Goal: Task Accomplishment & Management: Manage account settings

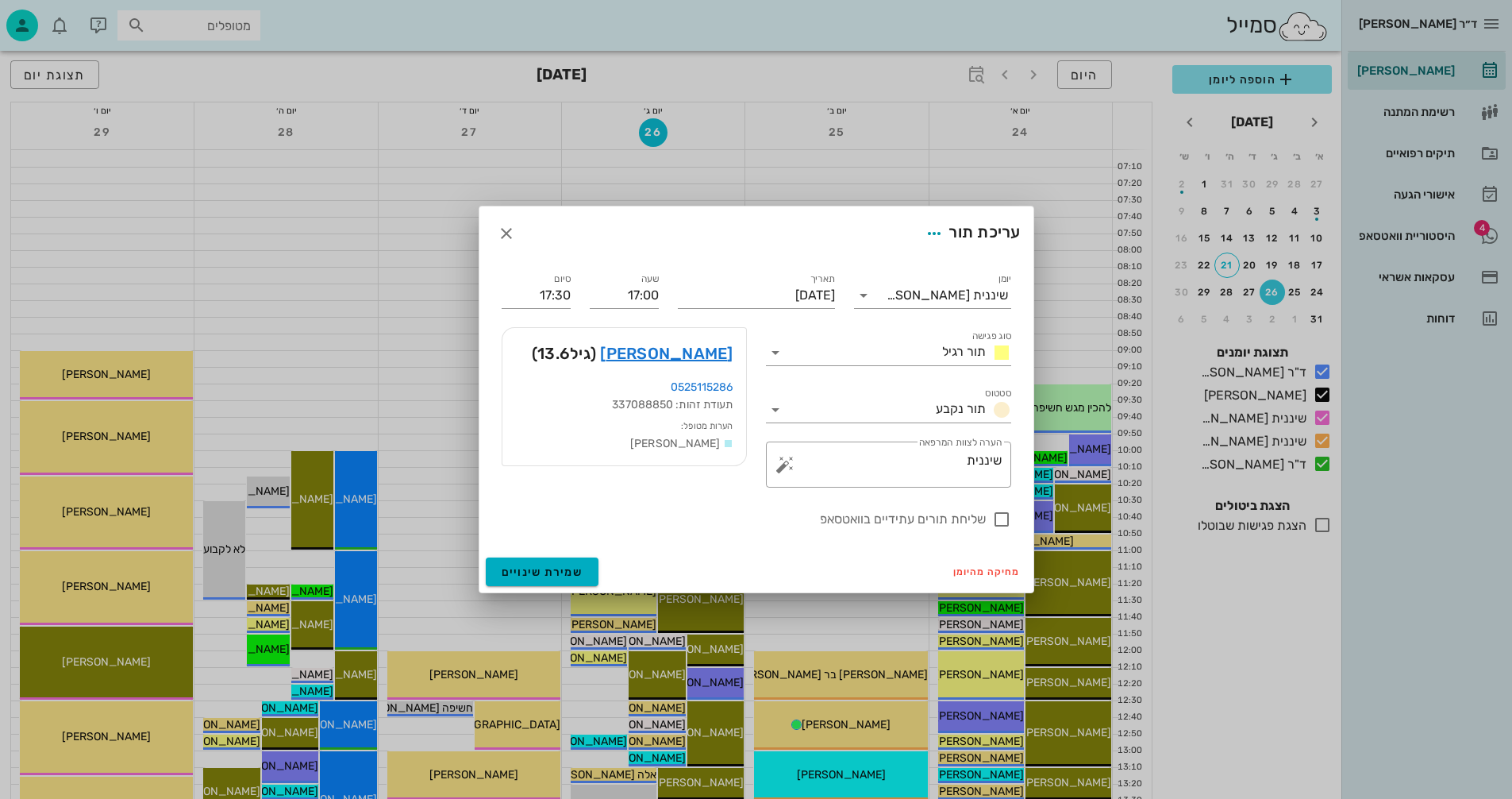
scroll to position [556, 0]
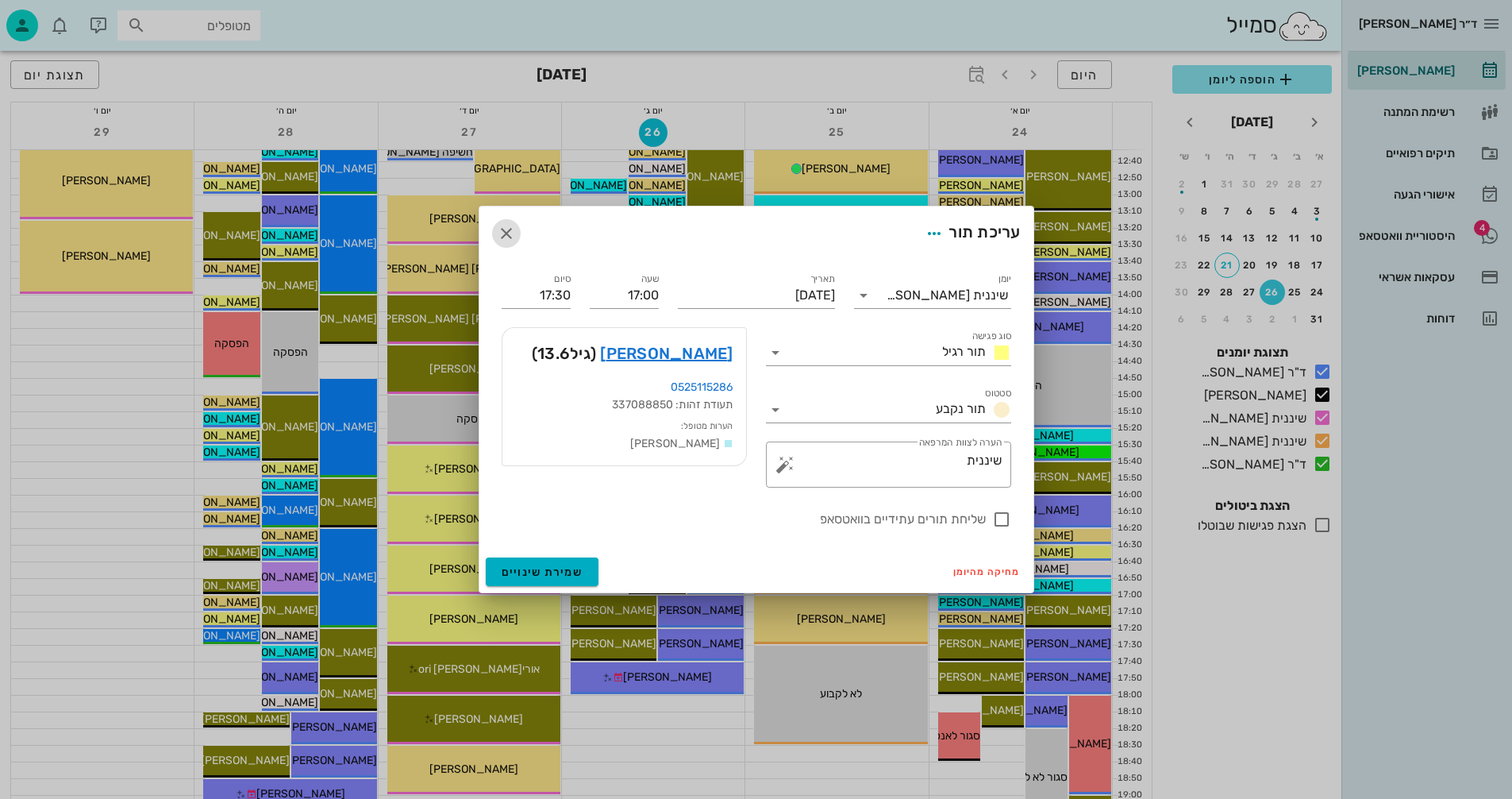
click at [508, 227] on icon "button" at bounding box center [506, 233] width 20 height 20
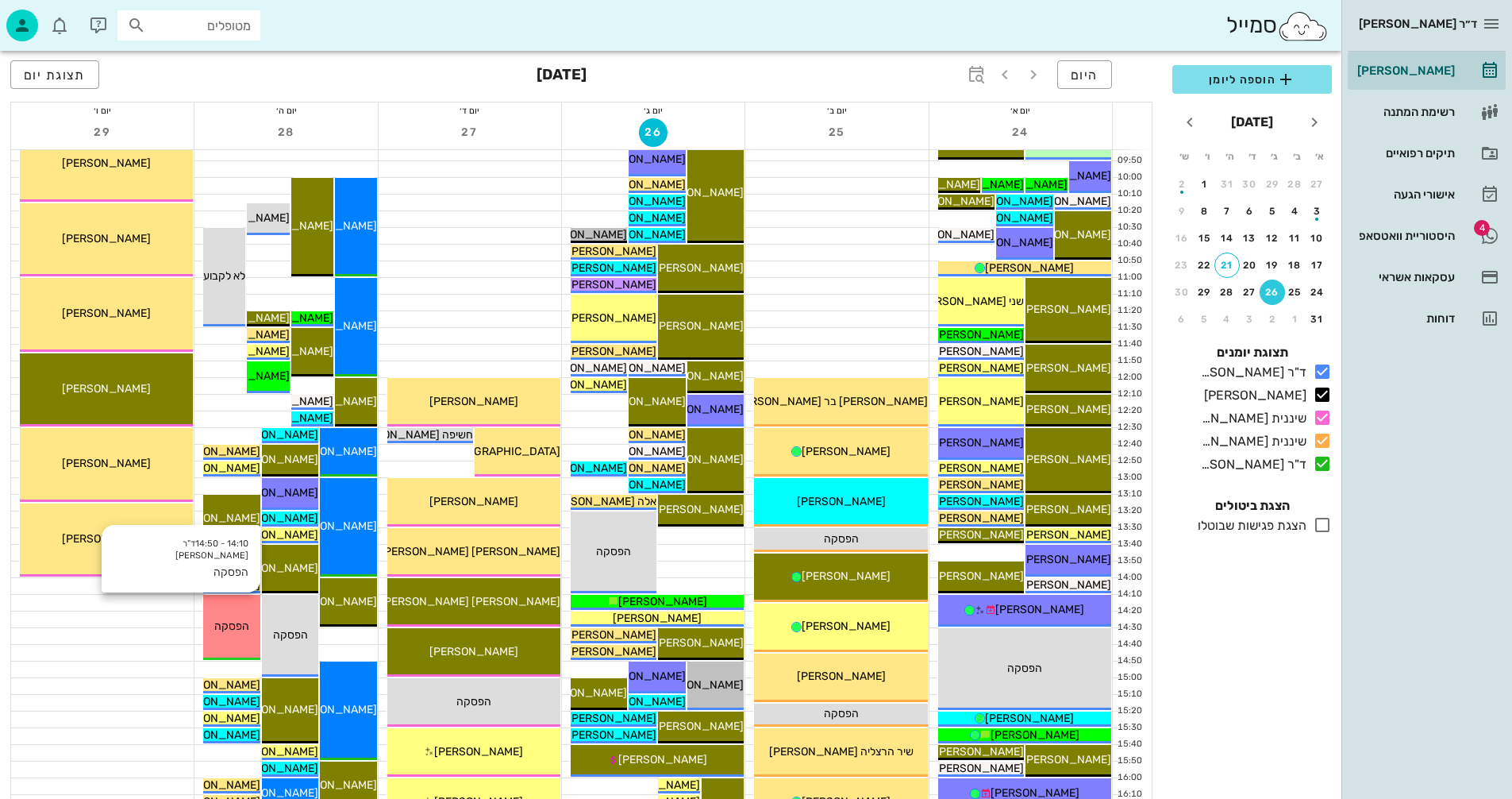
scroll to position [238, 0]
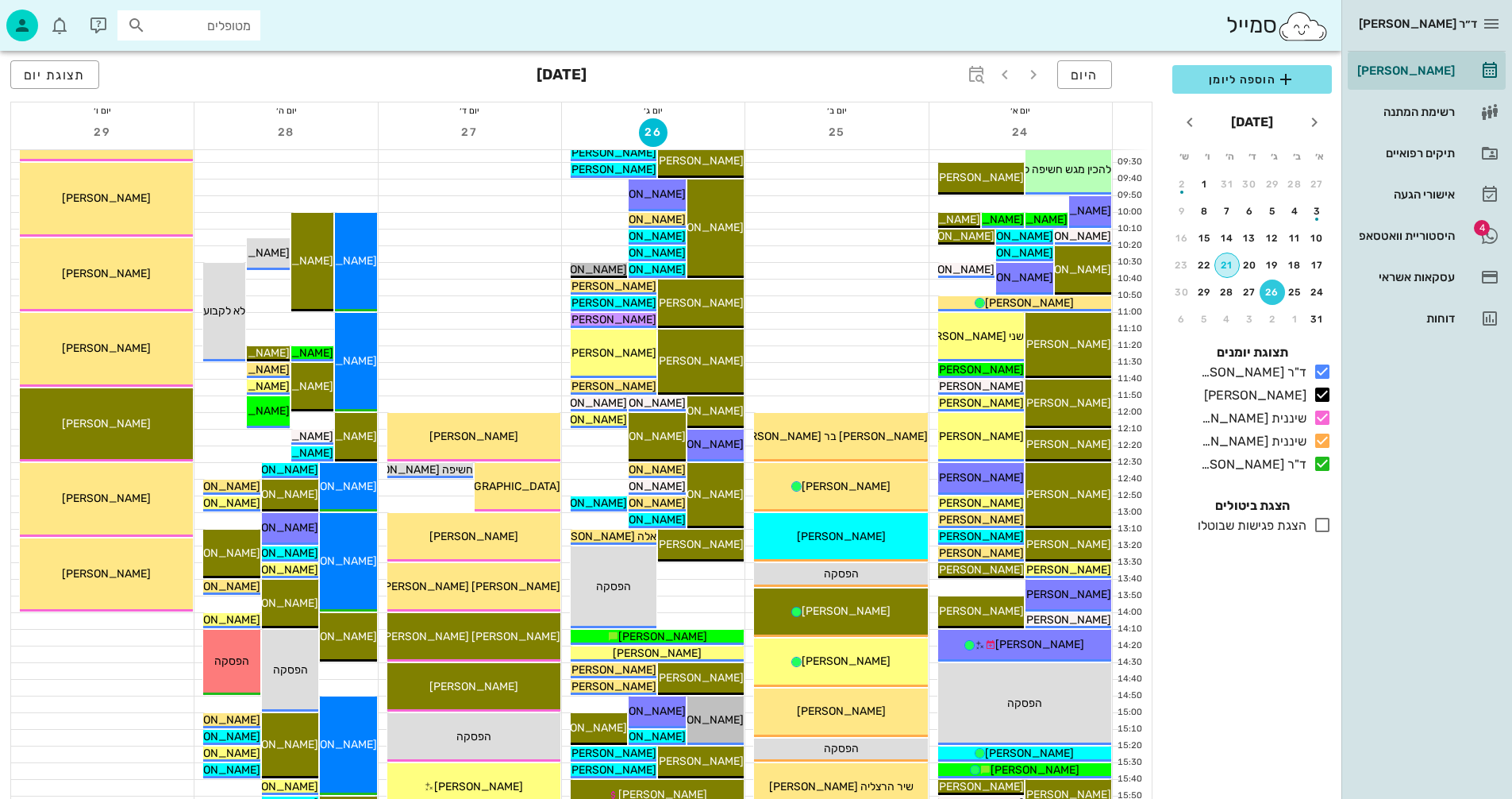
click at [1229, 266] on div "21" at bounding box center [1228, 266] width 24 height 11
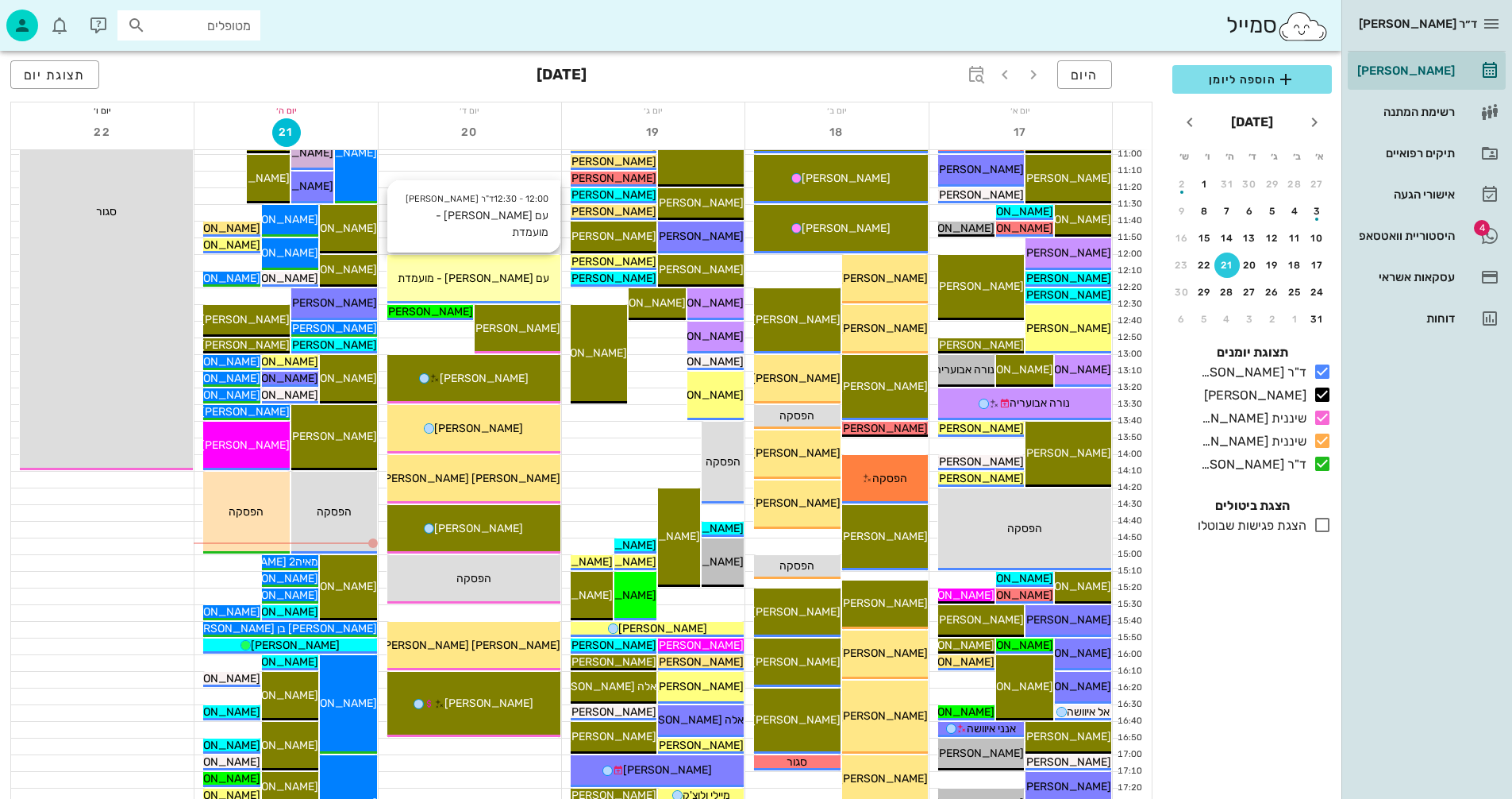
scroll to position [397, 0]
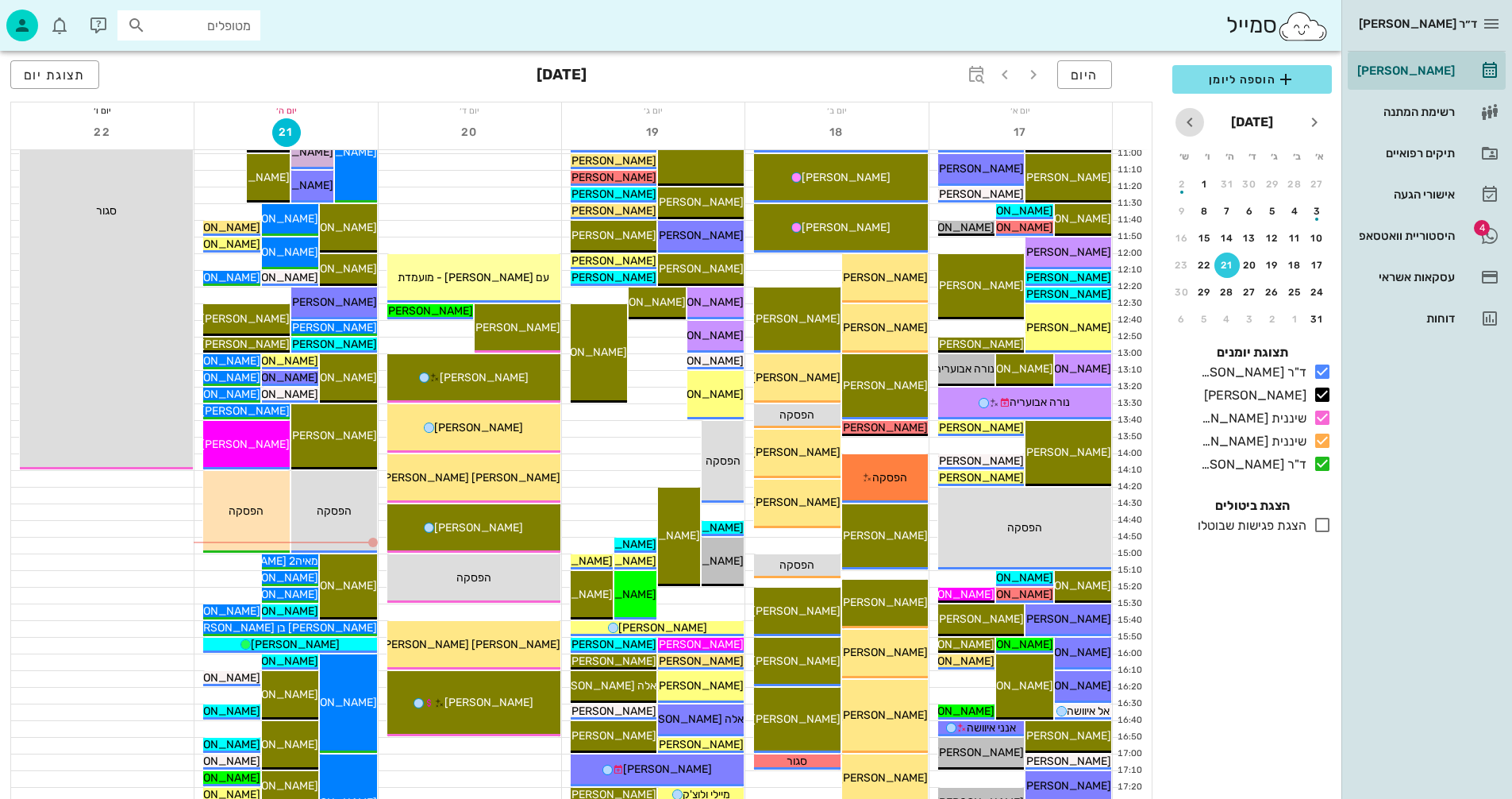
click at [1190, 123] on icon "חודש הבא" at bounding box center [1190, 122] width 20 height 20
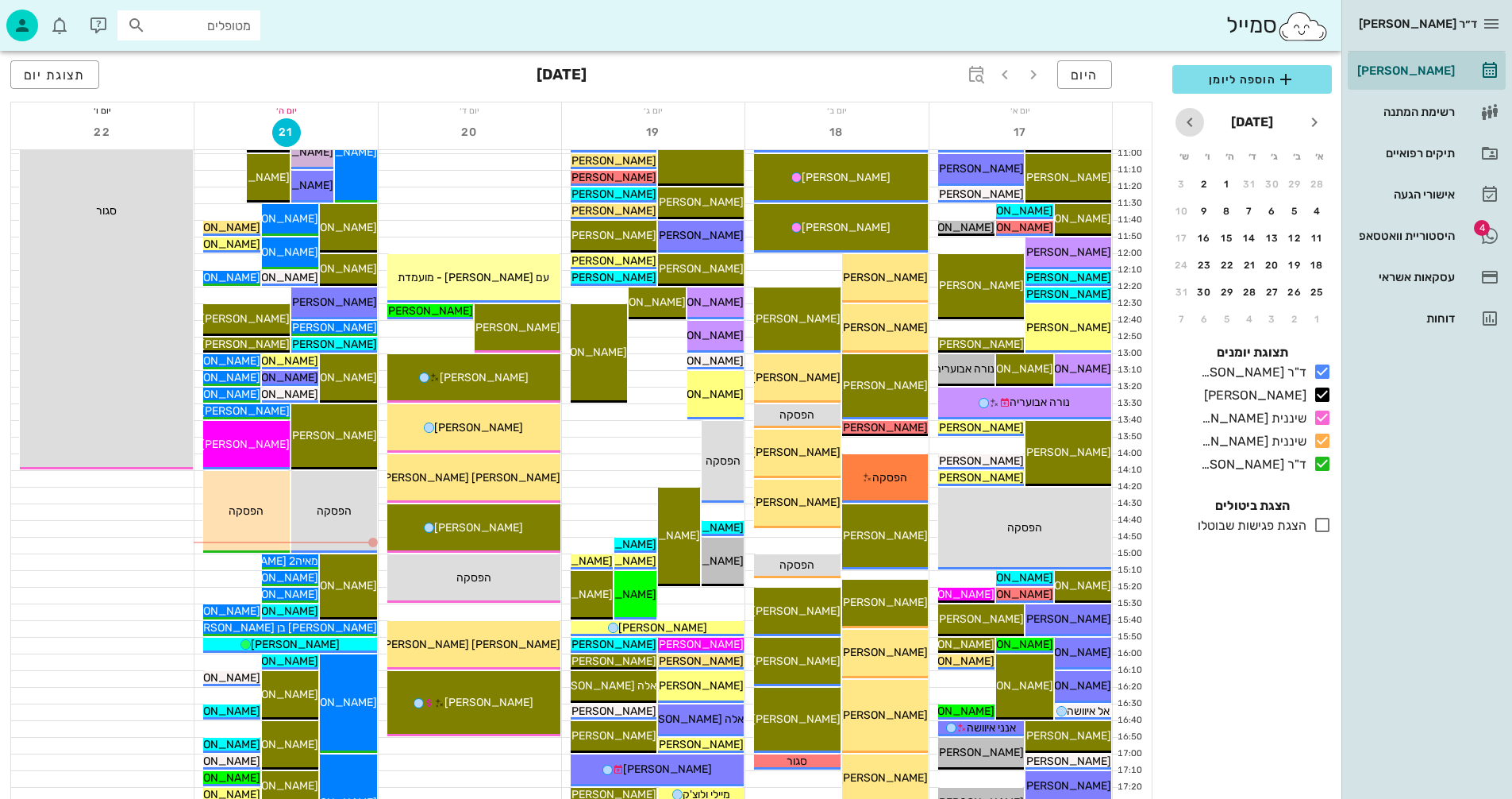
click at [1190, 123] on icon "חודש הבא" at bounding box center [1190, 122] width 20 height 20
click at [1225, 263] on div "23" at bounding box center [1227, 266] width 25 height 11
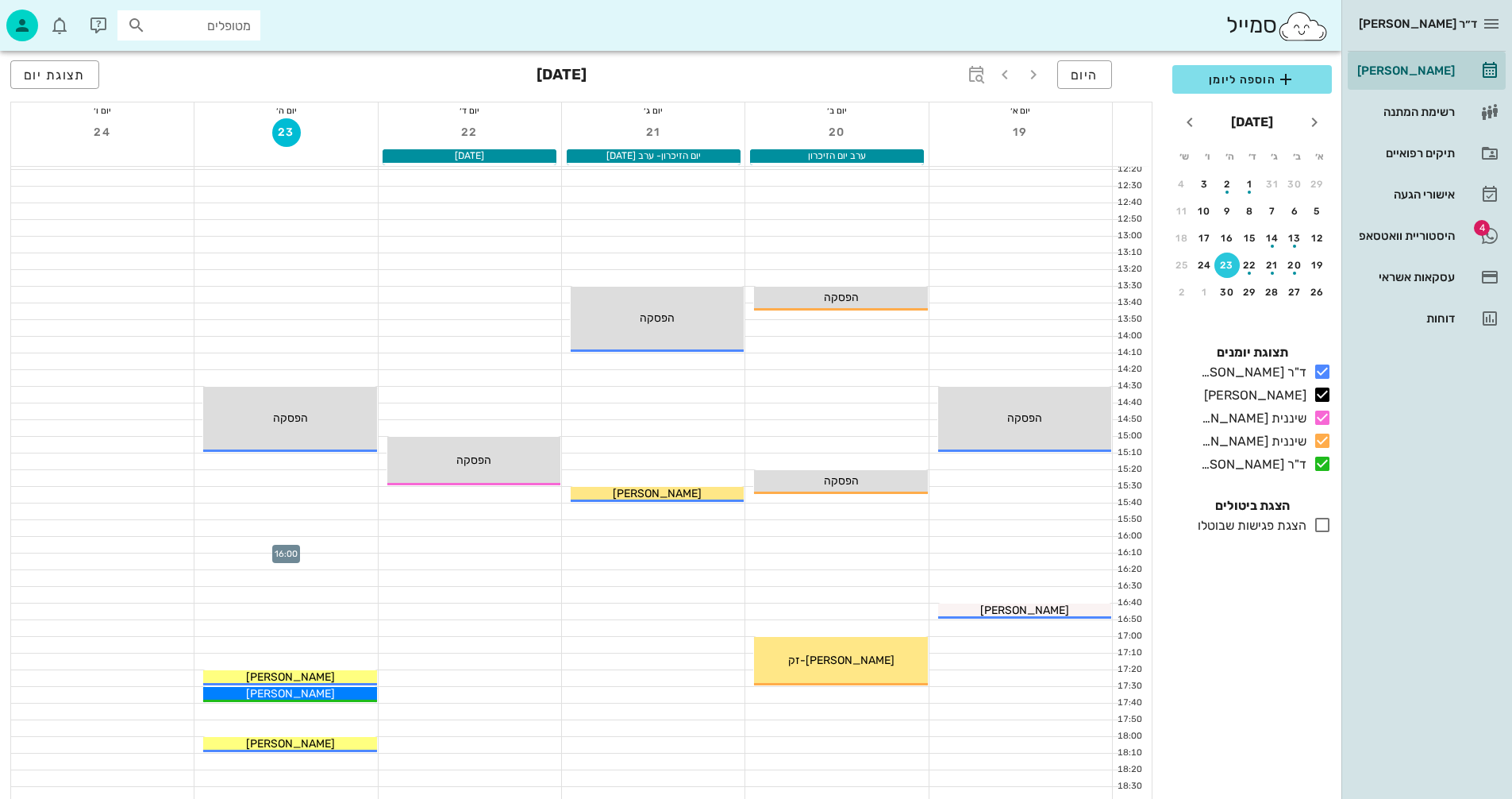
scroll to position [514, 0]
click at [1314, 123] on icon "חודש שעבר" at bounding box center [1314, 122] width 20 height 20
click at [1273, 260] on div "24" at bounding box center [1272, 266] width 25 height 11
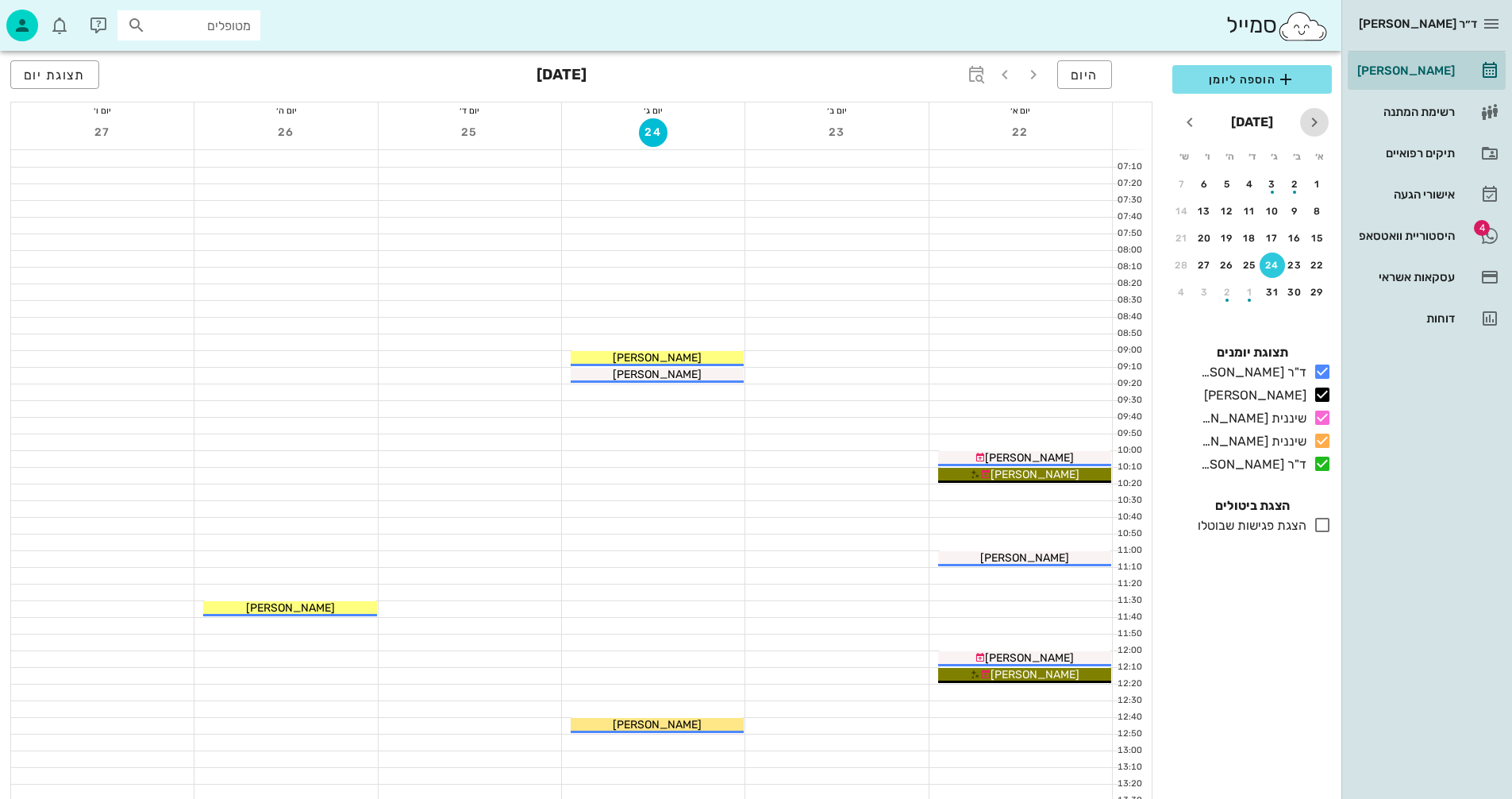
click at [1317, 123] on icon "חודש שעבר" at bounding box center [1314, 122] width 20 height 20
click at [1184, 119] on icon "חודש הבא" at bounding box center [1190, 122] width 20 height 20
click at [1183, 119] on icon "חודש הבא" at bounding box center [1190, 122] width 20 height 20
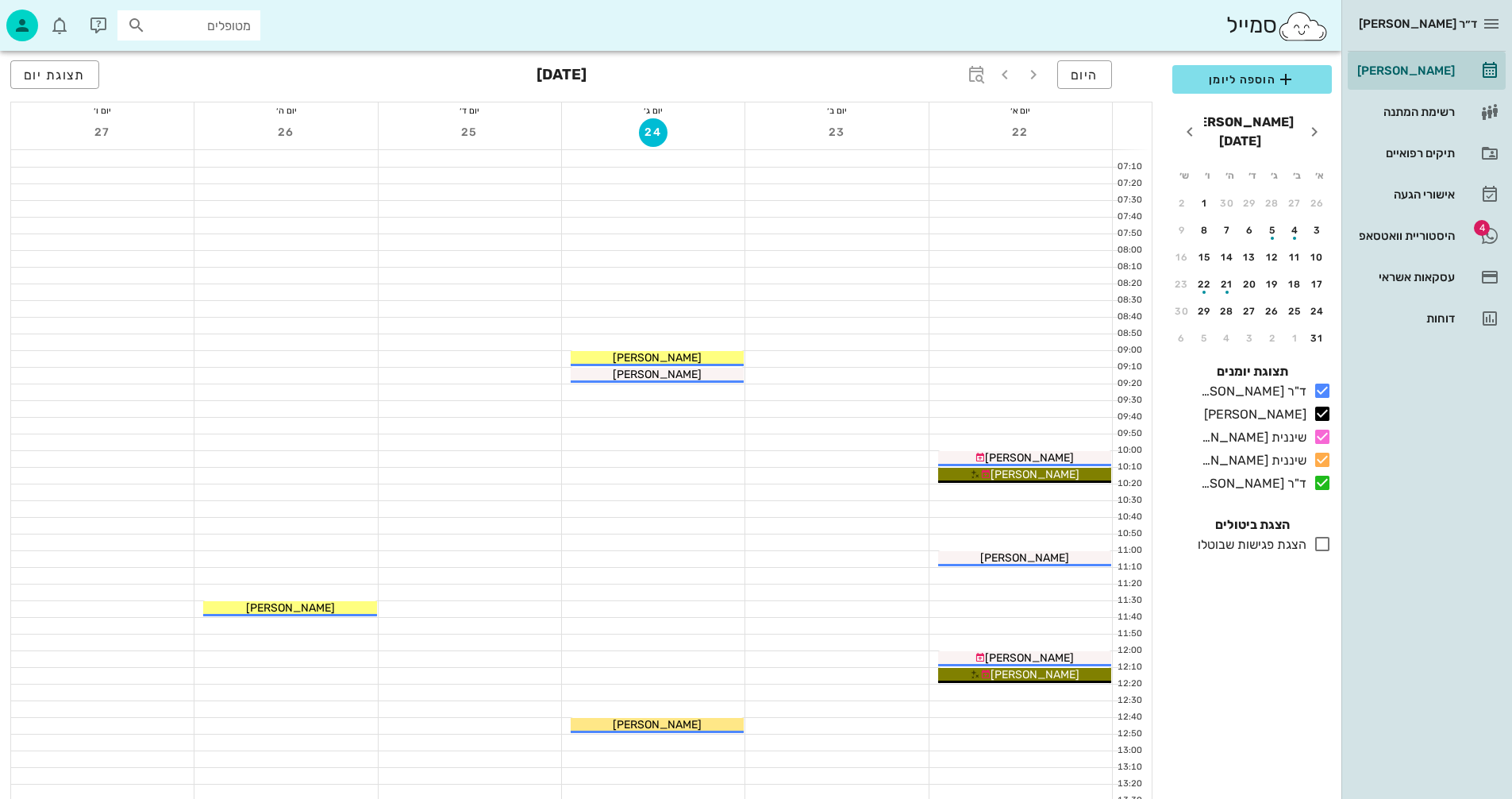
click at [260, 248] on div at bounding box center [285, 242] width 183 height 16
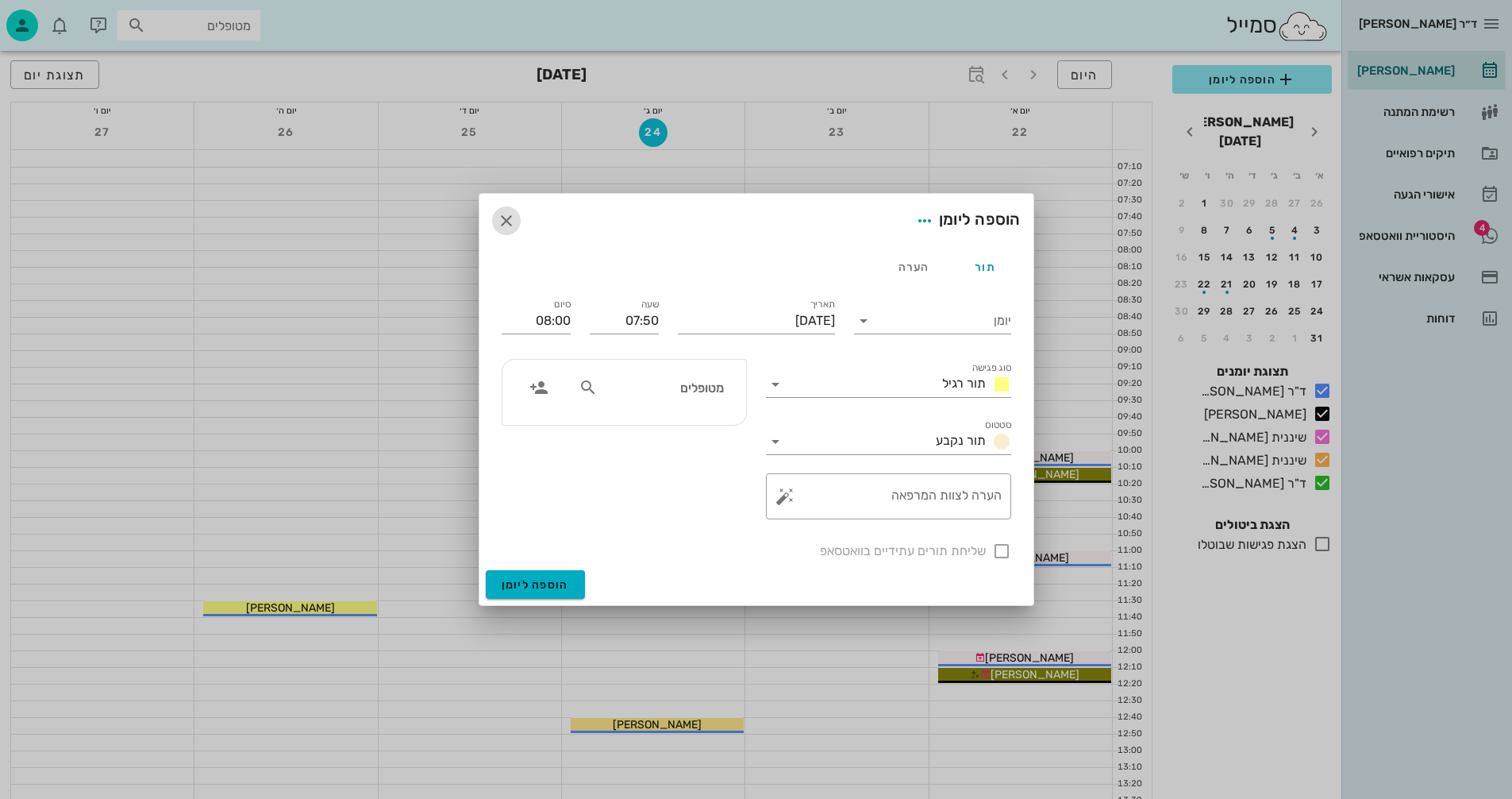
click at [506, 216] on icon "button" at bounding box center [506, 220] width 20 height 20
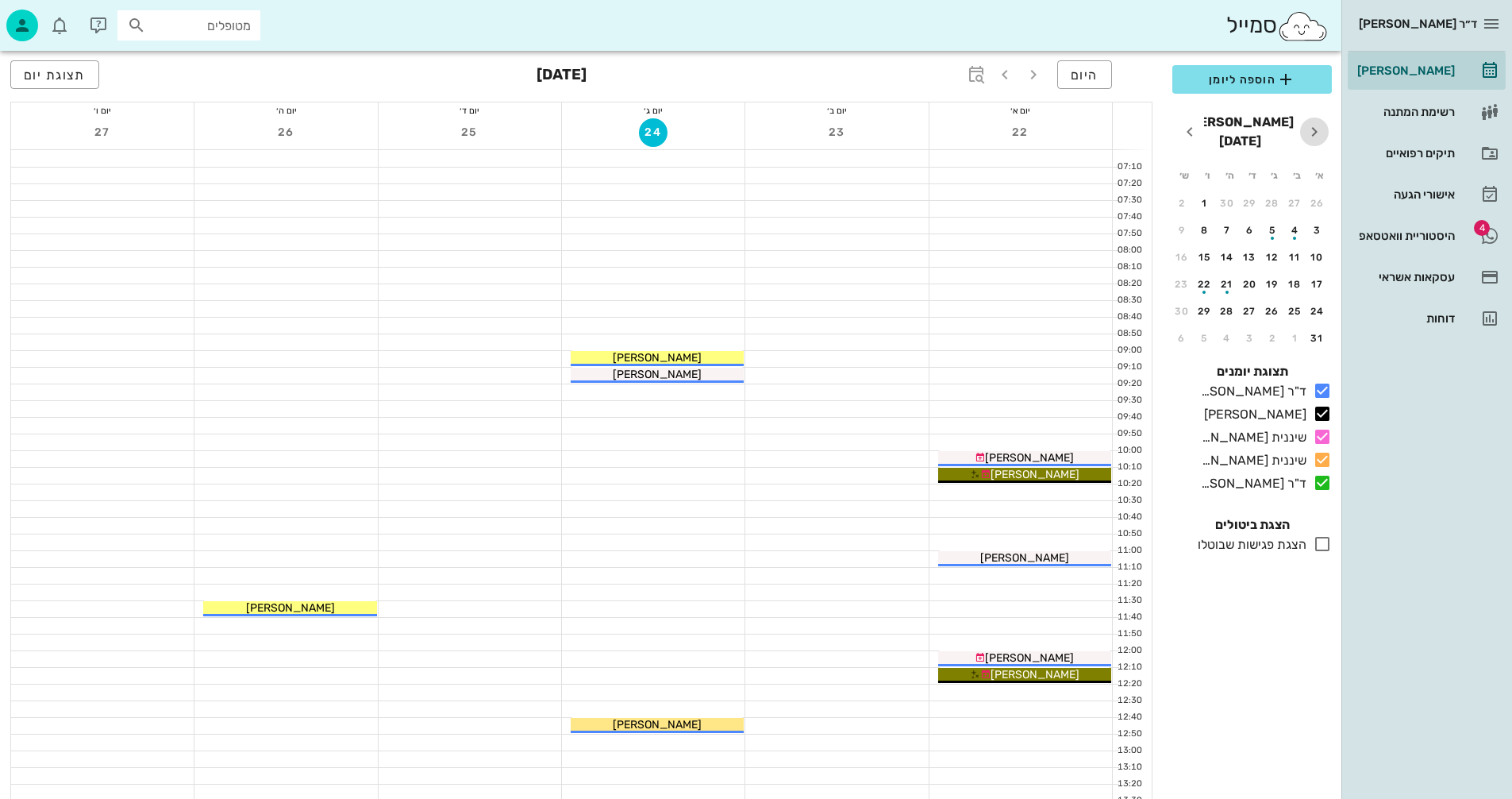
click at [1320, 123] on icon "חודש שעבר" at bounding box center [1314, 132] width 20 height 20
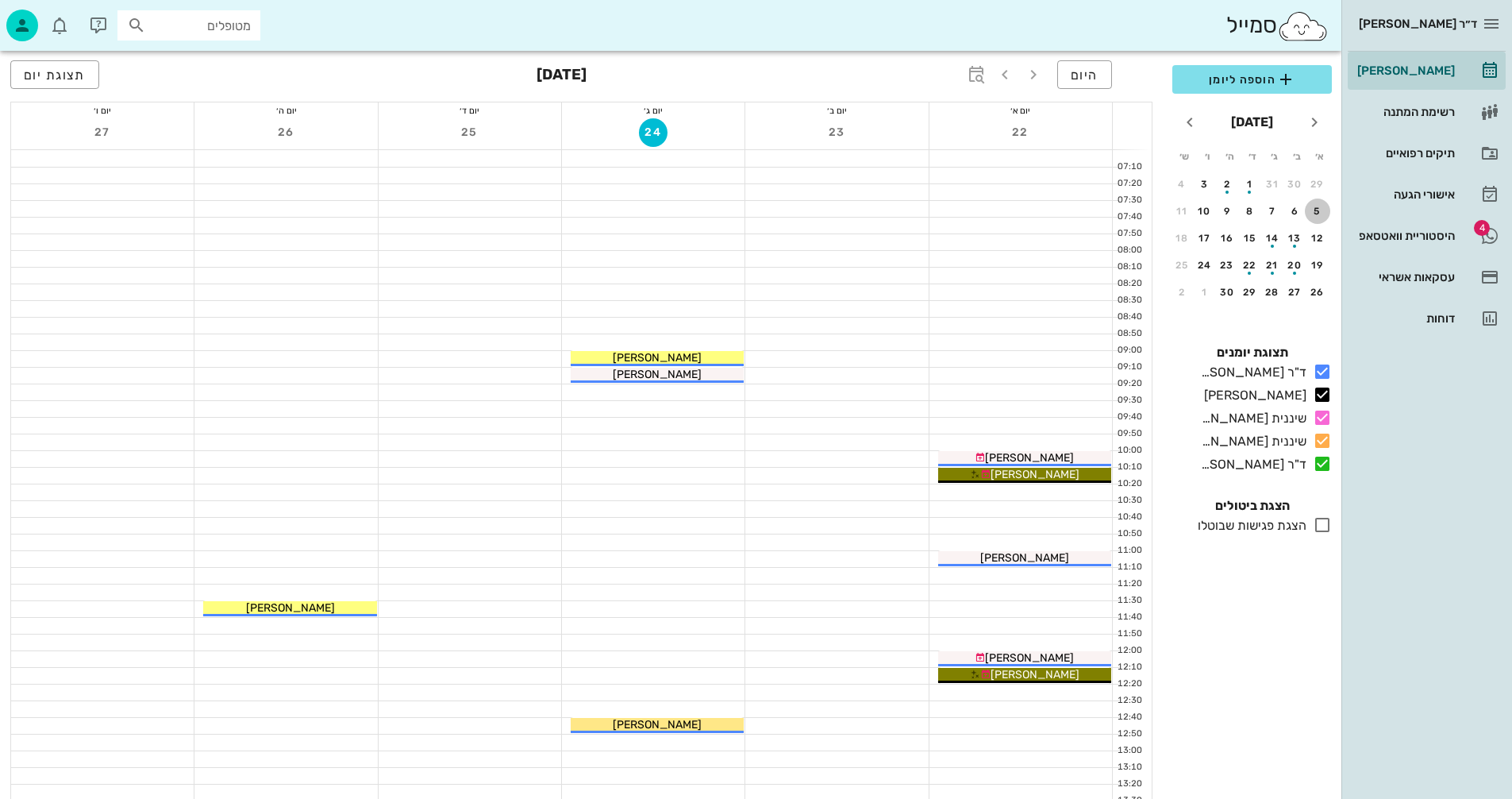
click at [1316, 209] on div "5" at bounding box center [1317, 211] width 25 height 11
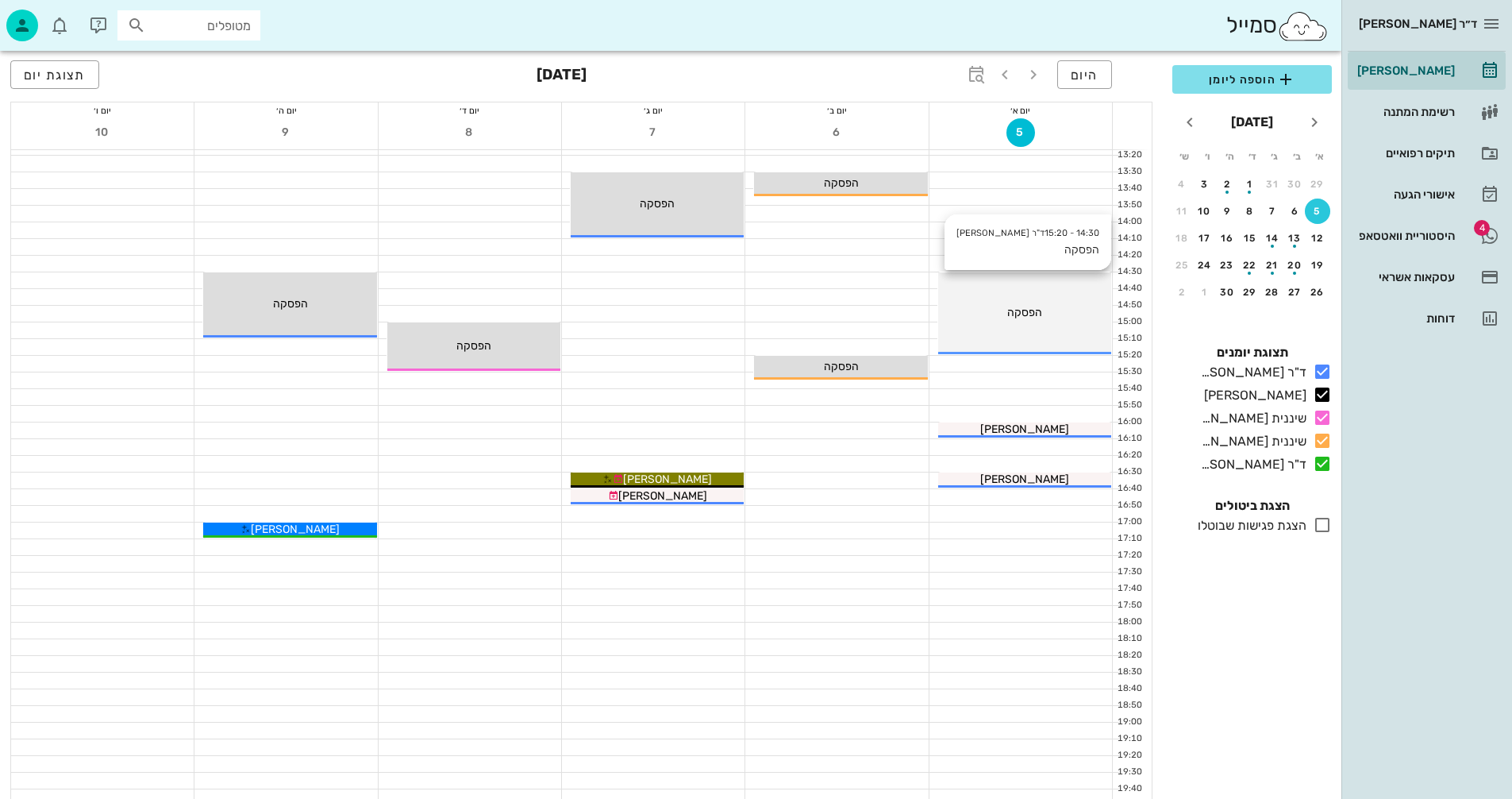
scroll to position [635, 0]
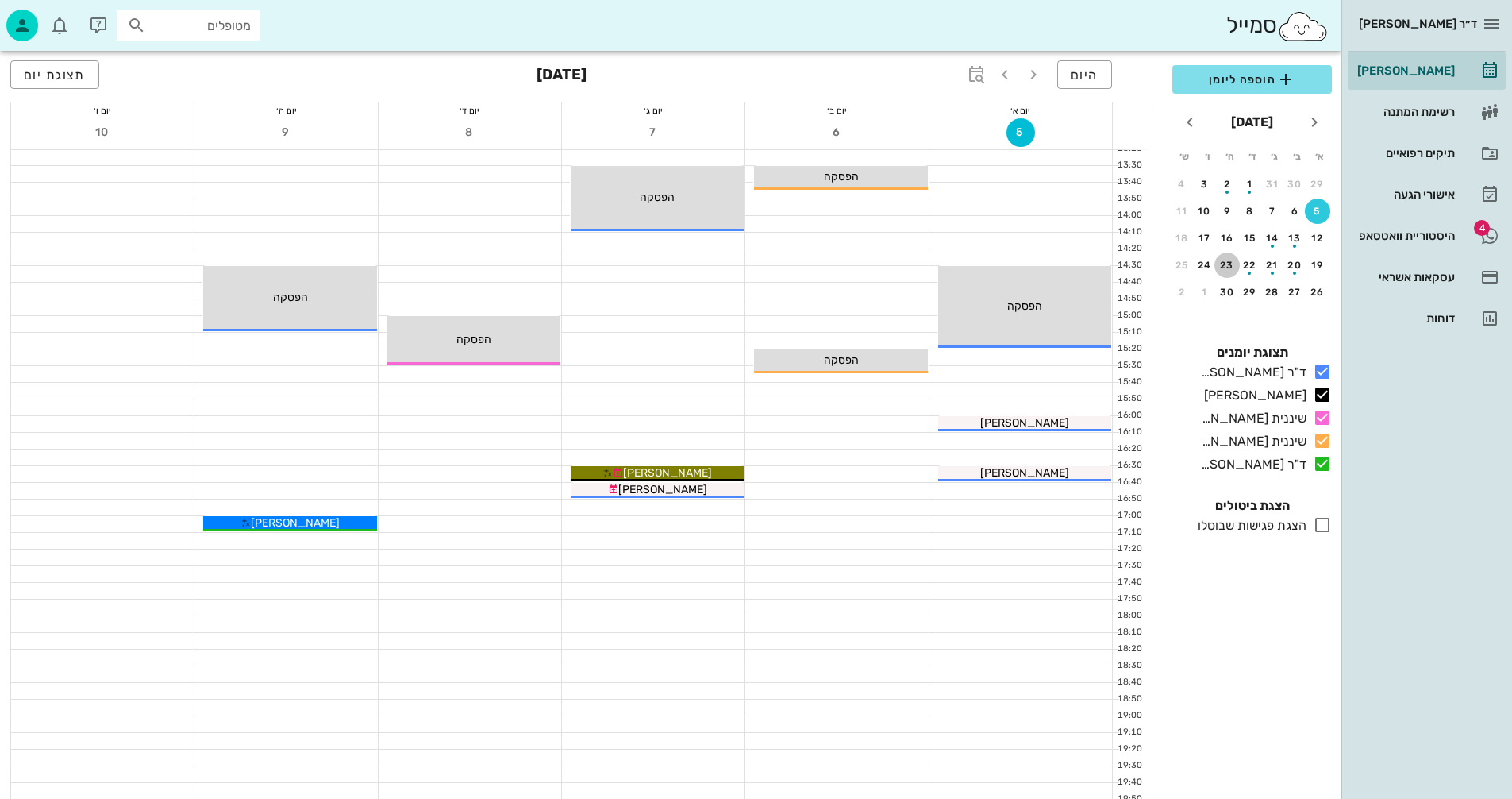
click at [1224, 269] on div "23" at bounding box center [1227, 266] width 25 height 11
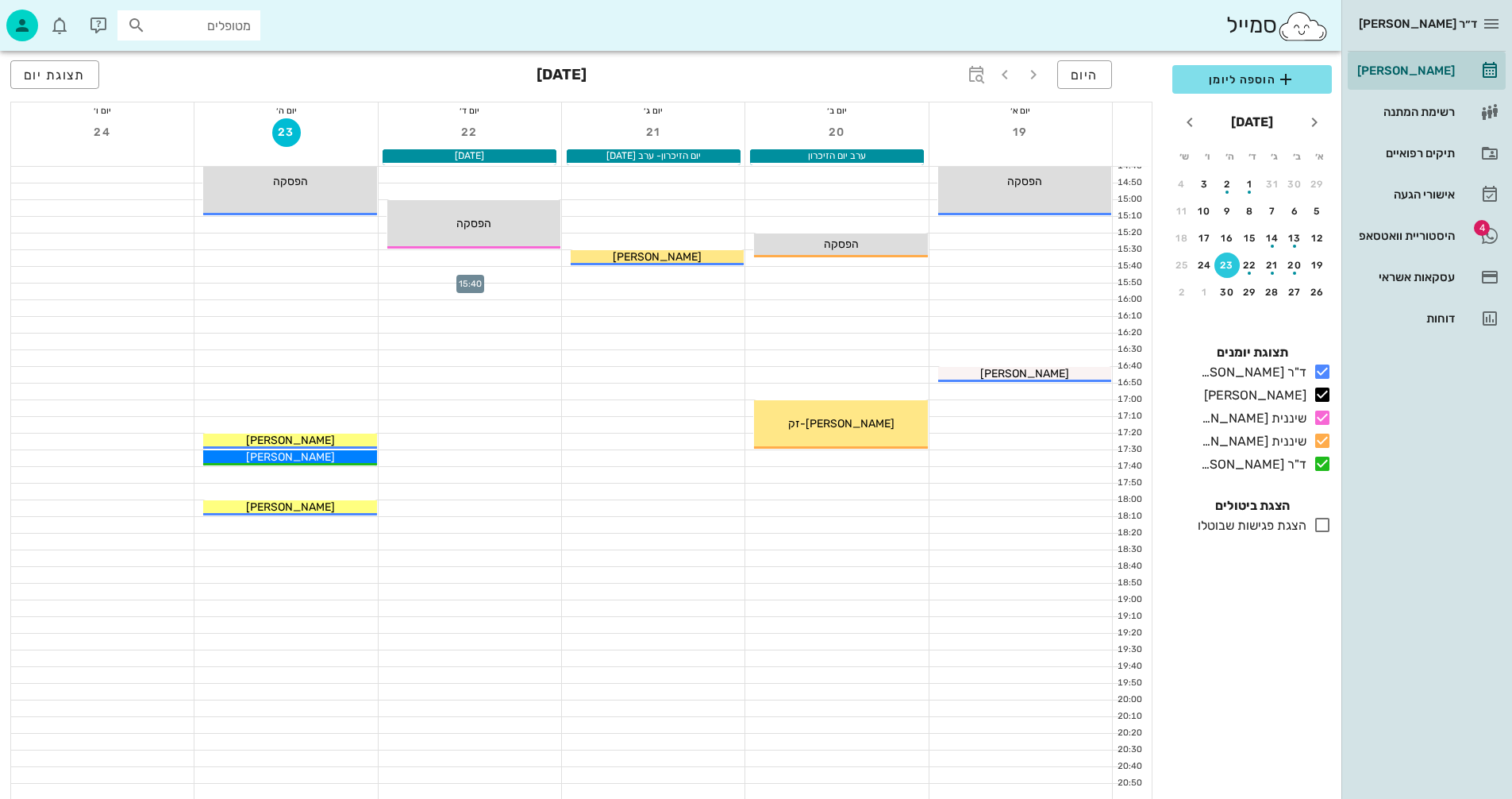
scroll to position [753, 0]
click at [332, 453] on div "[PERSON_NAME]" at bounding box center [290, 456] width 173 height 17
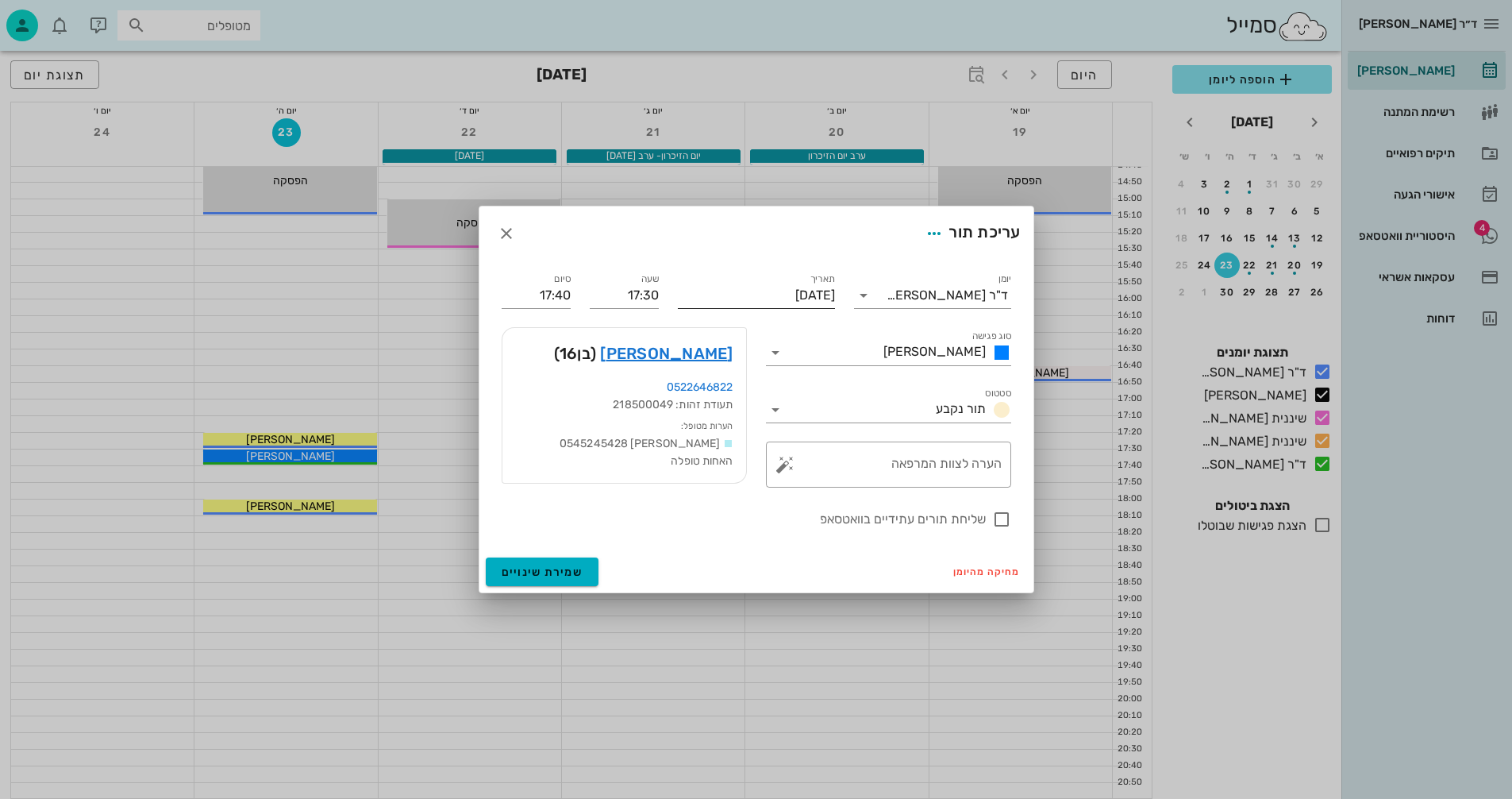
click at [755, 295] on input "[DATE]" at bounding box center [756, 295] width 157 height 25
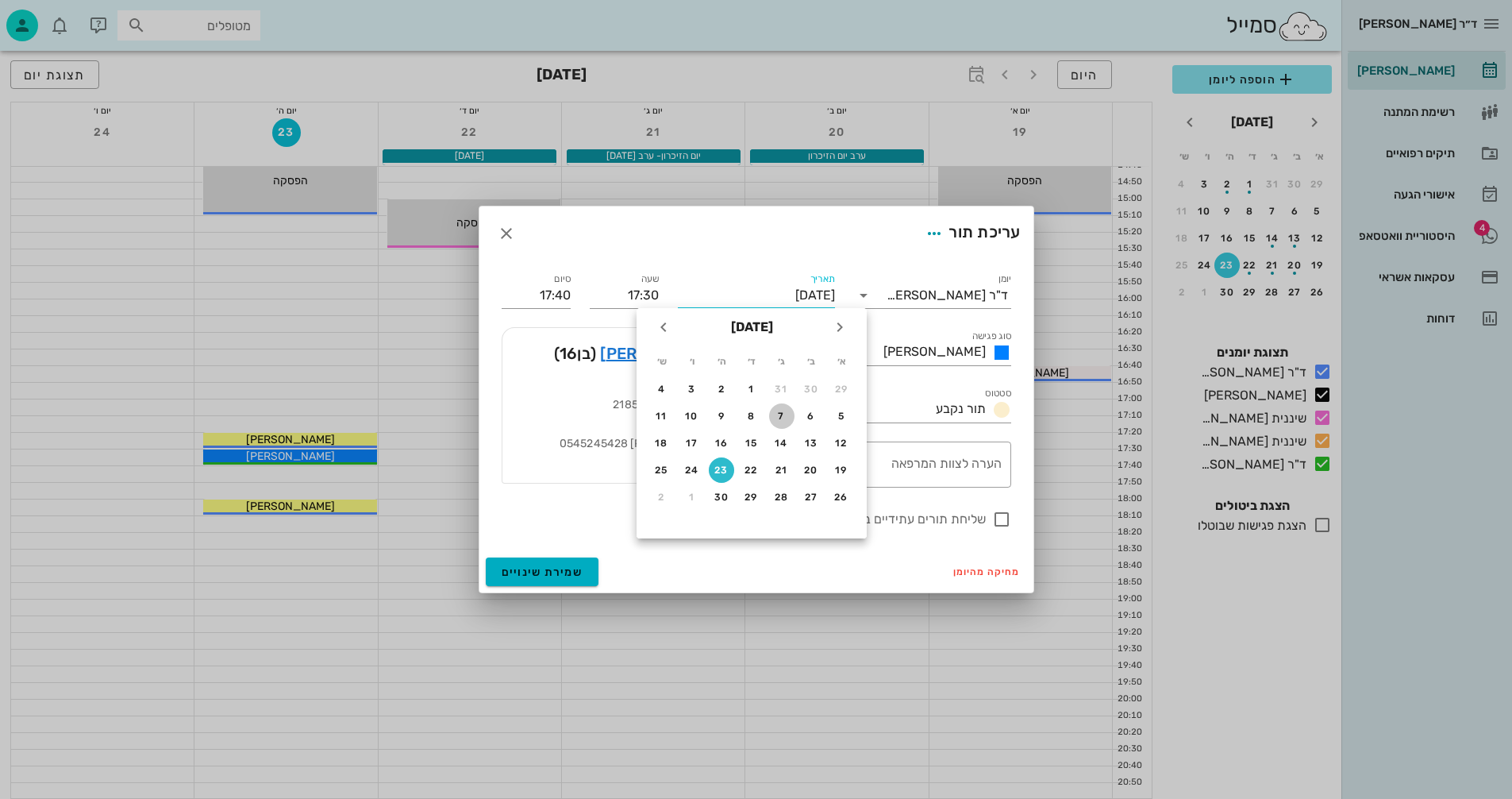
click at [781, 413] on div "7" at bounding box center [781, 416] width 25 height 11
type input "[DATE]"
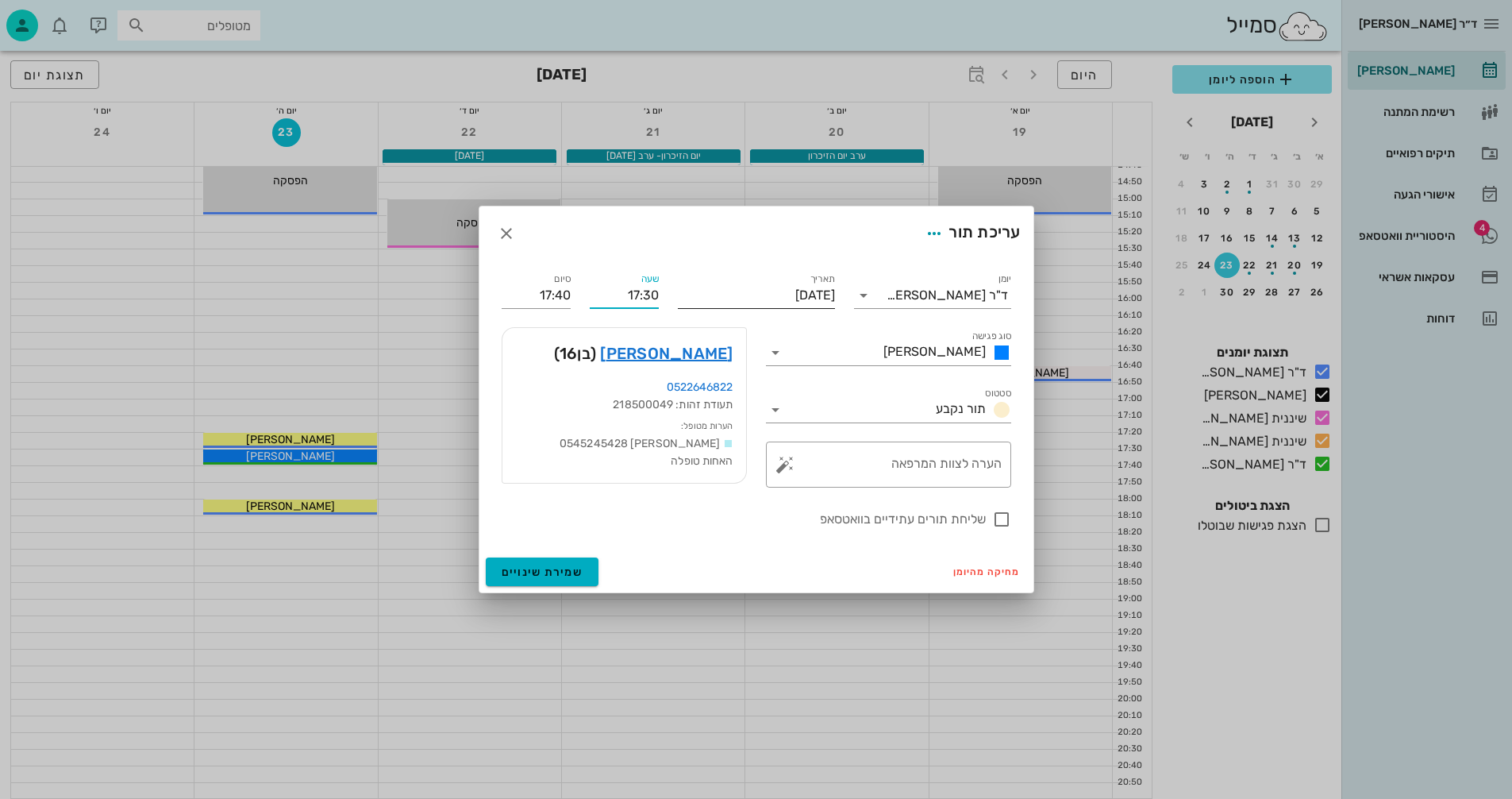
drag, startPoint x: 632, startPoint y: 297, endPoint x: 697, endPoint y: 304, distance: 65.4
click at [697, 304] on div "יומן ד"ר [PERSON_NAME] סוג פגישה [PERSON_NAME] תור נקבע תאריך [DATE] שעה 17:30 …" at bounding box center [756, 399] width 528 height 278
type input "16:10"
type input "16:20"
click at [585, 285] on div "שעה 16:10" at bounding box center [624, 289] width 88 height 58
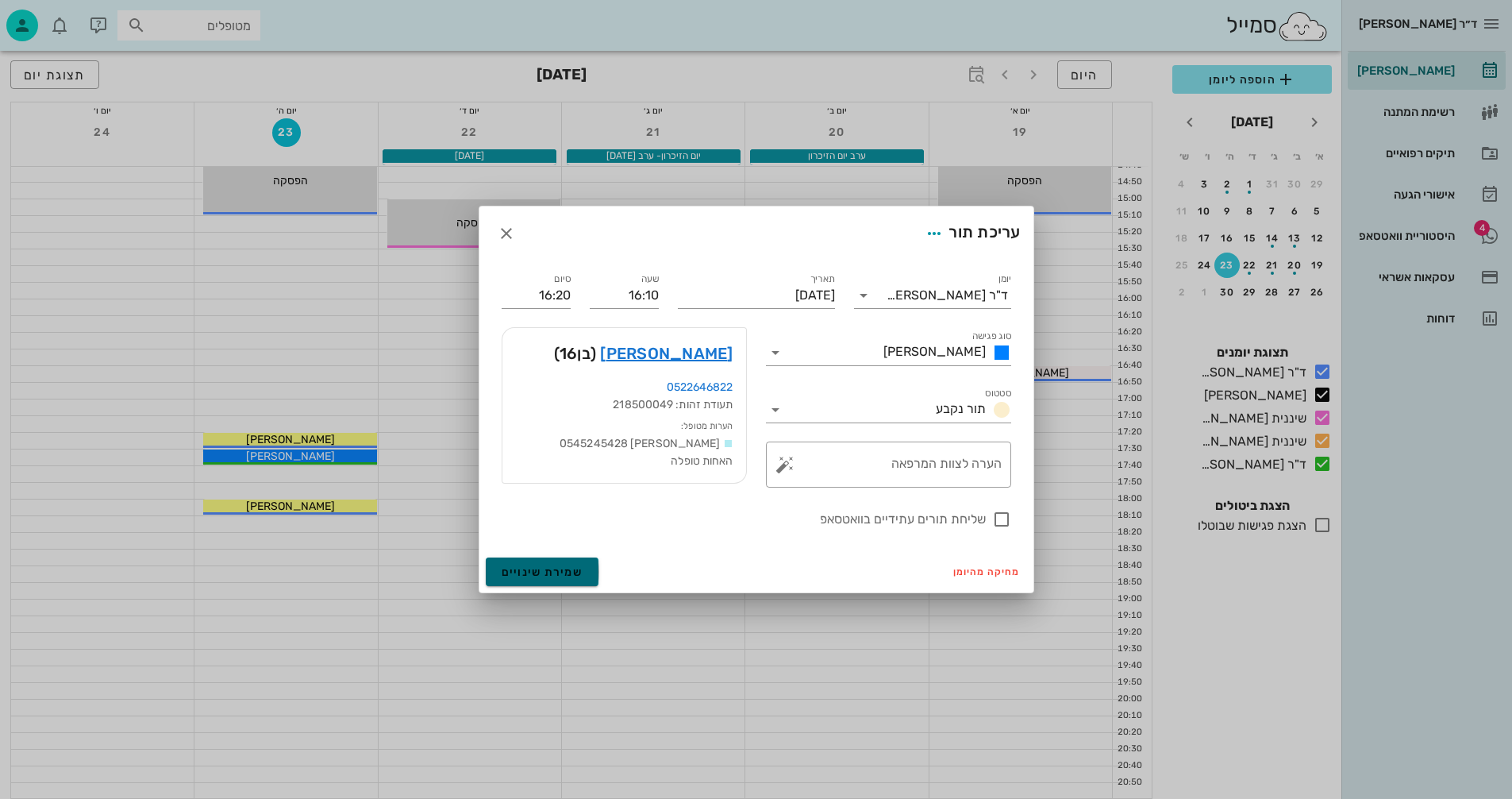
click at [529, 574] on span "שמירת שינויים" at bounding box center [542, 572] width 82 height 14
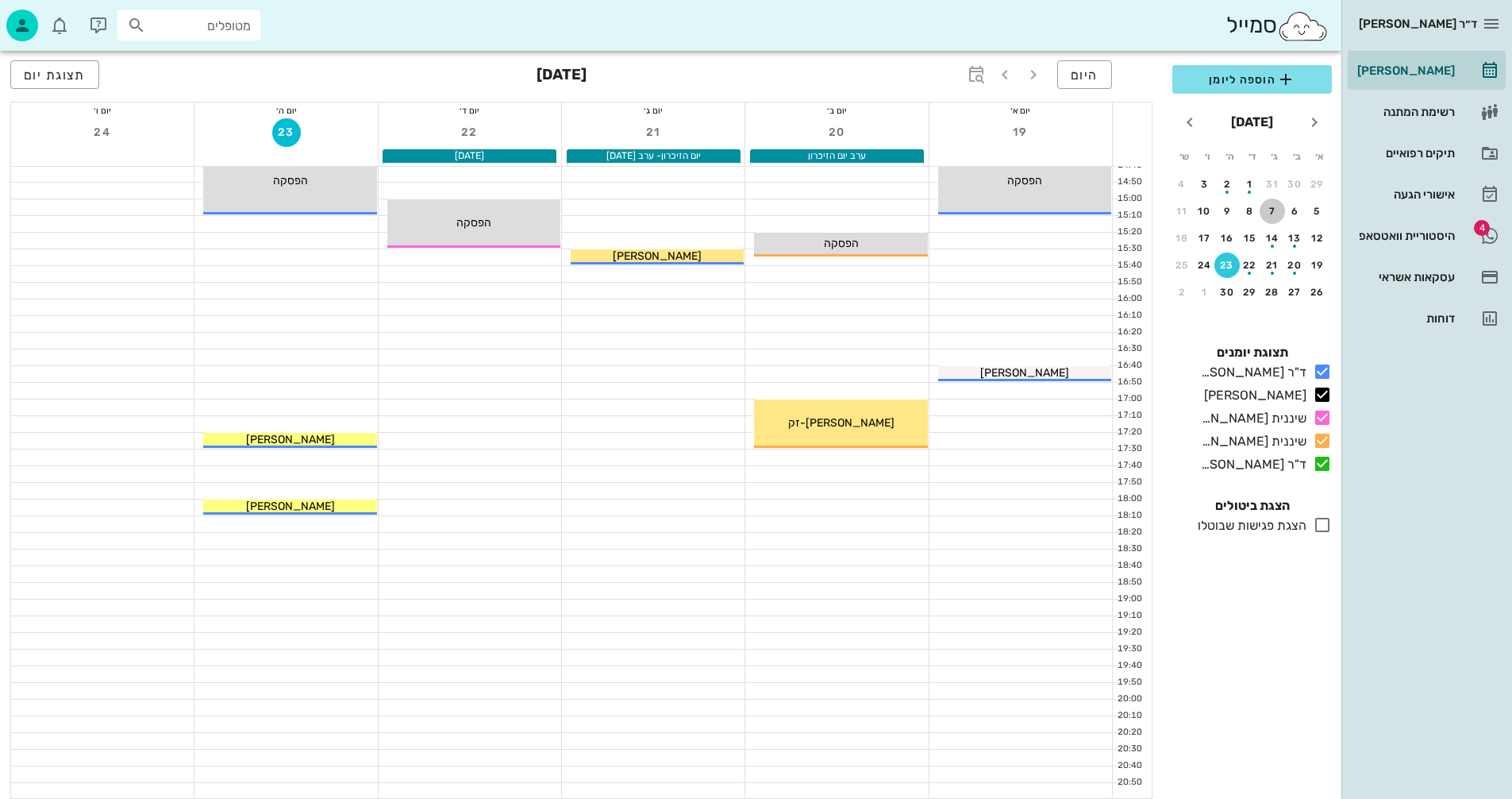
click at [1271, 213] on div "7" at bounding box center [1272, 211] width 25 height 11
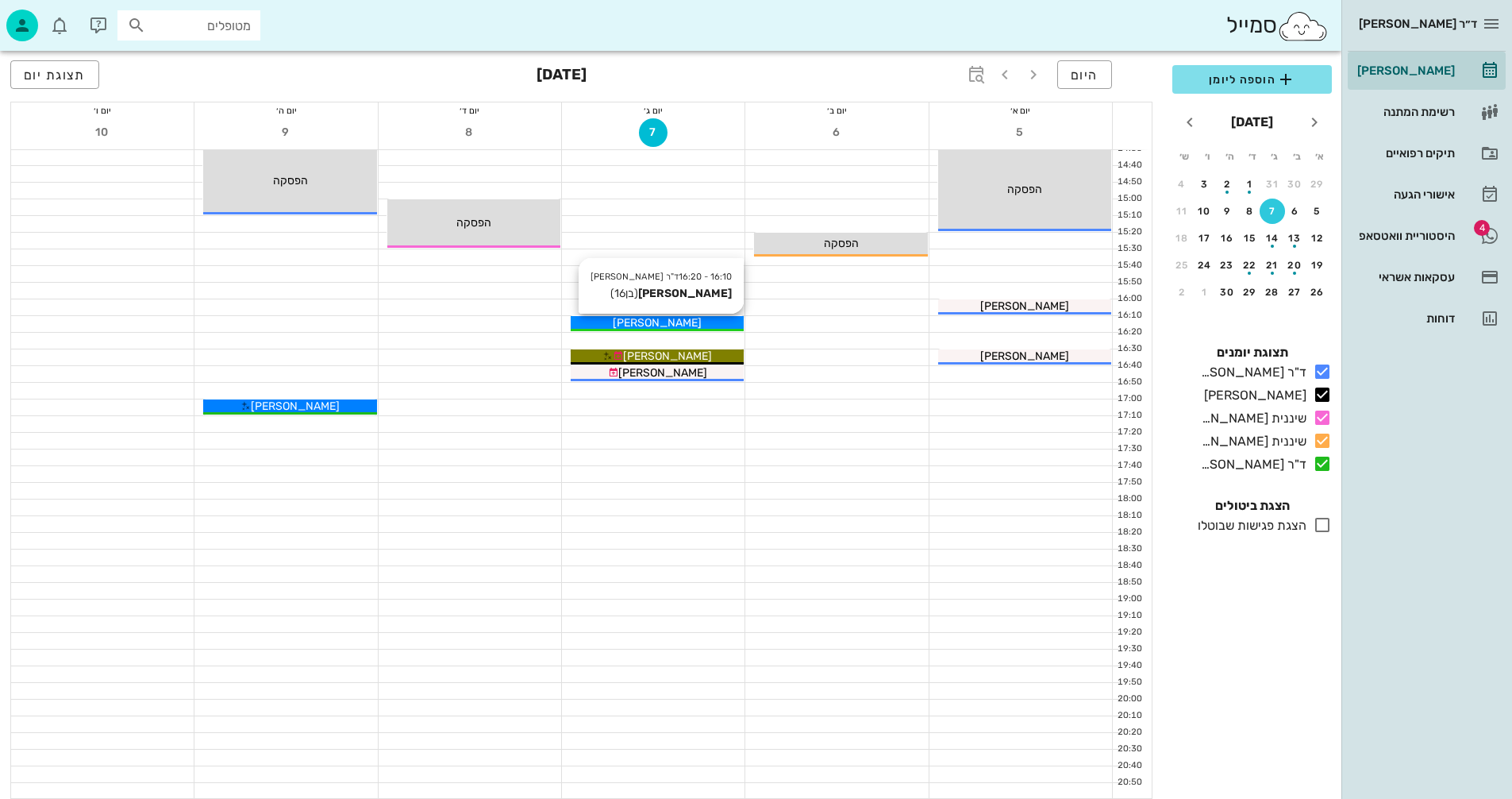
click at [702, 320] on div "[PERSON_NAME]" at bounding box center [658, 323] width 173 height 17
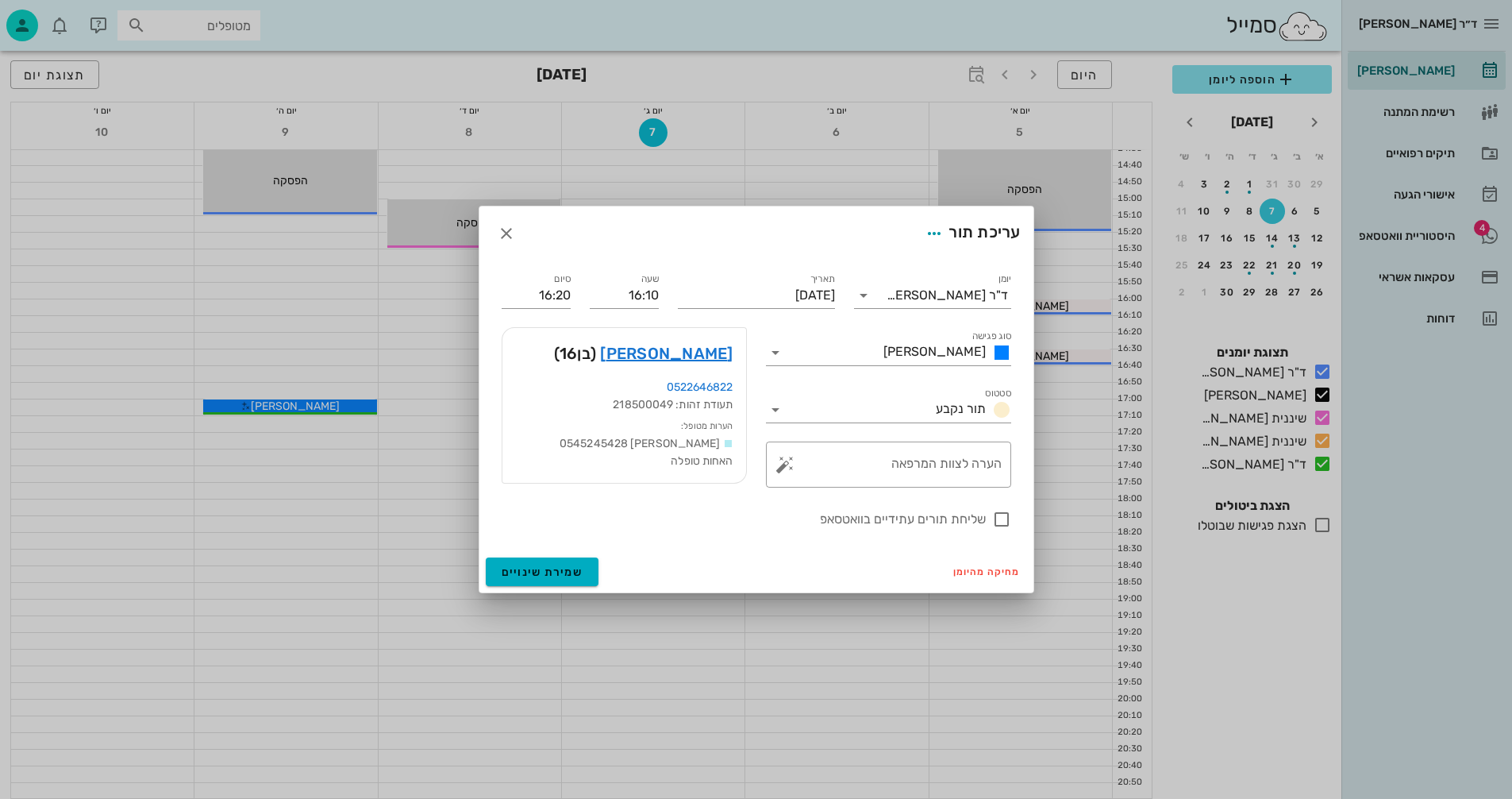
drag, startPoint x: 1002, startPoint y: 517, endPoint x: 990, endPoint y: 604, distance: 87.8
click at [1000, 516] on div at bounding box center [1001, 519] width 27 height 27
checkbox input "true"
click at [535, 569] on span "שמירת שינויים" at bounding box center [542, 572] width 82 height 14
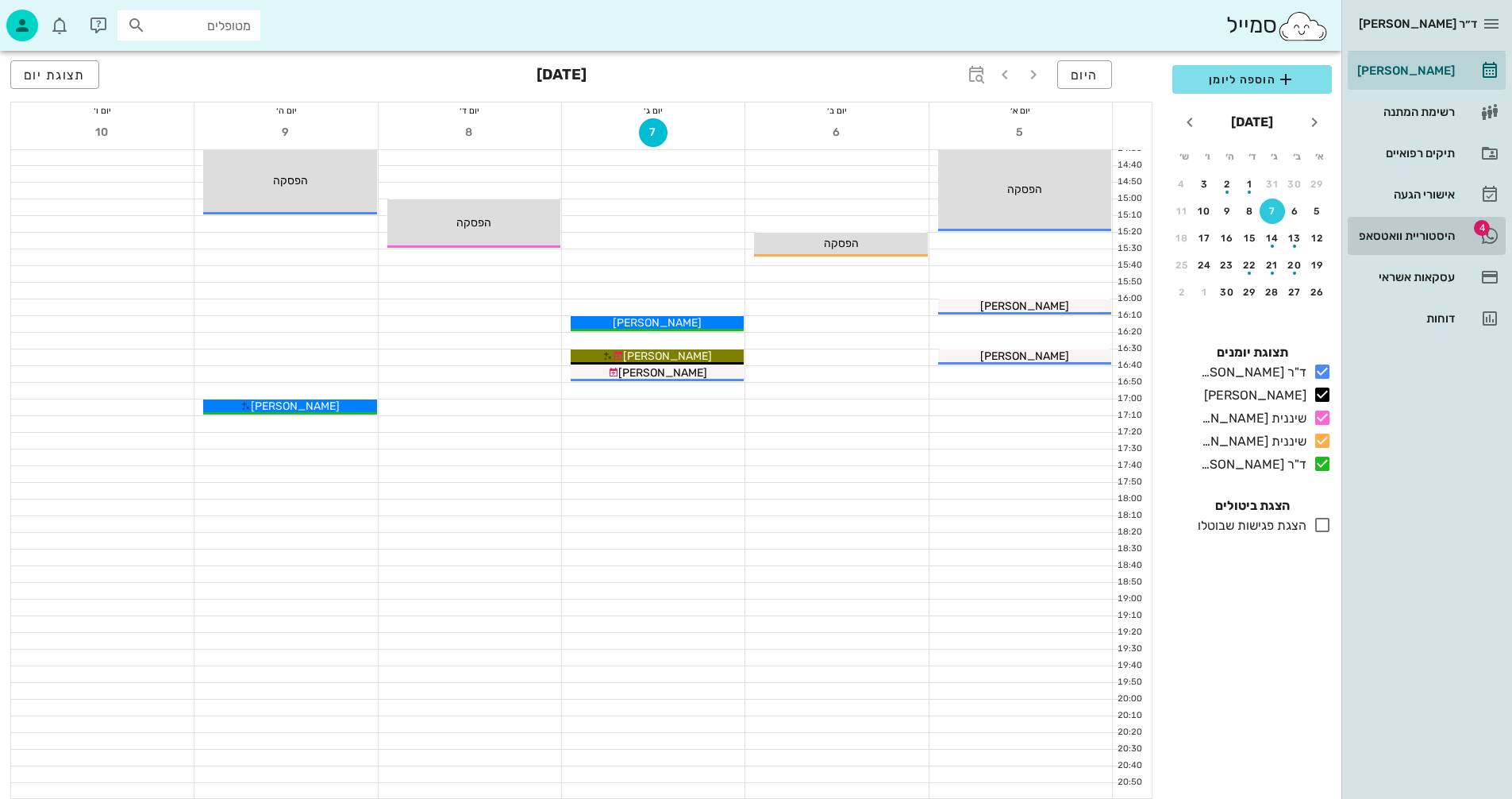
click at [1389, 234] on div "היסטוריית וואטסאפ" at bounding box center [1404, 236] width 101 height 13
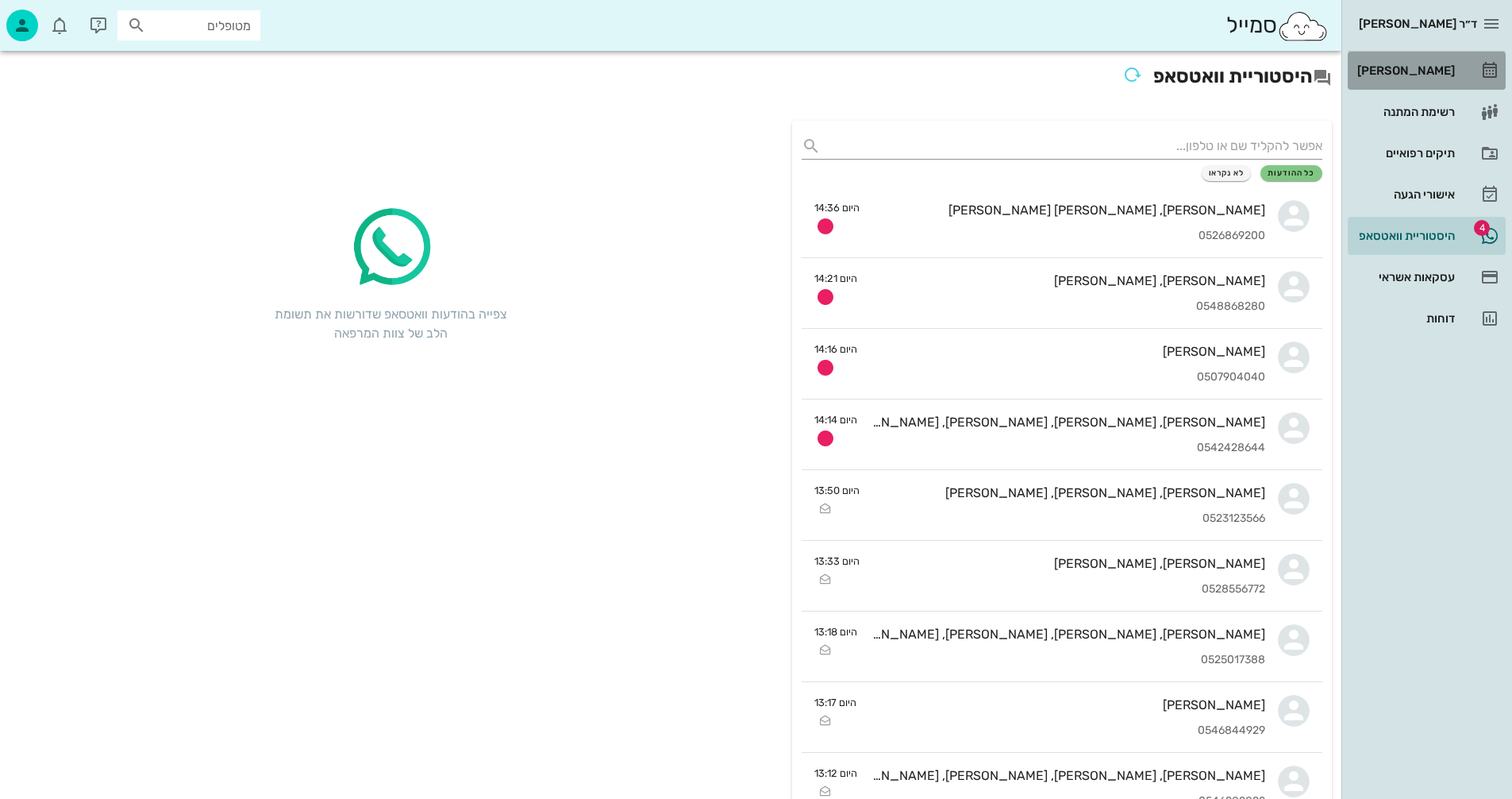
click at [1425, 69] on div "[PERSON_NAME]" at bounding box center [1404, 71] width 101 height 13
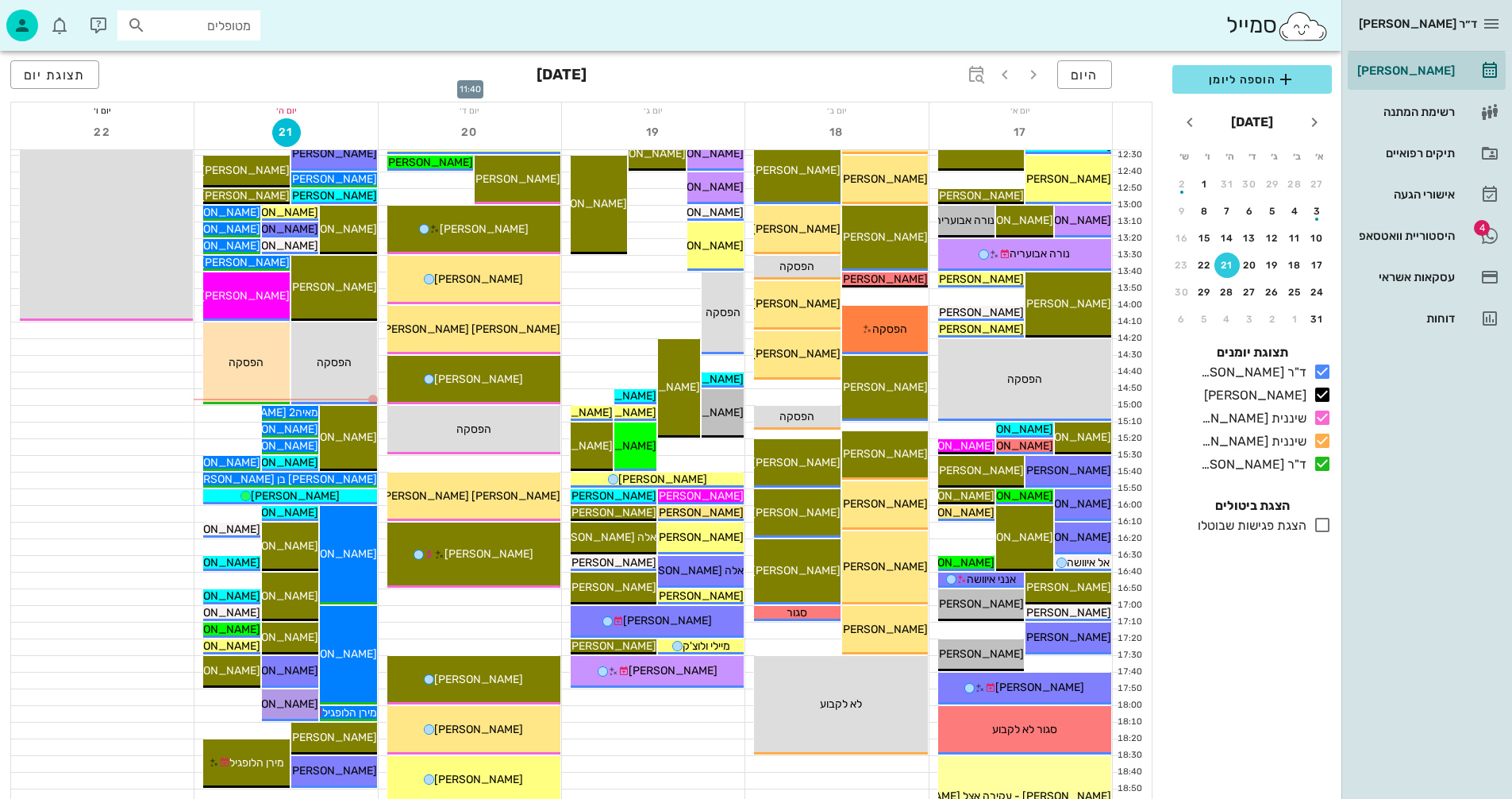
scroll to position [556, 0]
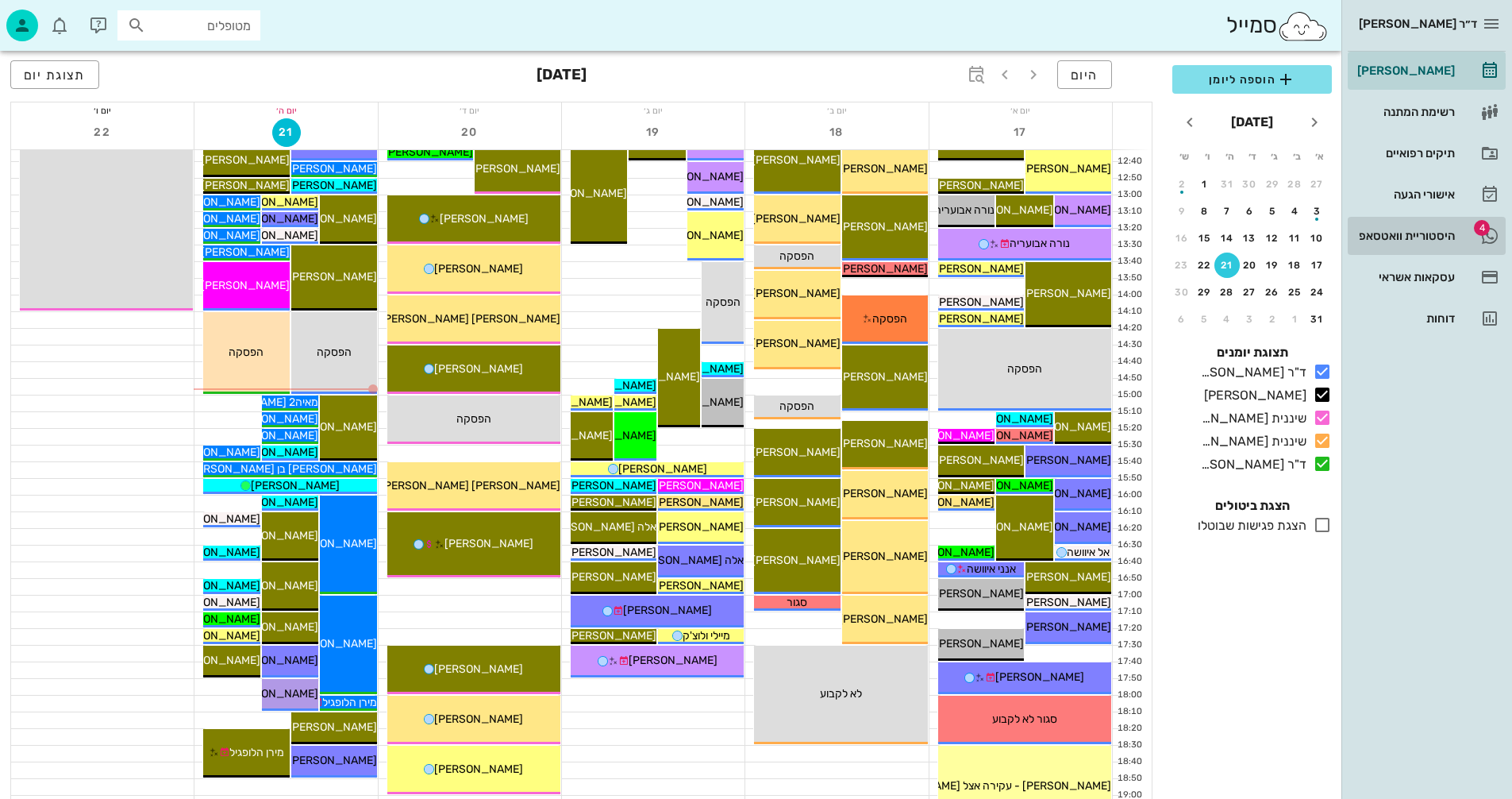
click at [1385, 233] on div "היסטוריית וואטסאפ" at bounding box center [1404, 236] width 101 height 13
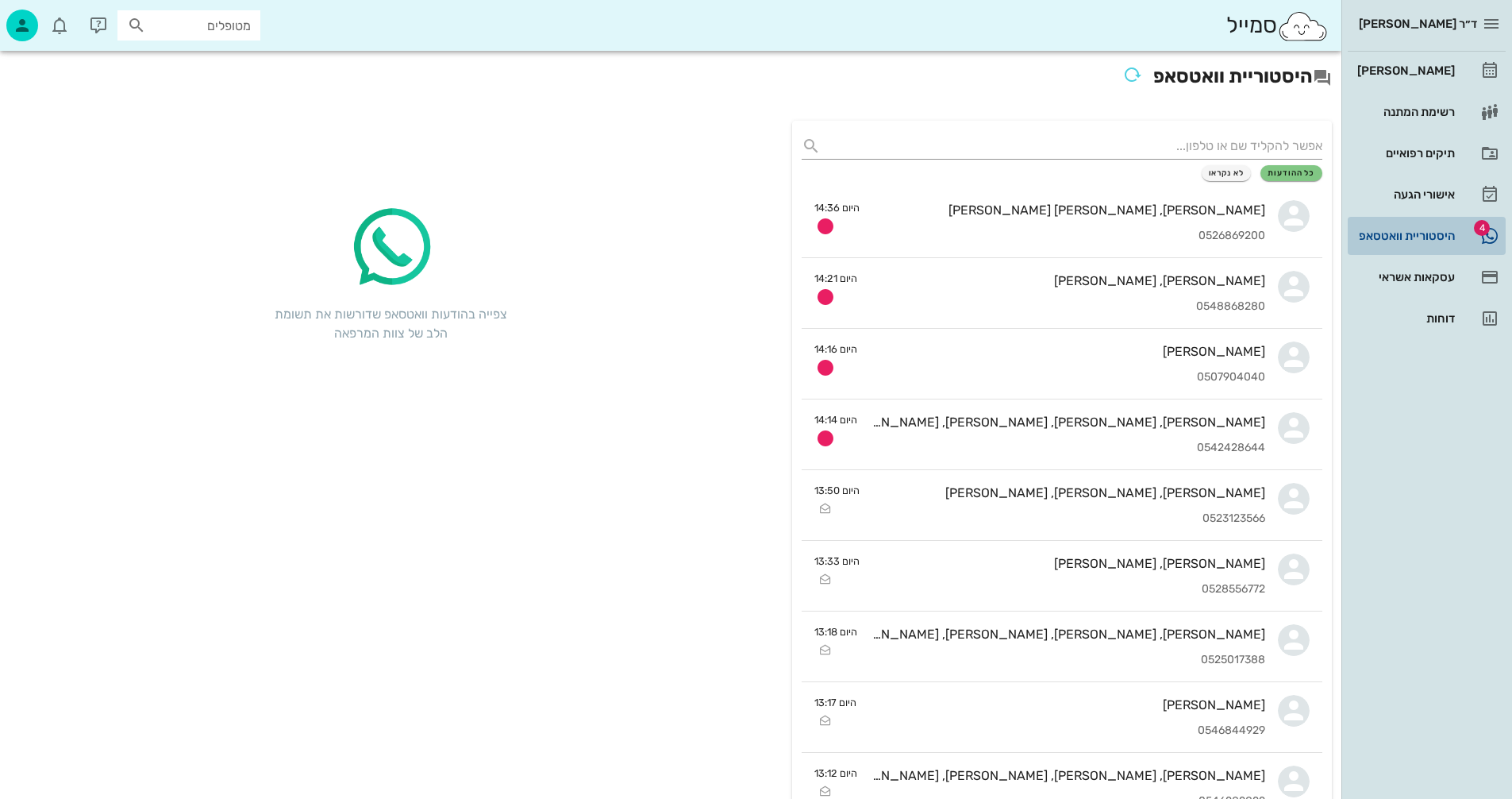
click at [1385, 233] on div "היסטוריית וואטסאפ" at bounding box center [1404, 236] width 101 height 13
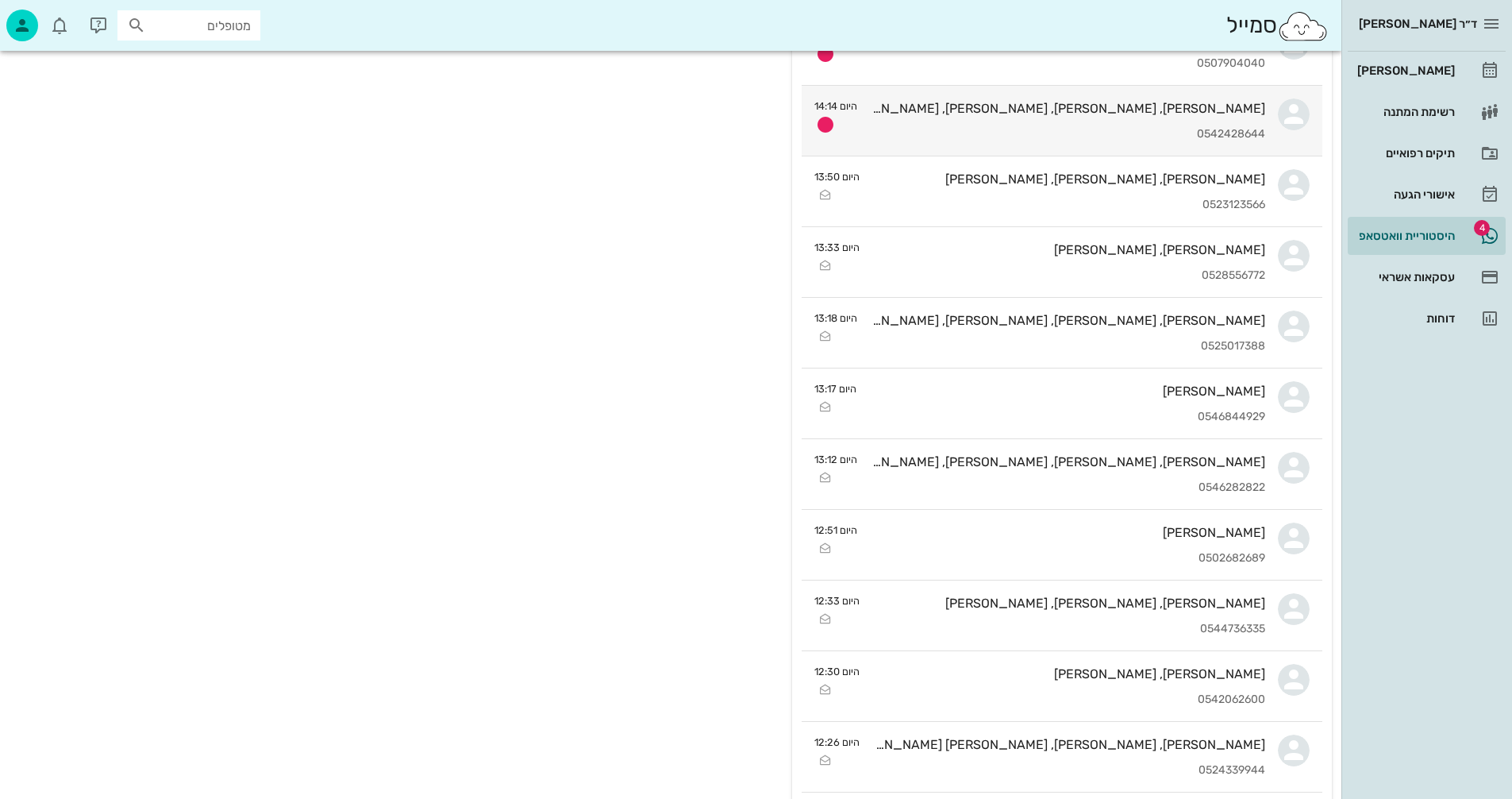
scroll to position [397, 0]
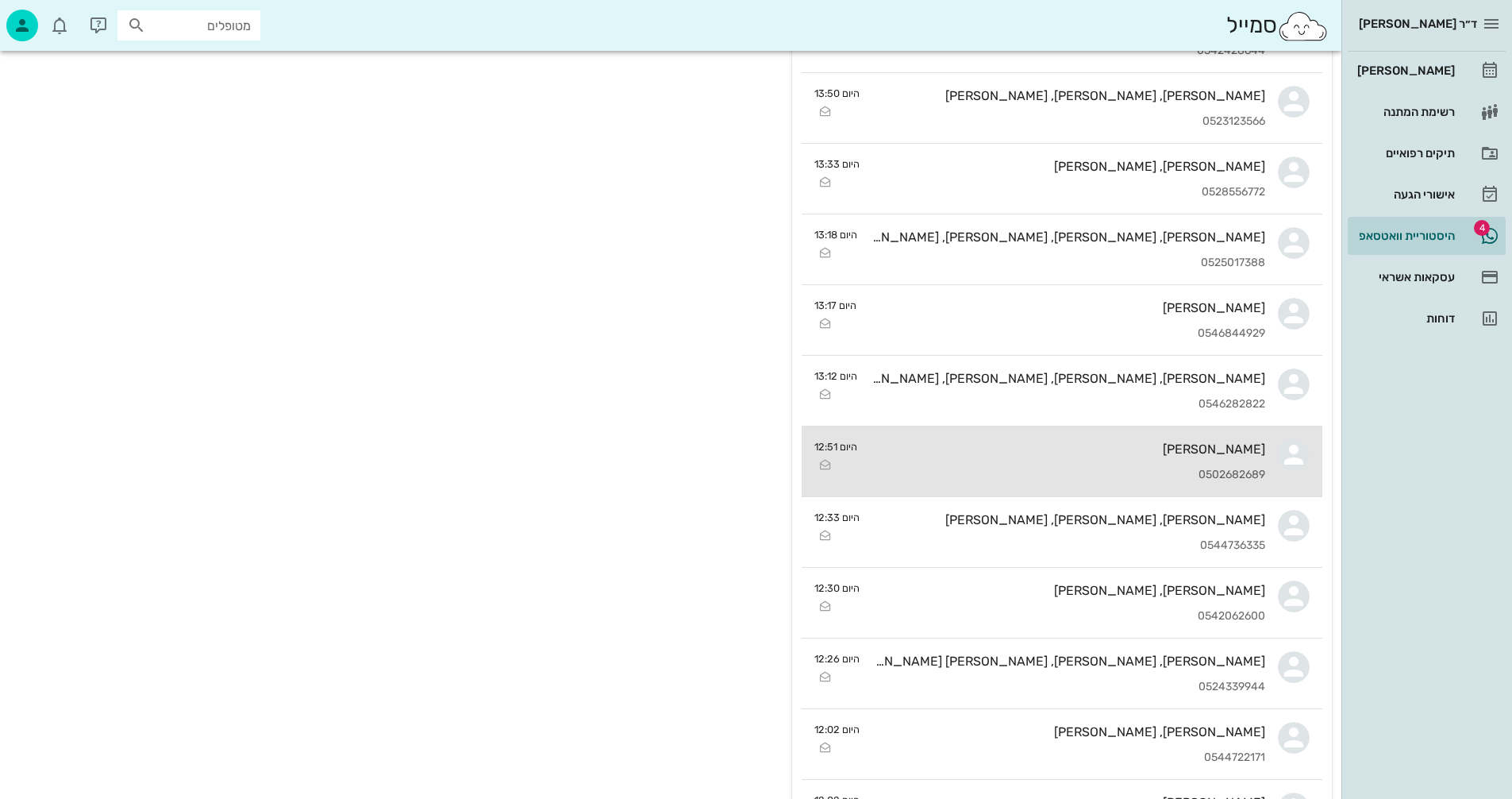
click at [936, 442] on div "[PERSON_NAME]" at bounding box center [1068, 449] width 396 height 15
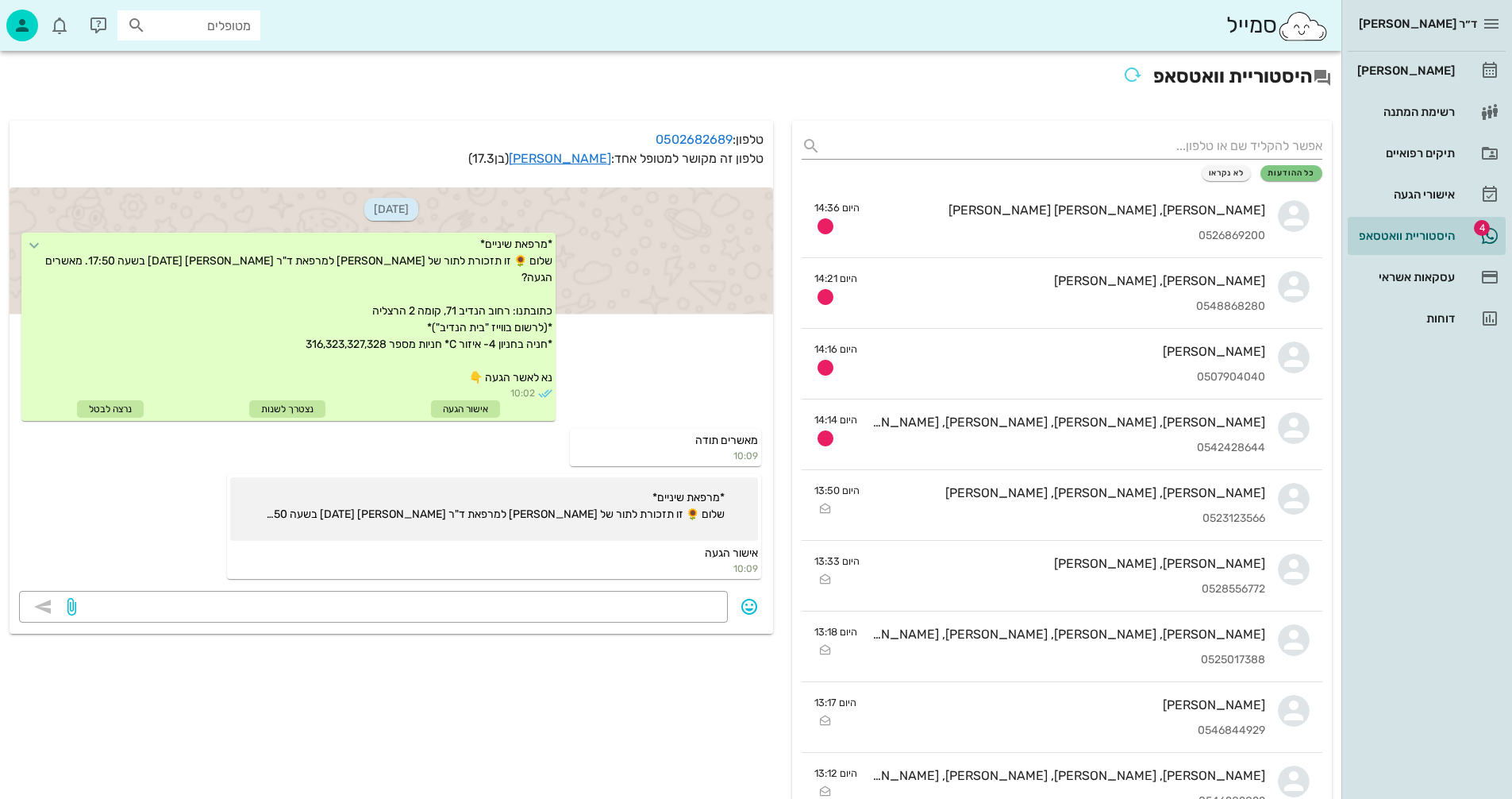
scroll to position [1655, 0]
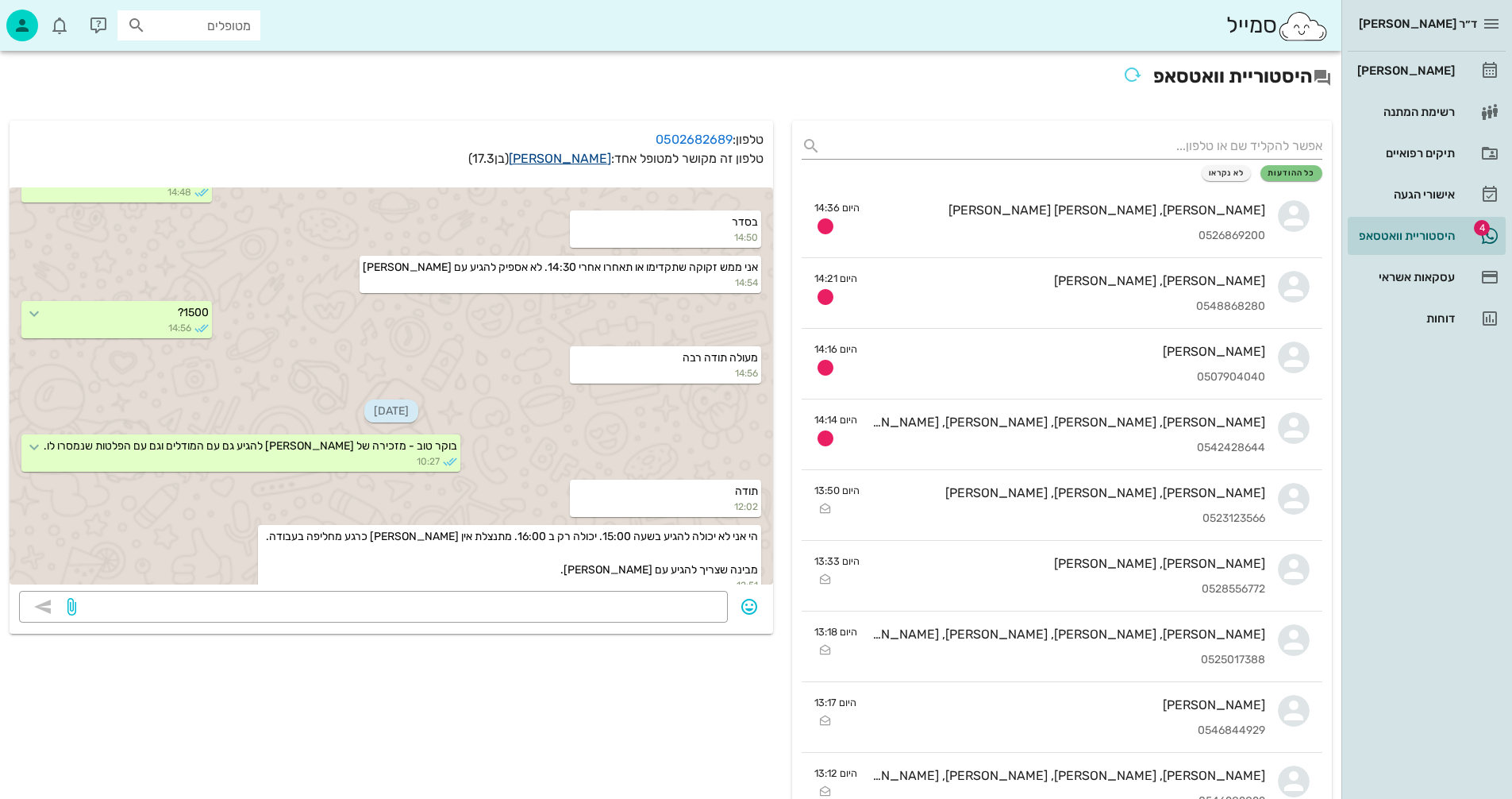
click at [583, 156] on link "[PERSON_NAME]" at bounding box center [560, 158] width 102 height 15
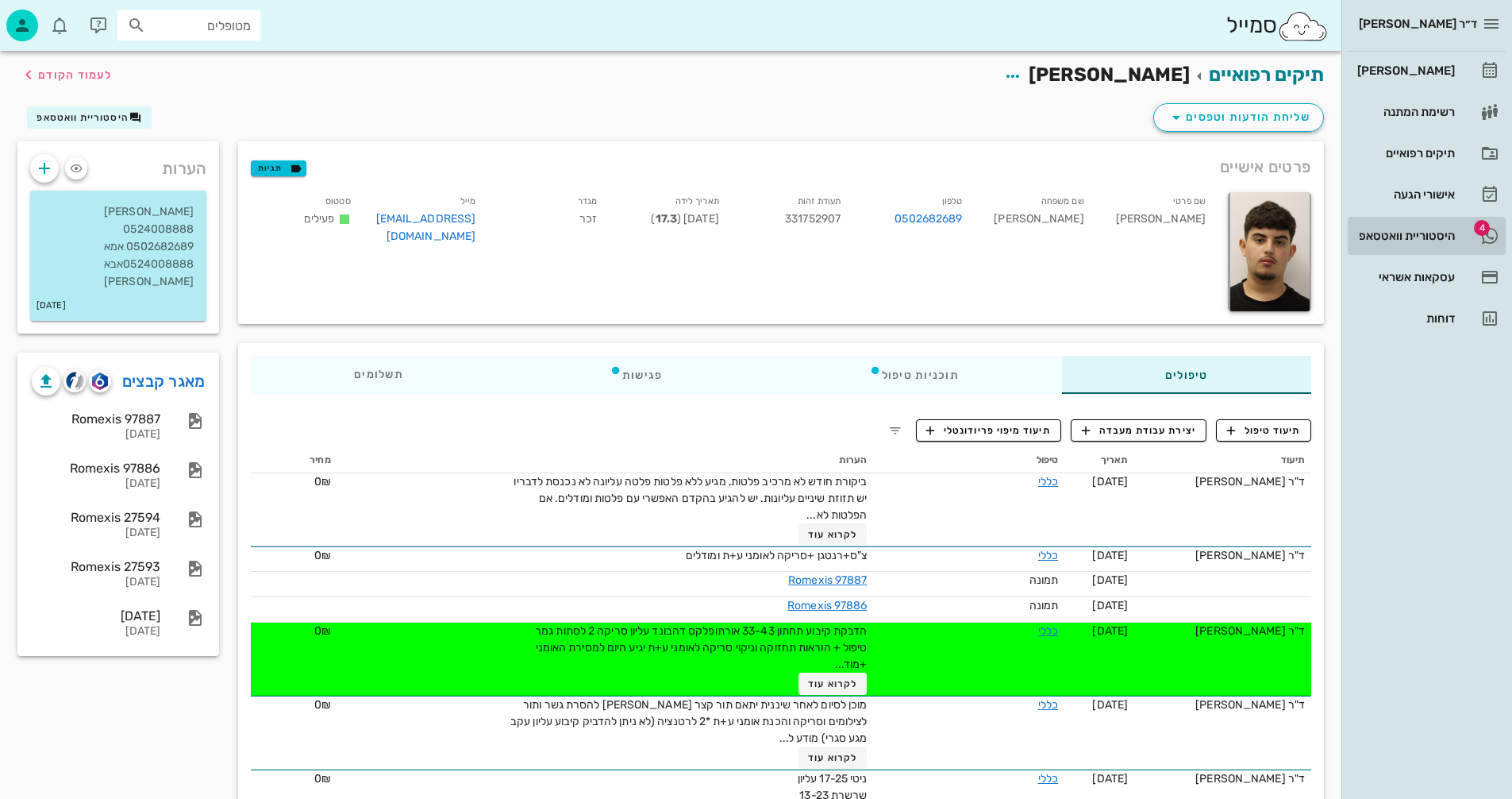
click at [1412, 233] on div "היסטוריית וואטסאפ" at bounding box center [1404, 236] width 101 height 13
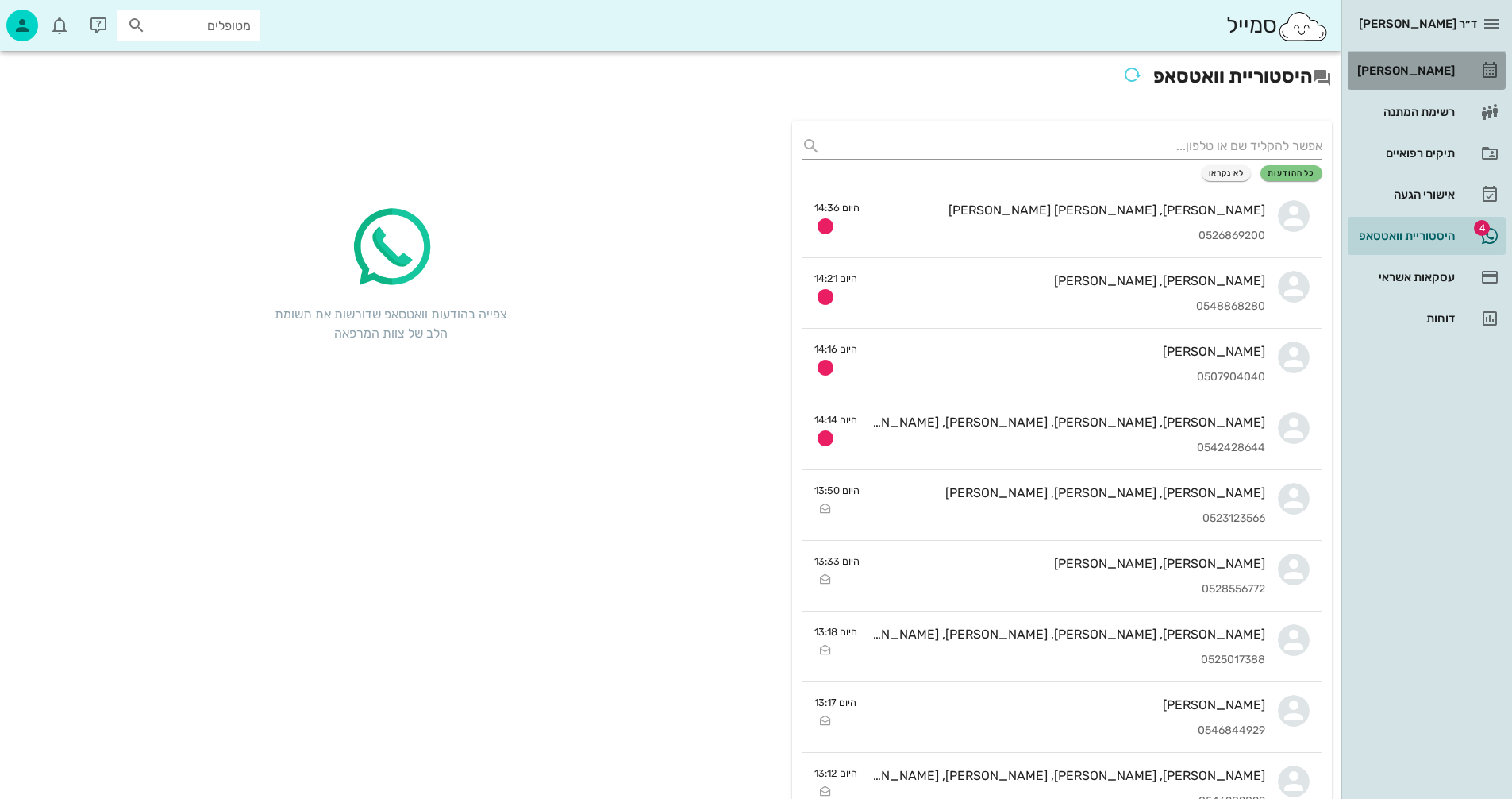
click at [1410, 72] on div "[PERSON_NAME]" at bounding box center [1404, 71] width 101 height 13
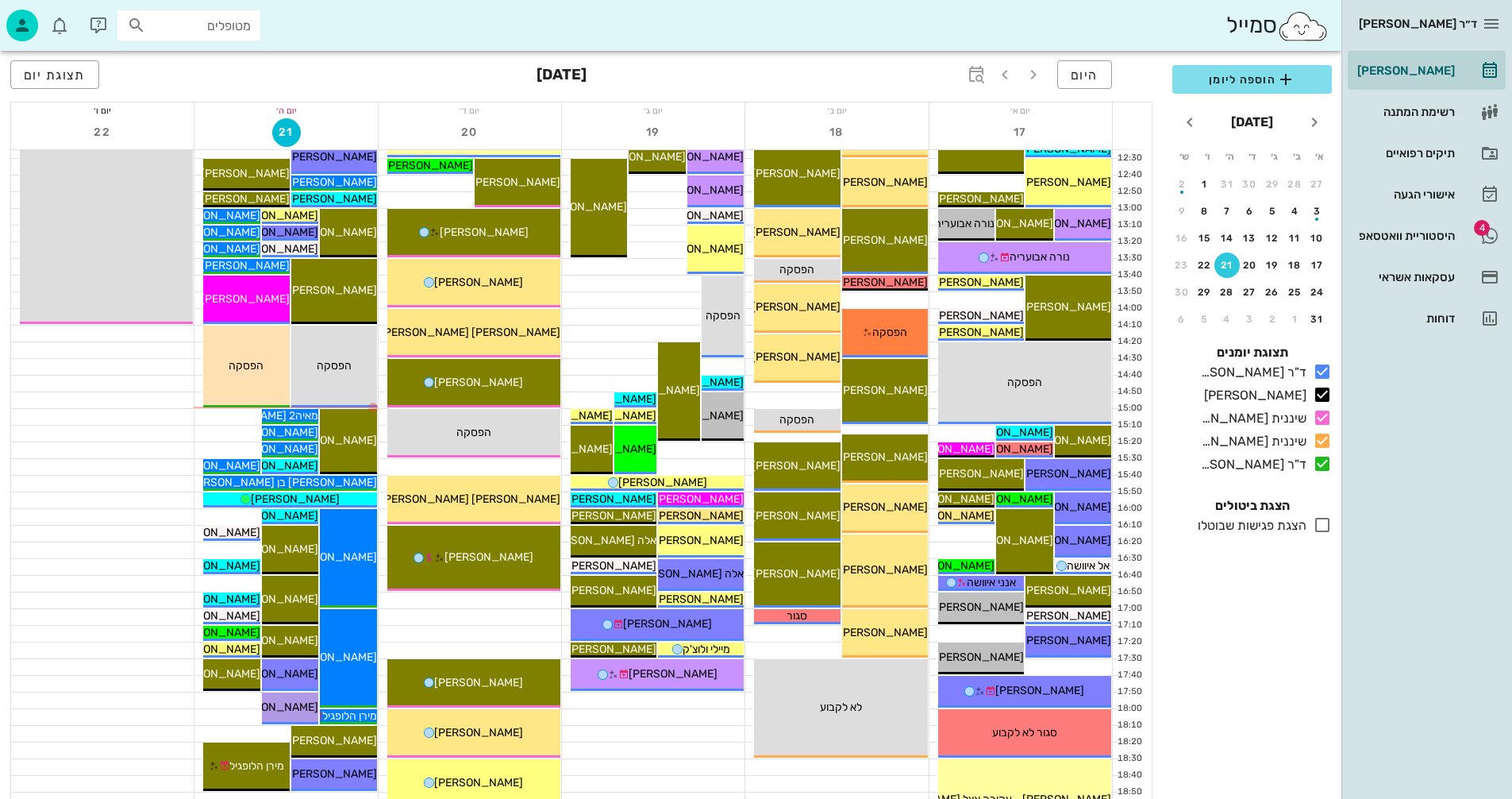
scroll to position [556, 0]
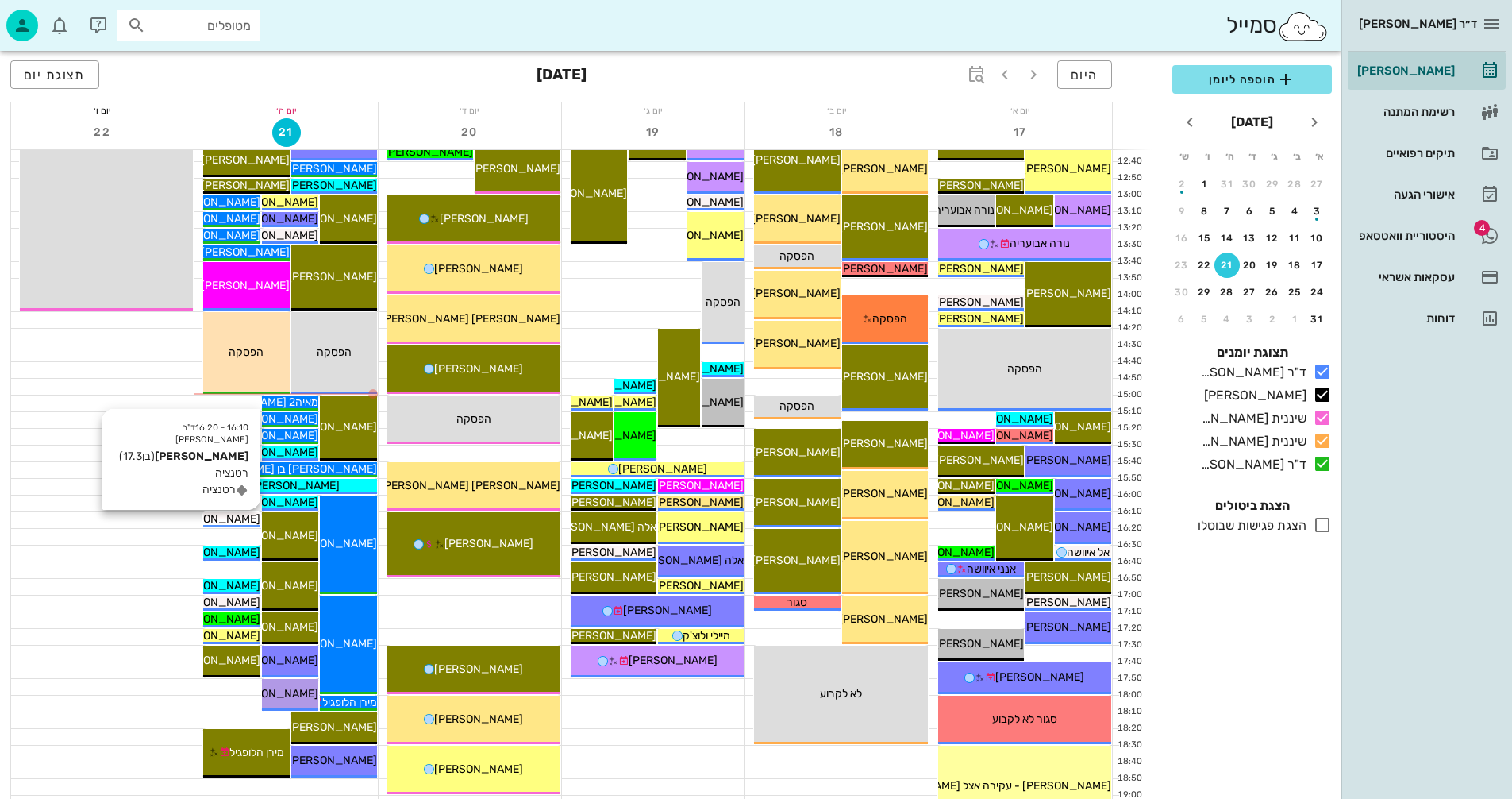
click at [236, 517] on span "[PERSON_NAME]" at bounding box center [216, 518] width 89 height 14
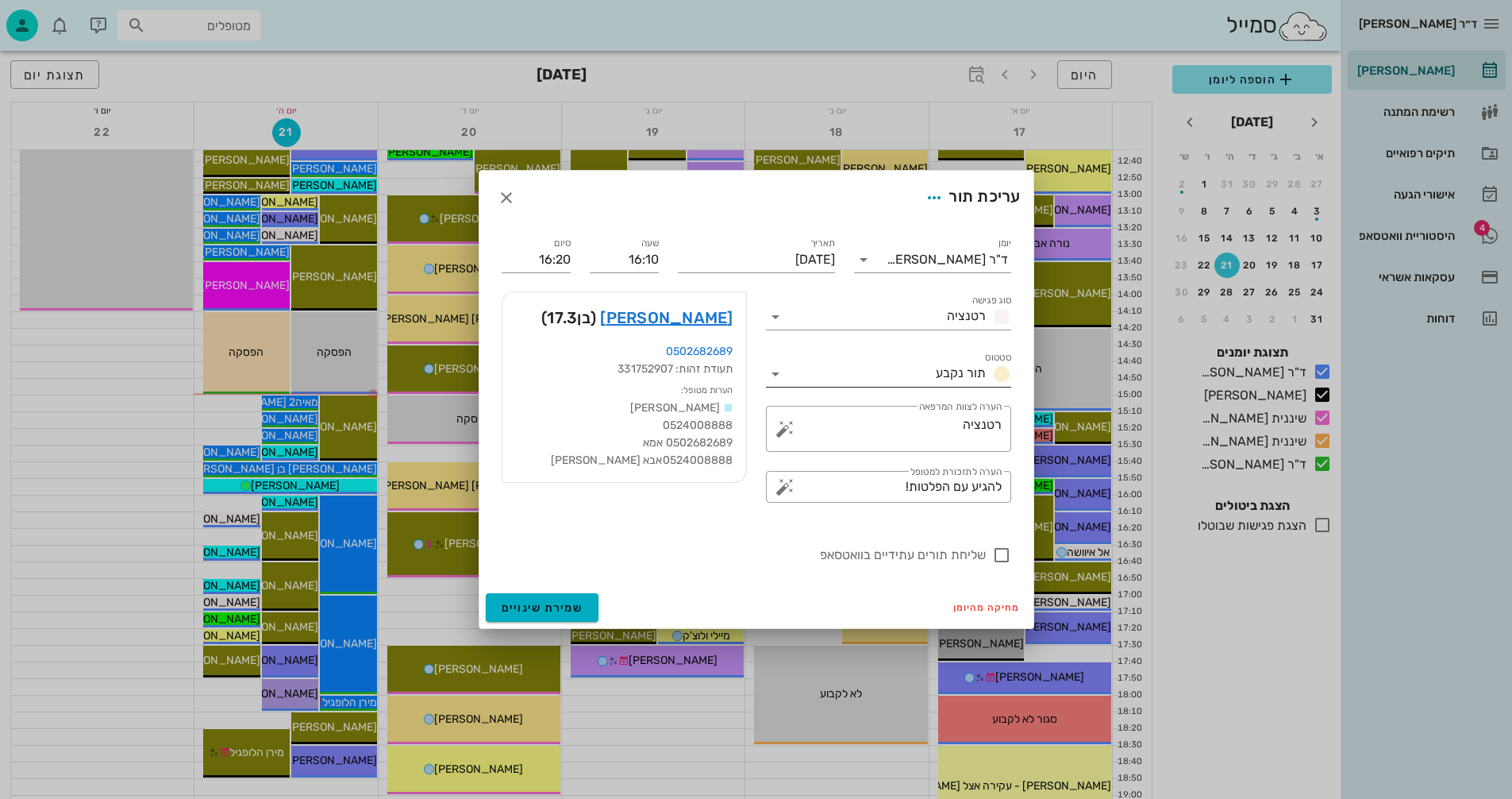
click at [776, 375] on icon at bounding box center [776, 373] width 20 height 20
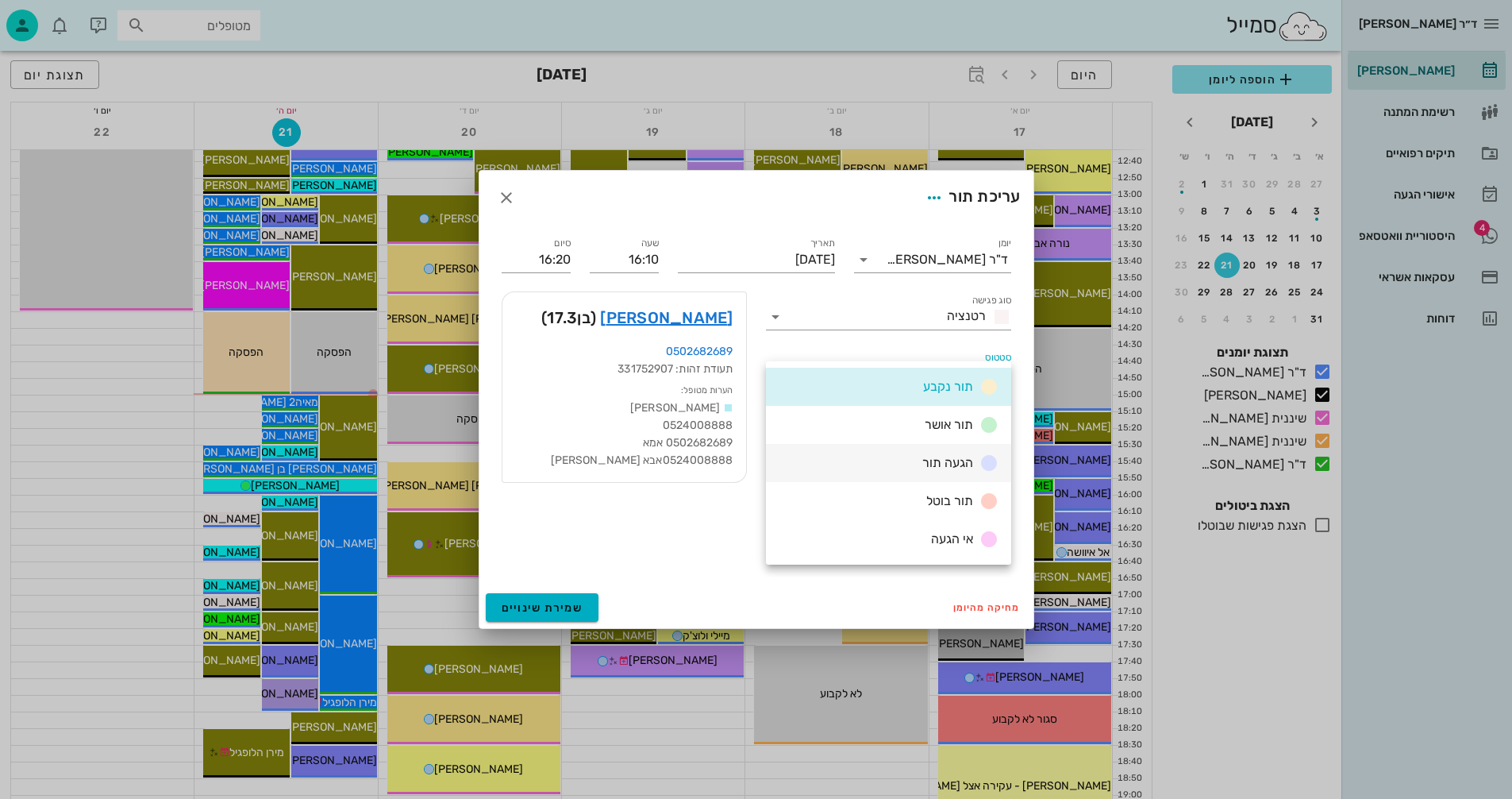
click at [900, 457] on div "הגעה תור" at bounding box center [889, 463] width 245 height 38
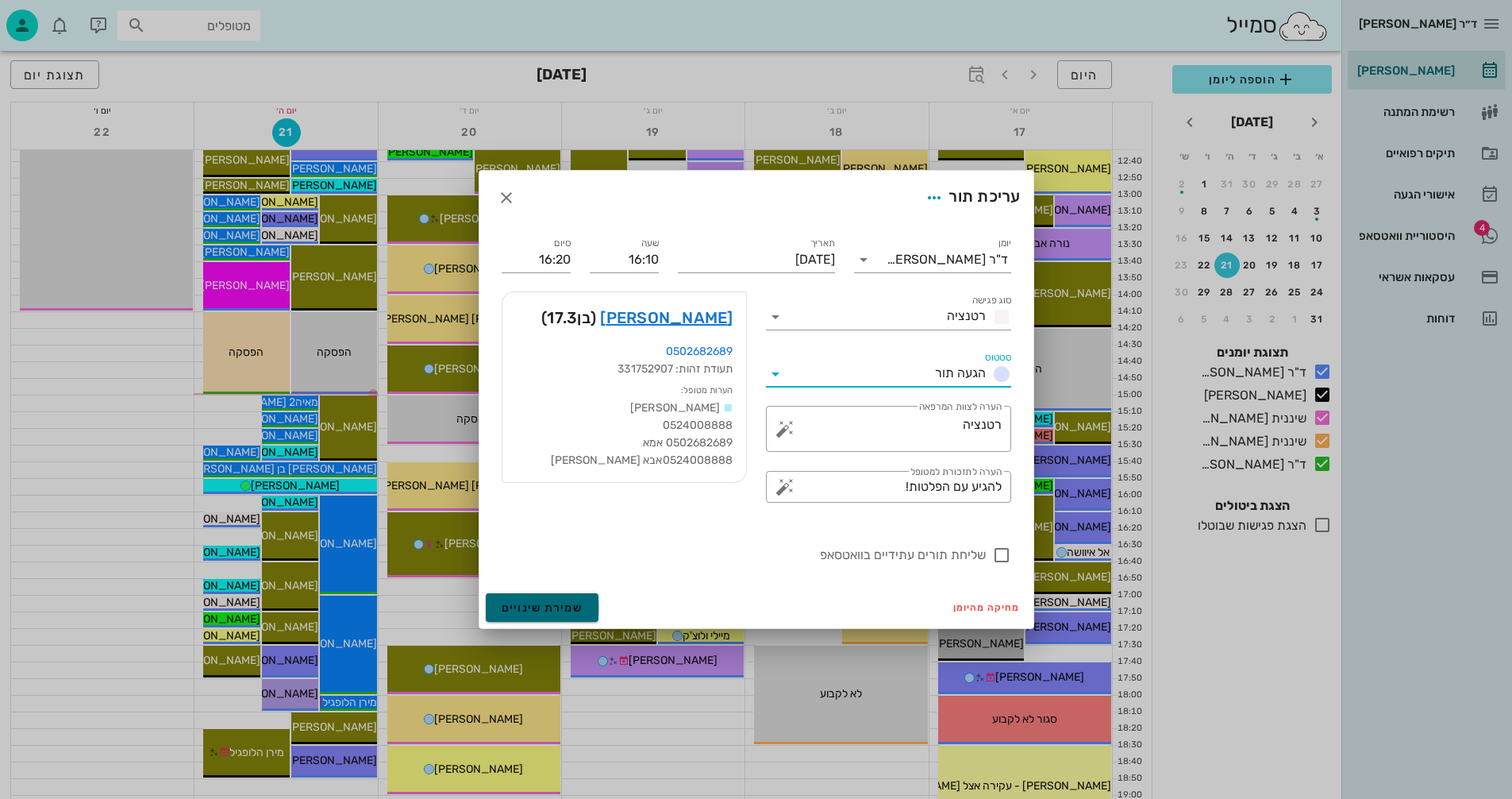
click at [544, 603] on span "שמירת שינויים" at bounding box center [542, 608] width 82 height 14
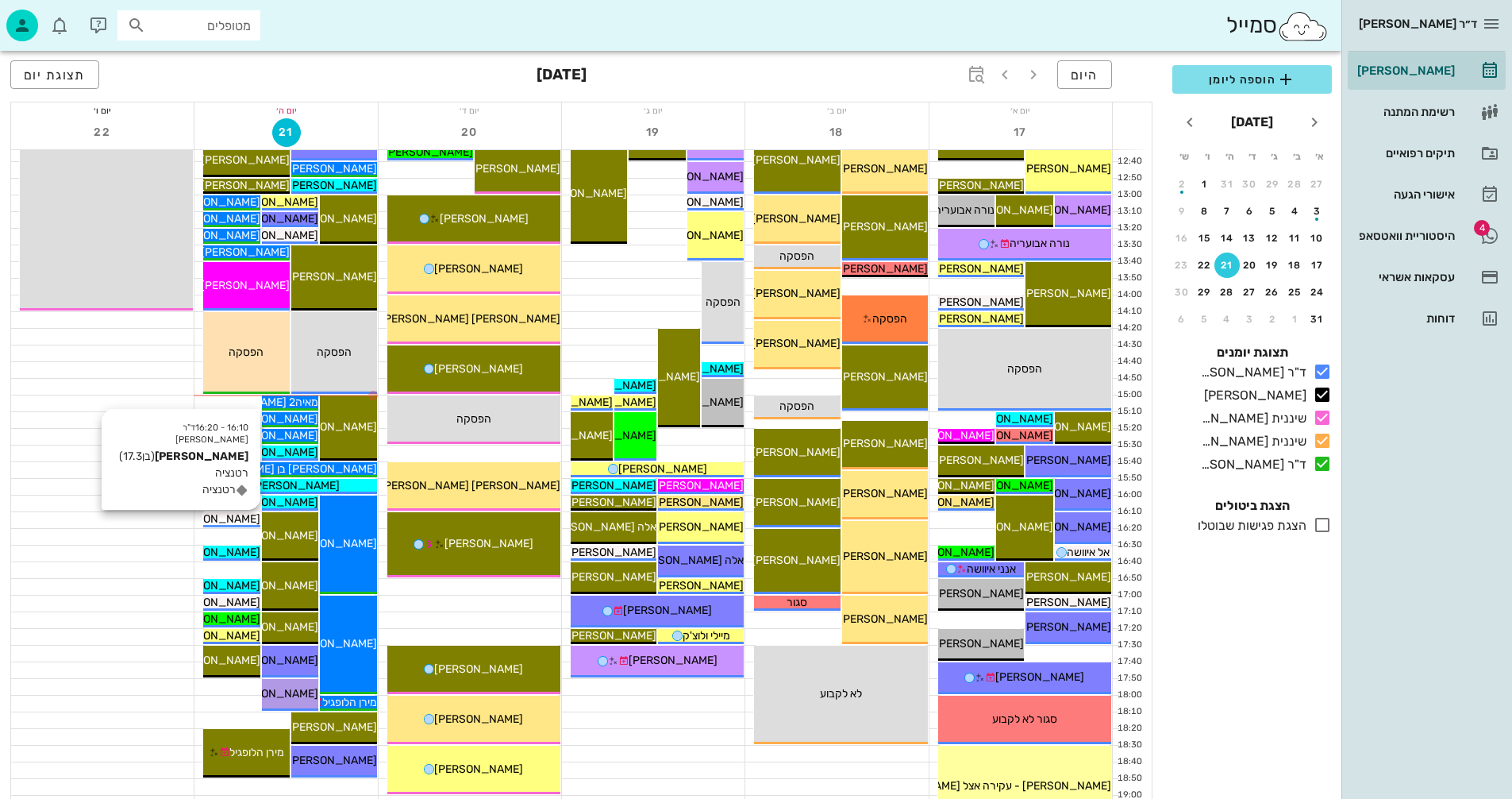
click at [237, 519] on span "[PERSON_NAME]" at bounding box center [216, 518] width 89 height 14
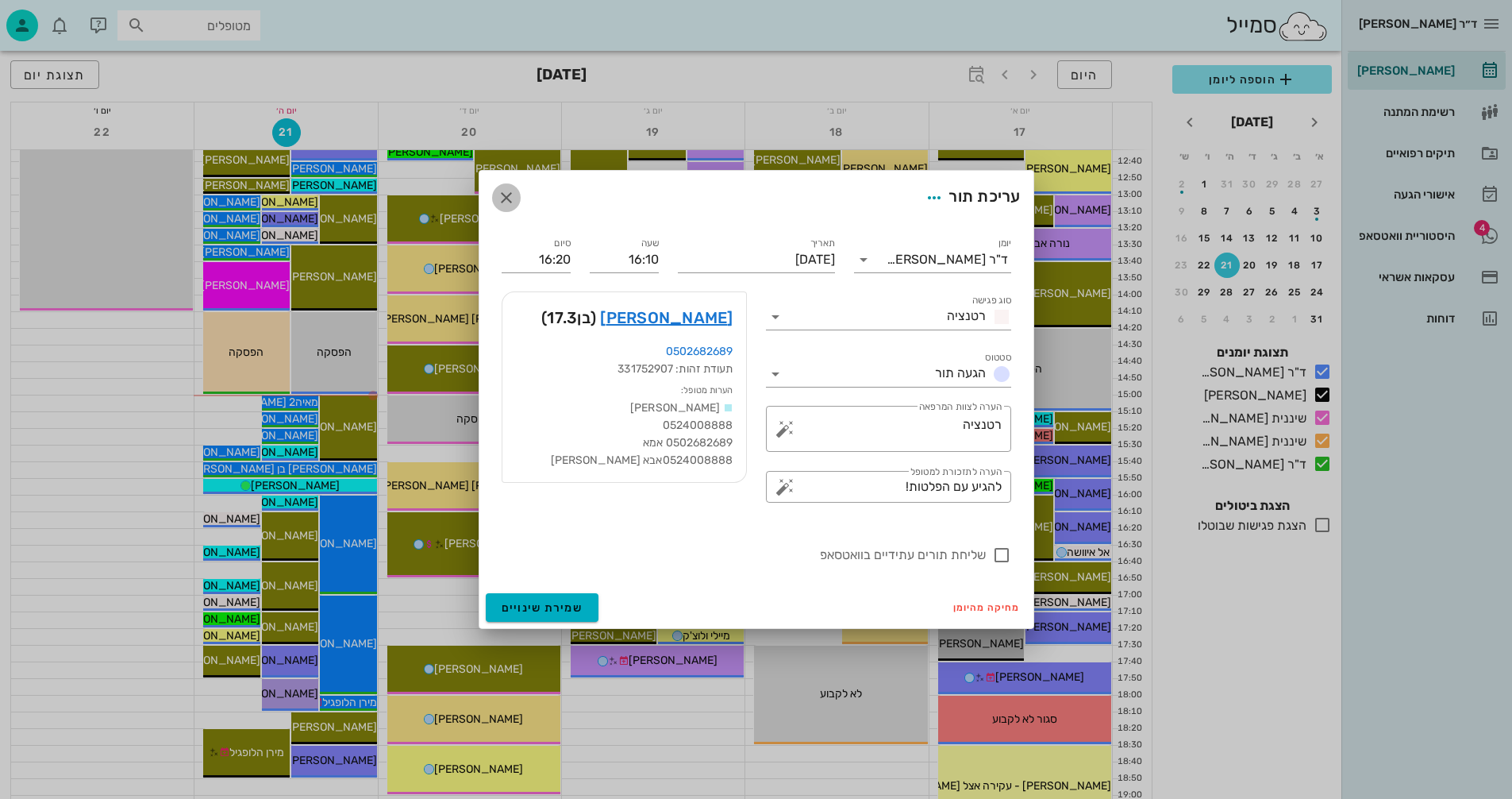
click at [509, 192] on icon "button" at bounding box center [506, 198] width 20 height 20
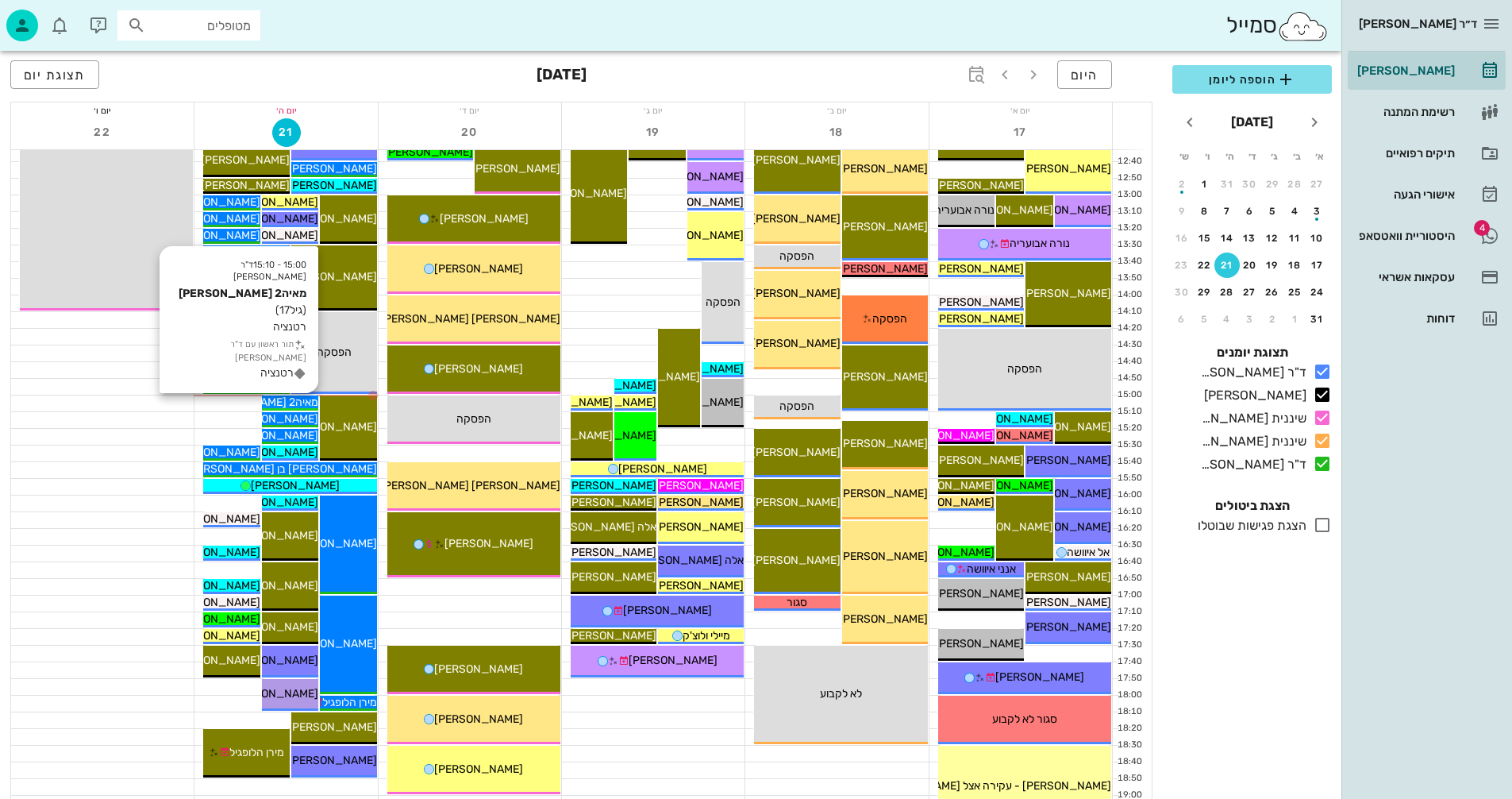
click at [282, 399] on span "מאיה2 [PERSON_NAME]" at bounding box center [258, 402] width 121 height 14
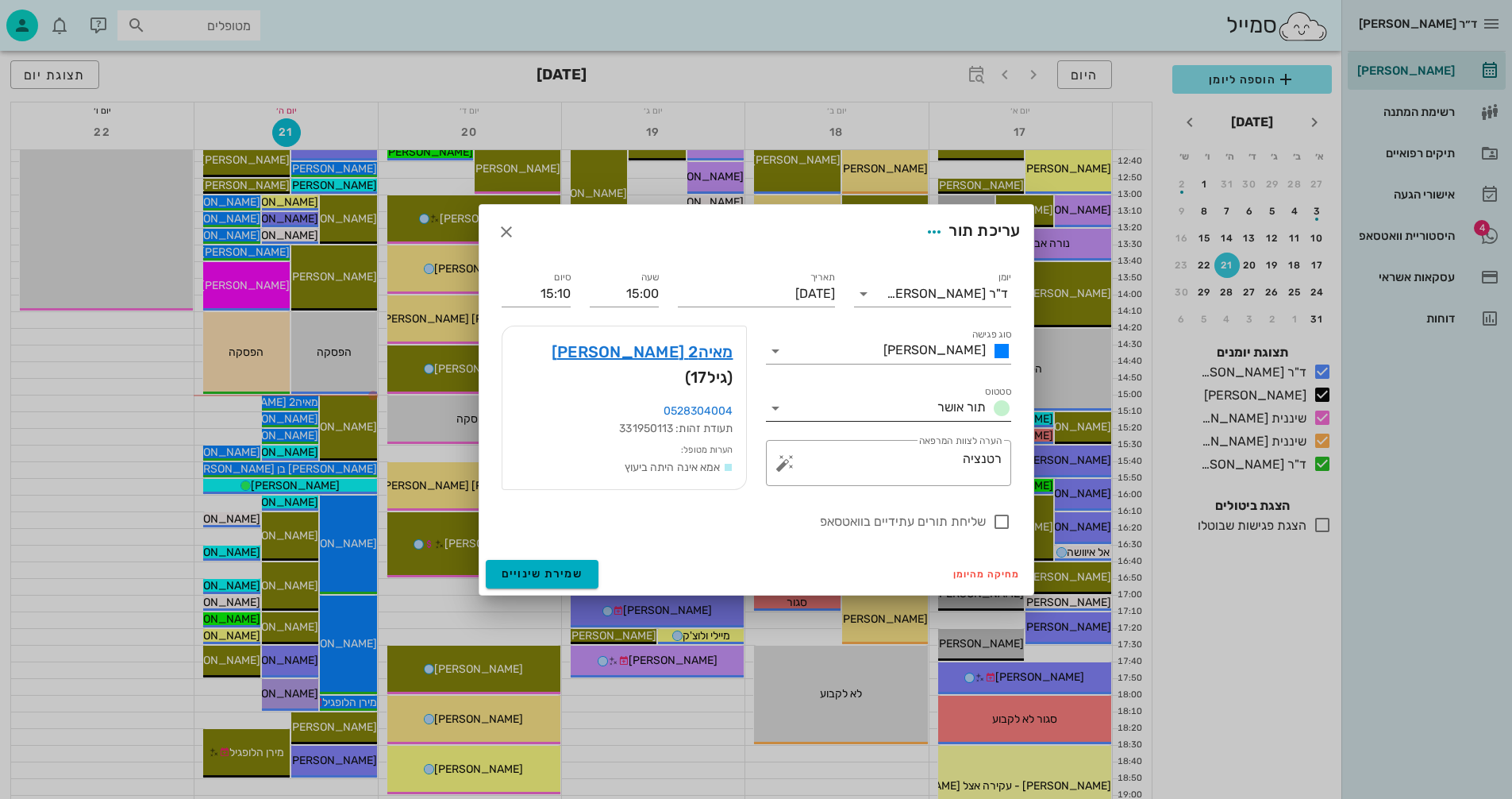
click at [776, 409] on icon at bounding box center [776, 408] width 20 height 20
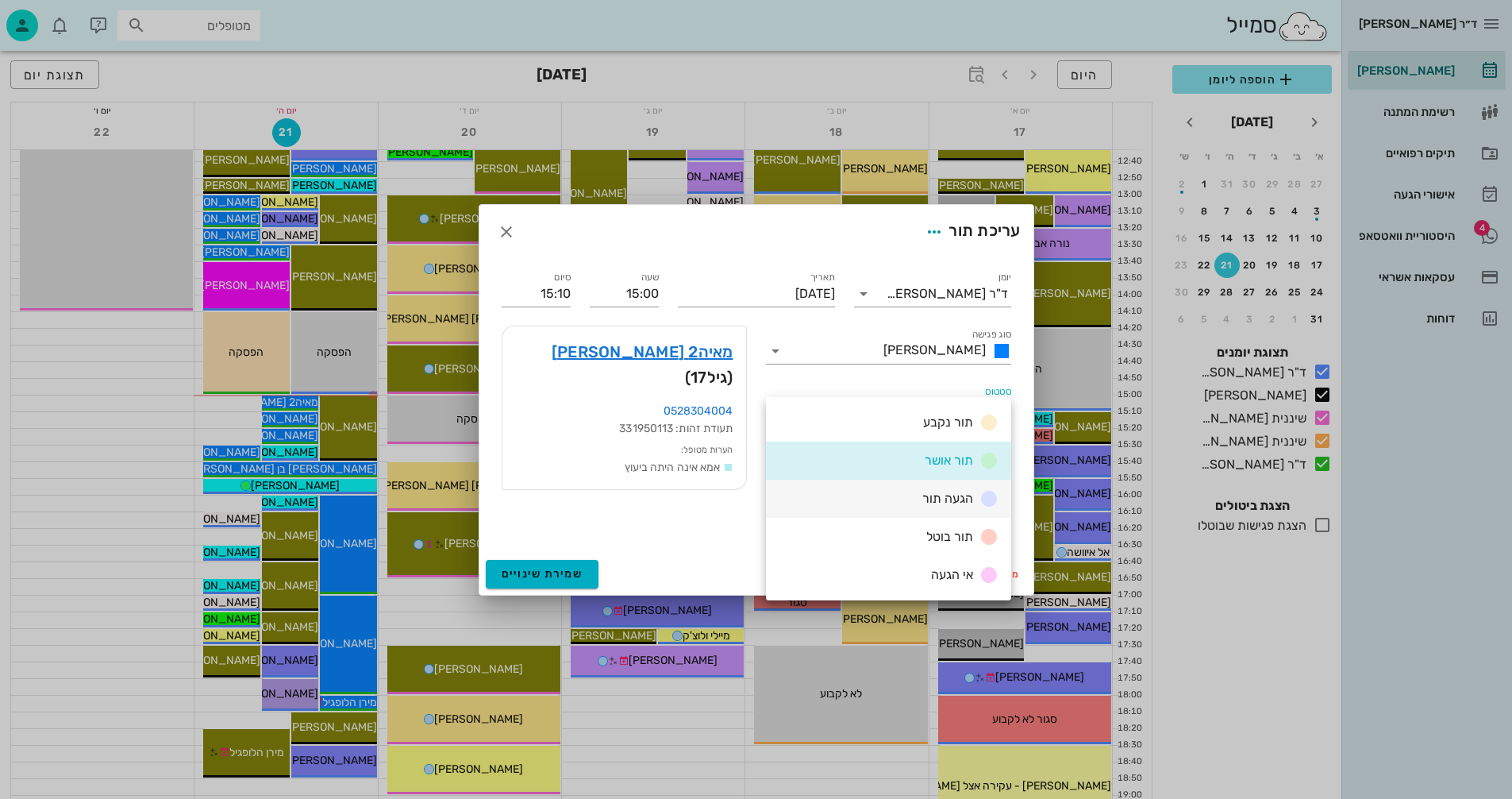
click at [927, 494] on span "הגעה תור" at bounding box center [947, 498] width 51 height 15
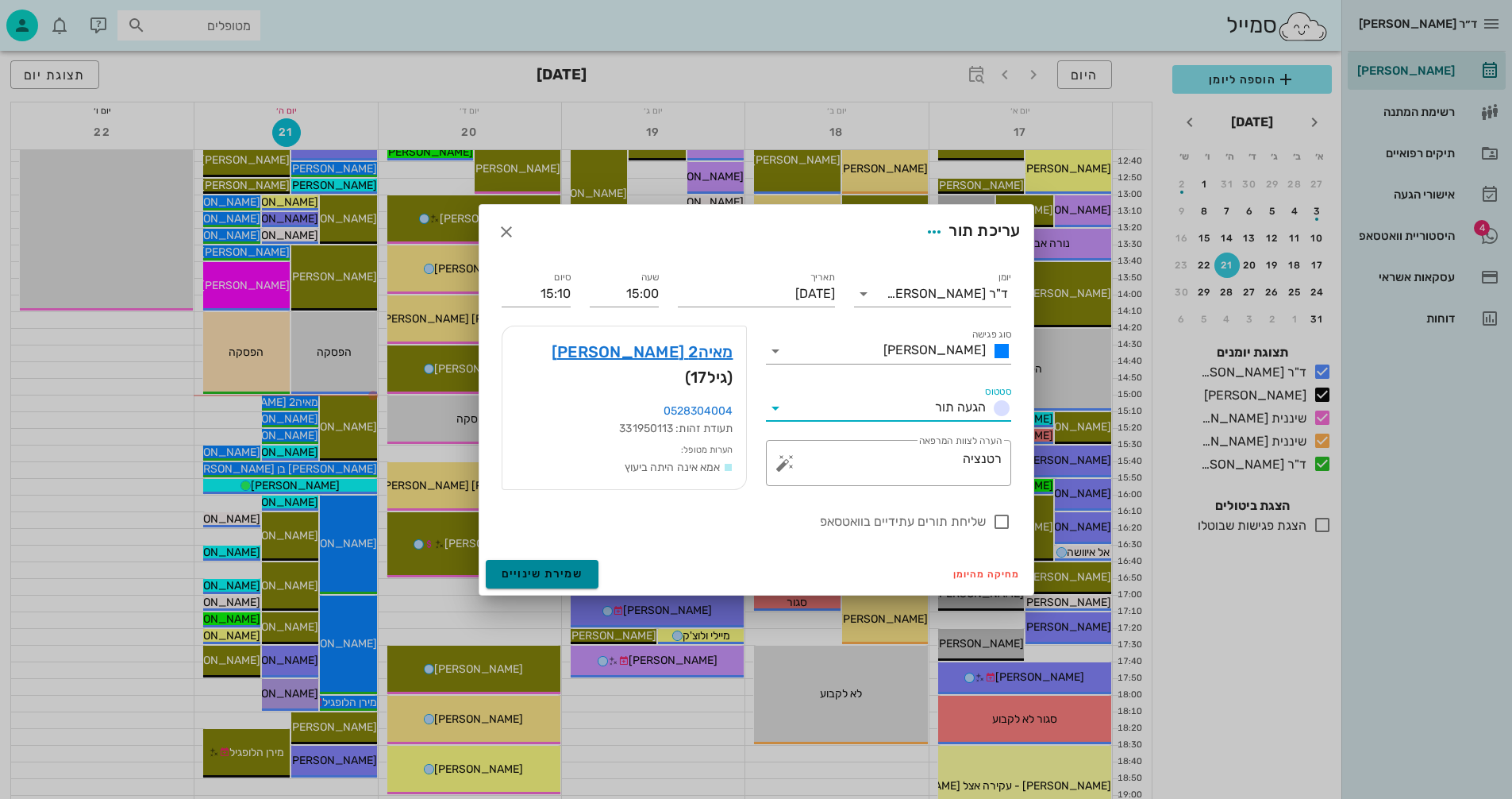
click at [515, 571] on span "שמירת שינויים" at bounding box center [542, 573] width 82 height 14
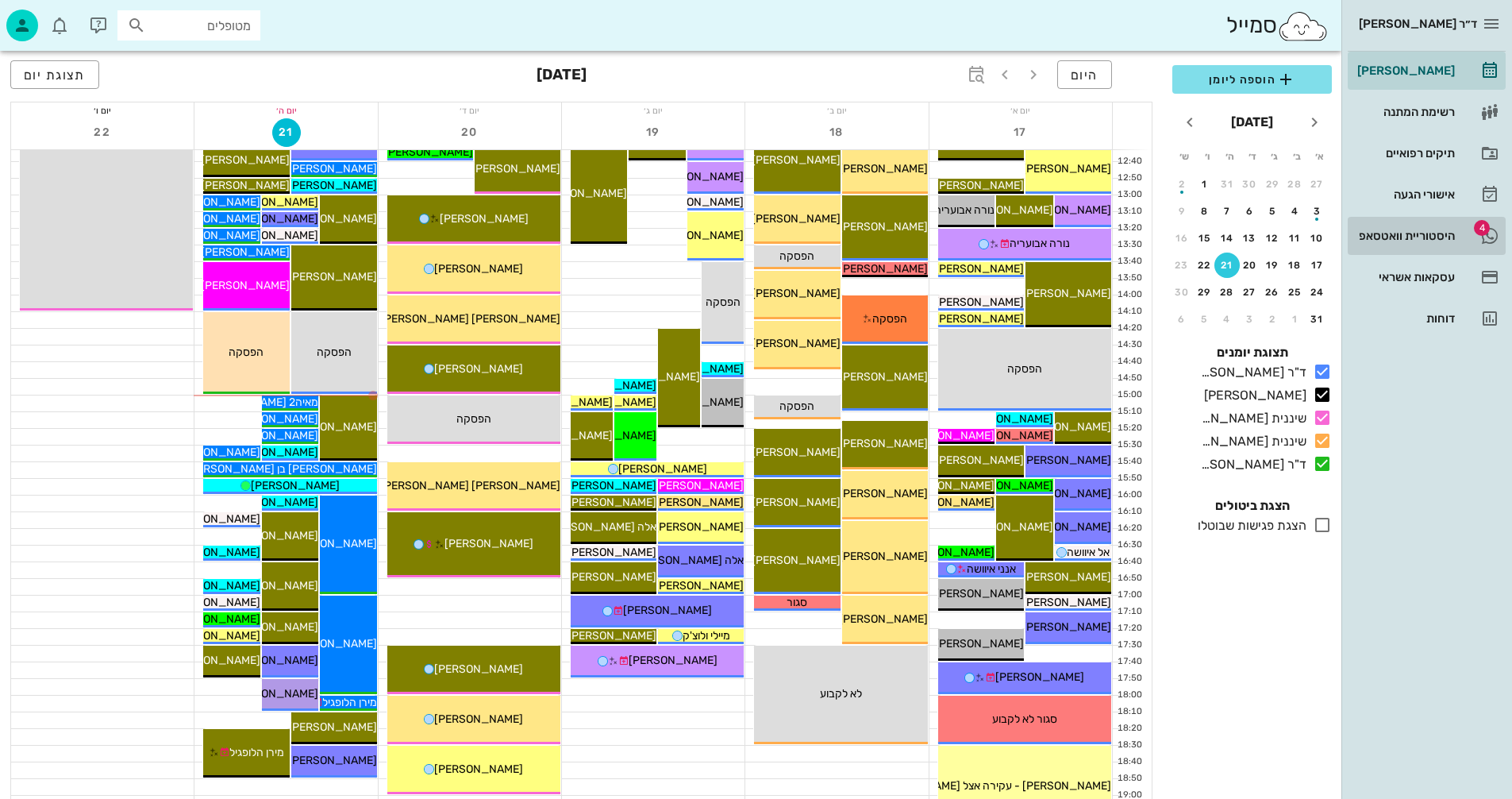
click at [1408, 232] on div "היסטוריית וואטסאפ" at bounding box center [1404, 236] width 101 height 13
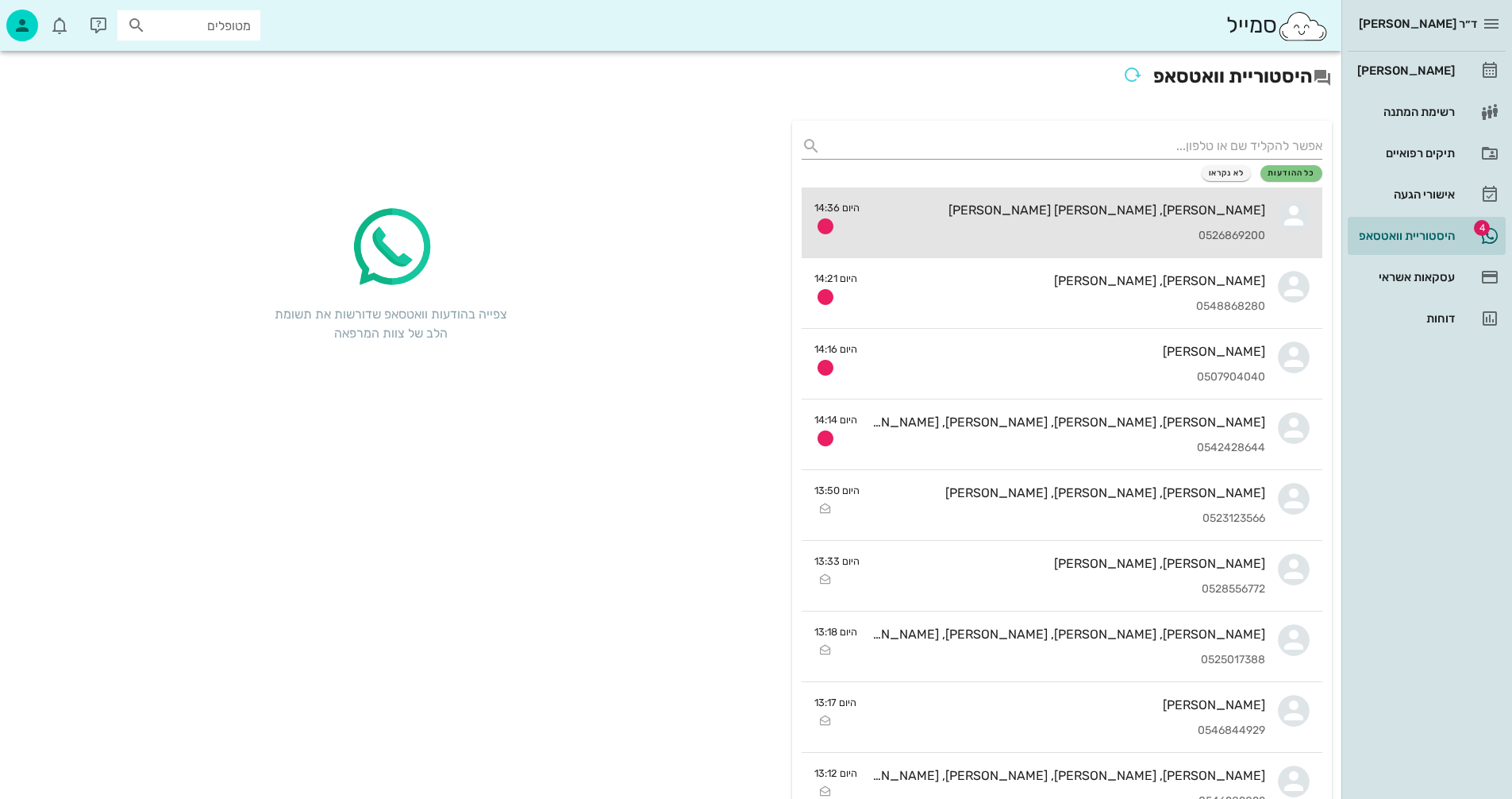
click at [1097, 217] on div "[PERSON_NAME], [PERSON_NAME] [PERSON_NAME] 0526869200" at bounding box center [1068, 222] width 393 height 70
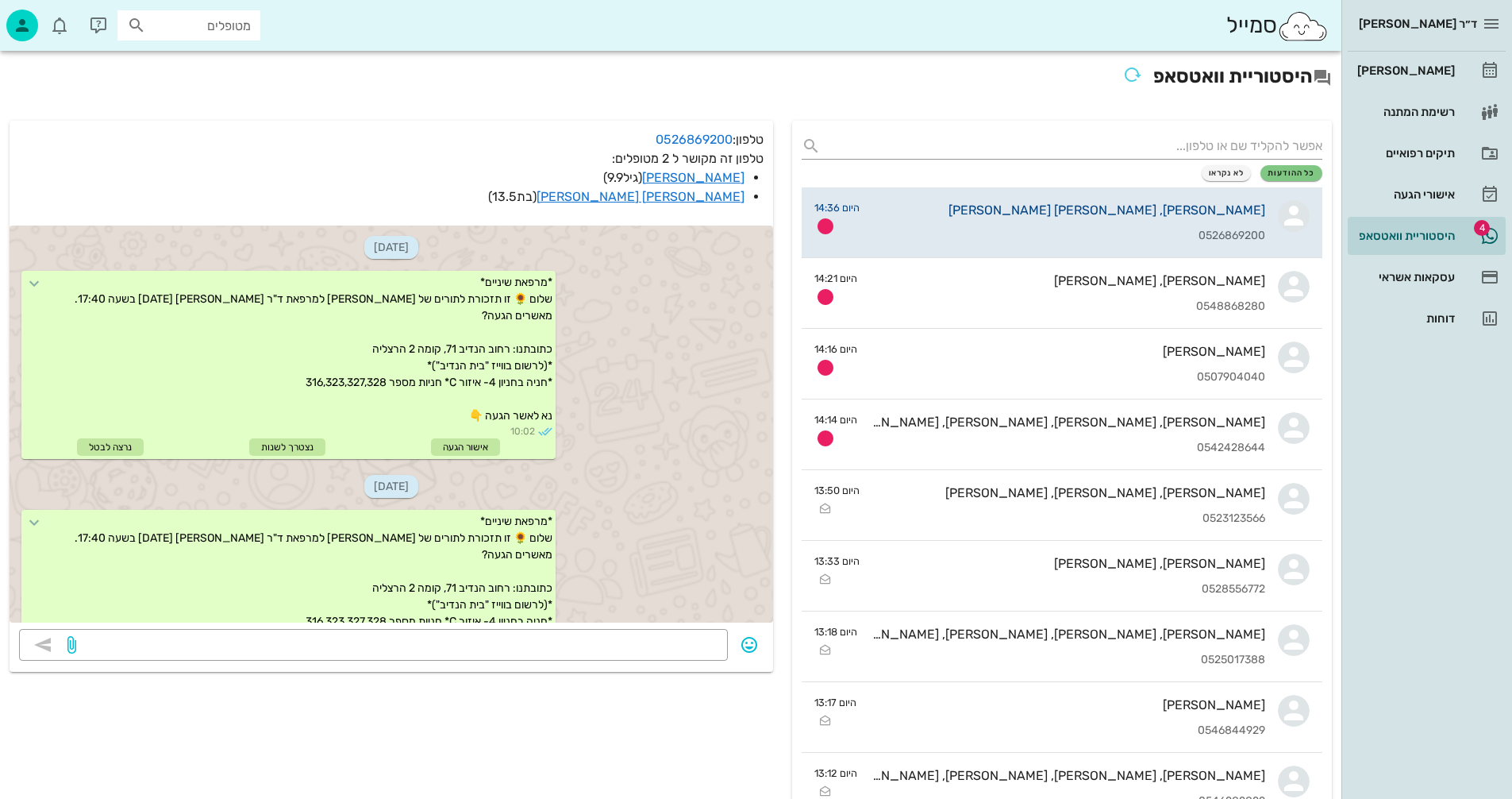
scroll to position [1103, 0]
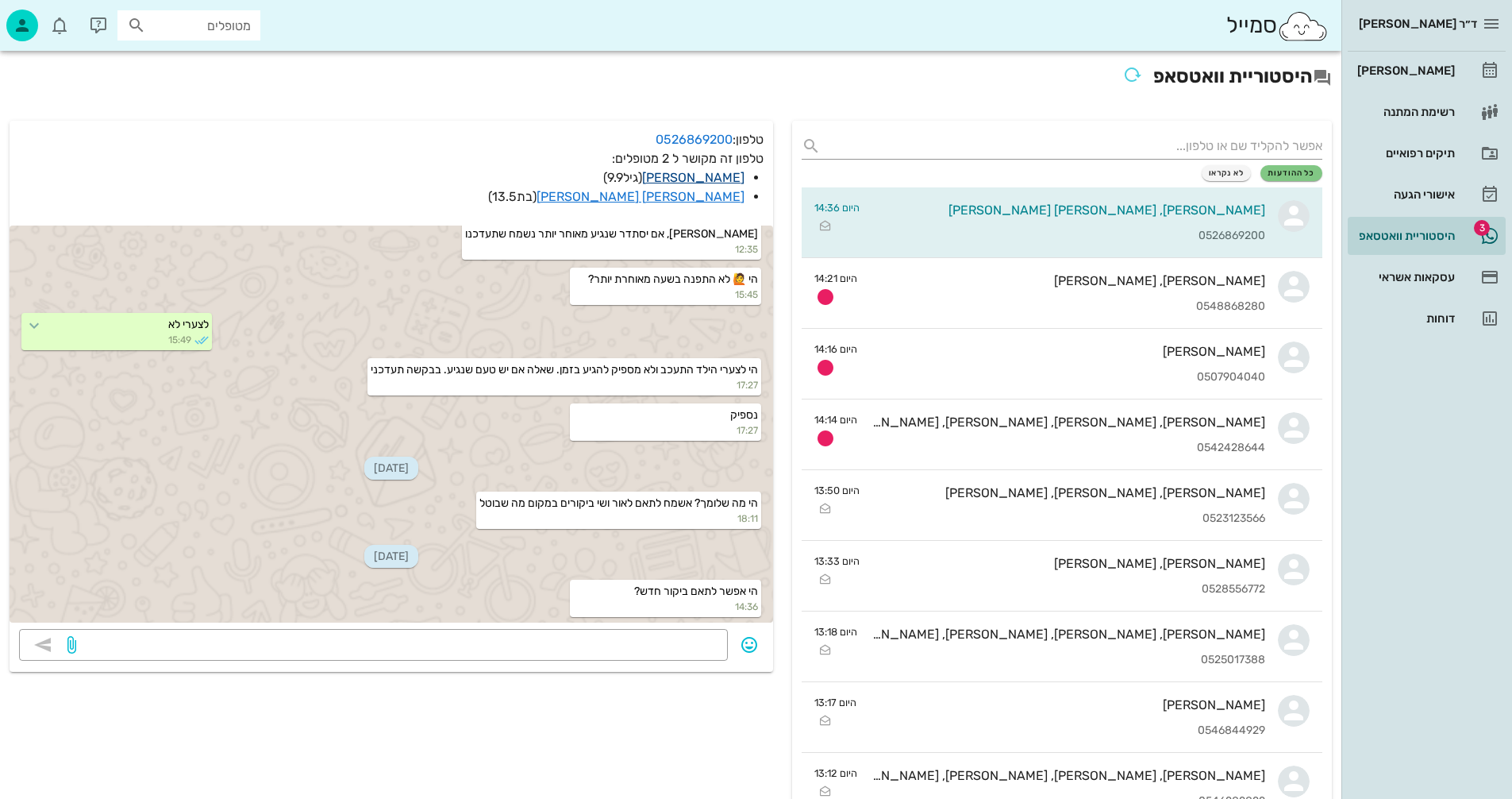
click at [718, 174] on link "[PERSON_NAME]" at bounding box center [694, 177] width 102 height 15
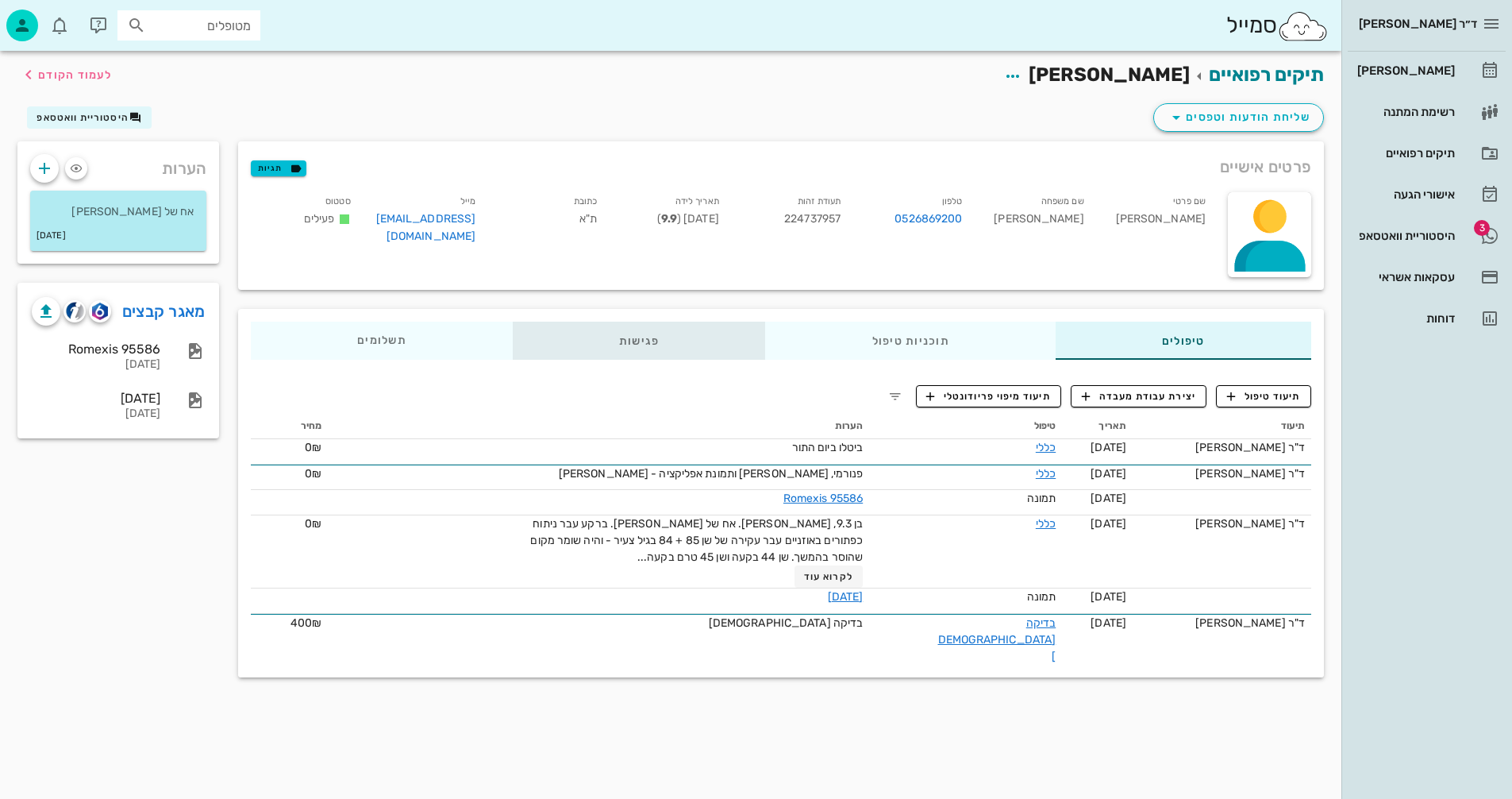
click at [650, 335] on div "פגישות" at bounding box center [639, 340] width 254 height 38
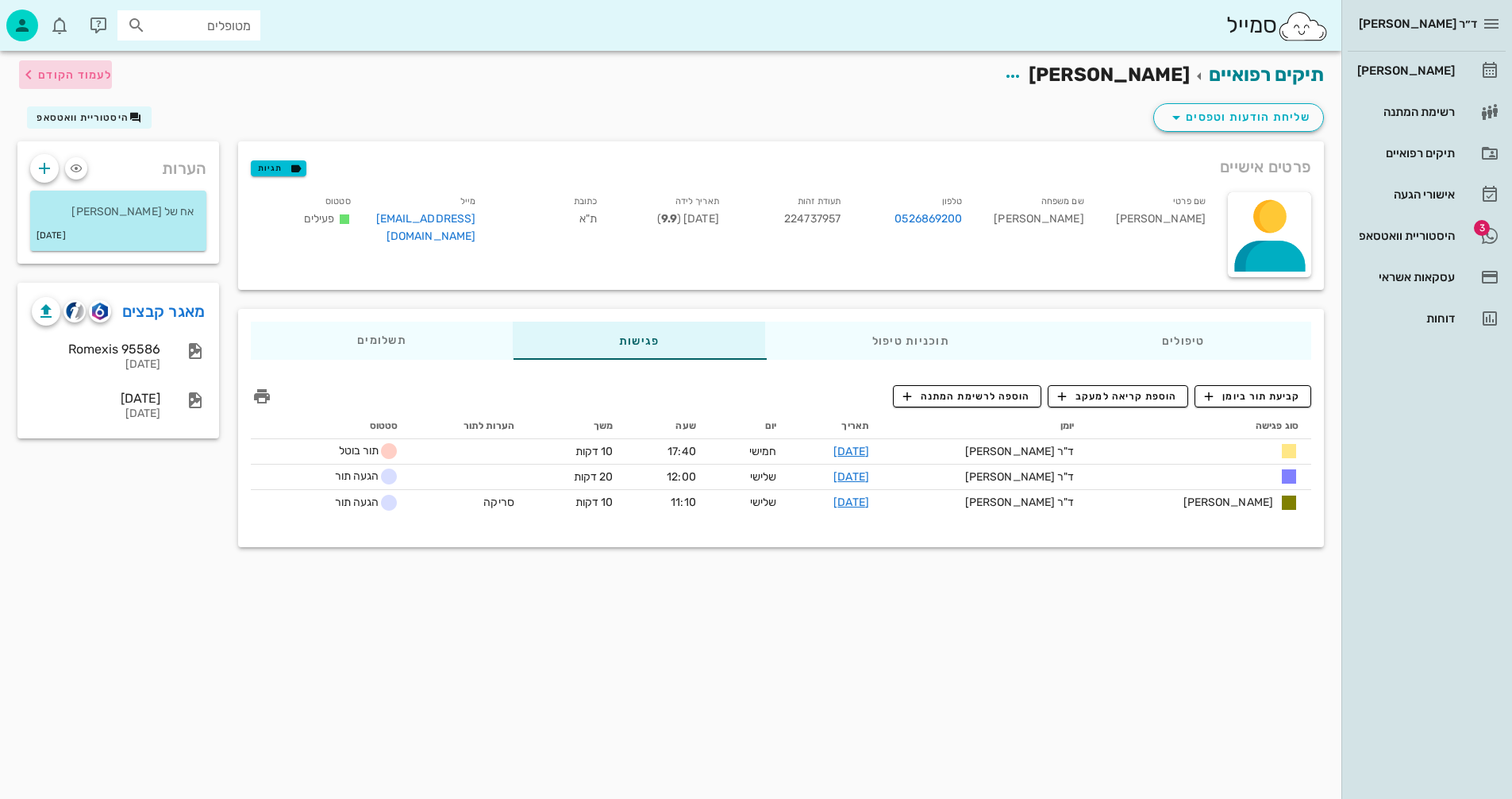
click at [88, 72] on span "לעמוד הקודם" at bounding box center [74, 75] width 73 height 14
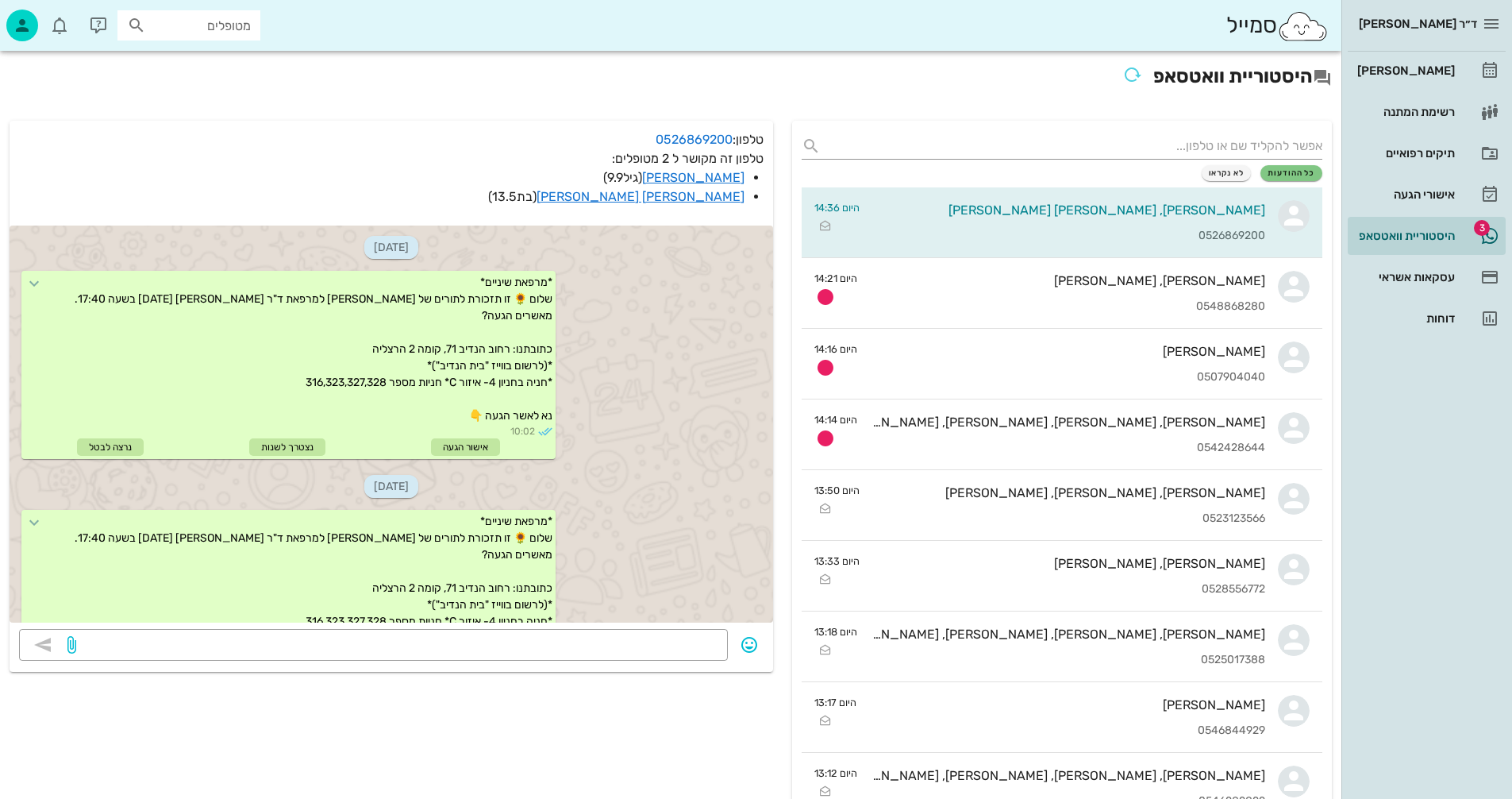
scroll to position [1103, 0]
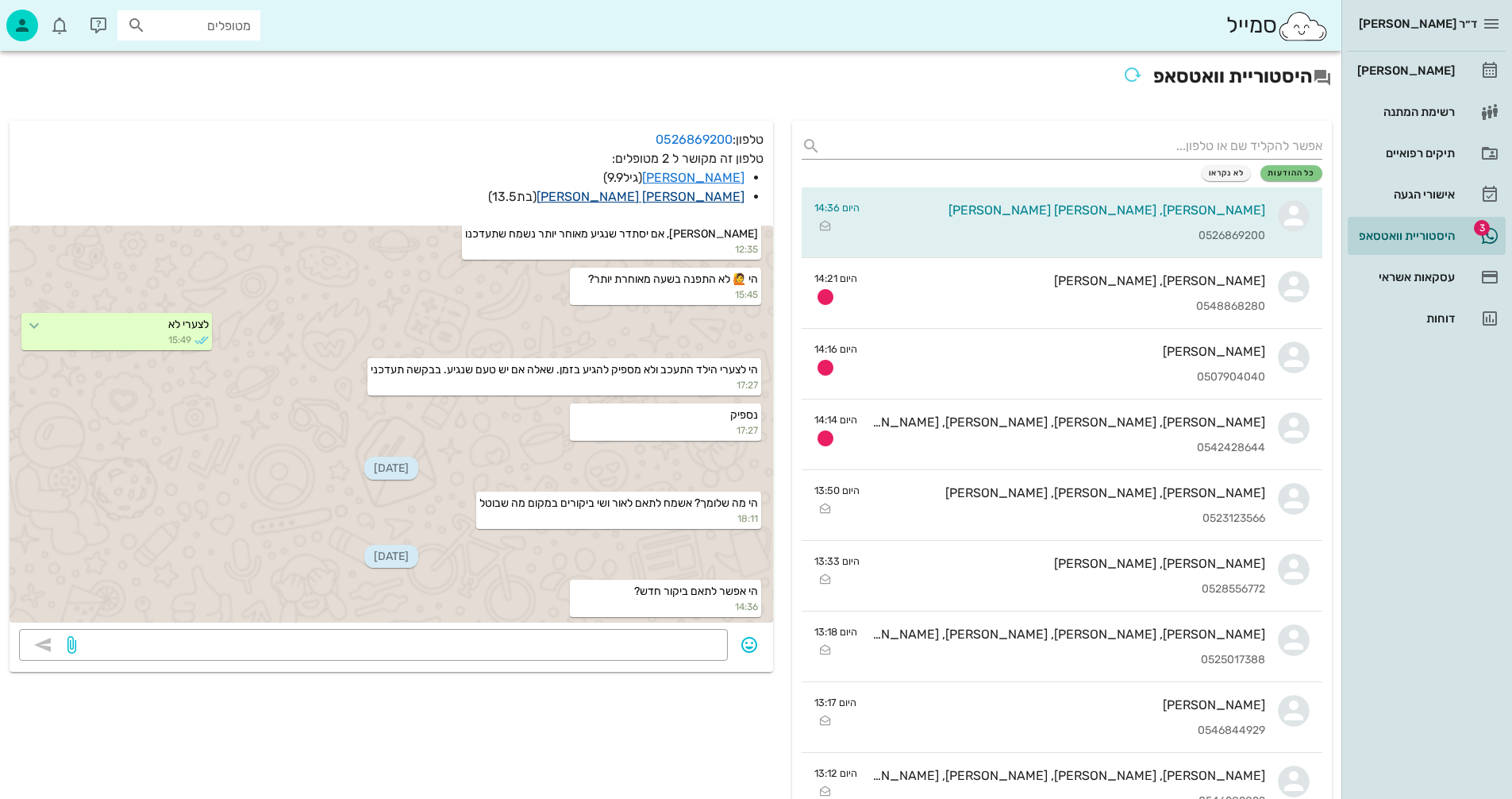
click at [736, 194] on link "[PERSON_NAME] [PERSON_NAME]" at bounding box center [641, 196] width 208 height 15
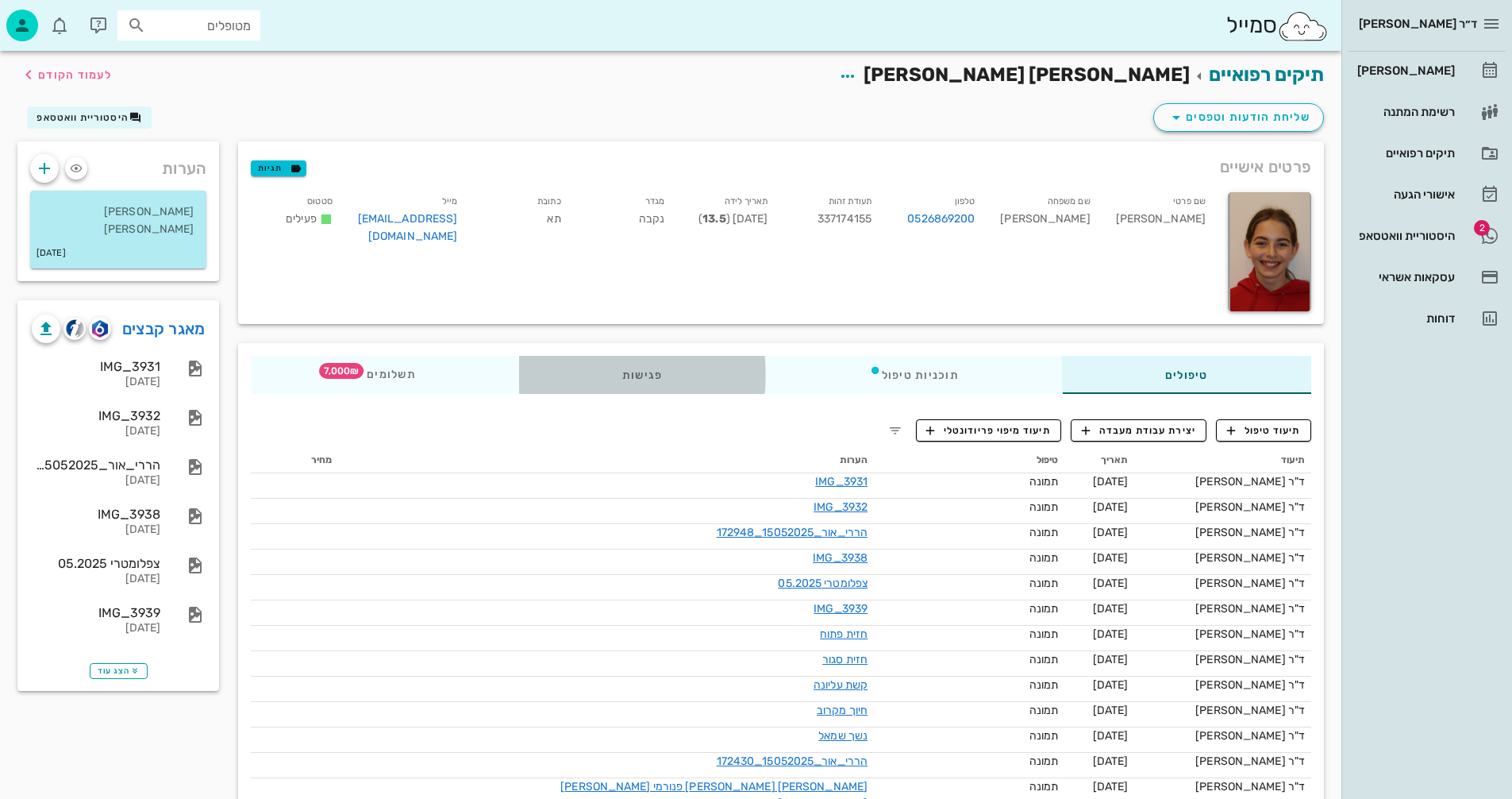
click at [650, 375] on div "פגישות" at bounding box center [643, 374] width 247 height 38
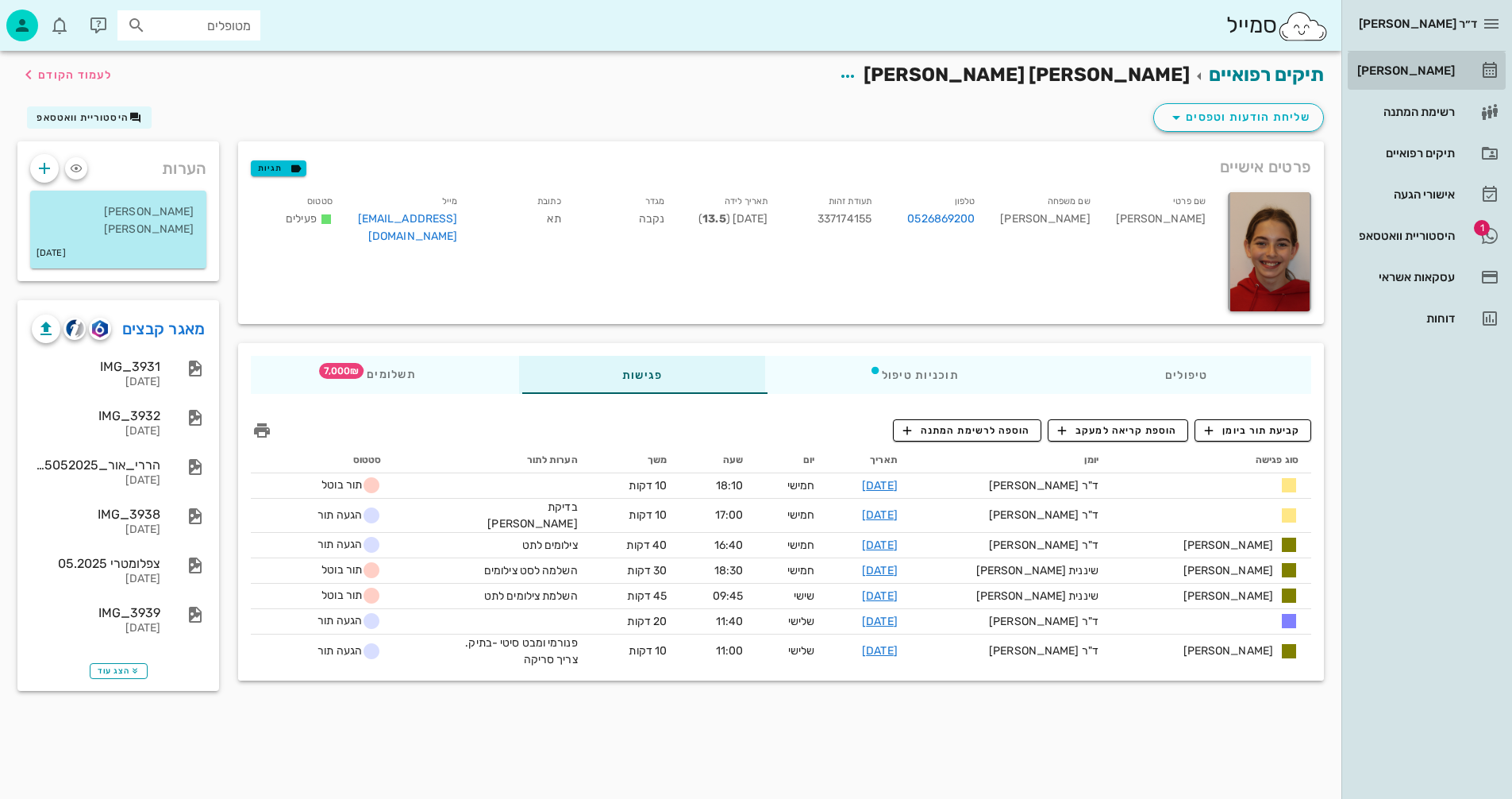
click at [1427, 71] on div "[PERSON_NAME]" at bounding box center [1404, 71] width 101 height 13
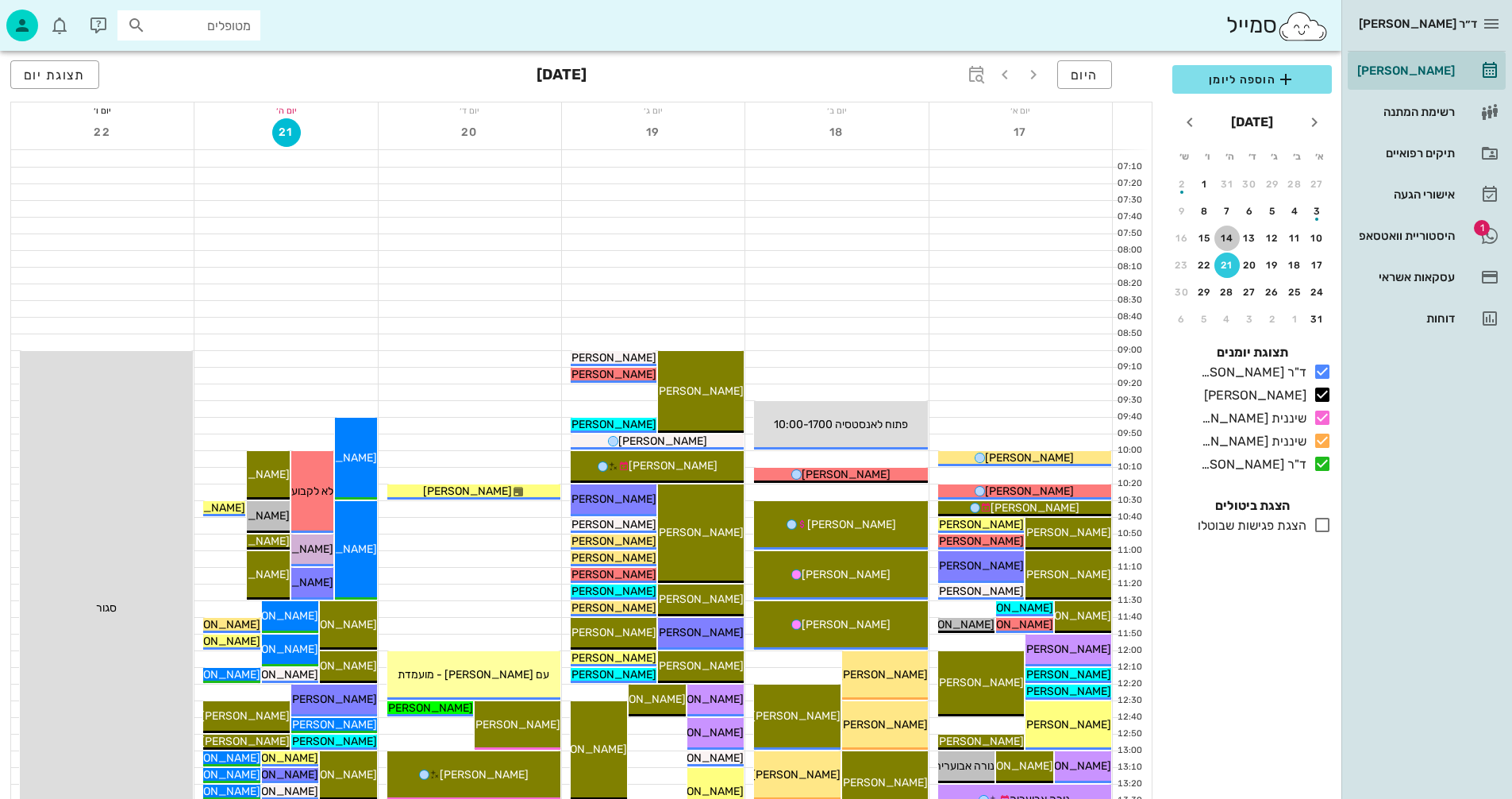
click at [1229, 238] on div "14" at bounding box center [1227, 238] width 25 height 11
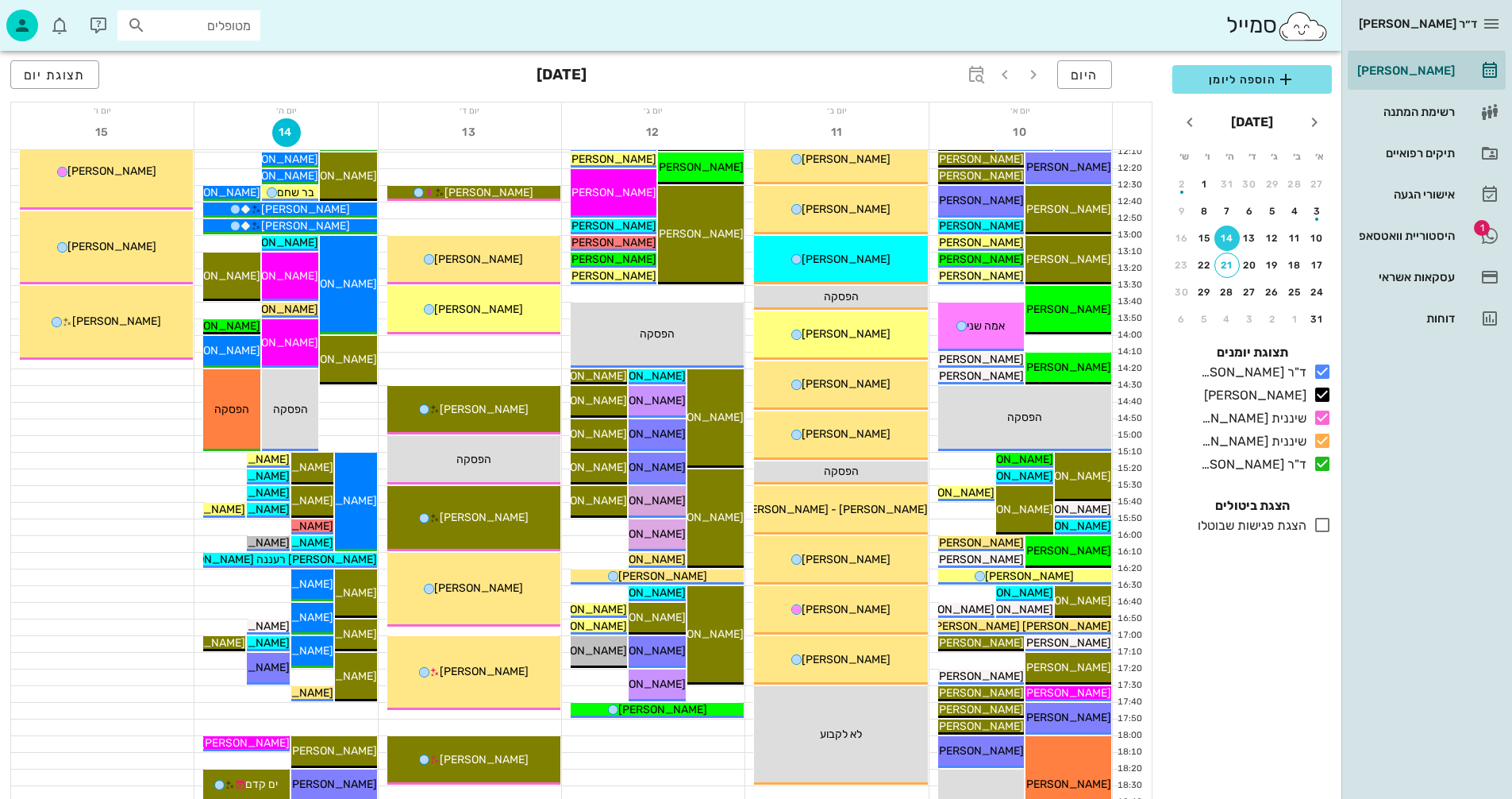
scroll to position [514, 0]
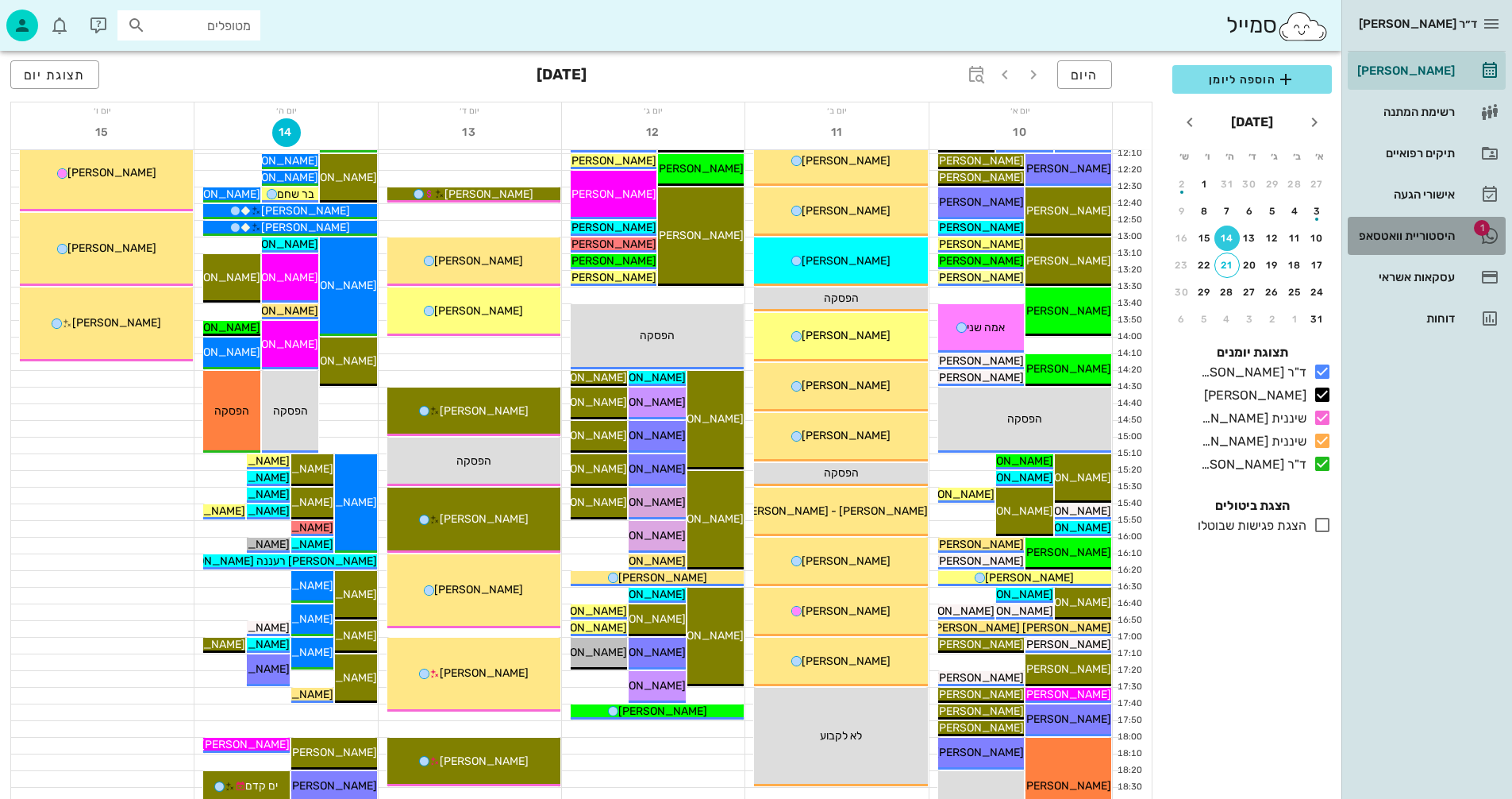
click at [1399, 232] on div "היסטוריית וואטסאפ" at bounding box center [1404, 236] width 101 height 13
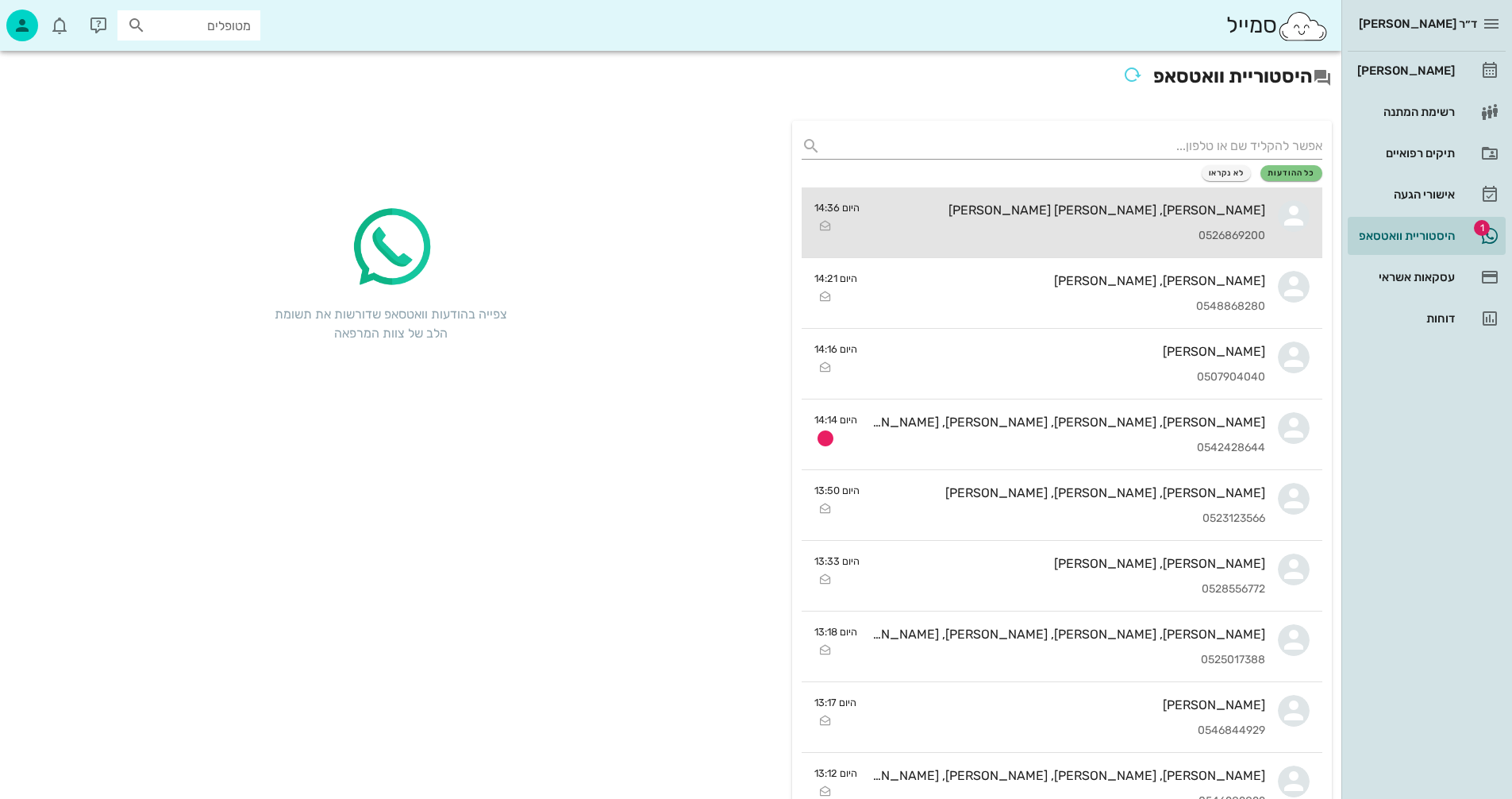
click at [990, 221] on div "[PERSON_NAME], [PERSON_NAME] [PERSON_NAME] 0526869200" at bounding box center [1068, 222] width 393 height 70
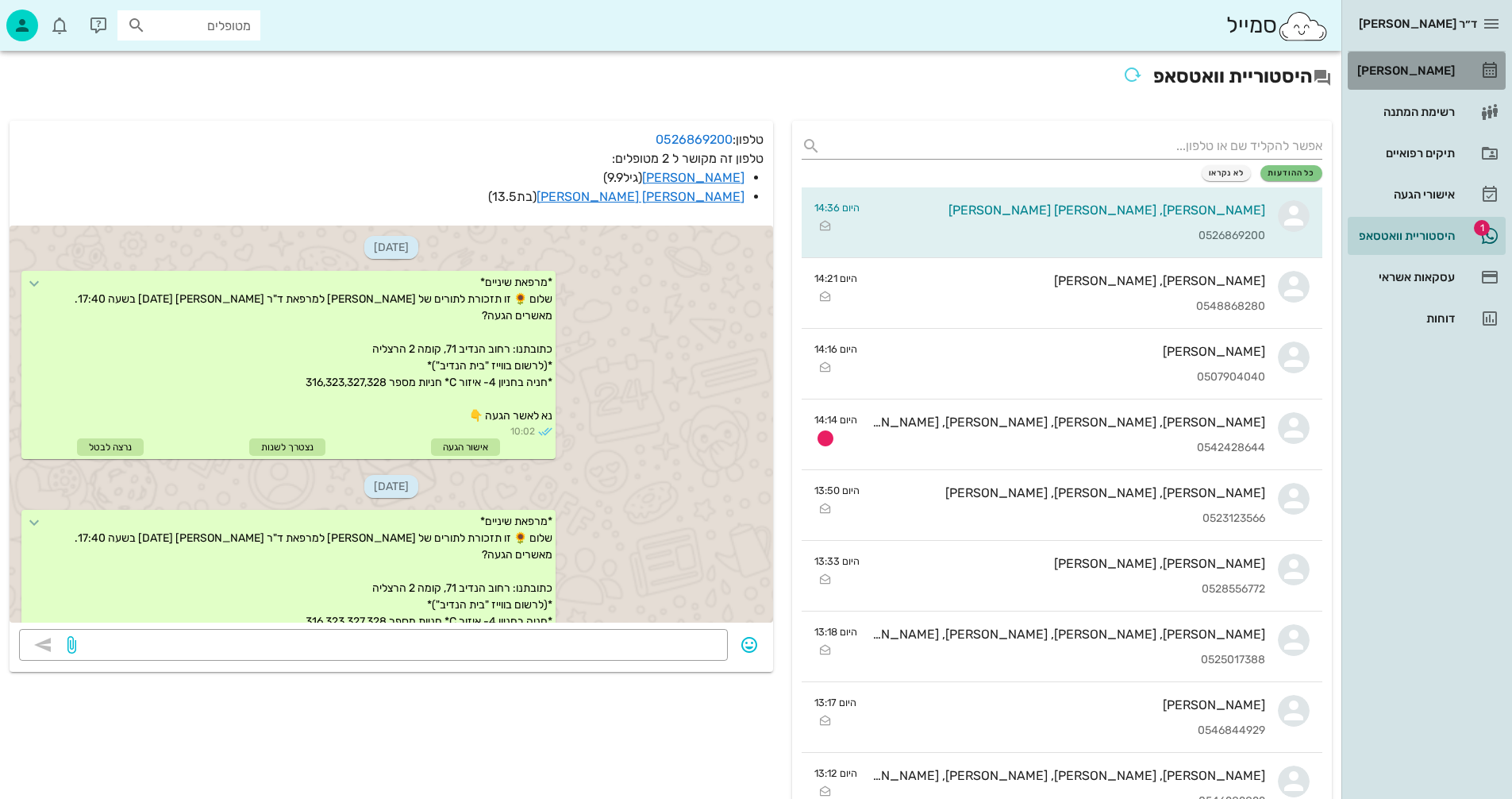
click at [1423, 66] on div "[PERSON_NAME]" at bounding box center [1404, 71] width 101 height 13
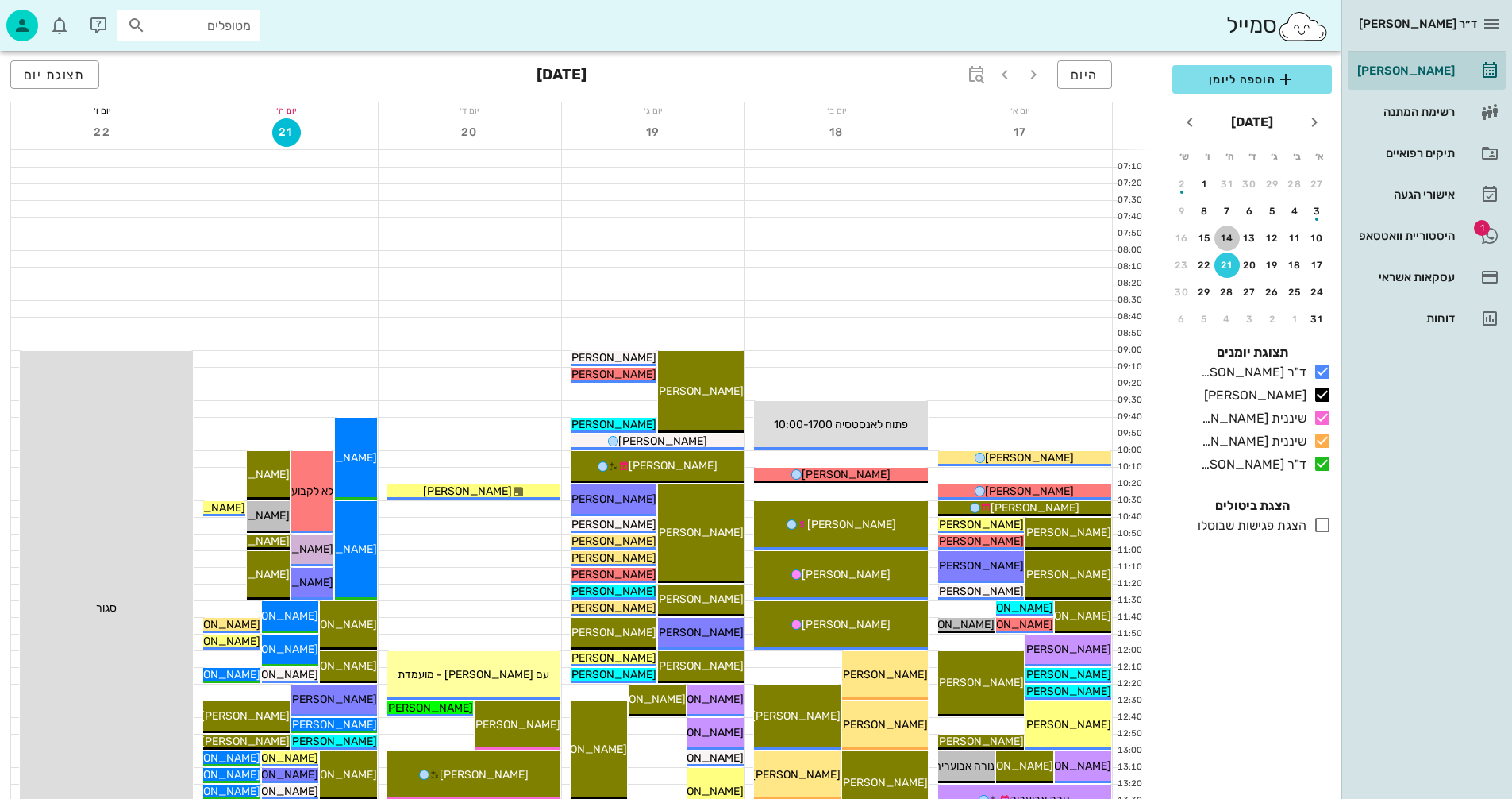
click at [1228, 238] on div "14" at bounding box center [1227, 238] width 25 height 11
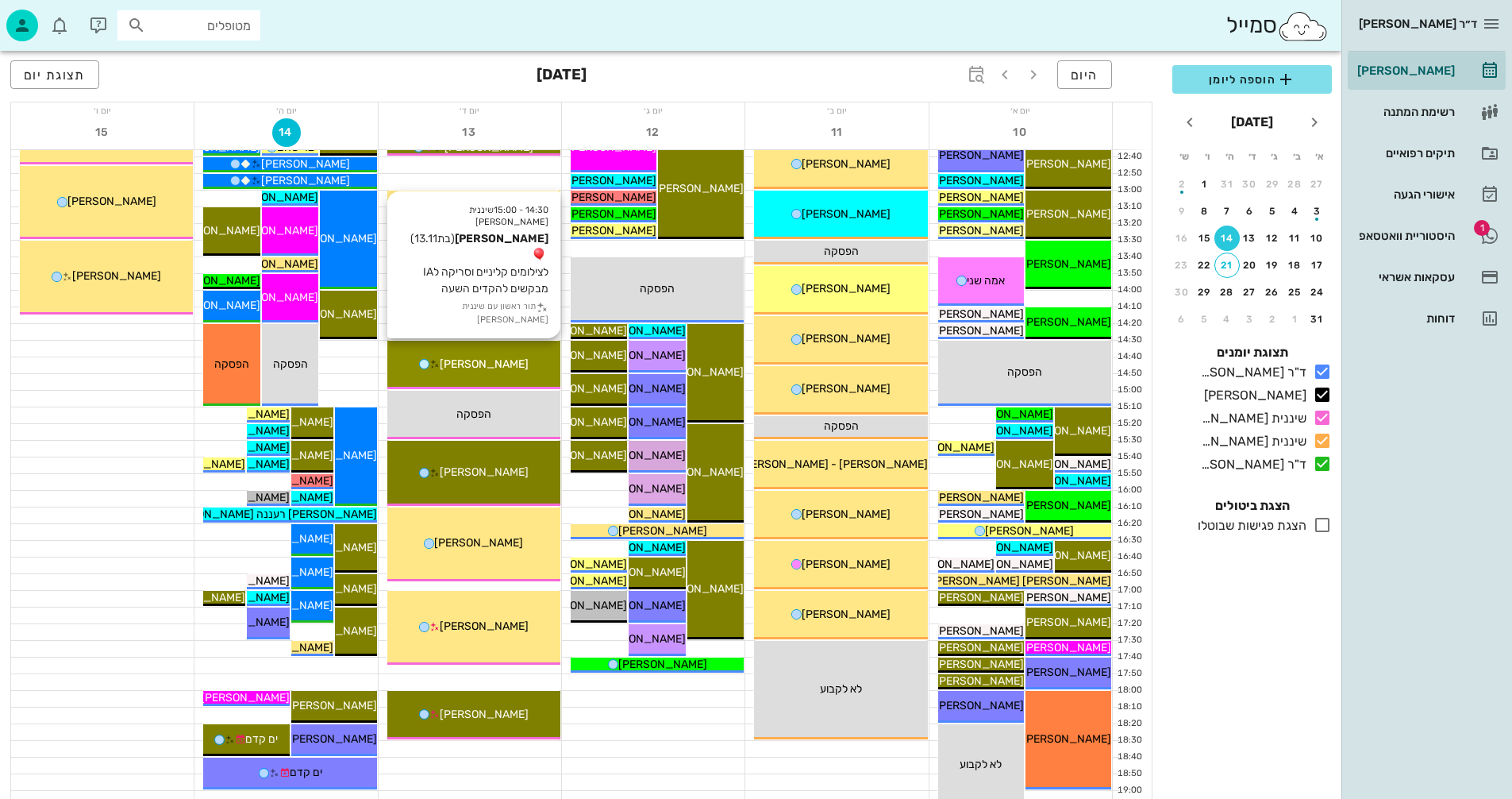
scroll to position [714, 0]
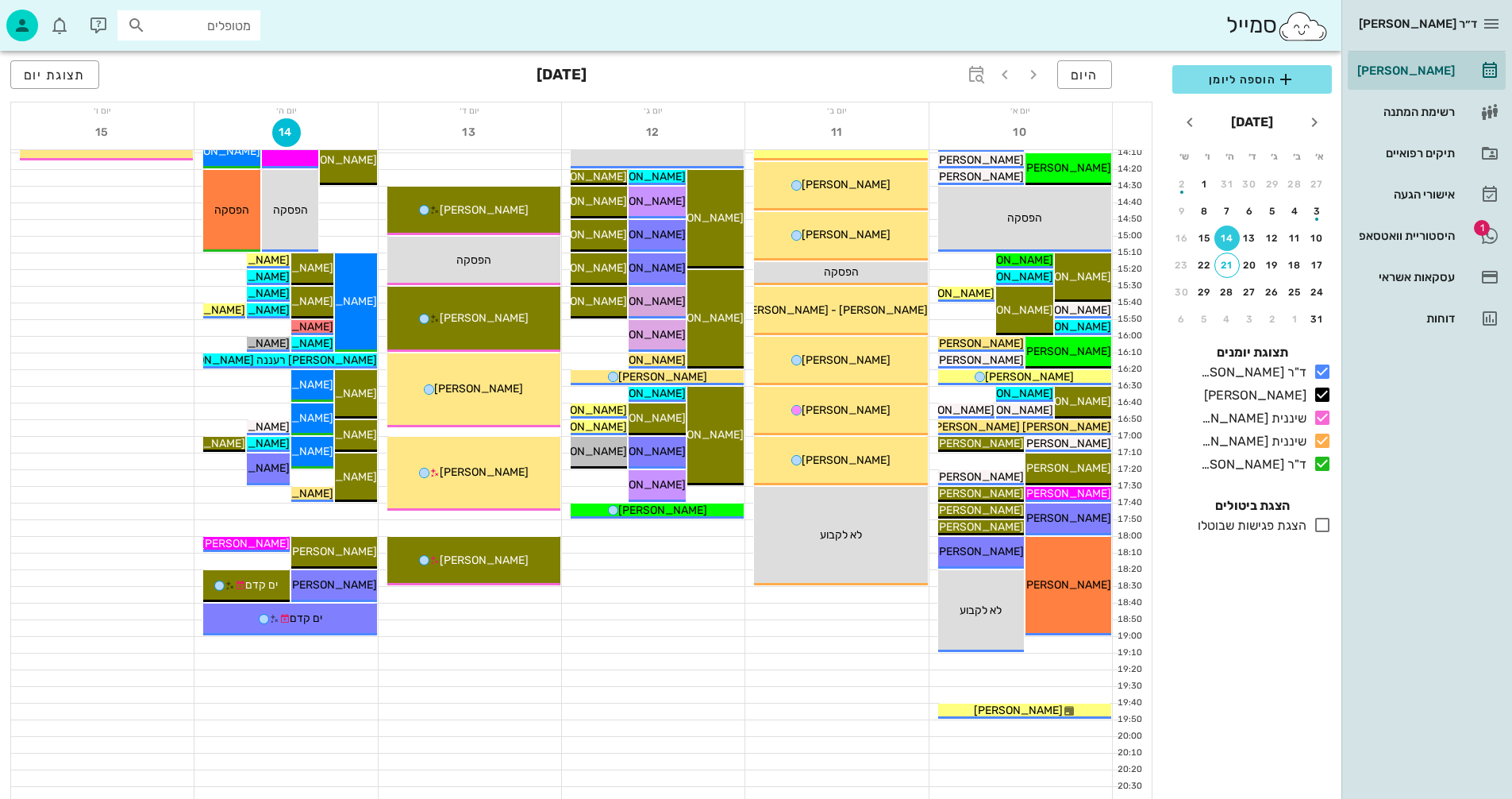
click at [1324, 522] on icon at bounding box center [1323, 525] width 20 height 20
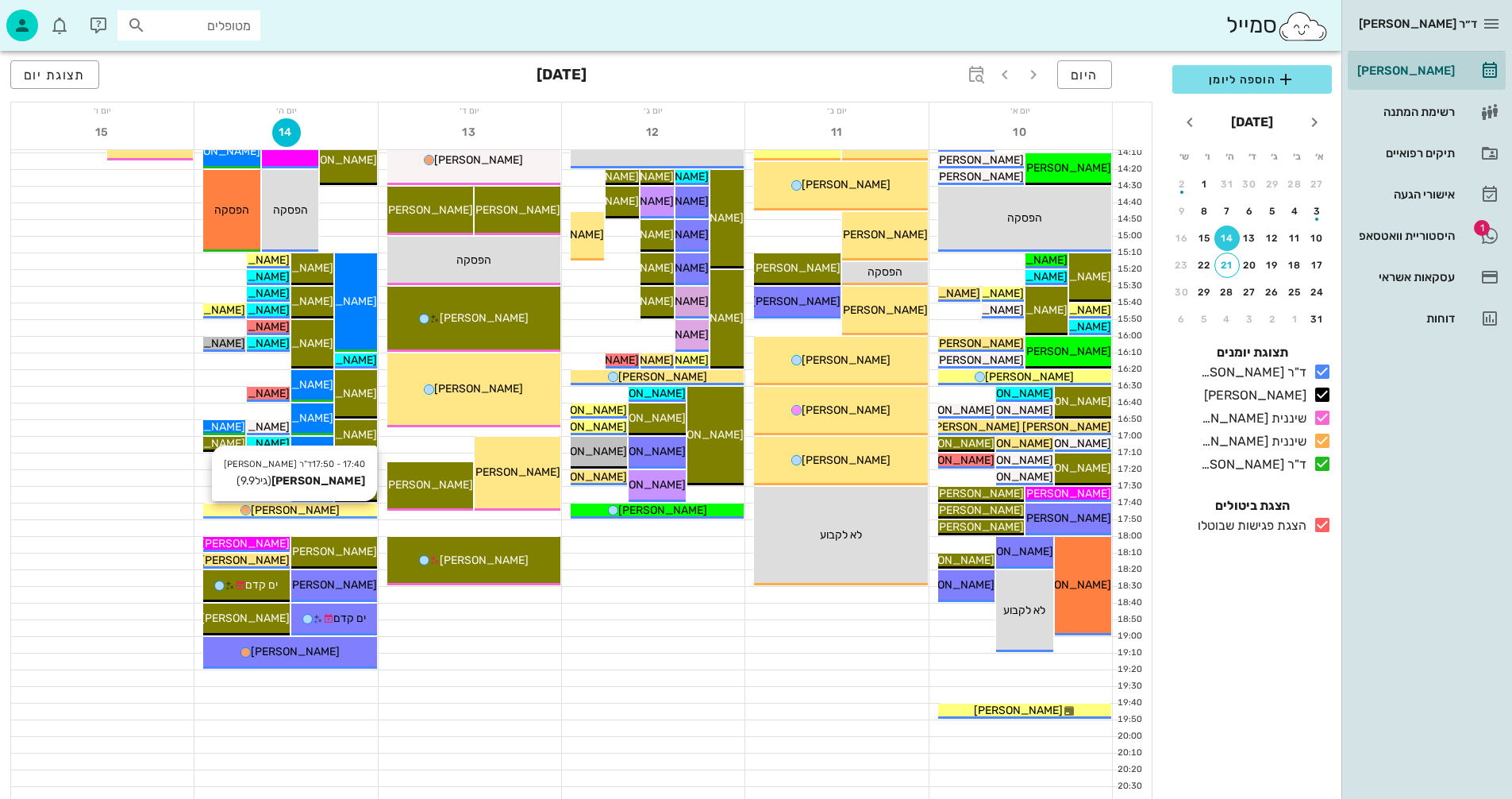
click at [336, 506] on div "[PERSON_NAME]" at bounding box center [290, 510] width 173 height 17
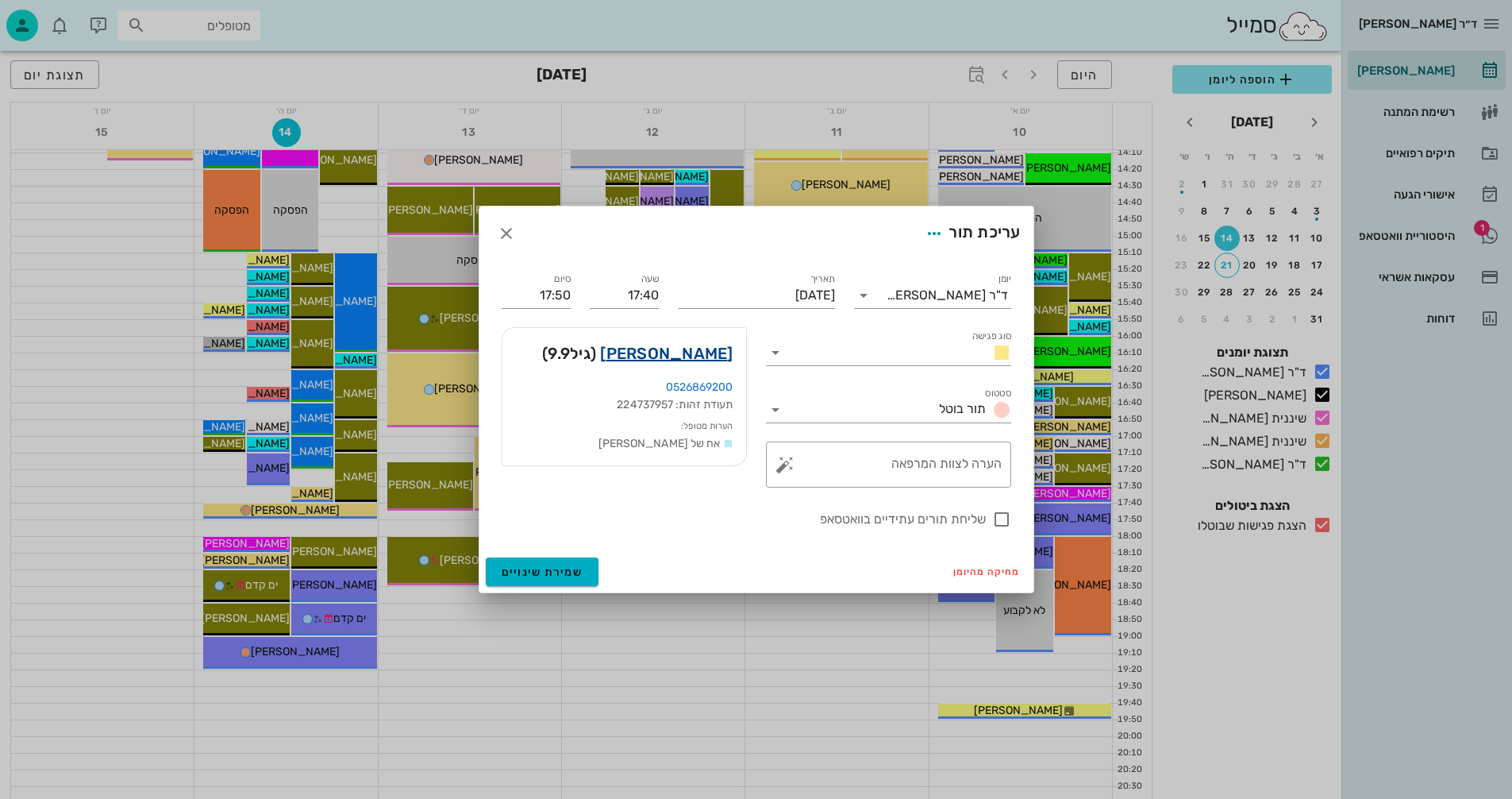
click at [697, 352] on link "[PERSON_NAME]" at bounding box center [666, 353] width 133 height 25
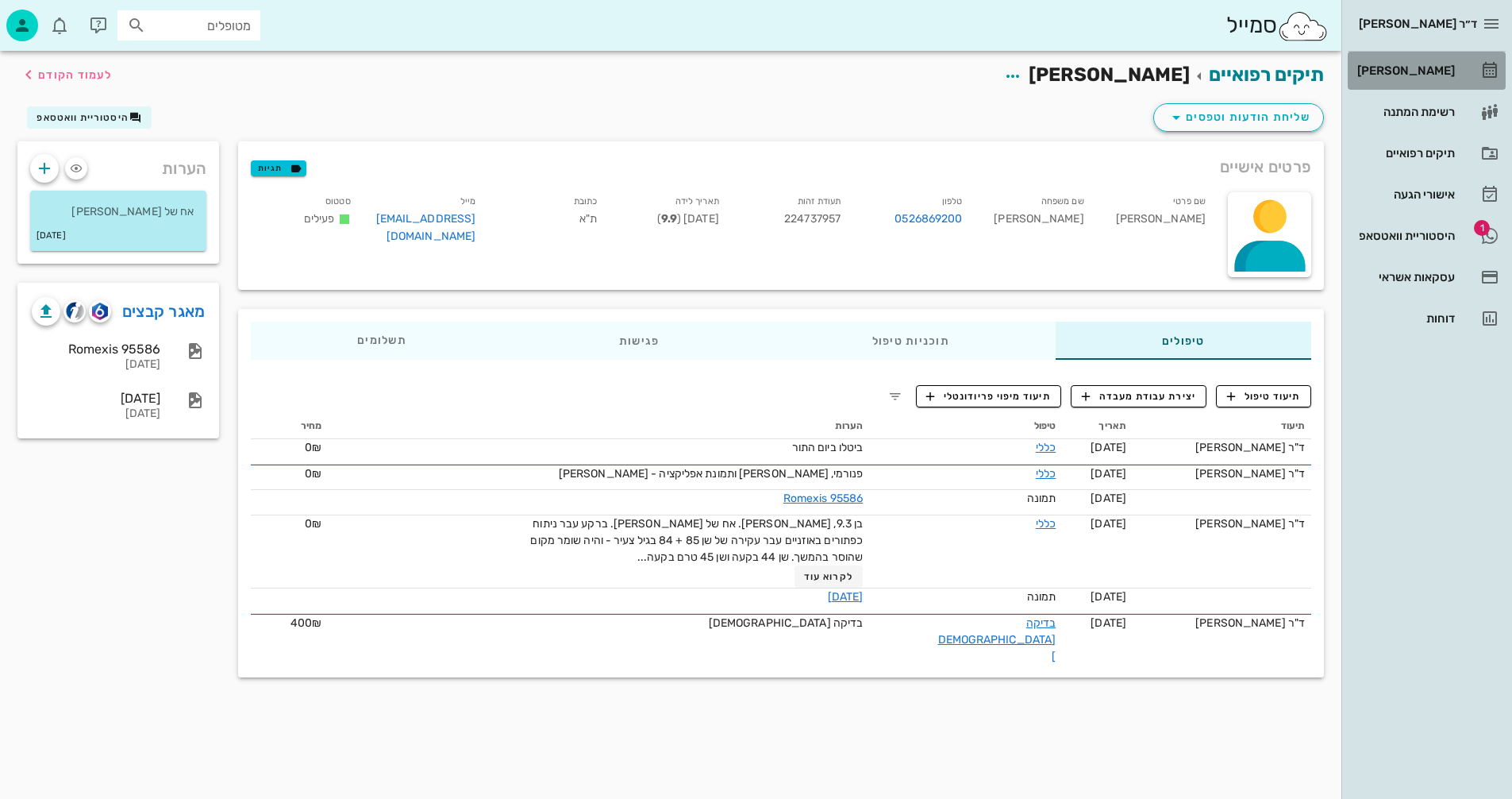
click at [1424, 66] on div "[PERSON_NAME]" at bounding box center [1404, 71] width 101 height 13
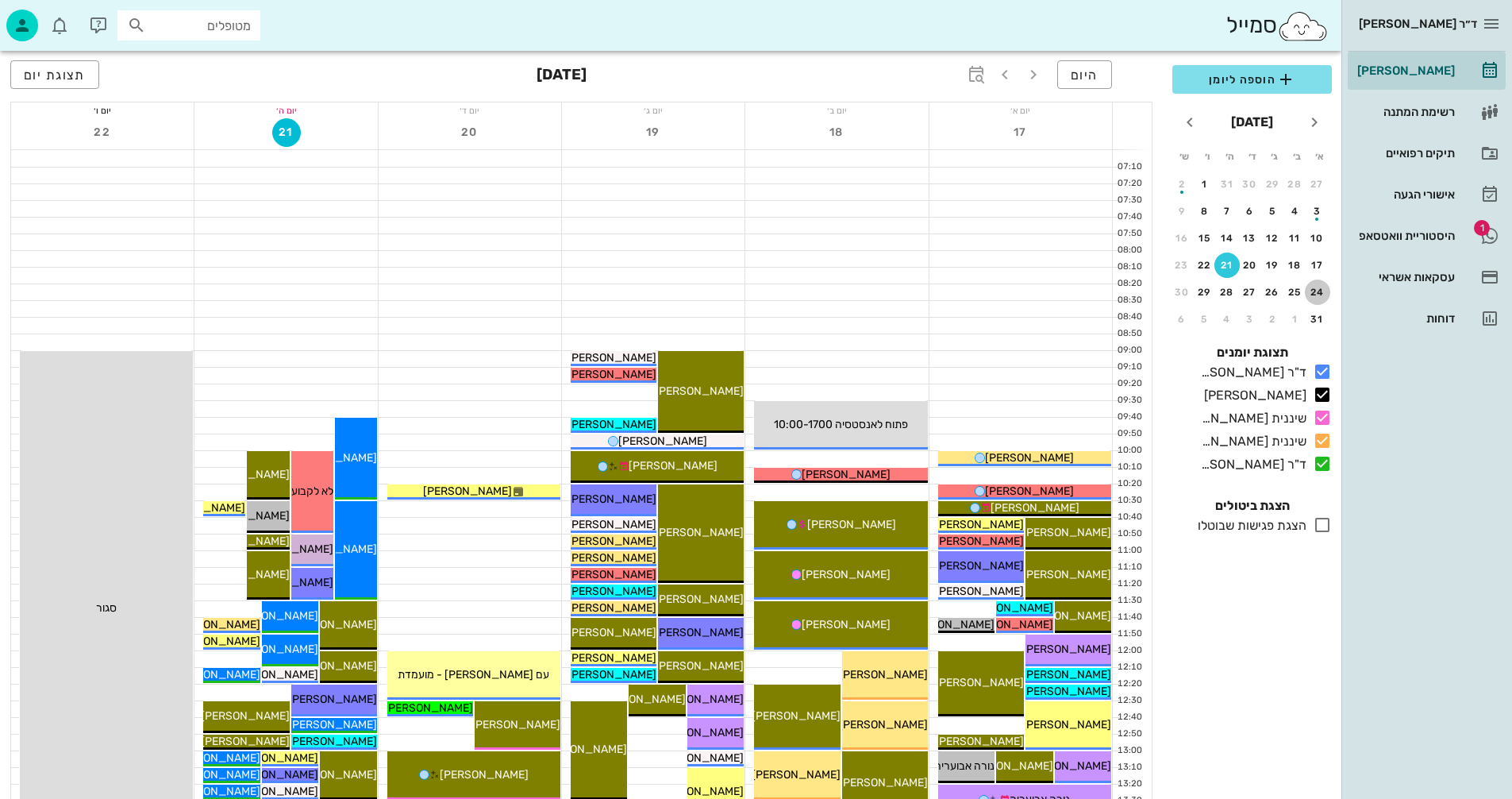
click at [1317, 289] on div "24" at bounding box center [1317, 293] width 25 height 11
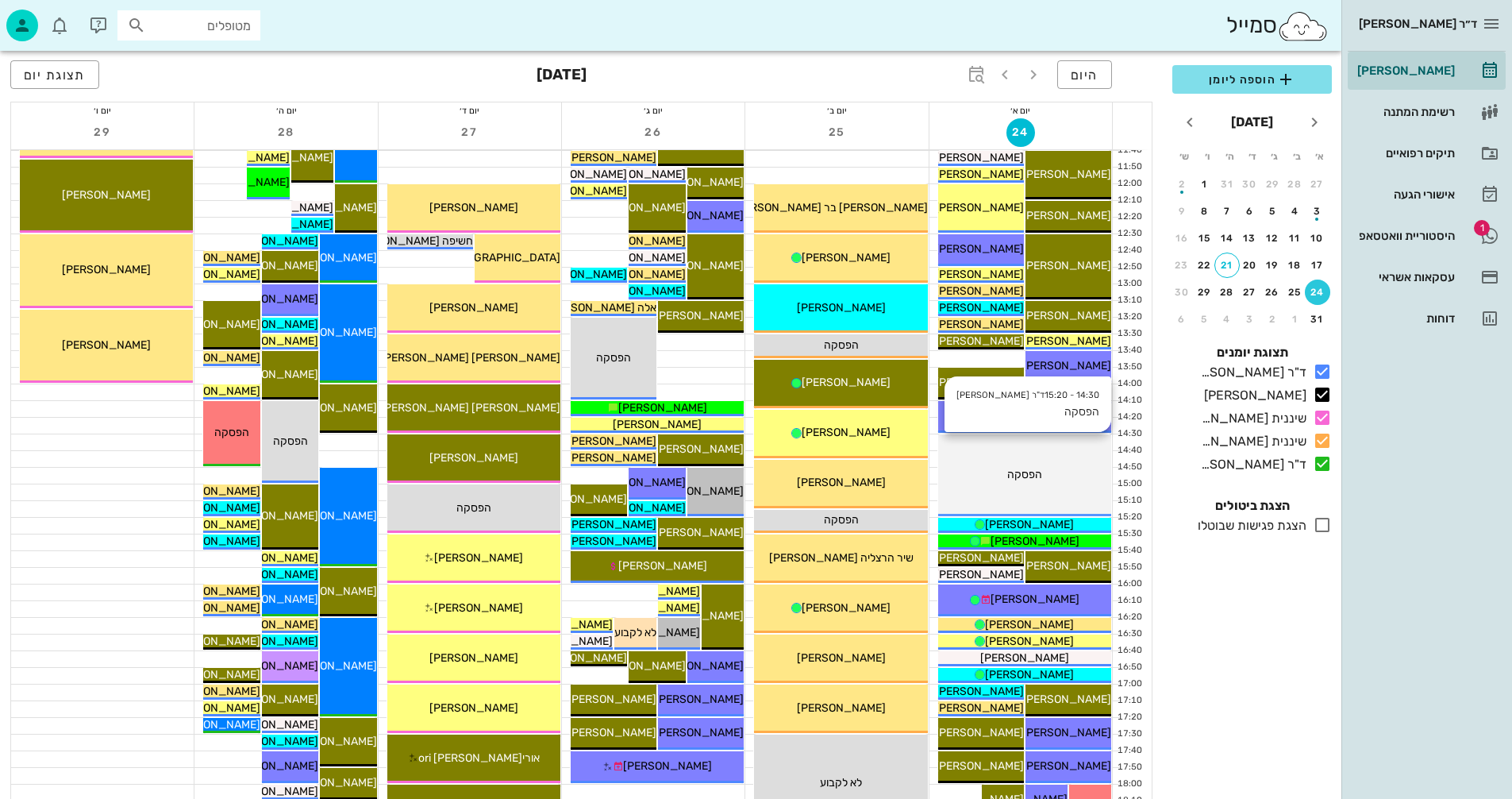
scroll to position [635, 0]
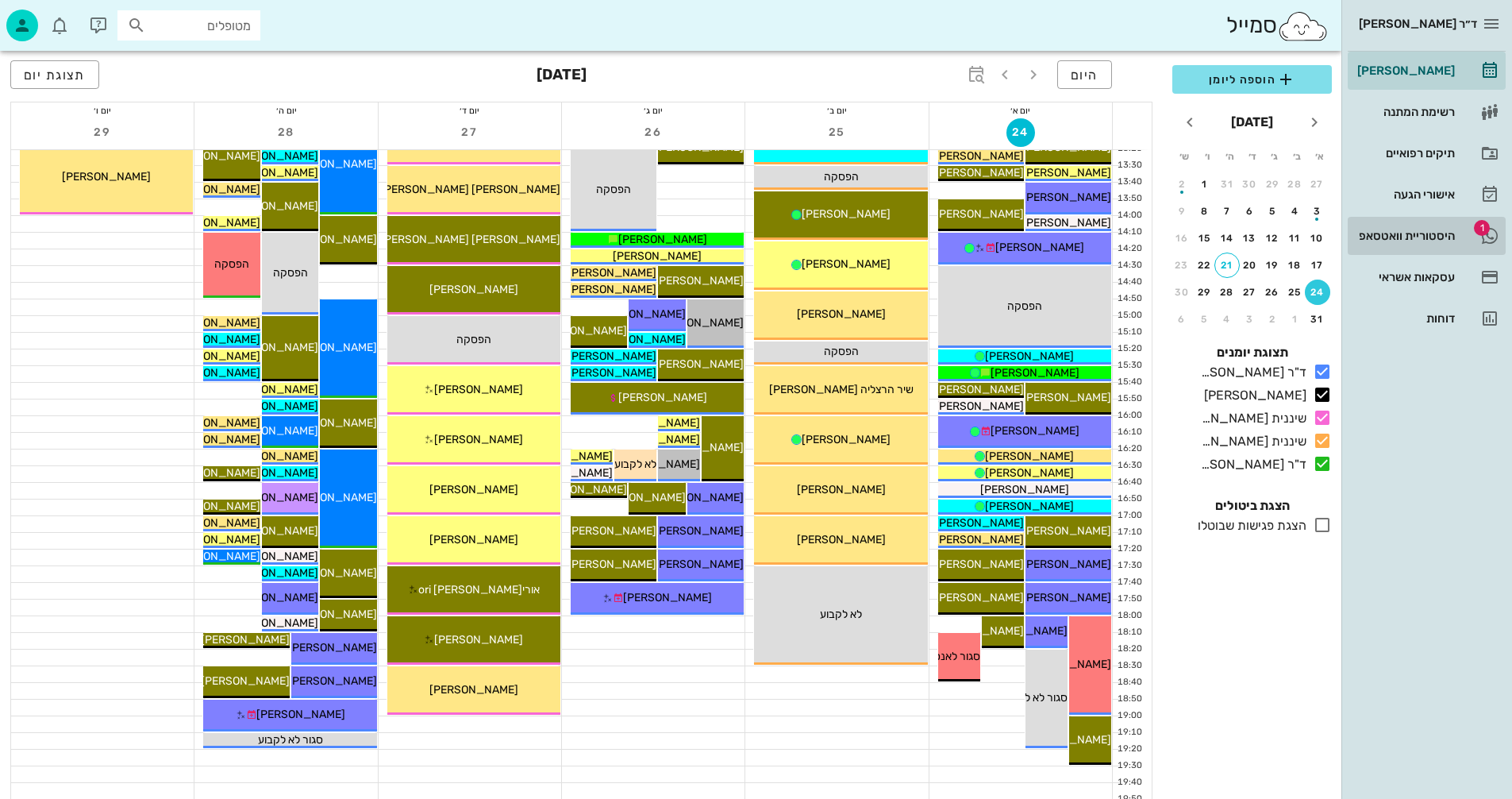
click at [1403, 230] on div "היסטוריית וואטסאפ" at bounding box center [1404, 236] width 101 height 13
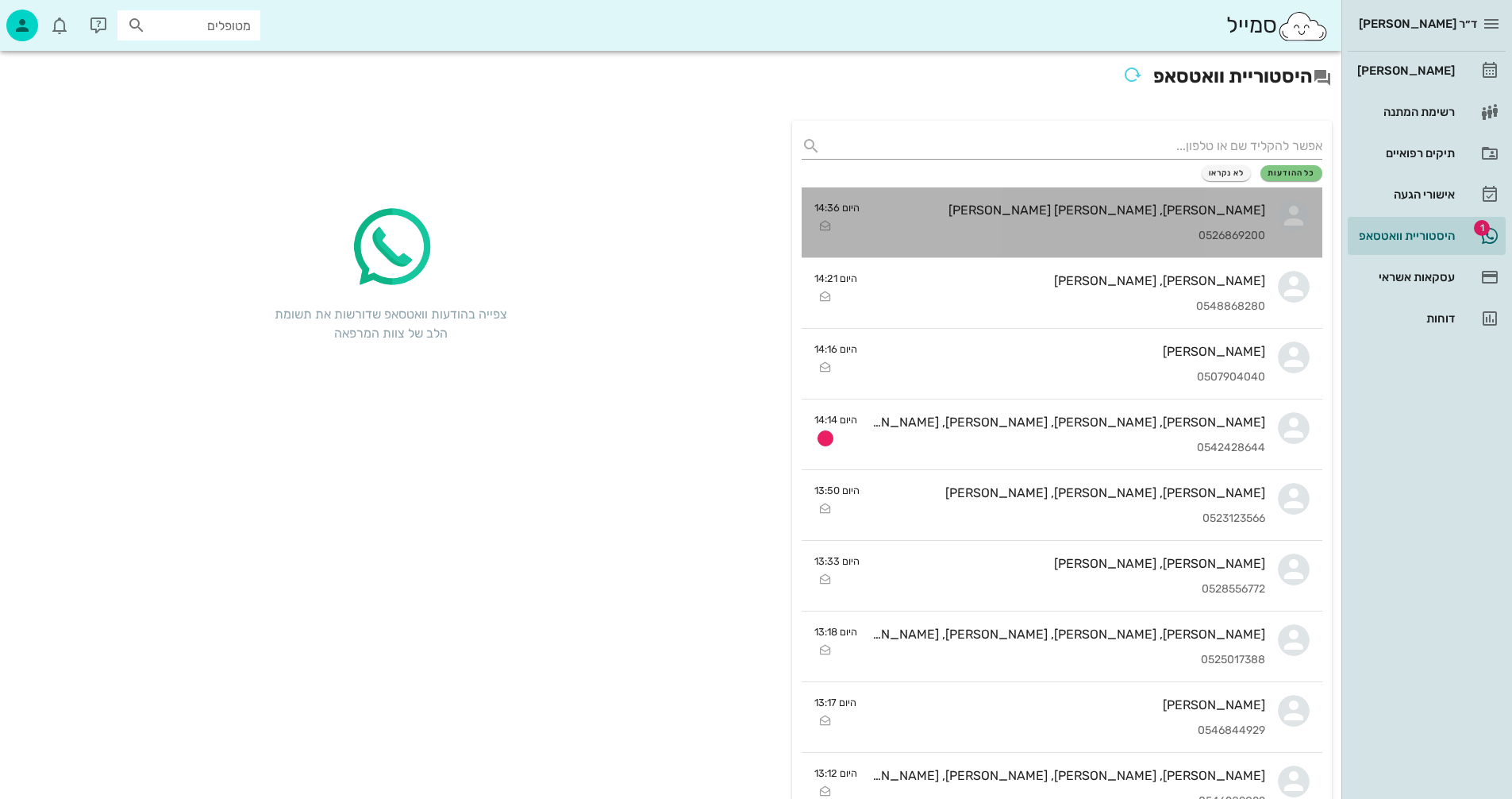
click at [981, 192] on div "[PERSON_NAME], [PERSON_NAME] [PERSON_NAME] 0526869200" at bounding box center [1068, 222] width 393 height 70
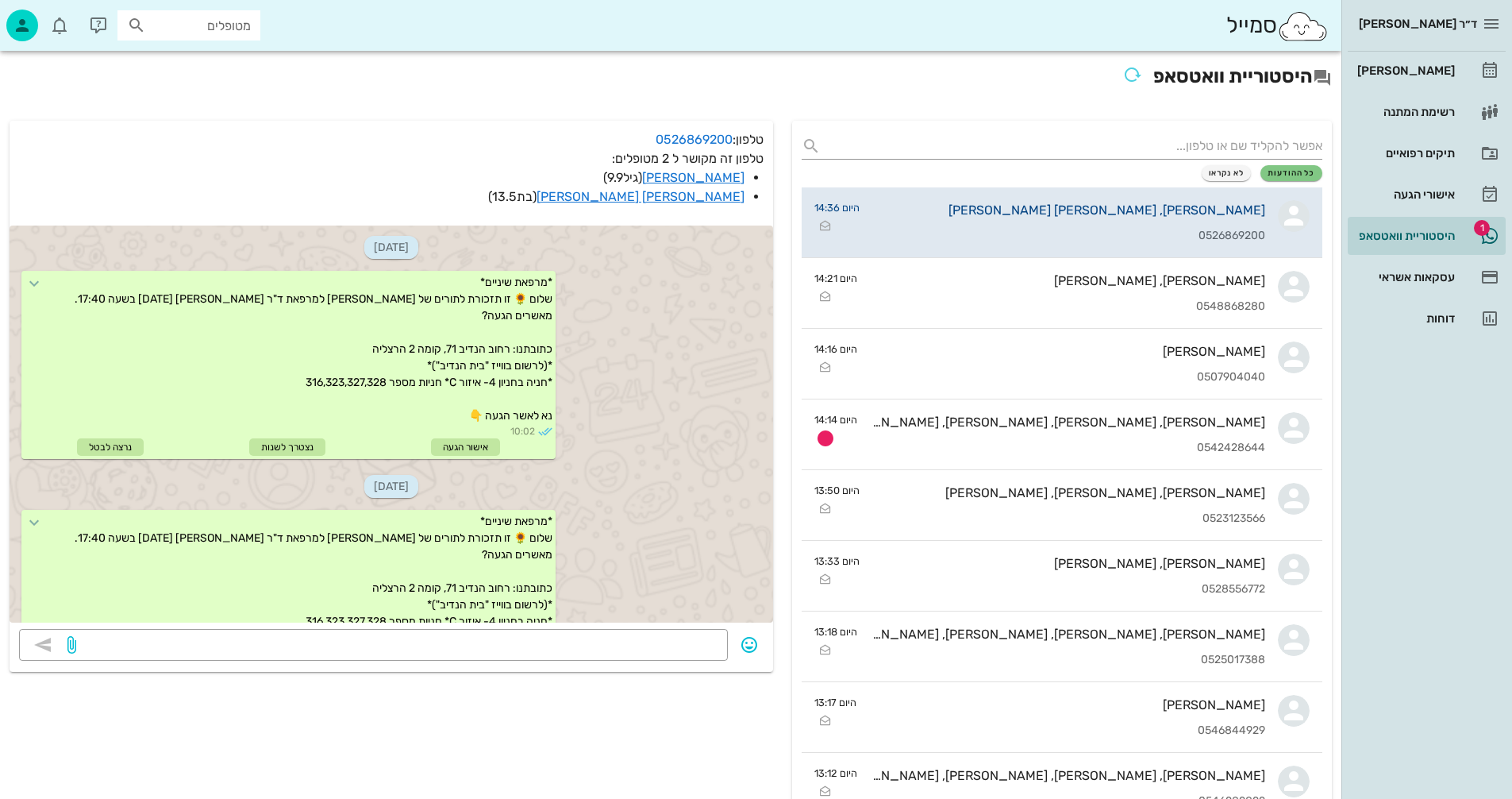
scroll to position [1103, 0]
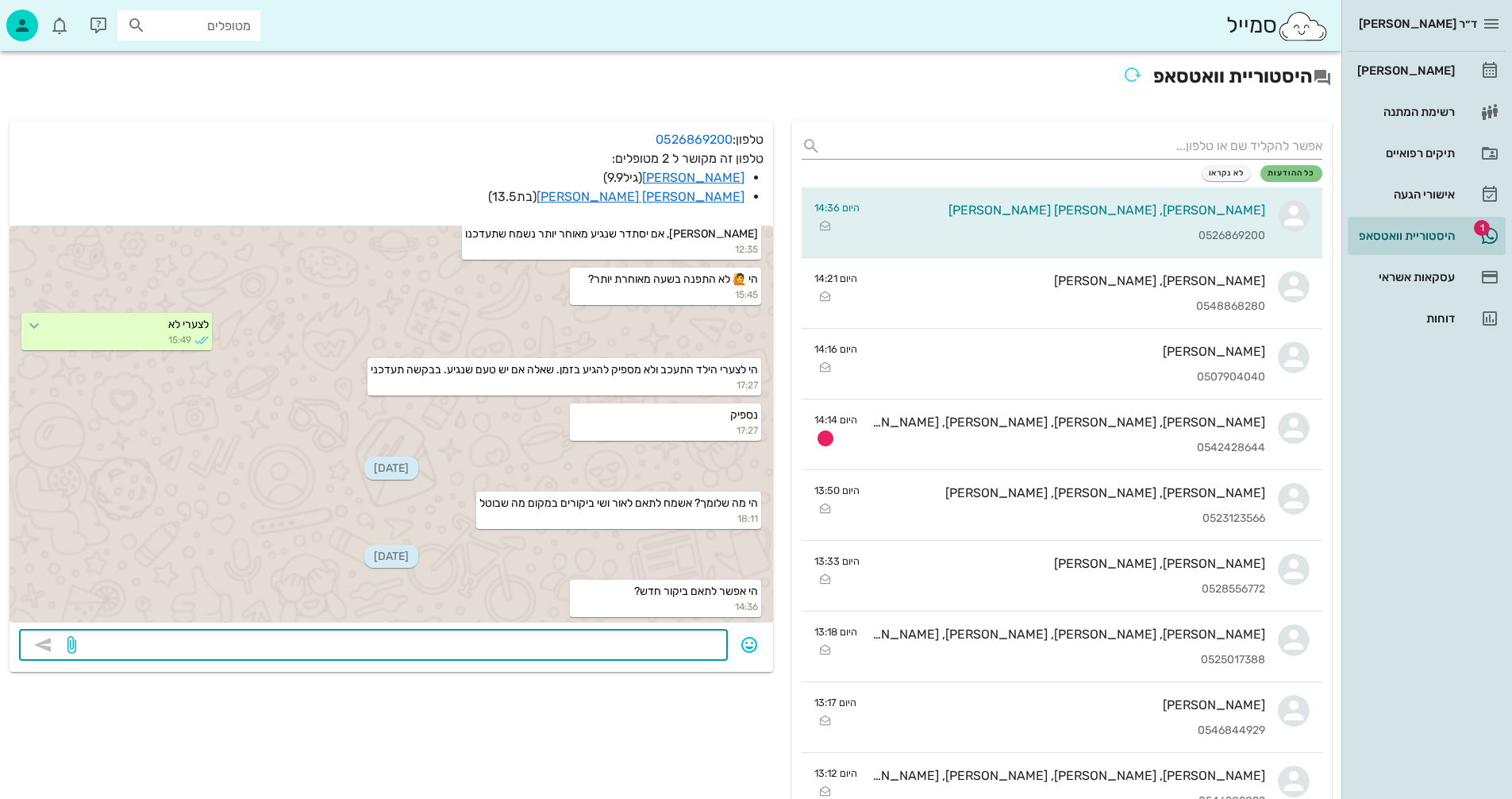
click at [577, 642] on textarea at bounding box center [398, 646] width 639 height 25
type textarea "[DATE] 15:40 2 תורים ברצף"
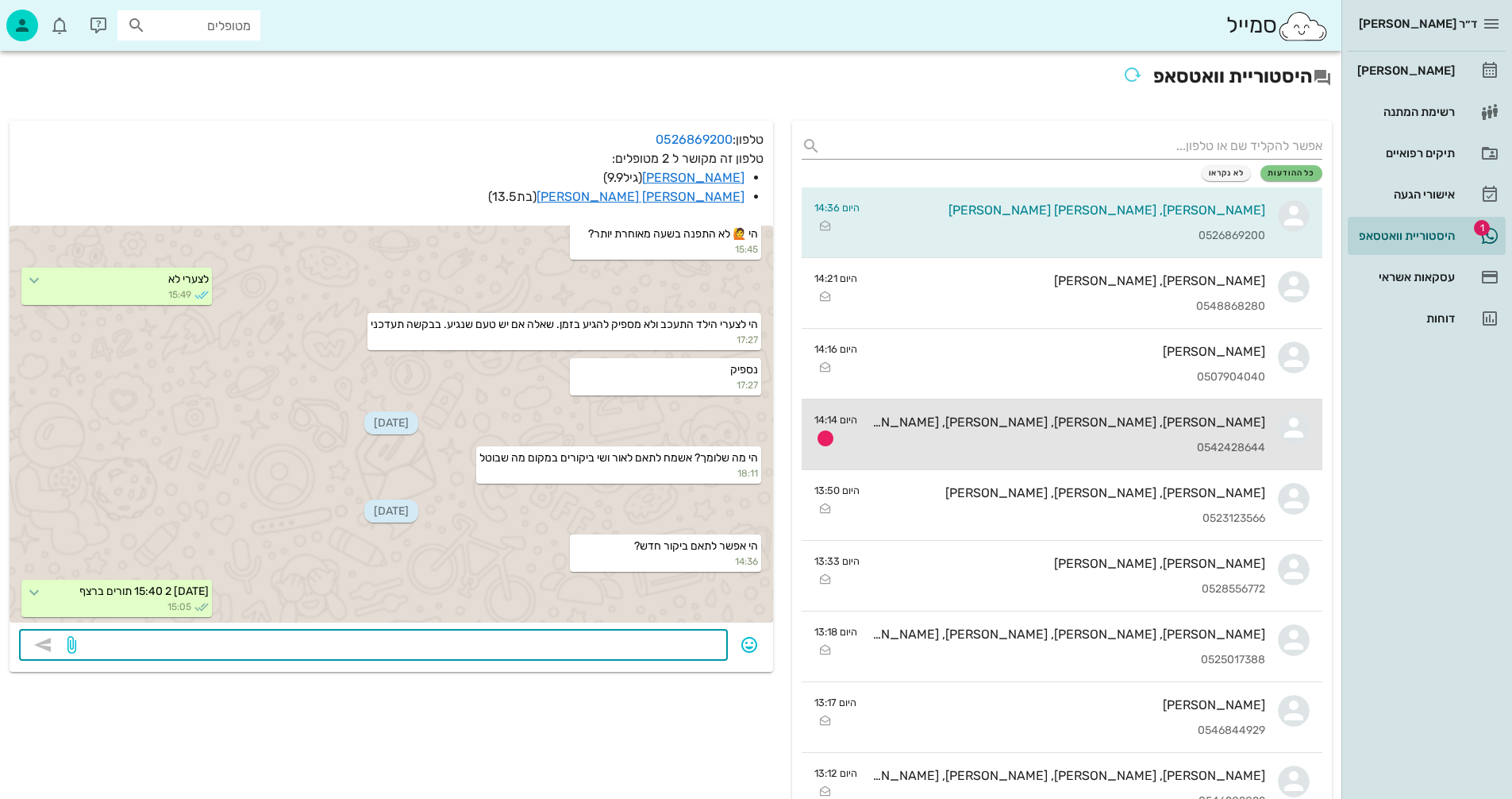
click at [1059, 430] on div "[PERSON_NAME], [PERSON_NAME], [PERSON_NAME], [PERSON_NAME] 0542428644" at bounding box center [1068, 434] width 396 height 70
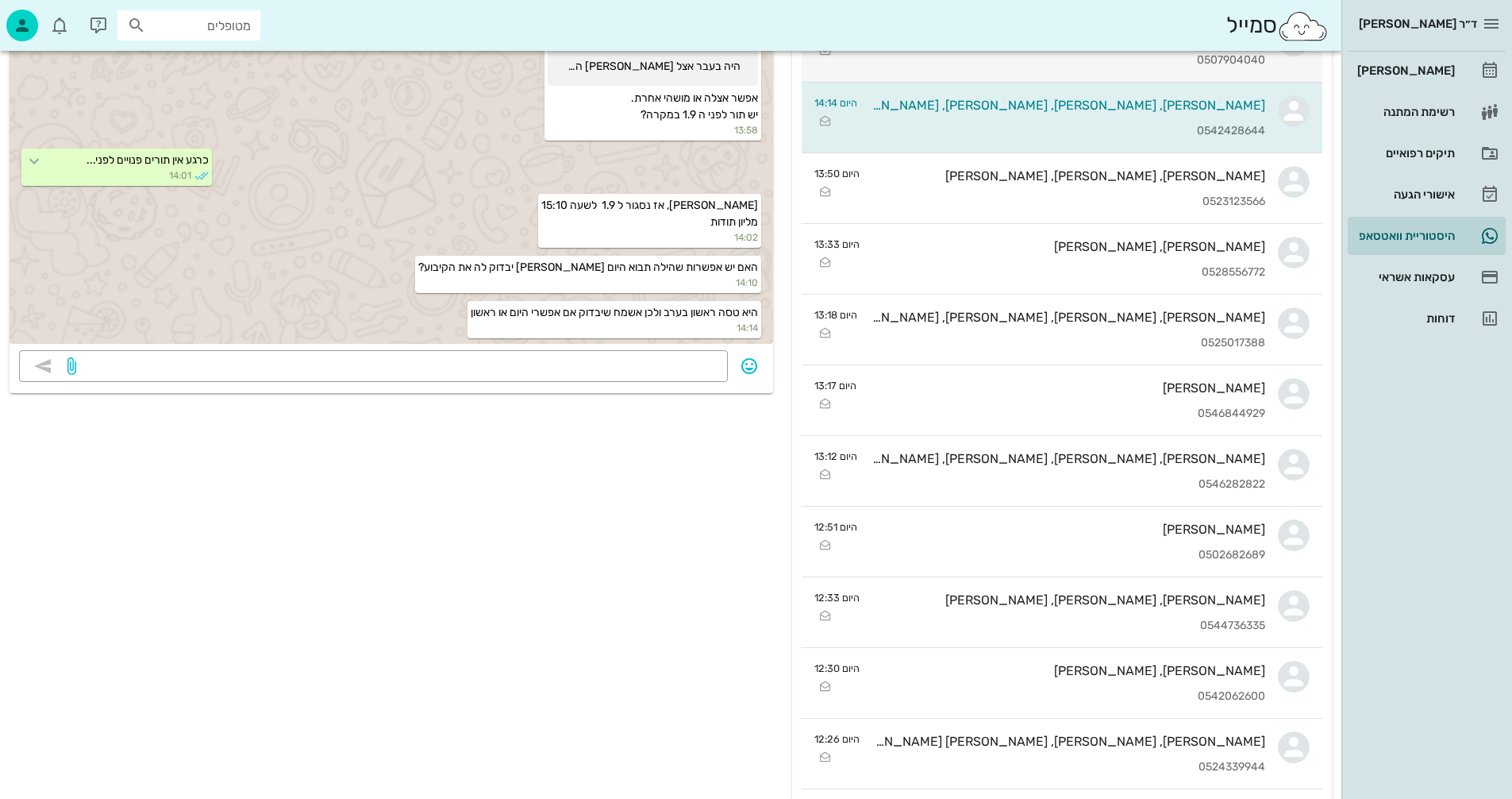
scroll to position [318, 0]
click at [1429, 69] on div "[PERSON_NAME]" at bounding box center [1404, 71] width 101 height 13
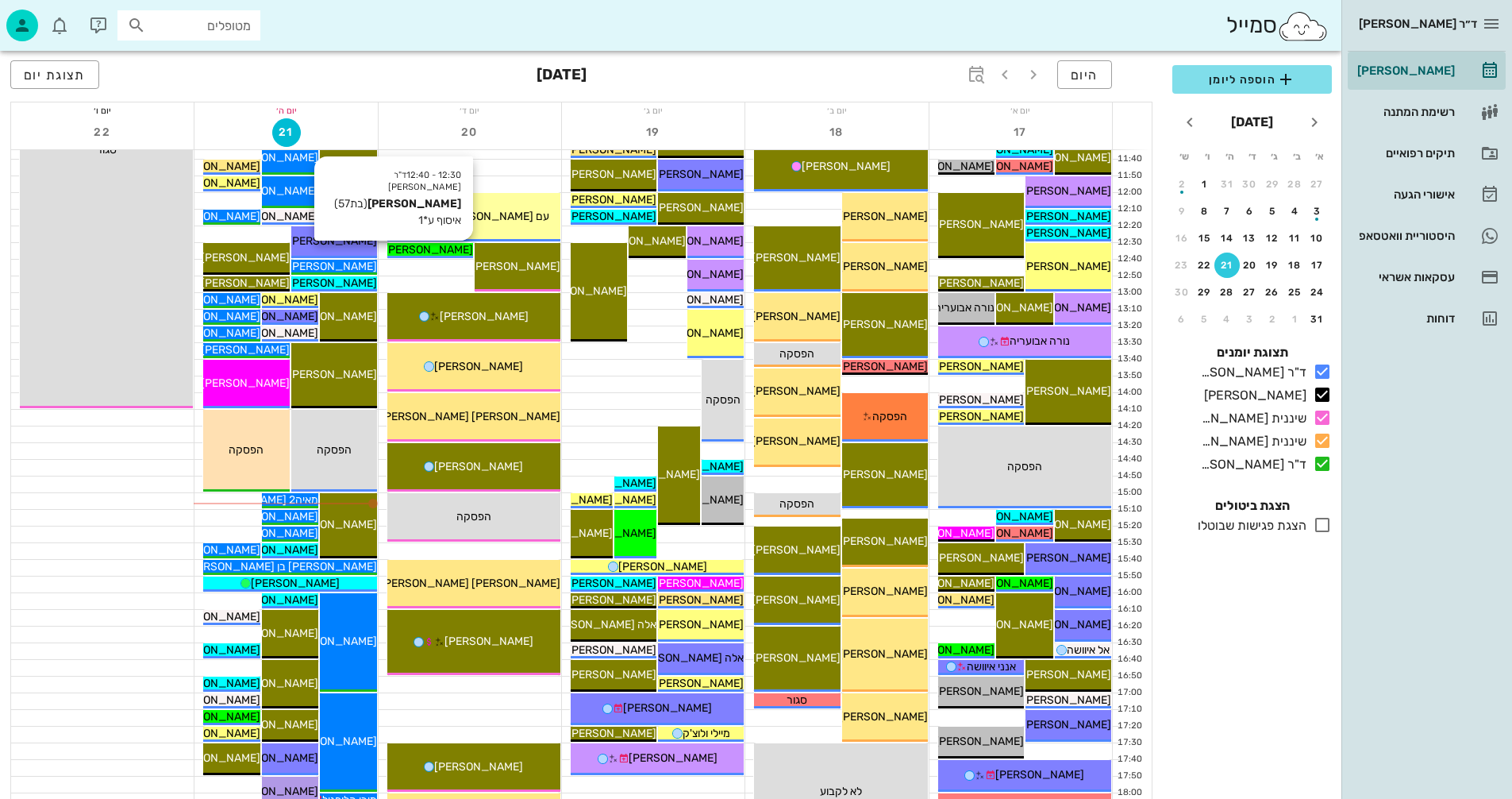
scroll to position [477, 0]
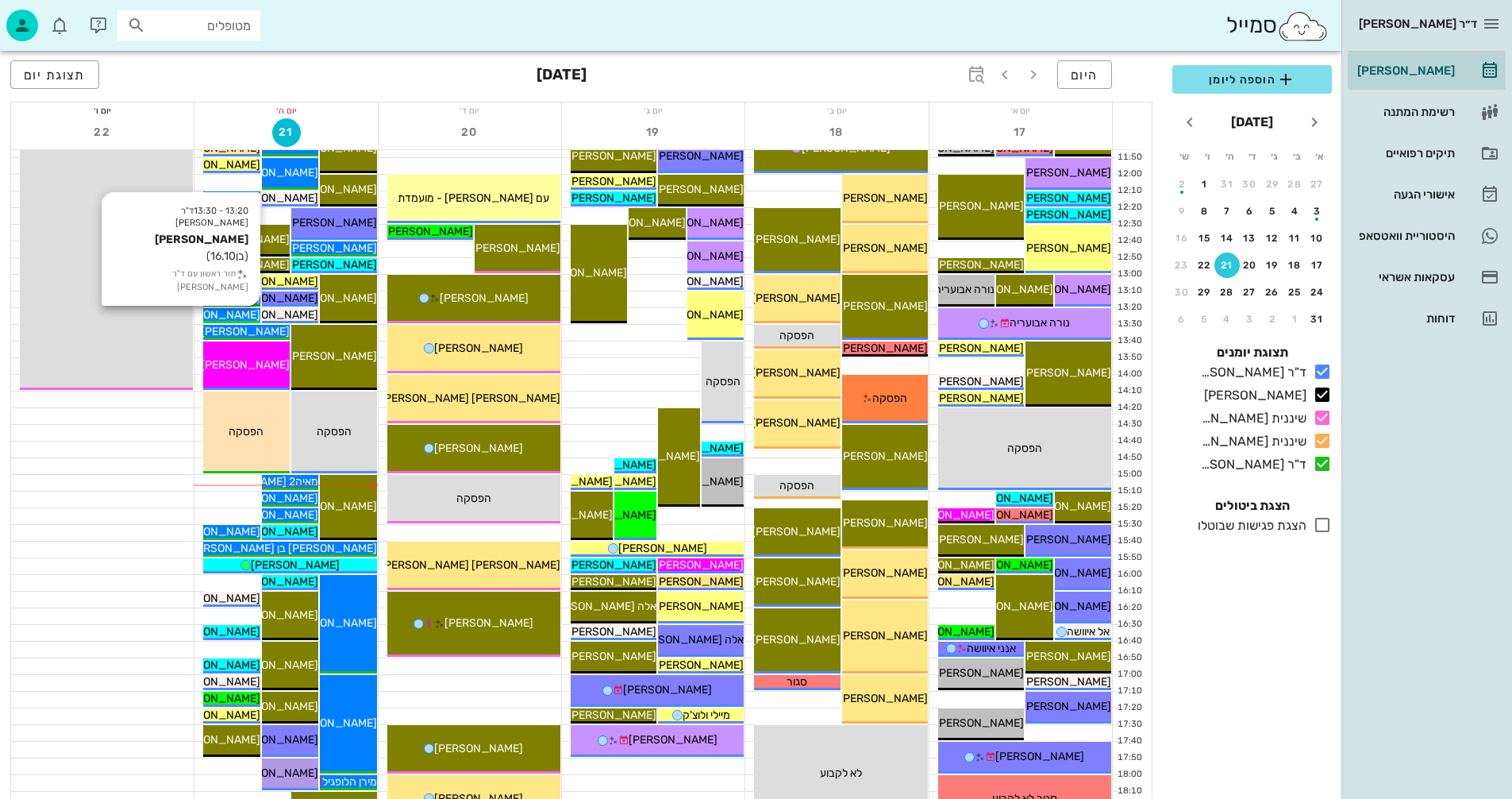
click at [237, 313] on span "[PERSON_NAME]" at bounding box center [216, 315] width 89 height 14
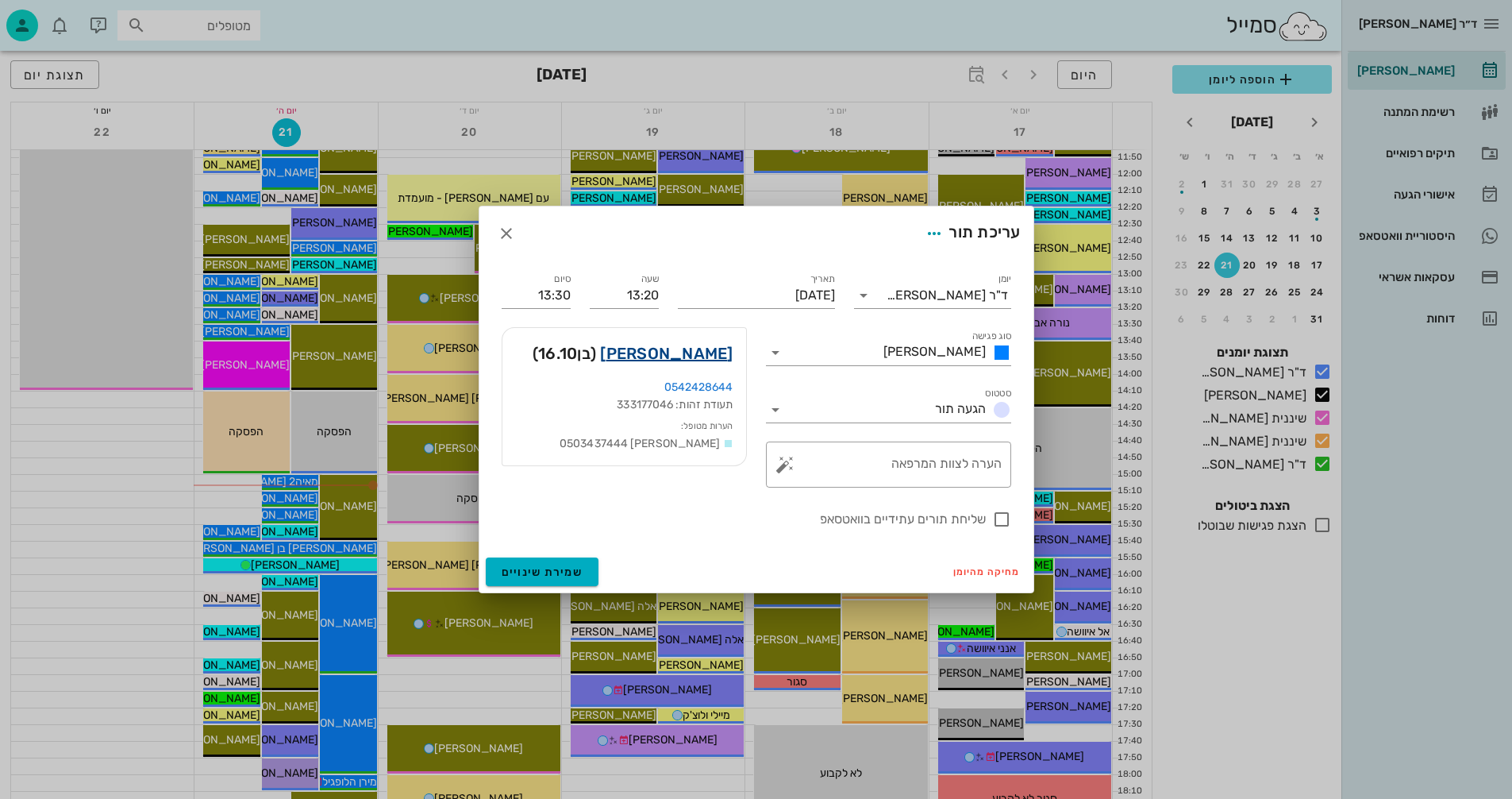
click at [691, 350] on link "[PERSON_NAME]" at bounding box center [666, 353] width 133 height 25
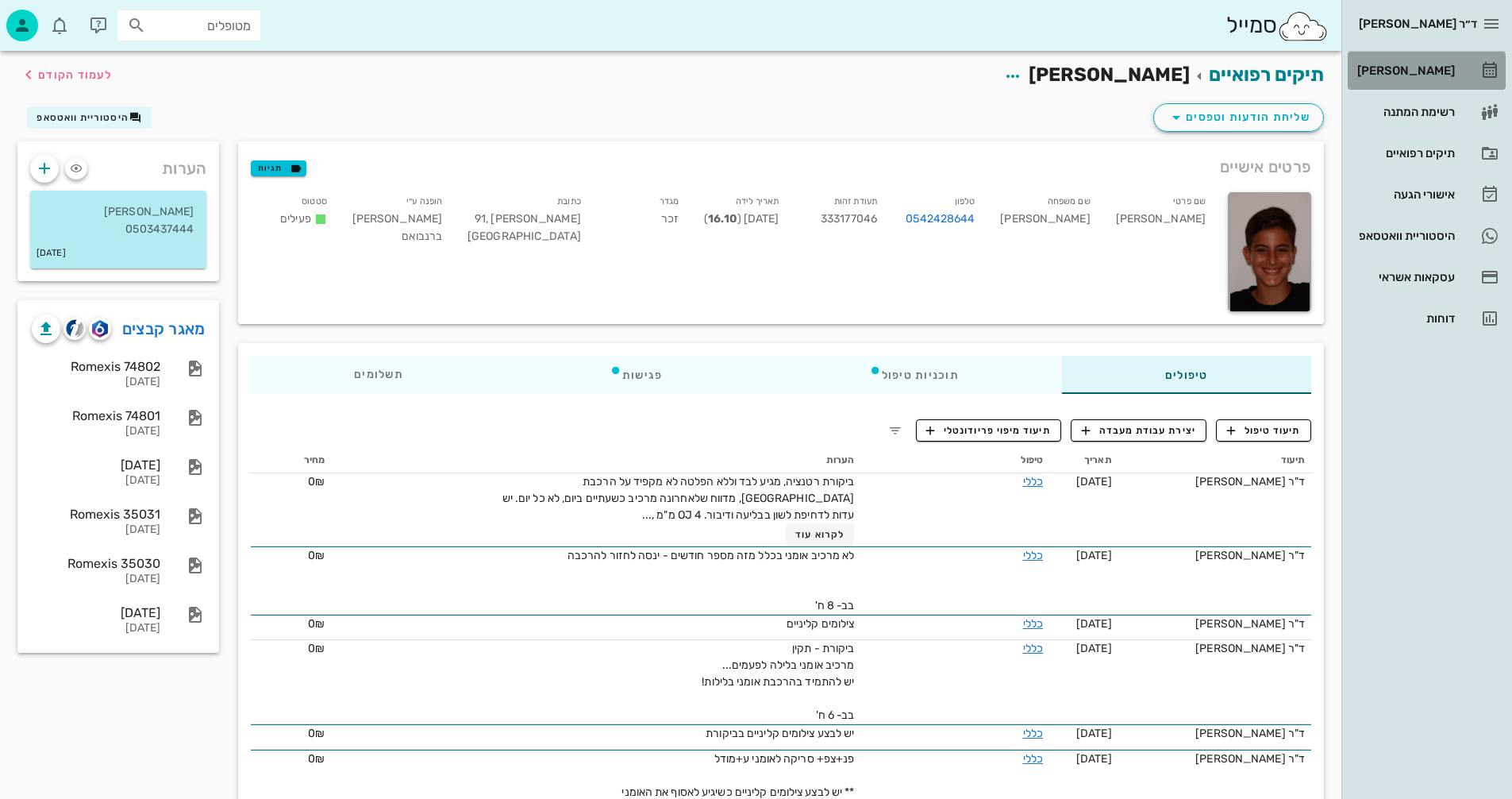
click at [1407, 72] on div "[PERSON_NAME]" at bounding box center [1404, 71] width 101 height 13
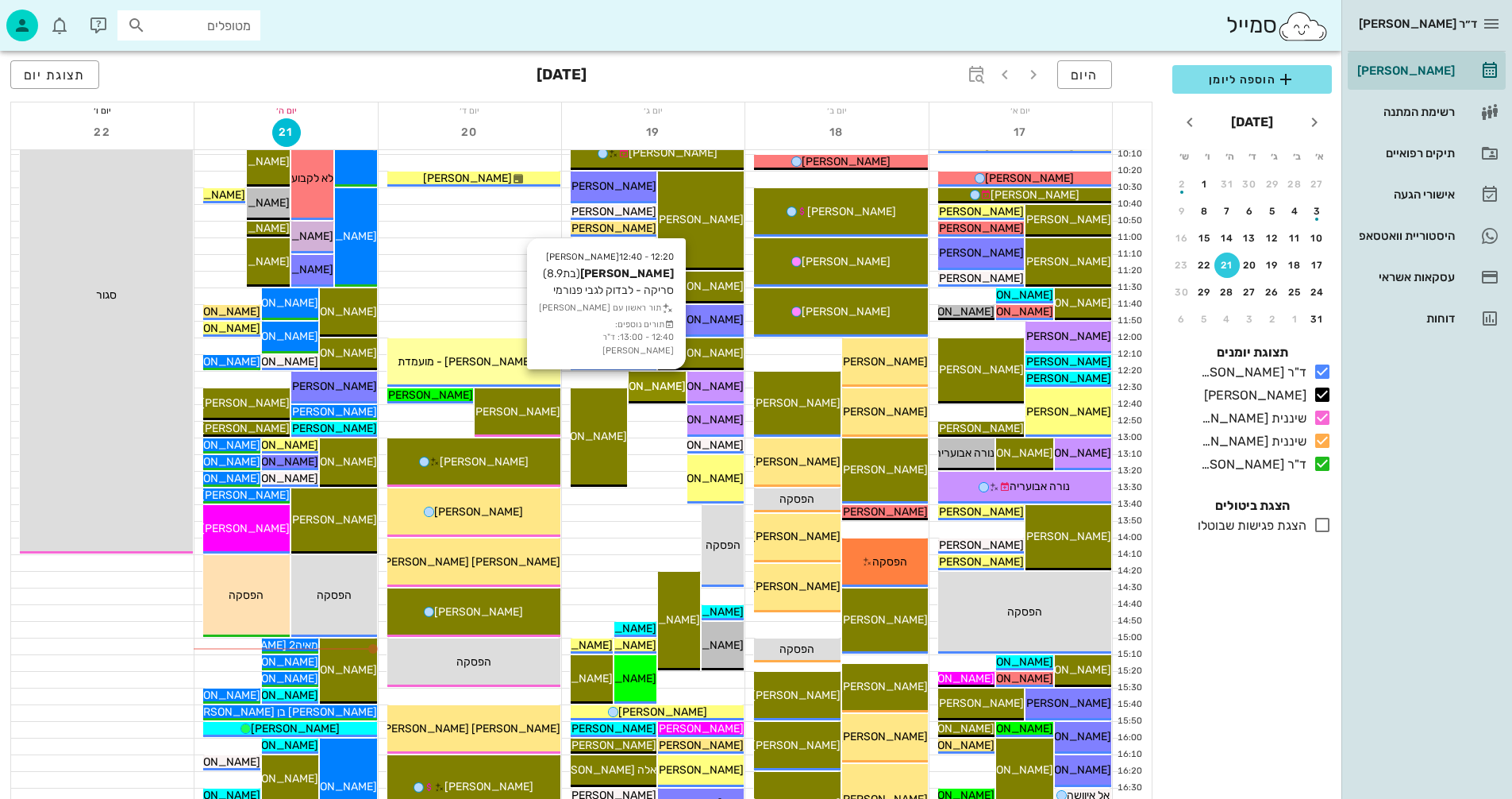
scroll to position [318, 0]
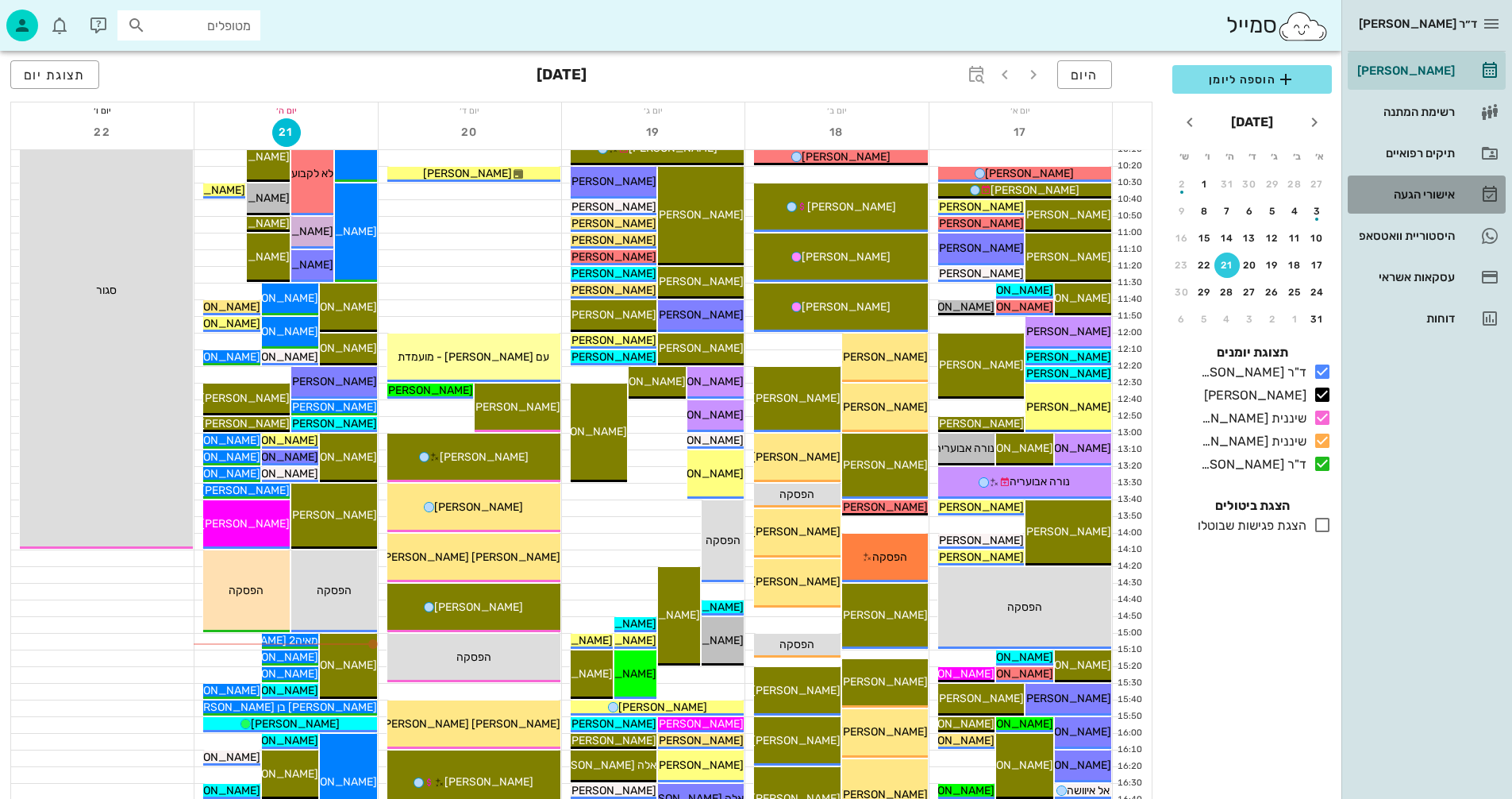
click at [1404, 194] on div "אישורי הגעה" at bounding box center [1404, 195] width 101 height 13
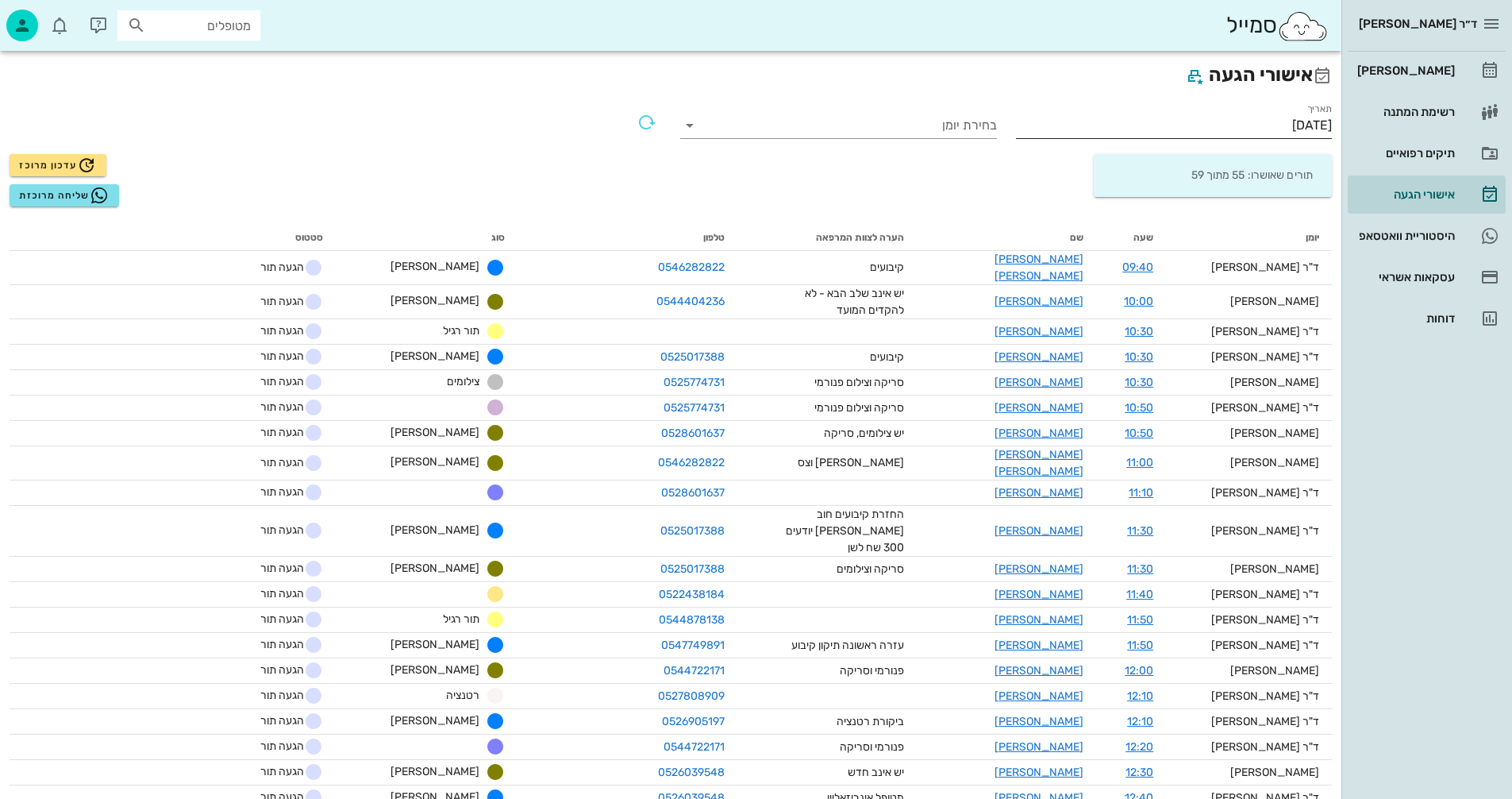
click at [1252, 121] on input "[DATE]" at bounding box center [1174, 124] width 317 height 25
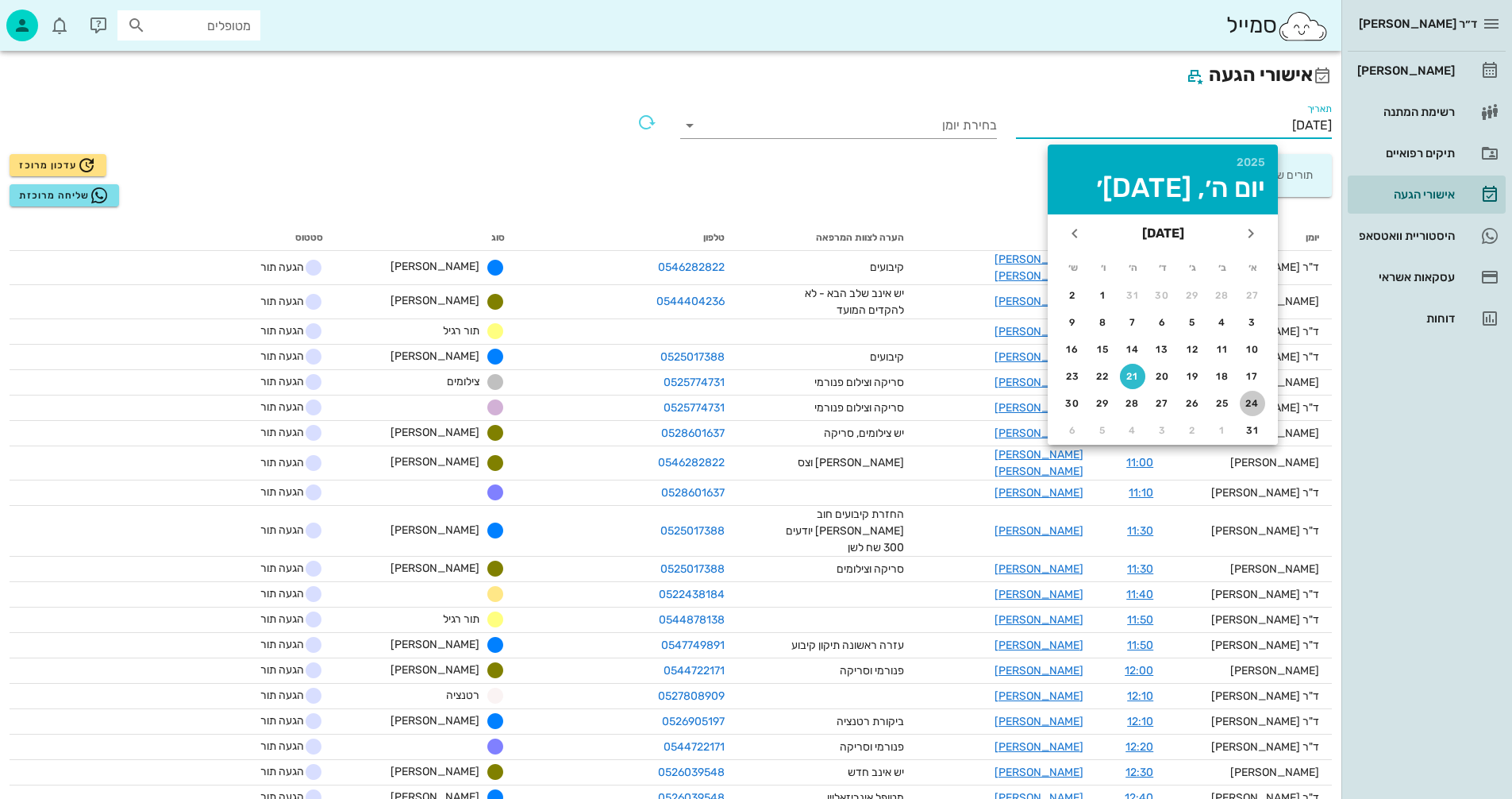
click at [1251, 400] on div "24" at bounding box center [1252, 403] width 25 height 11
type input "[DATE]"
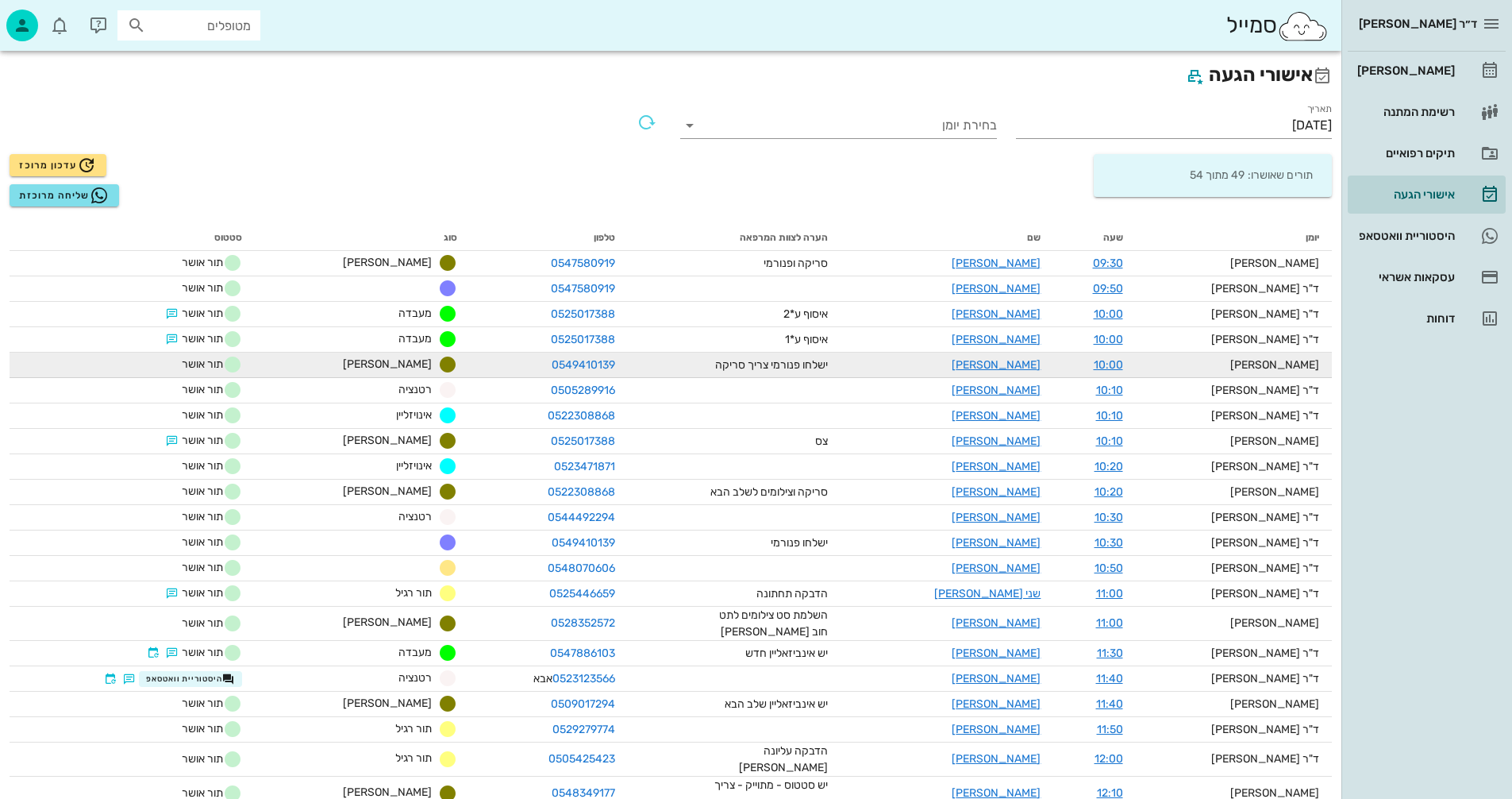
scroll to position [159, 0]
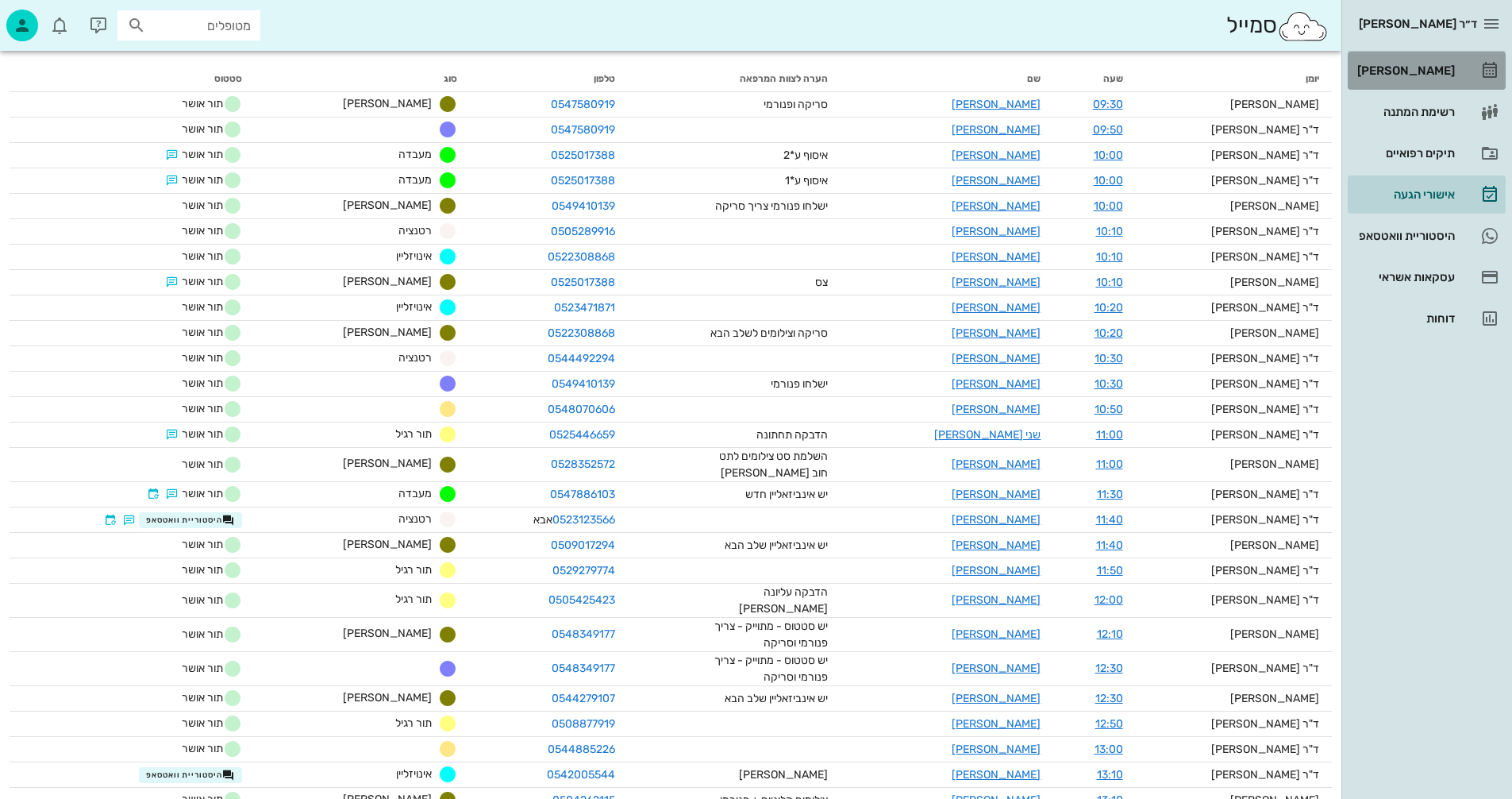
click at [1419, 70] on div "[PERSON_NAME]" at bounding box center [1404, 71] width 101 height 13
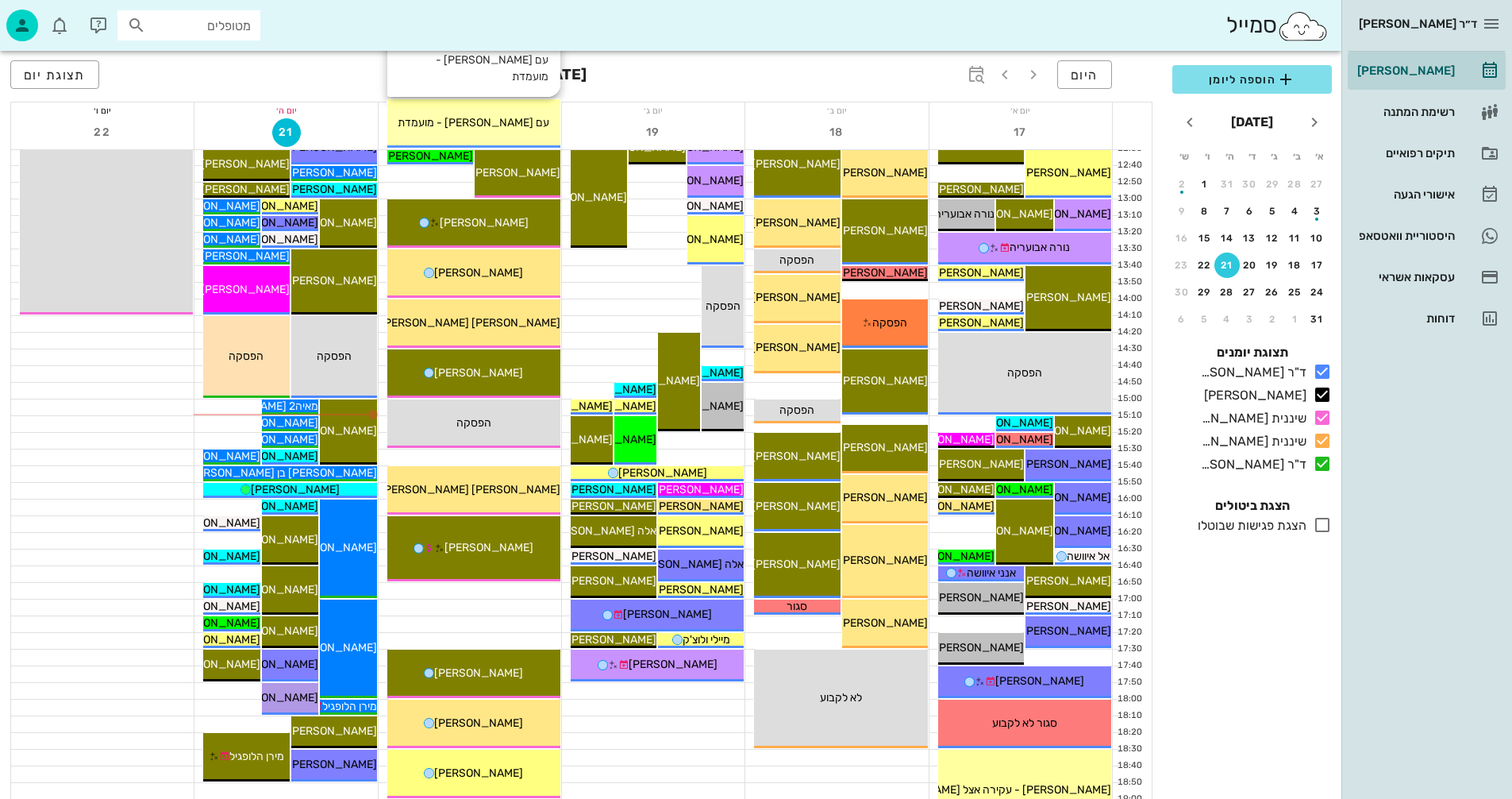
scroll to position [556, 0]
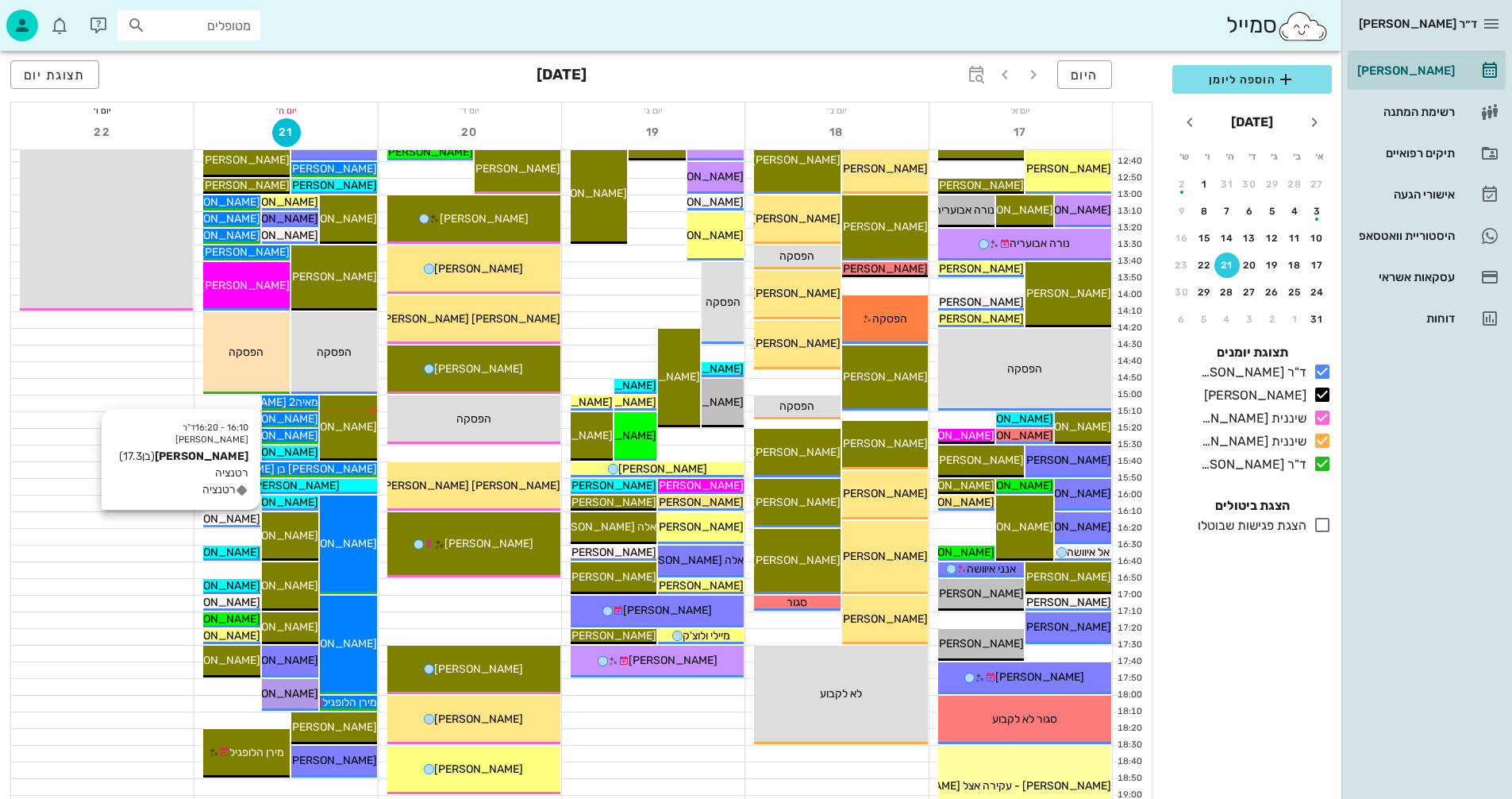
click at [235, 522] on span "[PERSON_NAME]" at bounding box center [216, 518] width 89 height 14
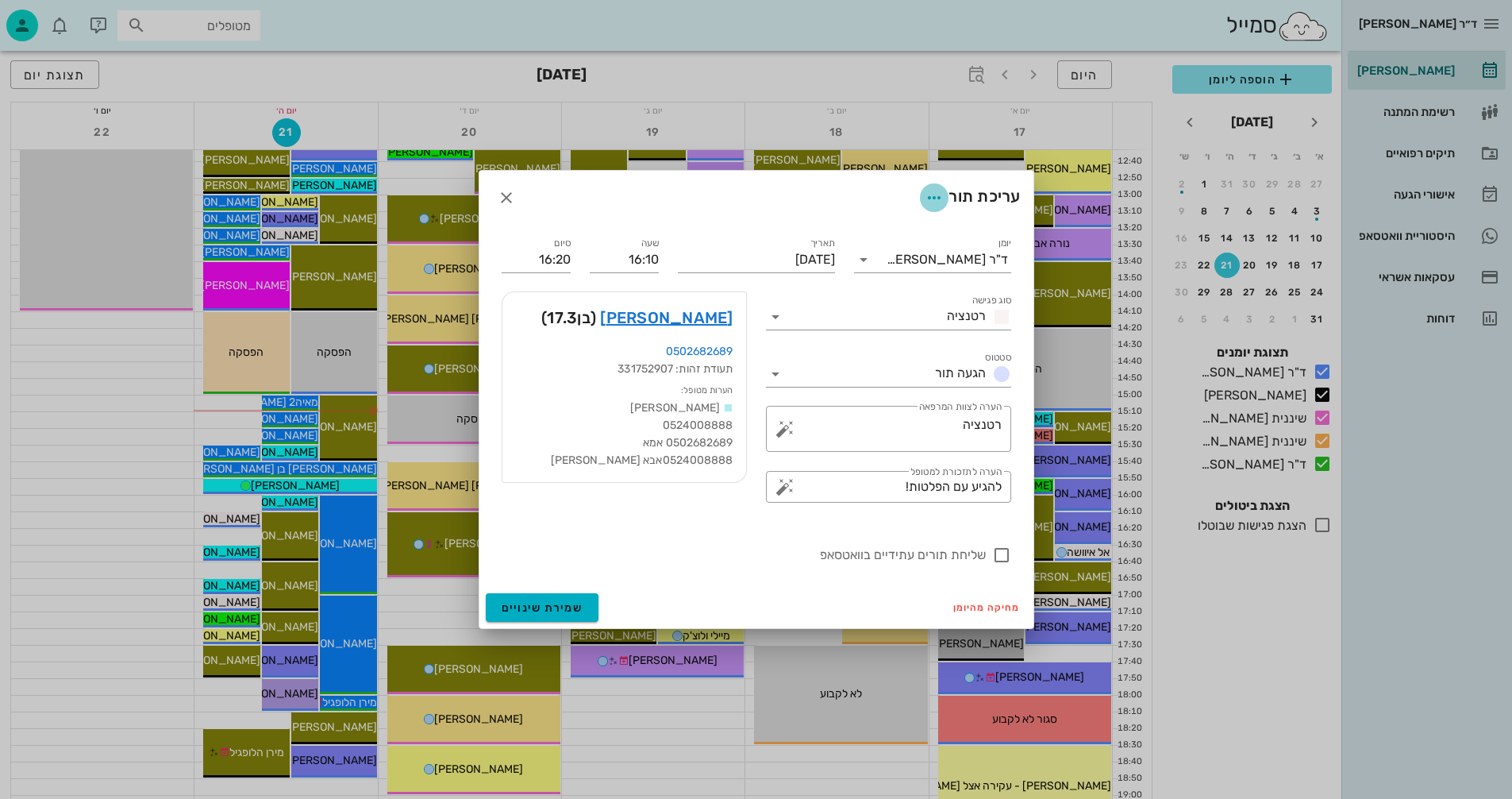
click at [934, 194] on icon "button" at bounding box center [934, 198] width 20 height 20
click at [883, 238] on div "שכפול פגישה" at bounding box center [891, 237] width 87 height 15
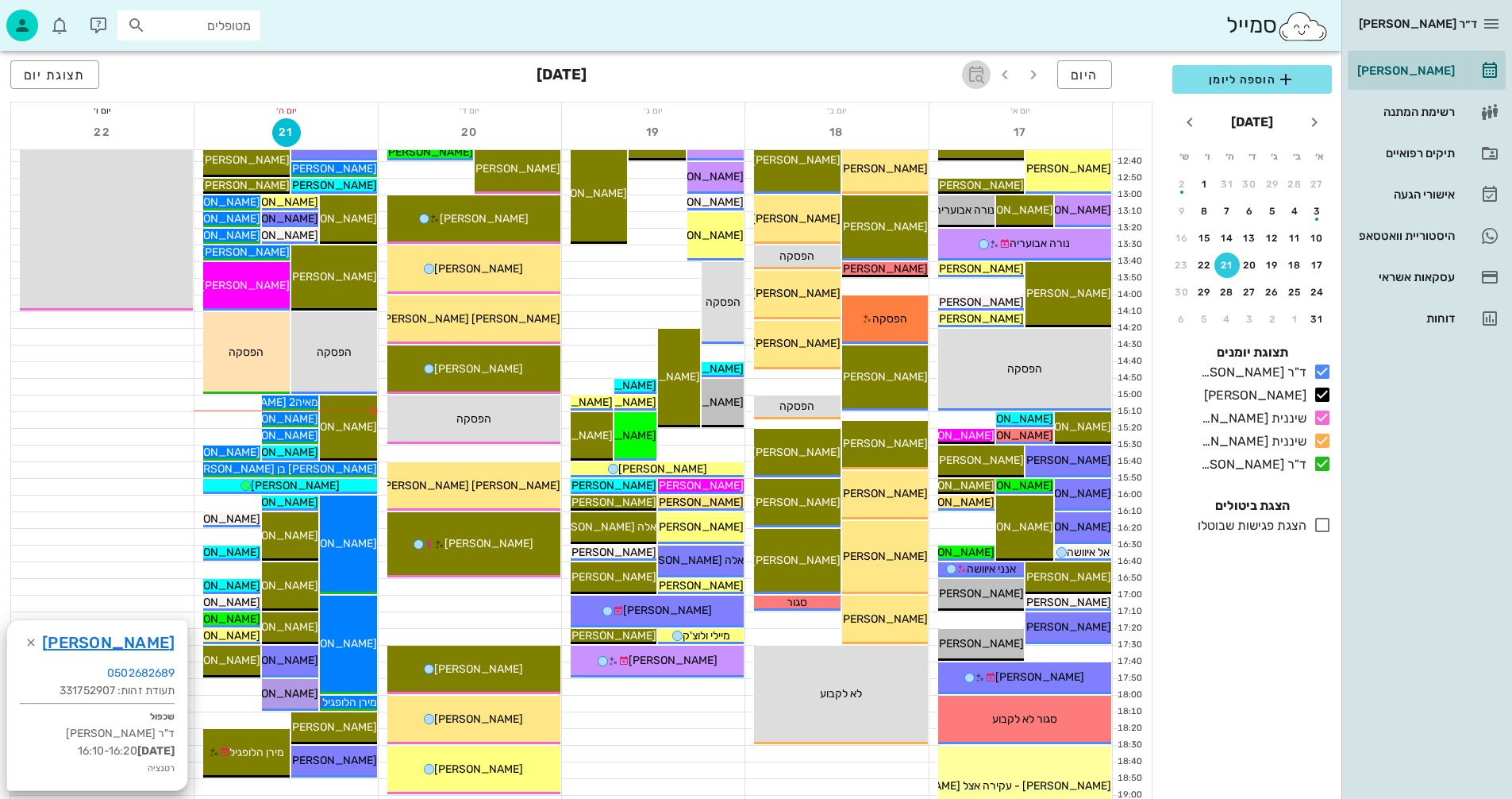
click at [982, 76] on icon "button" at bounding box center [976, 74] width 20 height 20
click at [951, 122] on input "text" at bounding box center [958, 118] width 20 height 25
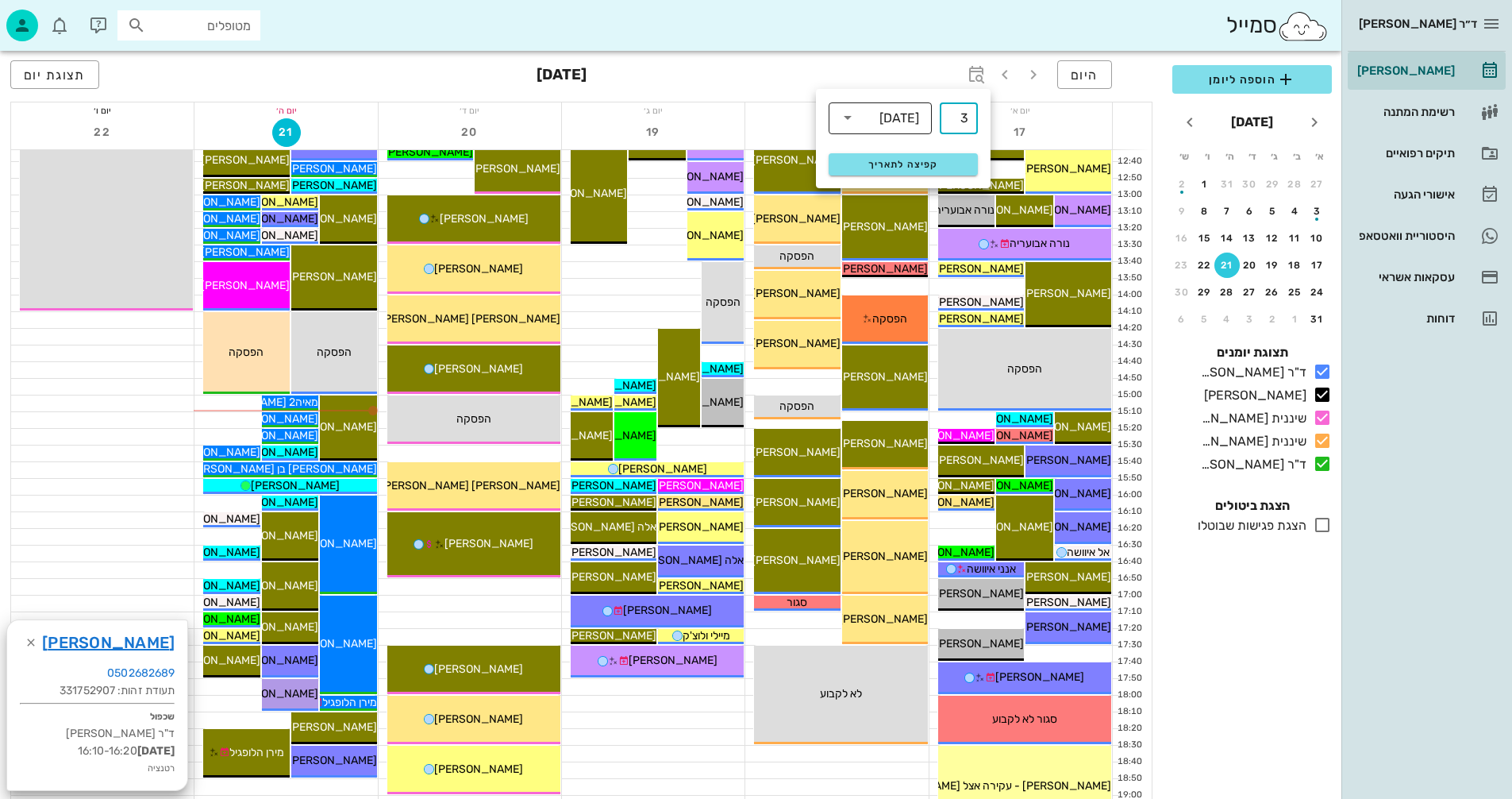
type input "3"
click at [867, 112] on input "text" at bounding box center [870, 117] width 20 height 25
click at [903, 183] on div "חודשים" at bounding box center [880, 188] width 78 height 13
click at [904, 163] on span "קפיצה לתאריך" at bounding box center [903, 164] width 129 height 11
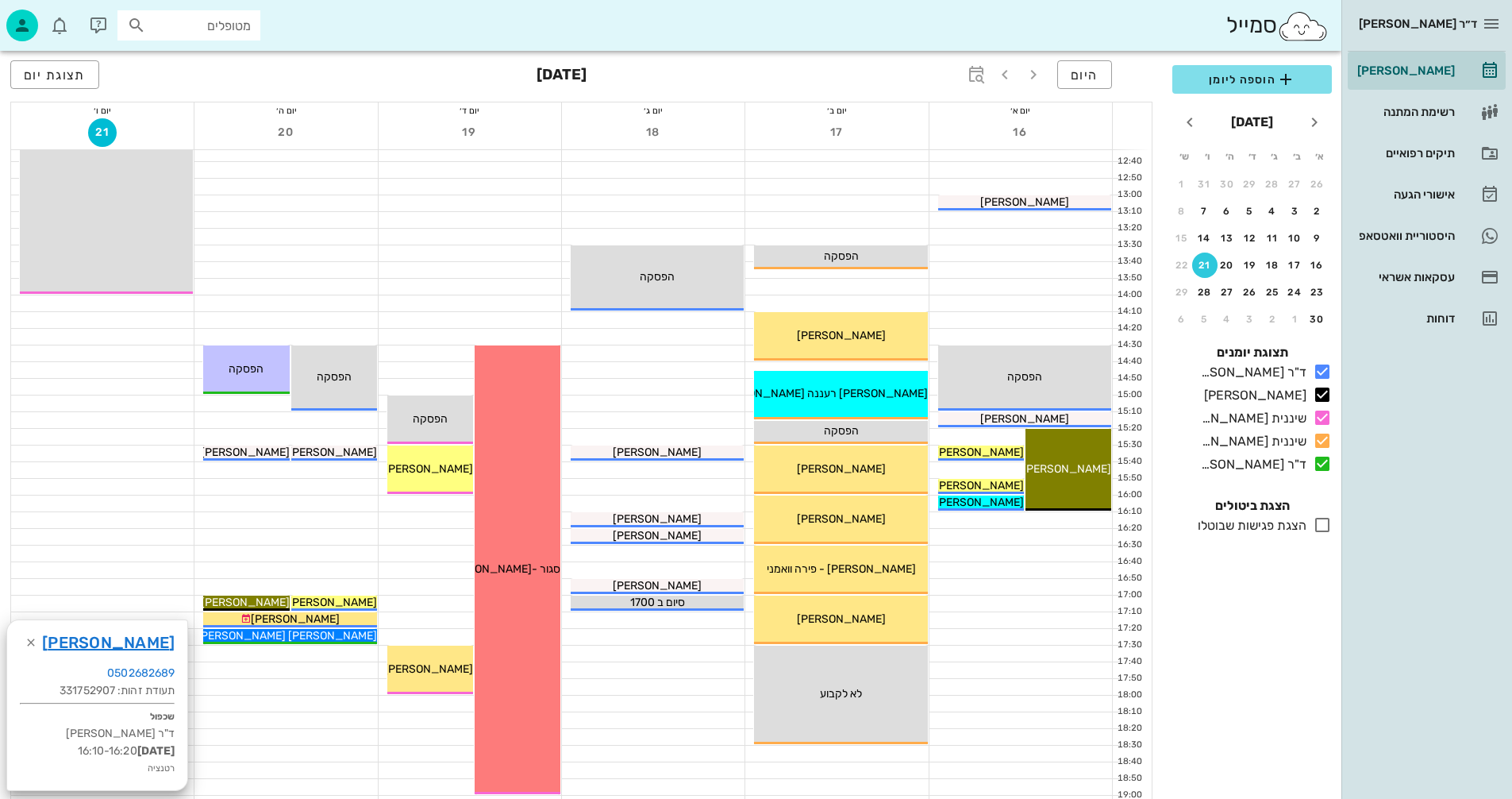
scroll to position [714, 0]
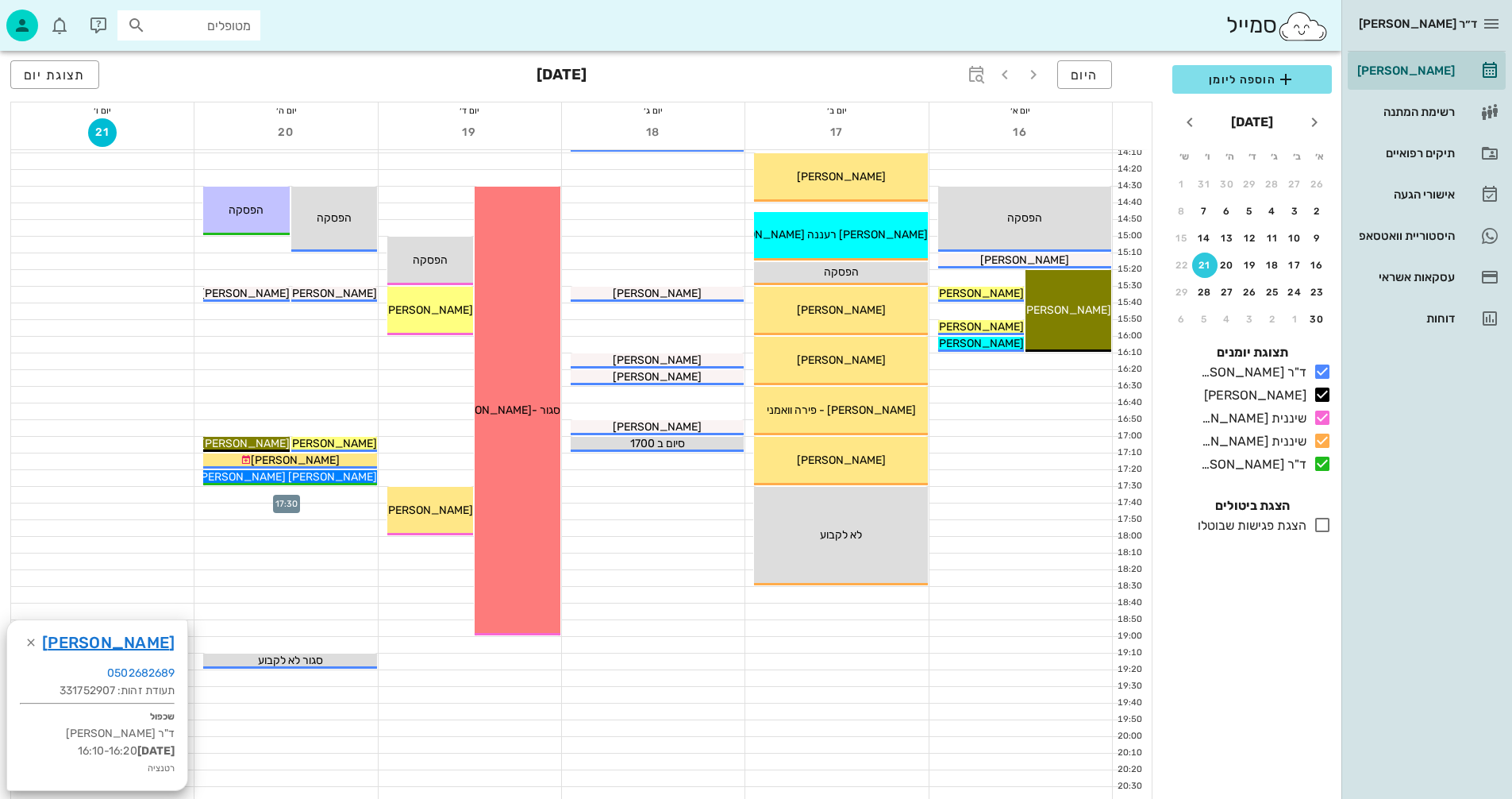
click at [246, 495] on div at bounding box center [285, 494] width 183 height 16
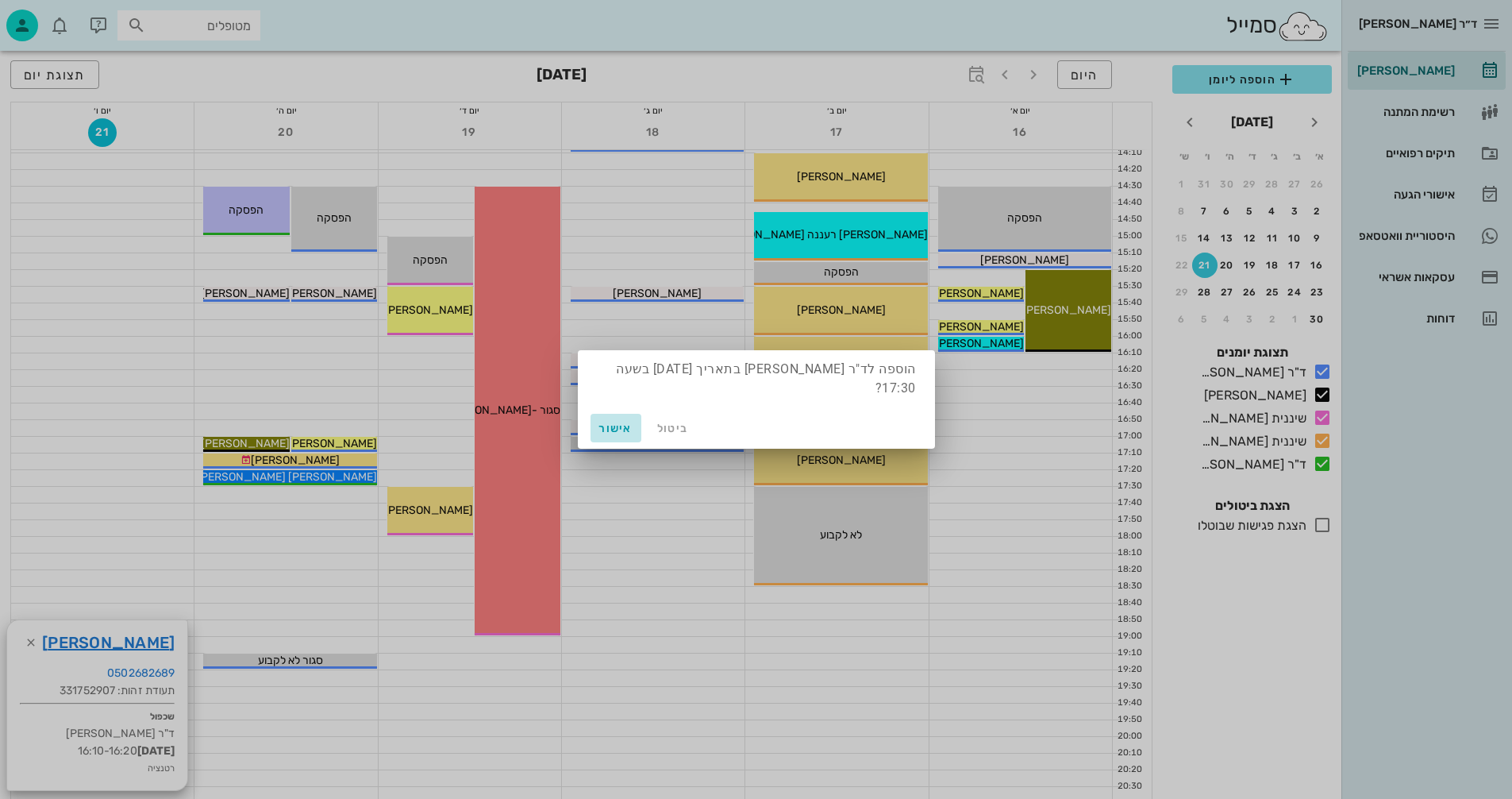
click at [607, 427] on span "אישור" at bounding box center [616, 428] width 38 height 14
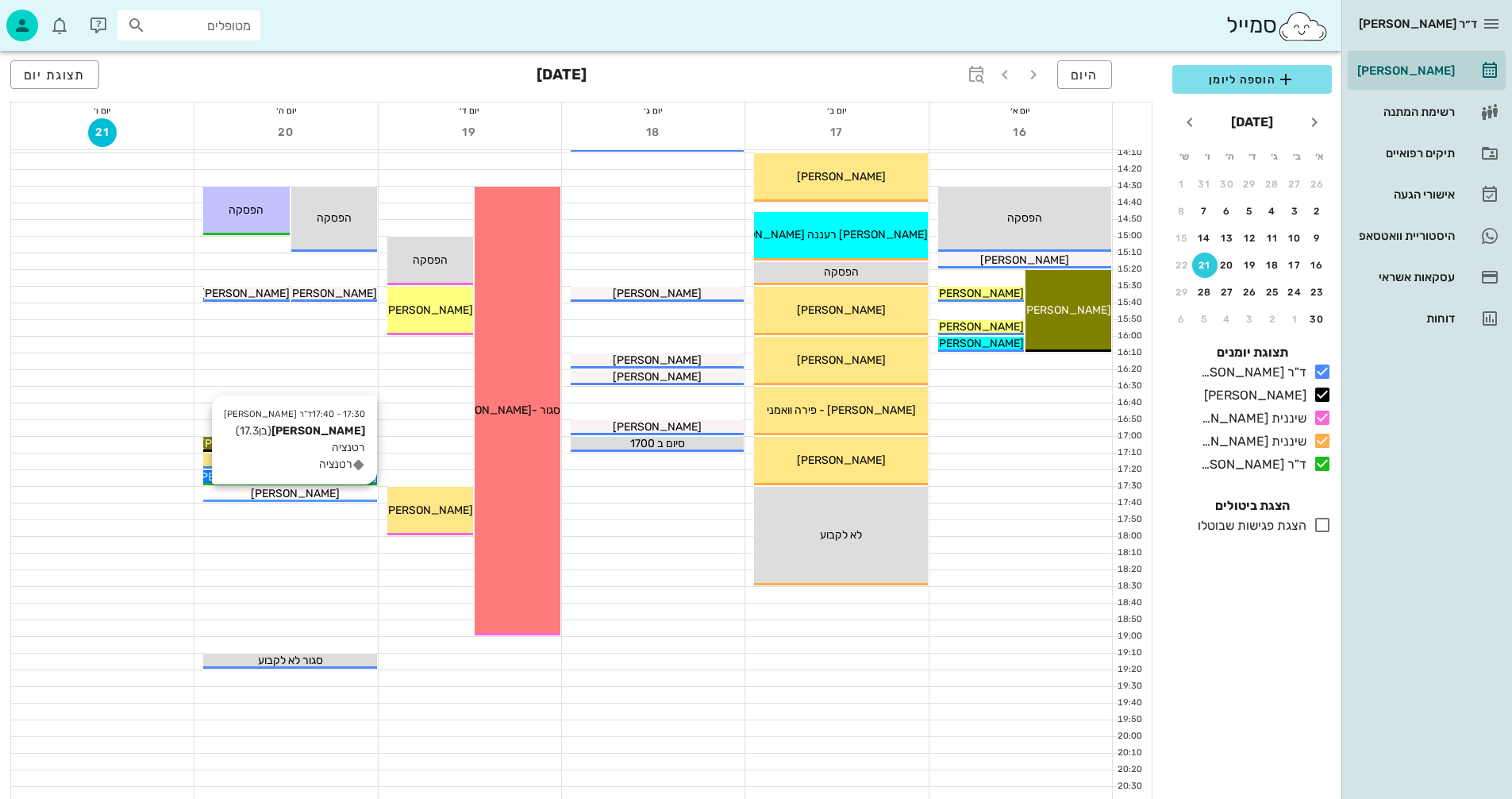
click at [329, 493] on div "[PERSON_NAME]" at bounding box center [290, 493] width 173 height 17
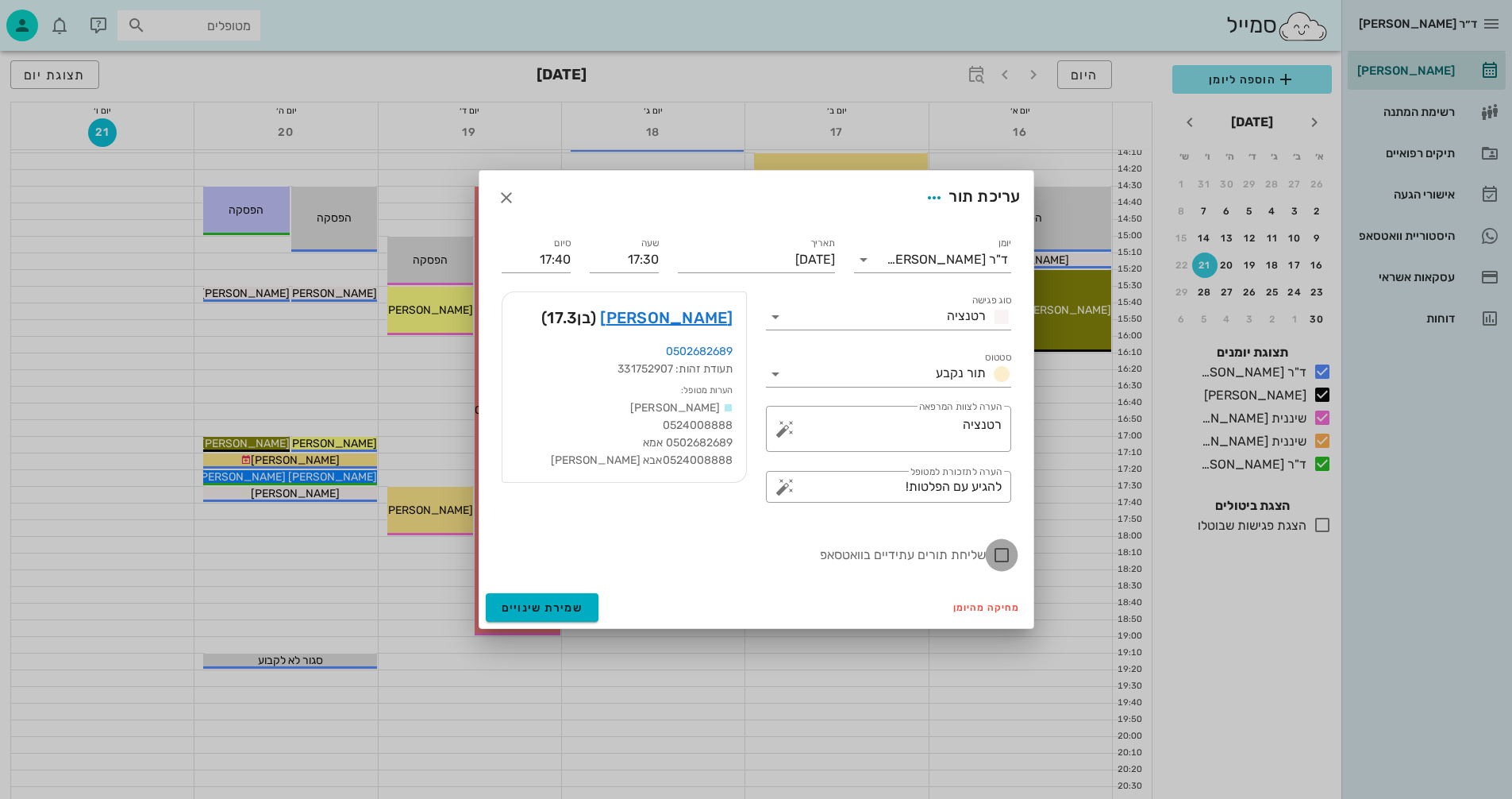
click at [1005, 553] on div at bounding box center [1001, 555] width 27 height 27
checkbox input "true"
click at [504, 612] on span "שמירת שינויים" at bounding box center [542, 608] width 82 height 14
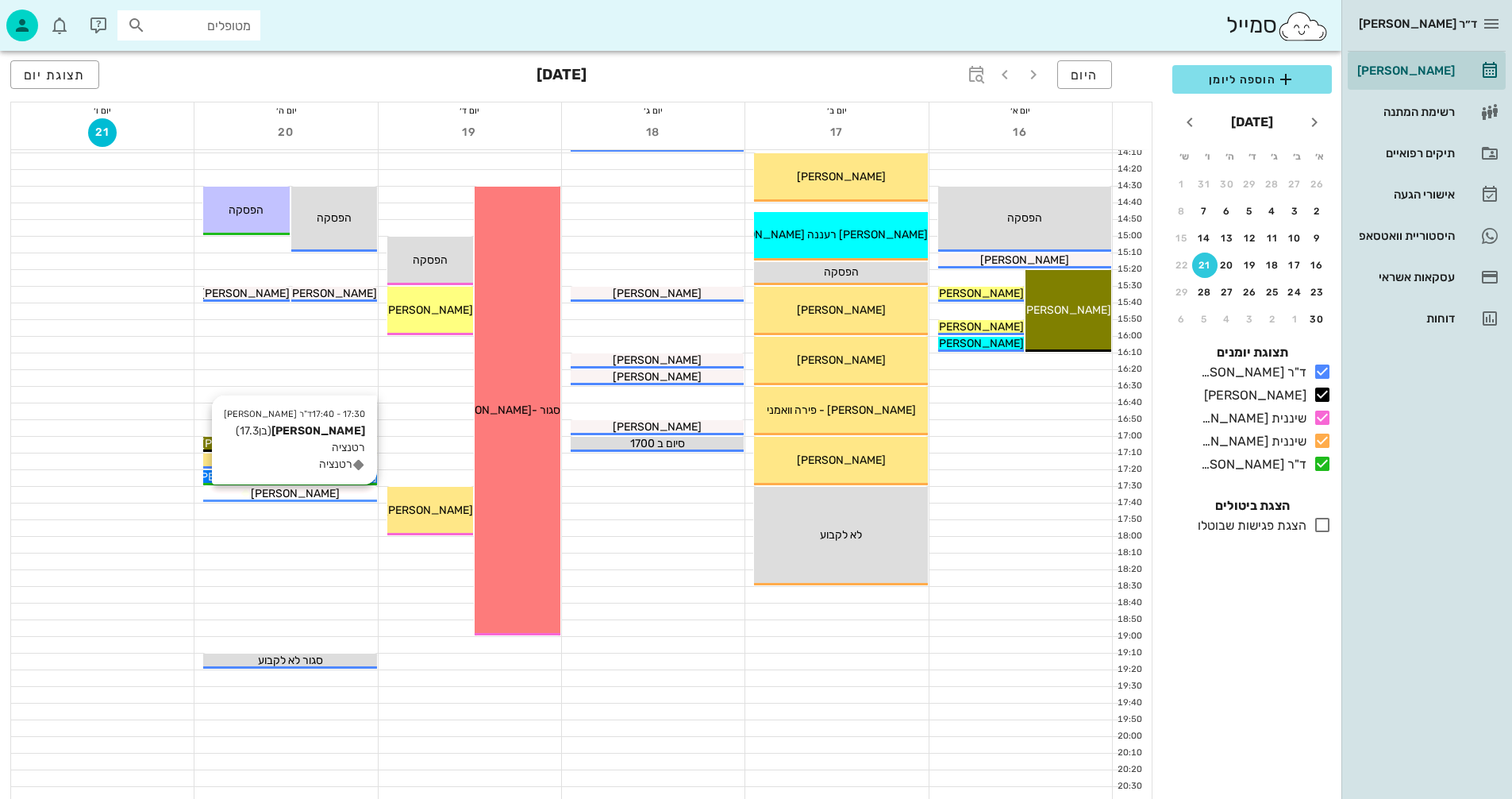
click at [324, 491] on div "[PERSON_NAME]" at bounding box center [290, 493] width 173 height 17
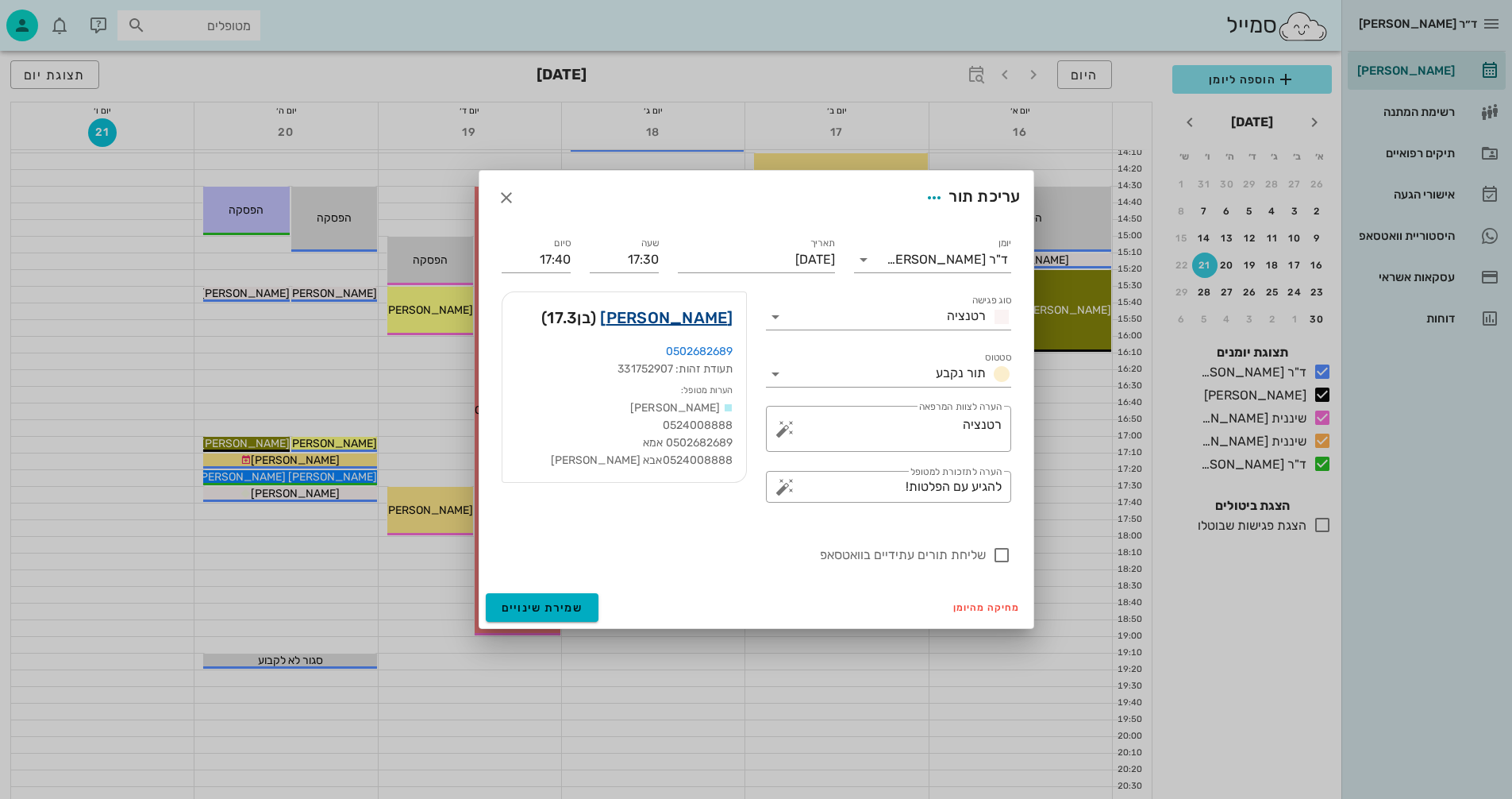
click at [682, 321] on link "[PERSON_NAME]" at bounding box center [666, 317] width 133 height 25
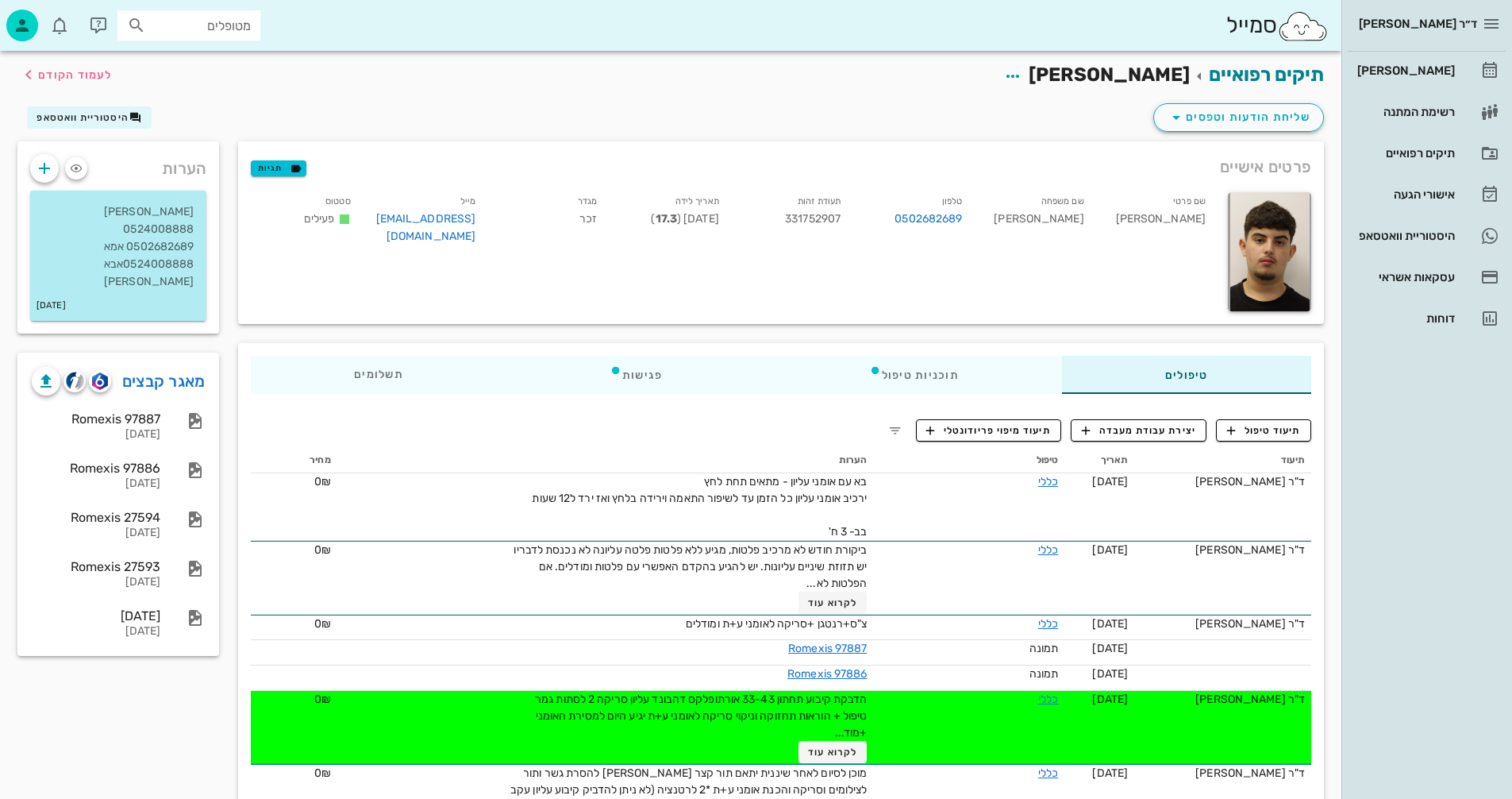
click at [207, 24] on input "מטופלים" at bounding box center [200, 25] width 101 height 20
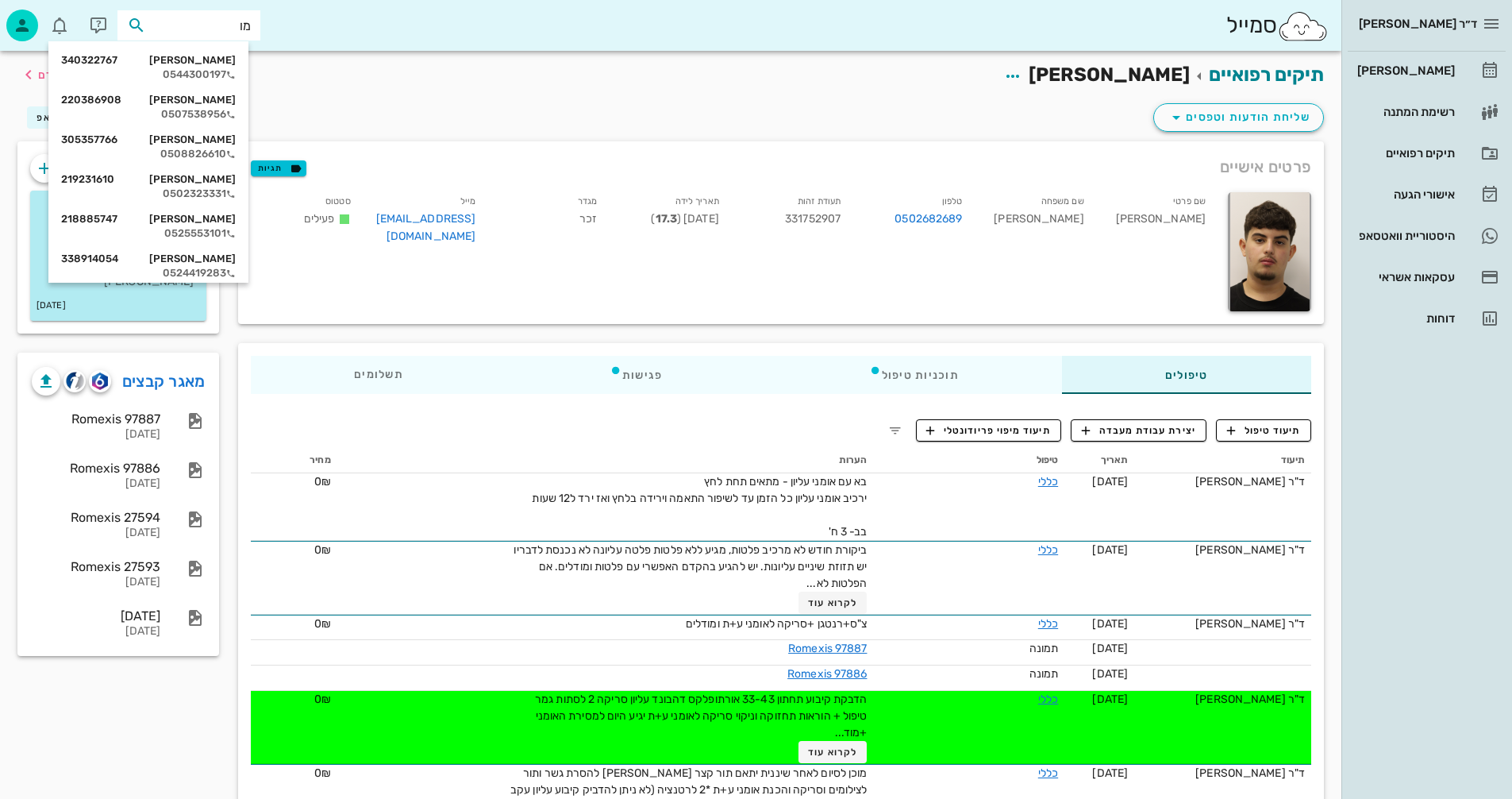
type input "מוי"
click at [214, 62] on div "[PERSON_NAME] 218885747" at bounding box center [149, 60] width 175 height 13
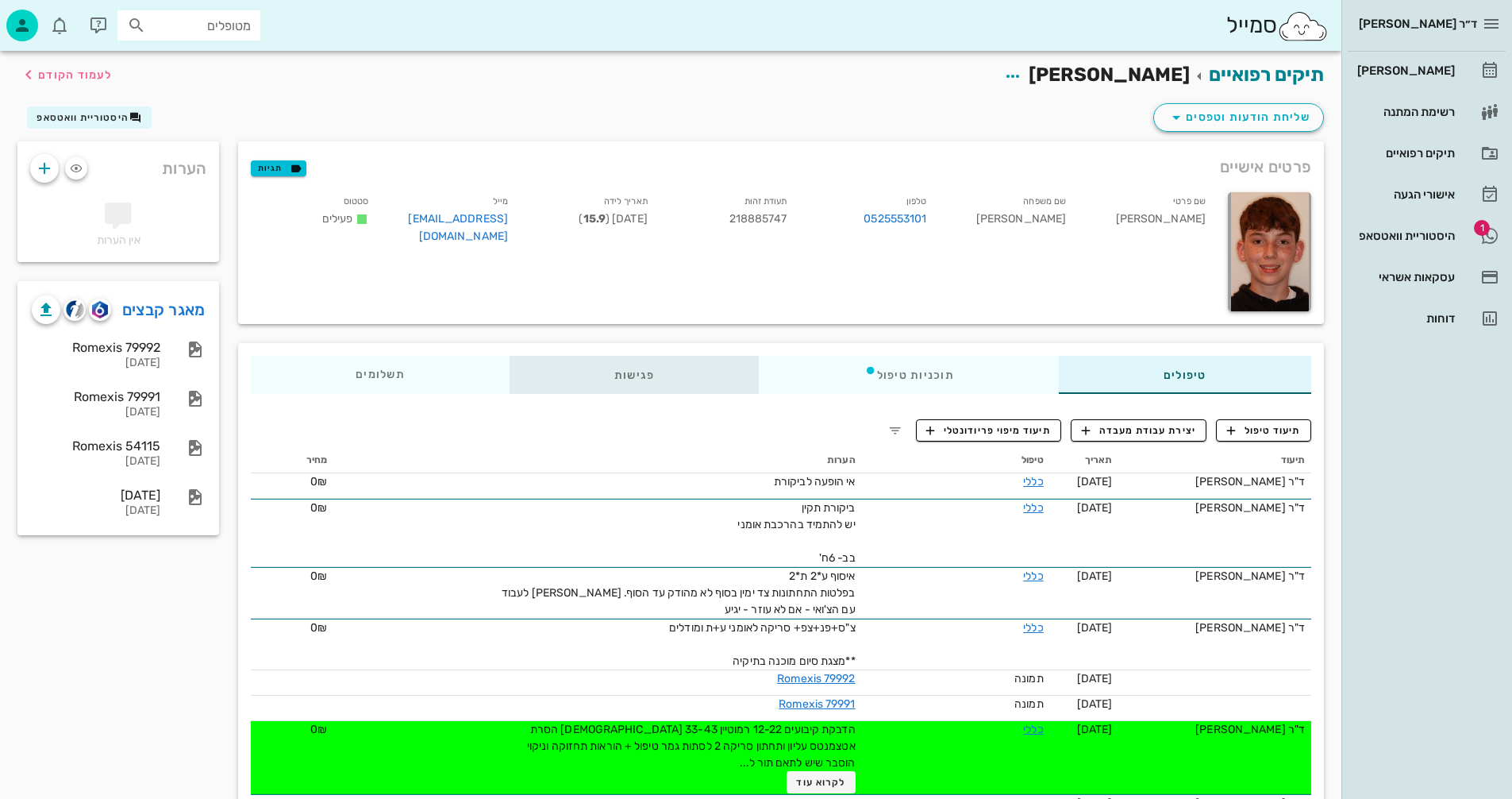
click at [635, 372] on div "פגישות" at bounding box center [634, 374] width 250 height 38
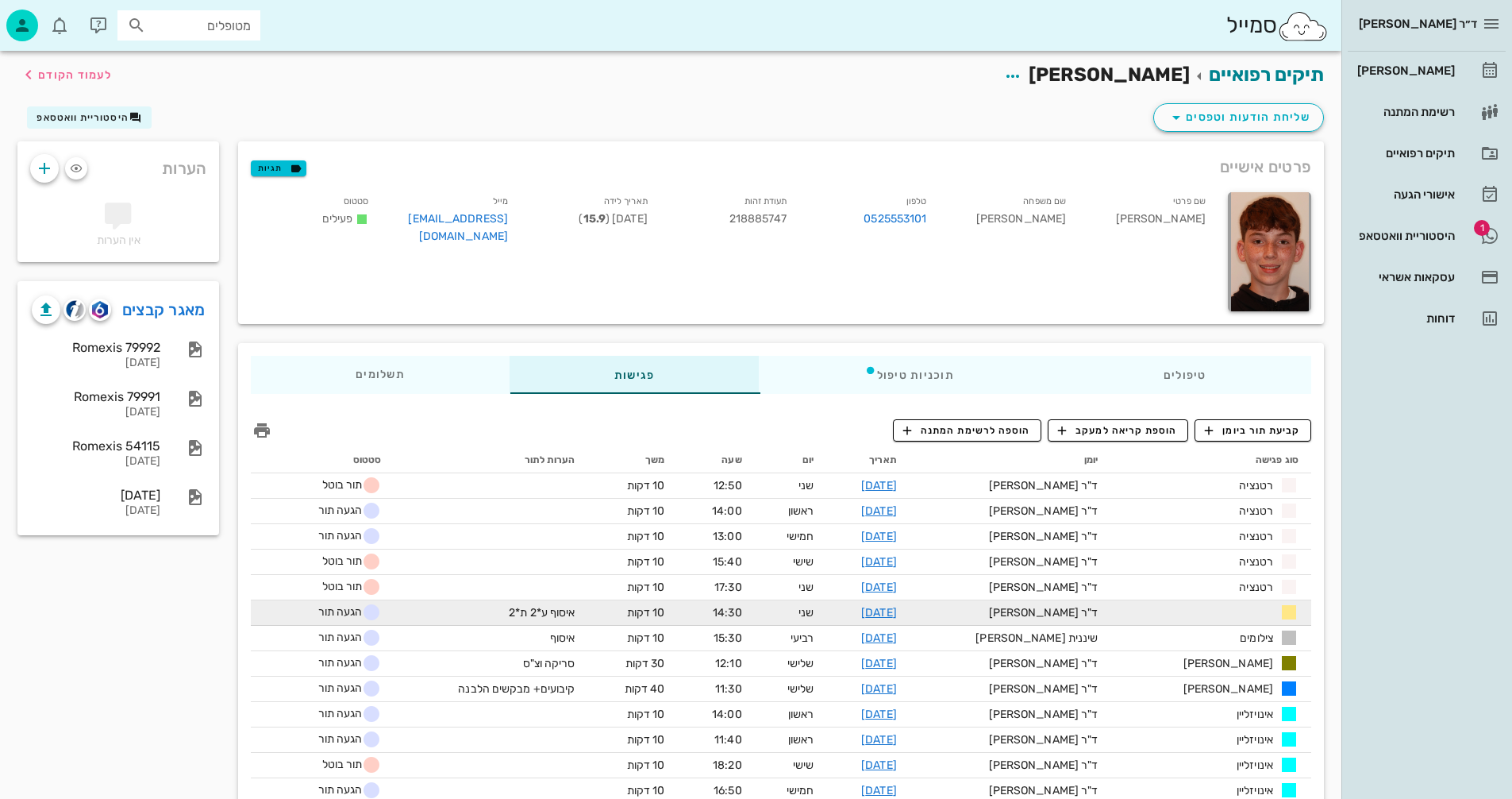
click at [470, 609] on td "איסוף ע*2 ת*2" at bounding box center [490, 612] width 194 height 25
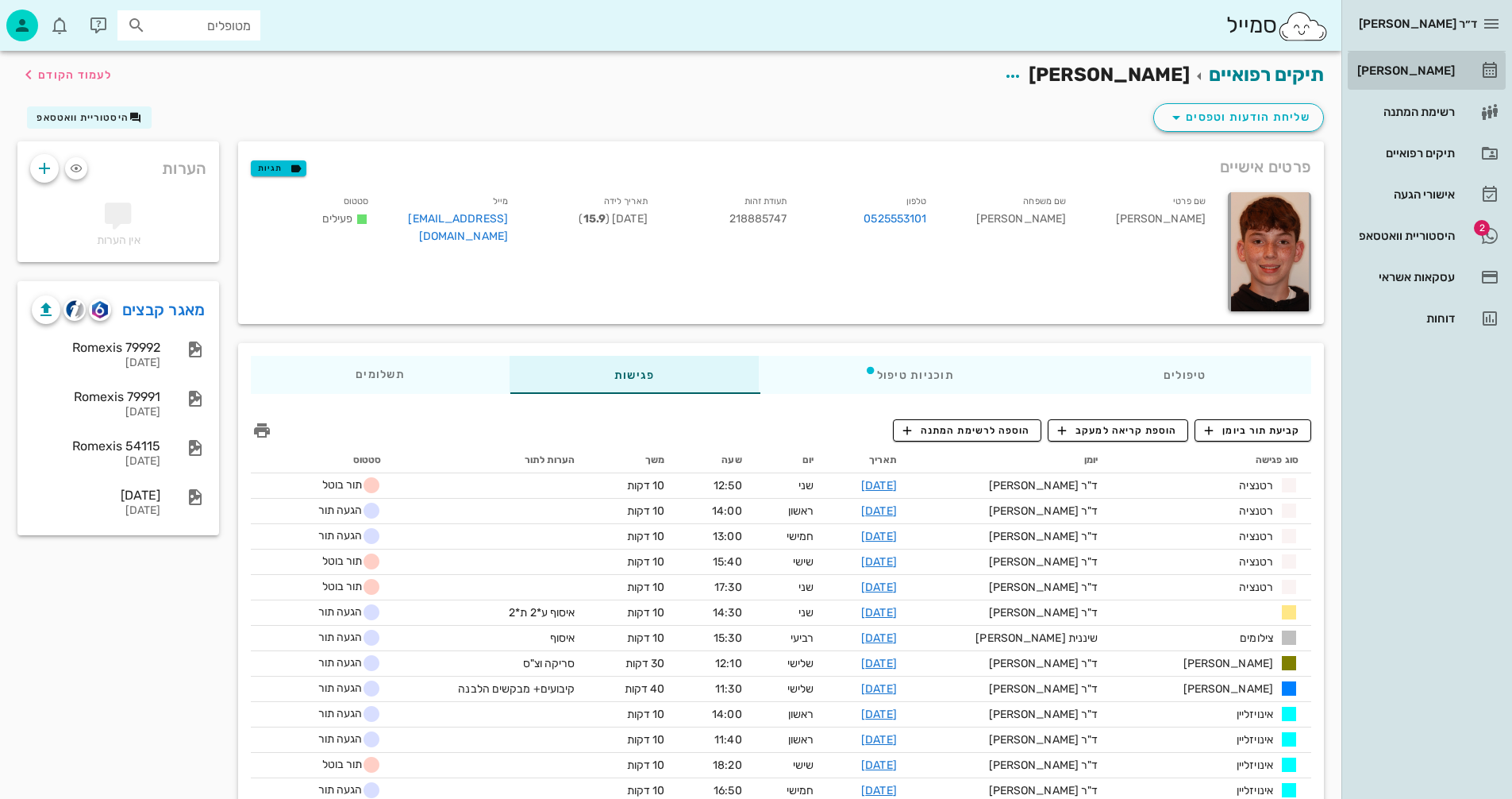
click at [1414, 69] on div "[PERSON_NAME]" at bounding box center [1404, 71] width 101 height 13
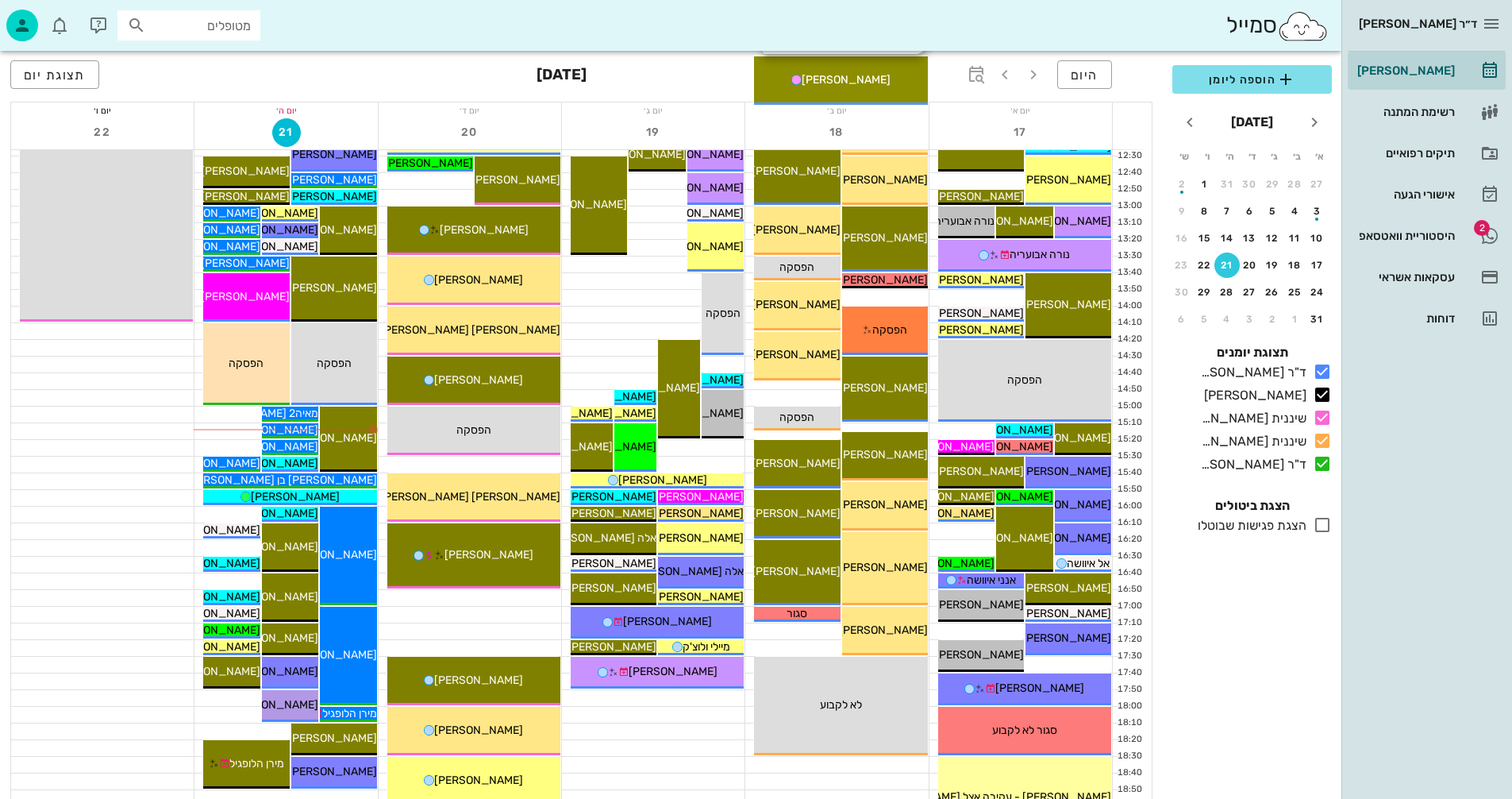
scroll to position [635, 0]
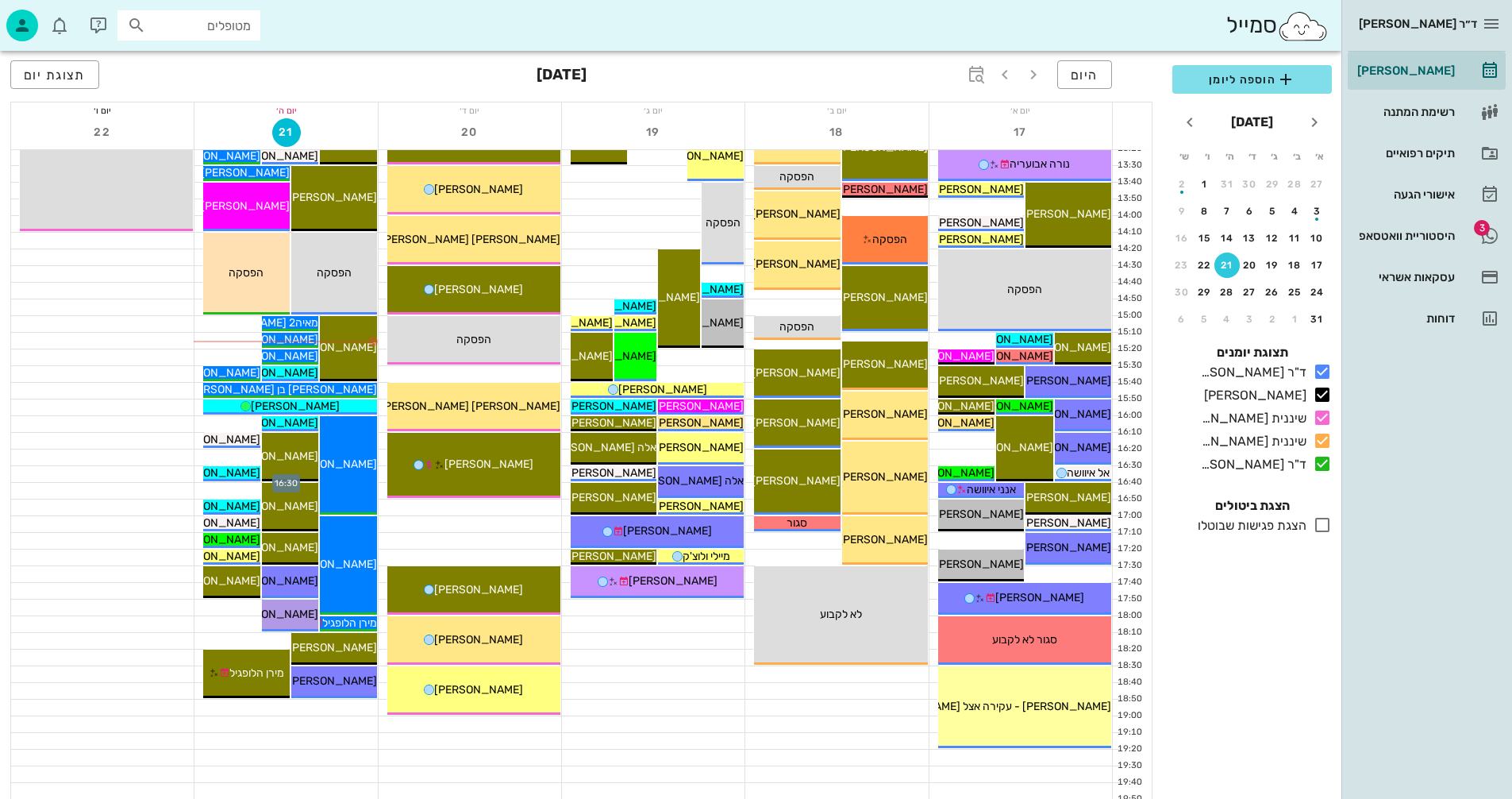
click at [200, 472] on div at bounding box center [285, 474] width 183 height 16
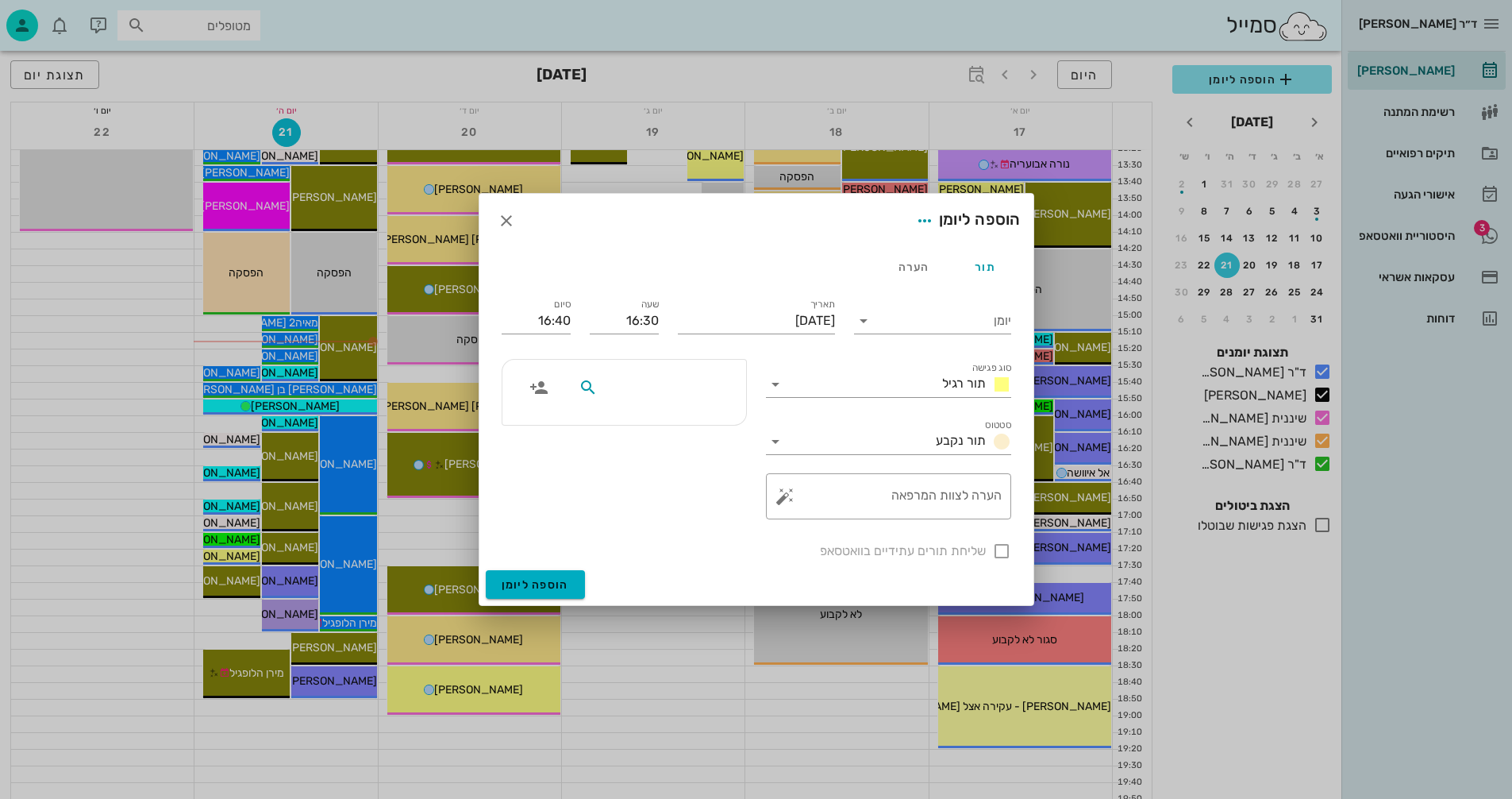
click at [708, 386] on input "text" at bounding box center [662, 387] width 123 height 20
type input "מוי"
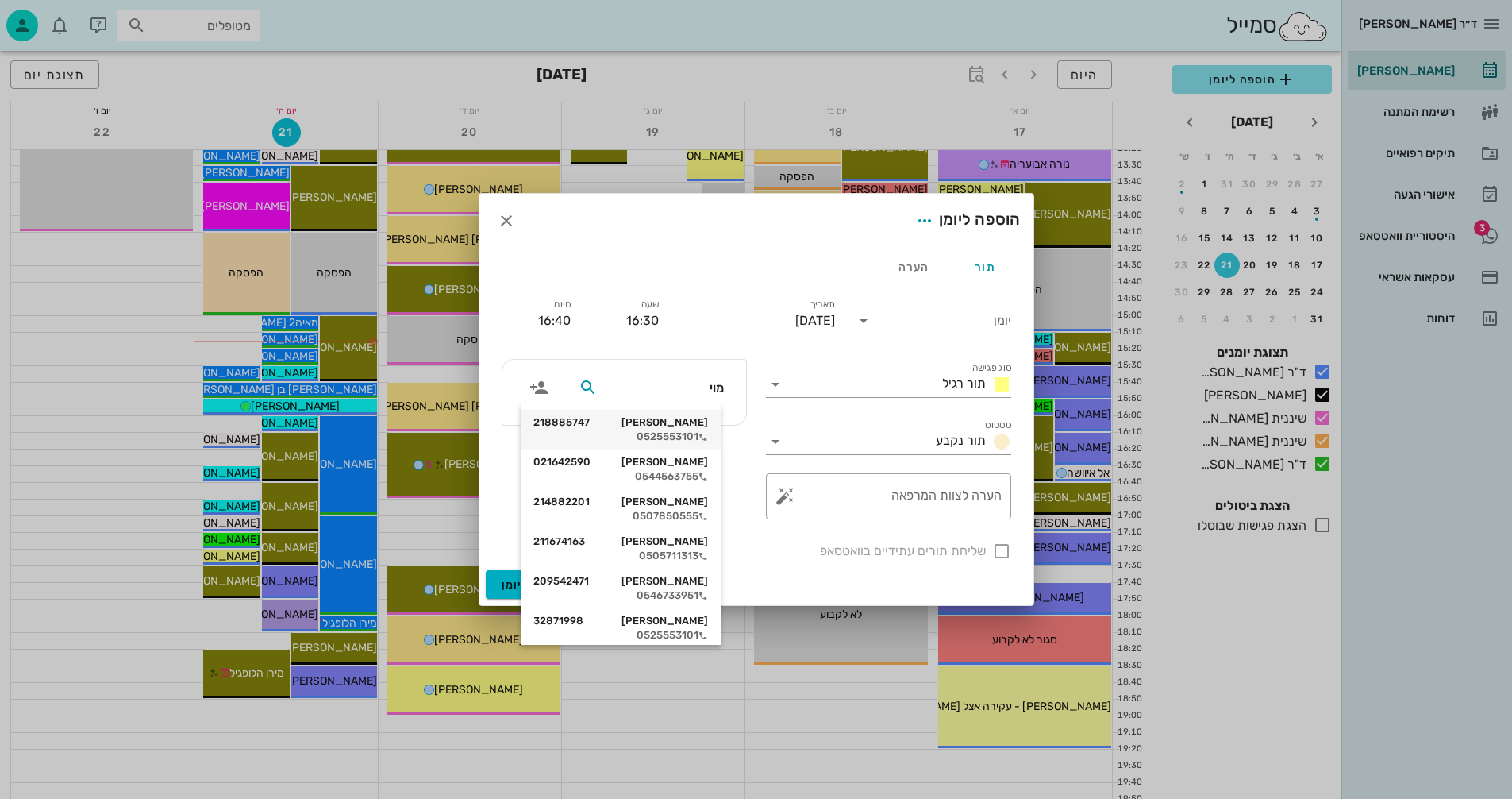
click at [675, 424] on div "[PERSON_NAME] 218885747" at bounding box center [620, 423] width 175 height 13
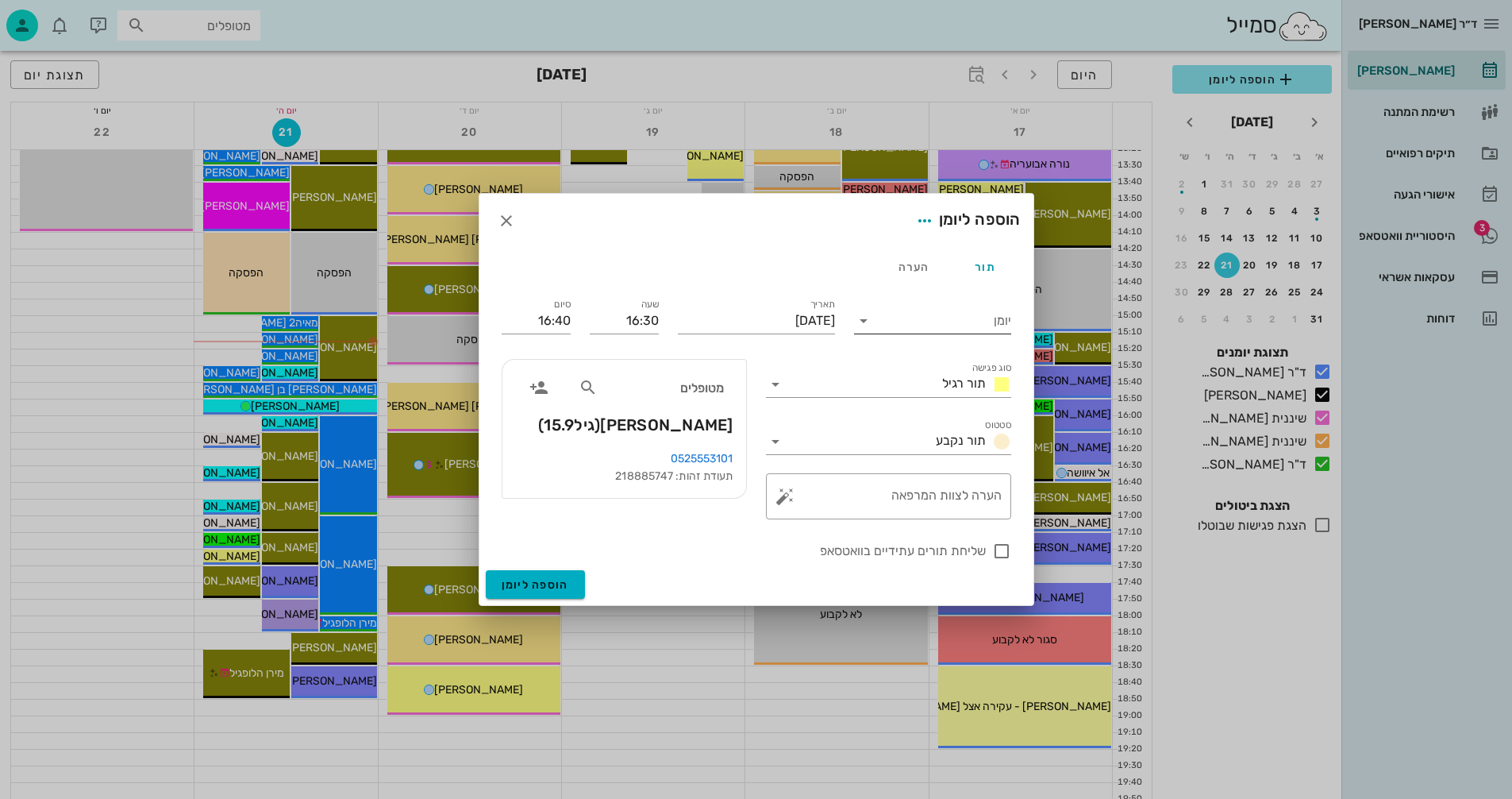
click at [861, 321] on icon at bounding box center [864, 321] width 20 height 20
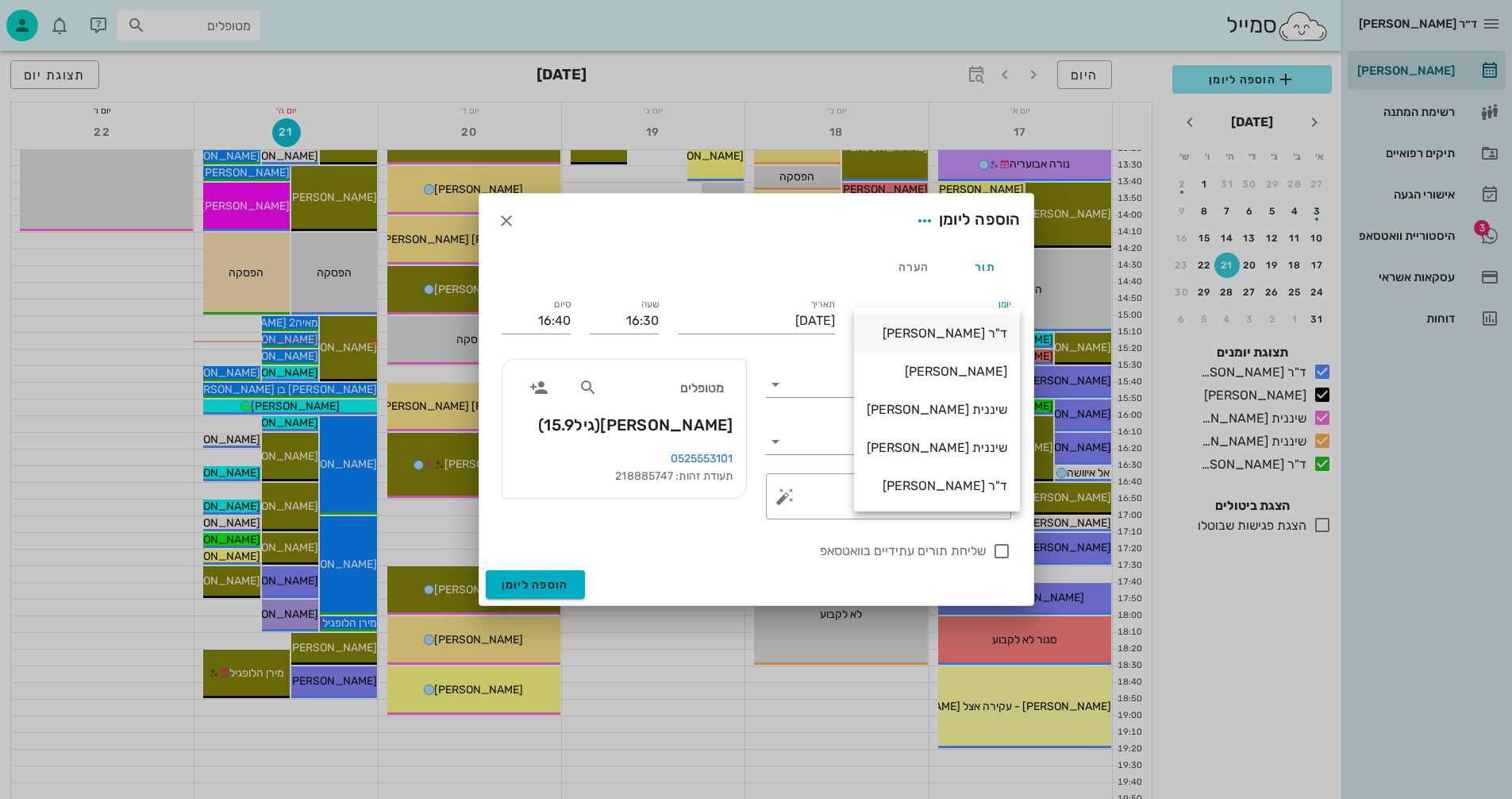
click at [944, 334] on div "ד"ר [PERSON_NAME]" at bounding box center [936, 333] width 140 height 15
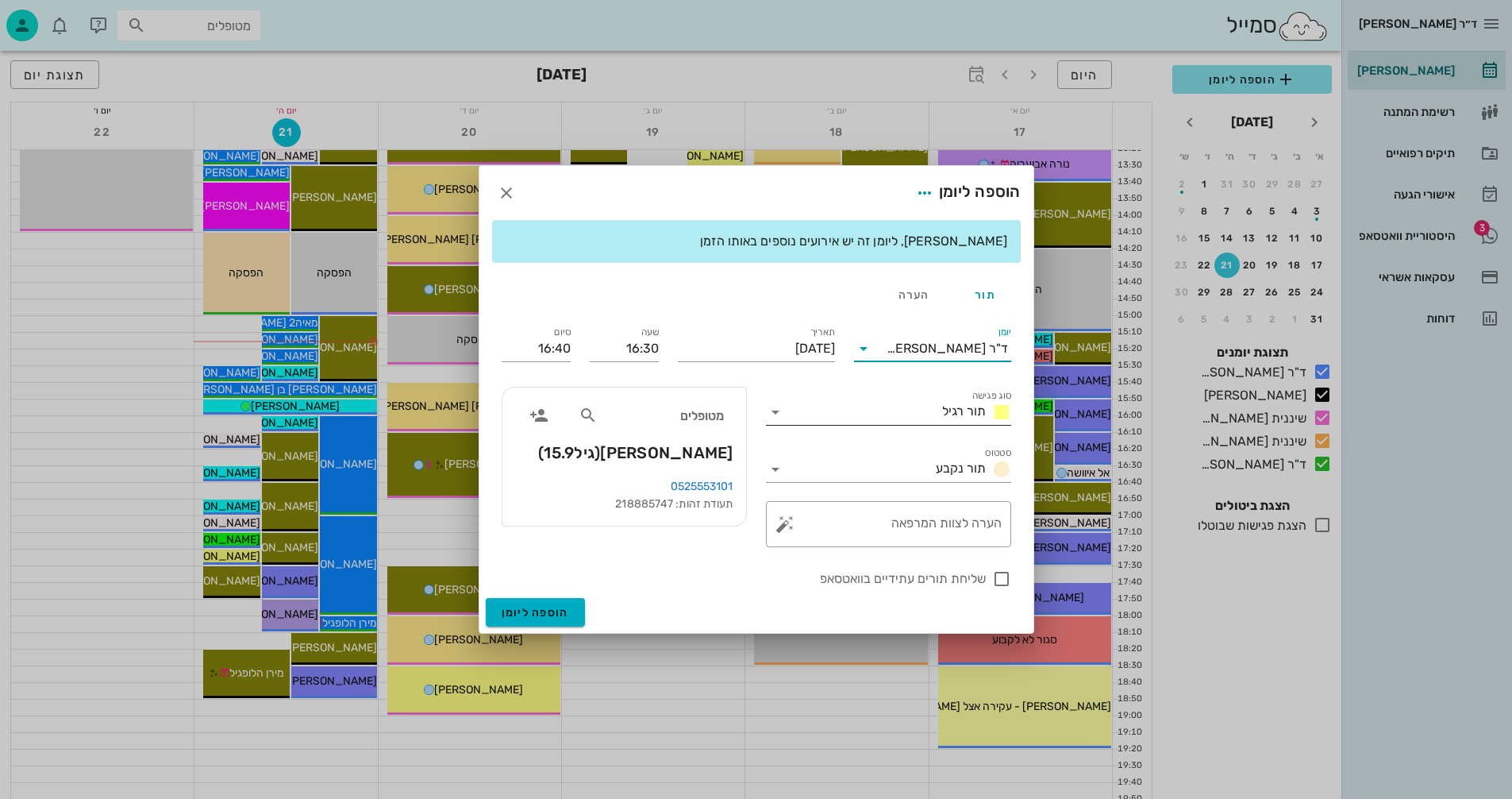
click at [775, 411] on icon at bounding box center [776, 412] width 20 height 20
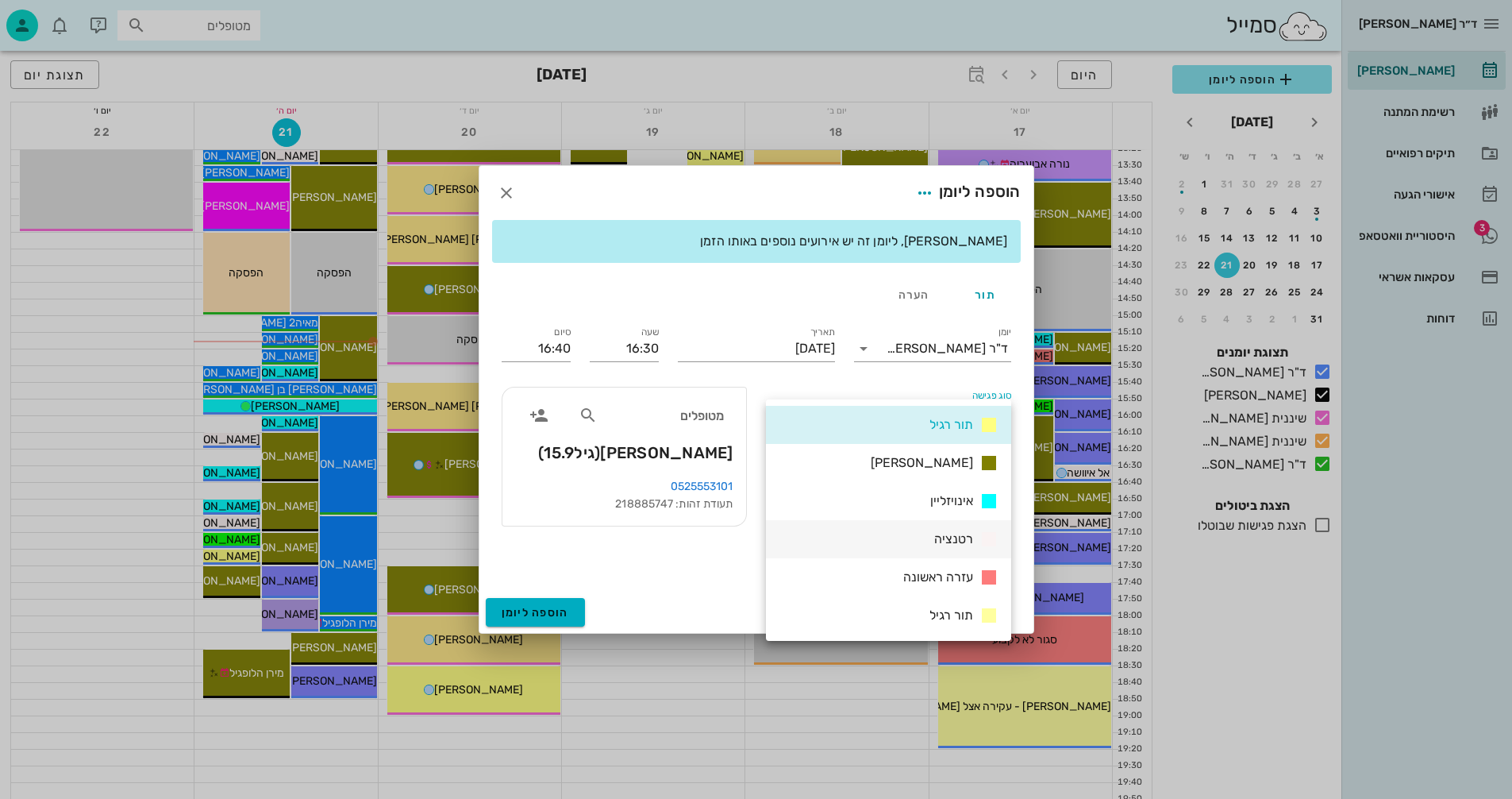
click at [957, 536] on span "רטנציה" at bounding box center [954, 539] width 39 height 15
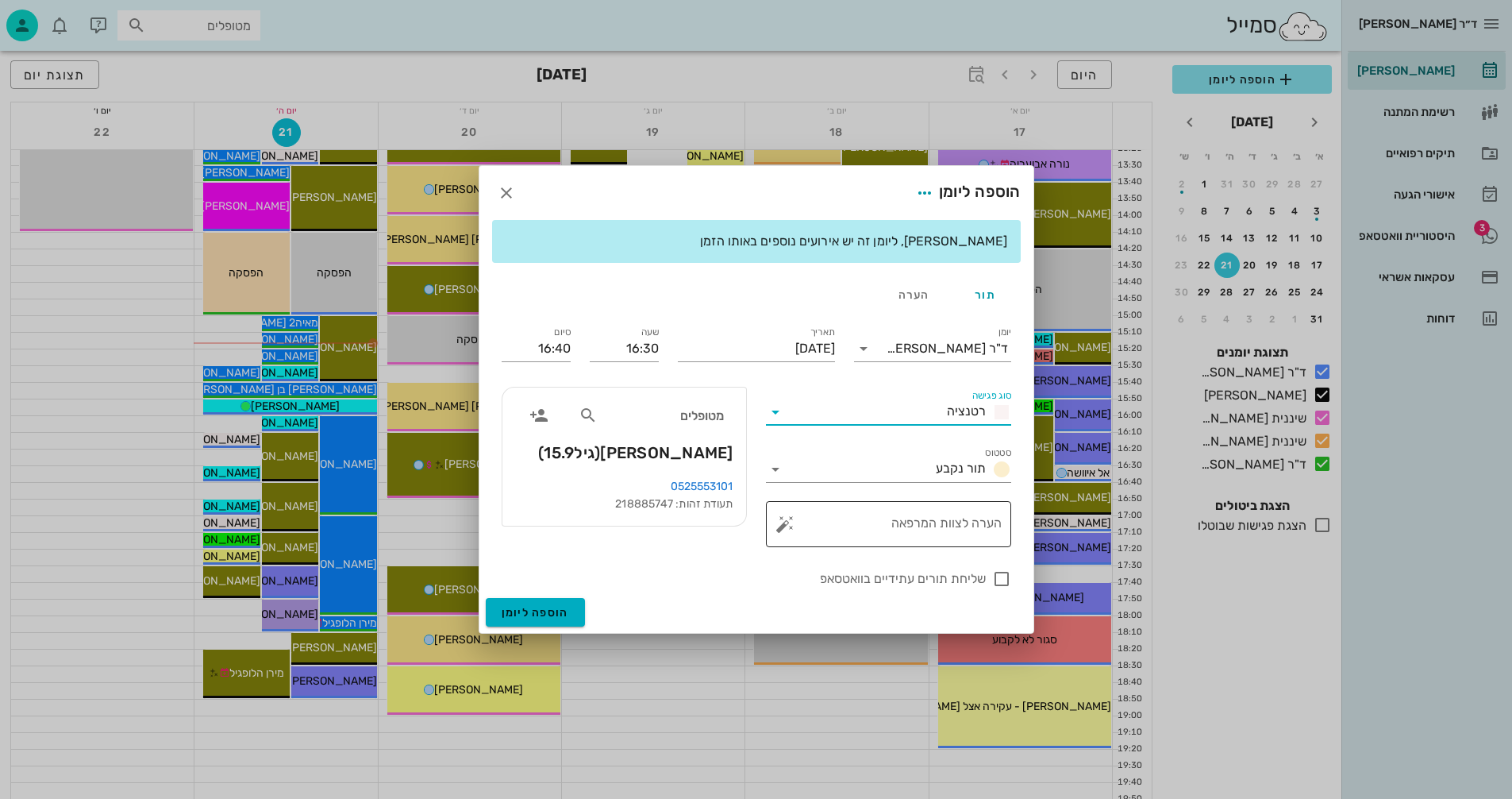
click at [967, 526] on textarea "הערה לצוות המרפאה" at bounding box center [895, 528] width 214 height 38
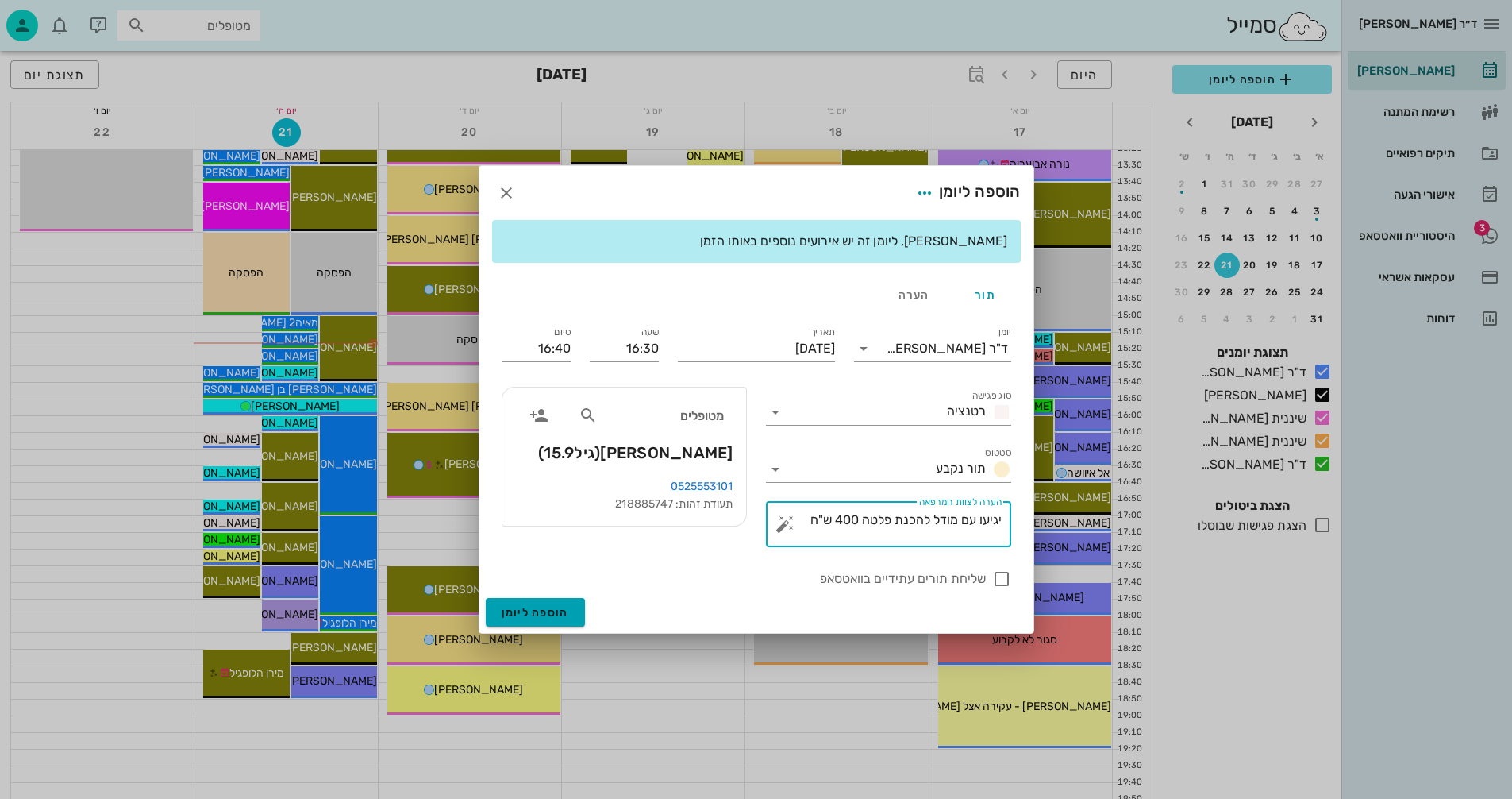
type textarea "יגיעו עם מודל להכנת פלטה 400 ש"ח"
click at [535, 610] on span "הוספה ליומן" at bounding box center [535, 612] width 68 height 14
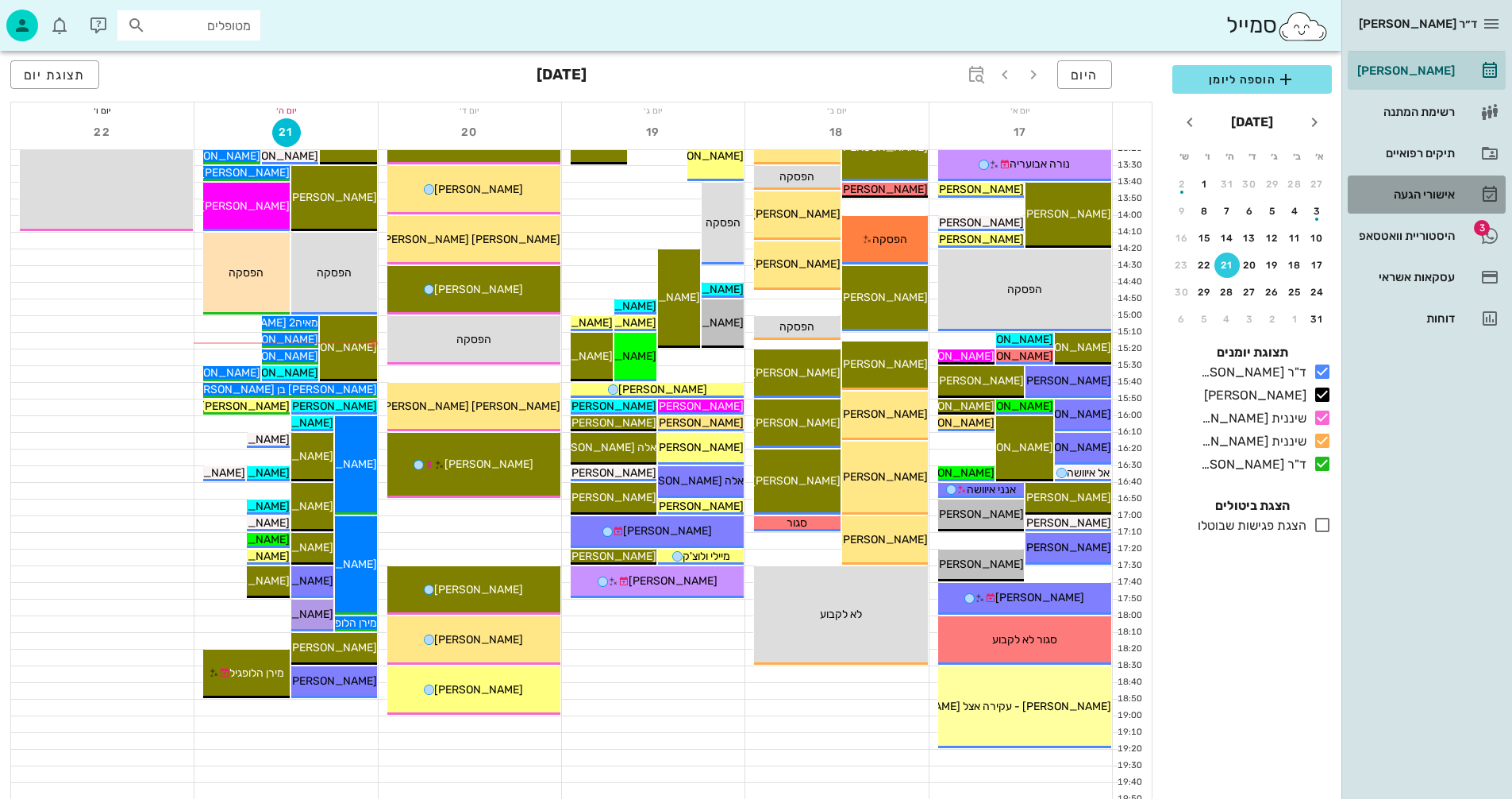
click at [1414, 191] on div "אישורי הגעה" at bounding box center [1404, 195] width 101 height 13
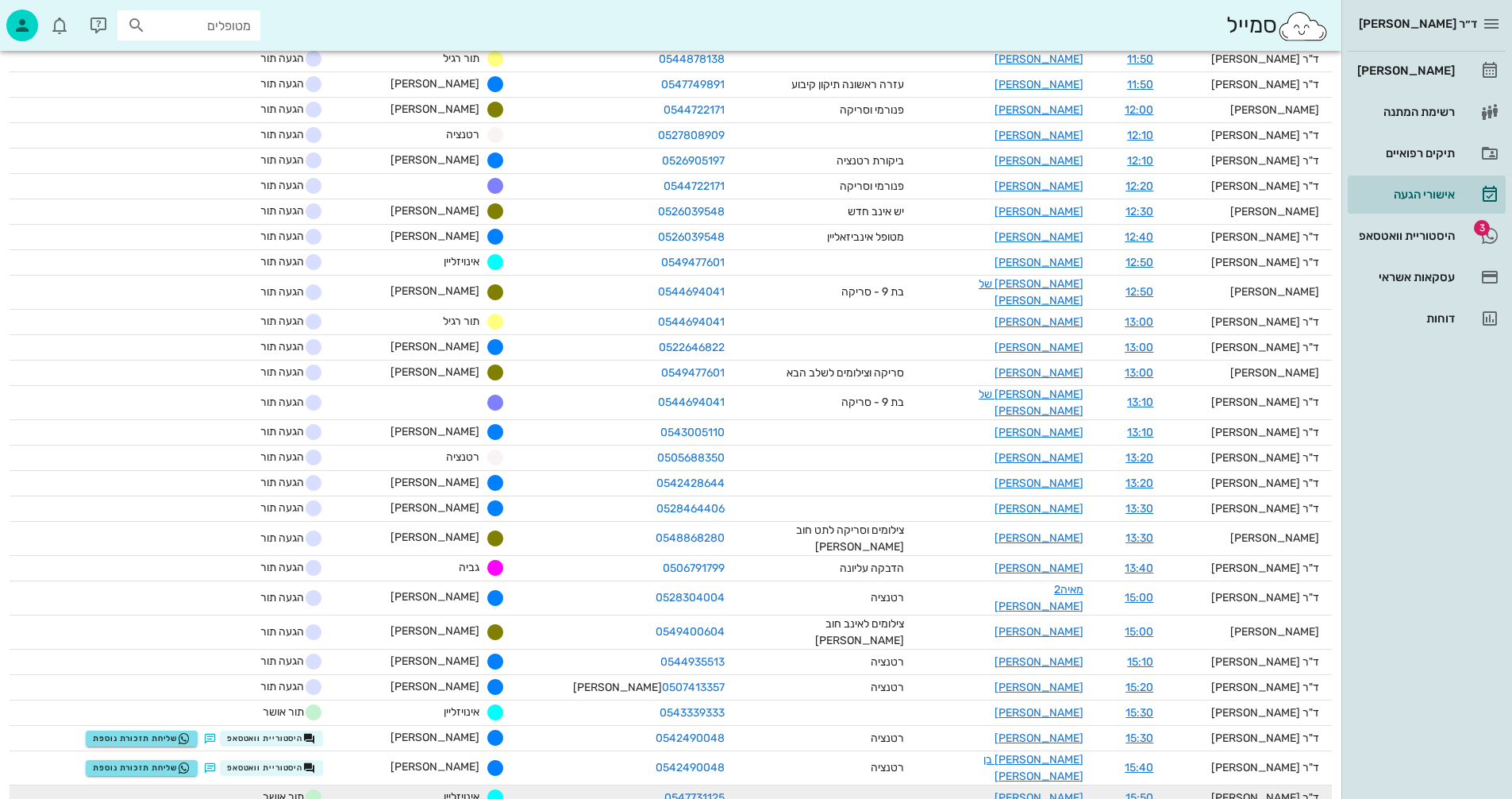
scroll to position [1032, 0]
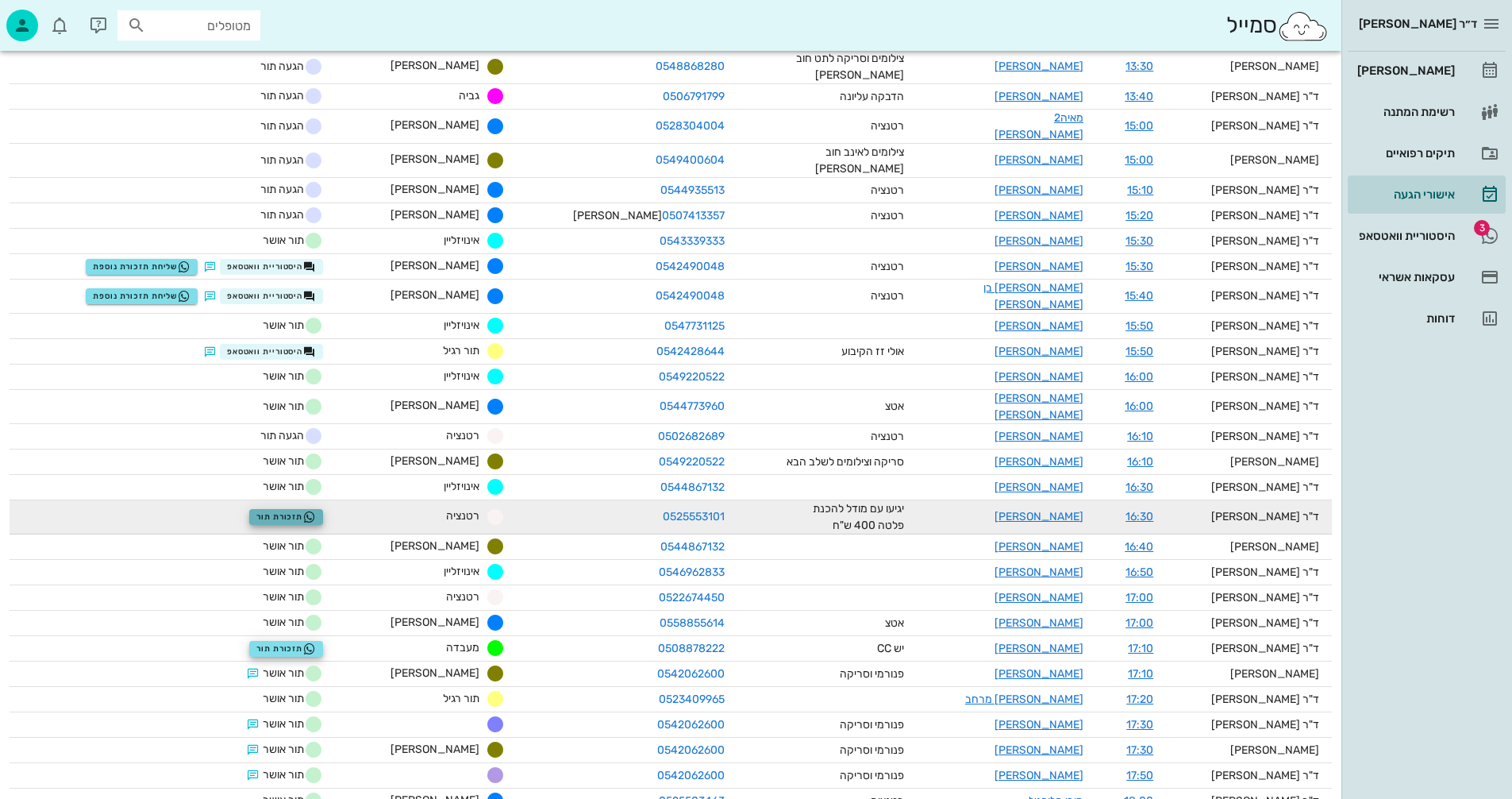
click at [316, 511] on span "תזכורת תור" at bounding box center [286, 517] width 59 height 13
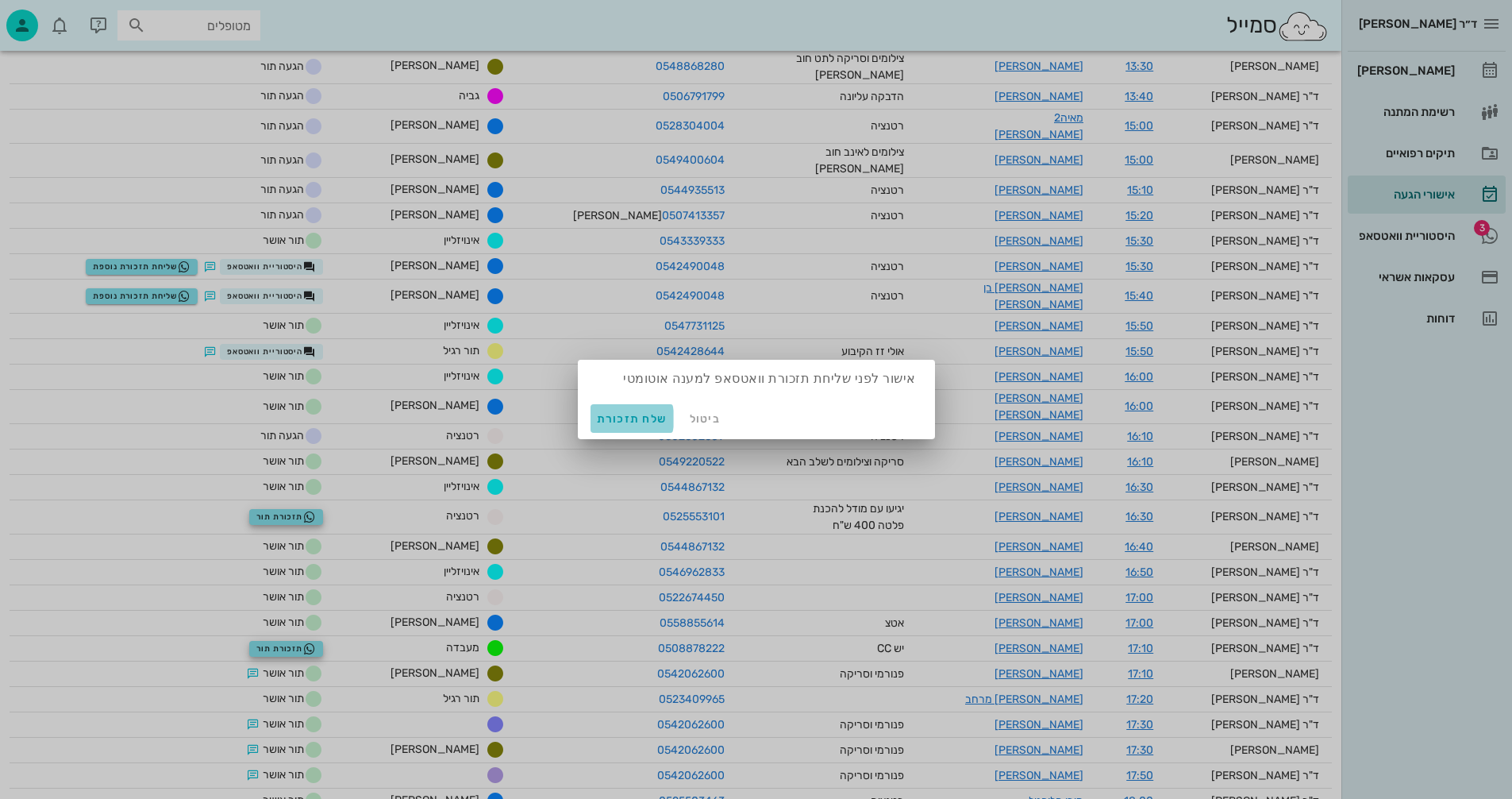
click at [626, 418] on span "שלח תזכורת" at bounding box center [632, 419] width 71 height 14
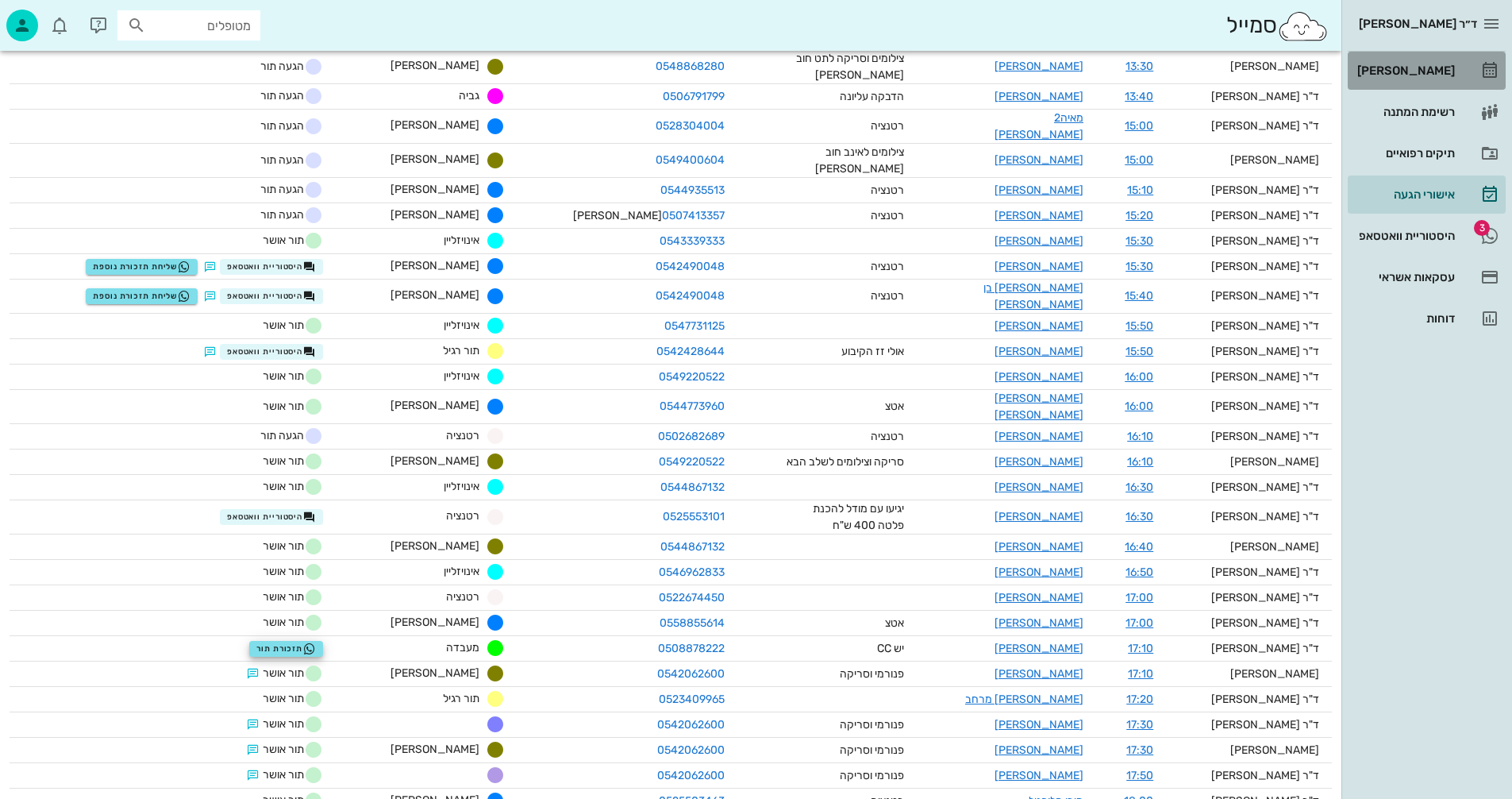
click at [1419, 68] on div "[PERSON_NAME]" at bounding box center [1404, 71] width 101 height 13
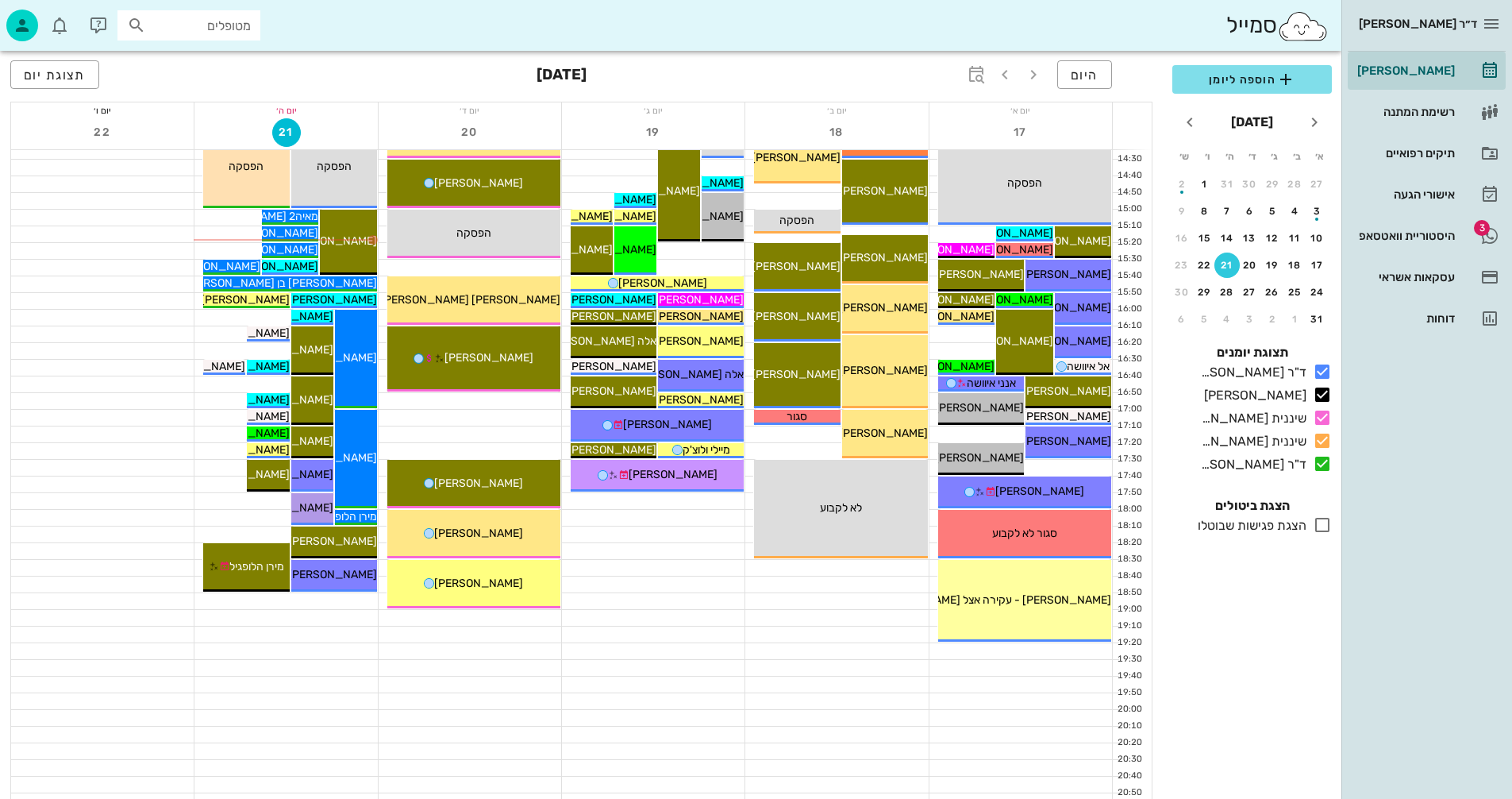
scroll to position [753, 0]
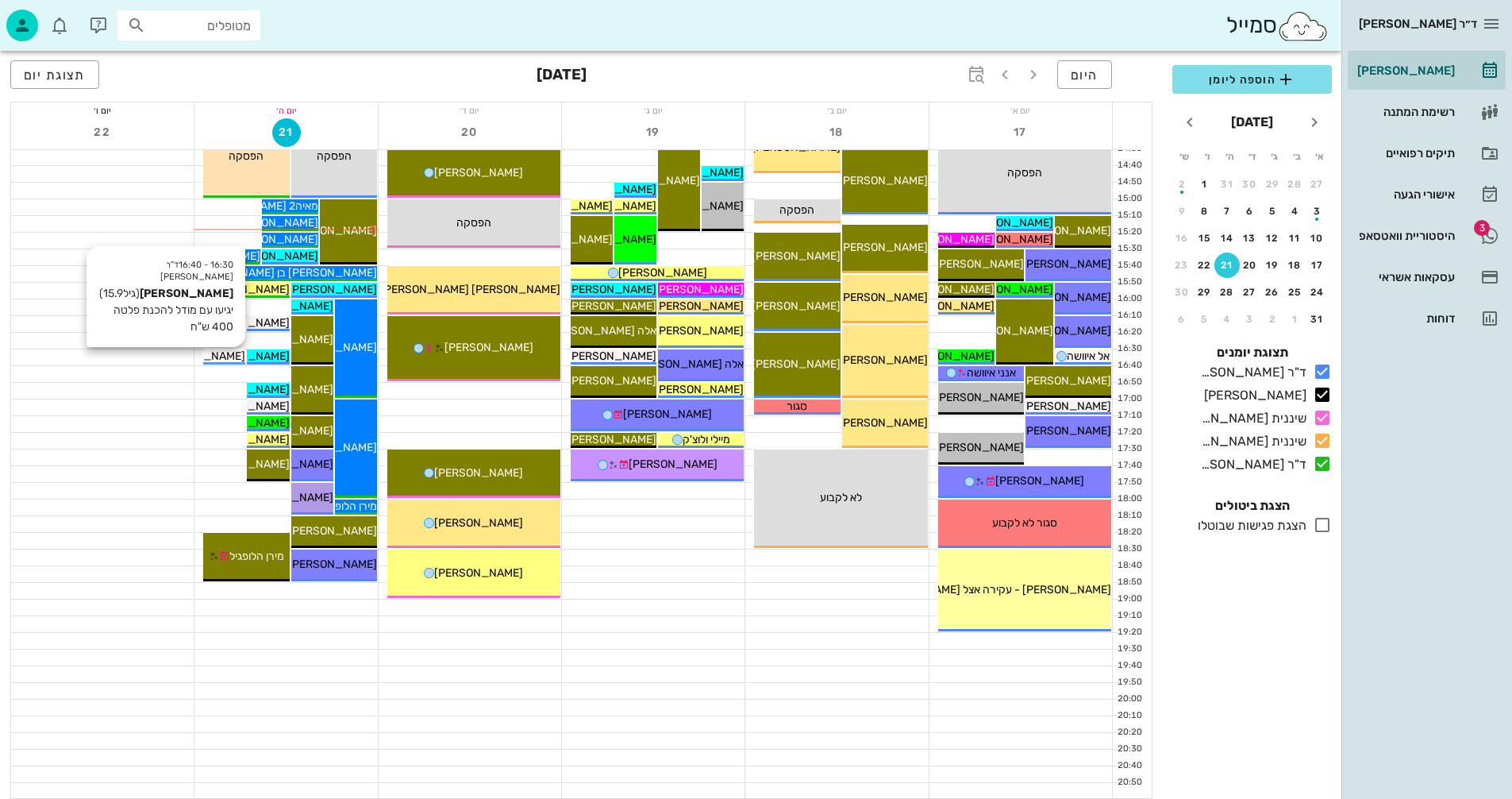
click at [225, 352] on span "[PERSON_NAME]" at bounding box center [201, 356] width 89 height 14
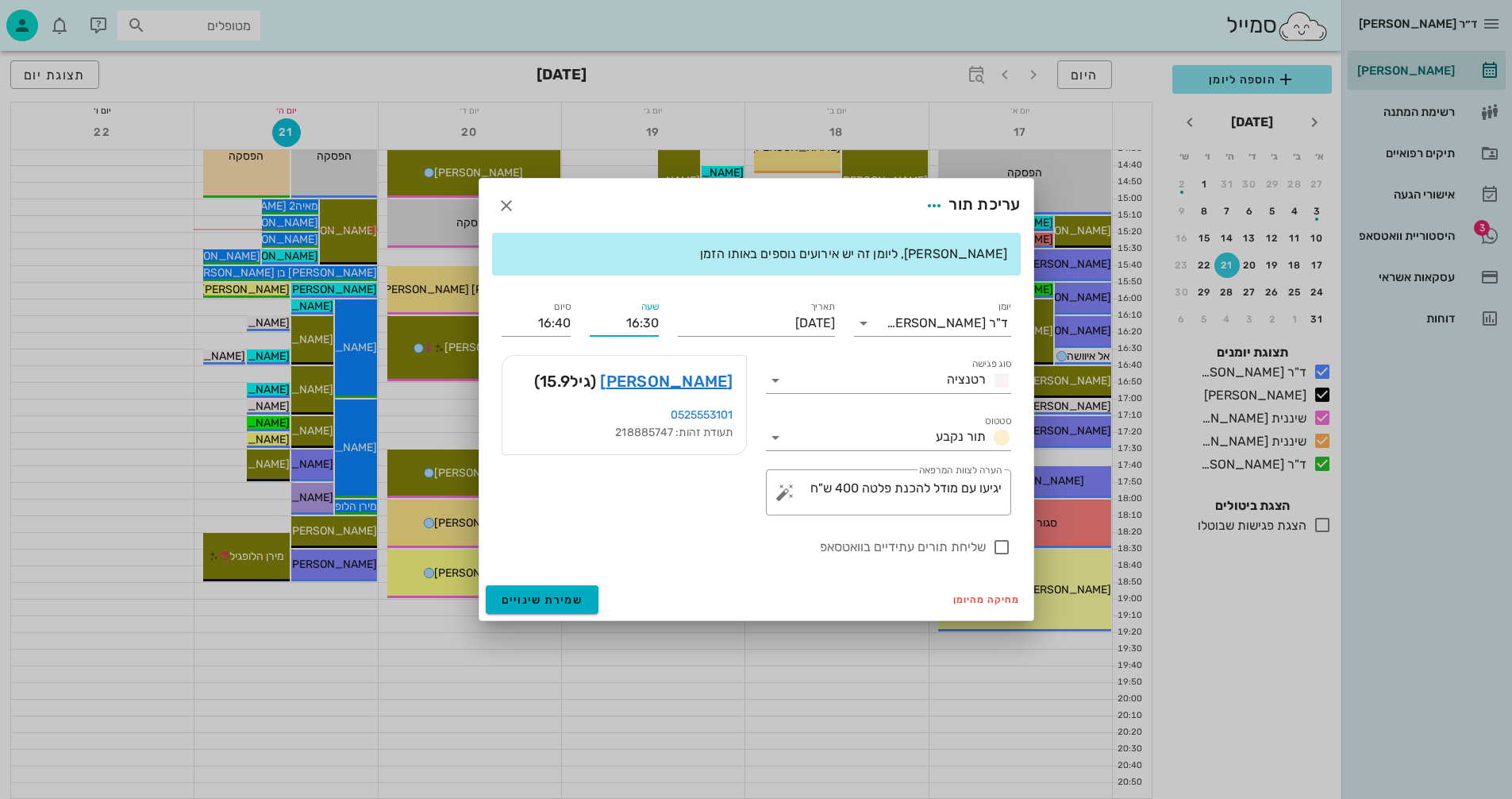
click at [649, 319] on input "16:30" at bounding box center [624, 322] width 69 height 25
type input "16:40"
type input "16:50"
click at [624, 438] on div "16:40" at bounding box center [624, 442] width 44 height 13
type input "16:50"
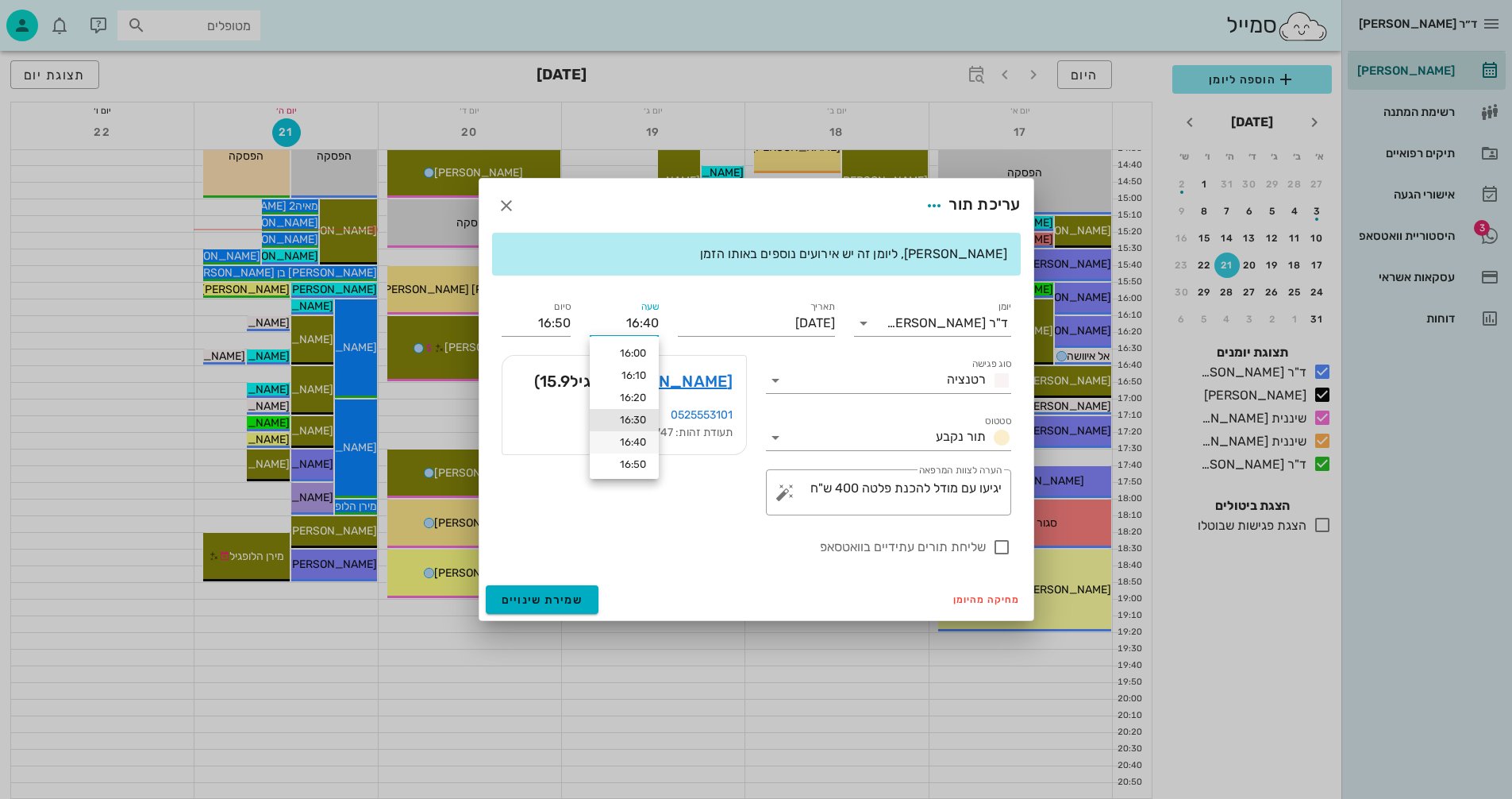
type input "17:00"
click at [651, 319] on input "16:50" at bounding box center [624, 322] width 69 height 25
type input "16:40"
type input "16:50"
click at [643, 394] on div "16:40" at bounding box center [624, 398] width 44 height 13
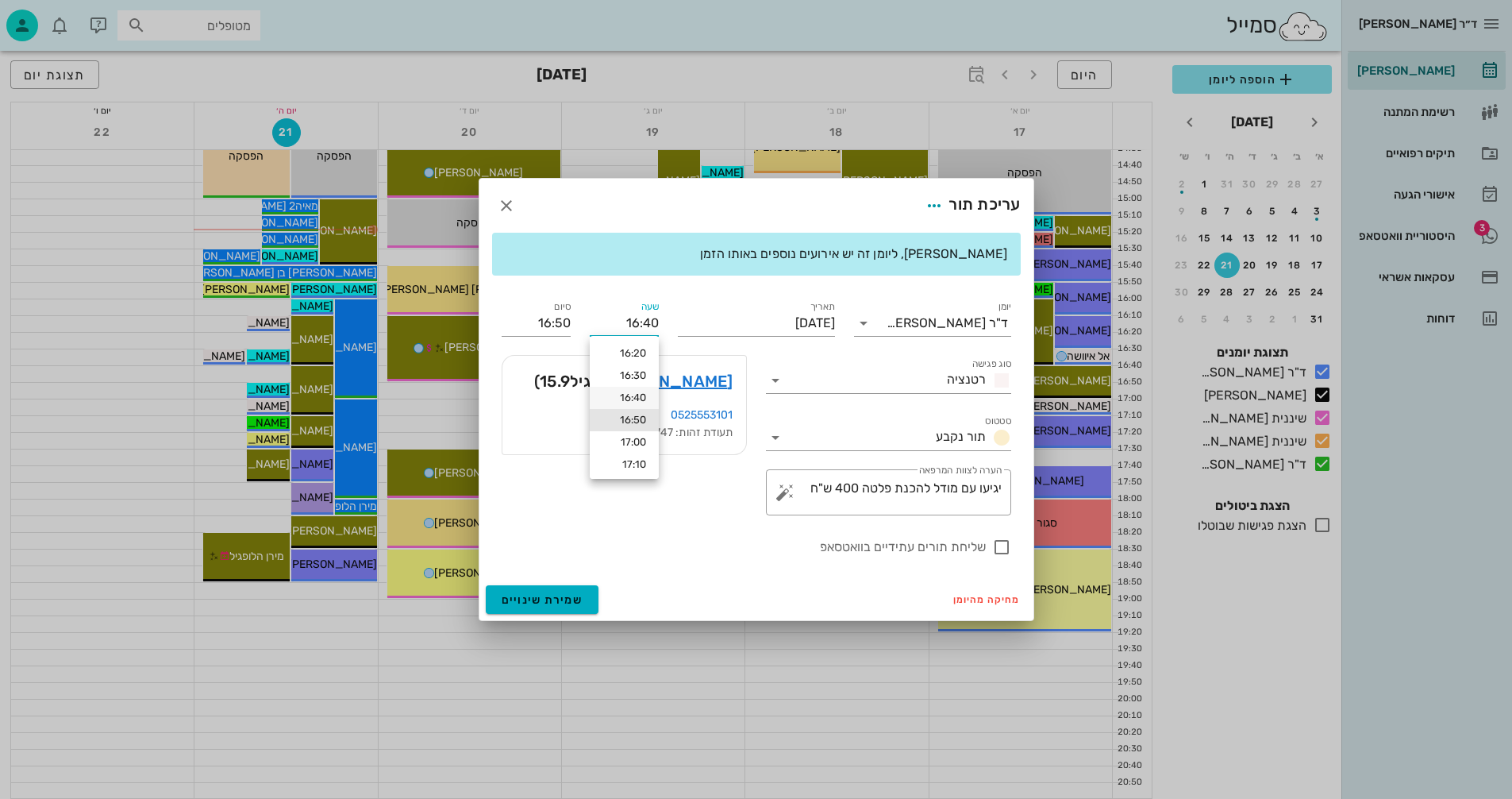
type input "16:30"
type input "16:40"
click at [649, 323] on input "16:30" at bounding box center [624, 322] width 69 height 25
type input "16:40"
type input "16:50"
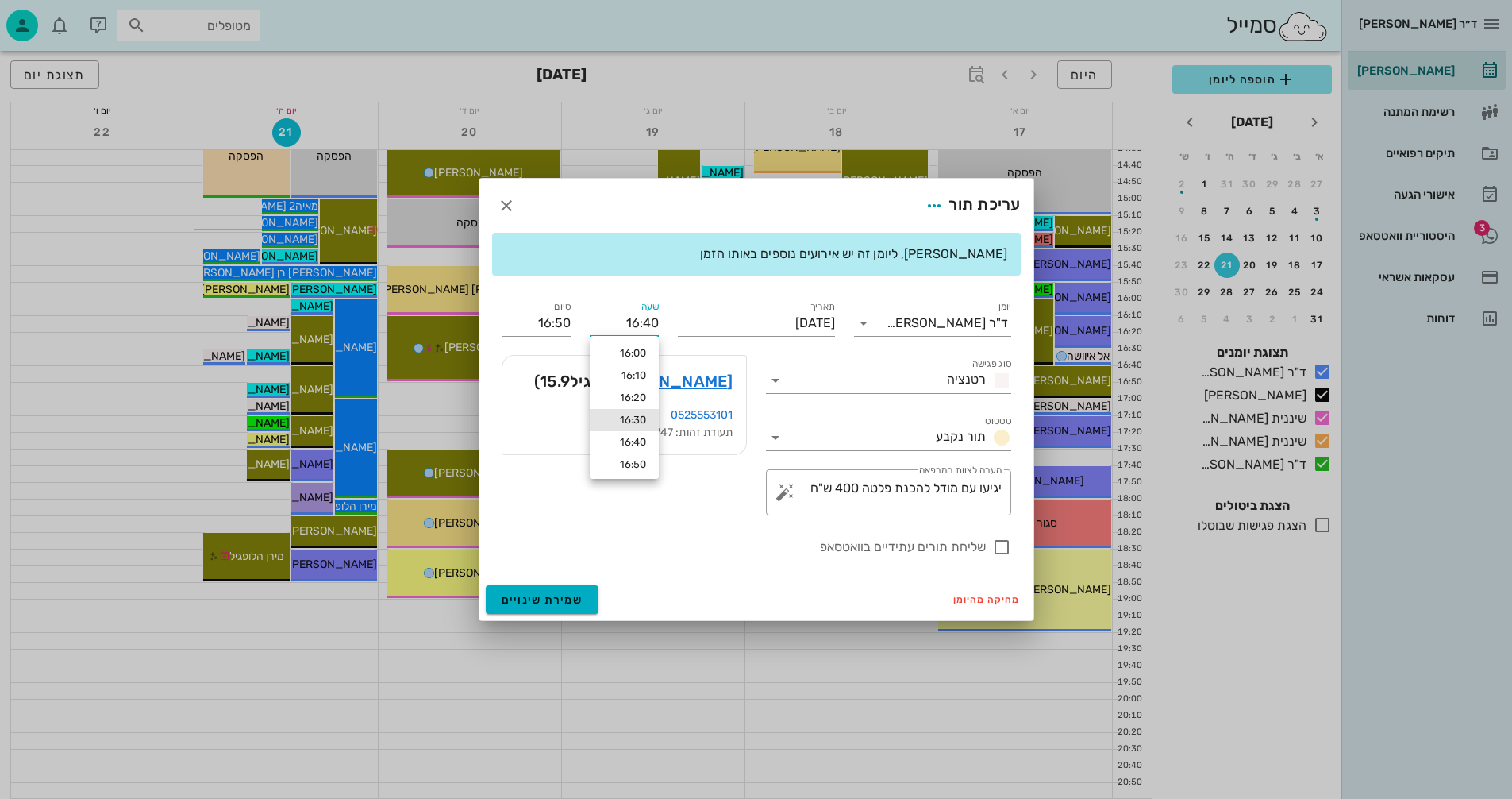
click at [544, 322] on div "יומן ד"ר [PERSON_NAME] סוג פגישה רטנציה סטטוס תור נקבע תאריך [DATE] שעה 16:40 ס…" at bounding box center [756, 426] width 528 height 278
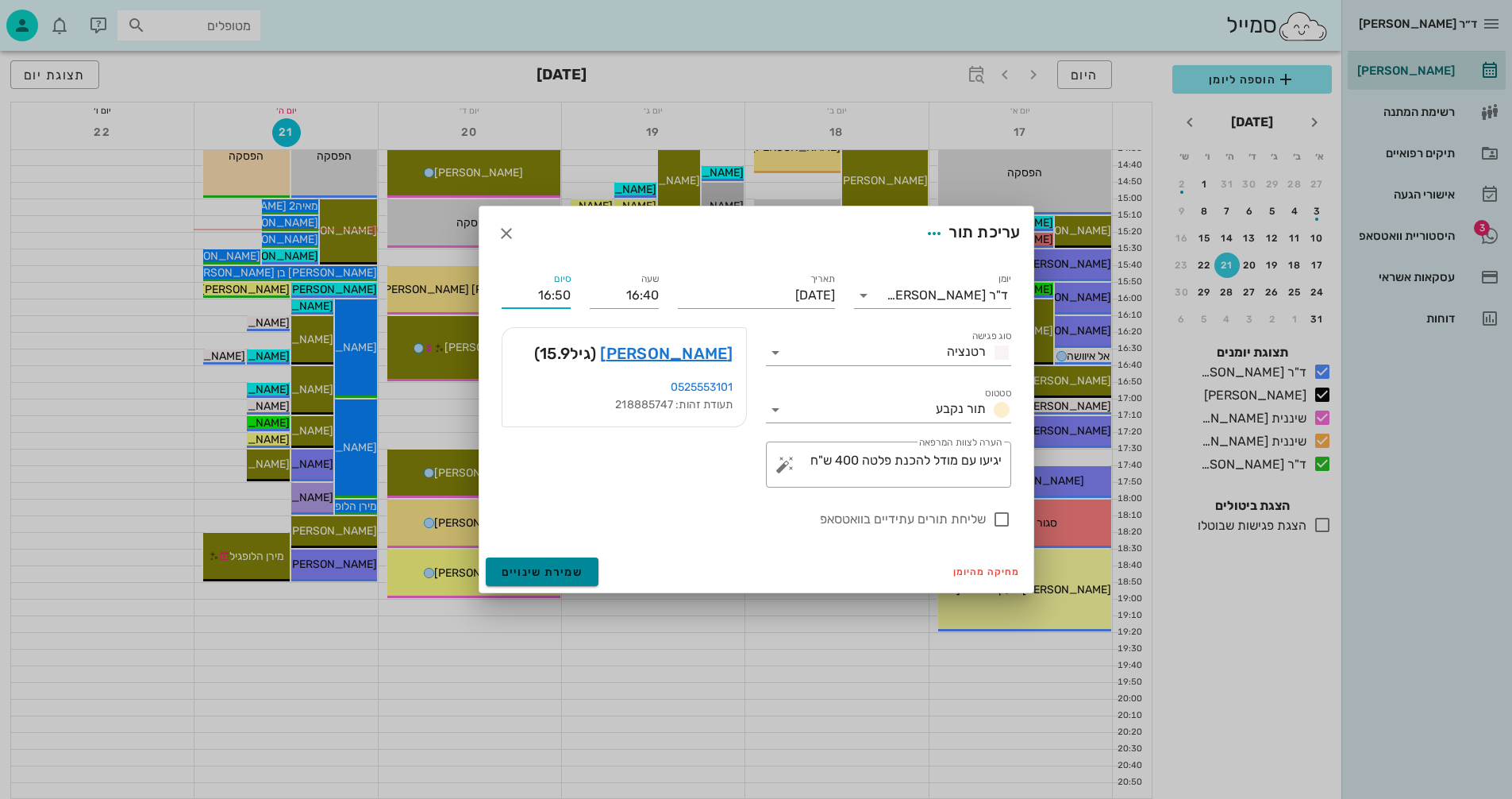
click at [545, 569] on span "שמירת שינויים" at bounding box center [542, 572] width 82 height 14
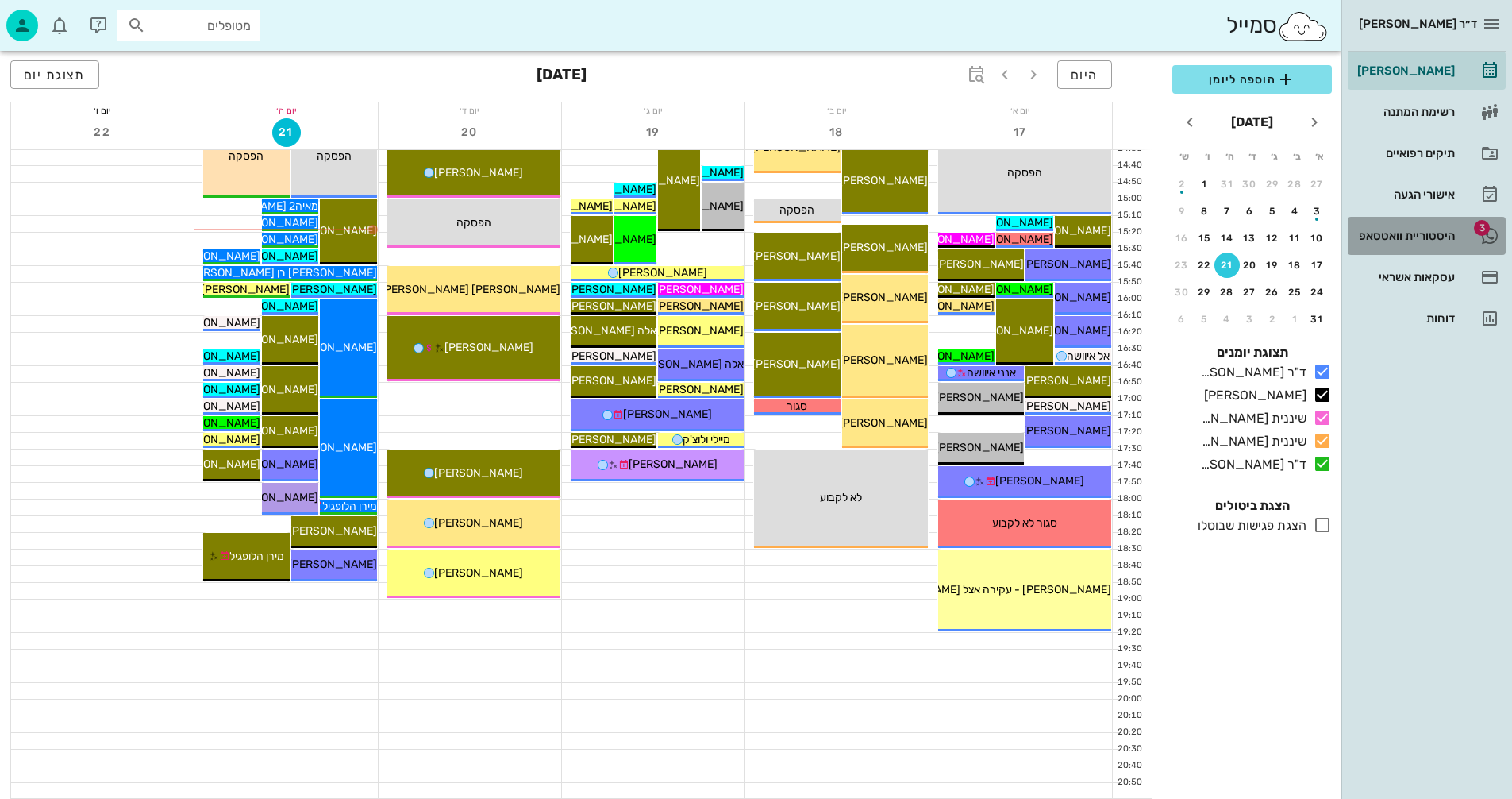
click at [1387, 237] on div "היסטוריית וואטסאפ" at bounding box center [1404, 236] width 101 height 13
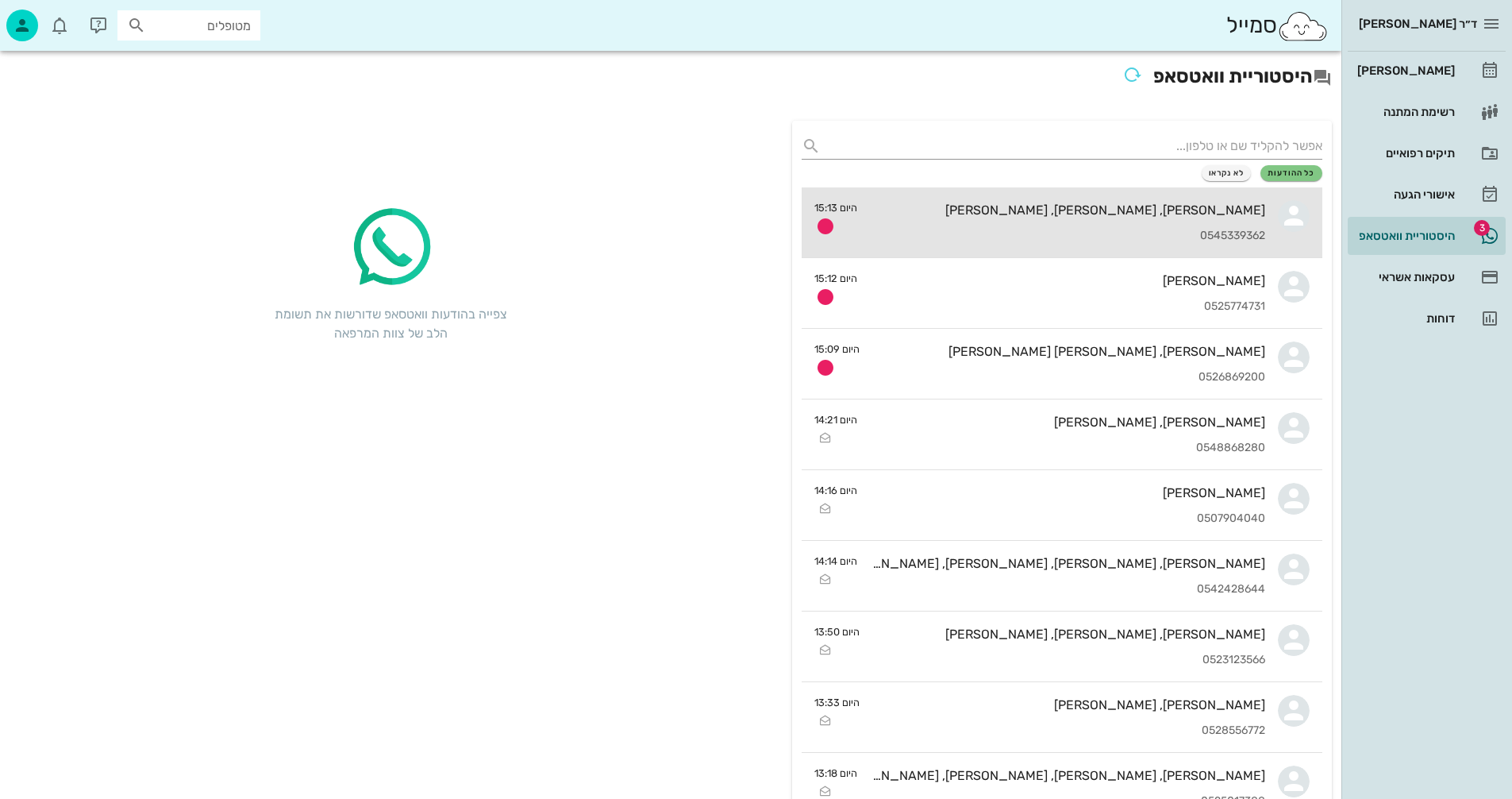
click at [987, 238] on div "0545339362" at bounding box center [1068, 236] width 396 height 14
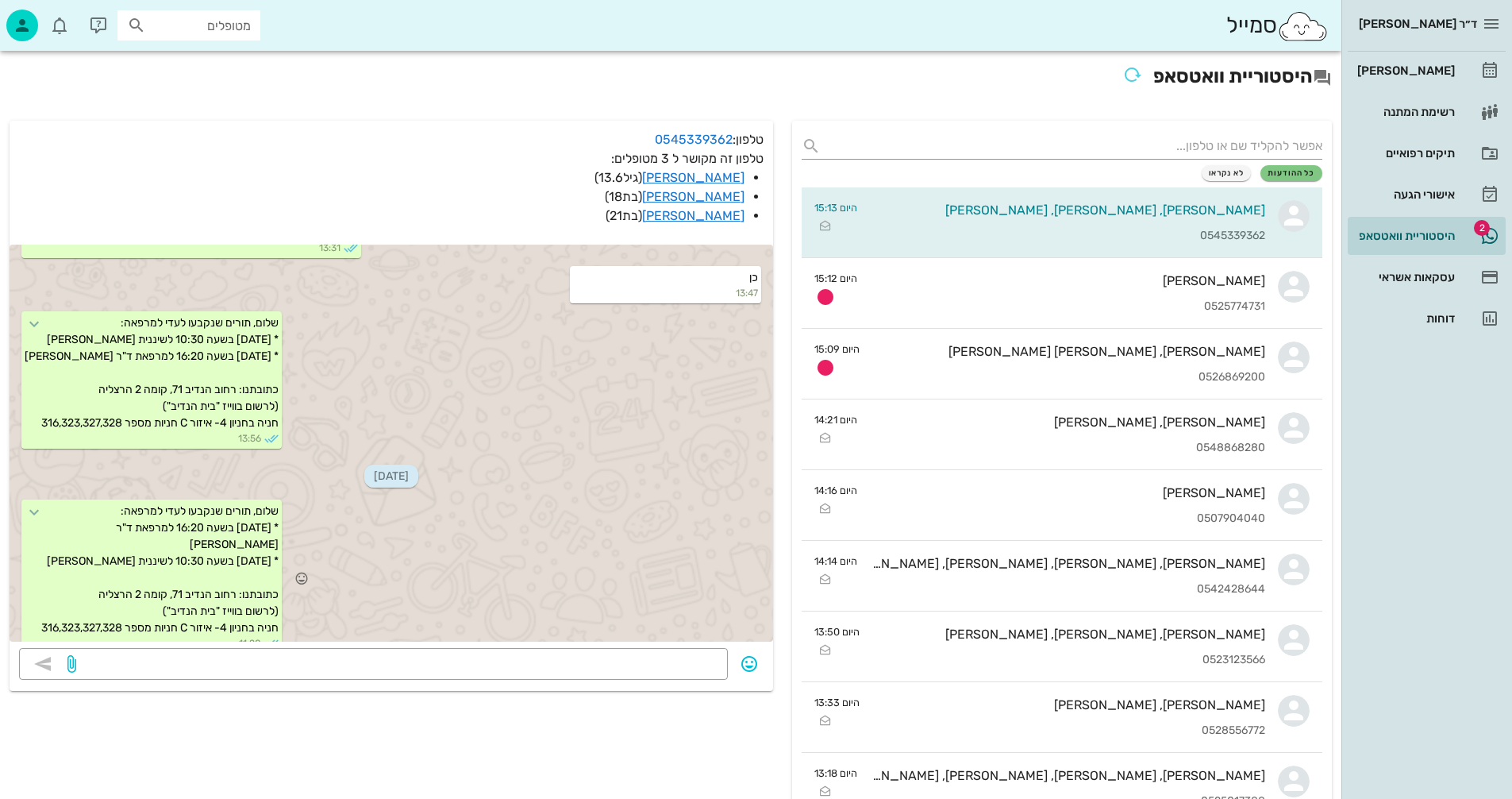
scroll to position [944, 0]
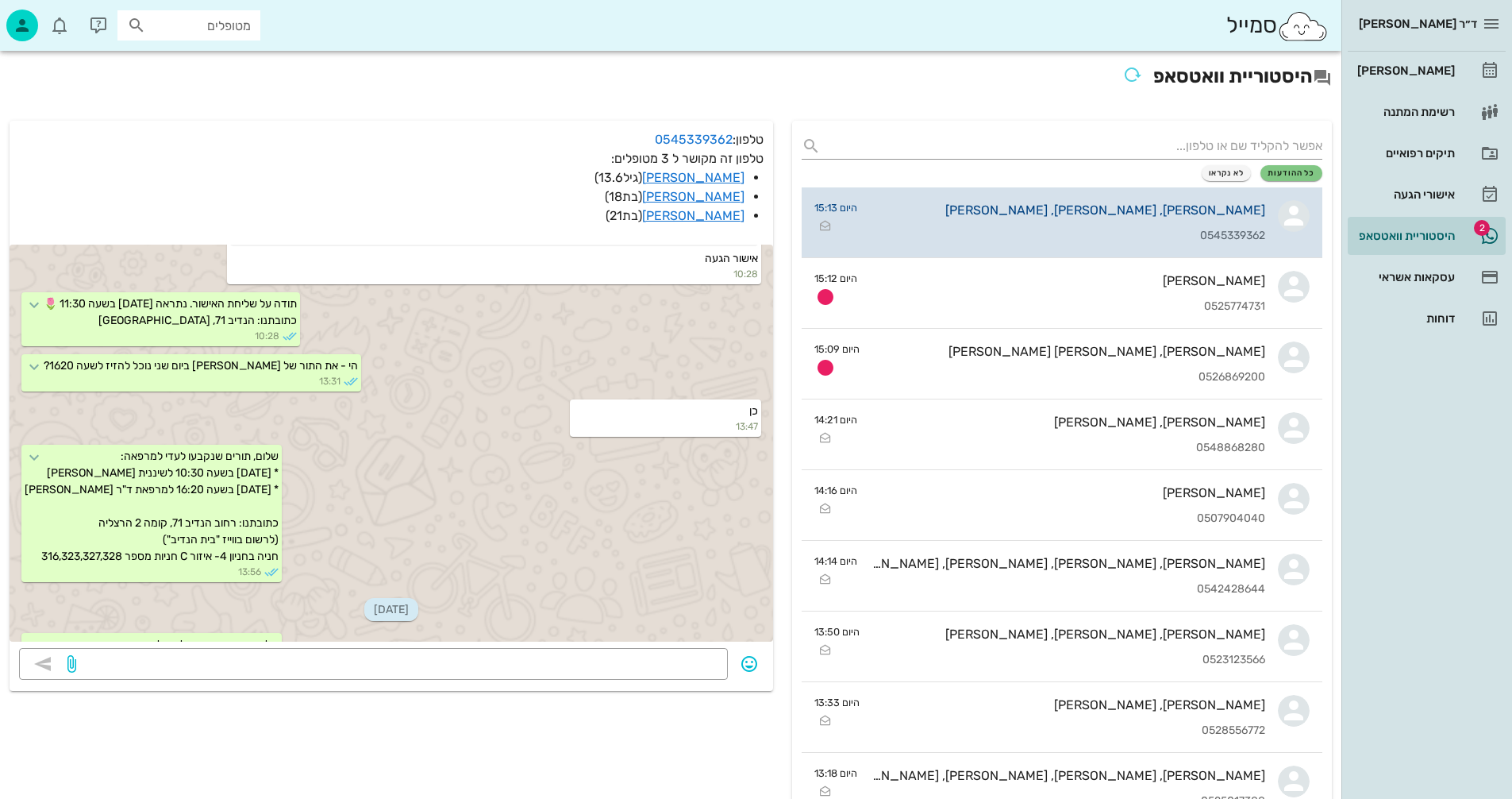
click at [1045, 222] on div "[PERSON_NAME], [PERSON_NAME], [PERSON_NAME] 0545339362" at bounding box center [1068, 222] width 396 height 70
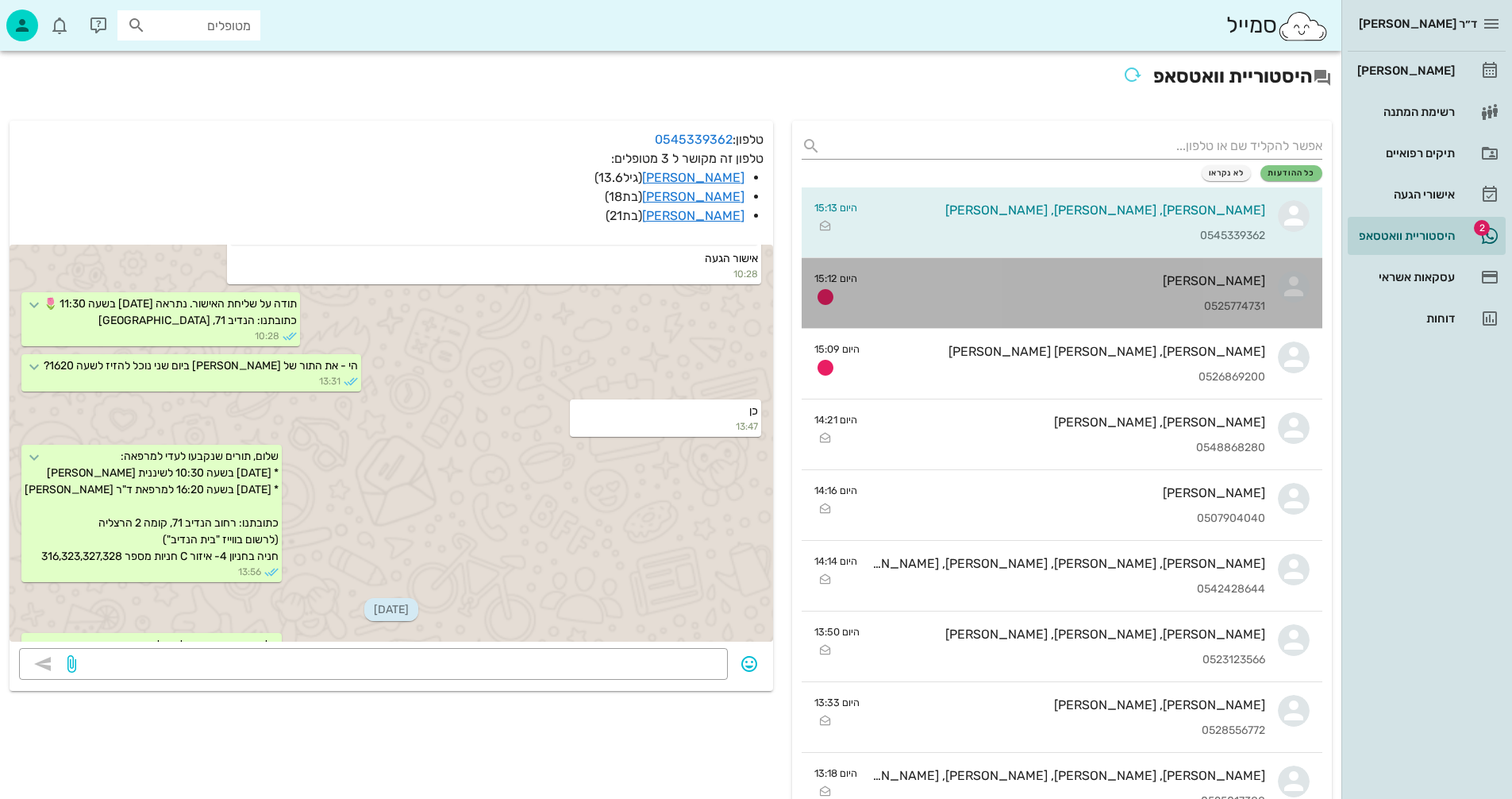
click at [1013, 293] on div "[PERSON_NAME] 0525774731" at bounding box center [1068, 293] width 396 height 70
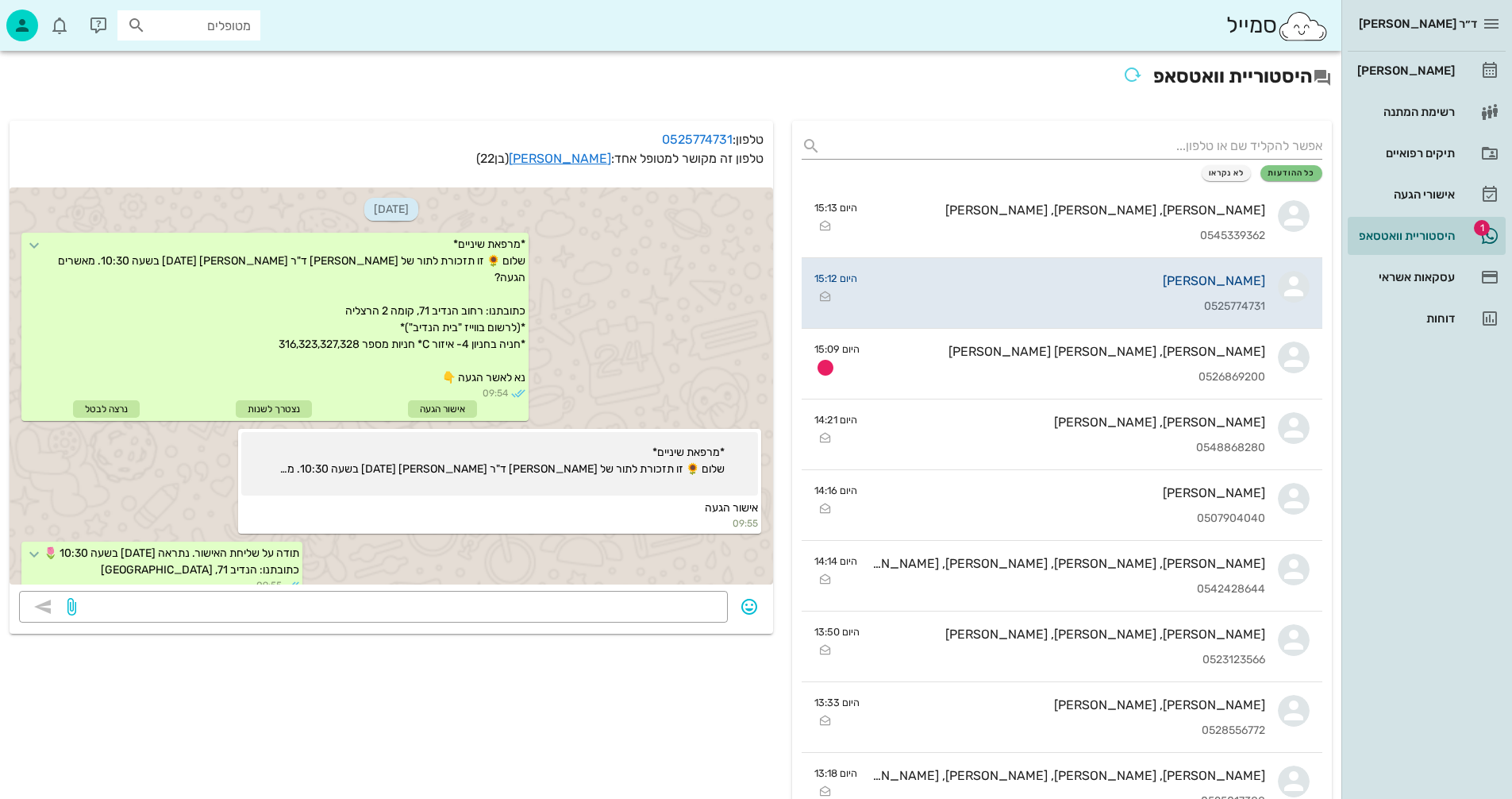
scroll to position [217, 0]
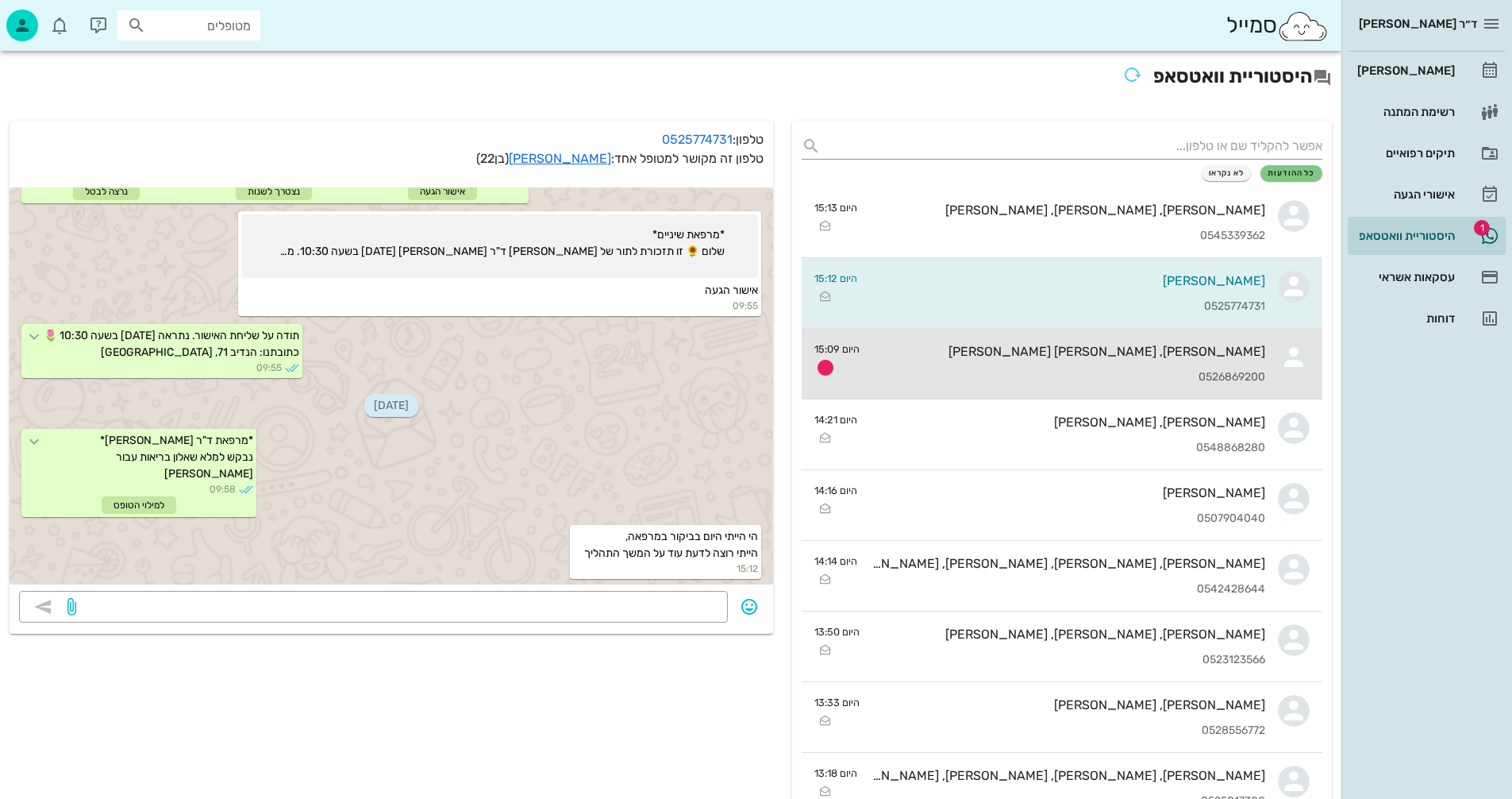
click at [1085, 374] on div "0526869200" at bounding box center [1068, 377] width 393 height 14
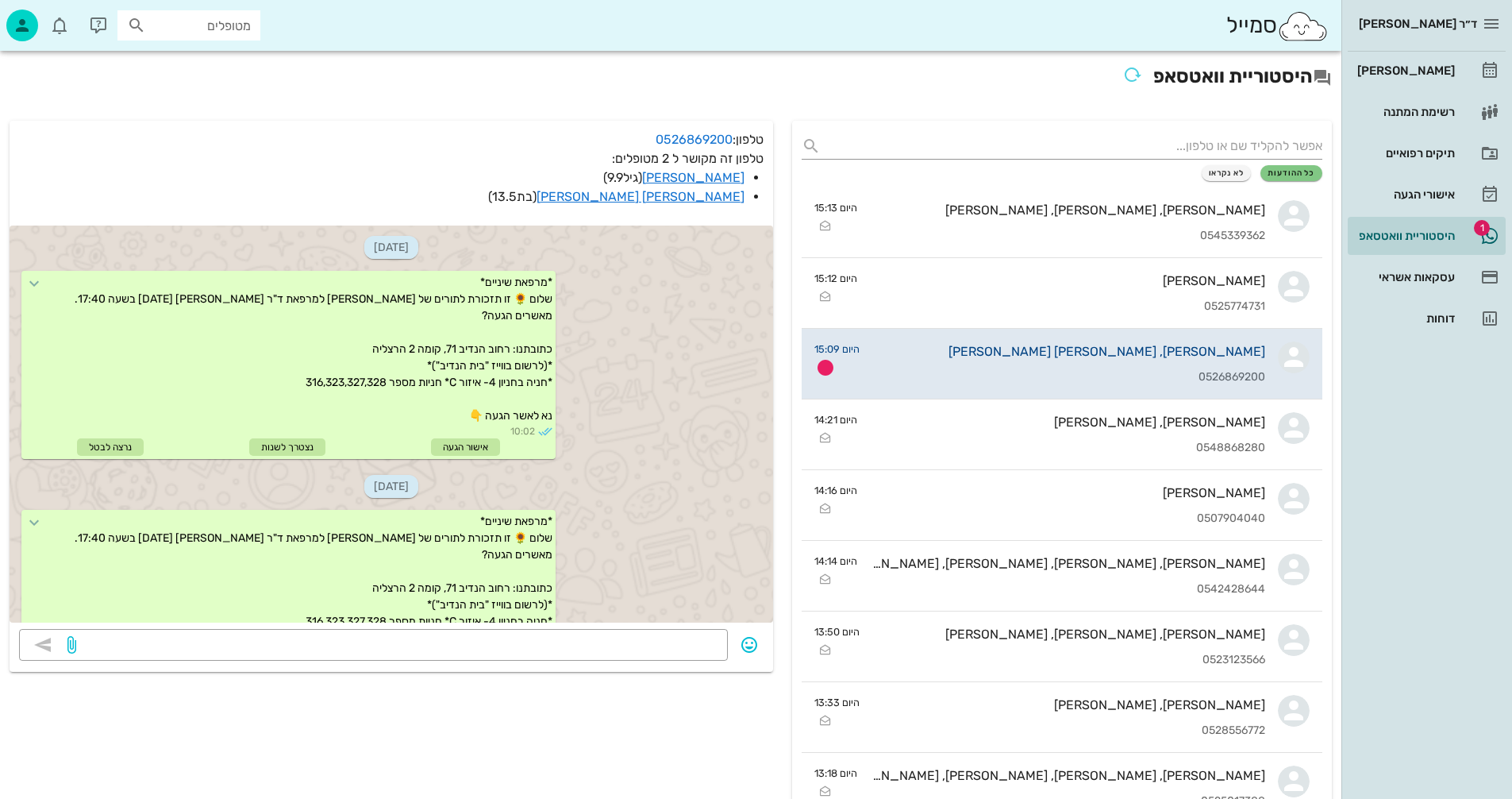
scroll to position [1193, 0]
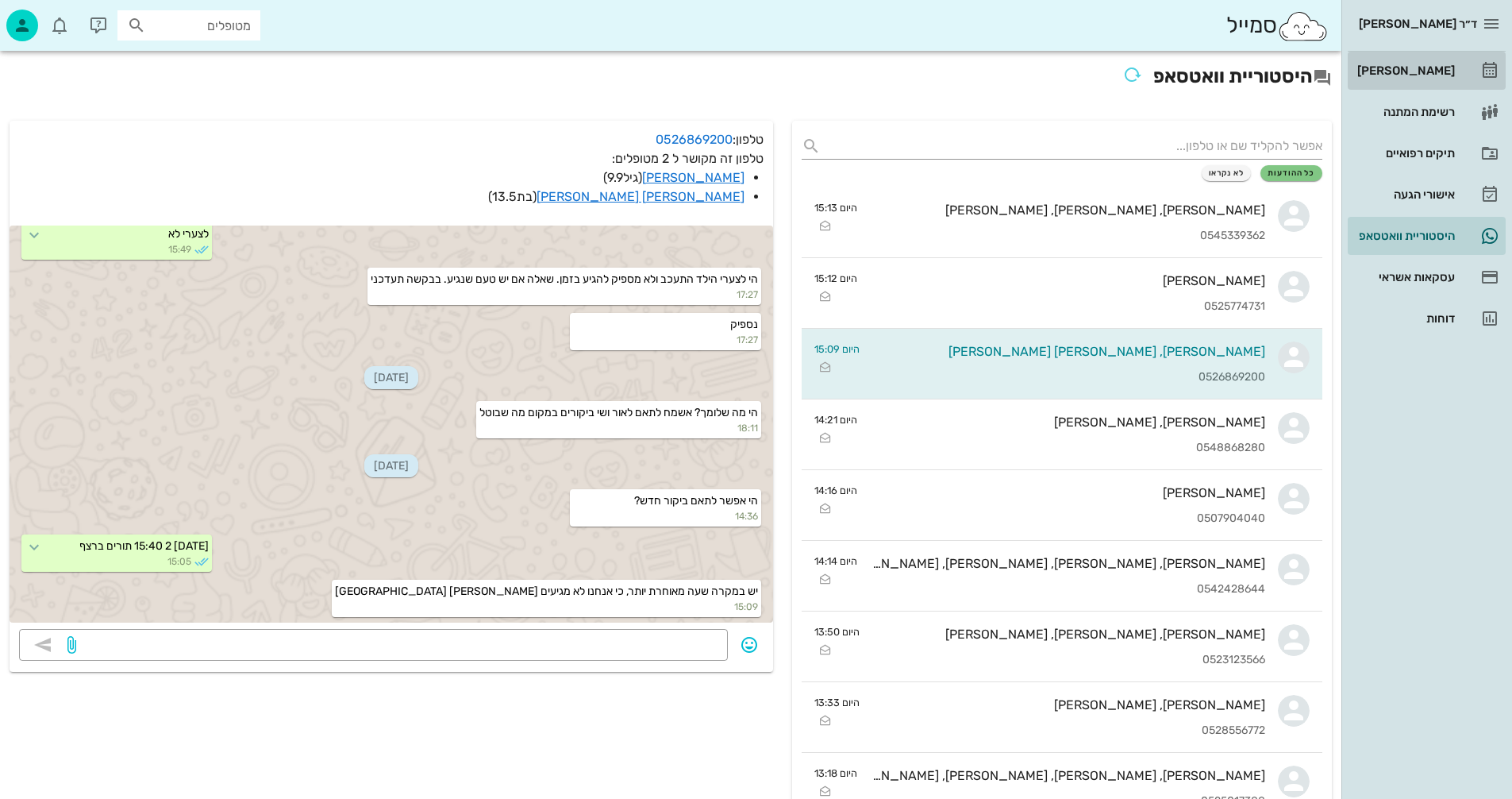
click at [1425, 63] on div "[PERSON_NAME]" at bounding box center [1404, 70] width 101 height 25
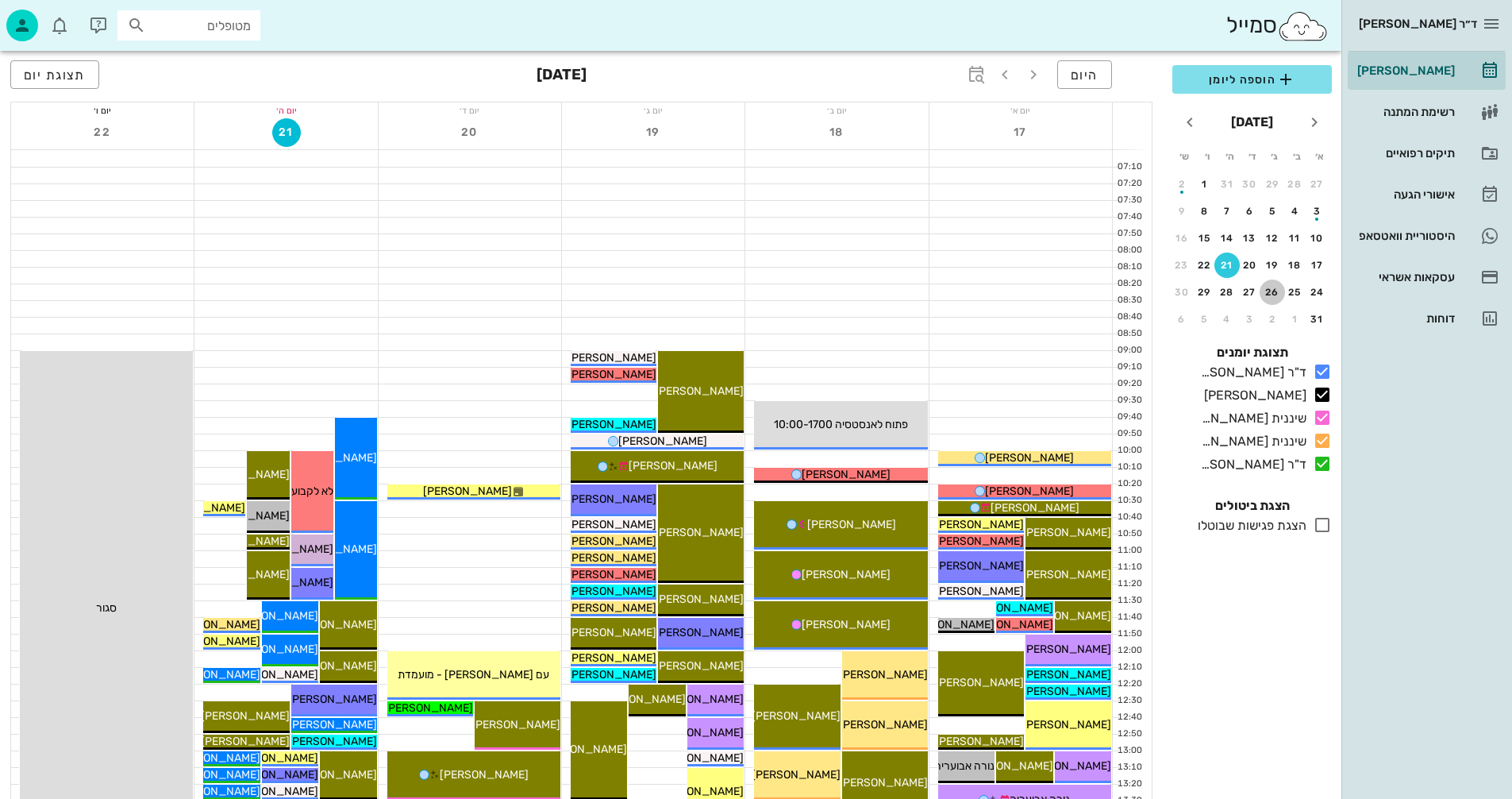
click at [1278, 293] on div "26" at bounding box center [1272, 293] width 25 height 11
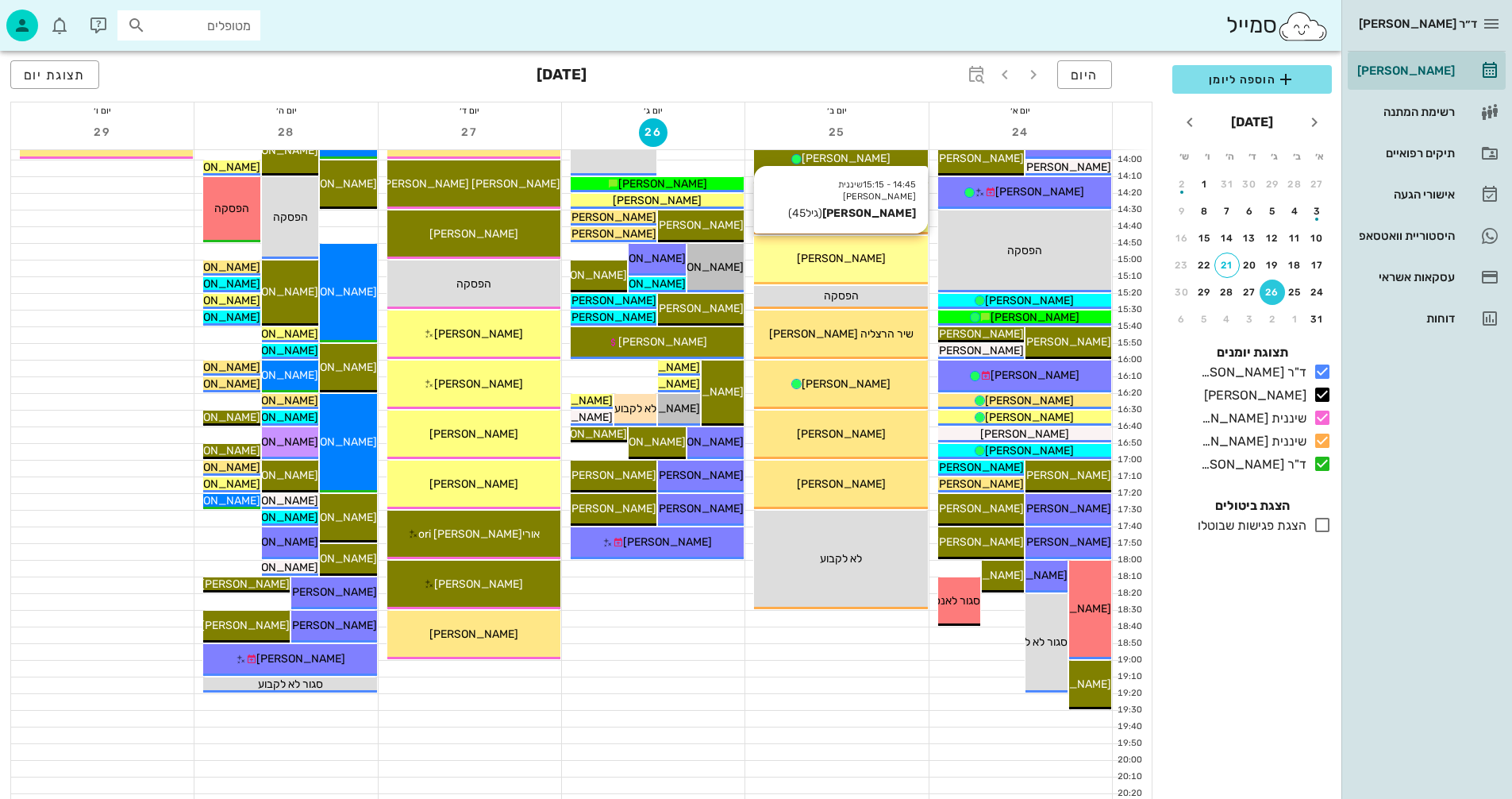
scroll to position [714, 0]
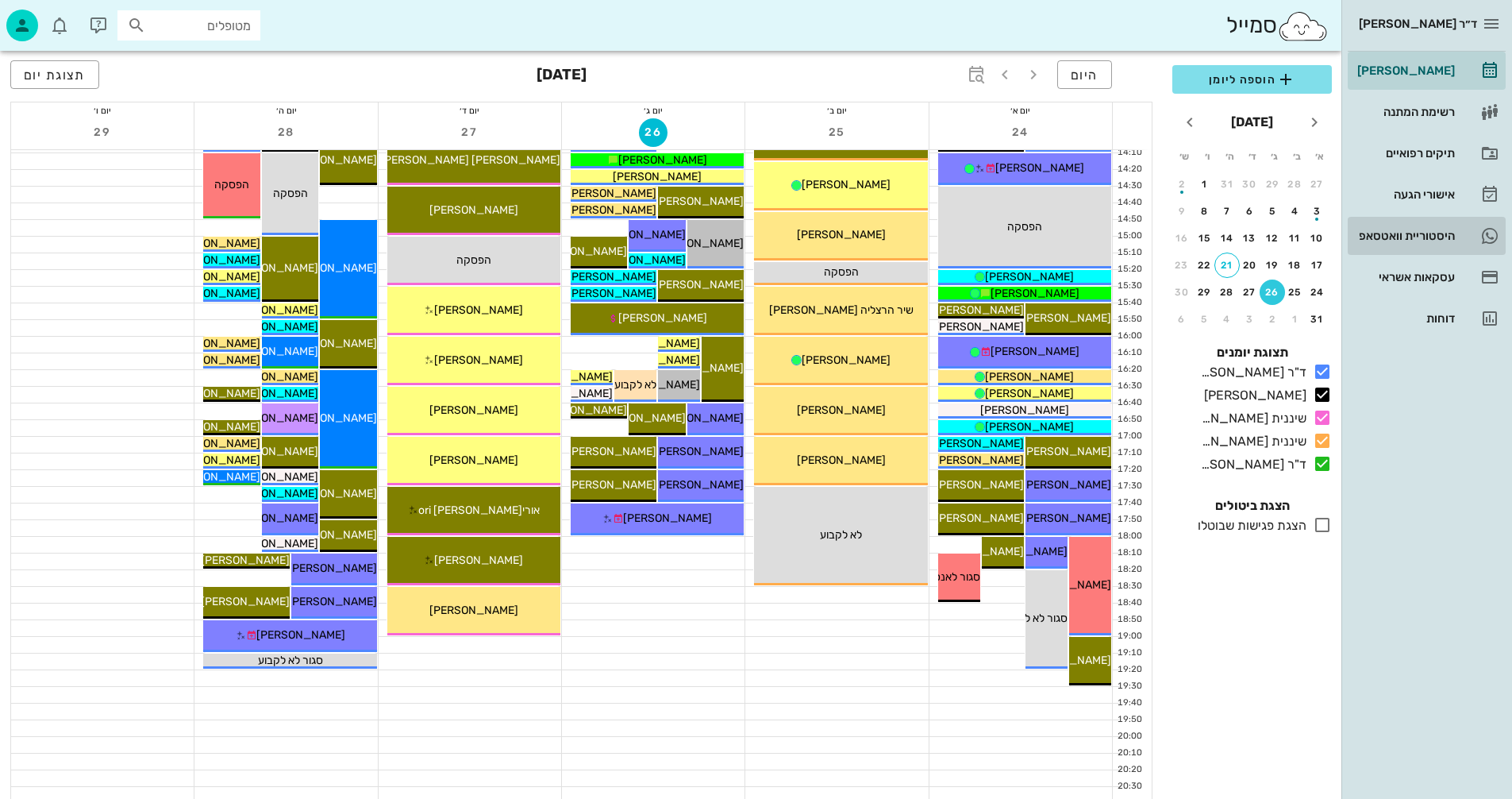
click at [1386, 232] on div "היסטוריית וואטסאפ" at bounding box center [1404, 236] width 101 height 13
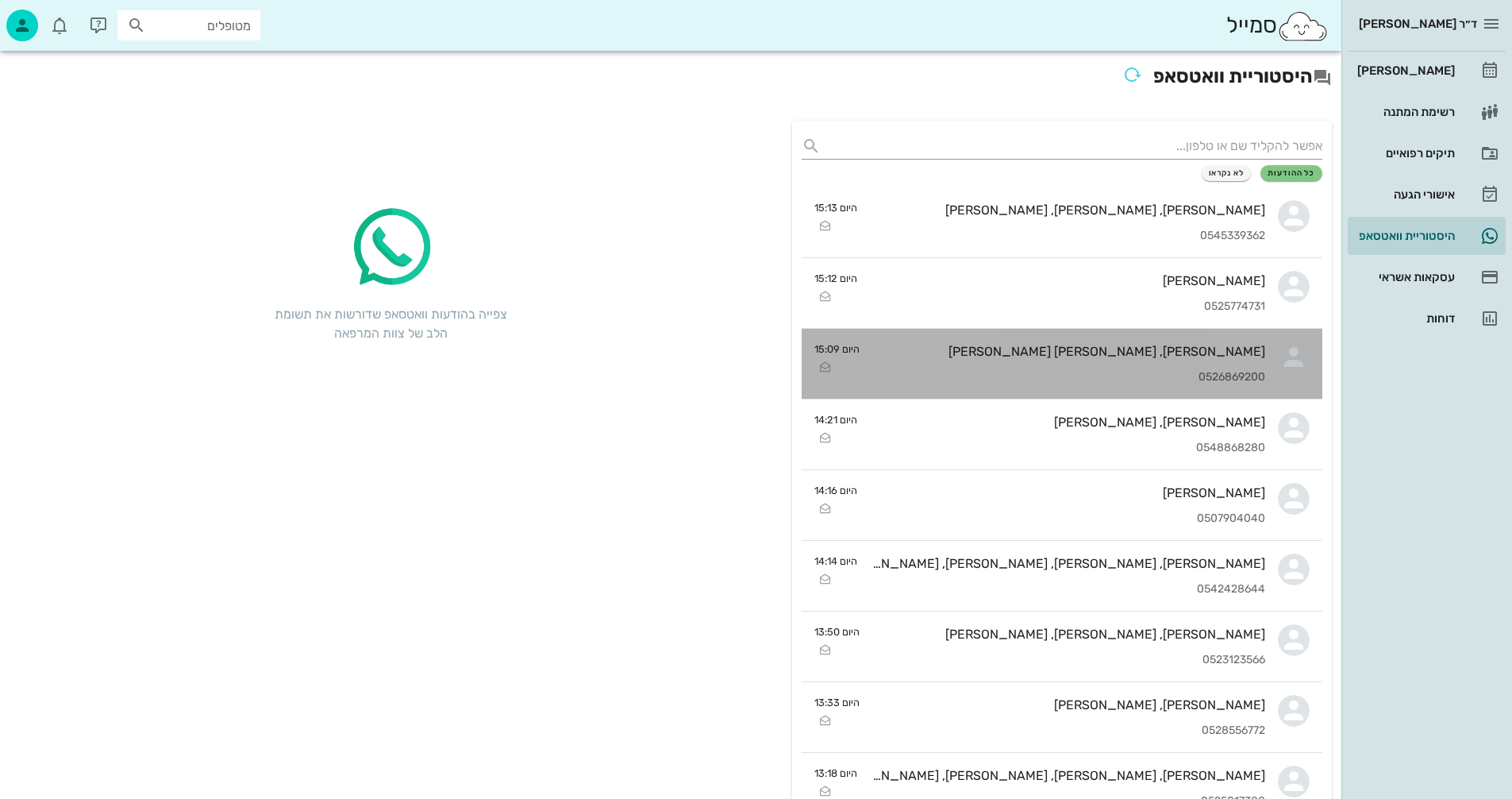
click at [1046, 366] on div "[PERSON_NAME], [PERSON_NAME] [PERSON_NAME] 0526869200" at bounding box center [1068, 363] width 393 height 70
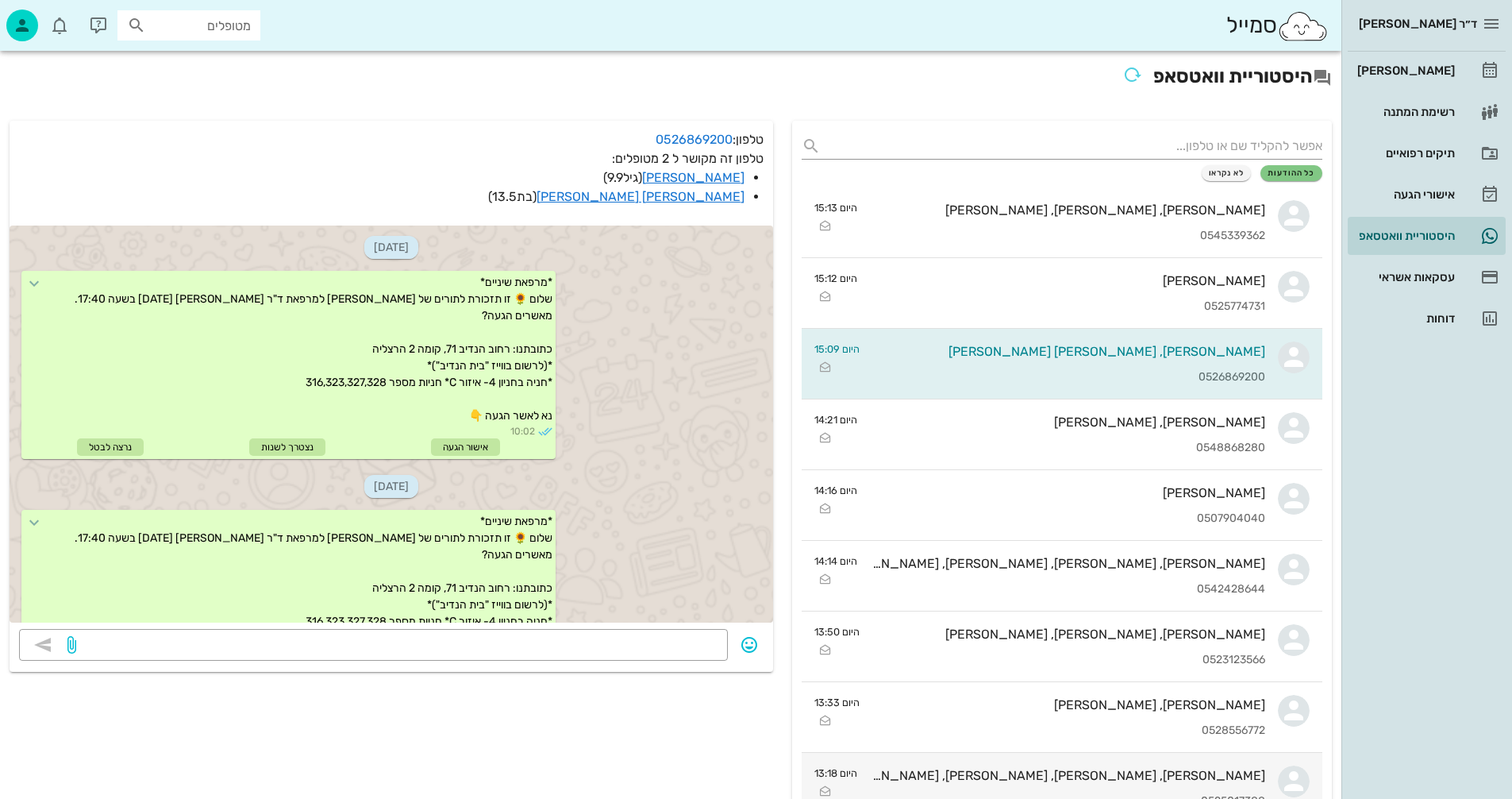
scroll to position [1193, 0]
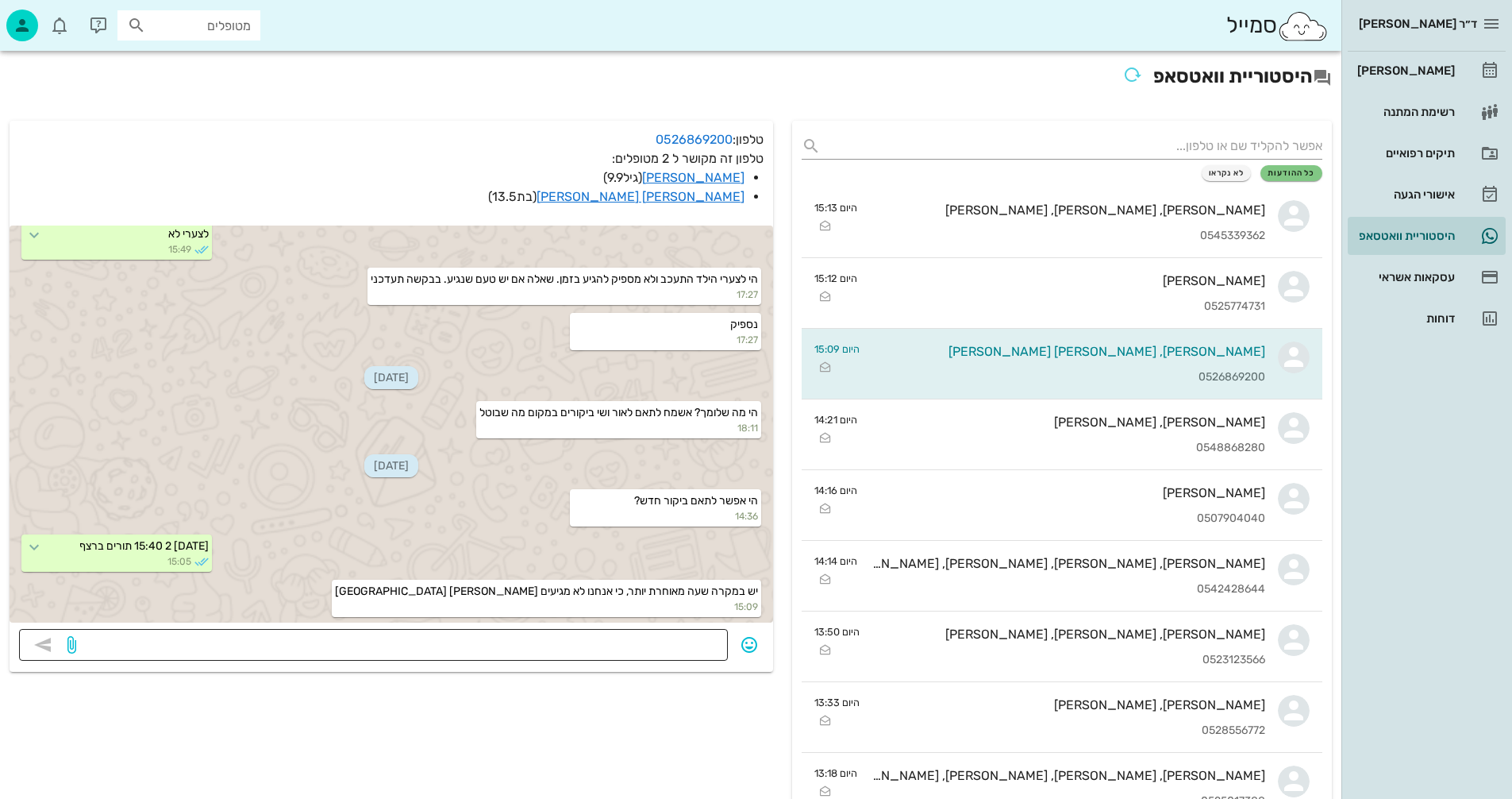
click at [642, 641] on textarea at bounding box center [398, 646] width 639 height 25
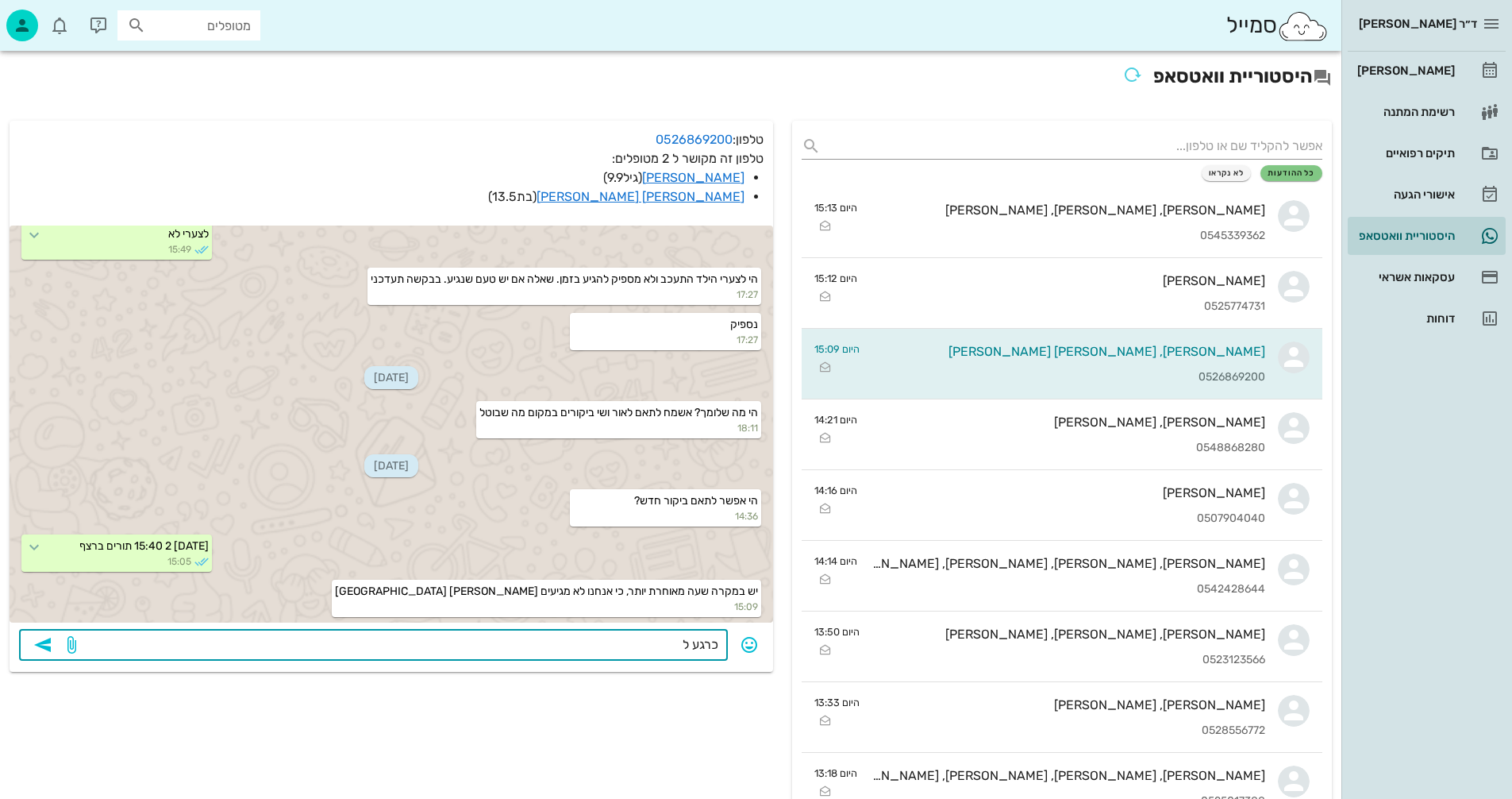
type textarea "כרגע לא"
click at [46, 651] on icon "button" at bounding box center [43, 645] width 20 height 20
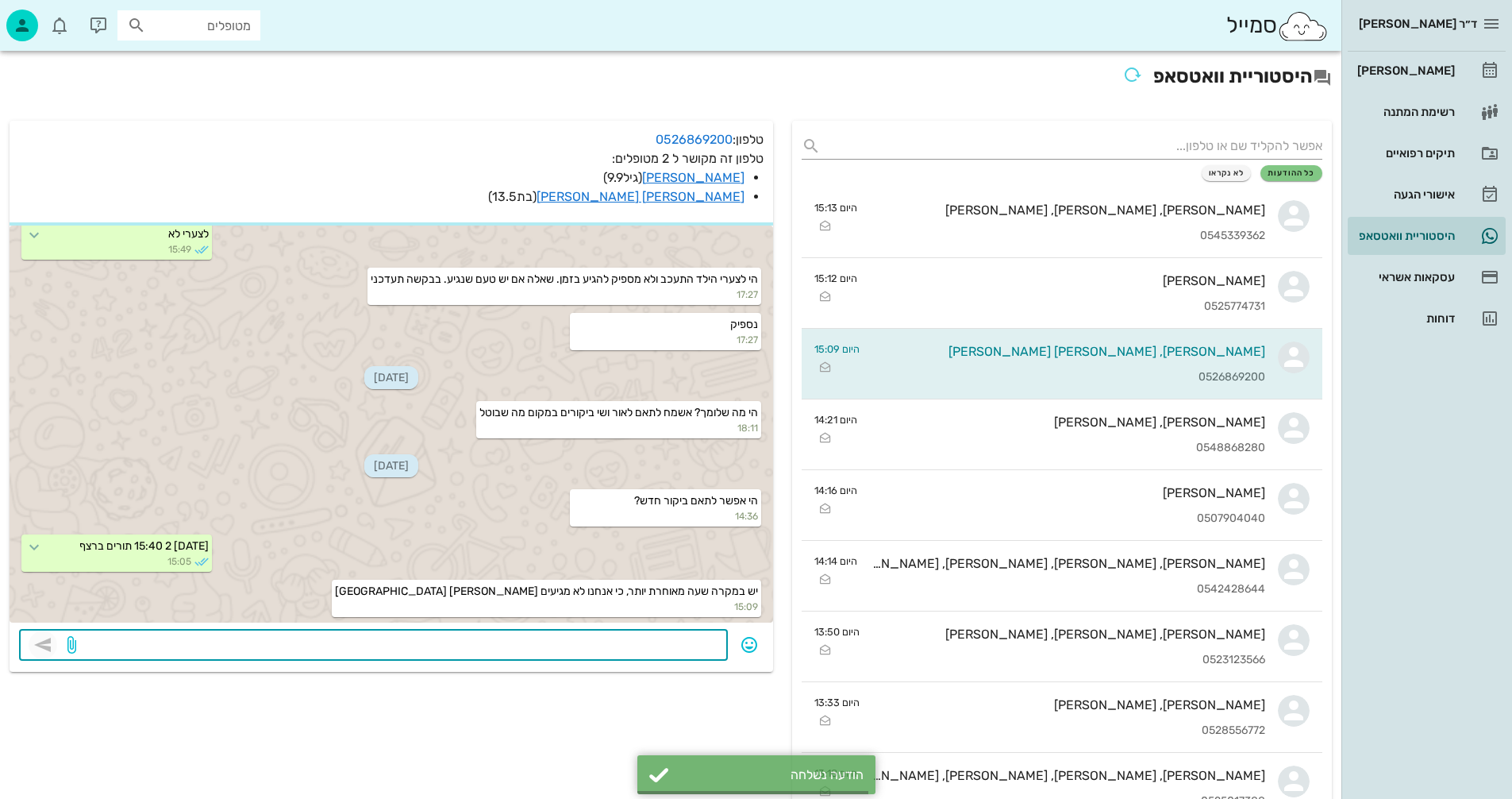
scroll to position [1238, 0]
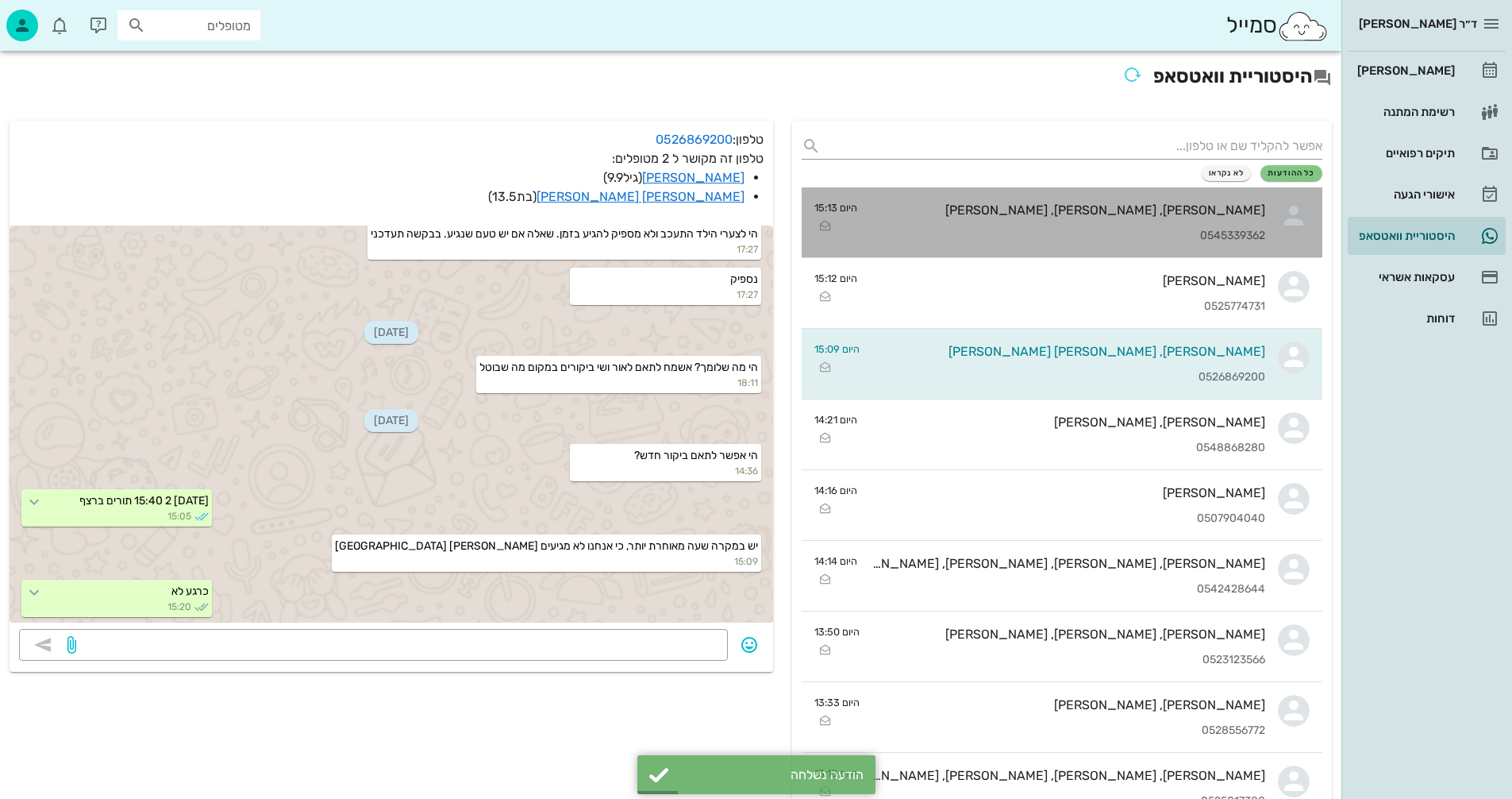
click at [1043, 216] on div "[PERSON_NAME], [PERSON_NAME], [PERSON_NAME]" at bounding box center [1068, 210] width 396 height 15
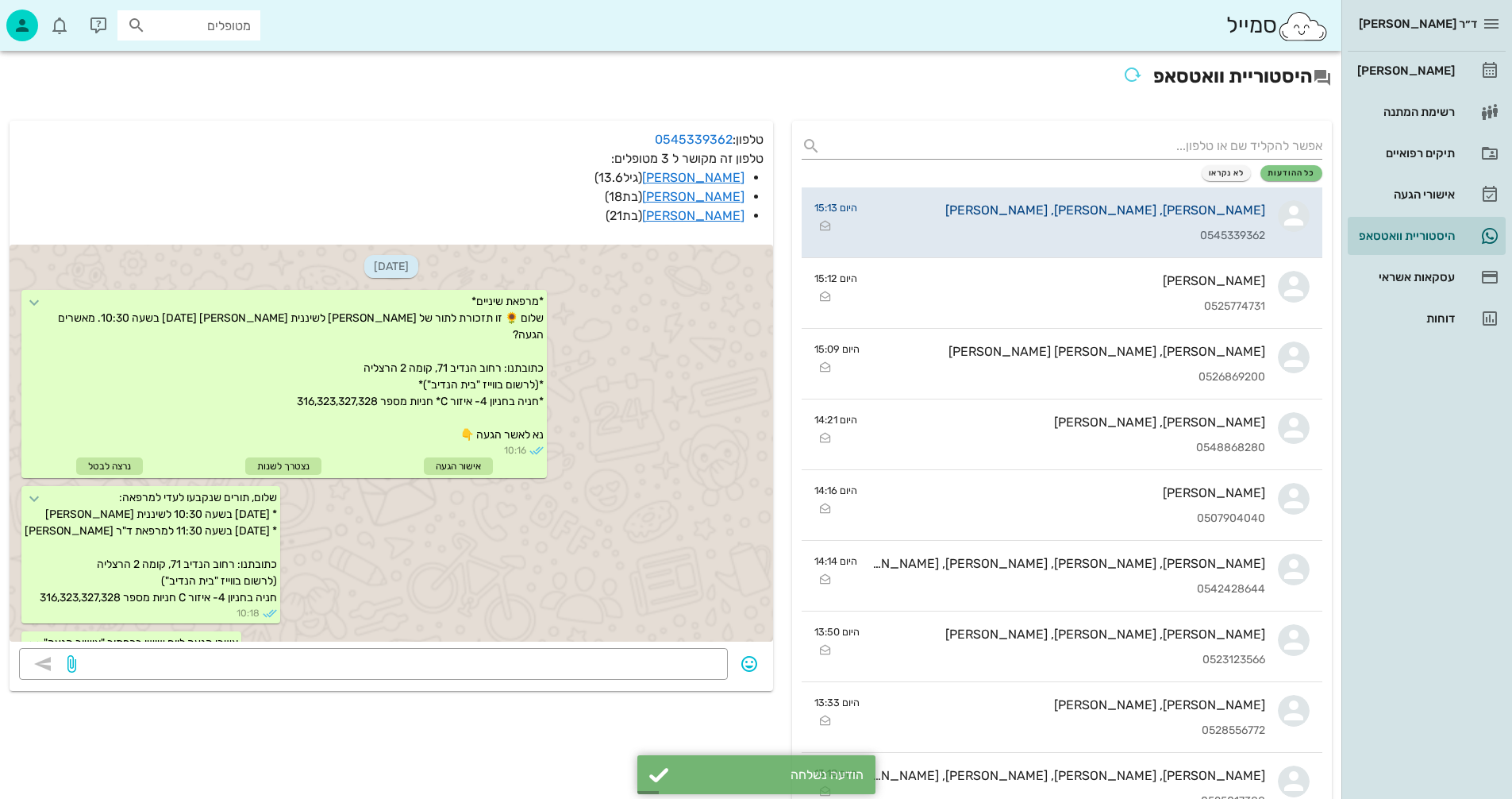
scroll to position [1262, 0]
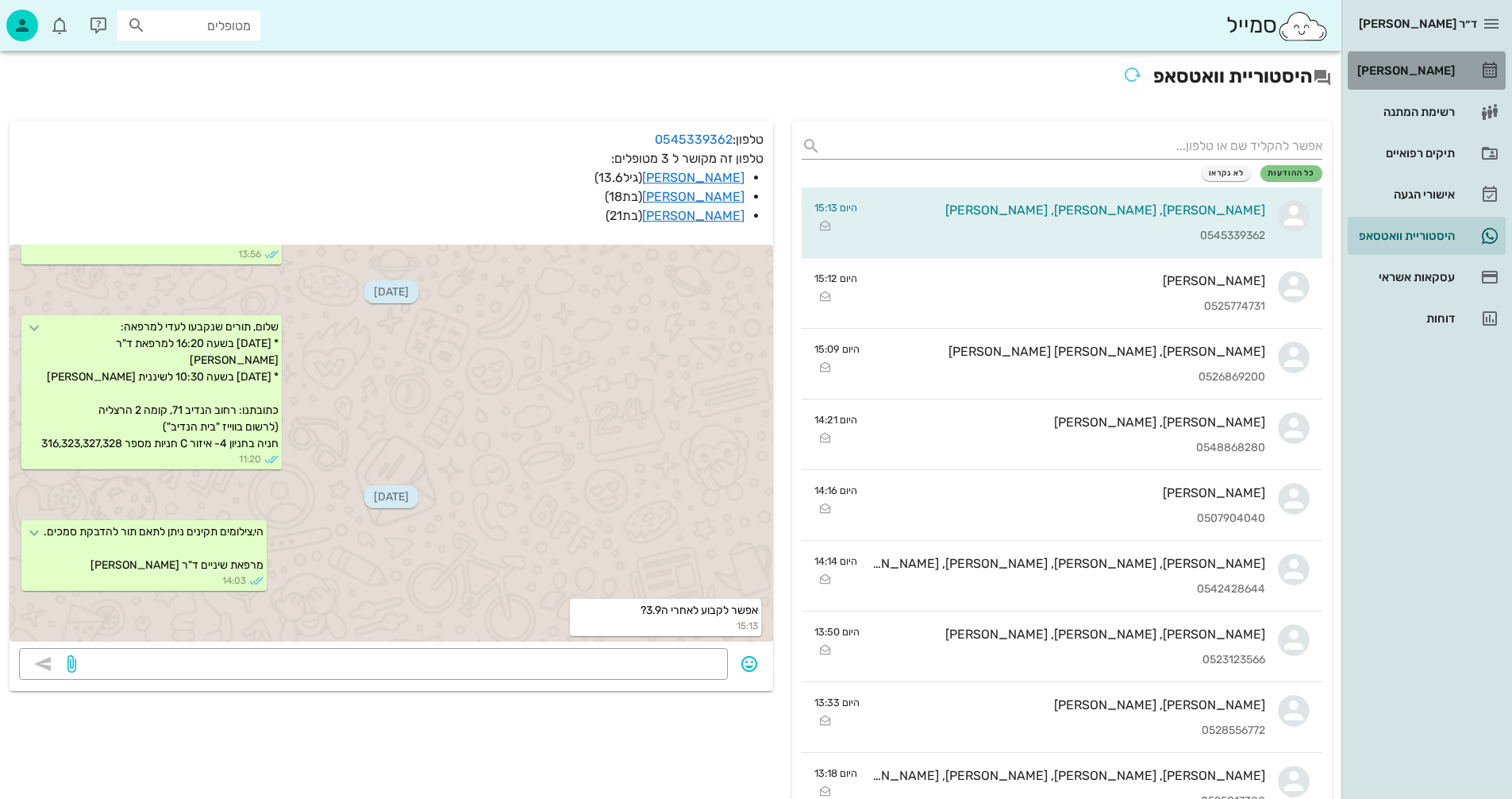
click at [1416, 67] on div "[PERSON_NAME]" at bounding box center [1404, 71] width 101 height 13
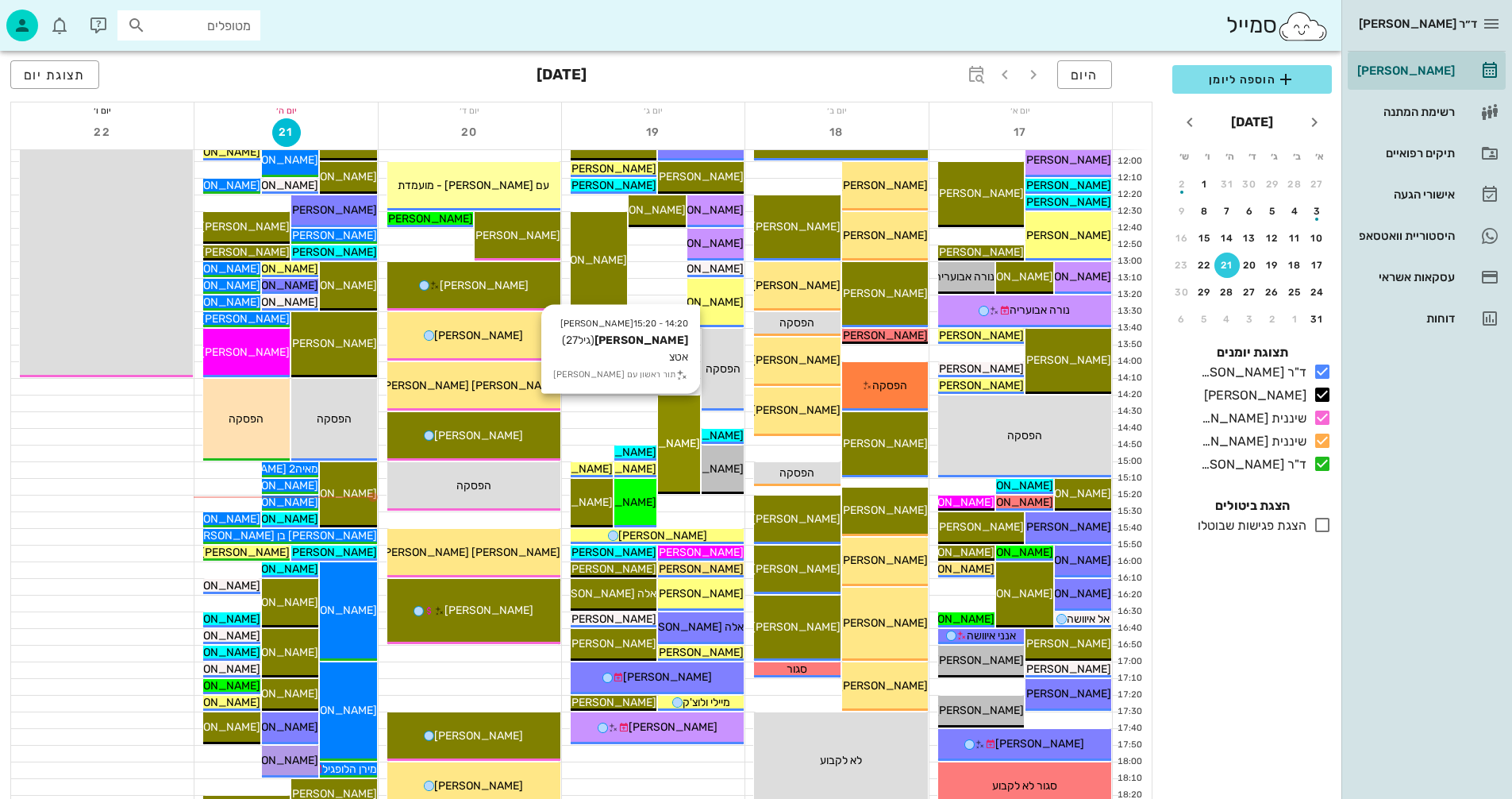
scroll to position [714, 0]
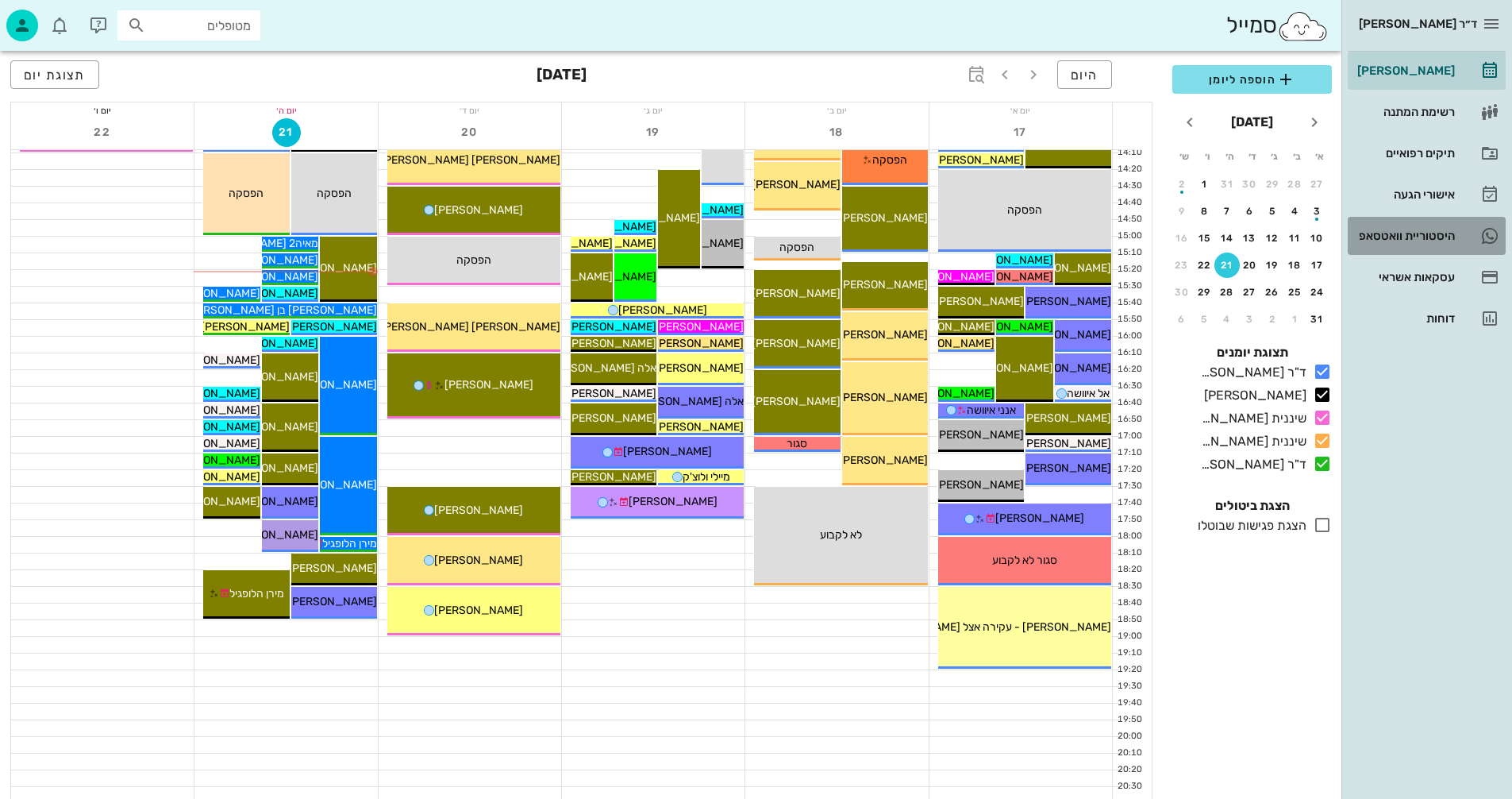
click at [1419, 236] on div "היסטוריית וואטסאפ" at bounding box center [1404, 236] width 101 height 13
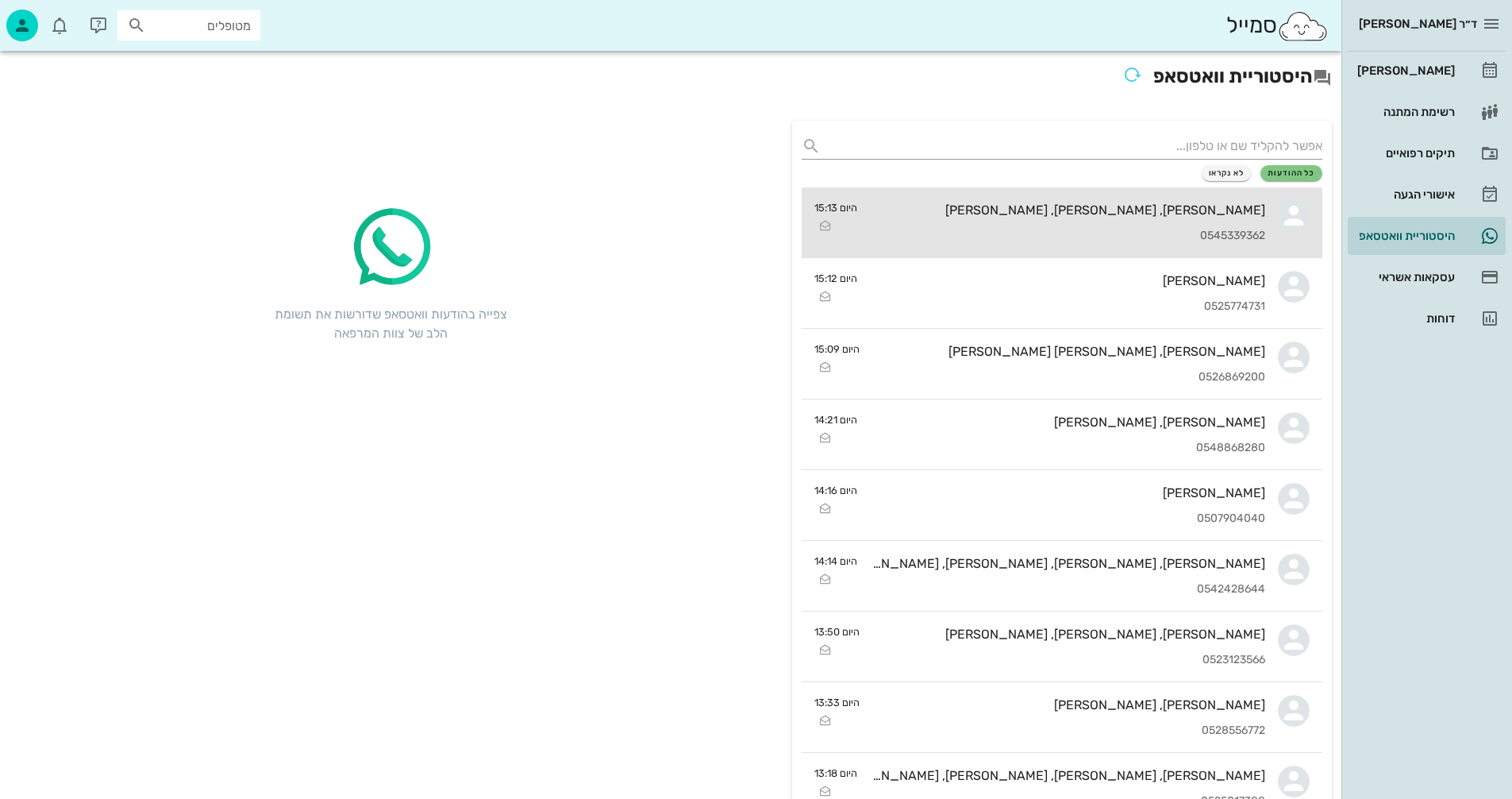
click at [1058, 219] on div "[PERSON_NAME], [PERSON_NAME], [PERSON_NAME] 0545339362" at bounding box center [1068, 222] width 396 height 70
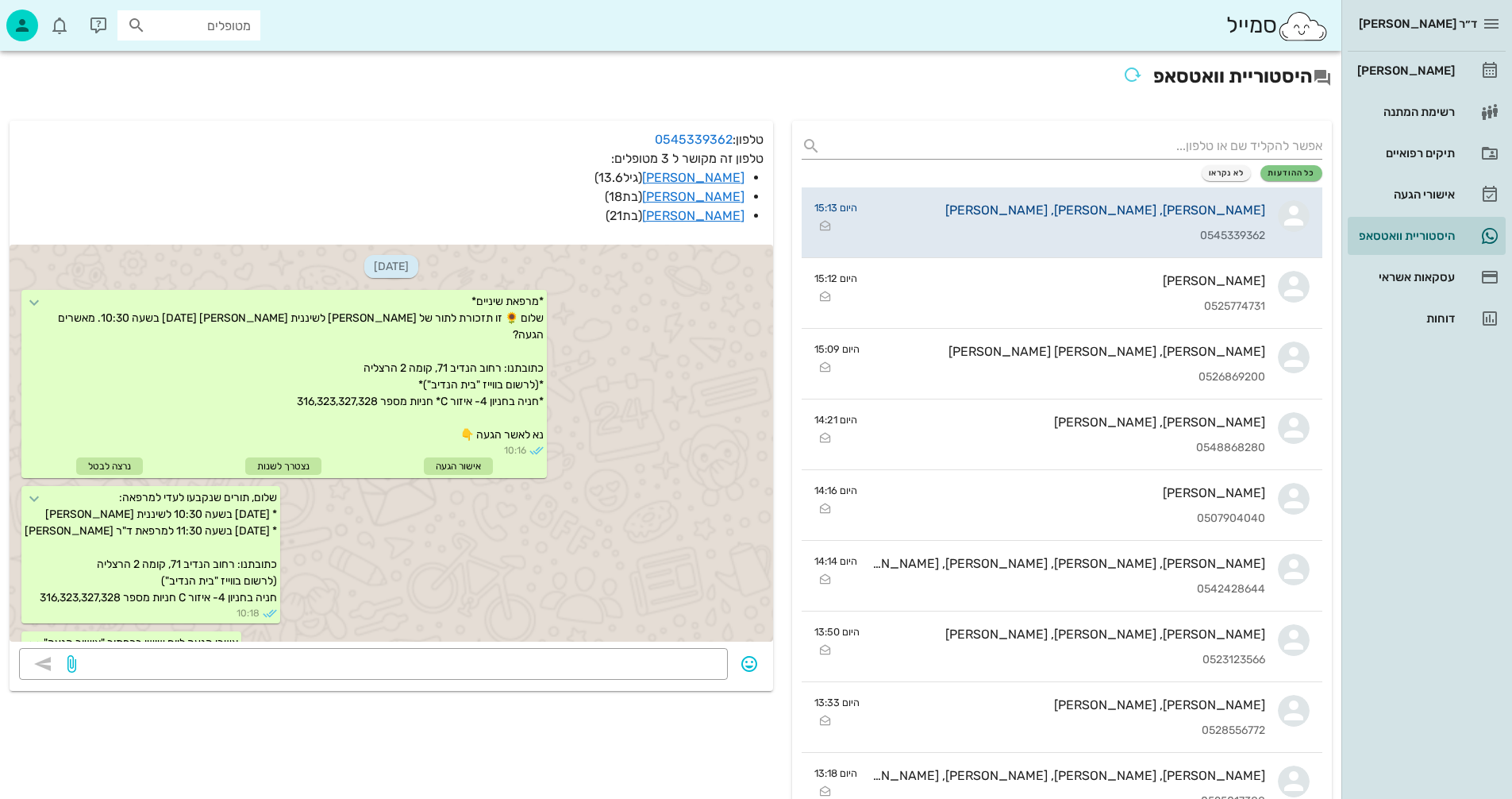
scroll to position [1262, 0]
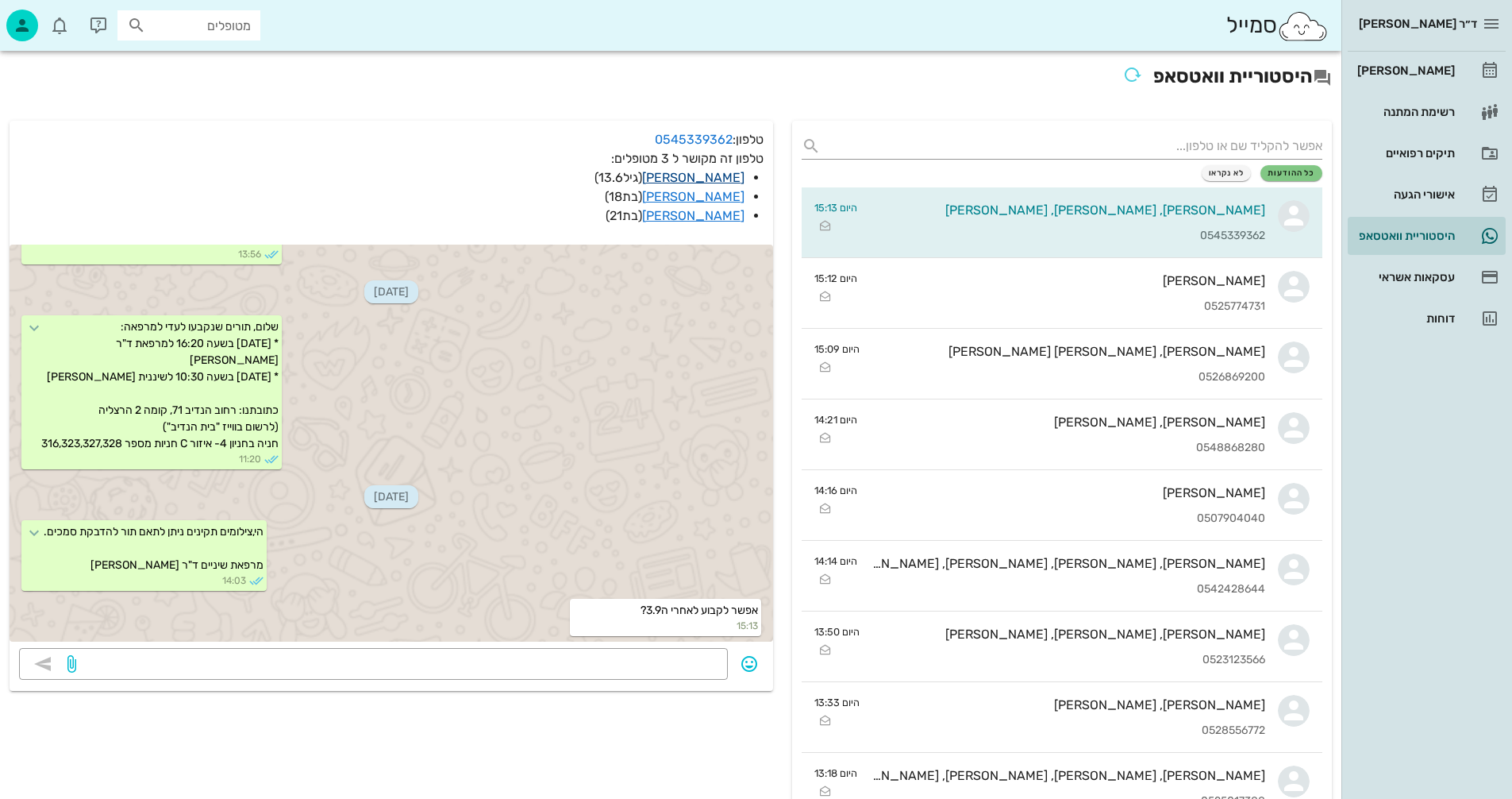
click at [725, 177] on link "[PERSON_NAME]" at bounding box center [694, 177] width 102 height 15
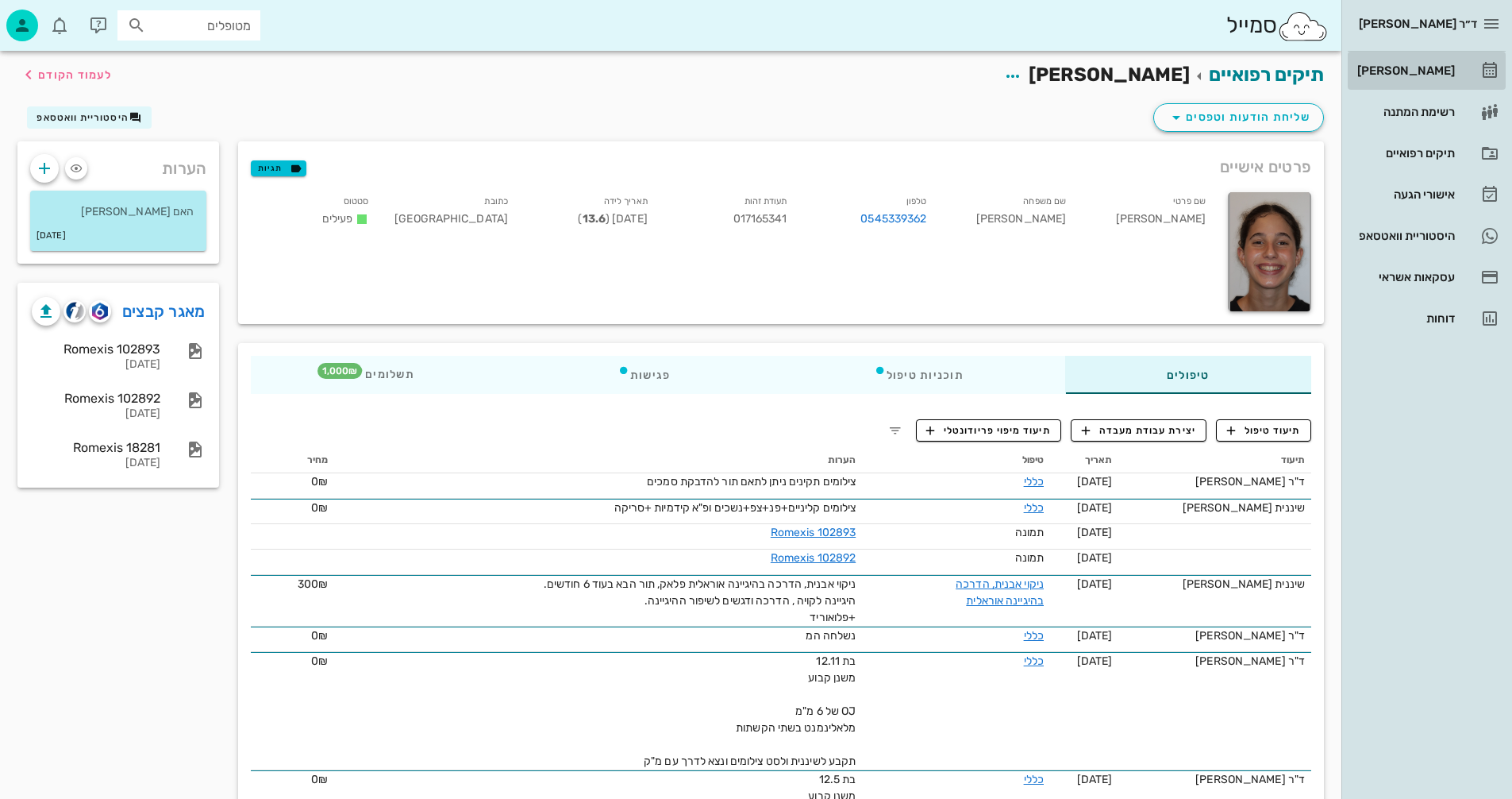
click at [1417, 69] on div "[PERSON_NAME]" at bounding box center [1404, 71] width 101 height 13
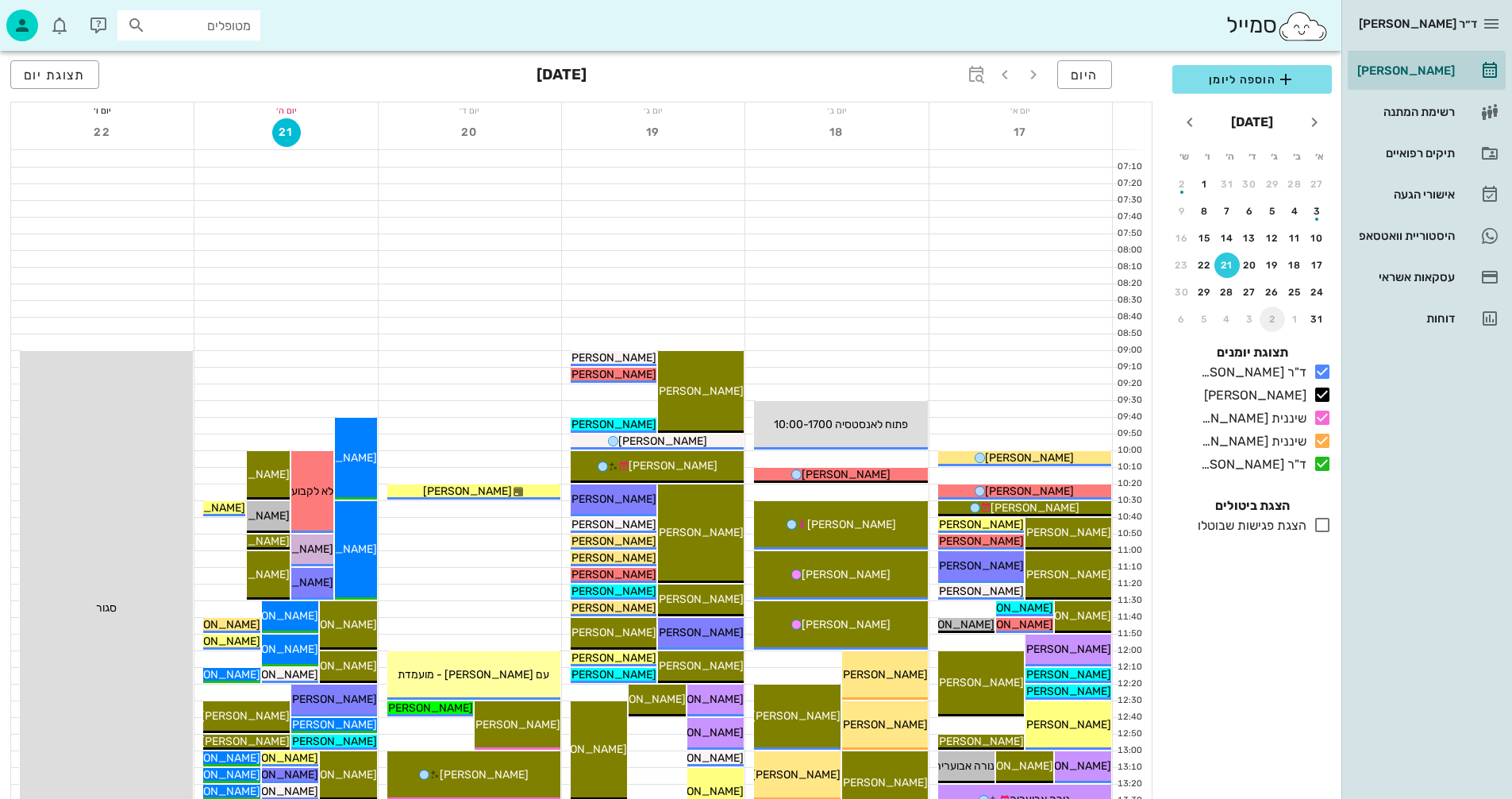
click at [1271, 323] on div "2" at bounding box center [1272, 320] width 25 height 11
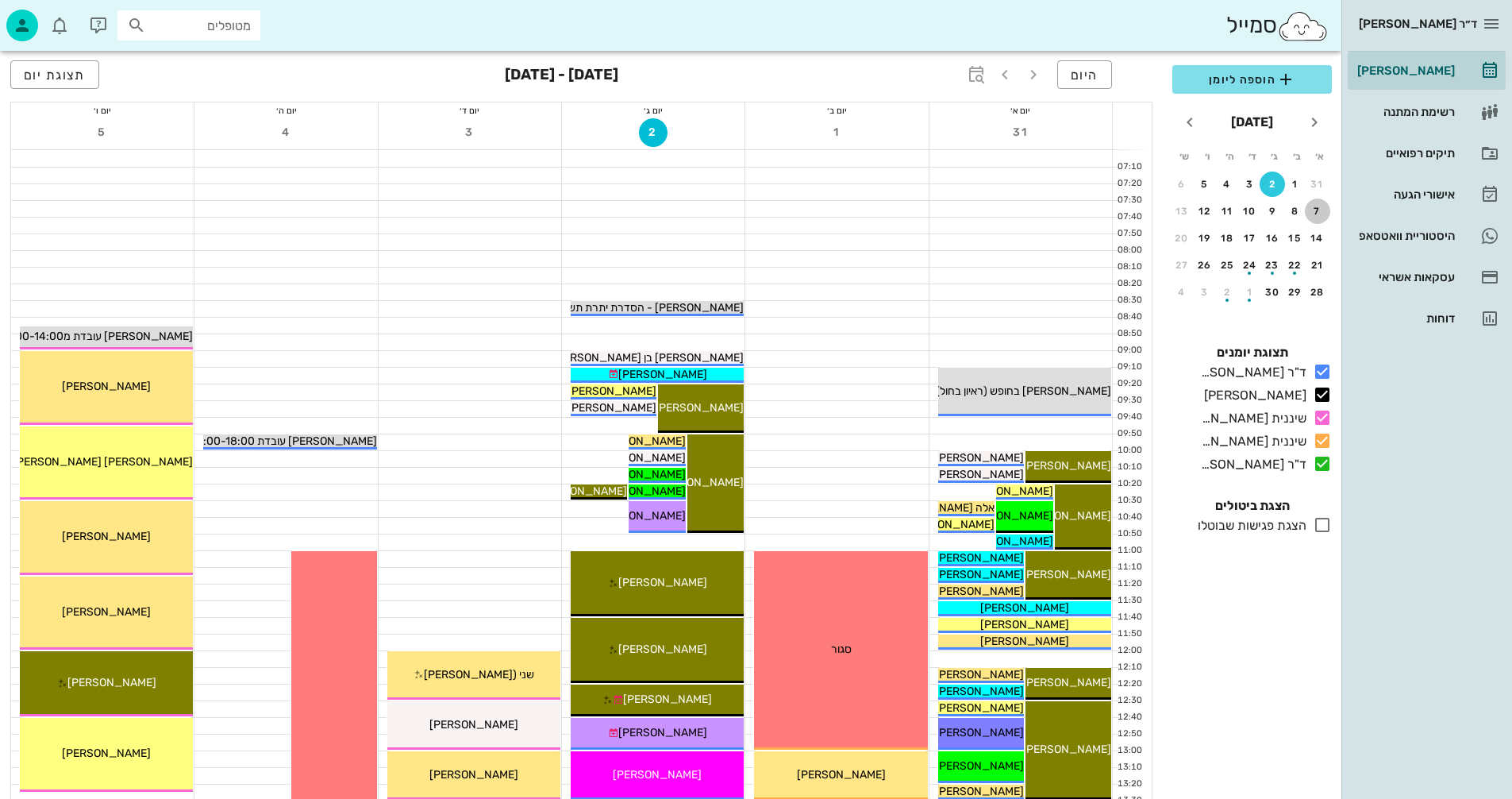
click at [1318, 207] on div "7" at bounding box center [1317, 211] width 25 height 11
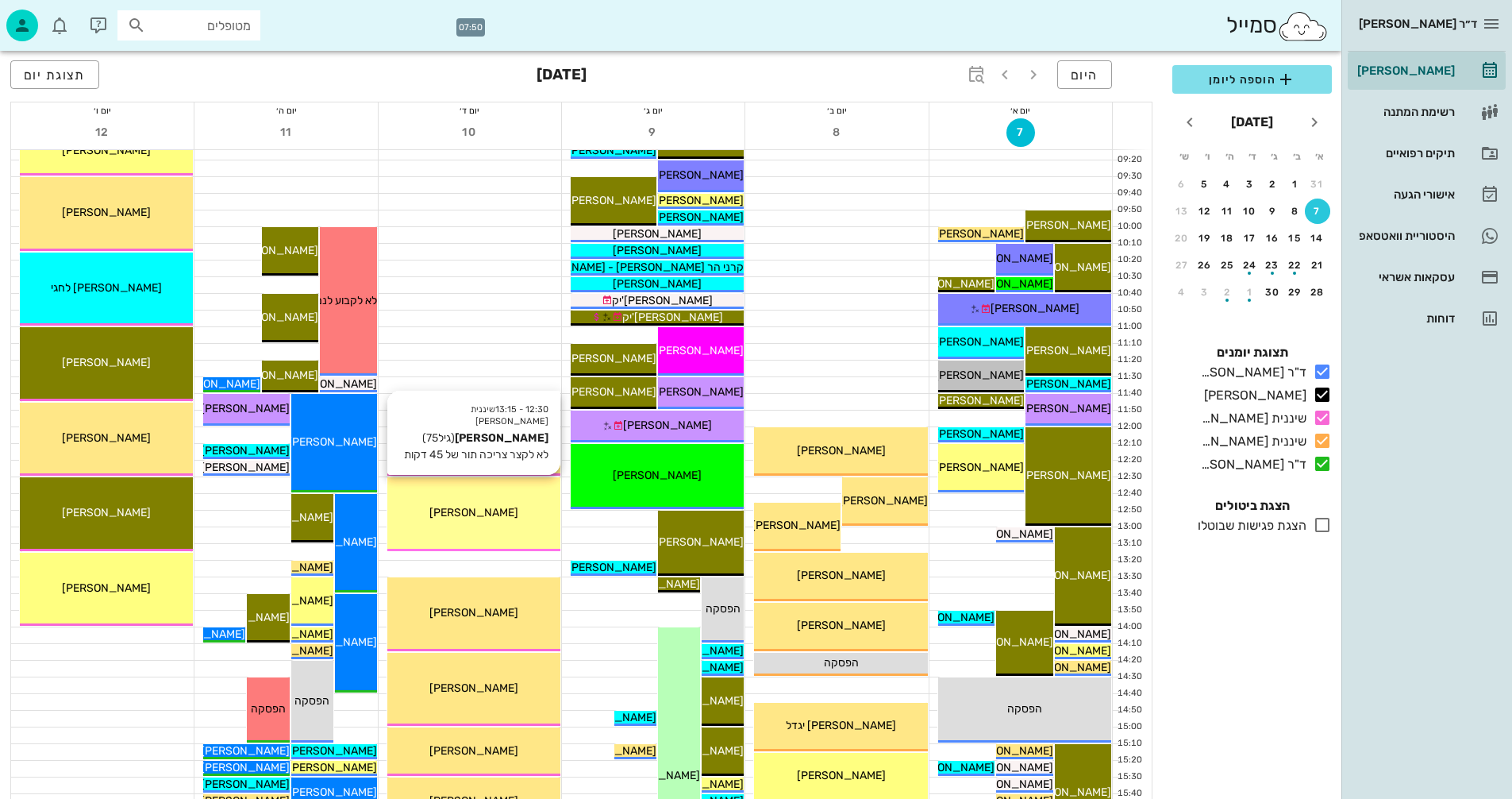
scroll to position [238, 0]
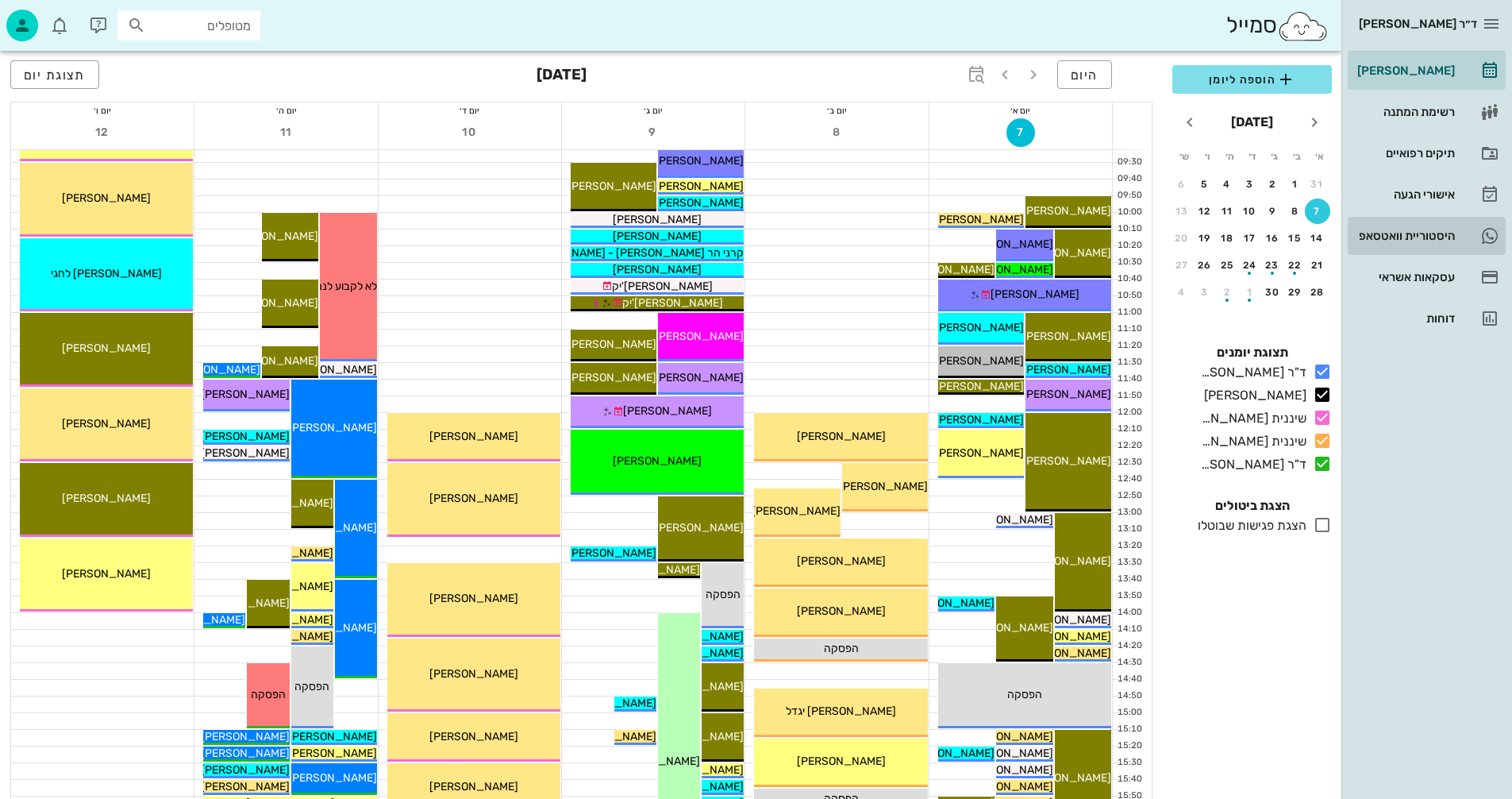
click at [1396, 234] on div "היסטוריית וואטסאפ" at bounding box center [1404, 236] width 101 height 13
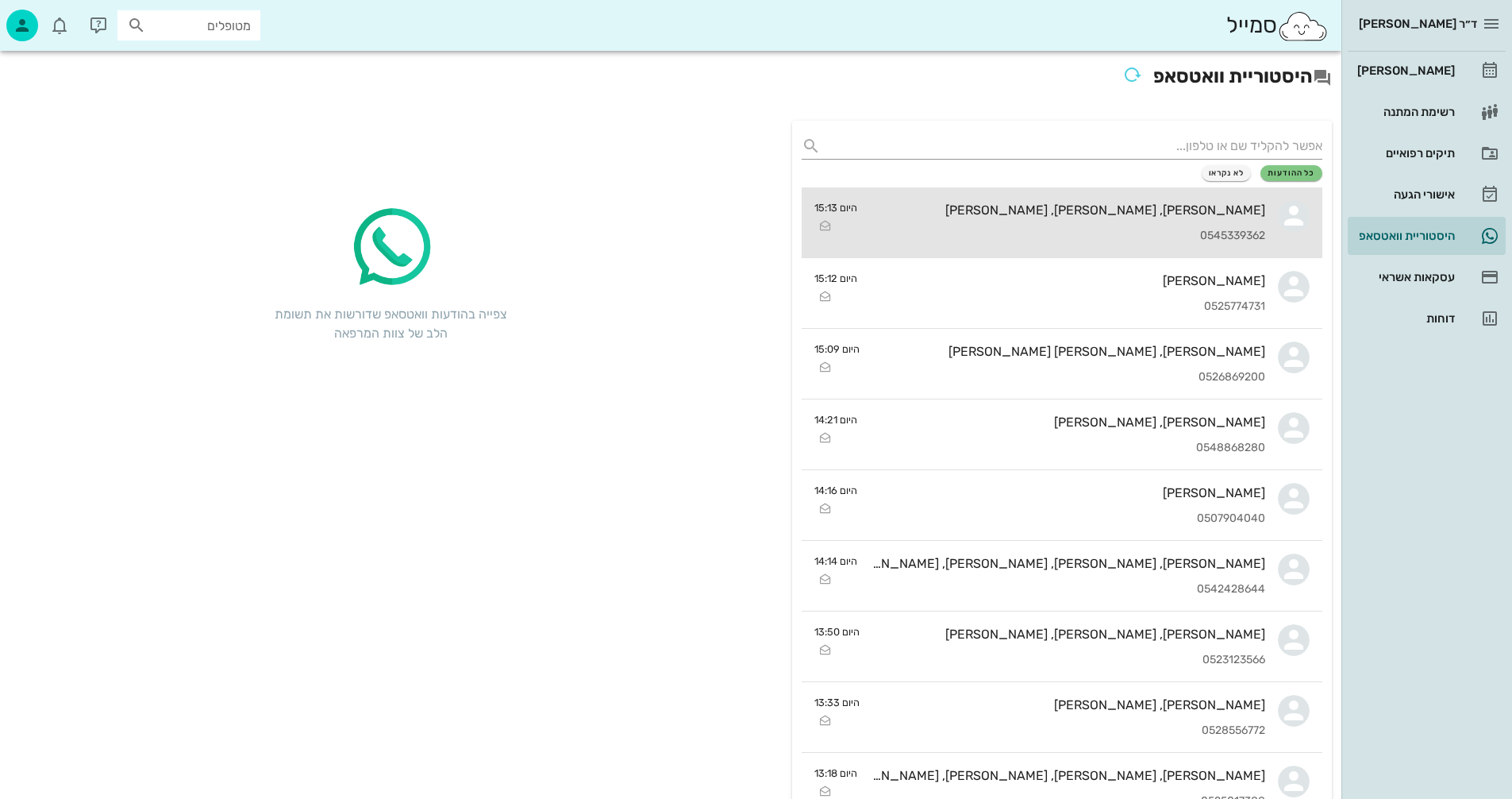
click at [908, 220] on div "[PERSON_NAME], [PERSON_NAME], [PERSON_NAME] 0545339362" at bounding box center [1068, 222] width 396 height 70
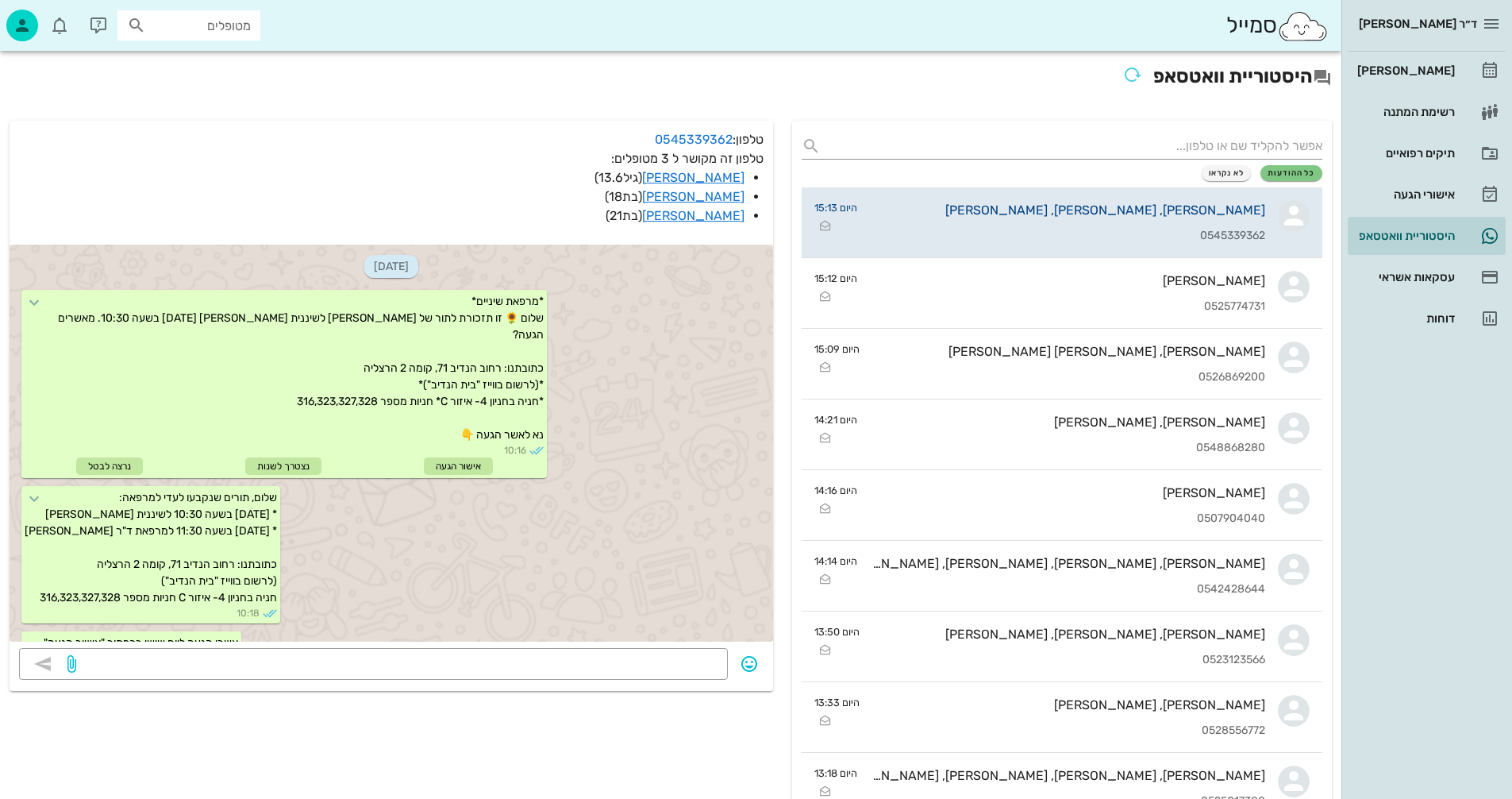
scroll to position [1262, 0]
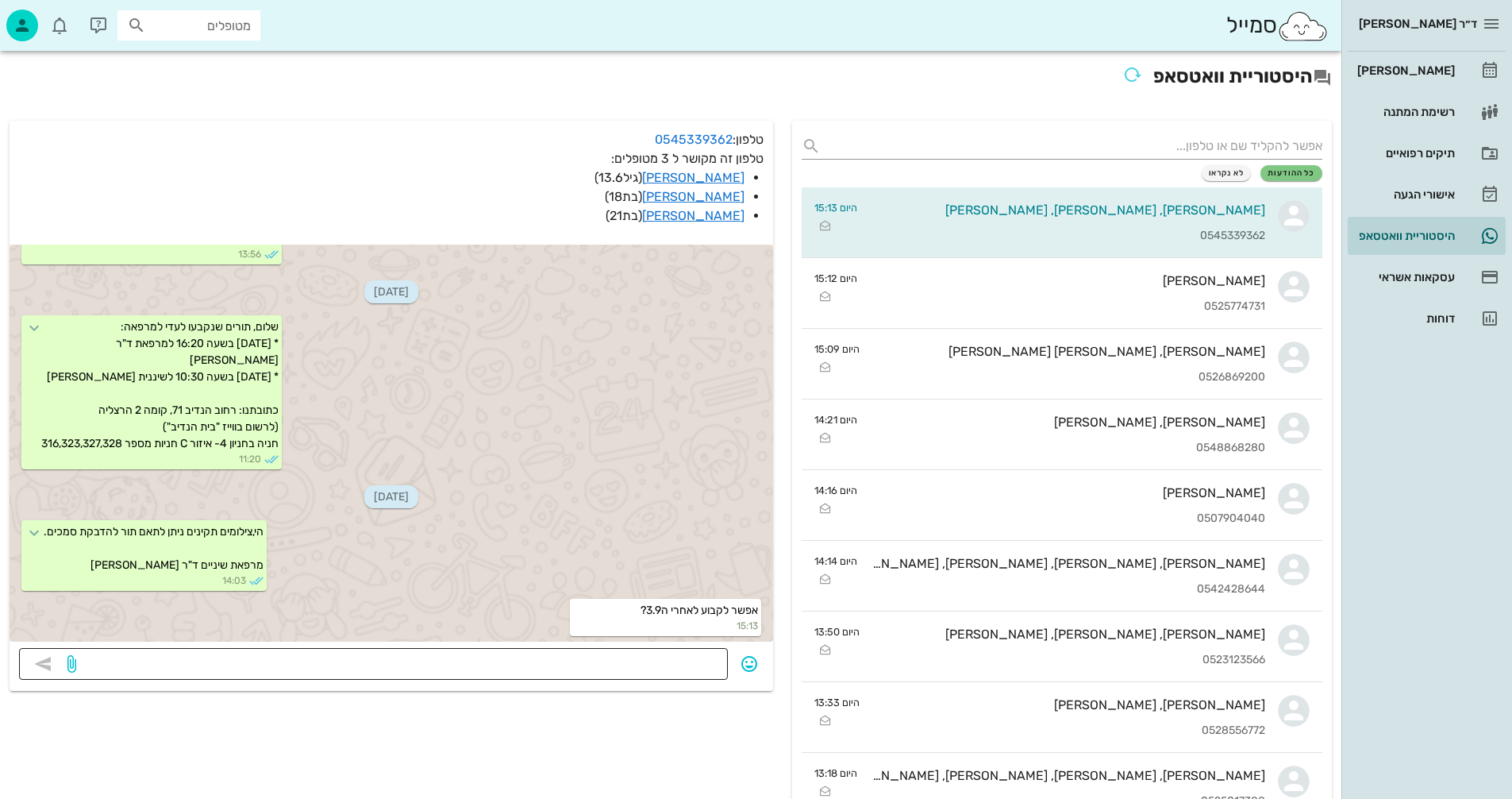
click at [589, 661] on textarea at bounding box center [398, 665] width 639 height 25
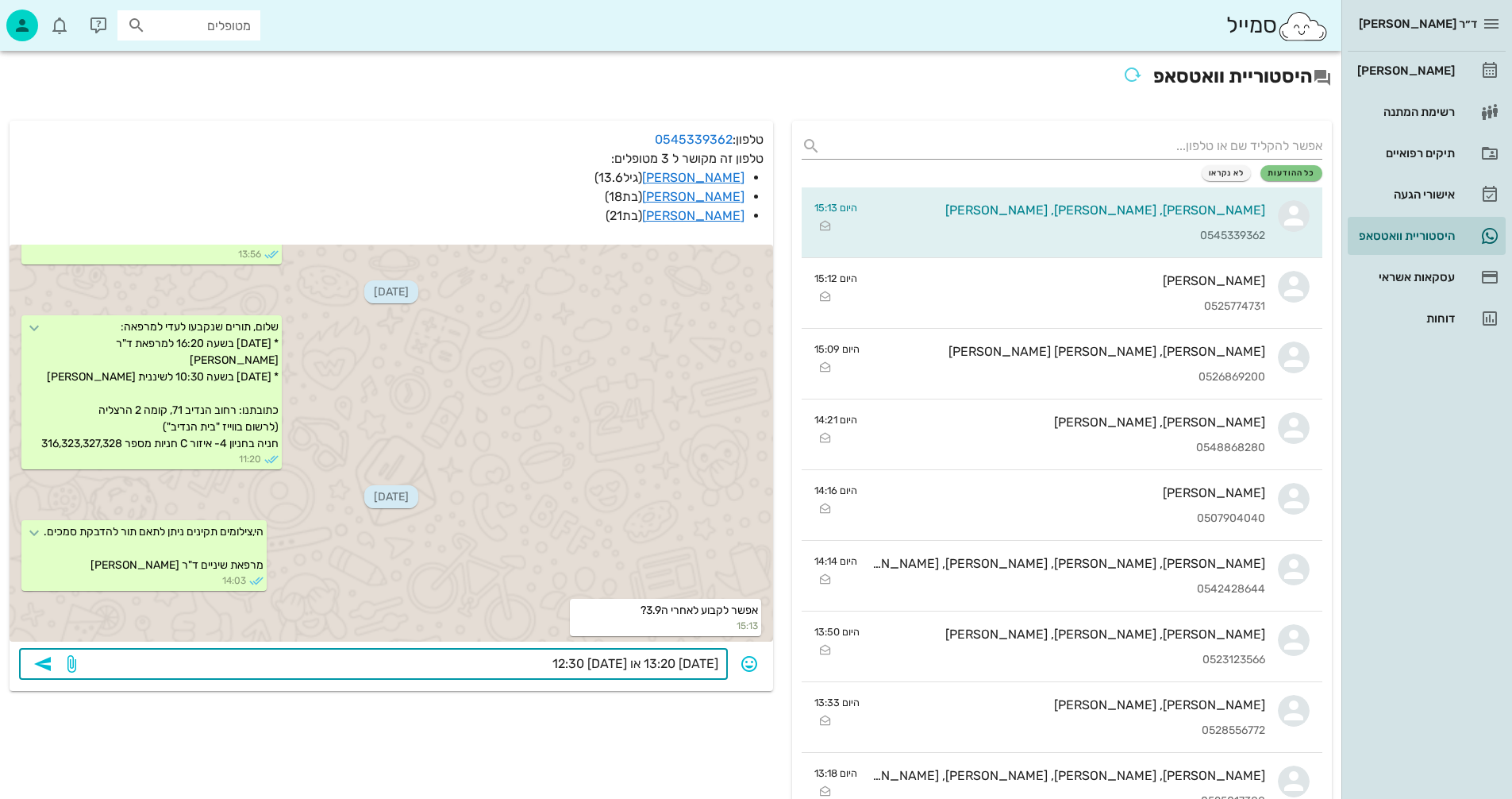
type textarea "[DATE] 13:20 או [DATE] 12:30?"
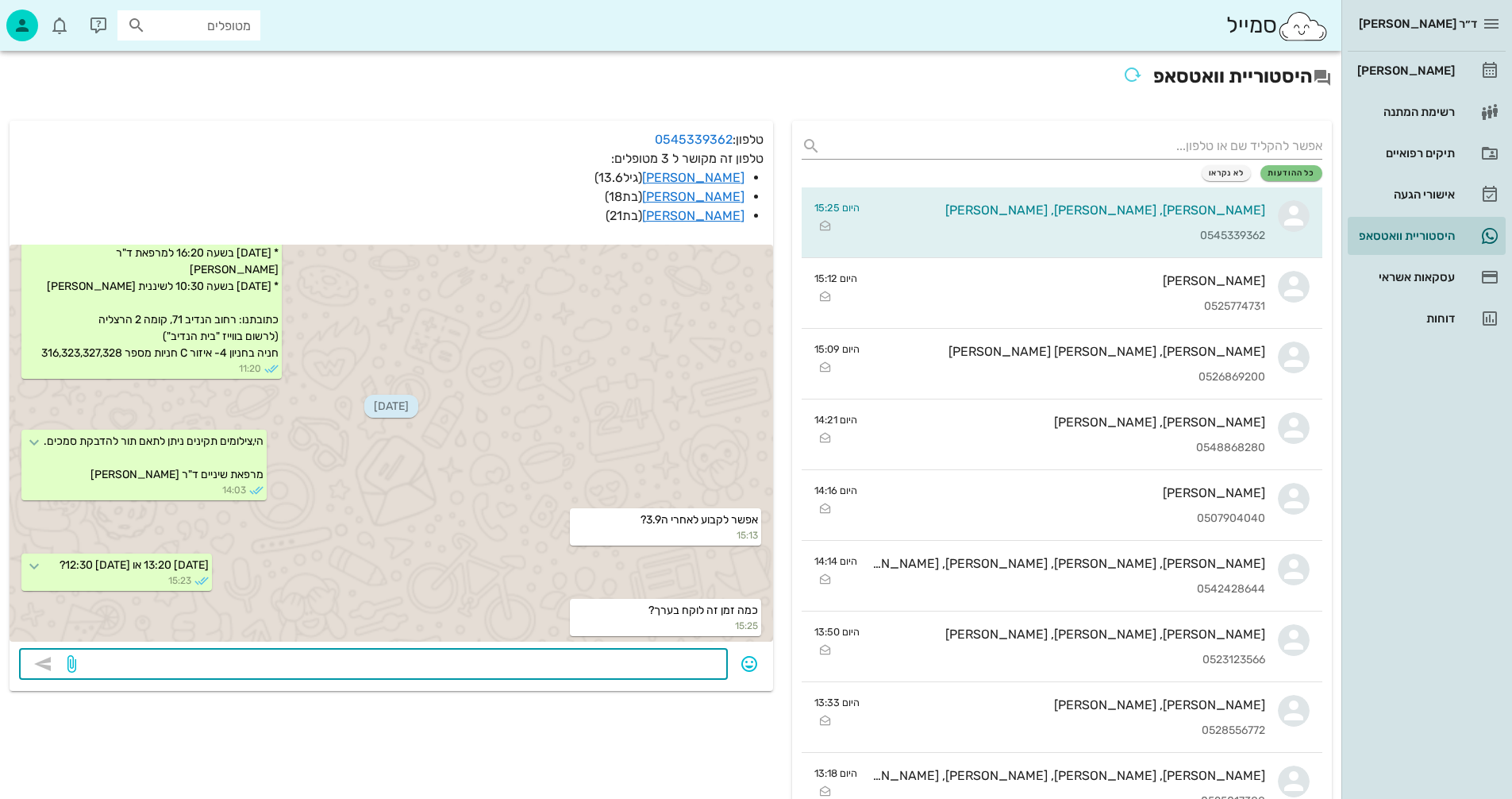
scroll to position [1398, 0]
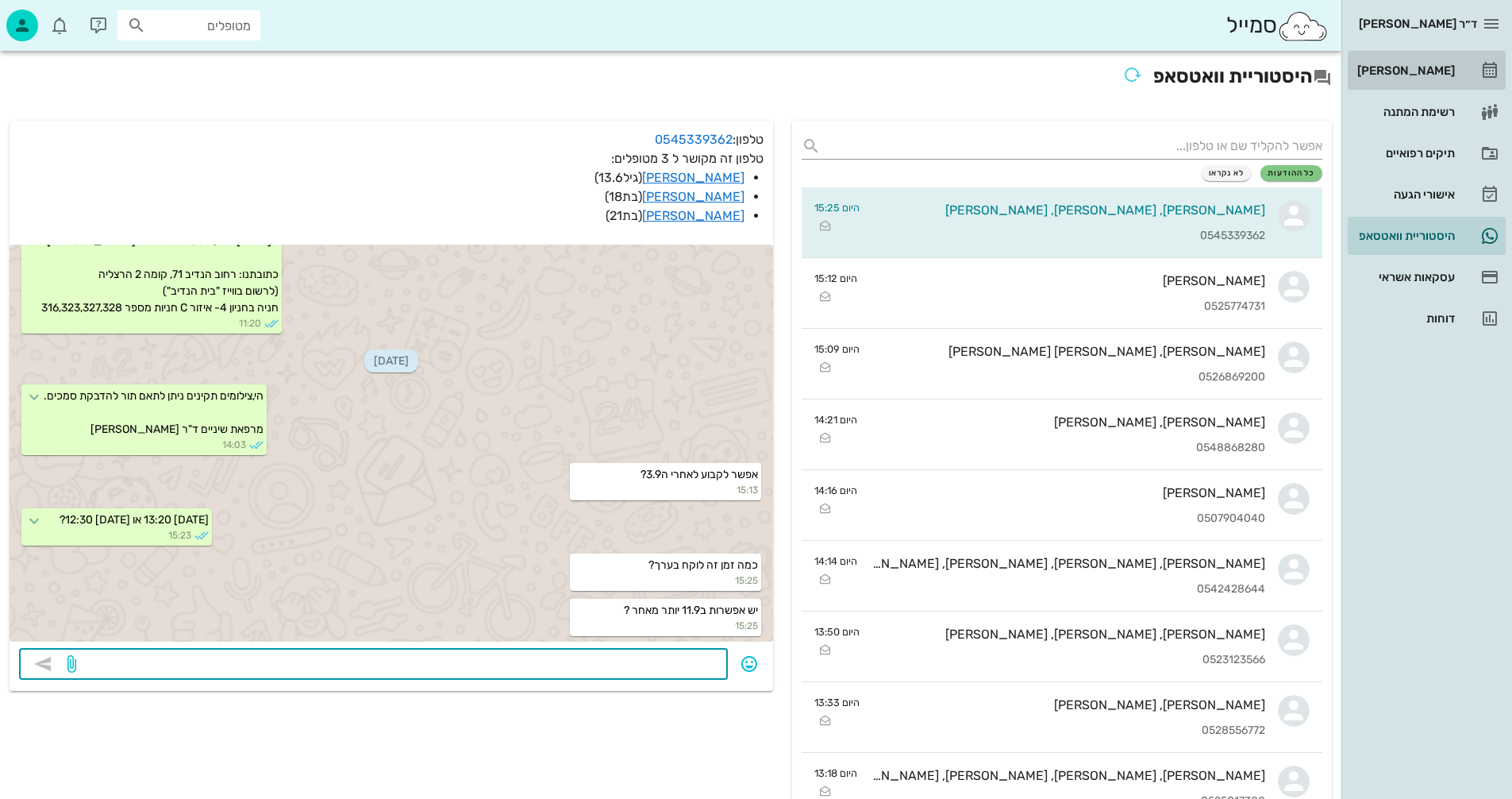
click at [1419, 73] on div "[PERSON_NAME]" at bounding box center [1404, 71] width 101 height 13
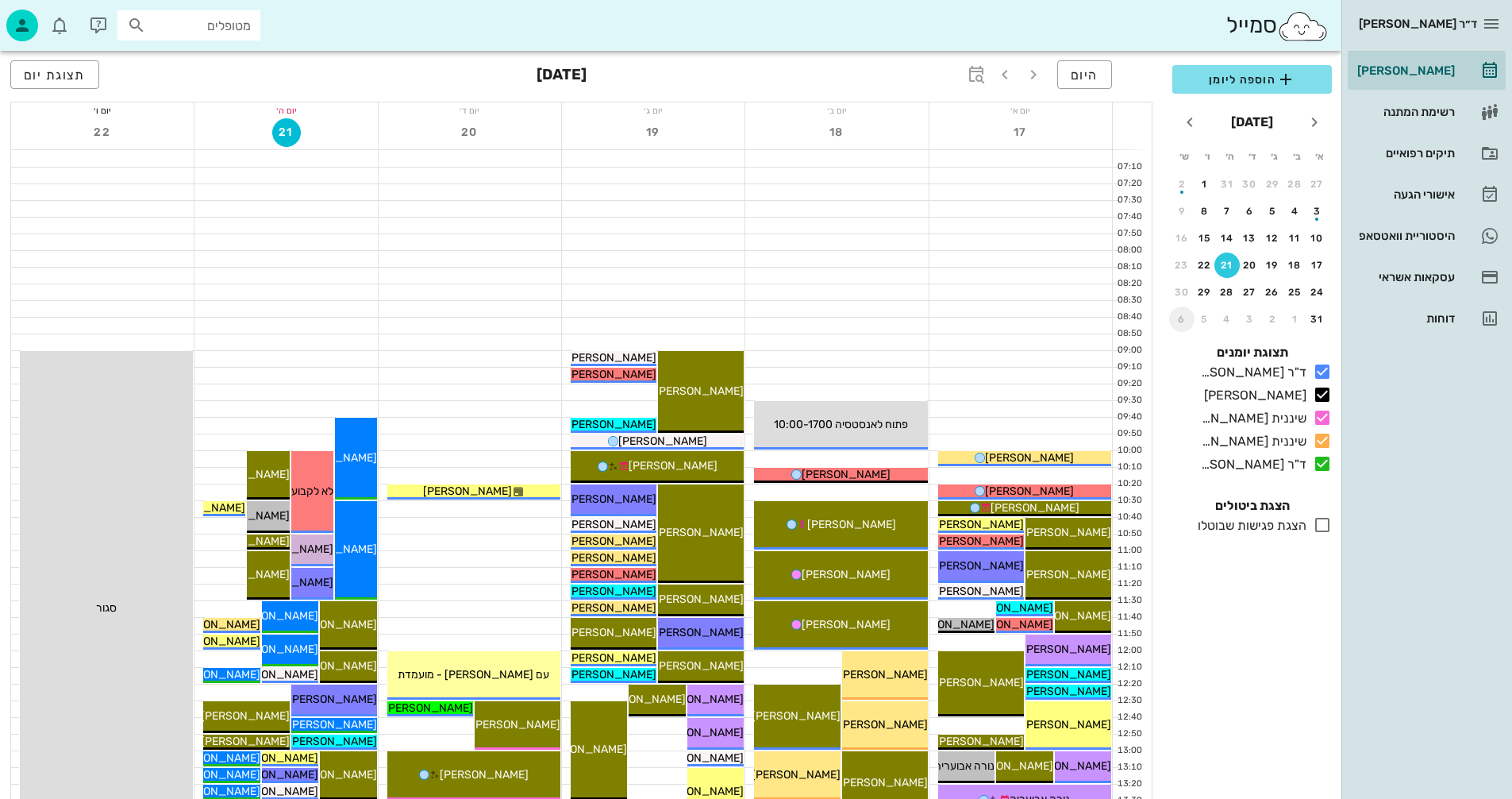
click at [1183, 321] on div "6" at bounding box center [1181, 320] width 25 height 11
click at [1204, 315] on div "5" at bounding box center [1205, 320] width 25 height 11
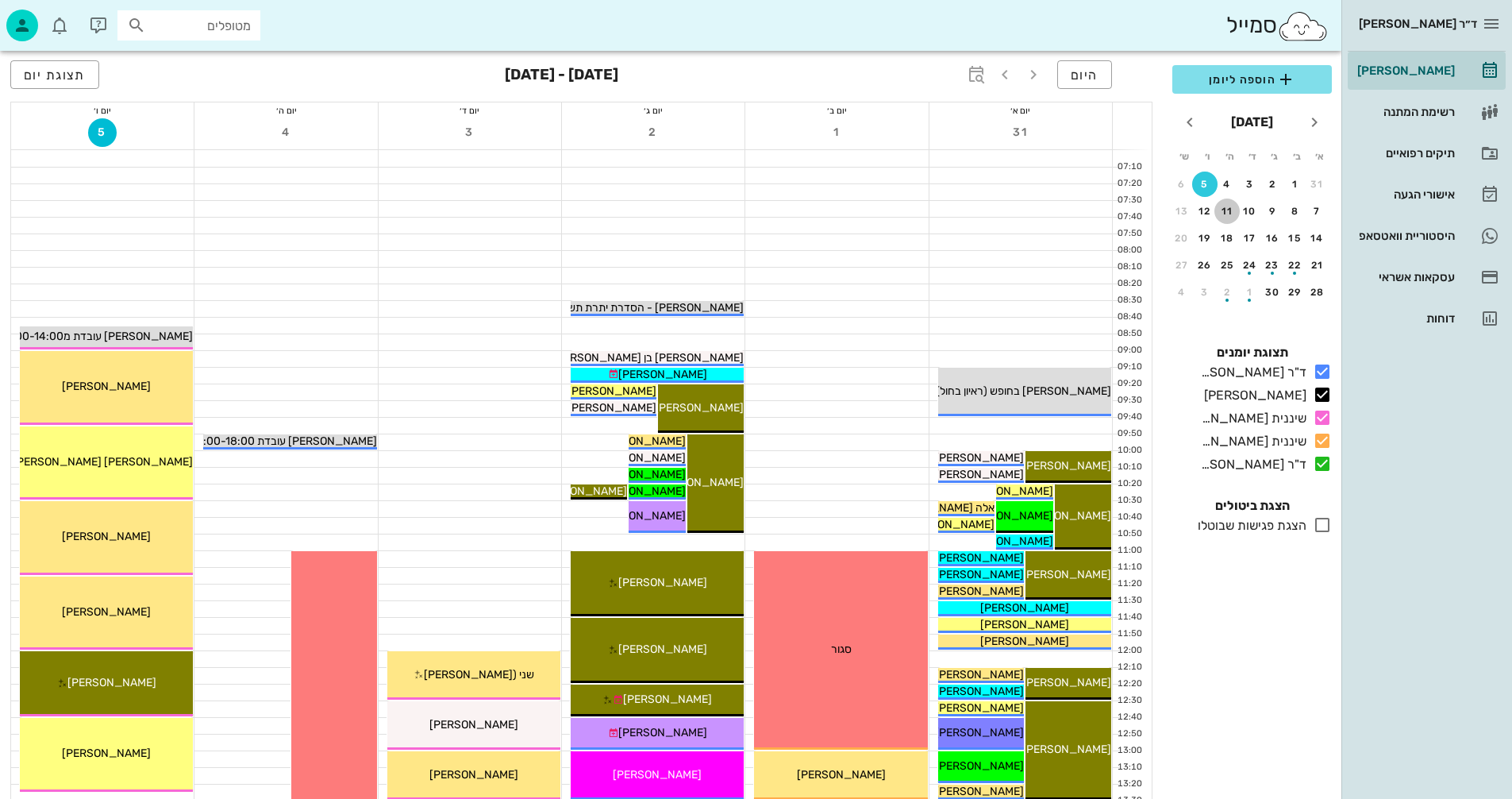
click at [1228, 206] on div "11" at bounding box center [1227, 211] width 25 height 11
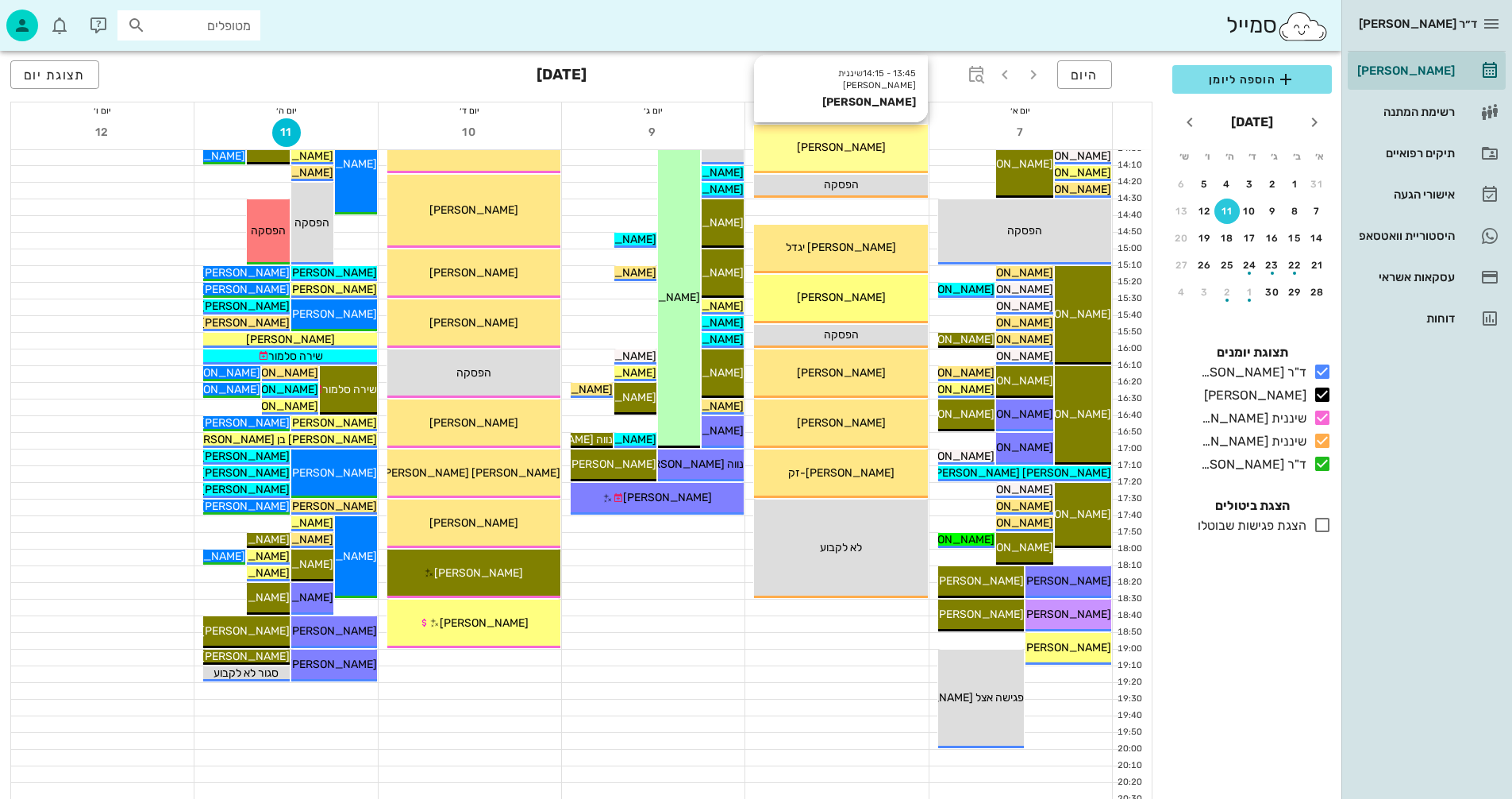
scroll to position [714, 0]
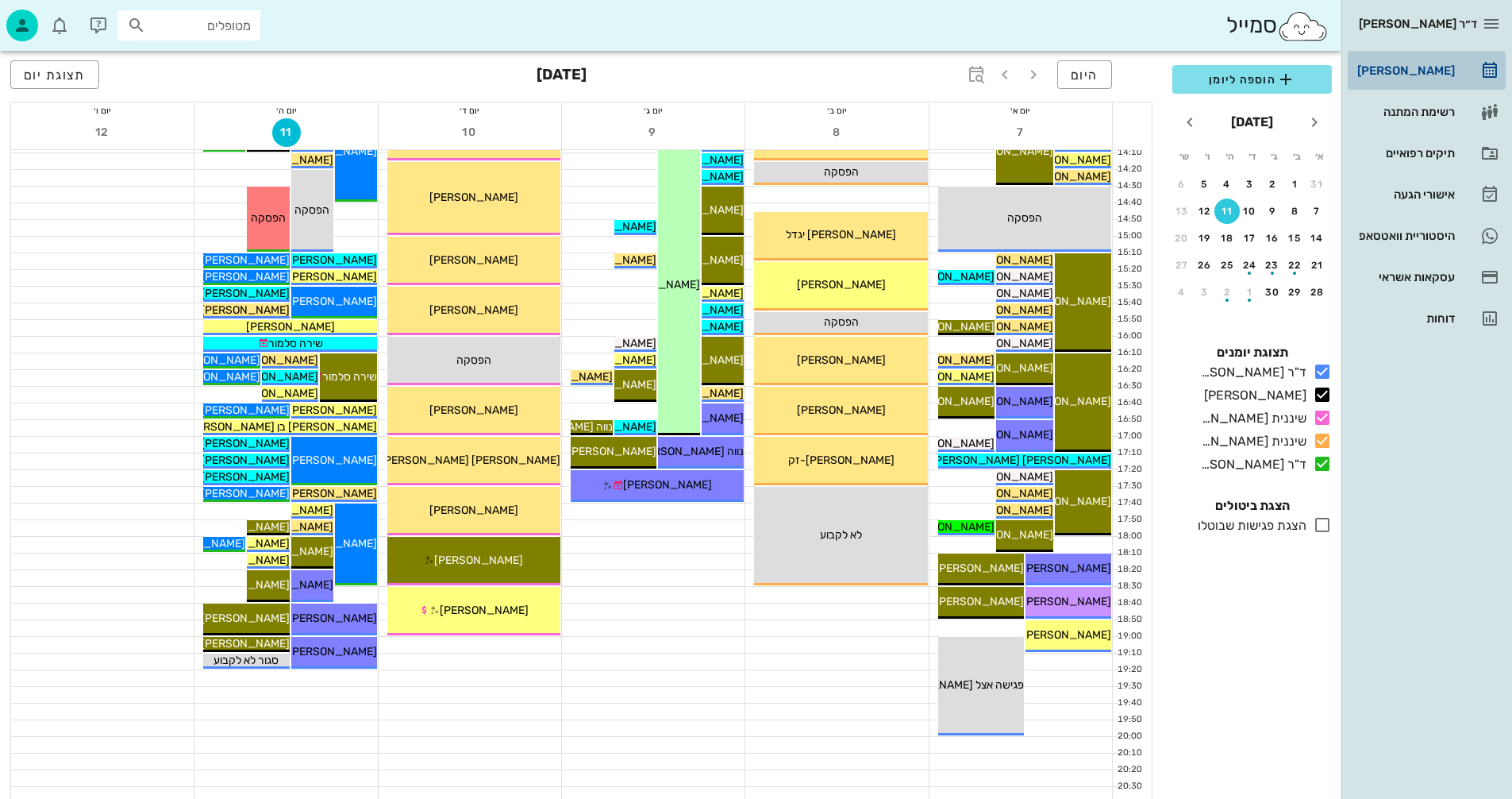
click at [1423, 71] on div "[PERSON_NAME]" at bounding box center [1404, 71] width 101 height 13
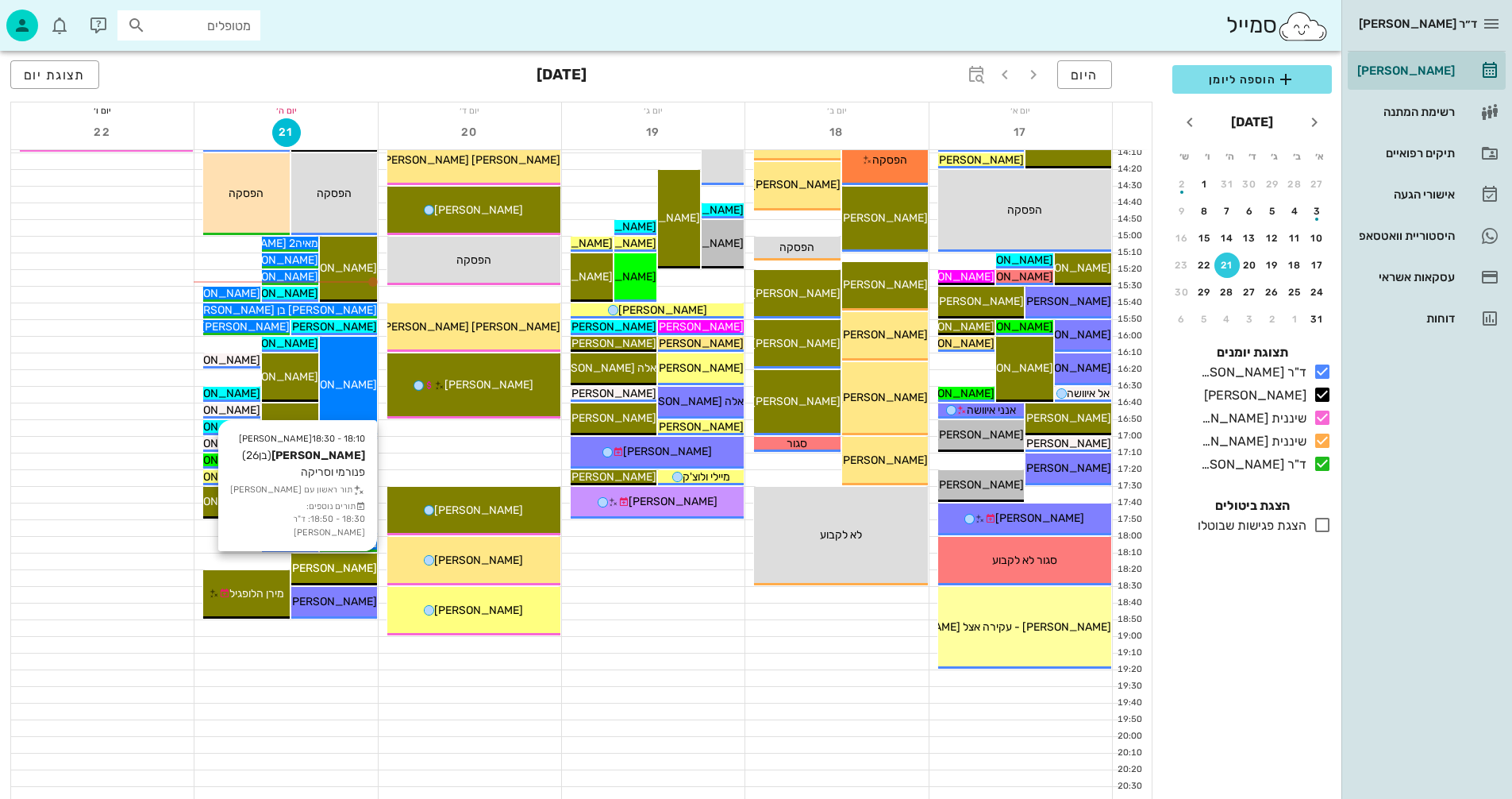
click at [336, 563] on span "[PERSON_NAME]" at bounding box center [332, 568] width 89 height 14
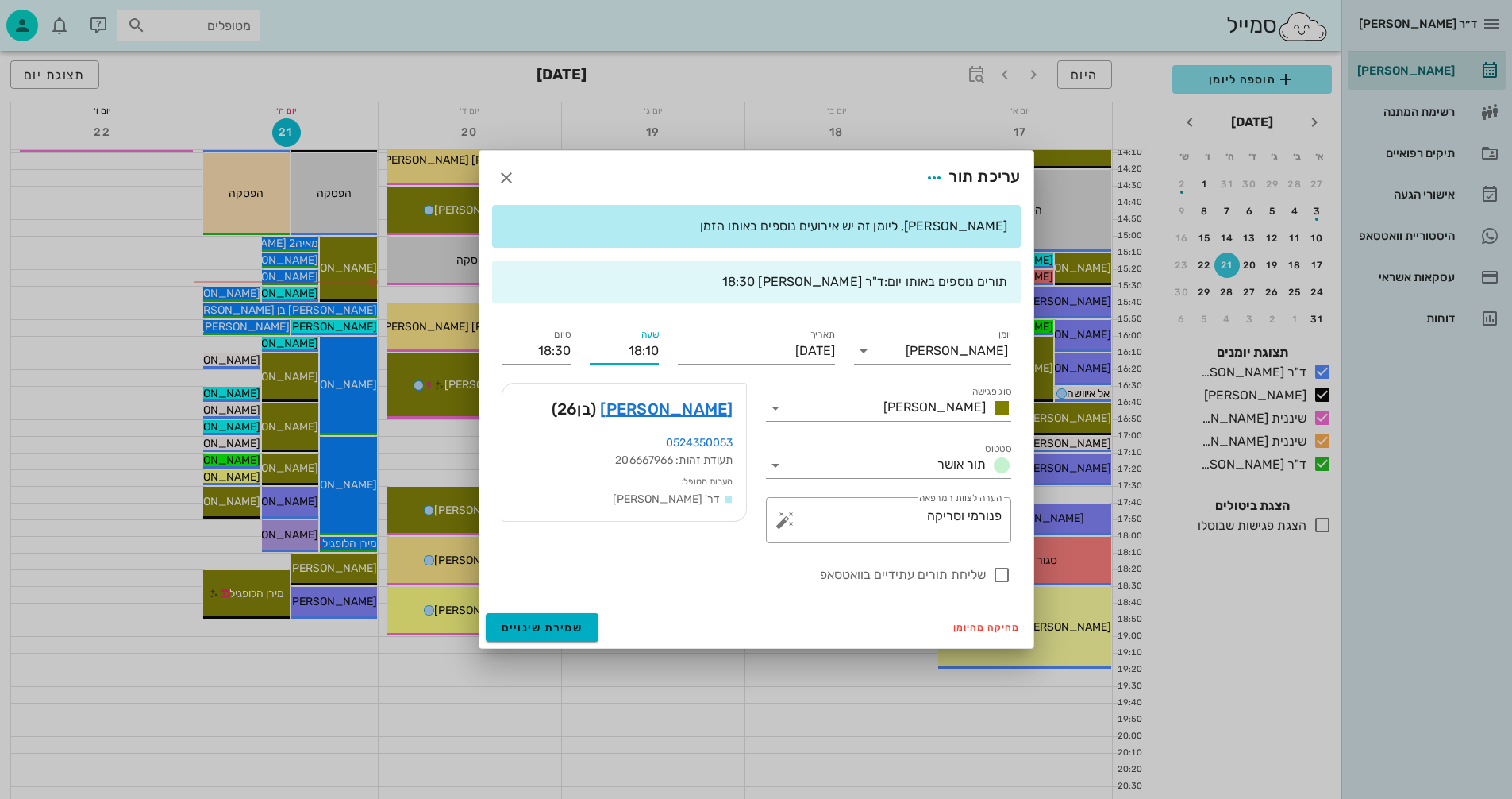
drag, startPoint x: 625, startPoint y: 347, endPoint x: 676, endPoint y: 349, distance: 51.0
click at [676, 349] on div "[PERSON_NAME] סוג פגישה [PERSON_NAME] סטטוס תור אושר תאריך [DATE] שעה 18:10 סיו…" at bounding box center [756, 454] width 528 height 278
type input "17:50"
type input "18:10"
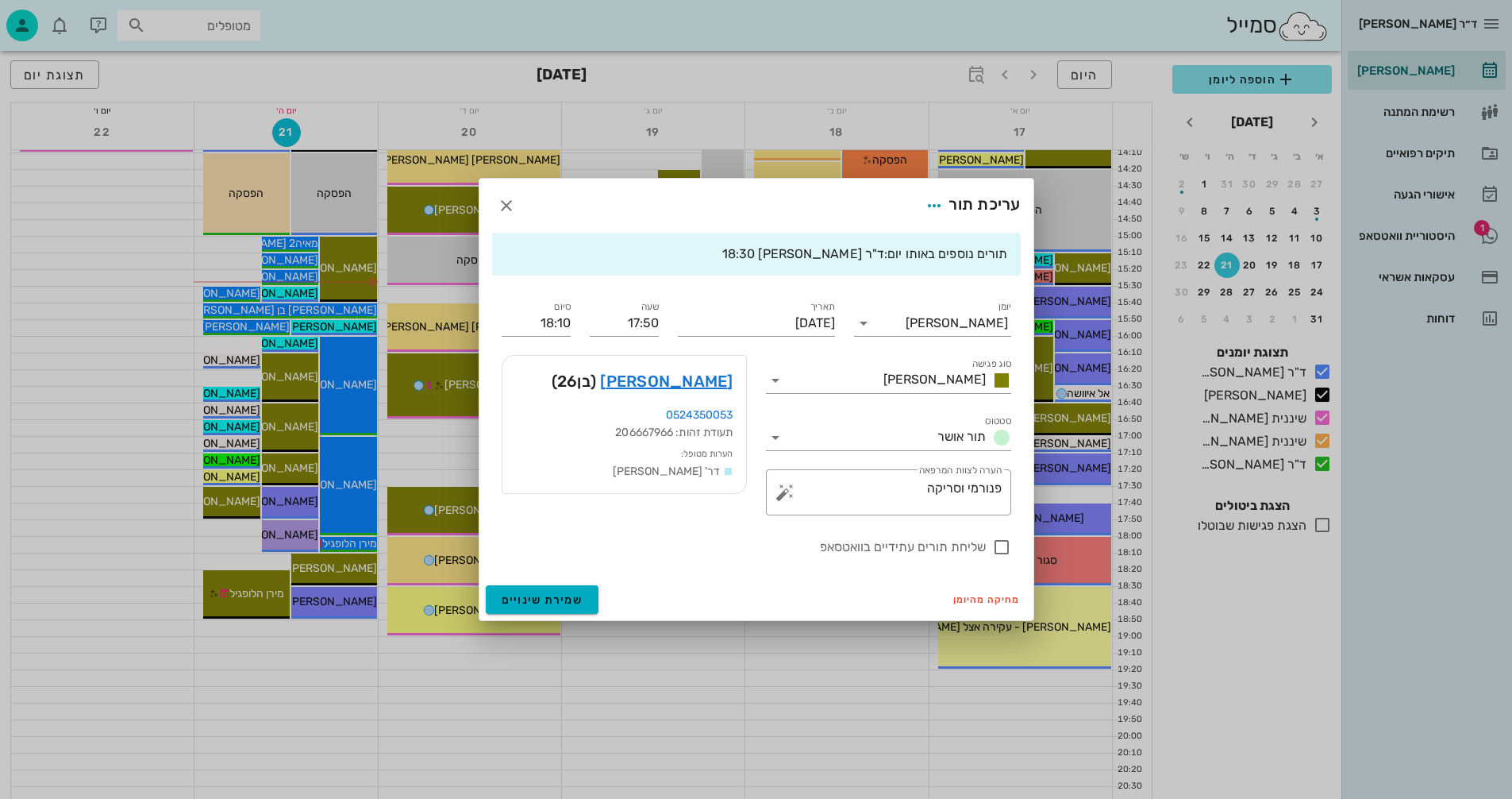
click at [577, 352] on div "[PERSON_NAME] סוג פגישה [PERSON_NAME] סטטוס תור אושר תאריך [DATE] שעה 17:50 סיו…" at bounding box center [756, 426] width 528 height 278
click at [555, 594] on span "שמירת שינויים" at bounding box center [542, 600] width 82 height 14
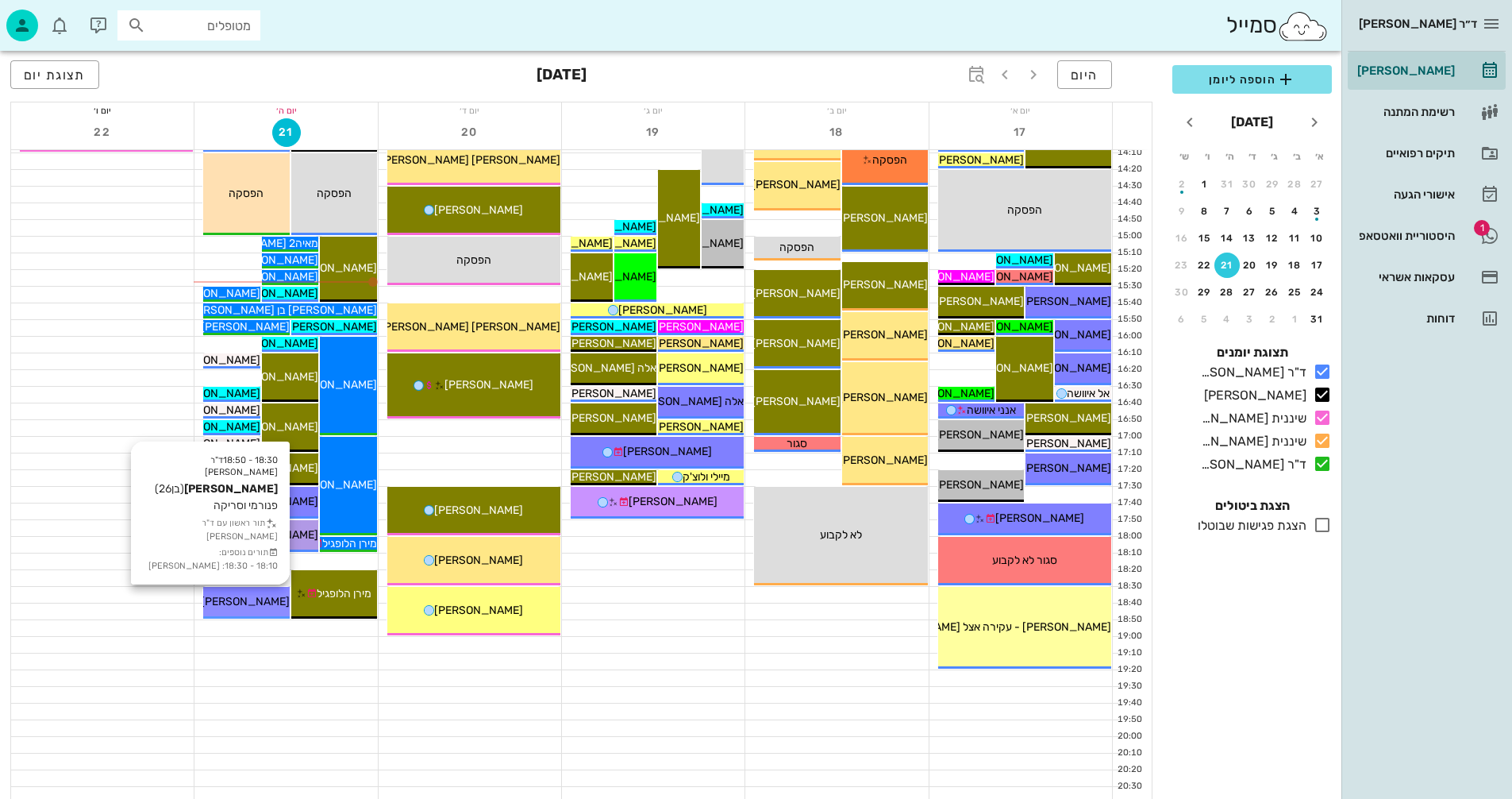
click at [249, 599] on span "[PERSON_NAME]" at bounding box center [245, 601] width 89 height 14
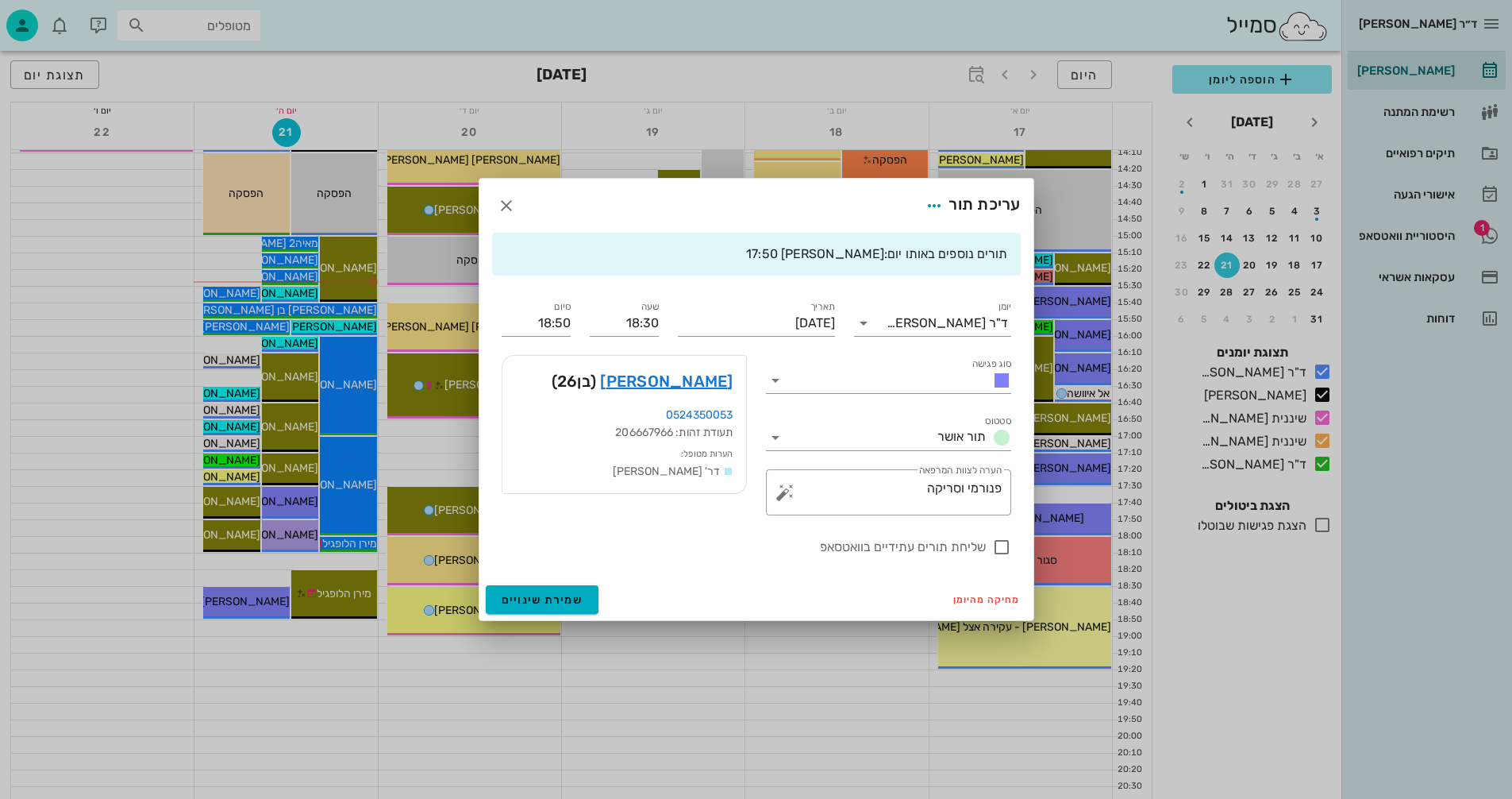
click at [344, 675] on div at bounding box center [756, 400] width 1512 height 799
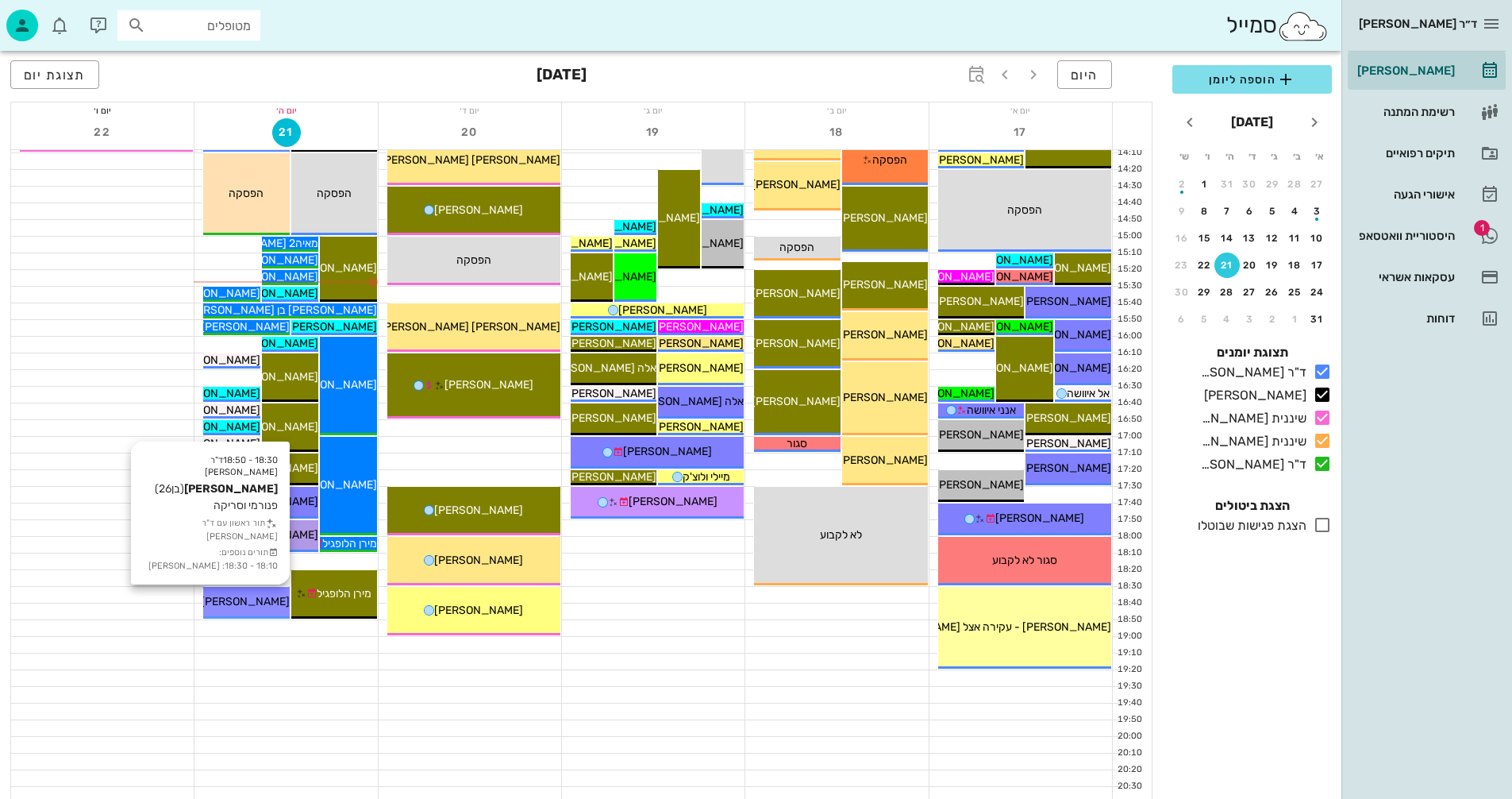
click at [238, 606] on span "[PERSON_NAME]" at bounding box center [245, 601] width 89 height 14
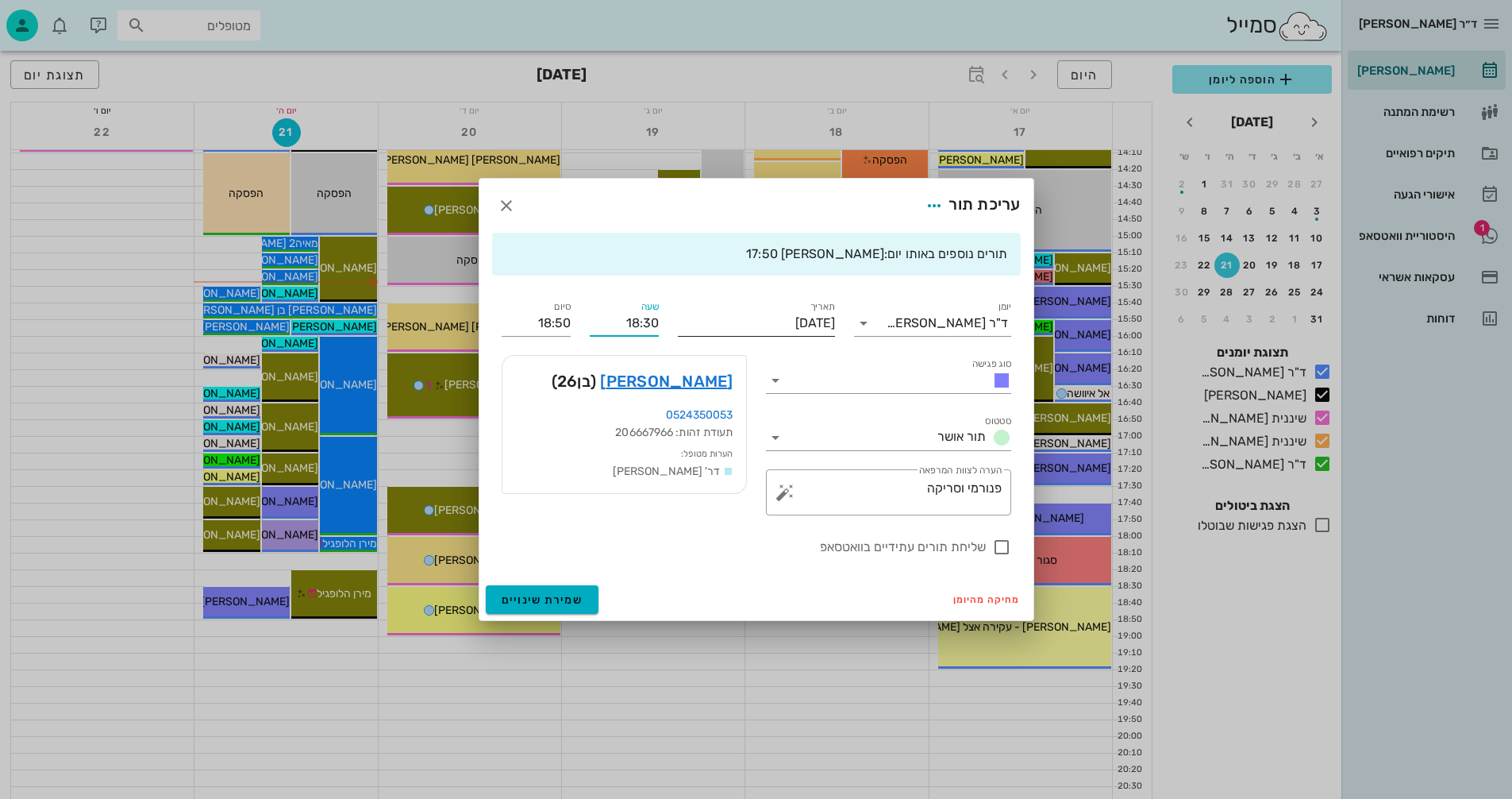
drag, startPoint x: 644, startPoint y: 322, endPoint x: 697, endPoint y: 324, distance: 53.0
click at [697, 324] on div "יומן ד"ר [PERSON_NAME] סוג פגישה סטטוס תור אושר תאריך [DATE] שעה 18:30 סיום 18:…" at bounding box center [756, 426] width 528 height 278
type input "18:10"
type input "18:30"
click at [528, 324] on input "18:30" at bounding box center [536, 322] width 69 height 25
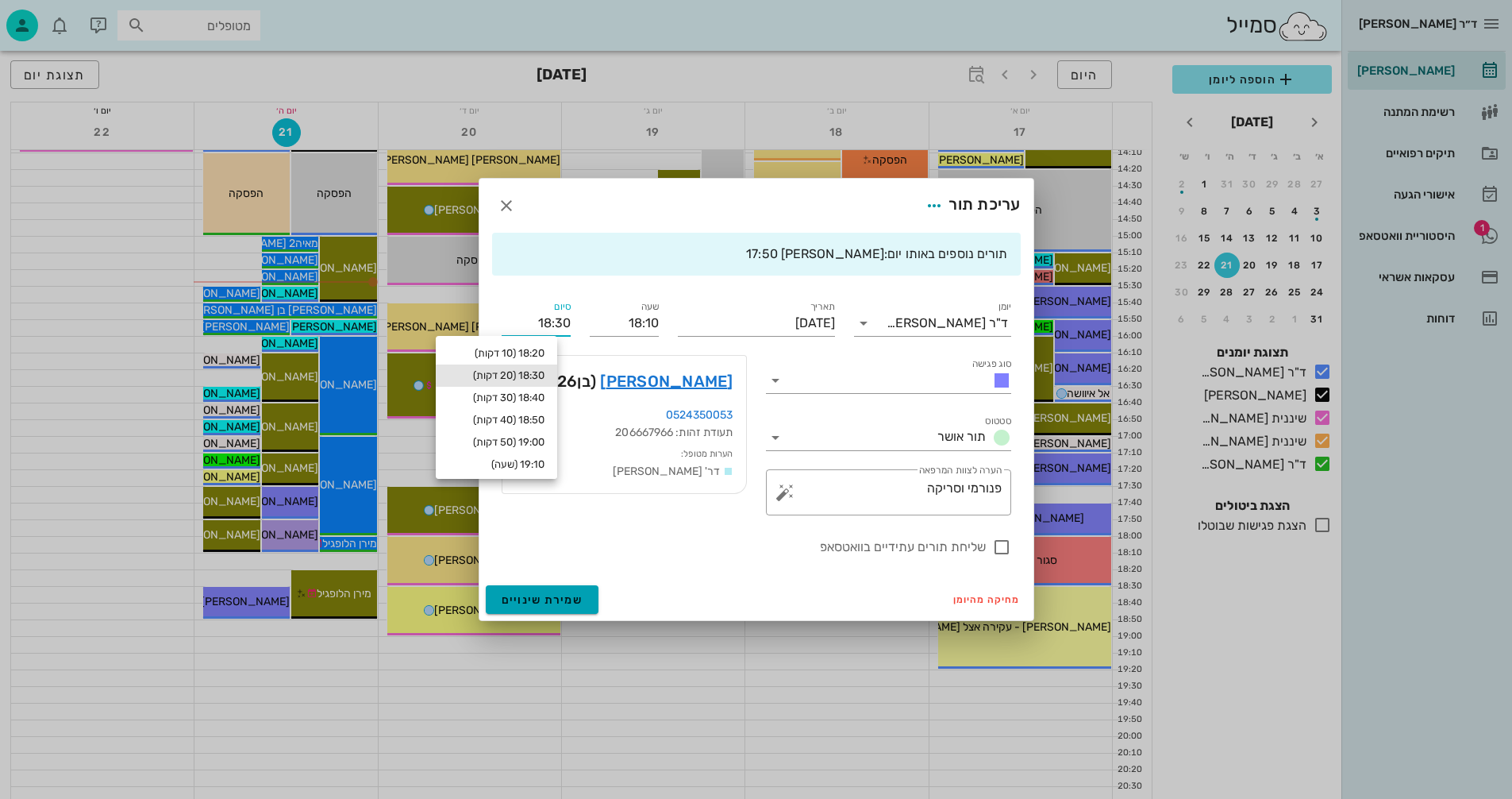
click at [566, 597] on span "שמירת שינויים" at bounding box center [542, 600] width 82 height 14
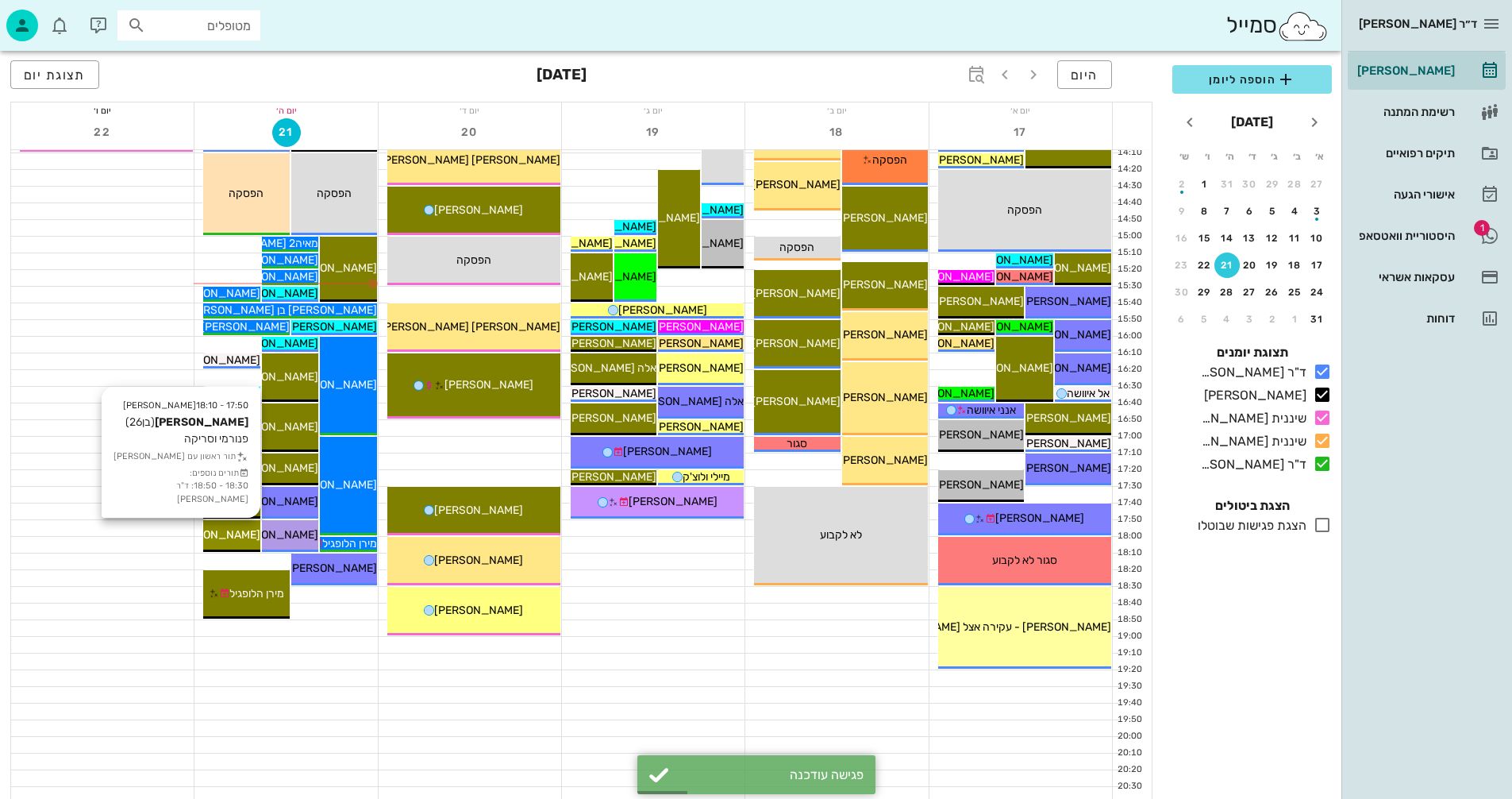
click at [236, 531] on span "[PERSON_NAME]" at bounding box center [216, 534] width 89 height 14
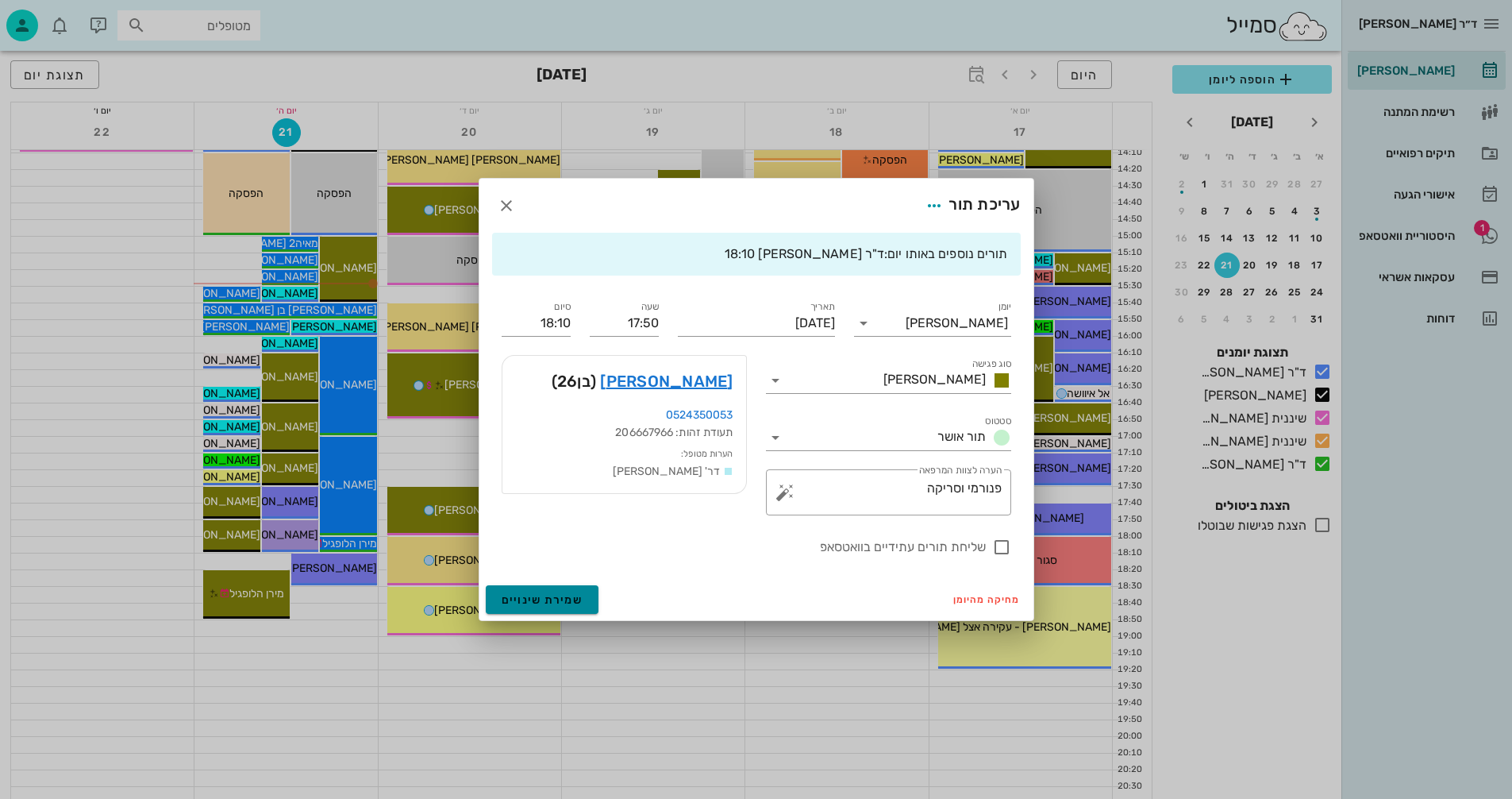
click at [555, 594] on span "שמירת שינויים" at bounding box center [542, 600] width 82 height 14
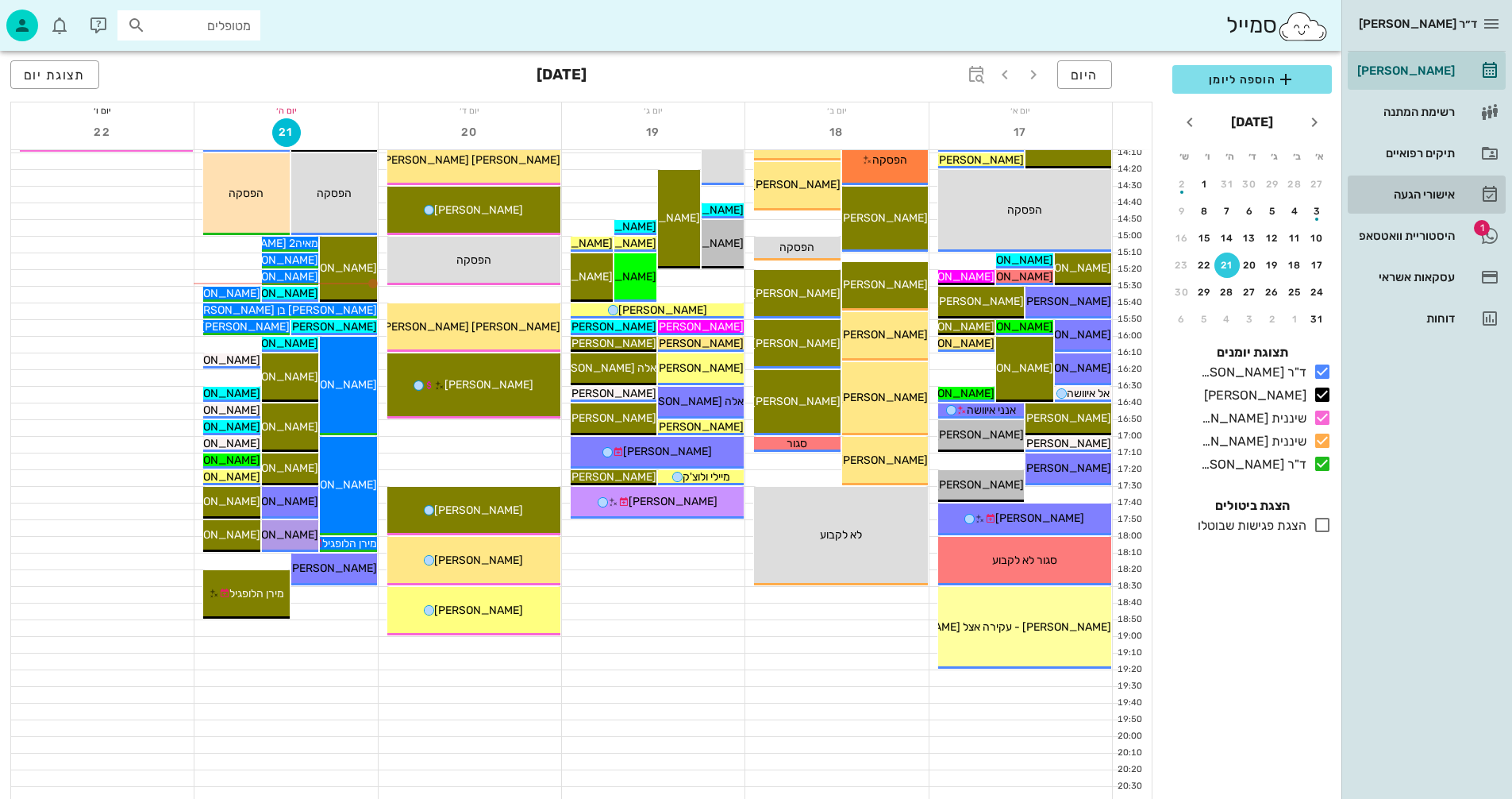
click at [1411, 190] on div "אישורי הגעה" at bounding box center [1404, 195] width 101 height 13
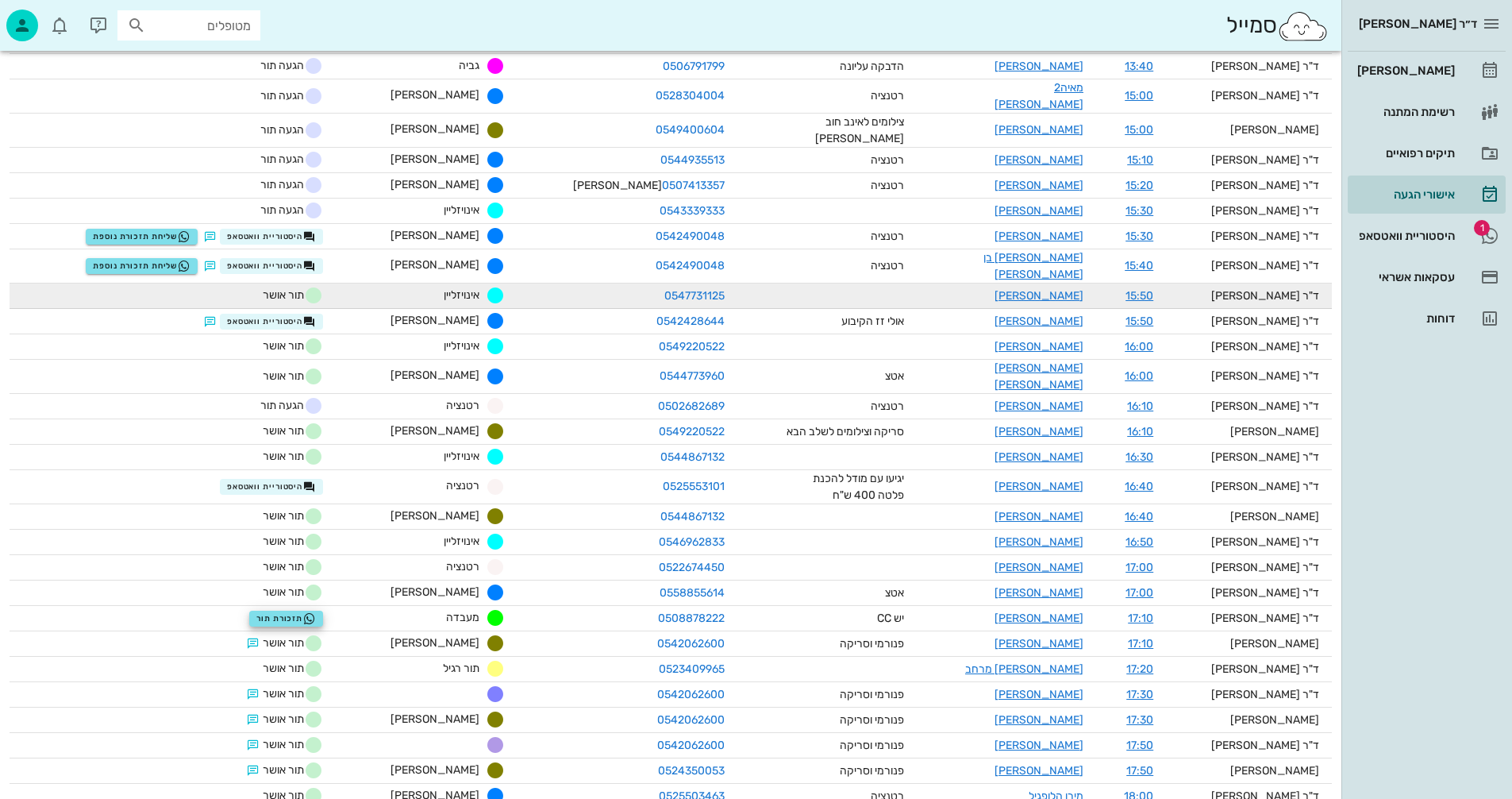
scroll to position [1079, 0]
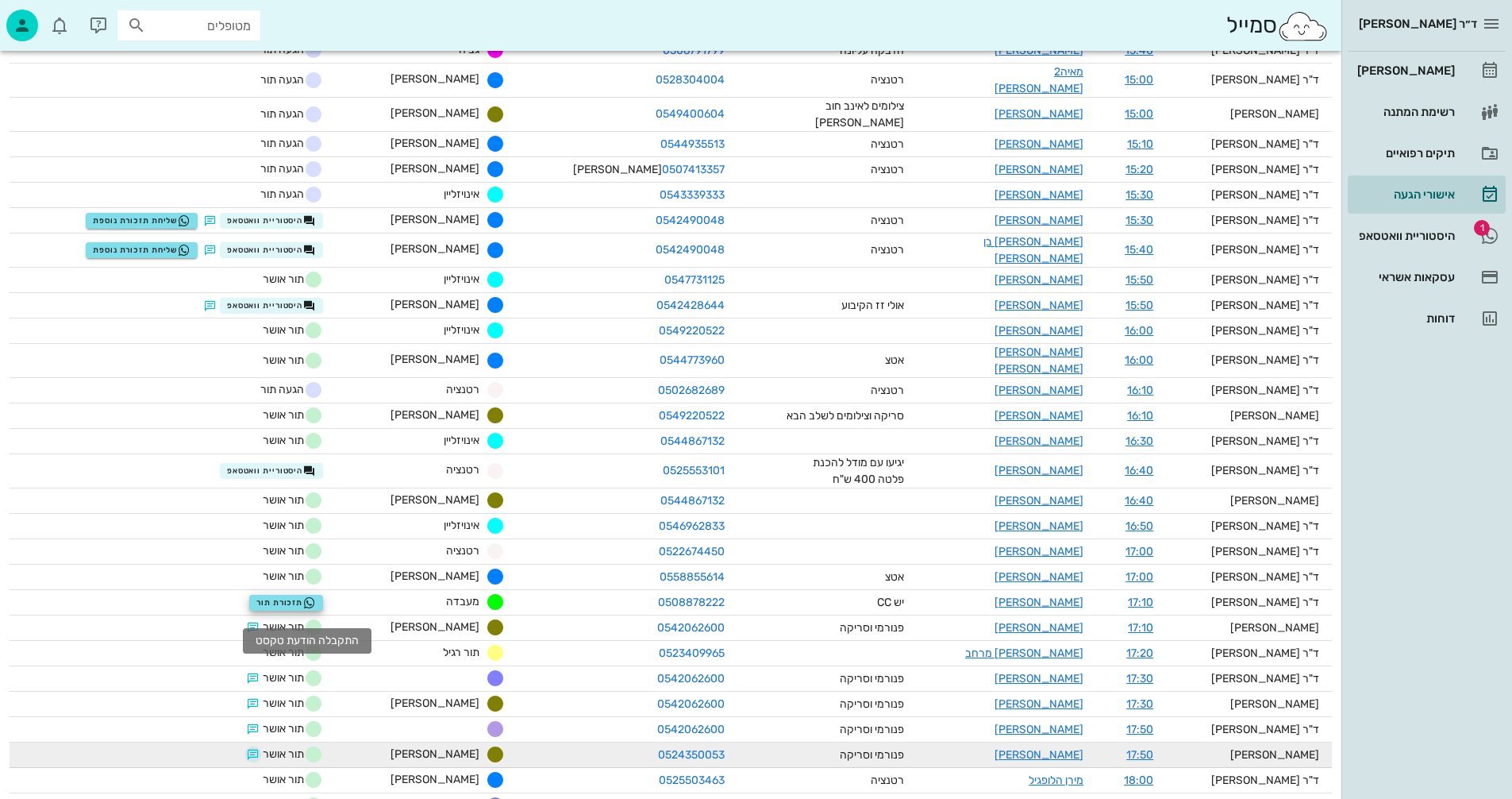
click at [260, 748] on button "button" at bounding box center [254, 754] width 13 height 13
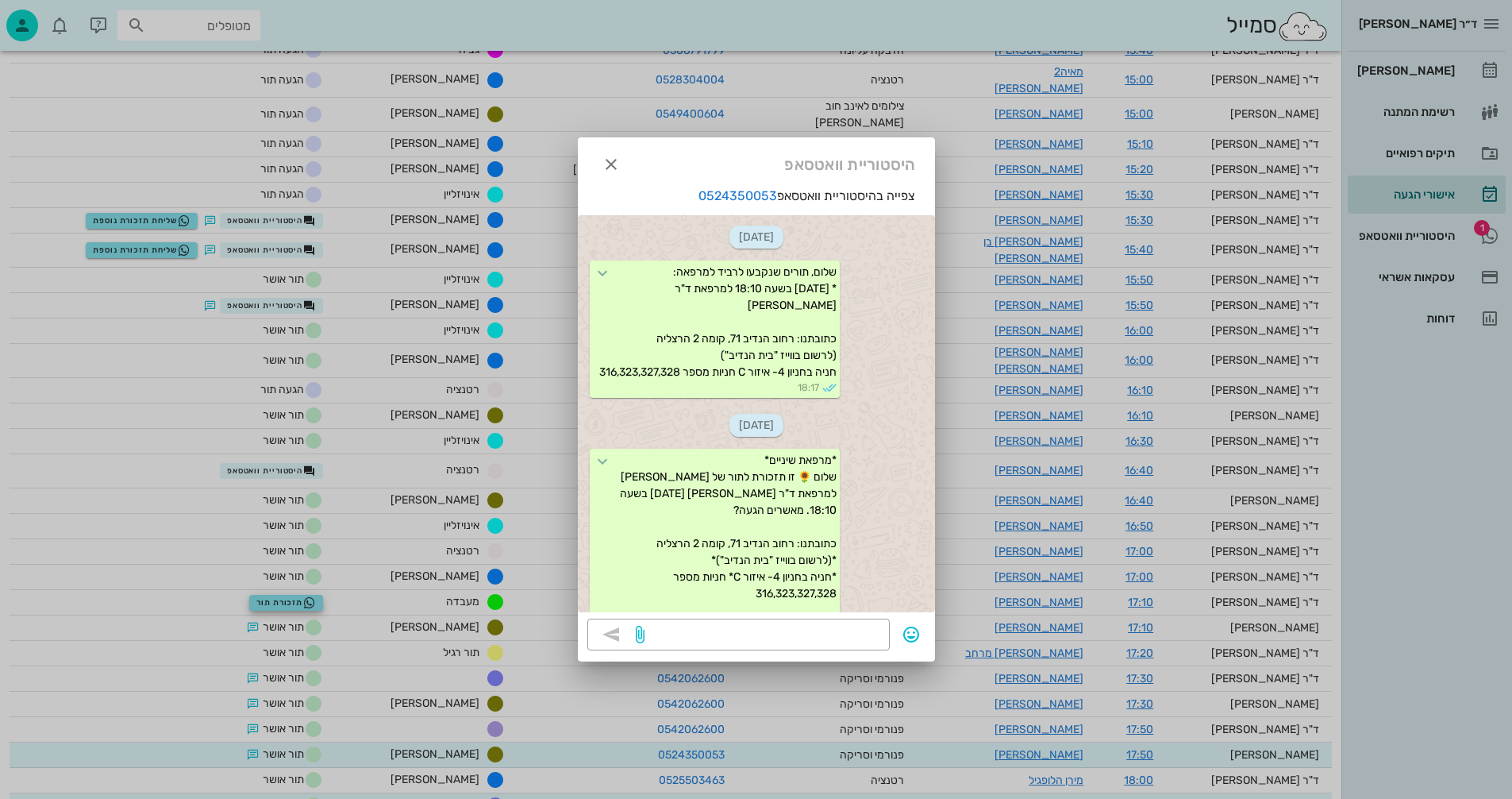
scroll to position [613, 0]
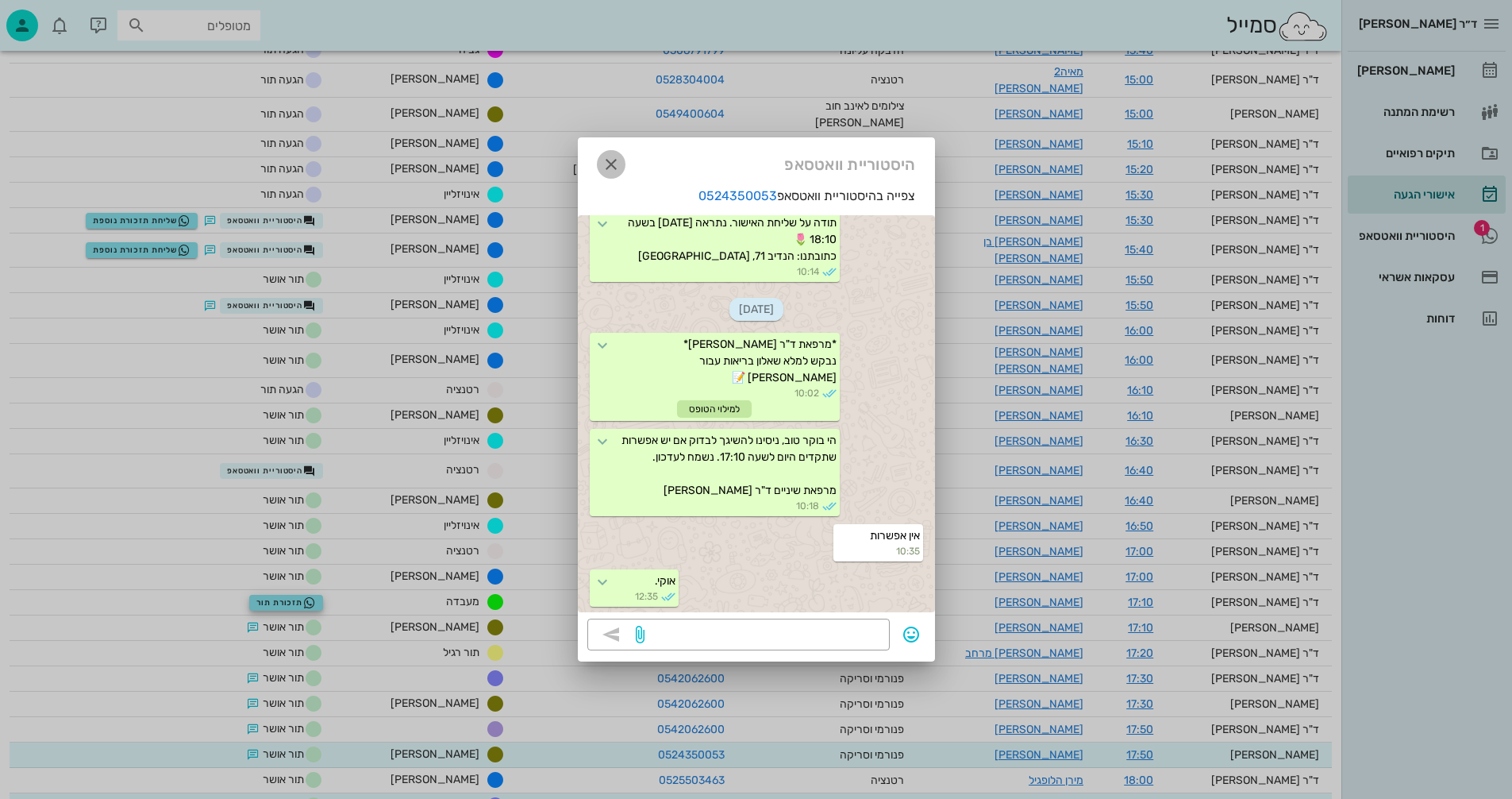
click at [617, 159] on icon "button" at bounding box center [611, 164] width 20 height 20
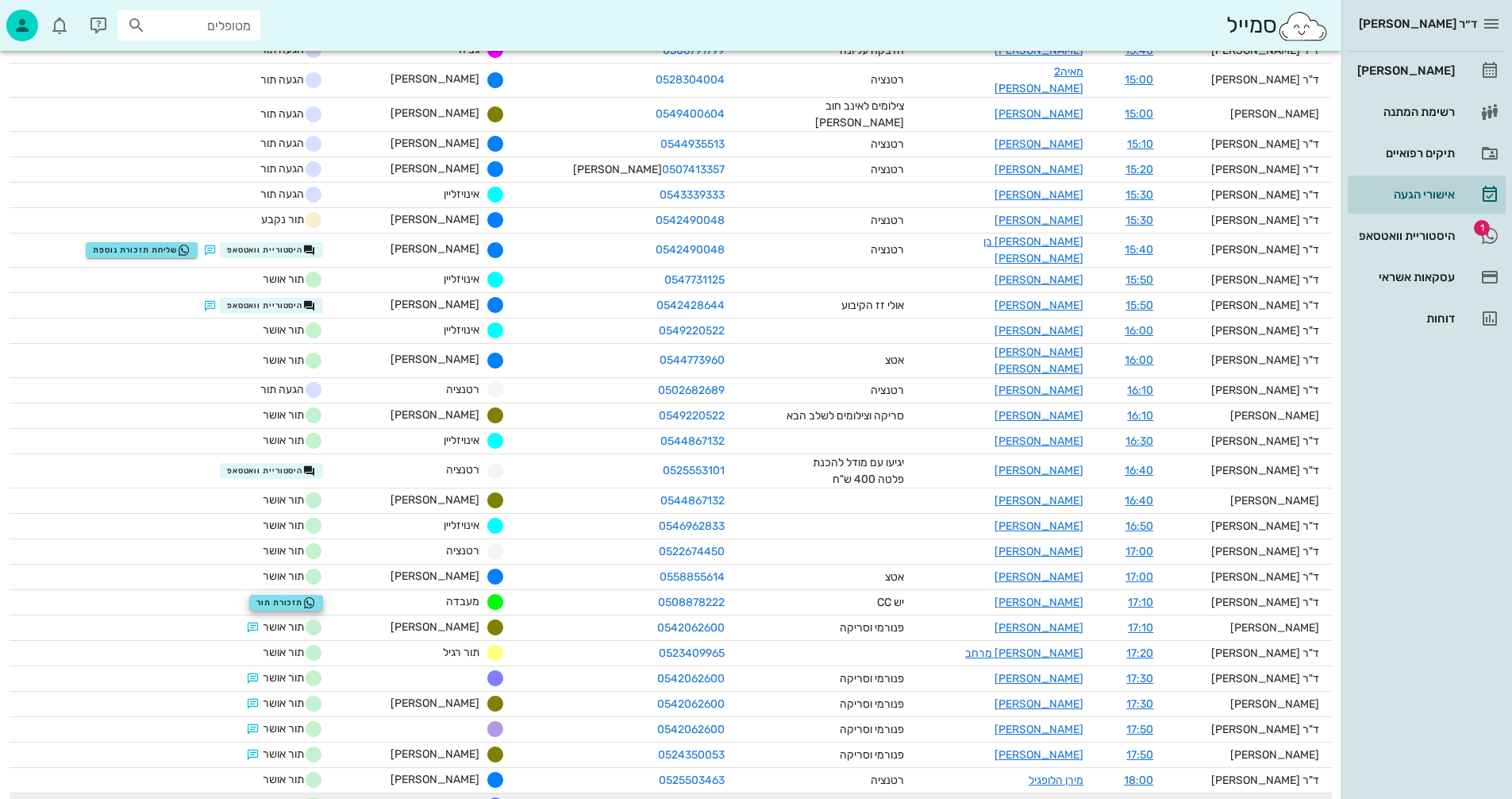
click at [1061, 798] on link "[PERSON_NAME]" at bounding box center [1039, 806] width 89 height 14
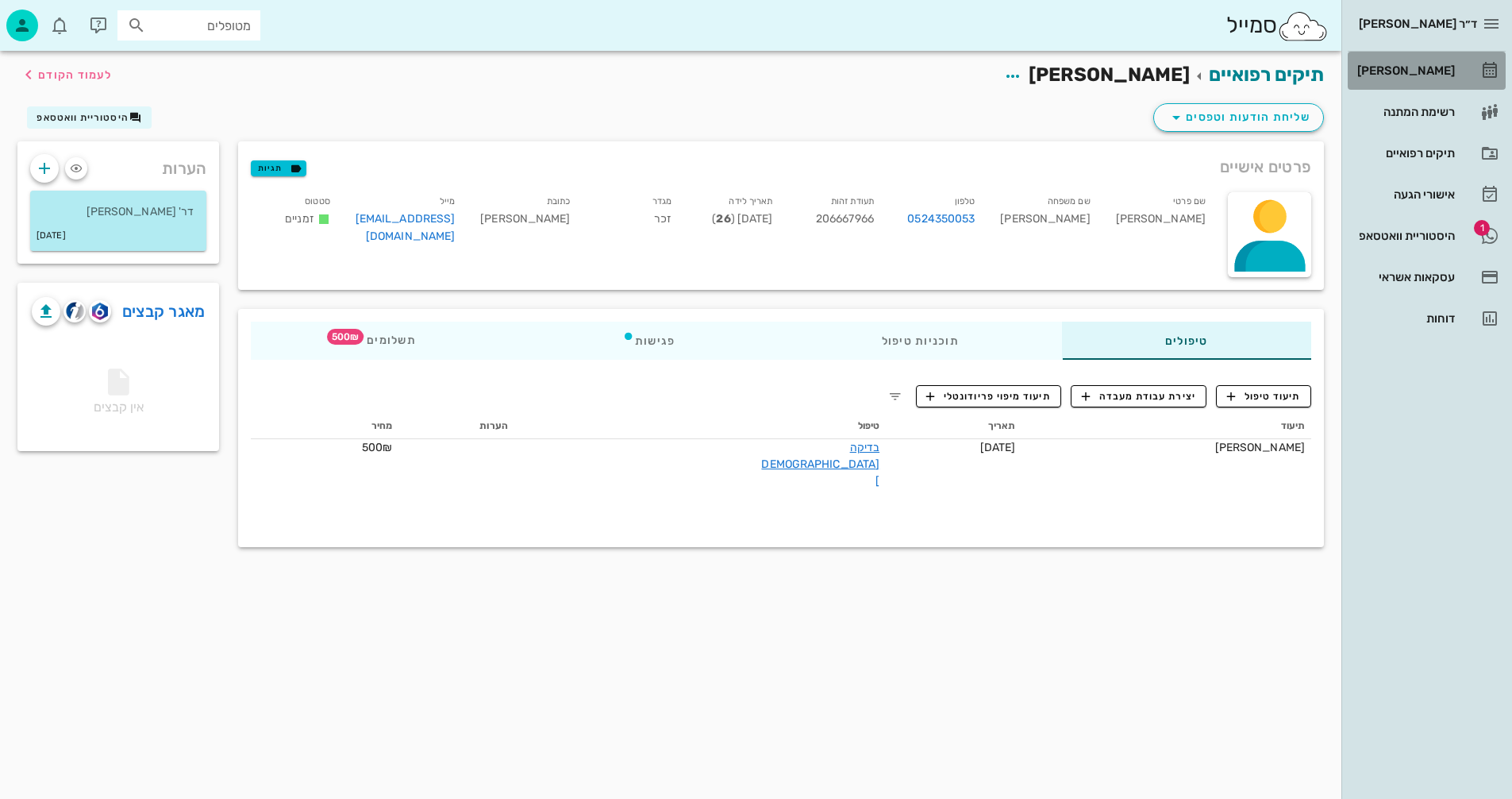
click at [1423, 70] on div "[PERSON_NAME]" at bounding box center [1404, 71] width 101 height 13
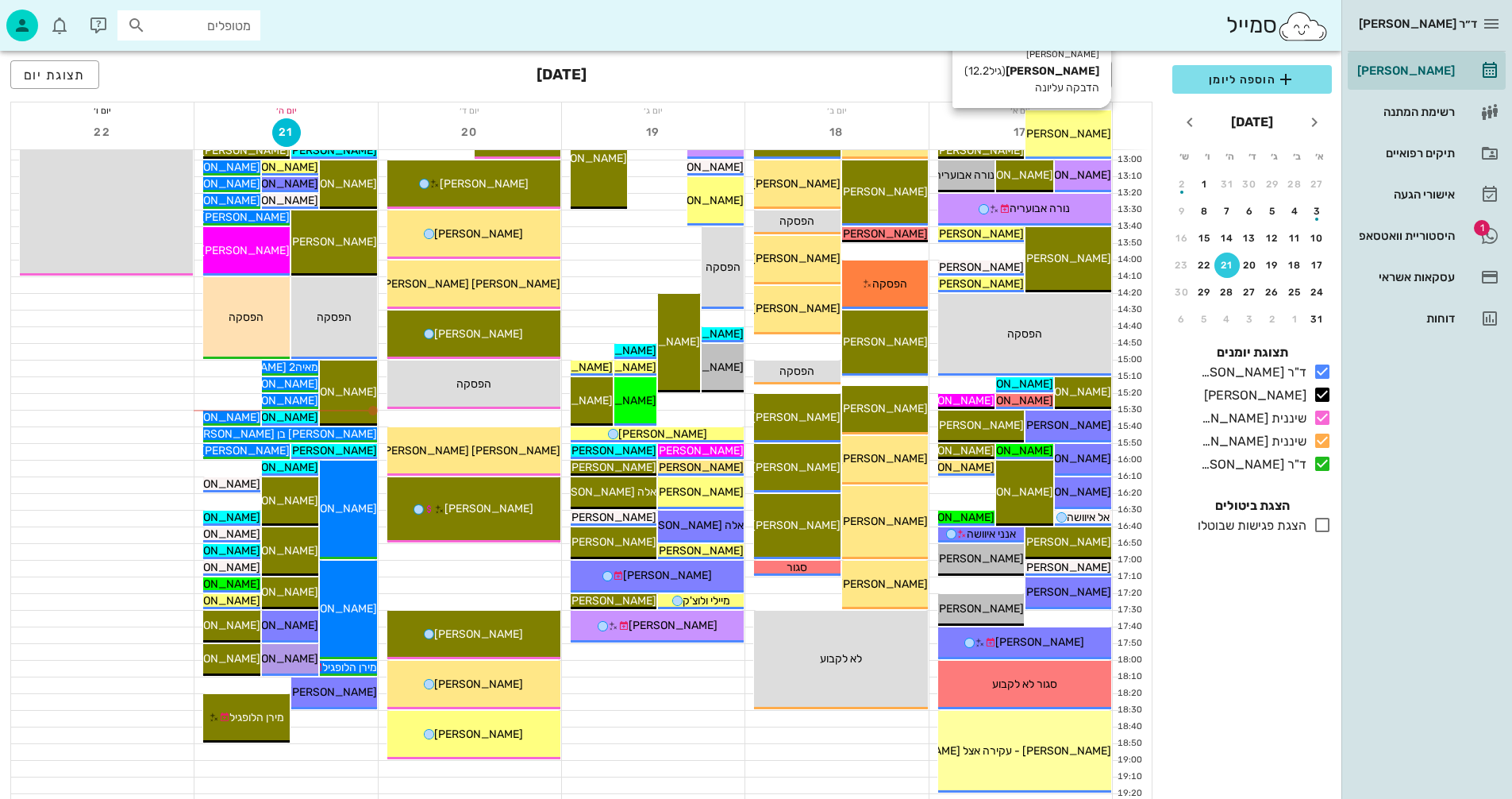
scroll to position [753, 0]
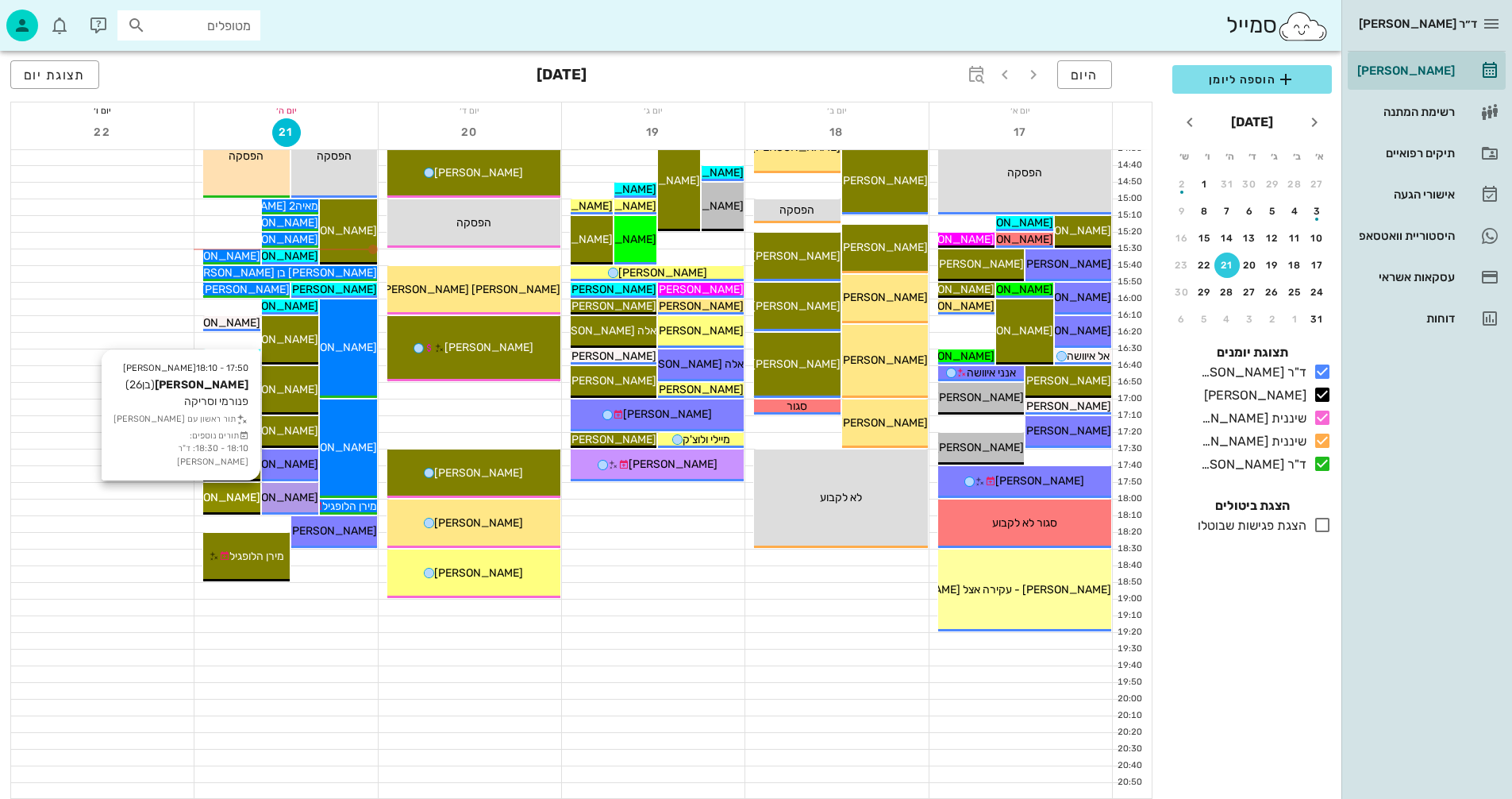
click at [243, 499] on span "[PERSON_NAME]" at bounding box center [216, 497] width 89 height 14
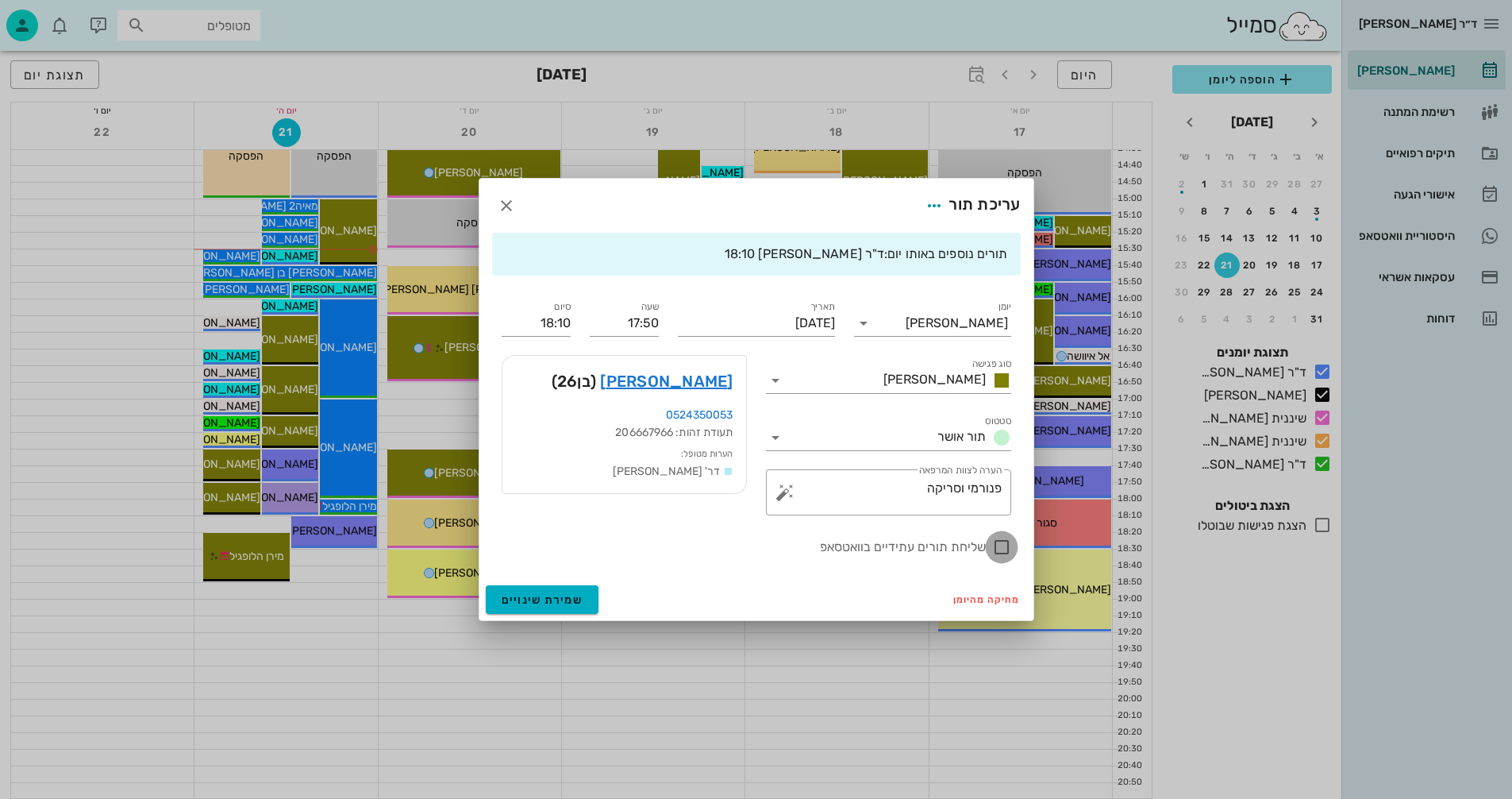
click at [1004, 548] on div at bounding box center [1001, 546] width 27 height 27
checkbox input "true"
click at [558, 599] on span "שמירת שינויים" at bounding box center [542, 600] width 82 height 14
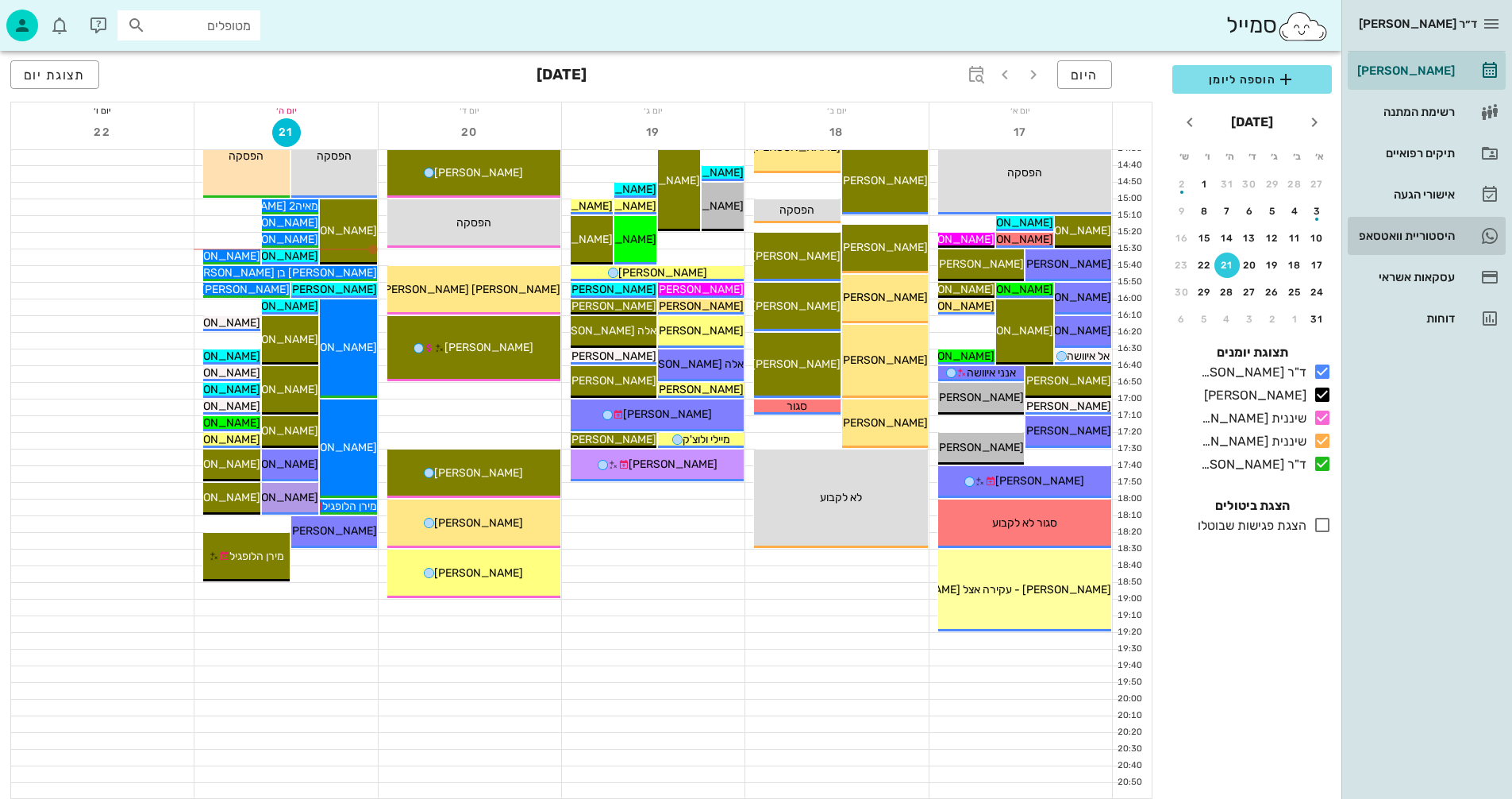
click at [1385, 235] on div "היסטוריית וואטסאפ" at bounding box center [1404, 236] width 101 height 13
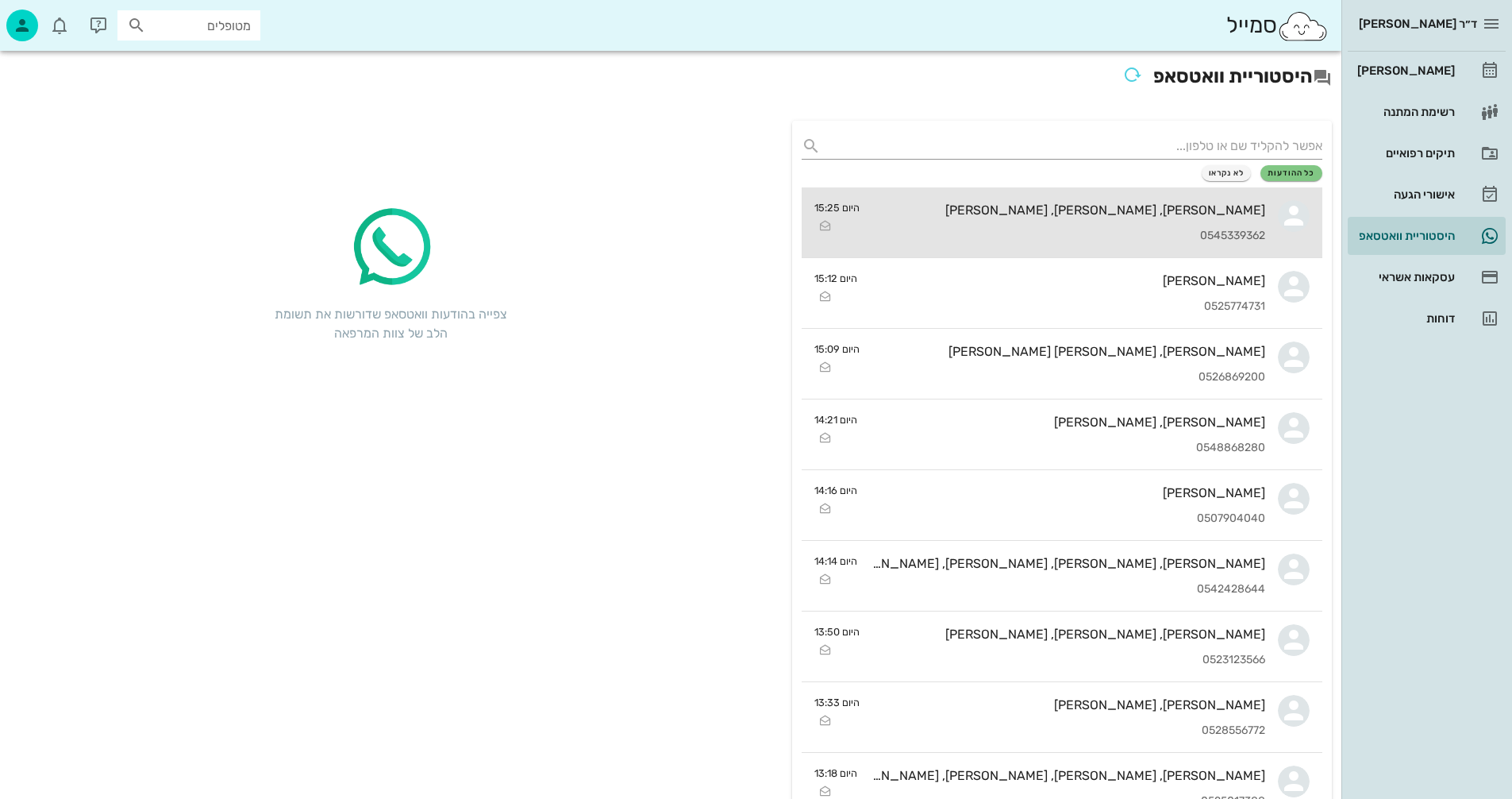
click at [1053, 228] on div "[PERSON_NAME], [PERSON_NAME], [PERSON_NAME] 0545339362" at bounding box center [1068, 222] width 393 height 70
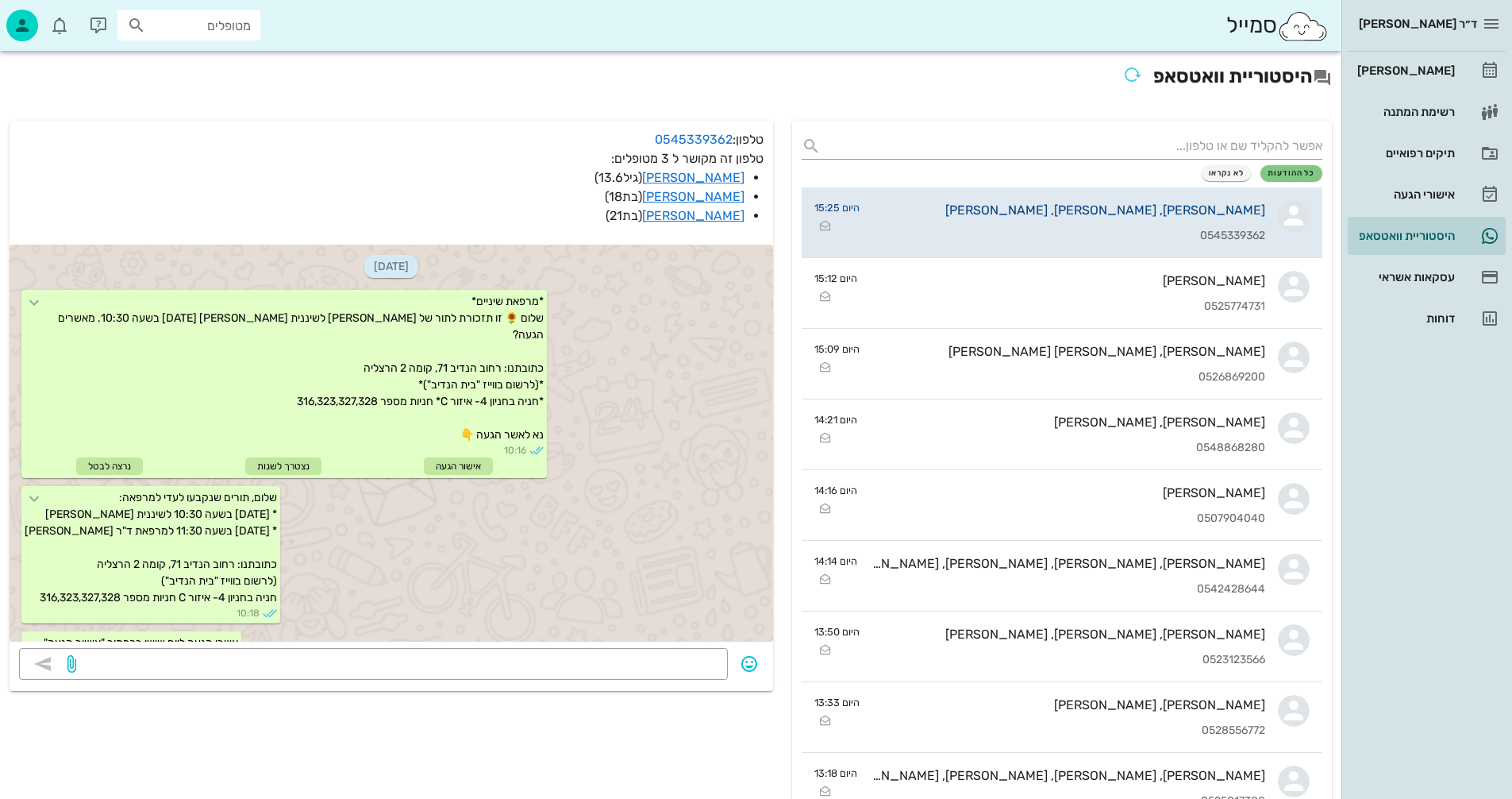
scroll to position [1398, 0]
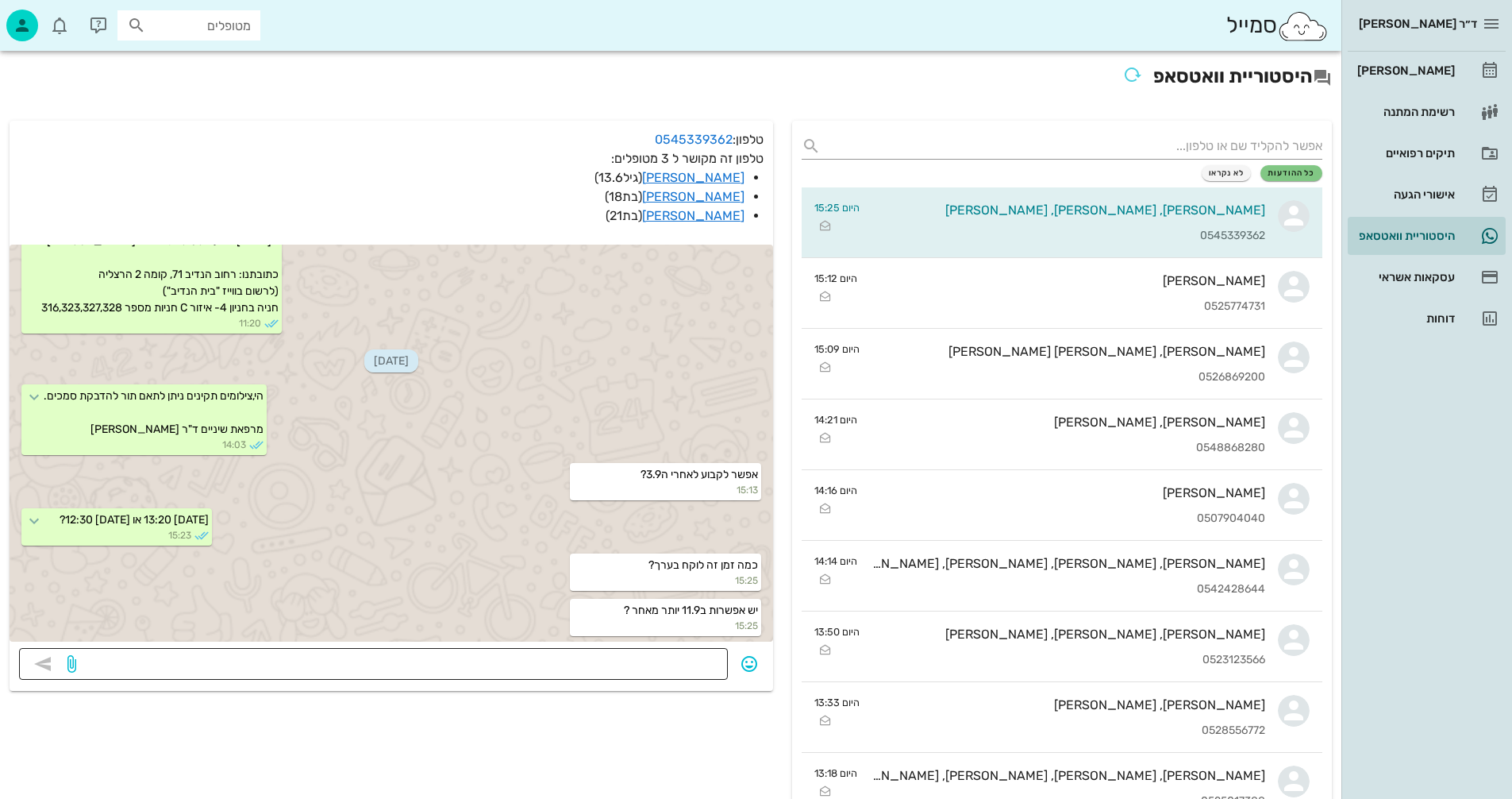
click at [642, 670] on textarea at bounding box center [398, 665] width 639 height 25
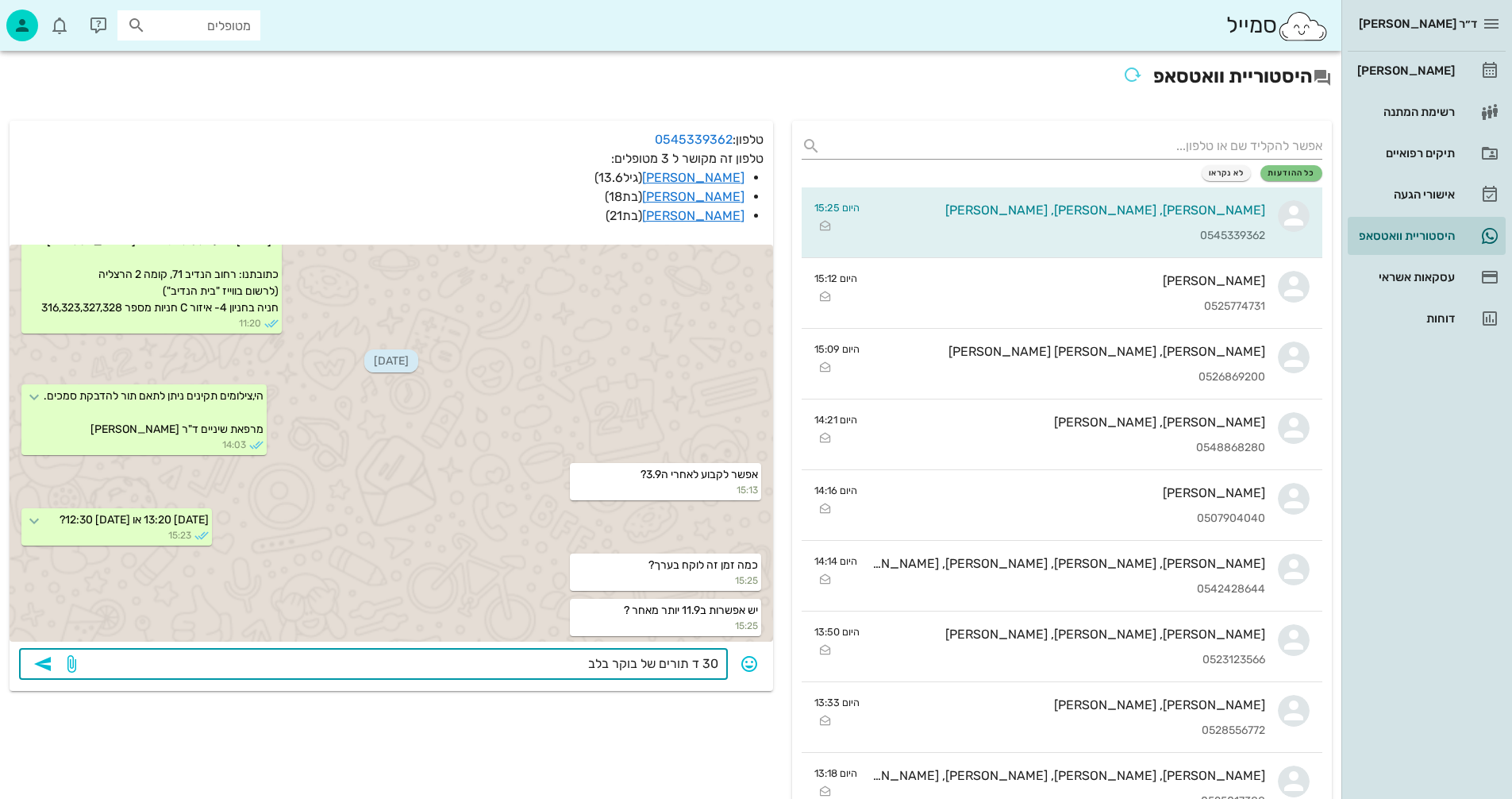
type textarea "30 ד תורים של בוקר בלבד"
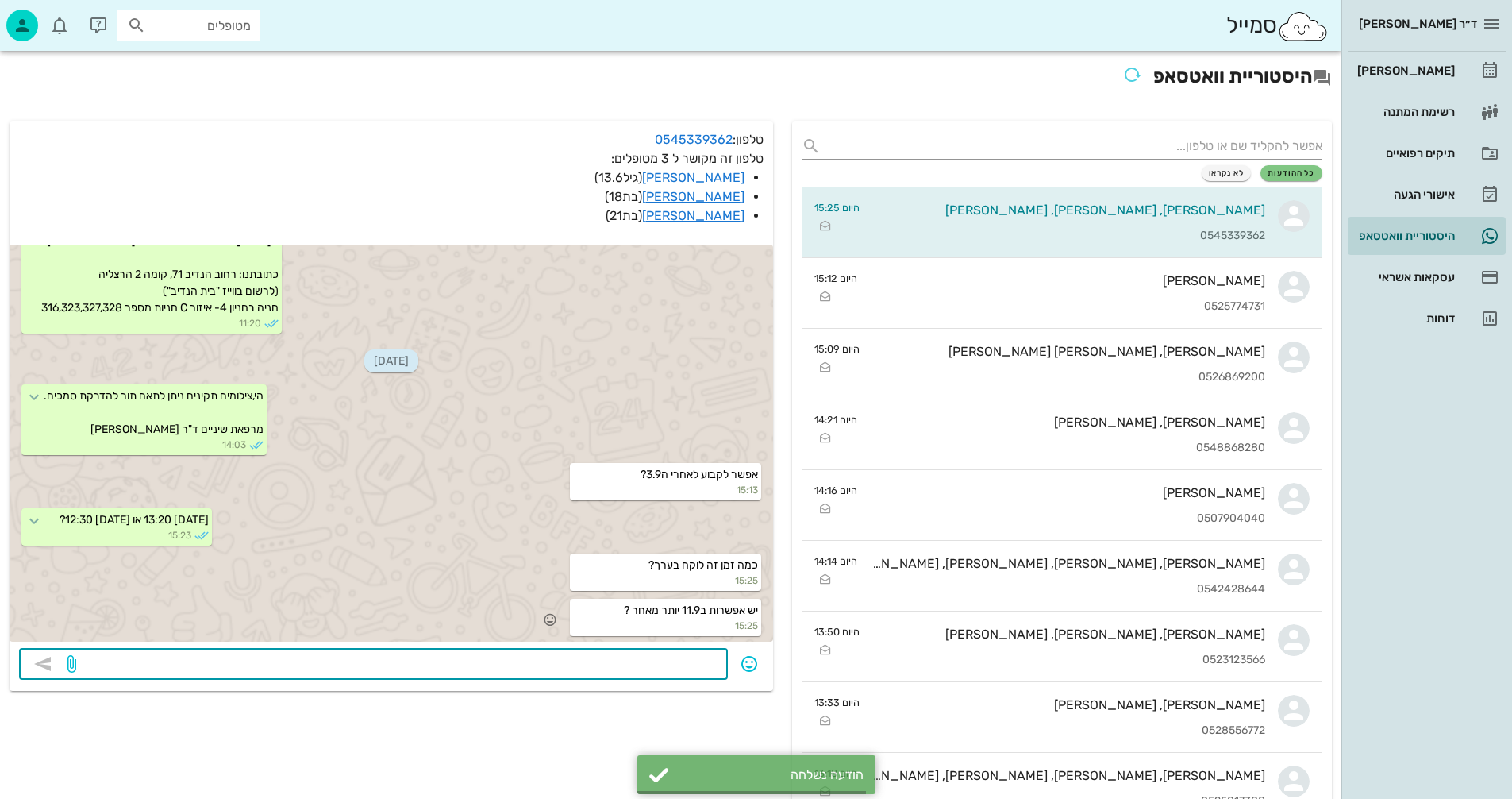
scroll to position [1443, 0]
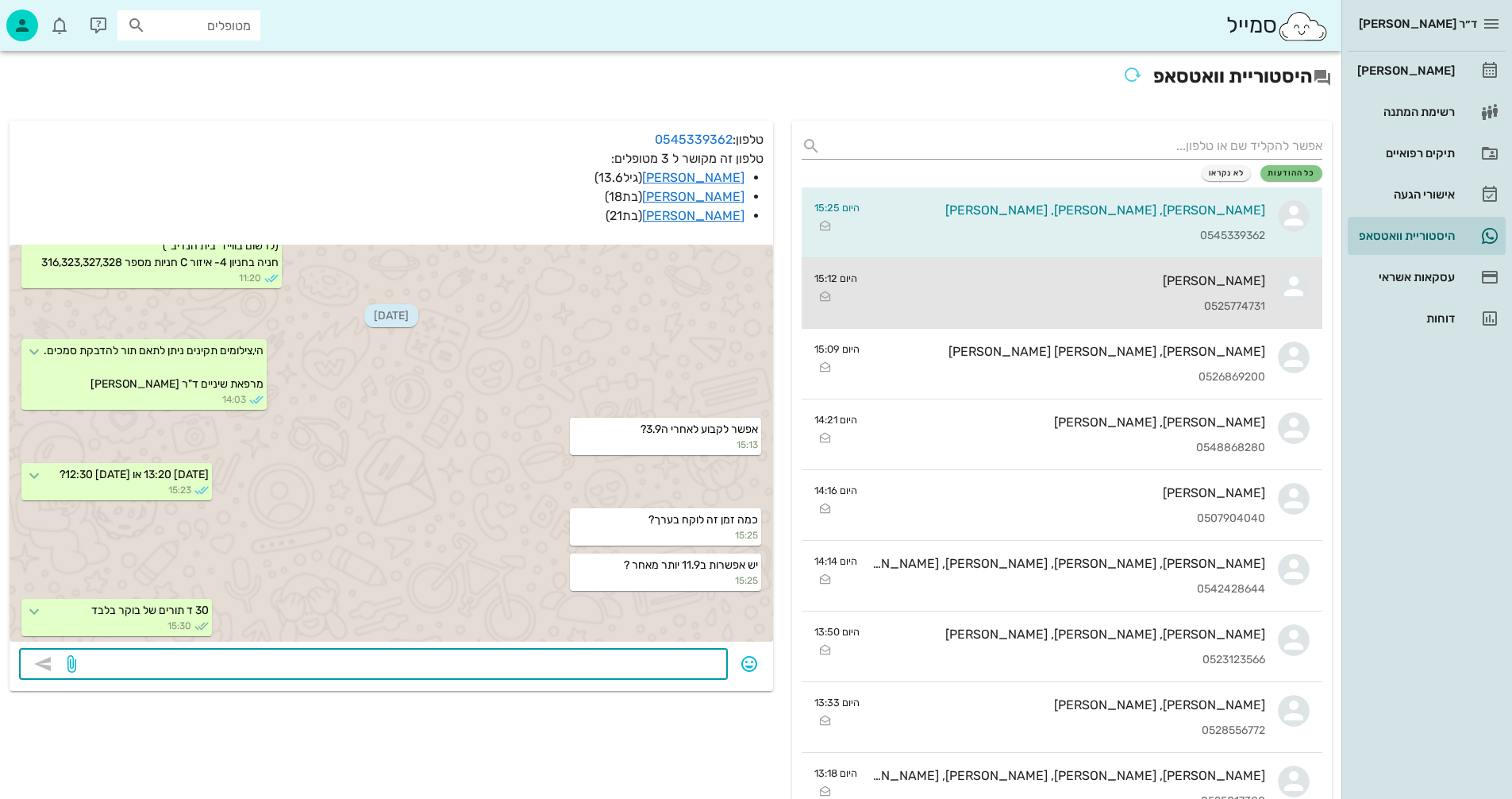
click at [1027, 282] on div "[PERSON_NAME]" at bounding box center [1068, 281] width 396 height 15
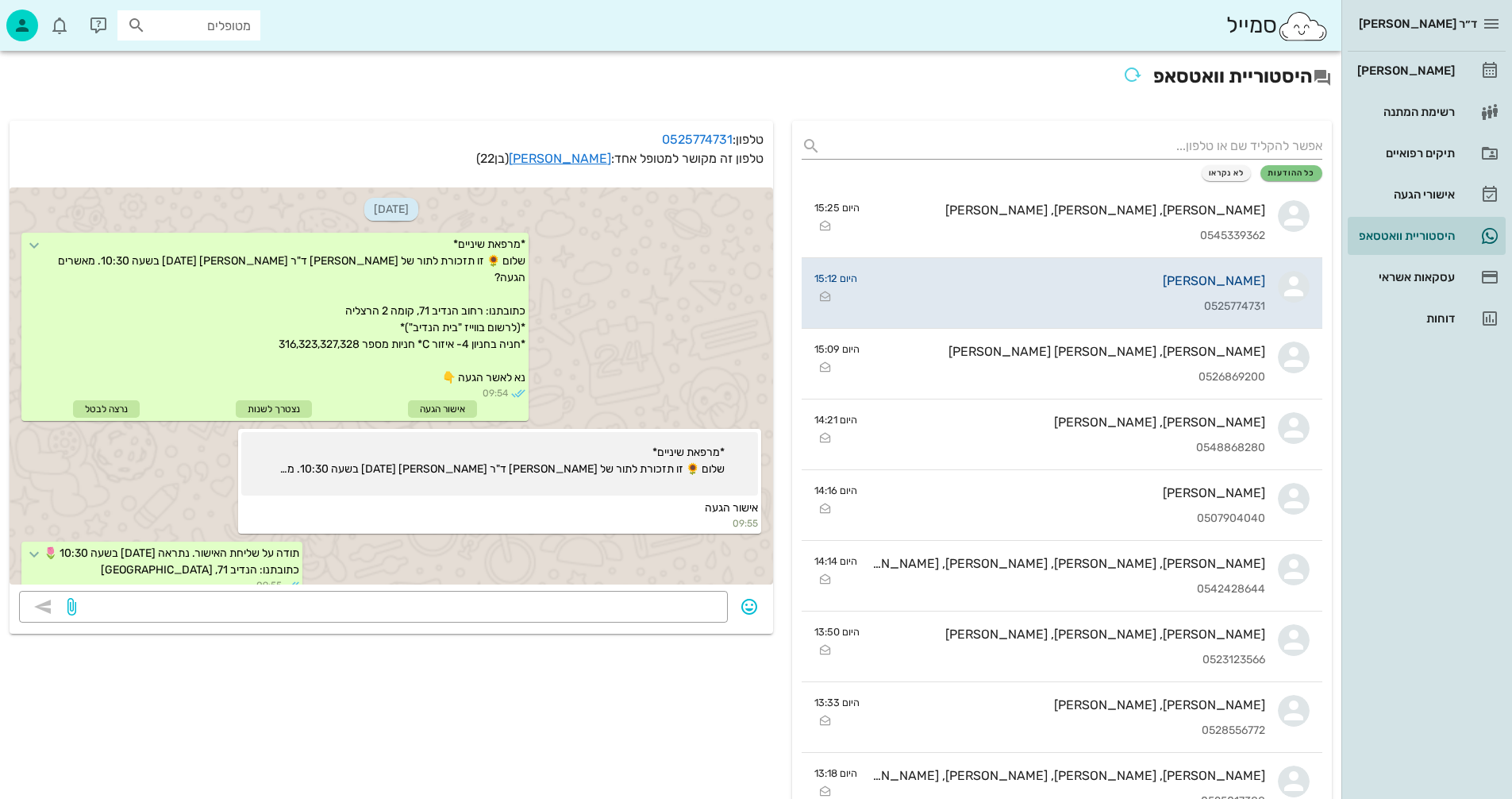
scroll to position [217, 0]
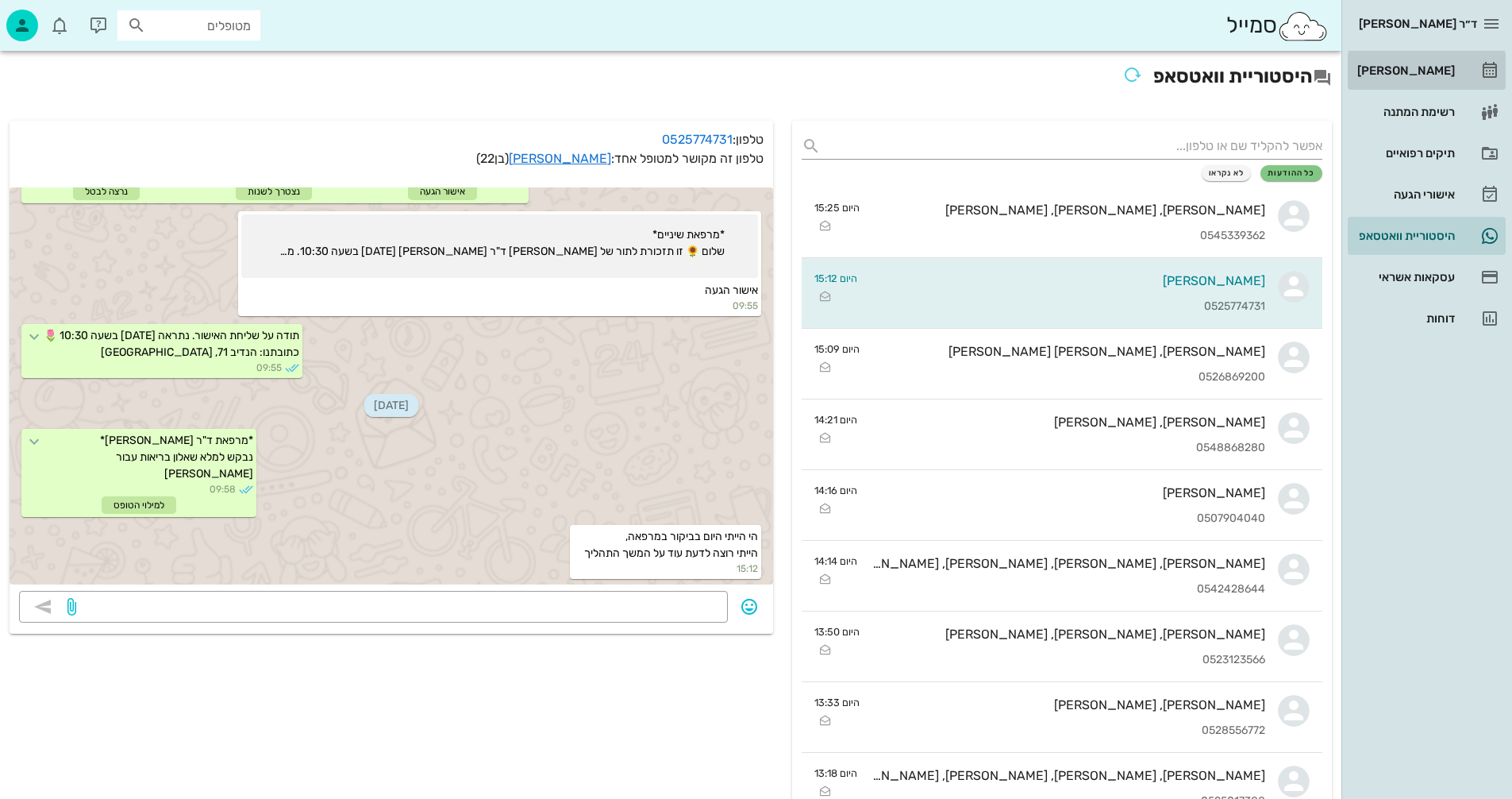
click at [1425, 70] on div "[PERSON_NAME]" at bounding box center [1404, 71] width 101 height 13
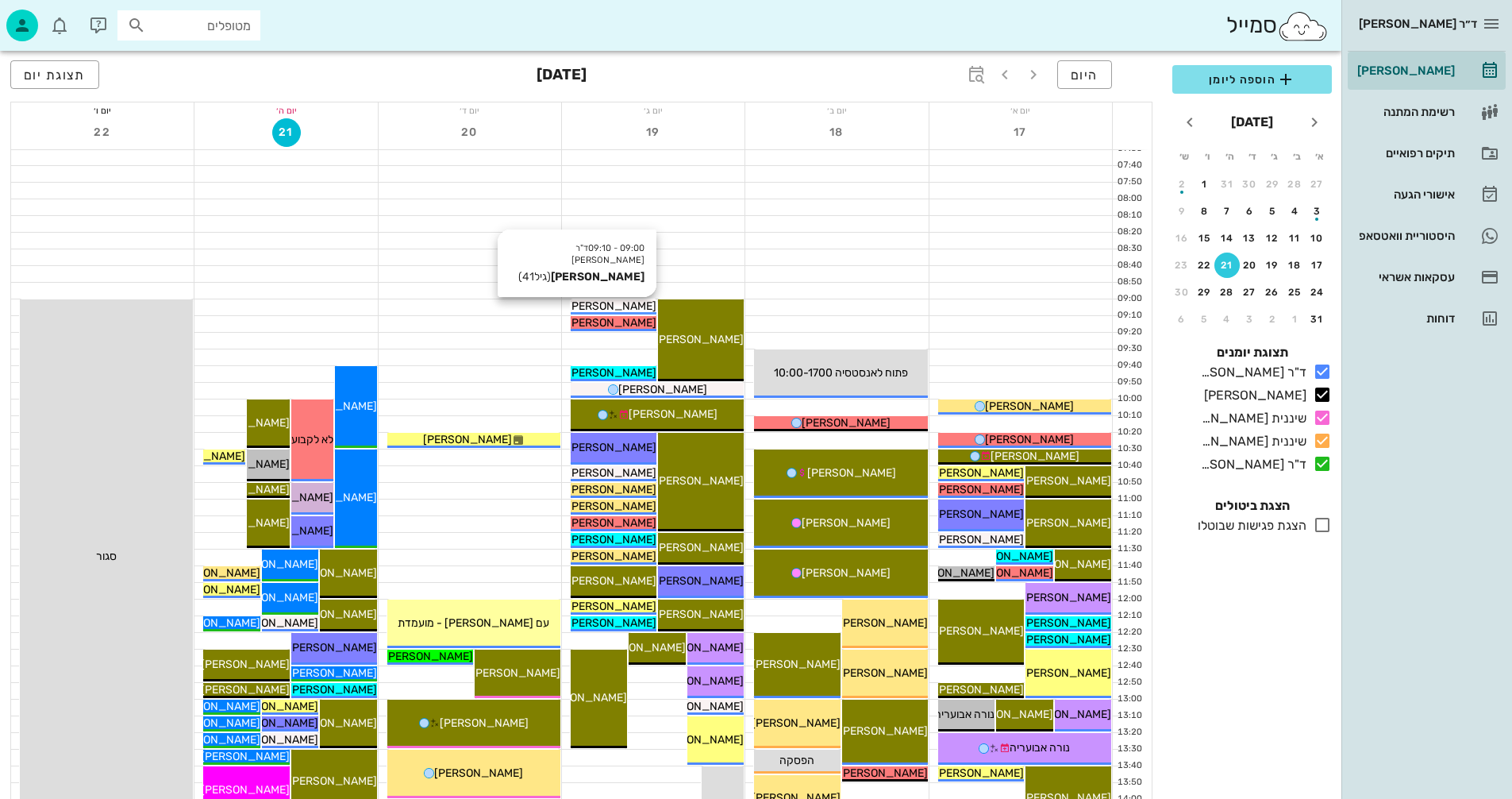
scroll to position [79, 0]
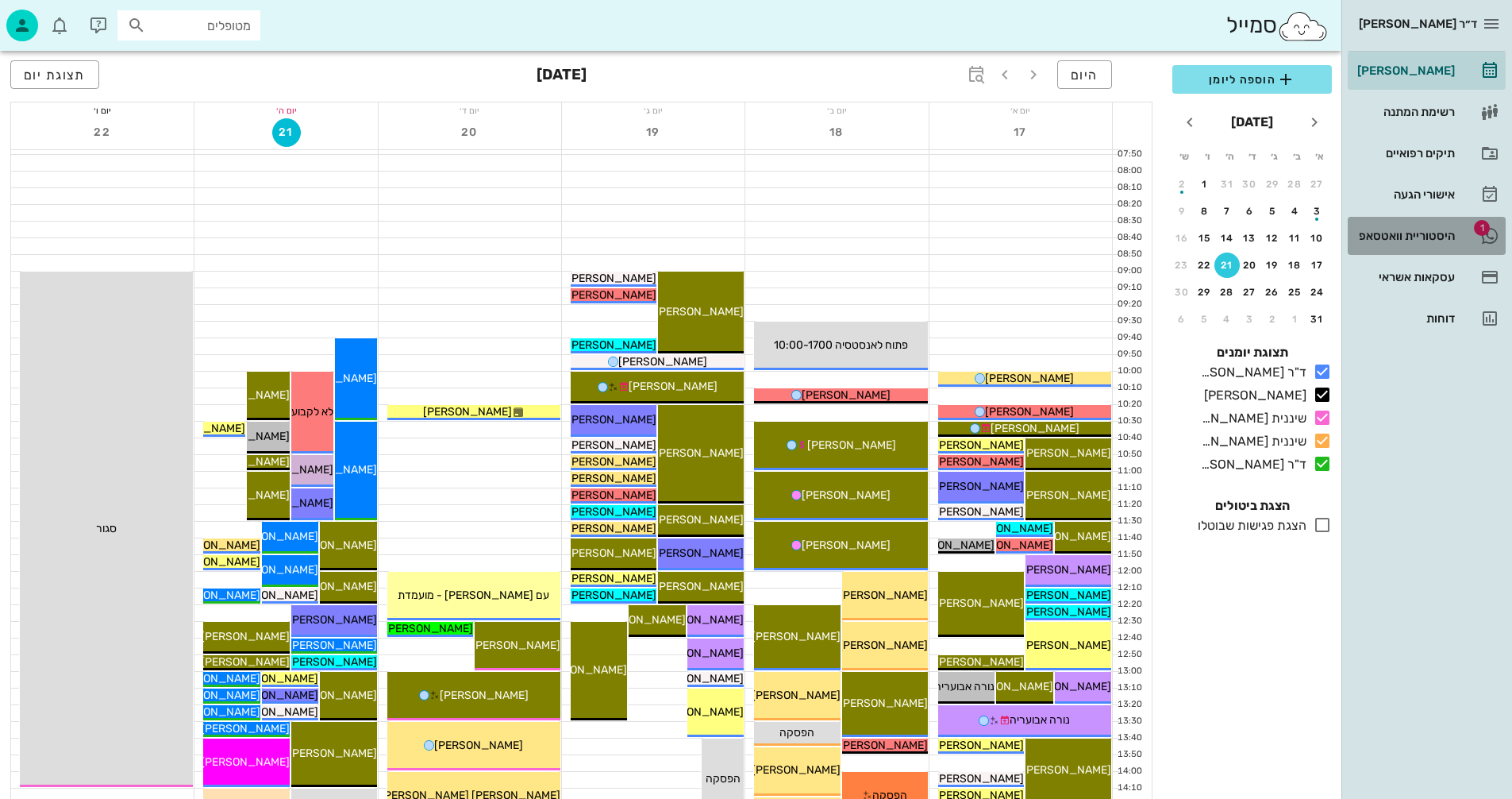
click at [1394, 235] on div "היסטוריית וואטסאפ" at bounding box center [1404, 236] width 101 height 13
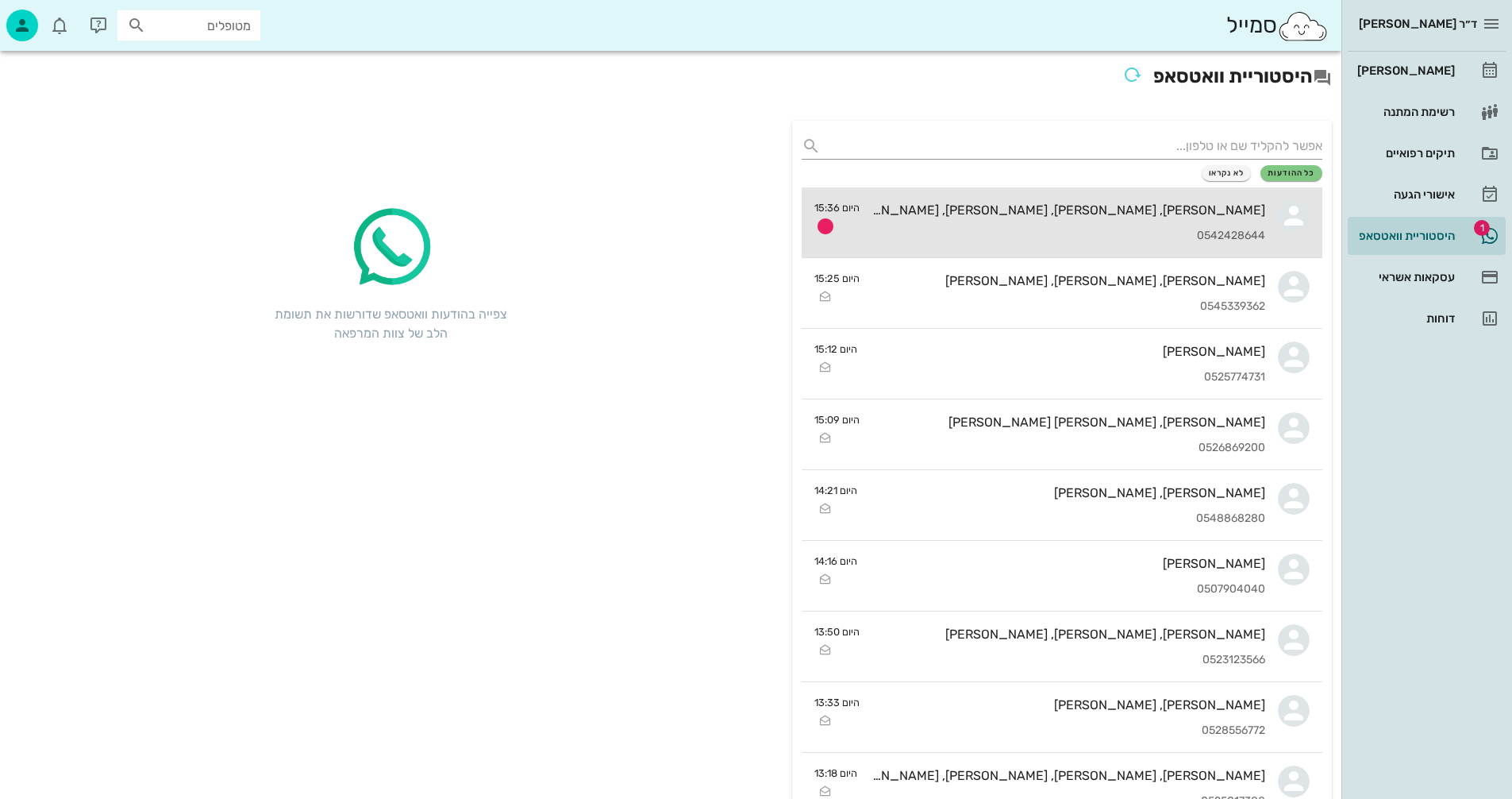
click at [1035, 228] on div "[PERSON_NAME], [PERSON_NAME], [PERSON_NAME], [PERSON_NAME] 0542428644" at bounding box center [1068, 222] width 393 height 70
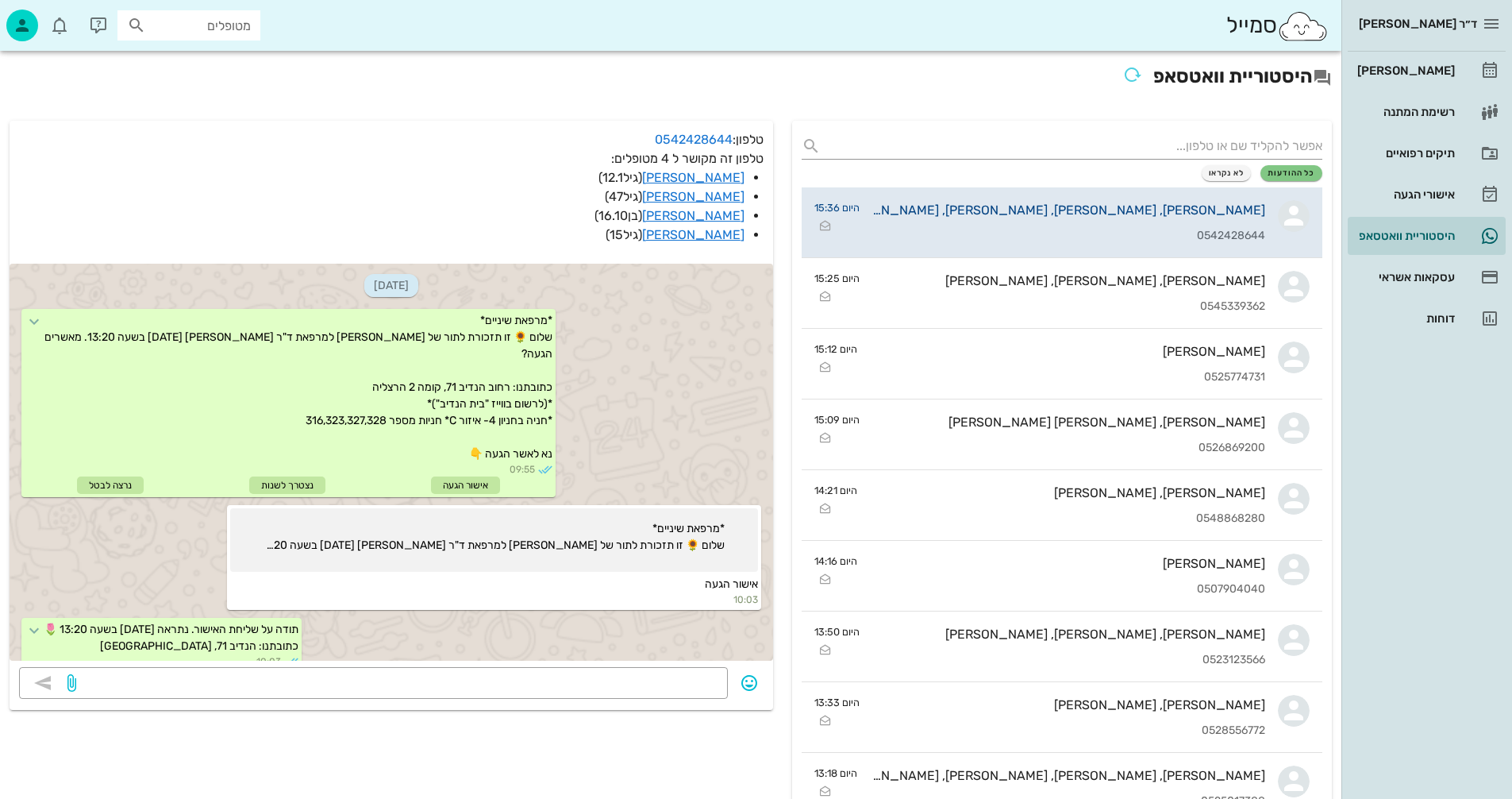
scroll to position [1151, 0]
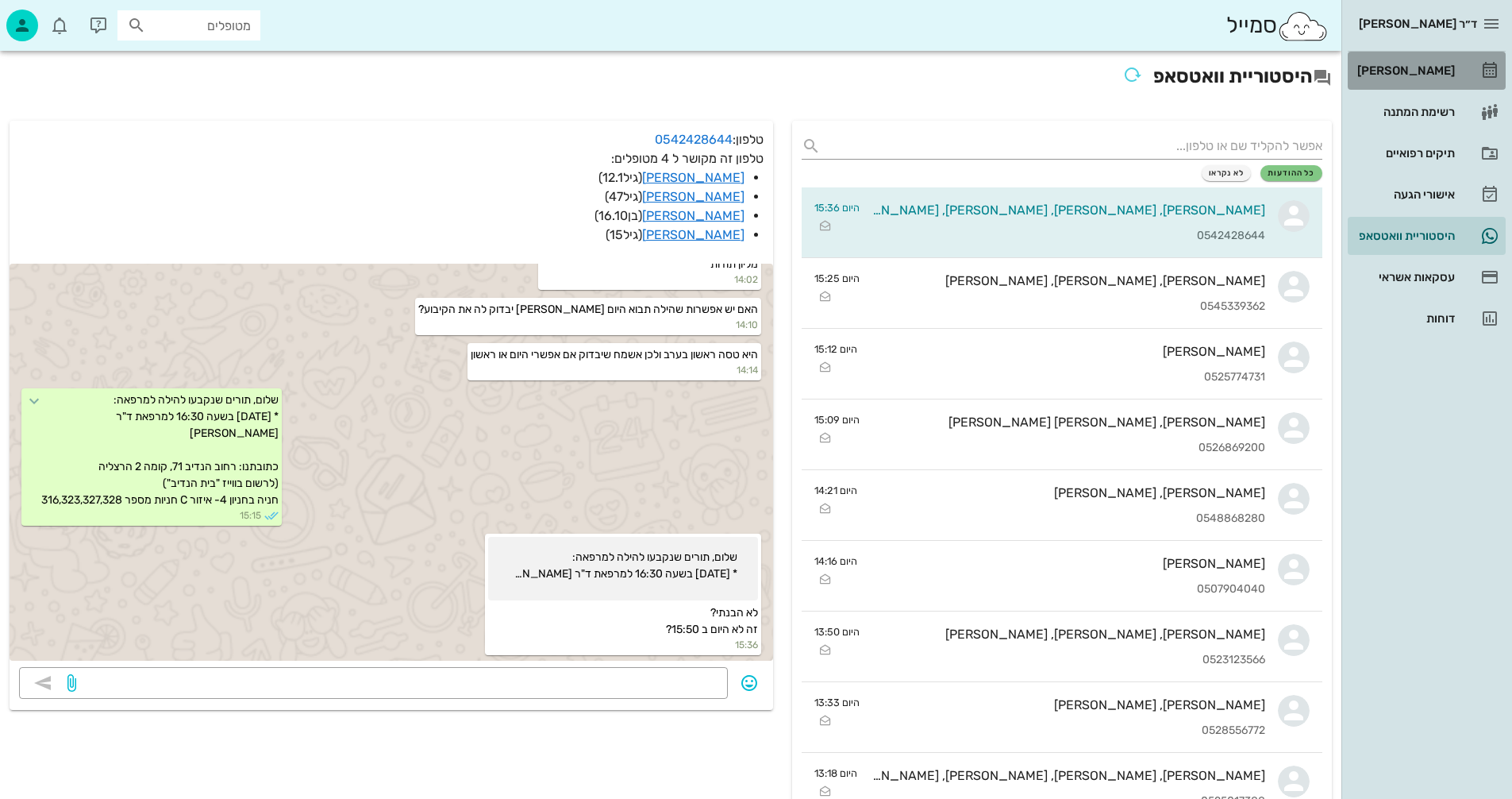
click at [1409, 70] on div "[PERSON_NAME]" at bounding box center [1404, 71] width 101 height 13
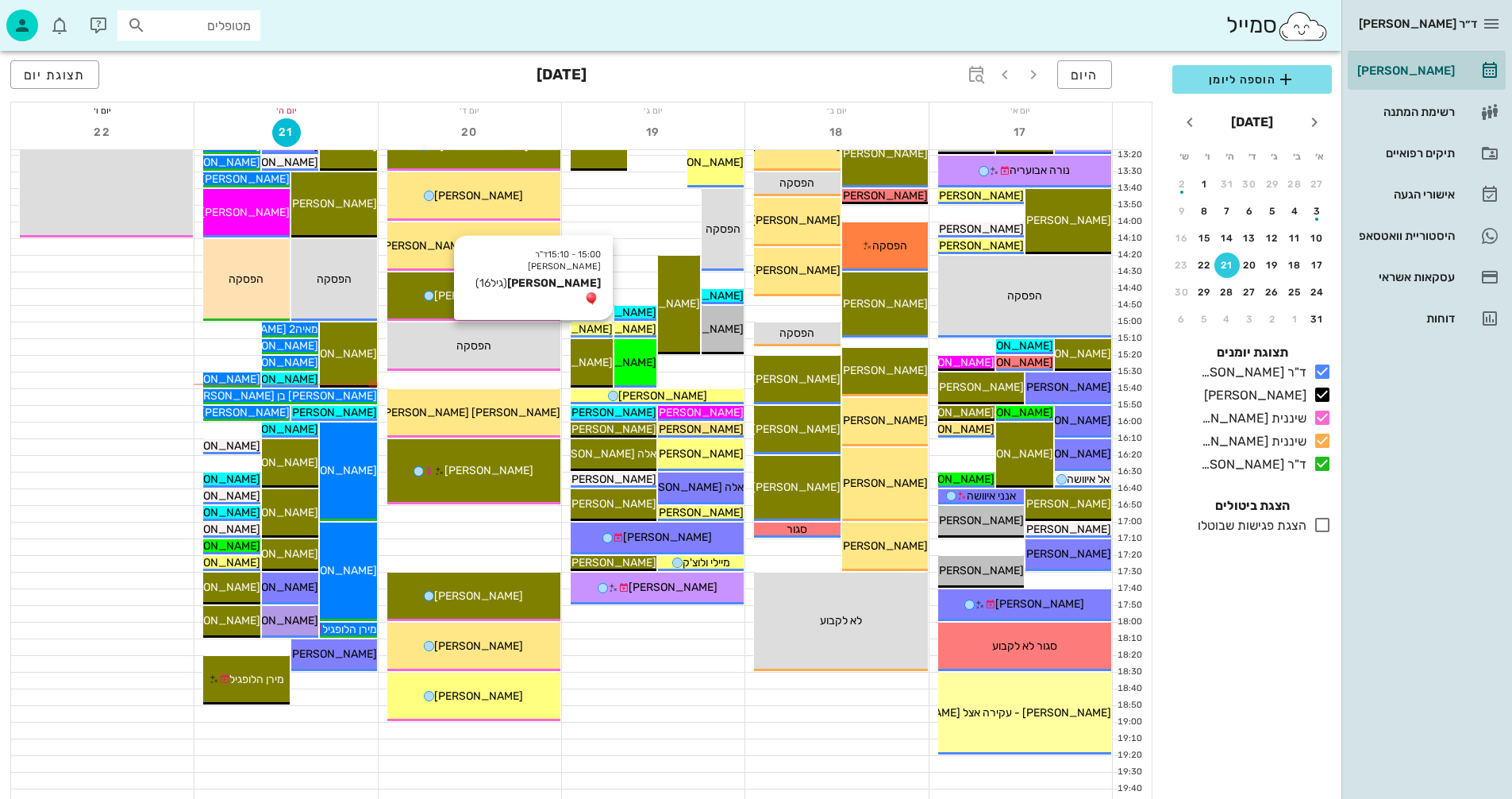
scroll to position [635, 0]
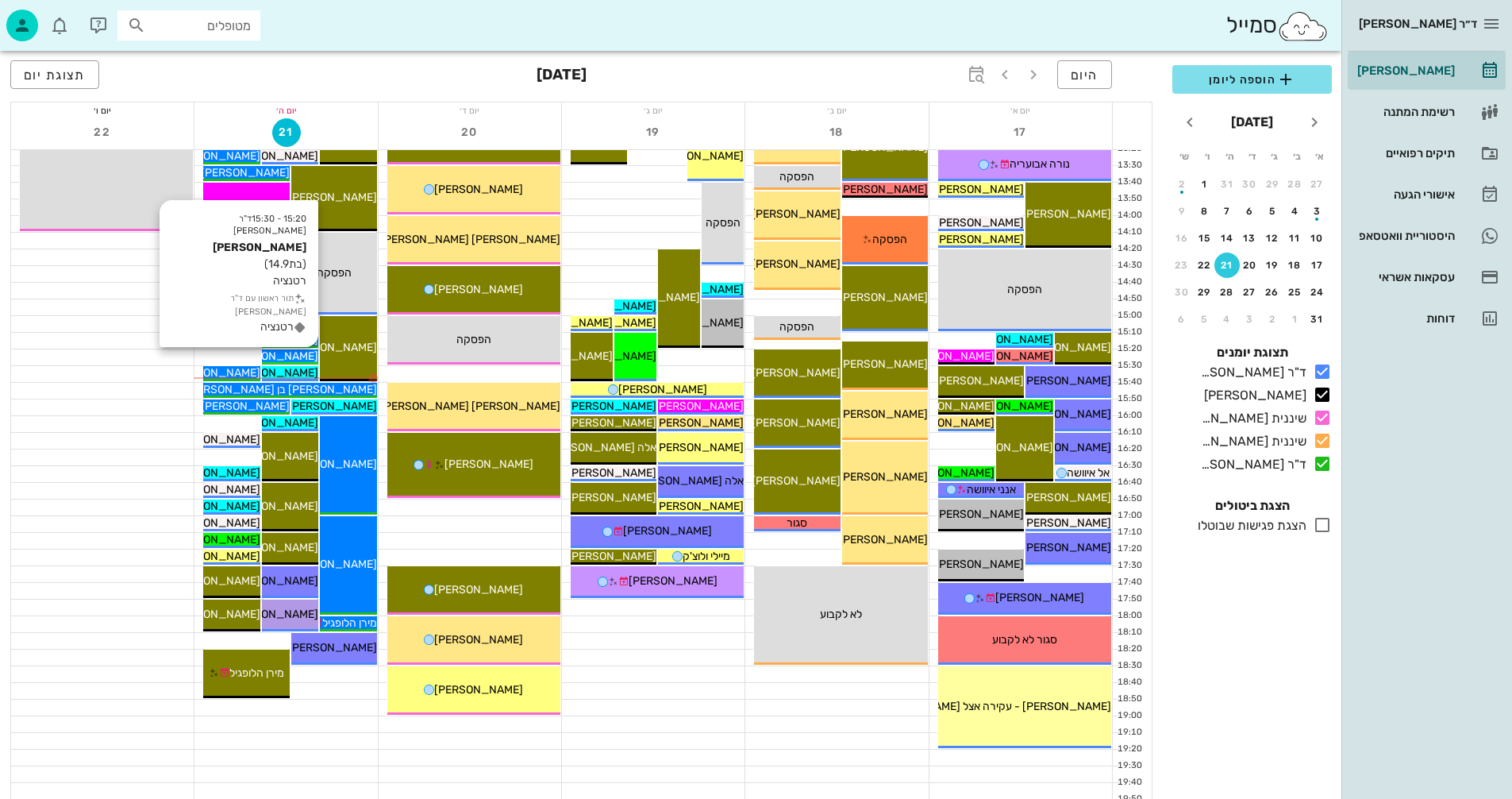
click at [304, 353] on span "[PERSON_NAME]" at bounding box center [274, 356] width 89 height 14
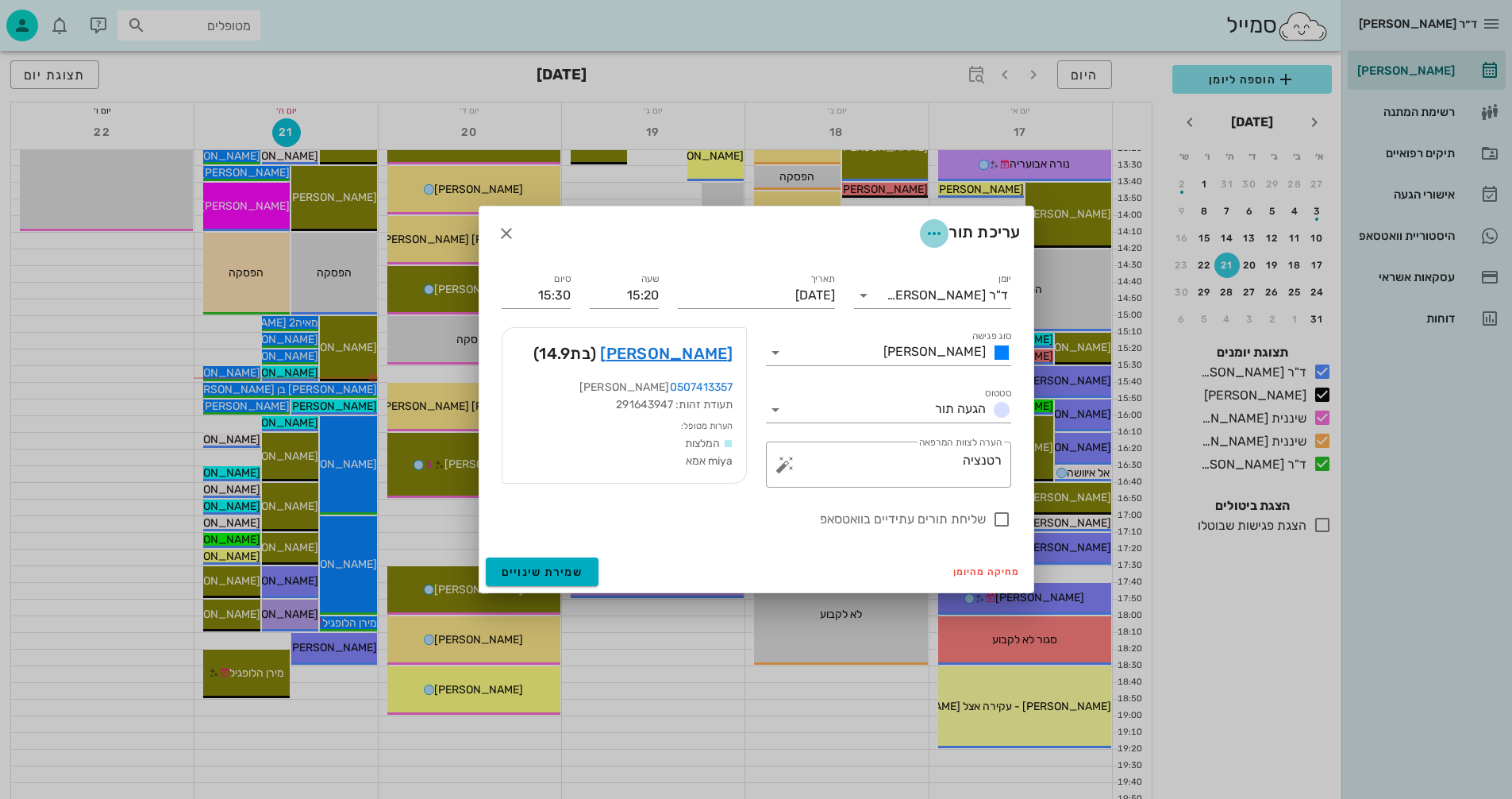
click at [928, 232] on icon "button" at bounding box center [934, 233] width 20 height 20
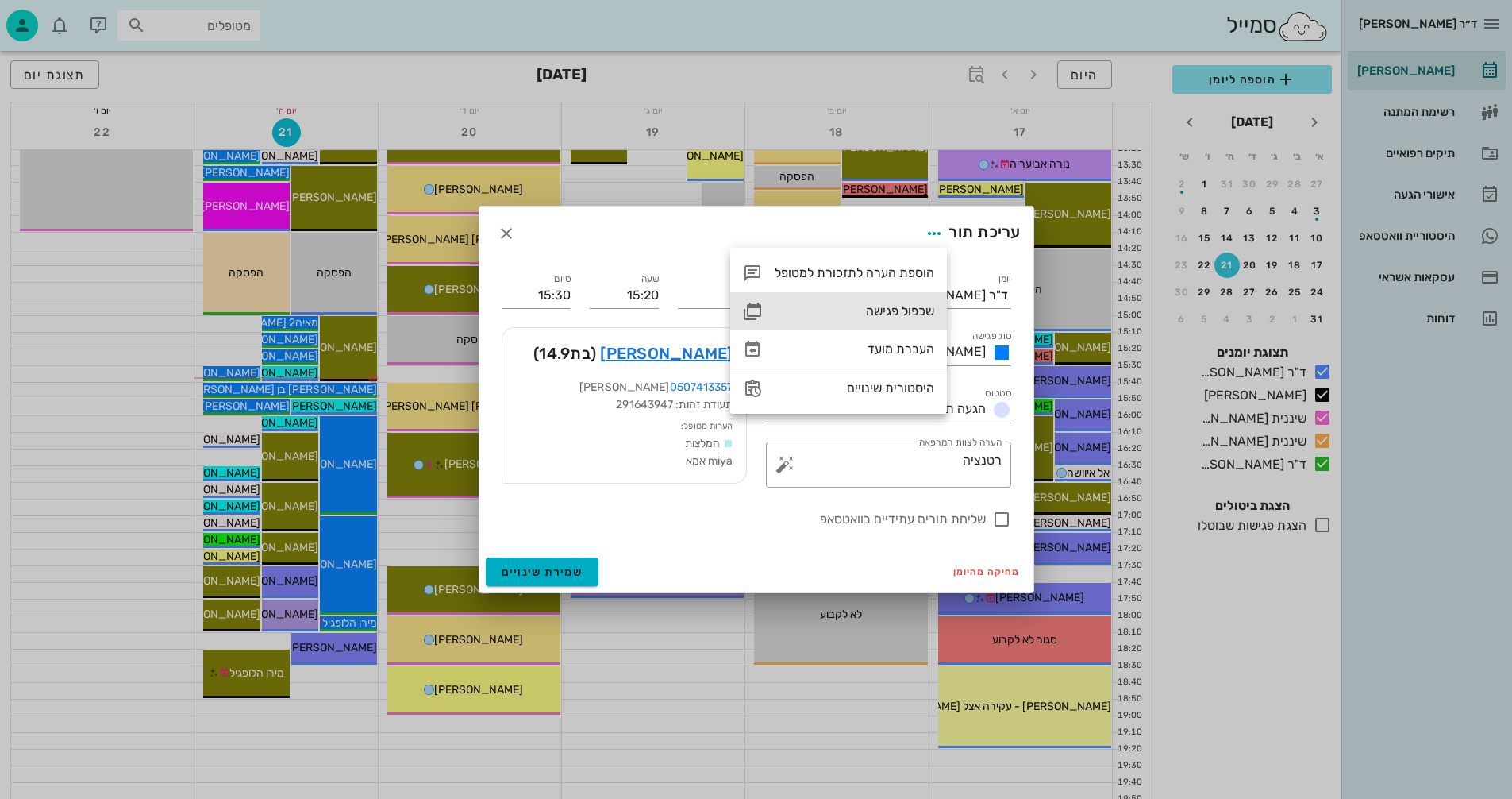
click at [888, 309] on div "שכפול פגישה" at bounding box center [854, 311] width 160 height 15
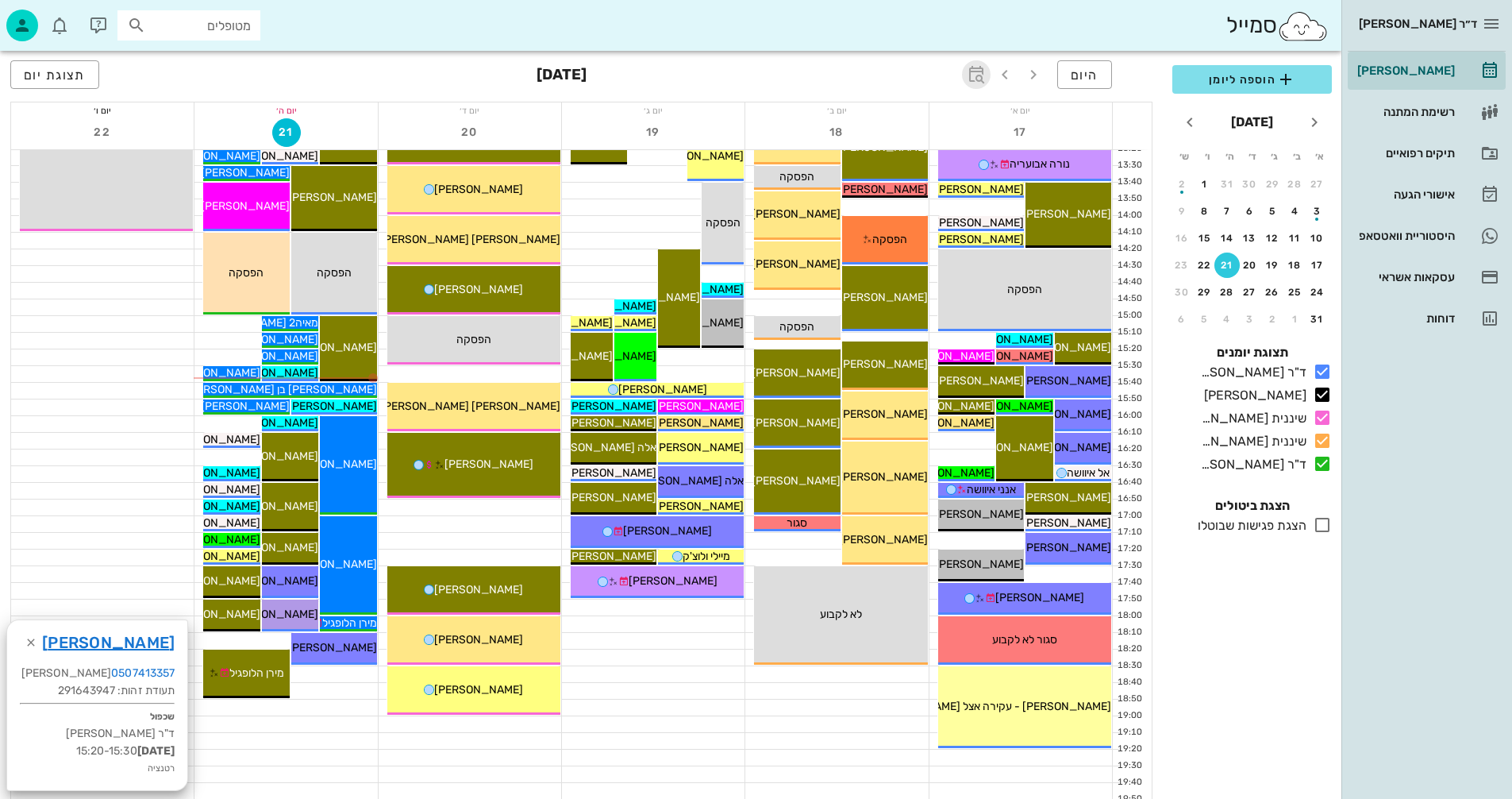
click at [976, 77] on icon "button" at bounding box center [976, 74] width 20 height 20
click at [971, 115] on div "​" at bounding box center [958, 118] width 38 height 32
type input "8"
click at [868, 123] on input "text" at bounding box center [870, 117] width 20 height 25
click at [906, 187] on div "חודשים" at bounding box center [880, 188] width 78 height 13
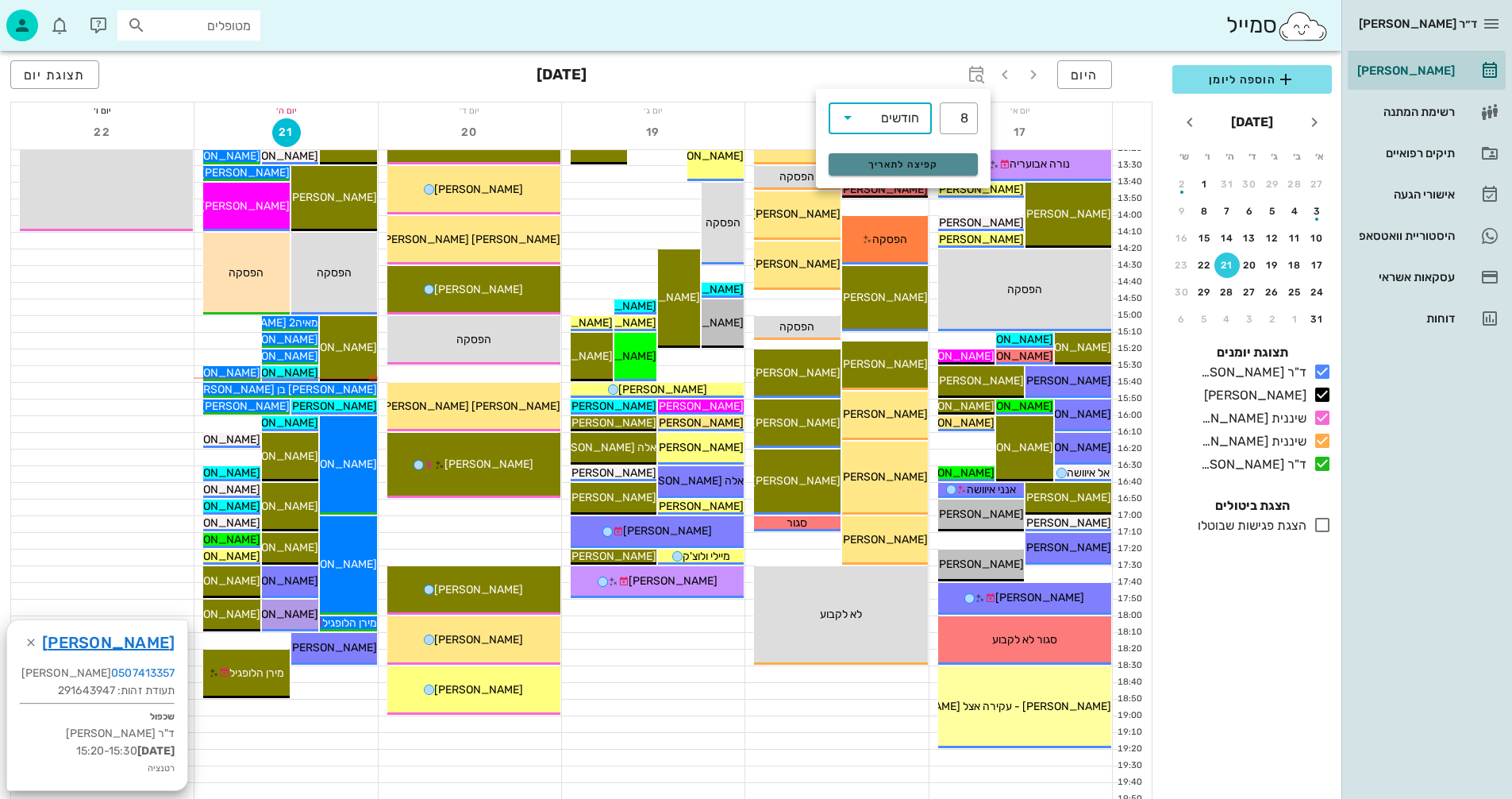
click at [892, 167] on span "קפיצה לתאריך" at bounding box center [903, 164] width 129 height 11
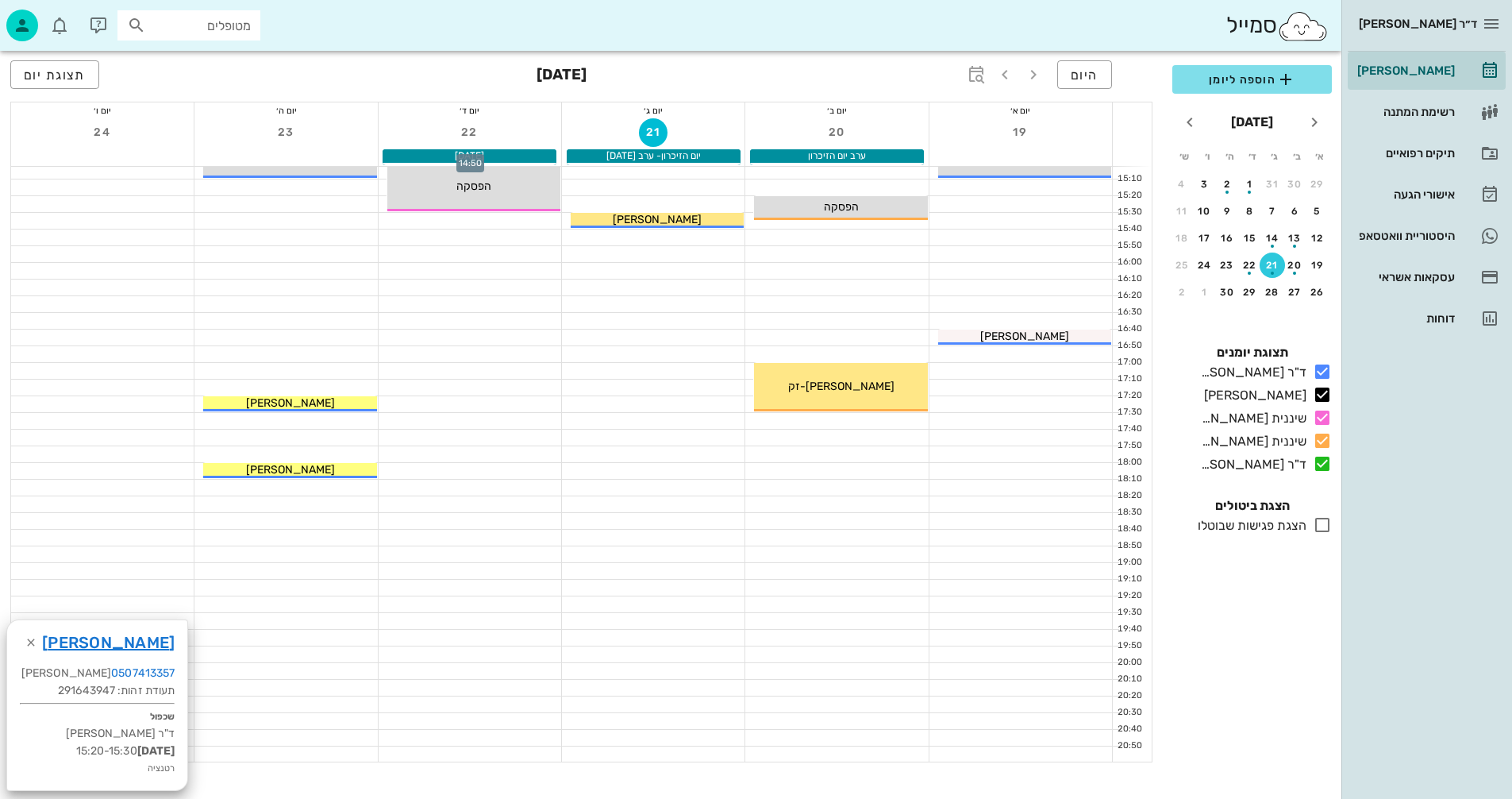
scroll to position [794, 0]
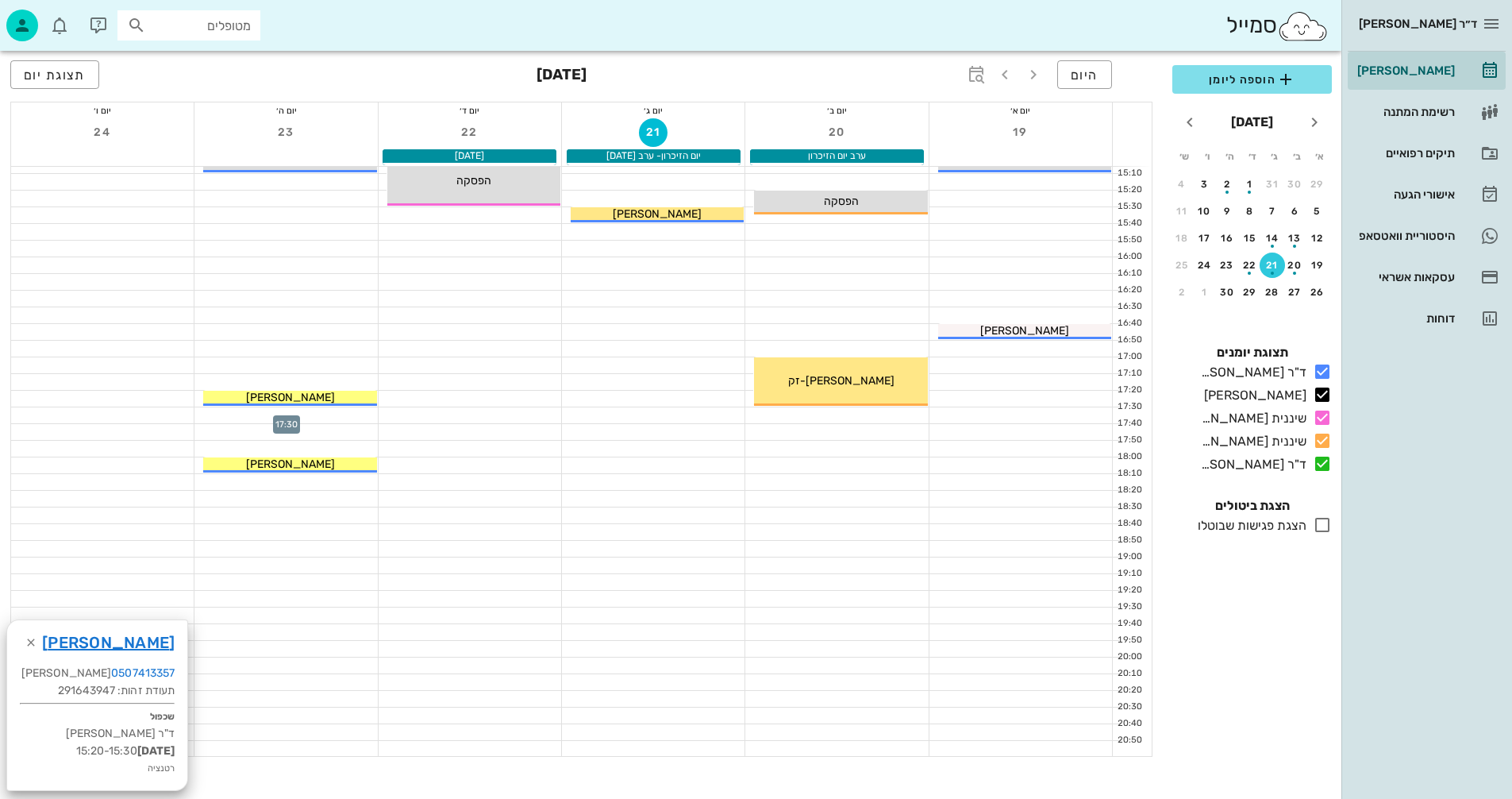
click at [305, 415] on div at bounding box center [285, 415] width 183 height 16
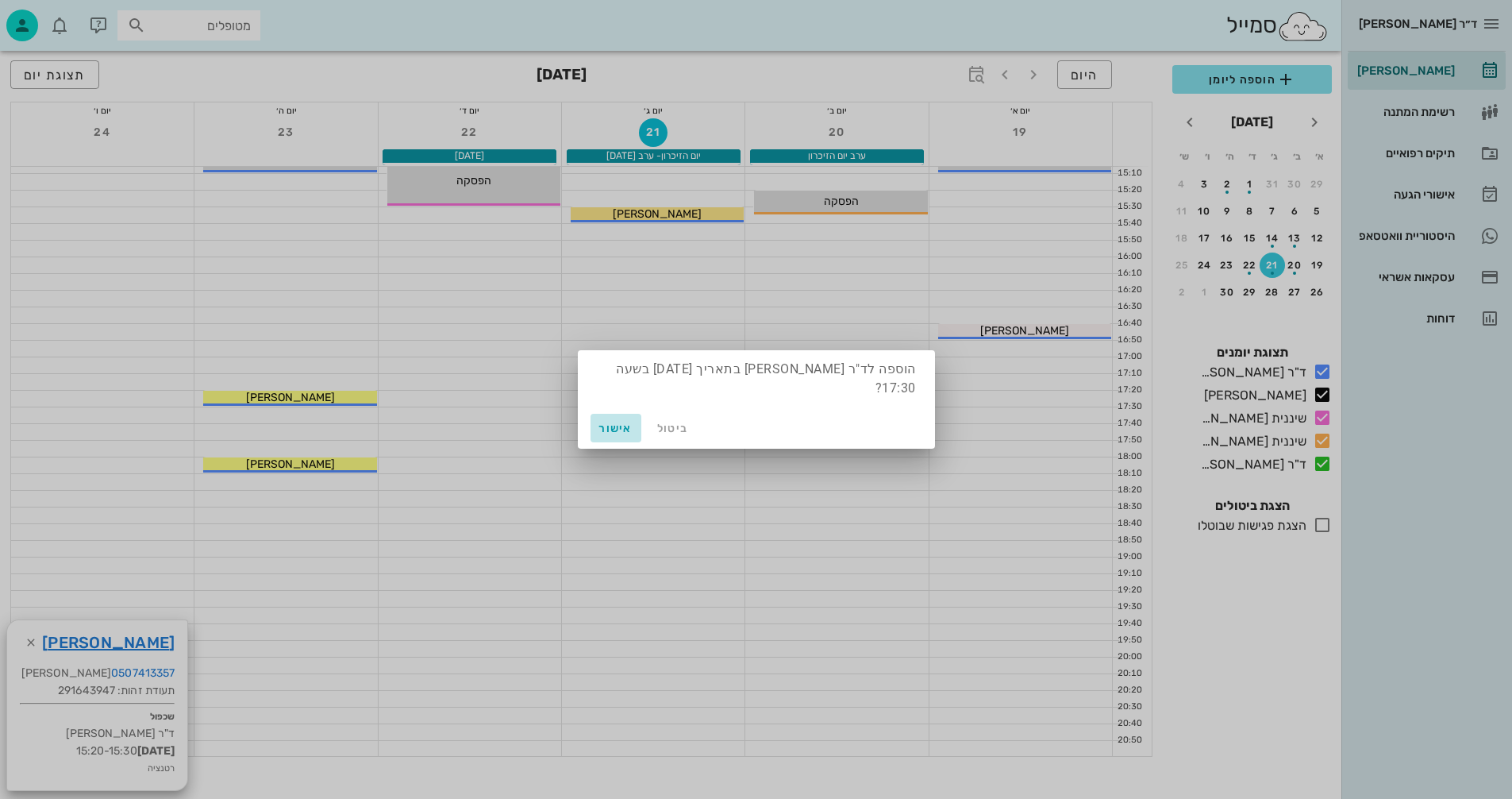
click at [607, 422] on span "אישור" at bounding box center [616, 428] width 38 height 14
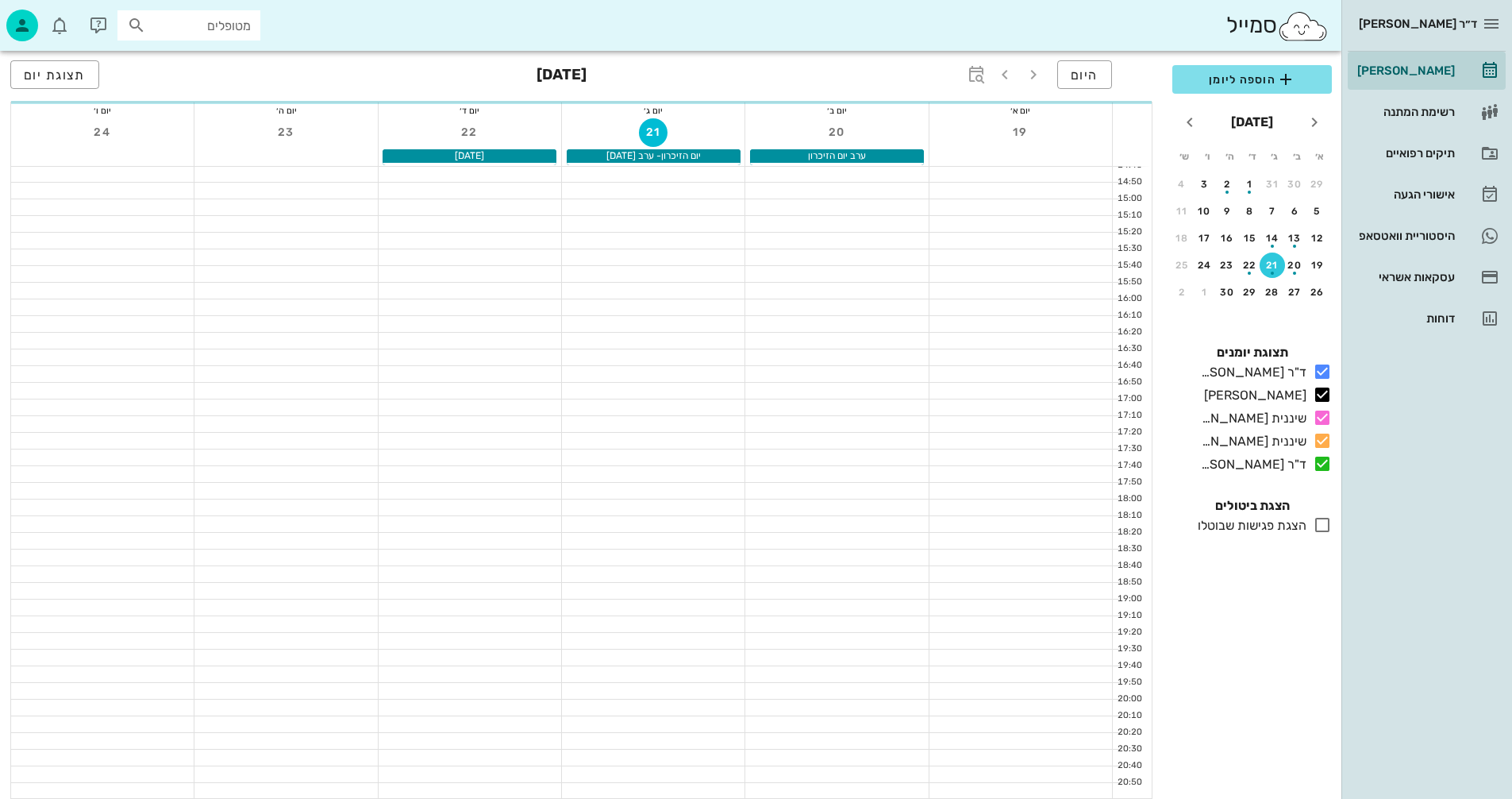
scroll to position [753, 0]
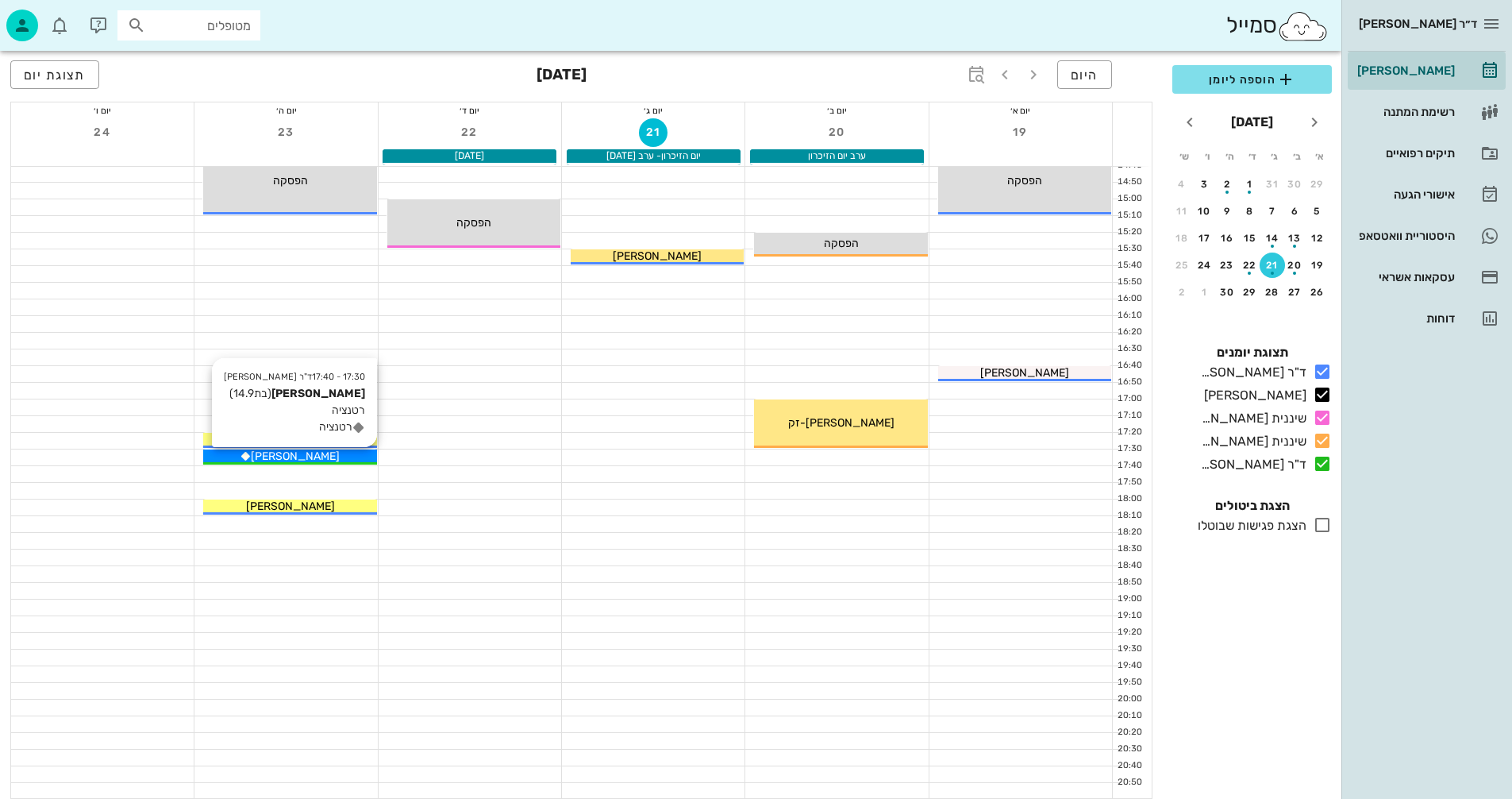
click at [332, 452] on div "[PERSON_NAME]" at bounding box center [290, 456] width 173 height 17
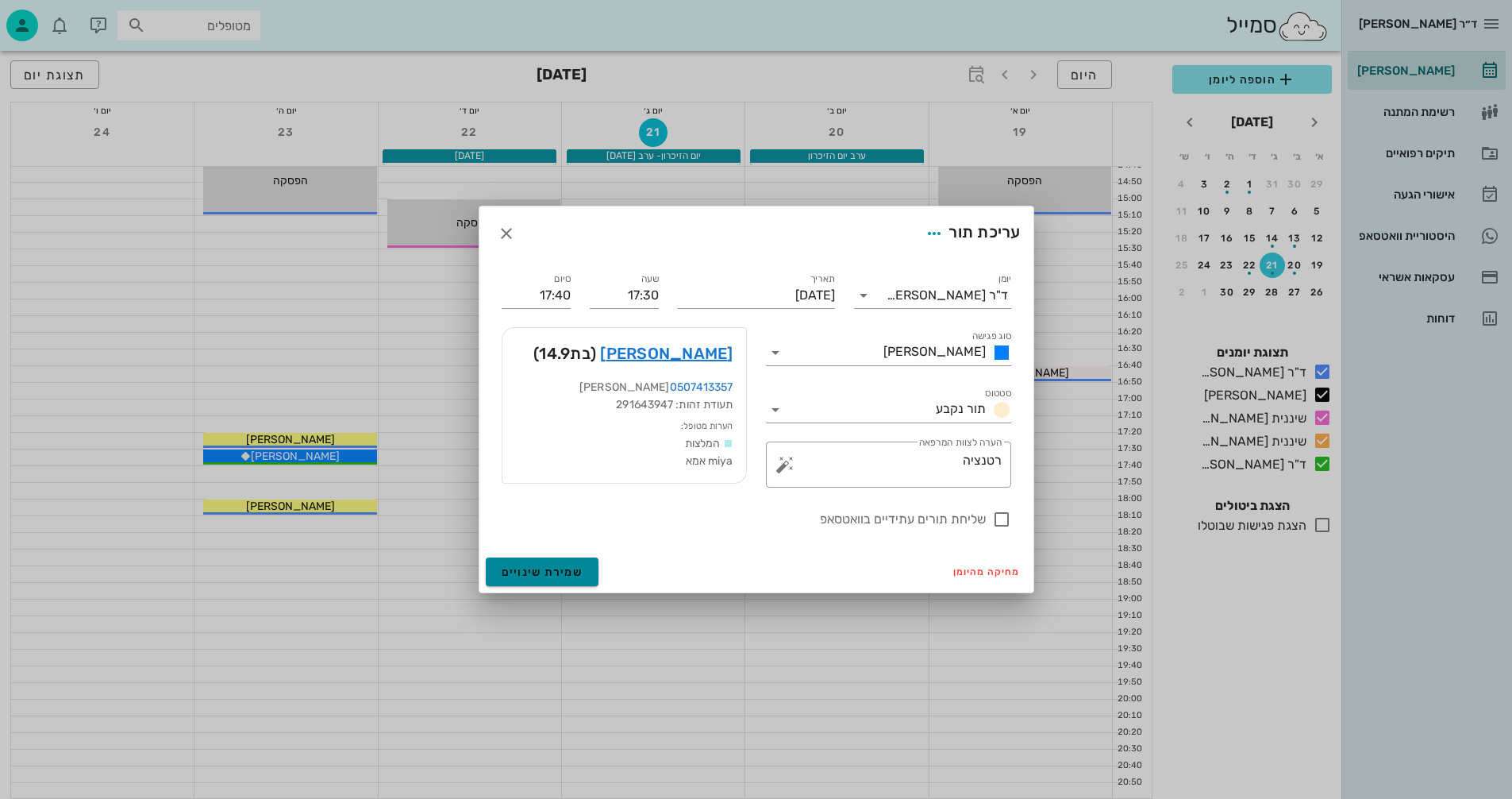
click at [512, 566] on span "שמירת שינויים" at bounding box center [542, 572] width 82 height 14
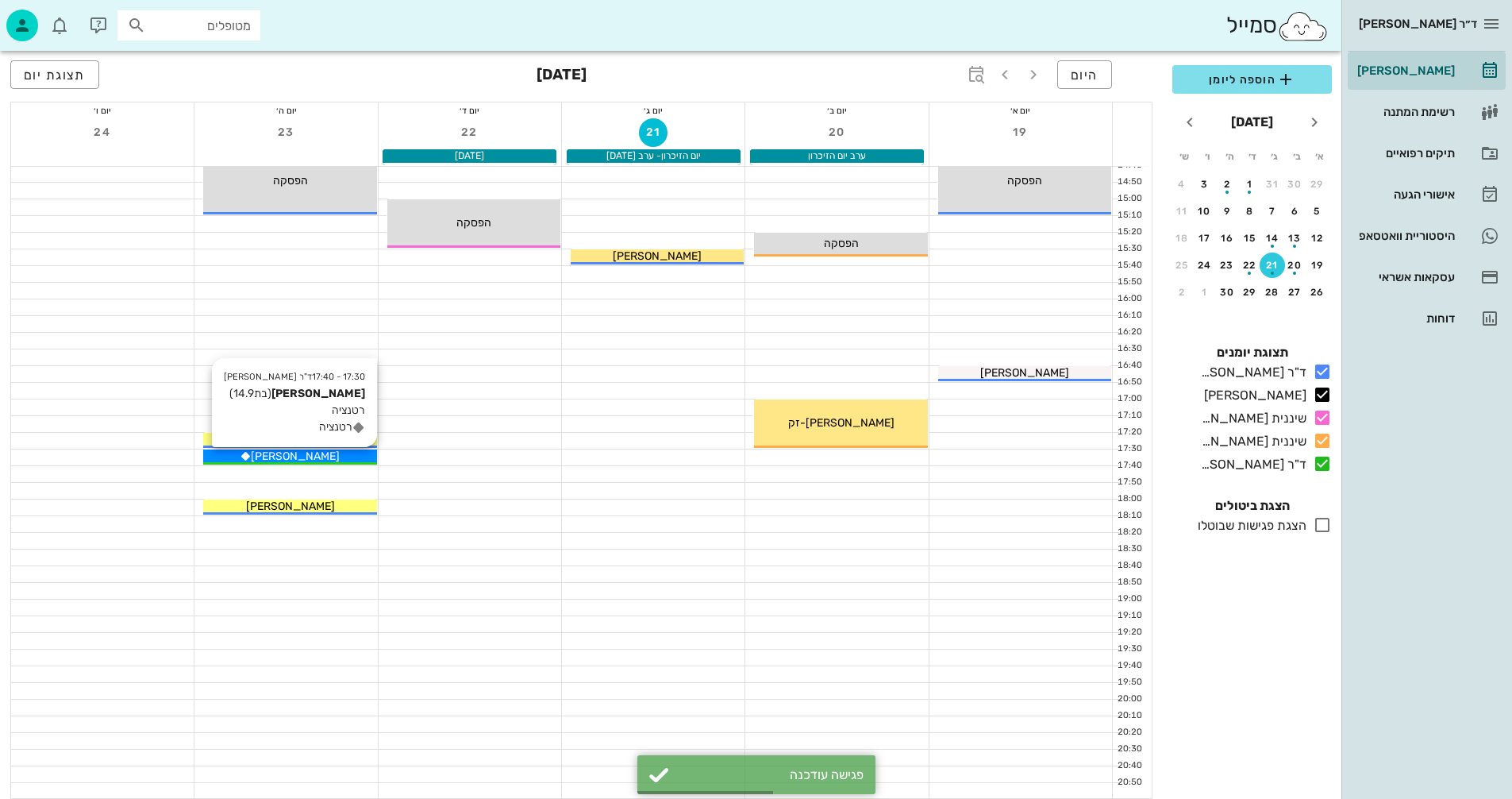
click at [347, 455] on div "[PERSON_NAME]" at bounding box center [290, 456] width 173 height 17
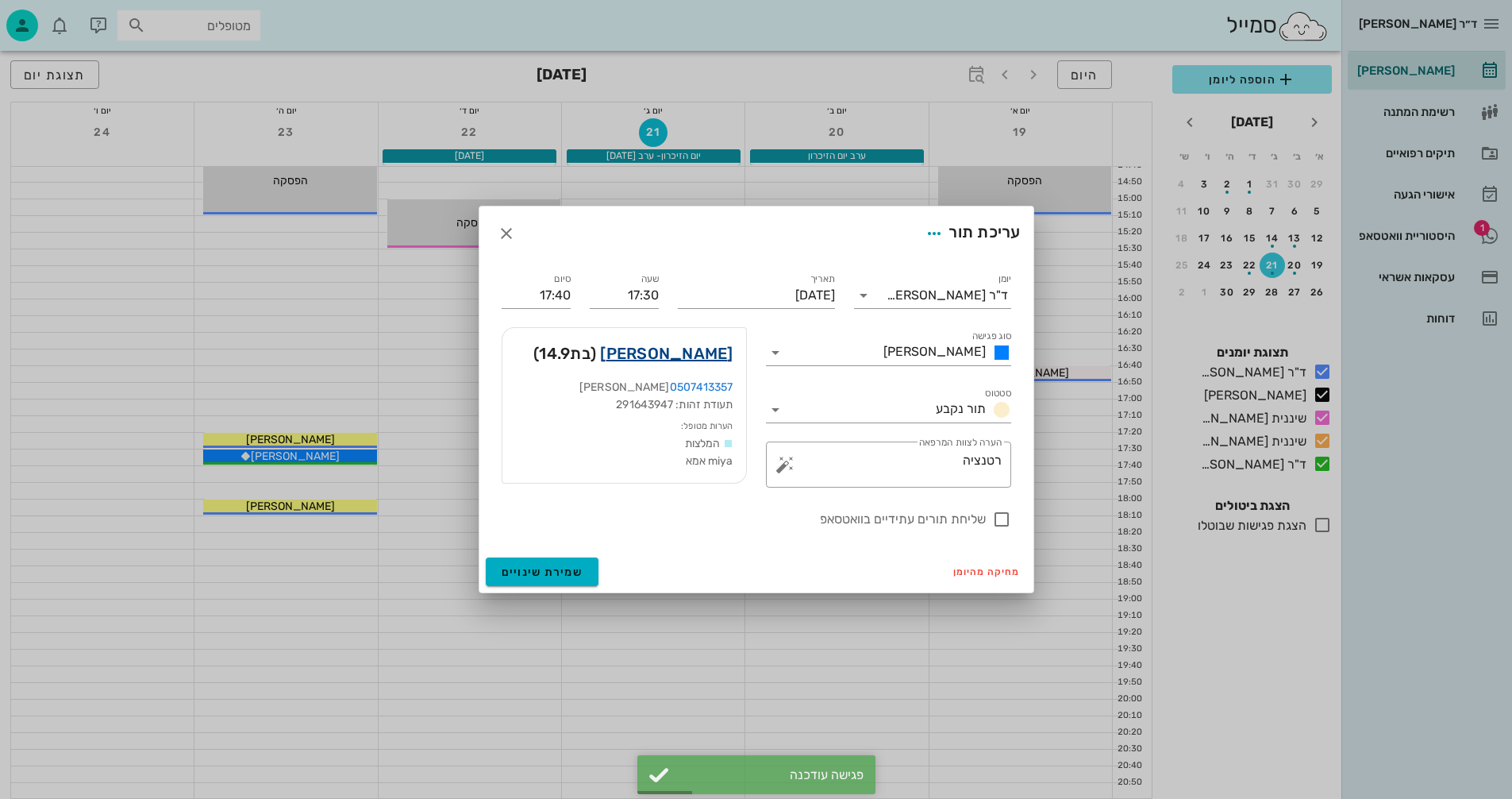
click at [709, 349] on link "[PERSON_NAME]" at bounding box center [666, 353] width 133 height 25
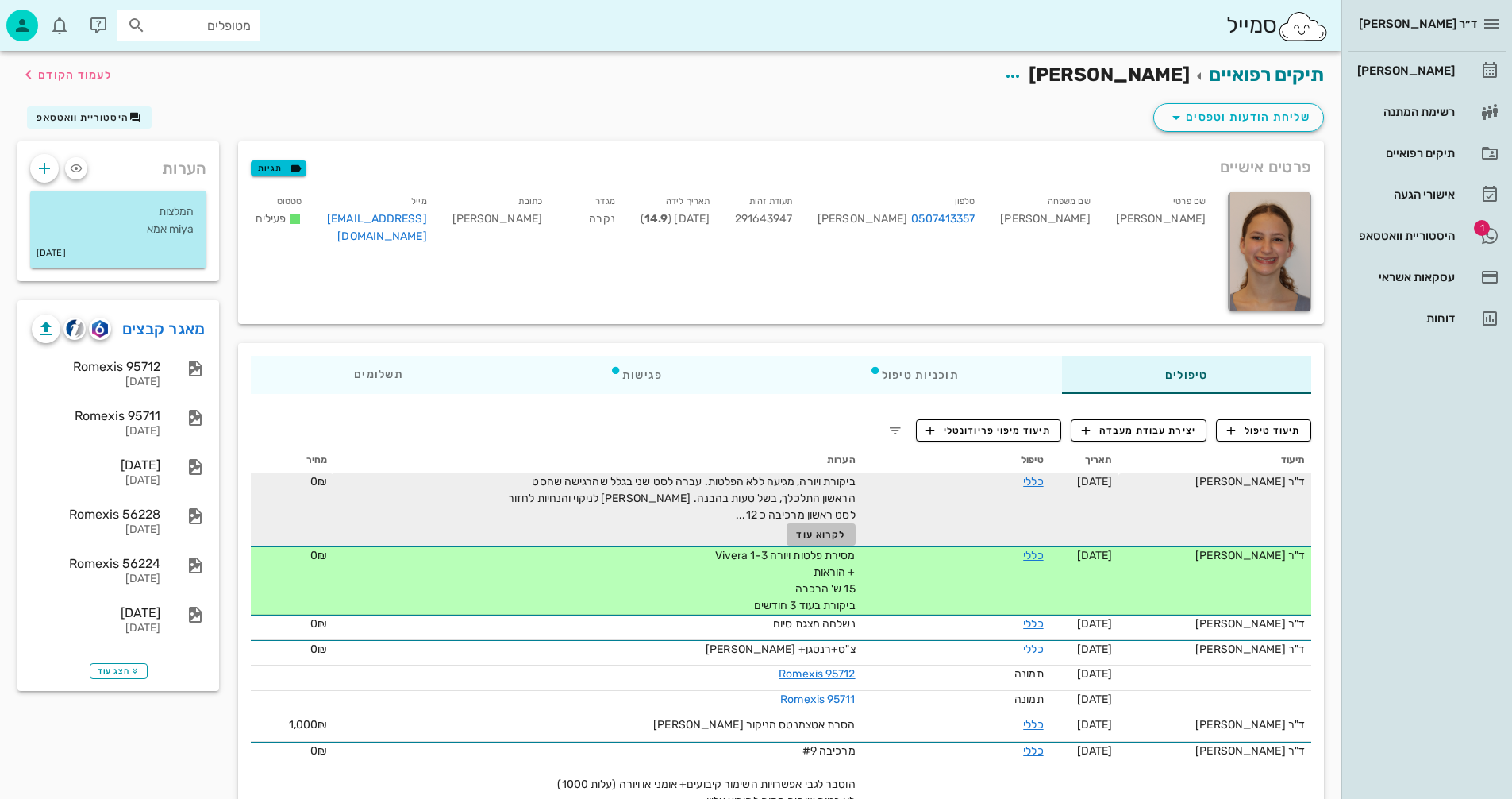
click at [822, 532] on span "לקרוא עוד" at bounding box center [820, 534] width 49 height 11
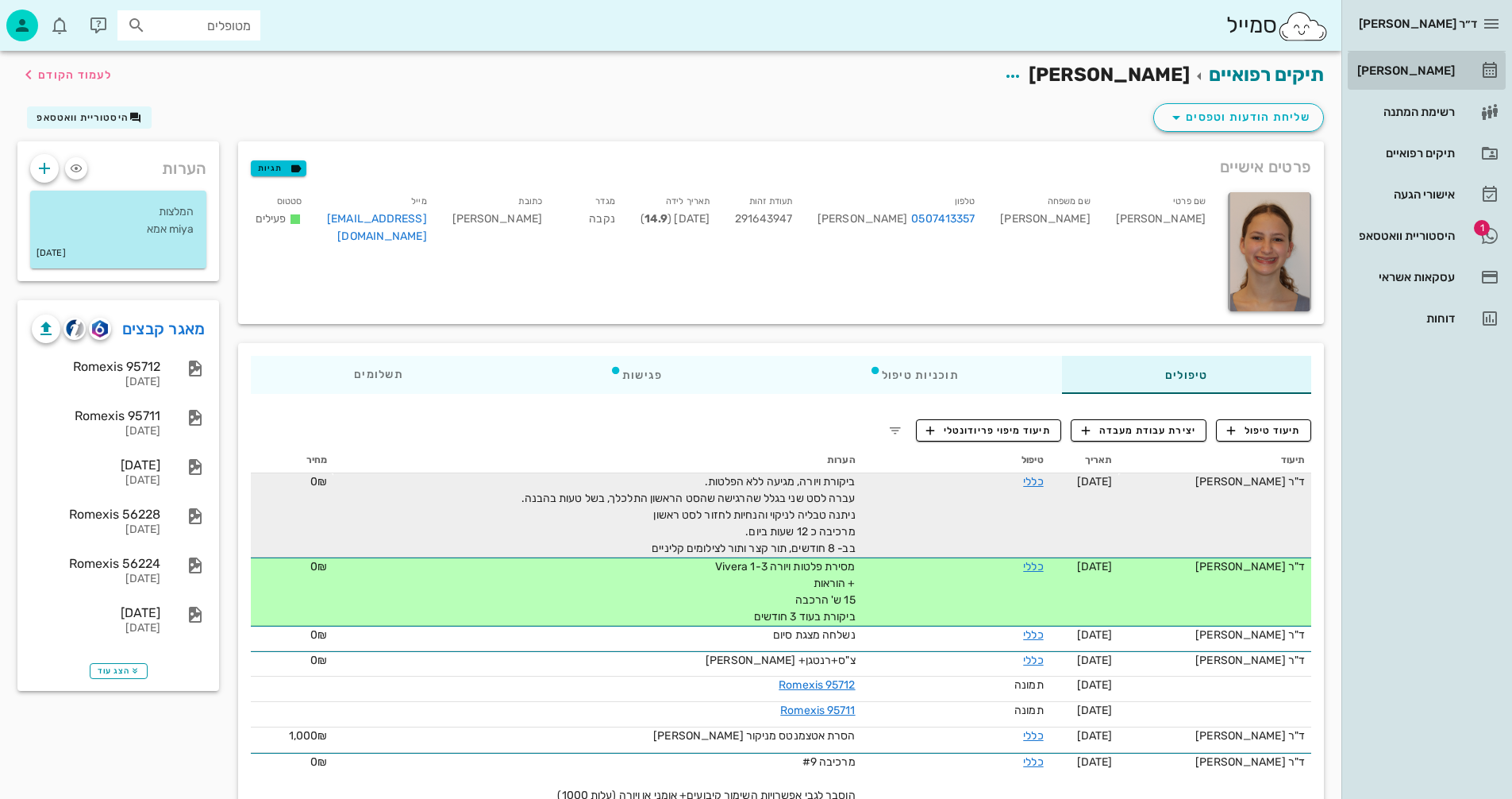
click at [1417, 67] on div "[PERSON_NAME]" at bounding box center [1404, 71] width 101 height 13
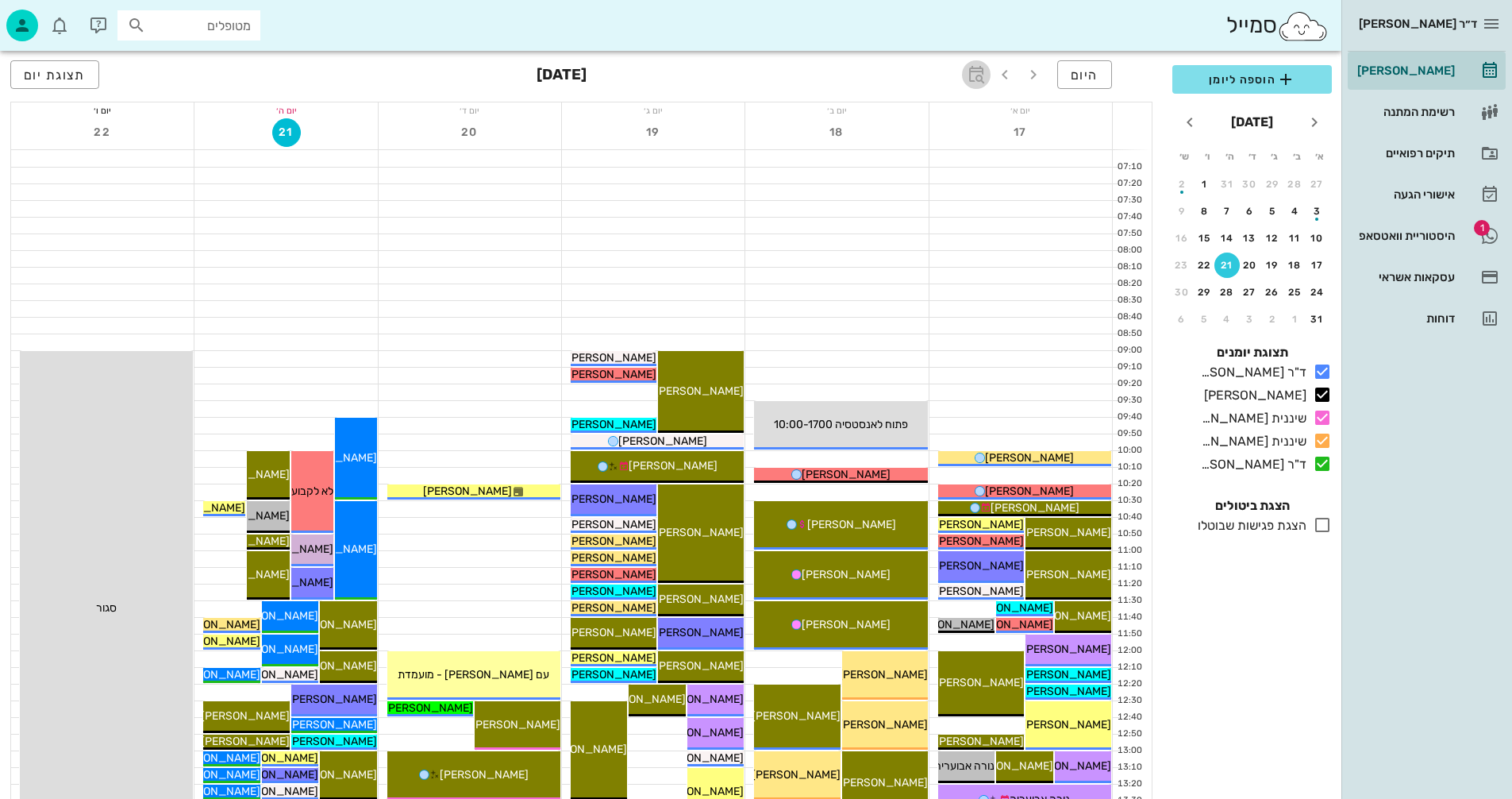
click at [977, 72] on icon "button" at bounding box center [976, 74] width 20 height 20
click at [960, 114] on input "text" at bounding box center [958, 118] width 20 height 25
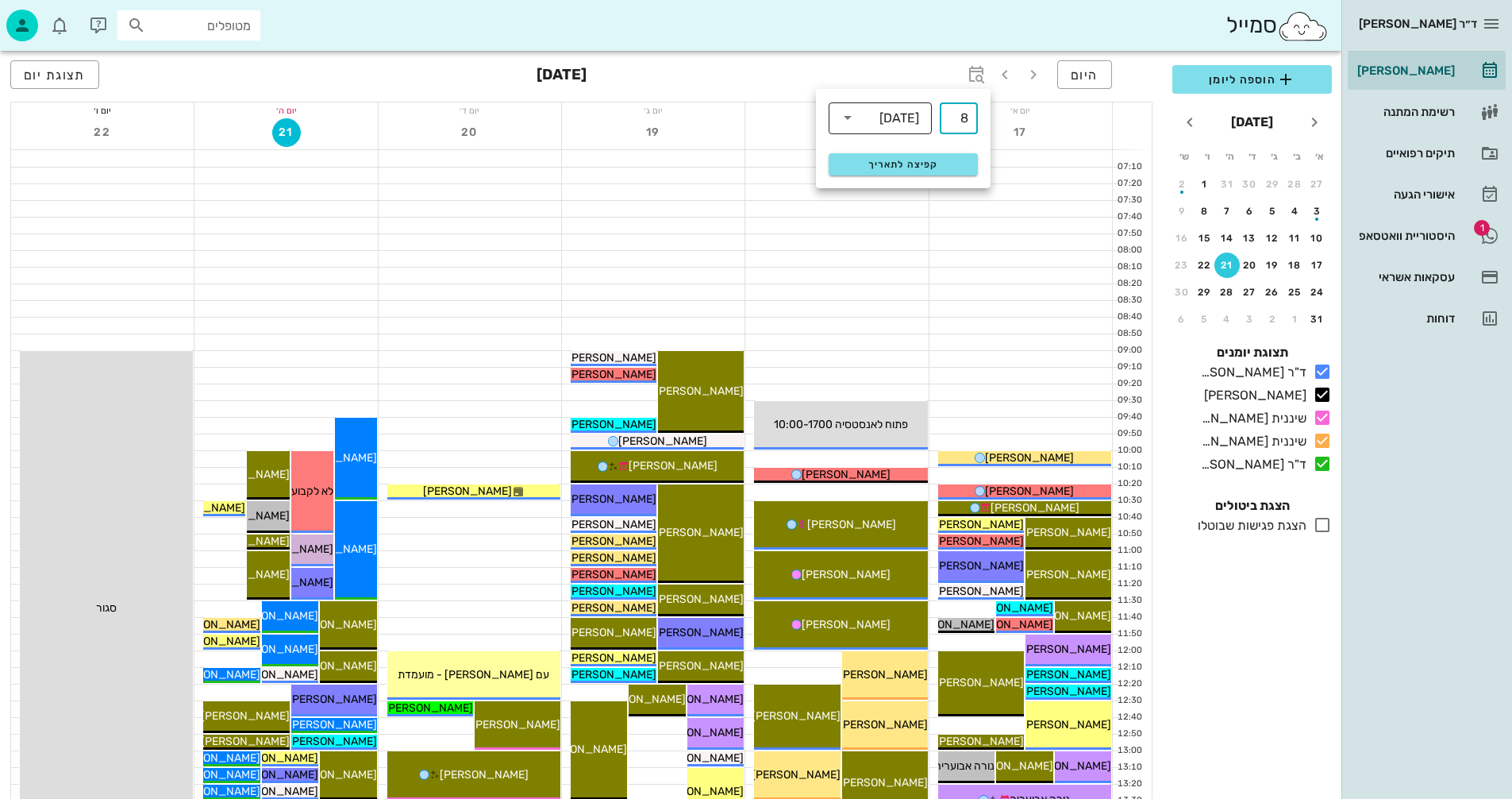
type input "8"
click at [878, 121] on input "text" at bounding box center [870, 117] width 20 height 25
click at [892, 186] on div "חודשים" at bounding box center [880, 188] width 78 height 13
click at [926, 170] on button "קפיצה לתאריך" at bounding box center [903, 164] width 150 height 22
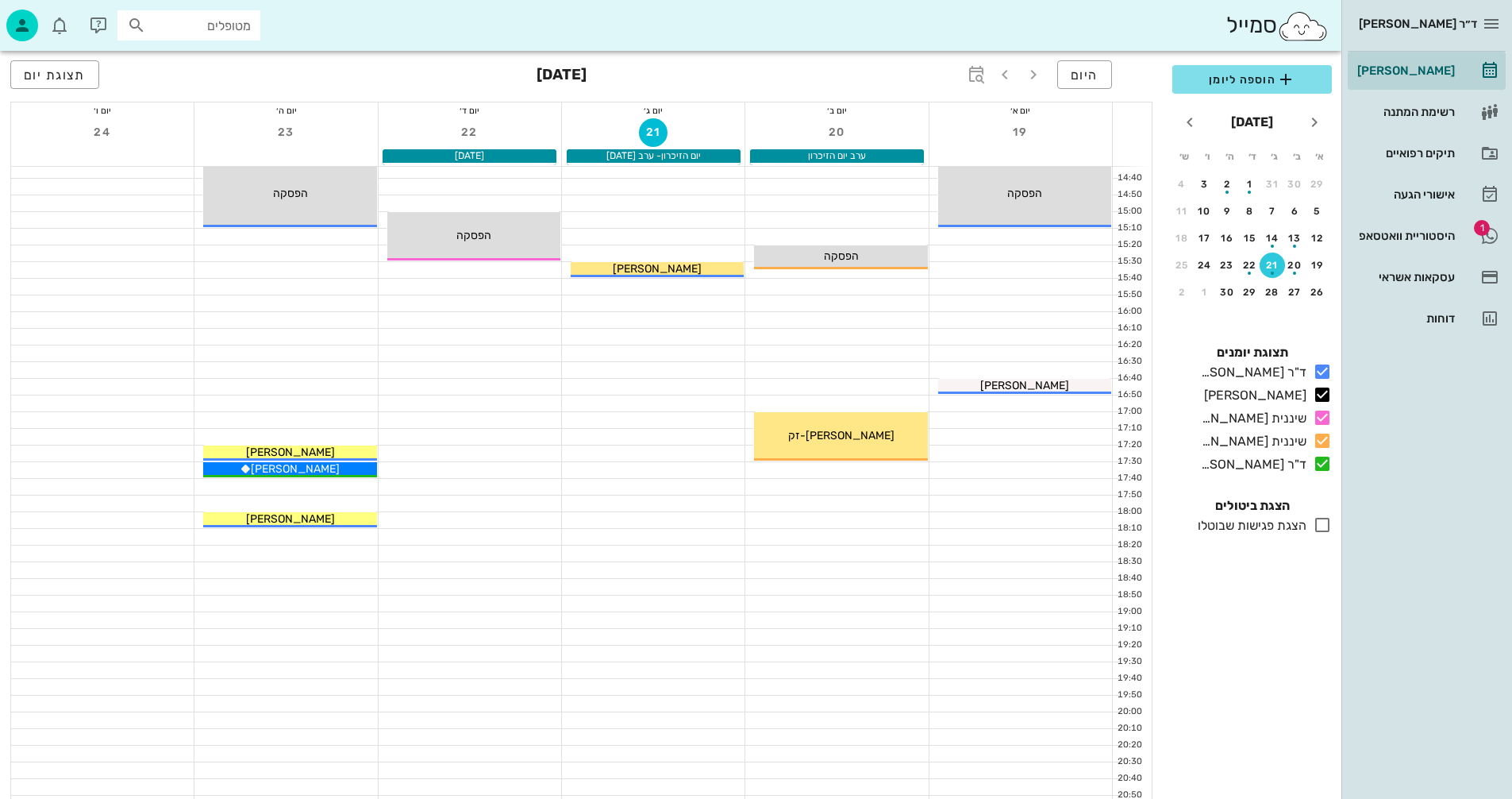
scroll to position [753, 0]
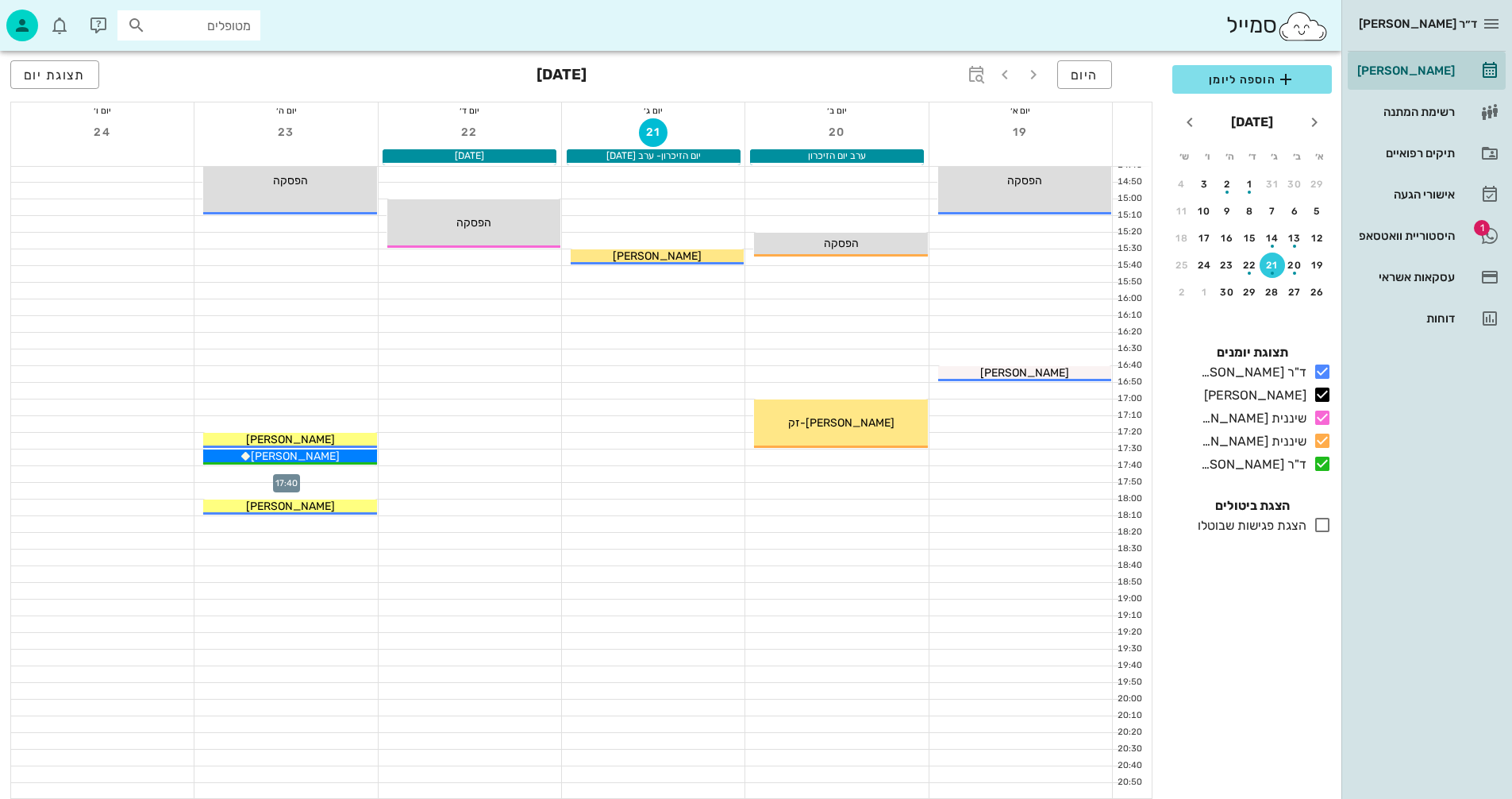
click at [318, 469] on div at bounding box center [285, 474] width 183 height 16
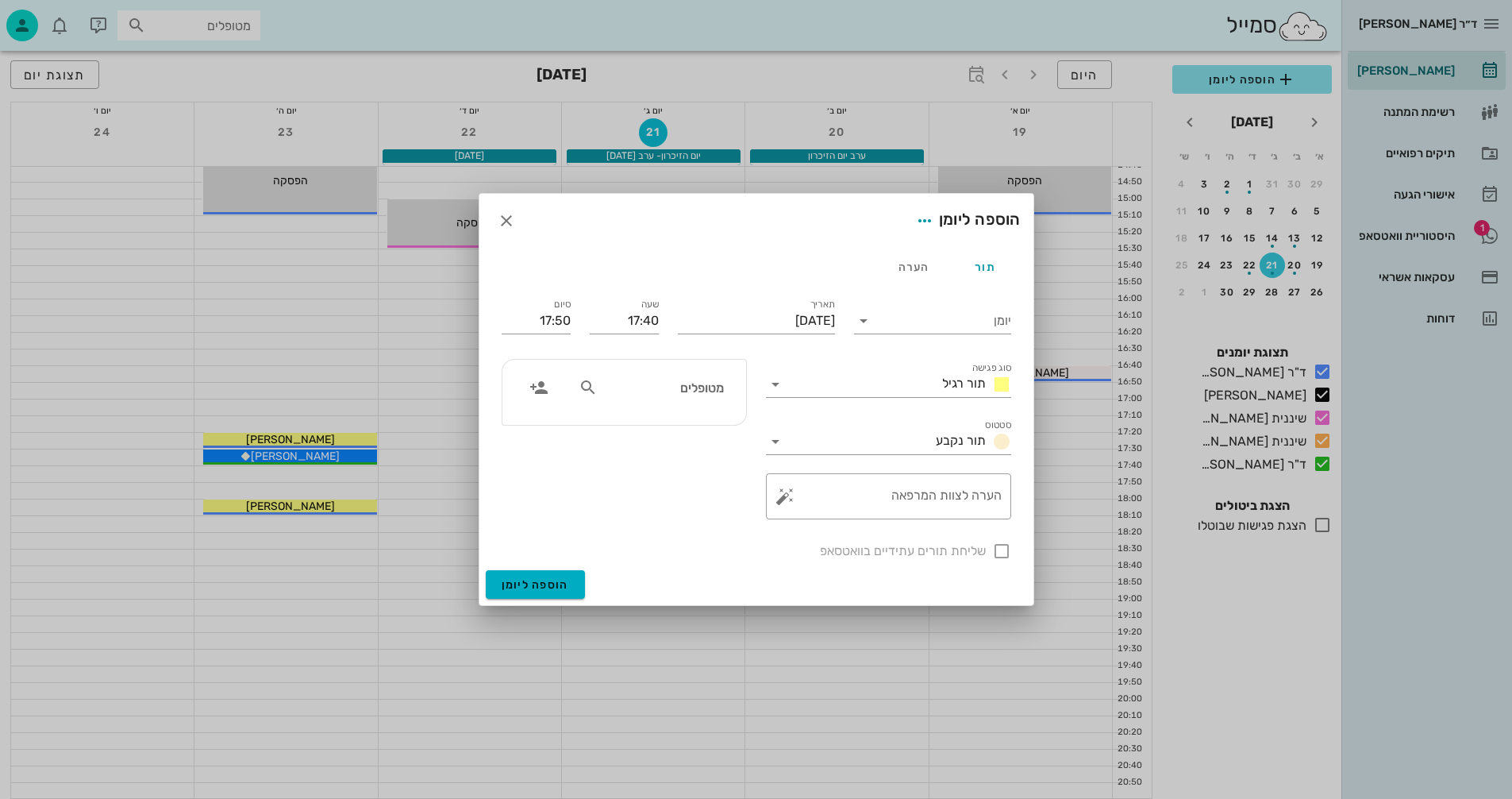
drag, startPoint x: 262, startPoint y: 336, endPoint x: 266, endPoint y: 325, distance: 11.7
click at [263, 330] on div at bounding box center [756, 400] width 1512 height 799
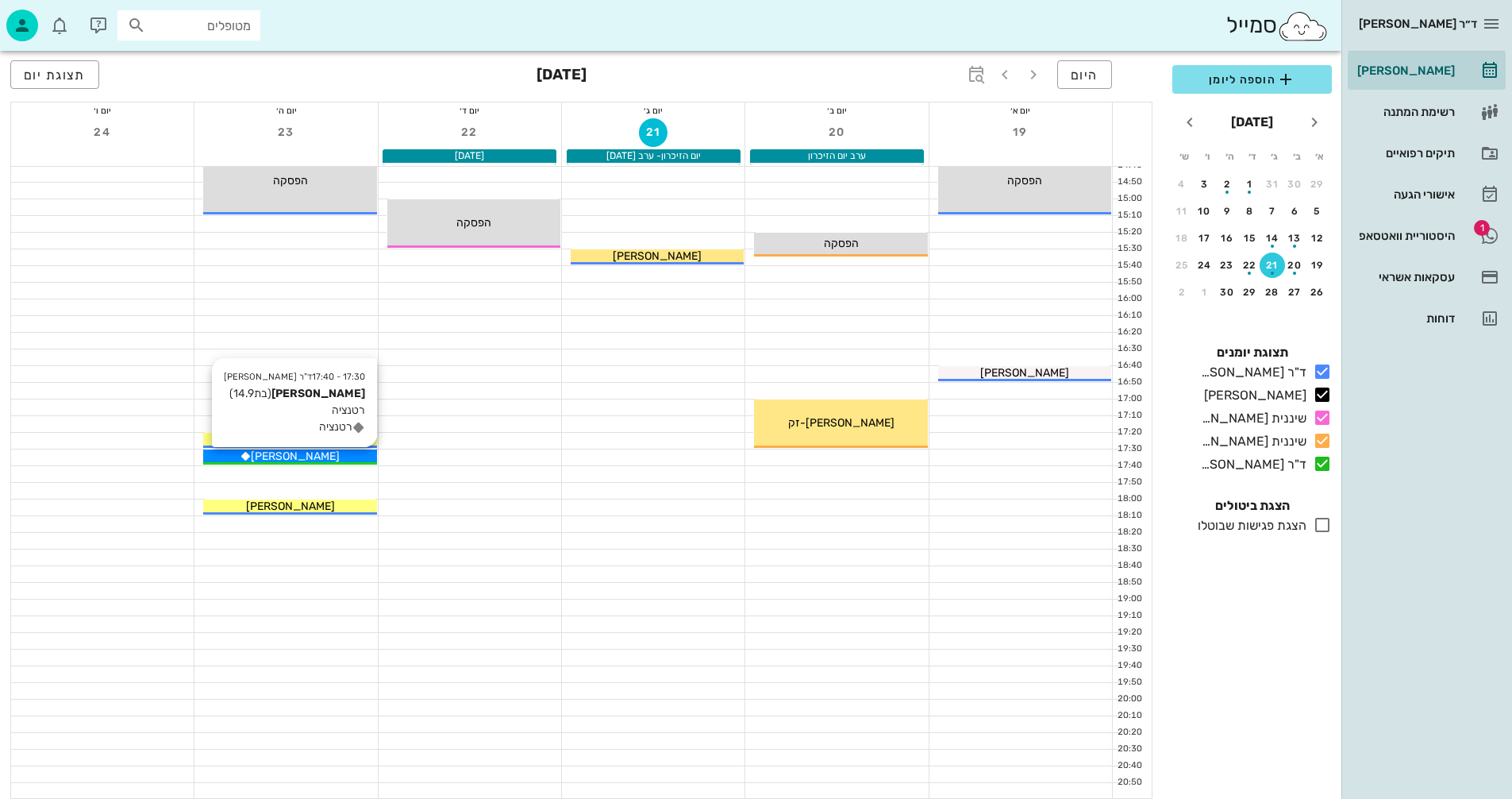
click at [316, 451] on span "[PERSON_NAME]" at bounding box center [295, 456] width 89 height 14
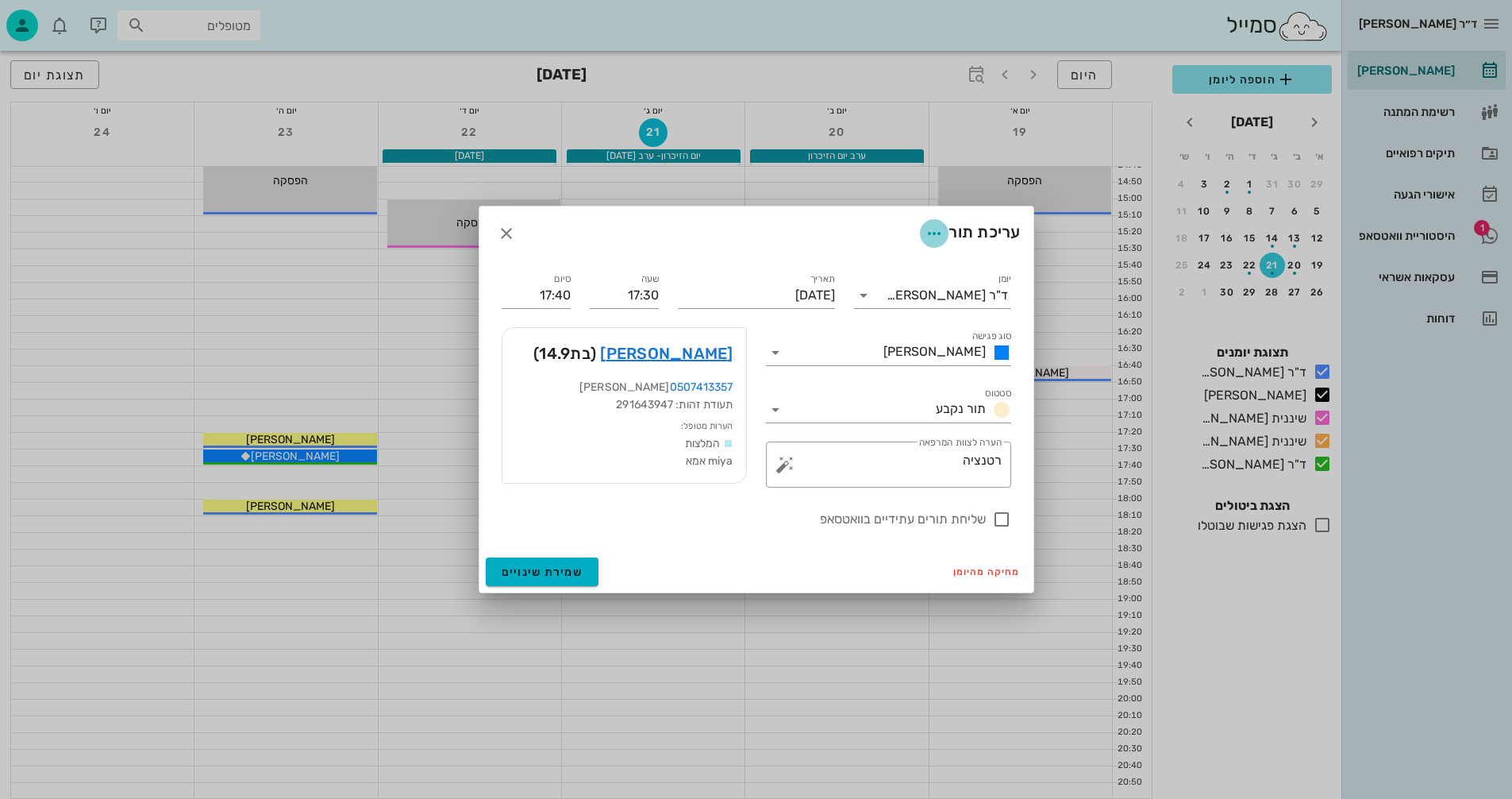
click at [930, 232] on icon "button" at bounding box center [934, 233] width 20 height 20
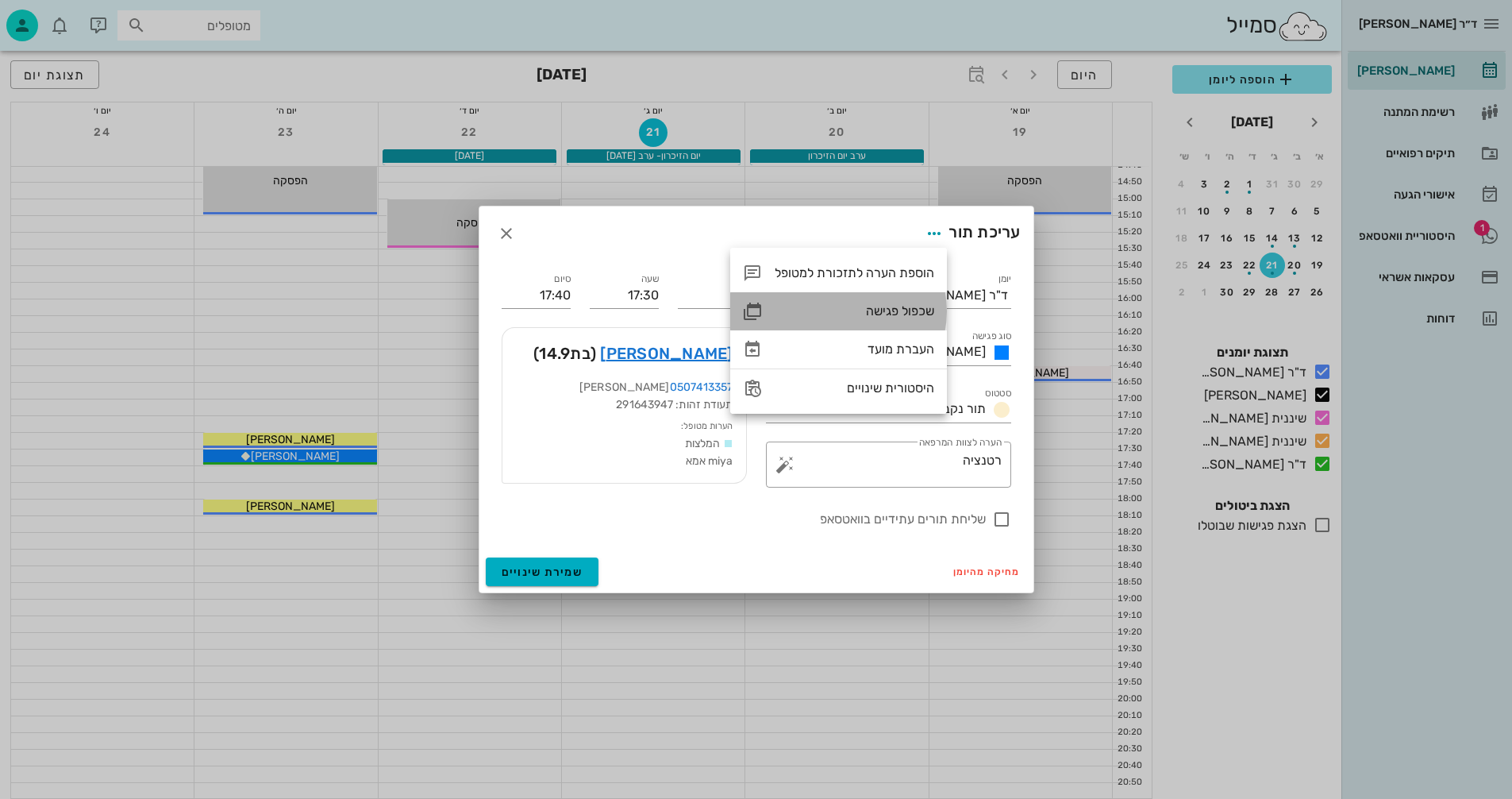
click at [867, 305] on div "שכפול פגישה" at bounding box center [854, 311] width 160 height 15
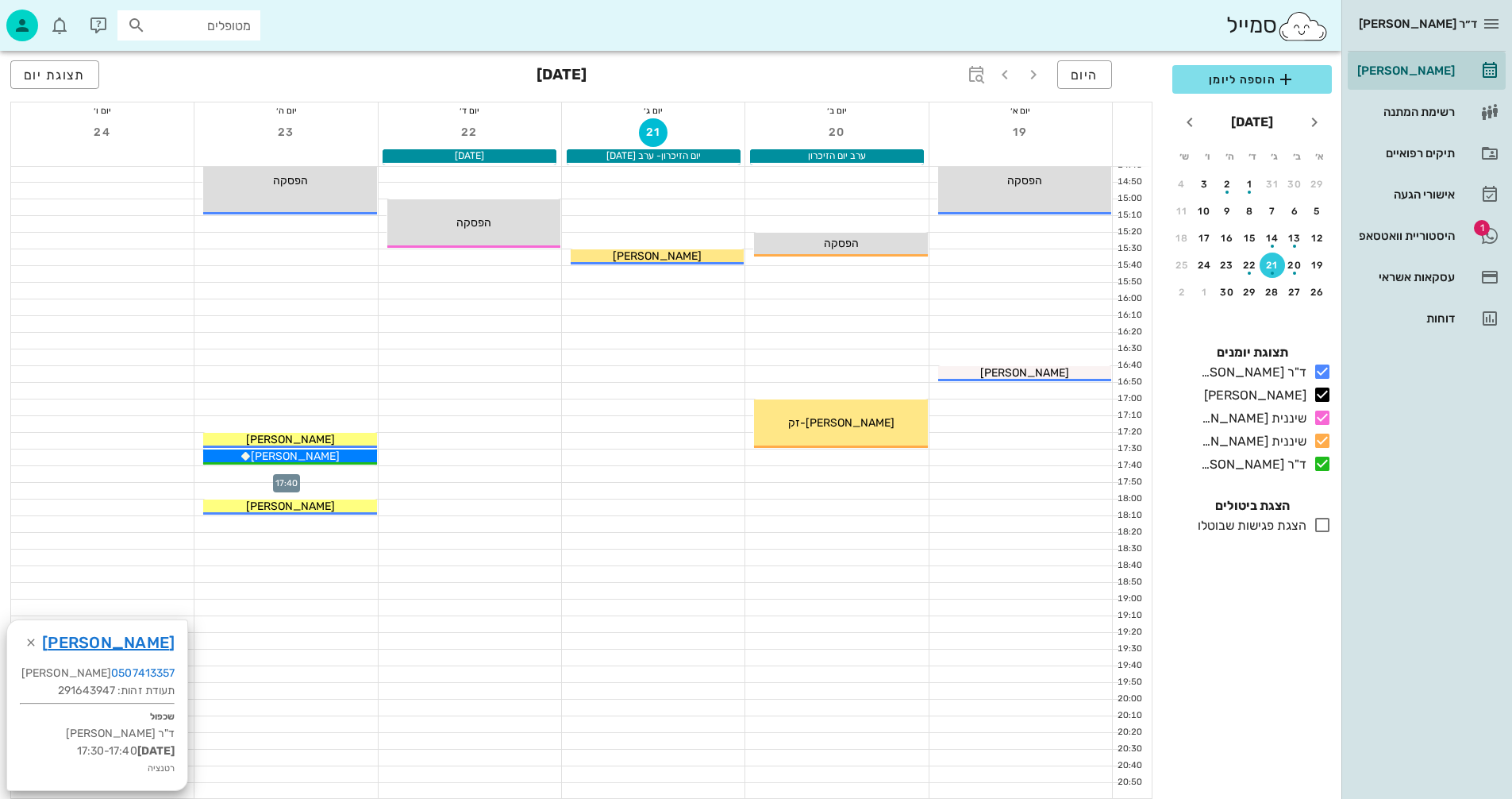
click at [327, 475] on div at bounding box center [285, 474] width 183 height 16
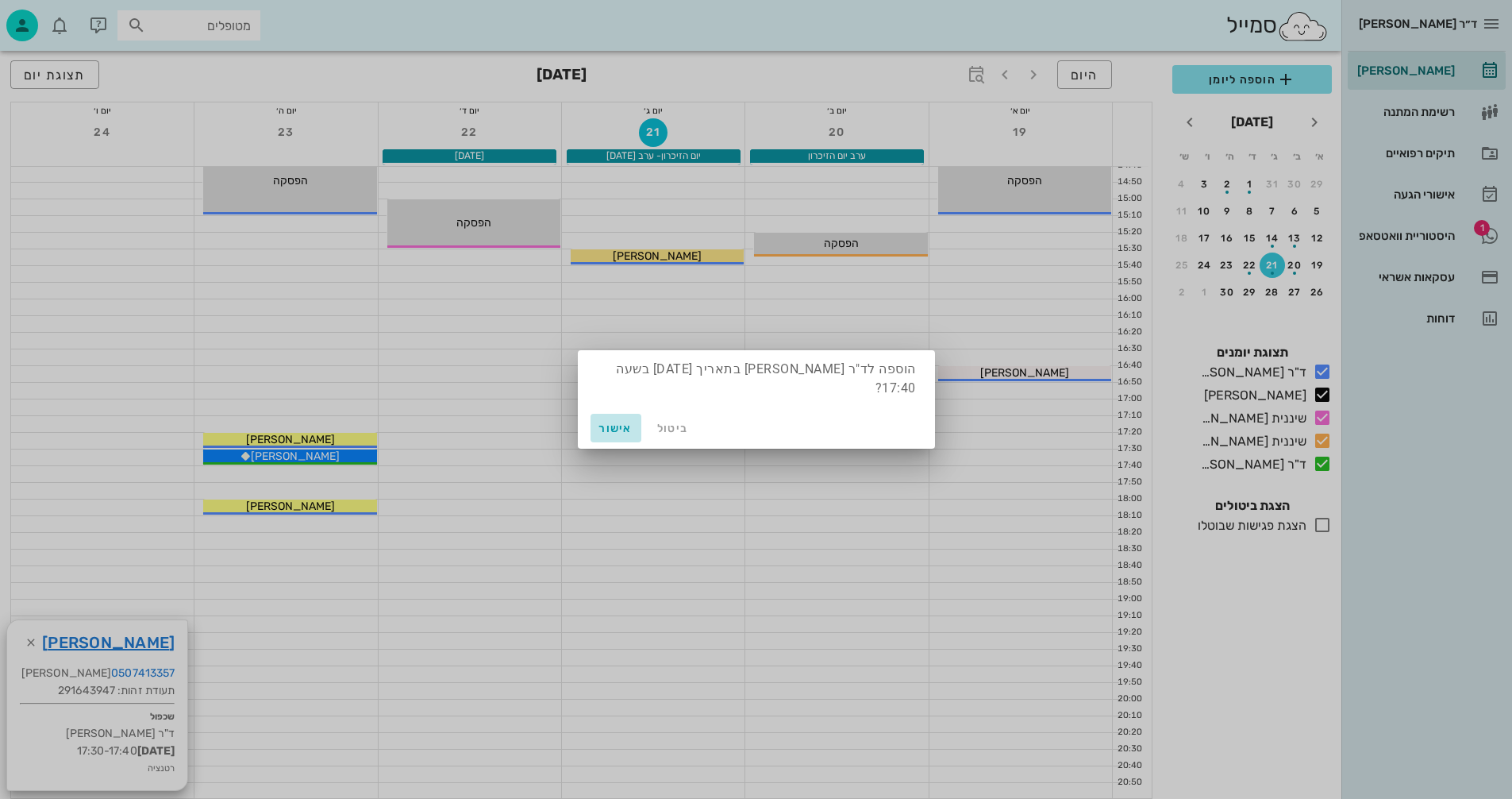
click at [616, 422] on span "אישור" at bounding box center [616, 428] width 38 height 14
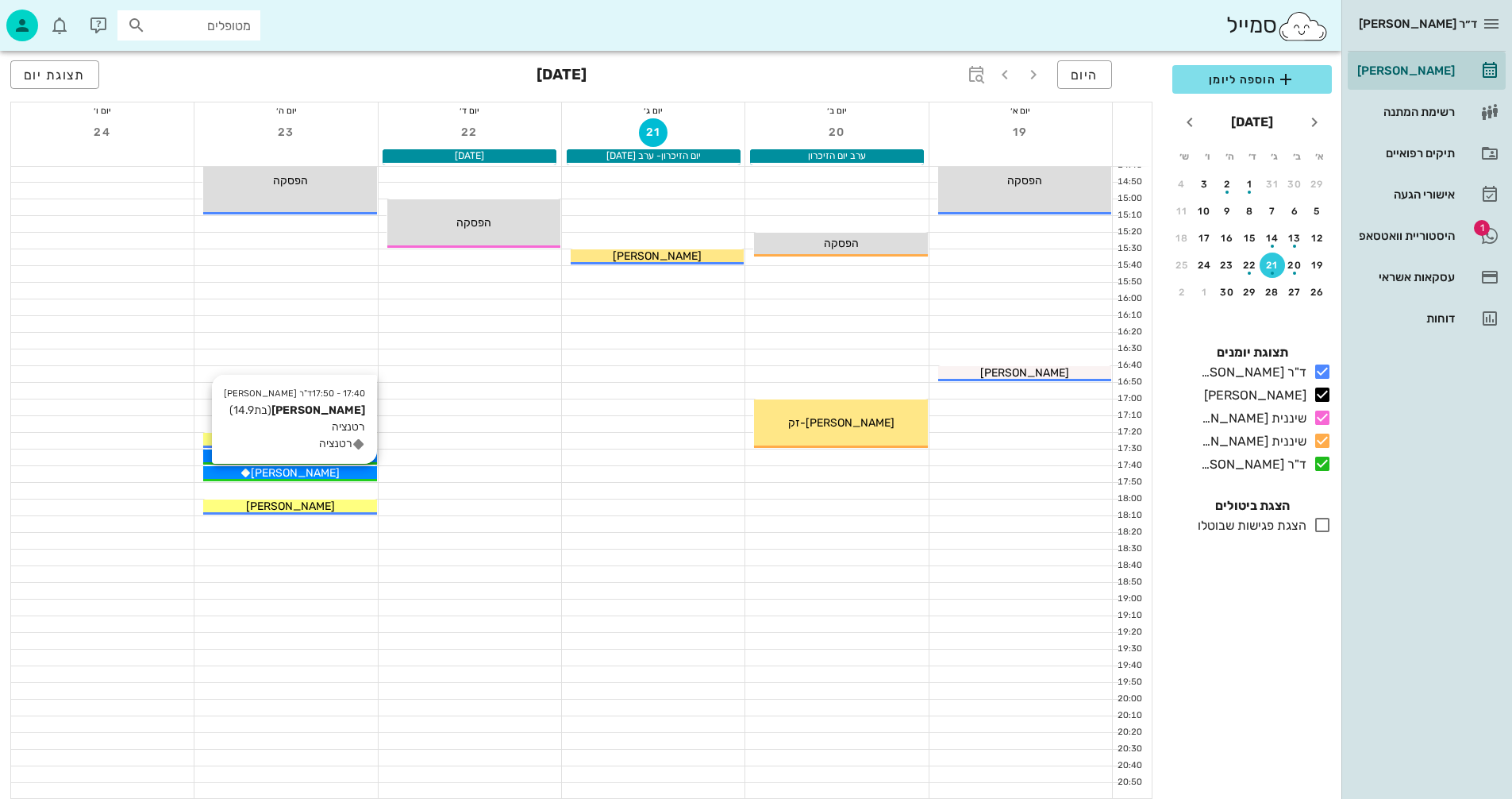
click at [338, 473] on div "[PERSON_NAME]" at bounding box center [290, 473] width 173 height 17
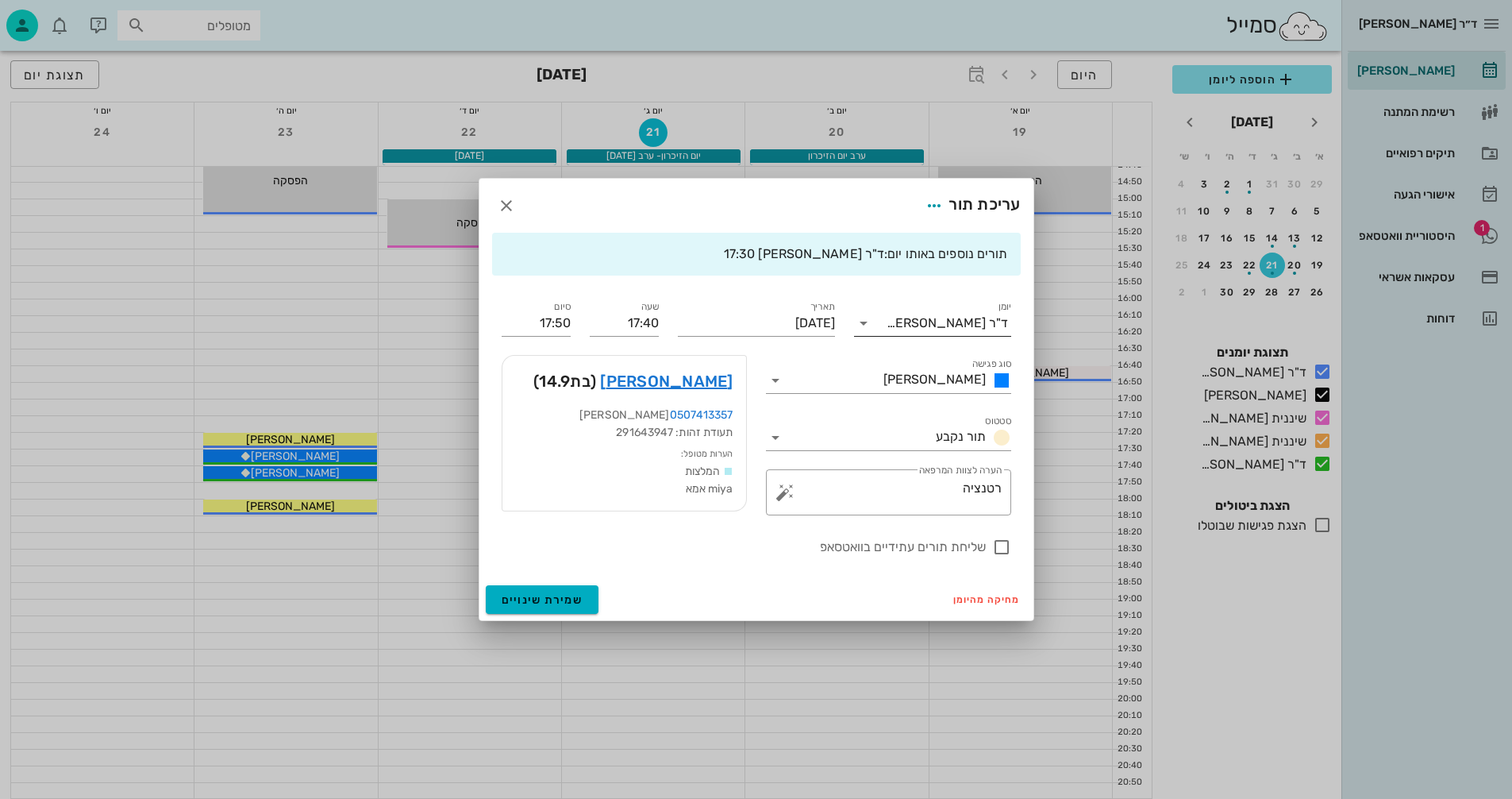
click at [862, 321] on icon at bounding box center [864, 323] width 20 height 20
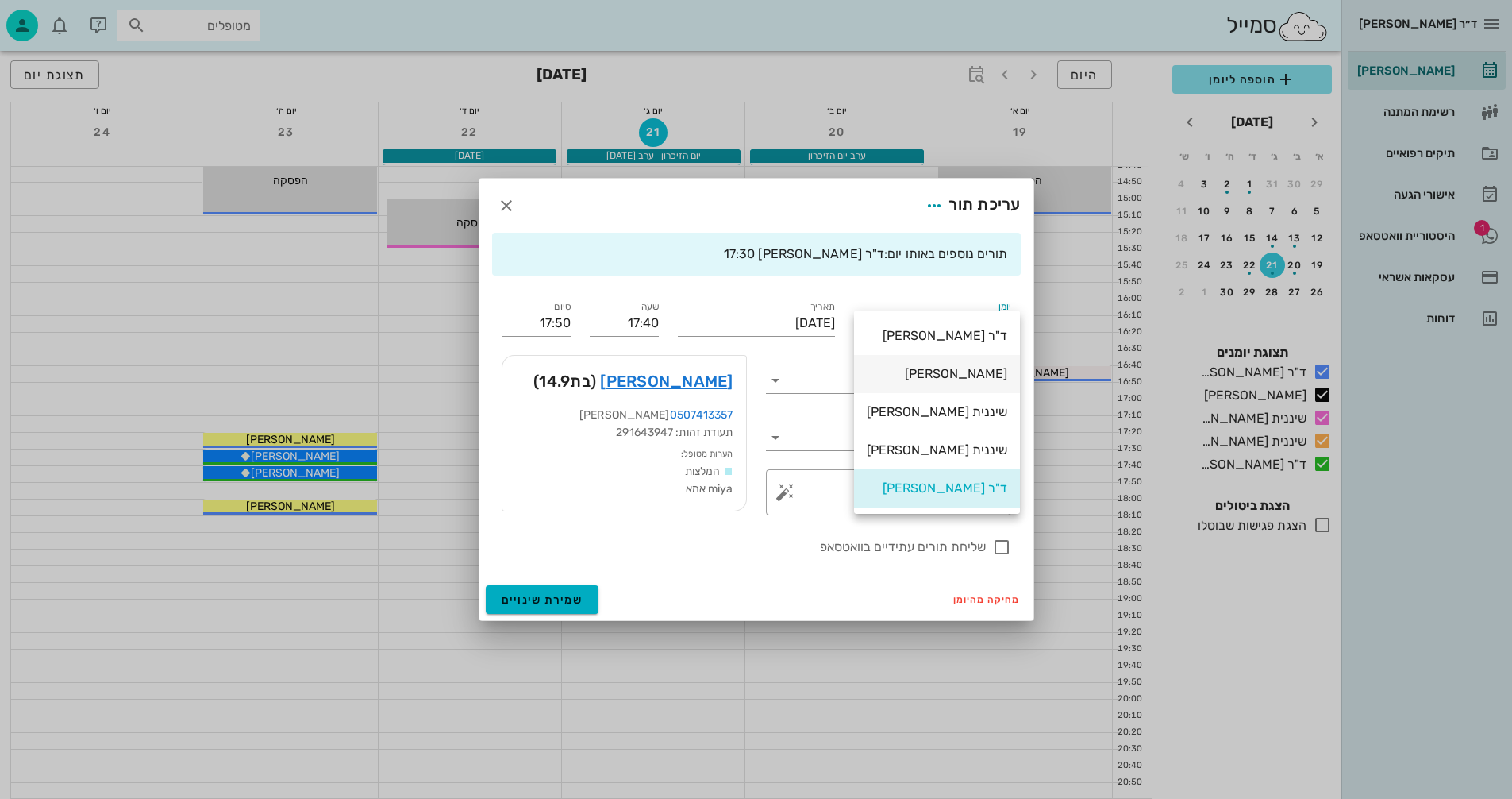
click at [967, 369] on div "[PERSON_NAME]" at bounding box center [936, 373] width 140 height 15
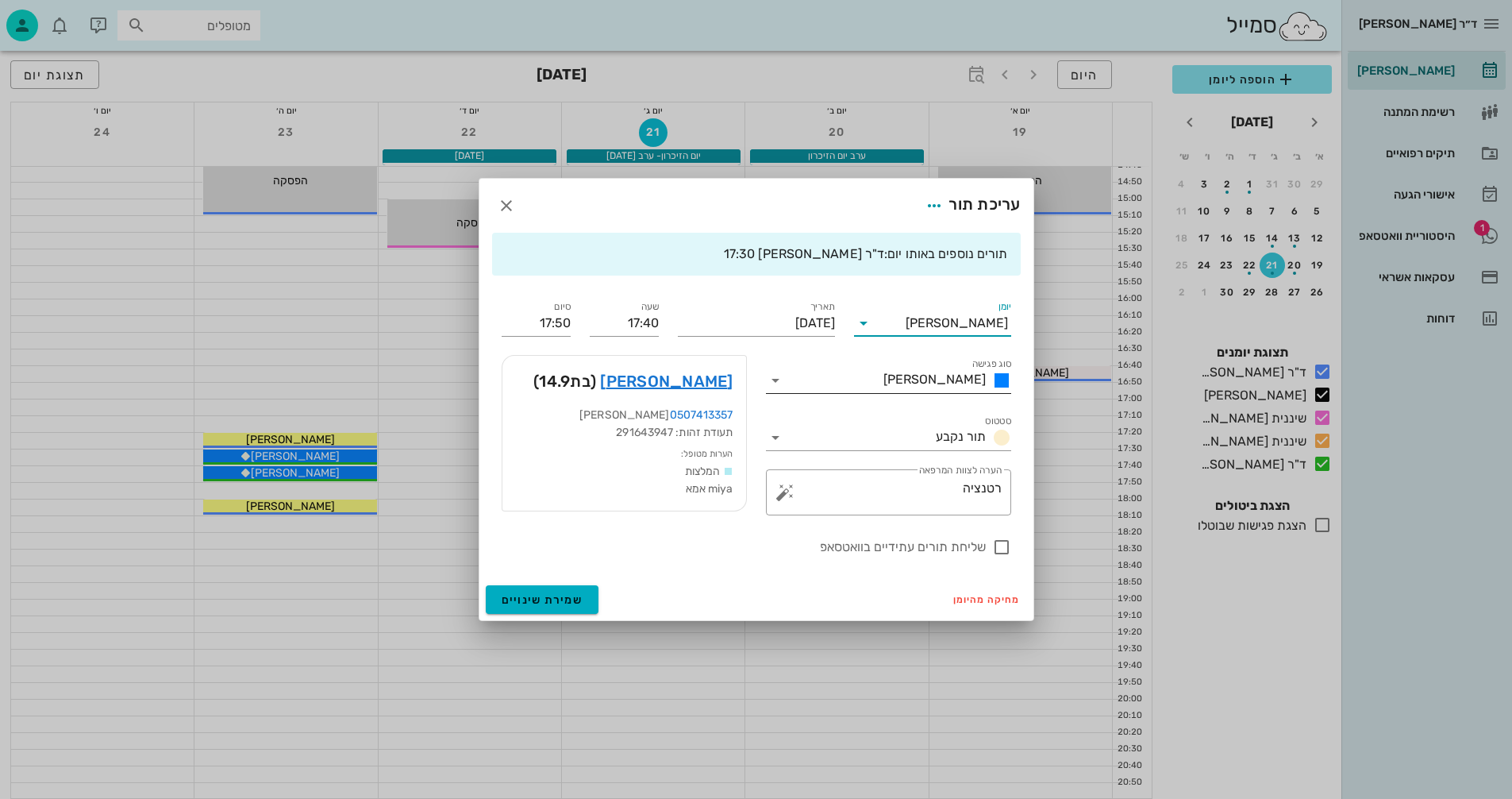
click at [776, 378] on icon at bounding box center [776, 380] width 20 height 20
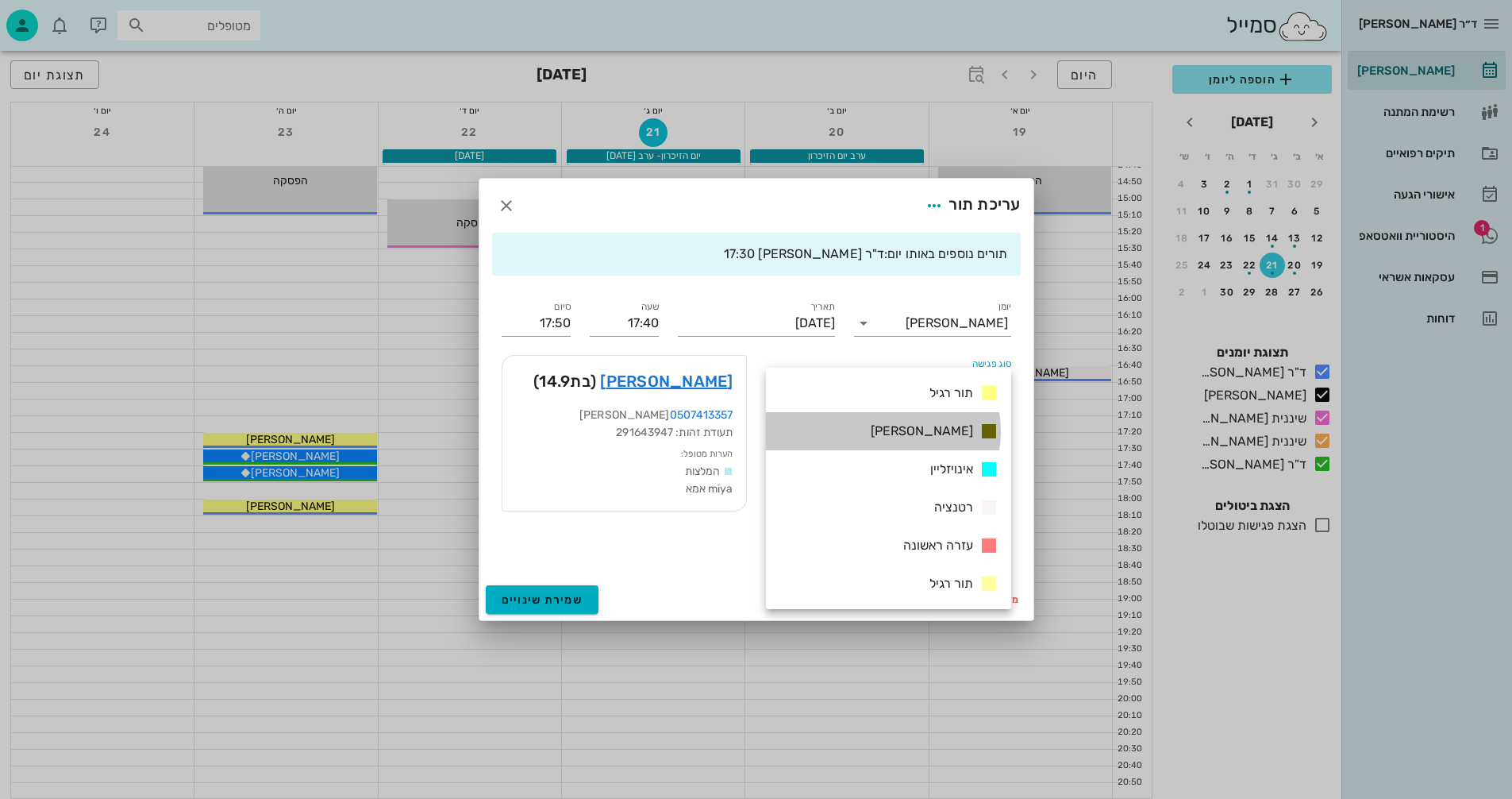
click at [949, 426] on span "[PERSON_NAME]" at bounding box center [922, 431] width 102 height 15
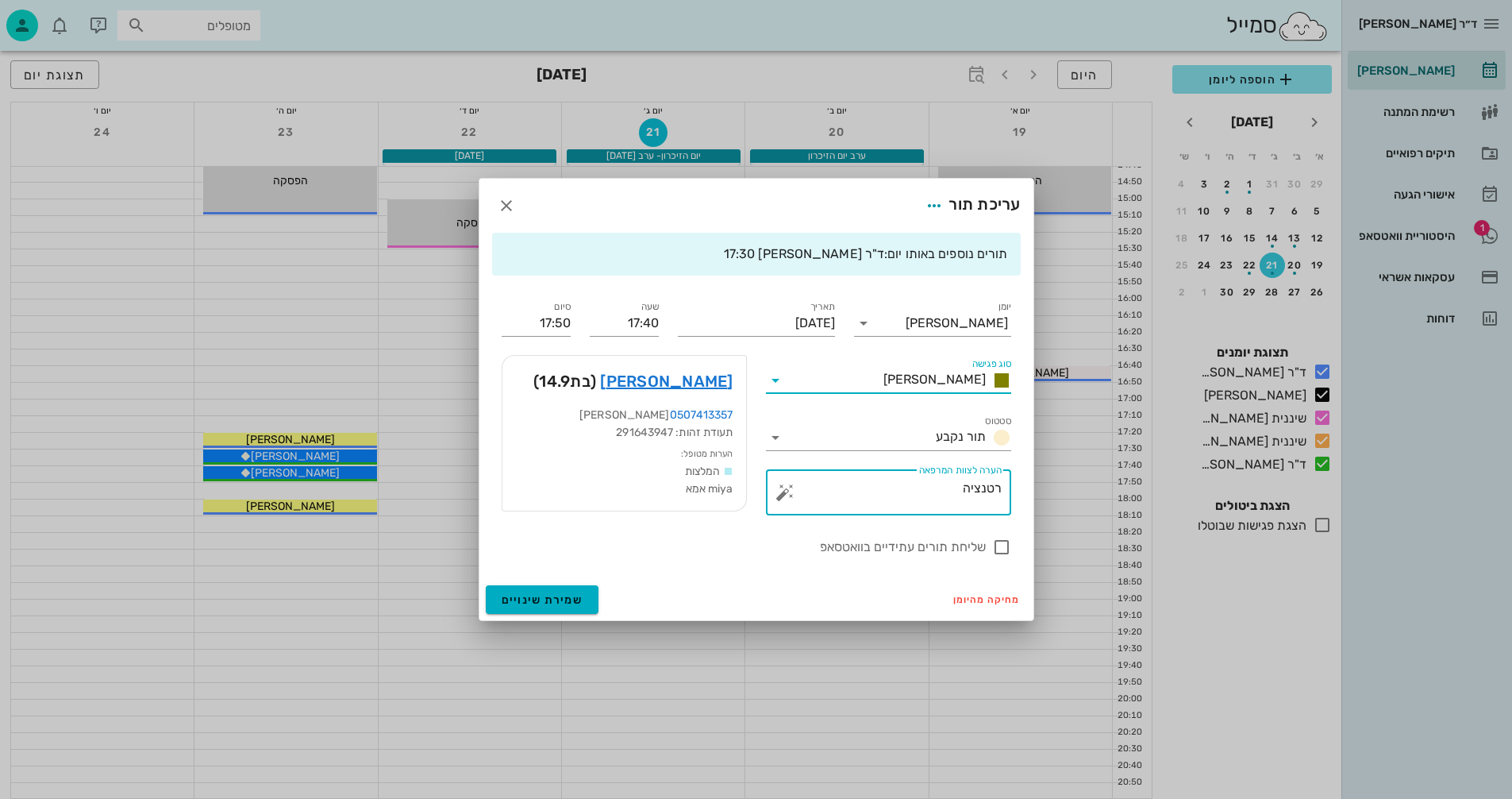
drag, startPoint x: 944, startPoint y: 491, endPoint x: 1062, endPoint y: 470, distance: 119.9
click at [1062, 470] on div "ד״ר [PERSON_NAME] [PERSON_NAME] רשימת המתנה תיקים רפואיים אישורי הגעה 1 היסטורי…" at bounding box center [756, 22] width 1512 height 1551
type textarea "צילום קליני"
click at [531, 598] on span "שמירת שינויים" at bounding box center [542, 600] width 82 height 14
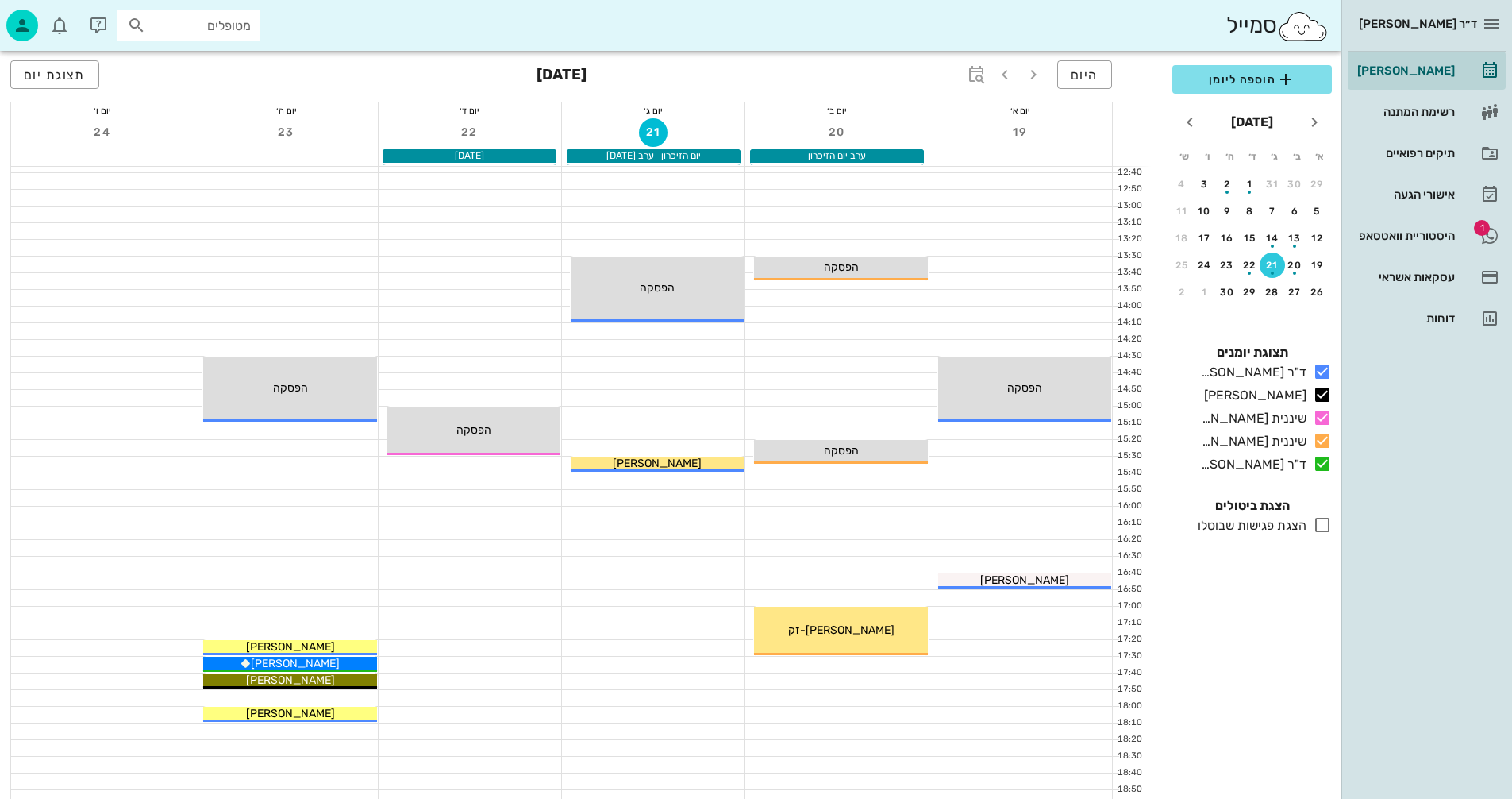
scroll to position [514, 0]
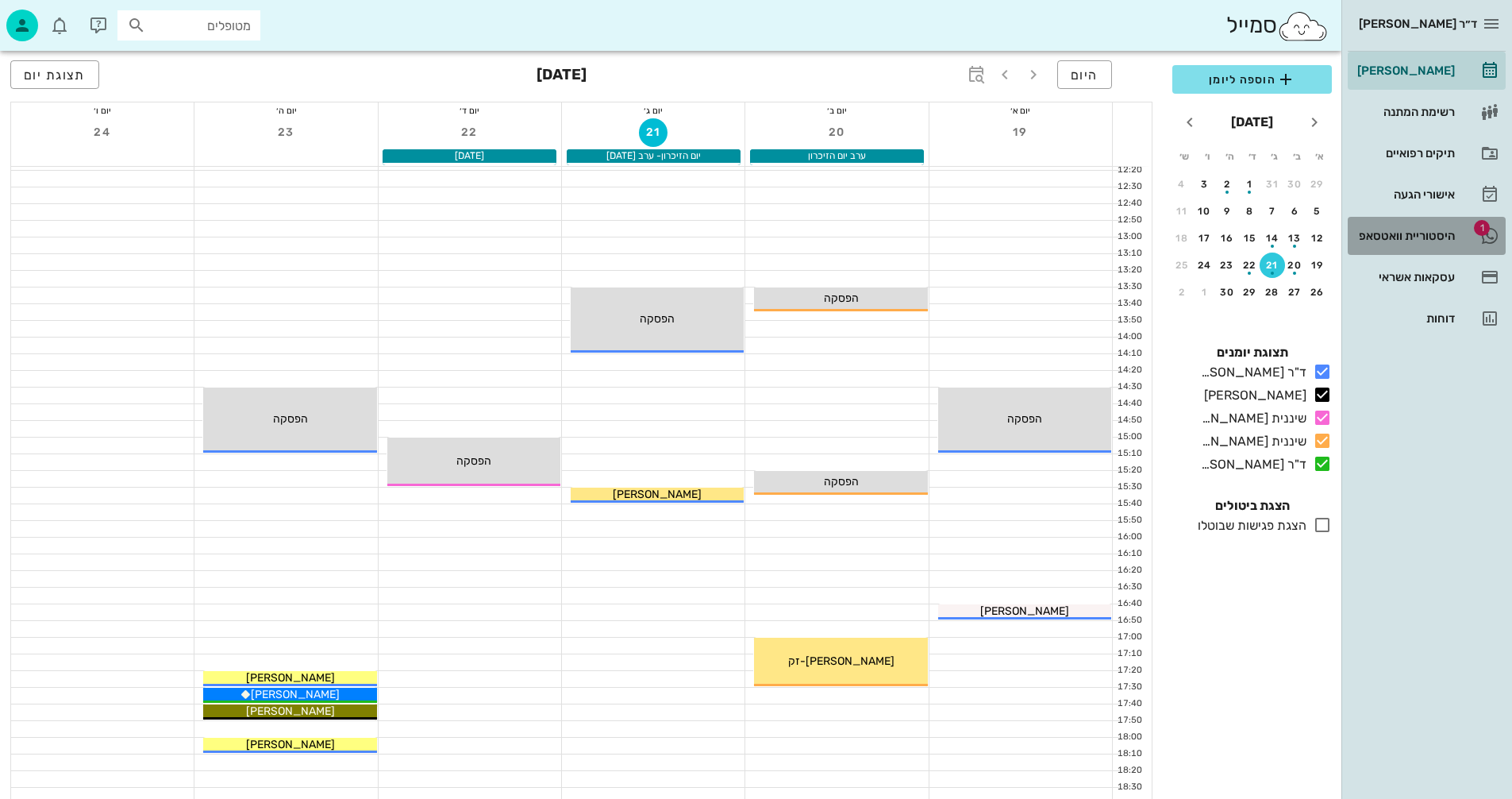
click at [1407, 237] on div "היסטוריית וואטסאפ" at bounding box center [1404, 236] width 101 height 13
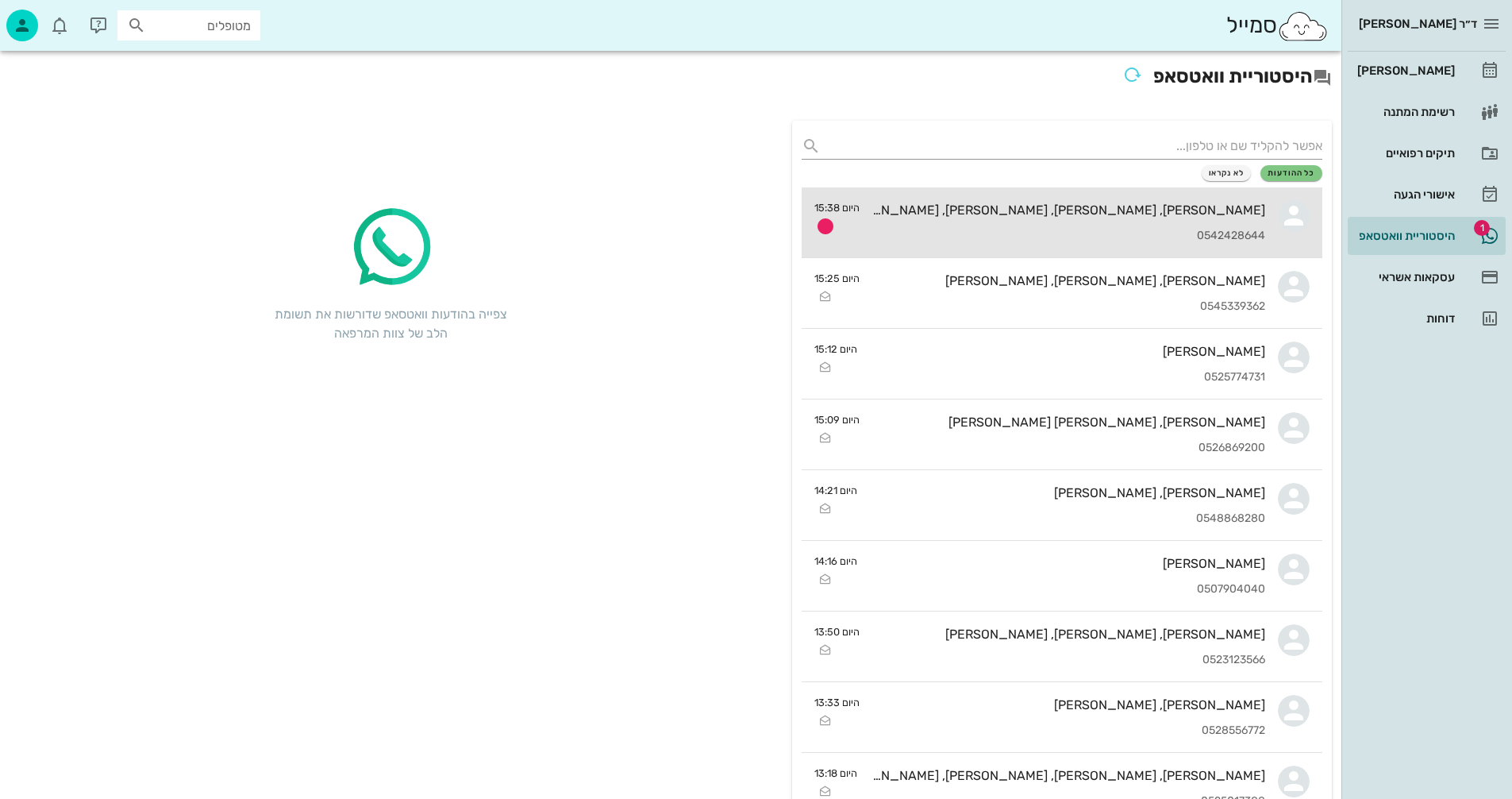
click at [923, 220] on div "[PERSON_NAME], [PERSON_NAME], [PERSON_NAME], [PERSON_NAME] 0542428644" at bounding box center [1068, 222] width 393 height 70
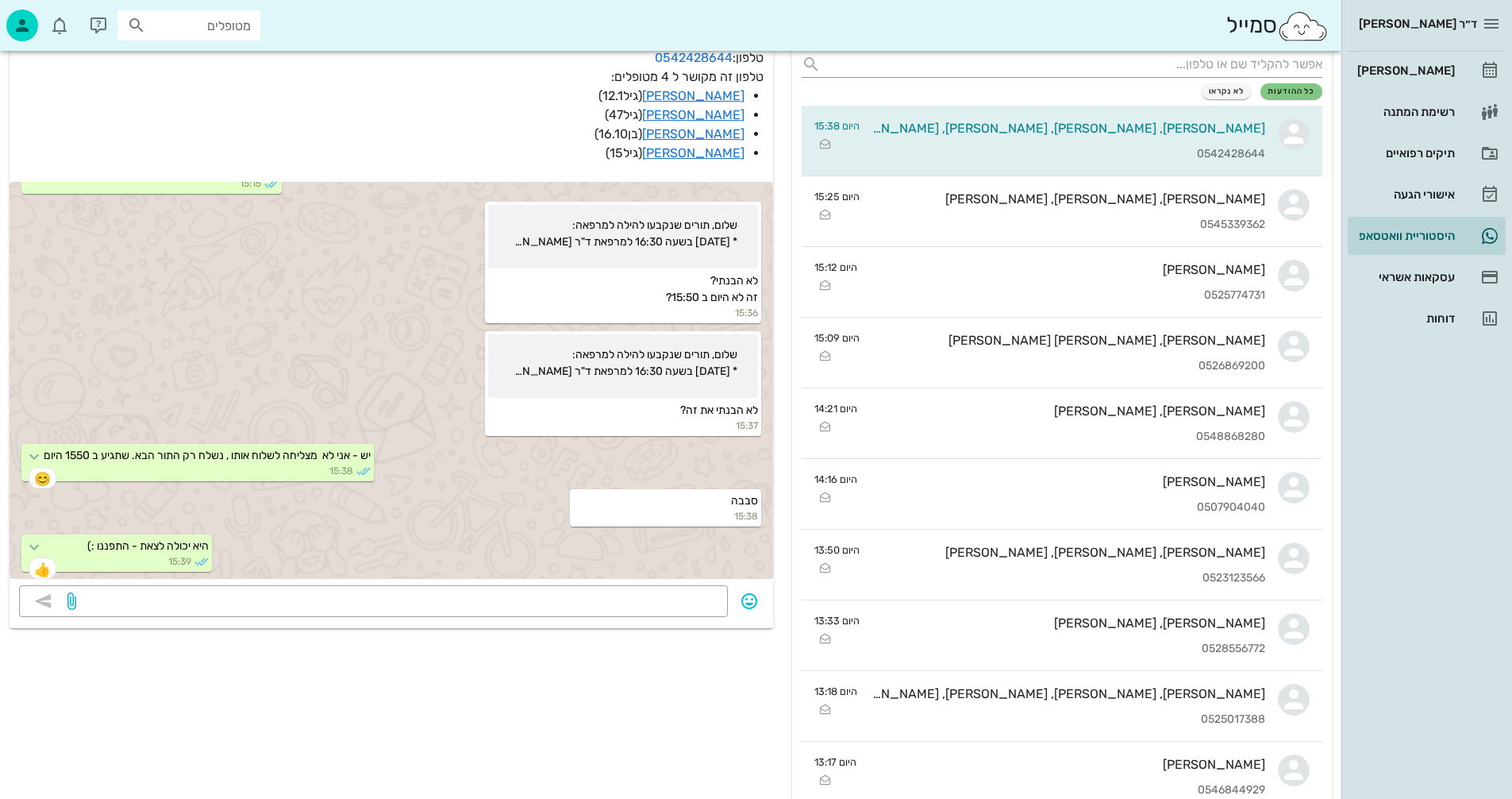
scroll to position [79, 0]
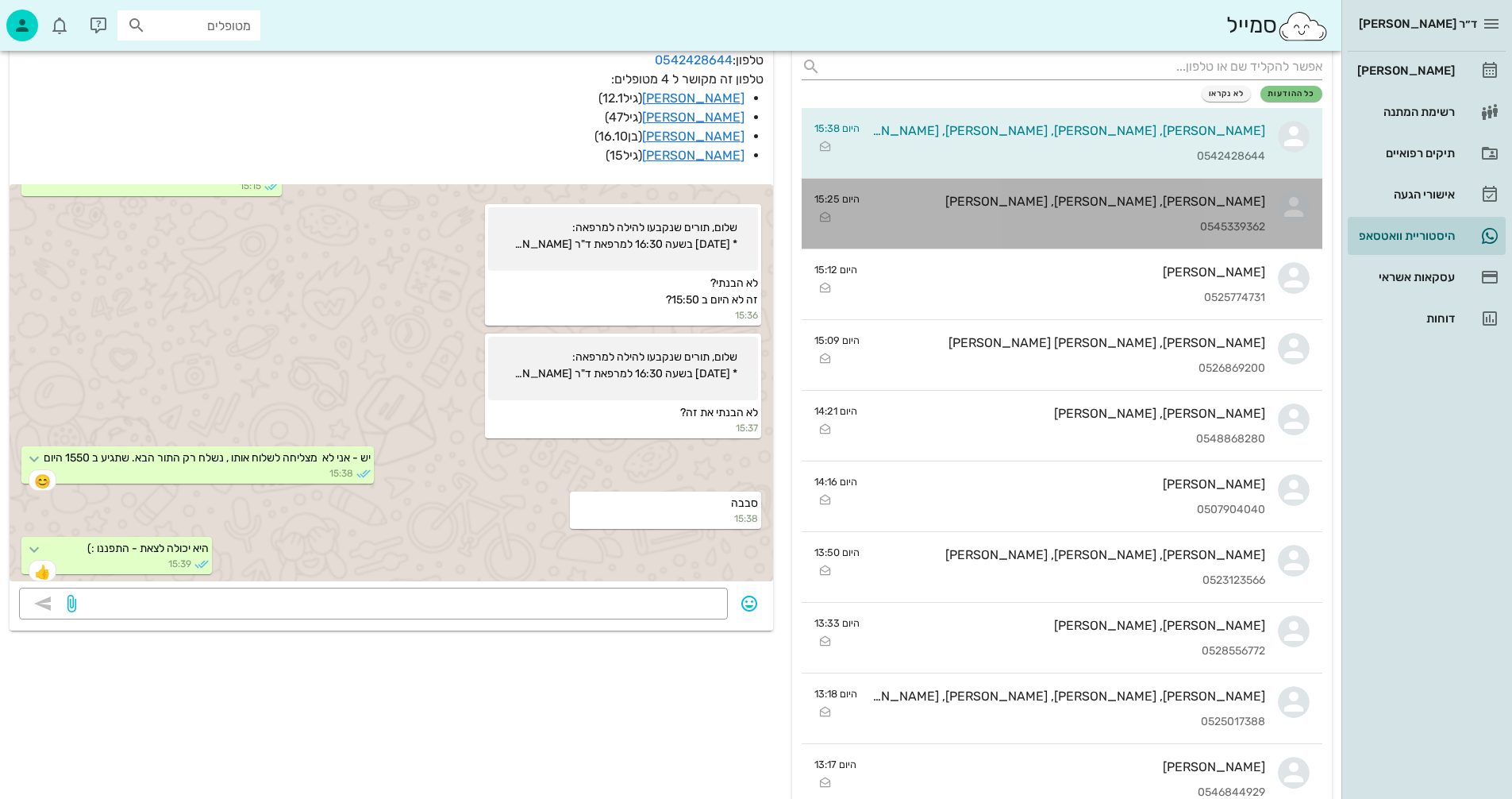
click at [1033, 206] on div "[PERSON_NAME], [PERSON_NAME], [PERSON_NAME]" at bounding box center [1068, 202] width 393 height 15
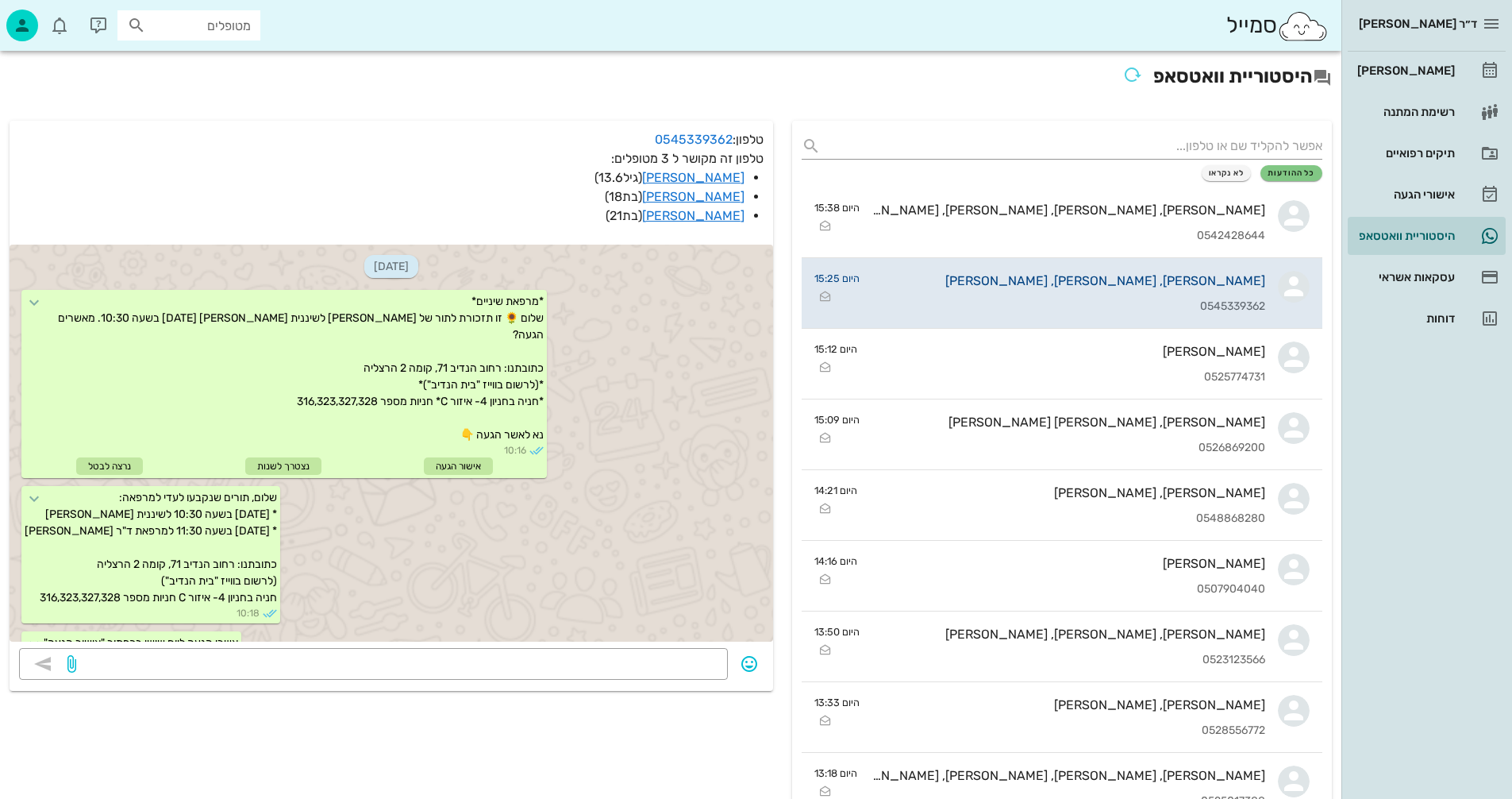
scroll to position [1443, 0]
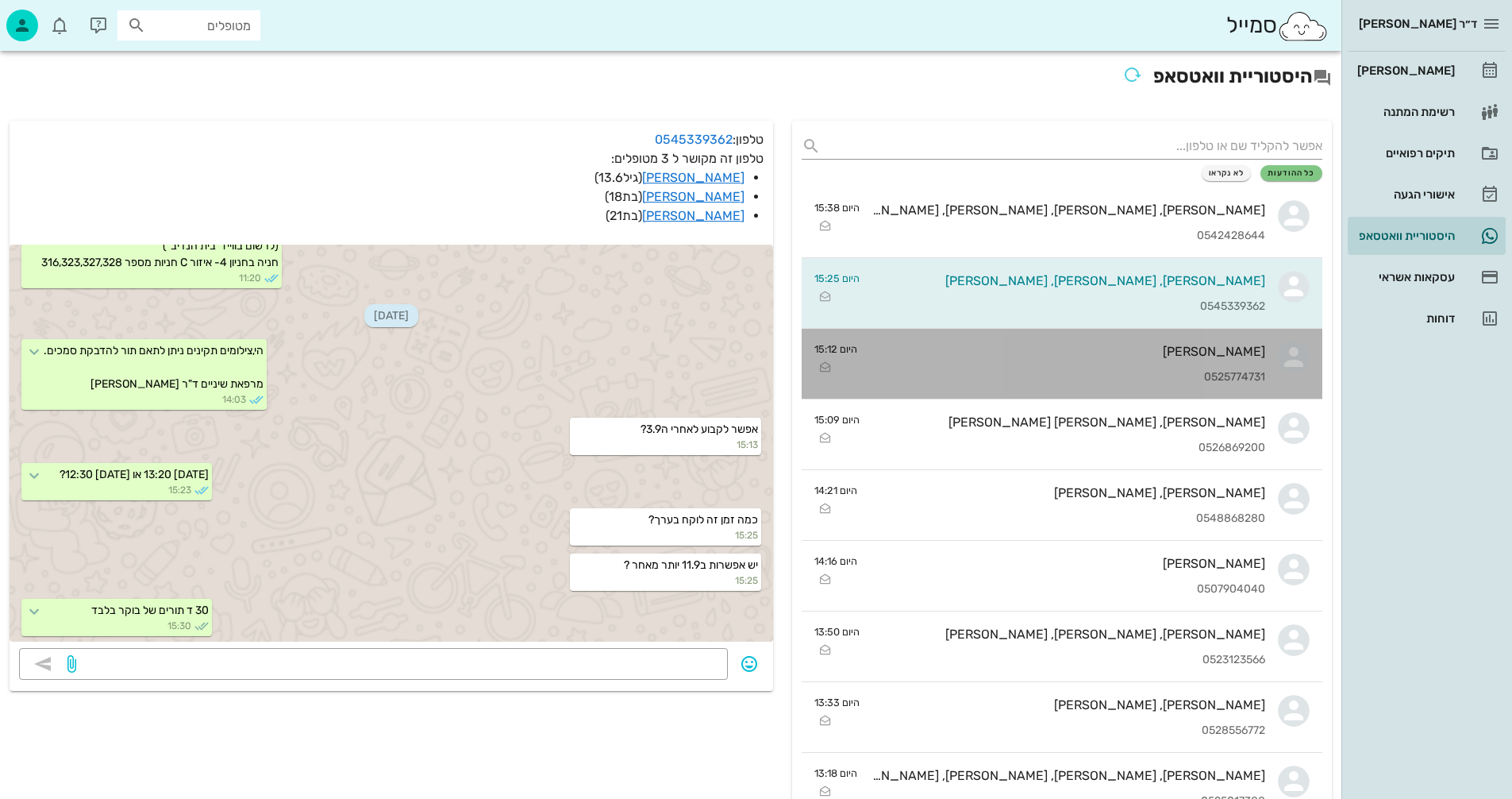
click at [986, 360] on div "[PERSON_NAME] 0525774731" at bounding box center [1068, 363] width 396 height 70
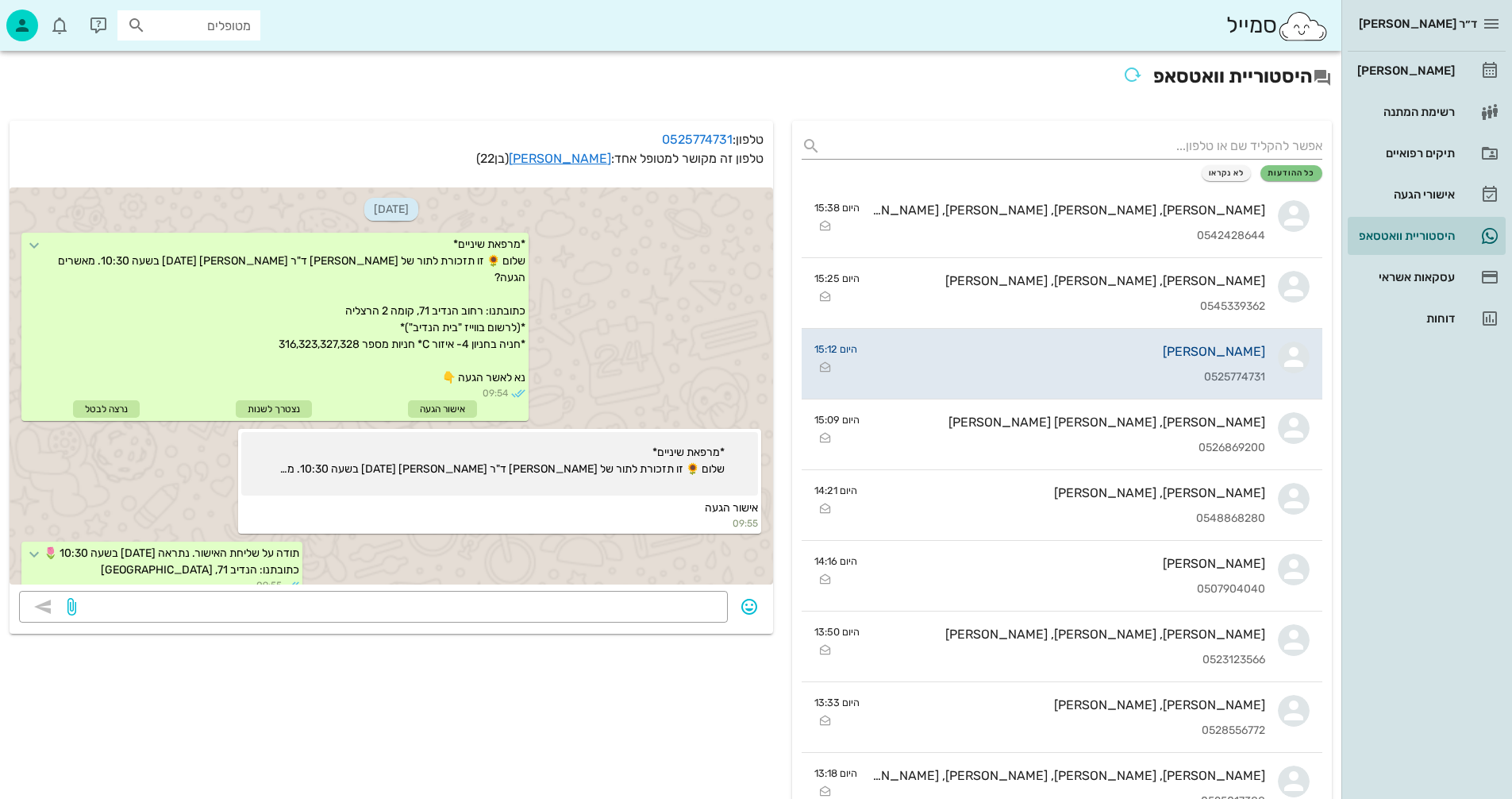
scroll to position [217, 0]
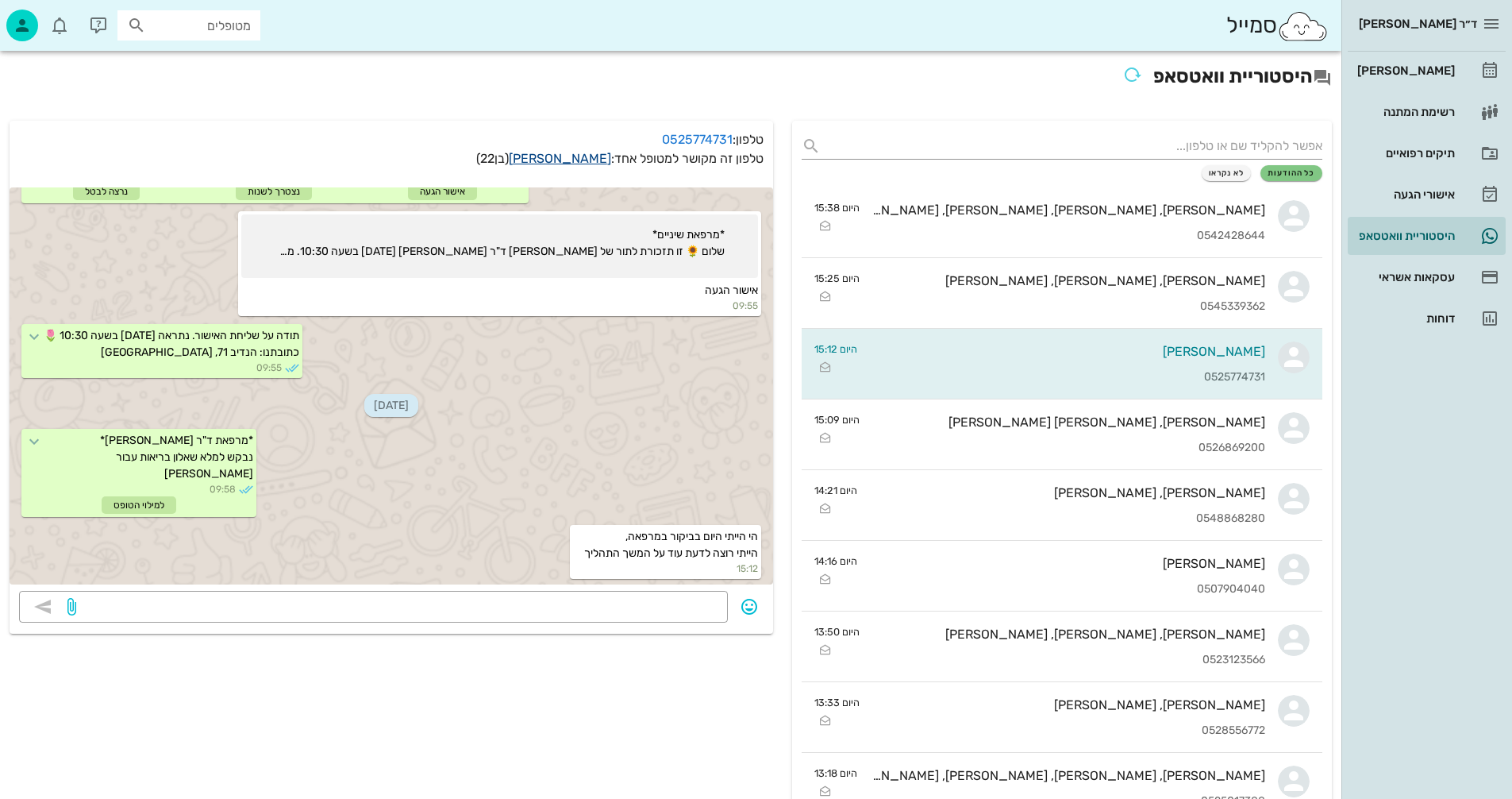
click at [593, 156] on link "[PERSON_NAME]" at bounding box center [560, 158] width 102 height 15
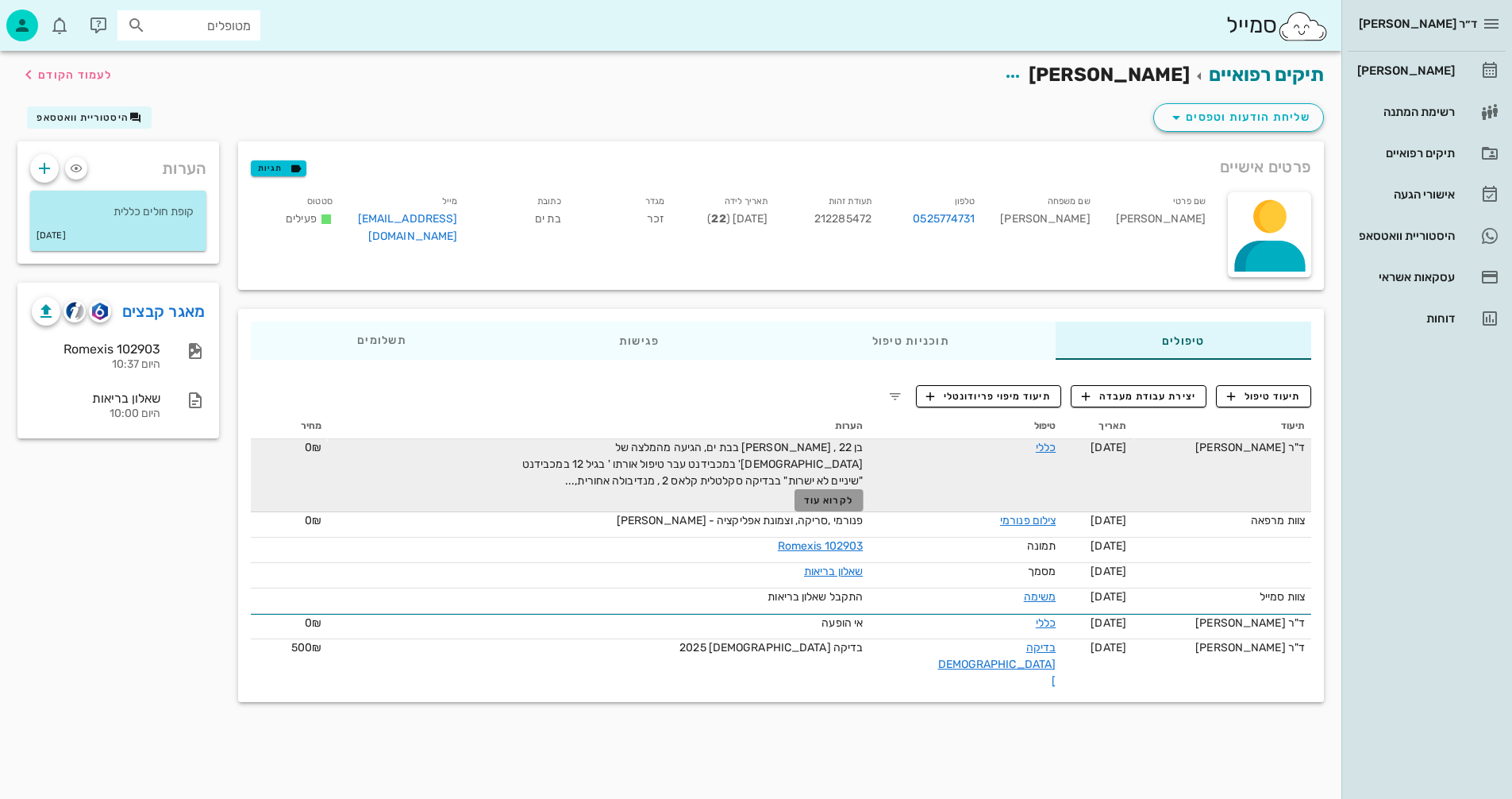
click at [841, 503] on span "לקרוא עוד" at bounding box center [828, 501] width 49 height 11
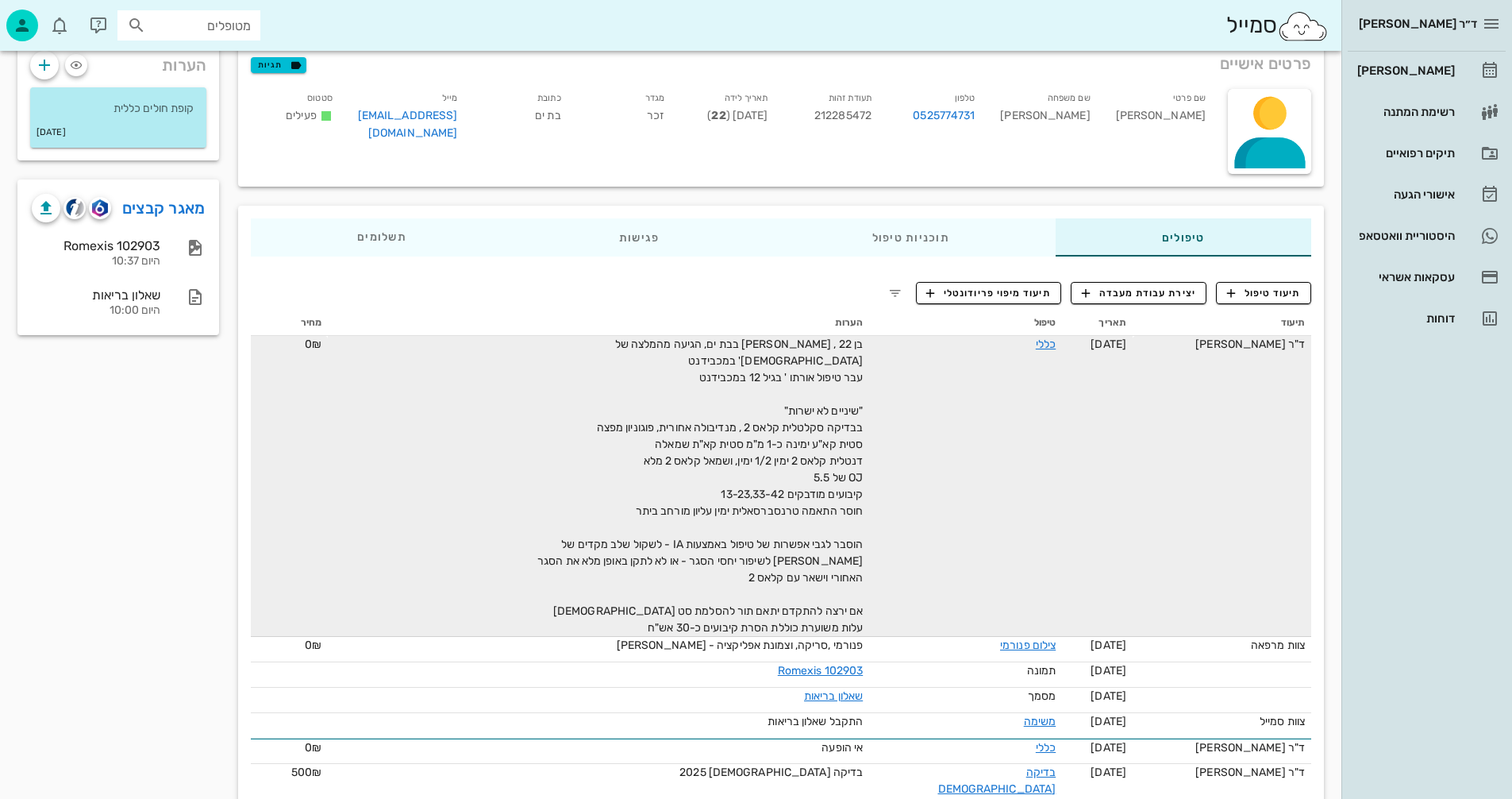
scroll to position [132, 0]
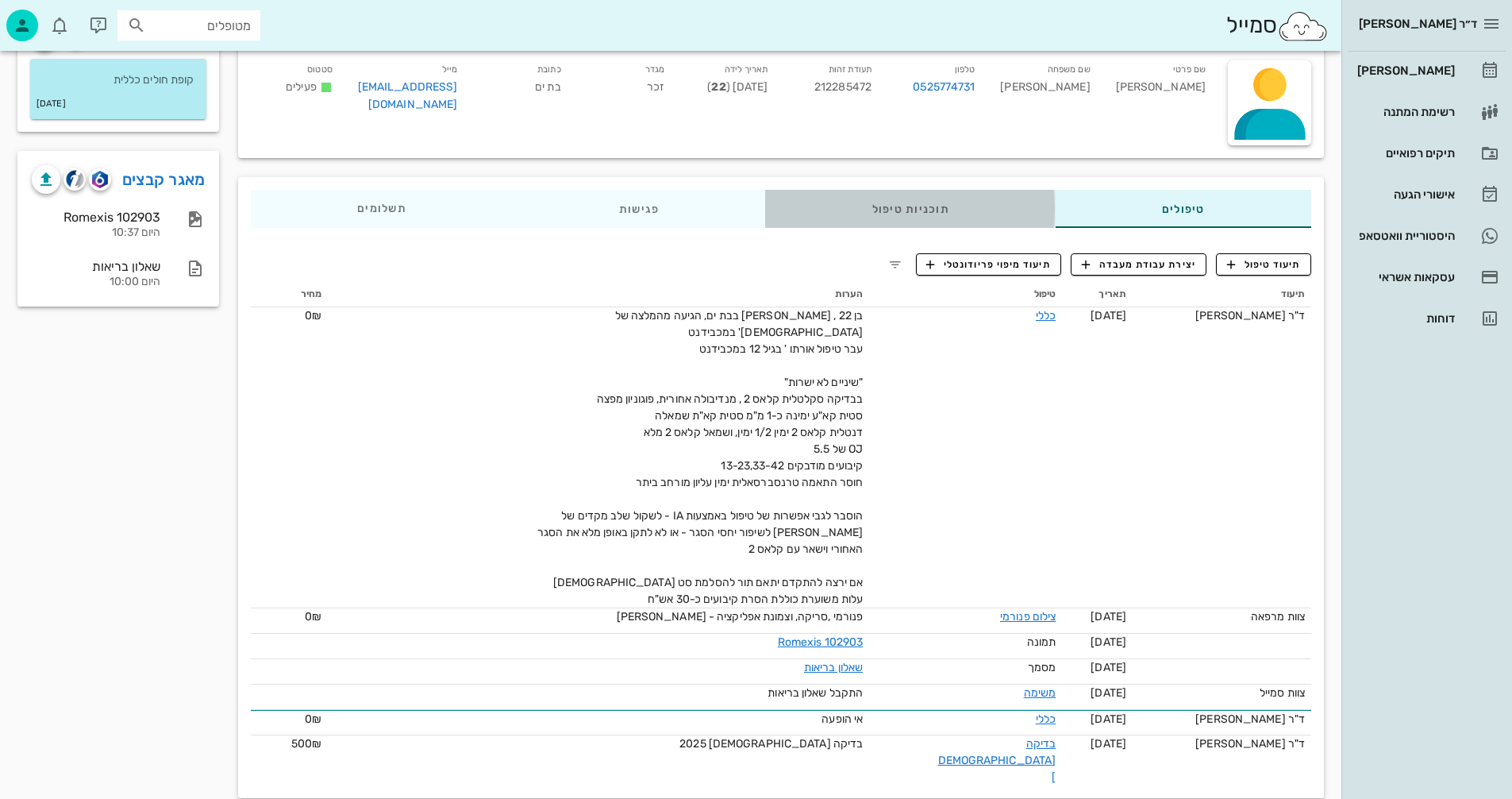
click at [883, 211] on div "תוכניות טיפול" at bounding box center [911, 208] width 290 height 38
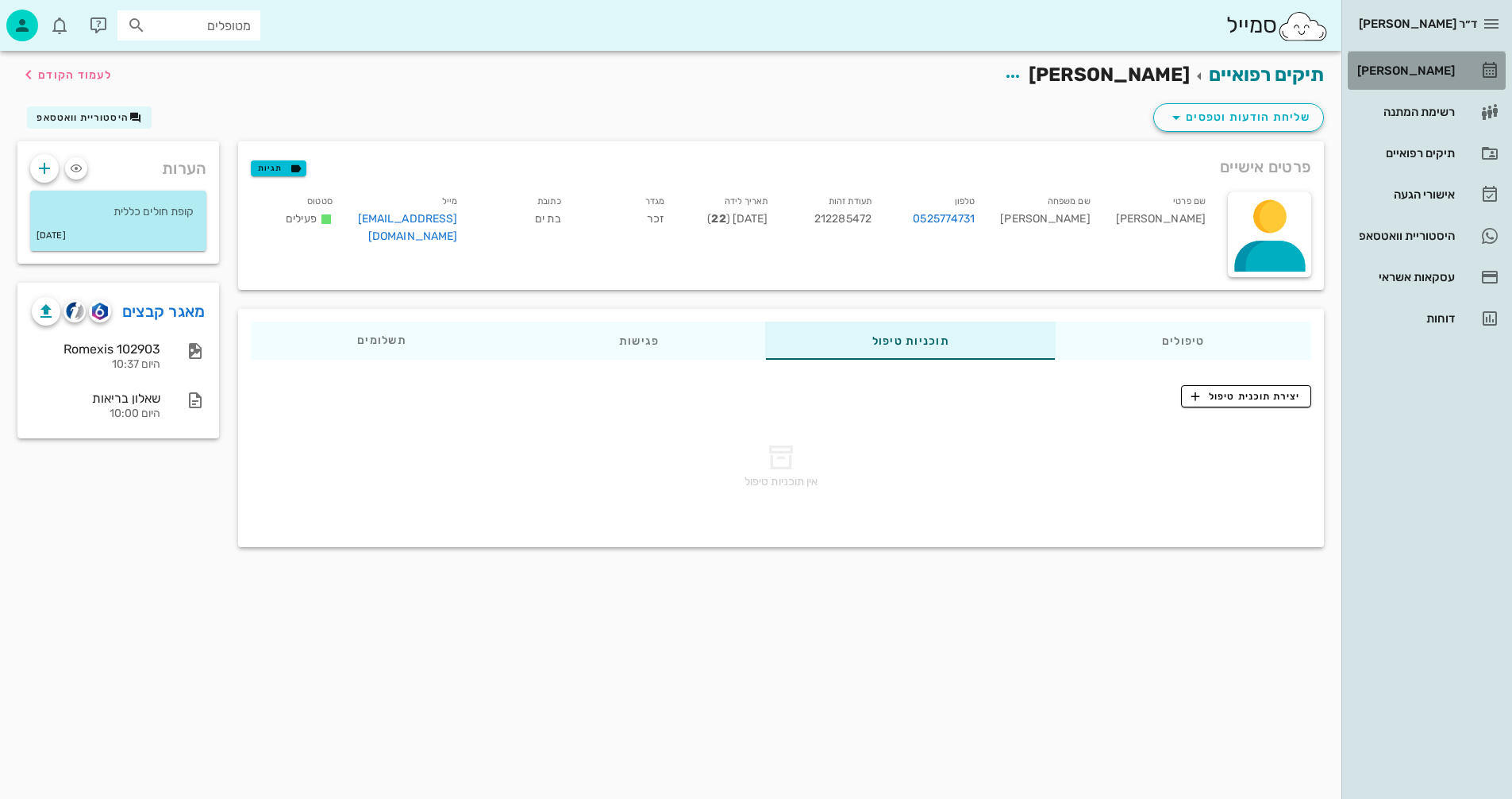
click at [1418, 70] on div "[PERSON_NAME]" at bounding box center [1404, 71] width 101 height 13
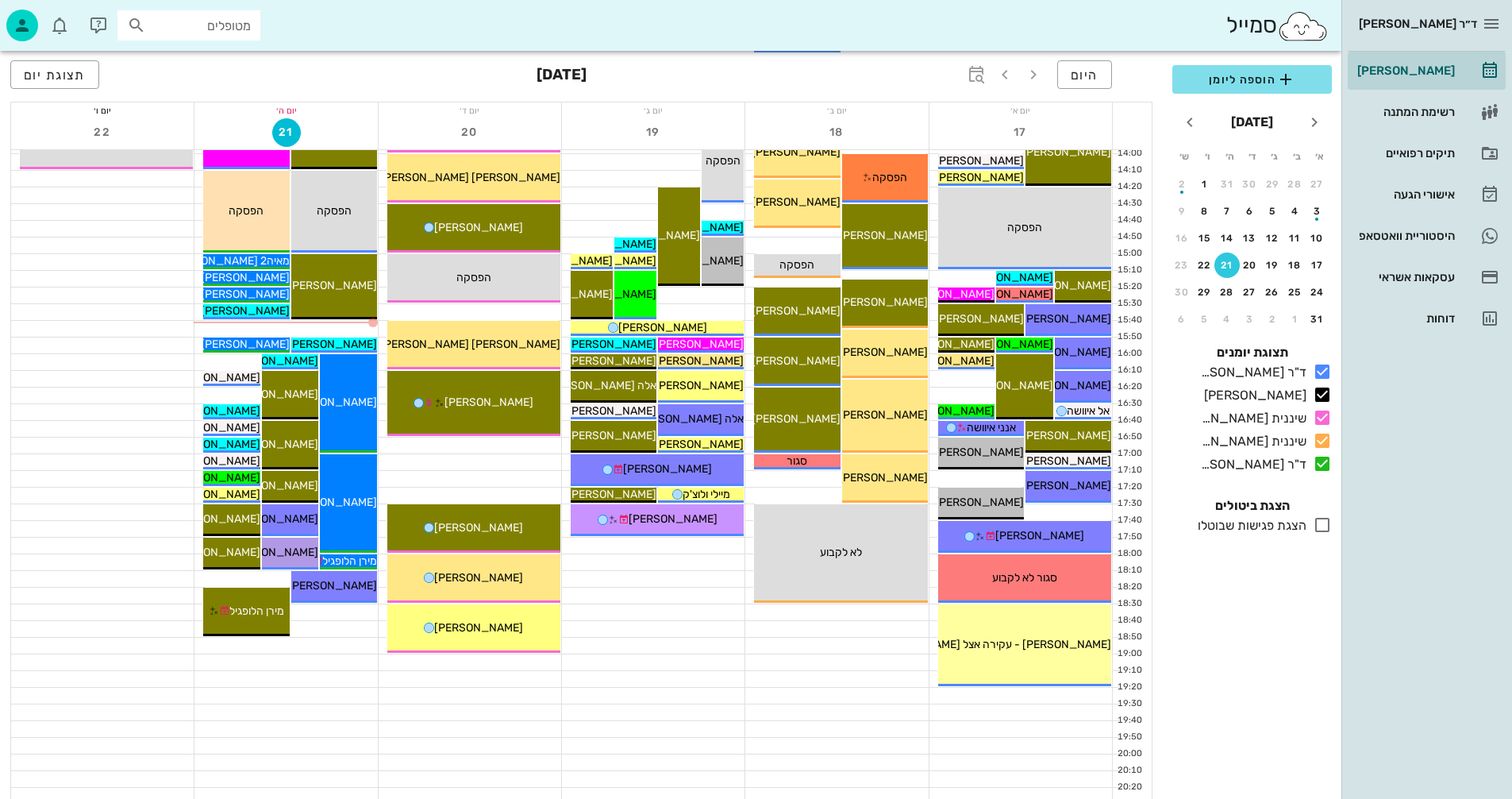
scroll to position [753, 0]
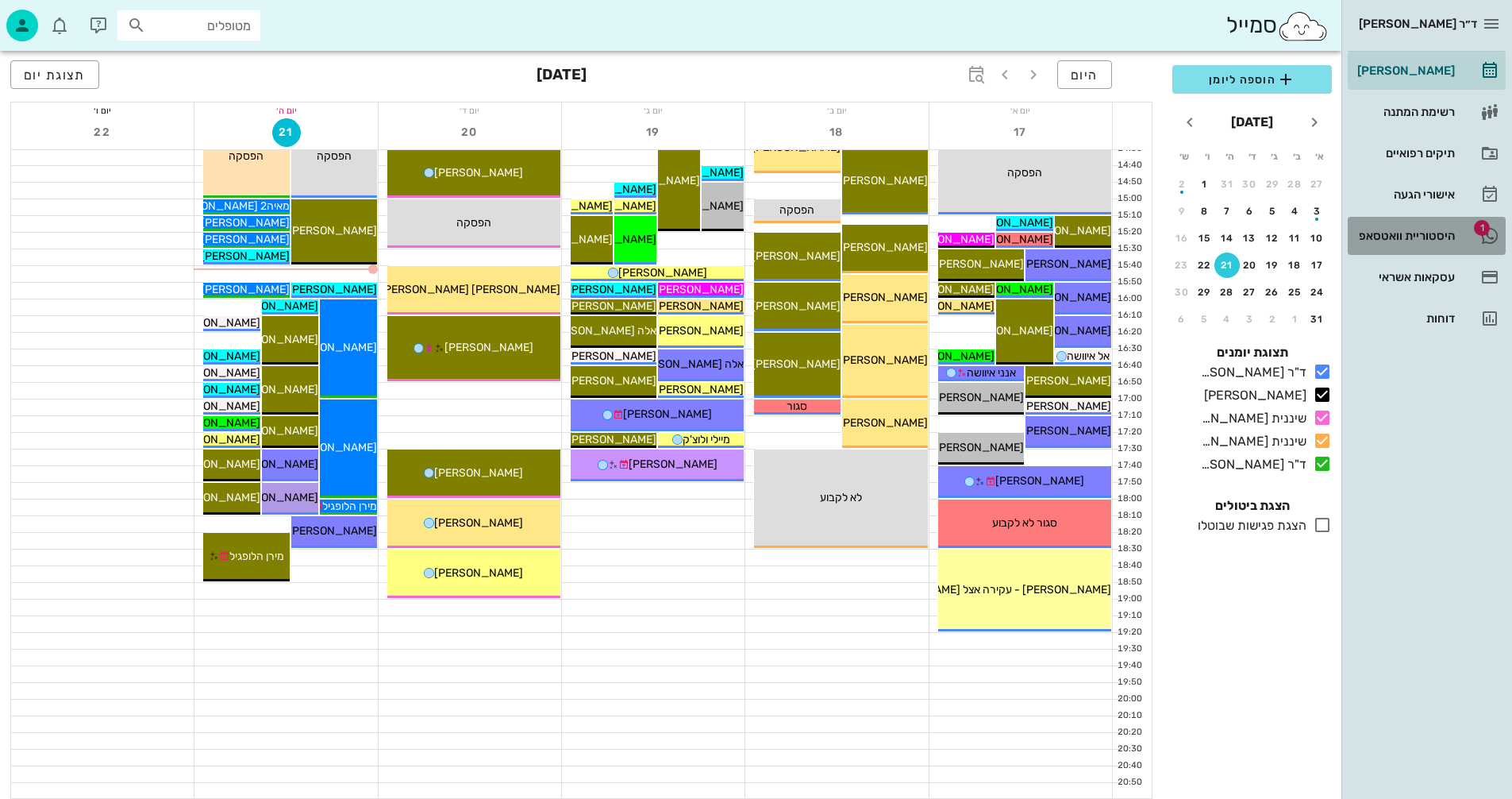
click at [1379, 234] on div "היסטוריית וואטסאפ" at bounding box center [1404, 236] width 101 height 13
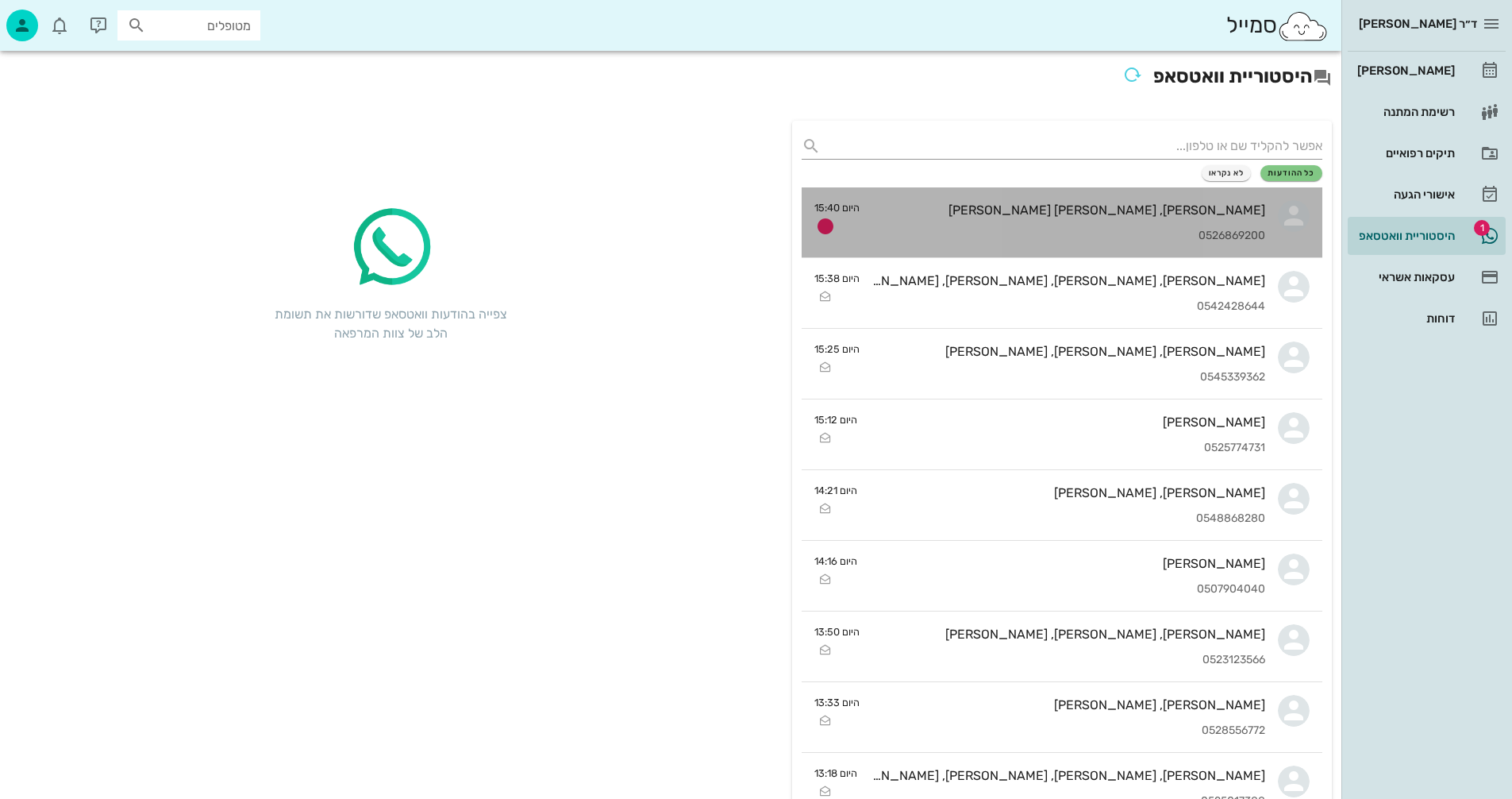
click at [1013, 221] on div "[PERSON_NAME], [PERSON_NAME] [PERSON_NAME] 0526869200" at bounding box center [1068, 222] width 393 height 70
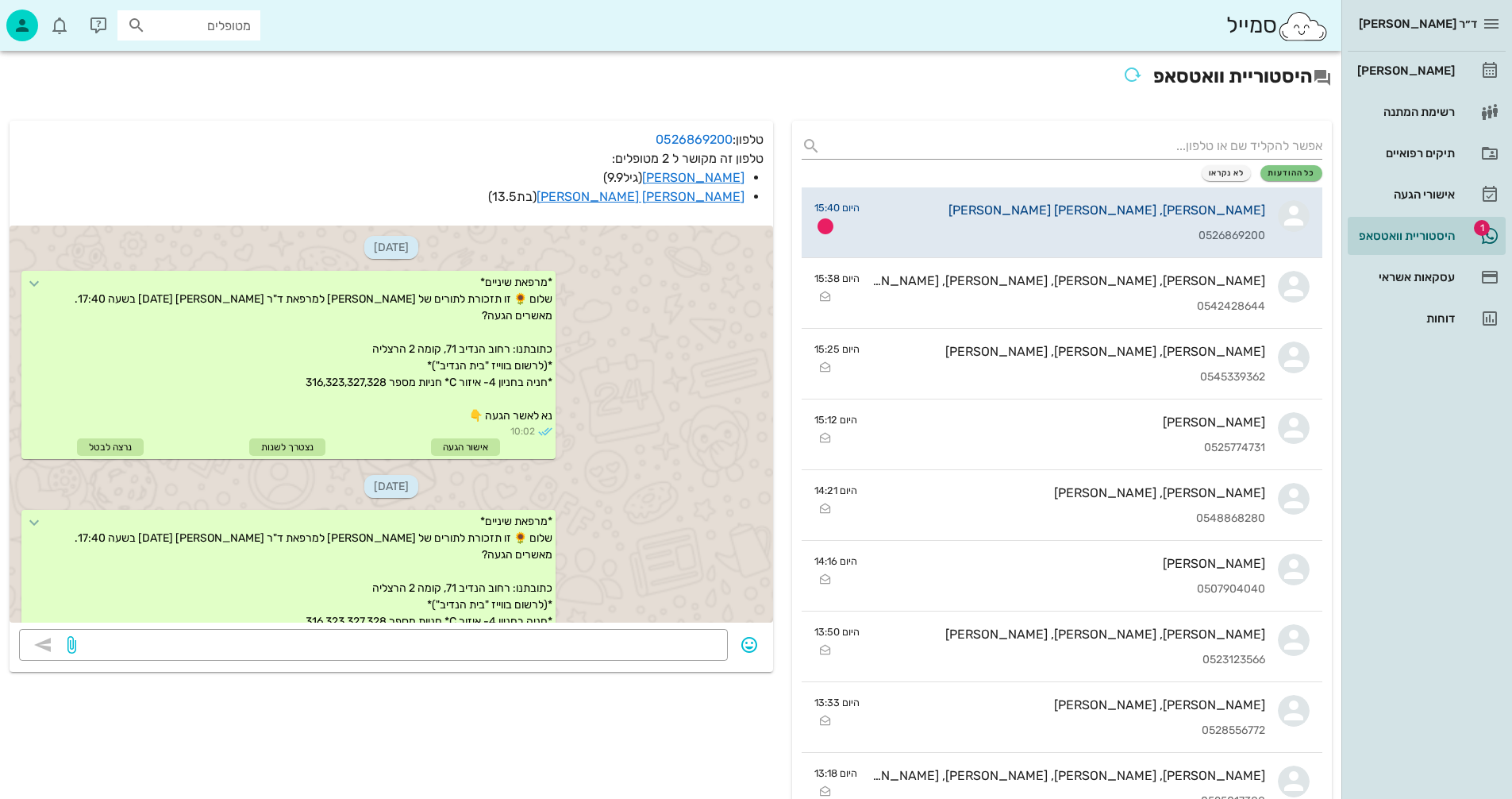
scroll to position [1283, 0]
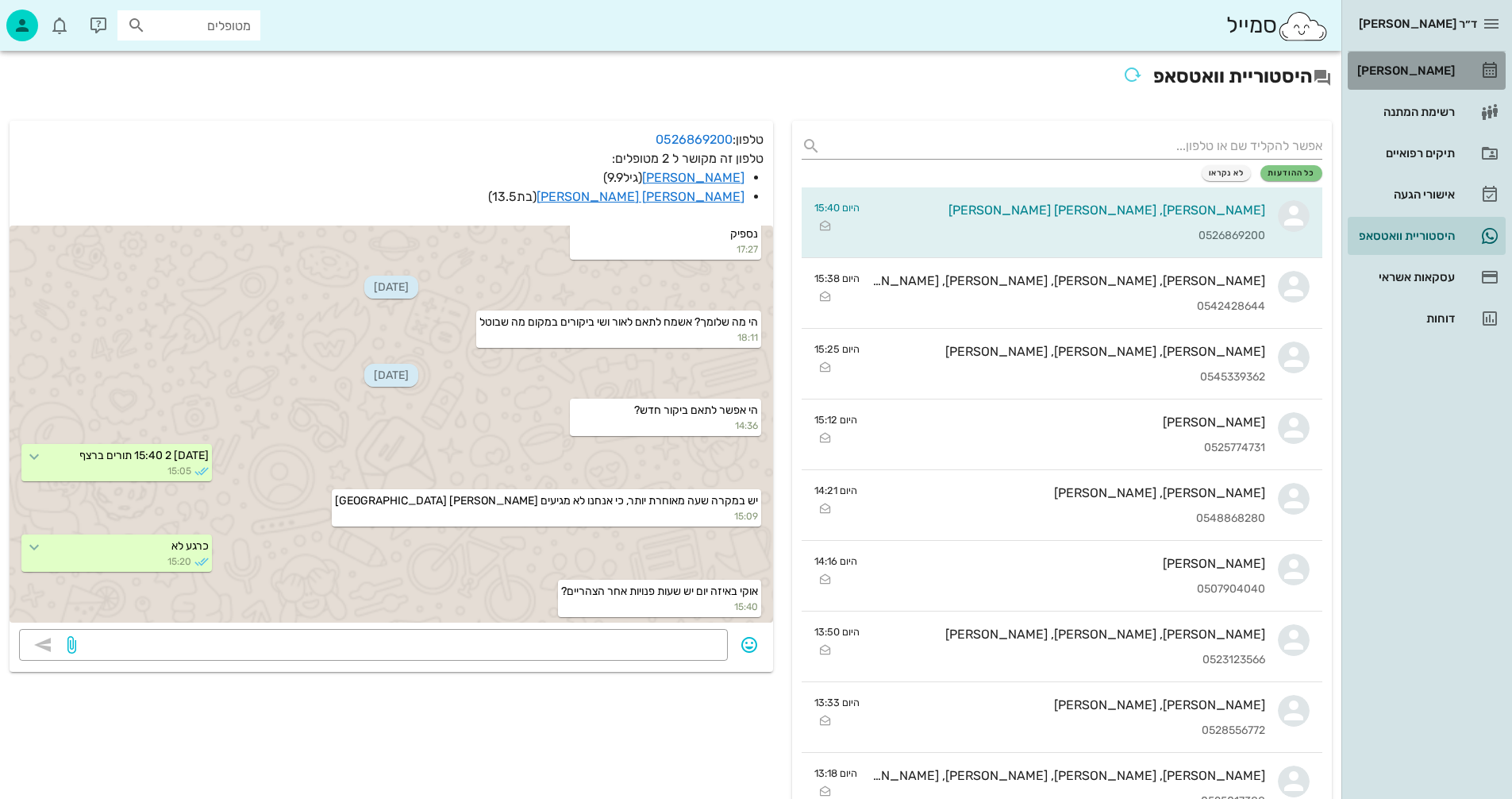
click at [1428, 66] on div "[PERSON_NAME]" at bounding box center [1404, 71] width 101 height 13
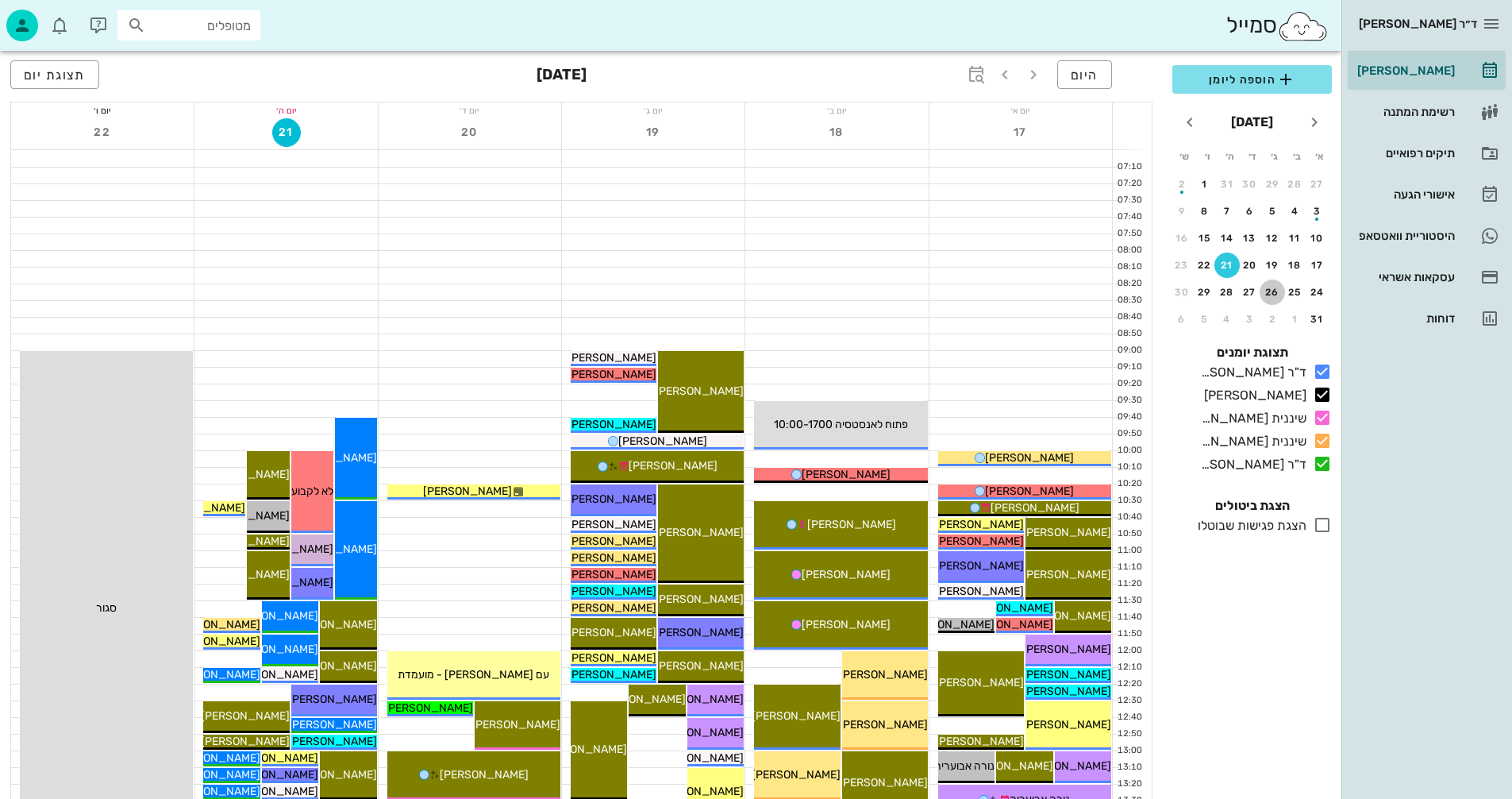
click at [1269, 288] on div "26" at bounding box center [1272, 293] width 25 height 11
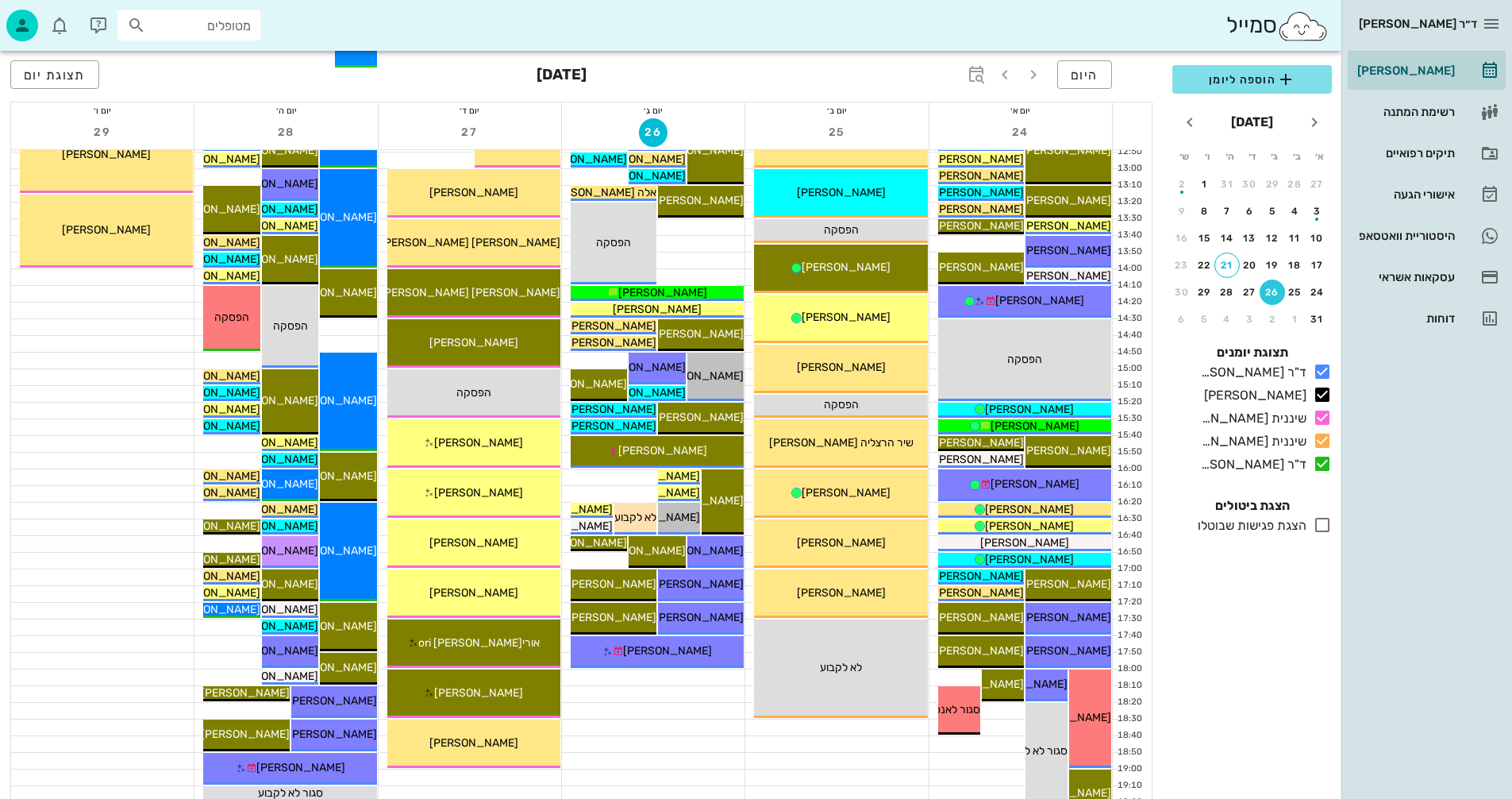
scroll to position [635, 0]
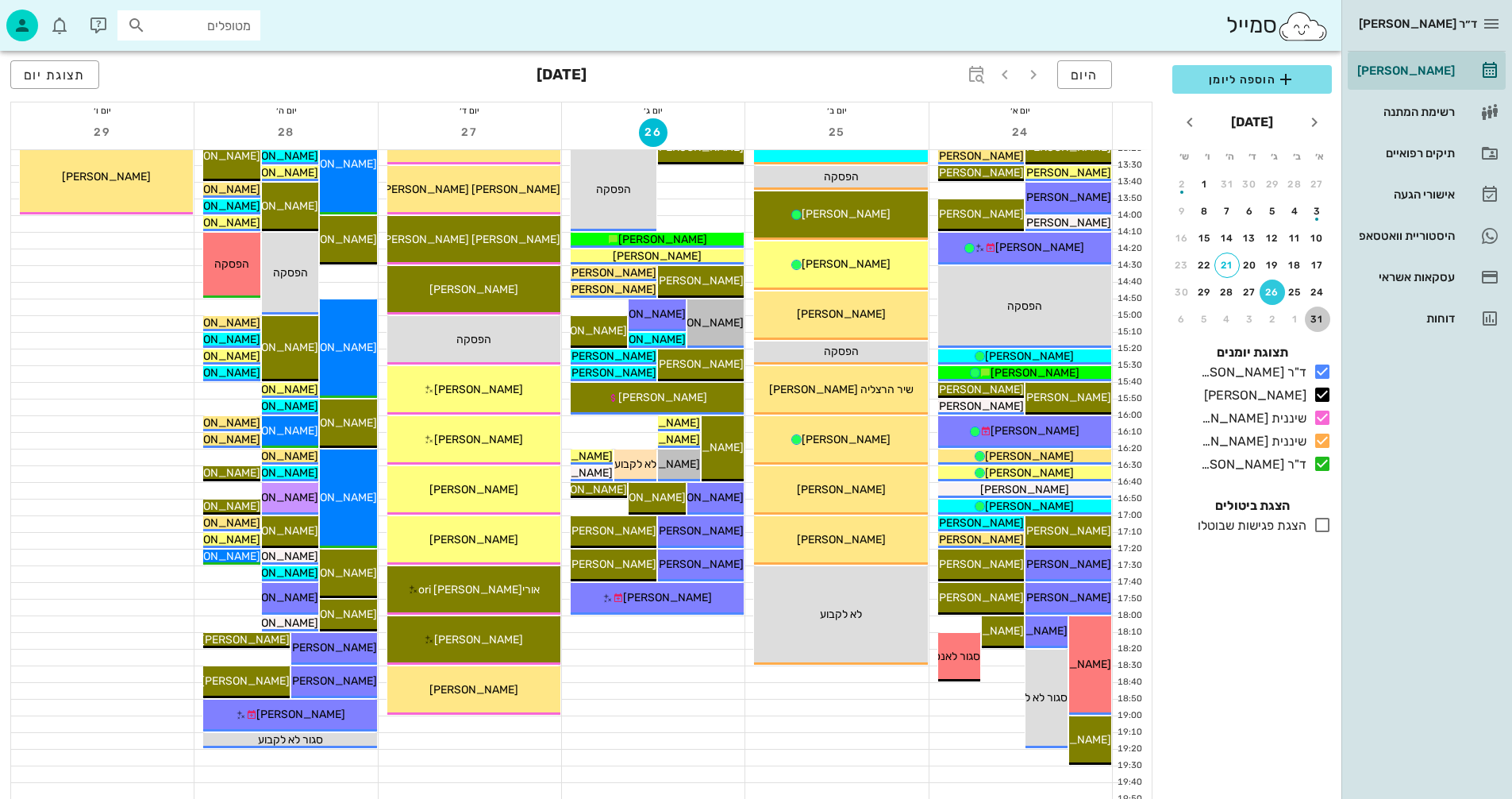
click at [1315, 318] on div "31" at bounding box center [1317, 320] width 25 height 11
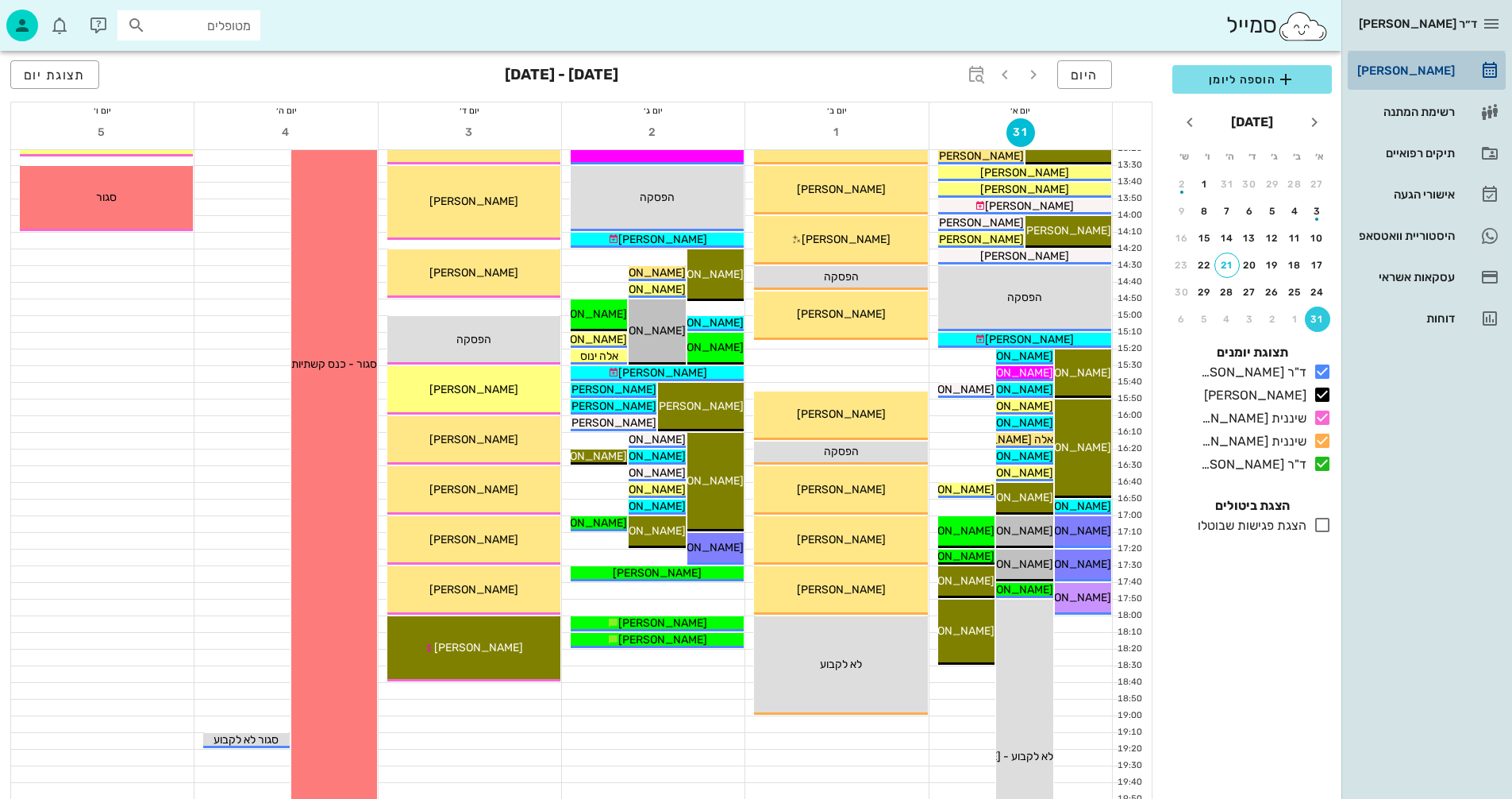
click at [1416, 69] on div "[PERSON_NAME]" at bounding box center [1404, 71] width 101 height 13
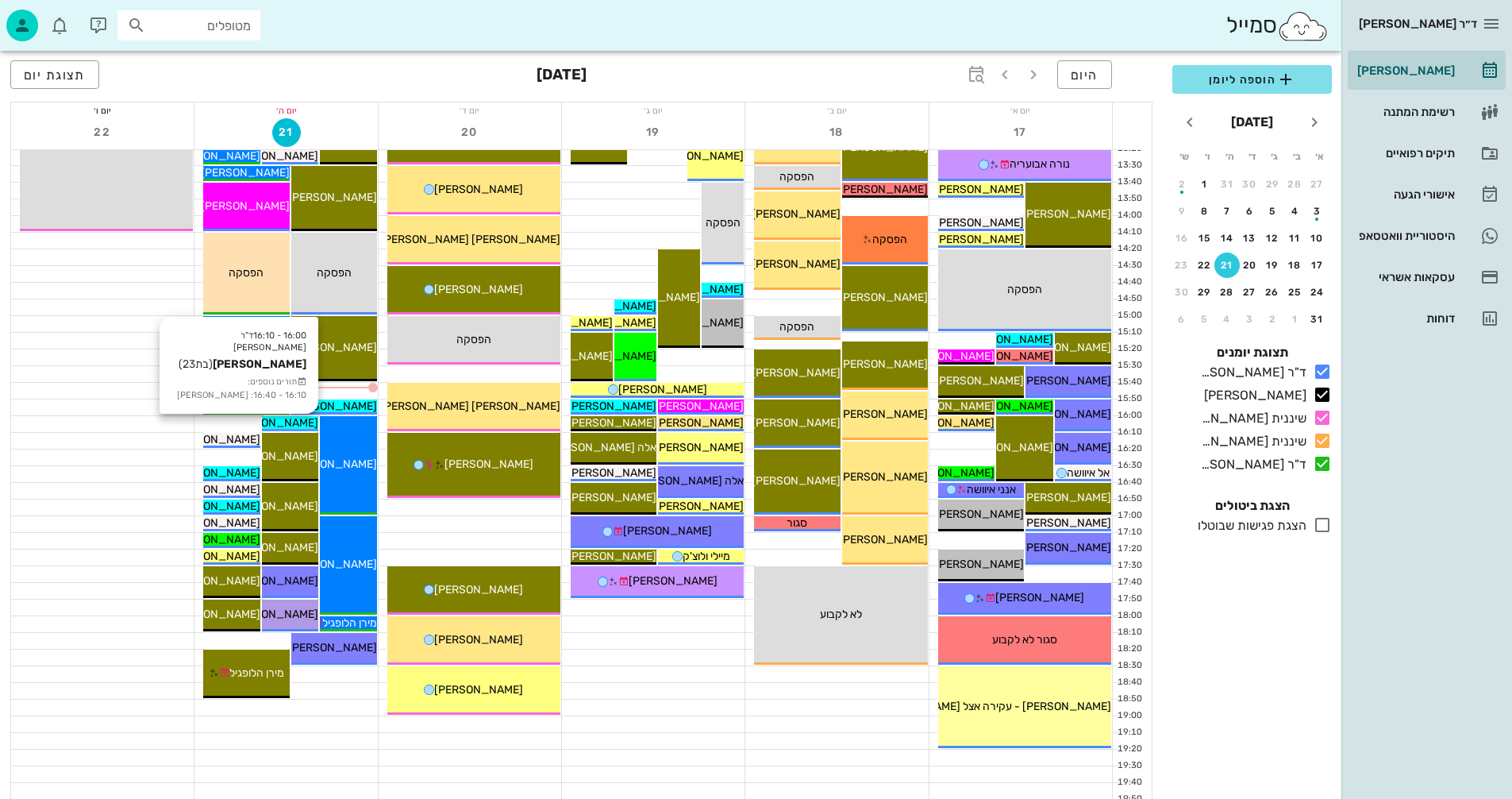
click at [306, 423] on span "[PERSON_NAME]" at bounding box center [274, 423] width 89 height 14
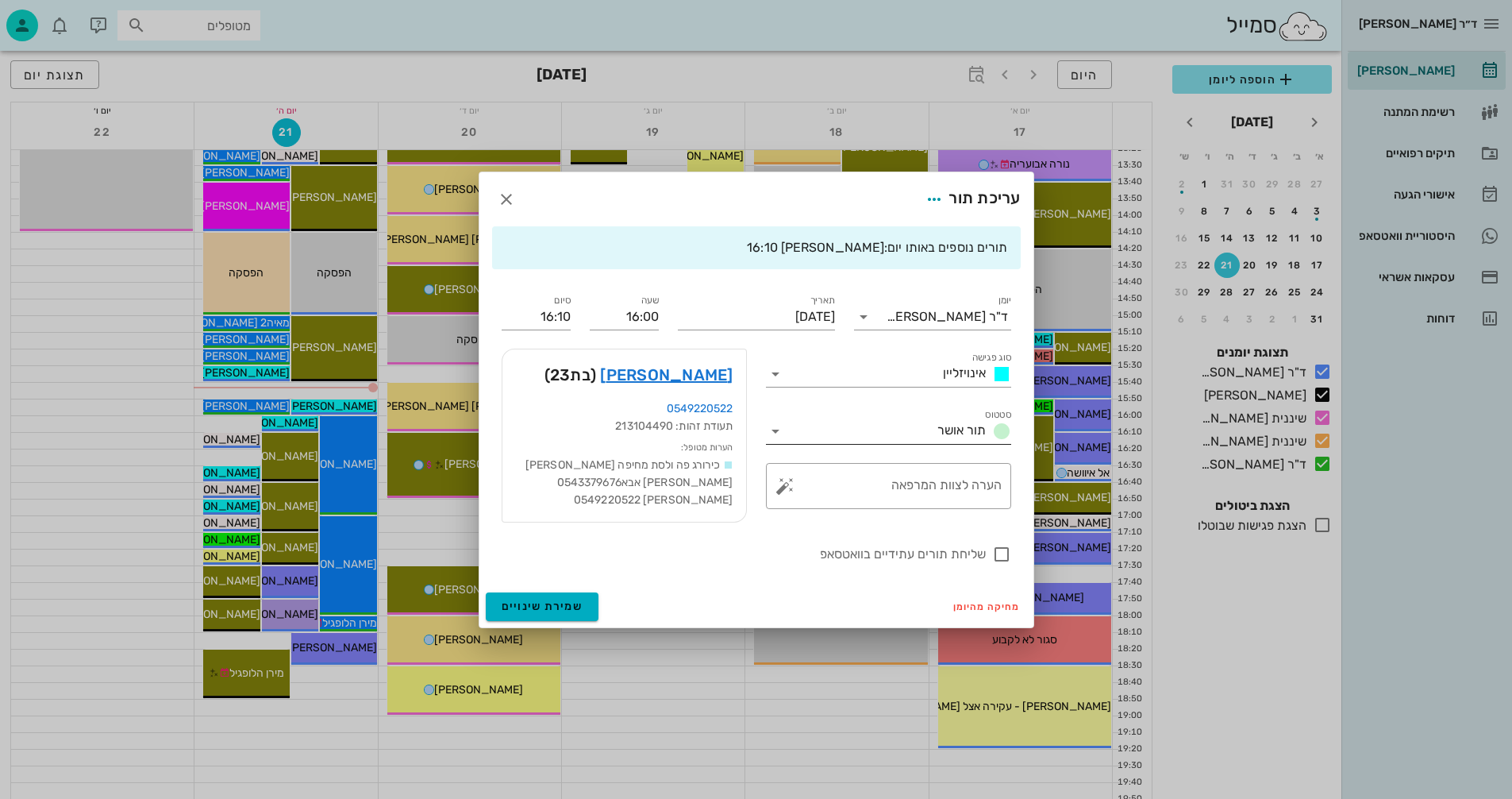
click at [780, 432] on icon at bounding box center [776, 431] width 20 height 20
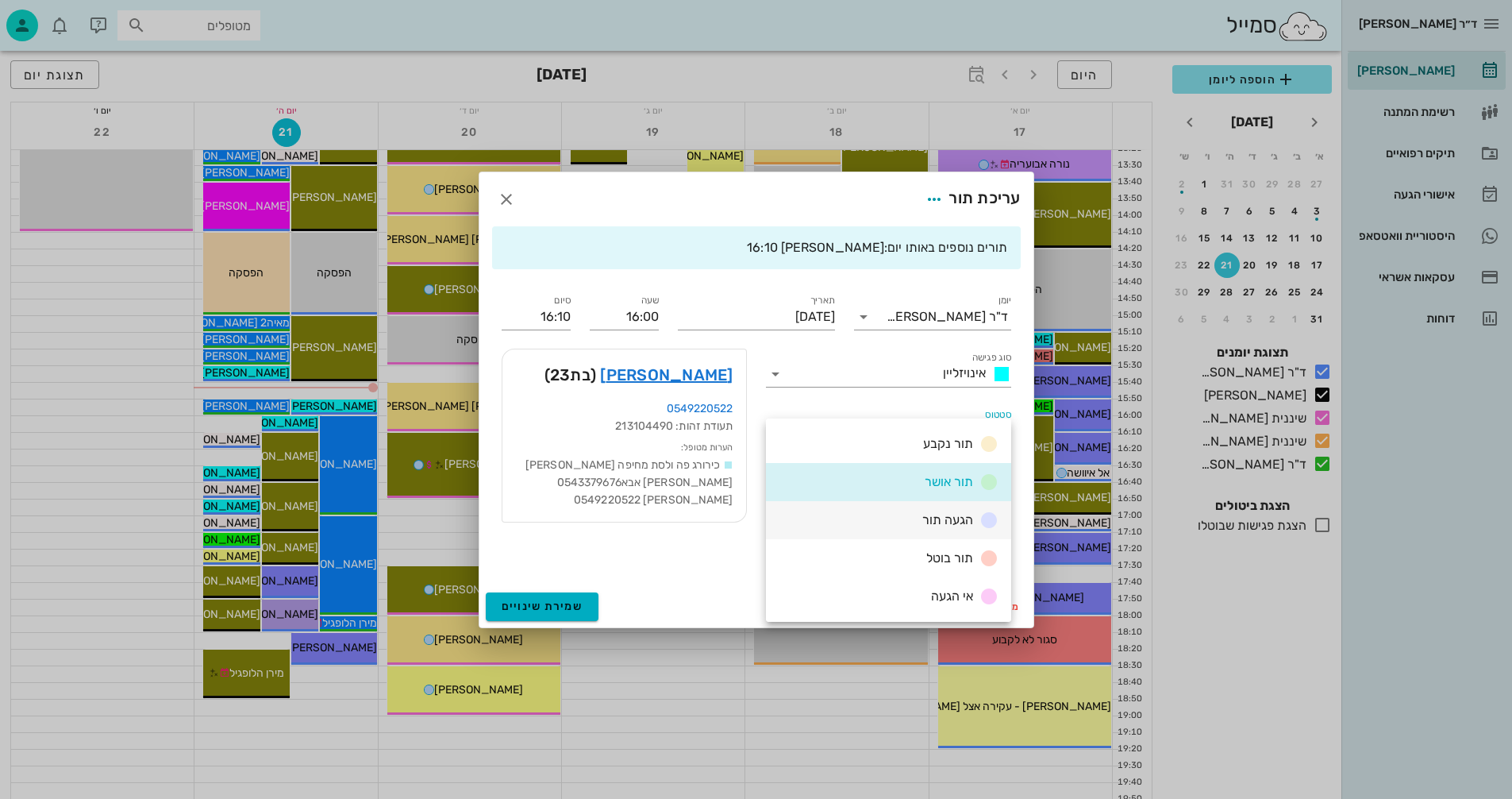
click at [911, 512] on div "הגעה תור" at bounding box center [889, 519] width 245 height 38
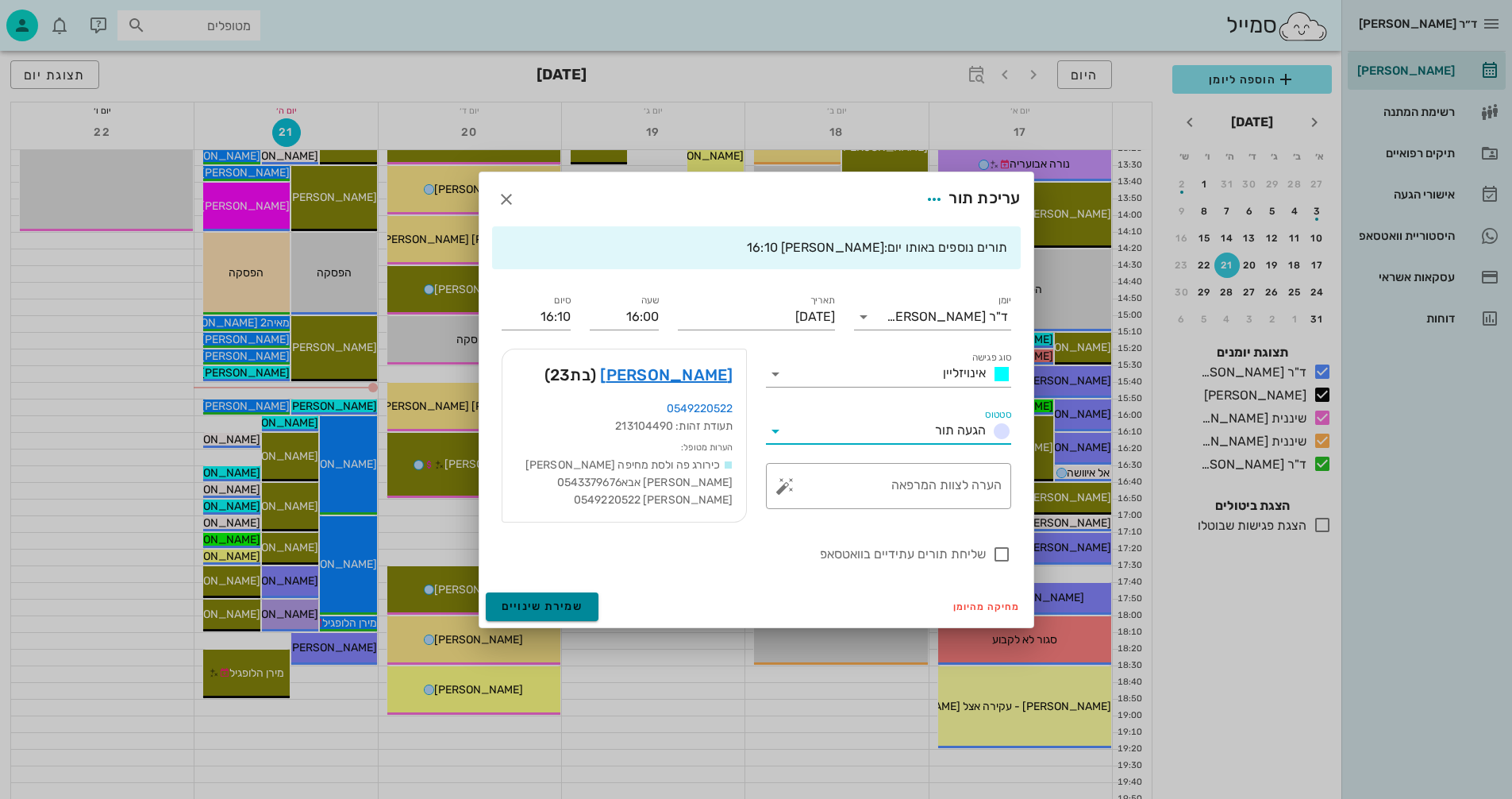
click at [522, 606] on span "שמירת שינויים" at bounding box center [542, 606] width 82 height 14
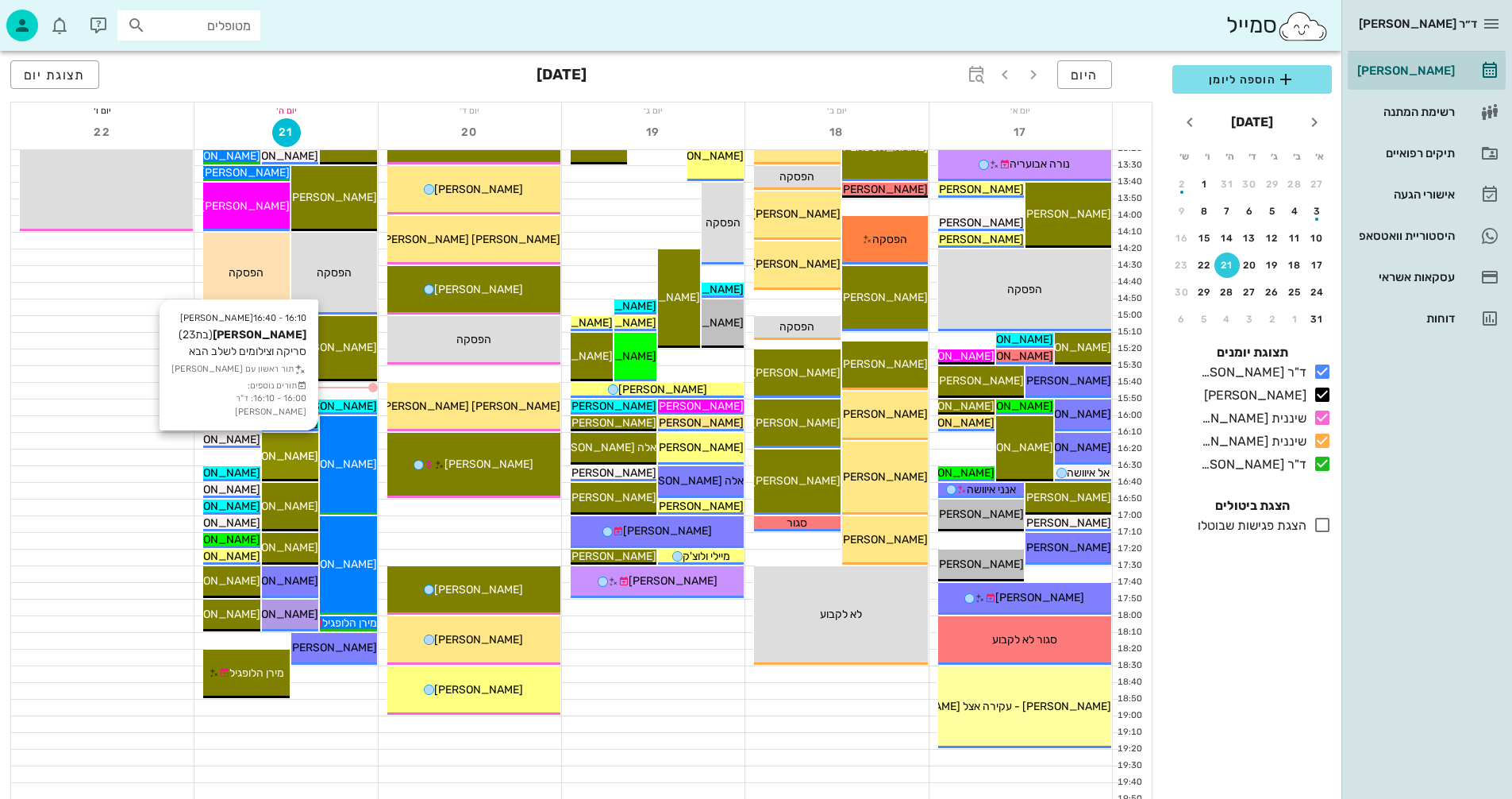
click at [293, 448] on div "[PERSON_NAME]" at bounding box center [290, 456] width 57 height 17
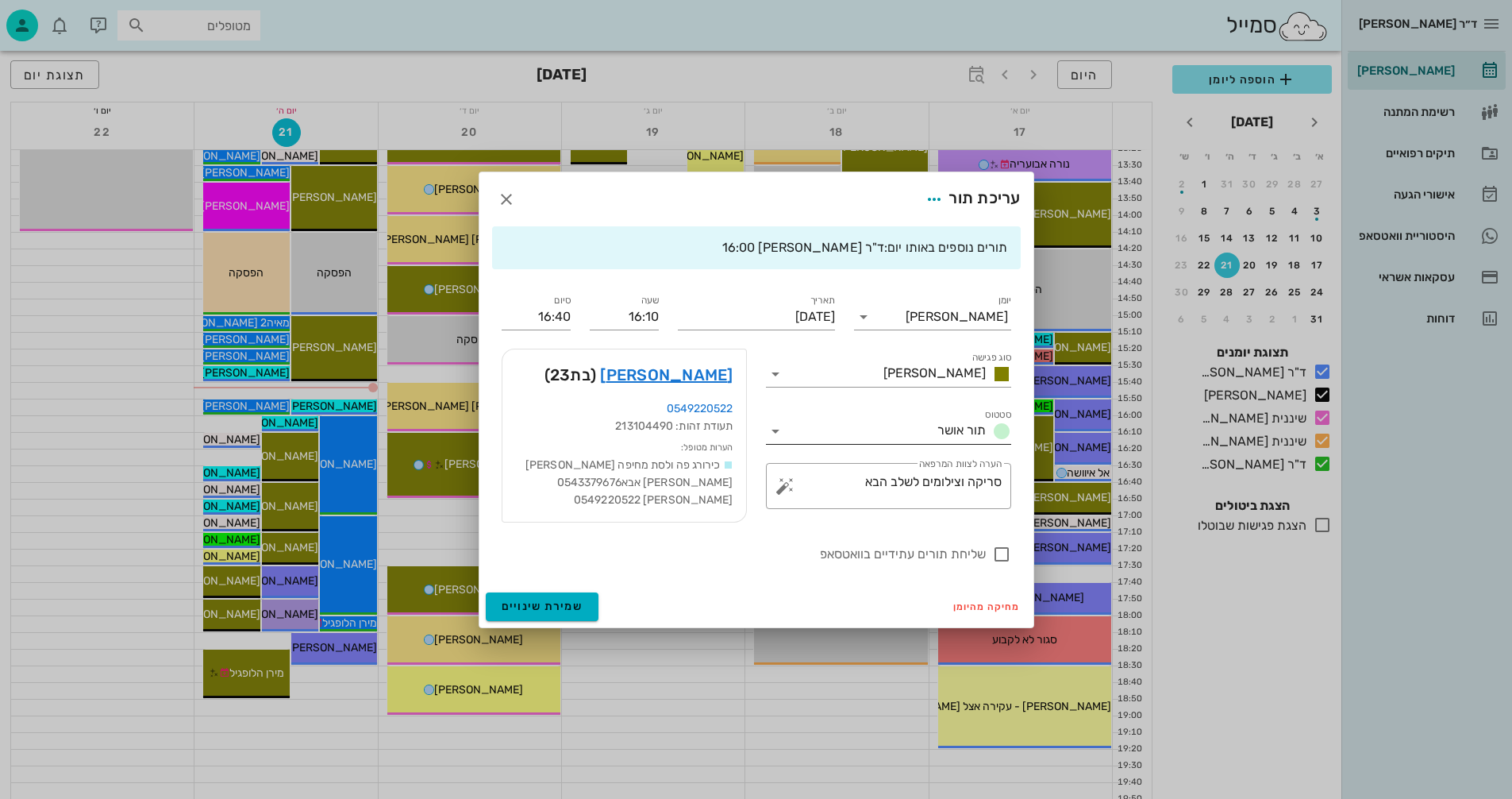
click at [778, 429] on icon at bounding box center [776, 431] width 20 height 20
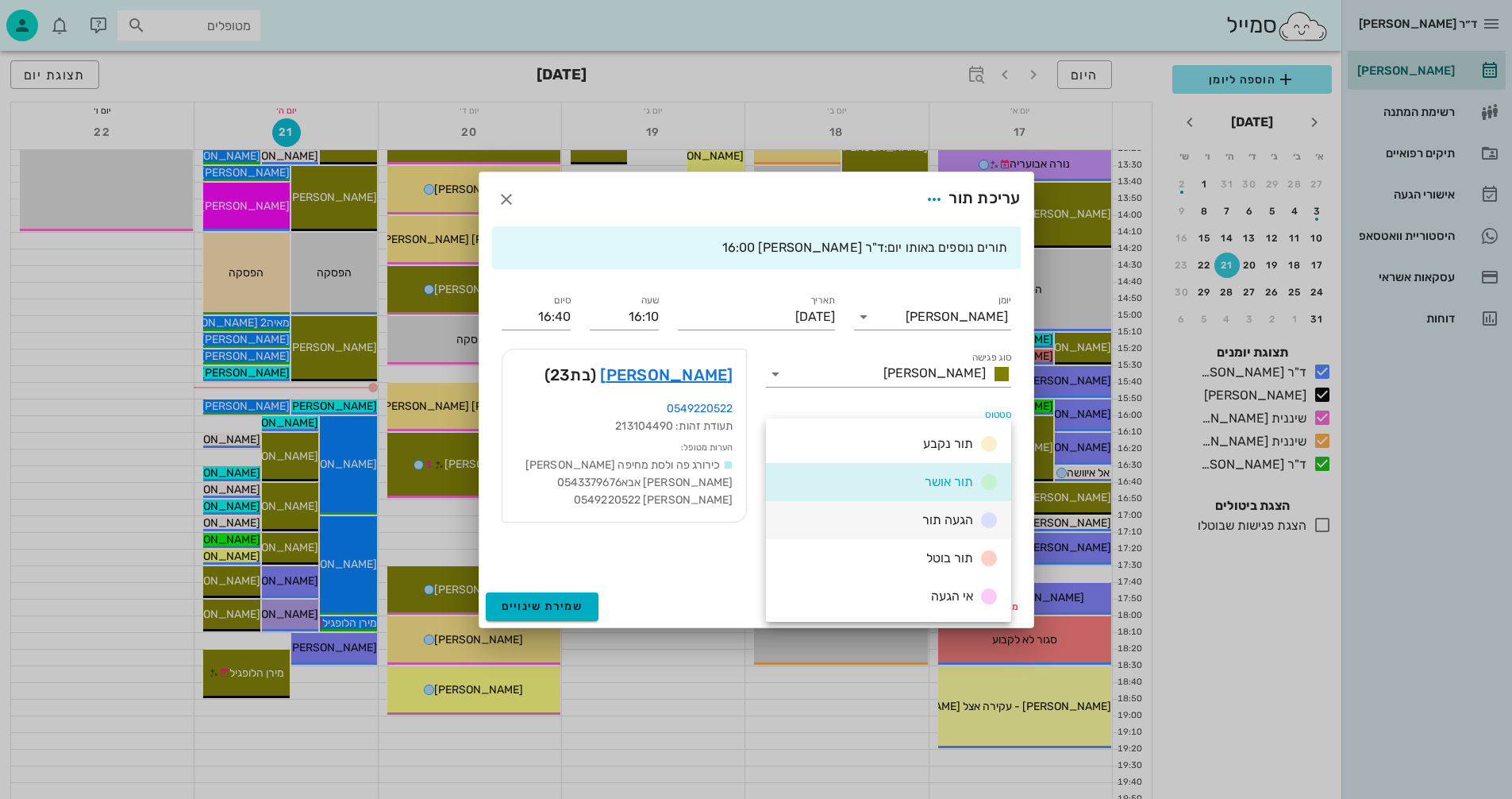
click at [938, 520] on span "הגעה תור" at bounding box center [947, 519] width 51 height 15
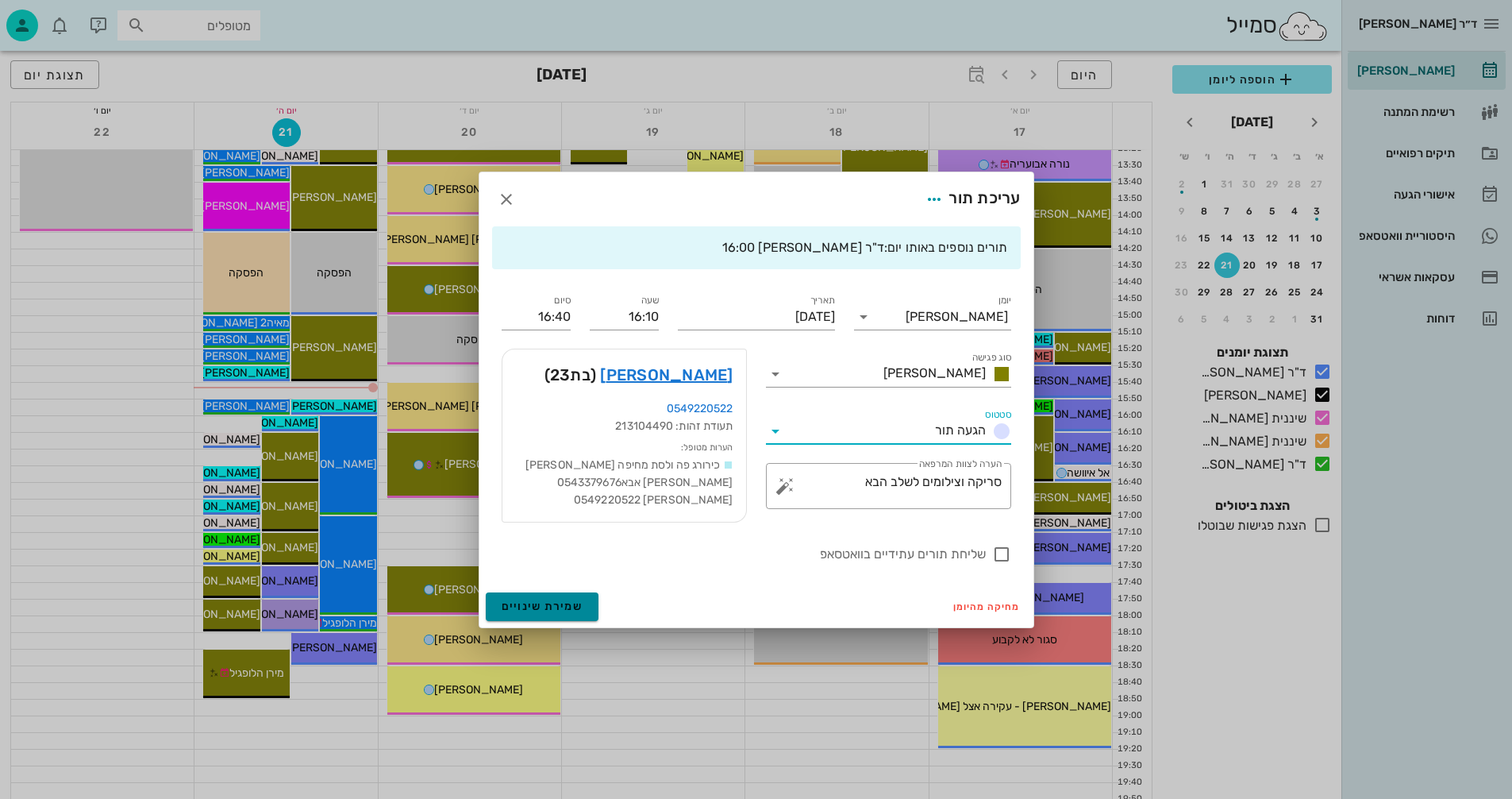
click at [526, 601] on span "שמירת שינויים" at bounding box center [542, 606] width 82 height 14
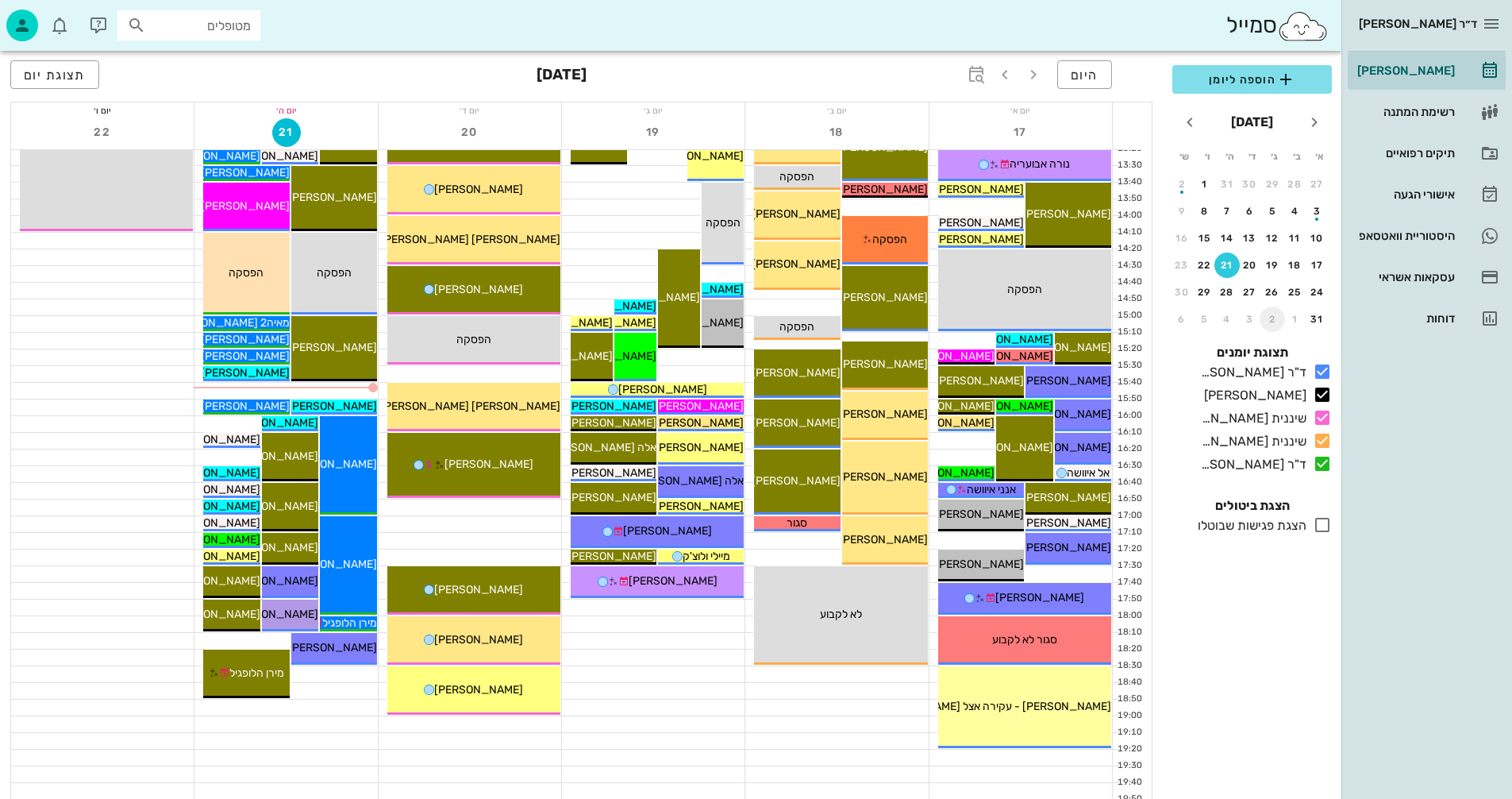
click at [1273, 316] on div "2" at bounding box center [1272, 320] width 25 height 11
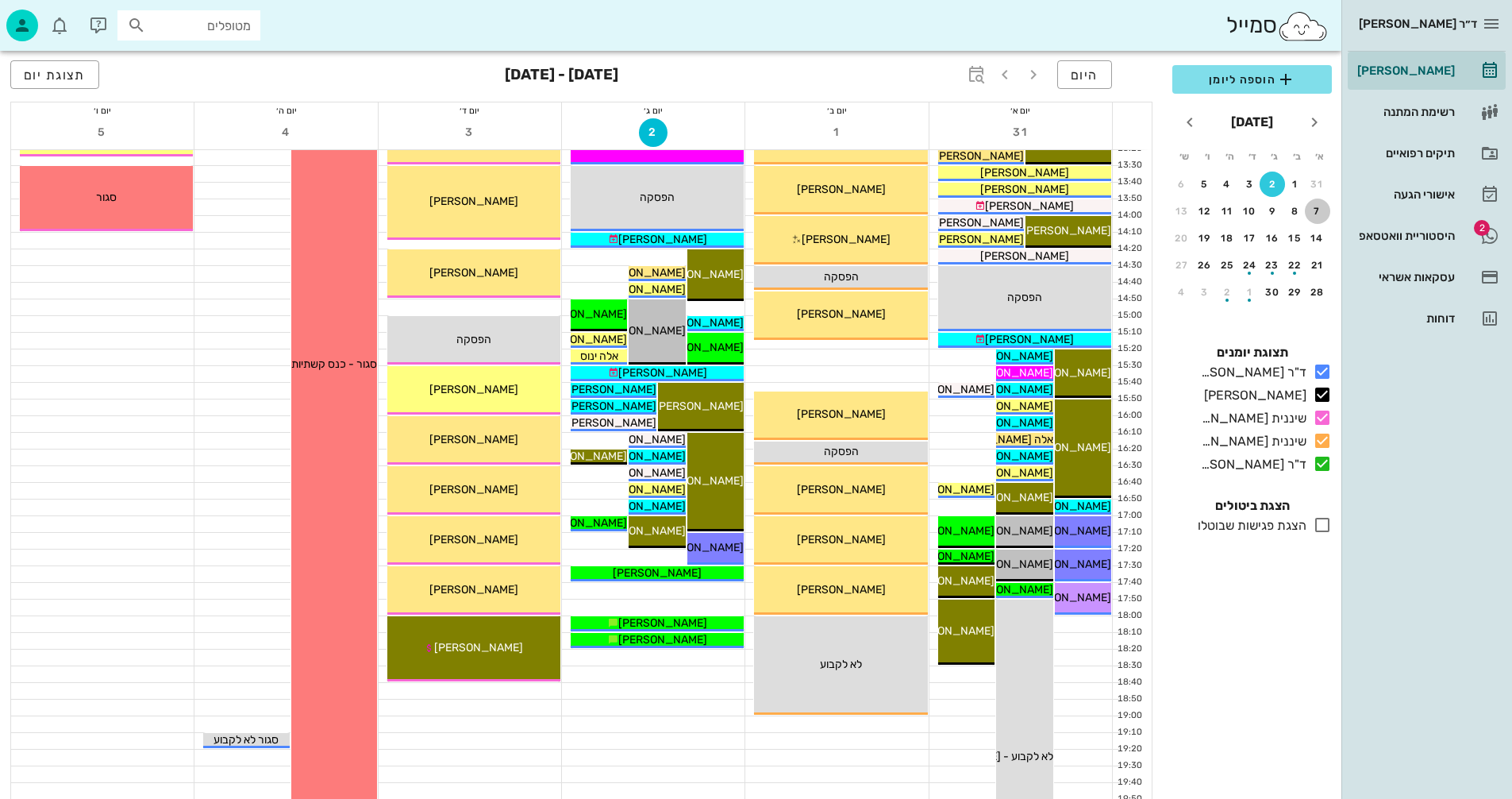
click at [1317, 211] on div "7" at bounding box center [1317, 211] width 25 height 11
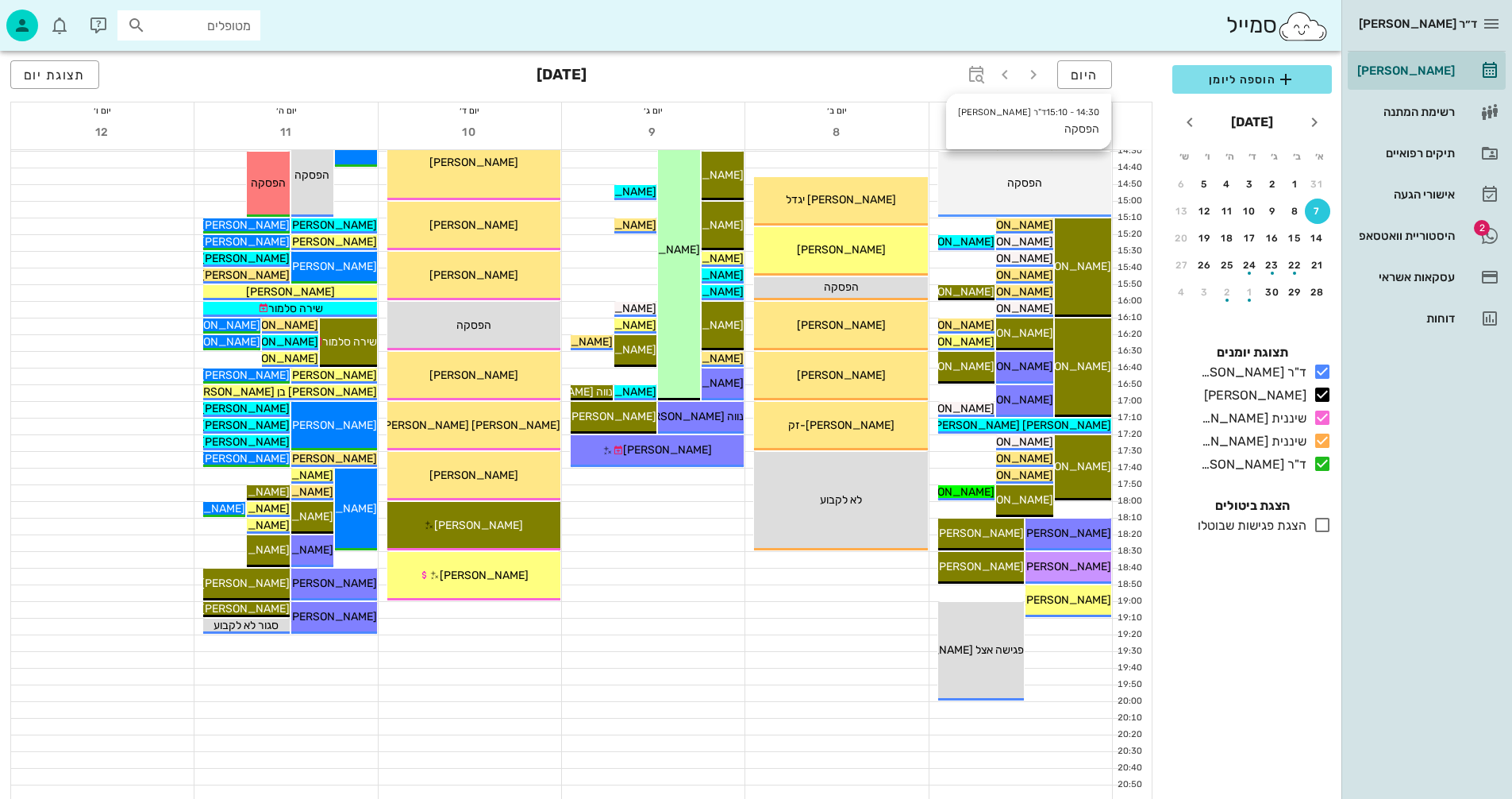
scroll to position [753, 0]
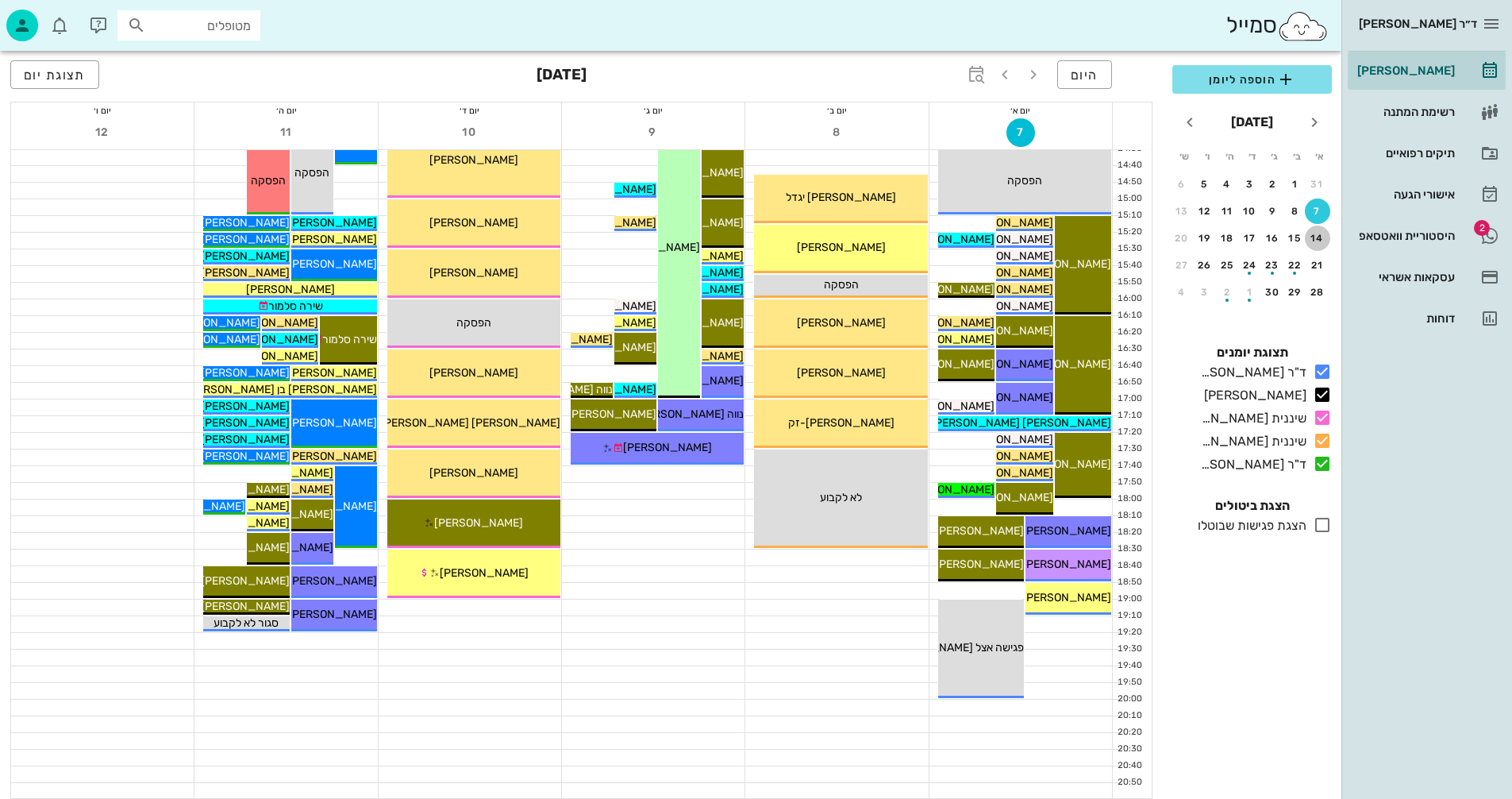
click at [1317, 236] on div "14" at bounding box center [1317, 238] width 25 height 11
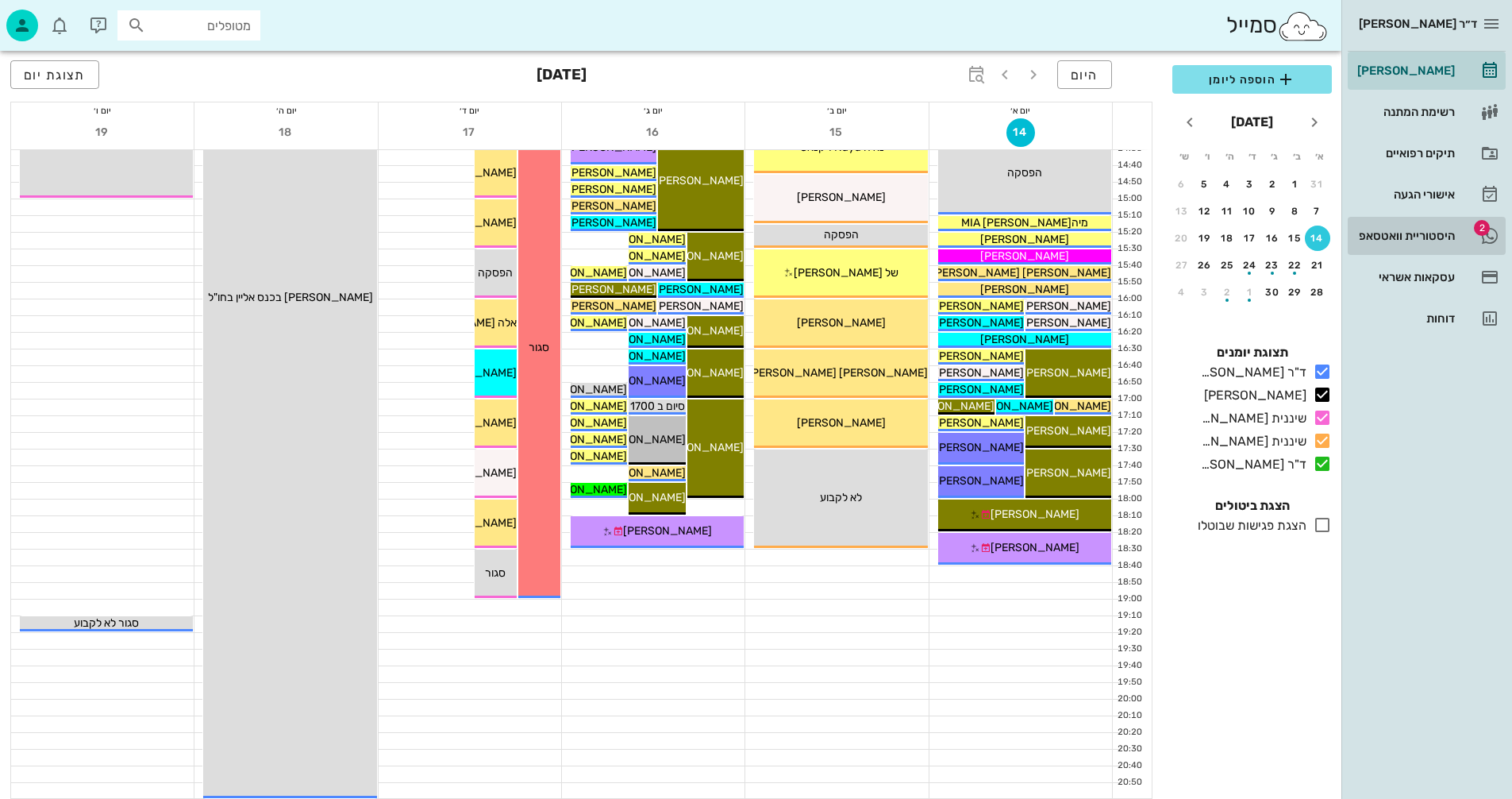
click at [1423, 230] on div "היסטוריית וואטסאפ" at bounding box center [1404, 236] width 101 height 13
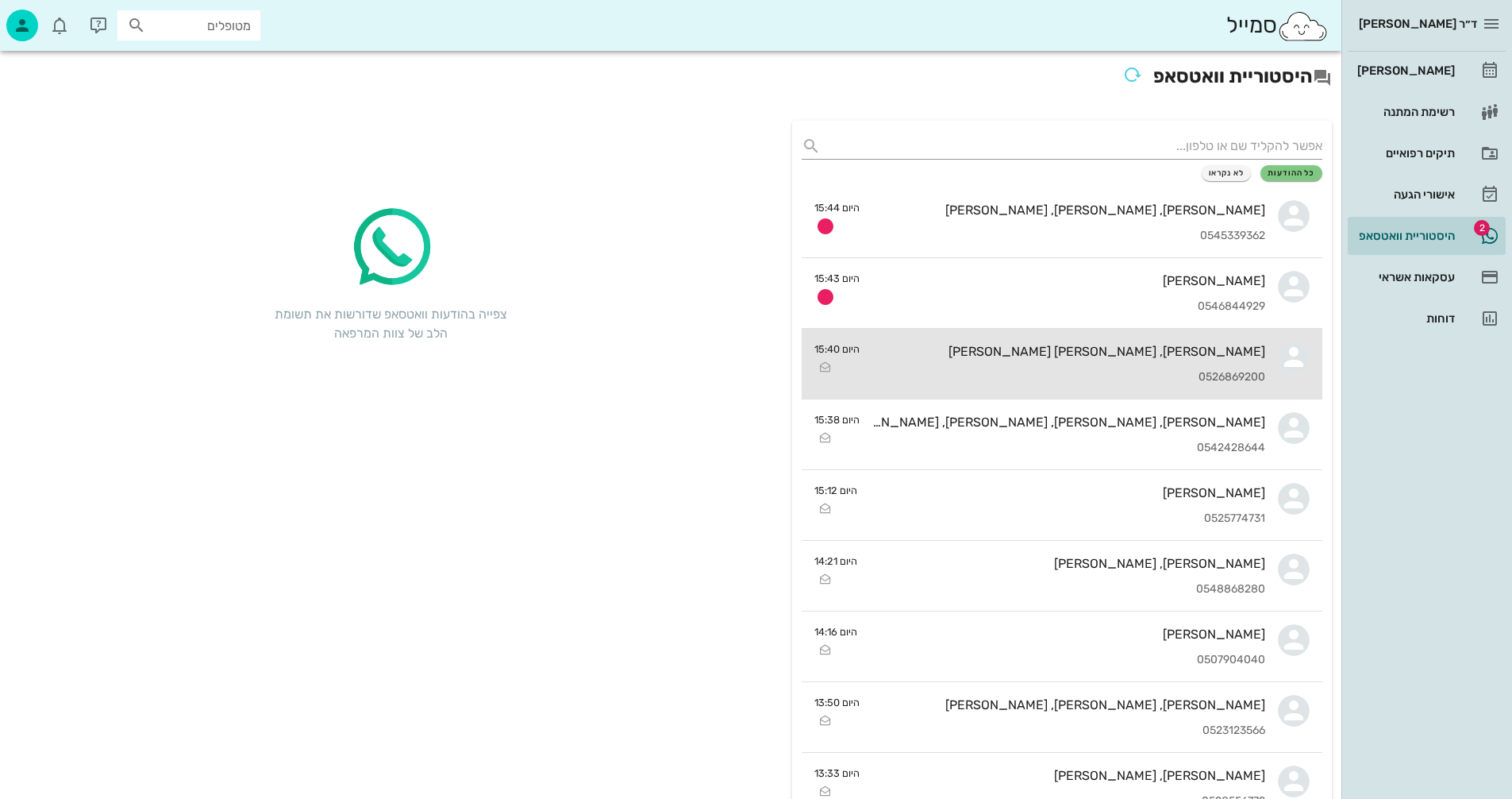
click at [981, 364] on div "[PERSON_NAME], [PERSON_NAME] [PERSON_NAME] 0526869200" at bounding box center [1068, 363] width 393 height 70
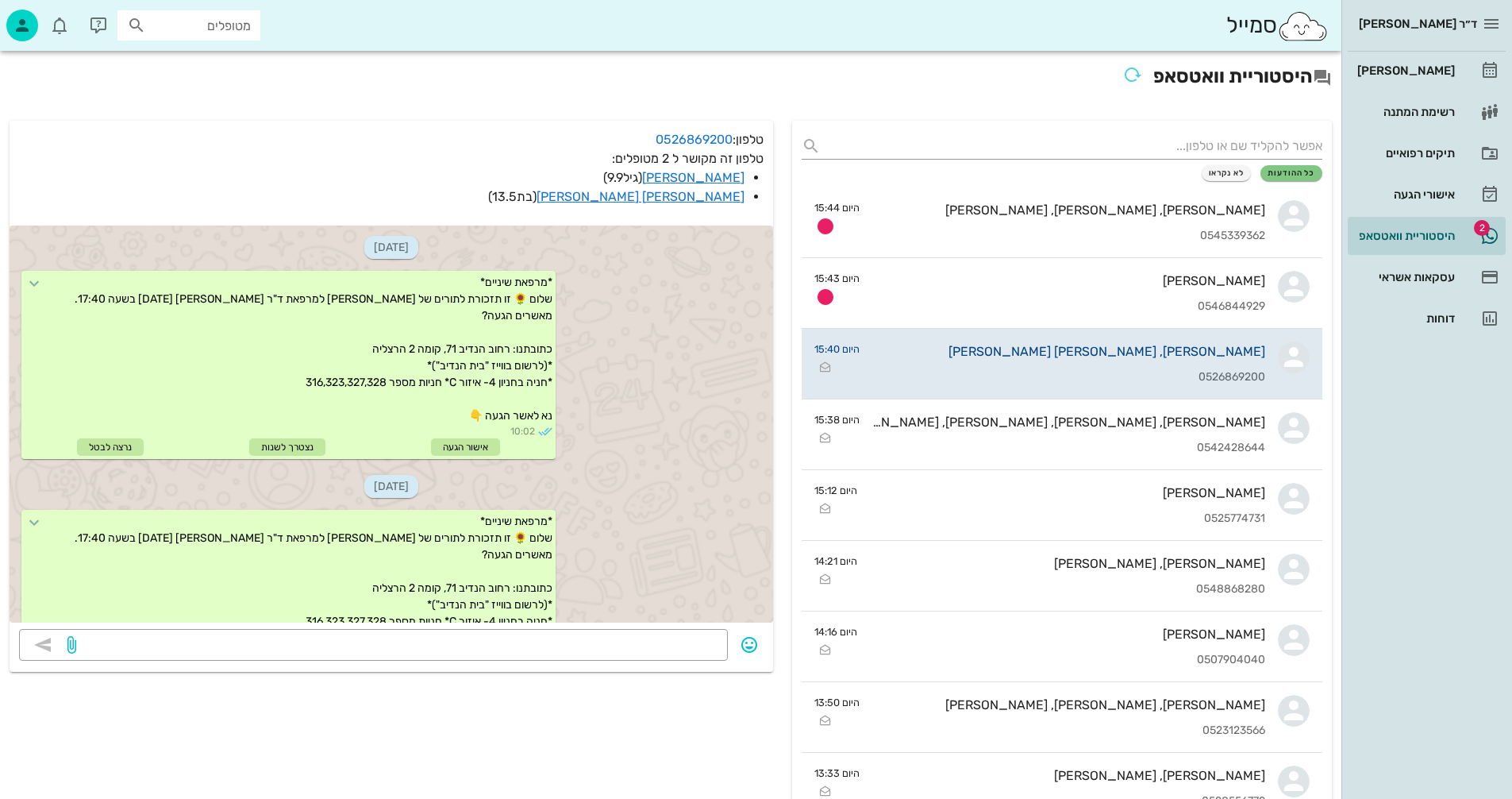
scroll to position [1283, 0]
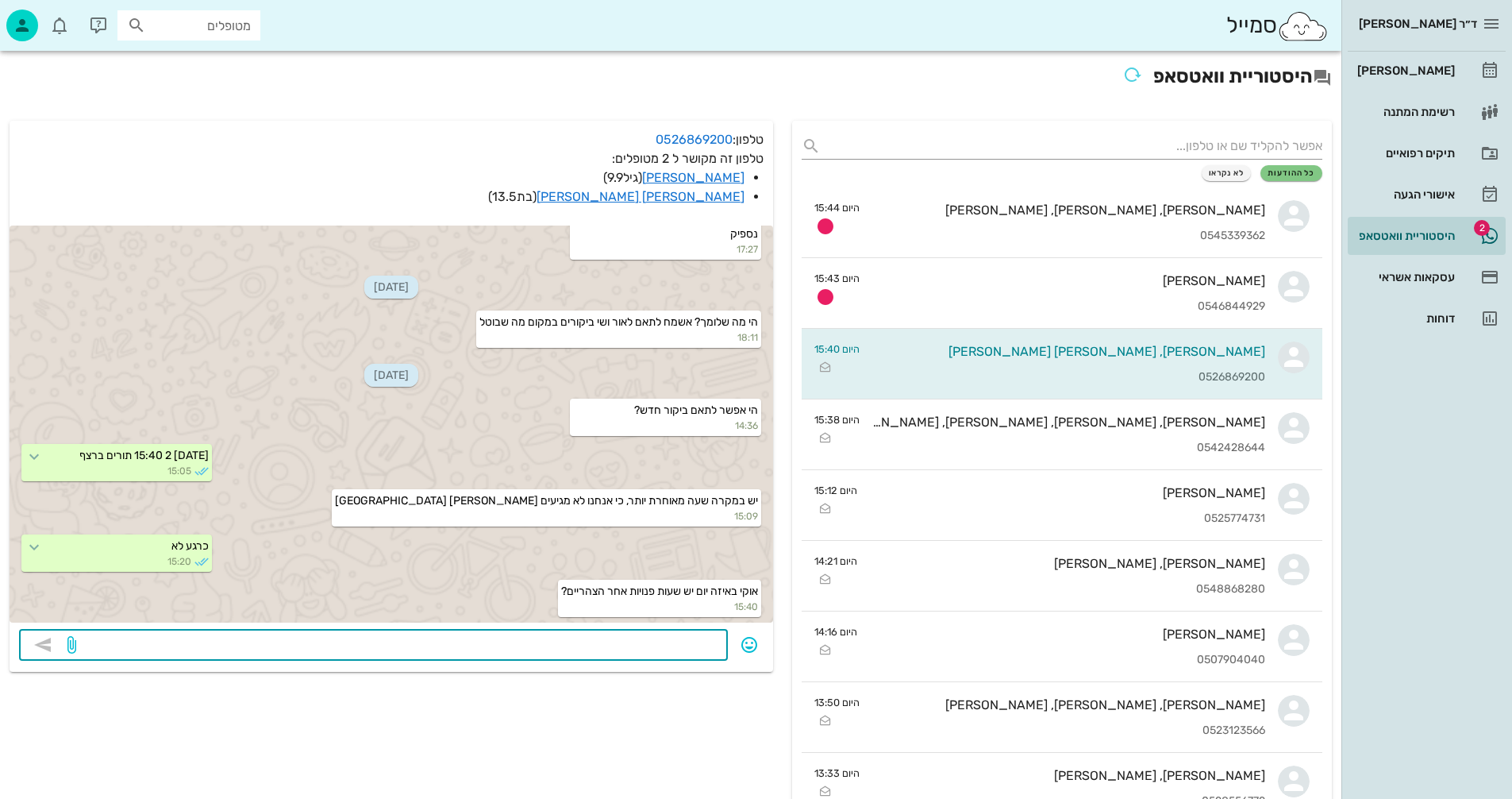
click at [597, 644] on textarea at bounding box center [398, 646] width 639 height 25
type textarea "[DATE] 18:00"
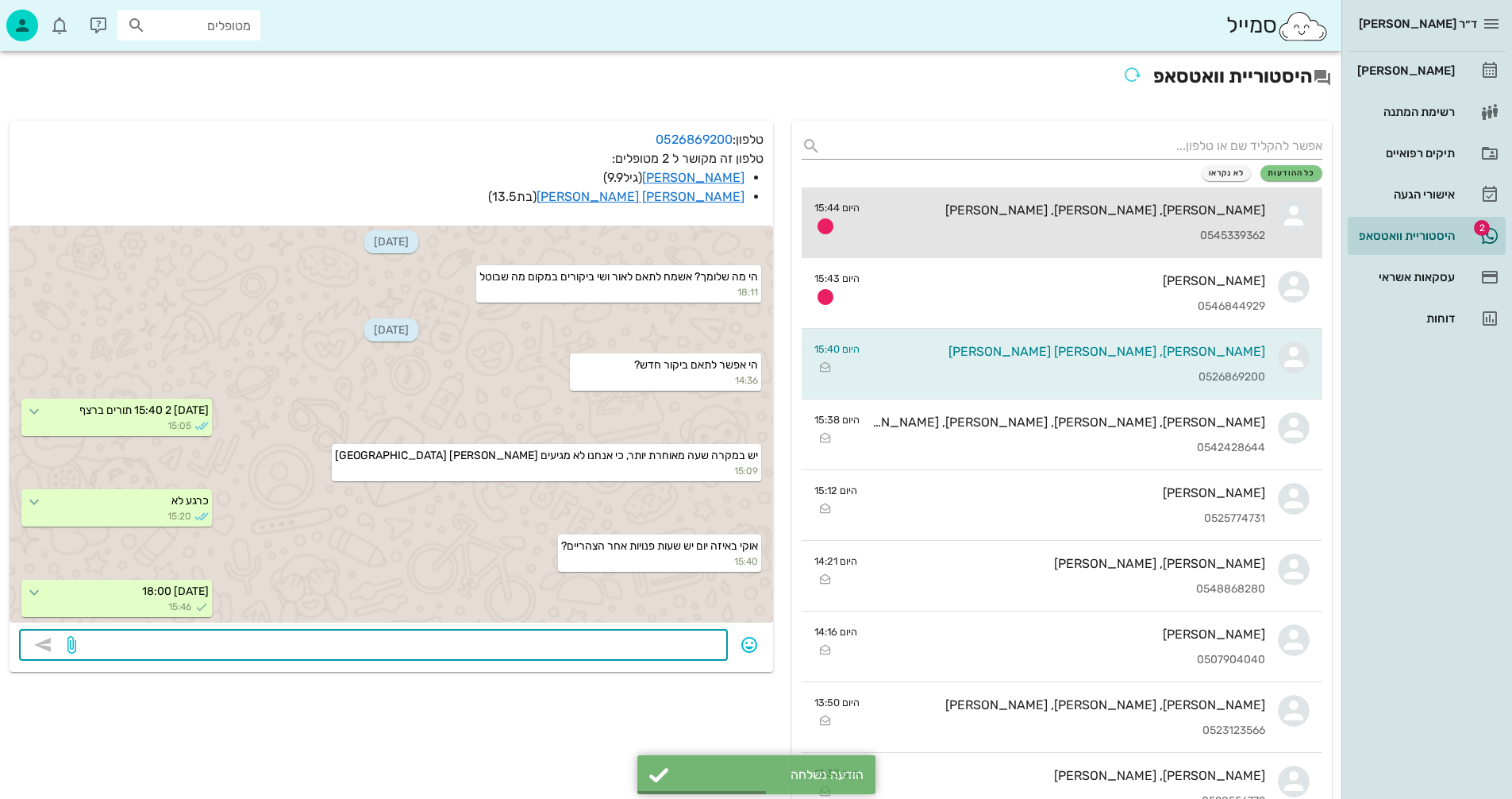
click at [1069, 229] on div "0545339362" at bounding box center [1068, 236] width 393 height 14
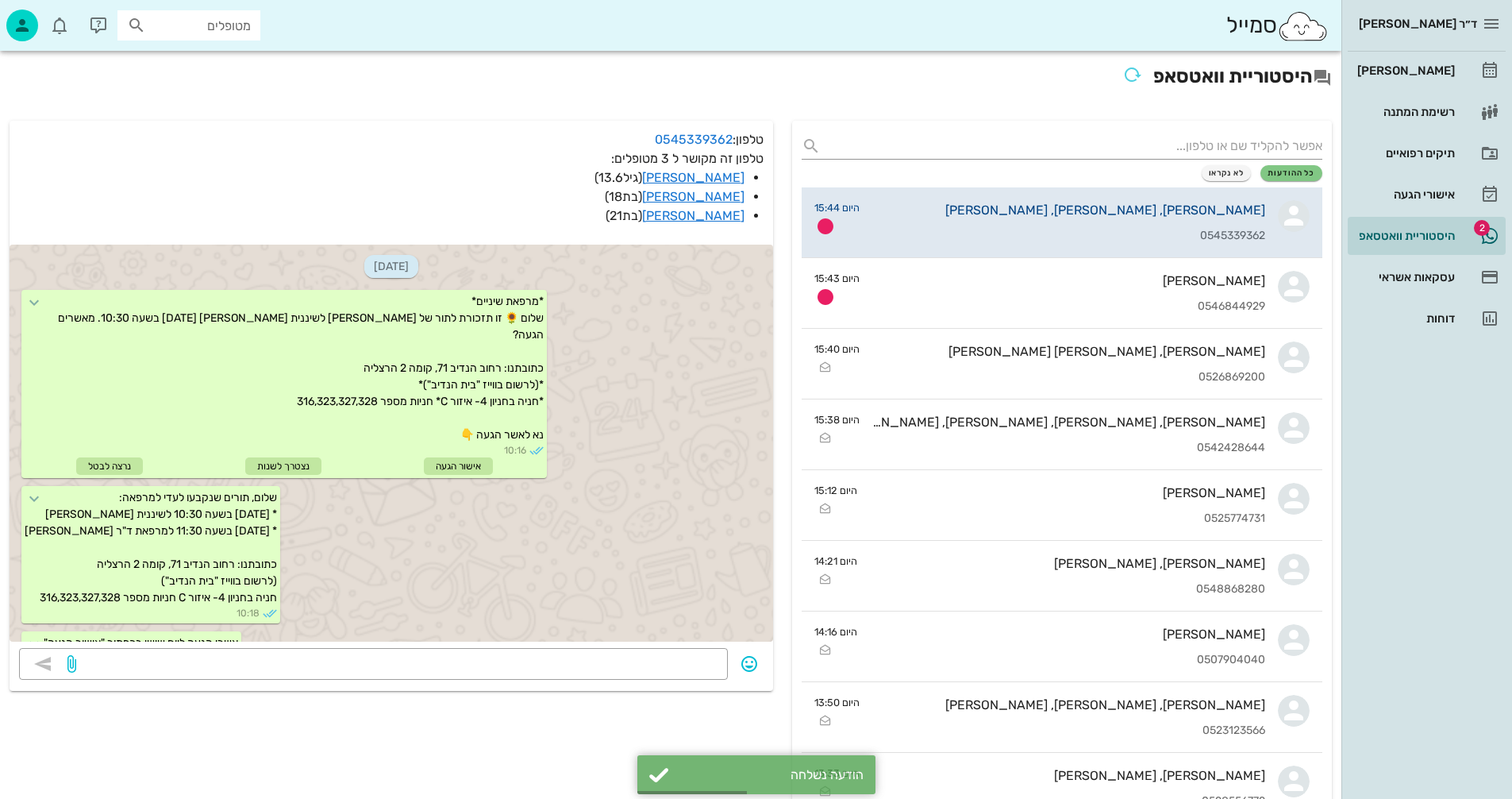
scroll to position [1488, 0]
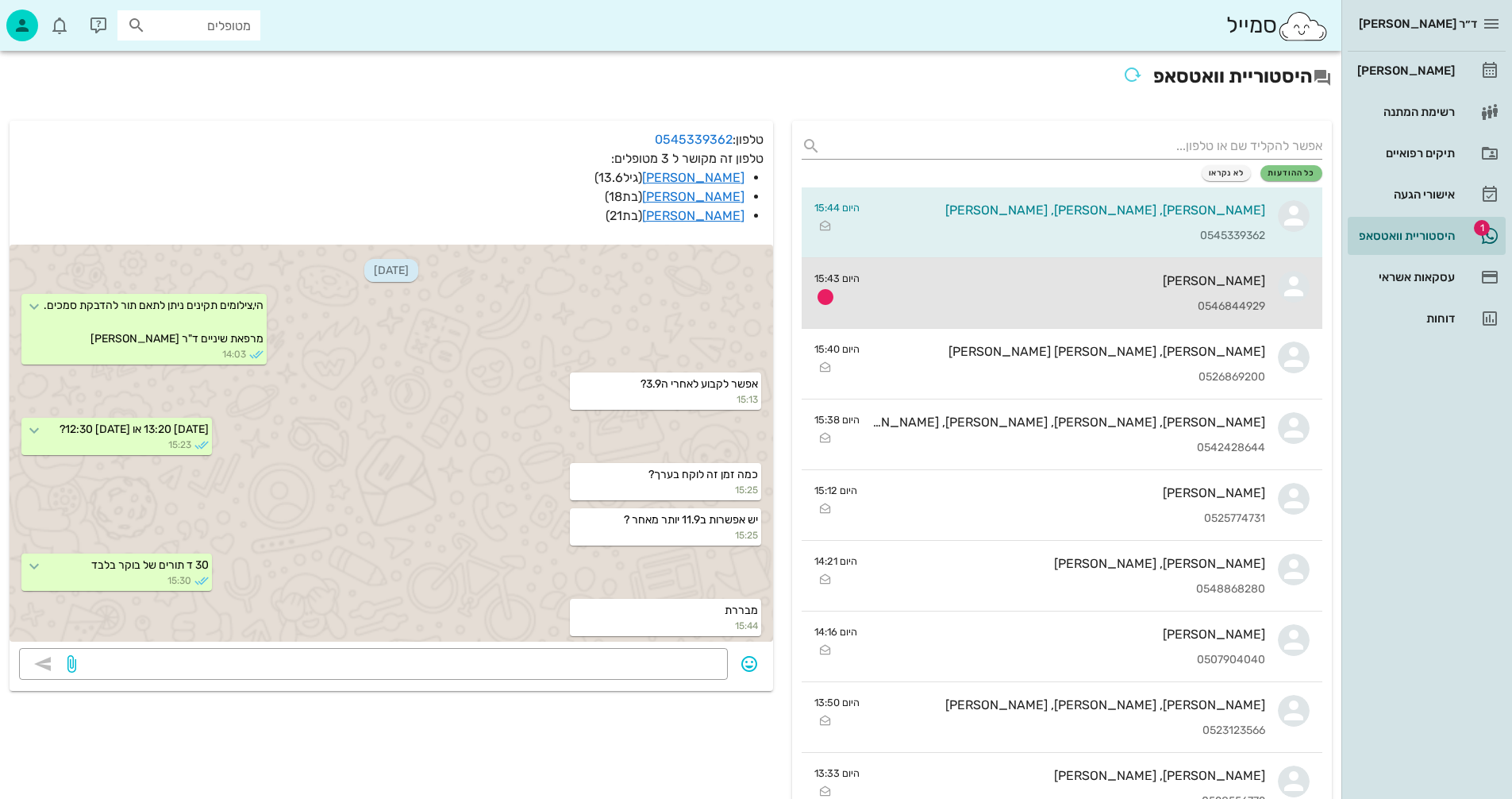
click at [985, 298] on div "[PERSON_NAME] 0546844929" at bounding box center [1068, 293] width 393 height 70
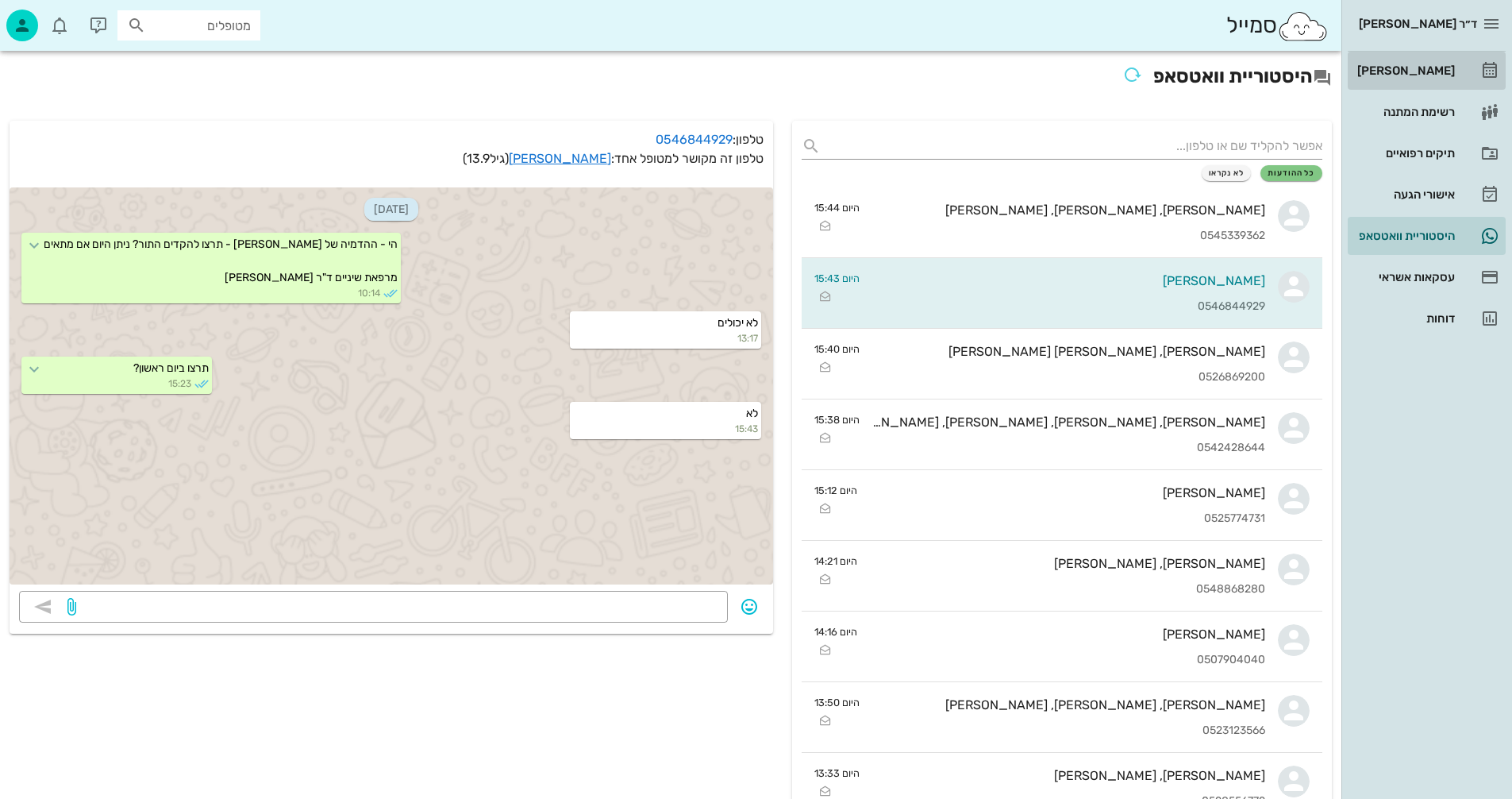
click at [1408, 73] on div "[PERSON_NAME]" at bounding box center [1404, 71] width 101 height 13
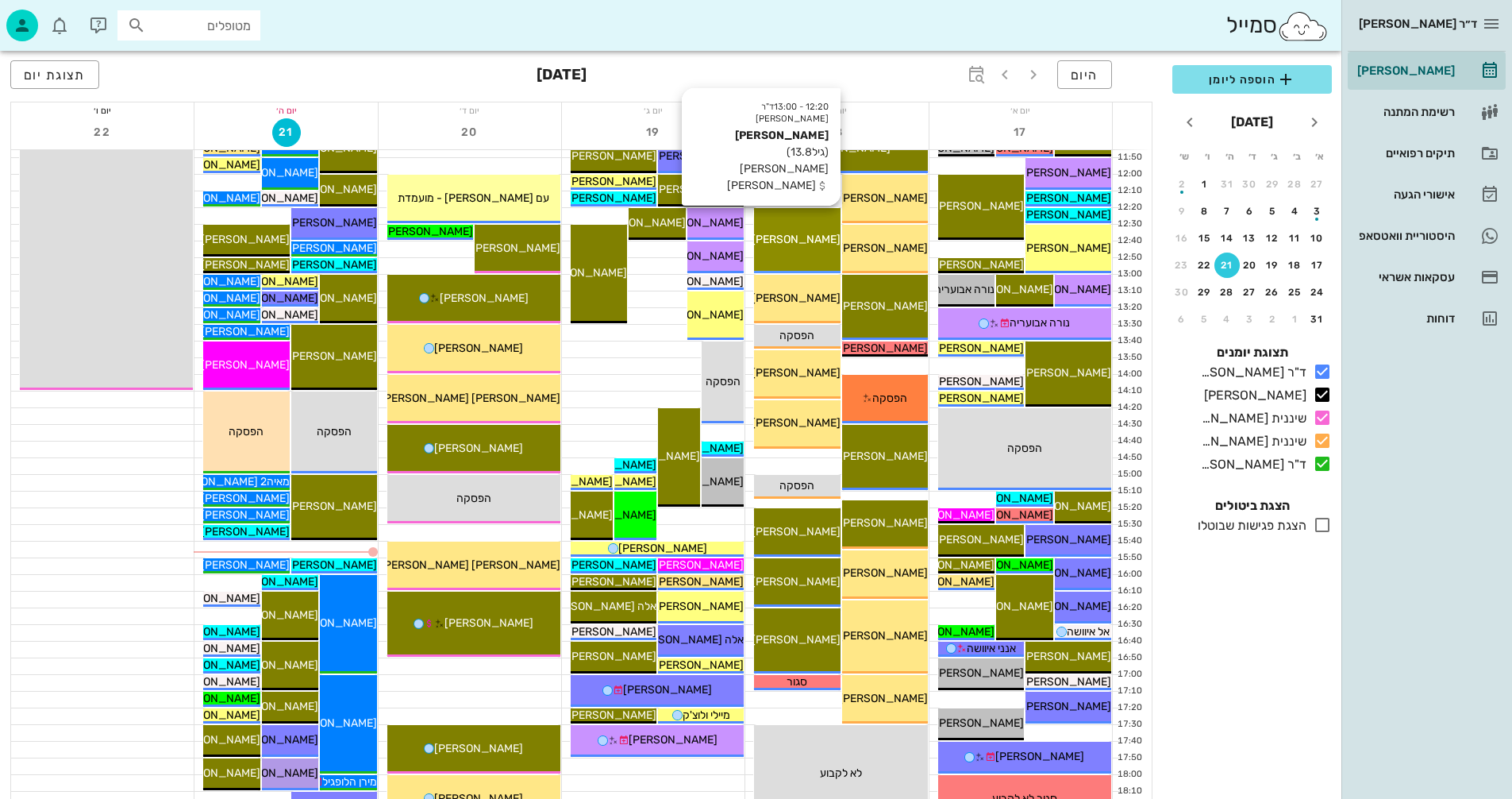
scroll to position [556, 0]
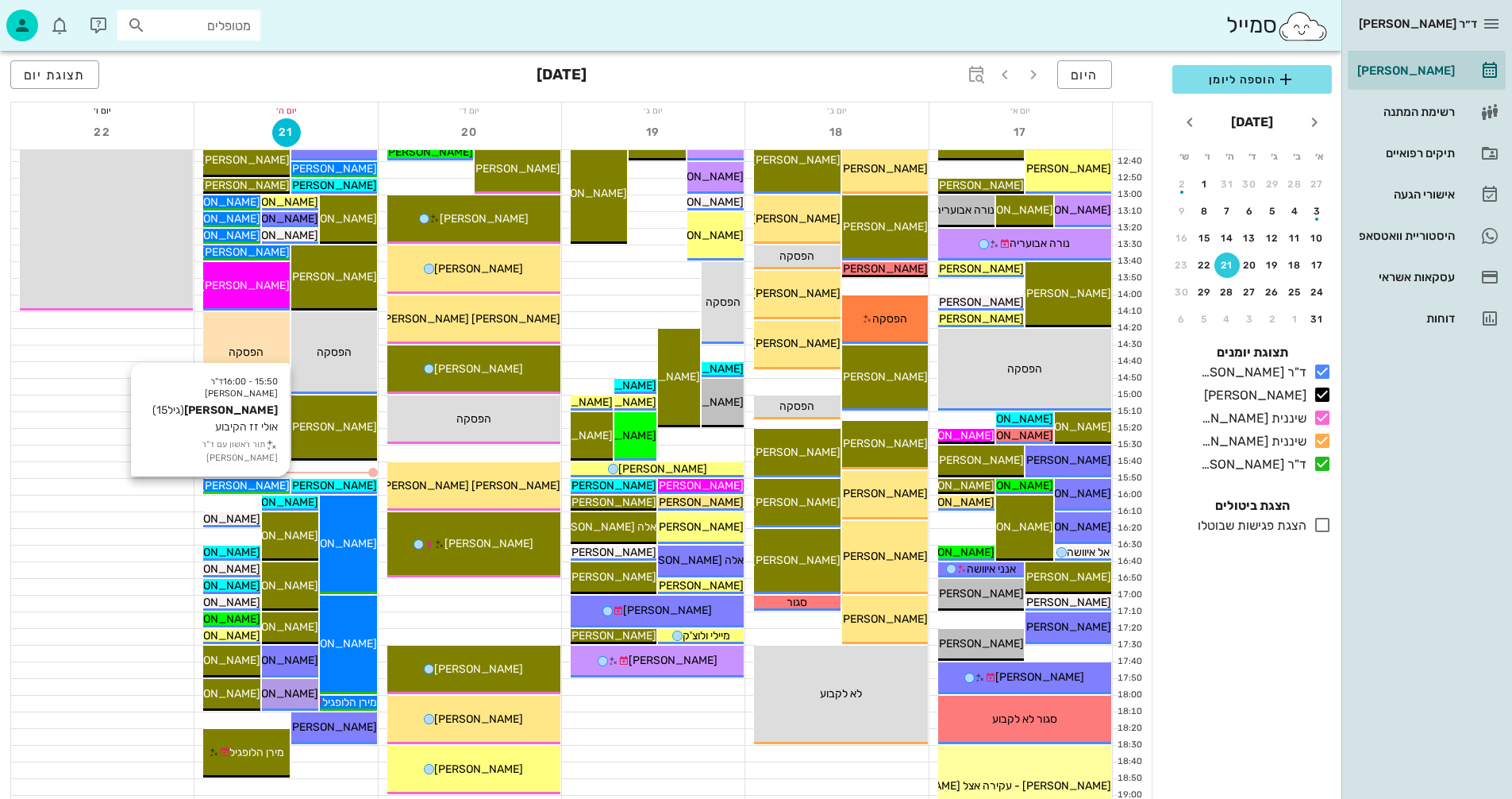
click at [263, 483] on span "[PERSON_NAME]" at bounding box center [245, 485] width 89 height 14
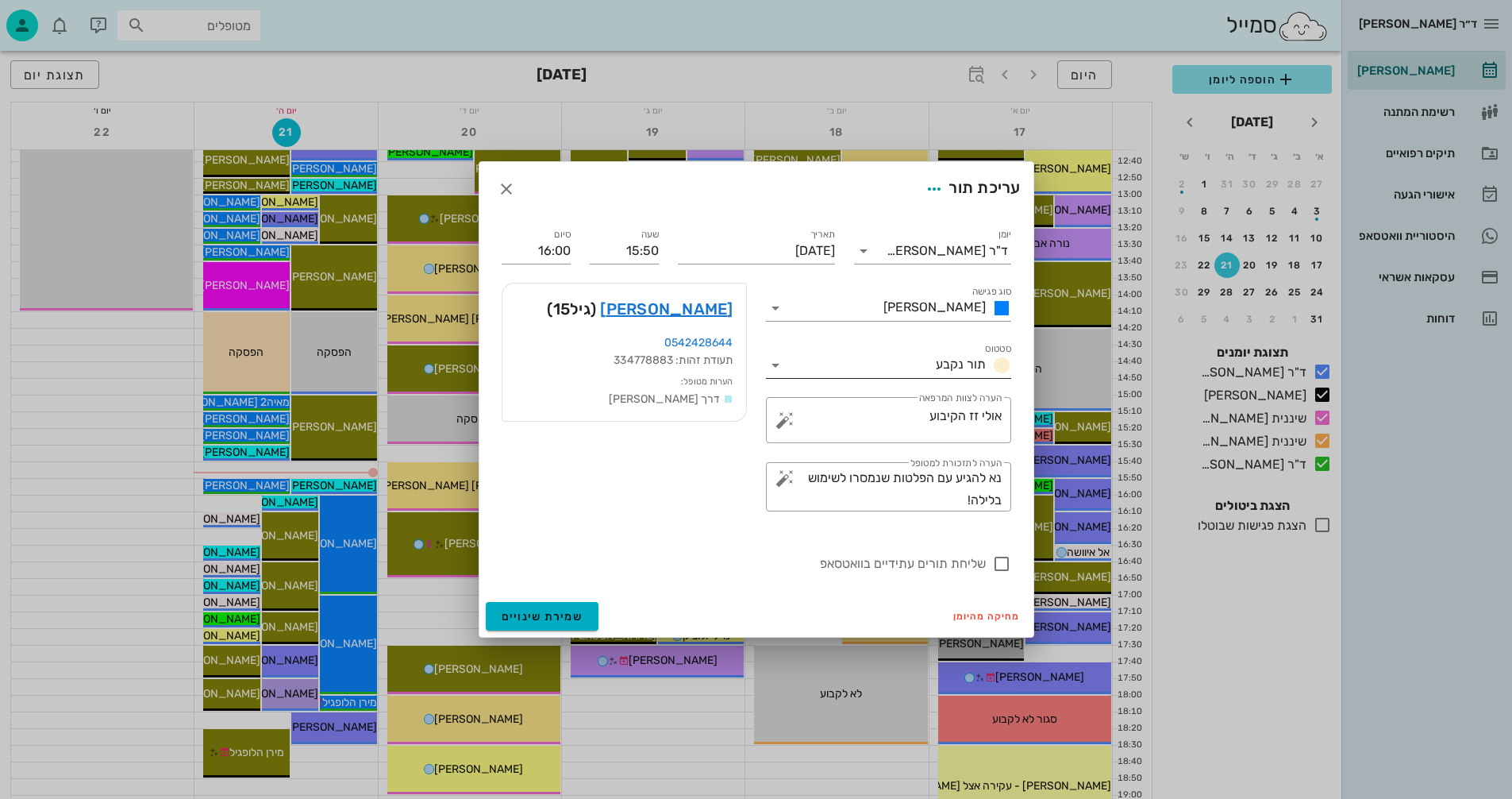
click at [777, 366] on icon at bounding box center [776, 365] width 20 height 20
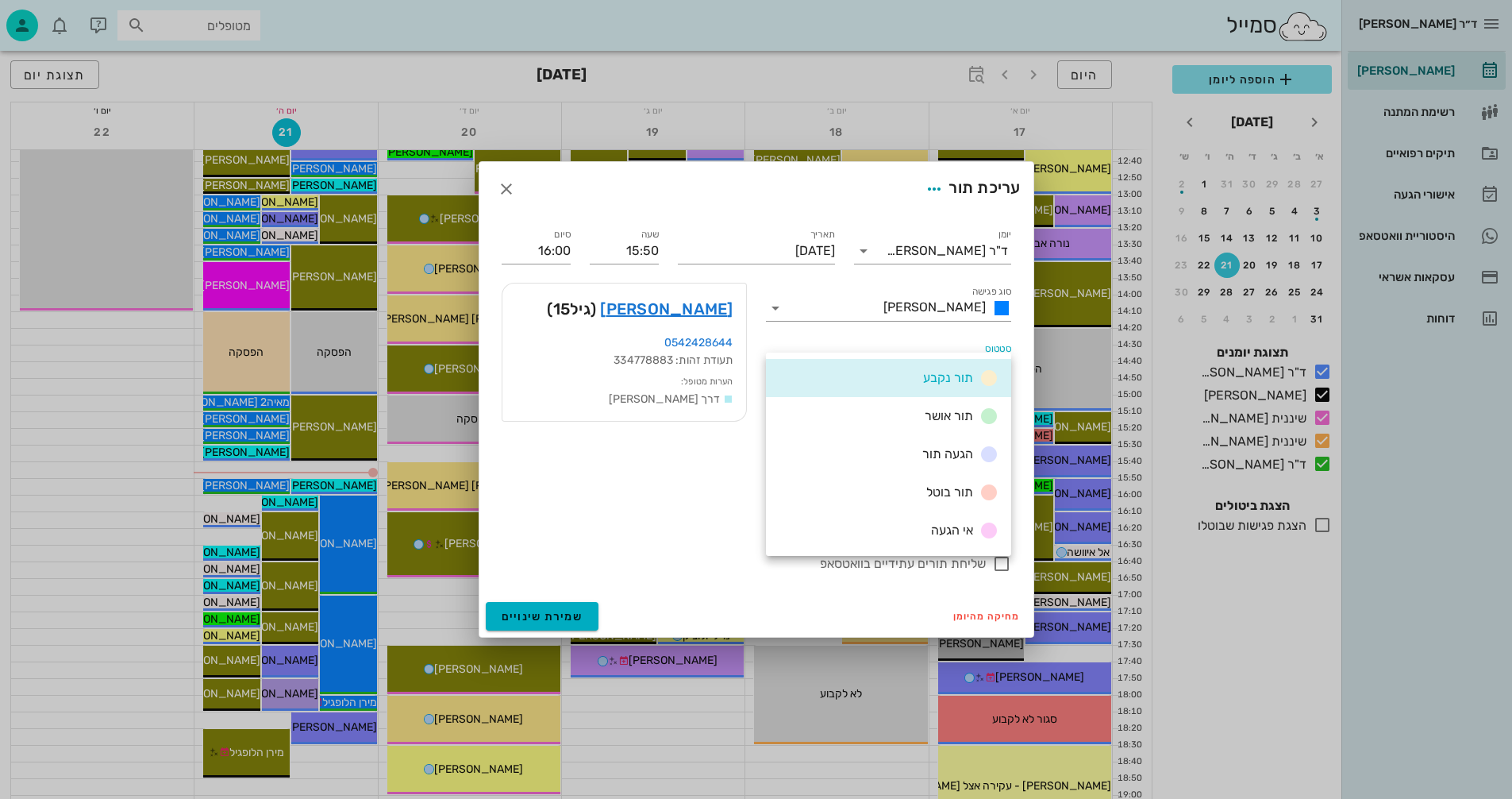
click at [889, 452] on div "הגעה תור" at bounding box center [889, 453] width 245 height 38
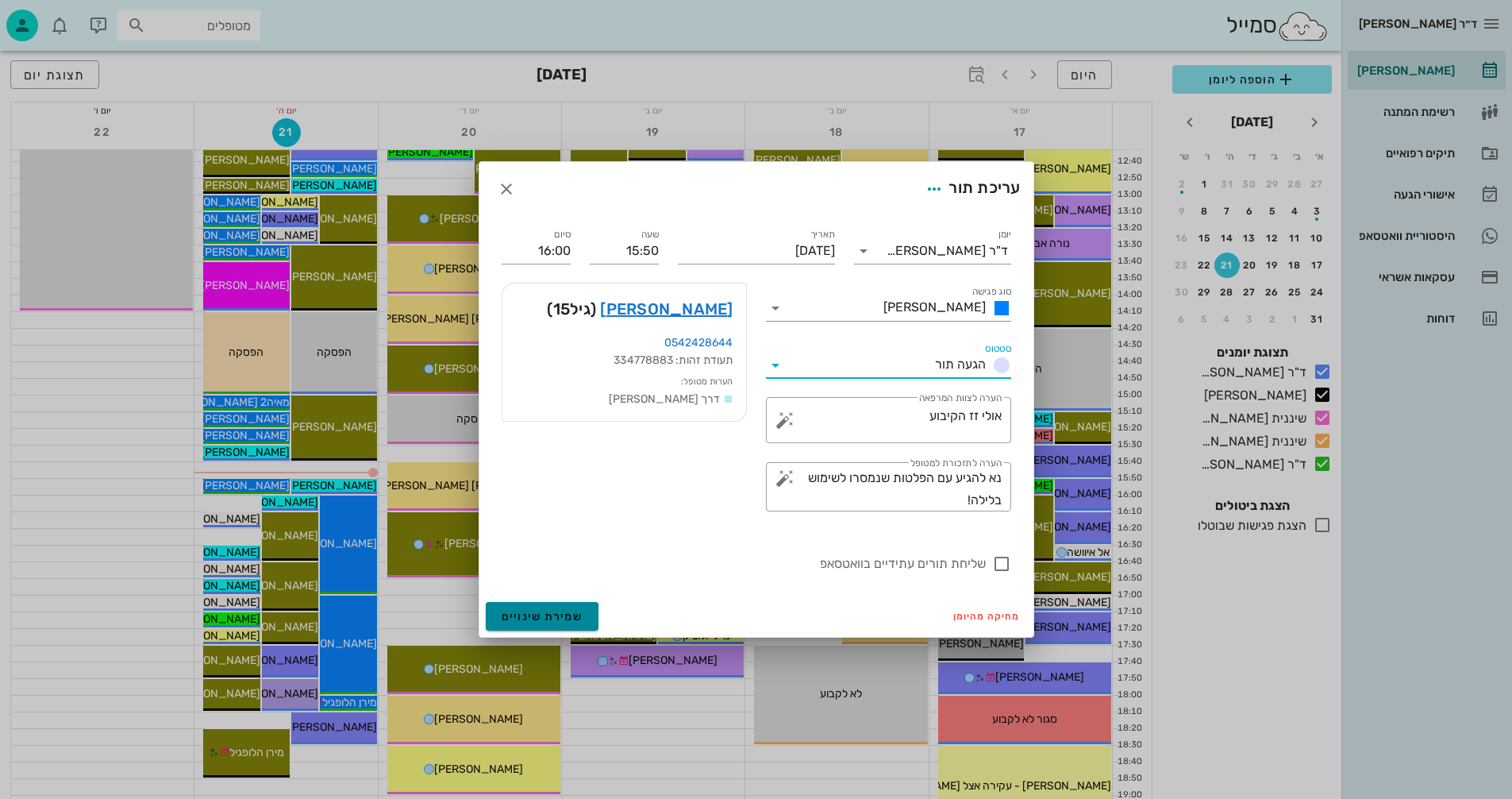
click at [541, 608] on button "שמירת שינויים" at bounding box center [542, 616] width 113 height 29
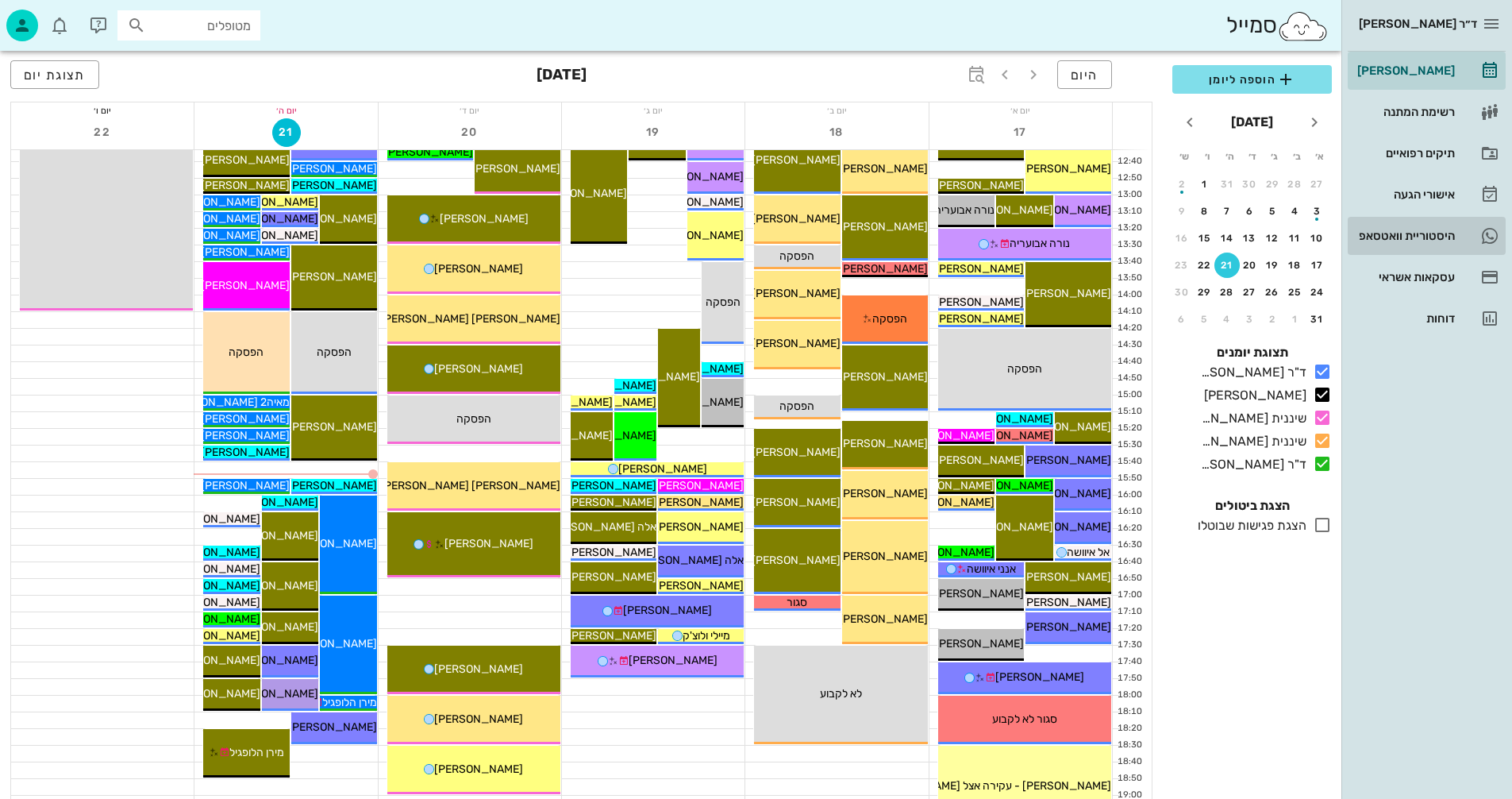
click at [1402, 227] on div "היסטוריית וואטסאפ" at bounding box center [1404, 235] width 101 height 25
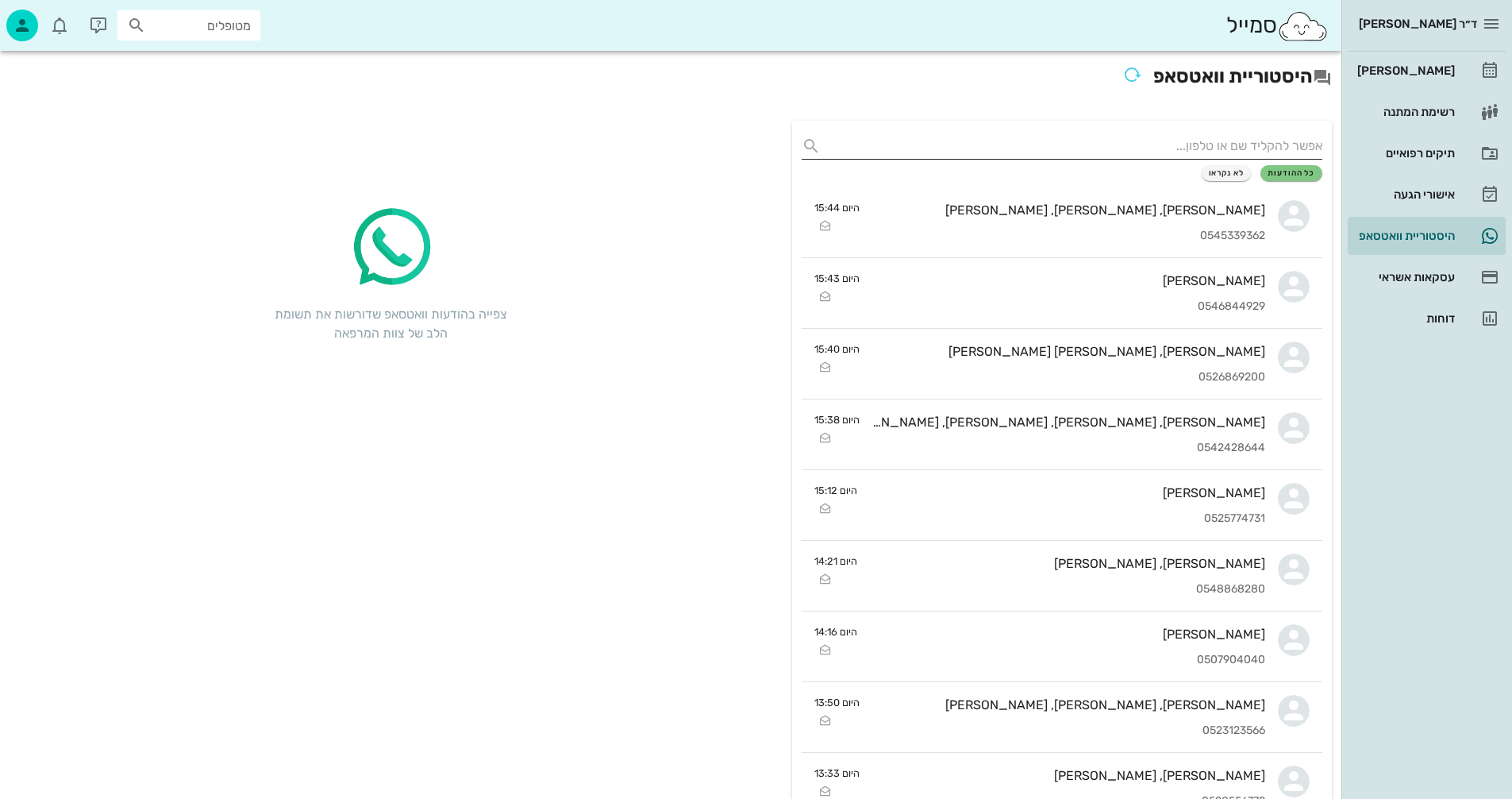
click at [1225, 142] on input "text" at bounding box center [1075, 146] width 495 height 25
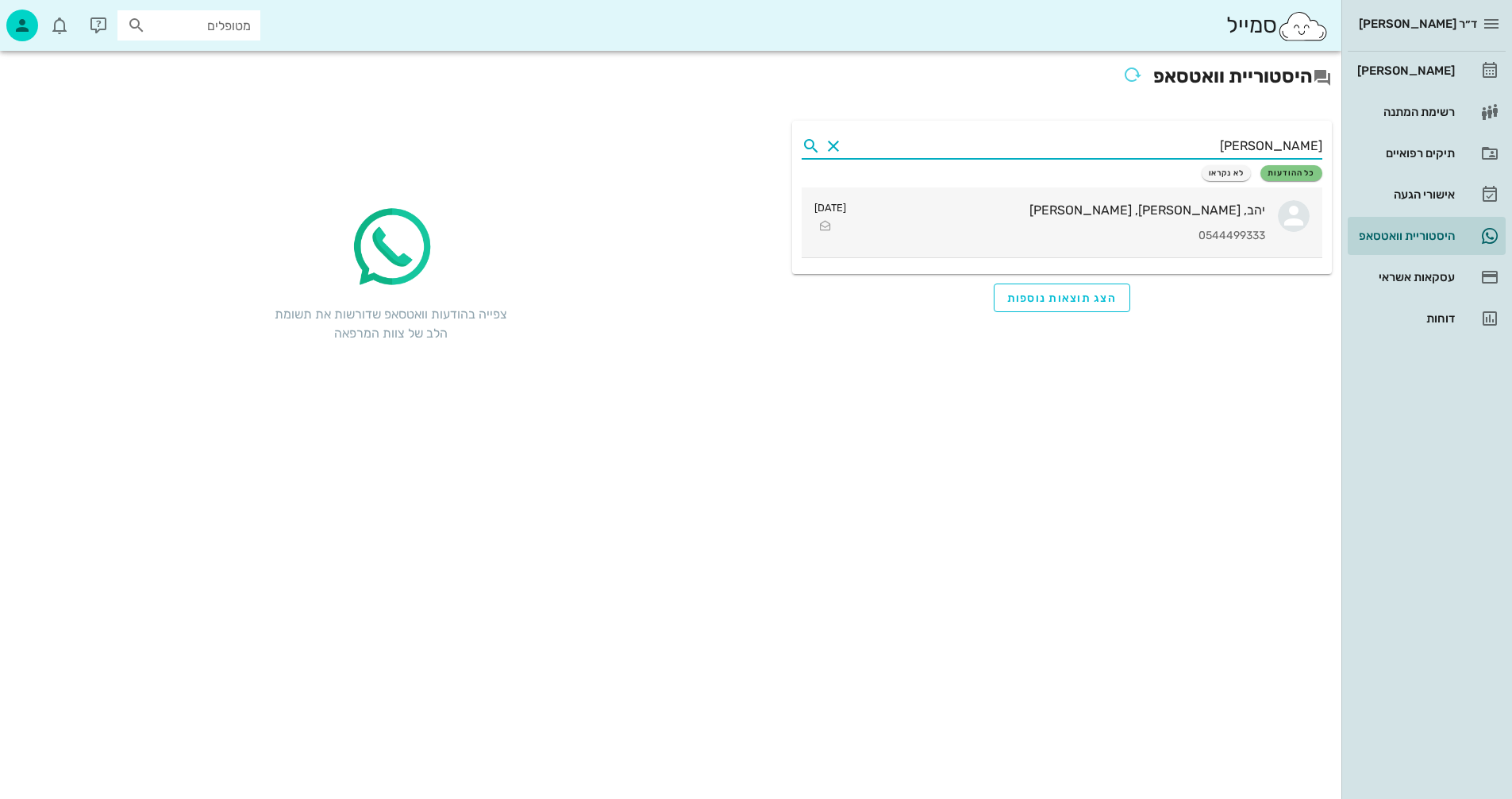
type input "[PERSON_NAME]"
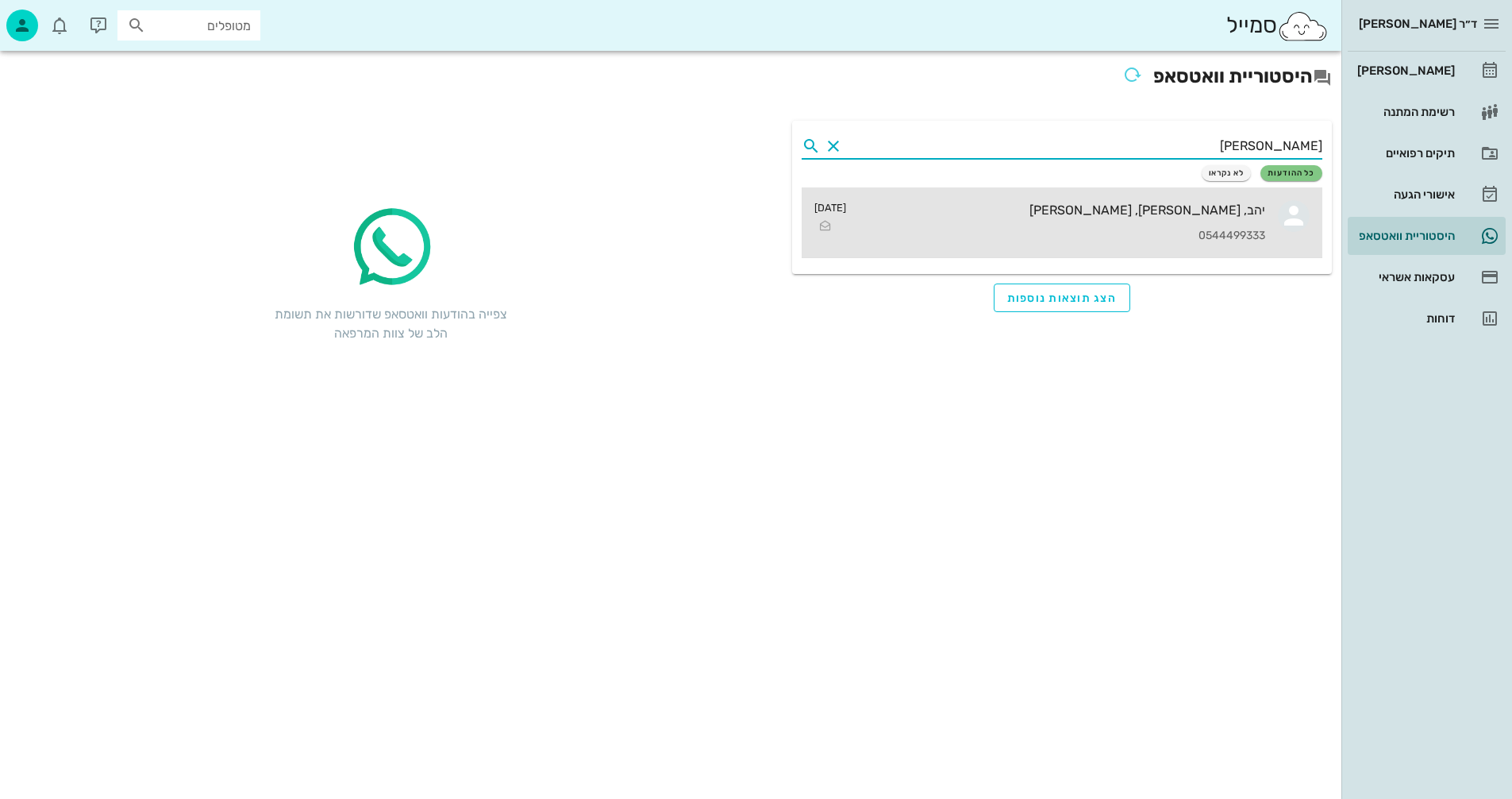
click at [1200, 218] on div "יהב, [PERSON_NAME], [PERSON_NAME] 0544499333" at bounding box center [1062, 222] width 407 height 70
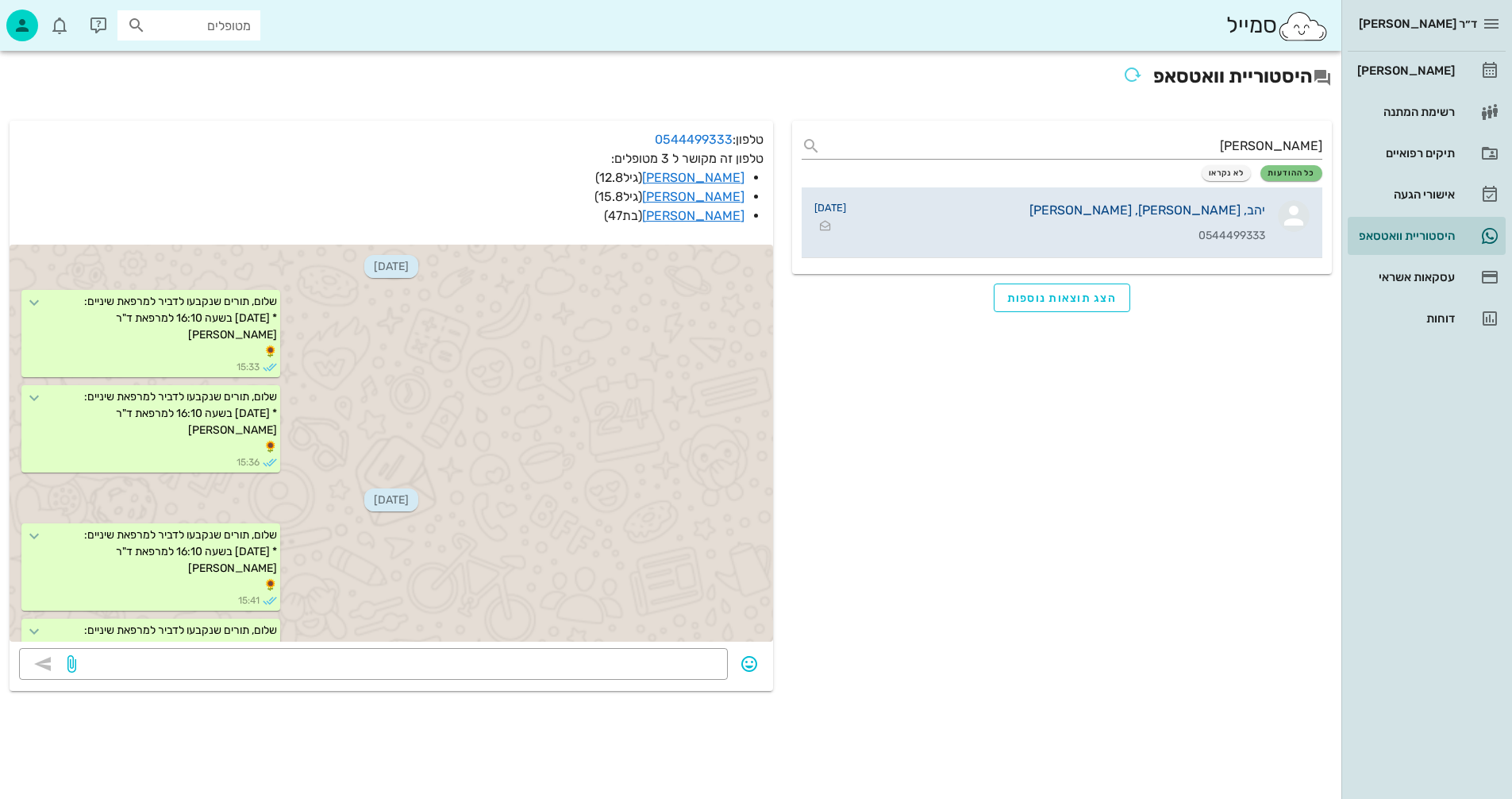
scroll to position [1151, 0]
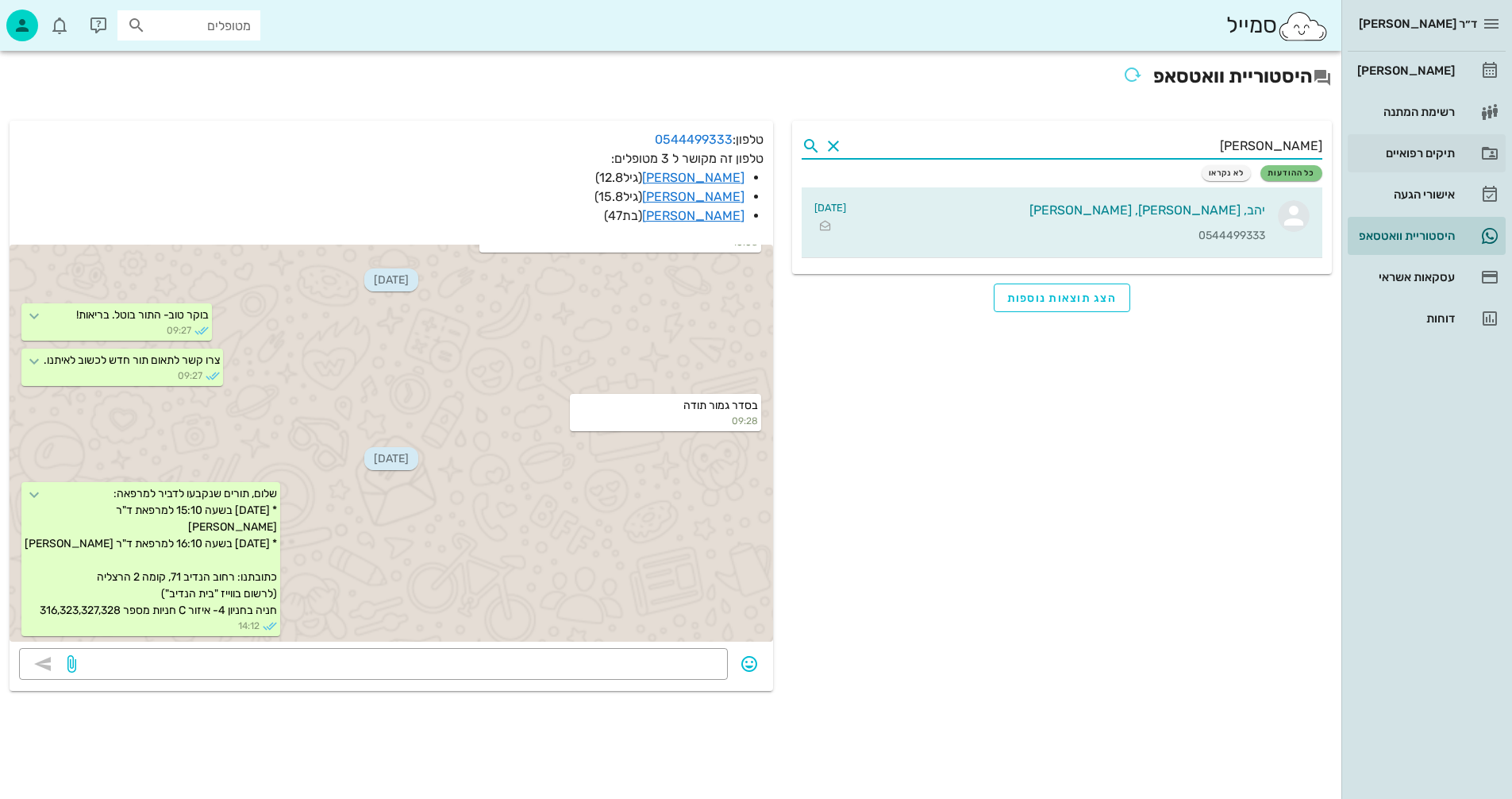
drag, startPoint x: 1263, startPoint y: 142, endPoint x: 1398, endPoint y: 147, distance: 135.1
click at [1398, 147] on div "ד״ר [PERSON_NAME] [PERSON_NAME] רשימת המתנה תיקים רפואיים אישורי הגעה היסטוריית…" at bounding box center [756, 400] width 1512 height 799
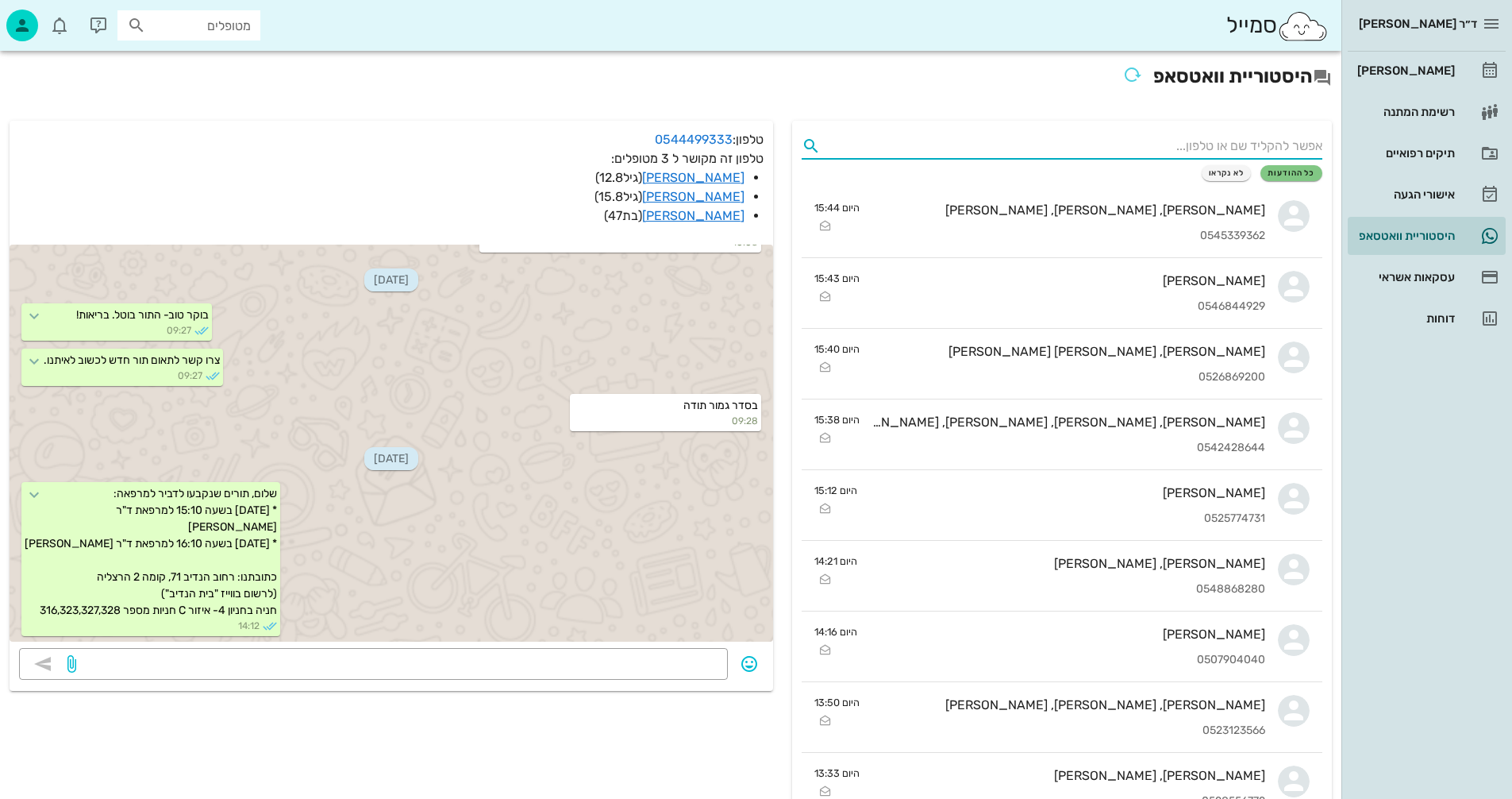
click at [212, 21] on input "מטופלים" at bounding box center [200, 25] width 101 height 20
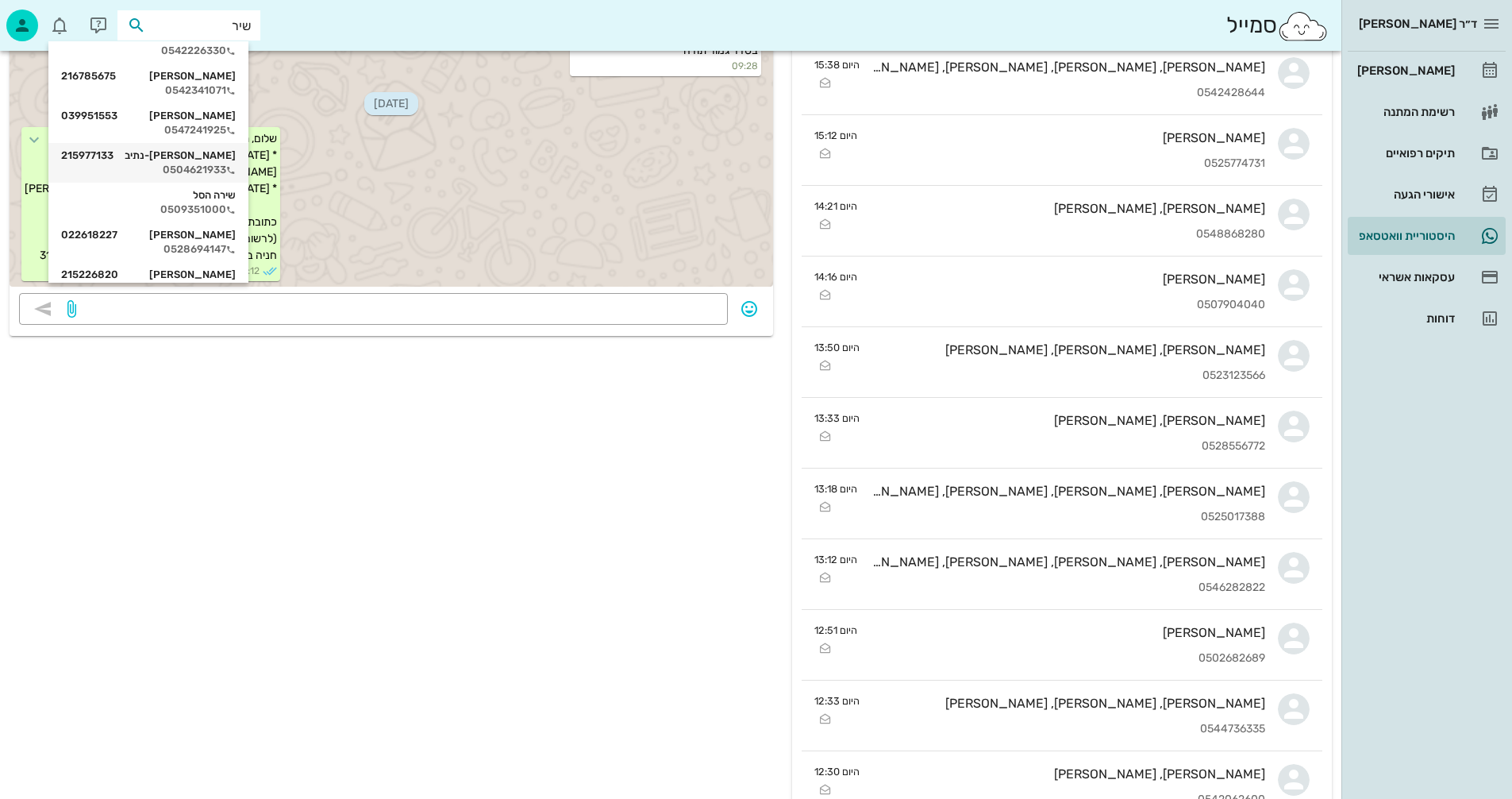
scroll to position [397, 0]
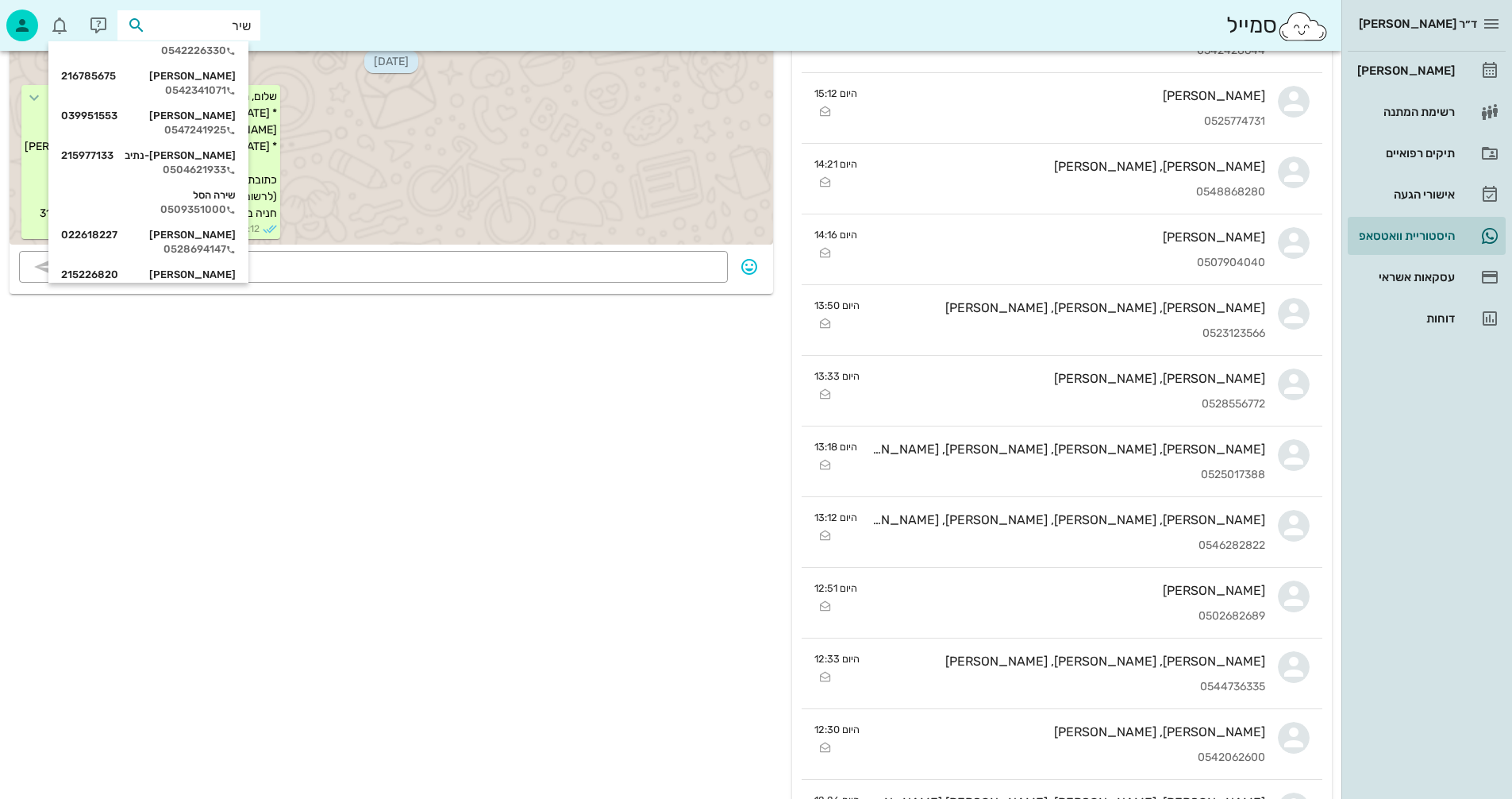
click at [212, 20] on input "שיר" at bounding box center [200, 25] width 101 height 20
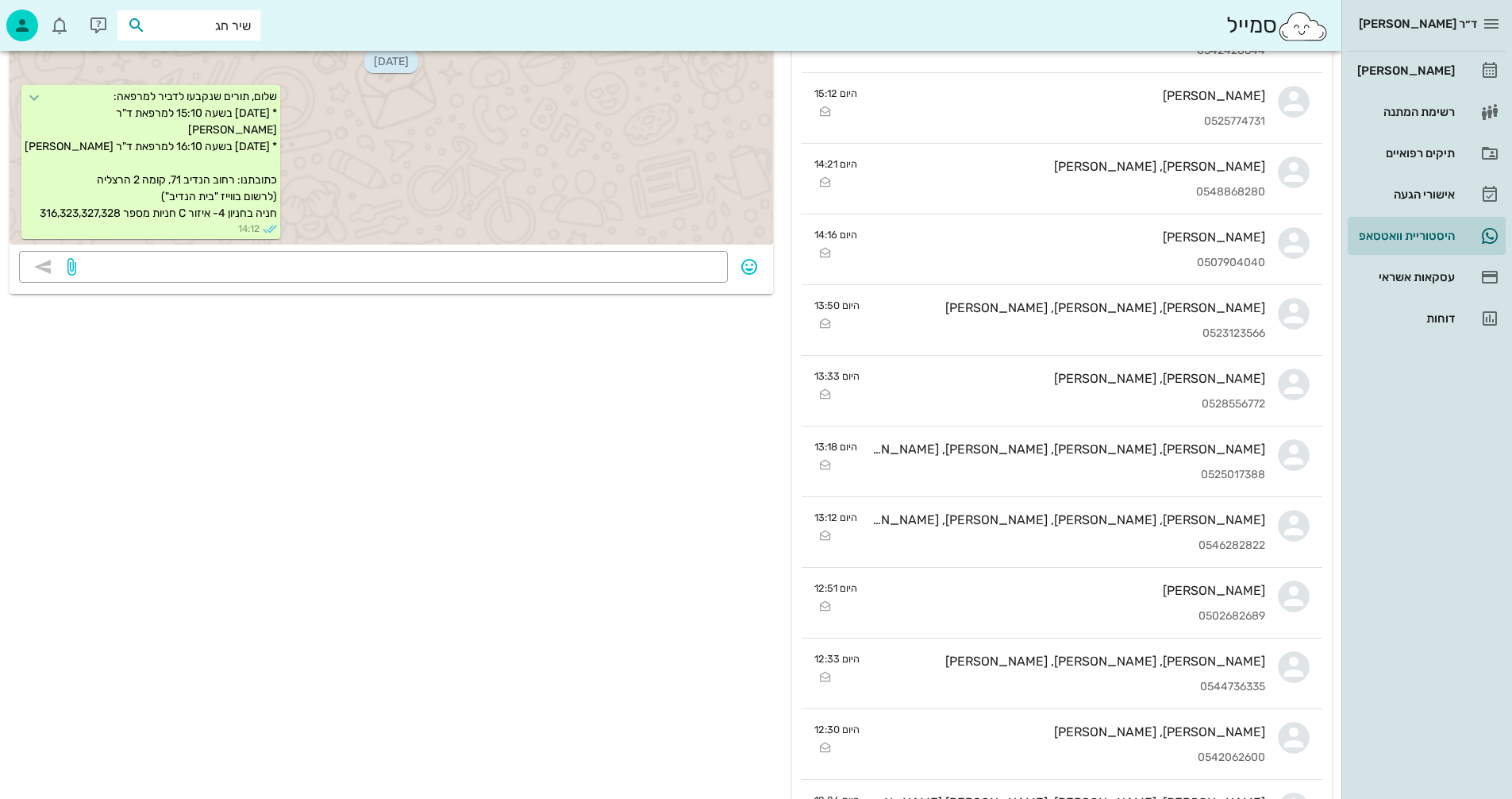
type input "[PERSON_NAME]"
drag, startPoint x: 193, startPoint y: 29, endPoint x: 451, endPoint y: 19, distance: 258.2
click at [451, 19] on div "סמייל [PERSON_NAME]" at bounding box center [671, 25] width 1342 height 51
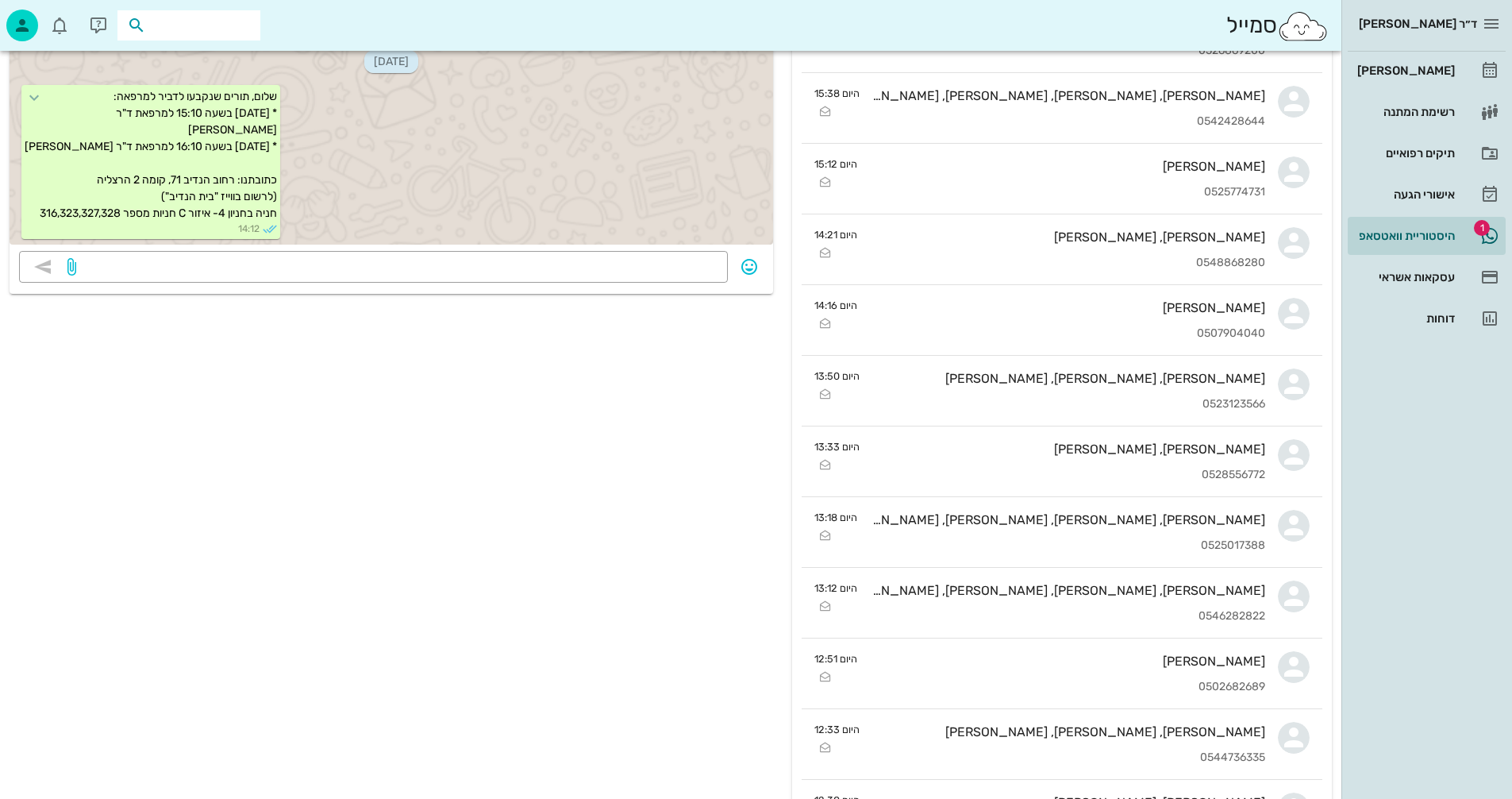
click at [199, 20] on input "text" at bounding box center [200, 25] width 101 height 20
paste input "052-8544975"
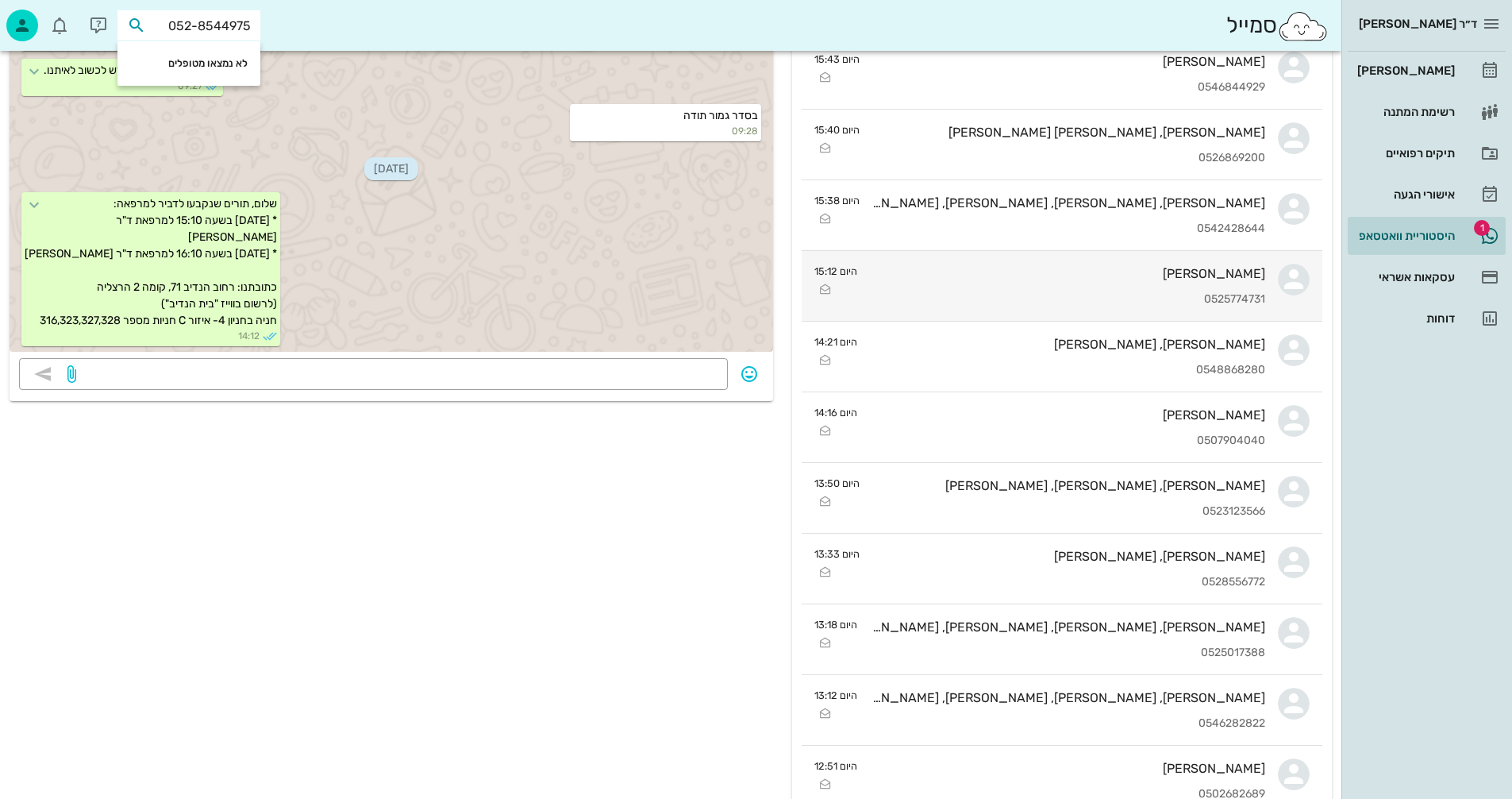
scroll to position [0, 0]
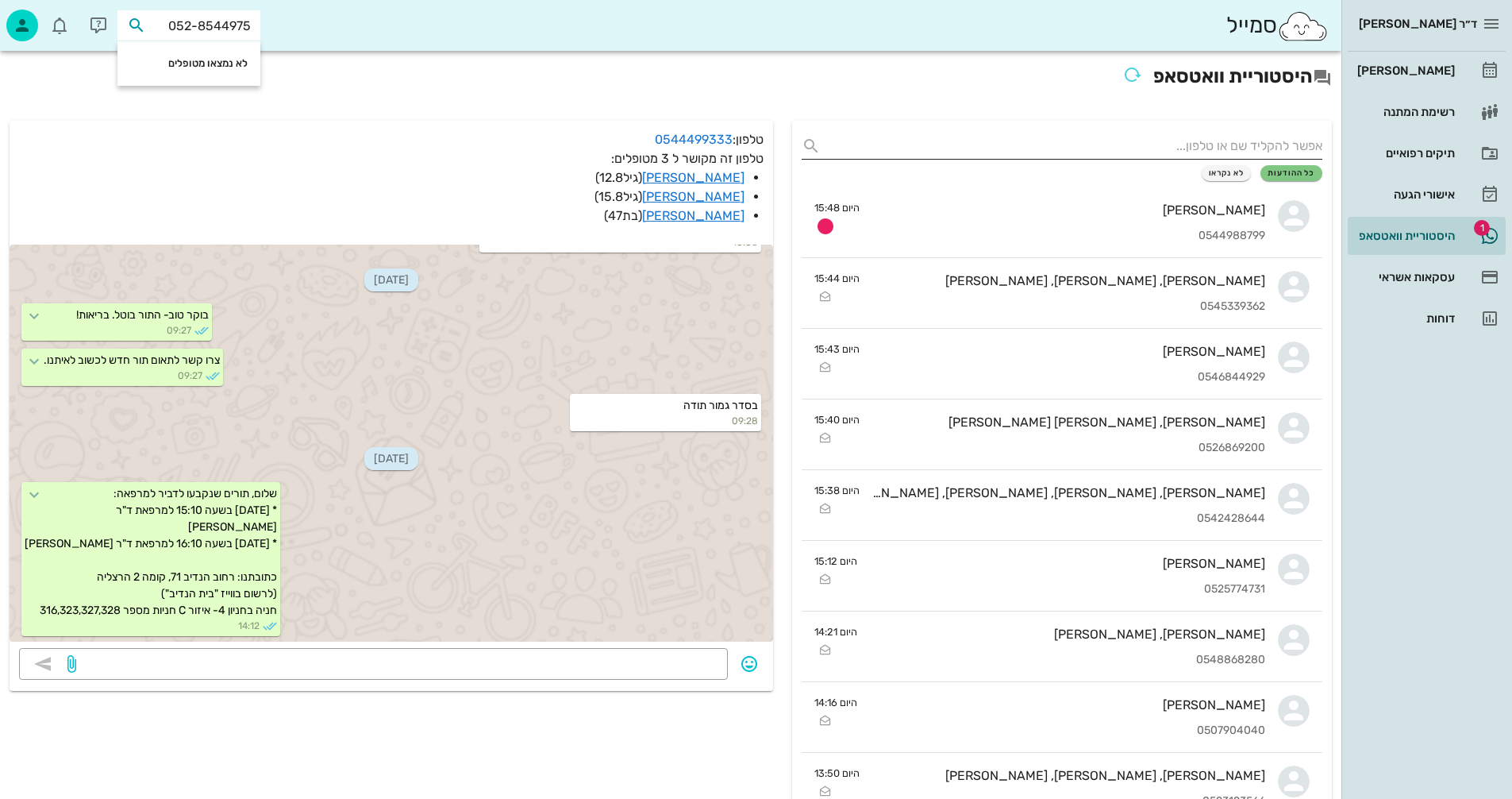
type input "052-8544975"
click at [1201, 145] on input "text" at bounding box center [1075, 146] width 495 height 25
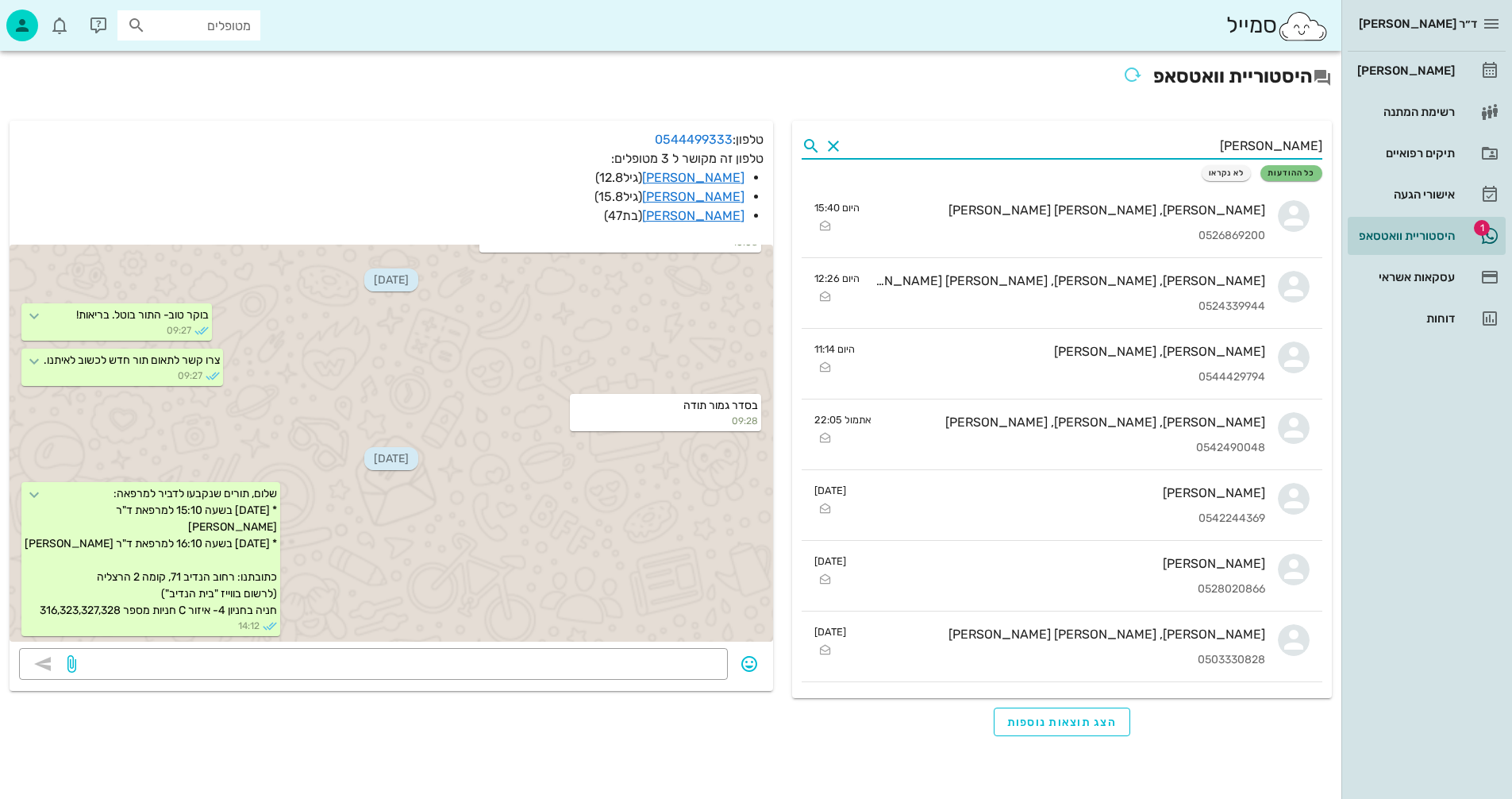
type input "שיר"
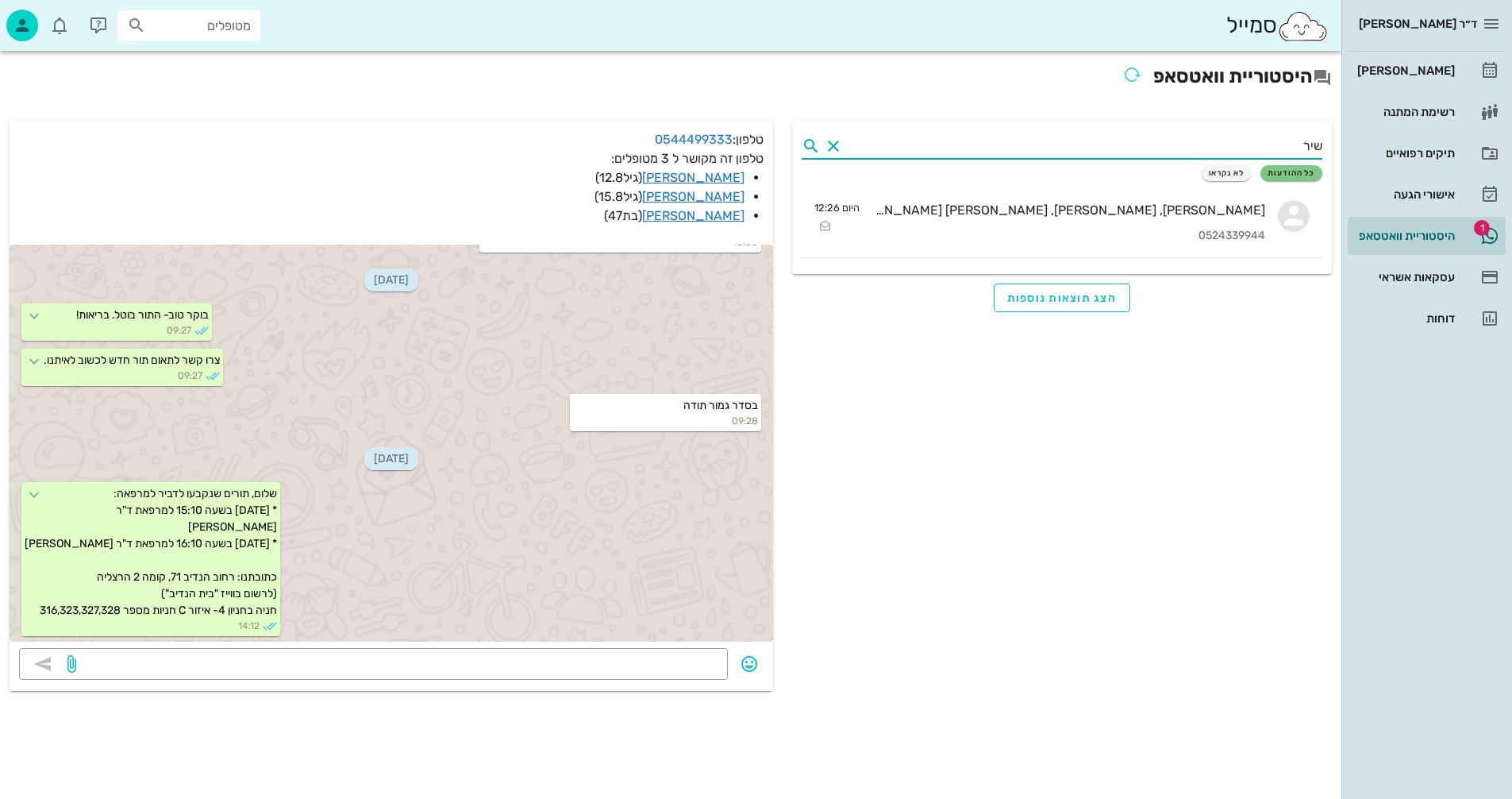
click at [835, 150] on button "Clear" at bounding box center [833, 146] width 20 height 20
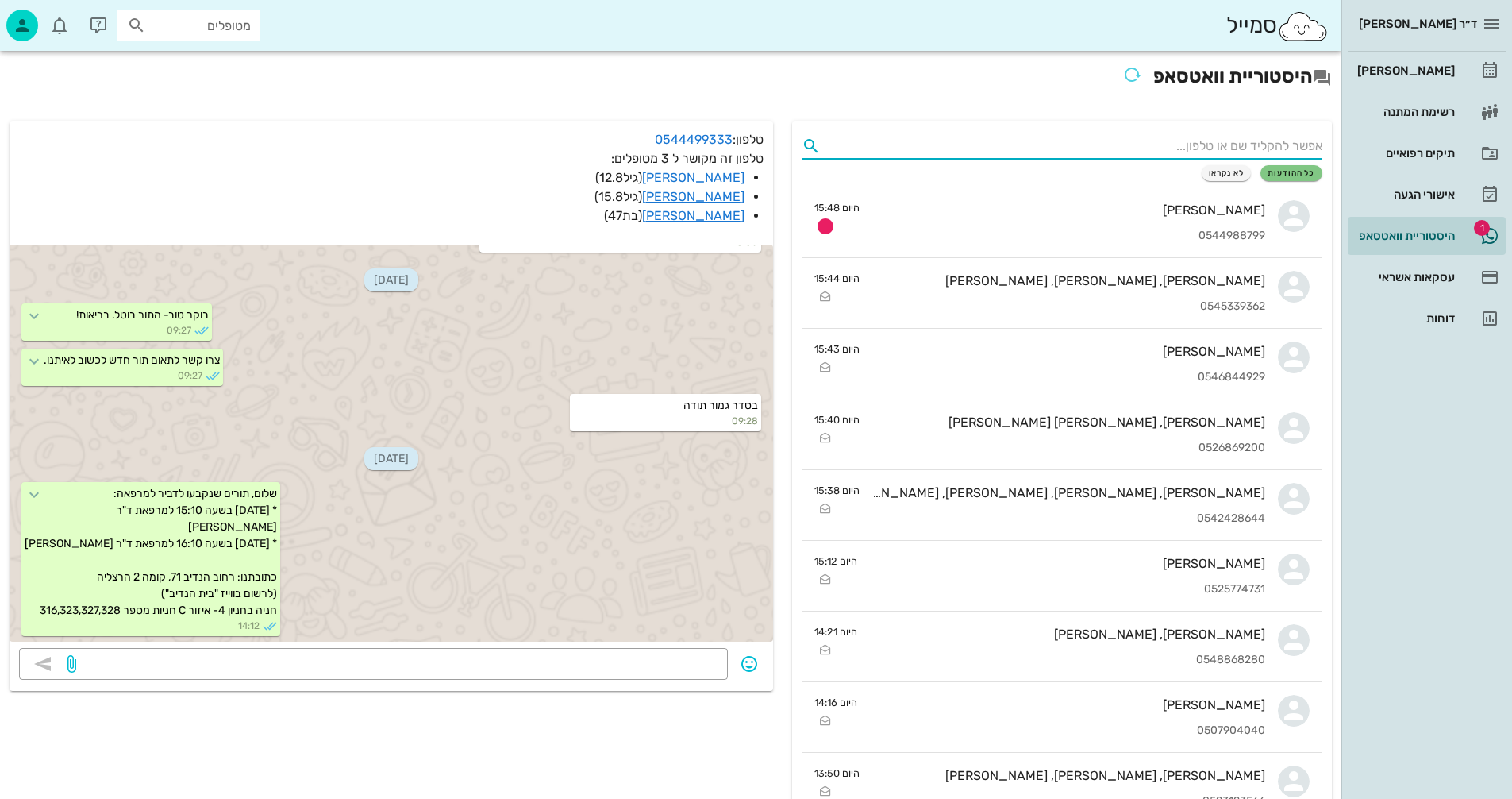
type input "052-8544975"
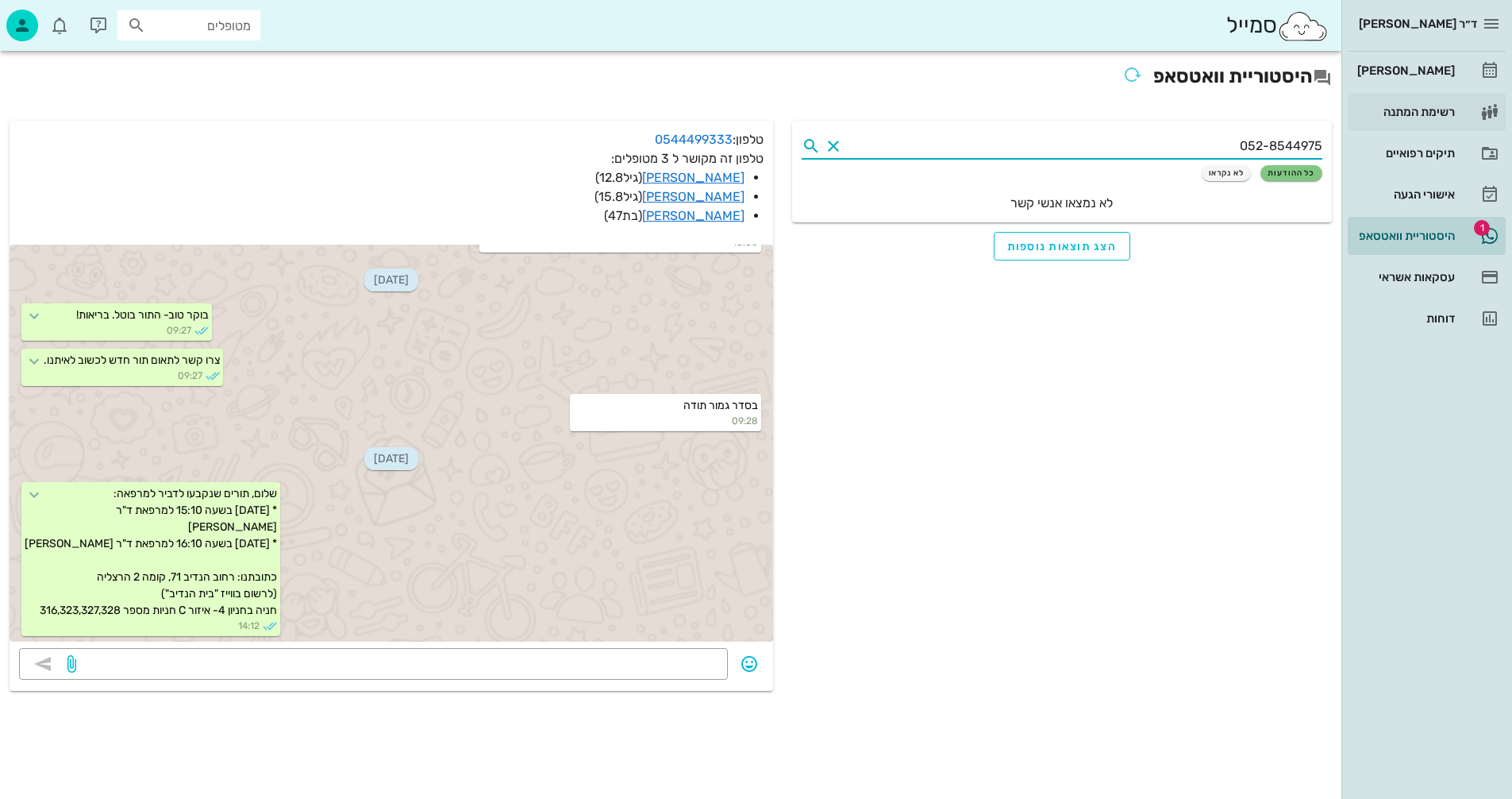
drag, startPoint x: 1298, startPoint y: 120, endPoint x: 1455, endPoint y: 97, distance: 158.7
click at [1455, 97] on div "ד״ר [PERSON_NAME] [PERSON_NAME] רשימת המתנה תיקים רפואיים אישורי הגעה 1 היסטורי…" at bounding box center [756, 400] width 1512 height 799
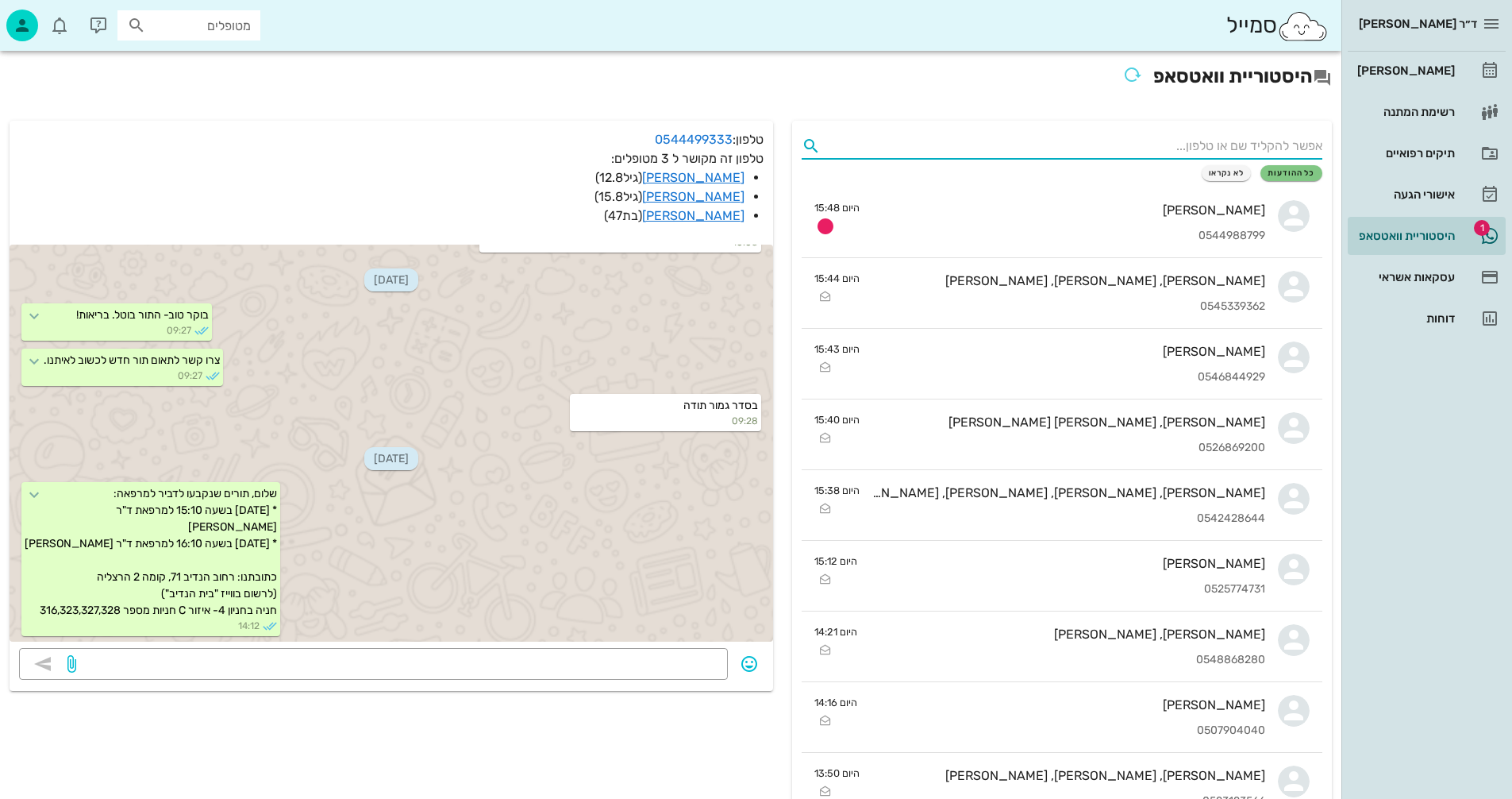
click at [823, 153] on div at bounding box center [813, 146] width 22 height 20
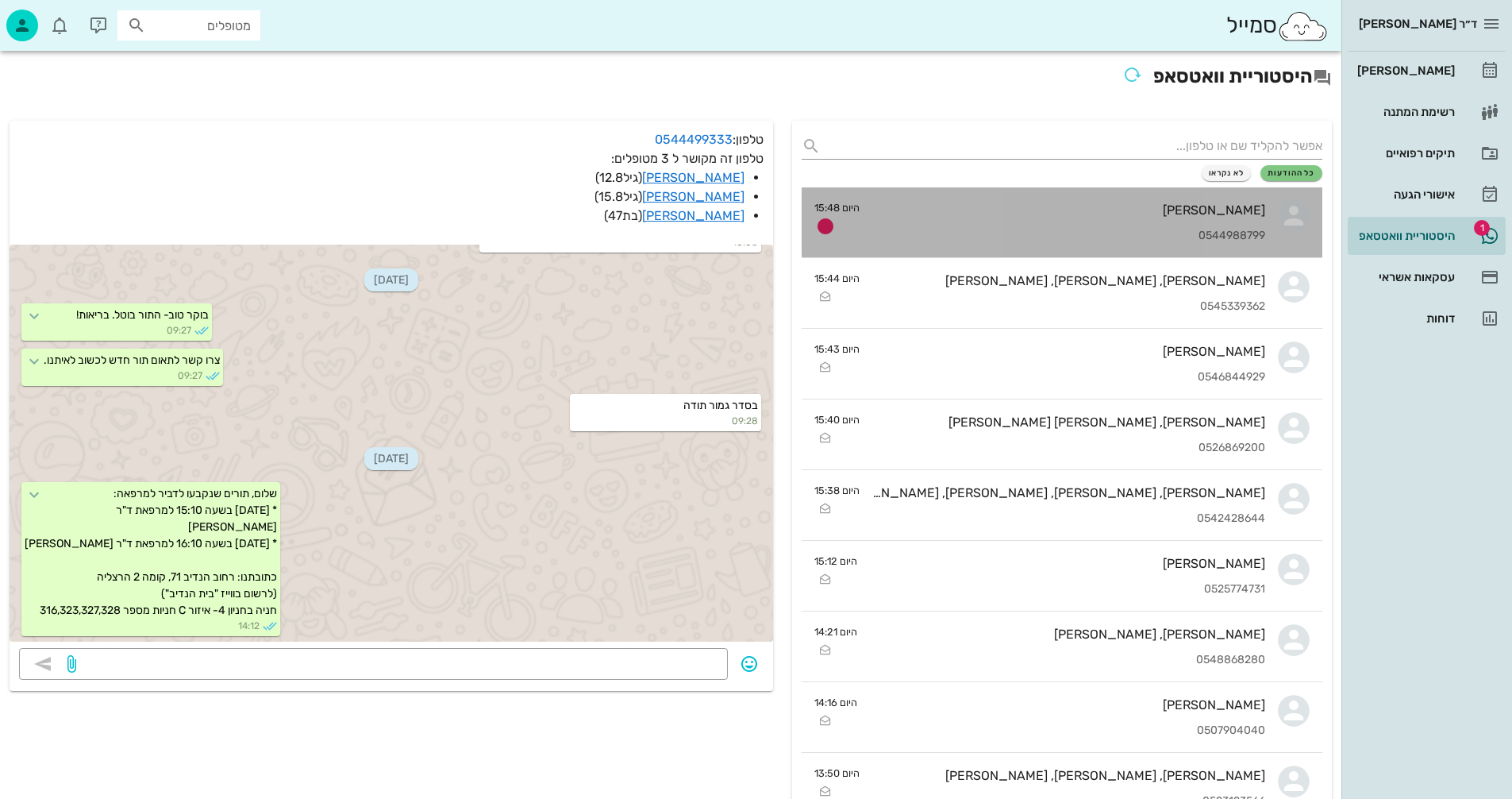
click at [948, 209] on div "[PERSON_NAME]" at bounding box center [1068, 210] width 393 height 15
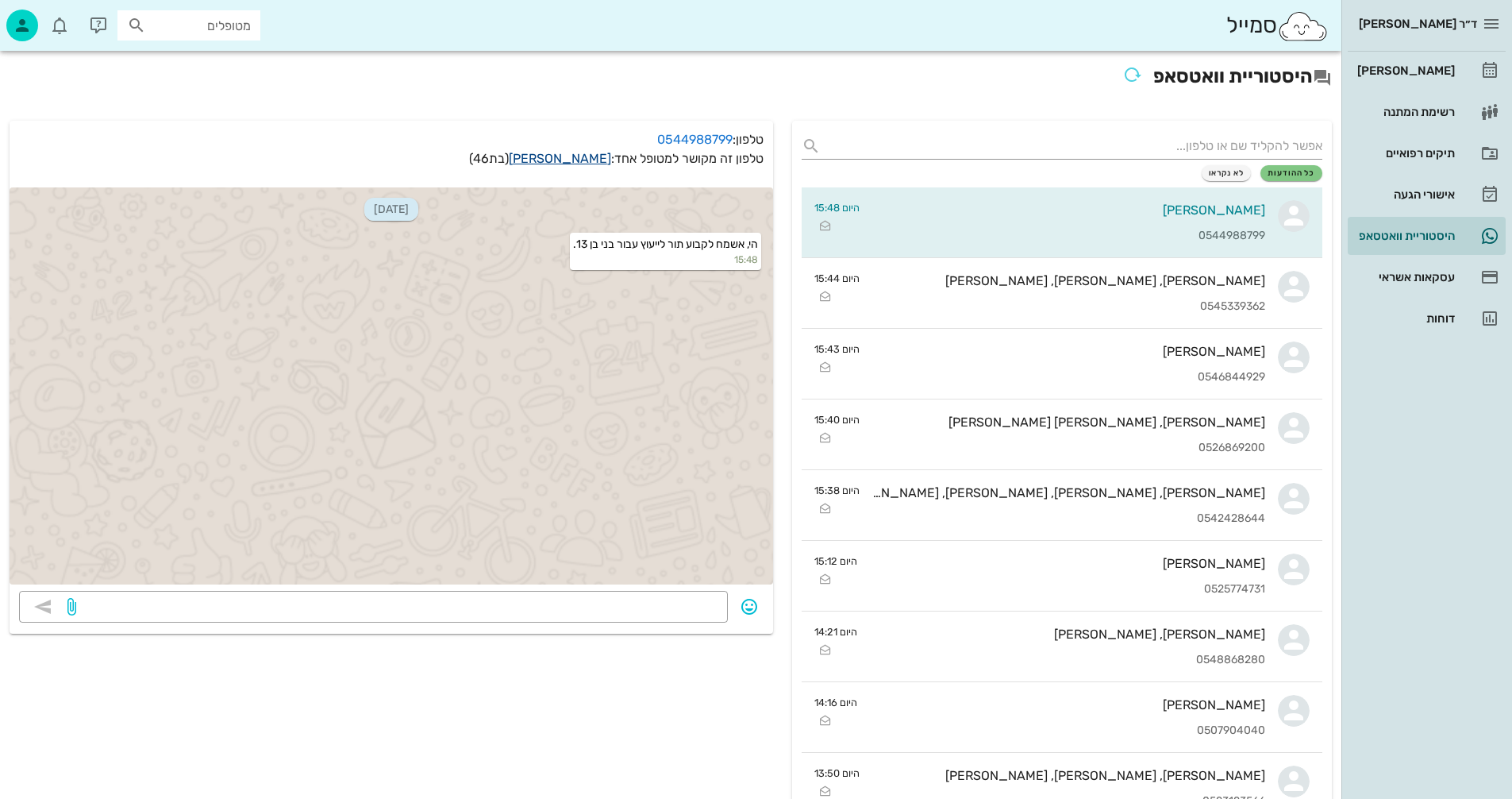
click at [581, 156] on link "[PERSON_NAME]" at bounding box center [560, 158] width 102 height 15
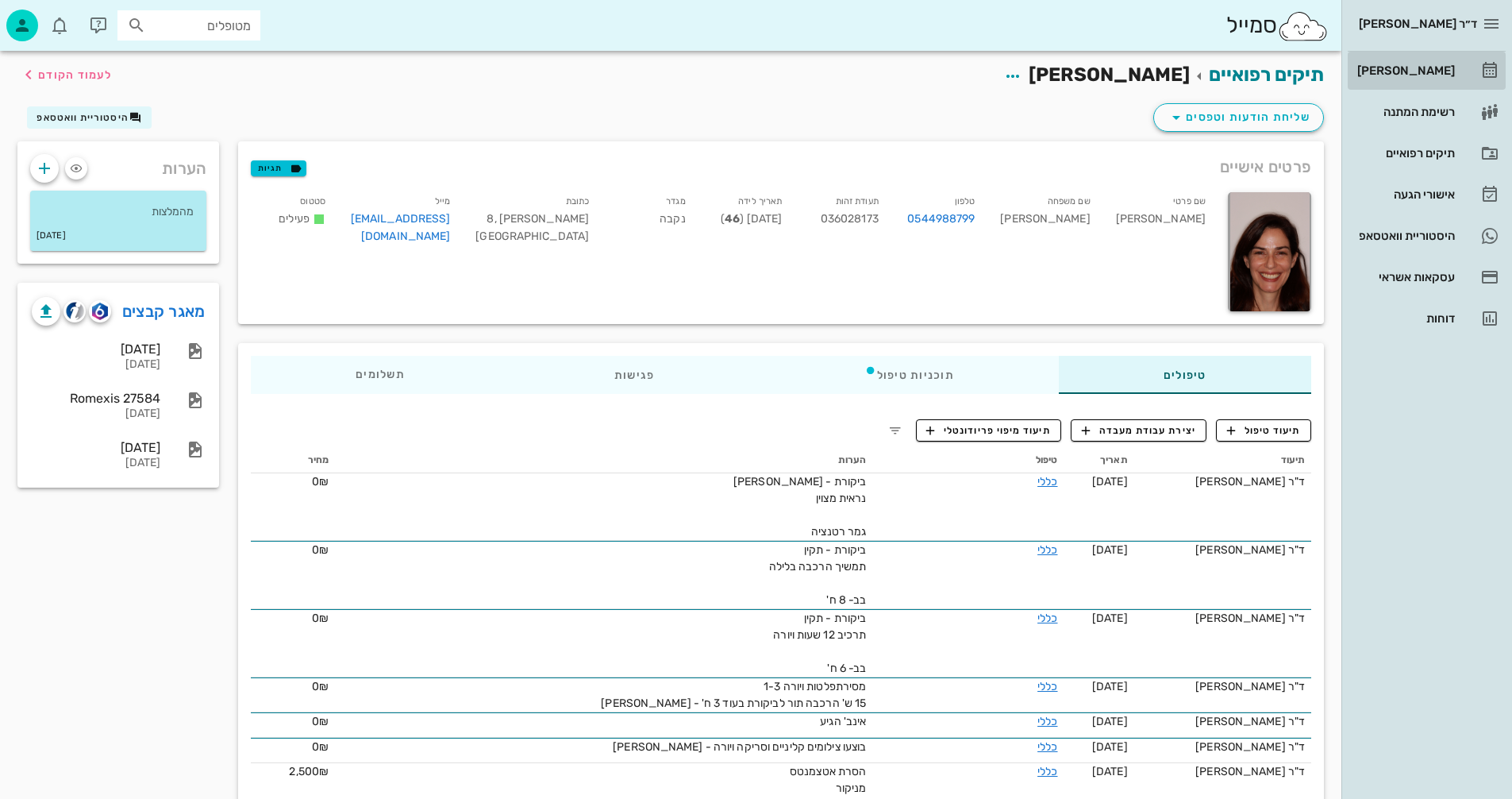
click at [1408, 71] on div "[PERSON_NAME]" at bounding box center [1404, 71] width 101 height 13
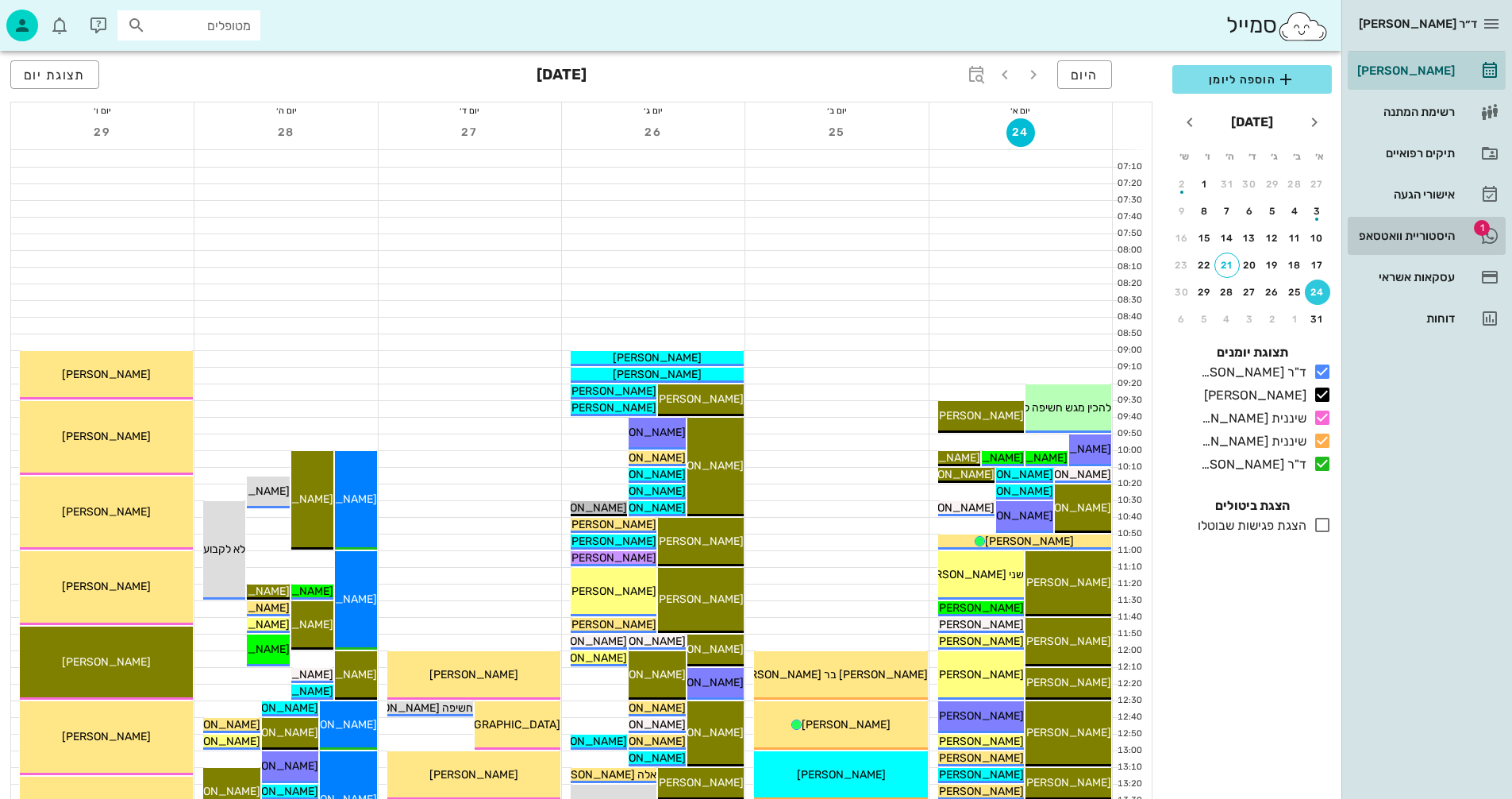
click at [1383, 230] on div "היסטוריית וואטסאפ" at bounding box center [1404, 236] width 101 height 13
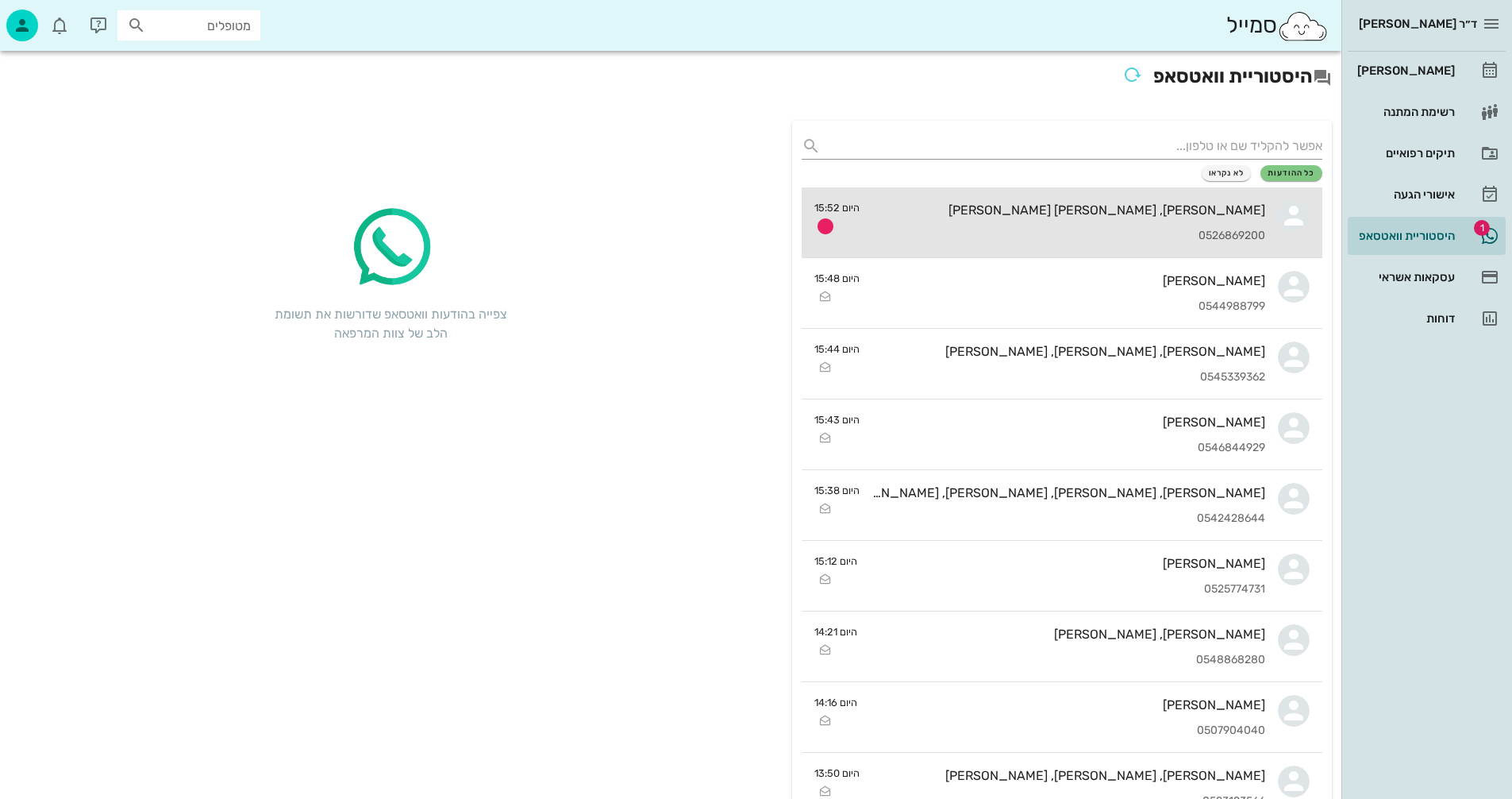
click at [1001, 215] on div "[PERSON_NAME], [PERSON_NAME] [PERSON_NAME]" at bounding box center [1068, 210] width 393 height 15
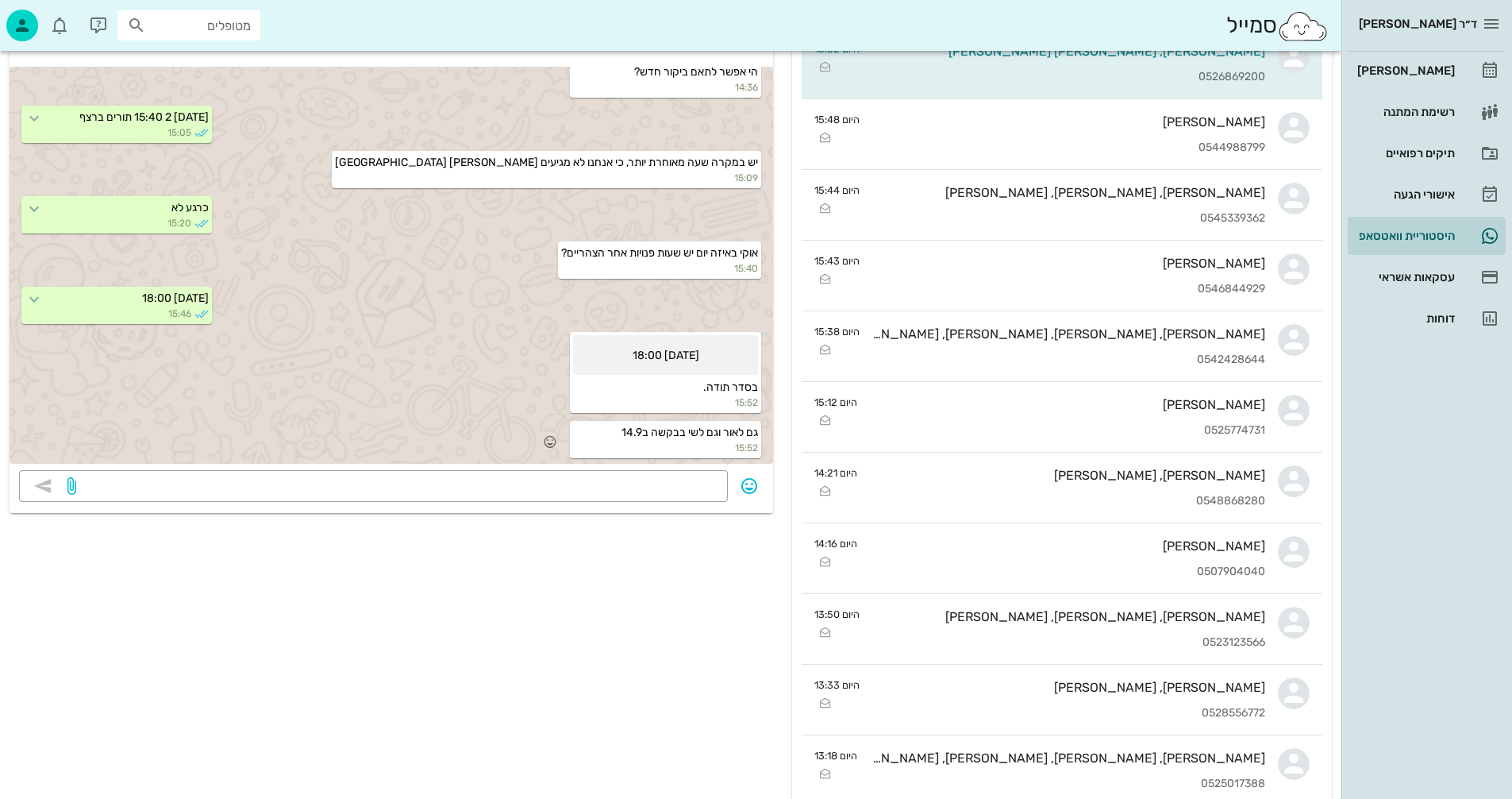
scroll to position [1487, 0]
click at [1398, 68] on div "[PERSON_NAME]" at bounding box center [1404, 71] width 101 height 13
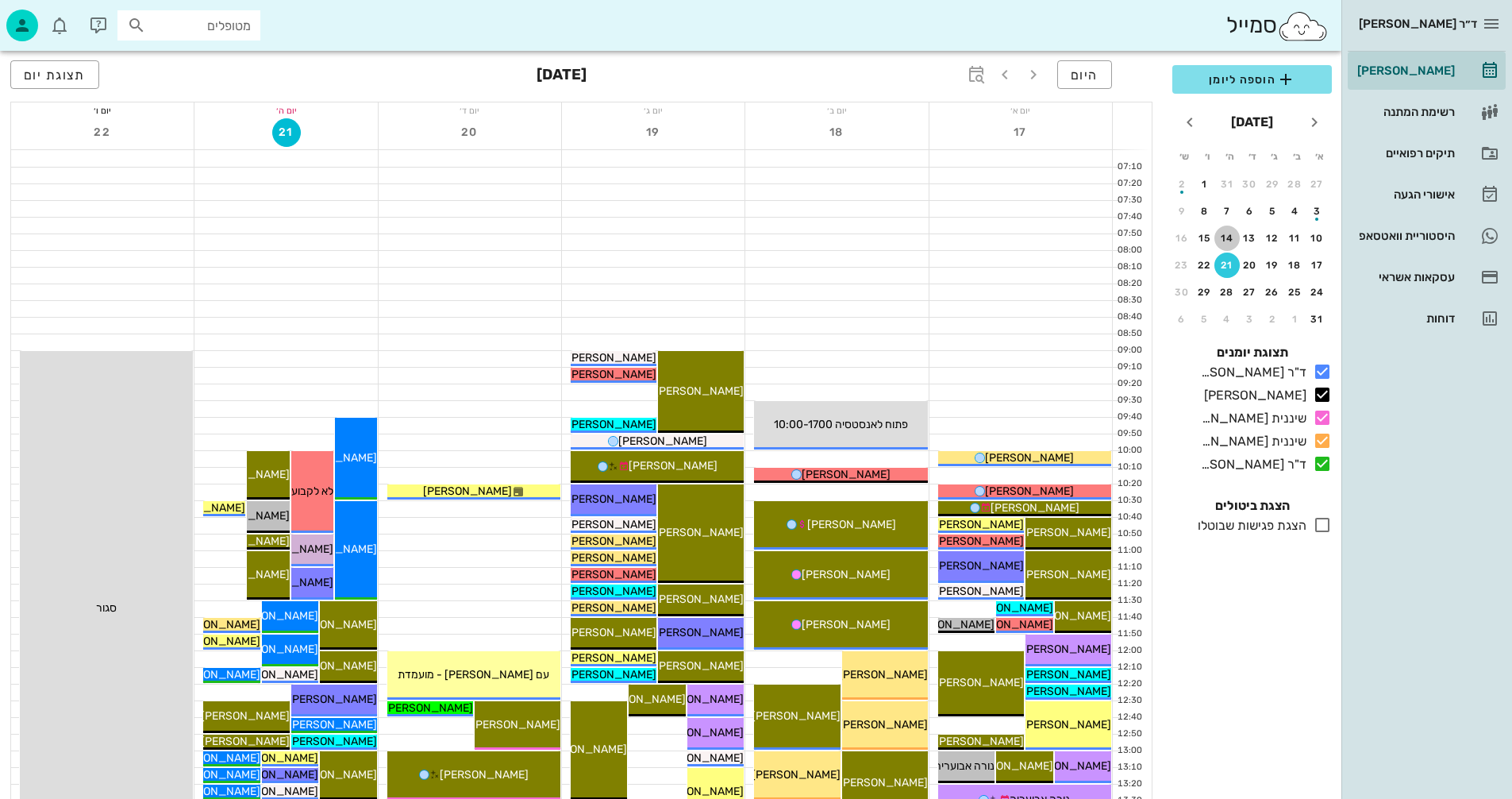
click at [1231, 234] on div "14" at bounding box center [1227, 238] width 25 height 11
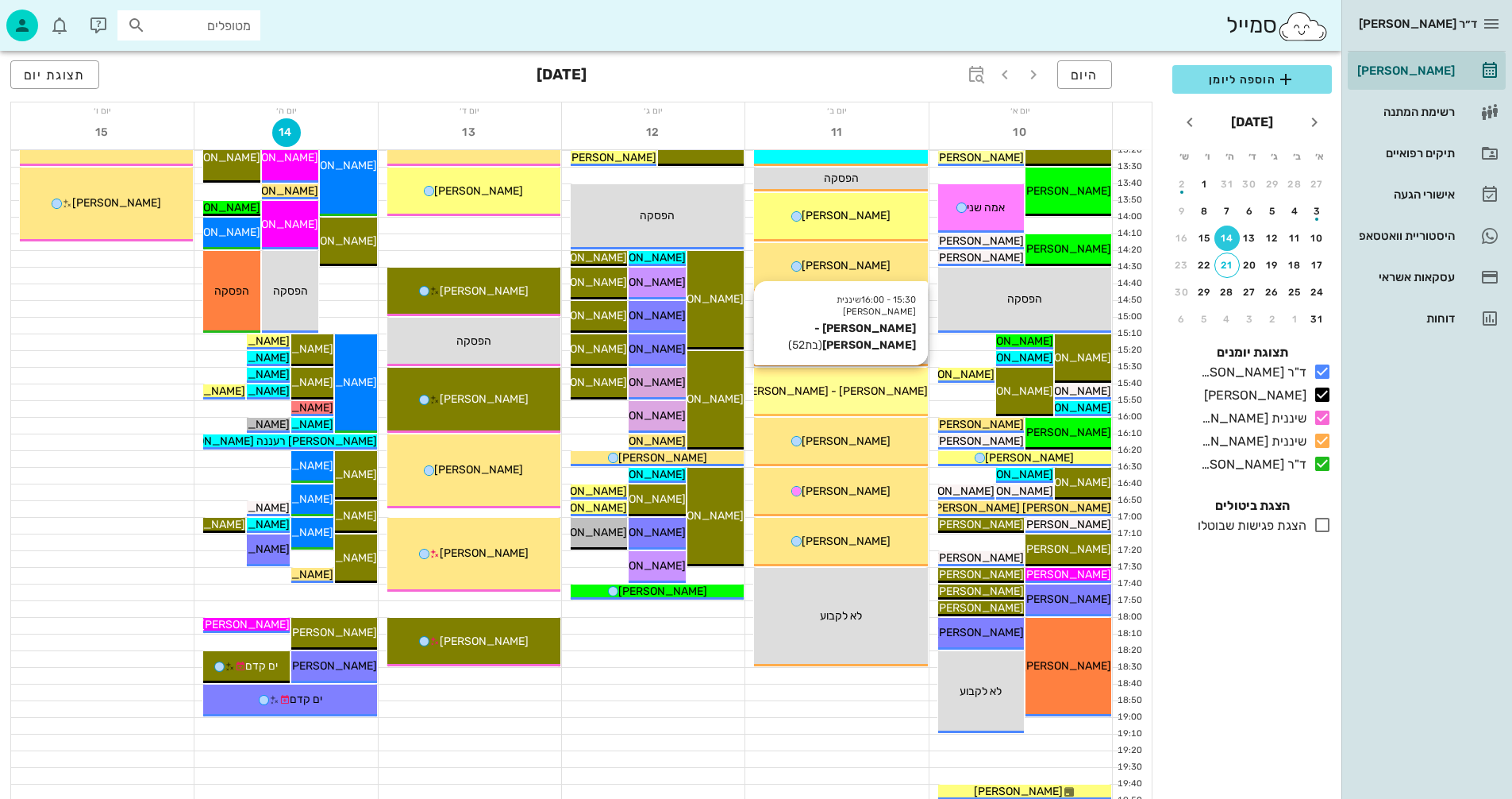
scroll to position [635, 0]
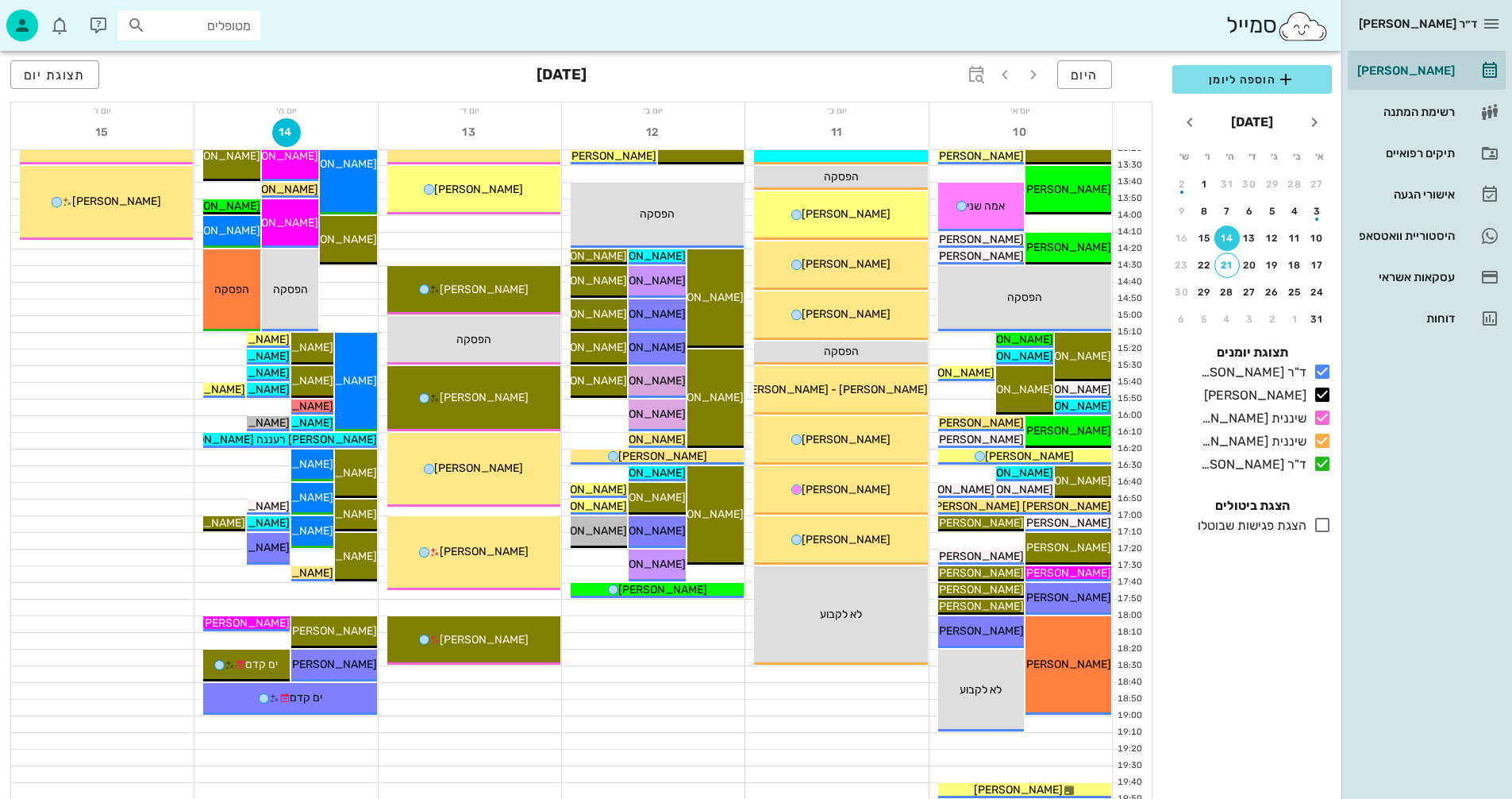
click at [1323, 524] on icon at bounding box center [1323, 525] width 20 height 20
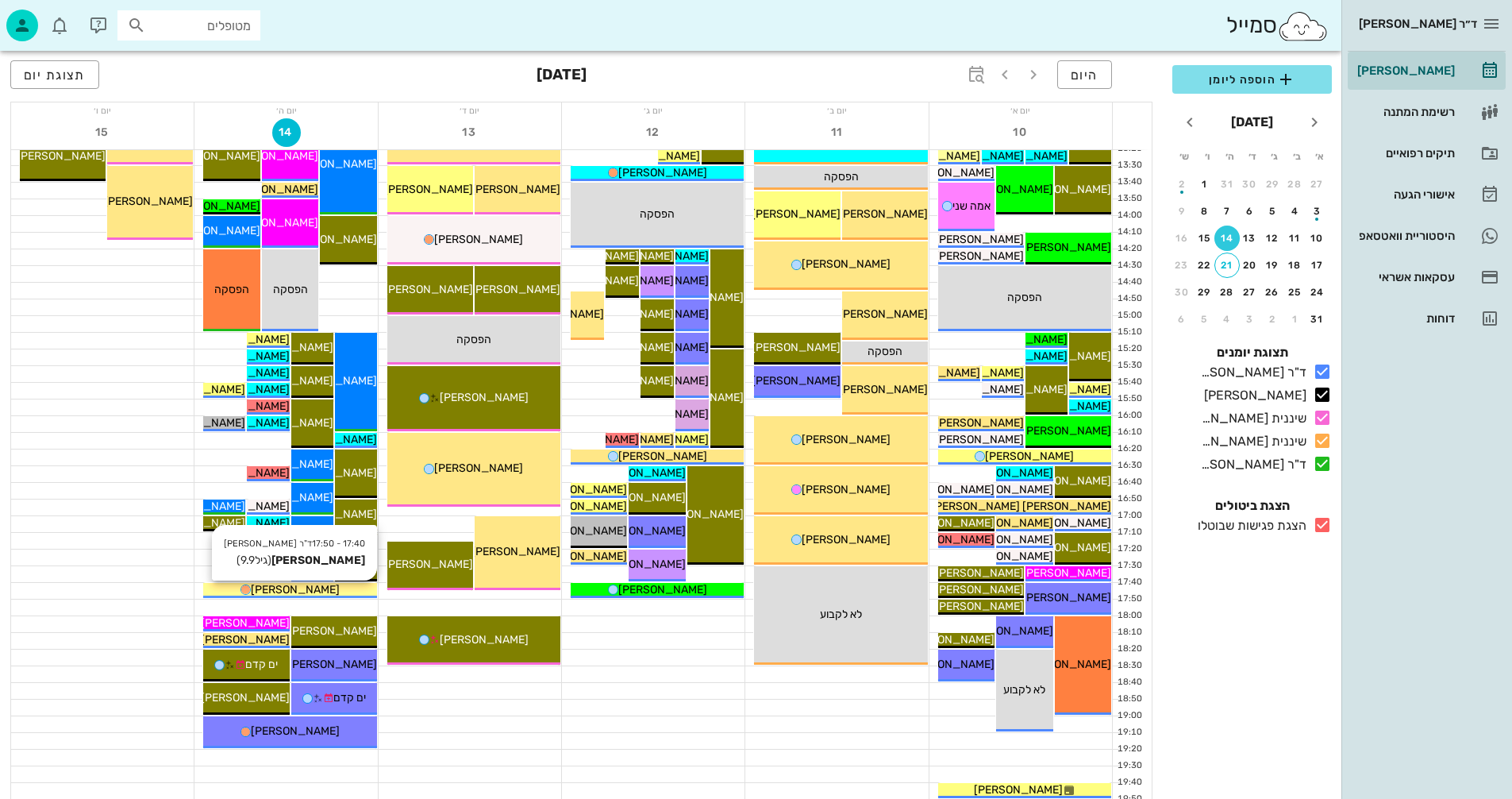
click at [345, 584] on div "[PERSON_NAME]" at bounding box center [290, 590] width 173 height 17
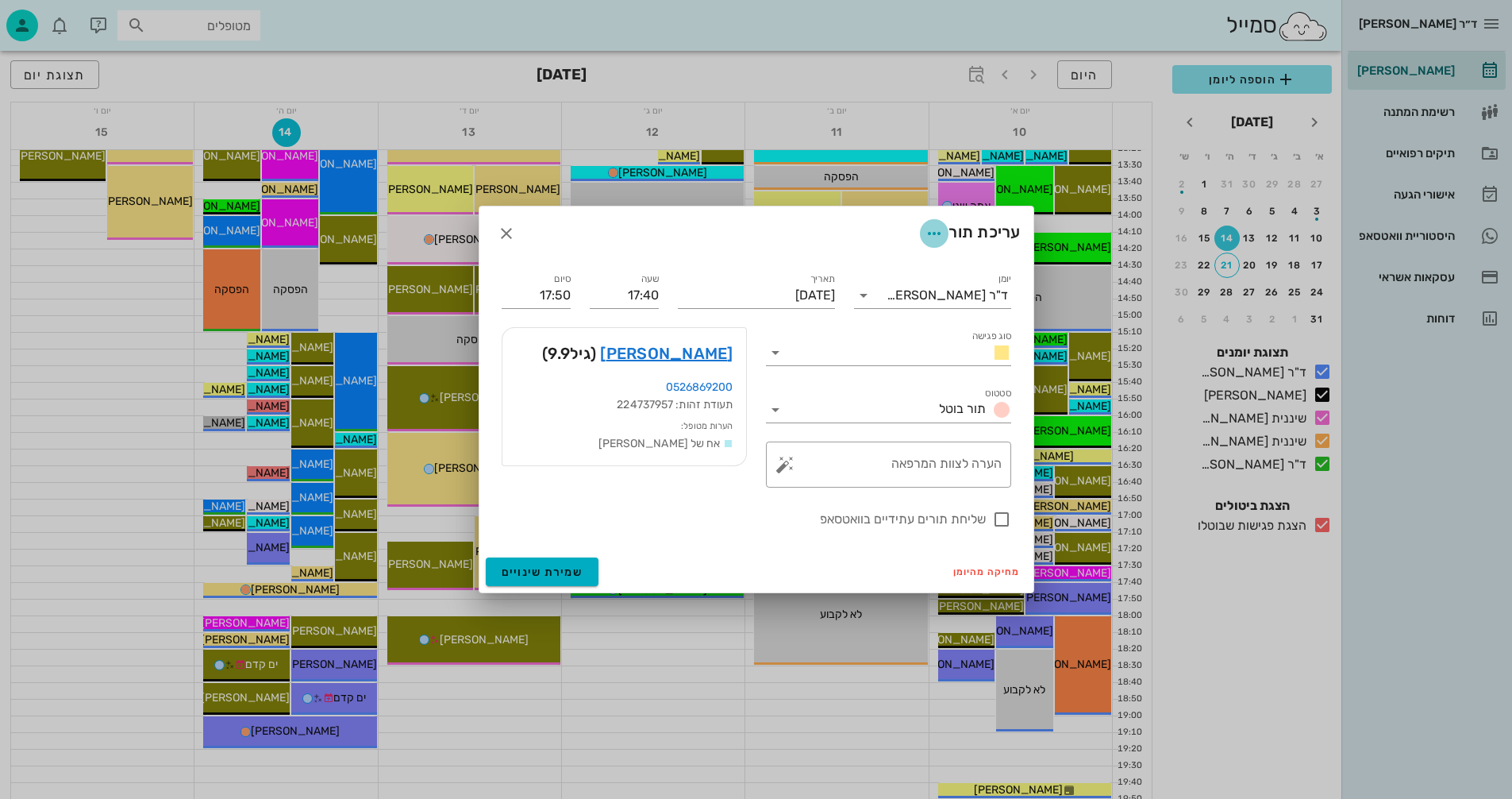
click at [927, 228] on icon "button" at bounding box center [934, 233] width 20 height 20
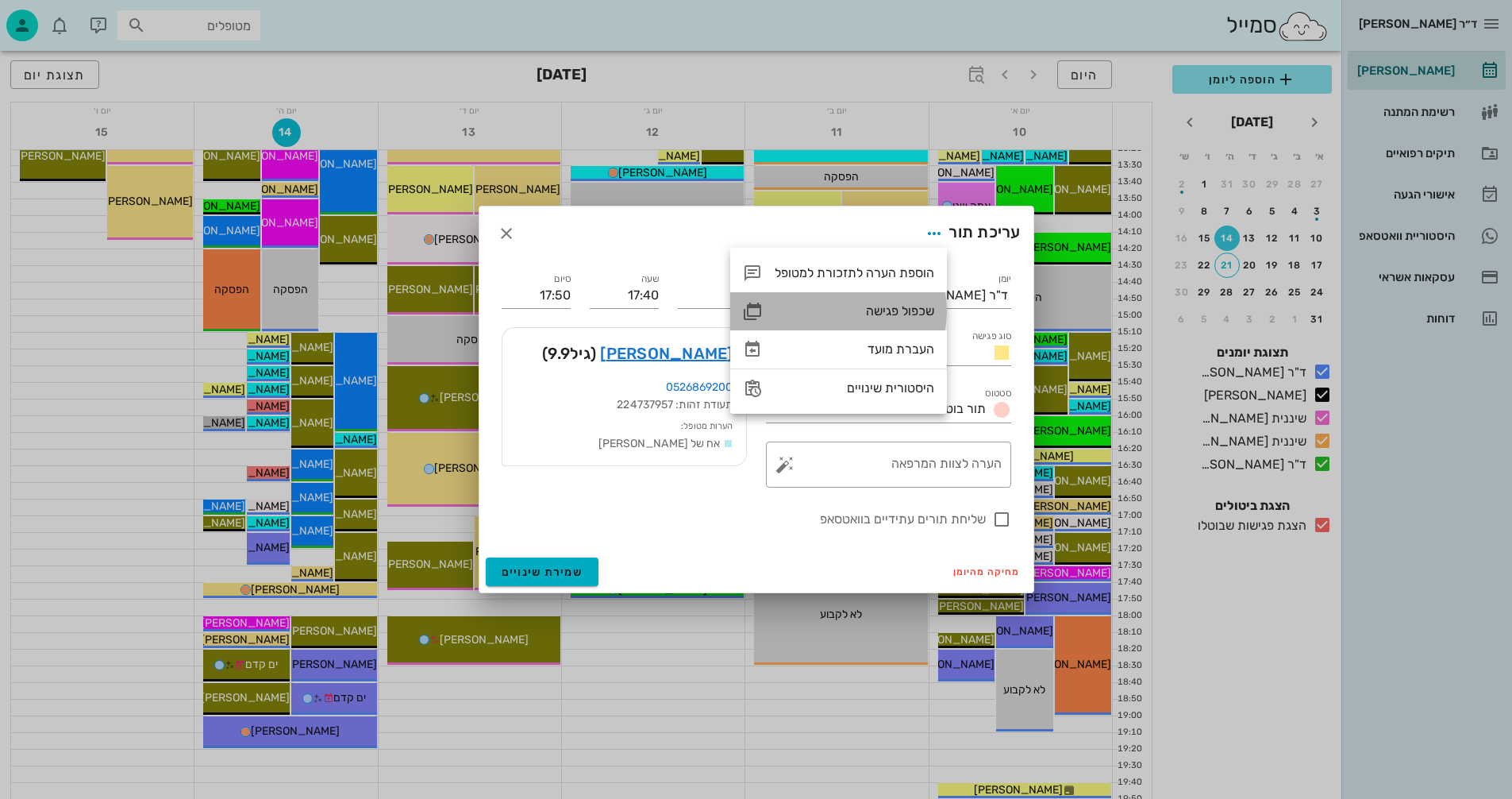
click at [868, 308] on div "שכפול פגישה" at bounding box center [854, 311] width 160 height 15
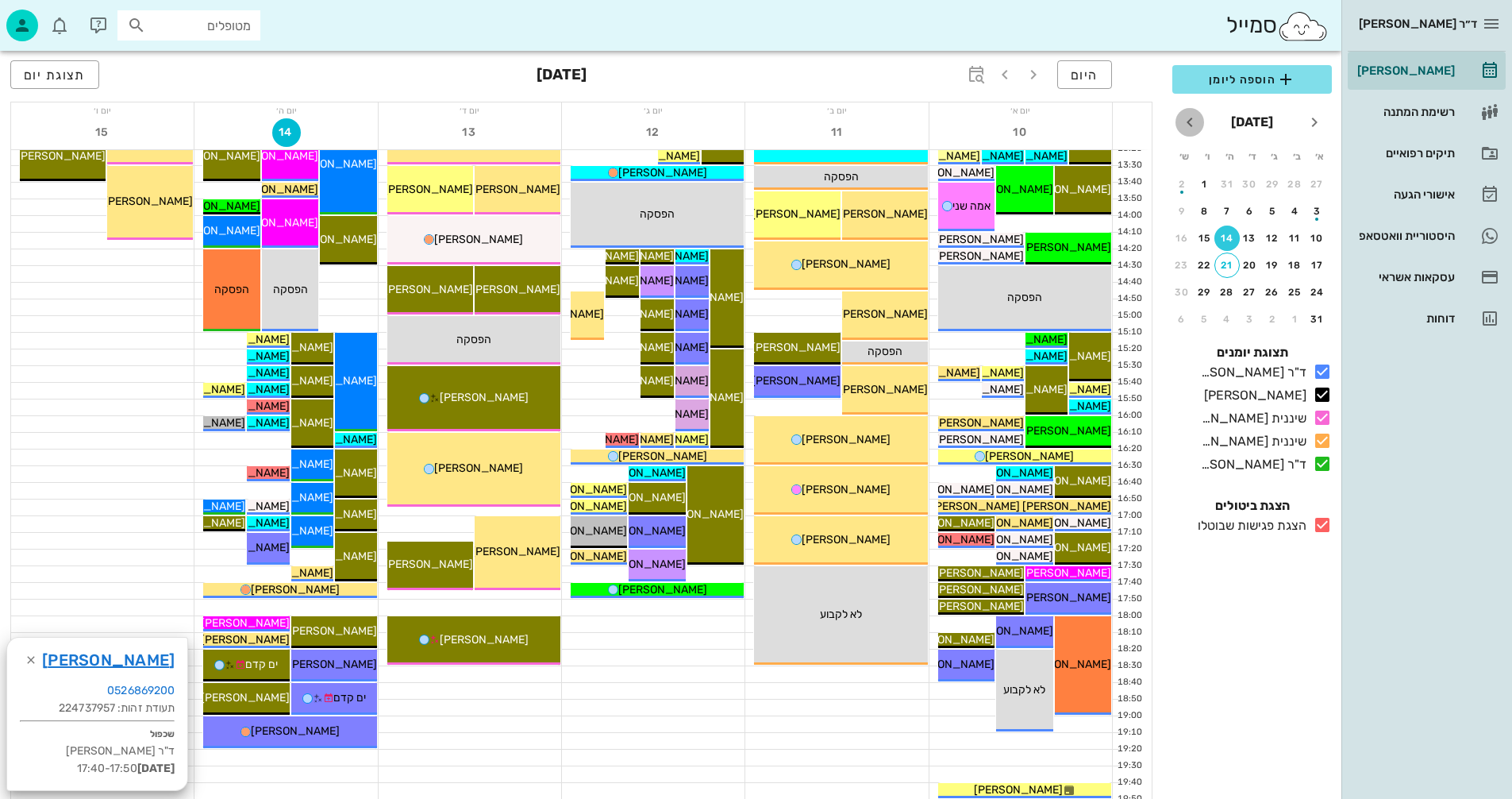
click at [1188, 118] on icon "חודש הבא" at bounding box center [1190, 122] width 20 height 20
click at [1317, 234] on div "14" at bounding box center [1317, 238] width 25 height 11
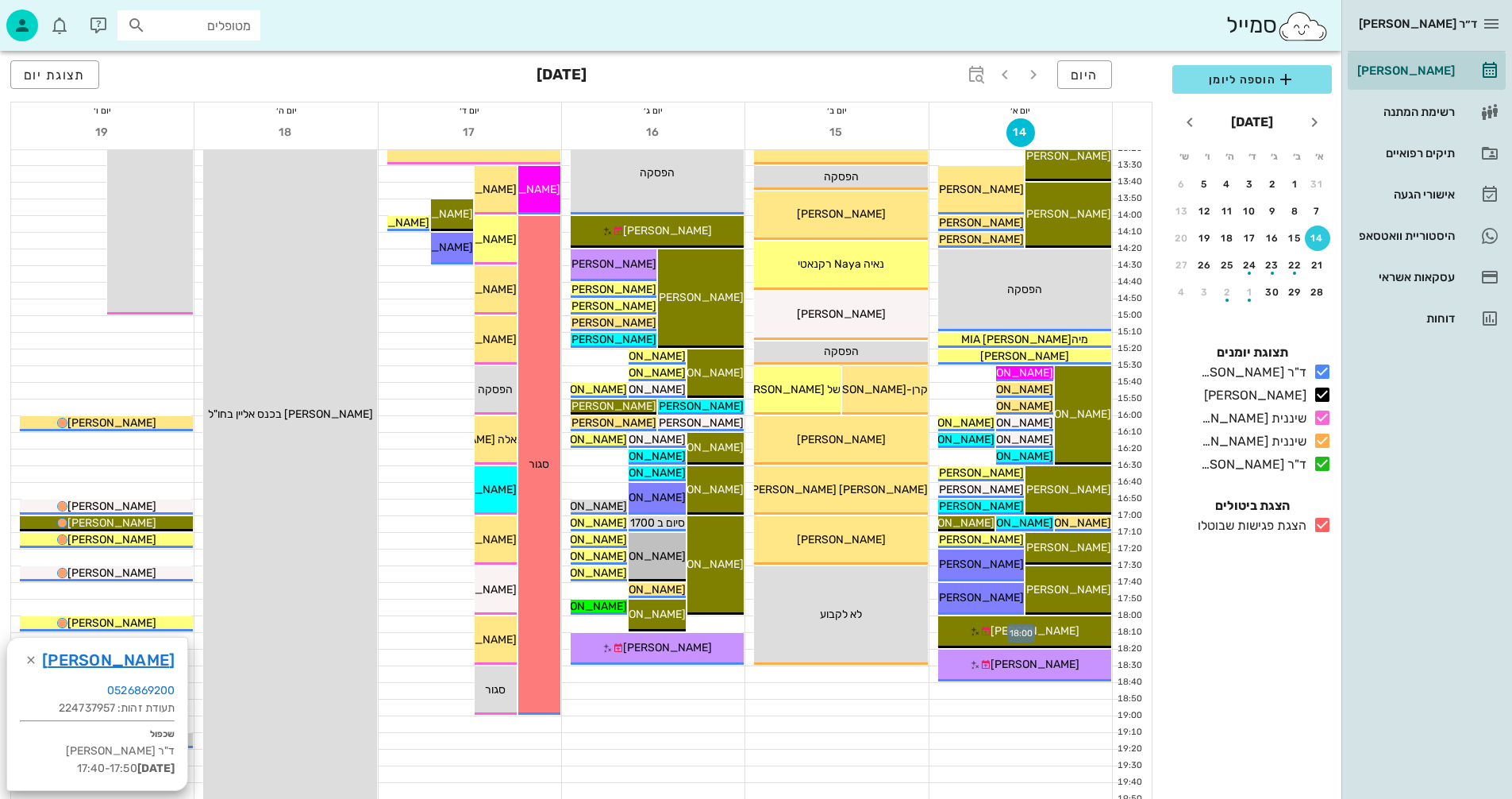
click at [934, 622] on div at bounding box center [1021, 623] width 183 height 16
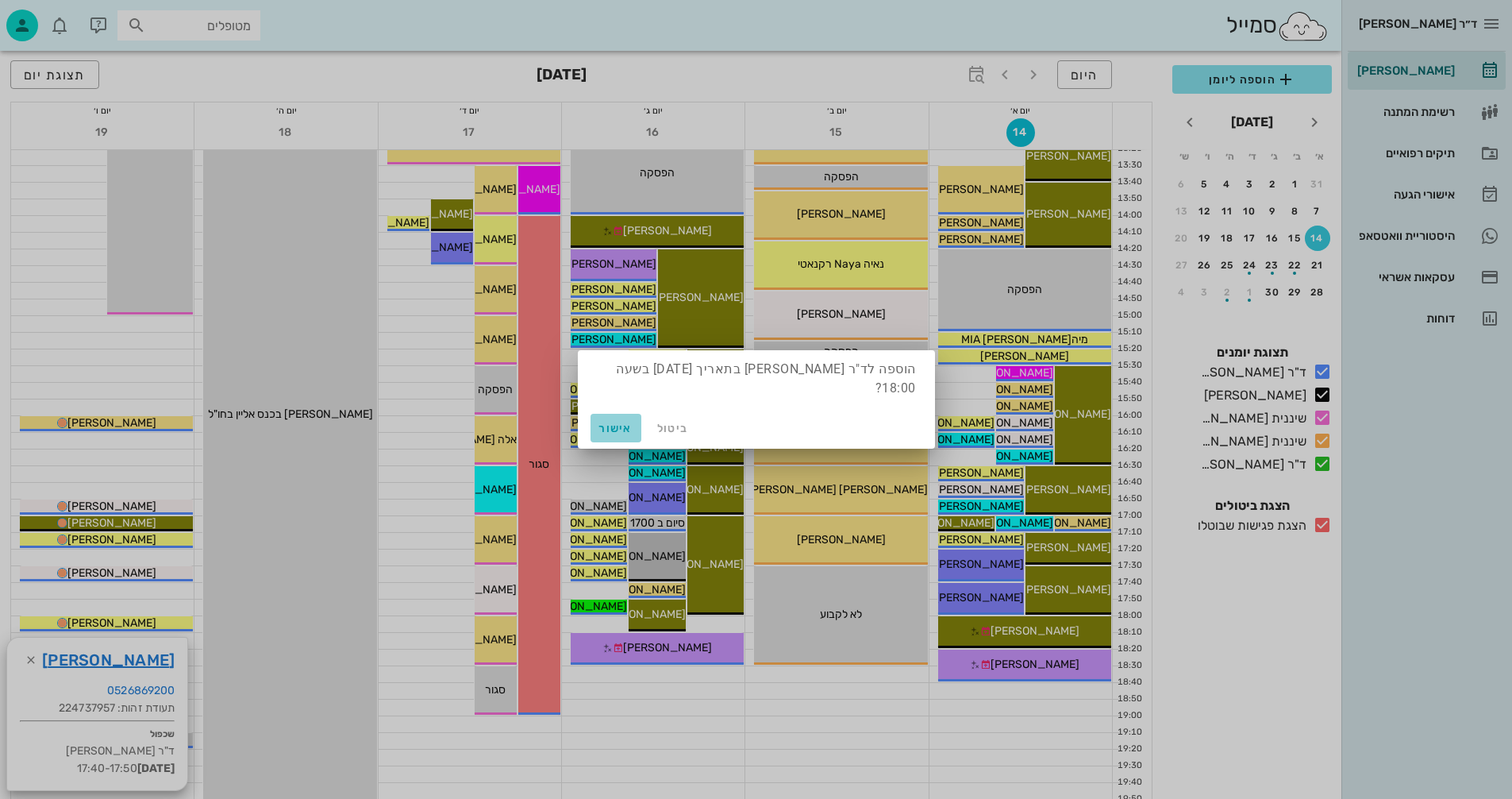
click at [620, 424] on span "אישור" at bounding box center [616, 428] width 38 height 14
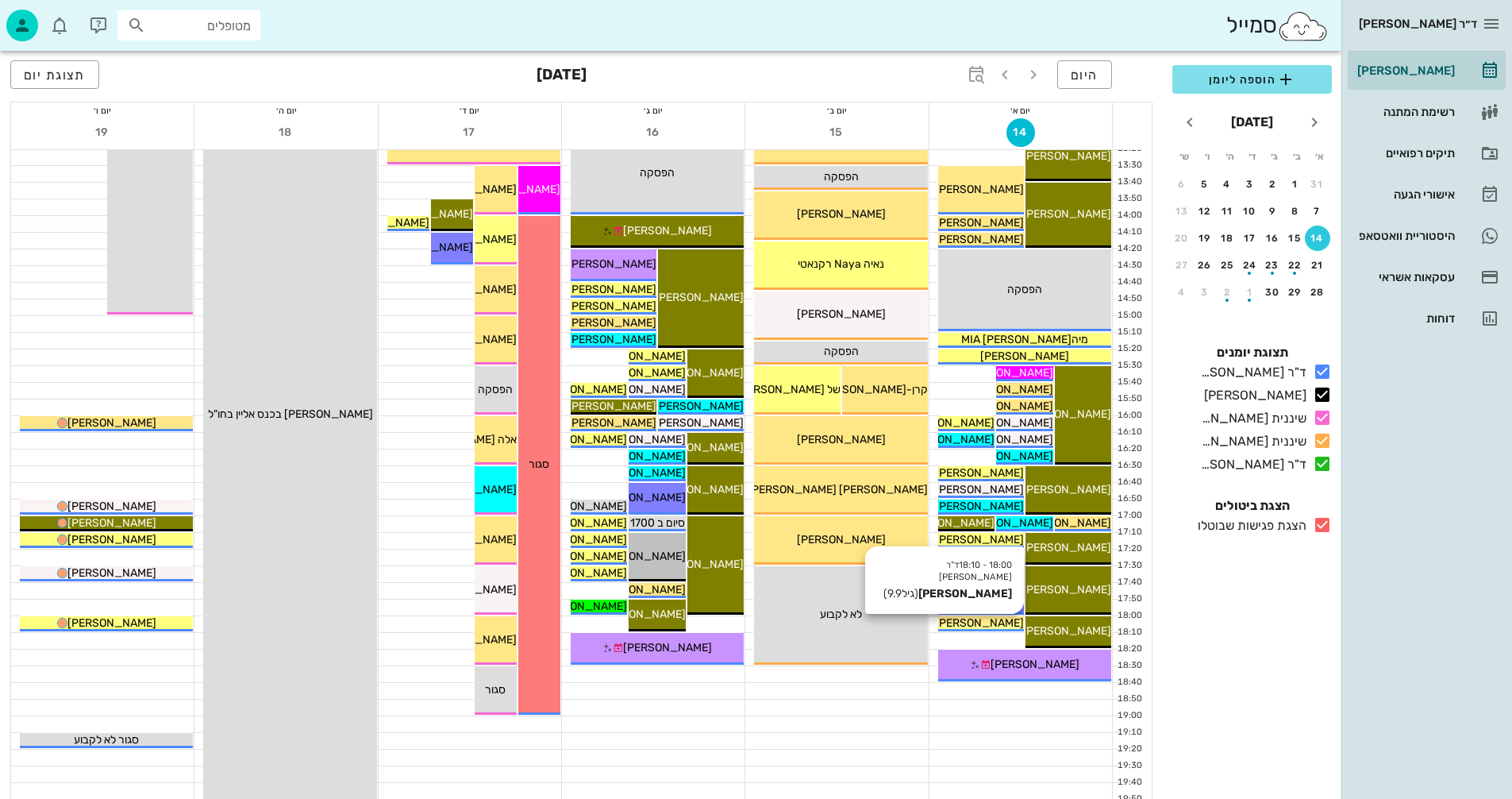
click at [971, 621] on span "[PERSON_NAME]" at bounding box center [980, 622] width 89 height 14
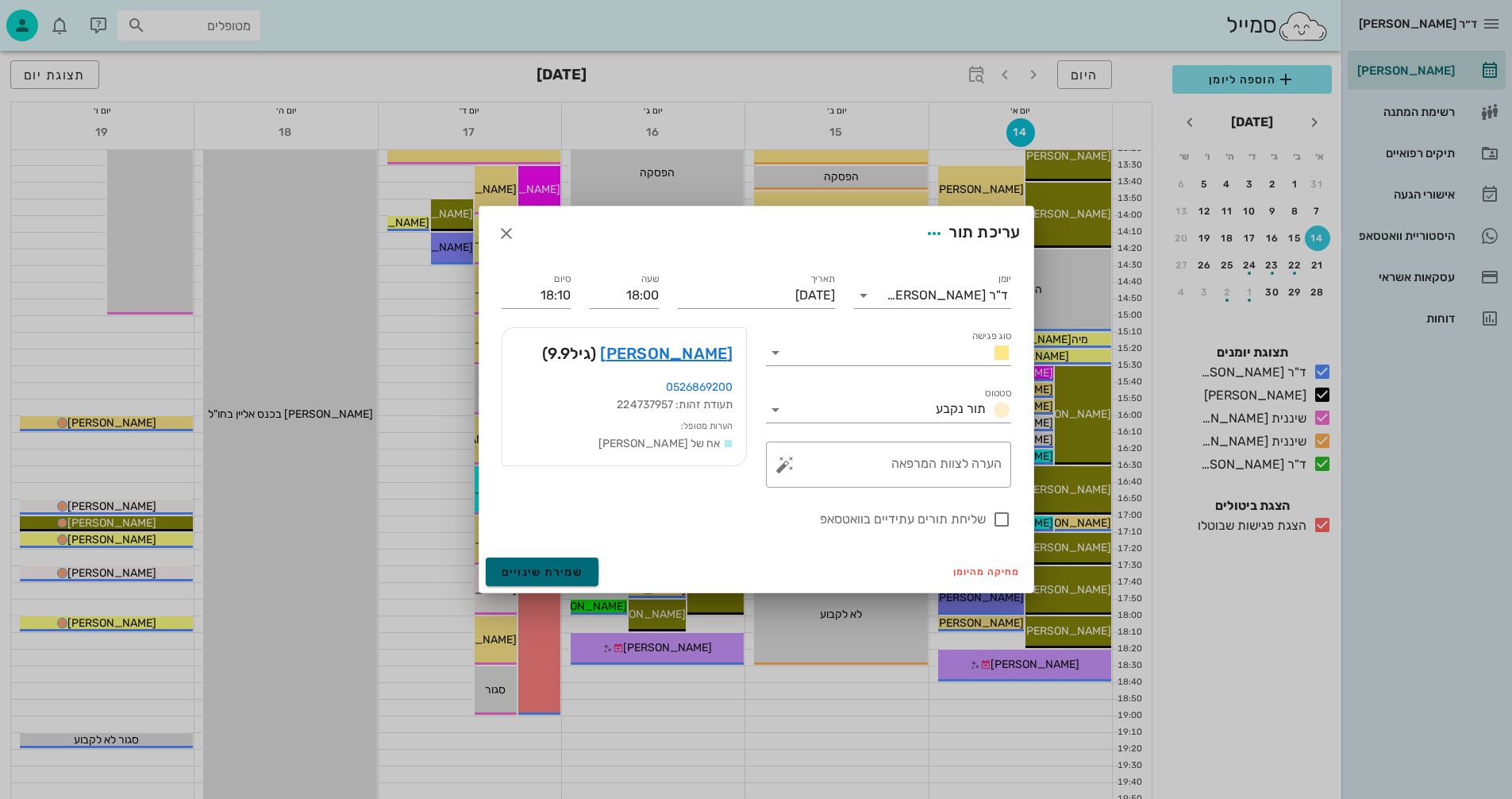
click at [535, 571] on span "שמירת שינויים" at bounding box center [542, 572] width 82 height 14
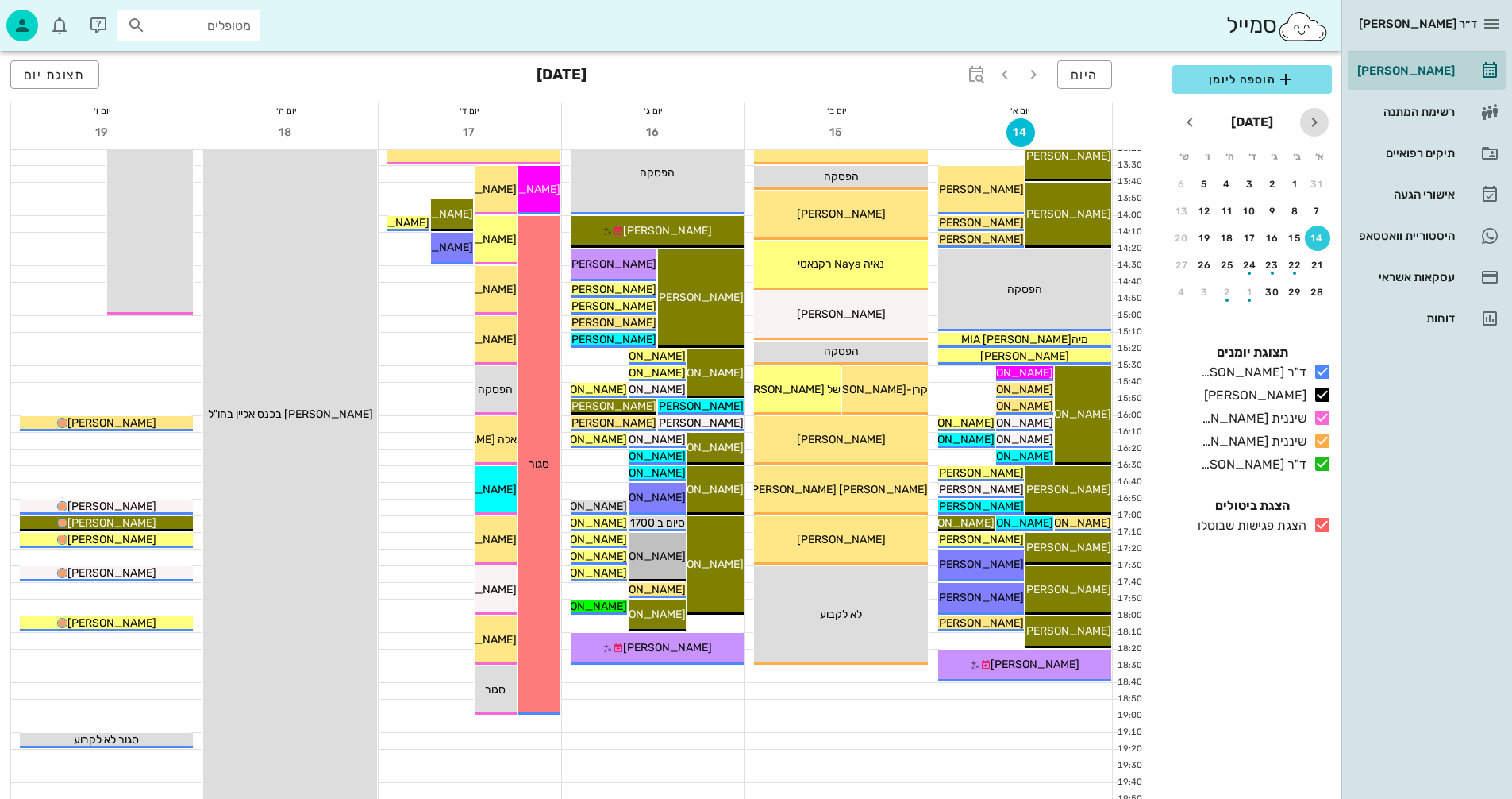
click at [1313, 121] on icon "חודש שעבר" at bounding box center [1314, 122] width 20 height 20
click at [1224, 236] on div "14" at bounding box center [1227, 238] width 25 height 11
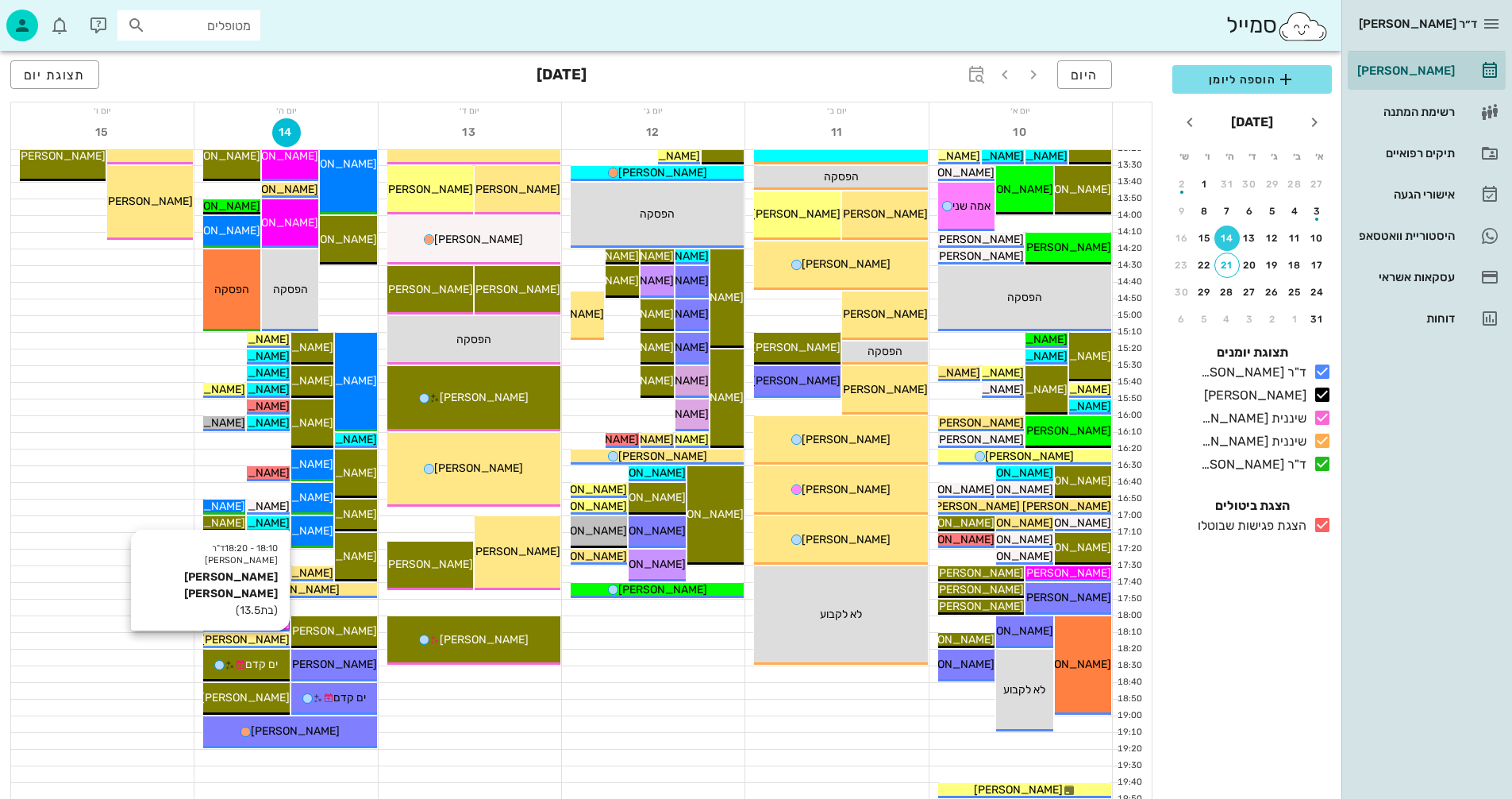
click at [269, 637] on span "[PERSON_NAME] [PERSON_NAME]" at bounding box center [200, 639] width 180 height 14
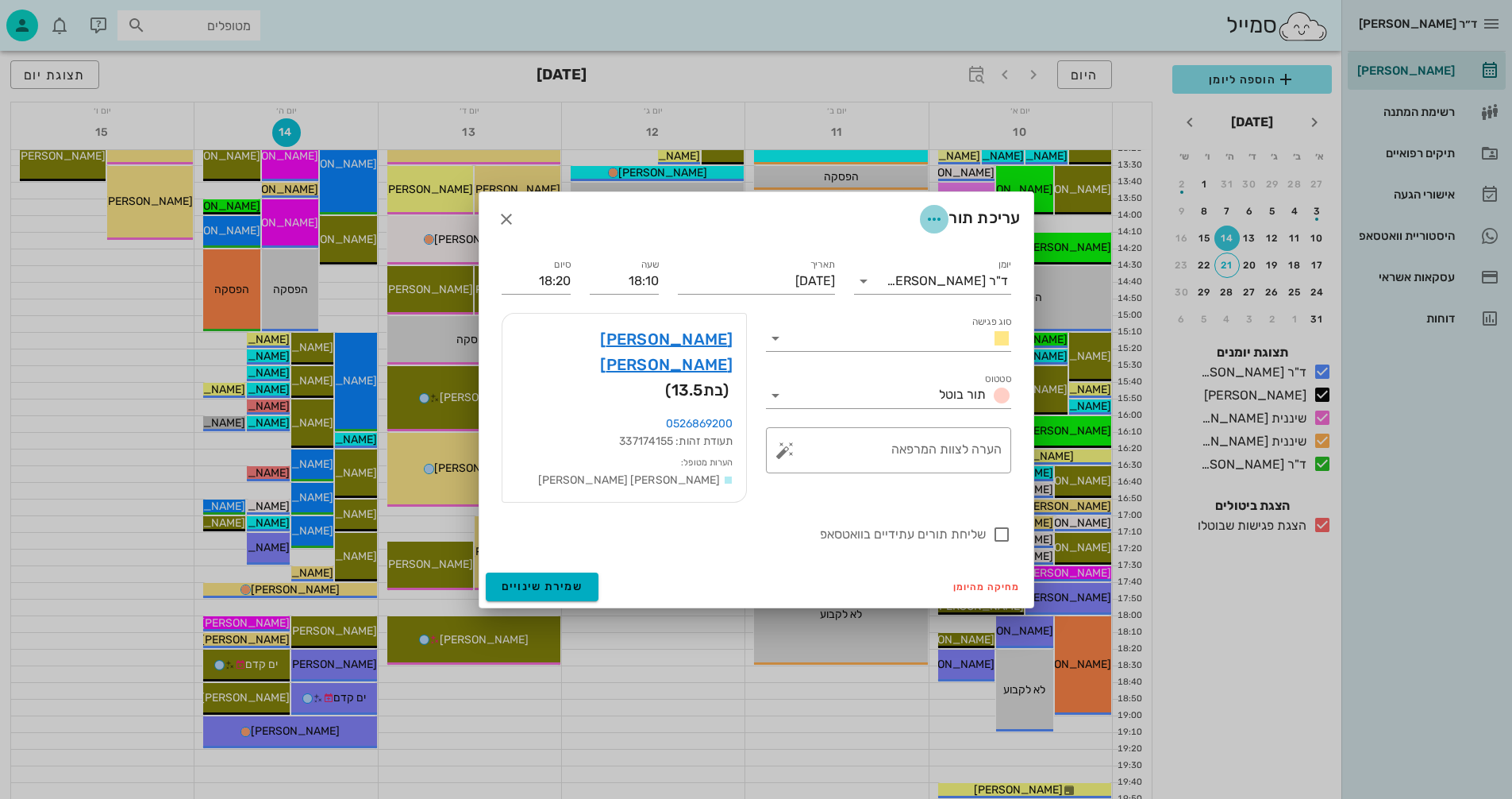
click at [932, 229] on icon "button" at bounding box center [934, 219] width 20 height 20
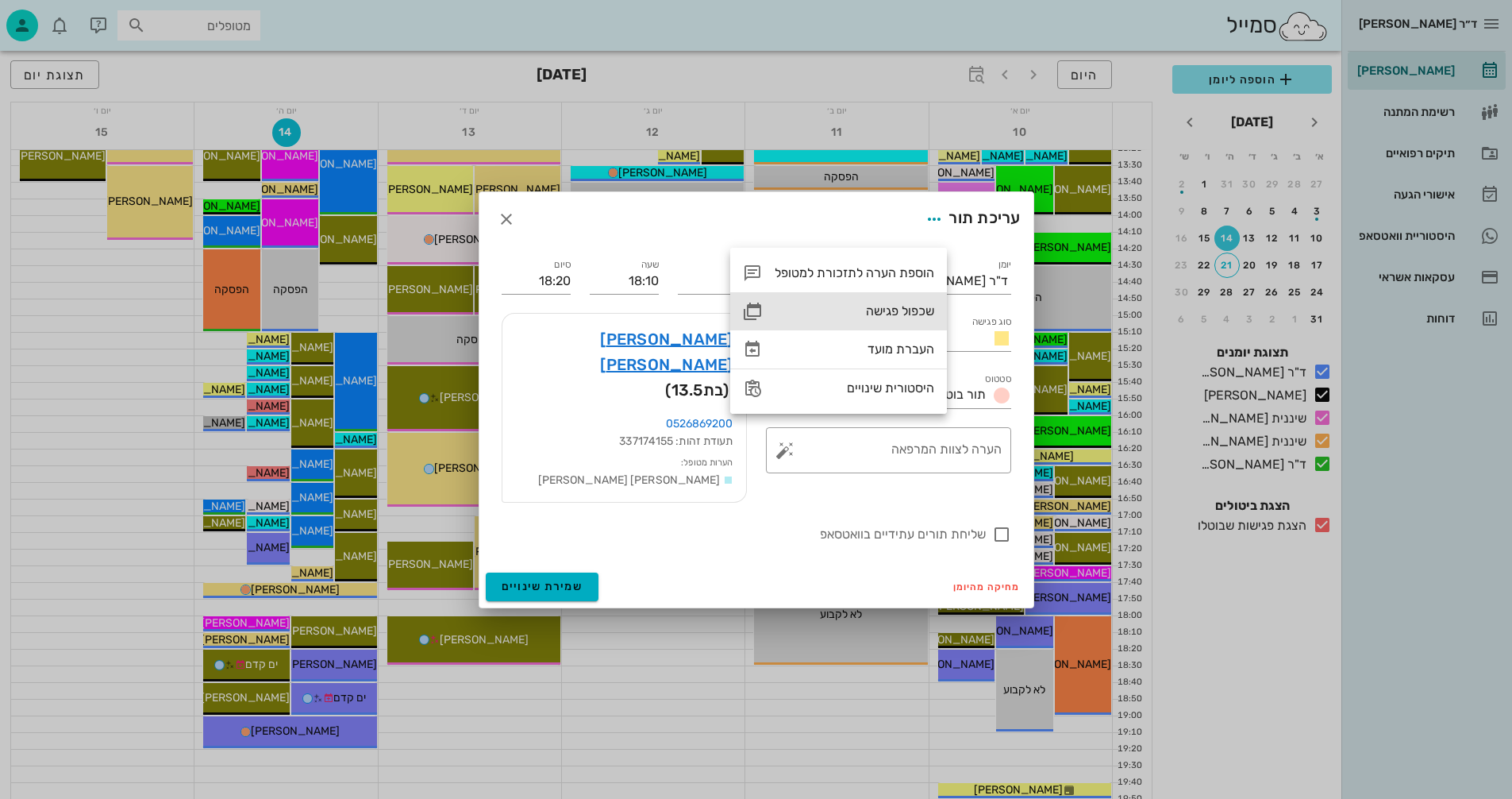
click at [886, 307] on div "שכפול פגישה" at bounding box center [854, 311] width 160 height 15
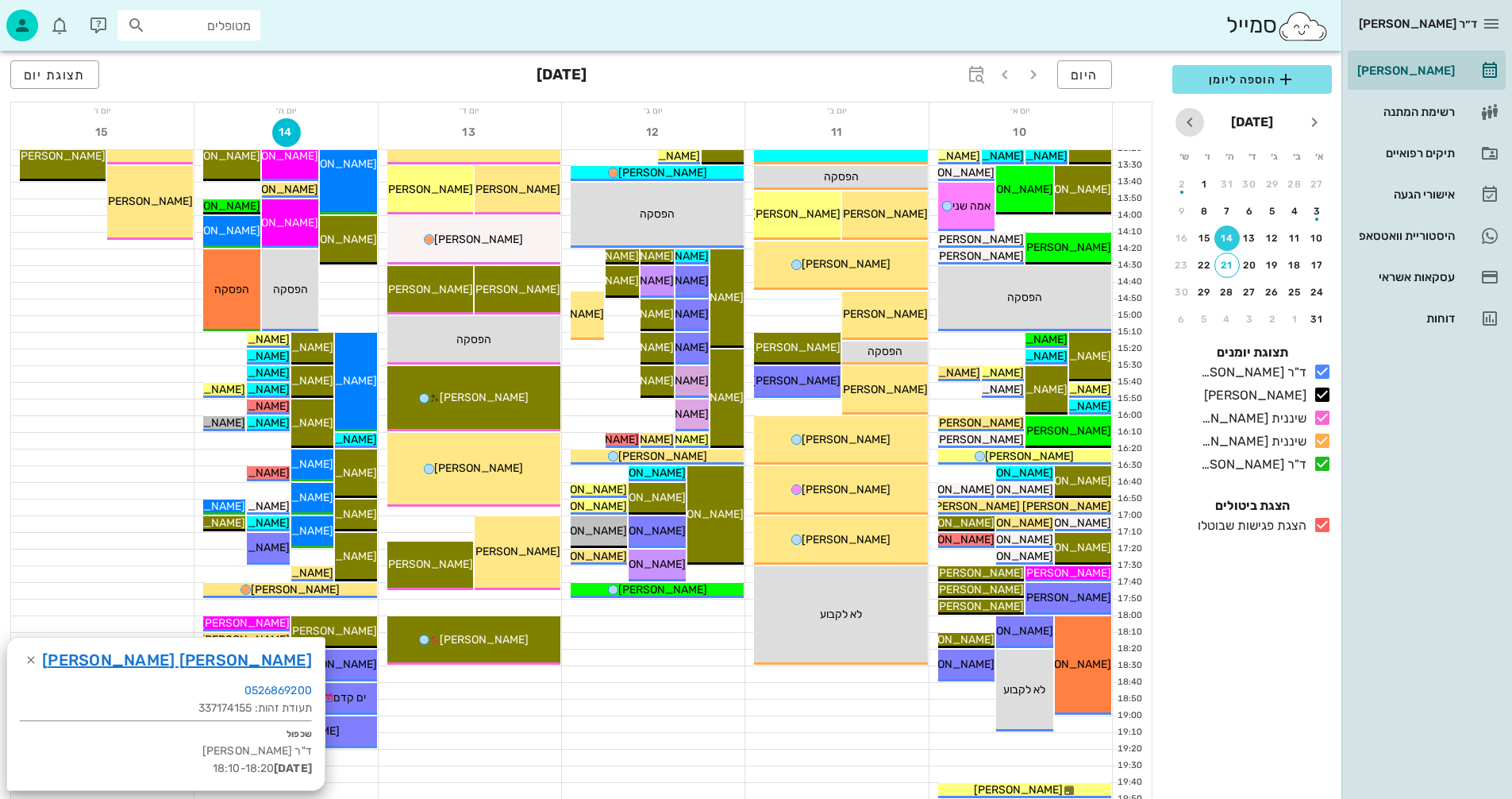
click at [1190, 120] on icon "חודש הבא" at bounding box center [1190, 122] width 20 height 20
click at [1321, 233] on div "14" at bounding box center [1317, 238] width 25 height 11
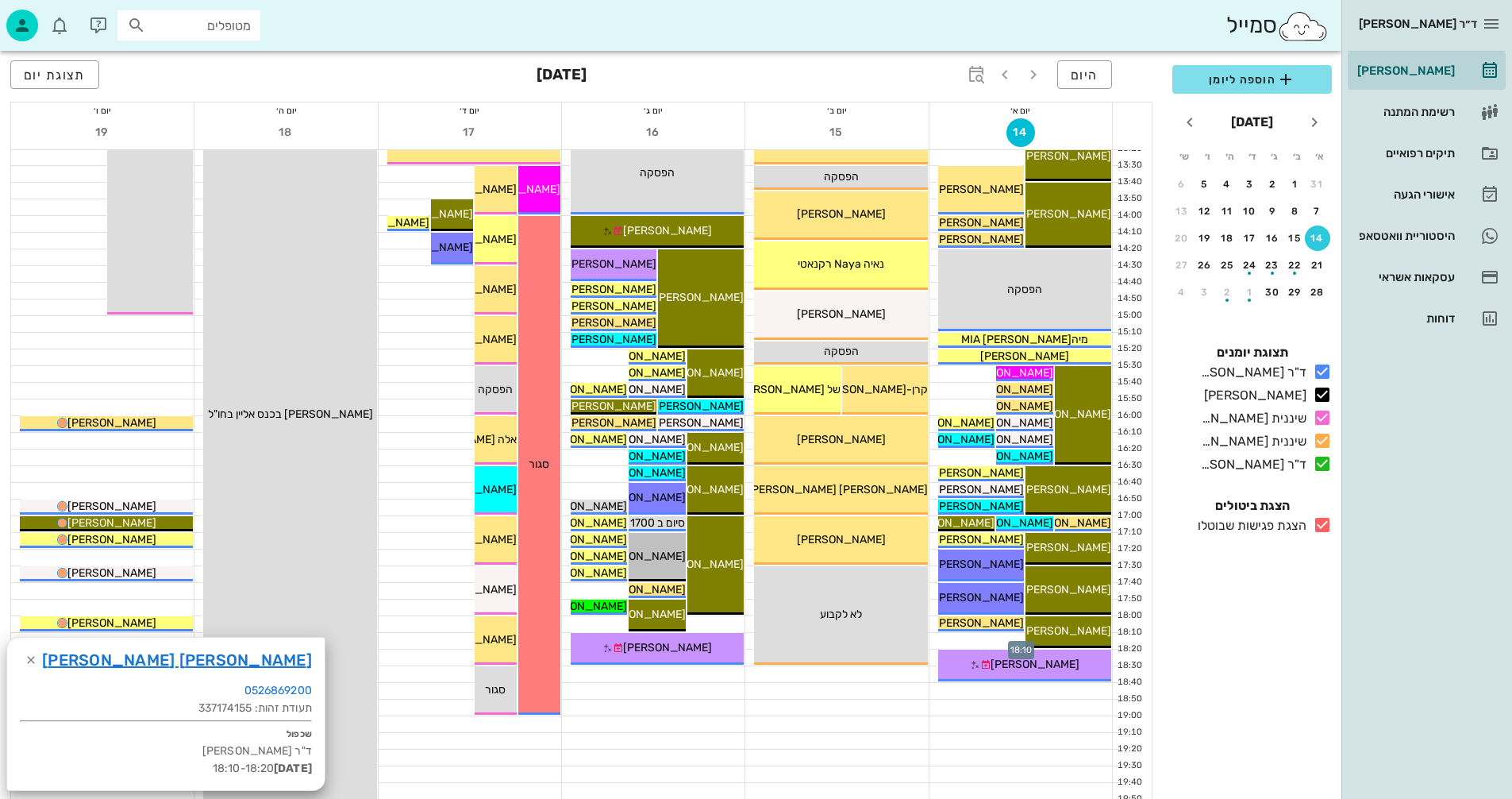
click at [963, 641] on div at bounding box center [1021, 640] width 183 height 16
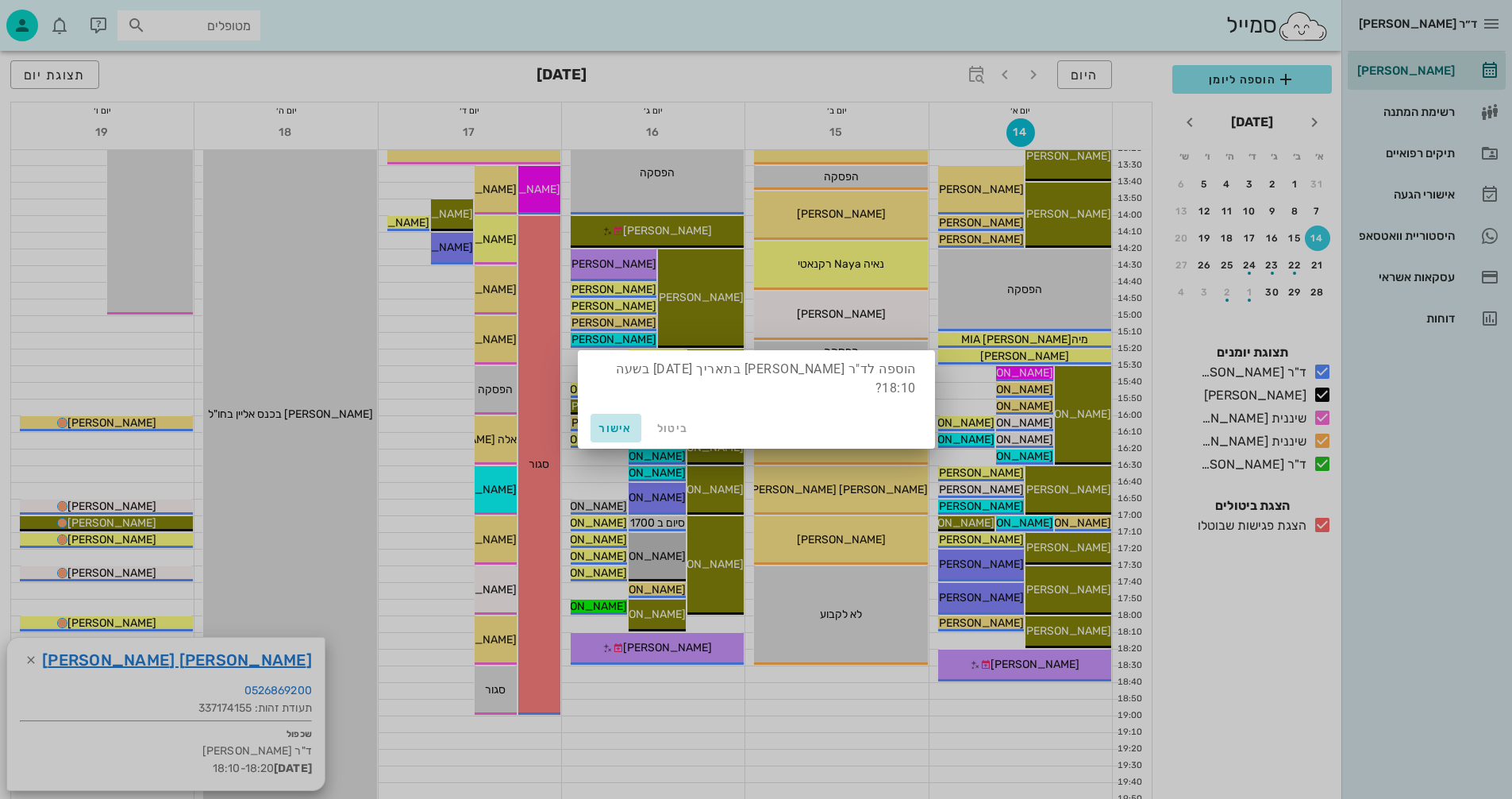
click at [613, 427] on span "אישור" at bounding box center [616, 428] width 38 height 14
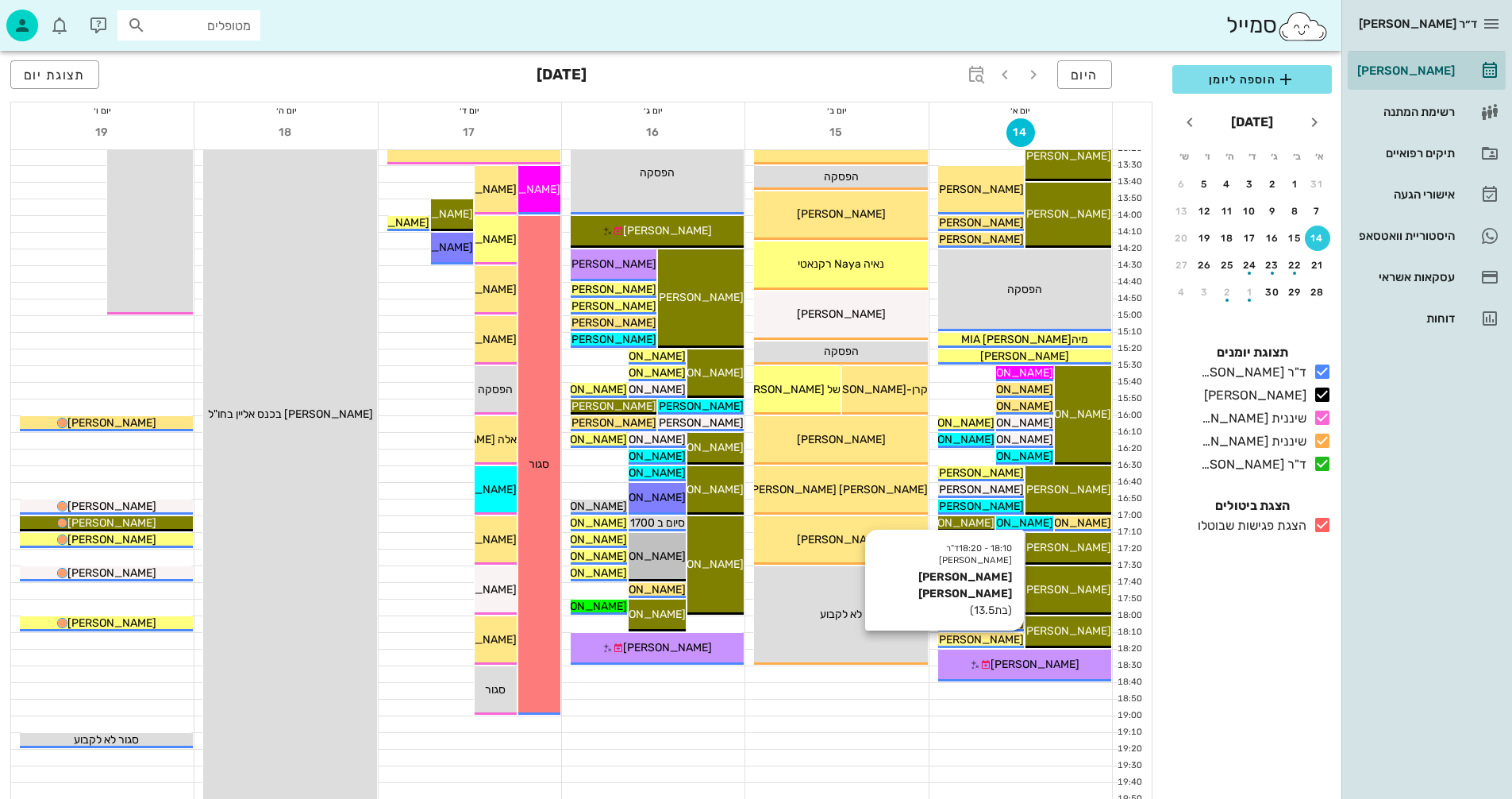
click at [982, 638] on span "[PERSON_NAME] [PERSON_NAME]" at bounding box center [934, 639] width 180 height 14
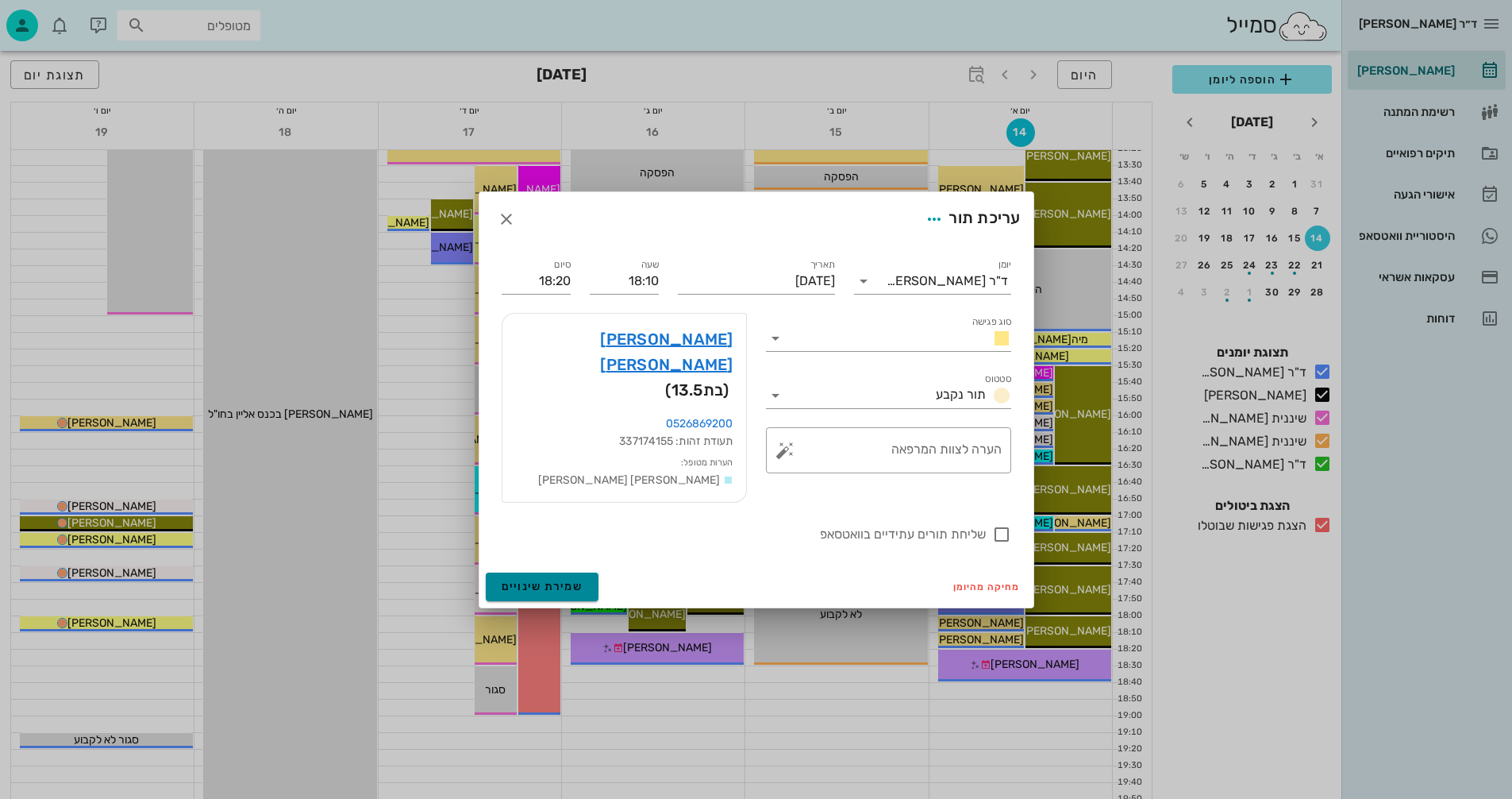
click at [566, 580] on span "שמירת שינויים" at bounding box center [542, 586] width 82 height 14
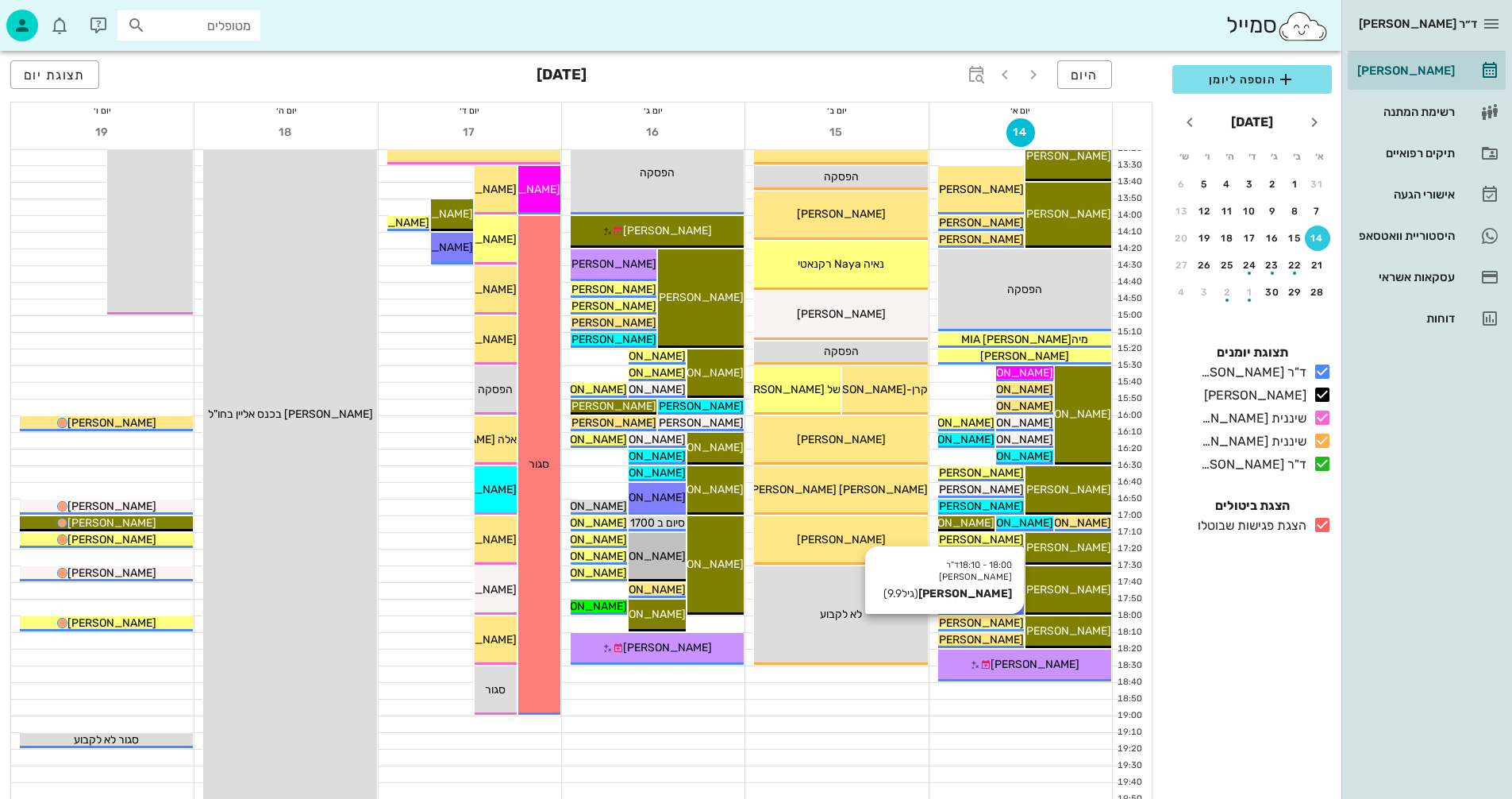
click at [971, 622] on span "[PERSON_NAME]" at bounding box center [980, 622] width 89 height 14
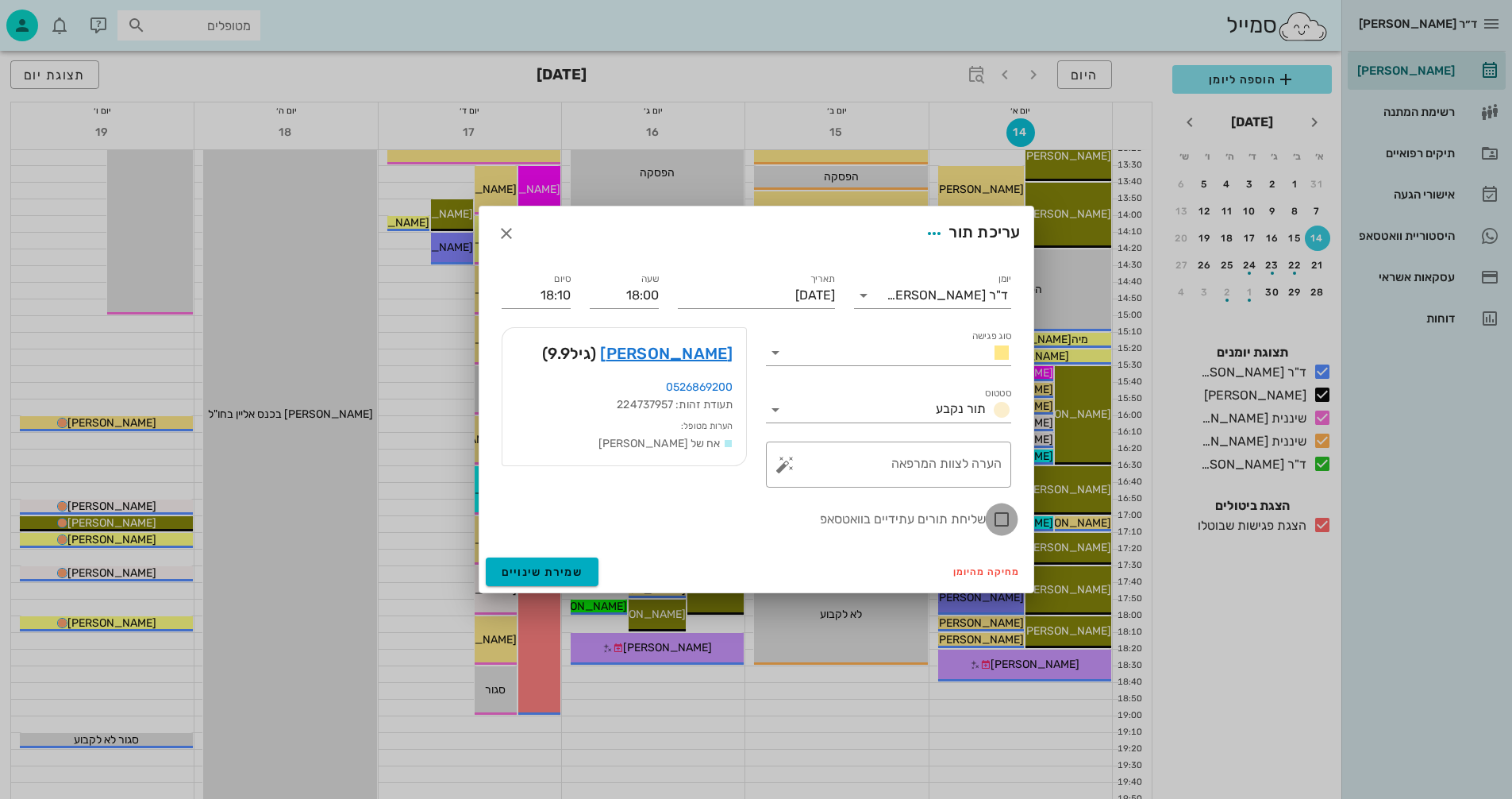
click at [1001, 521] on div at bounding box center [1001, 519] width 27 height 27
checkbox input "true"
click at [512, 566] on span "שמירת שינויים" at bounding box center [542, 572] width 82 height 14
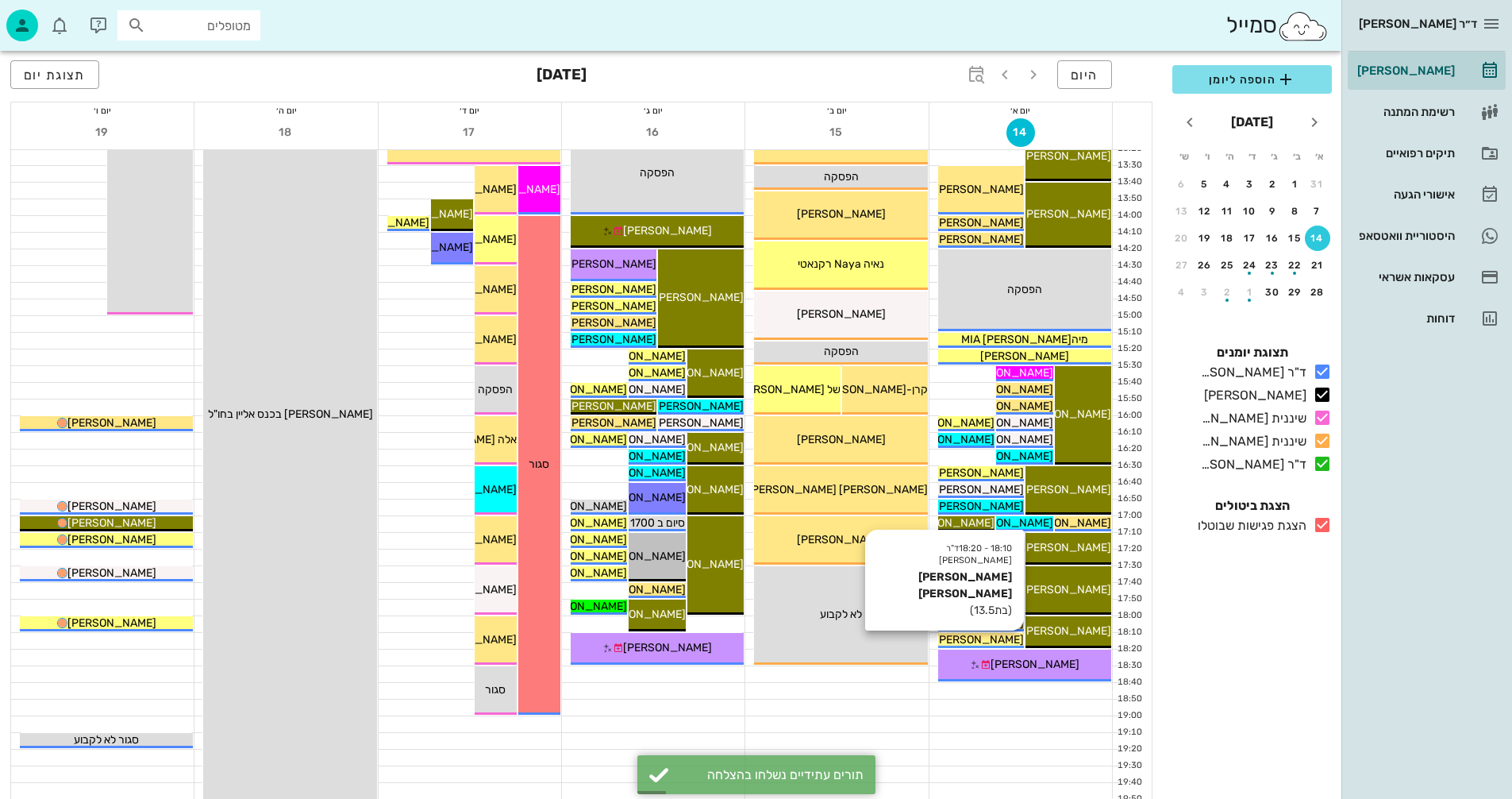
click at [984, 640] on span "[PERSON_NAME] [PERSON_NAME]" at bounding box center [934, 639] width 180 height 14
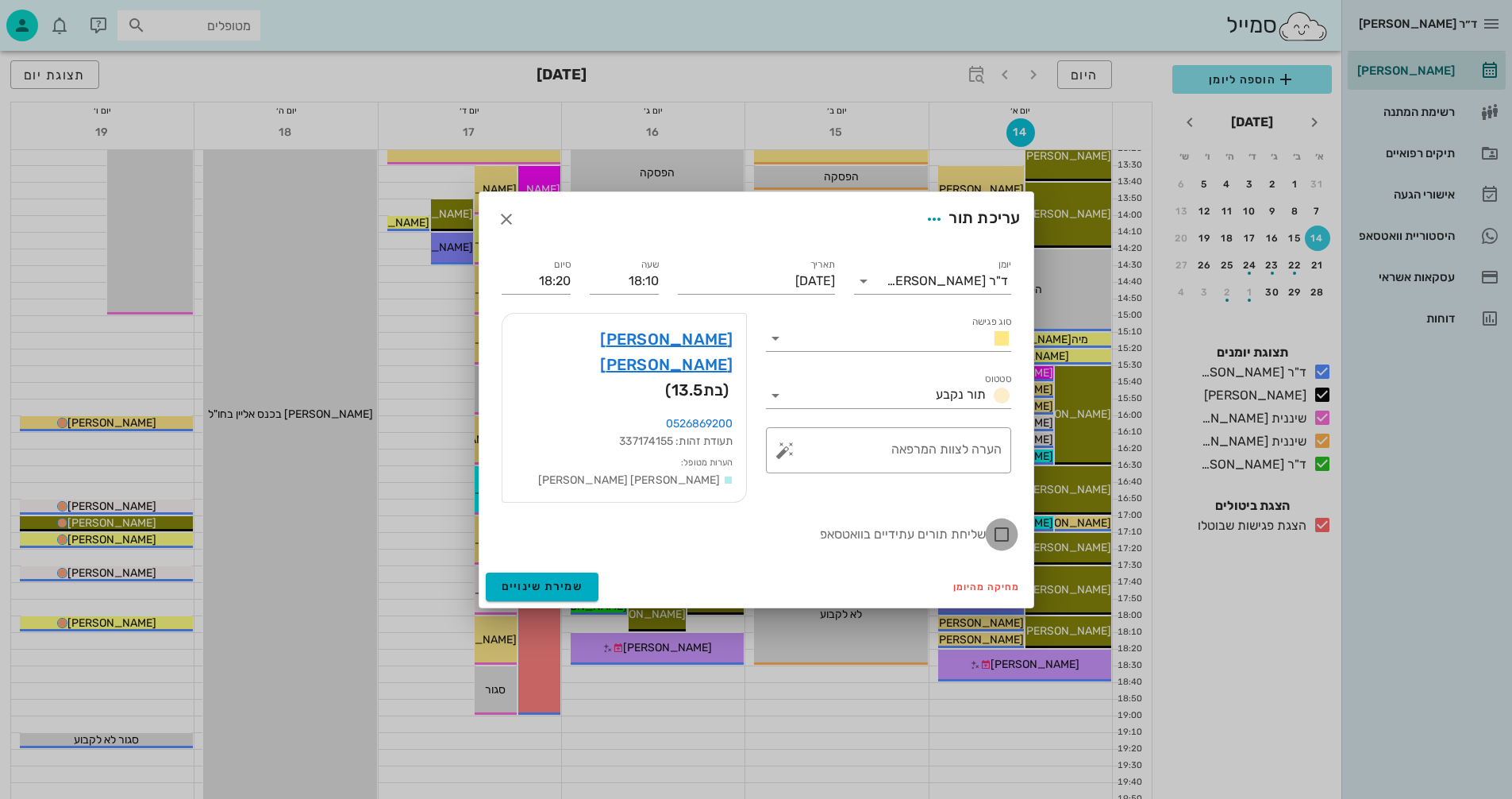
click at [1000, 521] on div at bounding box center [1001, 534] width 27 height 27
checkbox input "true"
click at [537, 580] on span "שמירת שינויים" at bounding box center [542, 586] width 82 height 14
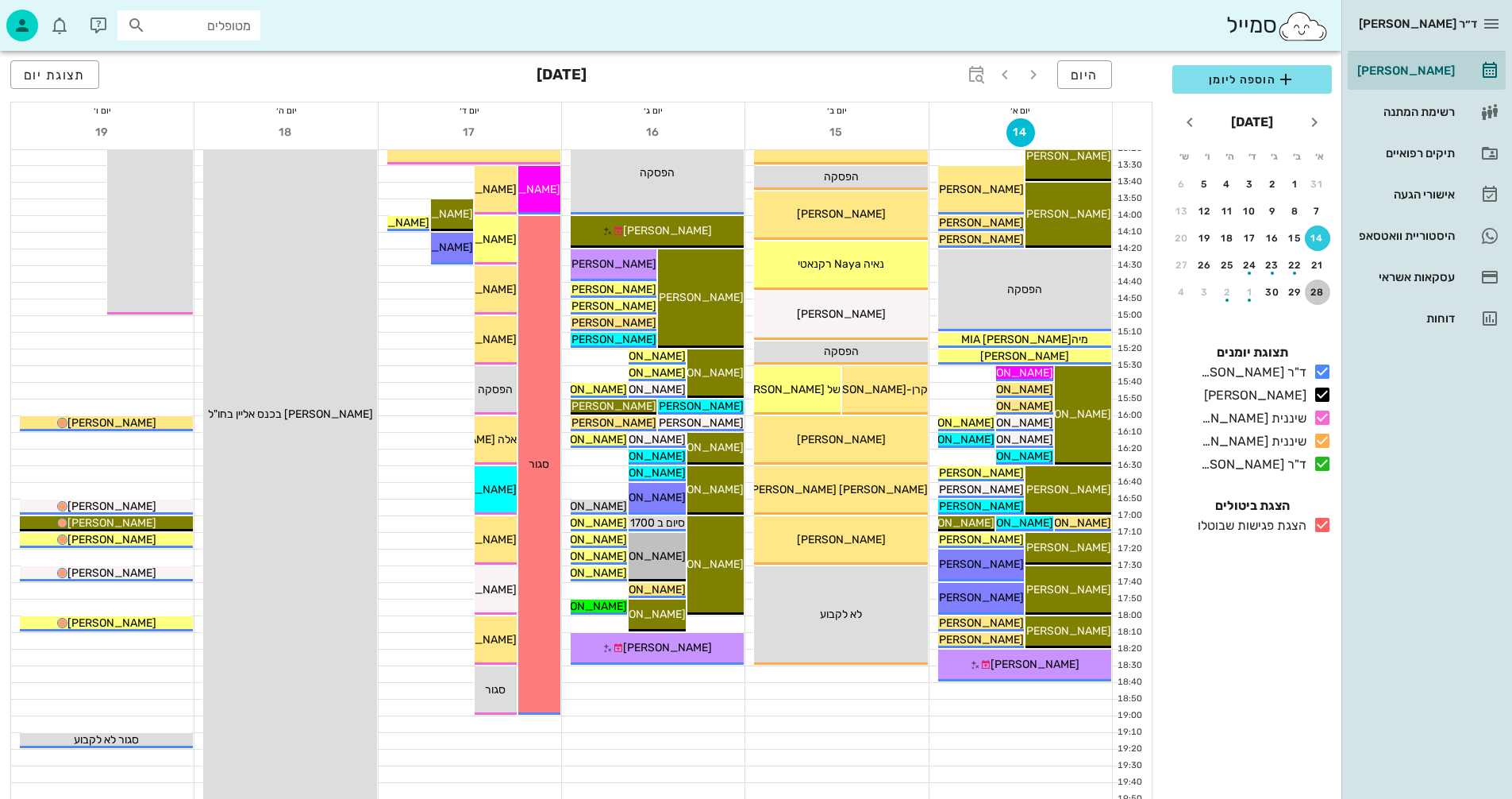
click at [1313, 289] on div "28" at bounding box center [1317, 293] width 25 height 11
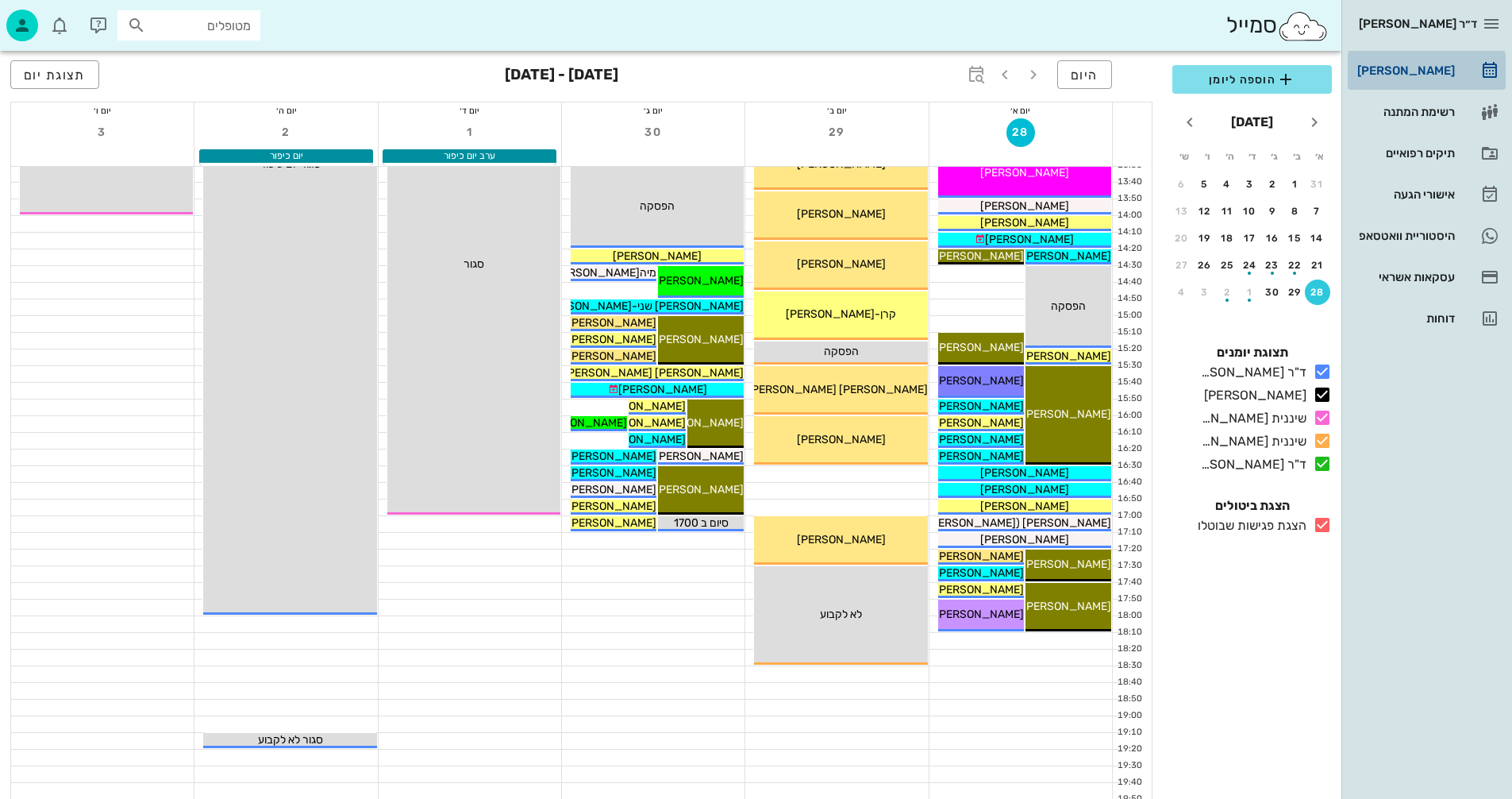
click at [1394, 73] on div "[PERSON_NAME]" at bounding box center [1404, 71] width 101 height 13
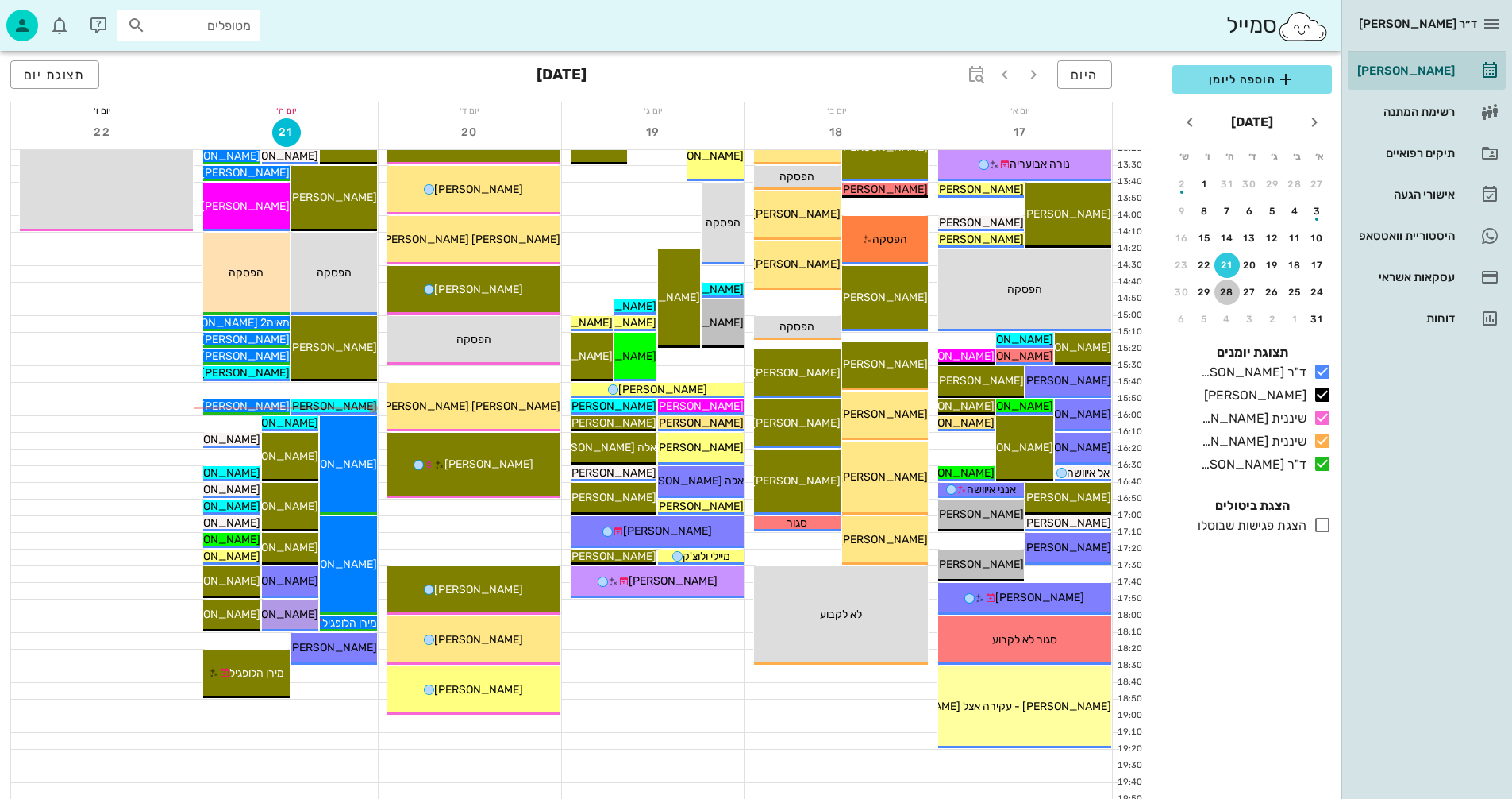
click at [1228, 289] on div "28" at bounding box center [1227, 293] width 25 height 11
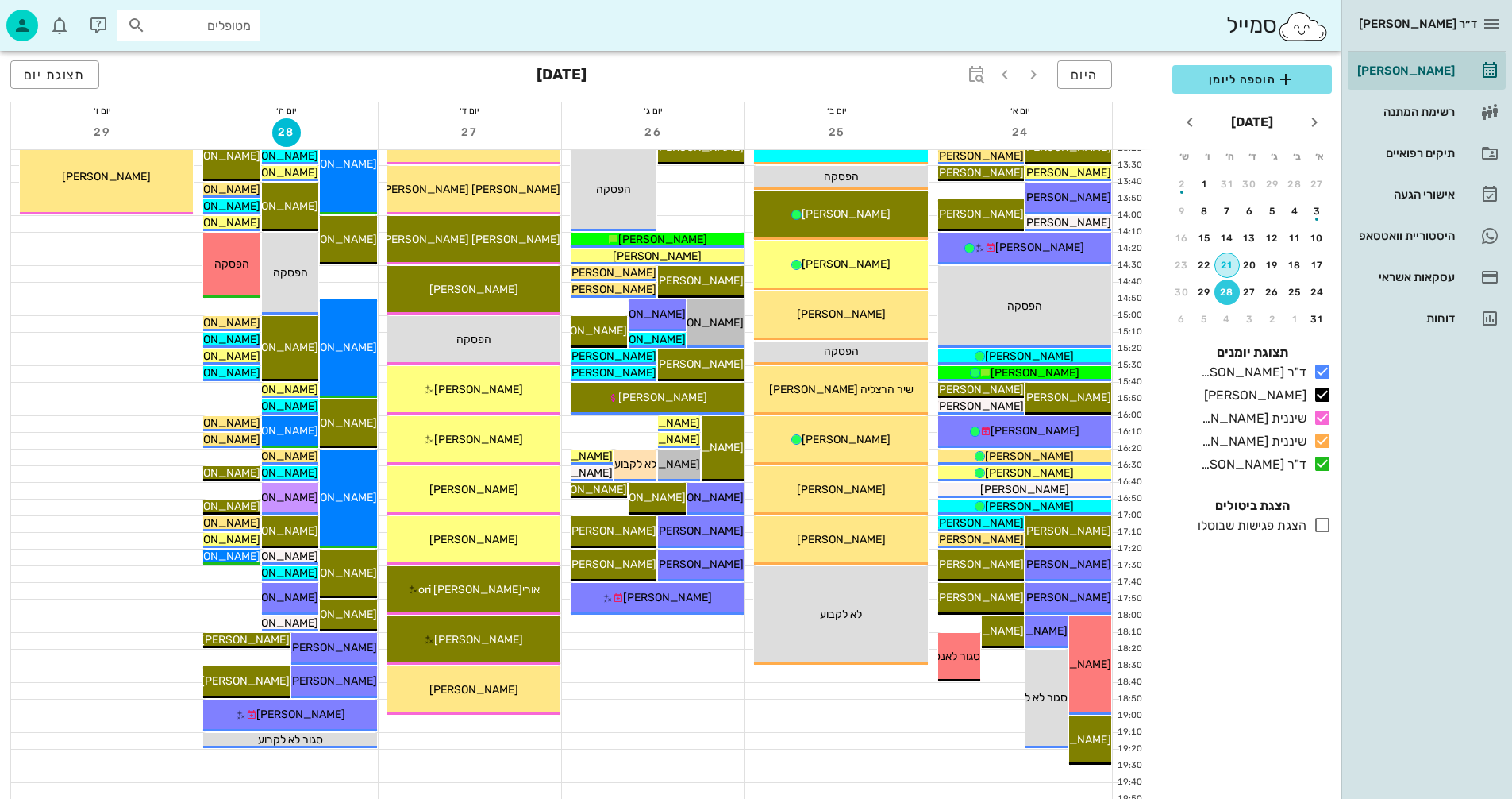
click at [1231, 262] on div "21" at bounding box center [1228, 266] width 24 height 11
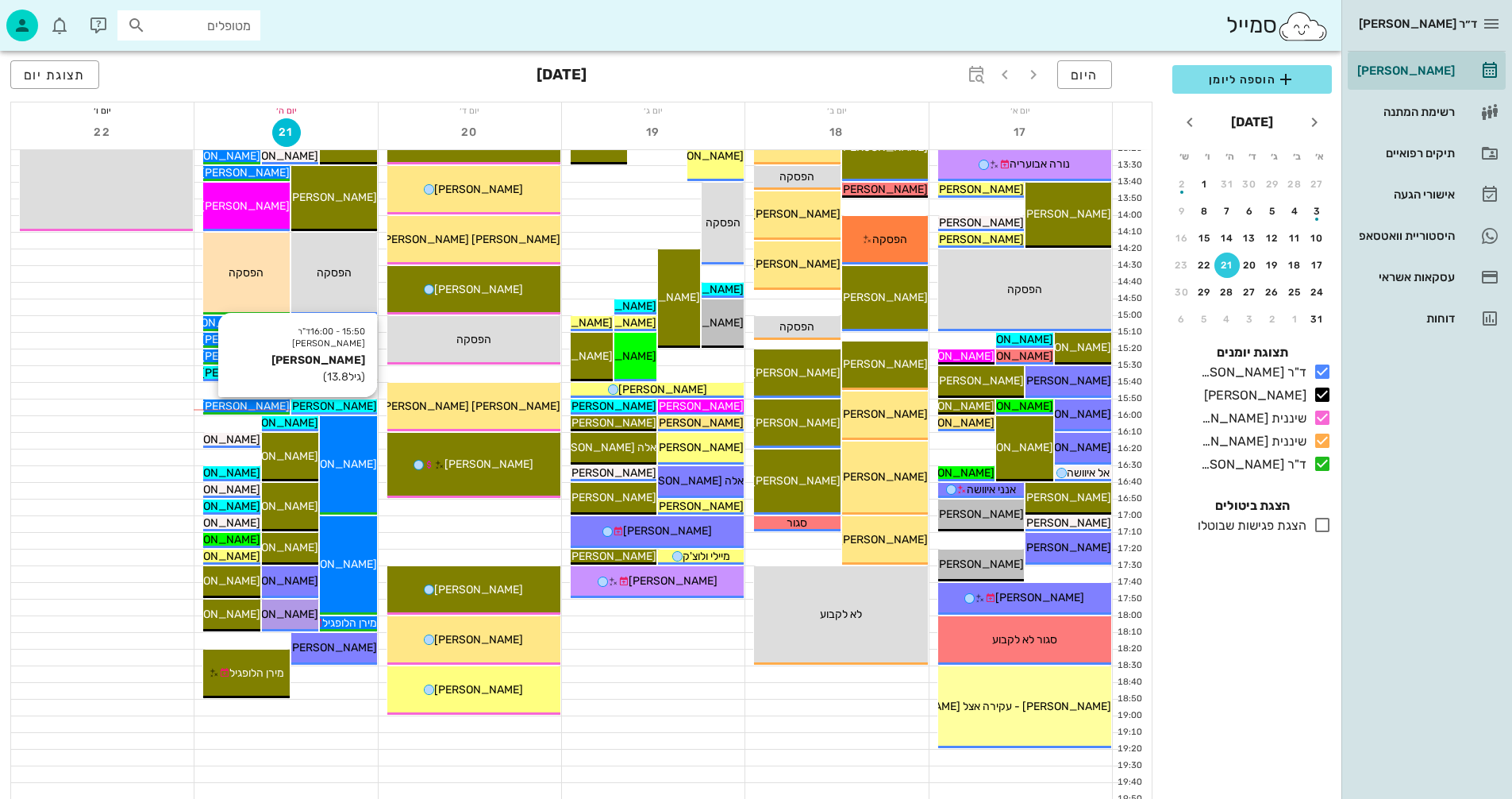
click at [349, 404] on span "[PERSON_NAME]" at bounding box center [332, 406] width 89 height 14
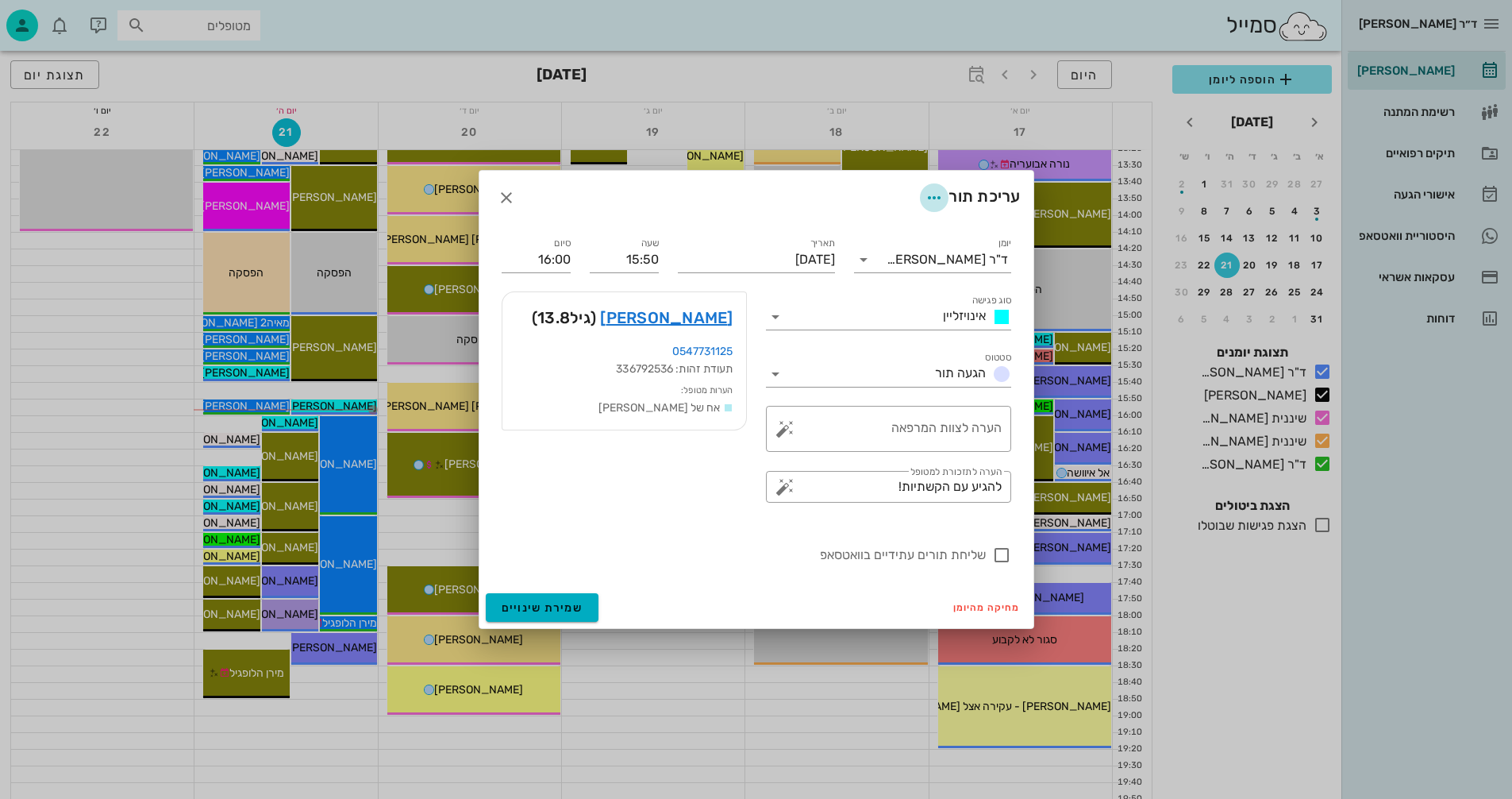
click at [933, 193] on icon "button" at bounding box center [934, 198] width 20 height 20
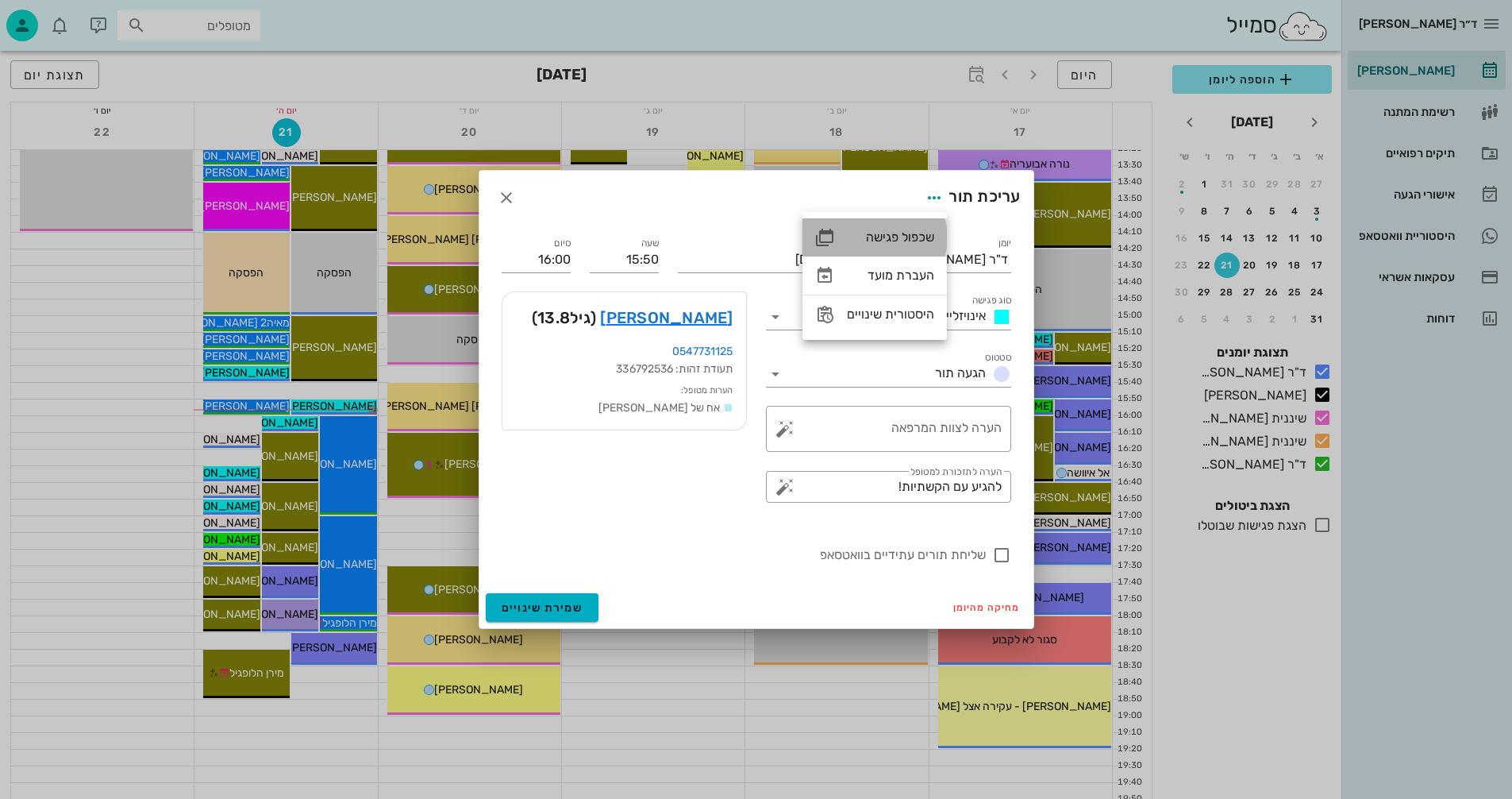
click at [883, 236] on div "שכפול פגישה" at bounding box center [891, 237] width 87 height 15
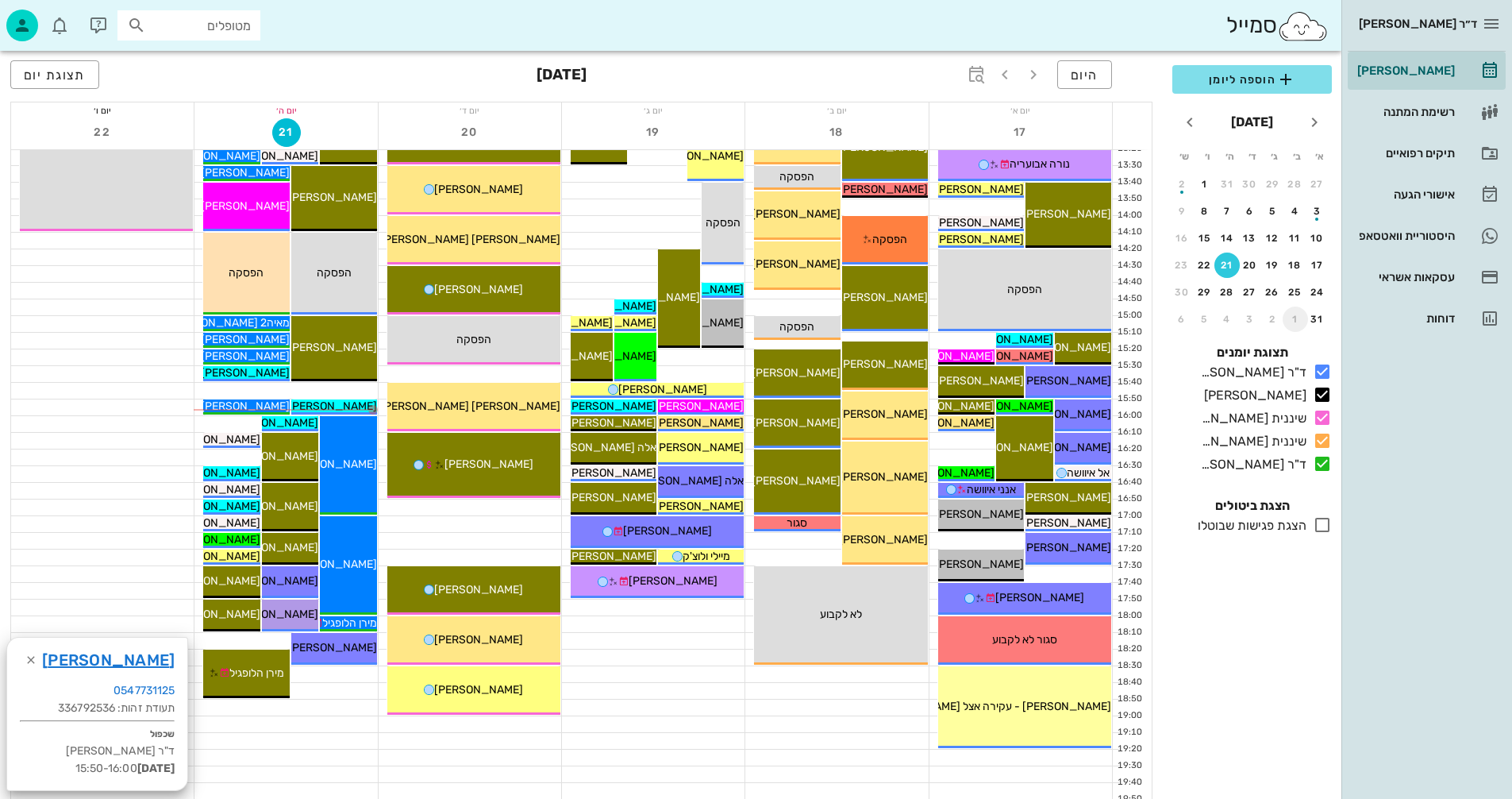
click at [1294, 318] on div "1" at bounding box center [1295, 320] width 25 height 11
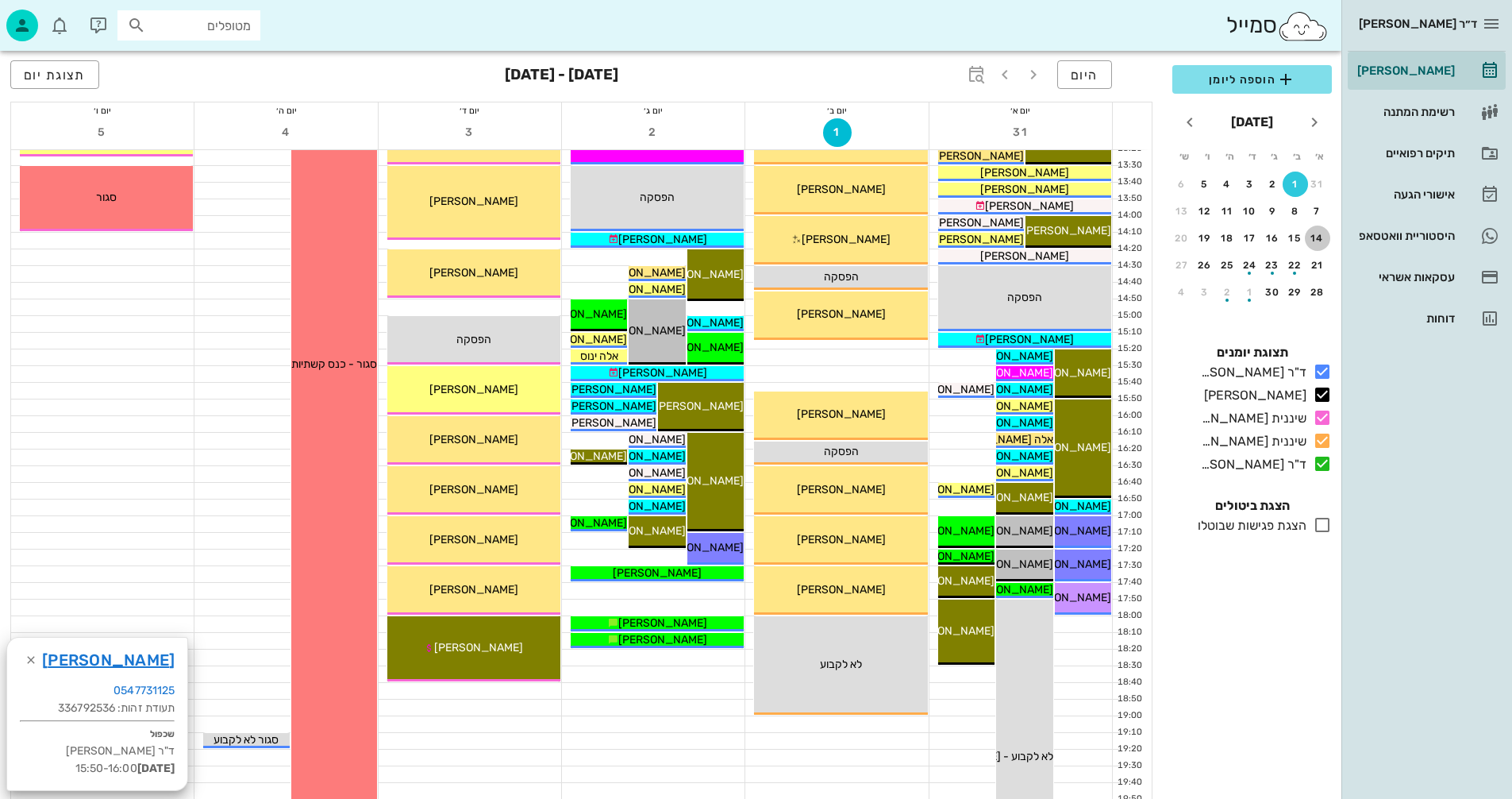
click at [1314, 242] on div "14" at bounding box center [1317, 238] width 25 height 11
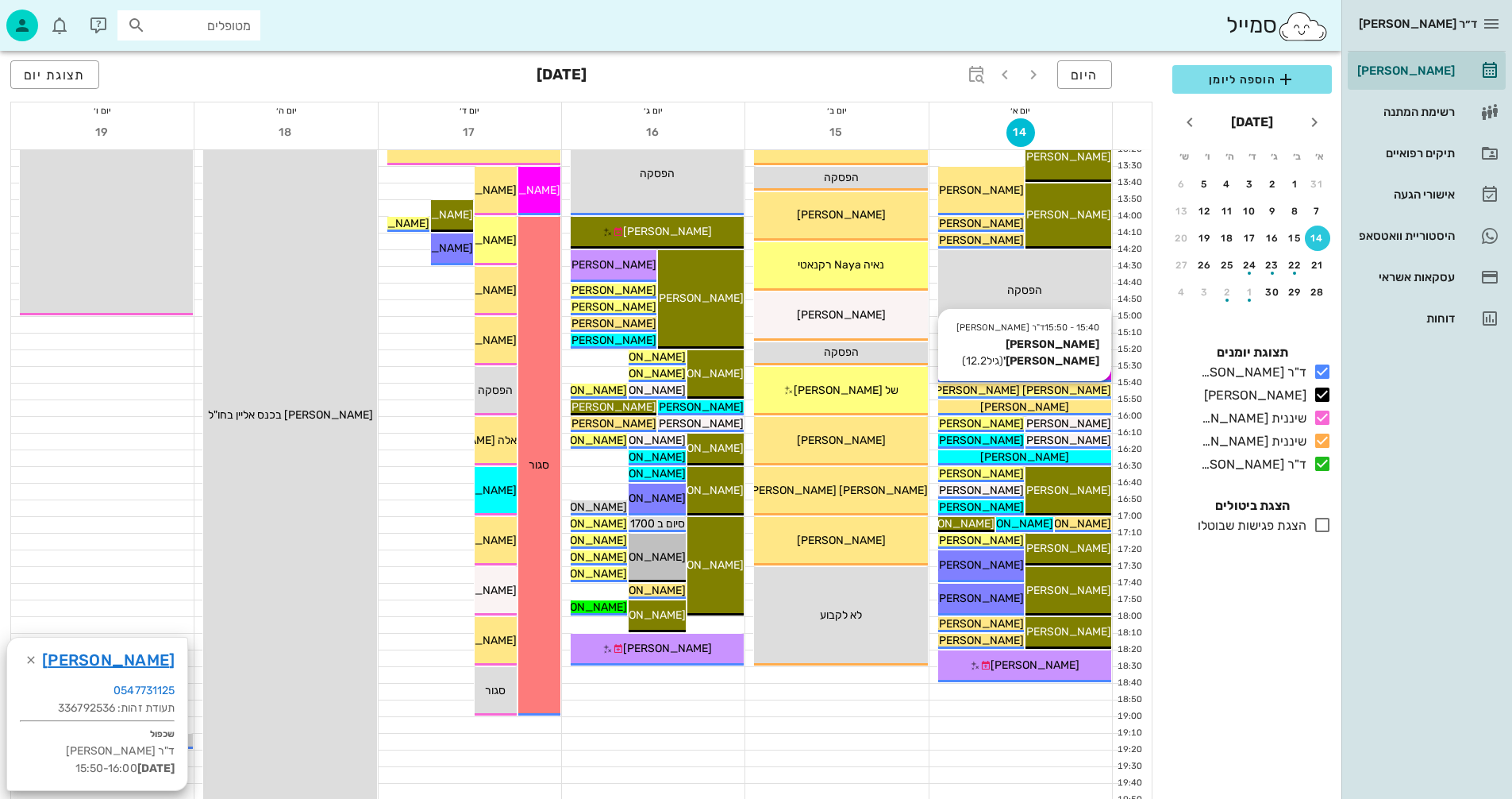
scroll to position [635, 0]
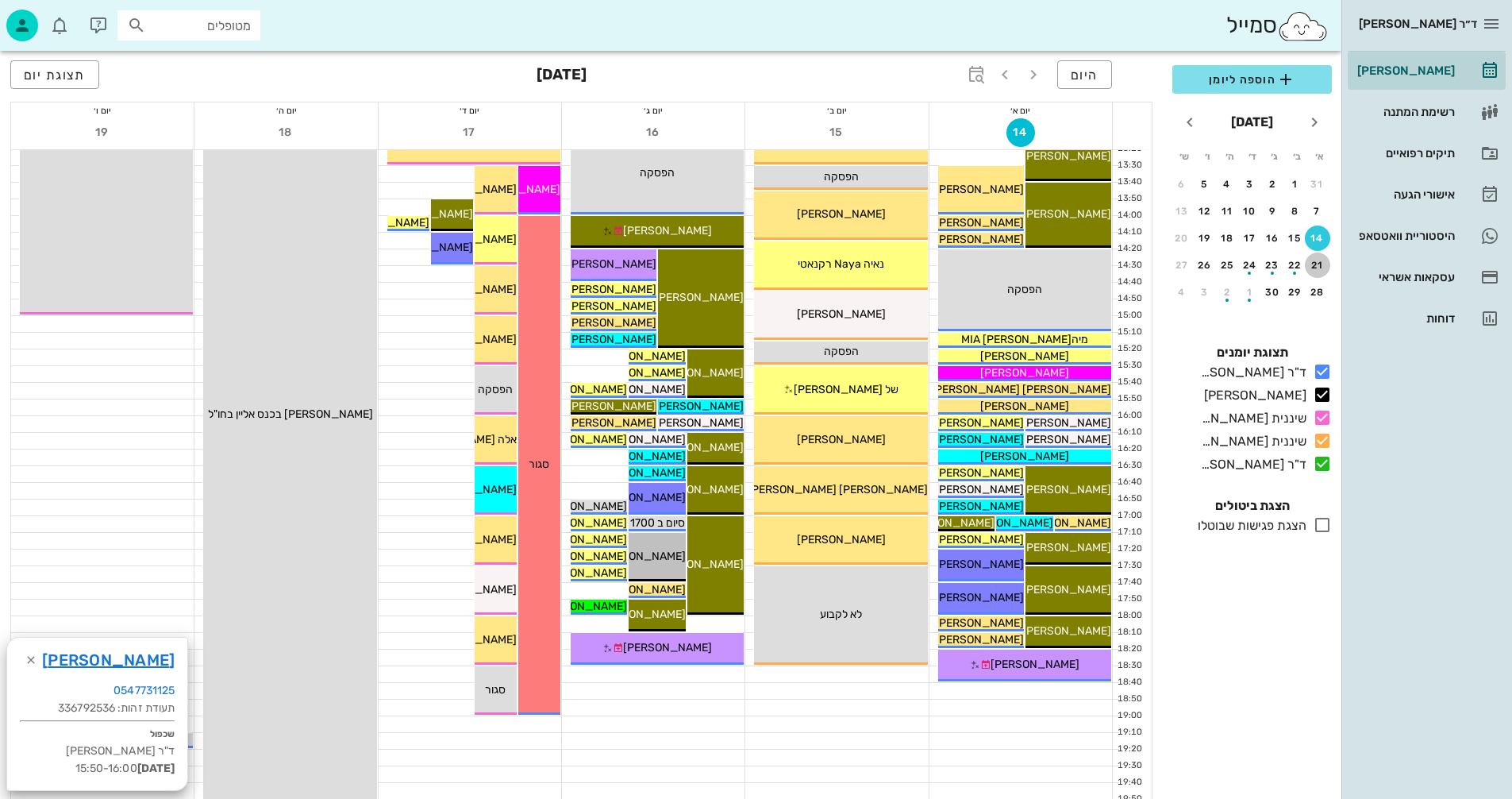
click at [1321, 264] on div "21" at bounding box center [1317, 266] width 25 height 11
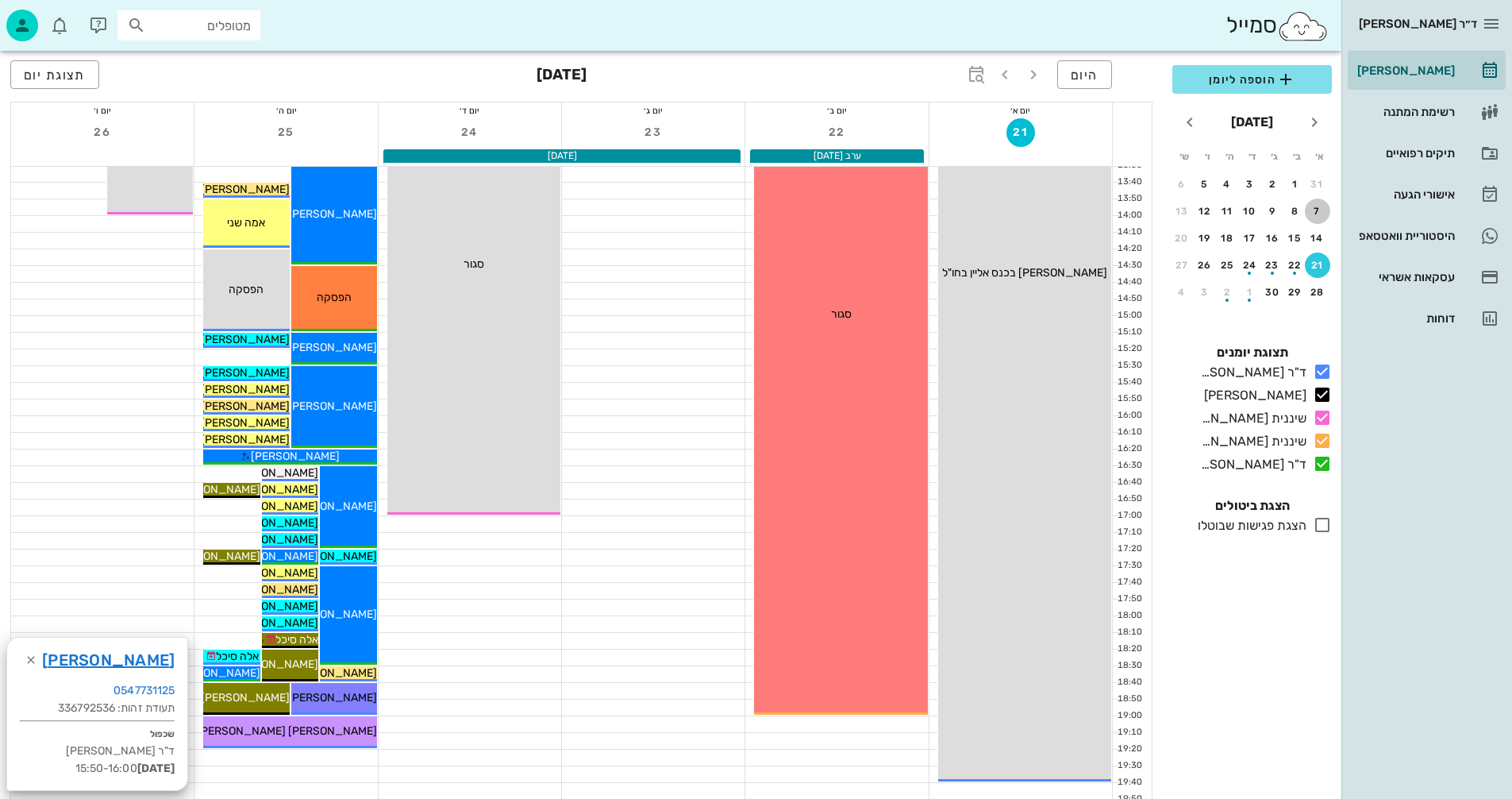
click at [1321, 206] on div "7" at bounding box center [1317, 211] width 25 height 11
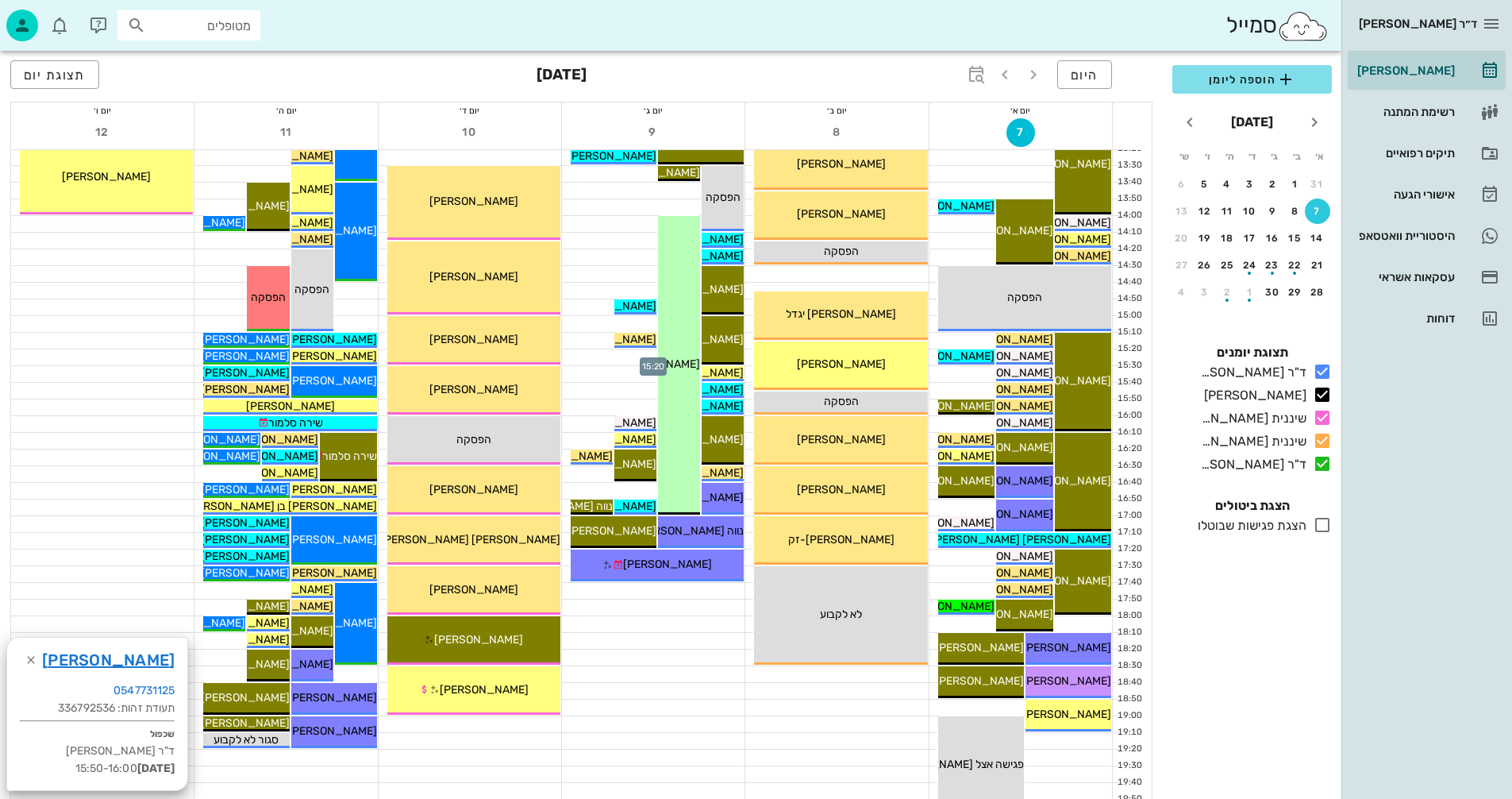
click at [603, 355] on div at bounding box center [653, 357] width 183 height 16
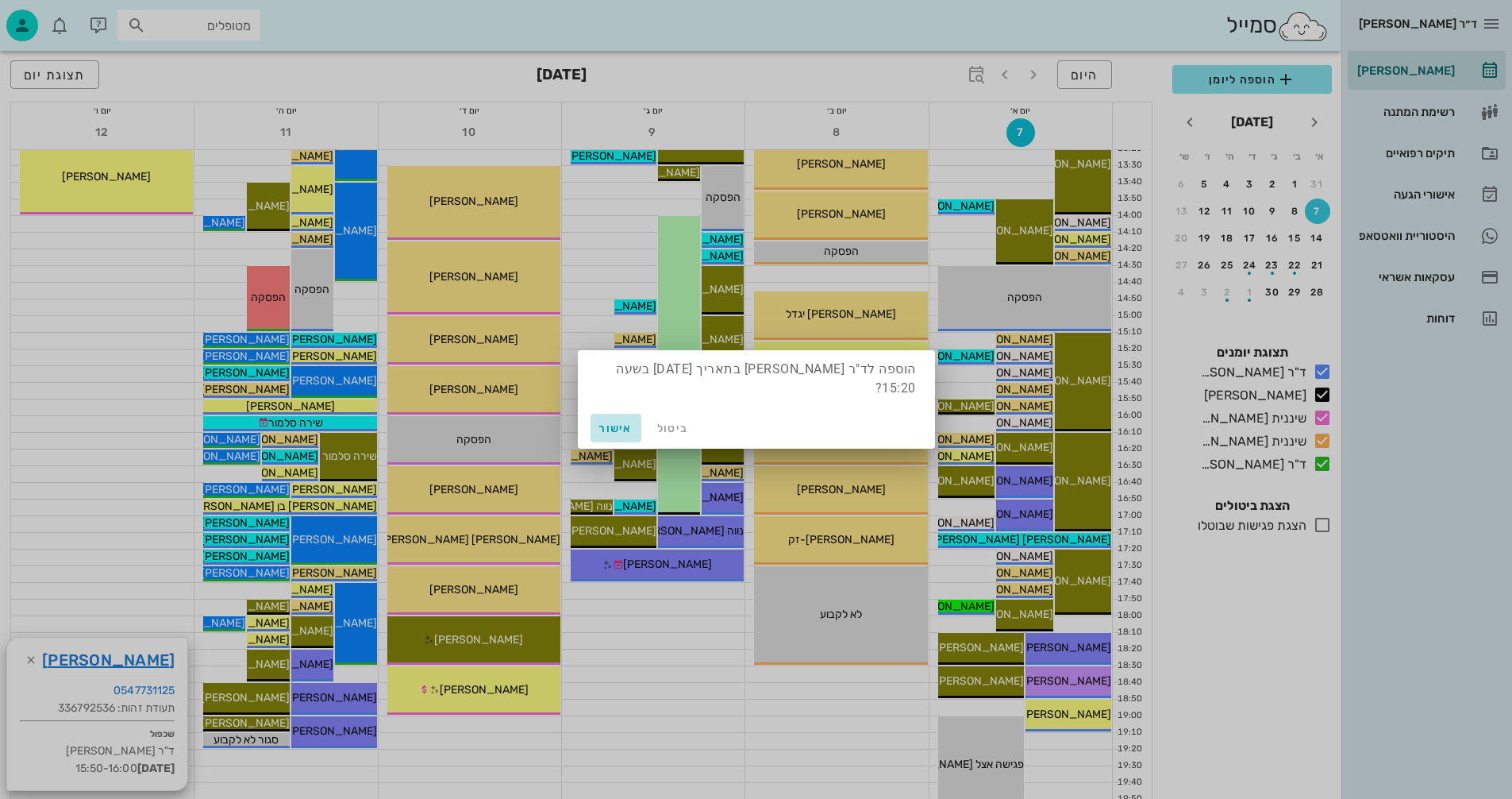
click at [610, 428] on span "אישור" at bounding box center [616, 428] width 38 height 14
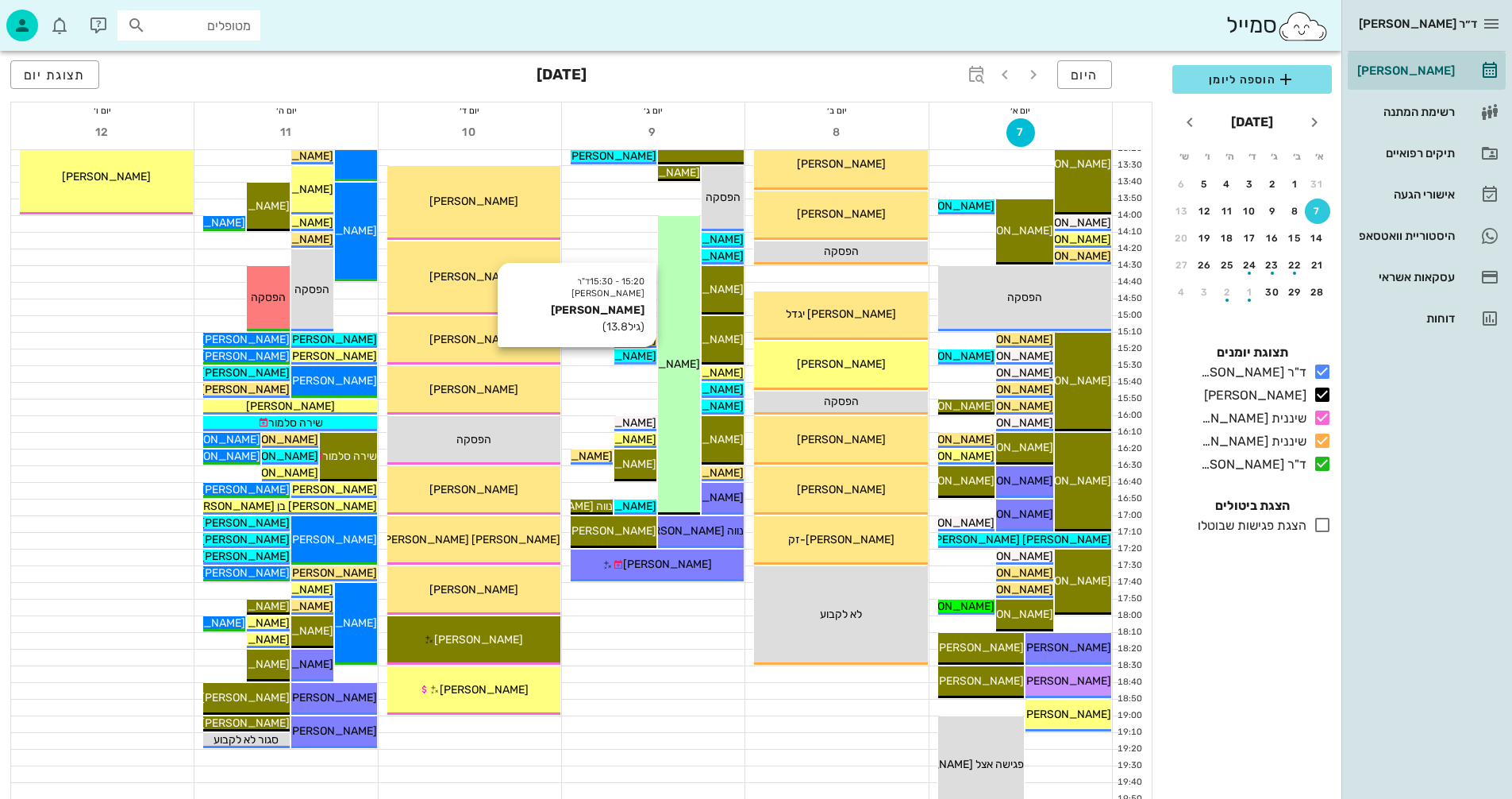
click at [630, 355] on span "[PERSON_NAME]" at bounding box center [612, 356] width 89 height 14
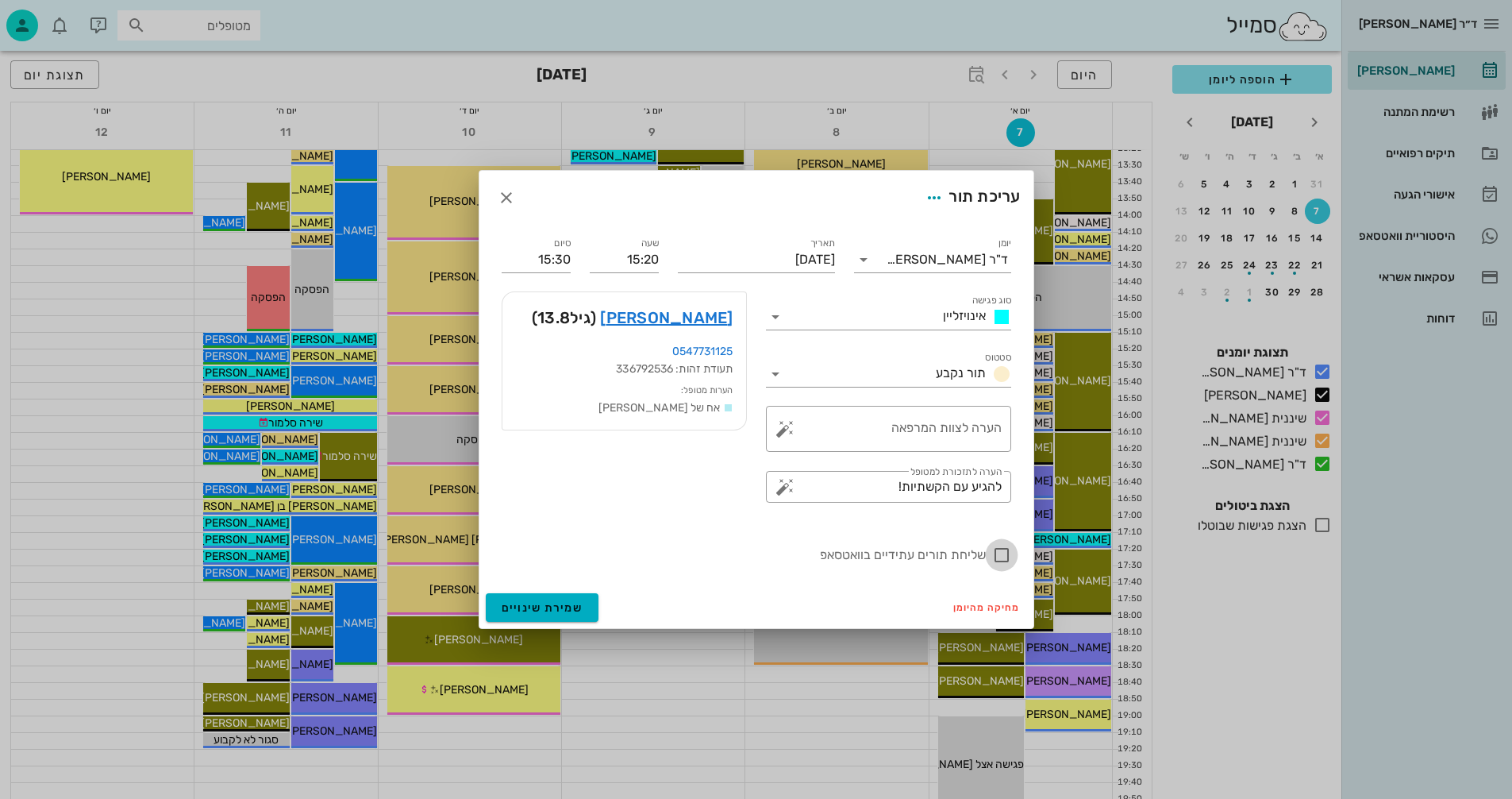
drag, startPoint x: 1003, startPoint y: 554, endPoint x: 997, endPoint y: 561, distance: 9.2
click at [1002, 554] on div at bounding box center [1001, 555] width 27 height 27
checkbox input "true"
click at [566, 613] on span "שמירת שינויים" at bounding box center [542, 608] width 82 height 14
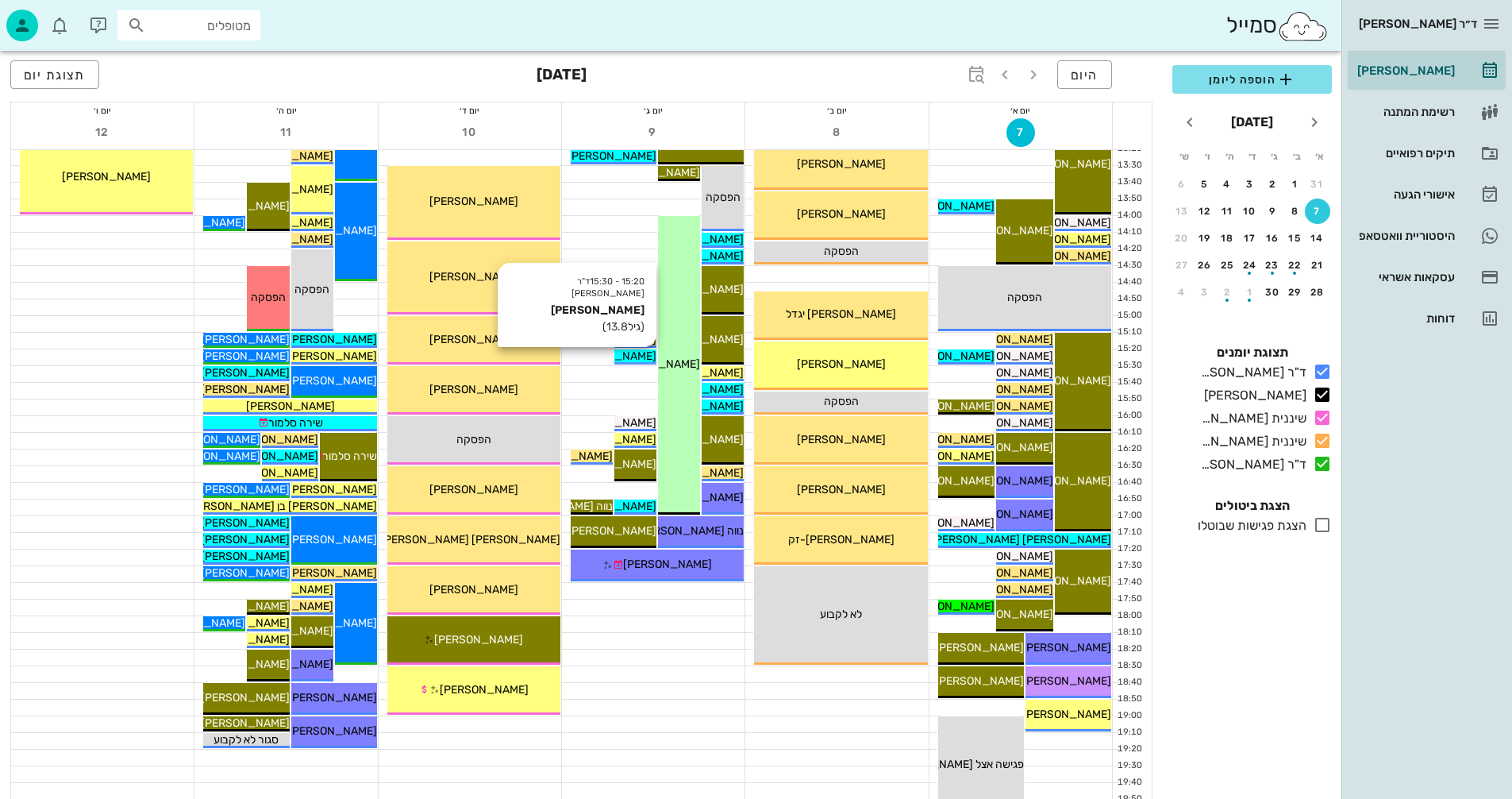
click at [630, 354] on span "[PERSON_NAME]" at bounding box center [612, 356] width 89 height 14
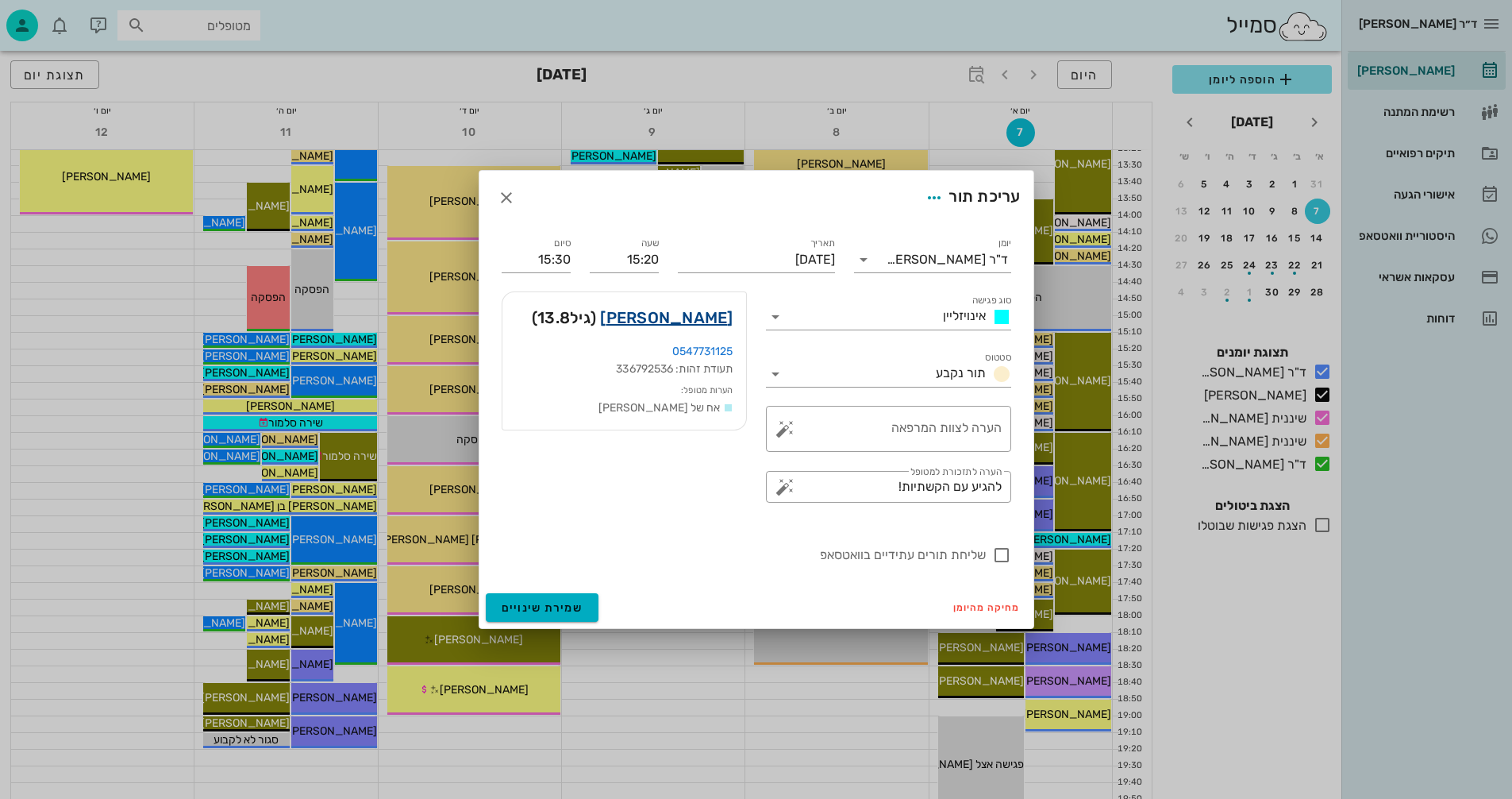
click at [702, 315] on link "יובל ענבי" at bounding box center [666, 317] width 133 height 25
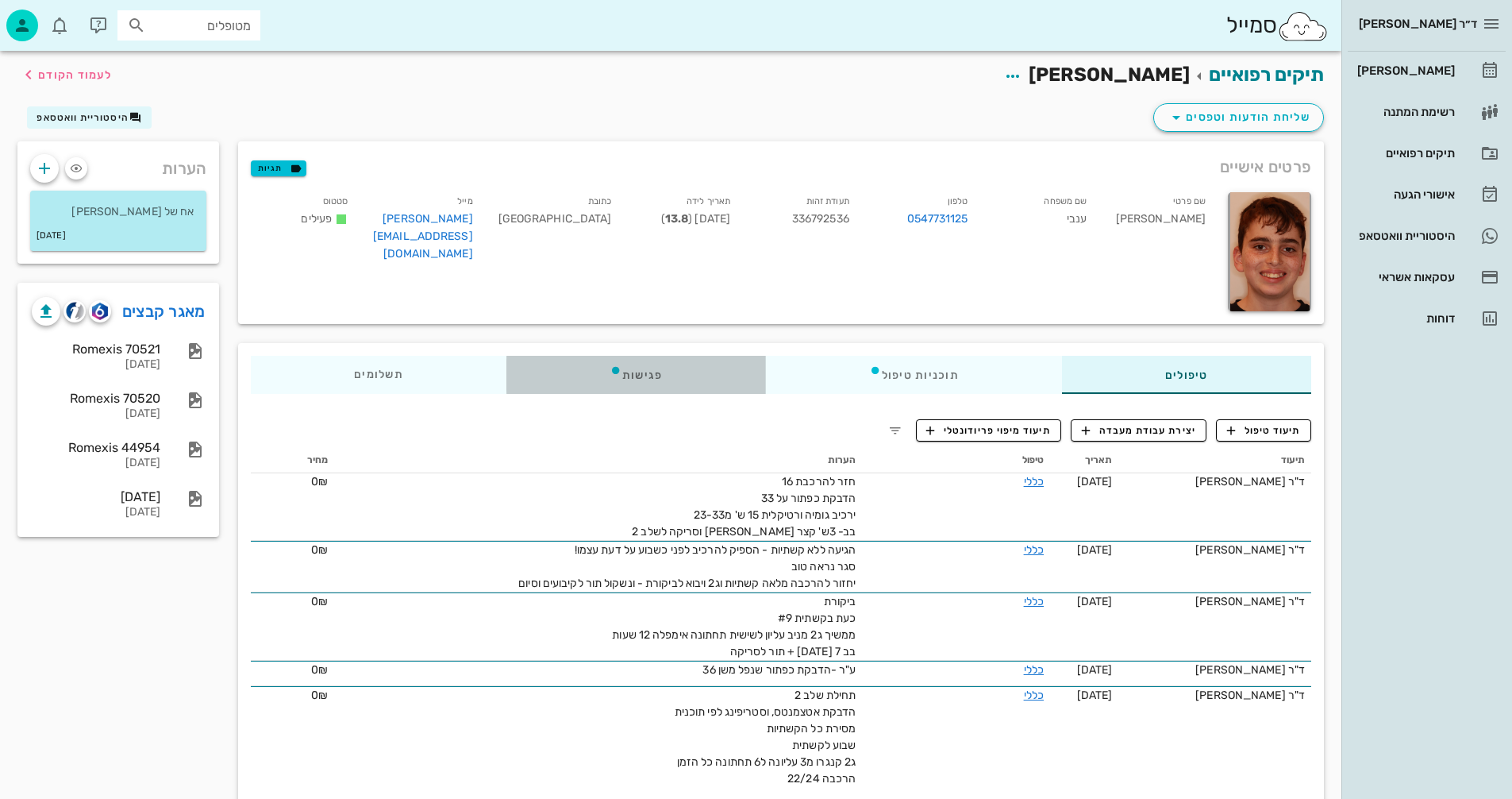
click at [633, 371] on div "פגישות" at bounding box center [636, 374] width 260 height 38
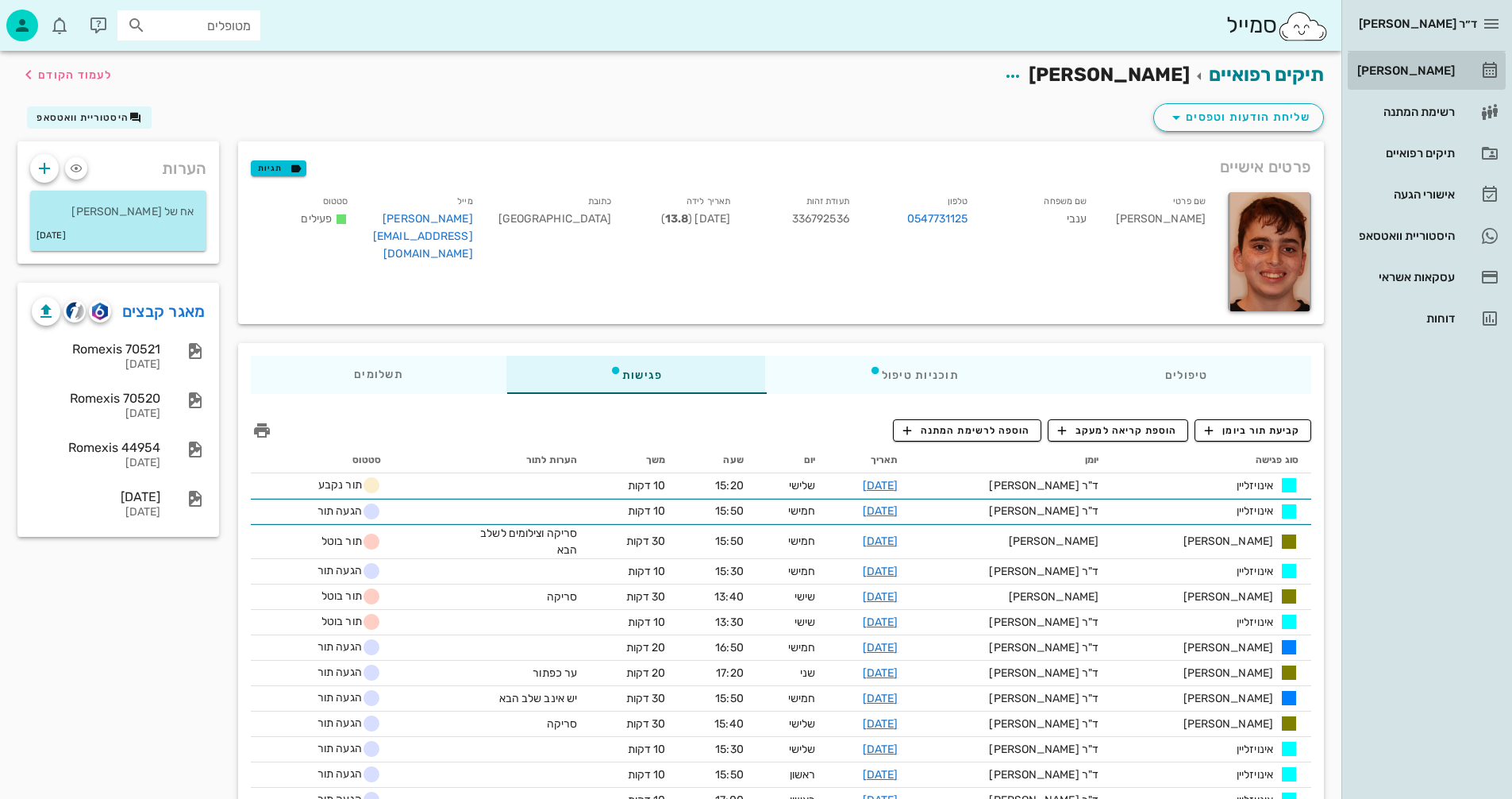
click at [1428, 72] on div "[PERSON_NAME]" at bounding box center [1404, 71] width 101 height 13
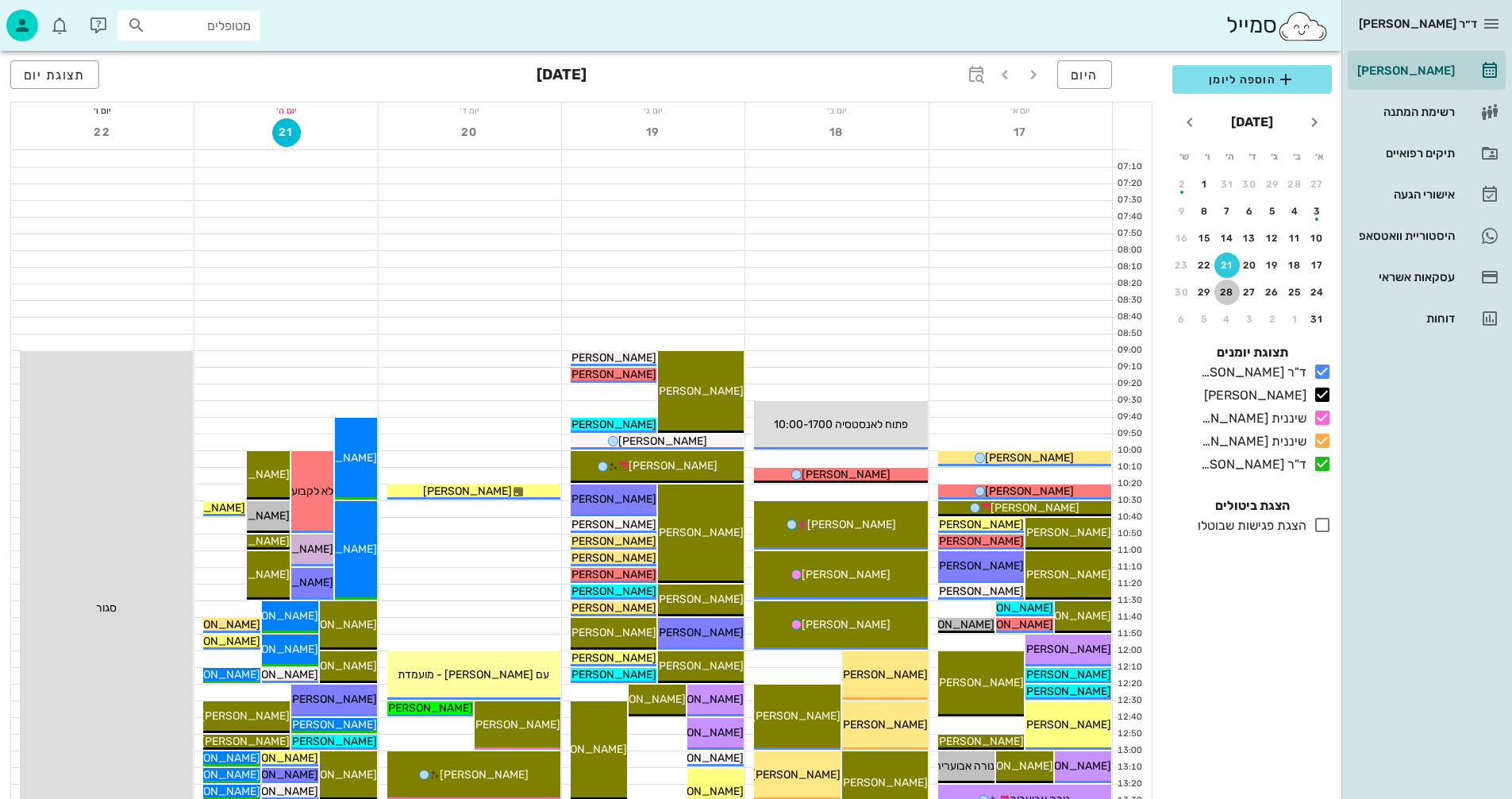
click at [1223, 292] on div "28" at bounding box center [1227, 293] width 25 height 11
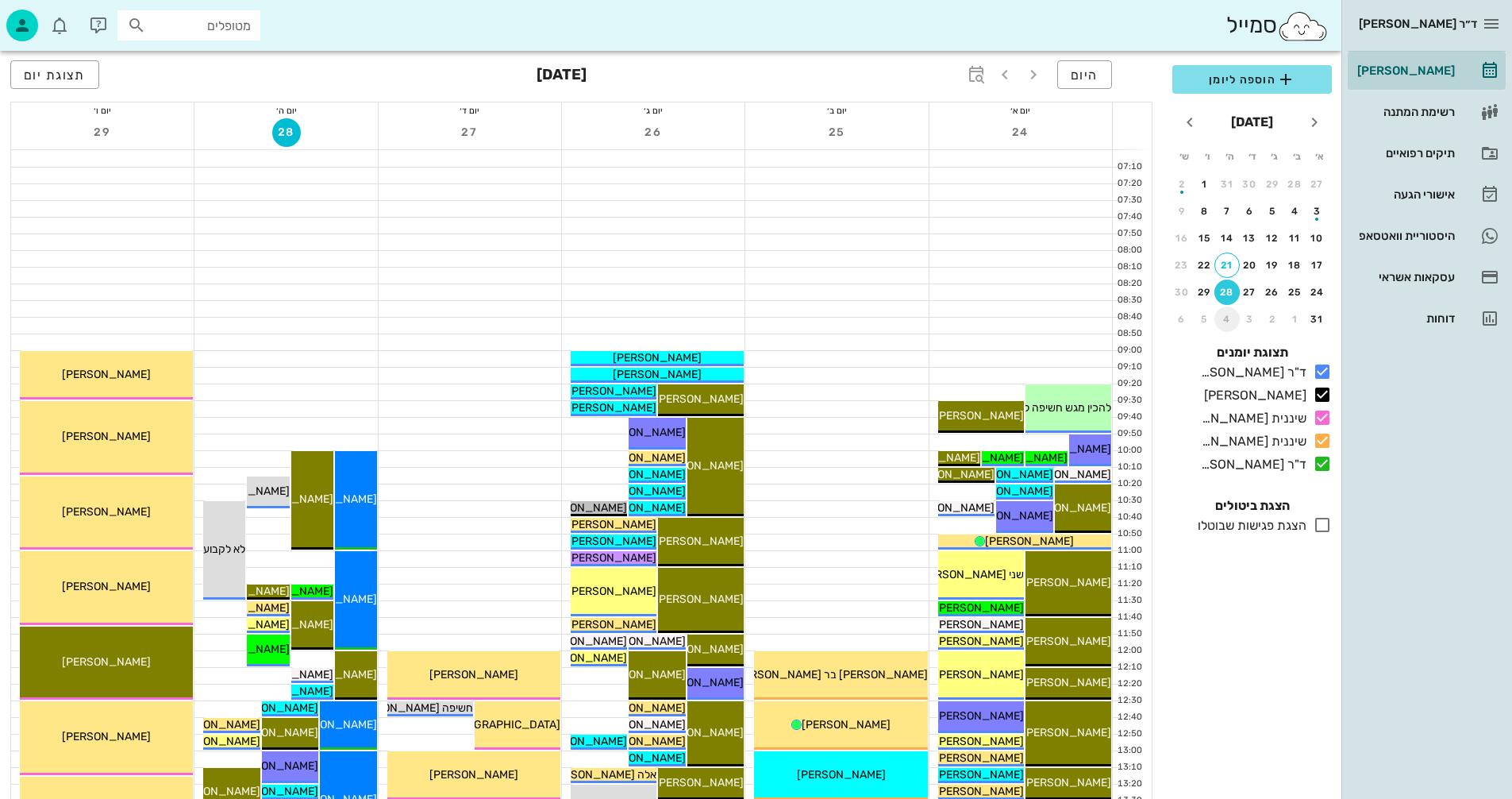
click at [1226, 316] on div "4" at bounding box center [1227, 320] width 25 height 11
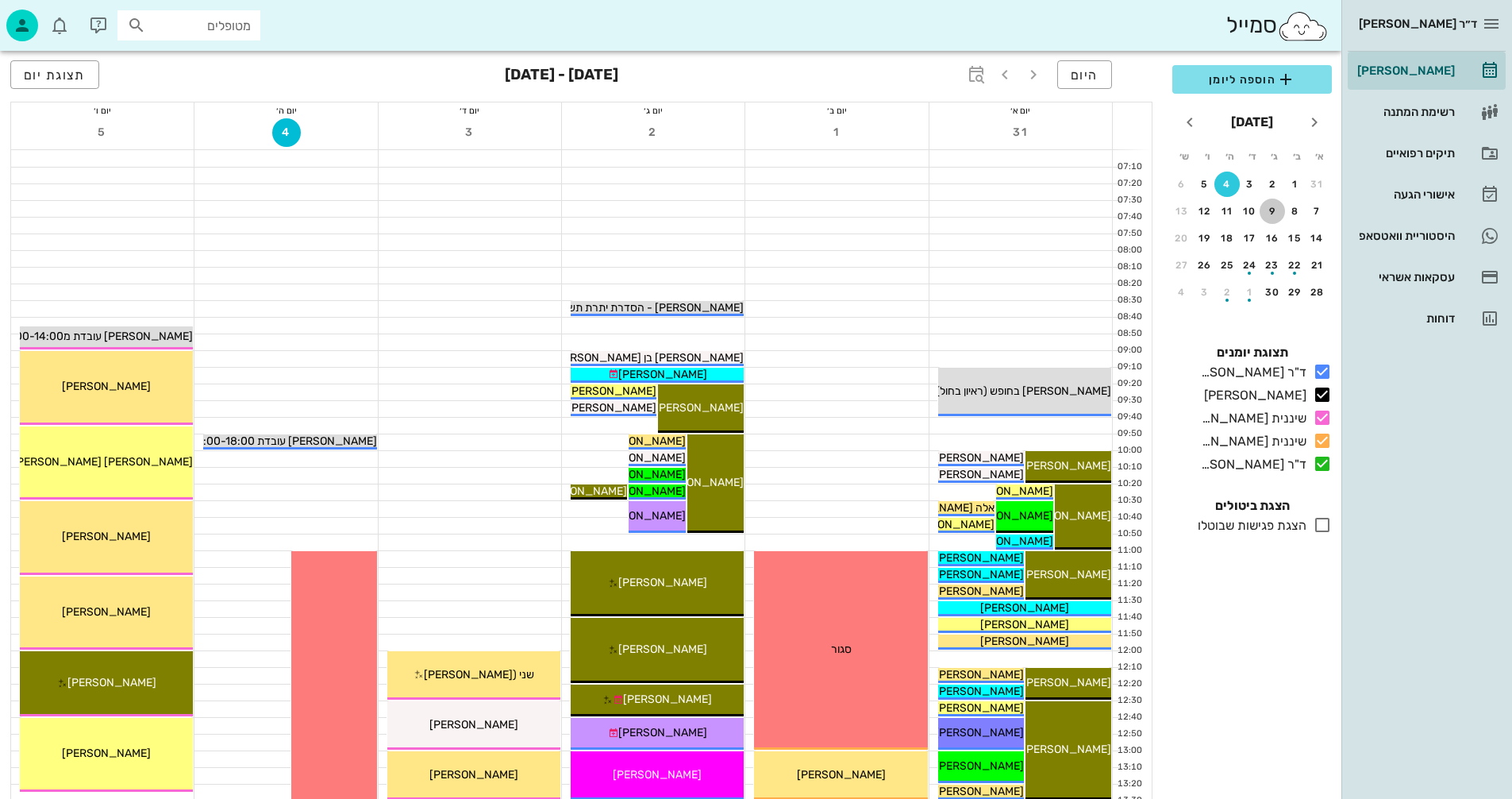
click at [1277, 205] on div "9" at bounding box center [1272, 211] width 25 height 11
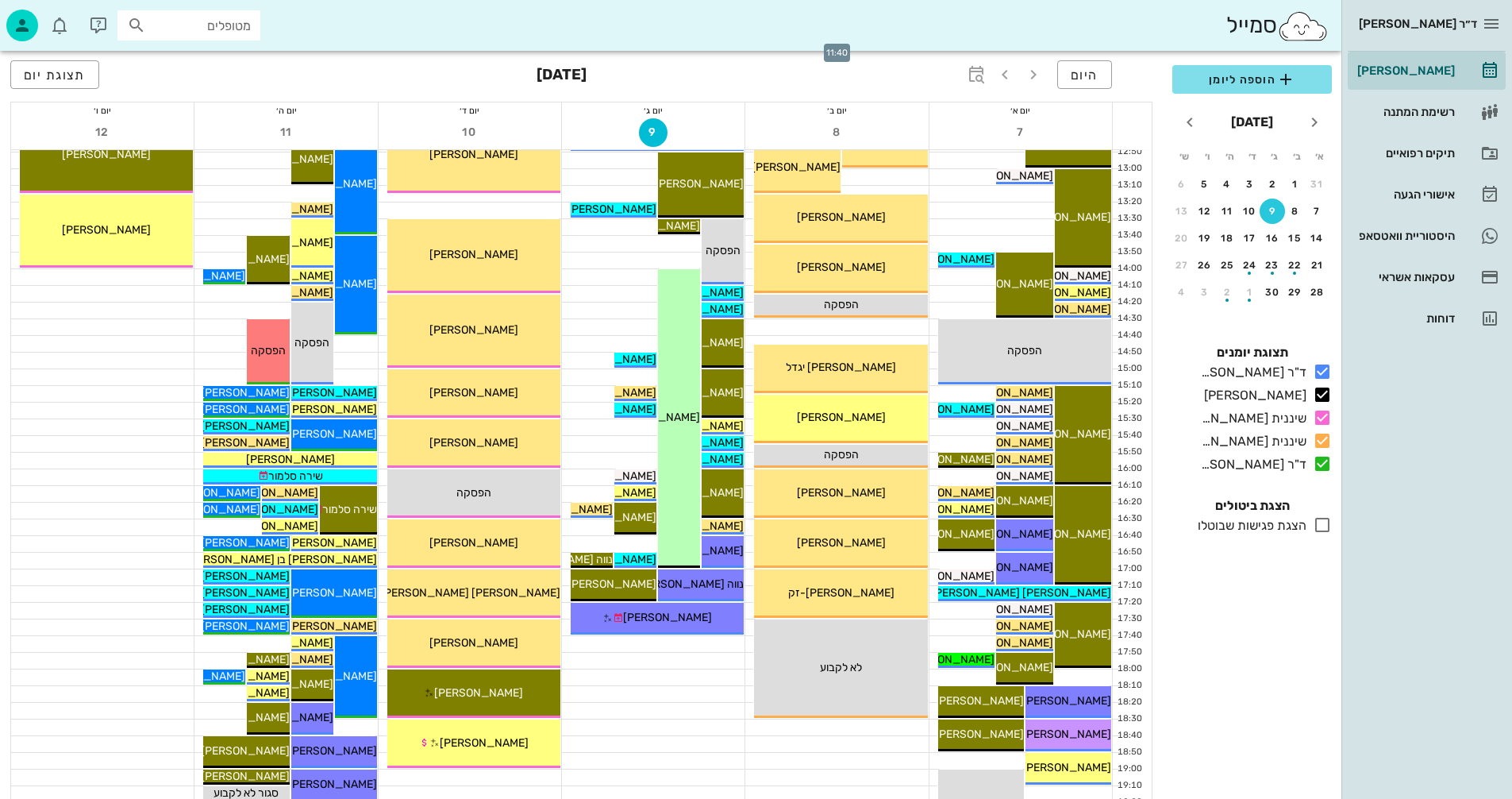
scroll to position [635, 0]
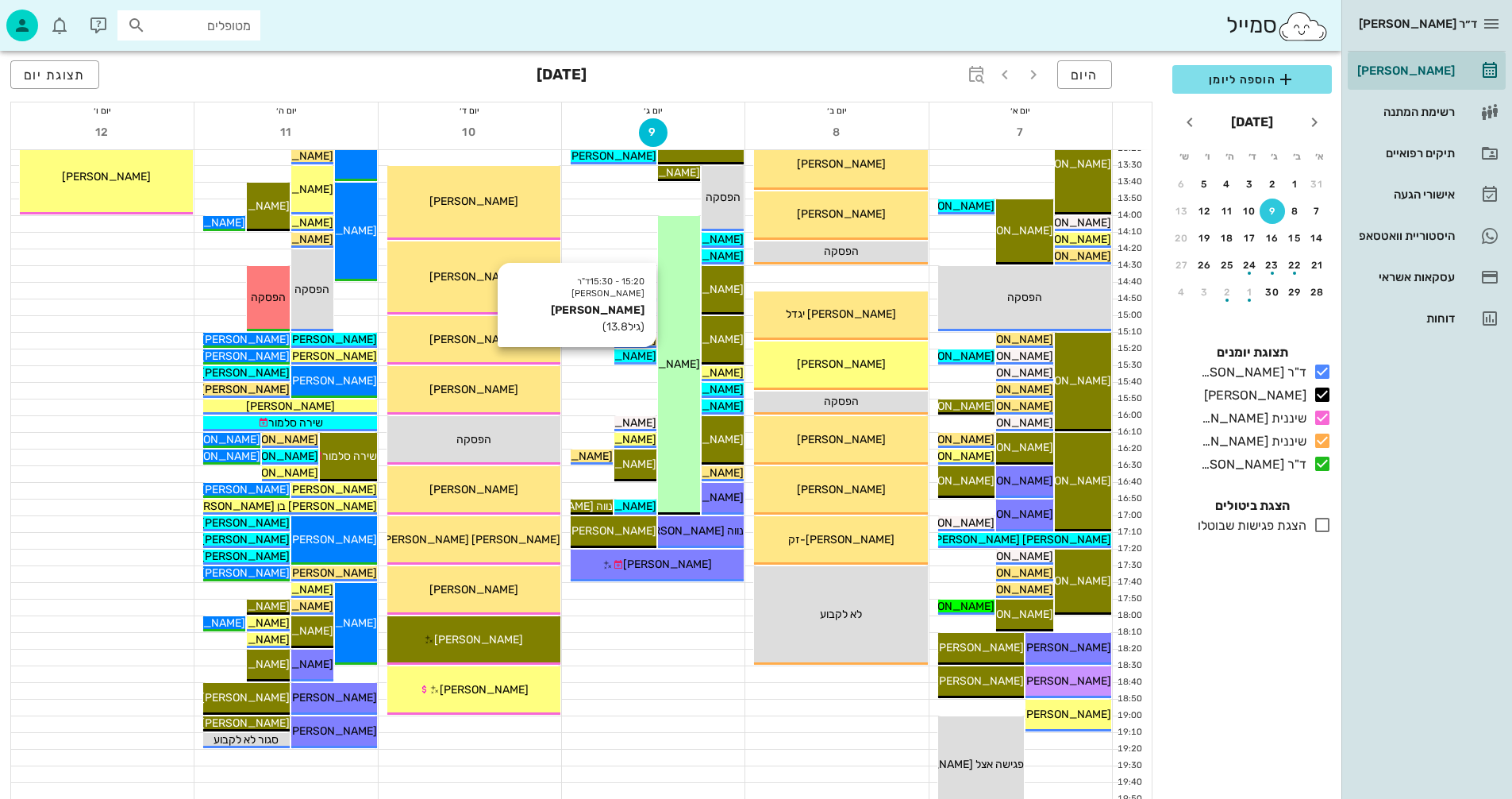
click at [620, 356] on span "[PERSON_NAME]" at bounding box center [612, 356] width 89 height 14
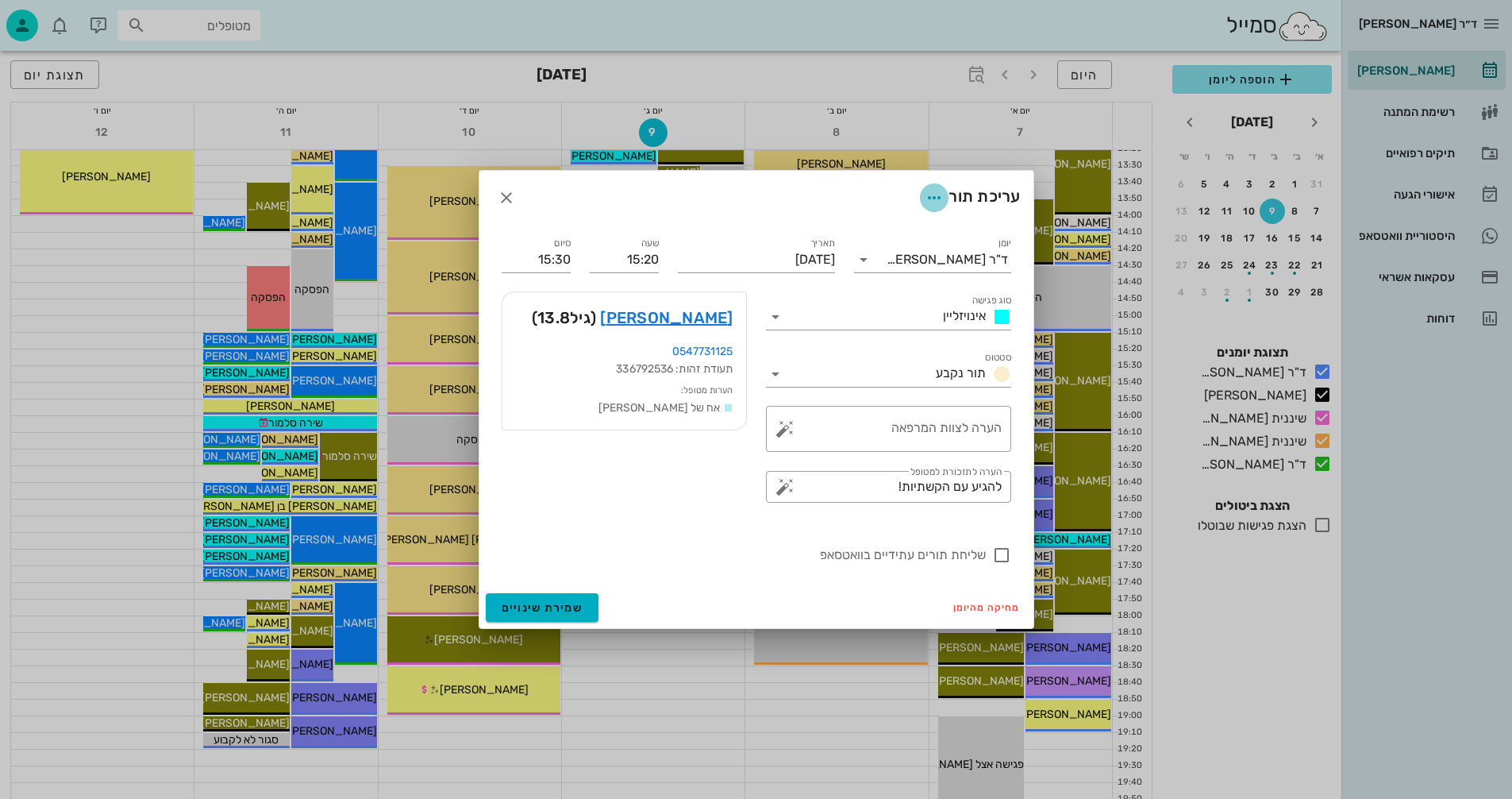
click at [932, 194] on icon "button" at bounding box center [934, 198] width 20 height 20
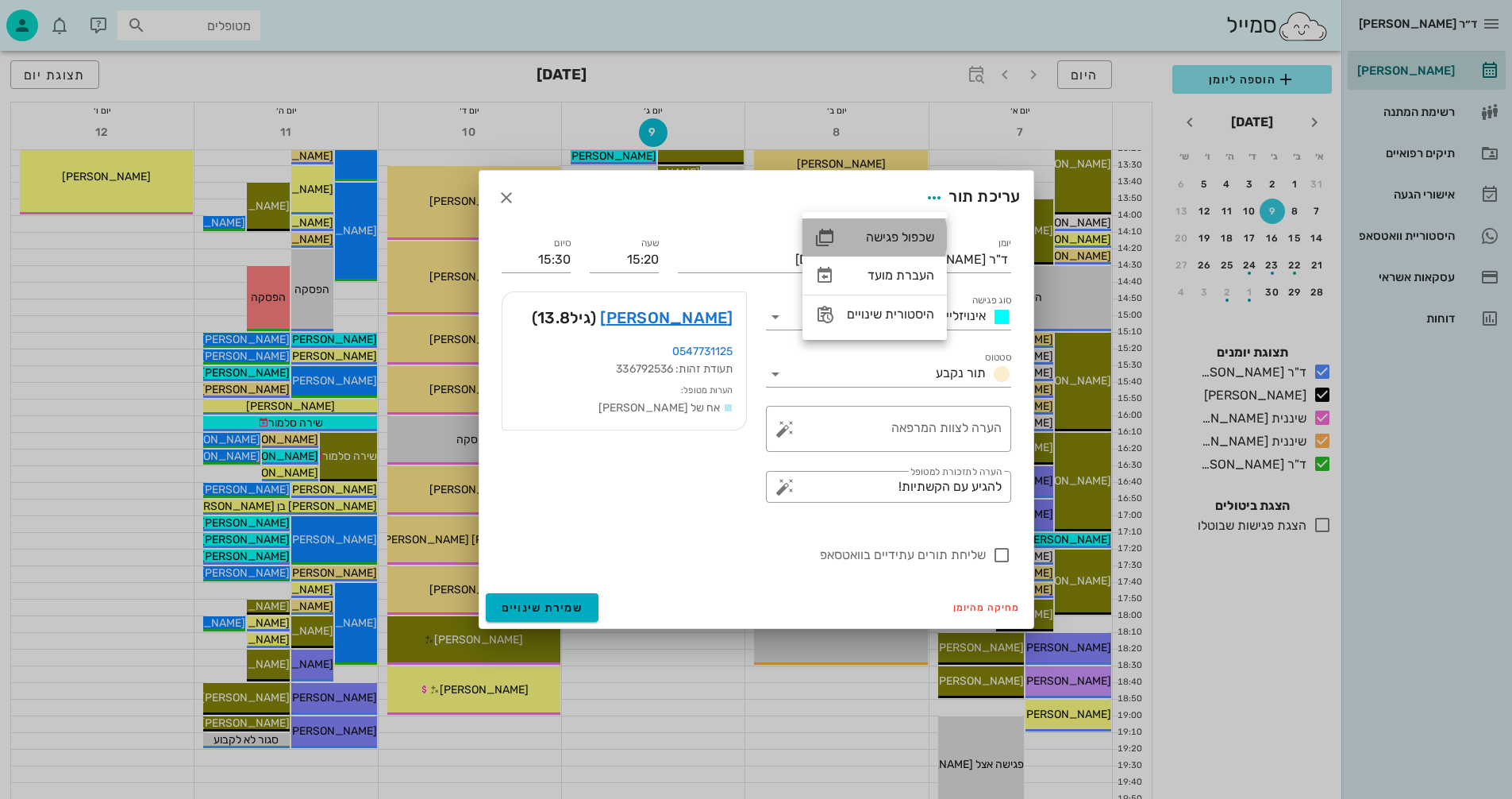
click at [886, 234] on div "שכפול פגישה" at bounding box center [891, 237] width 87 height 15
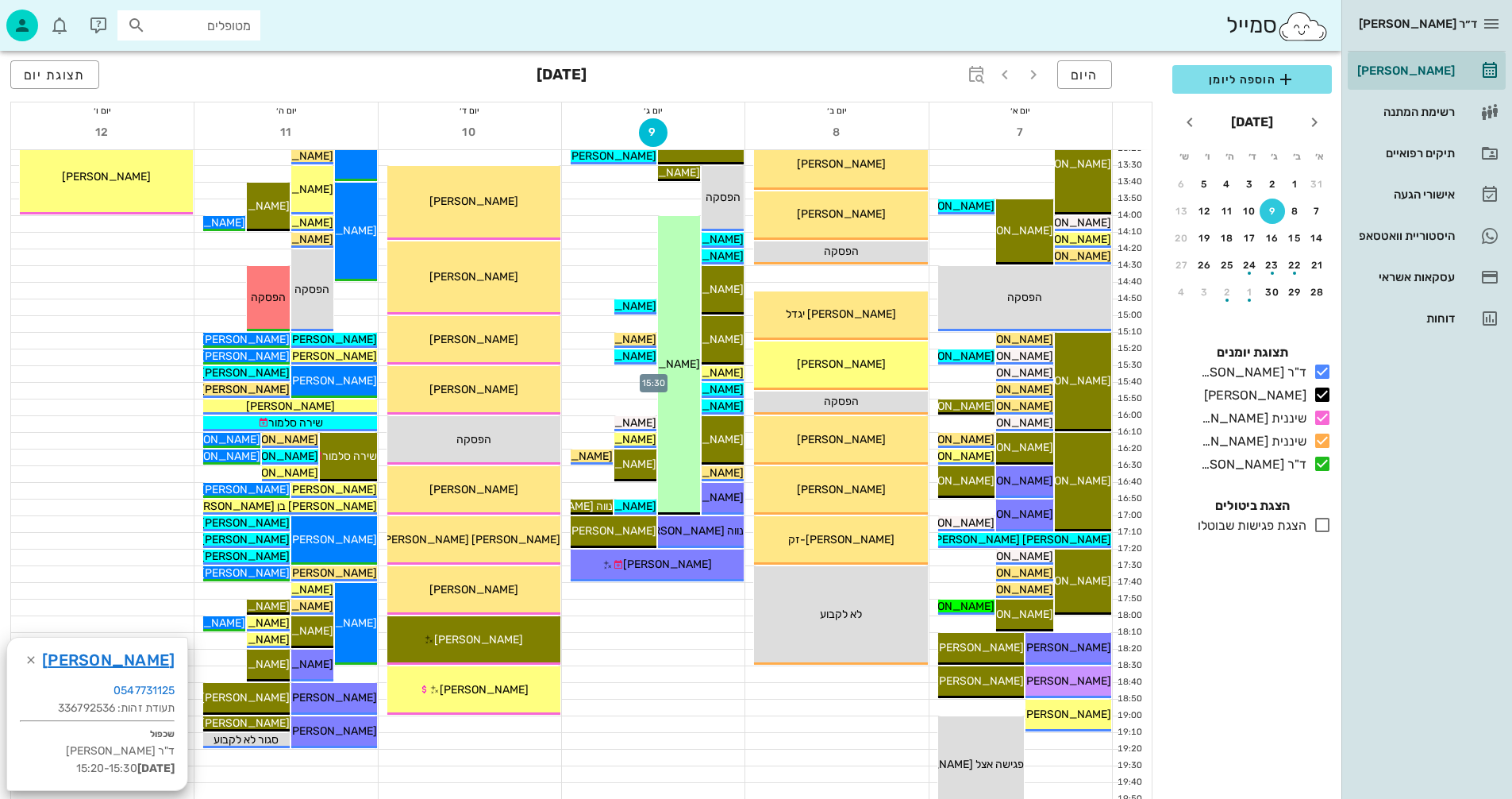
click at [623, 371] on div at bounding box center [653, 373] width 183 height 16
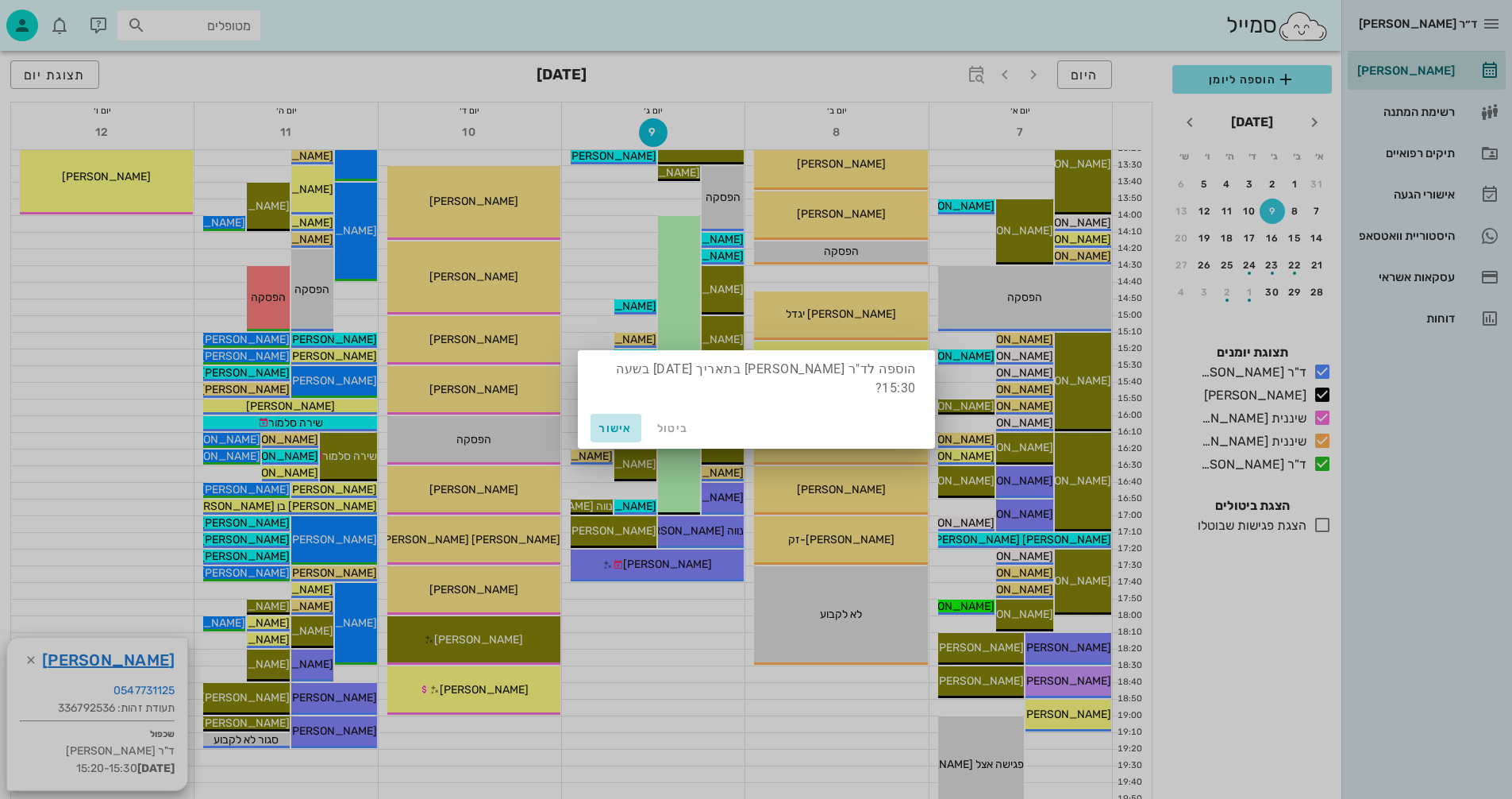
click at [606, 426] on span "אישור" at bounding box center [616, 428] width 38 height 14
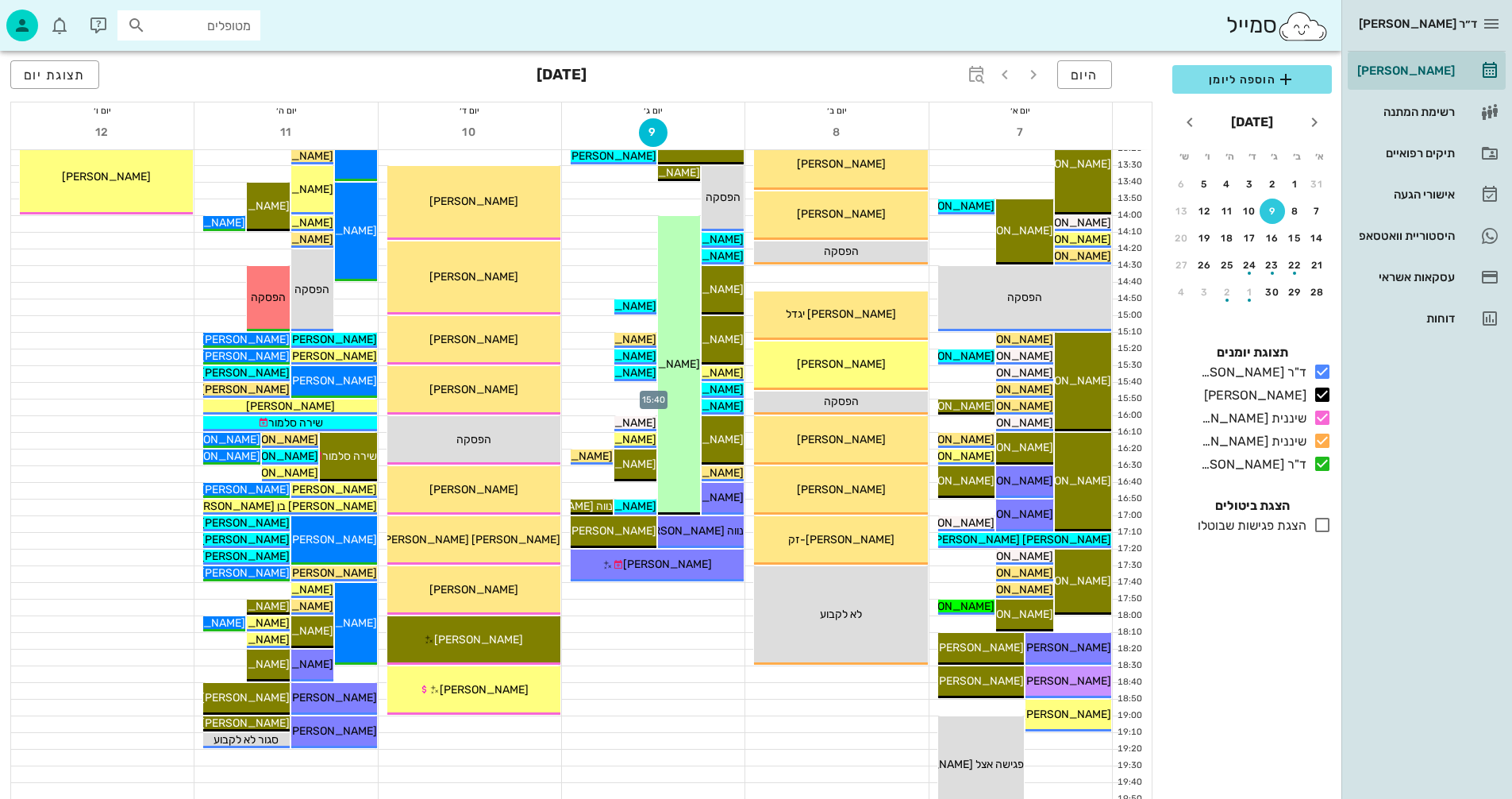
click at [608, 393] on div at bounding box center [653, 390] width 183 height 16
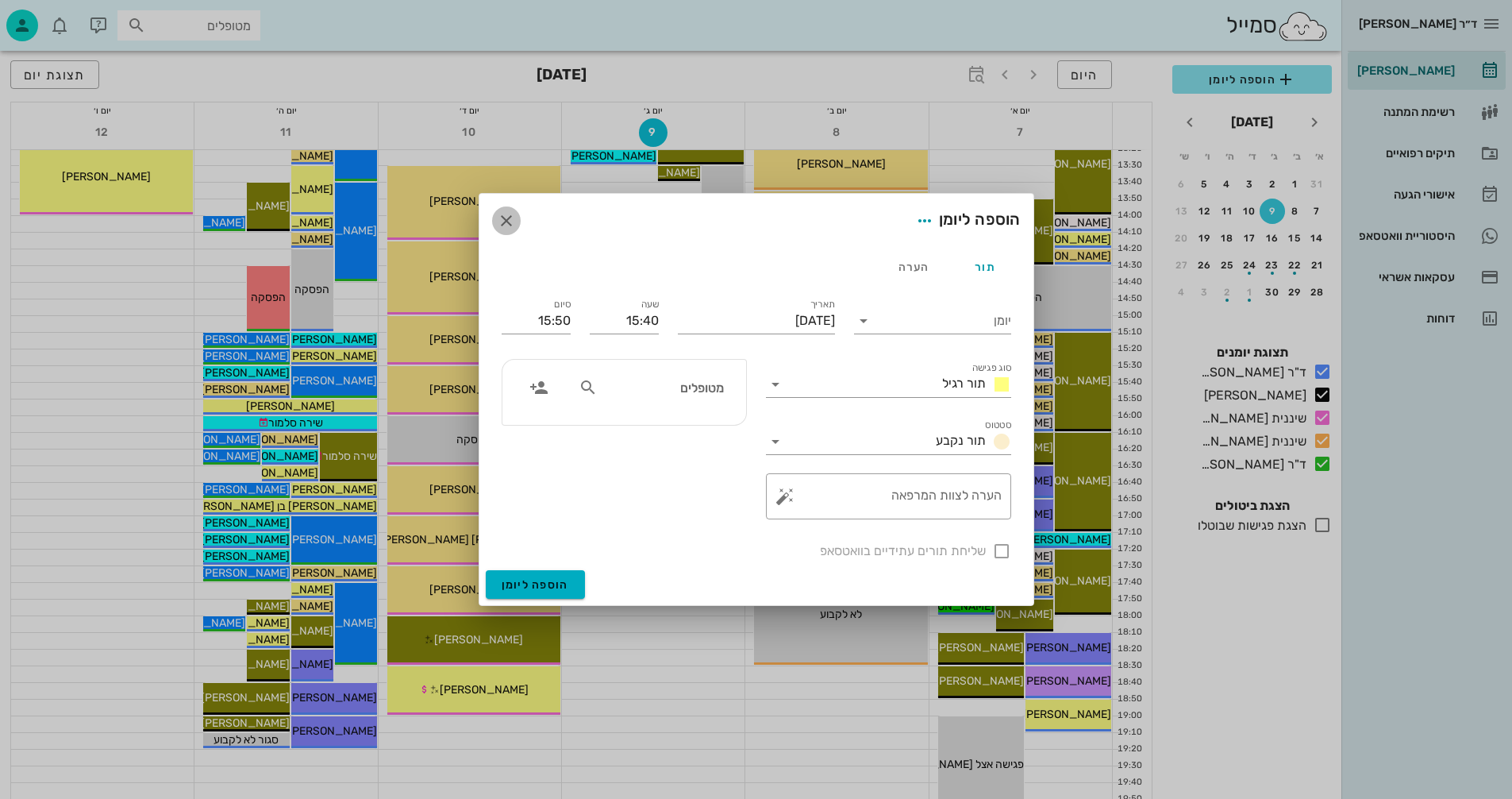
click at [509, 216] on icon "button" at bounding box center [506, 220] width 20 height 20
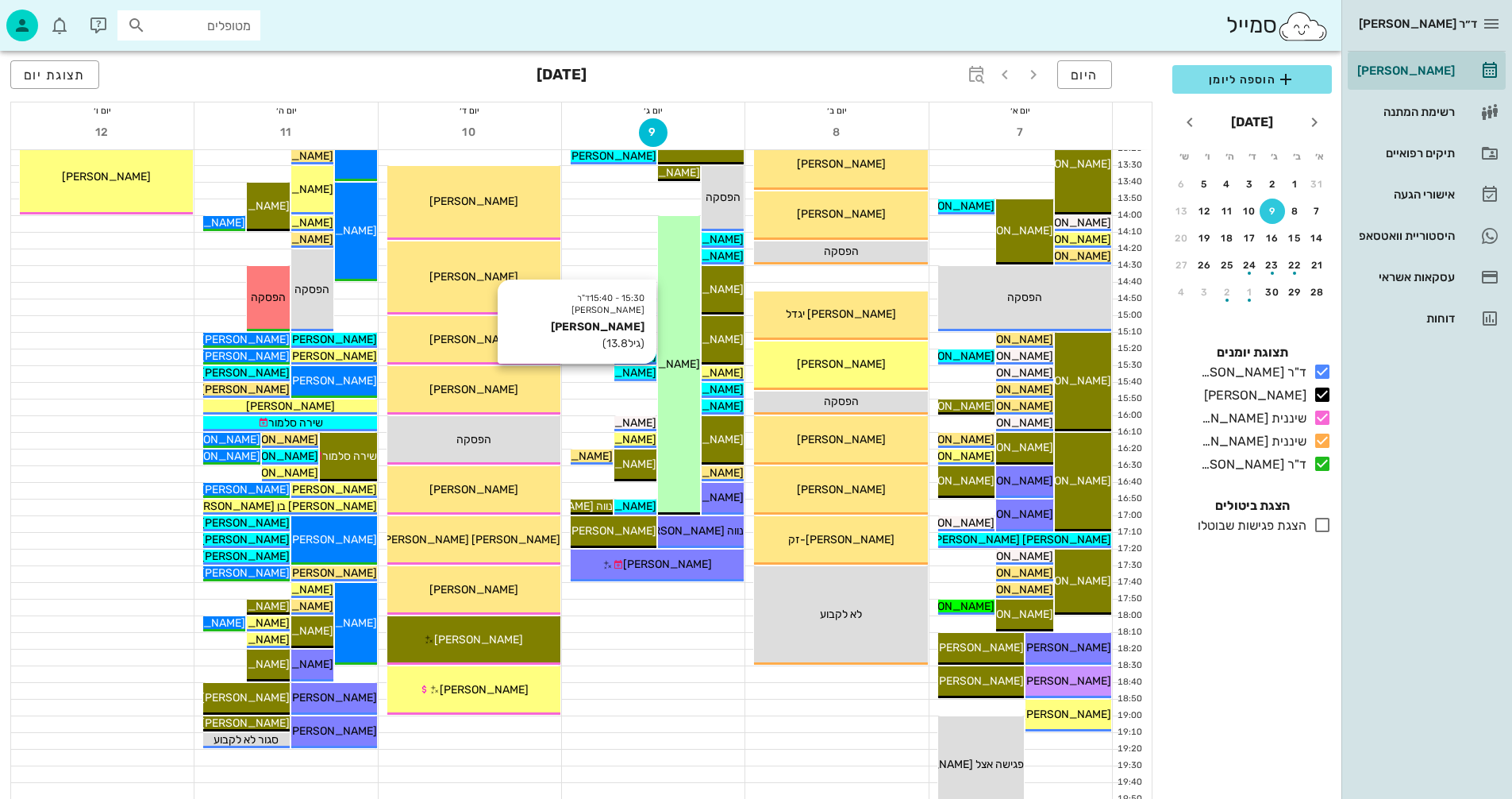
click at [638, 370] on span "[PERSON_NAME]" at bounding box center [612, 373] width 89 height 14
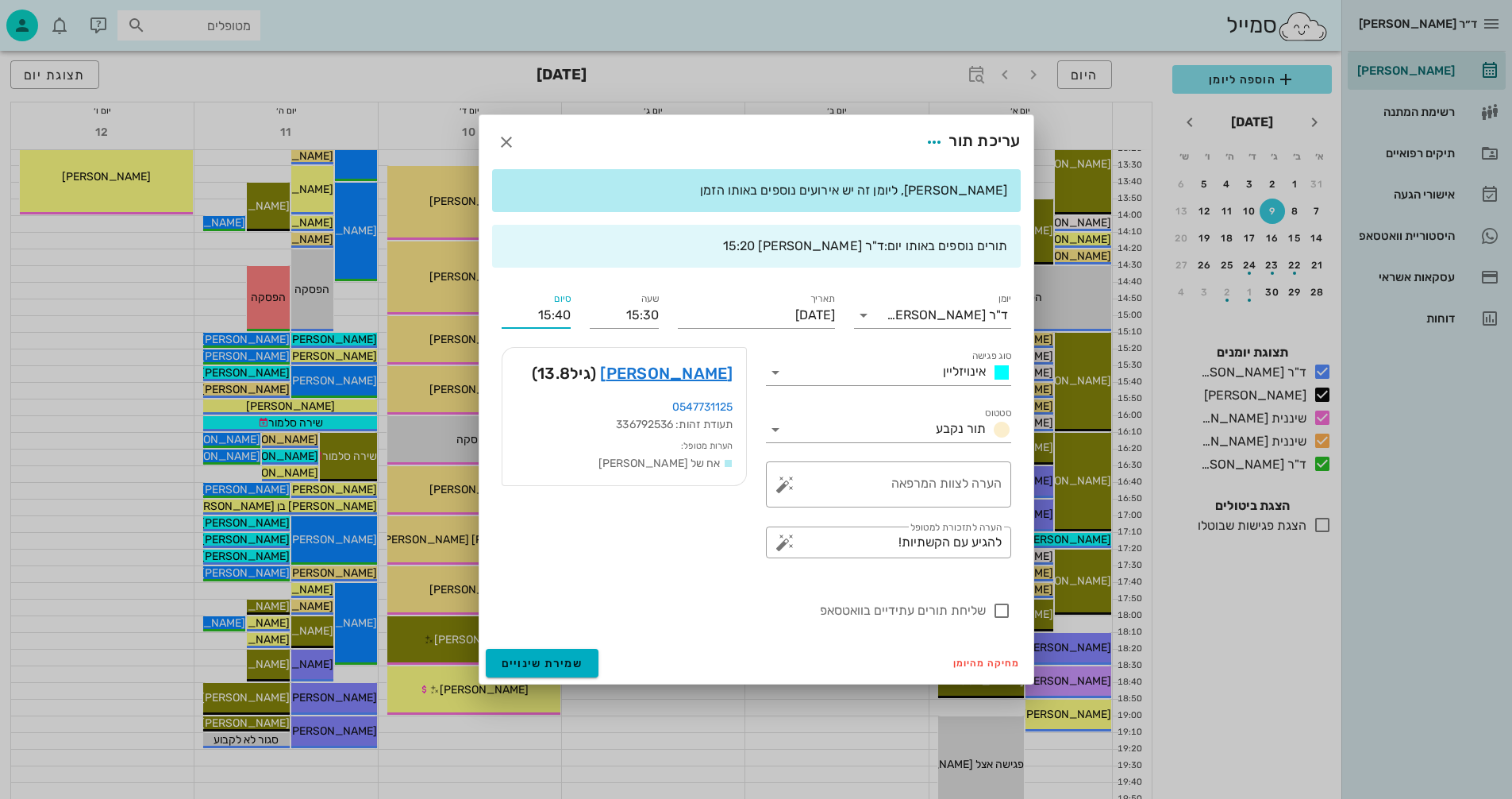
click at [556, 314] on input "15:40" at bounding box center [536, 315] width 69 height 25
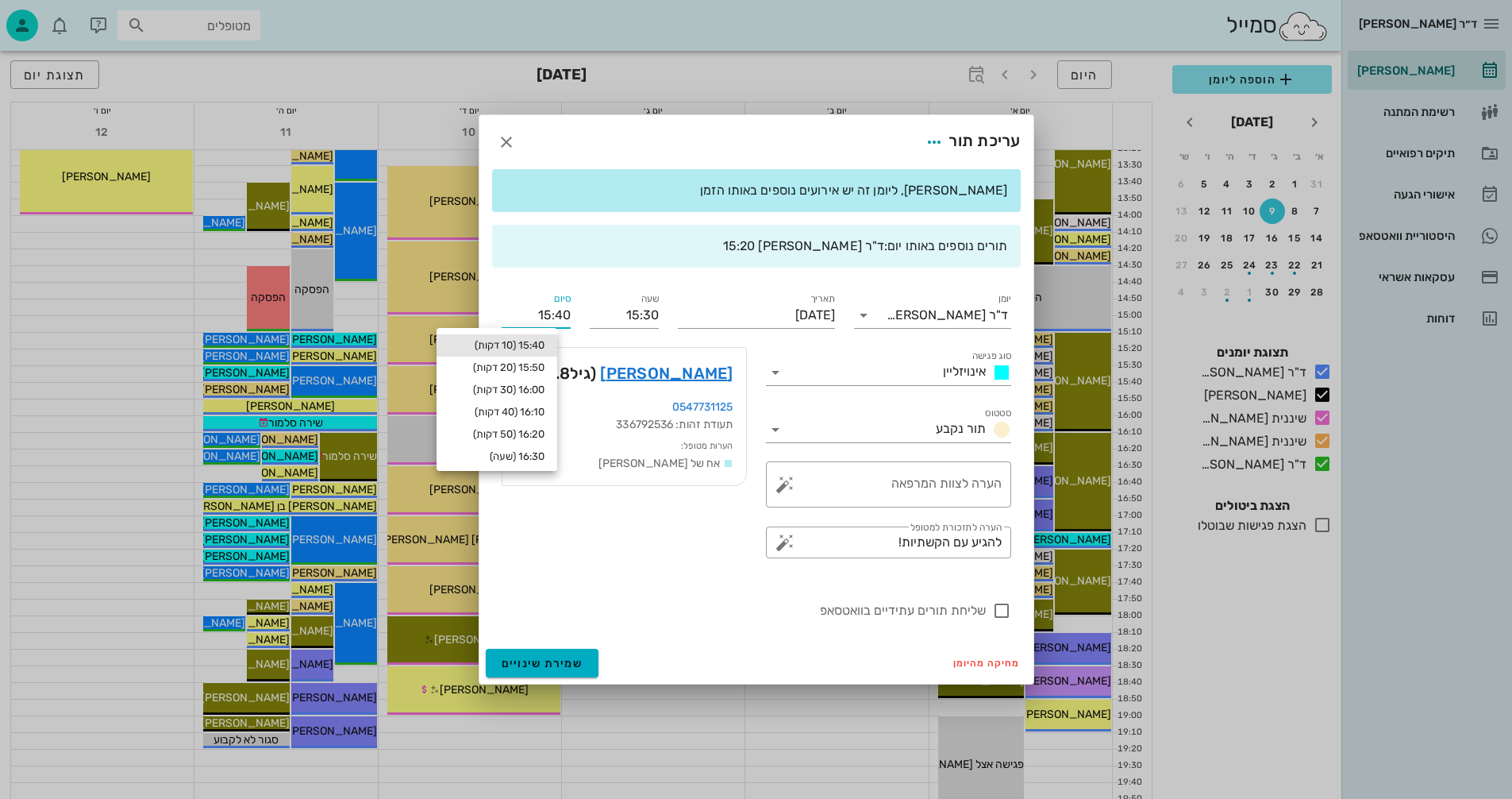
drag, startPoint x: 526, startPoint y: 312, endPoint x: 588, endPoint y: 309, distance: 62.1
click at [588, 309] on div "יומן ד"ר נמרוד דיקשטיין סוג פגישה אינויזליין סטטוס תור נקבע תאריך יום שלישי, 9 …" at bounding box center [756, 455] width 528 height 349
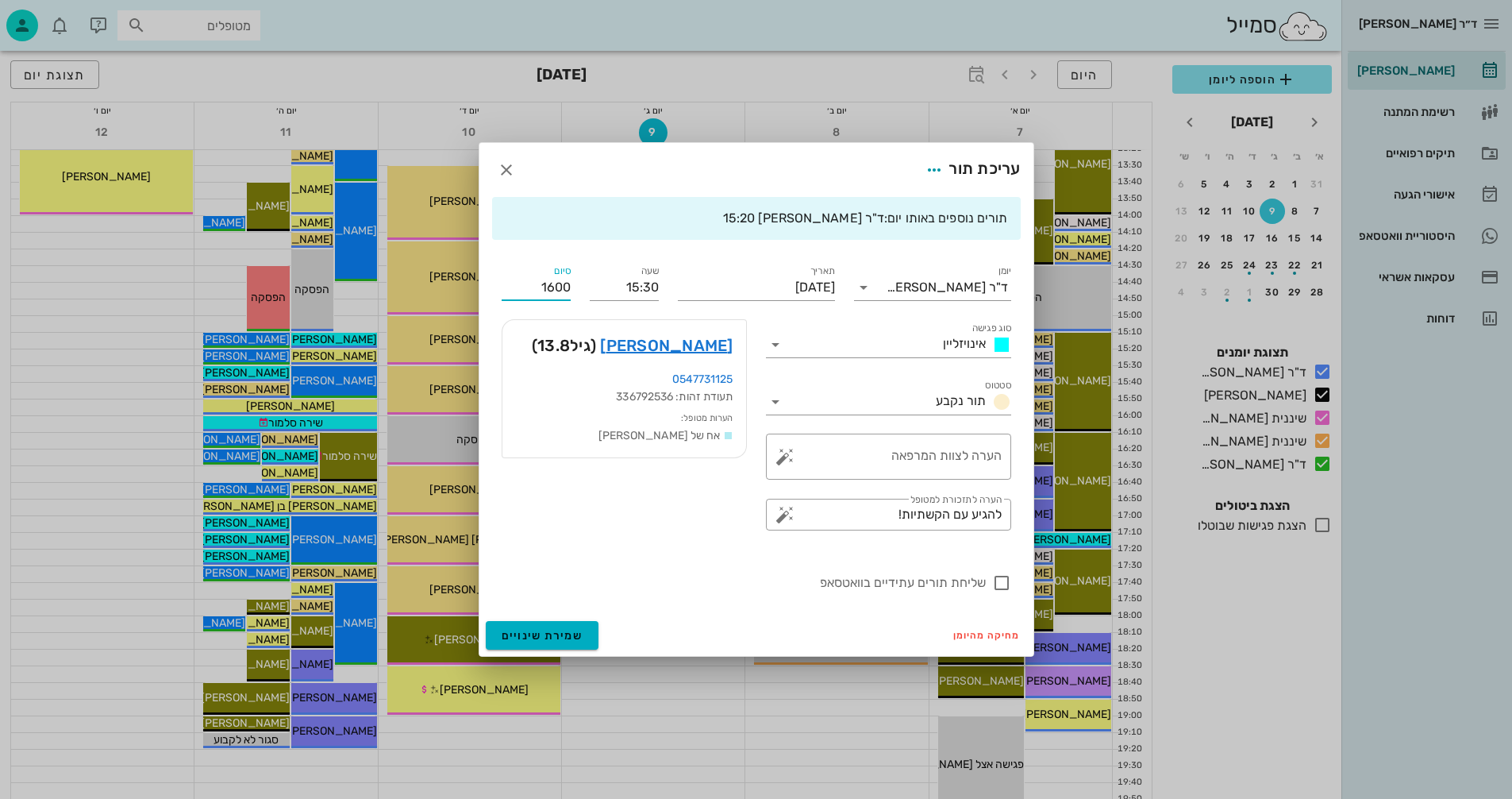
type input "16:00"
click at [573, 293] on div "סיום 16:00" at bounding box center [536, 282] width 88 height 58
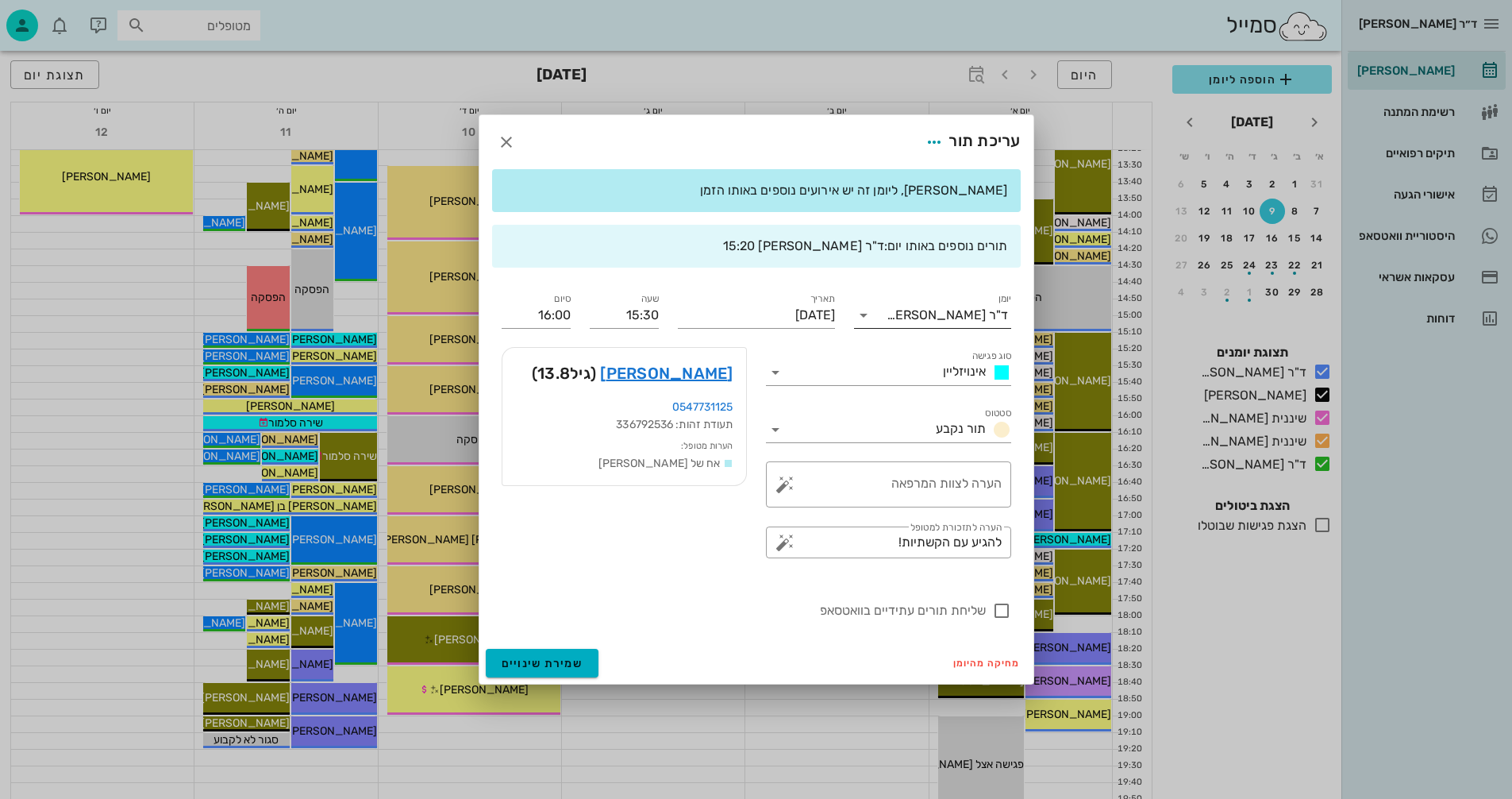
click at [865, 314] on icon at bounding box center [864, 315] width 20 height 20
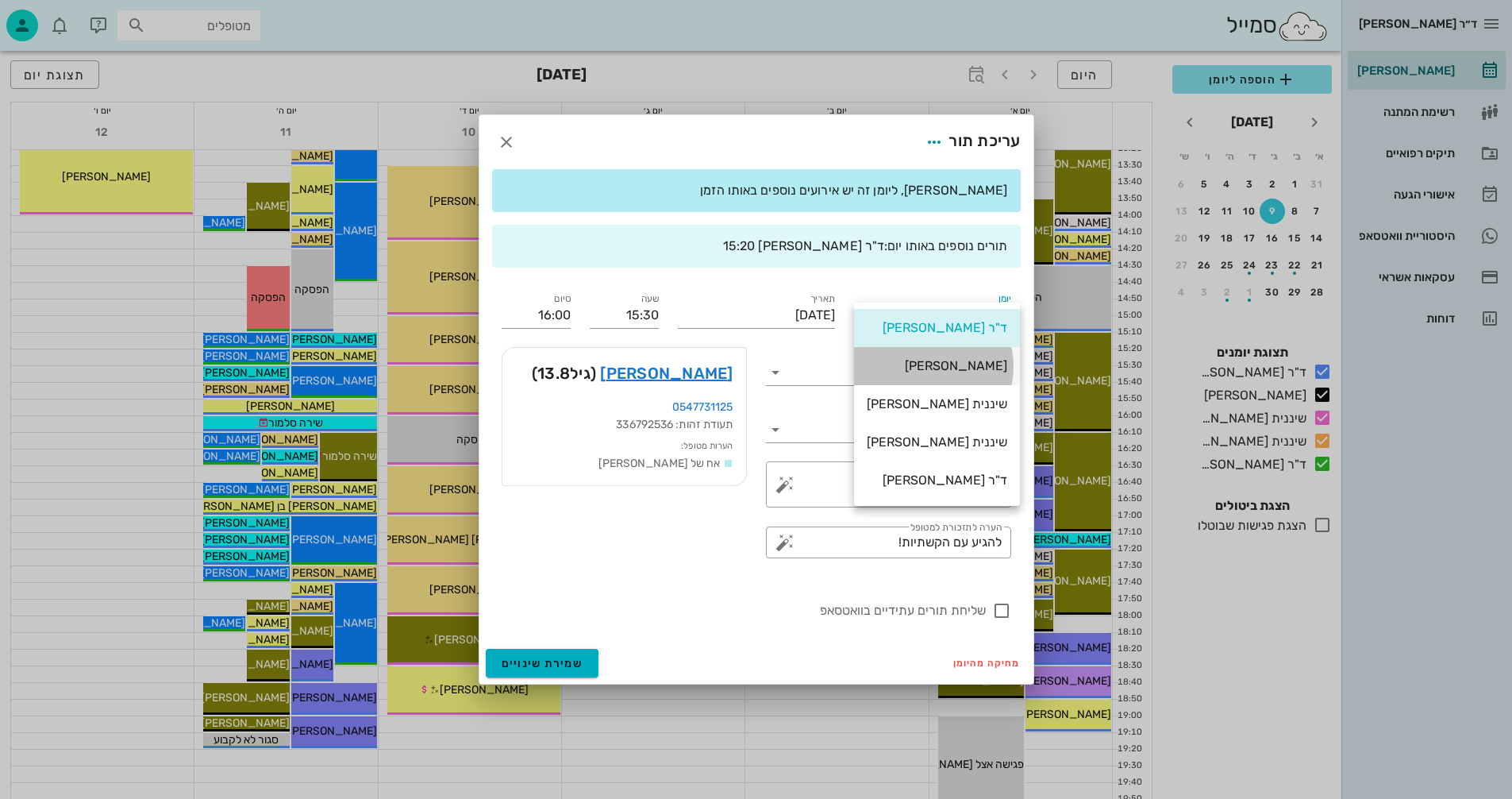
click at [940, 364] on div "[PERSON_NAME]" at bounding box center [936, 366] width 140 height 15
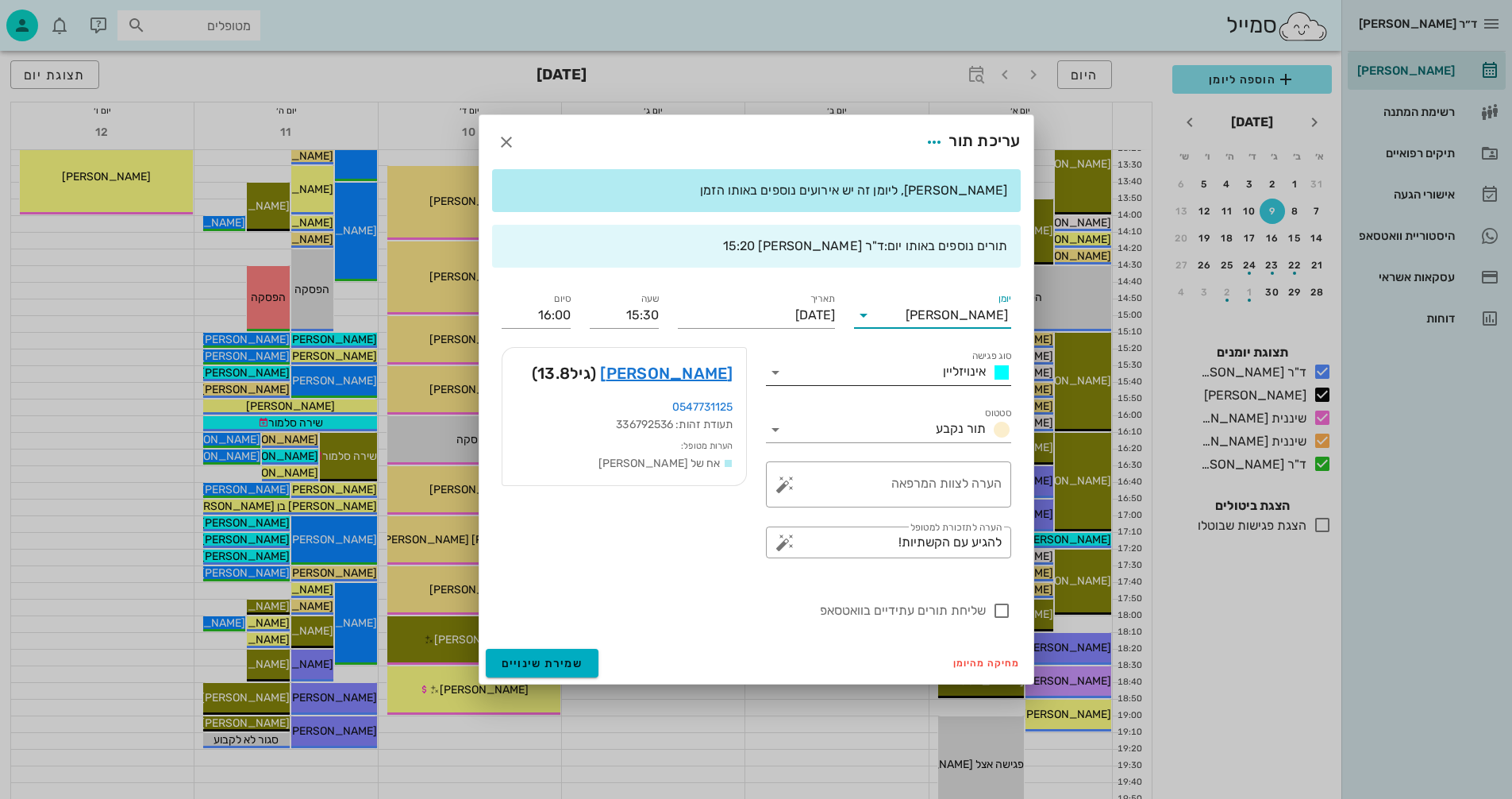
click at [783, 370] on icon at bounding box center [776, 373] width 20 height 20
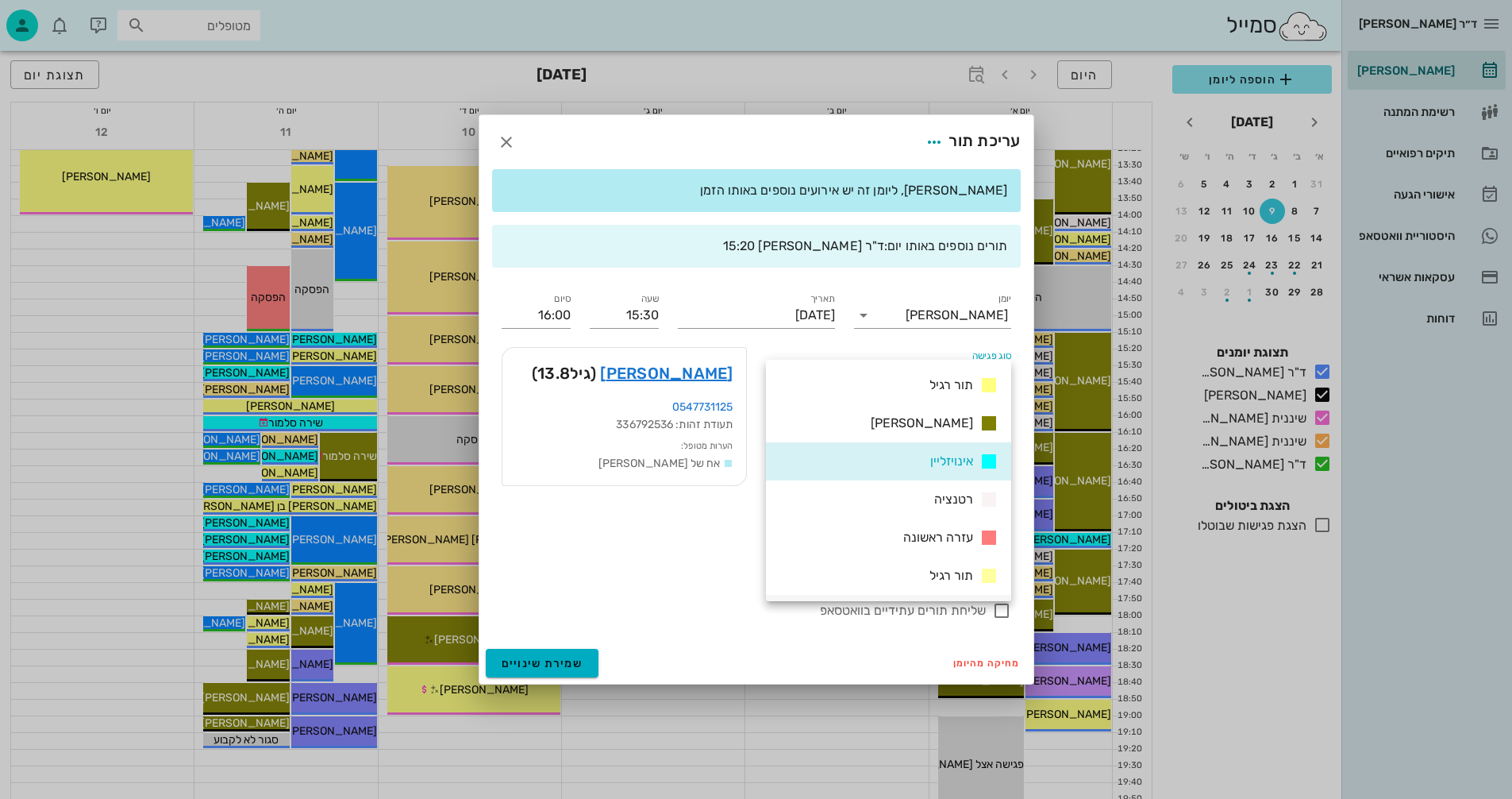
scroll to position [159, 0]
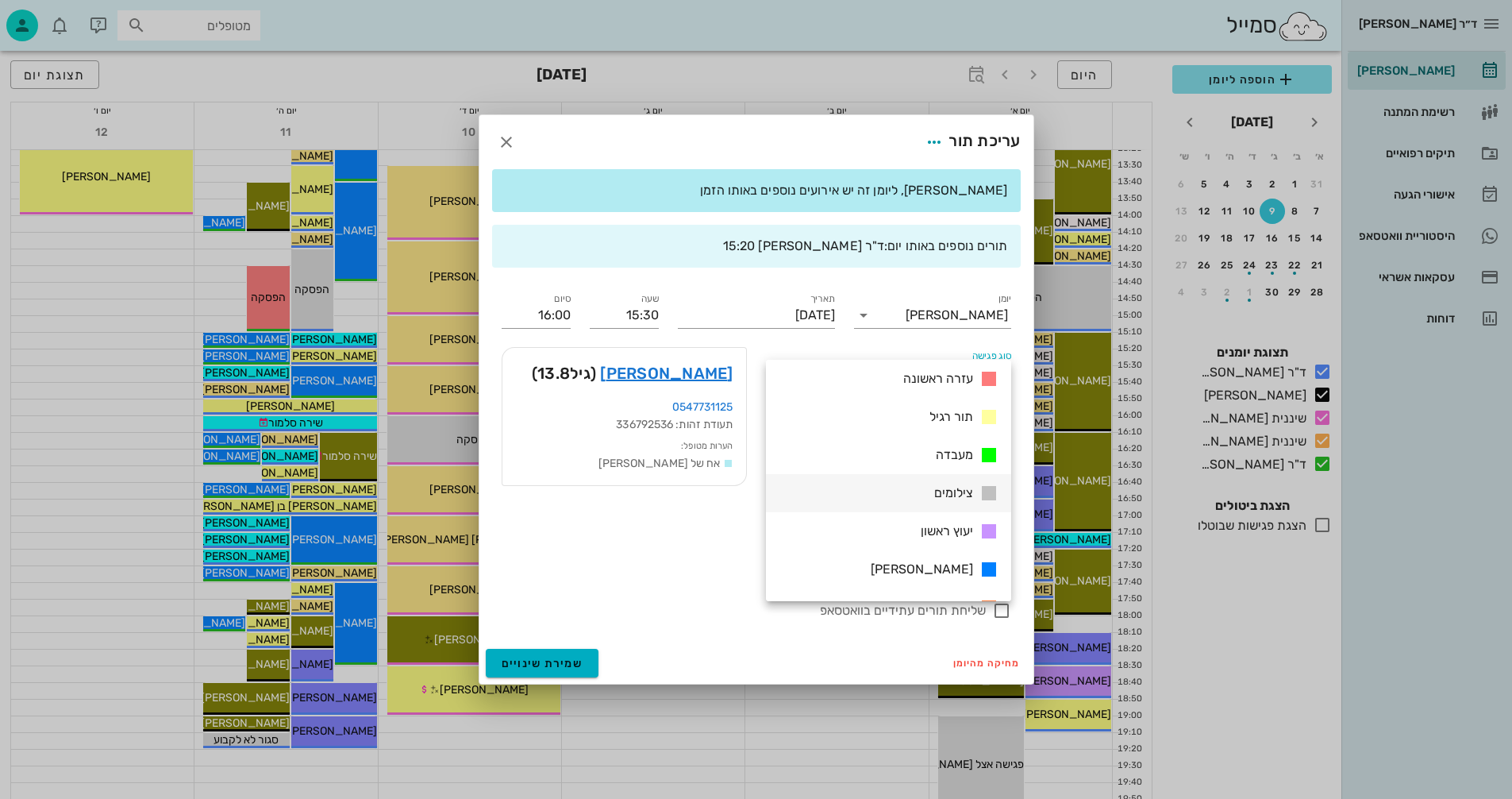
click at [942, 490] on span "צילומים" at bounding box center [954, 492] width 39 height 15
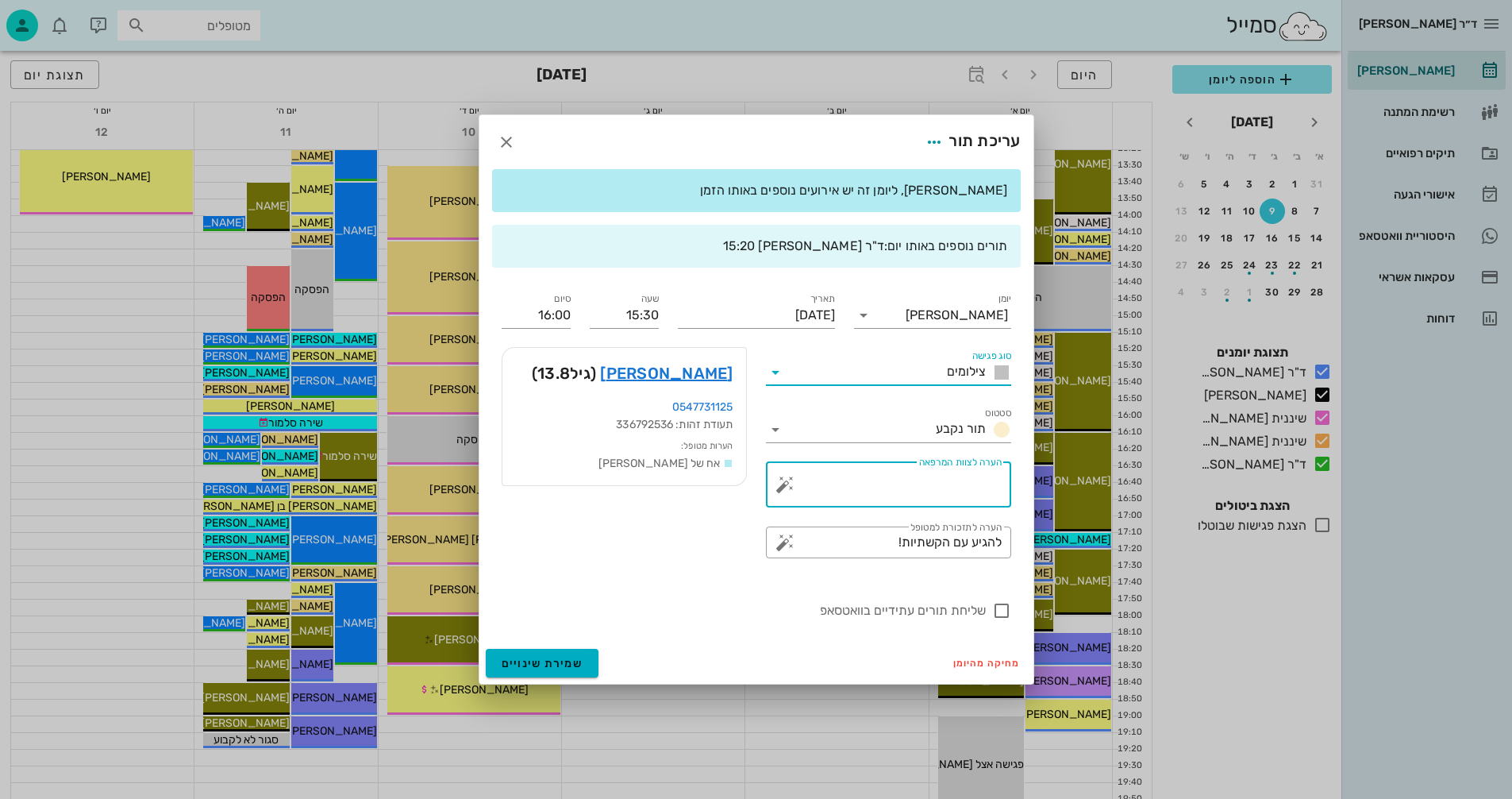
click at [951, 478] on textarea "הערה לצוות המרפאה" at bounding box center [895, 488] width 214 height 38
type textarea "צילום לשלב הבא"
click at [552, 660] on span "שמירת שינויים" at bounding box center [542, 663] width 82 height 14
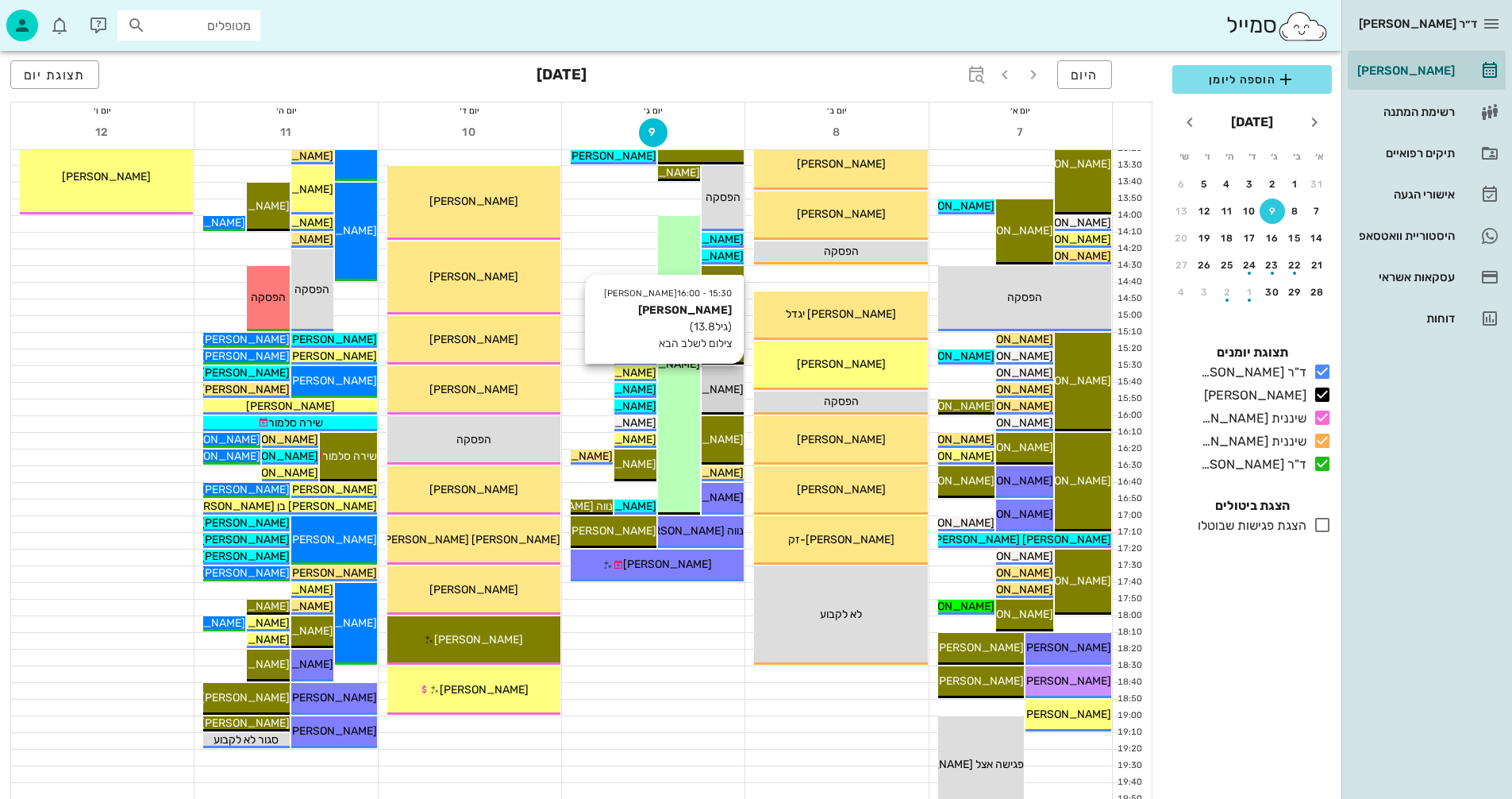
click at [721, 386] on span "[PERSON_NAME]" at bounding box center [699, 389] width 89 height 14
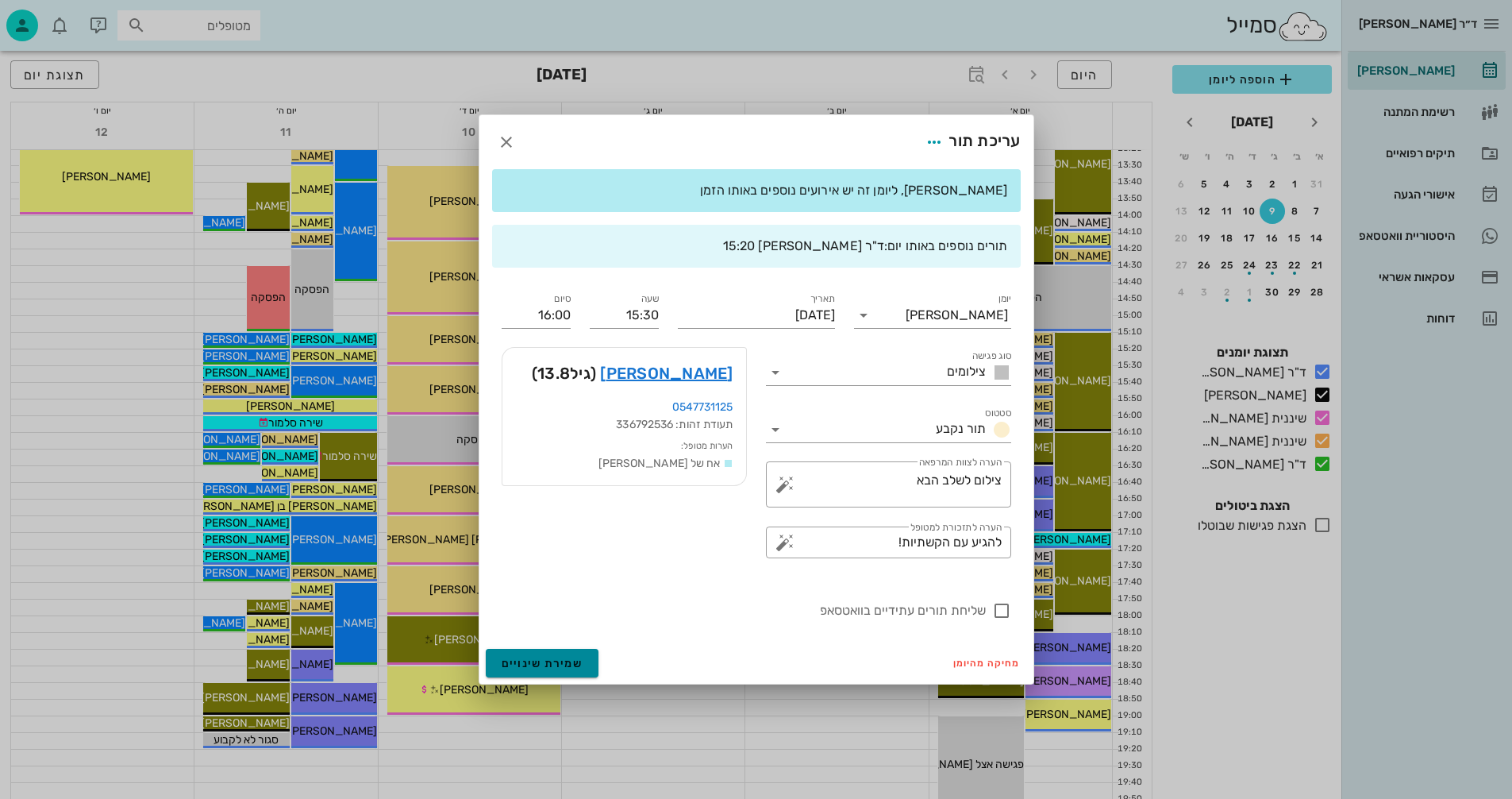
click at [518, 663] on span "שמירת שינויים" at bounding box center [542, 663] width 82 height 14
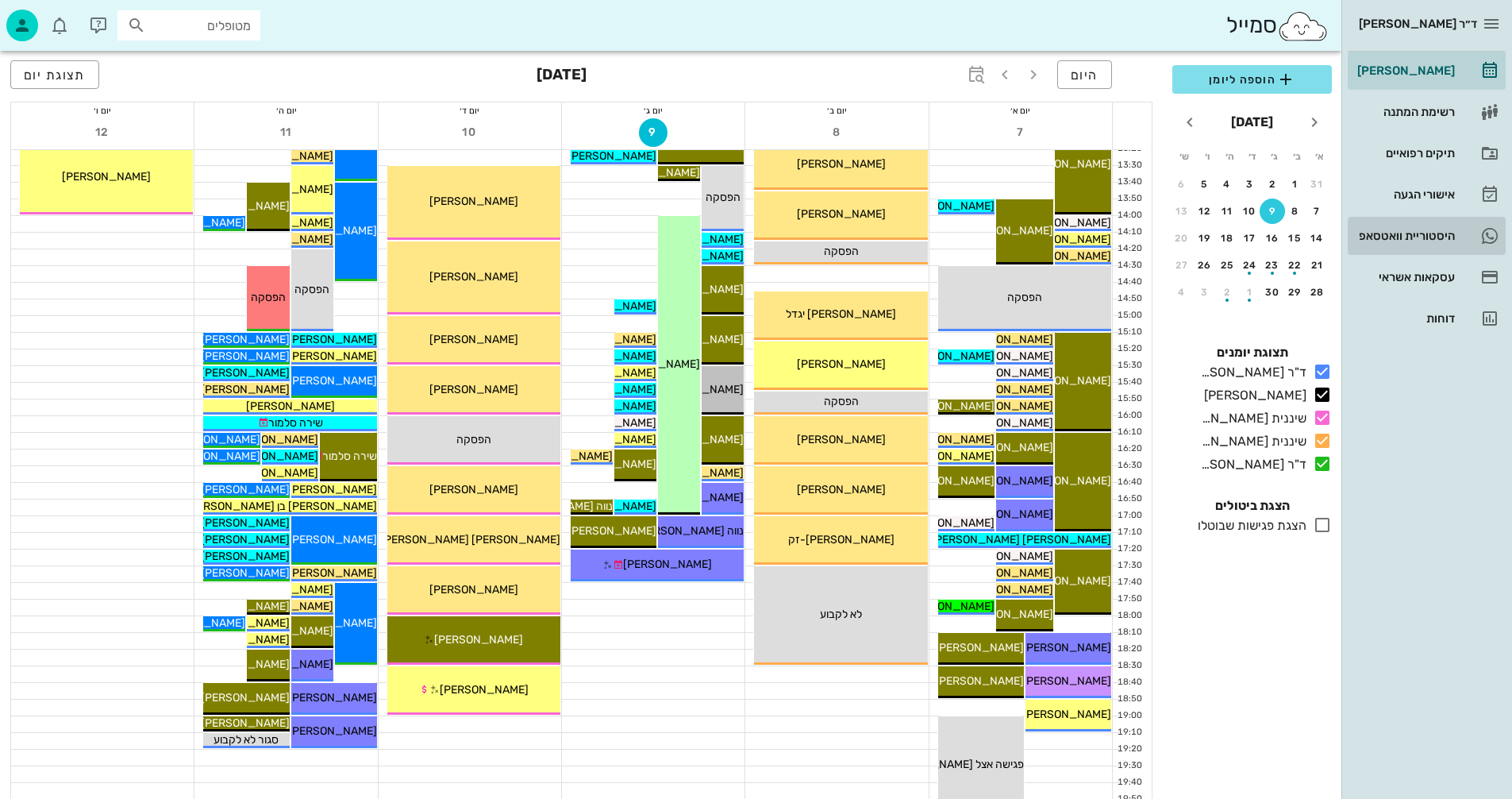
click at [1414, 239] on div "היסטוריית וואטסאפ" at bounding box center [1404, 236] width 101 height 13
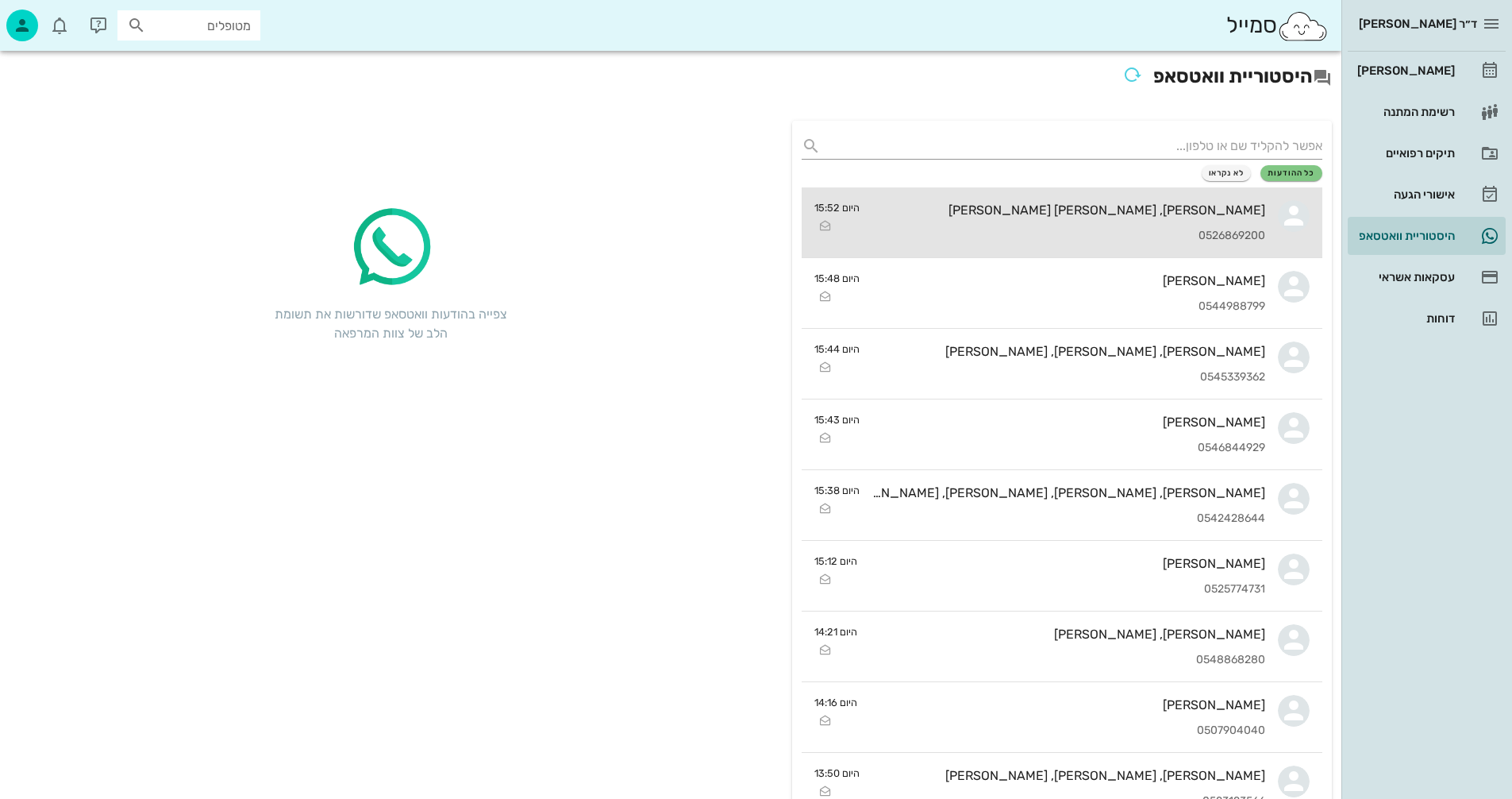
click at [991, 213] on div "[PERSON_NAME], [PERSON_NAME] [PERSON_NAME]" at bounding box center [1068, 210] width 393 height 15
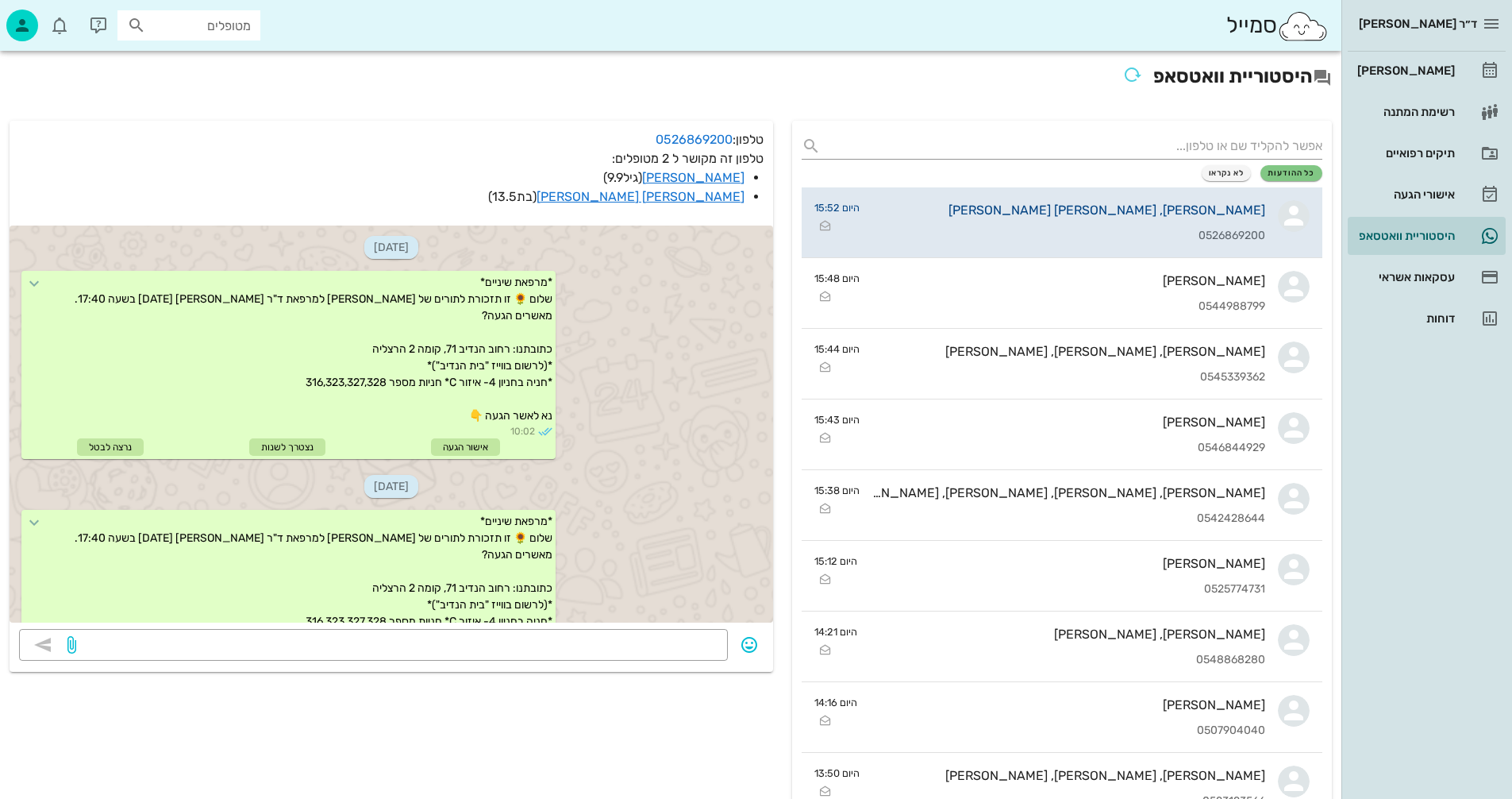
scroll to position [1777, 0]
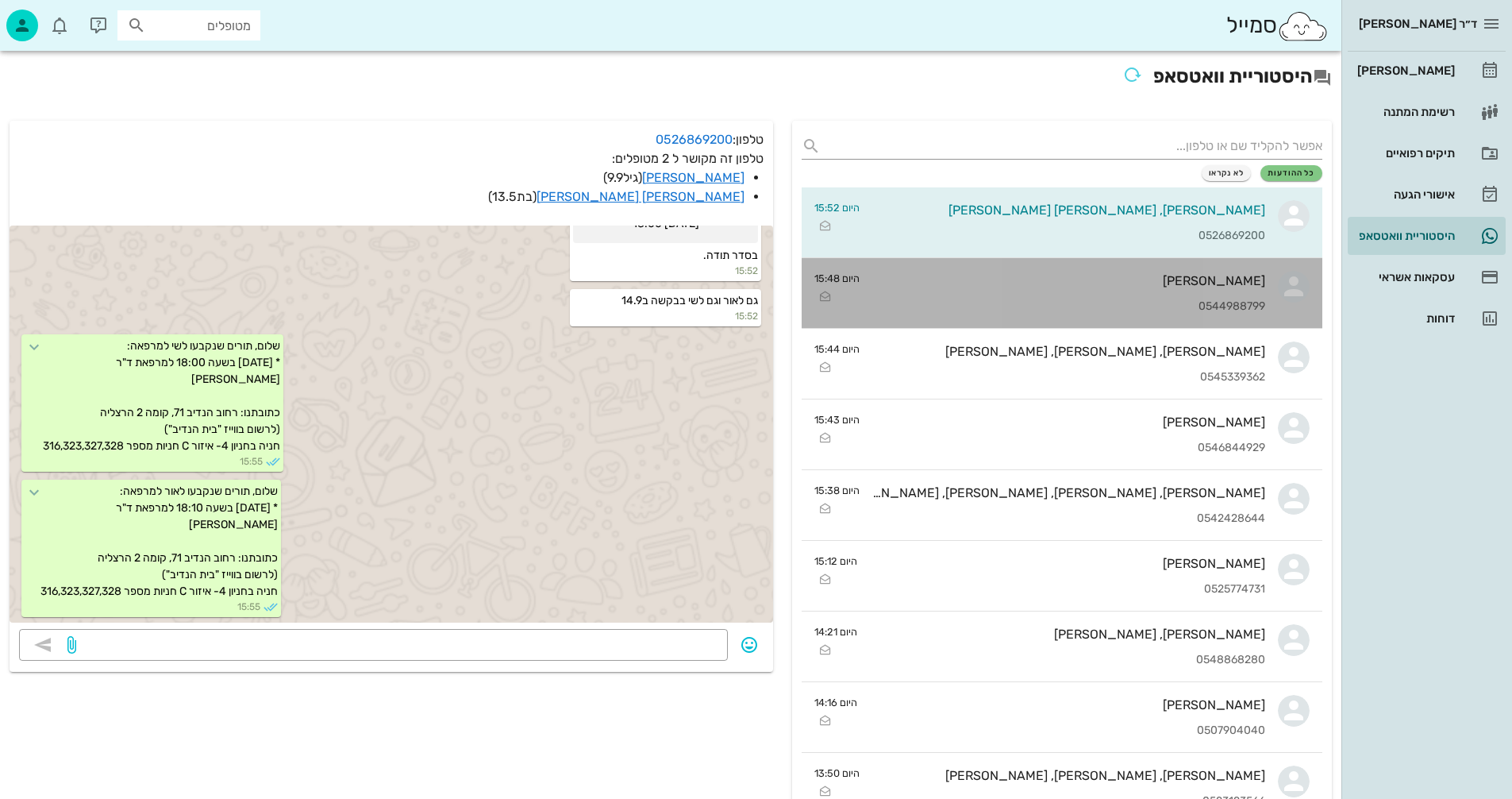
click at [1026, 298] on div "אפרת שפירא מולנר 0544988799" at bounding box center [1068, 293] width 393 height 70
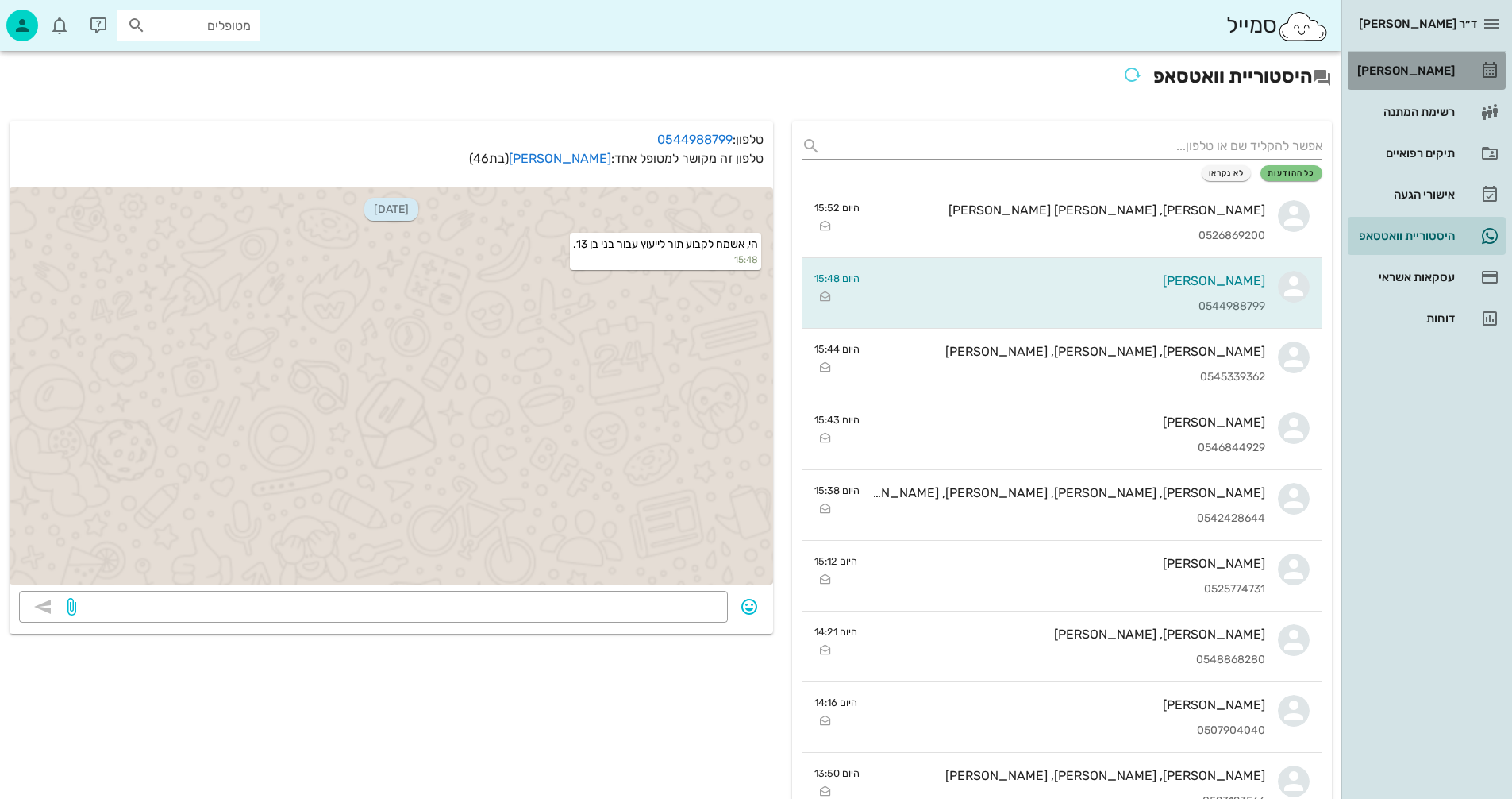
click at [1425, 65] on div "[PERSON_NAME]" at bounding box center [1404, 71] width 101 height 13
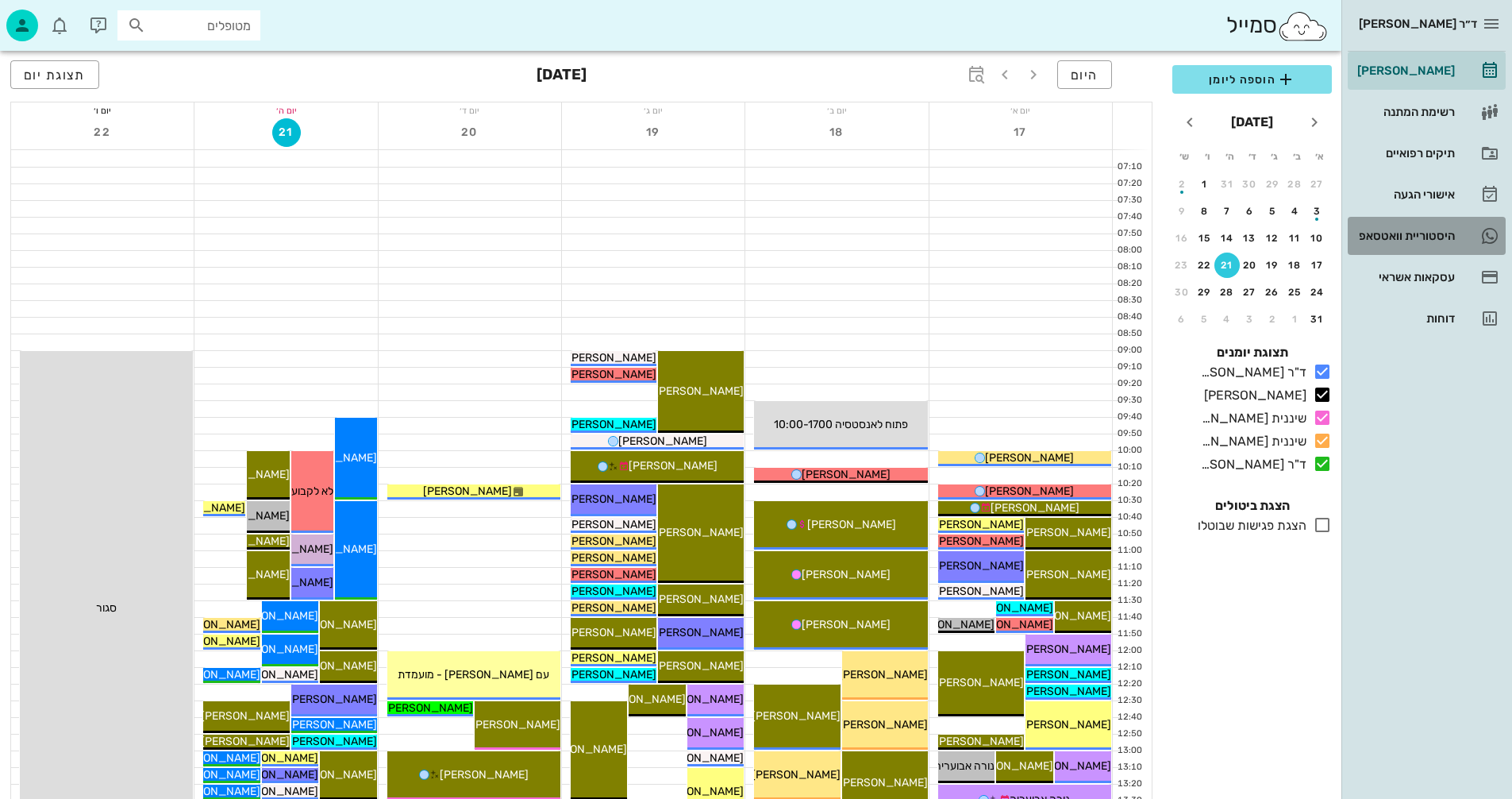
click at [1385, 236] on div "היסטוריית וואטסאפ" at bounding box center [1404, 236] width 101 height 13
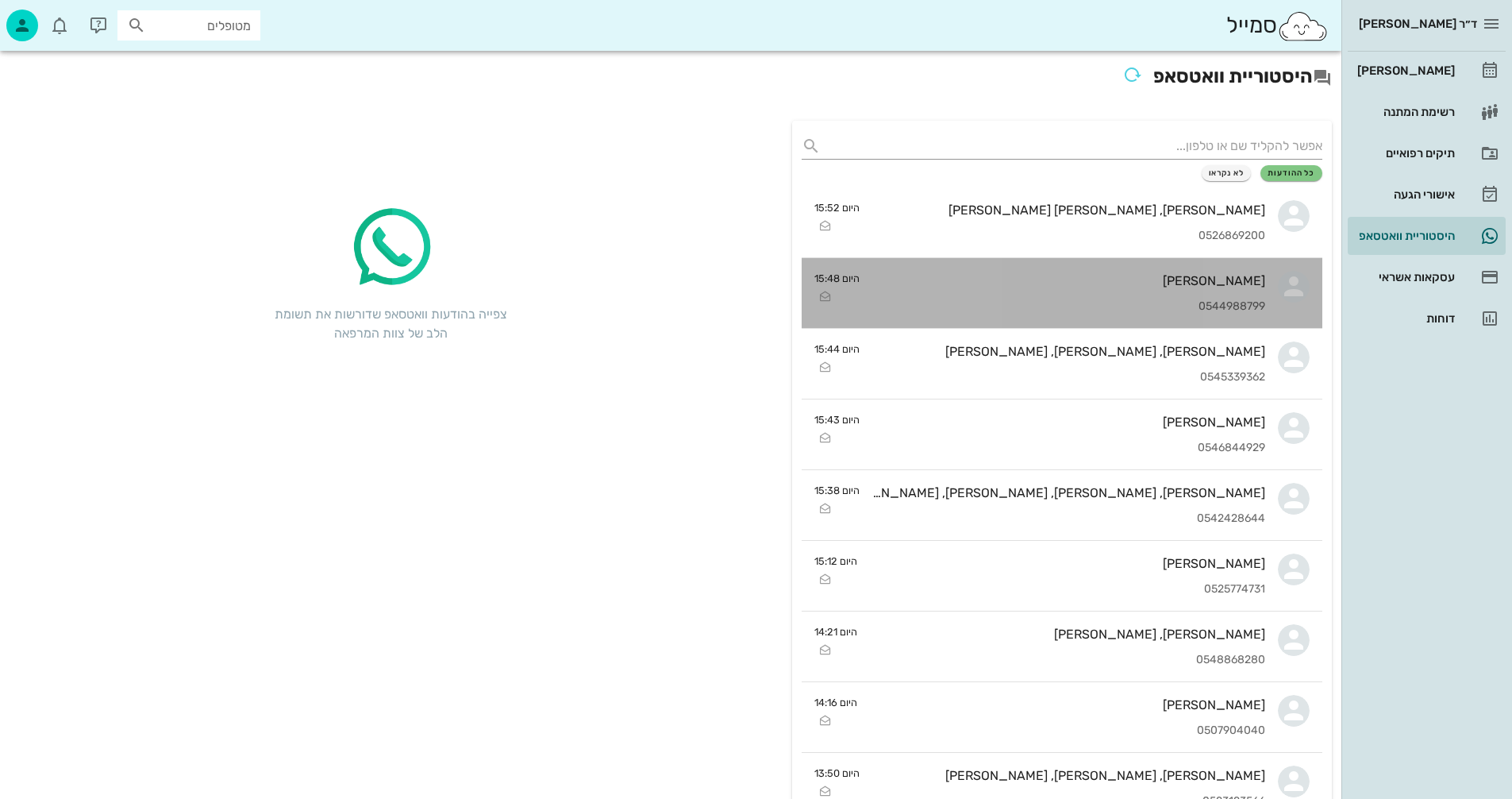
click at [1035, 280] on div "[PERSON_NAME]" at bounding box center [1068, 281] width 393 height 15
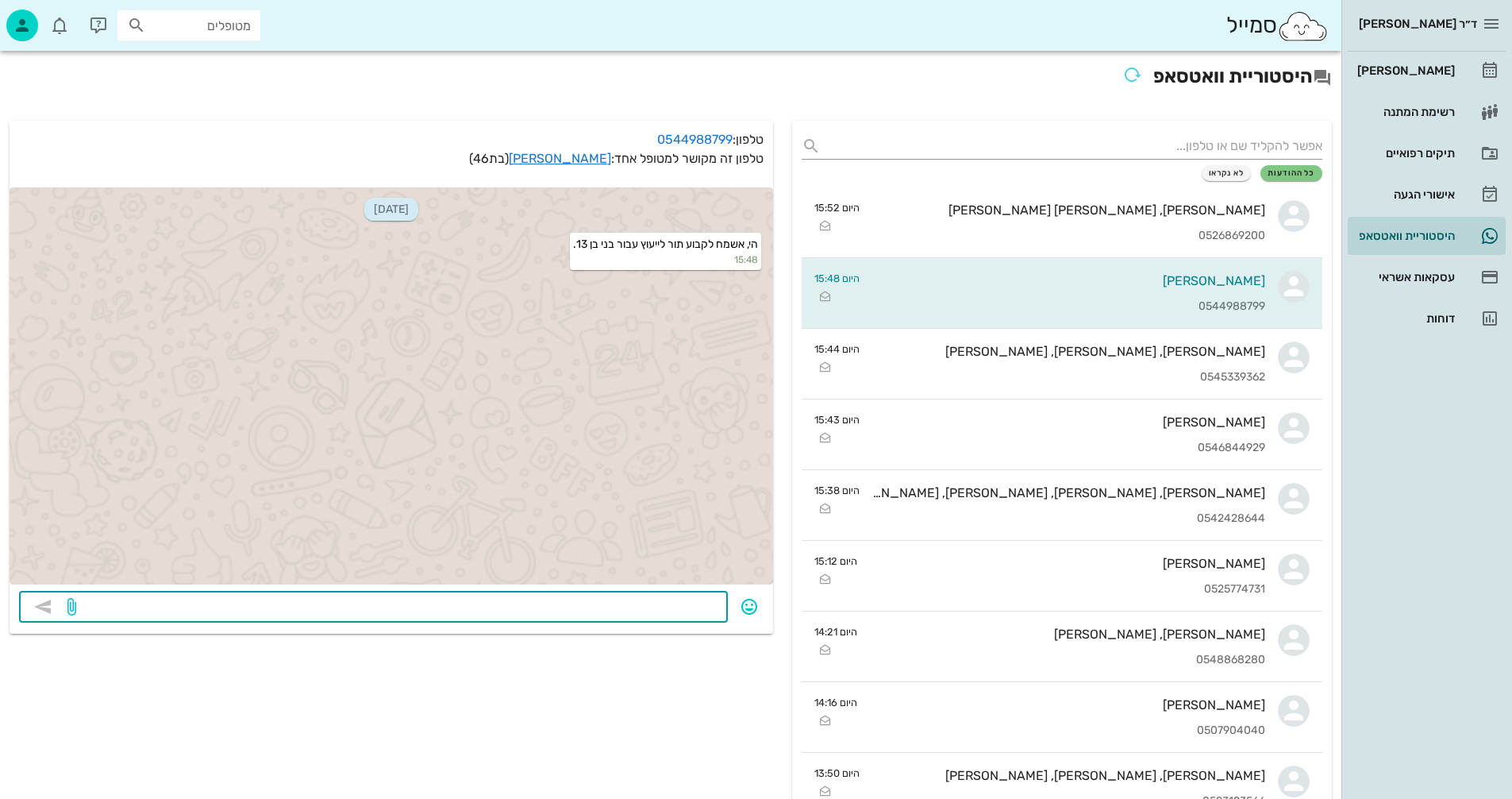
paste textarea "תור לייעוץ בשעות הבוקר או אחר הצהריים. עלות ייעוץ 500 ש"ח. אם יש צילום פנורמי מ…"
type textarea "תור לייעוץ בשעות הבוקר או אחר הצהריים. עלות ייעוץ 500 ש"ח. אם יש צילום פנורמי מ…"
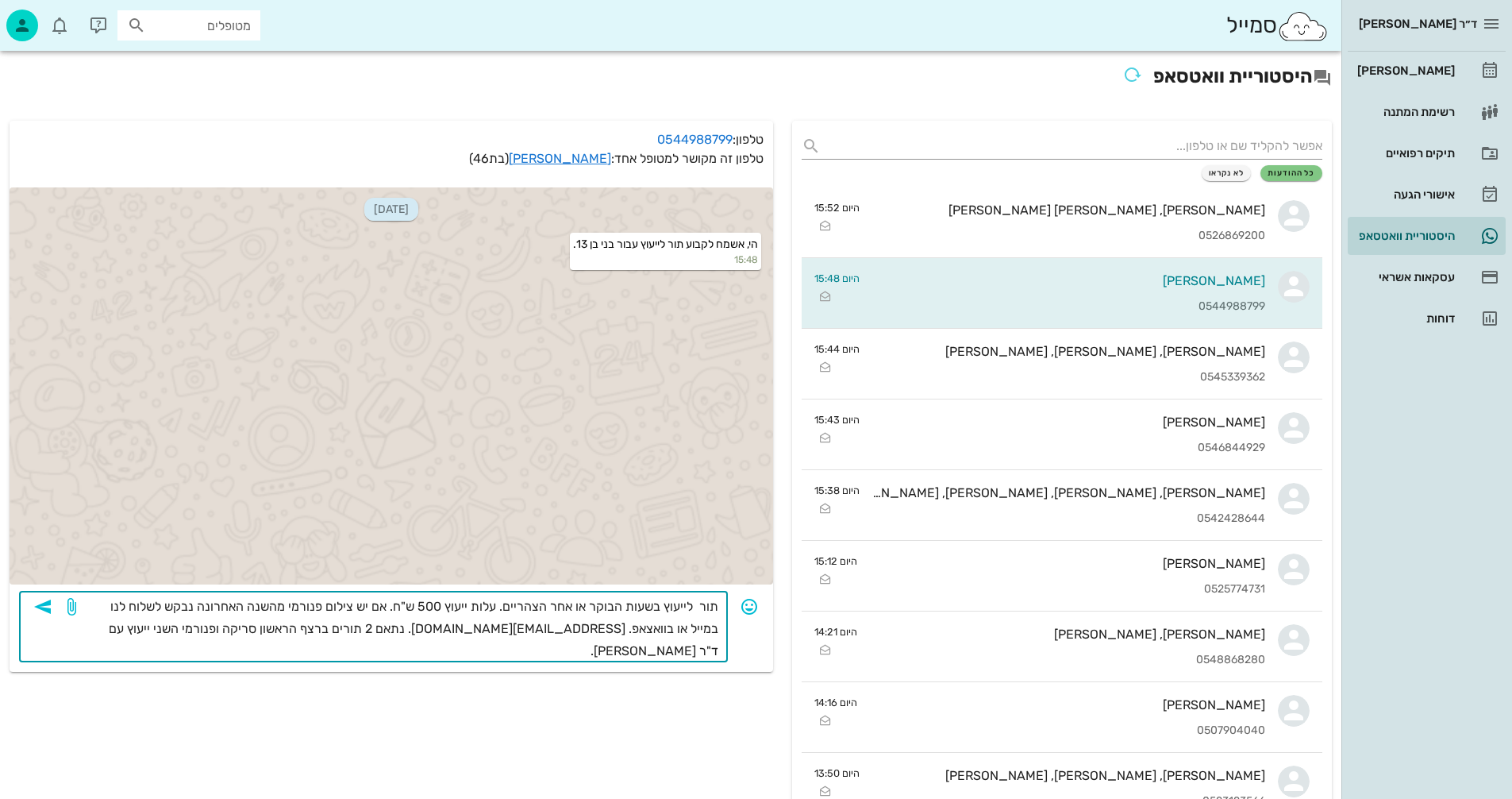
click at [58, 631] on div "​ תור לייעוץ בשעות הבוקר או אחר הצהריים. עלות ייעוץ 500 ש"ח. אם יש צילום פנורמי…" at bounding box center [373, 626] width 709 height 72
click at [46, 615] on icon "button" at bounding box center [43, 607] width 20 height 20
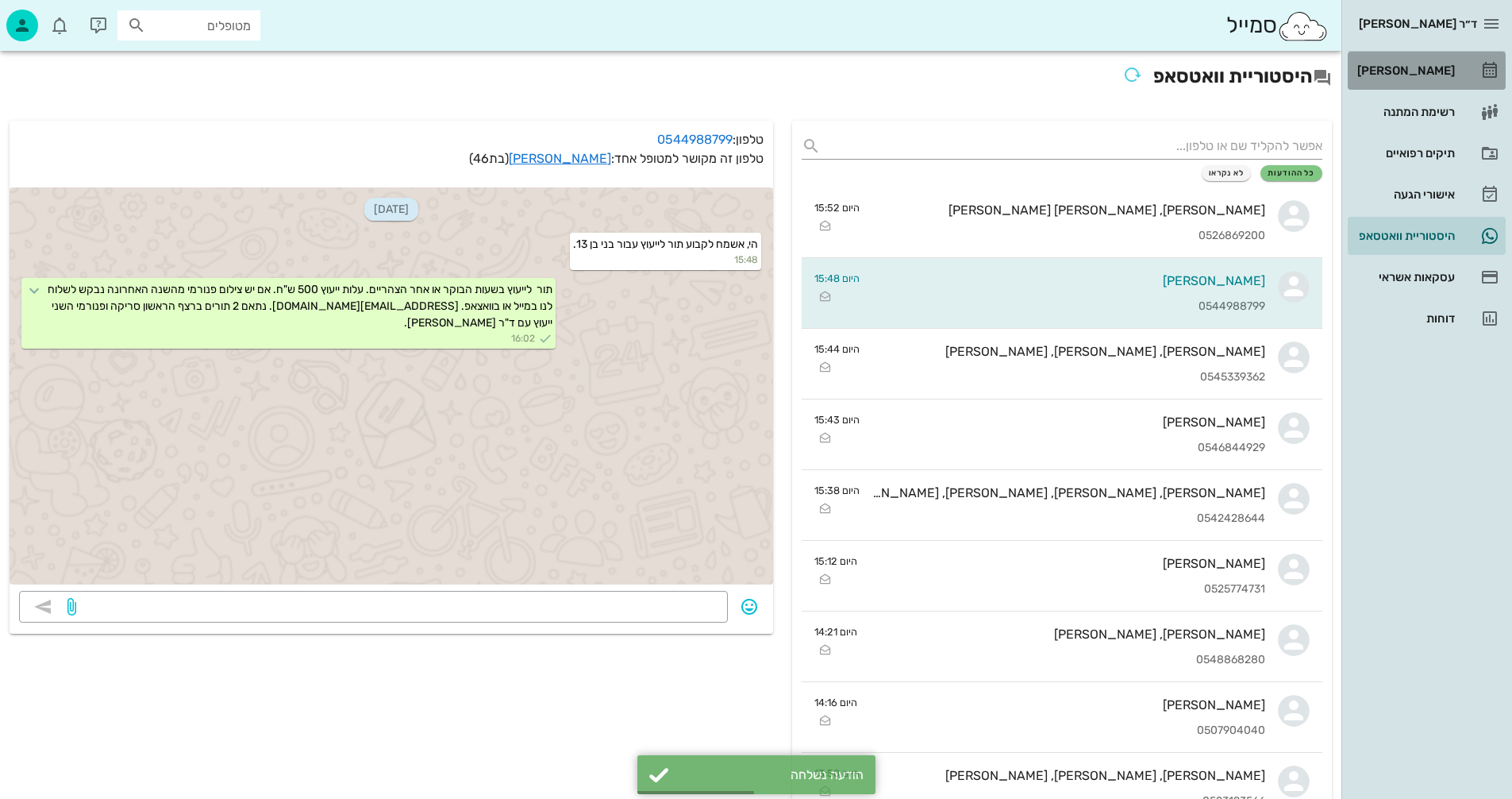
click at [1424, 71] on div "[PERSON_NAME]" at bounding box center [1404, 71] width 101 height 13
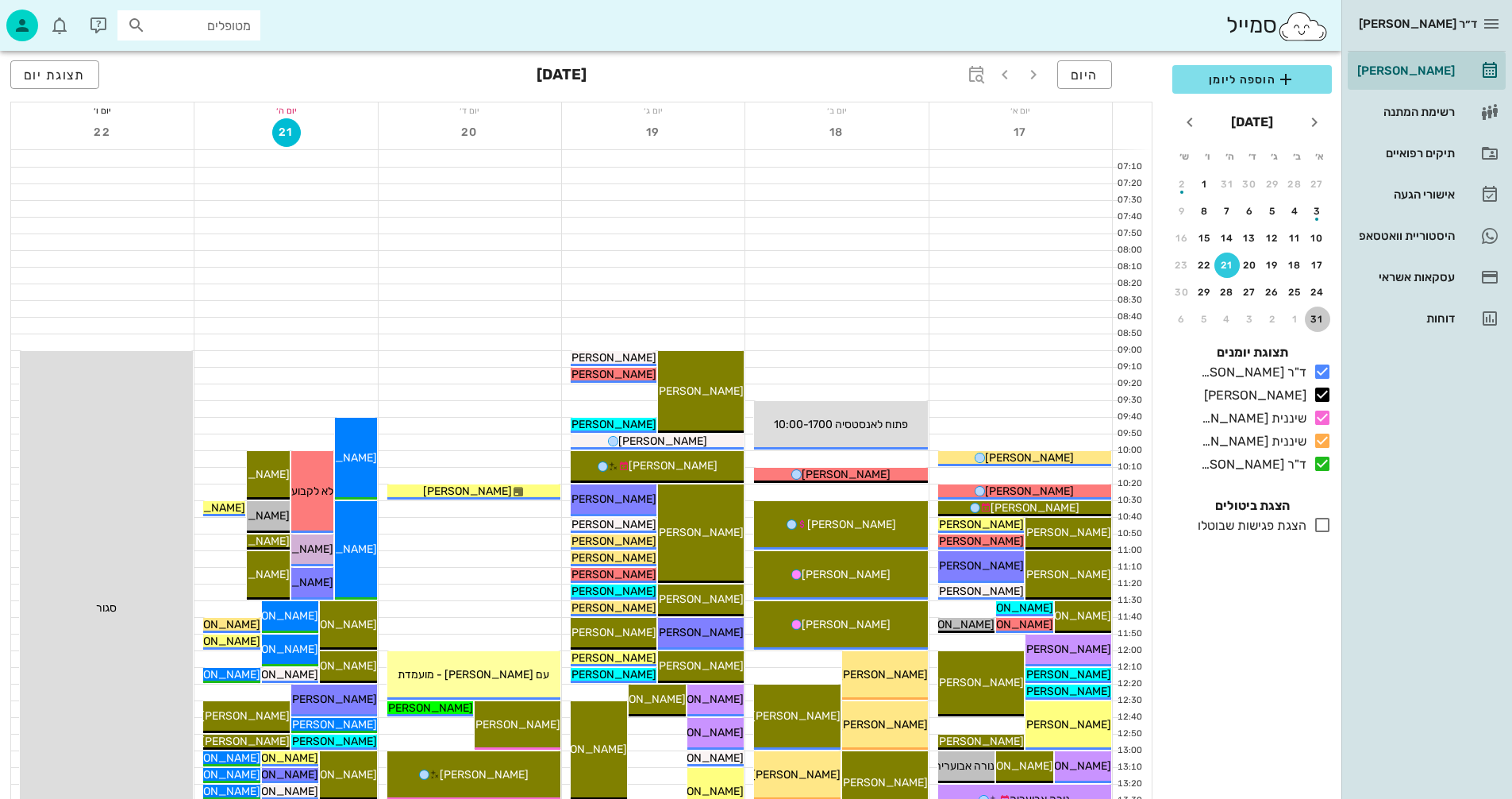
click at [1319, 323] on div "31" at bounding box center [1317, 320] width 25 height 11
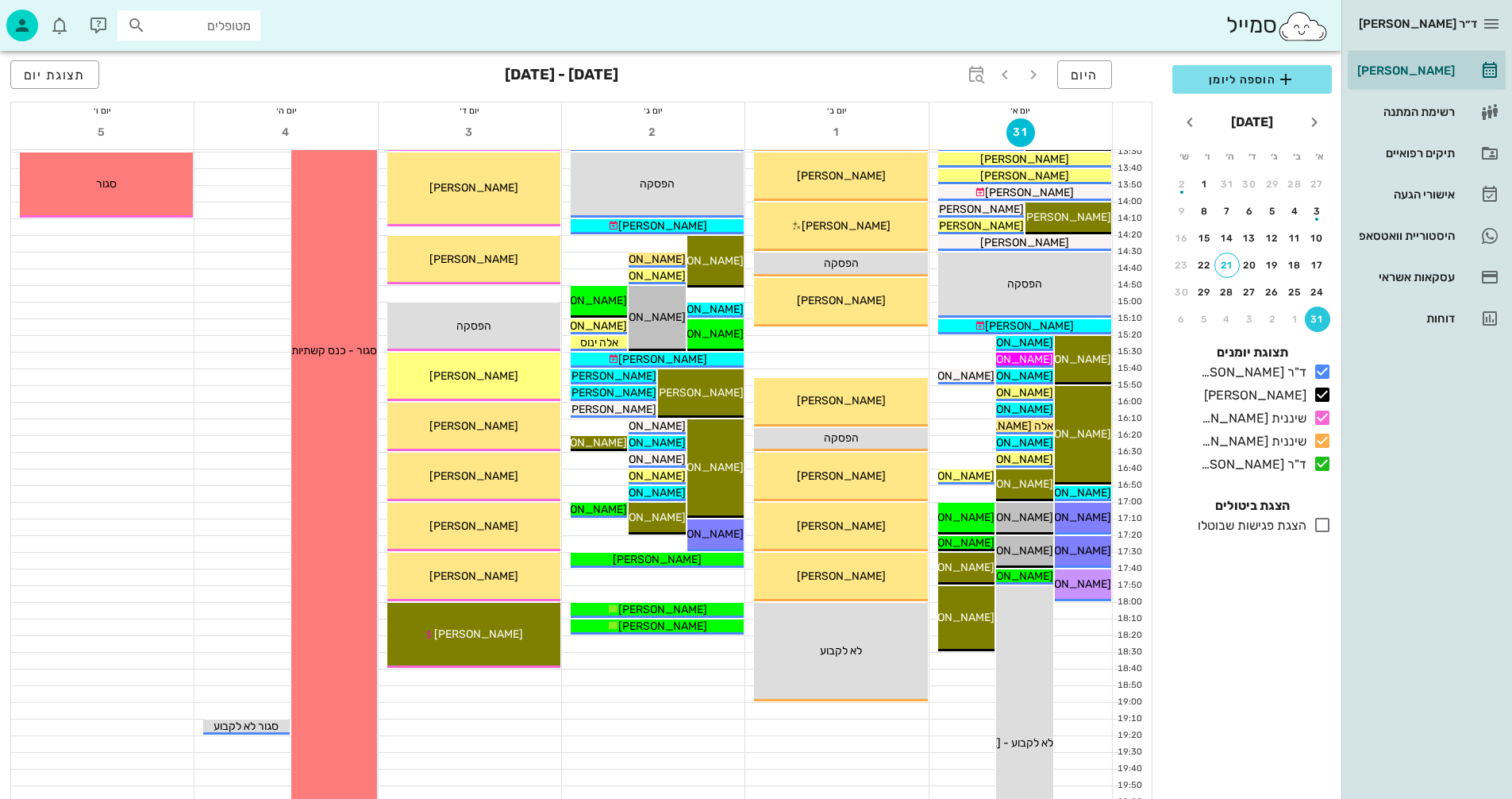
scroll to position [753, 0]
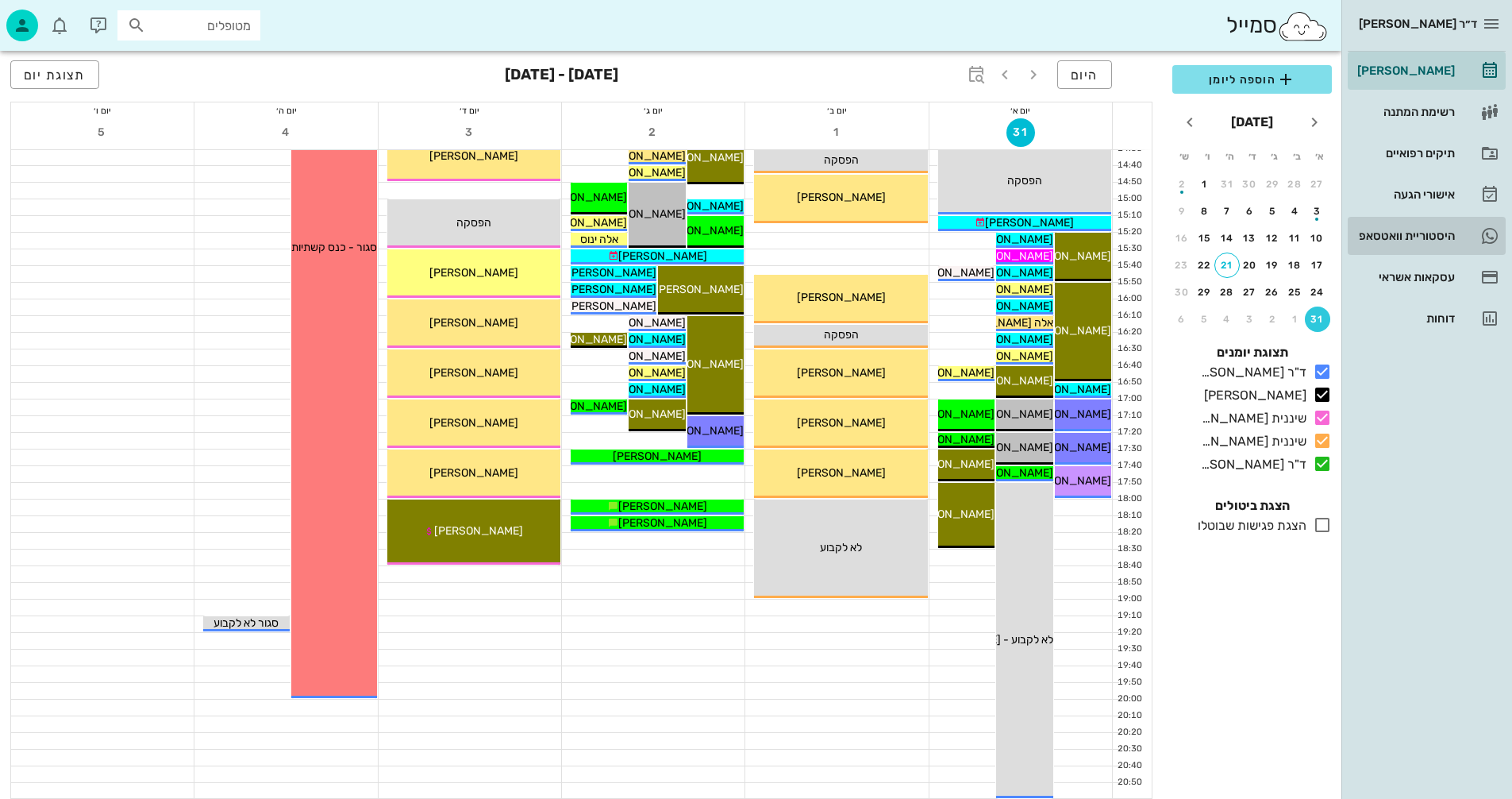
click at [1376, 227] on div "היסטוריית וואטסאפ" at bounding box center [1404, 235] width 101 height 25
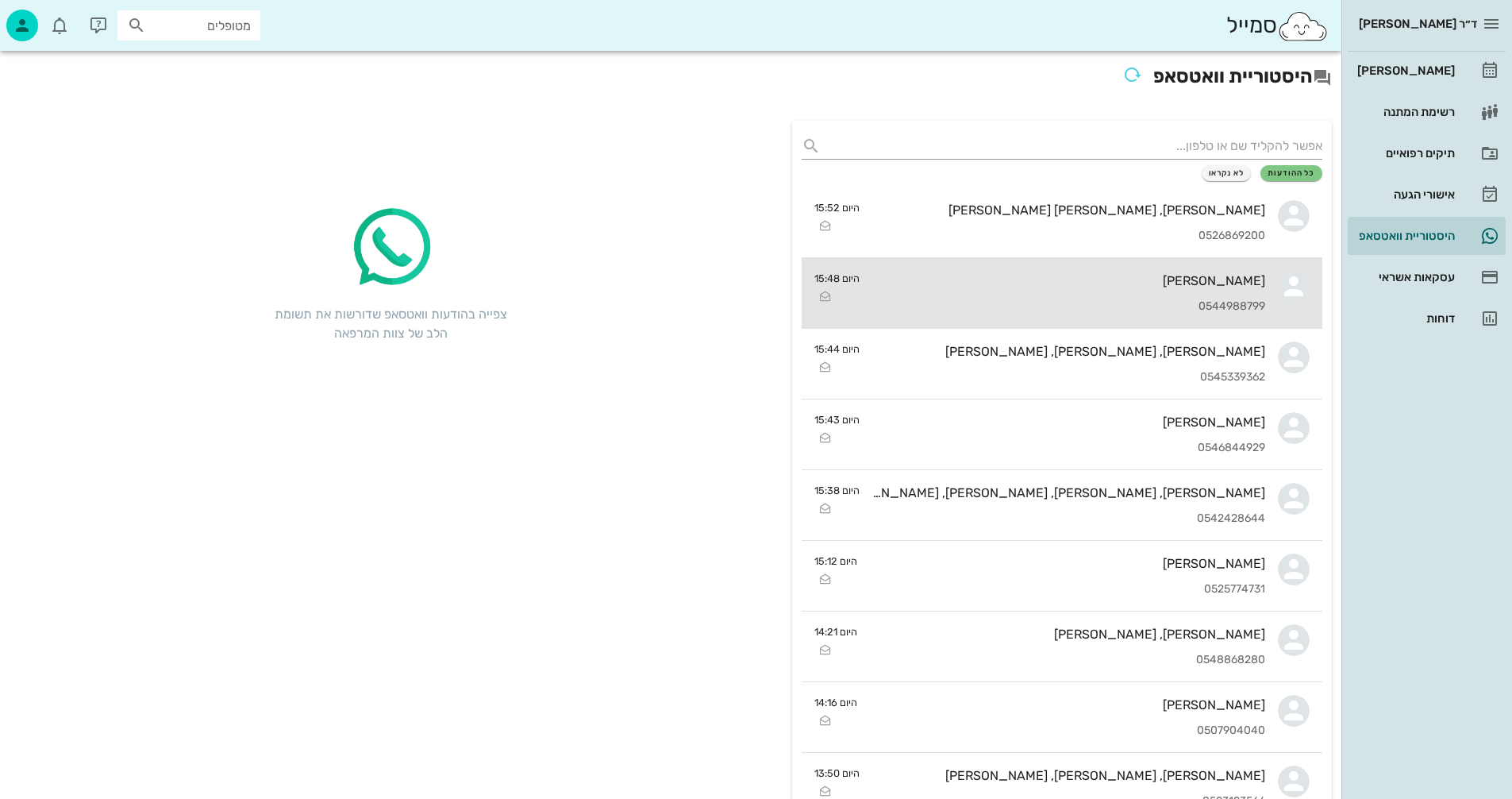
click at [983, 289] on div "אפרת שפירא מולנר 0544988799" at bounding box center [1068, 293] width 393 height 70
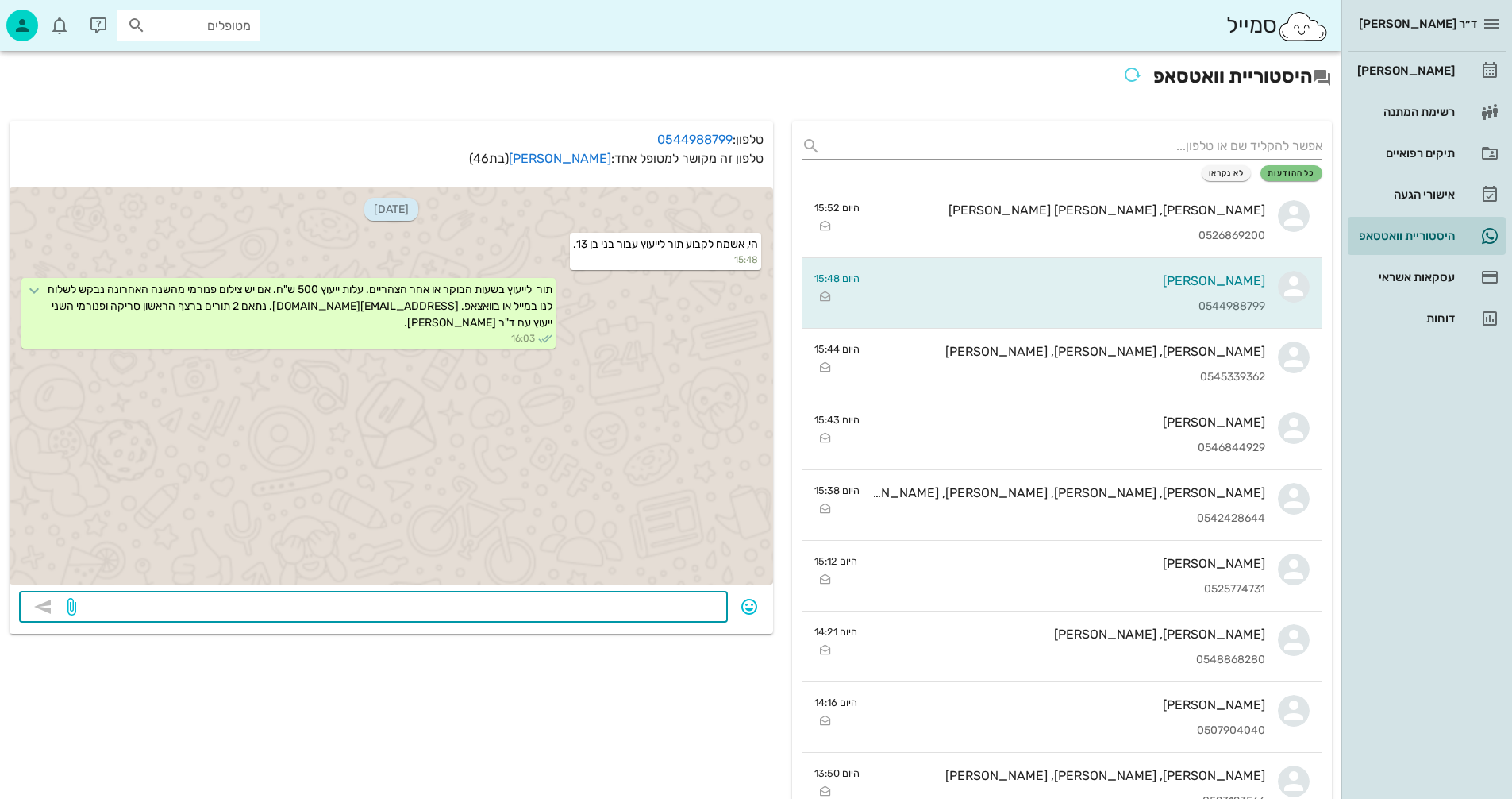
click at [583, 605] on textarea at bounding box center [398, 608] width 639 height 25
type textarea "2/9 17:20?"
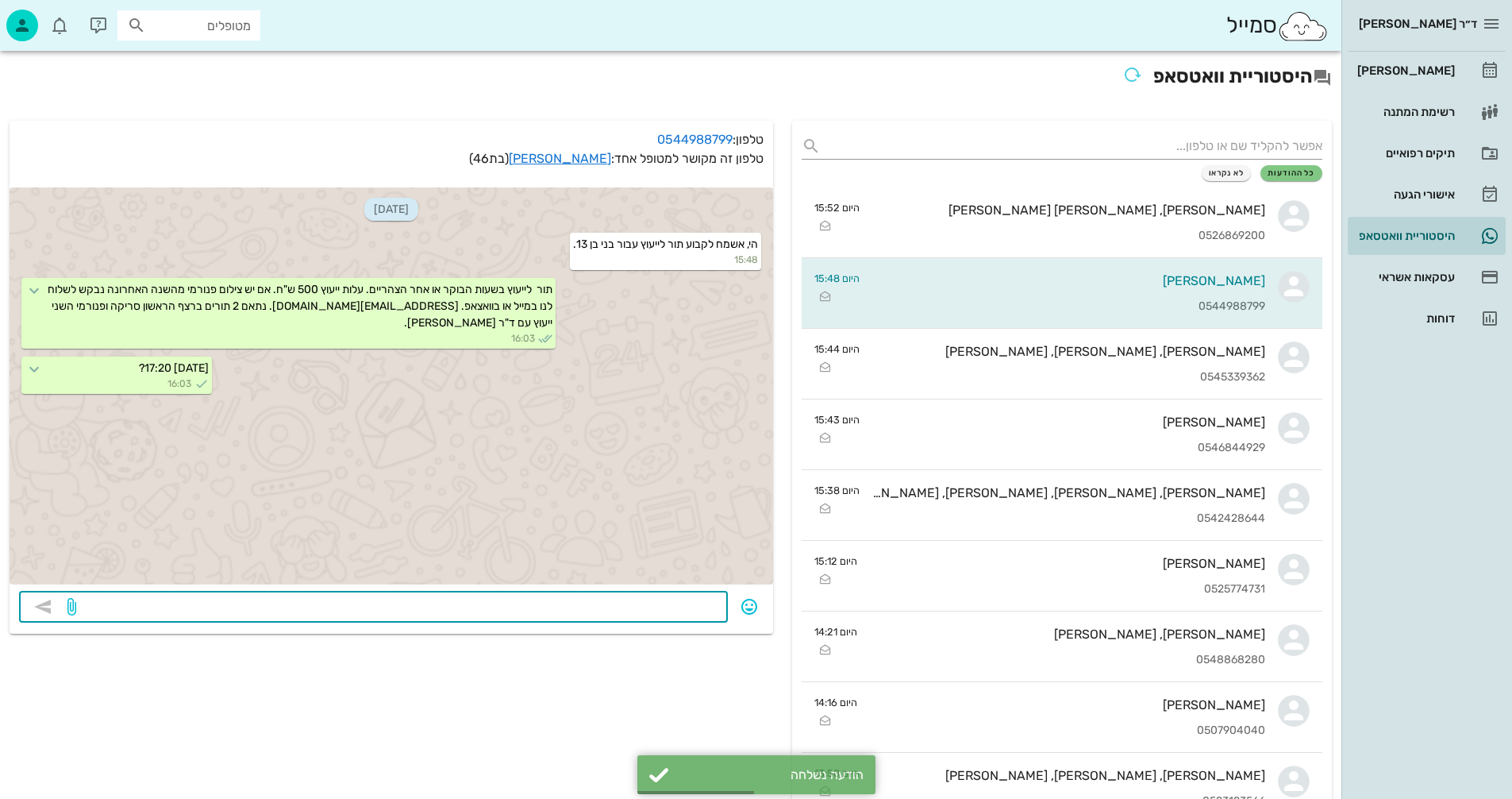
click at [197, 20] on input "מטופלים" at bounding box center [200, 25] width 101 height 20
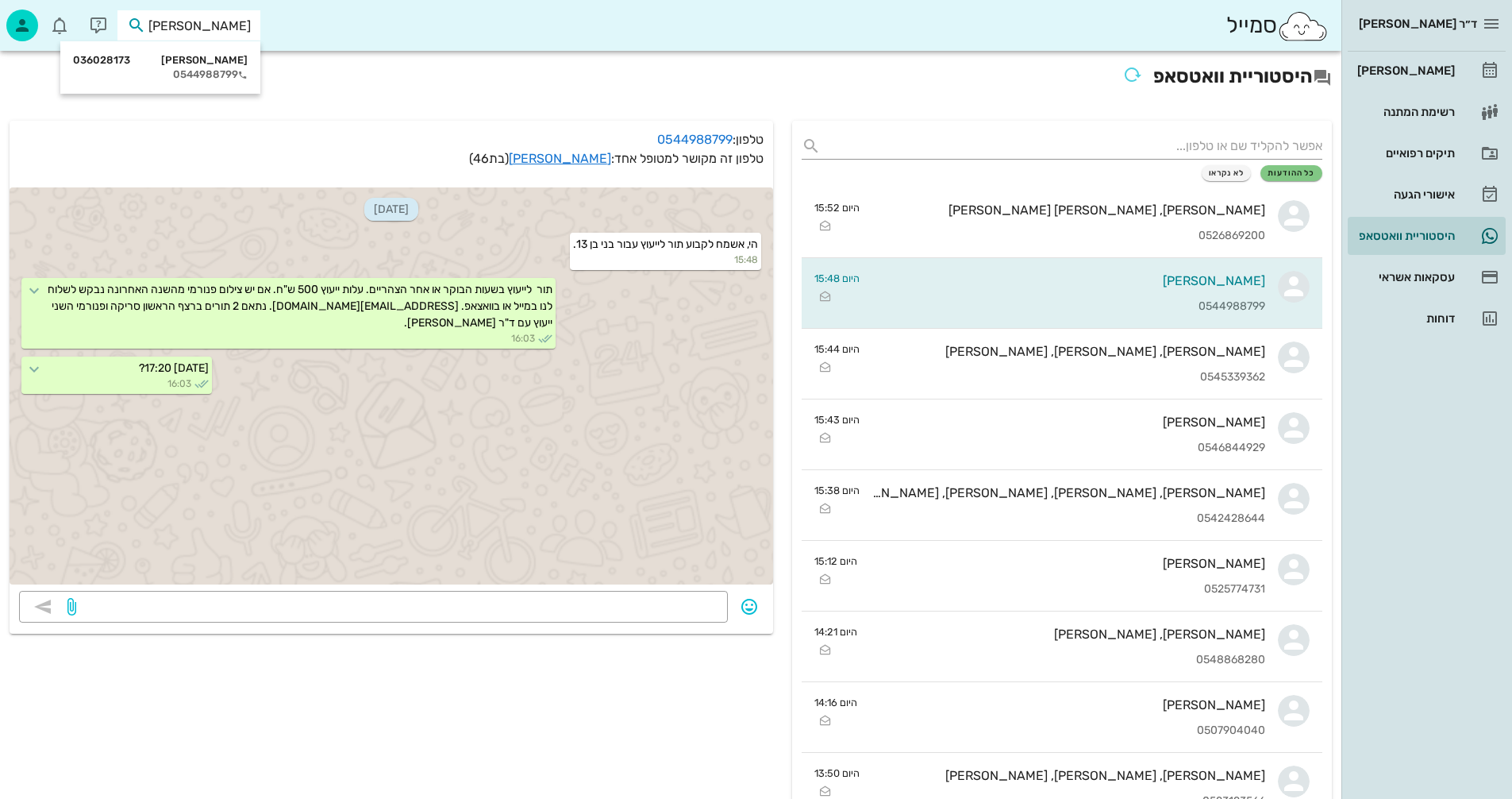
type input "מולנר"
click at [468, 478] on div "21-08-2025 הי, אשמח לקבוע תור לייעוץ עבור בני בן 13. 15:48 תור לייעוץ בשעות הבו…" at bounding box center [391, 386] width 763 height 397
click at [684, 606] on textarea at bounding box center [398, 608] width 639 height 25
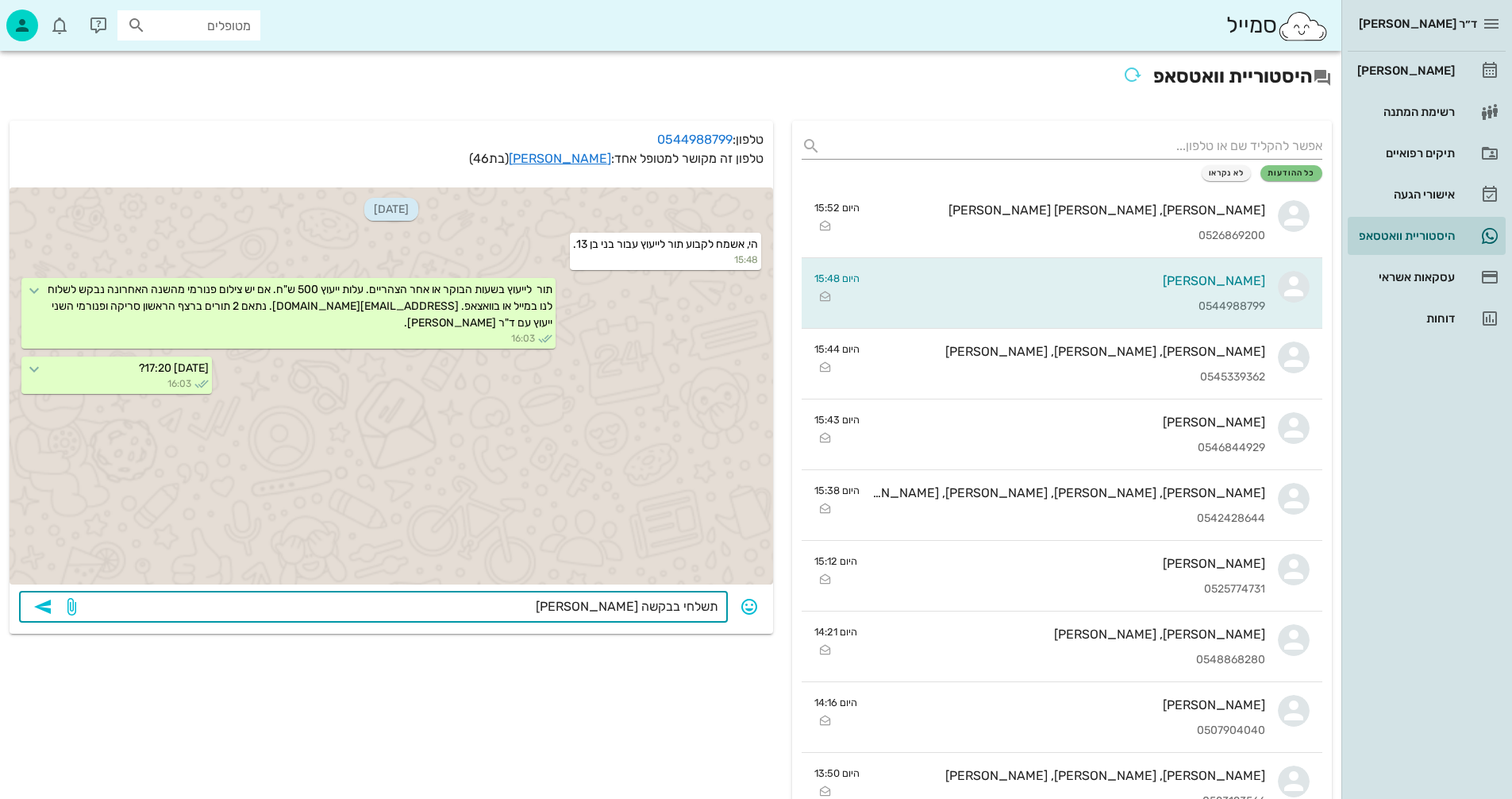
click at [636, 610] on textarea "תשלחי בבקשה מרטים" at bounding box center [398, 608] width 639 height 25
click at [570, 609] on textarea "תשלחי בבקשה פרטים" at bounding box center [398, 608] width 639 height 25
type textarea "תשלחי בבקשה פרטים מלאים של הבן..."
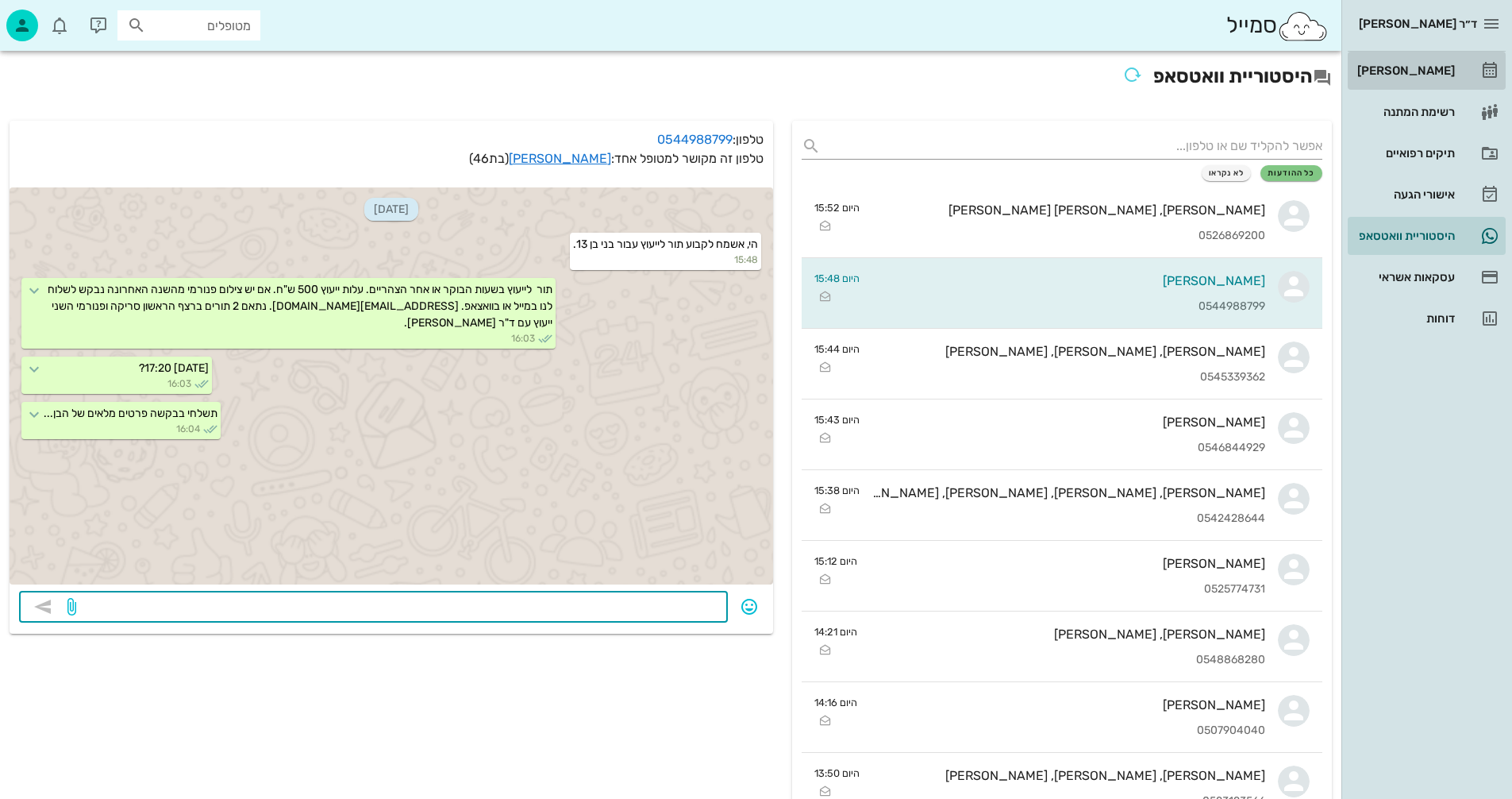
click at [1416, 71] on div "[PERSON_NAME]" at bounding box center [1404, 71] width 101 height 13
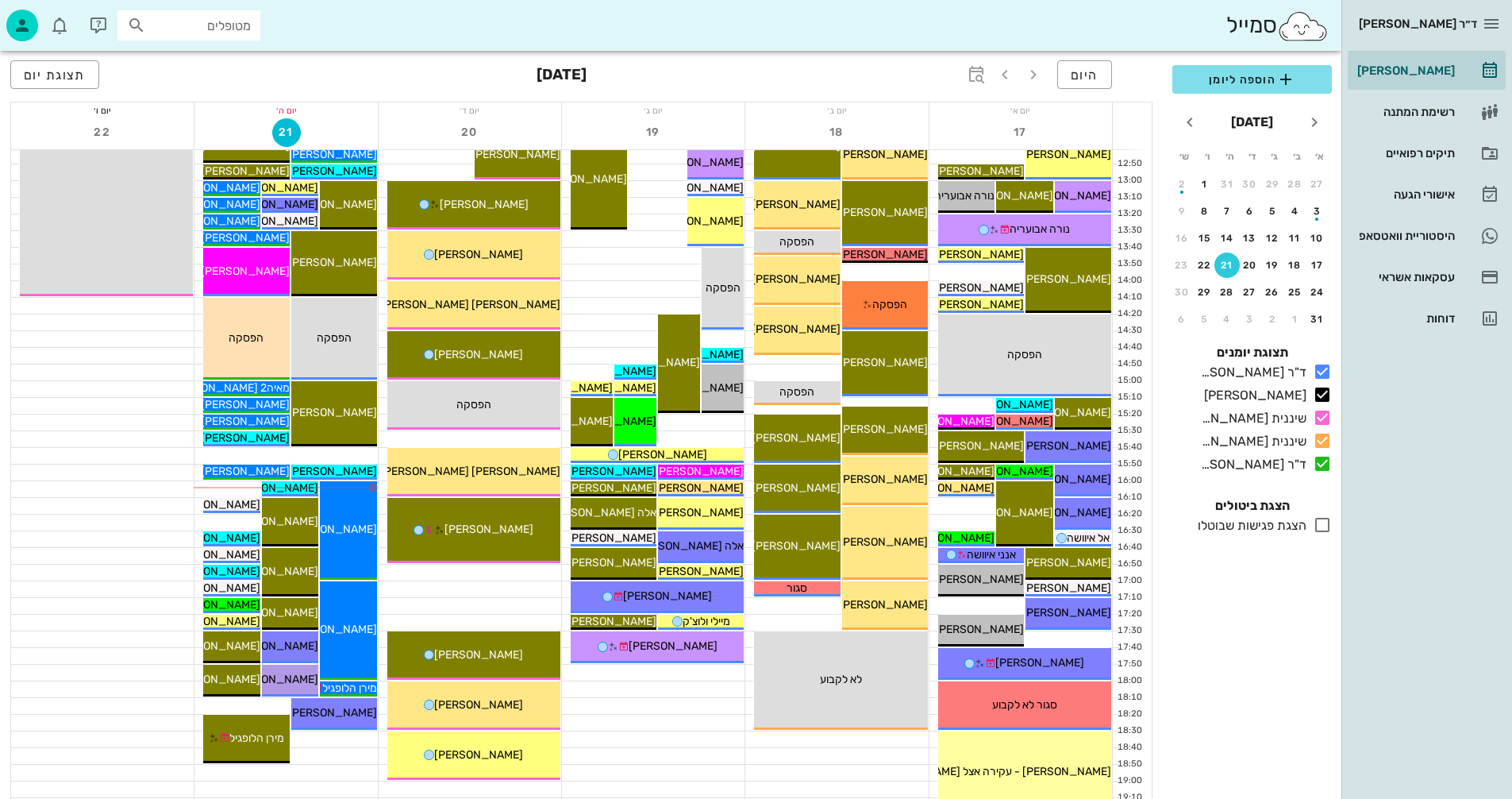
scroll to position [635, 0]
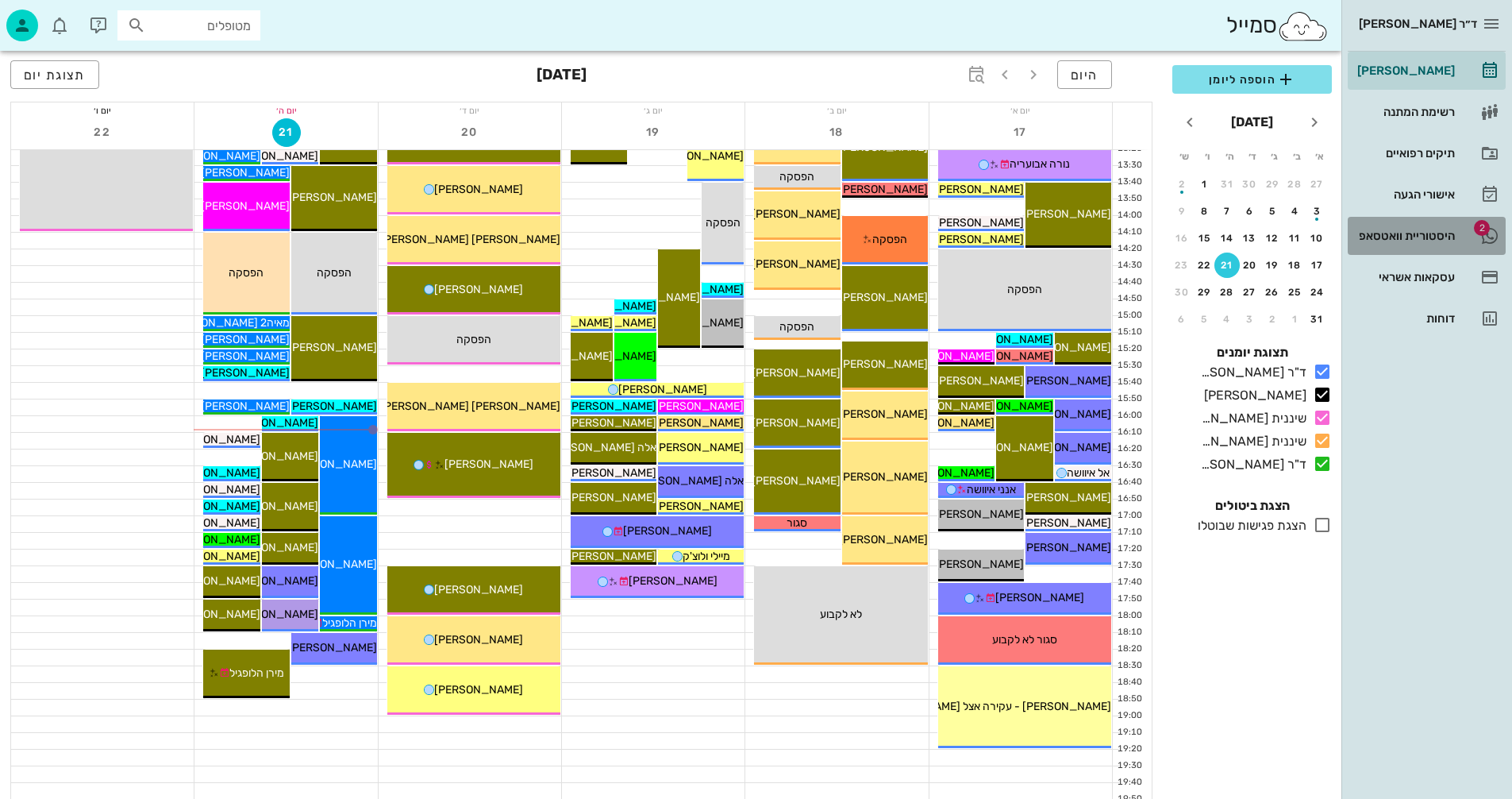
click at [1387, 237] on div "היסטוריית וואטסאפ" at bounding box center [1404, 236] width 101 height 13
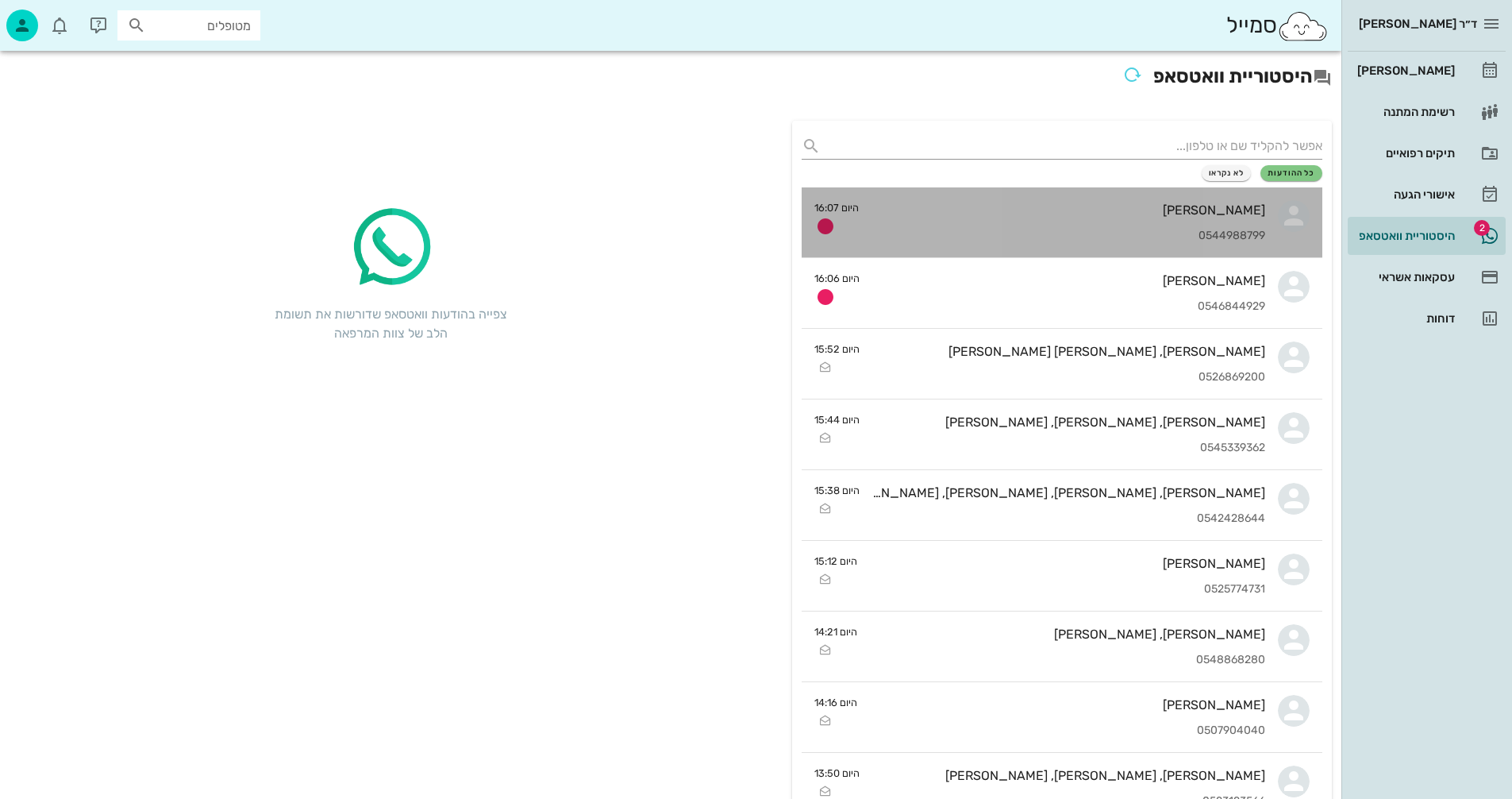
click at [1025, 219] on div "אפרת שפירא מולנר 0544988799" at bounding box center [1069, 222] width 394 height 70
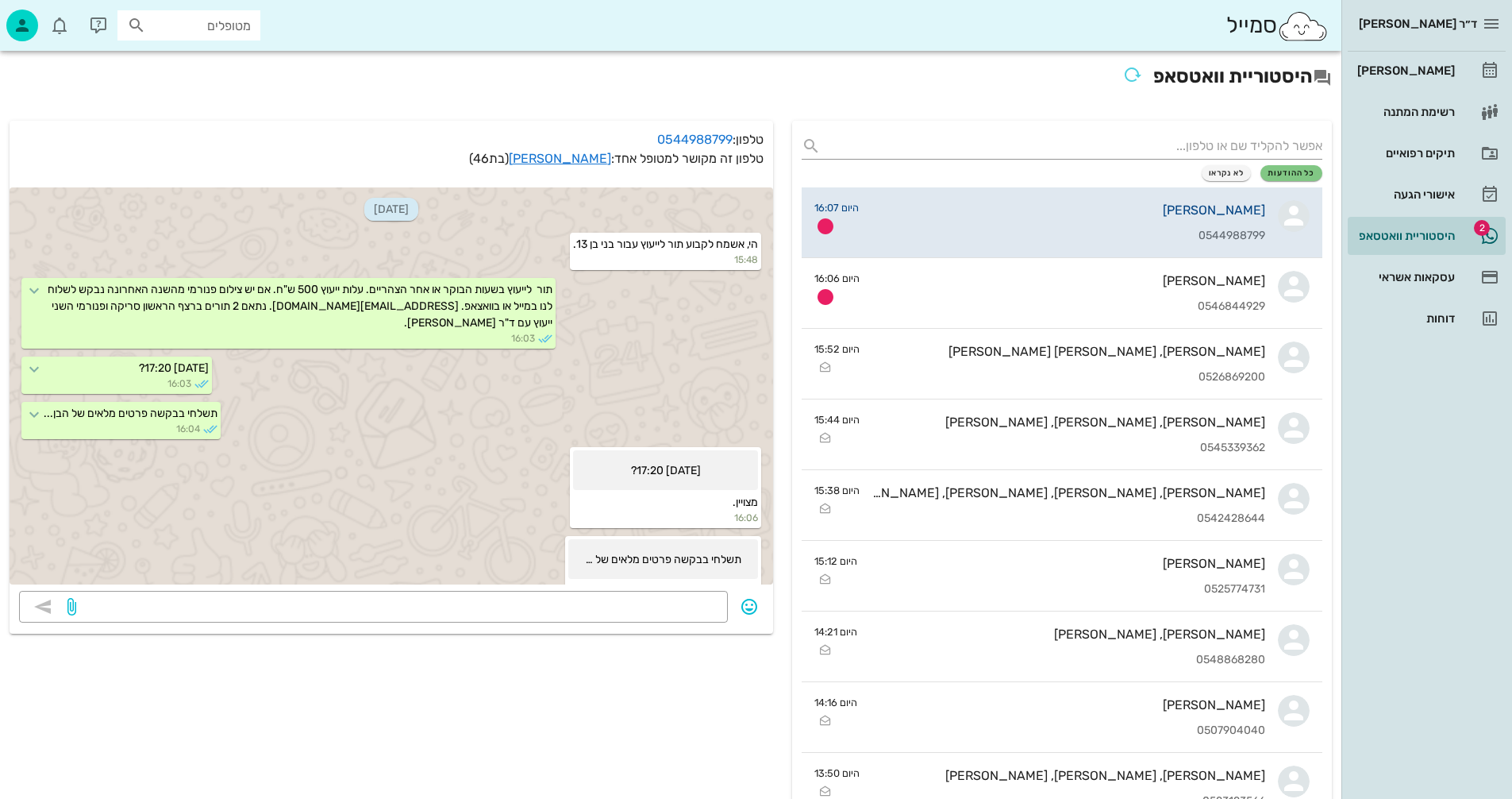
scroll to position [243, 0]
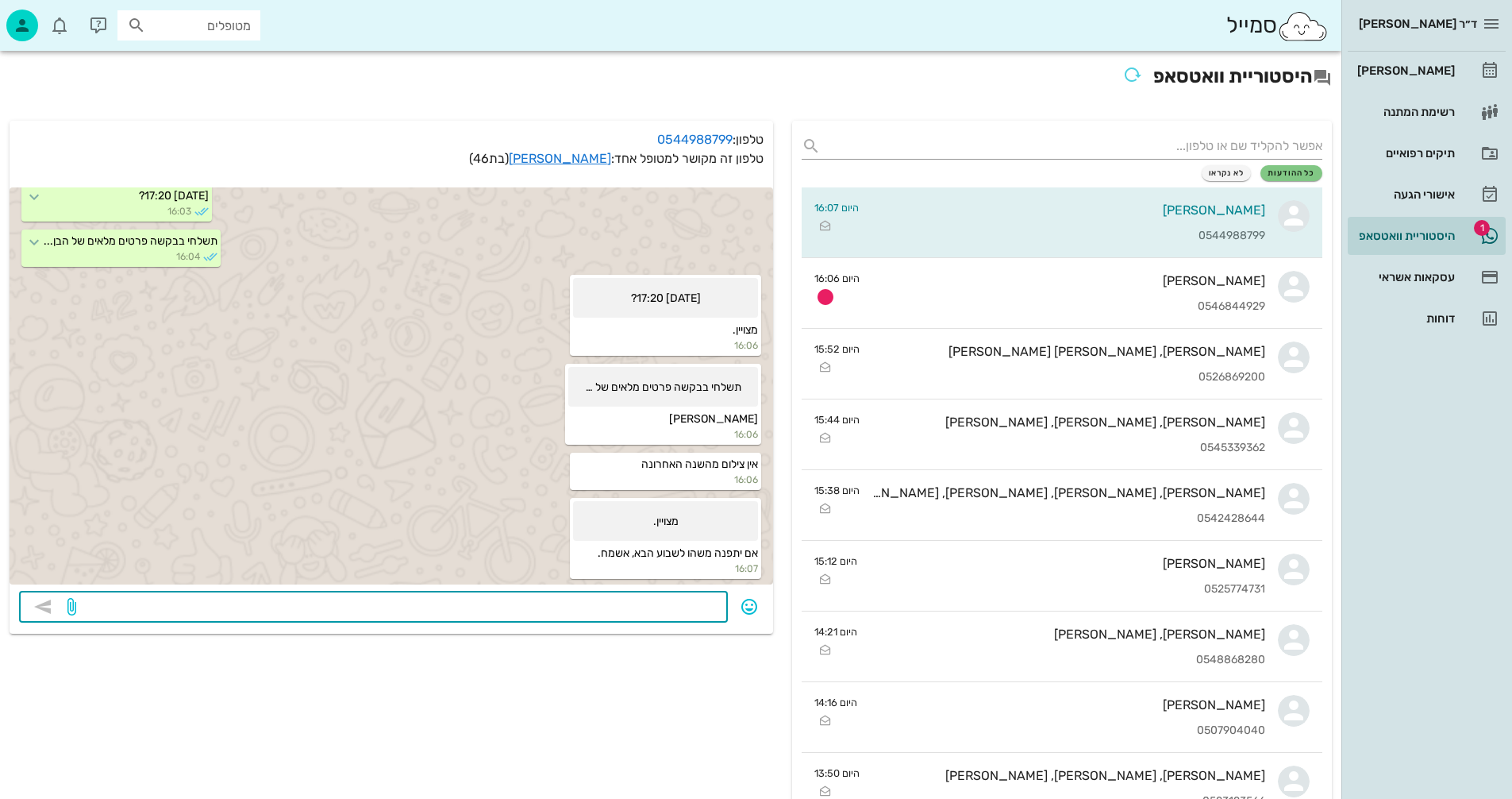
click at [662, 609] on textarea at bounding box center [398, 608] width 639 height 25
type textarea "פרטים מלאים, ת.ז. ת.ל."
click at [41, 599] on icon "button" at bounding box center [43, 607] width 20 height 20
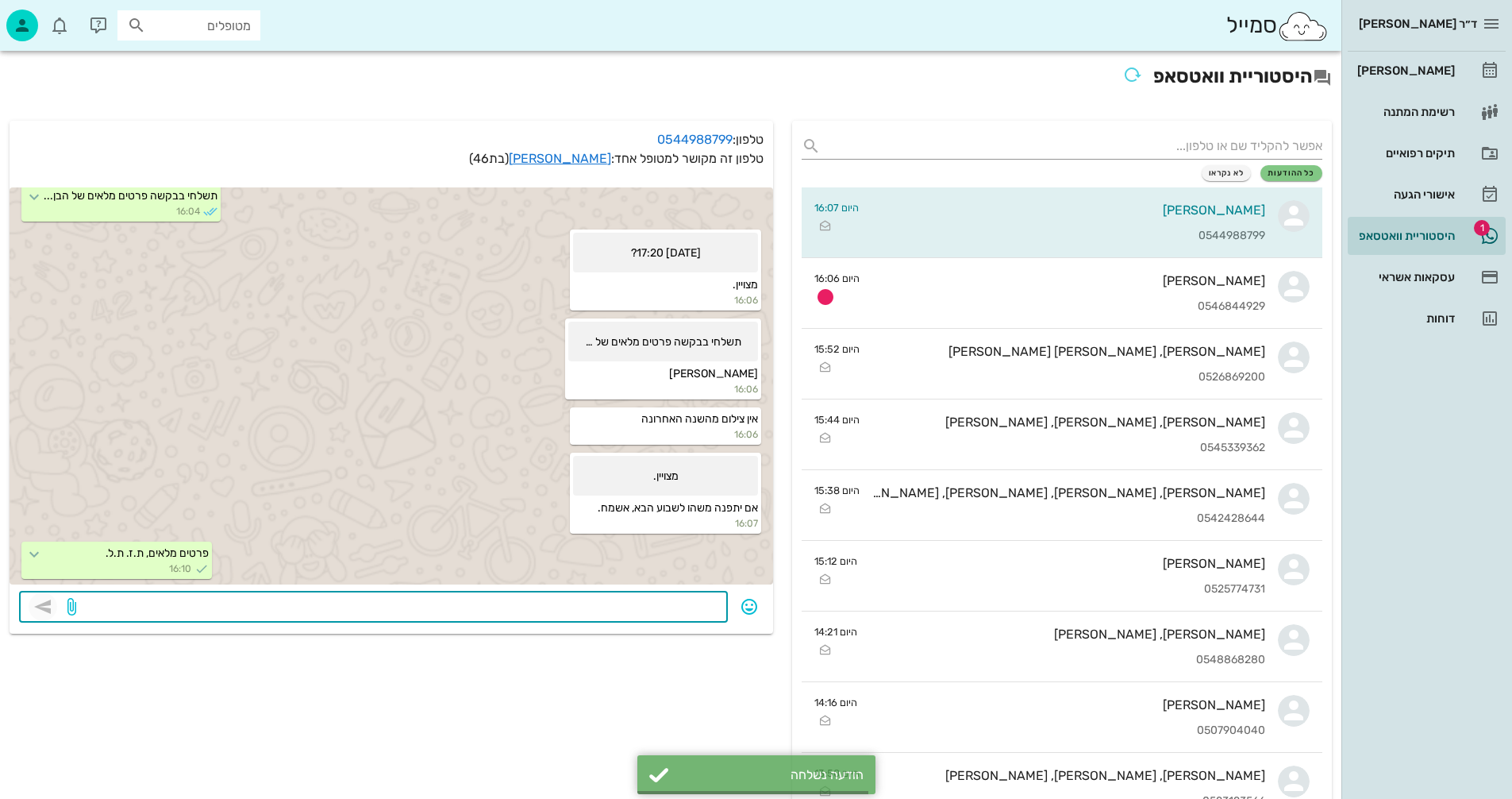
scroll to position [289, 0]
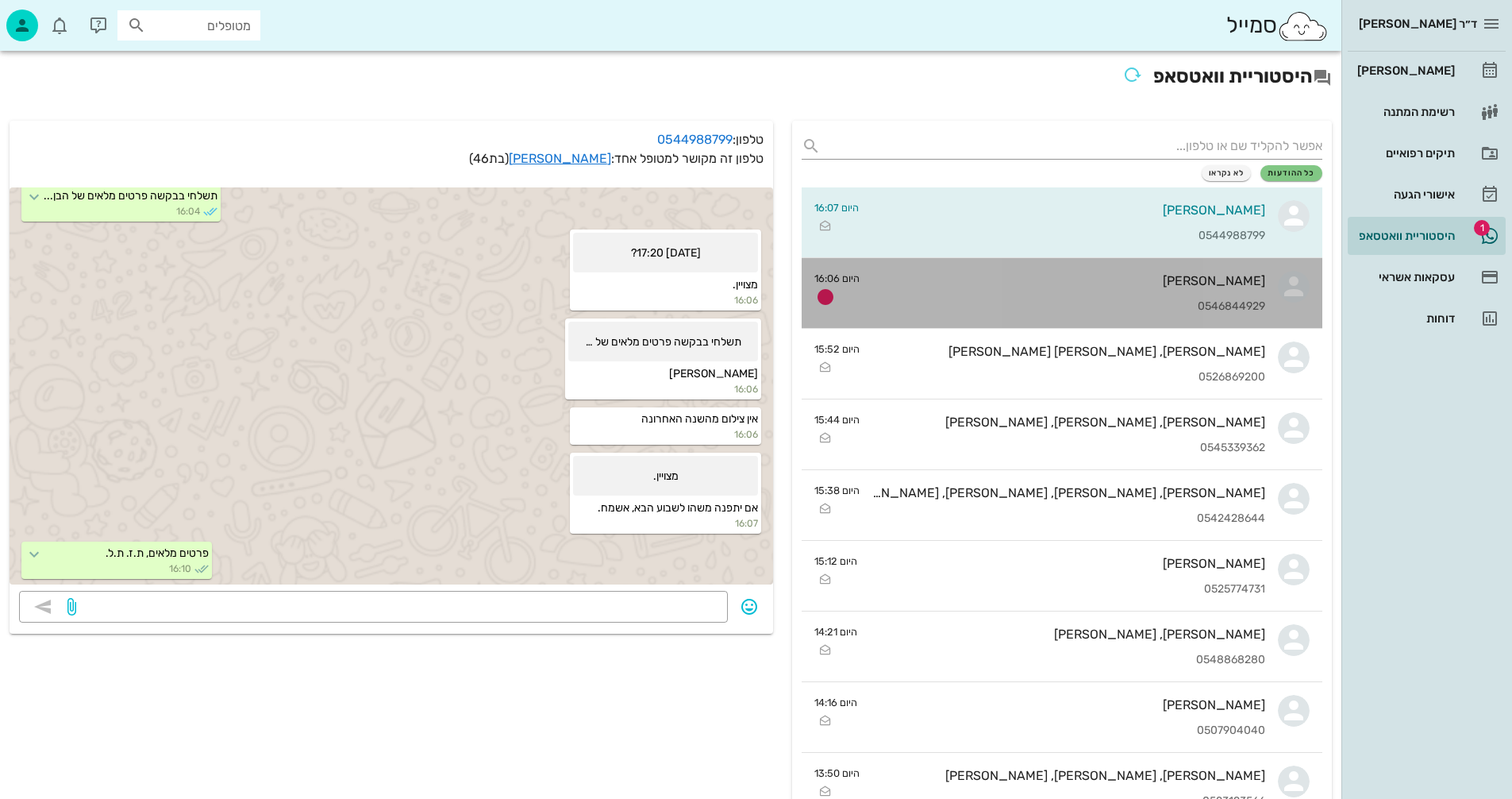
click at [1093, 301] on div "0546844929" at bounding box center [1068, 307] width 393 height 14
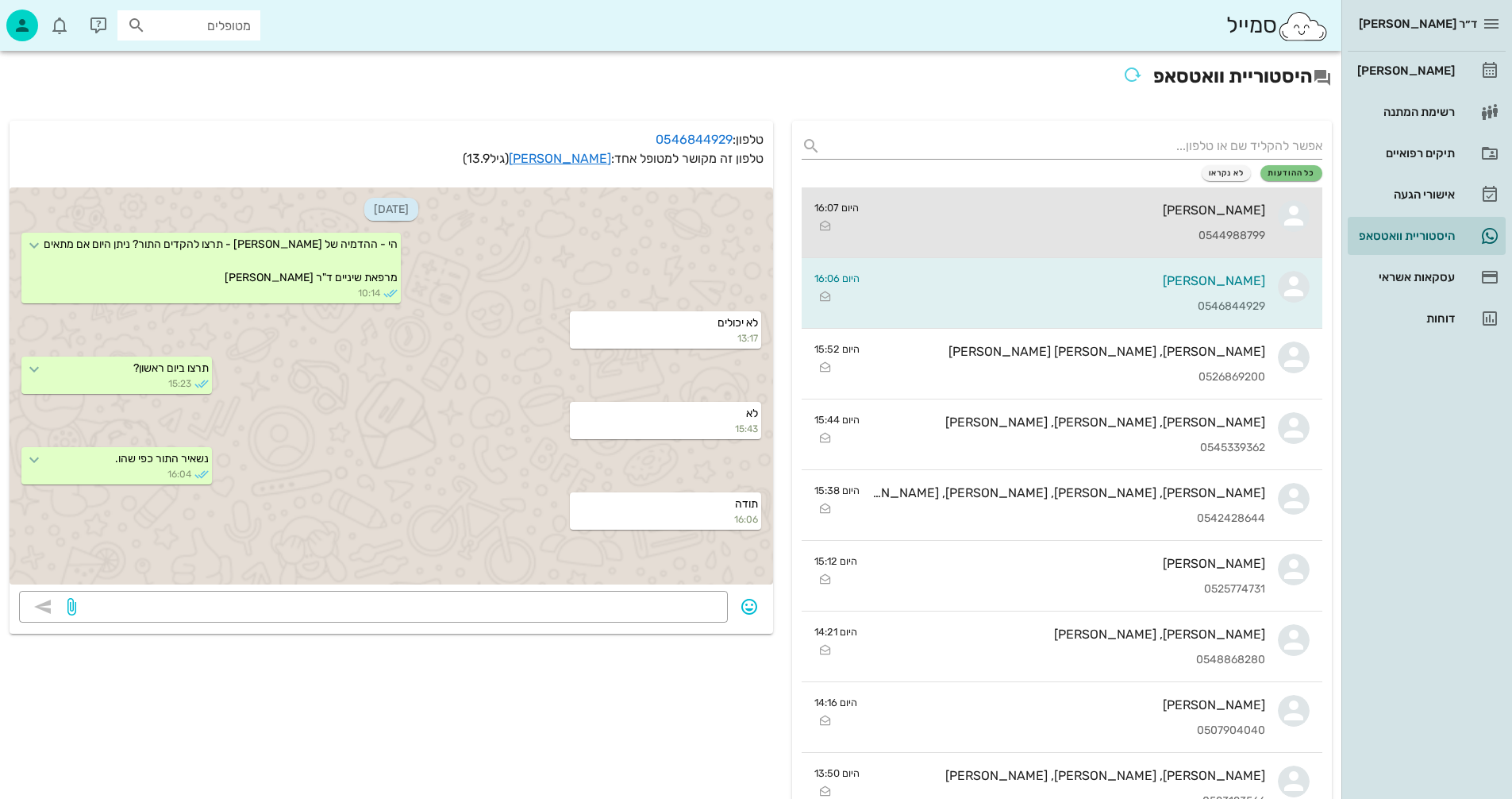
click at [997, 221] on div "אפרת שפירא מולנר 0544988799" at bounding box center [1069, 222] width 394 height 70
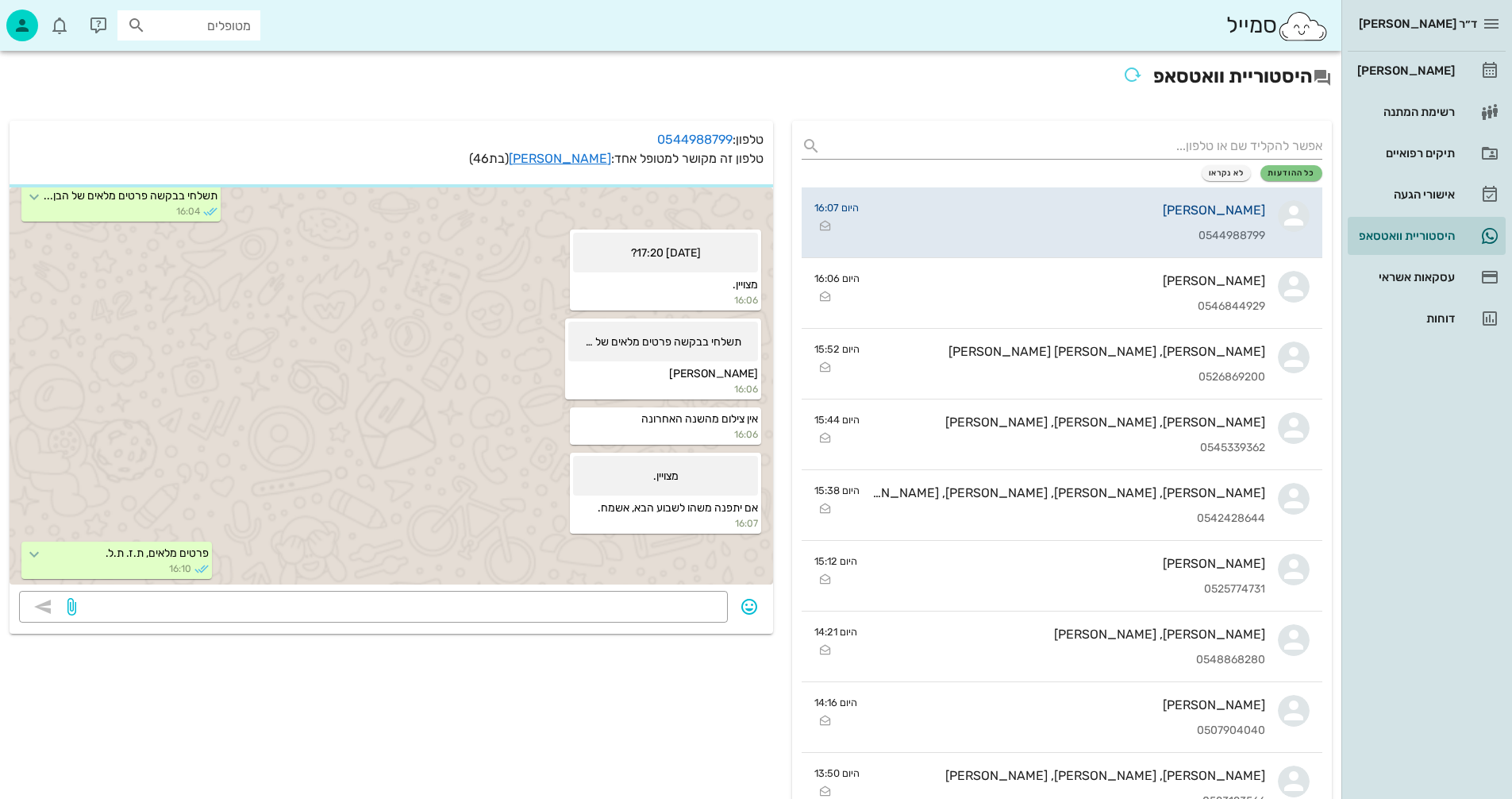
scroll to position [334, 0]
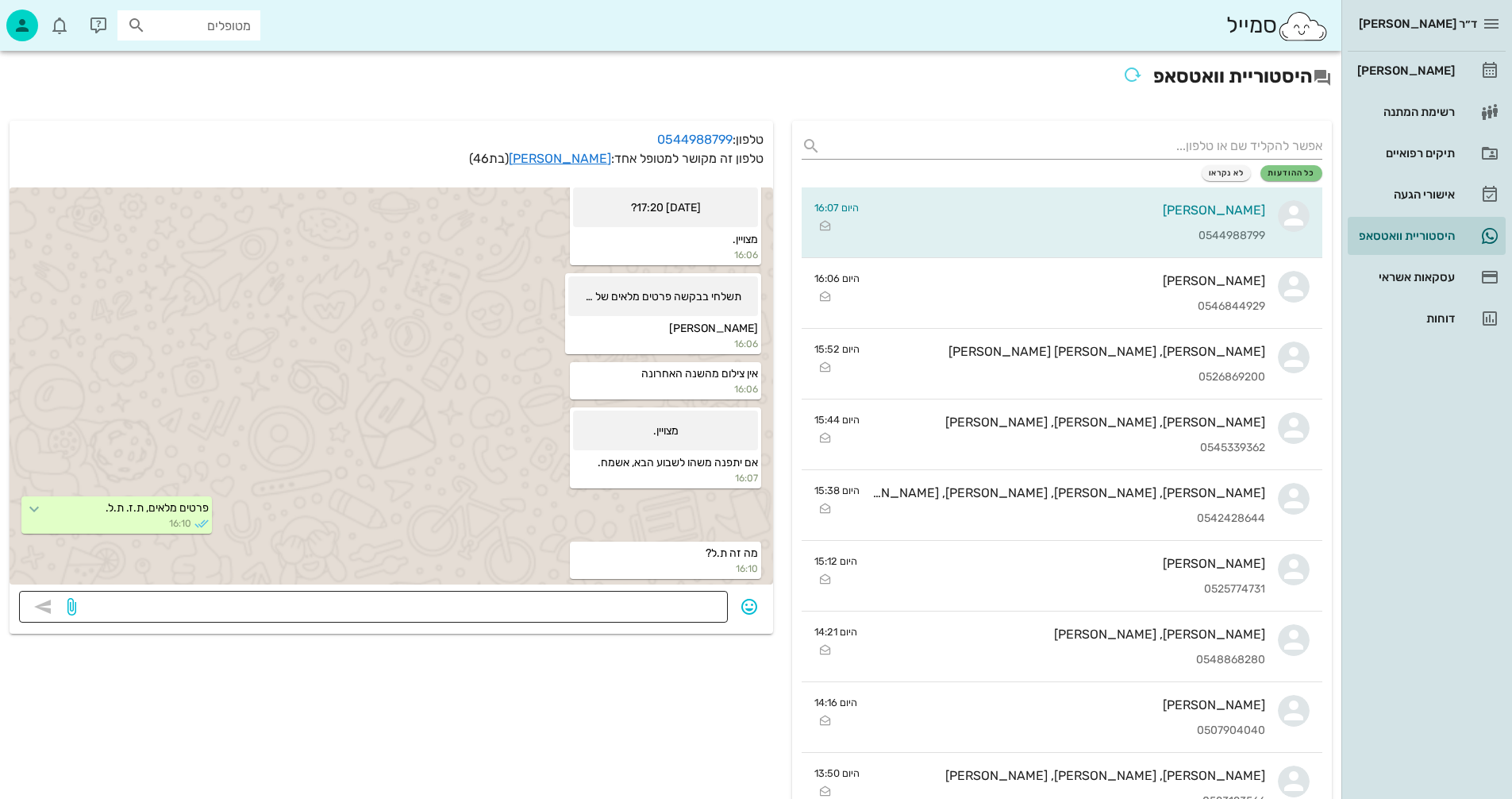
click at [693, 611] on textarea at bounding box center [398, 608] width 639 height 25
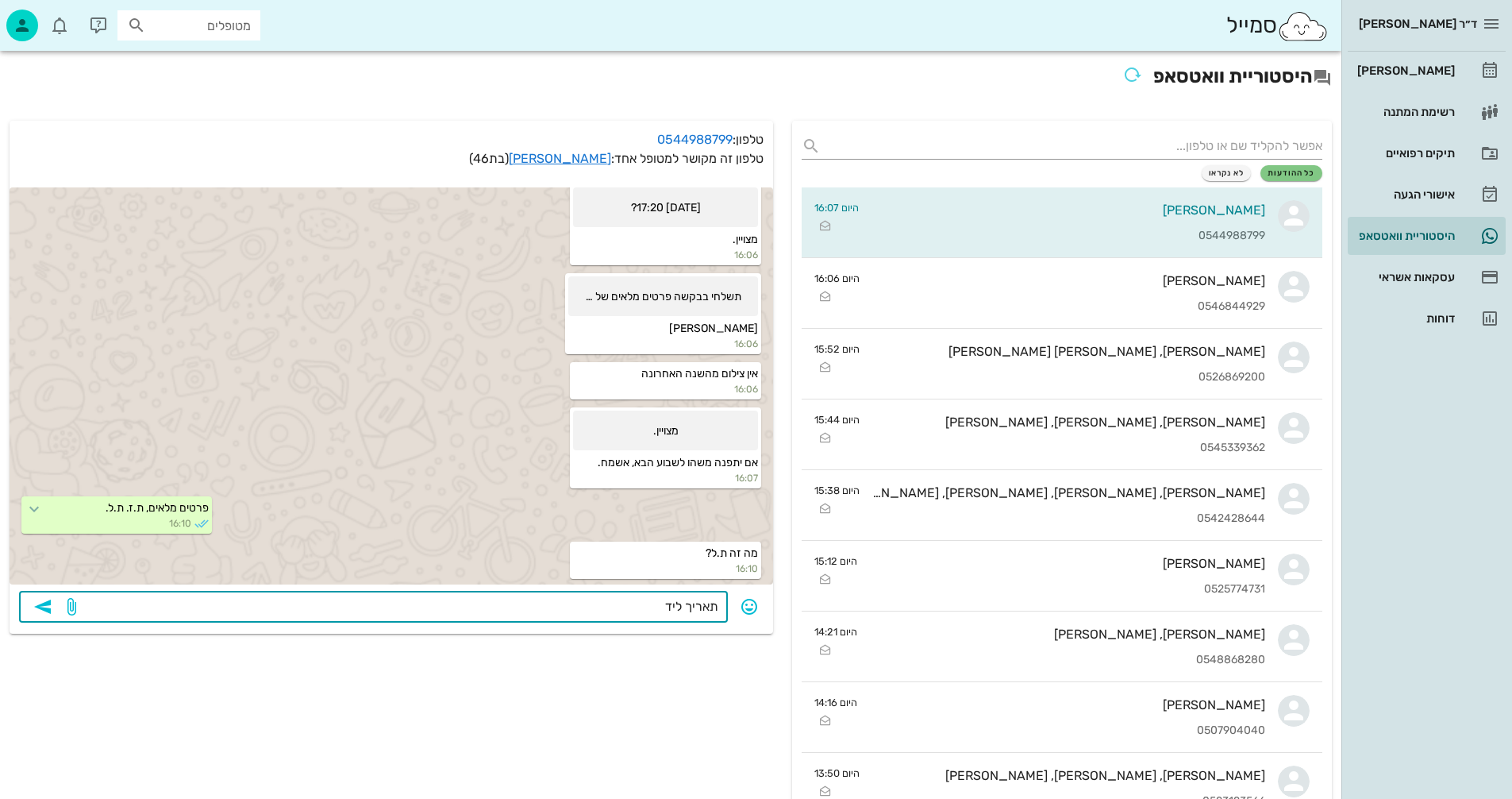
type textarea "תאריך לידה"
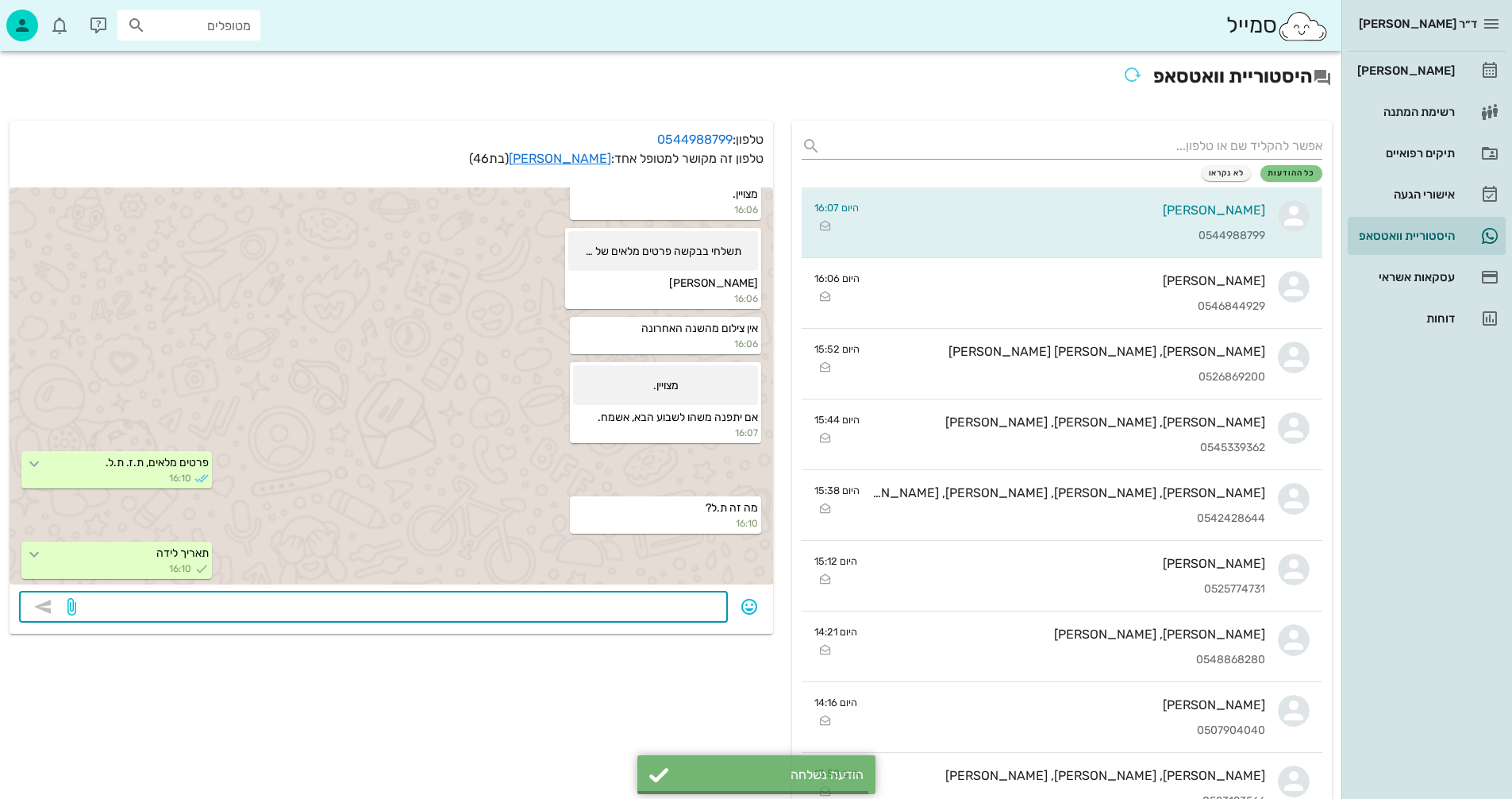
scroll to position [380, 0]
click at [675, 609] on textarea at bounding box center [398, 608] width 639 height 25
type textarea "תעודת זהות"
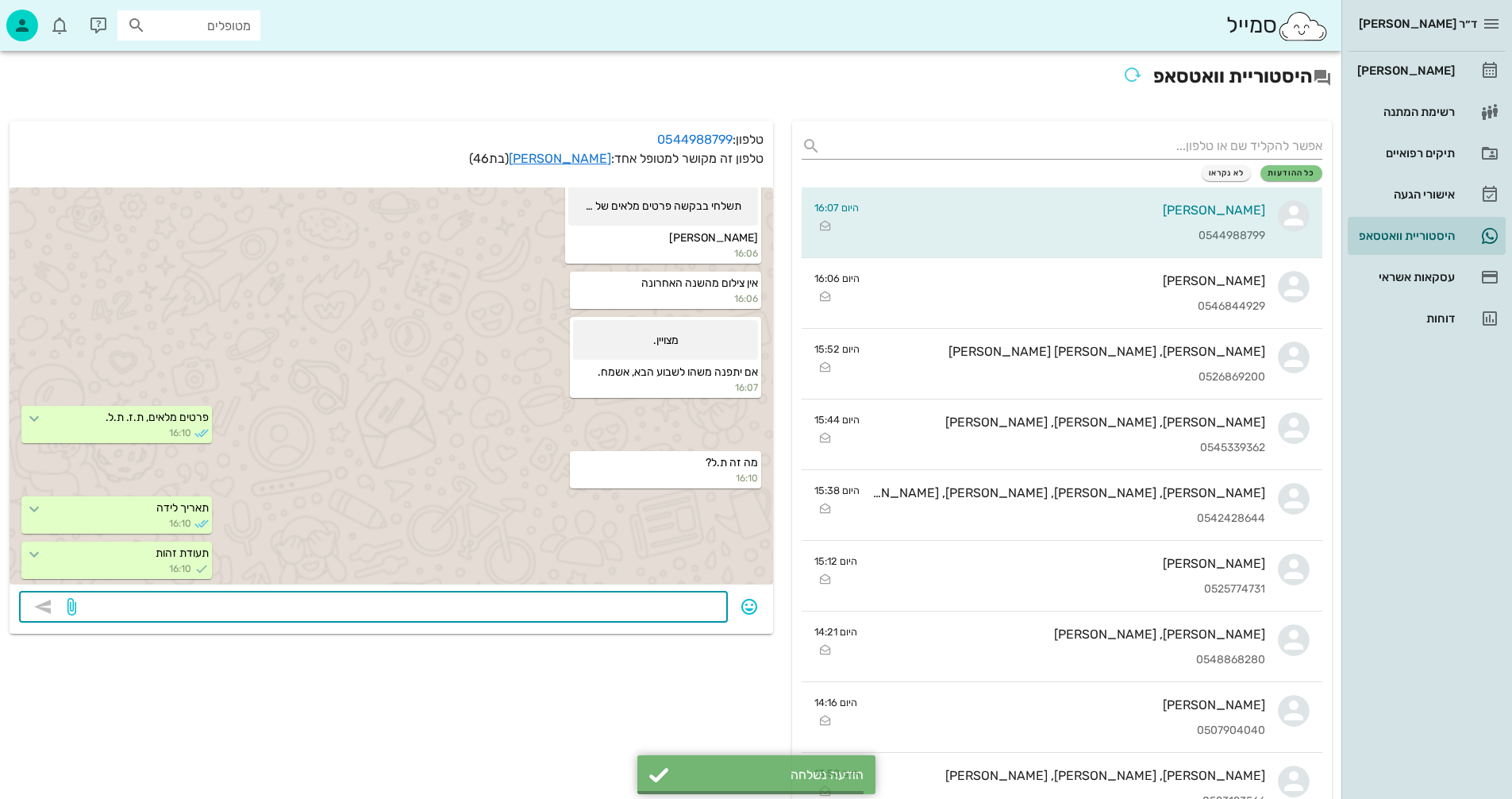
scroll to position [425, 0]
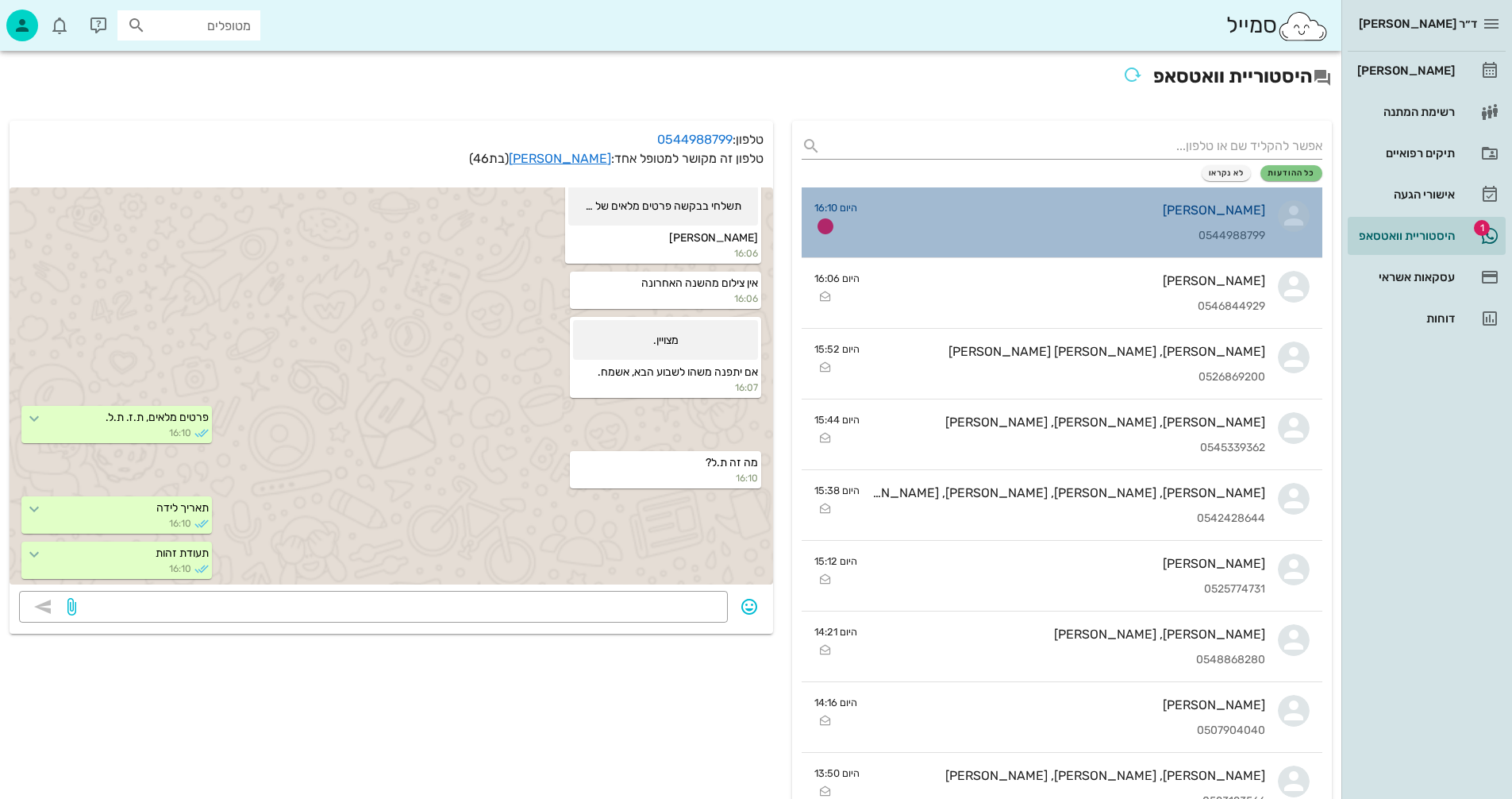
click at [1124, 222] on div "אפרת שפירא מולנר 0544988799" at bounding box center [1068, 222] width 396 height 70
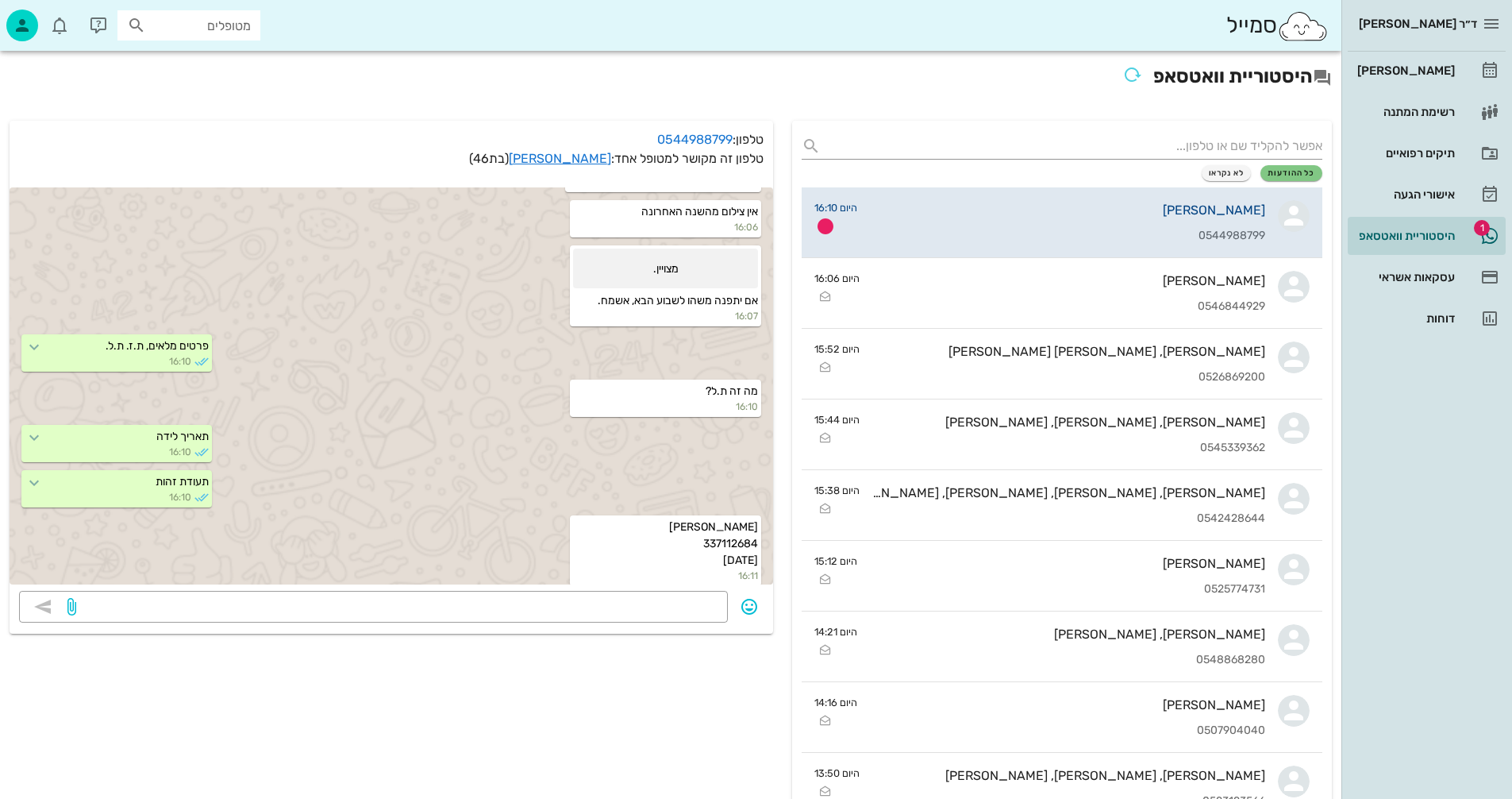
scroll to position [504, 0]
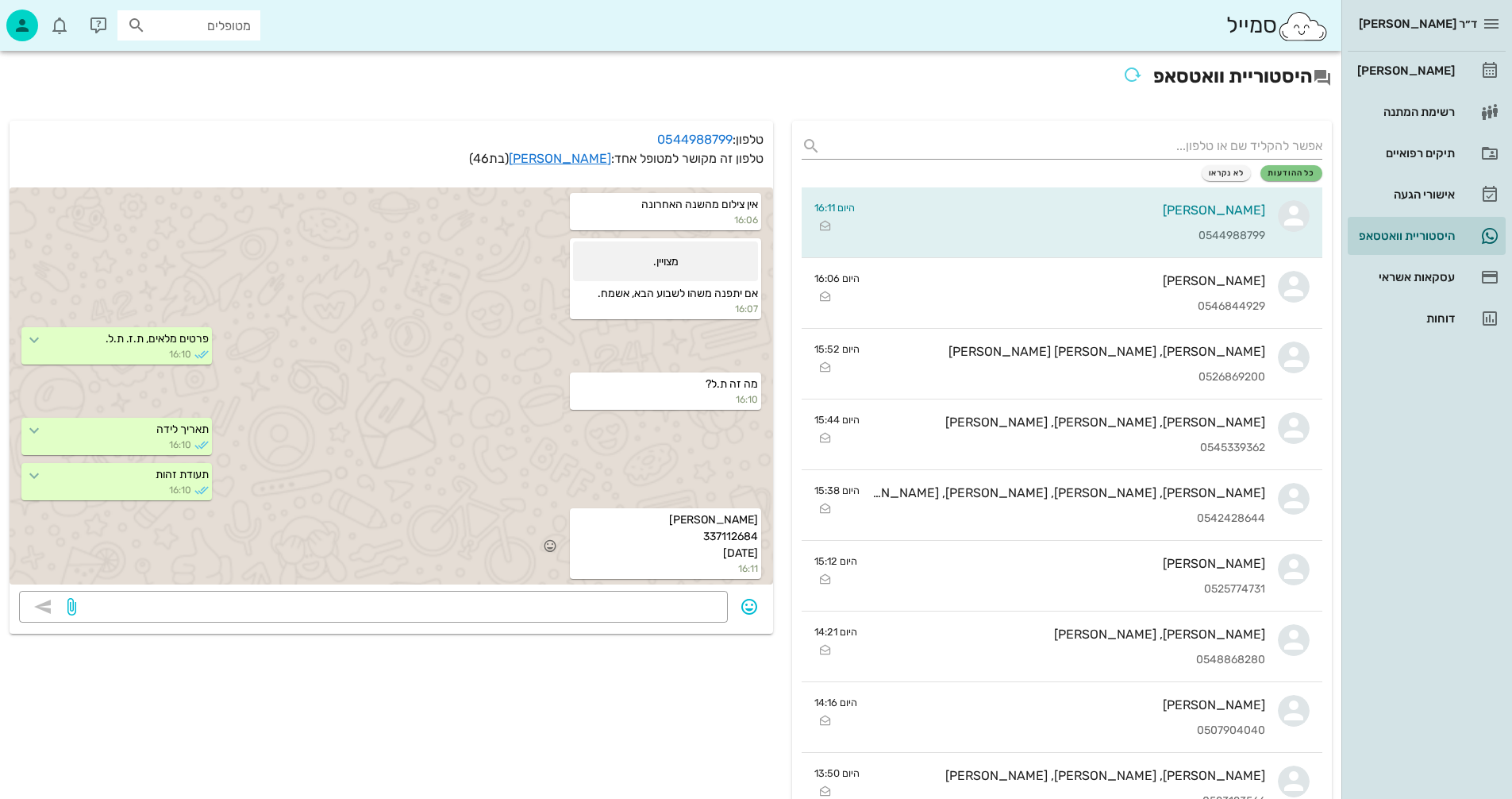
drag, startPoint x: 758, startPoint y: 515, endPoint x: 681, endPoint y: 552, distance: 85.4
click at [681, 552] on div "יונתן מולנר 337112684 14.6.2012 16:11" at bounding box center [665, 544] width 190 height 71
copy span "יונתן מולנר 337112684 14.6.2012"
click at [1414, 70] on div "[PERSON_NAME]" at bounding box center [1404, 71] width 101 height 13
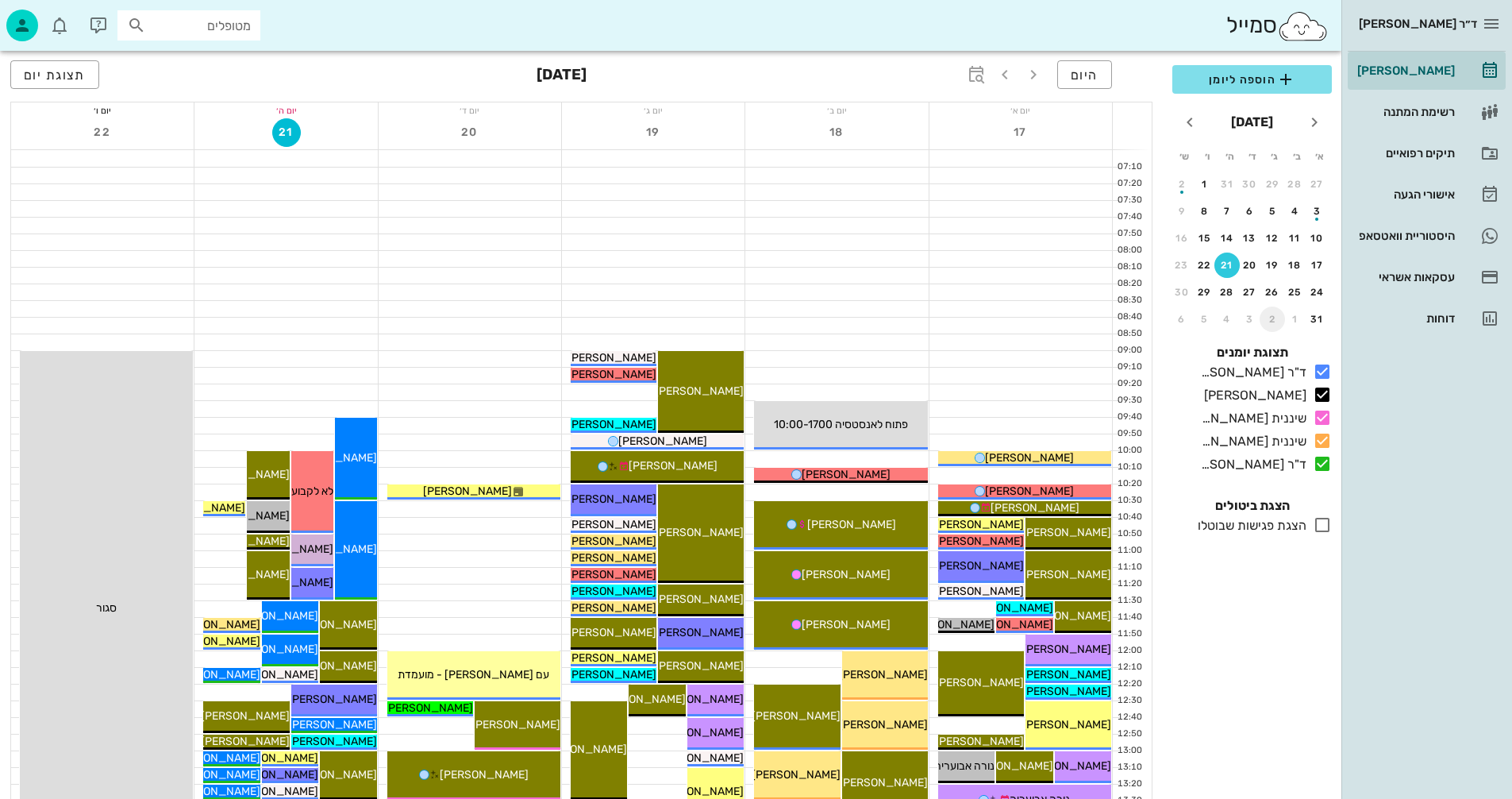
click at [1271, 320] on div "2" at bounding box center [1272, 320] width 25 height 11
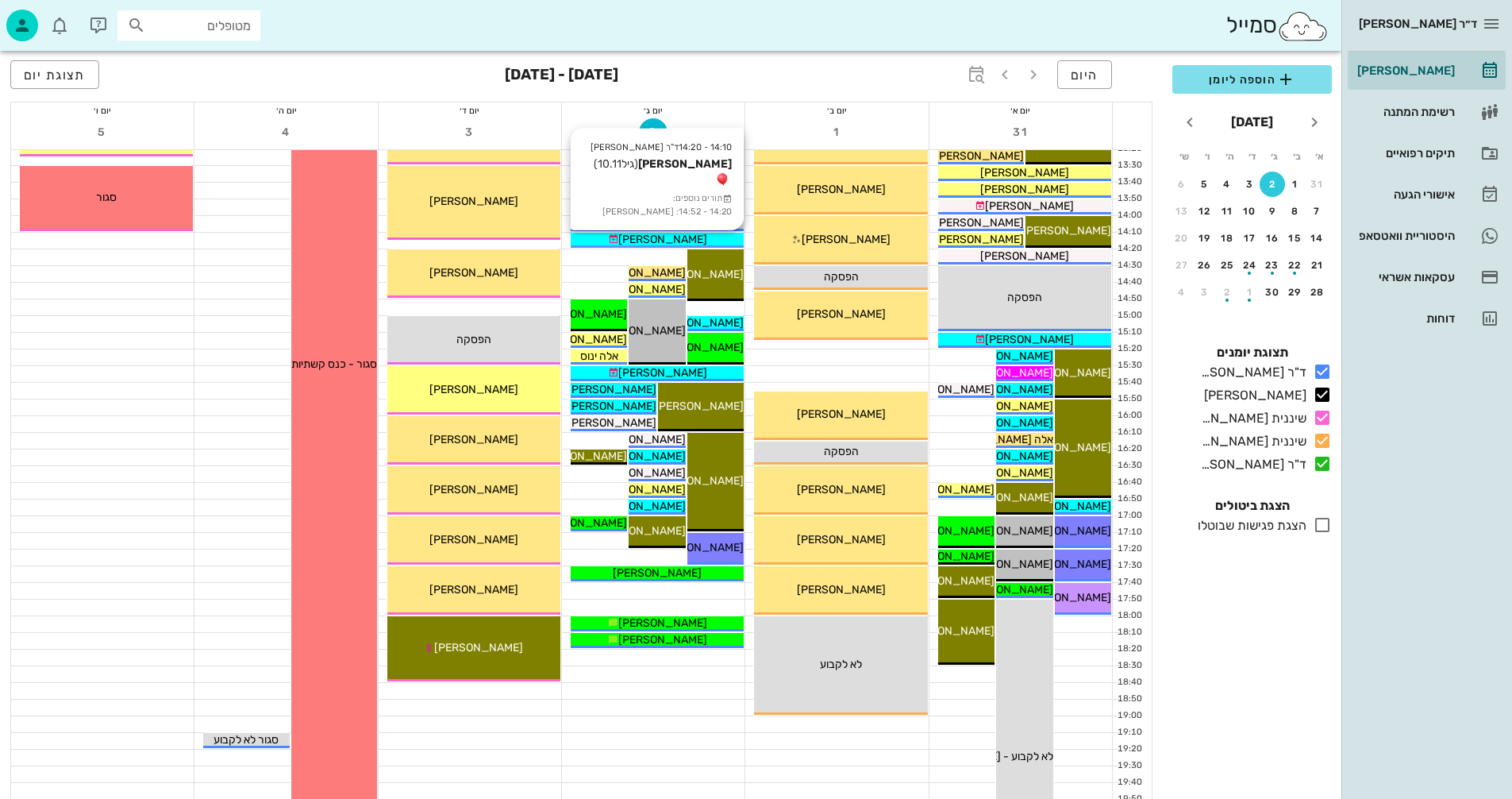
scroll to position [714, 0]
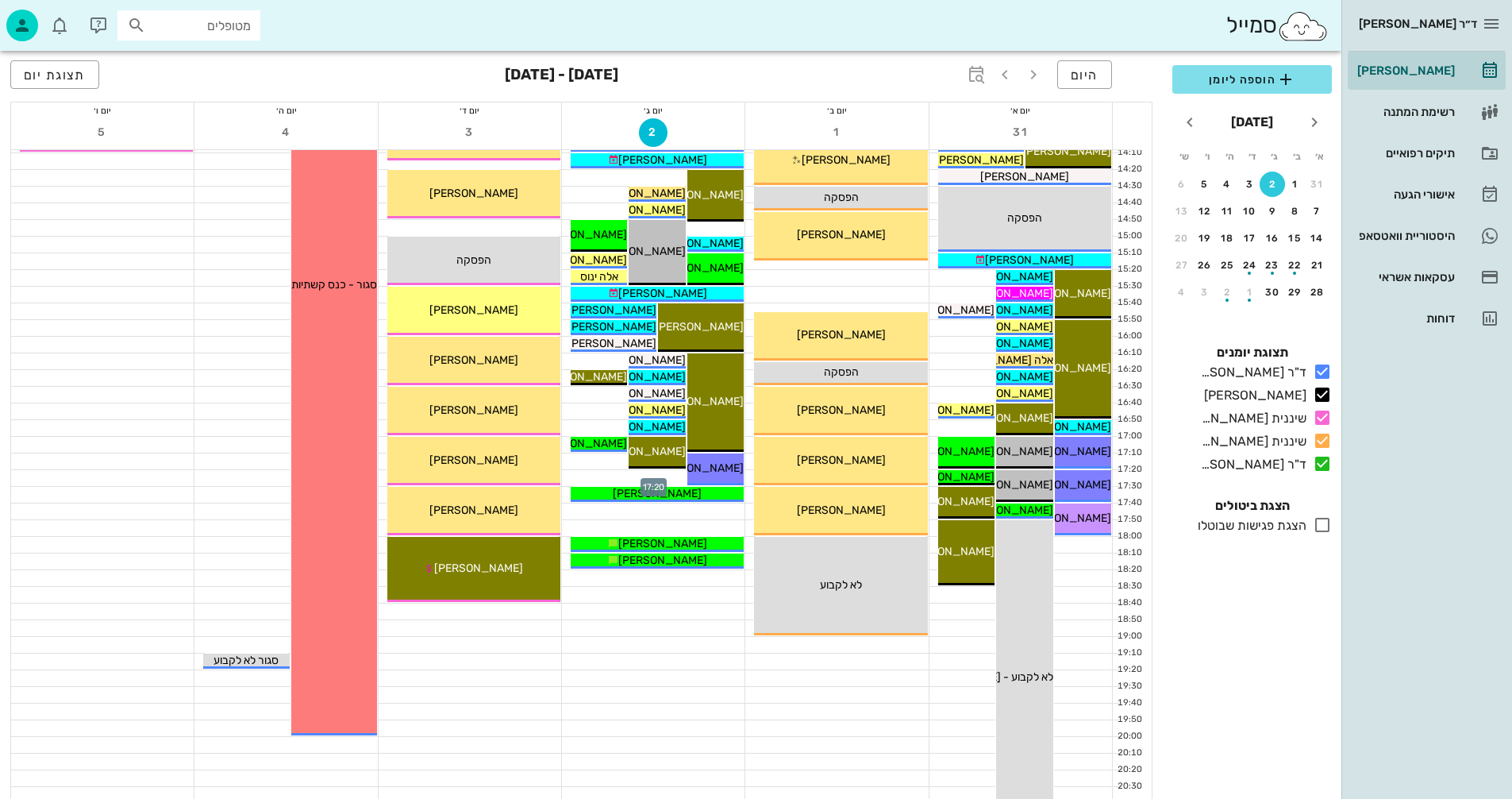
click at [591, 481] on div at bounding box center [653, 478] width 183 height 16
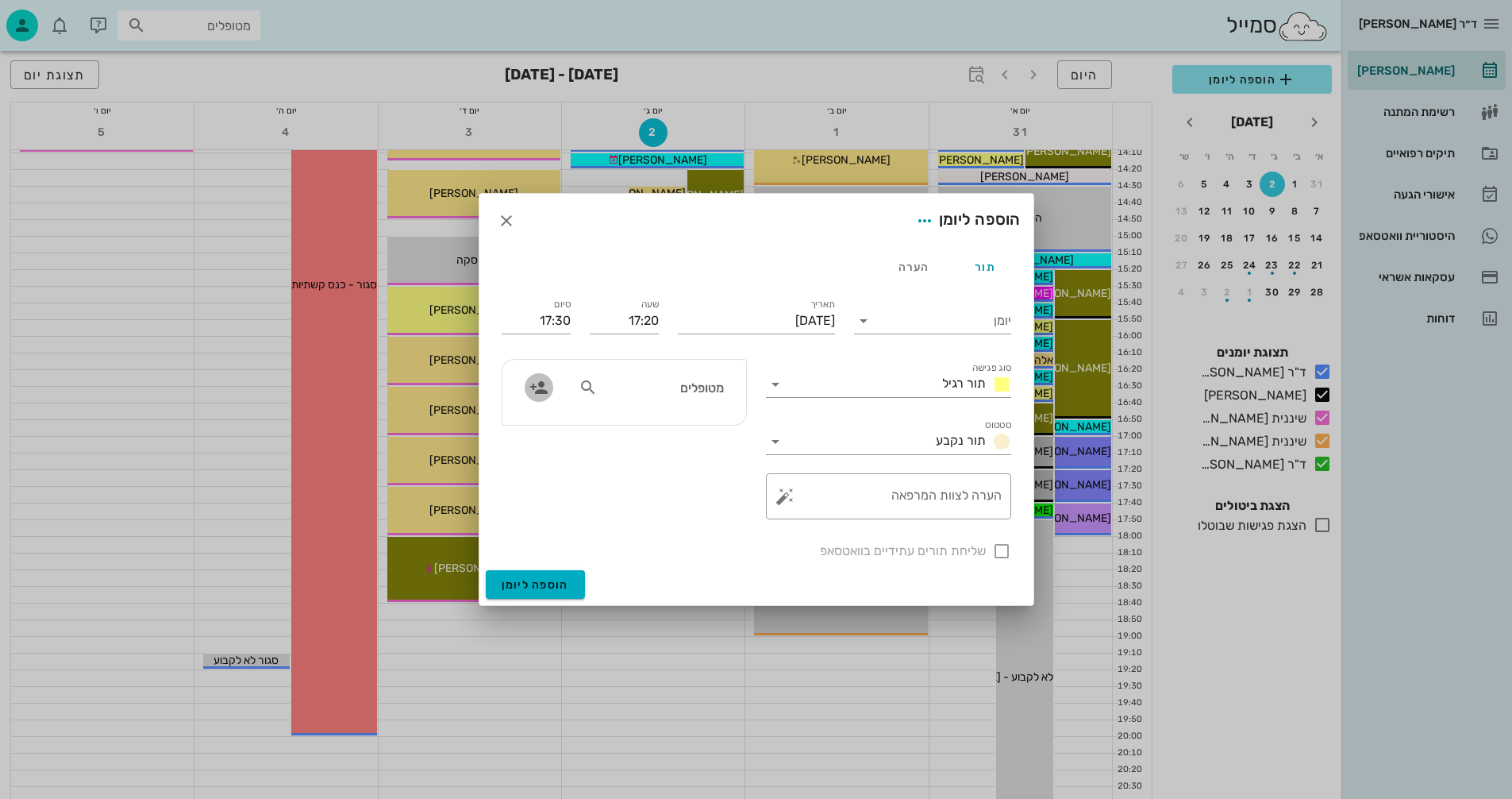
click at [539, 384] on icon "button" at bounding box center [539, 387] width 20 height 20
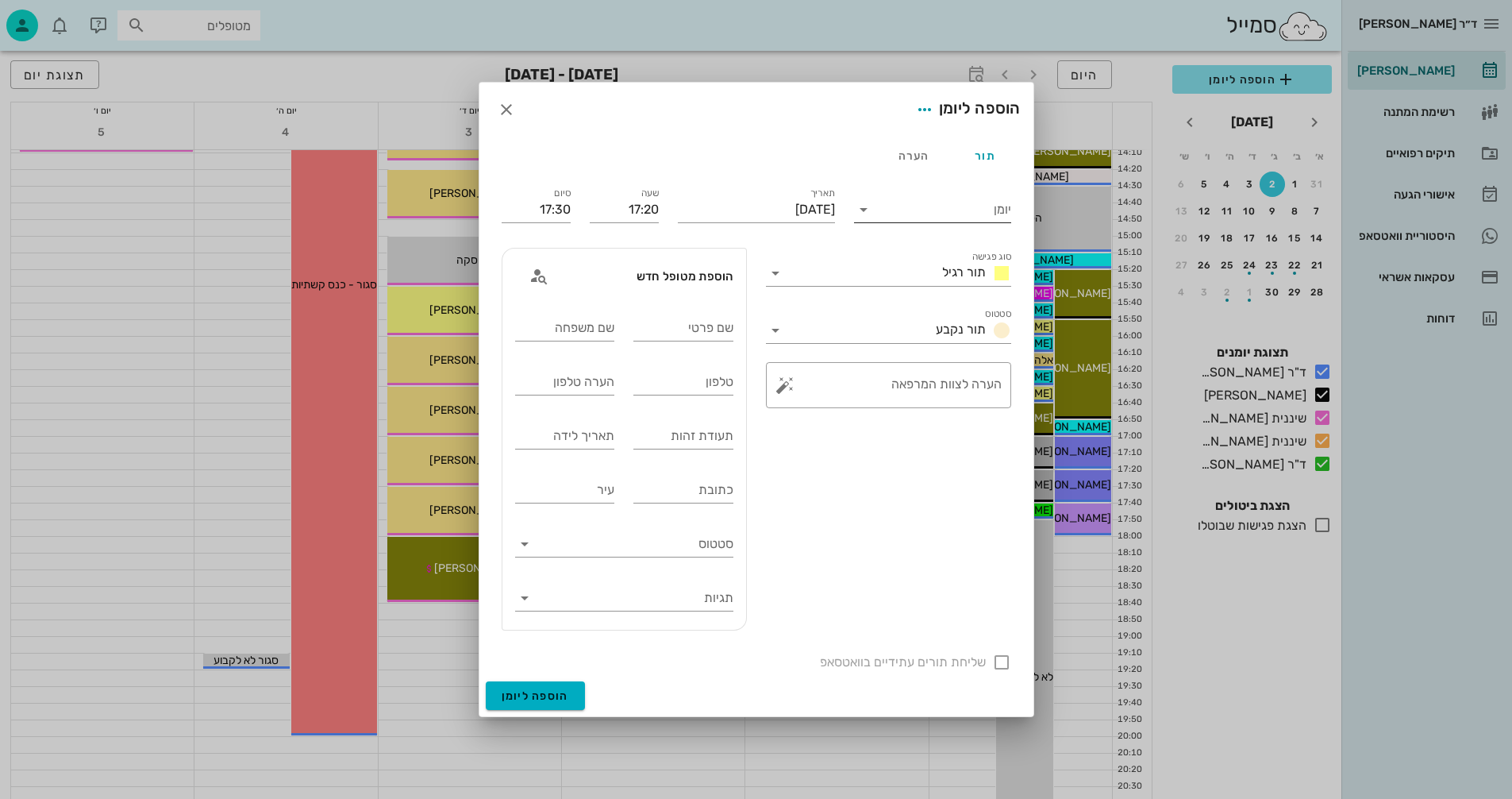
click at [867, 210] on icon at bounding box center [864, 209] width 20 height 20
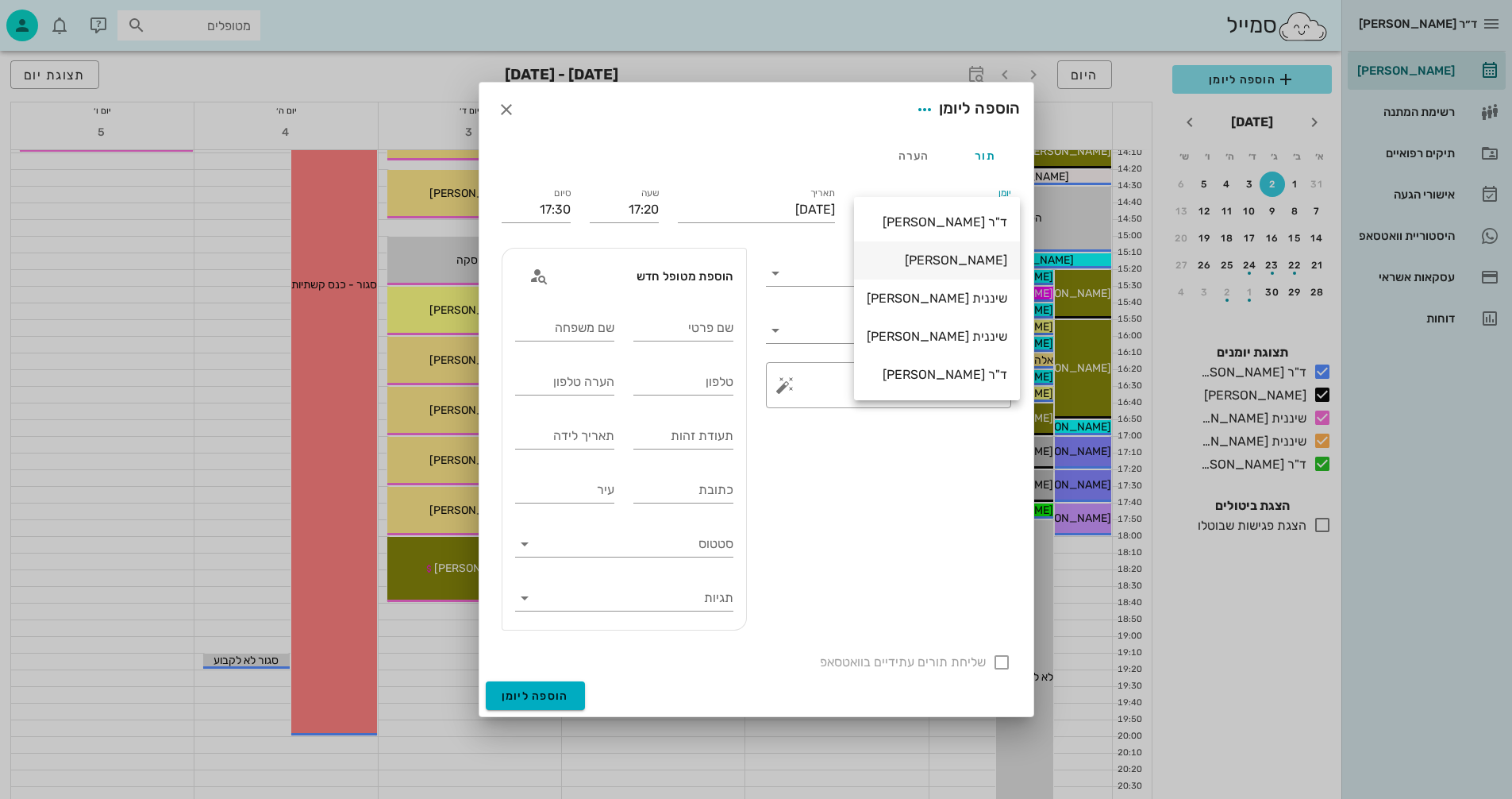
click at [972, 257] on div "[PERSON_NAME]" at bounding box center [936, 260] width 140 height 15
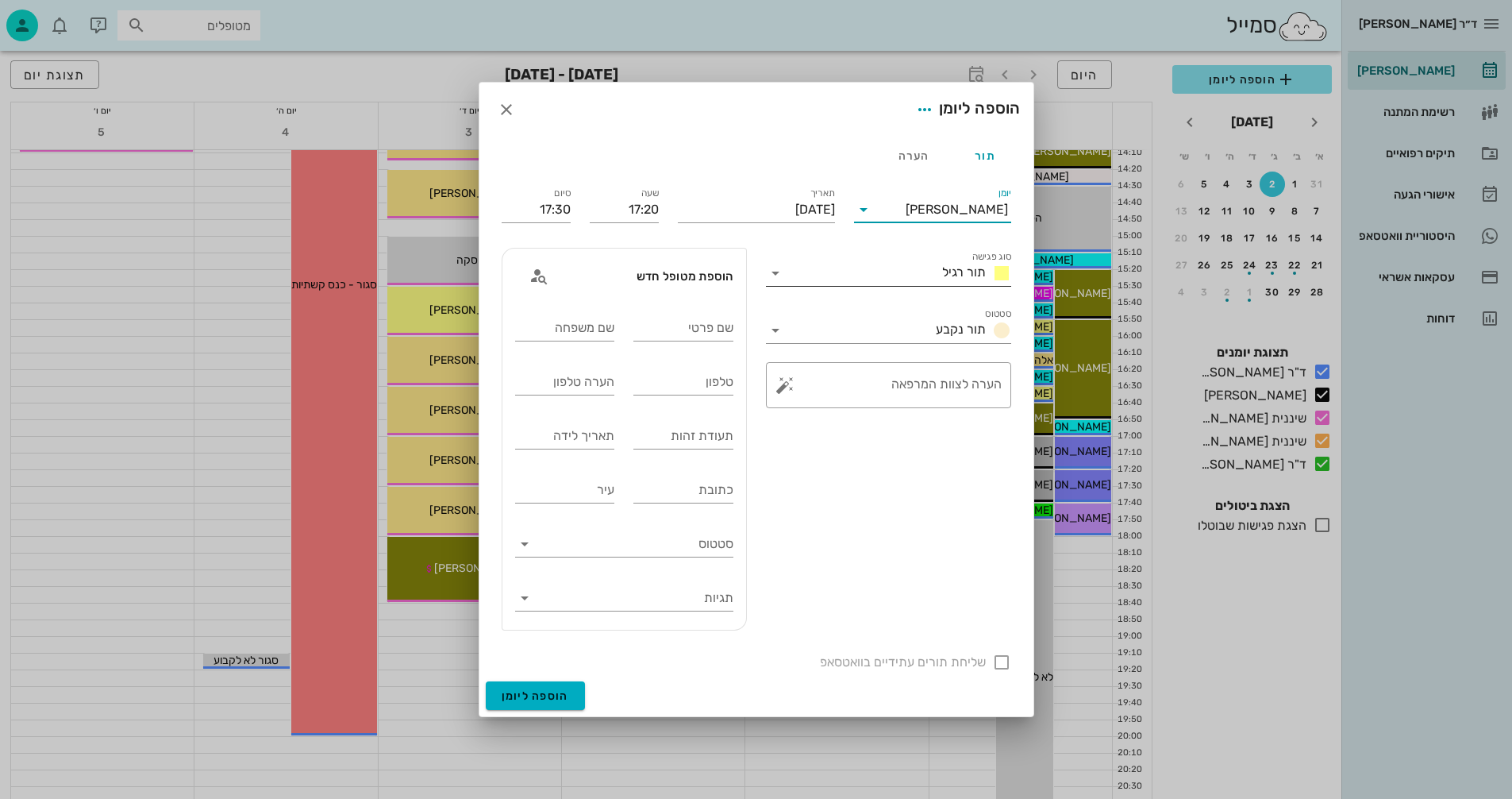
click at [778, 271] on icon at bounding box center [776, 273] width 20 height 20
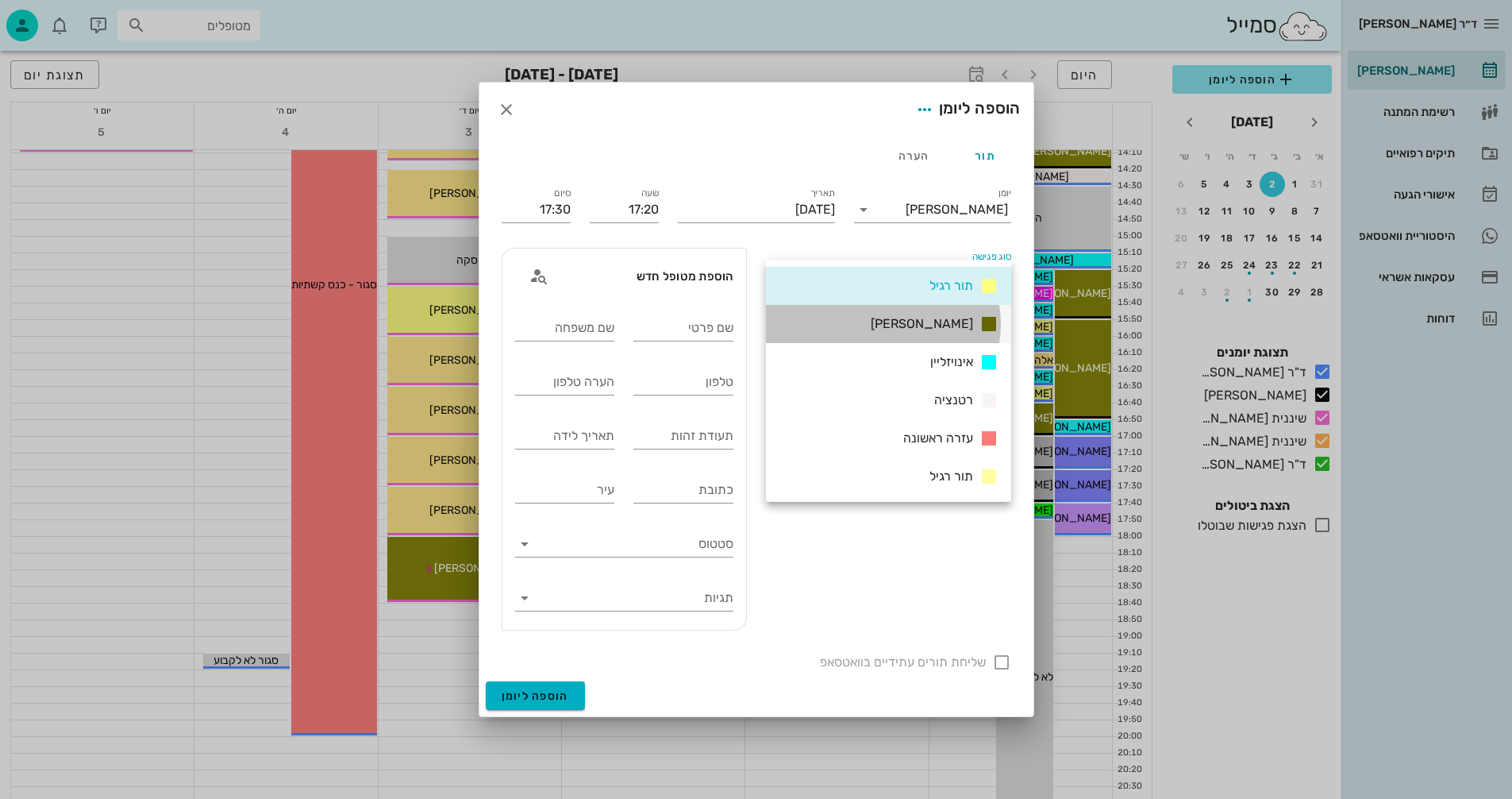
click at [954, 322] on span "[PERSON_NAME]" at bounding box center [922, 323] width 102 height 15
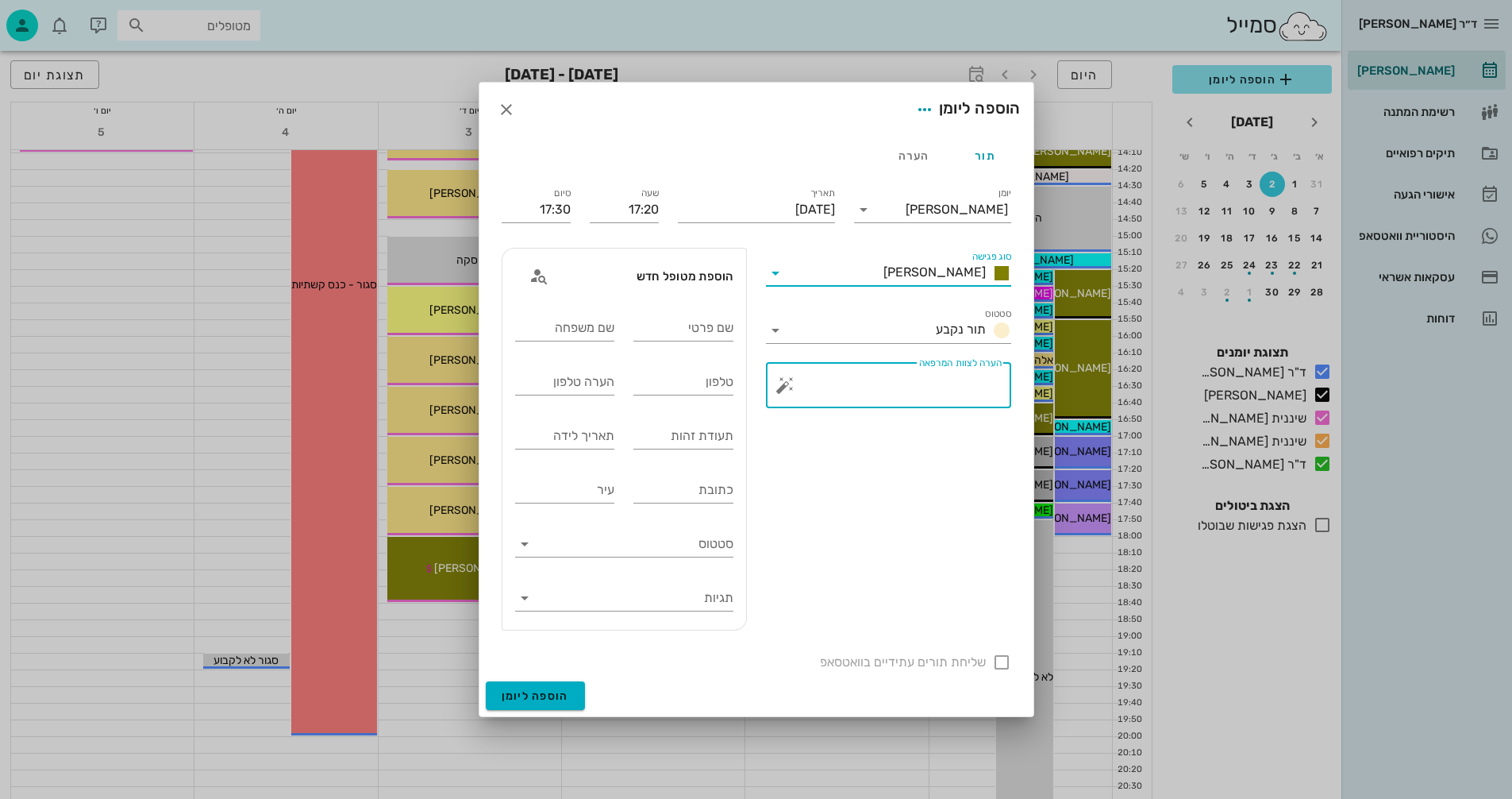
click at [959, 379] on textarea "הערה לצוות המרפאה" at bounding box center [895, 388] width 214 height 38
type textarea "סריקה ופנורמי"
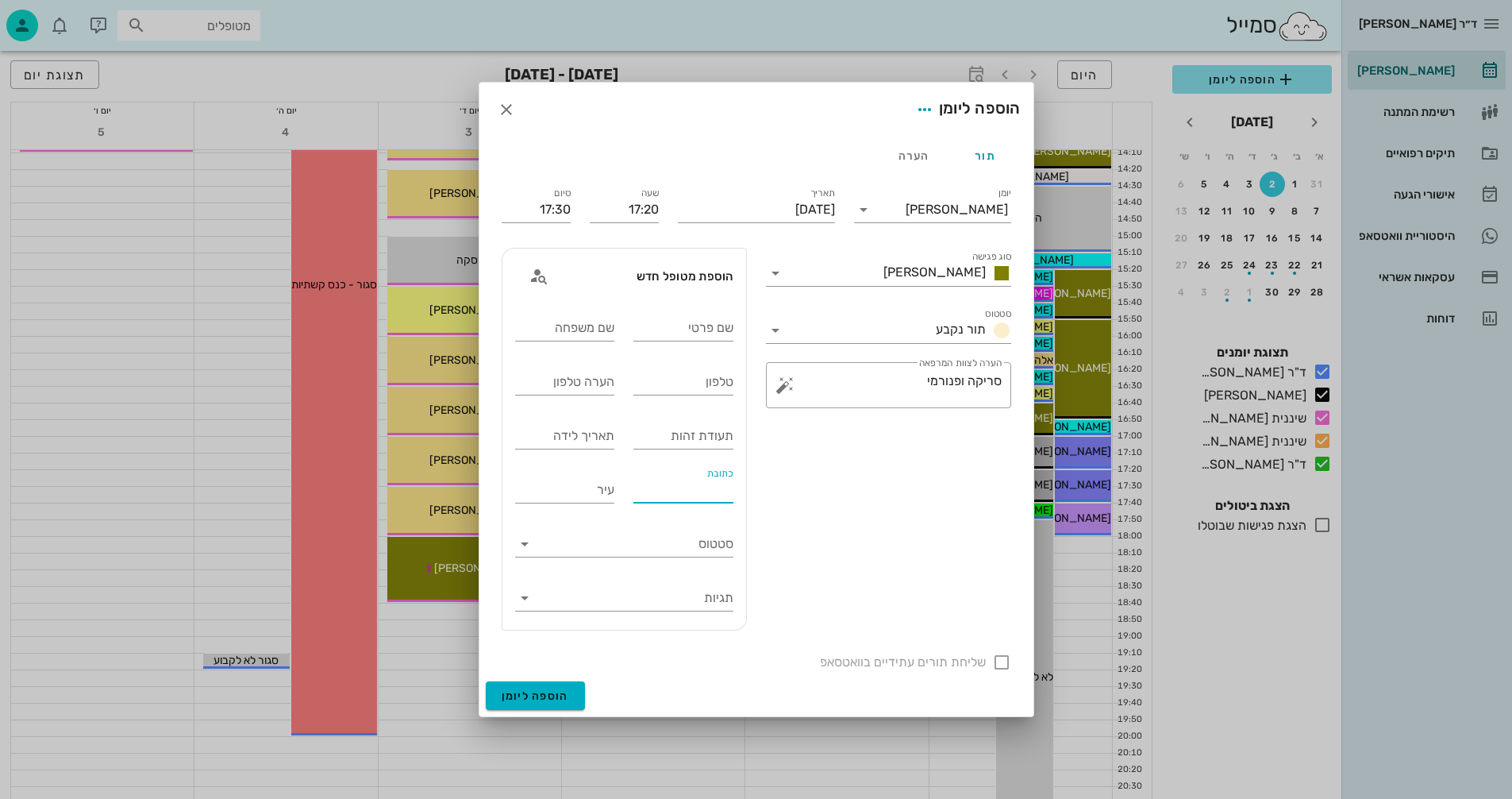
paste input "יונתן מולנר 337112684 14.6.2012"
type input "יונתן מולנר 337112684 14.6.2012"
click at [528, 436] on input "תאריך לידה" at bounding box center [566, 436] width 100 height 25
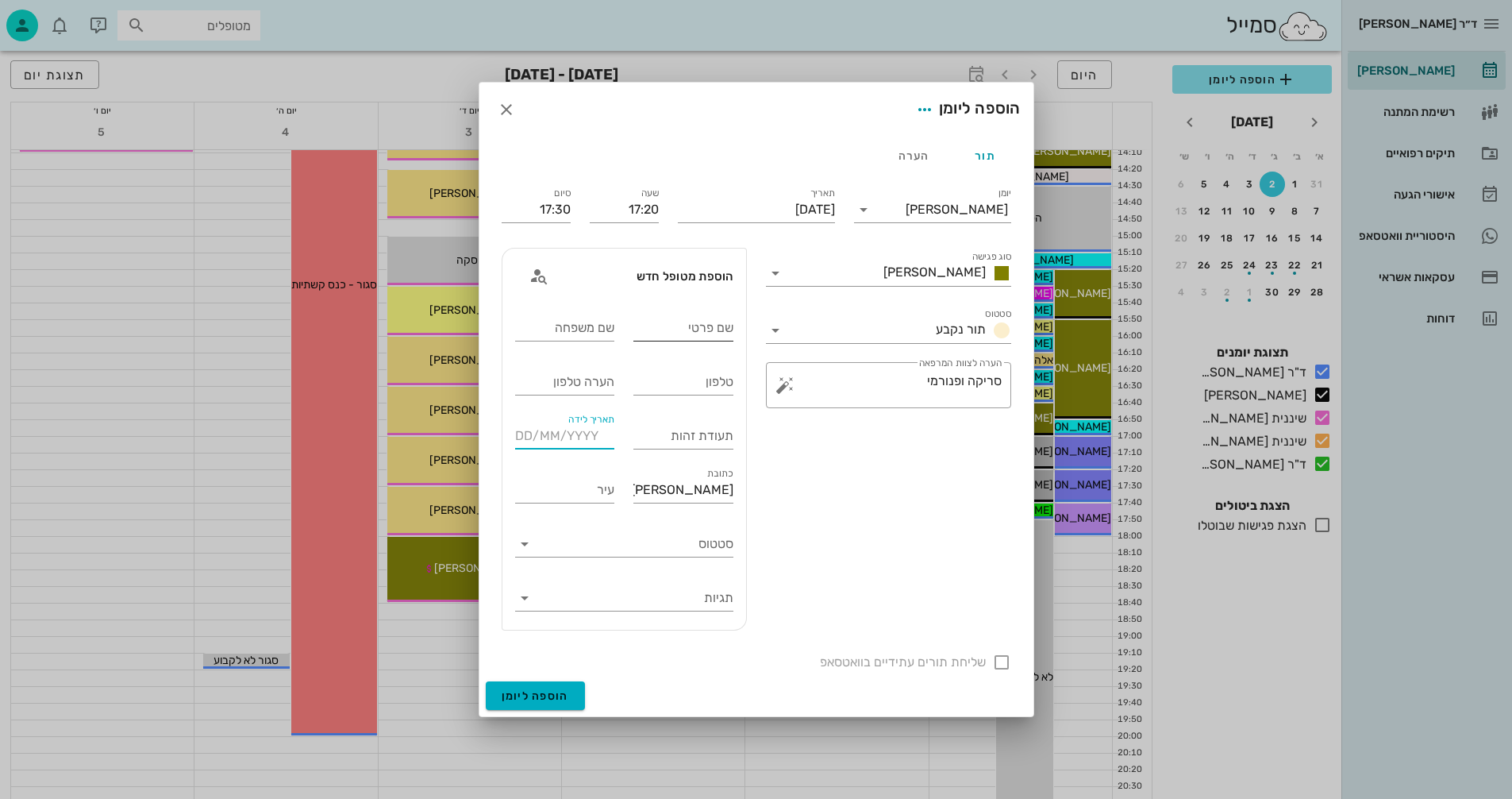
click at [703, 325] on input "שם פרטי" at bounding box center [684, 327] width 100 height 25
type input "מולנר"
click at [573, 321] on div "שם משפחה" at bounding box center [566, 327] width 100 height 25
type input "יונתן"
click at [687, 430] on div "תעודת זהות" at bounding box center [684, 436] width 100 height 25
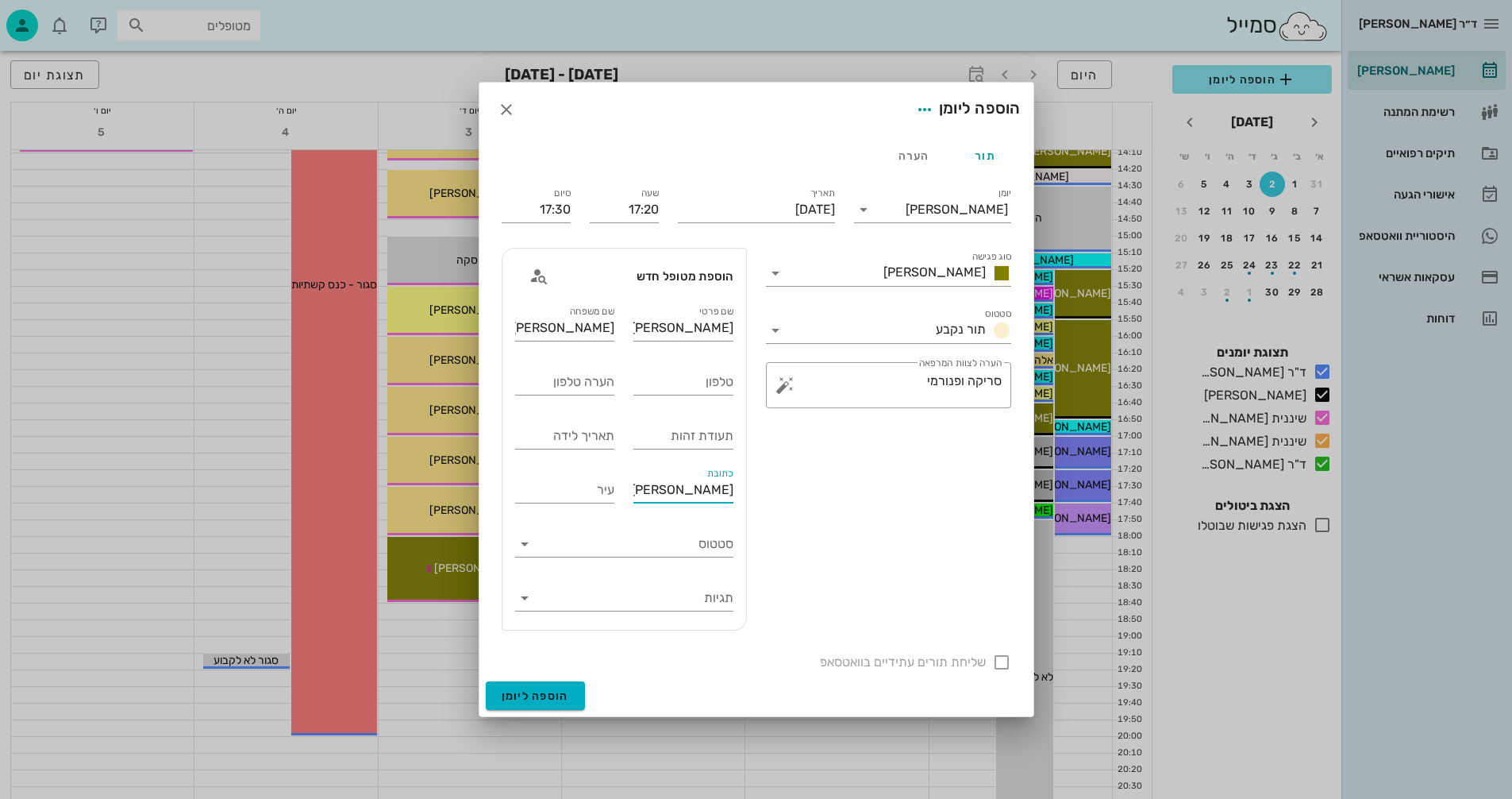
drag, startPoint x: 679, startPoint y: 491, endPoint x: 745, endPoint y: 493, distance: 66.0
click at [745, 493] on div "שם פרטי מולנר שם משפחה יונתן טלפון הערה טלפון תעודת זהות תאריך לידה כתובת יונתן…" at bounding box center [624, 466] width 243 height 327
drag, startPoint x: 664, startPoint y: 493, endPoint x: 730, endPoint y: 494, distance: 66.0
click at [730, 494] on input "337112684 14.6.2012" at bounding box center [684, 490] width 100 height 25
type input "337112684 14.6.2012"
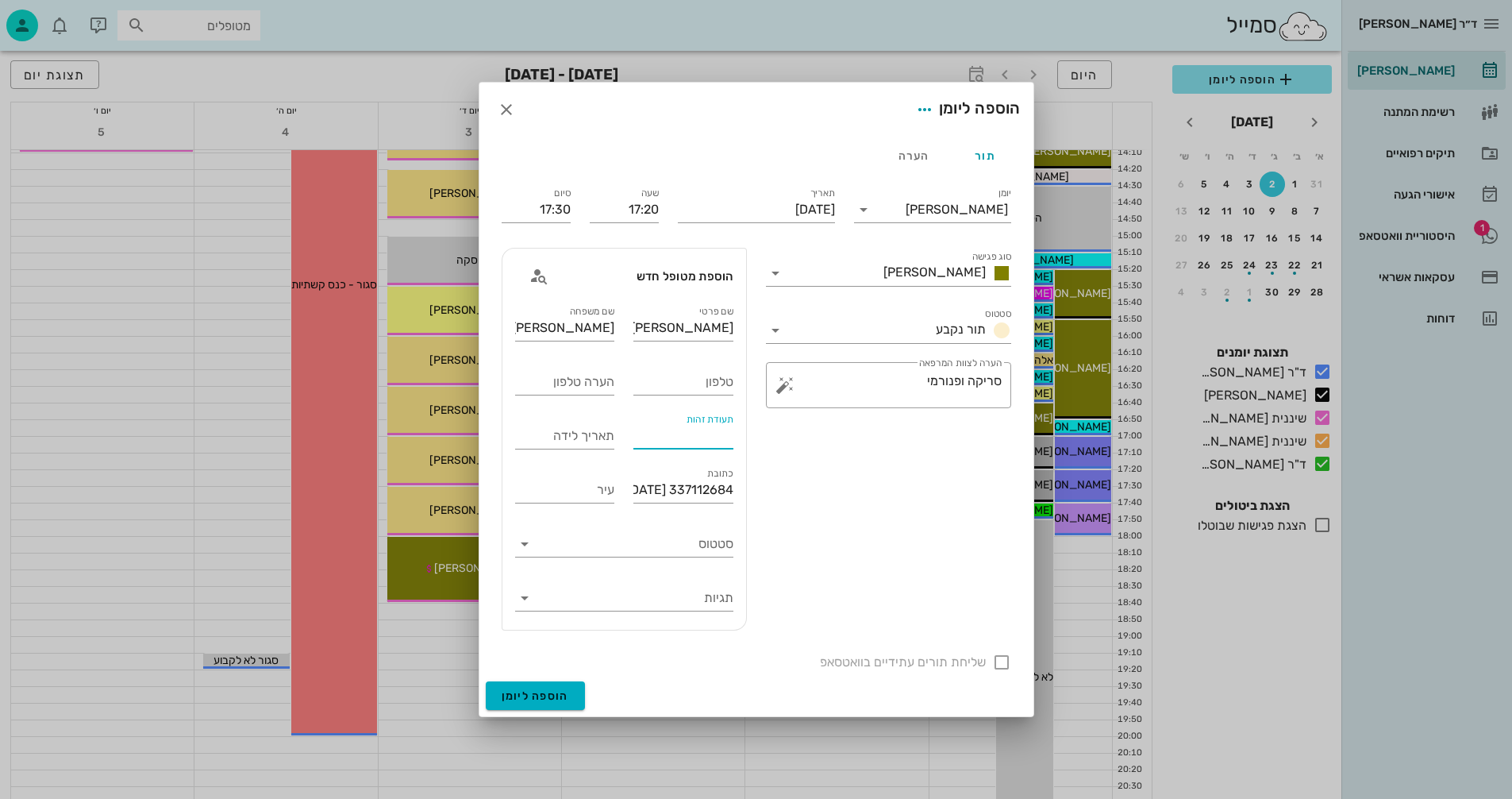
paste input "337112684"
type input "337112684"
drag, startPoint x: 665, startPoint y: 486, endPoint x: 761, endPoint y: 494, distance: 96.3
click at [761, 494] on div "יומן יומן מרפאה סוג פגישה אנסטסיה סטטוס תור נקבע תאריך יום שלישי, 2 בספטמבר 202…" at bounding box center [756, 427] width 528 height 506
type input "14.6.2012"
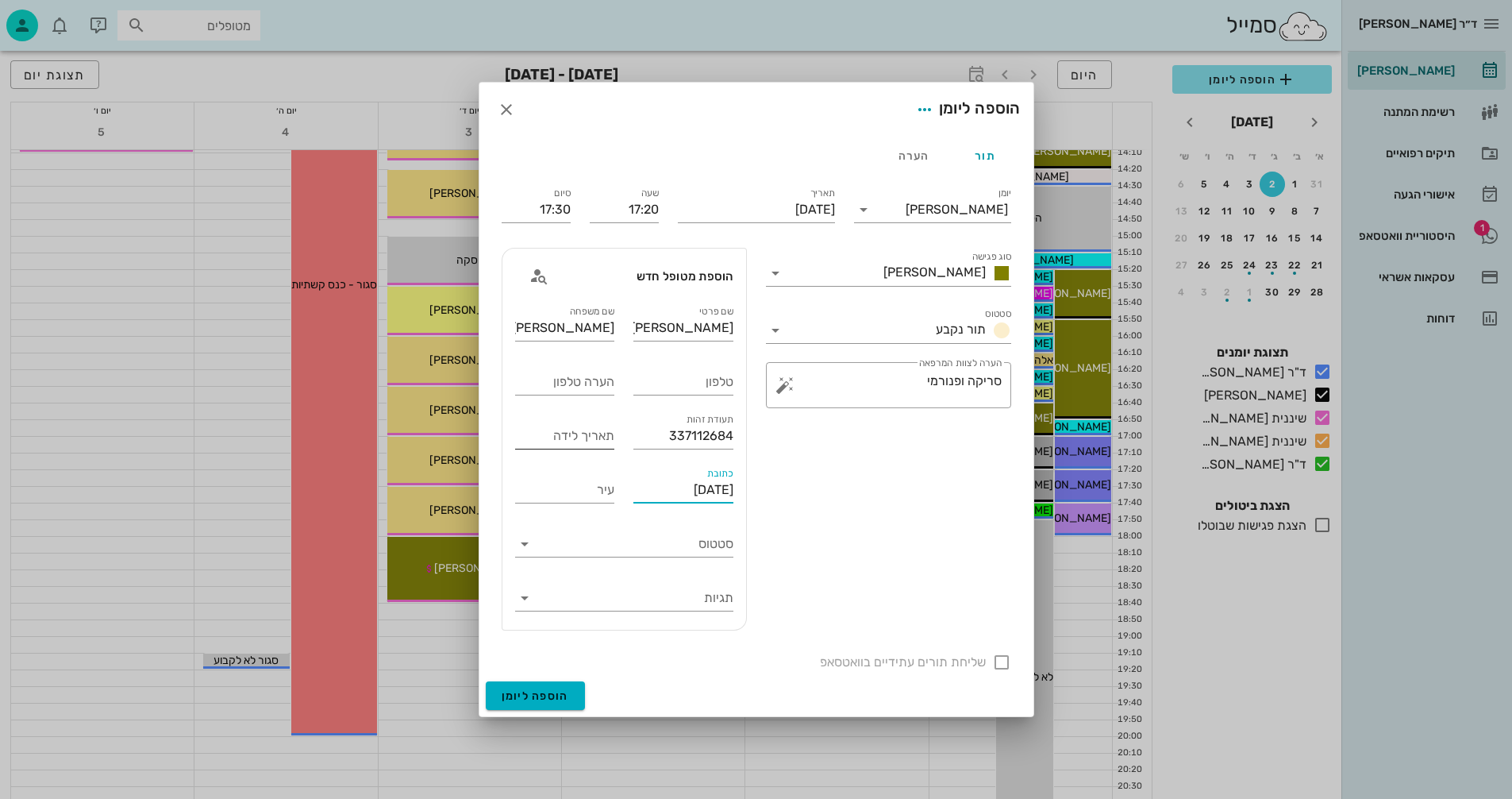
click at [558, 436] on input "תאריך לידה" at bounding box center [566, 436] width 100 height 25
type input "14/06/12"
click at [654, 533] on input "סטטוס" at bounding box center [637, 544] width 193 height 25
click at [907, 532] on div "סוג פגישה אנסטסיה סטטוס תור נקבע ​ הערה לצוות המרפאה סריקה ופנורמי" at bounding box center [889, 439] width 265 height 402
click at [554, 692] on span "הוספה ליומן" at bounding box center [535, 696] width 68 height 14
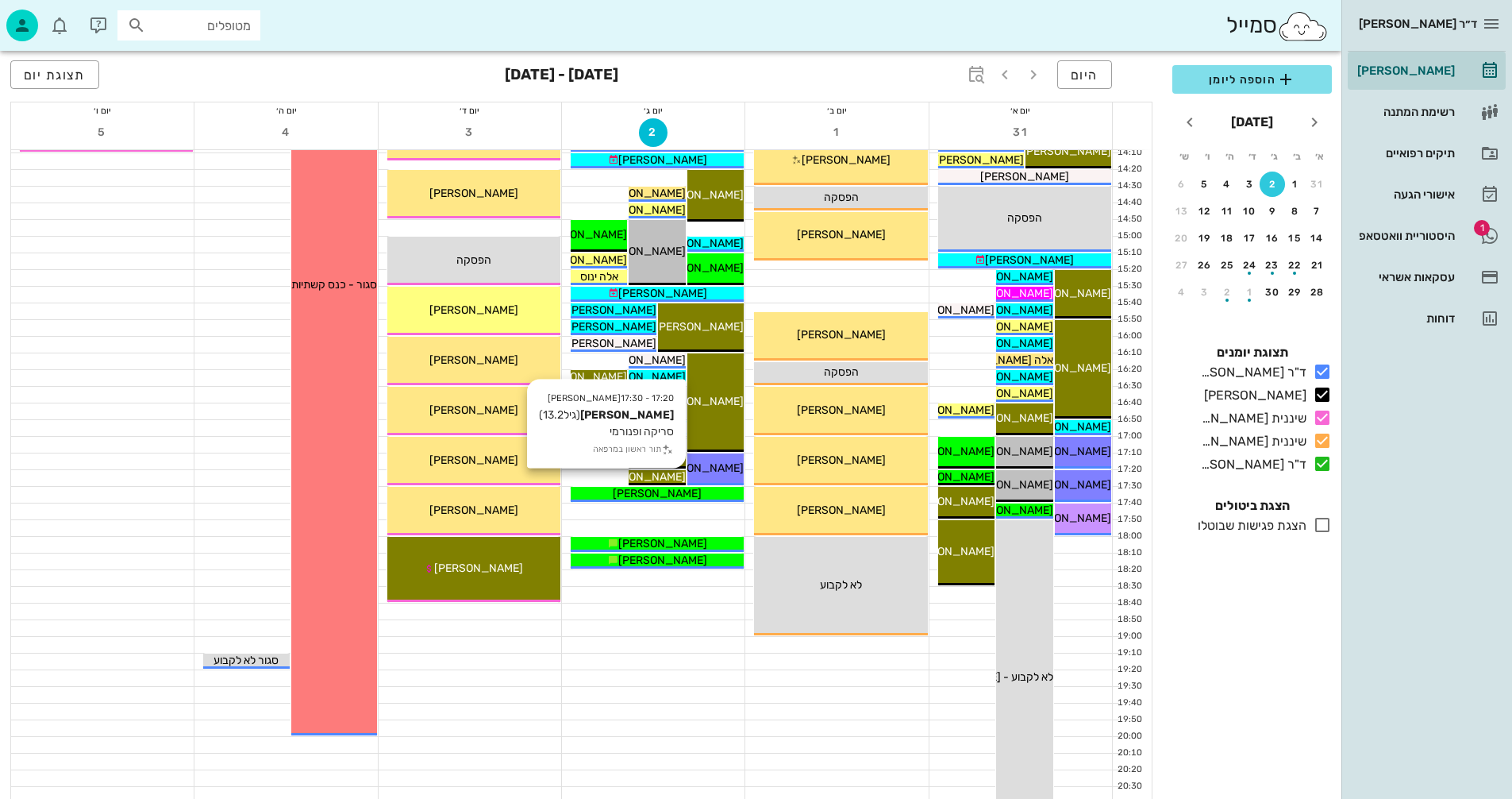
click at [643, 478] on span "מולנר יונתן" at bounding box center [642, 477] width 89 height 14
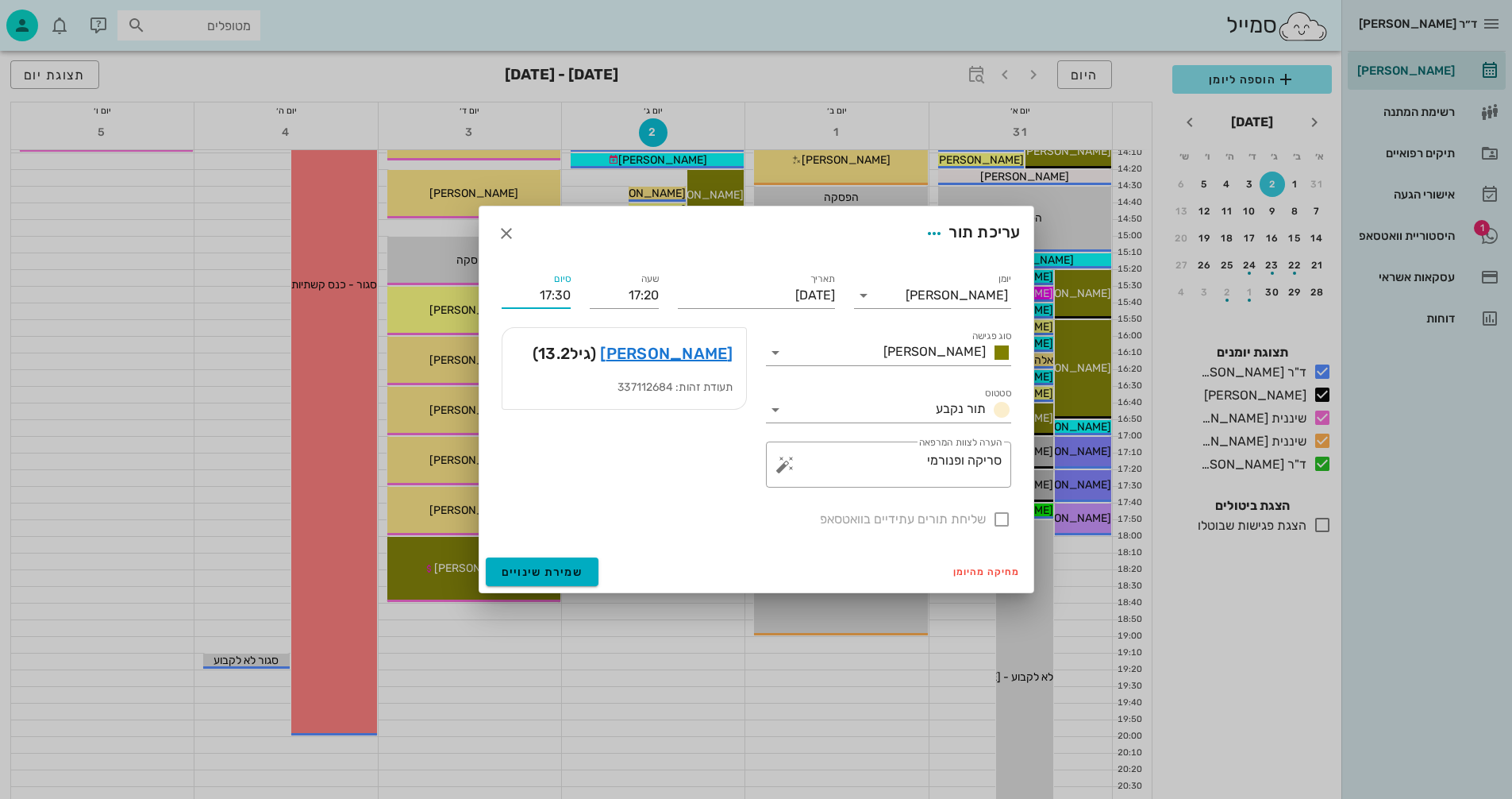
drag, startPoint x: 557, startPoint y: 292, endPoint x: 576, endPoint y: 295, distance: 19.2
click at [576, 295] on div "סיום 17:30" at bounding box center [536, 289] width 88 height 58
click at [562, 294] on input "17:50" at bounding box center [536, 295] width 69 height 25
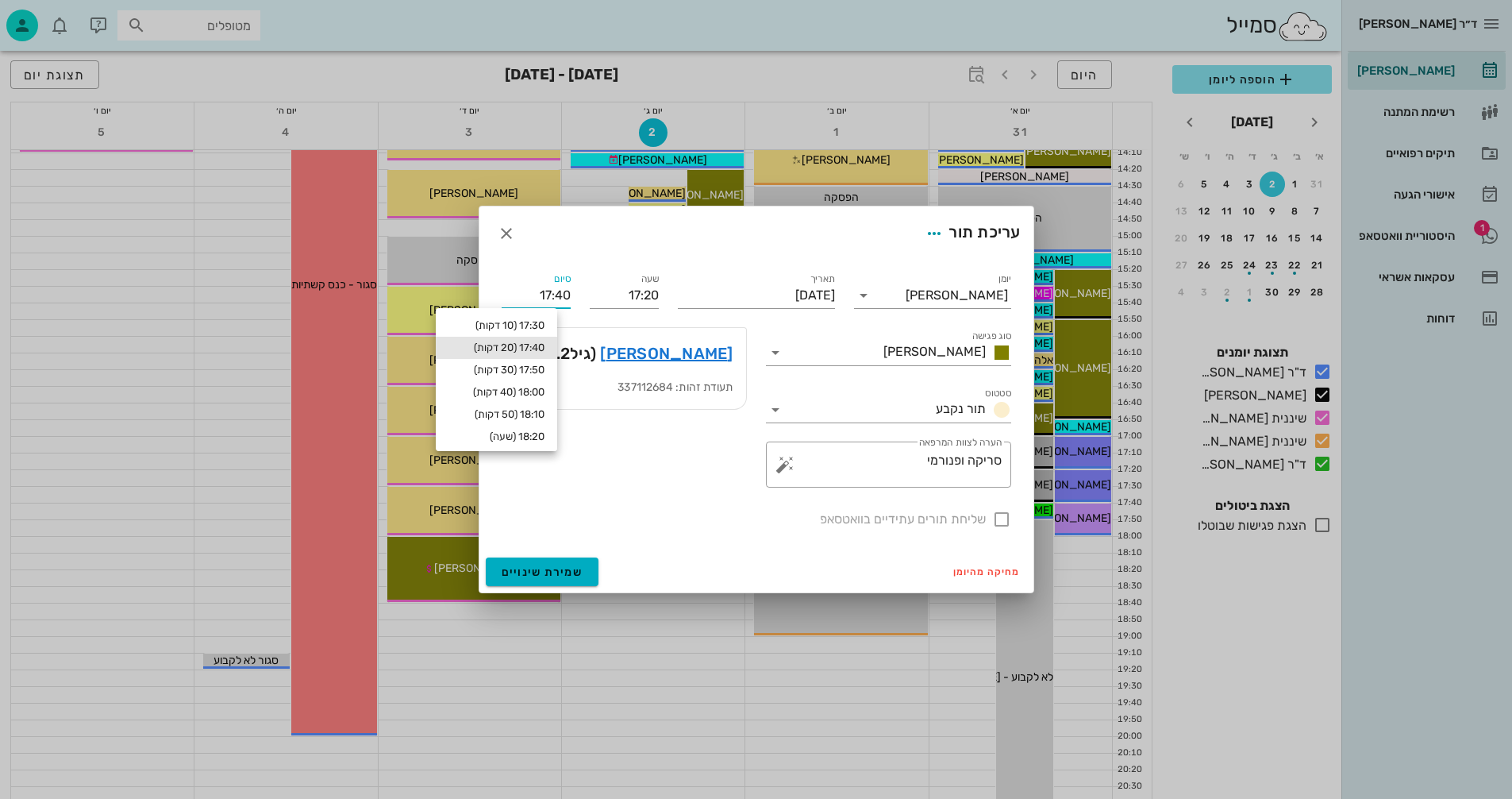
type input "17:40"
click at [511, 343] on div "17:40 (20 דקות)" at bounding box center [496, 348] width 96 height 13
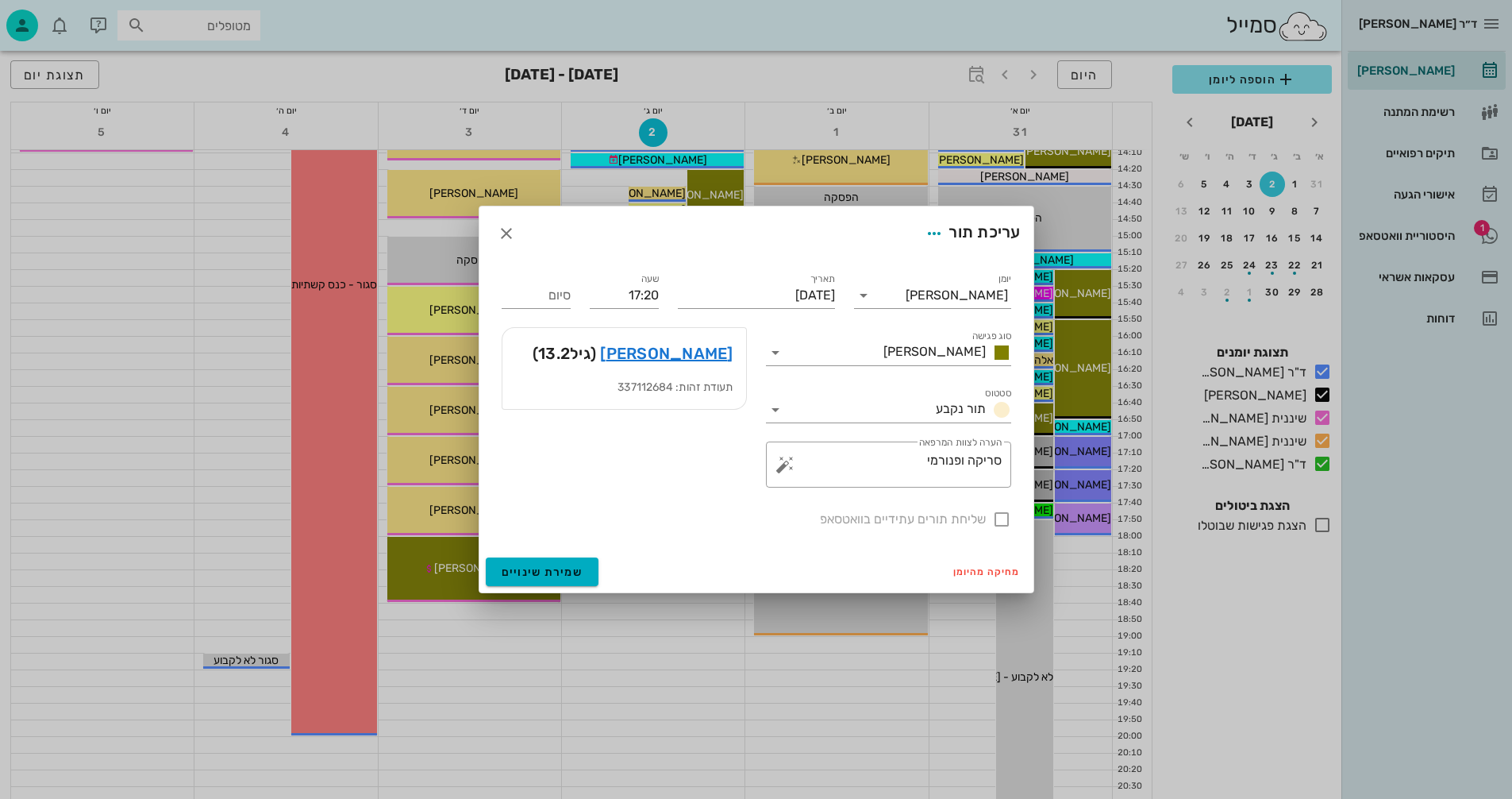
type input "17:40"
click at [514, 566] on span "שמירת שינויים" at bounding box center [542, 572] width 82 height 14
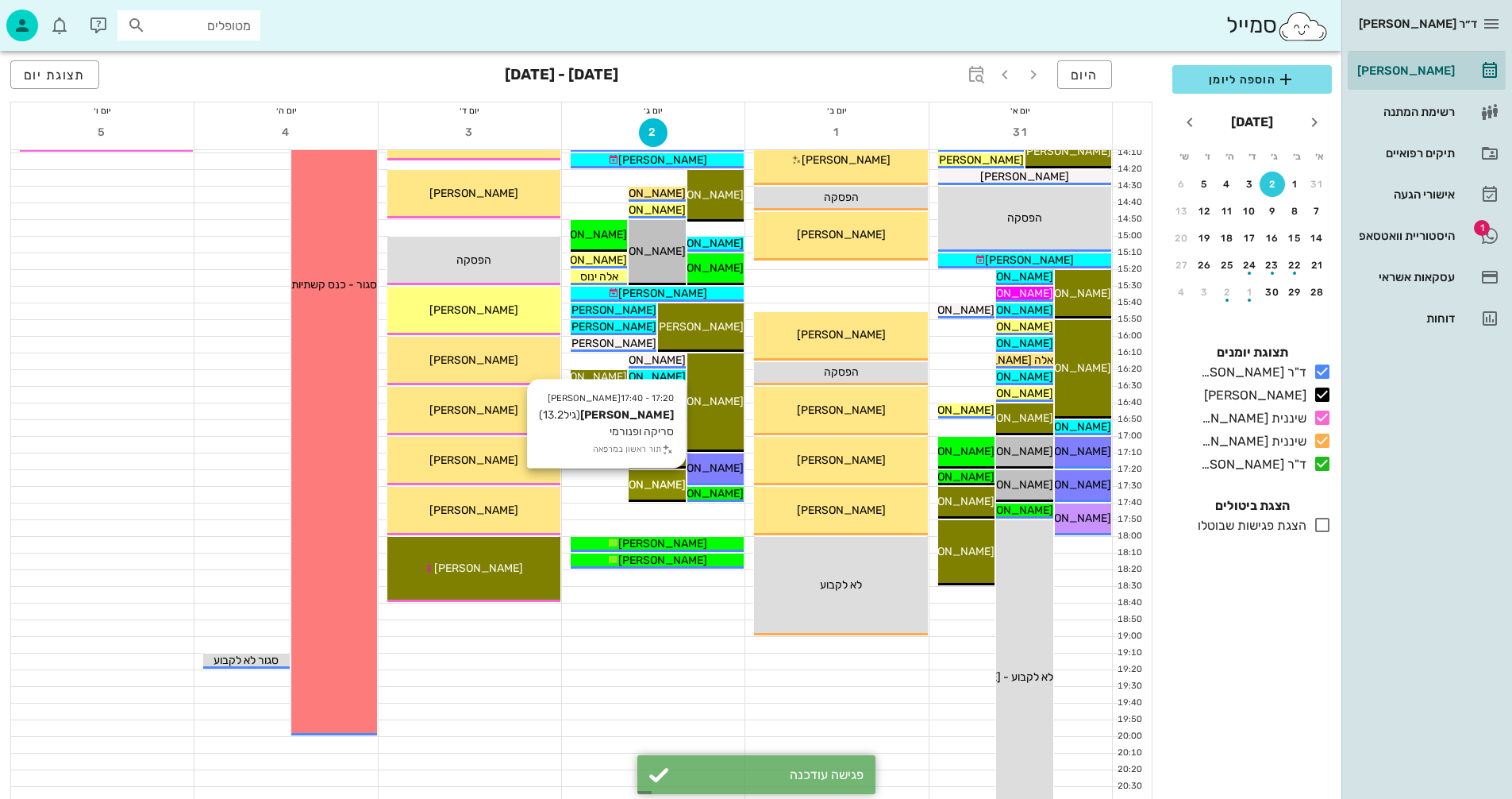
click at [651, 481] on span "מולנר יונתן" at bounding box center [642, 485] width 89 height 14
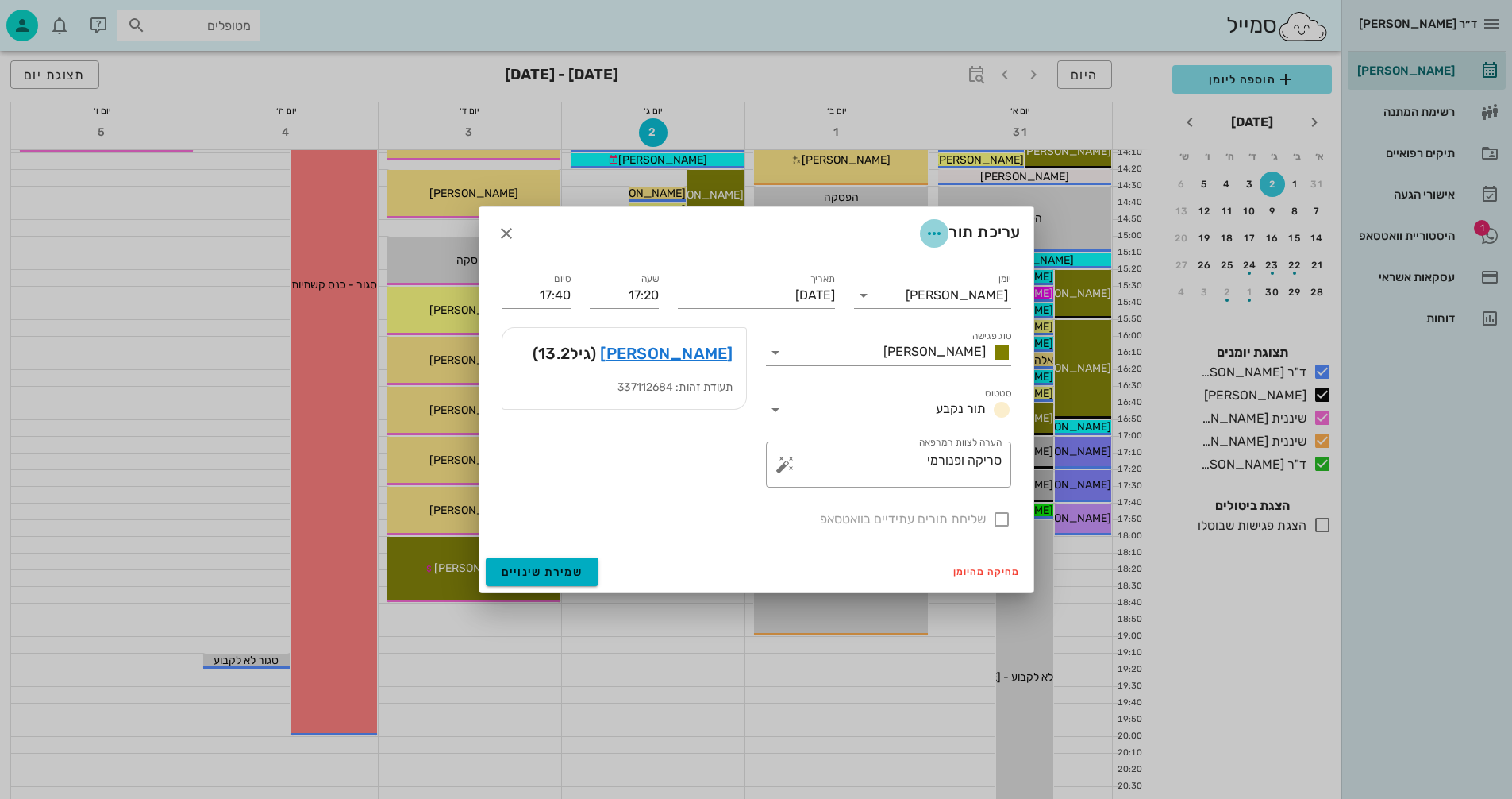
click at [927, 237] on icon "button" at bounding box center [934, 233] width 20 height 20
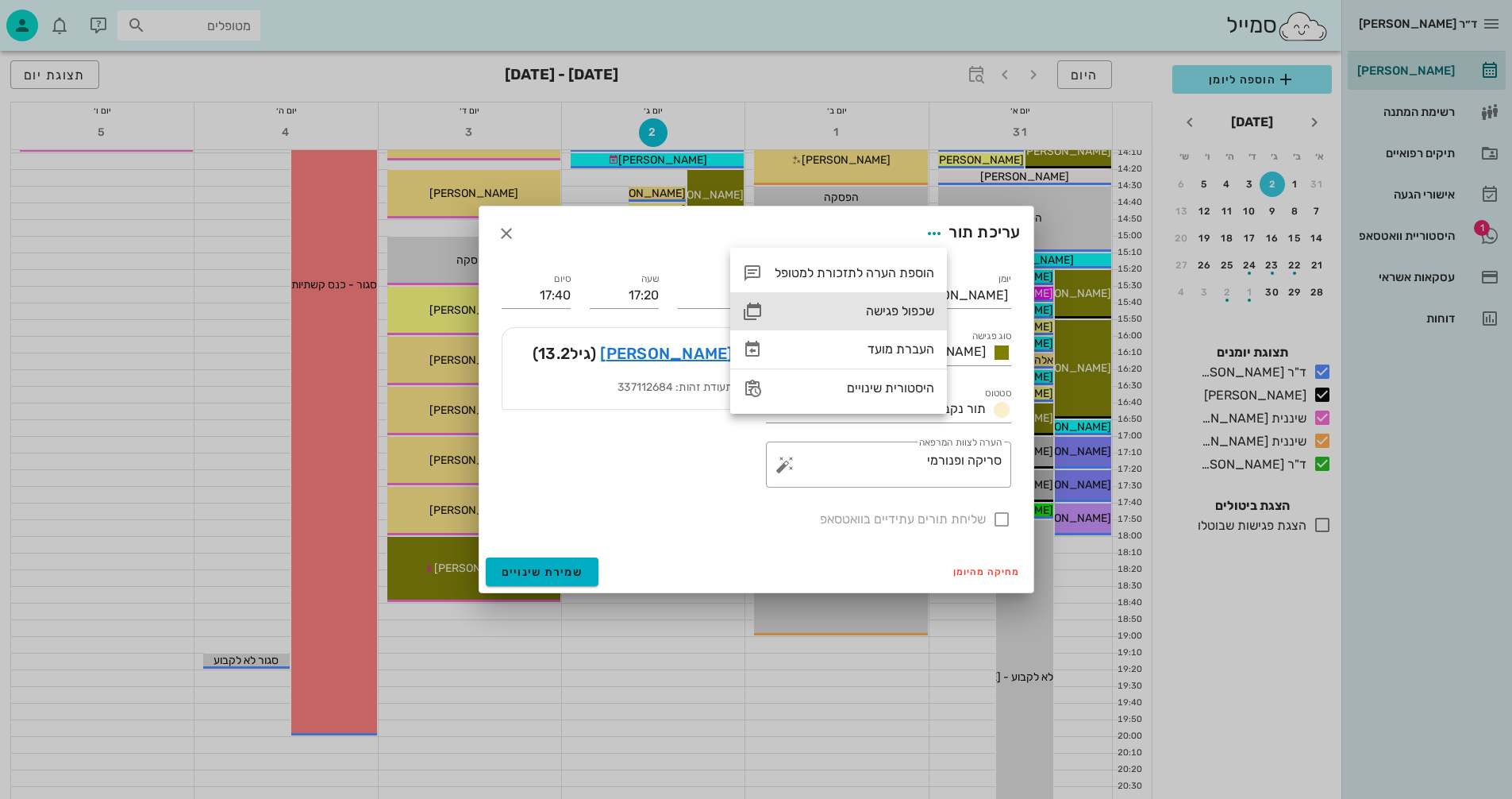
click at [881, 310] on div "שכפול פגישה" at bounding box center [854, 311] width 160 height 15
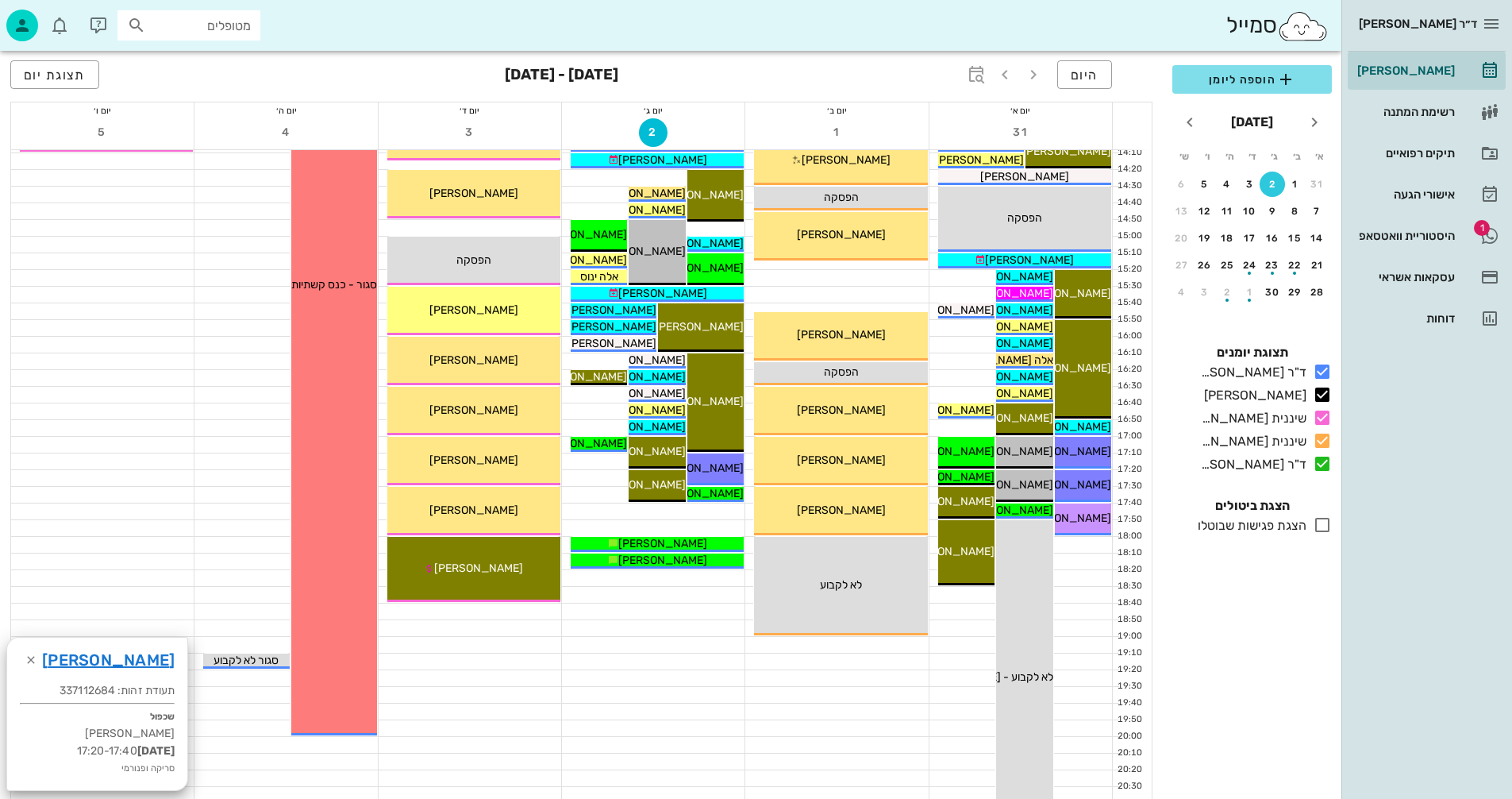
click at [609, 511] on div at bounding box center [653, 511] width 183 height 16
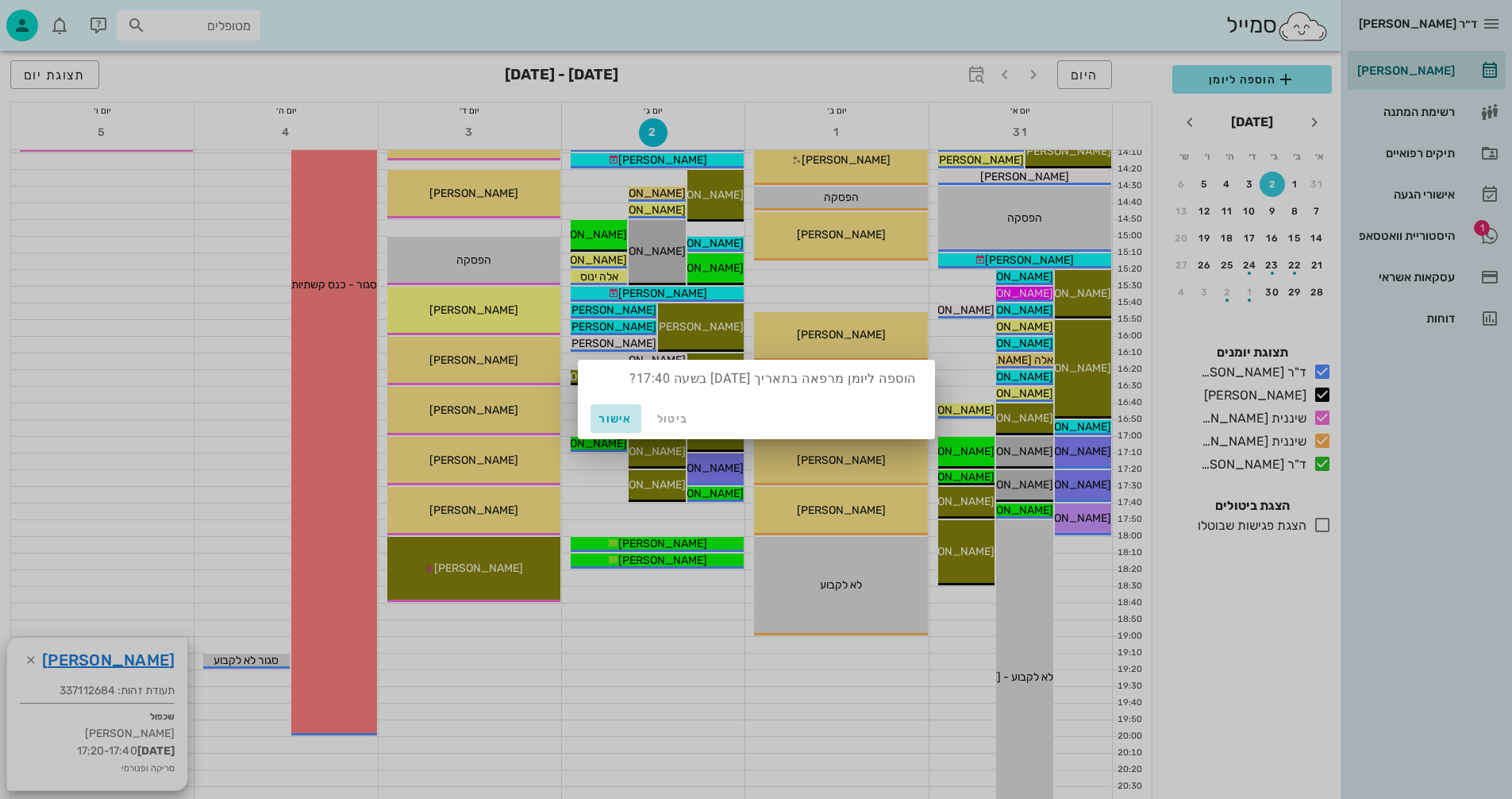
click at [613, 418] on span "אישור" at bounding box center [616, 419] width 38 height 14
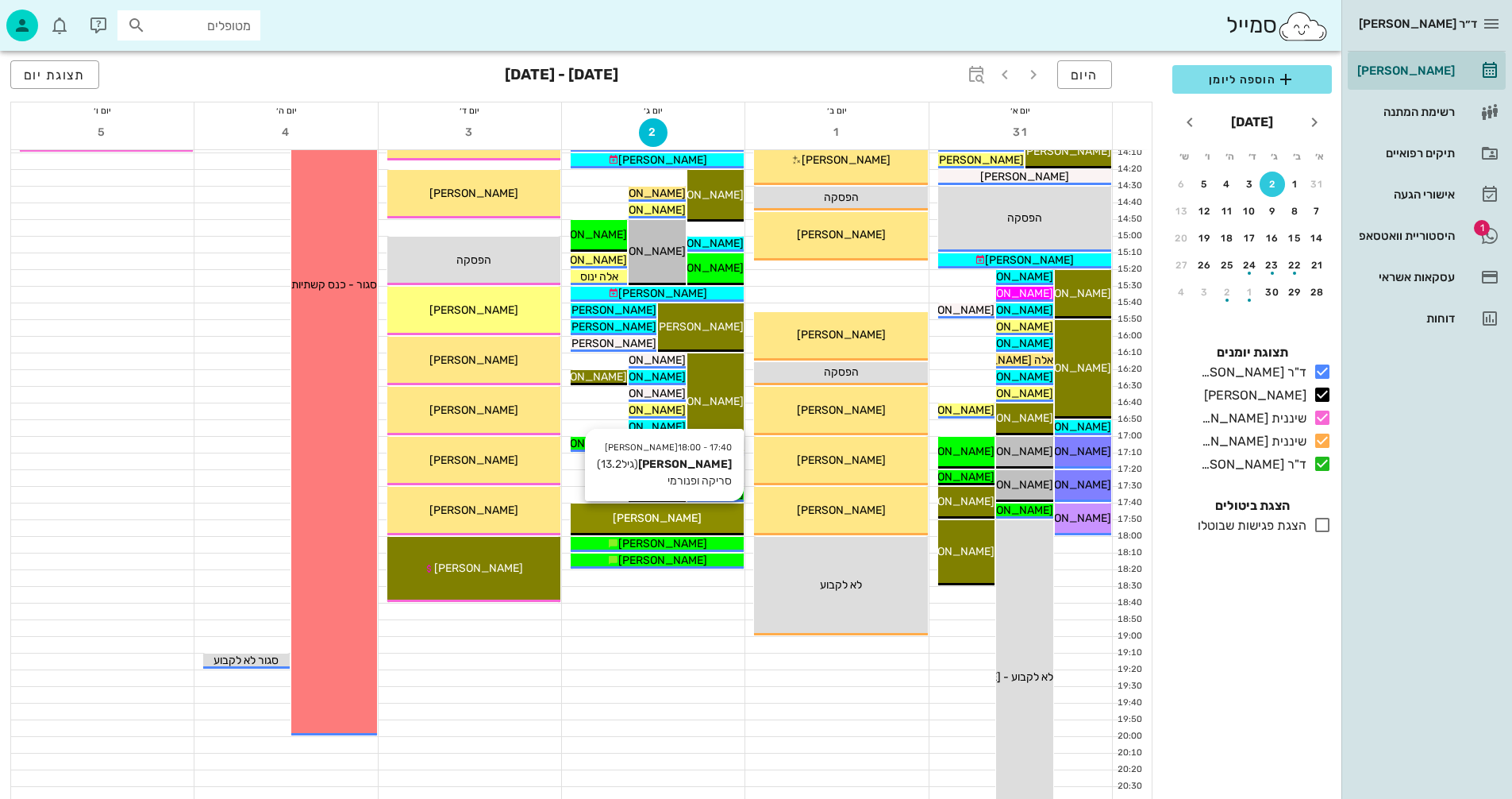
click at [642, 517] on span "מולנר יונתן" at bounding box center [658, 518] width 89 height 14
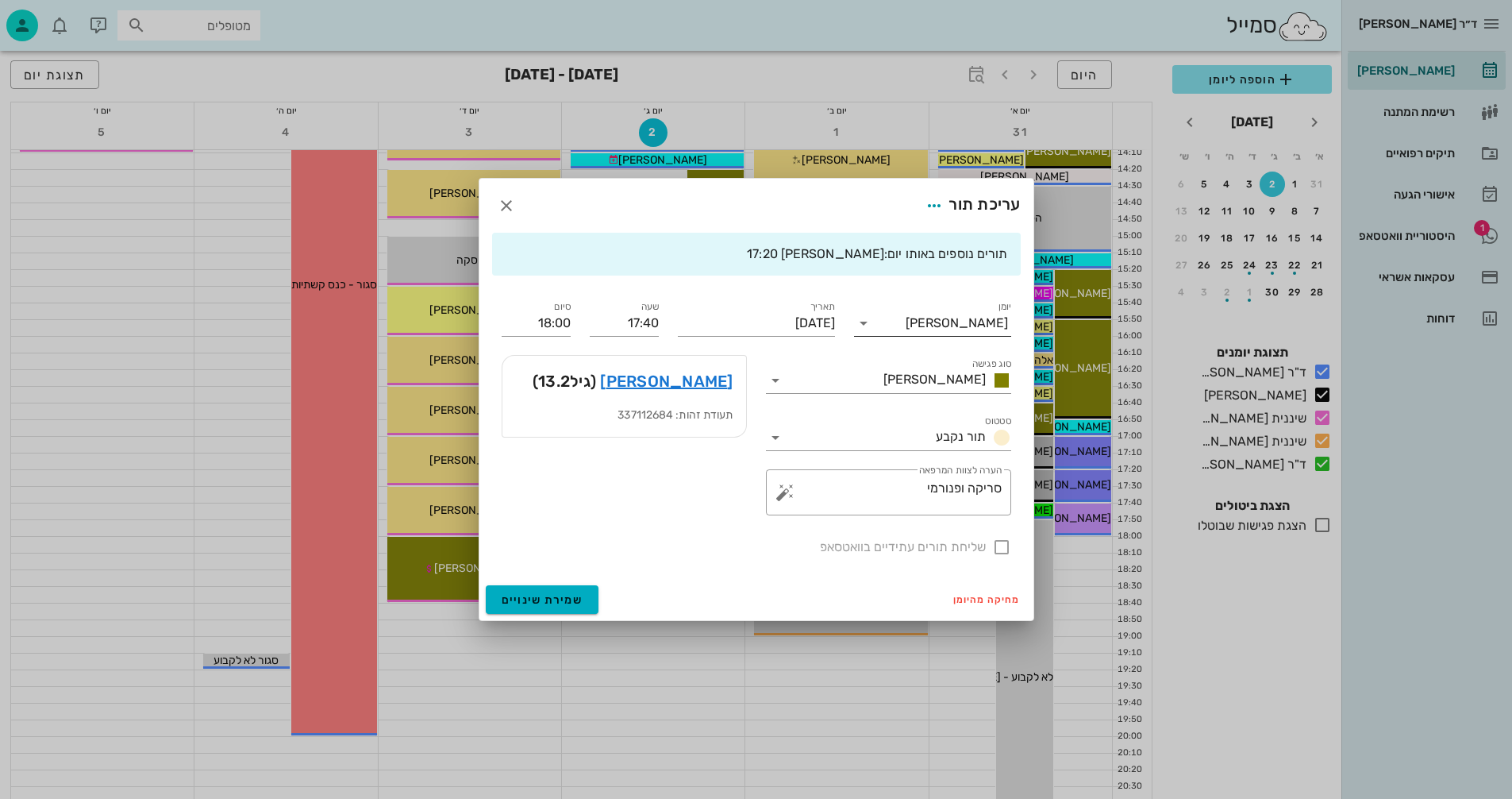
click at [864, 326] on icon at bounding box center [864, 323] width 20 height 20
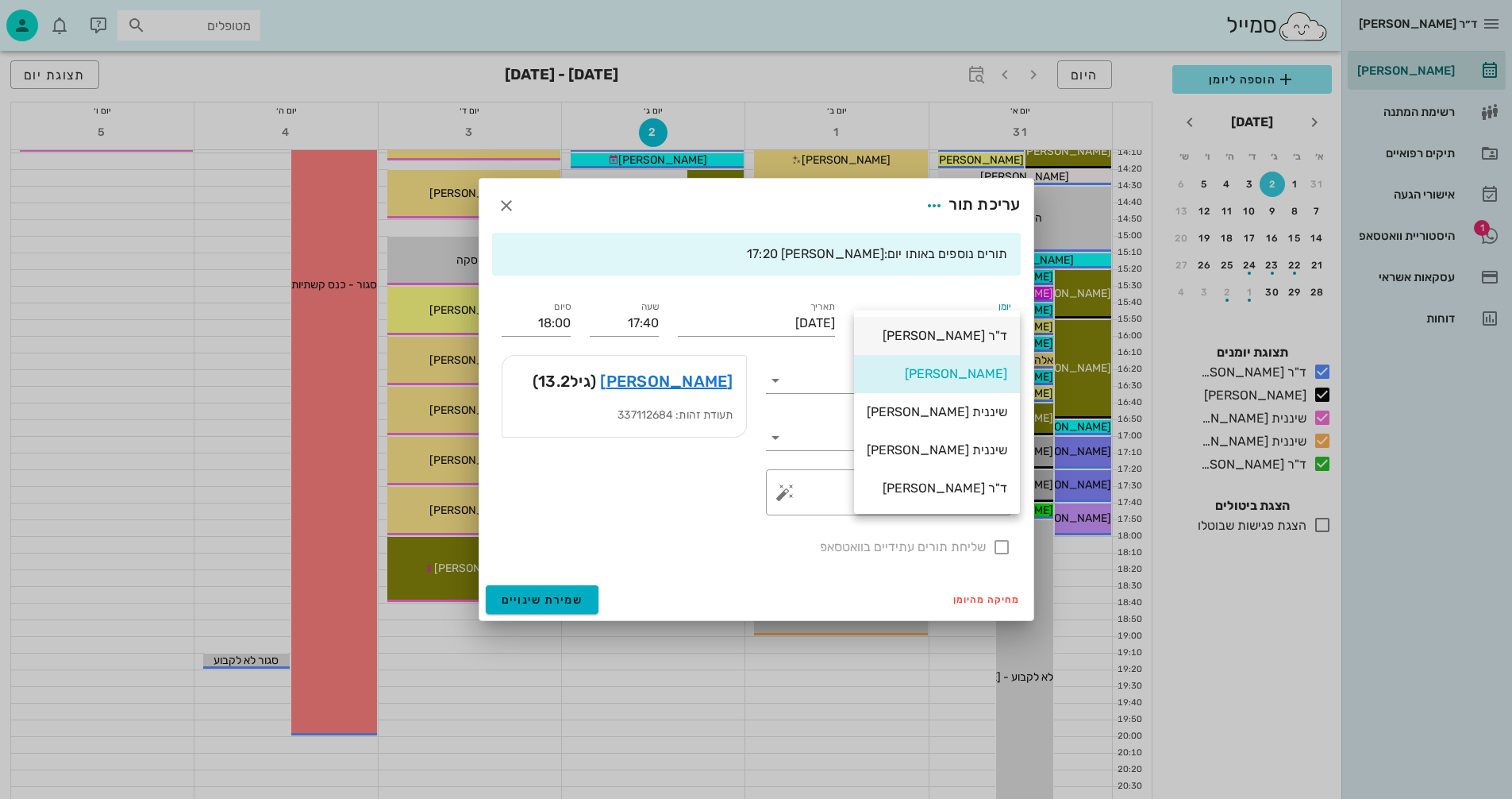
click at [957, 338] on div "ד"ר [PERSON_NAME]" at bounding box center [936, 335] width 140 height 15
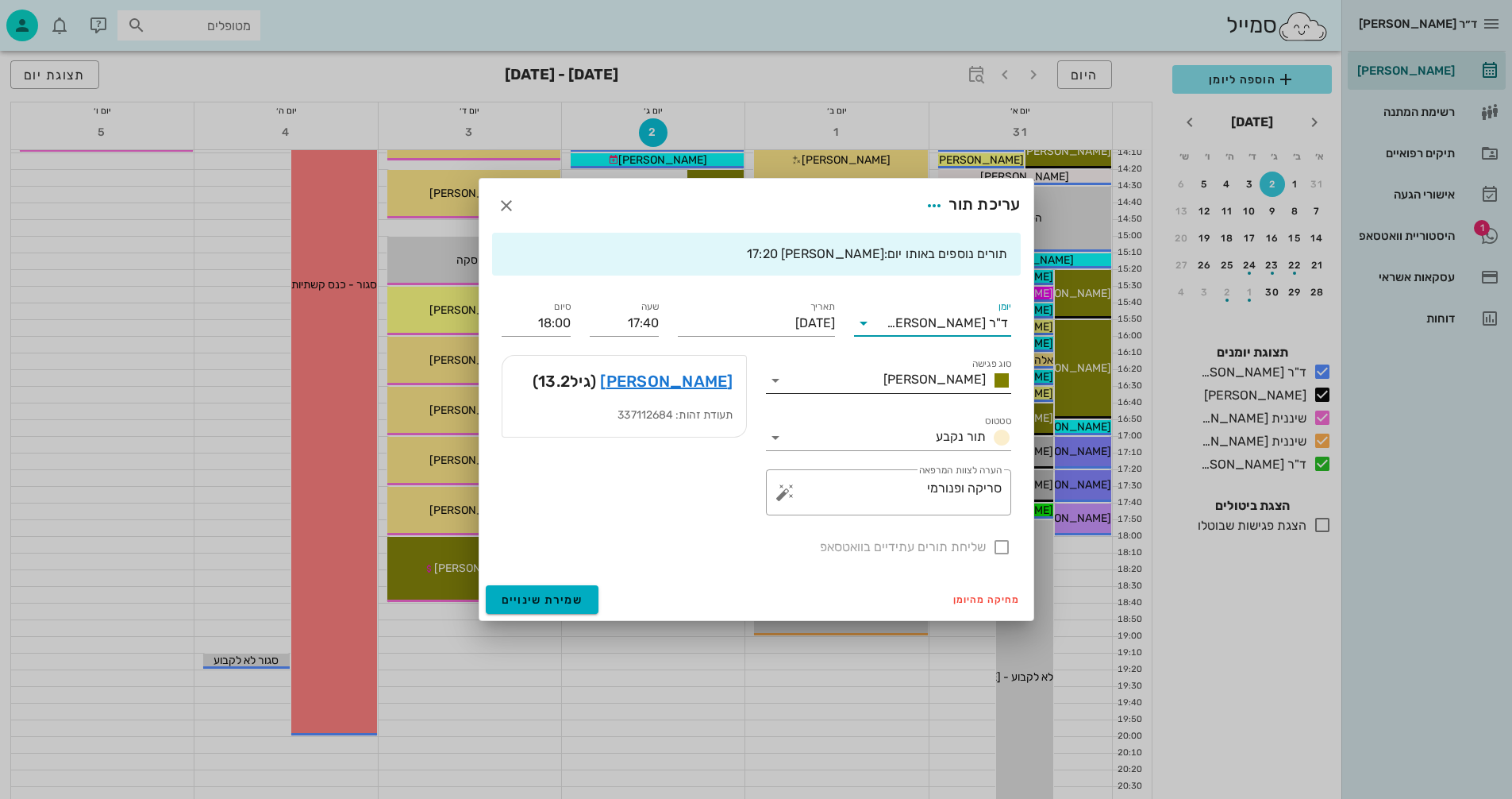
click at [776, 383] on icon at bounding box center [776, 380] width 20 height 20
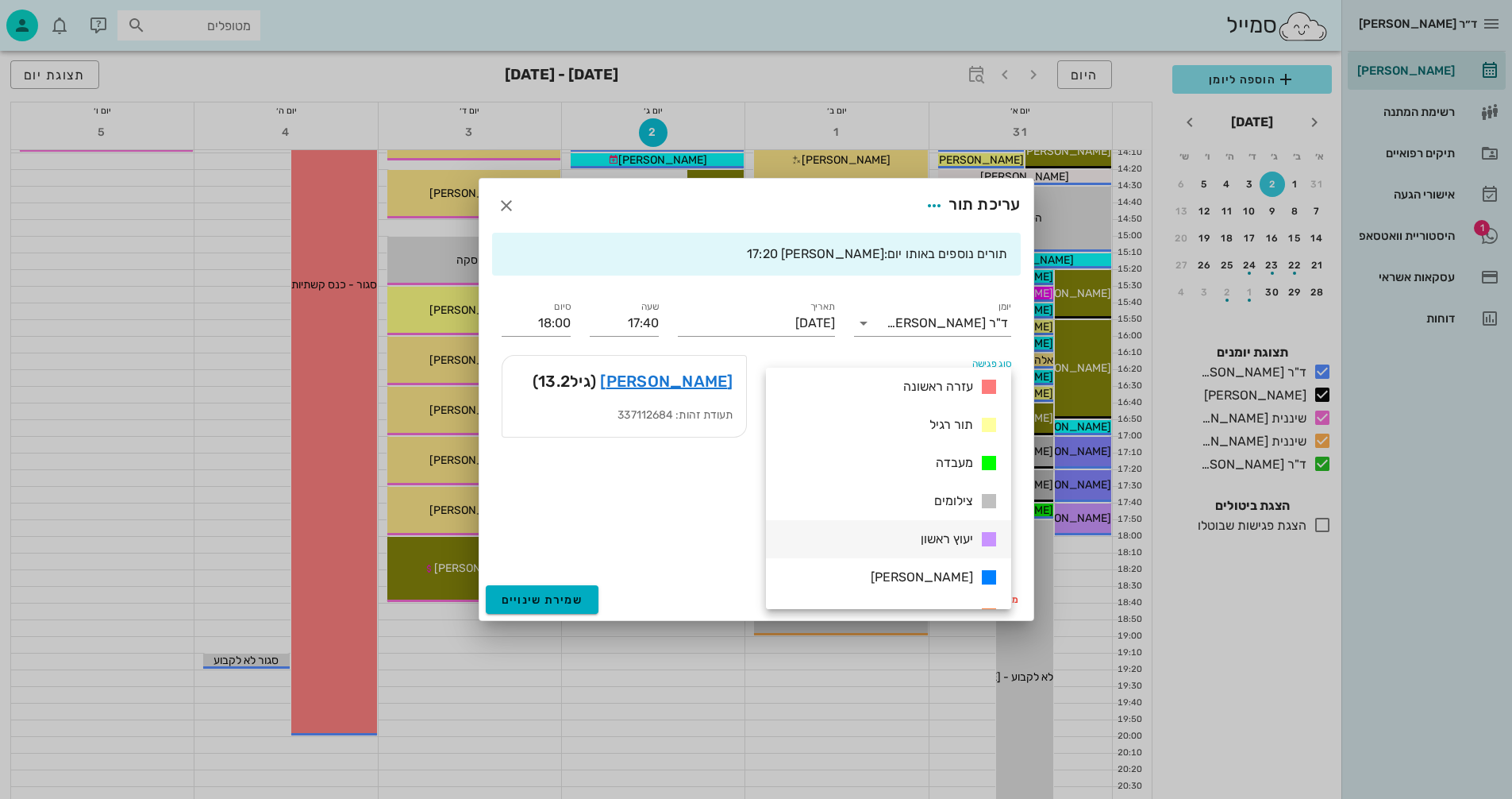
scroll to position [229, 0]
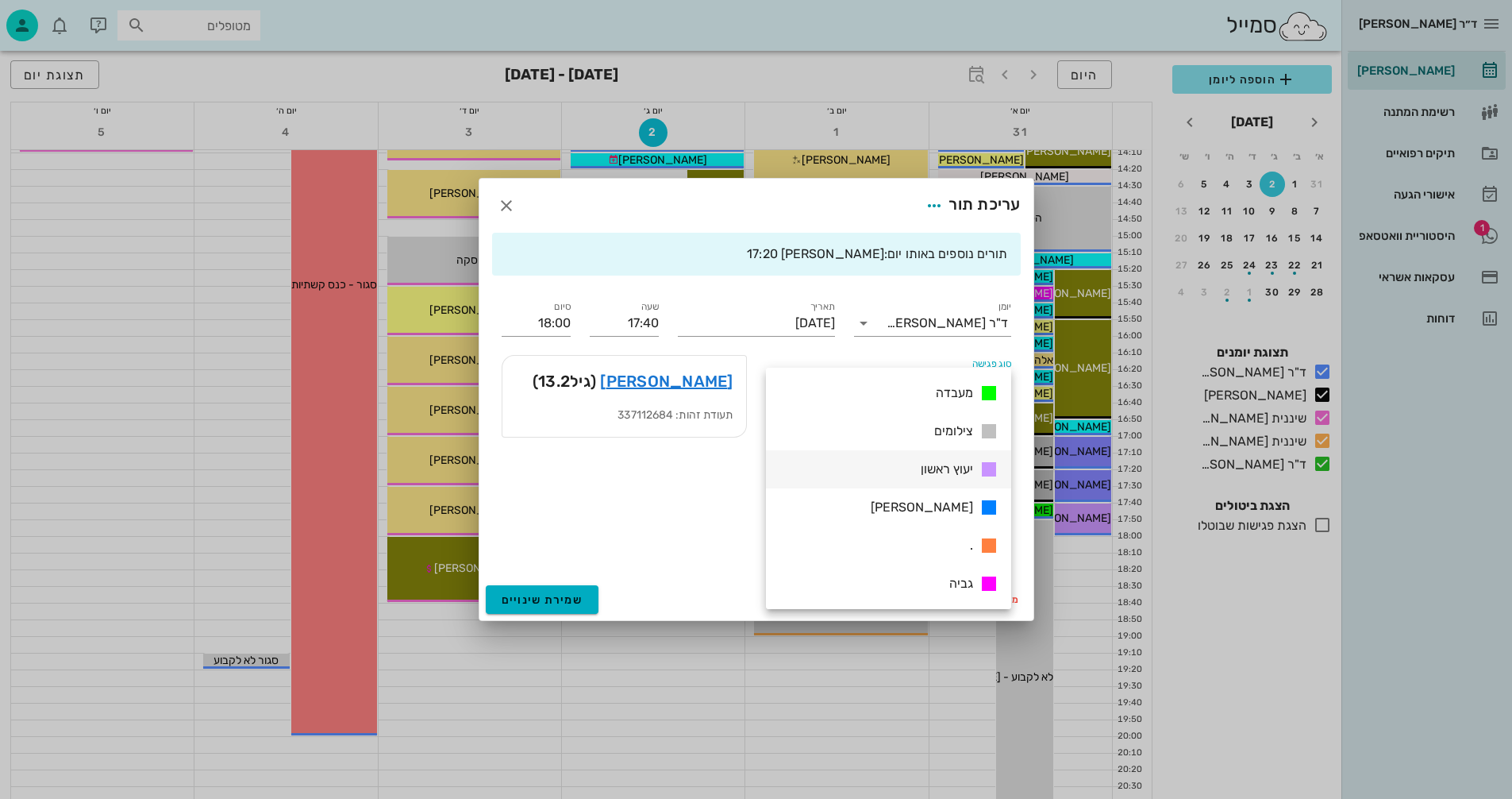
click at [918, 465] on div "יעוץ ראשון" at bounding box center [957, 469] width 85 height 20
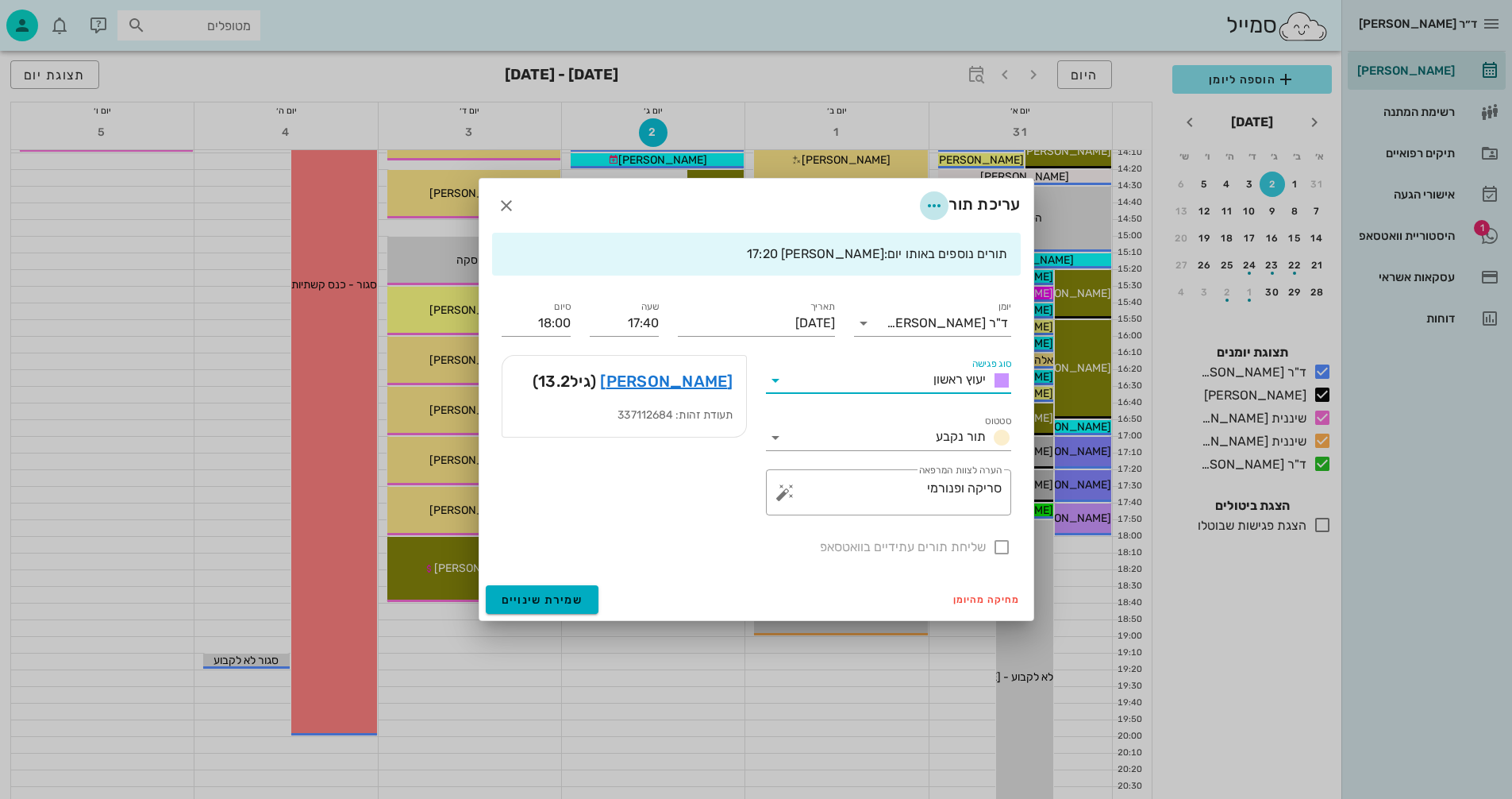
click at [927, 202] on icon "button" at bounding box center [934, 205] width 20 height 20
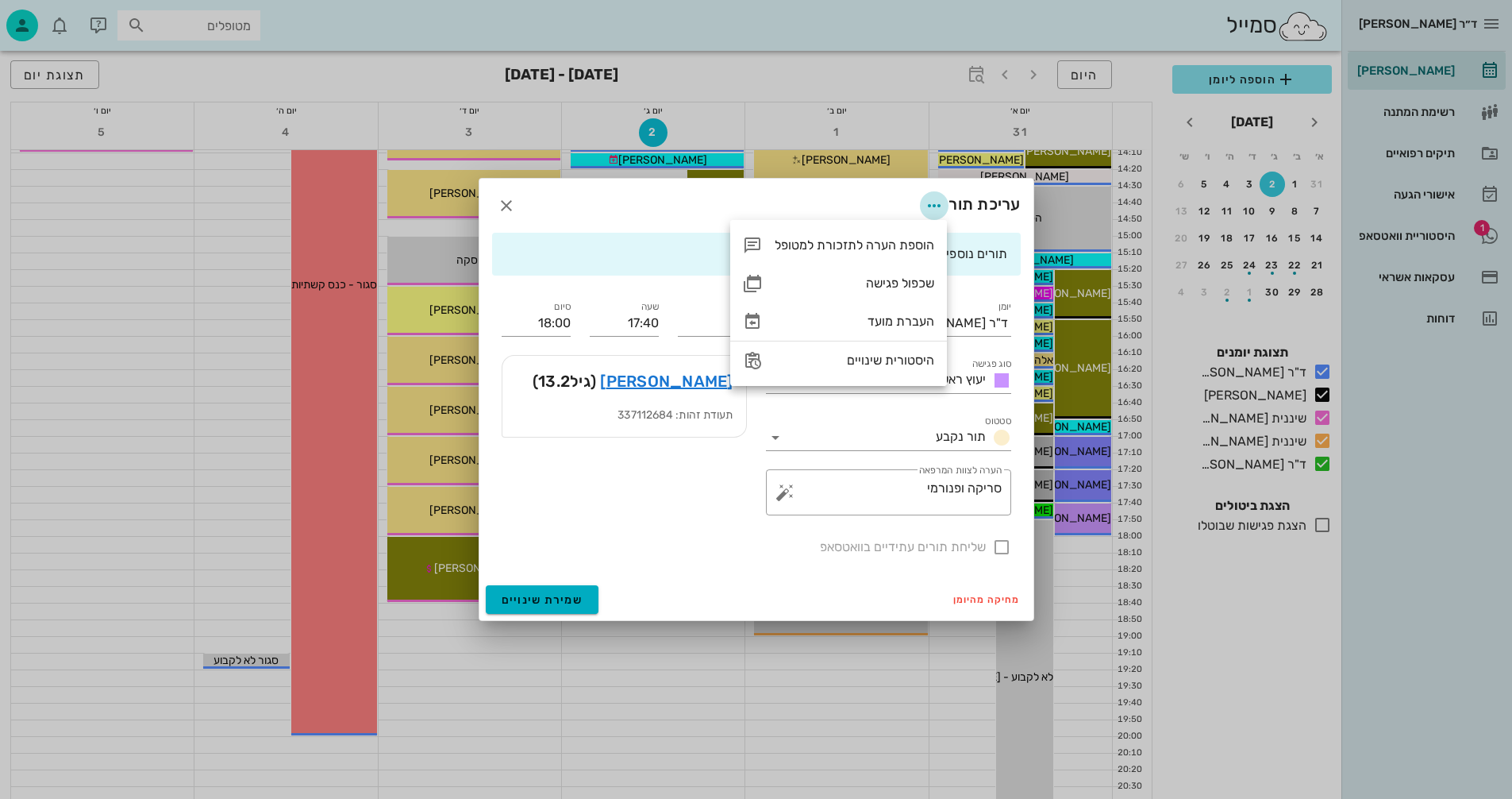
click at [927, 202] on icon "button" at bounding box center [934, 205] width 20 height 20
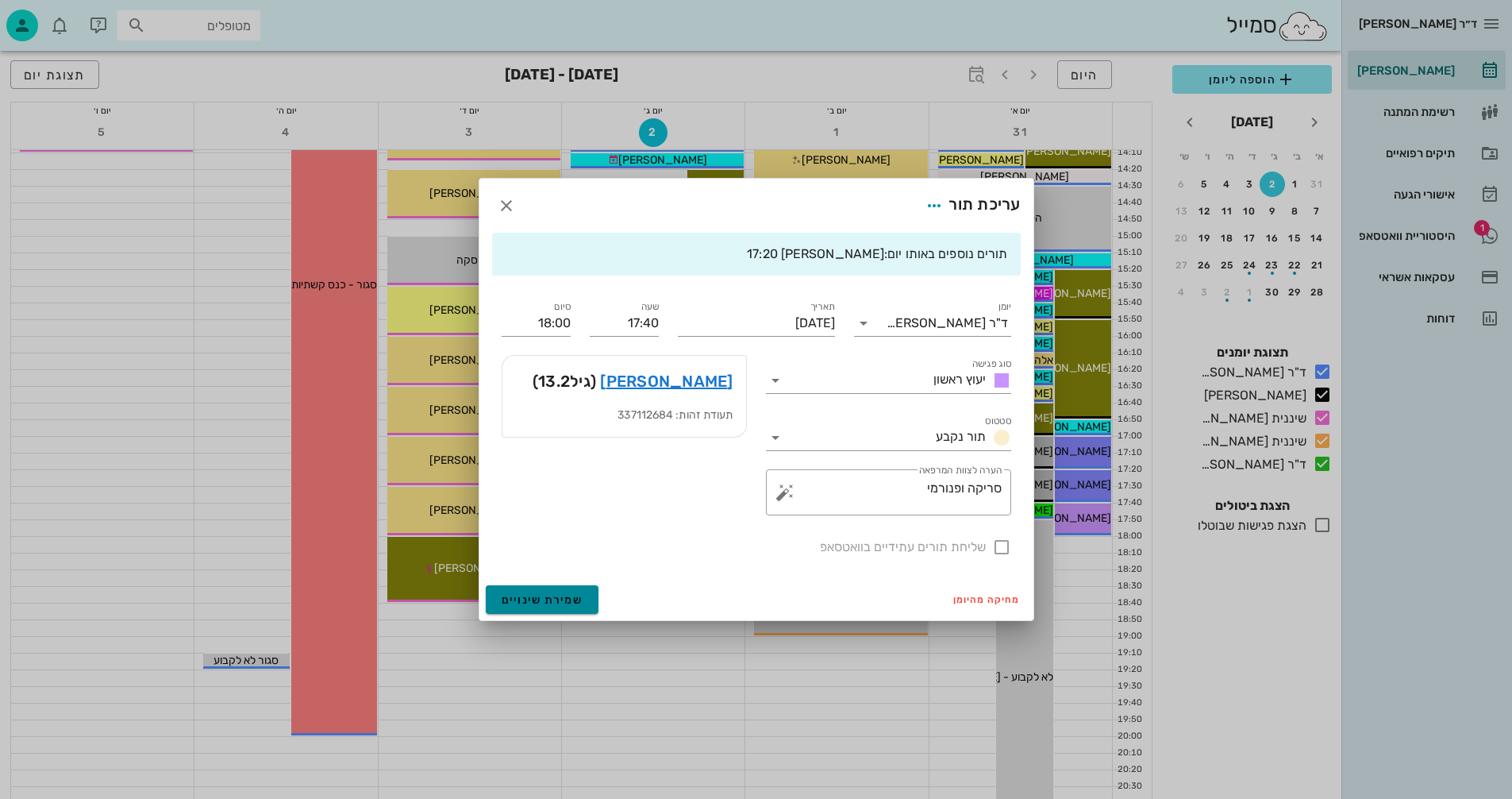
click at [537, 607] on button "שמירת שינויים" at bounding box center [542, 599] width 113 height 29
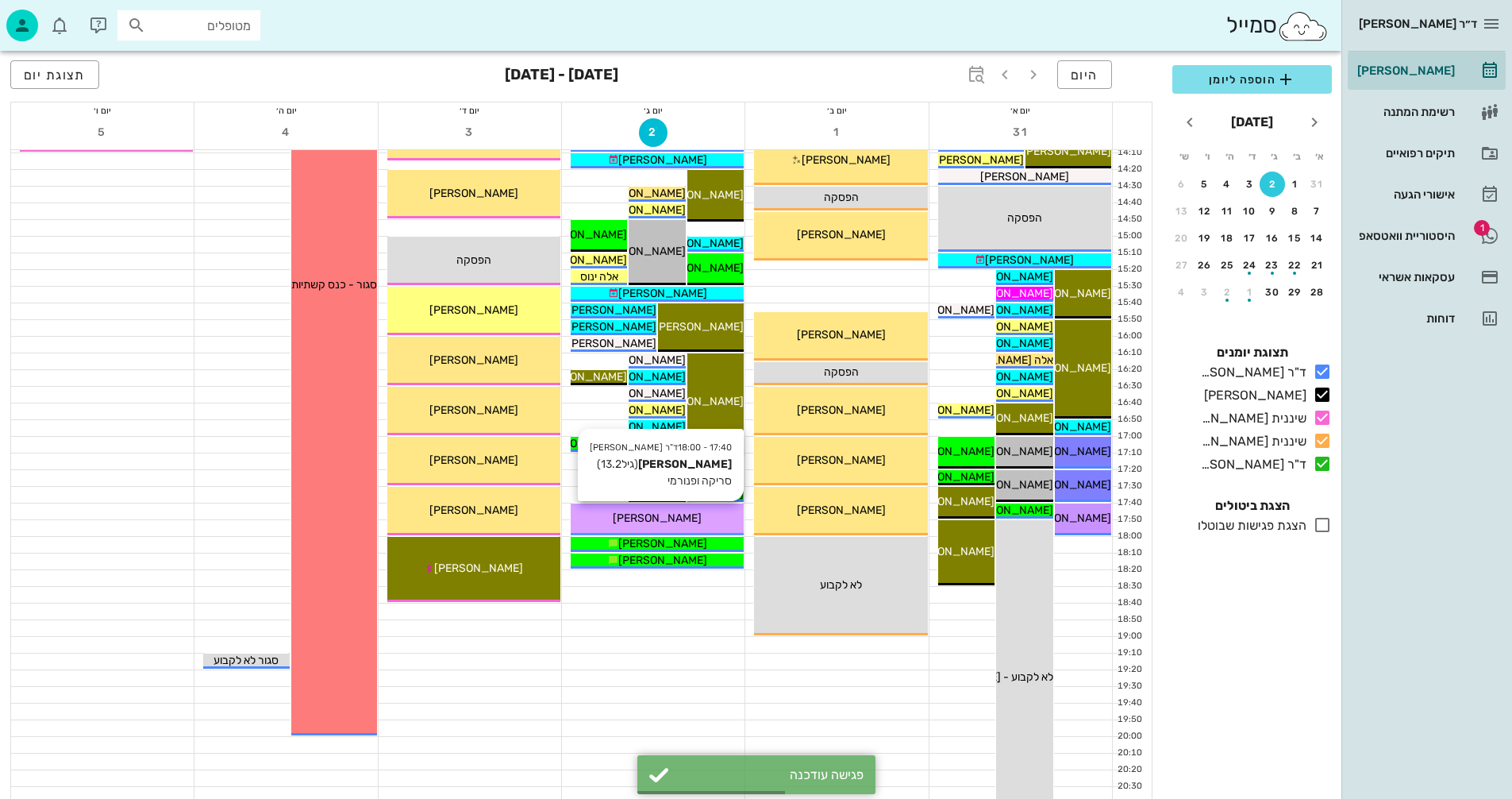
click at [638, 520] on span "מולנר יונתן" at bounding box center [658, 518] width 89 height 14
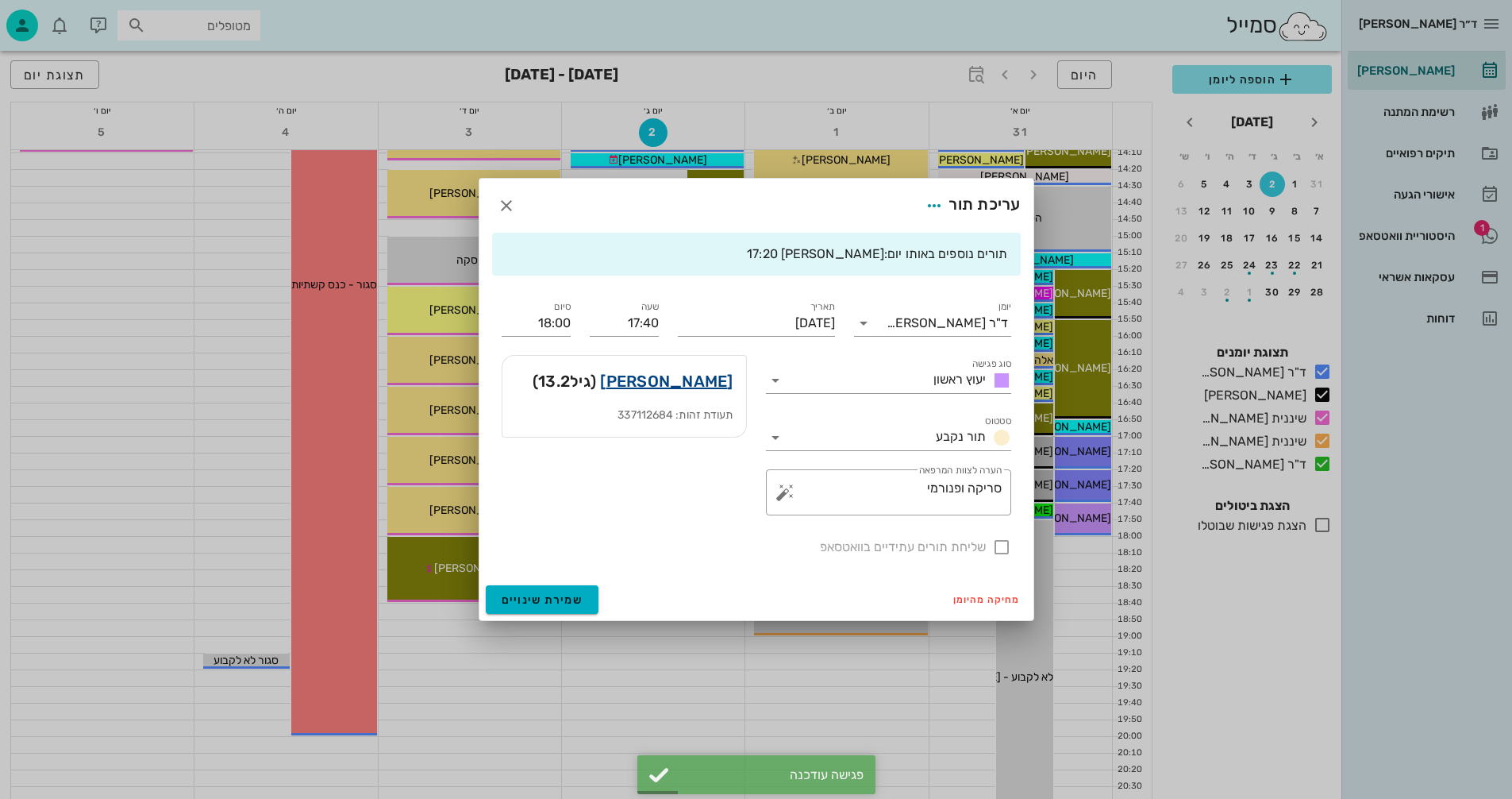
click at [694, 377] on link "מולנר יונתן" at bounding box center [666, 381] width 133 height 25
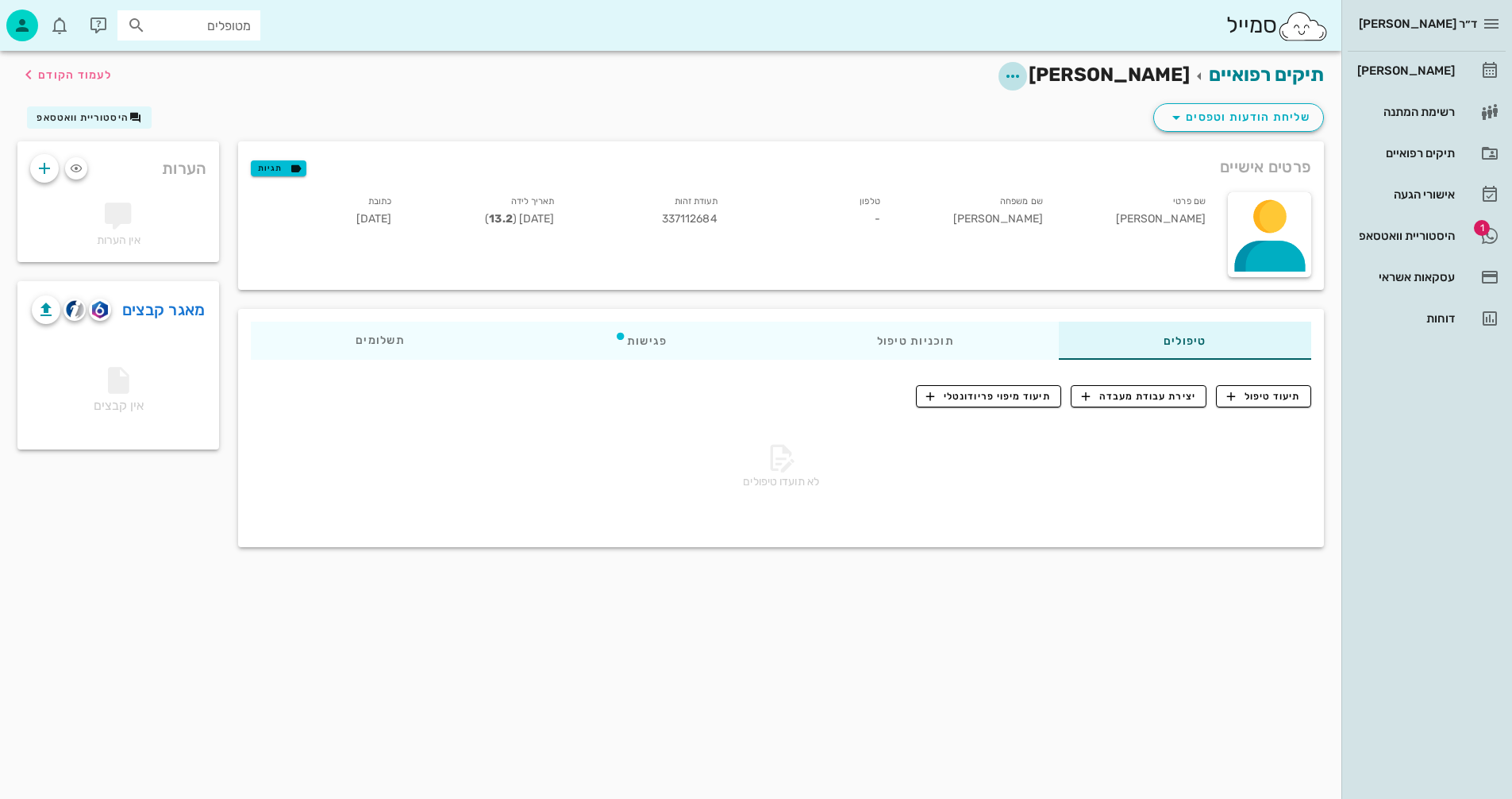
click at [1023, 77] on icon "button" at bounding box center [1013, 76] width 20 height 20
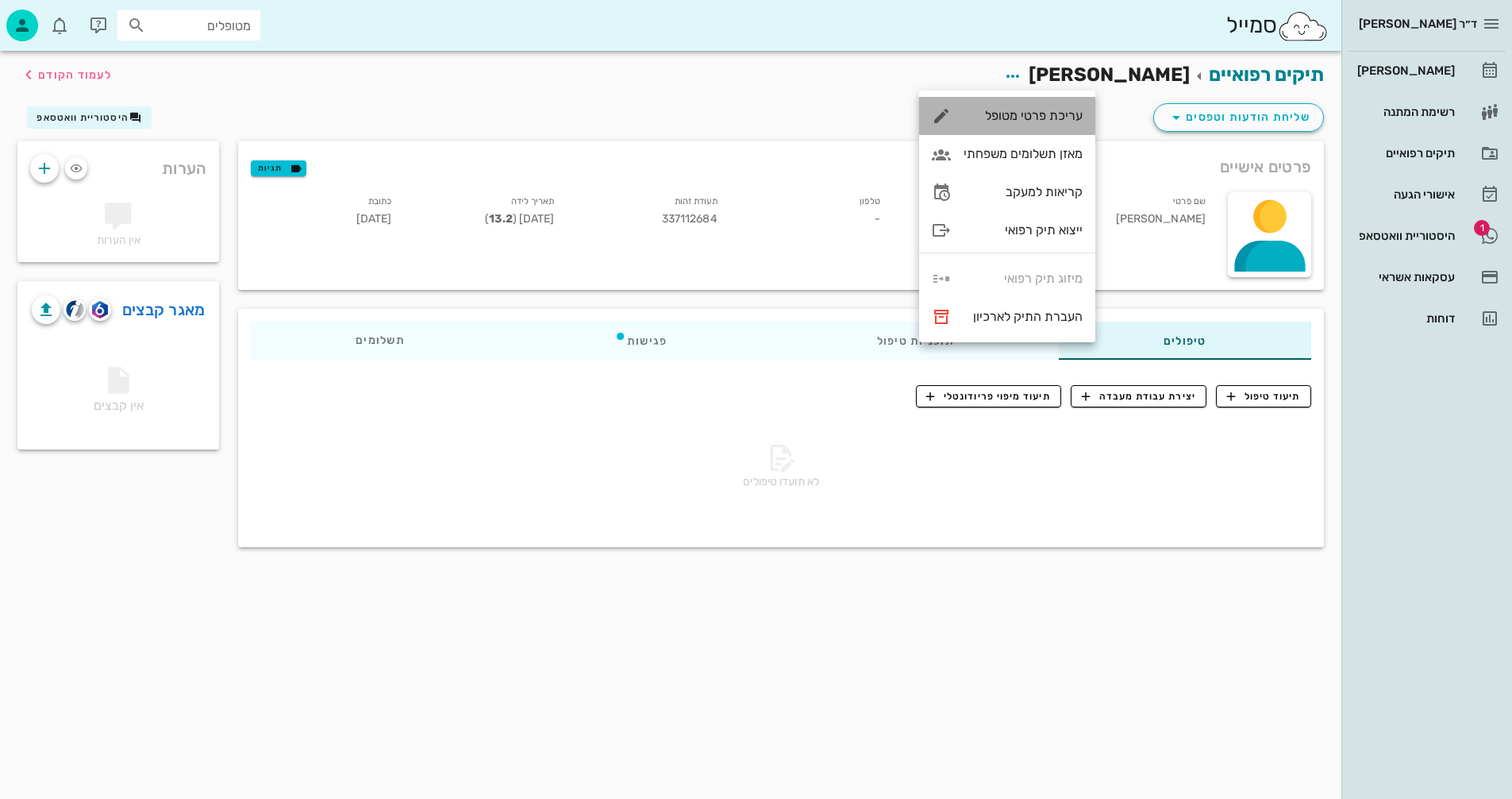
click at [1008, 116] on div "עריכת פרטי מטופל" at bounding box center [1023, 115] width 119 height 15
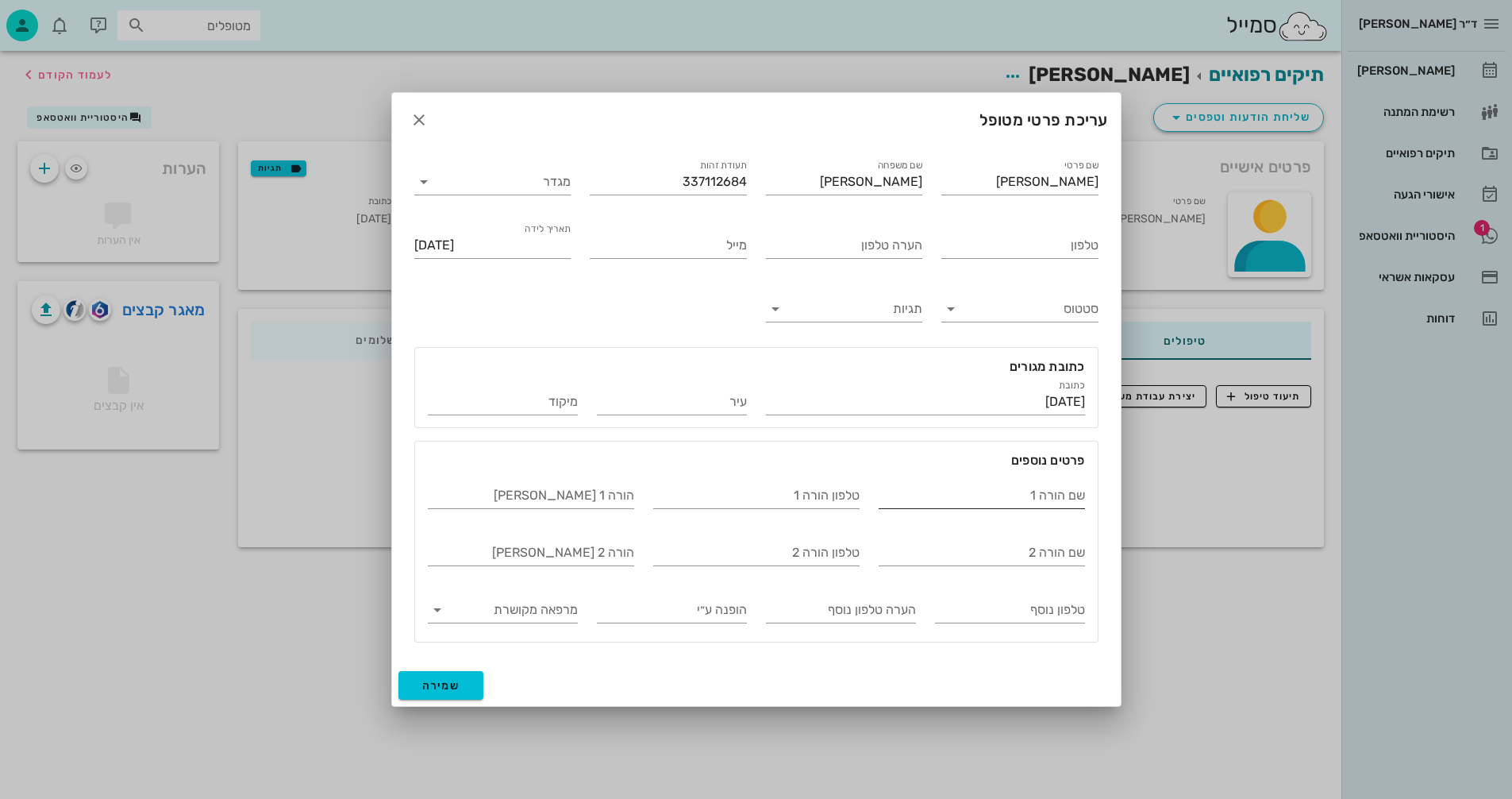
click at [951, 493] on input "שם הורה 1" at bounding box center [982, 495] width 206 height 25
type input "אפרת מולנר שפירא"
click at [448, 682] on span "שמירה" at bounding box center [441, 686] width 38 height 14
type input "2012-06-14"
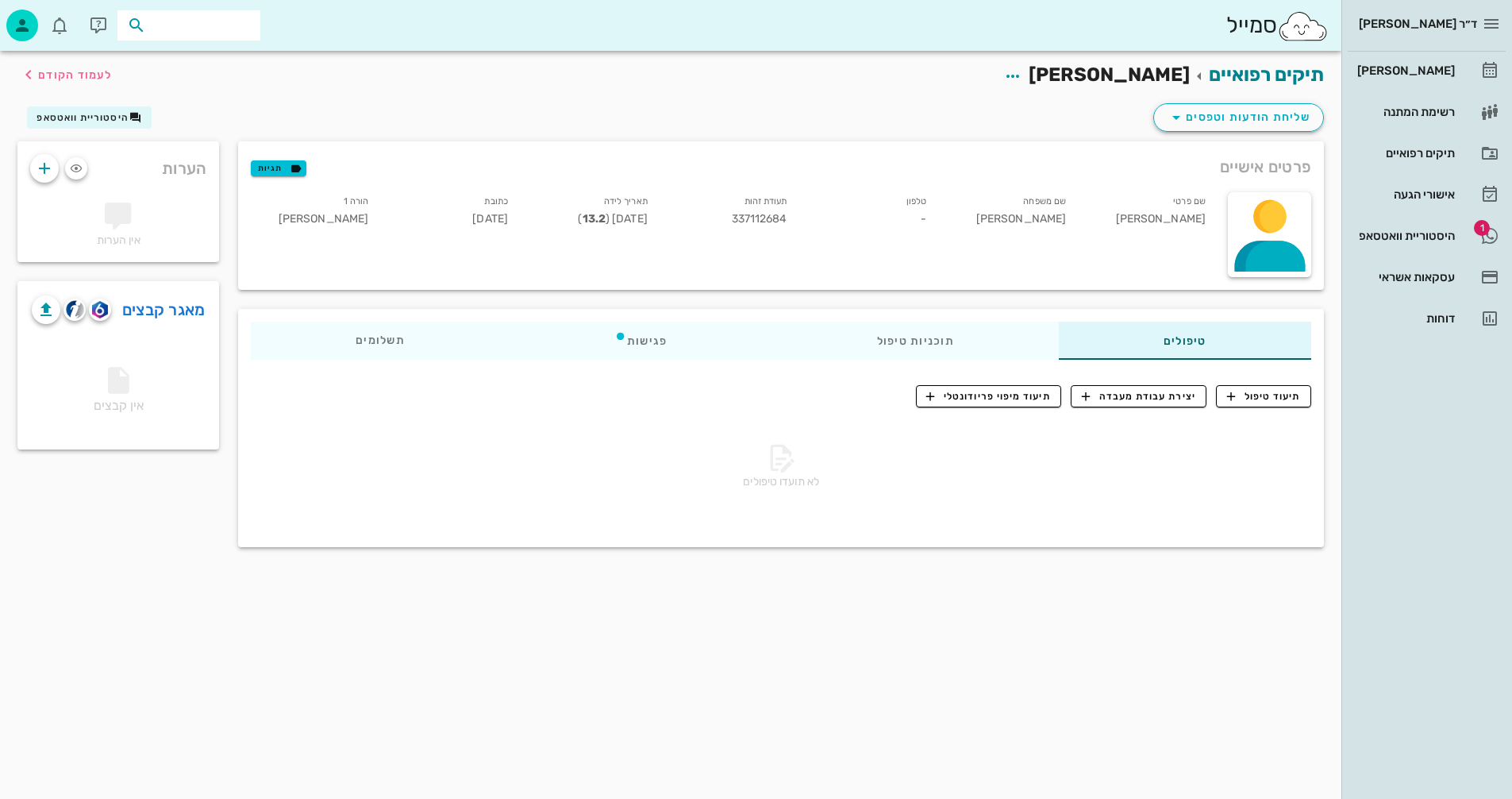
click at [205, 32] on input "text" at bounding box center [200, 25] width 101 height 20
type input "מולנר"
click at [187, 100] on div "0544988799" at bounding box center [161, 107] width 175 height 13
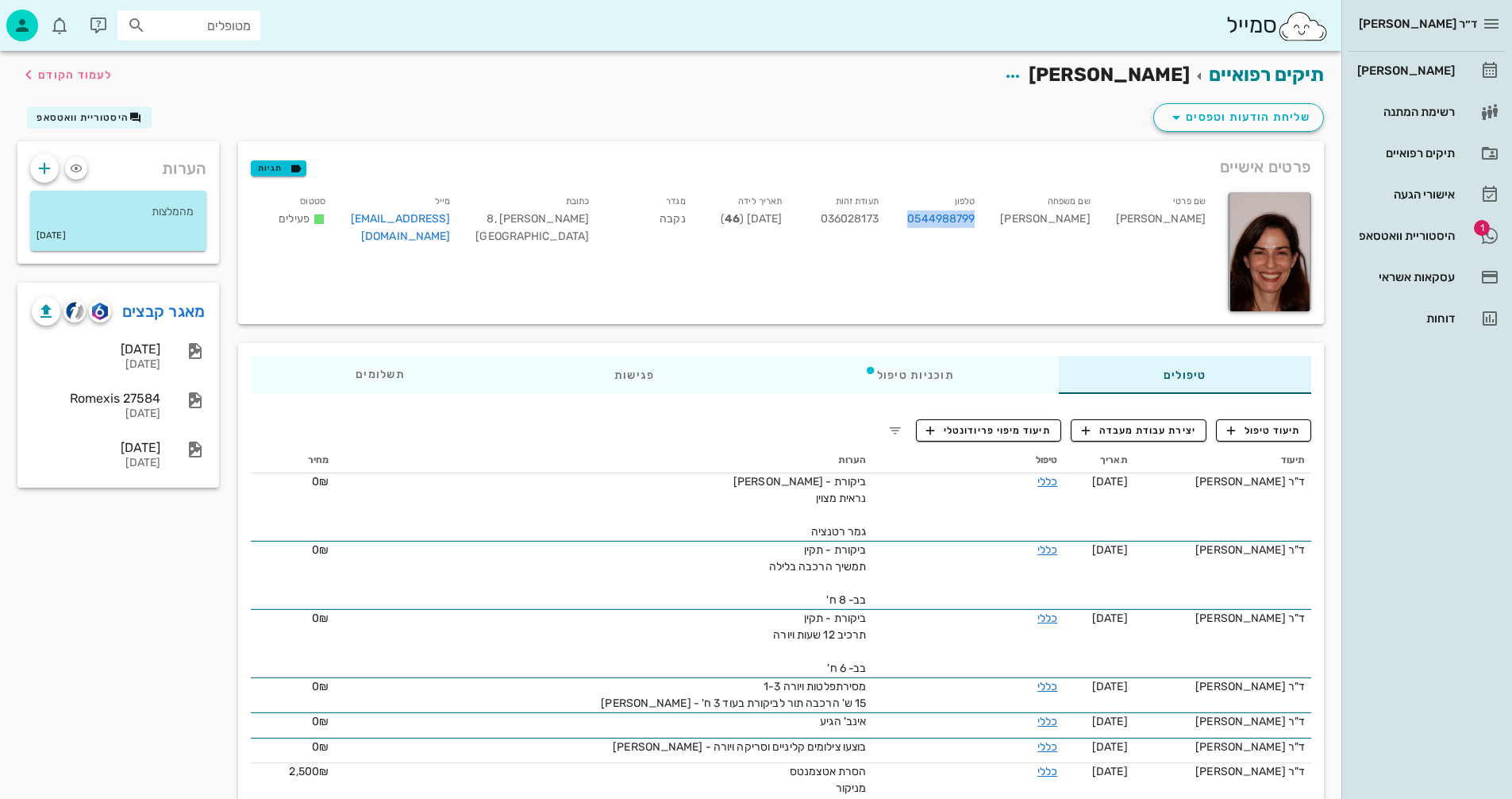
drag, startPoint x: 941, startPoint y: 219, endPoint x: 1015, endPoint y: 223, distance: 74.1
click at [988, 223] on div "טלפון 0544988799" at bounding box center [940, 221] width 97 height 66
copy link "0544988799"
click at [204, 26] on input "מטופלים" at bounding box center [200, 25] width 101 height 20
type input "מולנר"
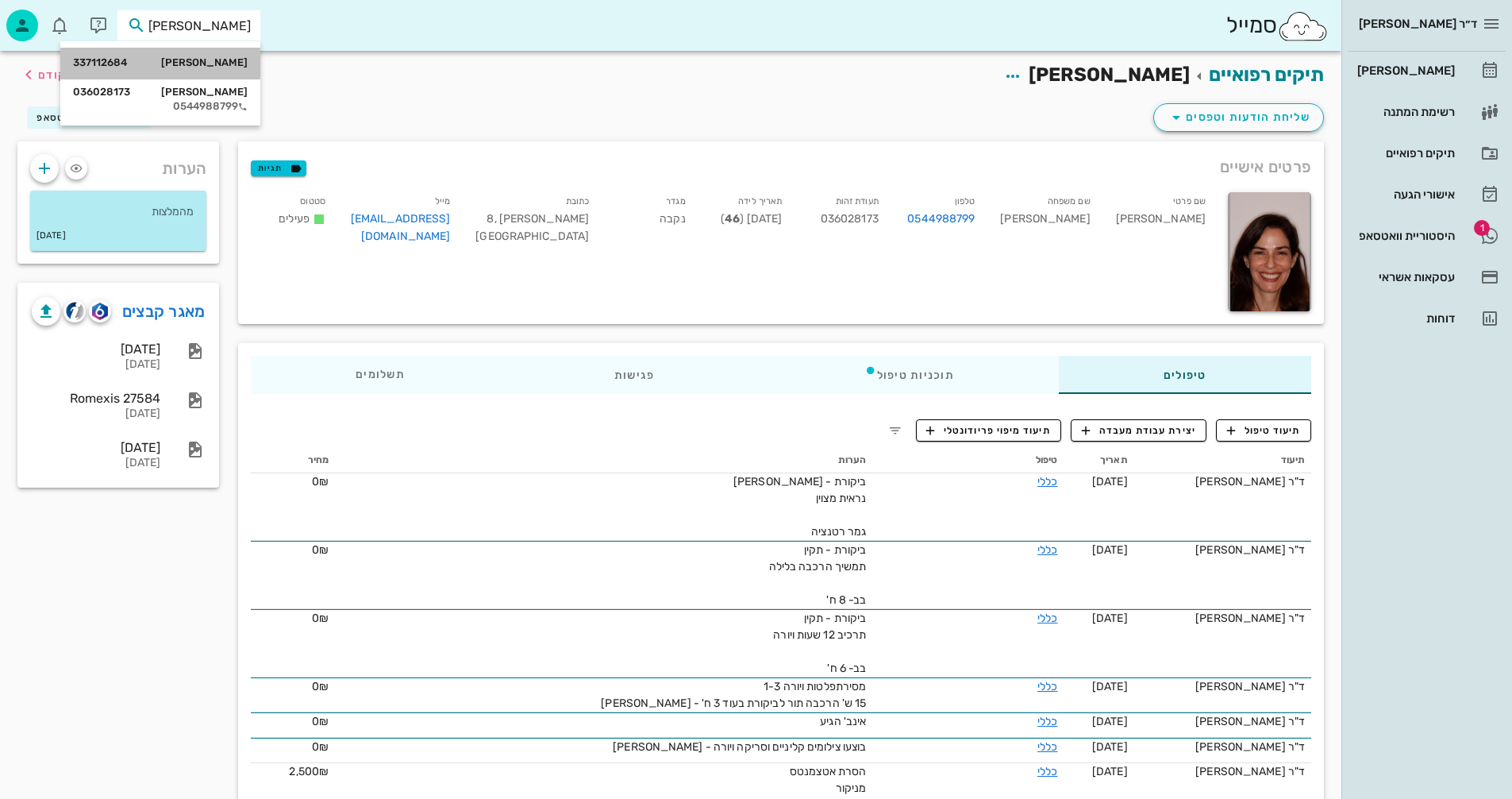
click at [219, 65] on div "מולנר יונתן 337112684" at bounding box center [161, 63] width 175 height 13
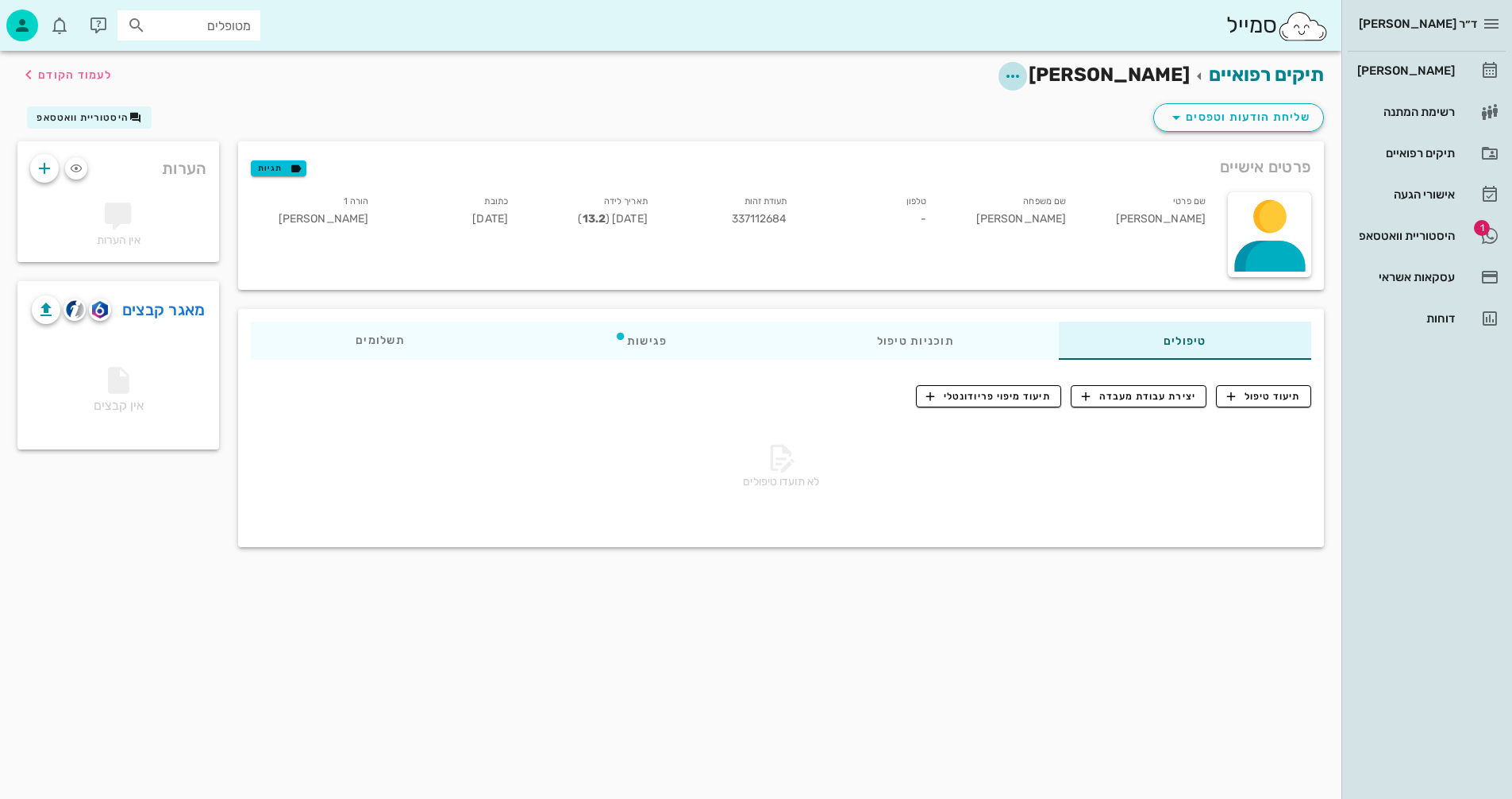
click at [1023, 79] on icon "button" at bounding box center [1013, 76] width 20 height 20
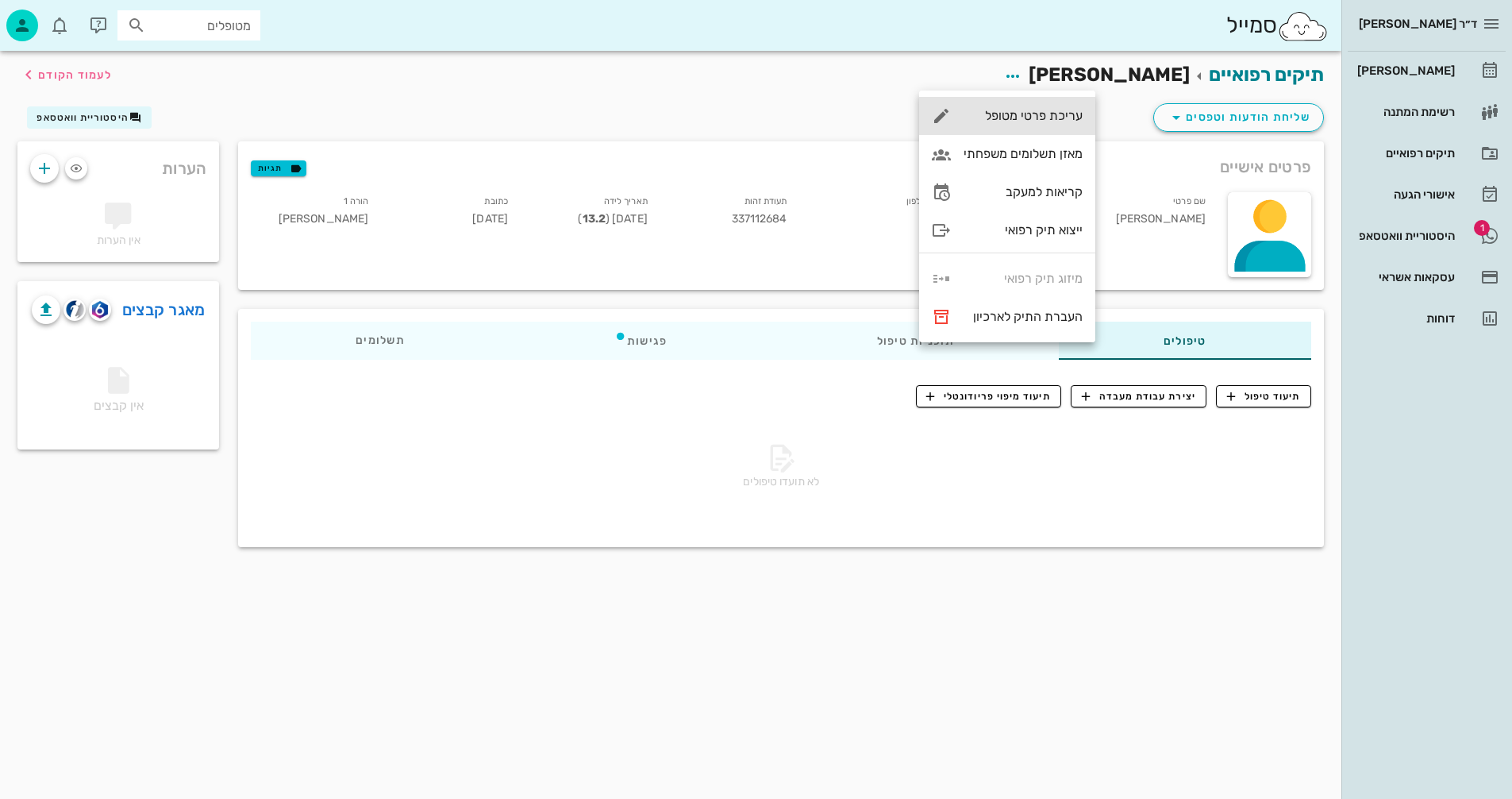
click at [1036, 113] on div "עריכת פרטי מטופל" at bounding box center [1023, 115] width 119 height 15
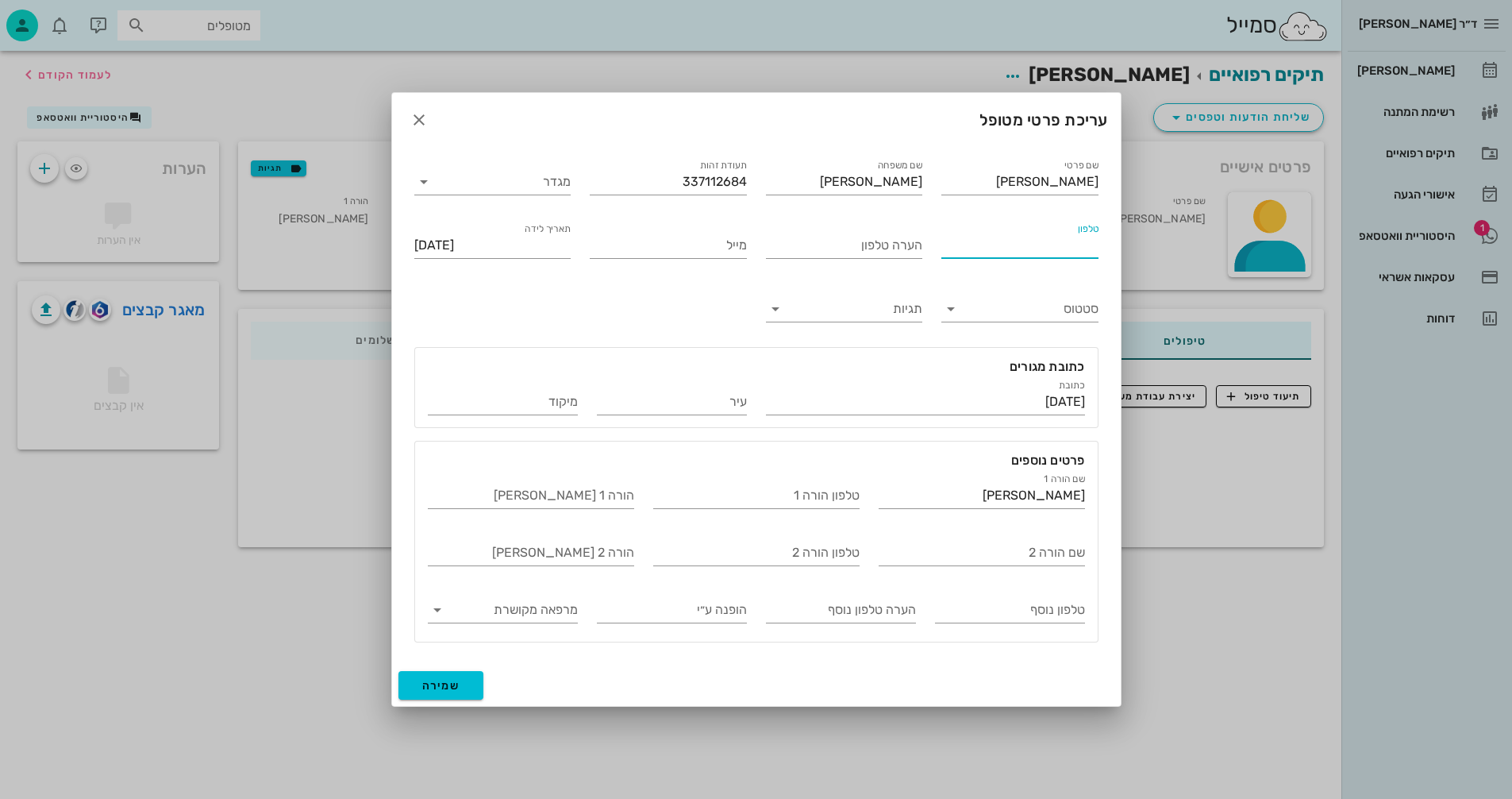
paste input "0544988799"
type input "0544988799"
click at [486, 177] on input "מגדר" at bounding box center [506, 181] width 132 height 25
click at [211, 20] on div at bounding box center [756, 400] width 1512 height 799
click at [438, 682] on span "שמירה" at bounding box center [441, 686] width 38 height 14
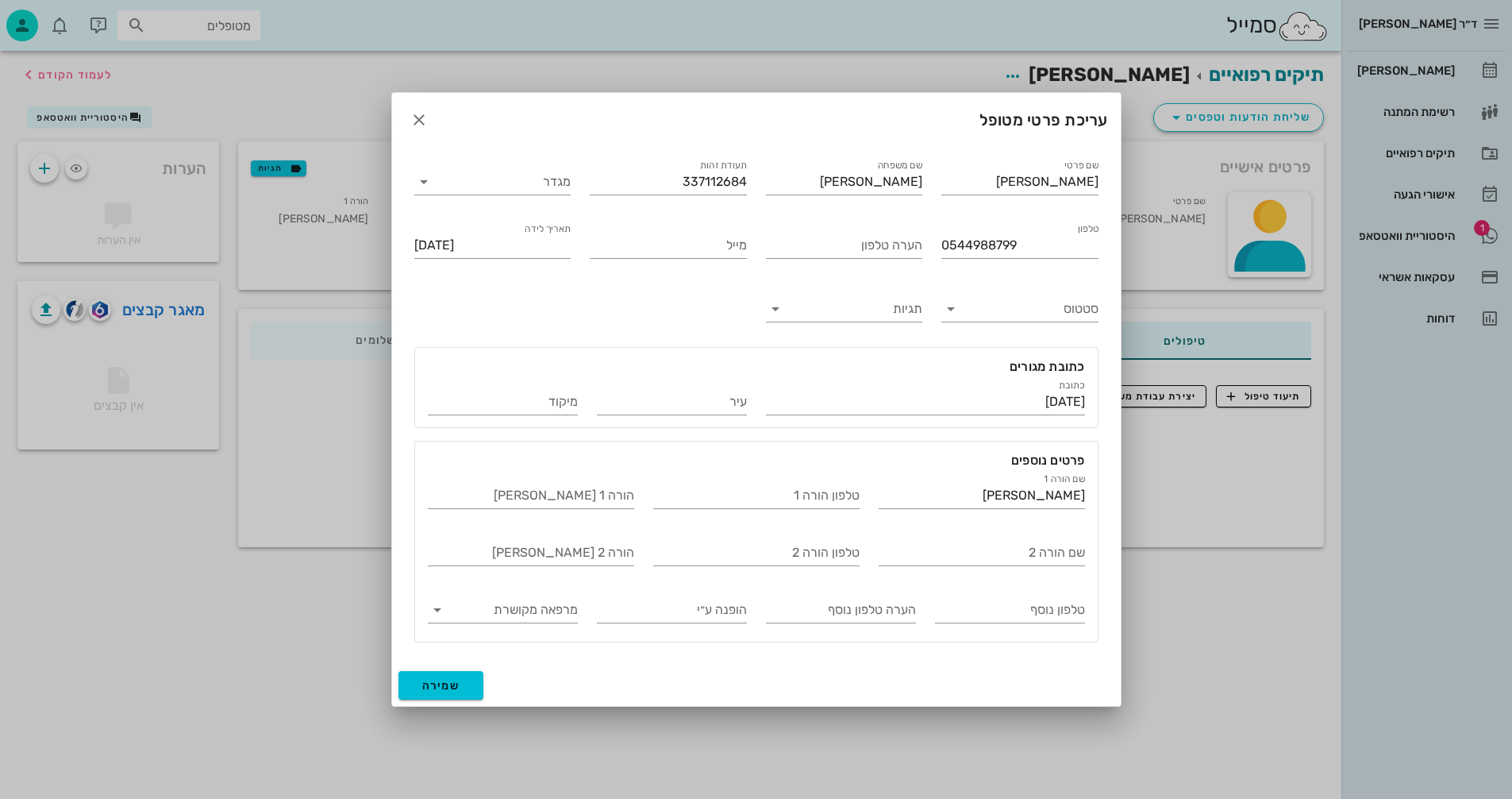
type input "2012-06-14"
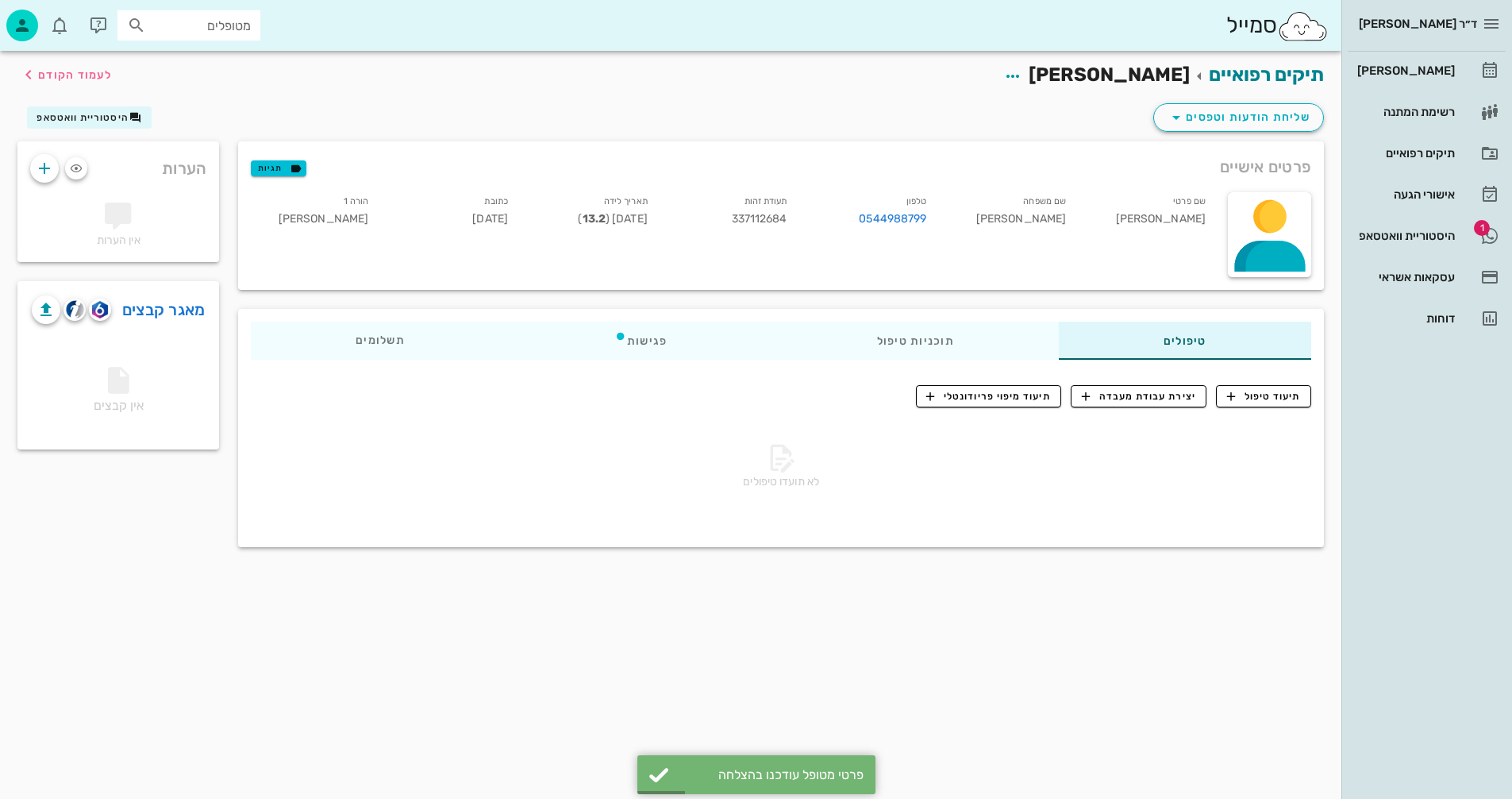
click at [222, 24] on input "מטופלים" at bounding box center [200, 25] width 101 height 20
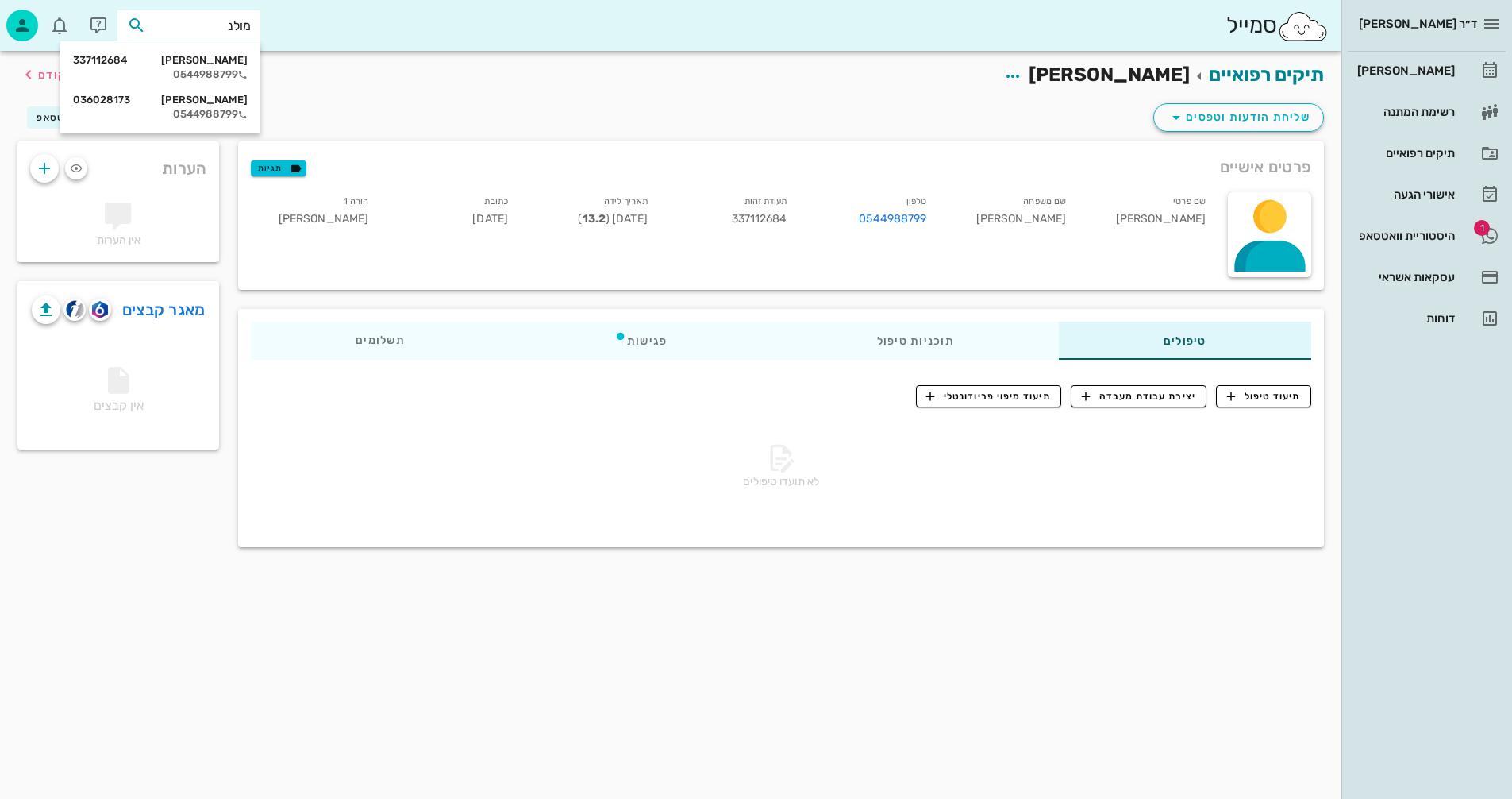
type input "מולנר"
click at [197, 104] on div "אפרת שפירא מולנר 036028173" at bounding box center [161, 100] width 175 height 13
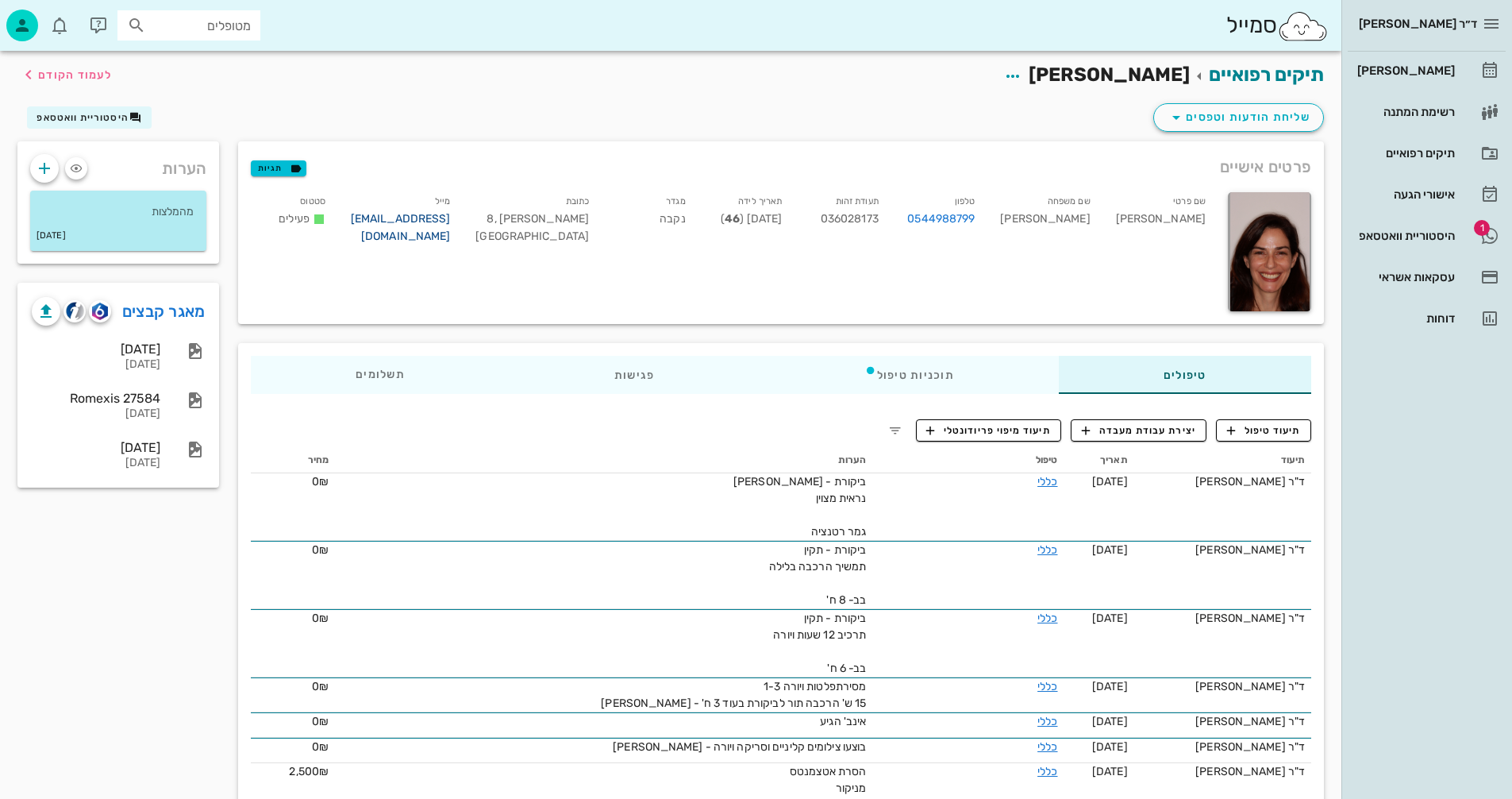
click at [380, 218] on link "[EMAIL_ADDRESS][DOMAIN_NAME]" at bounding box center [401, 227] width 100 height 31
drag, startPoint x: 488, startPoint y: 218, endPoint x: 348, endPoint y: 230, distance: 140.5
click at [348, 230] on div "מייל shapira.efrat@gmail.com" at bounding box center [400, 221] width 125 height 66
click at [216, 25] on input "מטופלים" at bounding box center [200, 25] width 101 height 20
type input "מולנר"
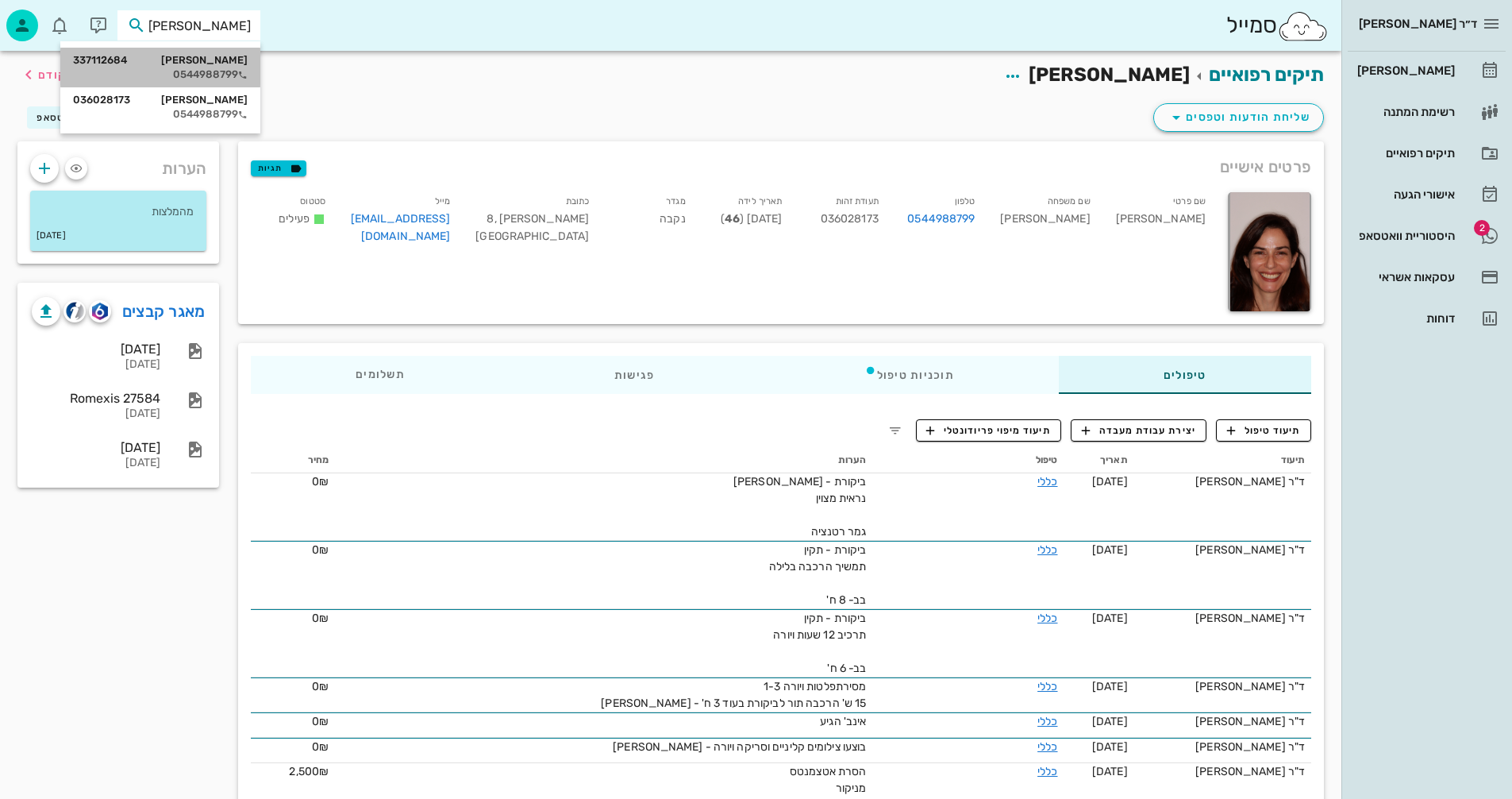
click at [199, 67] on div "מולנר יונתן 337112684 0544988799" at bounding box center [161, 67] width 175 height 40
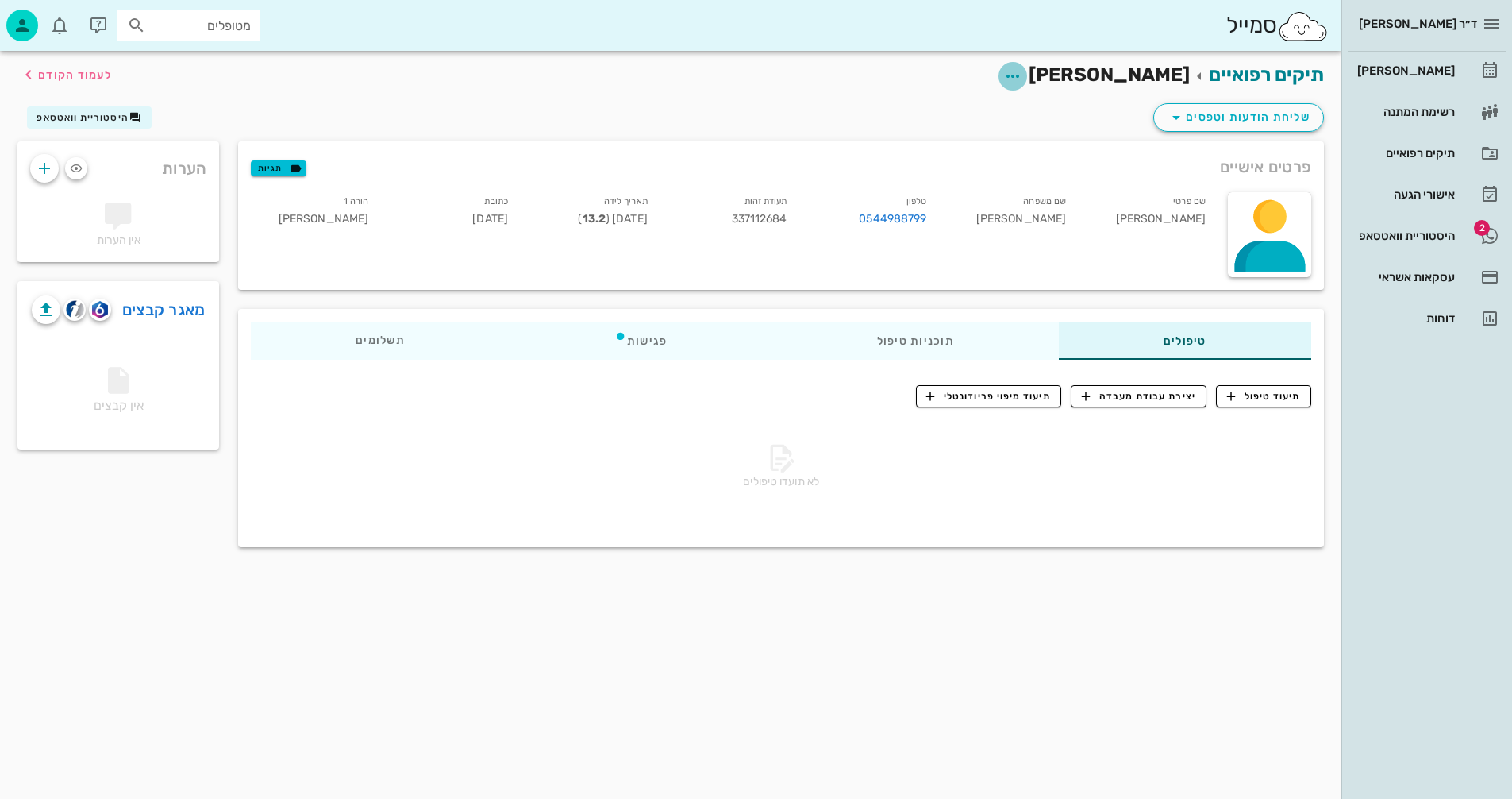
click at [1023, 74] on icon "button" at bounding box center [1013, 76] width 20 height 20
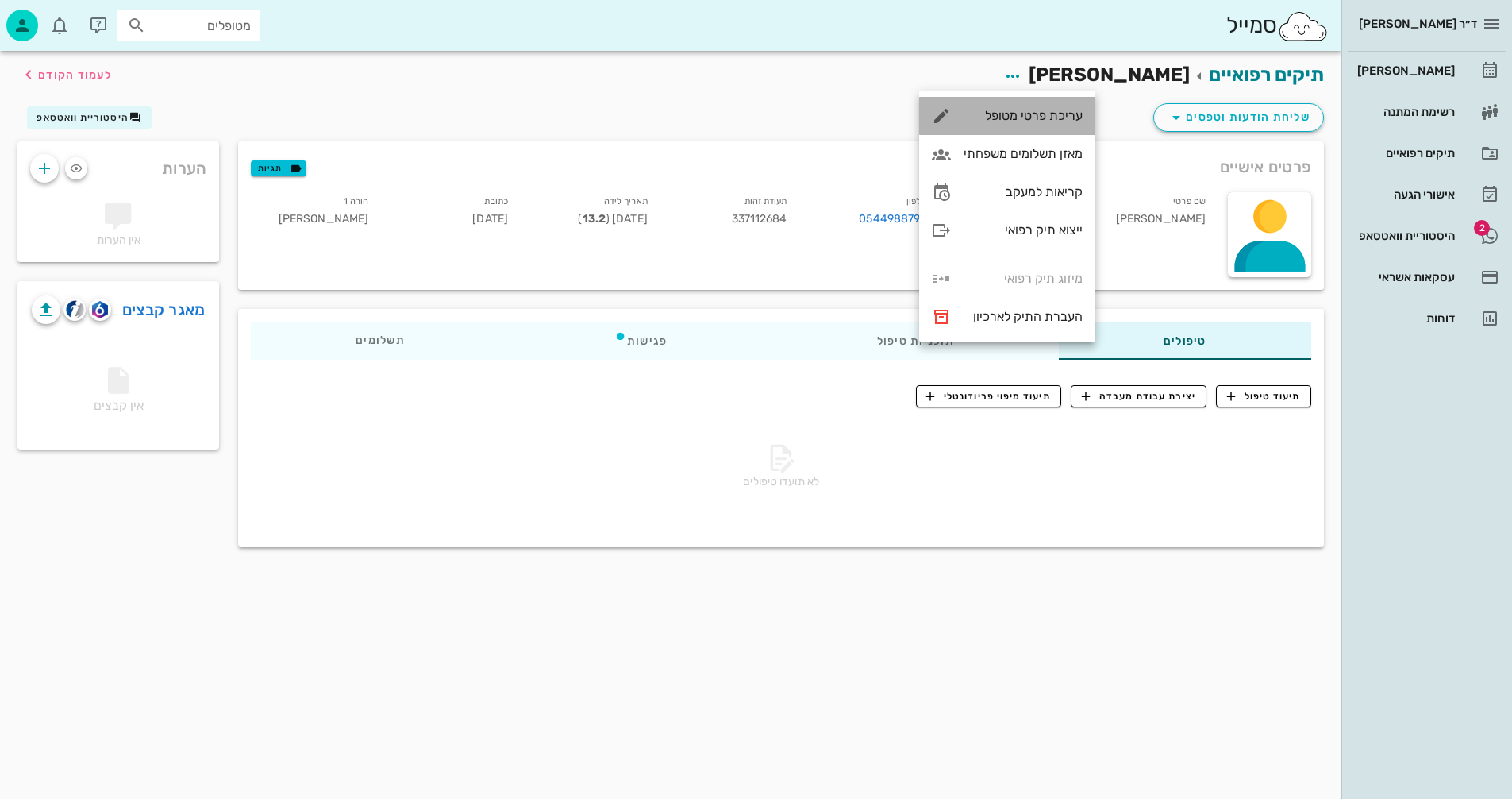
click at [1013, 116] on div "עריכת פרטי מטופל" at bounding box center [1023, 115] width 119 height 15
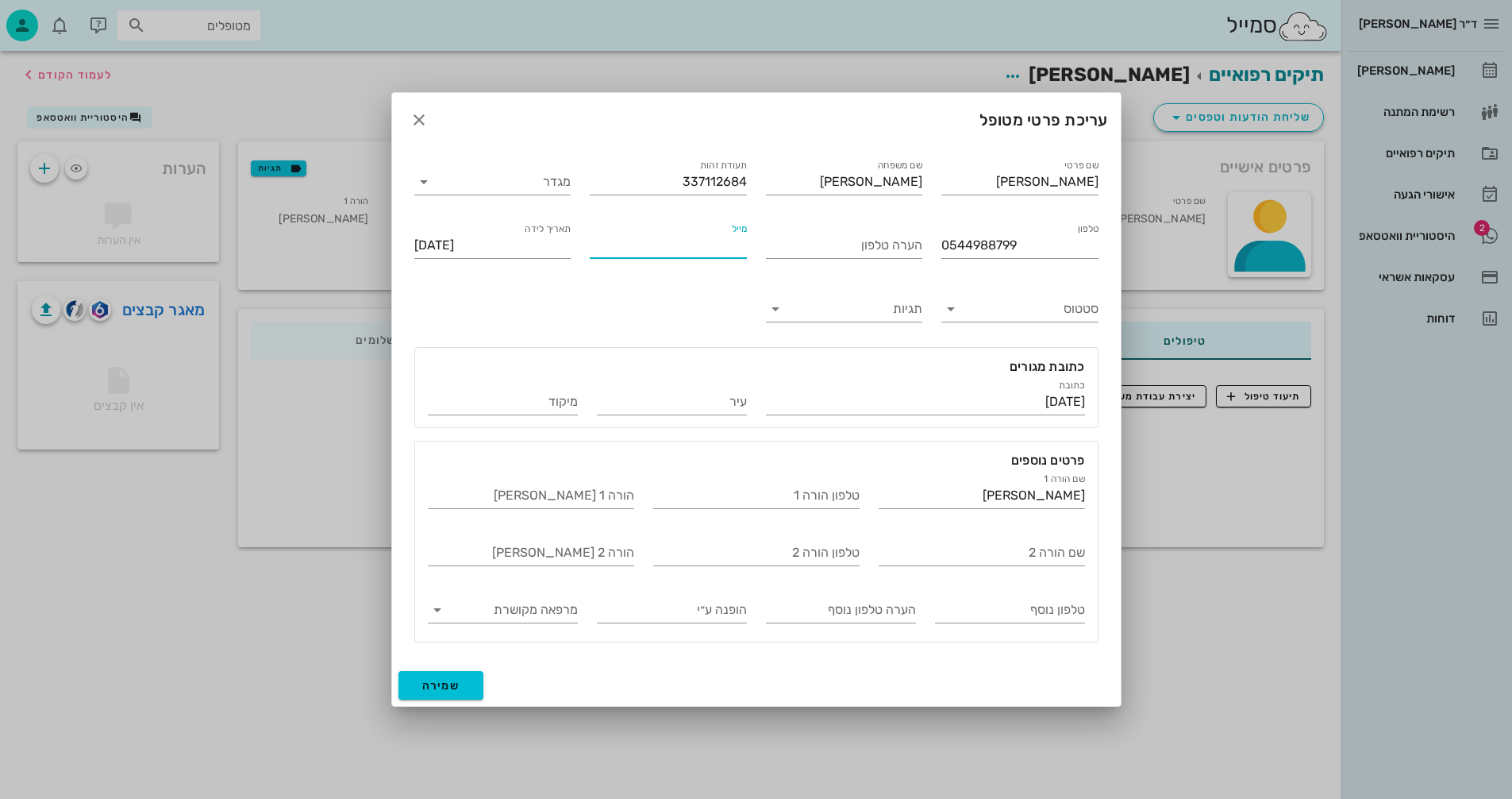
paste input "[EMAIL_ADDRESS][DOMAIN_NAME]"
type input "[EMAIL_ADDRESS][DOMAIN_NAME]"
click at [444, 690] on span "שמירה" at bounding box center [441, 686] width 38 height 14
type input "2012-06-14"
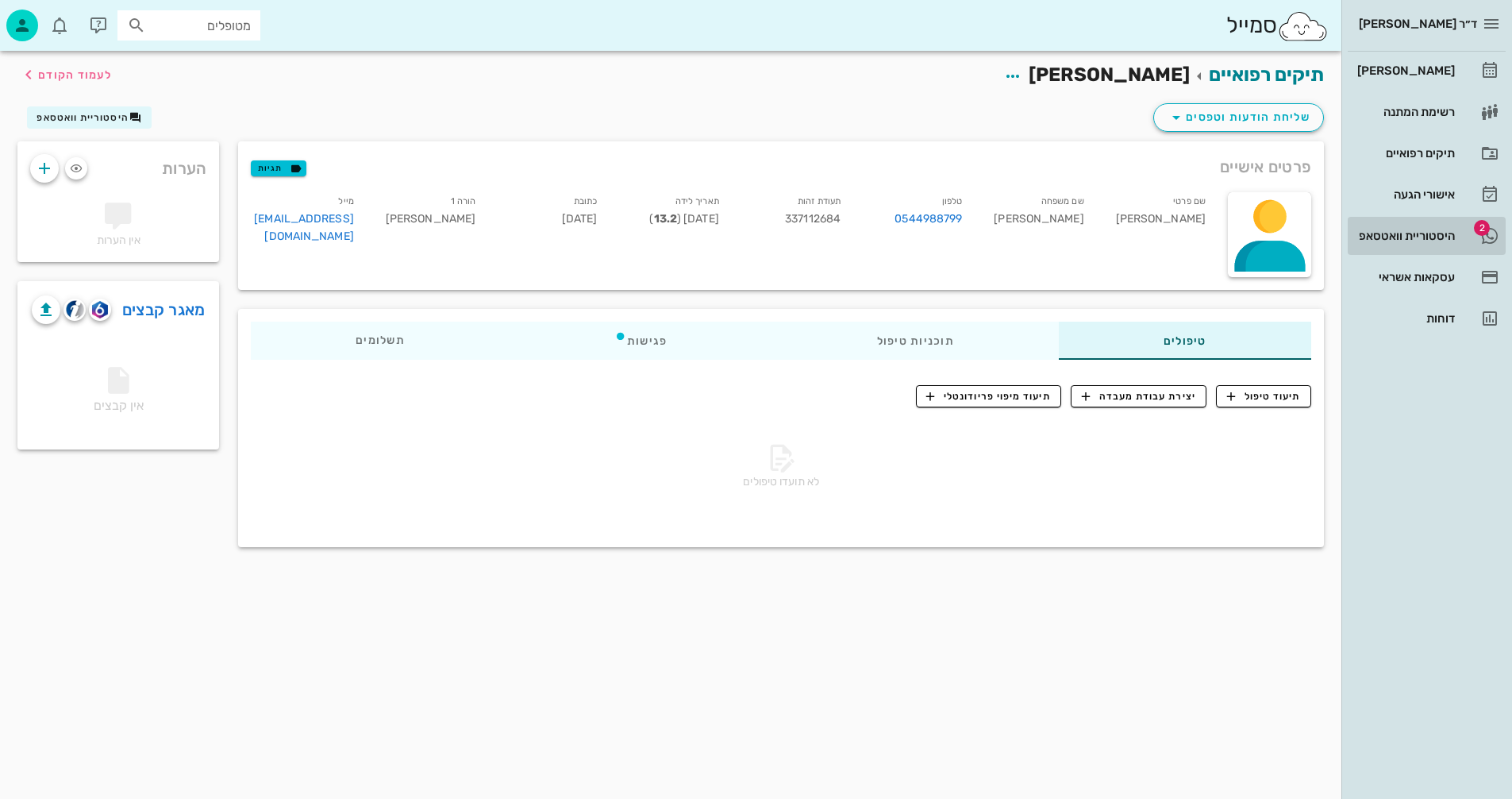
click at [1416, 232] on div "היסטוריית וואטסאפ" at bounding box center [1404, 236] width 101 height 13
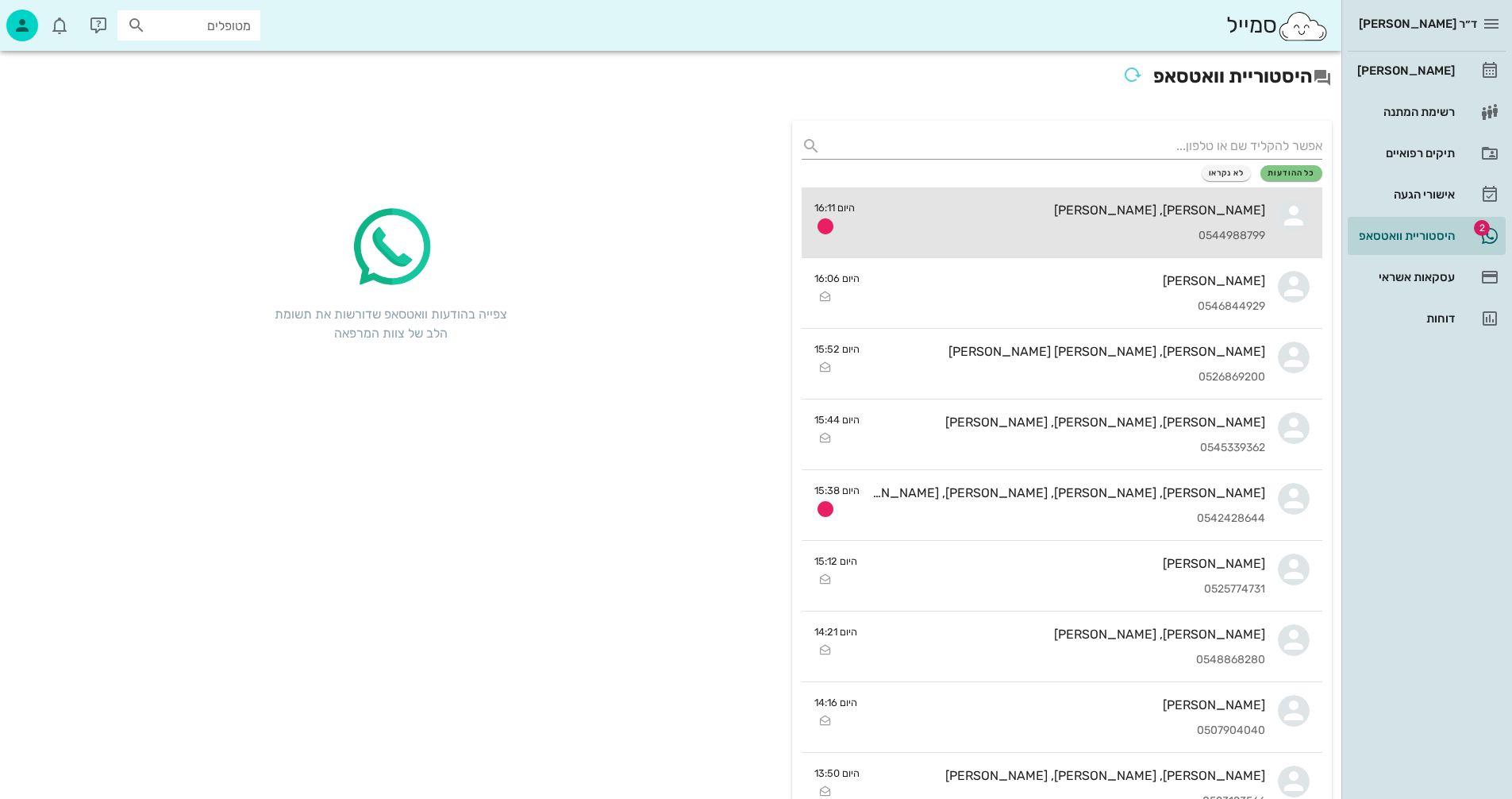
click at [1049, 217] on div "אפרת שפירא מולנר, מולנר יונתן 0544988799" at bounding box center [1066, 222] width 398 height 70
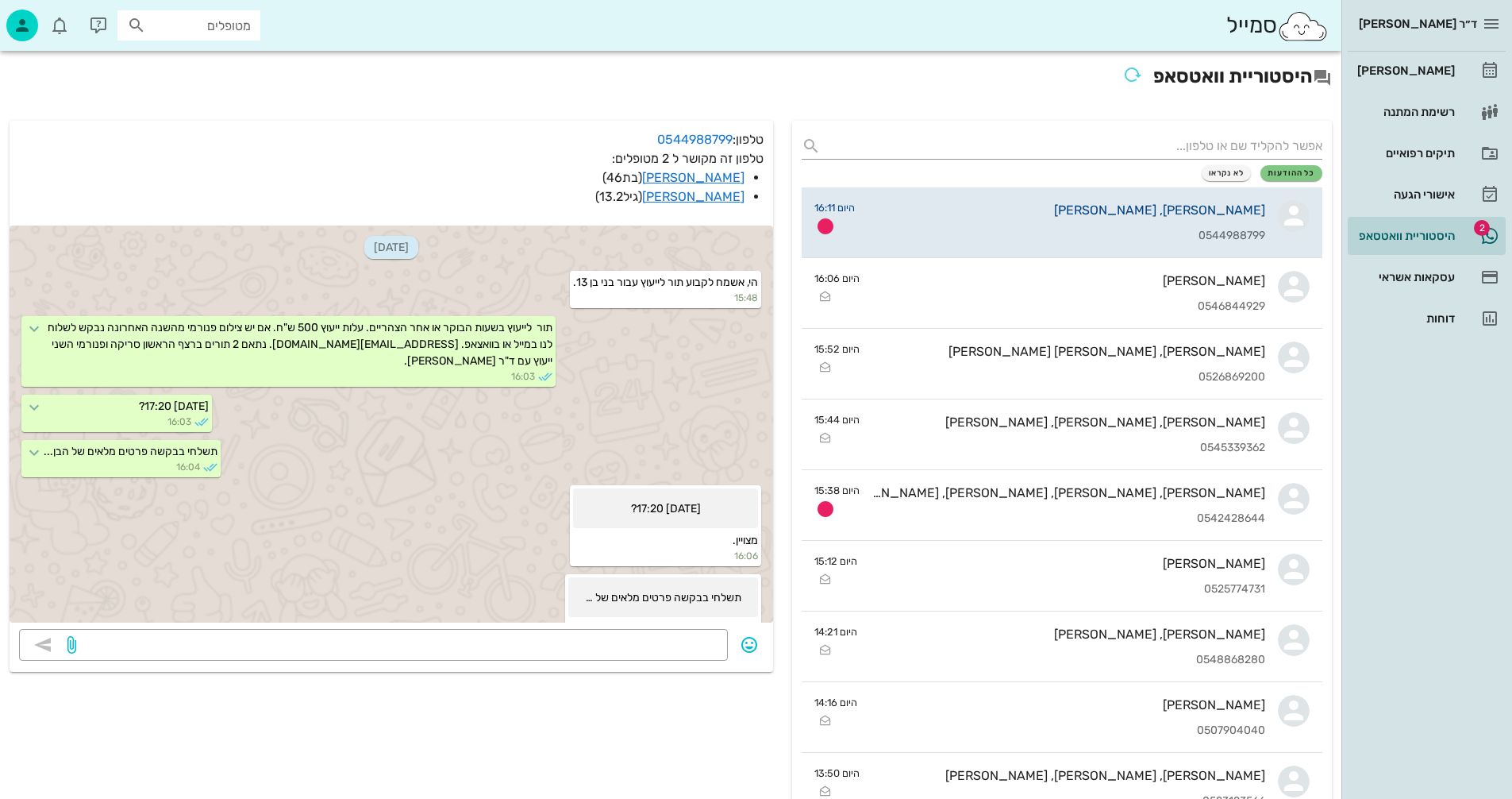
scroll to position [504, 0]
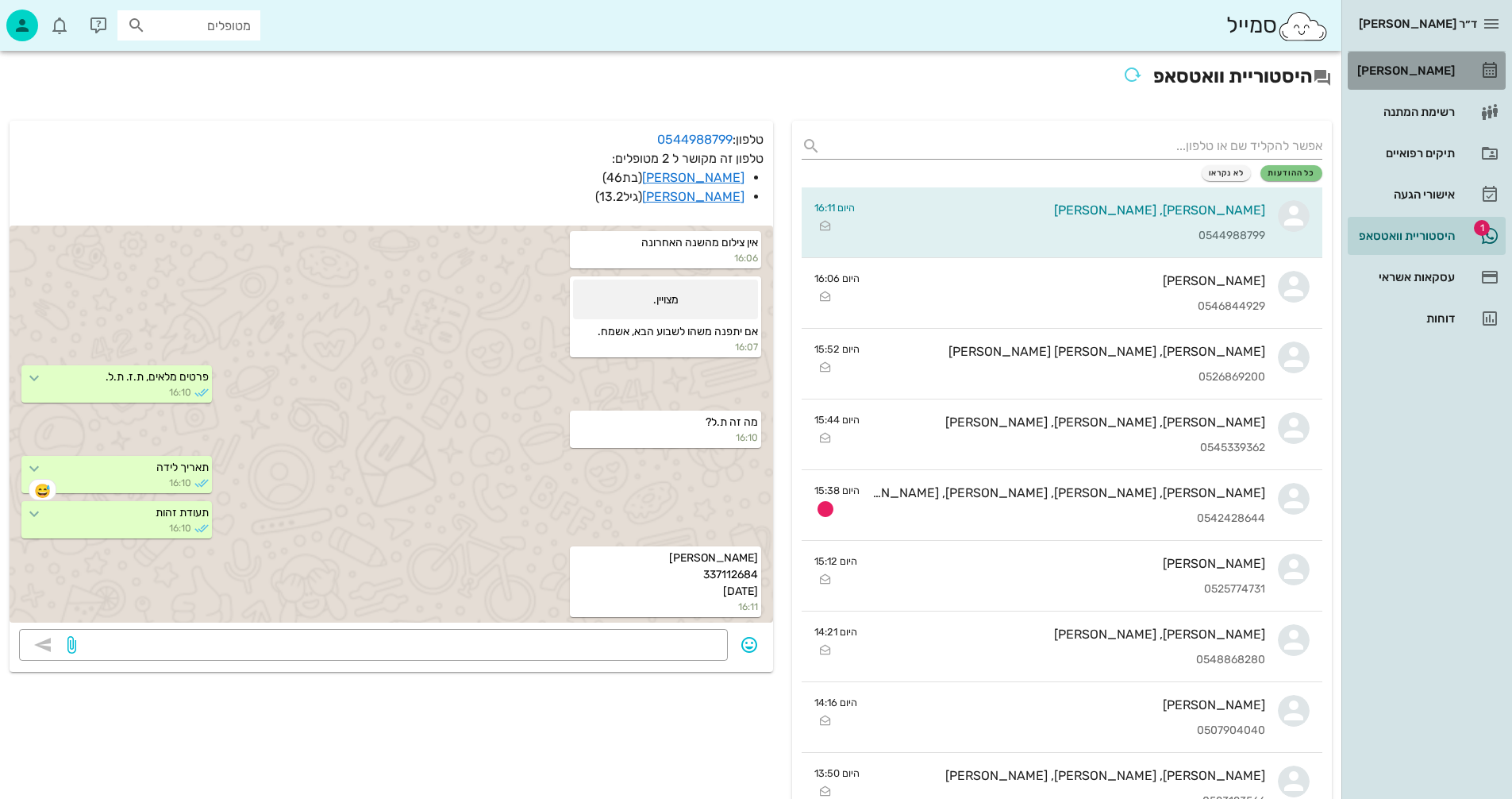
click at [1403, 71] on div "[PERSON_NAME]" at bounding box center [1404, 71] width 101 height 13
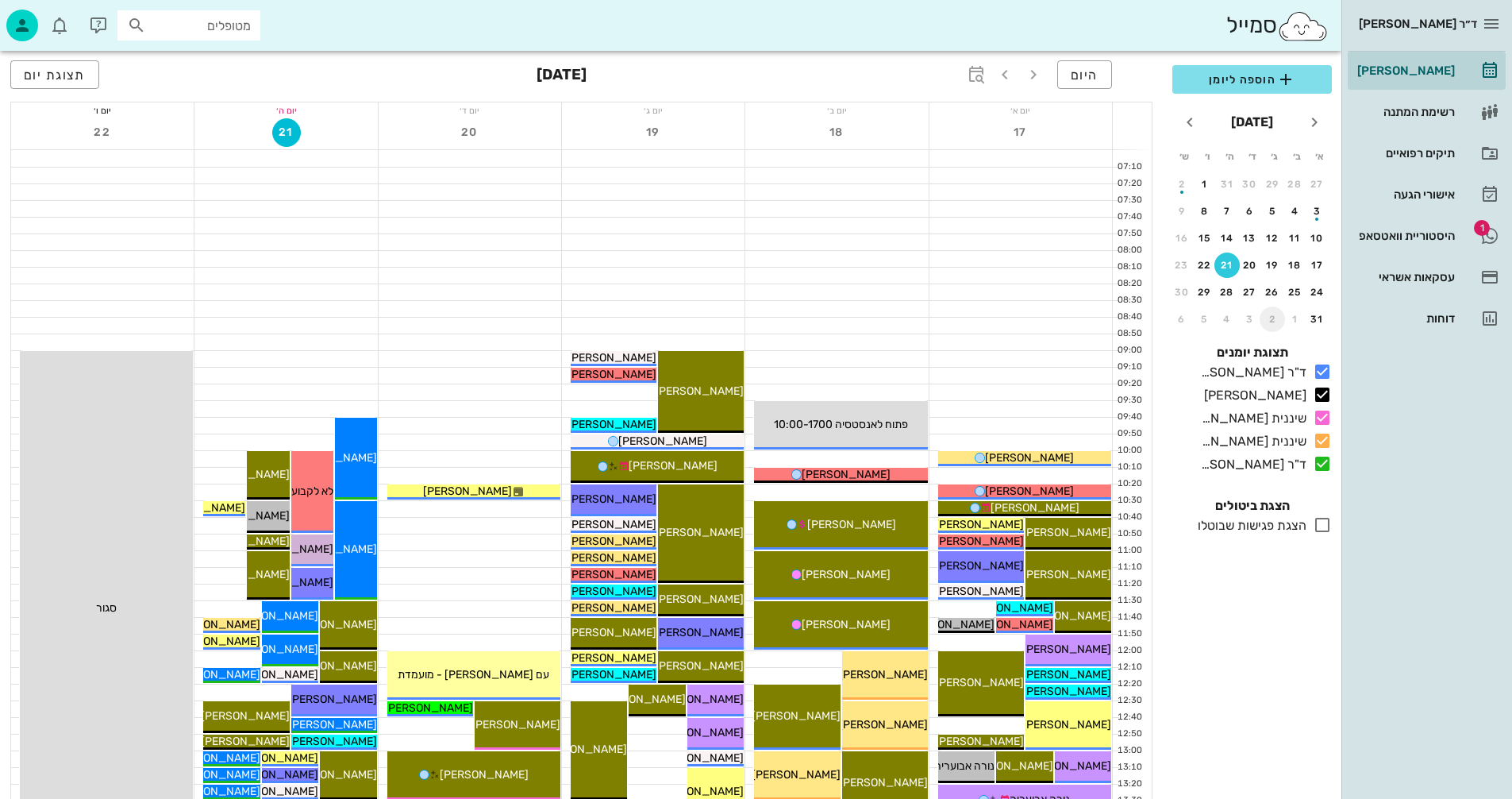
click at [1271, 317] on div "2" at bounding box center [1272, 320] width 25 height 11
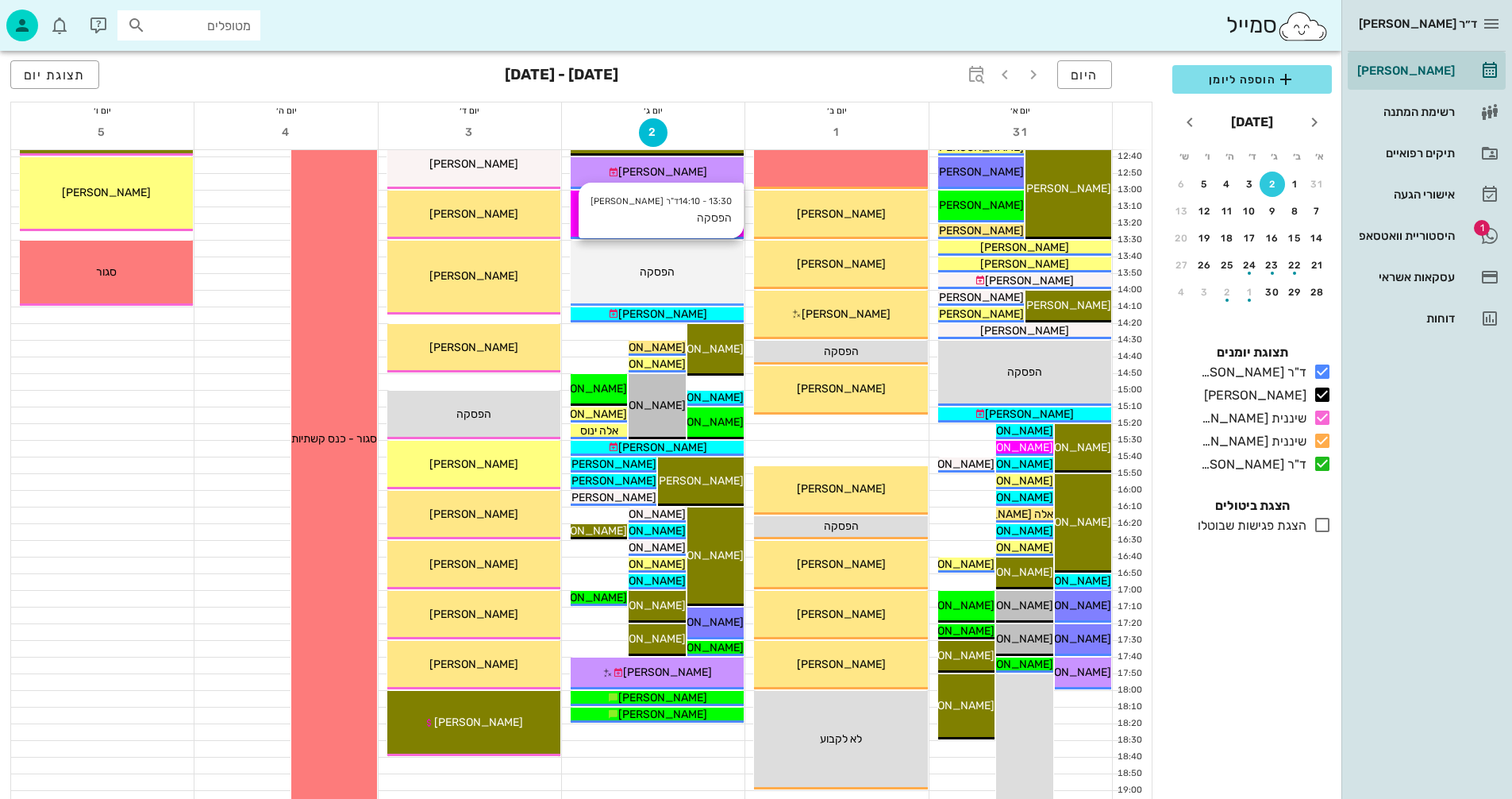
scroll to position [753, 0]
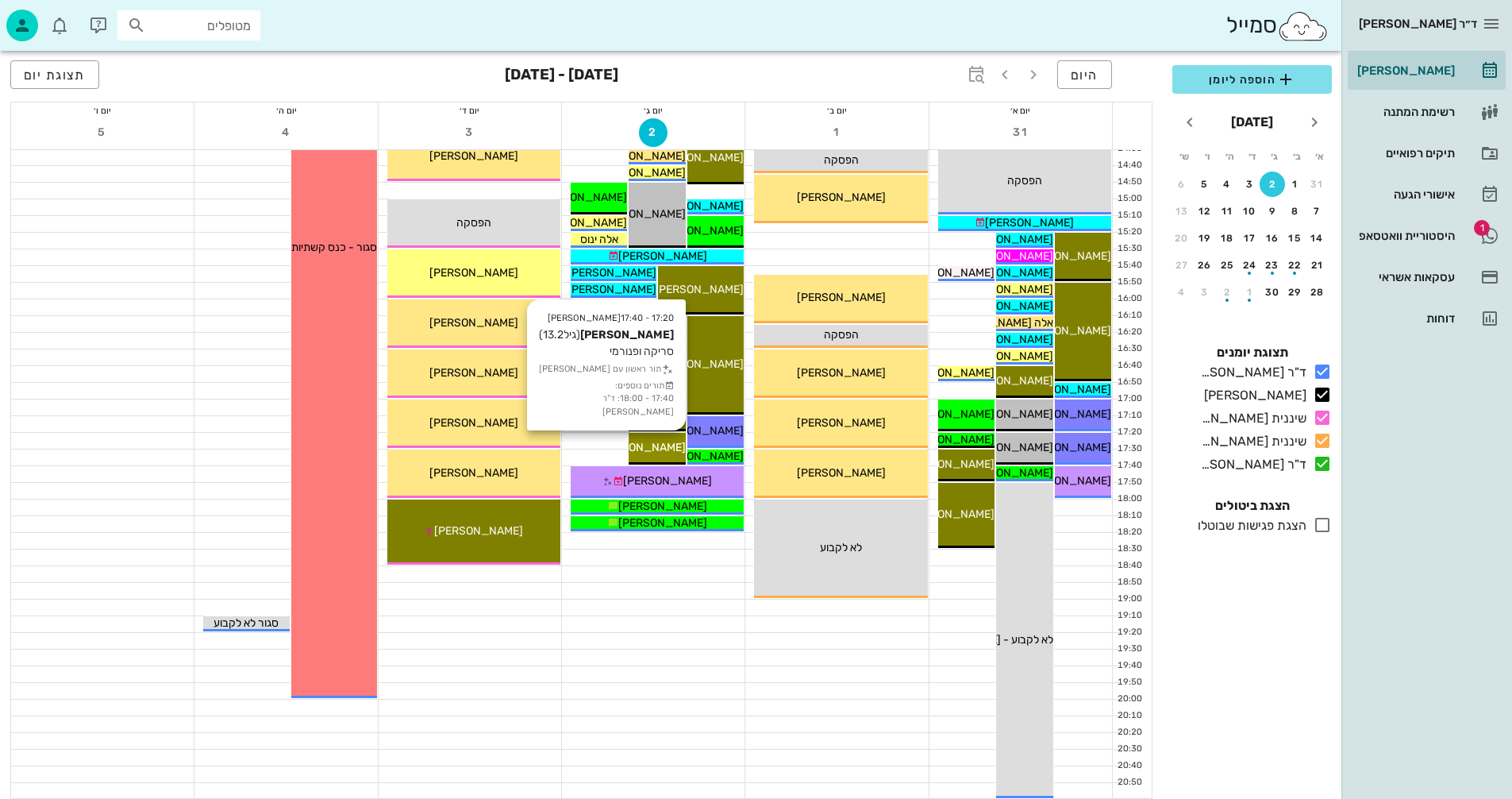
click at [650, 444] on span "מולנר יונתן" at bounding box center [642, 447] width 89 height 14
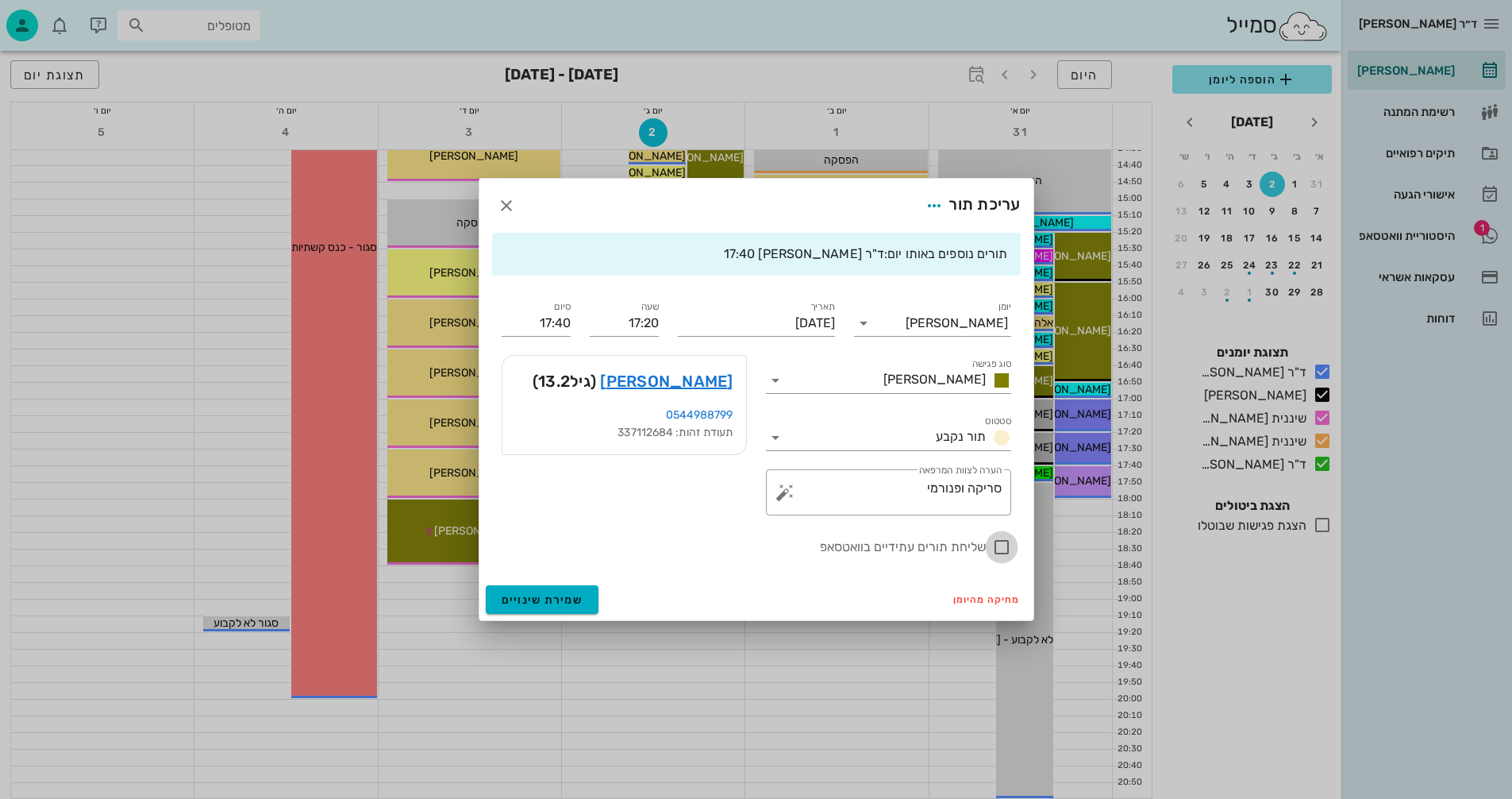
click at [1004, 545] on div at bounding box center [1001, 546] width 27 height 27
checkbox input "true"
click at [509, 599] on span "שמירת שינויים" at bounding box center [542, 600] width 82 height 14
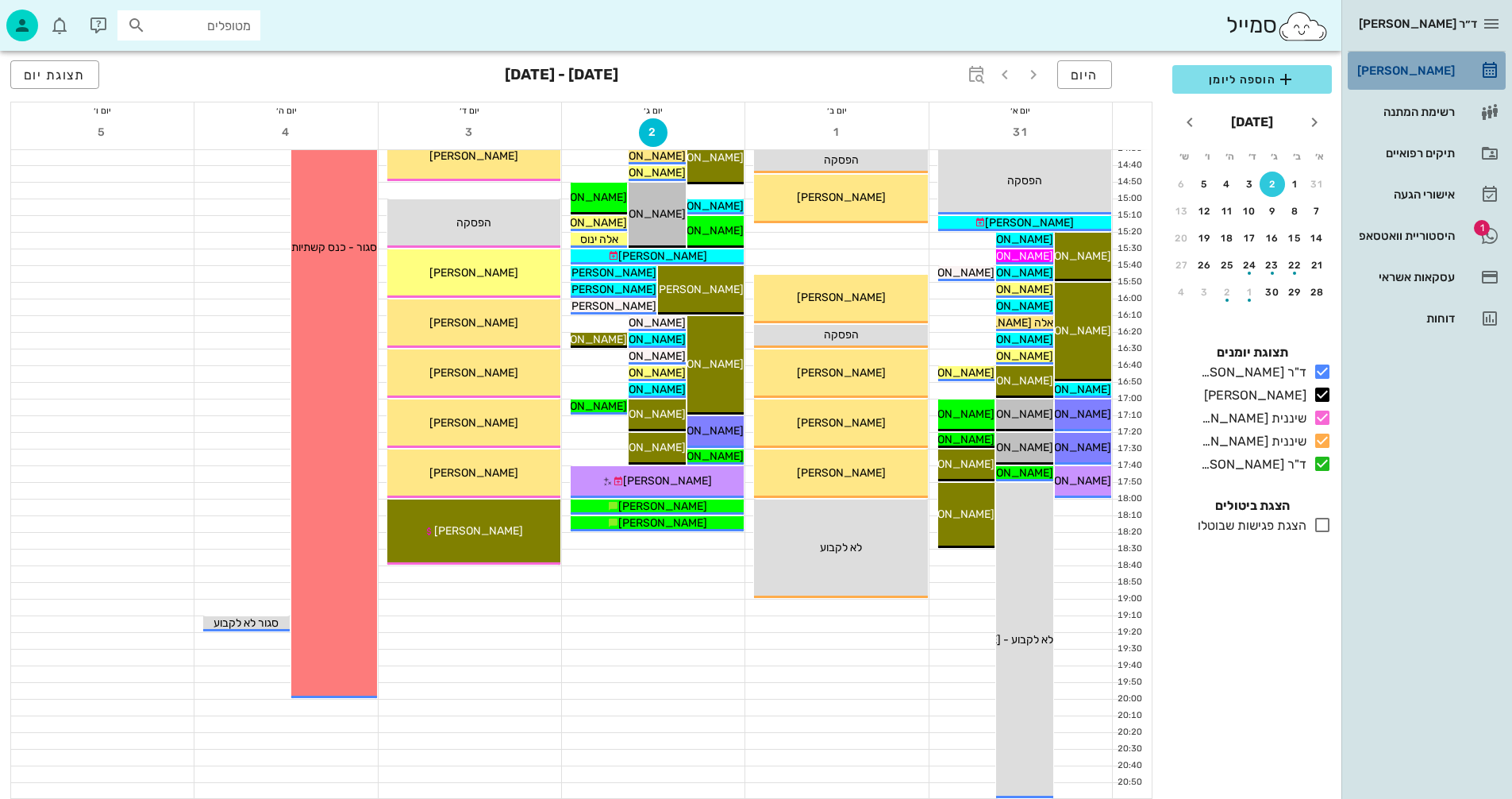
click at [1416, 72] on div "[PERSON_NAME]" at bounding box center [1404, 71] width 101 height 13
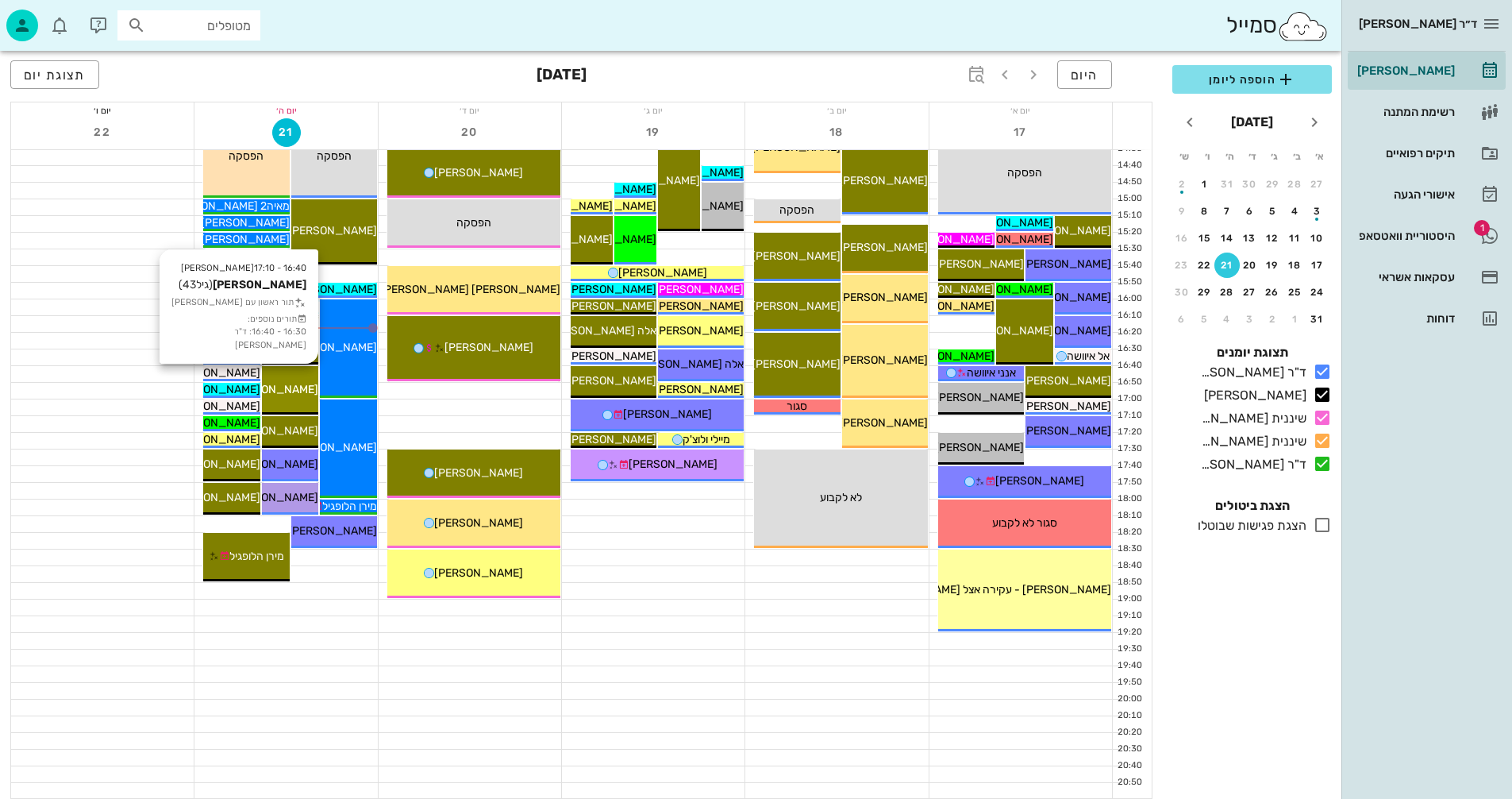
click at [291, 391] on span "[PERSON_NAME]" at bounding box center [274, 389] width 89 height 14
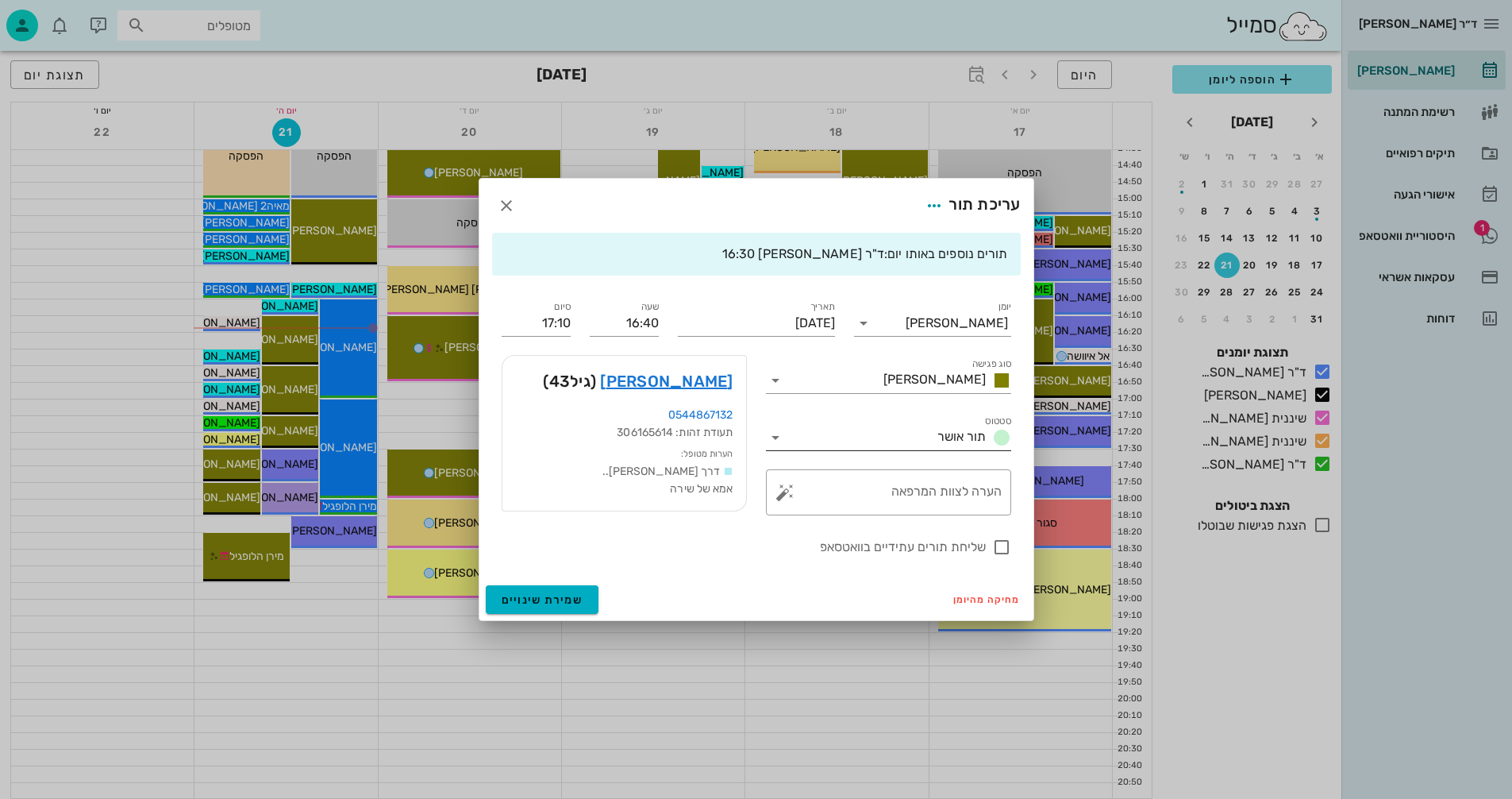
click at [776, 435] on icon at bounding box center [776, 438] width 20 height 20
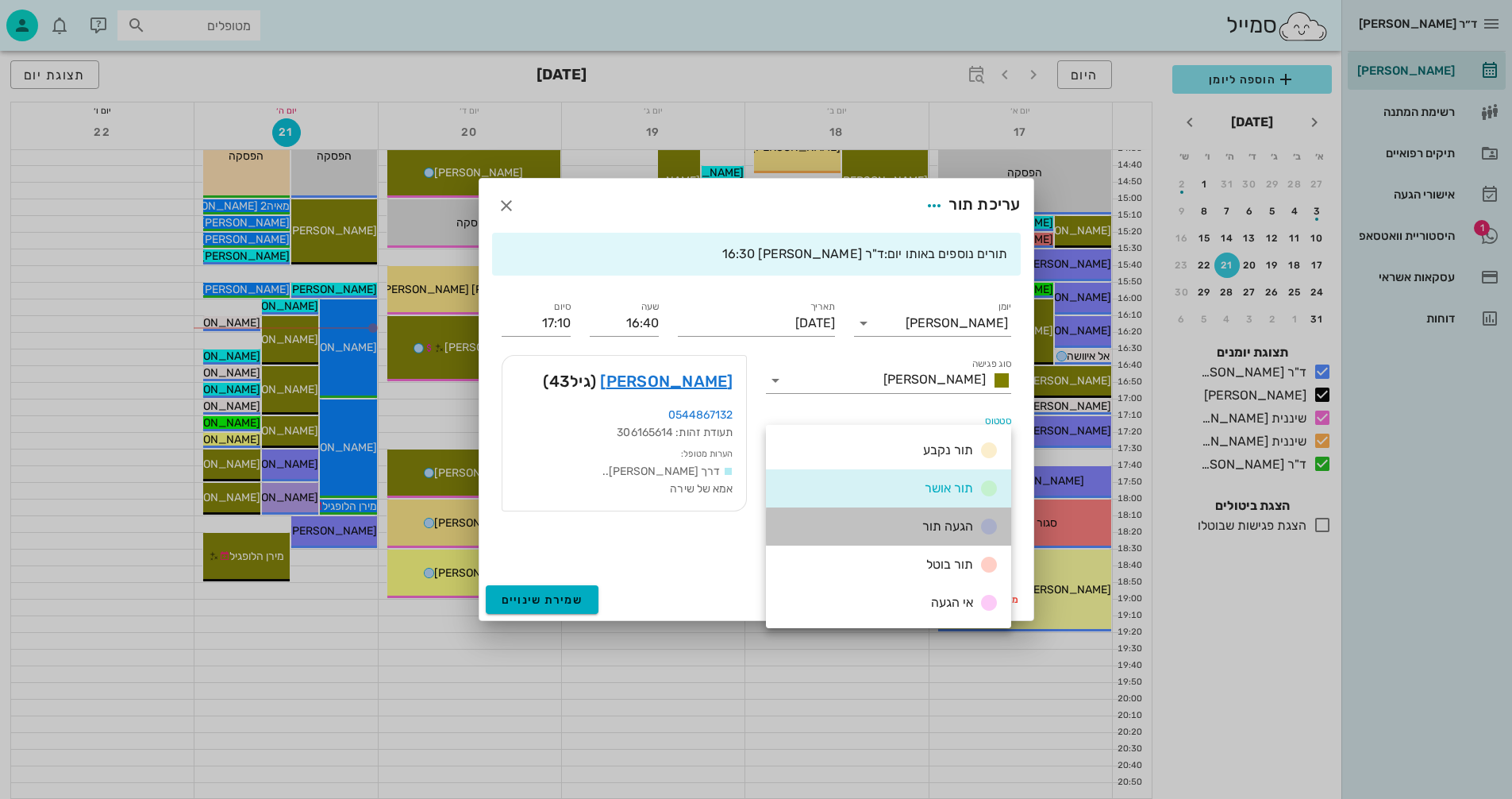
click at [941, 524] on span "הגעה תור" at bounding box center [947, 526] width 51 height 15
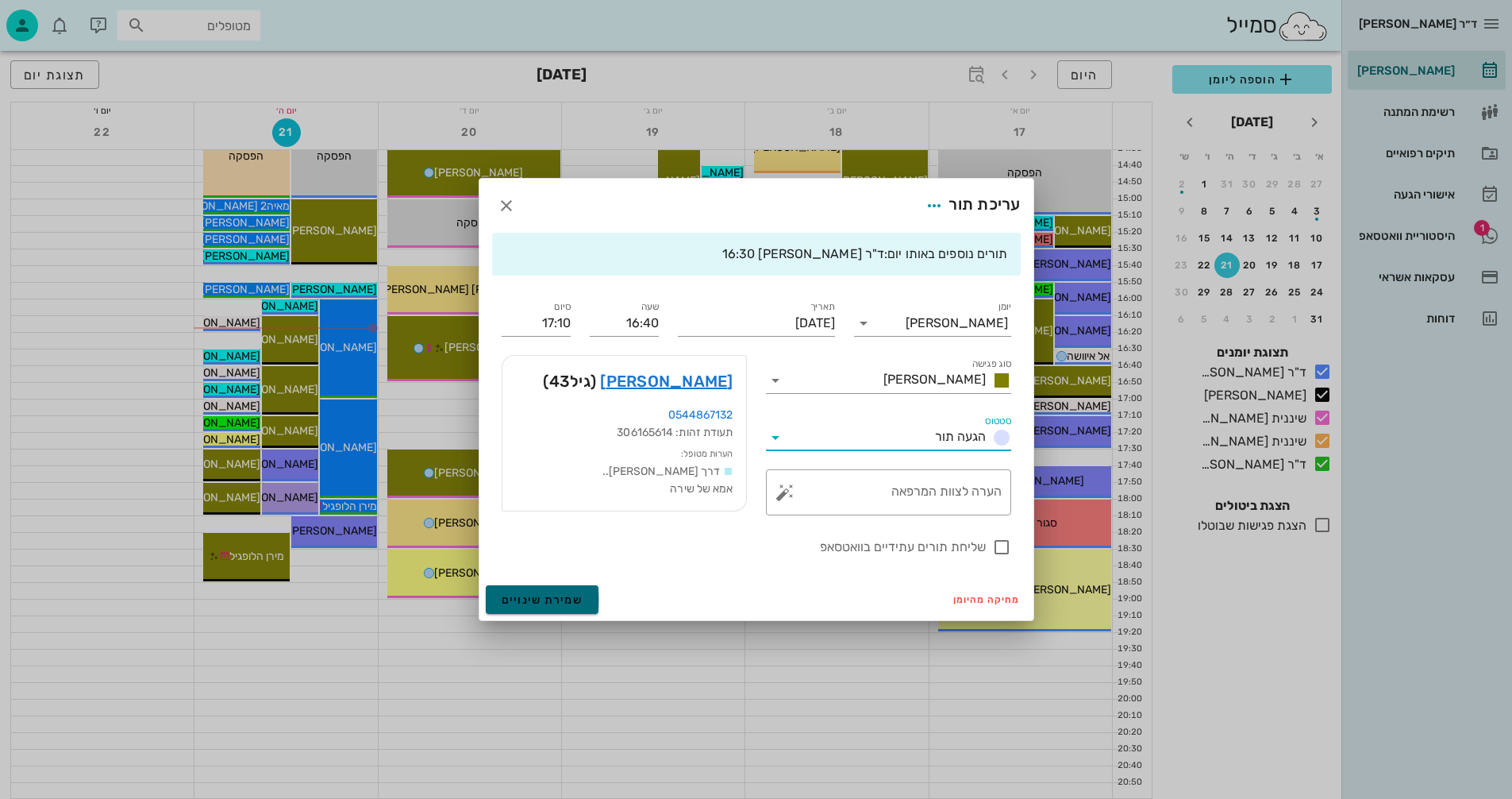
click at [538, 596] on span "שמירת שינויים" at bounding box center [542, 600] width 82 height 14
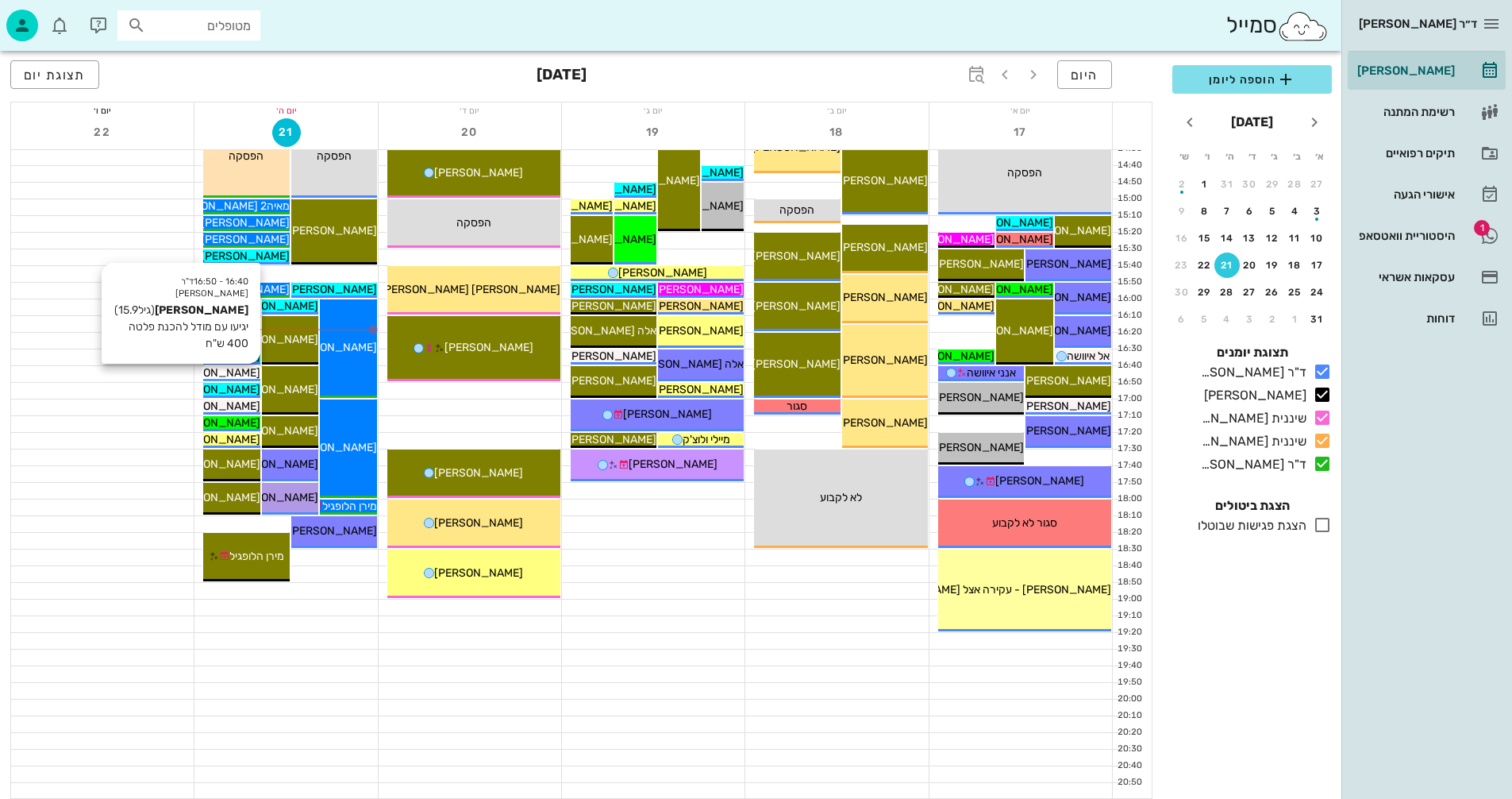
click at [228, 371] on span "[PERSON_NAME]" at bounding box center [216, 373] width 89 height 14
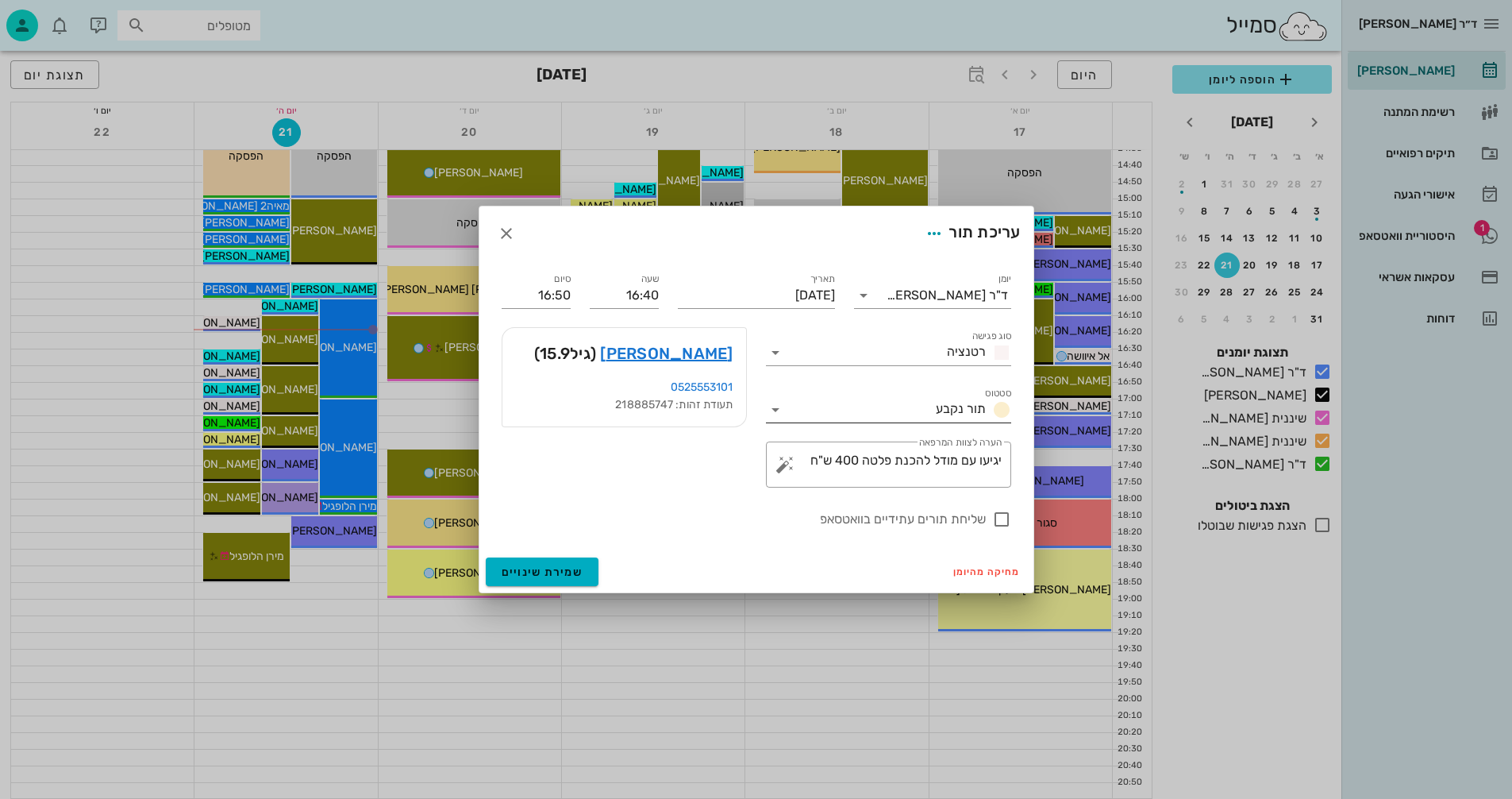
click at [773, 408] on icon at bounding box center [776, 410] width 20 height 20
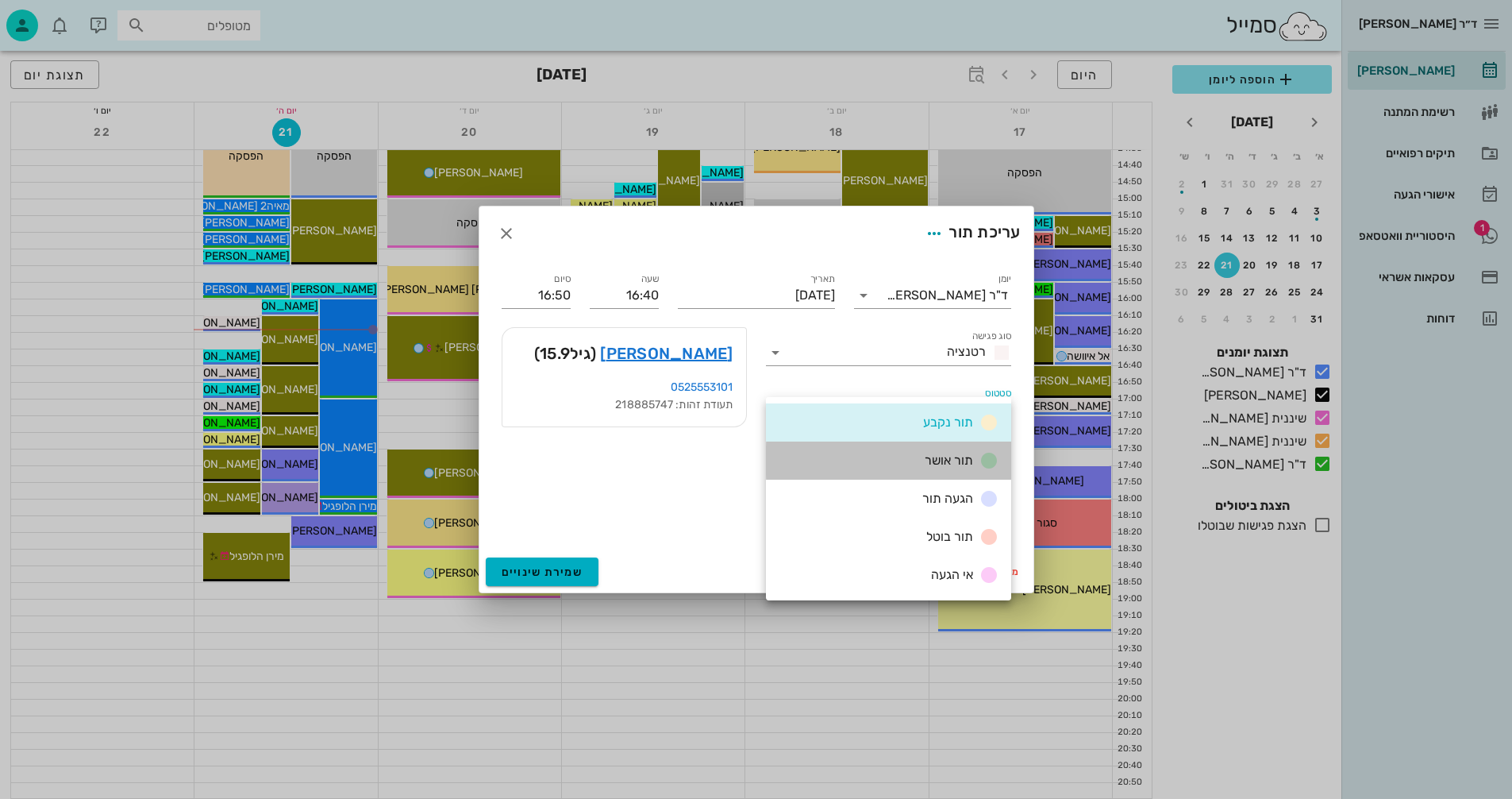
click at [923, 459] on div "תור אושר" at bounding box center [958, 461] width 80 height 20
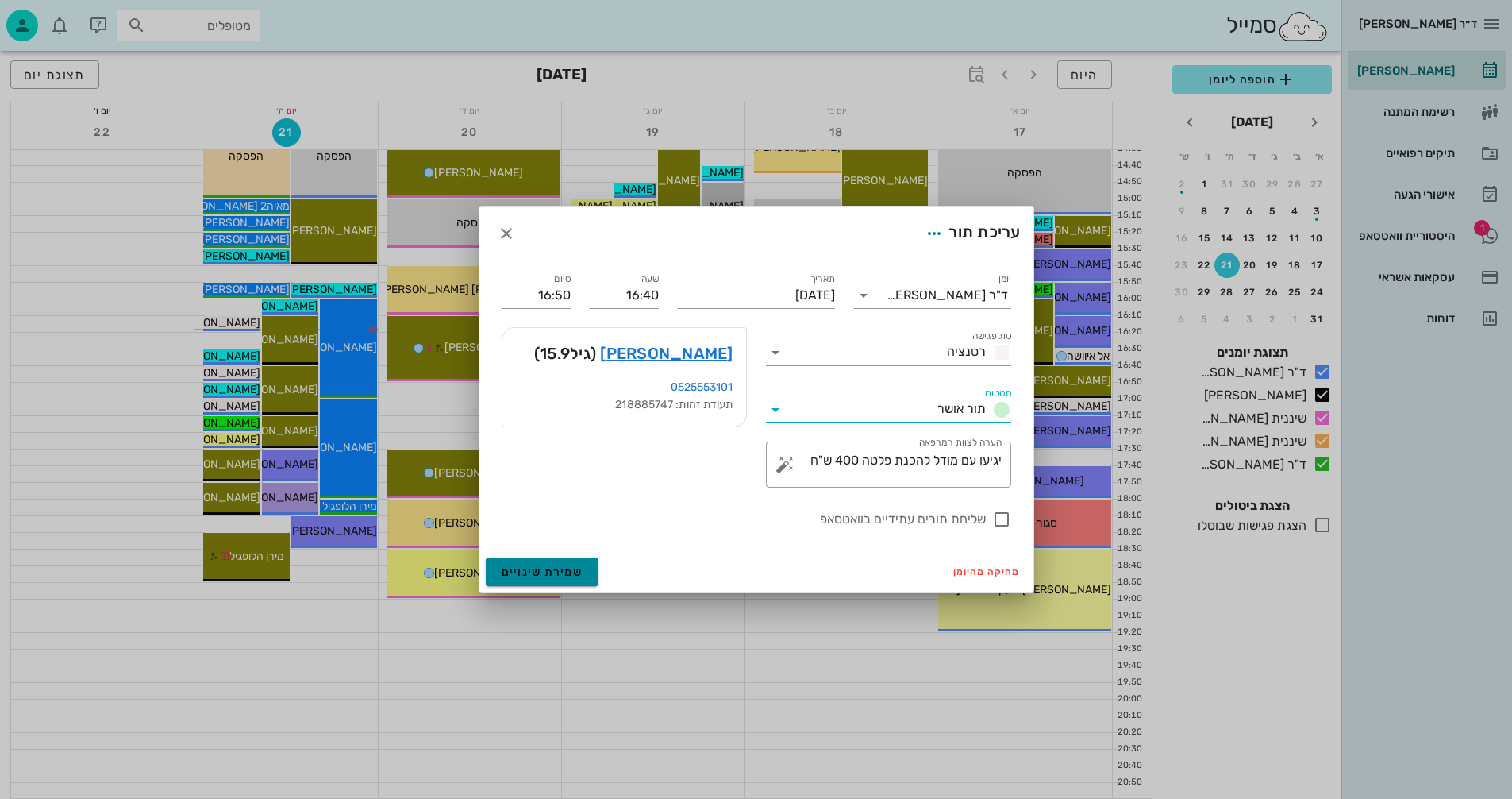
click at [530, 571] on span "שמירת שינויים" at bounding box center [542, 572] width 82 height 14
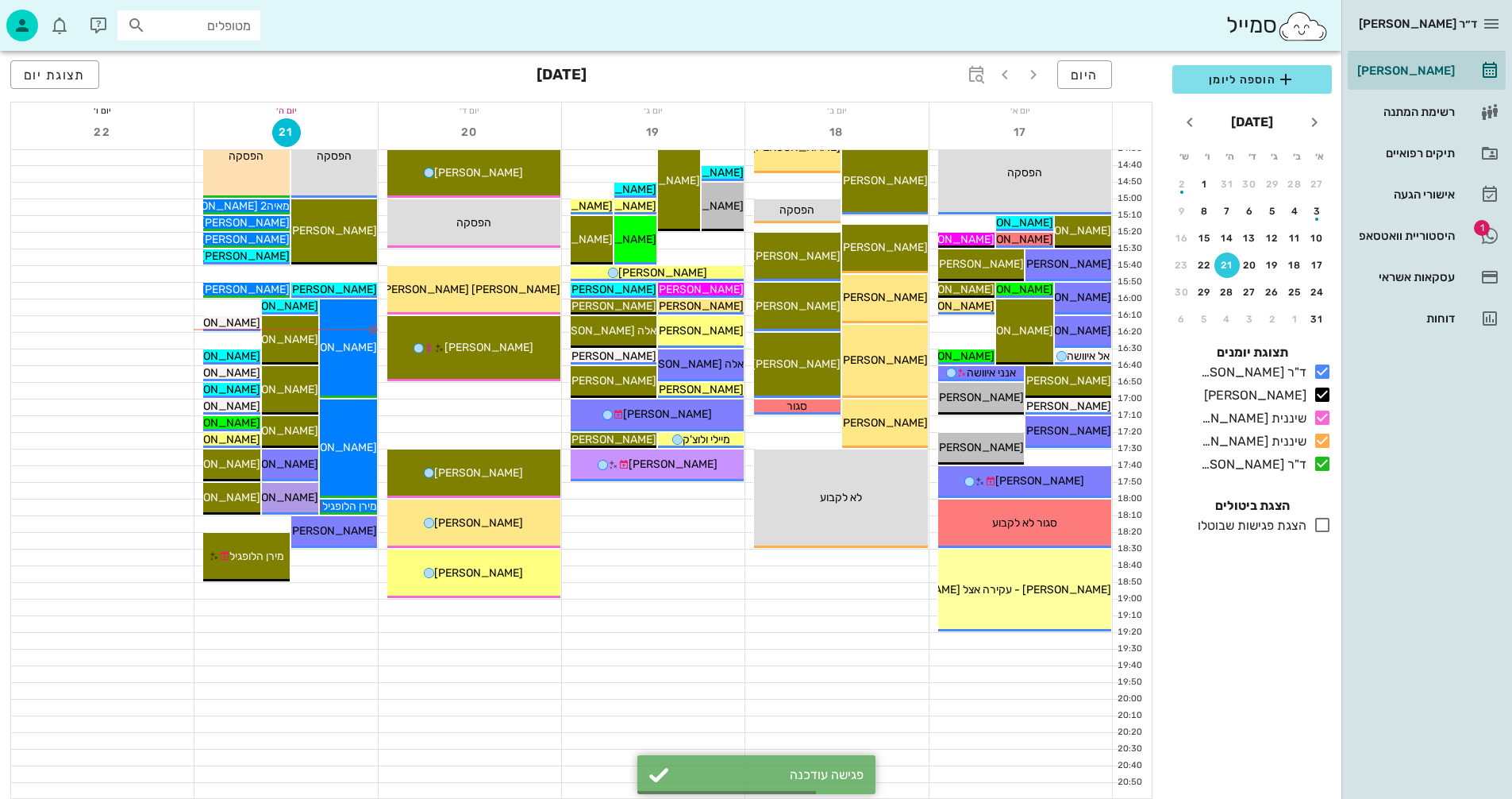
click at [842, 639] on div at bounding box center [837, 640] width 183 height 16
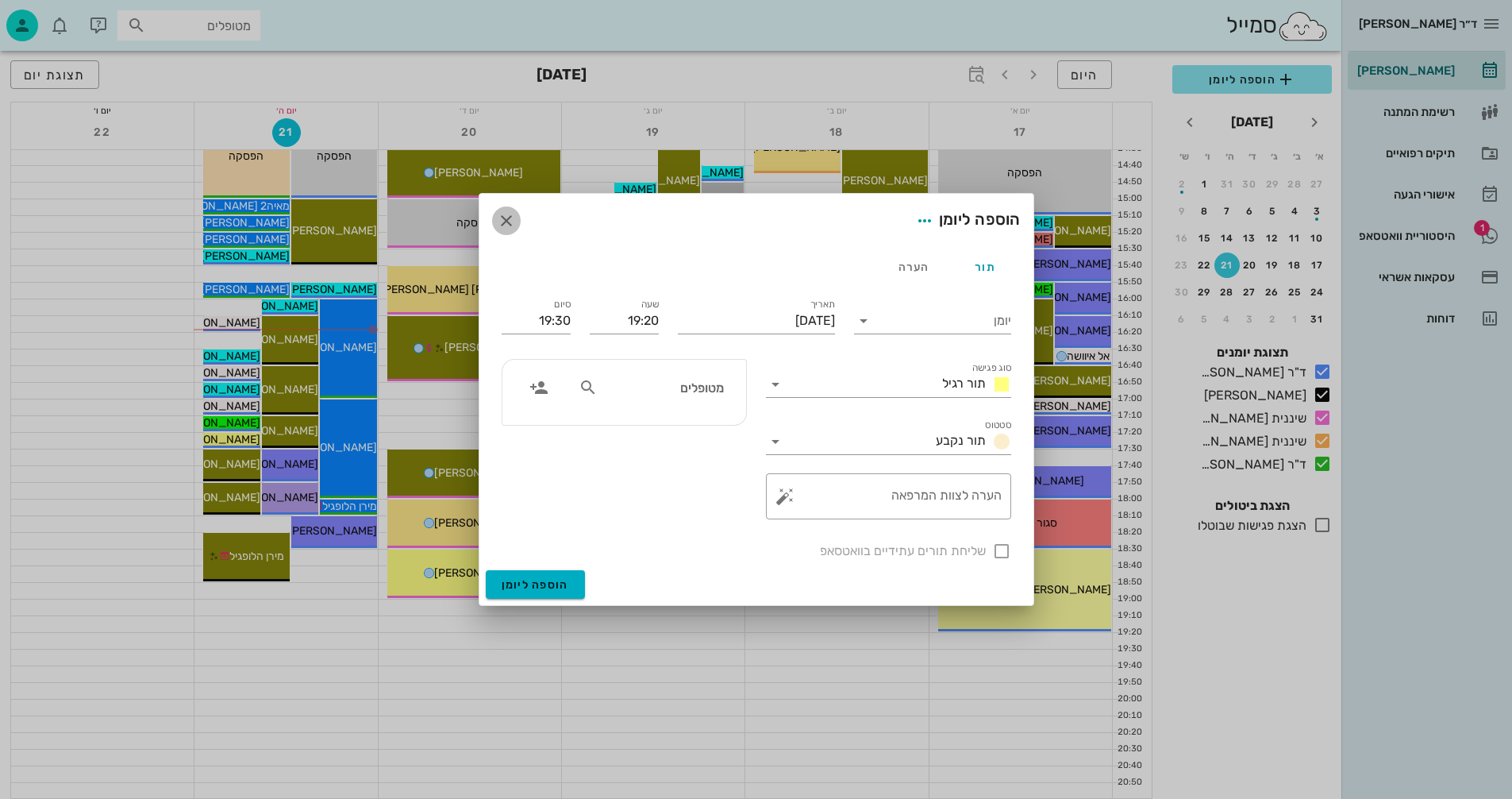
click at [511, 222] on icon "button" at bounding box center [506, 220] width 20 height 20
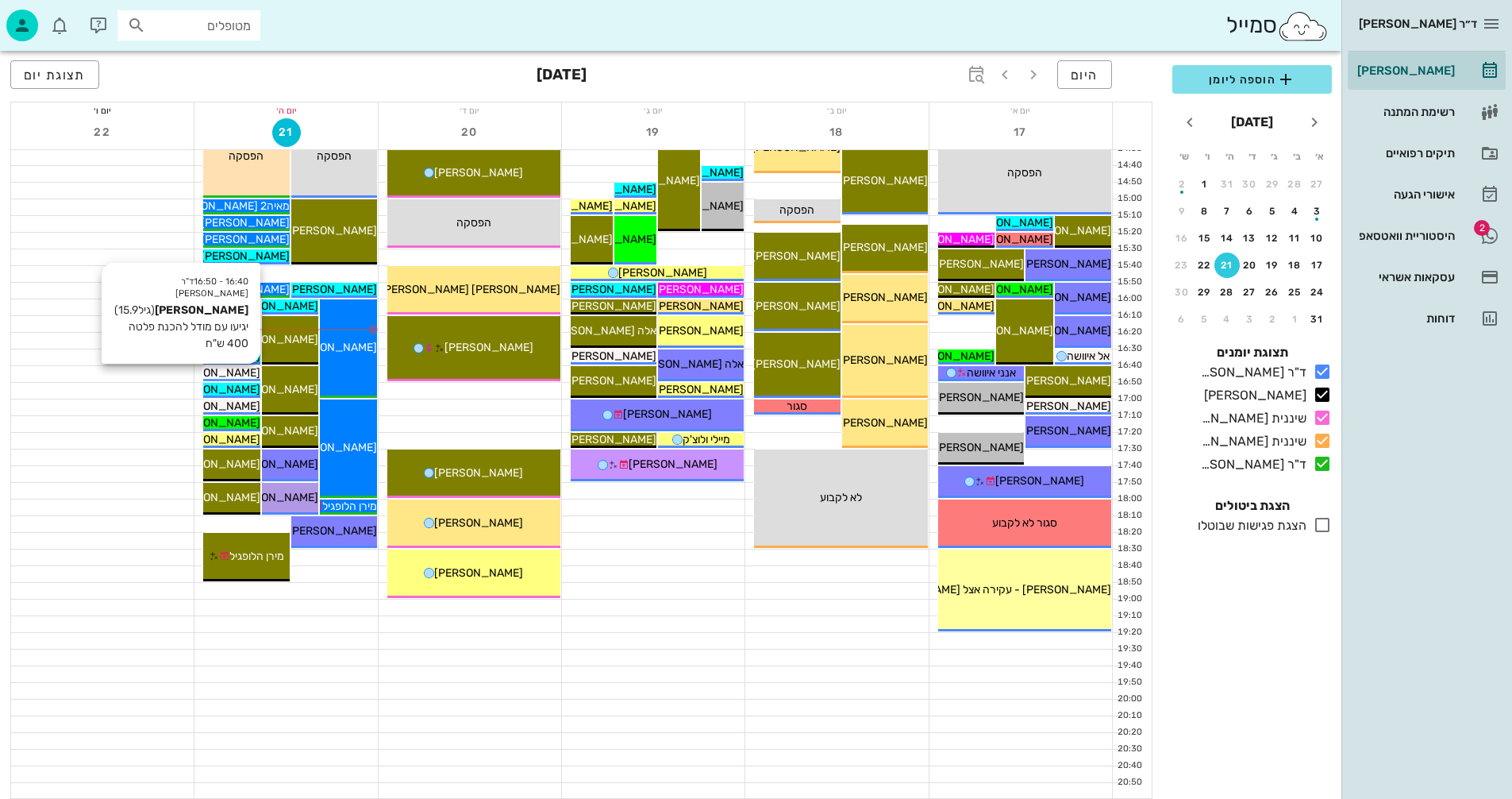
click at [239, 369] on span "[PERSON_NAME]" at bounding box center [216, 373] width 89 height 14
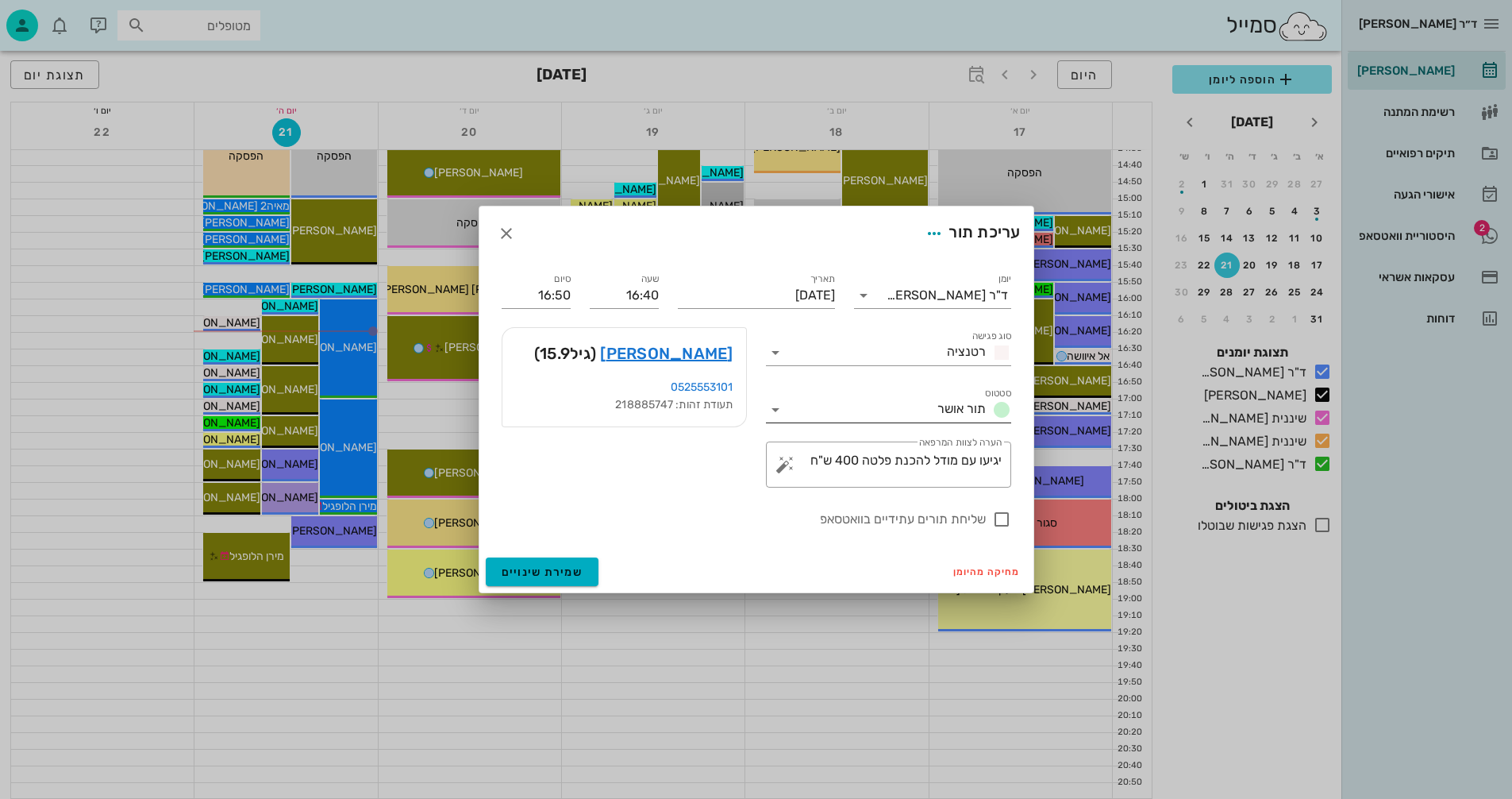
click at [777, 409] on icon at bounding box center [776, 410] width 20 height 20
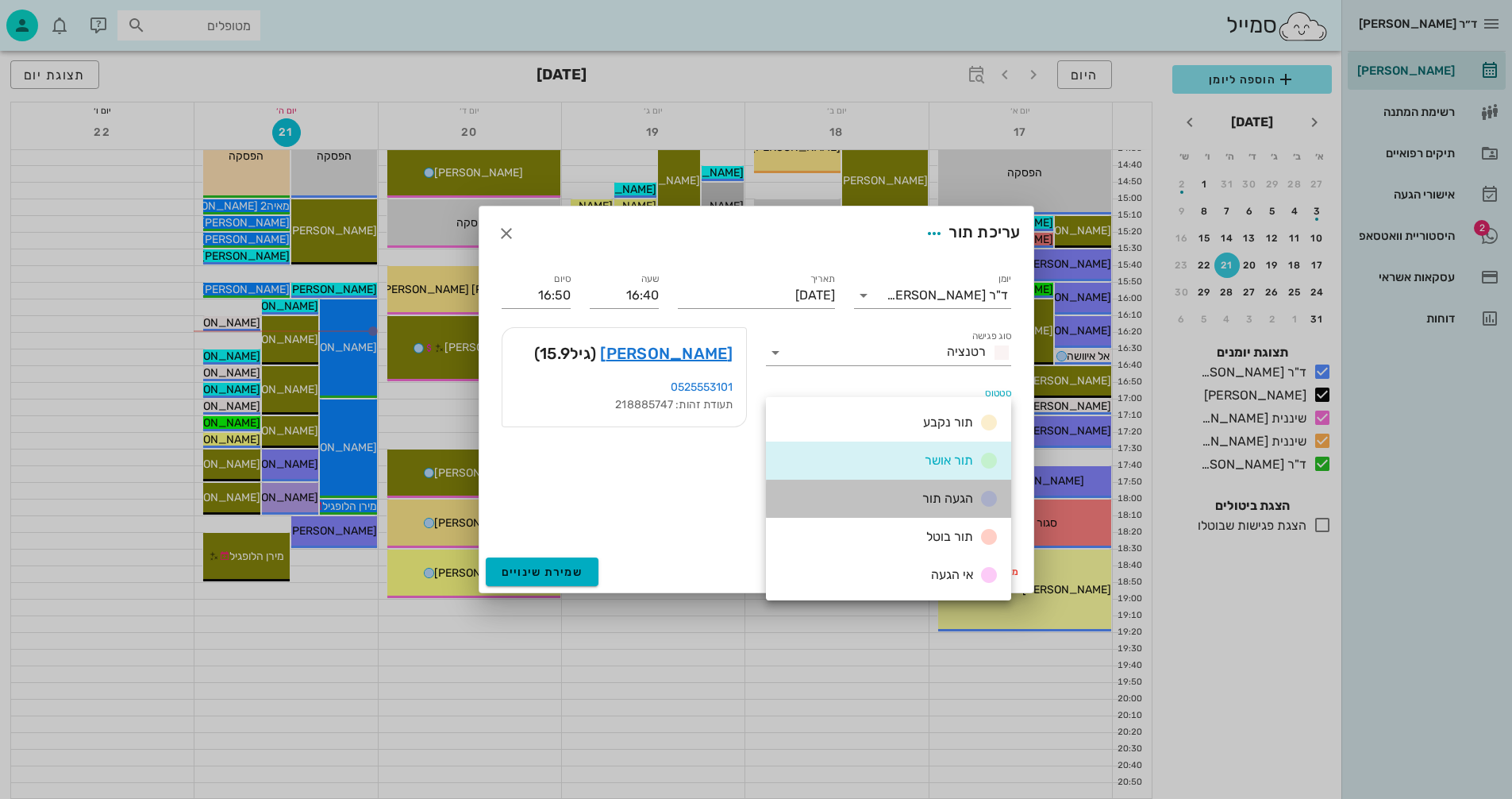
click at [923, 501] on span "הגעה תור" at bounding box center [947, 498] width 51 height 15
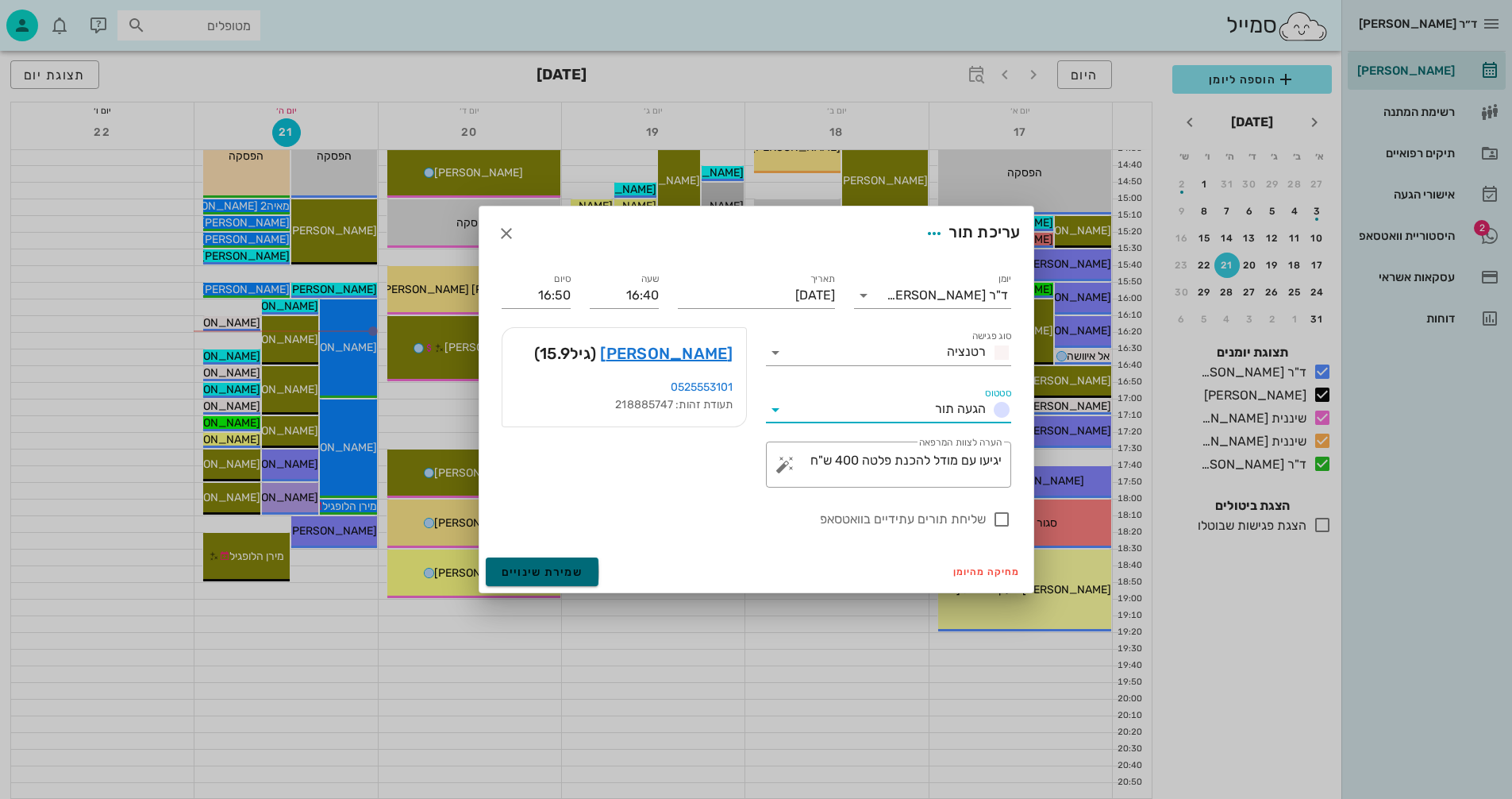
click at [527, 566] on span "שמירת שינויים" at bounding box center [542, 572] width 82 height 14
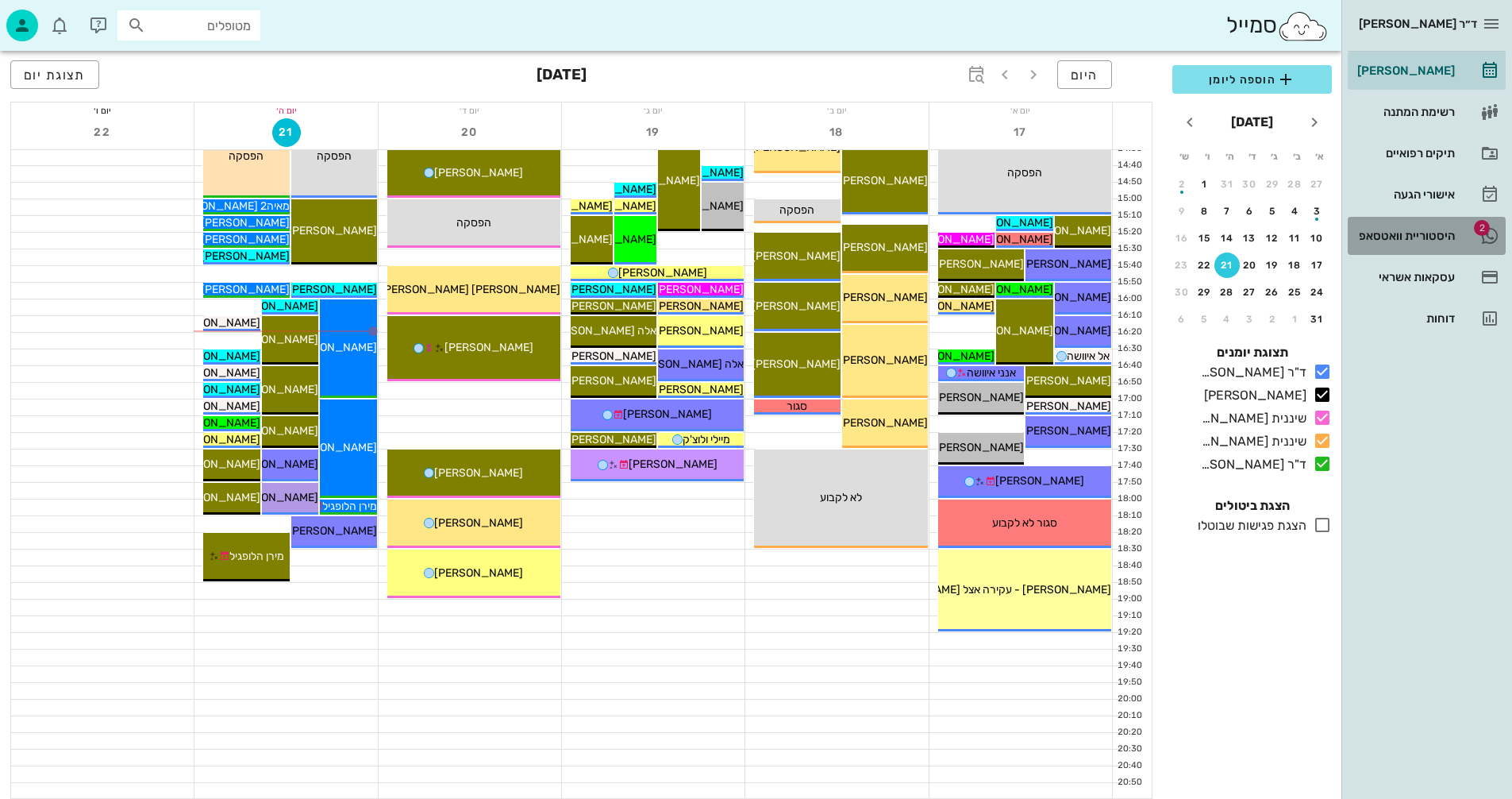
click at [1414, 233] on div "היסטוריית וואטסאפ" at bounding box center [1404, 236] width 101 height 13
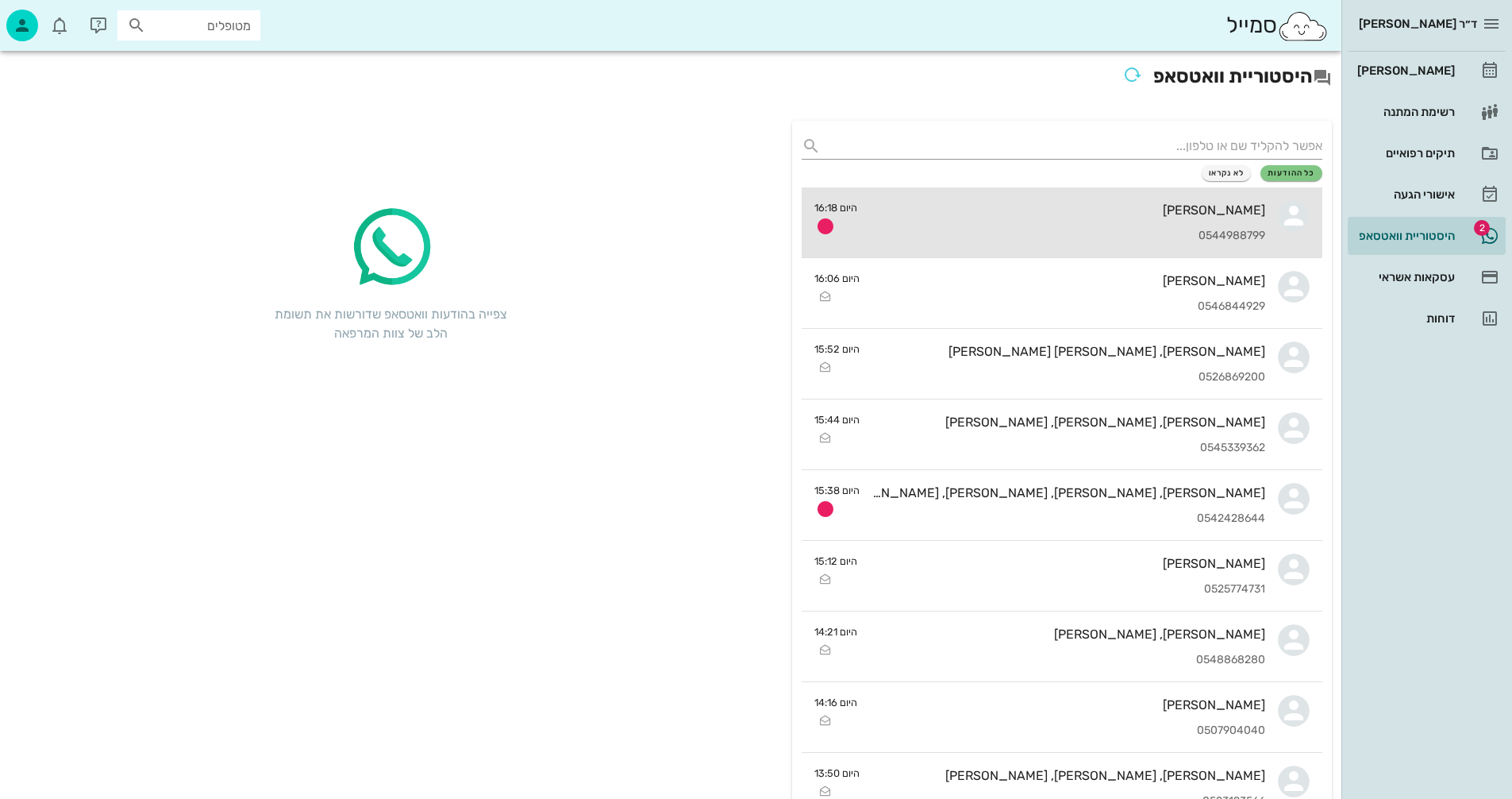
click at [934, 227] on div "אפרת שפירא מולנר 0544988799" at bounding box center [1068, 222] width 396 height 70
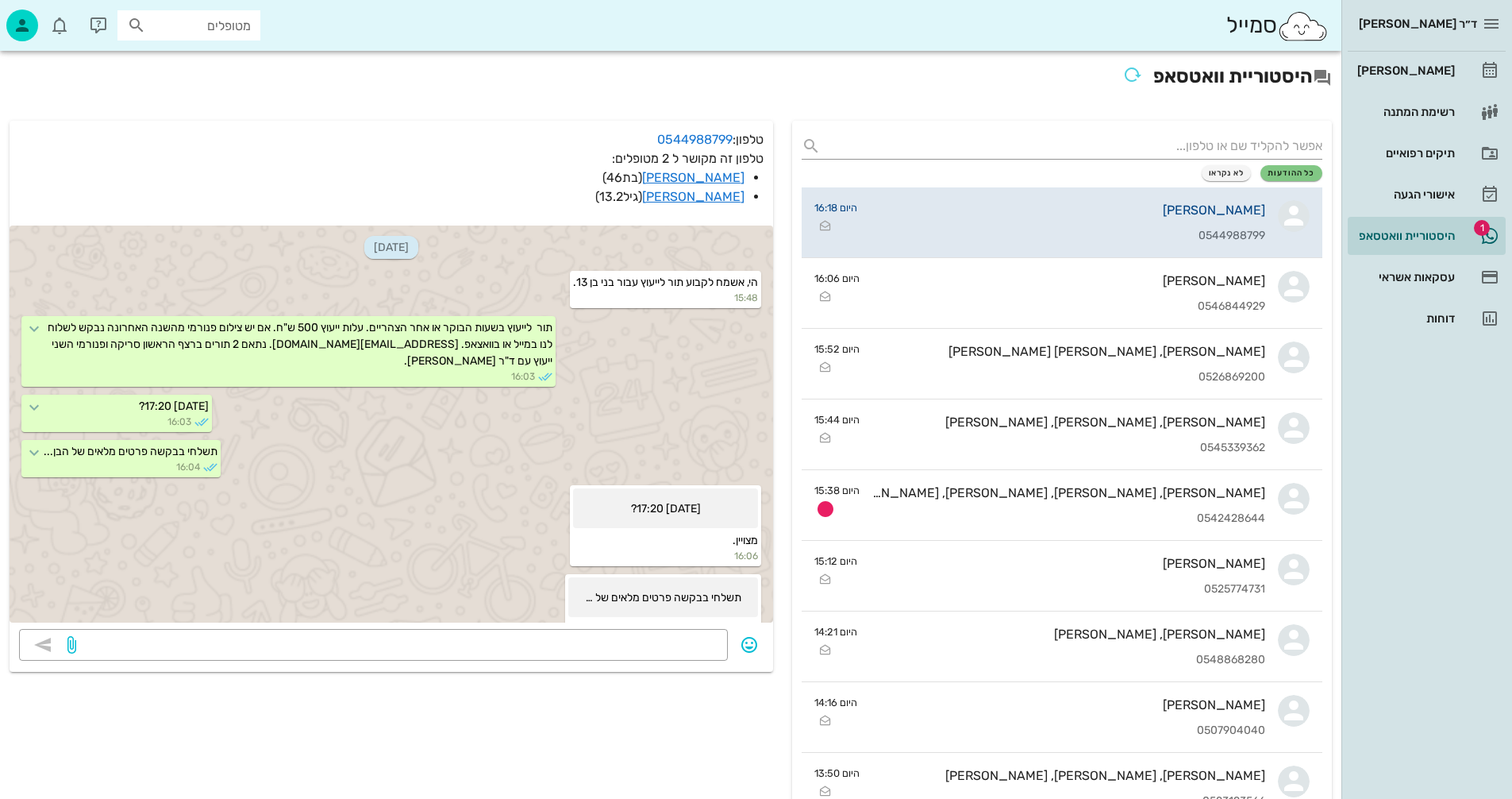
scroll to position [694, 0]
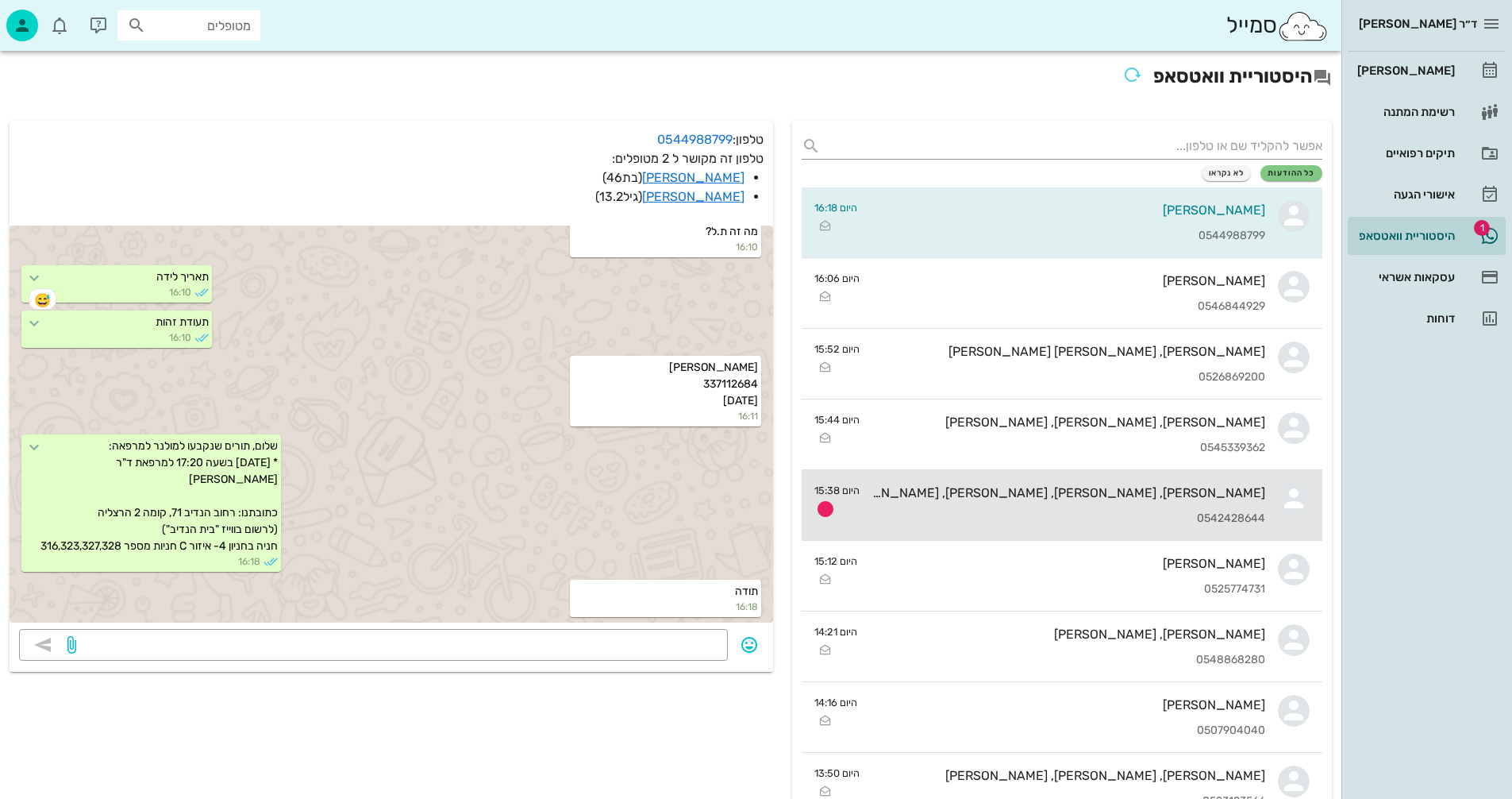
click at [1055, 476] on div "[PERSON_NAME], [PERSON_NAME], [PERSON_NAME], [PERSON_NAME] 0542428644" at bounding box center [1068, 504] width 393 height 70
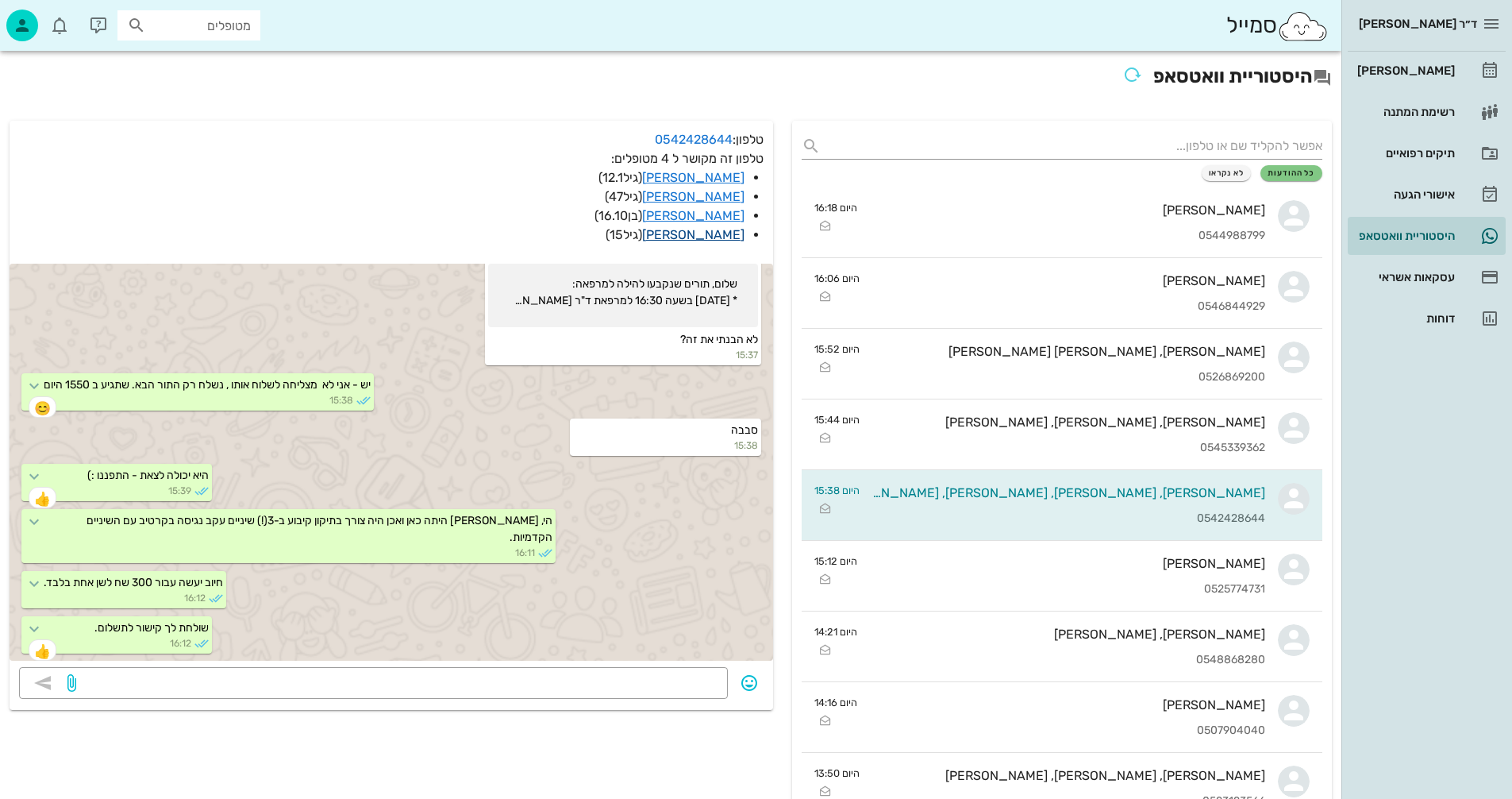
click at [687, 232] on link "[PERSON_NAME]" at bounding box center [694, 234] width 102 height 15
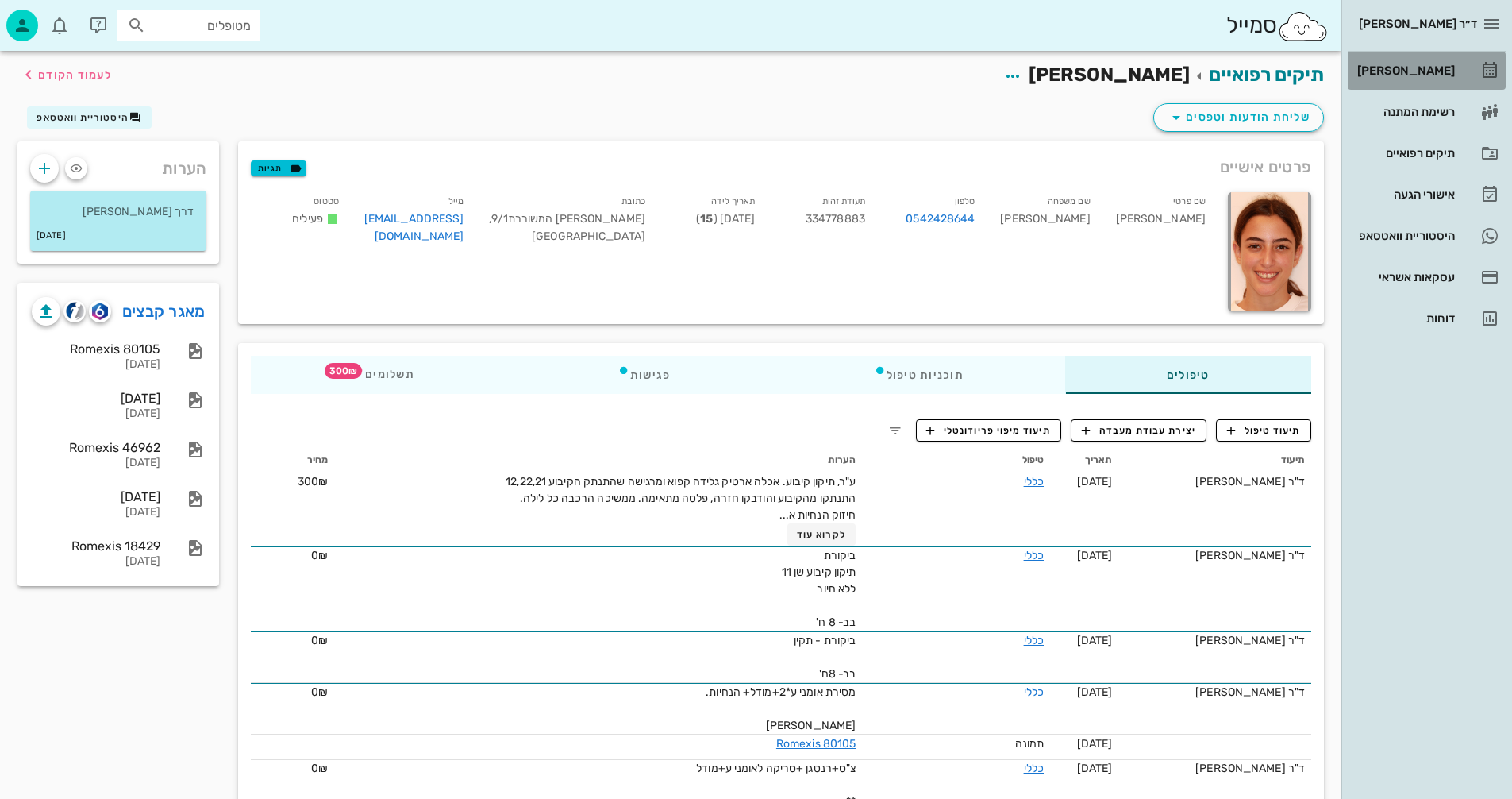
click at [1414, 72] on div "[PERSON_NAME]" at bounding box center [1404, 71] width 101 height 13
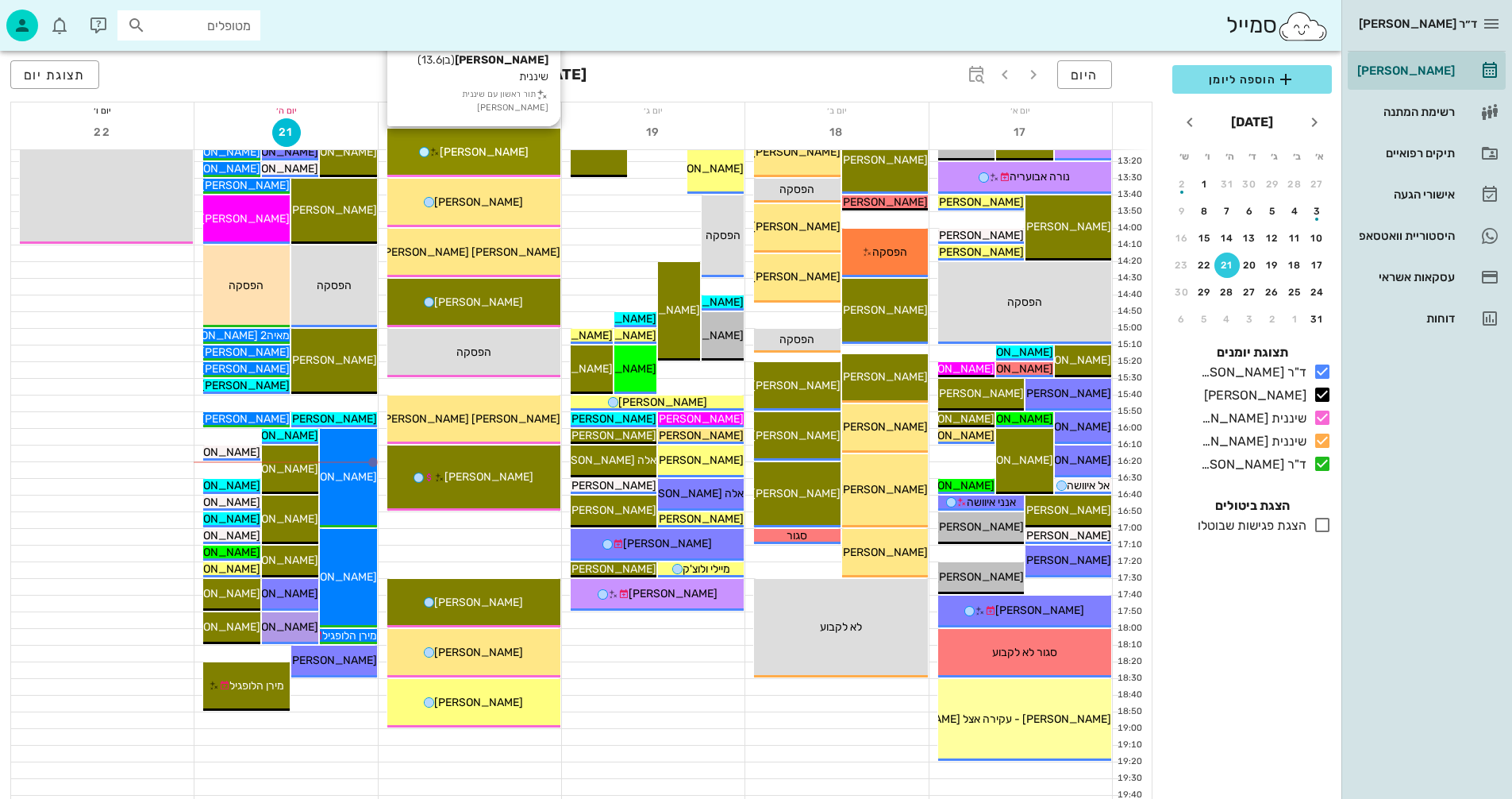
scroll to position [635, 0]
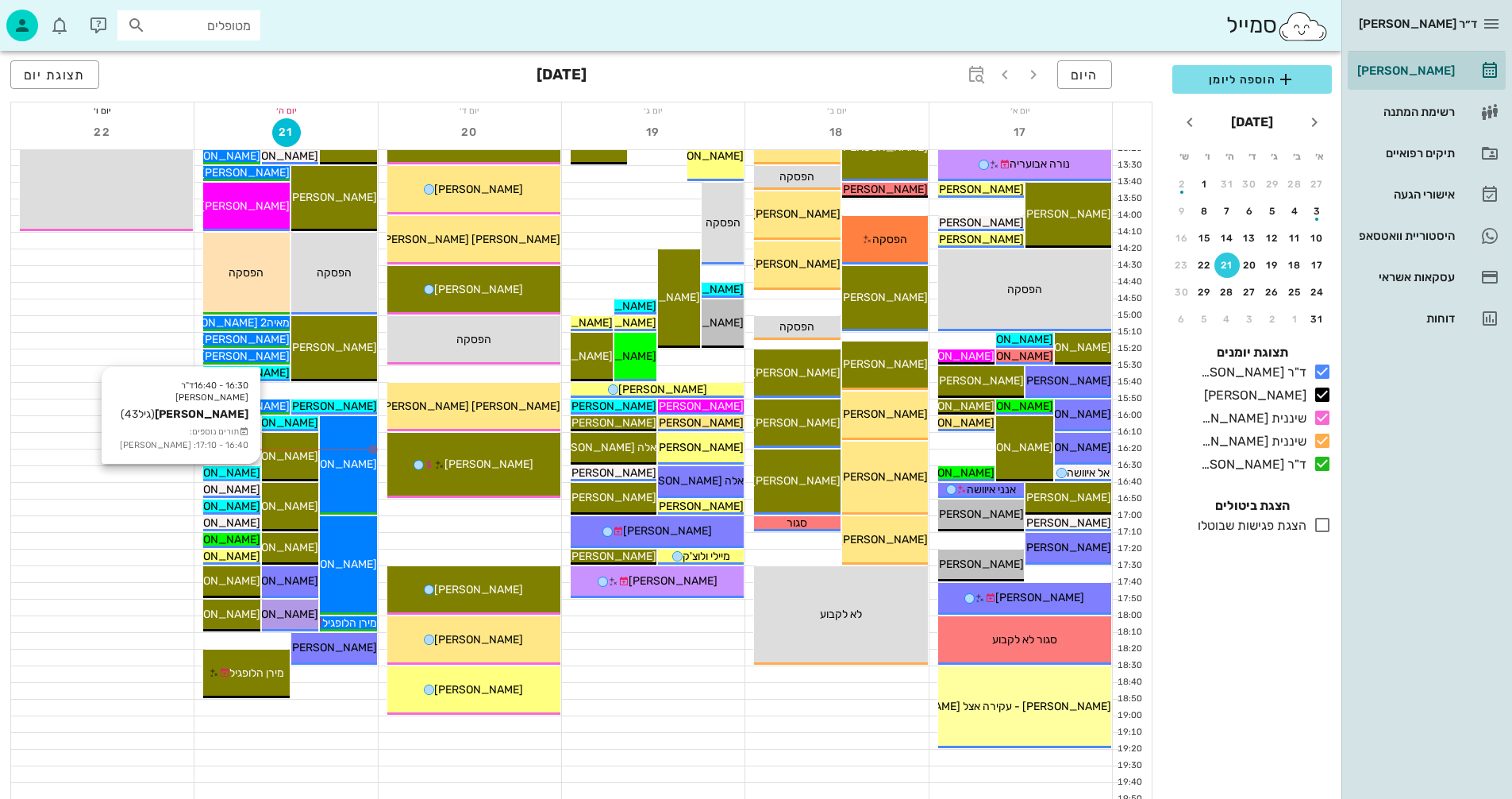
click at [243, 472] on span "[PERSON_NAME]" at bounding box center [216, 473] width 89 height 14
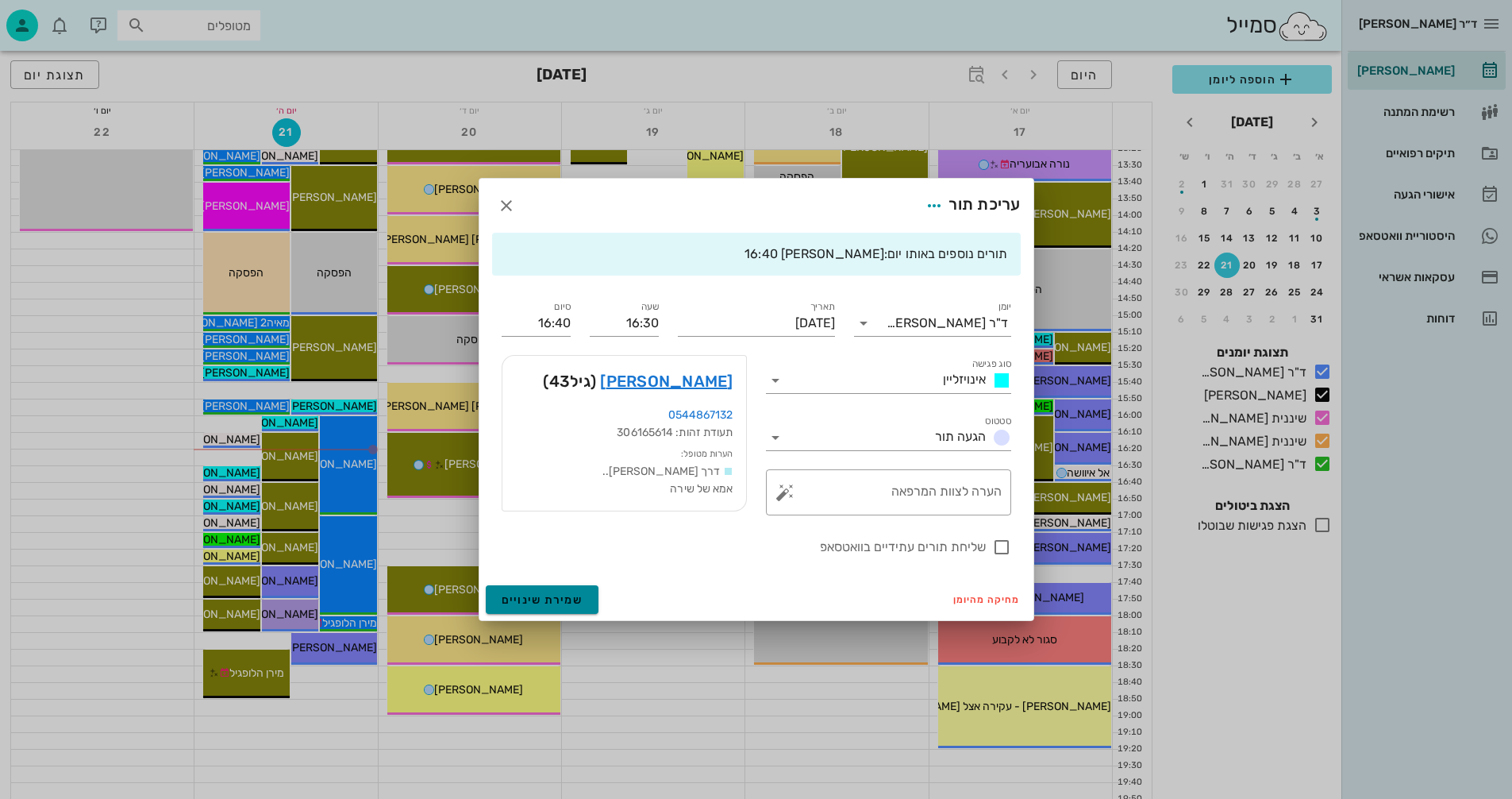
click at [529, 596] on span "שמירת שינויים" at bounding box center [542, 600] width 82 height 14
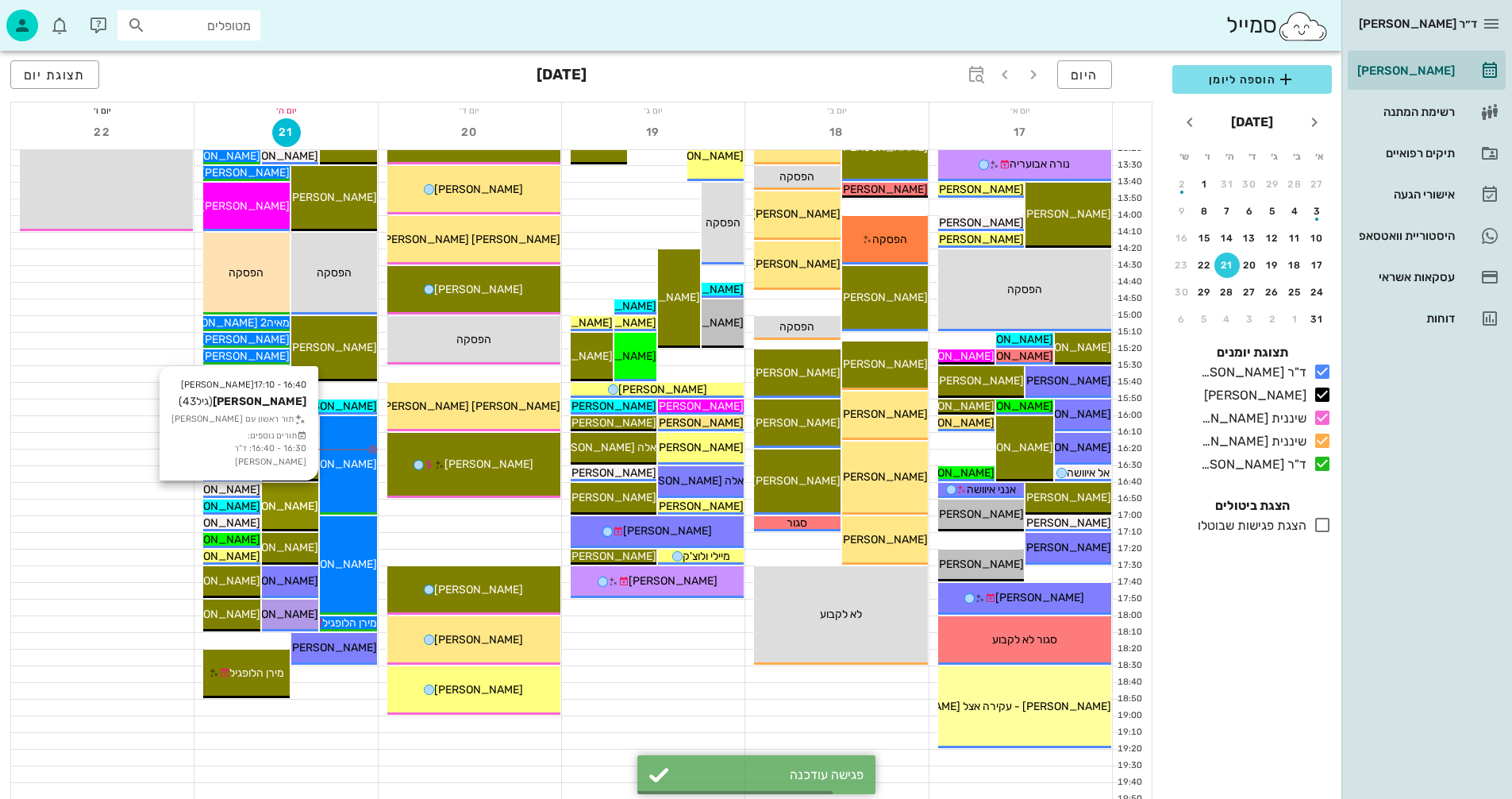
click at [292, 512] on span "[PERSON_NAME]" at bounding box center [274, 506] width 89 height 14
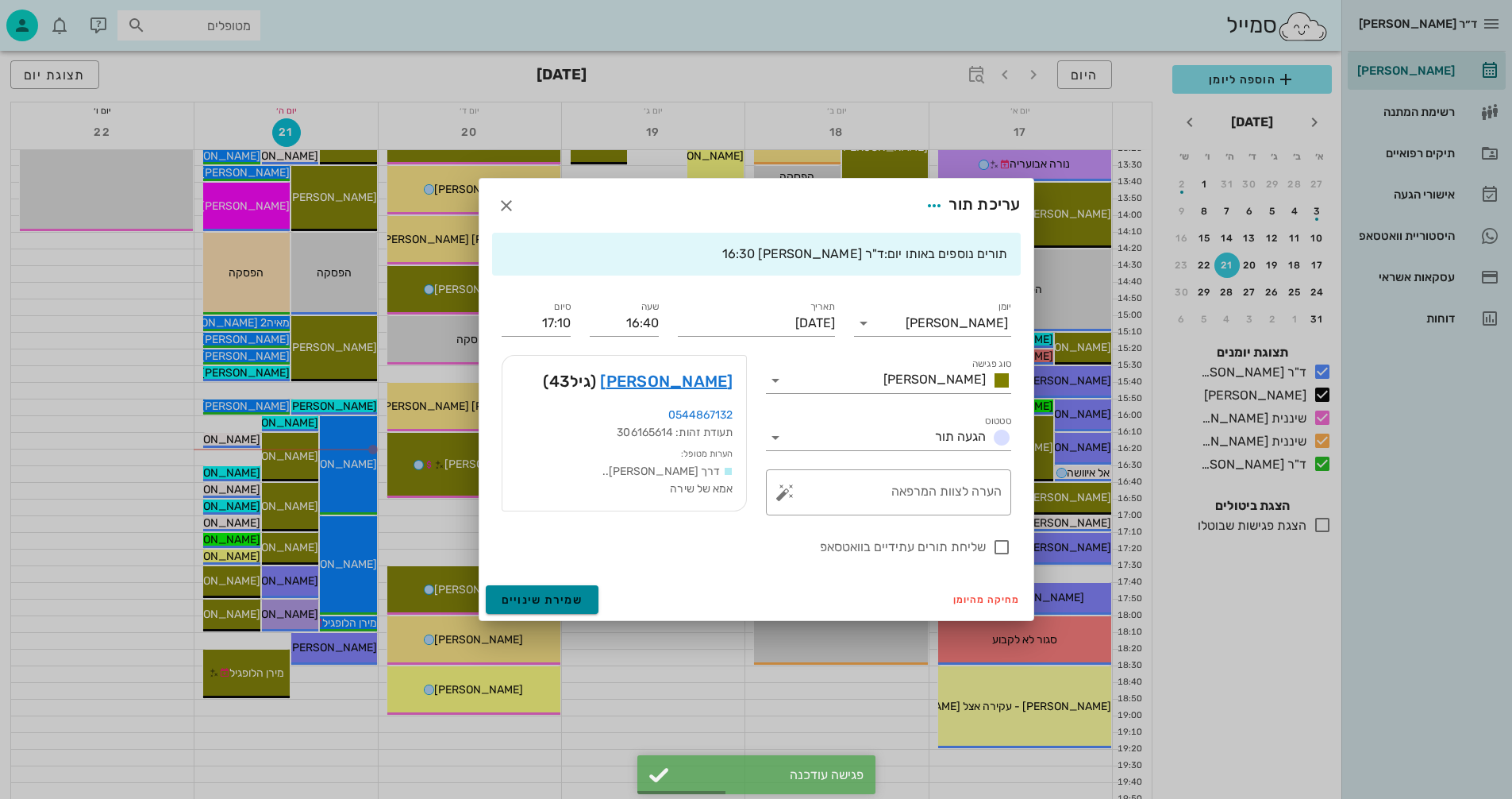
click at [528, 604] on span "שמירת שינויים" at bounding box center [542, 600] width 82 height 14
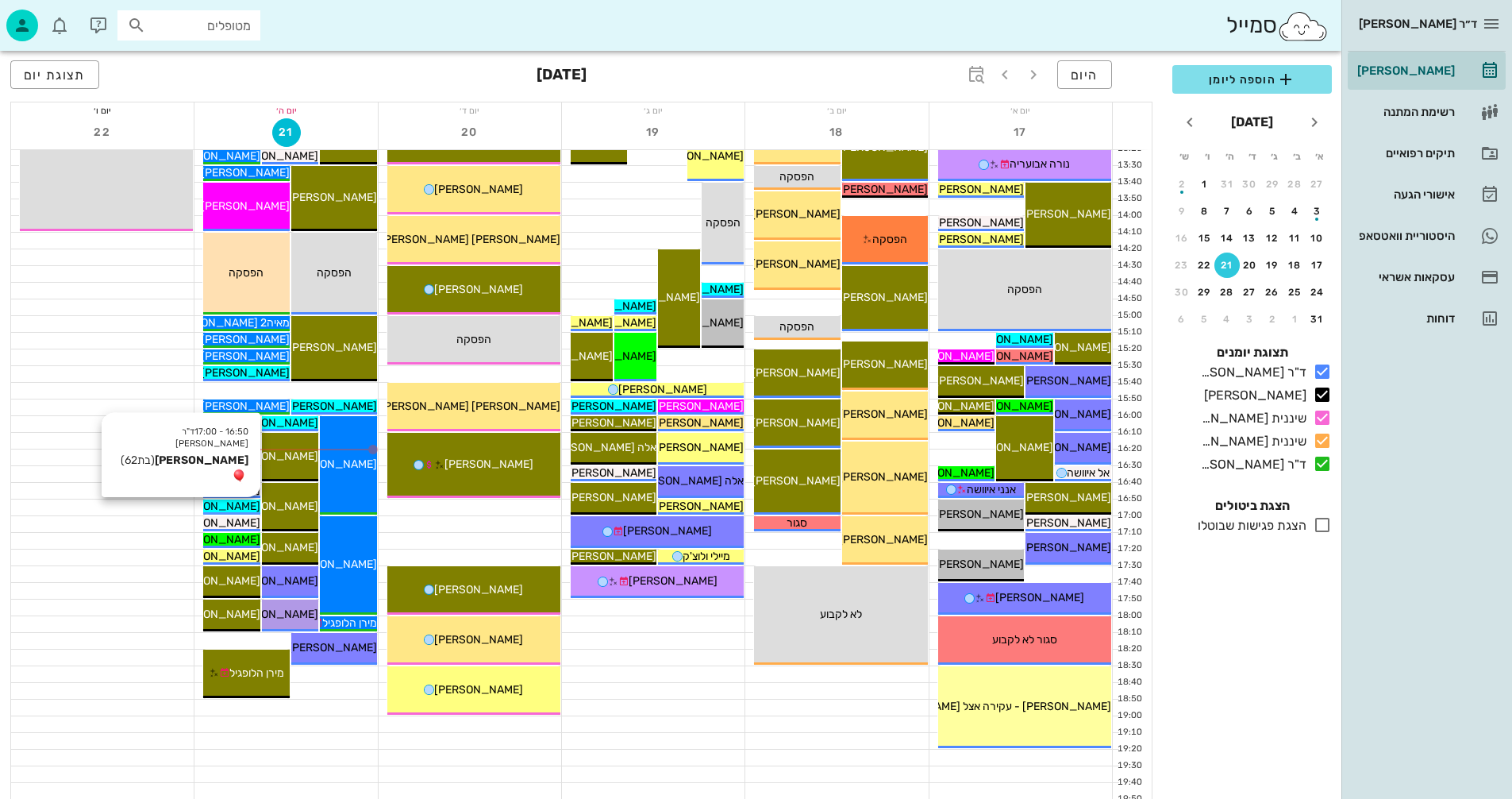
click at [242, 504] on span "[PERSON_NAME]" at bounding box center [216, 506] width 89 height 14
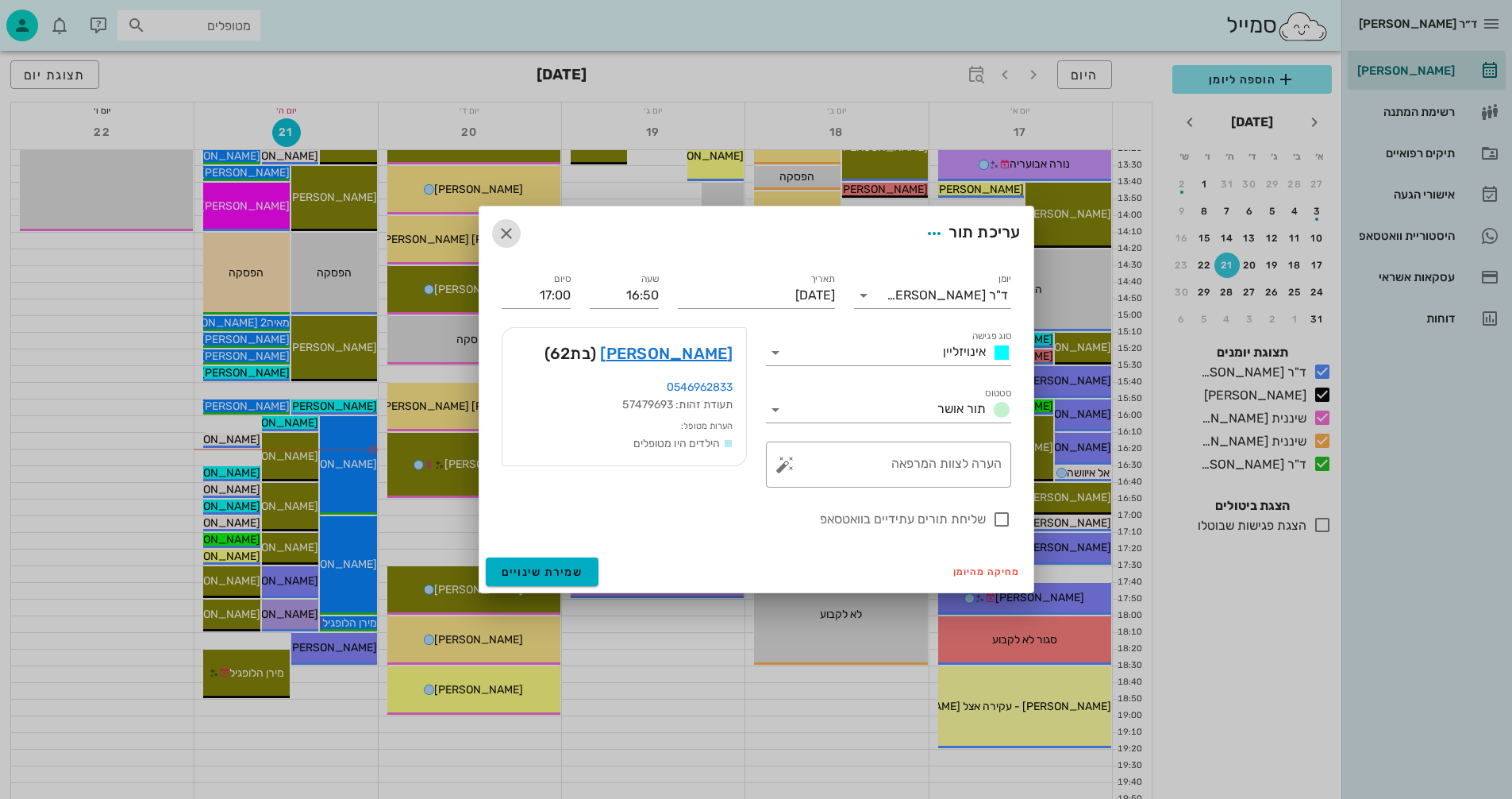
click at [503, 229] on icon "button" at bounding box center [506, 233] width 20 height 20
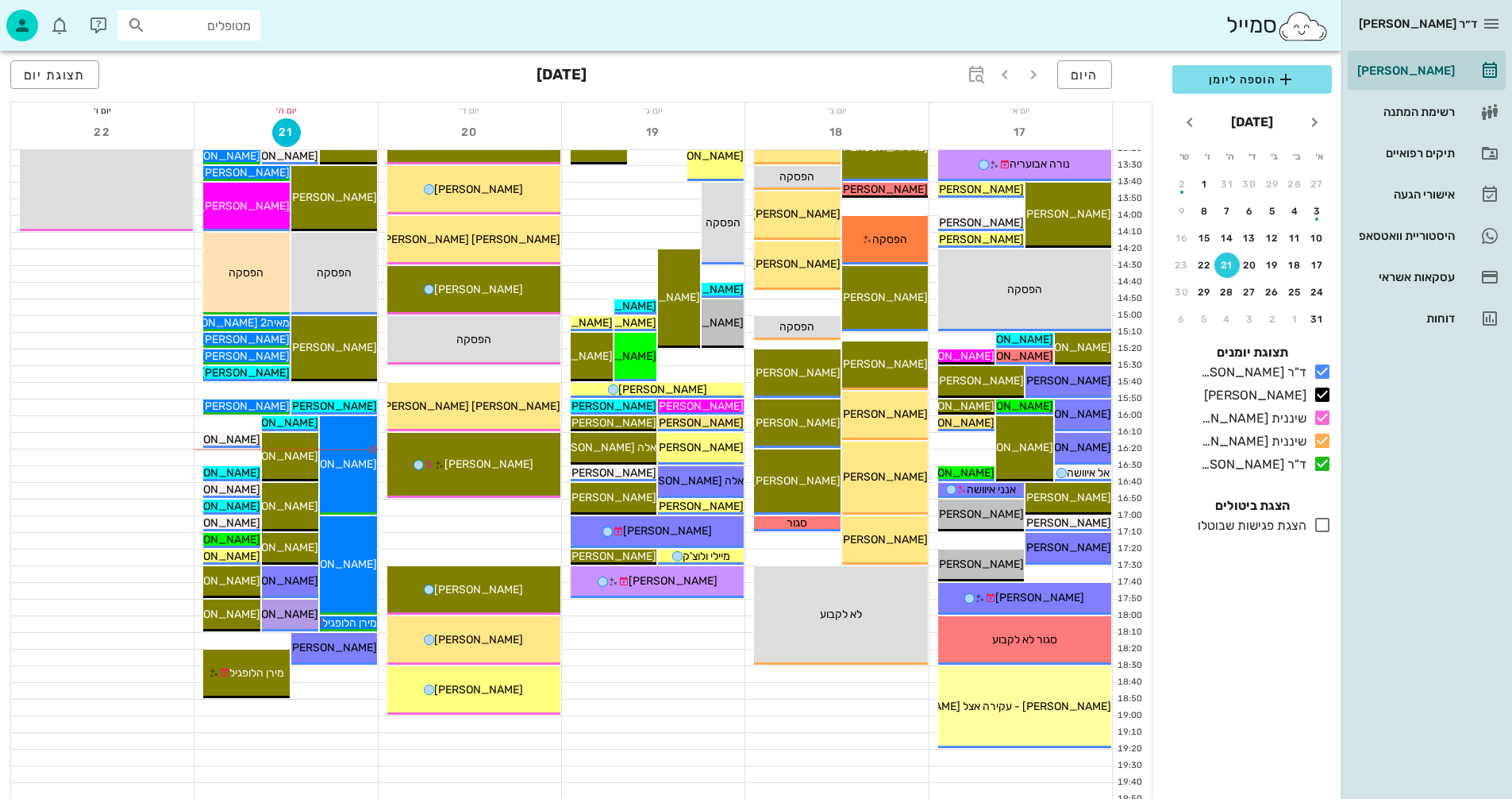
click at [654, 713] on div at bounding box center [653, 707] width 183 height 16
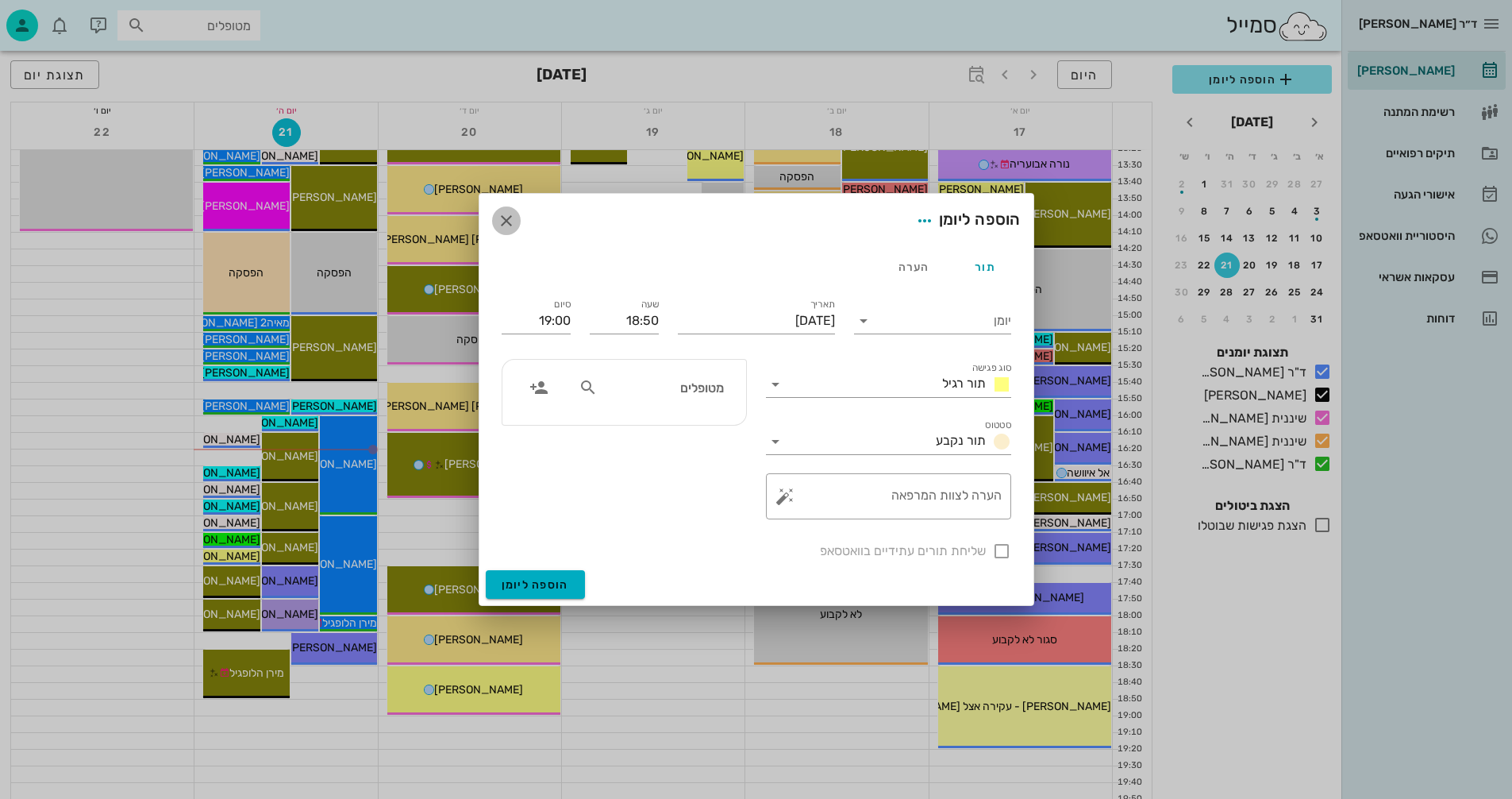
click at [502, 219] on icon "button" at bounding box center [506, 220] width 20 height 20
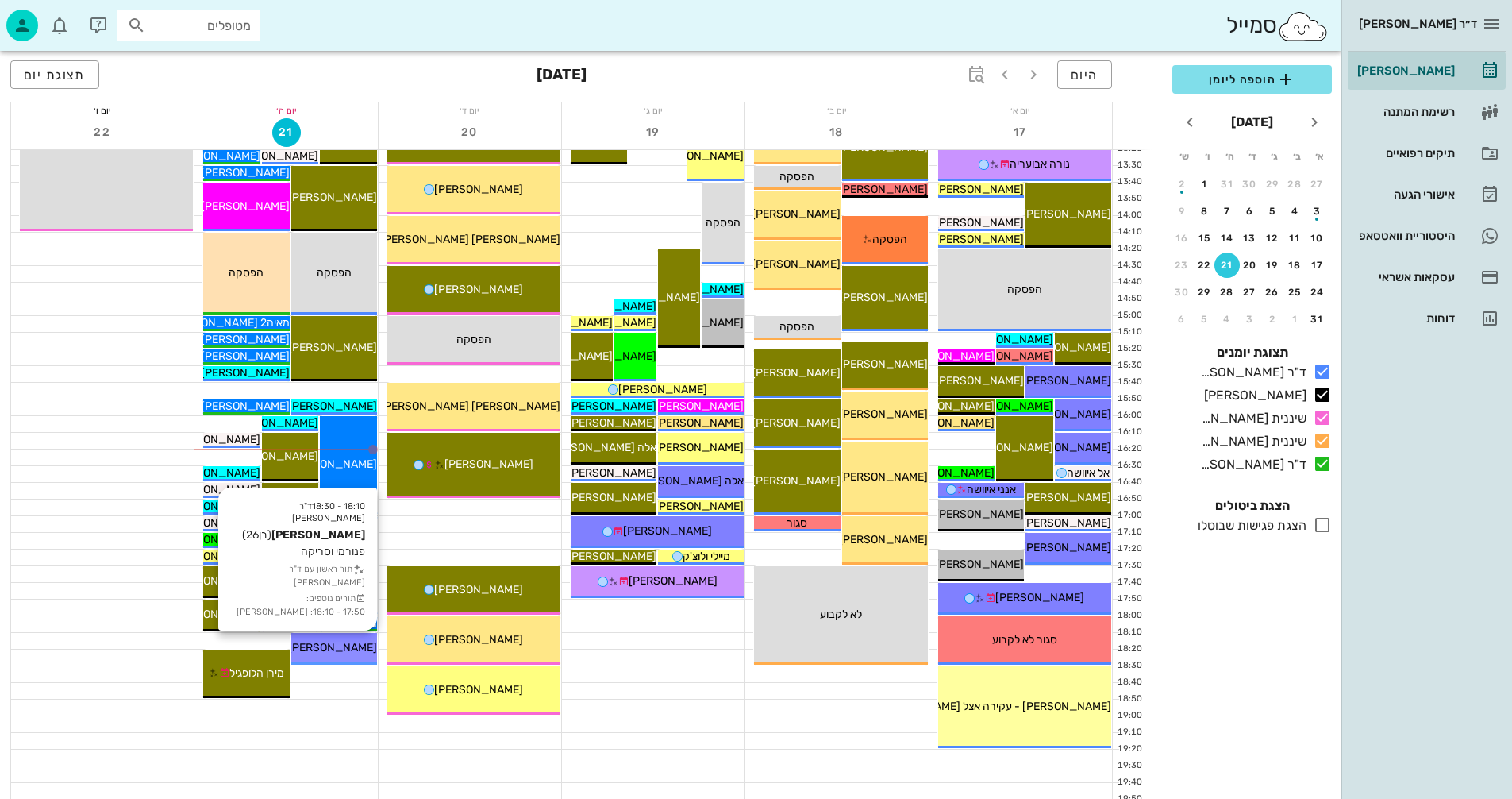
click at [342, 648] on span "[PERSON_NAME]" at bounding box center [332, 648] width 89 height 14
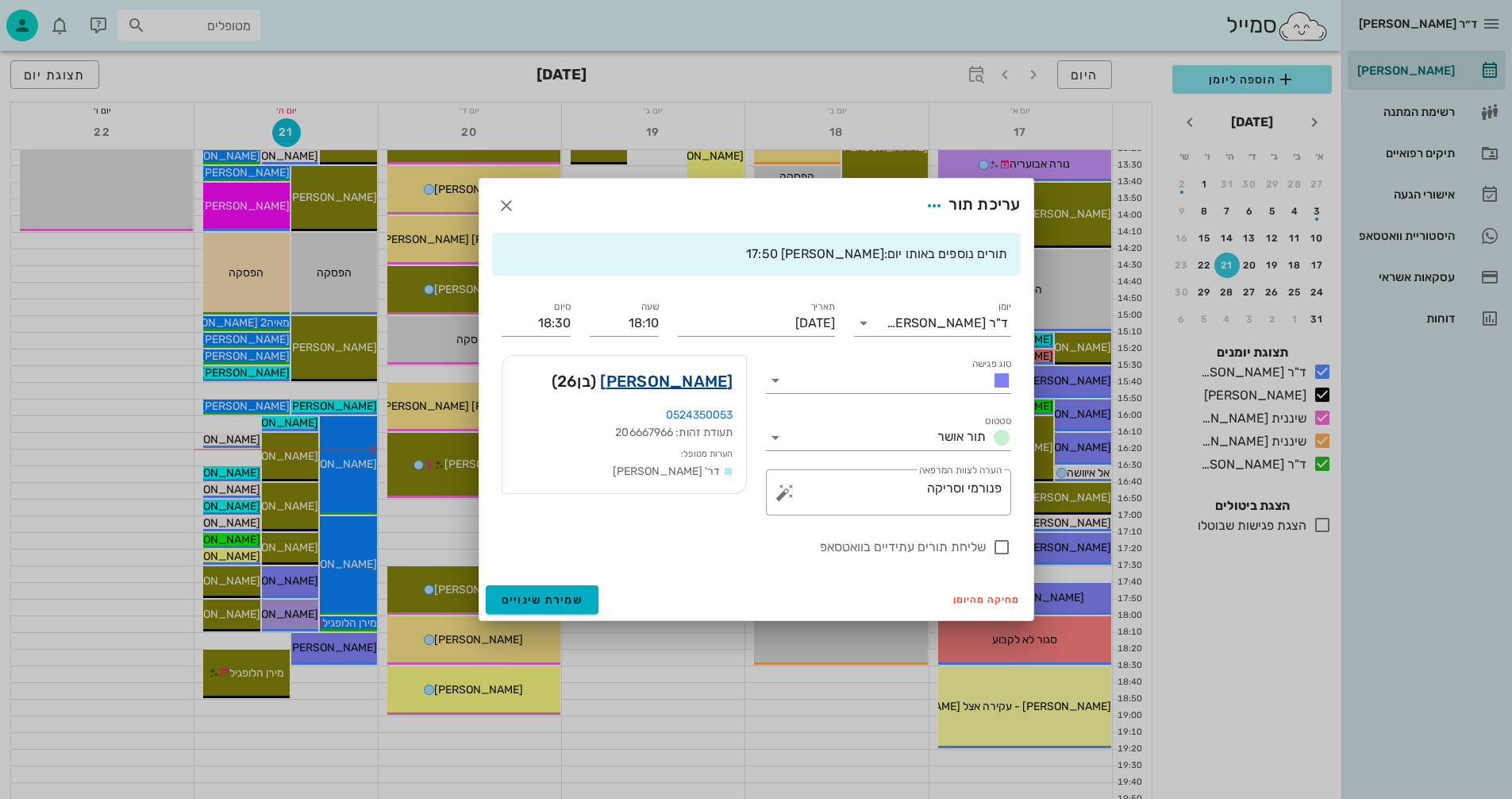
click at [677, 377] on link "[PERSON_NAME]" at bounding box center [666, 381] width 133 height 25
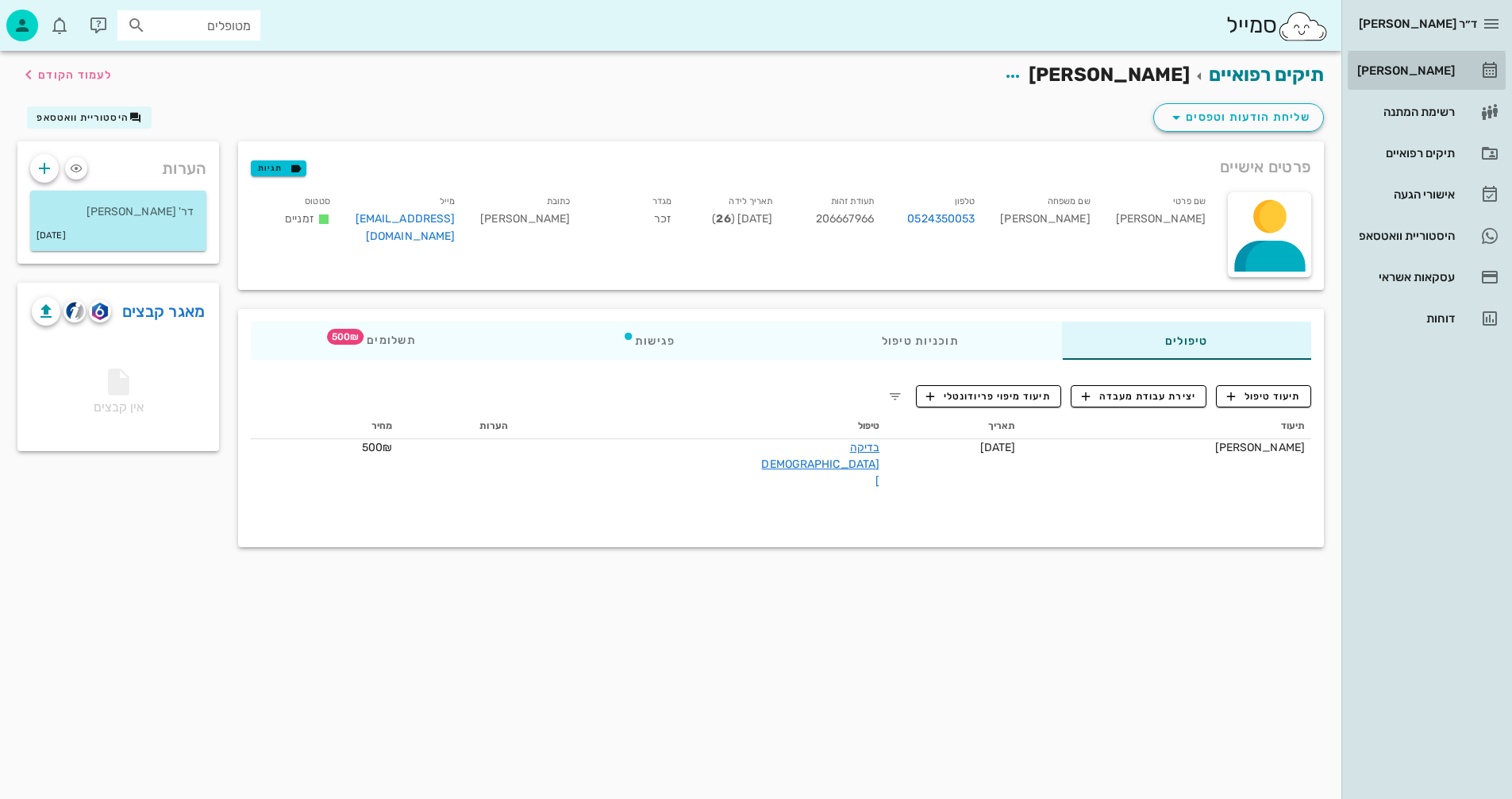
click at [1425, 69] on div "[PERSON_NAME]" at bounding box center [1404, 71] width 101 height 13
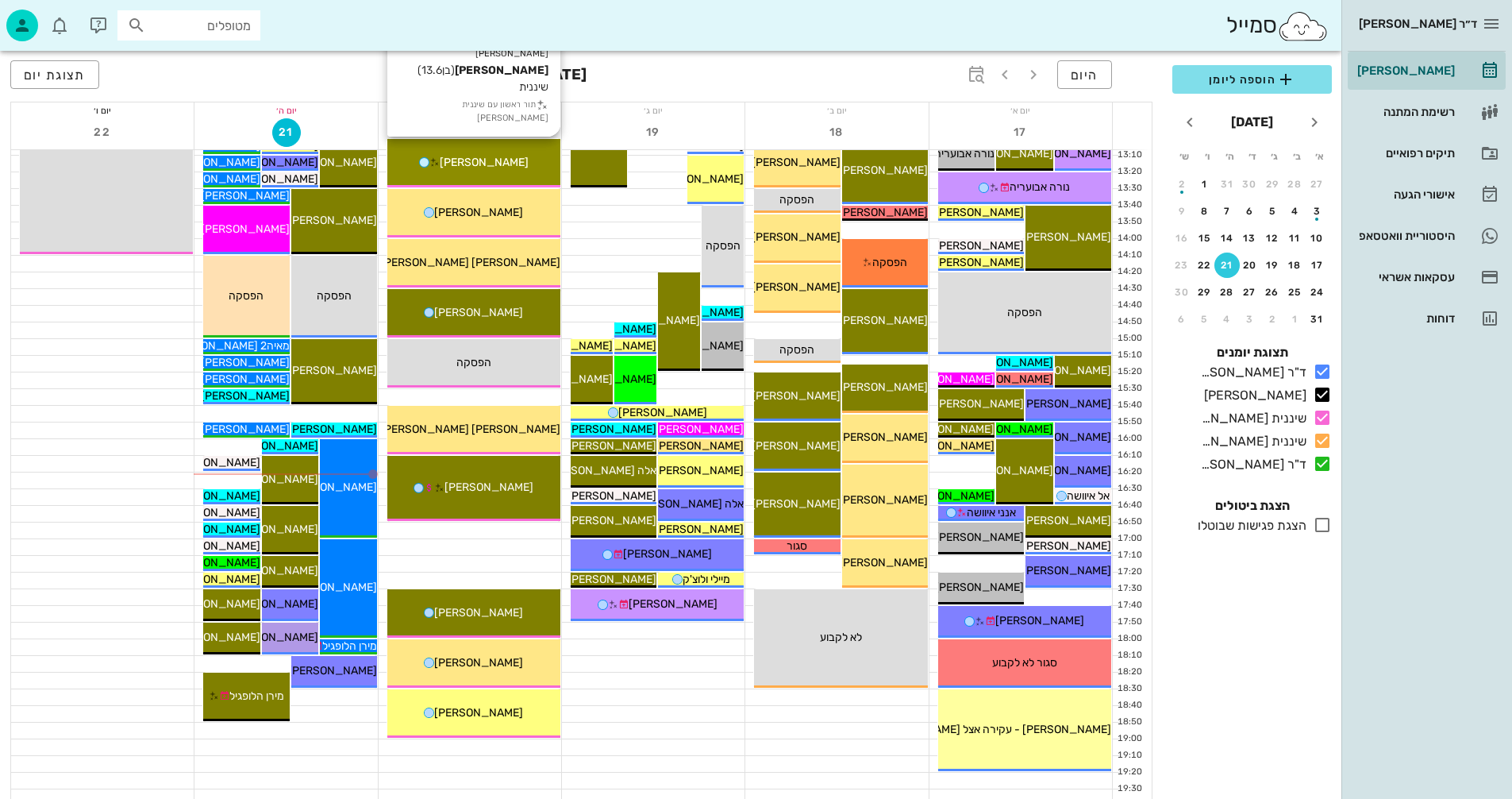
scroll to position [753, 0]
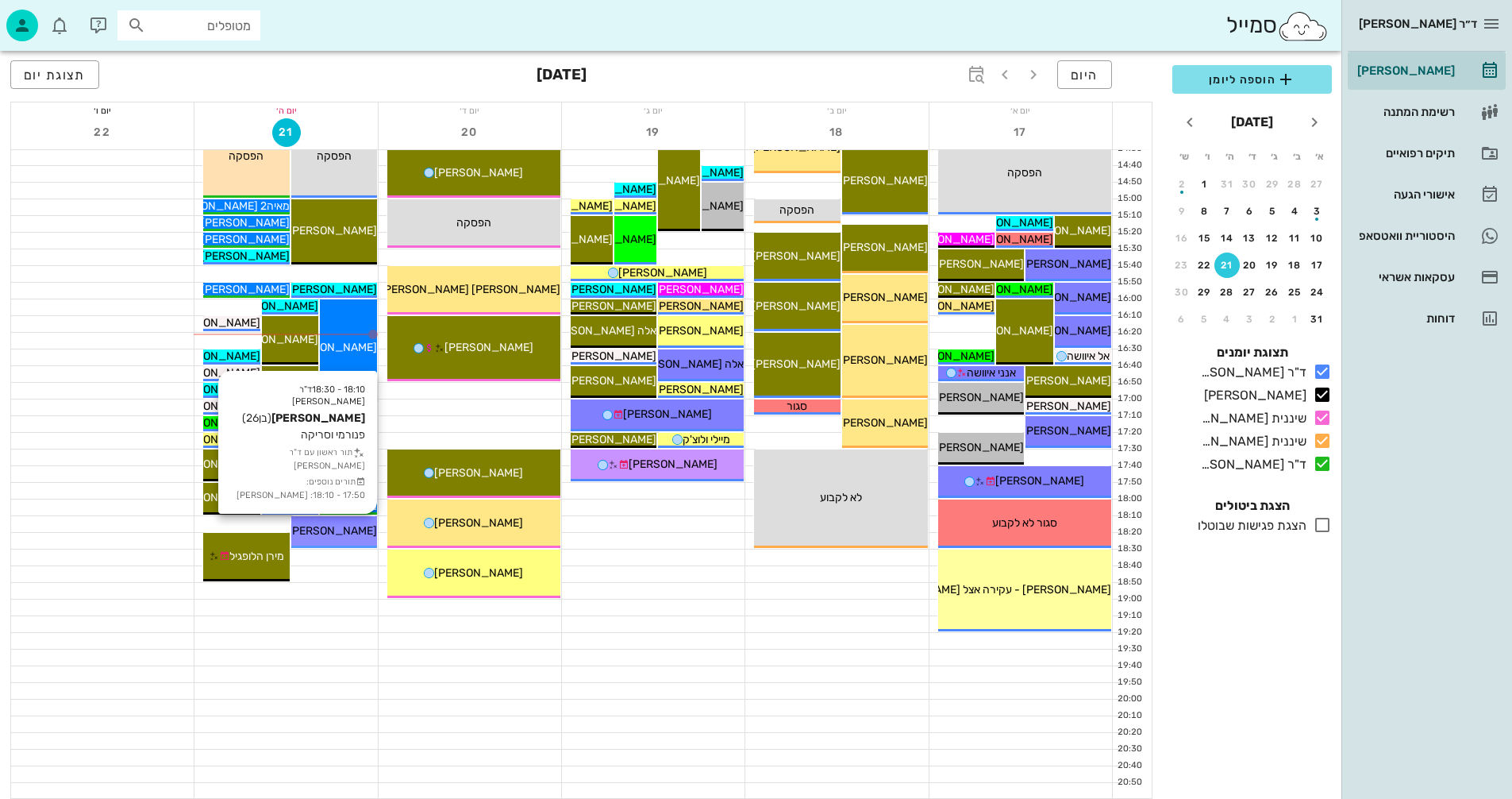
click at [344, 531] on span "[PERSON_NAME]" at bounding box center [332, 530] width 89 height 14
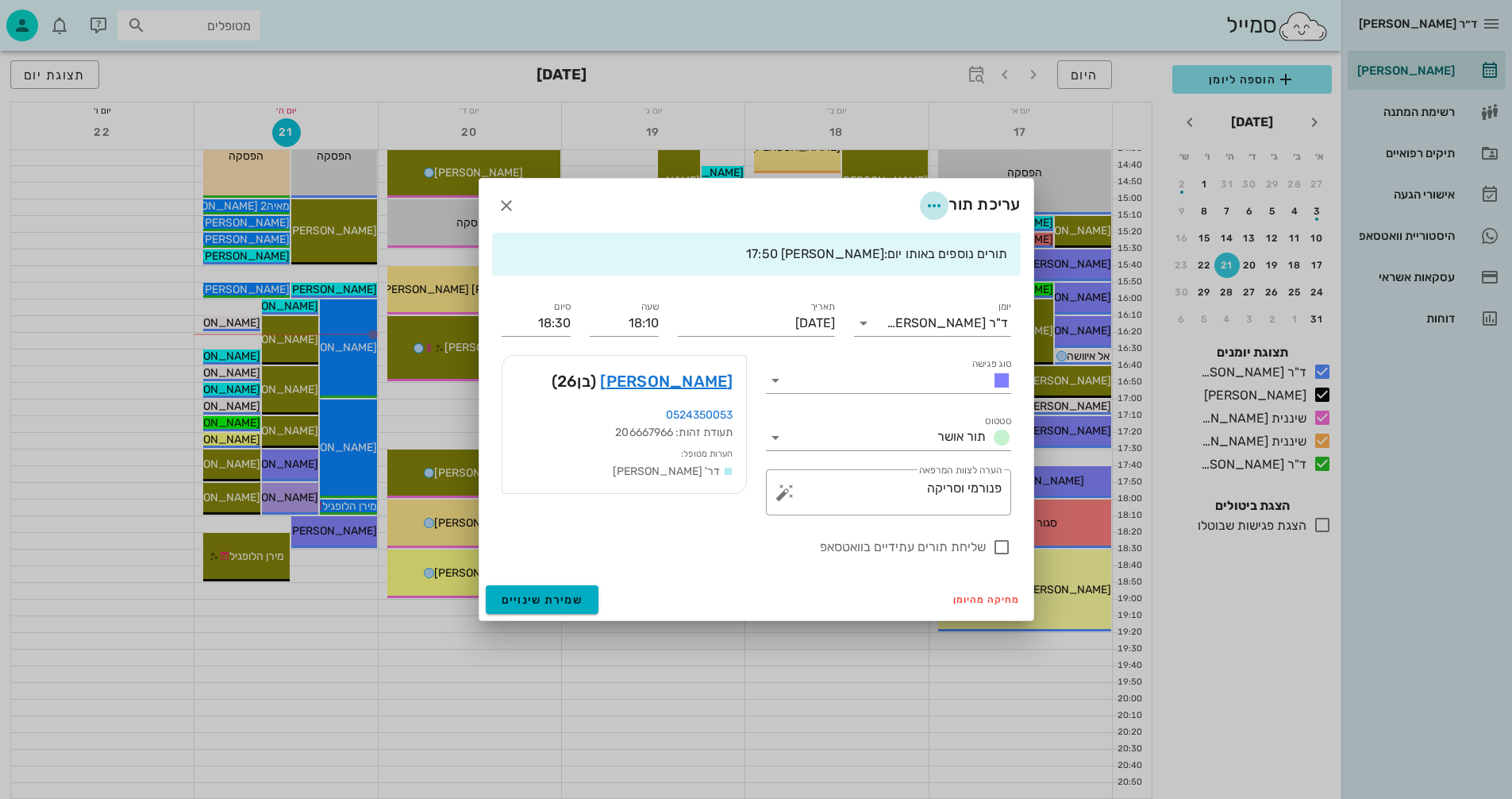
click at [932, 205] on icon "button" at bounding box center [934, 205] width 20 height 20
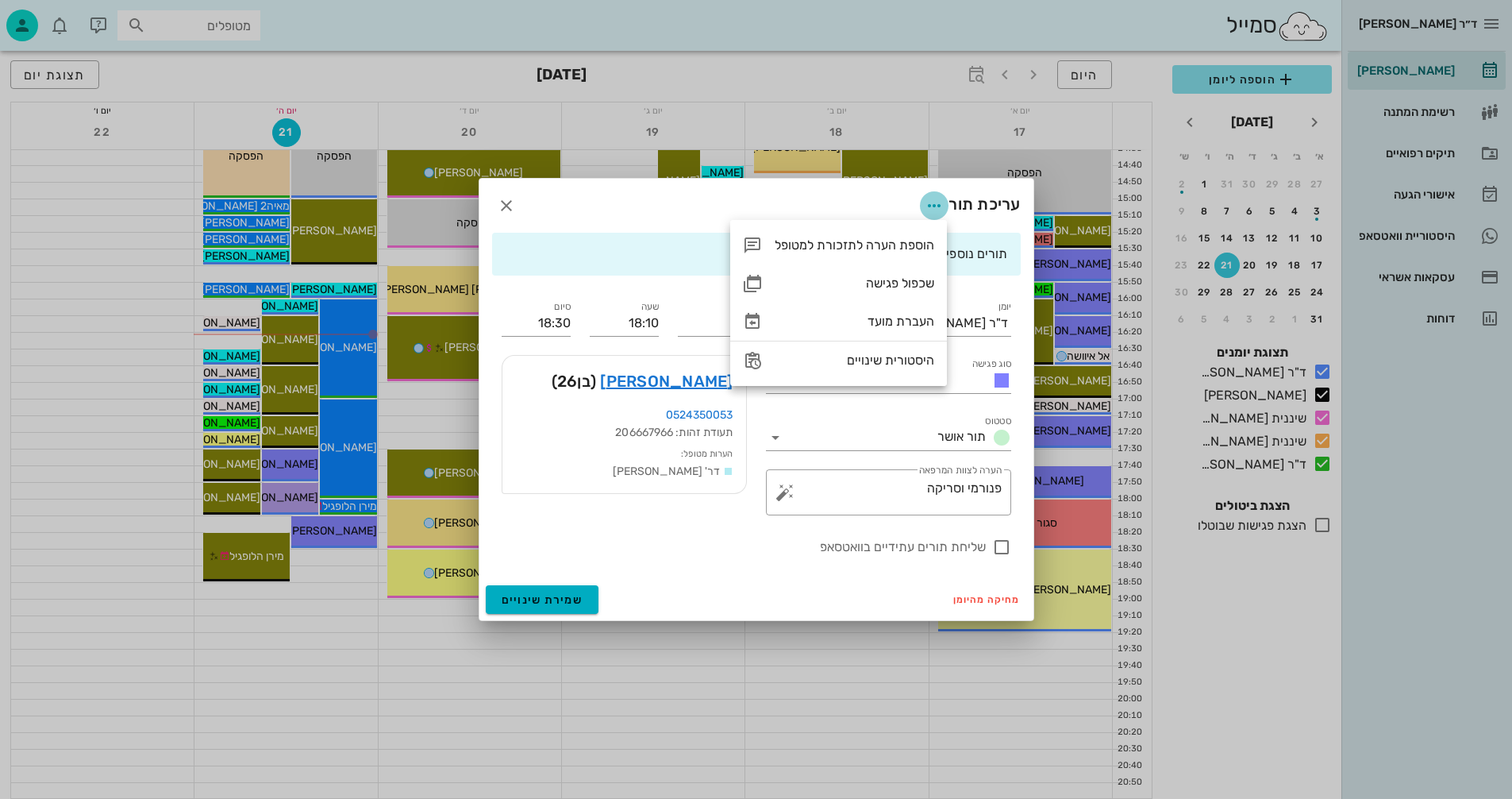
click at [932, 205] on icon "button" at bounding box center [934, 205] width 20 height 20
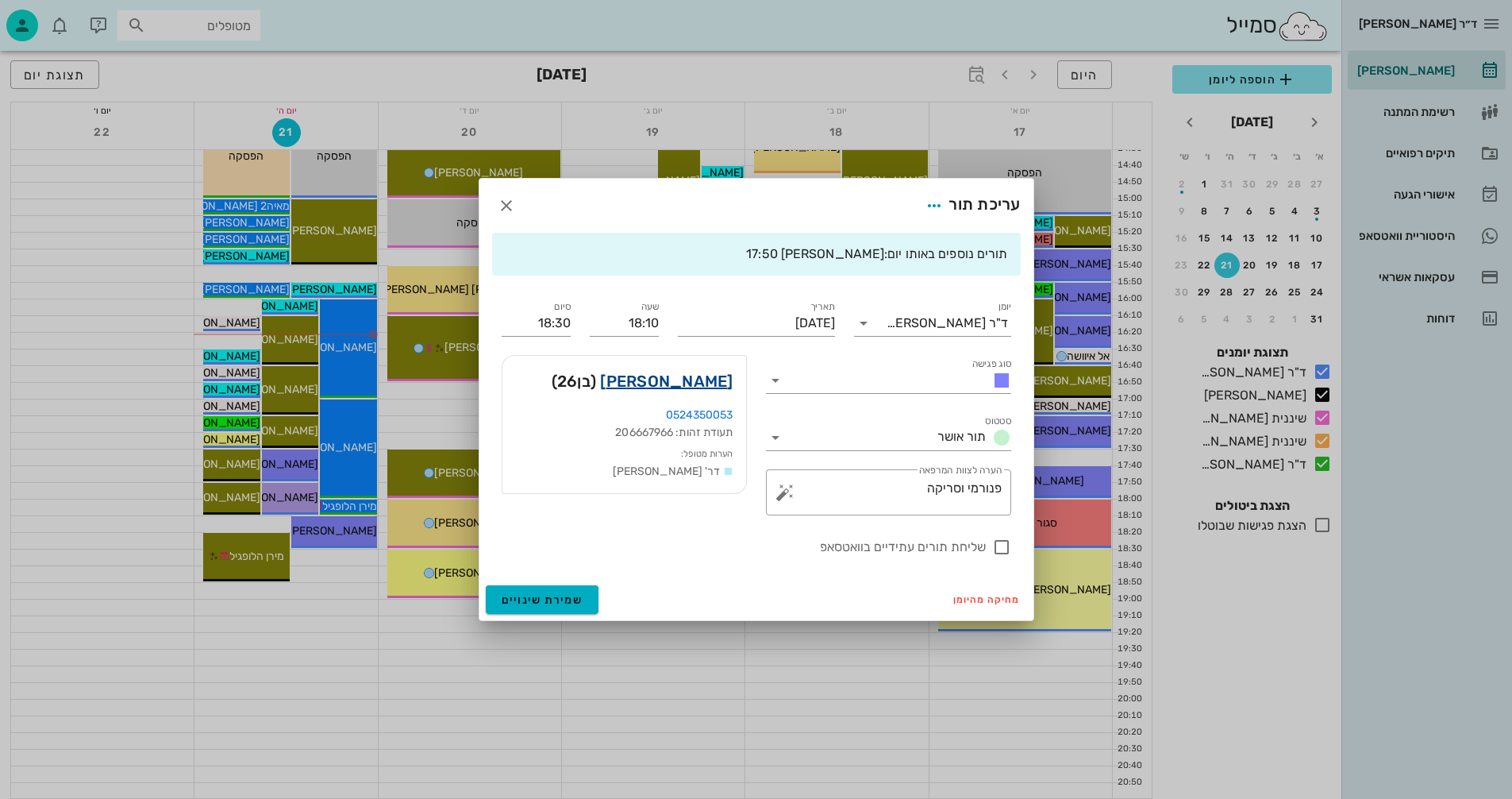
click at [706, 383] on link "[PERSON_NAME]" at bounding box center [666, 381] width 133 height 25
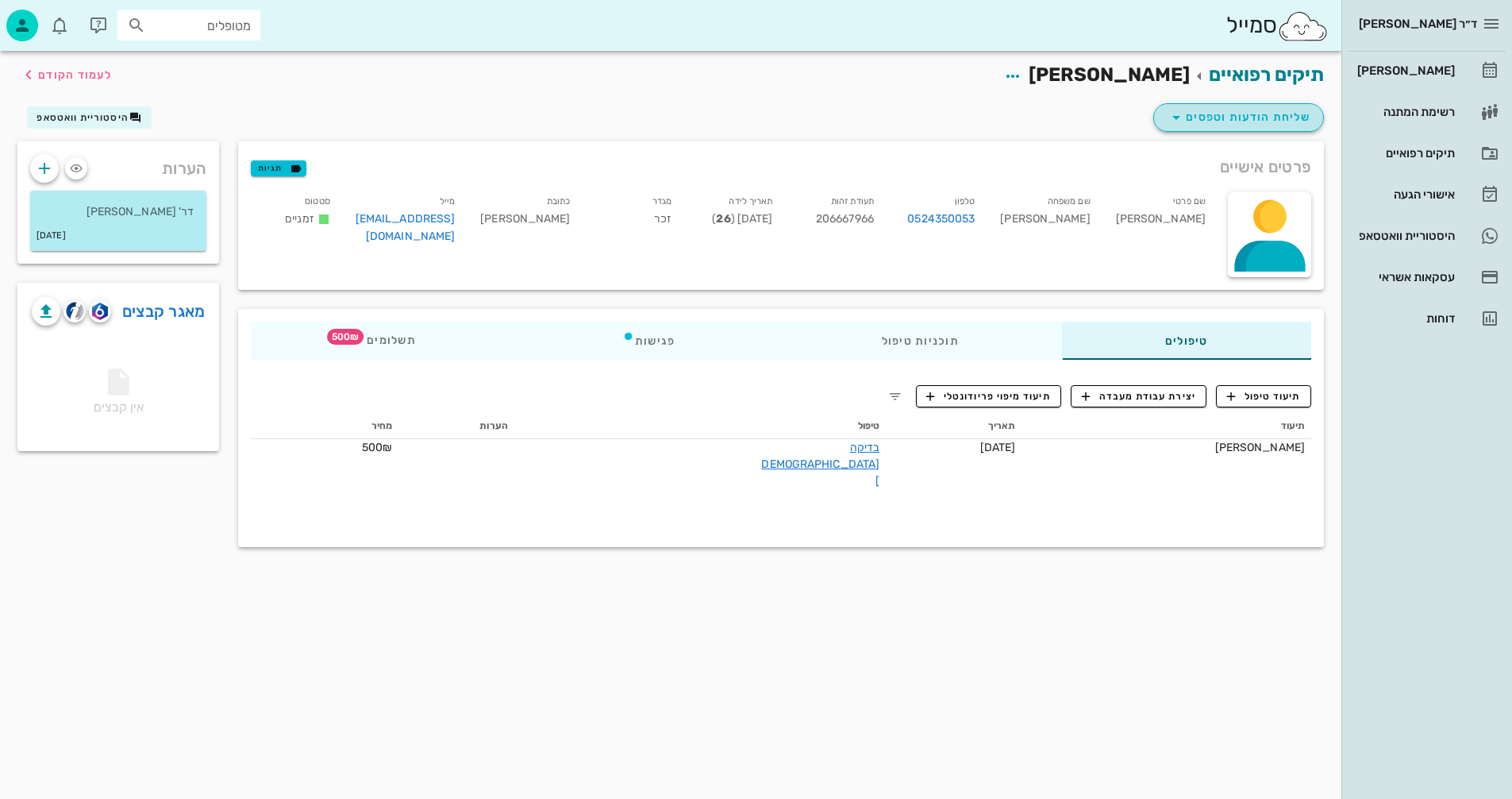
click at [1200, 123] on span "שליחת הודעות וטפסים" at bounding box center [1239, 117] width 144 height 20
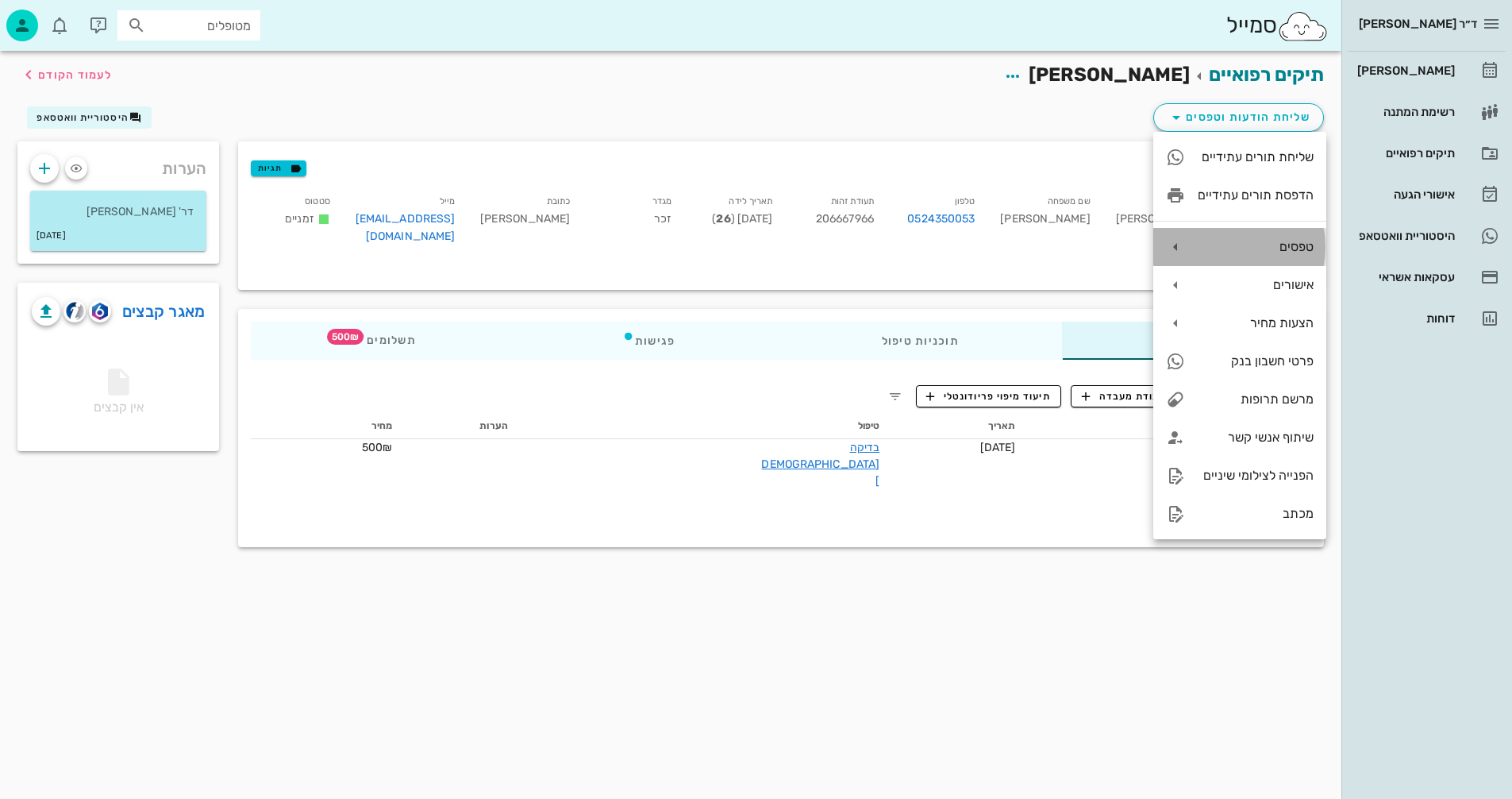
click at [1275, 249] on div "טפסים" at bounding box center [1256, 246] width 116 height 15
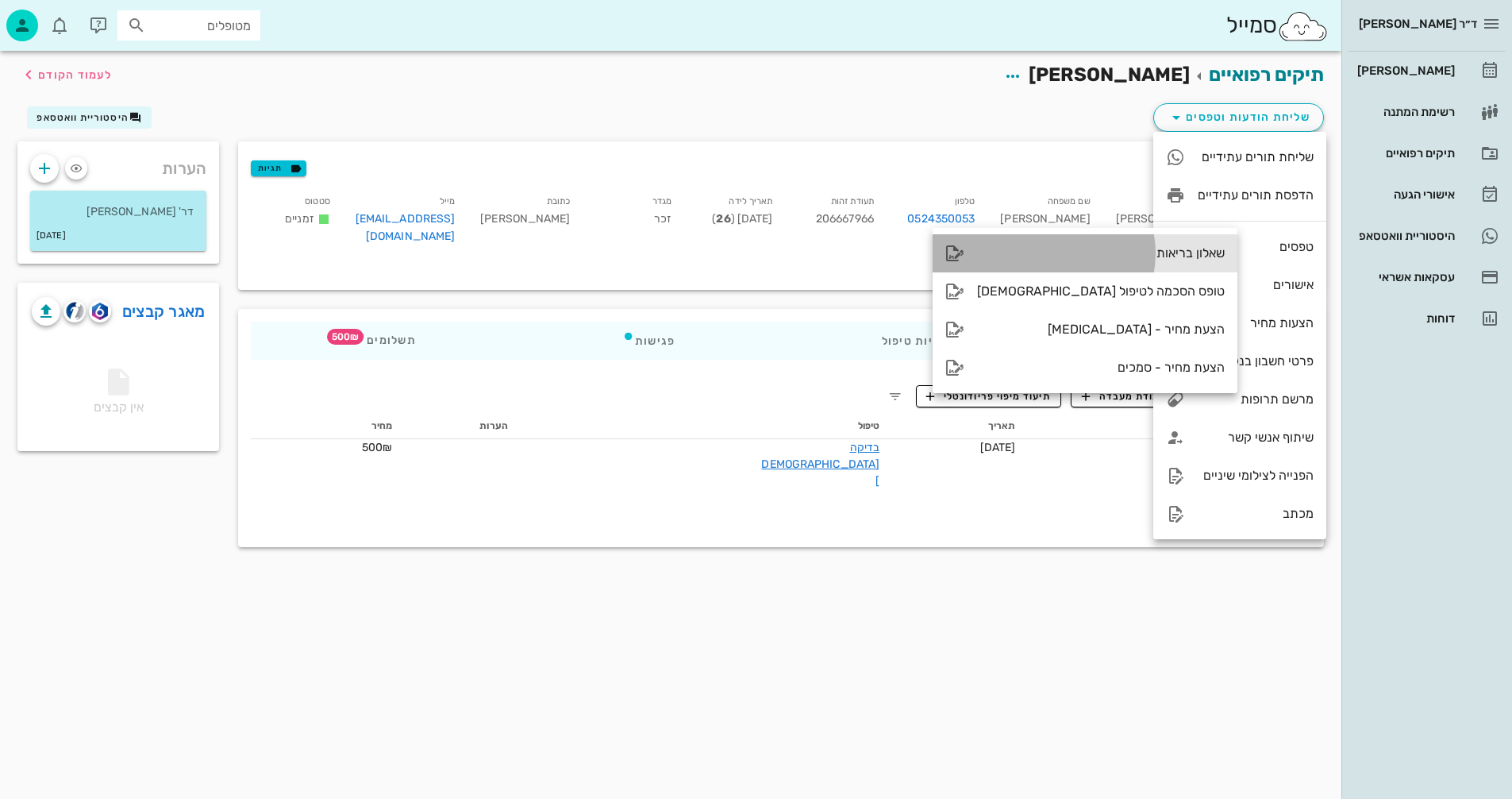
click at [1100, 249] on div "שאלון בריאות" at bounding box center [1101, 253] width 248 height 15
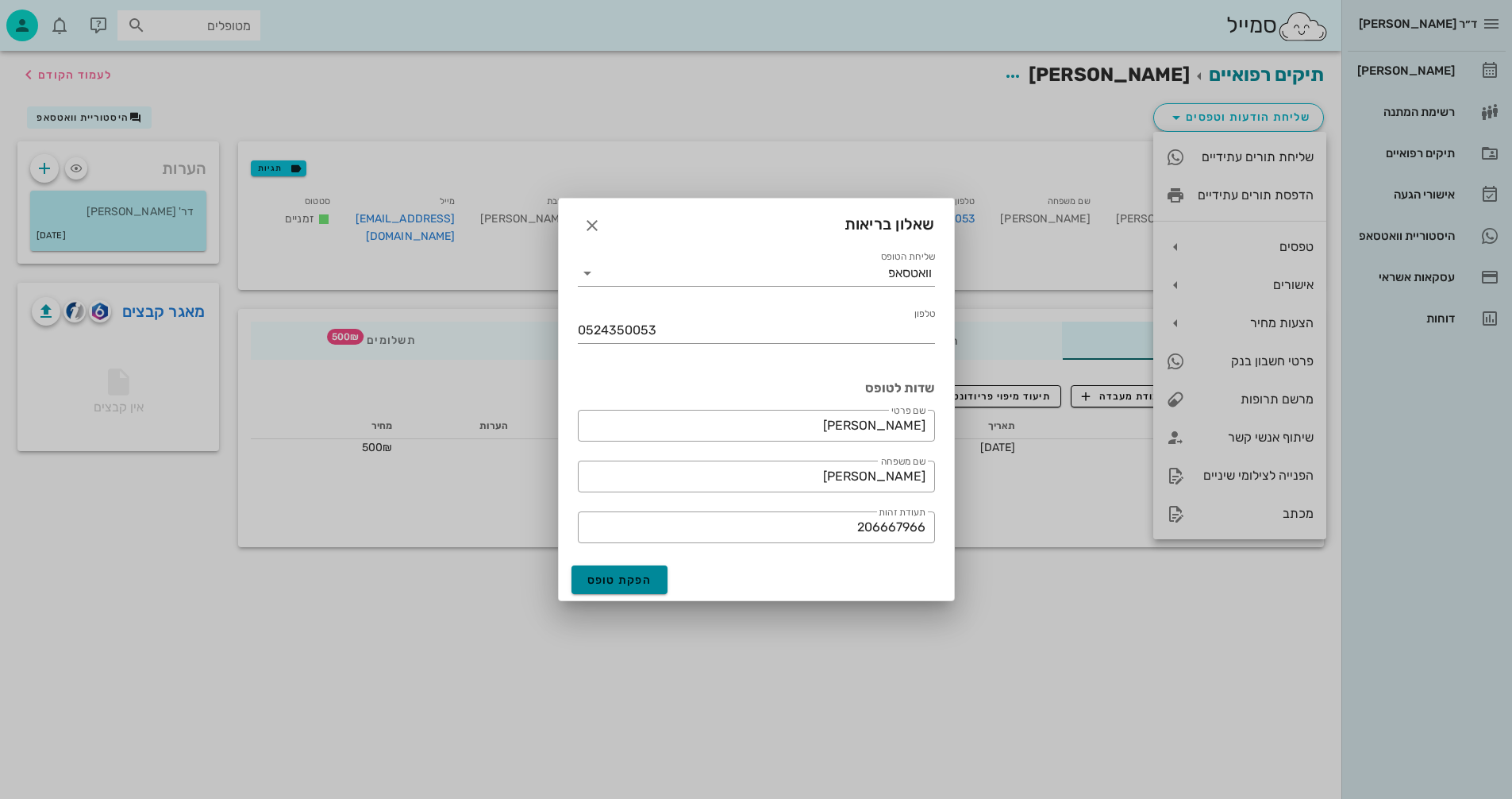
click at [605, 575] on span "הפקת טופס" at bounding box center [620, 580] width 65 height 14
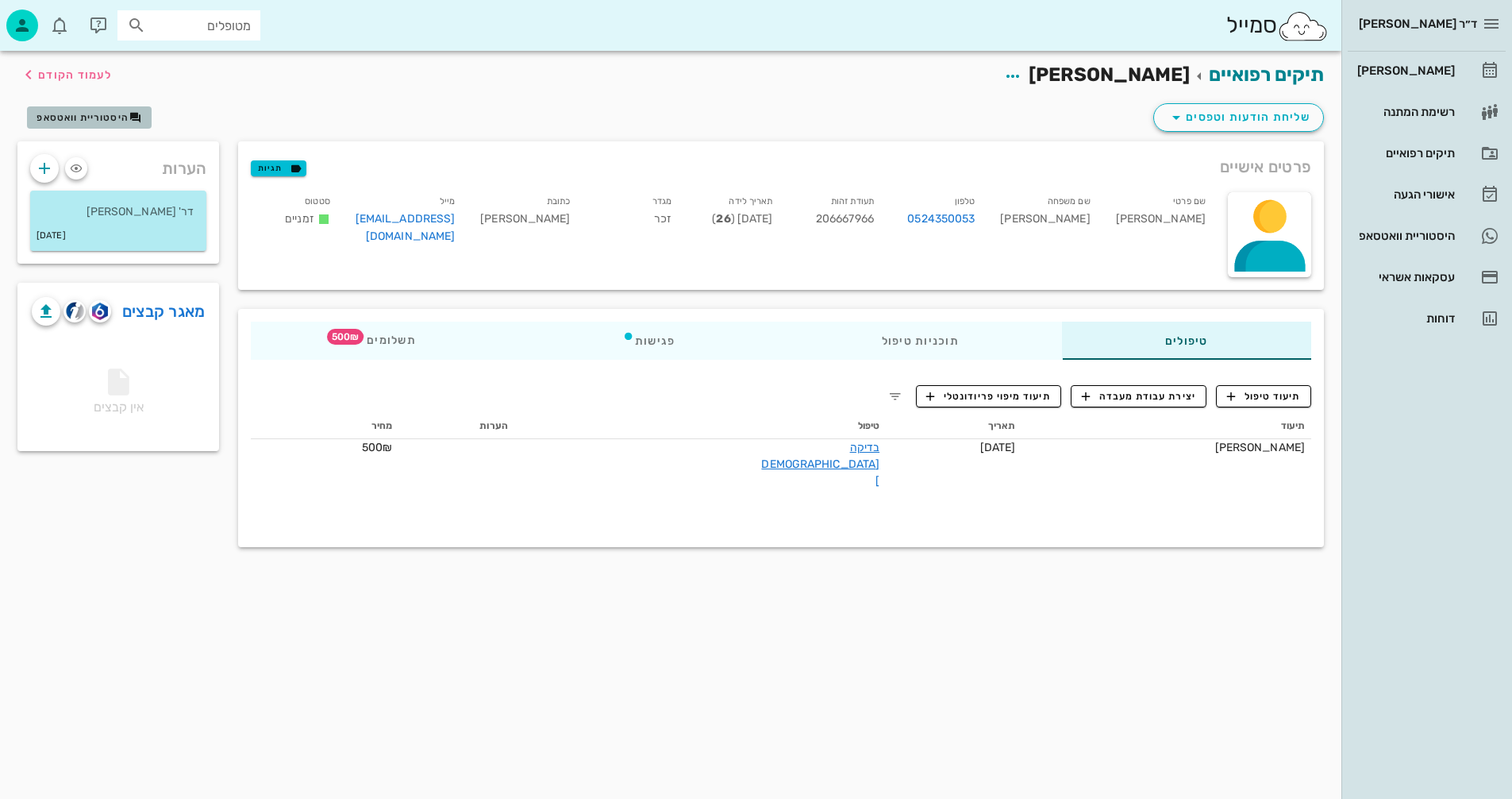
click at [101, 116] on span "היסטוריית וואטסאפ" at bounding box center [82, 118] width 92 height 11
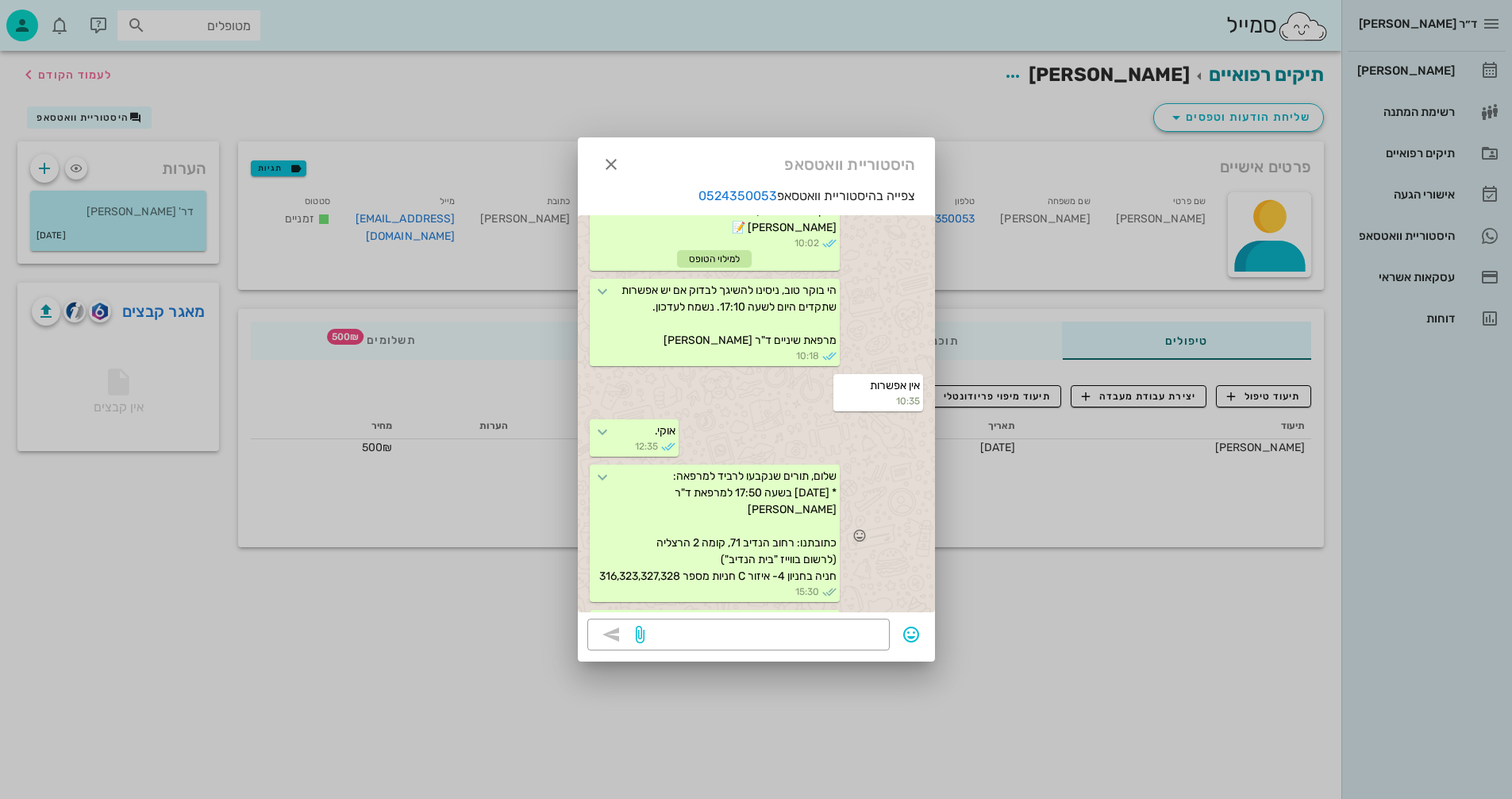
scroll to position [871, 0]
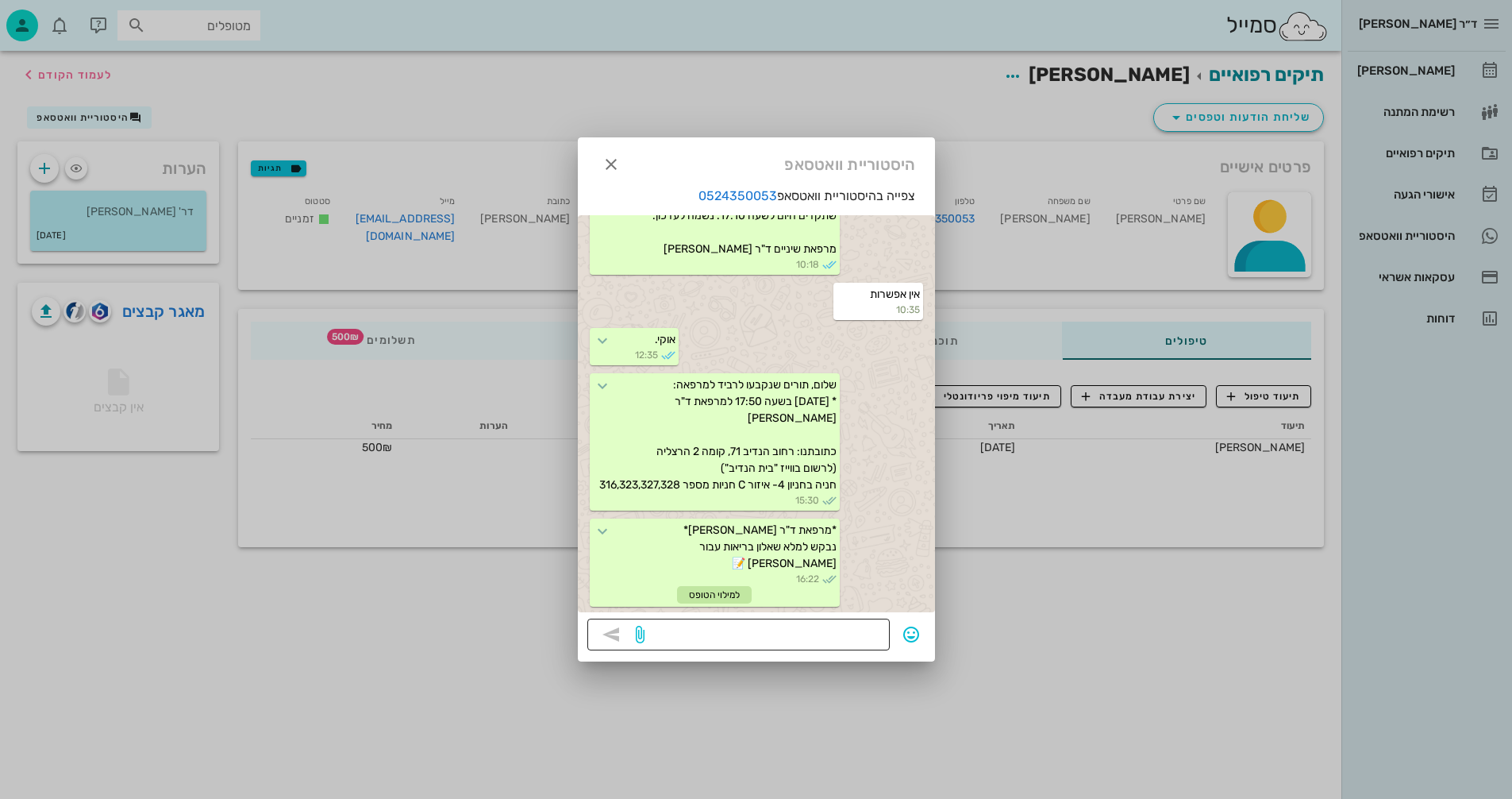
click at [807, 632] on textarea at bounding box center [764, 635] width 232 height 25
type textarea "לשלוח חזרה לפני ההגעה בבקשה"
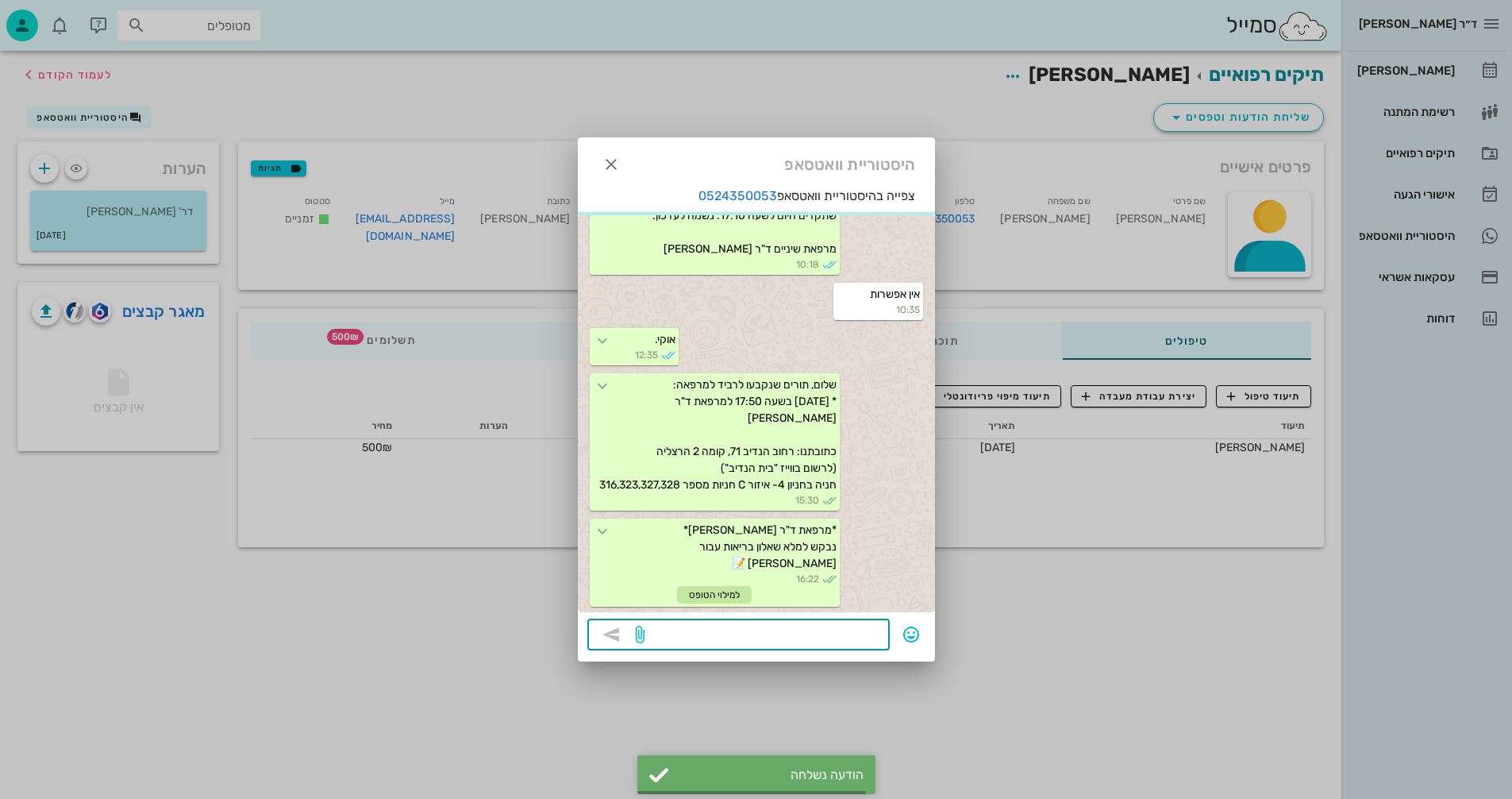
scroll to position [916, 0]
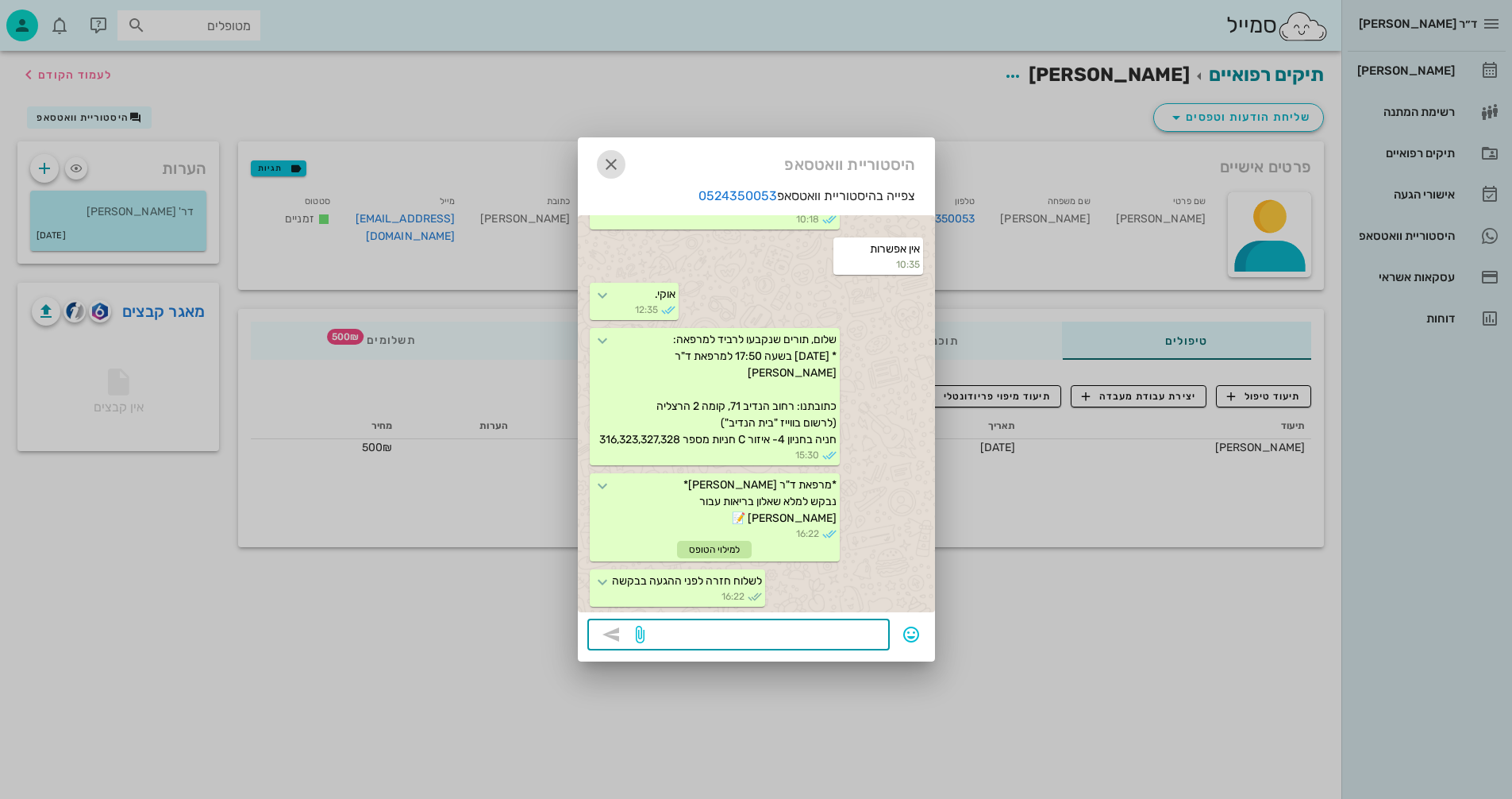
click at [613, 162] on icon "button" at bounding box center [611, 164] width 20 height 20
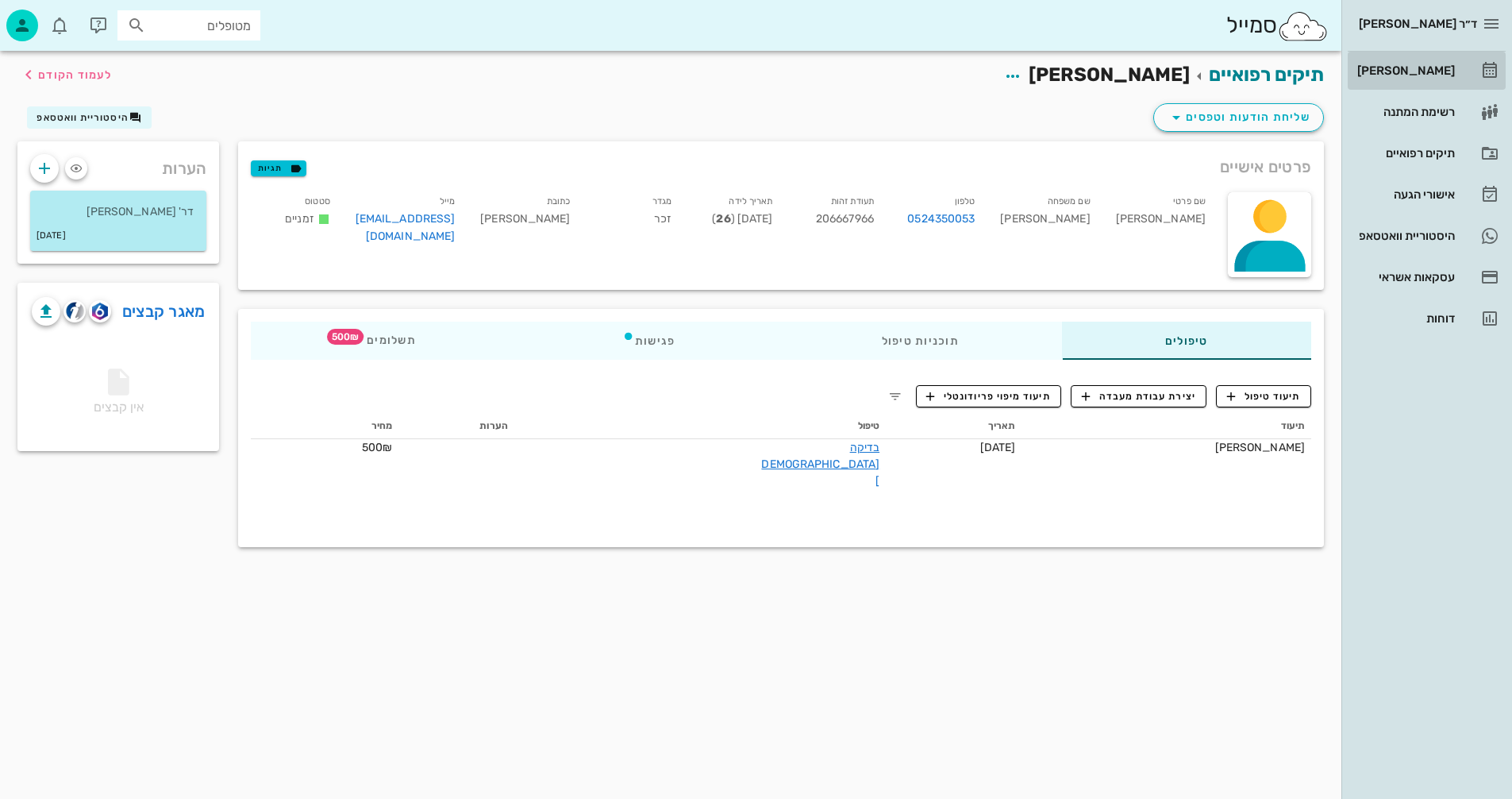
click at [1409, 72] on div "[PERSON_NAME]" at bounding box center [1404, 71] width 101 height 13
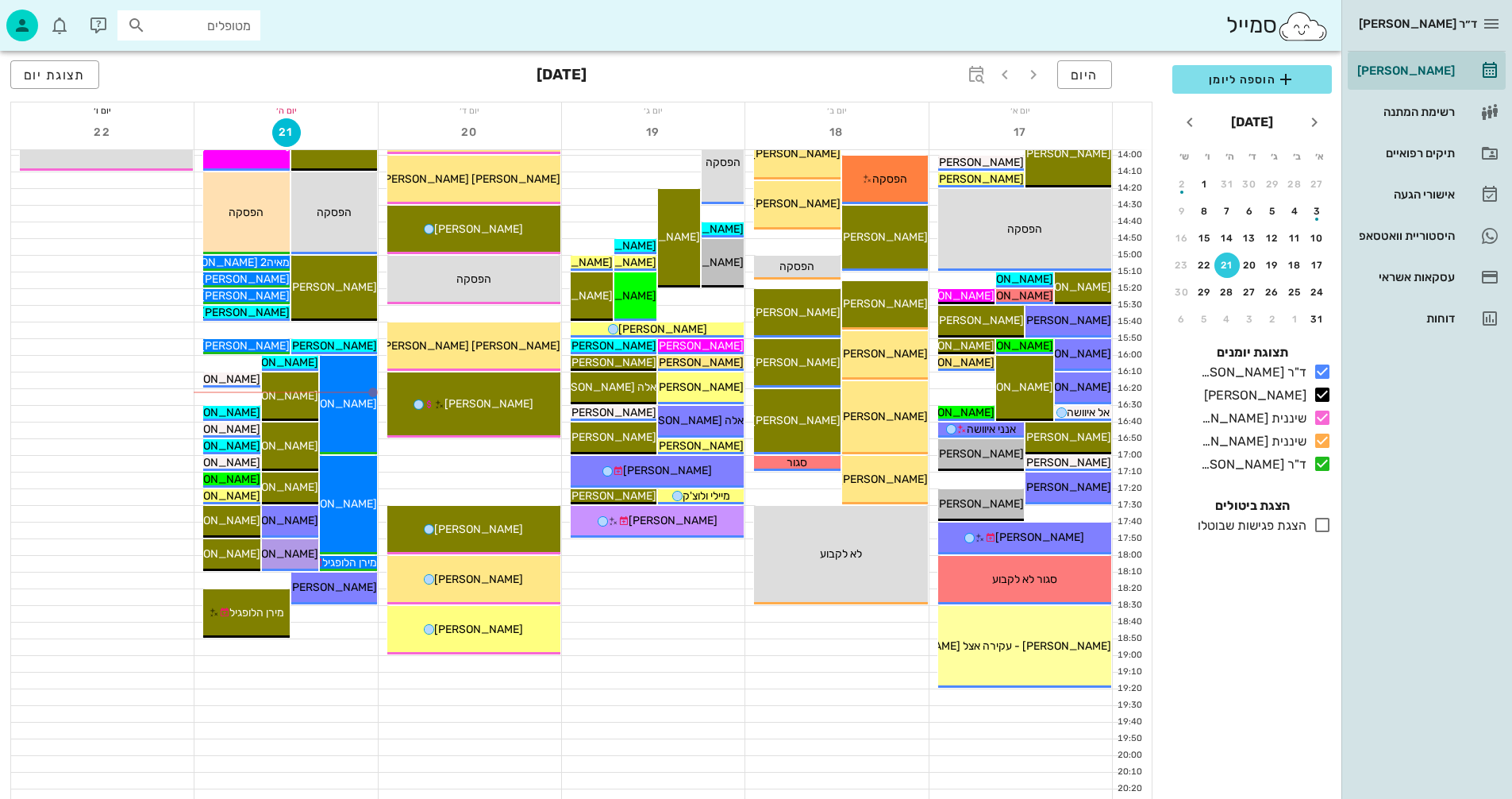
scroll to position [714, 0]
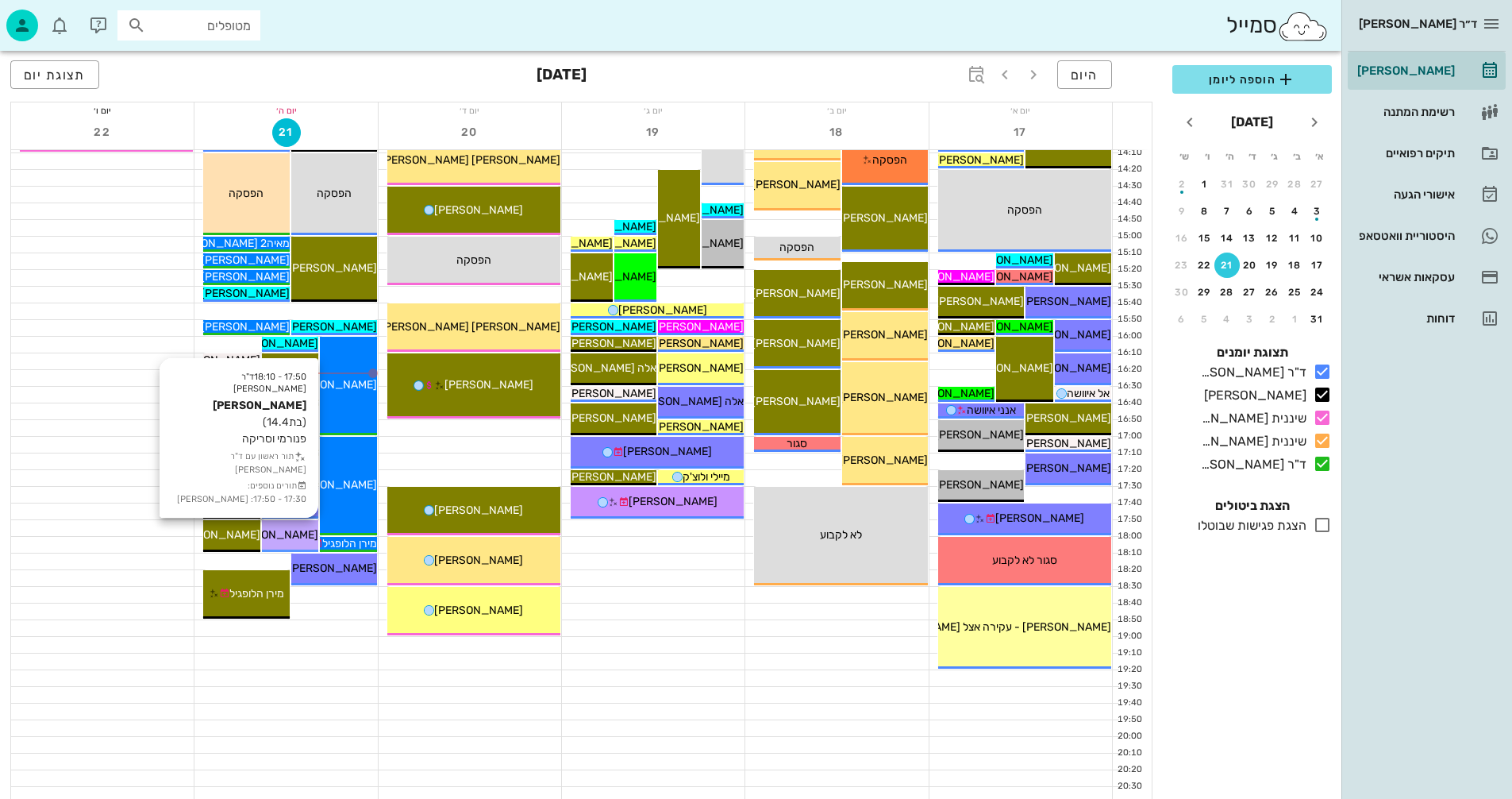
click at [277, 533] on span "[PERSON_NAME]" at bounding box center [274, 534] width 89 height 14
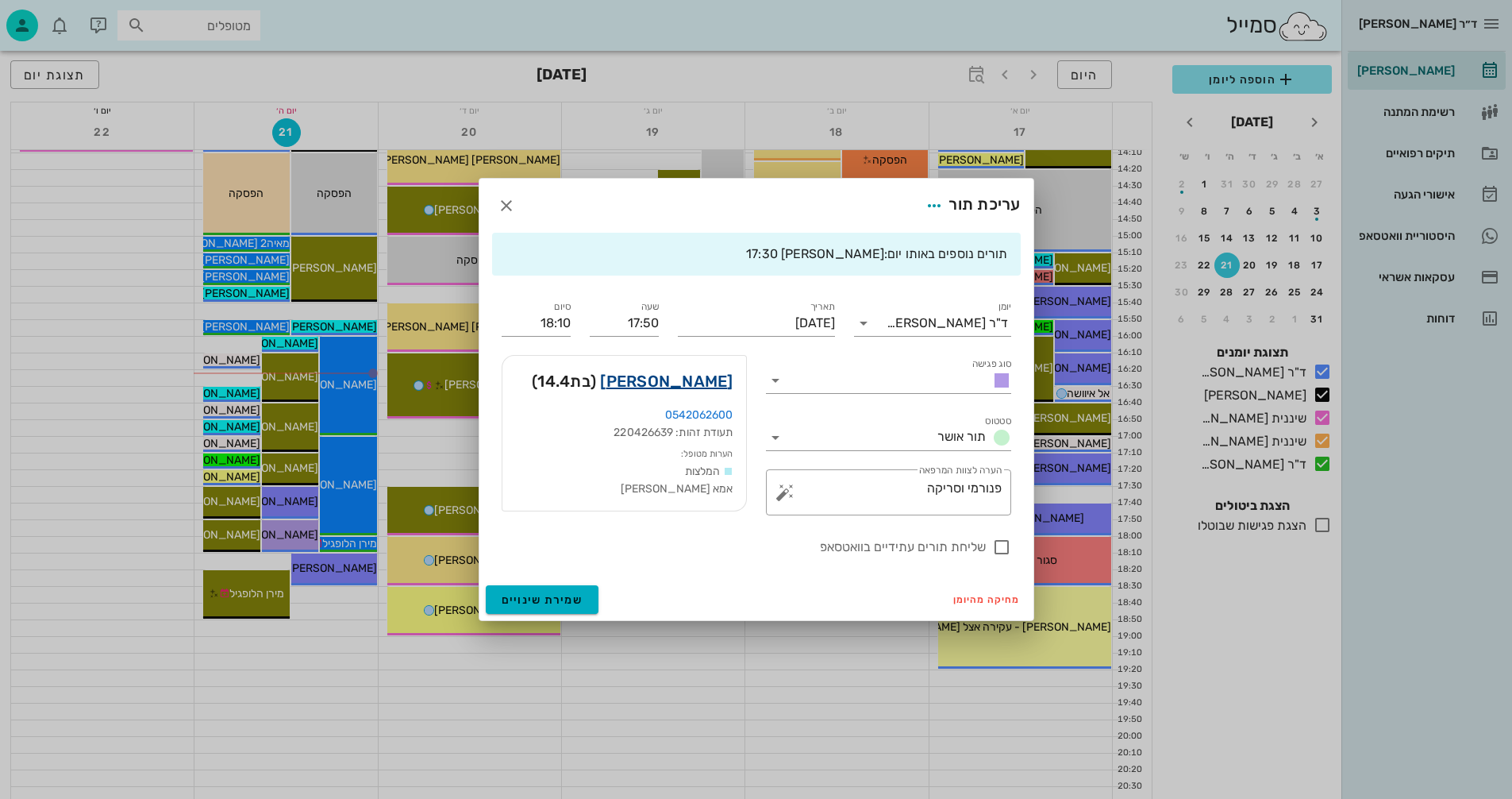
click at [678, 380] on link "תמר קוארטלר" at bounding box center [666, 381] width 133 height 25
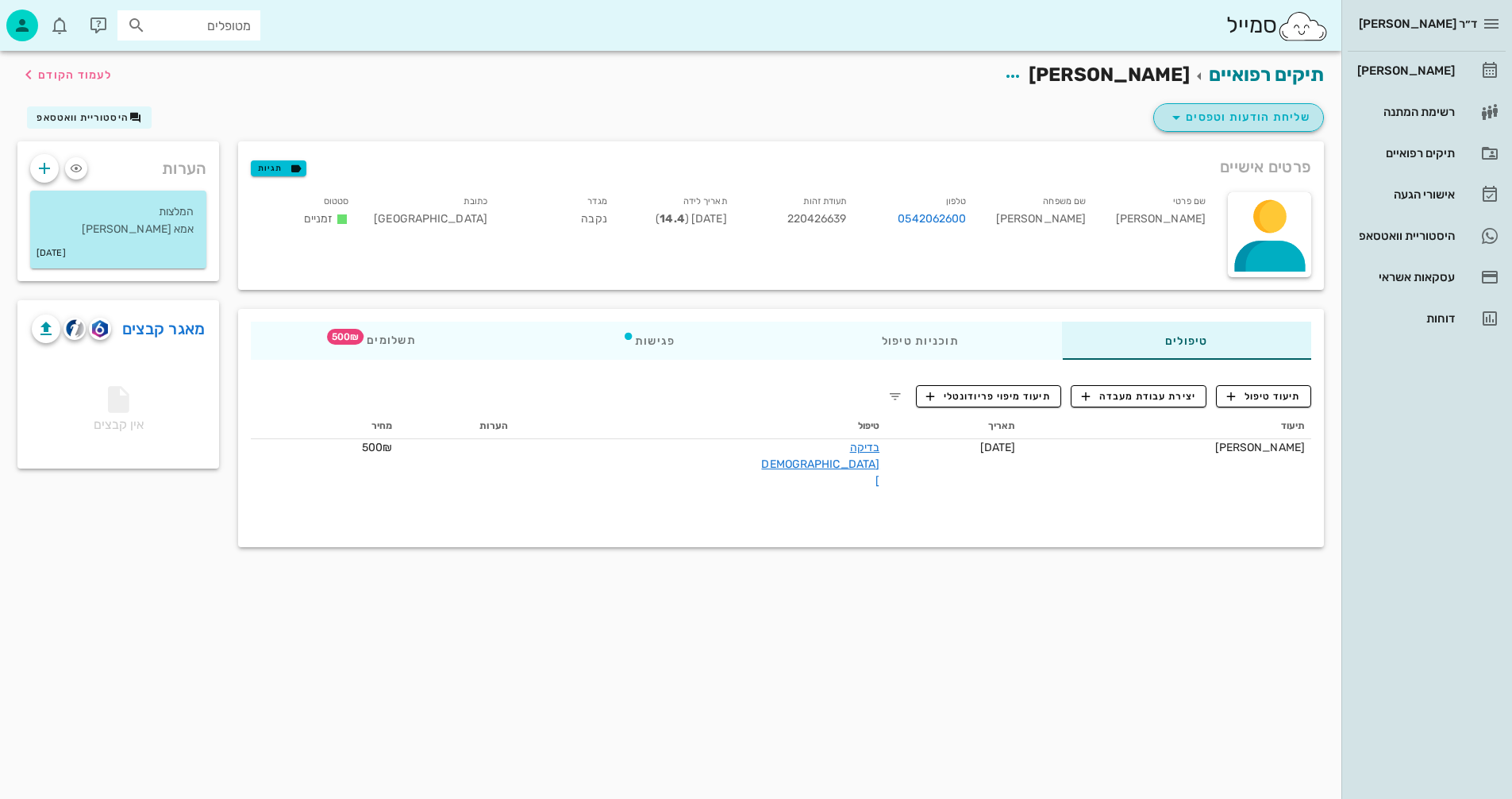
click at [1262, 116] on span "שליחת הודעות וטפסים" at bounding box center [1239, 117] width 144 height 20
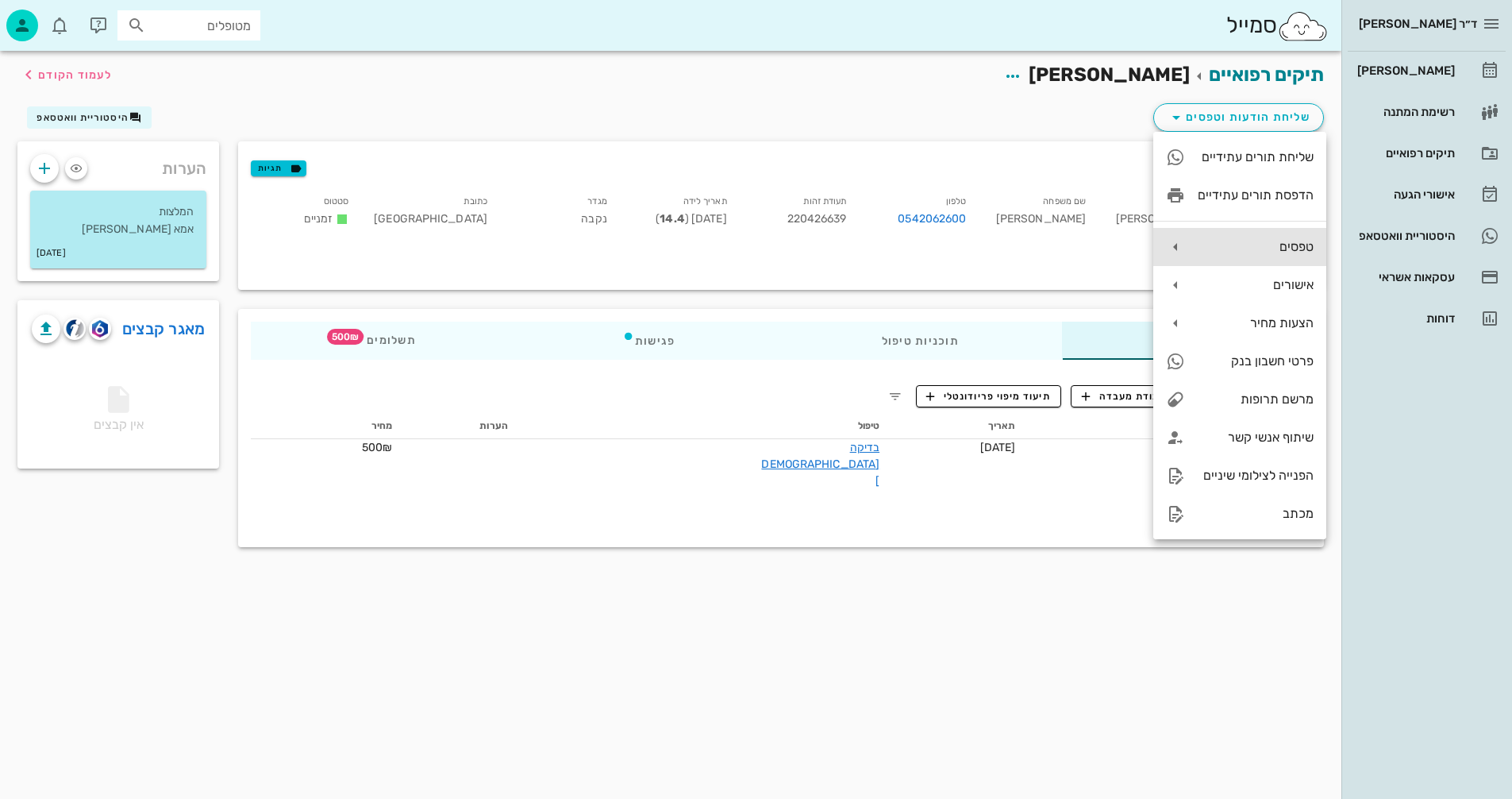
click at [1232, 244] on div "טפסים" at bounding box center [1256, 246] width 116 height 15
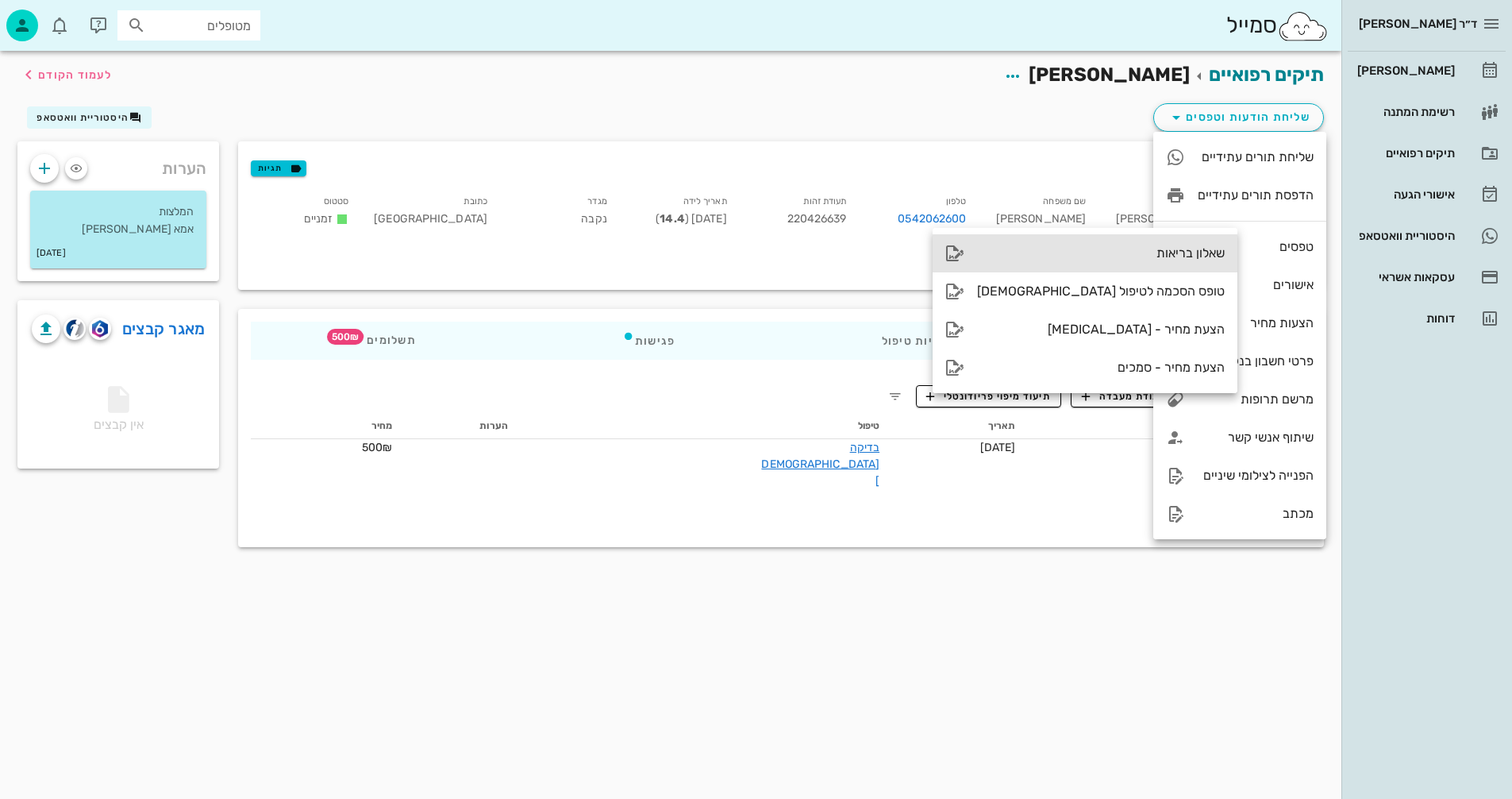
click at [1084, 253] on div "שאלון בריאות" at bounding box center [1101, 253] width 248 height 15
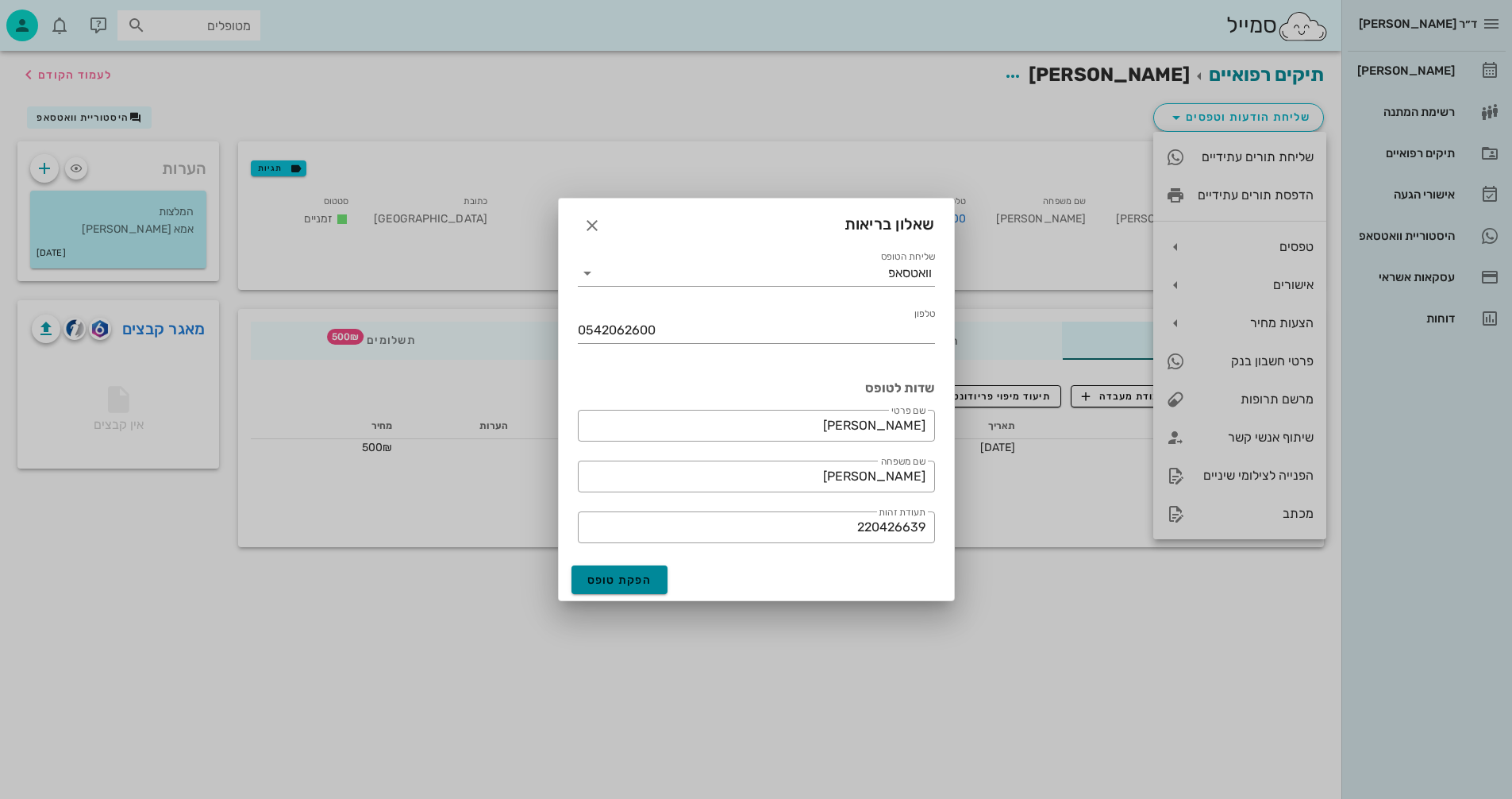
click at [595, 577] on span "הפקת טופס" at bounding box center [620, 580] width 65 height 14
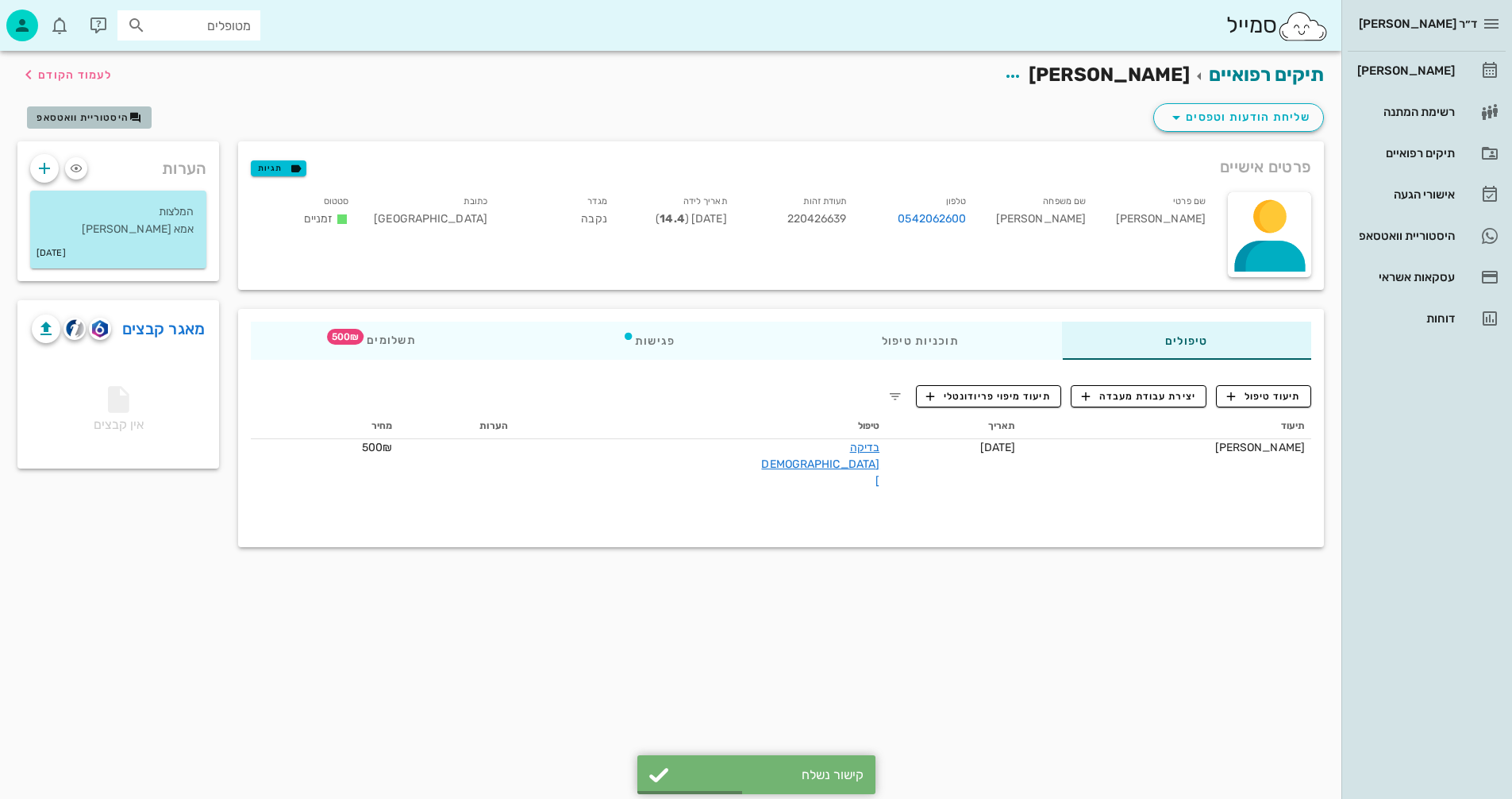
click at [103, 115] on span "היסטוריית וואטסאפ" at bounding box center [82, 118] width 92 height 11
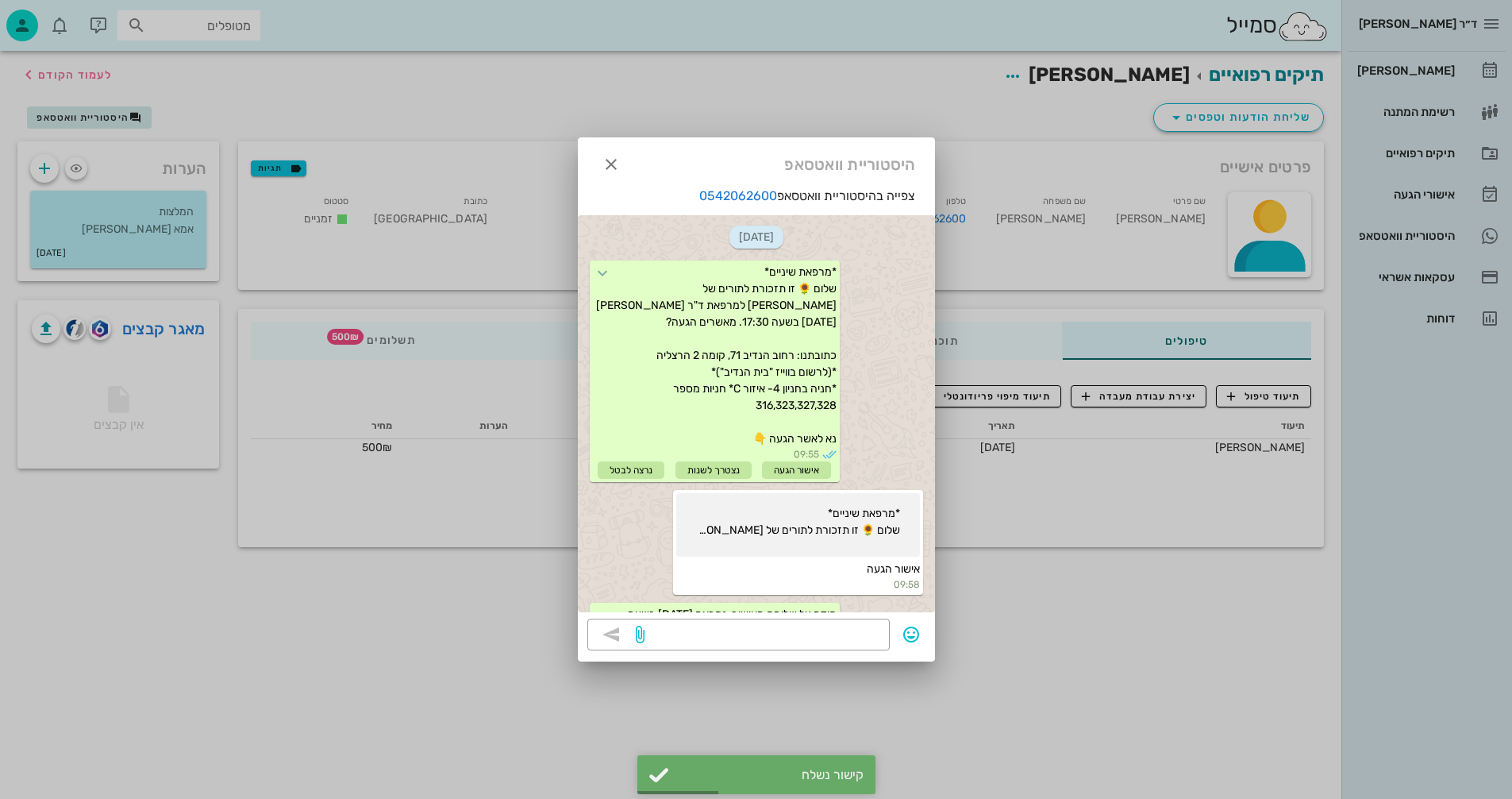
scroll to position [539, 0]
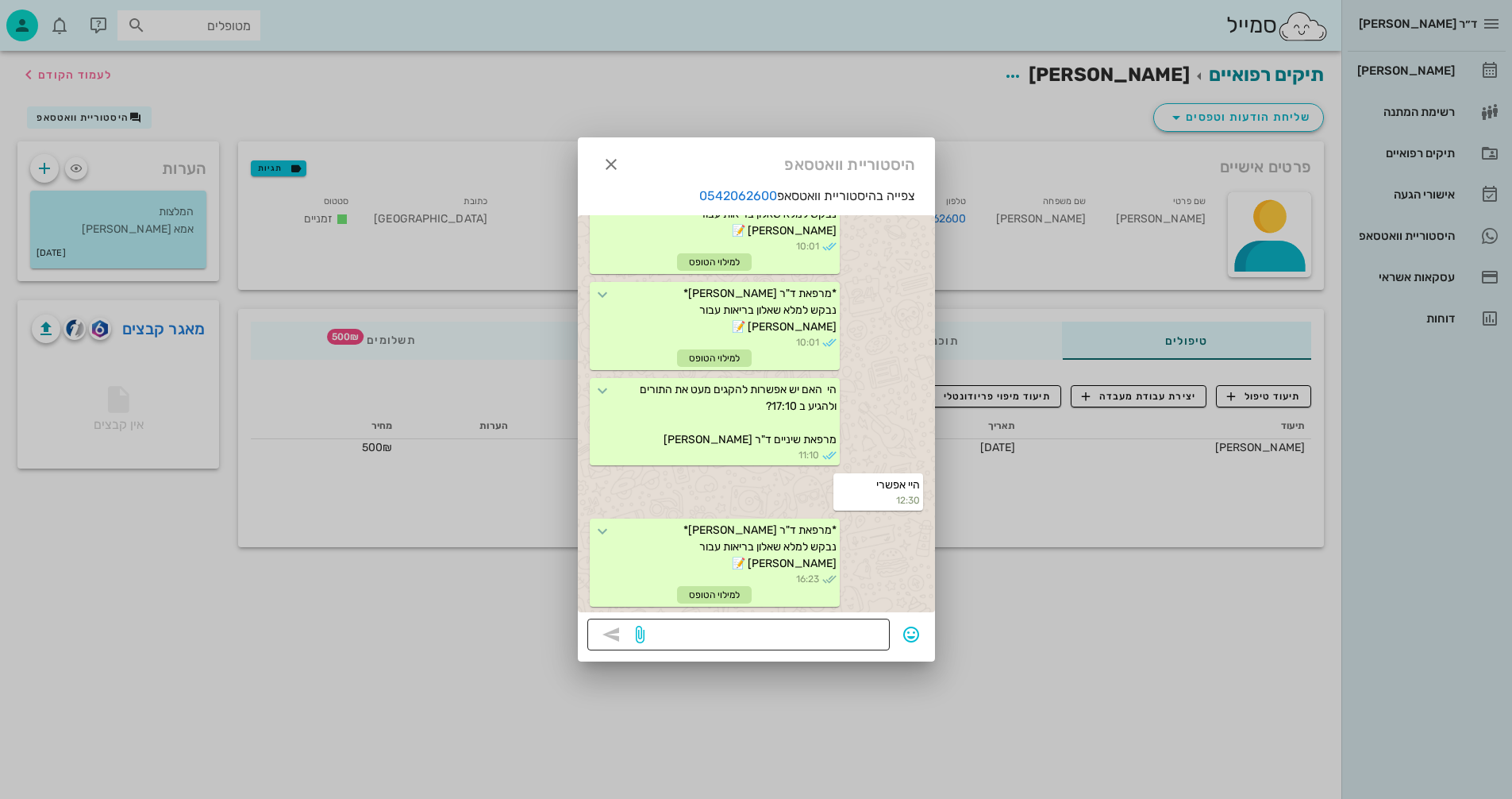
click at [778, 623] on textarea at bounding box center [764, 635] width 232 height 25
type textarea "נא להחזיר את השאלון לפני ההגעה"
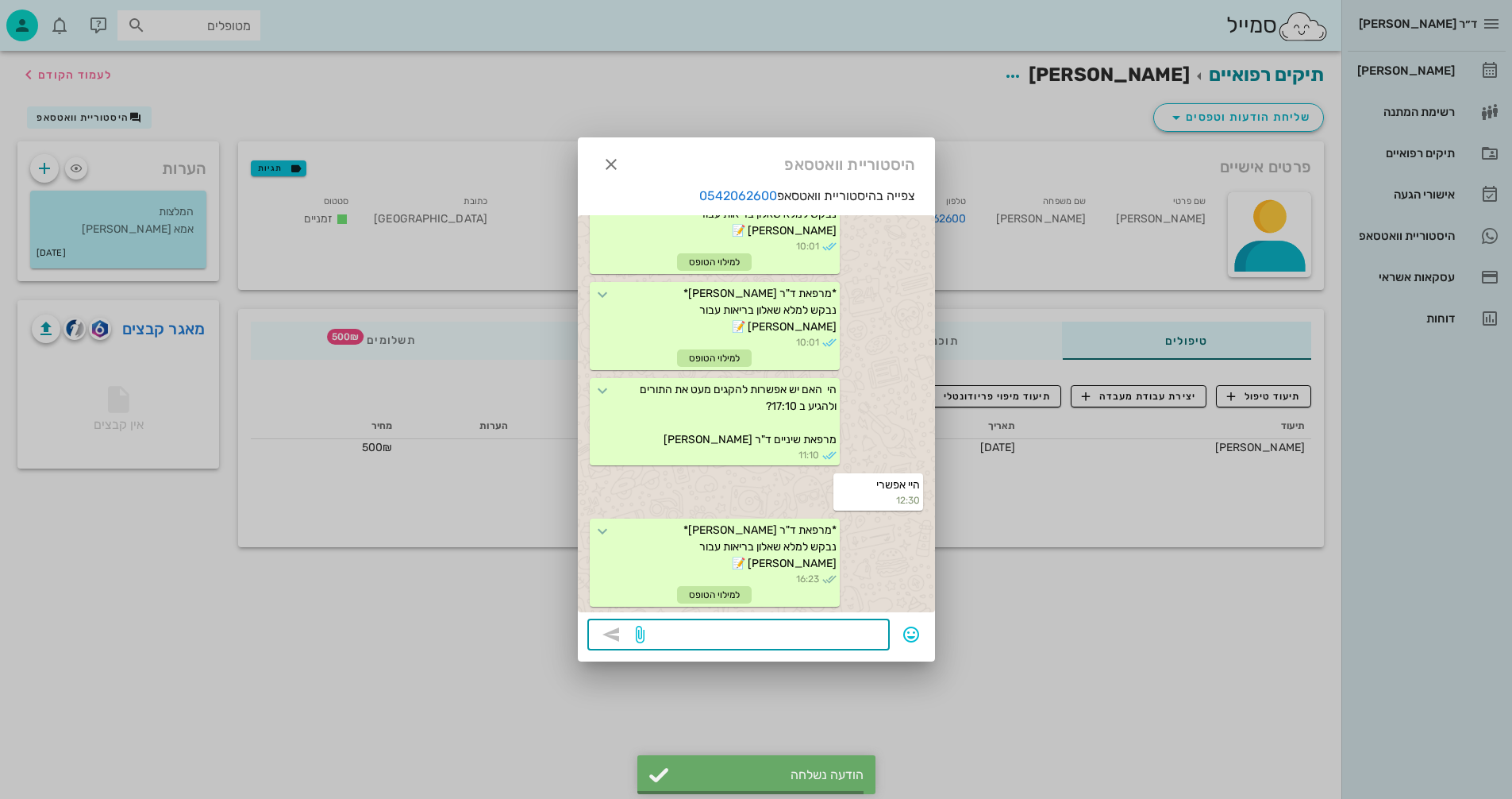
scroll to position [583, 0]
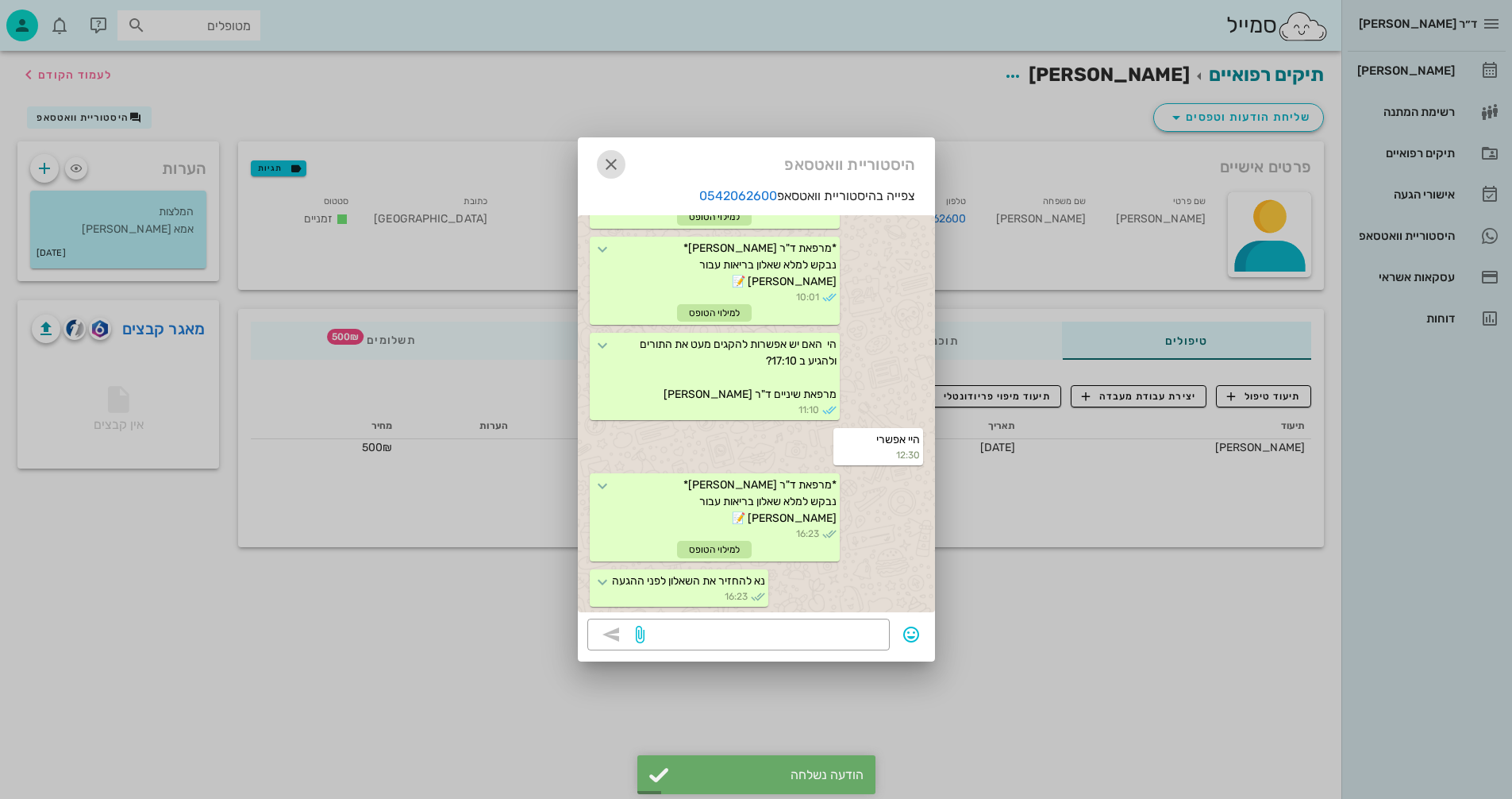
click at [605, 158] on icon "button" at bounding box center [611, 164] width 20 height 20
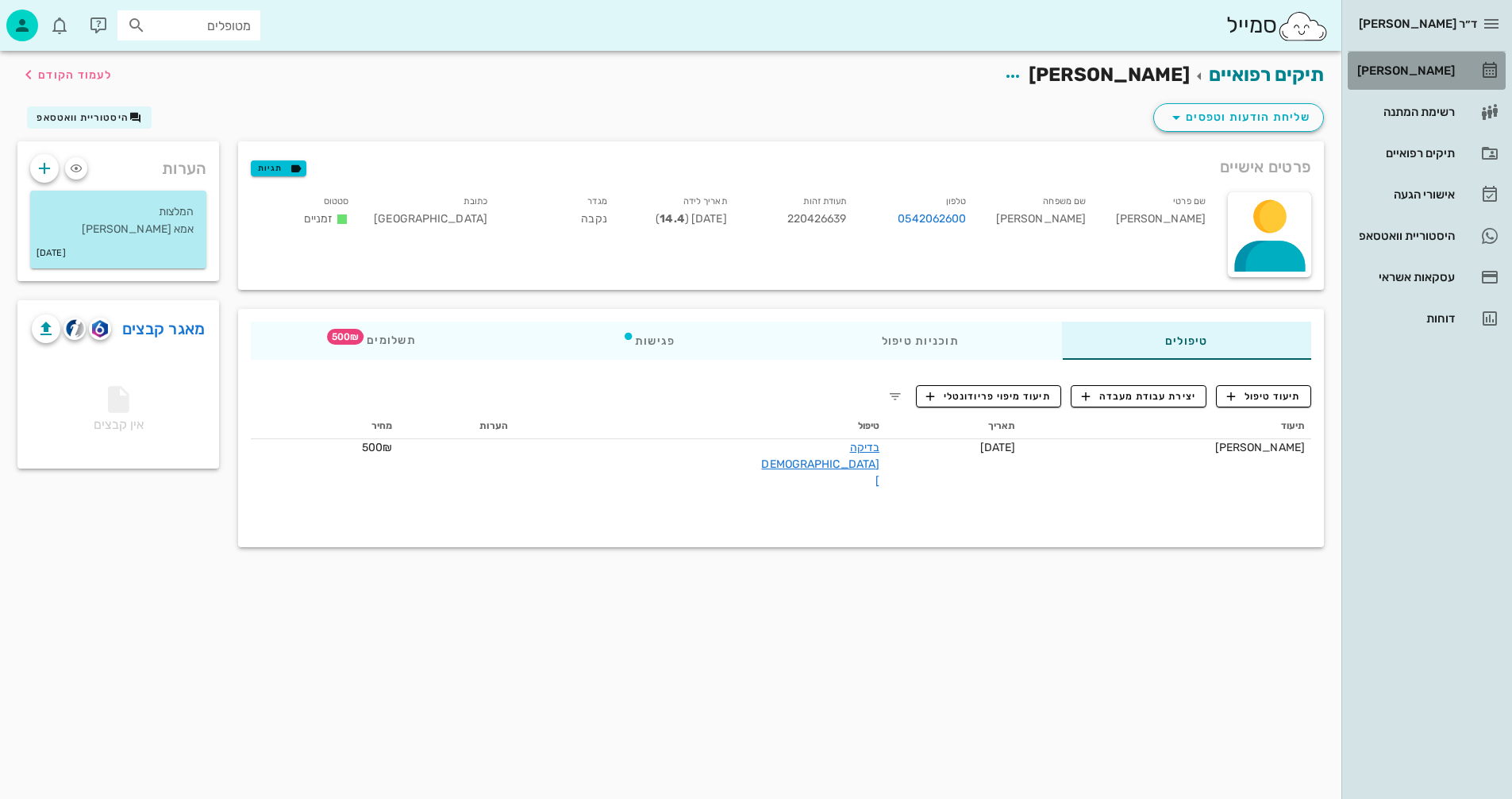
click at [1420, 72] on div "[PERSON_NAME]" at bounding box center [1404, 71] width 101 height 13
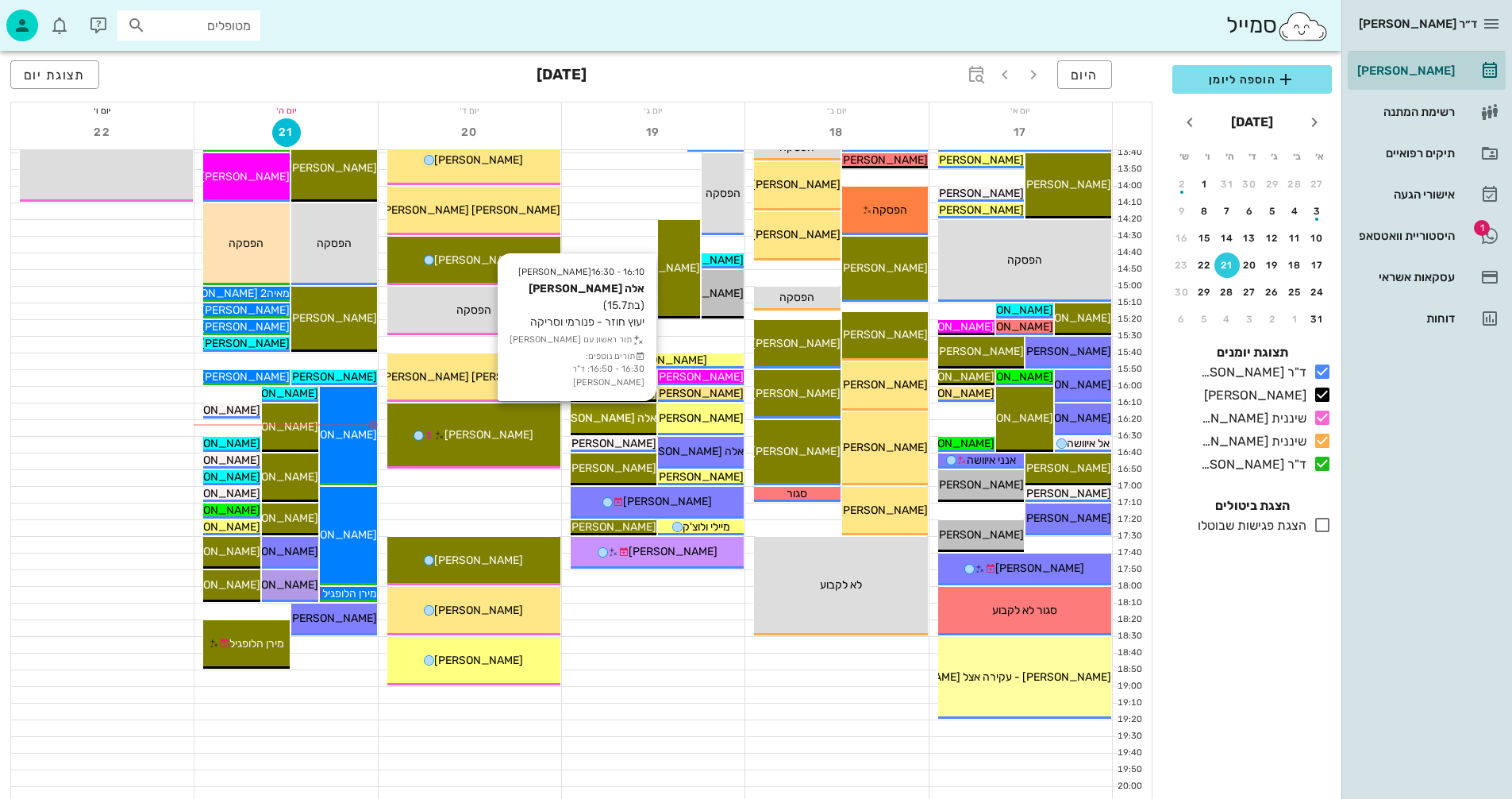
scroll to position [714, 0]
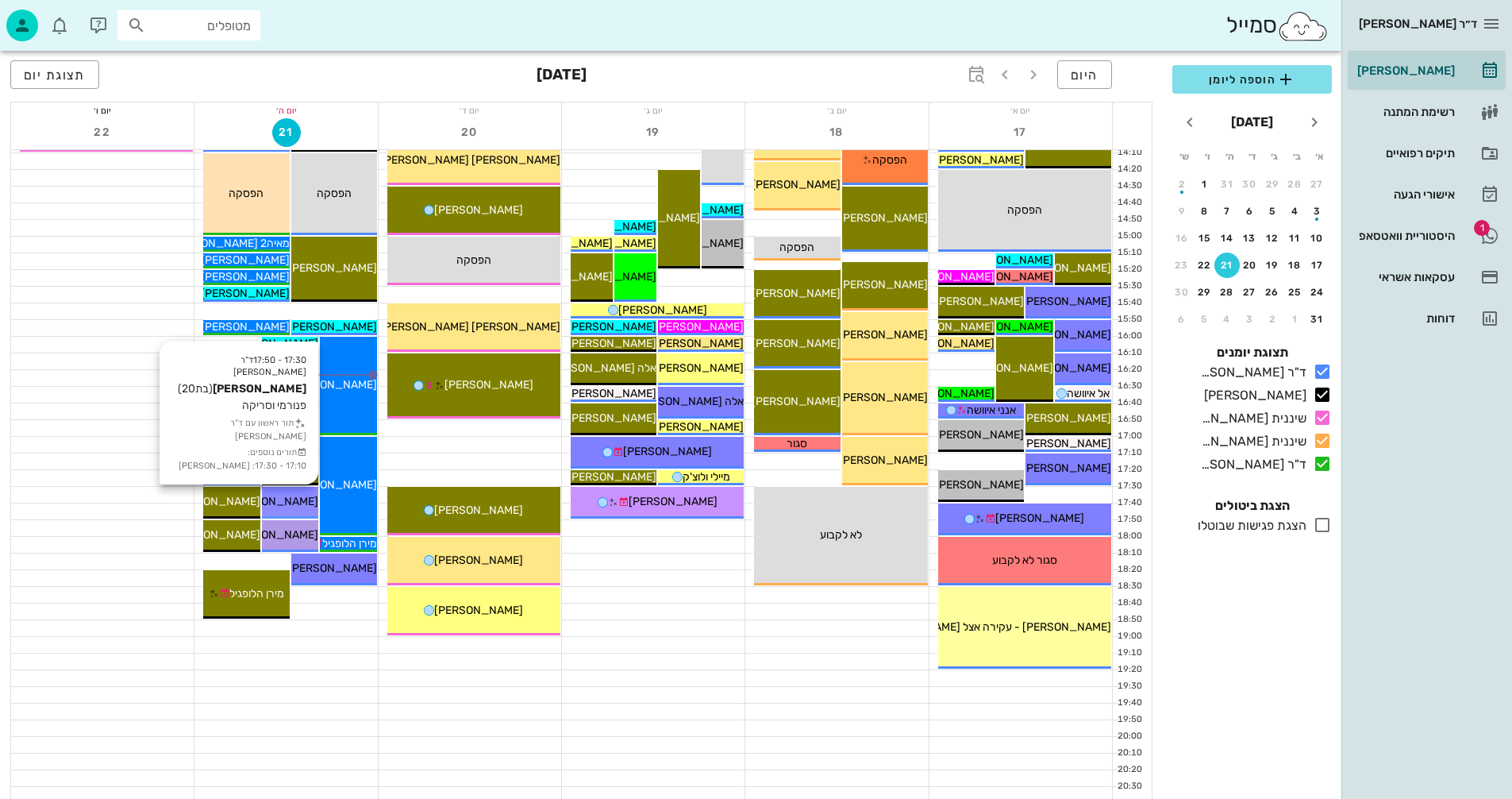
click at [304, 500] on span "[PERSON_NAME]" at bounding box center [274, 502] width 89 height 14
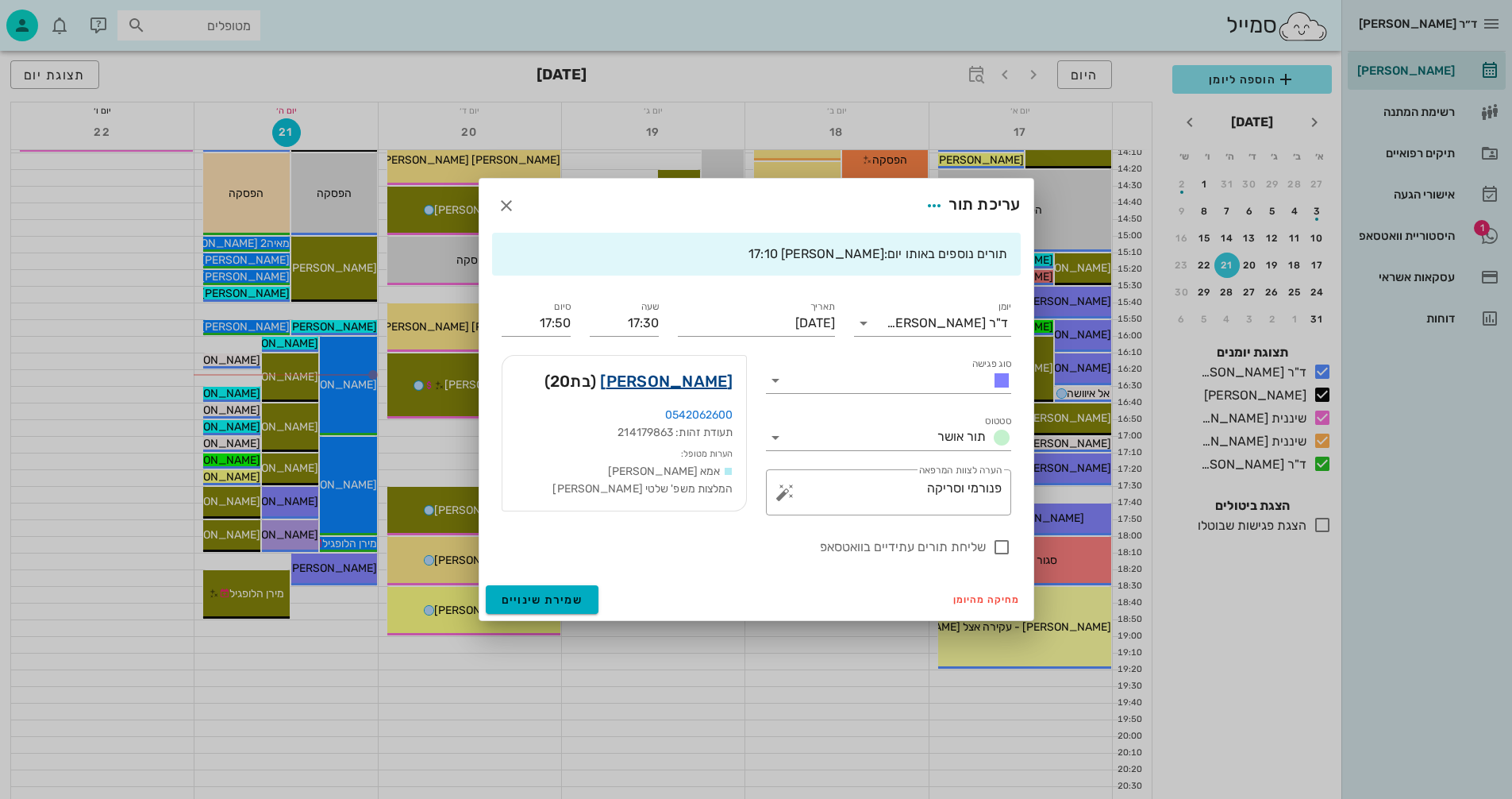
click at [672, 380] on link "גפן קוארטלר" at bounding box center [666, 381] width 133 height 25
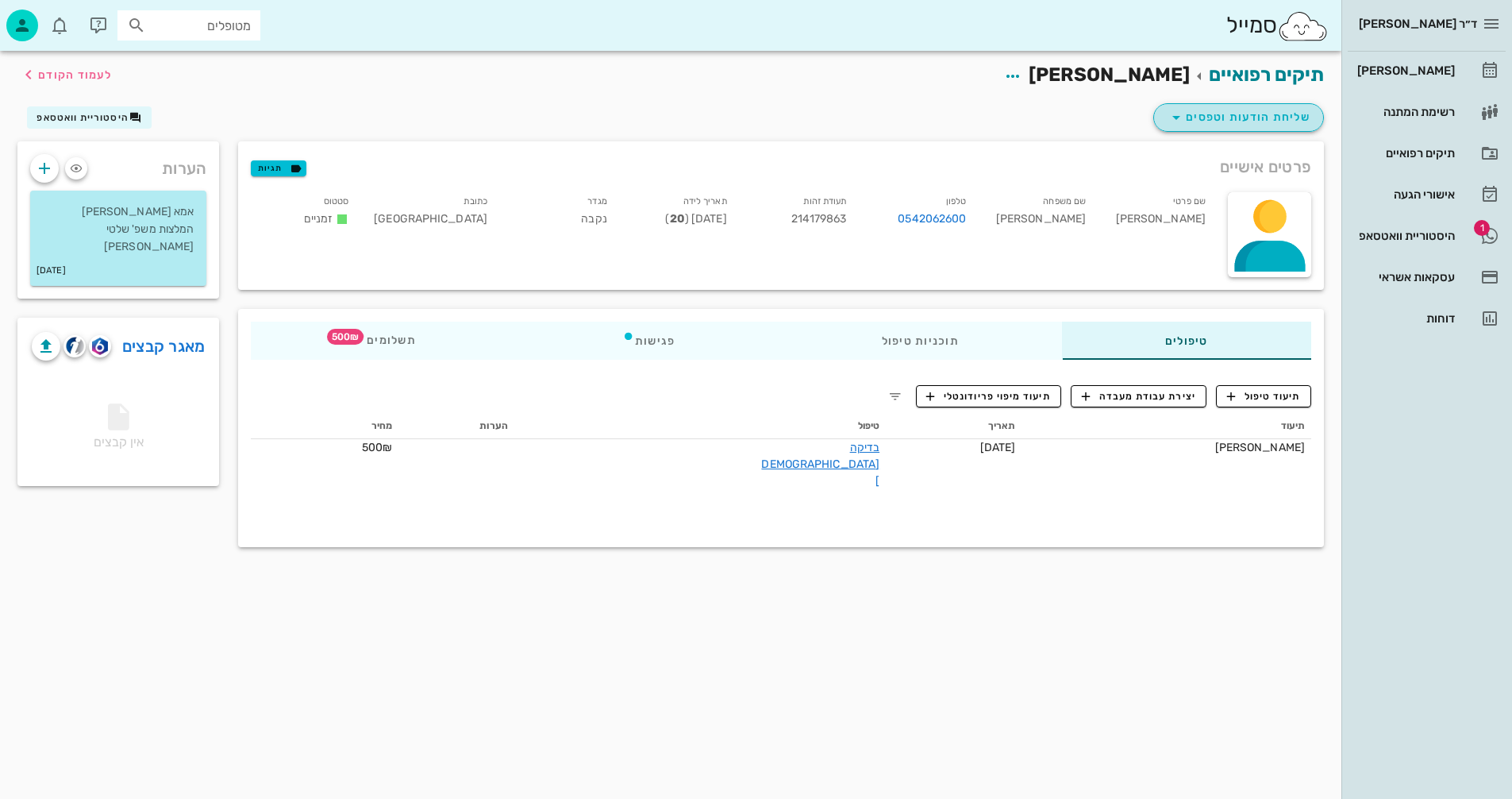
click at [1247, 114] on span "שליחת הודעות וטפסים" at bounding box center [1239, 117] width 144 height 20
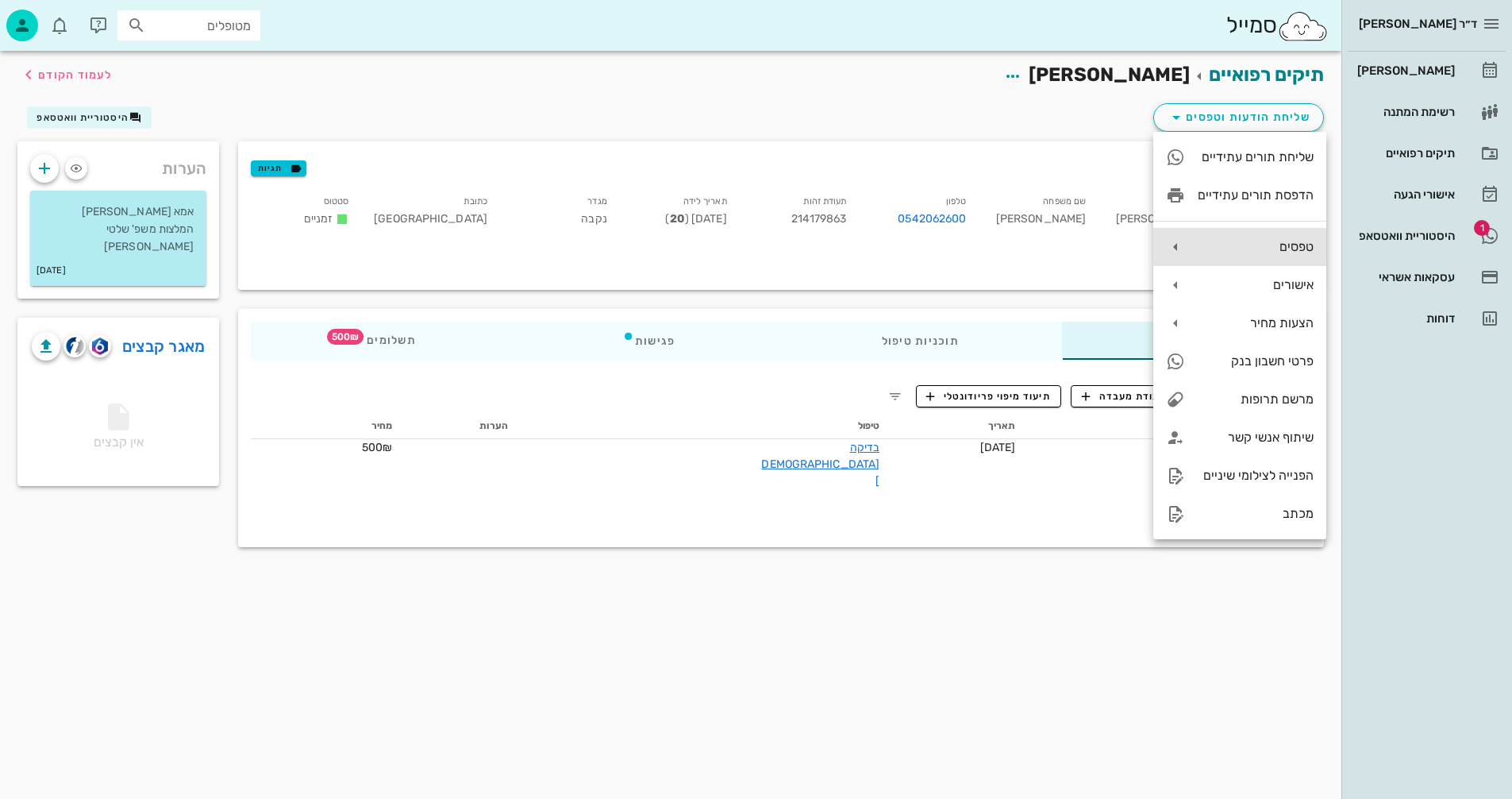
click at [1279, 249] on div "טפסים" at bounding box center [1256, 246] width 116 height 15
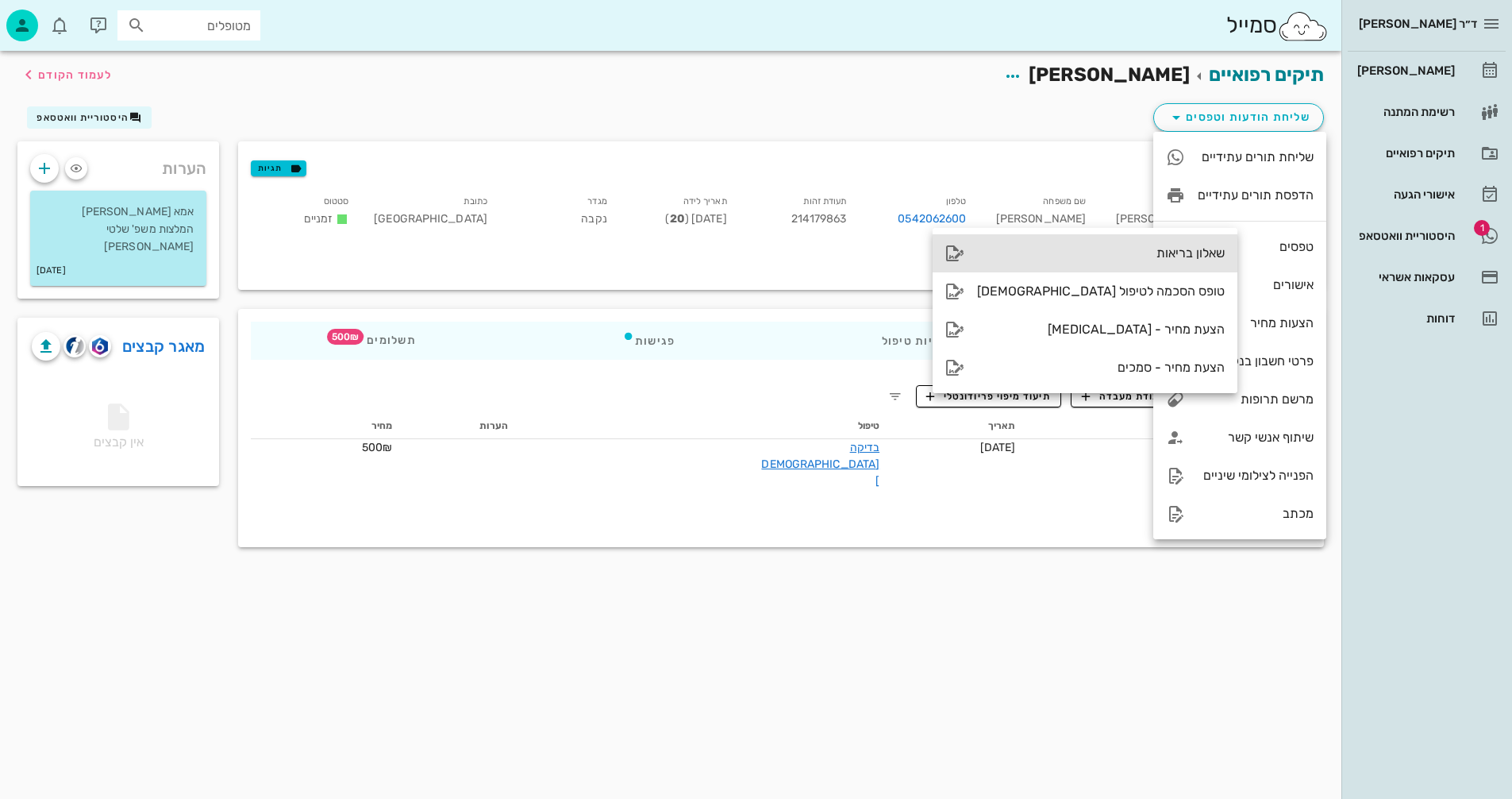
click at [1094, 254] on div "שאלון בריאות" at bounding box center [1101, 253] width 248 height 15
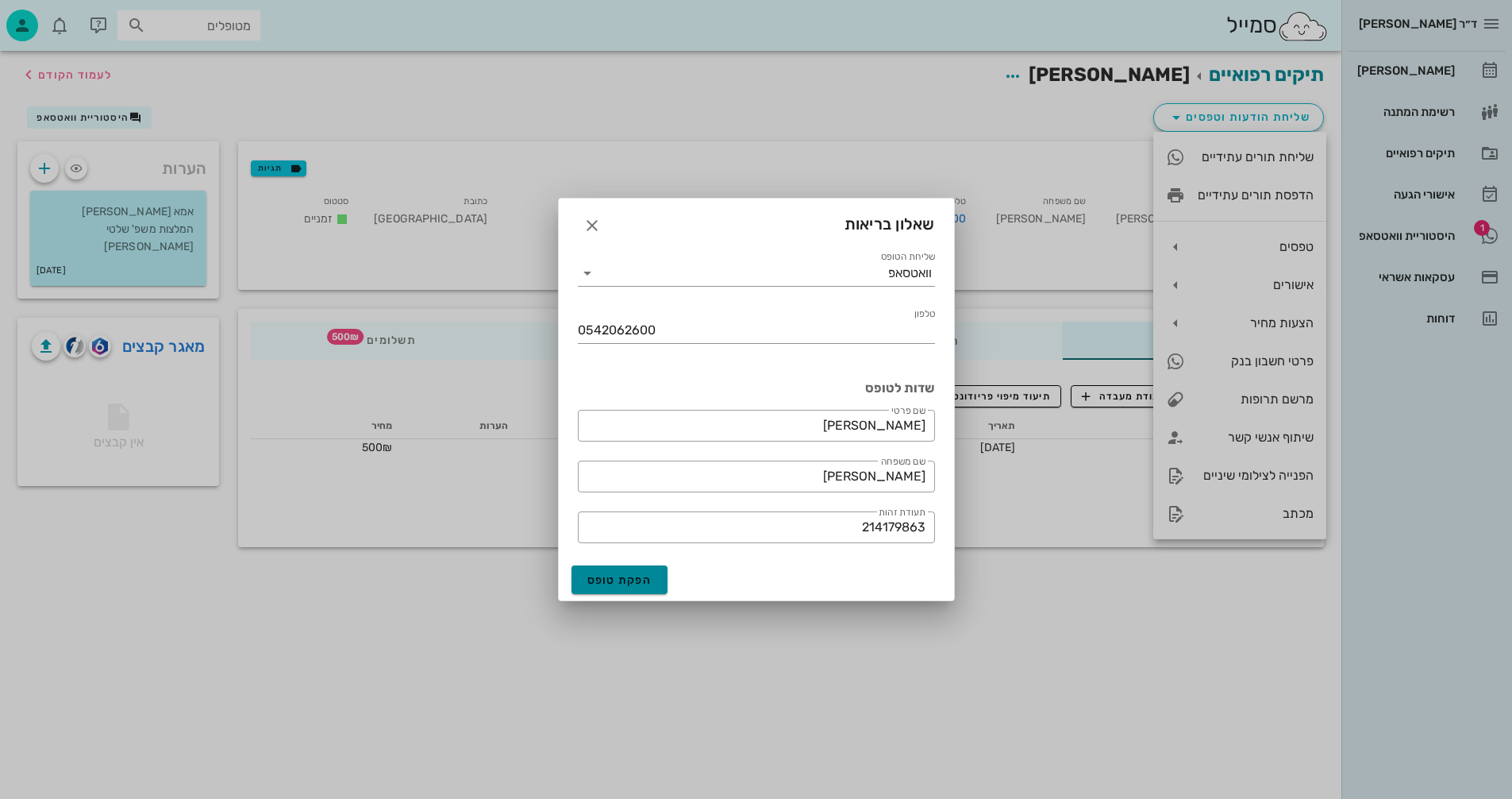
click at [598, 583] on span "הפקת טופס" at bounding box center [620, 580] width 65 height 14
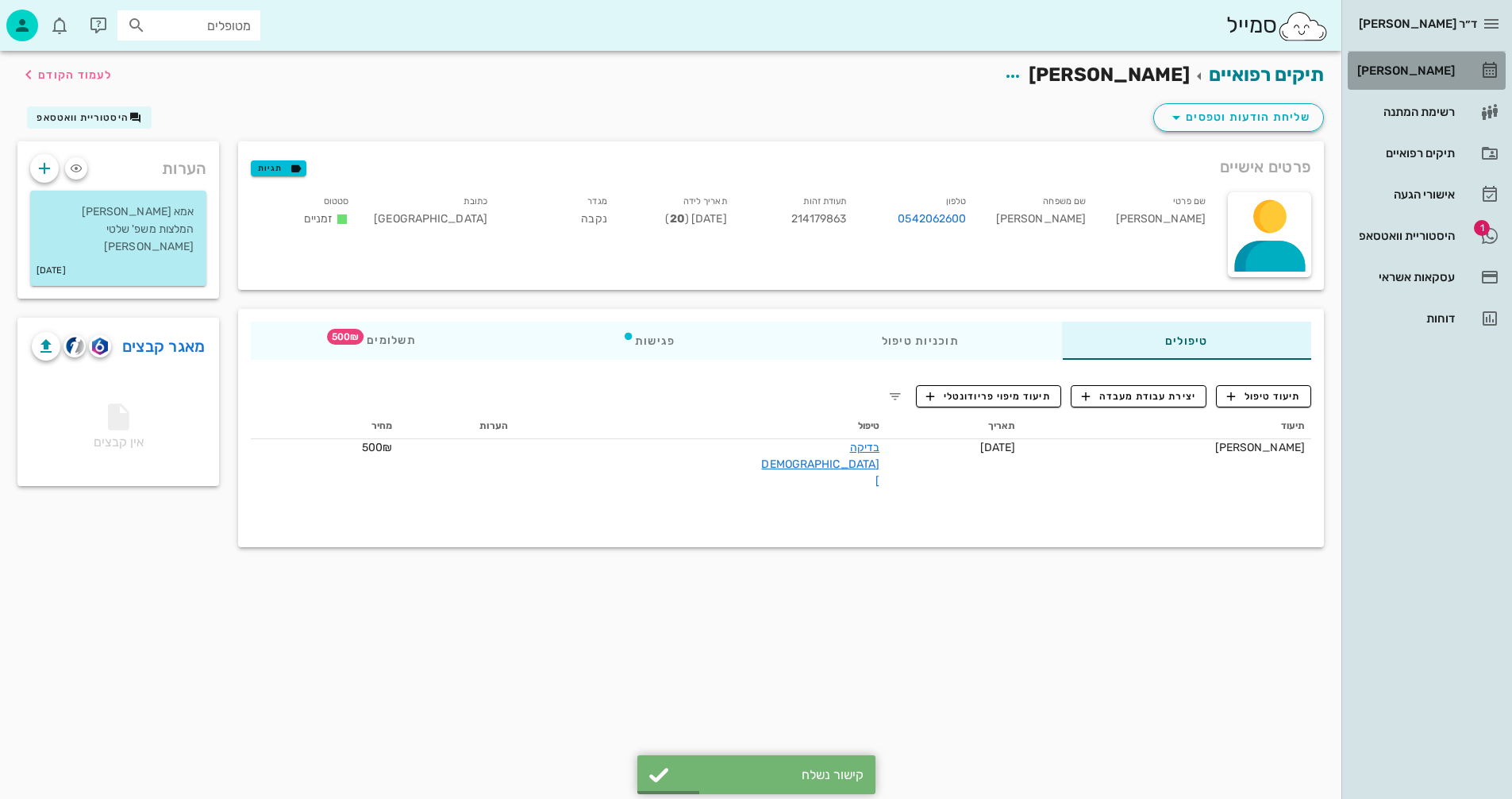
click at [1408, 69] on div "[PERSON_NAME]" at bounding box center [1404, 71] width 101 height 13
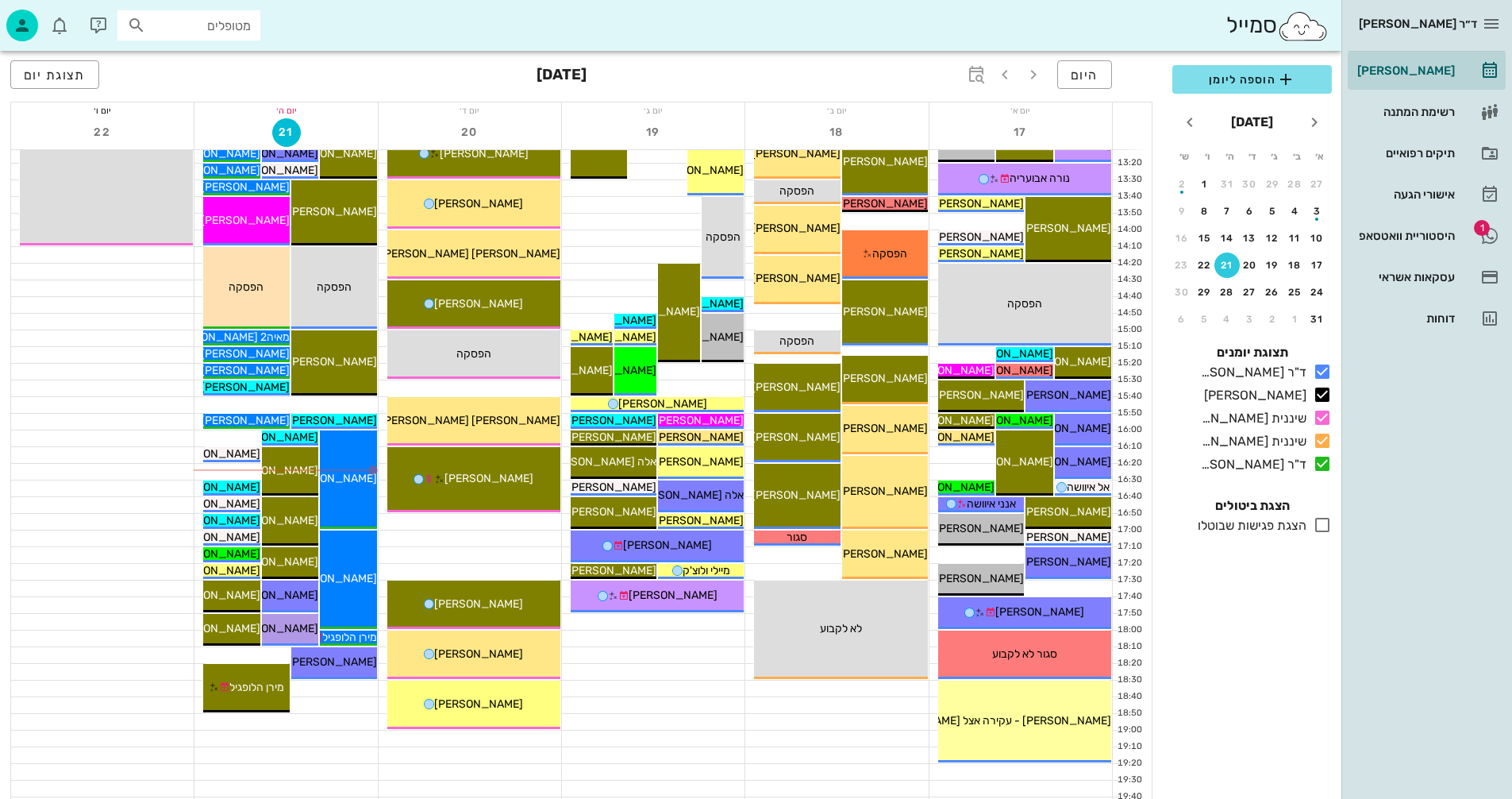
scroll to position [635, 0]
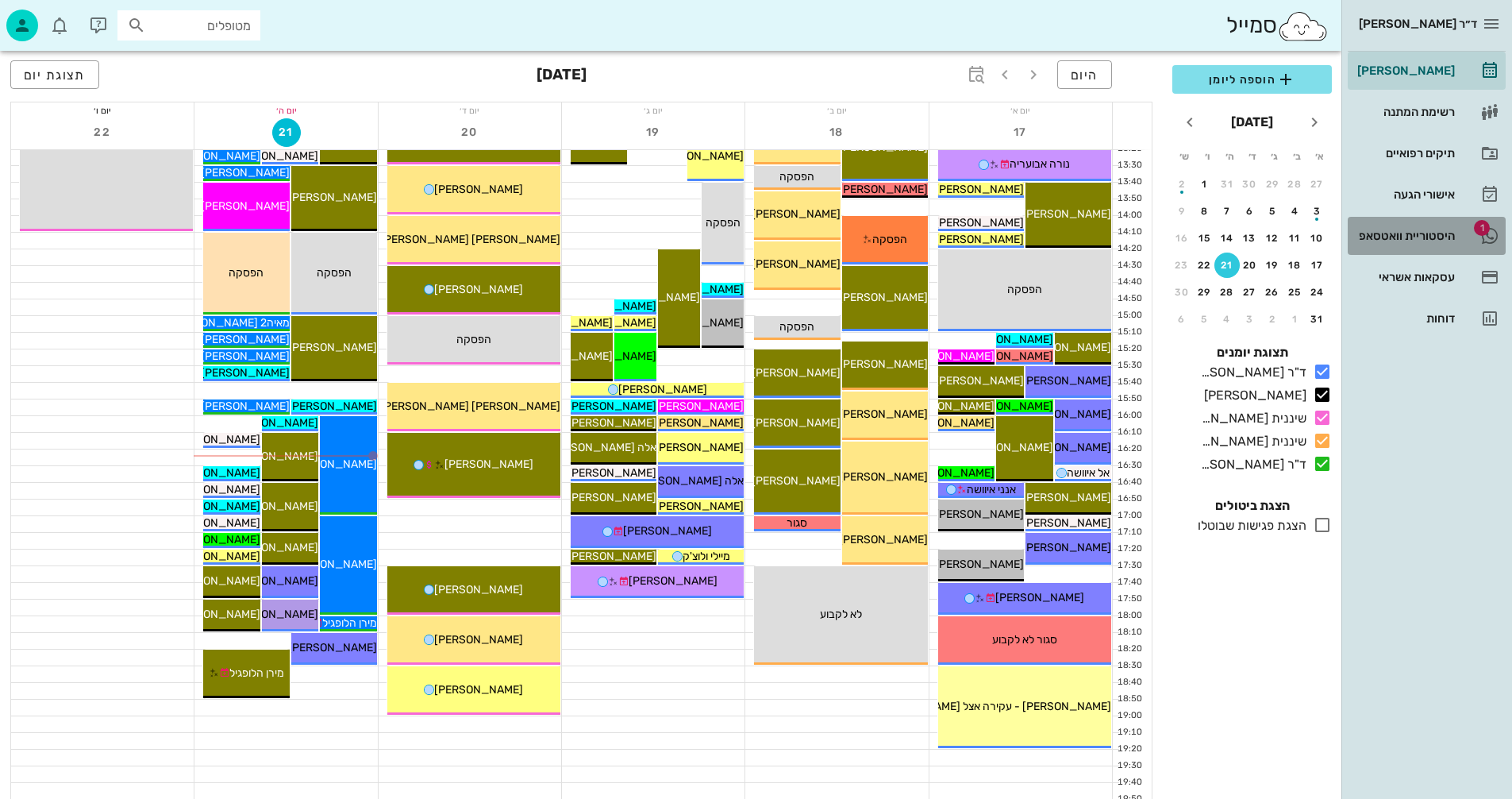
click at [1403, 238] on div "היסטוריית וואטסאפ" at bounding box center [1404, 236] width 101 height 13
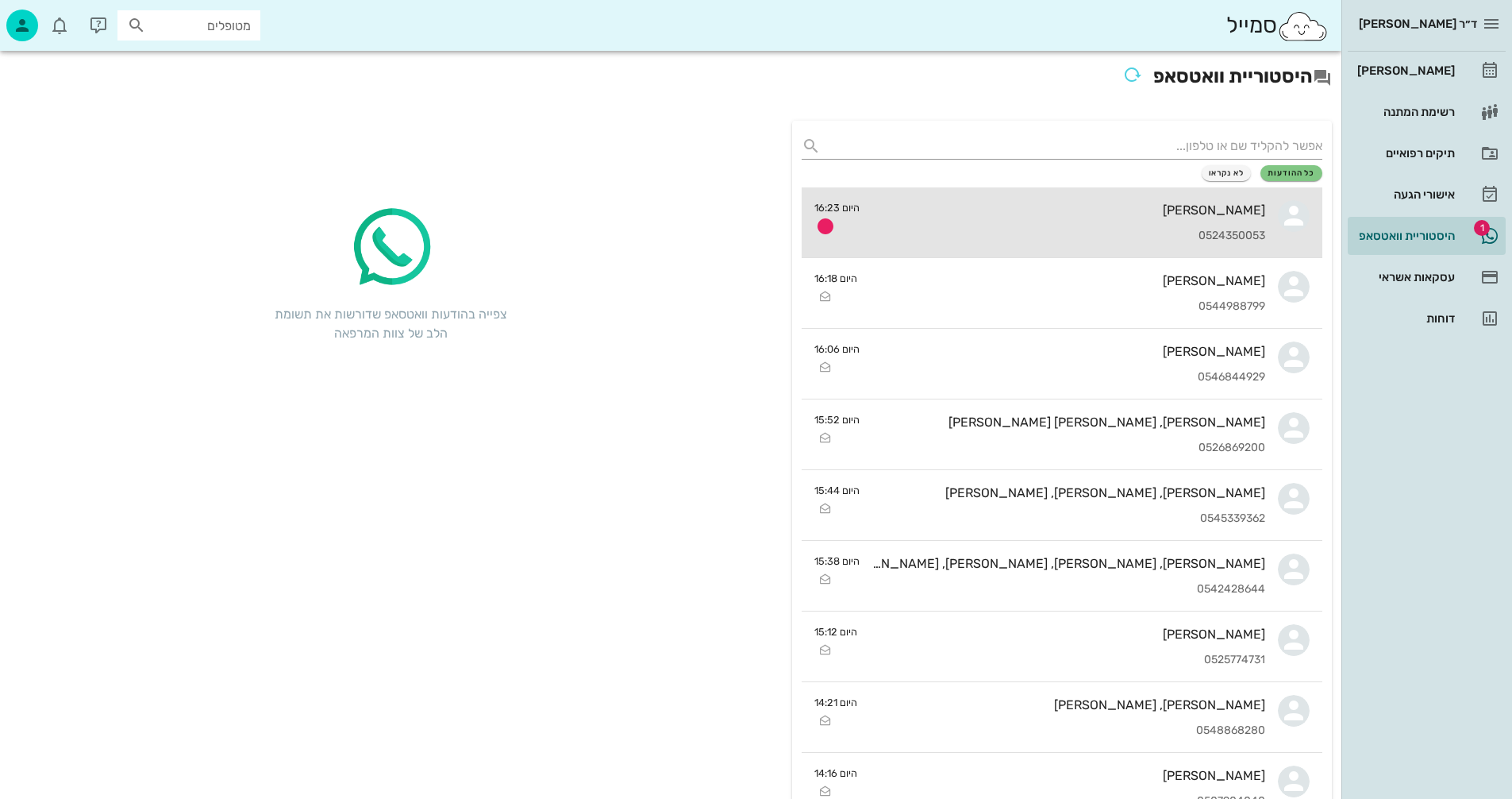
click at [985, 191] on div "רביד יהודה 0524350053" at bounding box center [1068, 222] width 393 height 70
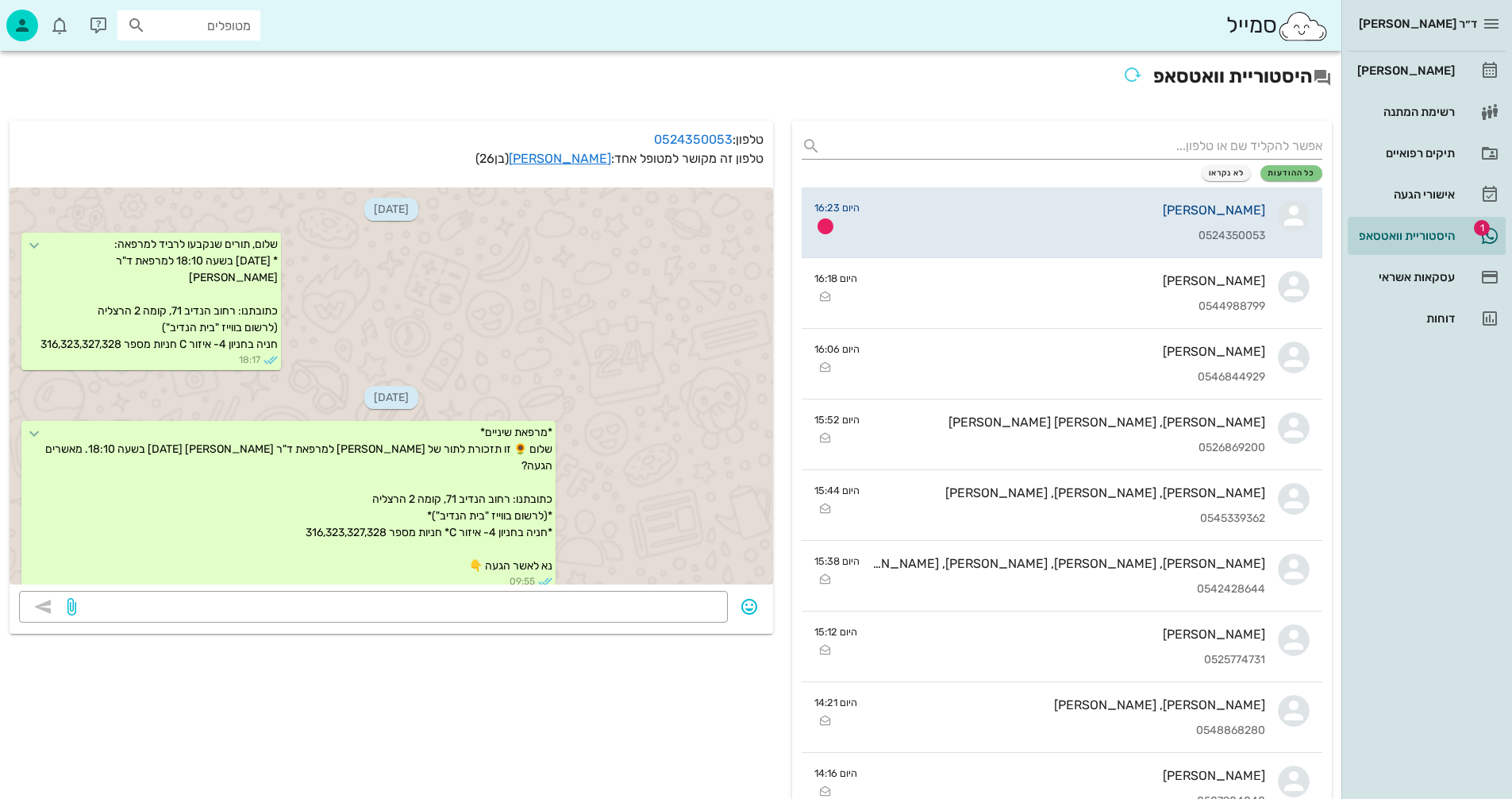
scroll to position [845, 0]
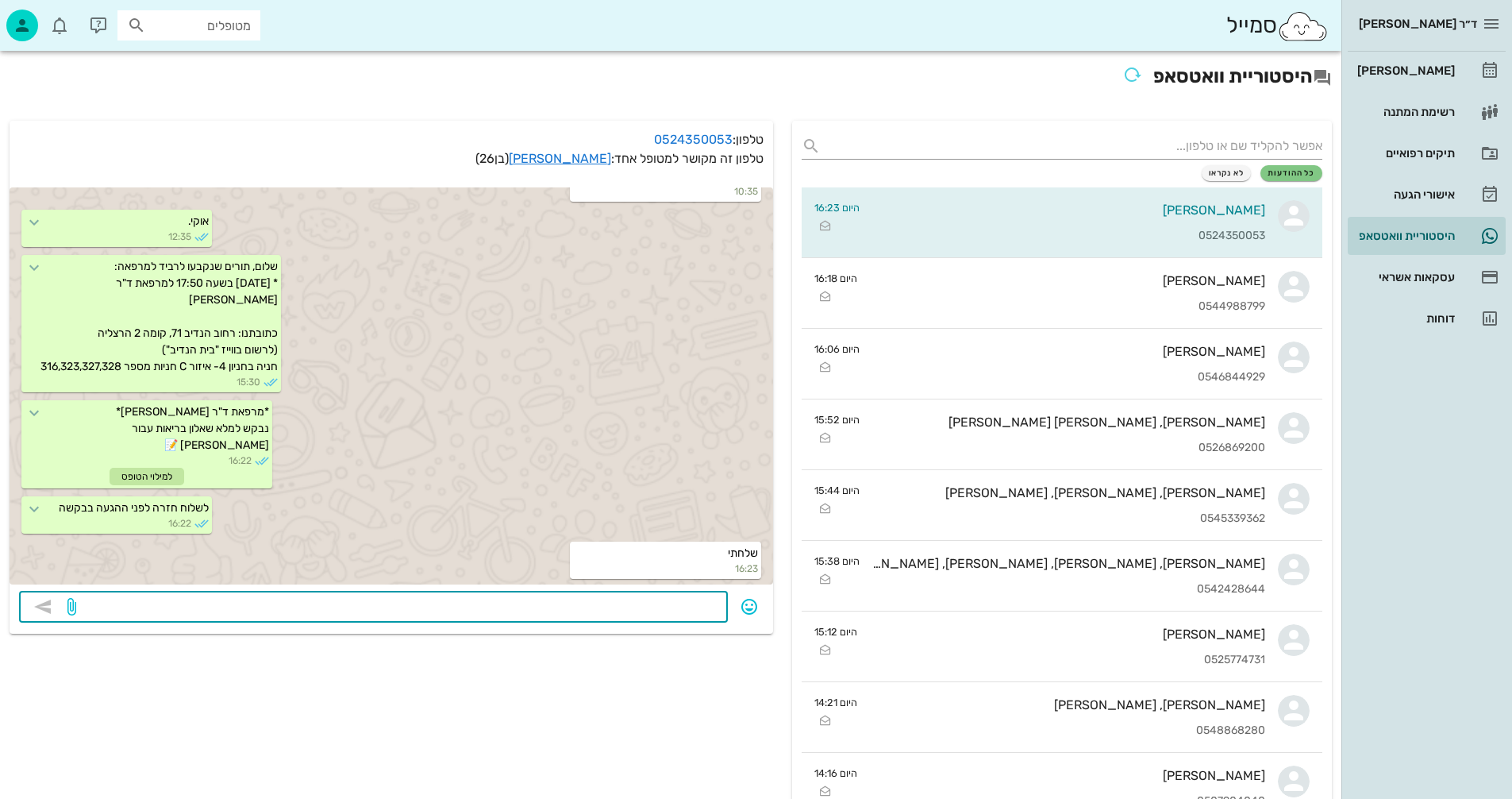
click at [570, 604] on textarea at bounding box center [398, 608] width 639 height 25
type textarea "תודה"
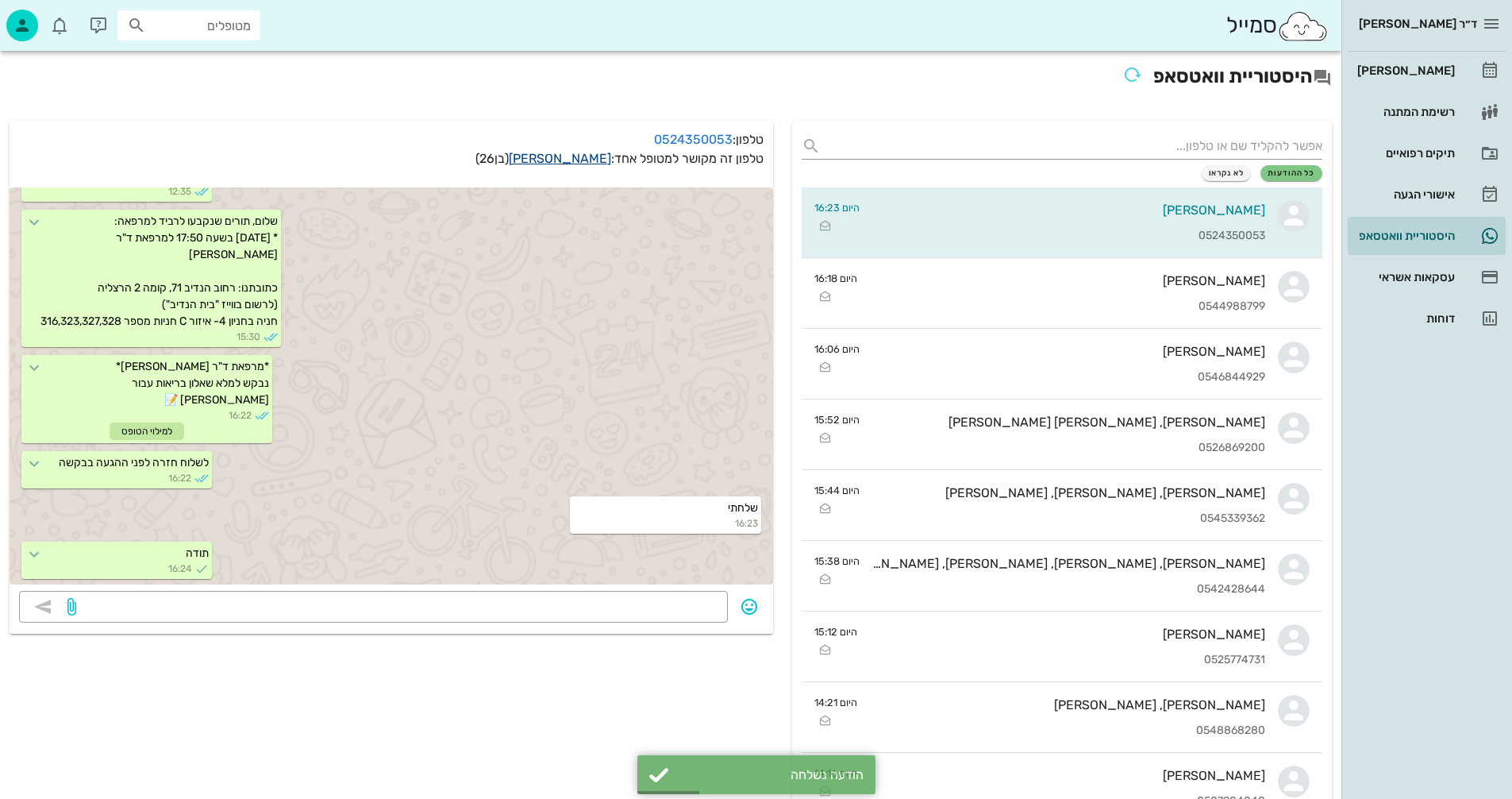
click at [572, 160] on link "רביד יהודה" at bounding box center [560, 158] width 102 height 15
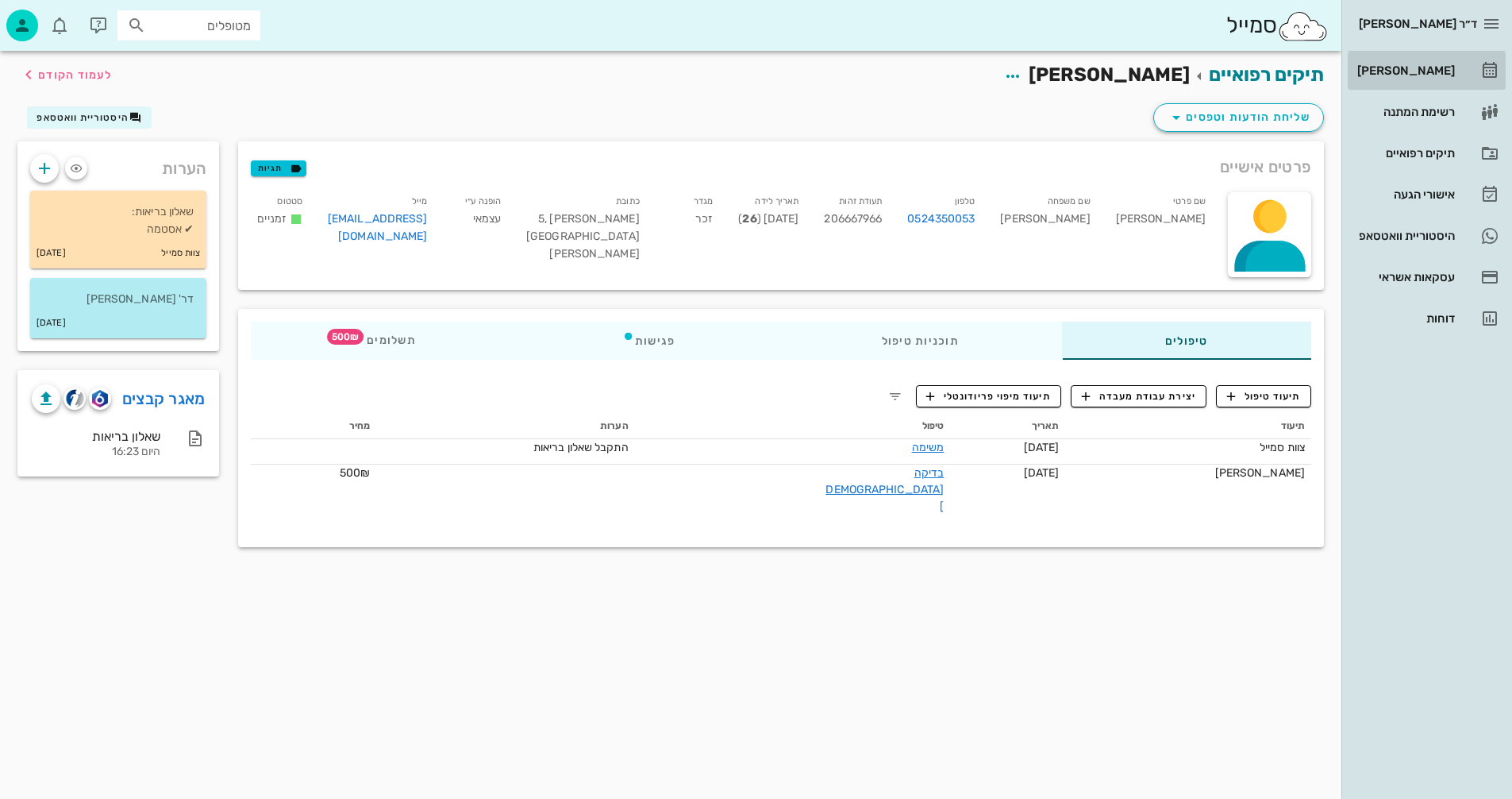
click at [1414, 73] on div "[PERSON_NAME]" at bounding box center [1404, 71] width 101 height 13
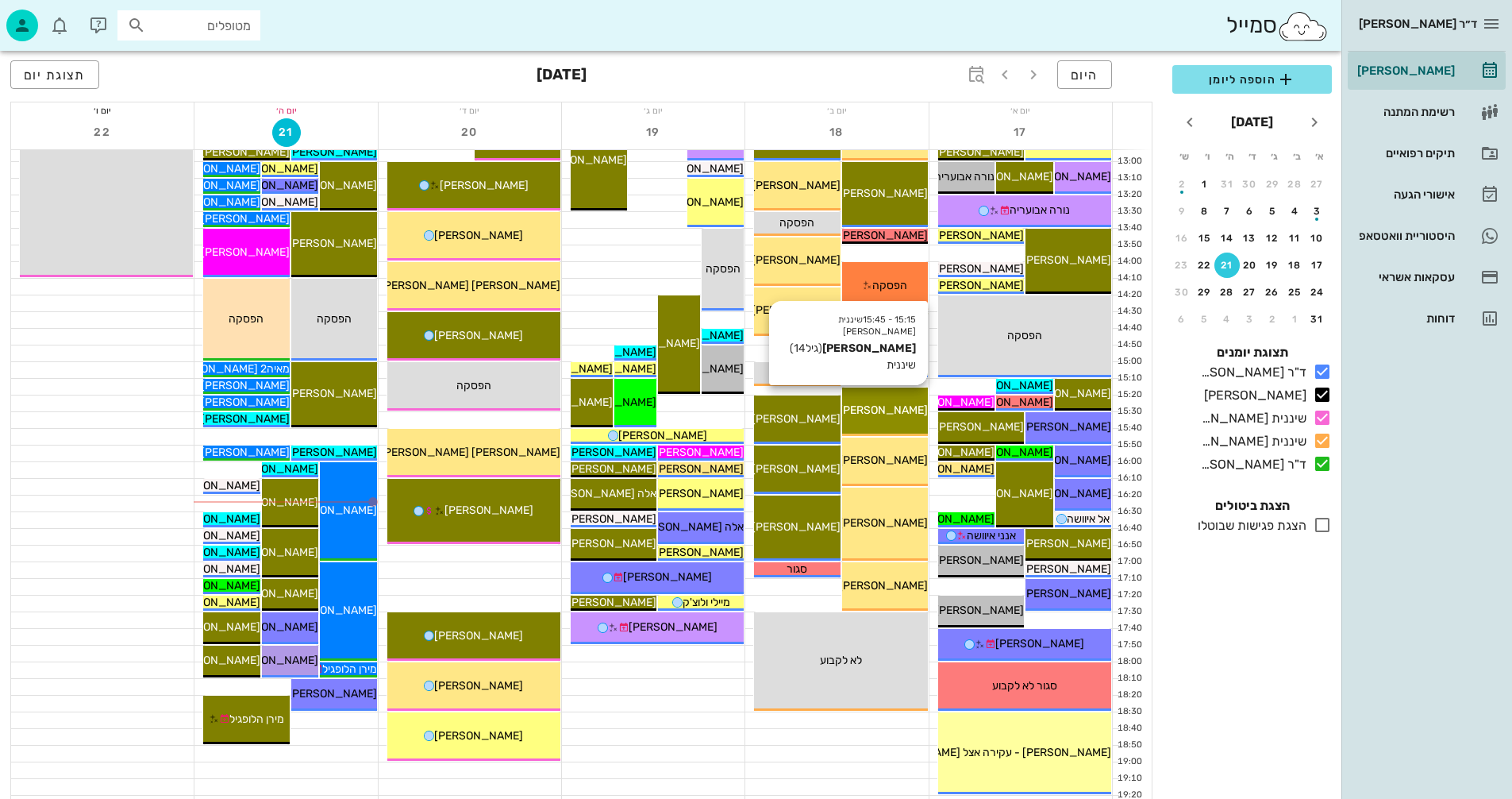
scroll to position [714, 0]
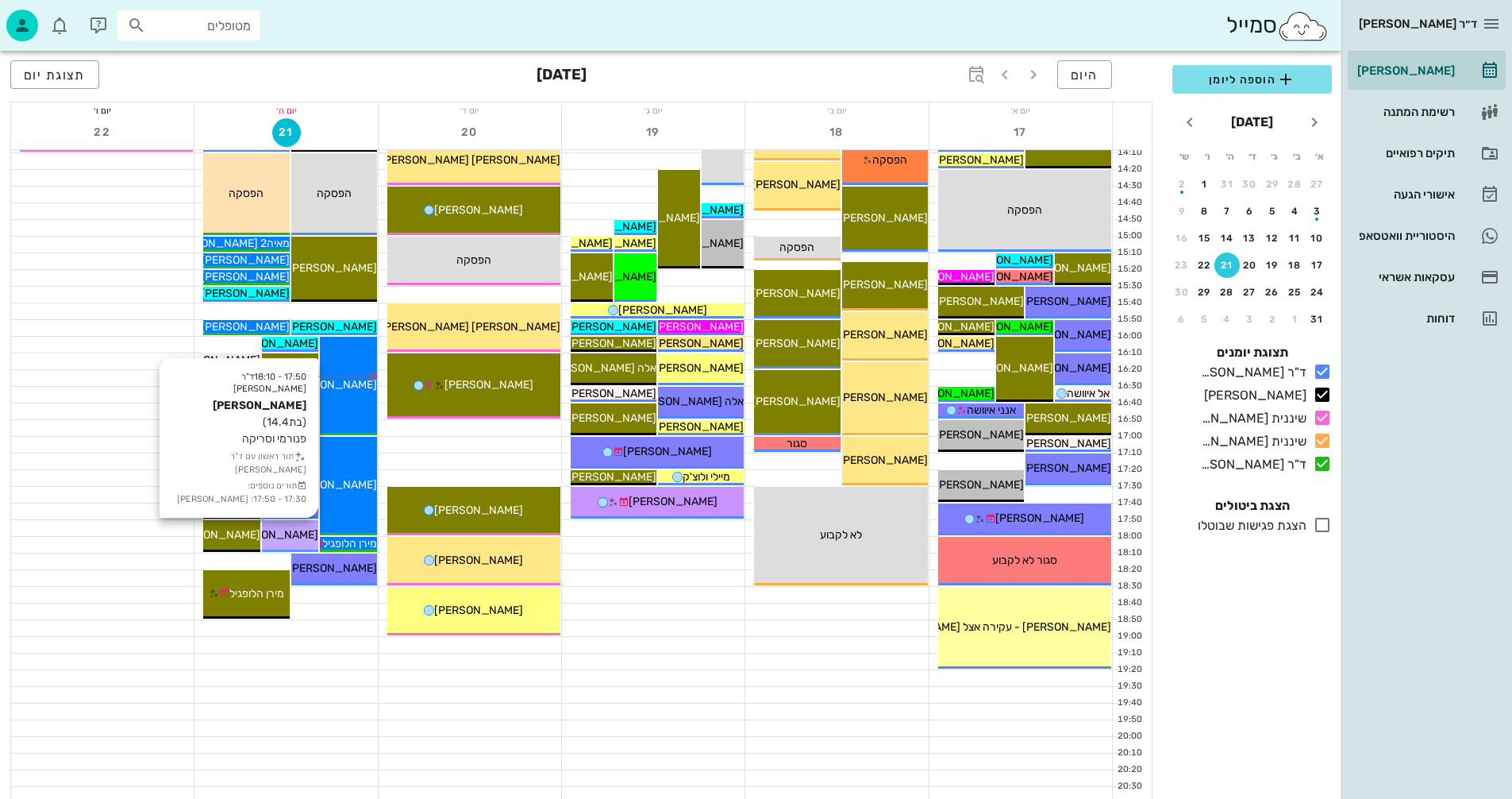
click at [278, 533] on span "[PERSON_NAME]" at bounding box center [274, 534] width 89 height 14
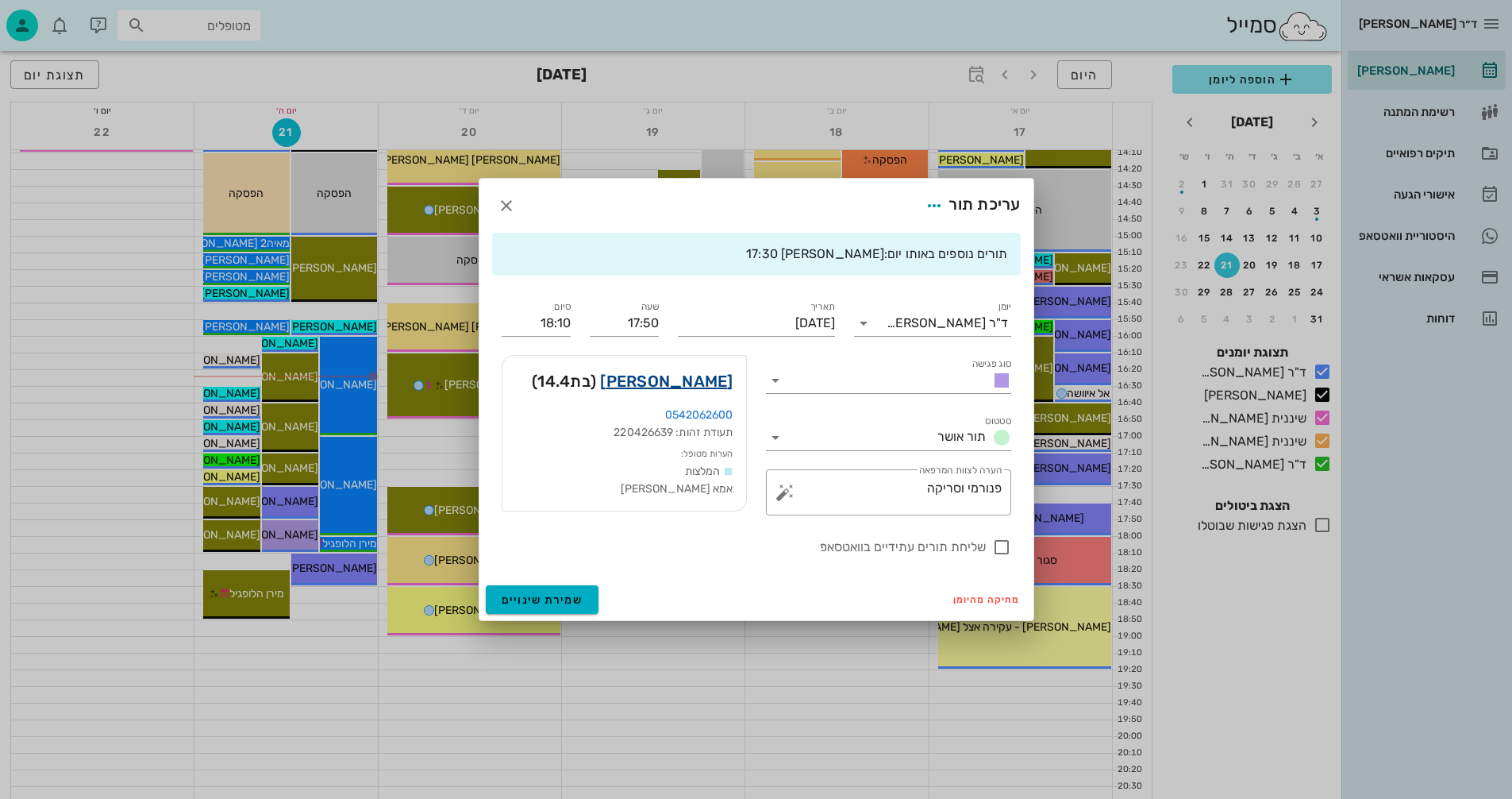
click at [668, 380] on link "תמר קוארטלר" at bounding box center [666, 381] width 133 height 25
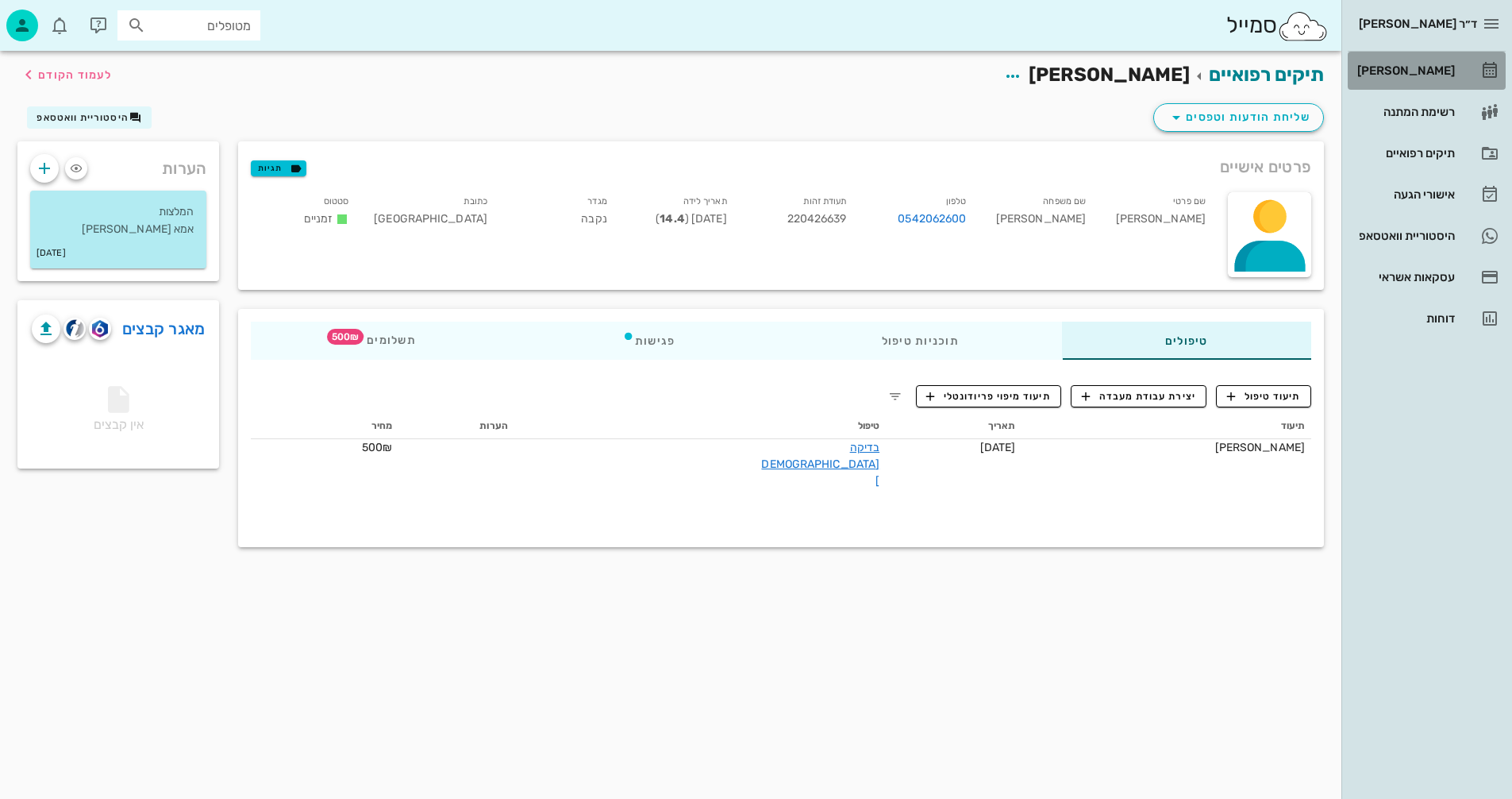
click at [1427, 68] on div "[PERSON_NAME]" at bounding box center [1404, 71] width 101 height 13
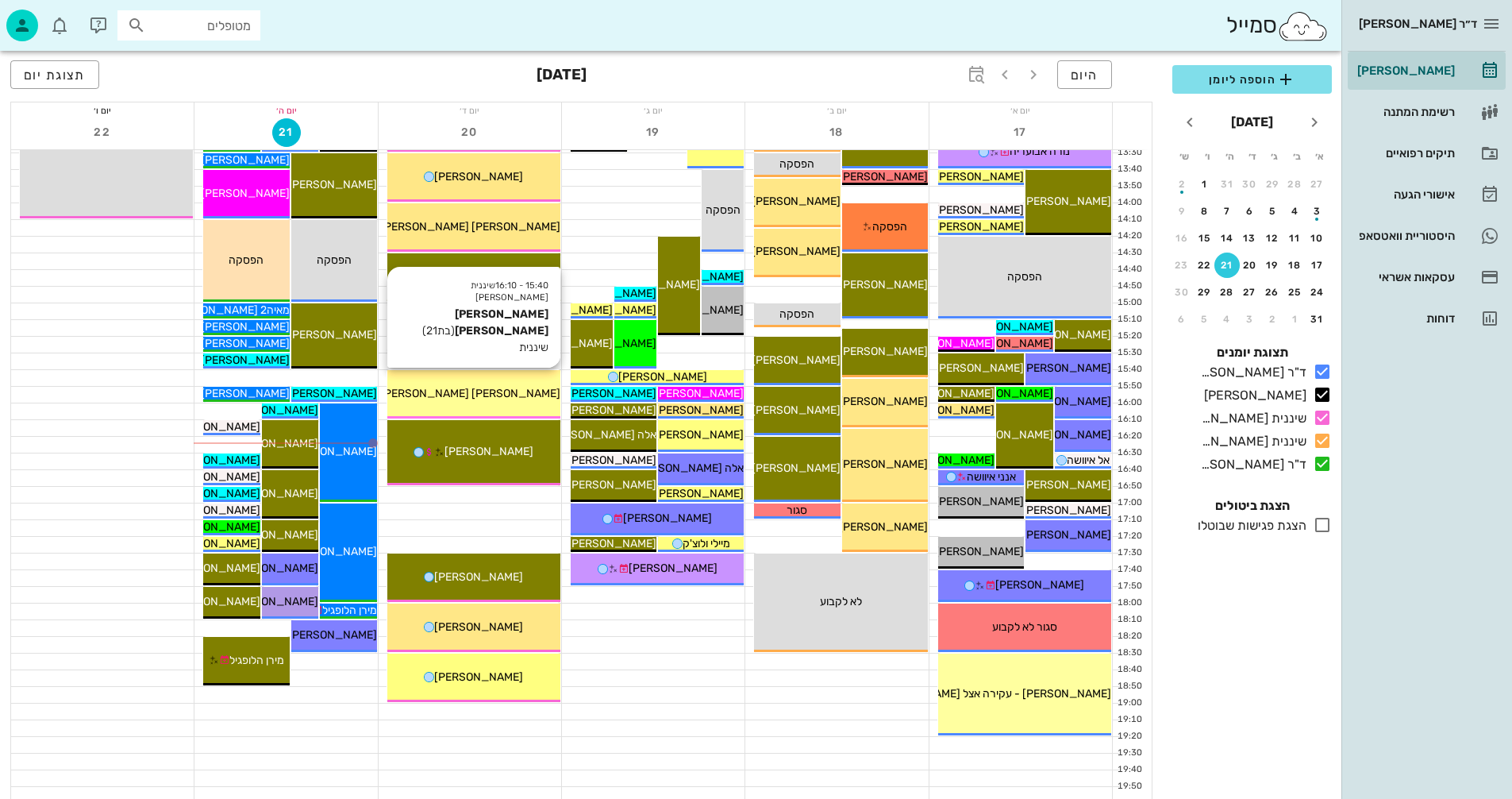
scroll to position [673, 0]
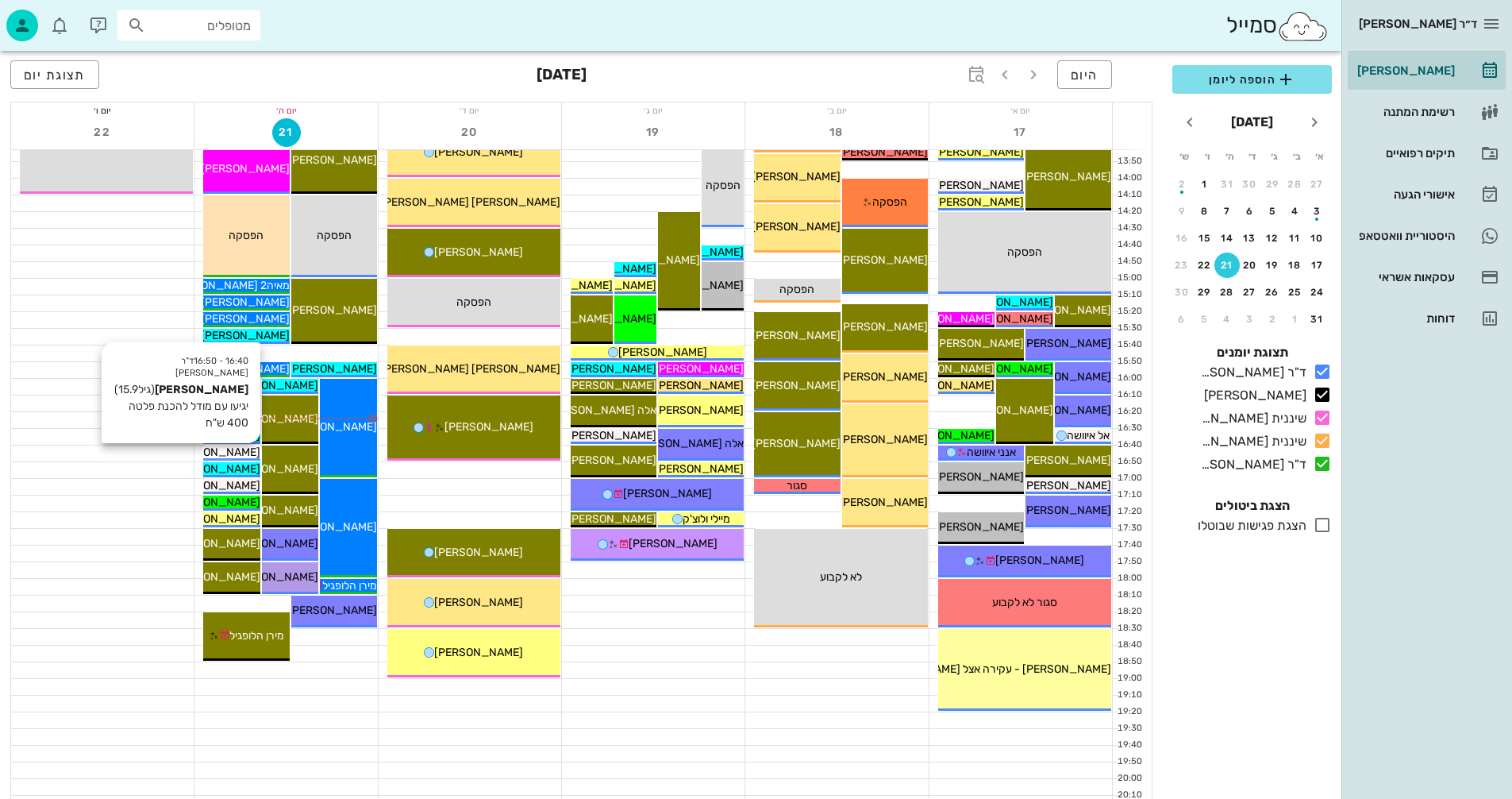
click at [250, 452] on span "[PERSON_NAME]" at bounding box center [216, 452] width 89 height 14
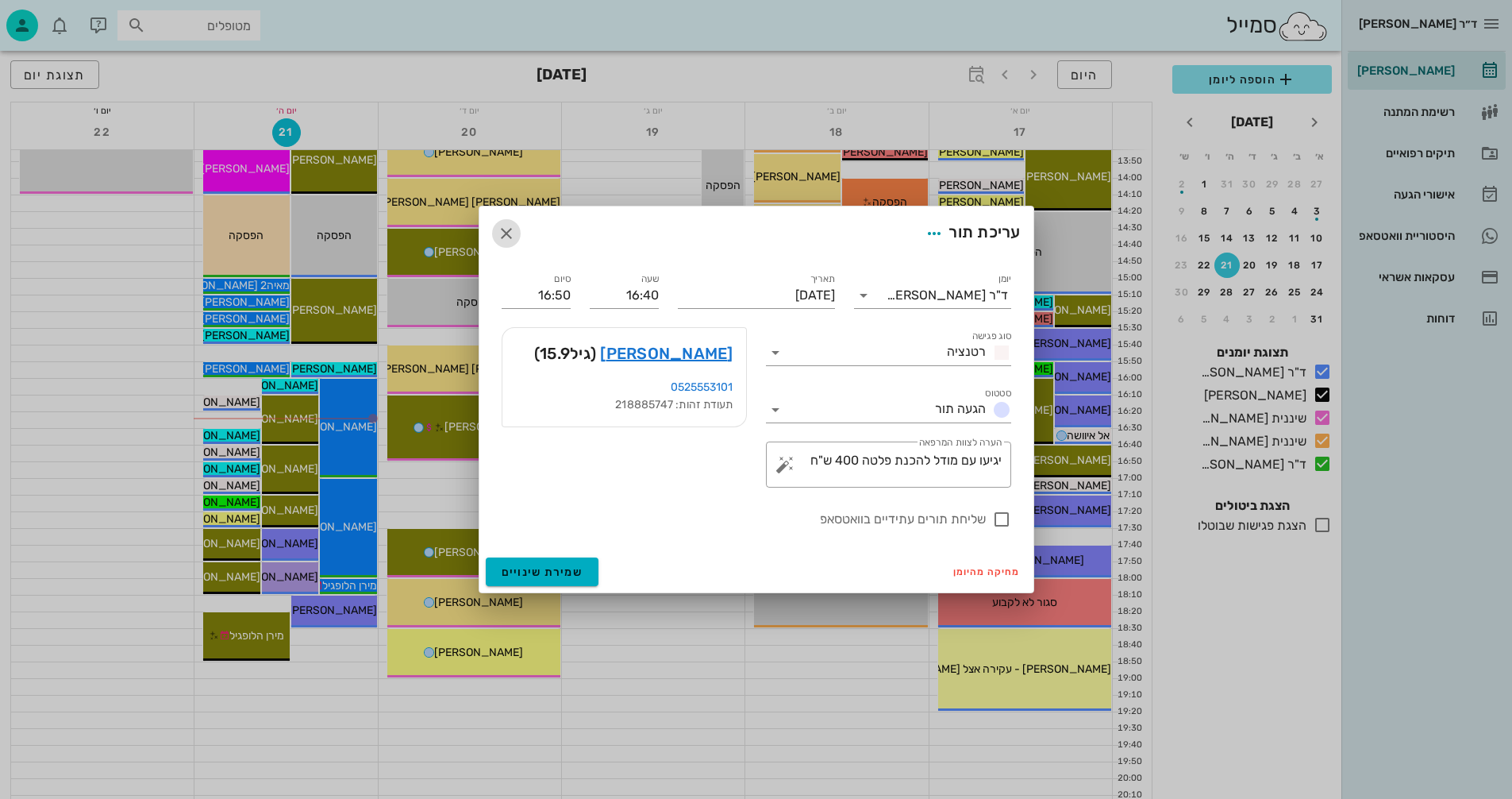
click at [509, 228] on icon "button" at bounding box center [506, 233] width 20 height 20
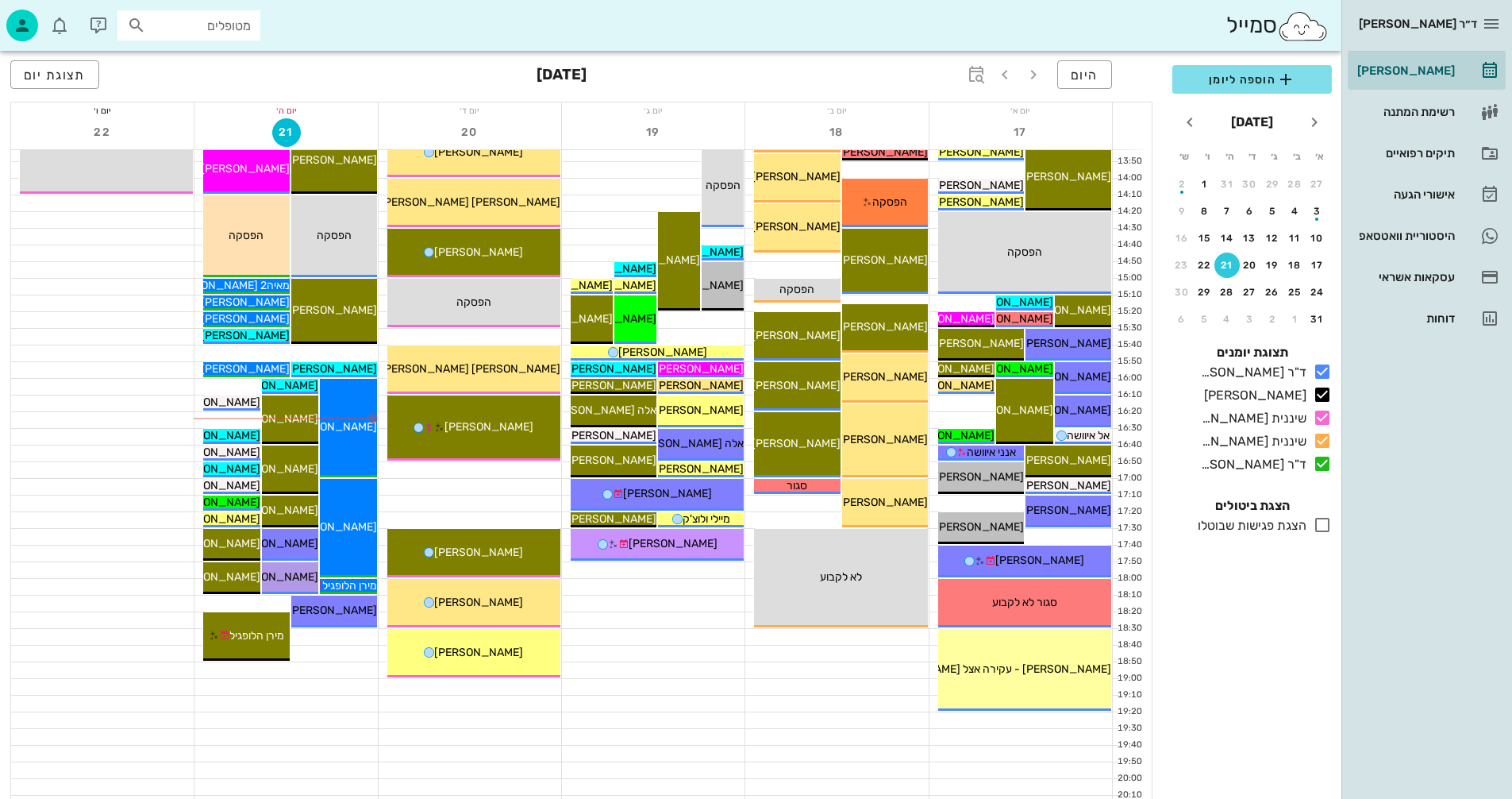
click at [645, 686] on div at bounding box center [653, 687] width 183 height 16
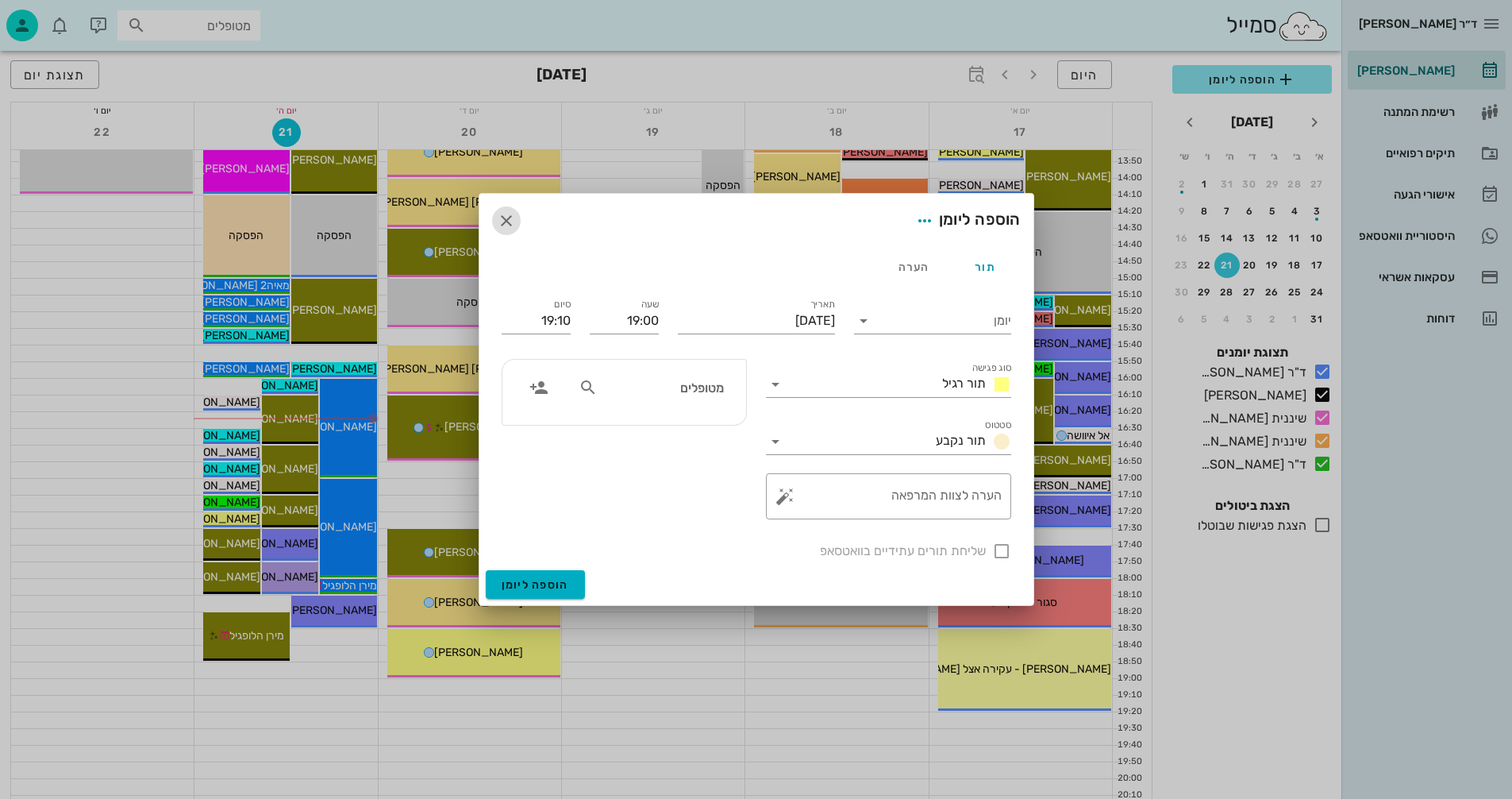
click at [498, 217] on icon "button" at bounding box center [506, 220] width 20 height 20
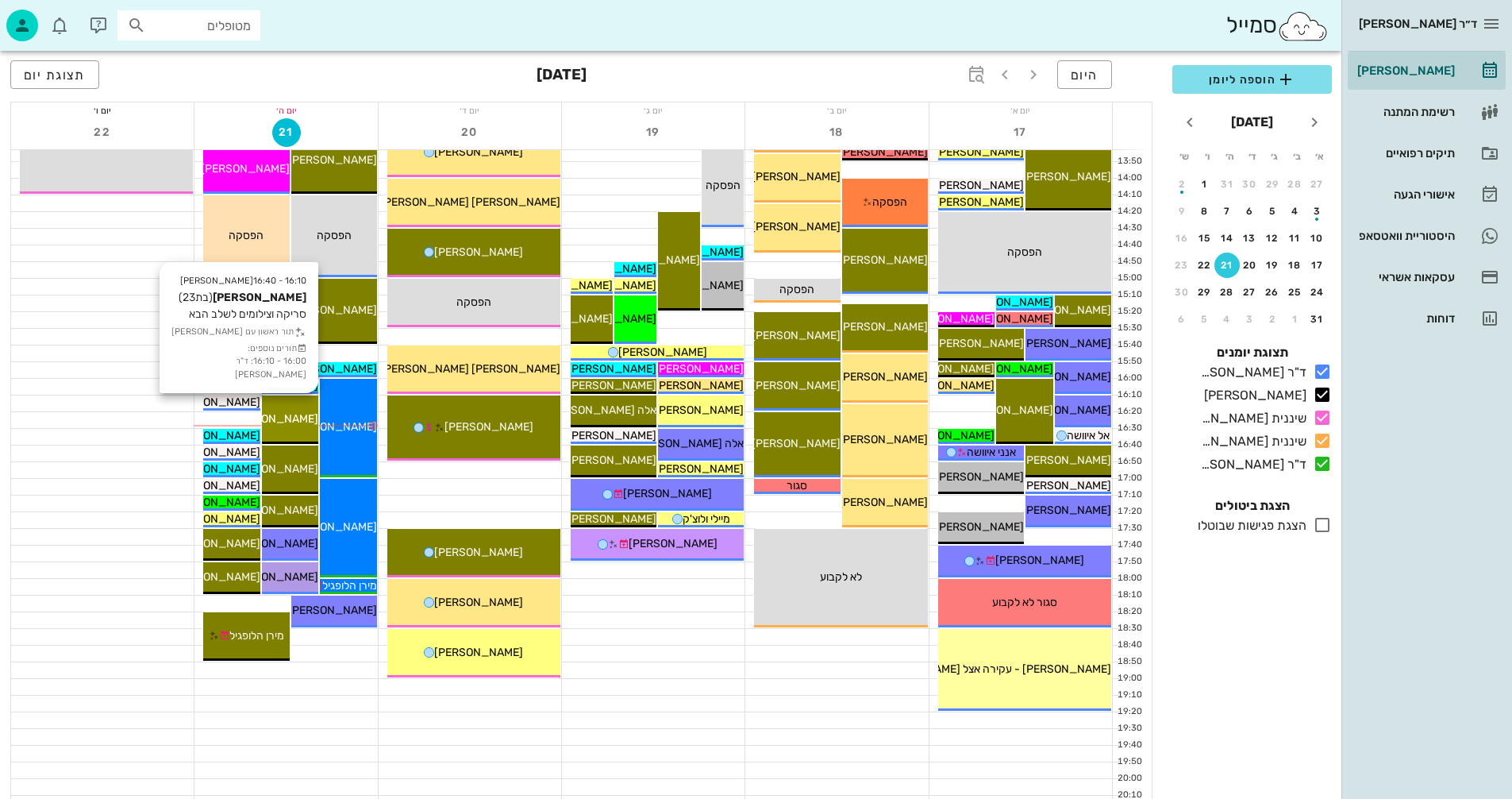
click at [291, 402] on div "16:10 - 16:40 יומן מרפאה ליאור סודאי (בת 23 ) סריקה וצילומים לשלב הבא תור ראשון…" at bounding box center [290, 420] width 57 height 48
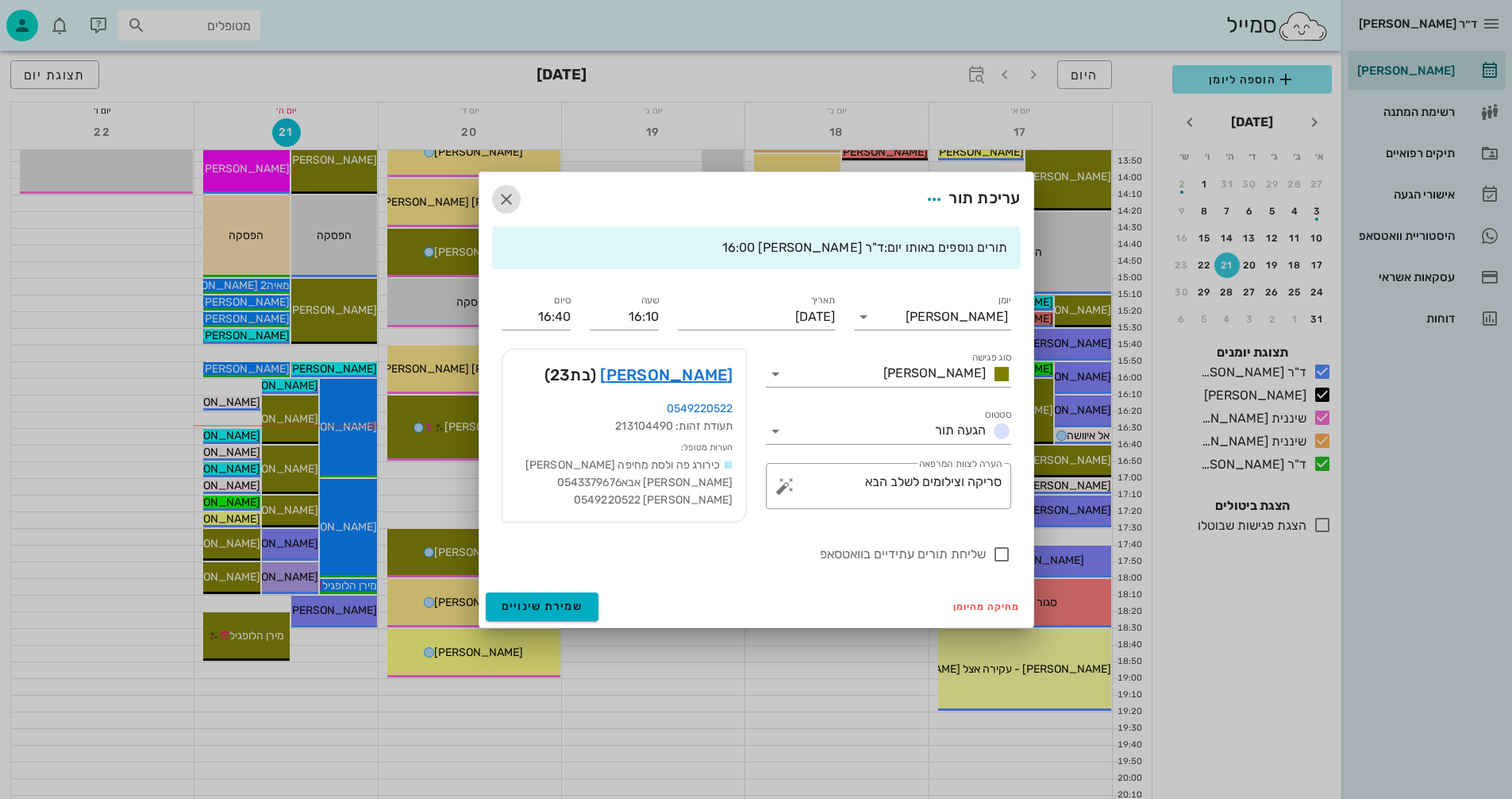
click at [508, 194] on icon "button" at bounding box center [506, 199] width 20 height 20
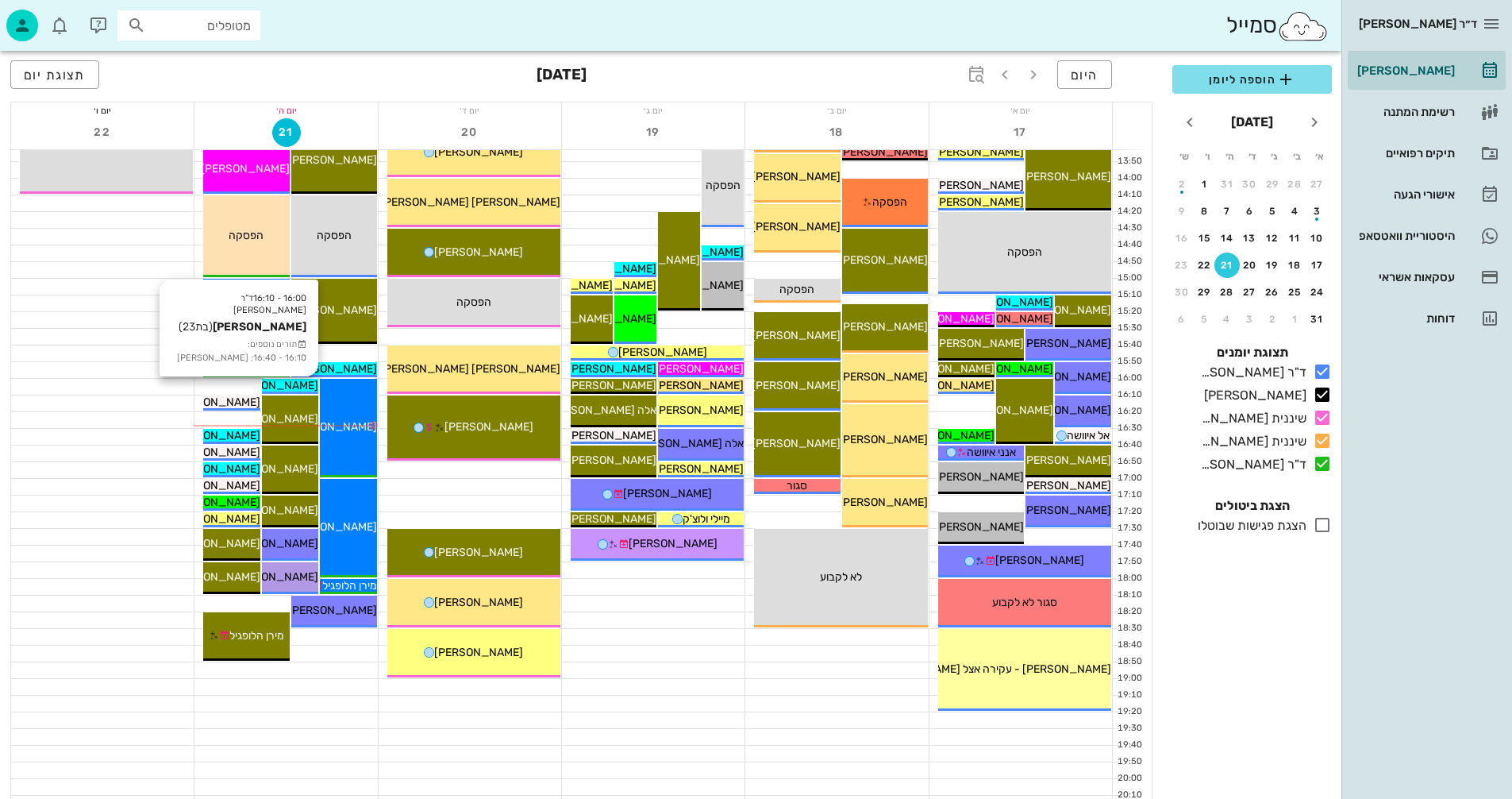
click at [304, 384] on span "[PERSON_NAME]" at bounding box center [274, 386] width 89 height 14
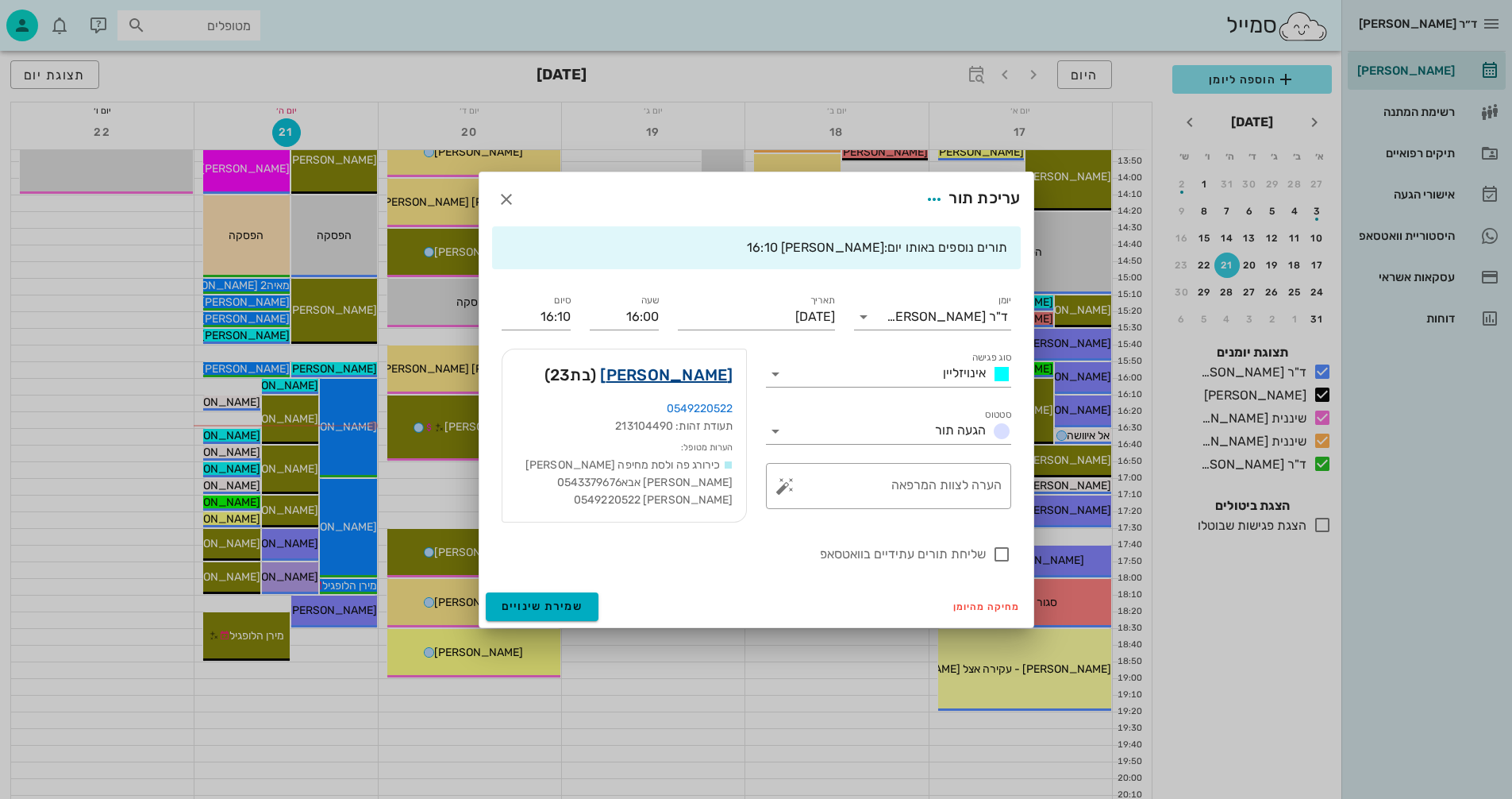
click at [687, 374] on link "[PERSON_NAME]" at bounding box center [666, 374] width 133 height 25
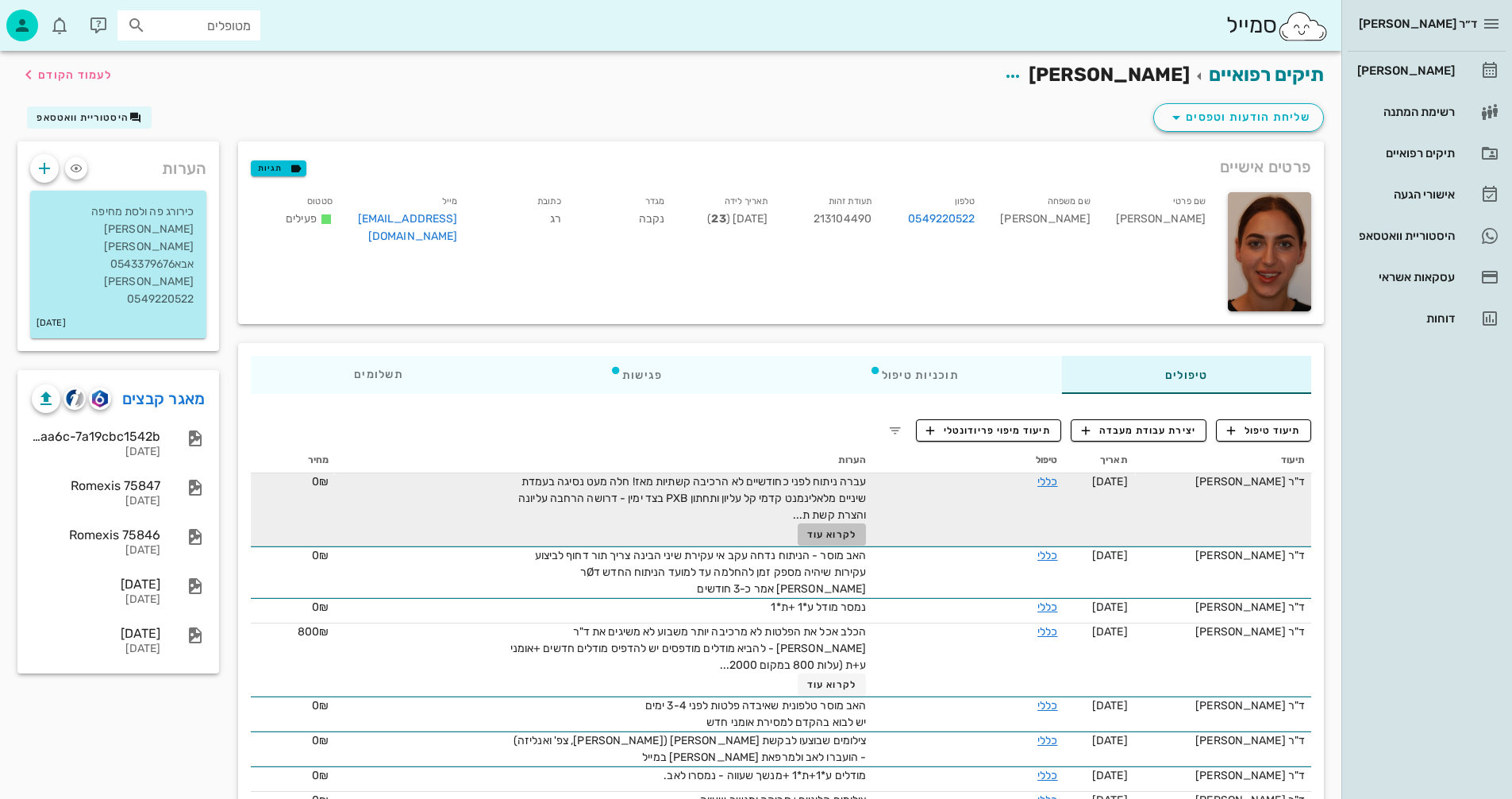
click at [828, 533] on span "לקרוא עוד" at bounding box center [831, 534] width 49 height 11
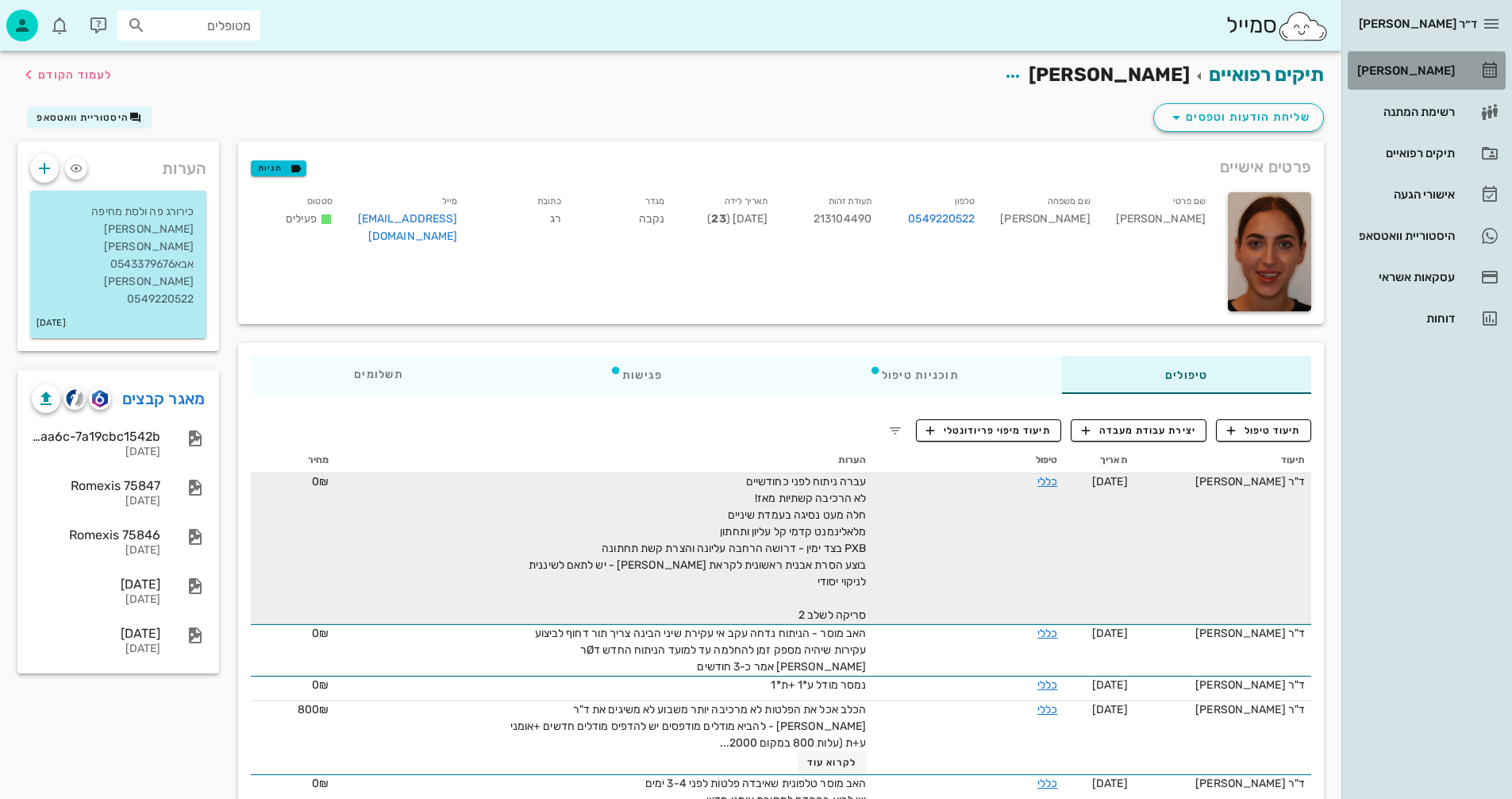
click at [1425, 70] on div "[PERSON_NAME]" at bounding box center [1404, 71] width 101 height 13
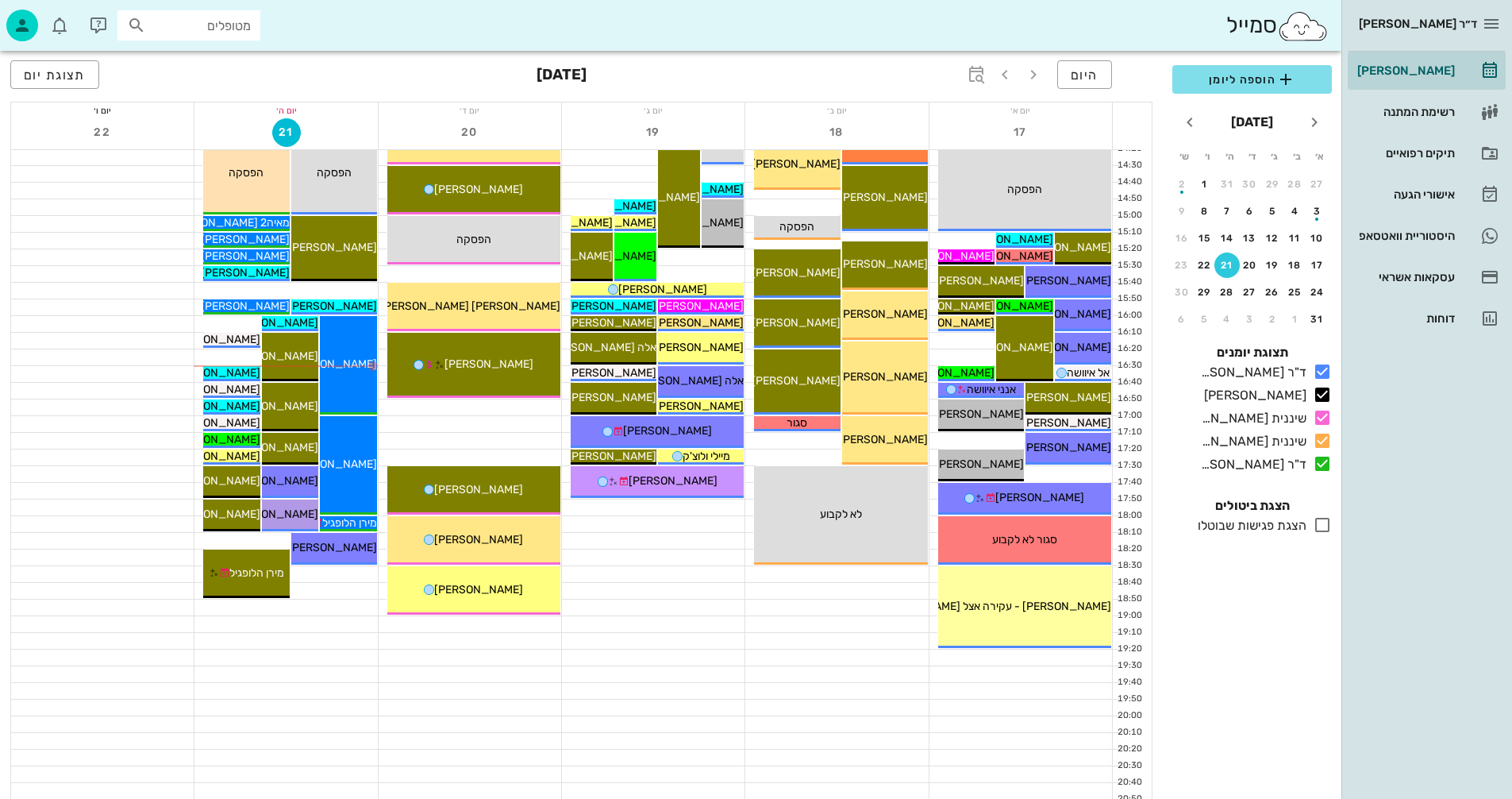
scroll to position [753, 0]
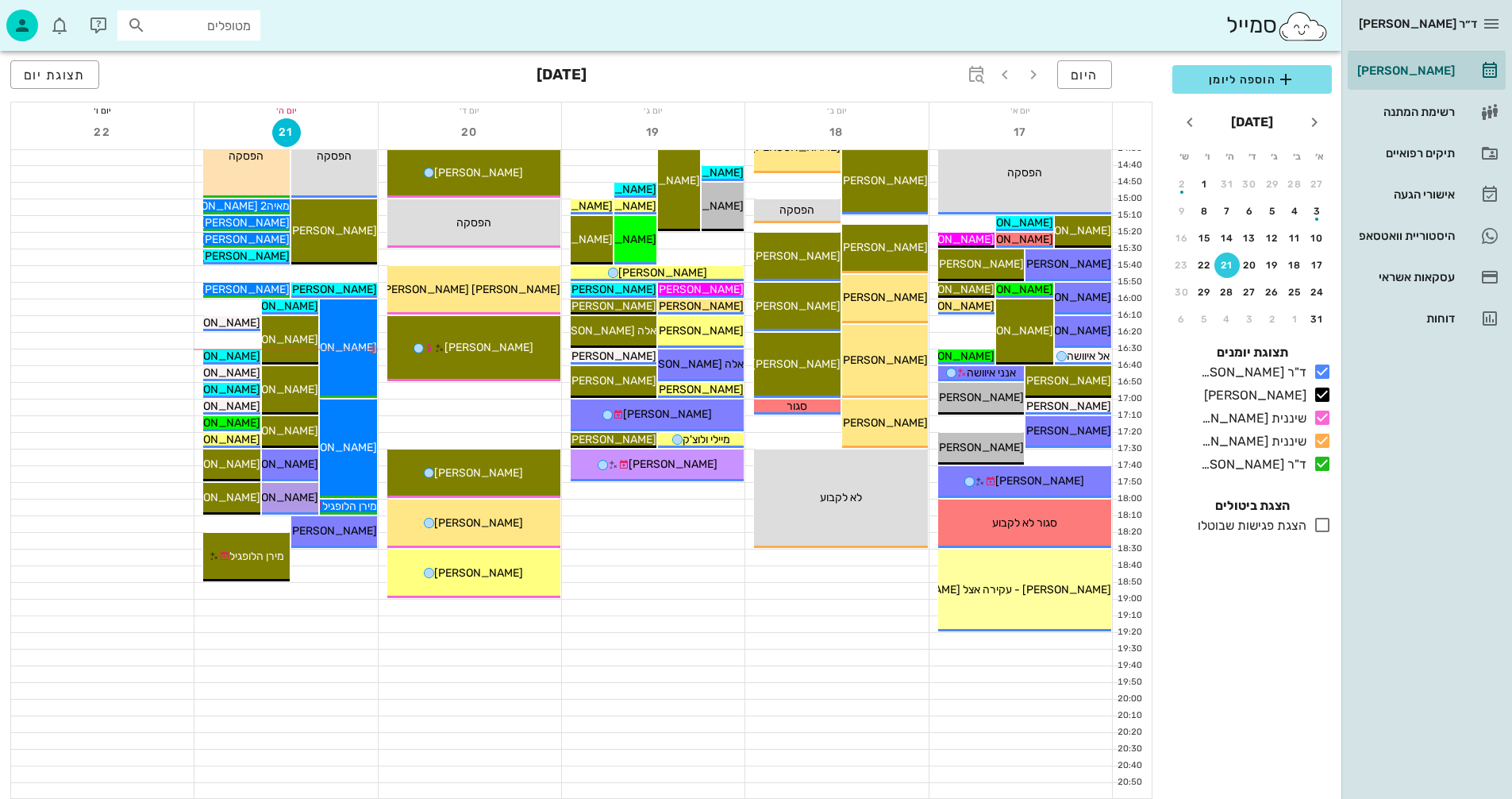
click at [696, 567] on div at bounding box center [653, 573] width 183 height 16
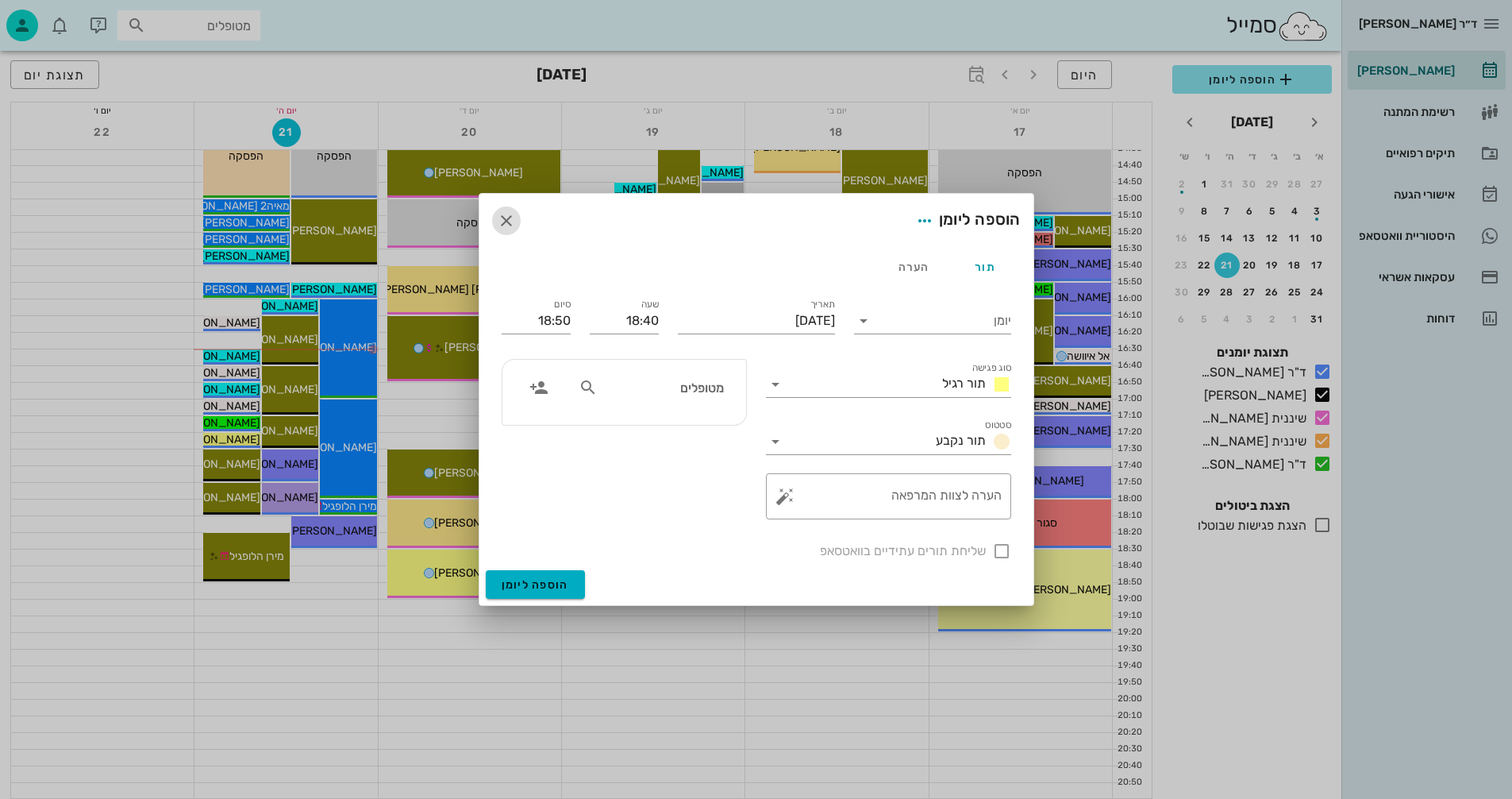
click at [507, 209] on button "button" at bounding box center [506, 220] width 29 height 29
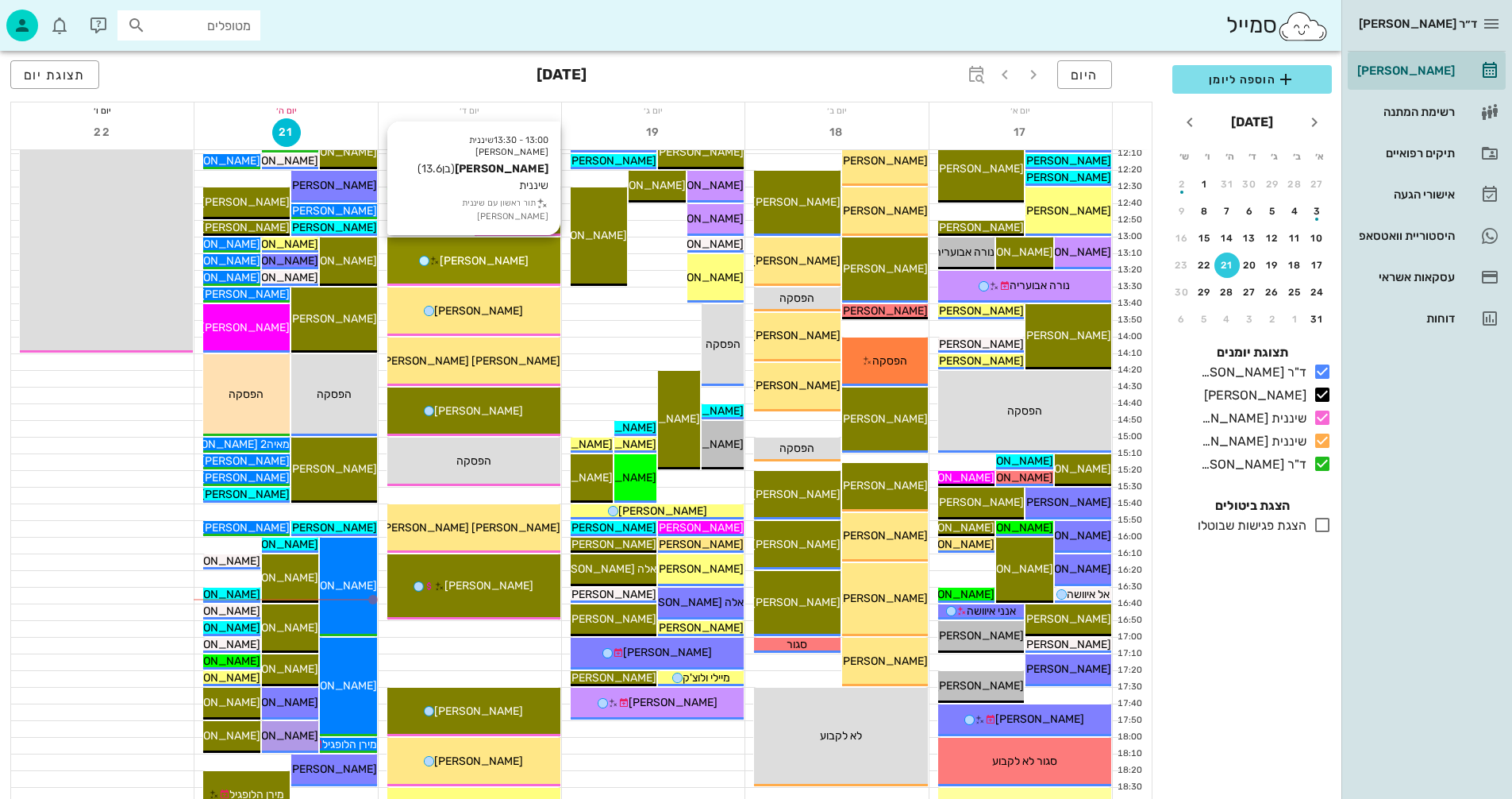
scroll to position [594, 0]
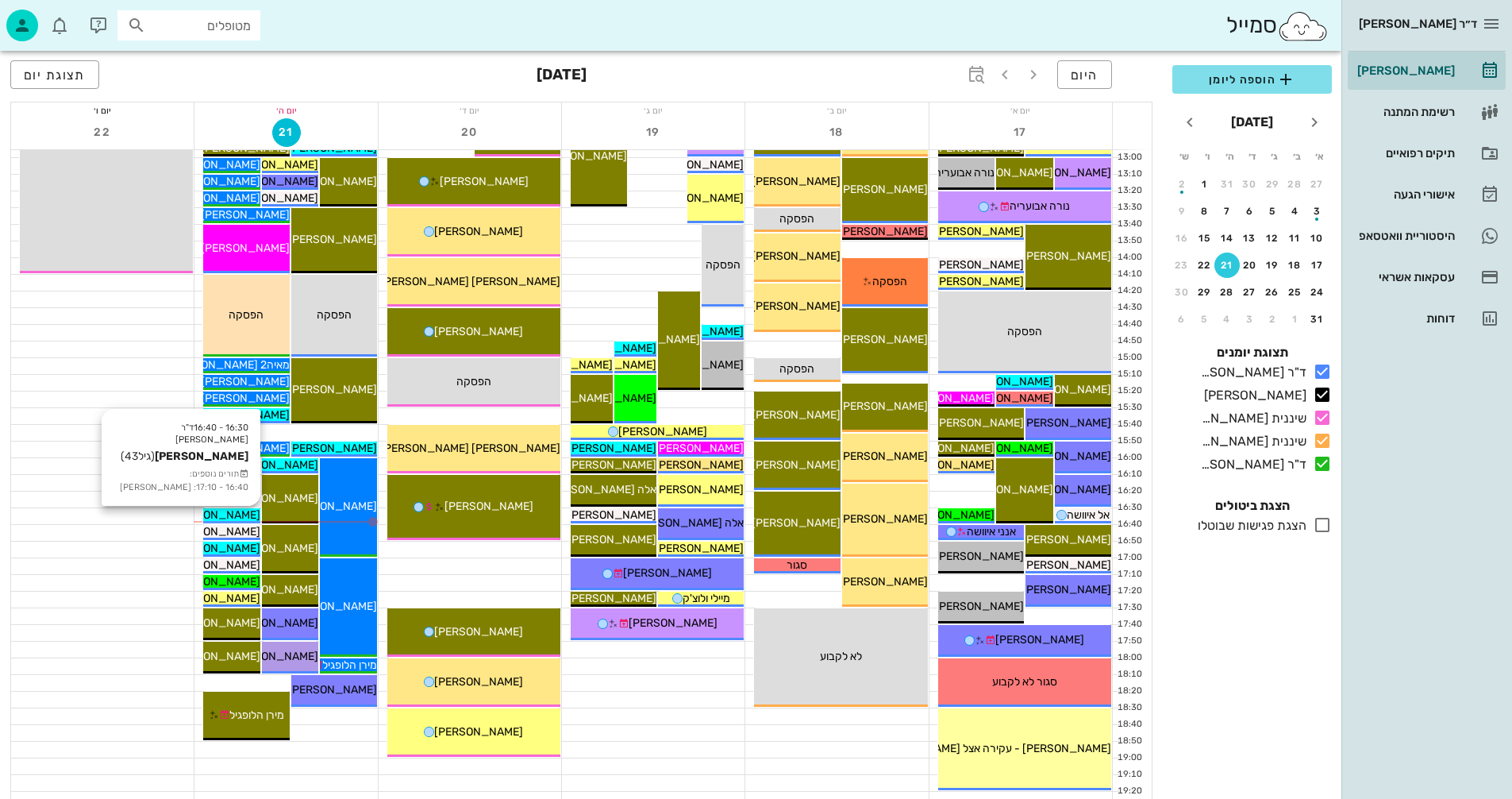
click at [238, 514] on span "[PERSON_NAME]" at bounding box center [216, 515] width 89 height 14
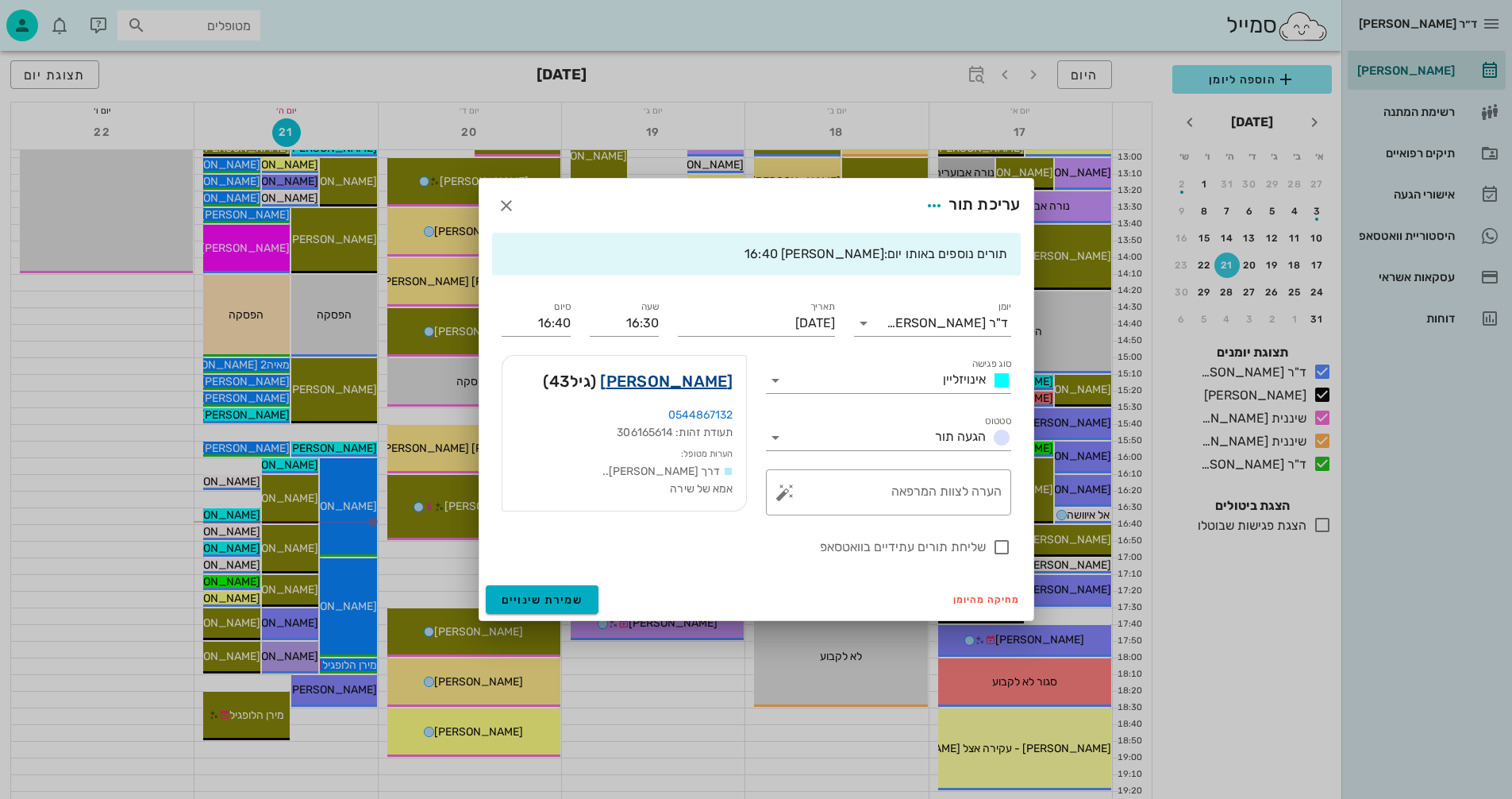
click at [672, 380] on link "אלינה שטרייזר" at bounding box center [666, 381] width 133 height 25
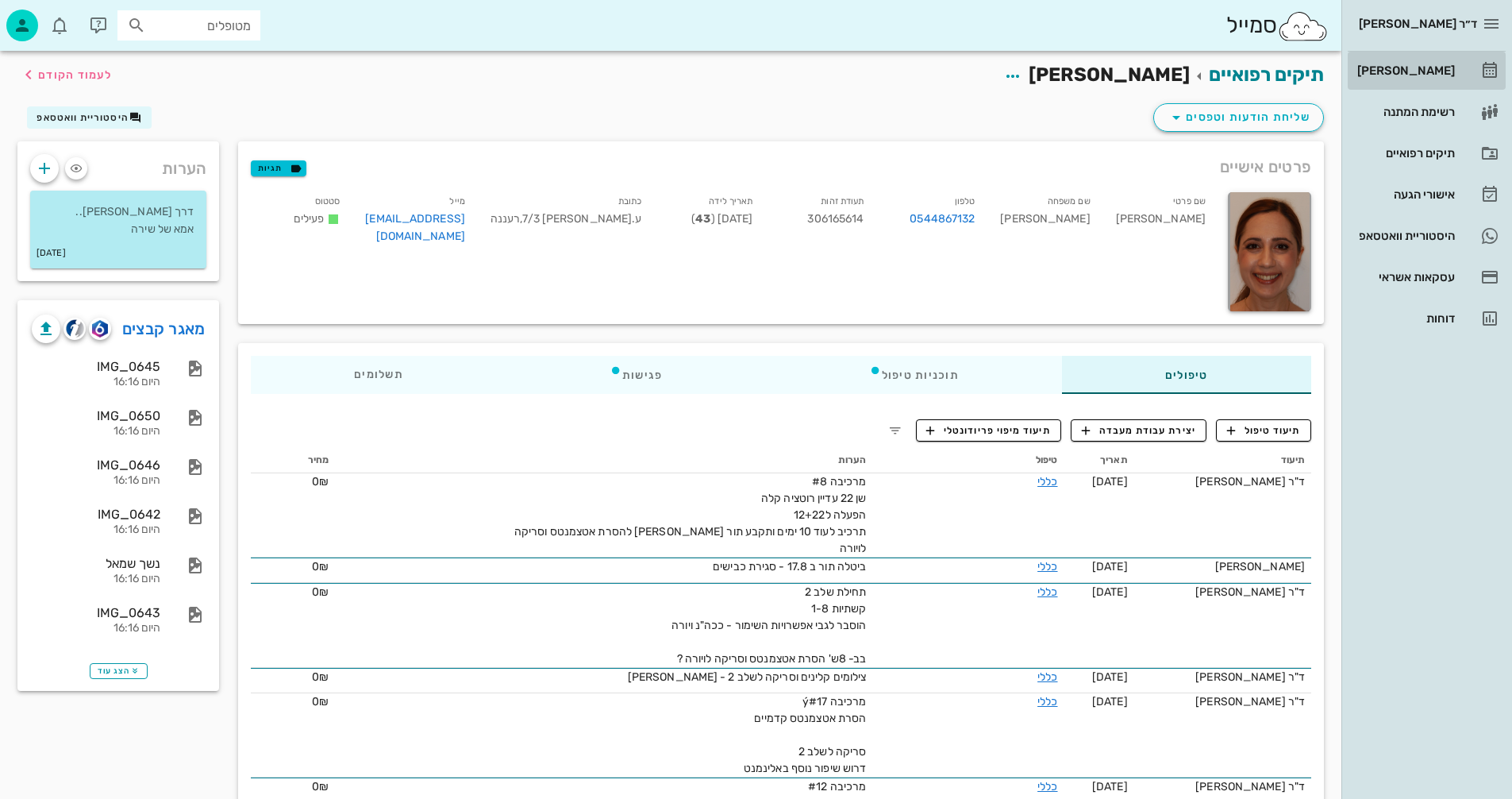
click at [1408, 72] on div "[PERSON_NAME]" at bounding box center [1404, 71] width 101 height 13
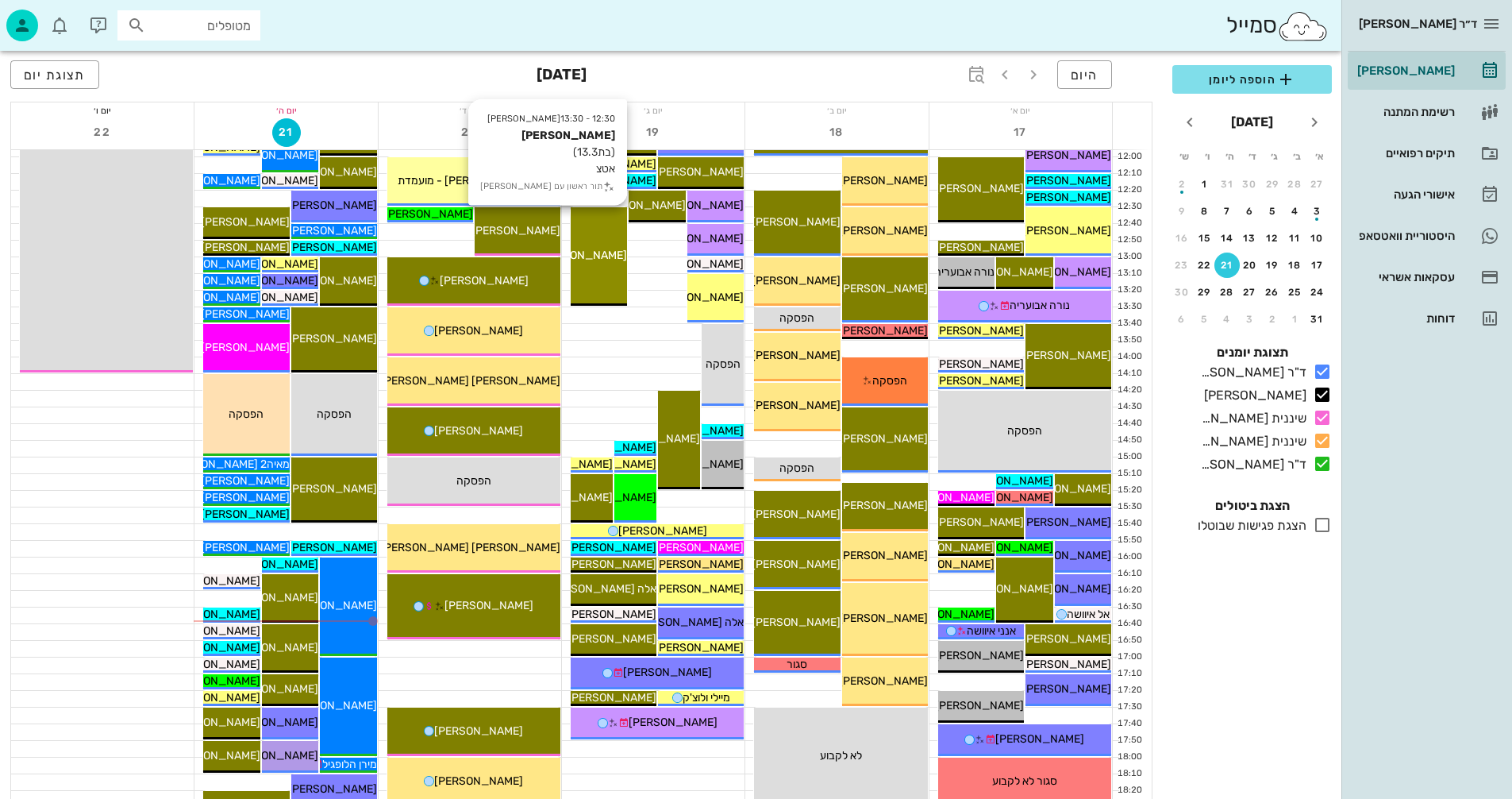
scroll to position [556, 0]
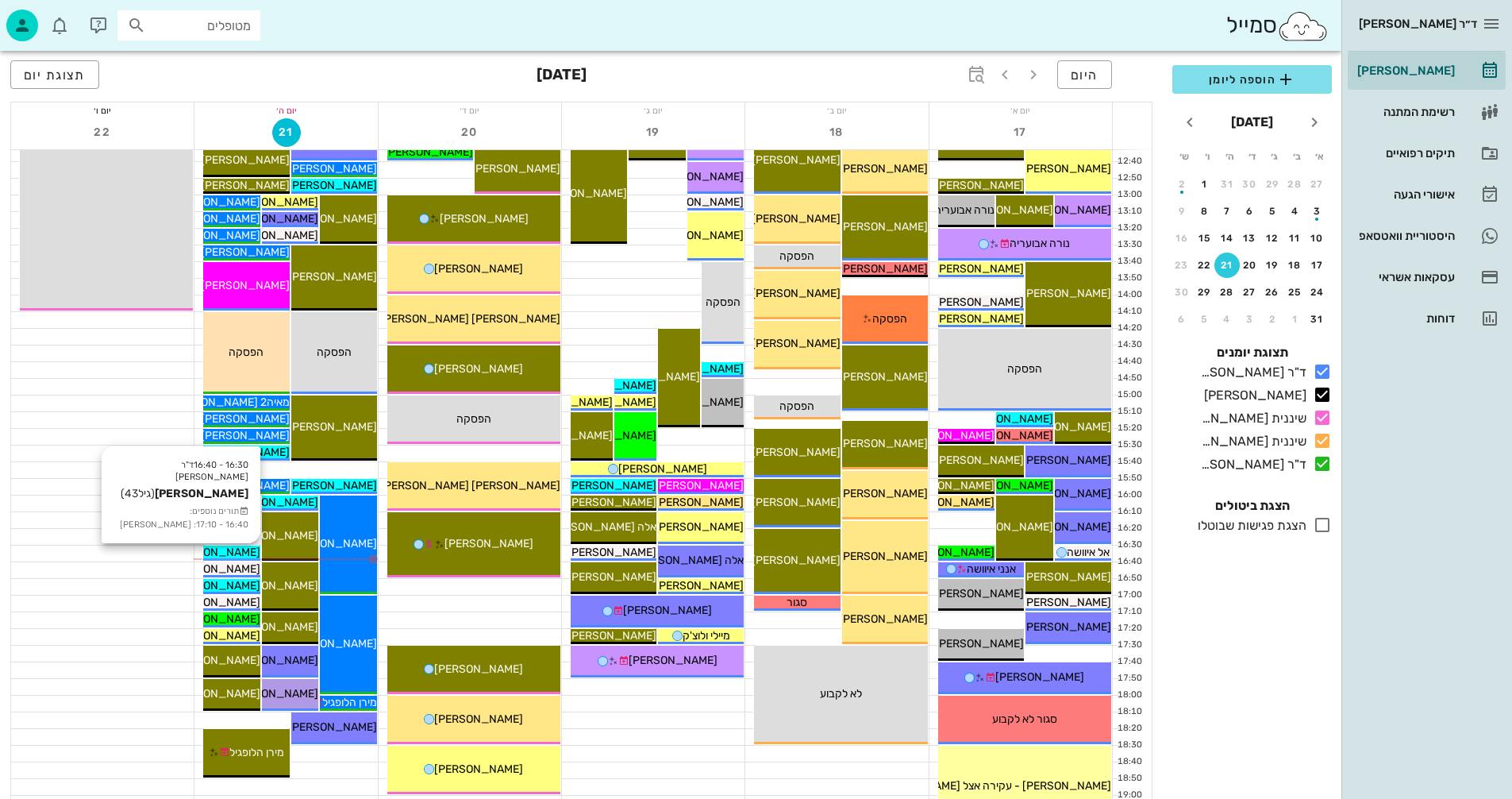
click at [249, 552] on span "[PERSON_NAME]" at bounding box center [216, 552] width 89 height 14
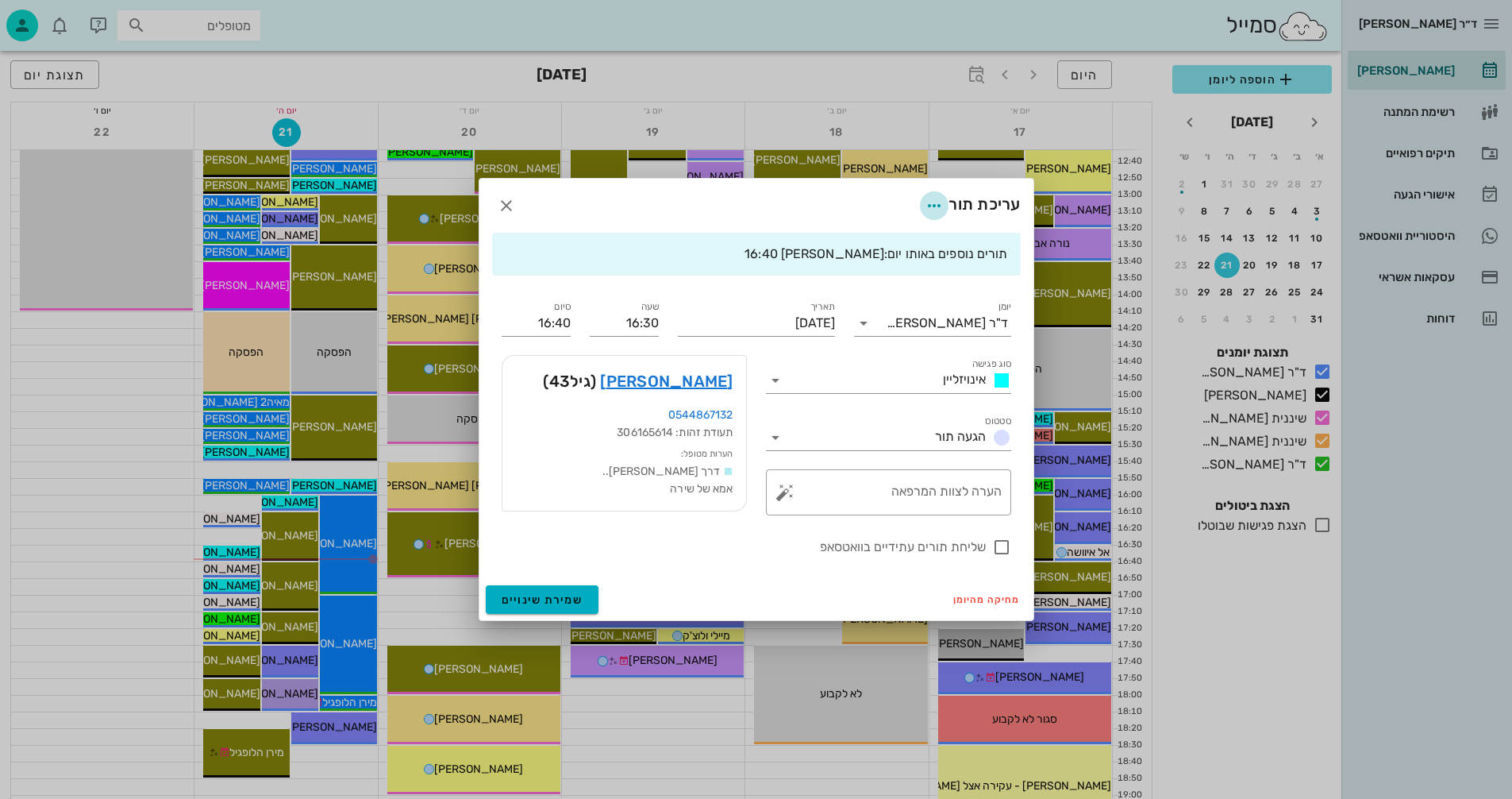
click at [934, 205] on icon "button" at bounding box center [934, 205] width 20 height 20
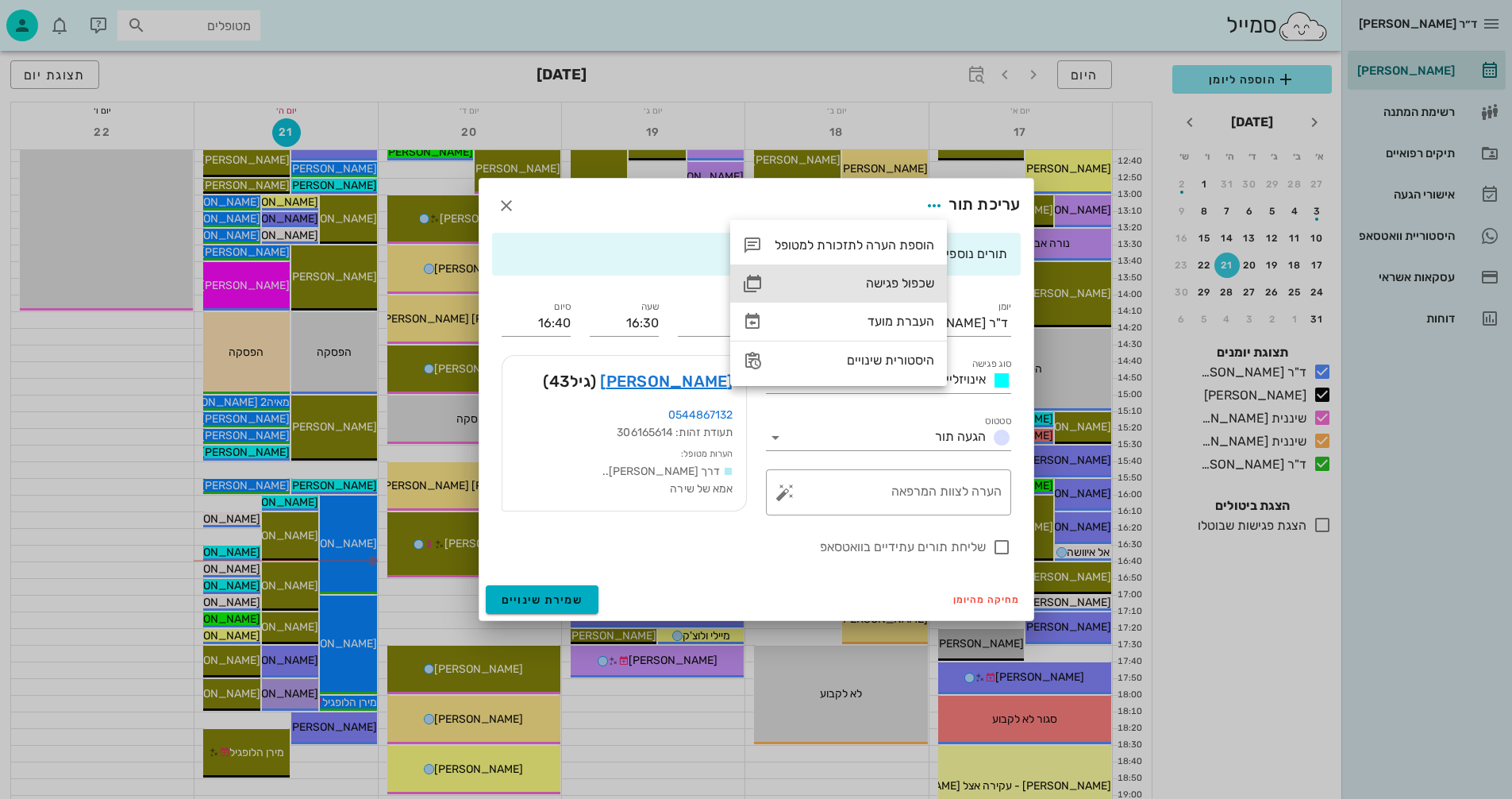
click at [883, 278] on div "שכפול פגישה" at bounding box center [854, 283] width 160 height 15
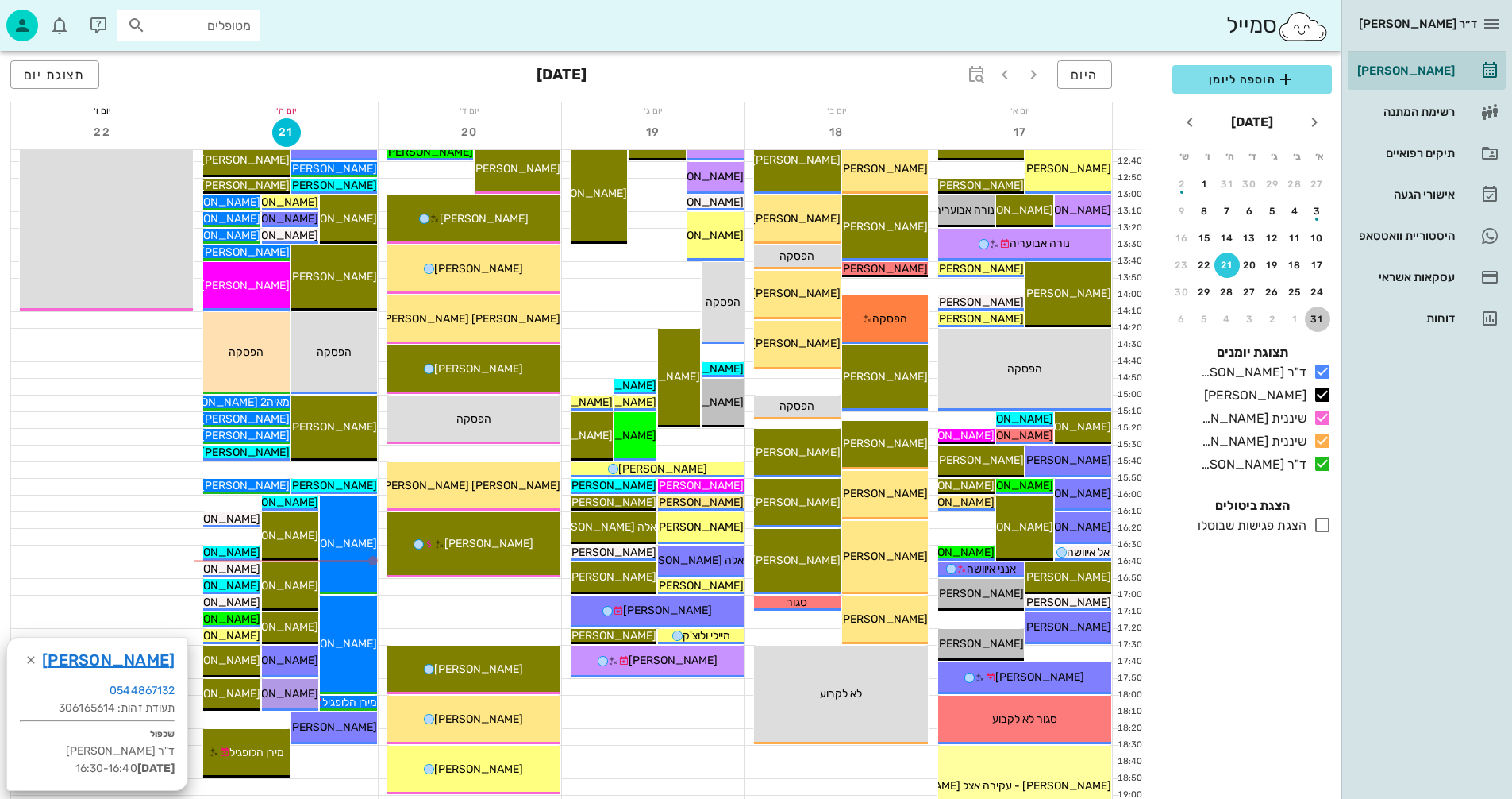
click at [1318, 320] on div "31" at bounding box center [1317, 320] width 25 height 11
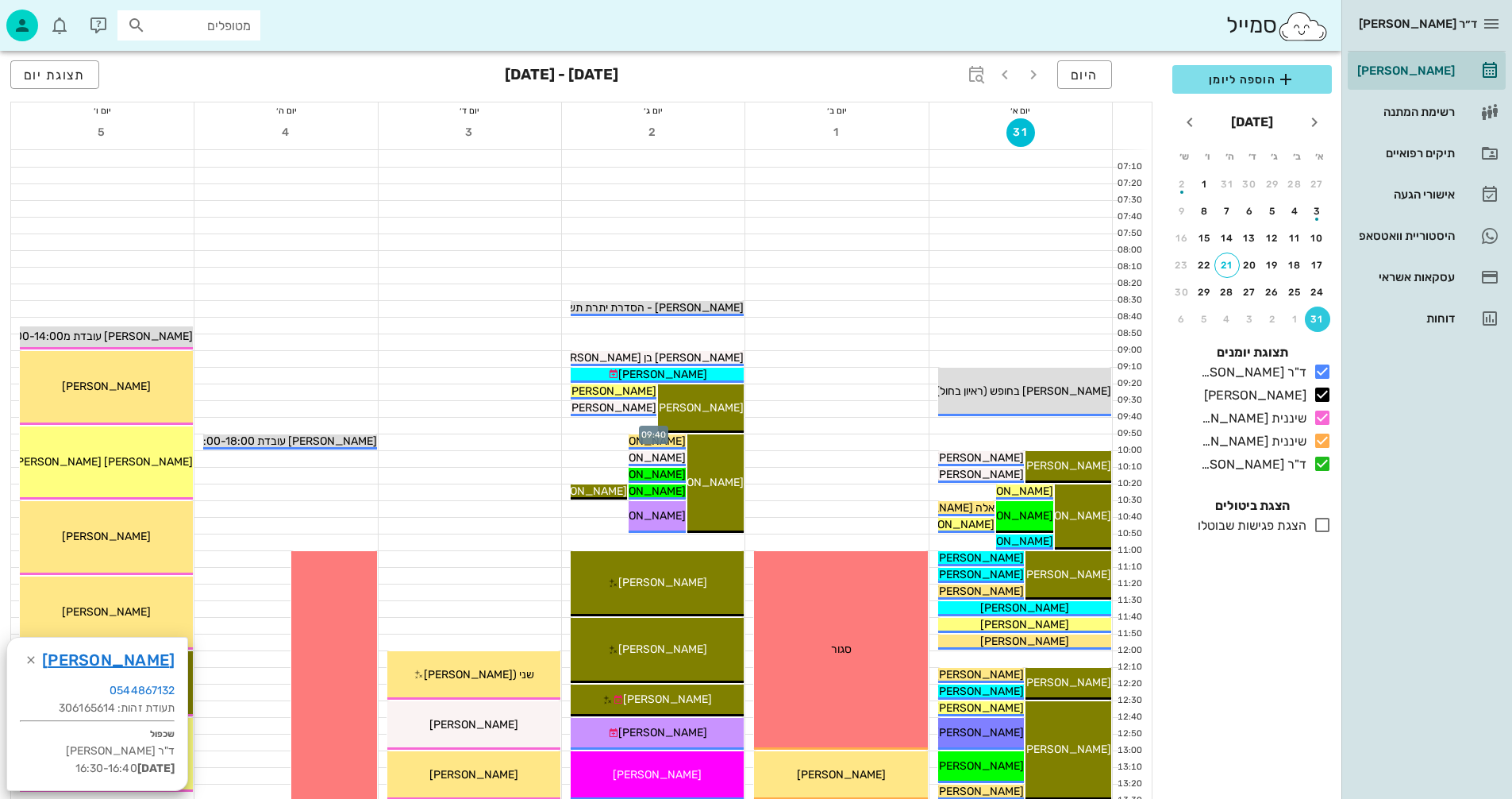
click at [593, 424] on div at bounding box center [653, 426] width 183 height 16
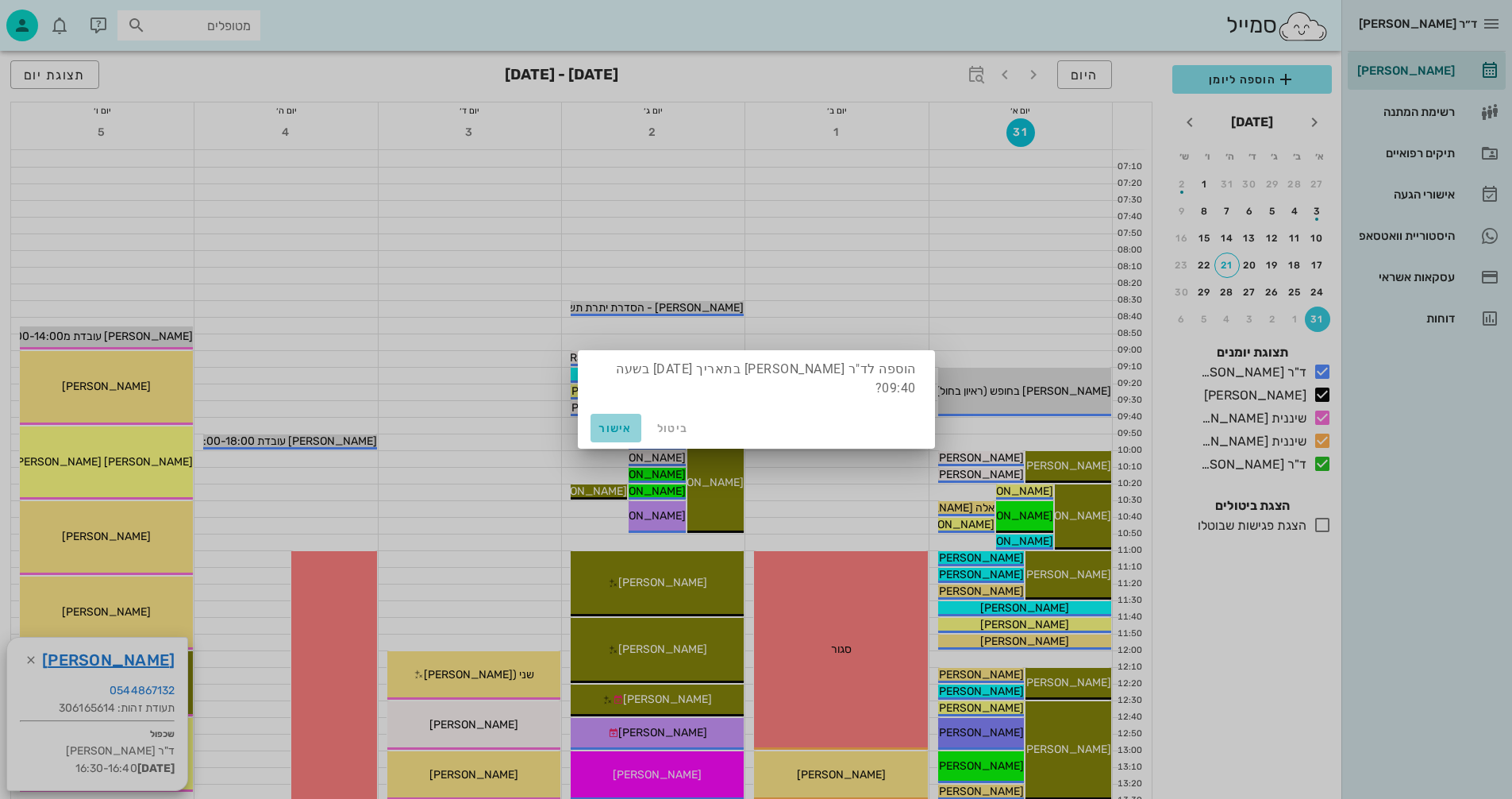
click at [608, 425] on span "אישור" at bounding box center [616, 428] width 38 height 14
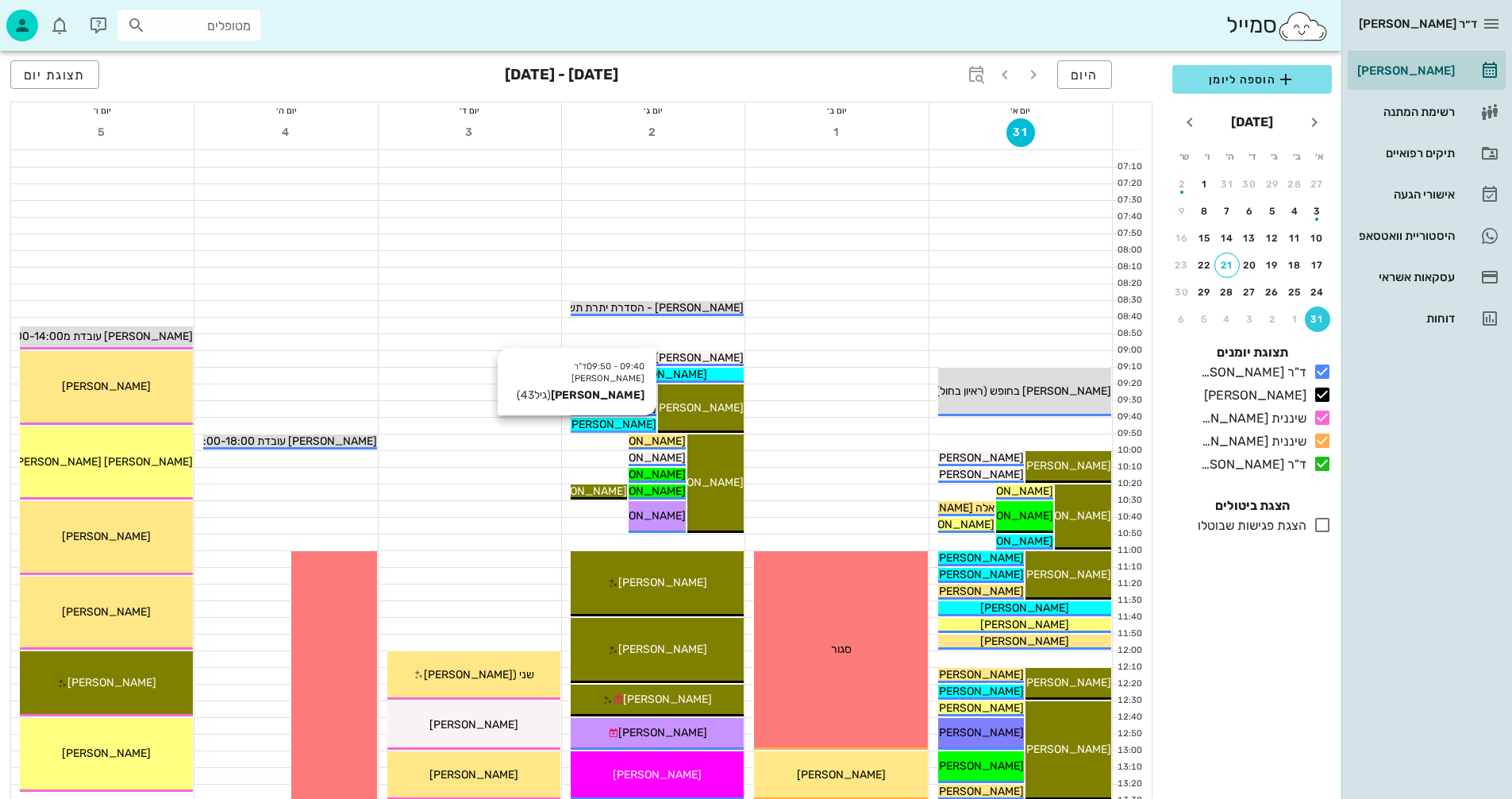
click at [606, 426] on span "[PERSON_NAME]" at bounding box center [612, 425] width 89 height 14
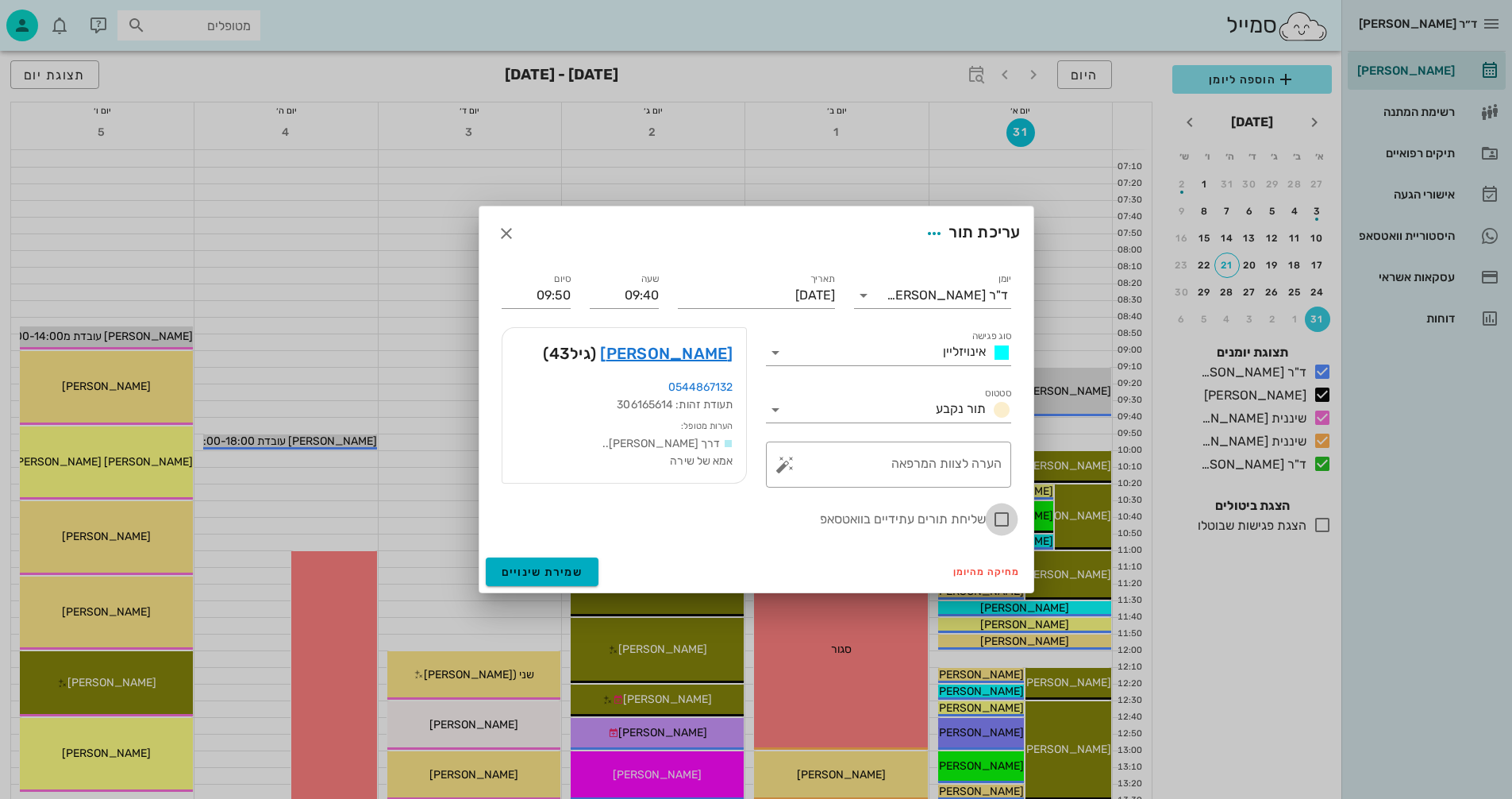
click at [1004, 528] on div at bounding box center [1001, 519] width 27 height 27
checkbox input "true"
click at [513, 570] on span "שמירת שינויים" at bounding box center [542, 572] width 82 height 14
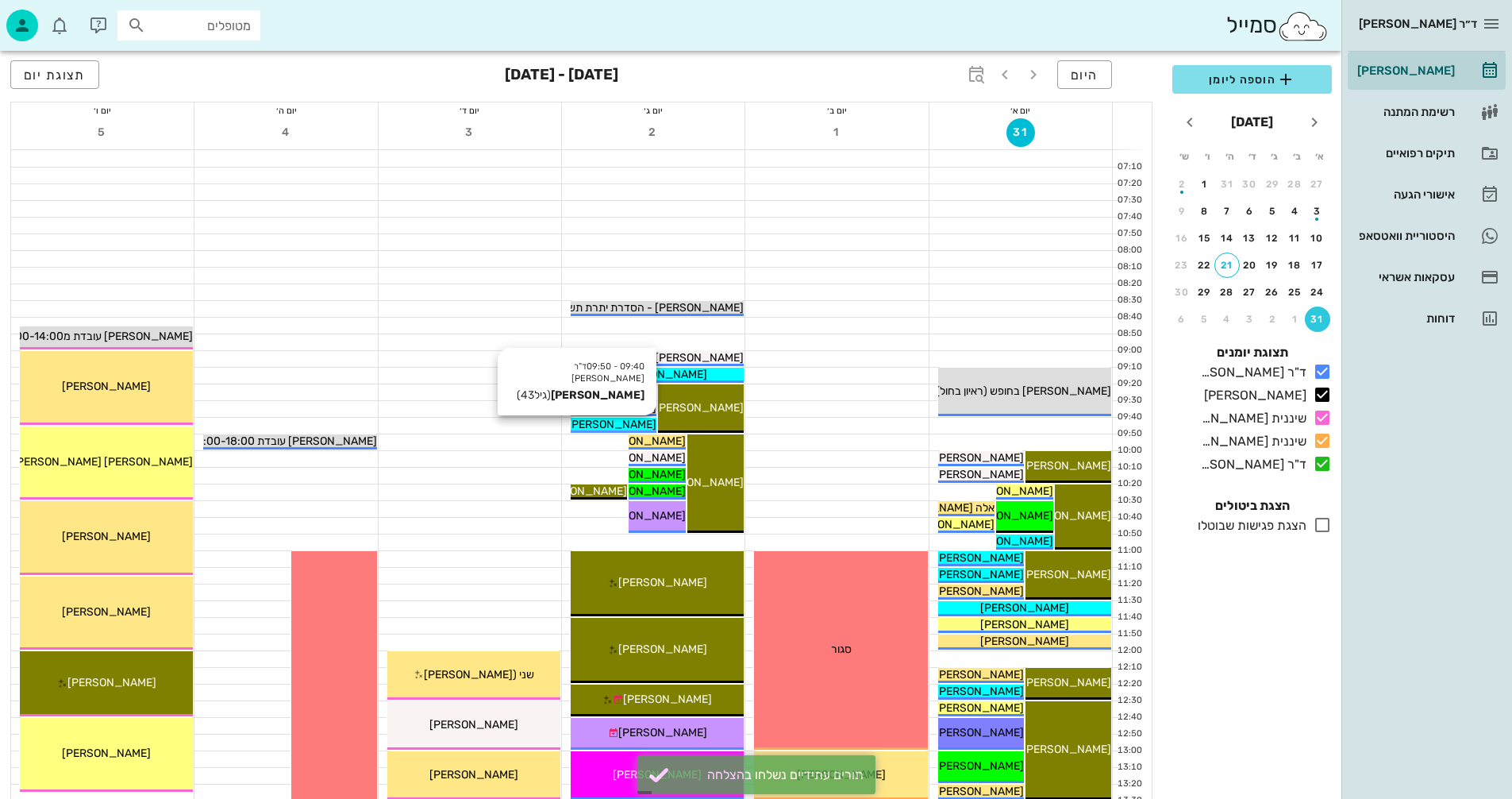
click at [593, 424] on span "[PERSON_NAME]" at bounding box center [612, 425] width 89 height 14
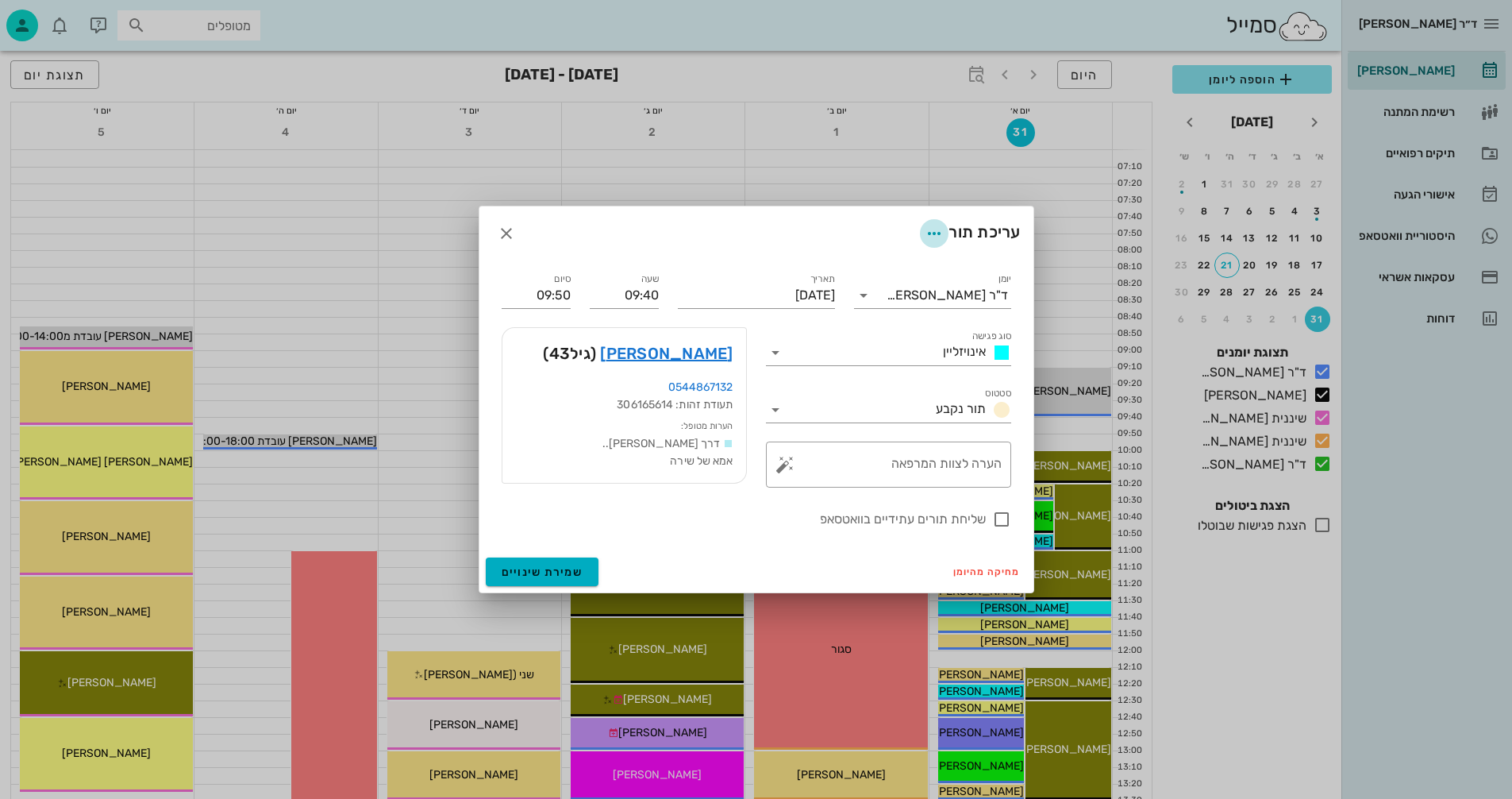
click at [927, 228] on icon "button" at bounding box center [934, 233] width 20 height 20
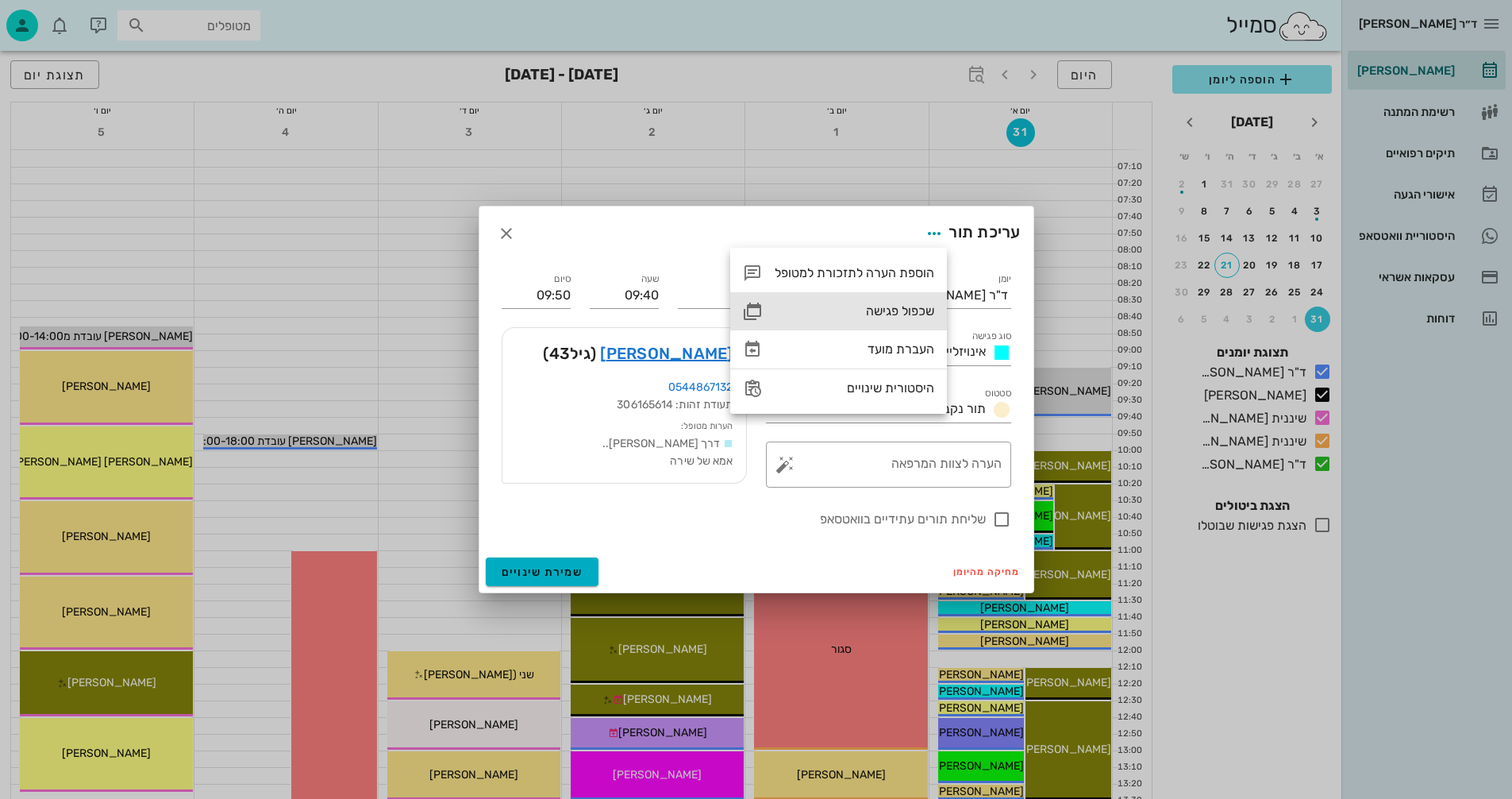
click at [883, 311] on div "שכפול פגישה" at bounding box center [854, 311] width 160 height 15
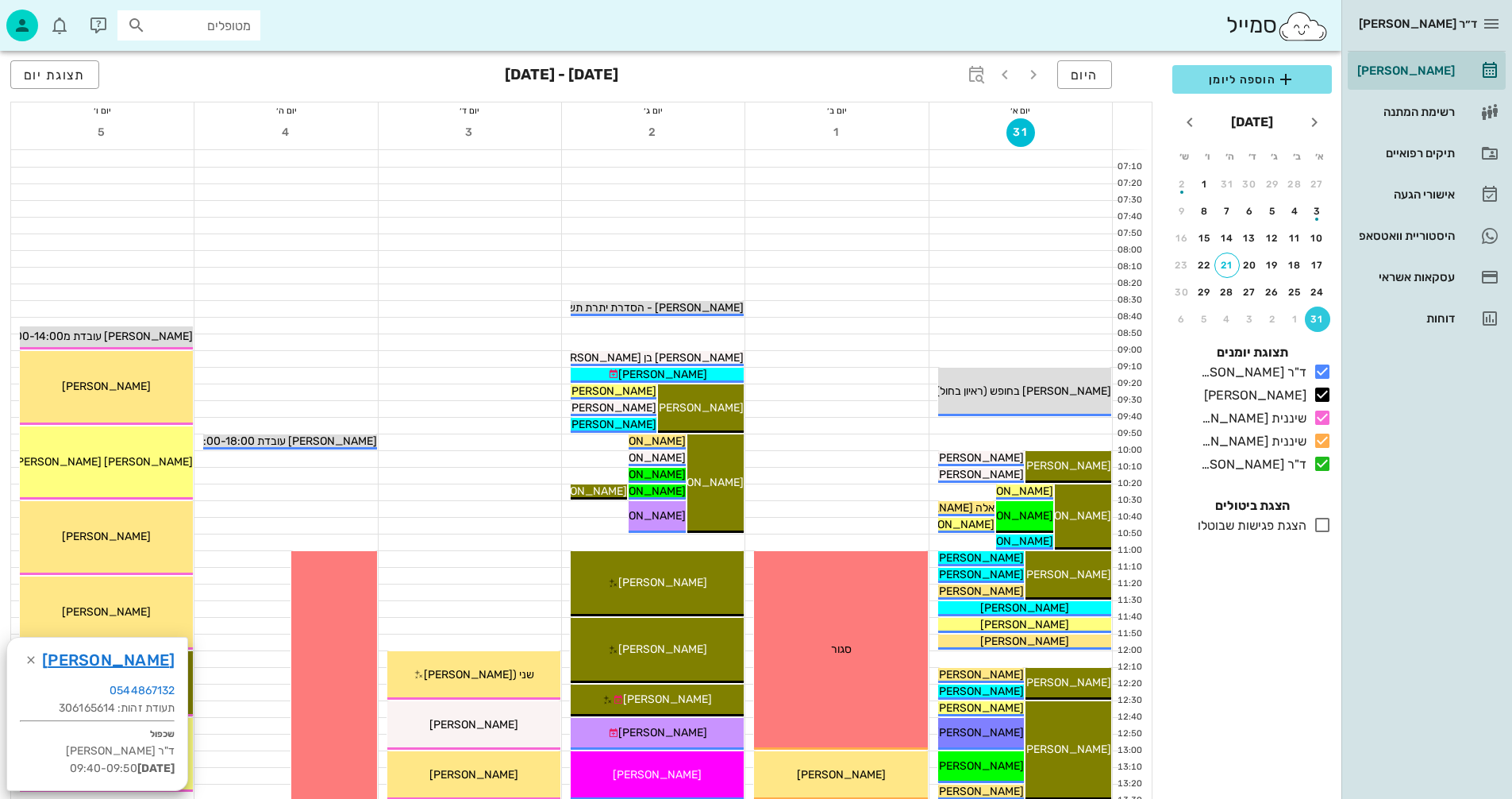
click at [596, 434] on div at bounding box center [653, 442] width 183 height 17
click at [595, 443] on div at bounding box center [653, 442] width 183 height 16
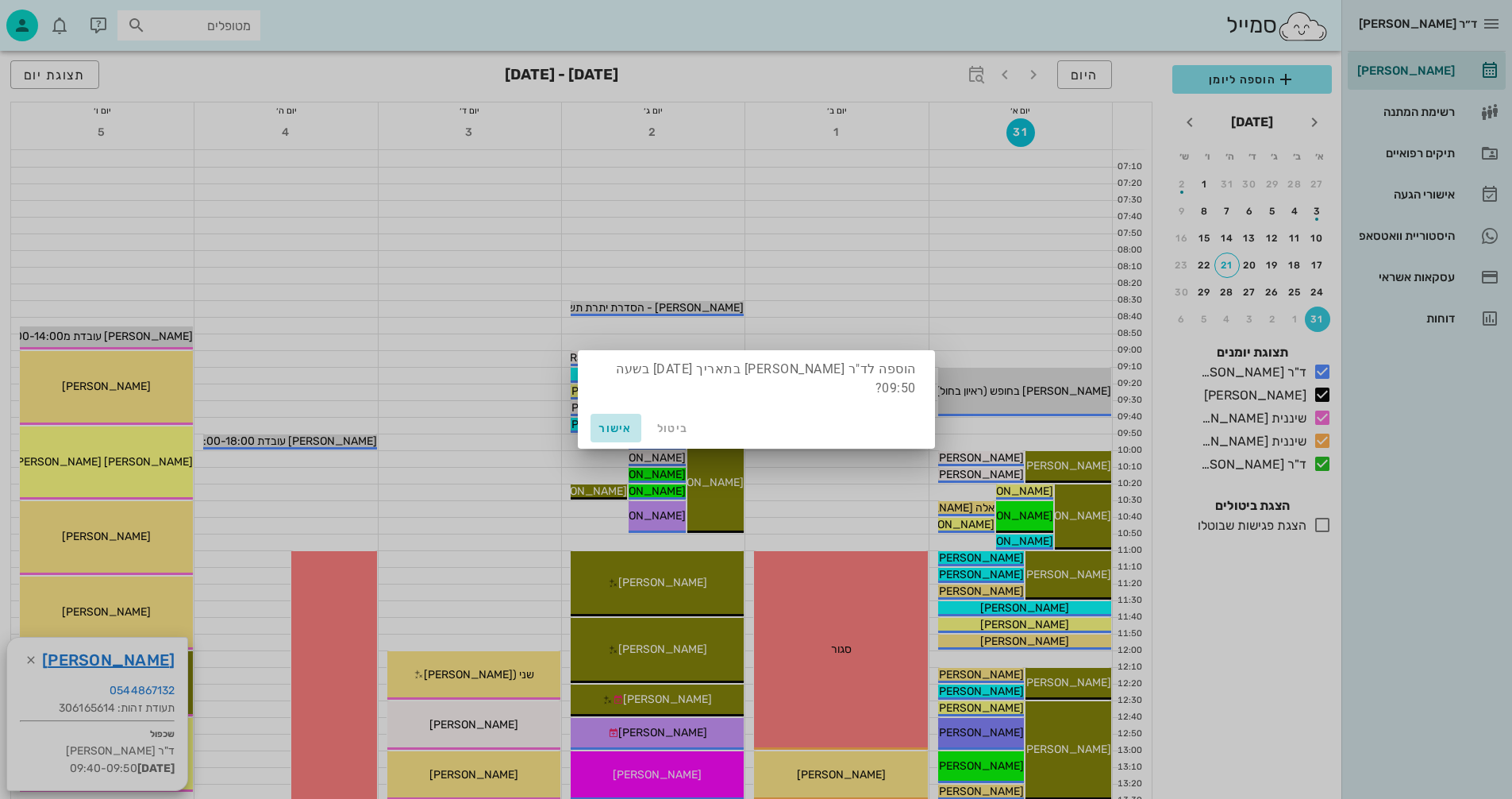
click at [620, 429] on span "אישור" at bounding box center [616, 428] width 38 height 14
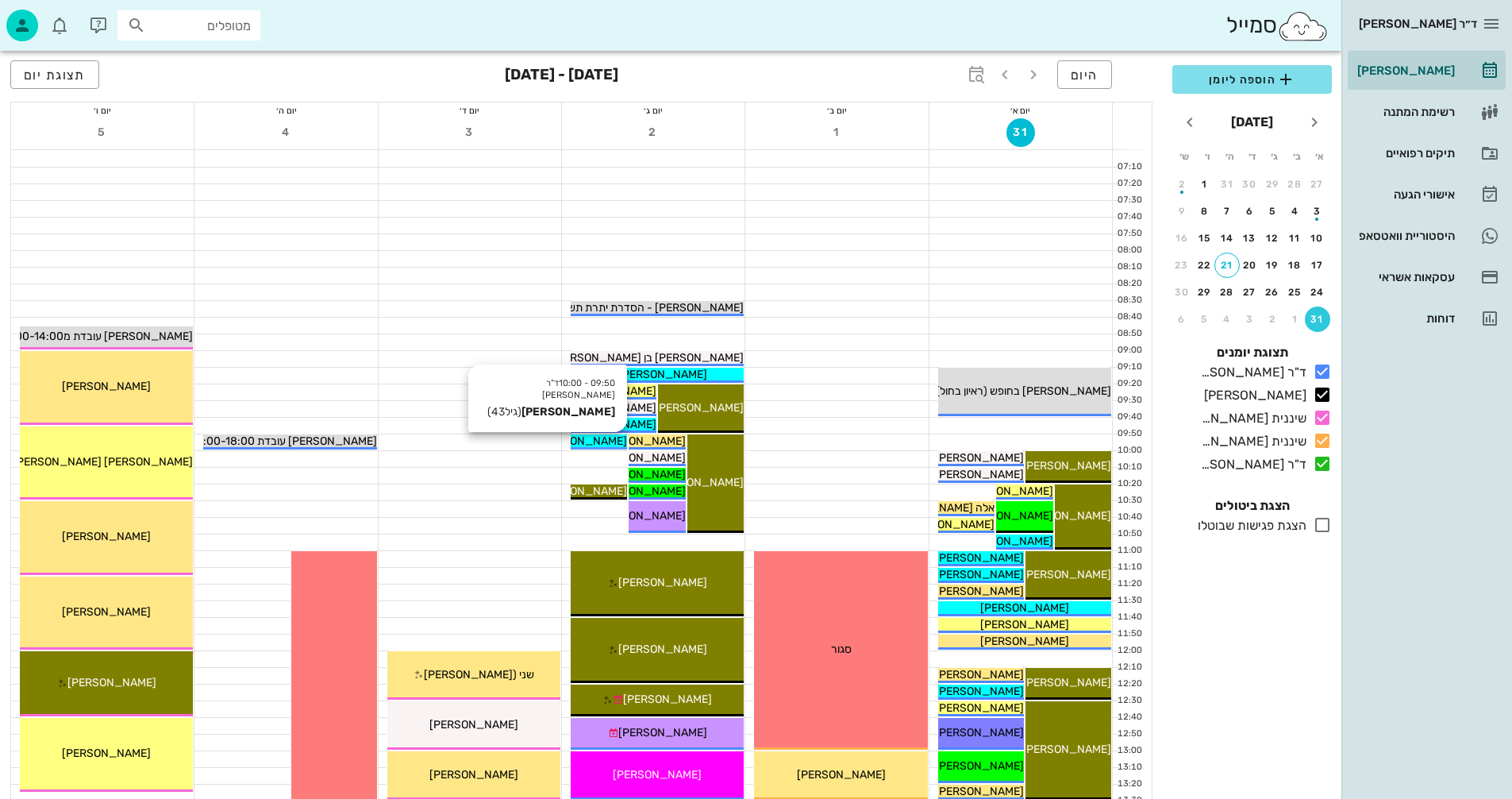
click at [592, 439] on span "[PERSON_NAME]" at bounding box center [583, 441] width 89 height 14
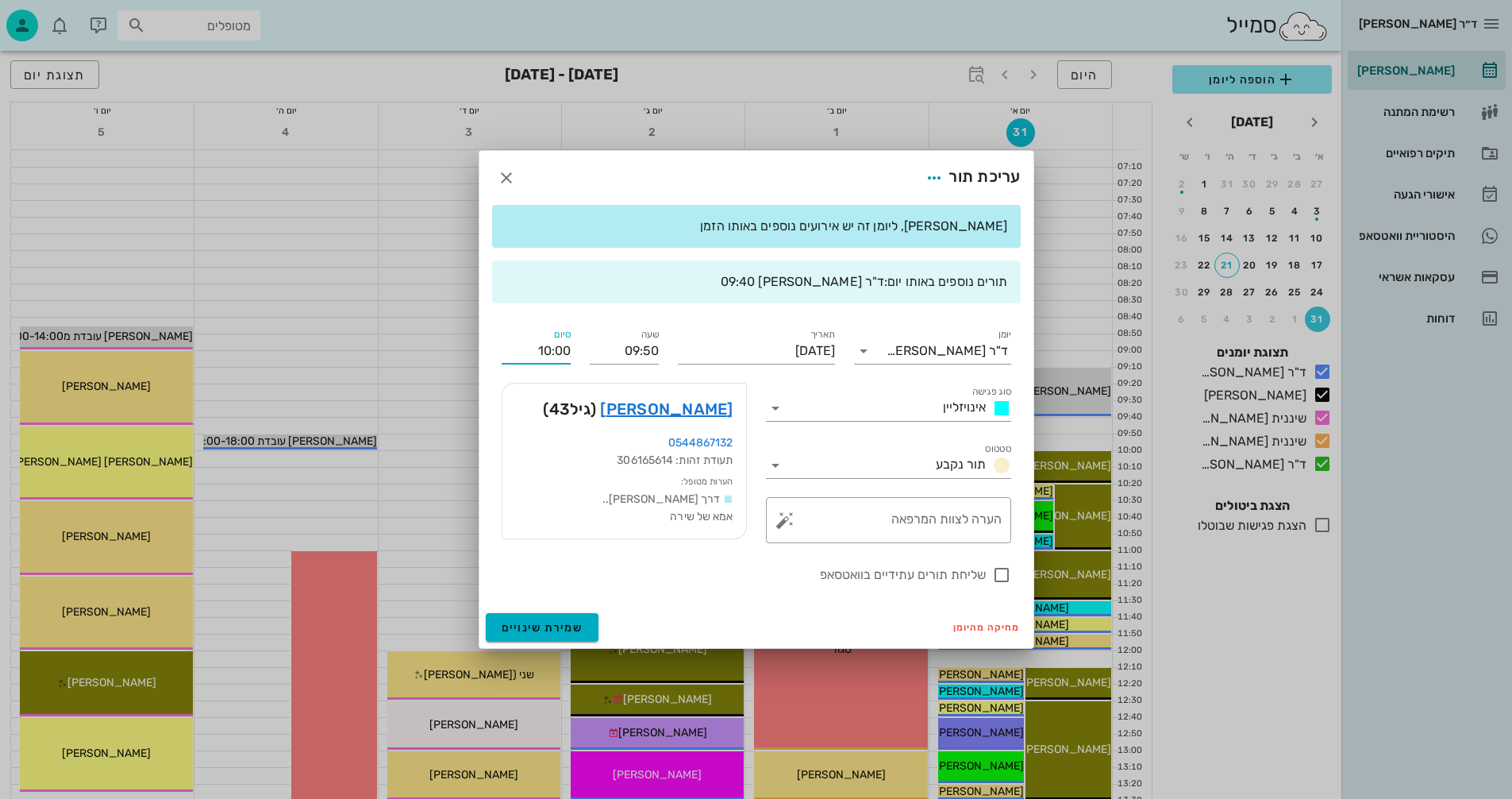
click at [561, 355] on input "10:00" at bounding box center [536, 350] width 69 height 25
type input "10:20"
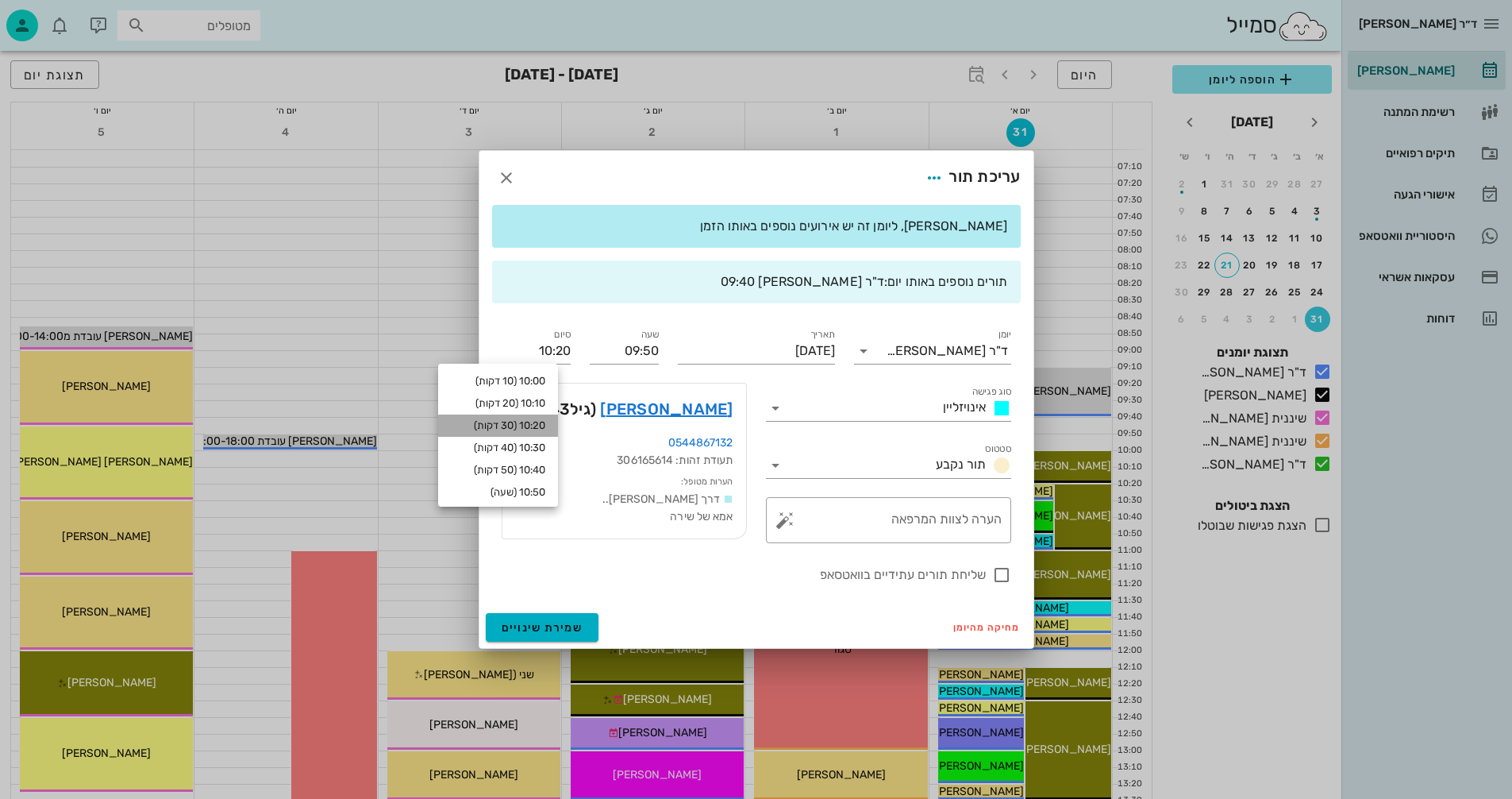
click at [538, 422] on div "10:20 (30 דקות)" at bounding box center [499, 426] width 95 height 13
type input "10:20"
click at [865, 347] on icon at bounding box center [864, 351] width 20 height 20
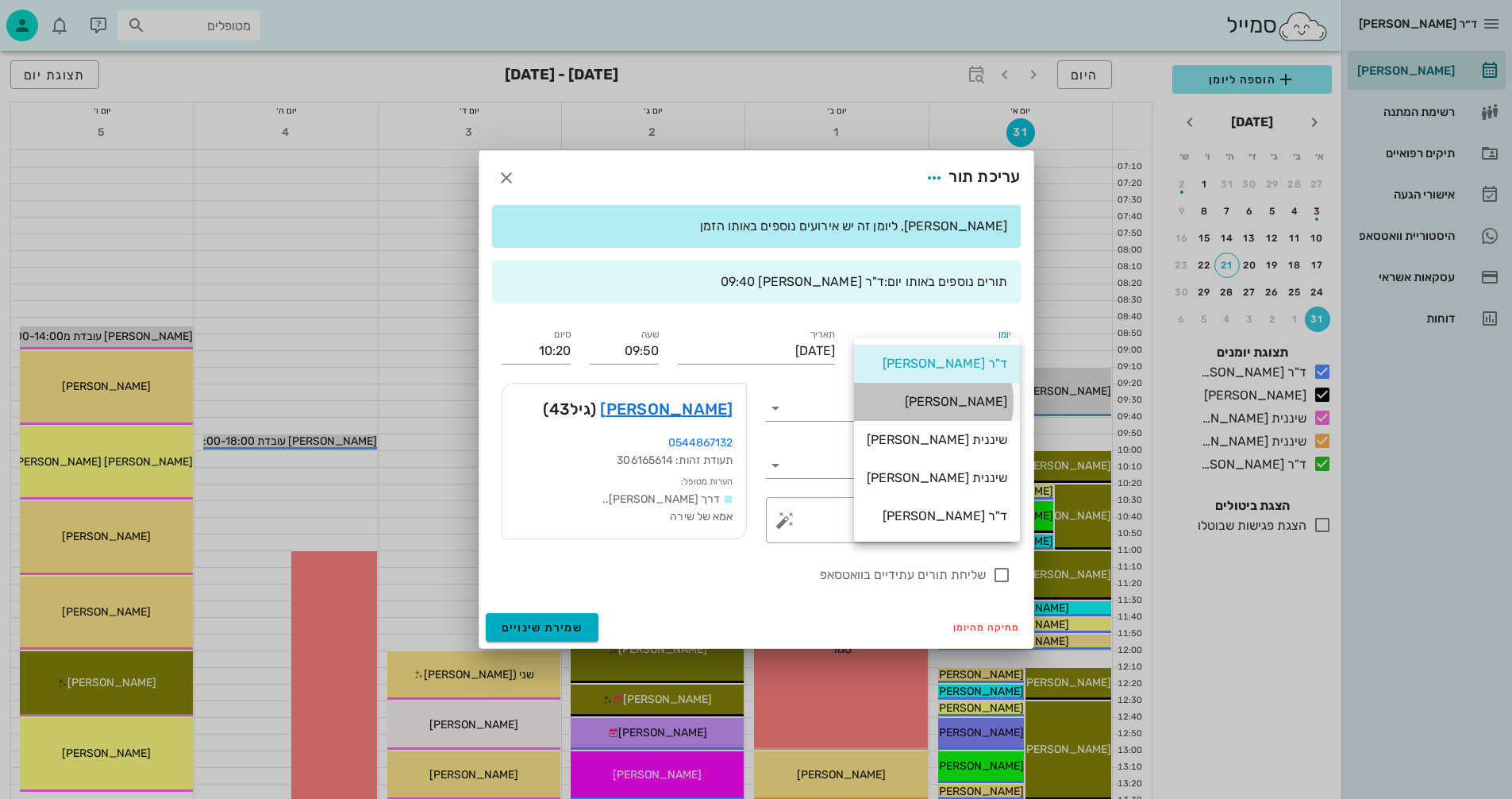
click at [942, 399] on div "[PERSON_NAME]" at bounding box center [936, 401] width 140 height 15
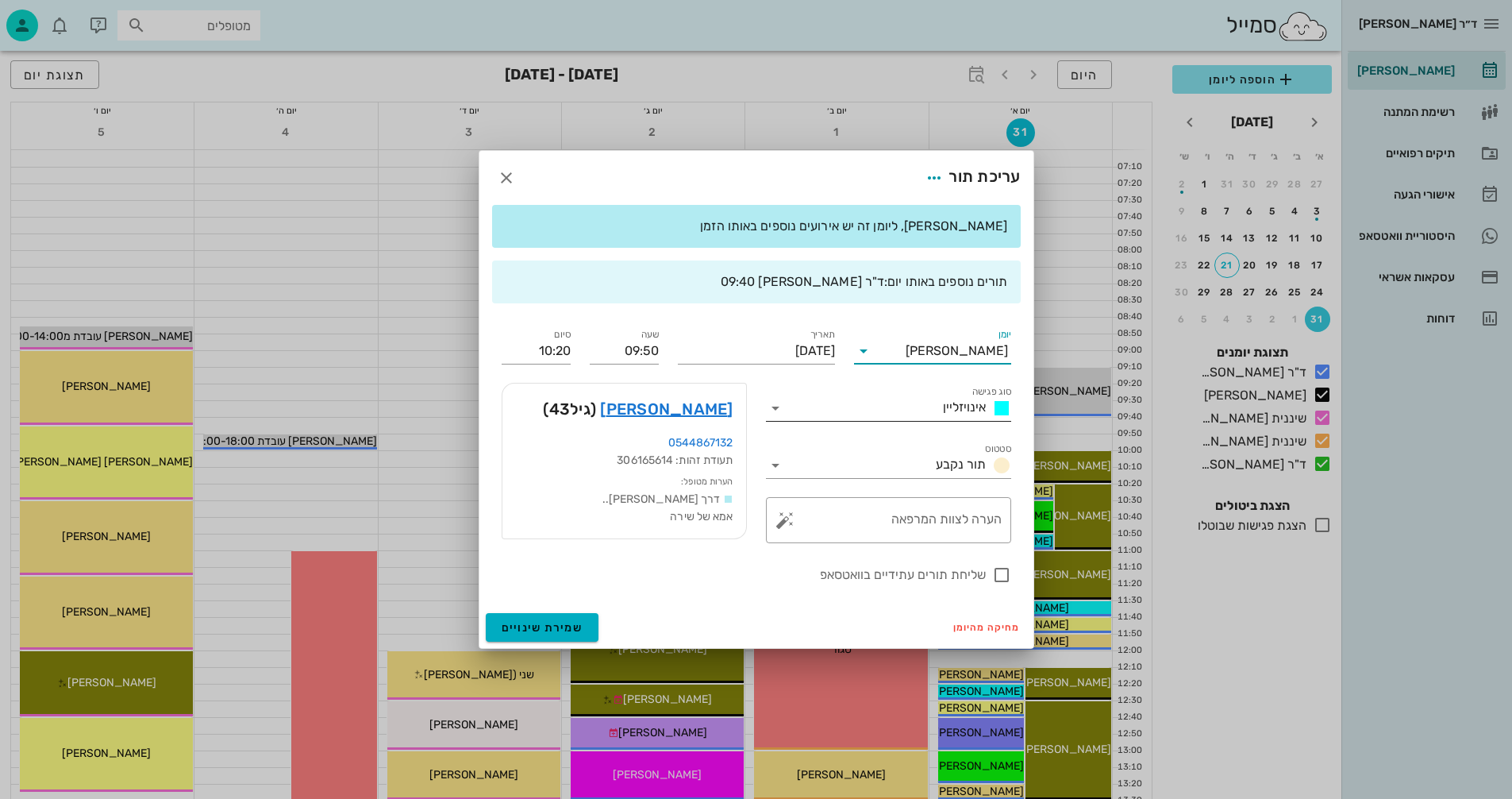
click at [776, 410] on icon at bounding box center [776, 408] width 20 height 20
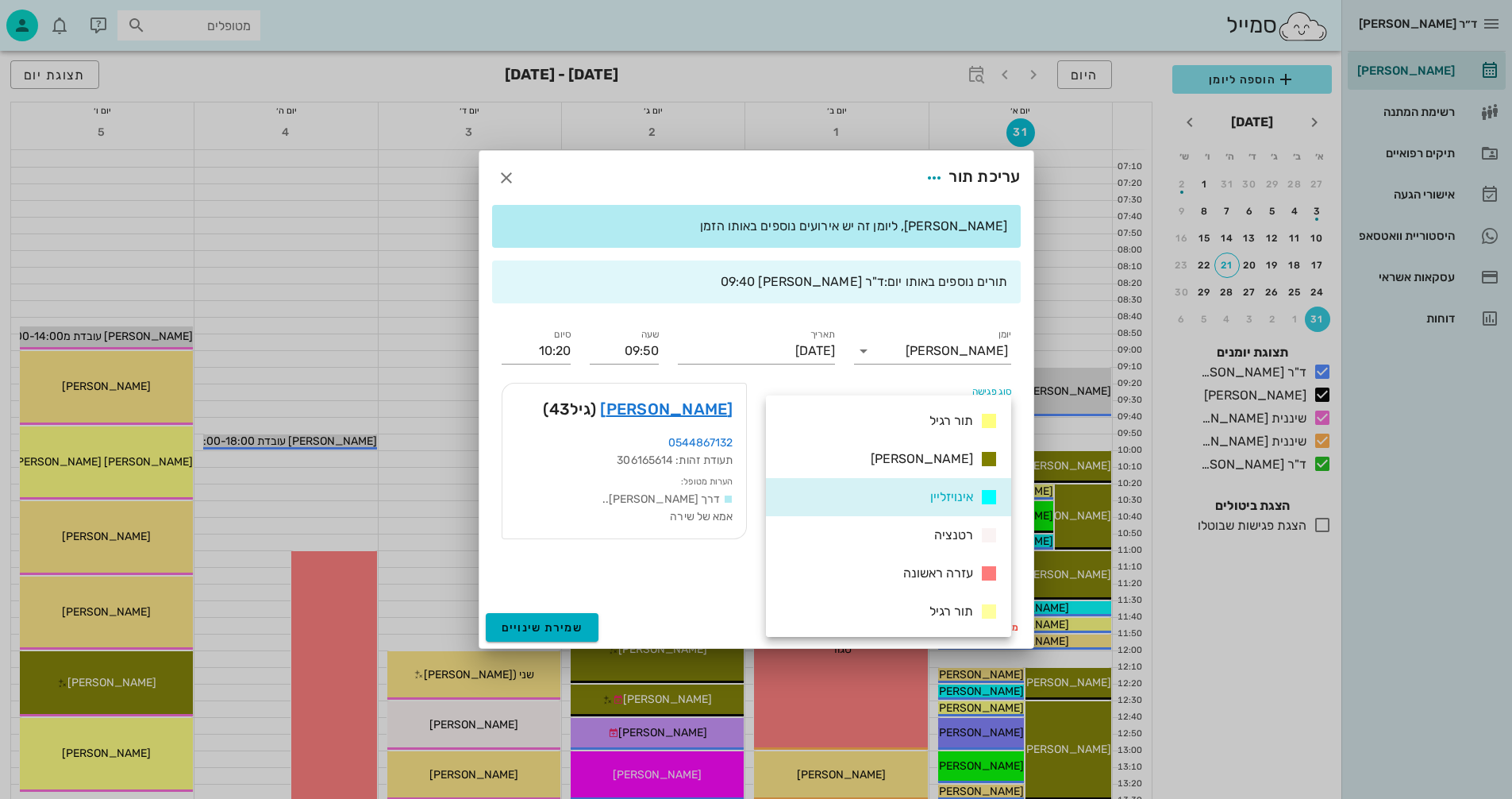
click at [934, 457] on span "[PERSON_NAME]" at bounding box center [922, 459] width 102 height 15
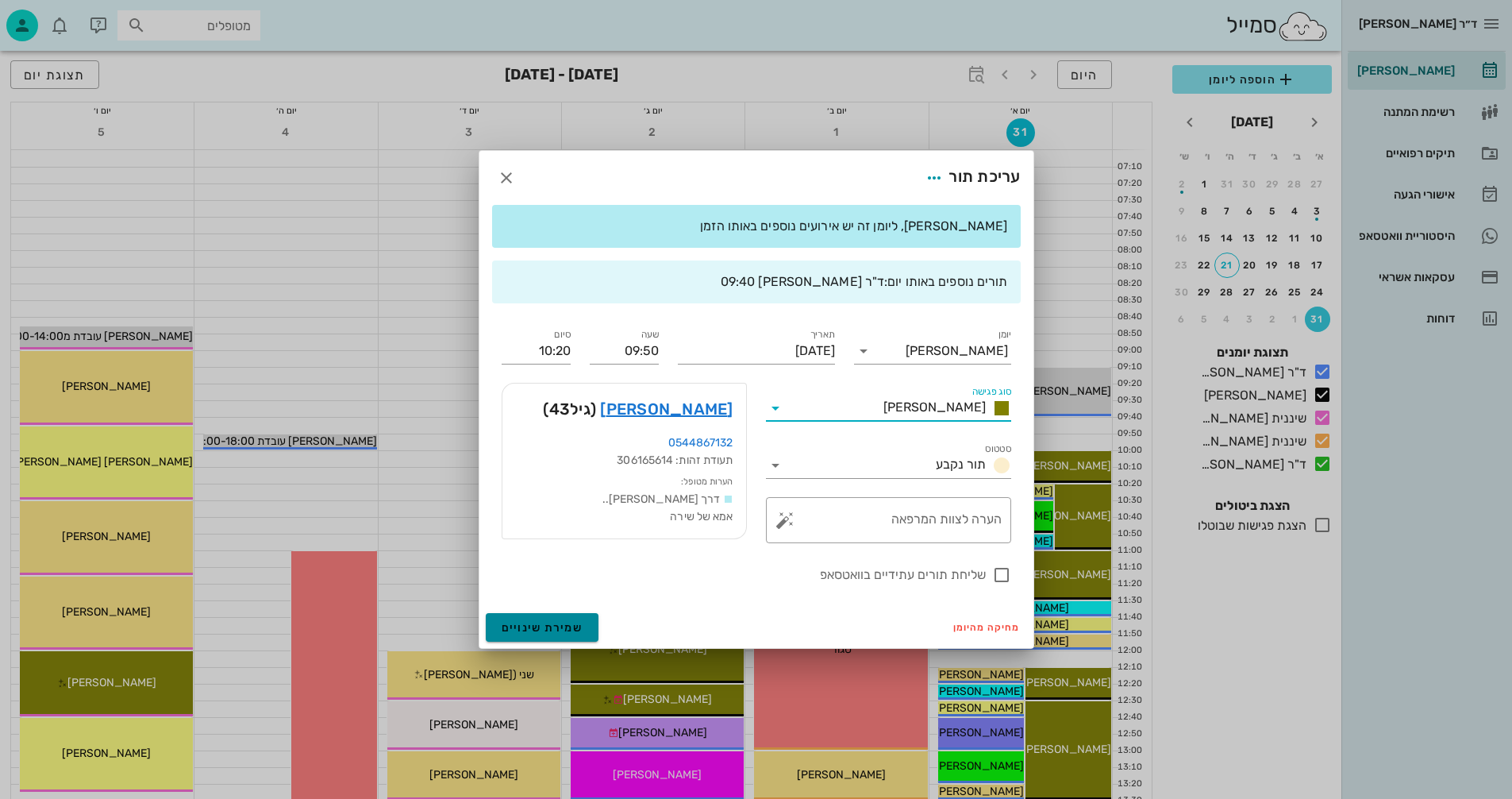
click at [535, 630] on span "שמירת שינויים" at bounding box center [542, 627] width 82 height 14
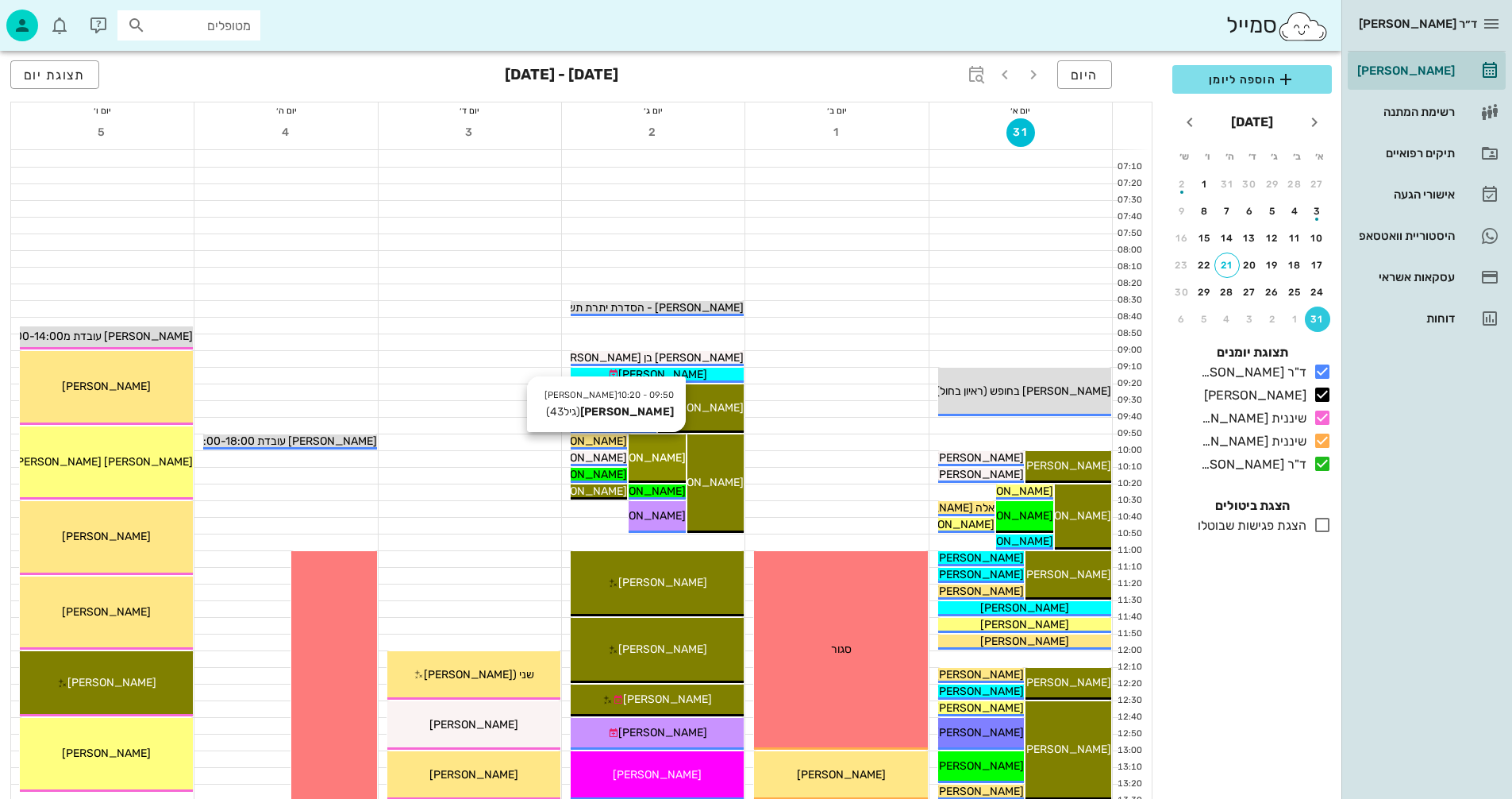
click at [672, 447] on div "09:50 - 10:20 יומן מרפאה אלינה שטרייזר (גיל 43 ) אלינה שטרייזר" at bounding box center [657, 459] width 57 height 48
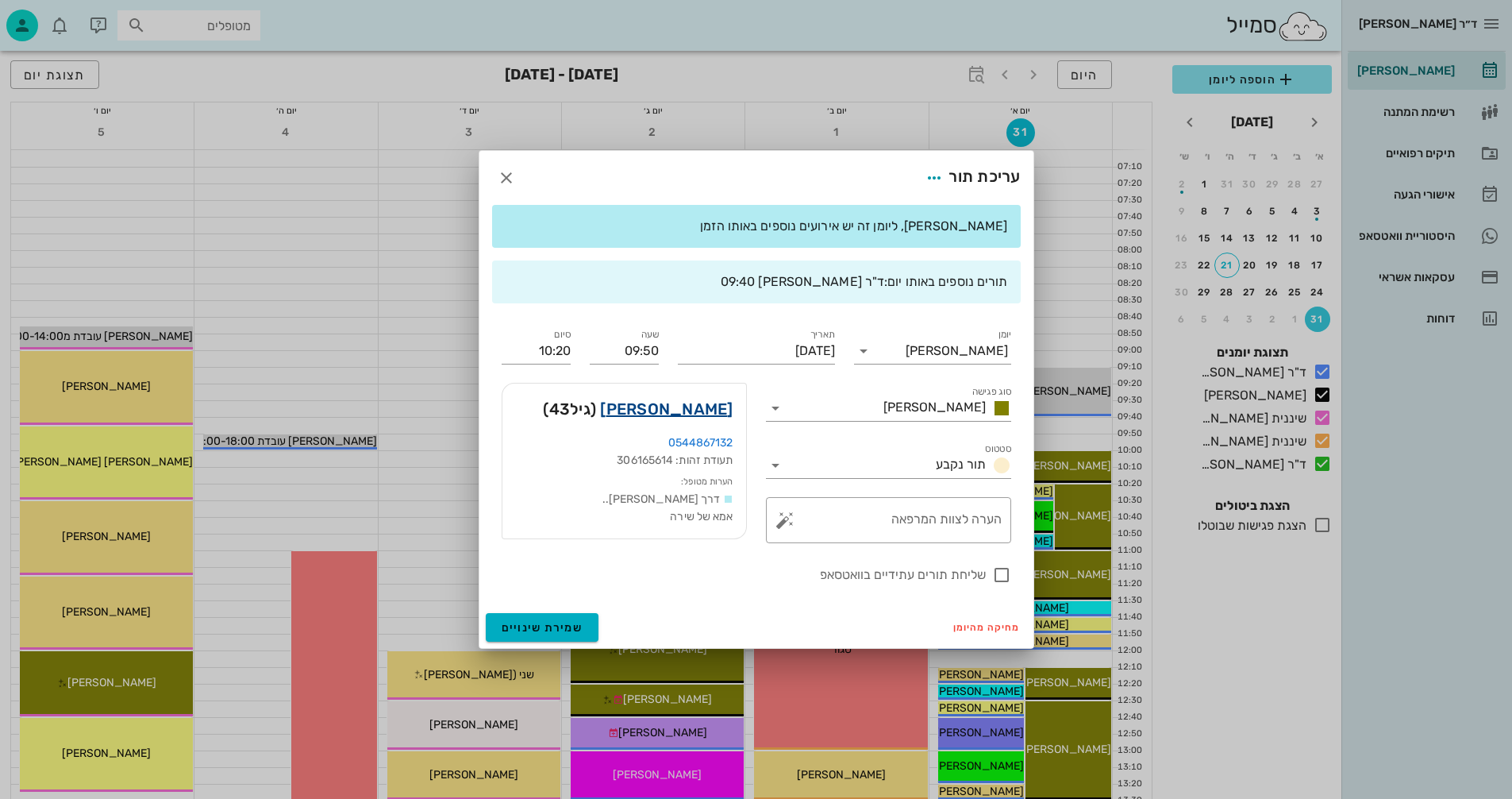
click at [691, 412] on link "אלינה שטרייזר" at bounding box center [666, 409] width 133 height 25
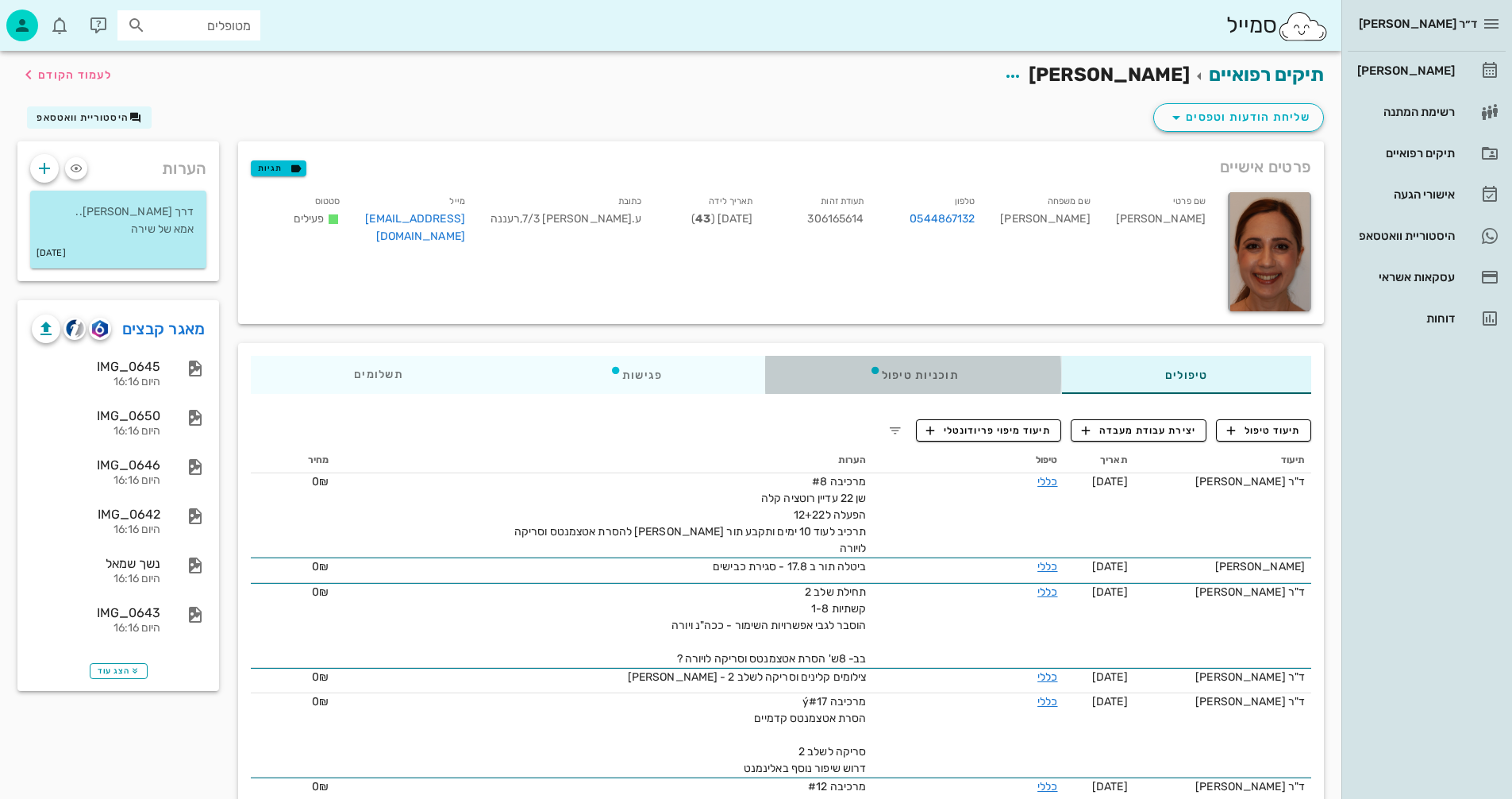
click at [908, 373] on div "תוכניות טיפול" at bounding box center [914, 374] width 296 height 38
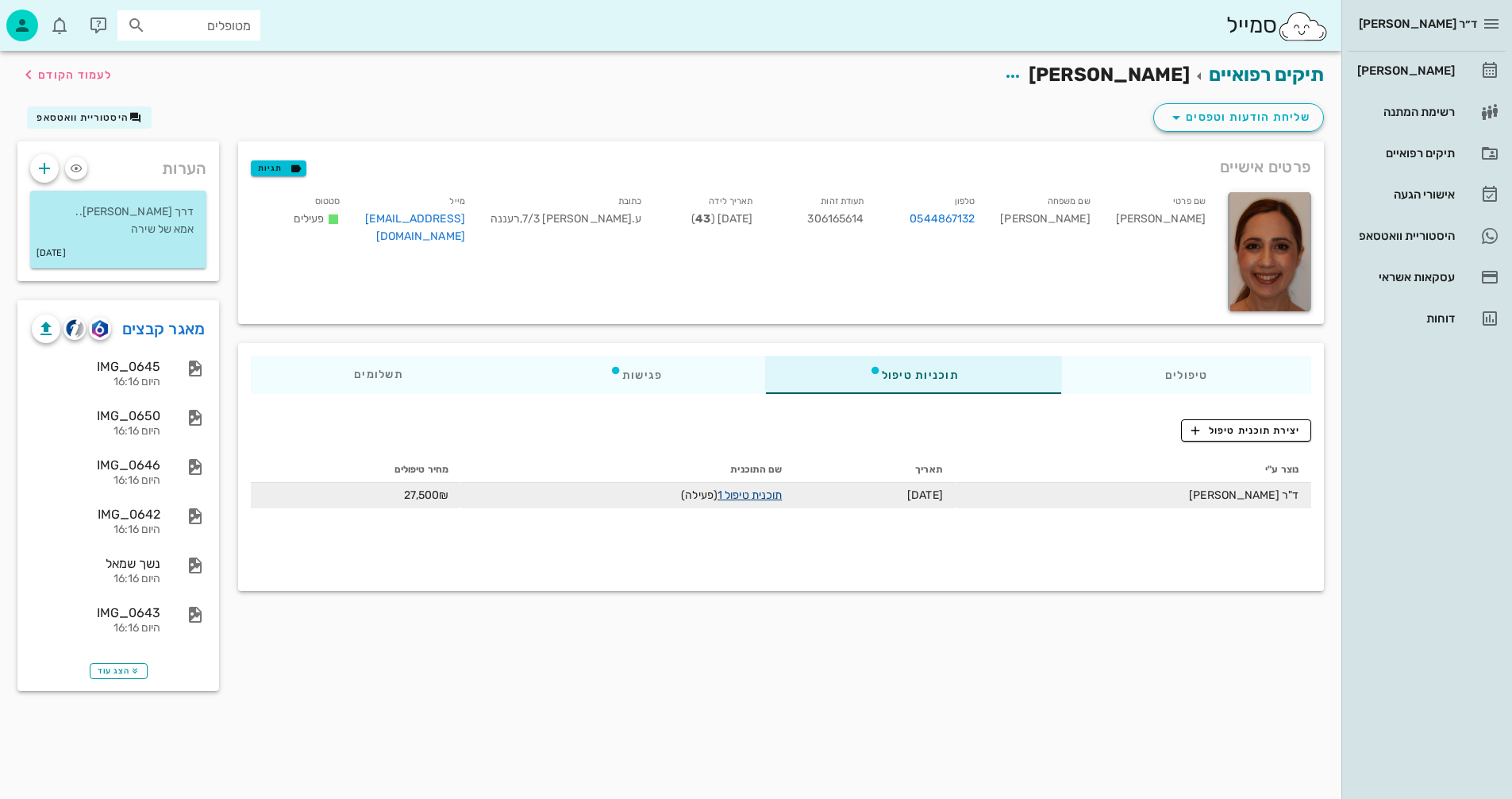
click at [732, 494] on link "תוכנית טיפול 1" at bounding box center [749, 495] width 64 height 14
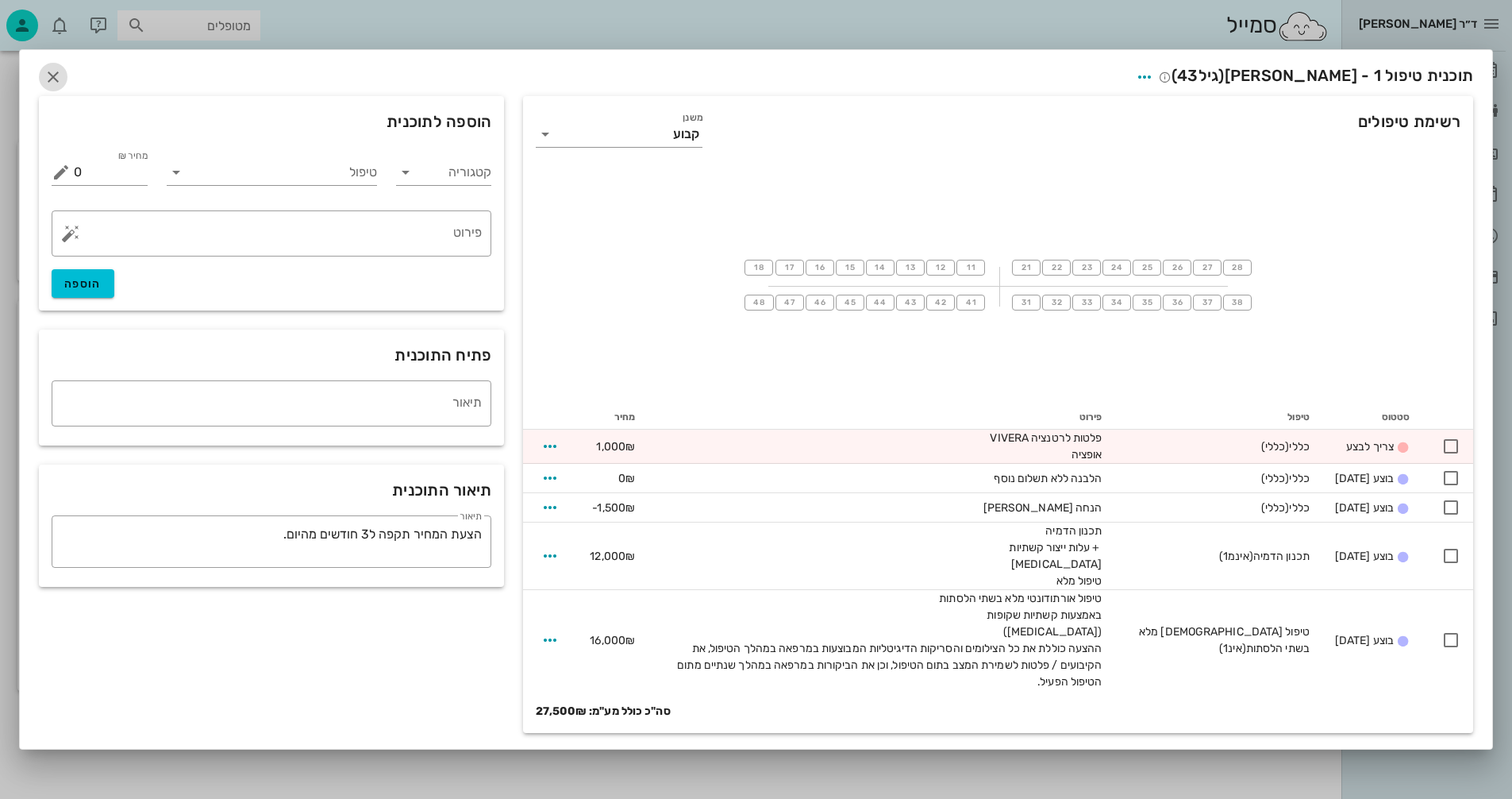
click at [51, 75] on icon "button" at bounding box center [53, 77] width 20 height 20
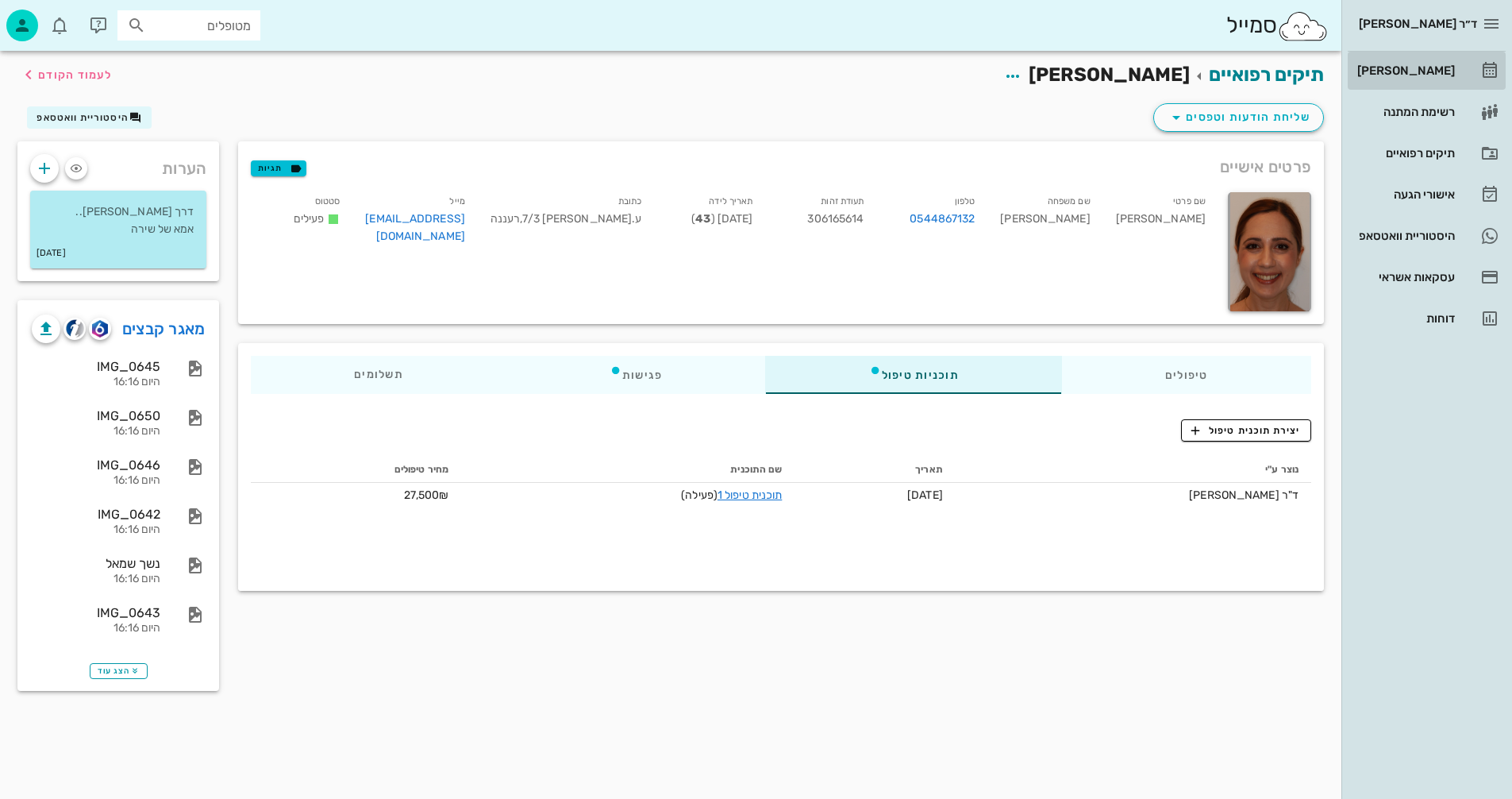
click at [1418, 71] on div "[PERSON_NAME]" at bounding box center [1404, 71] width 101 height 13
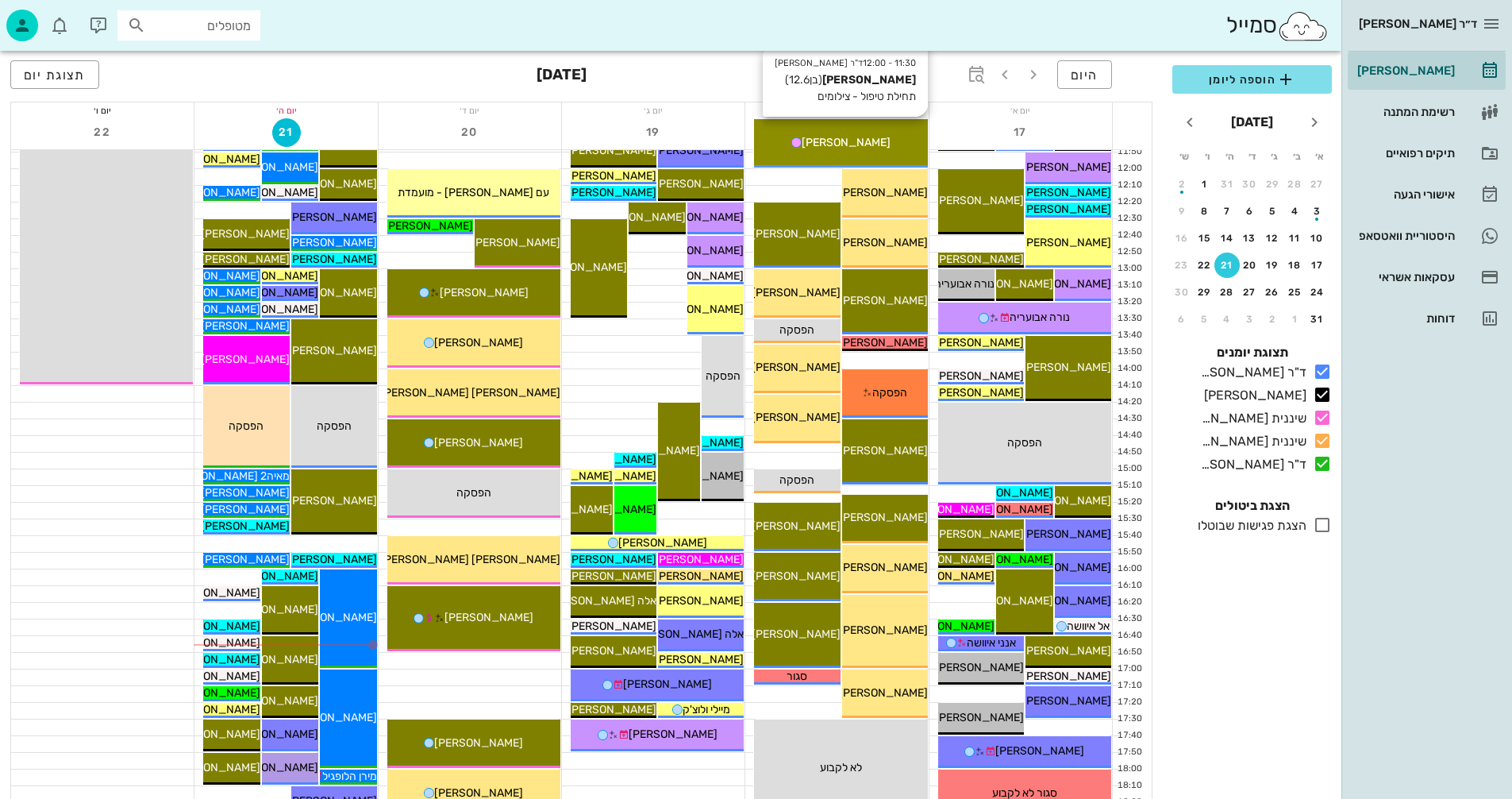
scroll to position [714, 0]
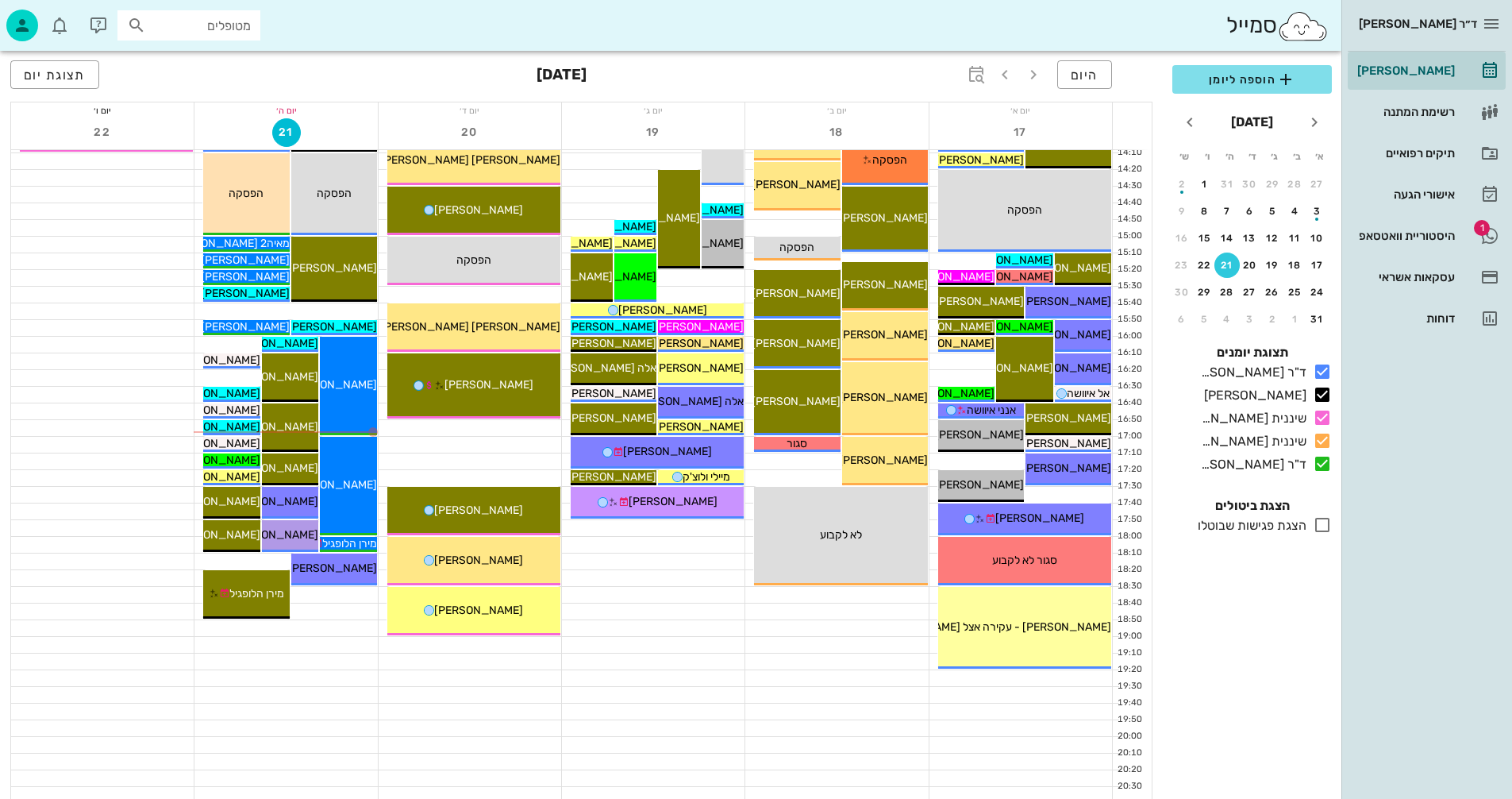
click at [635, 595] on div at bounding box center [653, 595] width 183 height 16
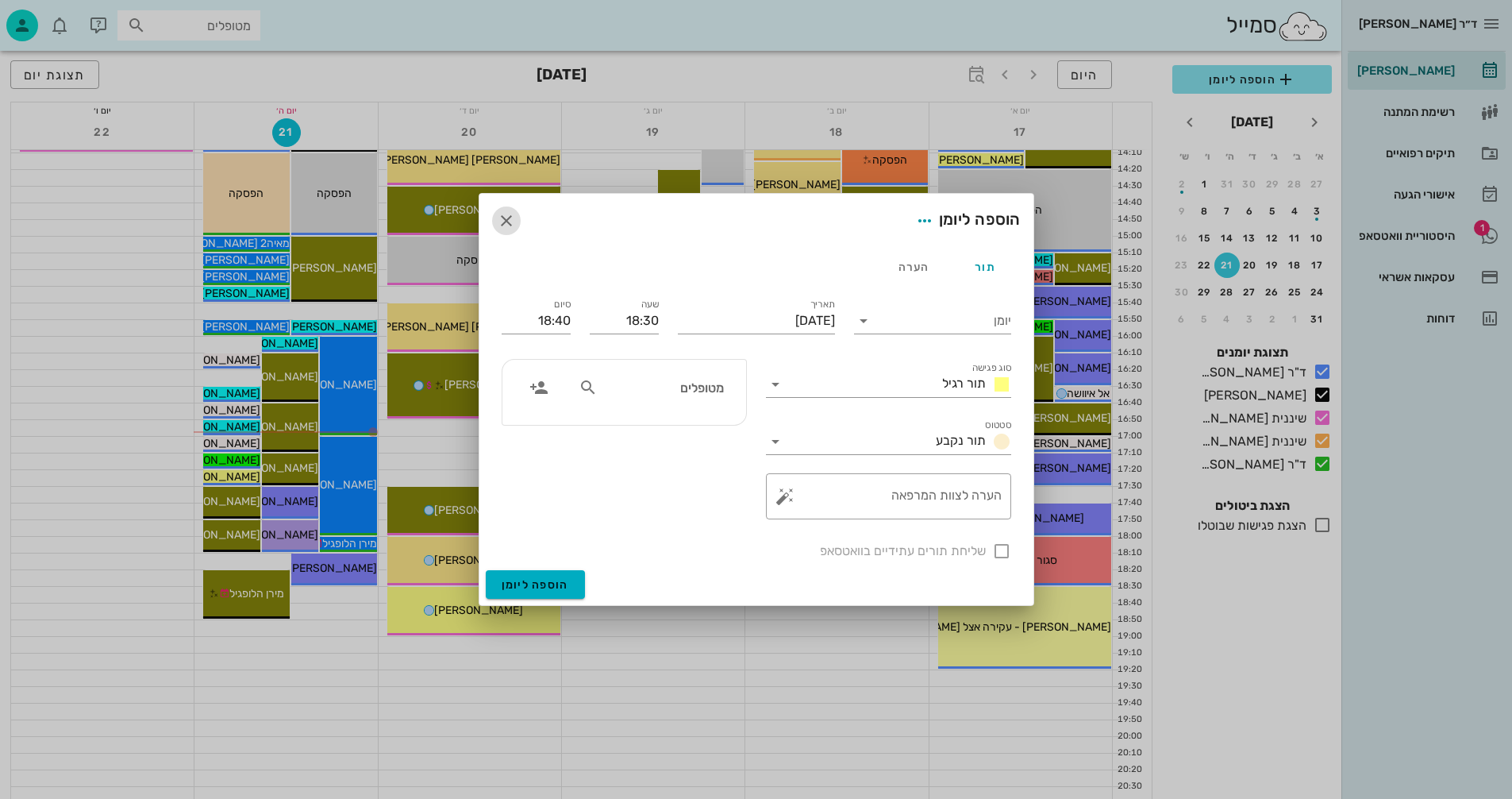
click at [504, 221] on icon "button" at bounding box center [506, 220] width 20 height 20
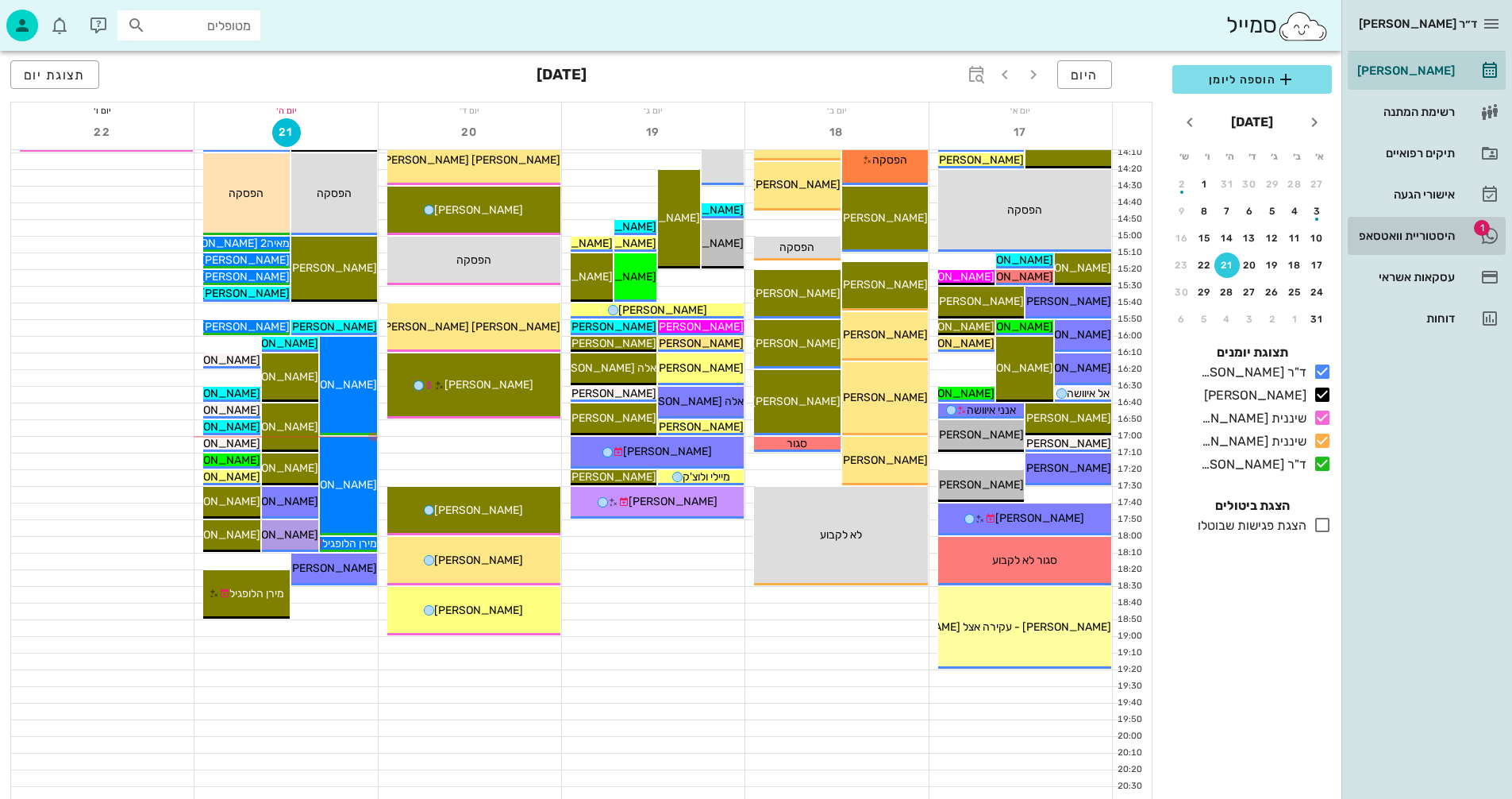
click at [1401, 232] on div "היסטוריית וואטסאפ" at bounding box center [1404, 236] width 101 height 13
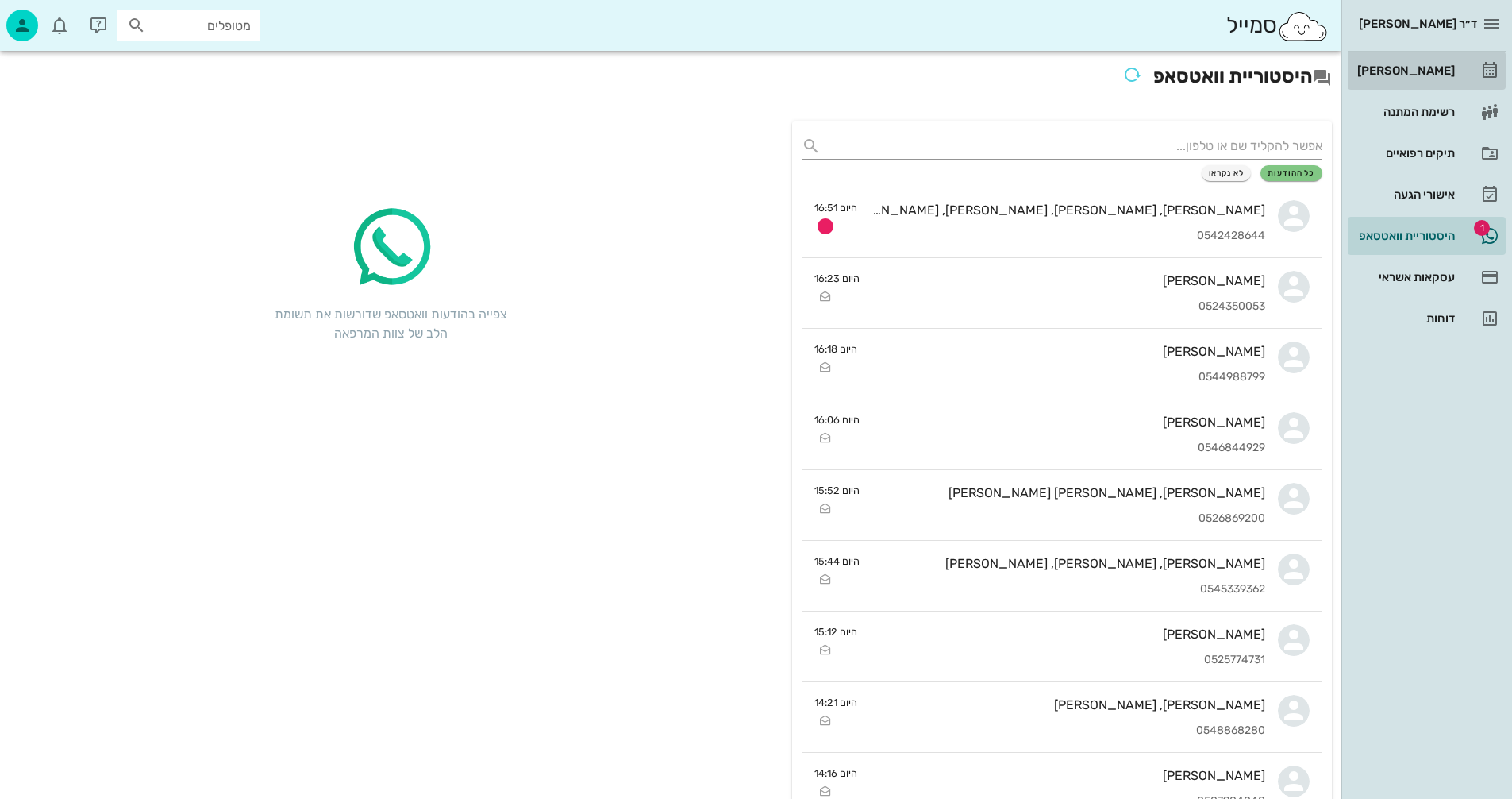
click at [1431, 62] on div "[PERSON_NAME]" at bounding box center [1404, 70] width 101 height 25
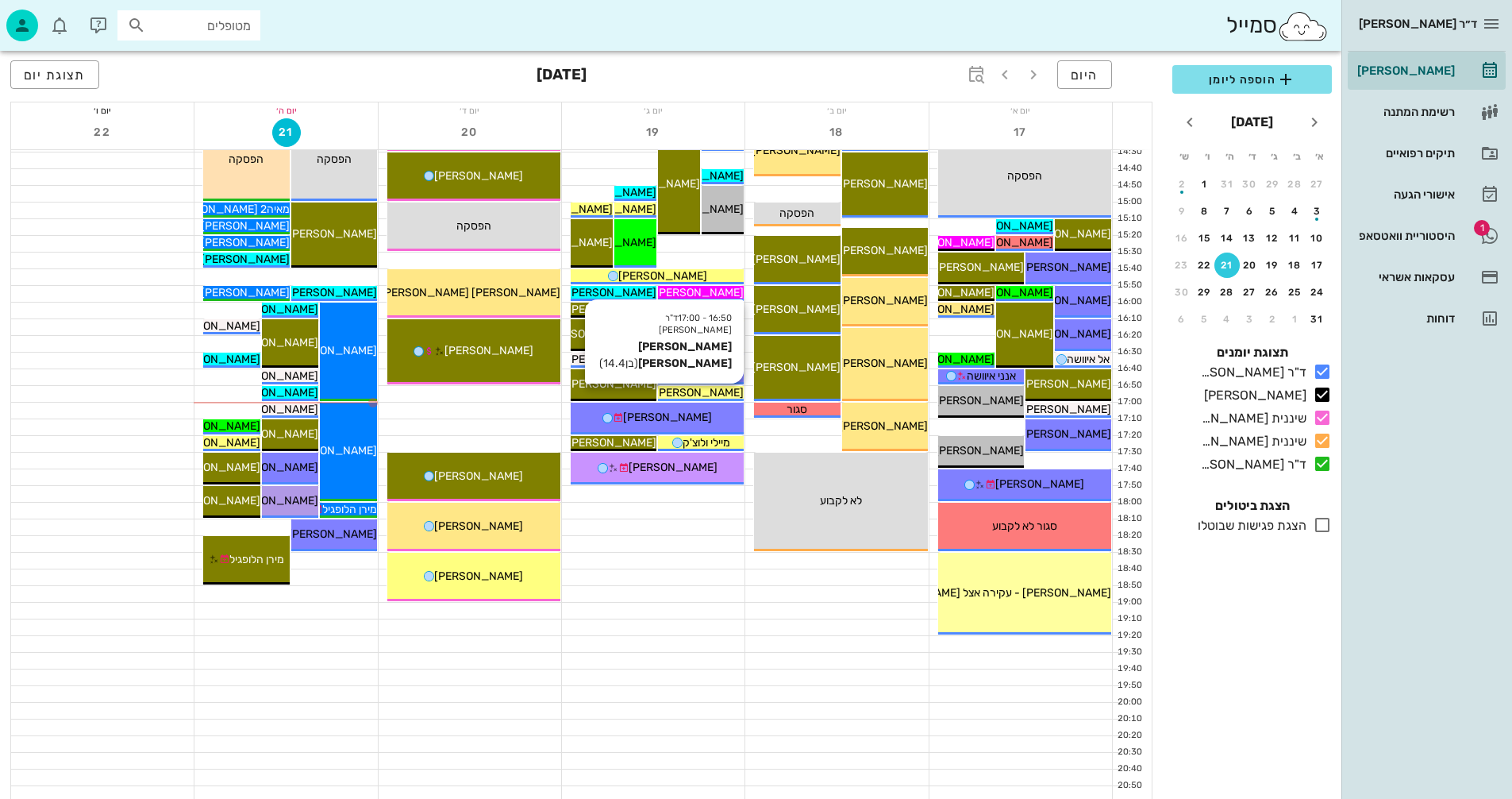
scroll to position [753, 0]
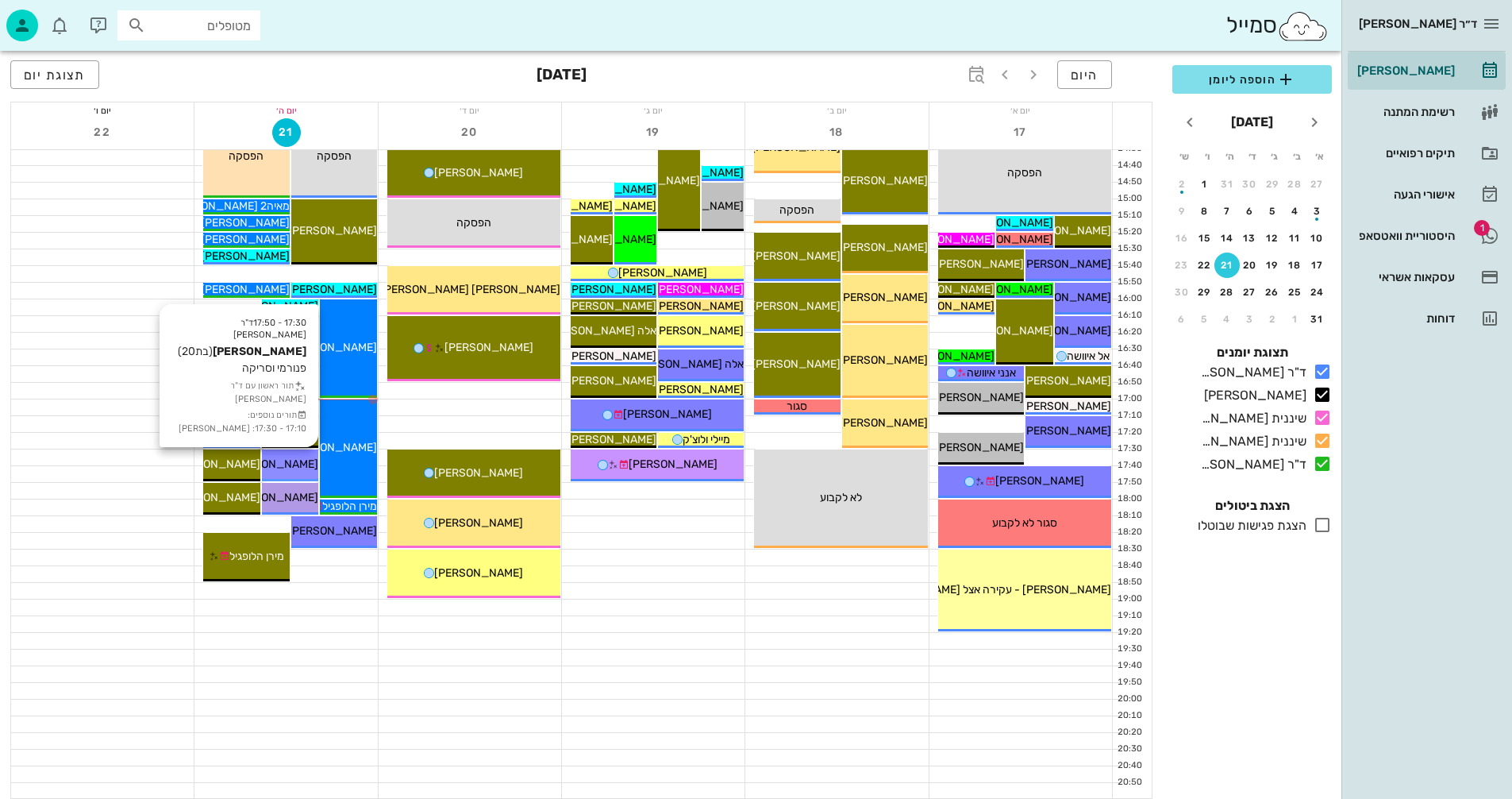
click at [286, 465] on span "[PERSON_NAME]" at bounding box center [274, 464] width 89 height 14
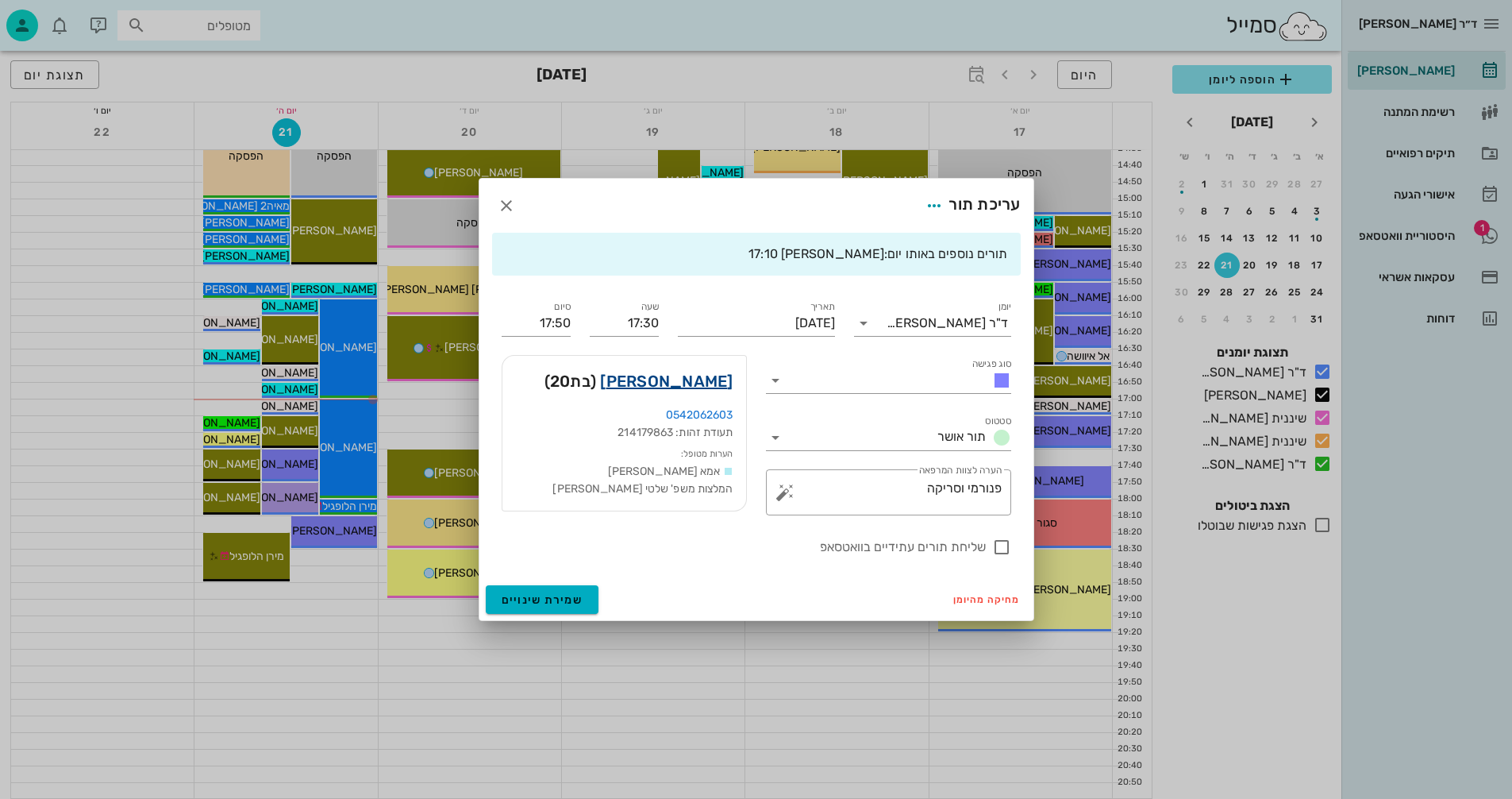
click at [708, 380] on link "גפן קוארטלר" at bounding box center [666, 381] width 133 height 25
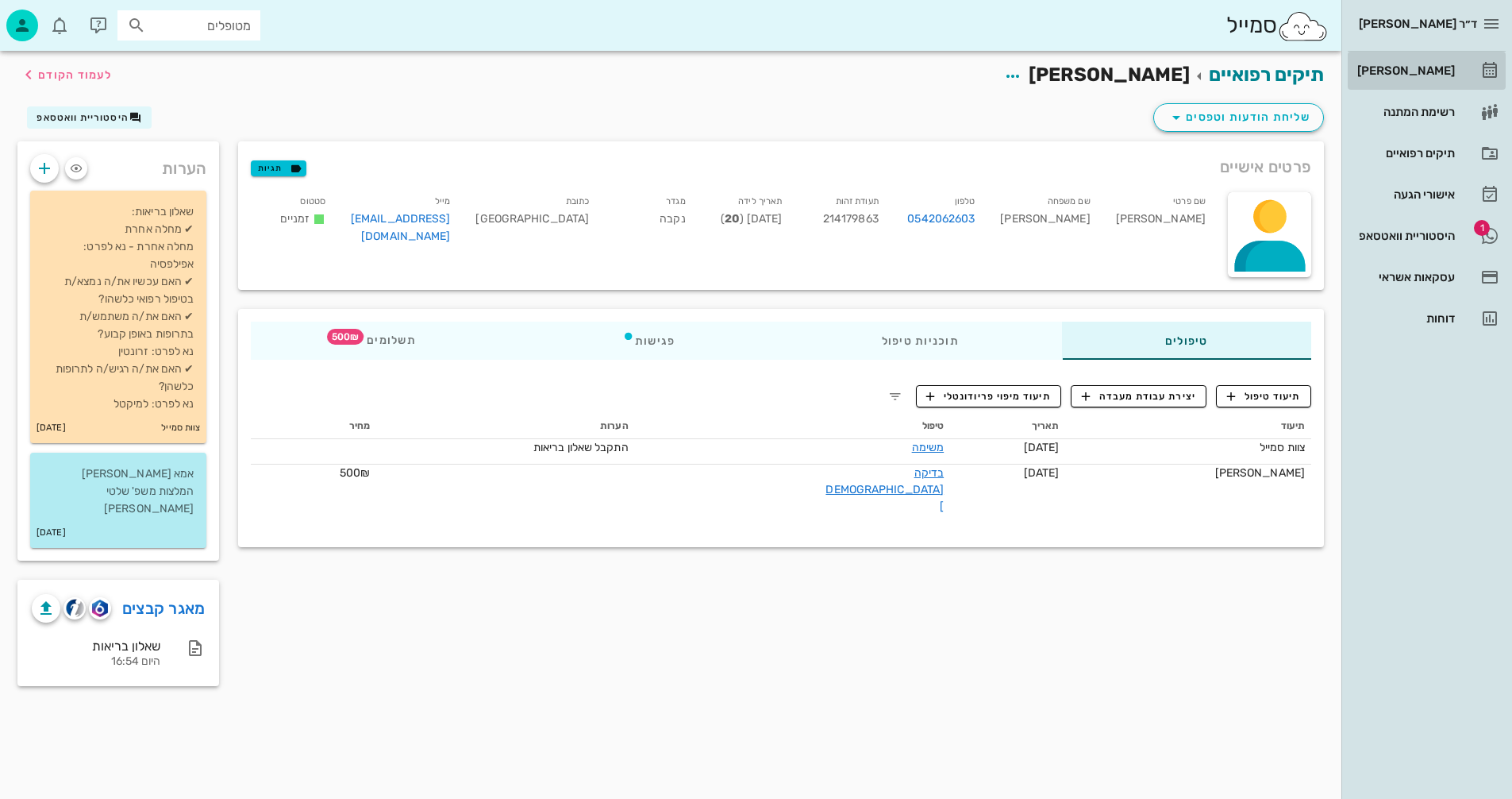
click at [1427, 69] on div "[PERSON_NAME]" at bounding box center [1404, 71] width 101 height 13
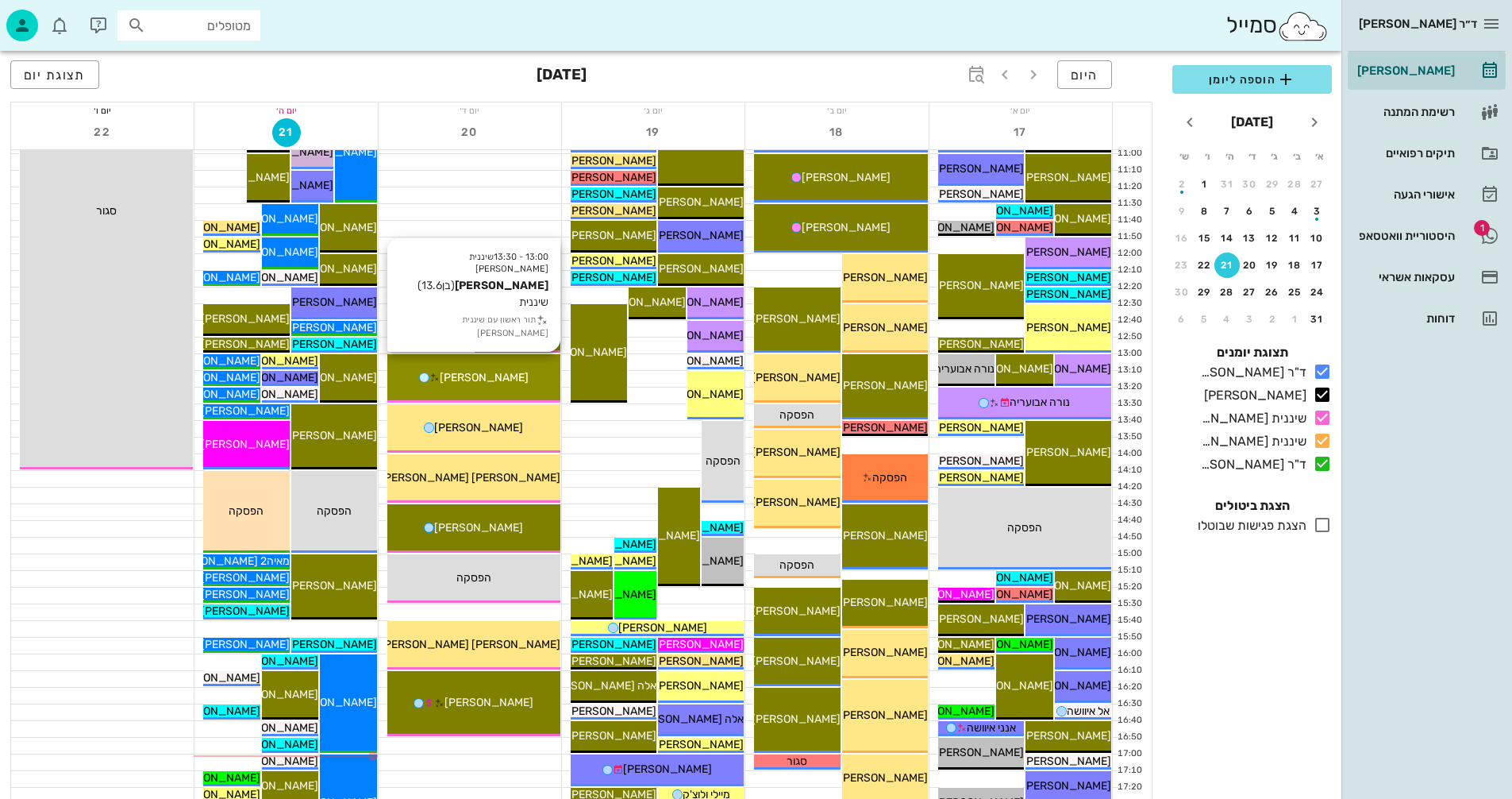
scroll to position [635, 0]
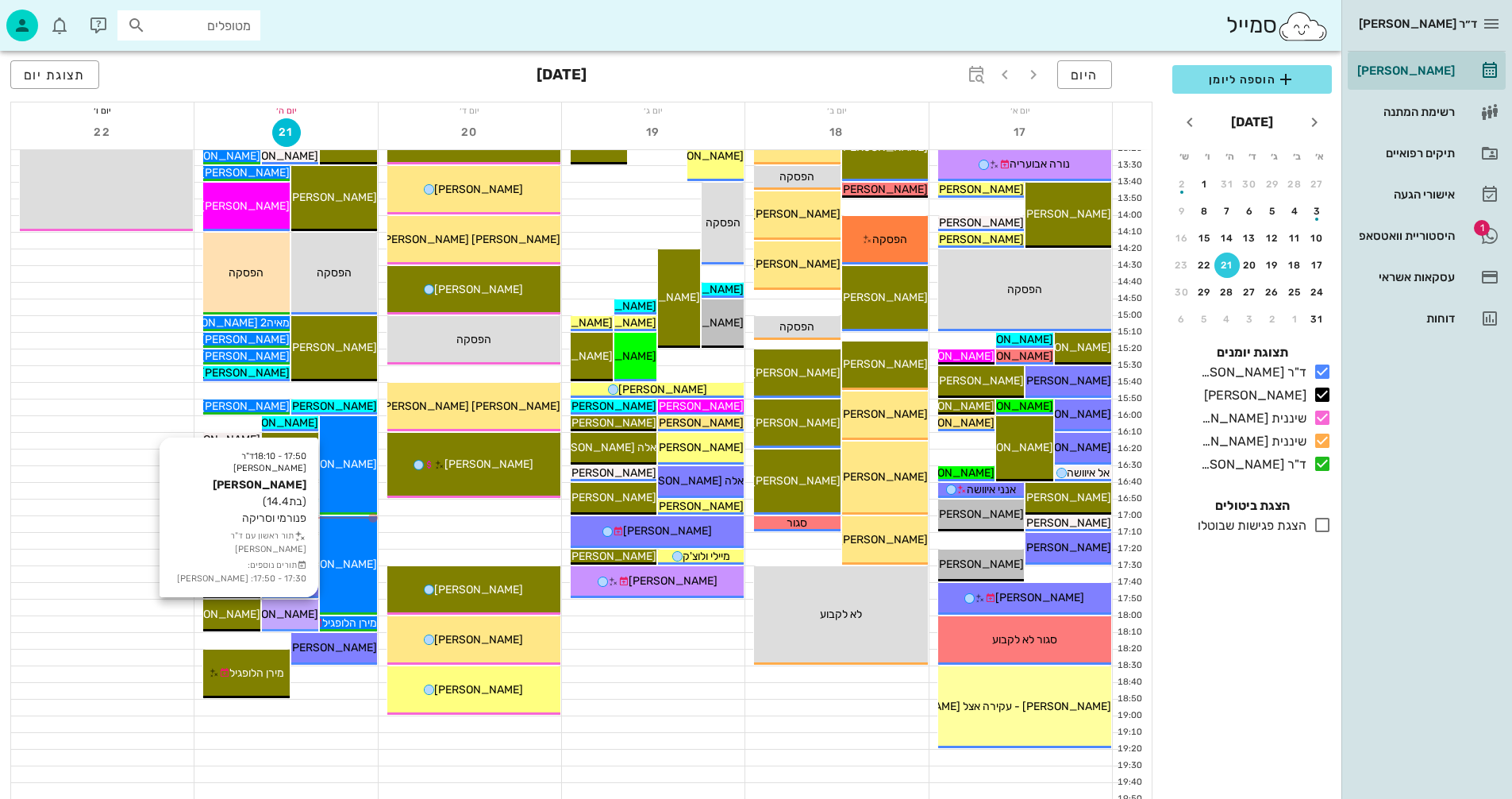
click at [278, 614] on span "[PERSON_NAME]" at bounding box center [274, 614] width 89 height 14
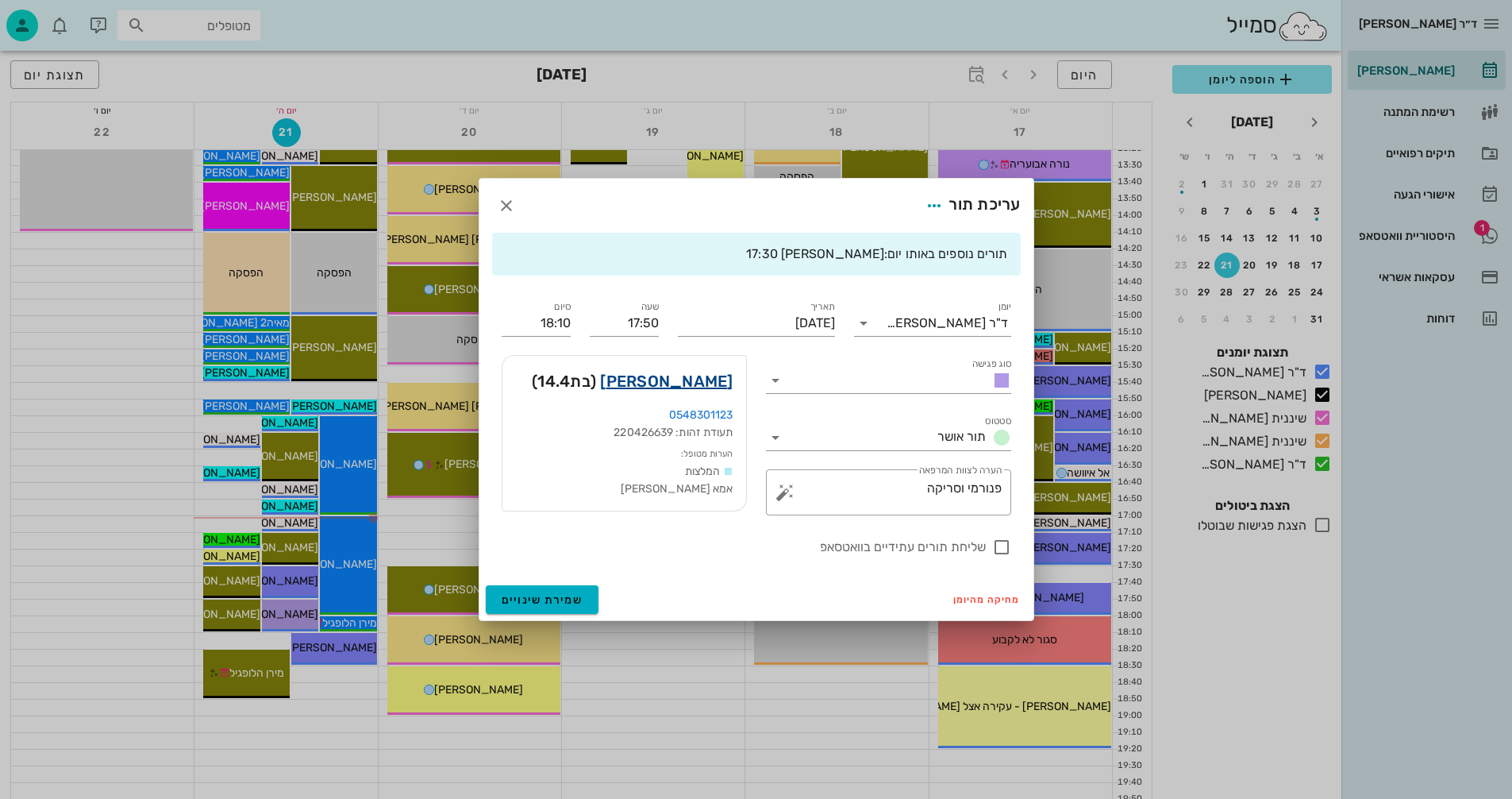
click at [676, 375] on link "תמר קוארטלר" at bounding box center [666, 381] width 133 height 25
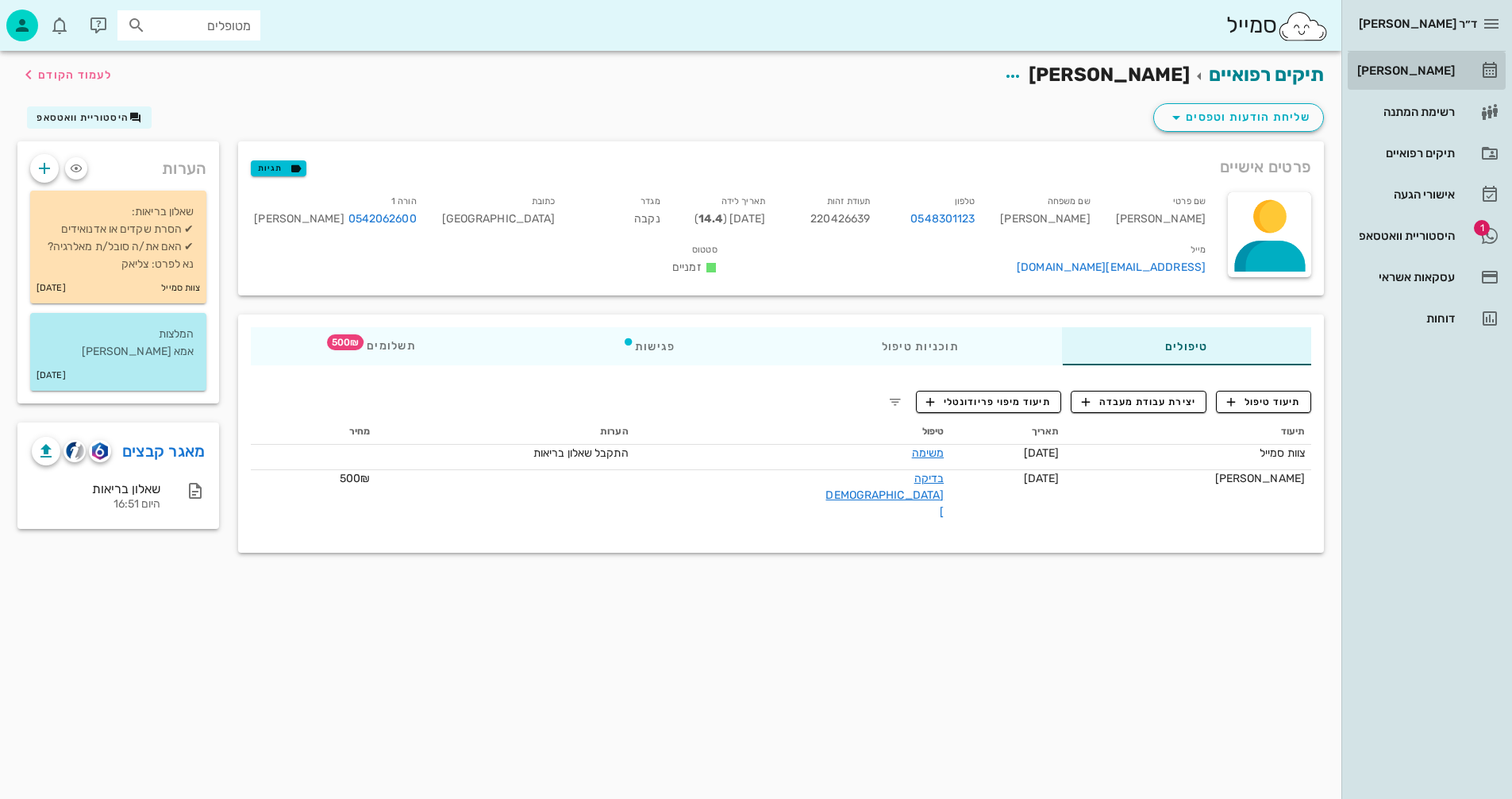
click at [1426, 68] on div "[PERSON_NAME]" at bounding box center [1404, 71] width 101 height 13
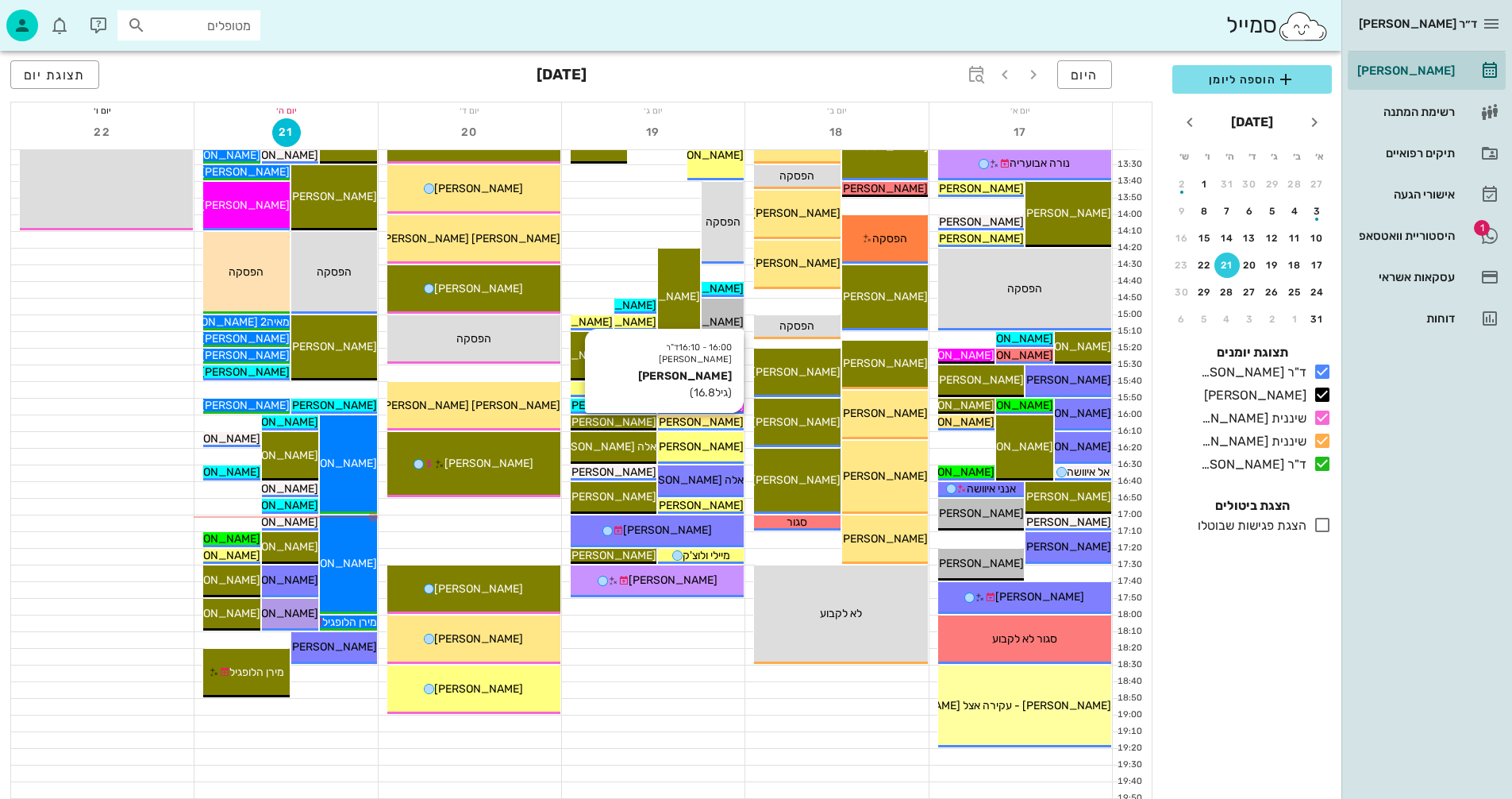
scroll to position [753, 0]
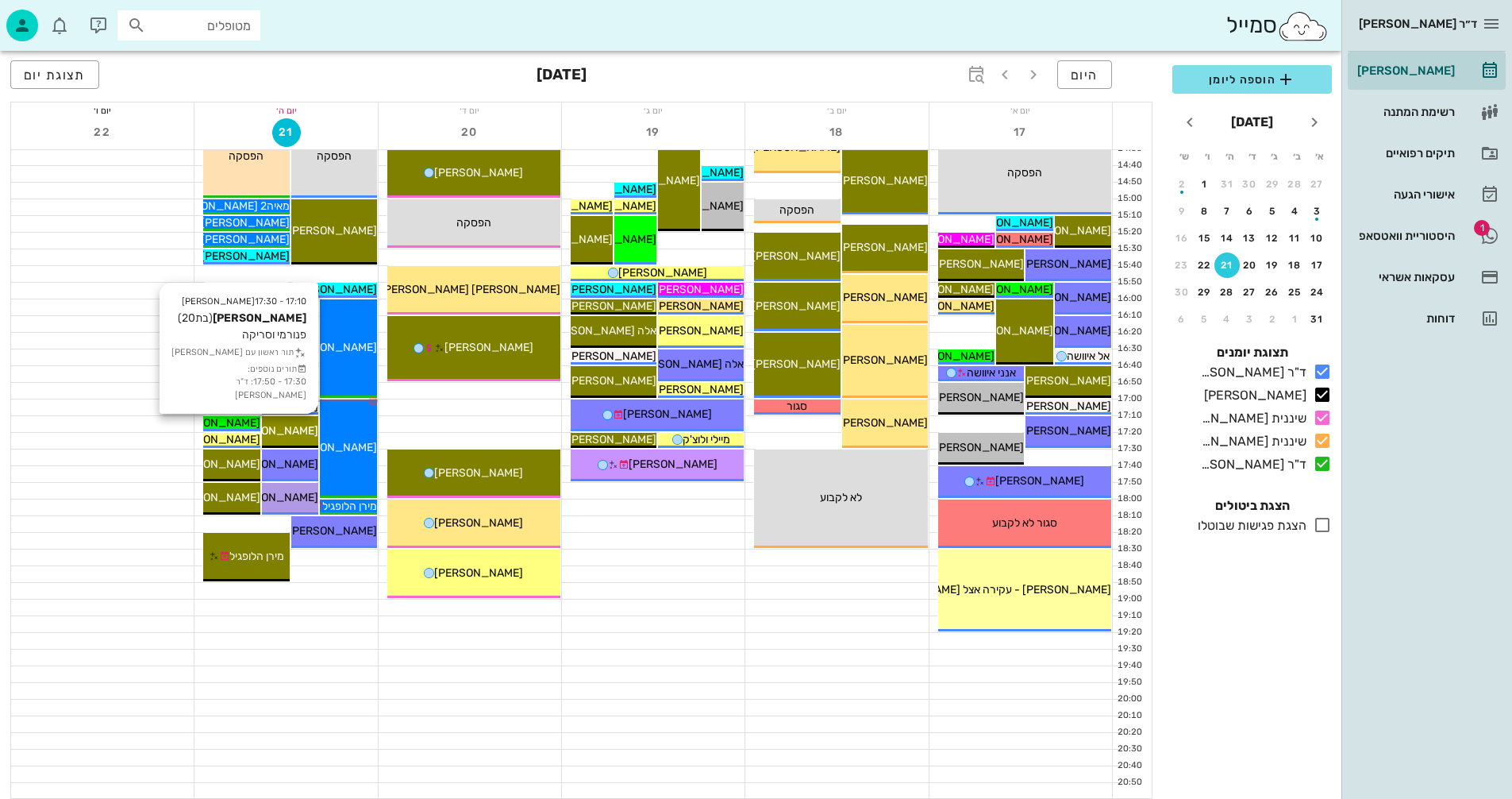
click at [286, 427] on span "[PERSON_NAME]" at bounding box center [274, 430] width 89 height 14
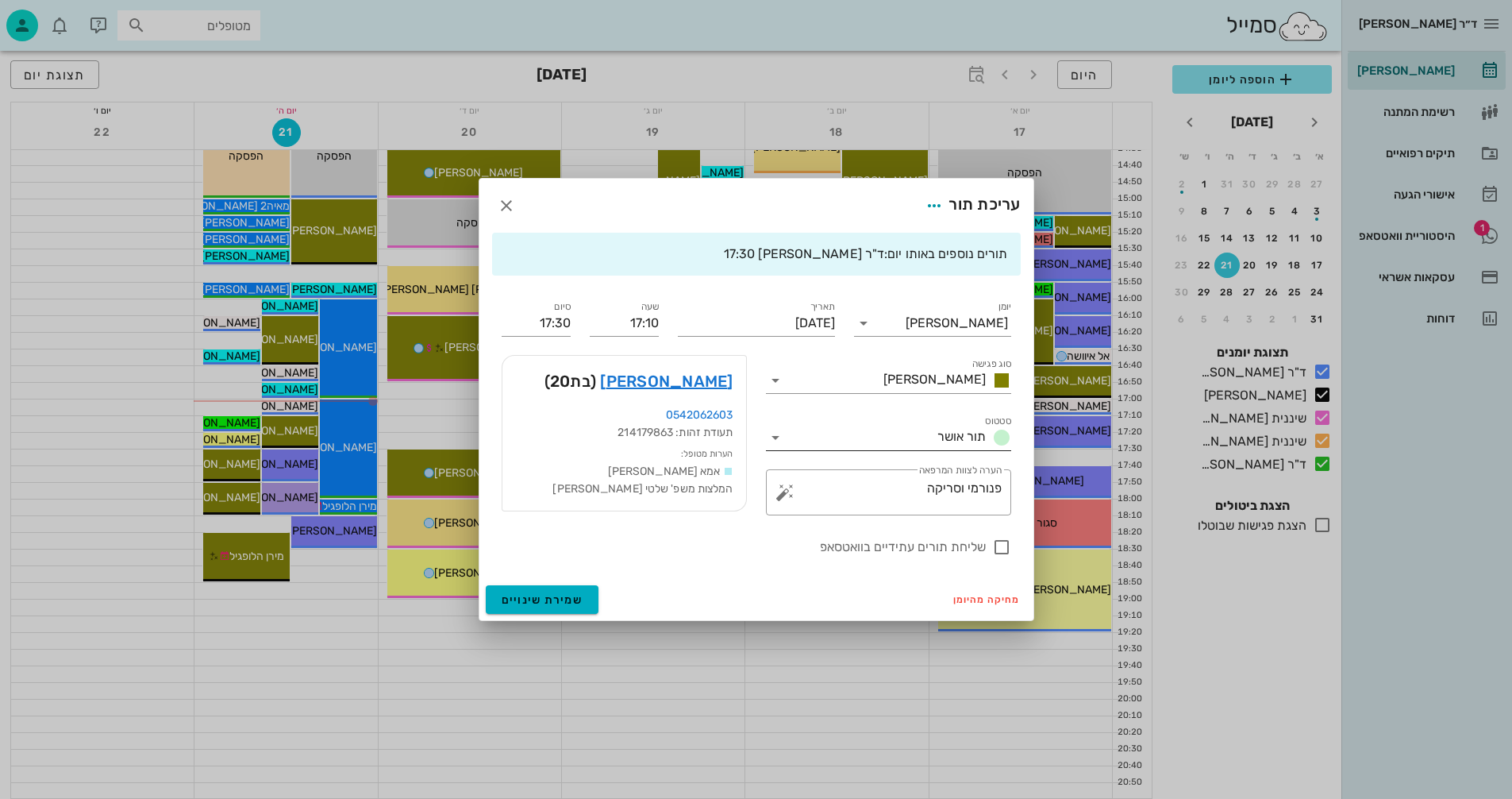
click at [776, 438] on icon at bounding box center [776, 438] width 20 height 20
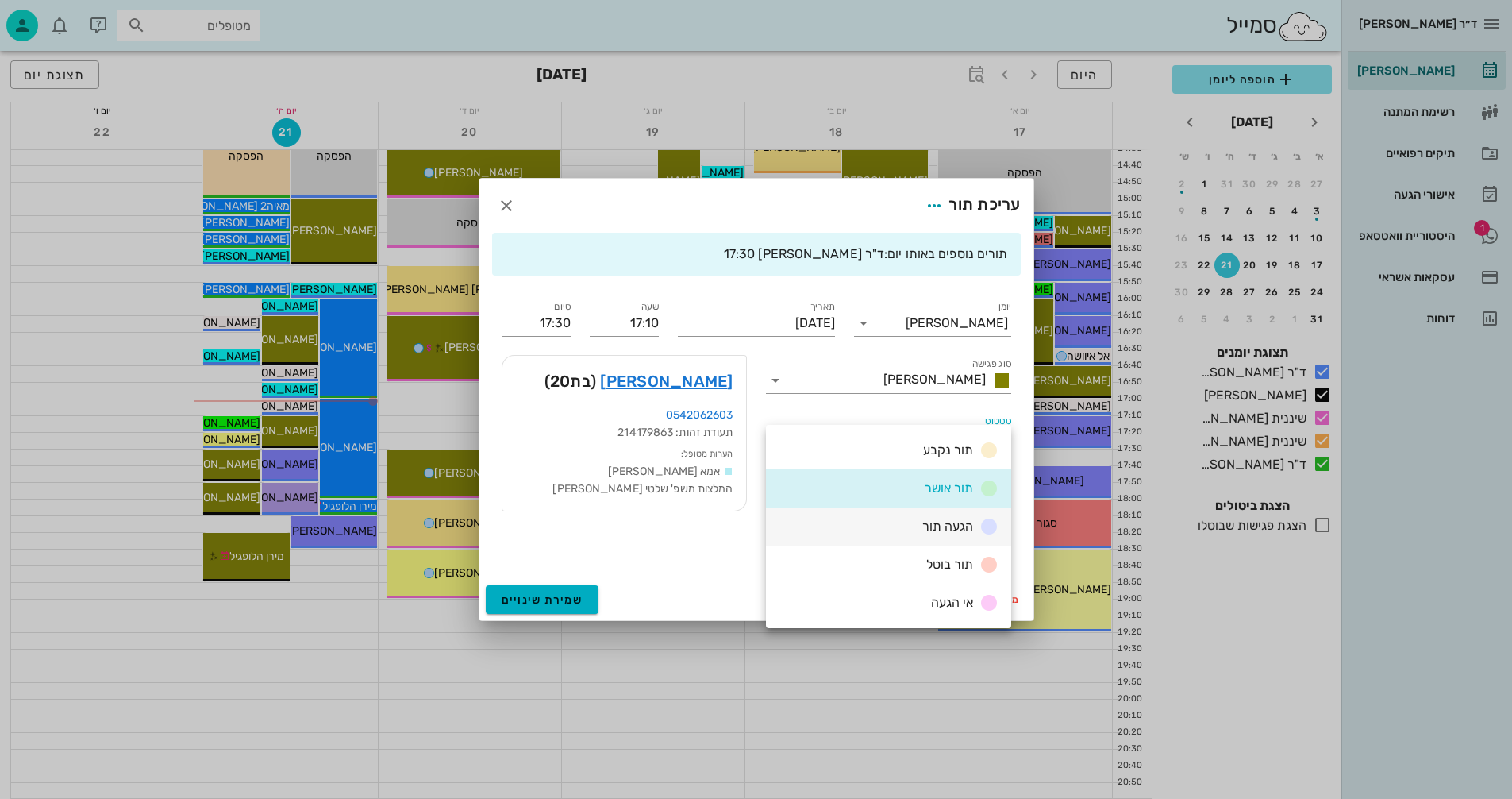
click at [921, 527] on div "הגעה תור" at bounding box center [957, 526] width 83 height 20
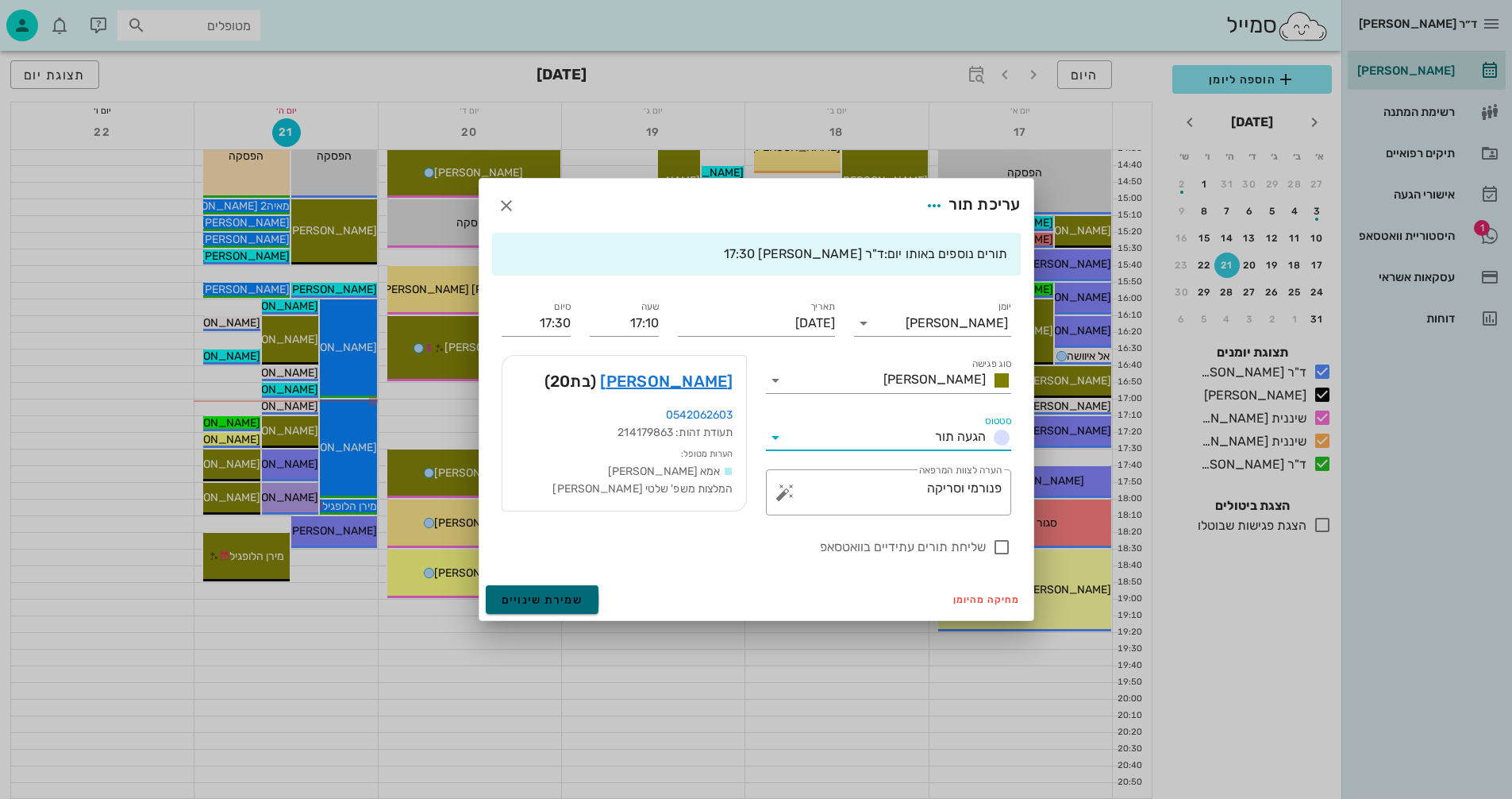
click at [549, 601] on span "שמירת שינויים" at bounding box center [542, 600] width 82 height 14
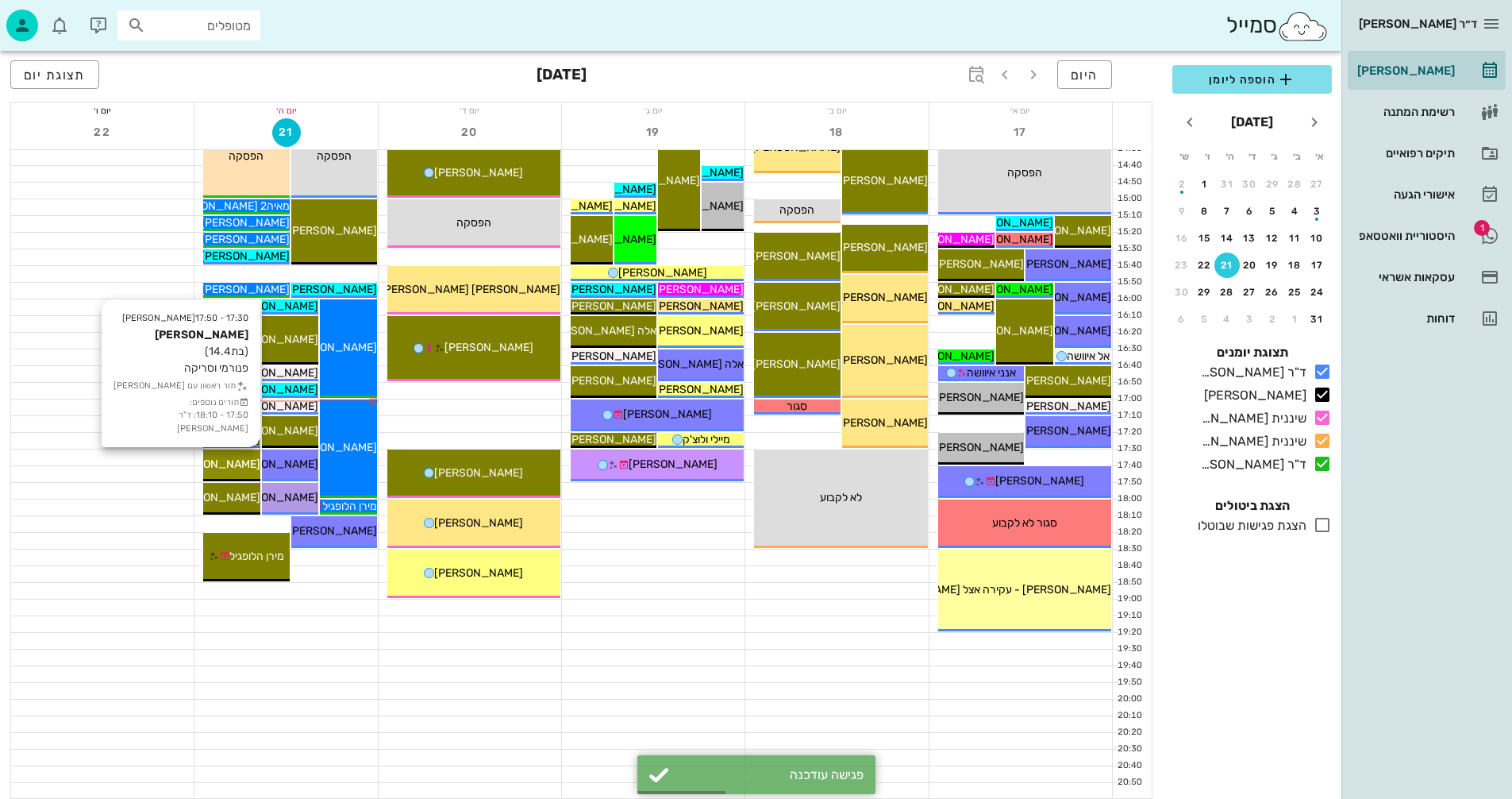
click at [241, 462] on span "[PERSON_NAME]" at bounding box center [216, 464] width 89 height 14
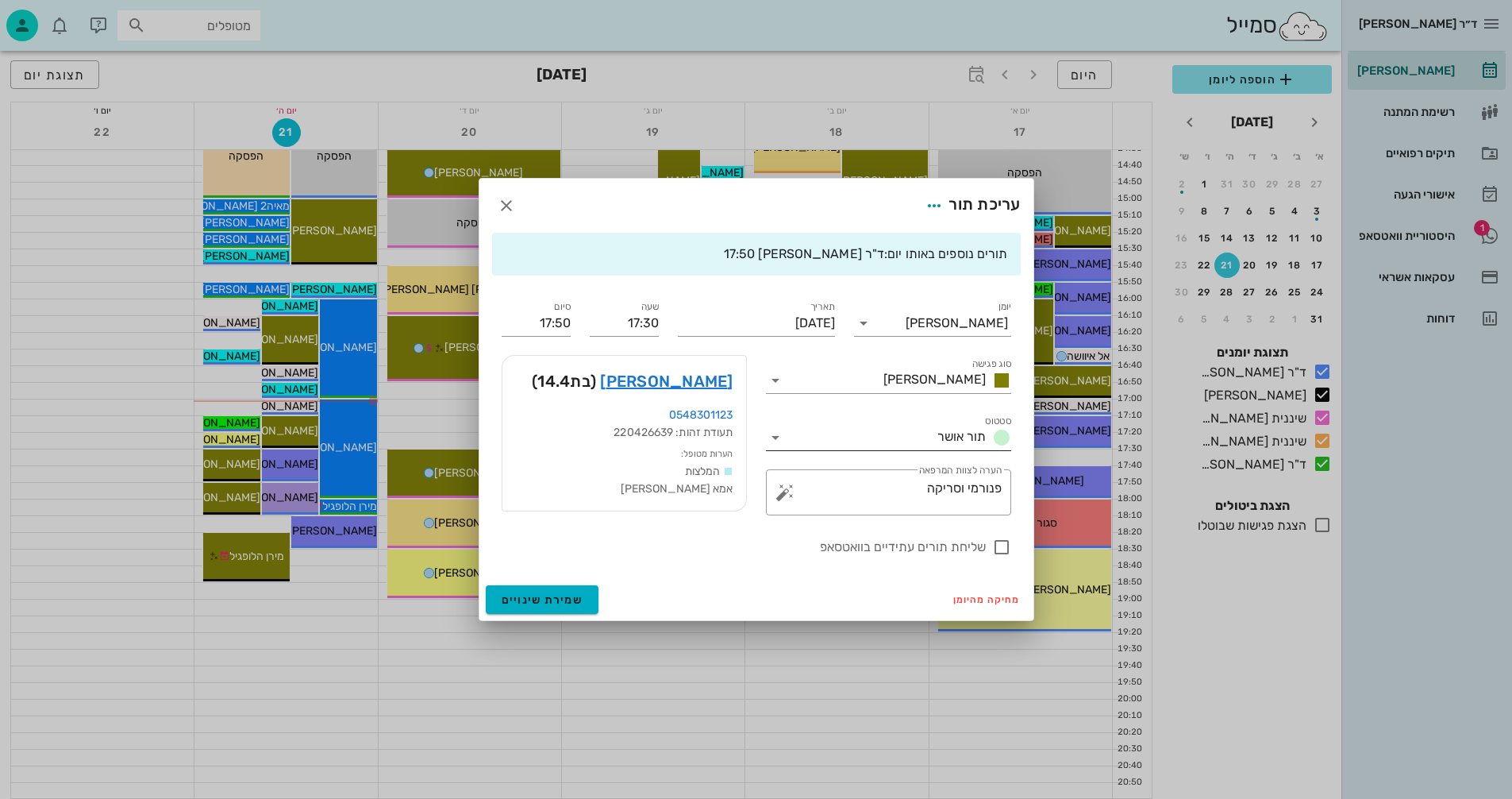
click at [778, 431] on icon at bounding box center [776, 438] width 20 height 20
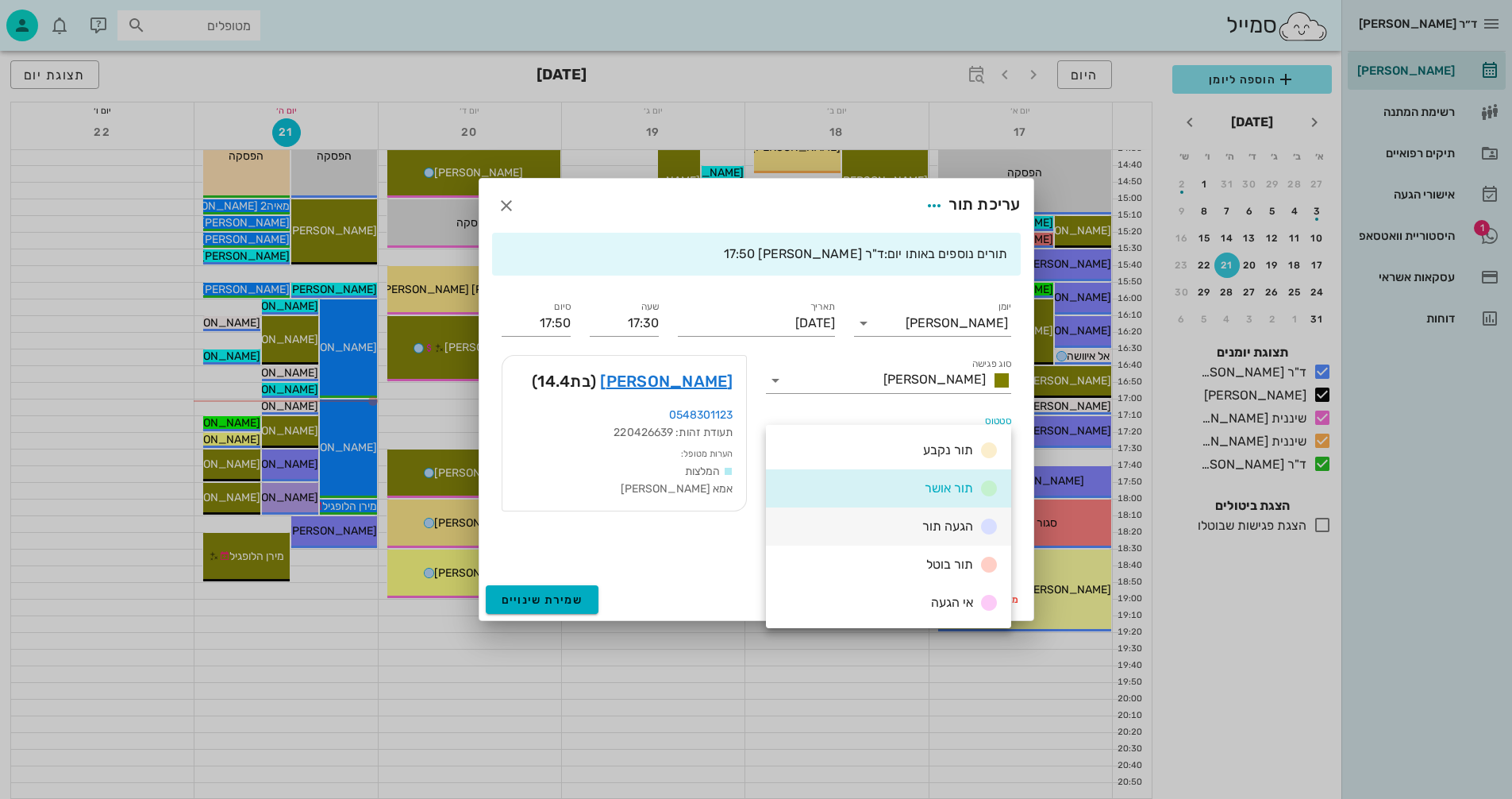
click at [958, 517] on div "הגעה תור" at bounding box center [957, 526] width 83 height 20
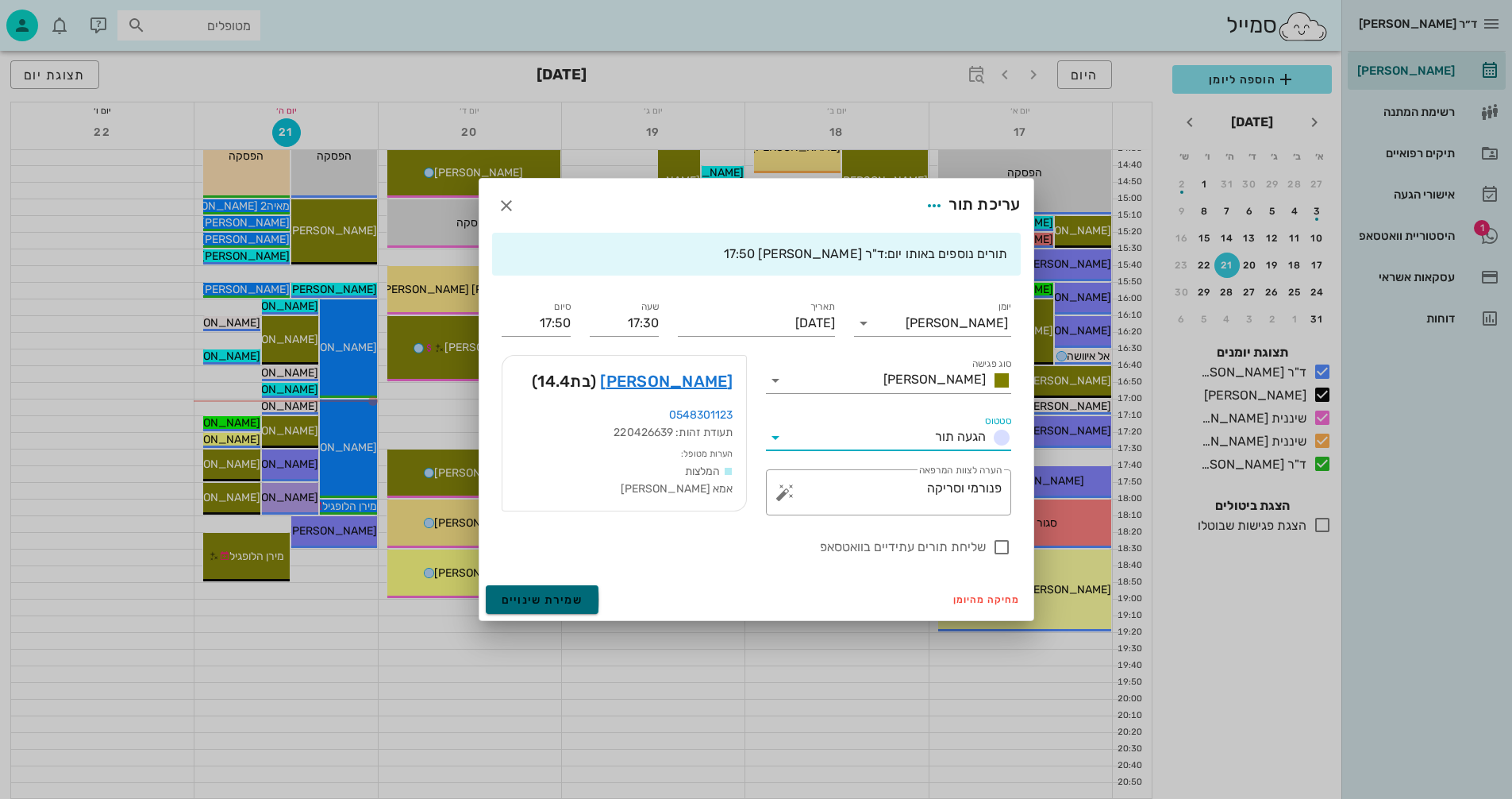
click at [561, 608] on button "שמירת שינויים" at bounding box center [542, 599] width 113 height 29
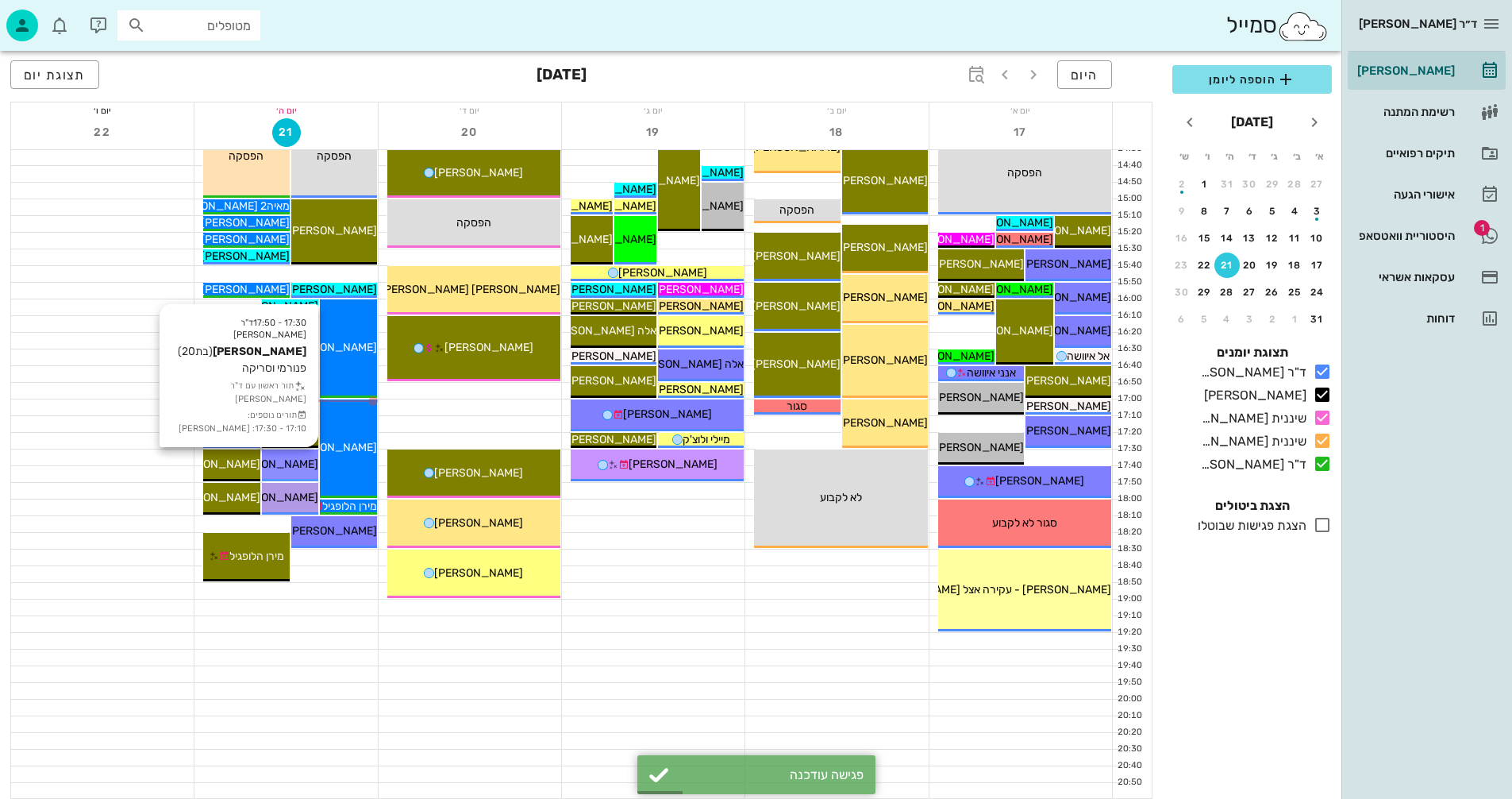
click at [282, 463] on span "[PERSON_NAME]" at bounding box center [274, 464] width 89 height 14
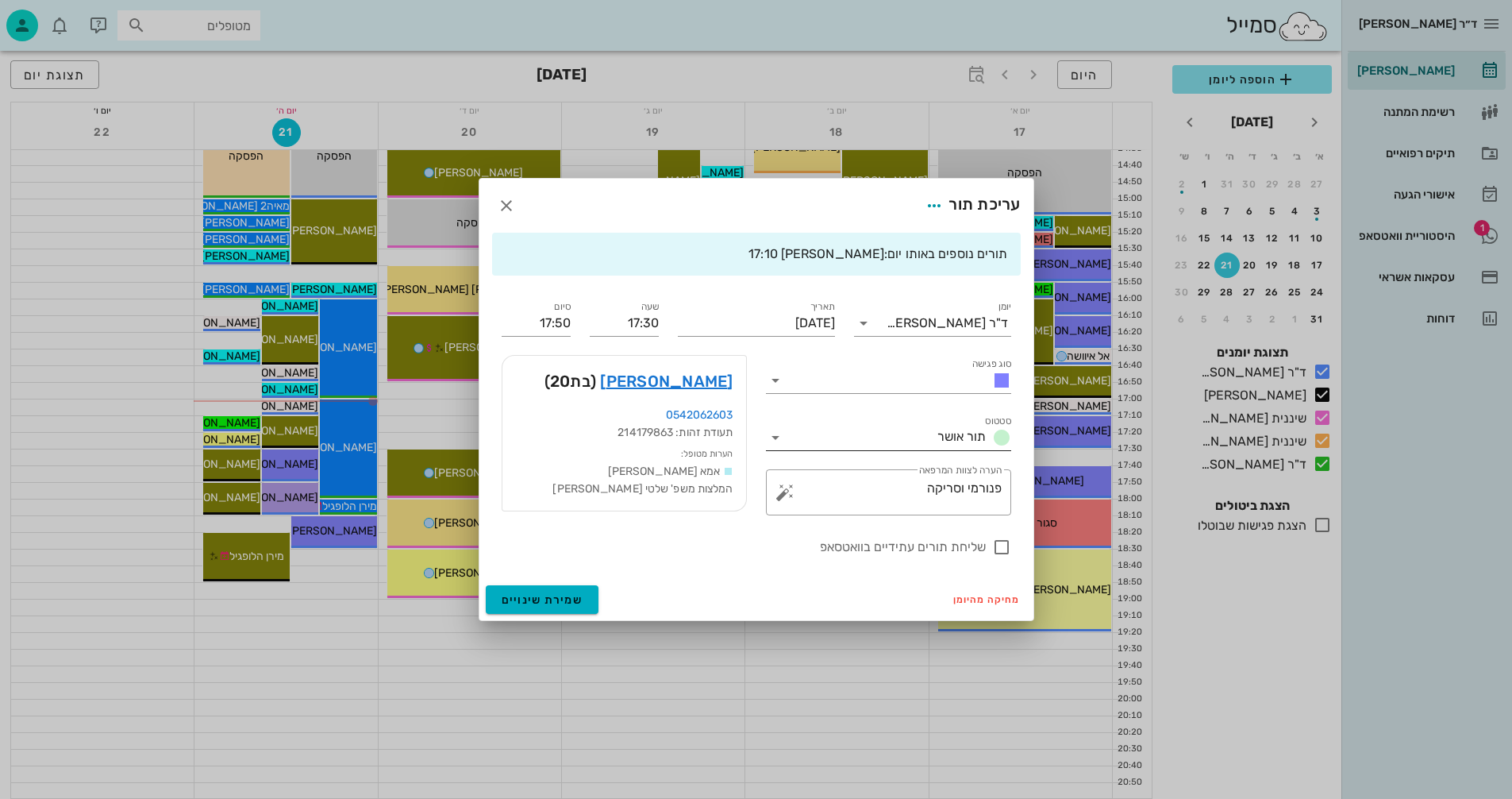
click at [773, 437] on icon at bounding box center [776, 438] width 20 height 20
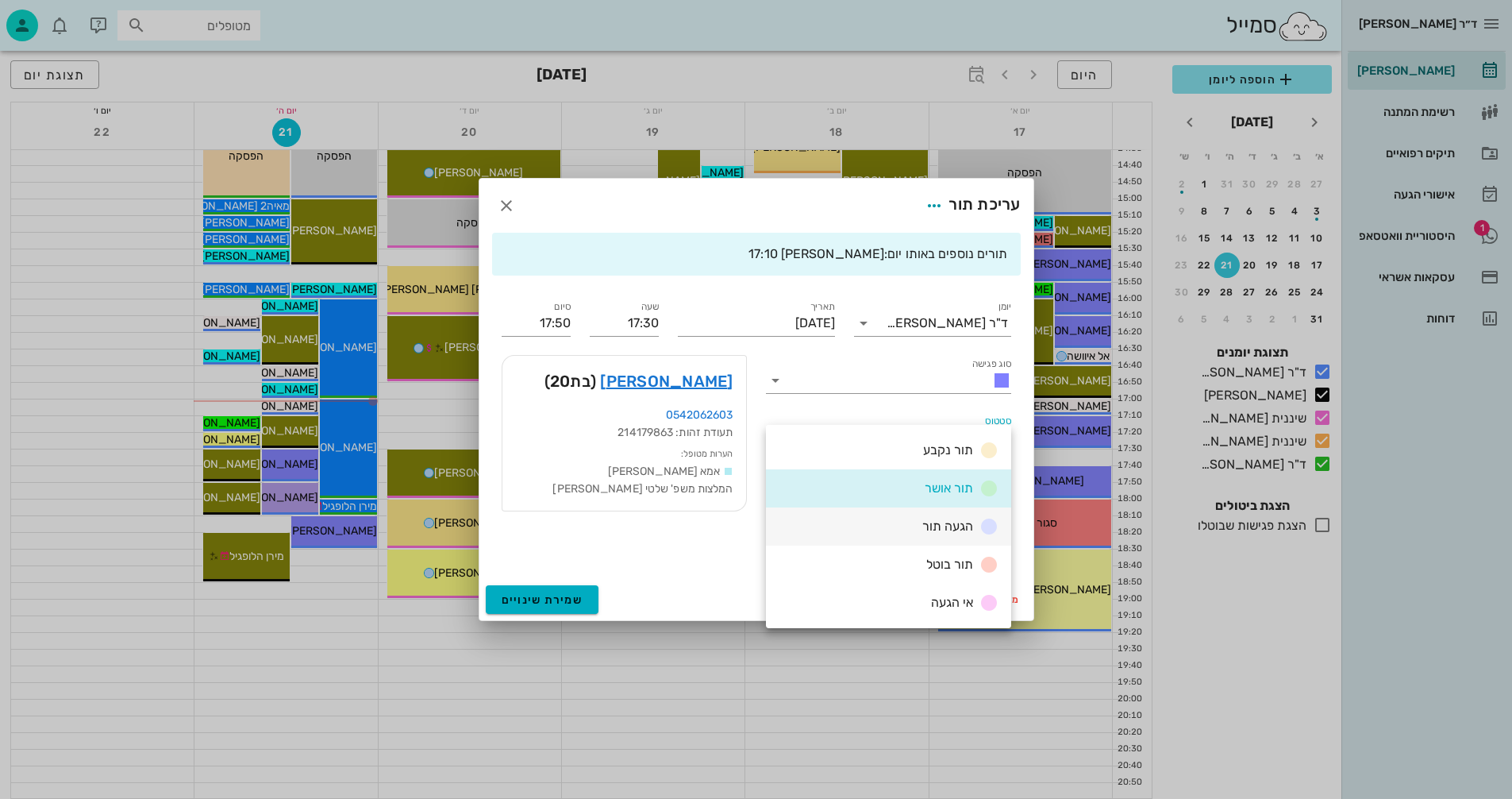
click at [932, 527] on span "הגעה תור" at bounding box center [947, 526] width 51 height 15
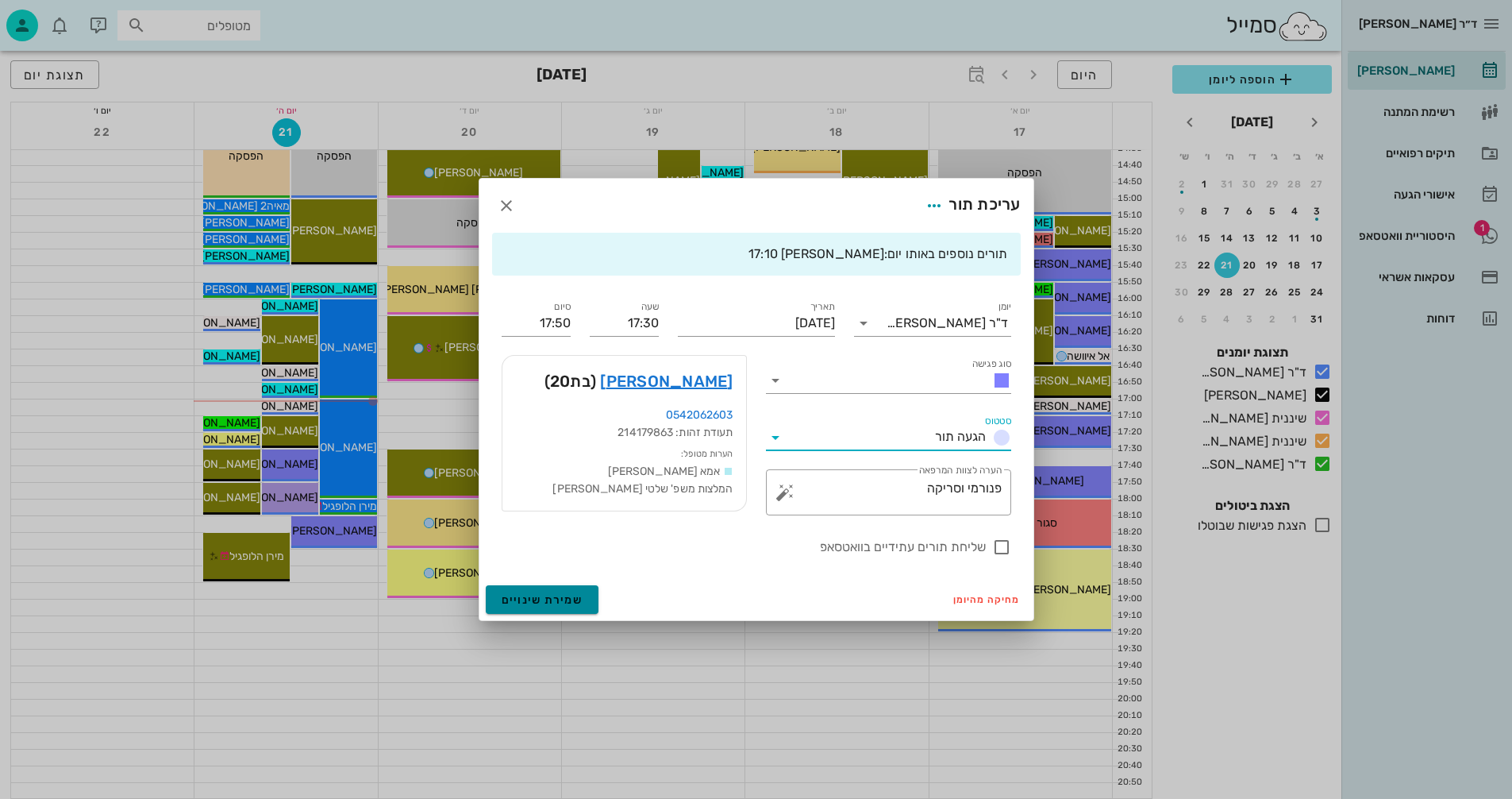
click at [515, 591] on button "שמירת שינויים" at bounding box center [542, 599] width 113 height 29
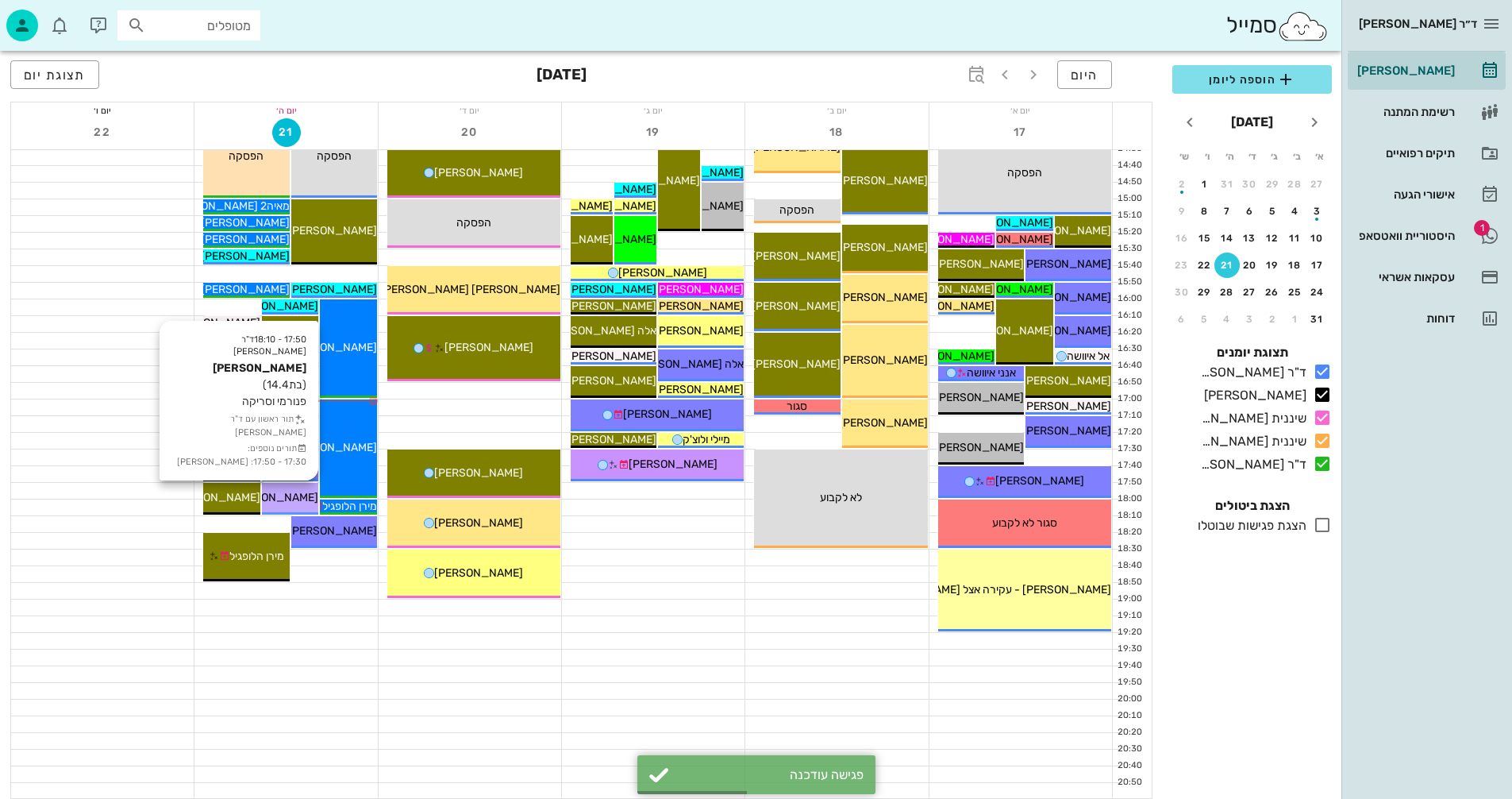
click at [276, 490] on div "[PERSON_NAME]" at bounding box center [290, 498] width 57 height 17
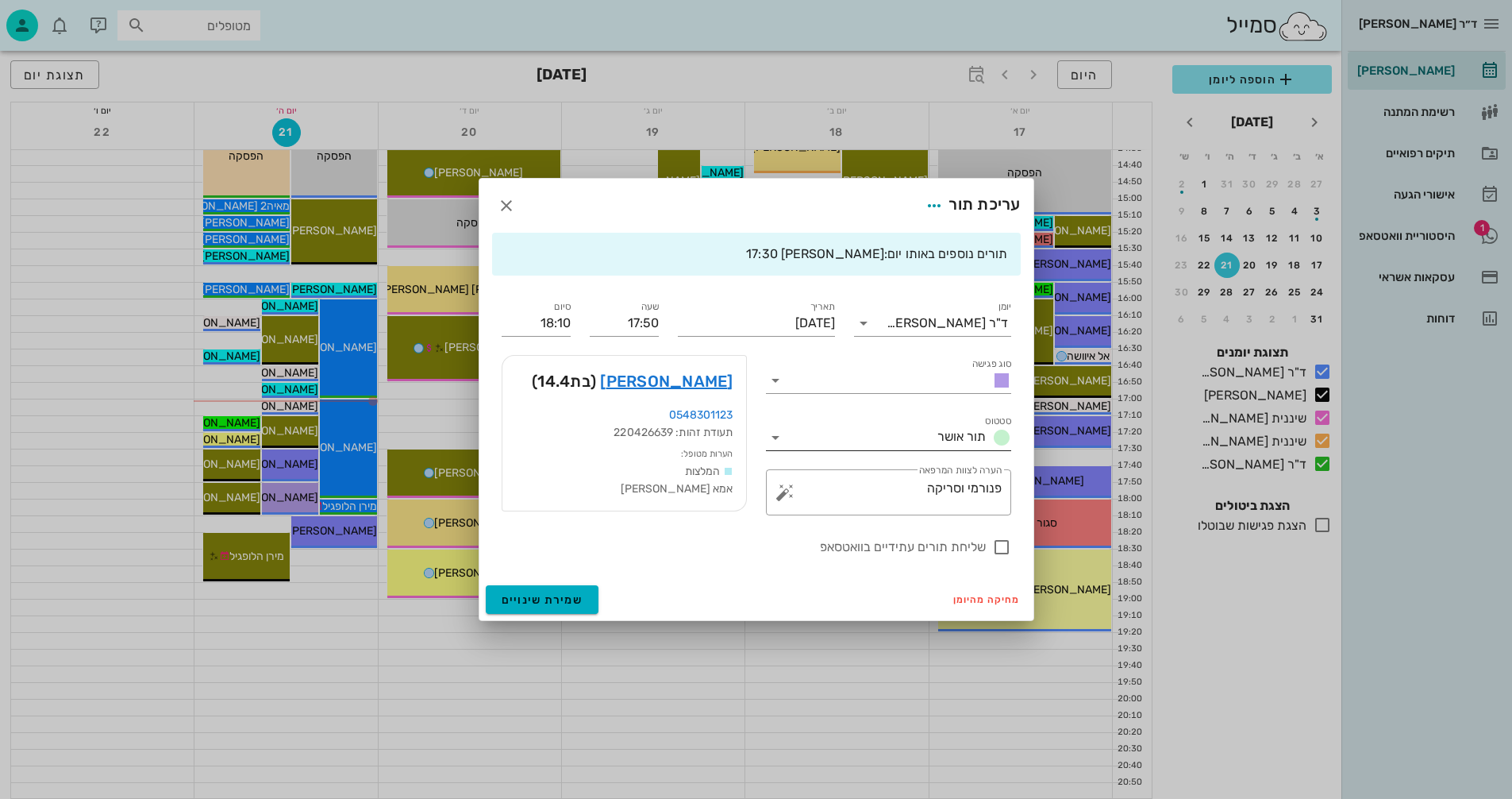
click at [776, 439] on icon at bounding box center [776, 438] width 20 height 20
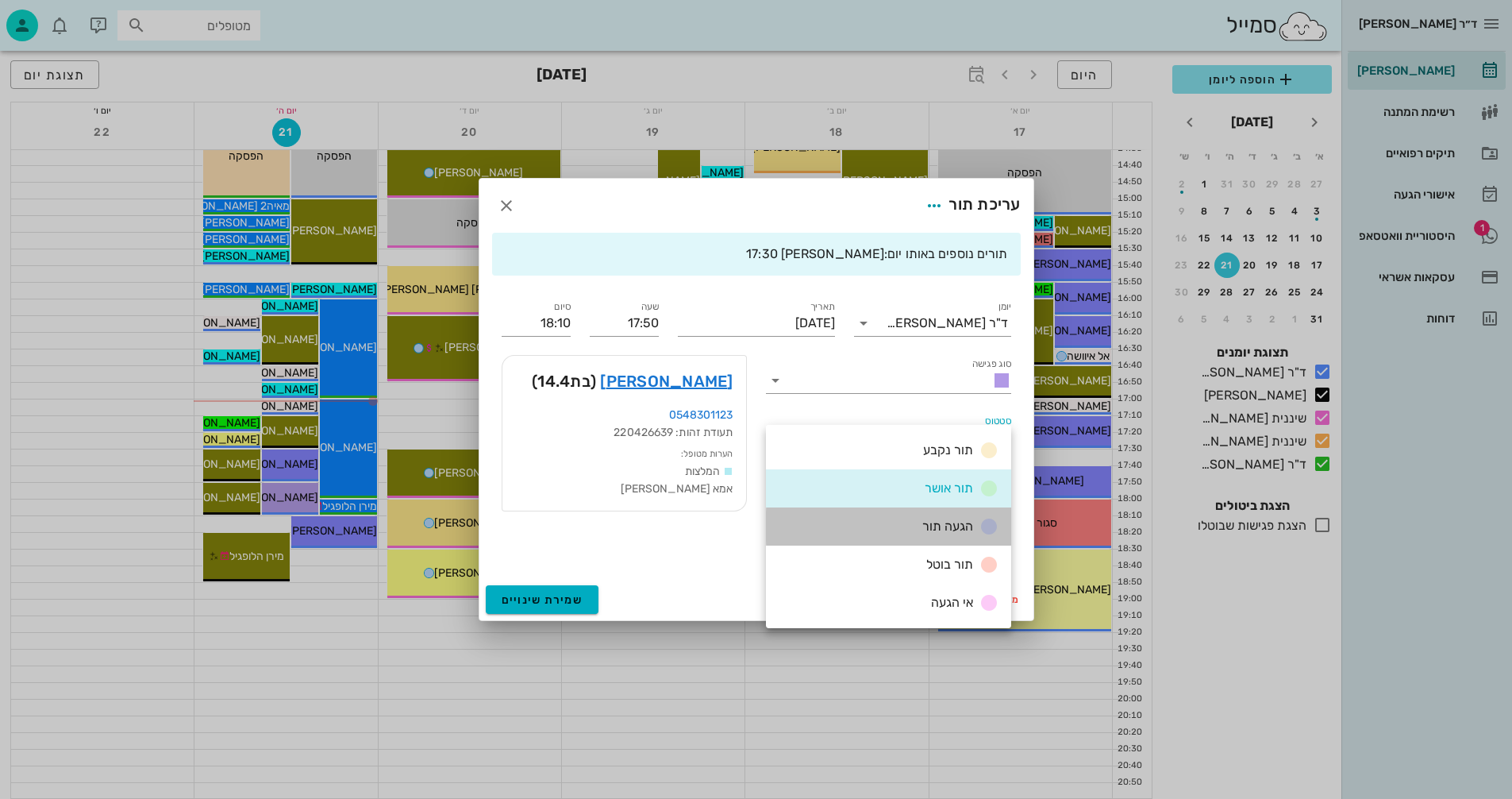
click at [928, 526] on span "הגעה תור" at bounding box center [947, 526] width 51 height 15
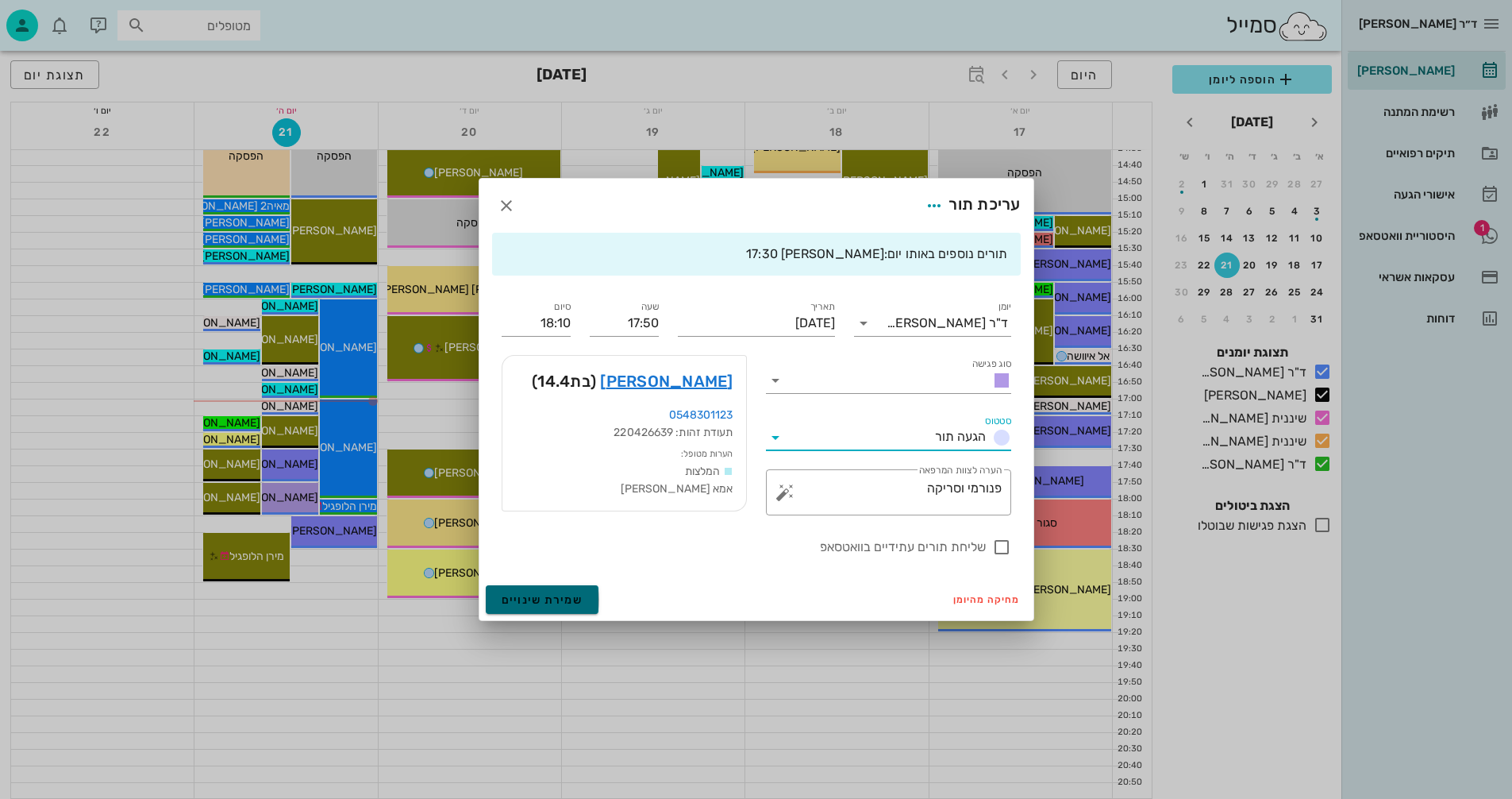
click at [534, 601] on span "שמירת שינויים" at bounding box center [542, 600] width 82 height 14
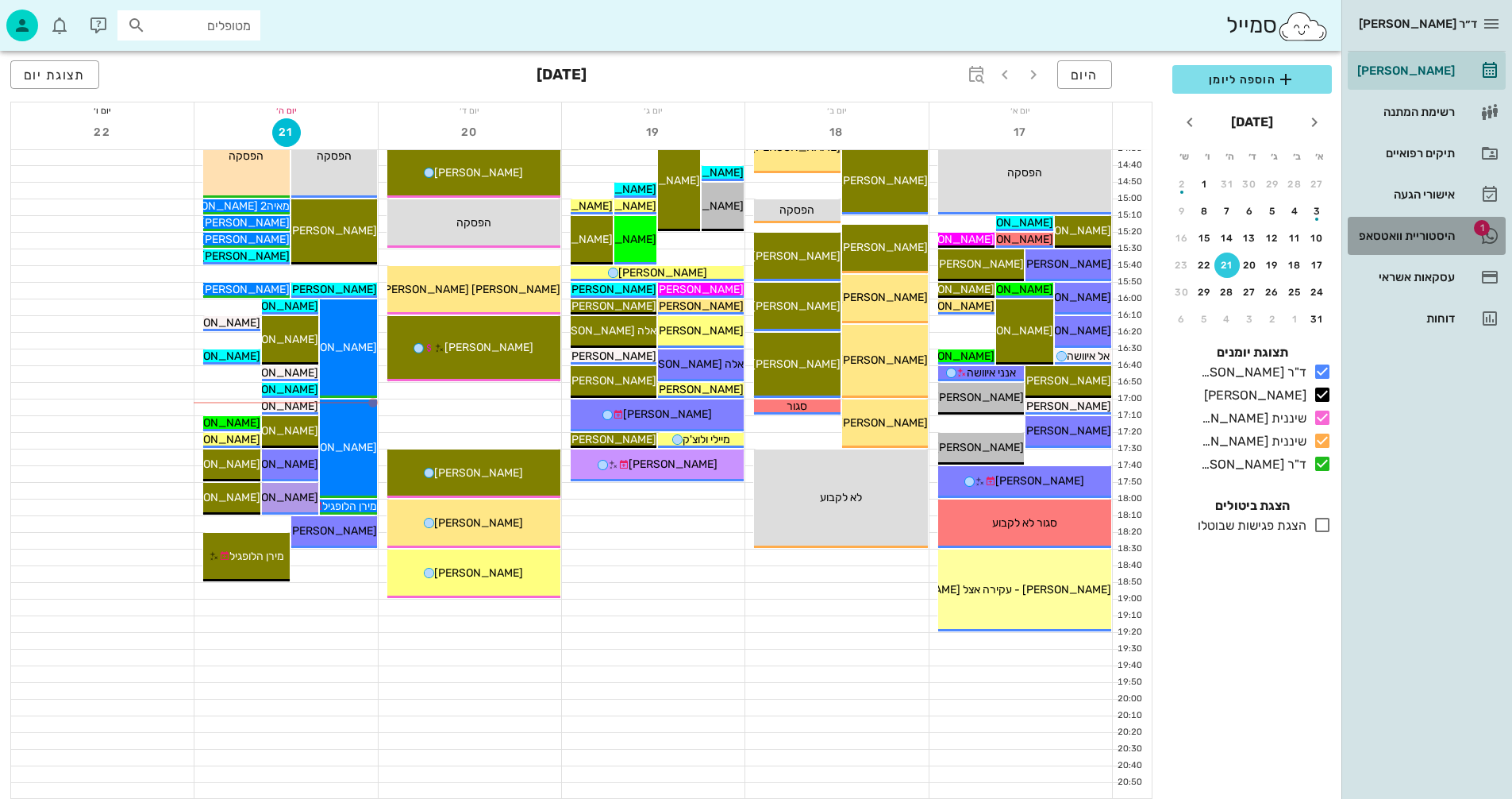
click at [1399, 234] on div "היסטוריית וואטסאפ" at bounding box center [1404, 236] width 101 height 13
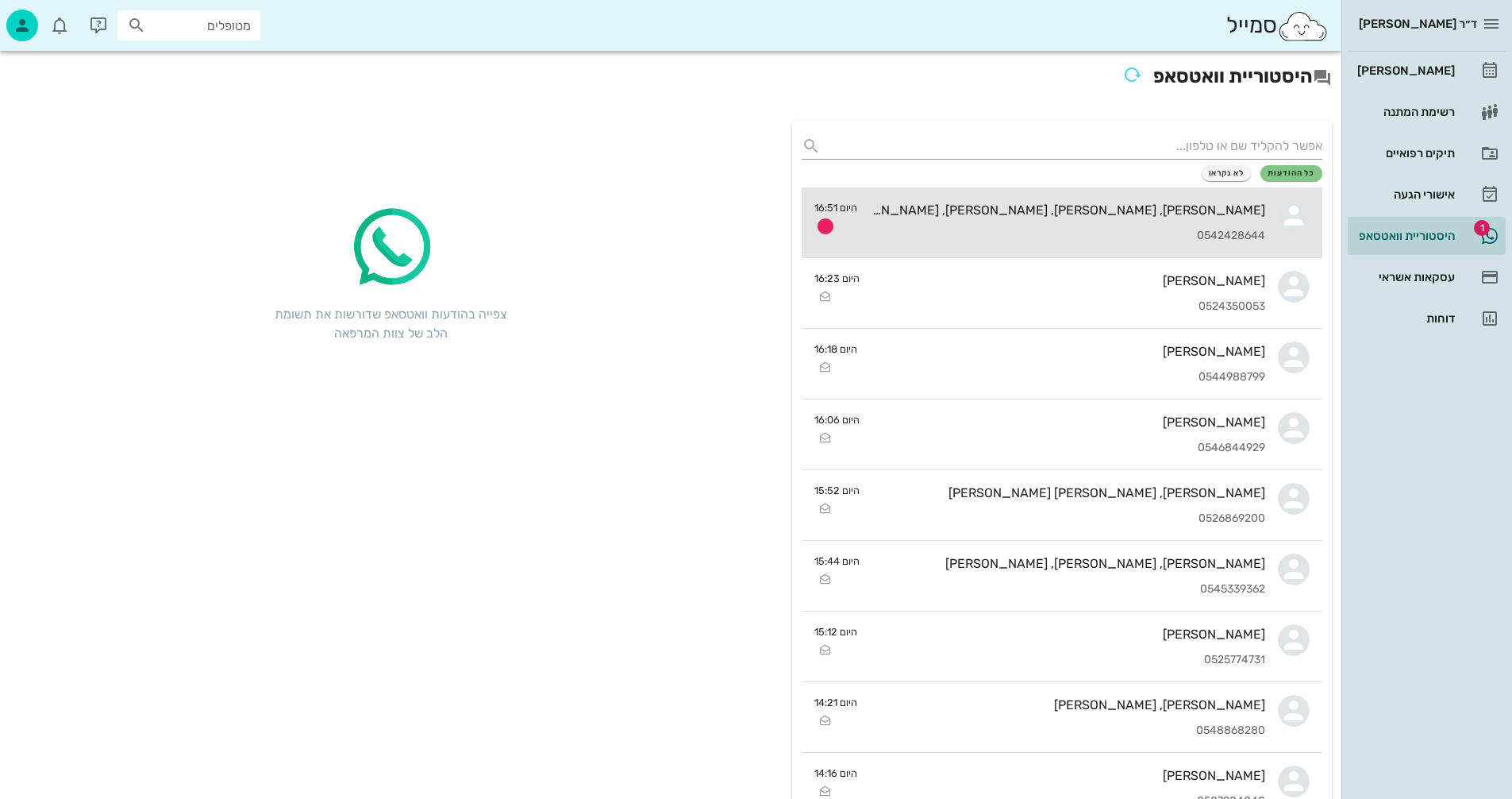
click at [1054, 216] on div "[PERSON_NAME], [PERSON_NAME], [PERSON_NAME], [PERSON_NAME]" at bounding box center [1068, 210] width 396 height 15
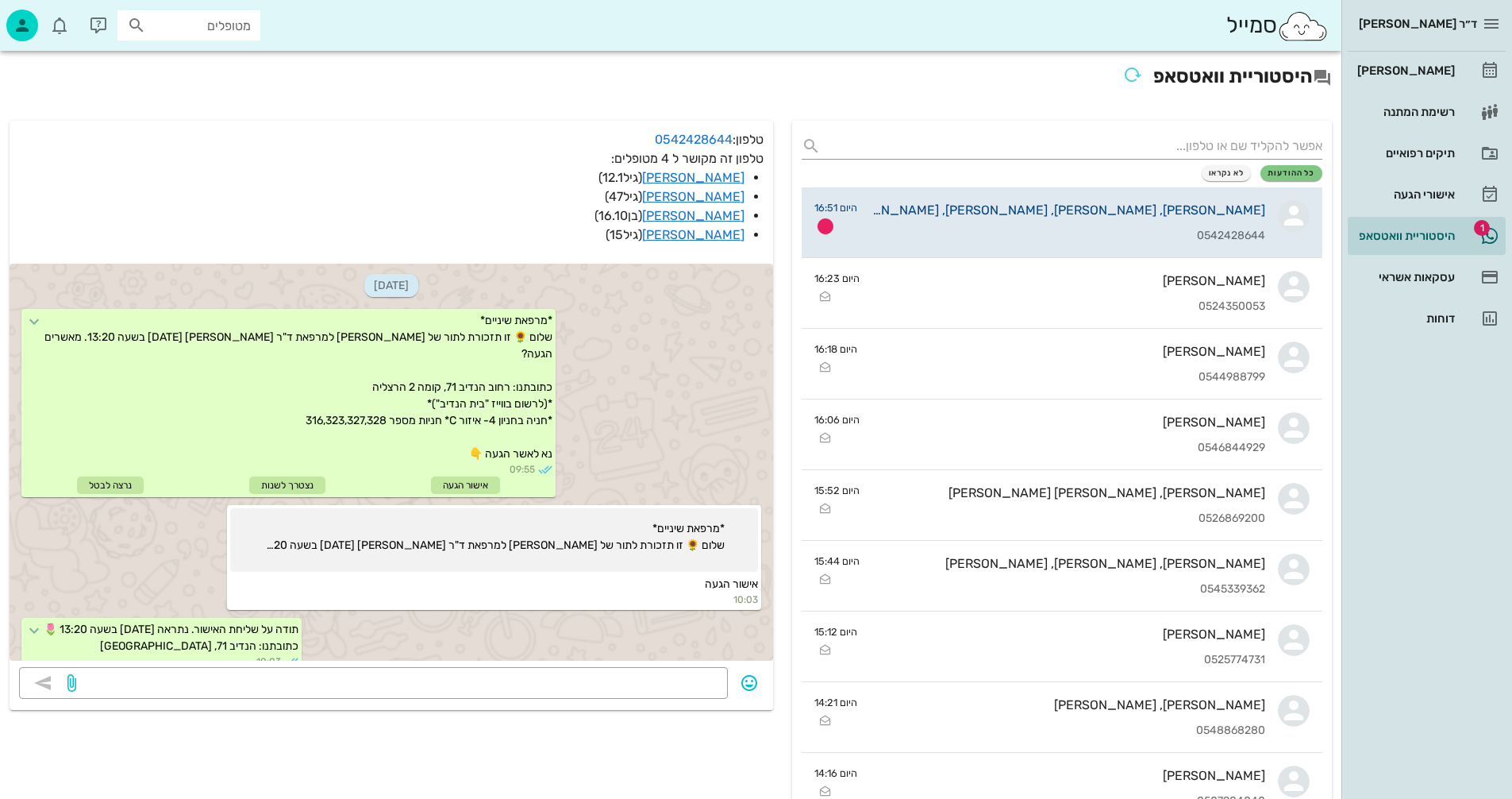
scroll to position [1660, 0]
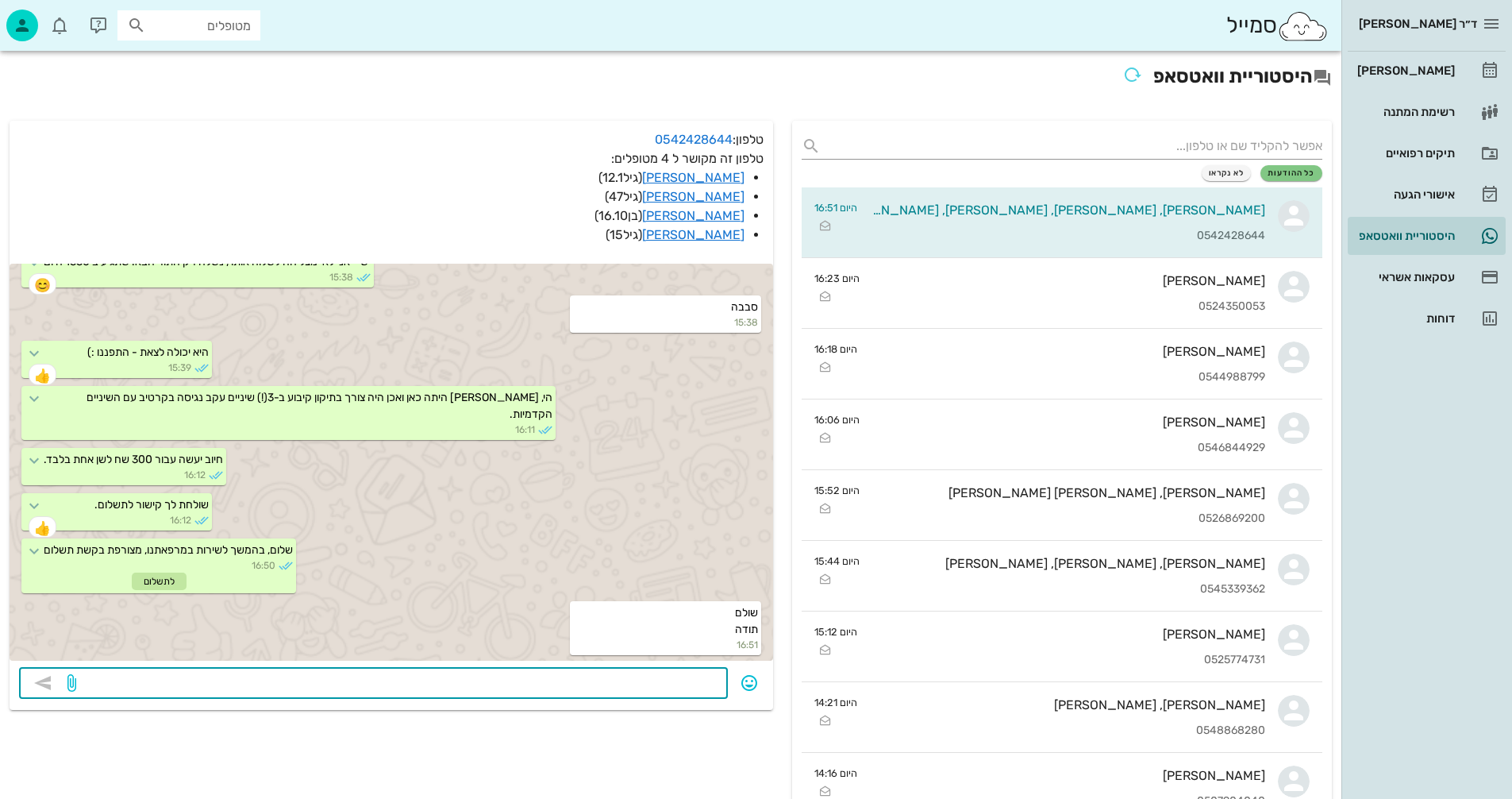
click at [716, 683] on textarea at bounding box center [398, 684] width 639 height 25
type textarea "תודה"
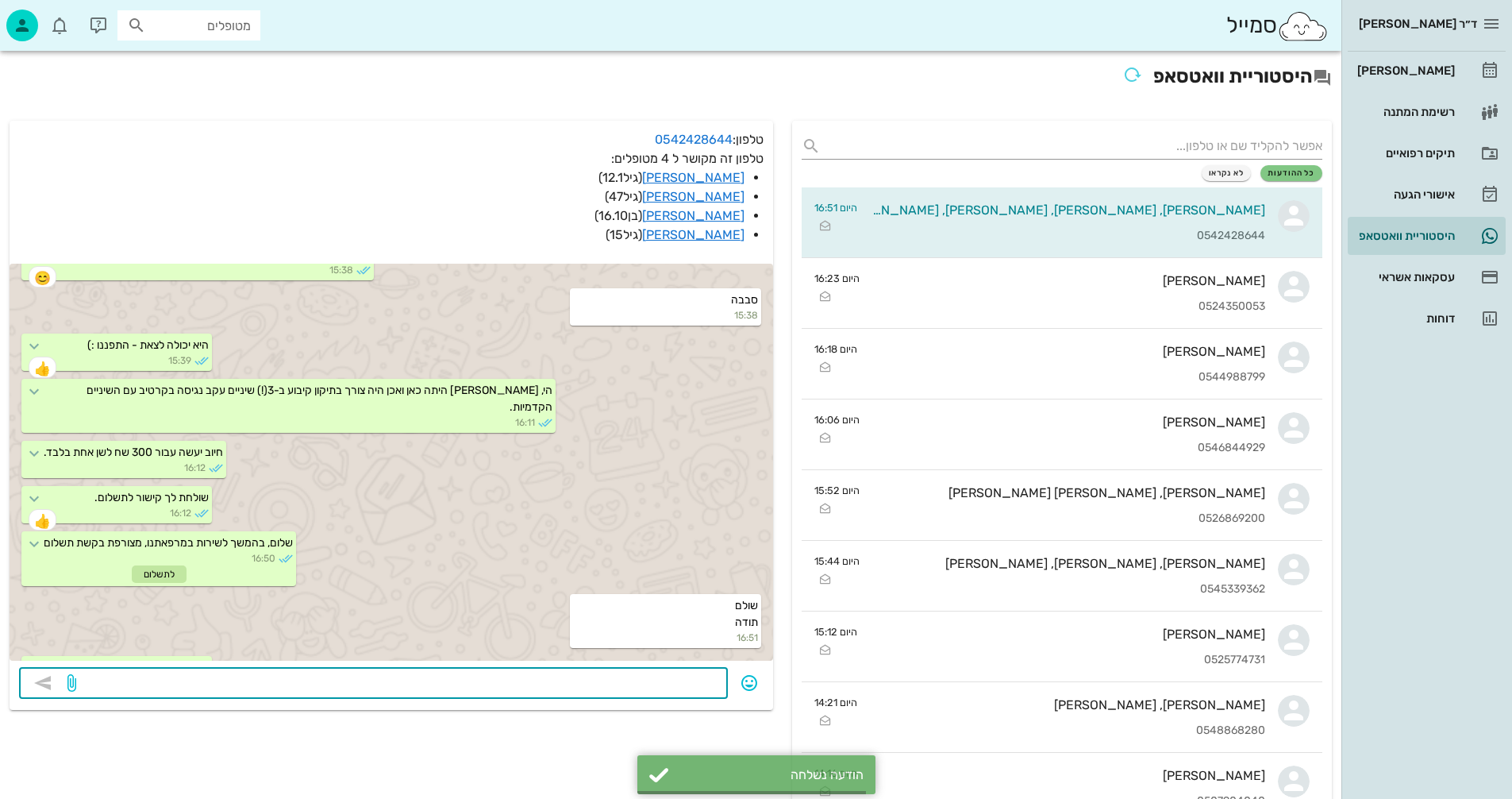
scroll to position [1705, 0]
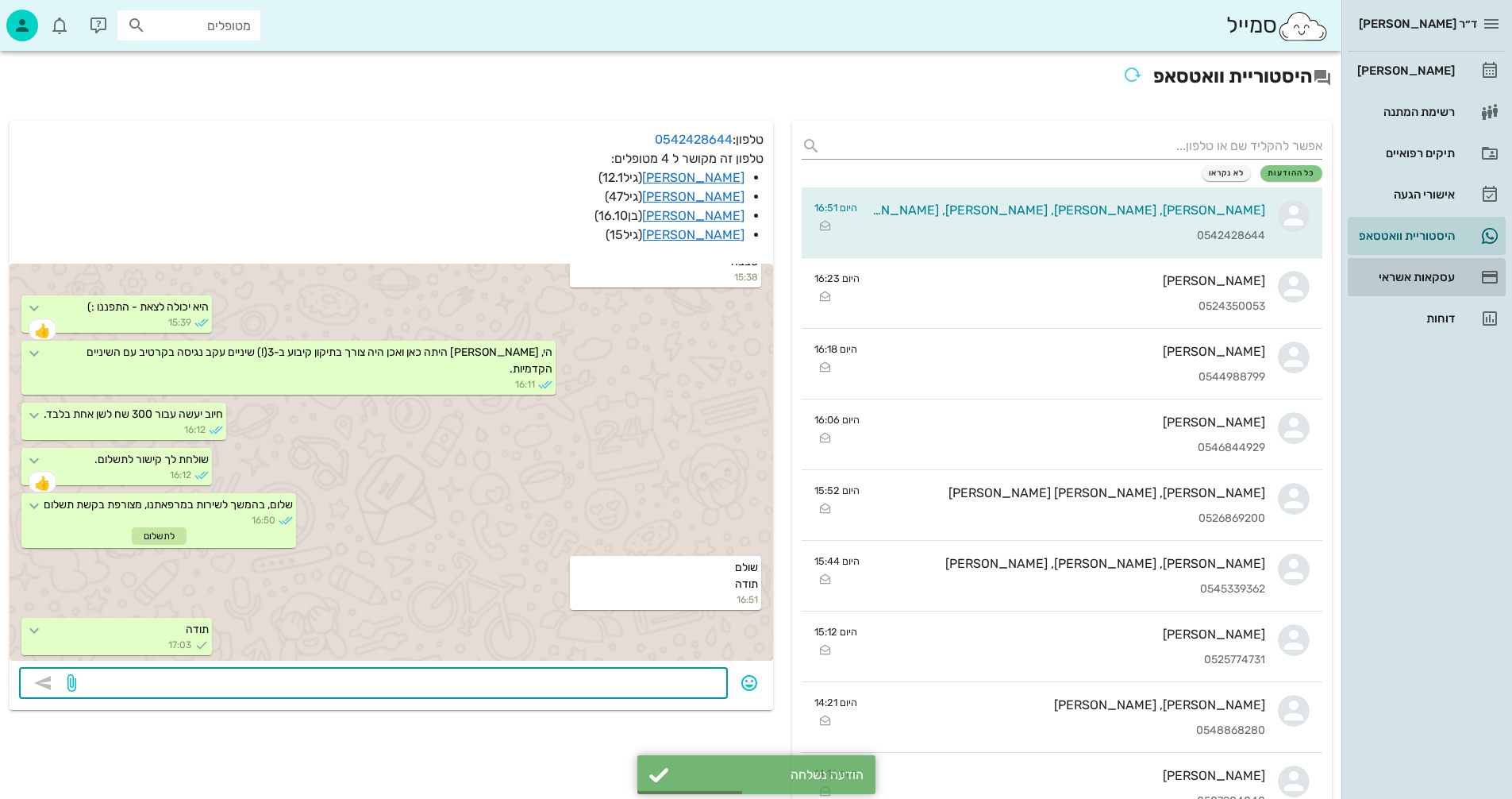
click at [1423, 276] on div "עסקאות אשראי" at bounding box center [1404, 277] width 101 height 13
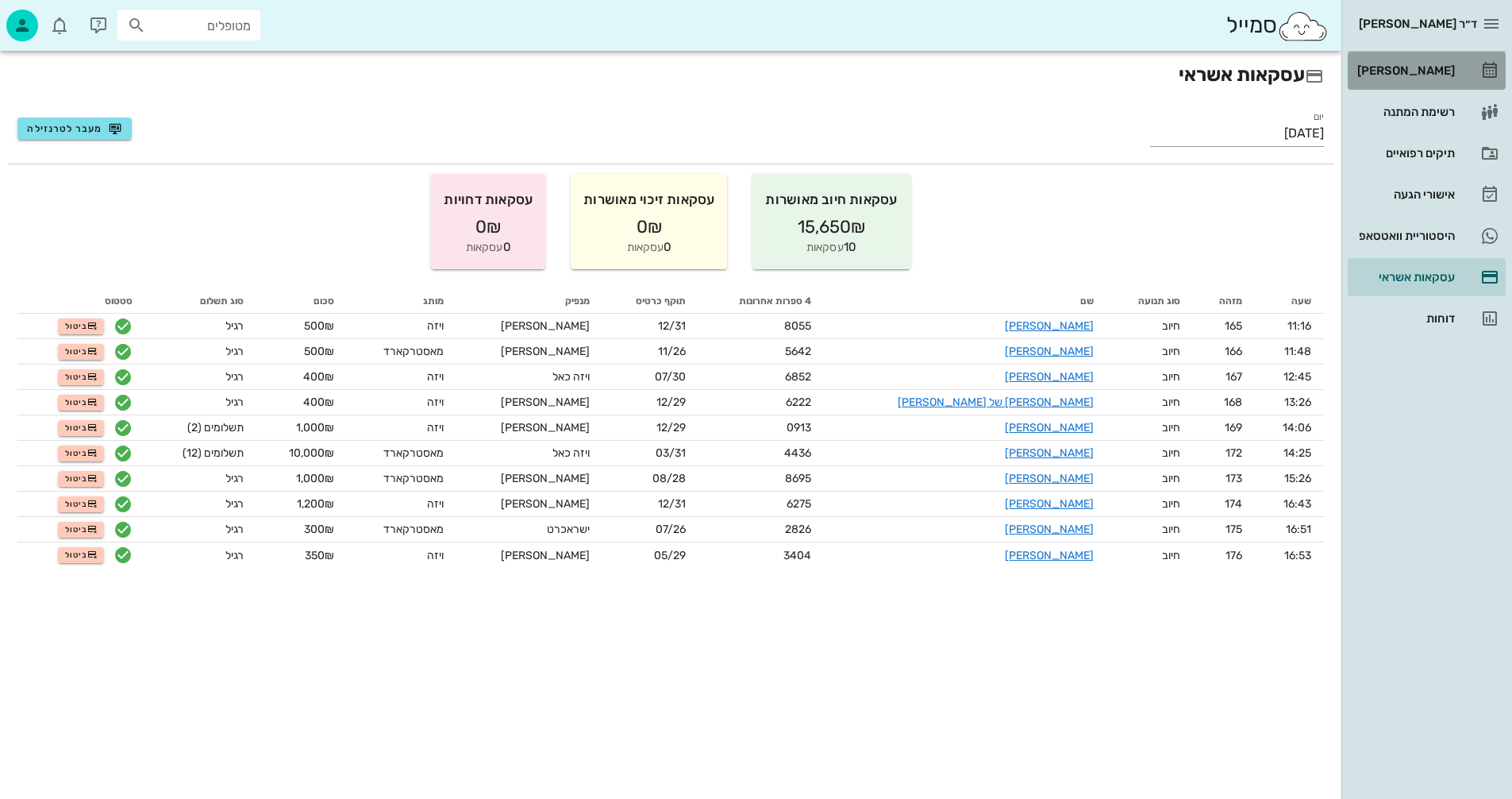
click at [1430, 68] on div "[PERSON_NAME]" at bounding box center [1404, 71] width 101 height 13
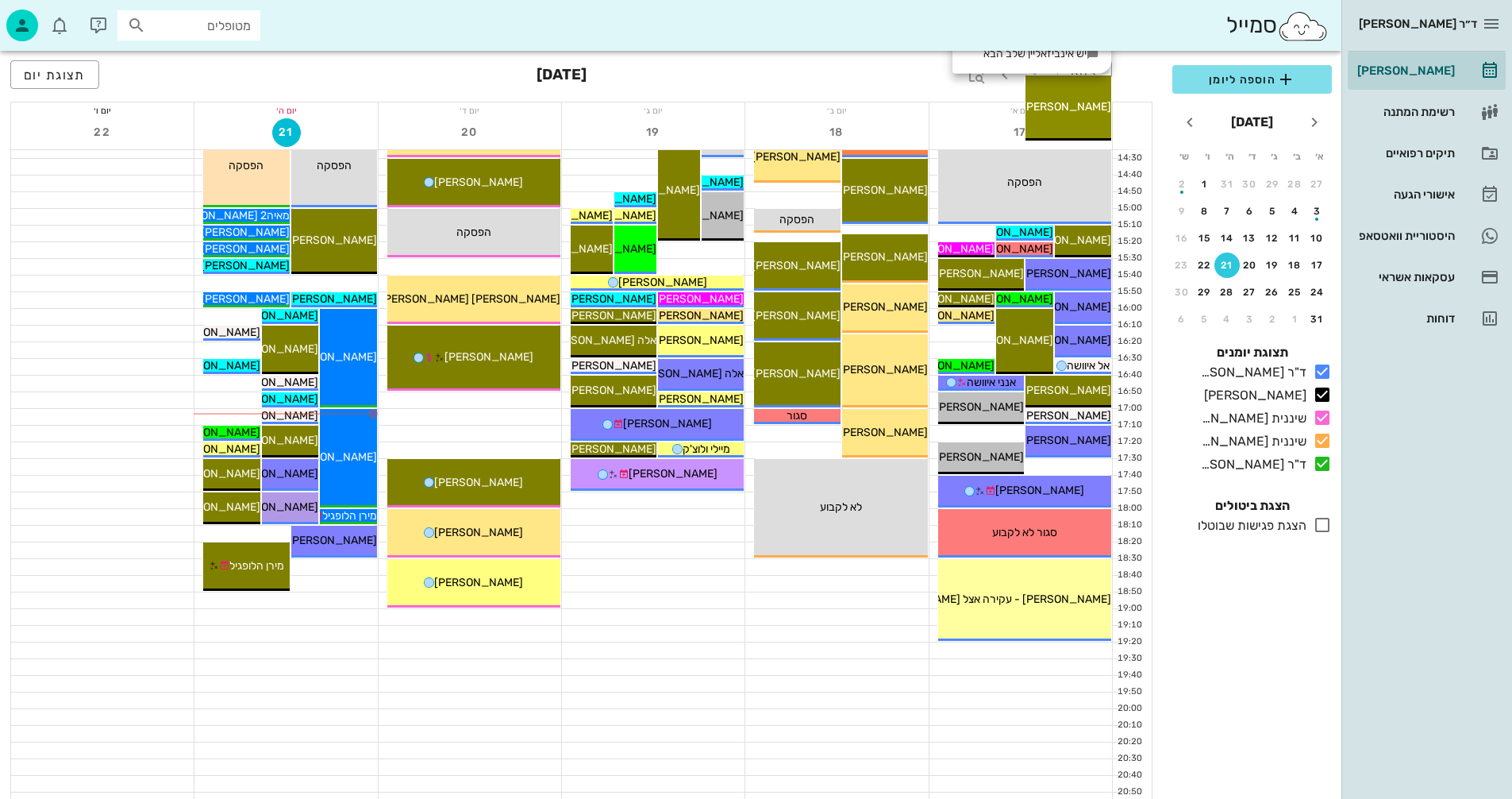
scroll to position [753, 0]
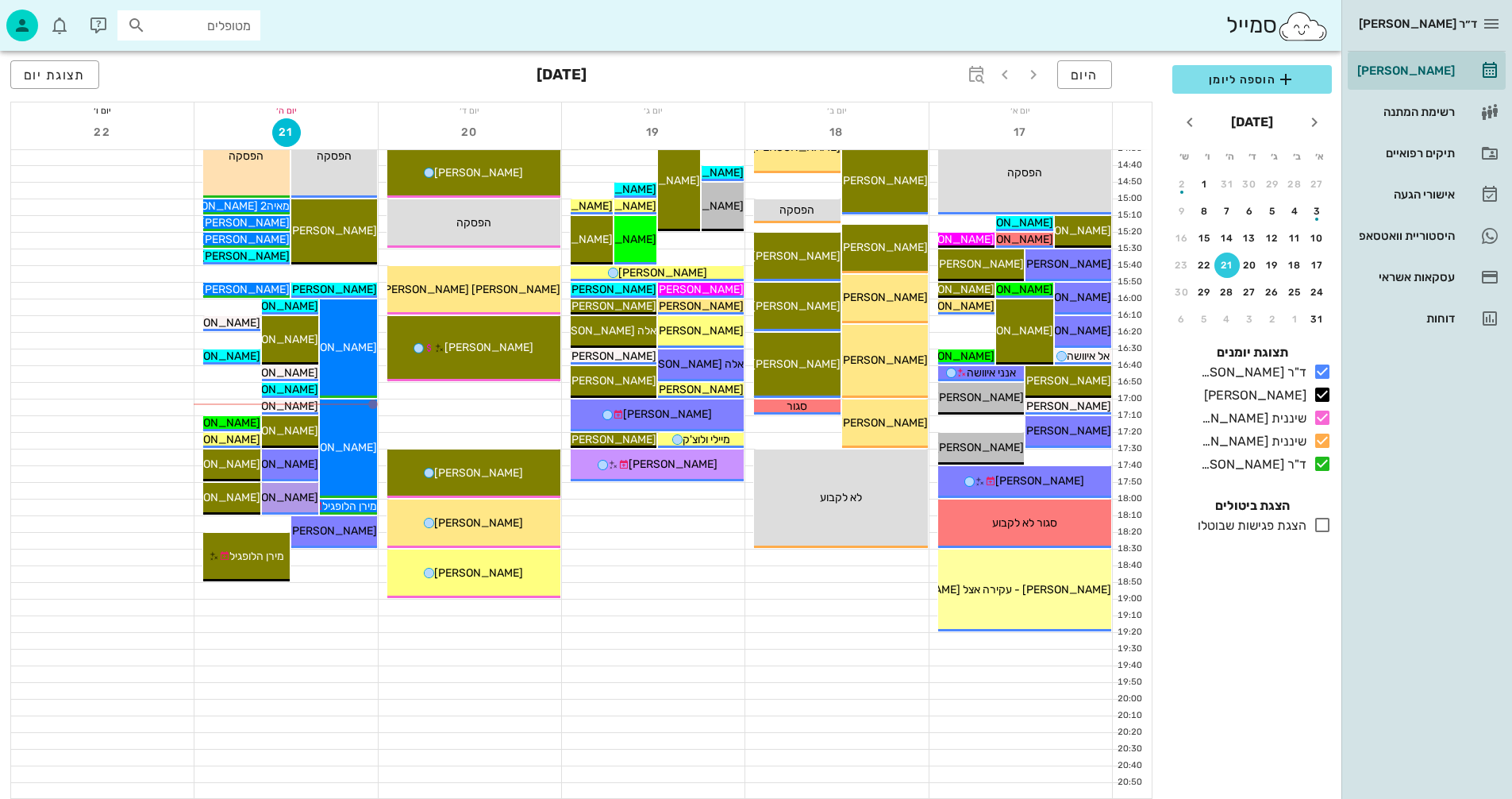
click at [653, 625] on div at bounding box center [653, 623] width 183 height 16
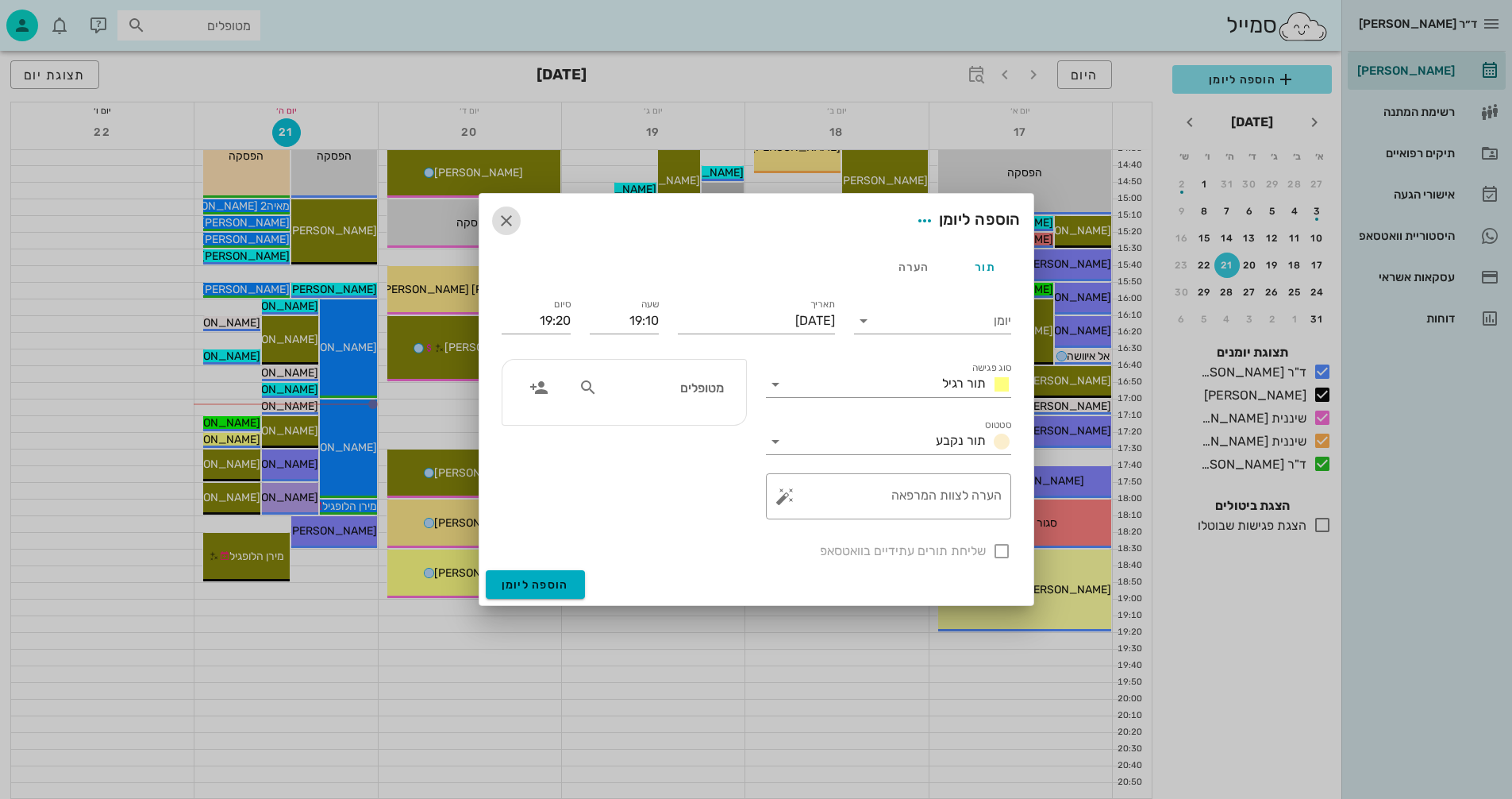
click at [502, 219] on icon "button" at bounding box center [506, 220] width 20 height 20
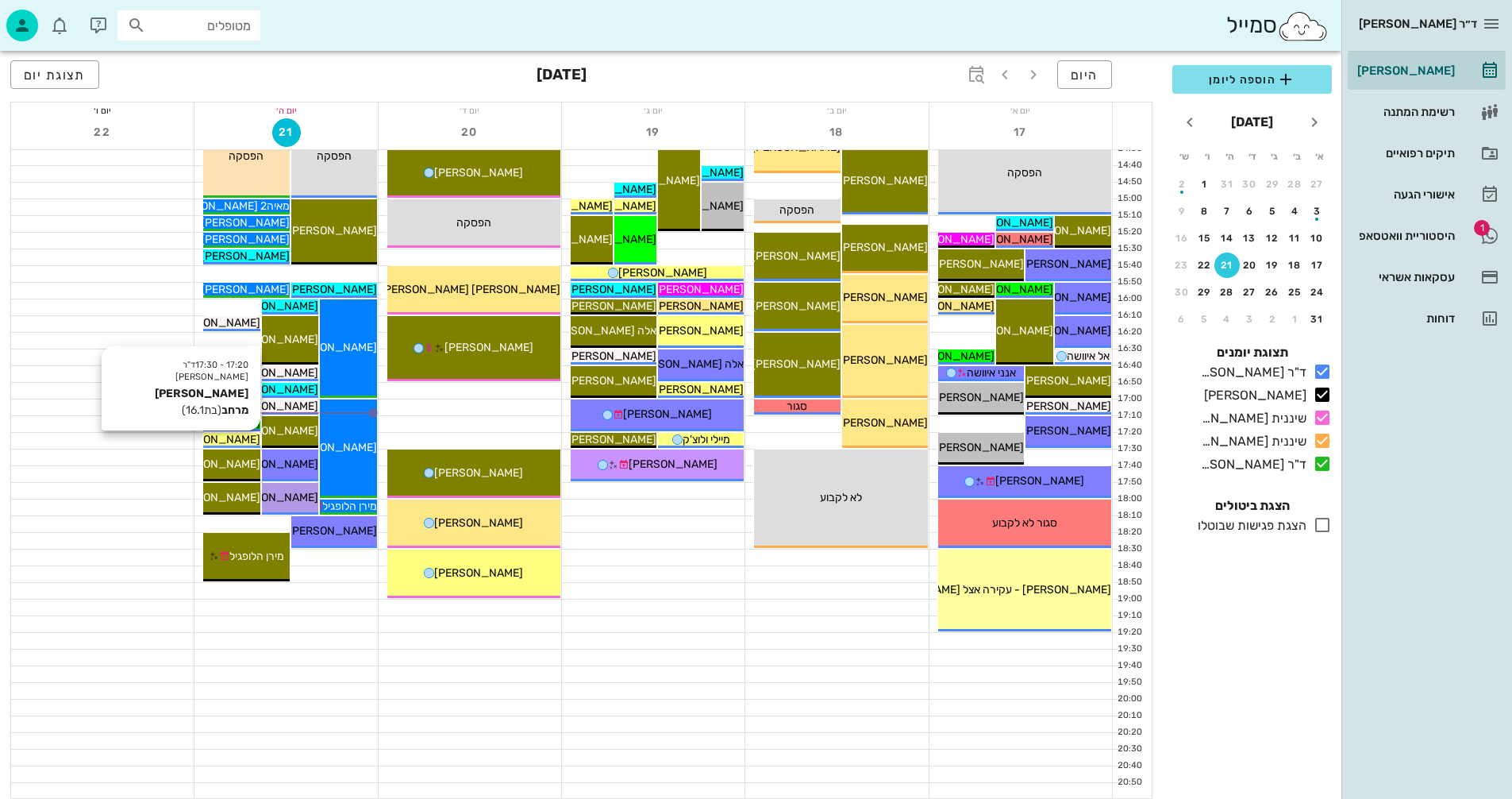
click at [237, 440] on span "[PERSON_NAME] מרחב" at bounding box center [201, 439] width 118 height 14
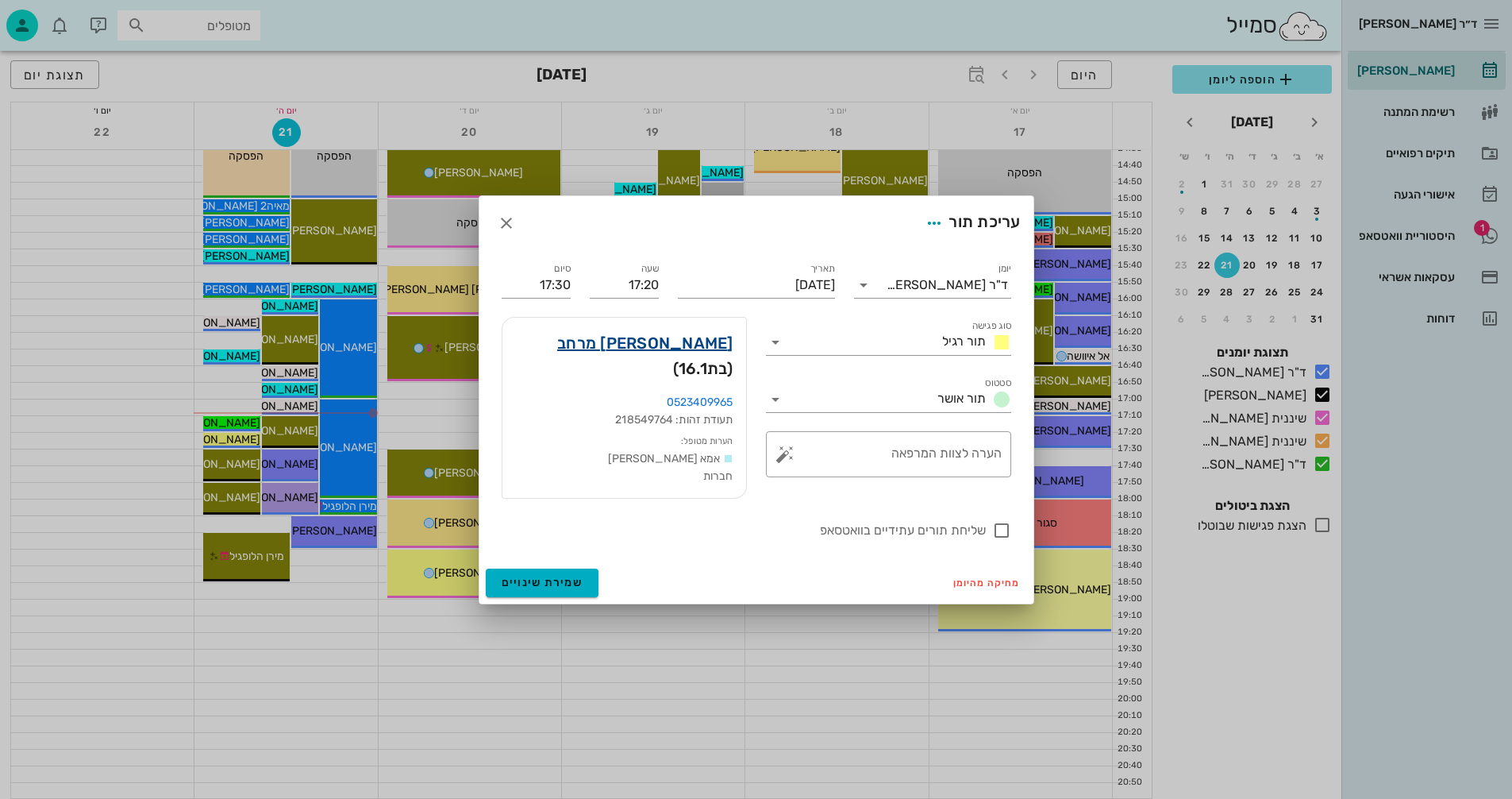
click at [703, 353] on link "שיר הורן מרחב" at bounding box center [645, 343] width 176 height 25
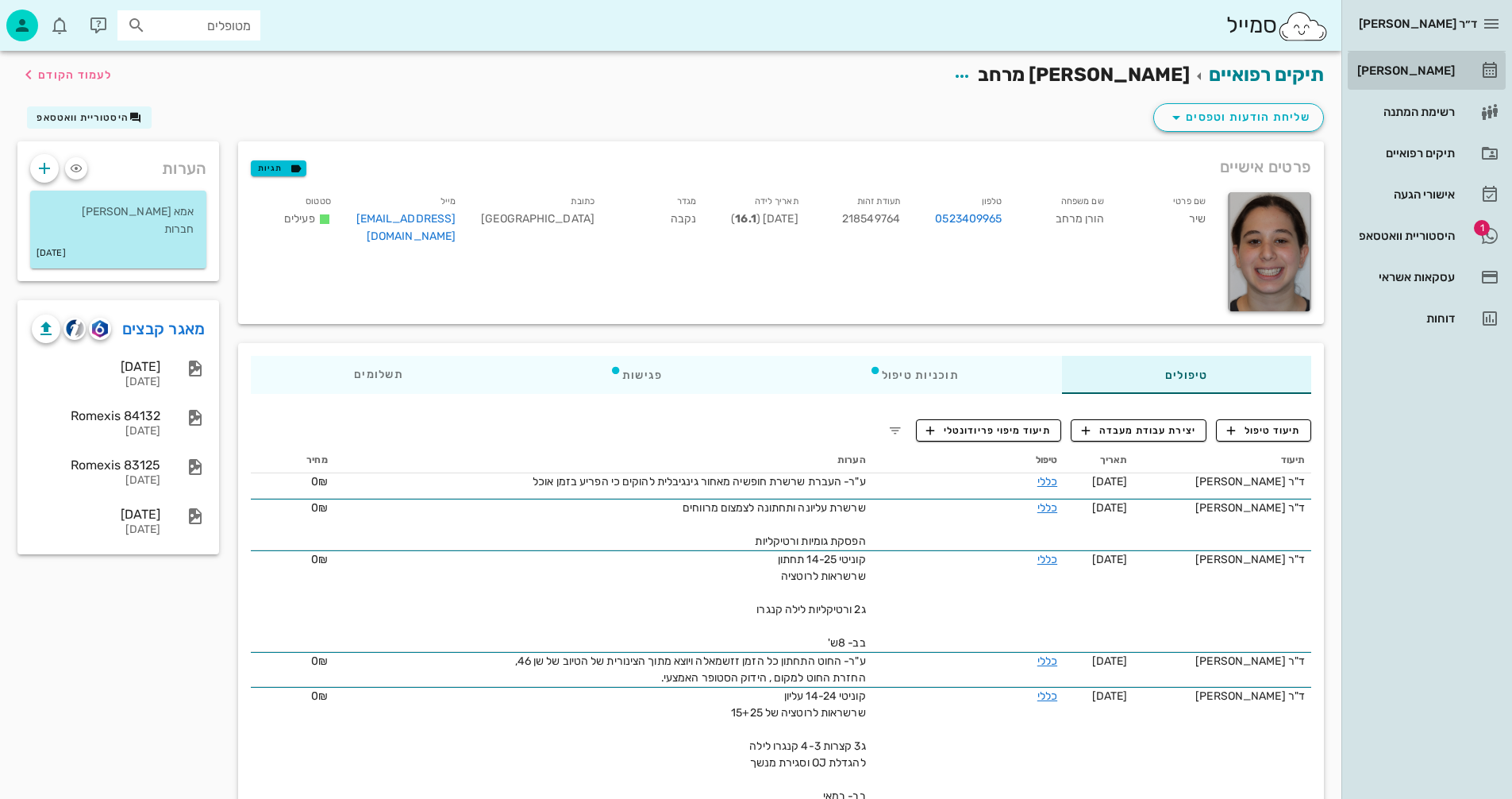
click at [1412, 66] on div "[PERSON_NAME]" at bounding box center [1404, 71] width 101 height 13
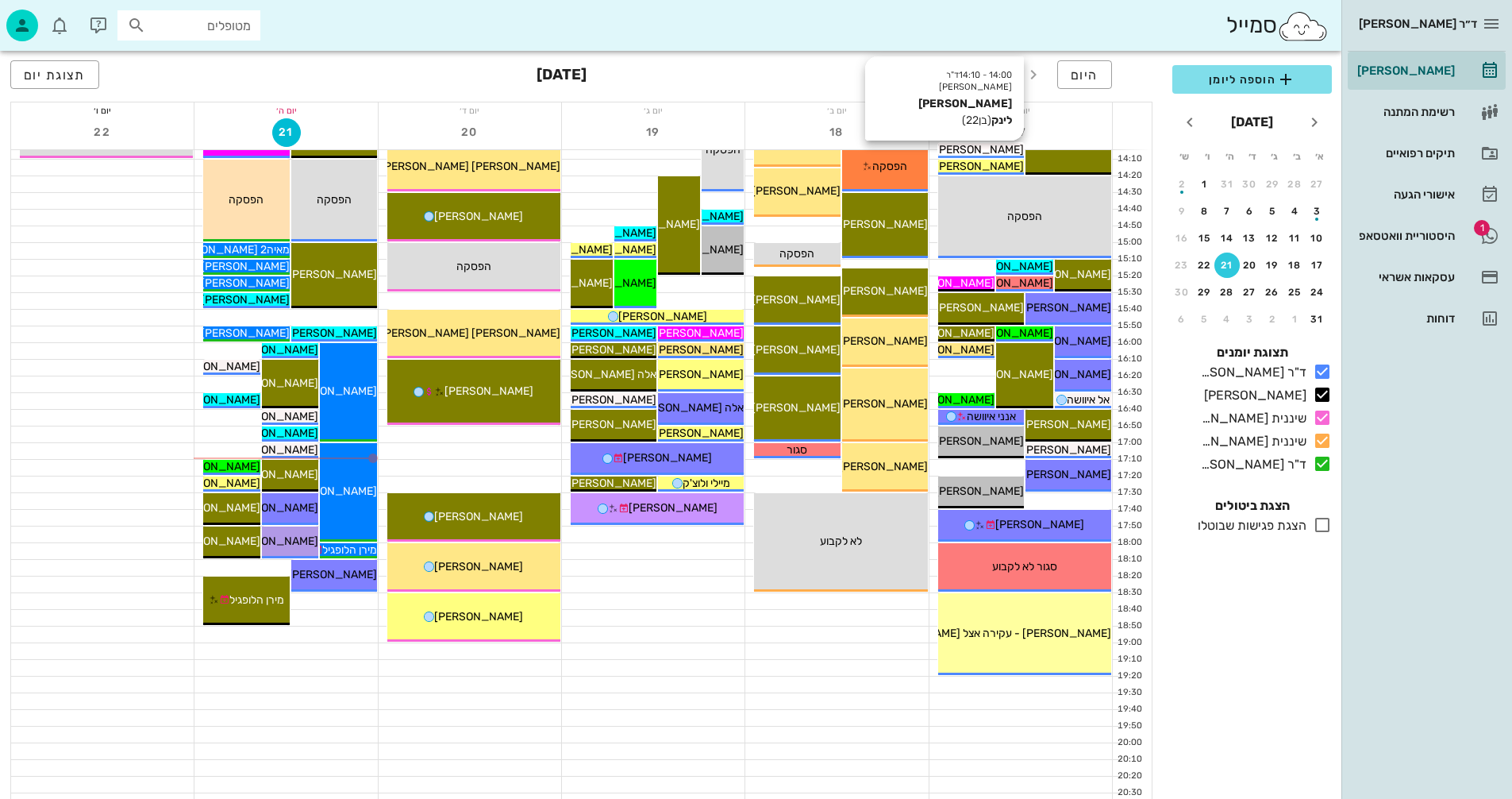
scroll to position [714, 0]
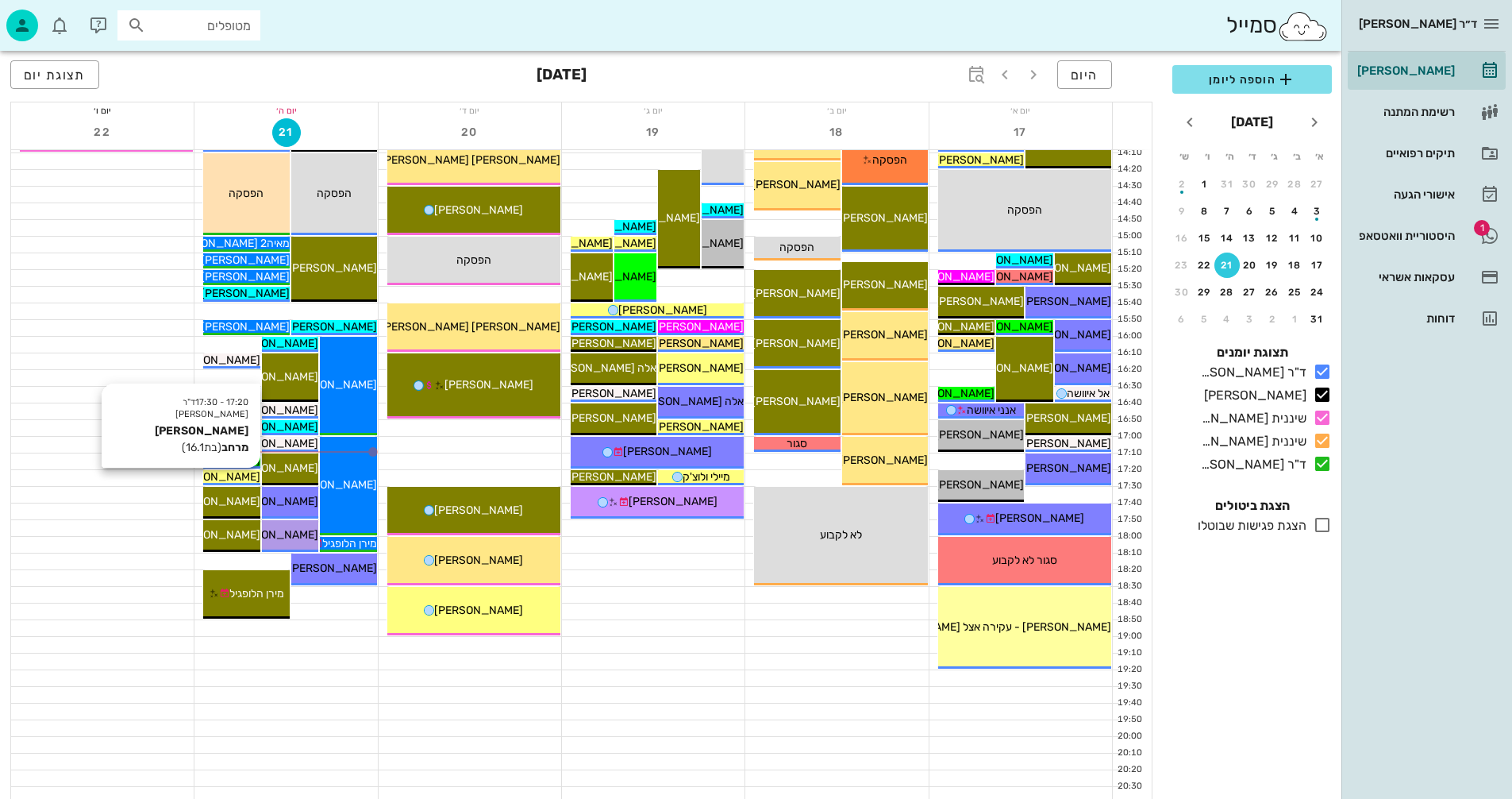
click at [243, 478] on span "[PERSON_NAME] מרחב" at bounding box center [201, 477] width 118 height 14
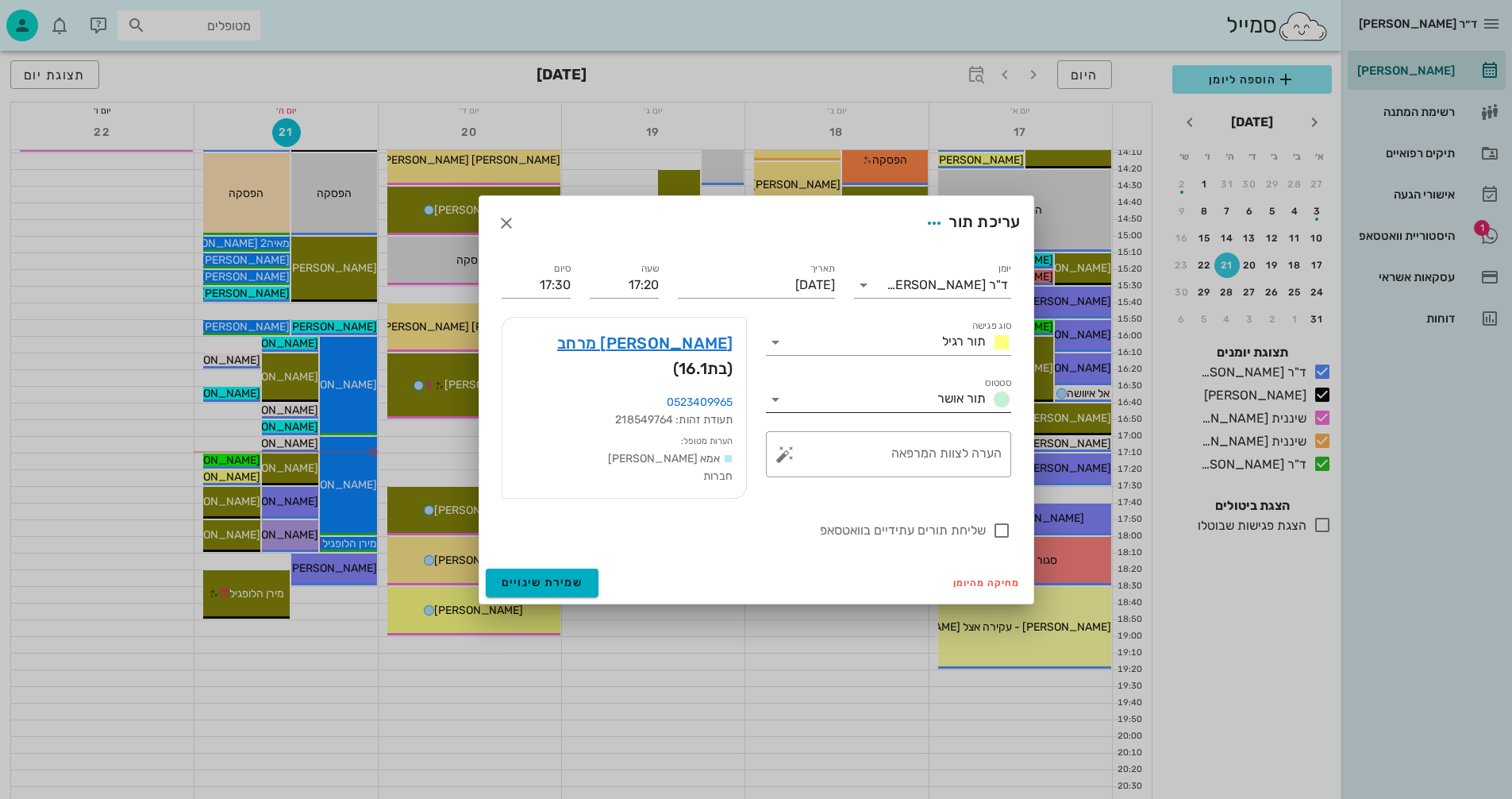
click at [777, 408] on icon at bounding box center [776, 400] width 20 height 20
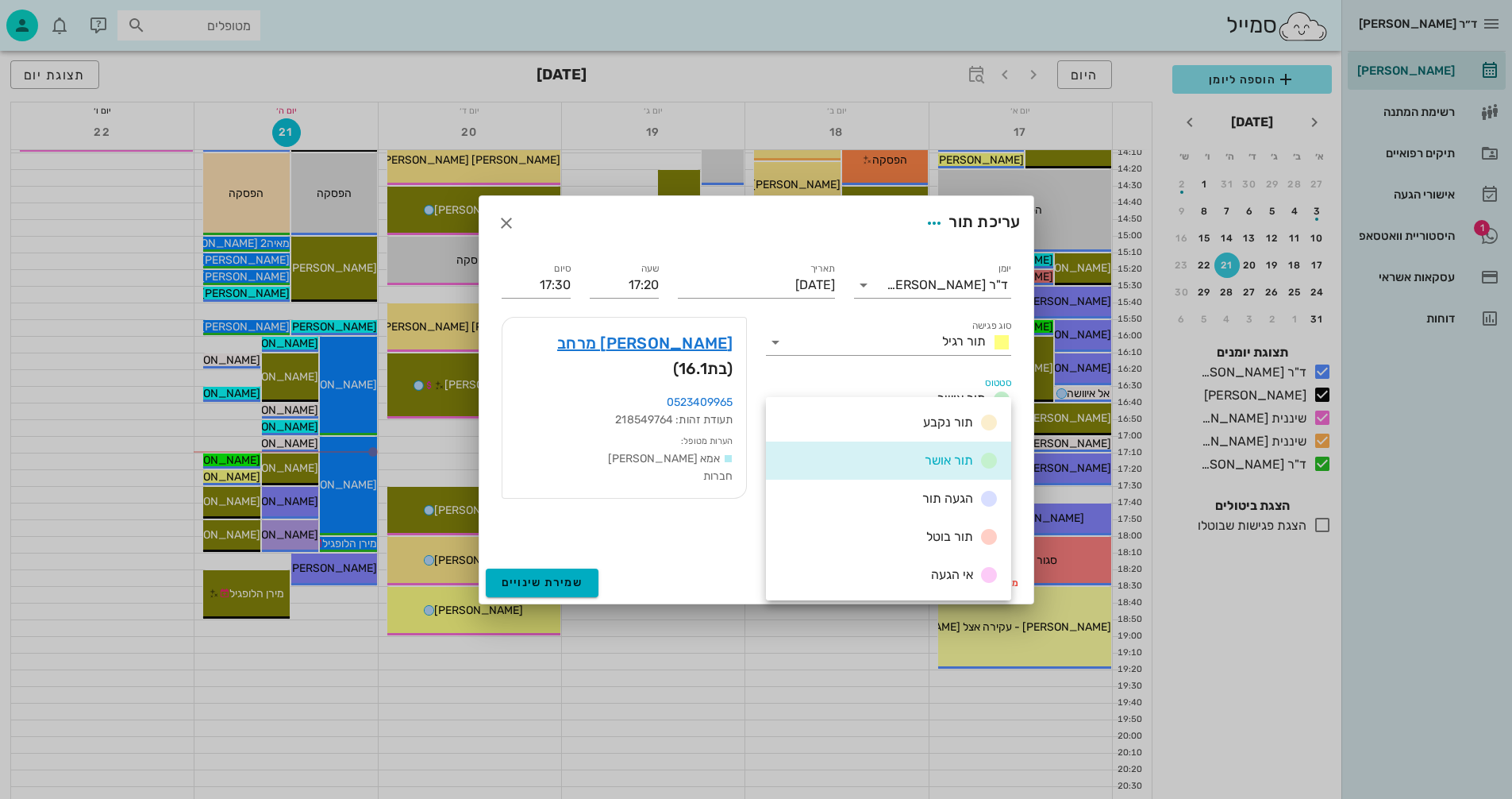
click at [900, 497] on div "הגעה תור" at bounding box center [889, 498] width 245 height 38
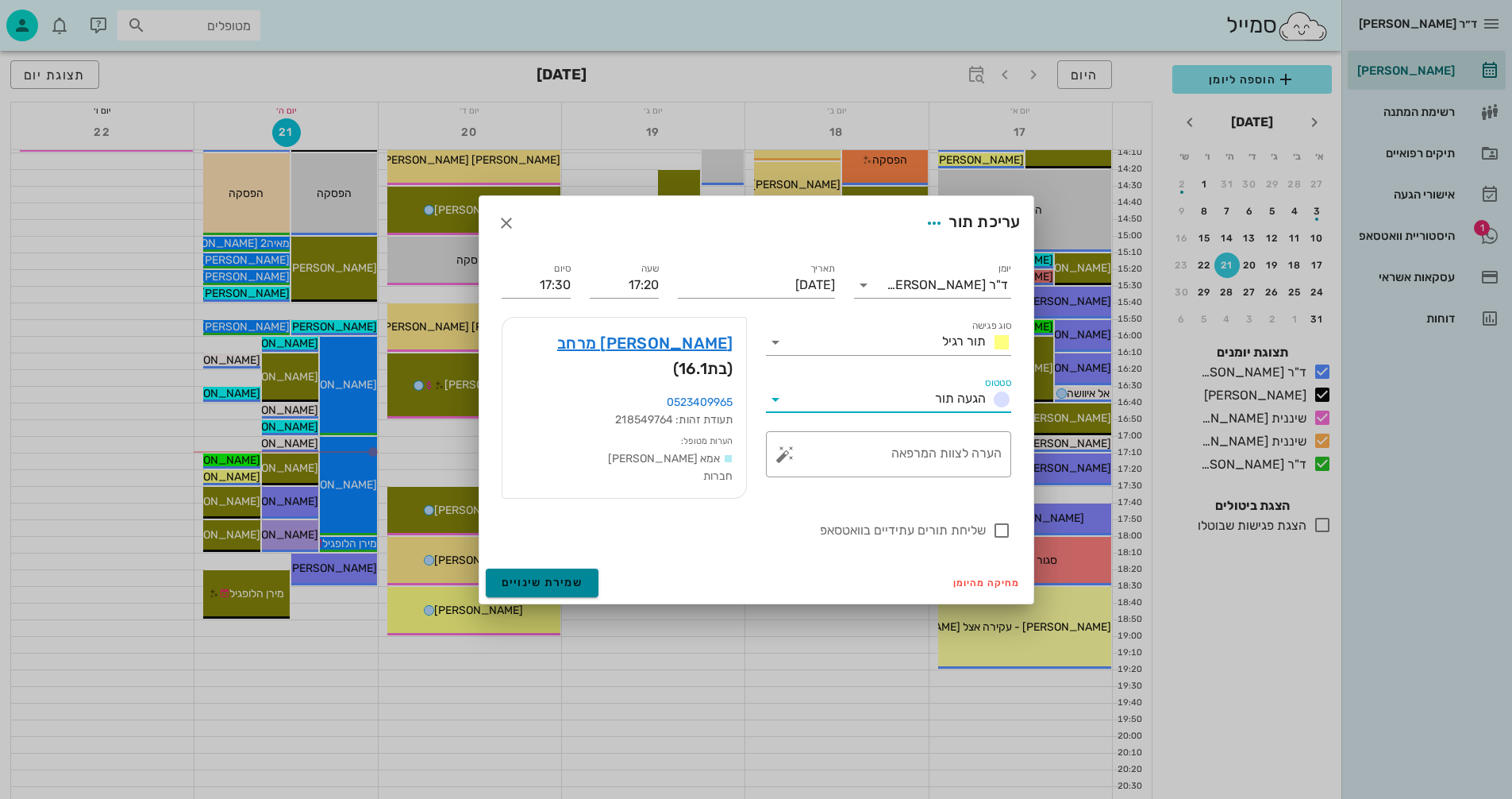
click at [539, 576] on span "שמירת שינויים" at bounding box center [542, 583] width 82 height 14
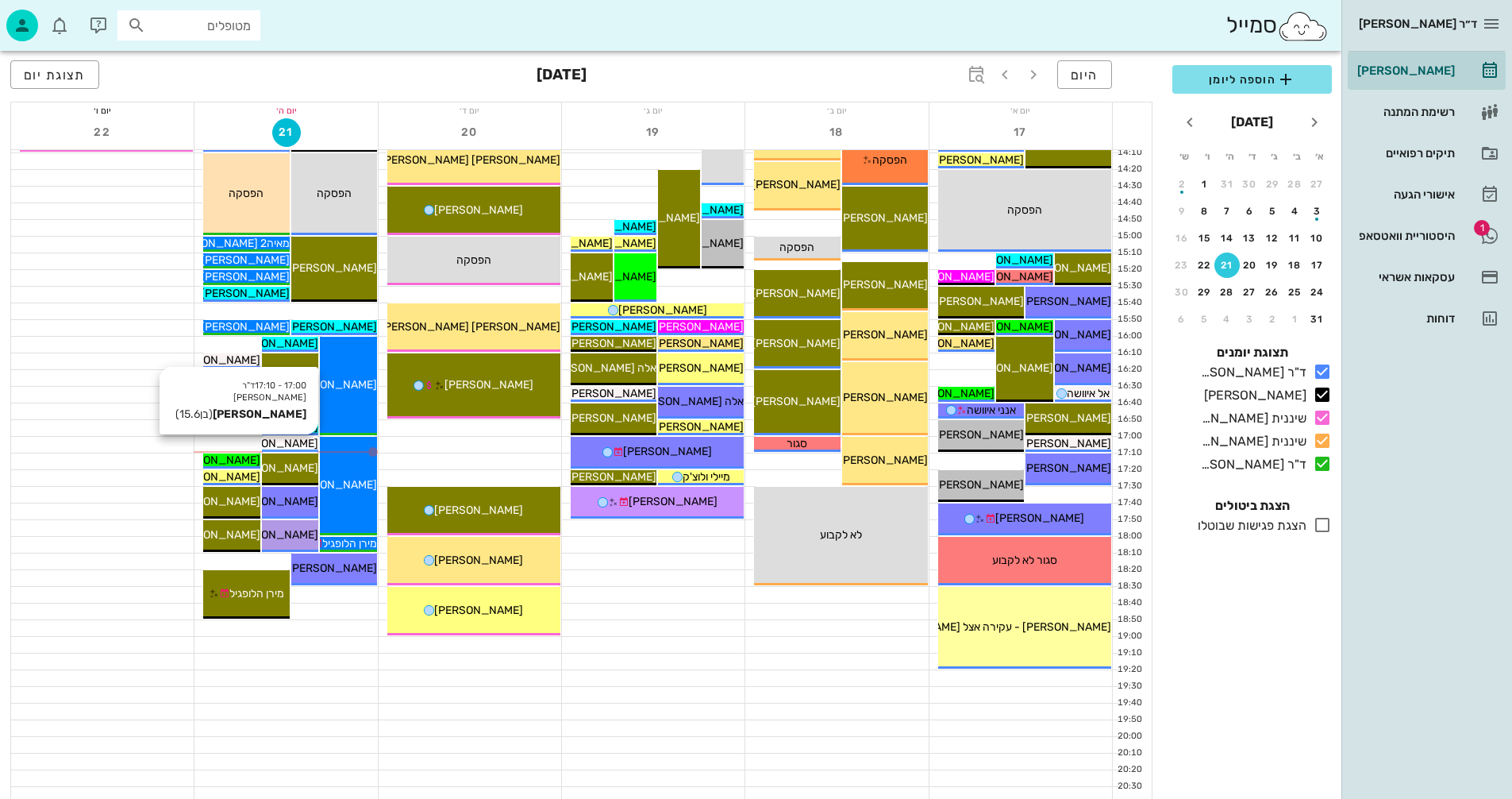
click at [287, 443] on span "[PERSON_NAME]" at bounding box center [274, 443] width 89 height 14
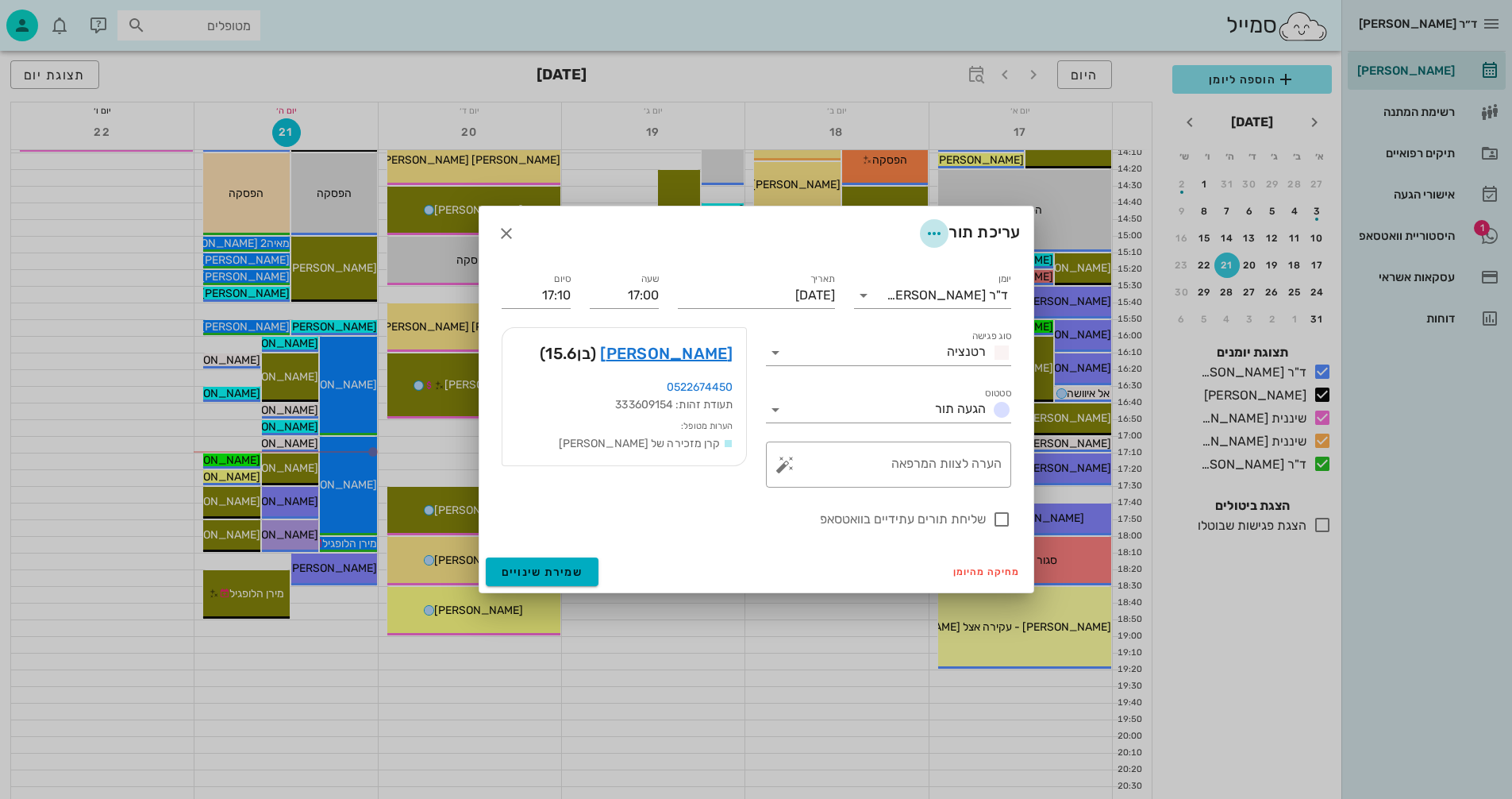
click at [930, 229] on icon "button" at bounding box center [934, 233] width 20 height 20
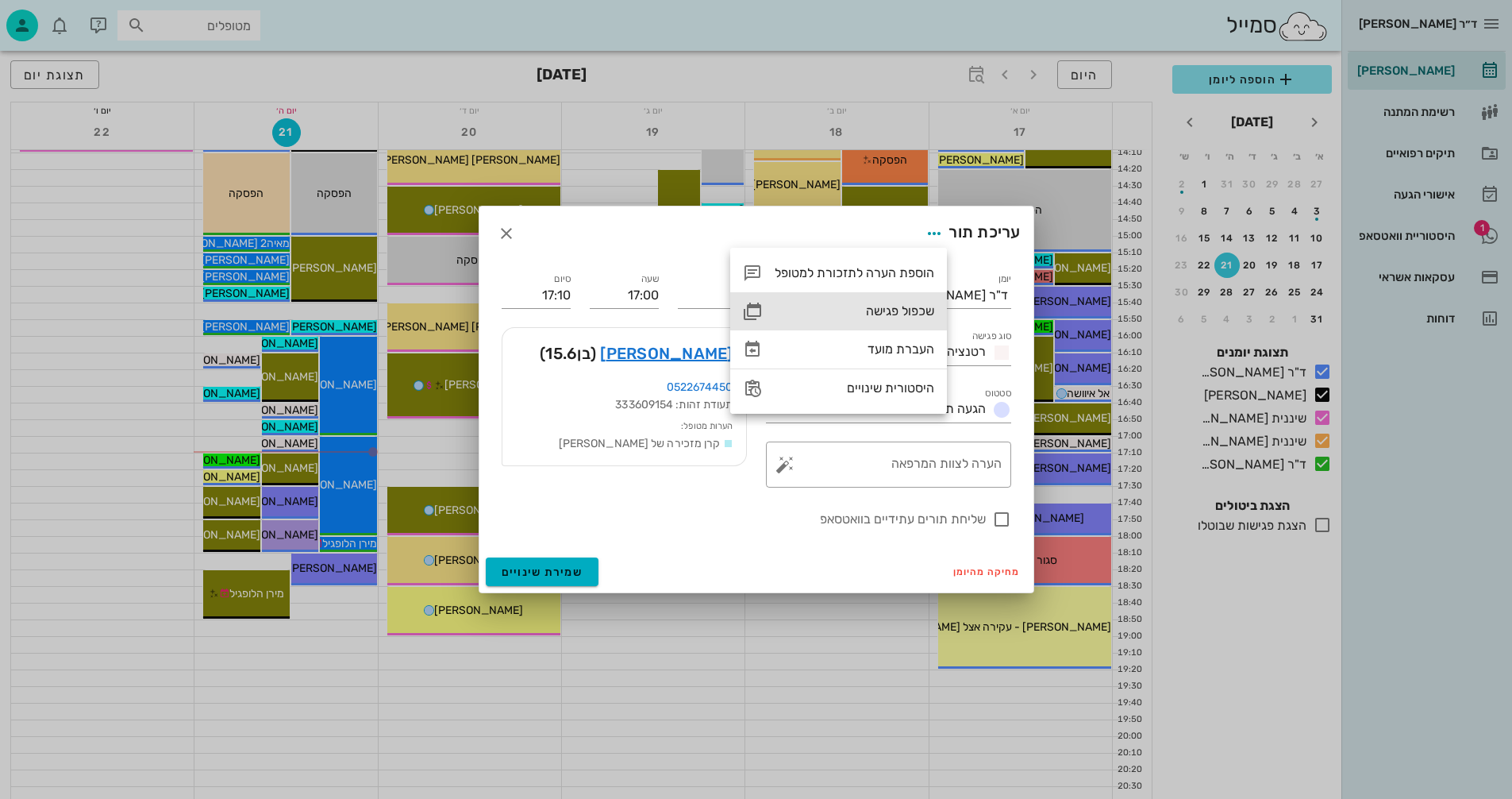
click at [880, 309] on div "שכפול פגישה" at bounding box center [854, 311] width 160 height 15
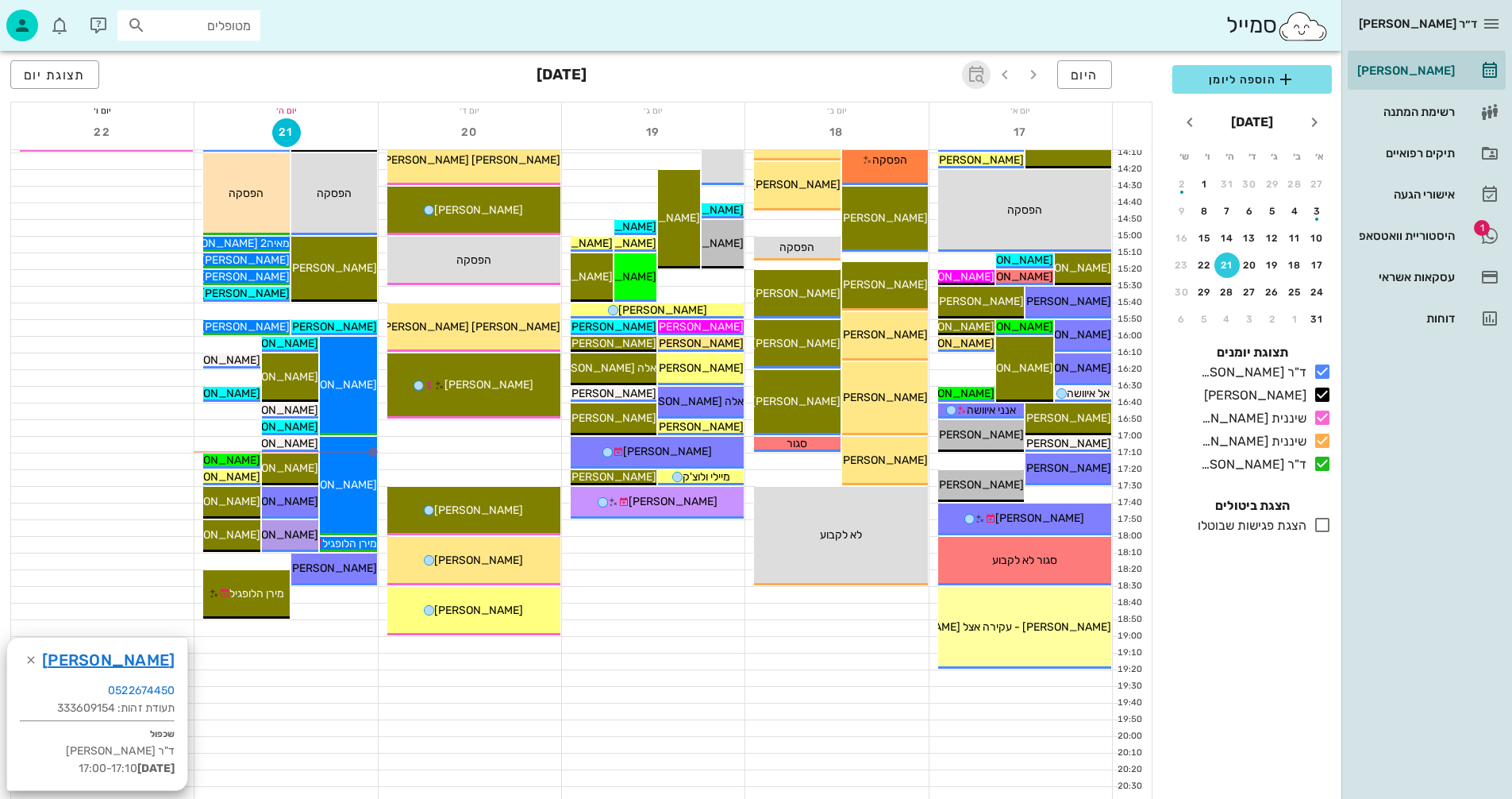
click at [976, 71] on icon "button" at bounding box center [976, 74] width 20 height 20
click at [962, 122] on input "text" at bounding box center [958, 118] width 20 height 25
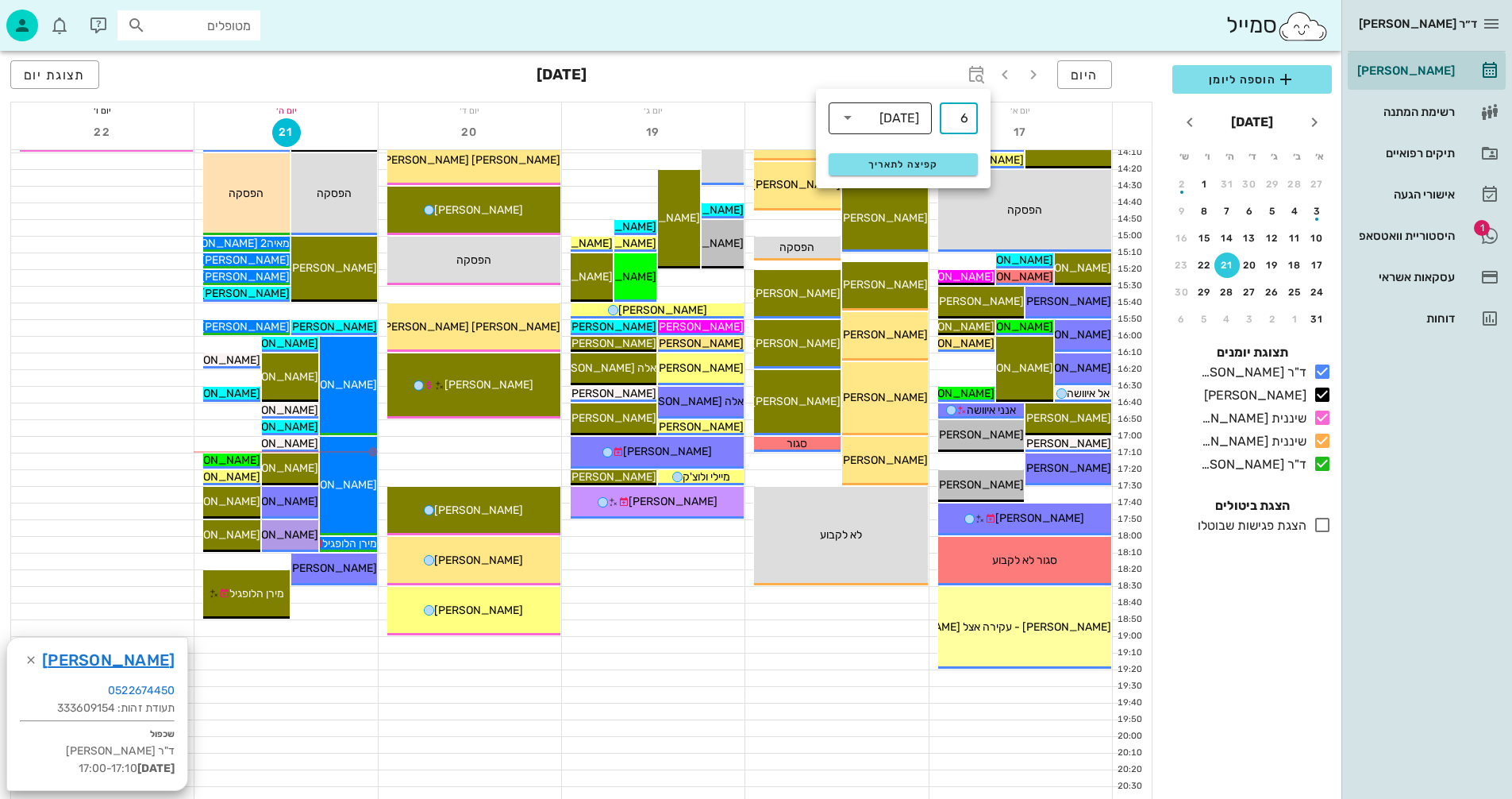
type input "6"
click at [899, 121] on div "[DATE]" at bounding box center [899, 118] width 40 height 14
click at [894, 189] on div "חודשים" at bounding box center [880, 188] width 78 height 13
click at [892, 164] on span "קפיצה לתאריך" at bounding box center [903, 164] width 129 height 11
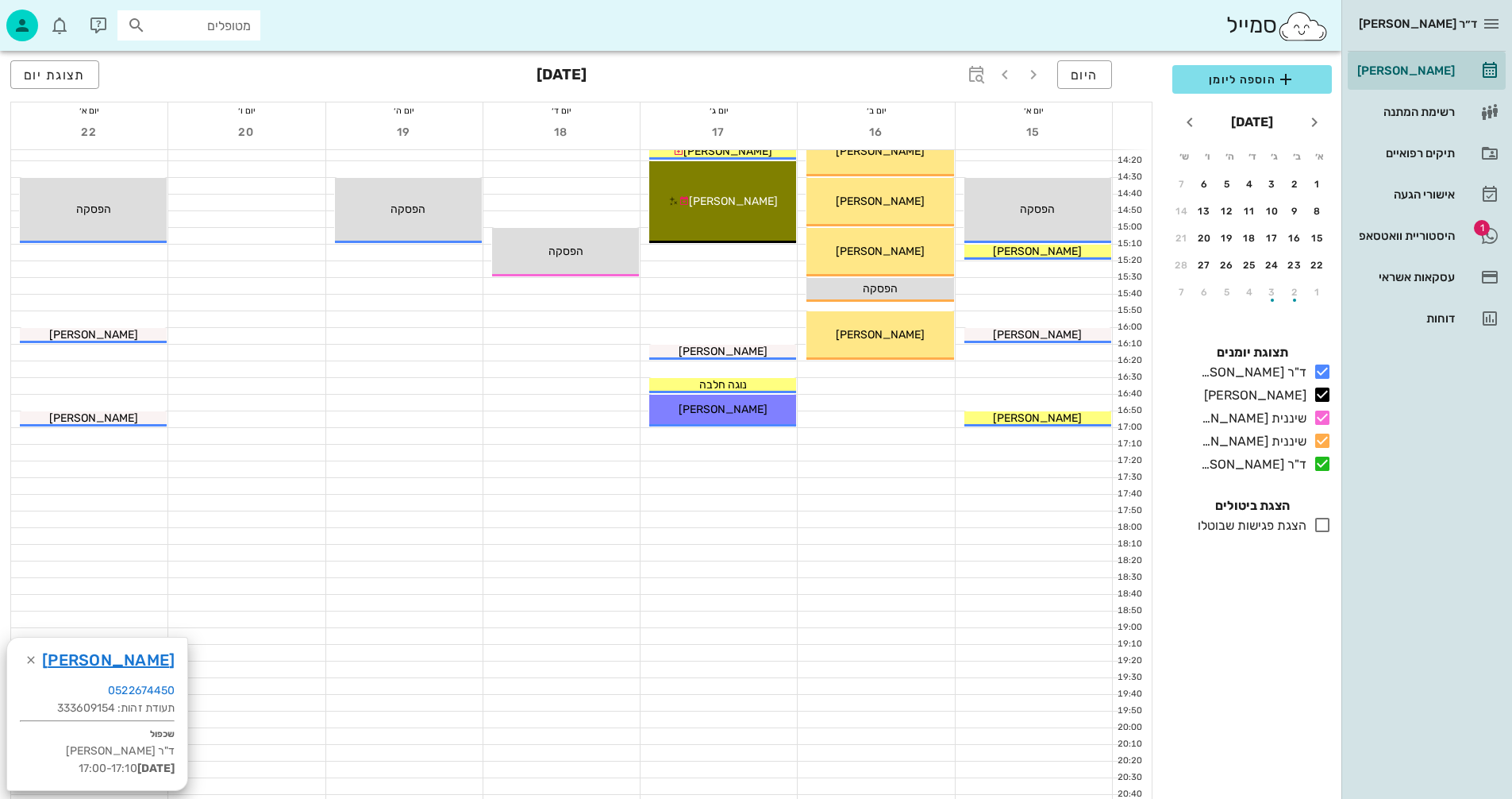
scroll to position [953, 0]
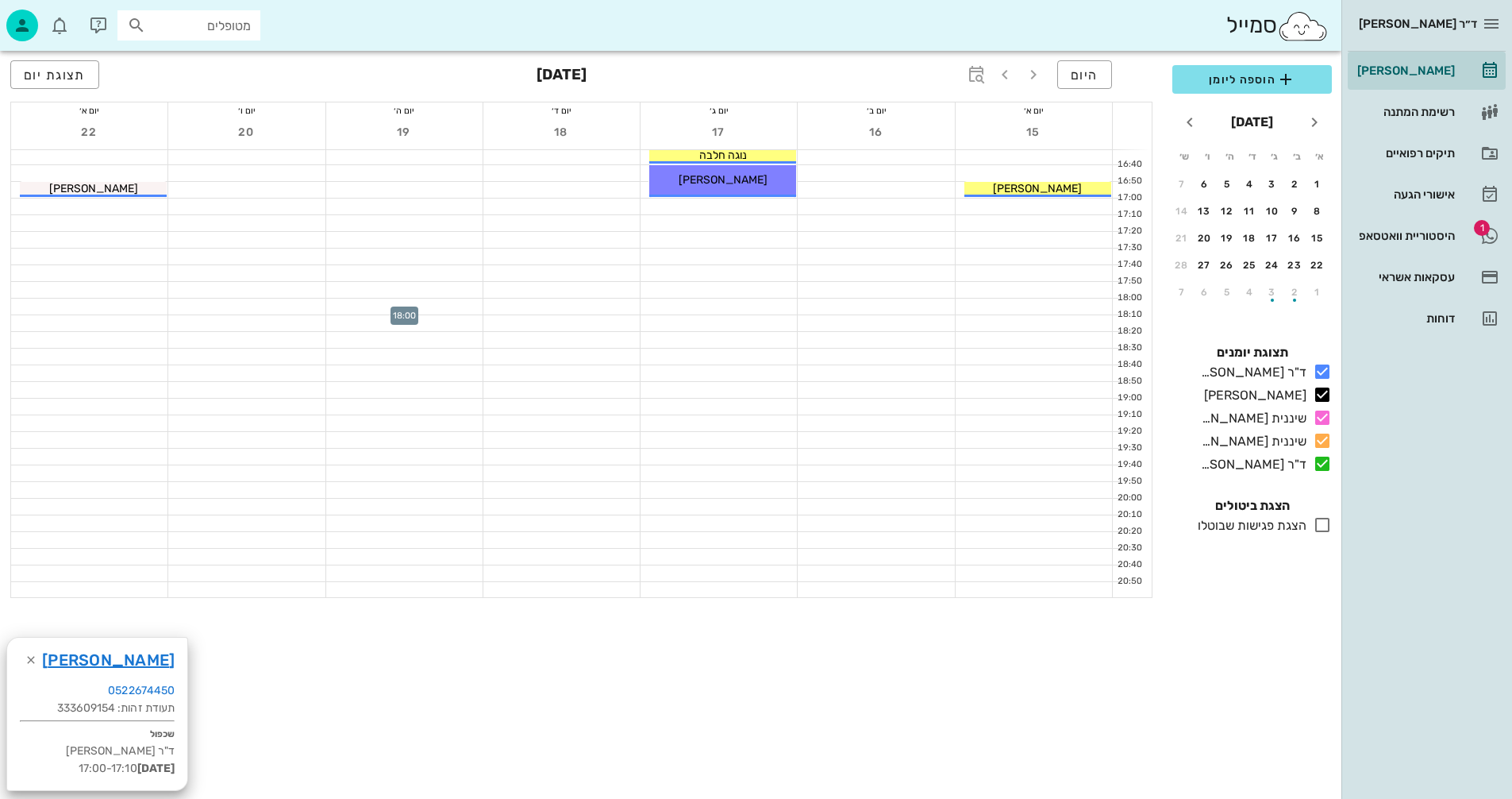
click at [361, 308] on div at bounding box center [404, 306] width 156 height 16
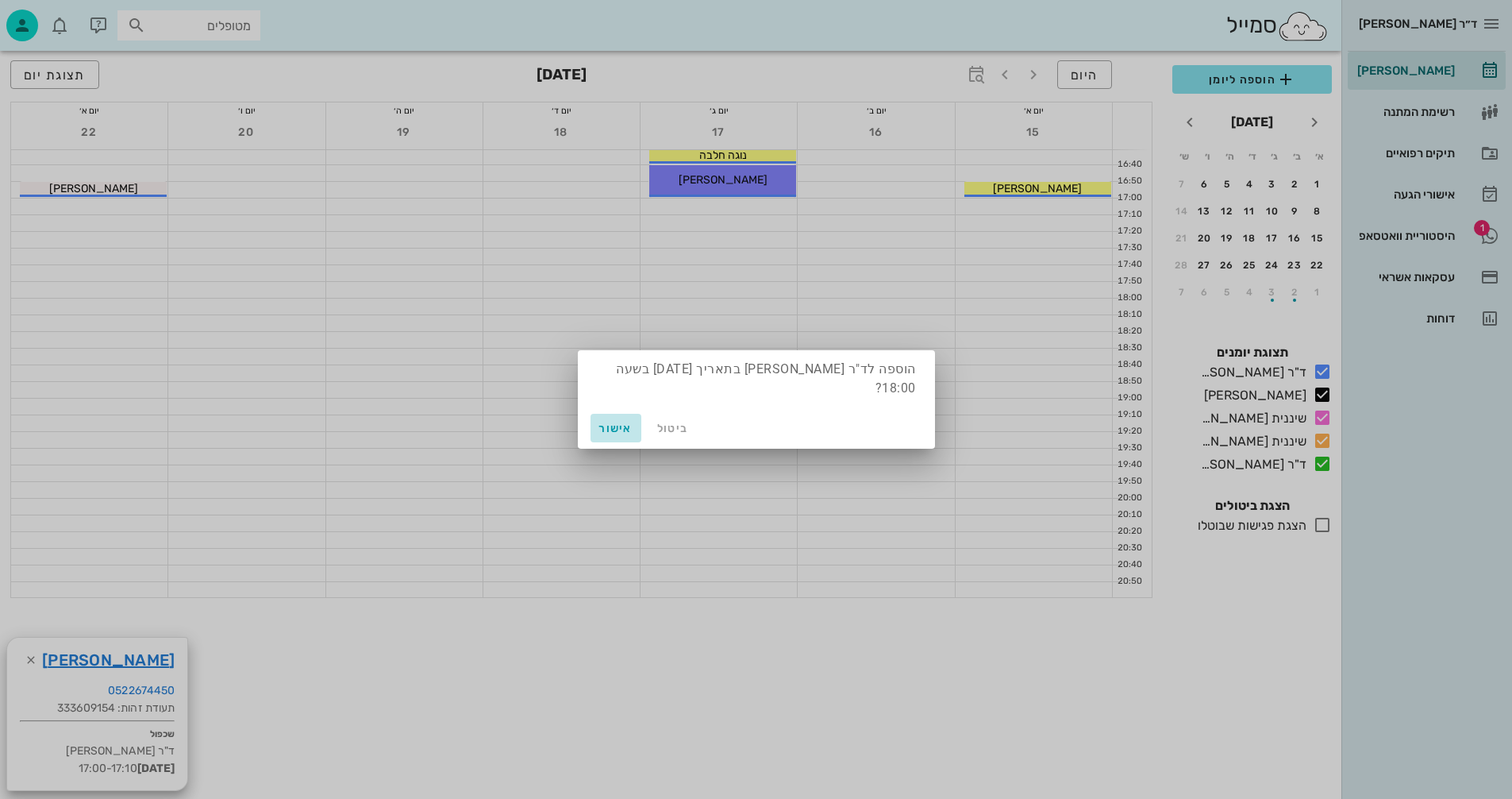
click at [616, 424] on span "אישור" at bounding box center [616, 428] width 38 height 14
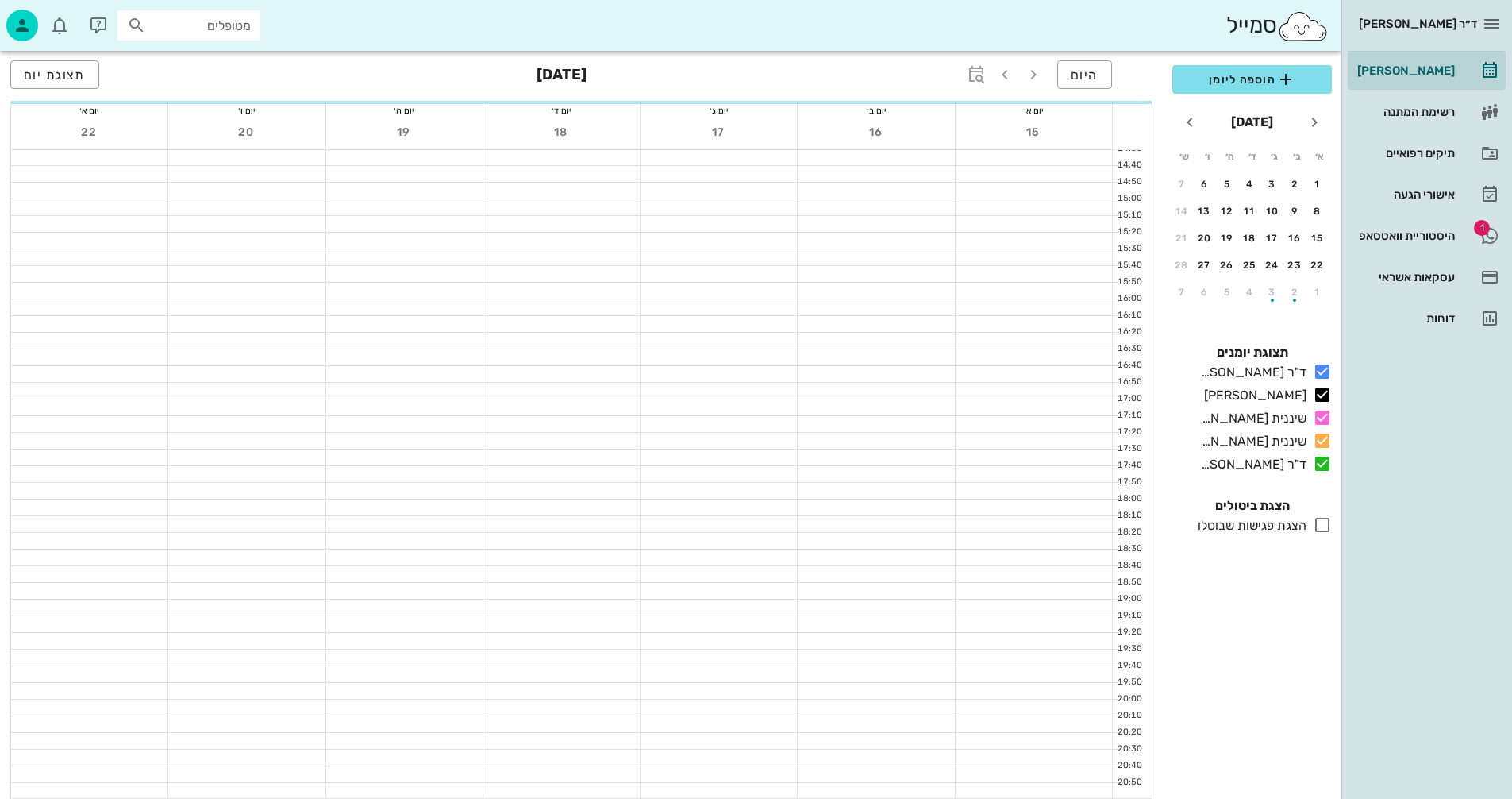
scroll to position [753, 0]
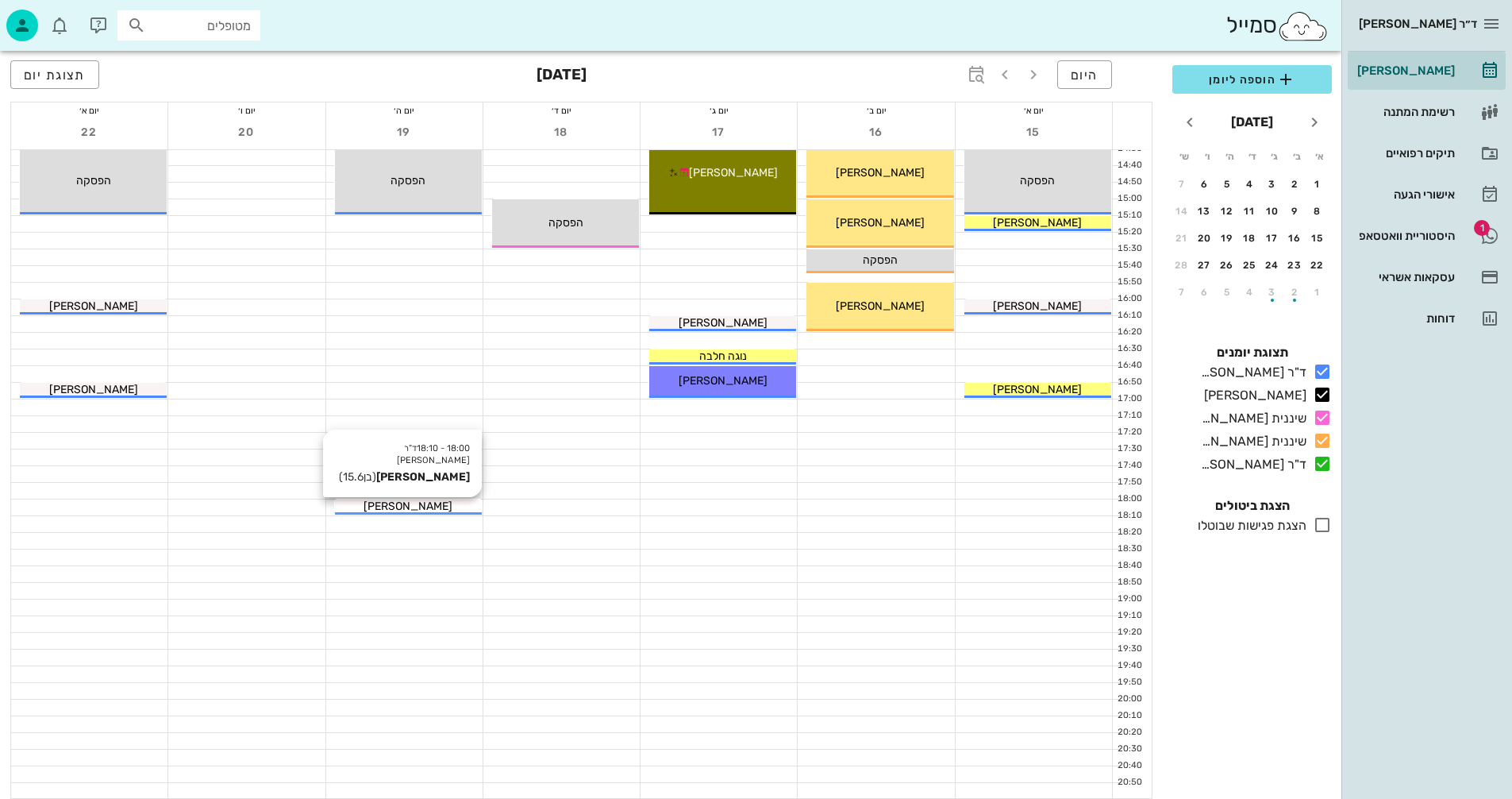
click at [418, 501] on span "[PERSON_NAME]" at bounding box center [409, 506] width 89 height 14
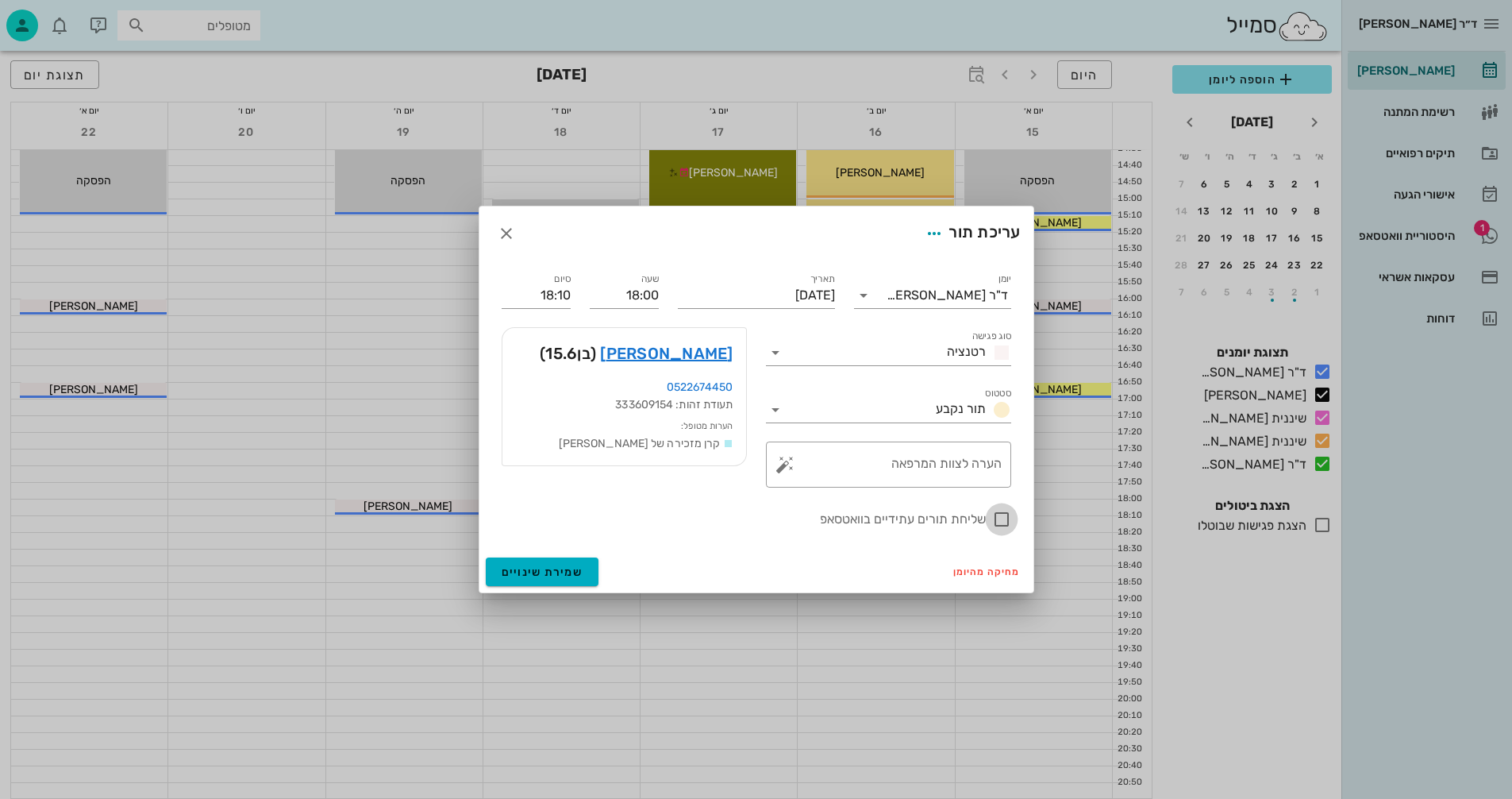
click at [1005, 517] on div at bounding box center [1001, 519] width 27 height 27
checkbox input "true"
click at [539, 571] on span "שמירת שינויים" at bounding box center [542, 572] width 82 height 14
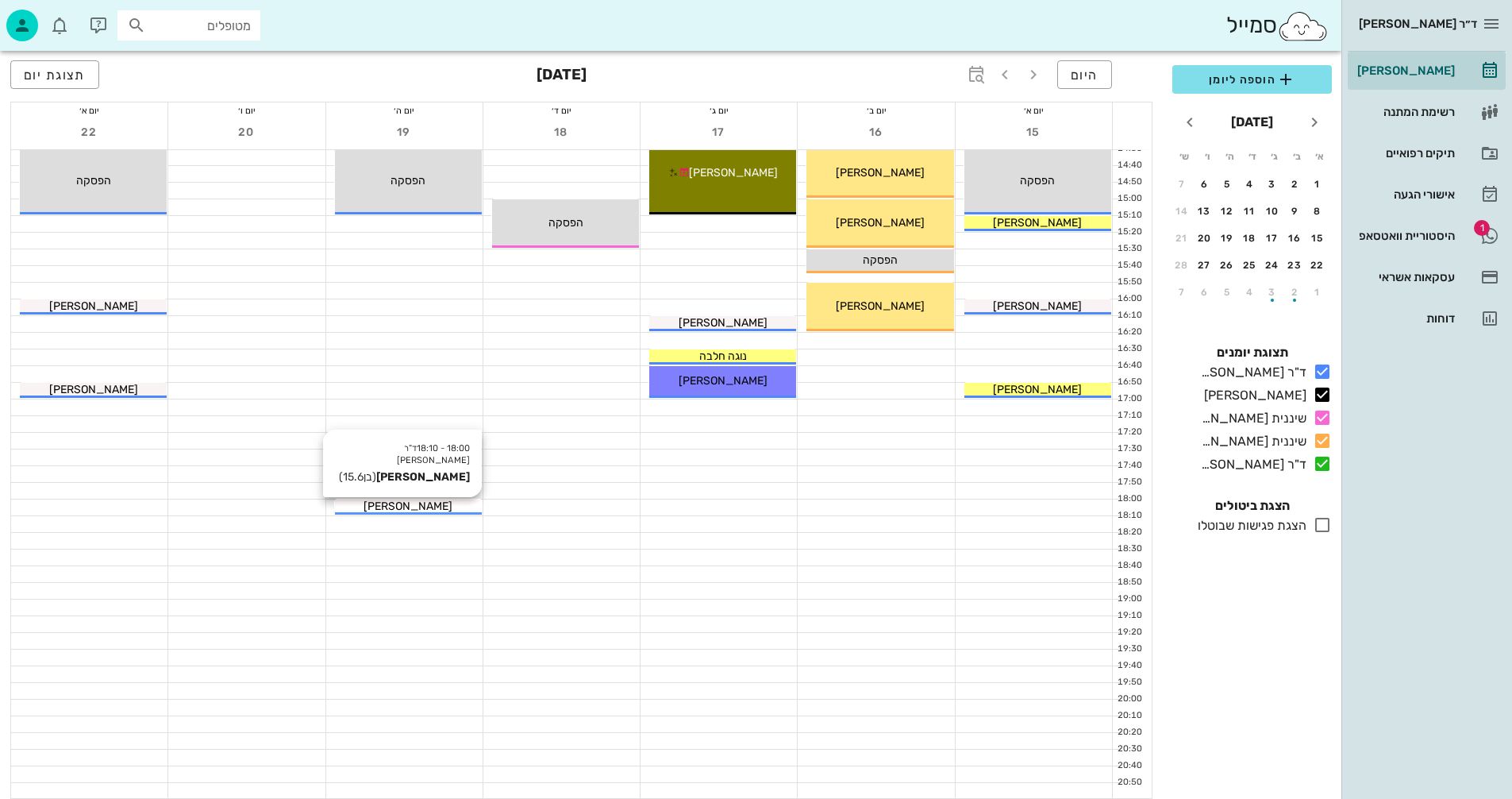
click at [421, 506] on span "[PERSON_NAME]" at bounding box center [409, 506] width 89 height 14
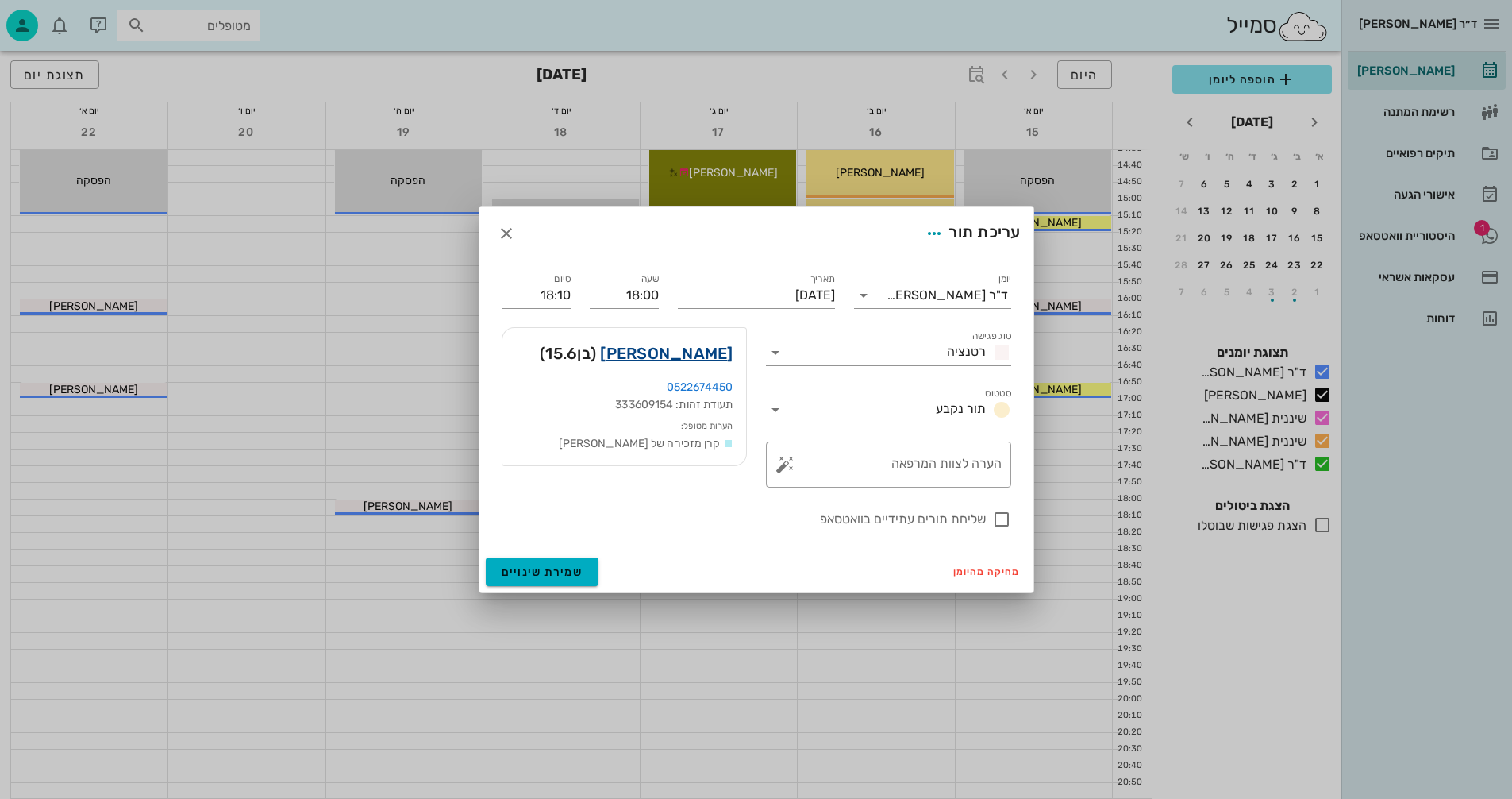
click at [646, 348] on link "אורי uri טננבאום" at bounding box center [666, 353] width 133 height 25
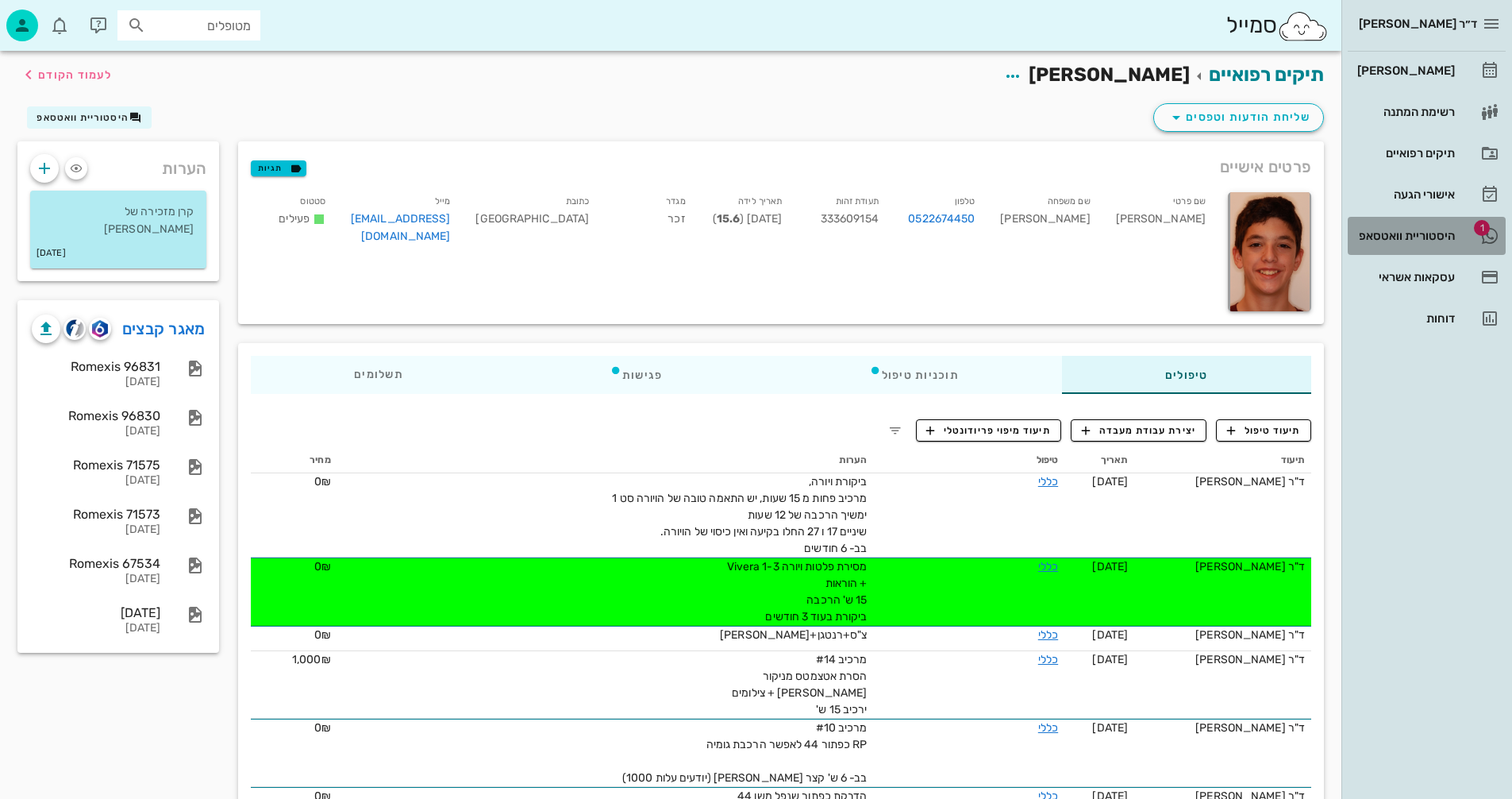
click at [1402, 229] on div "היסטוריית וואטסאפ" at bounding box center [1404, 236] width 101 height 13
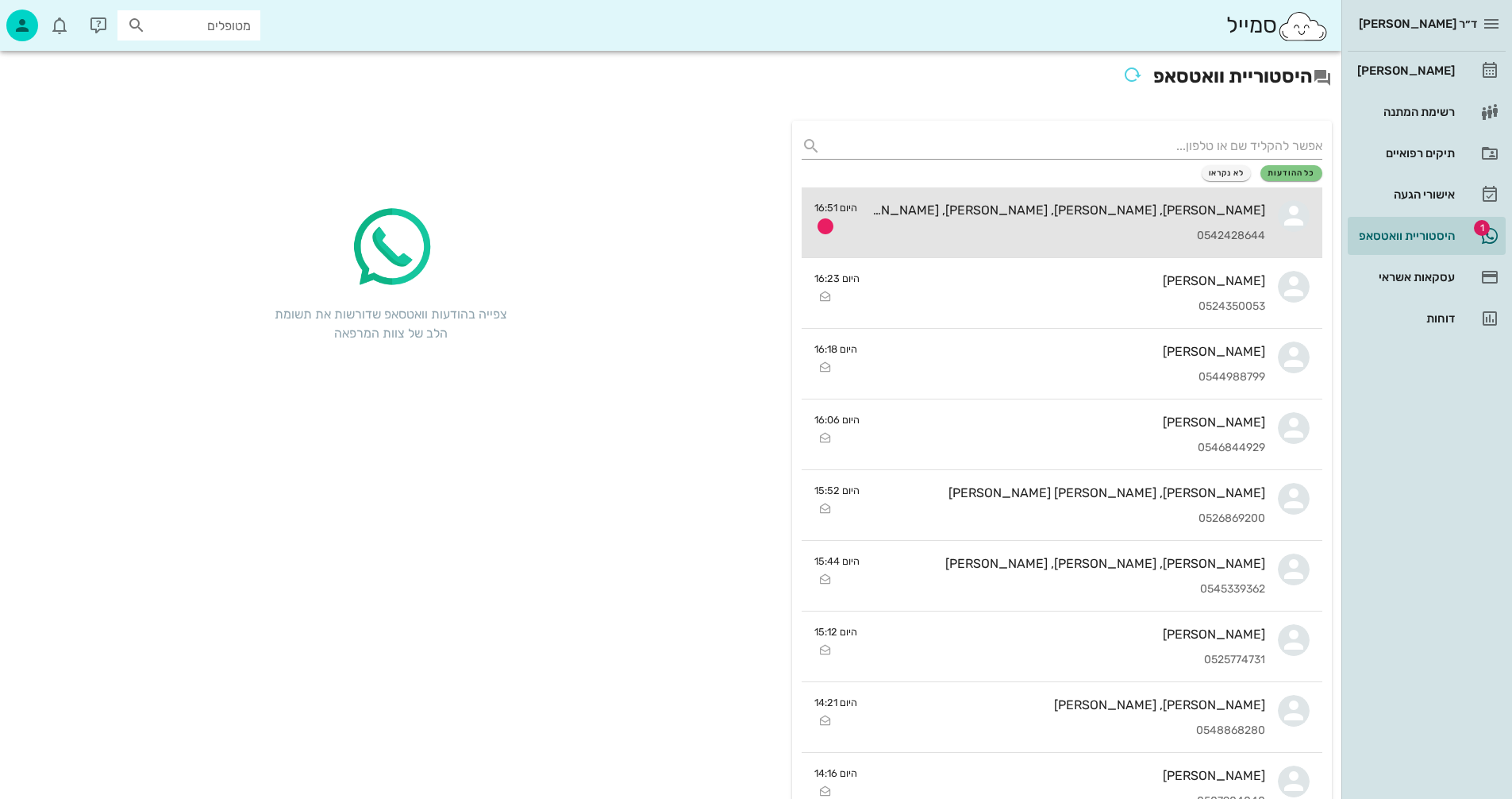
click at [1048, 221] on div "[PERSON_NAME], [PERSON_NAME], [PERSON_NAME], [PERSON_NAME] 0542428644" at bounding box center [1068, 222] width 396 height 70
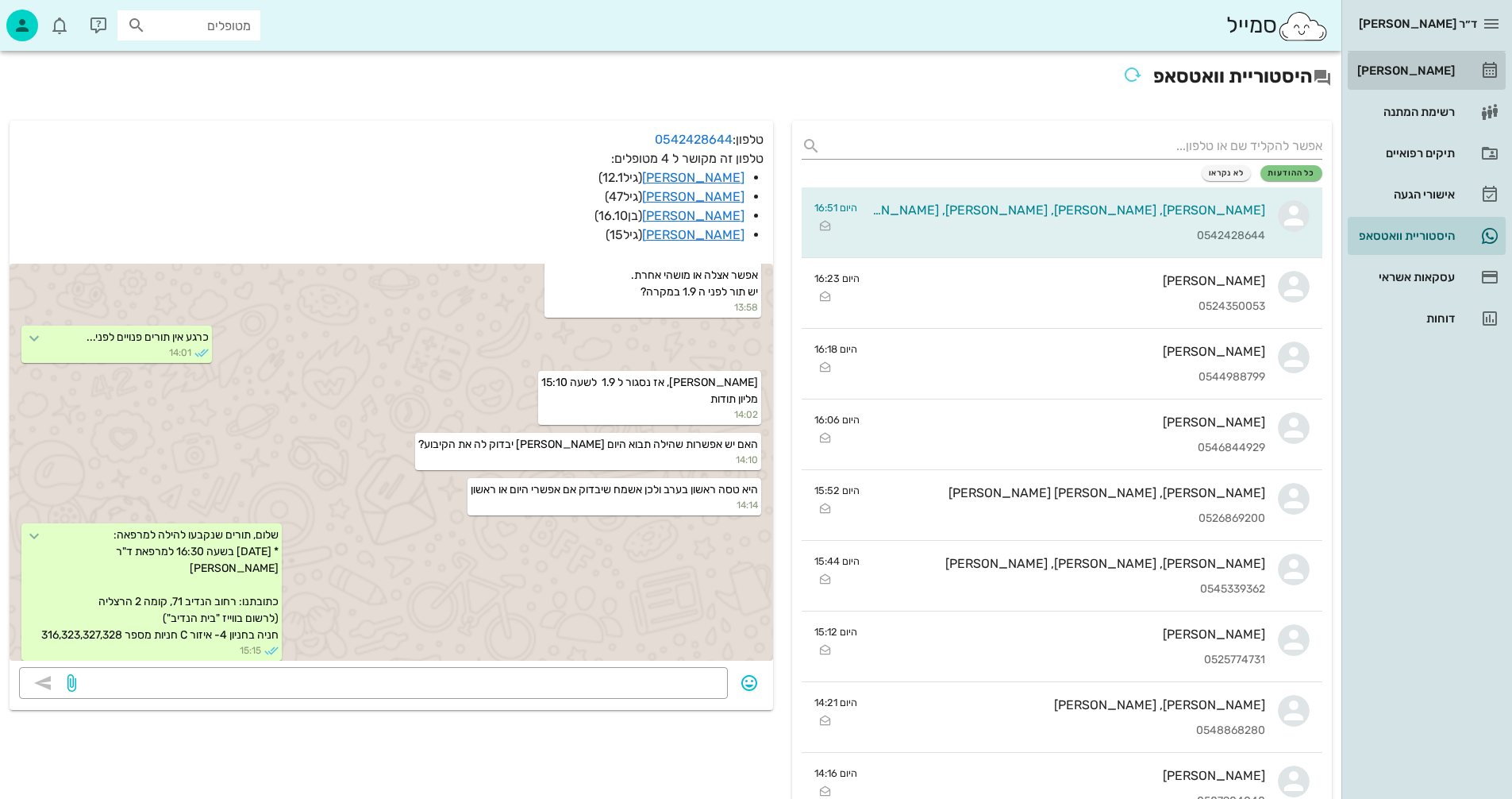
click at [1425, 69] on div "[PERSON_NAME]" at bounding box center [1404, 71] width 101 height 13
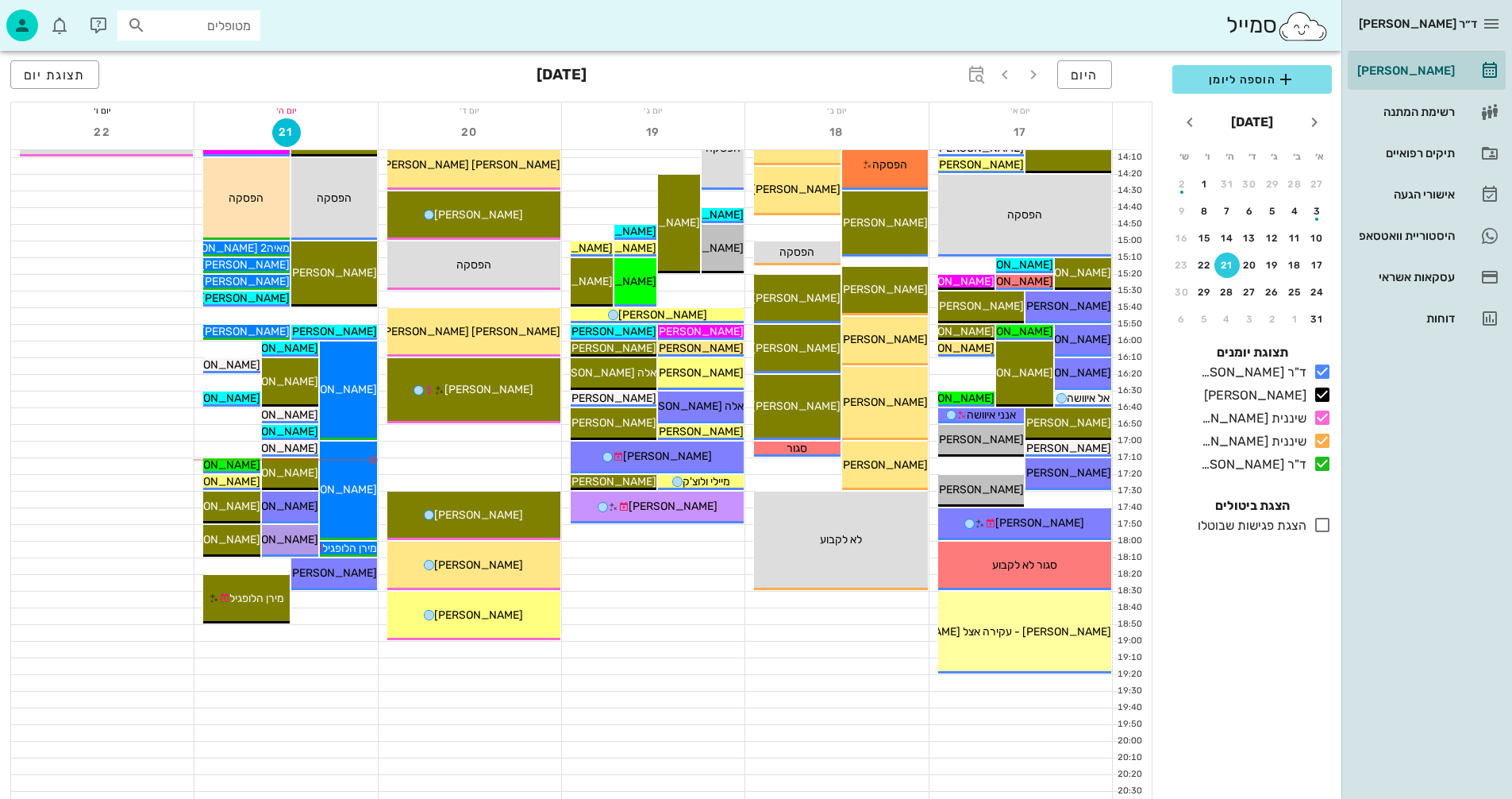
scroll to position [714, 0]
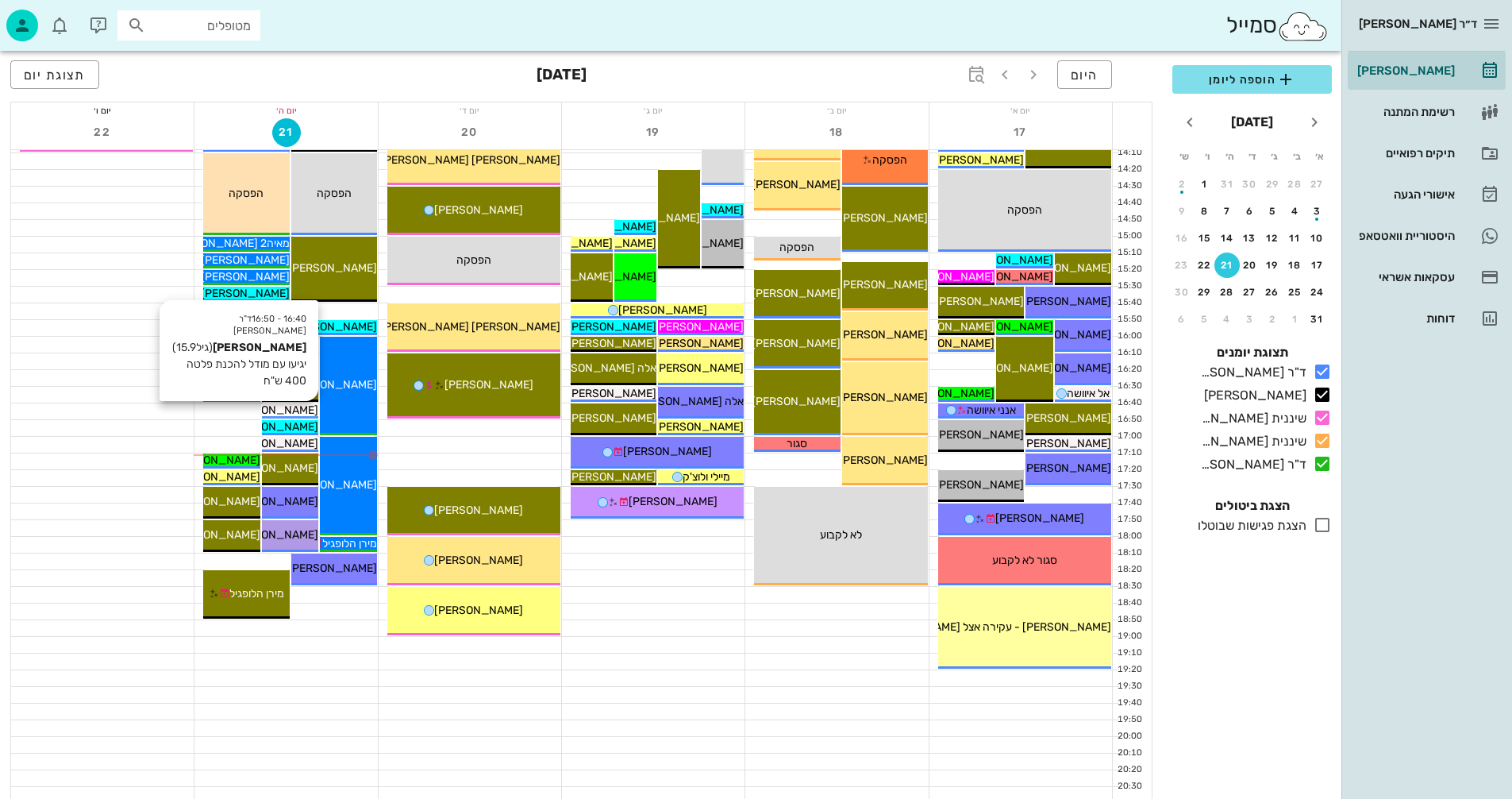
click at [286, 409] on span "[PERSON_NAME]" at bounding box center [274, 410] width 89 height 14
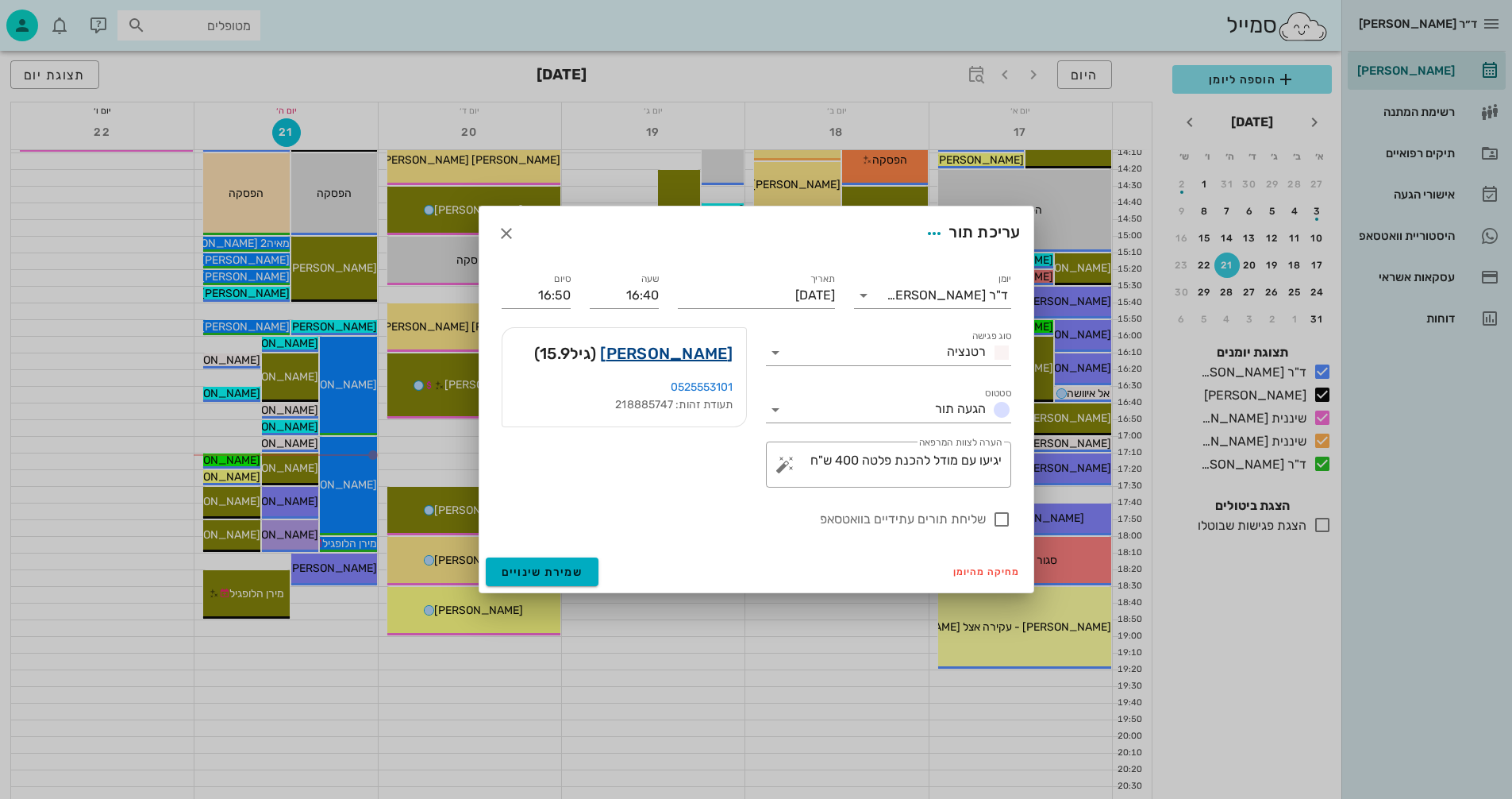
click at [684, 356] on link "[PERSON_NAME]" at bounding box center [666, 353] width 133 height 25
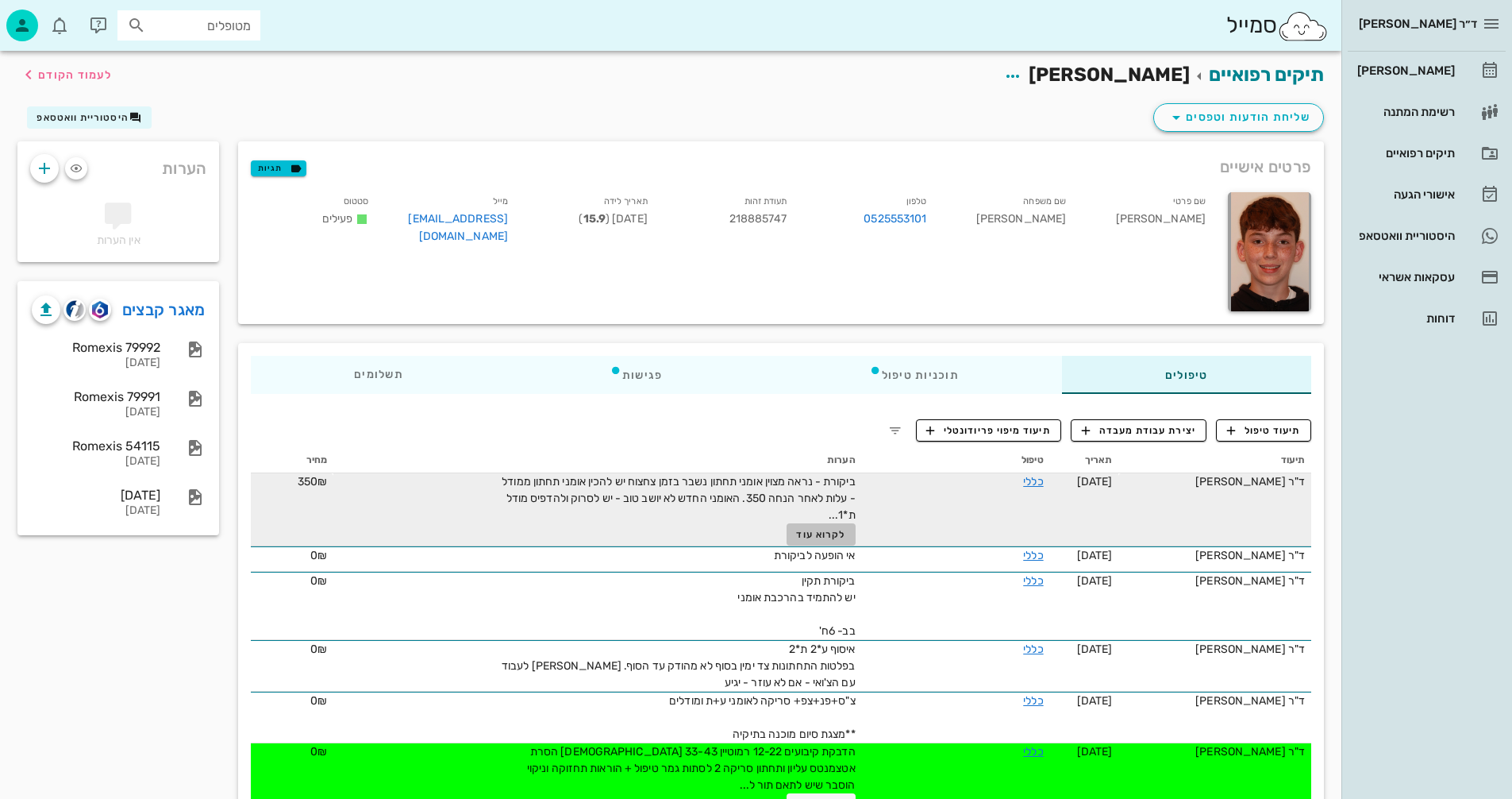
click at [822, 533] on span "לקרוא עוד" at bounding box center [820, 534] width 49 height 11
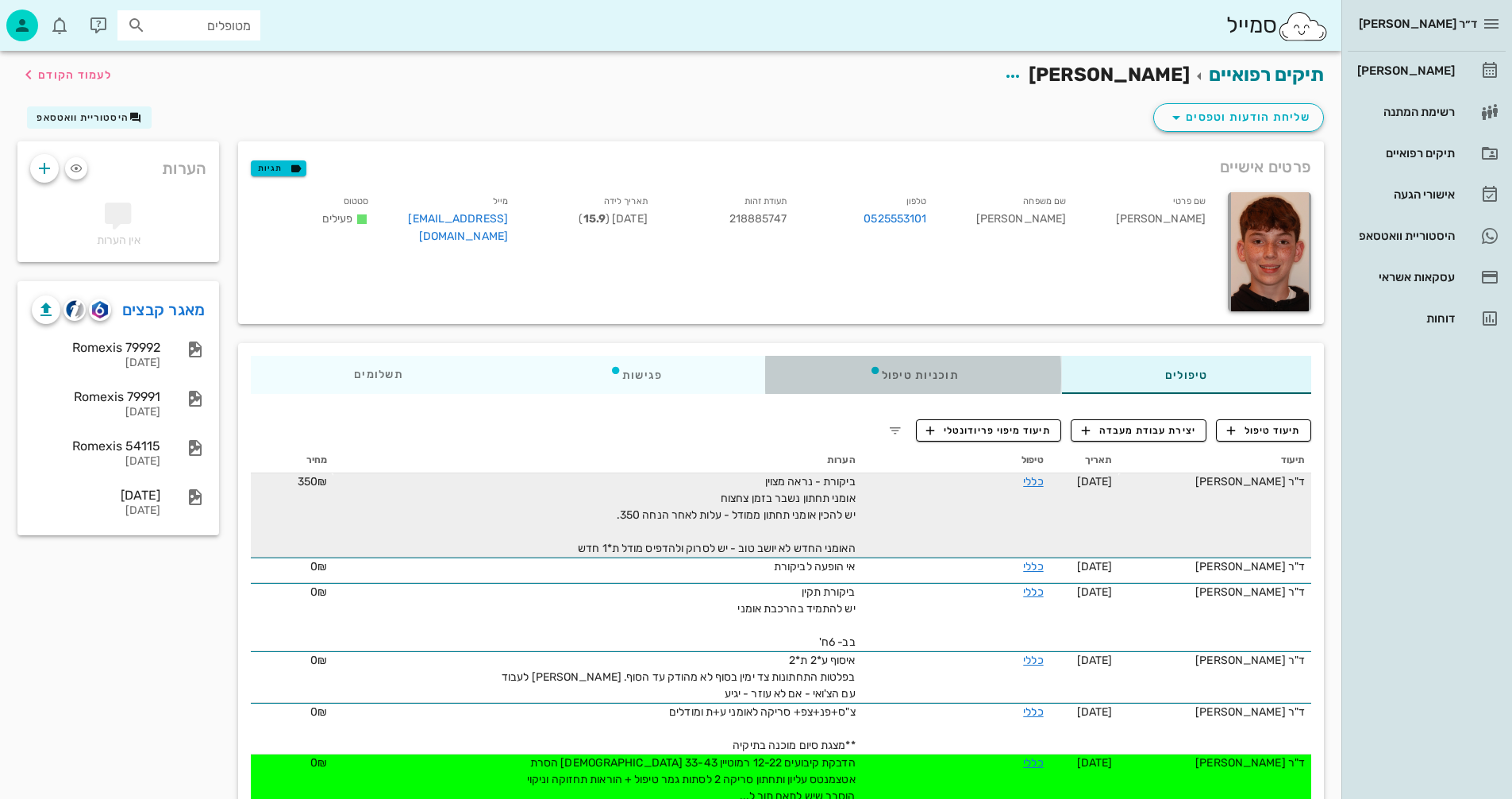
click at [942, 374] on div "תוכניות טיפול" at bounding box center [914, 374] width 296 height 38
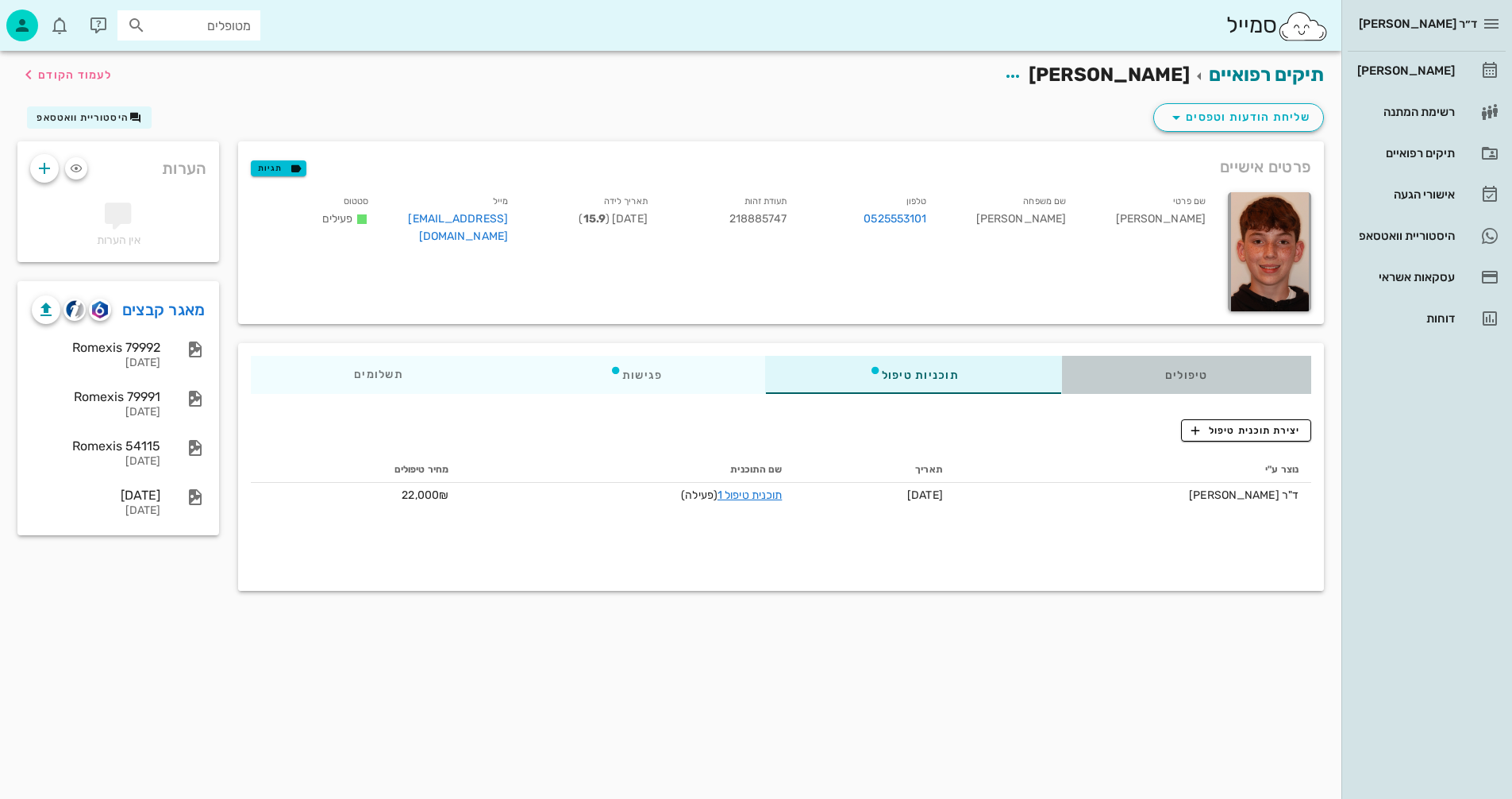
click at [1197, 369] on div "טיפולים" at bounding box center [1187, 374] width 249 height 38
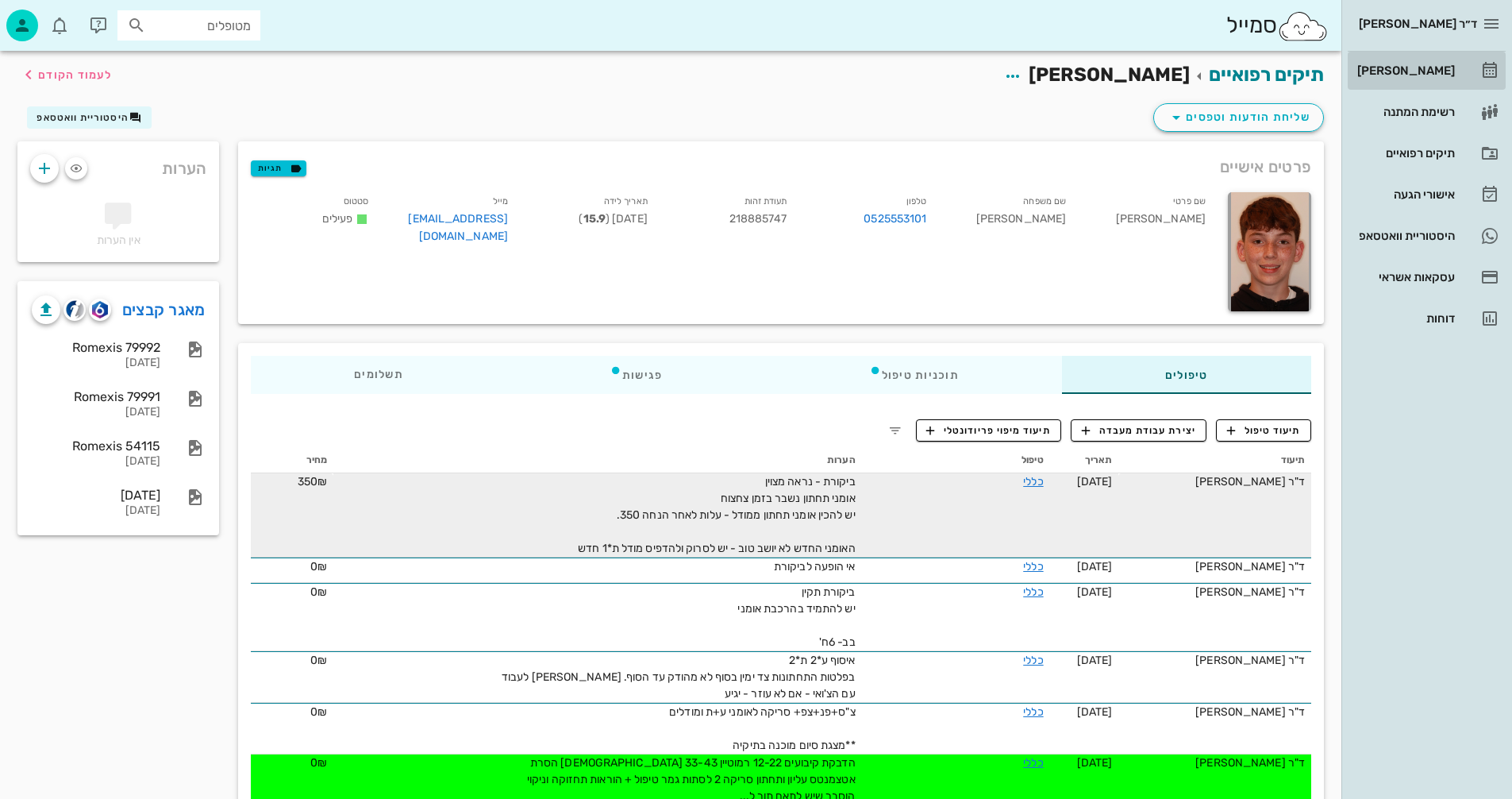
click at [1440, 68] on div "[PERSON_NAME]" at bounding box center [1404, 71] width 101 height 13
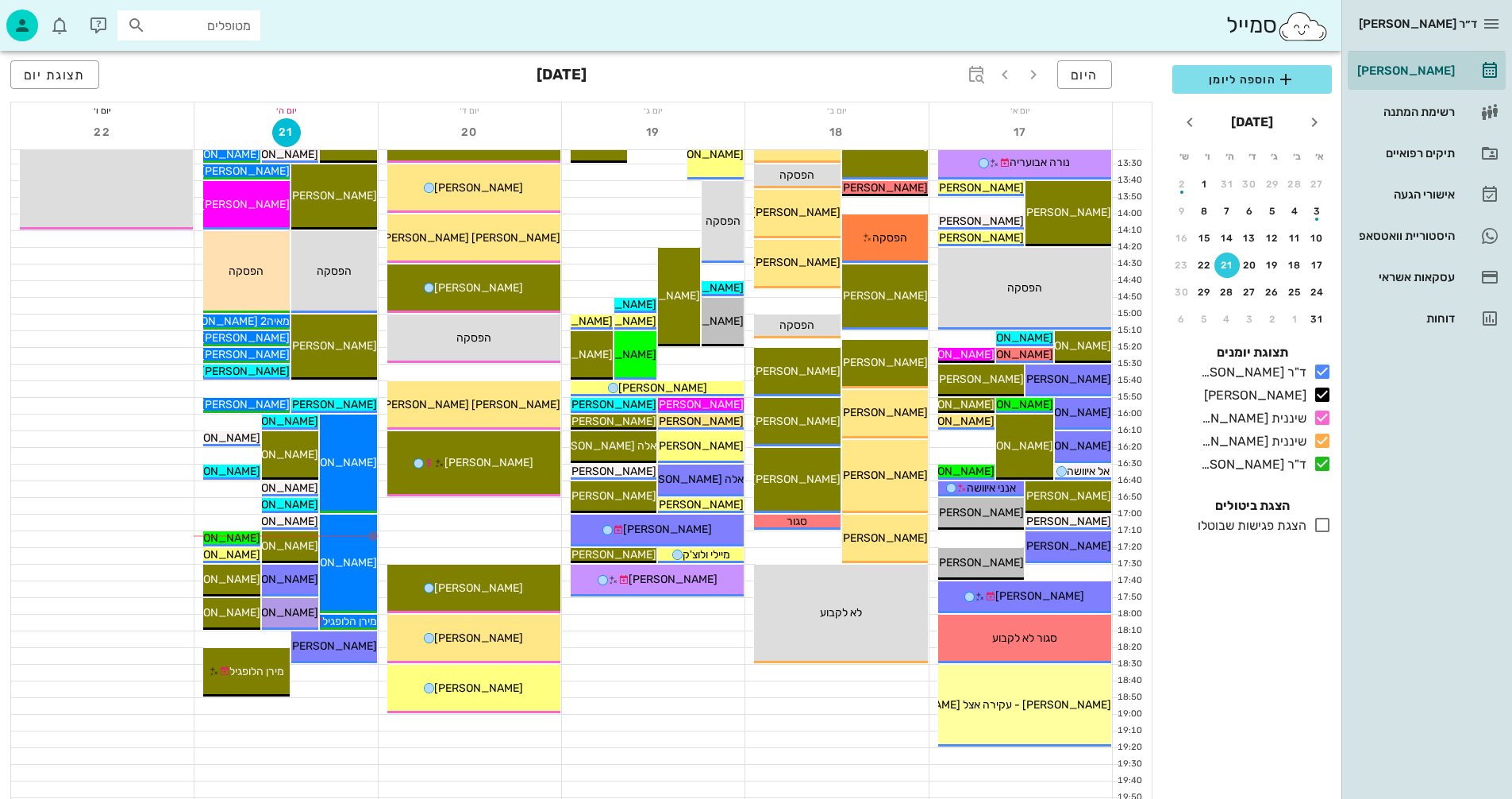
scroll to position [753, 0]
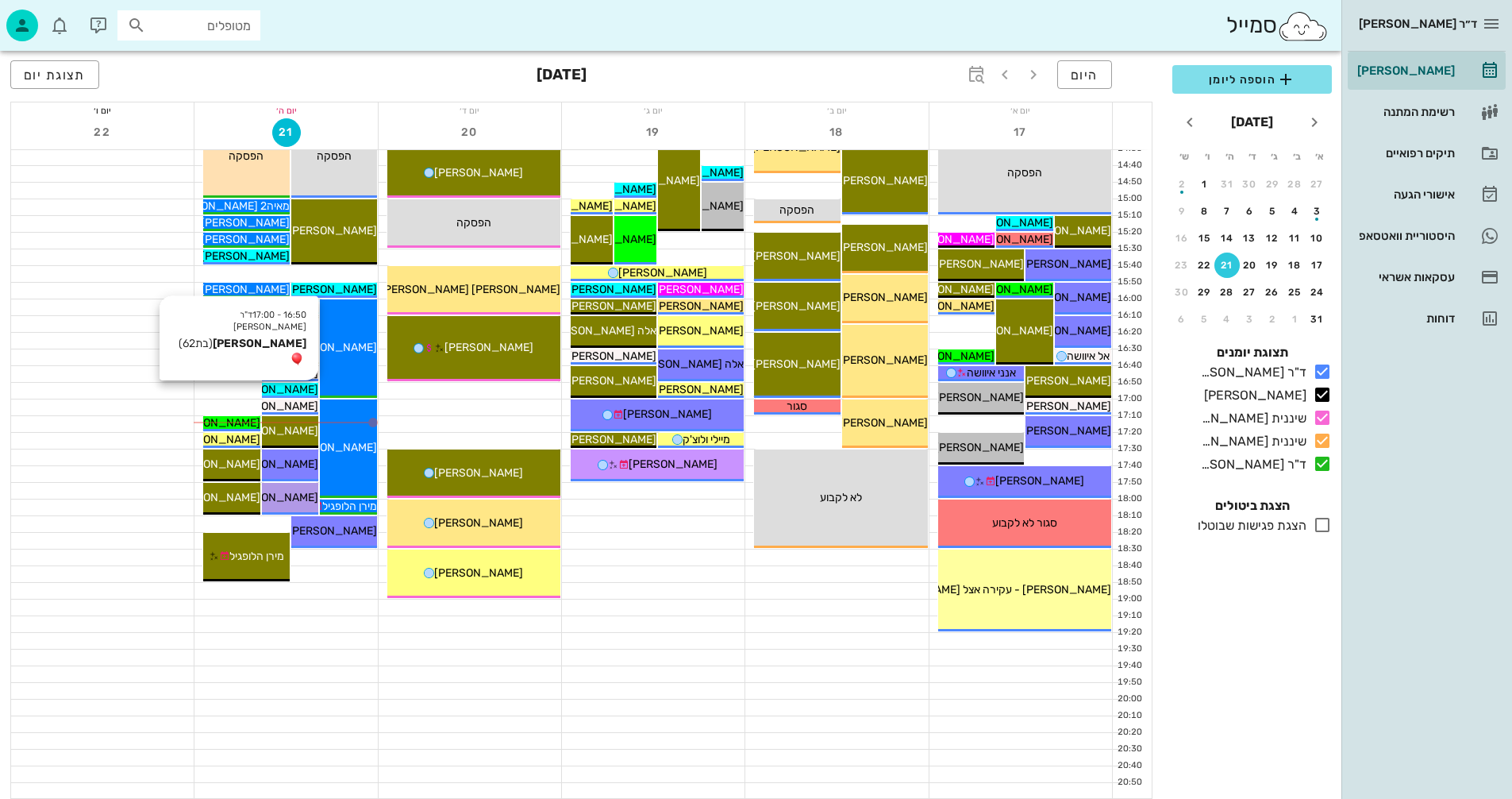
click at [290, 389] on span "[PERSON_NAME]" at bounding box center [274, 389] width 89 height 14
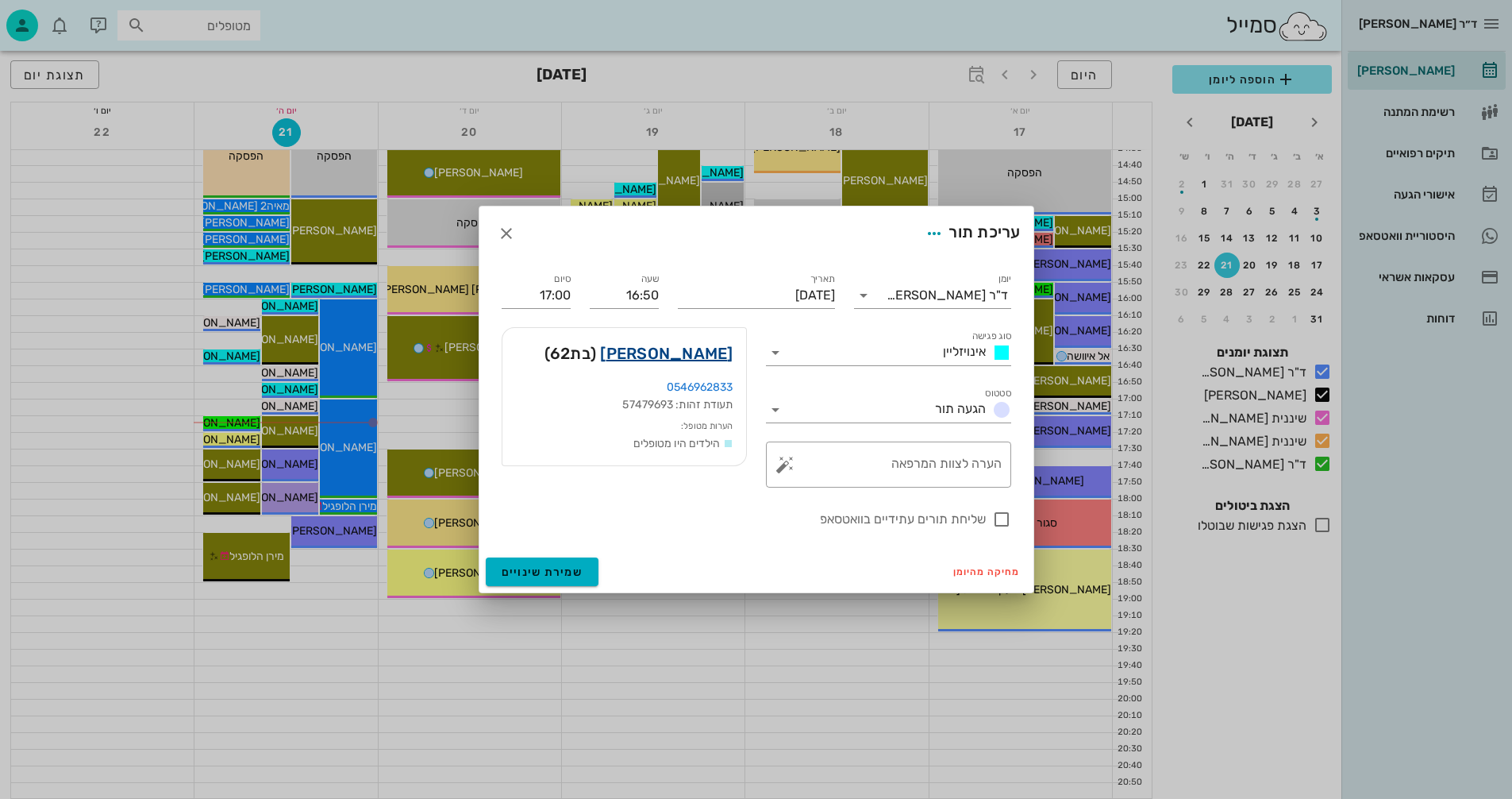
click at [697, 348] on link "תמי הררי" at bounding box center [666, 353] width 133 height 25
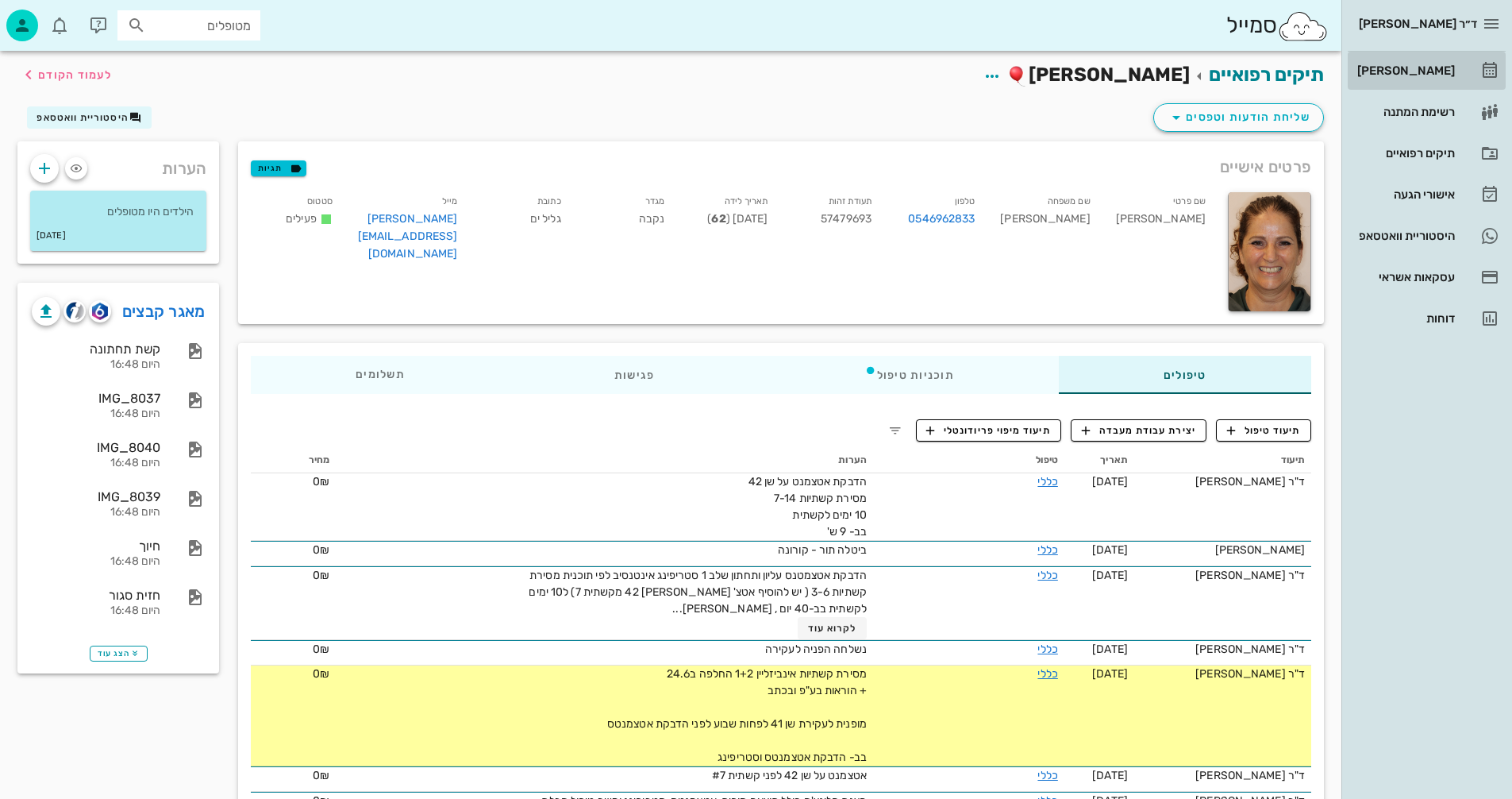
click at [1408, 72] on div "[PERSON_NAME]" at bounding box center [1404, 71] width 101 height 13
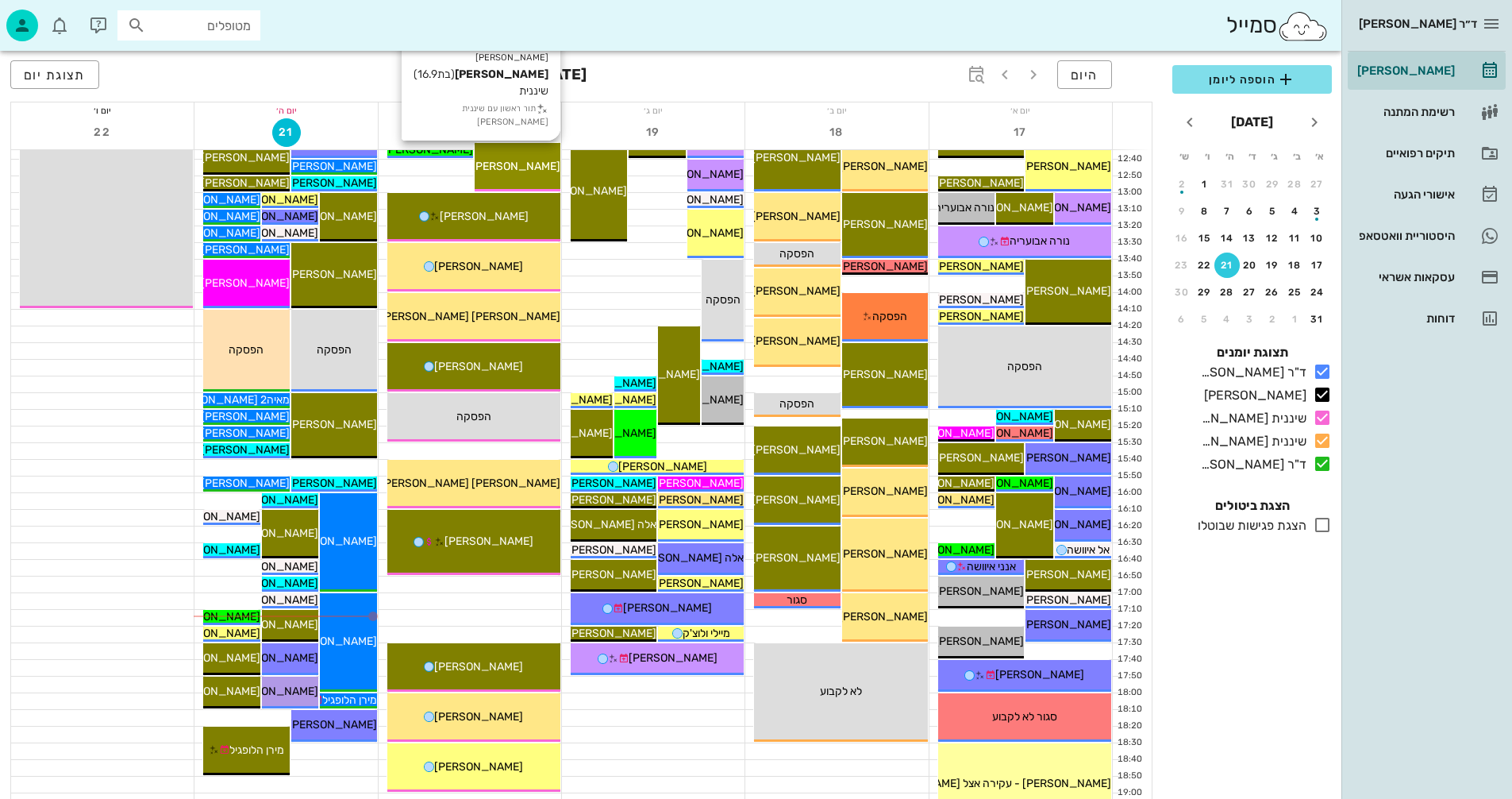
scroll to position [635, 0]
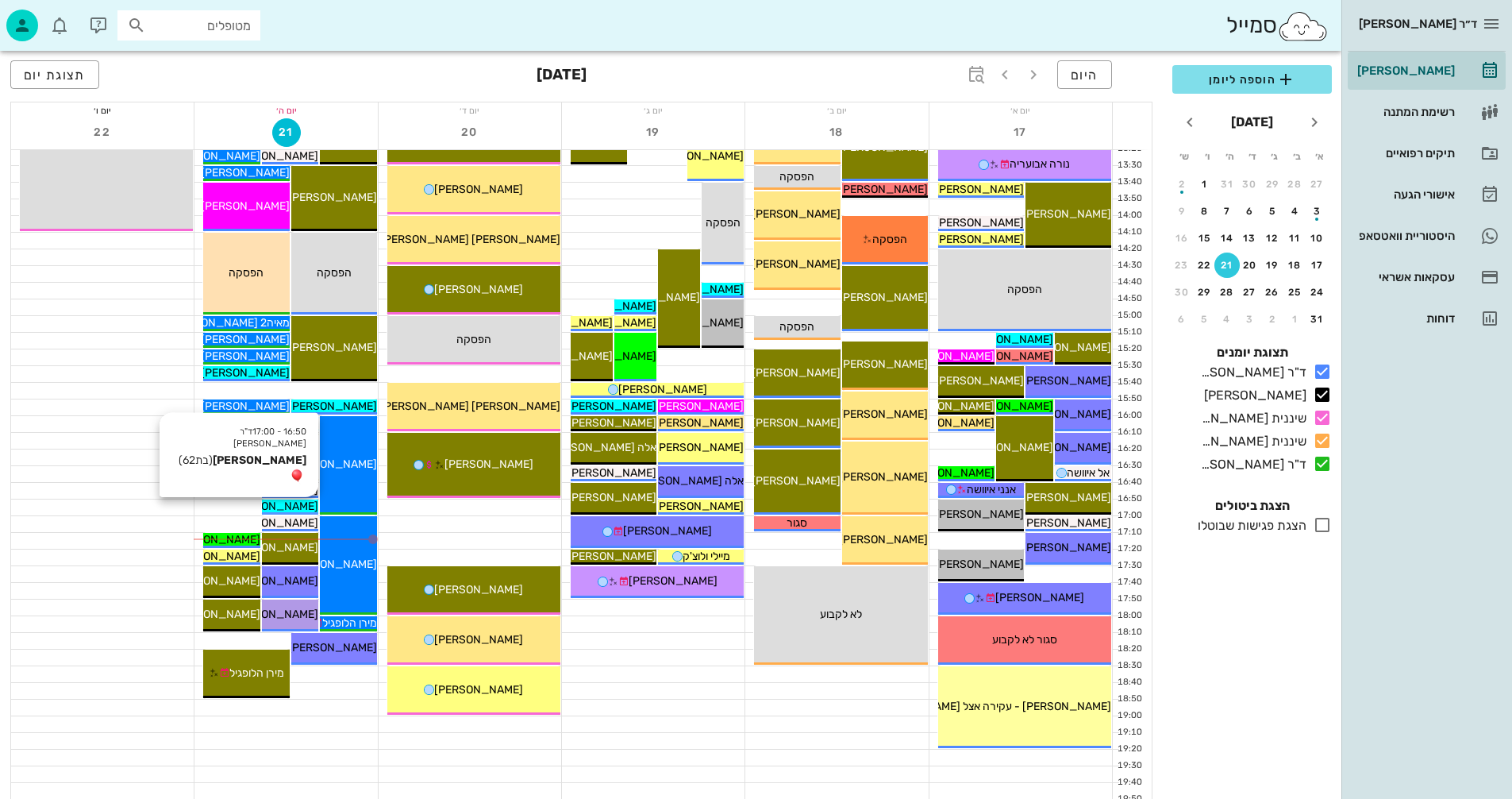
click at [299, 504] on span "[PERSON_NAME]" at bounding box center [274, 506] width 89 height 14
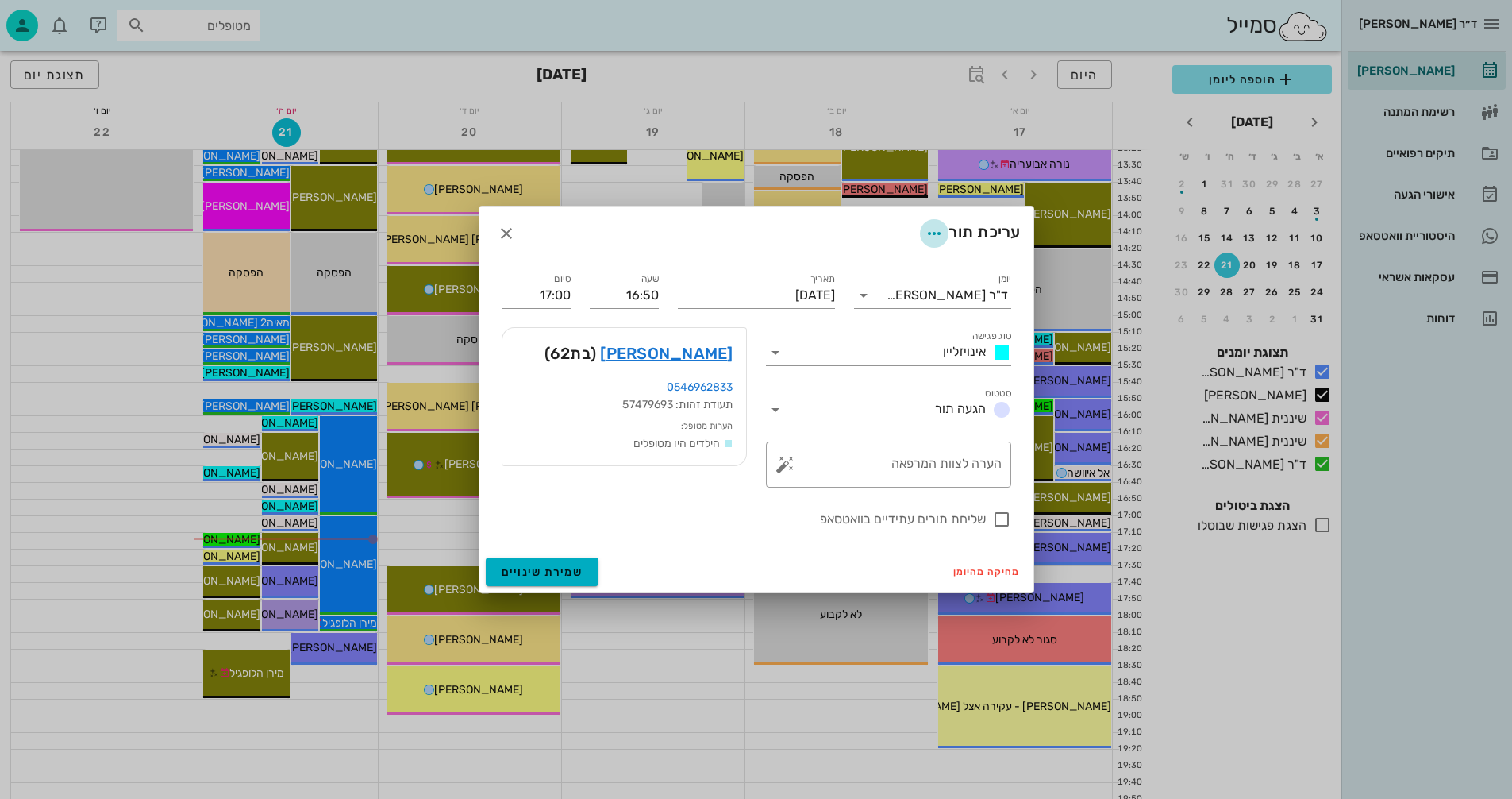
click at [929, 229] on icon "button" at bounding box center [934, 233] width 20 height 20
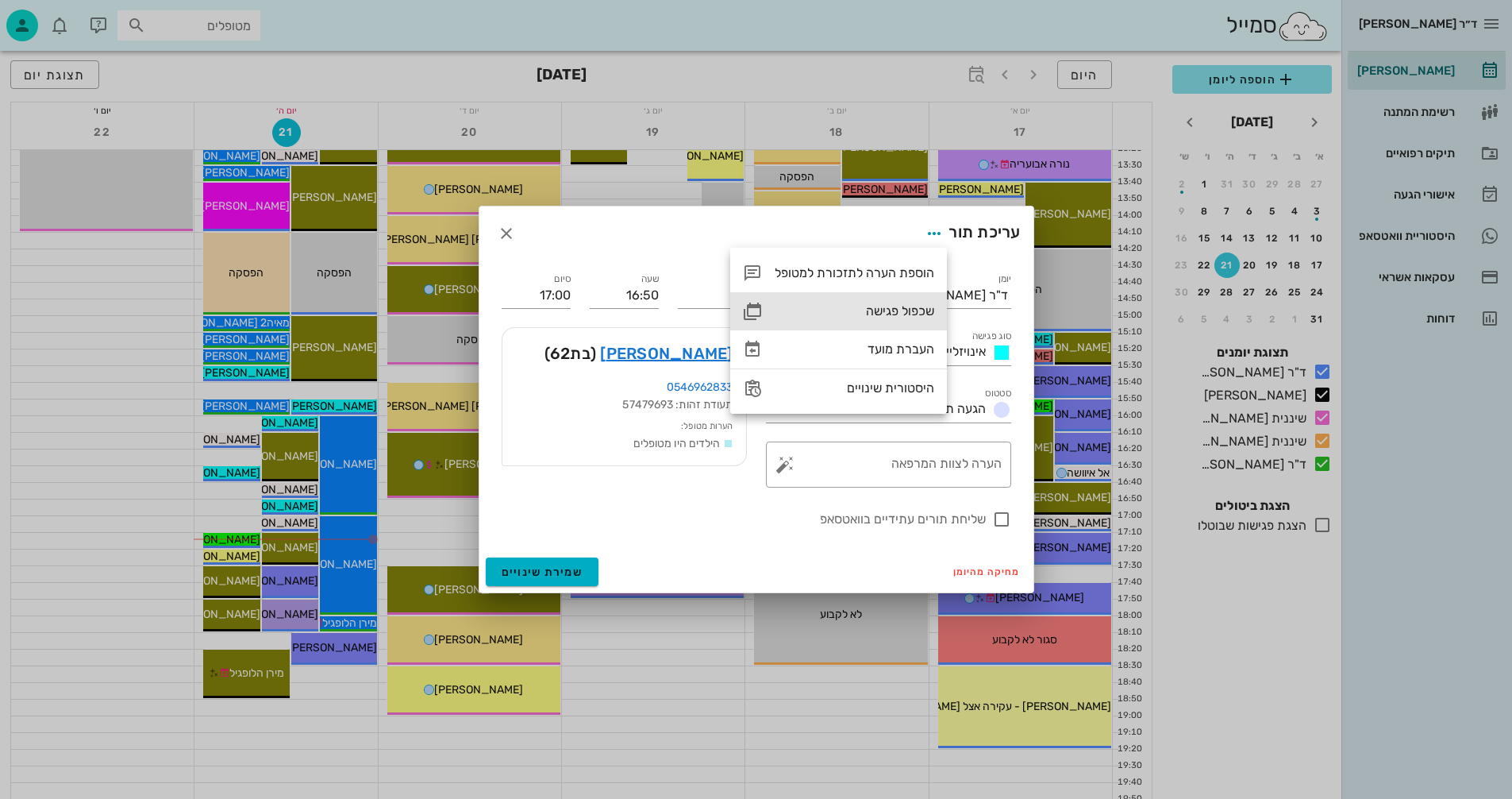
click at [890, 309] on div "שכפול פגישה" at bounding box center [854, 311] width 160 height 15
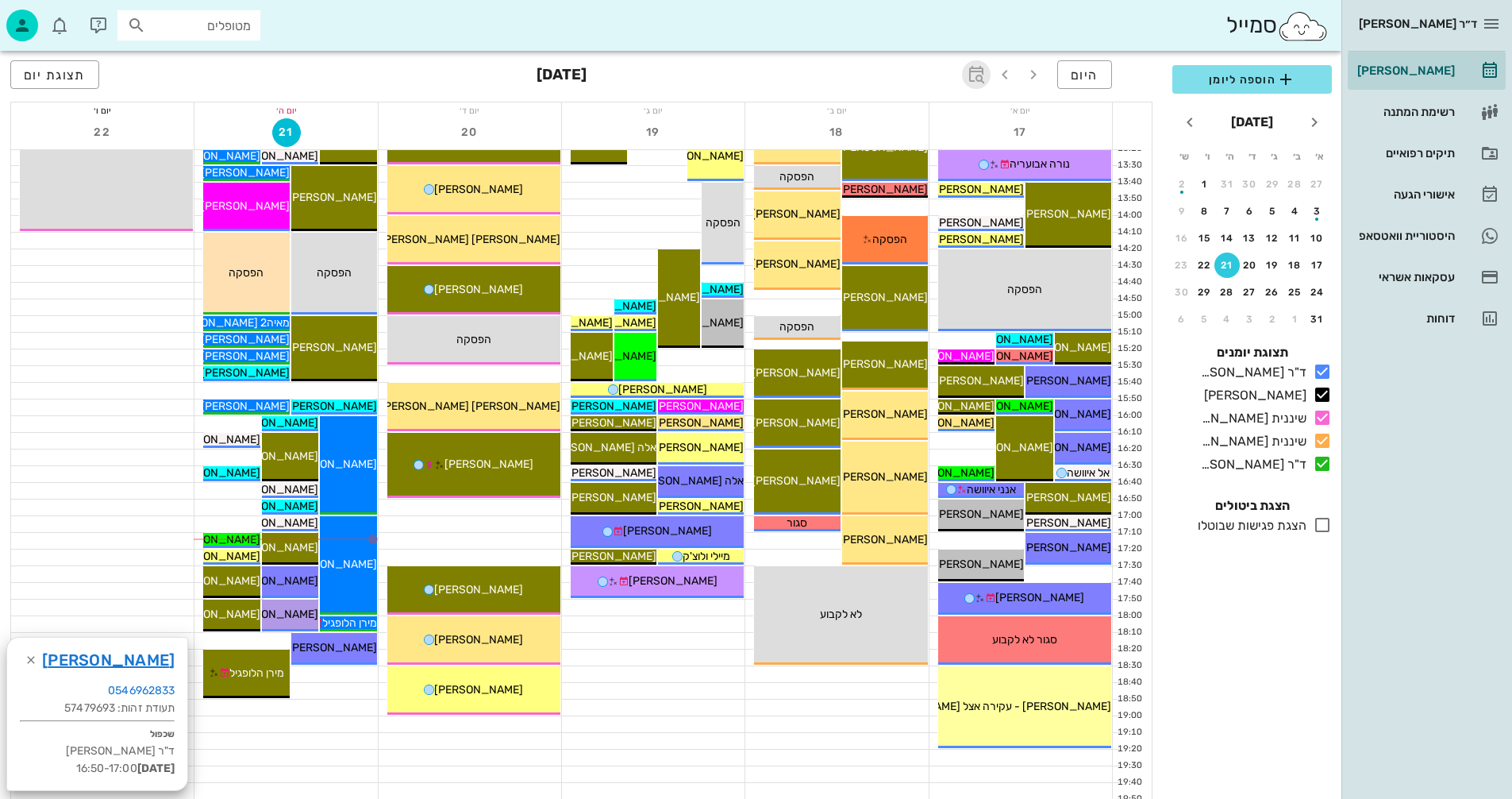
click at [976, 72] on icon "button" at bounding box center [976, 74] width 20 height 20
click at [959, 110] on input "text" at bounding box center [958, 118] width 20 height 25
type input "9"
click at [909, 164] on span "קפיצה לתאריך" at bounding box center [903, 164] width 129 height 11
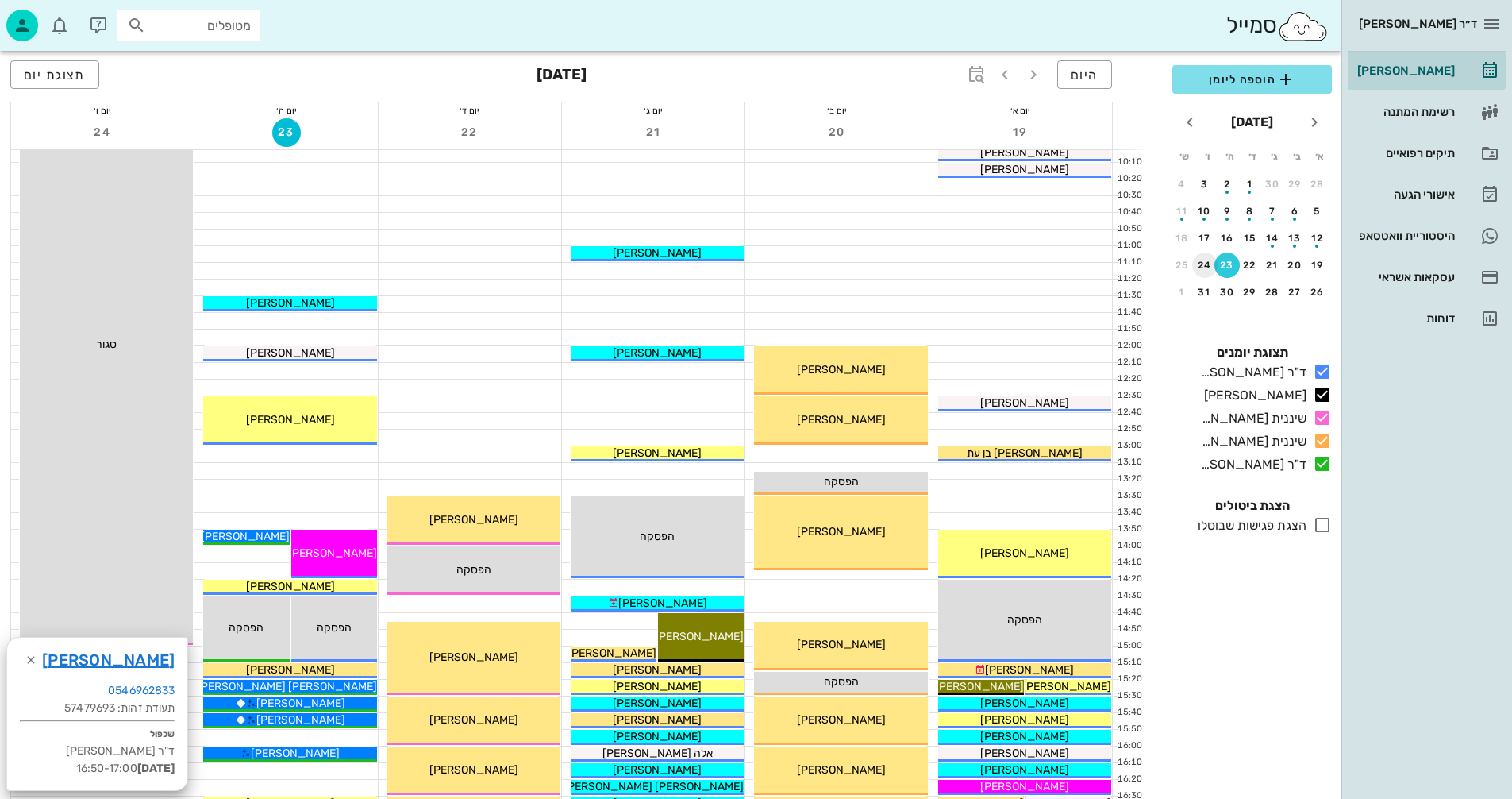
scroll to position [159, 0]
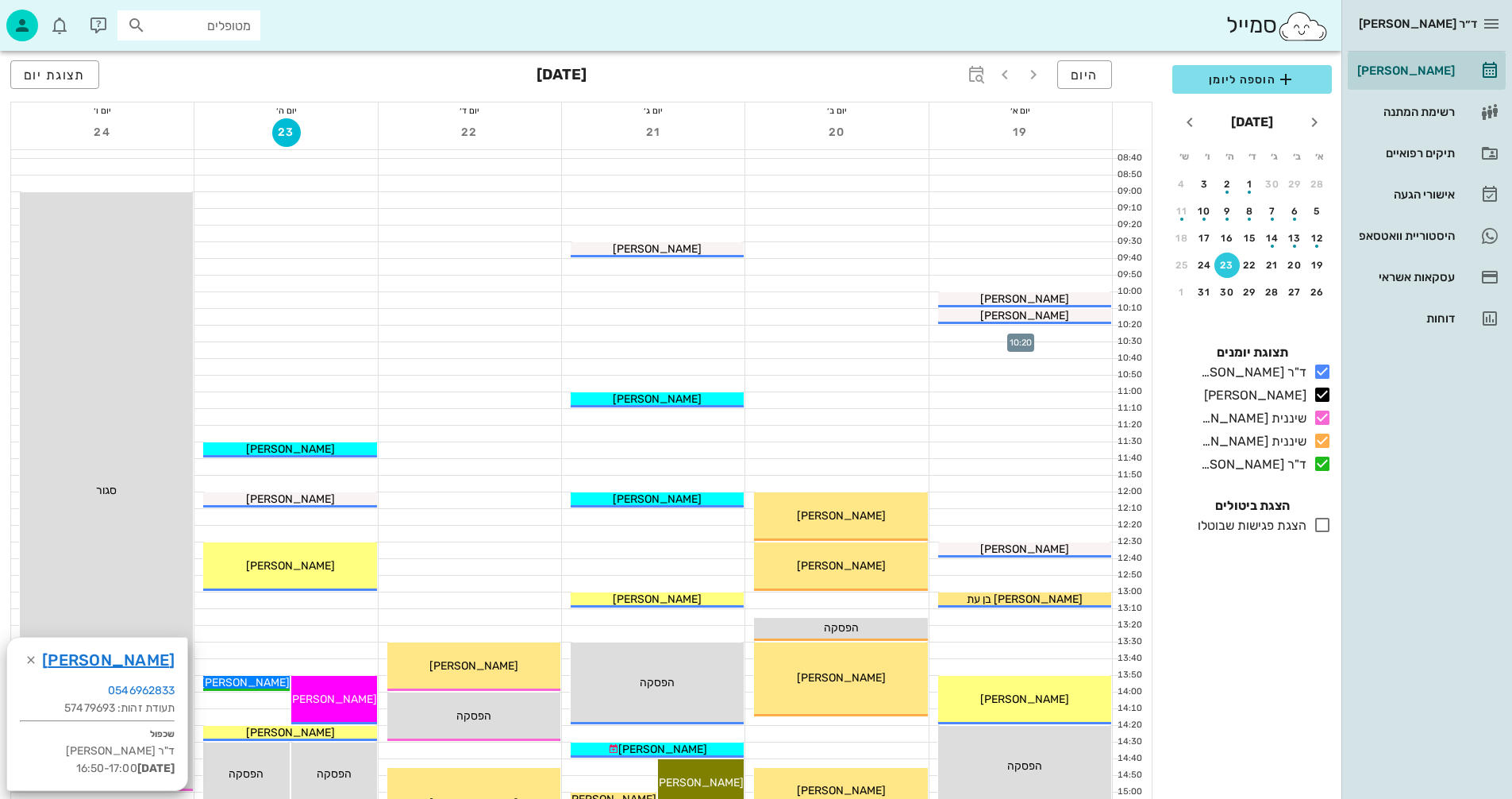
click at [965, 332] on div at bounding box center [1021, 333] width 183 height 16
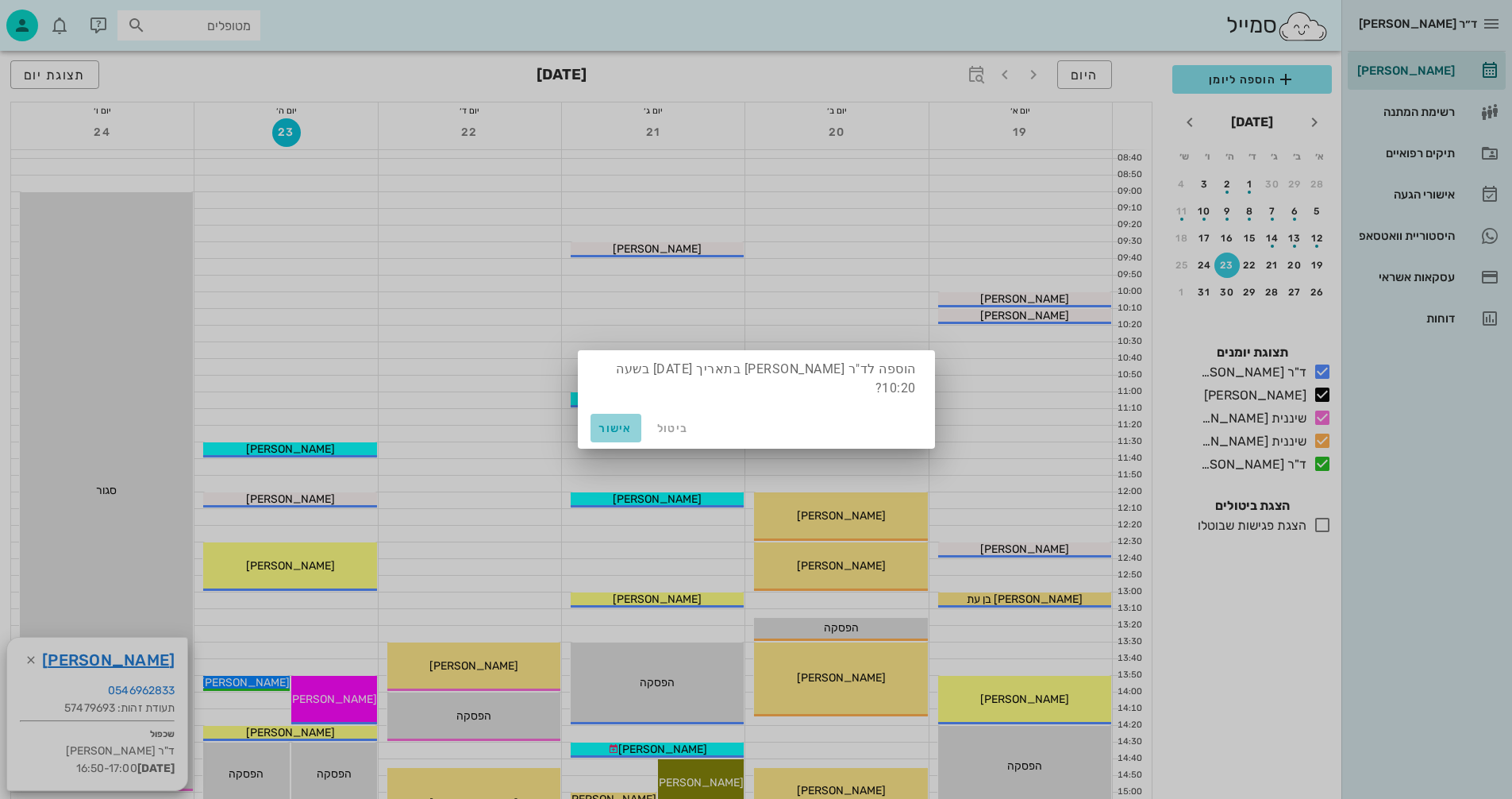
click at [610, 423] on span "אישור" at bounding box center [616, 428] width 38 height 14
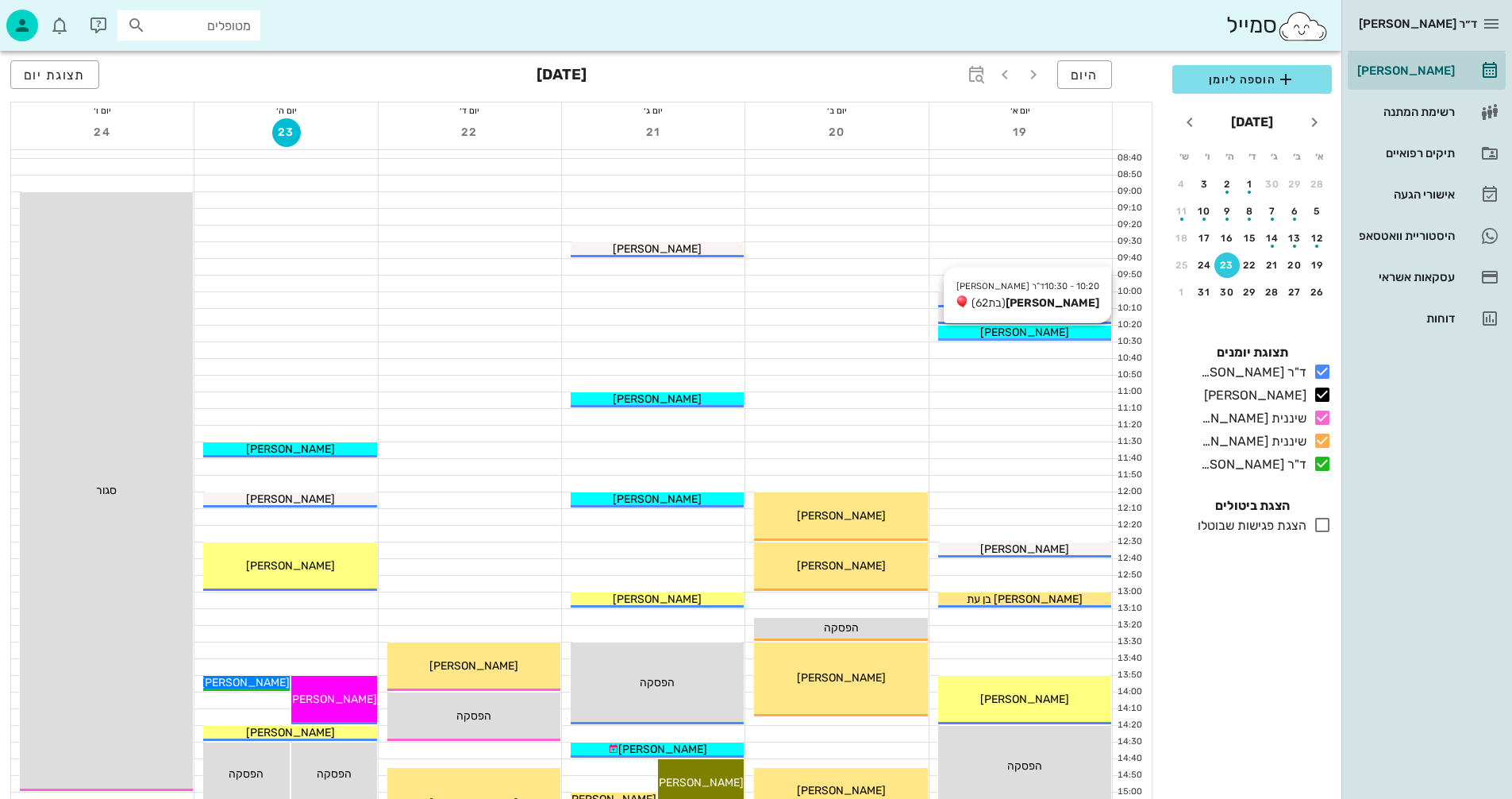
click at [1002, 329] on div "[PERSON_NAME]" at bounding box center [1024, 333] width 173 height 17
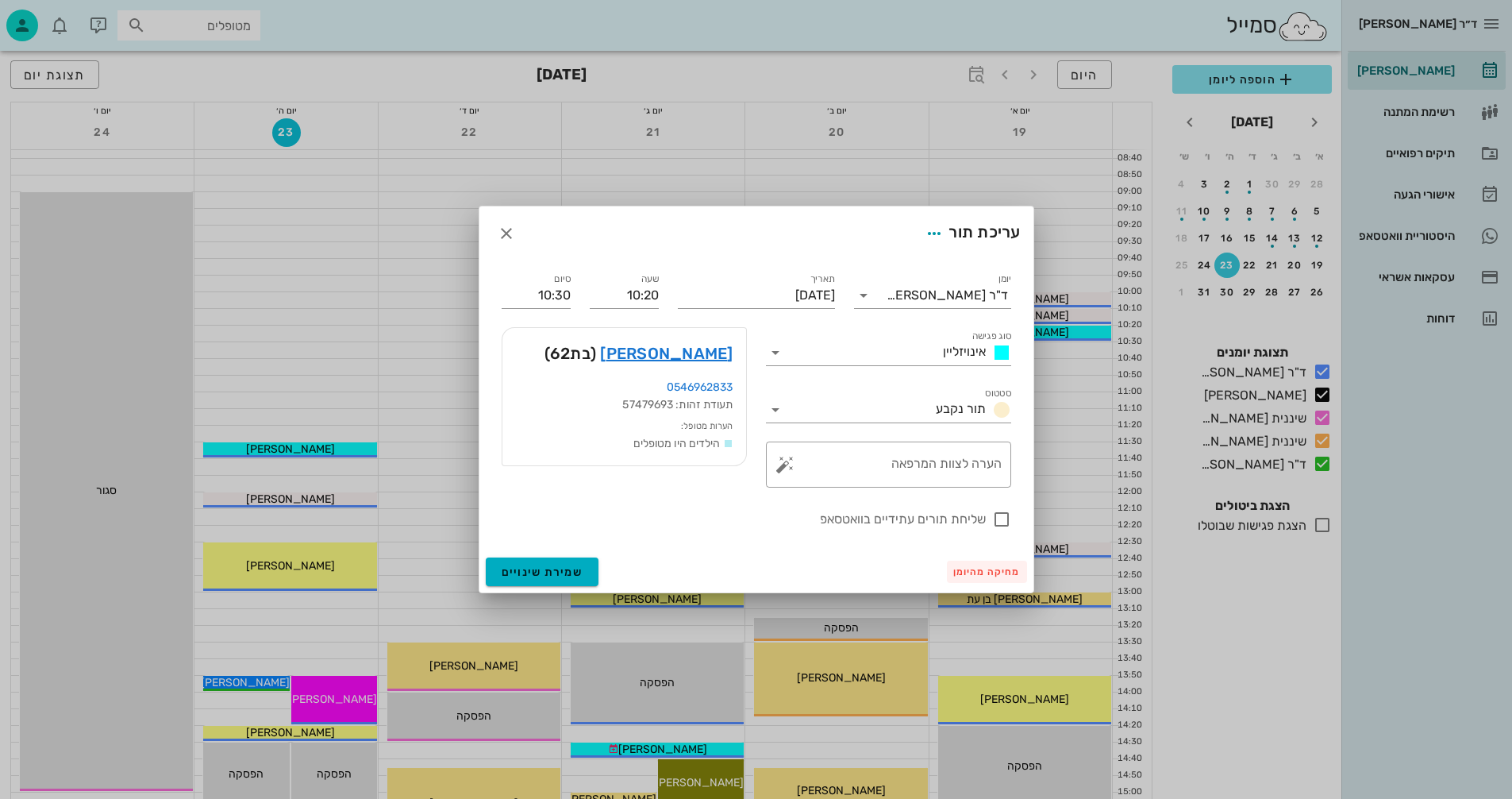
drag, startPoint x: 1006, startPoint y: 517, endPoint x: 1014, endPoint y: 566, distance: 49.6
click at [1004, 517] on div at bounding box center [1001, 519] width 27 height 27
checkbox input "true"
click at [541, 571] on span "שמירת שינויים" at bounding box center [542, 572] width 82 height 14
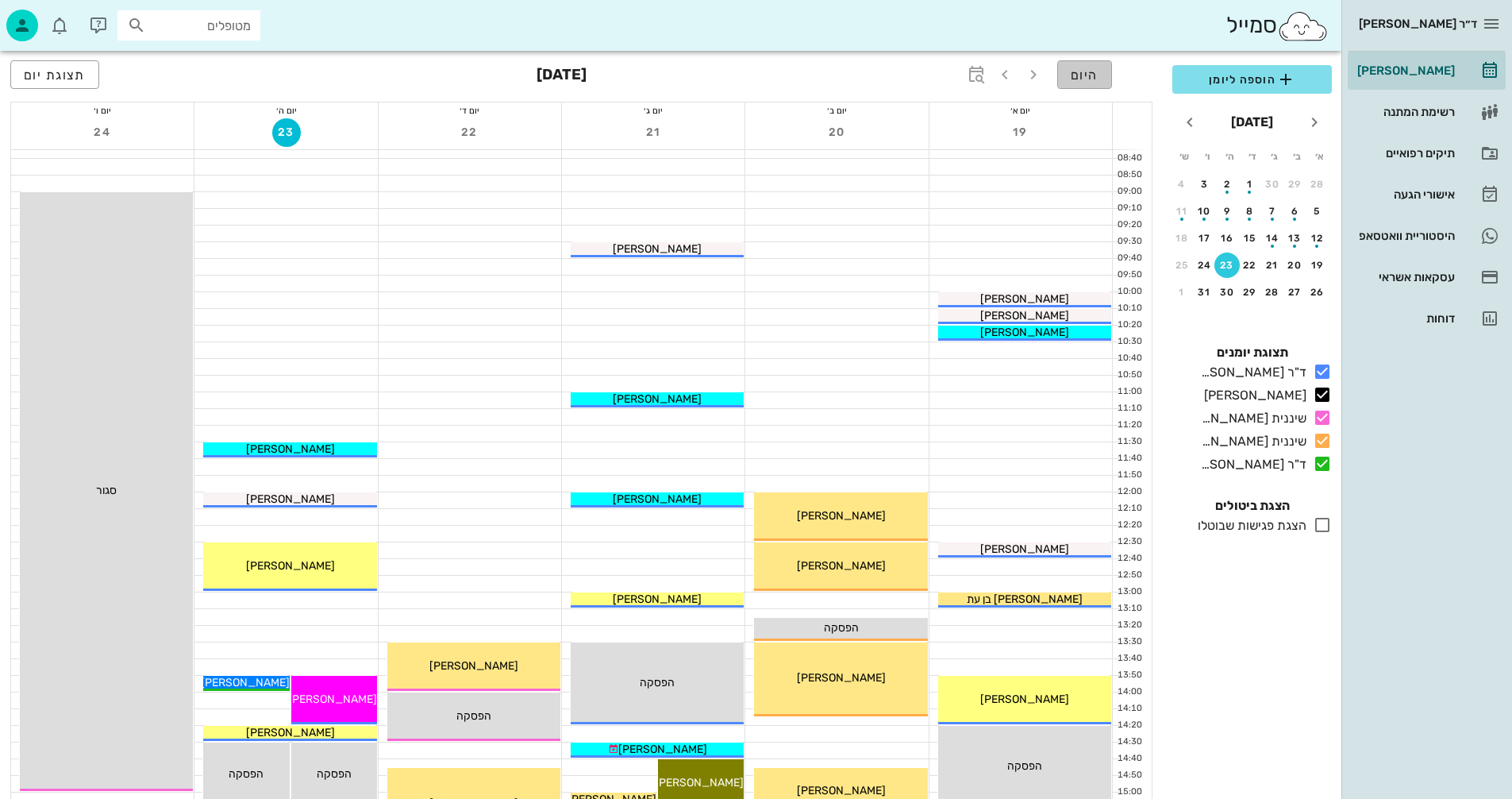
click at [1083, 72] on span "היום" at bounding box center [1085, 75] width 28 height 15
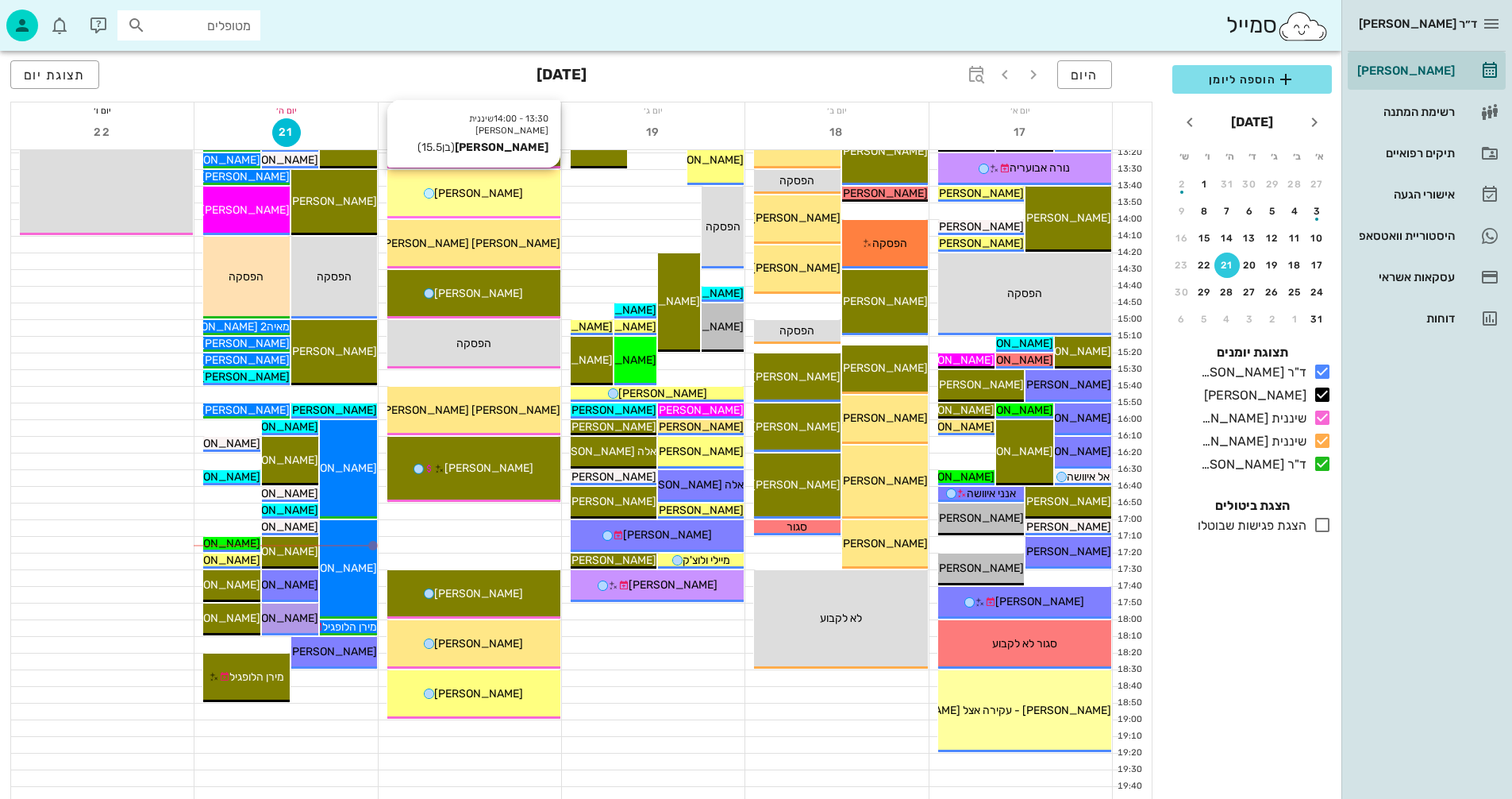
scroll to position [753, 0]
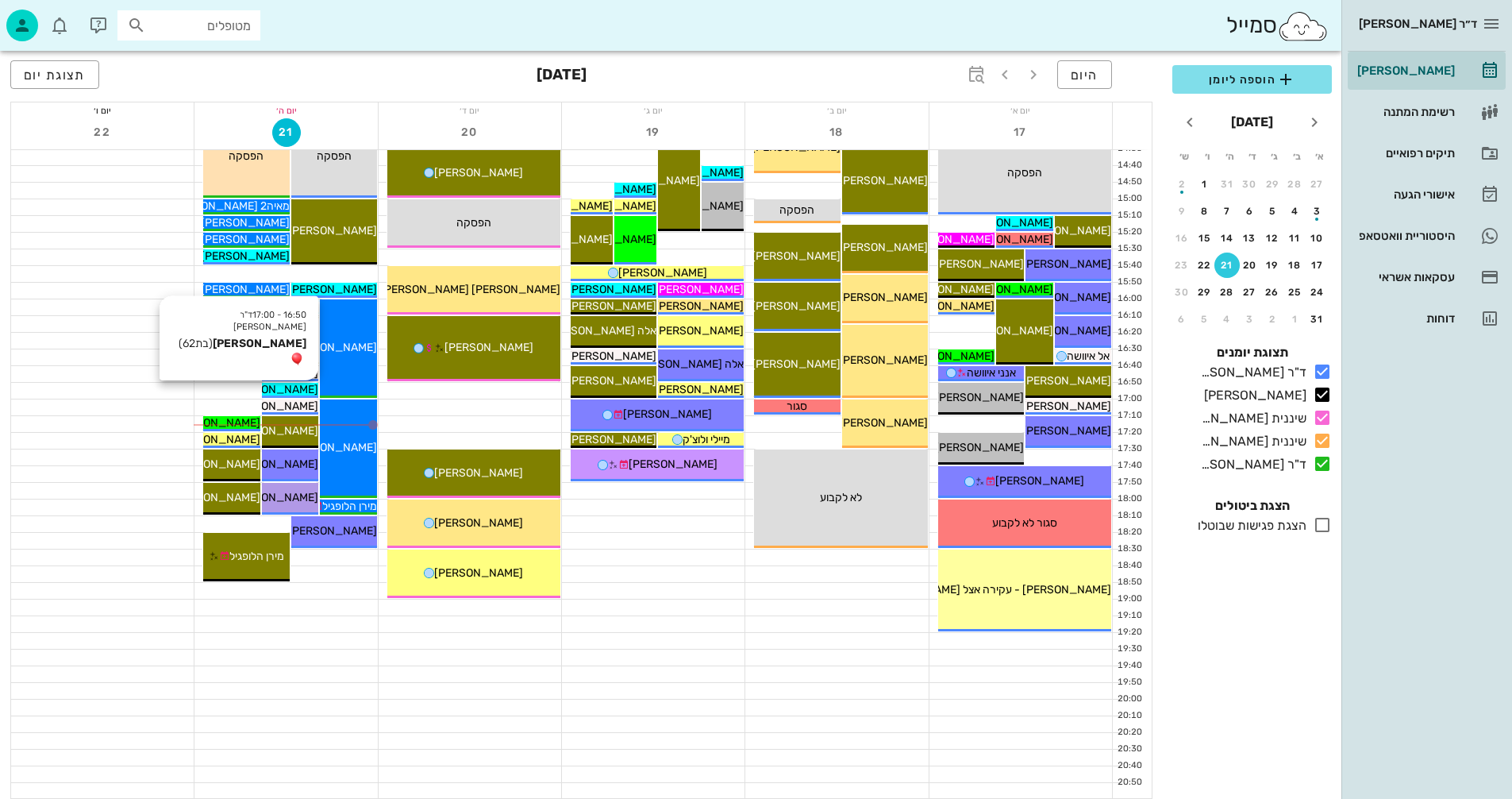
click at [293, 388] on span "[PERSON_NAME]" at bounding box center [274, 389] width 89 height 14
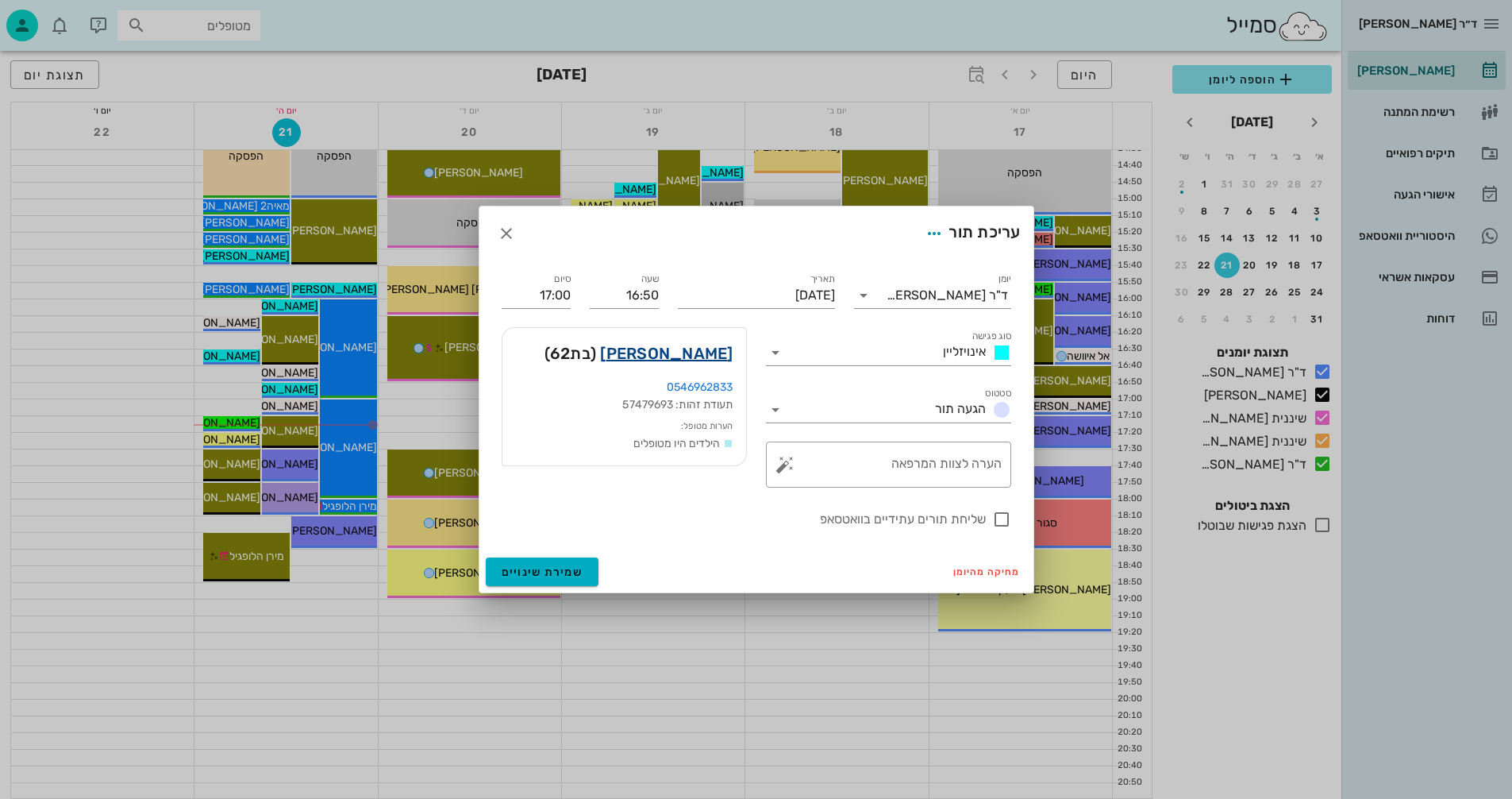
click at [698, 354] on link "תמי הררי" at bounding box center [666, 353] width 133 height 25
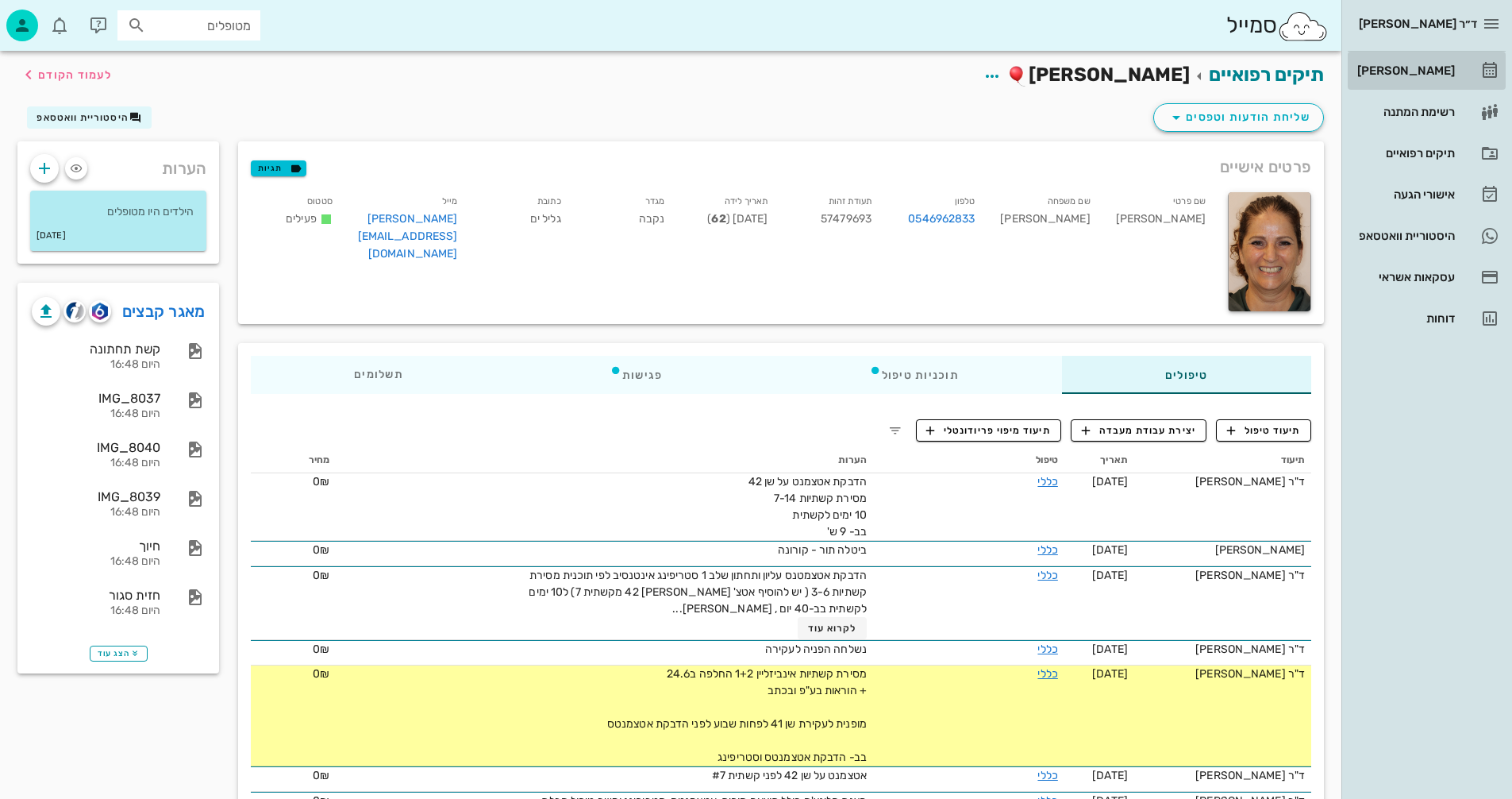
click at [1423, 67] on div "[PERSON_NAME]" at bounding box center [1404, 71] width 101 height 13
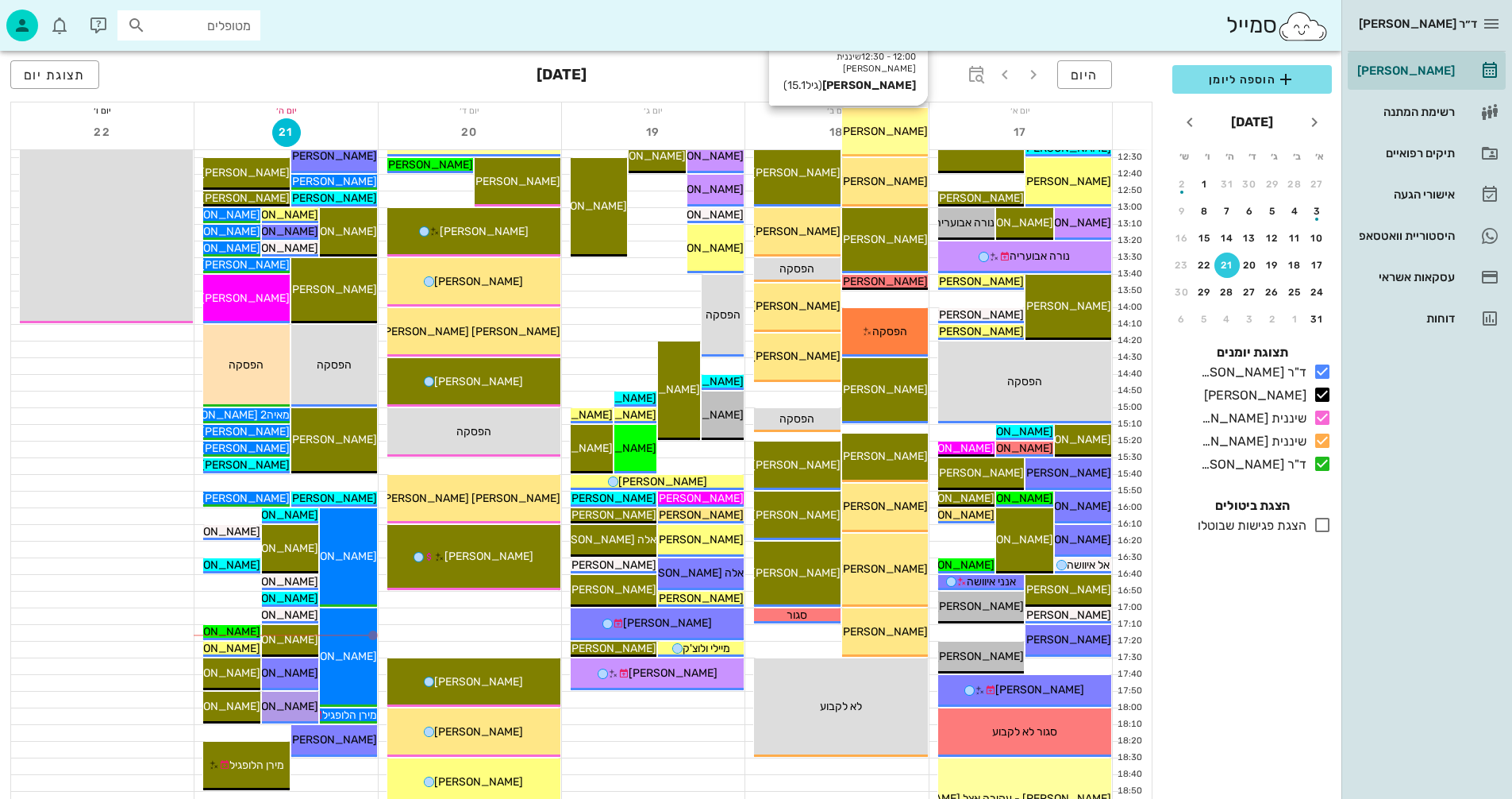
scroll to position [556, 0]
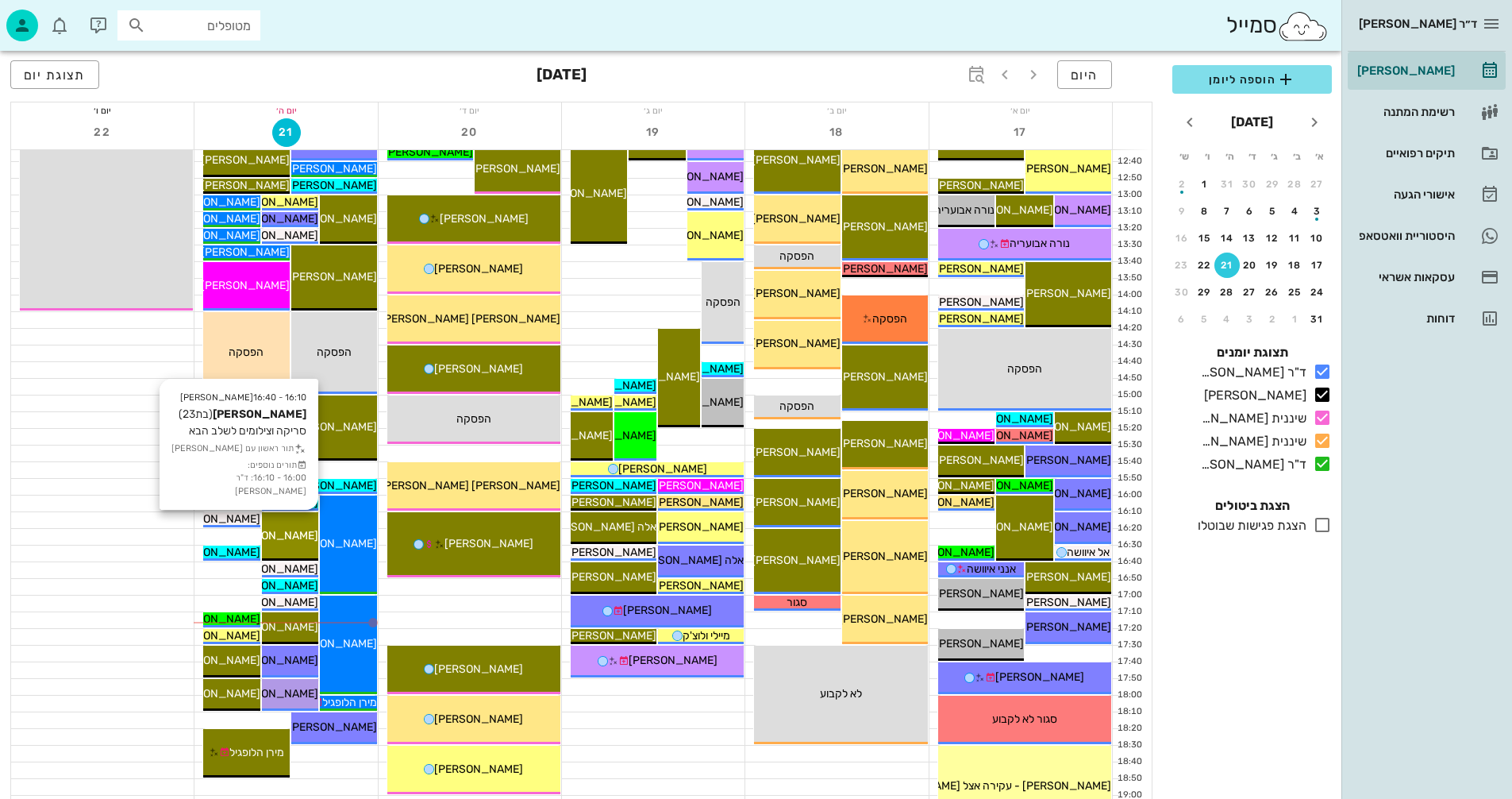
click at [277, 528] on div "[PERSON_NAME]" at bounding box center [290, 536] width 57 height 17
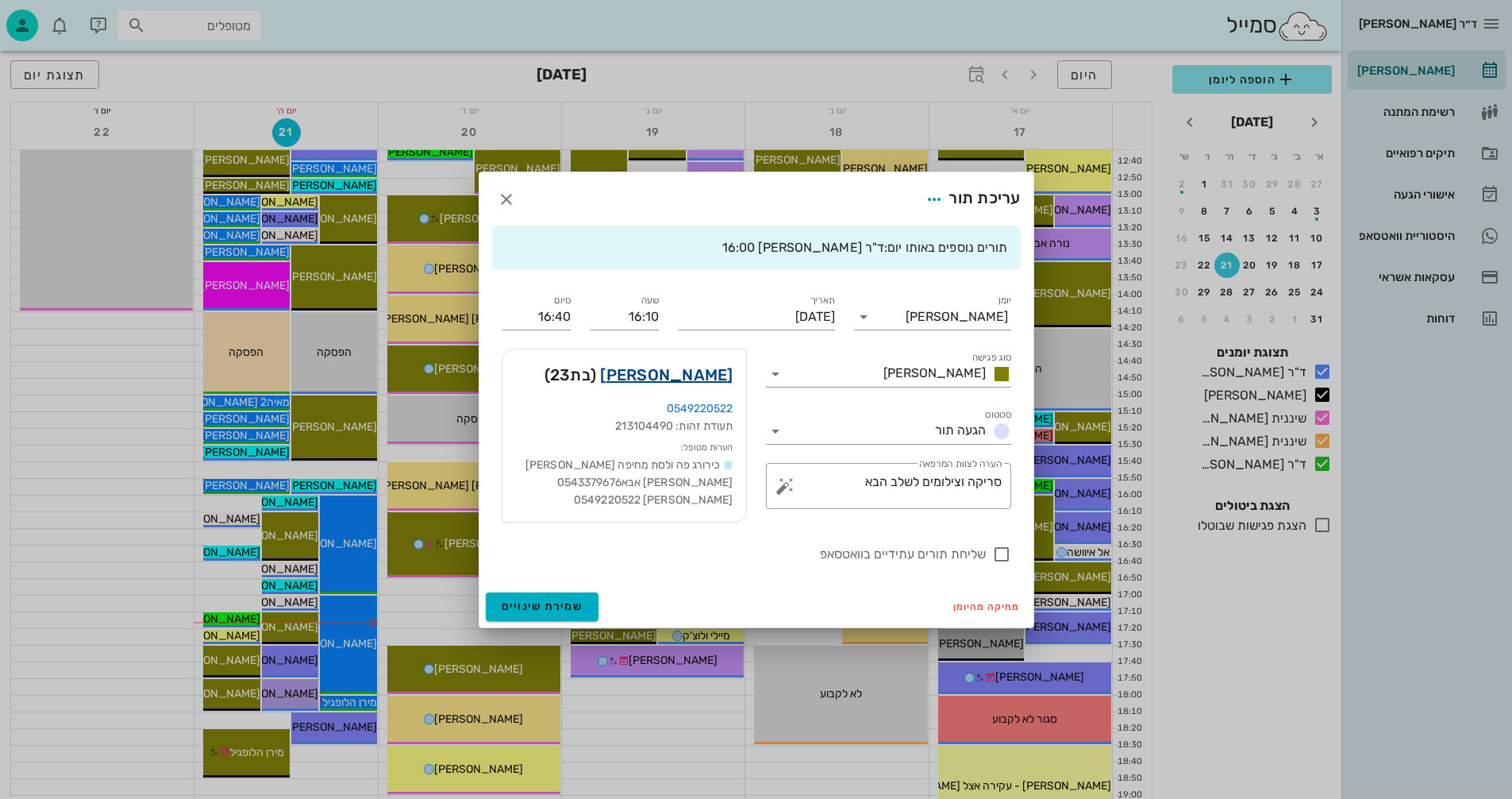
click at [688, 373] on link "[PERSON_NAME]" at bounding box center [666, 374] width 133 height 25
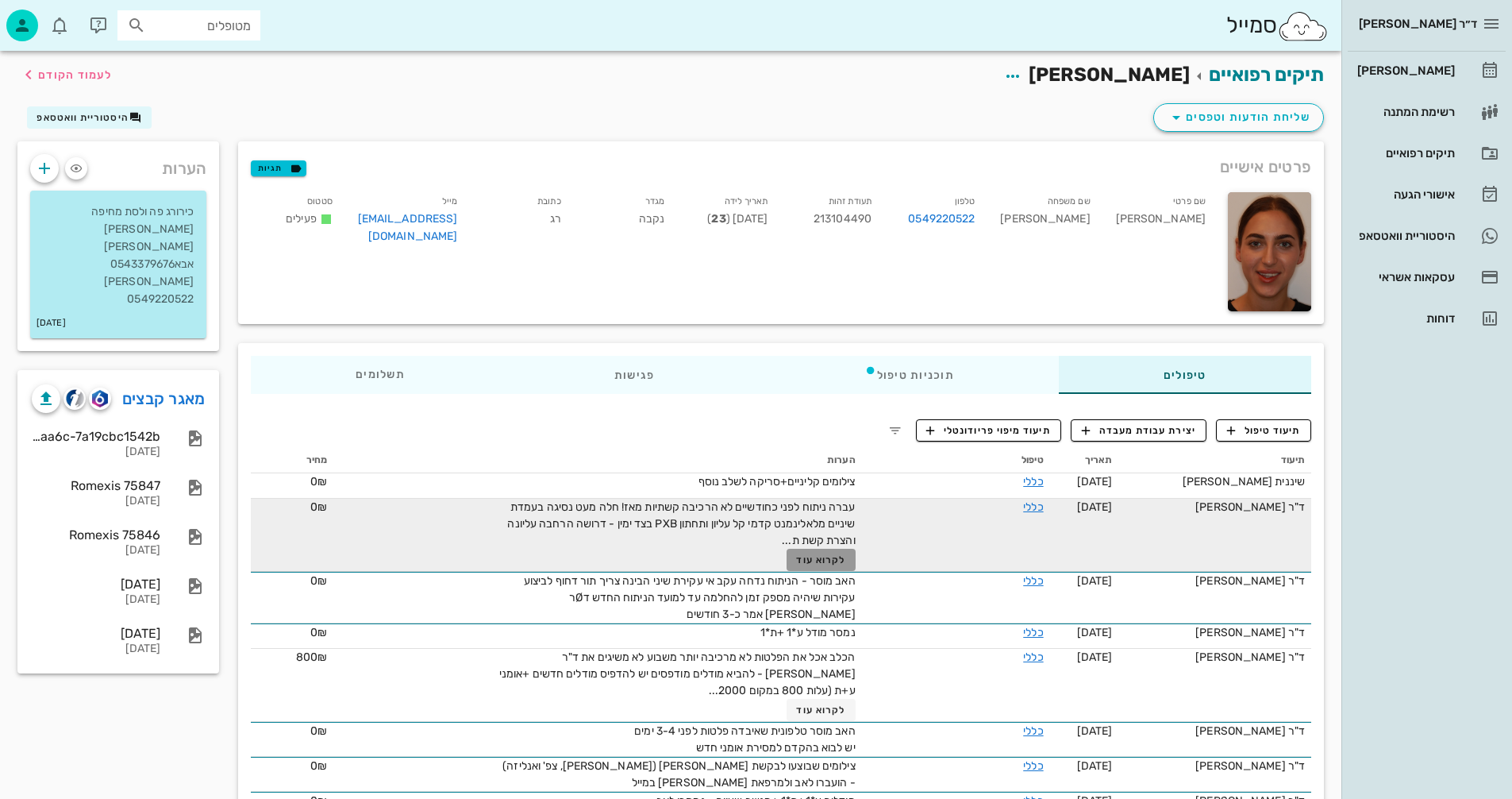
click at [814, 558] on span "לקרוא עוד" at bounding box center [820, 560] width 49 height 11
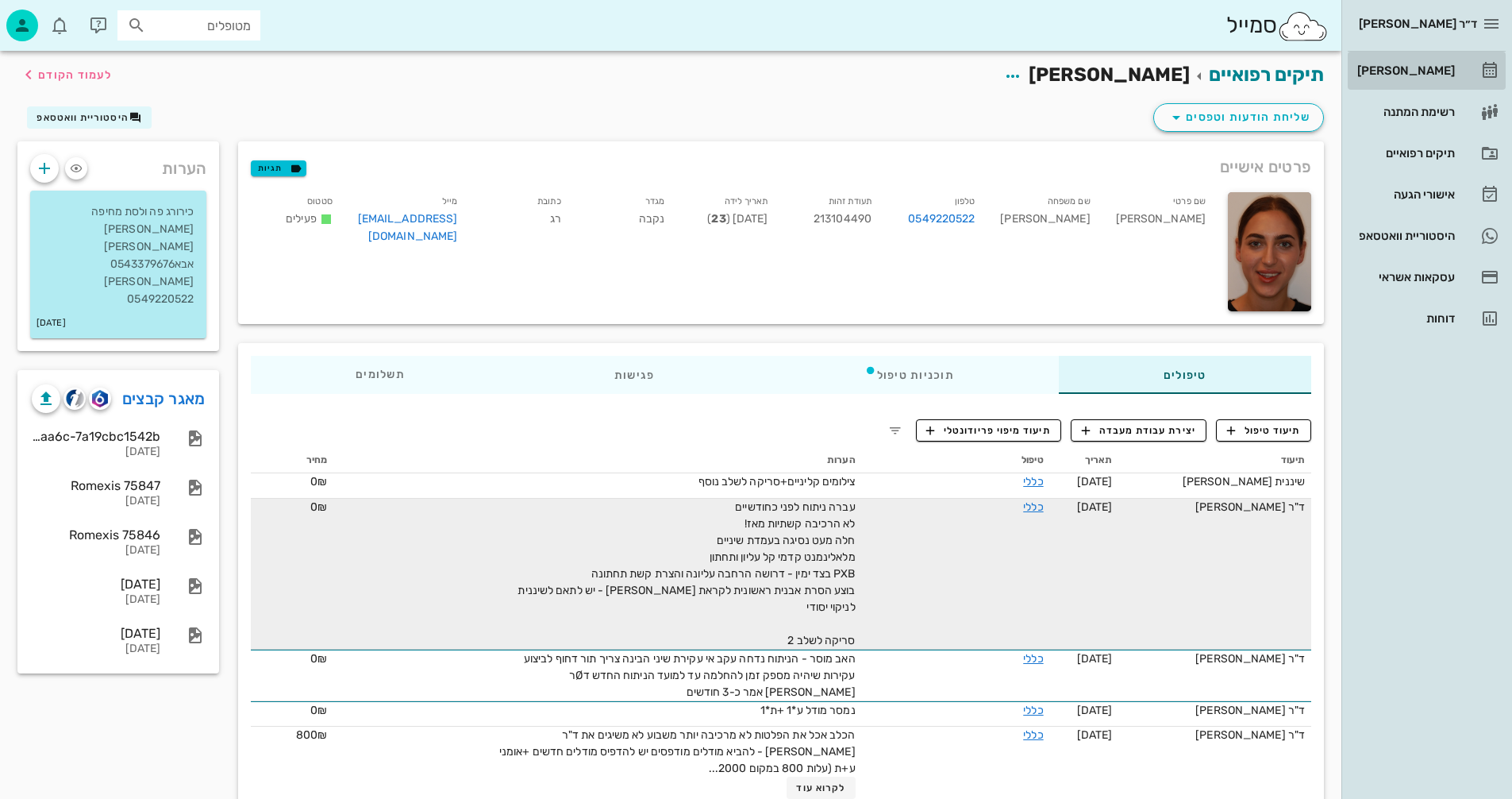
click at [1419, 73] on div "[PERSON_NAME]" at bounding box center [1404, 71] width 101 height 13
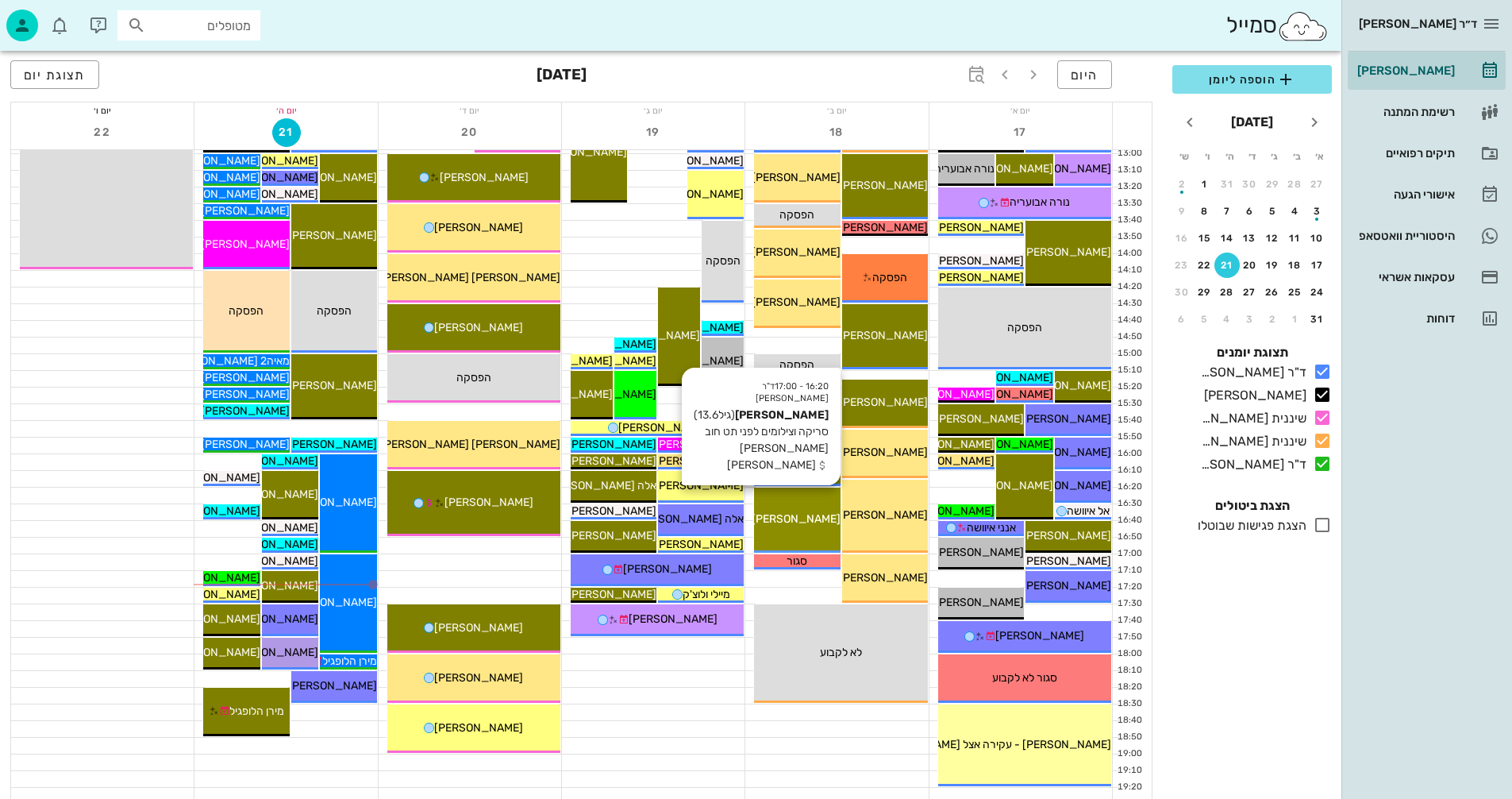
scroll to position [753, 0]
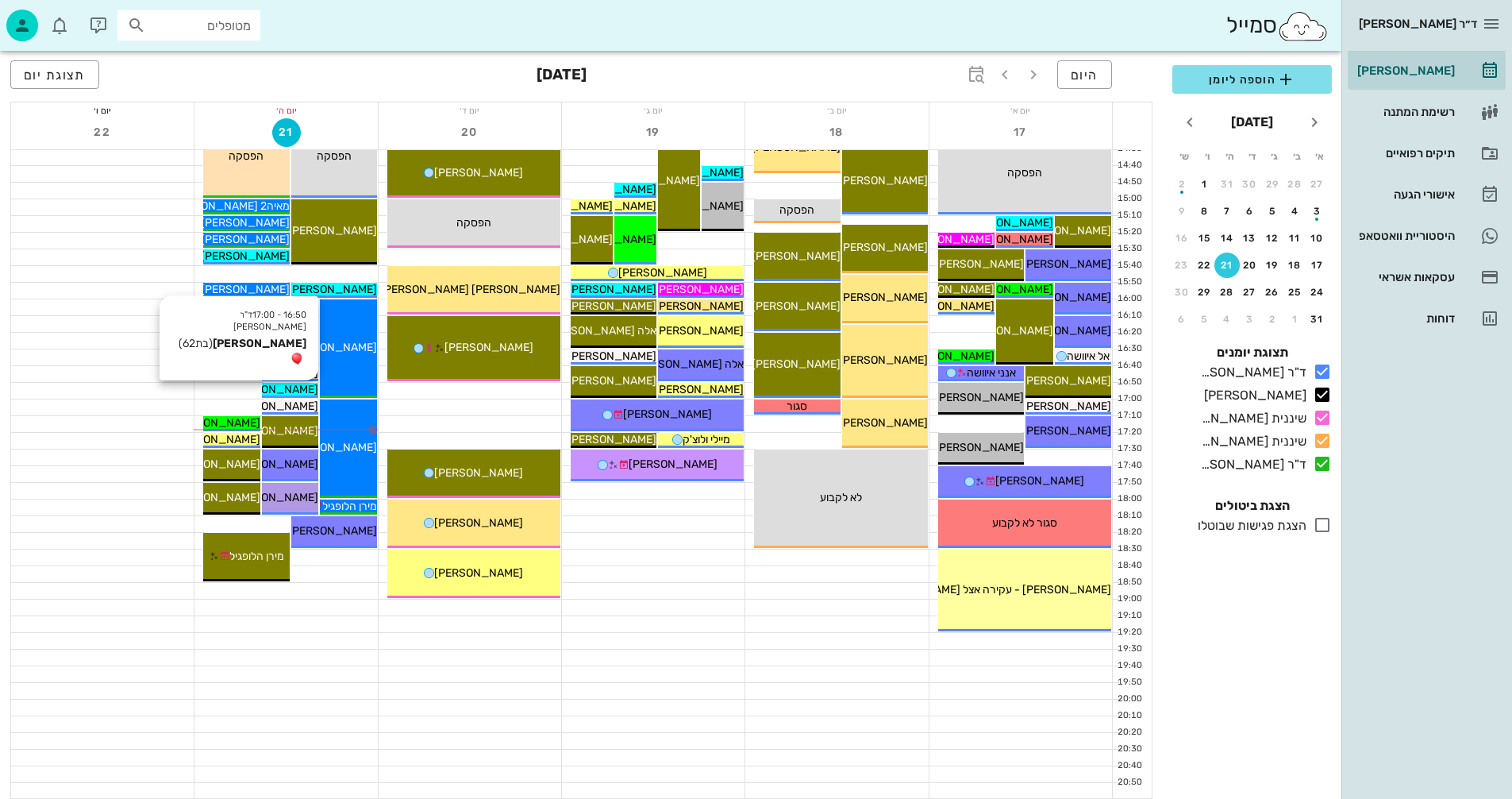
click at [292, 390] on span "[PERSON_NAME]" at bounding box center [274, 389] width 89 height 14
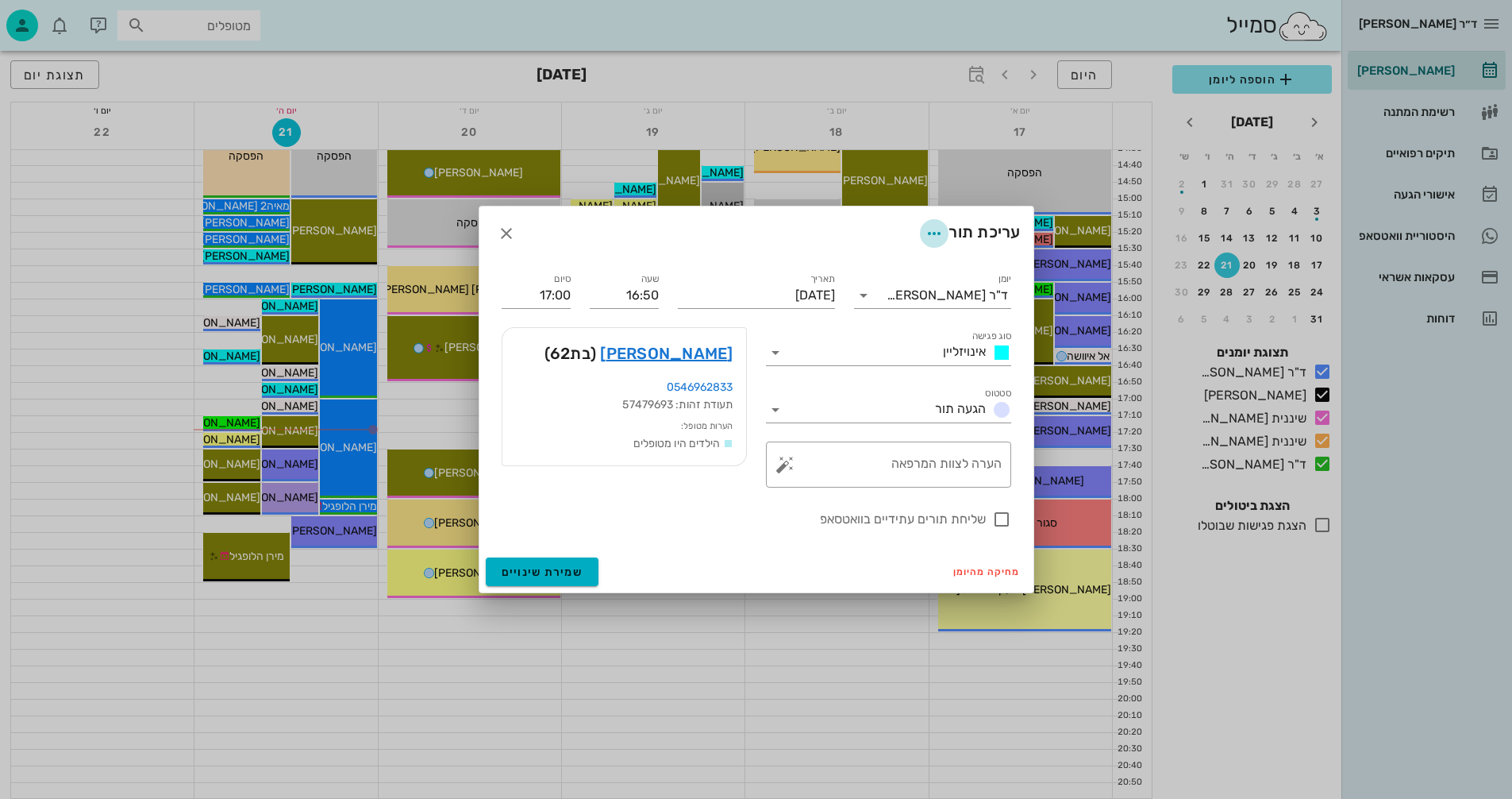
click at [935, 228] on icon "button" at bounding box center [934, 233] width 20 height 20
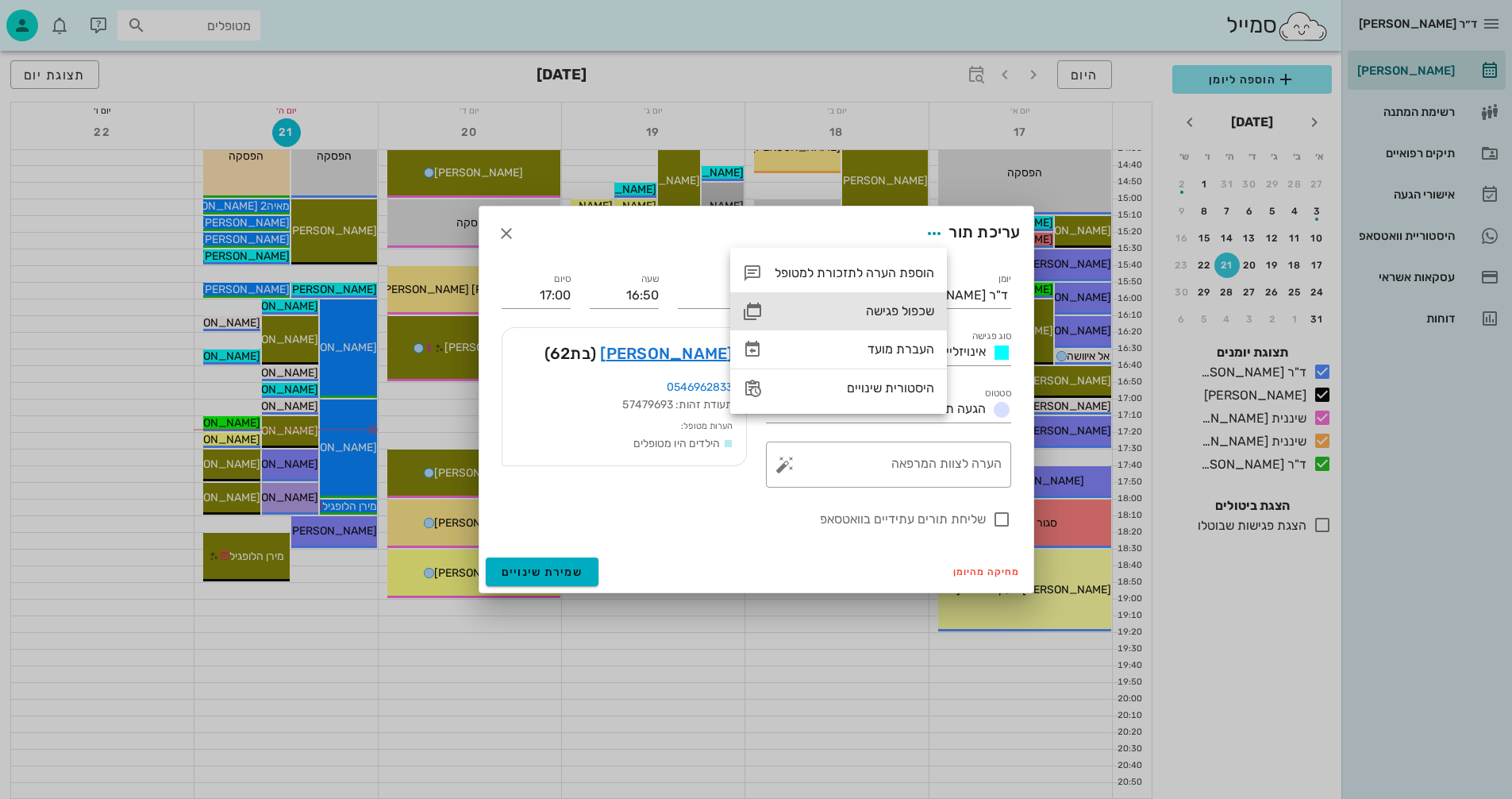
click at [886, 306] on div "שכפול פגישה" at bounding box center [854, 311] width 160 height 15
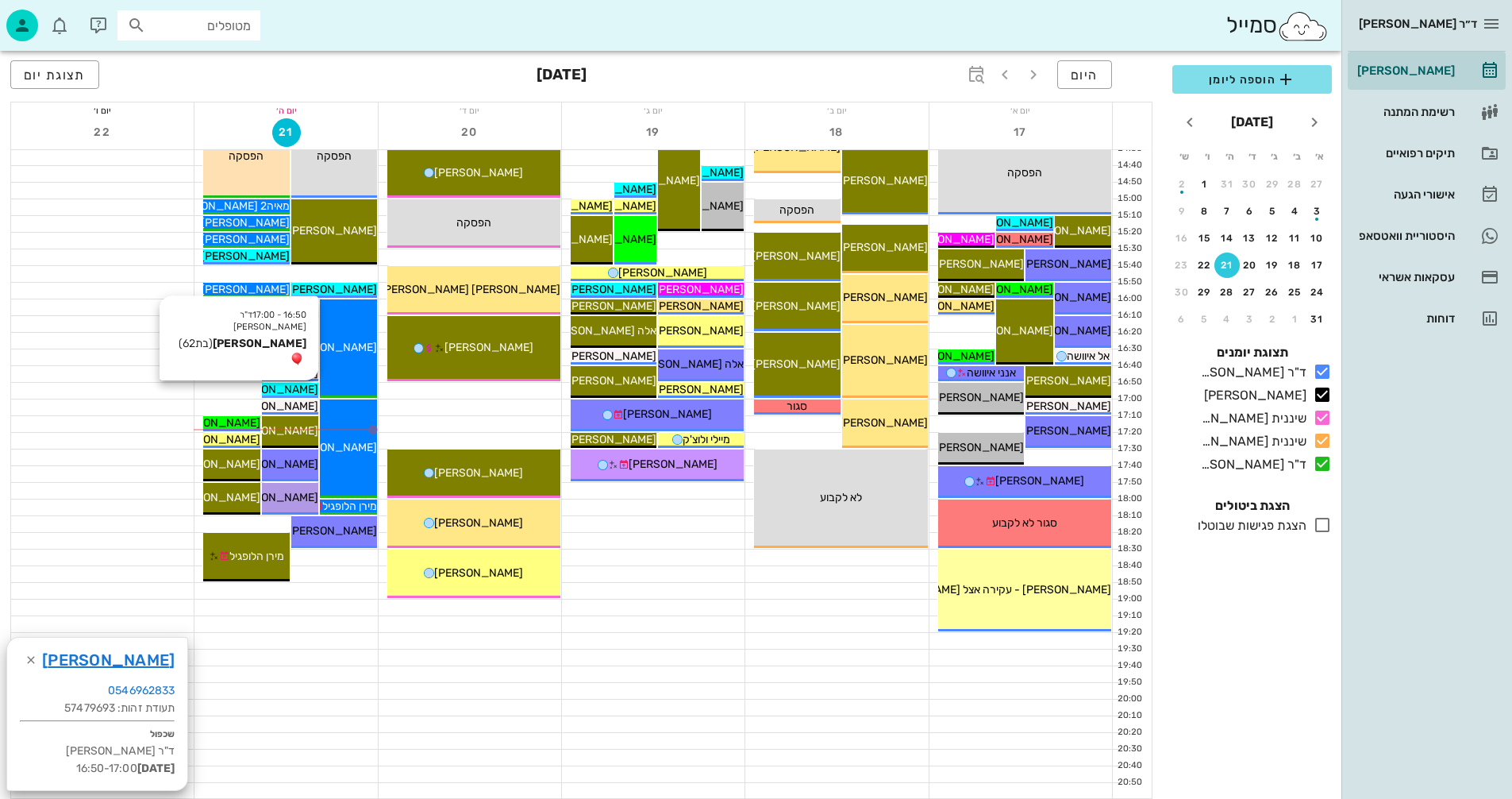
click at [306, 386] on span "[PERSON_NAME]" at bounding box center [274, 389] width 89 height 14
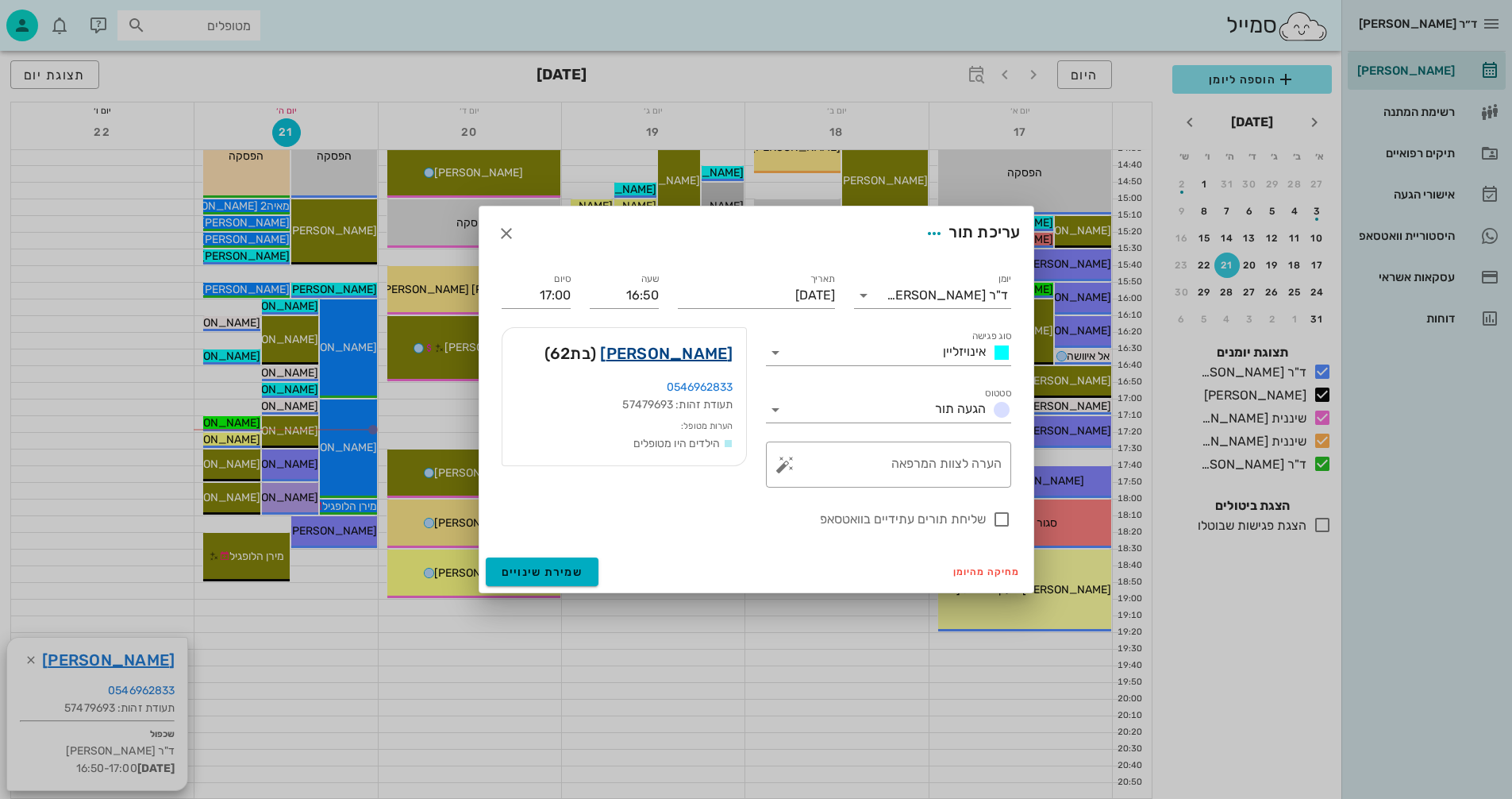
click at [692, 352] on link "תמי הררי" at bounding box center [666, 353] width 133 height 25
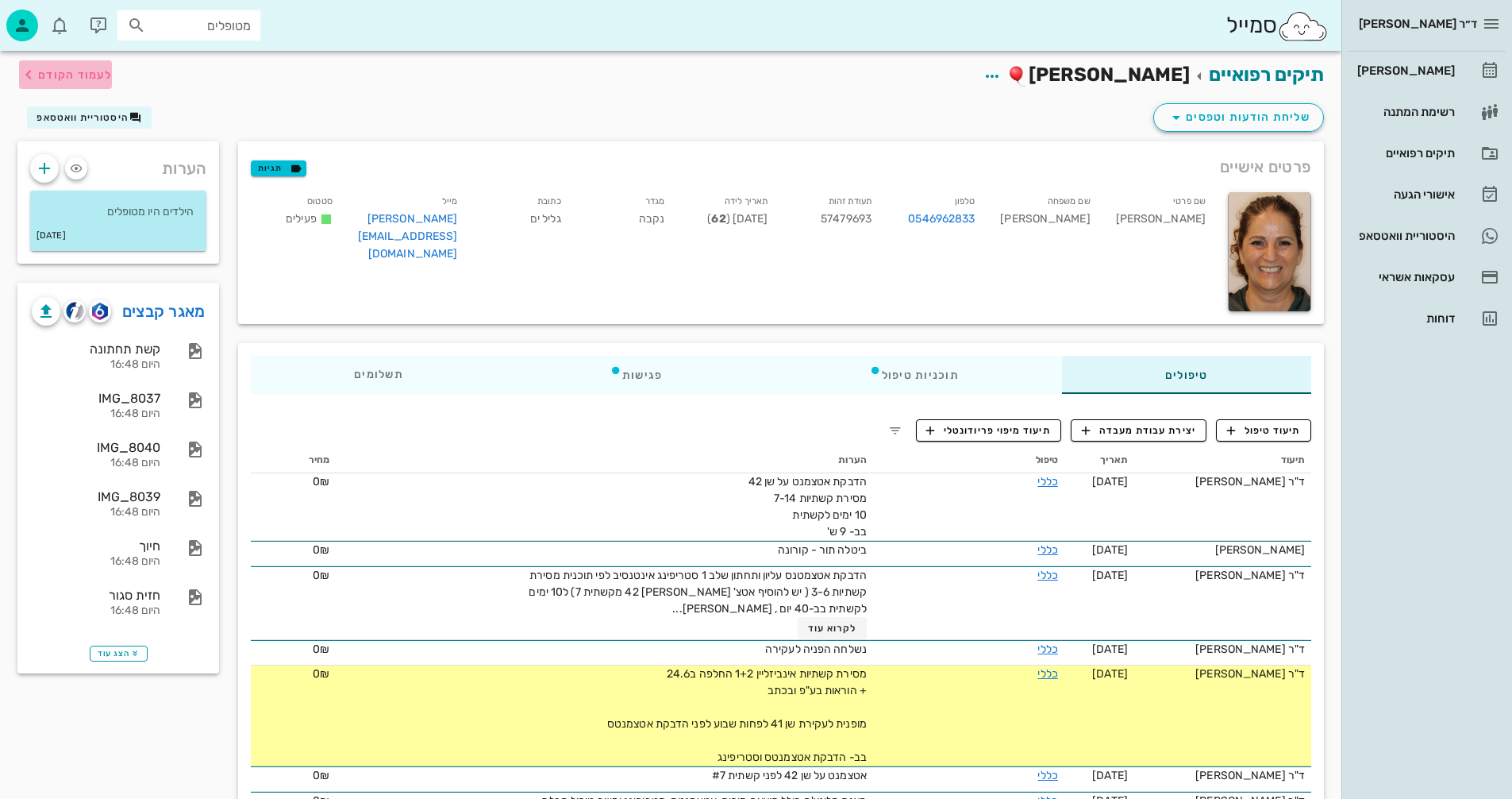
click at [85, 71] on span "לעמוד הקודם" at bounding box center [74, 75] width 73 height 14
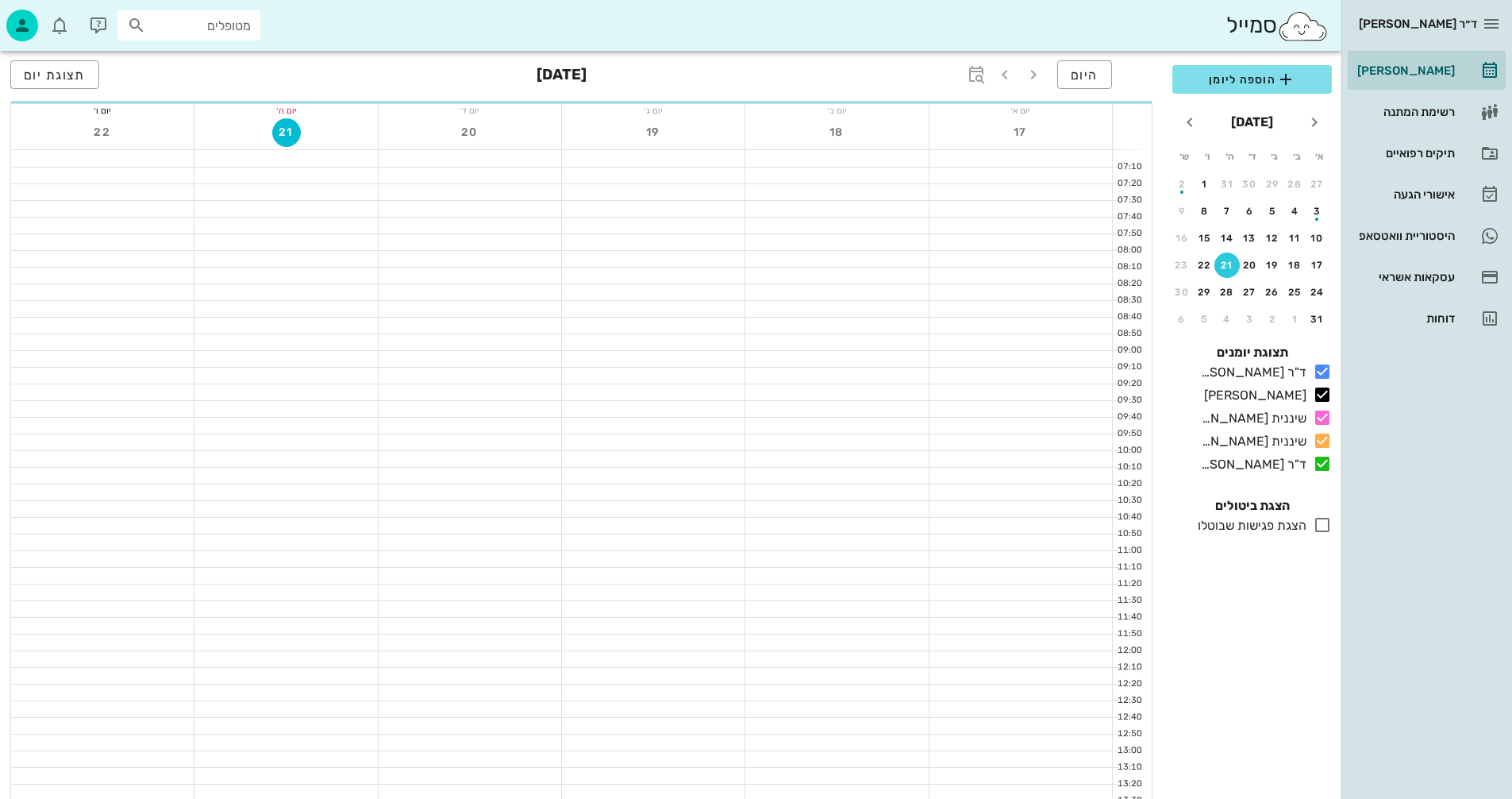
scroll to position [753, 0]
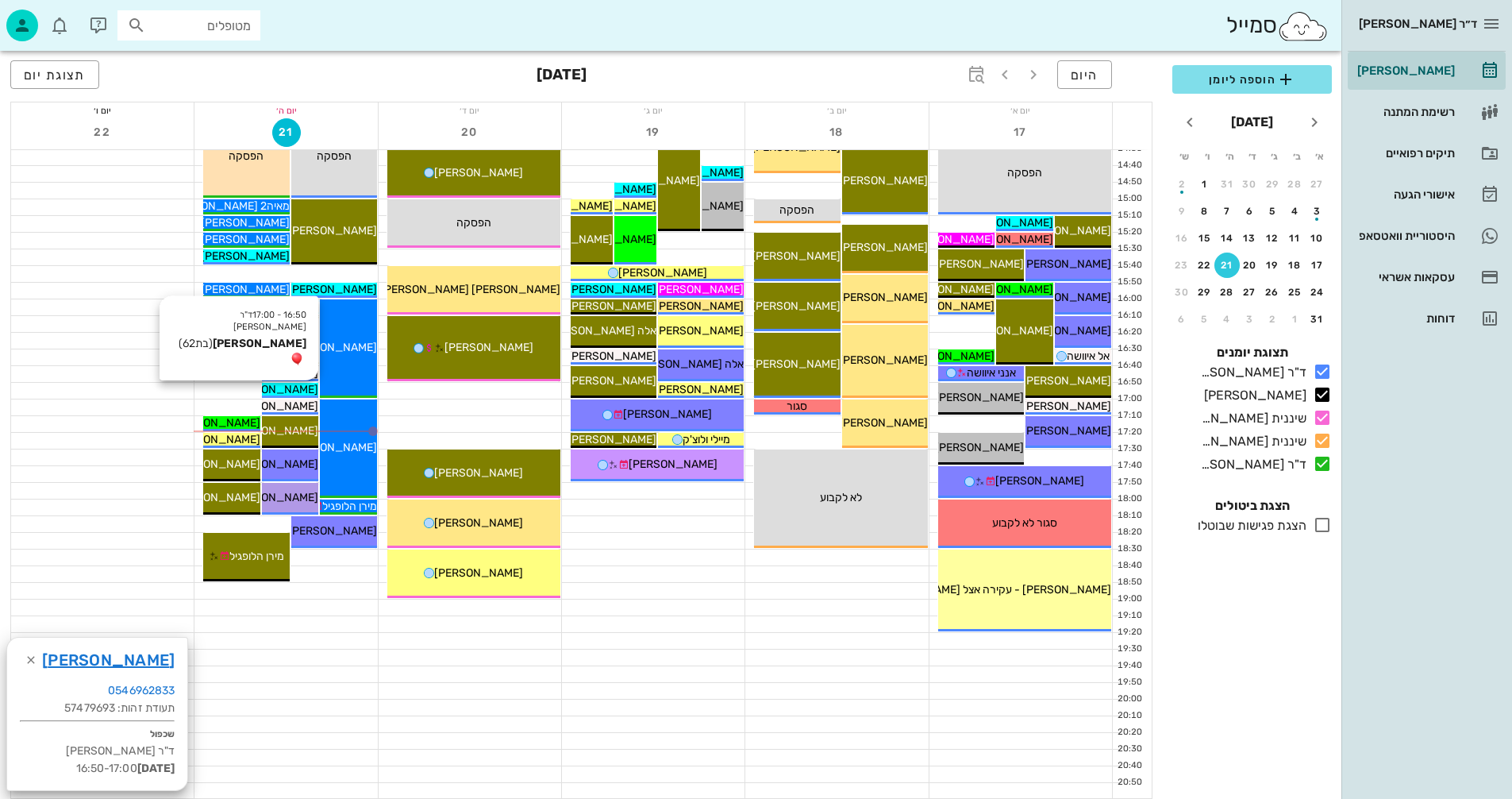
click at [282, 391] on span "[PERSON_NAME]" at bounding box center [274, 389] width 89 height 14
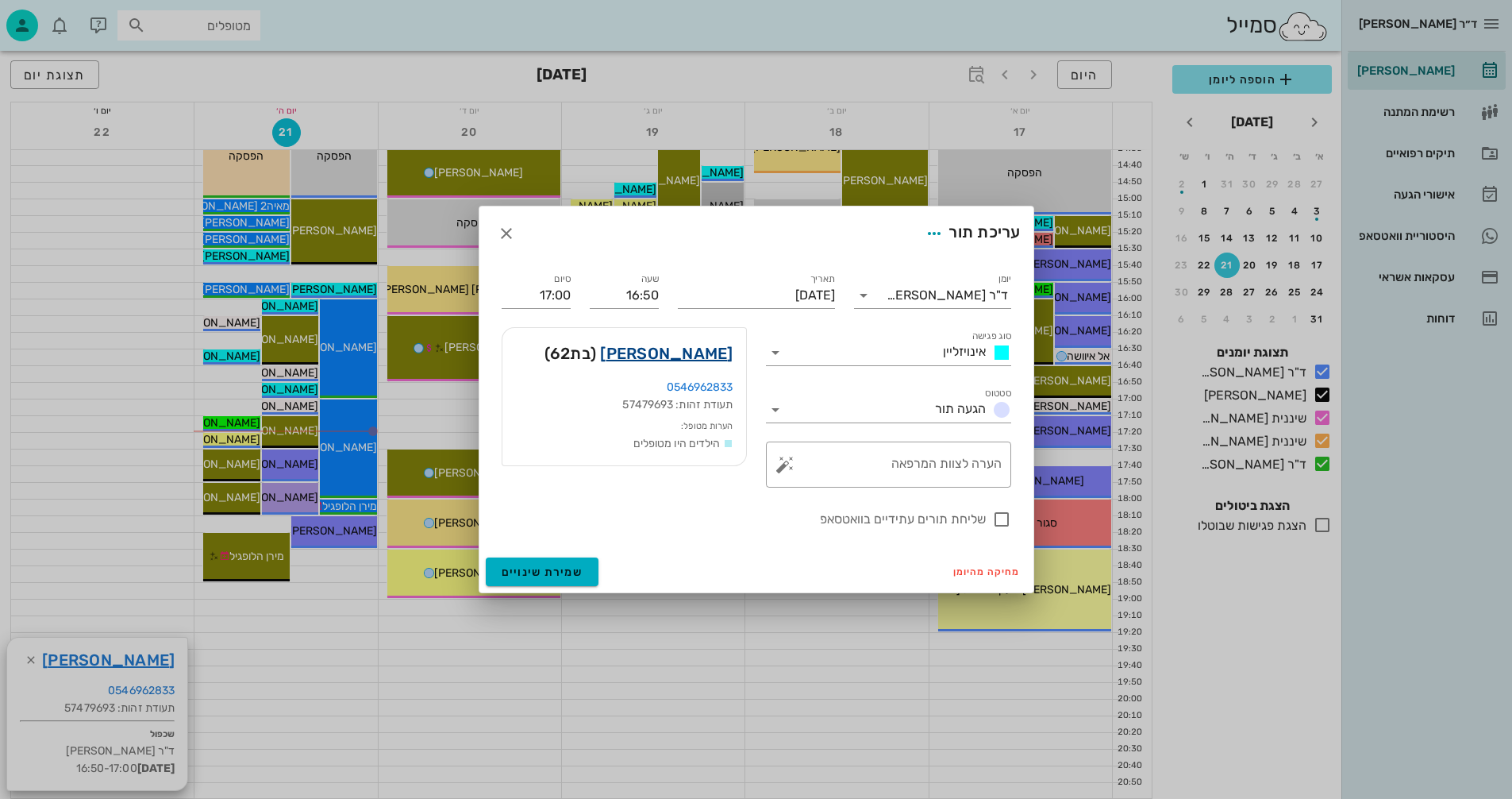
click at [681, 349] on link "תמי הררי" at bounding box center [666, 353] width 133 height 25
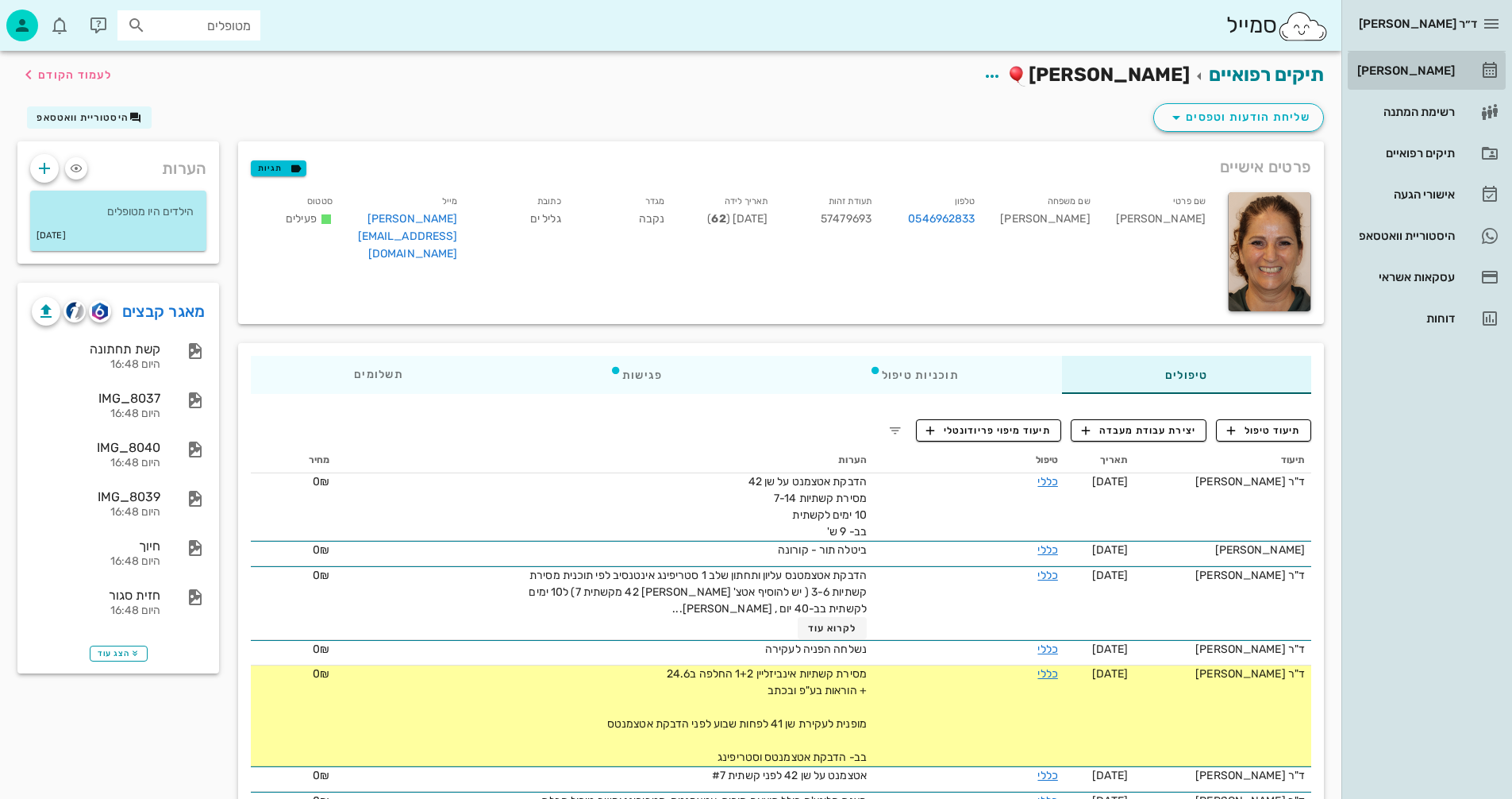
click at [1414, 74] on div "[PERSON_NAME]" at bounding box center [1404, 71] width 101 height 13
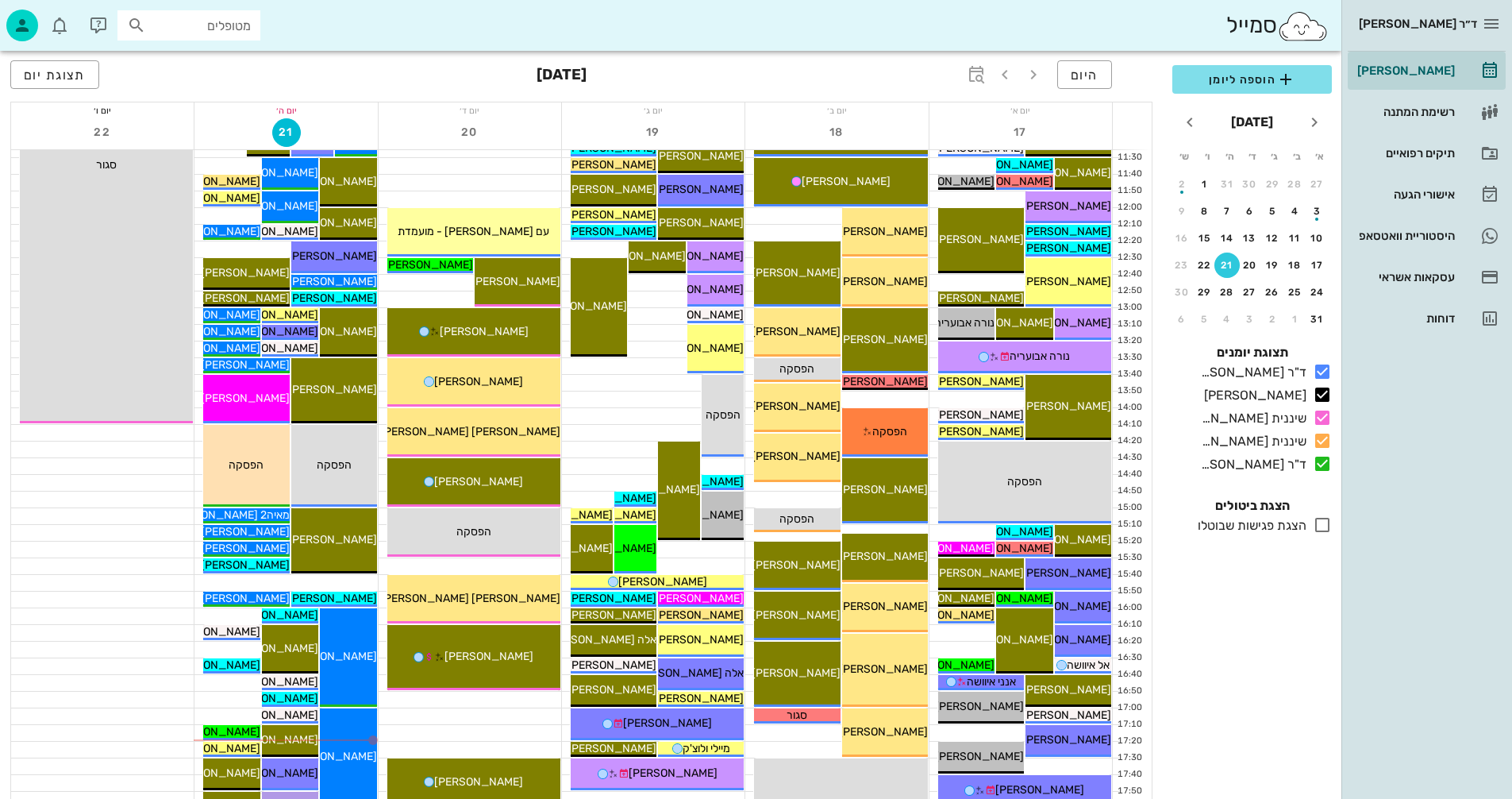
scroll to position [635, 0]
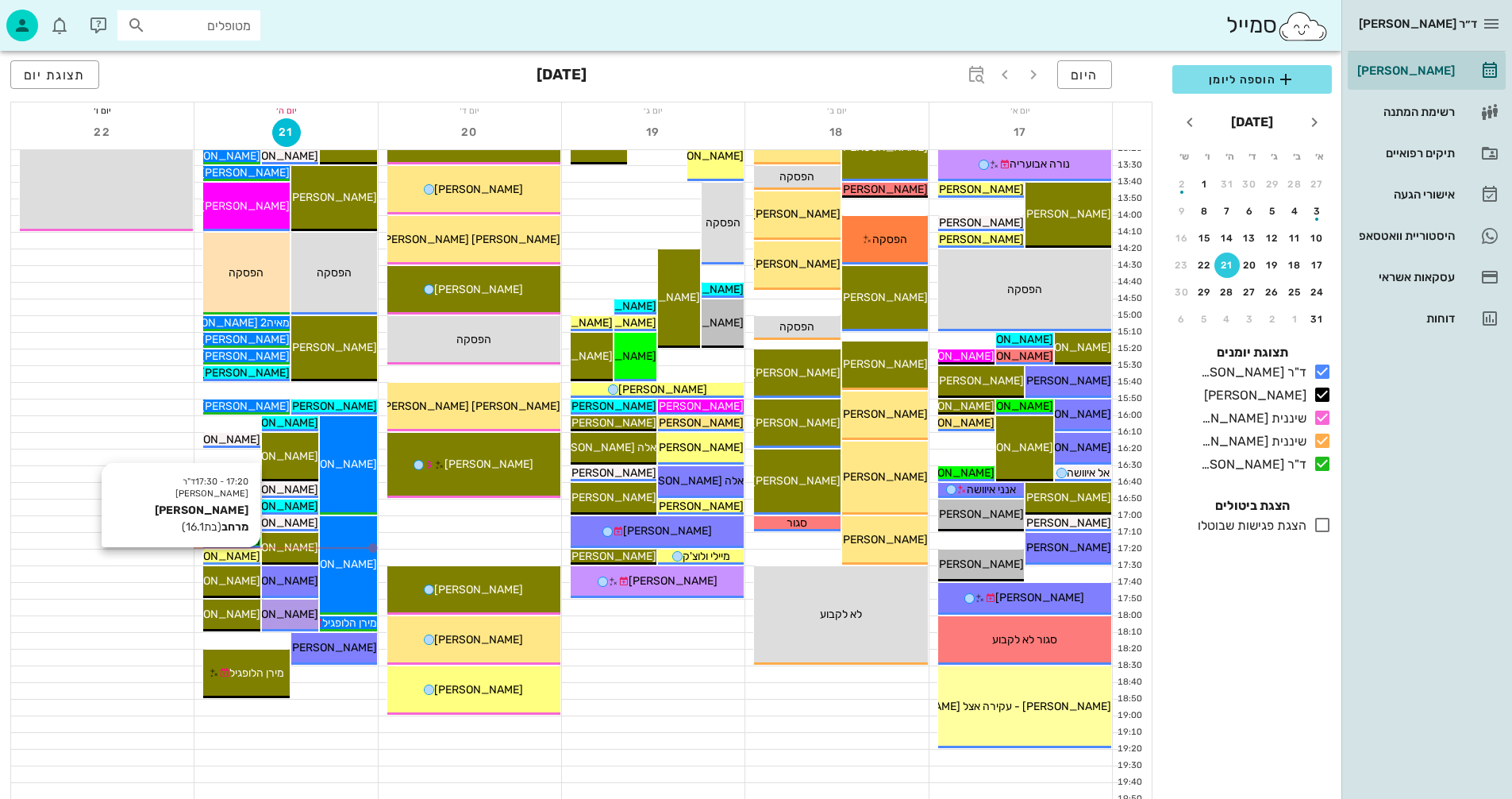
click at [241, 559] on span "[PERSON_NAME] מרחב" at bounding box center [201, 557] width 118 height 14
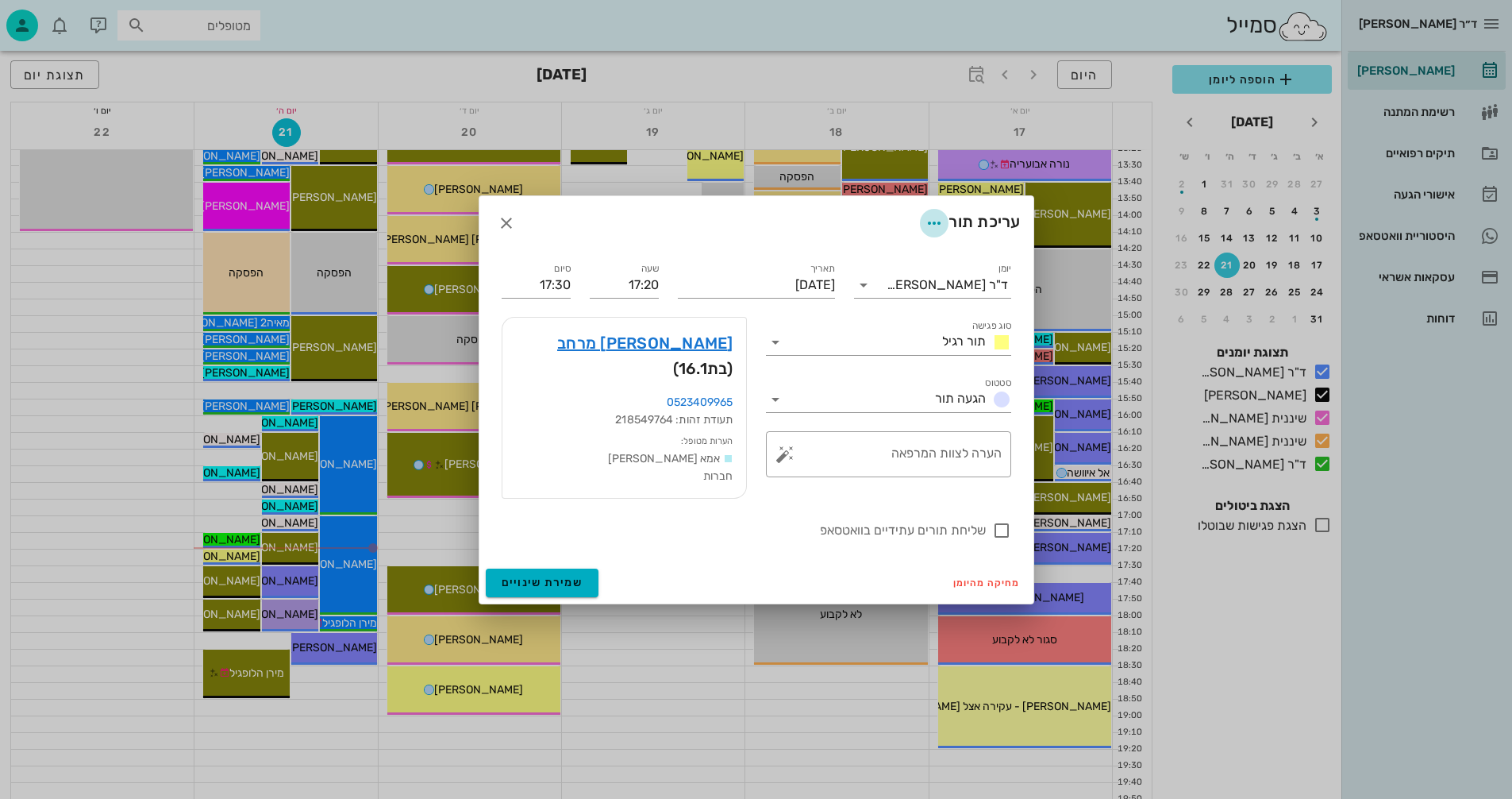
click at [931, 227] on icon "button" at bounding box center [934, 223] width 20 height 20
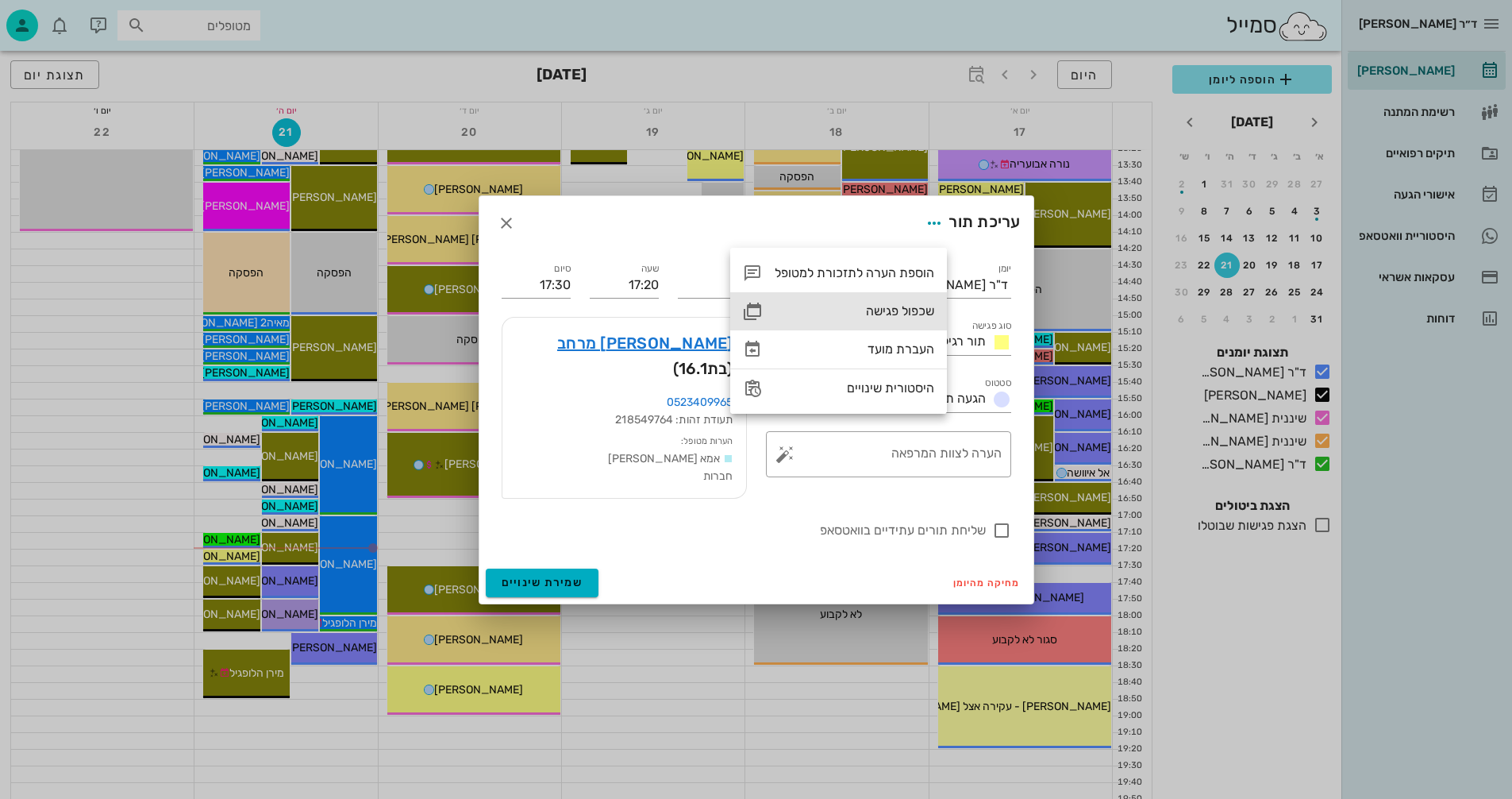
click at [880, 308] on div "שכפול פגישה" at bounding box center [854, 311] width 160 height 15
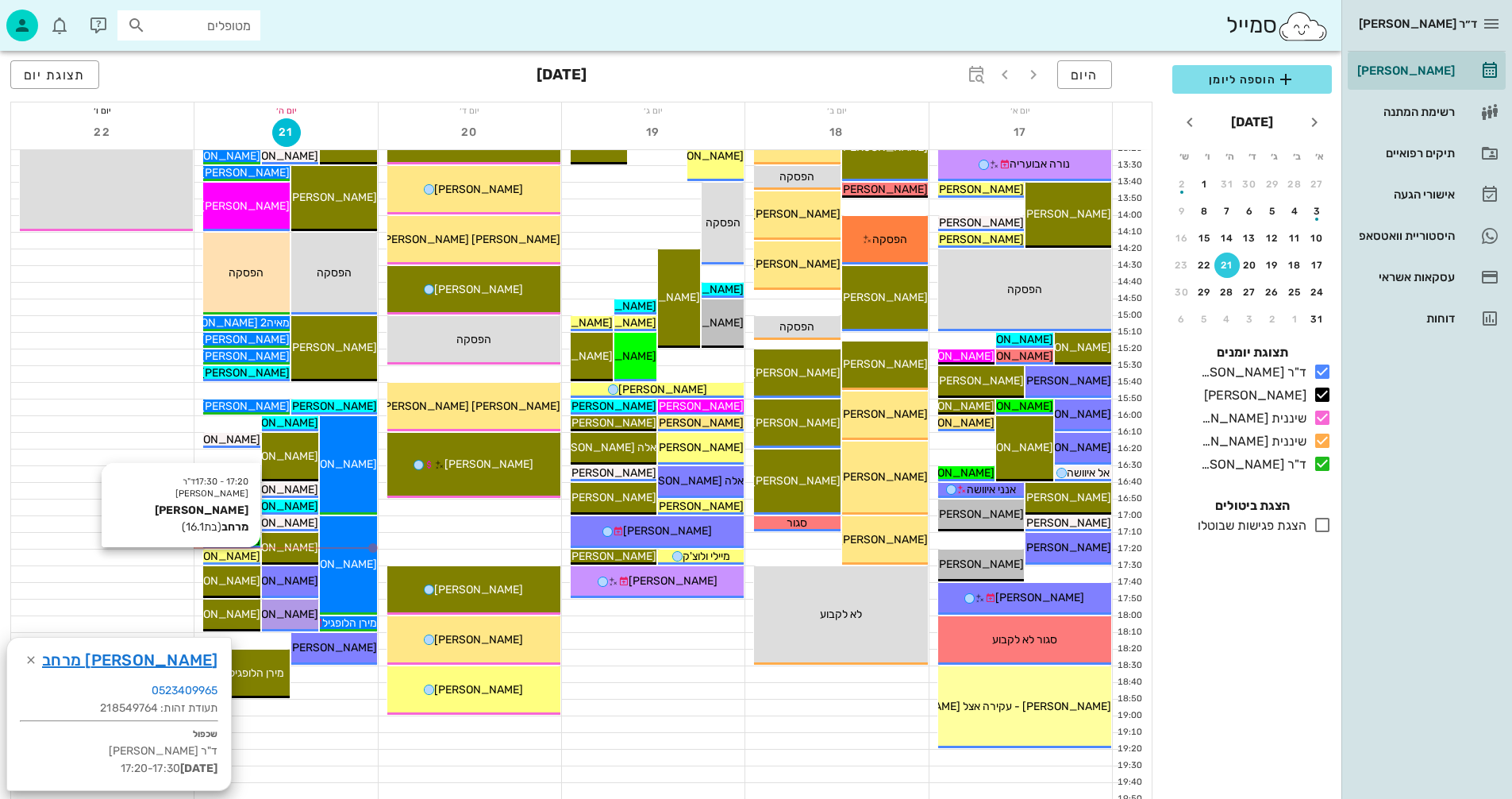
click at [238, 556] on span "[PERSON_NAME] מרחב" at bounding box center [201, 557] width 118 height 14
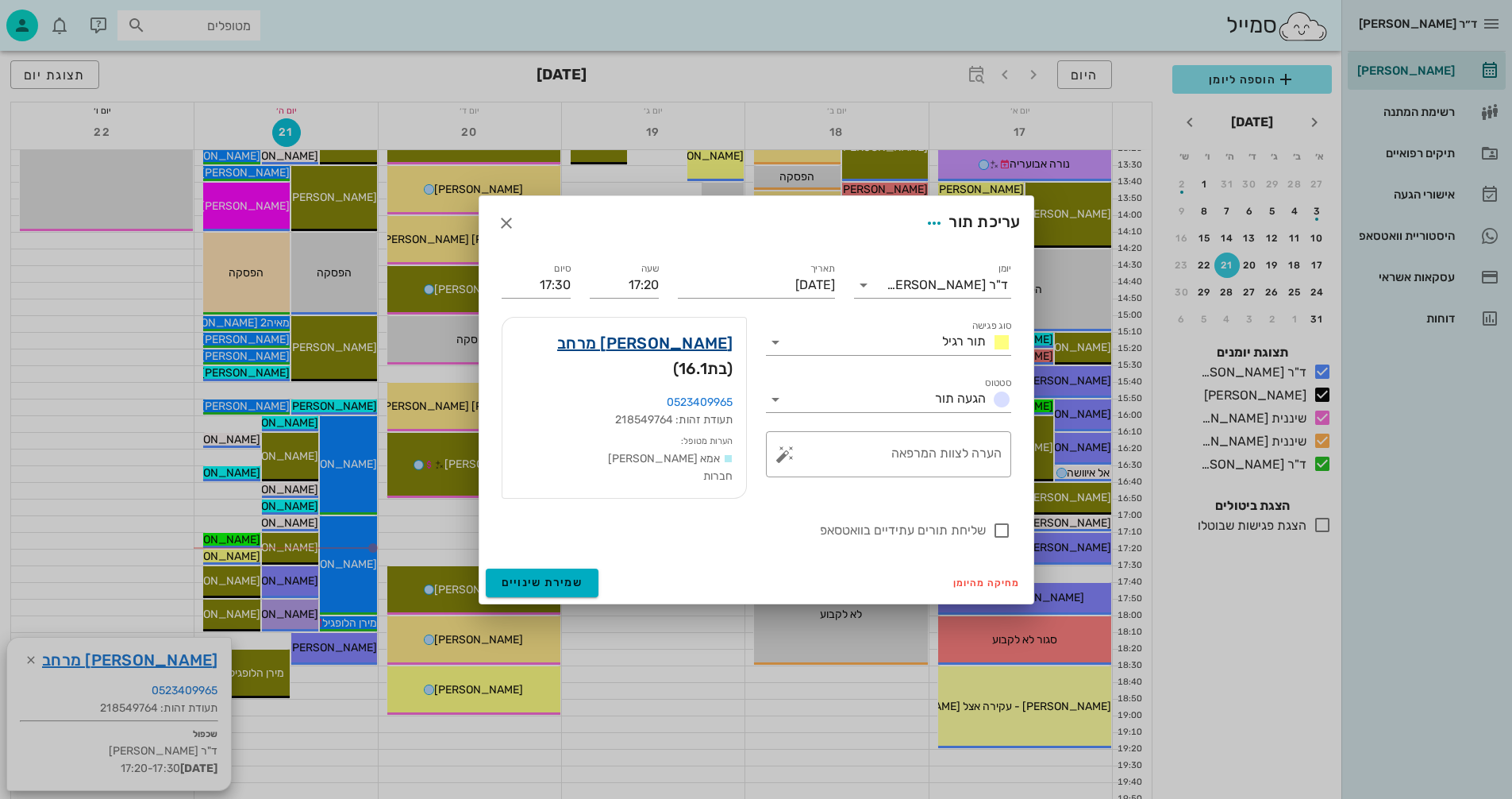
click at [670, 356] on link "שיר הורן מרחב" at bounding box center [645, 343] width 176 height 25
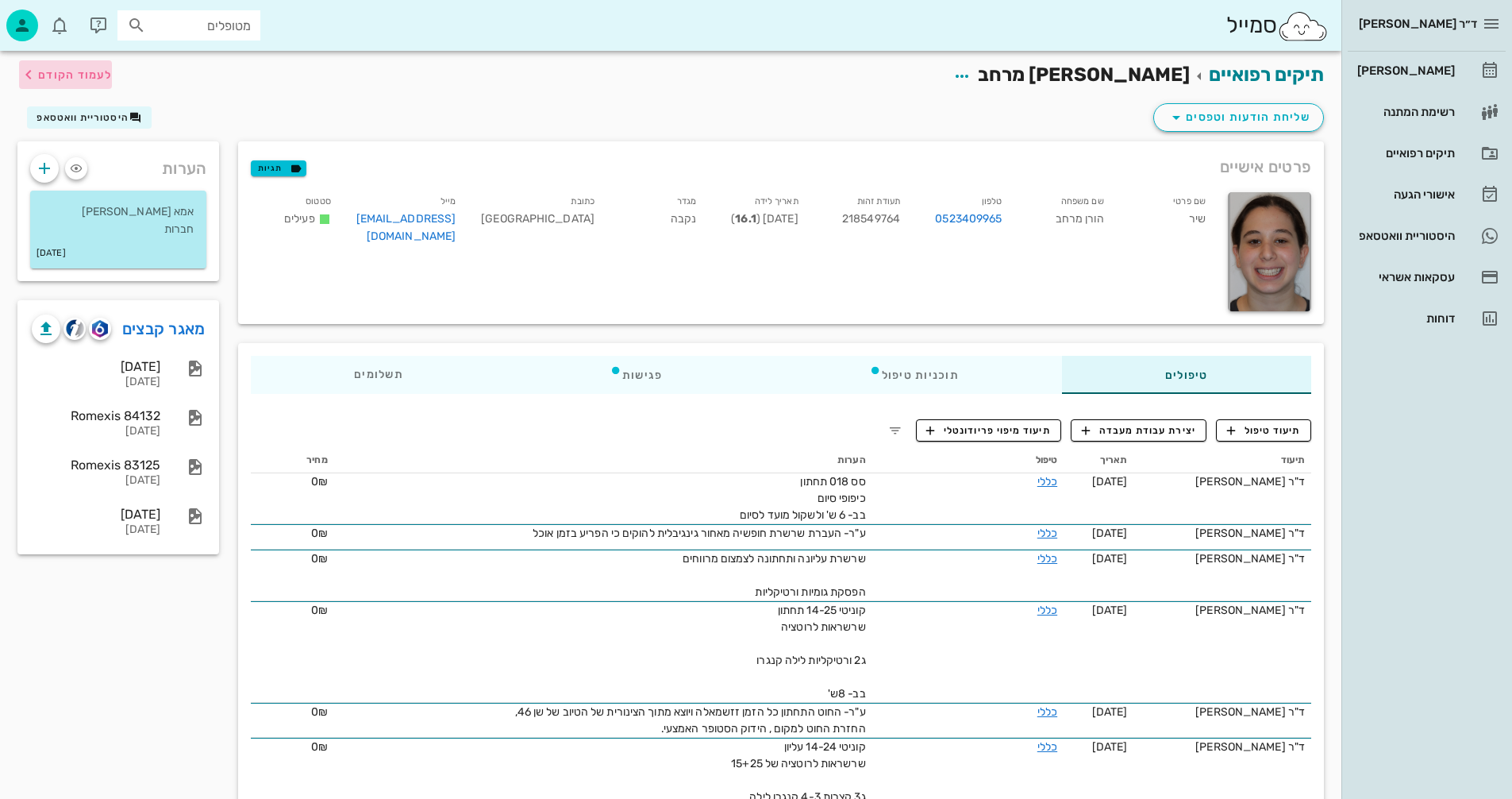
click at [82, 76] on span "לעמוד הקודם" at bounding box center [74, 75] width 73 height 14
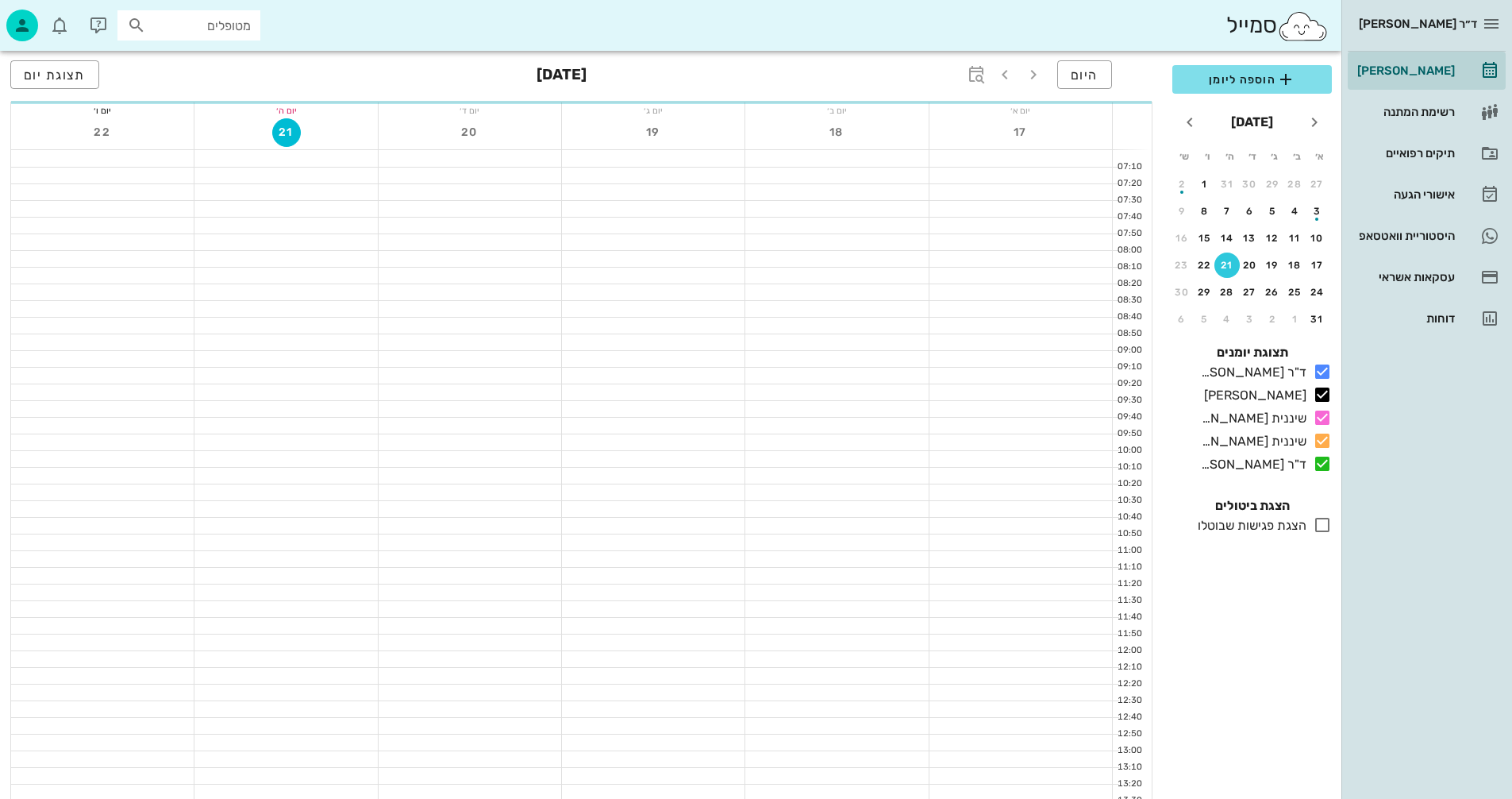
scroll to position [635, 0]
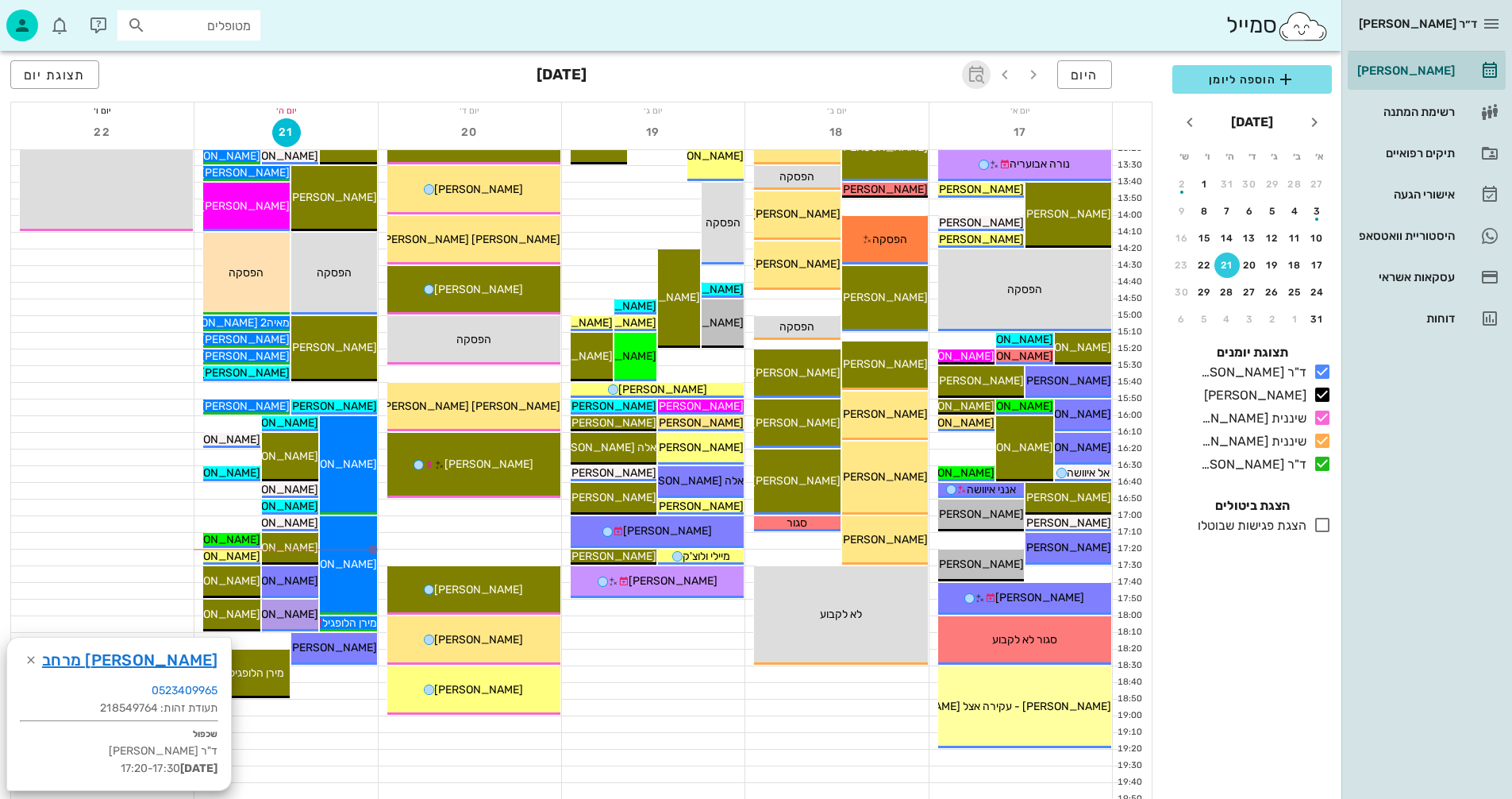
click at [975, 69] on icon "button" at bounding box center [976, 74] width 20 height 20
click at [956, 118] on input "text" at bounding box center [958, 118] width 20 height 25
type input "6"
click at [890, 164] on span "קפיצה לתאריך" at bounding box center [903, 164] width 129 height 11
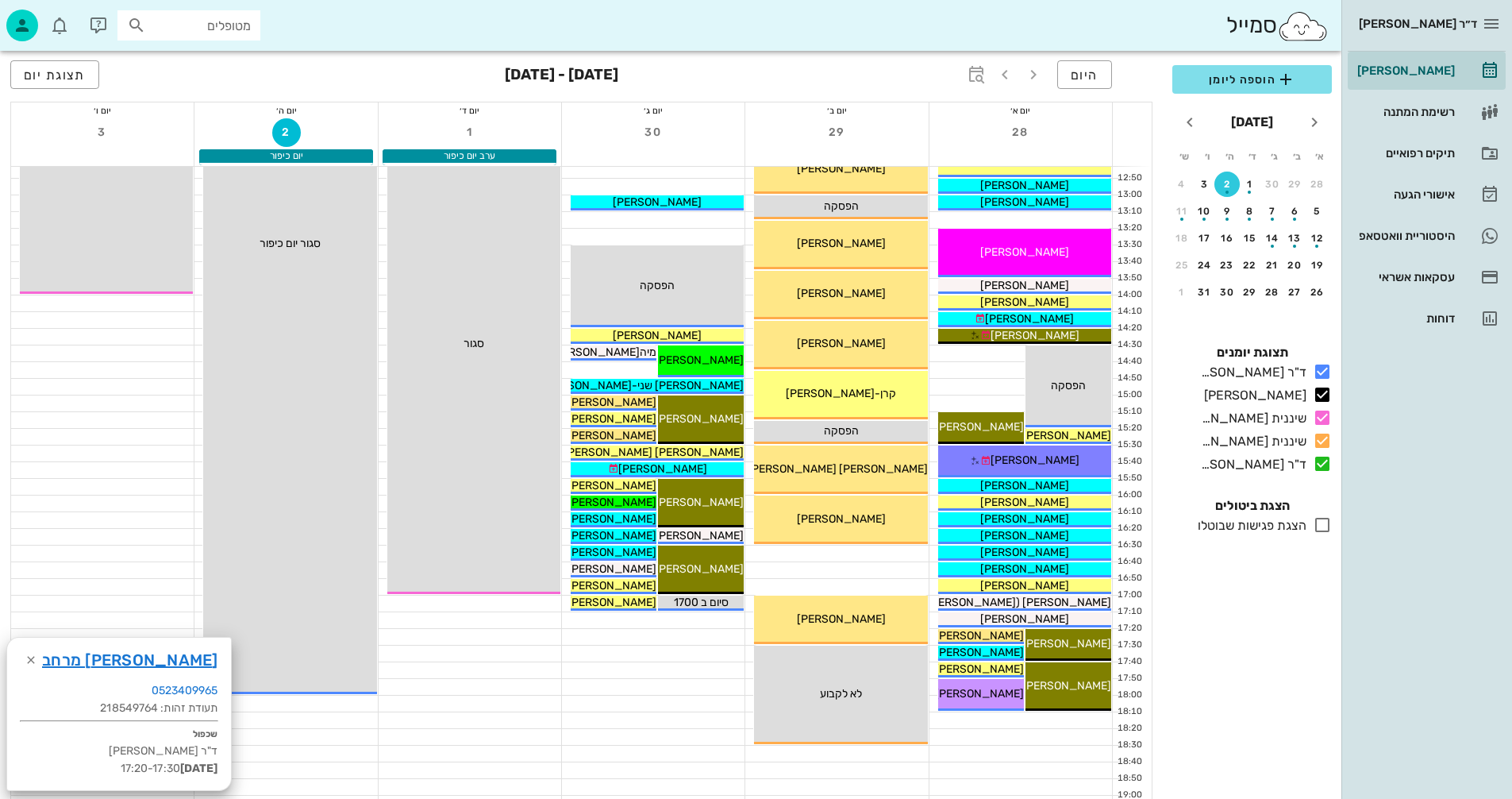
scroll to position [477, 0]
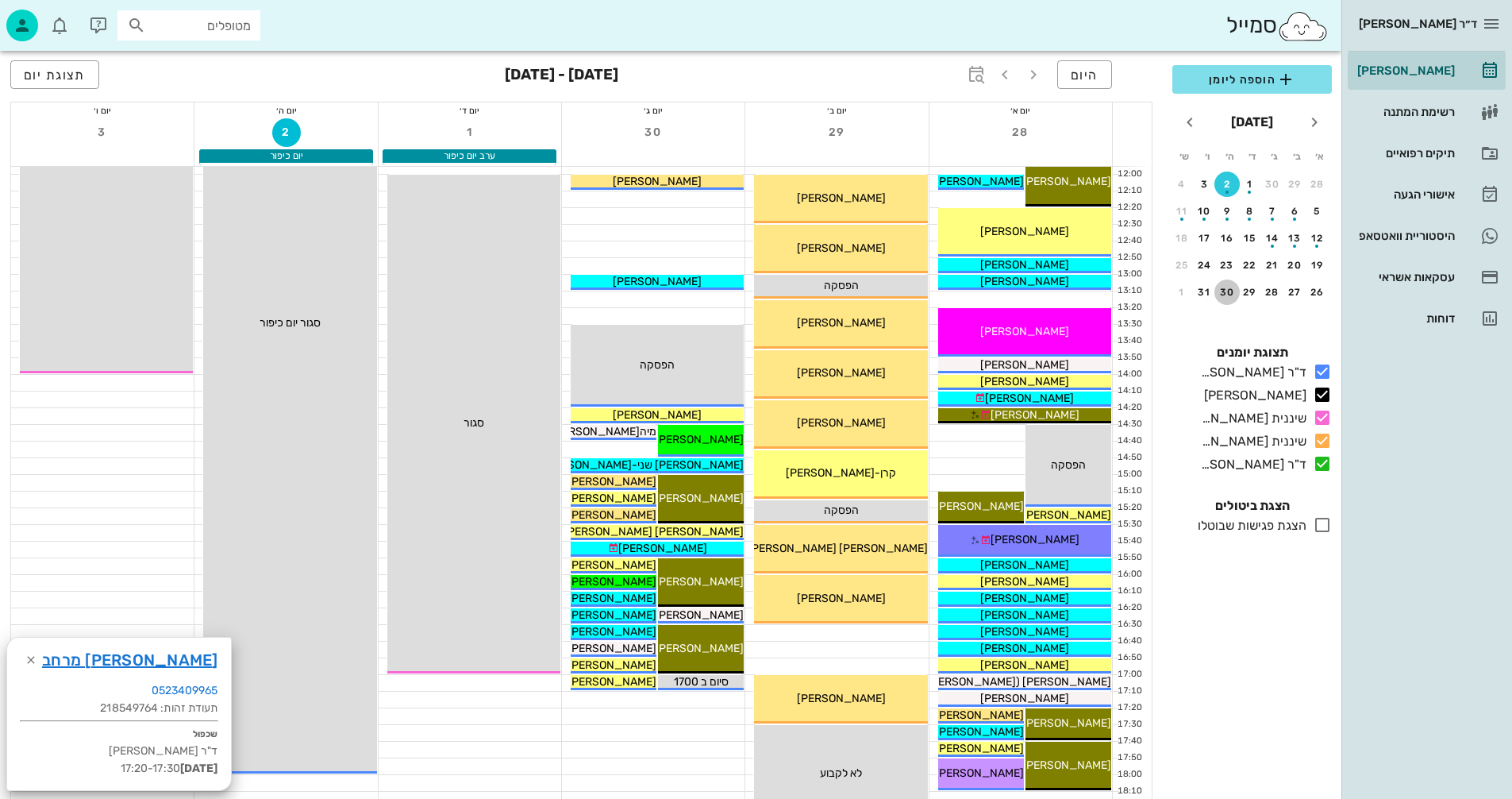
click at [1225, 290] on div "30" at bounding box center [1227, 293] width 25 height 11
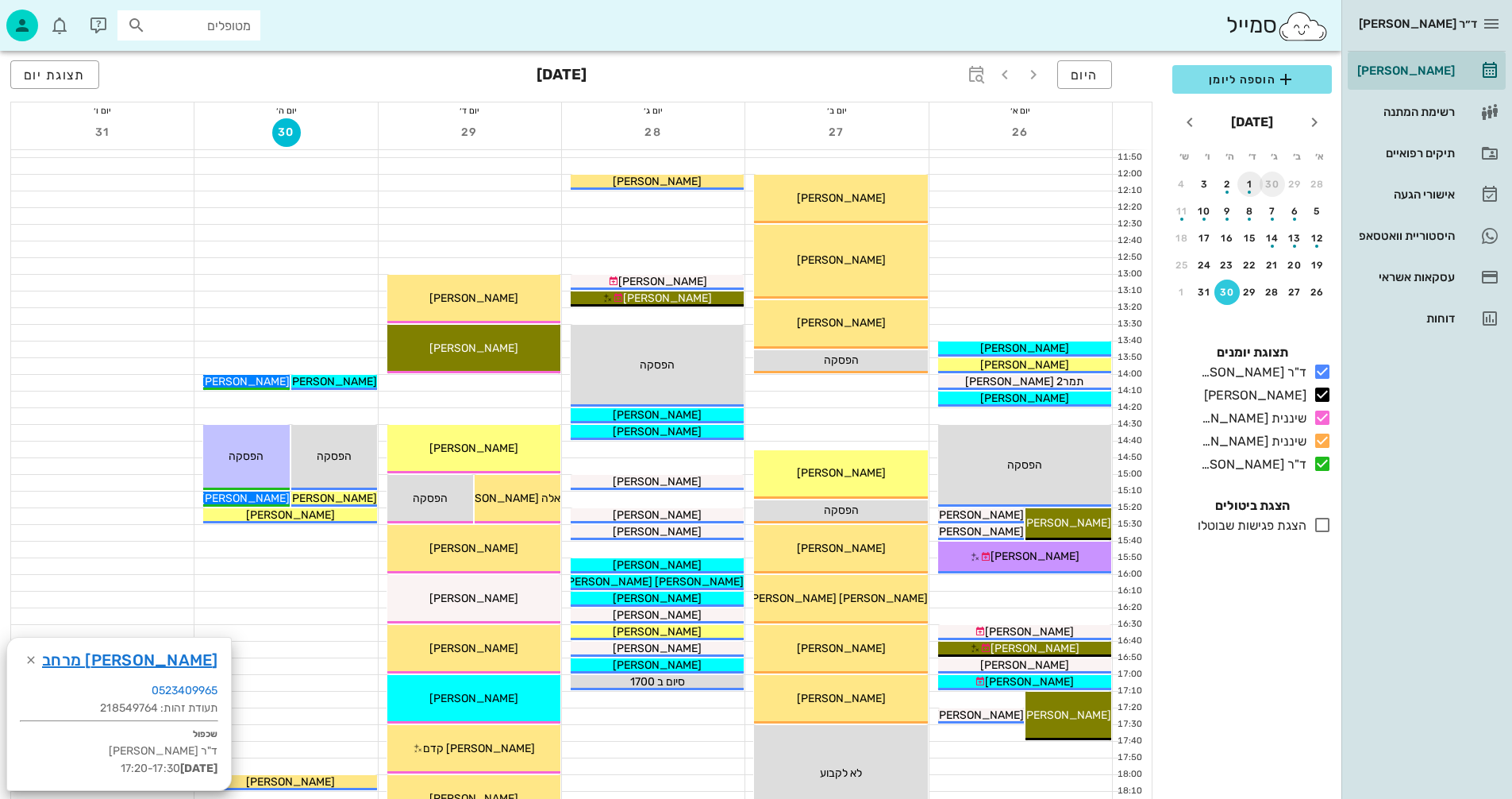
drag, startPoint x: 1274, startPoint y: 183, endPoint x: 1251, endPoint y: 187, distance: 23.3
click at [1267, 183] on div "30" at bounding box center [1272, 184] width 25 height 11
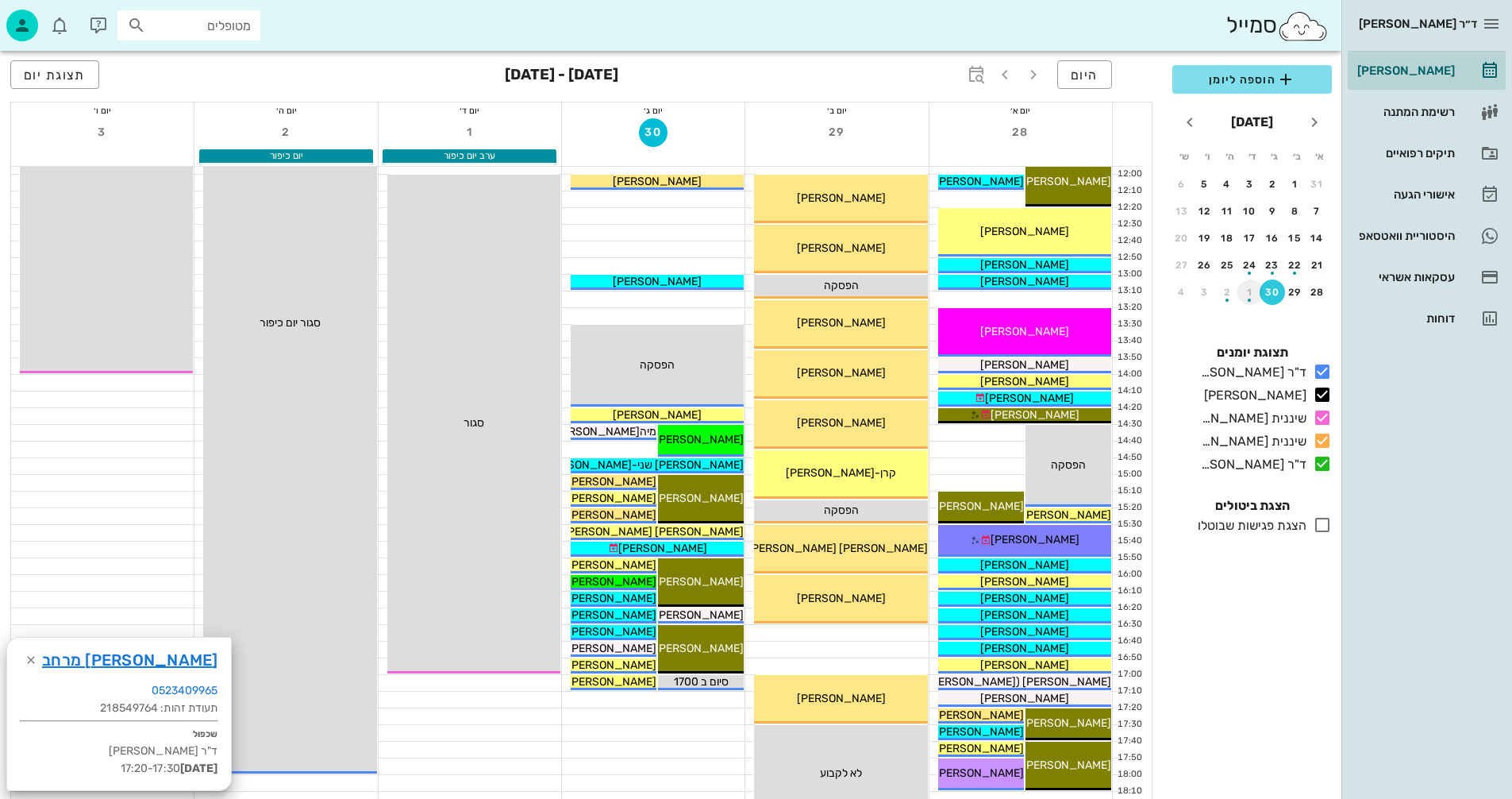
click at [1249, 295] on div "button" at bounding box center [1250, 295] width 25 height 8
click at [1272, 210] on div "7" at bounding box center [1272, 211] width 25 height 11
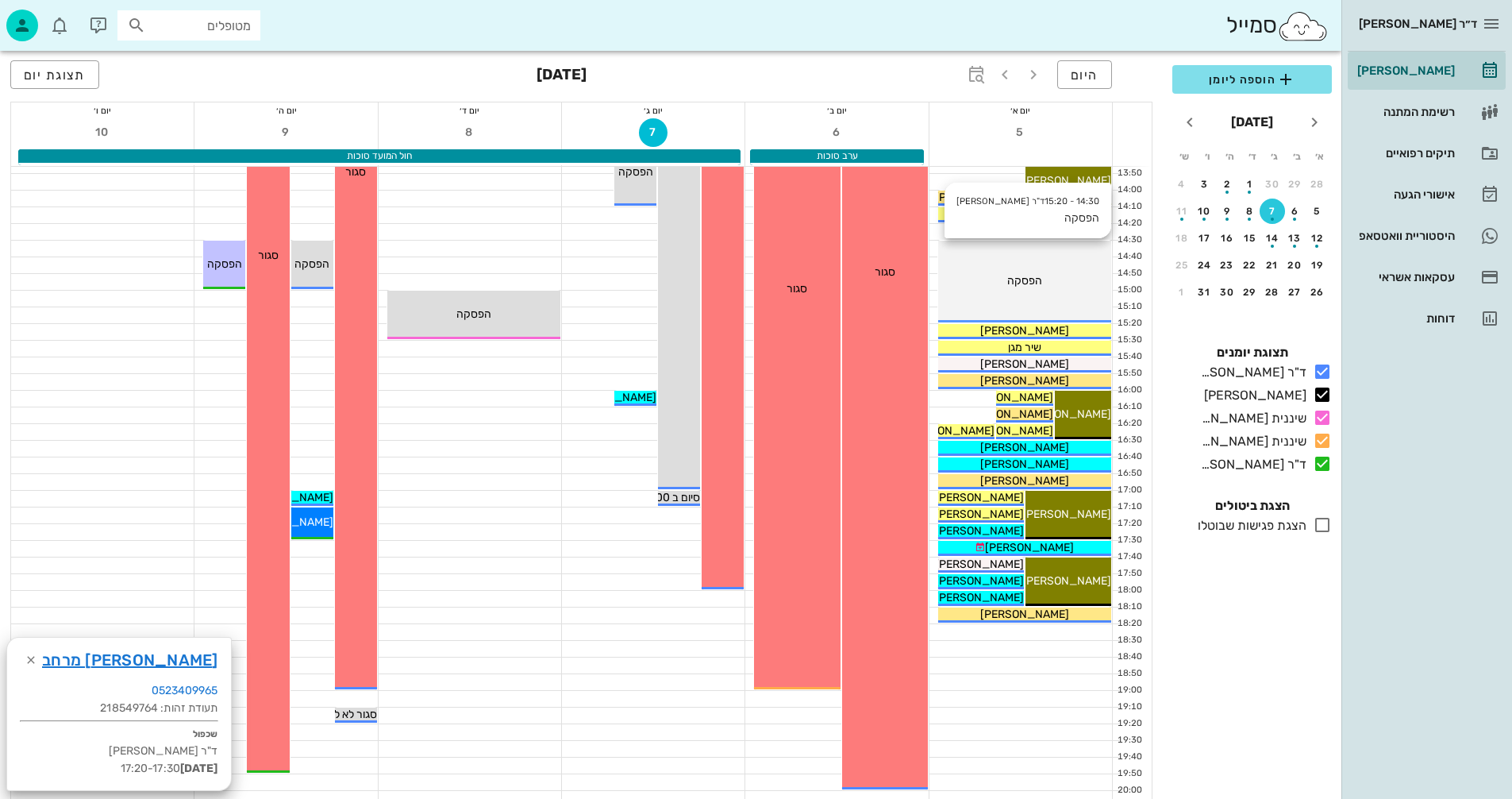
scroll to position [635, 0]
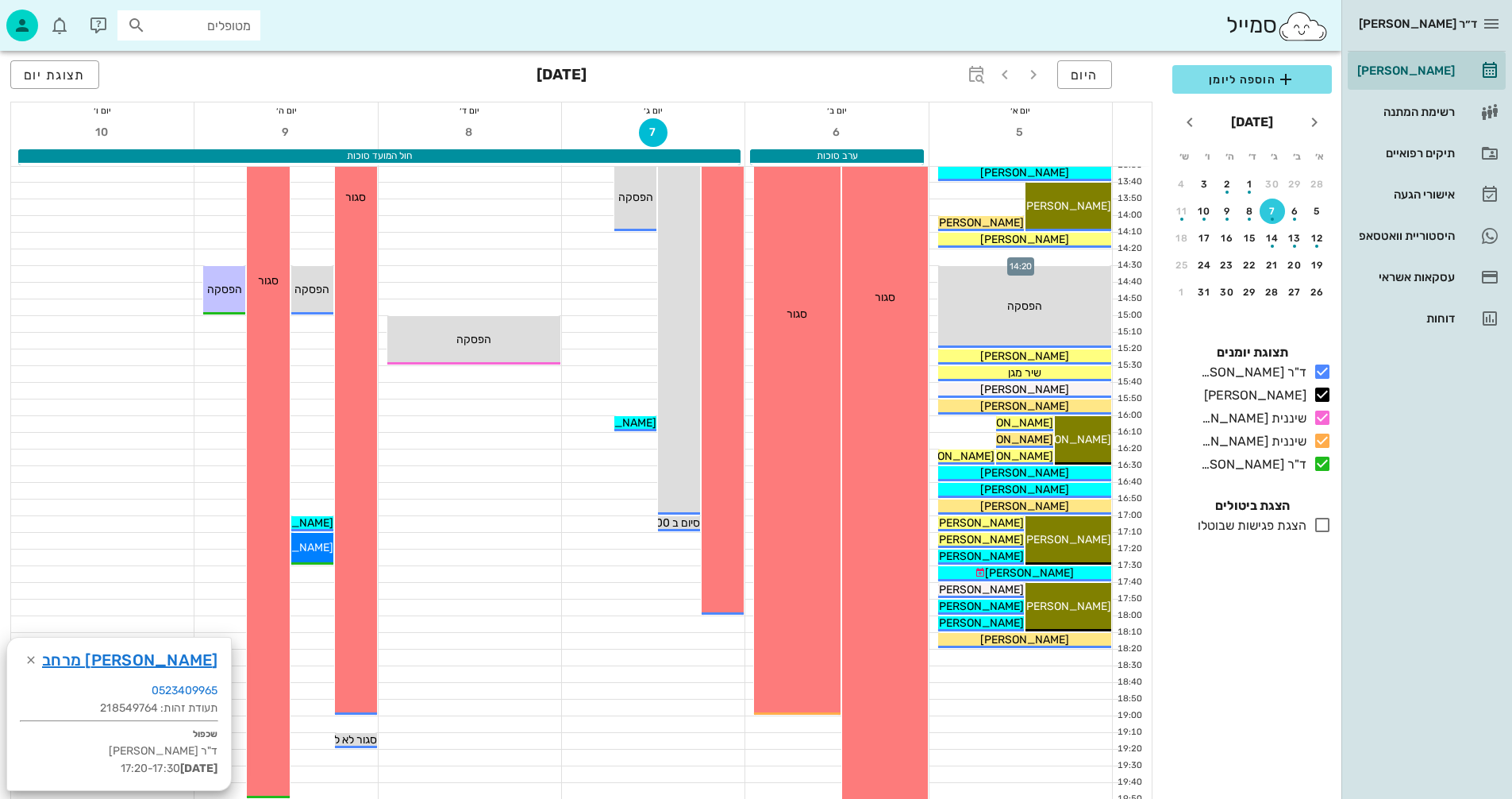
click at [991, 250] on div at bounding box center [1021, 256] width 183 height 16
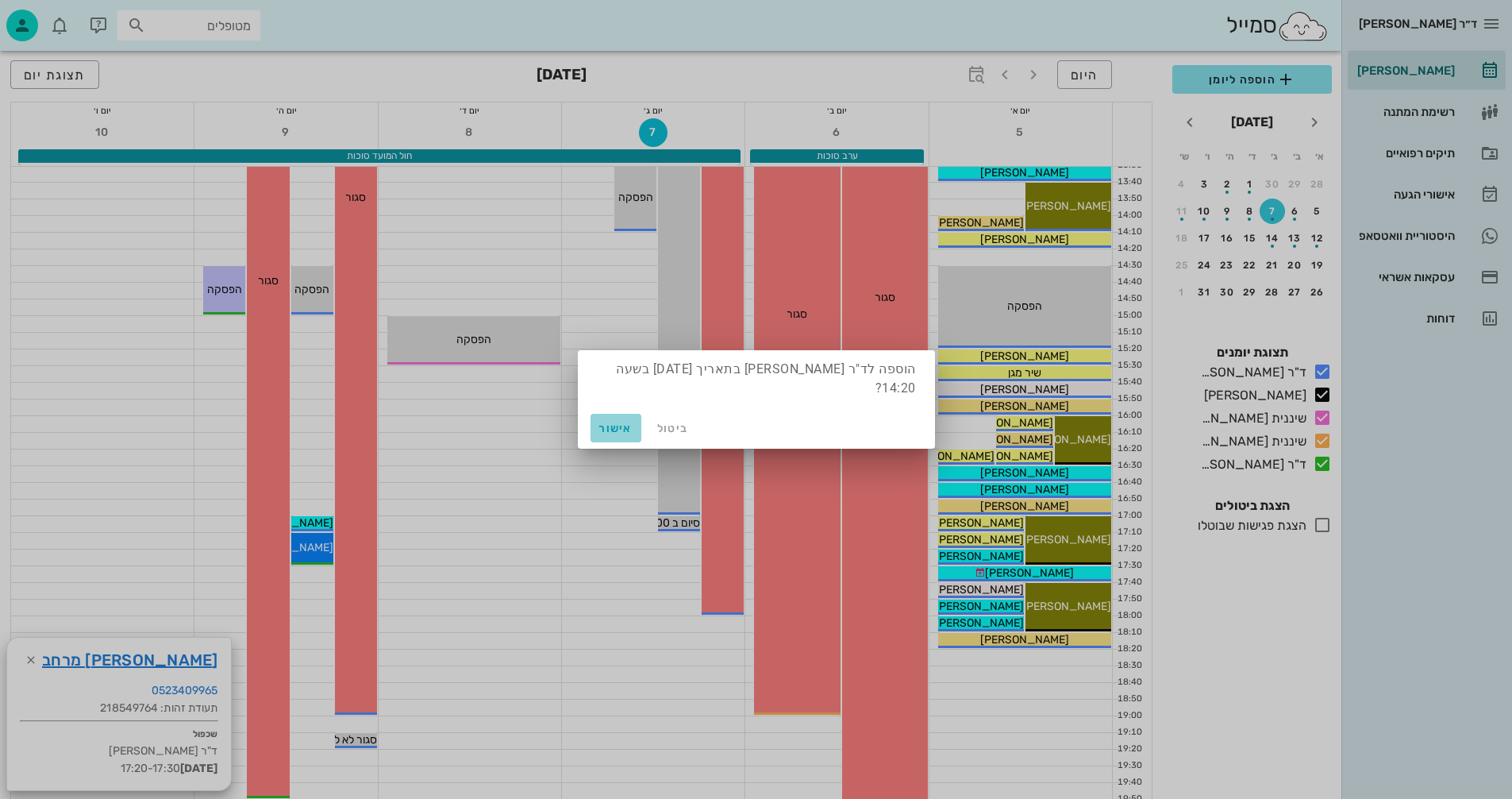
click at [613, 429] on span "אישור" at bounding box center [616, 428] width 38 height 14
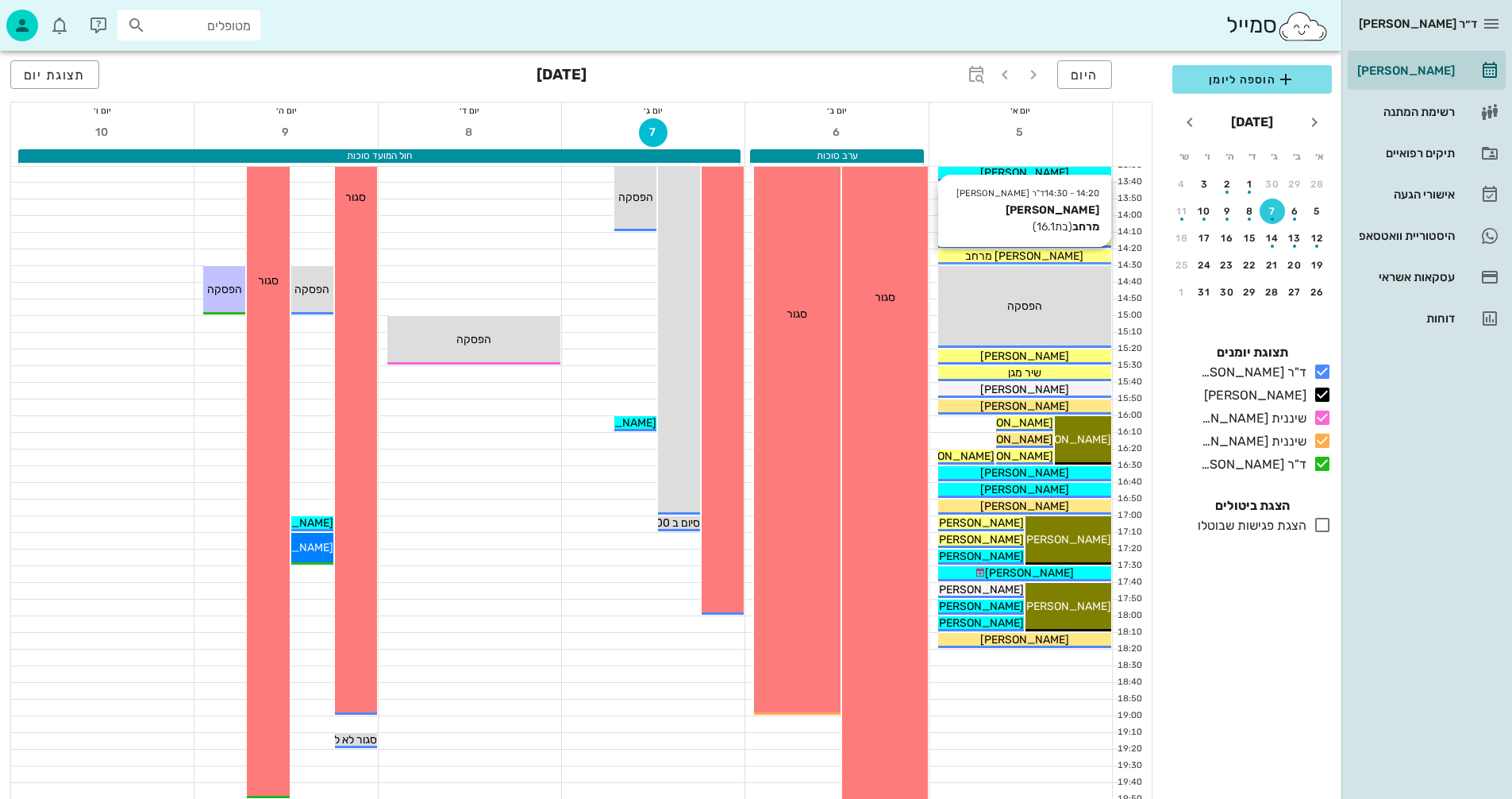
click at [1036, 255] on span "[PERSON_NAME] מרחב" at bounding box center [1023, 255] width 118 height 14
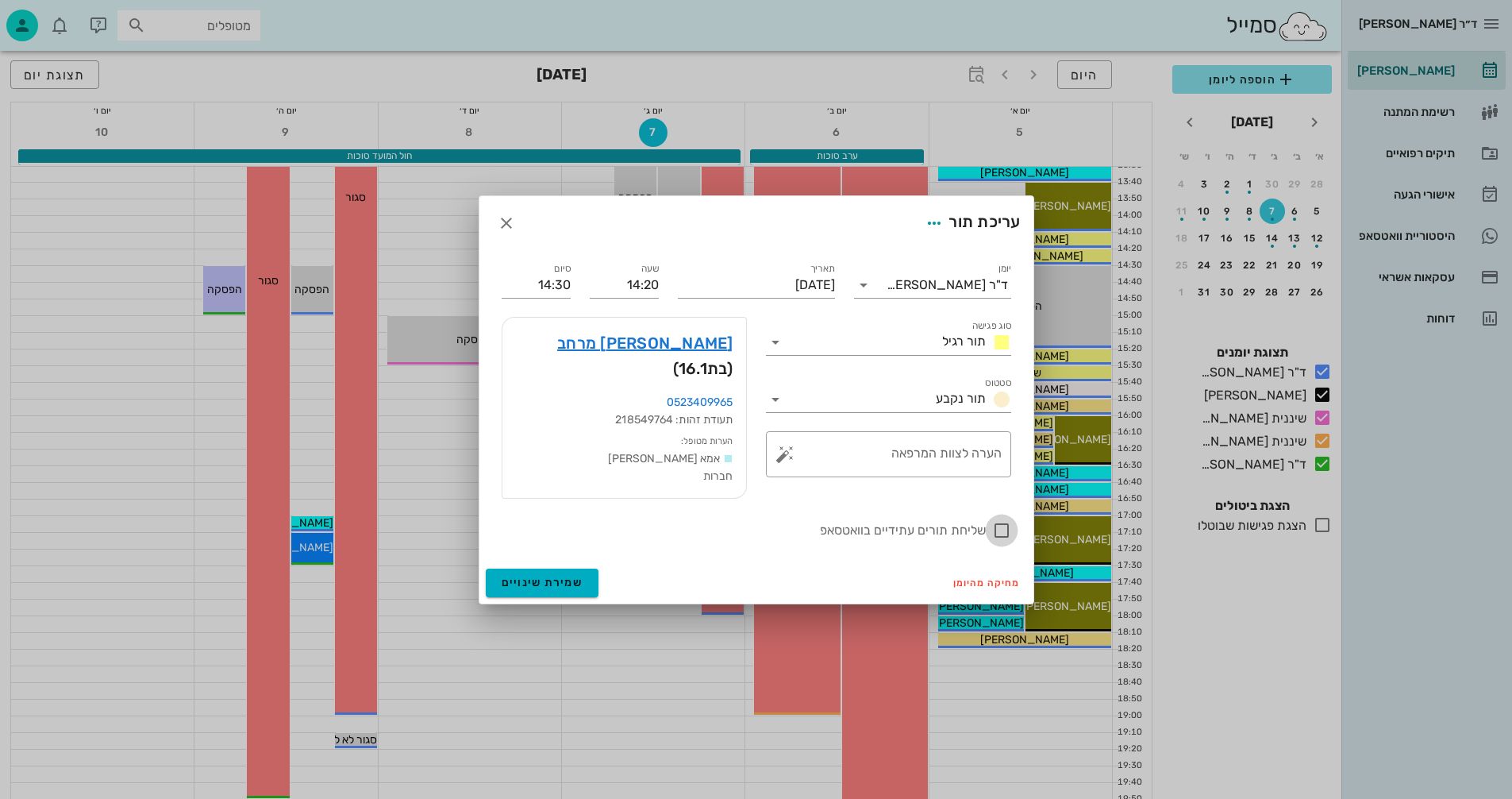
click at [1001, 518] on div at bounding box center [1001, 530] width 27 height 27
checkbox input "true"
click at [505, 576] on span "שמירת שינויים" at bounding box center [542, 583] width 82 height 14
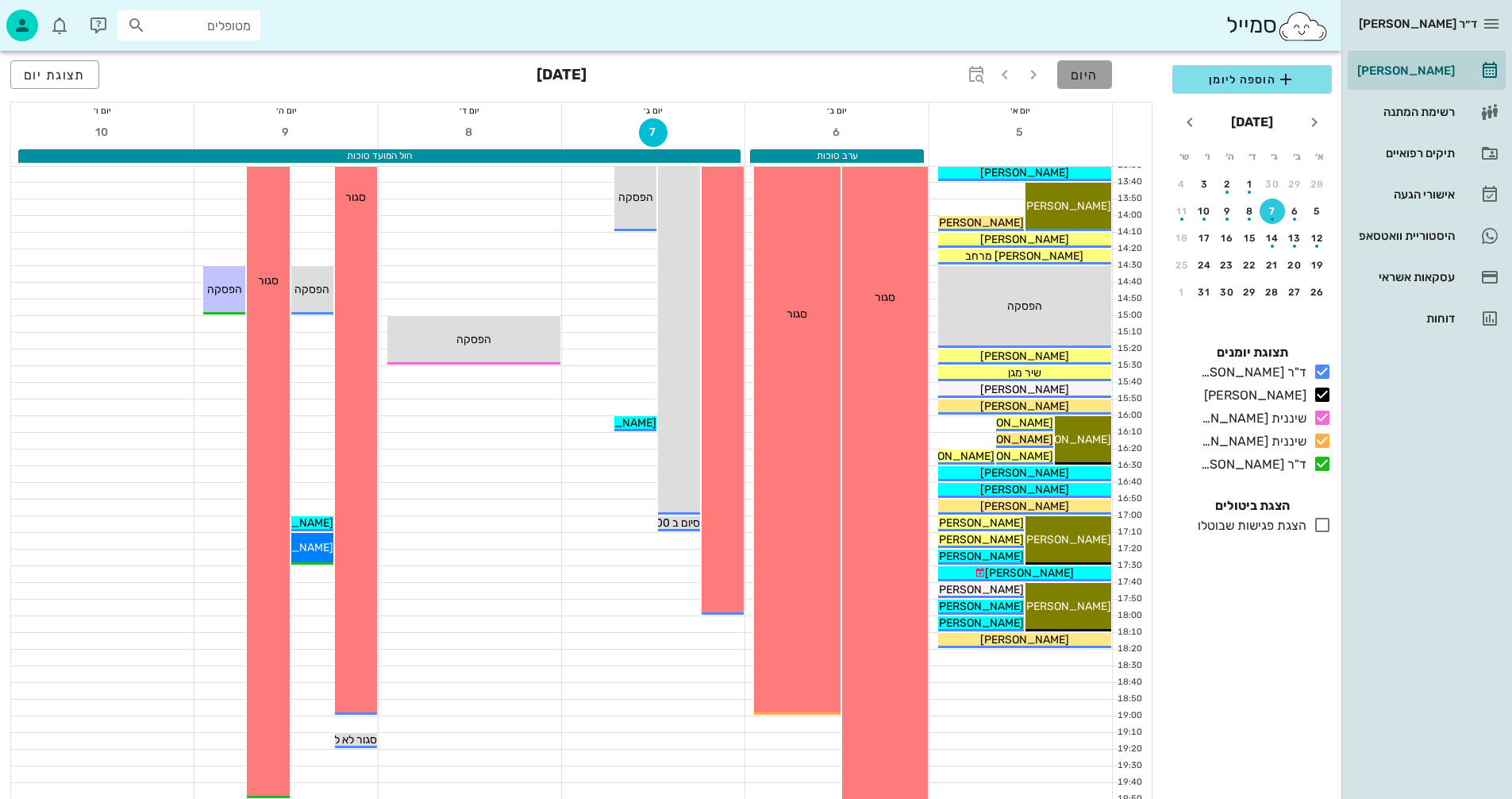
click at [1089, 76] on span "היום" at bounding box center [1085, 75] width 28 height 15
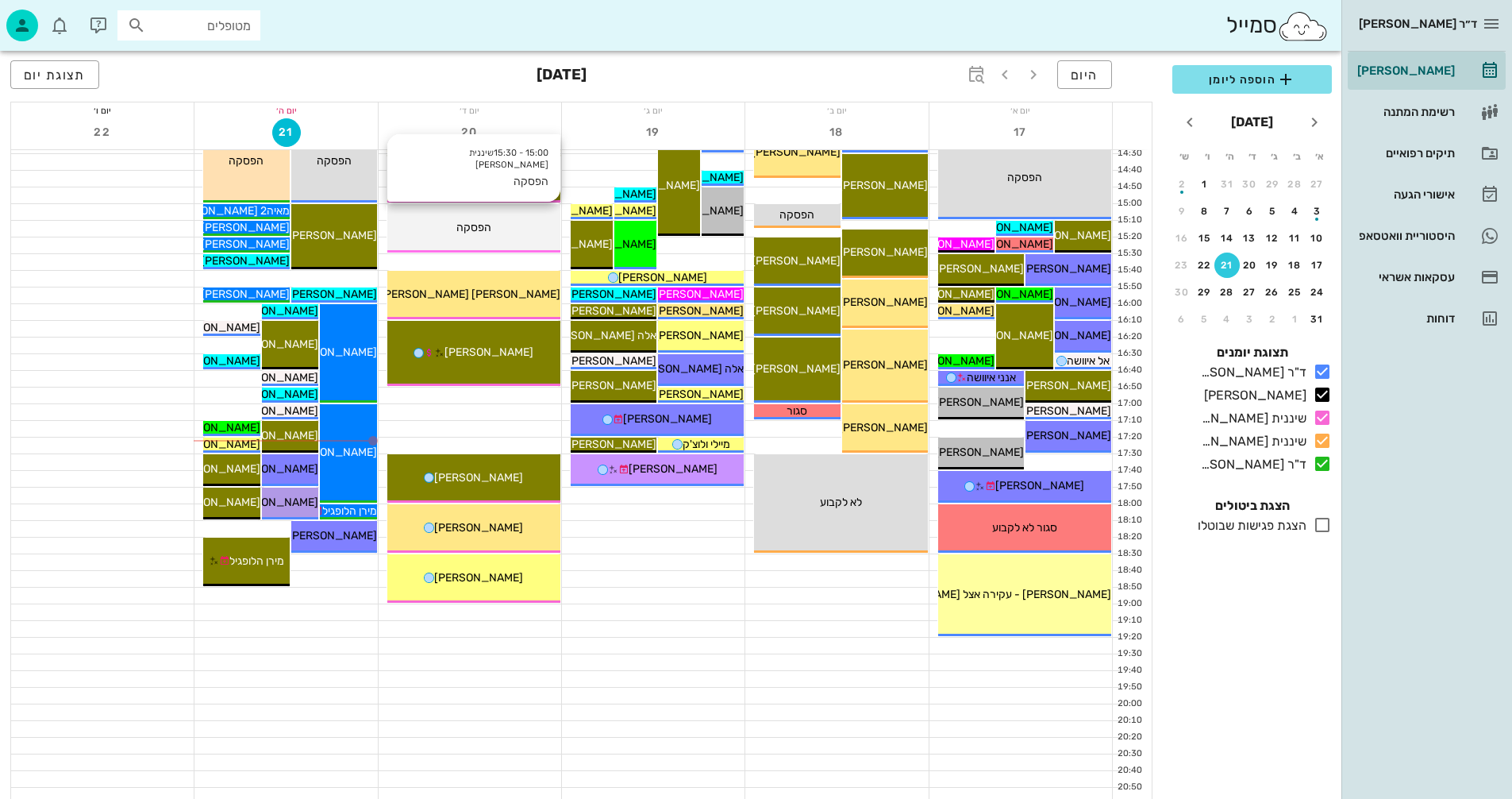
scroll to position [753, 0]
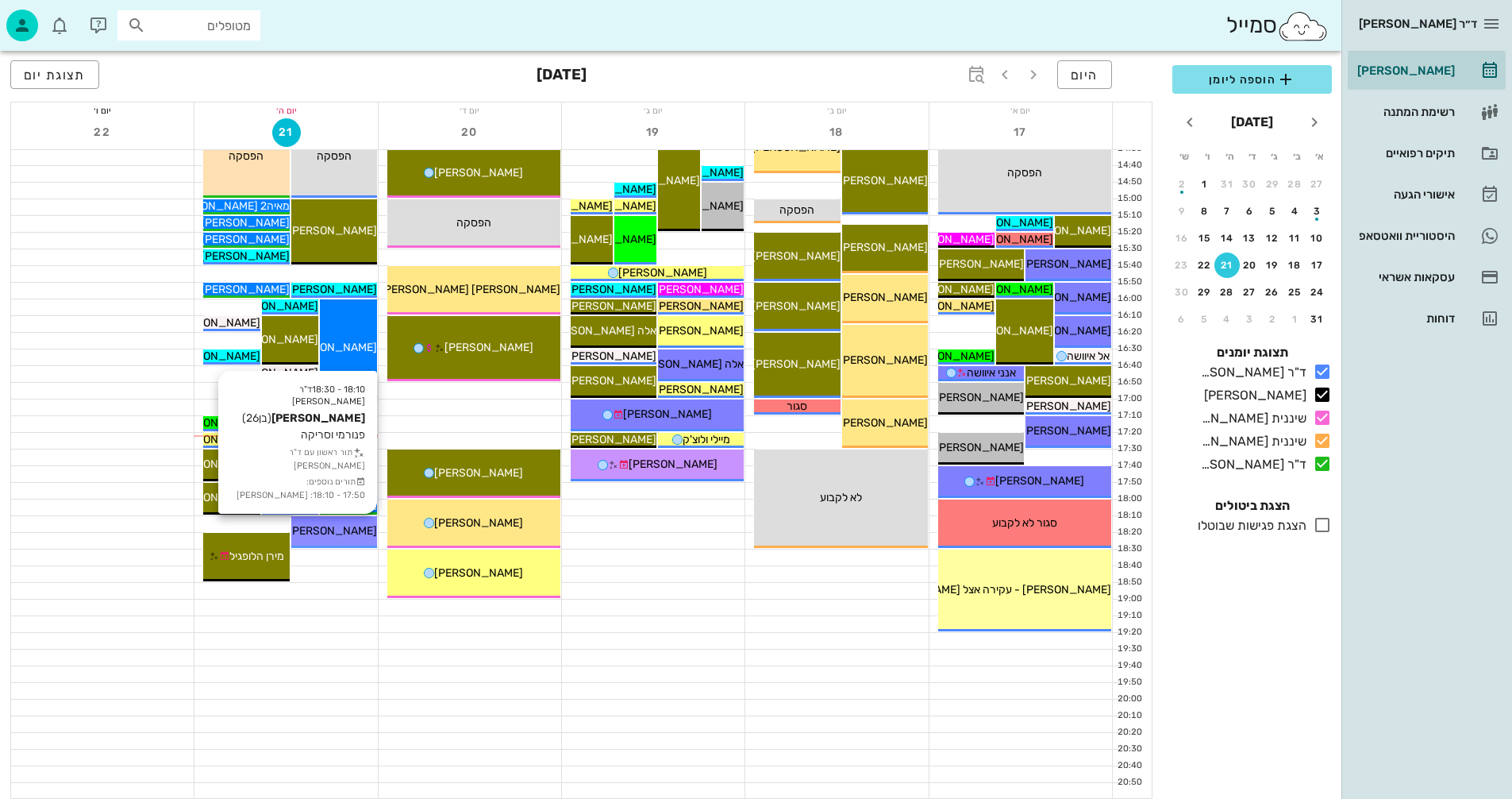
click at [335, 526] on span "[PERSON_NAME]" at bounding box center [332, 530] width 89 height 14
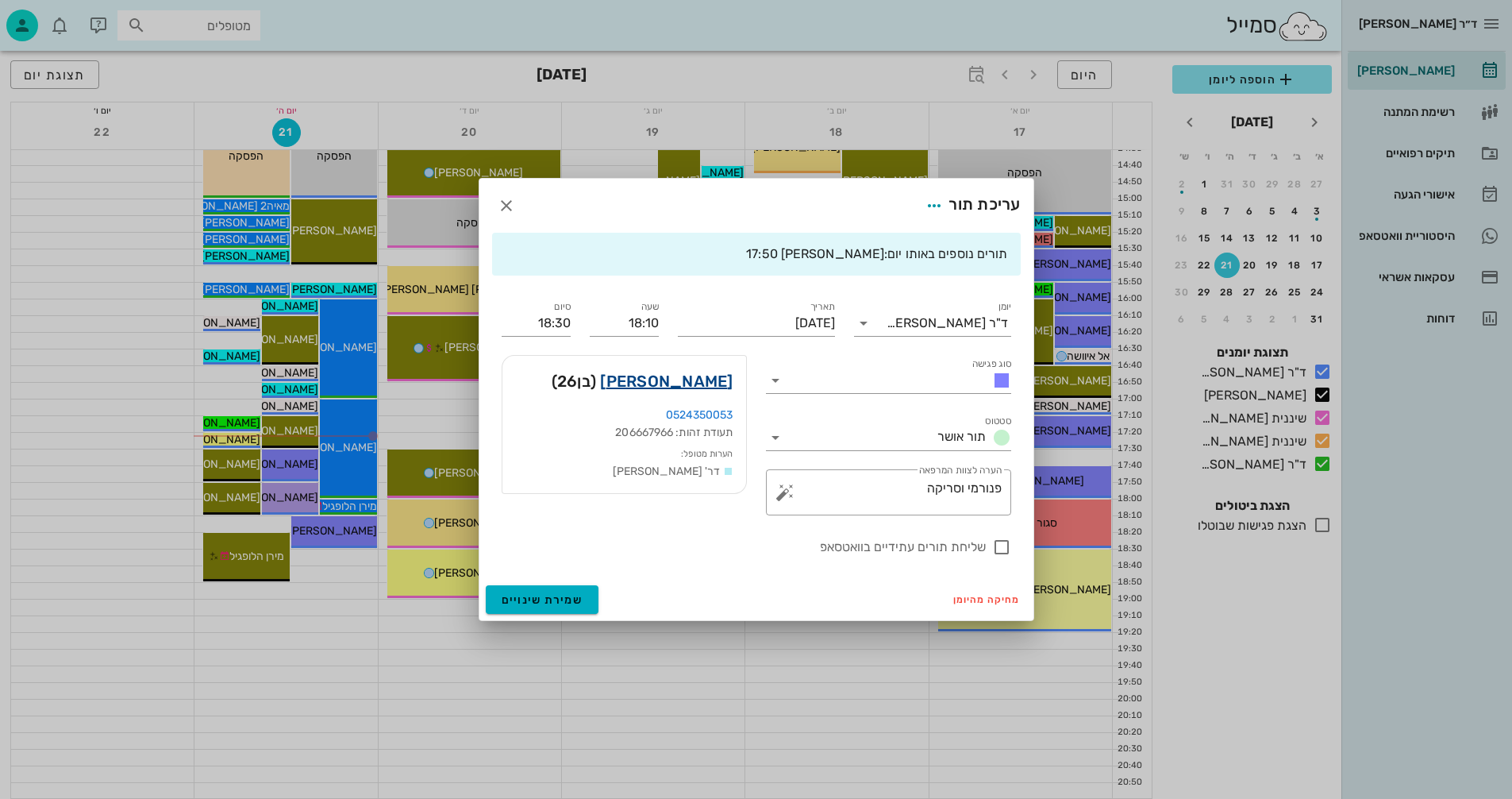
click at [690, 380] on link "[PERSON_NAME]" at bounding box center [666, 381] width 133 height 25
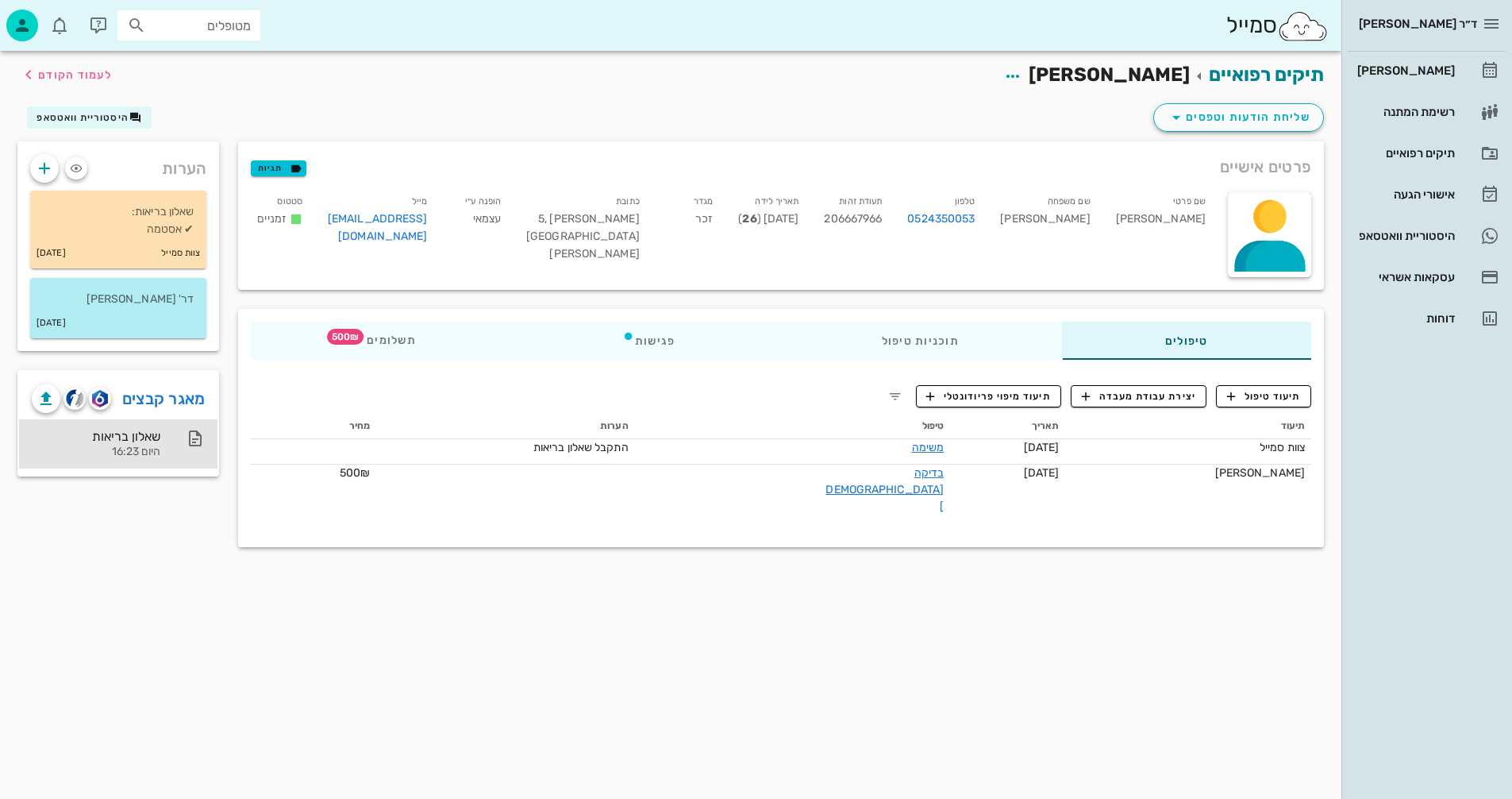
click at [136, 438] on div "שאלון בריאות" at bounding box center [96, 437] width 128 height 15
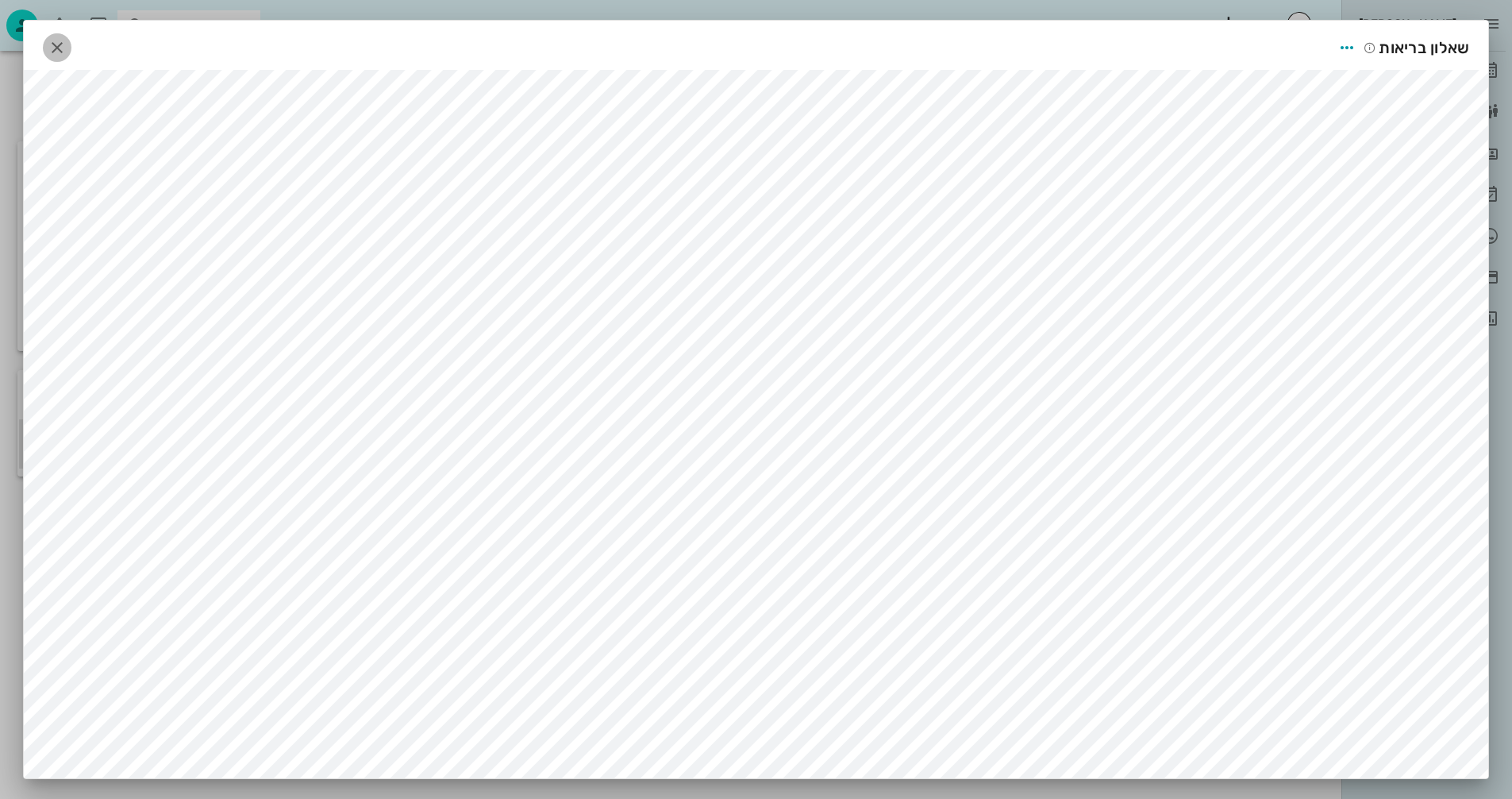
click at [62, 52] on icon "button" at bounding box center [57, 47] width 20 height 20
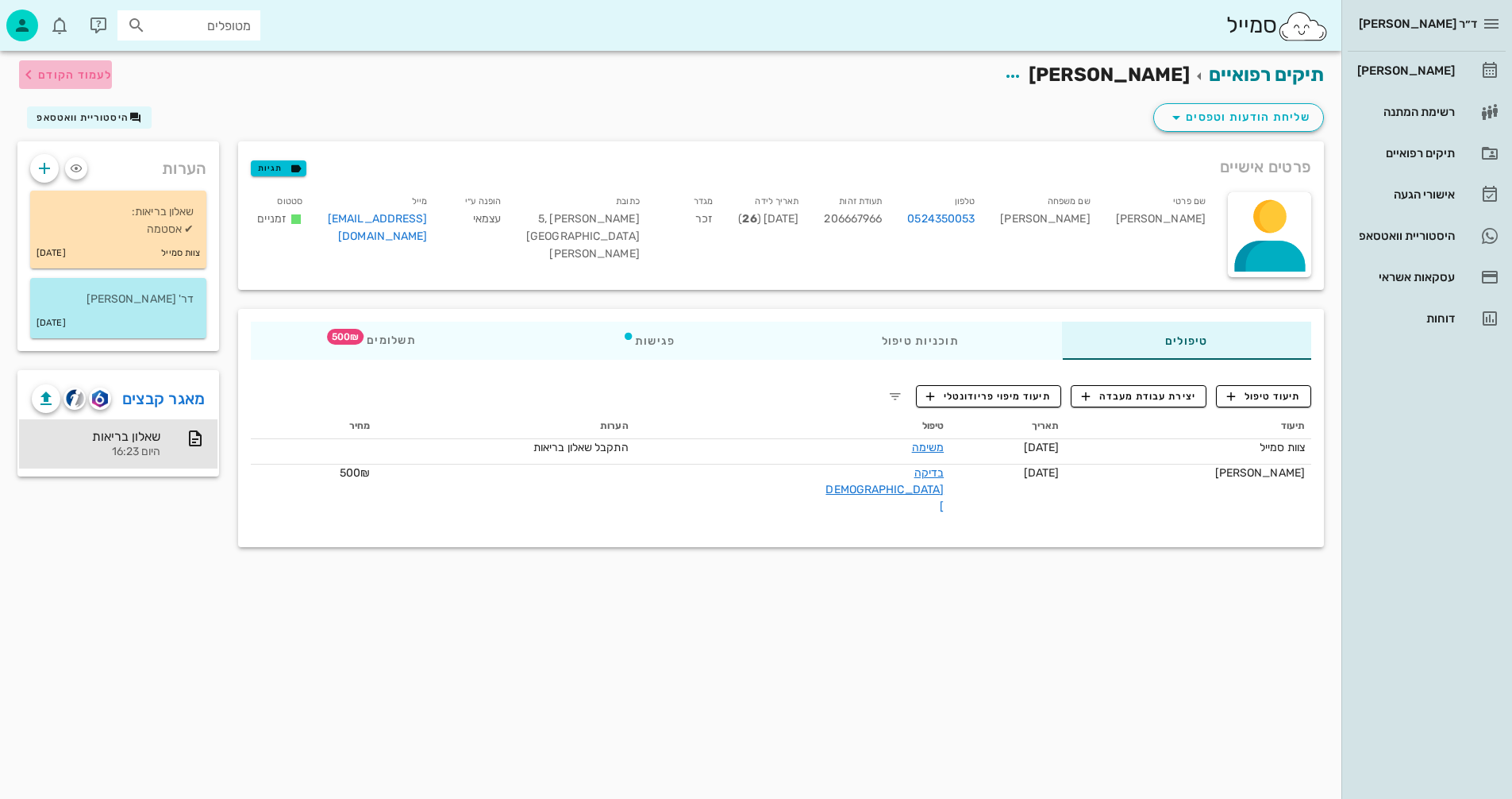
click at [63, 73] on span "לעמוד הקודם" at bounding box center [74, 75] width 73 height 14
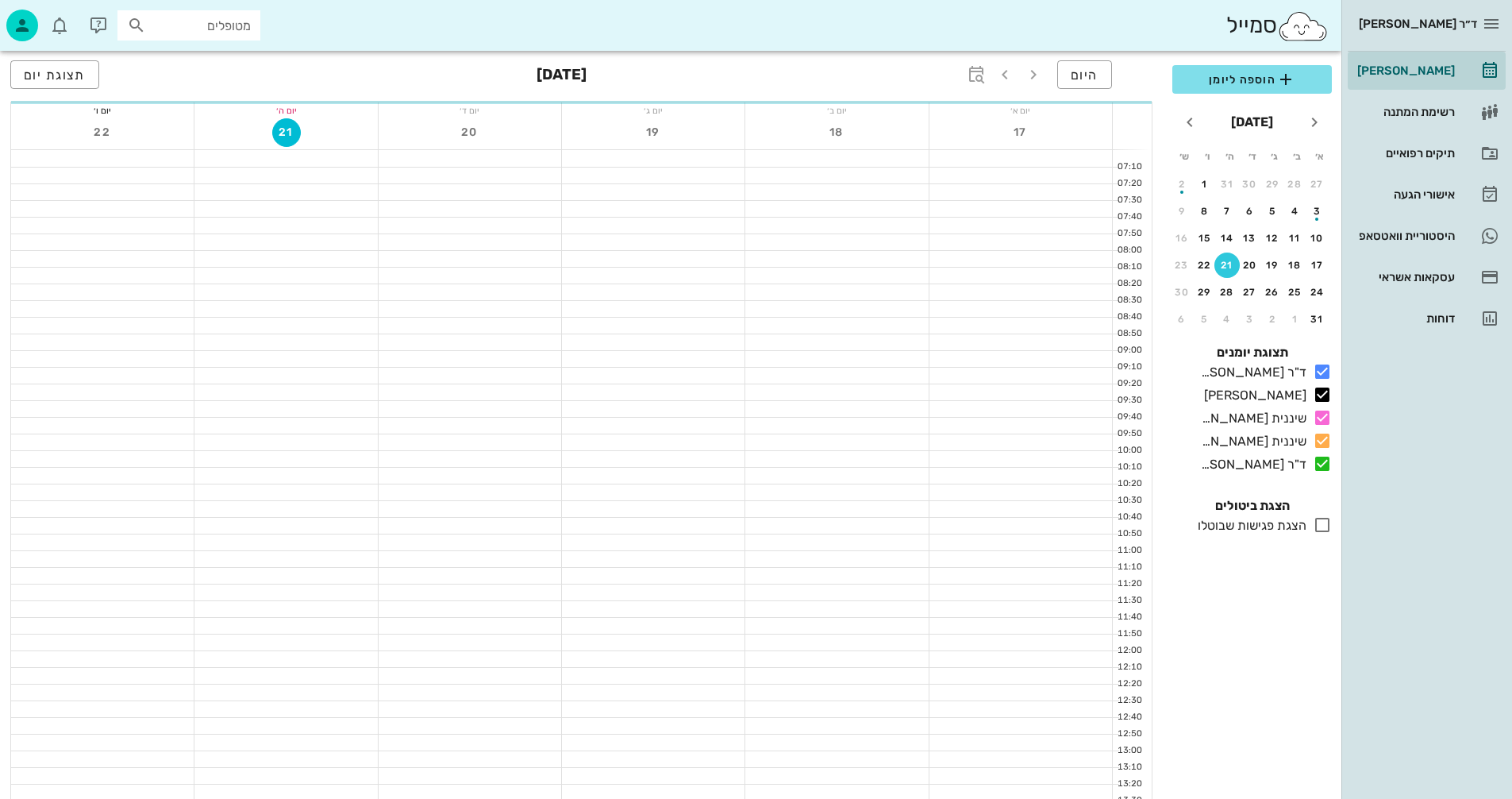
scroll to position [753, 0]
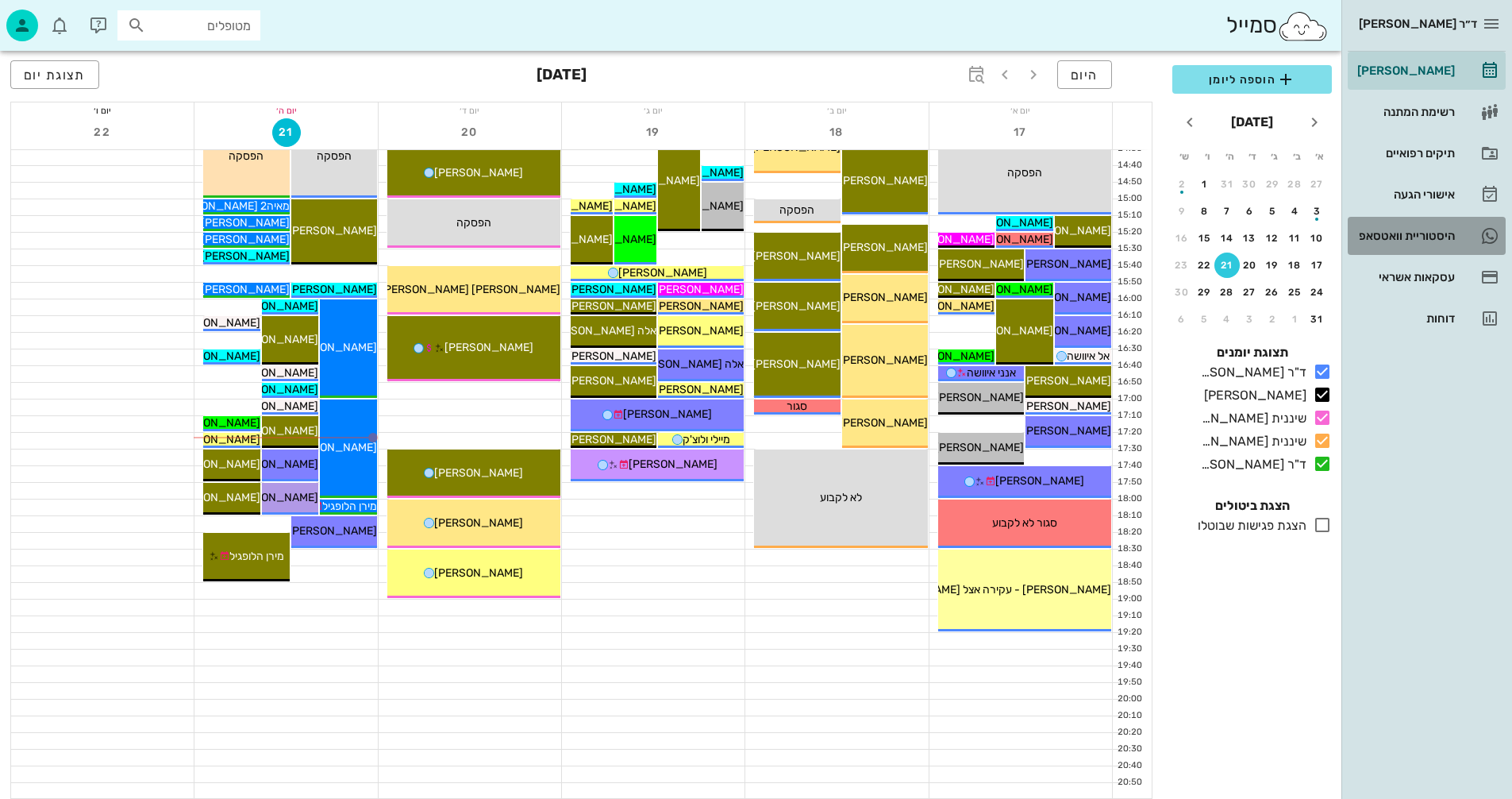
click at [1400, 236] on div "היסטוריית וואטסאפ" at bounding box center [1404, 236] width 101 height 13
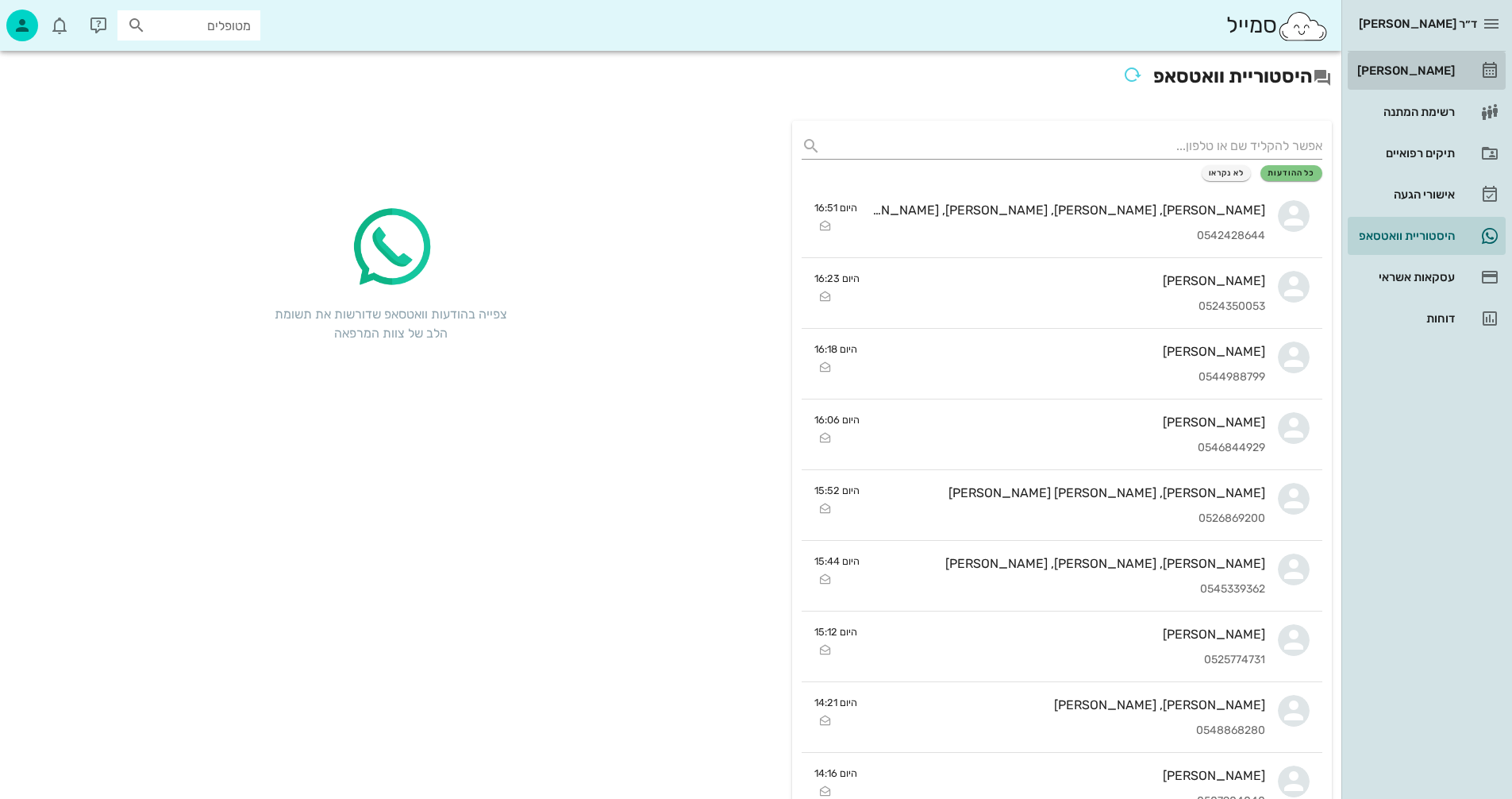
click at [1427, 66] on div "[PERSON_NAME]" at bounding box center [1404, 71] width 101 height 13
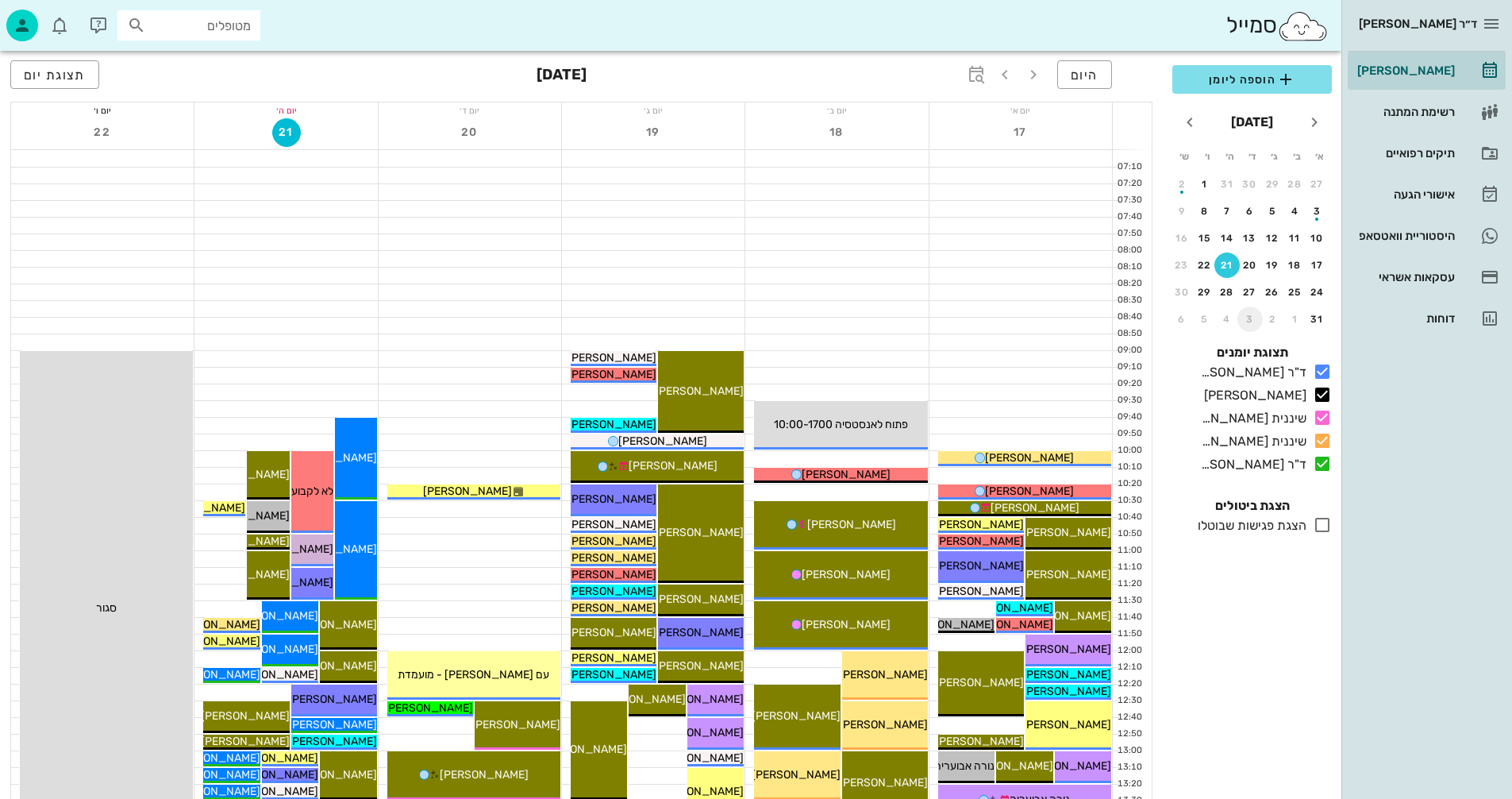
click at [1255, 320] on div "3" at bounding box center [1250, 320] width 25 height 11
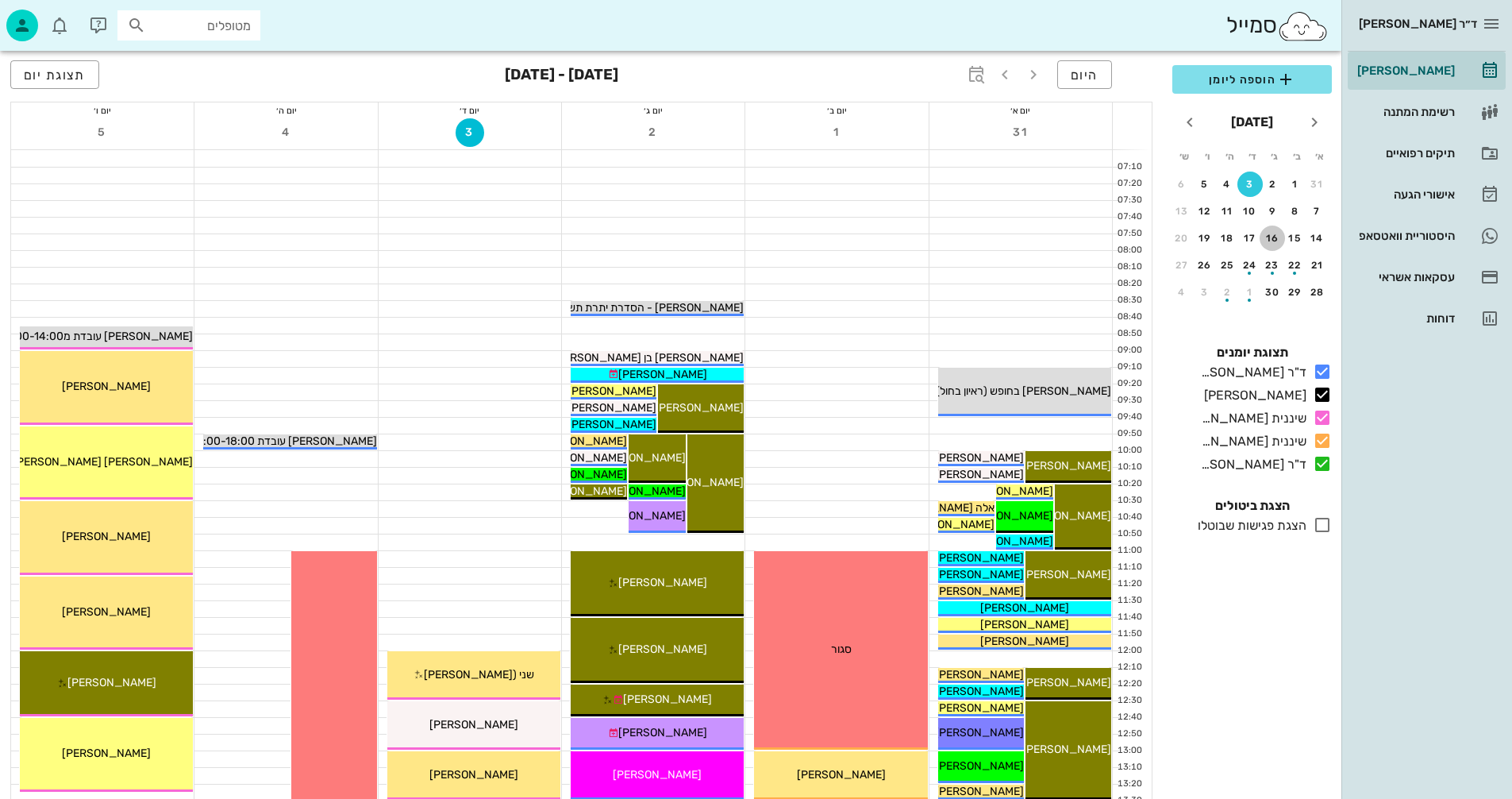
click at [1277, 238] on div "16" at bounding box center [1272, 238] width 25 height 11
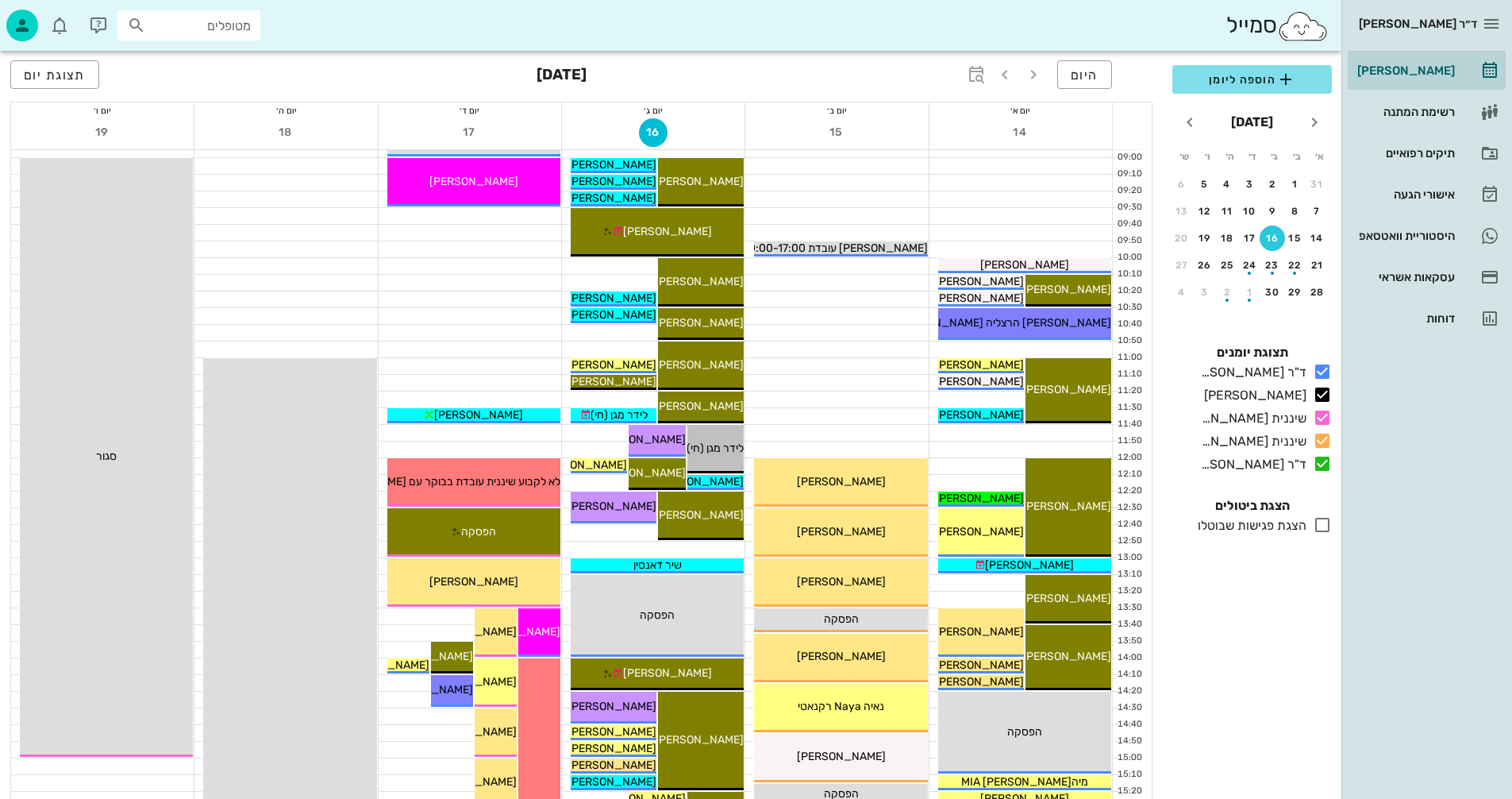
scroll to position [238, 0]
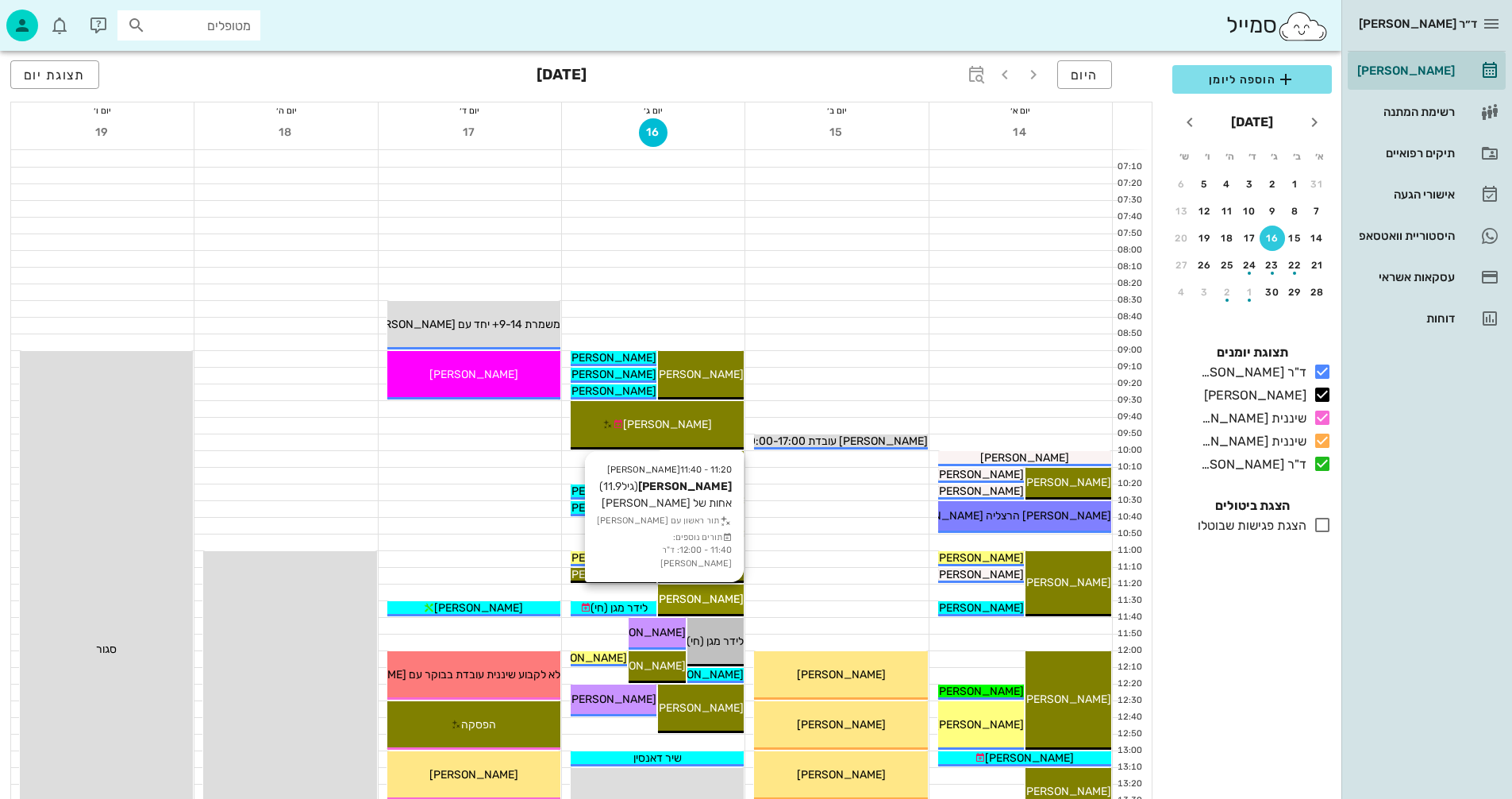
scroll to position [238, 0]
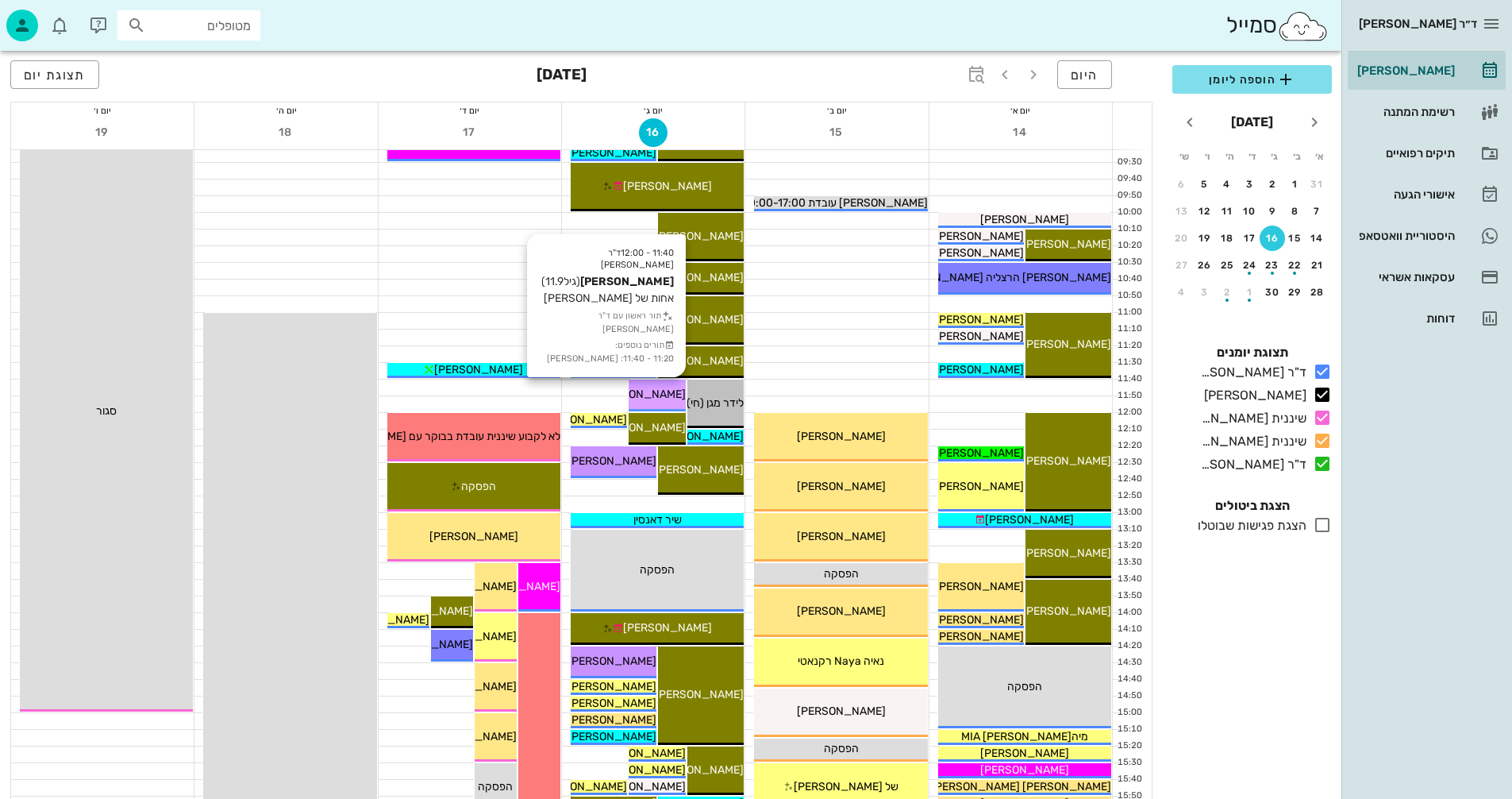
click at [662, 396] on span "[PERSON_NAME]" at bounding box center [642, 394] width 89 height 14
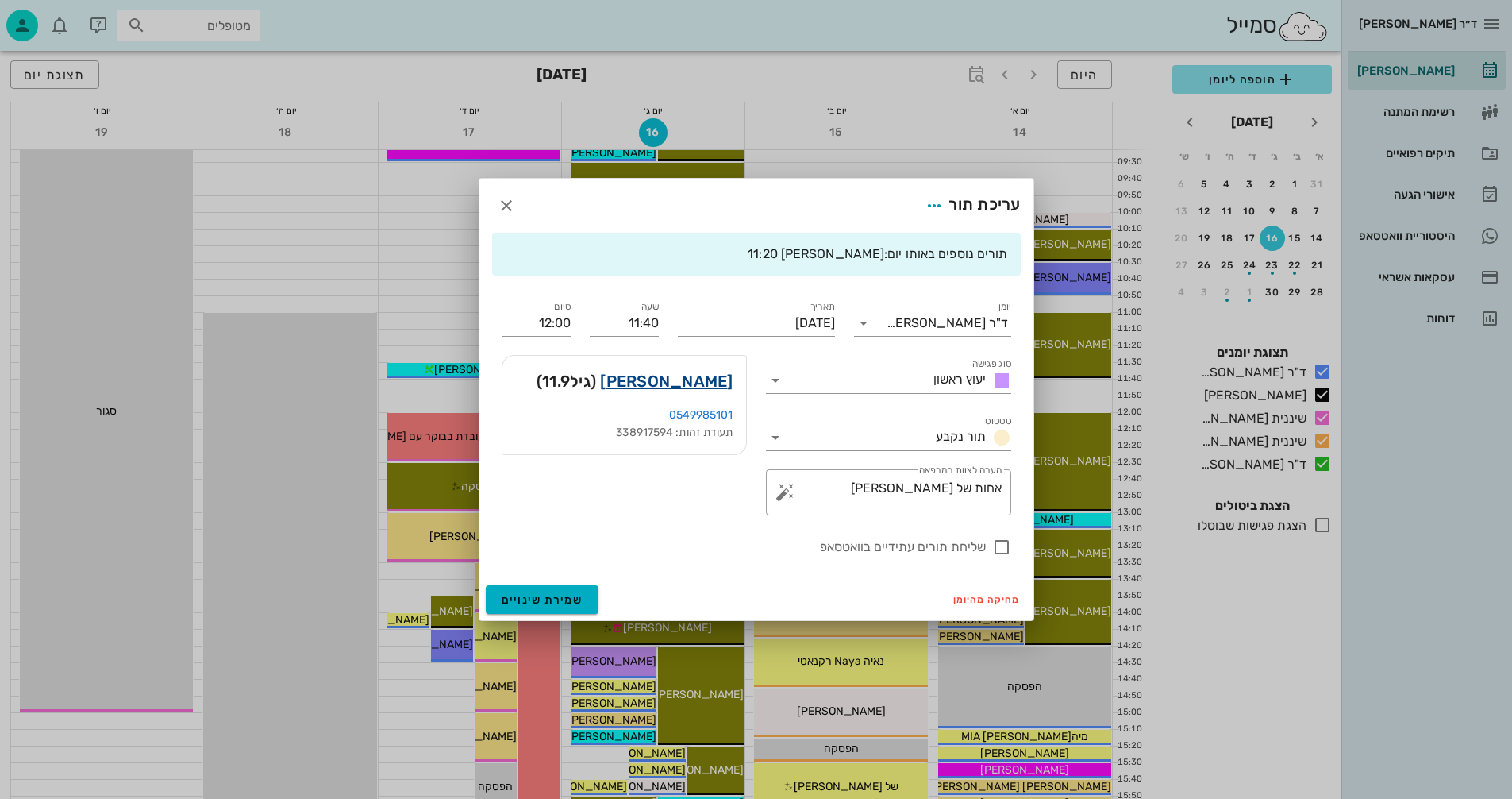
click at [698, 380] on link "נועה כהן" at bounding box center [666, 381] width 133 height 25
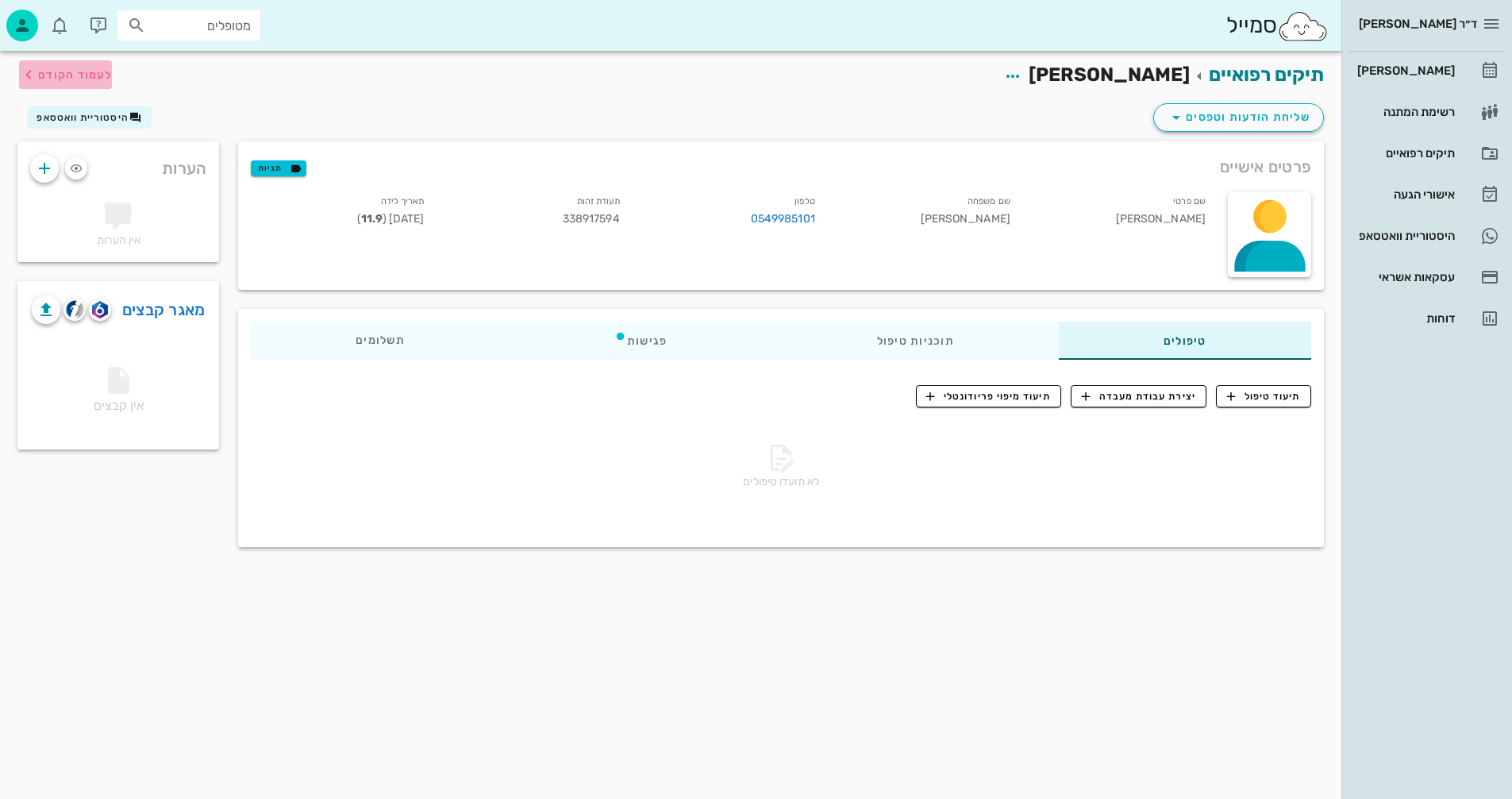
click at [83, 73] on span "לעמוד הקודם" at bounding box center [74, 75] width 73 height 14
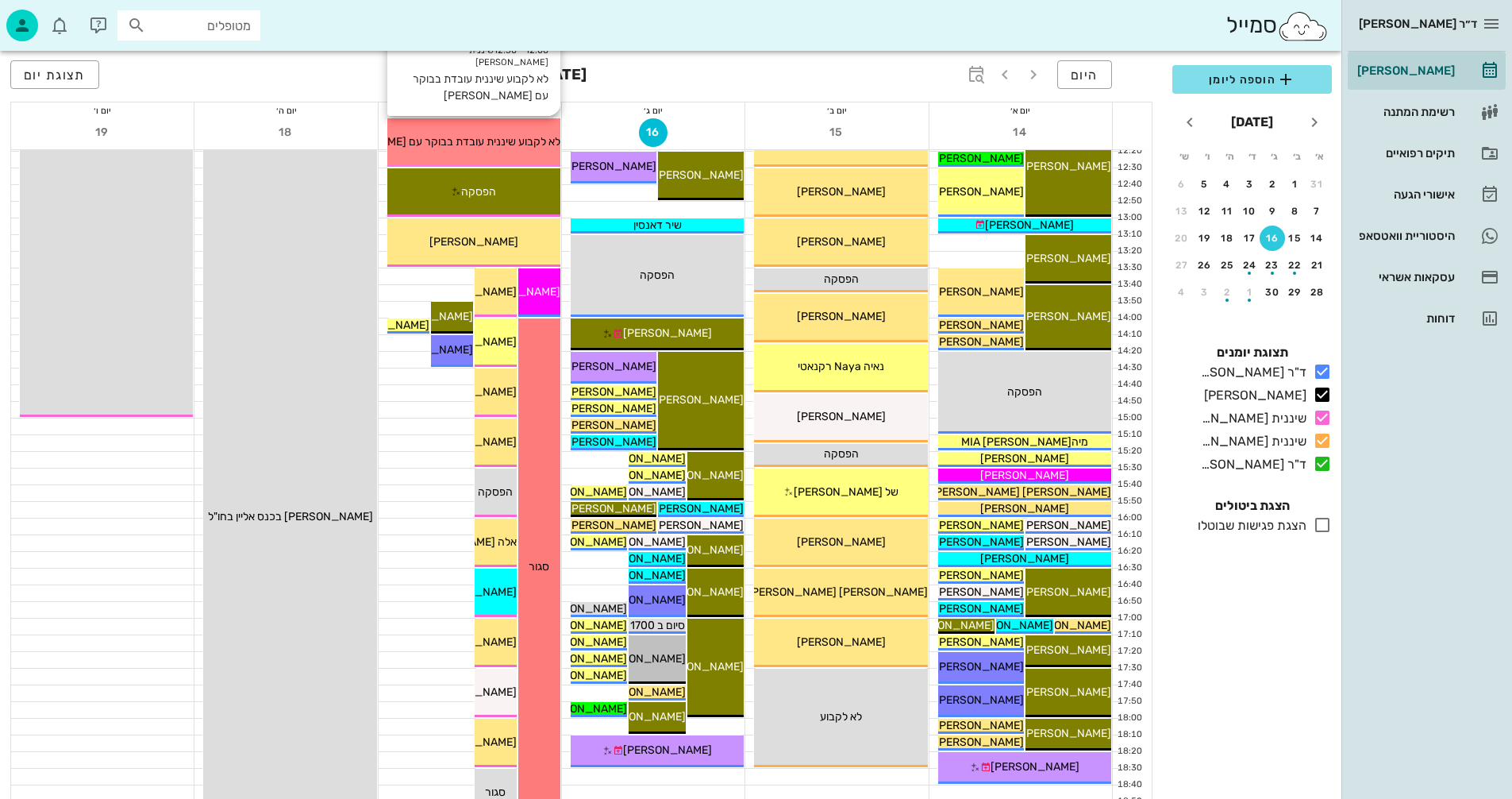
scroll to position [556, 0]
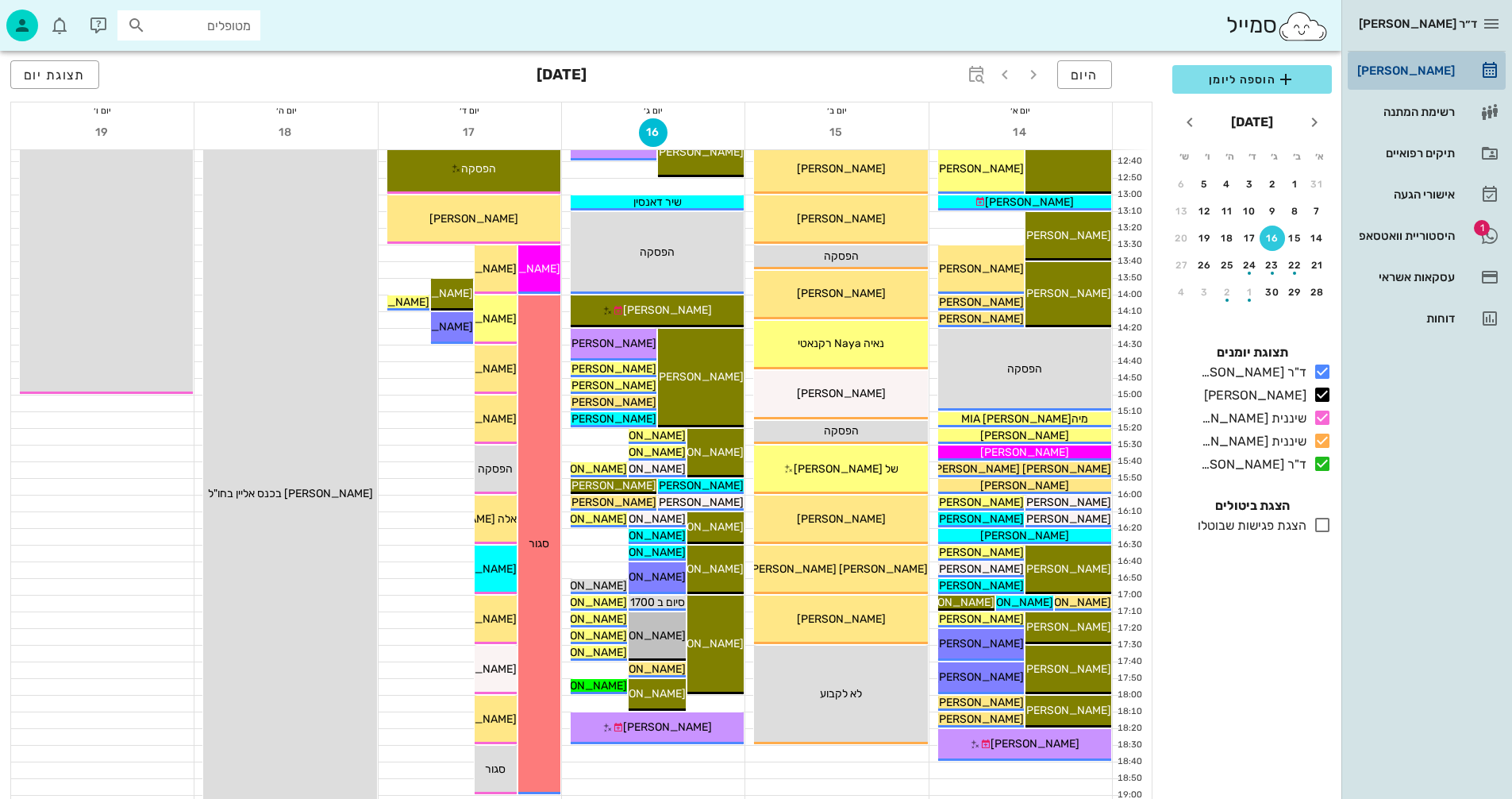
click at [1436, 69] on div "[PERSON_NAME]" at bounding box center [1404, 71] width 101 height 13
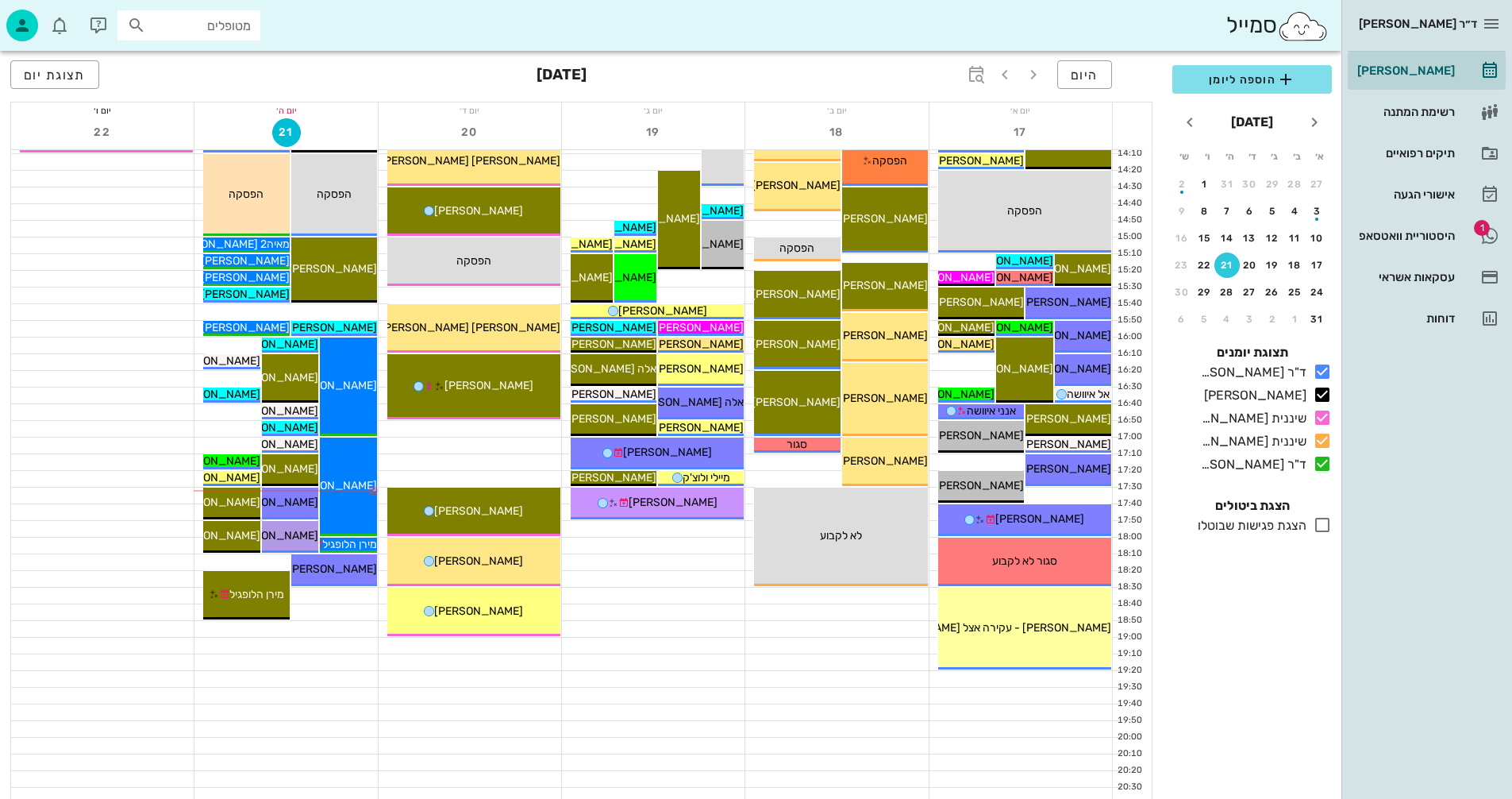
scroll to position [753, 0]
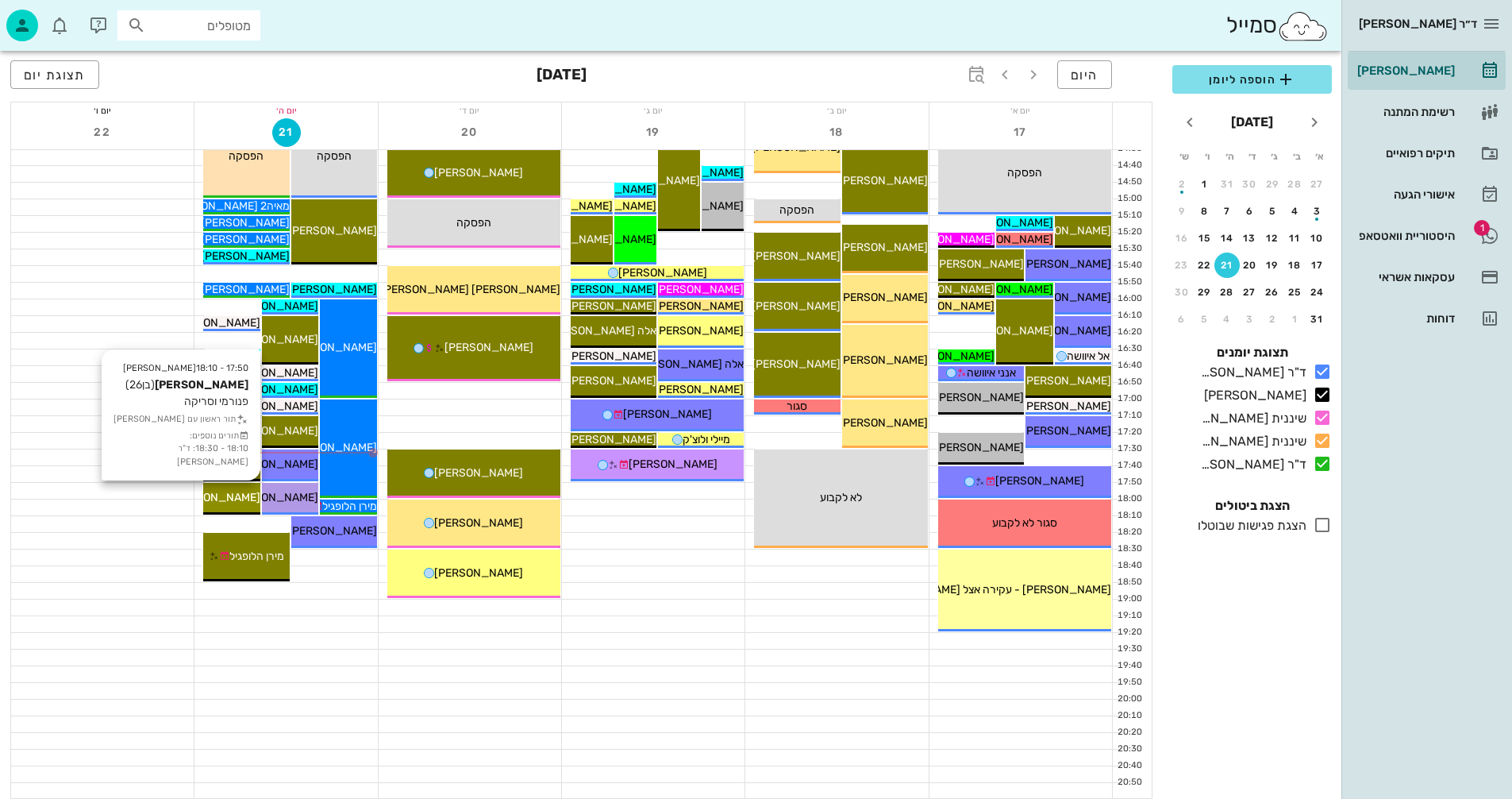
click at [228, 501] on span "[PERSON_NAME]" at bounding box center [216, 497] width 89 height 14
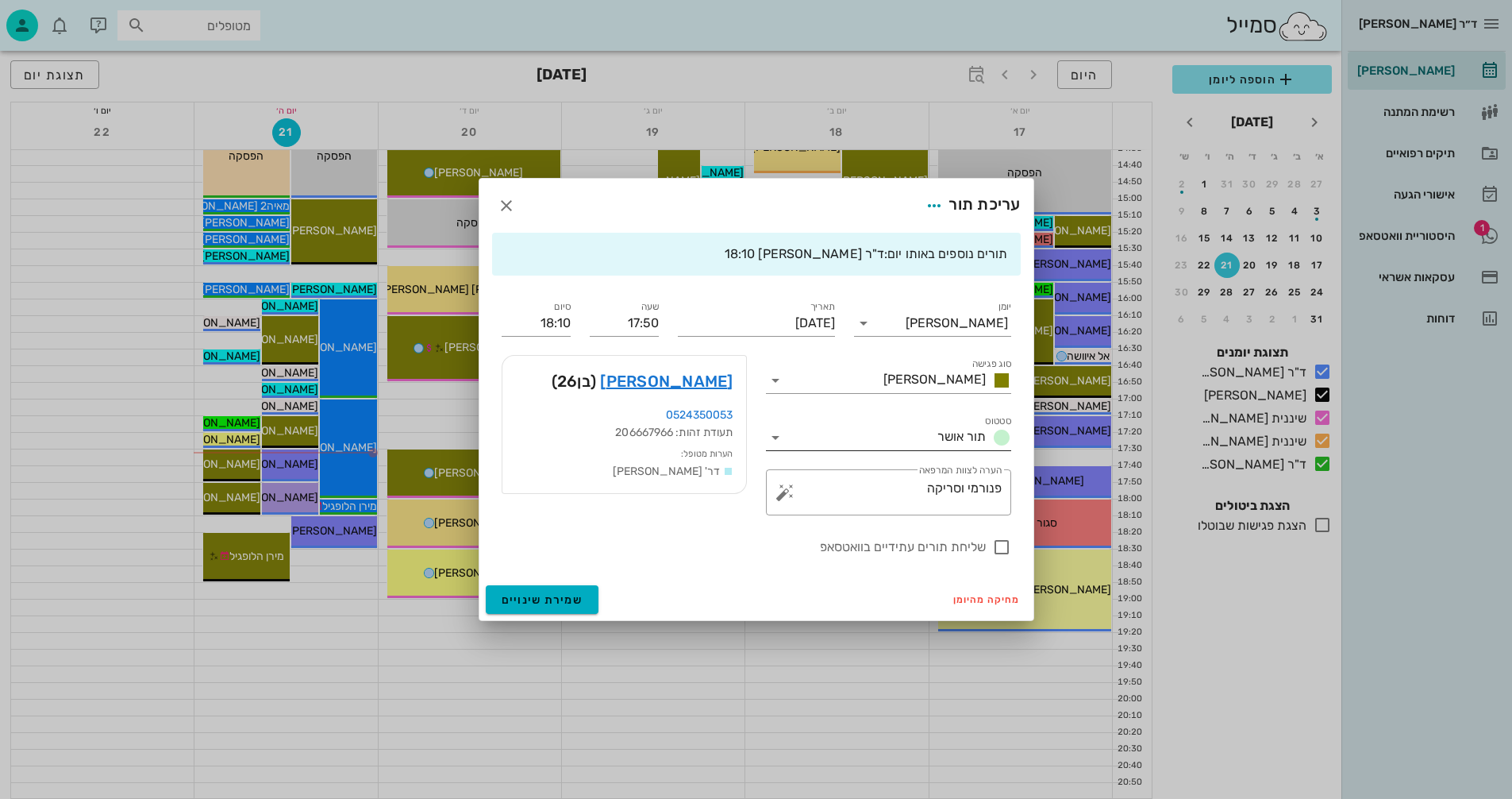
click at [777, 438] on icon at bounding box center [776, 438] width 20 height 20
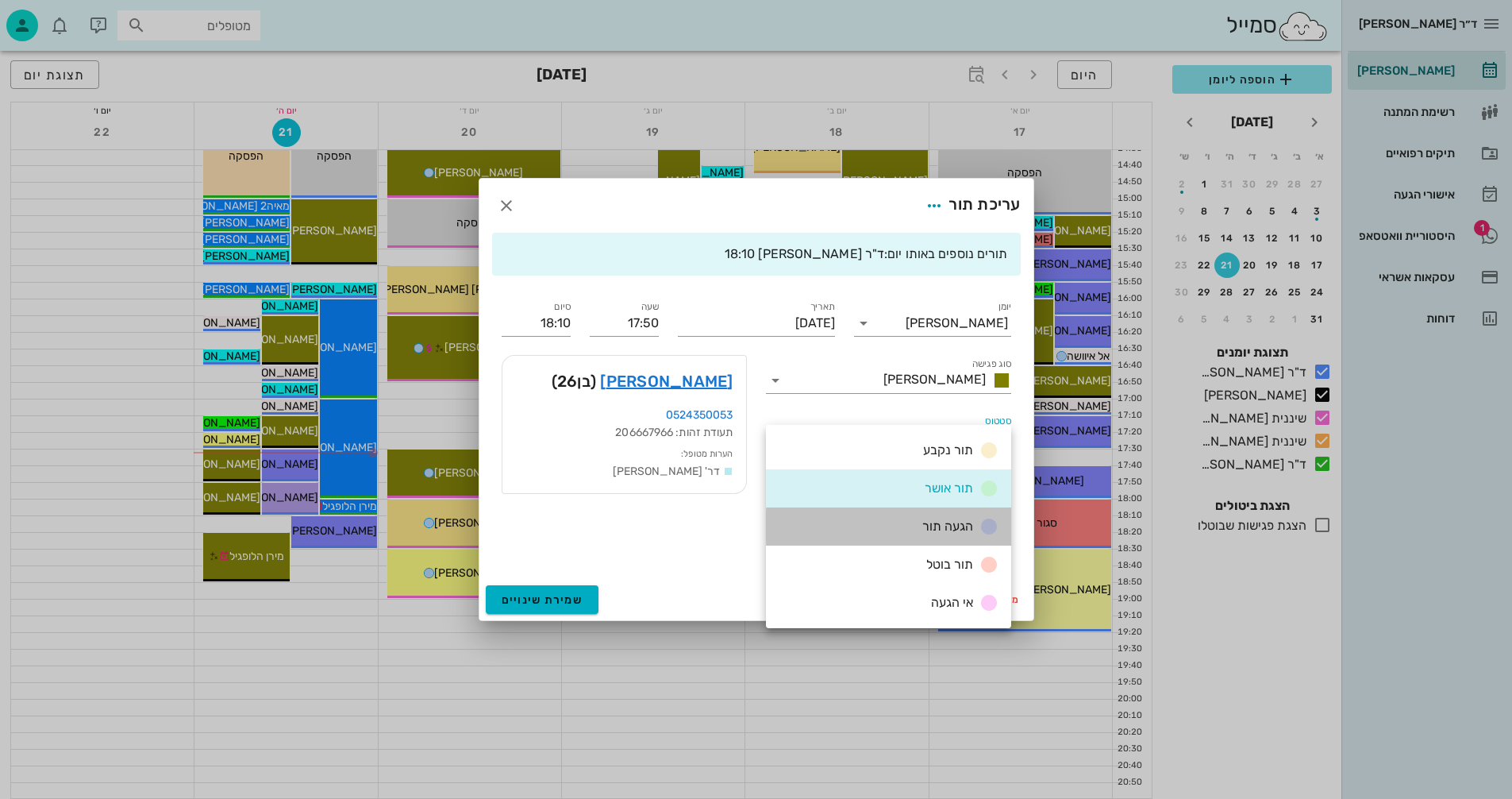
click at [934, 527] on span "הגעה תור" at bounding box center [947, 526] width 51 height 15
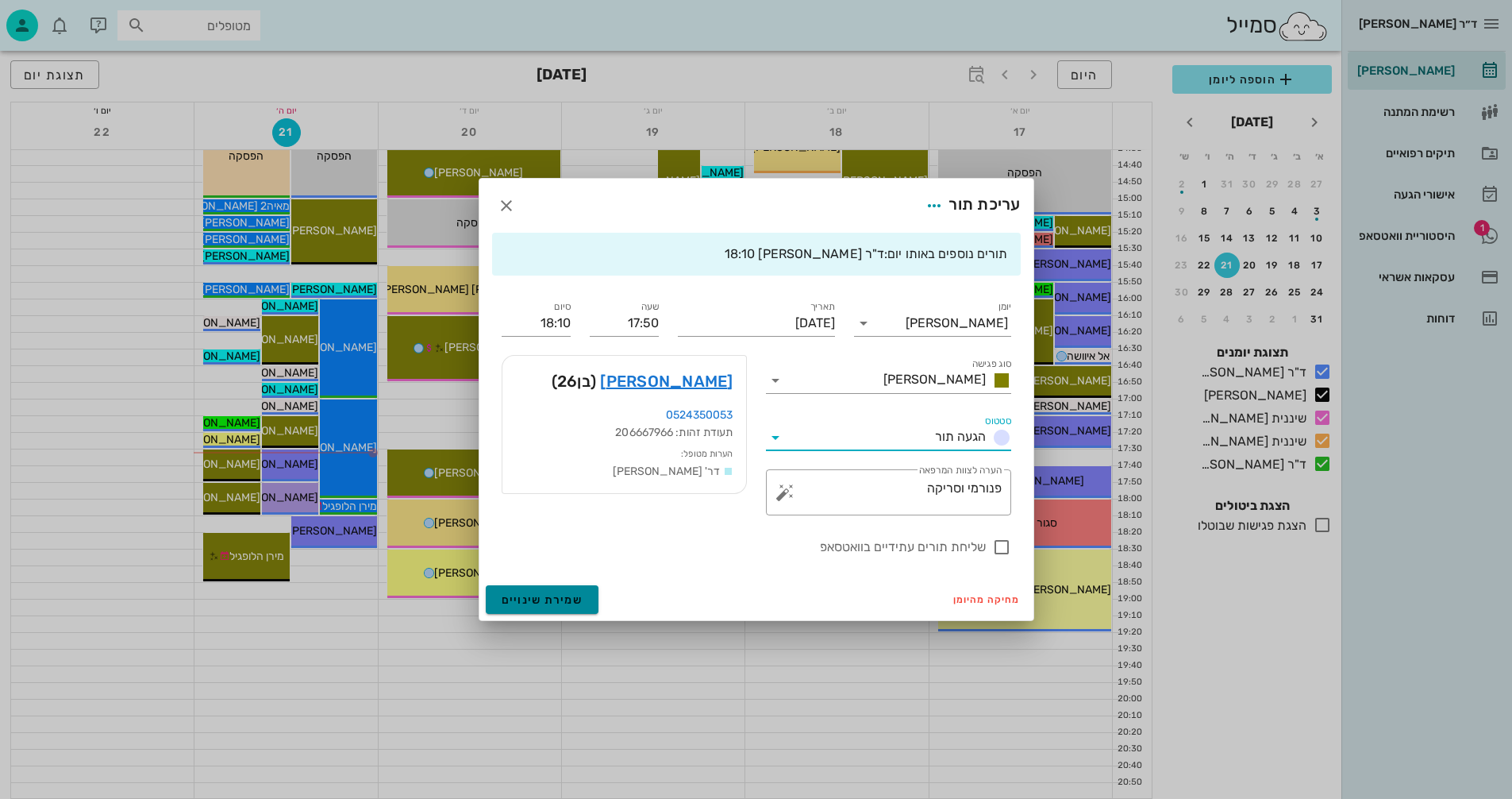
click at [547, 605] on span "שמירת שינויים" at bounding box center [542, 600] width 82 height 14
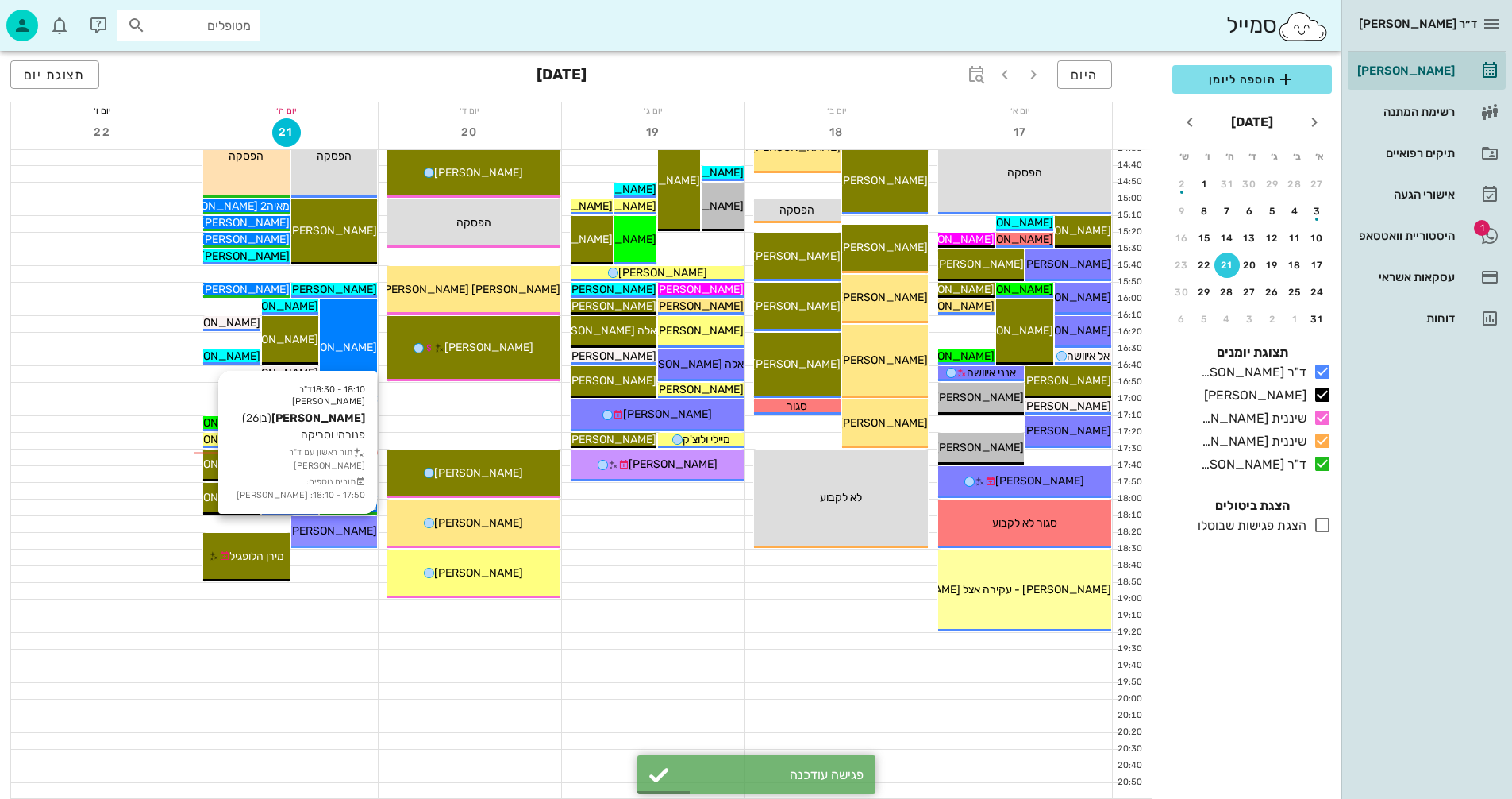
click at [329, 529] on span "[PERSON_NAME]" at bounding box center [332, 530] width 89 height 14
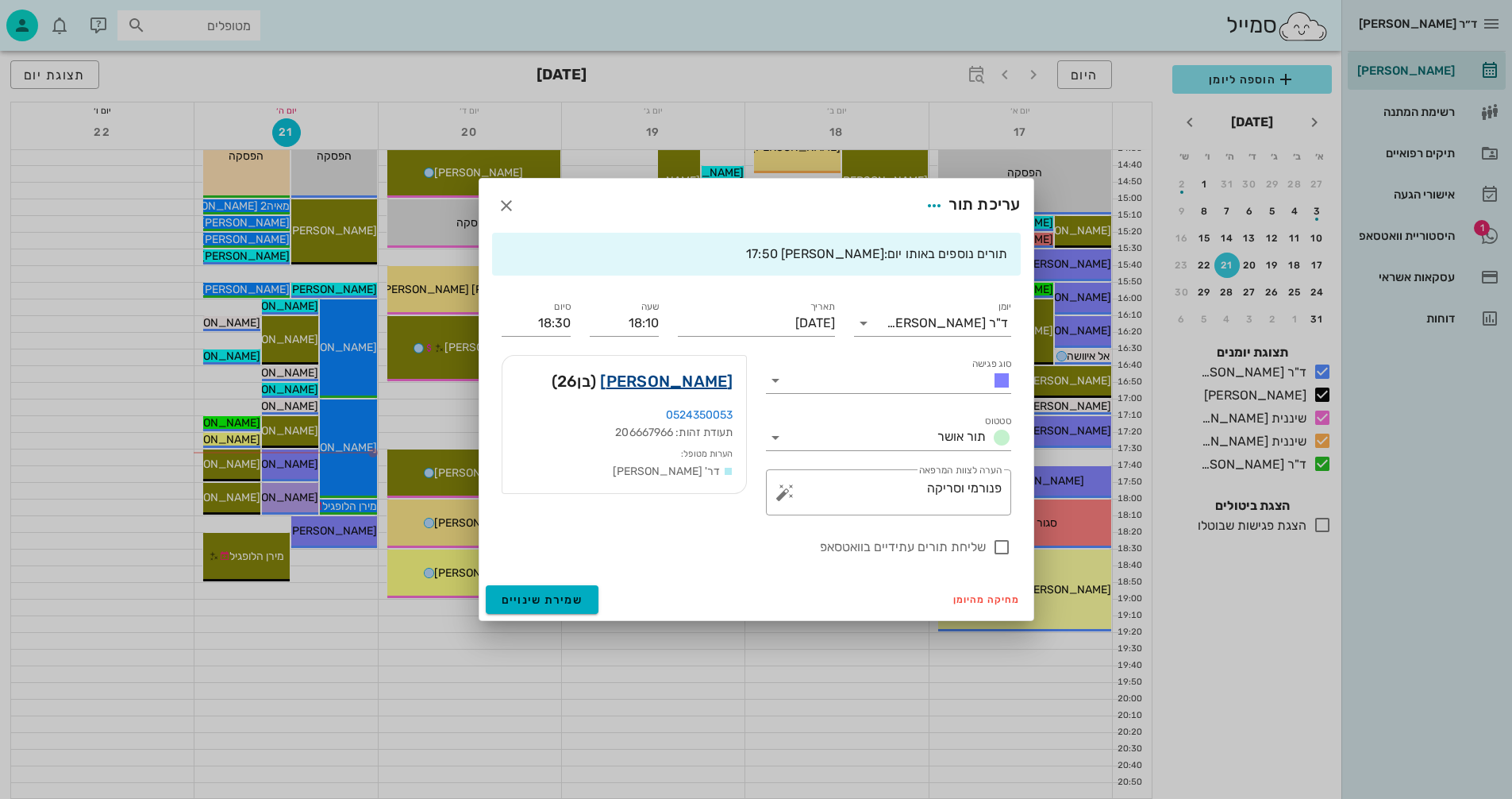
click at [706, 381] on link "[PERSON_NAME]" at bounding box center [666, 381] width 133 height 25
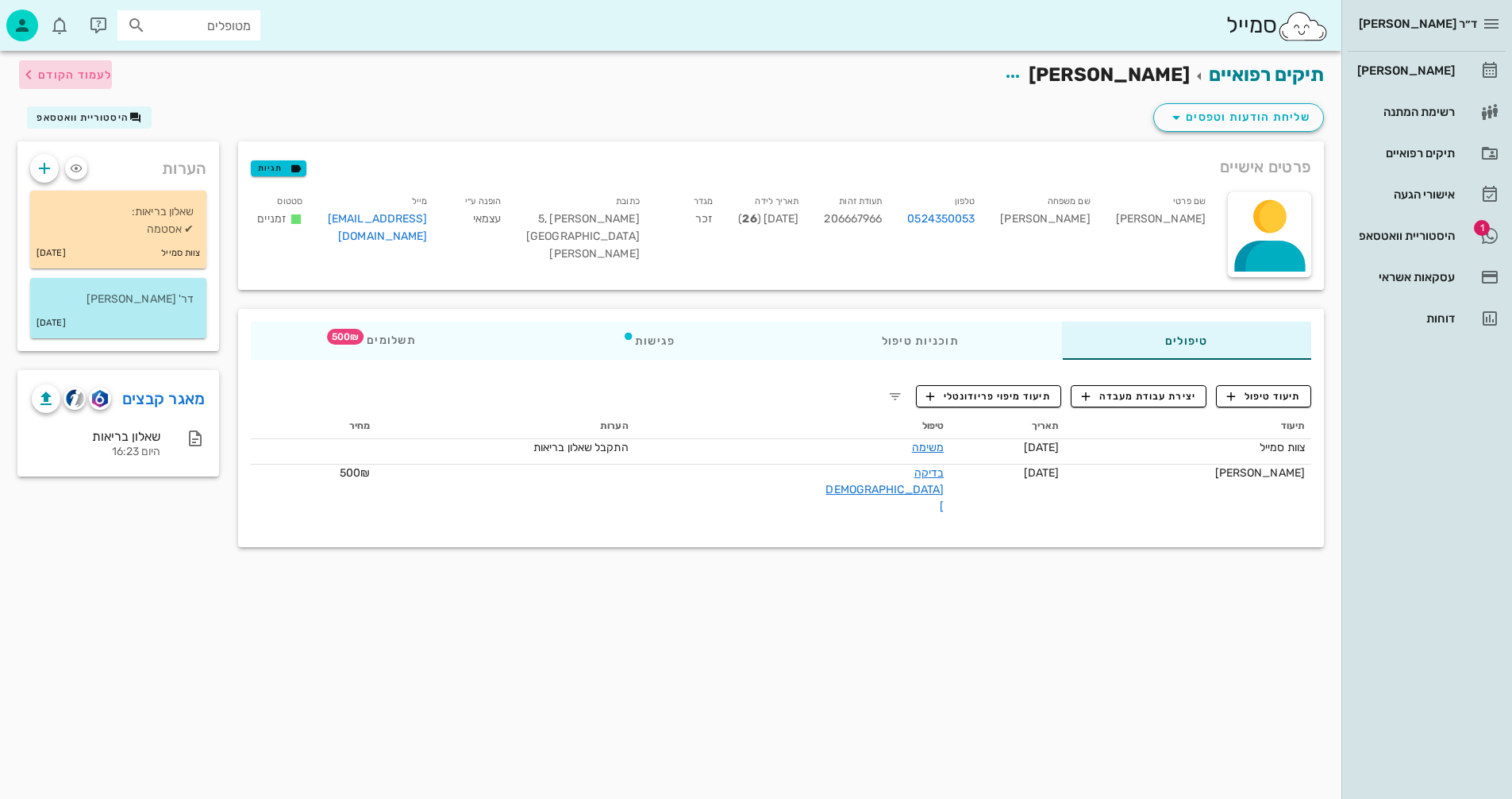
click at [73, 69] on span "לעמוד הקודם" at bounding box center [74, 75] width 73 height 14
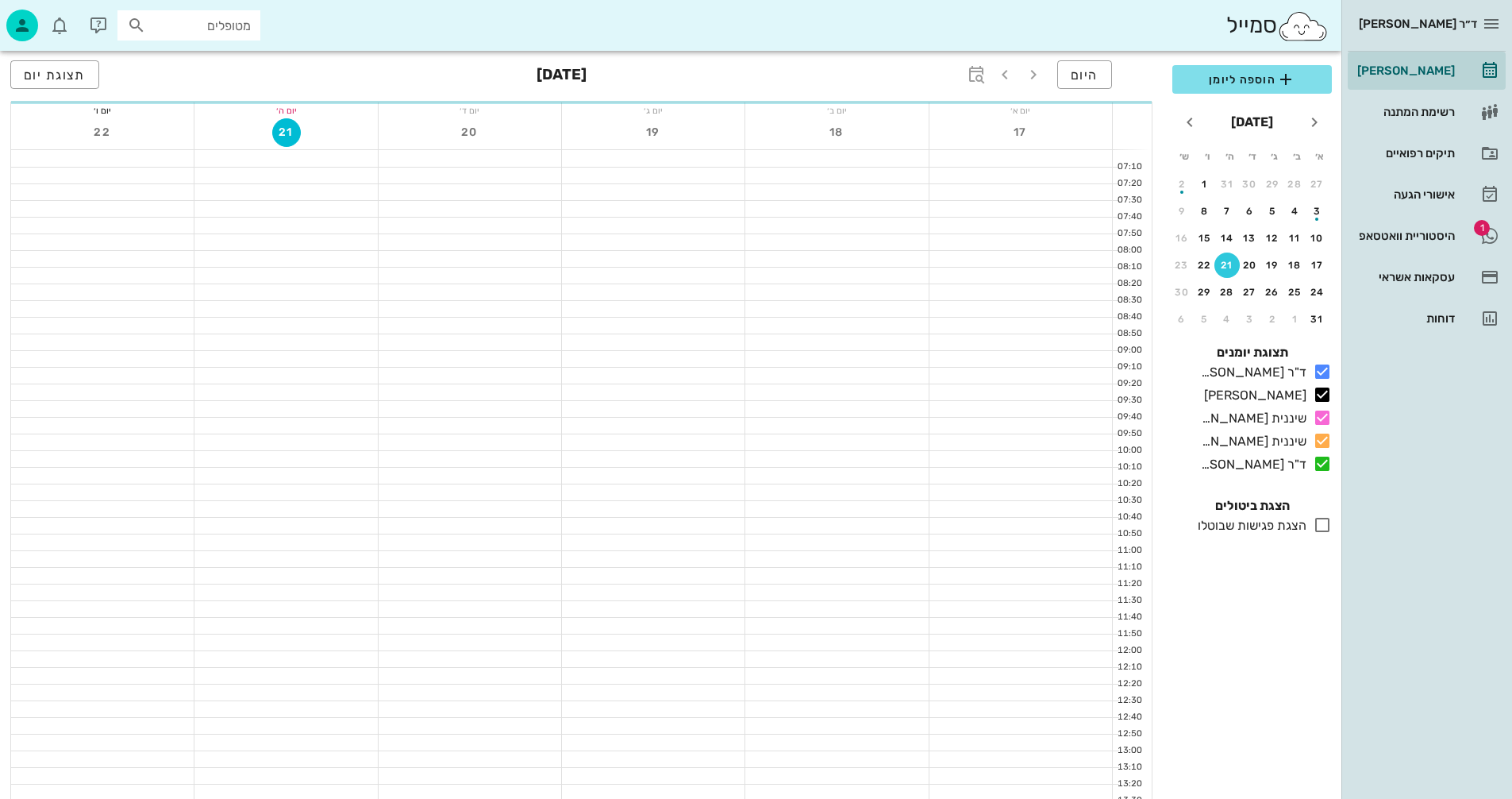
scroll to position [753, 0]
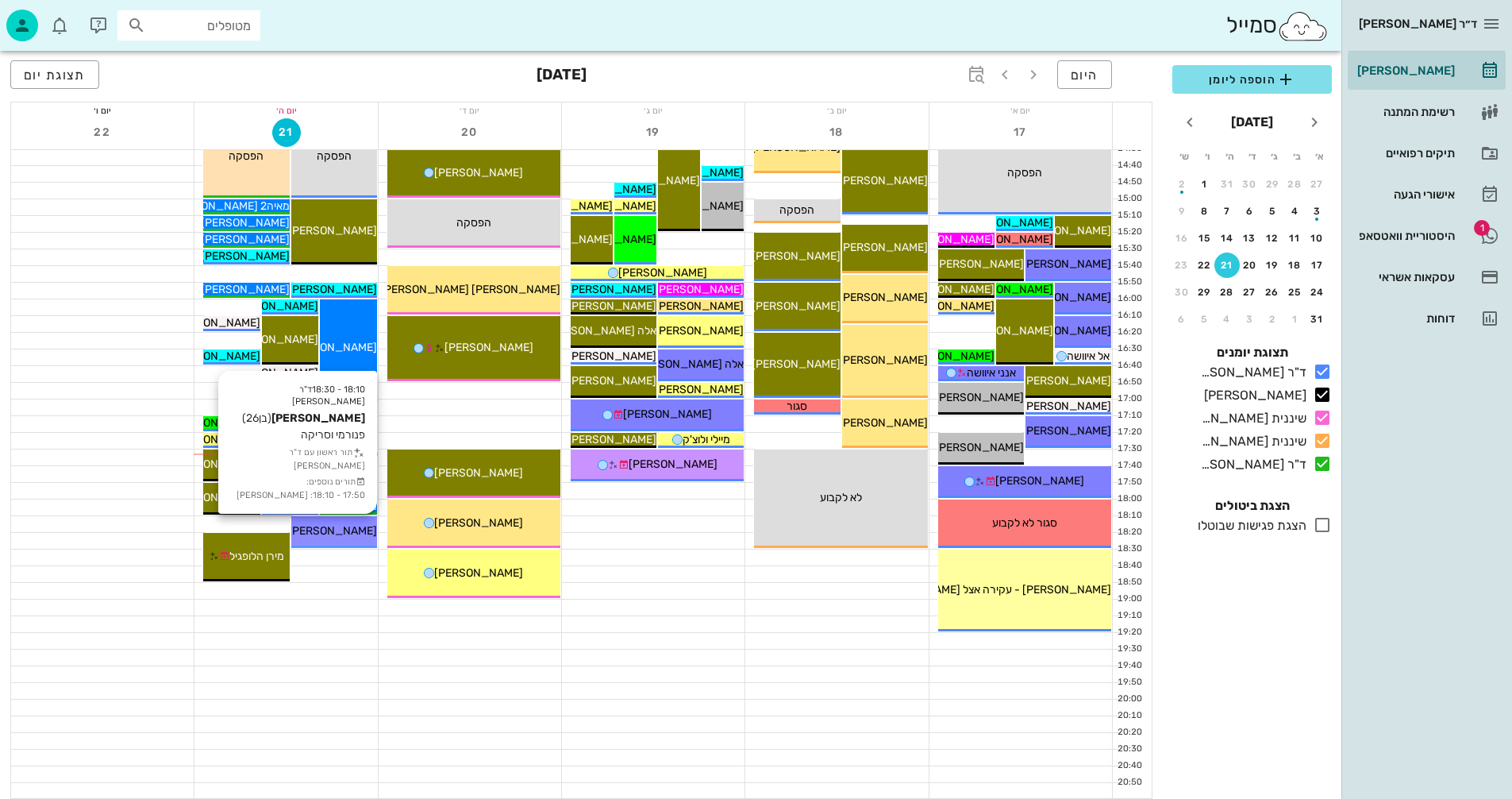
click at [349, 533] on span "[PERSON_NAME]" at bounding box center [332, 530] width 89 height 14
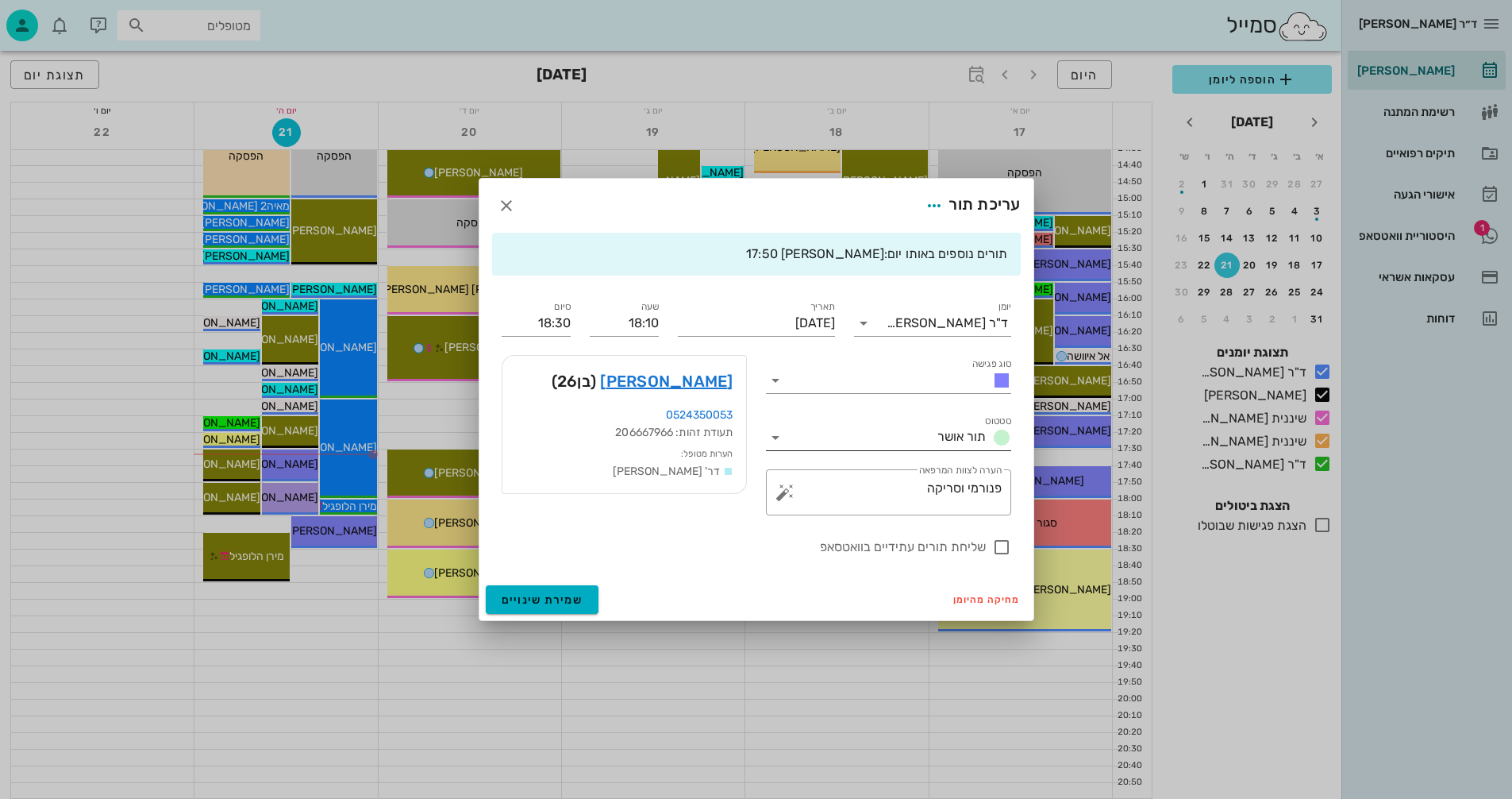
click at [778, 431] on icon at bounding box center [776, 438] width 20 height 20
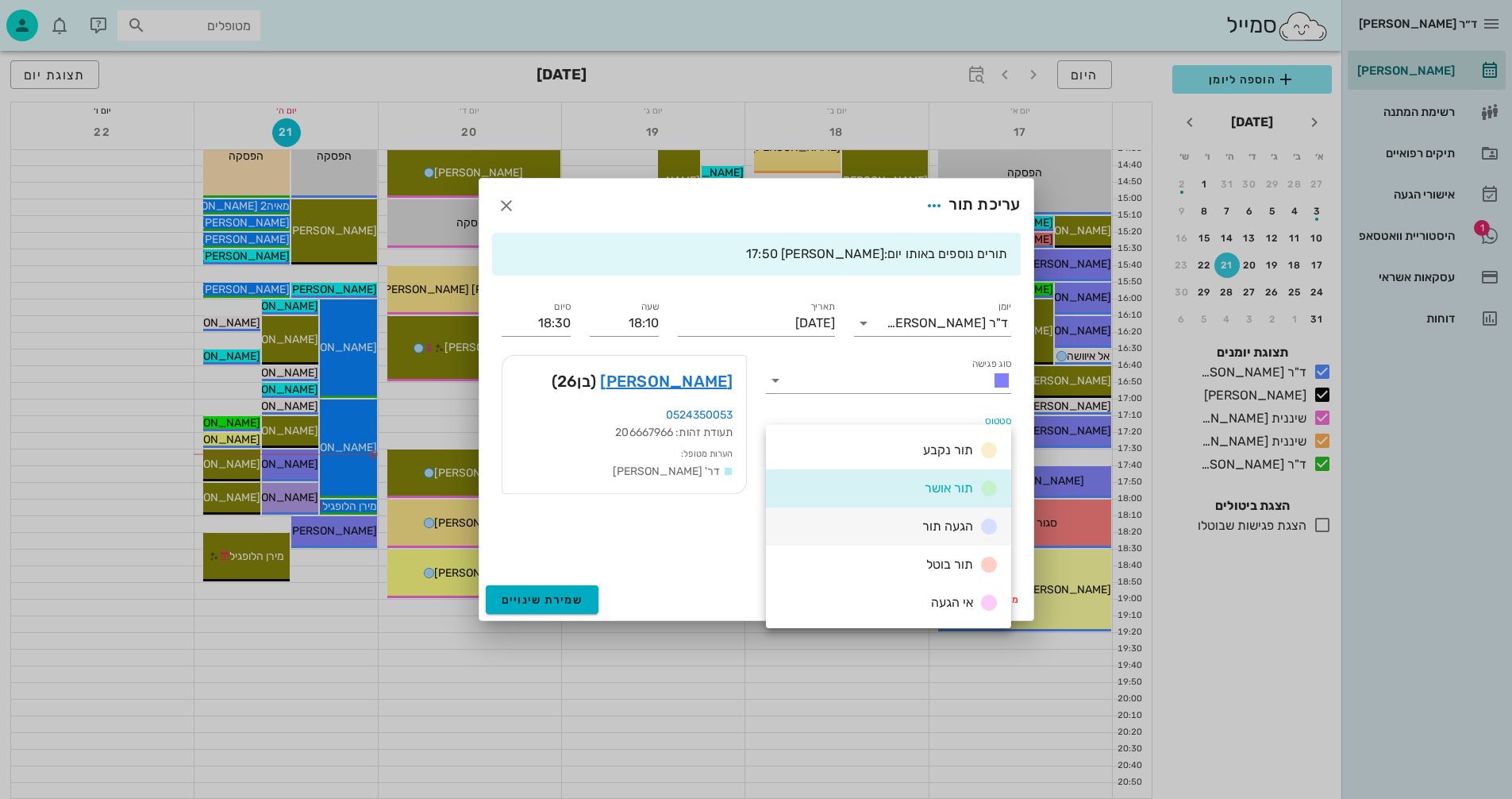
click at [915, 527] on div "הגעה תור" at bounding box center [889, 526] width 245 height 38
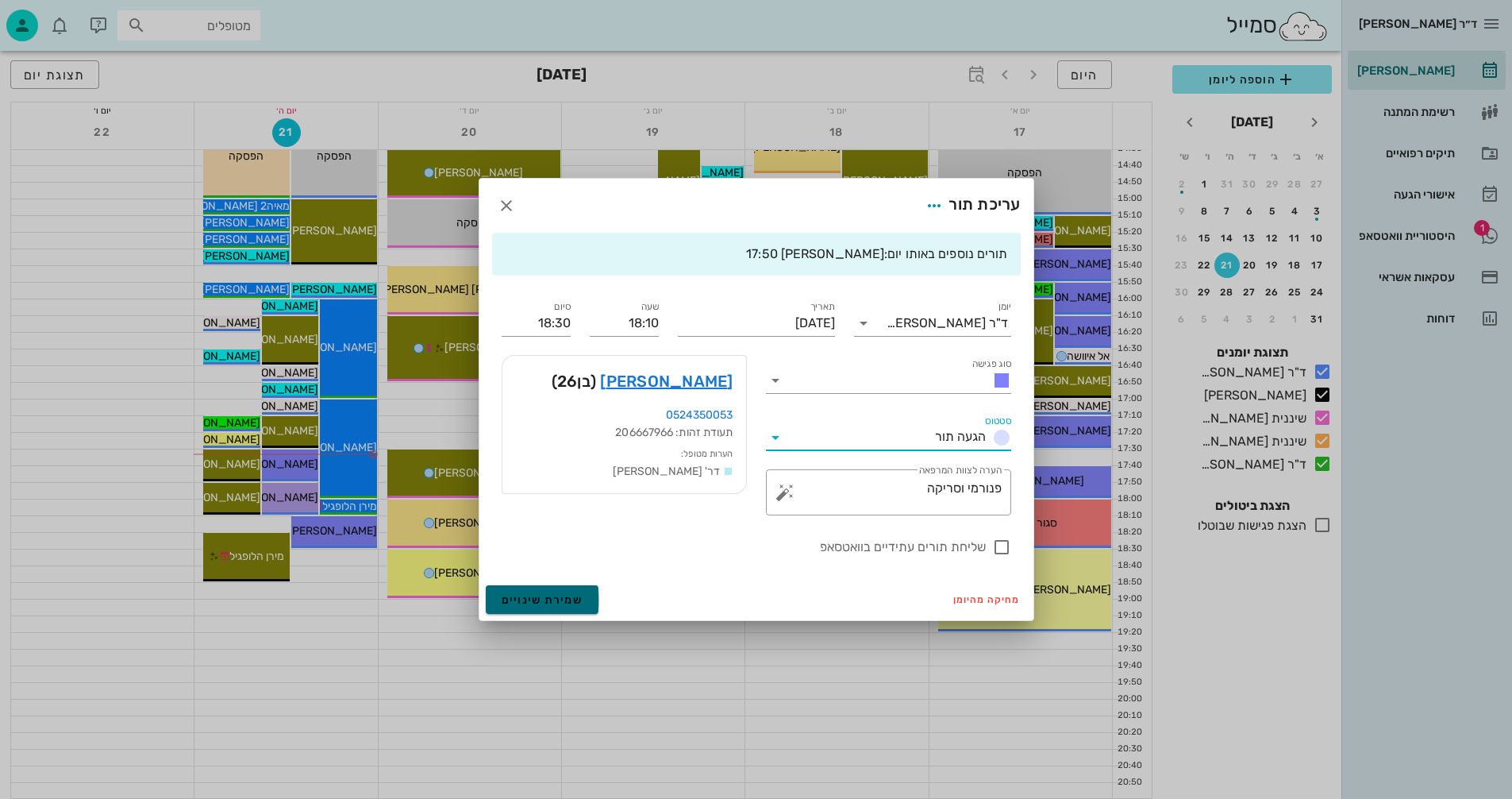
click at [503, 594] on span "שמירת שינויים" at bounding box center [542, 600] width 82 height 14
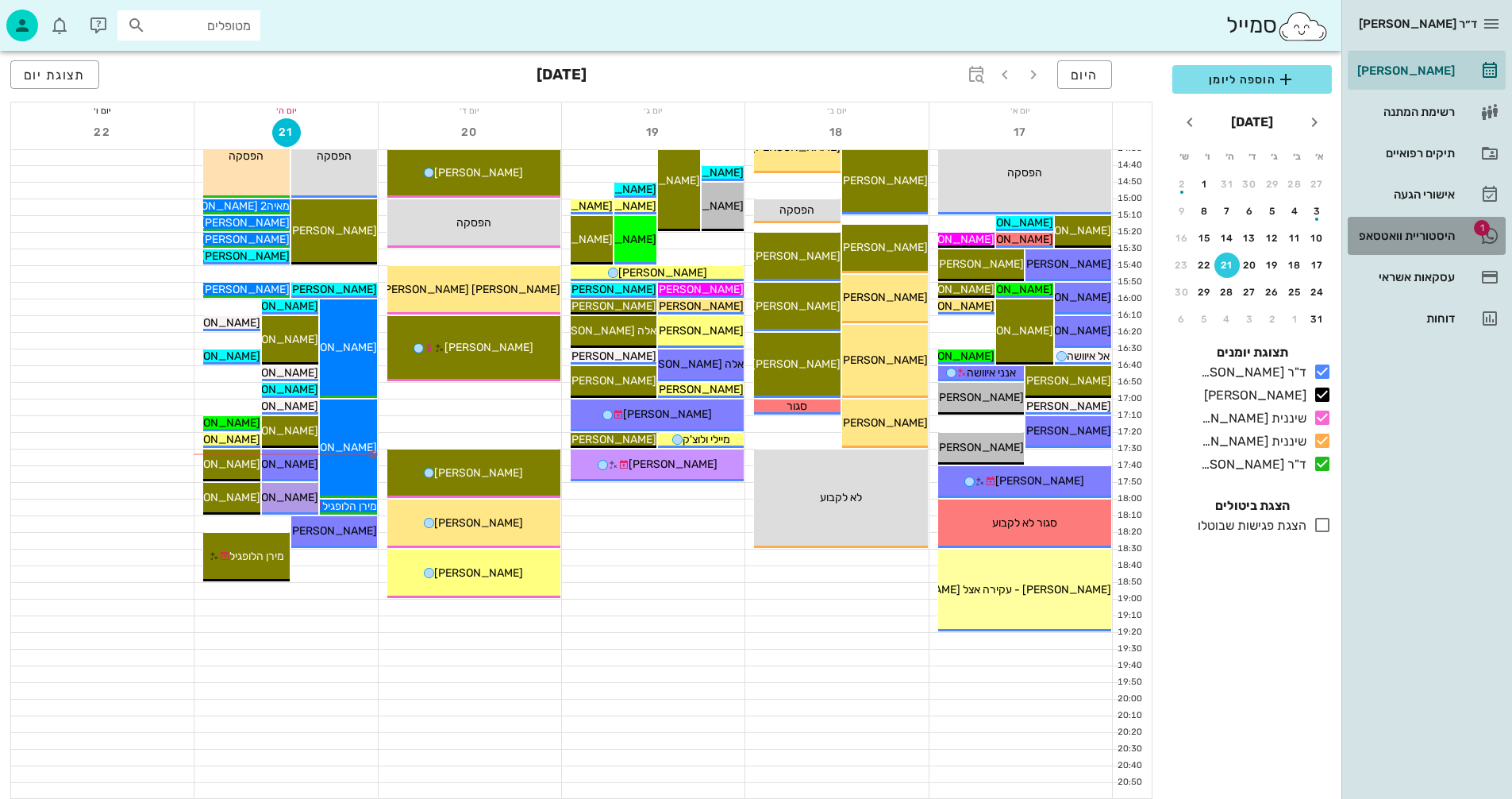
click at [1418, 233] on div "היסטוריית וואטסאפ" at bounding box center [1404, 236] width 101 height 13
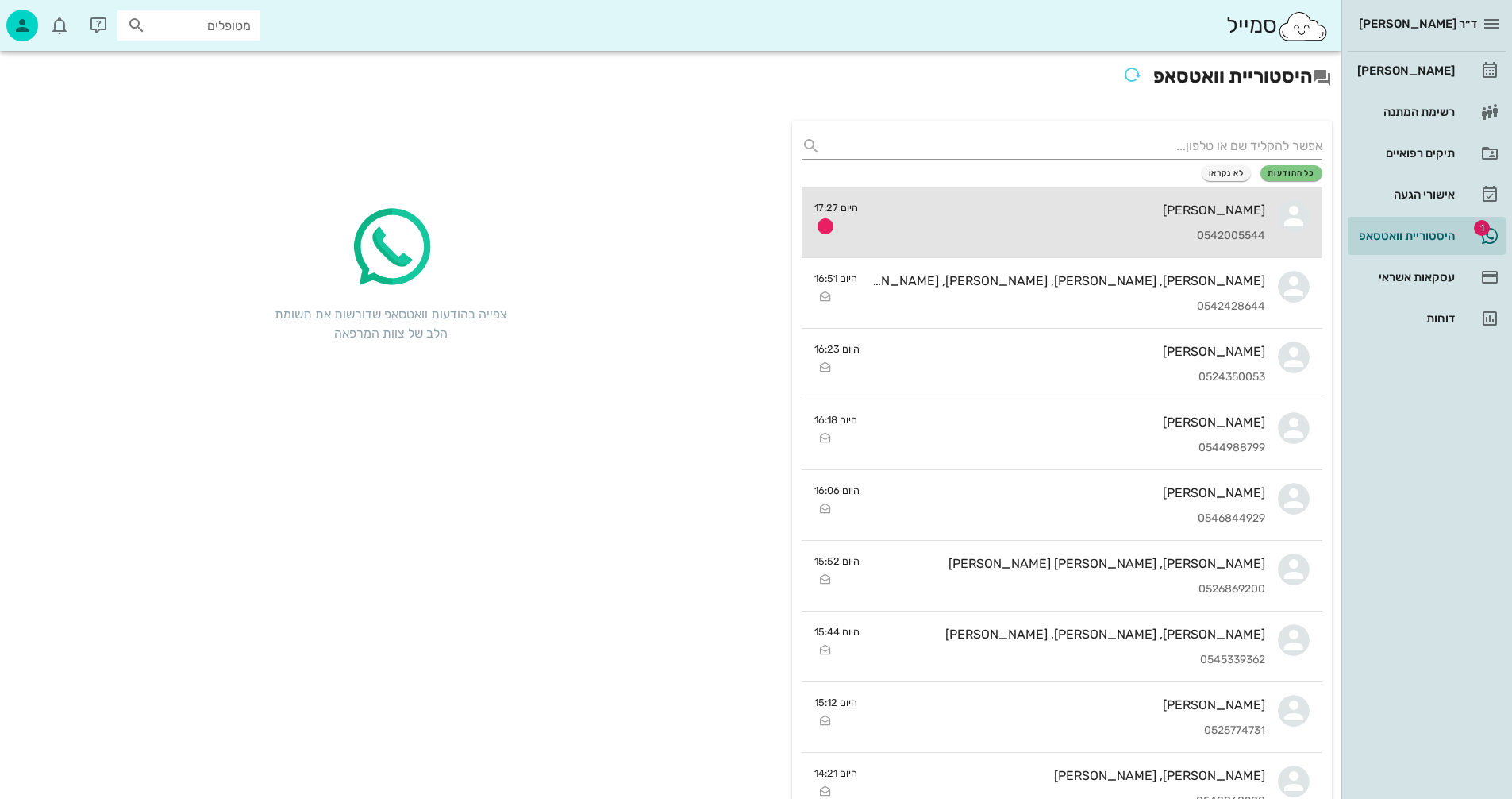
click at [919, 221] on div "לאורה ניאטש 0542005544" at bounding box center [1068, 222] width 395 height 70
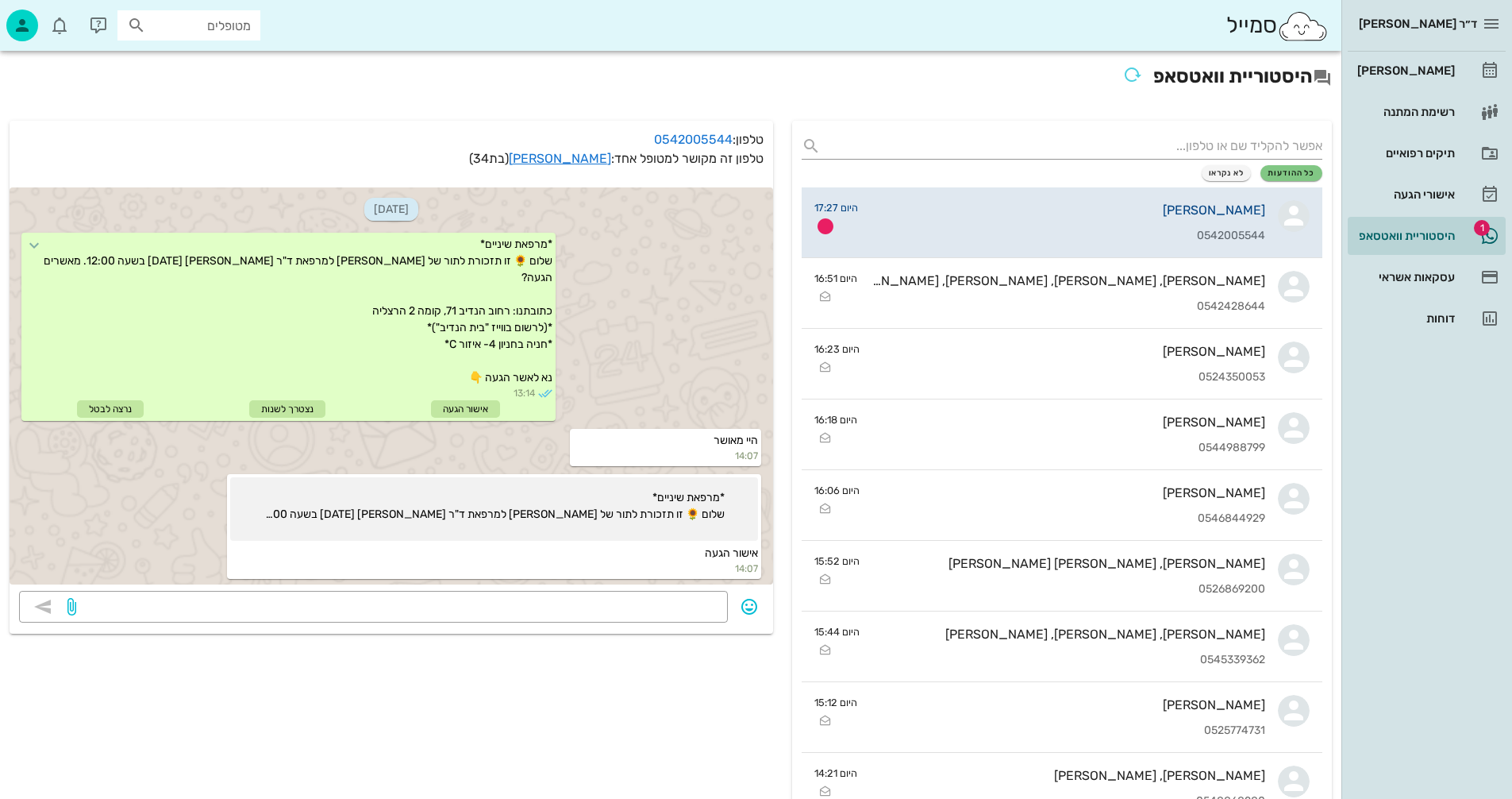
scroll to position [1022, 0]
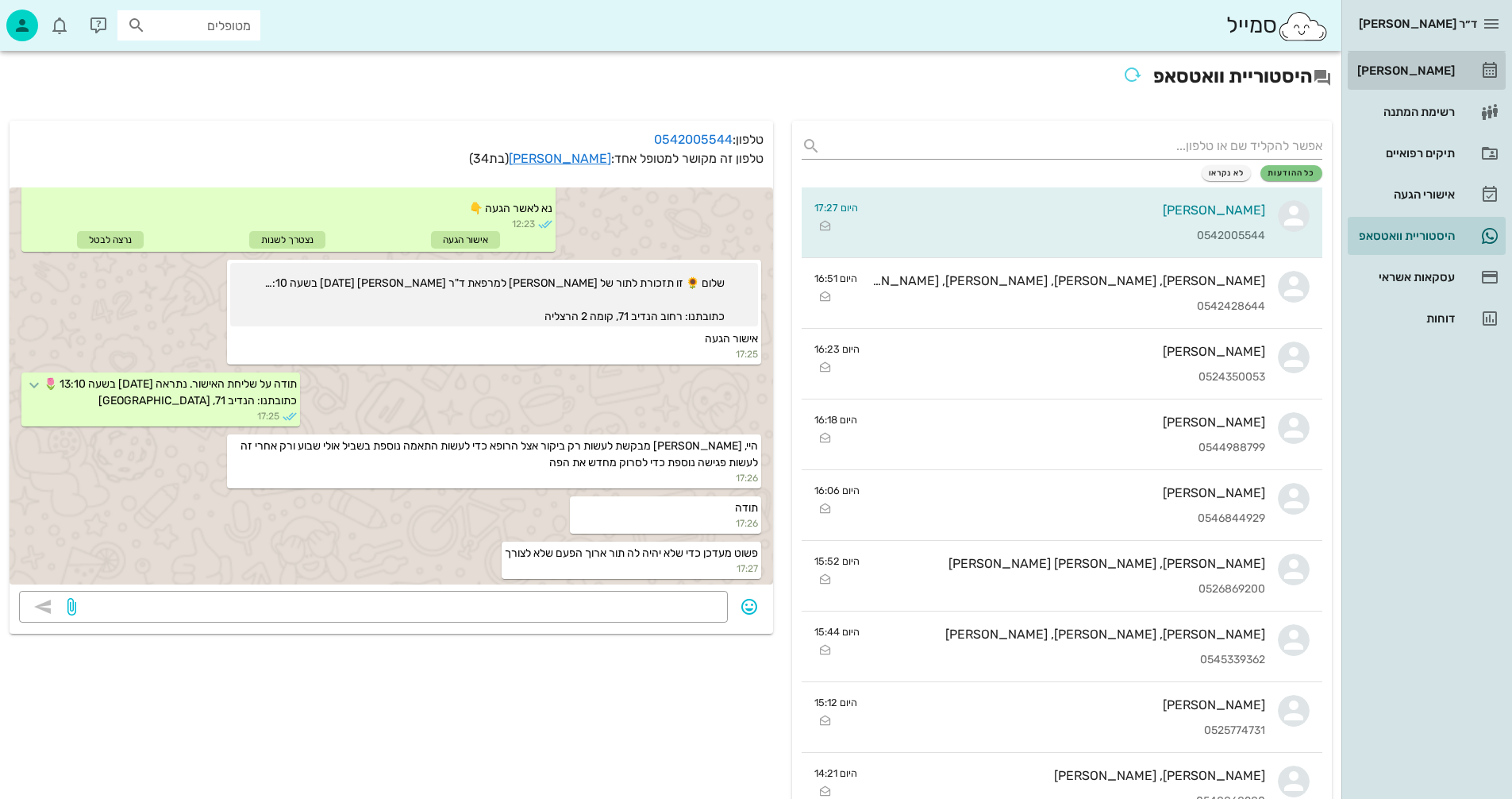
click at [1405, 70] on div "[PERSON_NAME]" at bounding box center [1404, 71] width 101 height 13
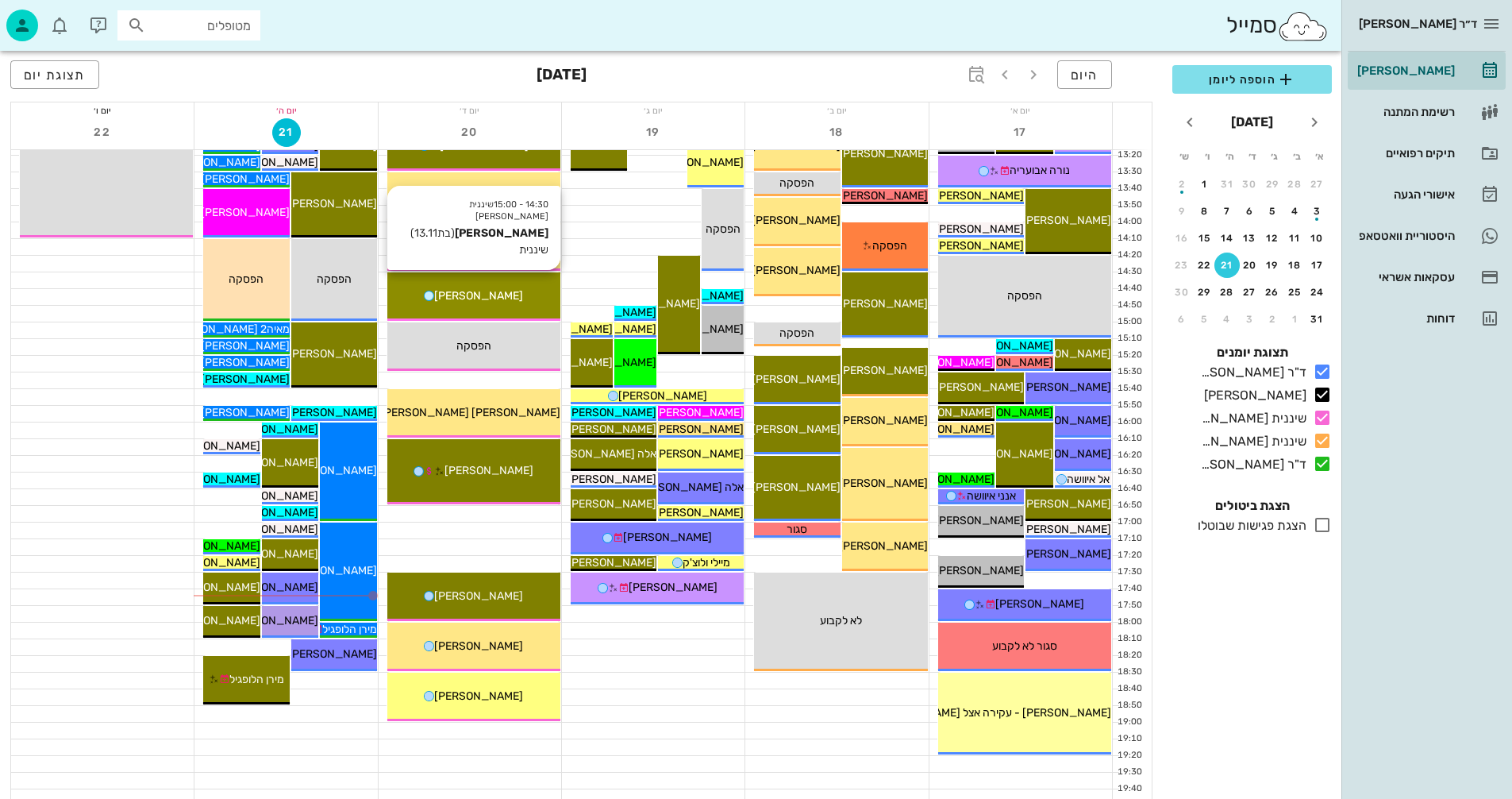
scroll to position [714, 0]
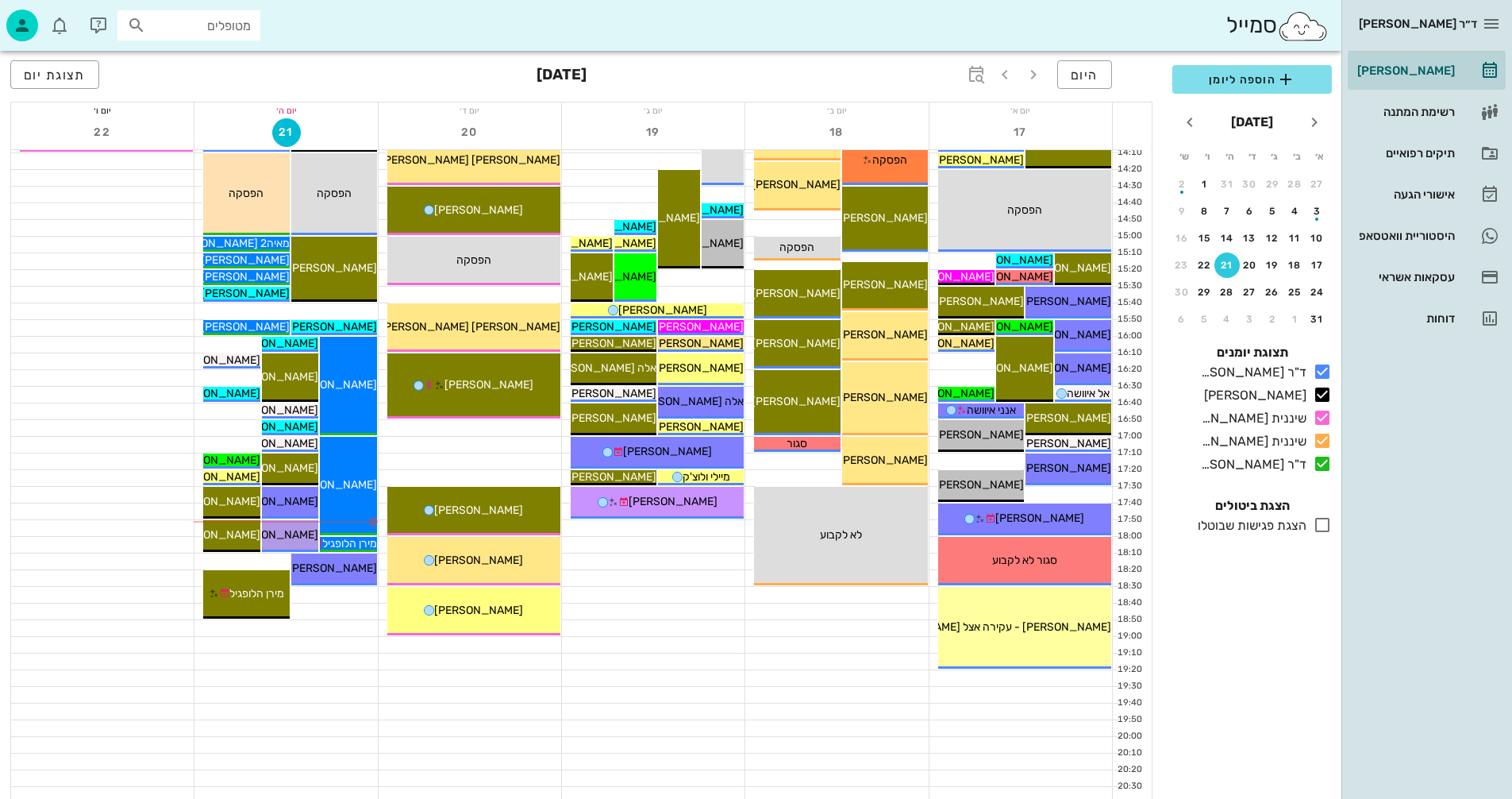
click at [209, 15] on input "מטופלים" at bounding box center [200, 25] width 101 height 20
type input "חקמט"
click at [185, 64] on div "הראל חקמט 323817551" at bounding box center [161, 60] width 175 height 13
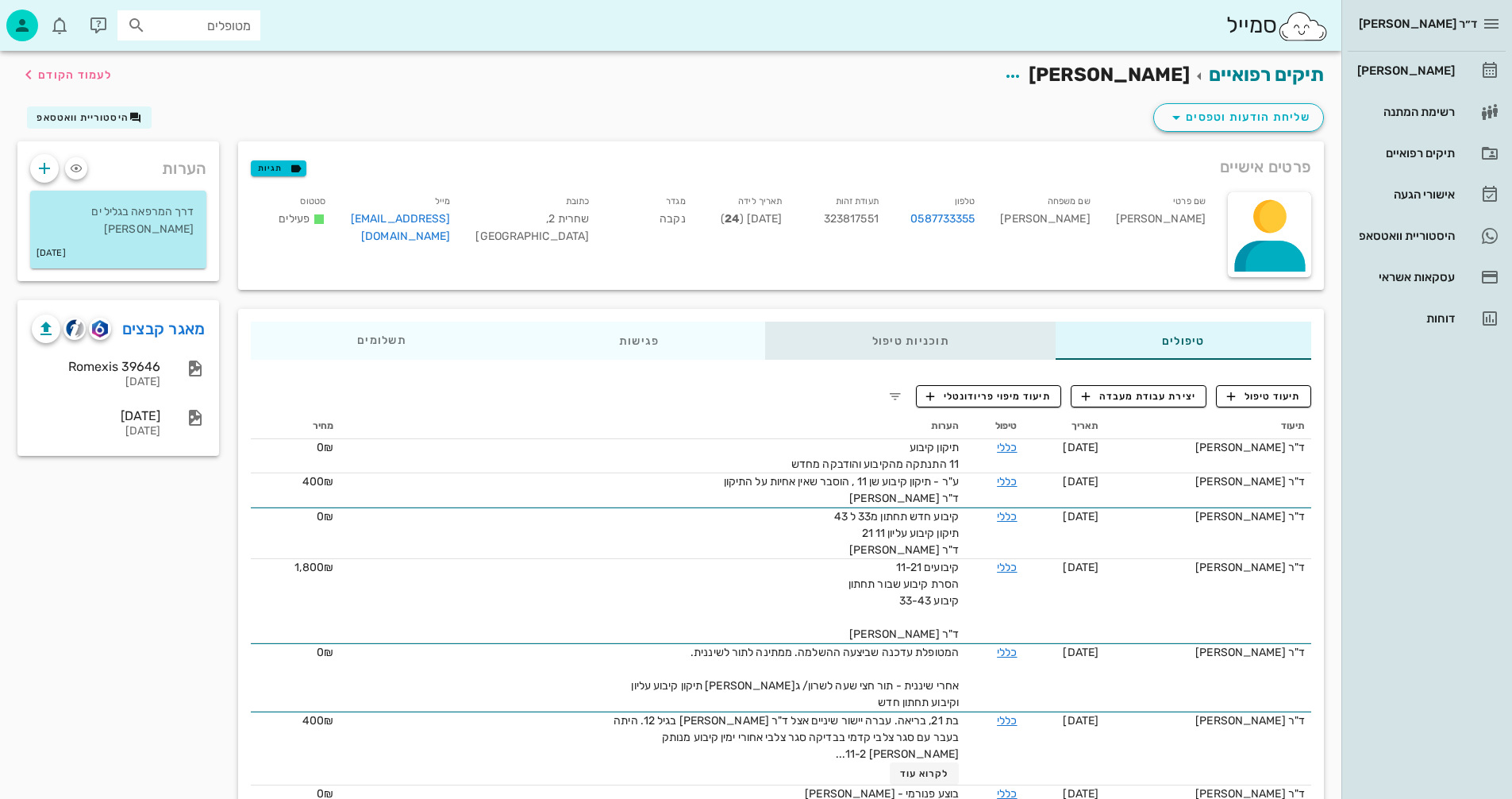
click at [906, 337] on div "תוכניות טיפול" at bounding box center [911, 340] width 290 height 38
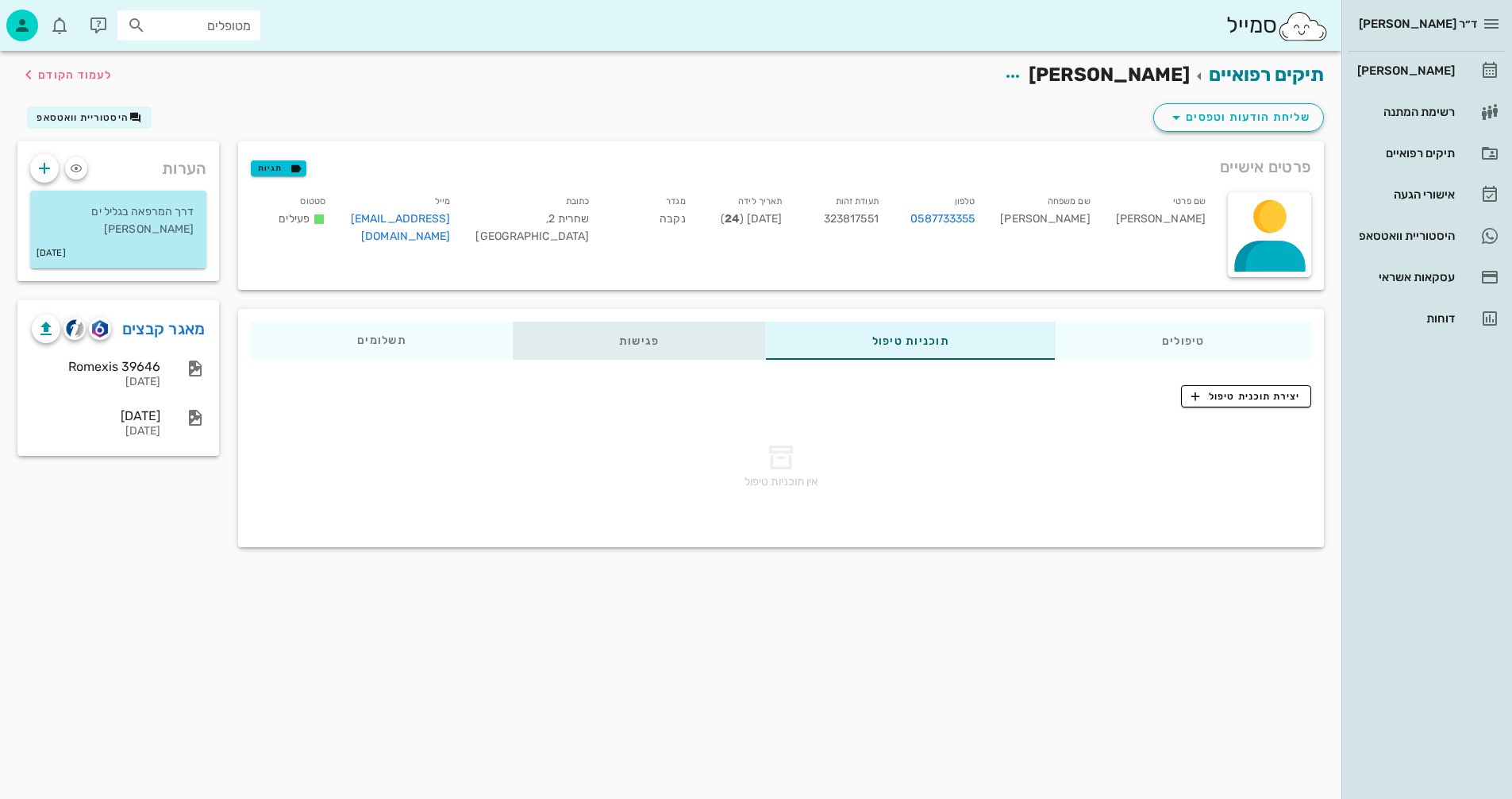
click at [631, 339] on div "פגישות" at bounding box center [639, 340] width 254 height 38
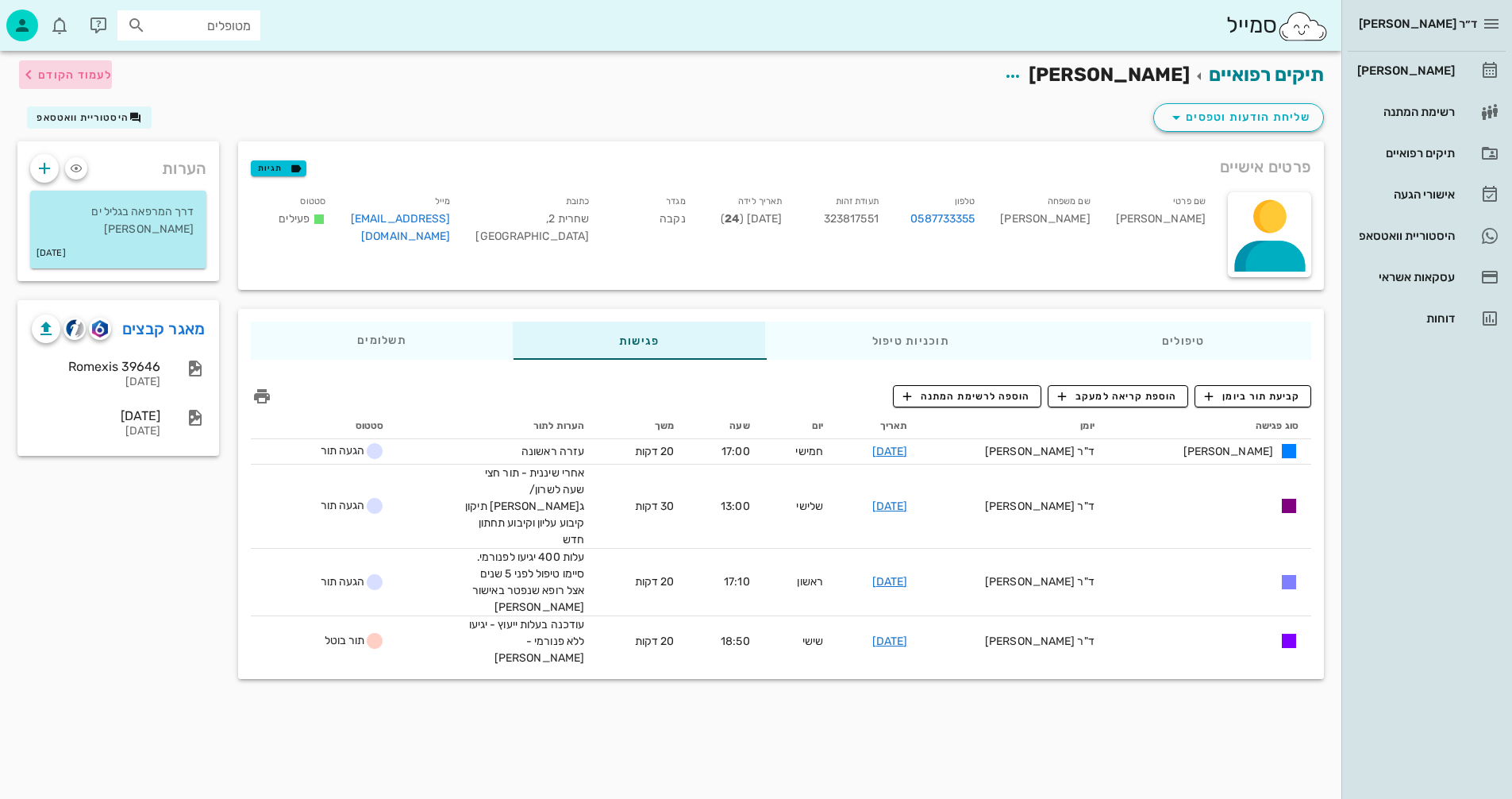
click at [81, 71] on span "לעמוד הקודם" at bounding box center [74, 75] width 73 height 14
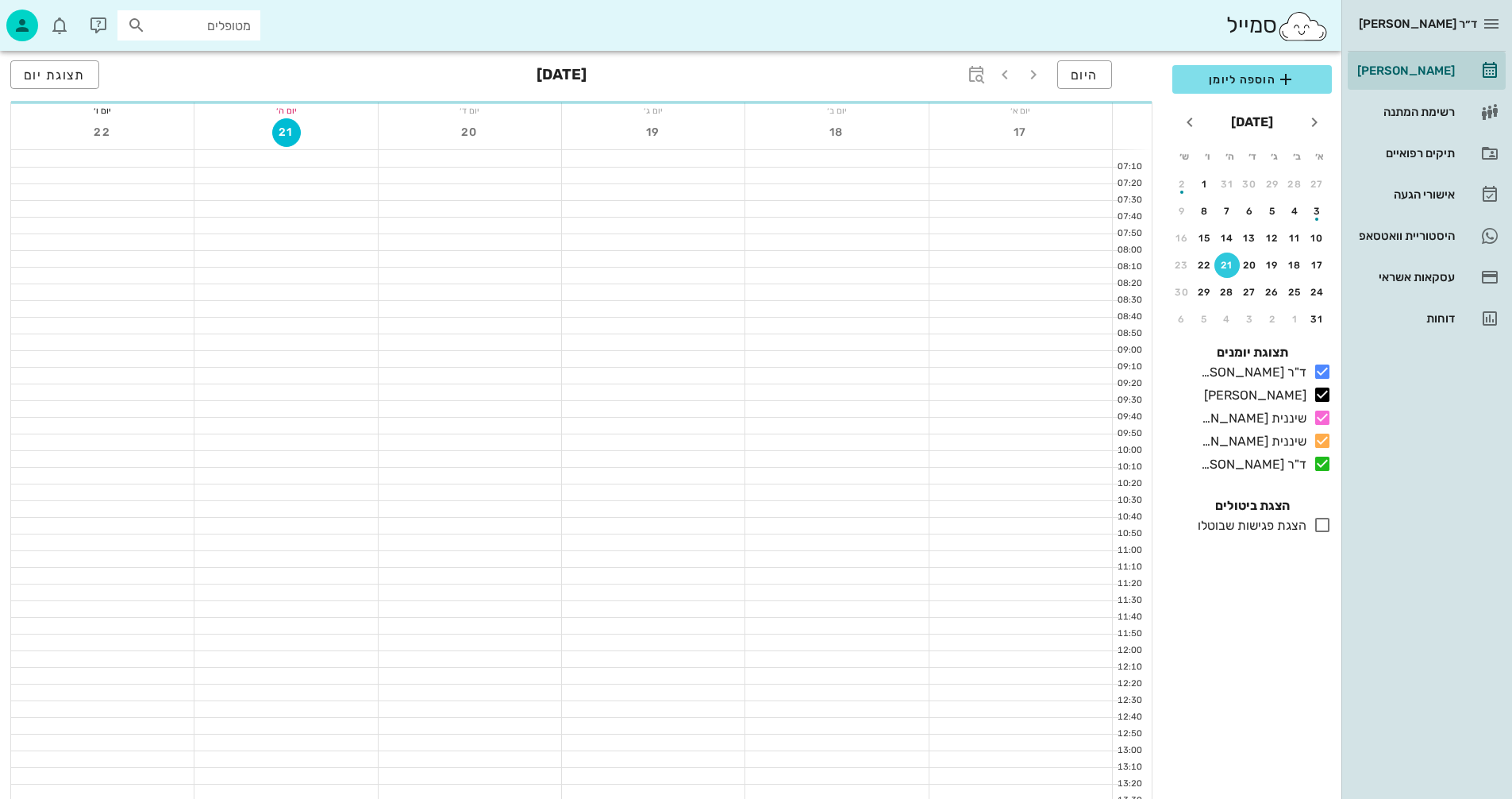
scroll to position [714, 0]
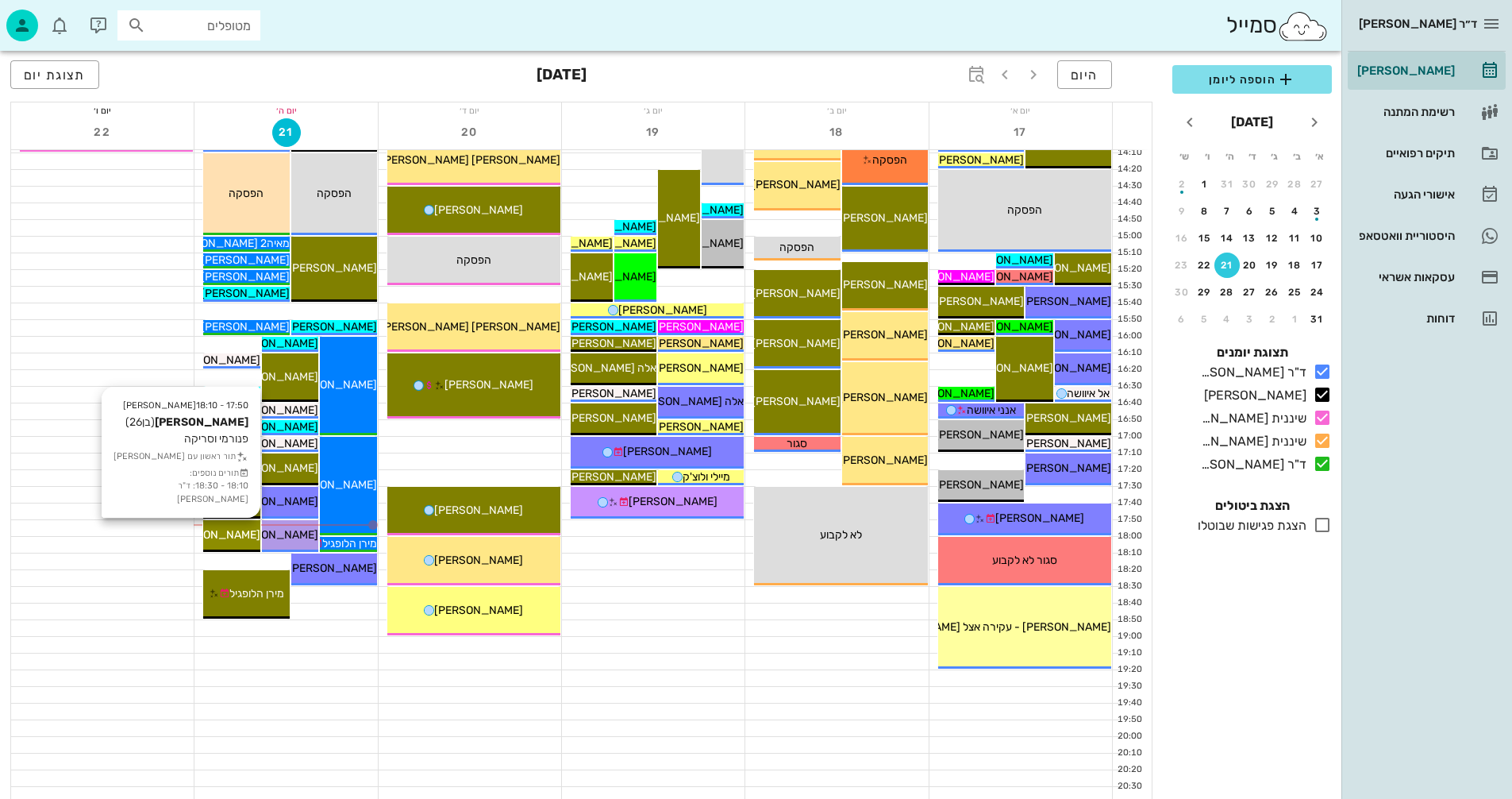
click at [221, 530] on span "[PERSON_NAME]" at bounding box center [216, 534] width 89 height 14
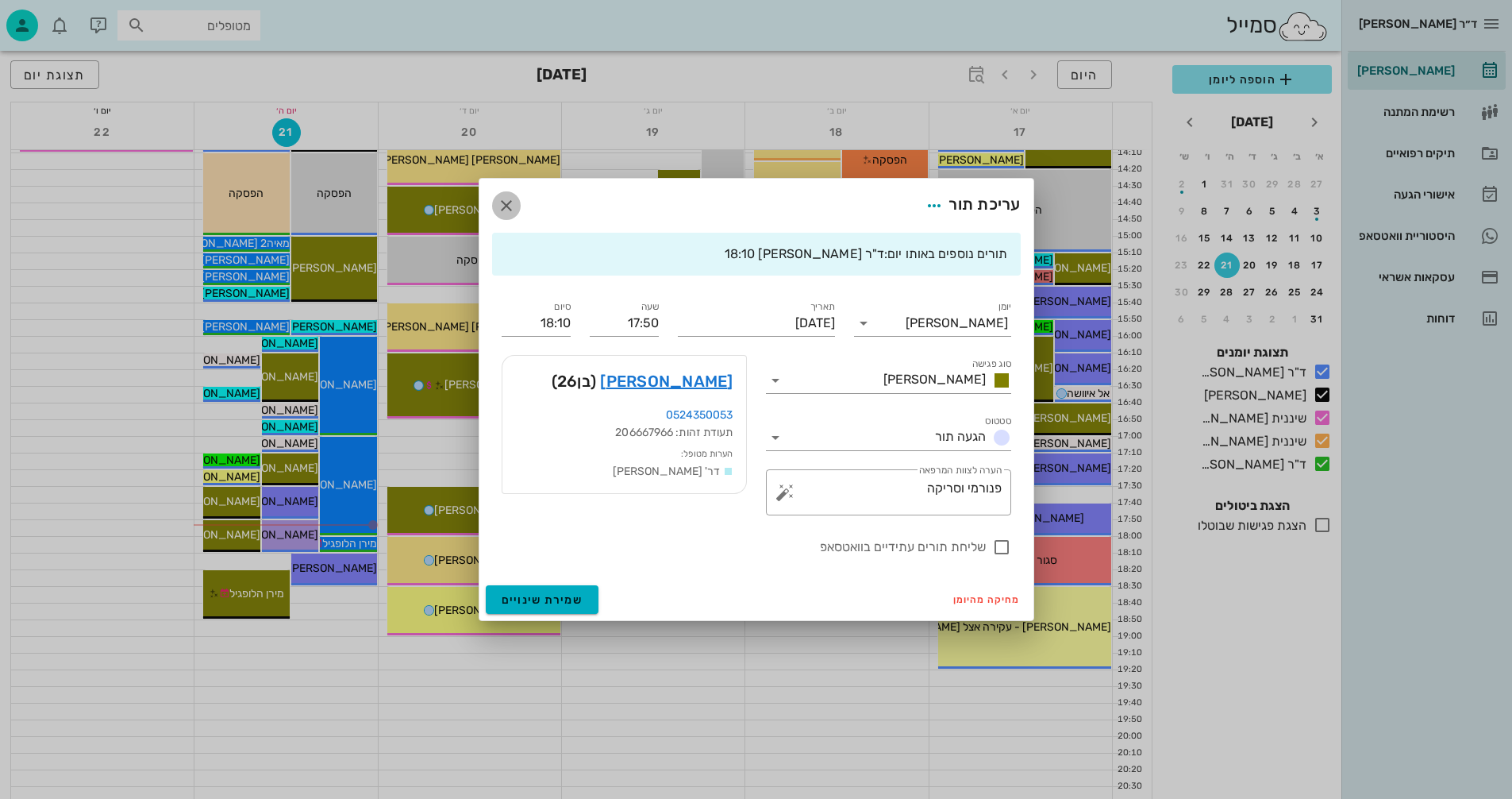
click at [501, 202] on icon "button" at bounding box center [506, 205] width 20 height 20
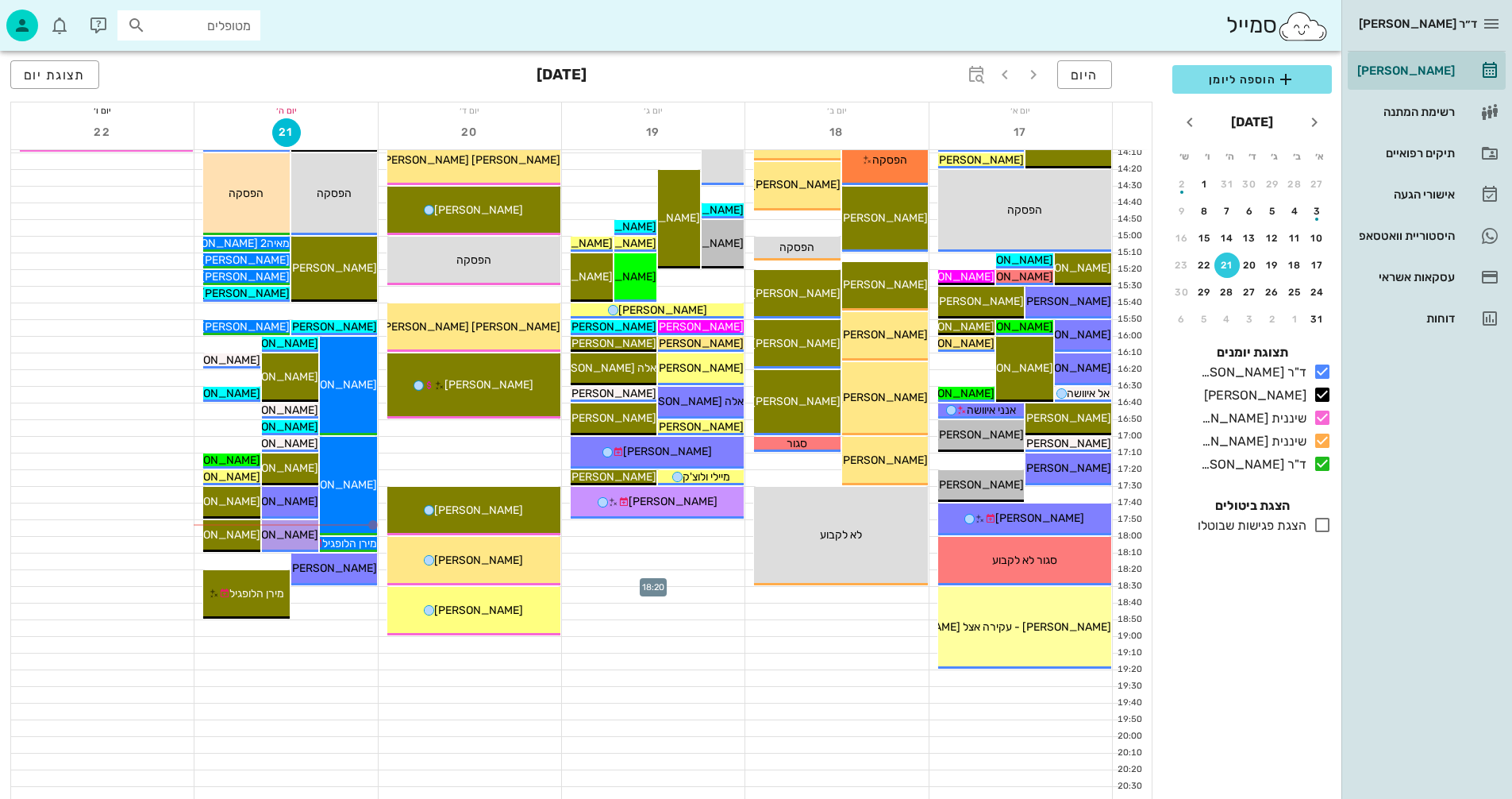
click at [632, 573] on div at bounding box center [653, 578] width 183 height 16
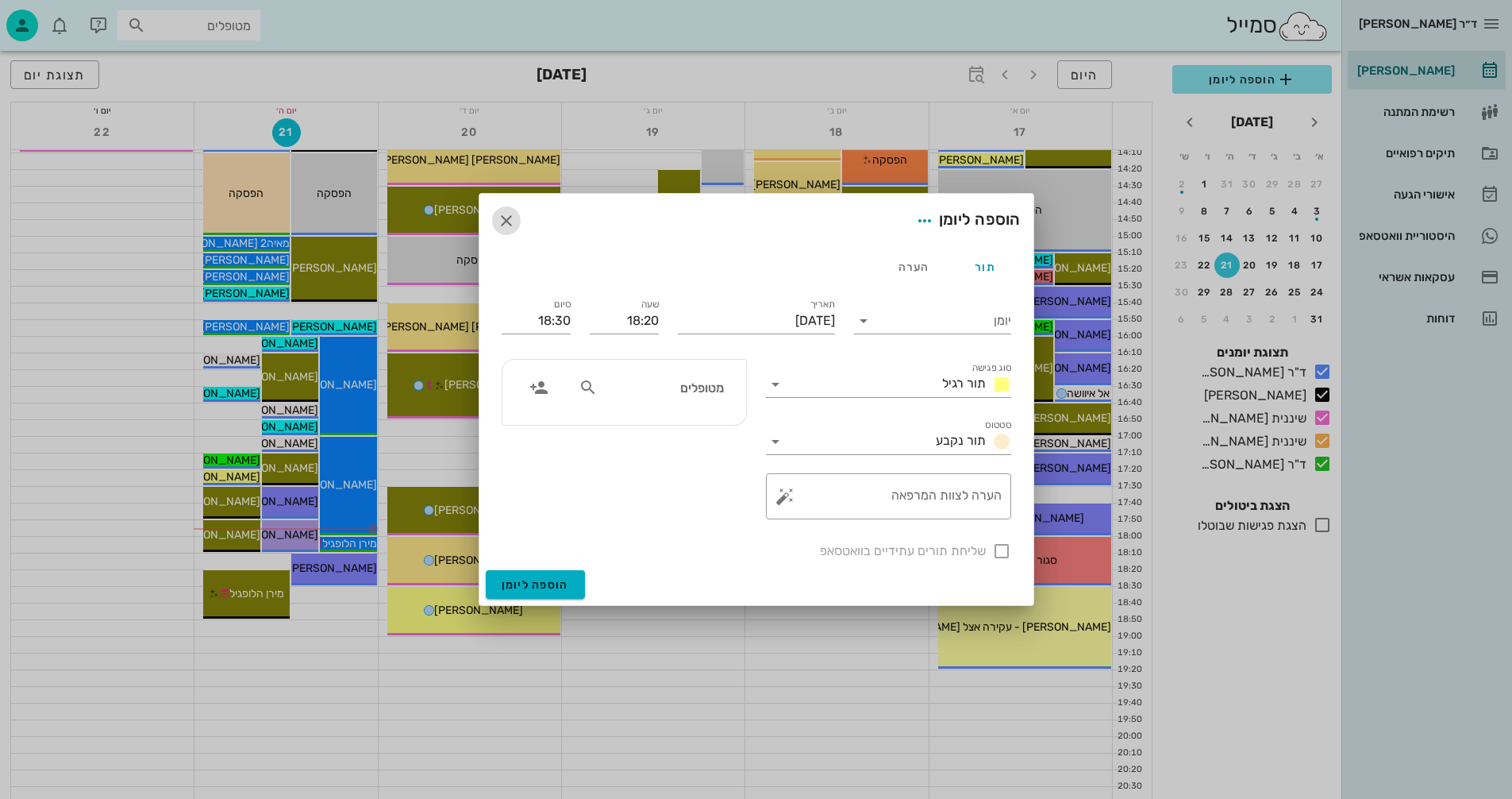
click at [506, 221] on icon "button" at bounding box center [506, 220] width 20 height 20
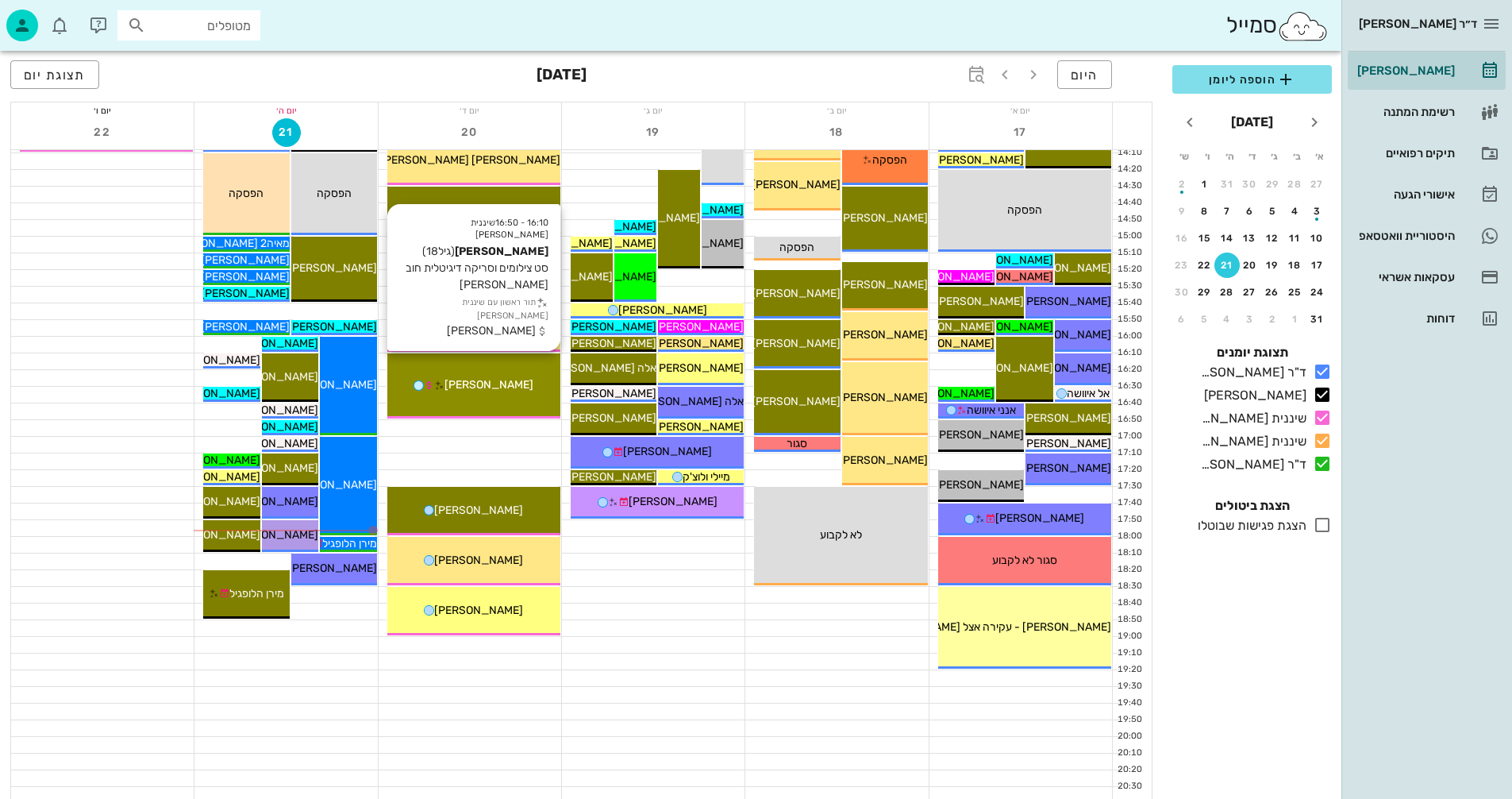
click at [528, 371] on div "16:10 - 16:50 שיננית אנסטסיה גיא פלג (גיל 18 ) סט צילומים וסריקה דיגיטלית חוב כ…" at bounding box center [474, 386] width 173 height 65
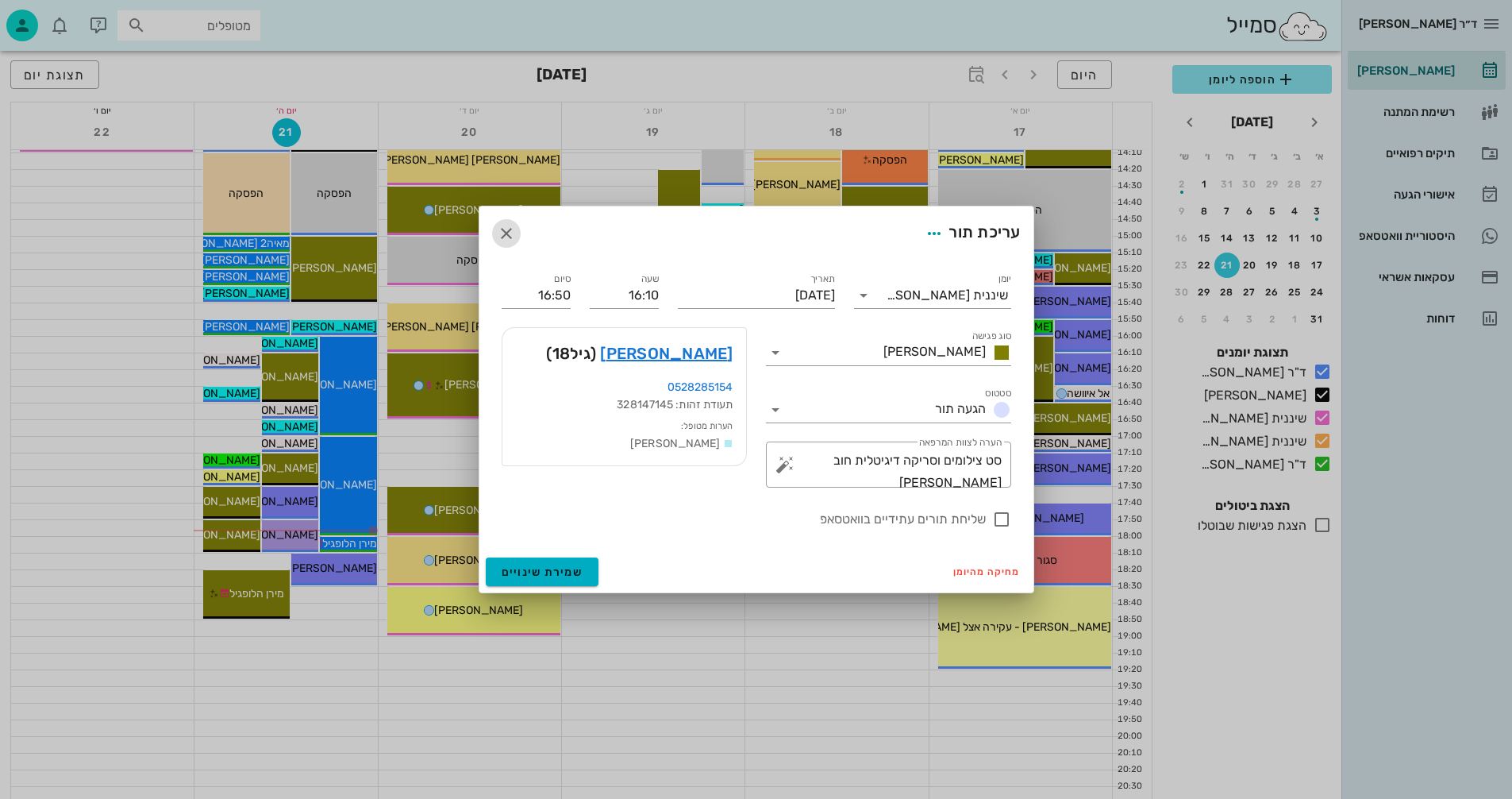
click at [503, 230] on icon "button" at bounding box center [506, 233] width 20 height 20
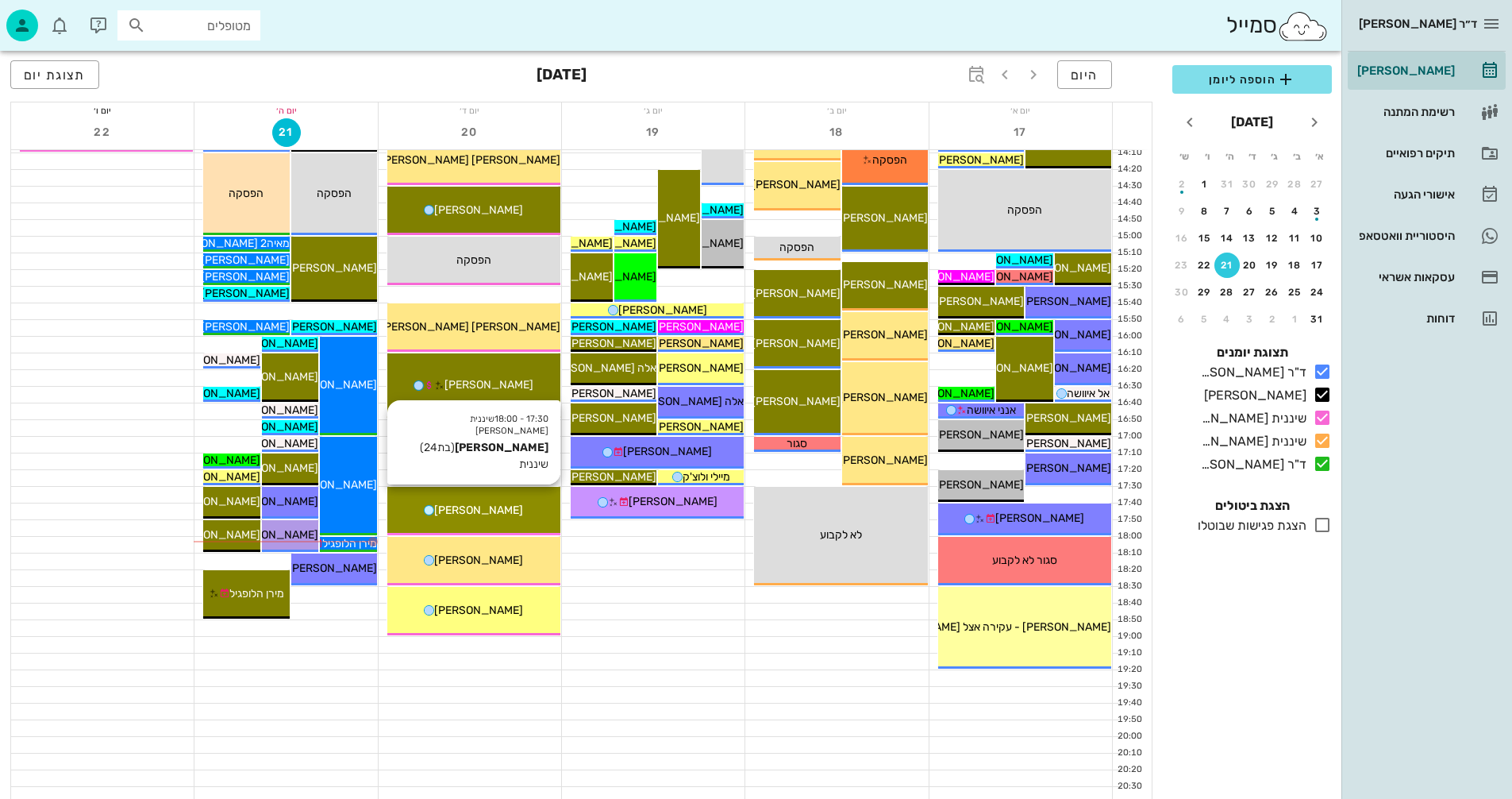
click at [484, 508] on span "[PERSON_NAME]" at bounding box center [479, 510] width 89 height 14
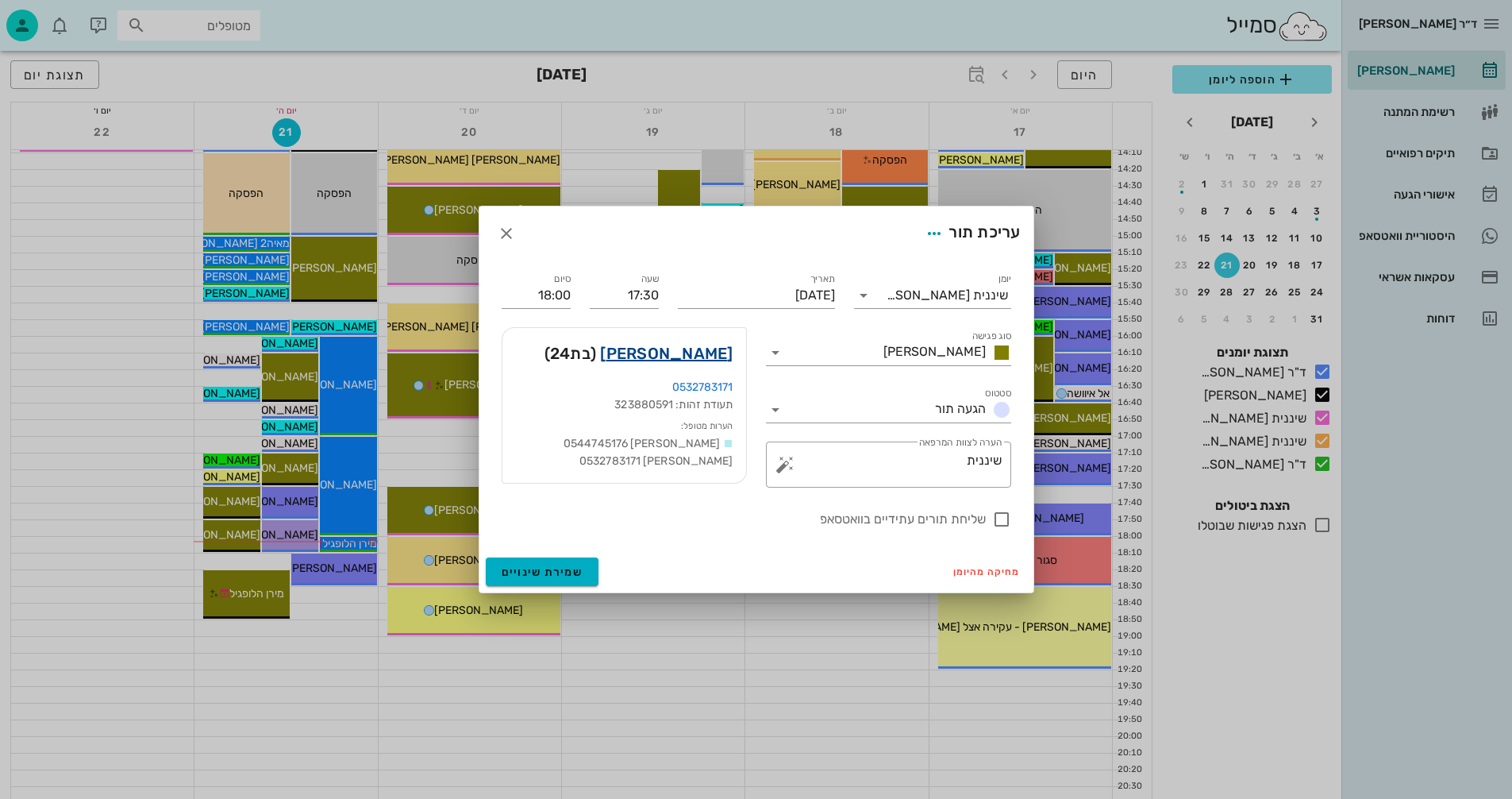
click at [697, 348] on link "איילת שקדי" at bounding box center [666, 353] width 133 height 25
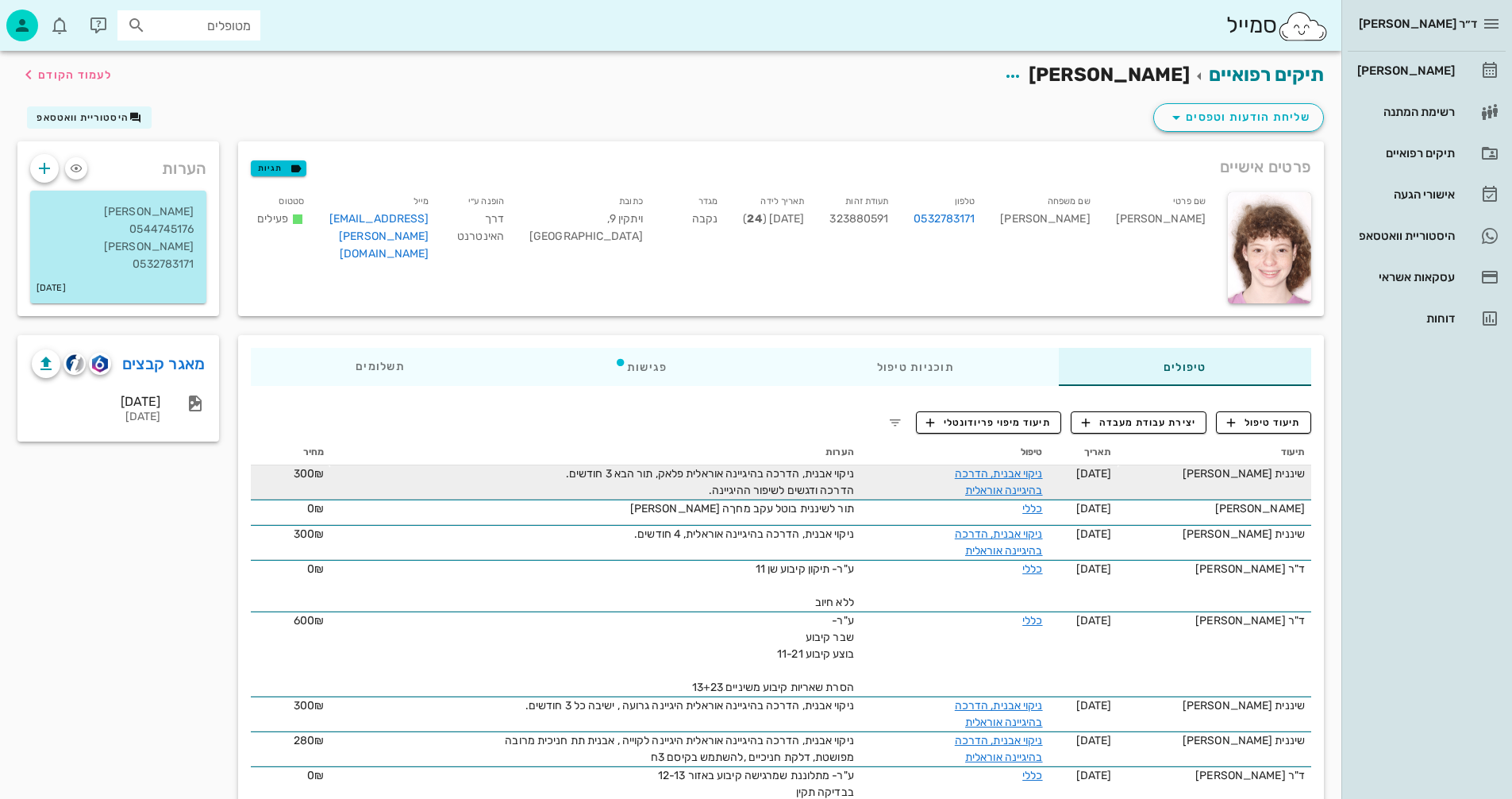
click at [987, 480] on div "ניקוי אבנית, הדרכה בהיגיינה אוראלית" at bounding box center [984, 482] width 119 height 33
click at [1038, 479] on link "ניקוי אבנית, הדרכה בהיגיינה אוראלית" at bounding box center [998, 482] width 88 height 30
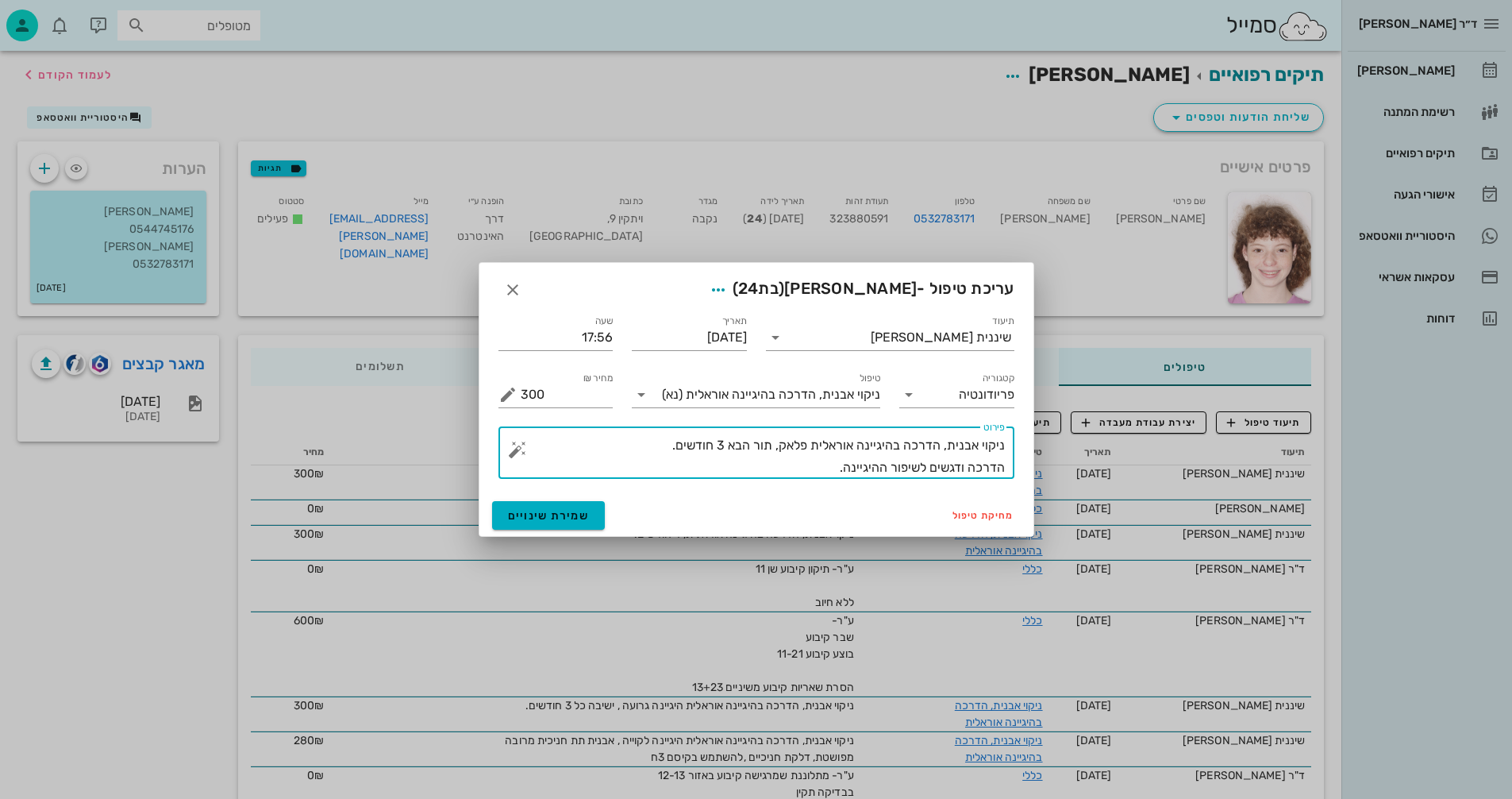
click at [807, 467] on textarea "ניקוי אבנית, הדרכה בהיגיינה אוראלית פלאק, תור הבא 3 חודשים. הדרכה ודגשים לשיפור…" at bounding box center [763, 457] width 484 height 45
click at [514, 292] on icon "button" at bounding box center [513, 290] width 20 height 20
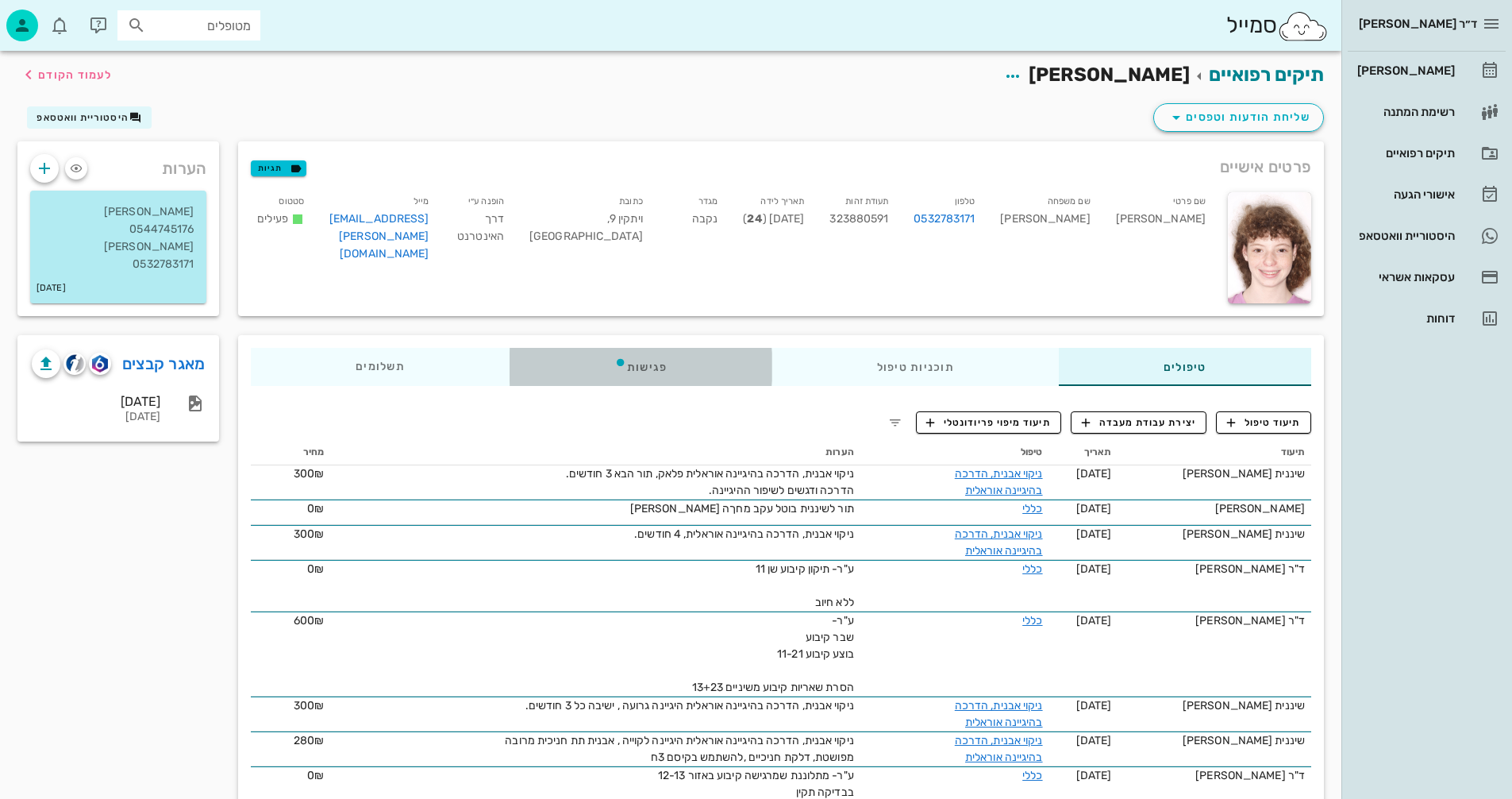
click at [644, 350] on div "פגישות" at bounding box center [641, 366] width 263 height 38
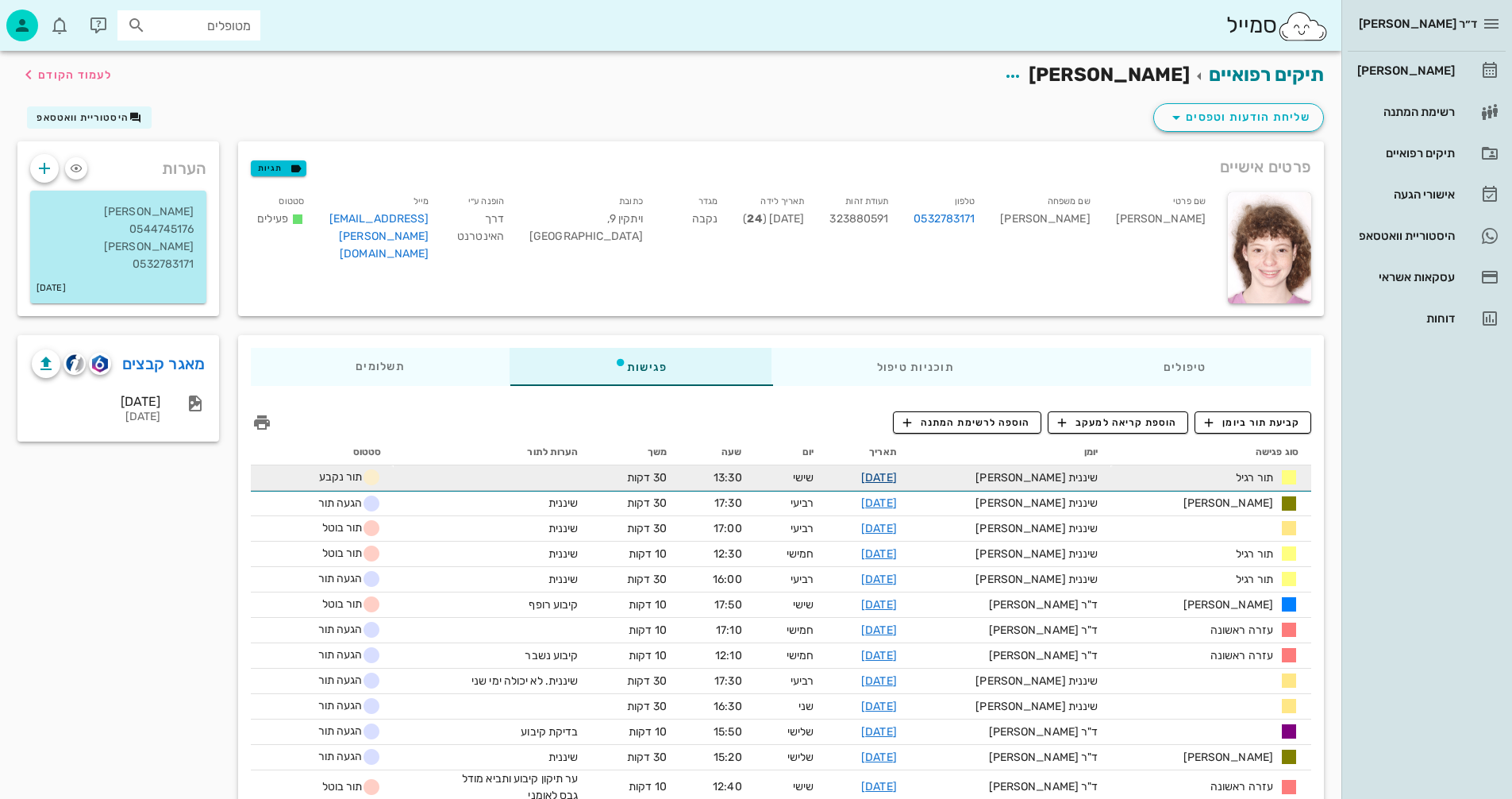
click at [897, 476] on link "14-11-2025" at bounding box center [879, 478] width 35 height 14
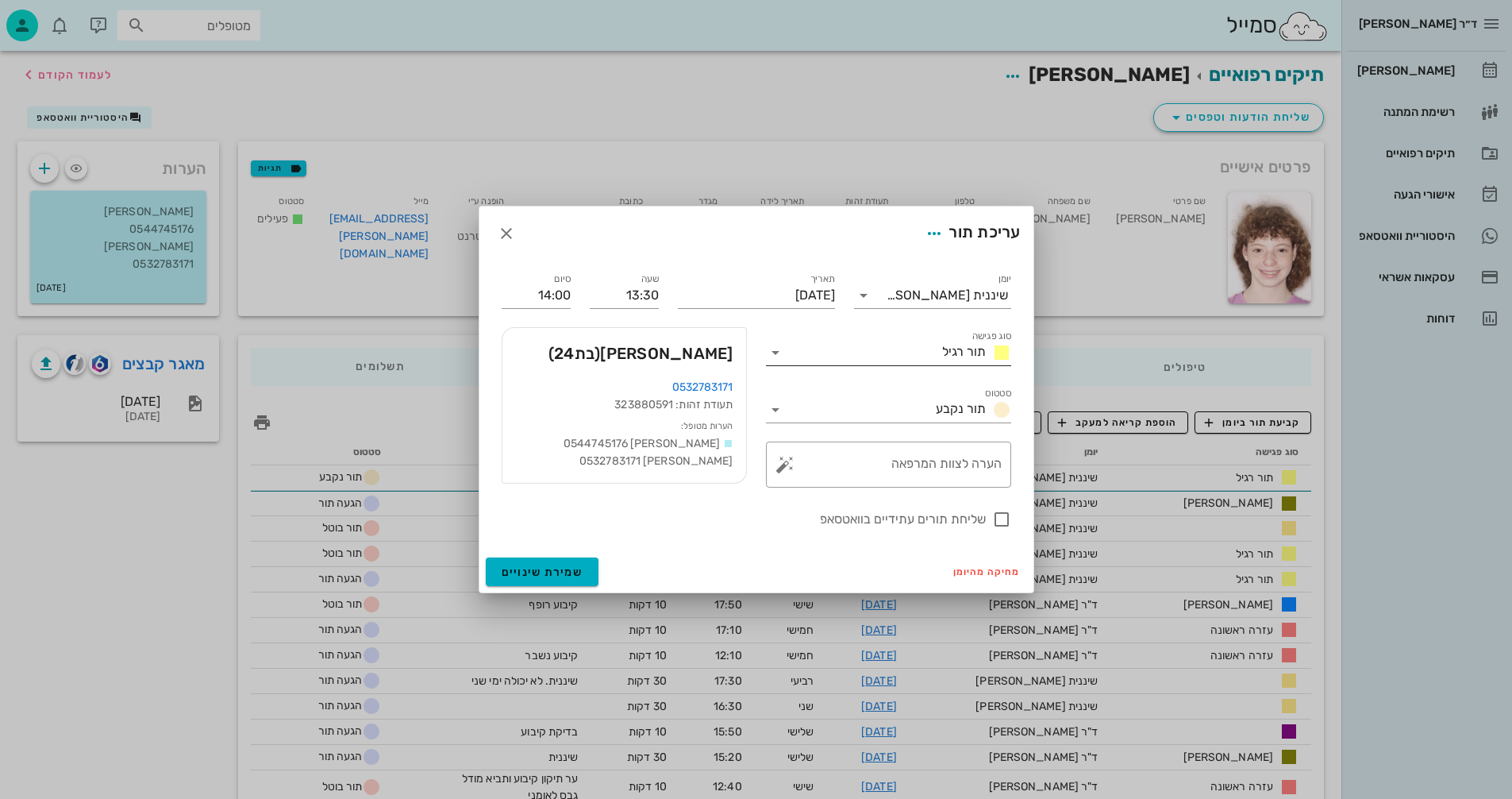
click at [800, 347] on input "סוג פגישה" at bounding box center [862, 352] width 148 height 25
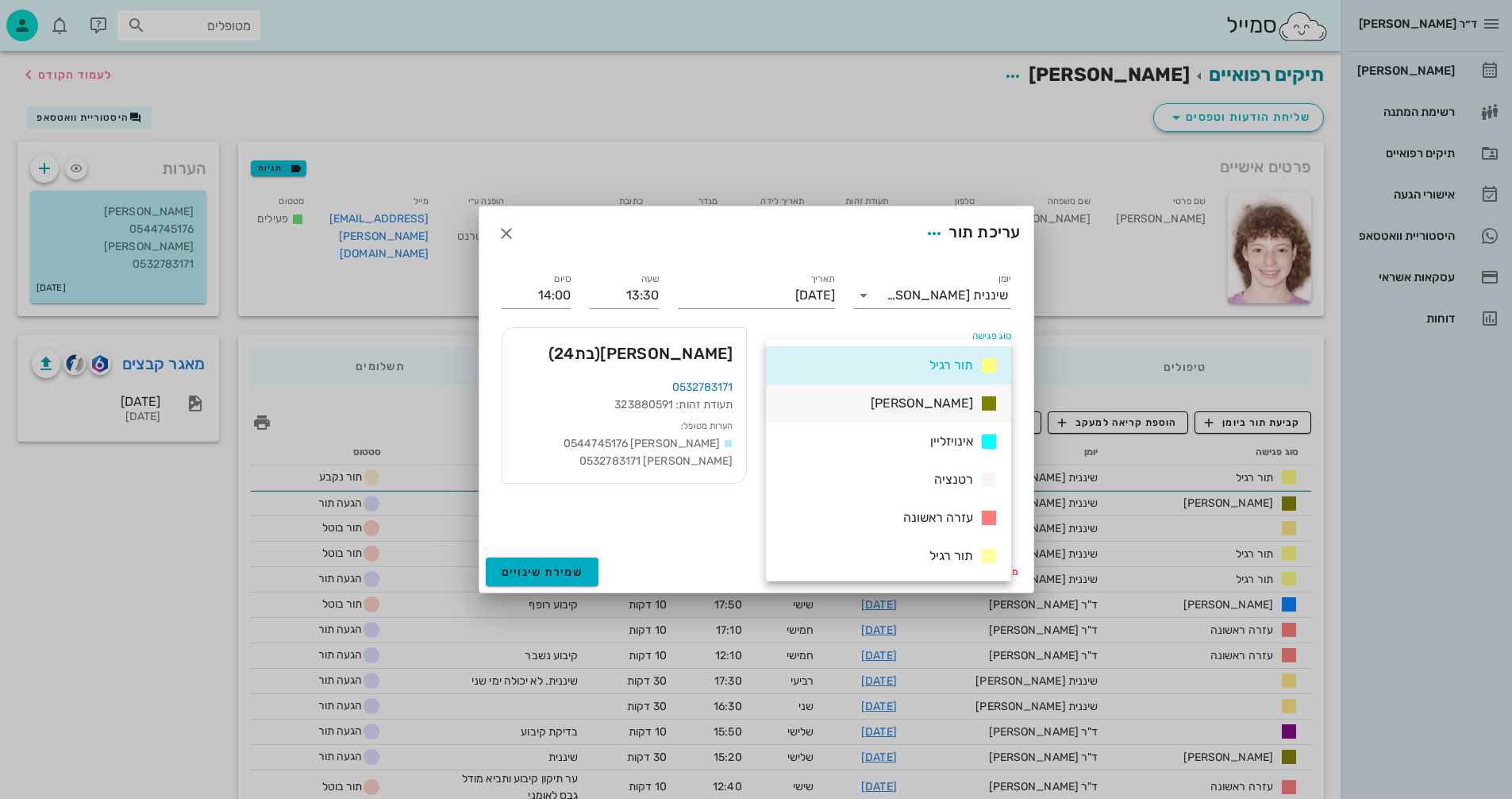
click at [936, 405] on span "[PERSON_NAME]" at bounding box center [922, 403] width 102 height 15
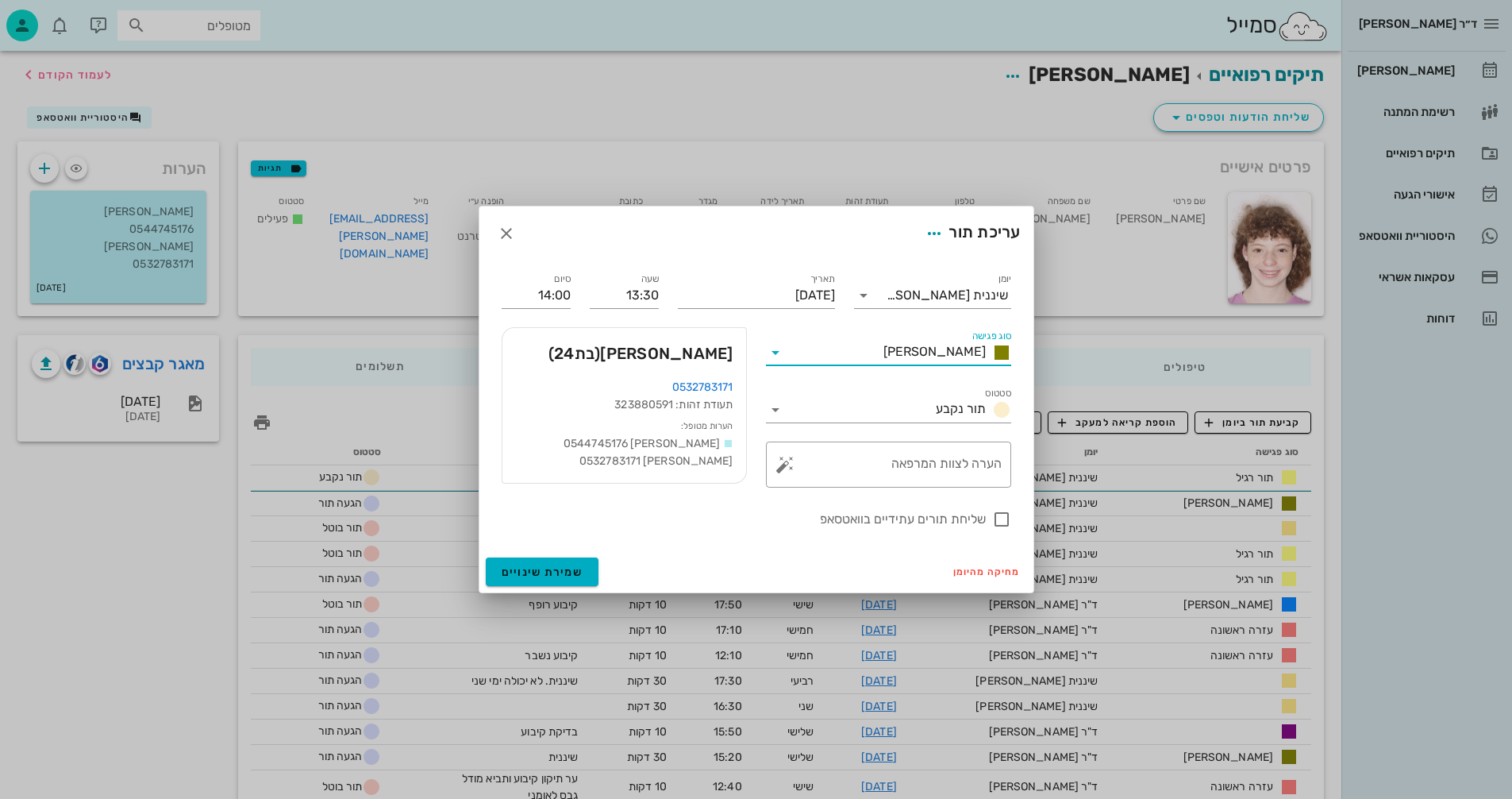
click at [549, 556] on div "מחיקה מהיומן שמירת שינויים" at bounding box center [756, 571] width 554 height 41
click at [557, 570] on span "שמירת שינויים" at bounding box center [542, 572] width 82 height 14
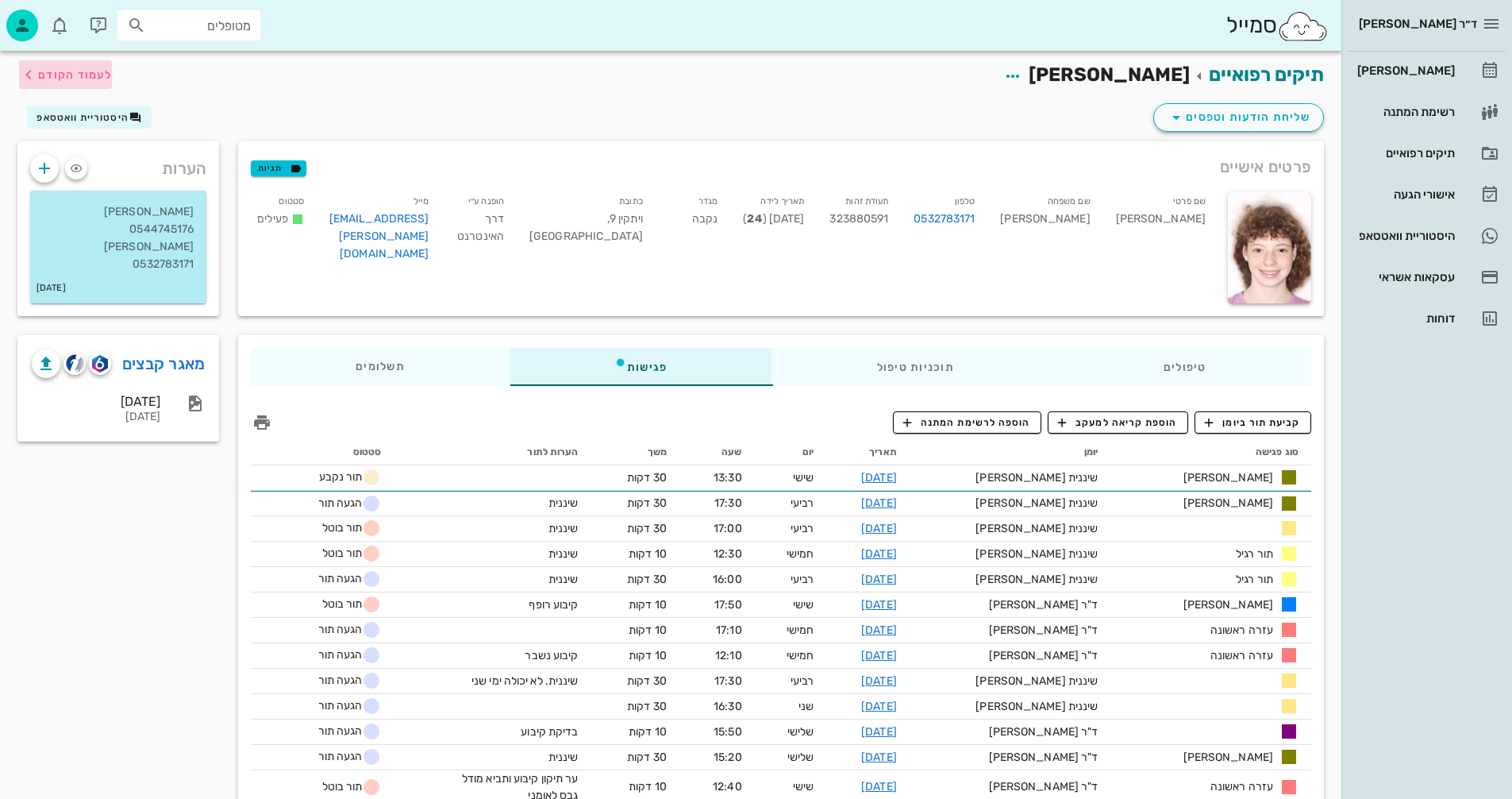
click at [52, 63] on button "לעמוד הקודם" at bounding box center [66, 74] width 93 height 29
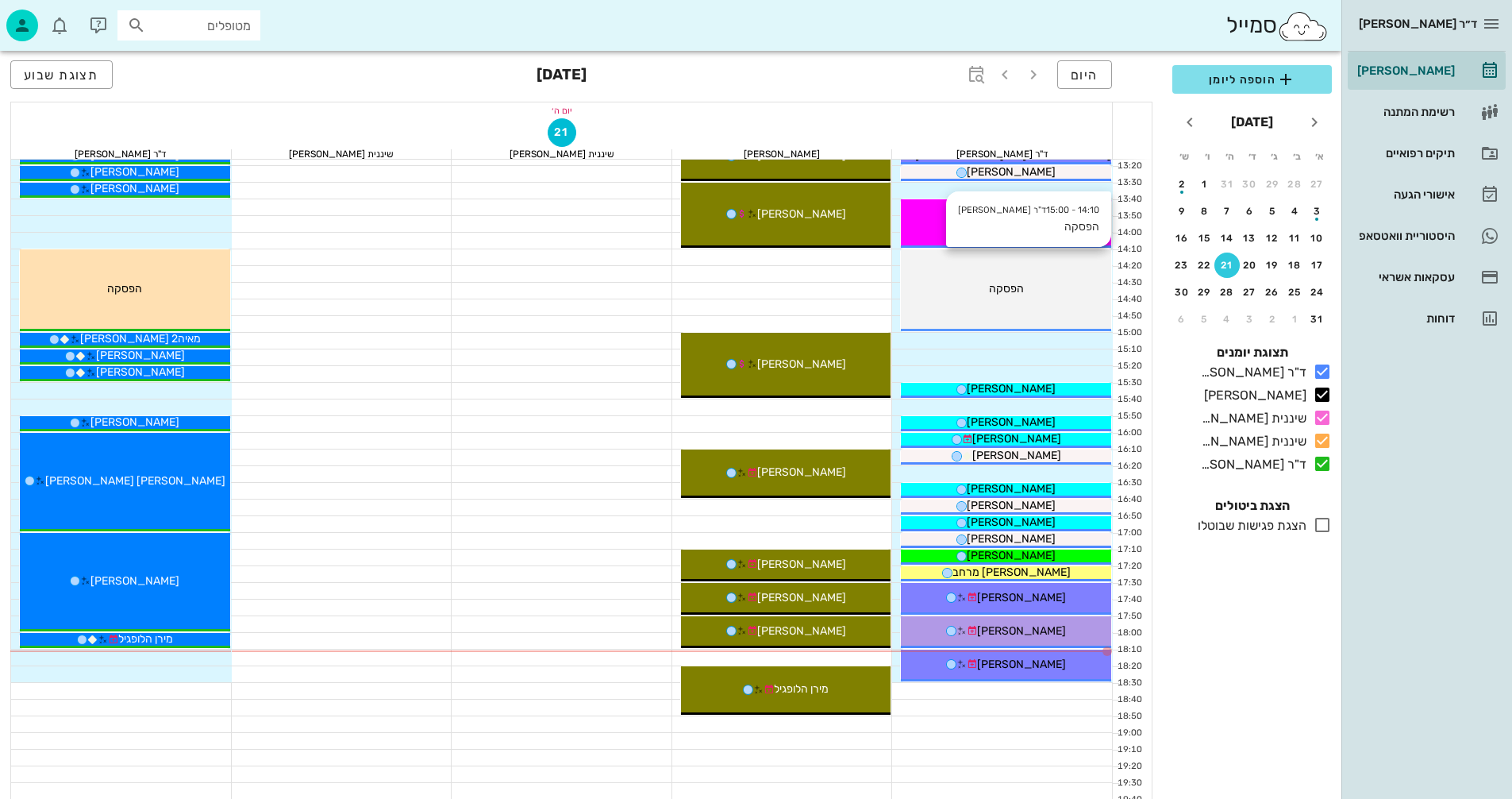
scroll to position [635, 0]
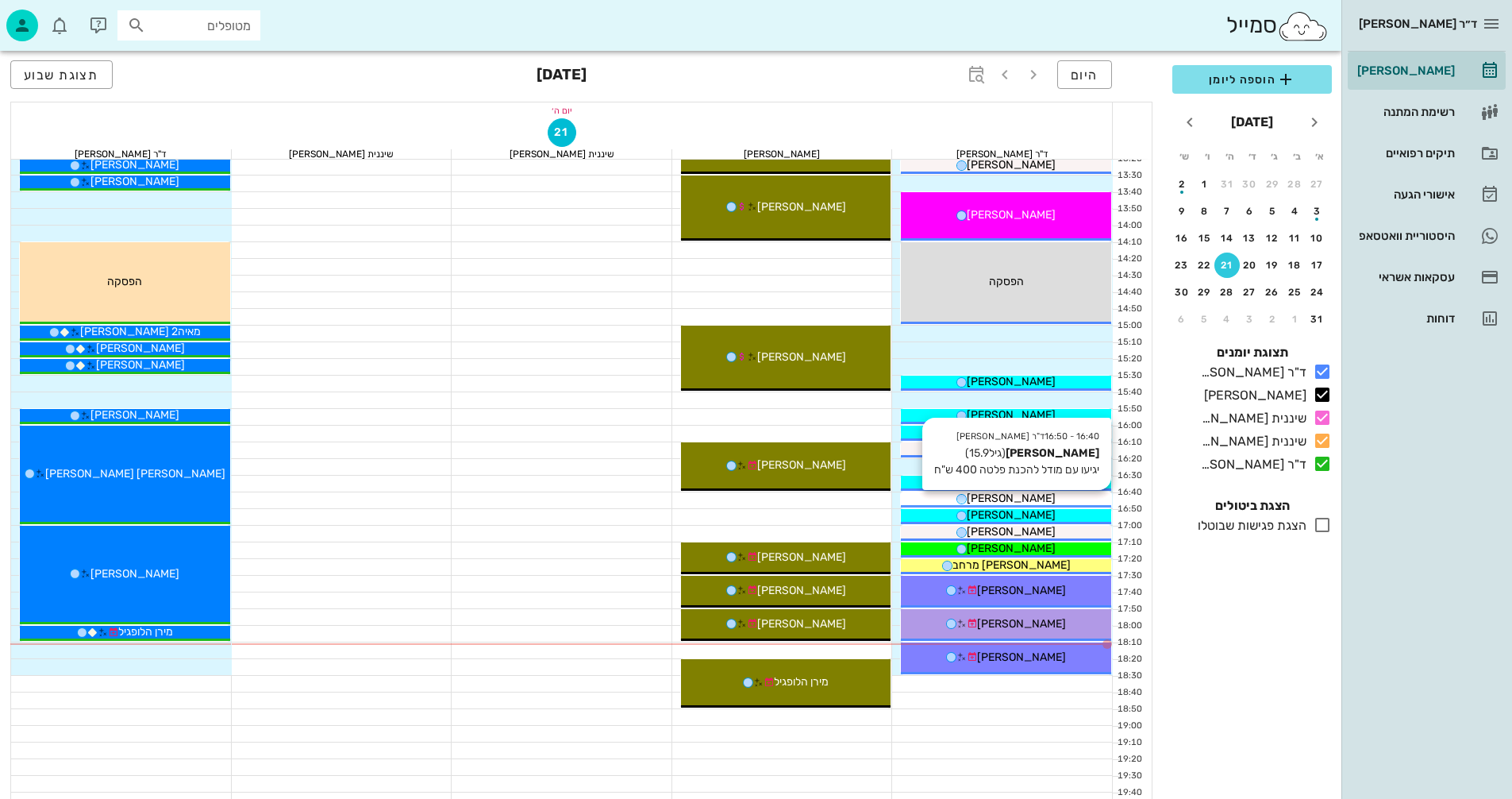
click at [1057, 495] on div "[PERSON_NAME]" at bounding box center [1006, 498] width 211 height 17
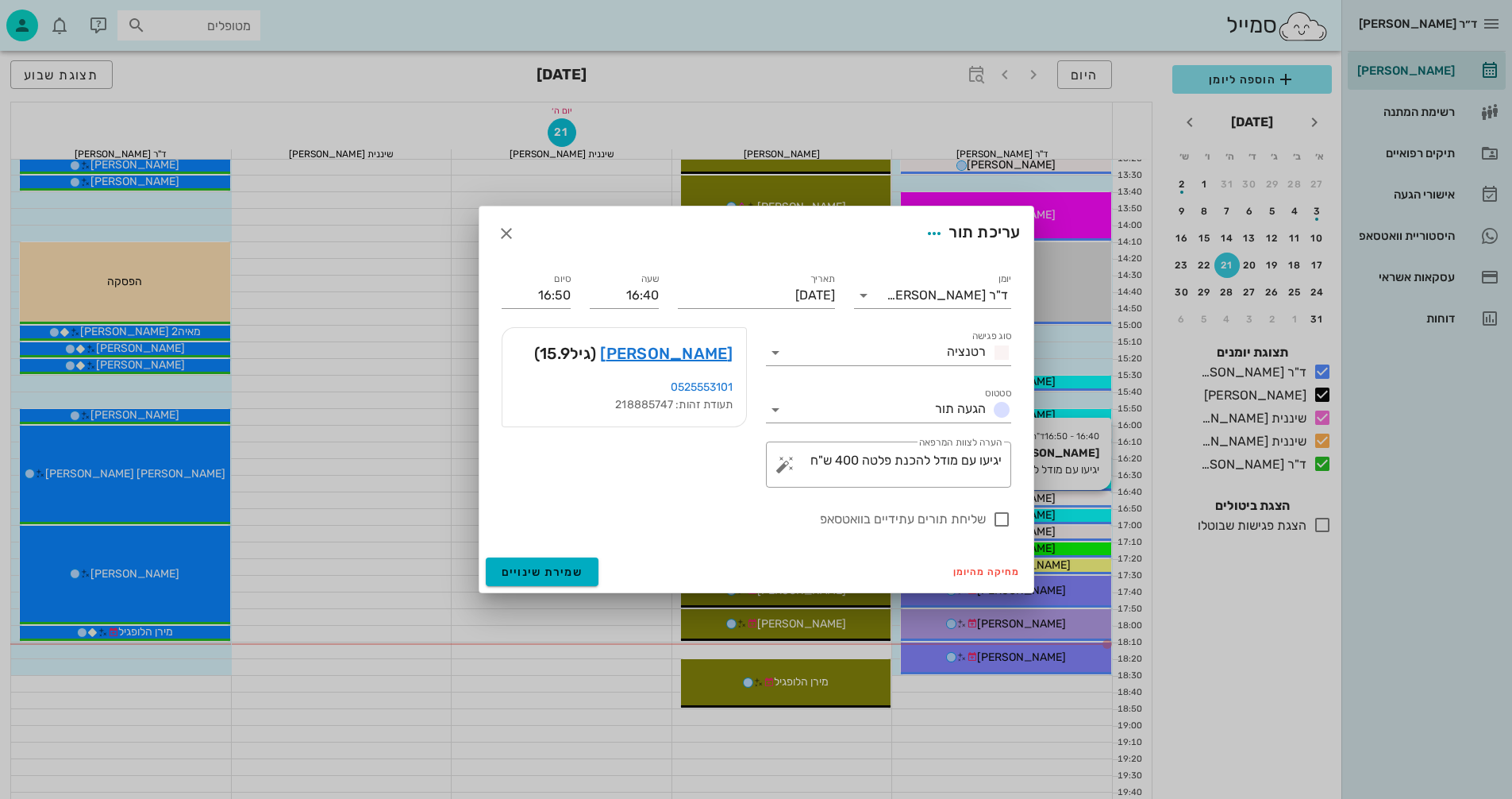
click at [1057, 495] on div at bounding box center [756, 400] width 1512 height 799
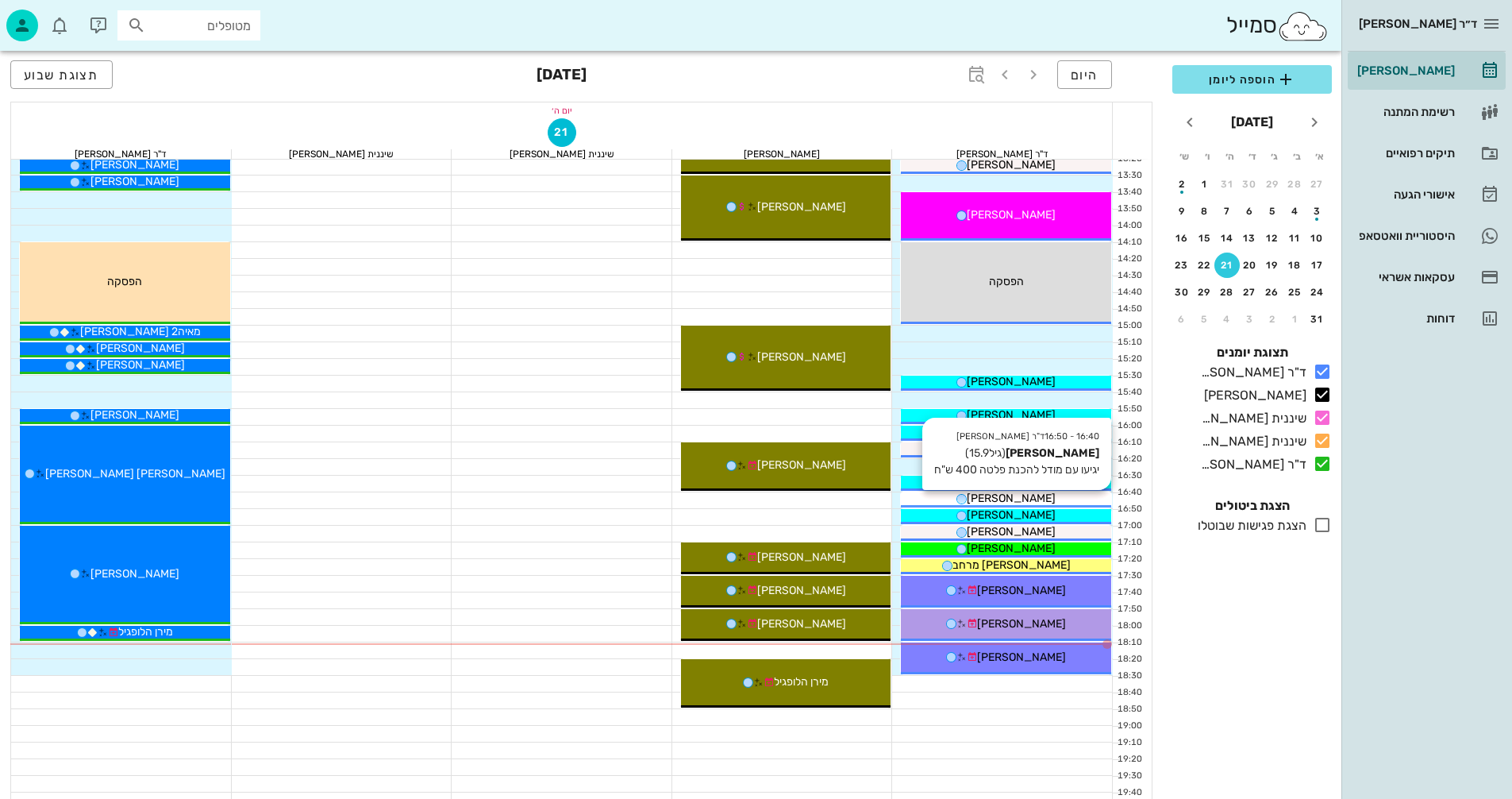
click at [1047, 495] on div "[PERSON_NAME]" at bounding box center [1006, 498] width 211 height 17
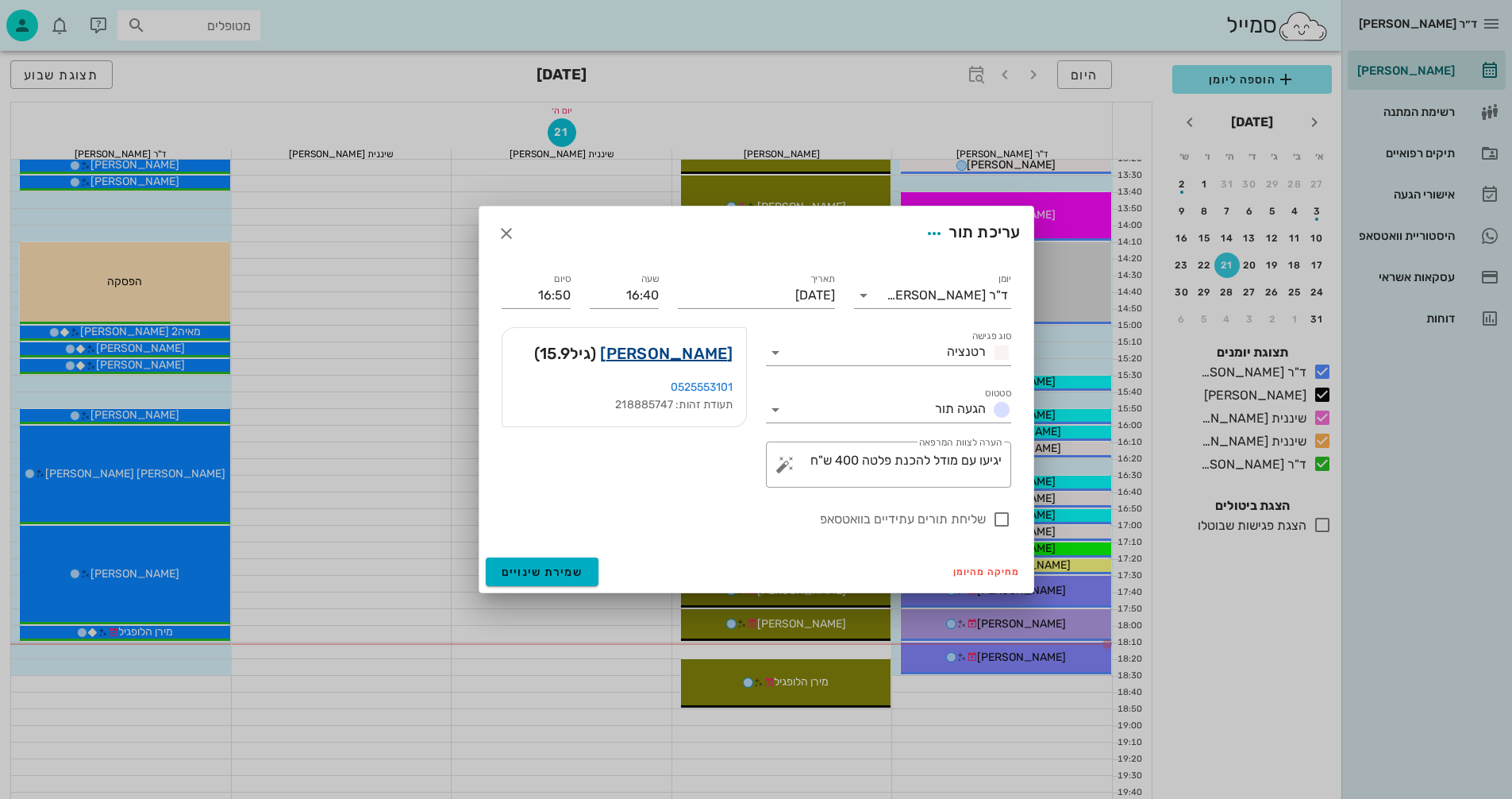
click at [699, 359] on link "[PERSON_NAME]" at bounding box center [666, 353] width 133 height 25
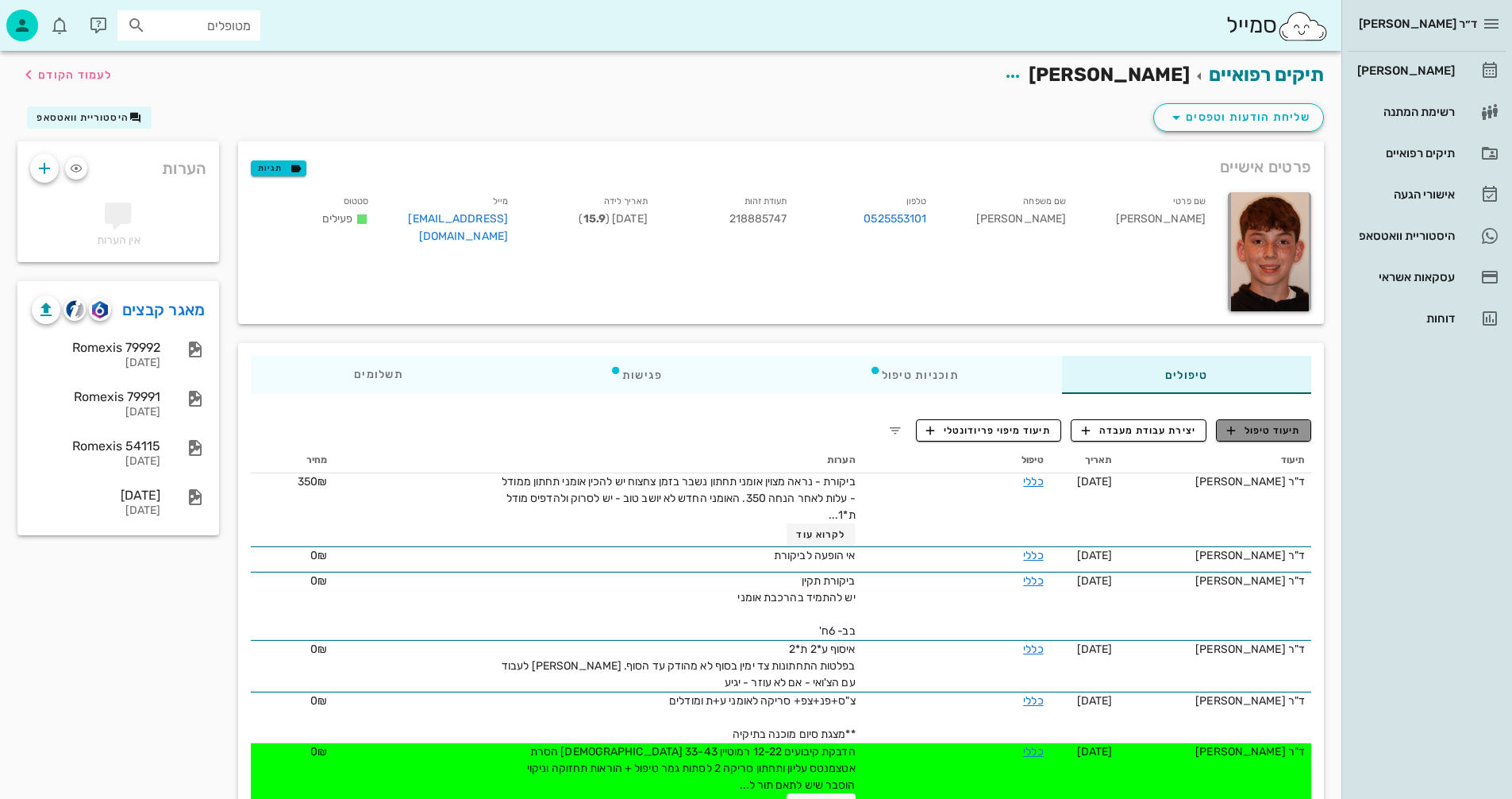
click at [1282, 430] on span "תיעוד טיפול" at bounding box center [1264, 430] width 73 height 14
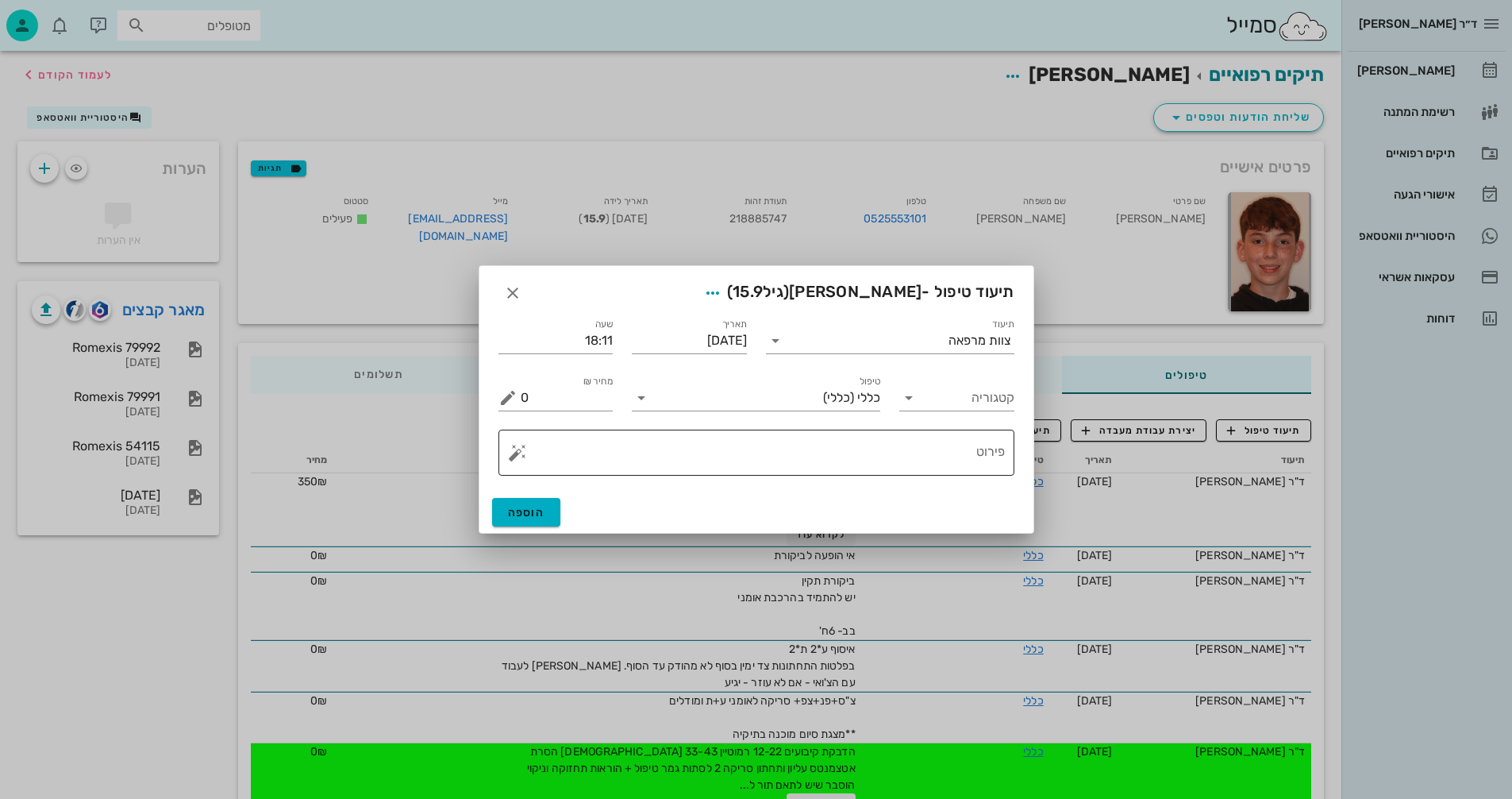
click at [889, 457] on textarea "פירוט" at bounding box center [763, 456] width 484 height 38
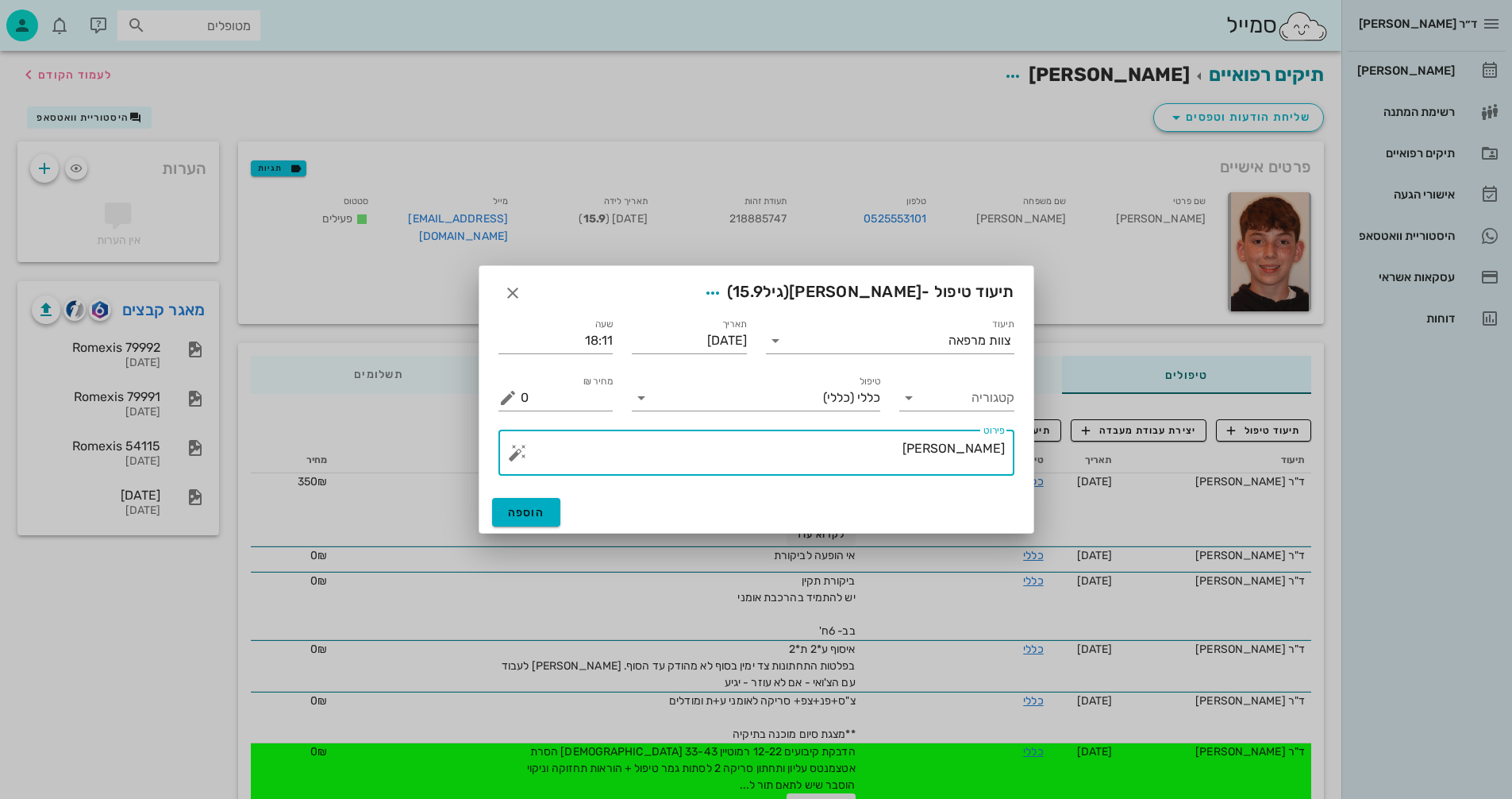
type textarea "ס"
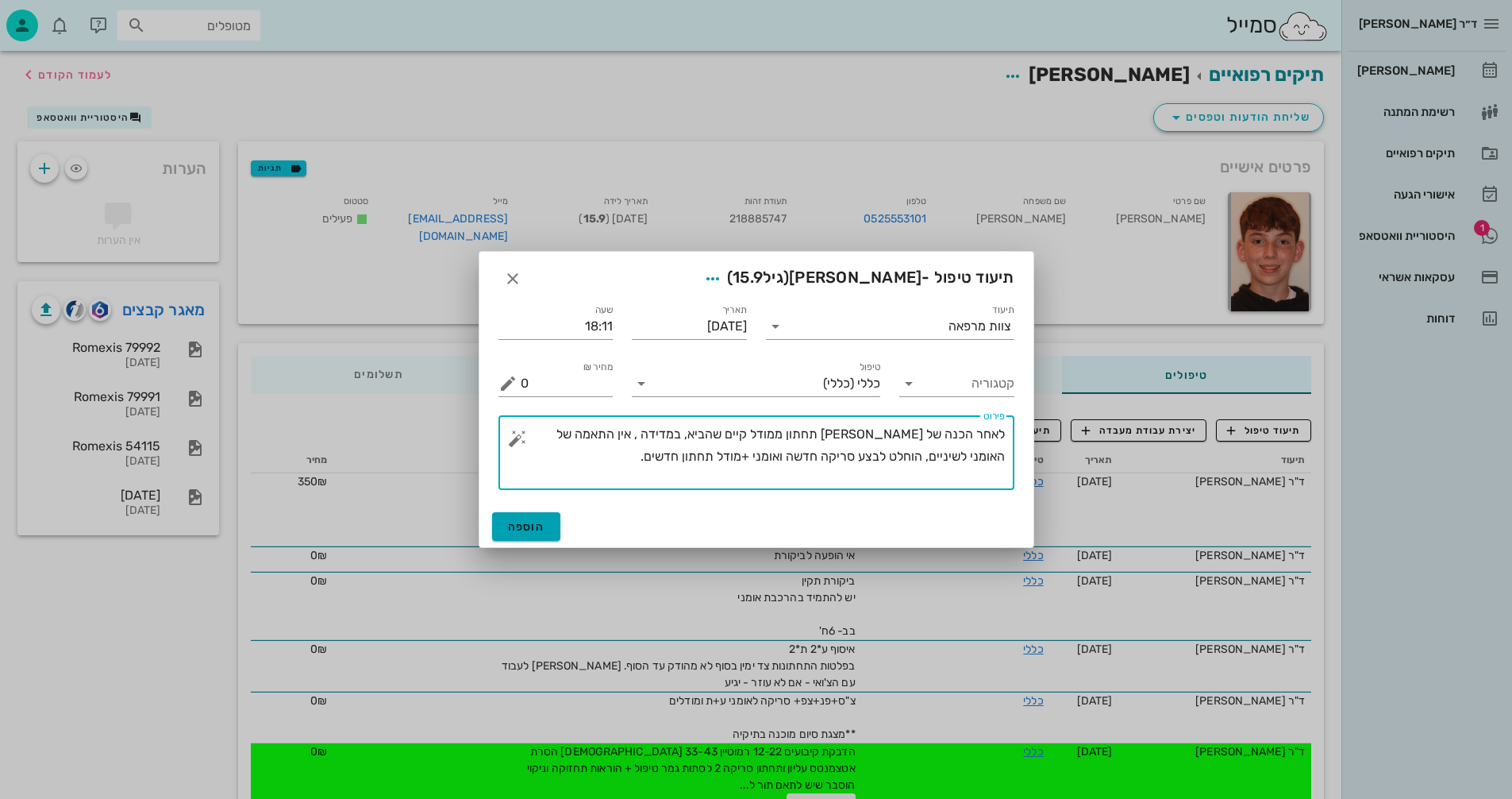
type textarea "לאחר הכנה של אומני תחתון ממודל קיים שהביא, במדידה , אין התאמה של האומני לשיניים…"
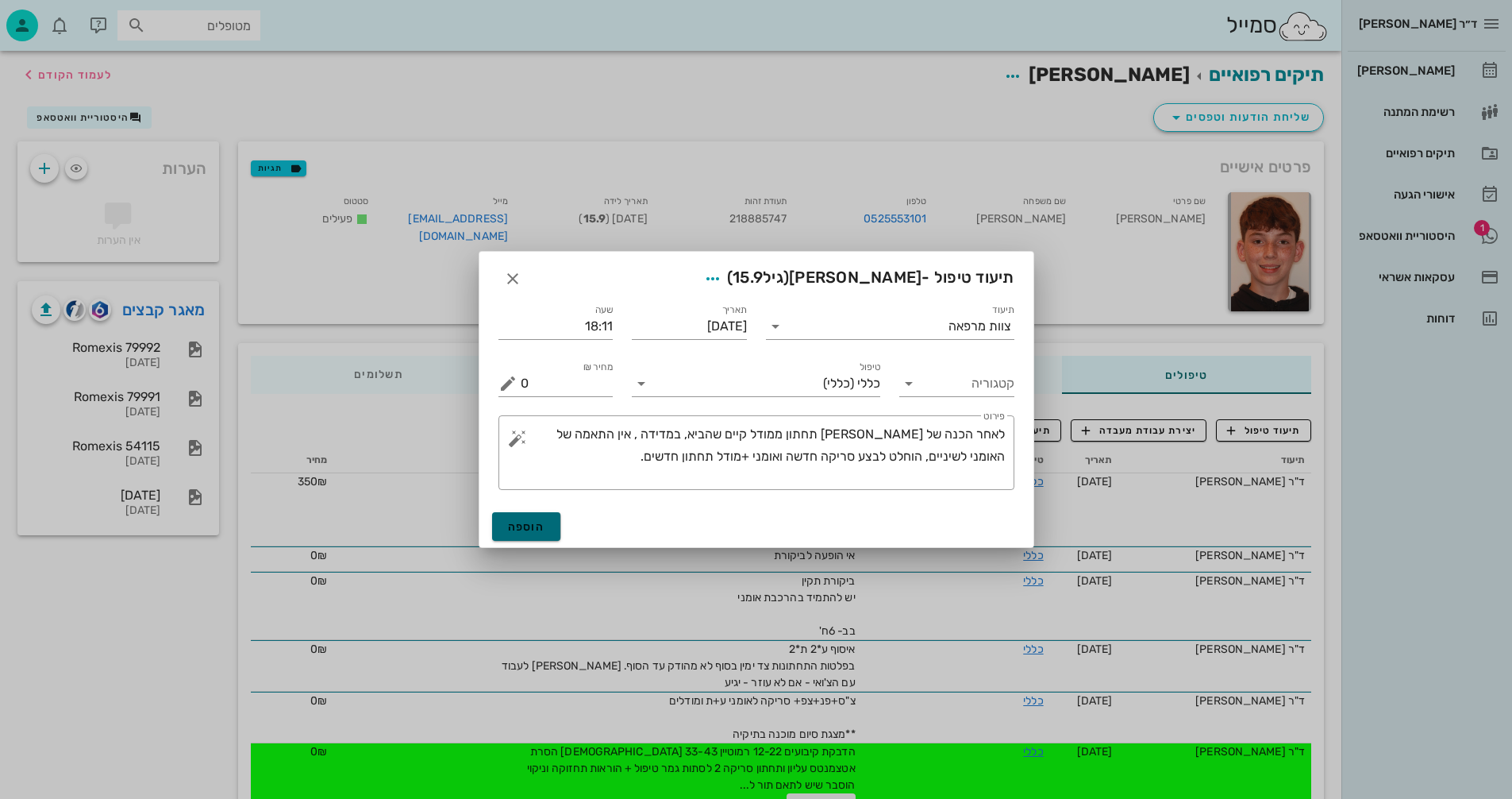
click at [553, 532] on button "הוספה" at bounding box center [527, 526] width 69 height 29
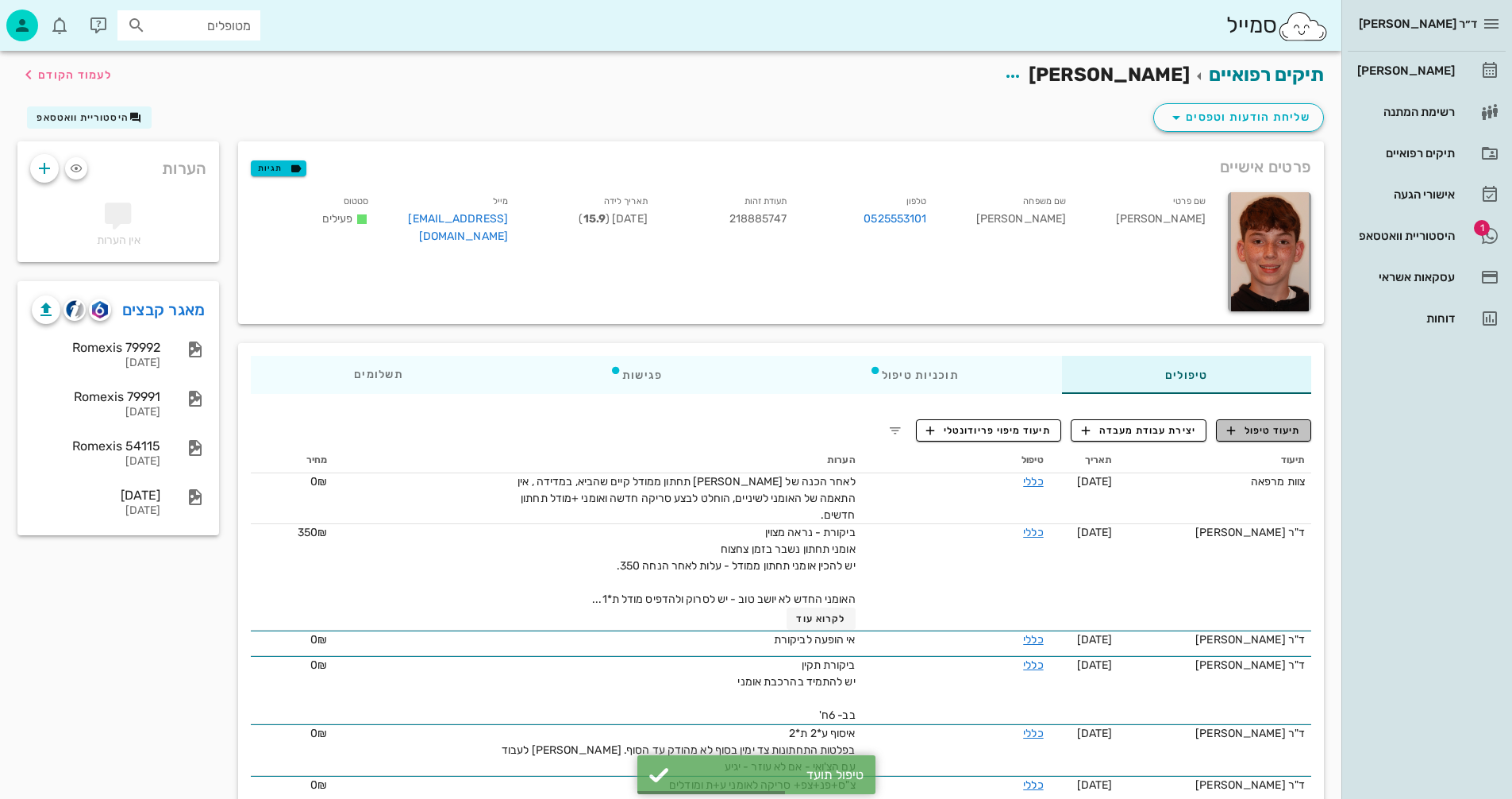
click at [1276, 436] on span "תיעוד טיפול" at bounding box center [1264, 430] width 73 height 14
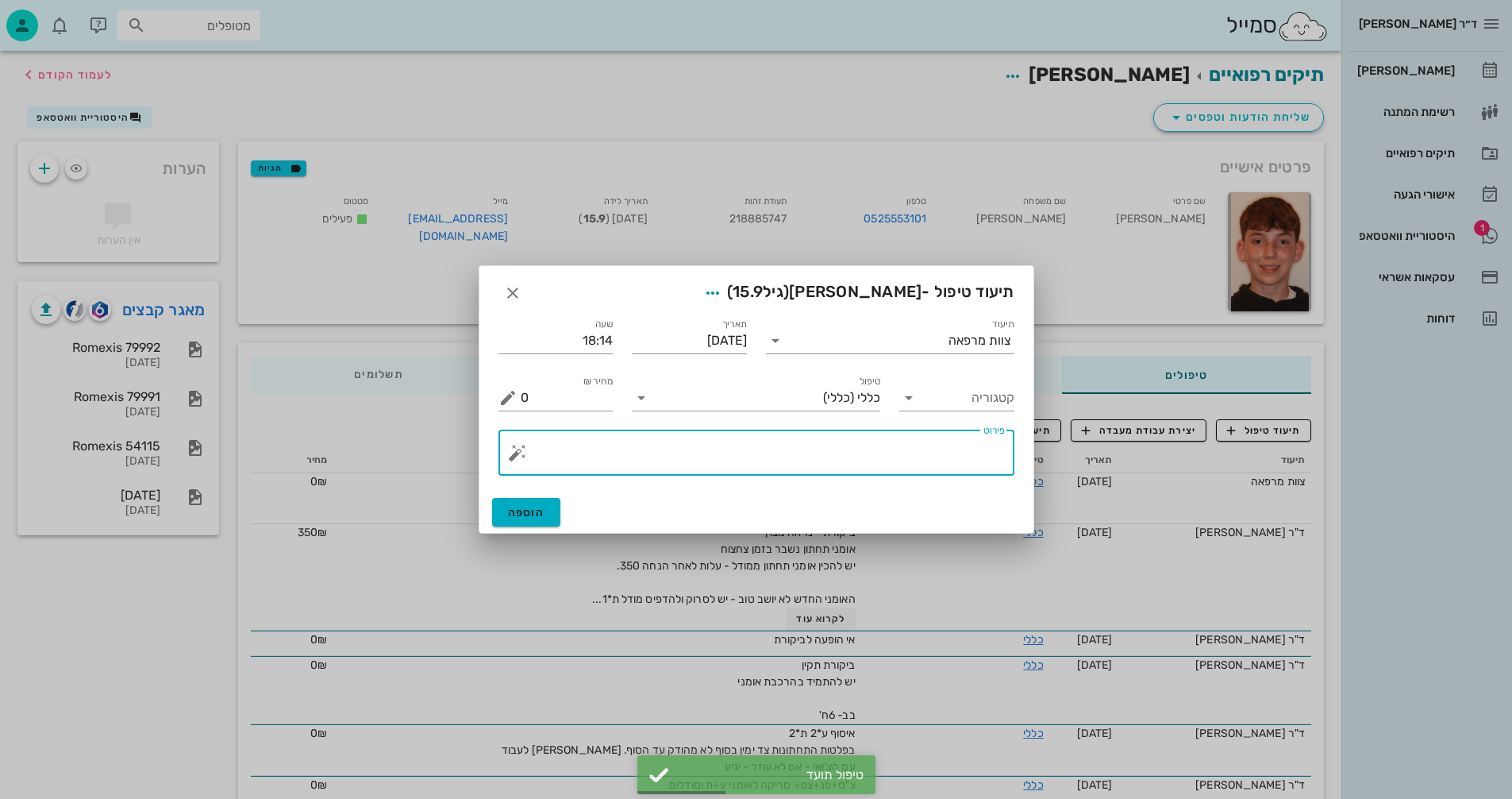
click at [891, 448] on textarea "פירוט" at bounding box center [763, 456] width 484 height 38
type textarea "מסירת אומני תחתון חדש +מודל"
drag, startPoint x: 522, startPoint y: 515, endPoint x: 533, endPoint y: 504, distance: 15.6
click at [522, 511] on span "הוספה" at bounding box center [527, 513] width 37 height 14
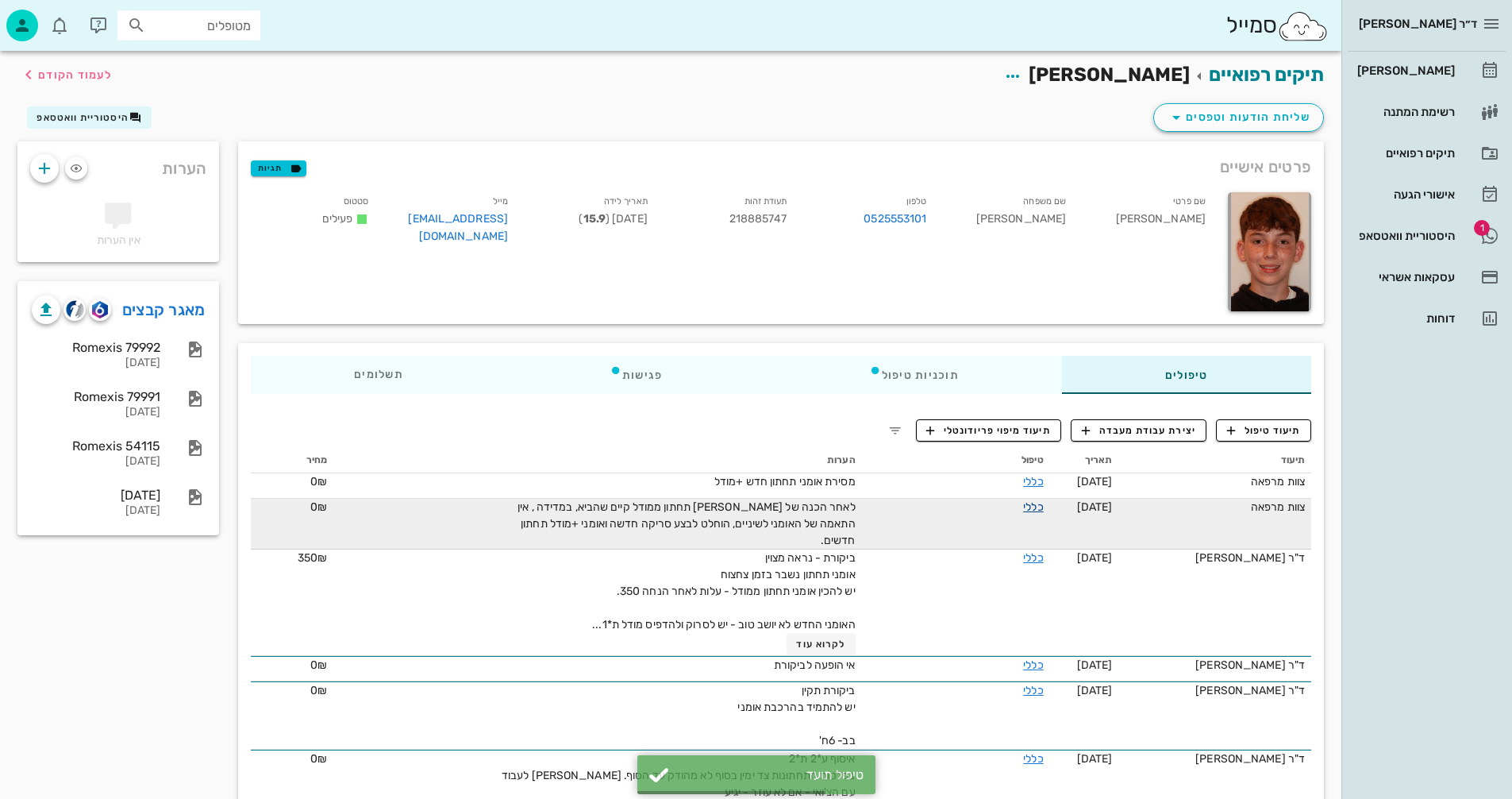
click at [1043, 505] on link "כללי" at bounding box center [1033, 507] width 20 height 14
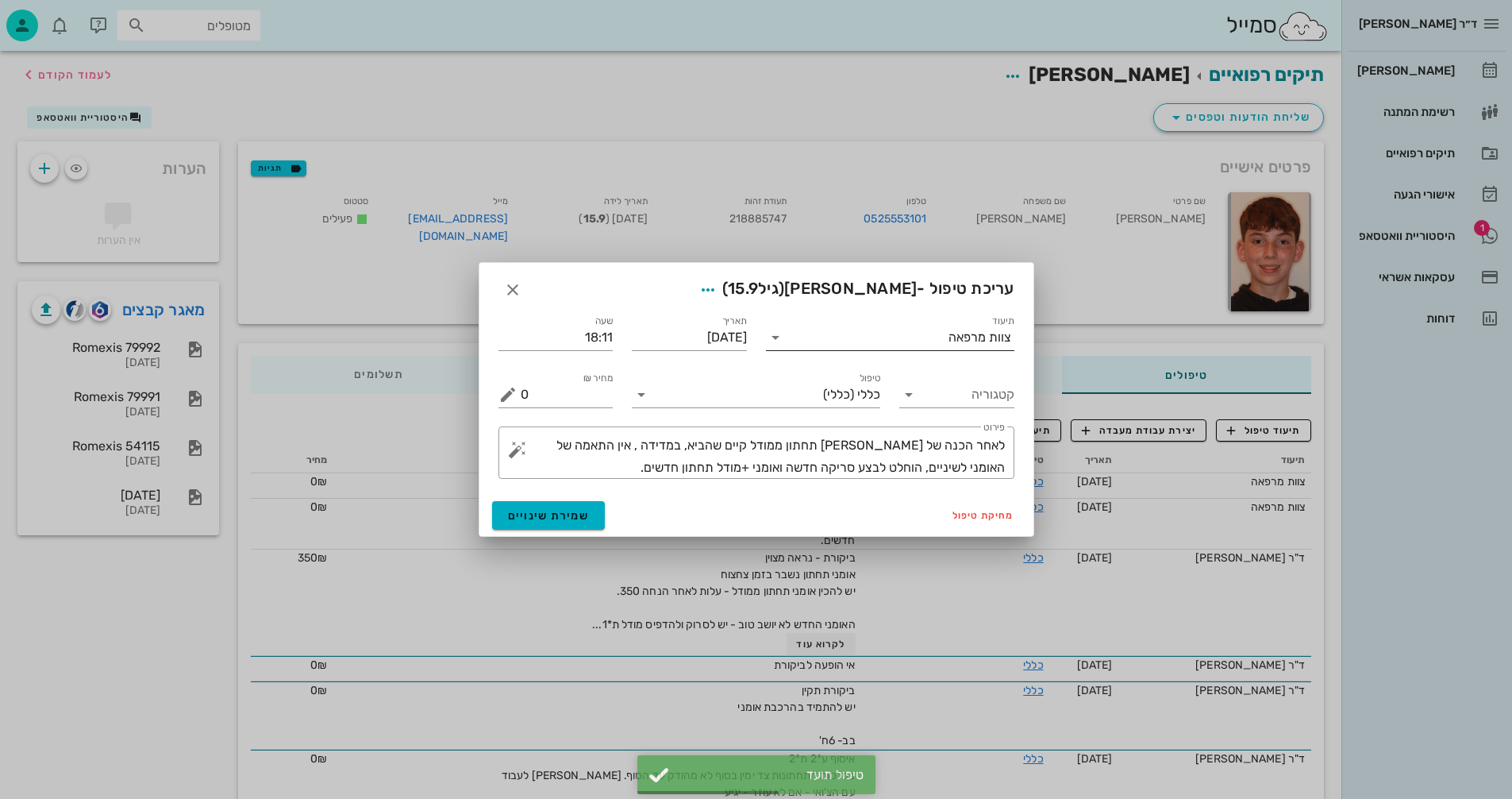
click at [938, 331] on input "תיעוד" at bounding box center [868, 337] width 161 height 25
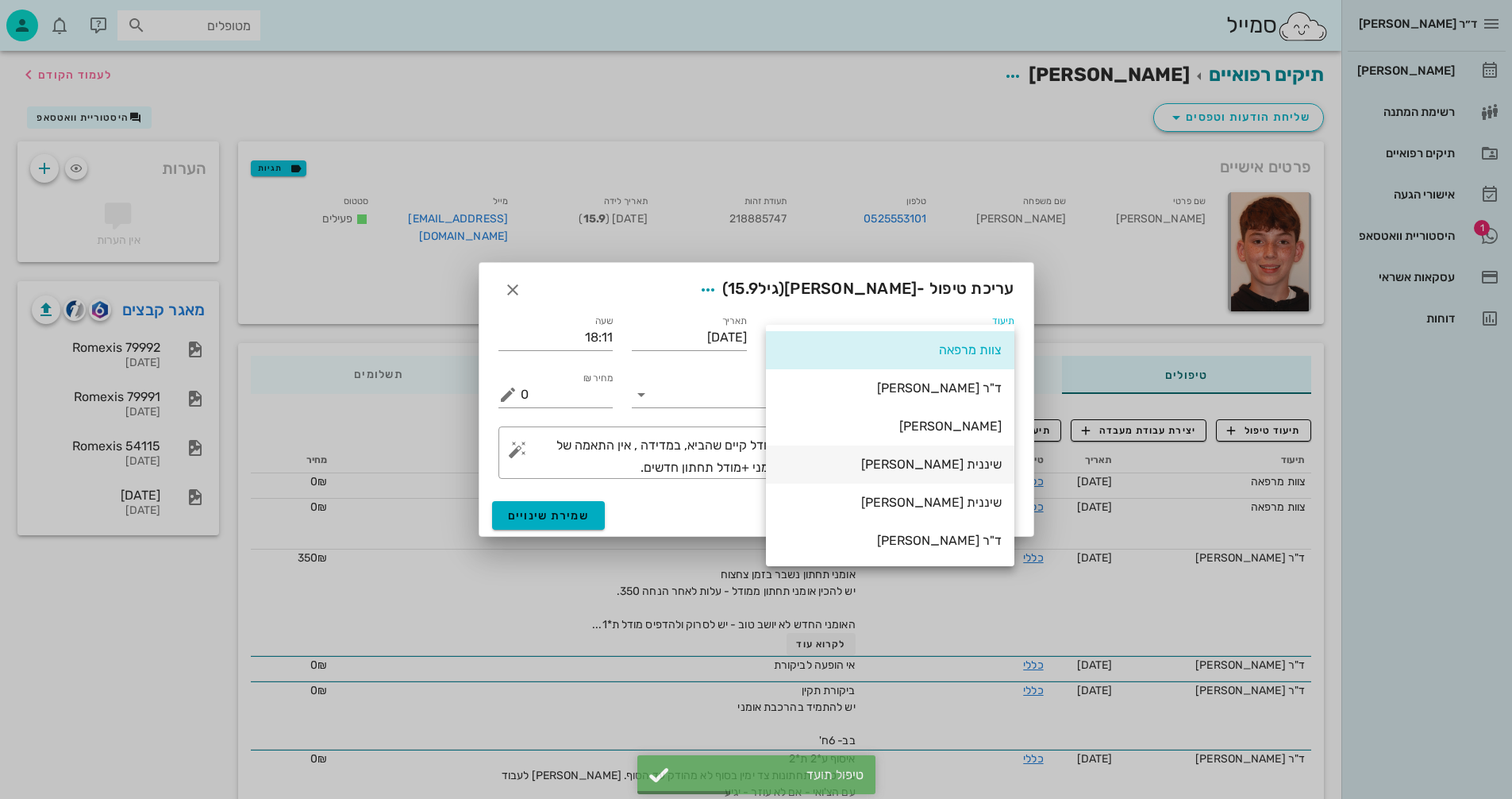
click at [979, 463] on div "שיננית [PERSON_NAME]" at bounding box center [891, 465] width 223 height 15
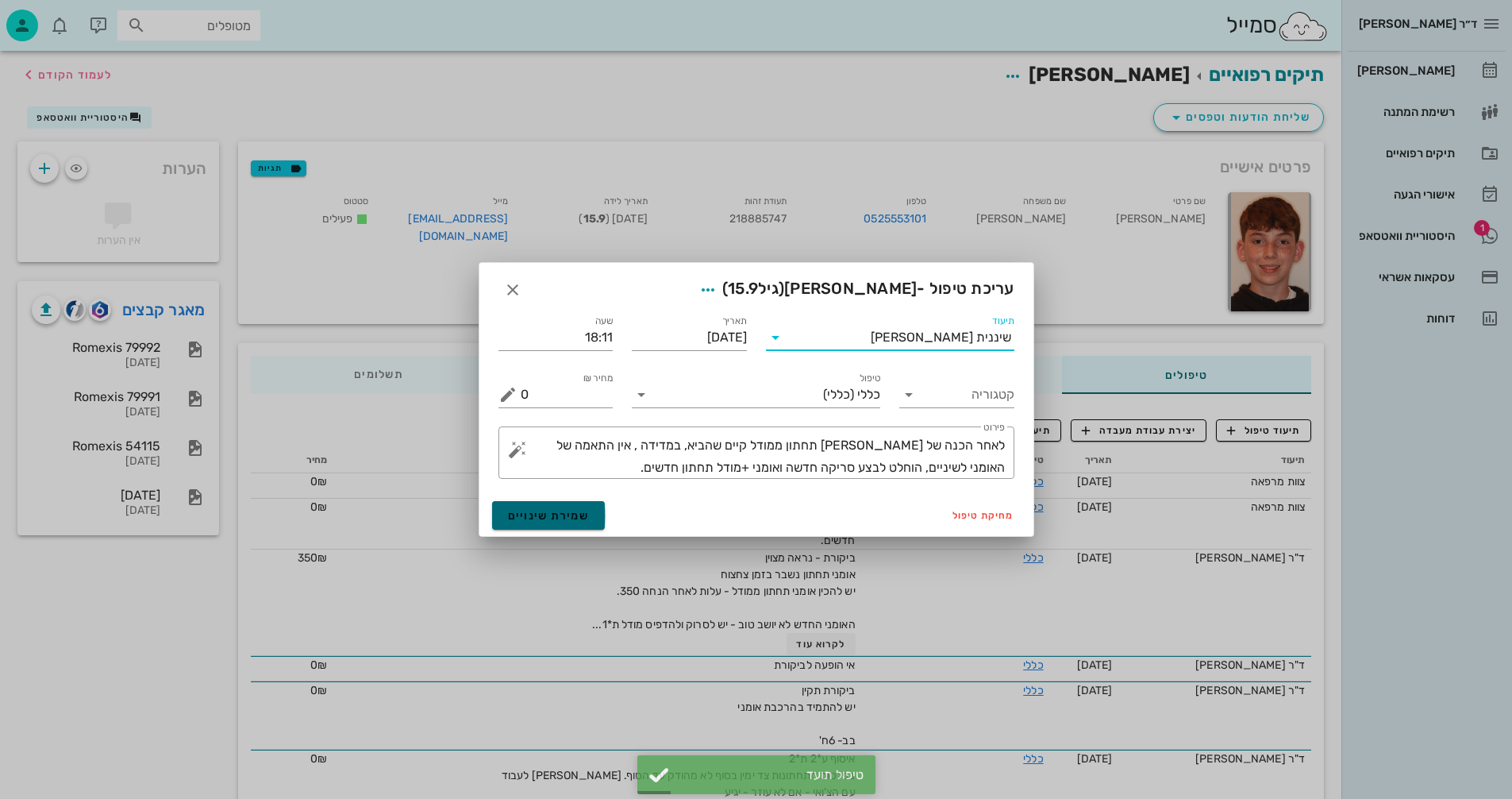
click at [554, 518] on span "שמירת שינויים" at bounding box center [549, 516] width 82 height 14
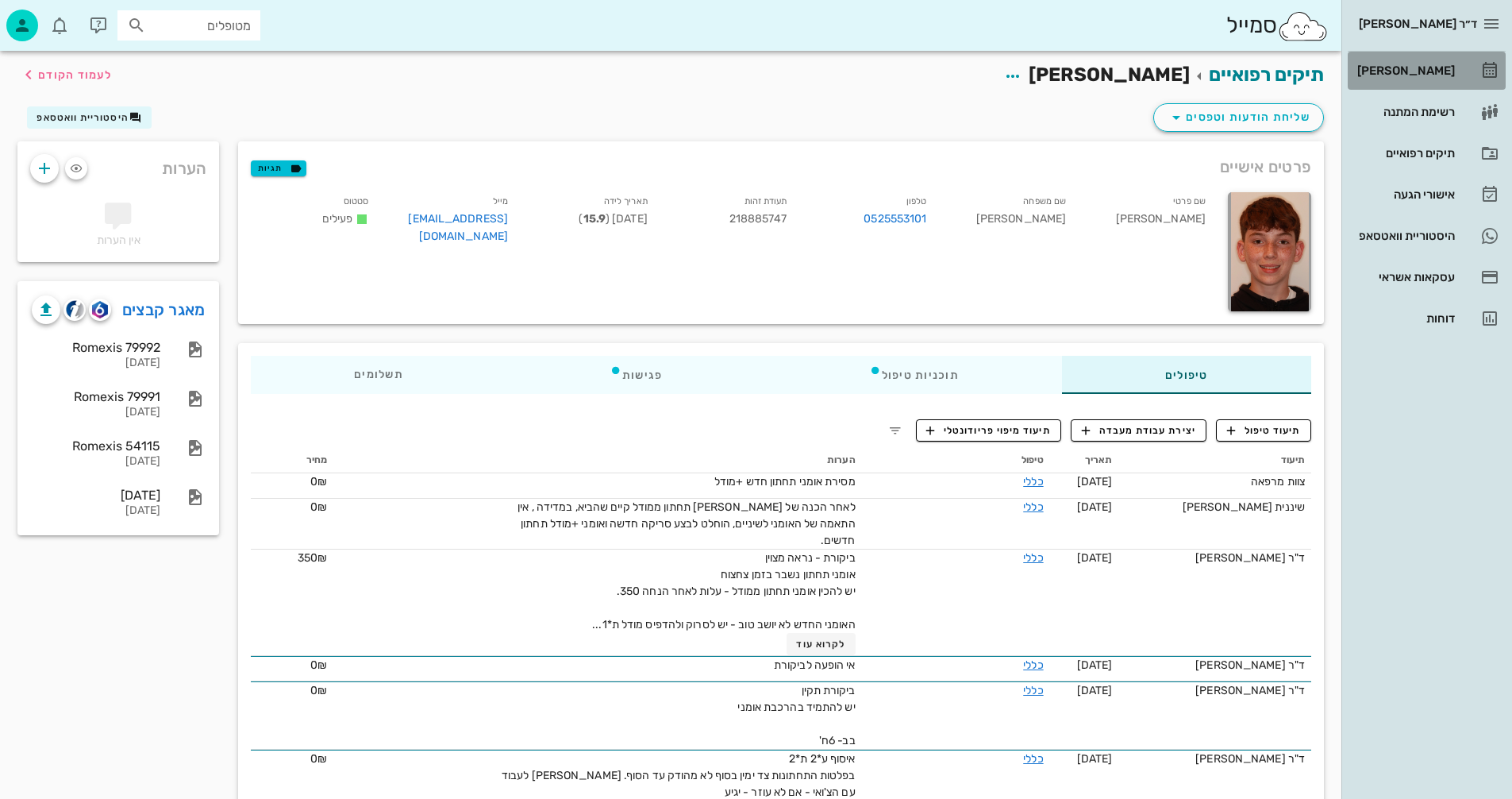
click at [1423, 69] on div "[PERSON_NAME]" at bounding box center [1404, 71] width 101 height 13
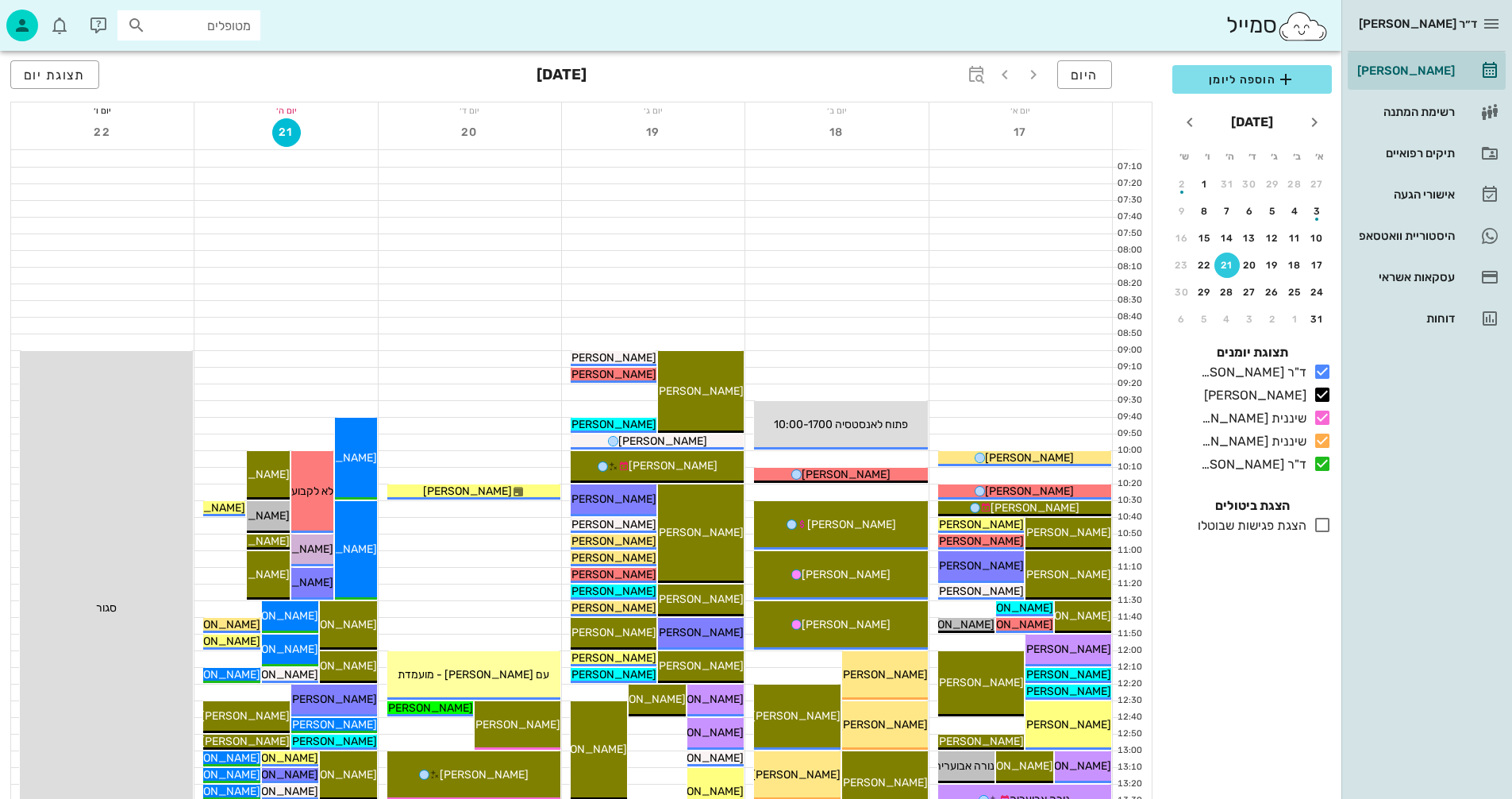
click at [808, 271] on div at bounding box center [837, 275] width 183 height 16
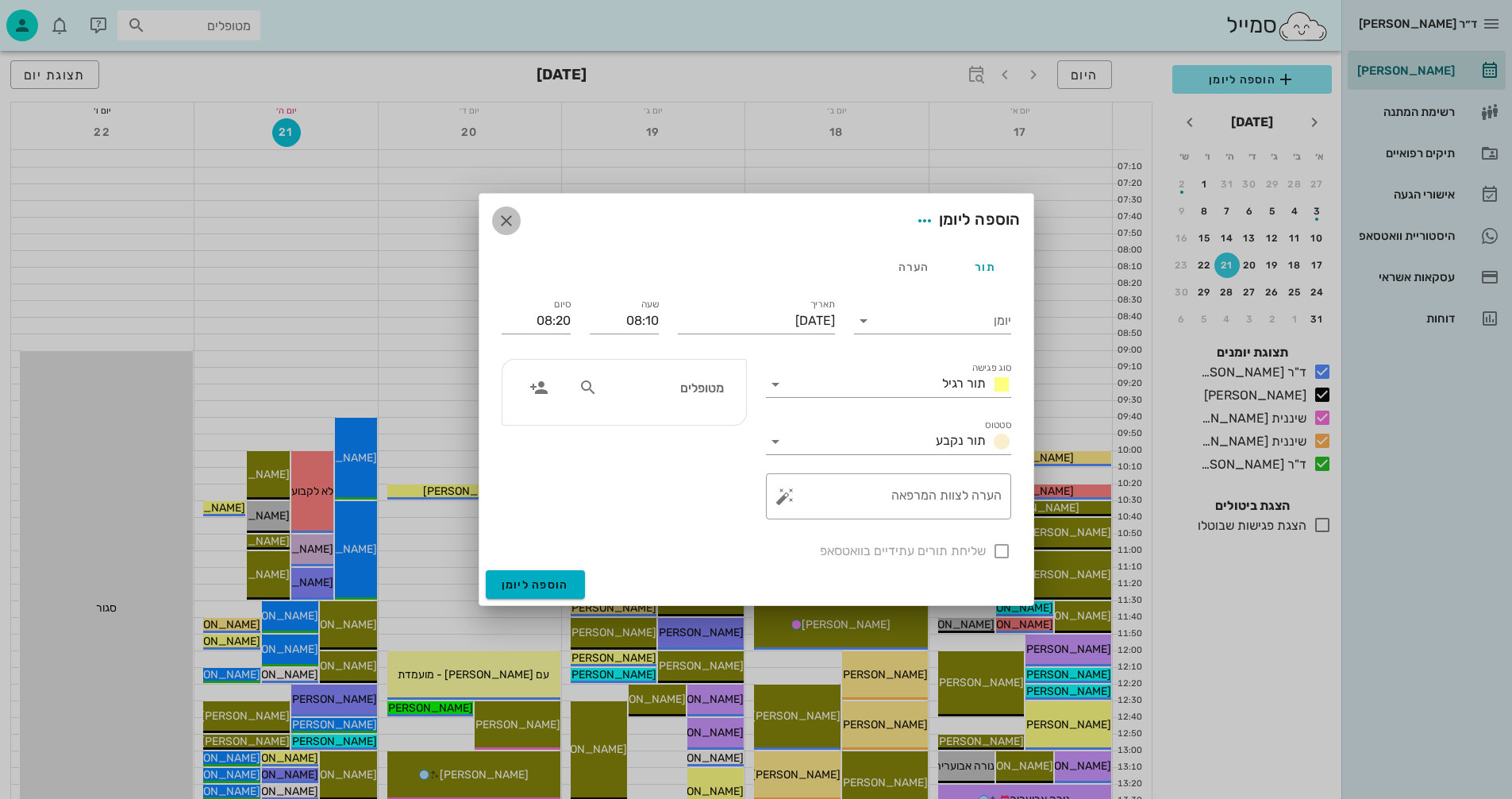
click at [501, 221] on icon "button" at bounding box center [506, 220] width 20 height 20
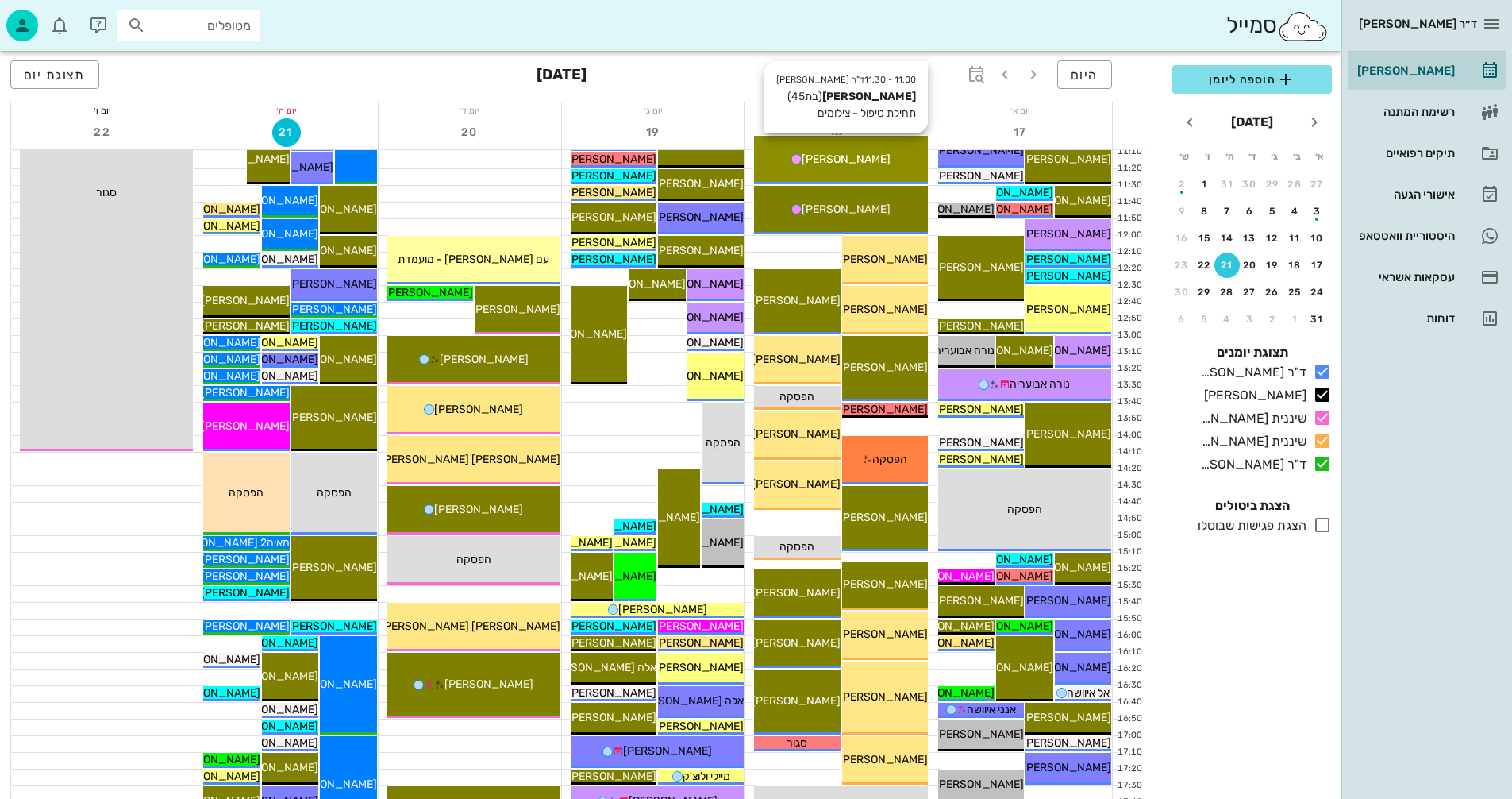
scroll to position [753, 0]
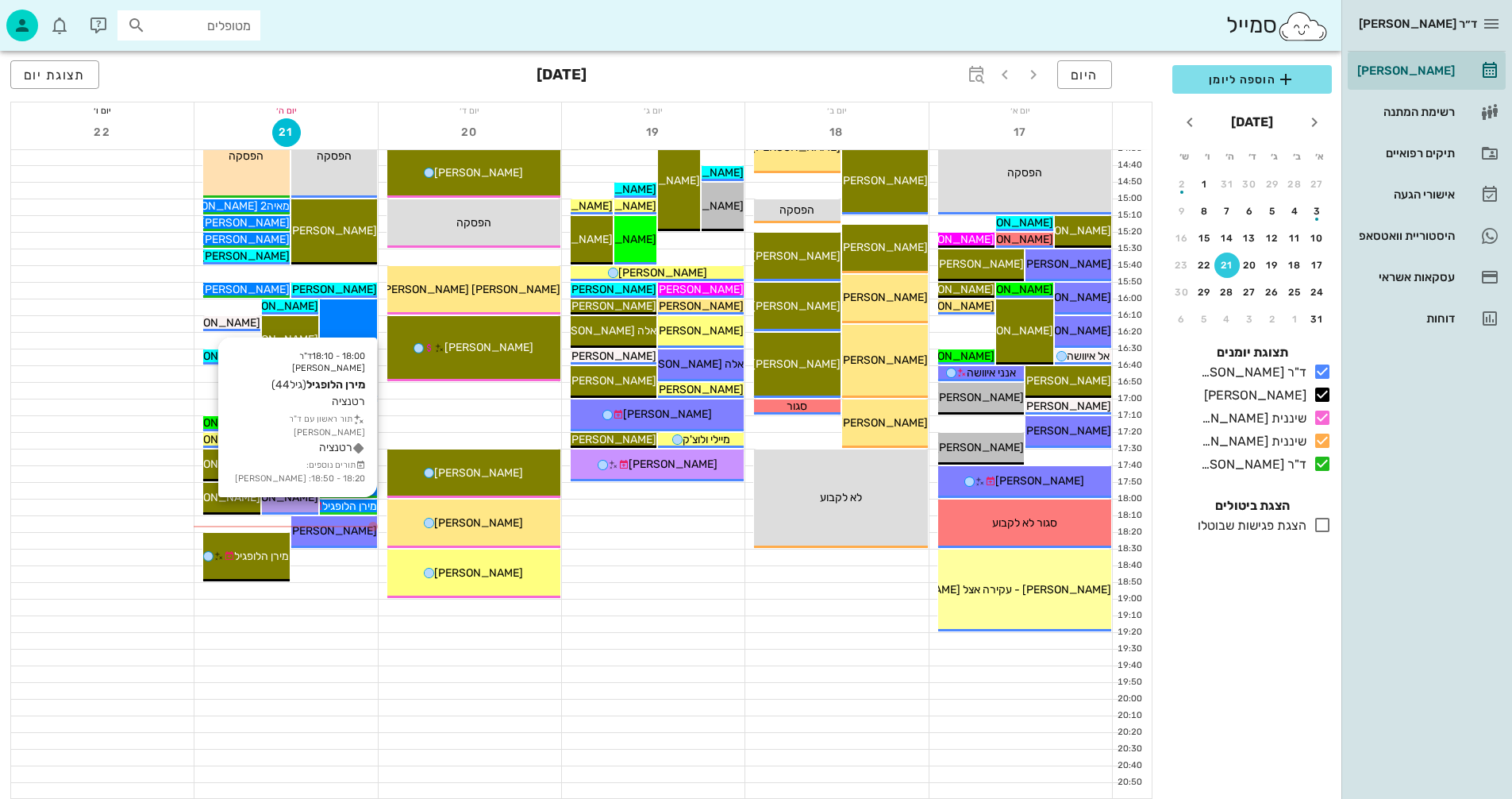
click at [342, 503] on span "מירן הלופגיל" at bounding box center [349, 506] width 55 height 14
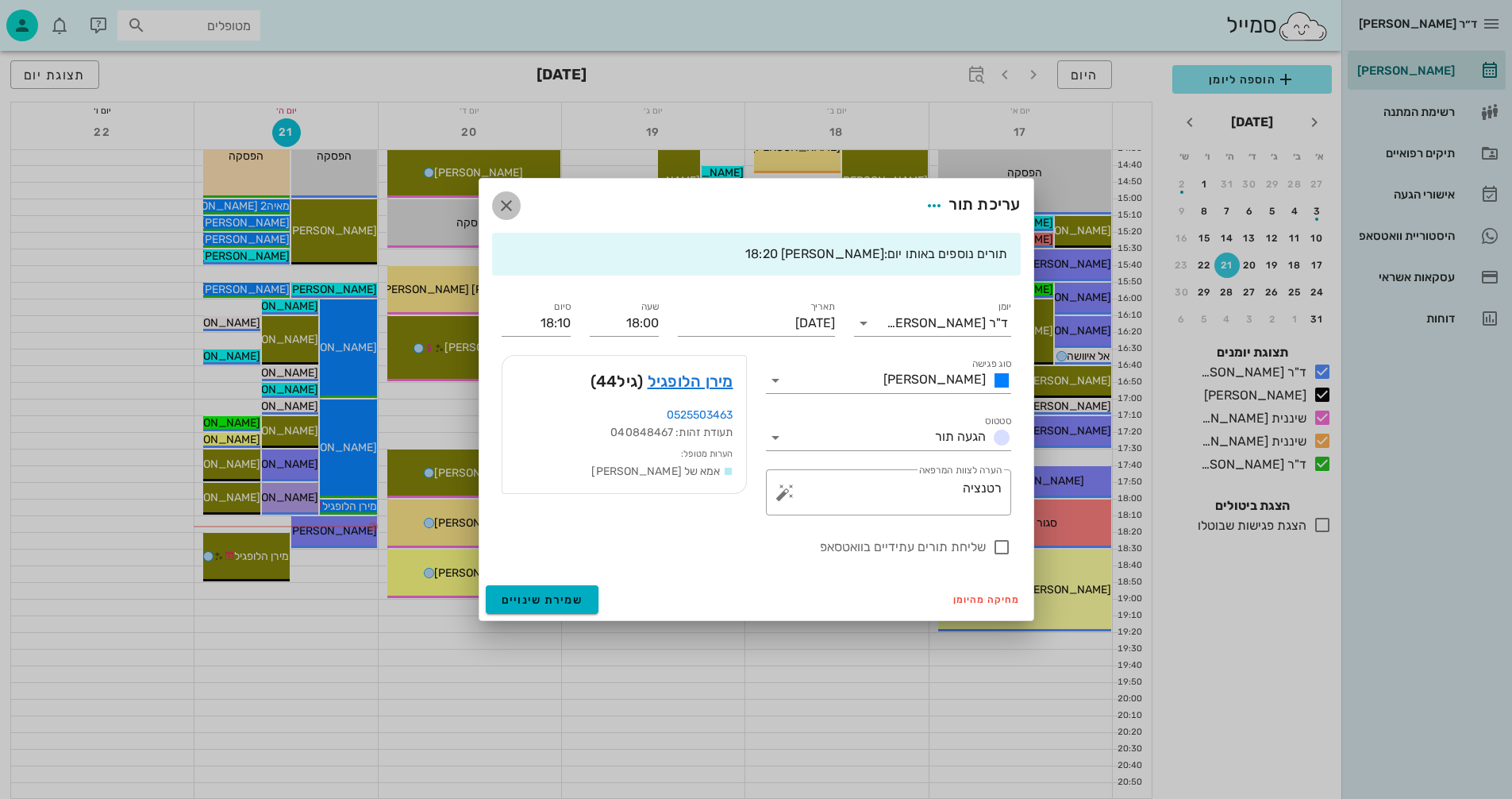
click at [502, 204] on icon "button" at bounding box center [506, 205] width 20 height 20
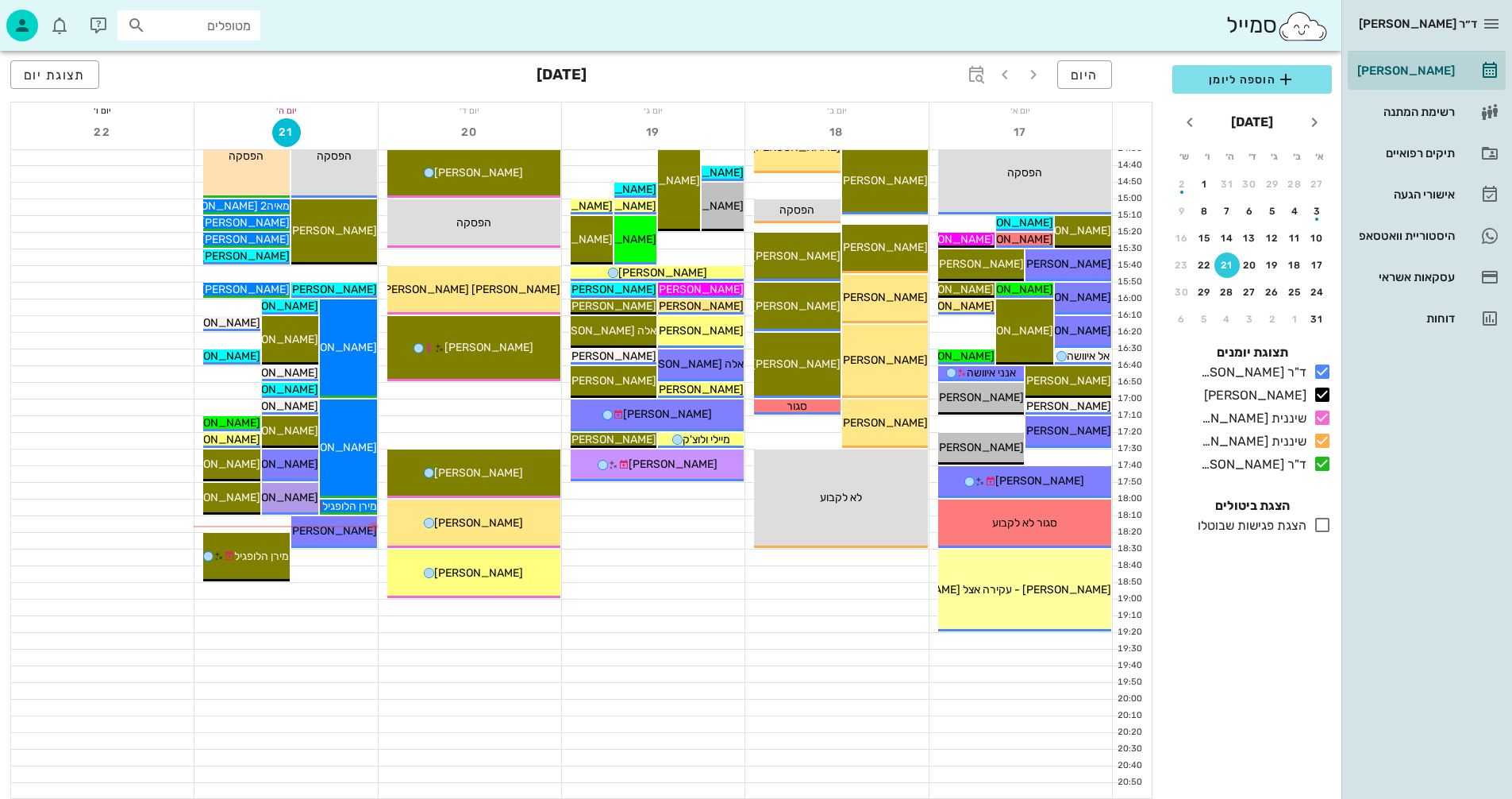
click at [293, 686] on div at bounding box center [285, 690] width 183 height 16
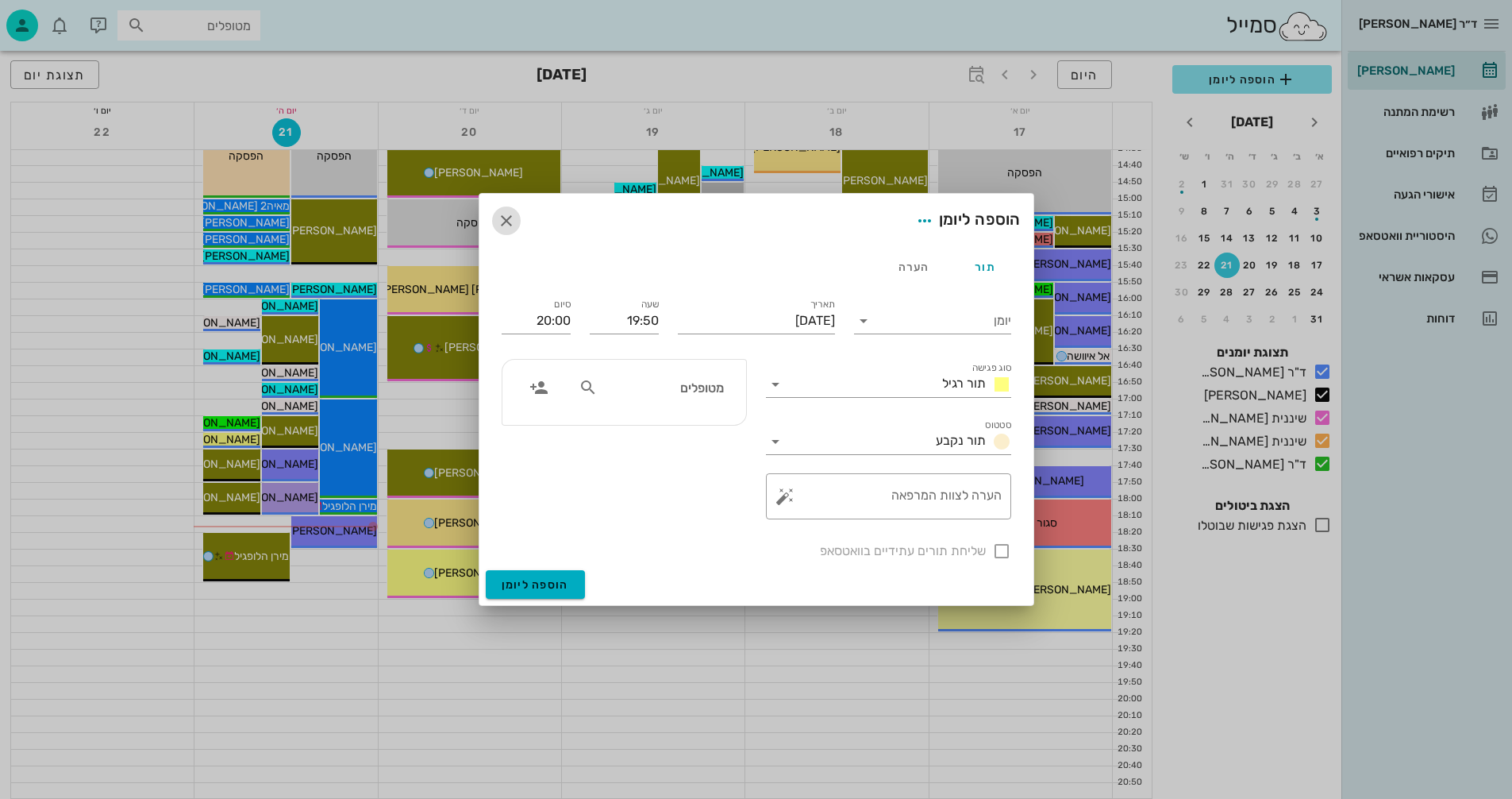
click at [504, 215] on icon "button" at bounding box center [506, 220] width 20 height 20
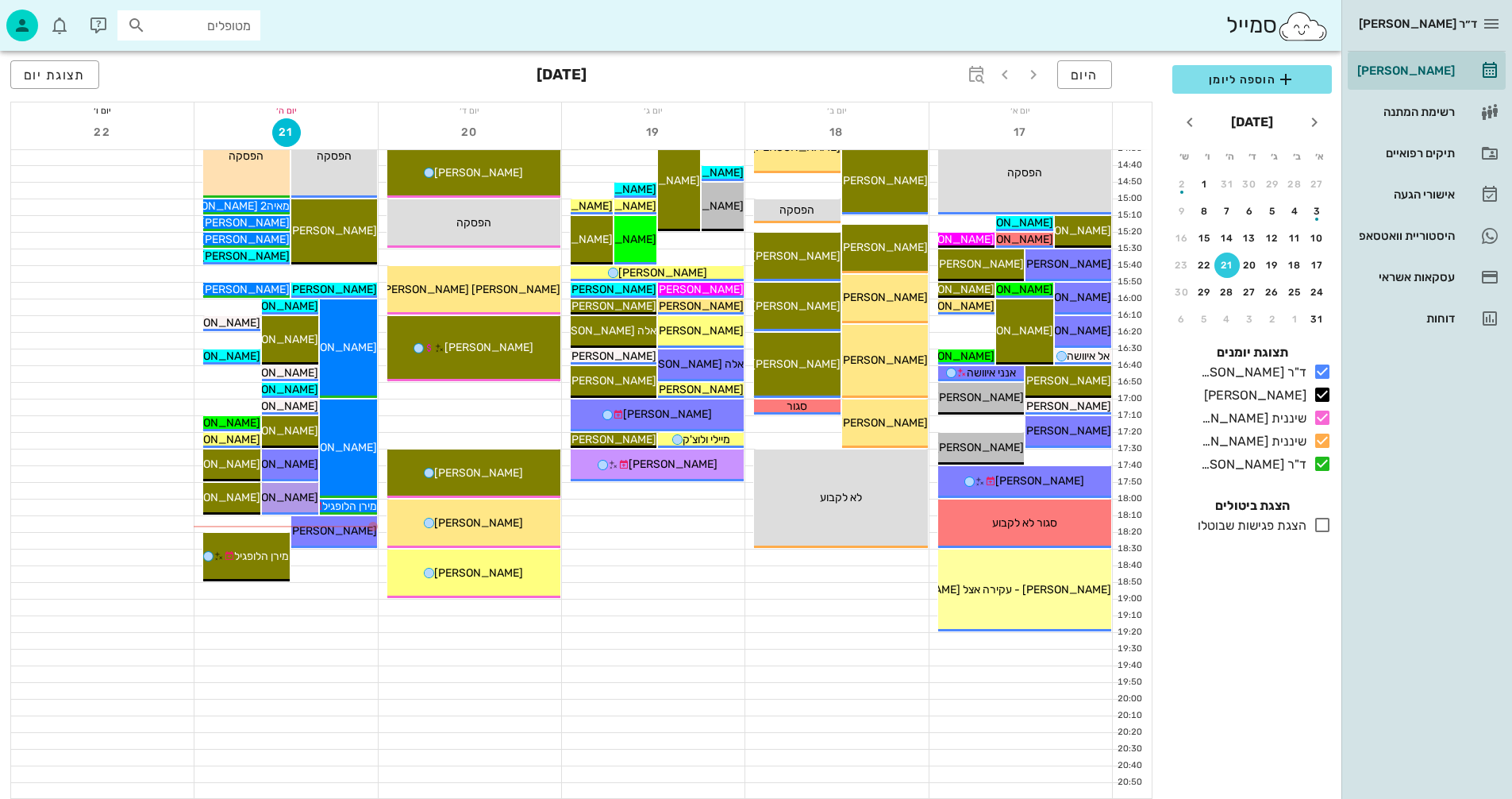
click at [848, 701] on div at bounding box center [837, 707] width 183 height 16
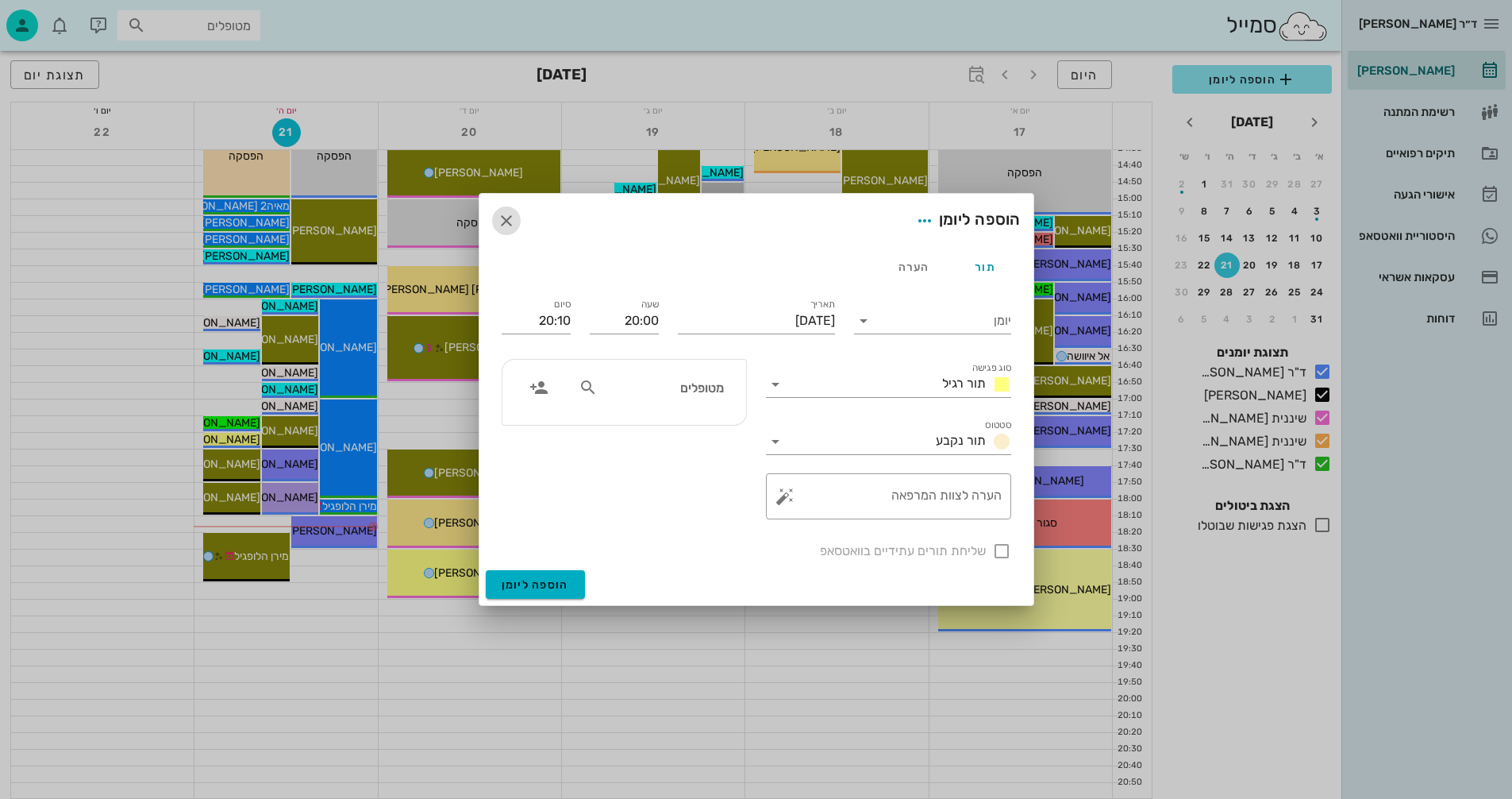
click at [504, 215] on icon "button" at bounding box center [506, 220] width 20 height 20
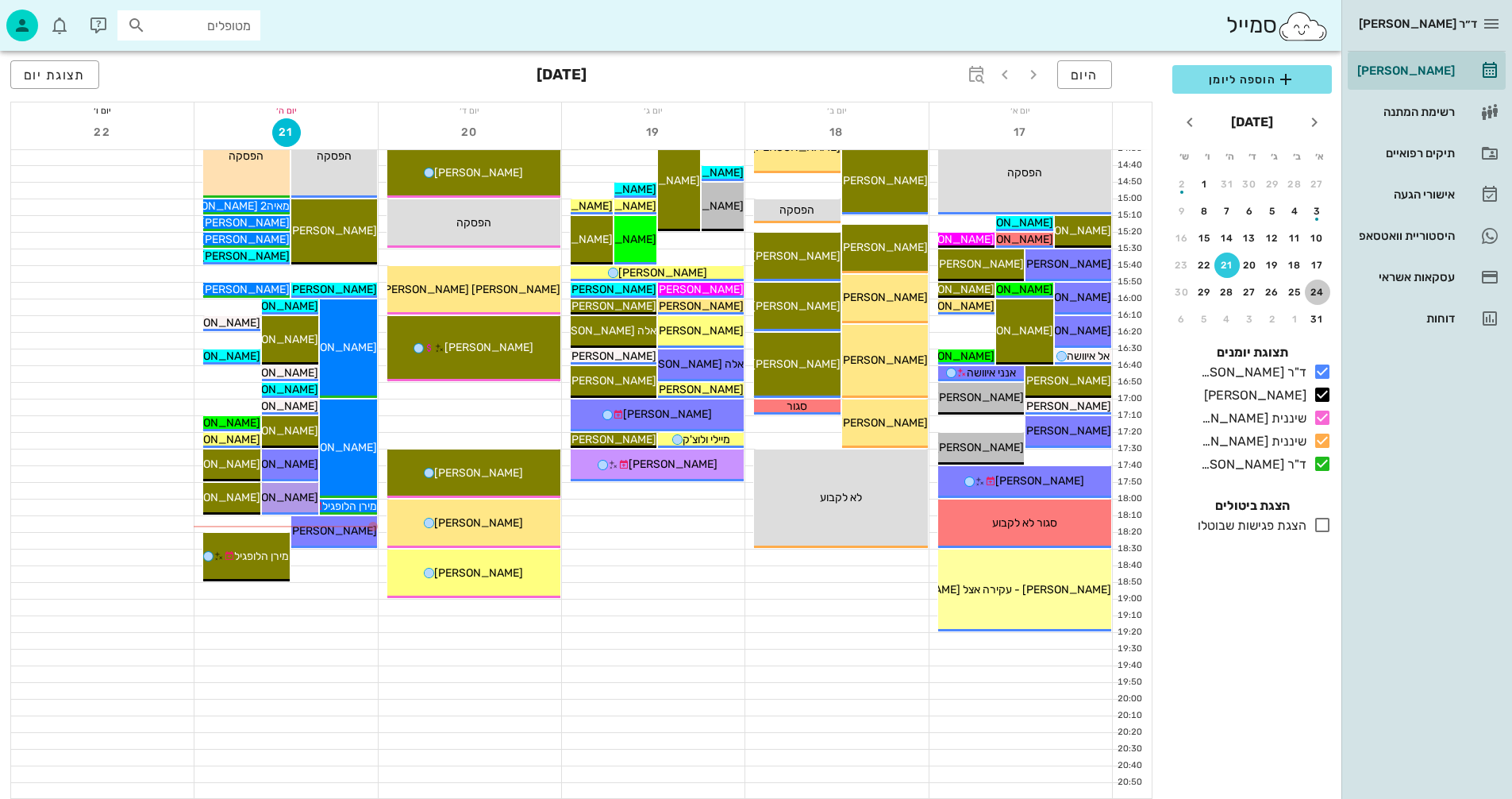
click at [1317, 293] on div "24" at bounding box center [1317, 293] width 25 height 11
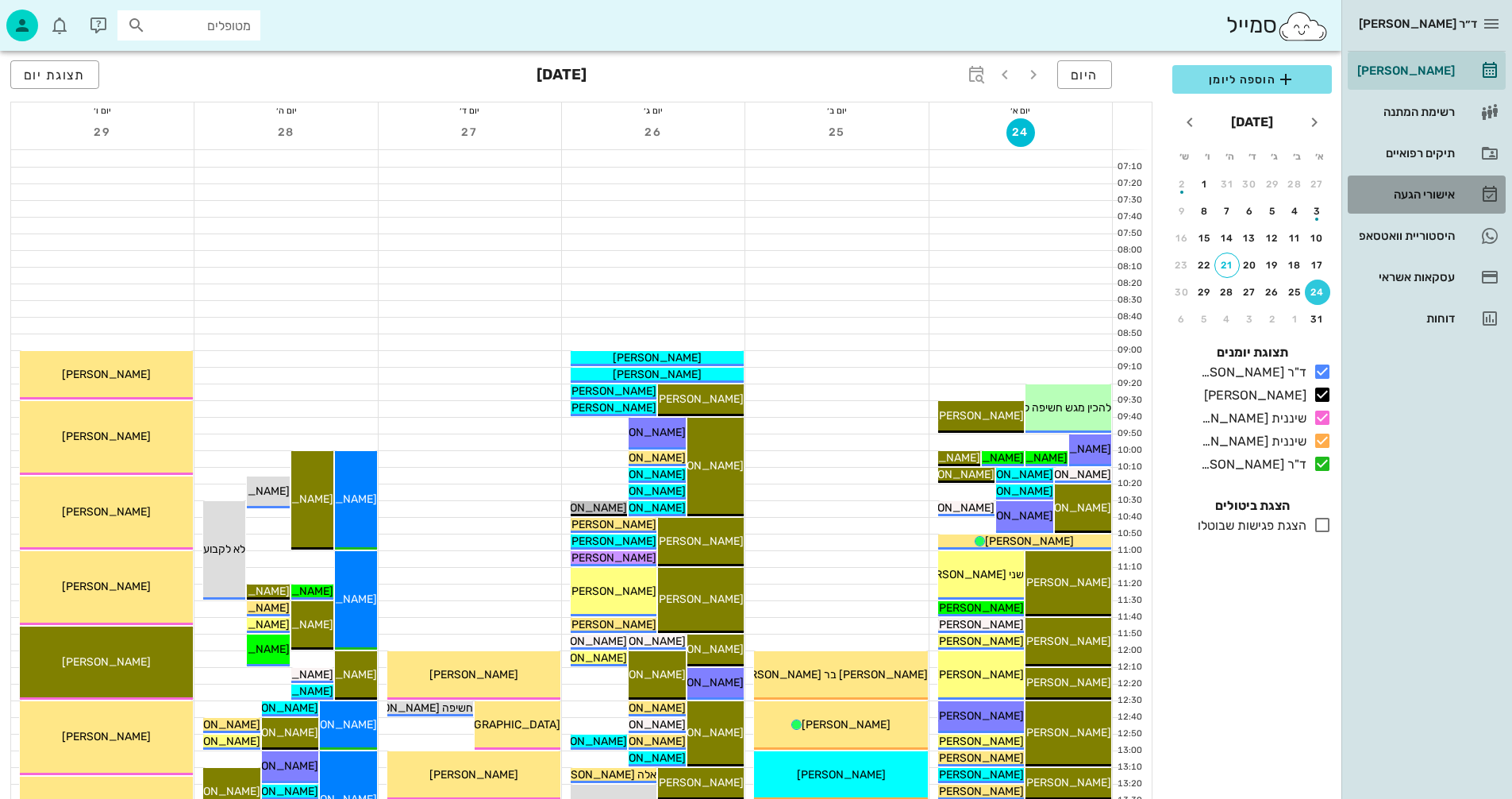
click at [1408, 195] on div "אישורי הגעה" at bounding box center [1404, 195] width 101 height 13
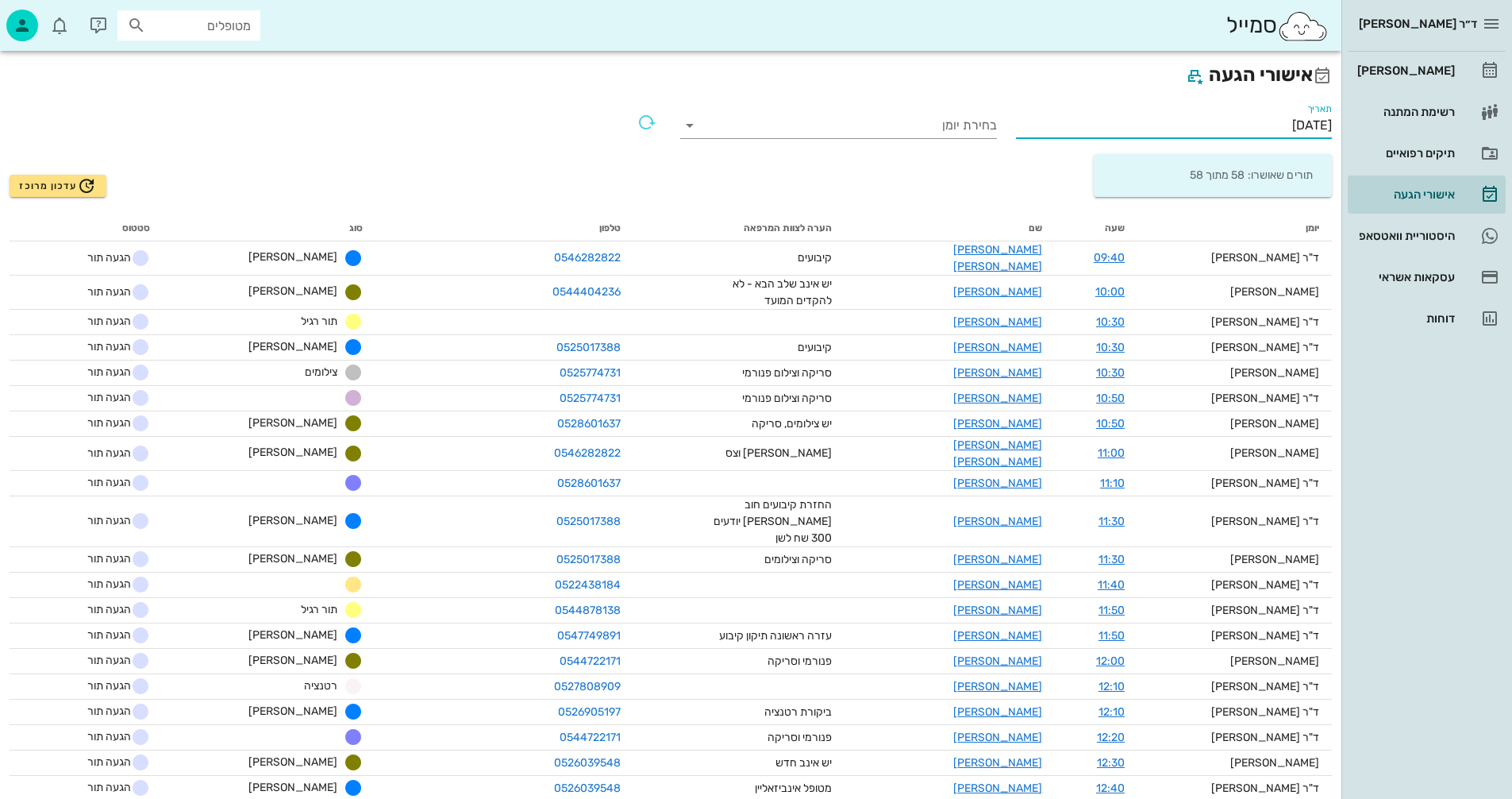
click at [1241, 118] on input "[DATE]" at bounding box center [1174, 124] width 317 height 25
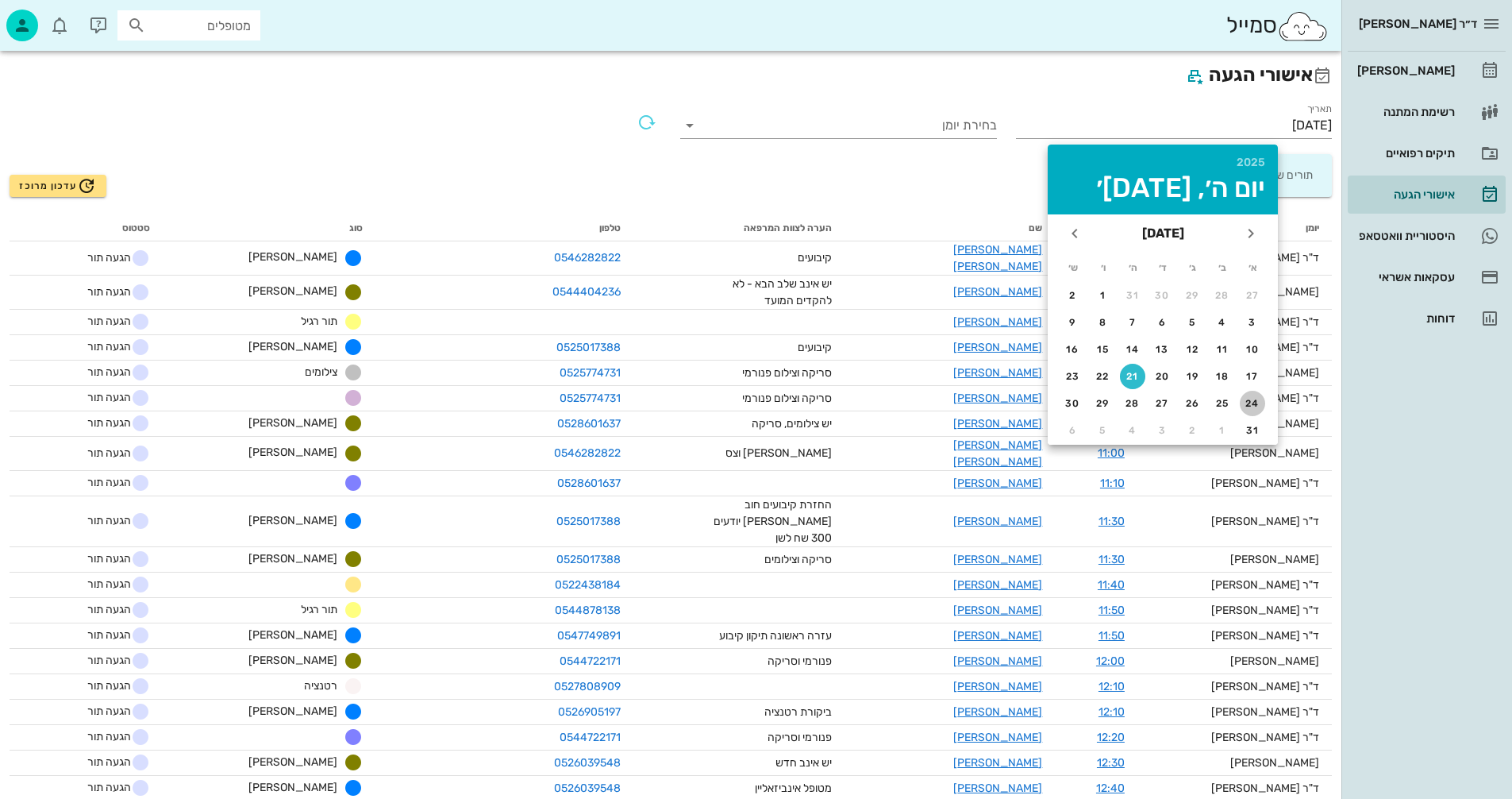
click at [1256, 401] on div "24" at bounding box center [1252, 403] width 25 height 11
type input "[DATE]"
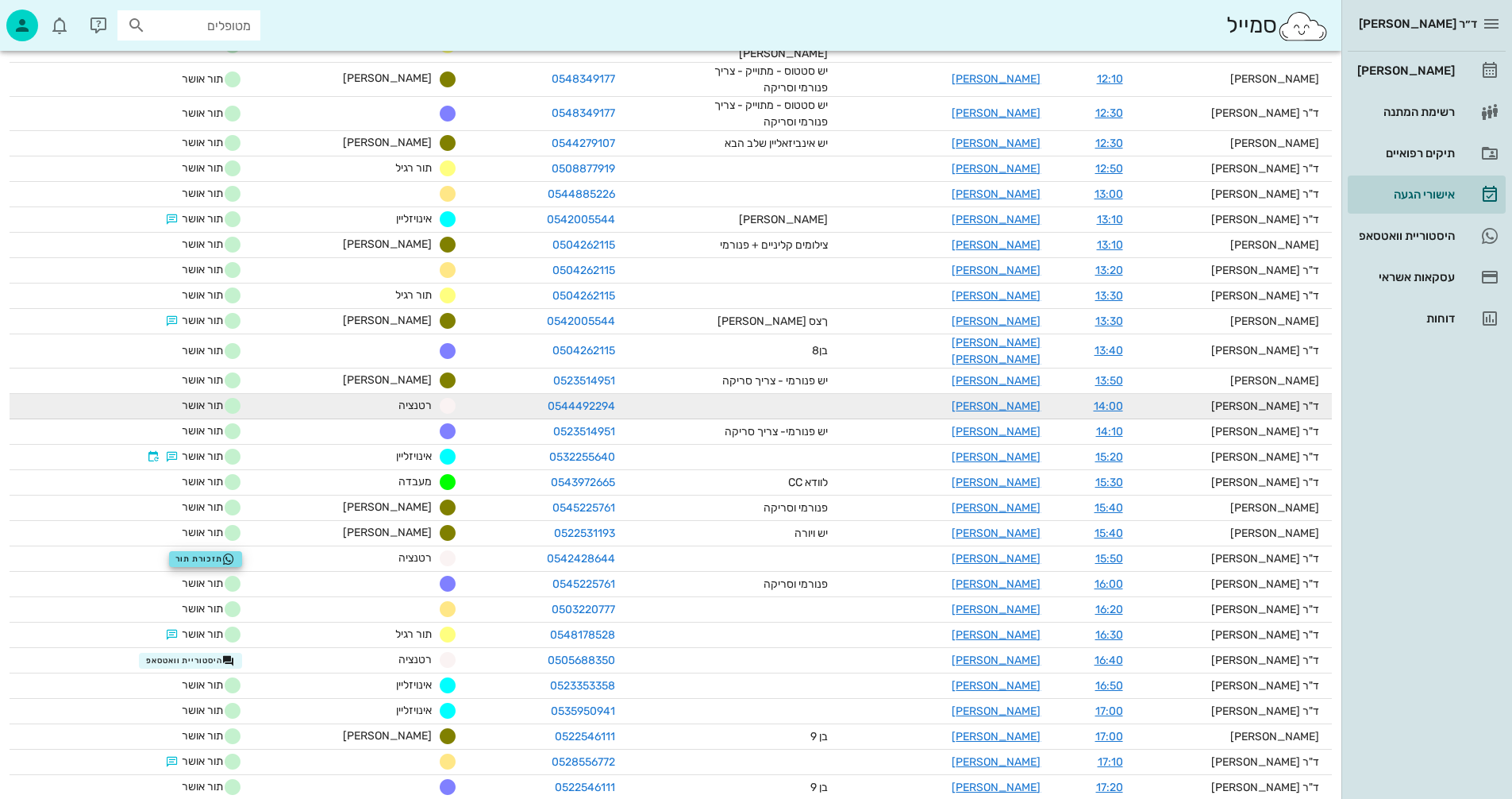
scroll to position [714, 0]
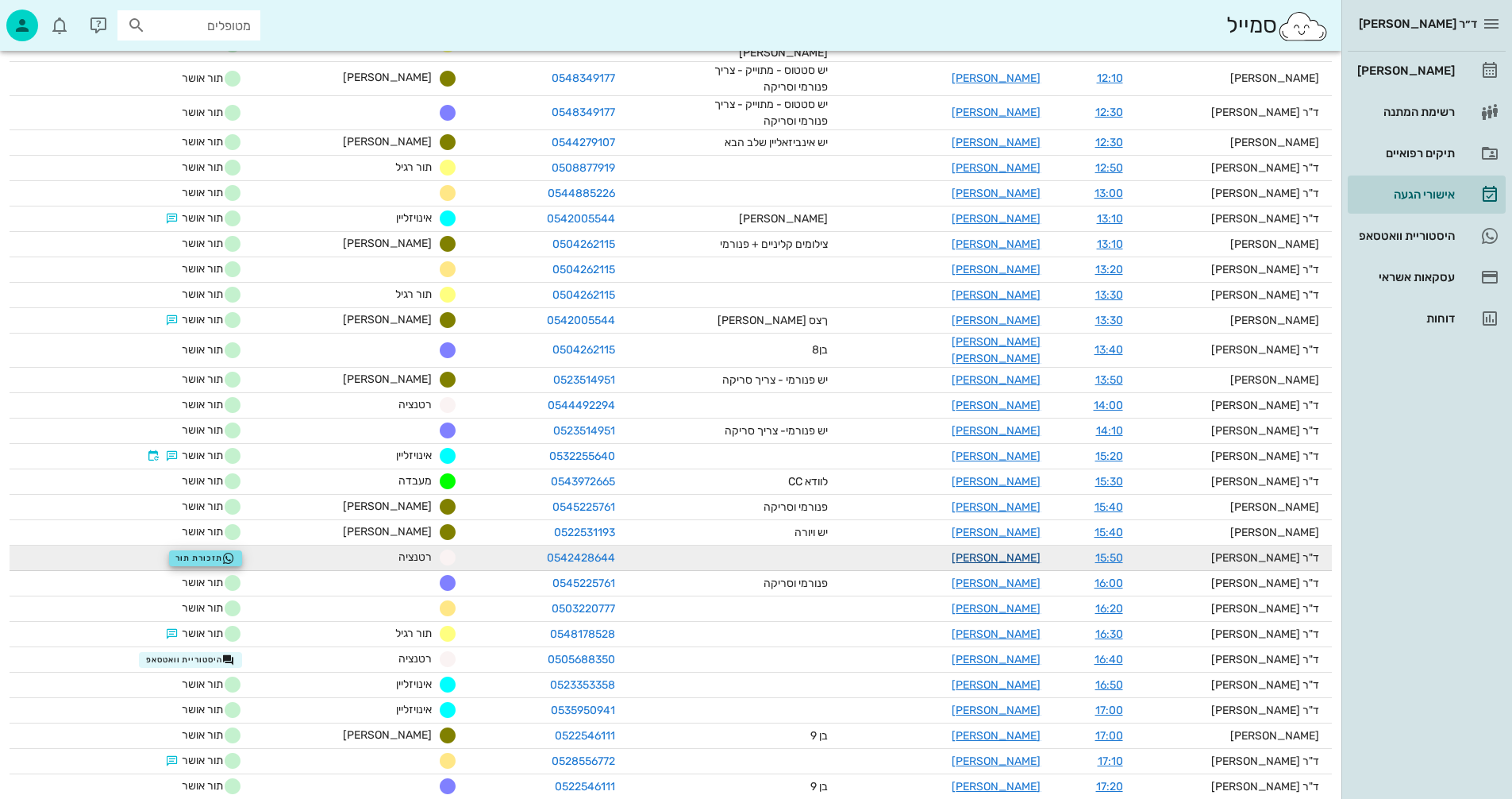
click at [1015, 551] on link "[PERSON_NAME]" at bounding box center [997, 557] width 89 height 14
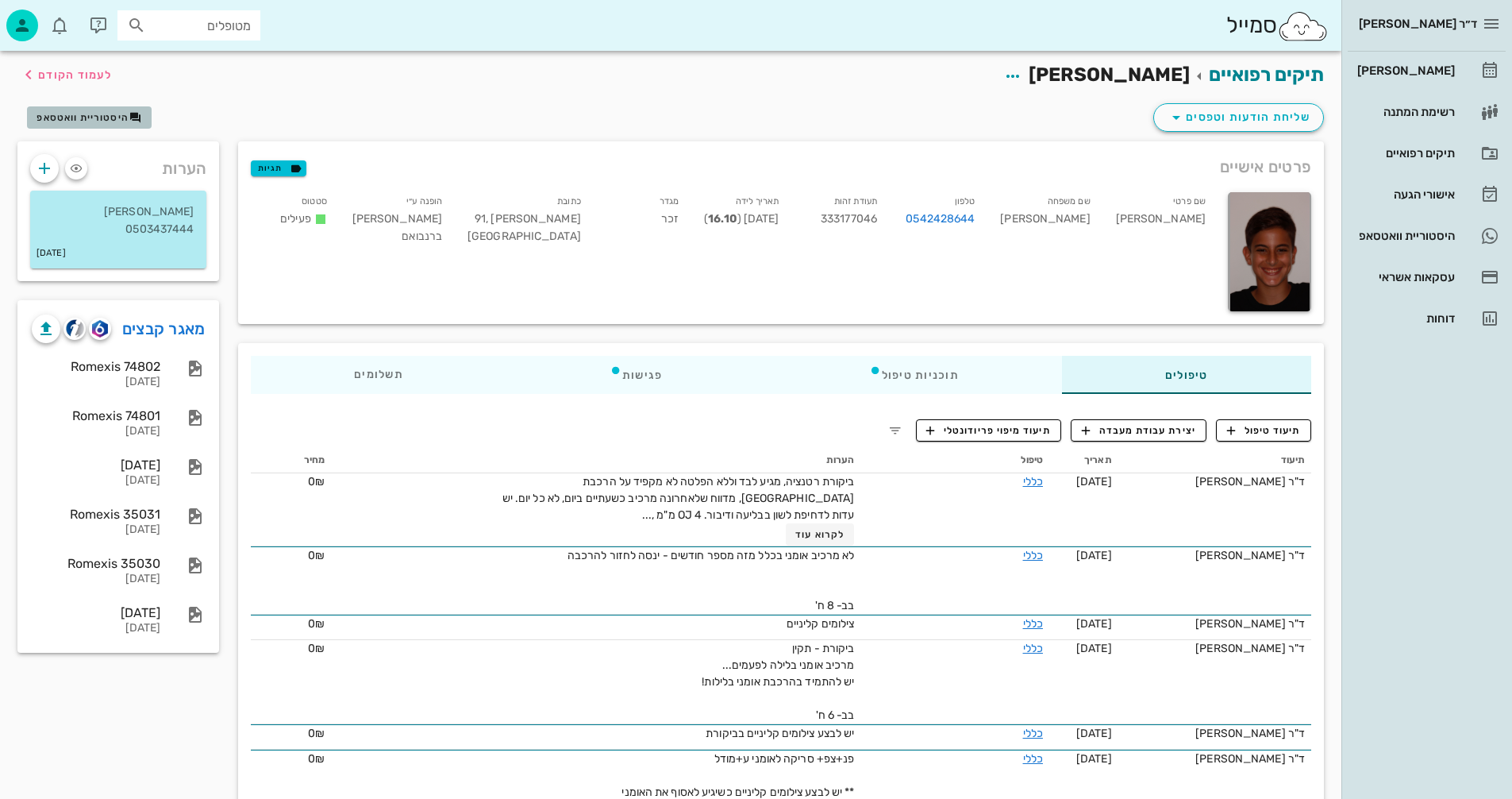
click at [97, 112] on span "היסטוריית וואטסאפ" at bounding box center [82, 118] width 92 height 11
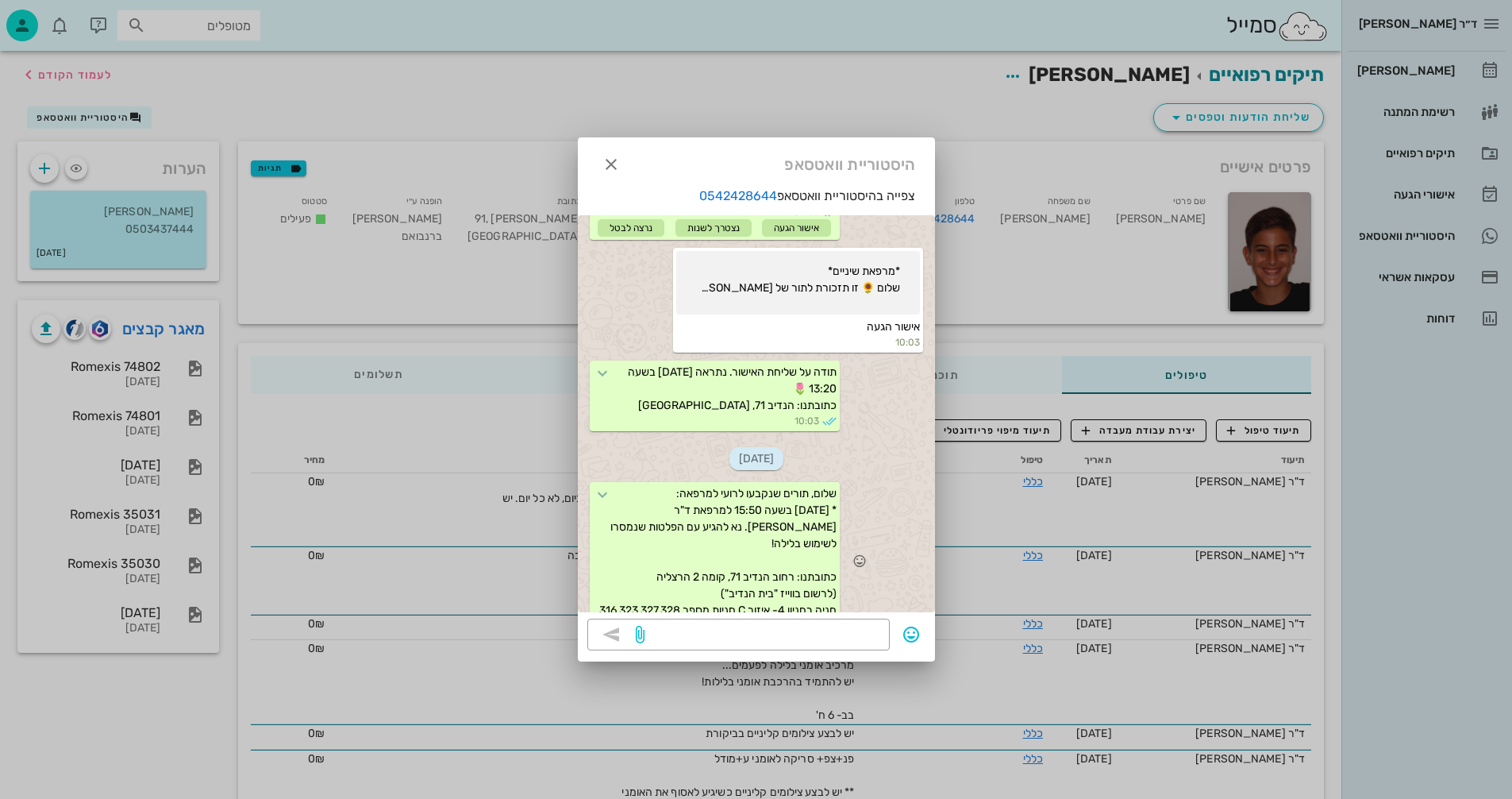
scroll to position [177, 0]
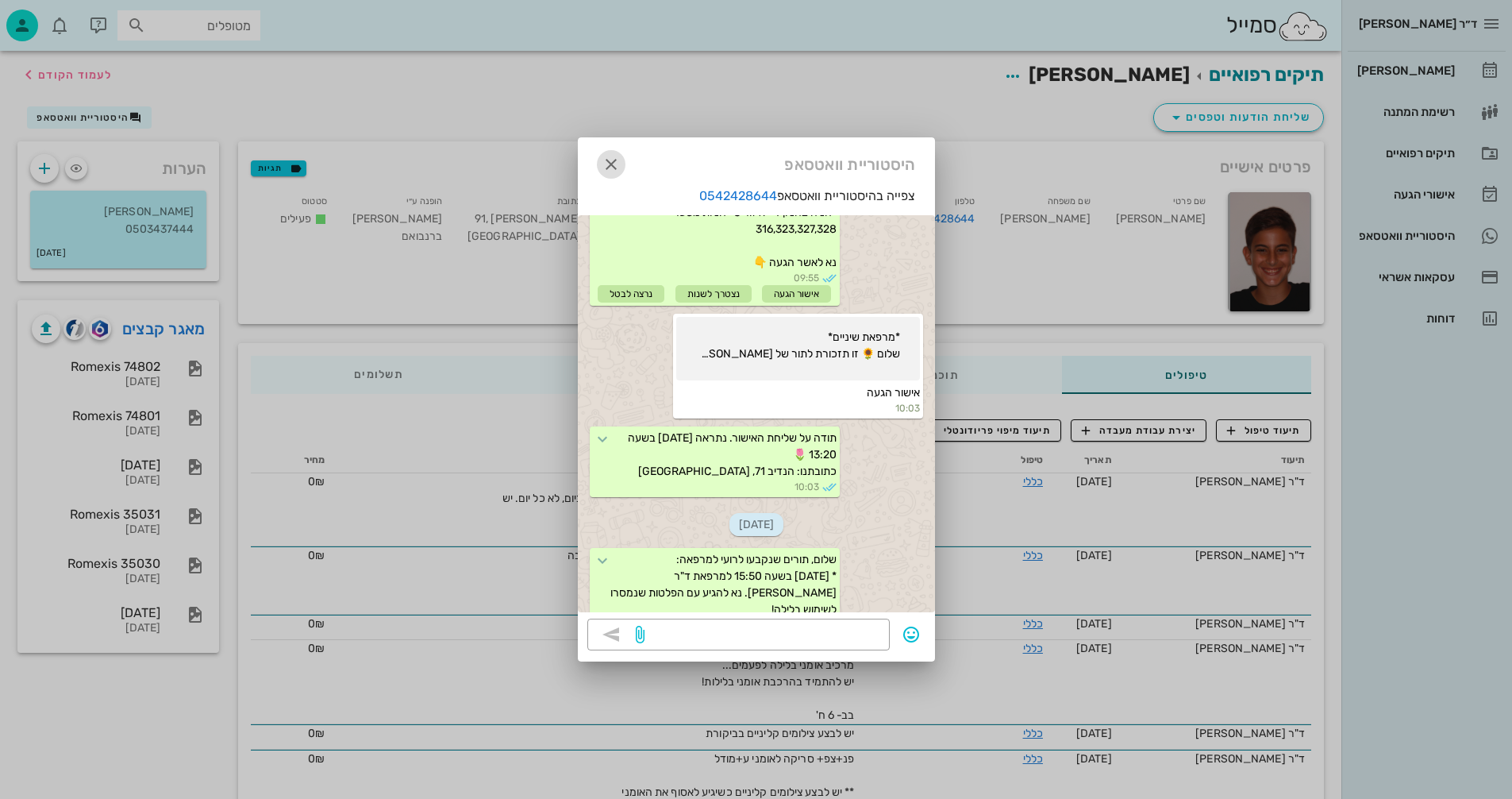
click at [610, 160] on icon "button" at bounding box center [611, 164] width 20 height 20
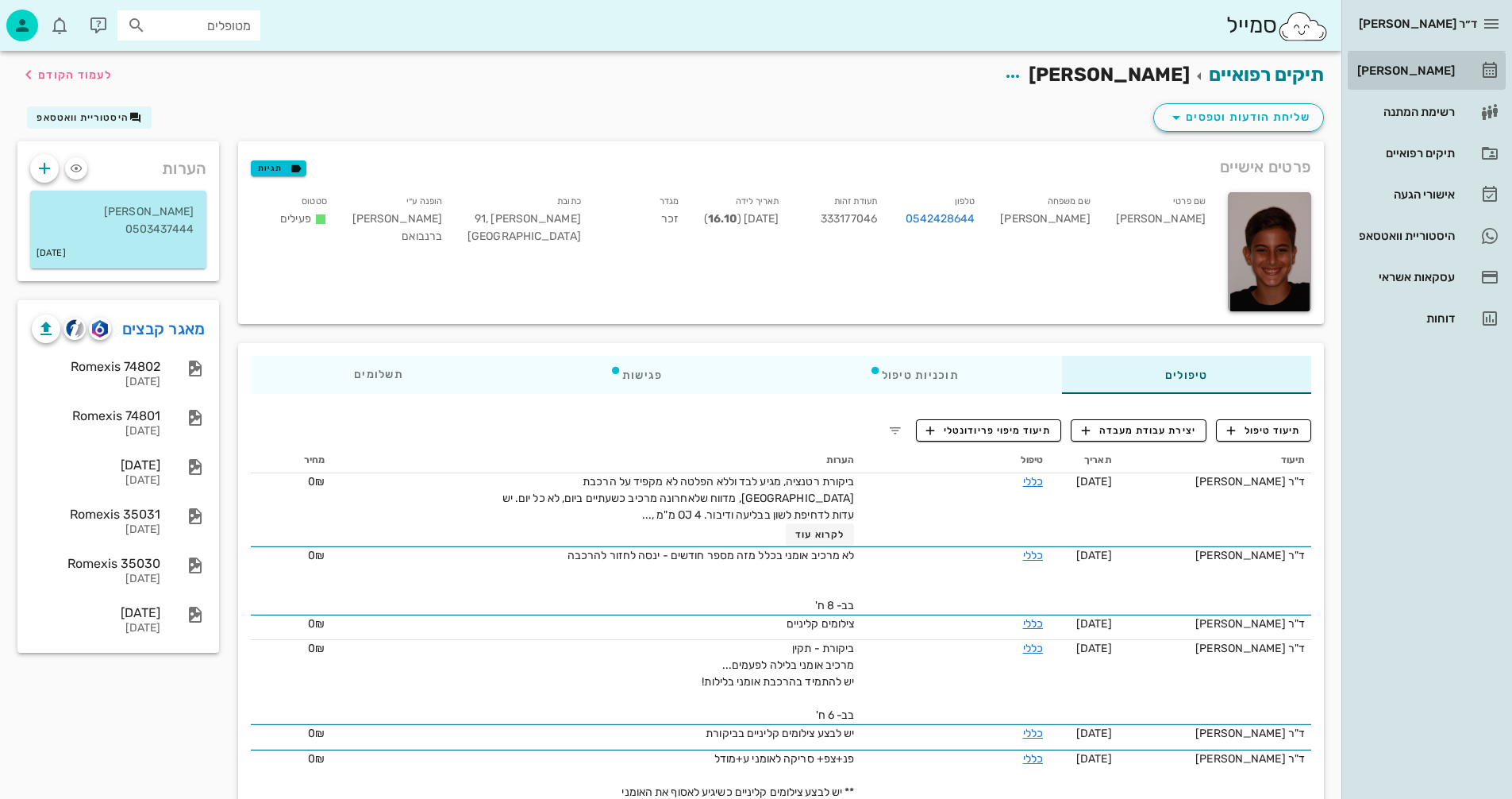
click at [1423, 63] on div "[PERSON_NAME]" at bounding box center [1404, 70] width 101 height 25
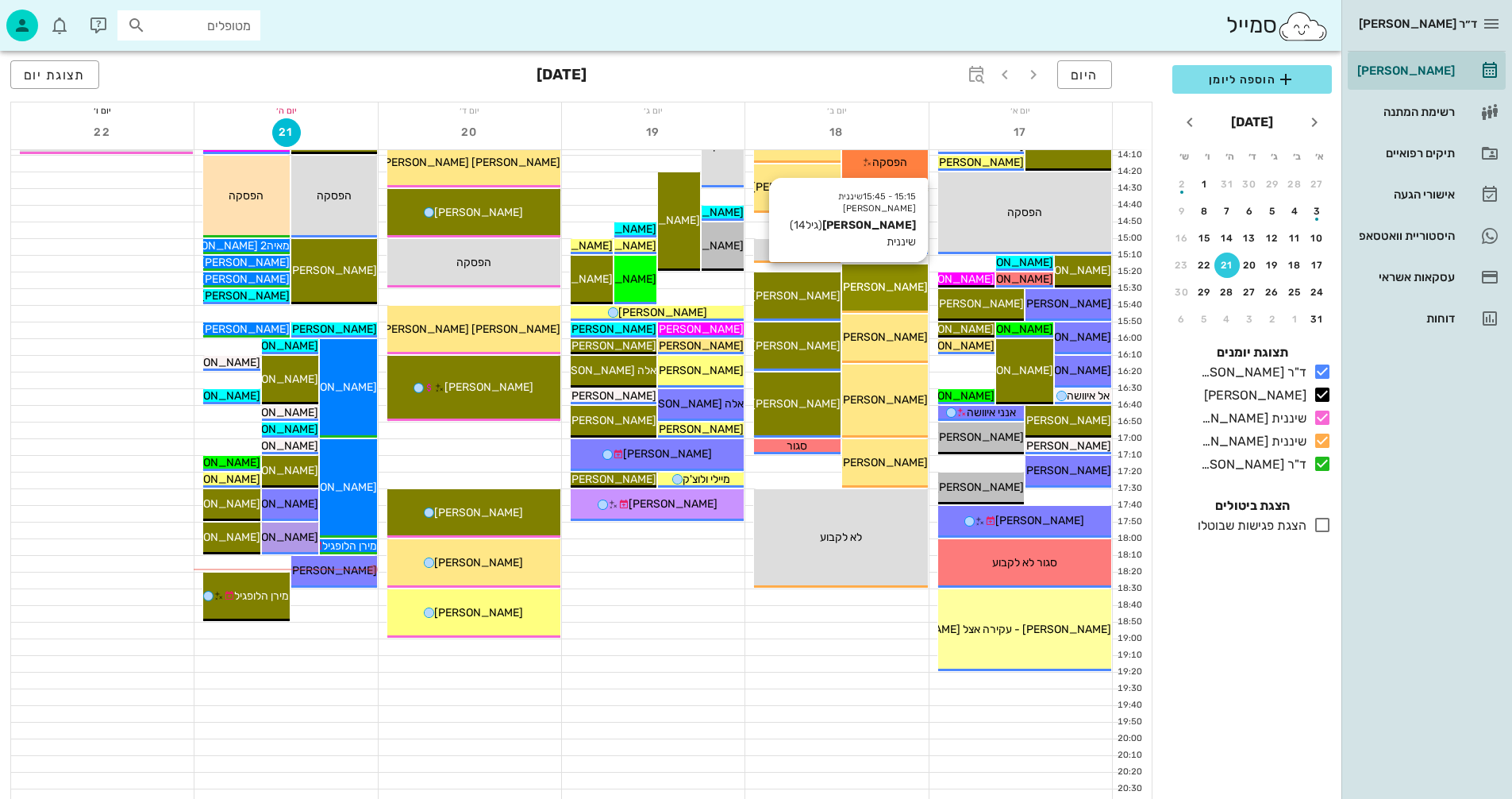
scroll to position [753, 0]
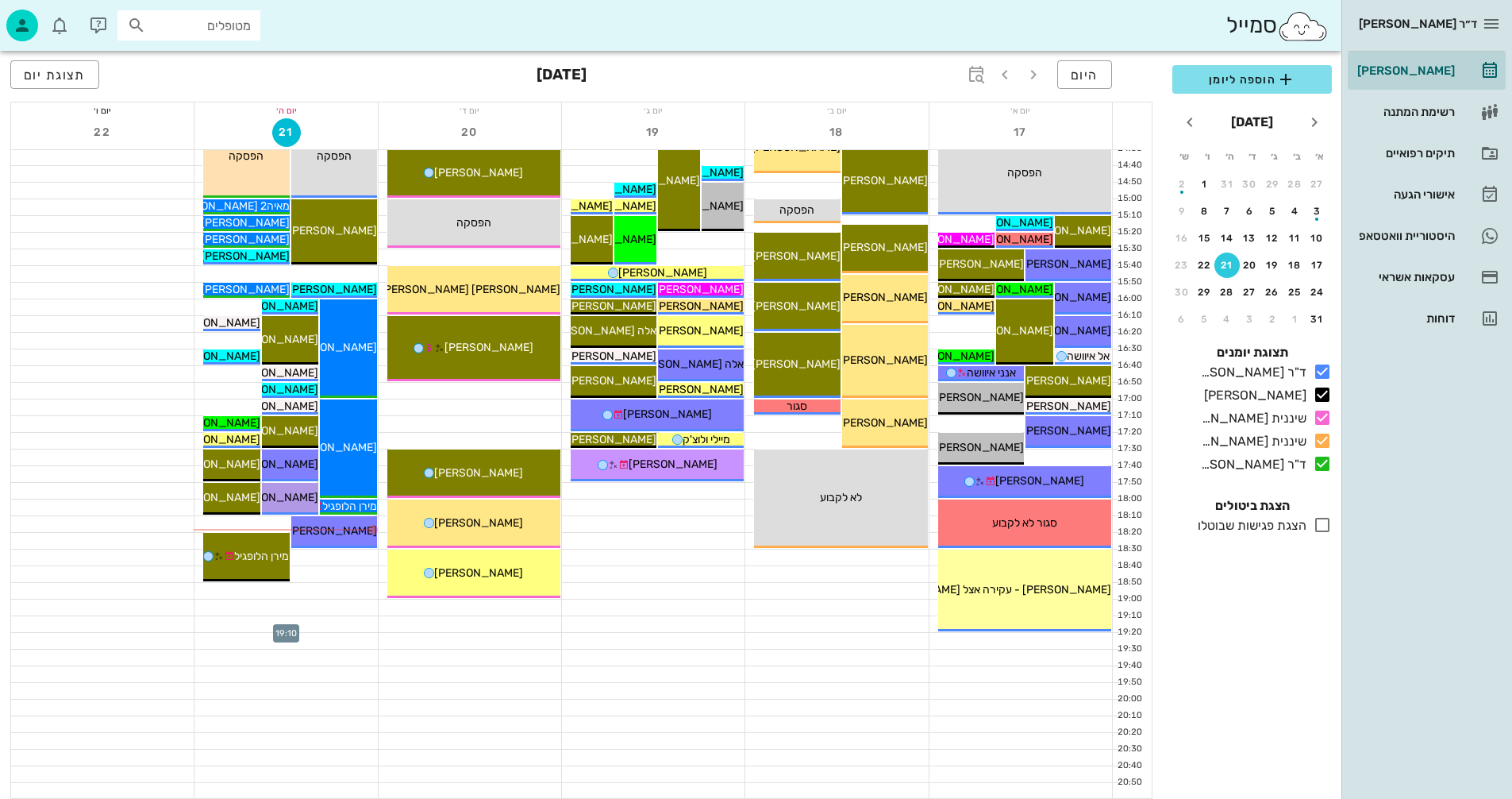
click at [341, 619] on div at bounding box center [285, 623] width 183 height 16
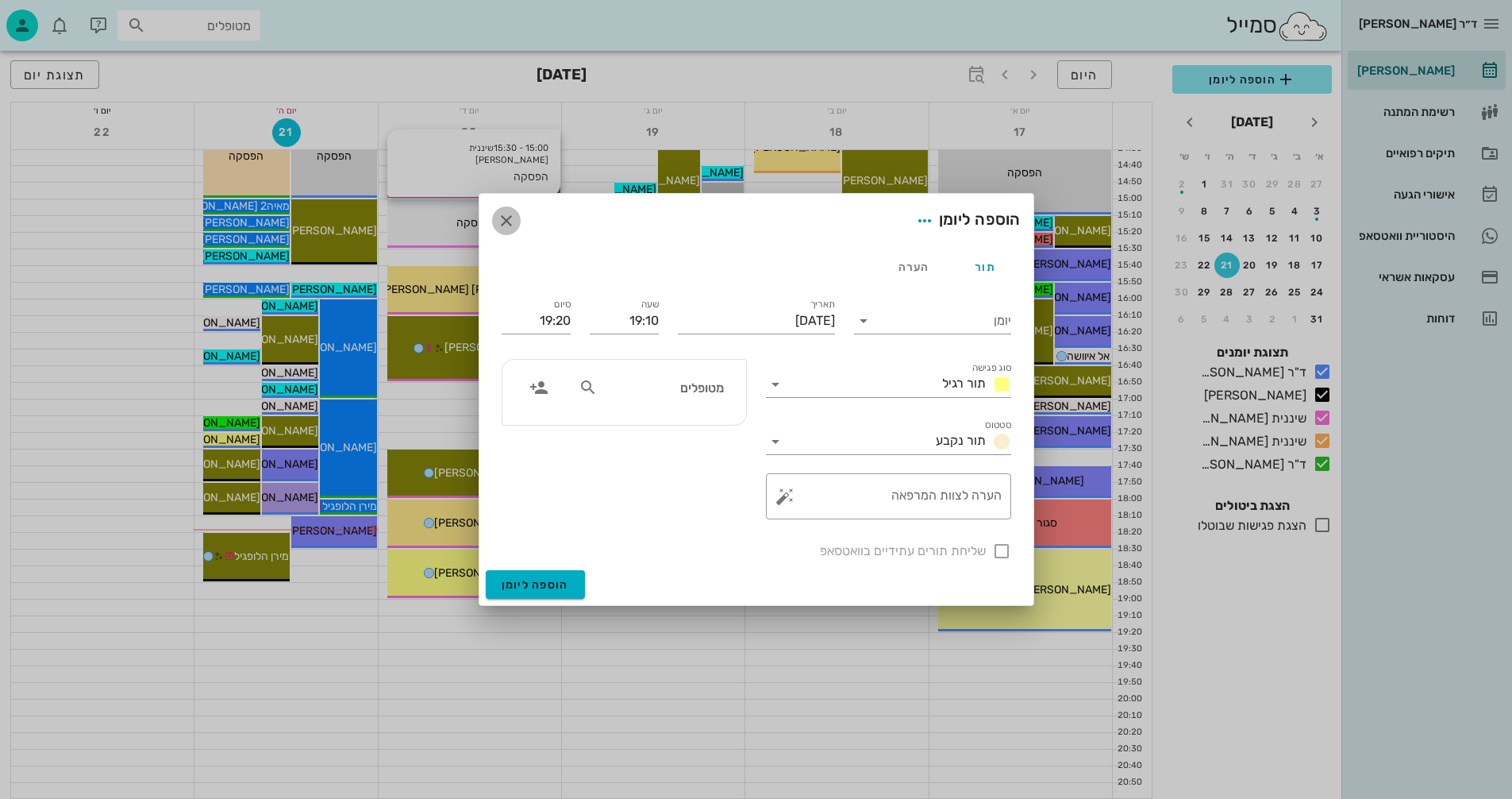
click at [499, 213] on icon "button" at bounding box center [506, 220] width 20 height 20
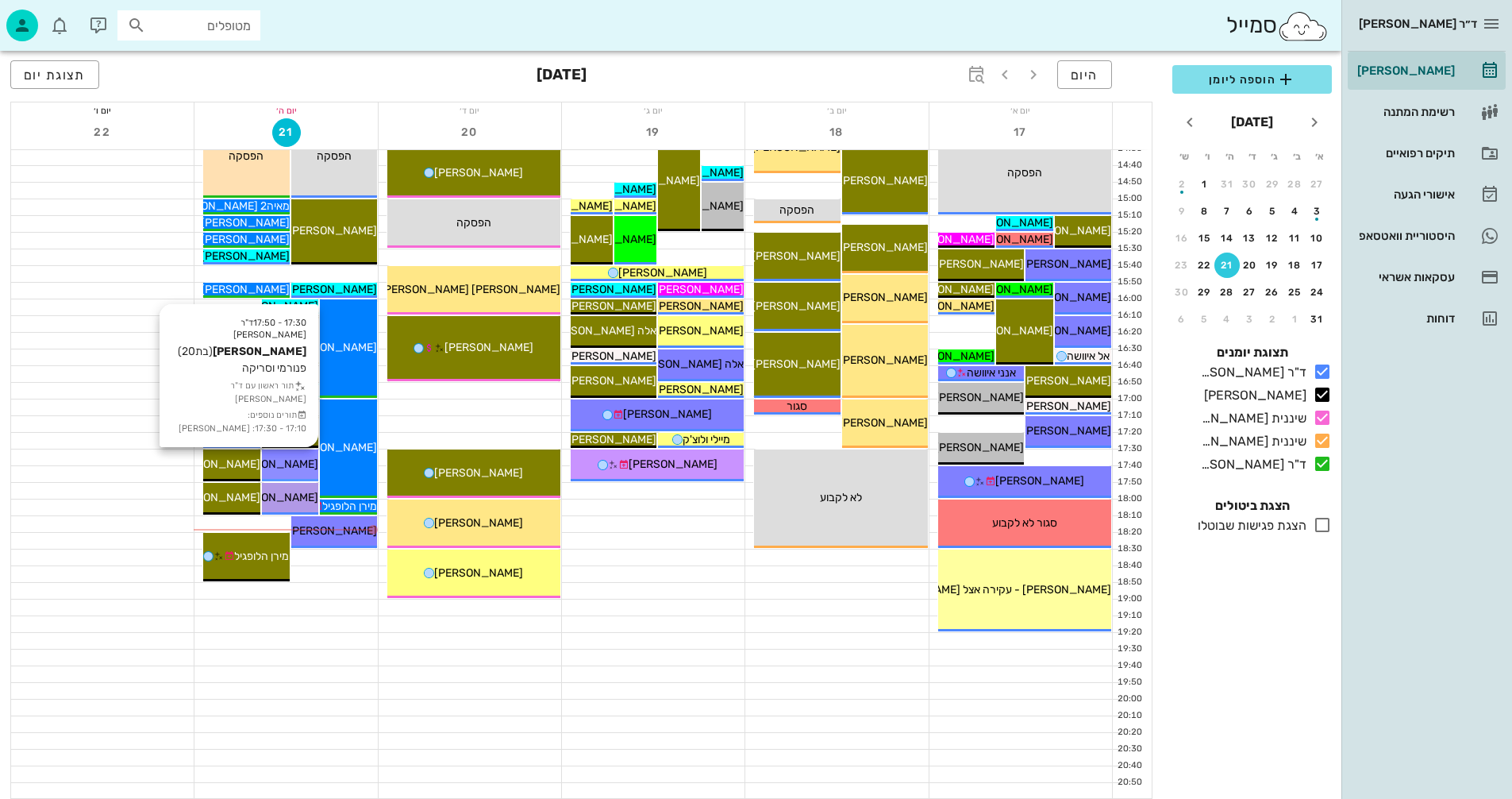
click at [282, 467] on span "[PERSON_NAME]" at bounding box center [274, 464] width 89 height 14
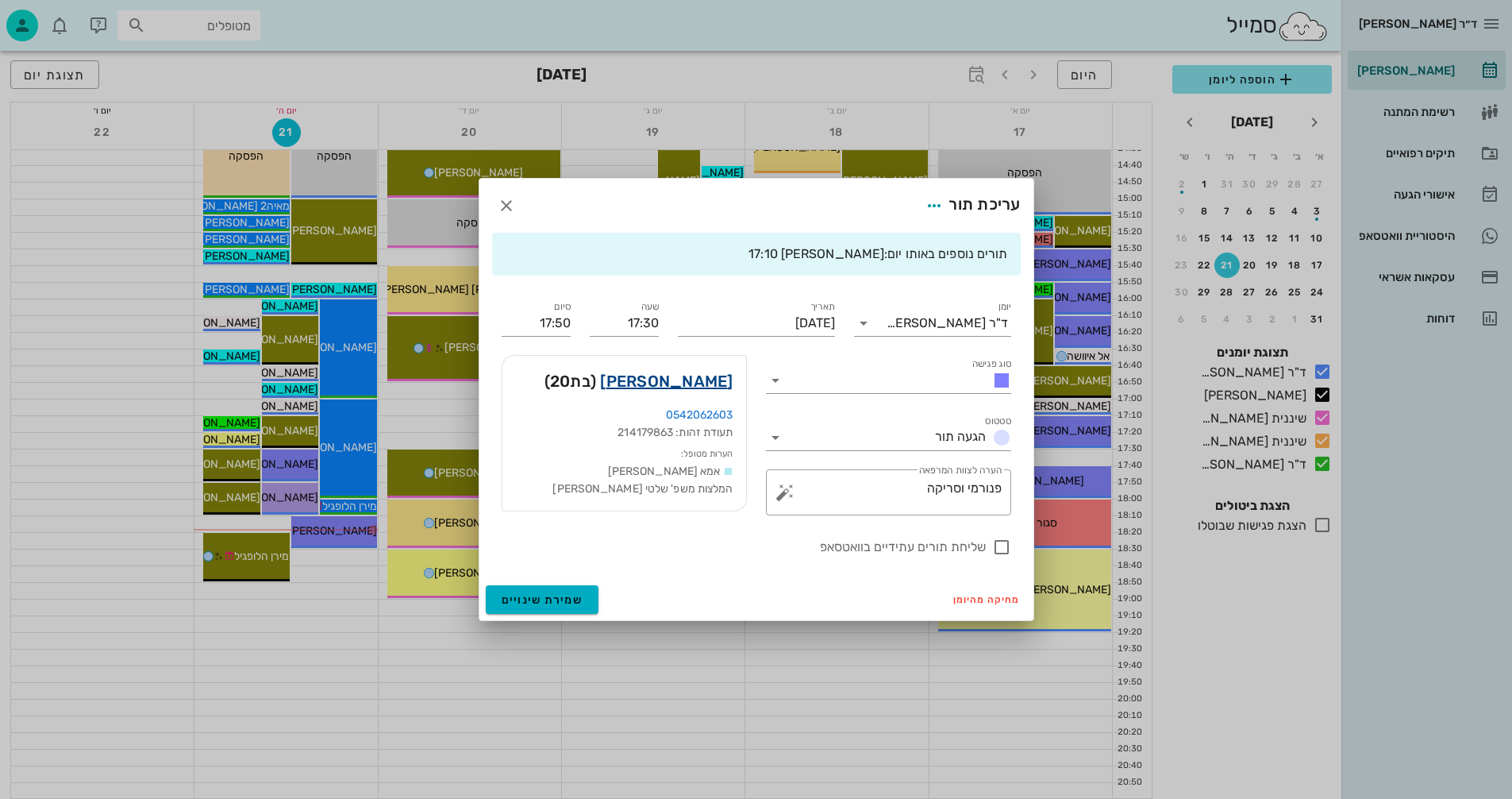
click at [691, 375] on link "גפן קוארטלר" at bounding box center [666, 381] width 133 height 25
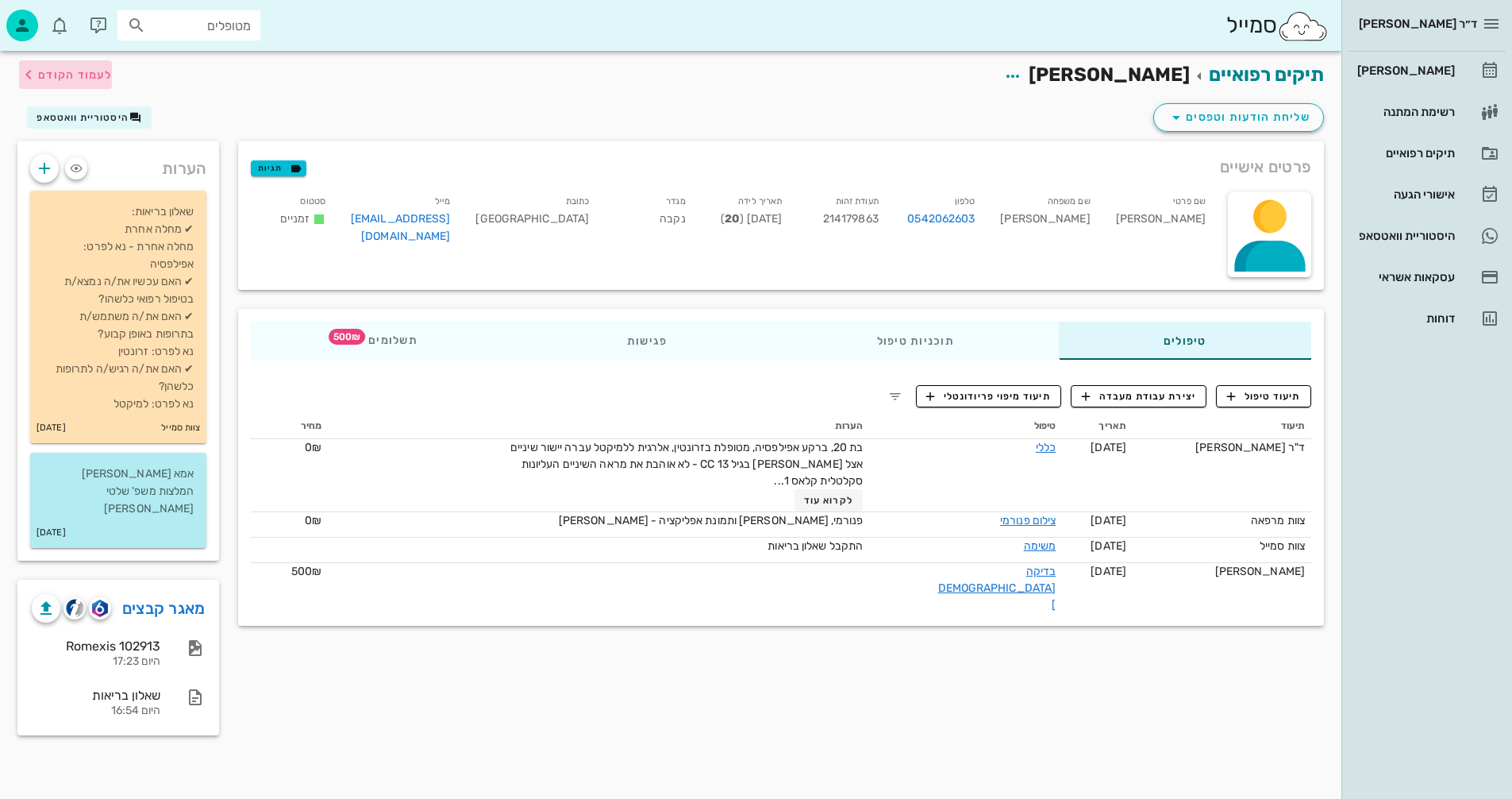
click at [46, 75] on span "לעמוד הקודם" at bounding box center [74, 75] width 73 height 14
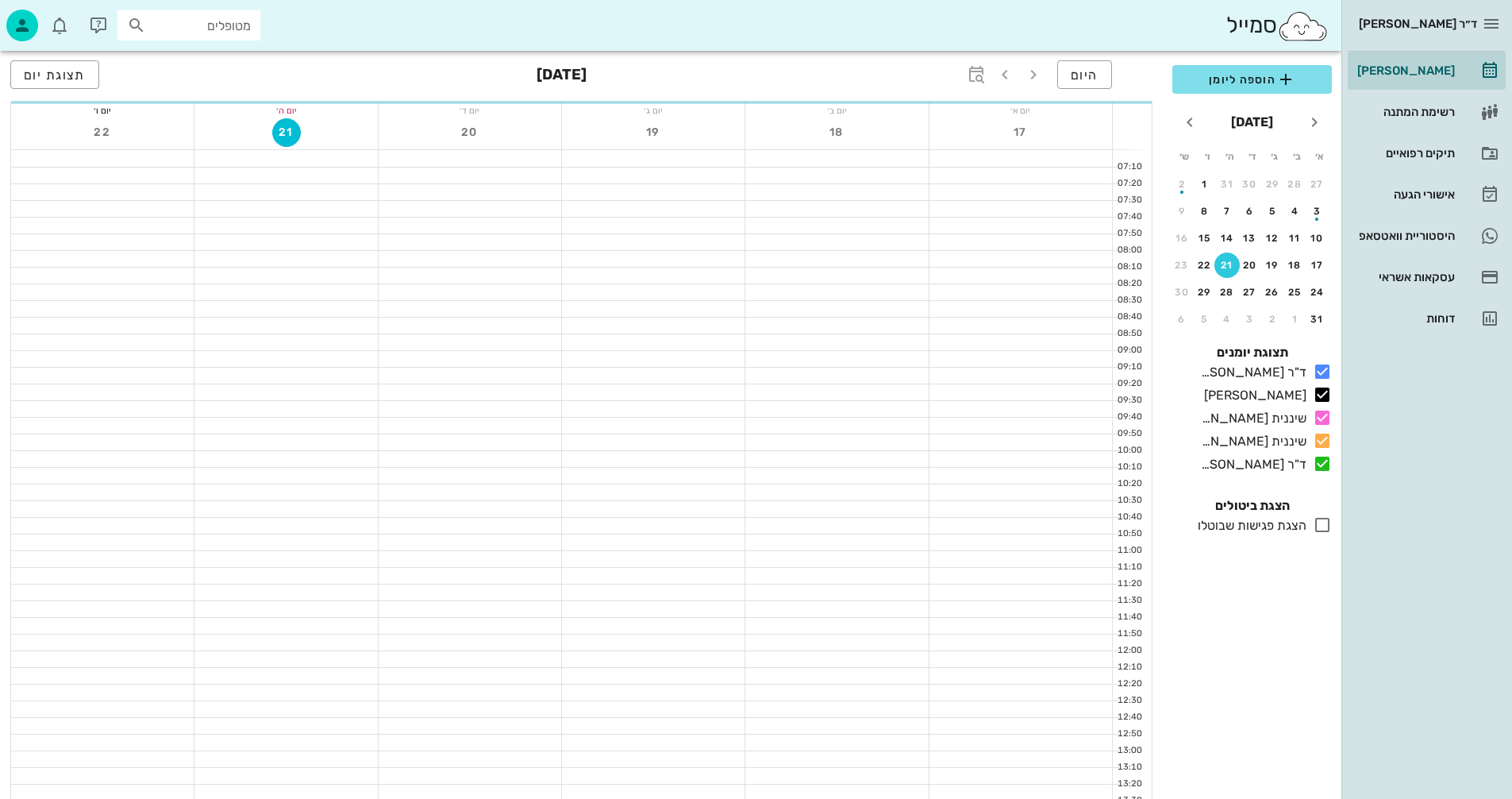
scroll to position [753, 0]
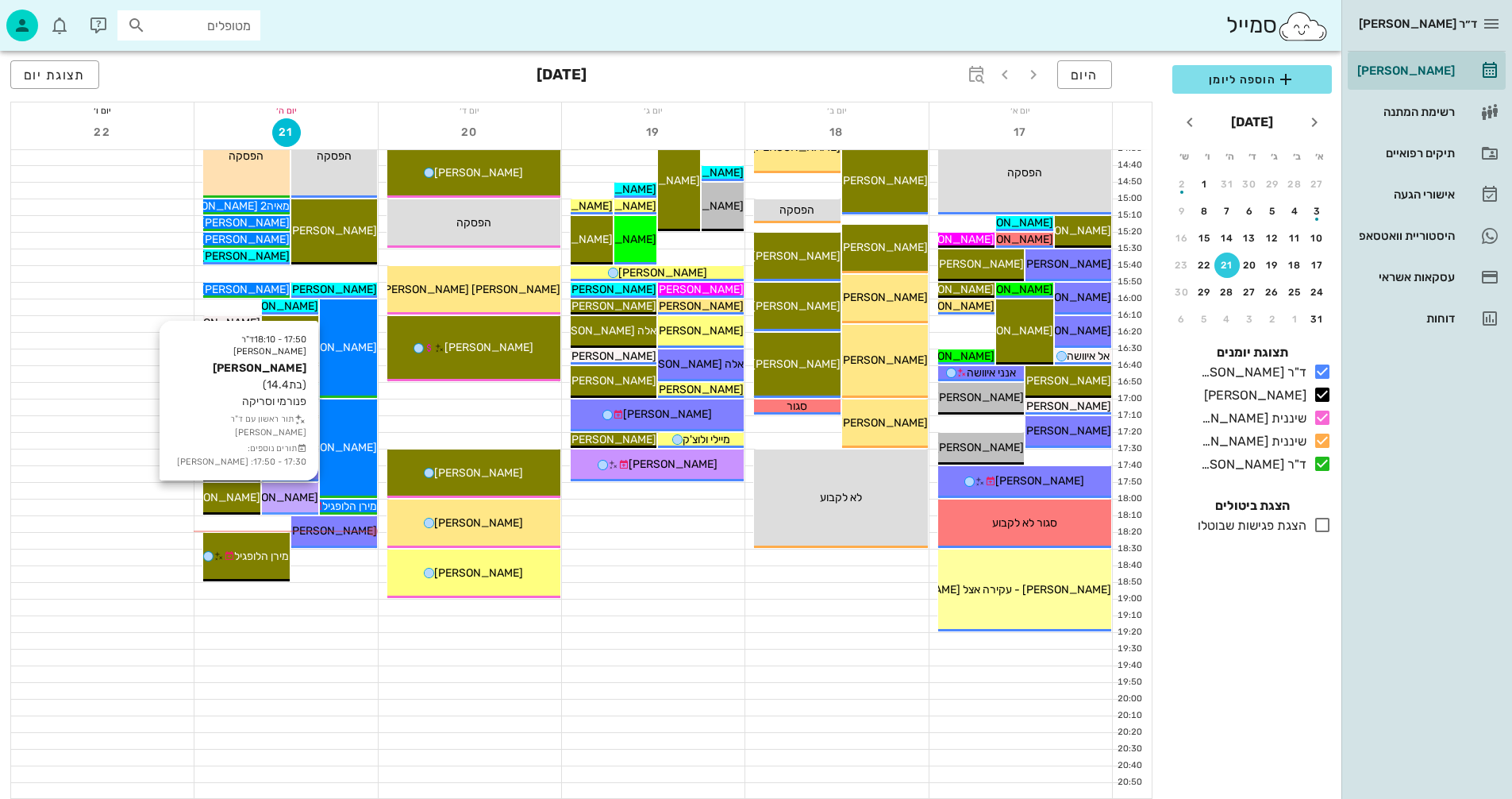
click at [289, 495] on span "[PERSON_NAME]" at bounding box center [274, 497] width 89 height 14
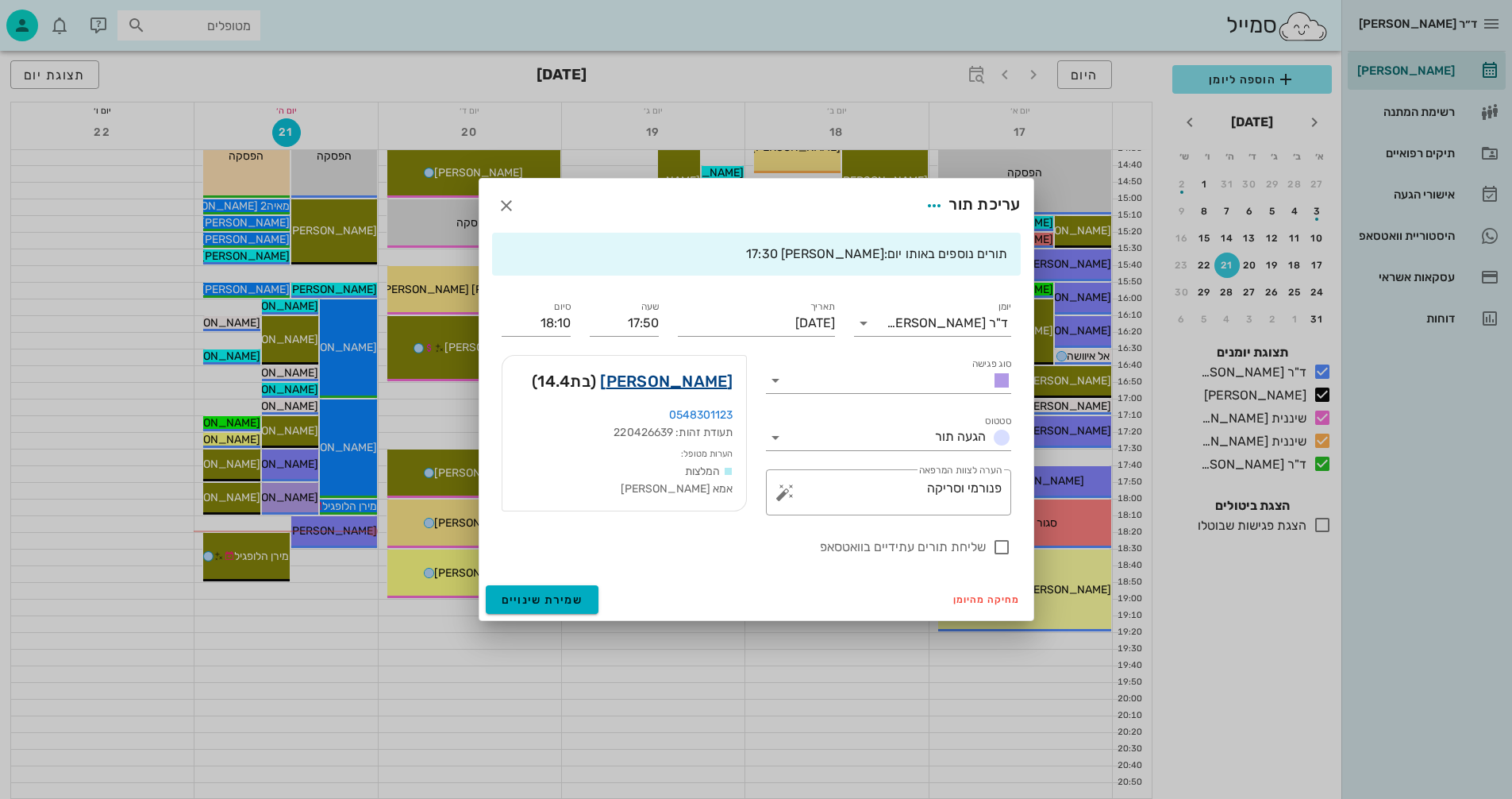
click at [675, 384] on link "תמר קוארטלר" at bounding box center [666, 381] width 133 height 25
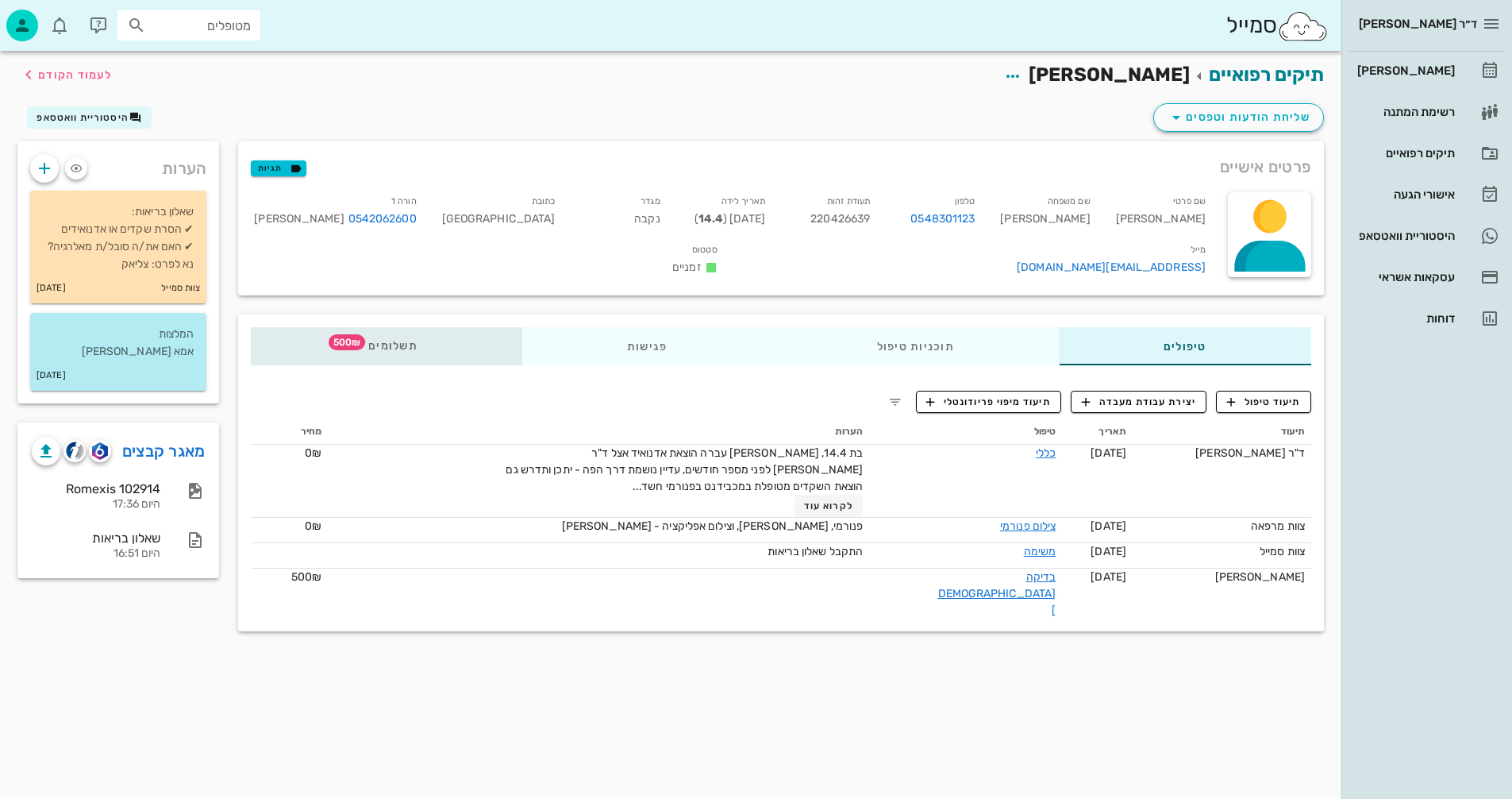
click at [385, 344] on span "תשלומים 500₪" at bounding box center [386, 347] width 62 height 11
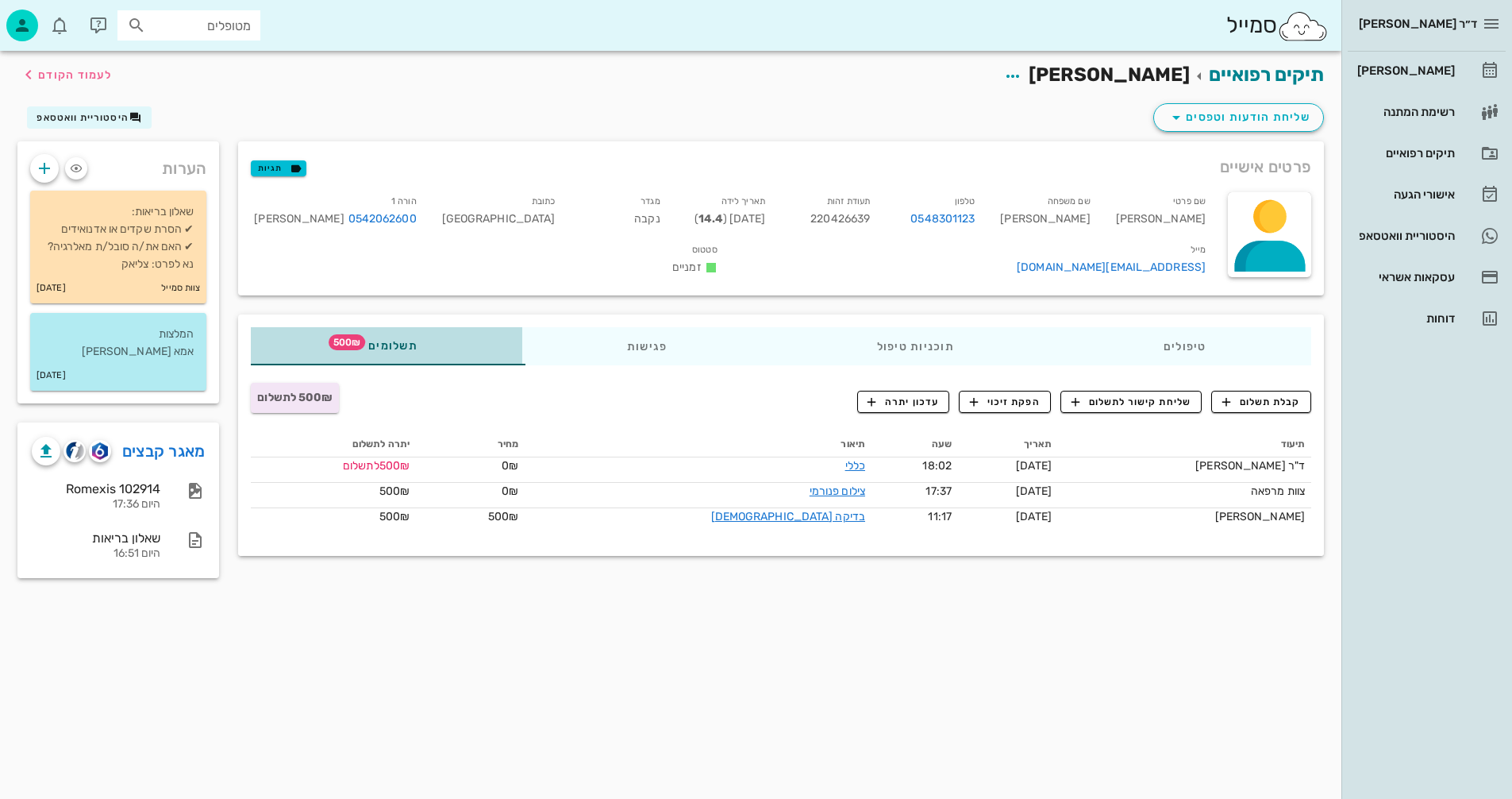
click at [408, 342] on span "תשלומים 500₪" at bounding box center [386, 347] width 62 height 11
click at [1246, 395] on span "קבלת תשלום" at bounding box center [1261, 401] width 79 height 14
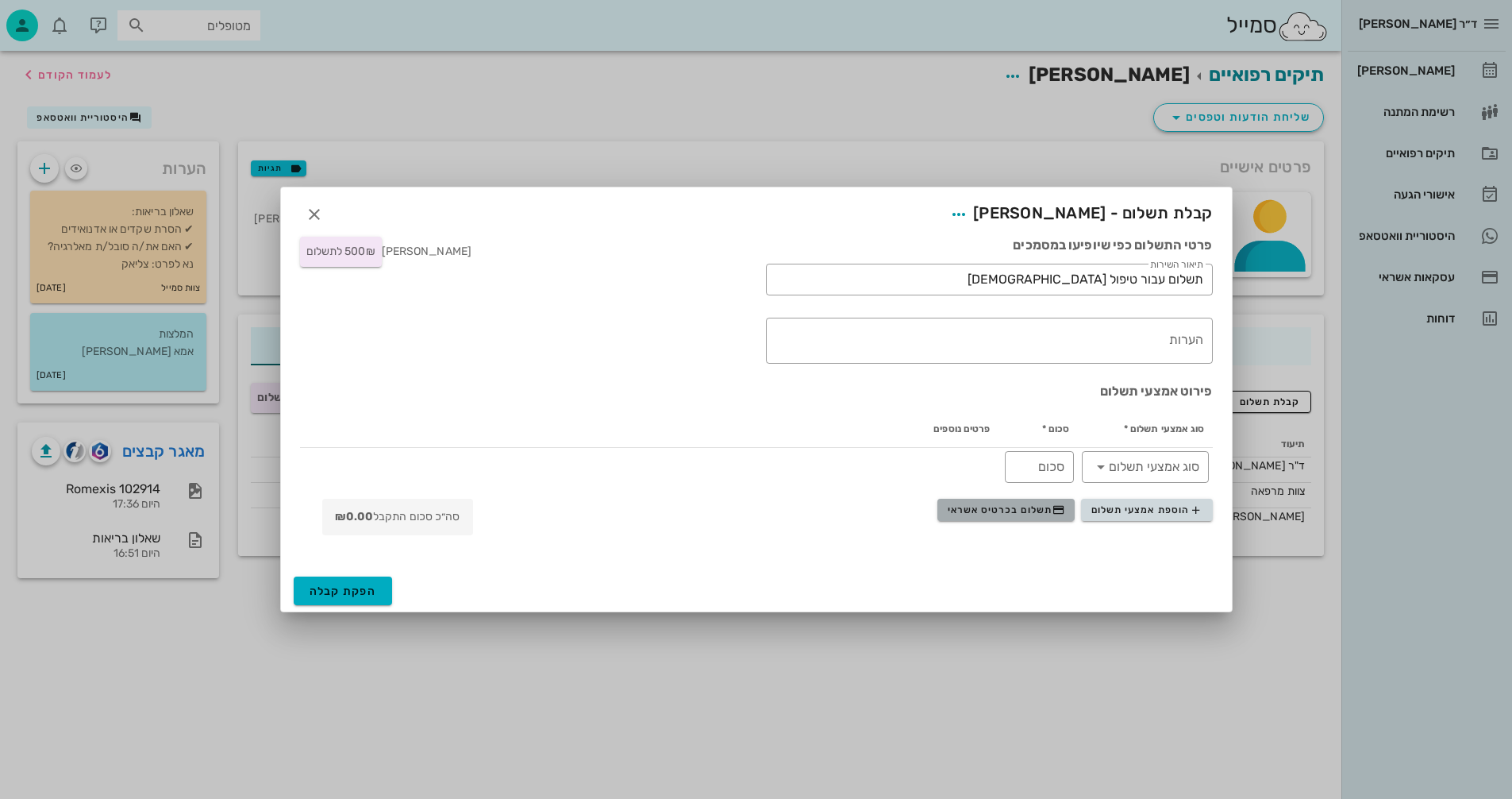
click at [981, 506] on span "תשלום בכרטיס אשראי" at bounding box center [1007, 510] width 118 height 13
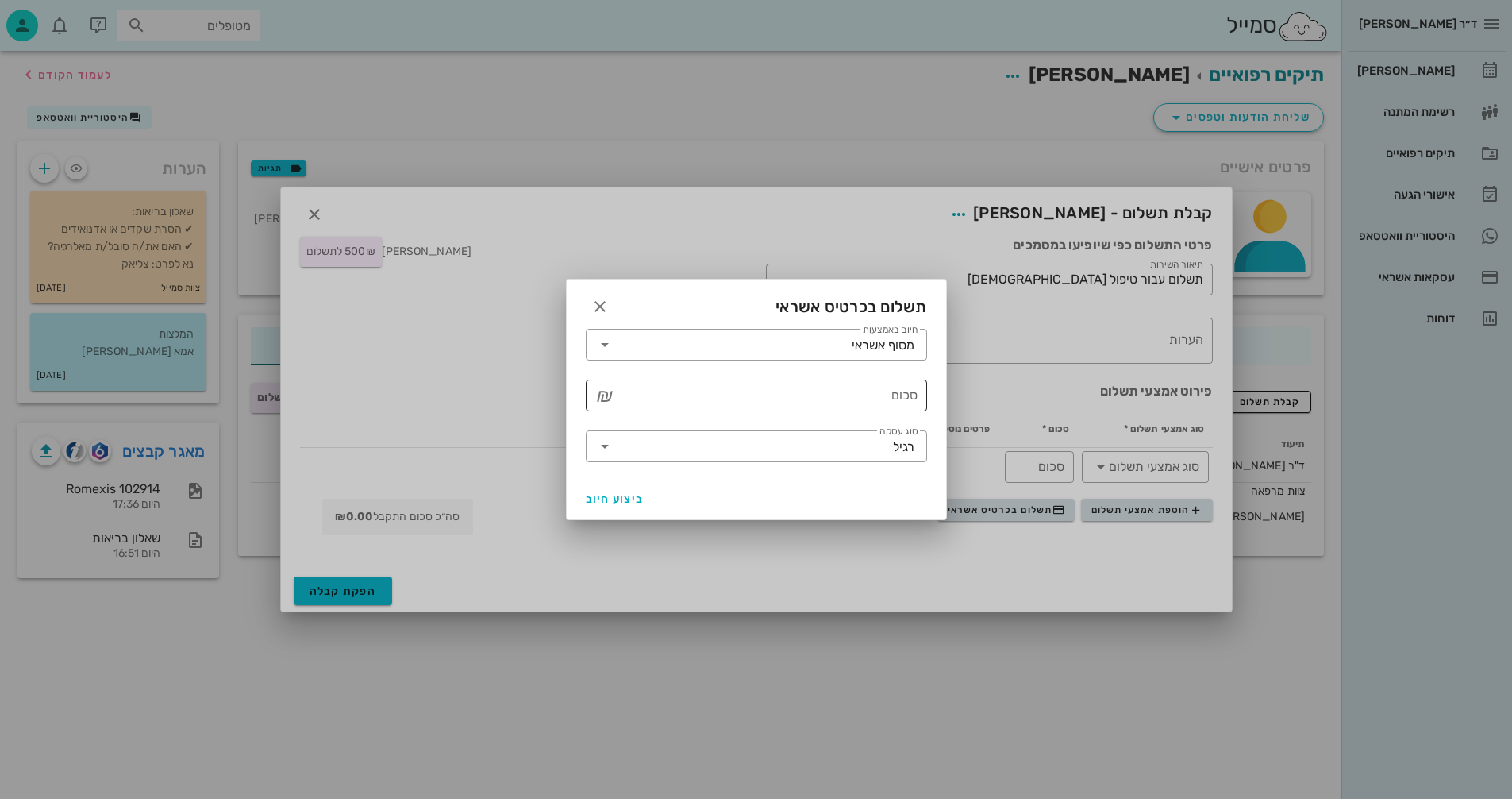
click at [838, 397] on input "סכום" at bounding box center [767, 395] width 300 height 25
type input "1000"
click at [597, 446] on icon at bounding box center [605, 446] width 20 height 20
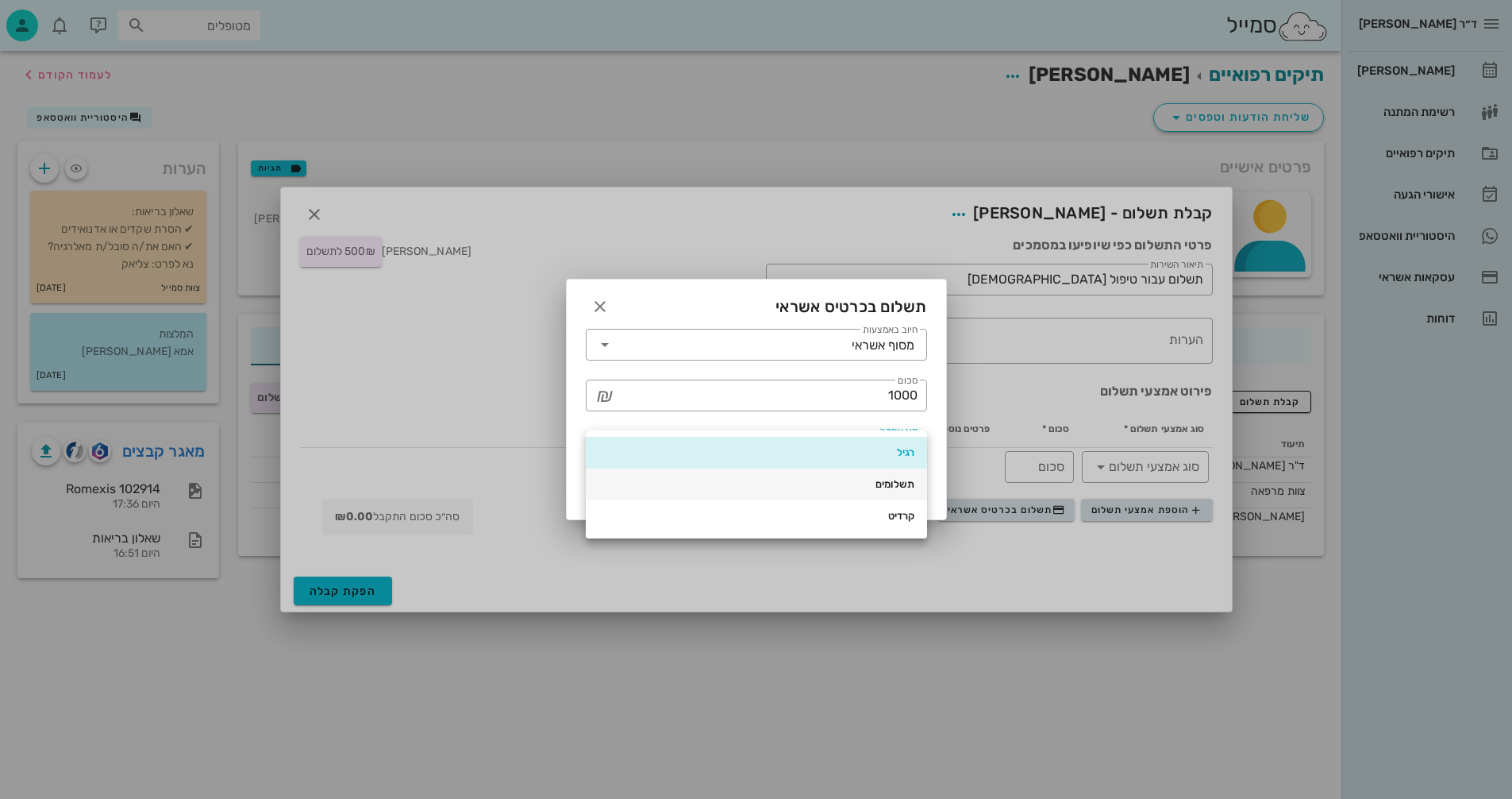
click at [867, 481] on div "תשלומים" at bounding box center [757, 485] width 316 height 13
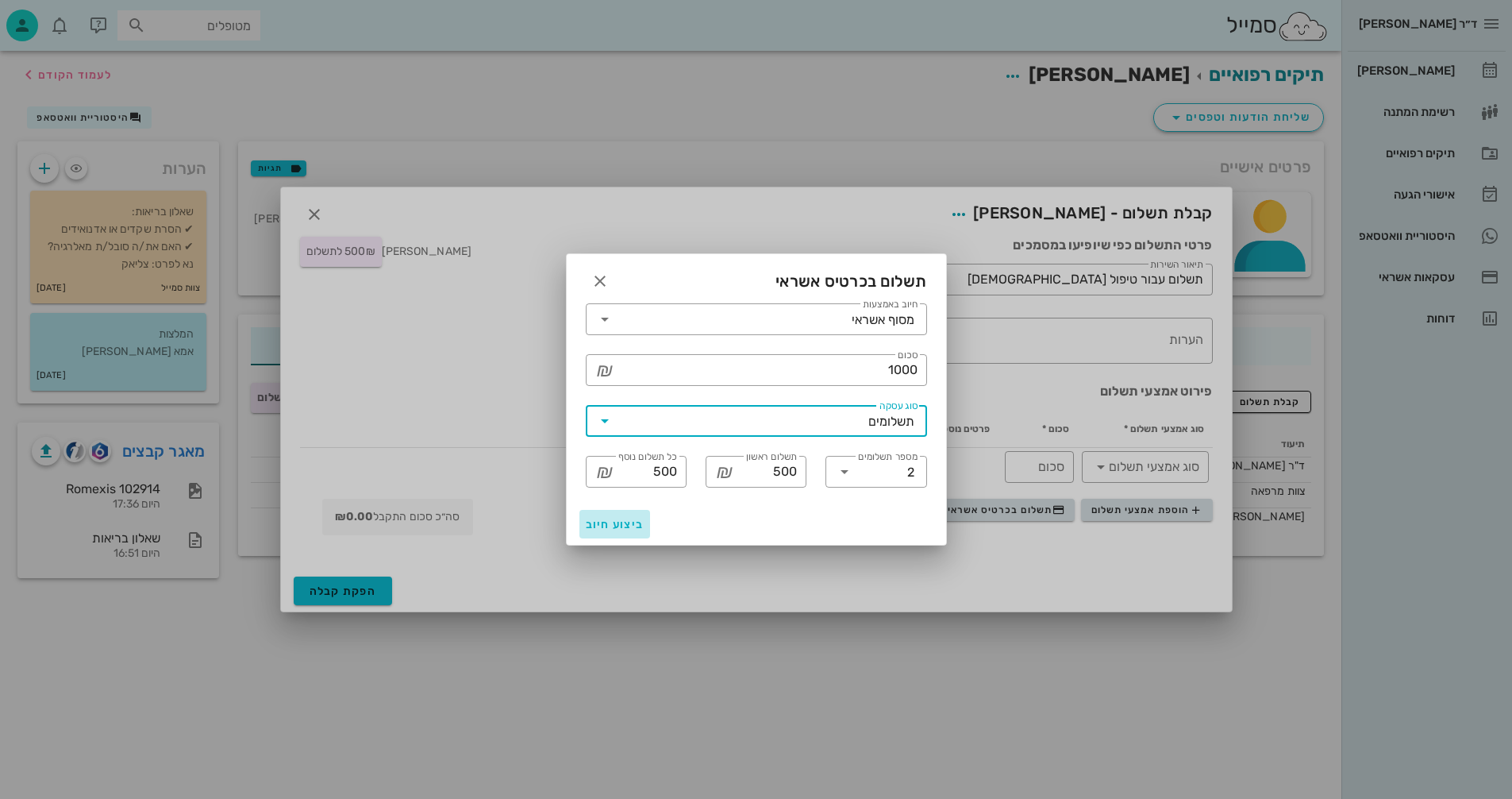
click at [601, 524] on span "ביצוע חיוב" at bounding box center [615, 524] width 59 height 14
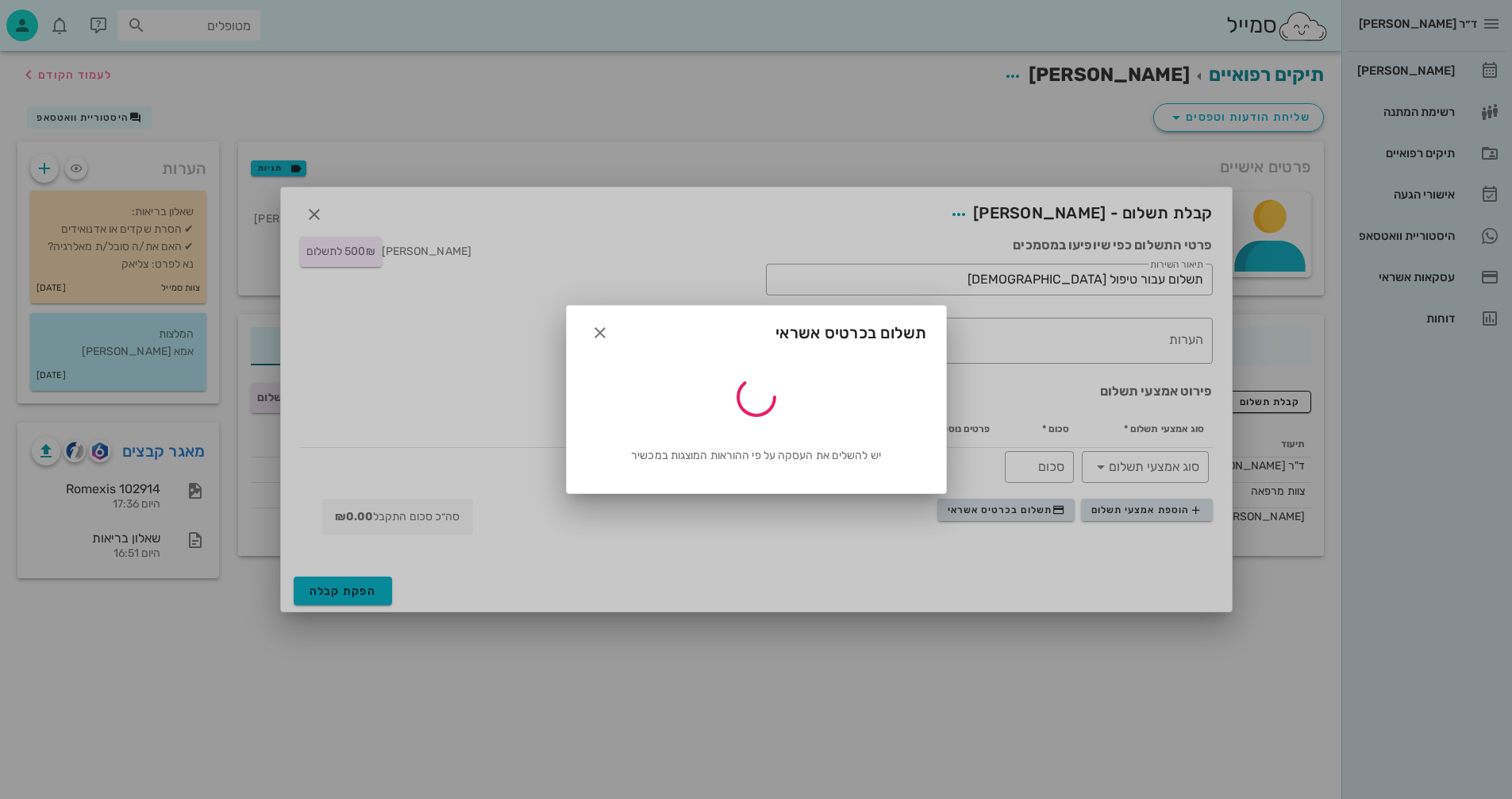
type input "1000"
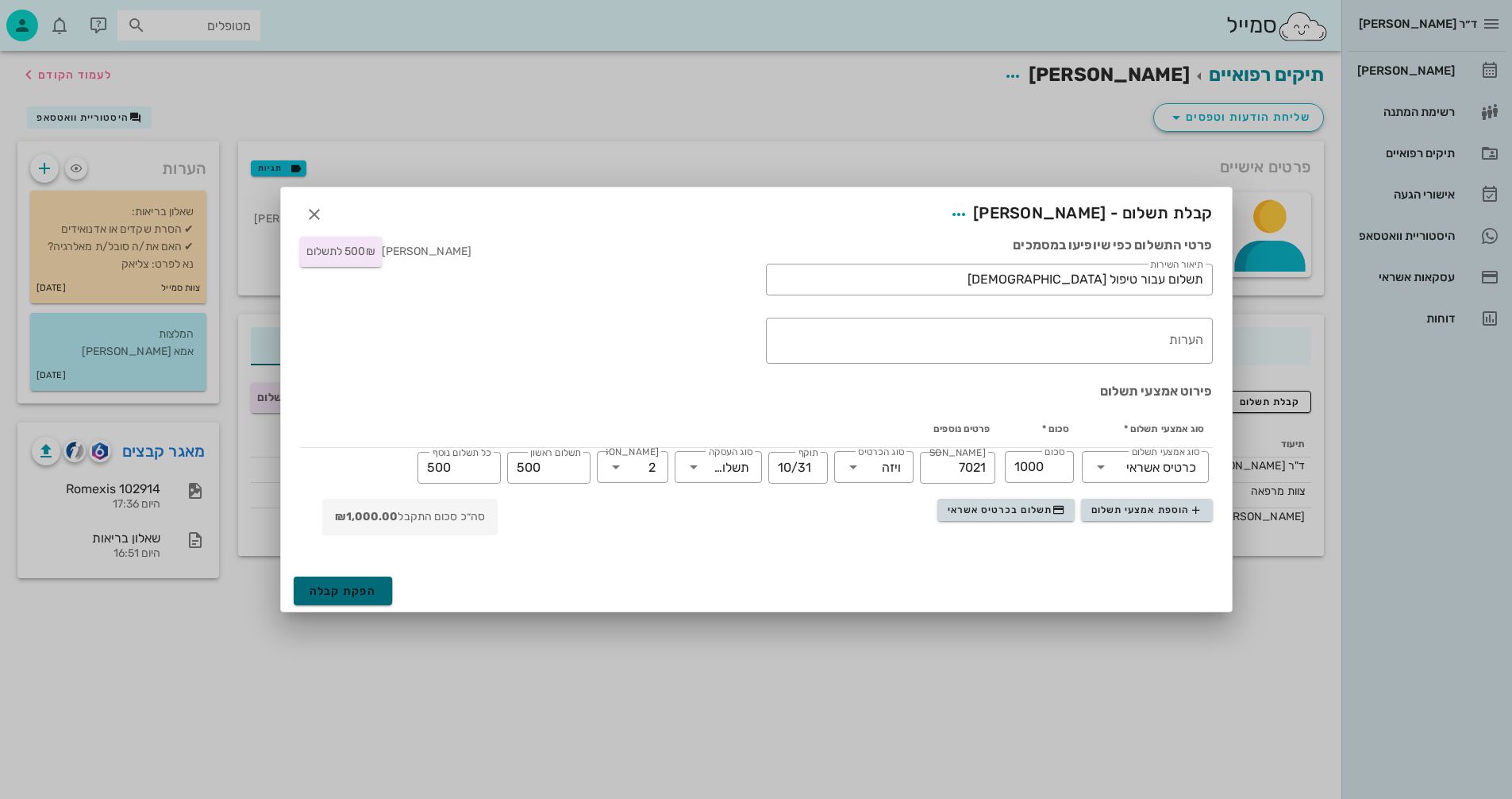
click at [353, 589] on span "הפקת קבלה" at bounding box center [343, 591] width 68 height 14
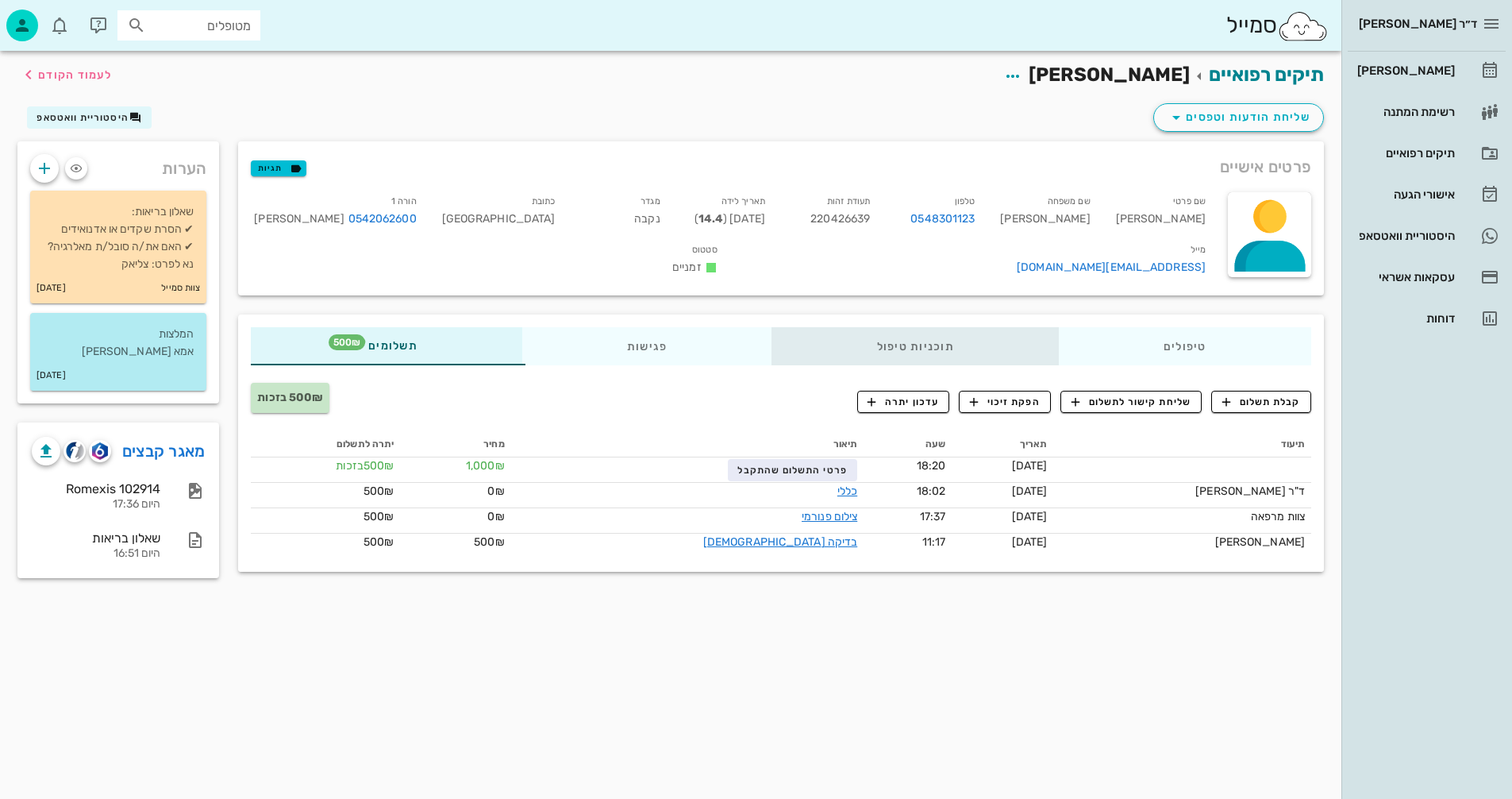
click at [902, 338] on div "תוכניות טיפול" at bounding box center [916, 346] width 287 height 38
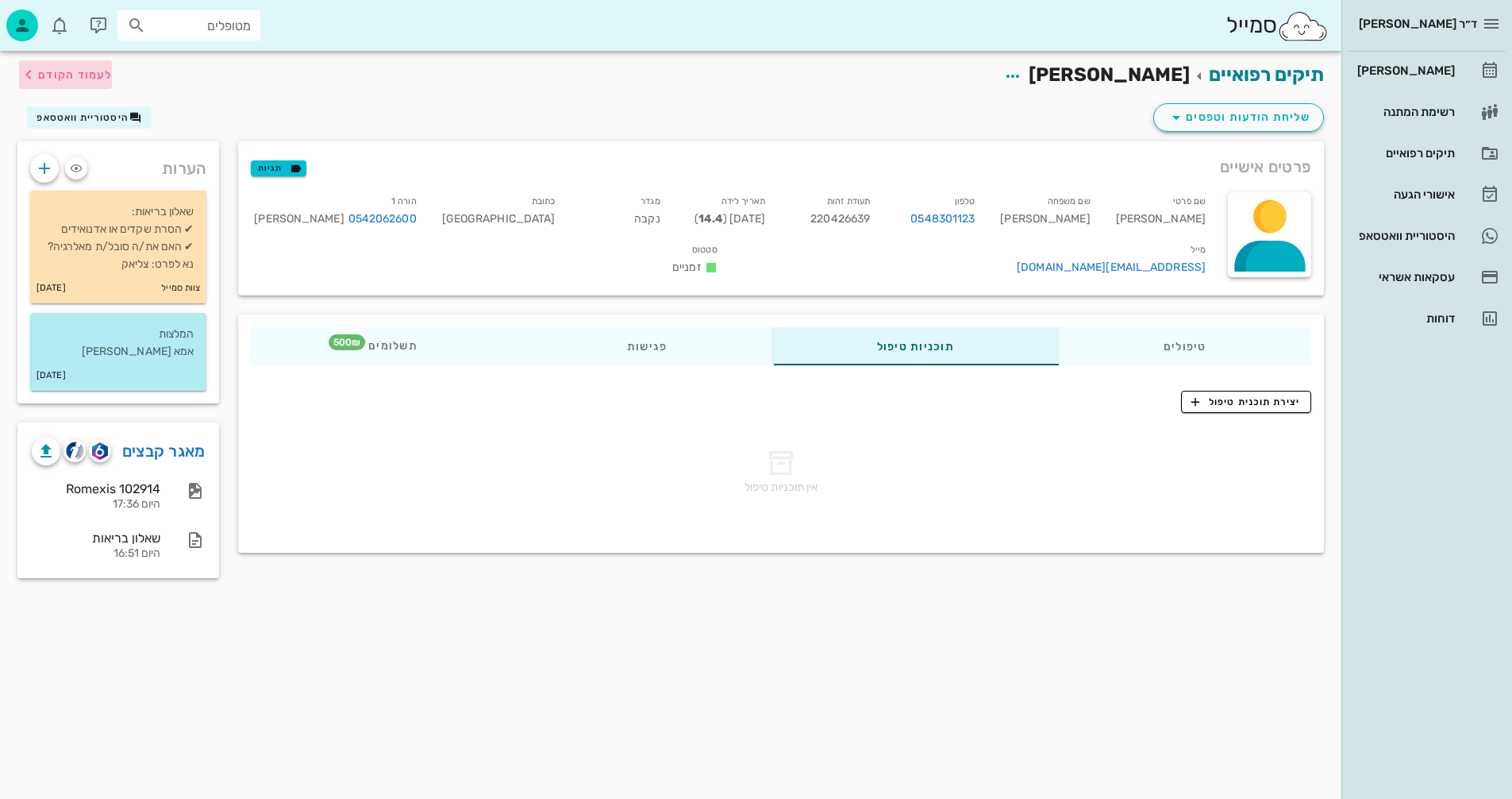
click at [74, 75] on span "לעמוד הקודם" at bounding box center [74, 75] width 73 height 14
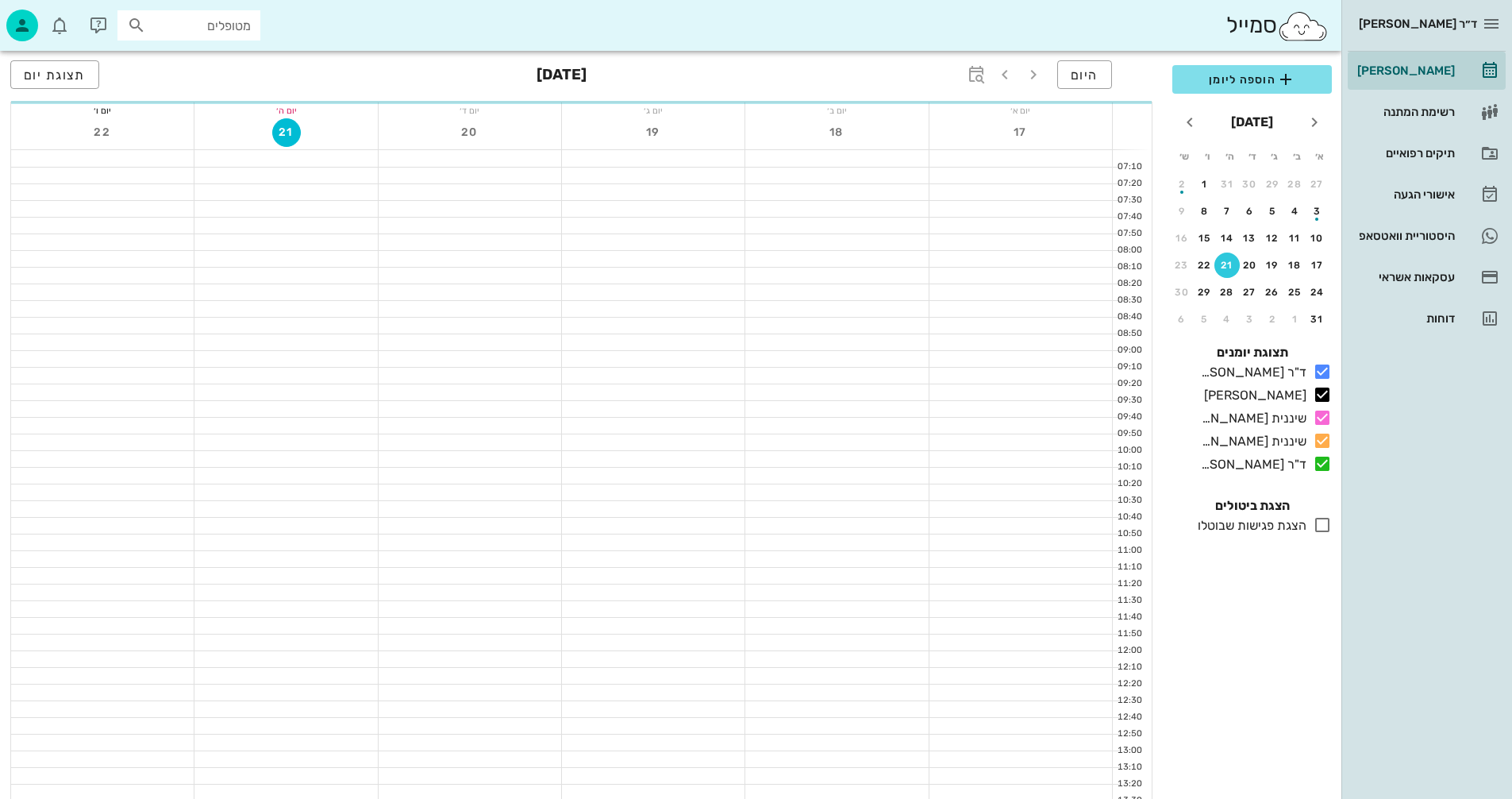
scroll to position [753, 0]
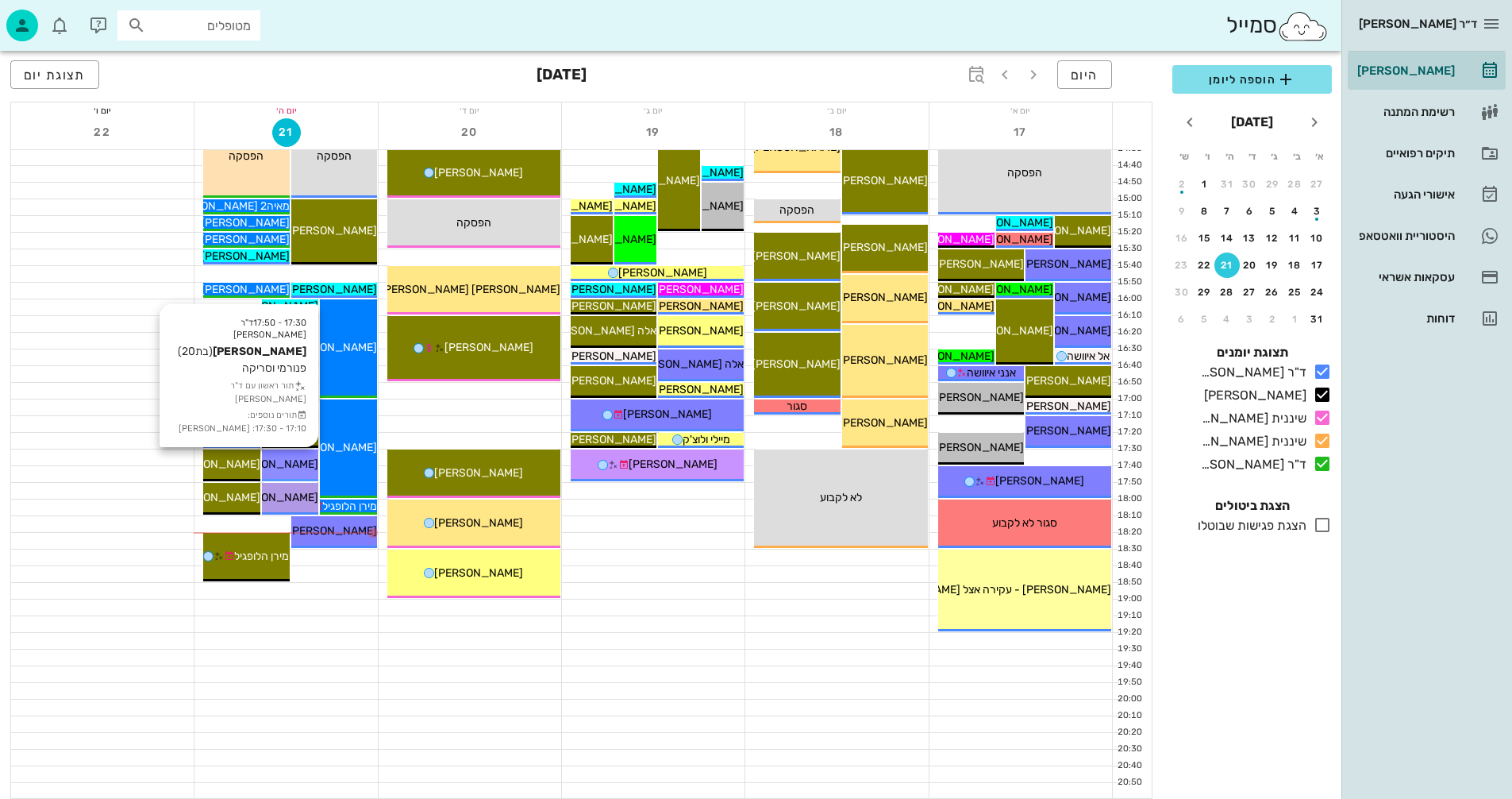
click at [298, 462] on span "[PERSON_NAME]" at bounding box center [274, 464] width 89 height 14
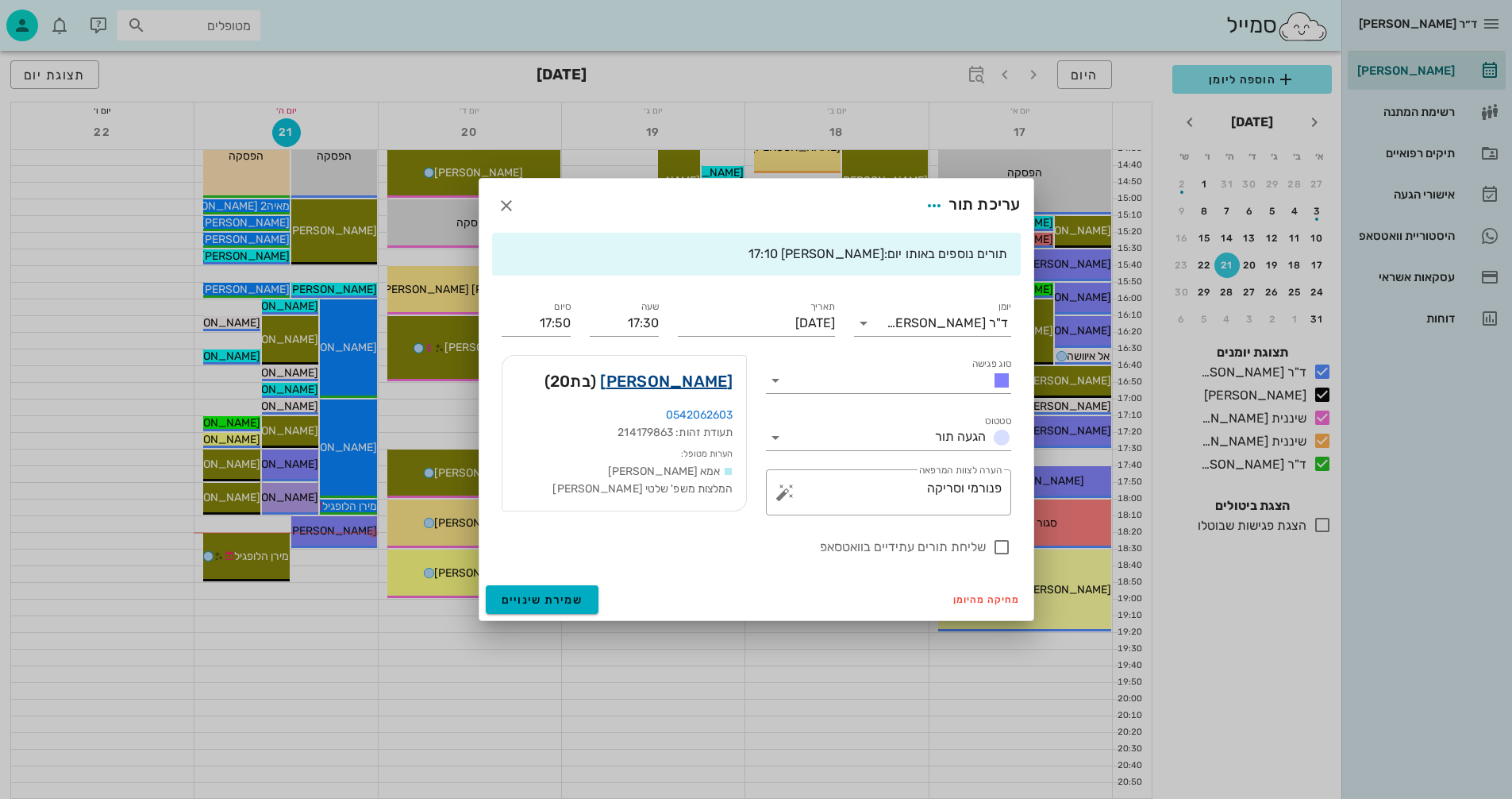
click at [690, 376] on link "גפן קוארטלר" at bounding box center [666, 381] width 133 height 25
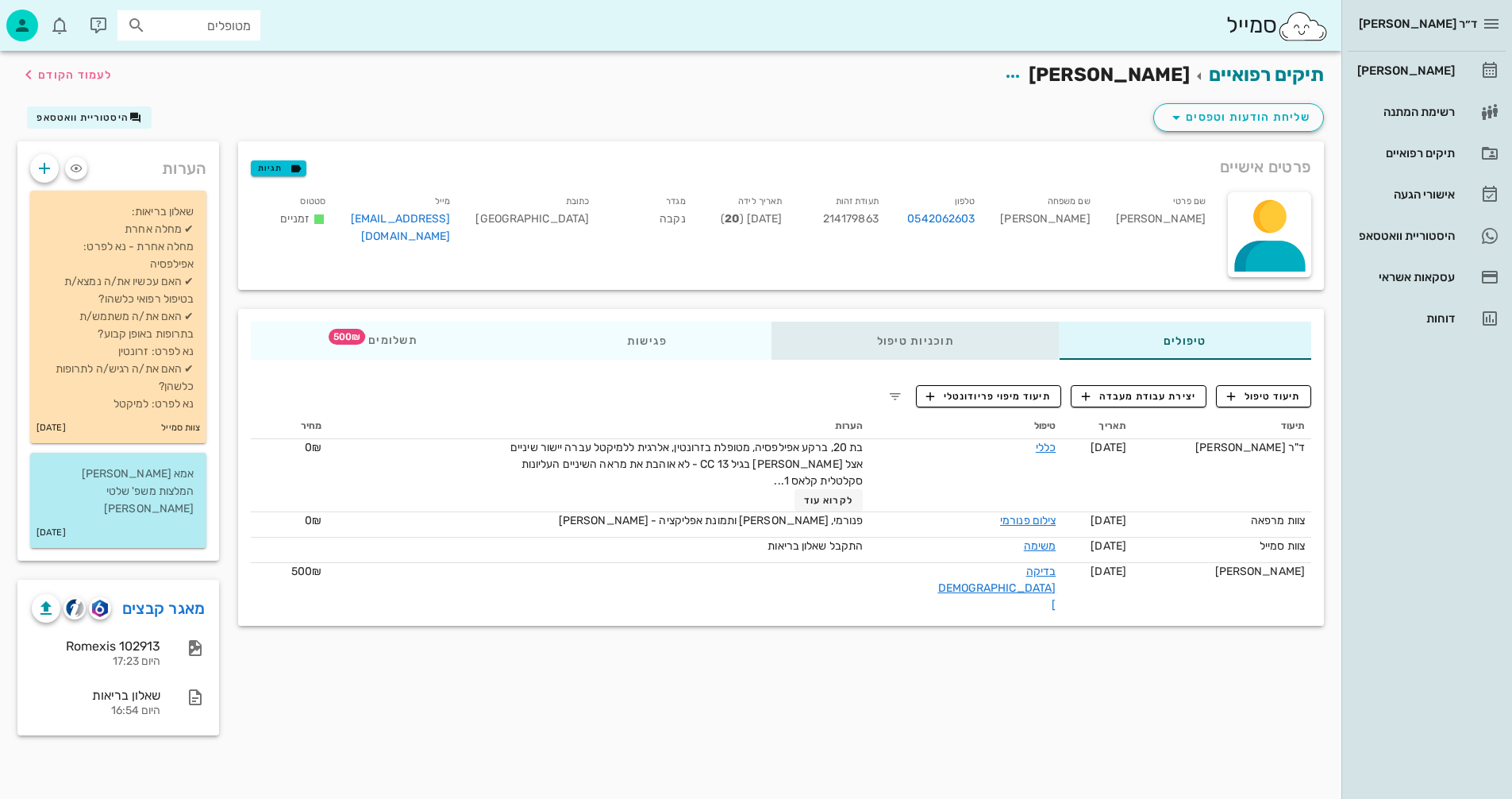
click at [915, 340] on div "תוכניות טיפול" at bounding box center [916, 340] width 287 height 38
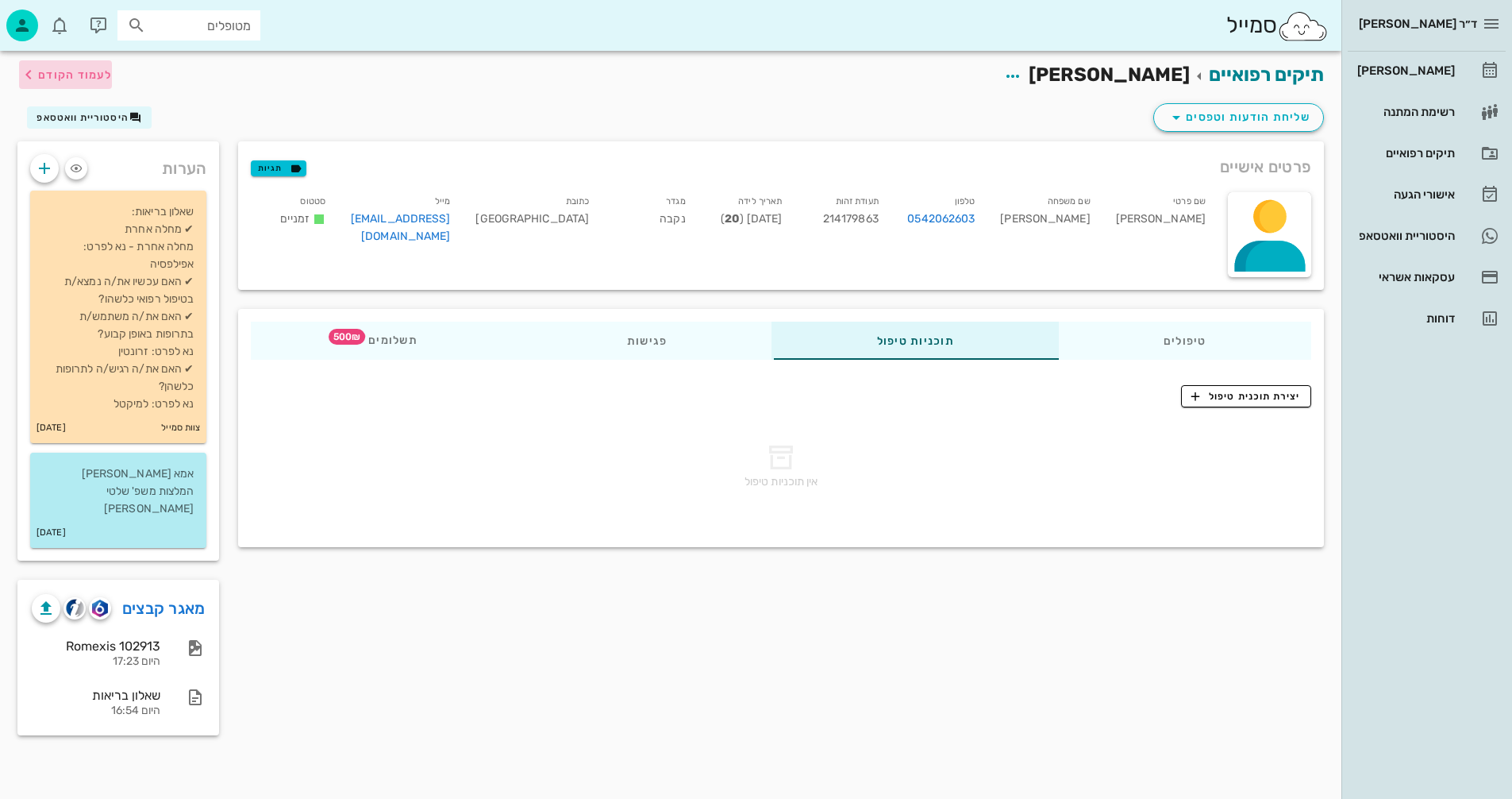
click at [75, 75] on span "לעמוד הקודם" at bounding box center [74, 75] width 73 height 14
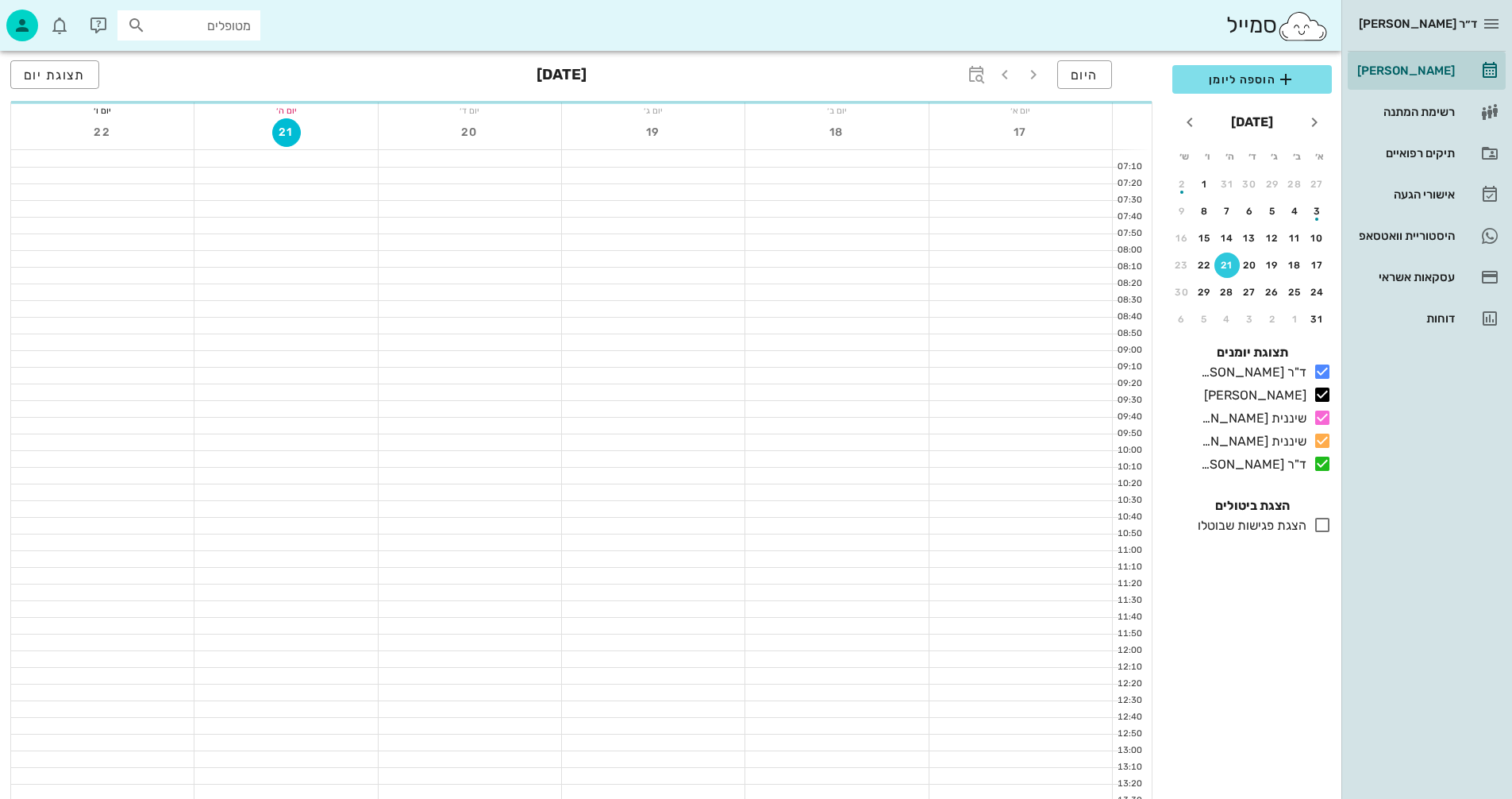
scroll to position [753, 0]
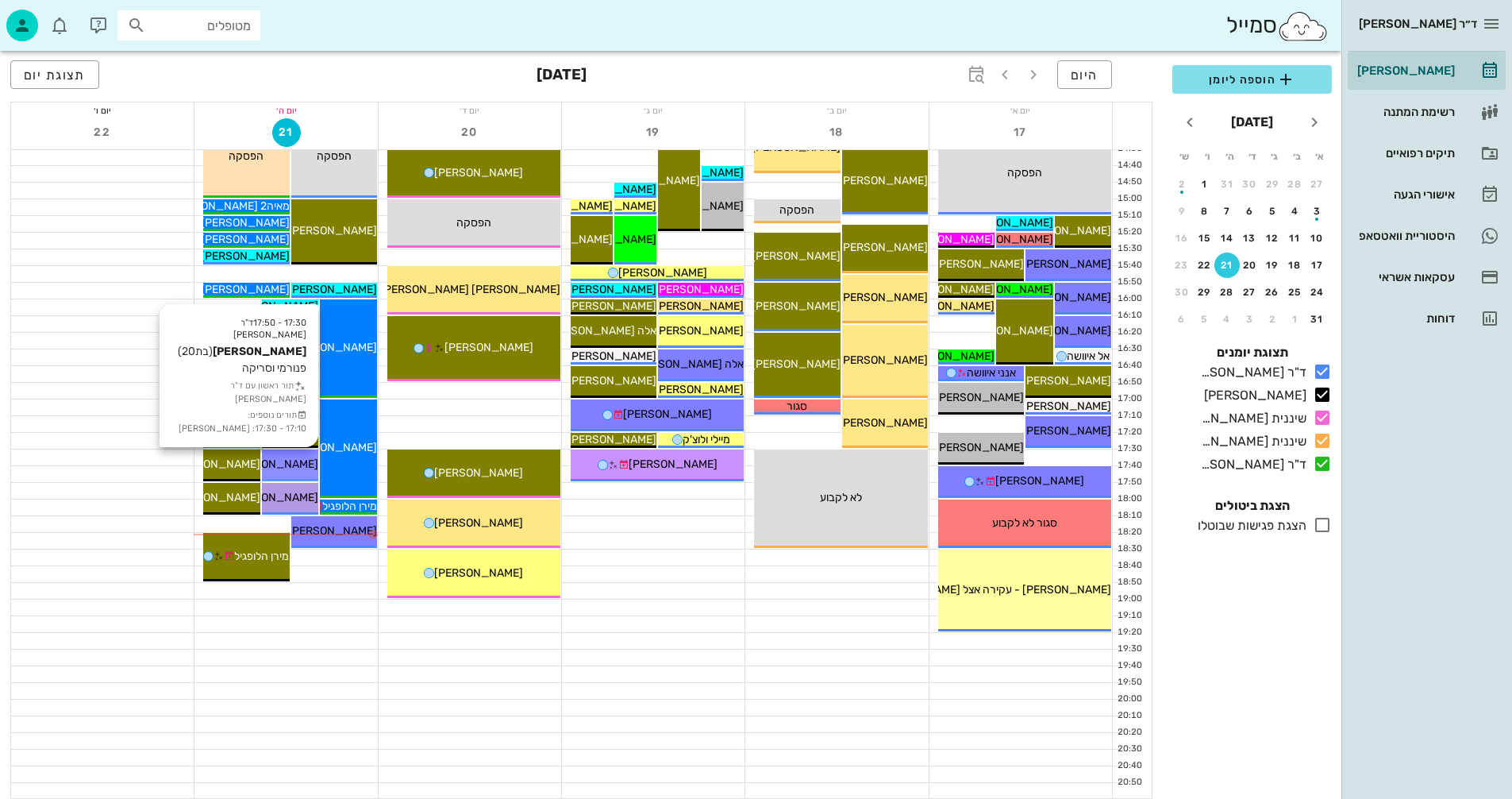
click at [289, 468] on span "[PERSON_NAME]" at bounding box center [274, 464] width 89 height 14
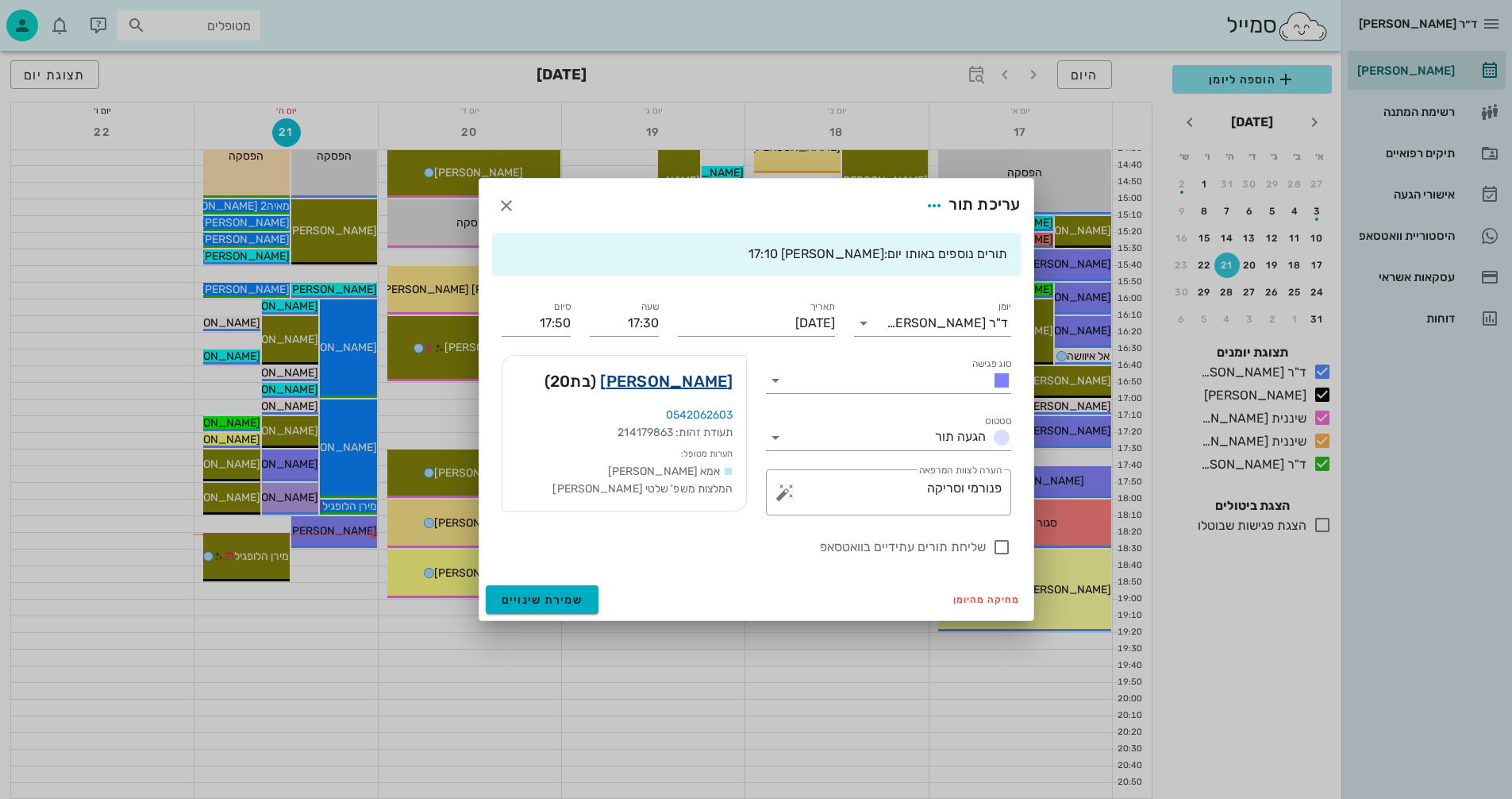
click at [689, 380] on link "גפן קוארטלר" at bounding box center [666, 381] width 133 height 25
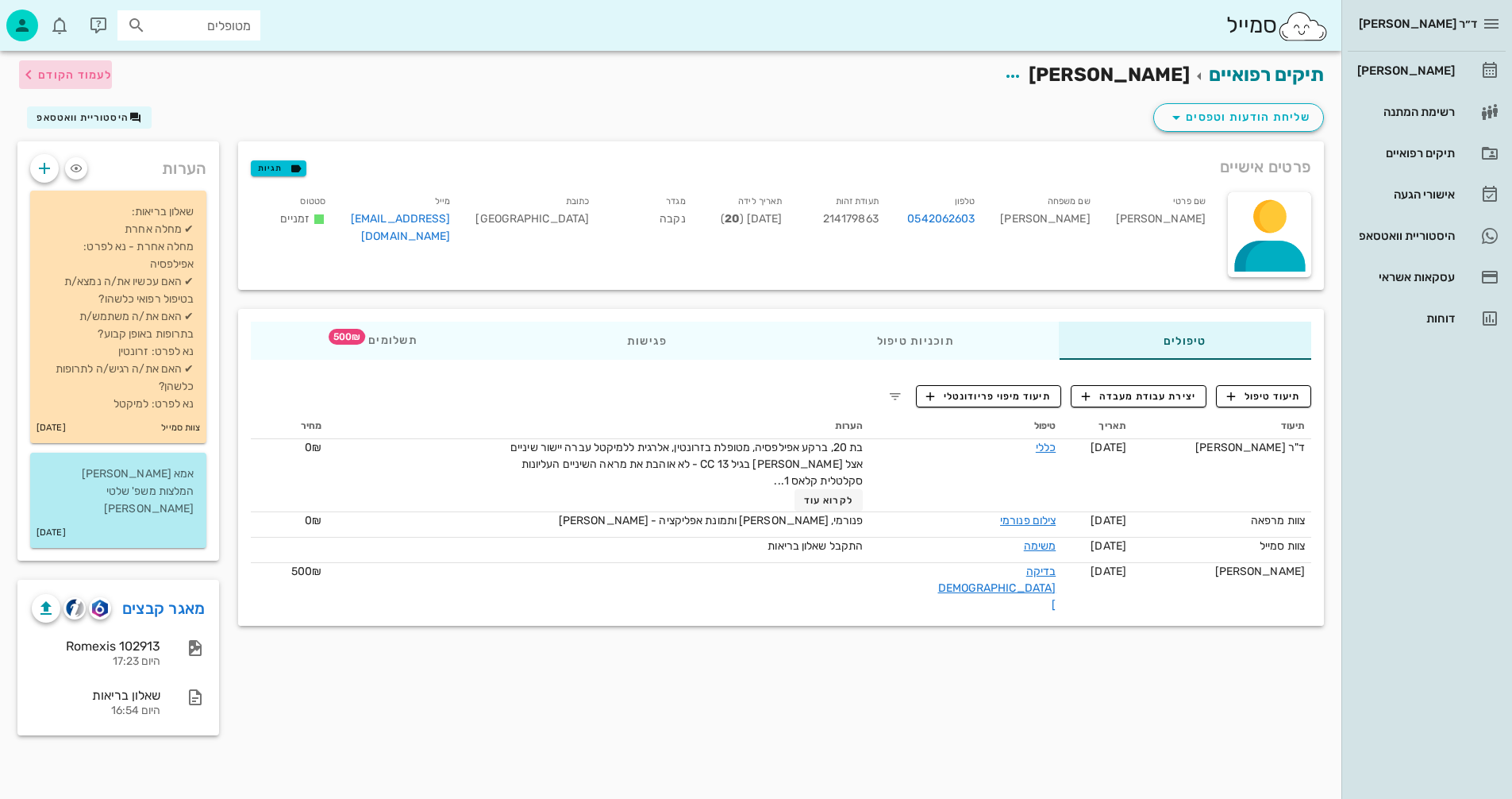
click at [73, 72] on span "לעמוד הקודם" at bounding box center [74, 75] width 73 height 14
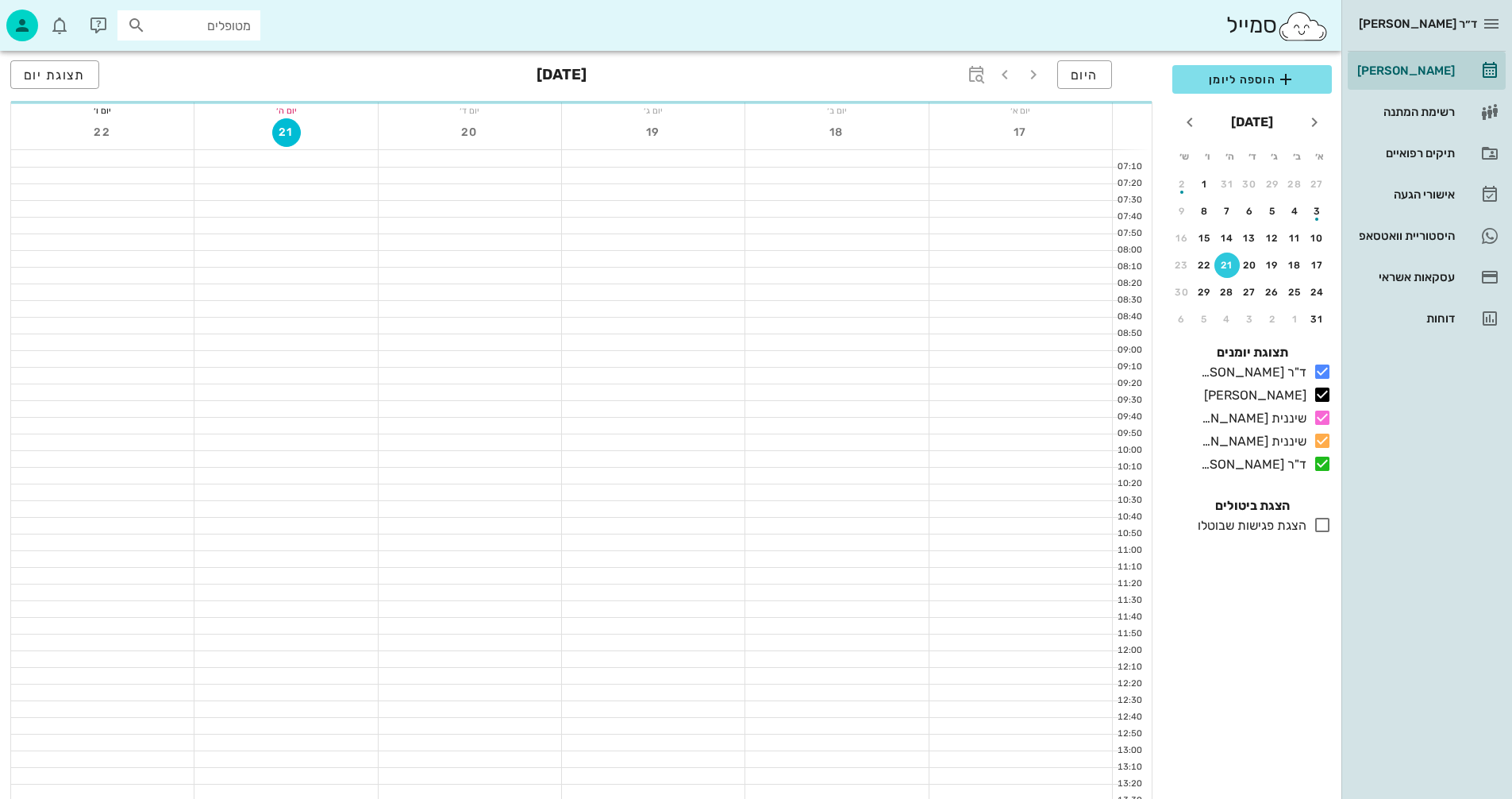
scroll to position [753, 0]
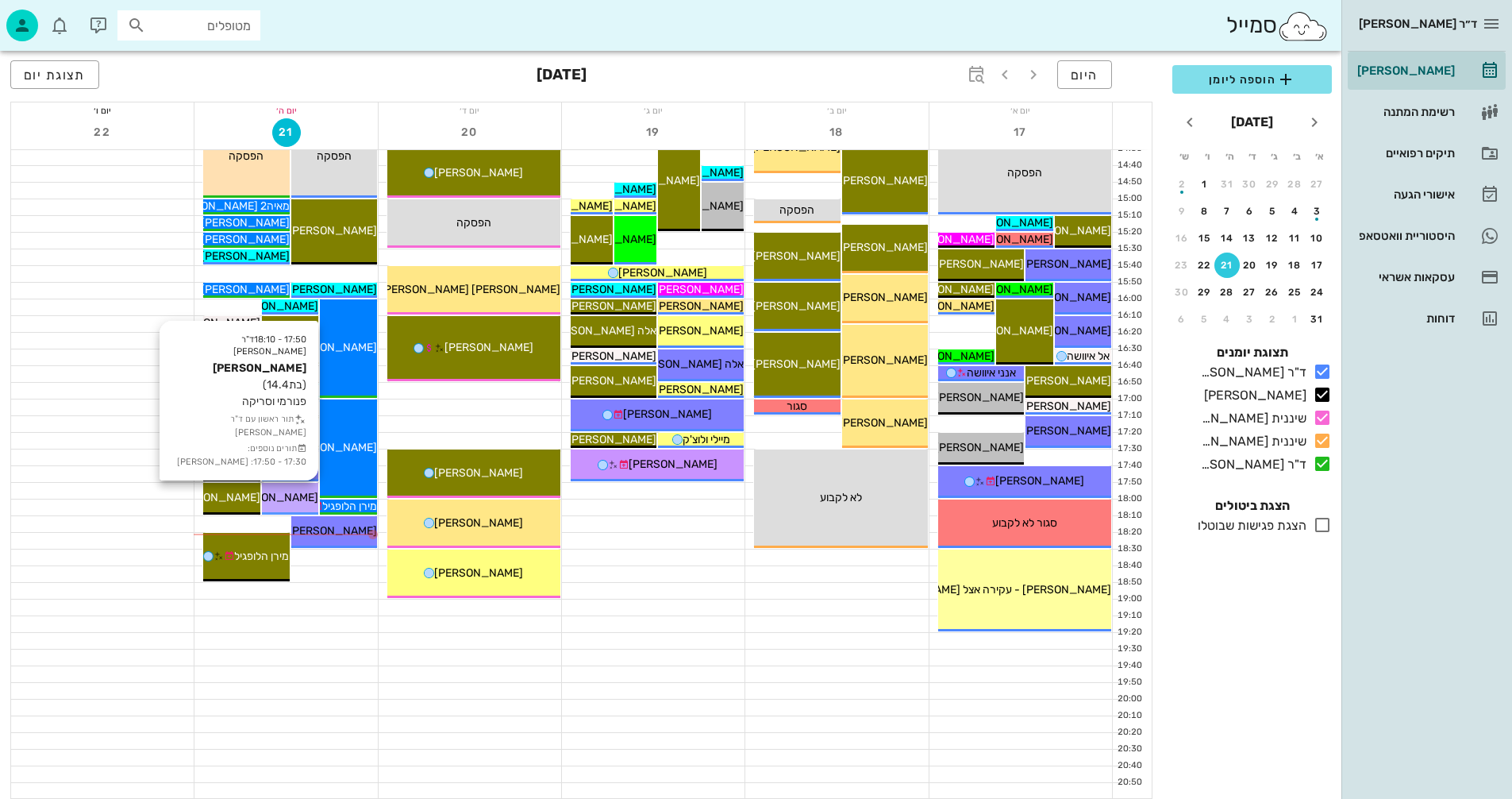
click at [287, 497] on span "[PERSON_NAME]" at bounding box center [274, 497] width 89 height 14
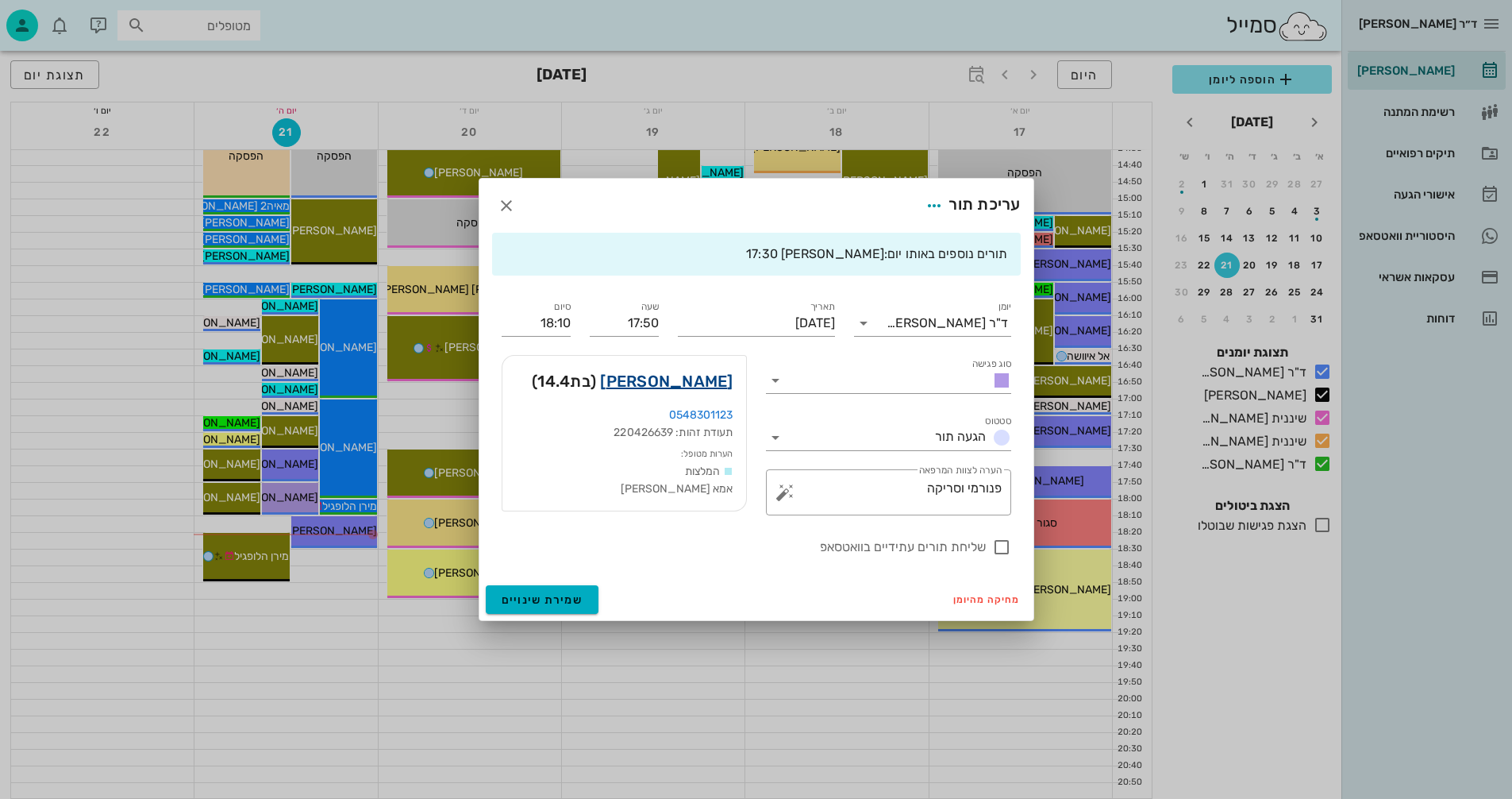
click at [705, 378] on link "תמר קוארטלר" at bounding box center [666, 381] width 133 height 25
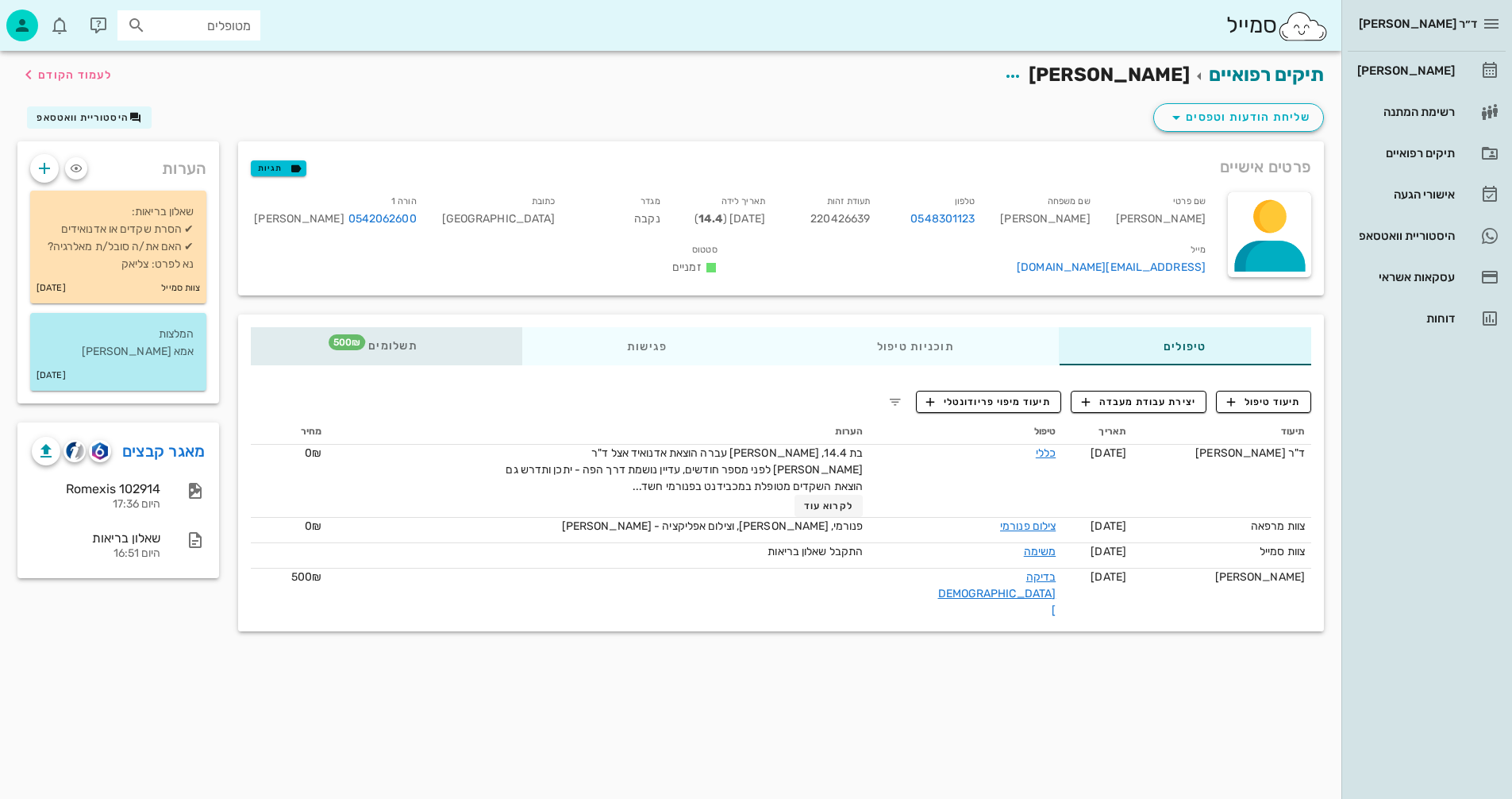
click at [396, 341] on span "תשלומים 500₪" at bounding box center [386, 347] width 62 height 11
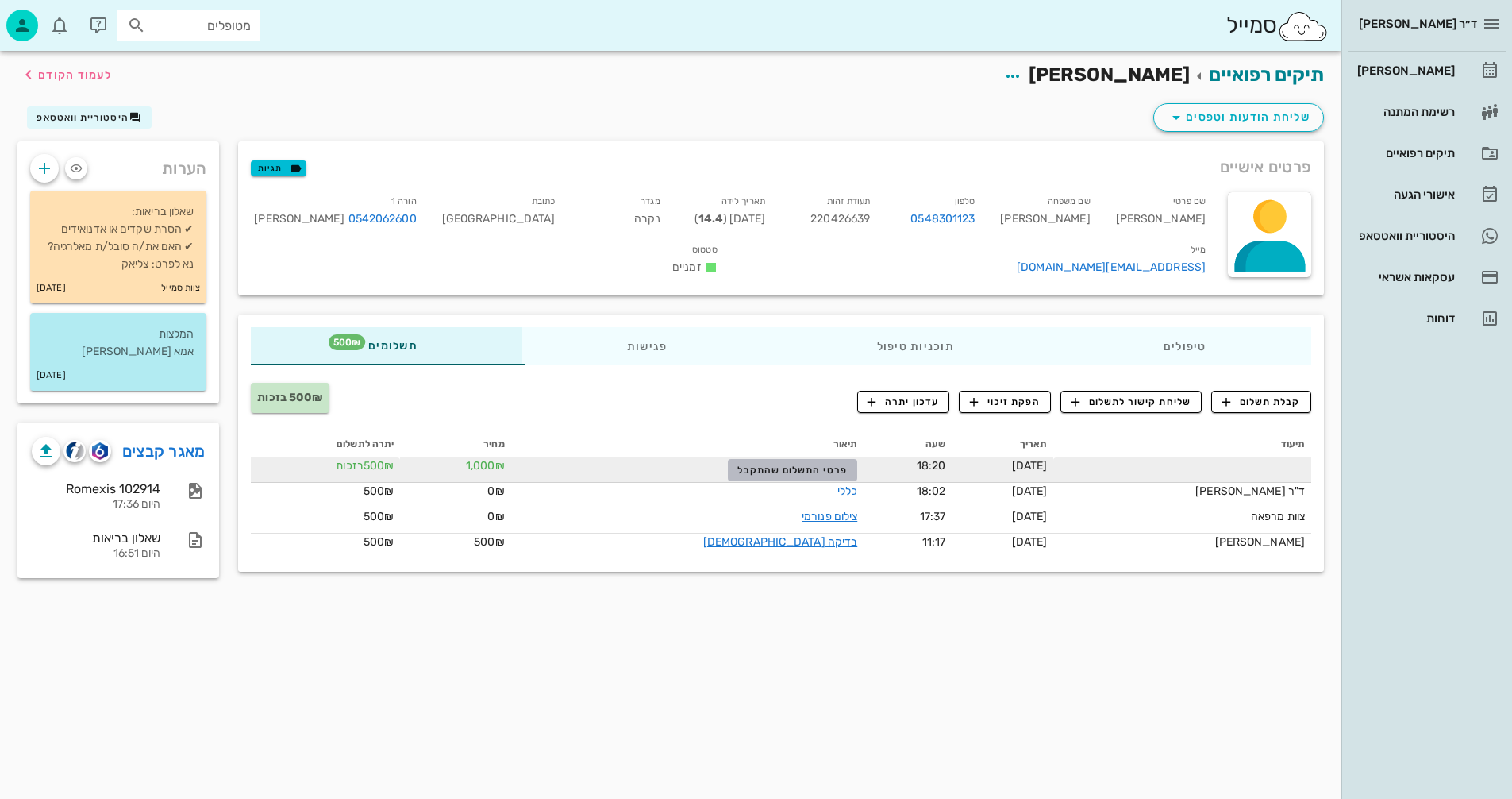
click at [749, 465] on span "פרטי התשלום שהתקבל" at bounding box center [792, 470] width 110 height 11
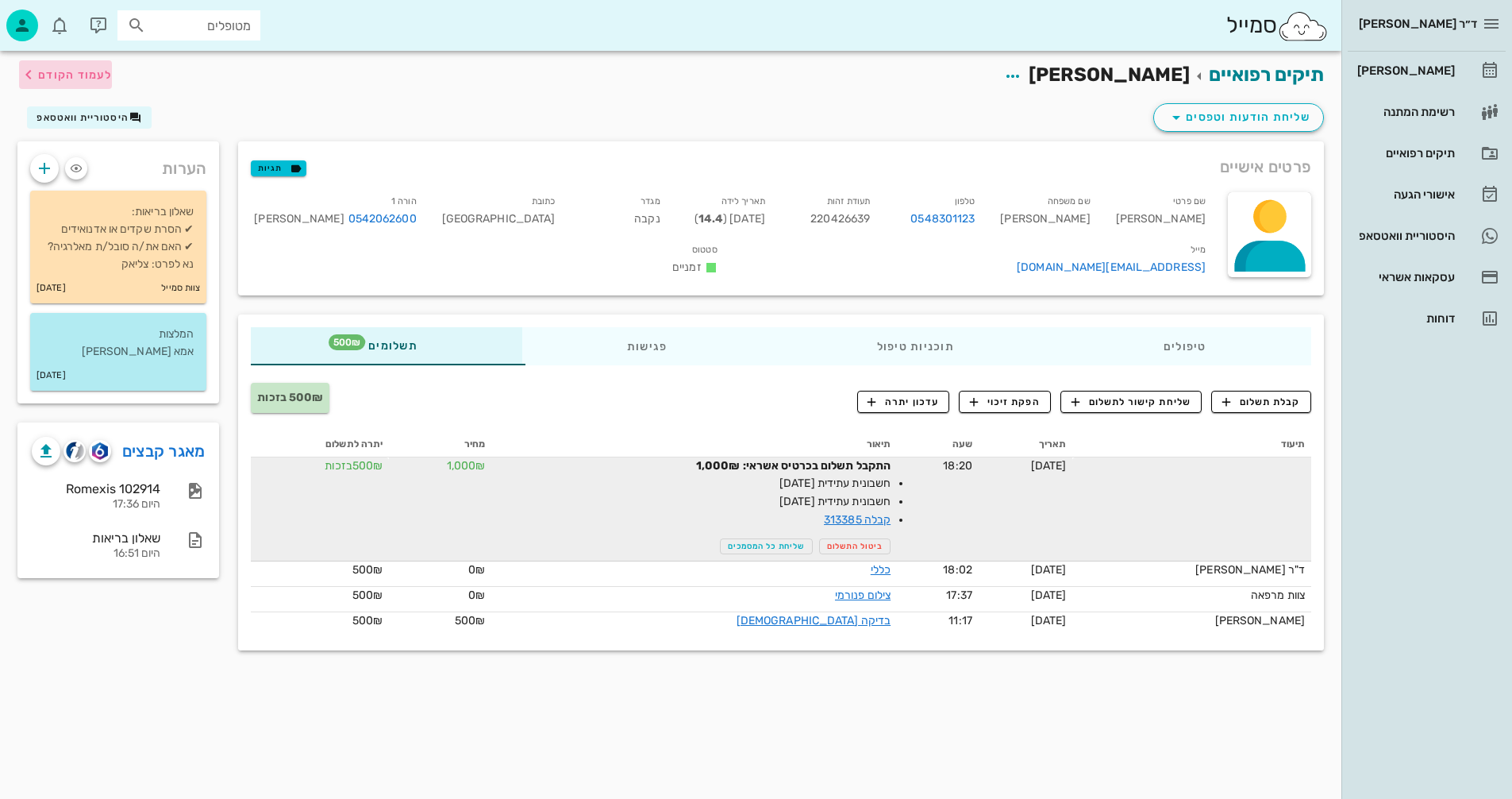
click at [84, 71] on span "לעמוד הקודם" at bounding box center [74, 75] width 73 height 14
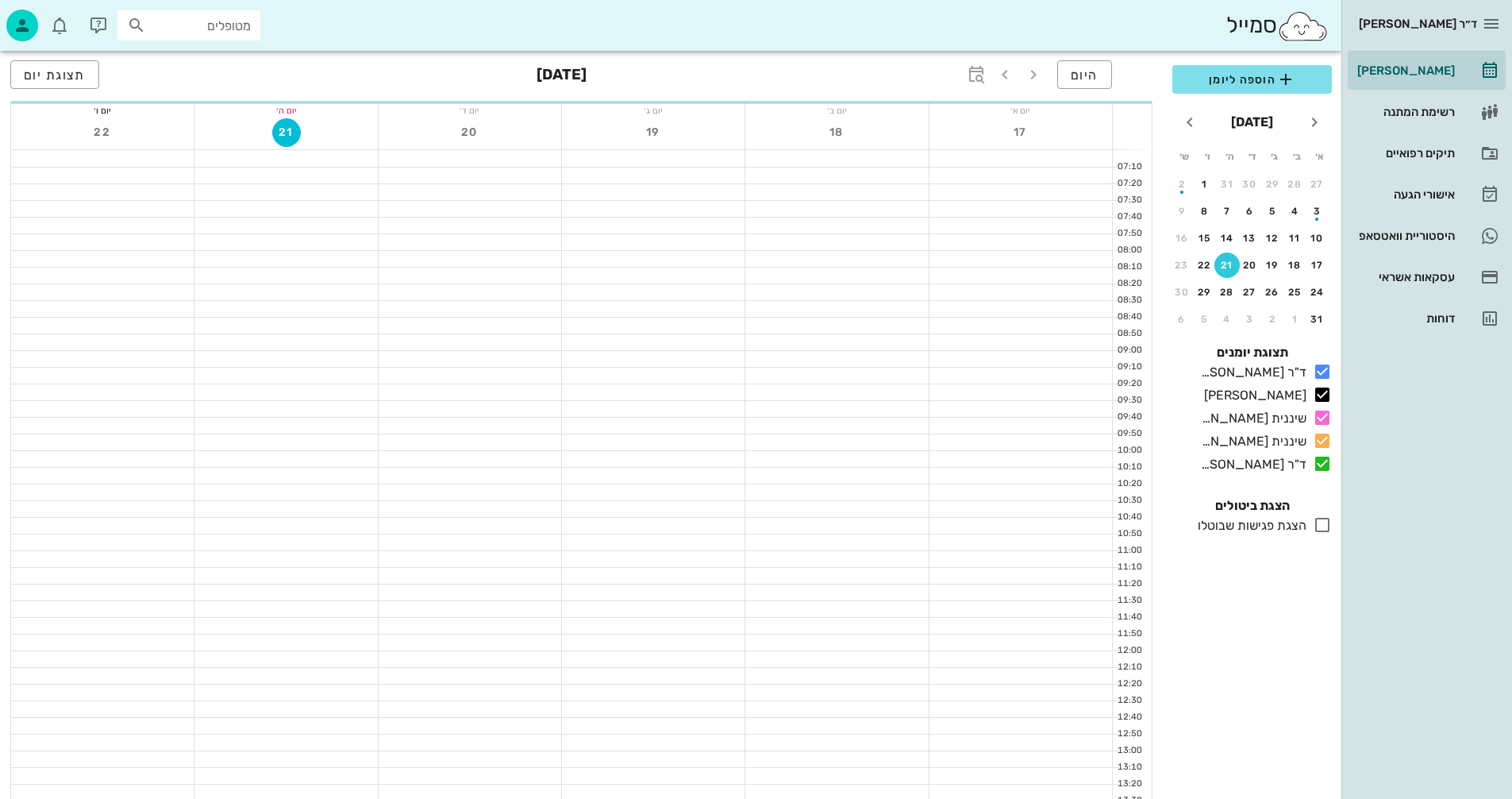
scroll to position [753, 0]
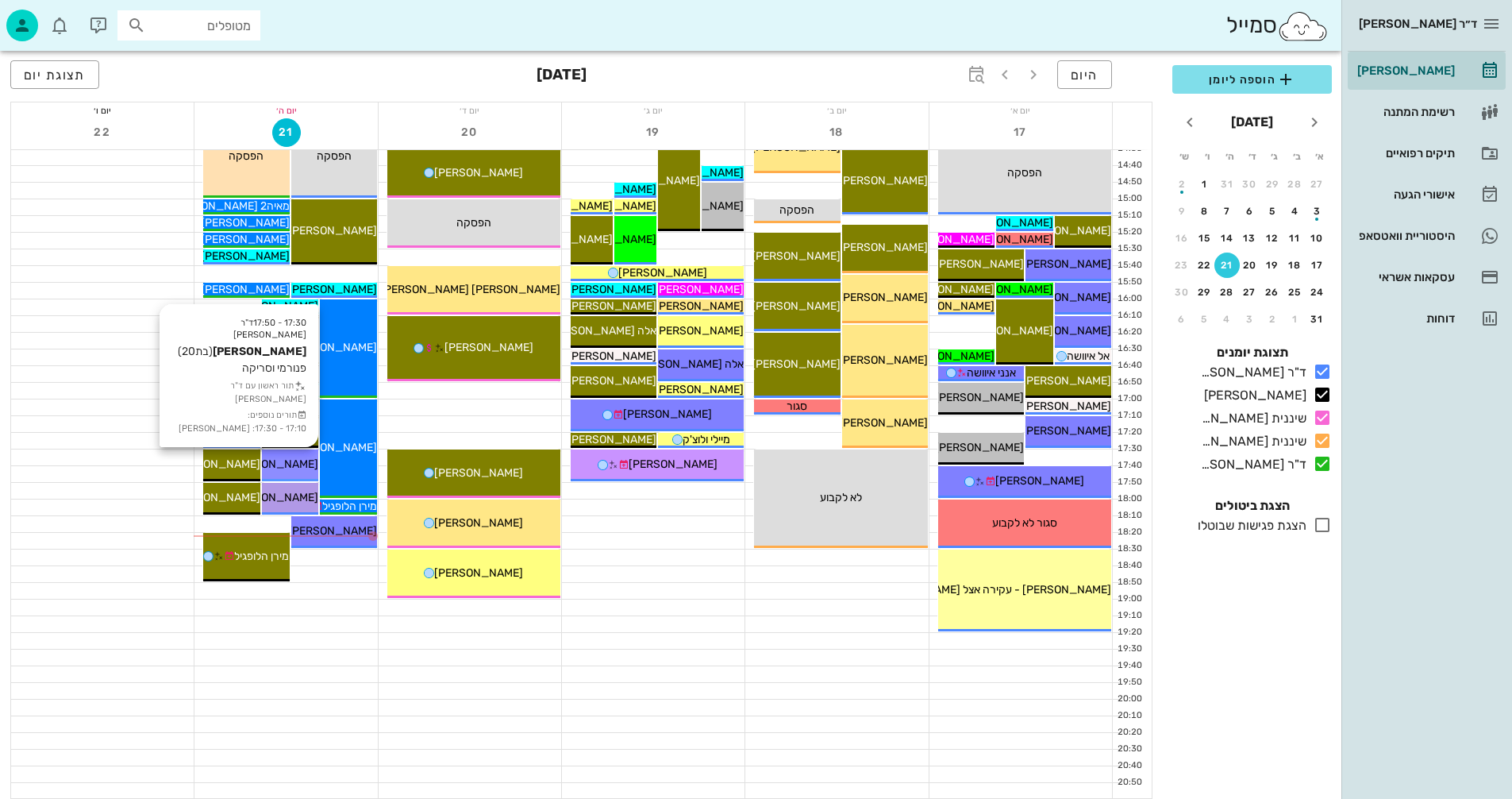
click at [293, 459] on span "[PERSON_NAME]" at bounding box center [274, 464] width 89 height 14
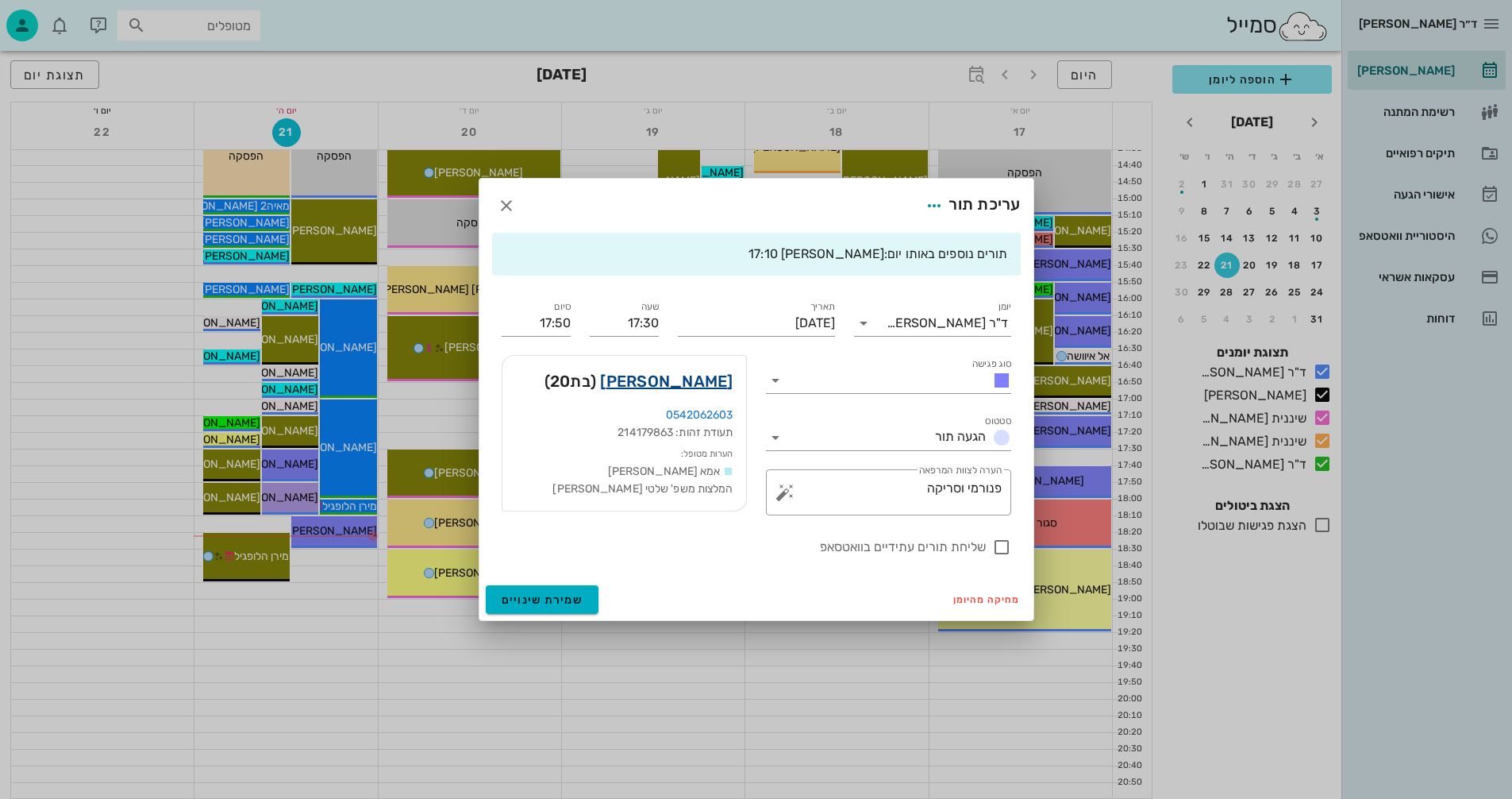
click at [692, 380] on link "גפן קוארטלר" at bounding box center [666, 381] width 133 height 25
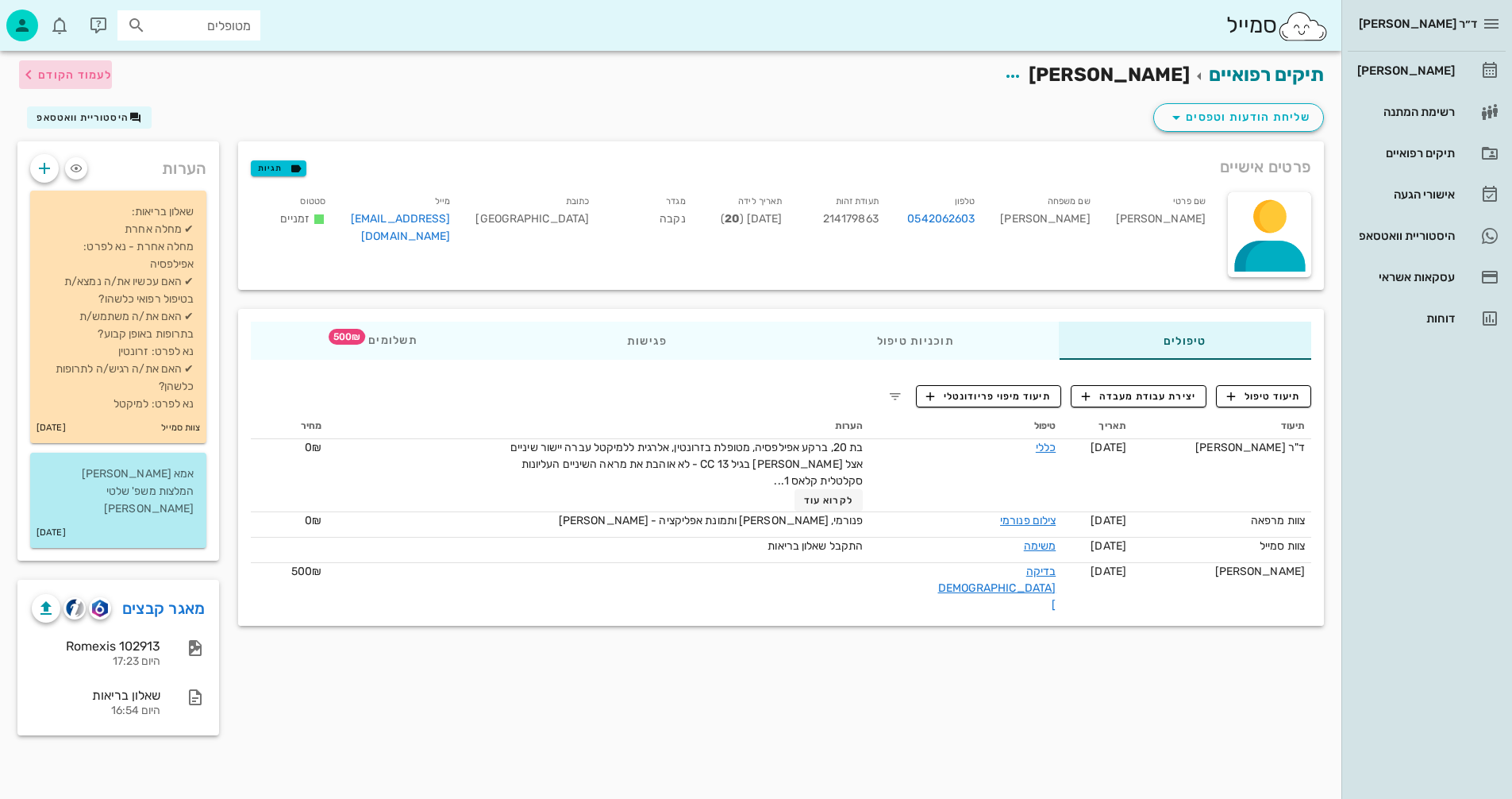
click at [91, 72] on span "לעמוד הקודם" at bounding box center [74, 75] width 73 height 14
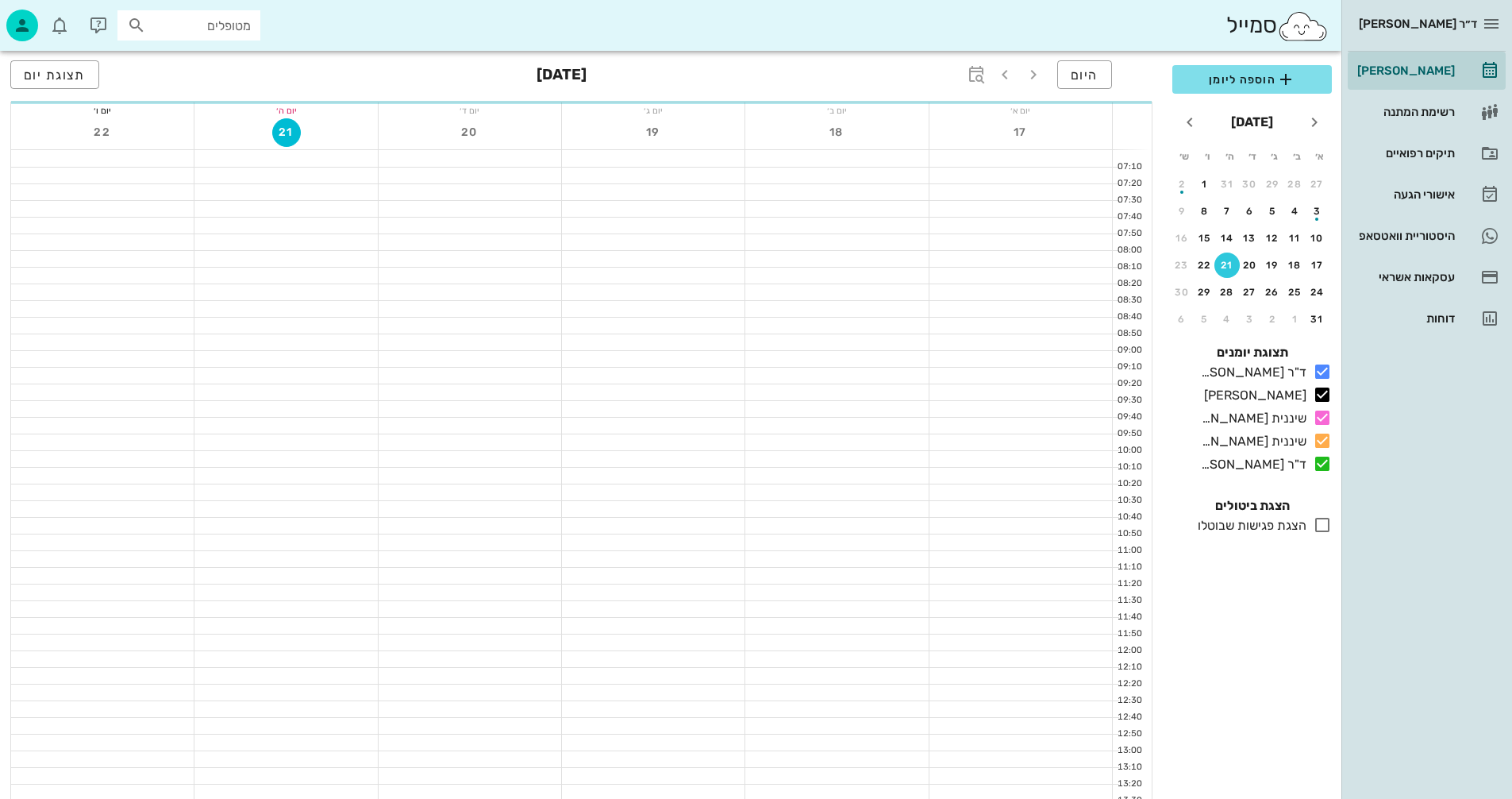
scroll to position [753, 0]
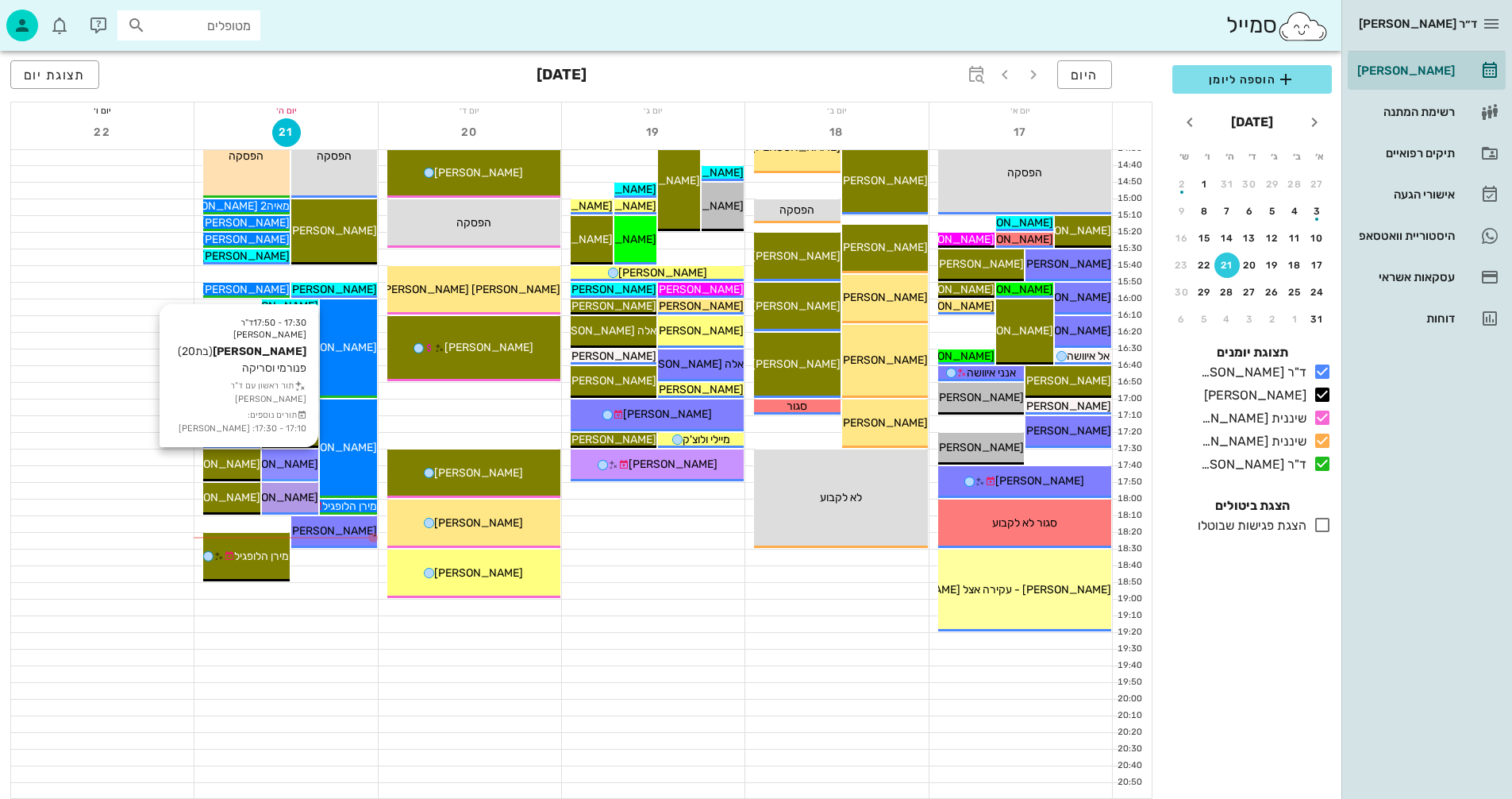
click at [288, 467] on span "[PERSON_NAME]" at bounding box center [274, 464] width 89 height 14
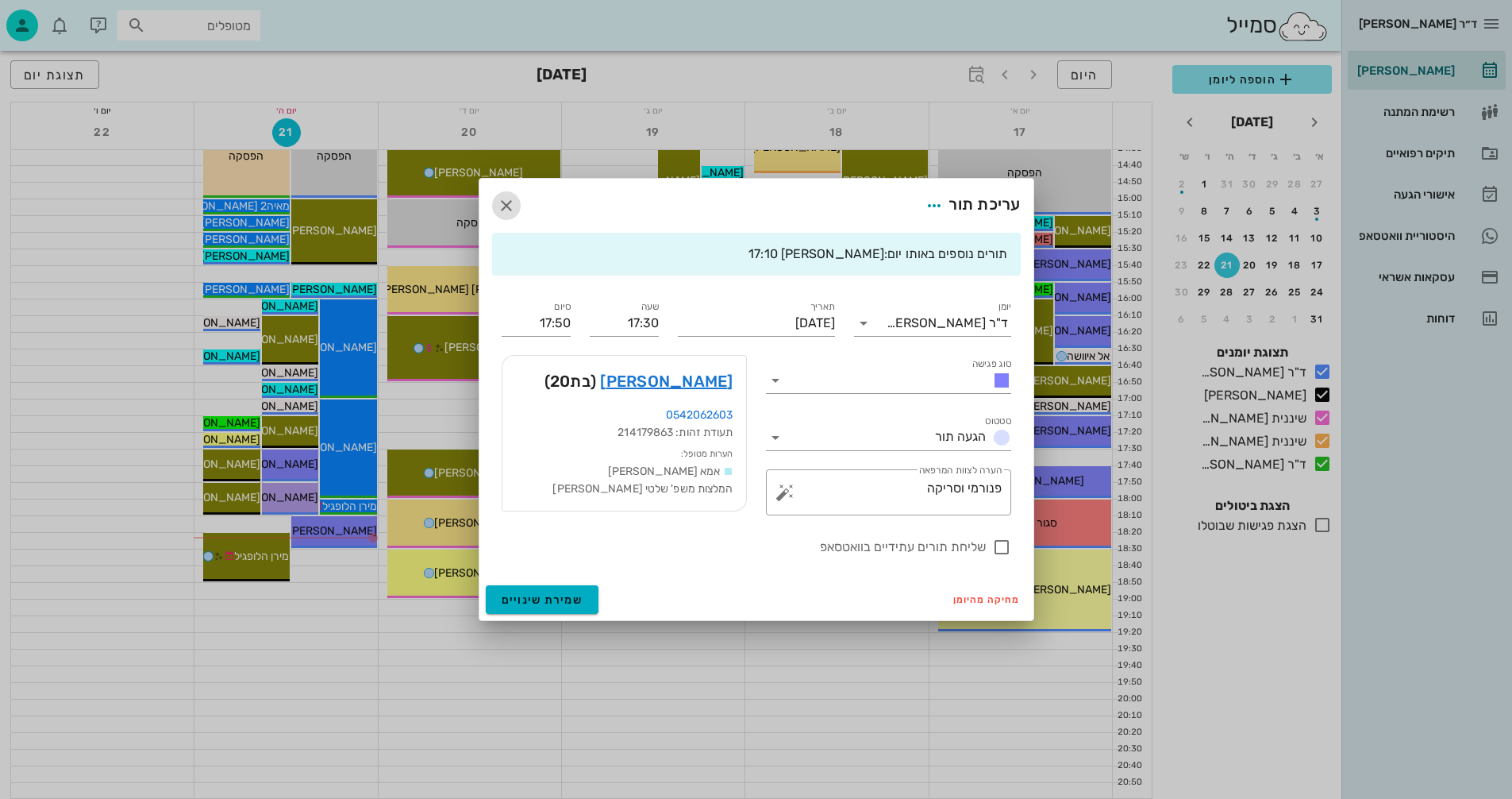
click at [502, 200] on icon "button" at bounding box center [506, 205] width 20 height 20
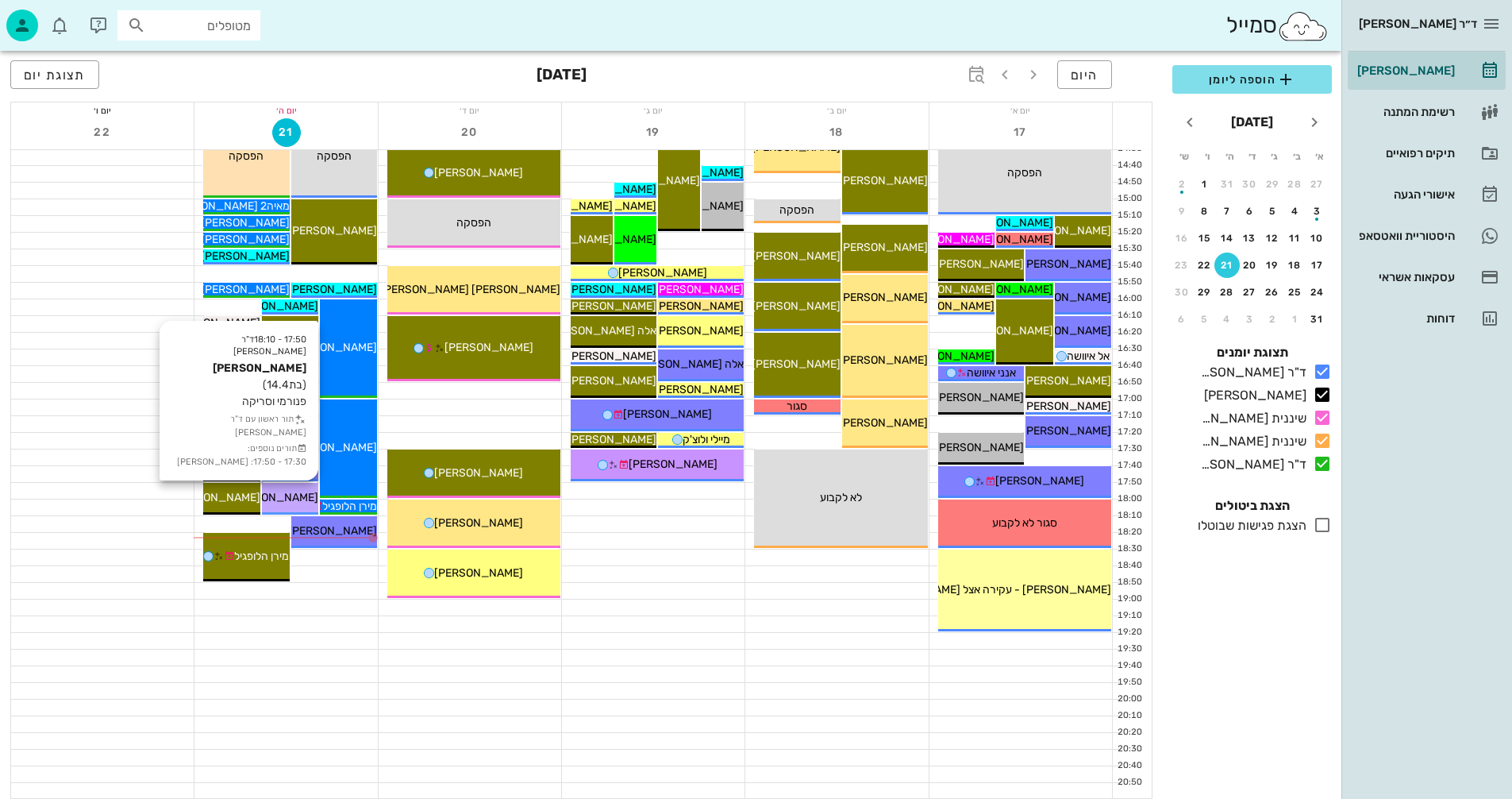
click at [290, 495] on span "[PERSON_NAME]" at bounding box center [274, 497] width 89 height 14
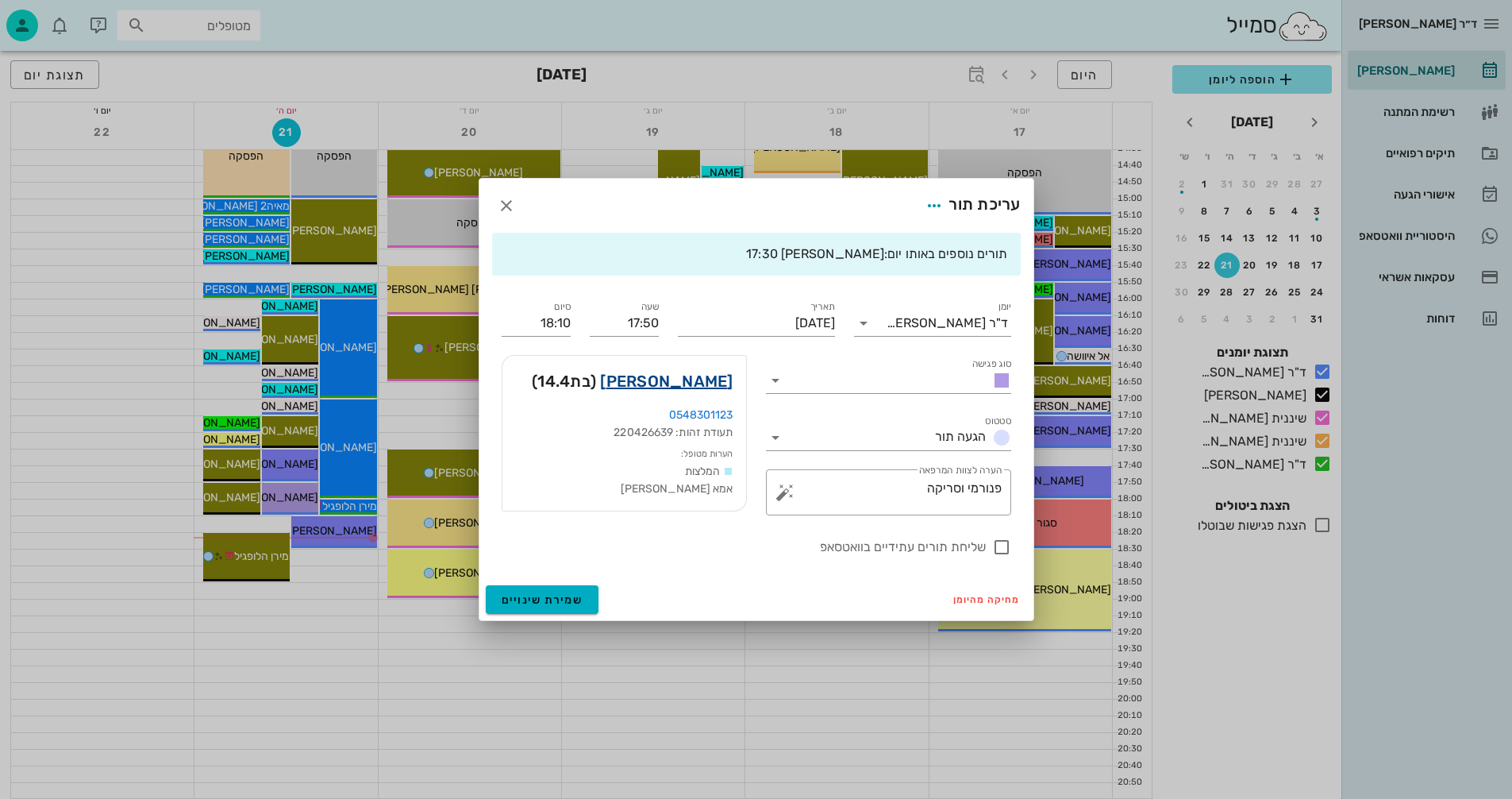
click at [675, 385] on link "תמר קוארטלר" at bounding box center [666, 381] width 133 height 25
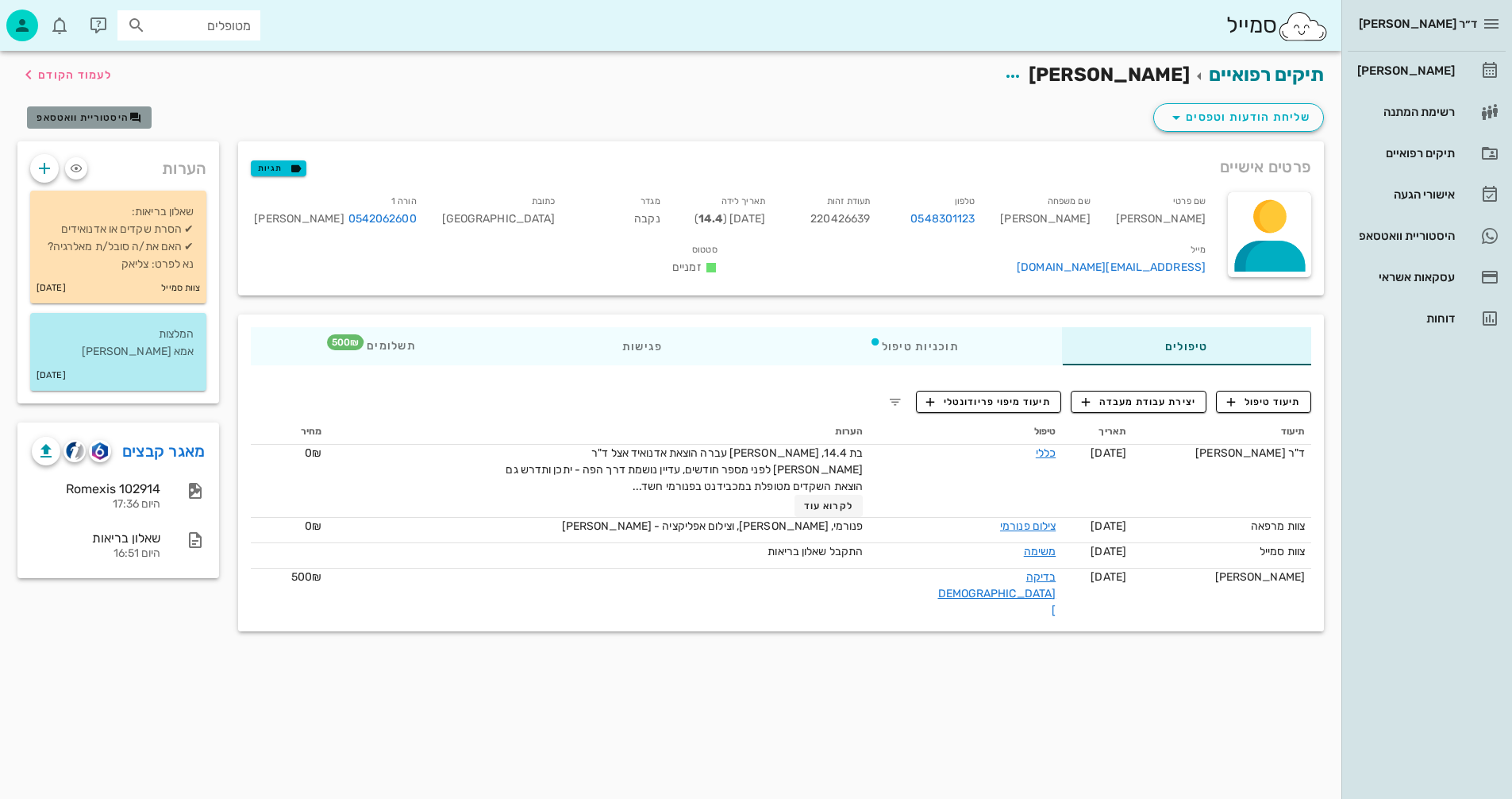
click at [107, 117] on span "היסטוריית וואטסאפ" at bounding box center [82, 118] width 92 height 11
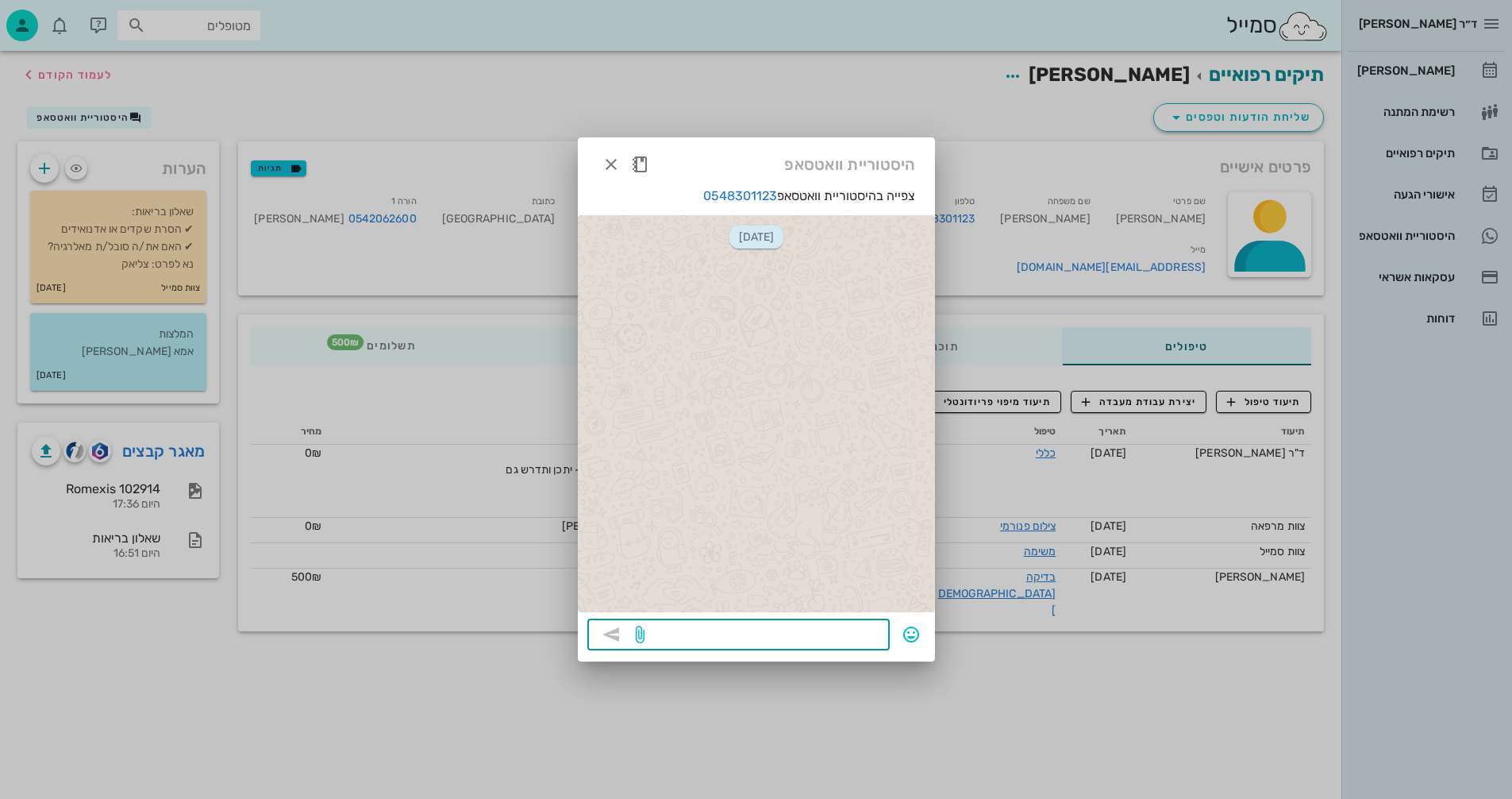
click at [809, 633] on textarea at bounding box center [764, 635] width 232 height 25
type textarea "נא לשלוח את המייל של אחד ההורים"
click at [610, 632] on icon "button" at bounding box center [611, 635] width 20 height 20
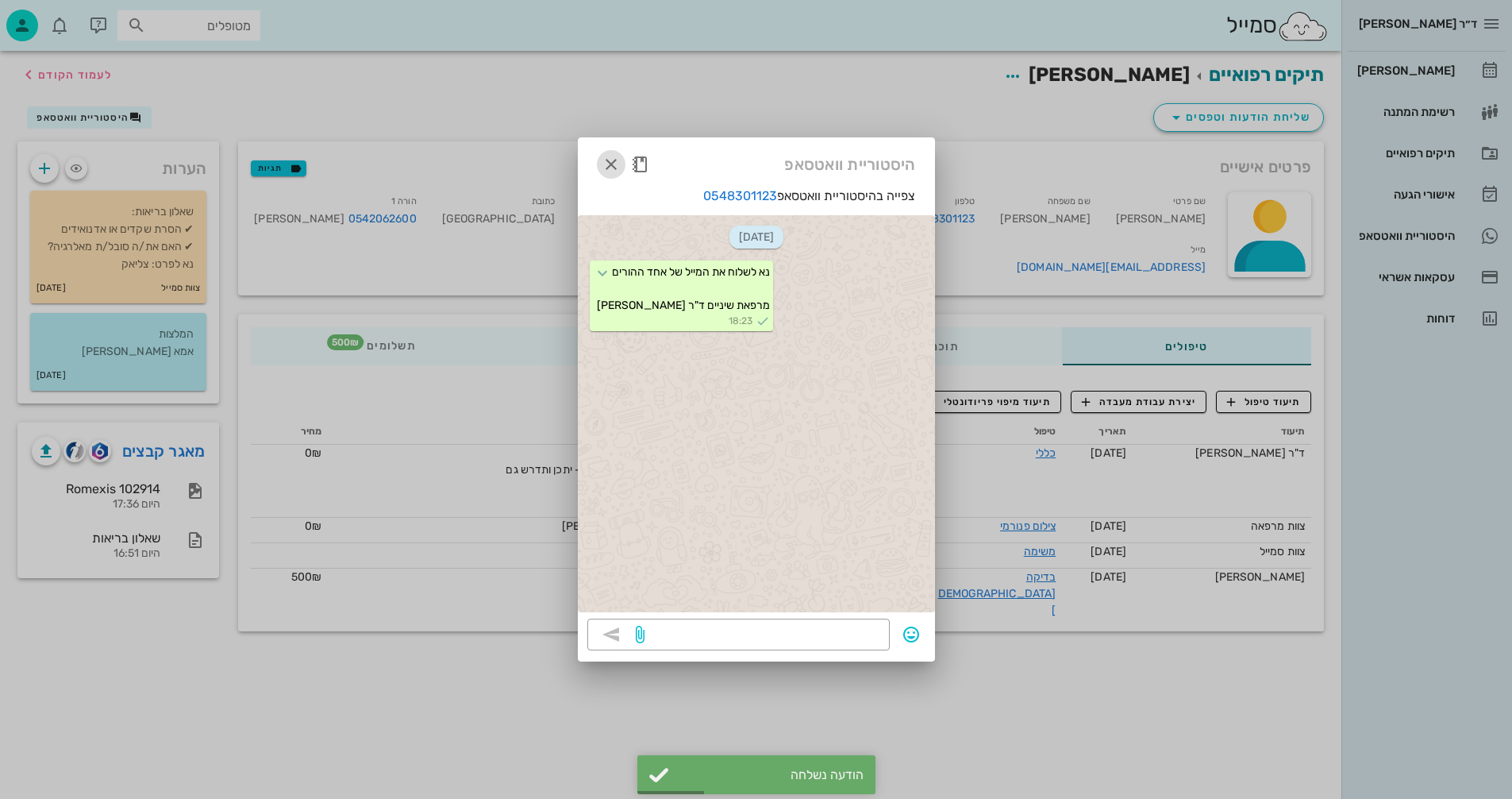
click at [615, 161] on icon "button" at bounding box center [611, 164] width 20 height 20
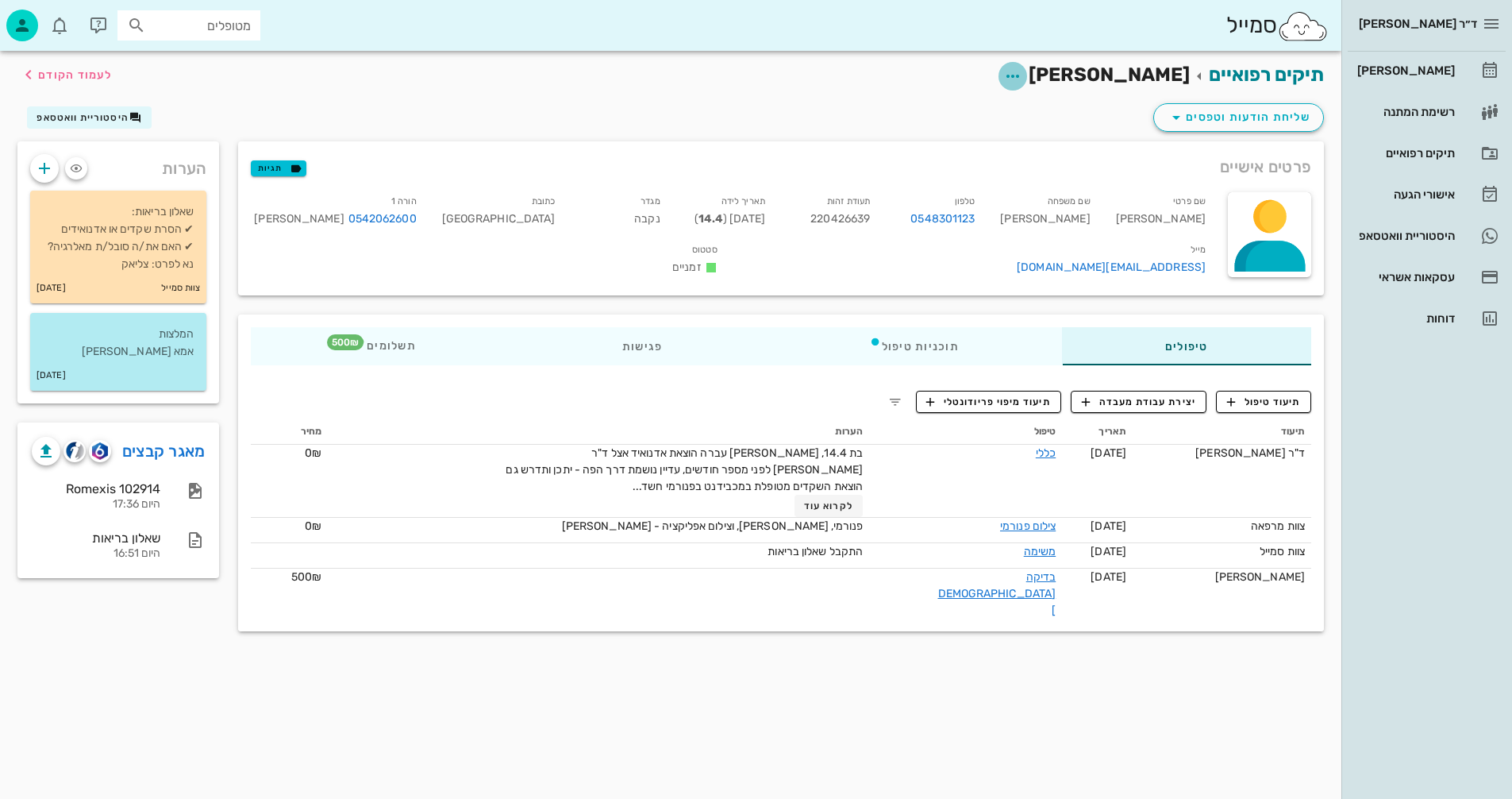
click at [1023, 79] on icon "button" at bounding box center [1013, 76] width 20 height 20
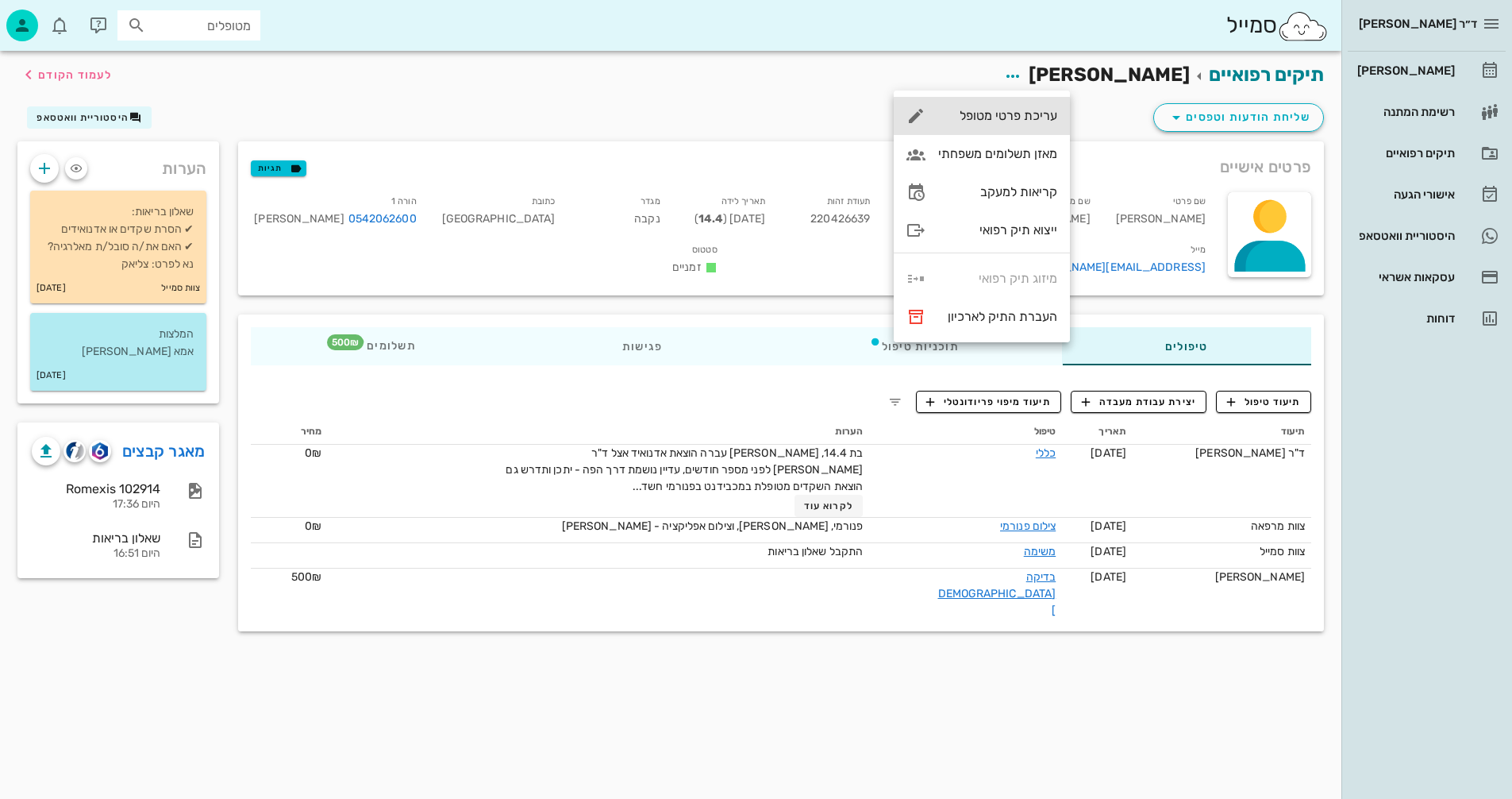
click at [997, 110] on div "עריכת פרטי מטופל" at bounding box center [997, 115] width 119 height 15
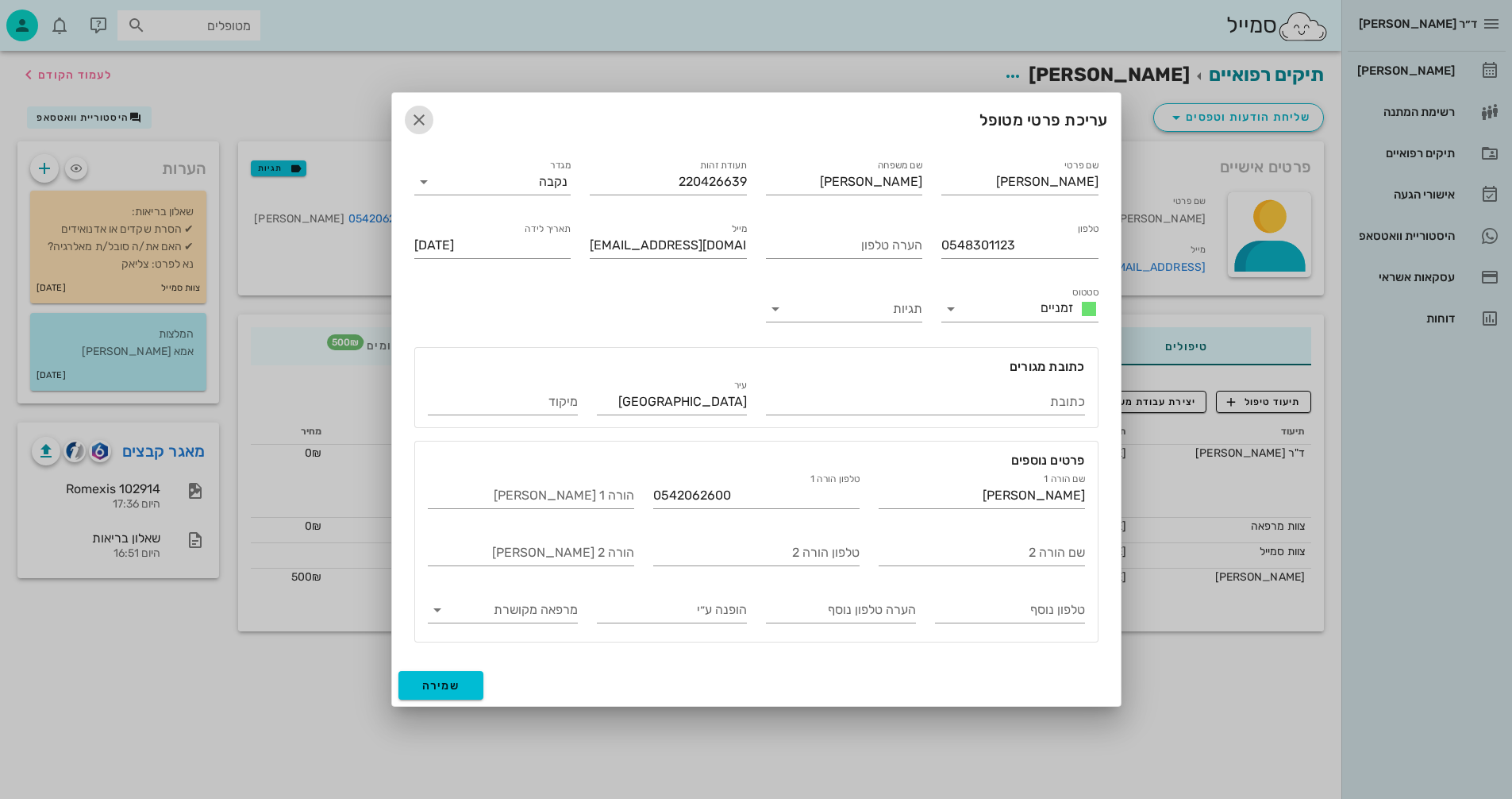
click at [418, 123] on icon "button" at bounding box center [419, 120] width 20 height 20
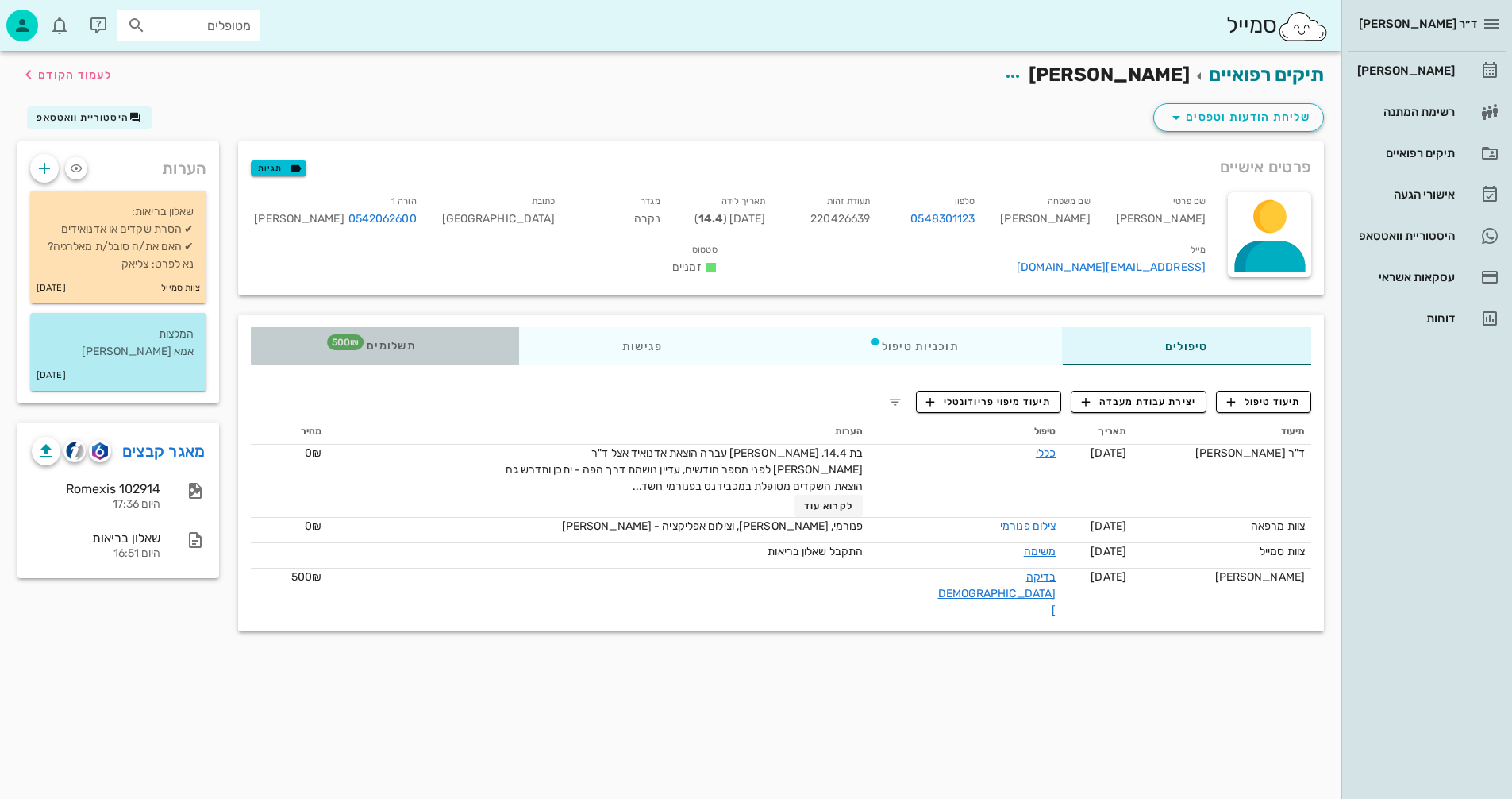
click at [397, 341] on span "תשלומים 500₪" at bounding box center [385, 347] width 62 height 11
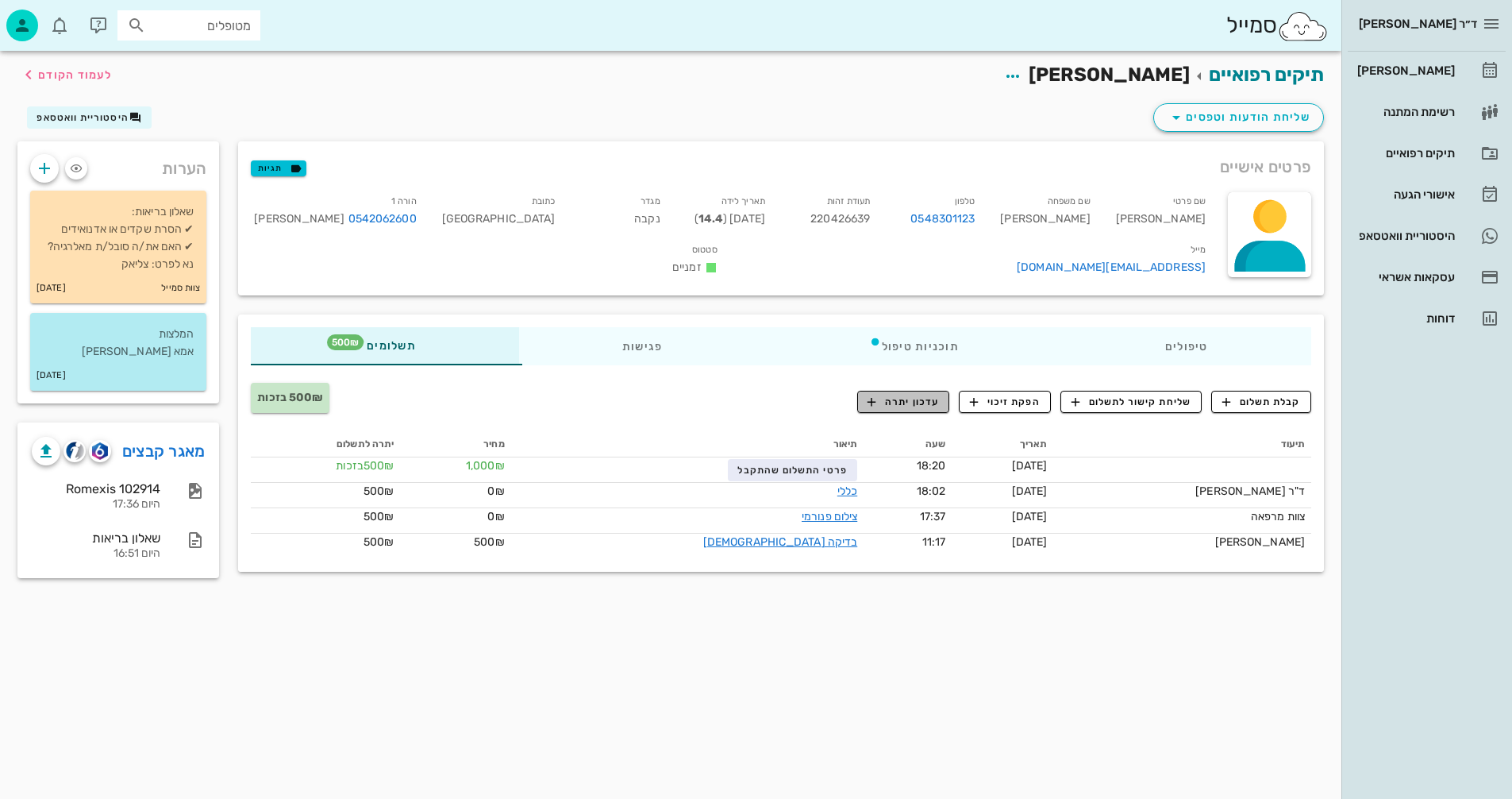
click at [899, 395] on span "עדכון יתרה" at bounding box center [903, 401] width 72 height 14
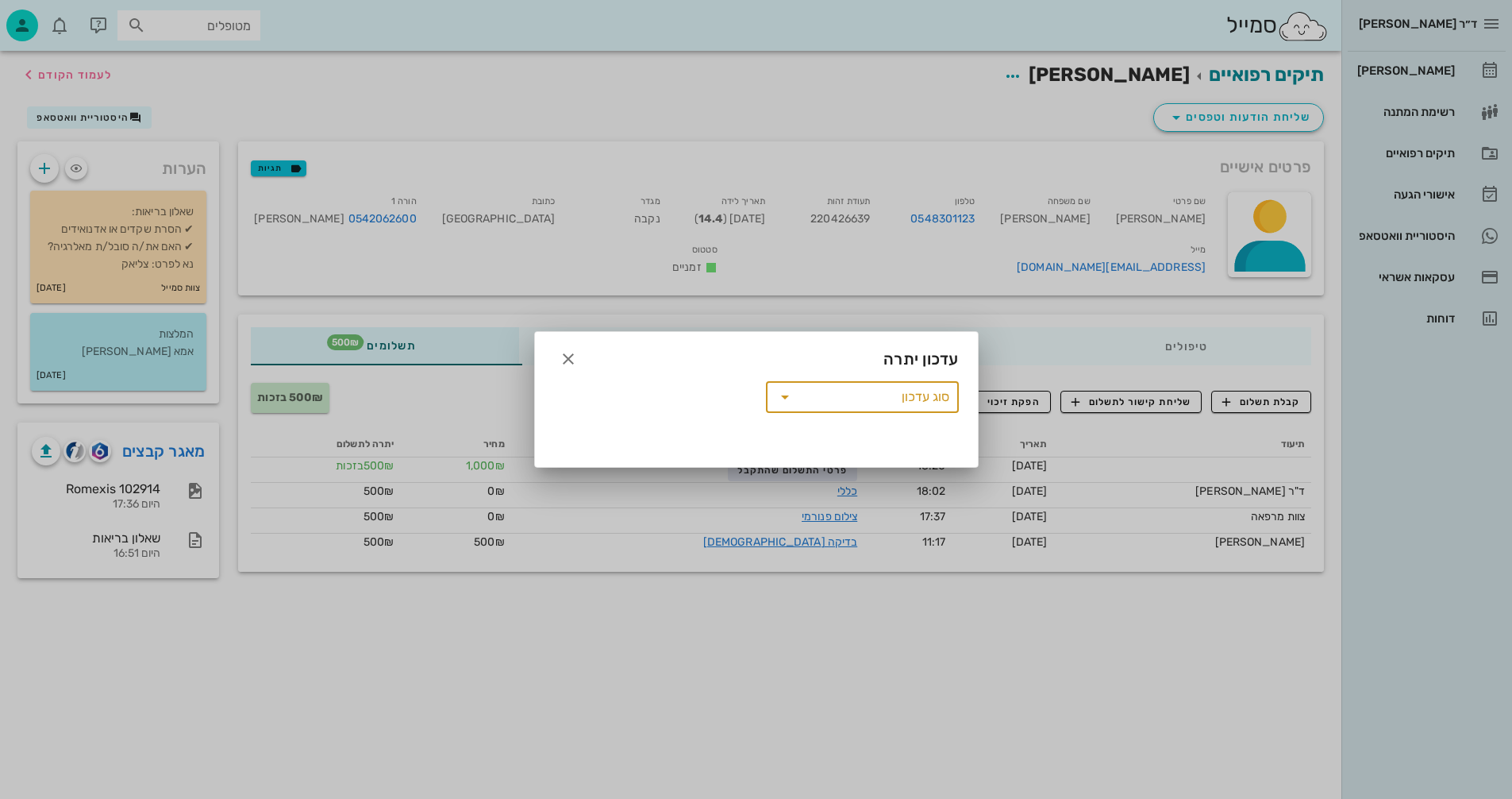
click at [783, 396] on icon at bounding box center [785, 397] width 20 height 20
click at [893, 400] on div "העברת יתרה למטופל אחר" at bounding box center [863, 403] width 167 height 13
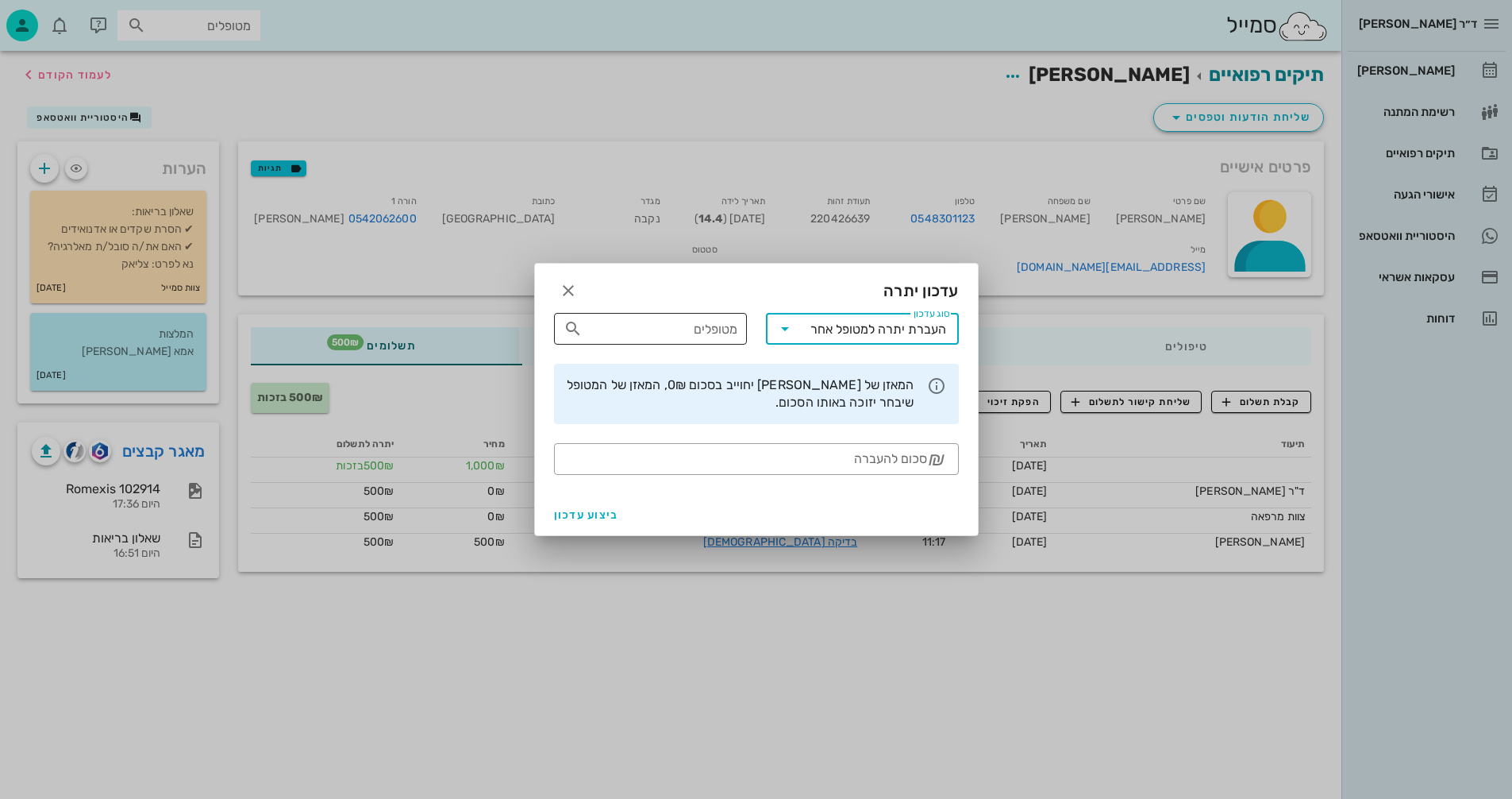
click at [702, 326] on input "מטופלים" at bounding box center [661, 328] width 151 height 25
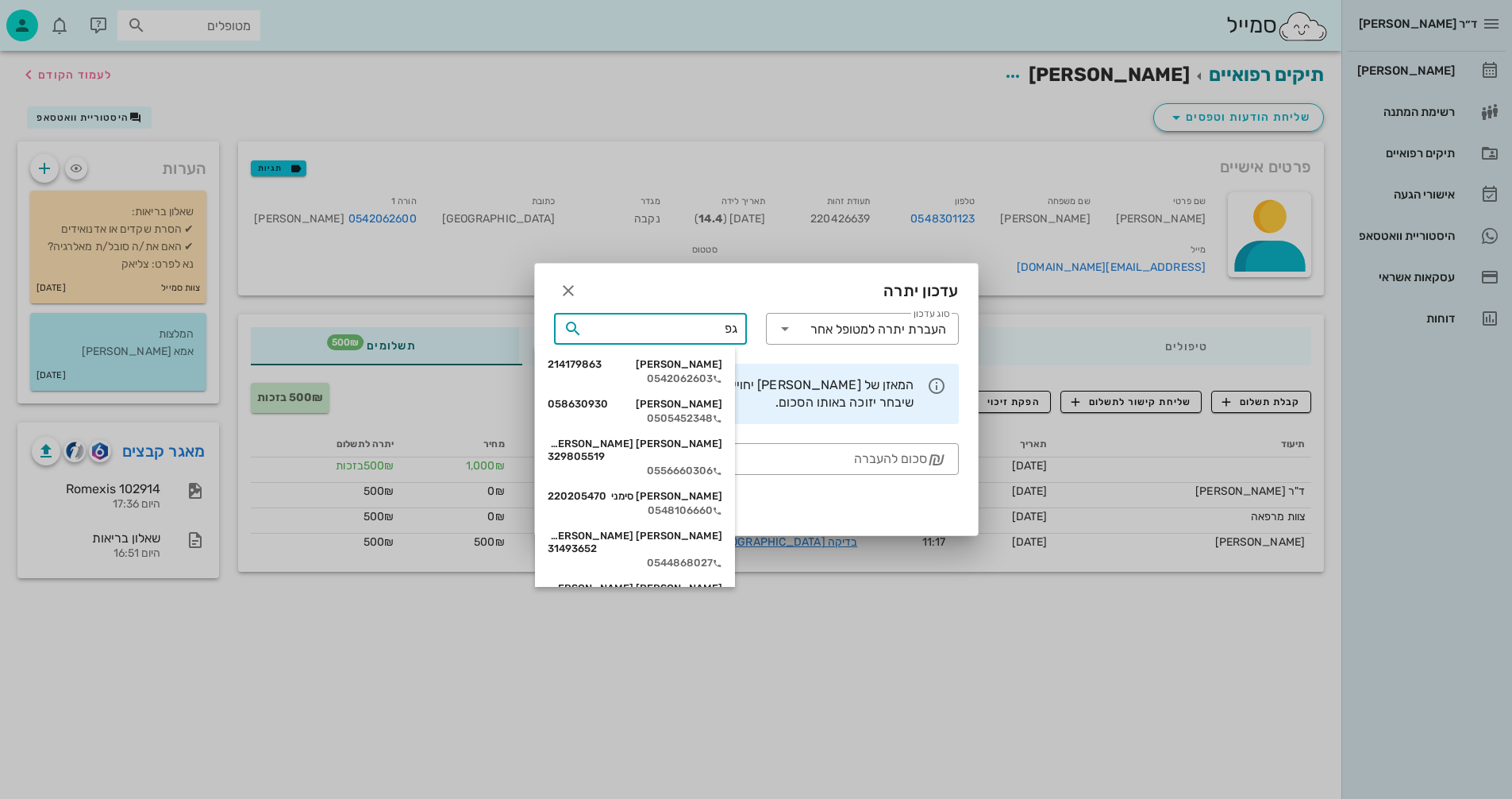
type input "גפן"
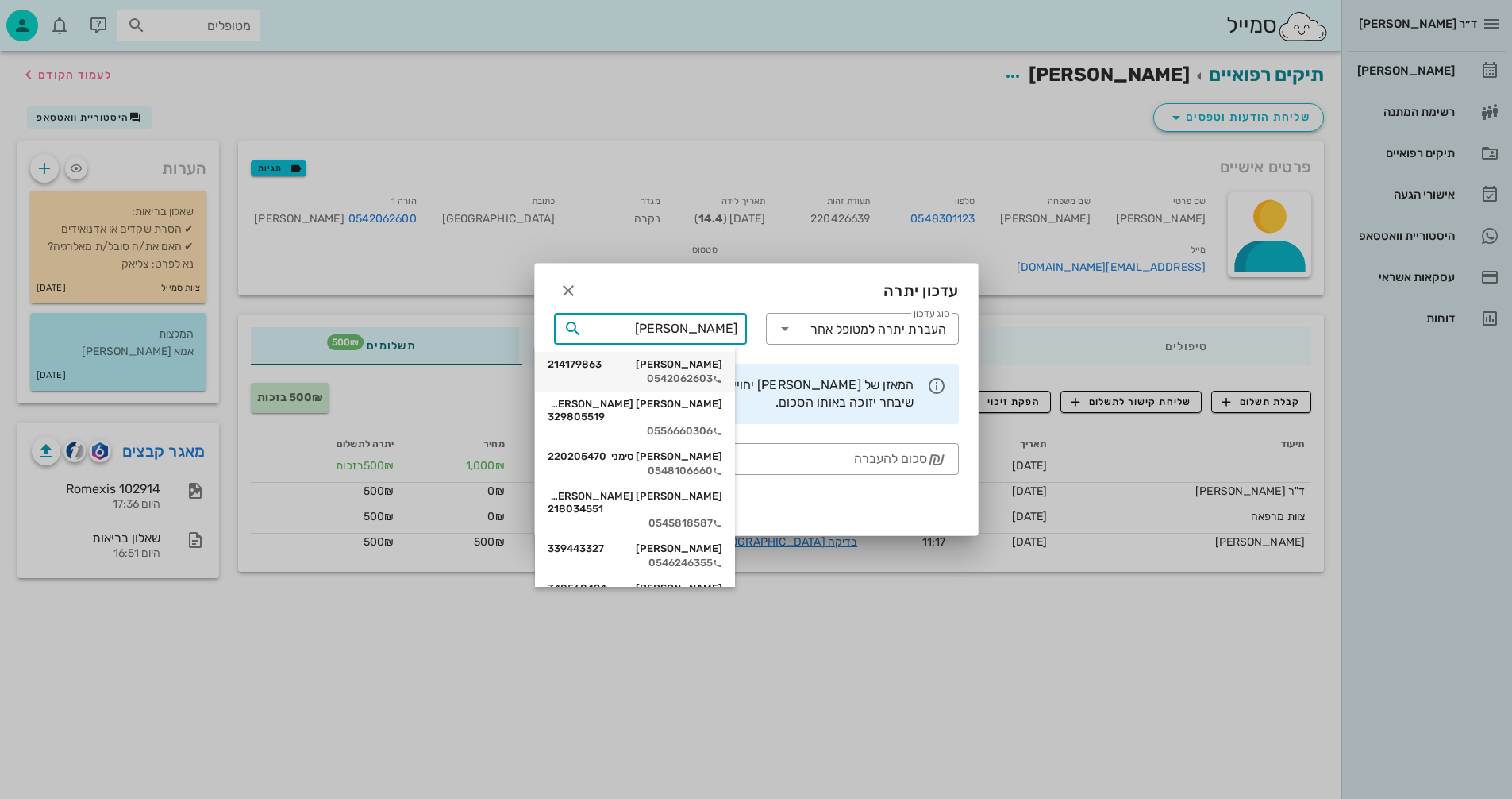
click at [705, 360] on div "גפן קוארטלר 214179863" at bounding box center [635, 365] width 175 height 13
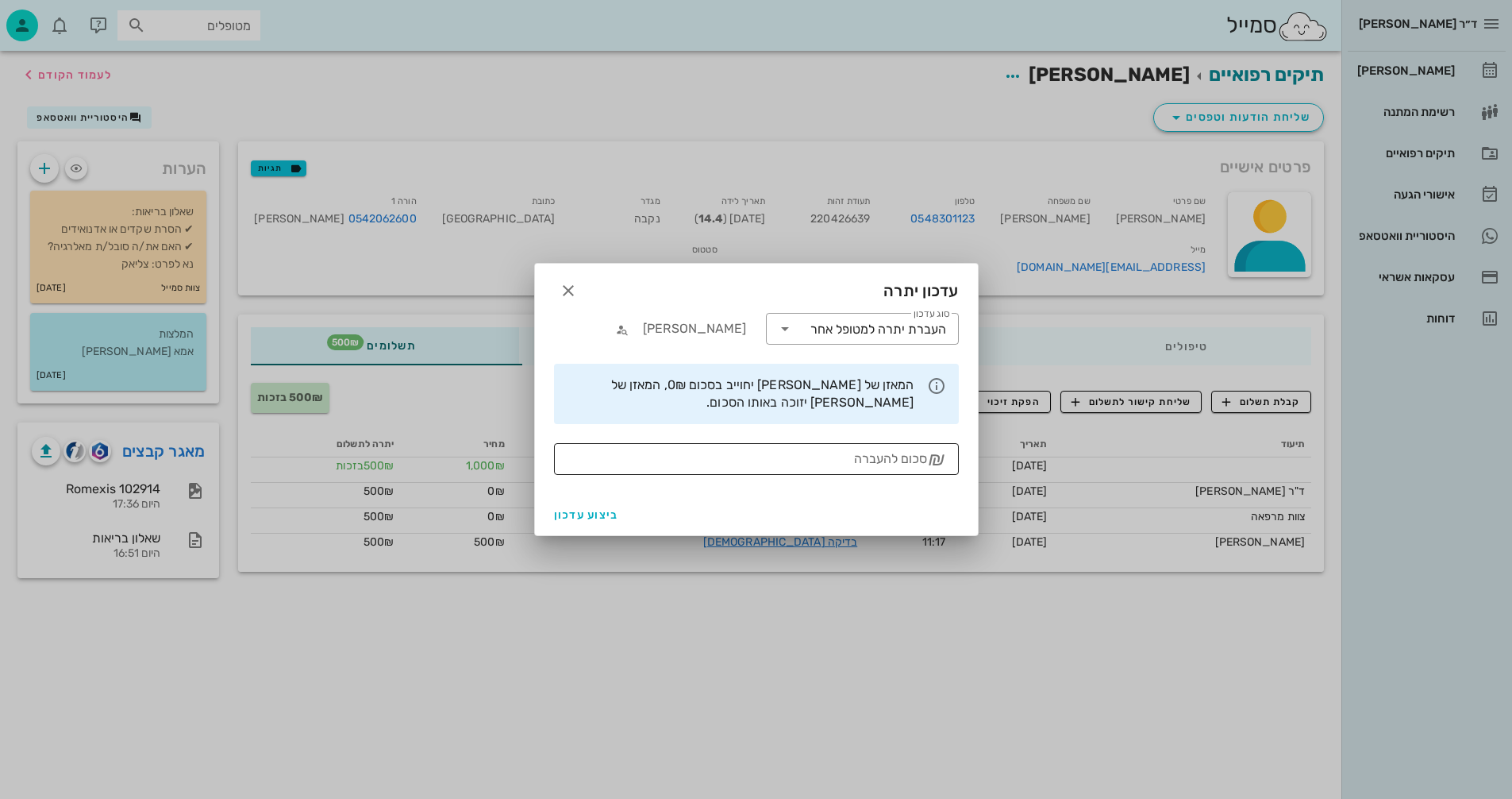
click at [886, 456] on input "סכום להעברה" at bounding box center [746, 458] width 364 height 25
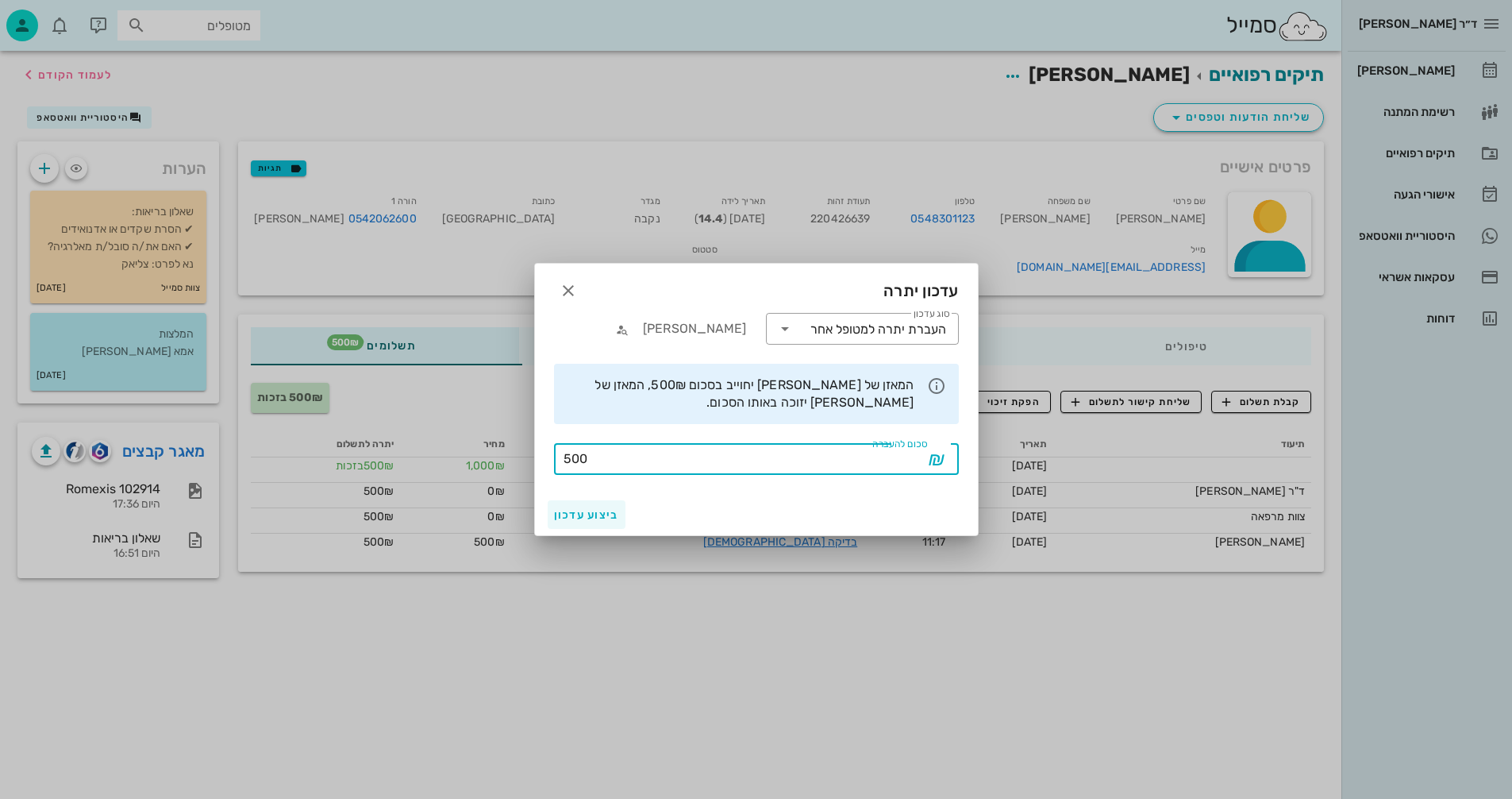
type input "500"
click at [588, 512] on span "ביצוע עדכון" at bounding box center [587, 515] width 65 height 14
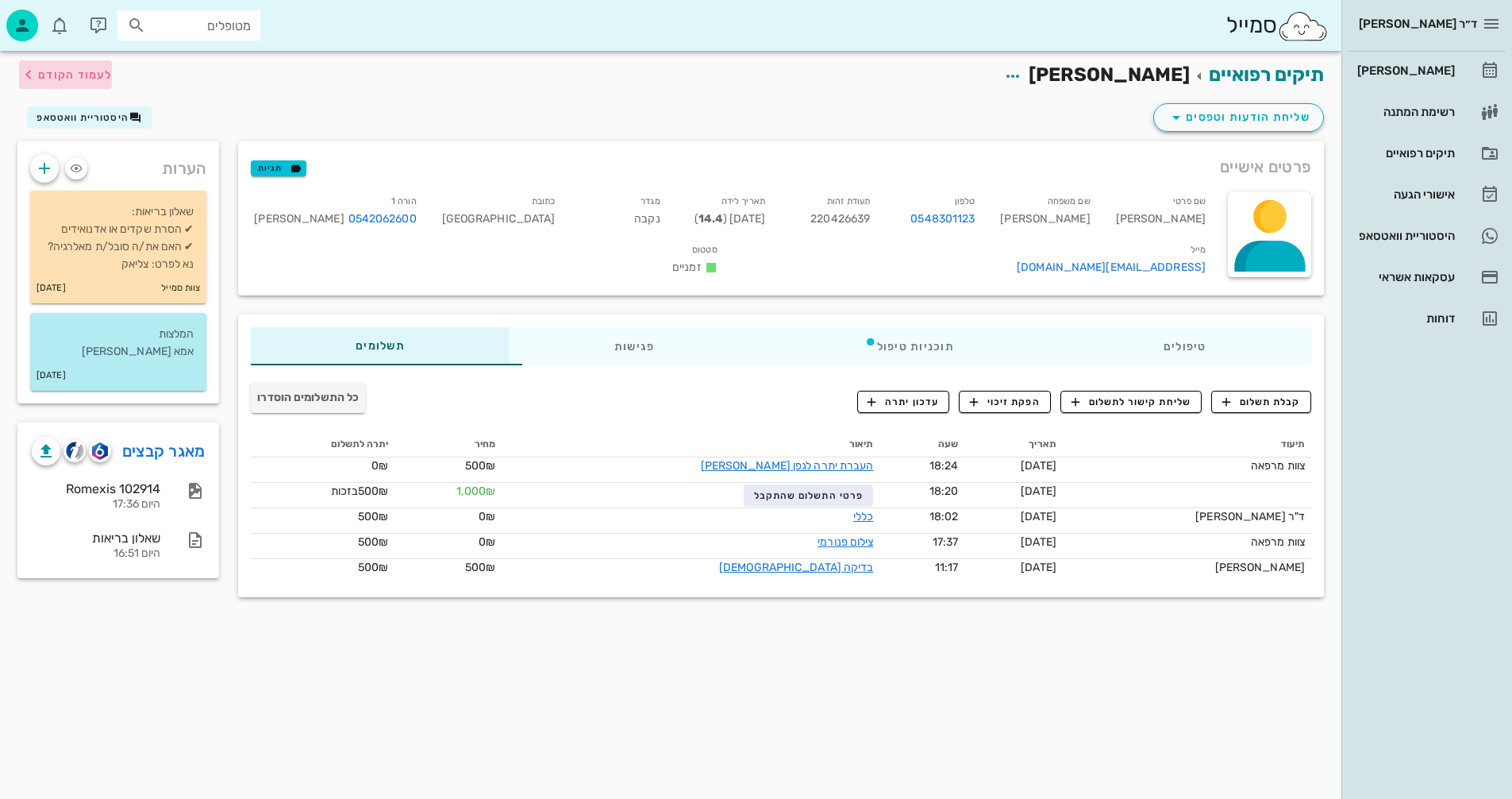
click at [63, 70] on span "לעמוד הקודם" at bounding box center [74, 75] width 73 height 14
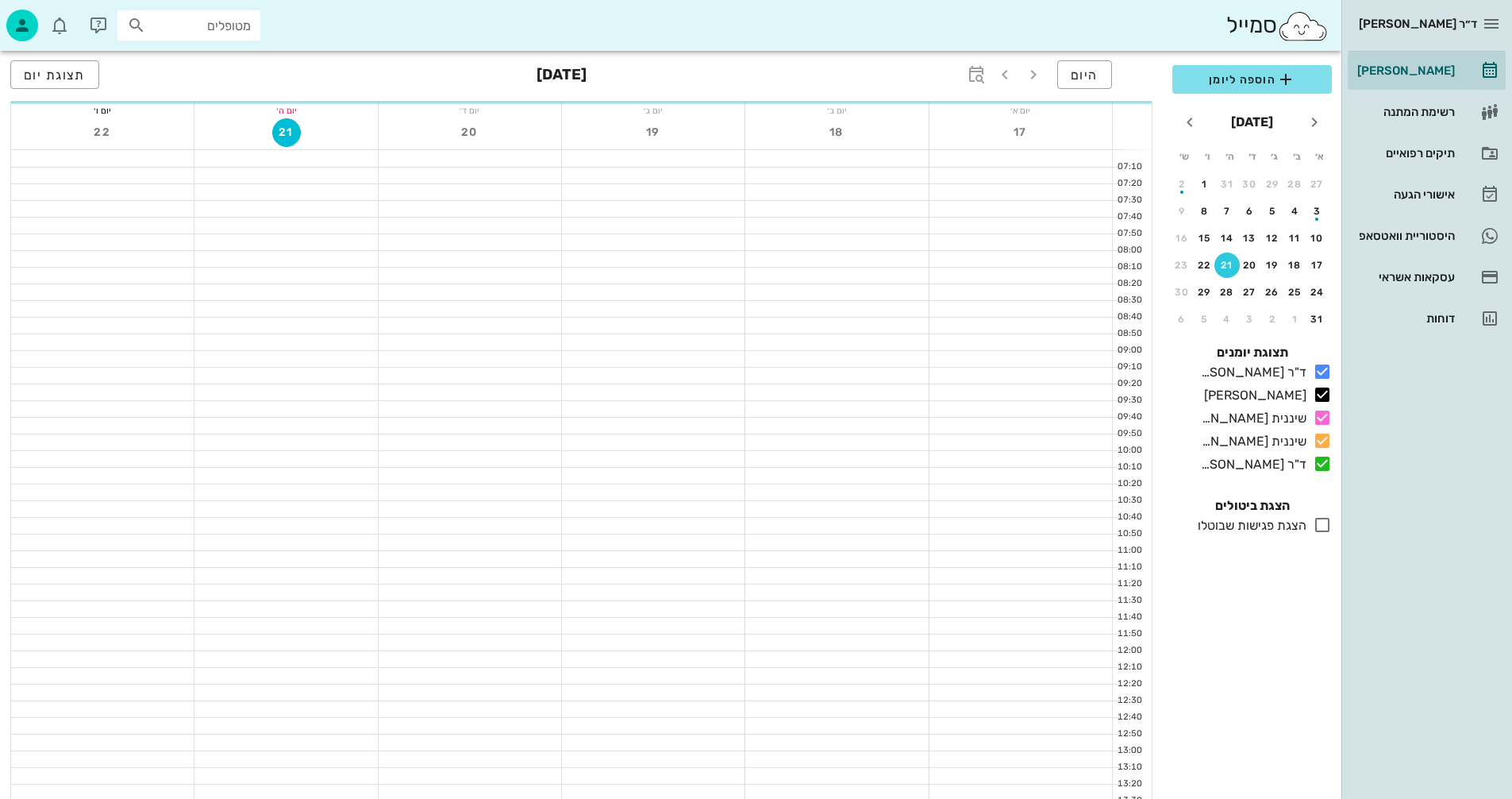
scroll to position [753, 0]
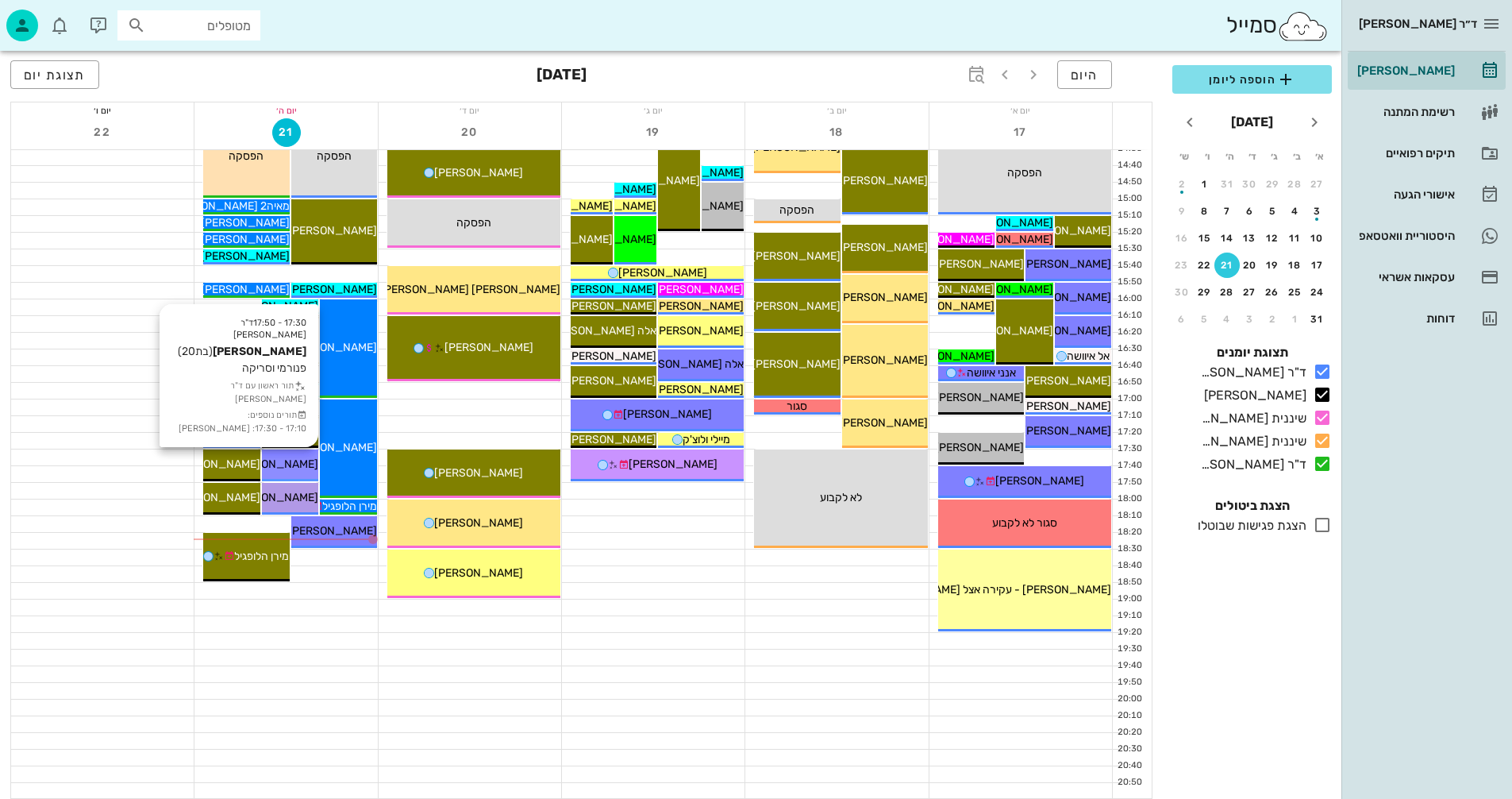
click at [289, 459] on span "[PERSON_NAME]" at bounding box center [274, 464] width 89 height 14
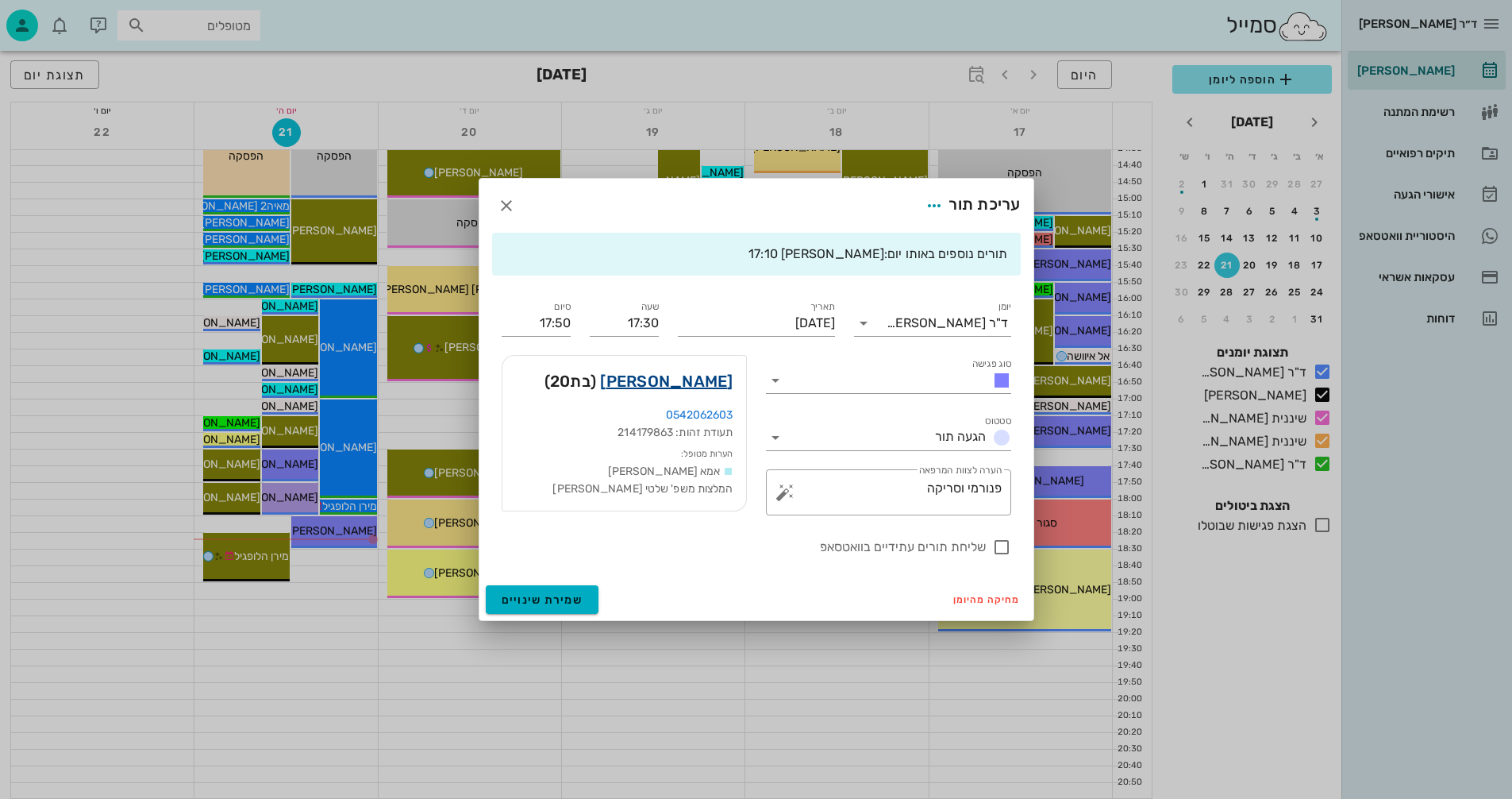
click at [703, 378] on link "גפן קוארטלר" at bounding box center [666, 381] width 133 height 25
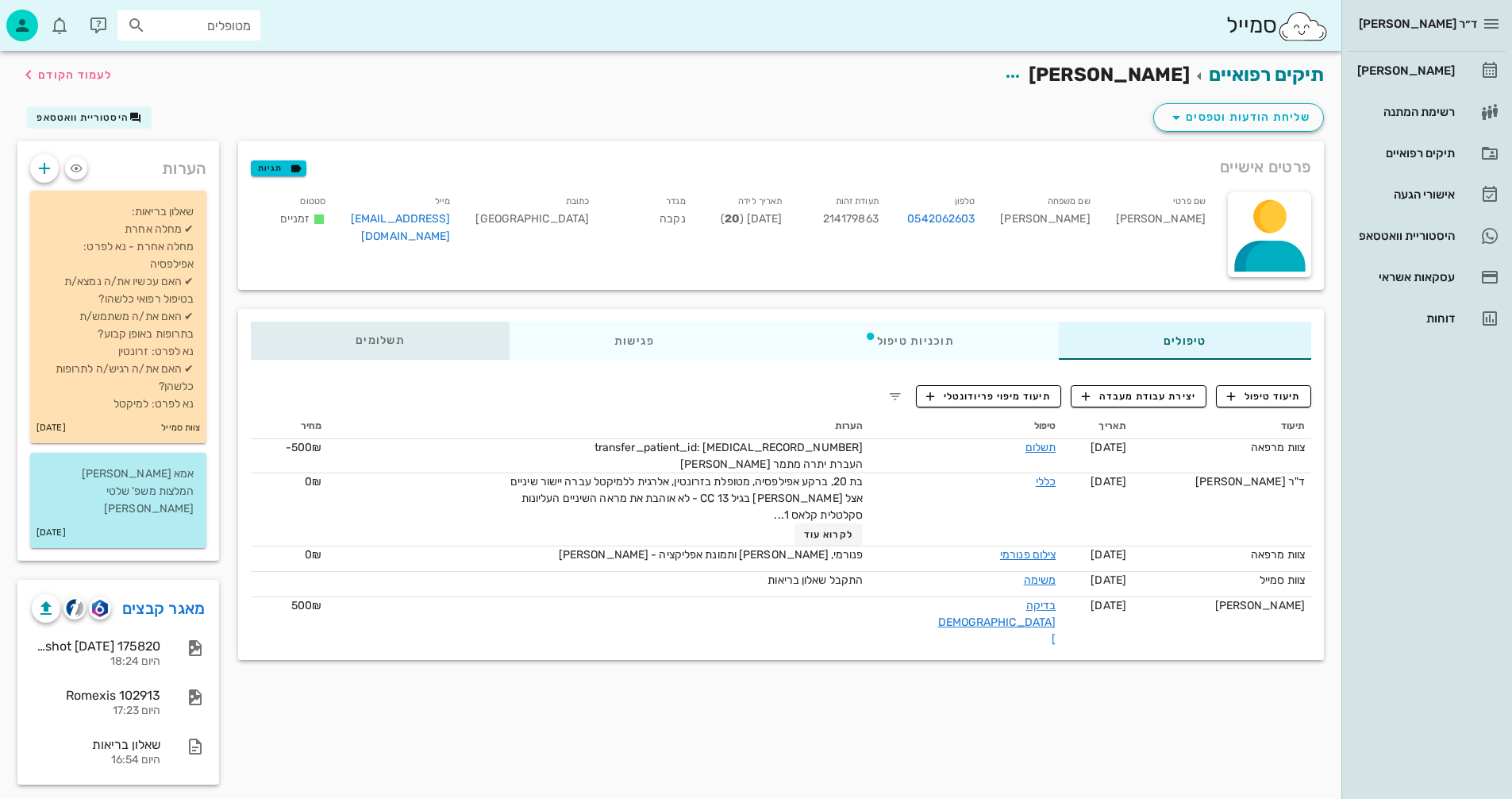
click at [370, 340] on span "תשלומים 0₪" at bounding box center [380, 341] width 49 height 11
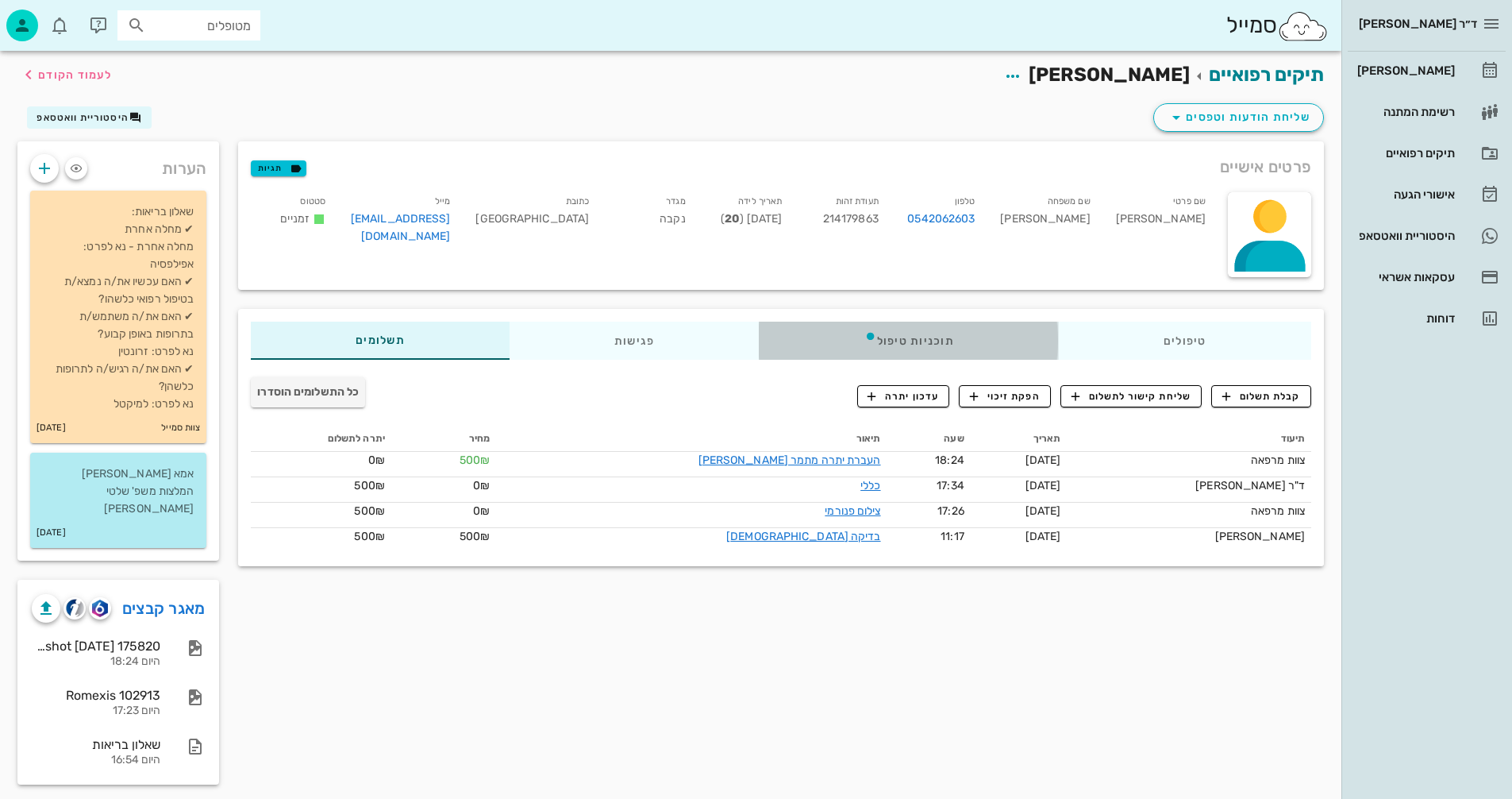
click at [906, 340] on div "תוכניות טיפול" at bounding box center [909, 340] width 299 height 38
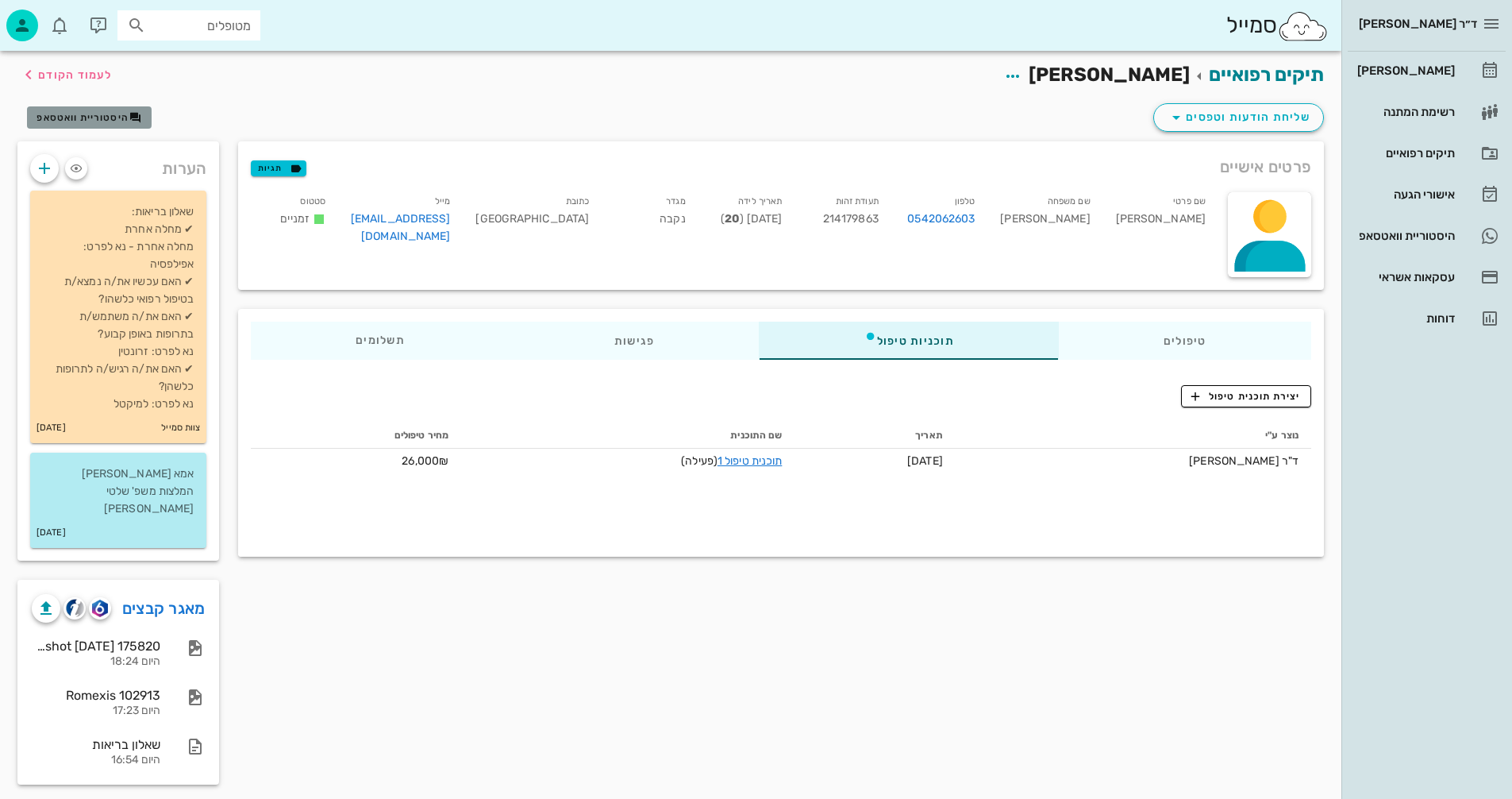
click at [85, 112] on span "היסטוריית וואטסאפ" at bounding box center [82, 118] width 92 height 11
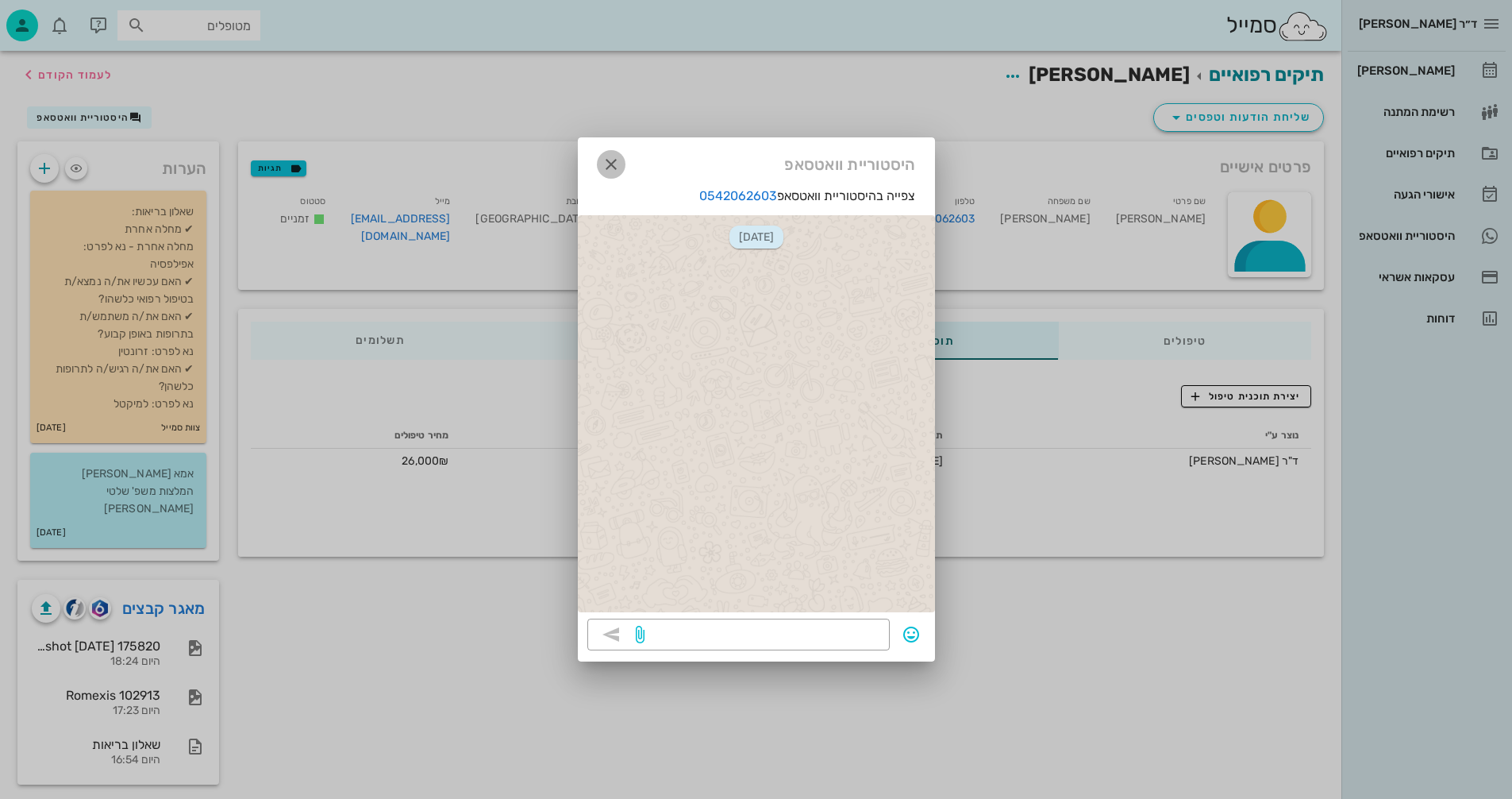
click at [610, 162] on icon "button" at bounding box center [611, 164] width 20 height 20
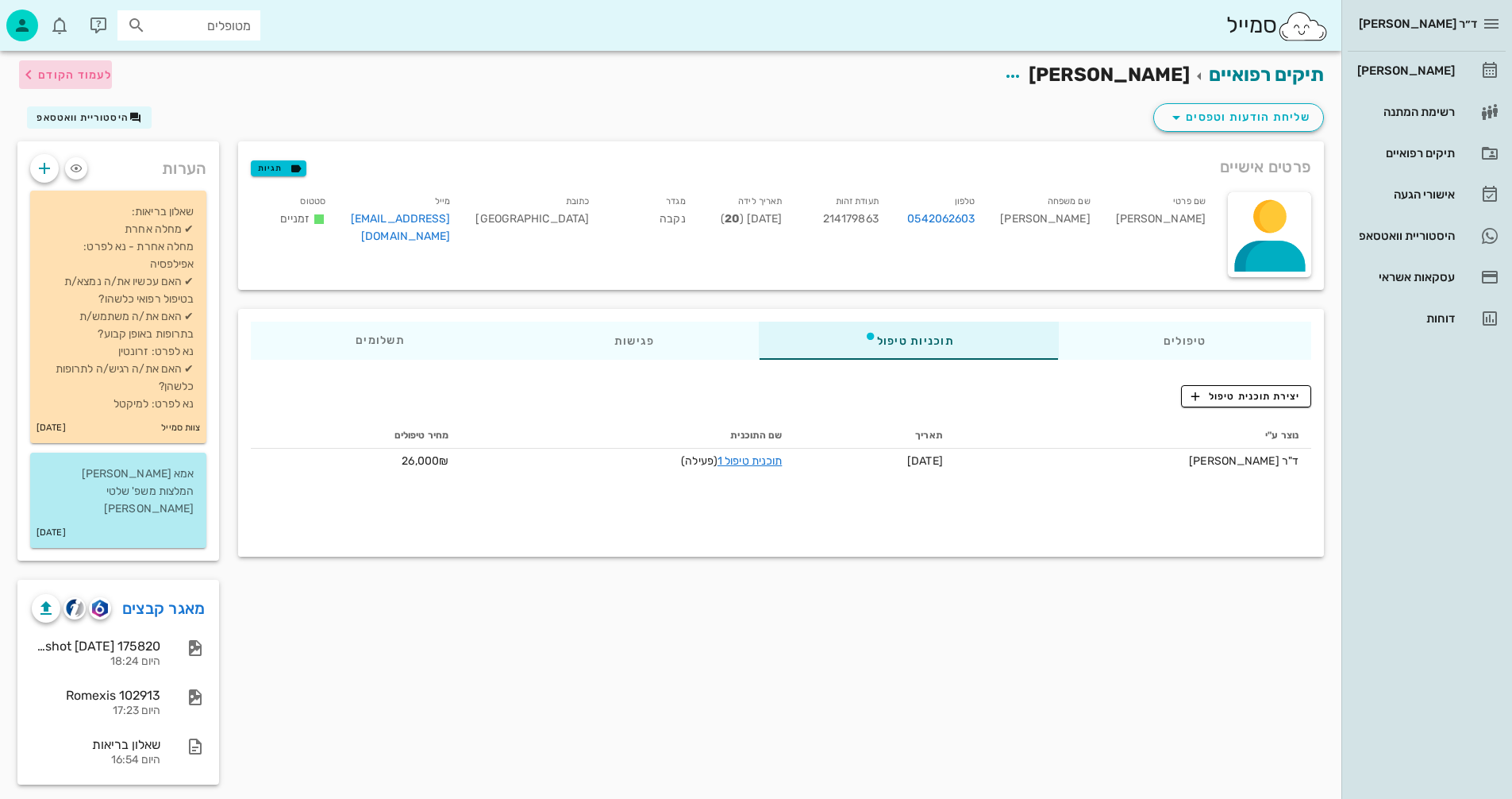
click at [62, 74] on span "לעמוד הקודם" at bounding box center [74, 75] width 73 height 14
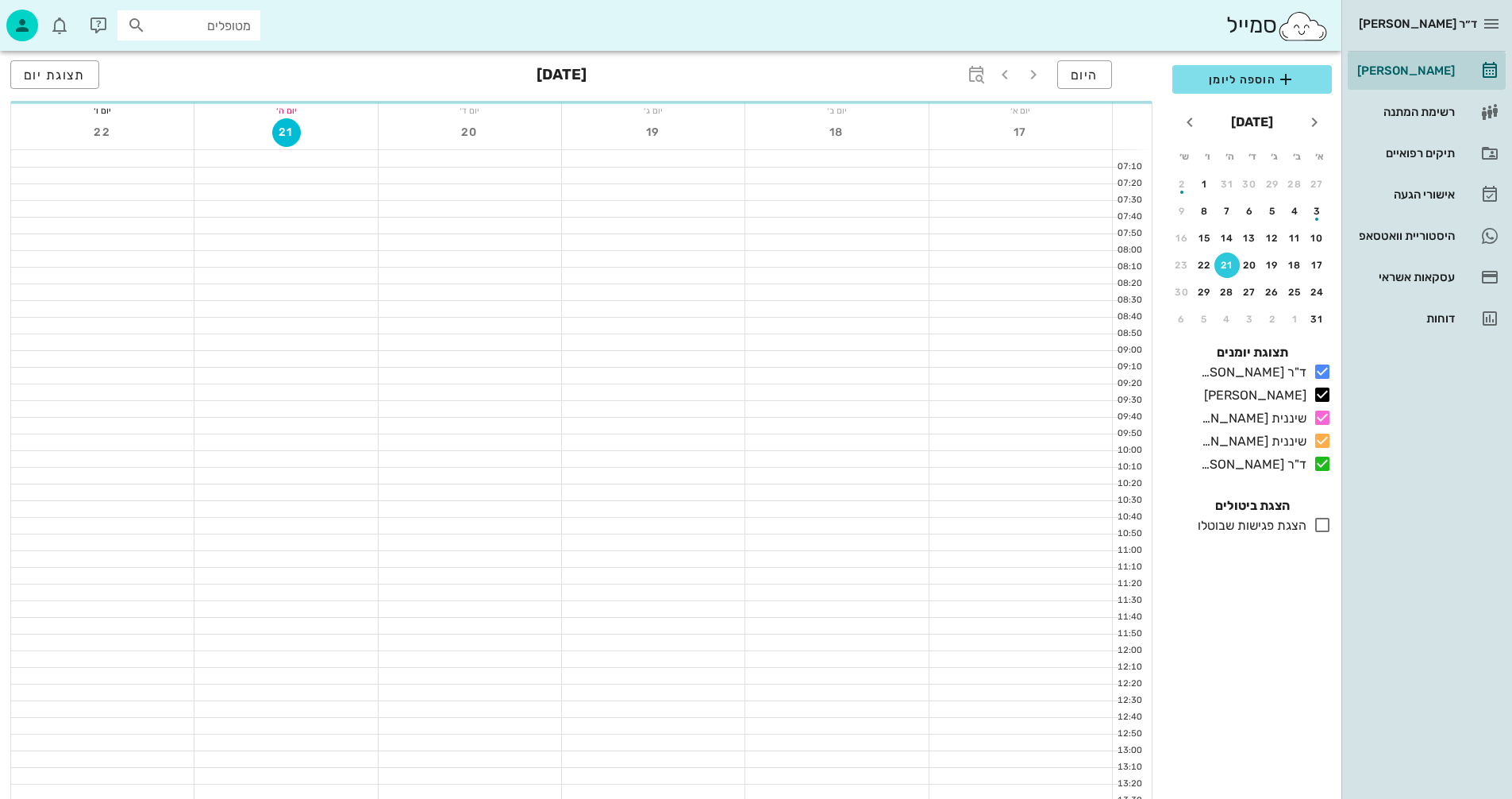
scroll to position [753, 0]
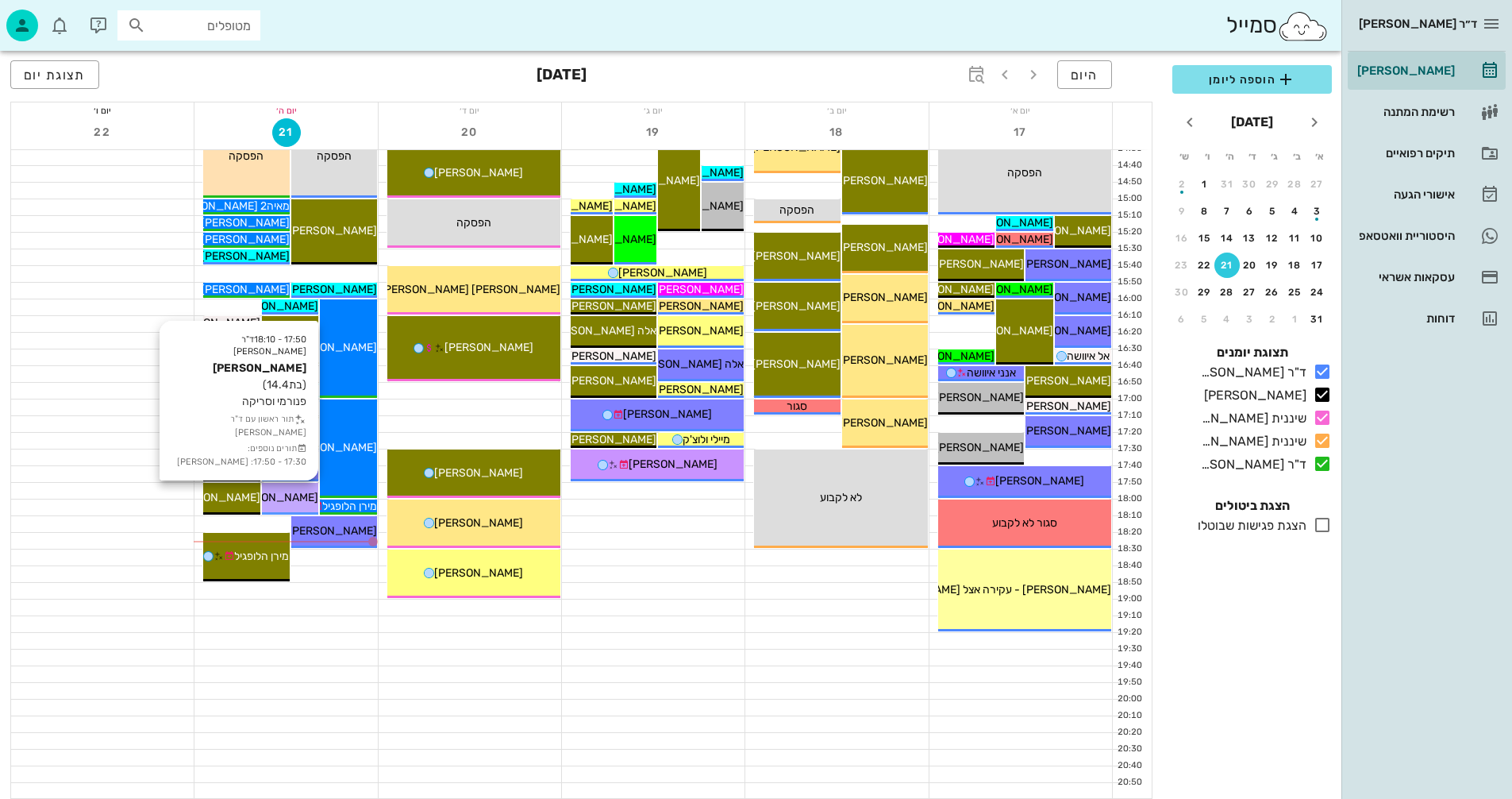
click at [279, 491] on span "[PERSON_NAME]" at bounding box center [274, 497] width 89 height 14
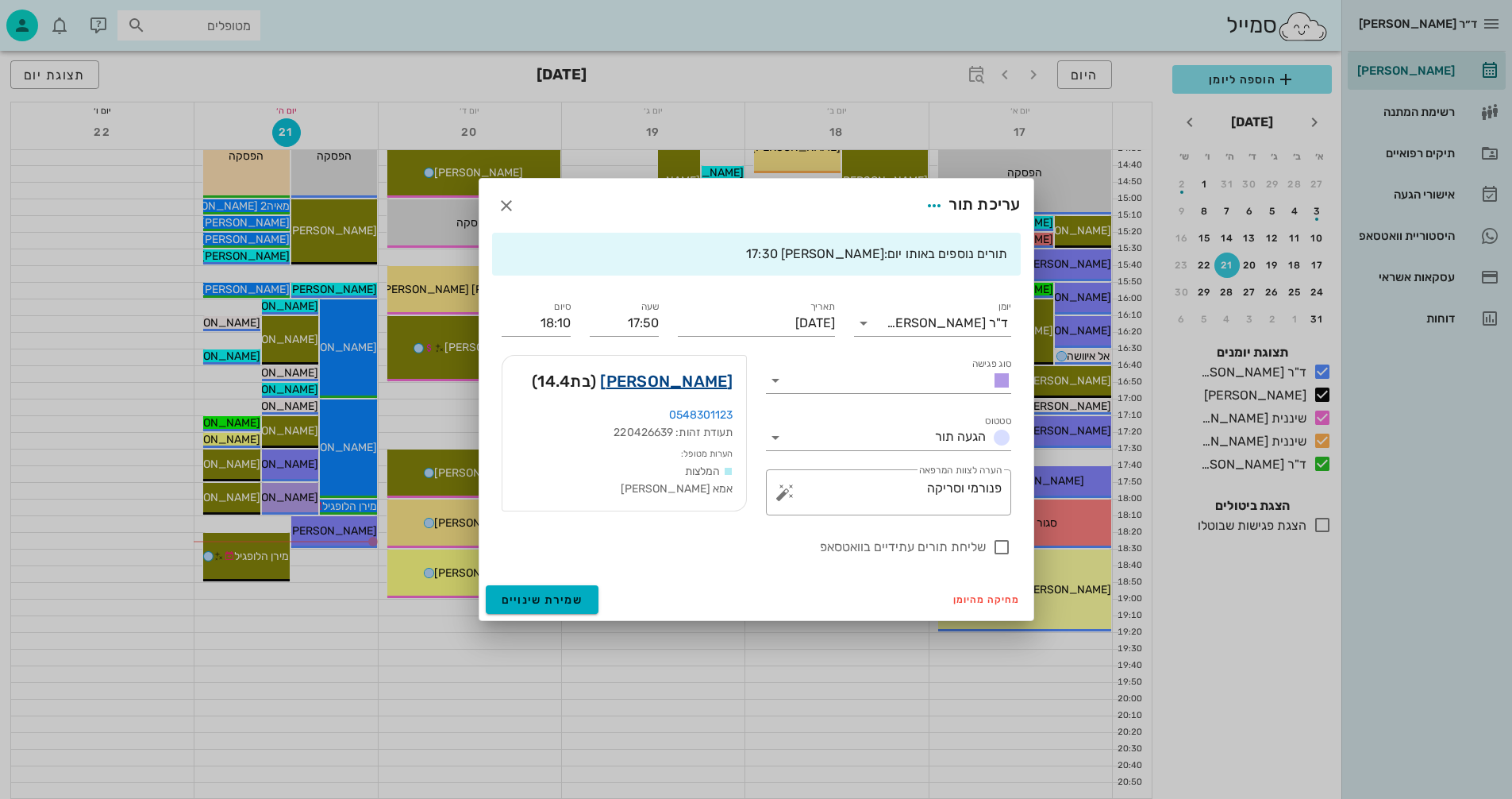
click at [659, 377] on link "תמר קוארטלר" at bounding box center [666, 381] width 133 height 25
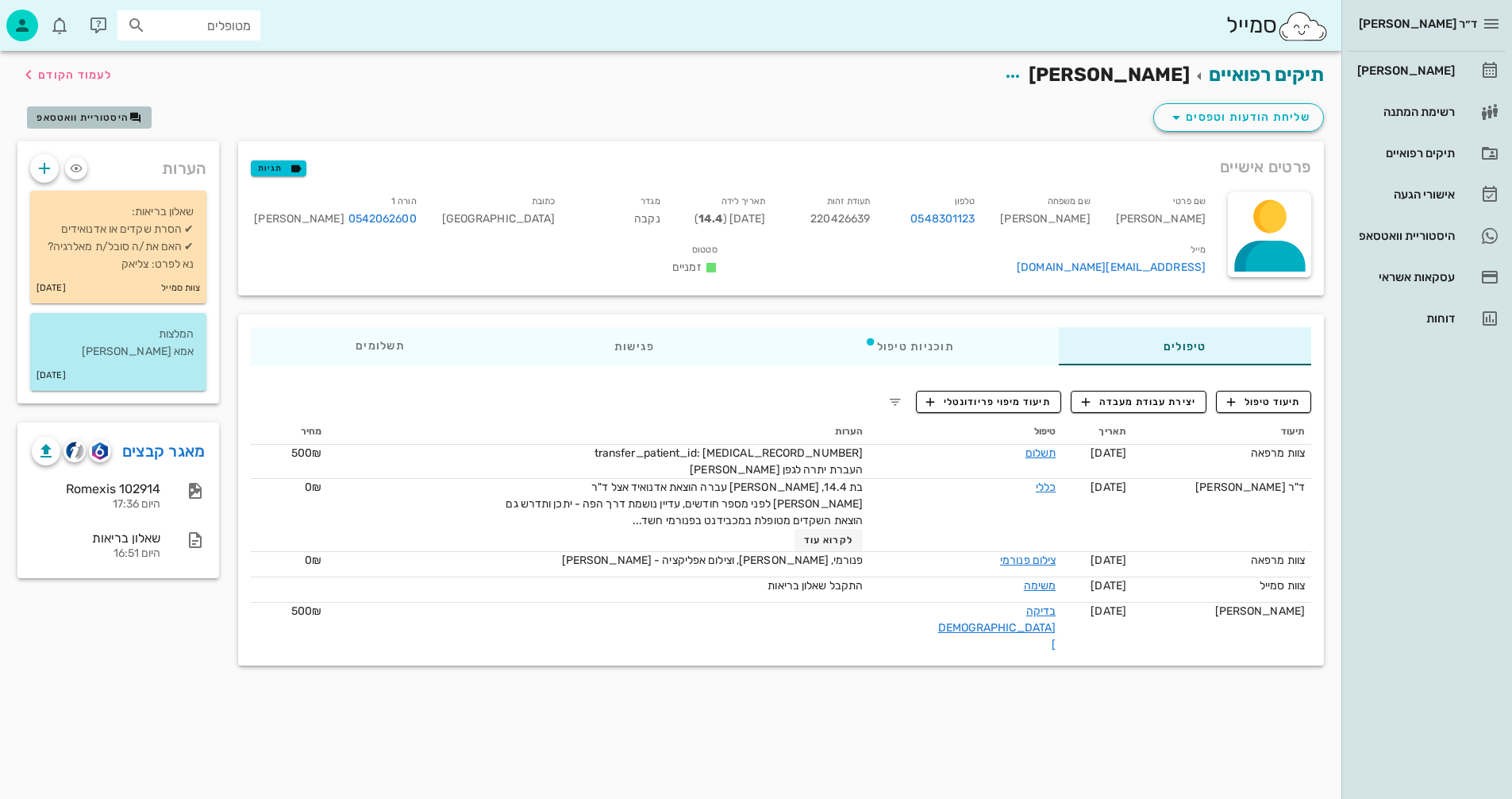
click at [94, 118] on span "היסטוריית וואטסאפ" at bounding box center [82, 118] width 92 height 11
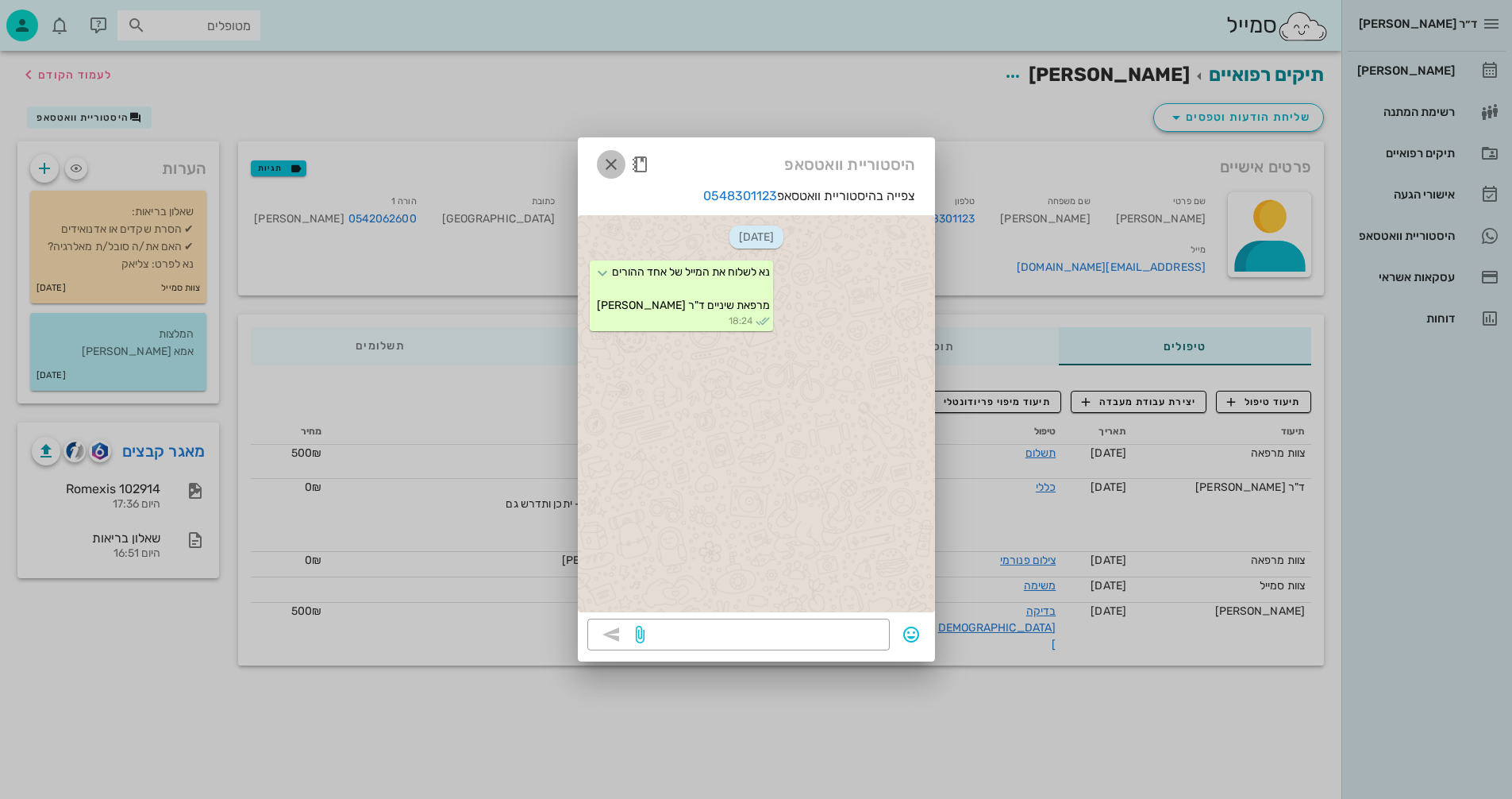
click at [597, 167] on span "button" at bounding box center [611, 164] width 29 height 20
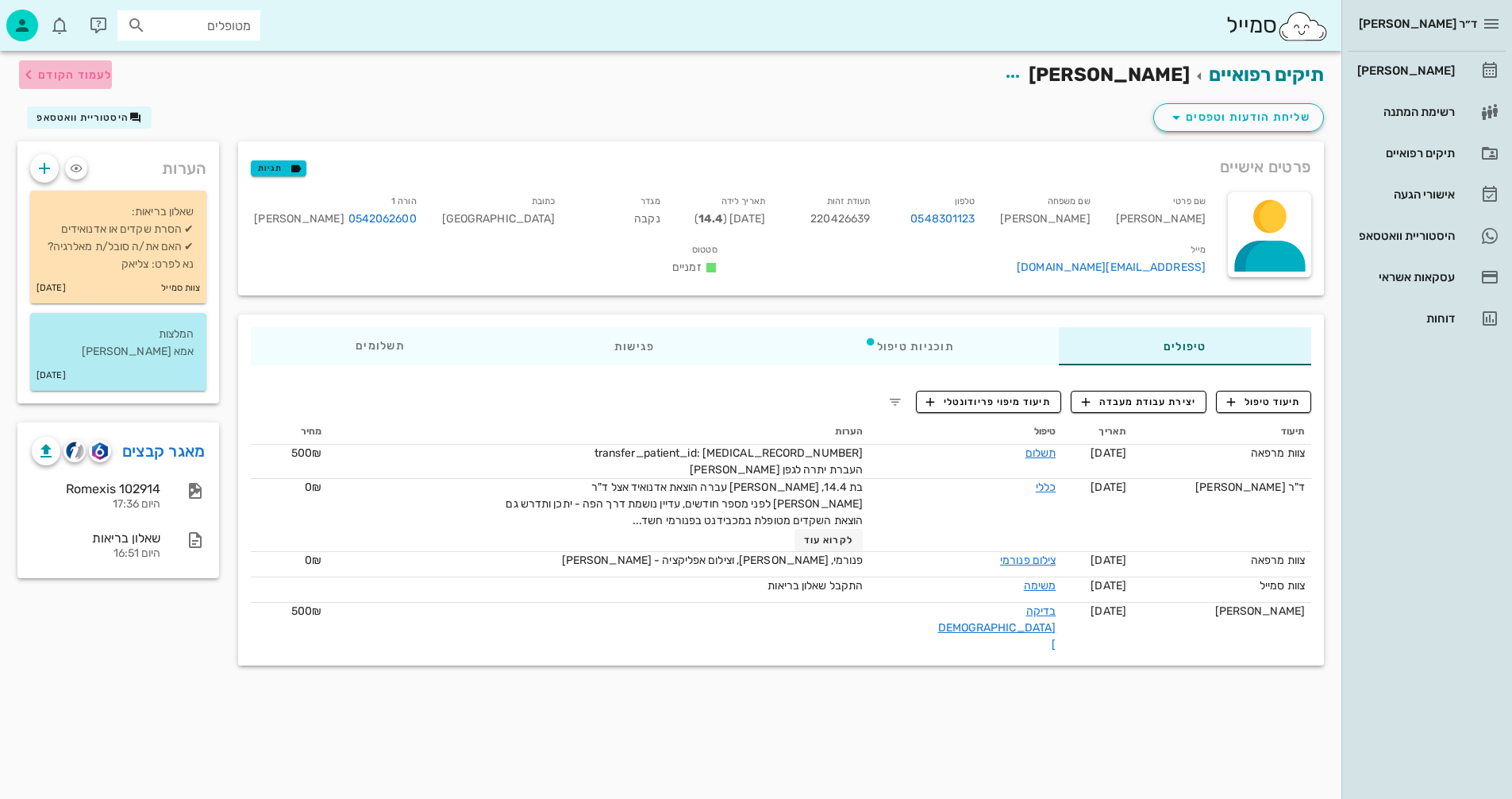
click at [91, 72] on span "לעמוד הקודם" at bounding box center [74, 75] width 73 height 14
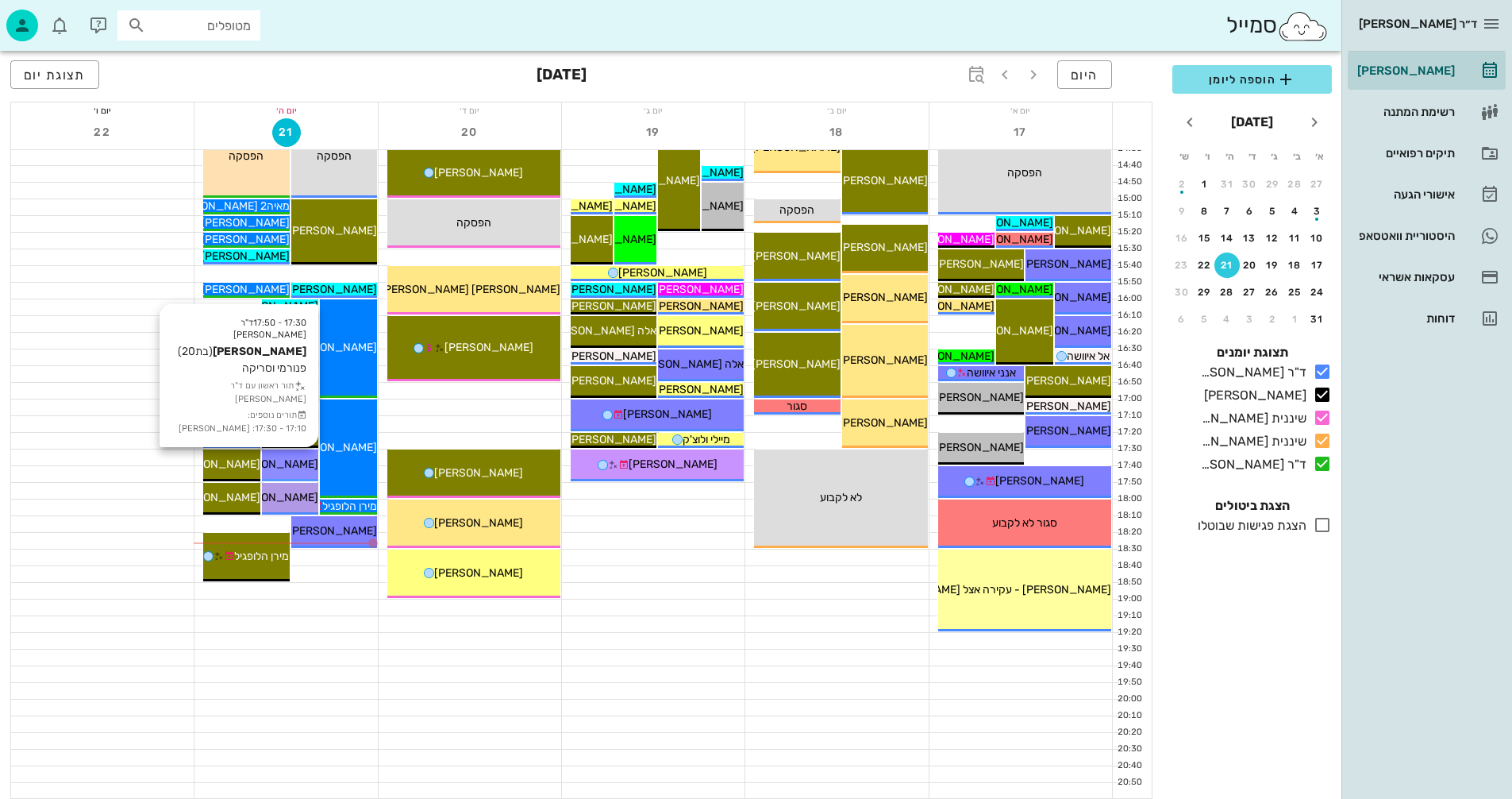
click at [294, 459] on span "[PERSON_NAME]" at bounding box center [274, 464] width 89 height 14
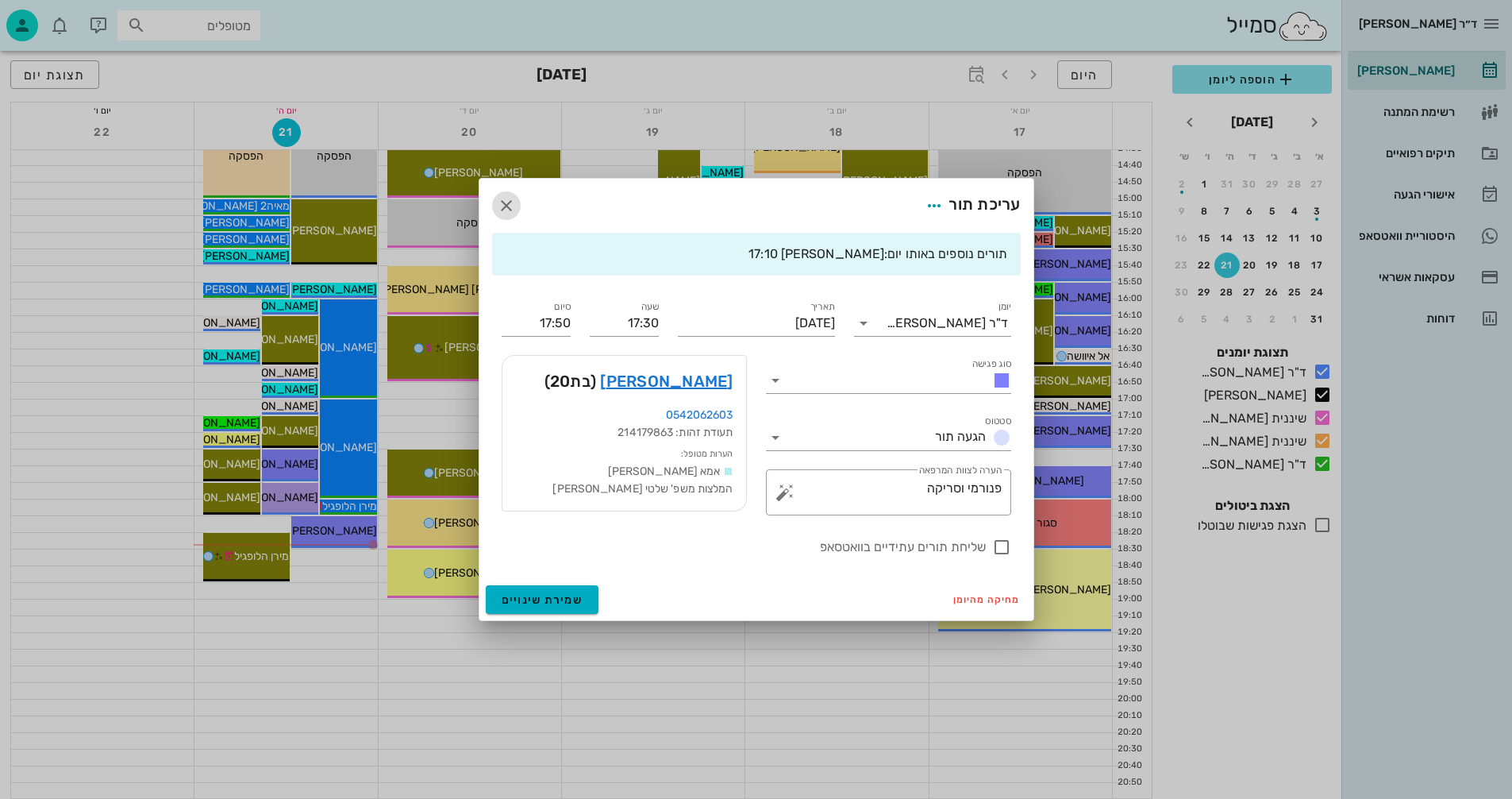
click at [506, 200] on icon "button" at bounding box center [506, 205] width 20 height 20
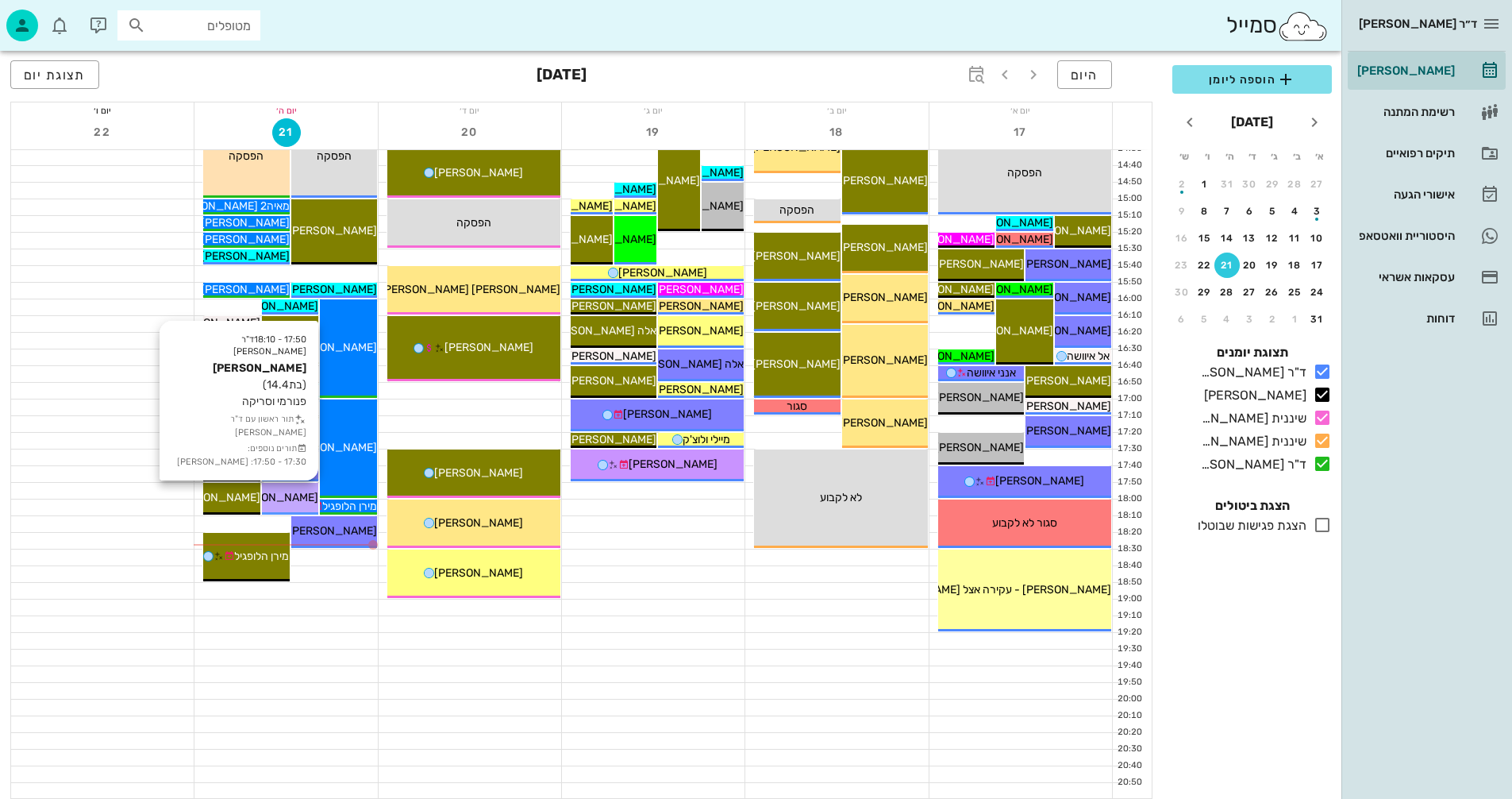
click at [287, 497] on span "[PERSON_NAME]" at bounding box center [274, 497] width 89 height 14
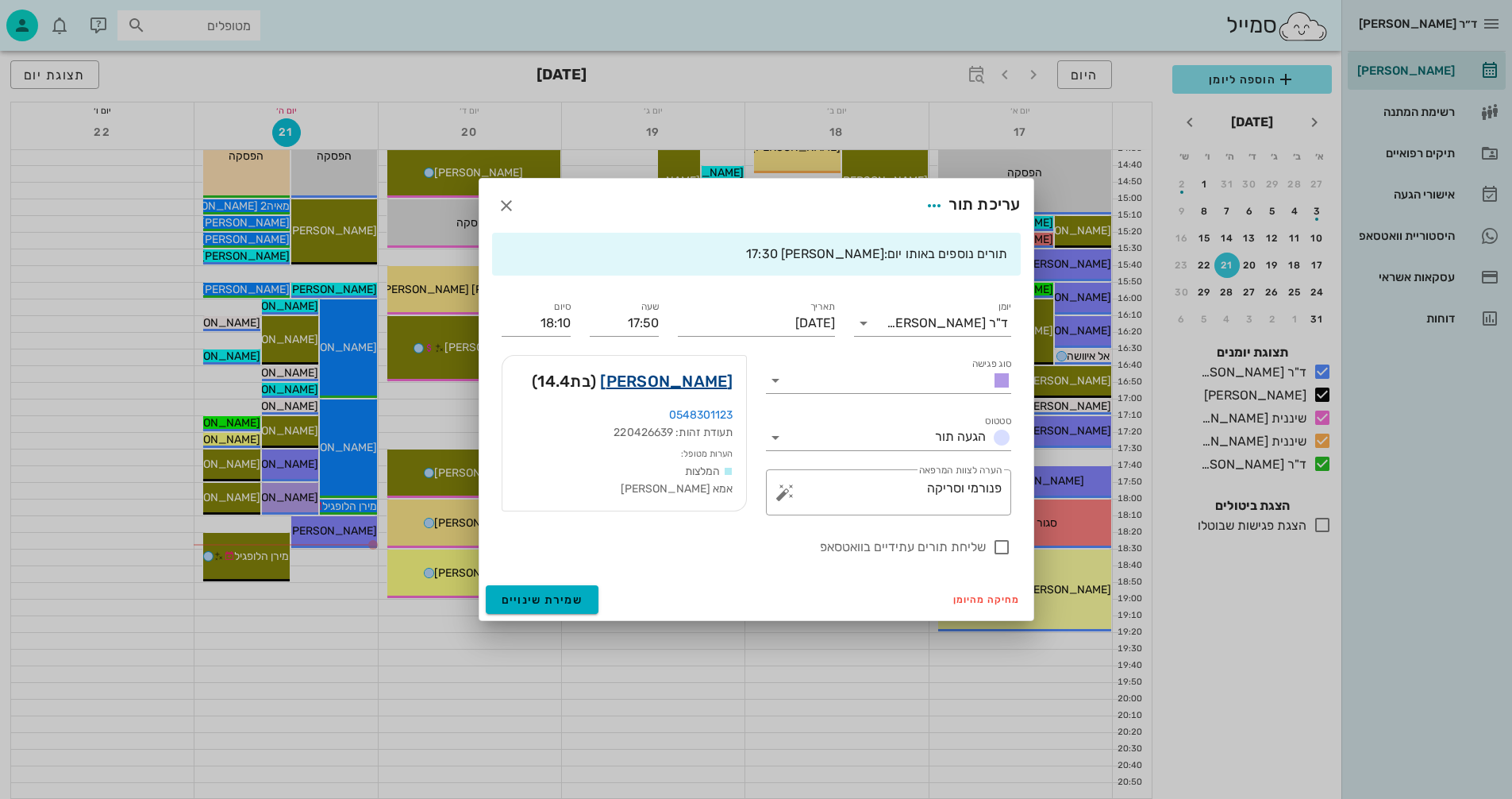
click at [683, 379] on link "תמר קוארטלר" at bounding box center [666, 381] width 133 height 25
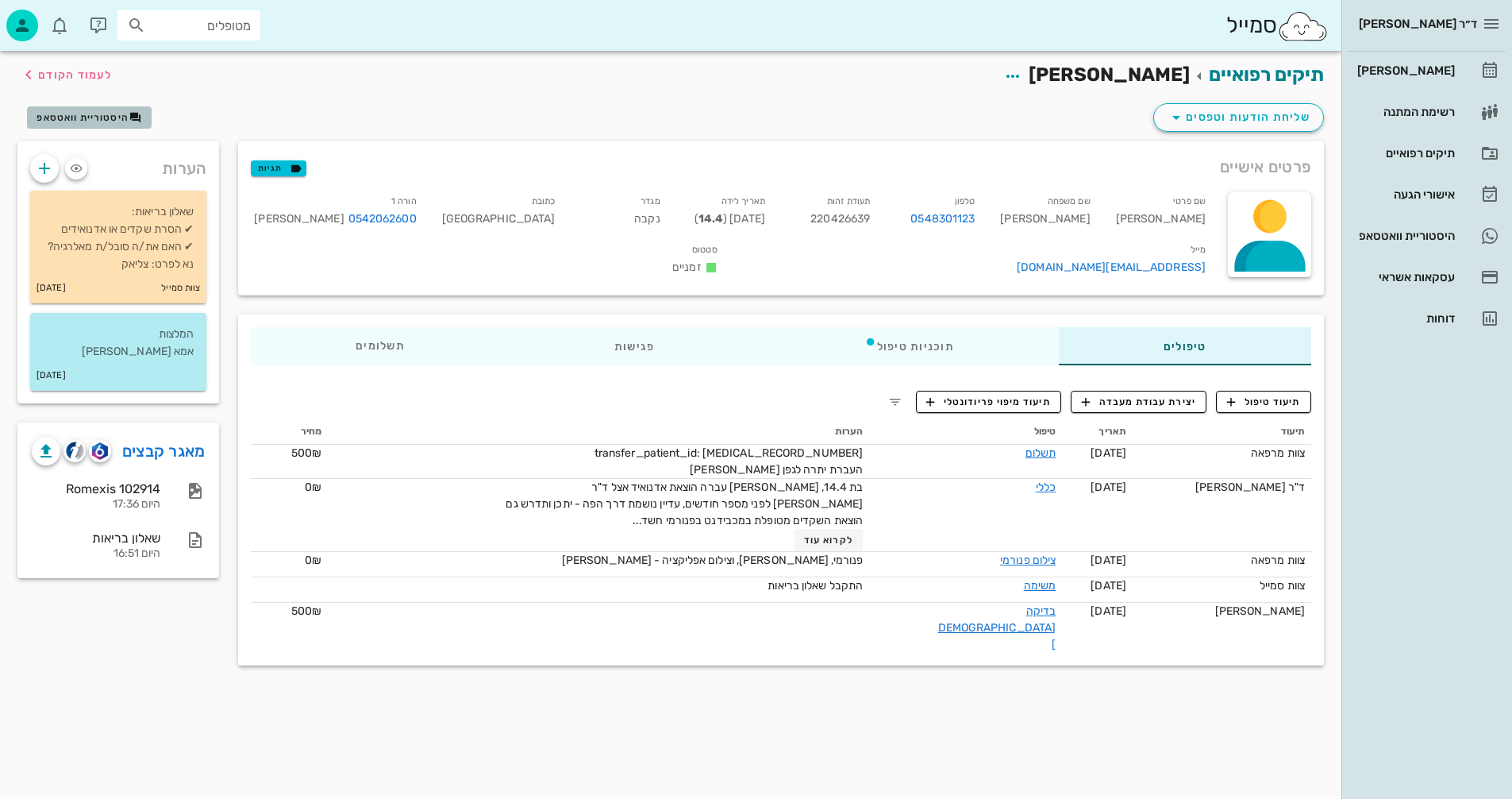
click at [69, 116] on span "היסטוריית וואטסאפ" at bounding box center [82, 118] width 92 height 11
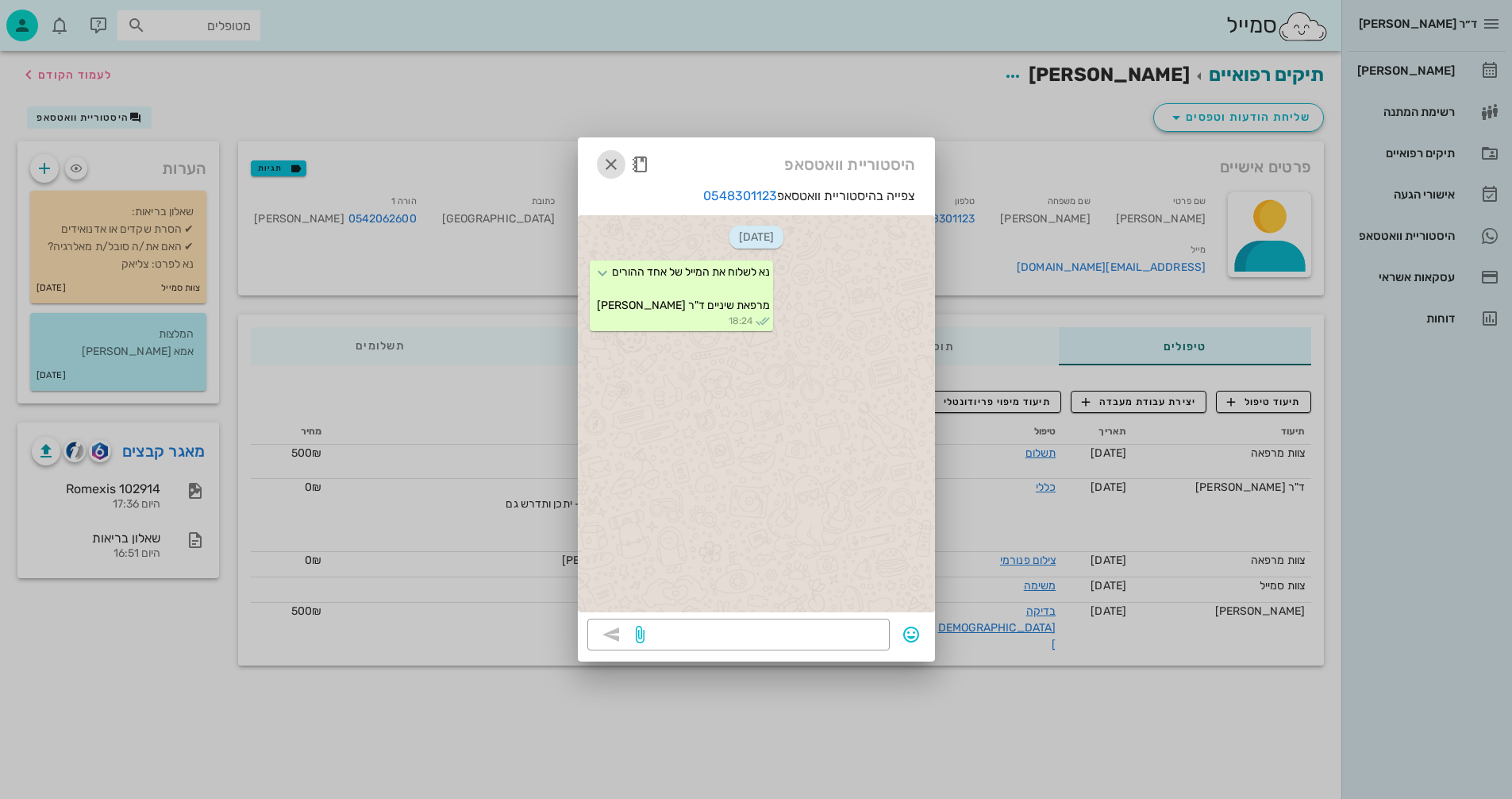
click at [609, 161] on icon "button" at bounding box center [611, 164] width 20 height 20
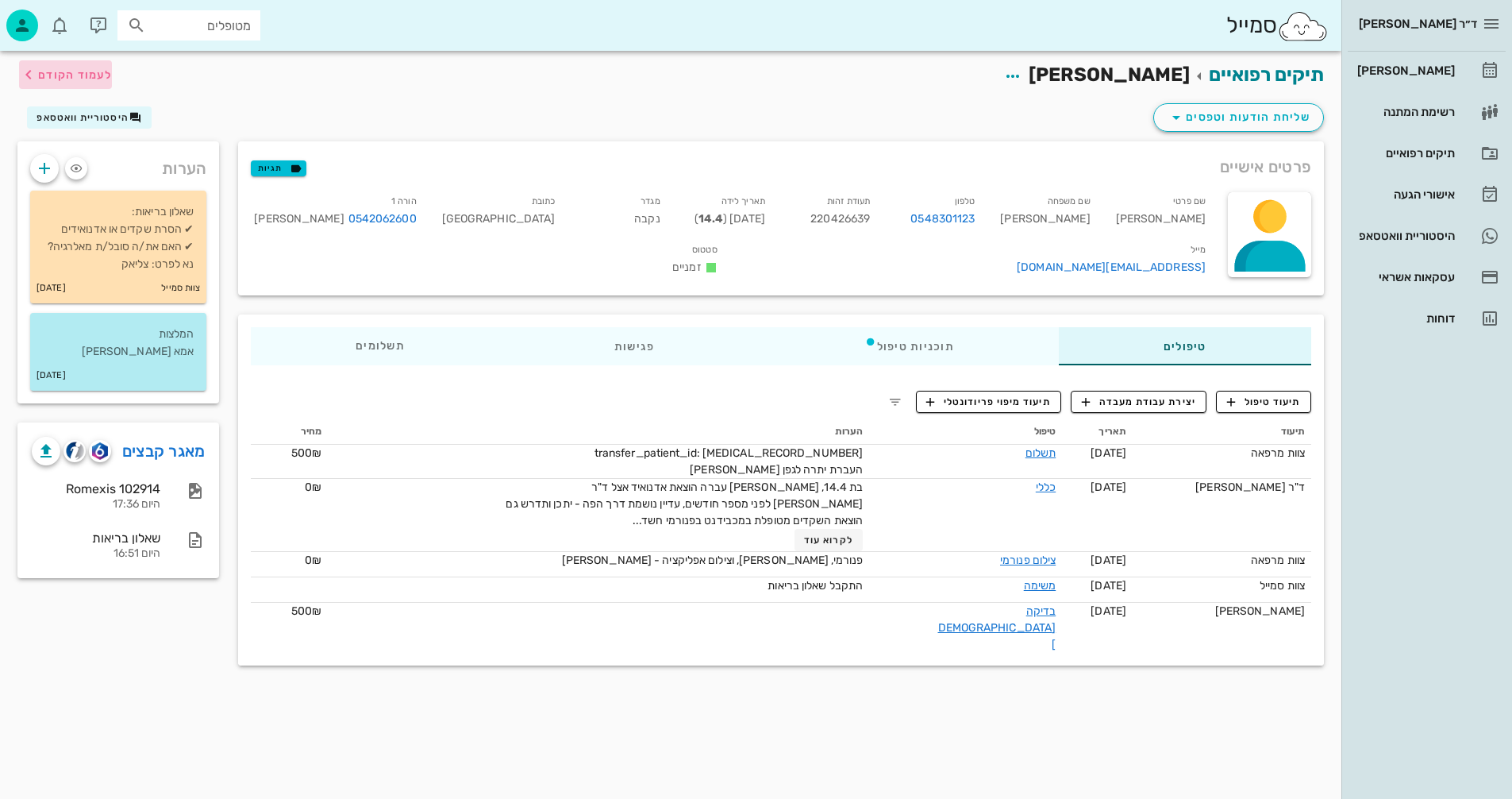
click at [73, 72] on span "לעמוד הקודם" at bounding box center [74, 75] width 73 height 14
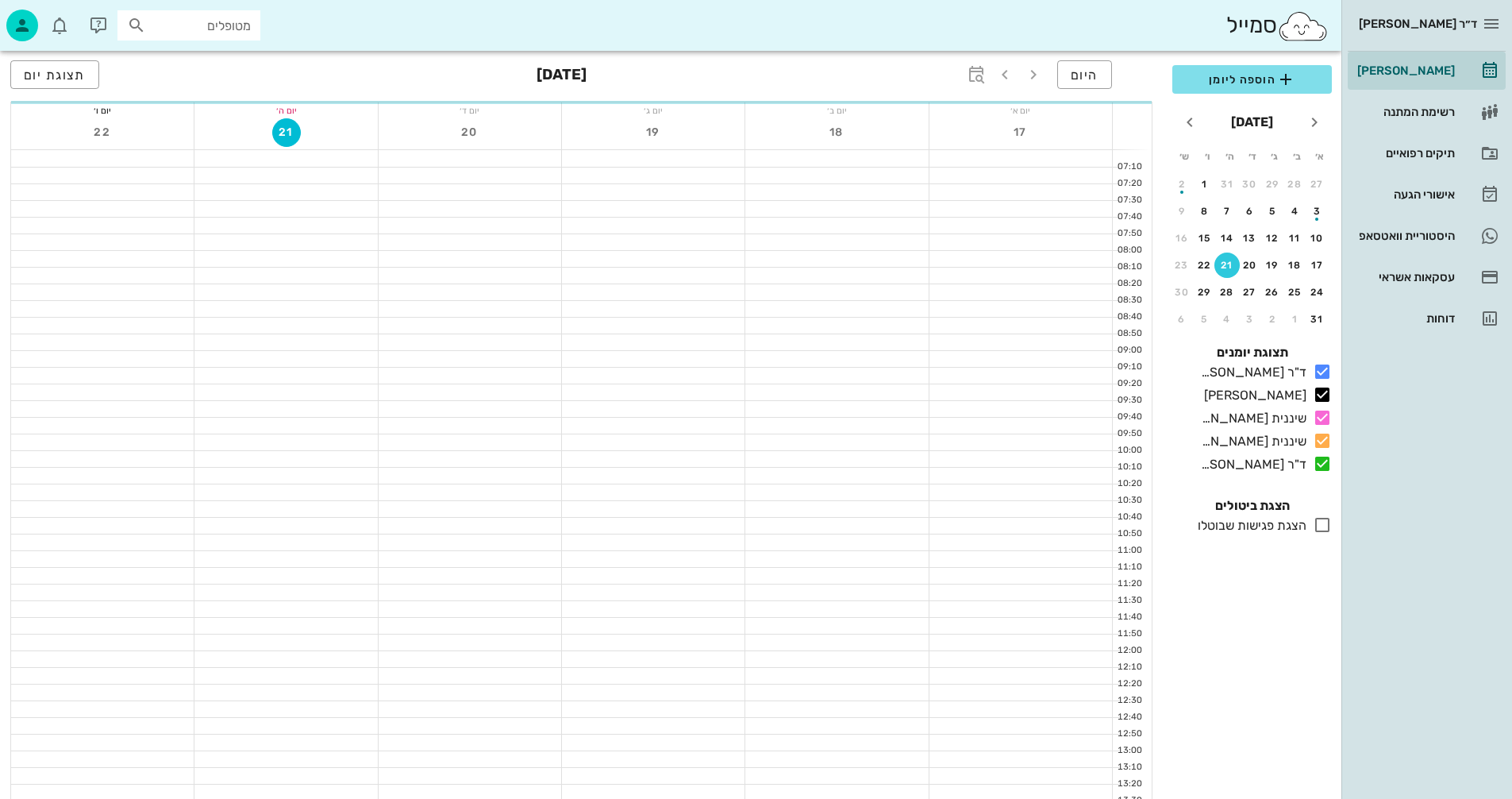
scroll to position [753, 0]
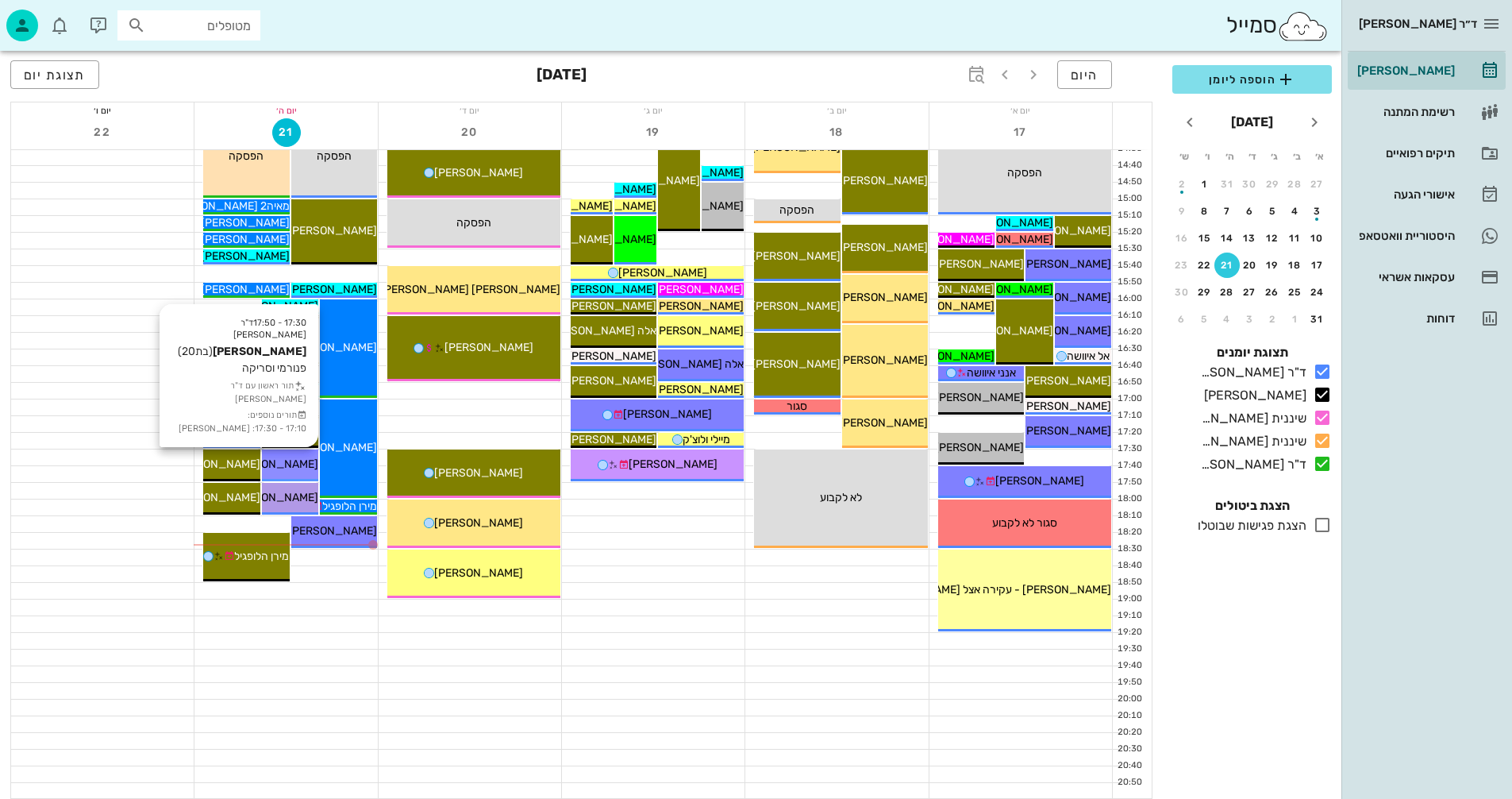
click at [293, 459] on span "[PERSON_NAME]" at bounding box center [274, 464] width 89 height 14
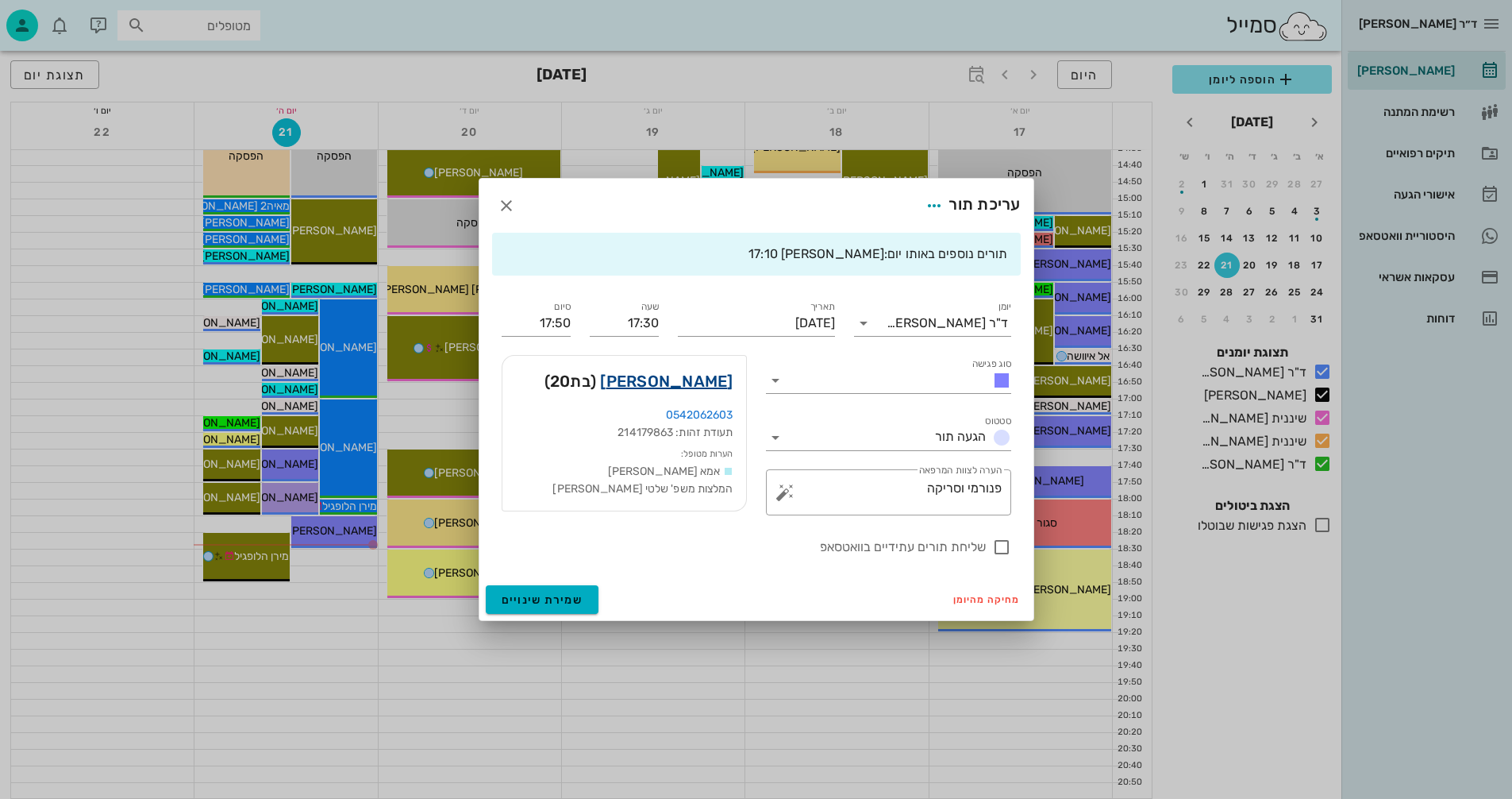
click at [681, 380] on link "גפן קוארטלר" at bounding box center [666, 381] width 133 height 25
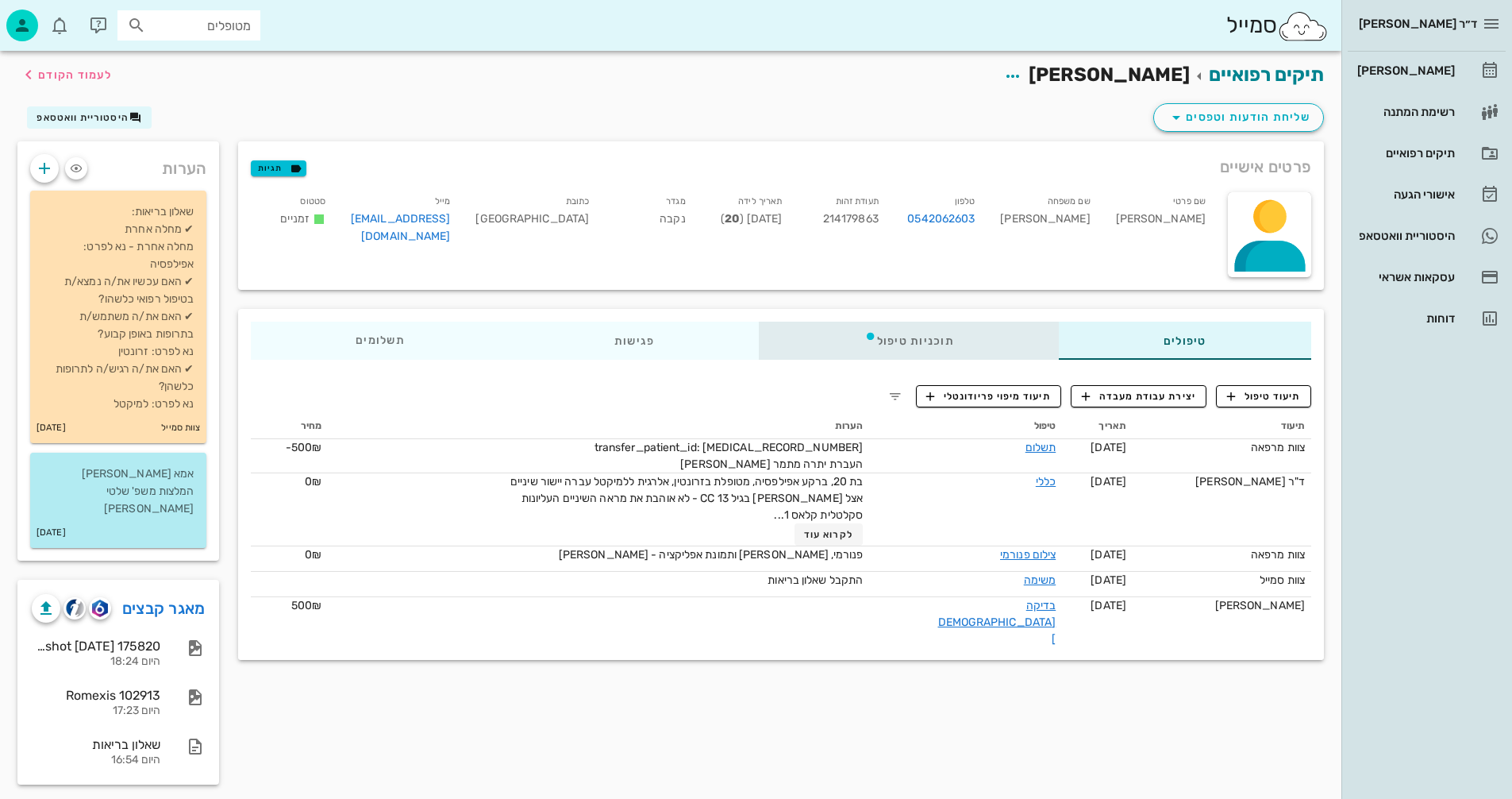
click at [913, 339] on div "תוכניות טיפול" at bounding box center [909, 340] width 299 height 38
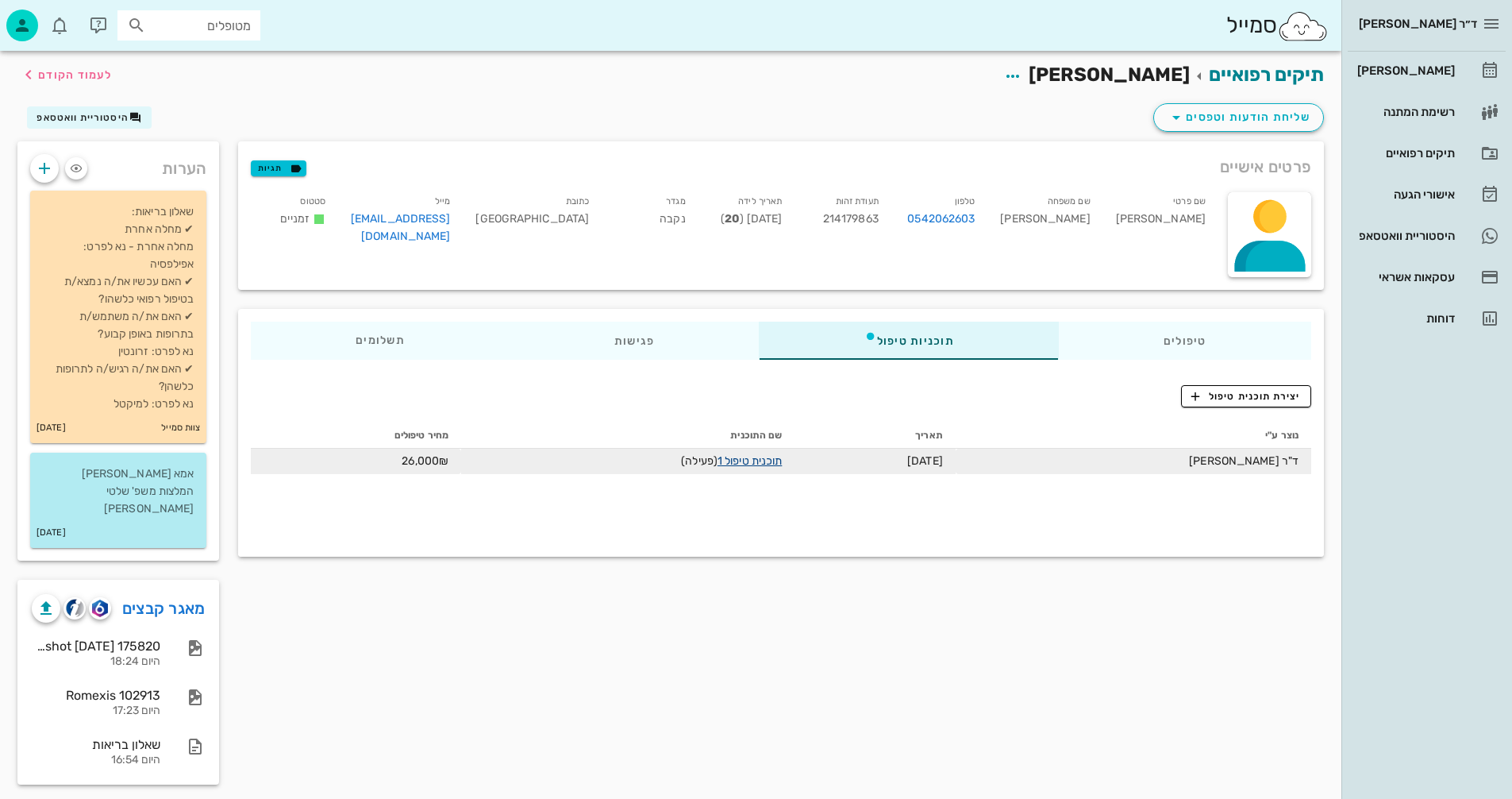
click at [740, 458] on link "תוכנית טיפול 1" at bounding box center [749, 461] width 64 height 14
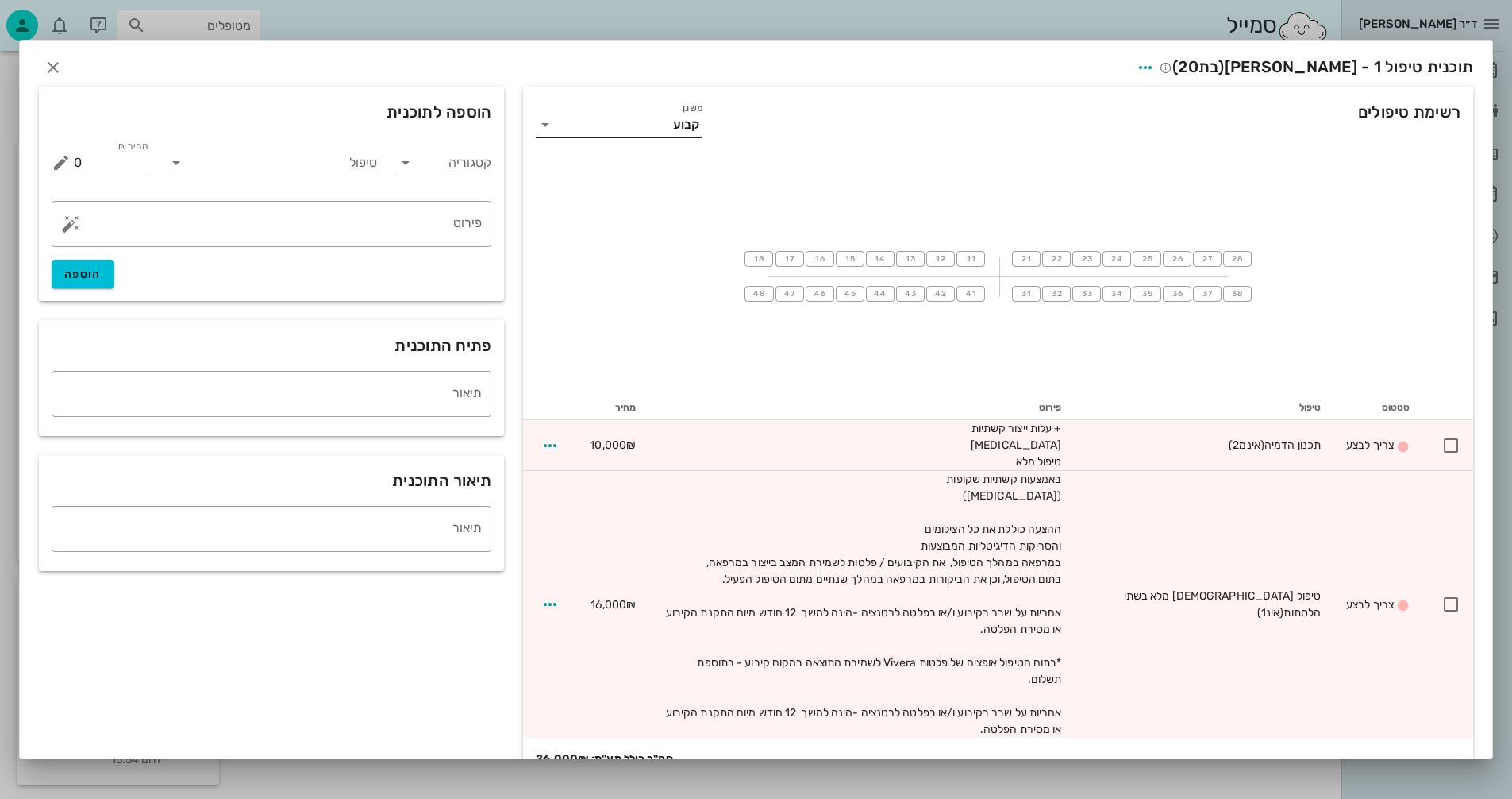
click at [553, 124] on icon at bounding box center [545, 124] width 20 height 20
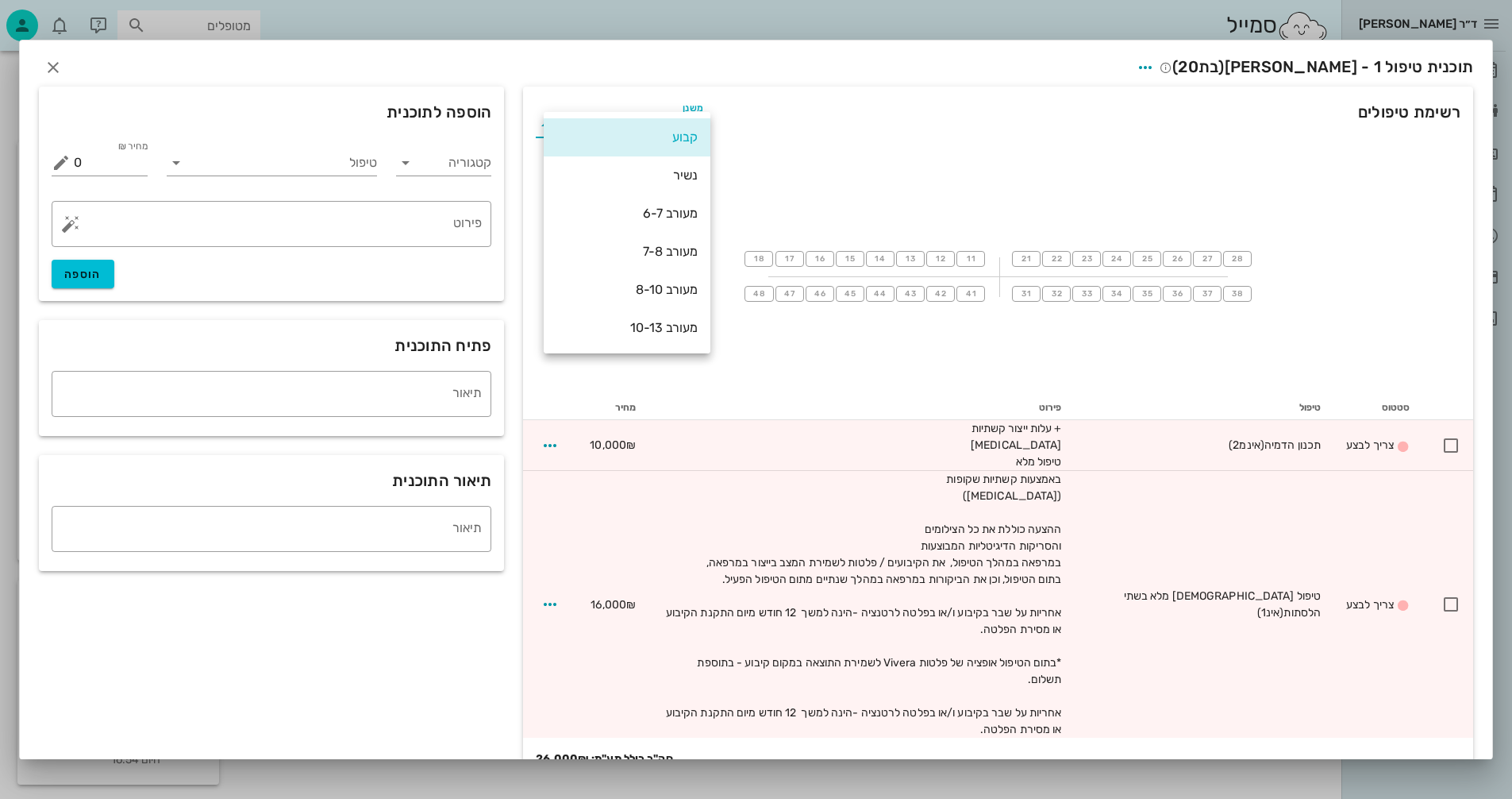
click at [553, 124] on div "קבוע" at bounding box center [628, 137] width 167 height 38
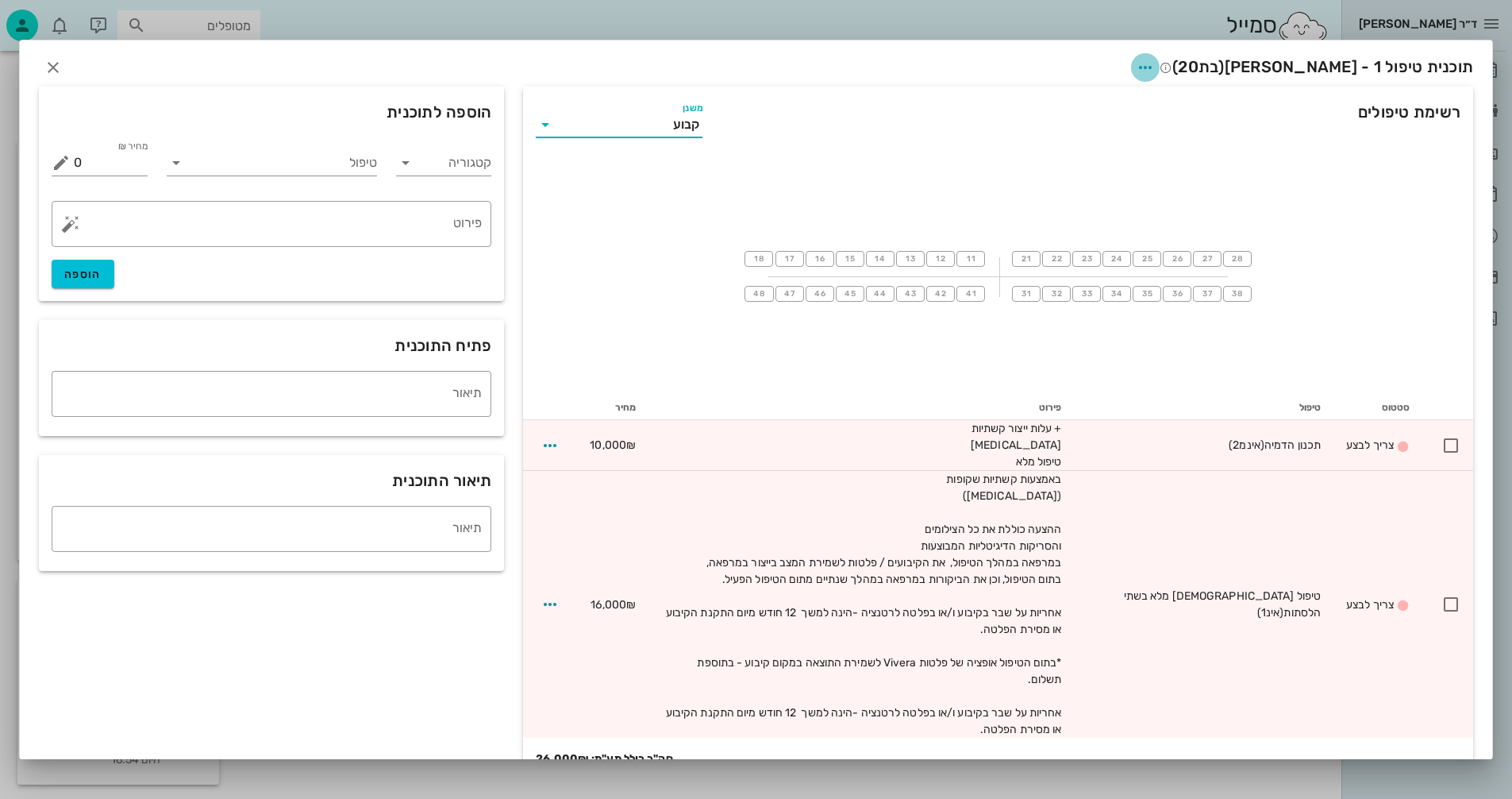
click at [1155, 68] on icon "button" at bounding box center [1145, 67] width 20 height 20
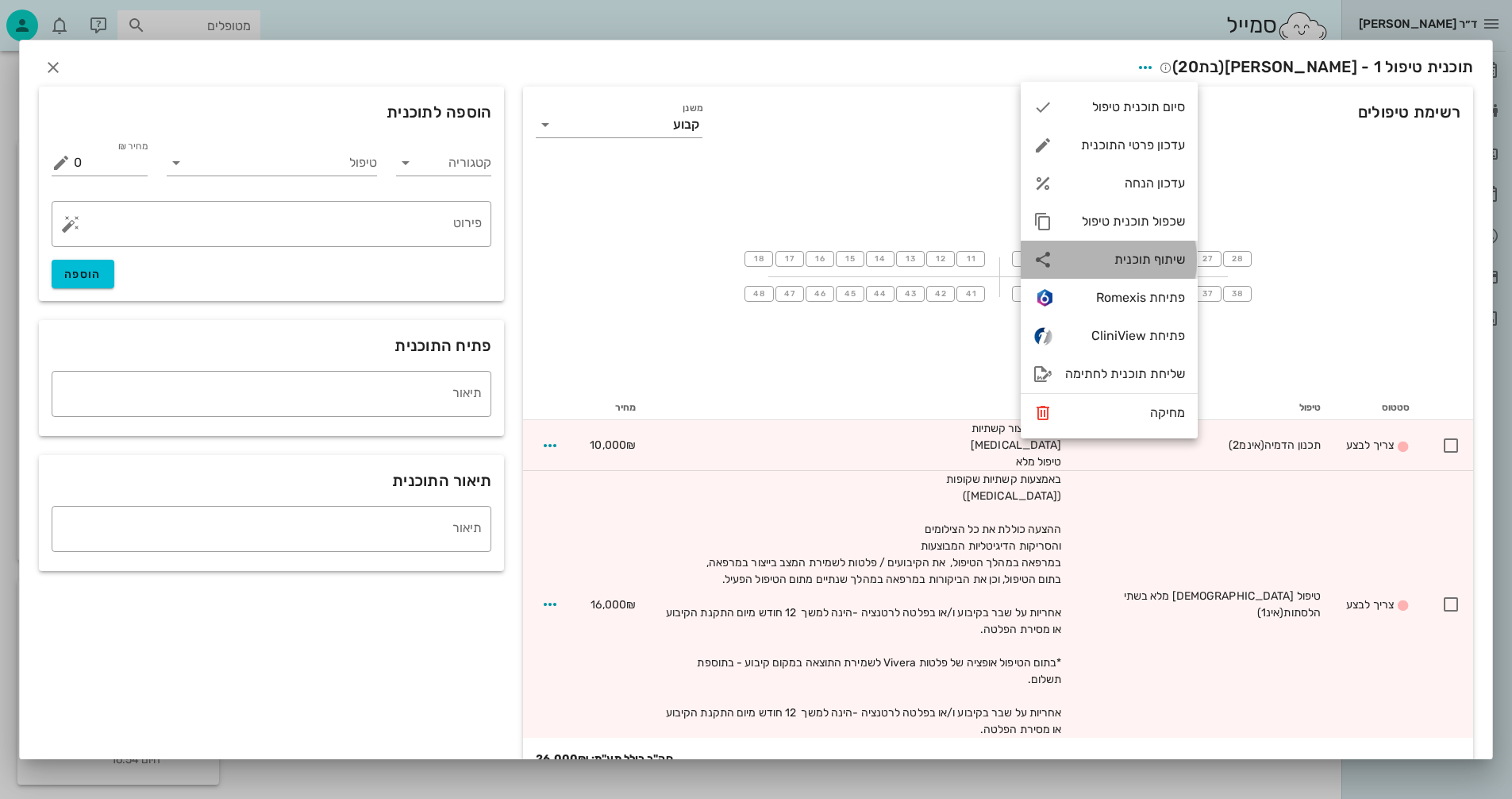
click at [1134, 256] on div "שיתוף תוכנית" at bounding box center [1125, 259] width 120 height 15
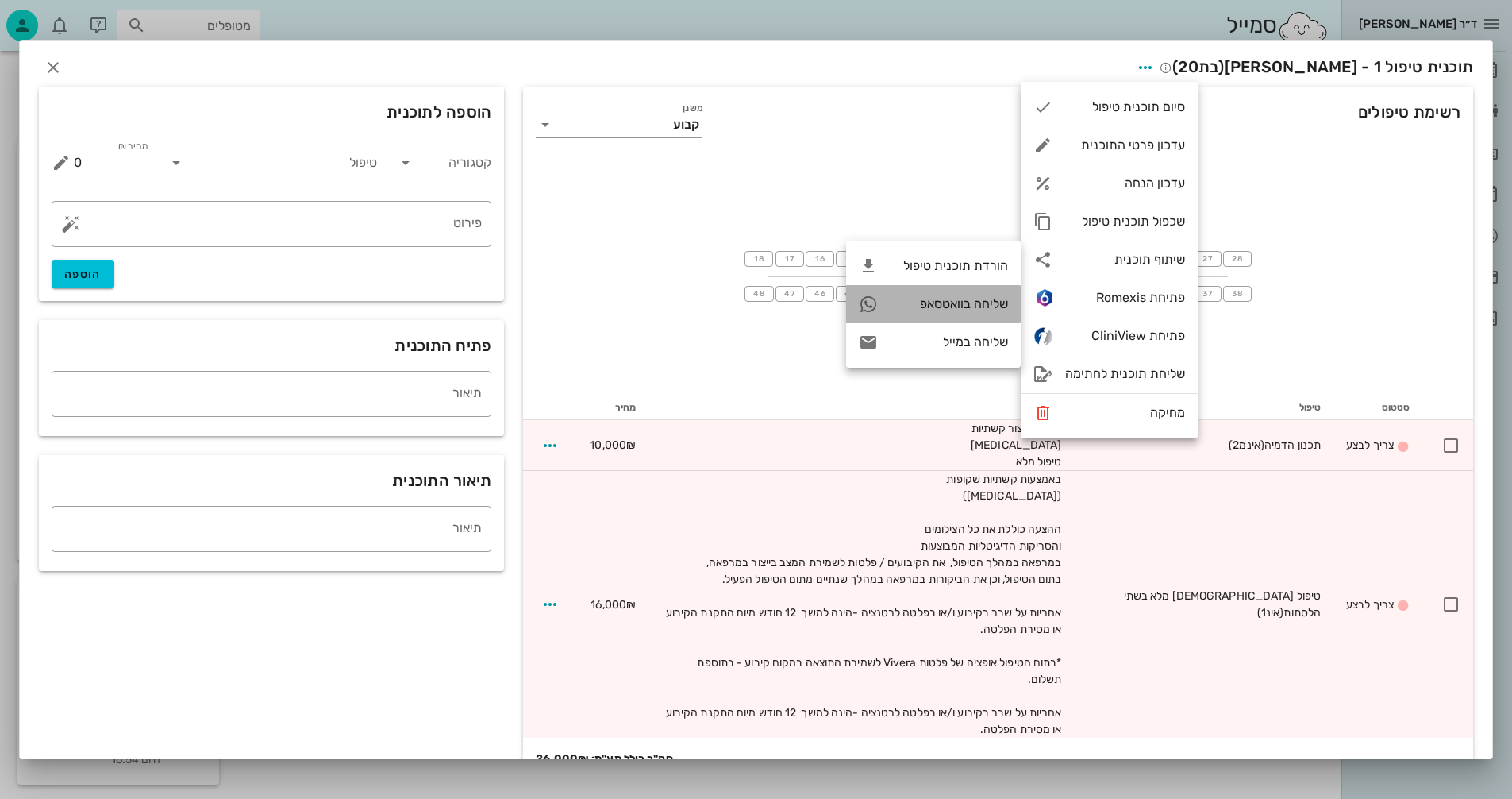
click at [930, 304] on div "שליחה בוואטסאפ" at bounding box center [949, 304] width 118 height 15
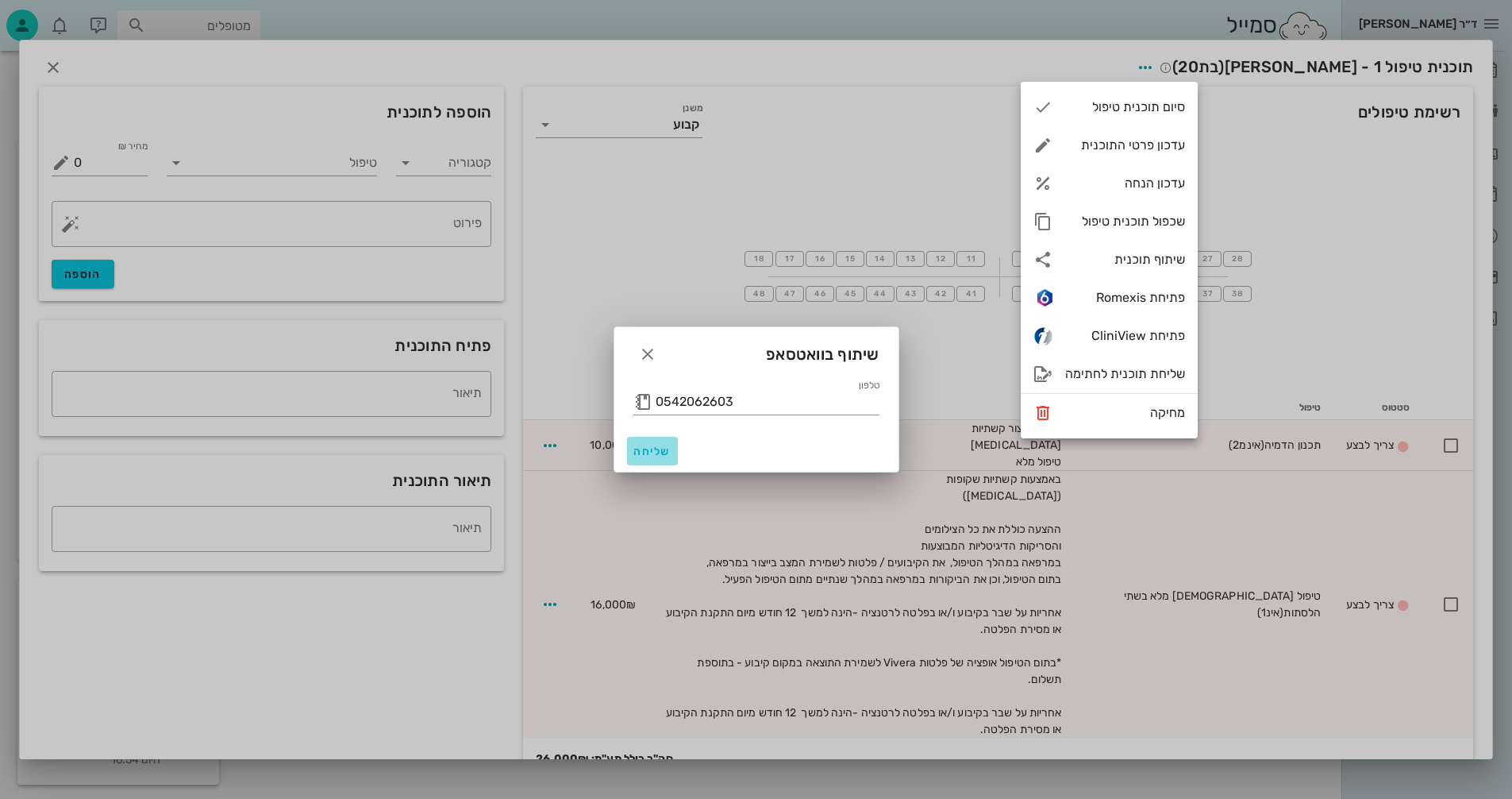
click at [647, 452] on span "שליחה" at bounding box center [652, 452] width 38 height 14
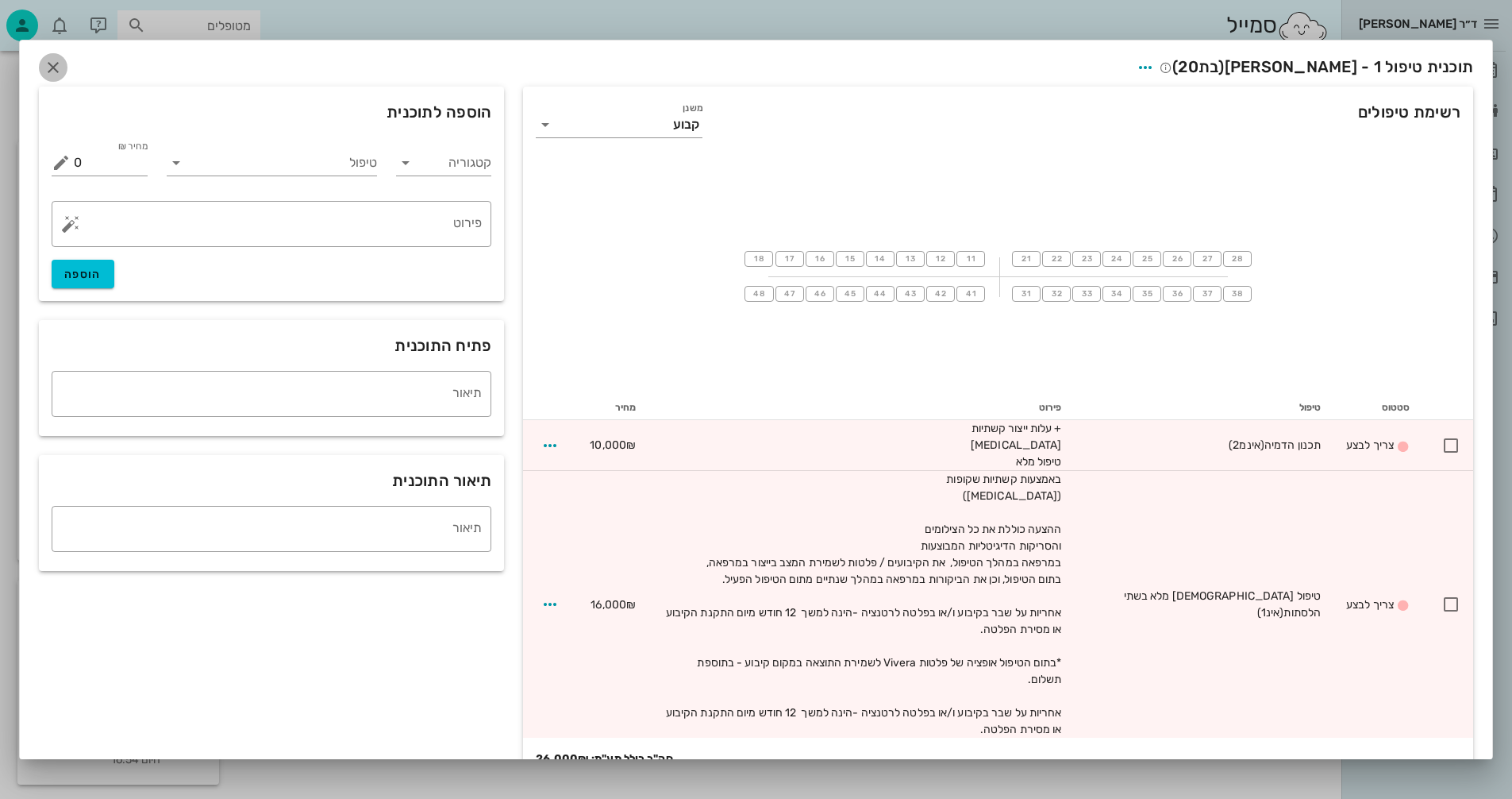
click at [63, 62] on icon "button" at bounding box center [53, 67] width 20 height 20
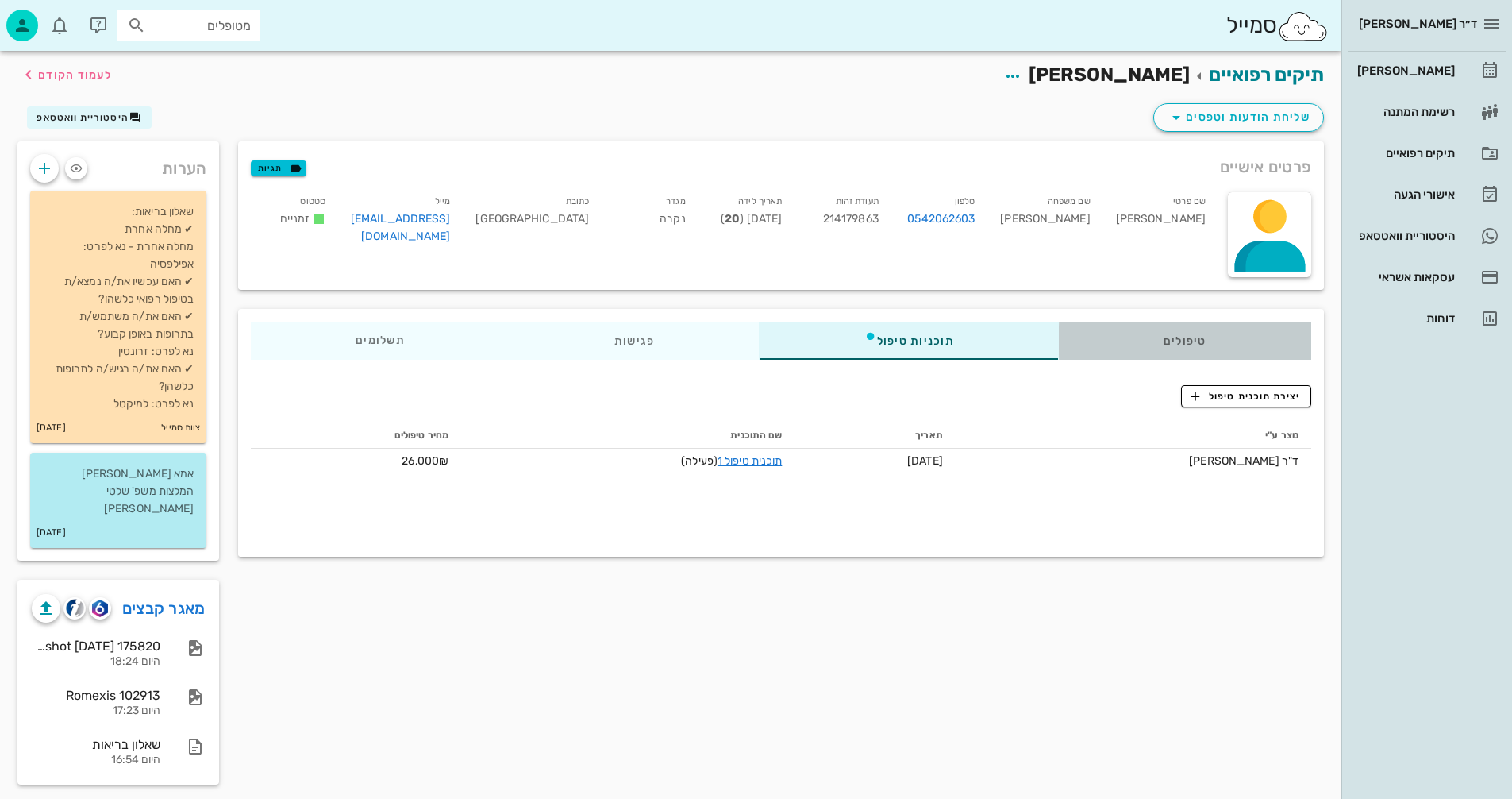
click at [1184, 336] on div "טיפולים" at bounding box center [1185, 340] width 253 height 38
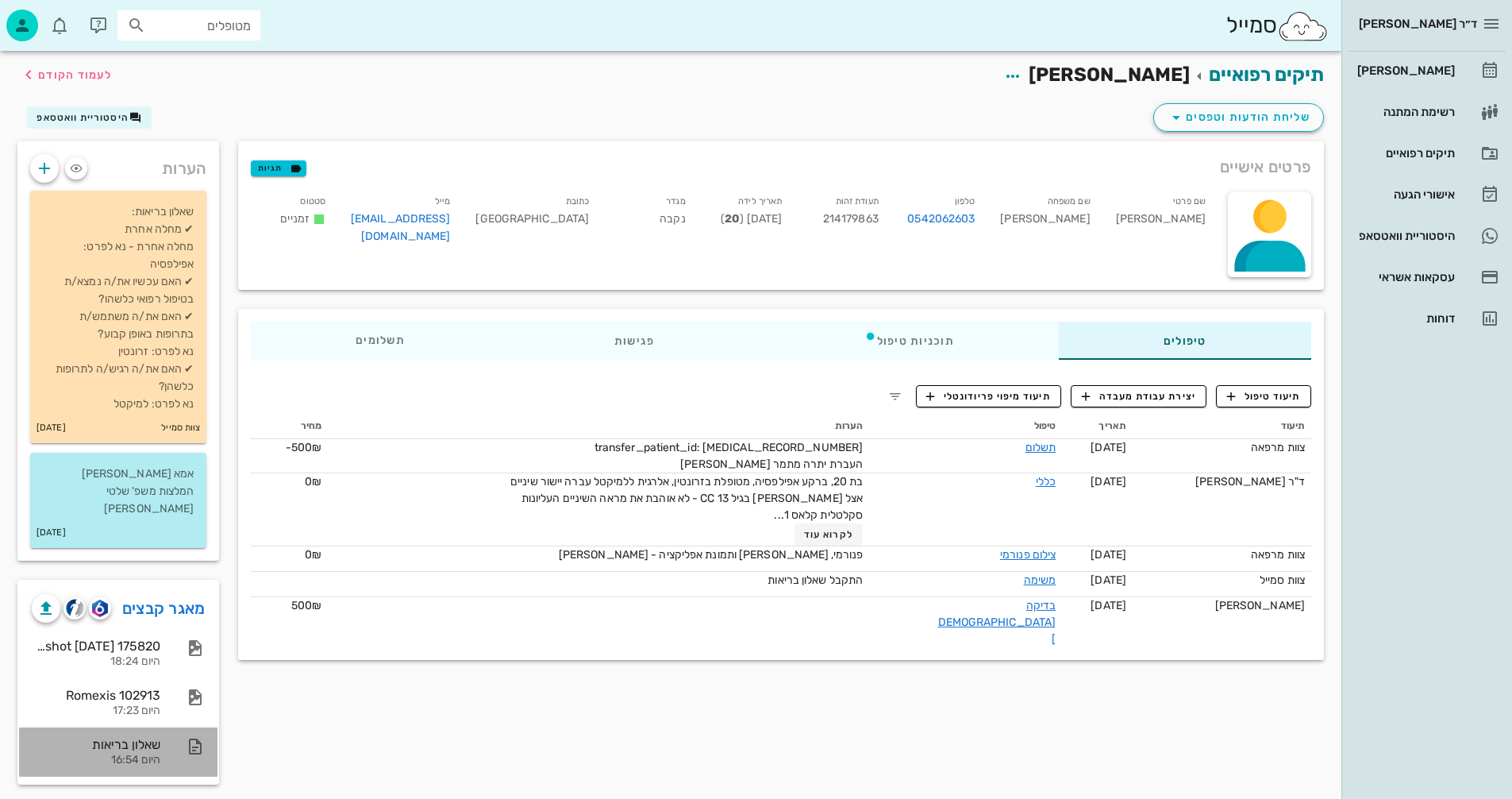
click at [129, 737] on div "שאלון בריאות" at bounding box center [96, 744] width 128 height 15
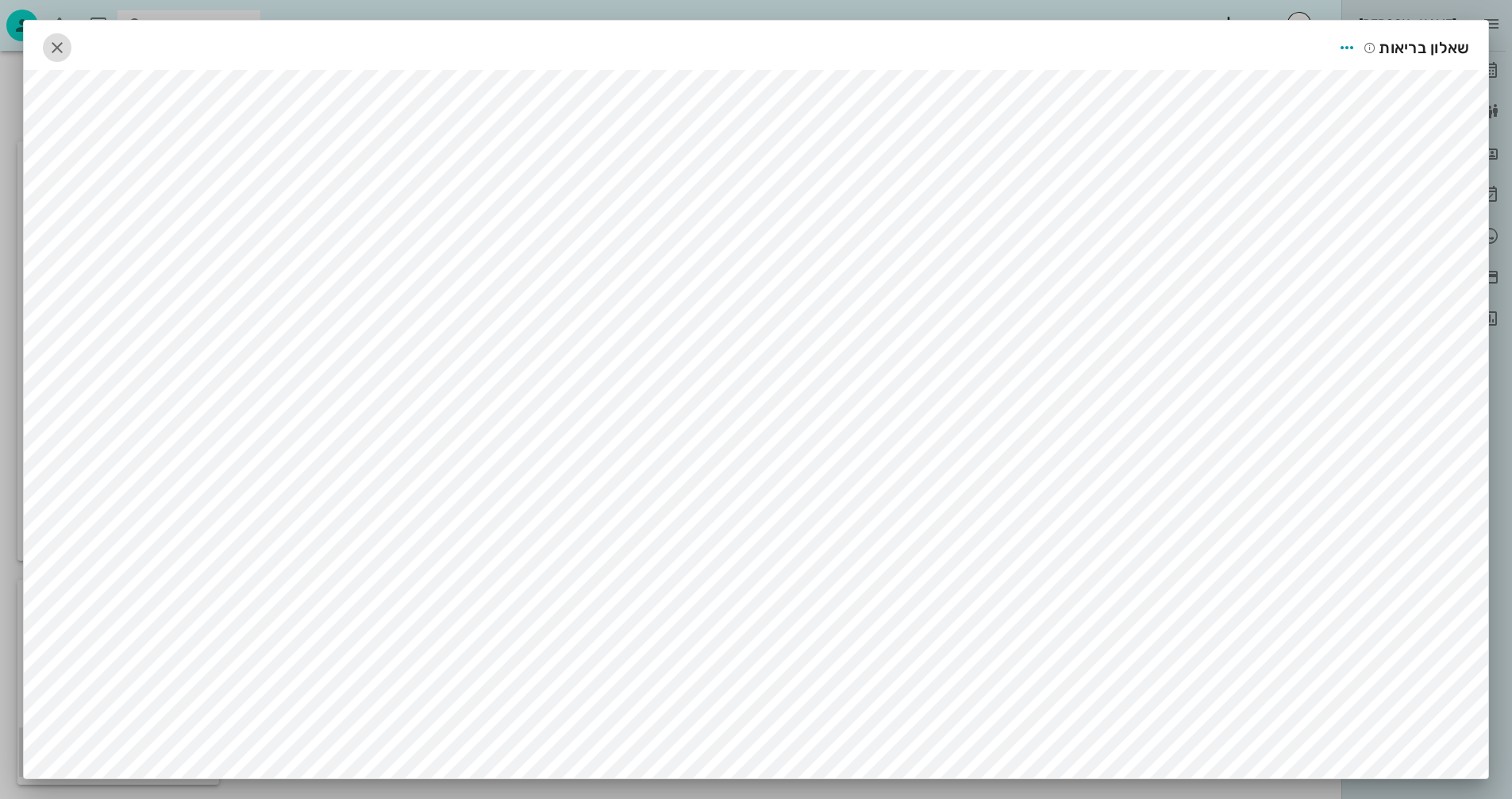
click at [59, 46] on icon "button" at bounding box center [57, 47] width 20 height 20
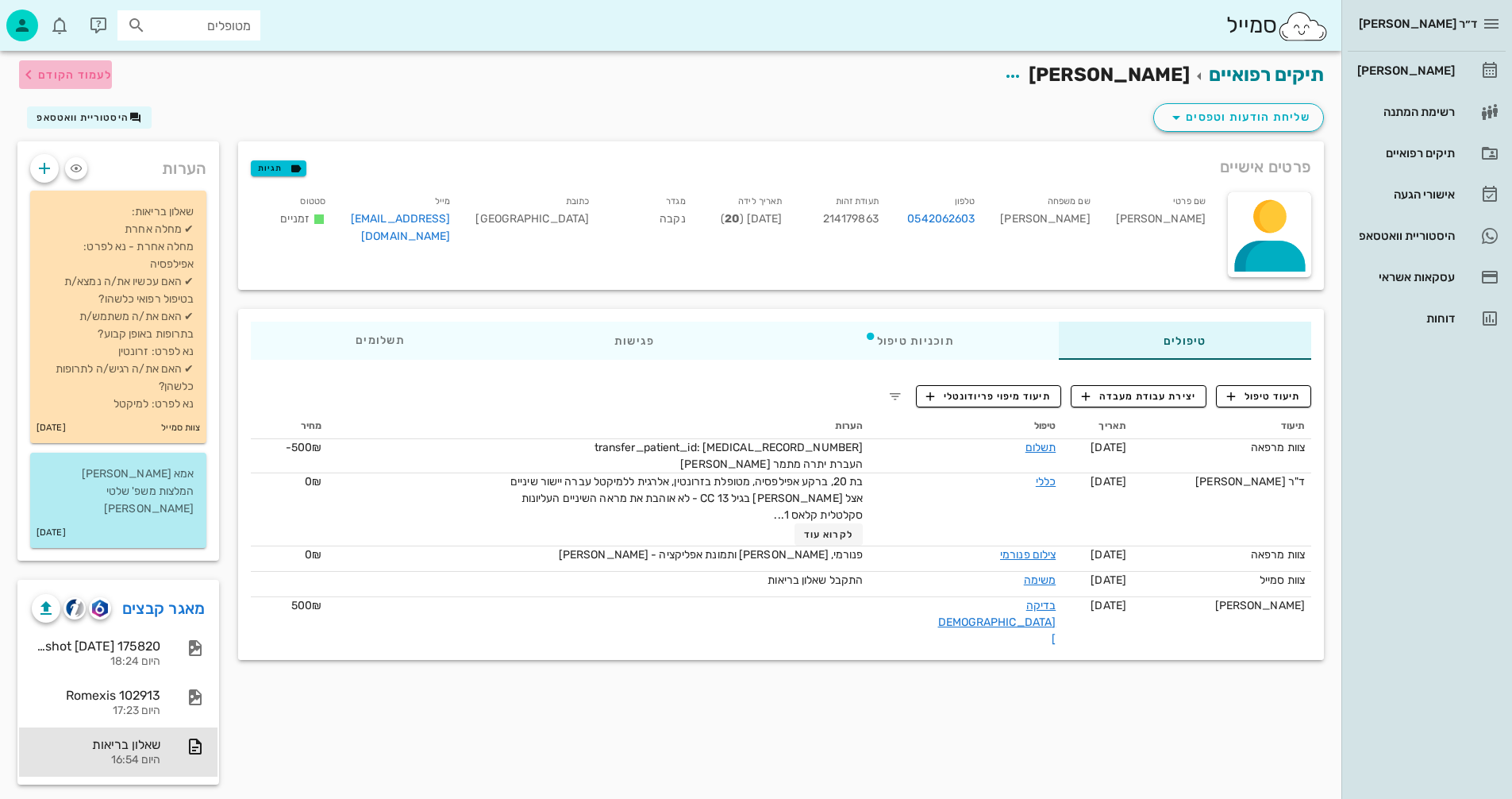
click at [85, 71] on span "לעמוד הקודם" at bounding box center [74, 75] width 73 height 14
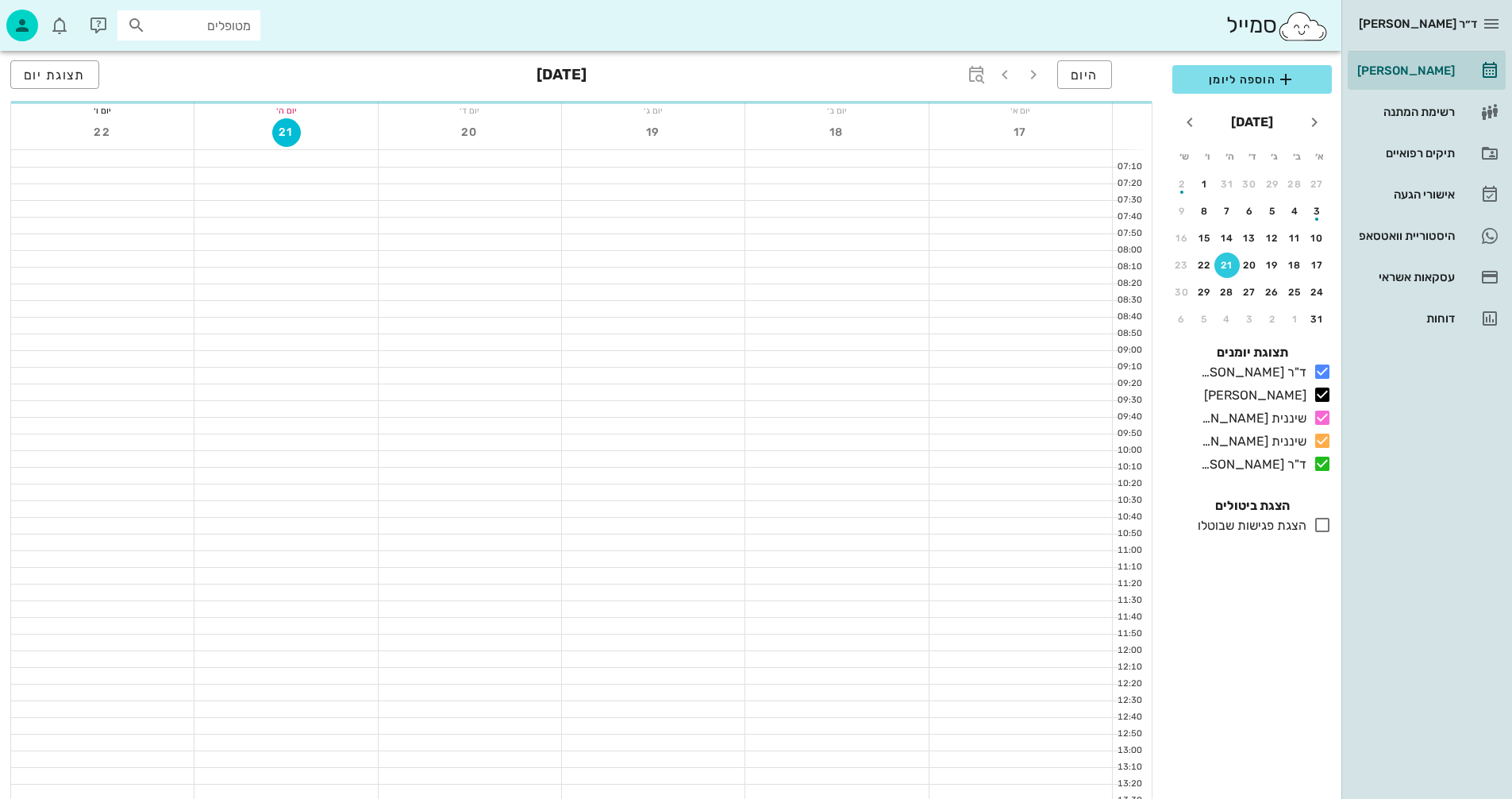
scroll to position [753, 0]
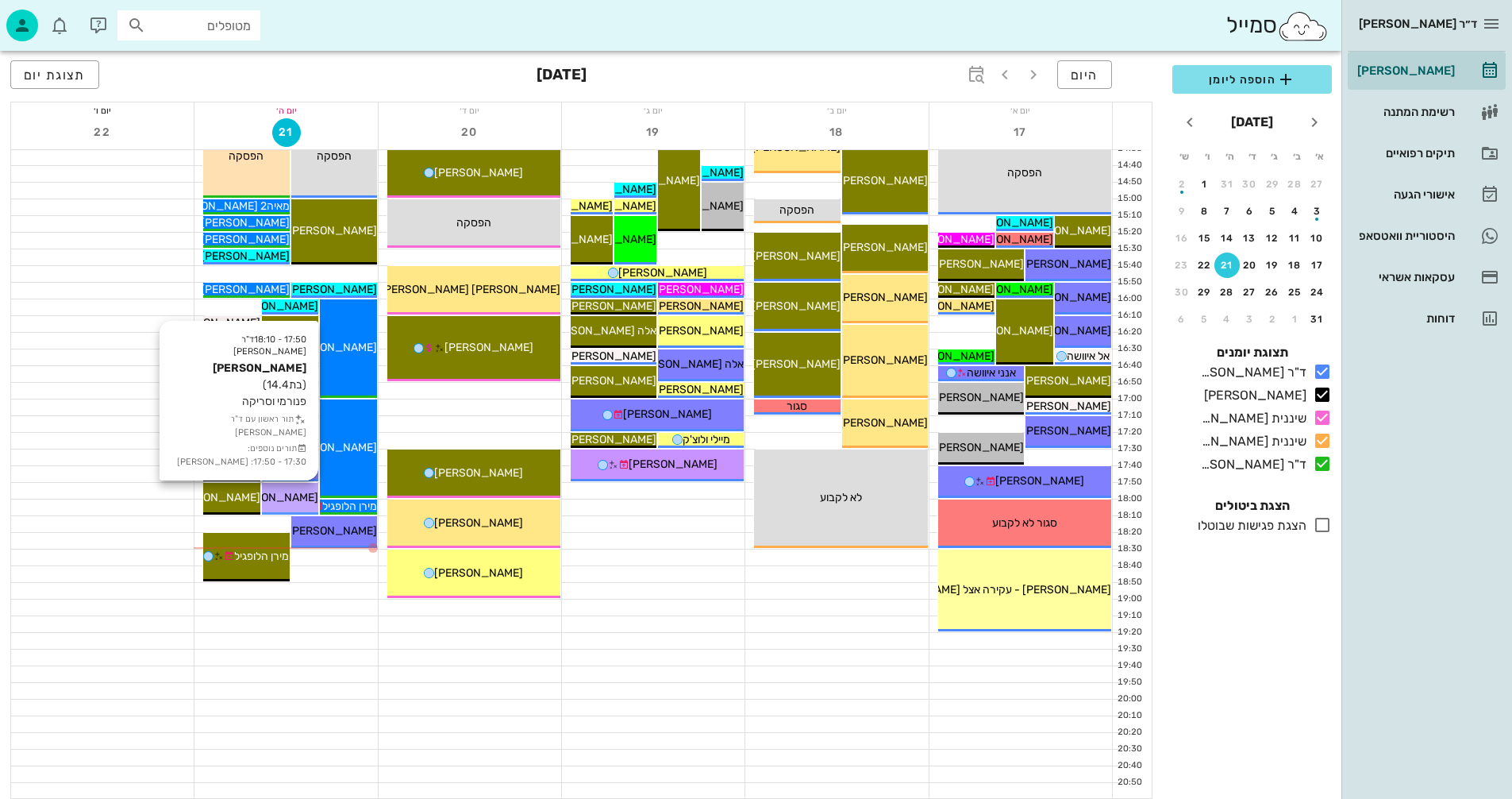
click at [288, 500] on span "[PERSON_NAME]" at bounding box center [274, 497] width 89 height 14
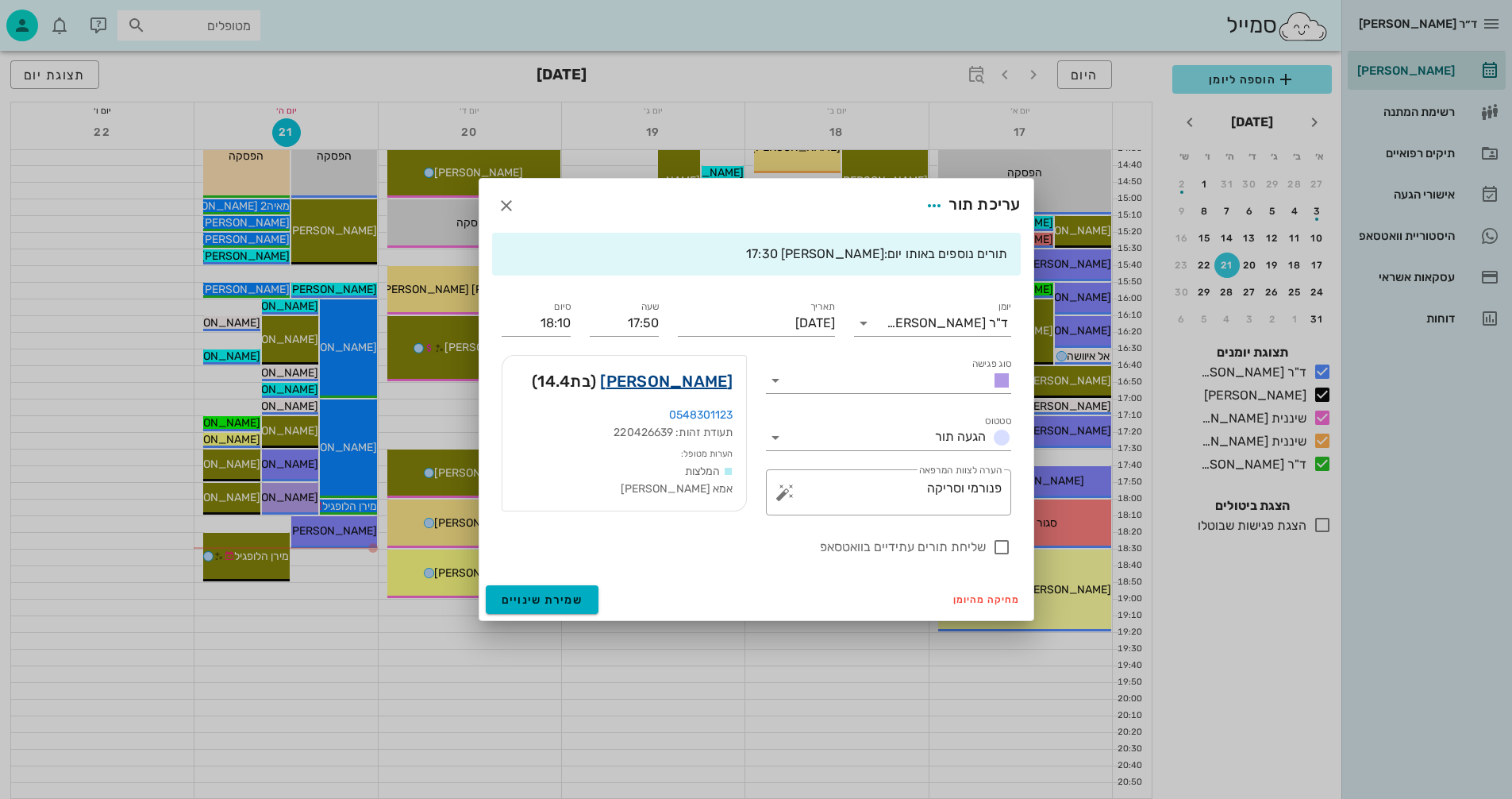
click at [666, 380] on link "תמר קוארטלר" at bounding box center [666, 381] width 133 height 25
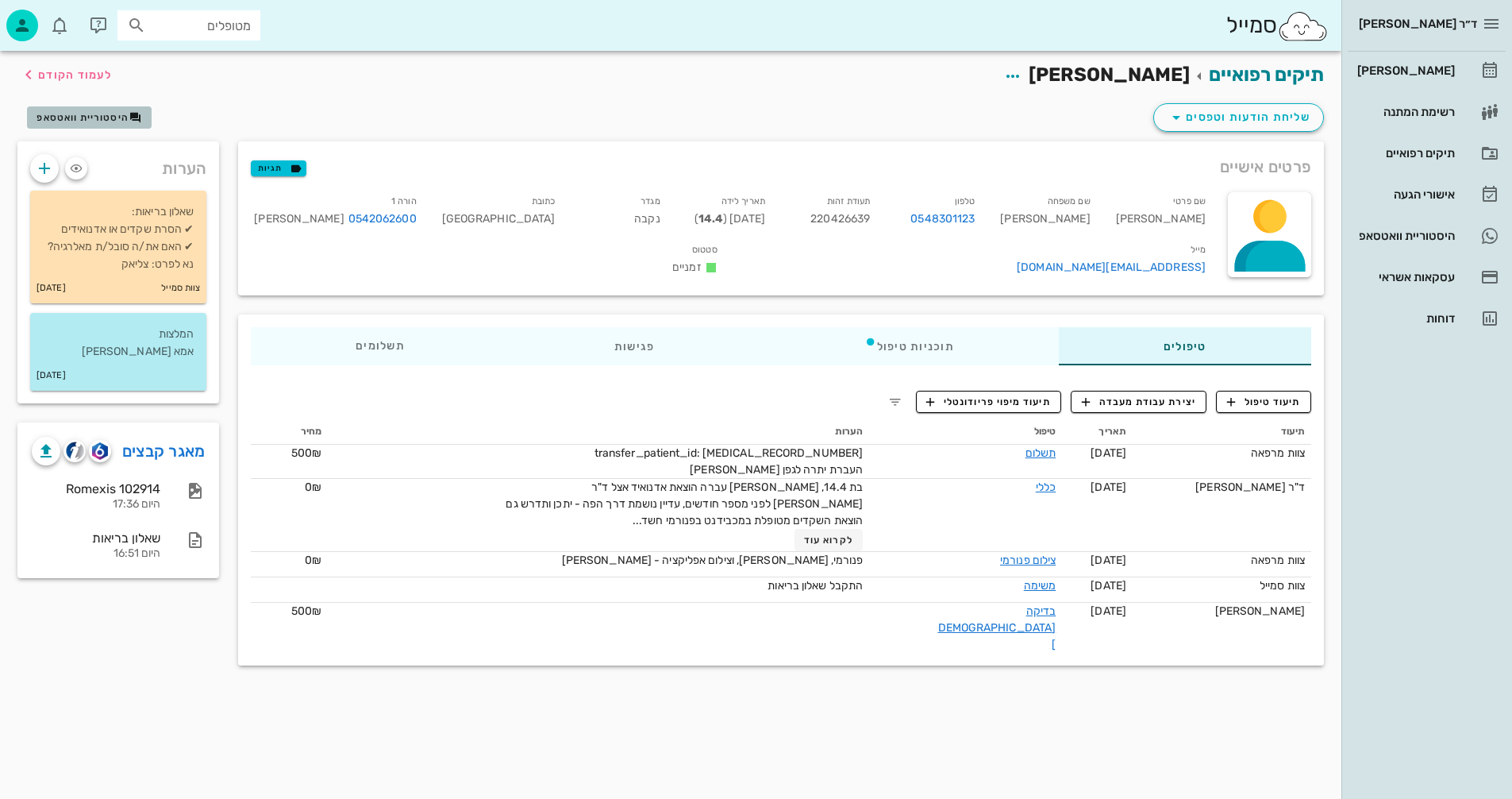
click at [102, 112] on span "היסטוריית וואטסאפ" at bounding box center [82, 118] width 92 height 11
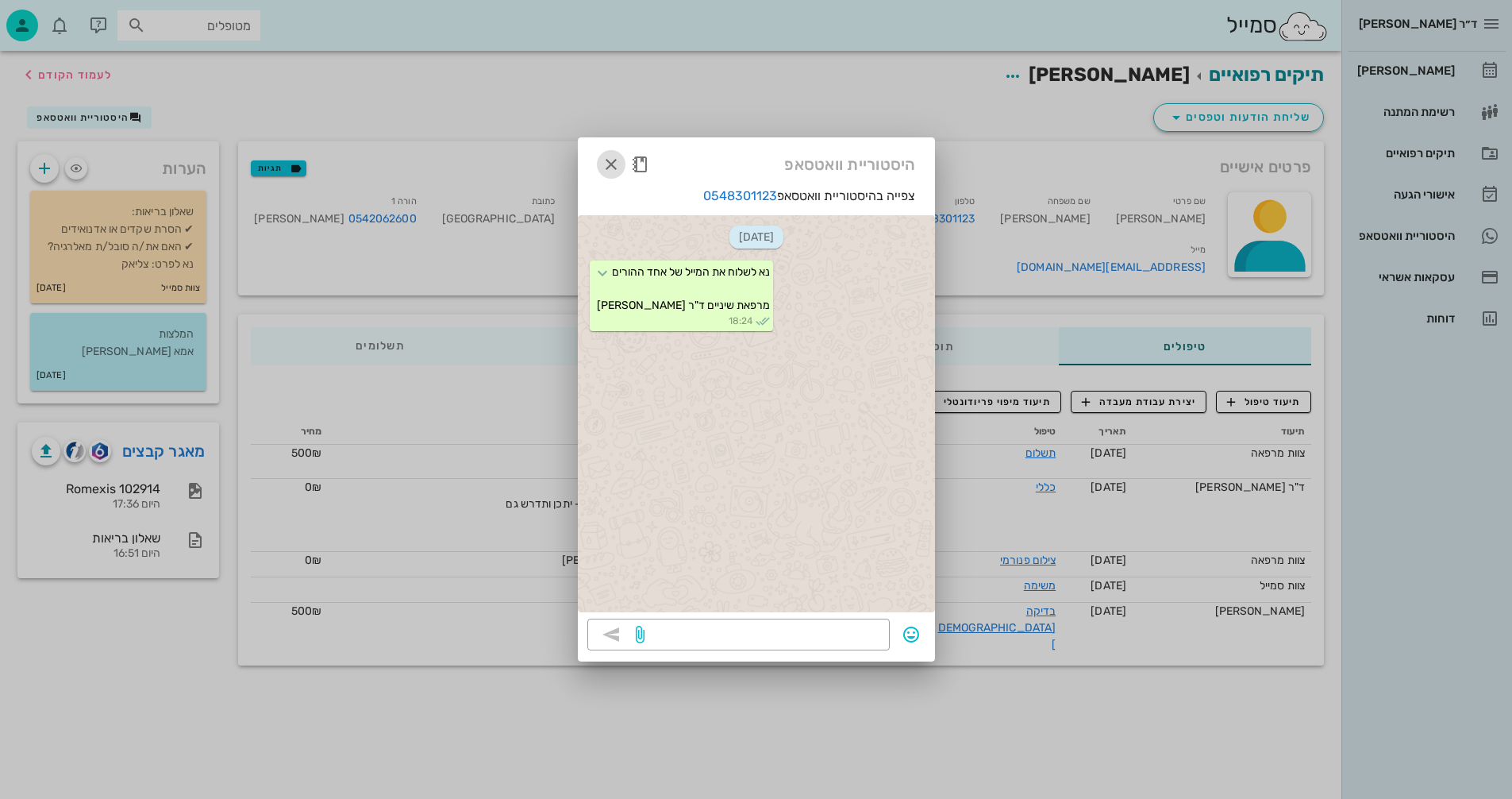
click at [610, 160] on icon "button" at bounding box center [611, 164] width 20 height 20
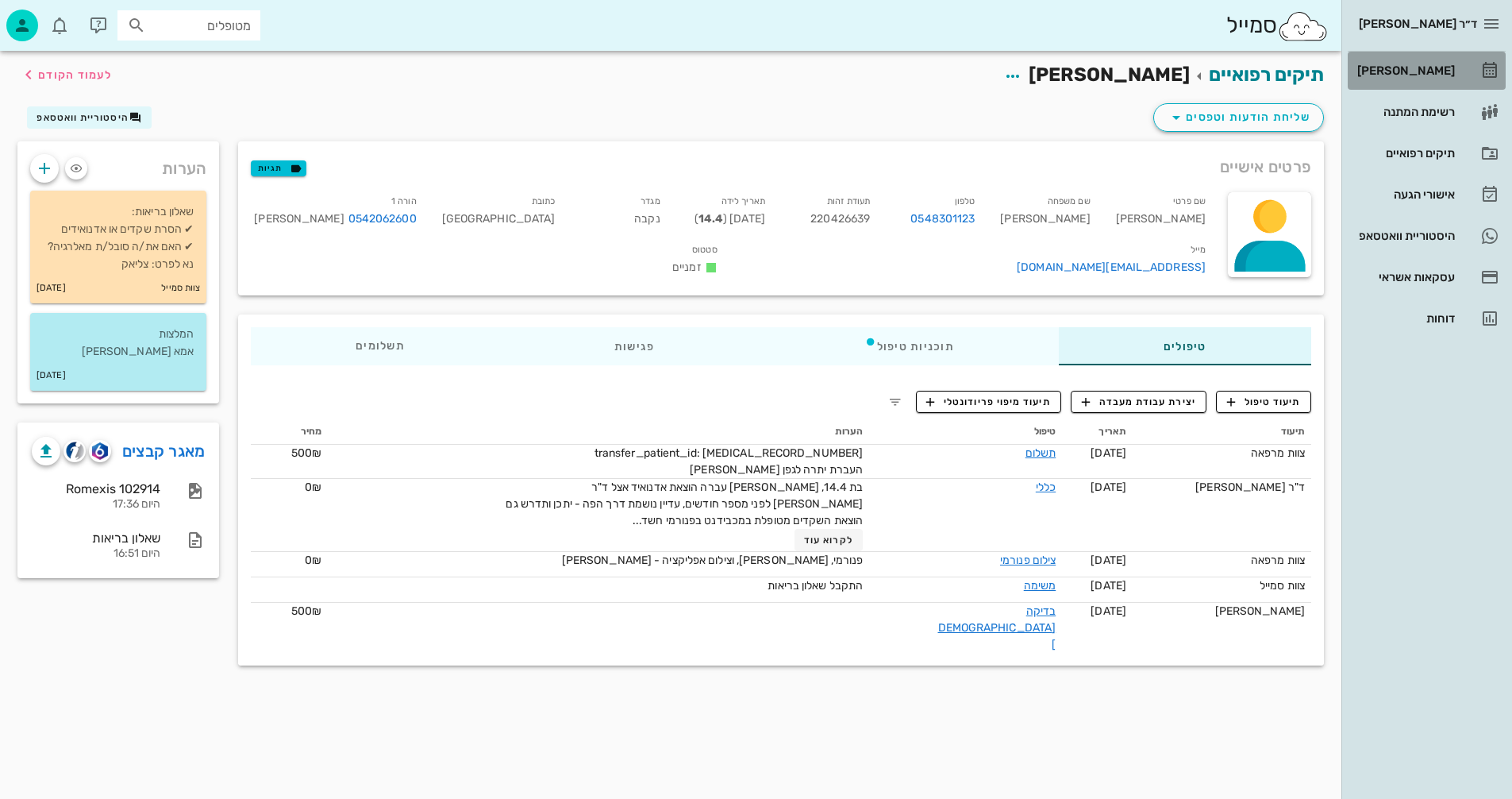
click at [1412, 69] on div "[PERSON_NAME]" at bounding box center [1404, 71] width 101 height 13
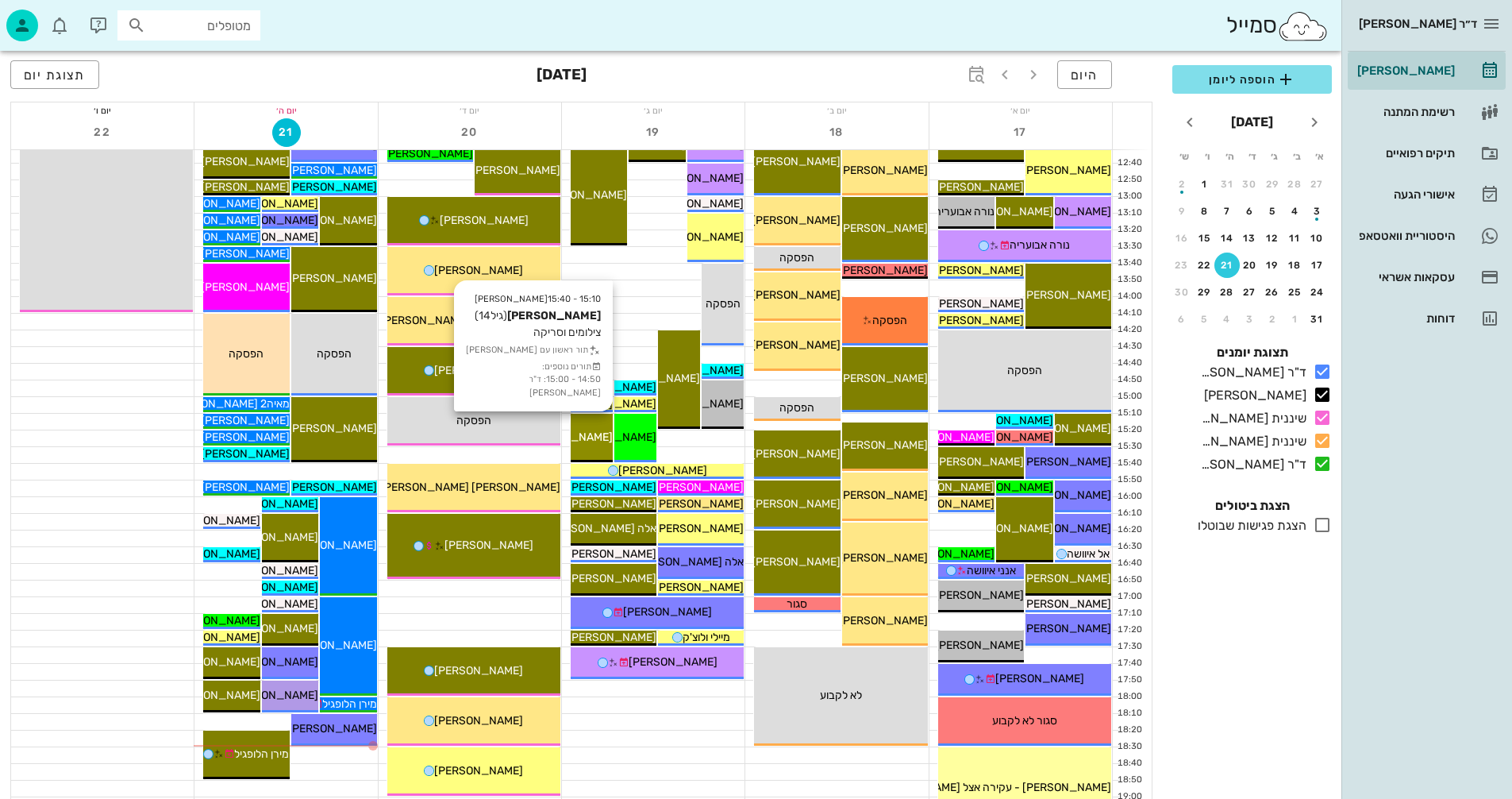
scroll to position [753, 0]
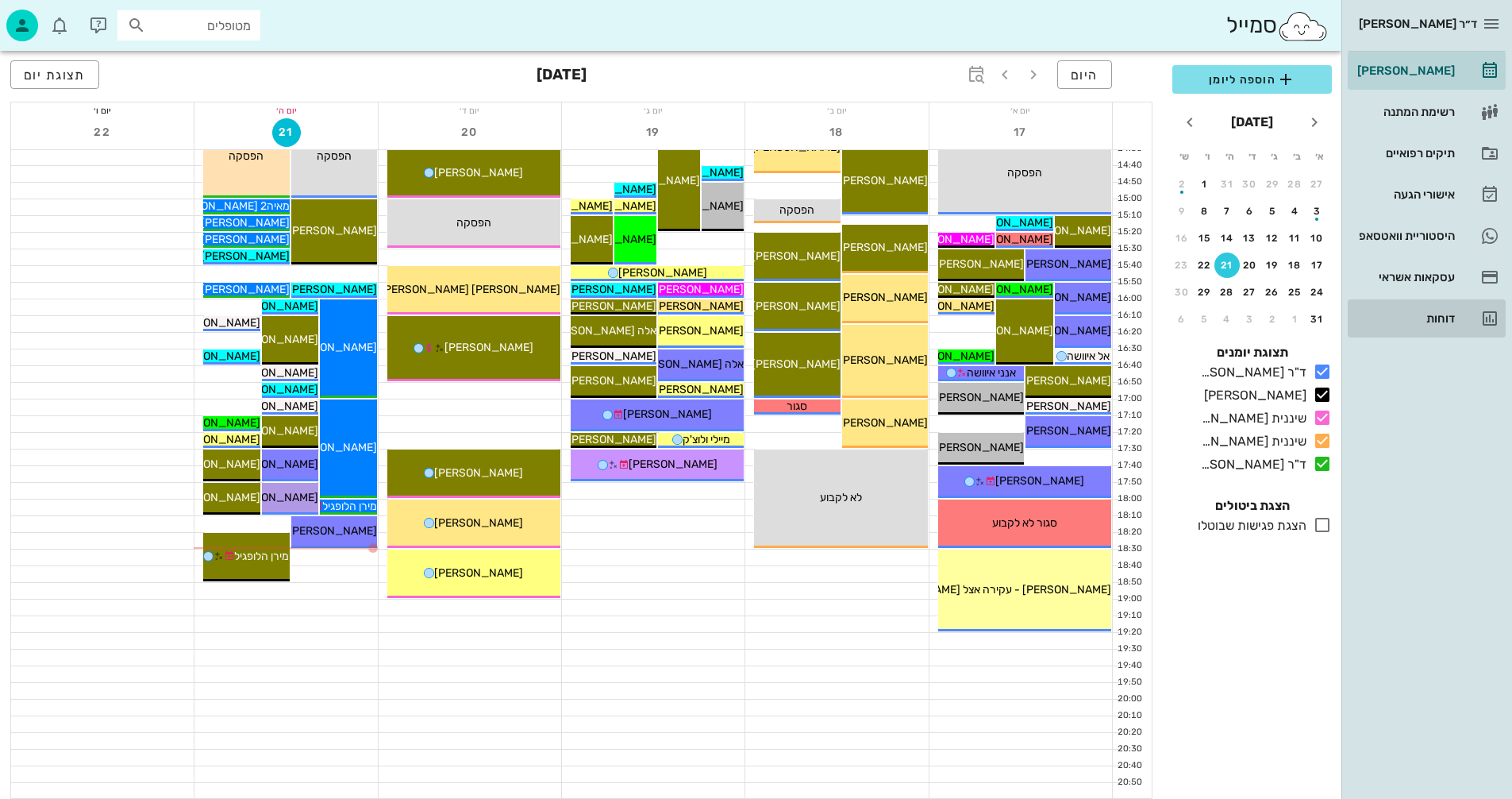
click at [1436, 318] on div "דוחות" at bounding box center [1404, 319] width 101 height 13
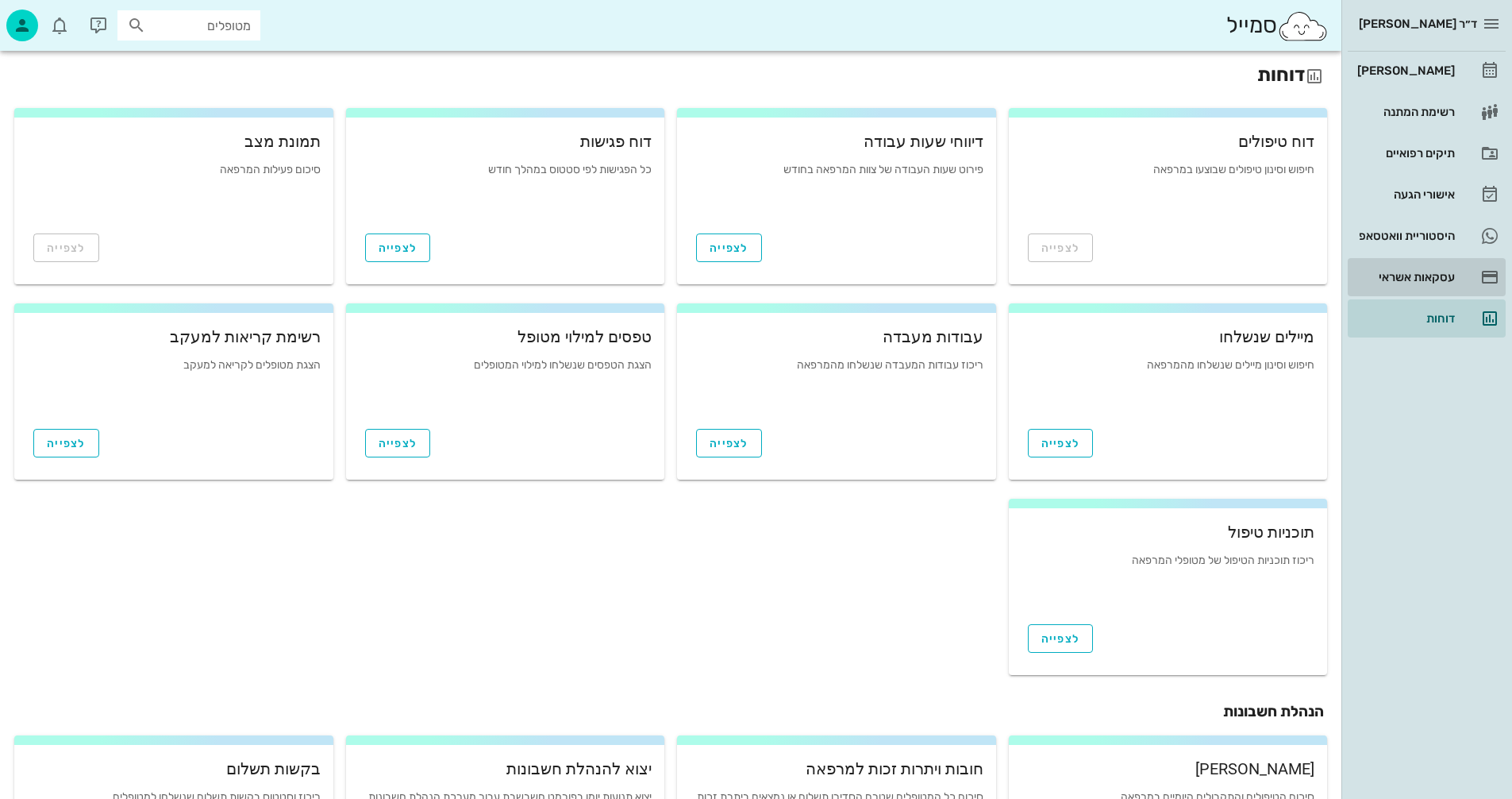
click at [1404, 273] on div "עסקאות אשראי" at bounding box center [1404, 277] width 101 height 13
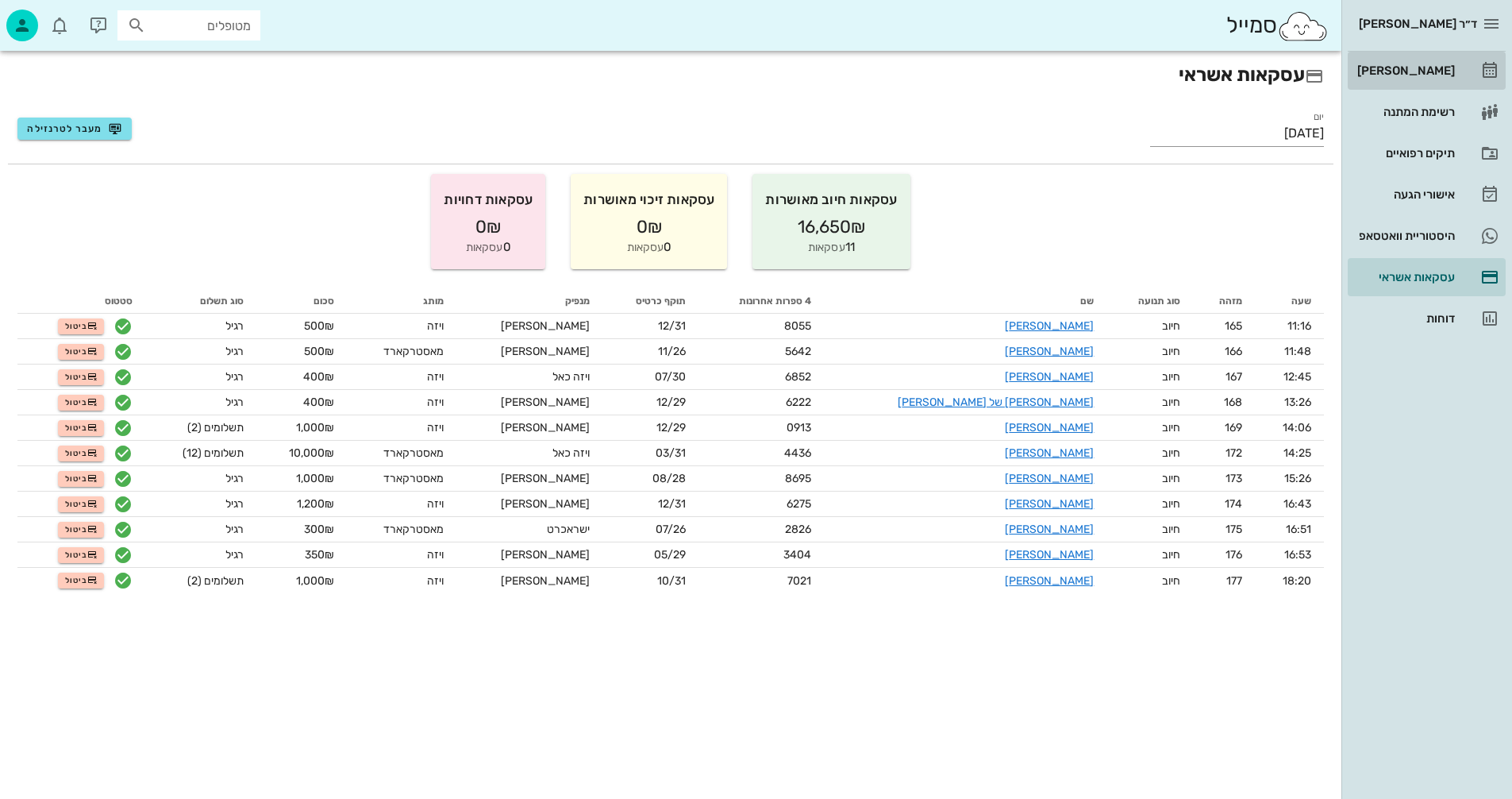
click at [1430, 67] on div "[PERSON_NAME]" at bounding box center [1404, 71] width 101 height 13
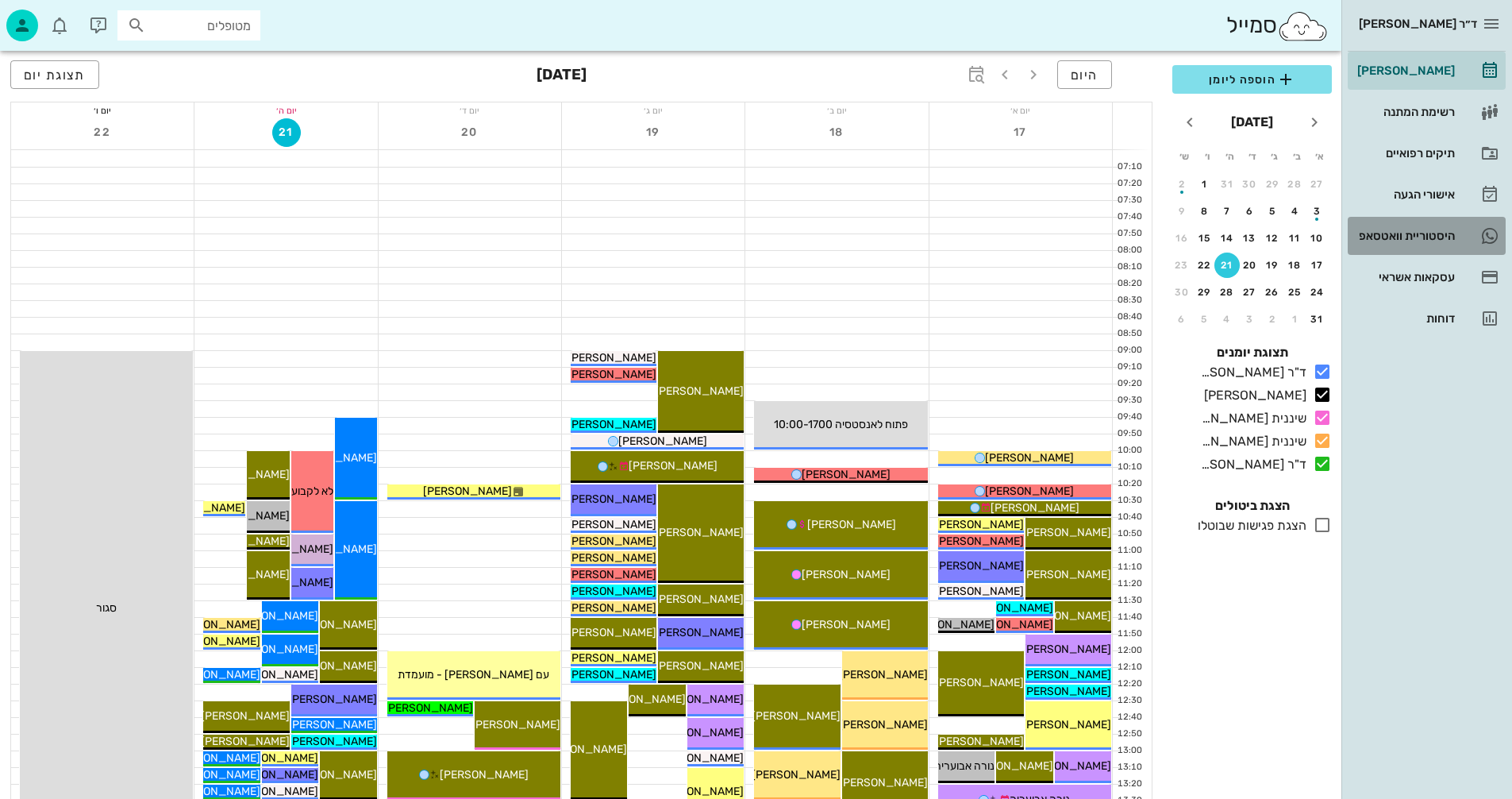
click at [1388, 229] on div "היסטוריית וואטסאפ" at bounding box center [1404, 236] width 101 height 13
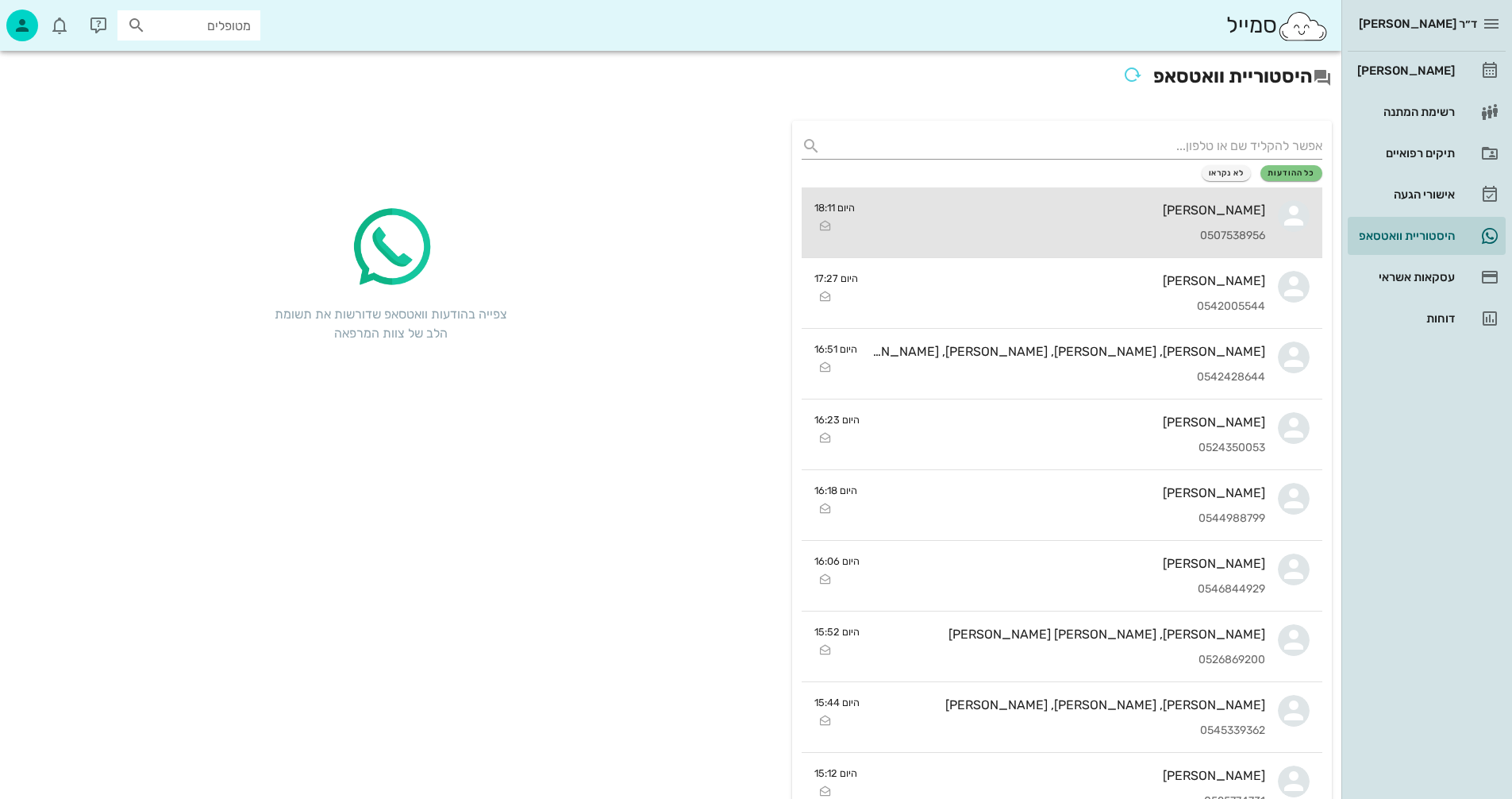
click at [977, 207] on div "[PERSON_NAME]" at bounding box center [1066, 210] width 398 height 15
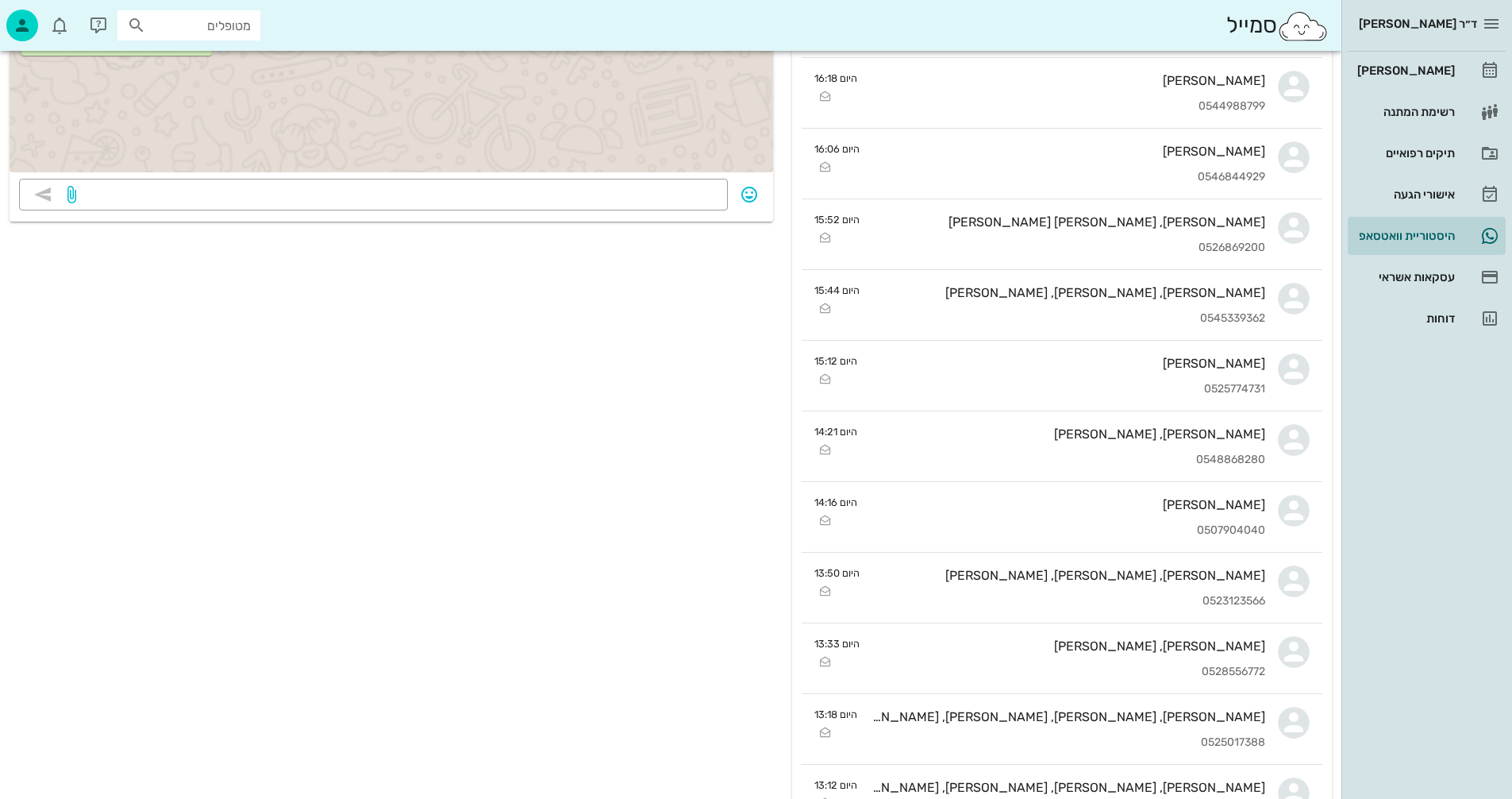
scroll to position [477, 0]
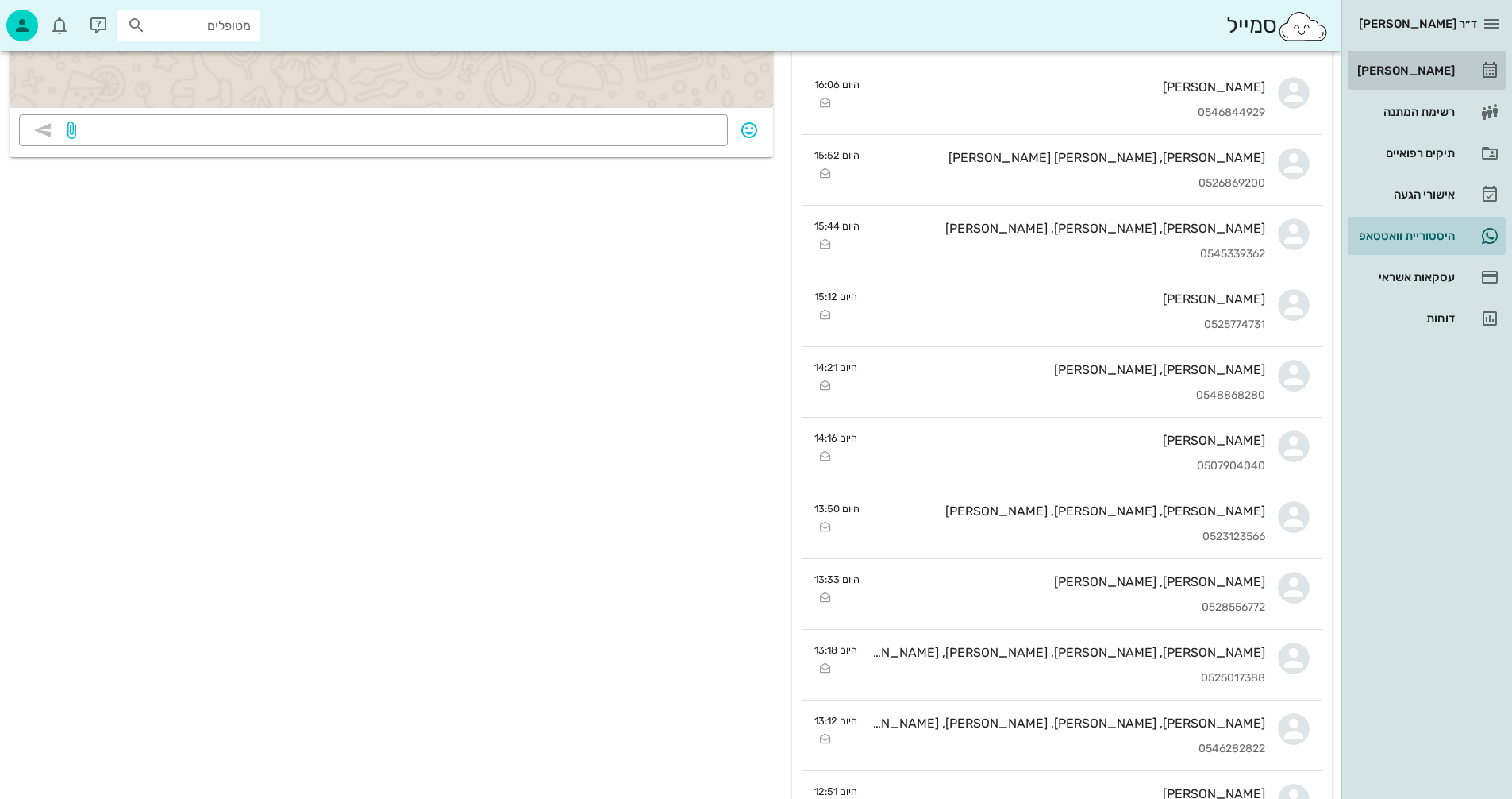
click at [1425, 69] on div "[PERSON_NAME]" at bounding box center [1404, 71] width 101 height 13
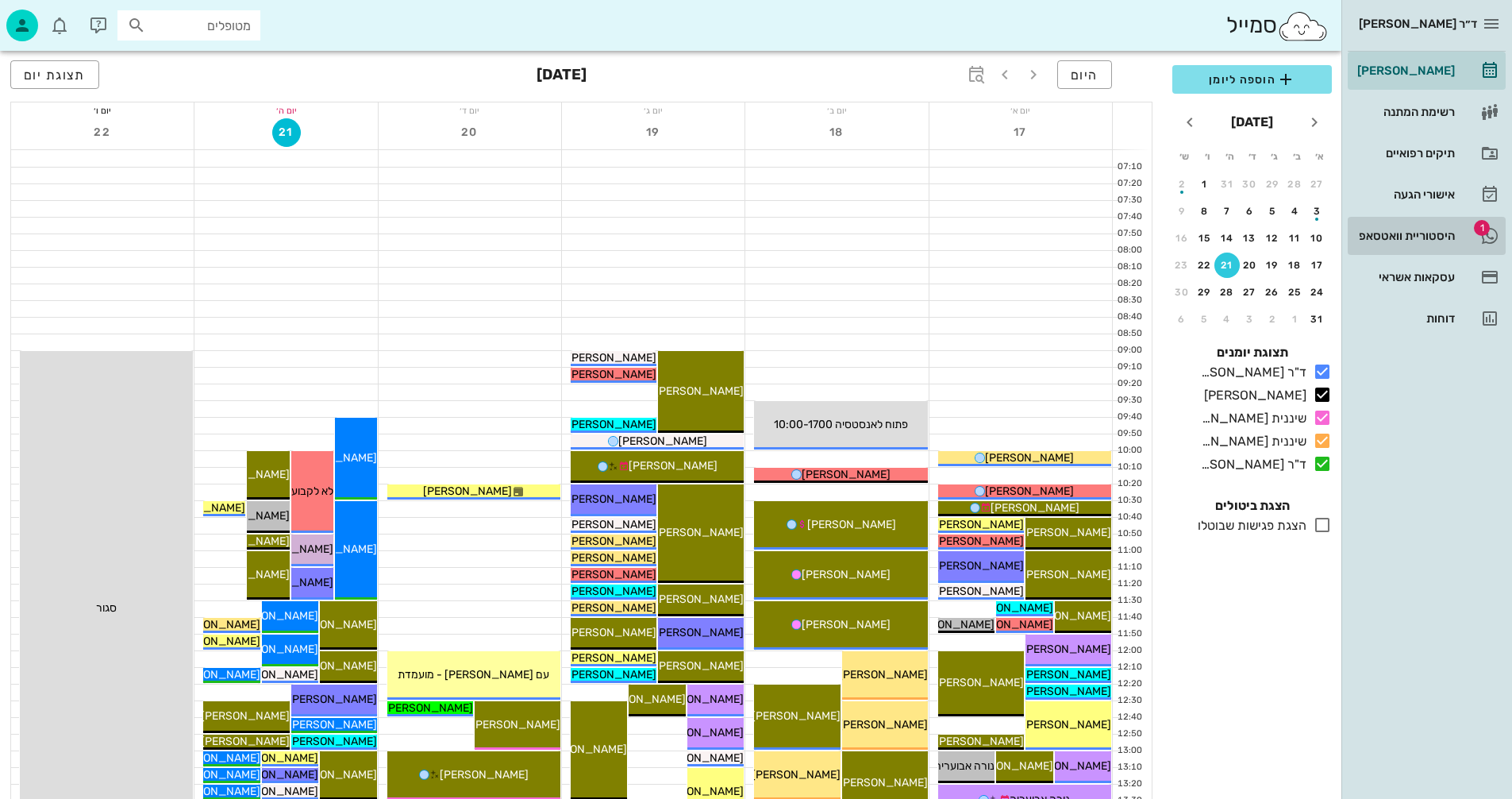
click at [1405, 229] on div "היסטוריית וואטסאפ" at bounding box center [1404, 236] width 101 height 13
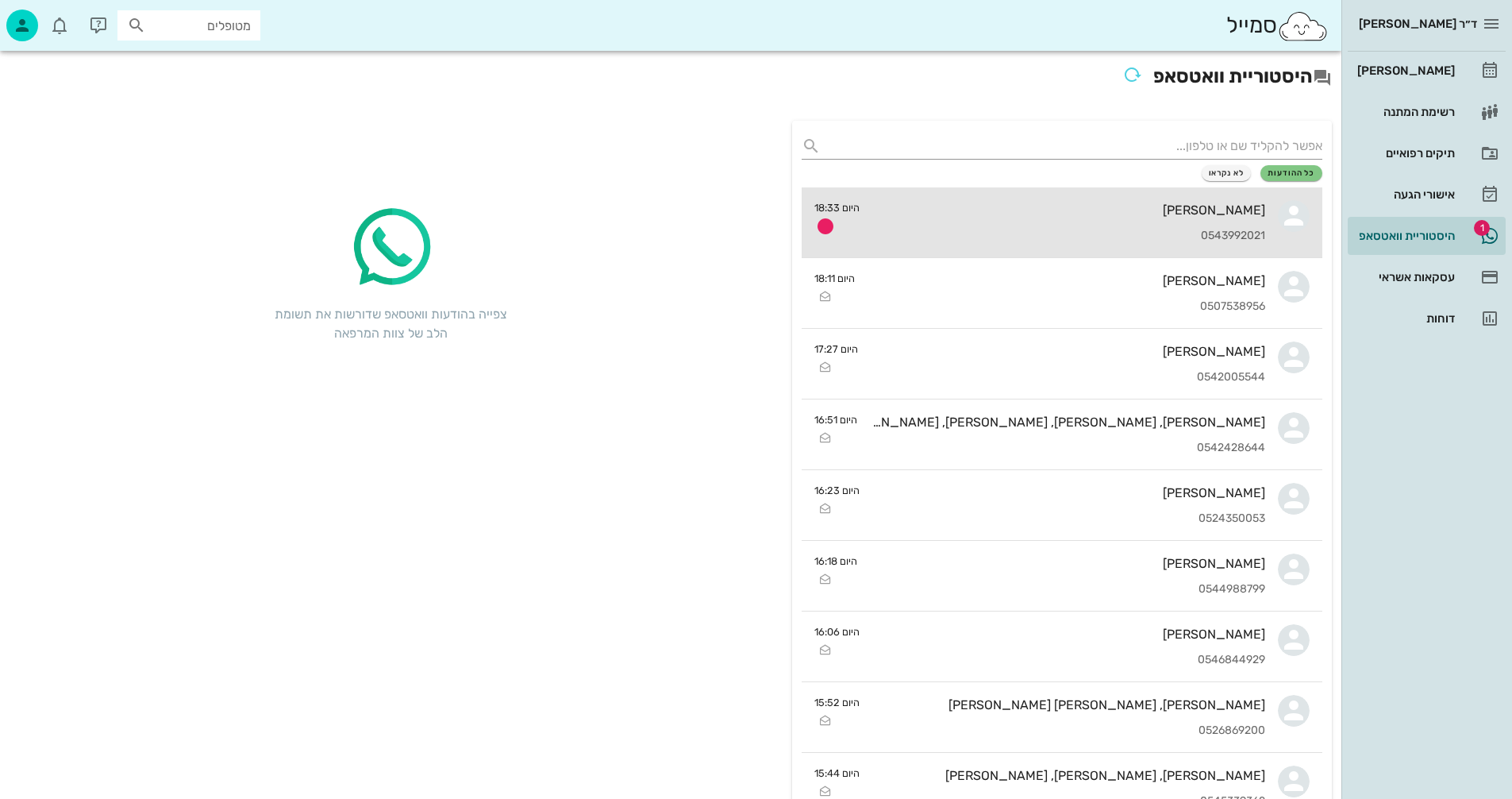
click at [976, 211] on div "סהר בשן" at bounding box center [1068, 210] width 393 height 15
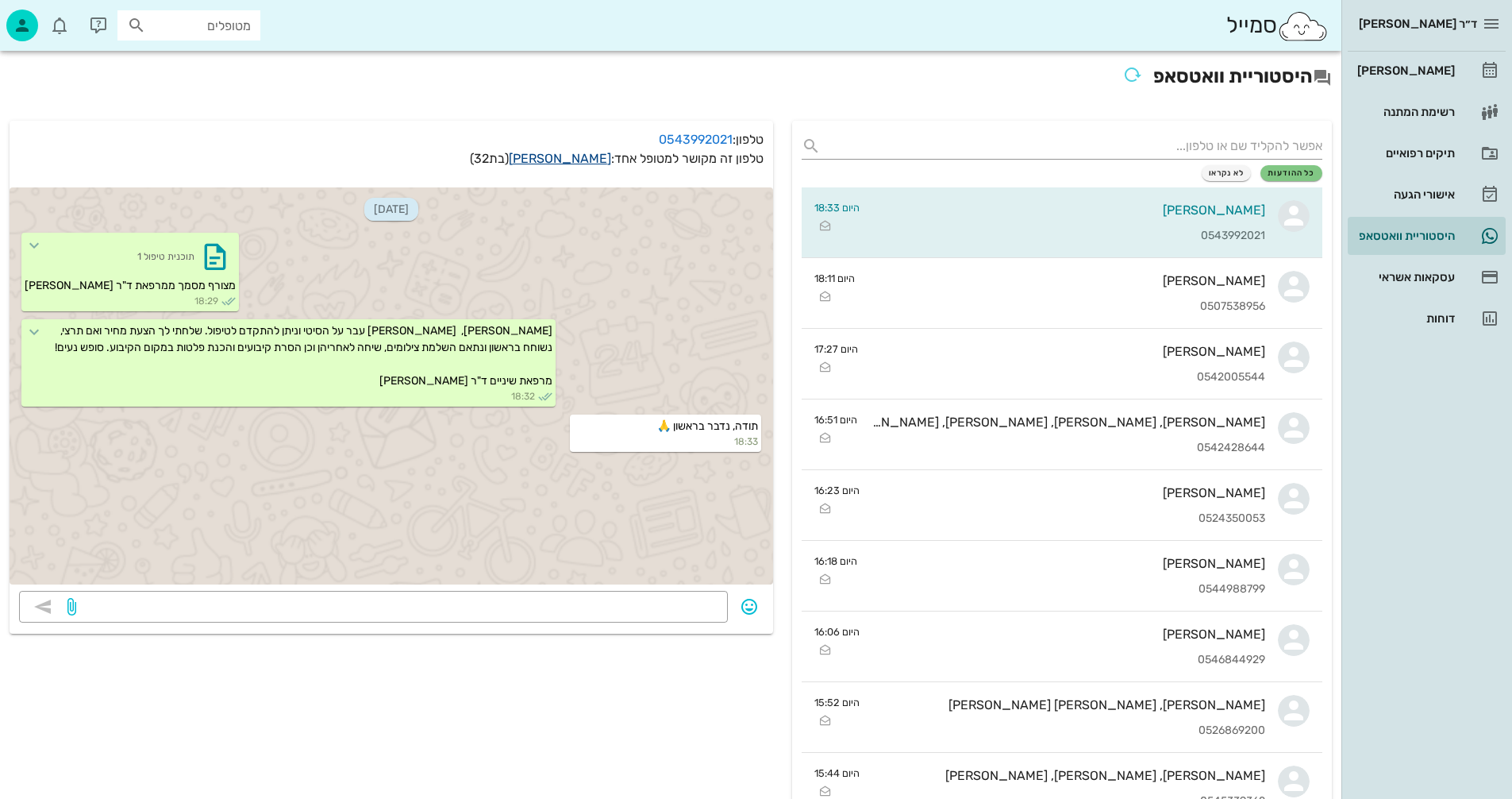
click at [592, 159] on link "סהר בשן" at bounding box center [560, 158] width 102 height 15
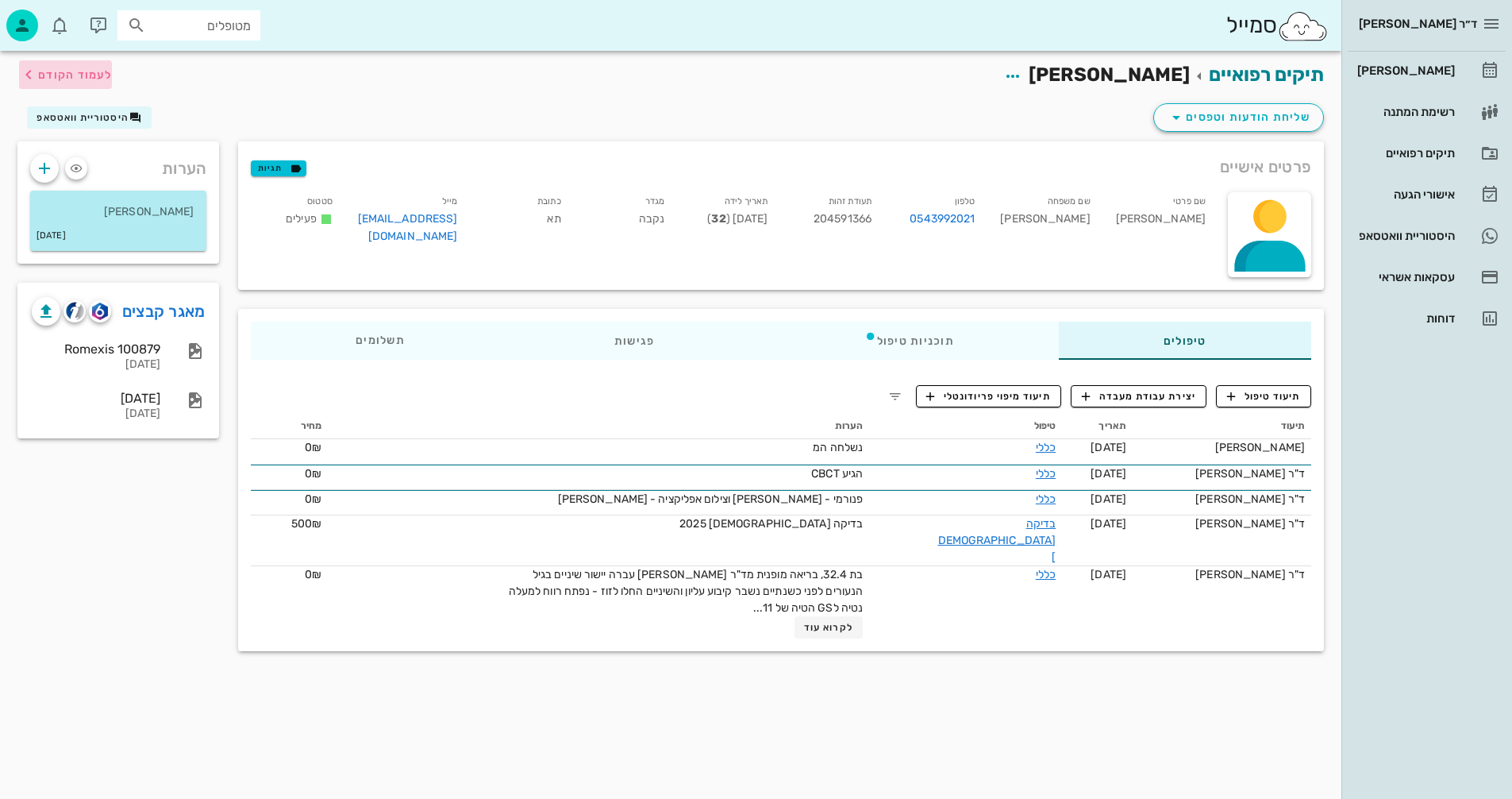
click at [95, 75] on span "לעמוד הקודם" at bounding box center [74, 75] width 73 height 14
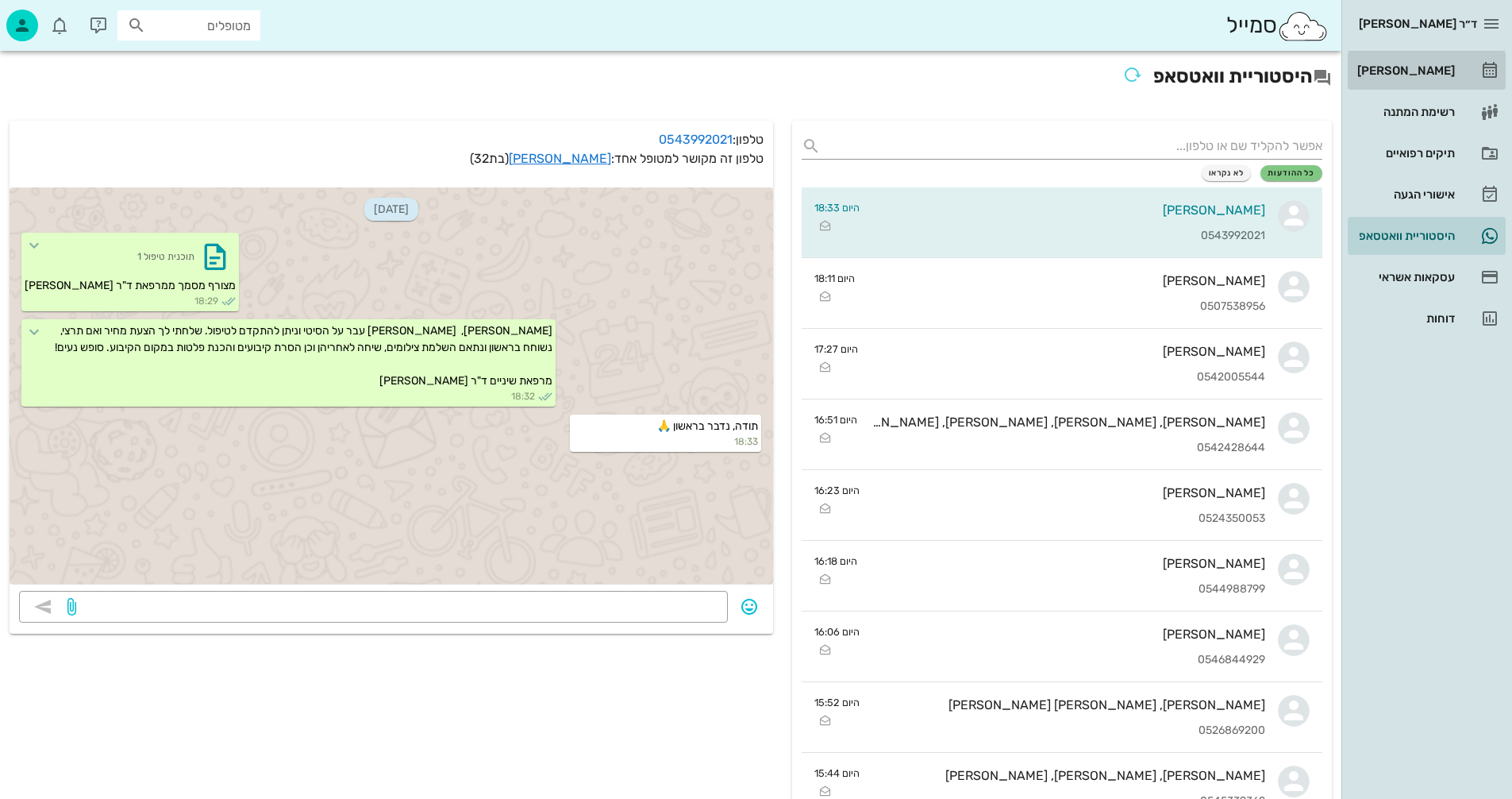
click at [1419, 72] on div "[PERSON_NAME]" at bounding box center [1404, 71] width 101 height 13
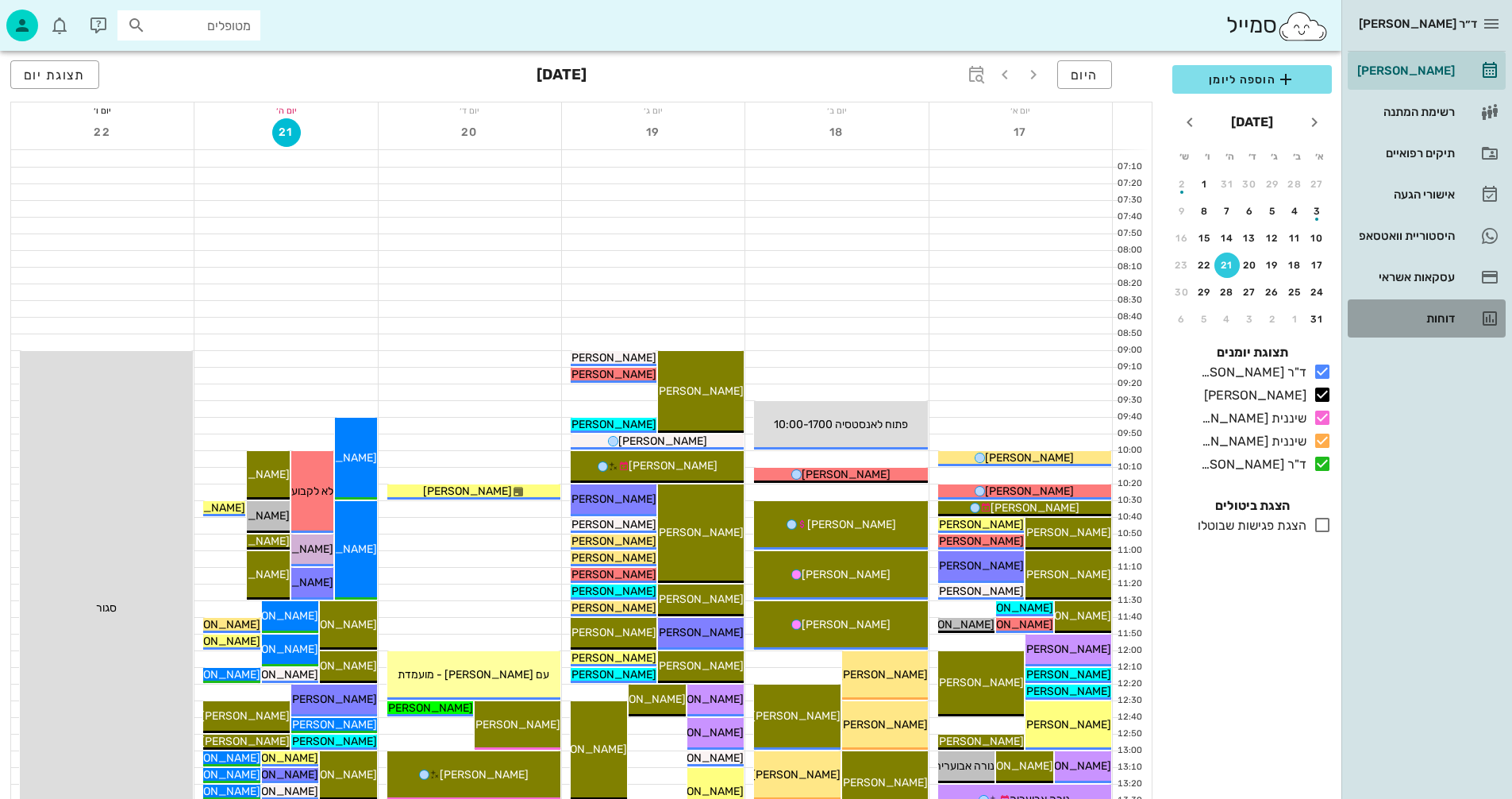
click at [1435, 312] on div "דוחות" at bounding box center [1404, 319] width 101 height 13
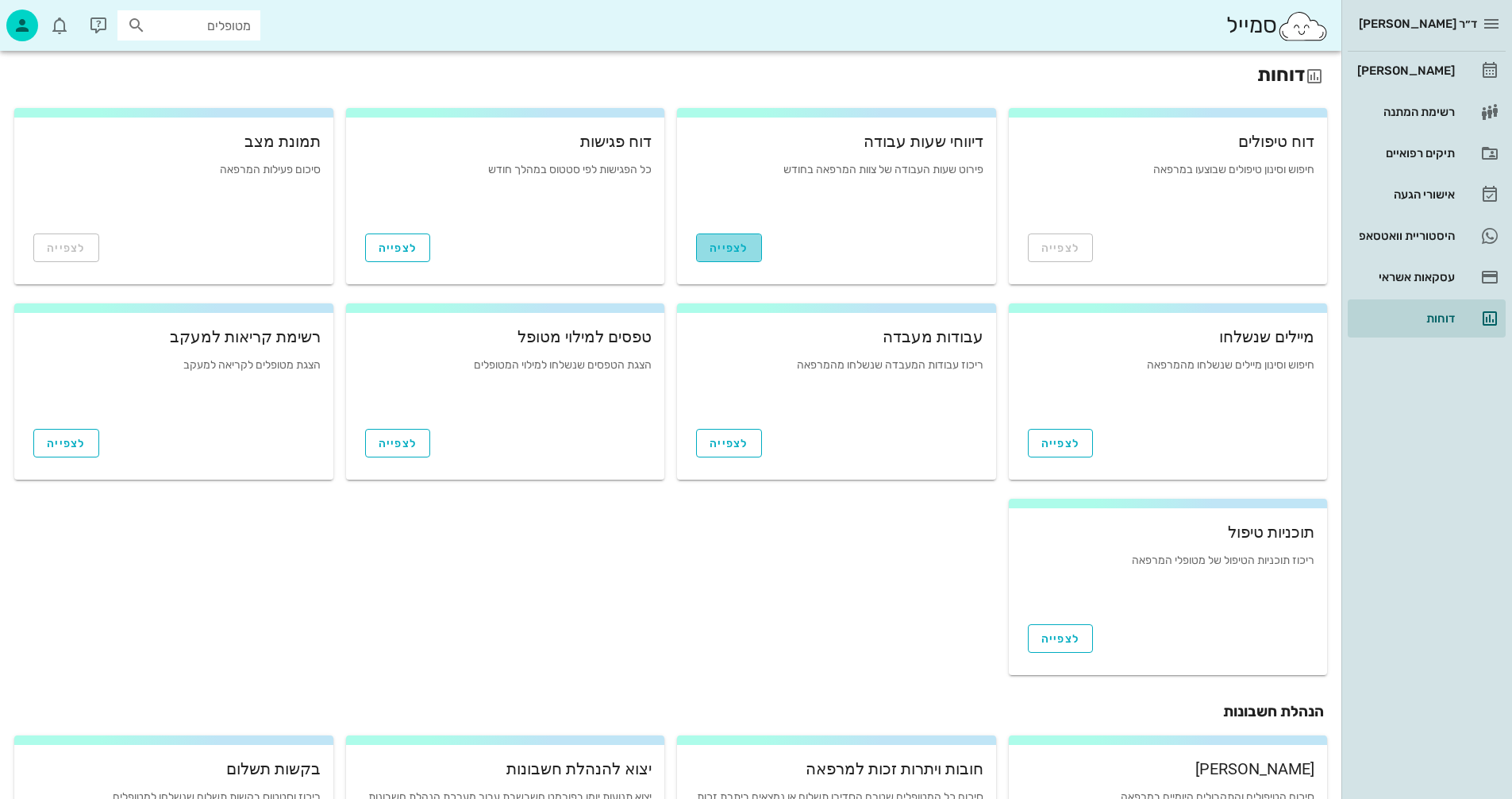
click at [730, 246] on span "לצפייה" at bounding box center [729, 248] width 39 height 14
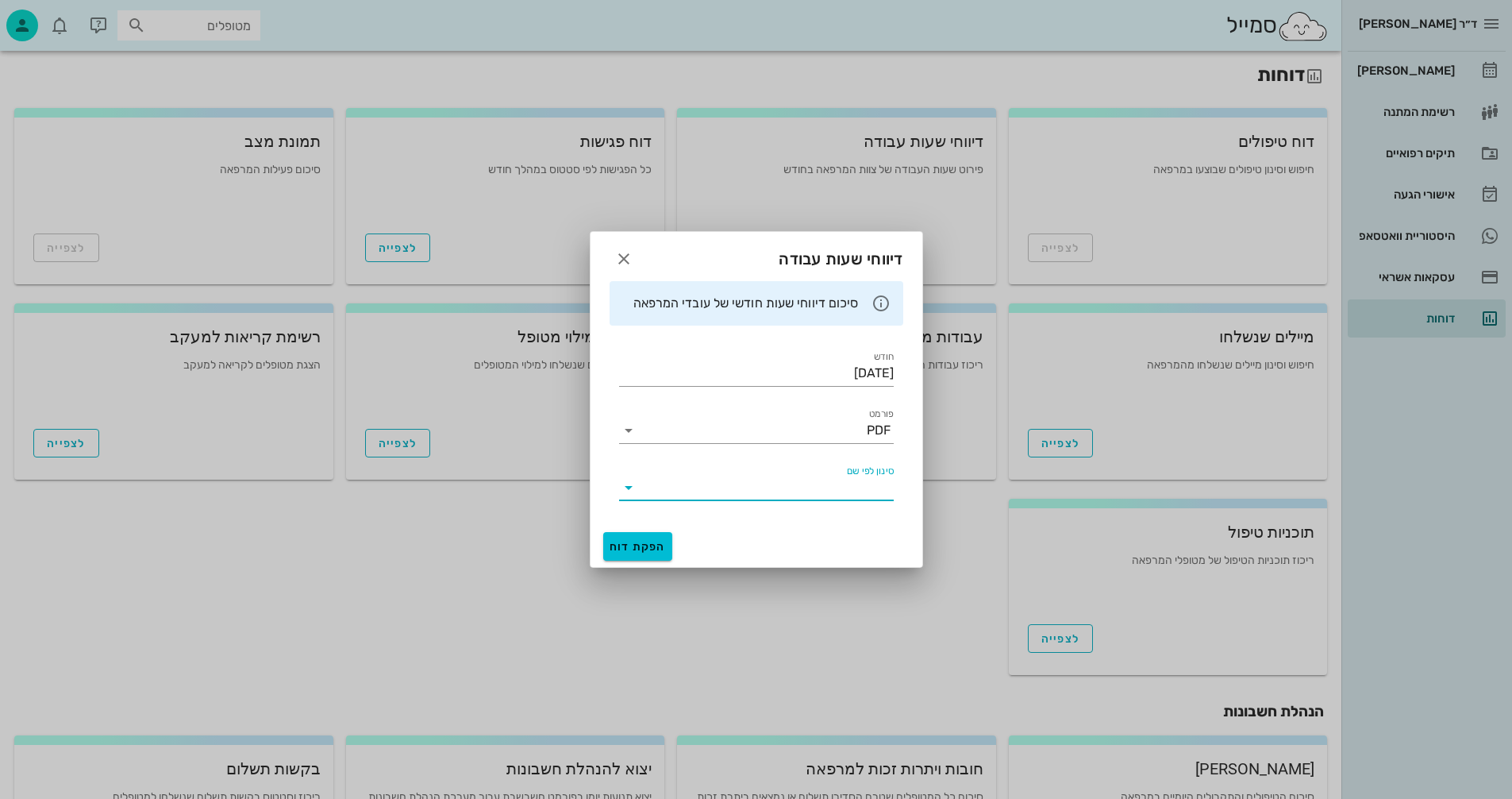
click at [697, 480] on input "סינון לפי שם" at bounding box center [769, 487] width 249 height 25
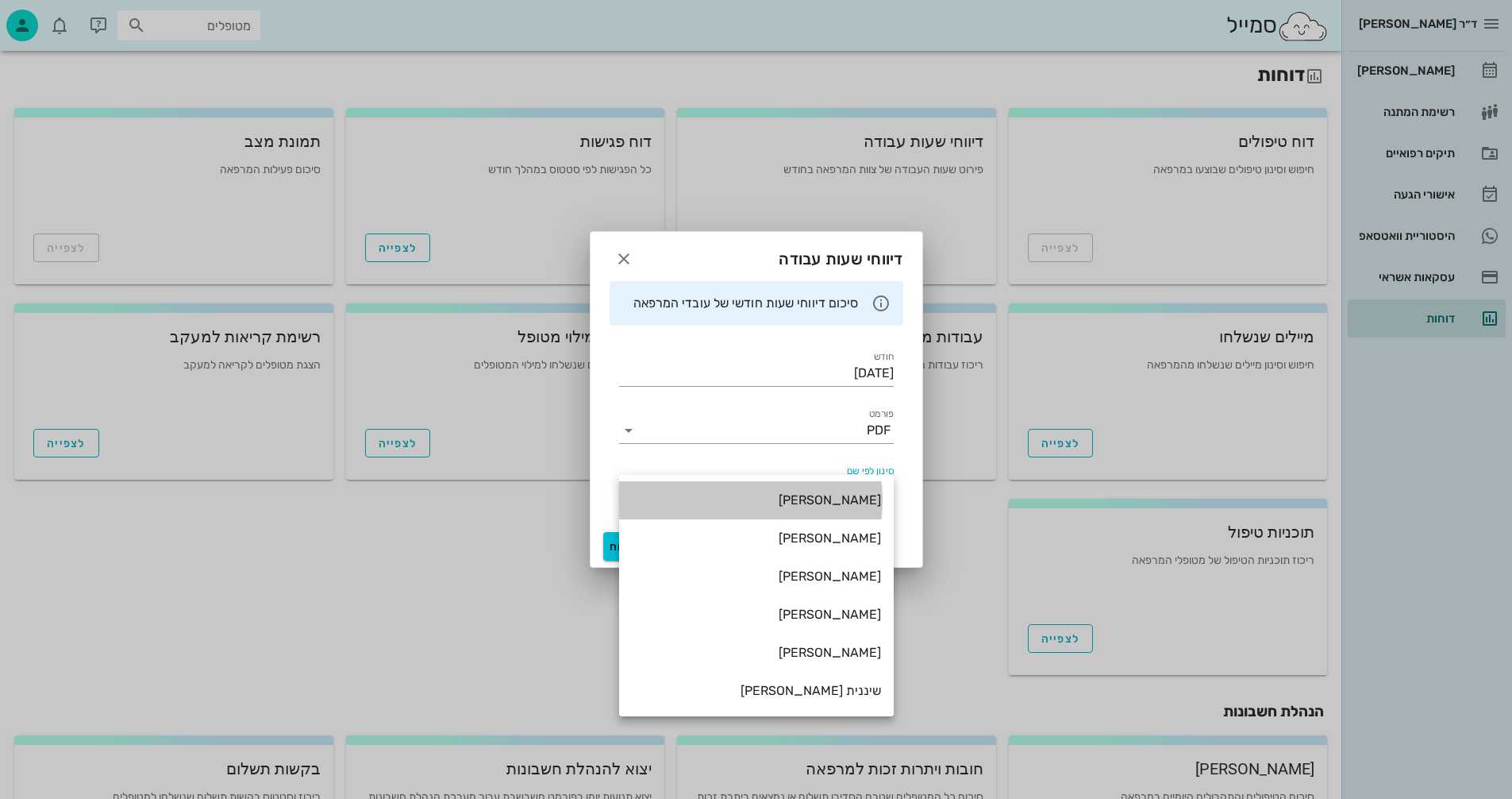
click at [823, 501] on div "ולנטינה ינקלביץ" at bounding box center [756, 500] width 249 height 15
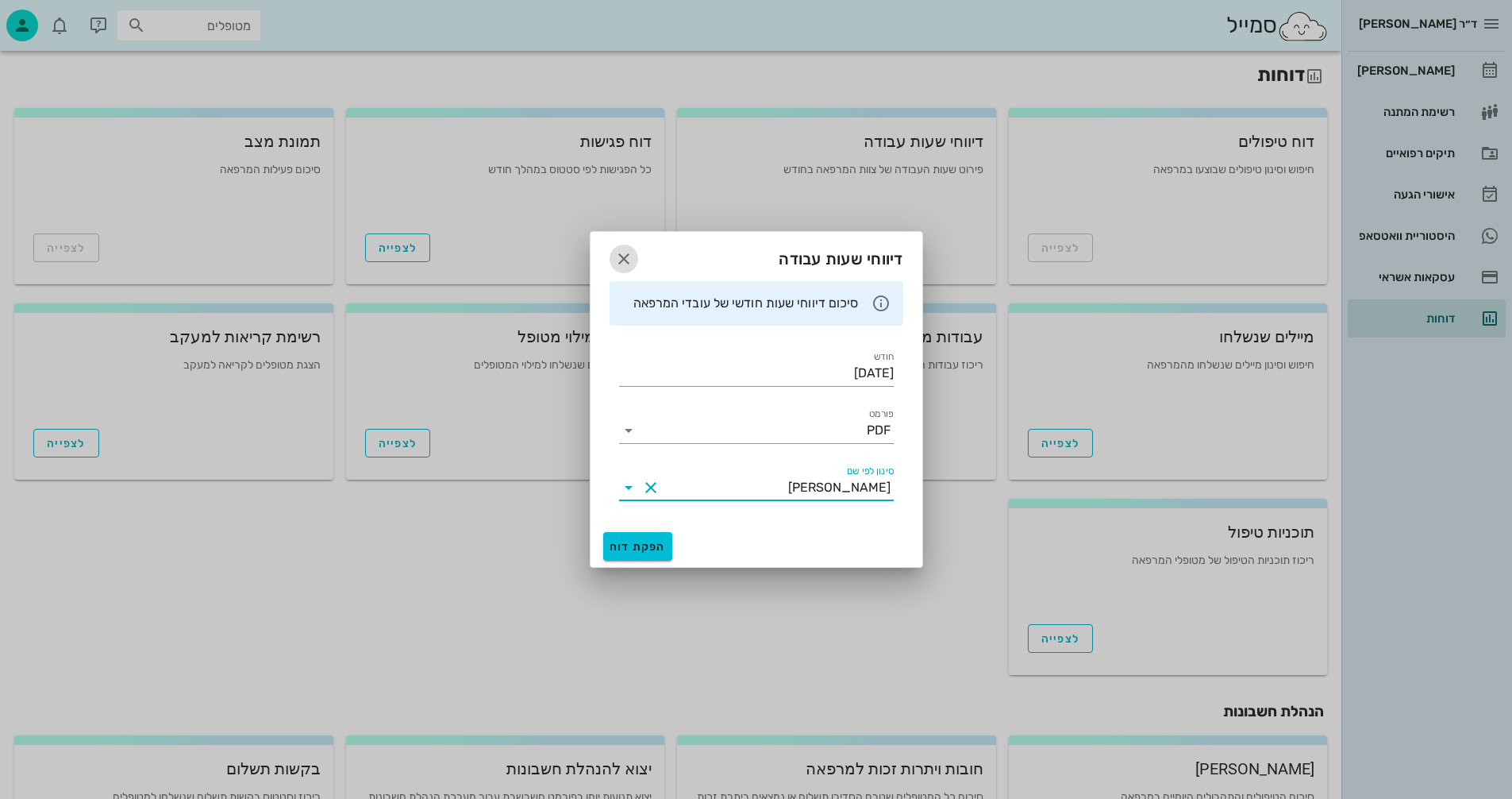
click at [622, 260] on icon "button" at bounding box center [624, 258] width 20 height 20
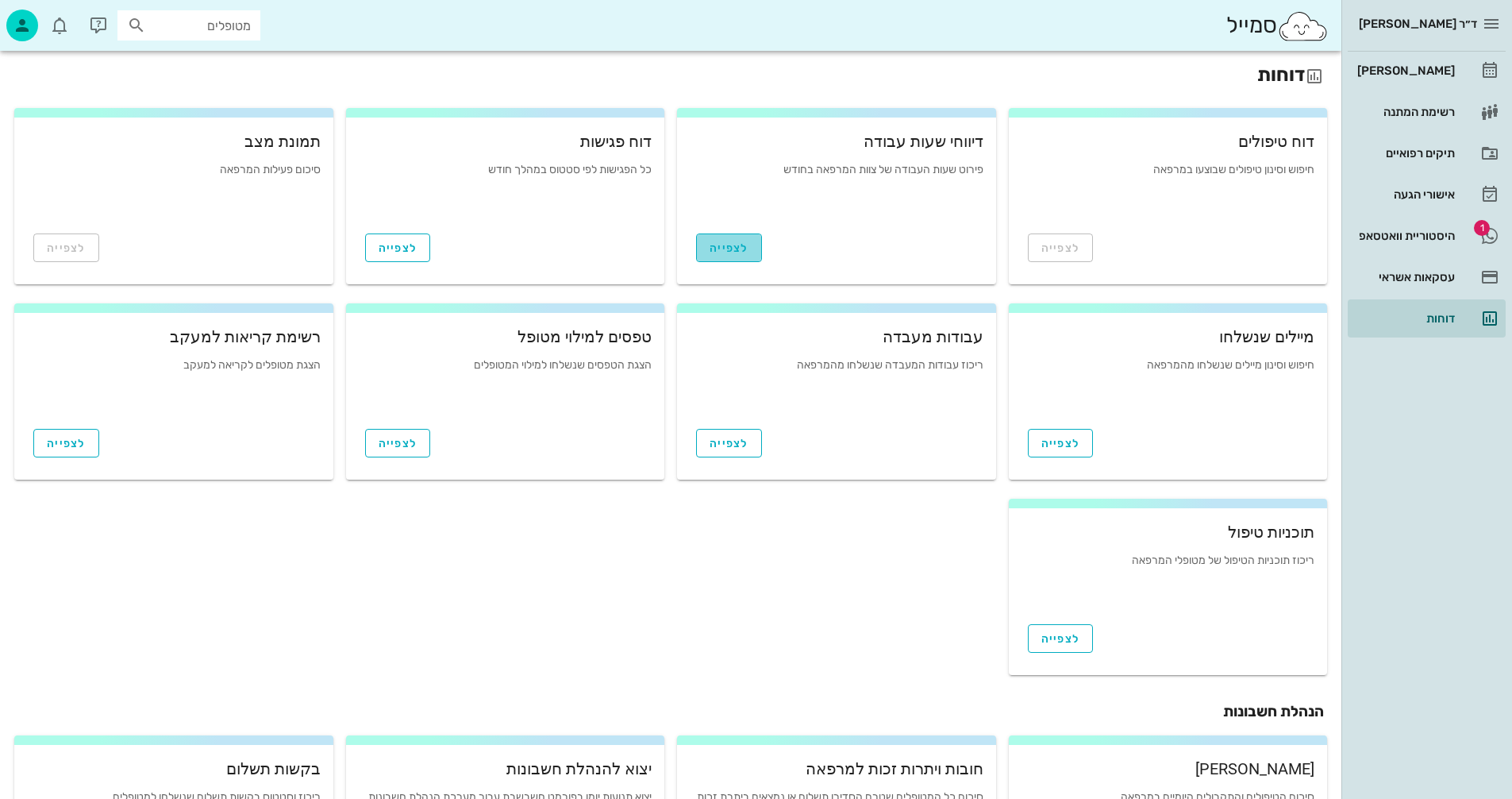
click at [725, 249] on span "לצפייה" at bounding box center [729, 248] width 39 height 14
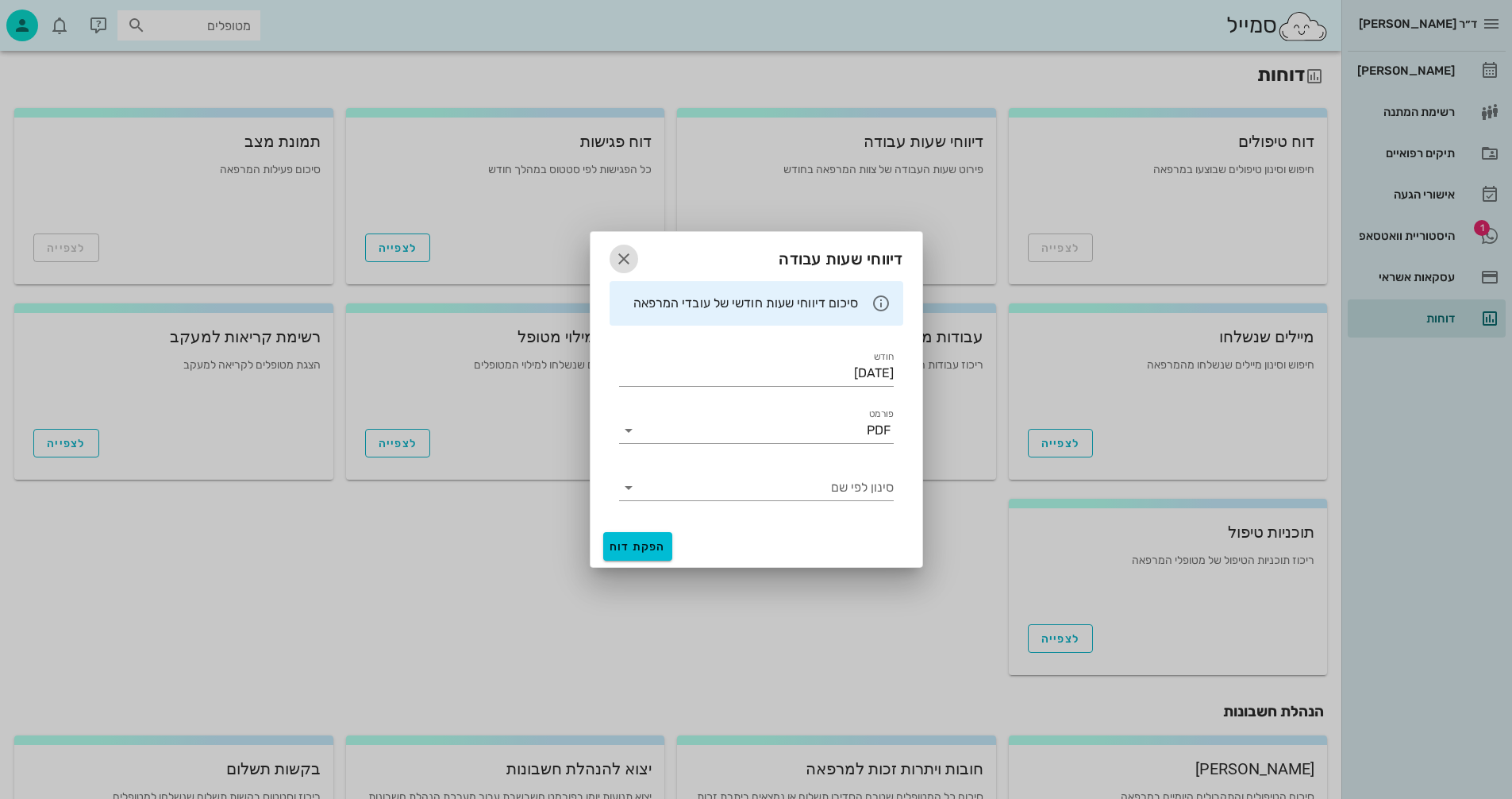
click at [622, 255] on icon "button" at bounding box center [624, 258] width 20 height 20
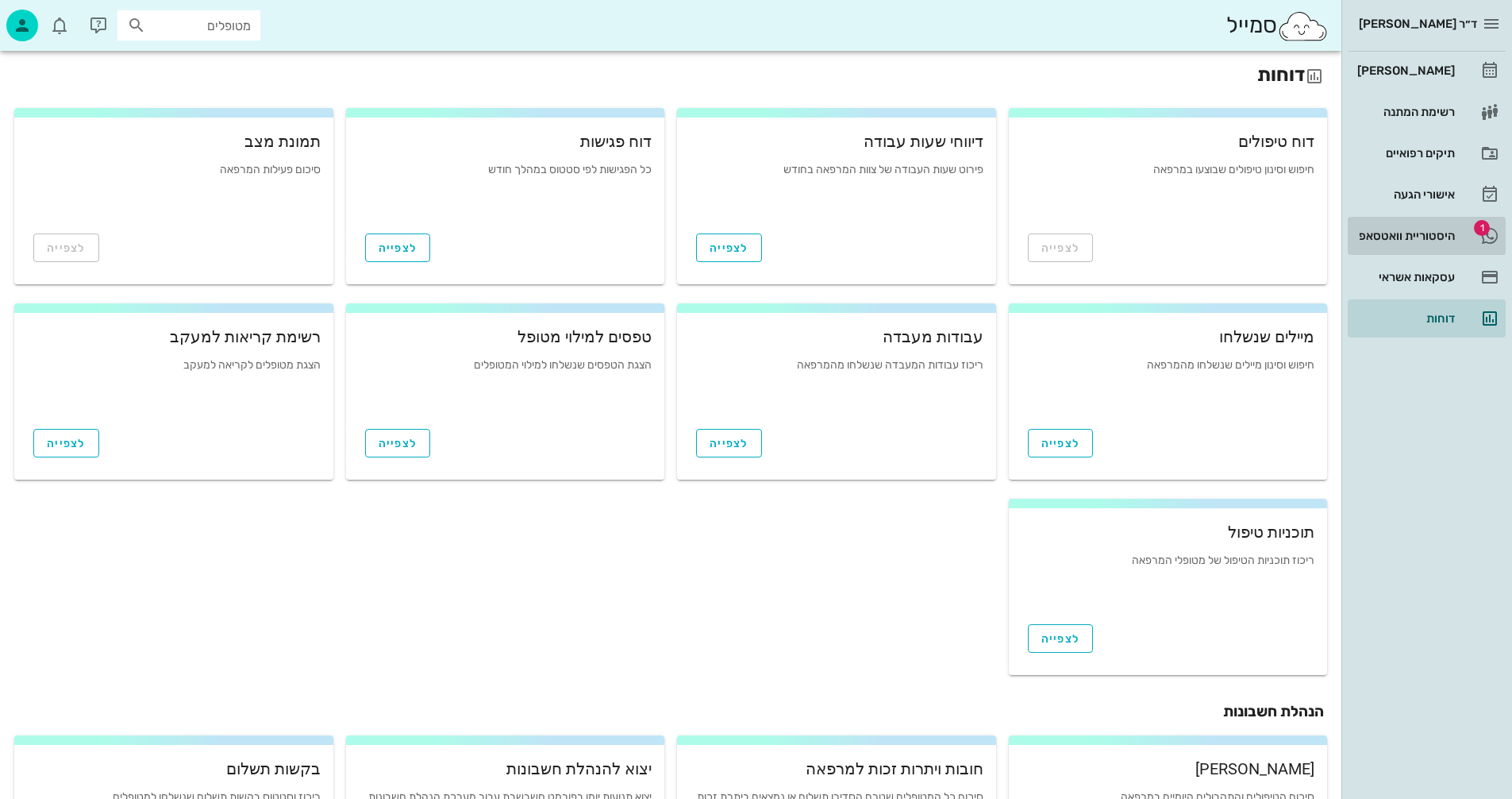
click at [1386, 235] on div "היסטוריית וואטסאפ" at bounding box center [1404, 236] width 101 height 13
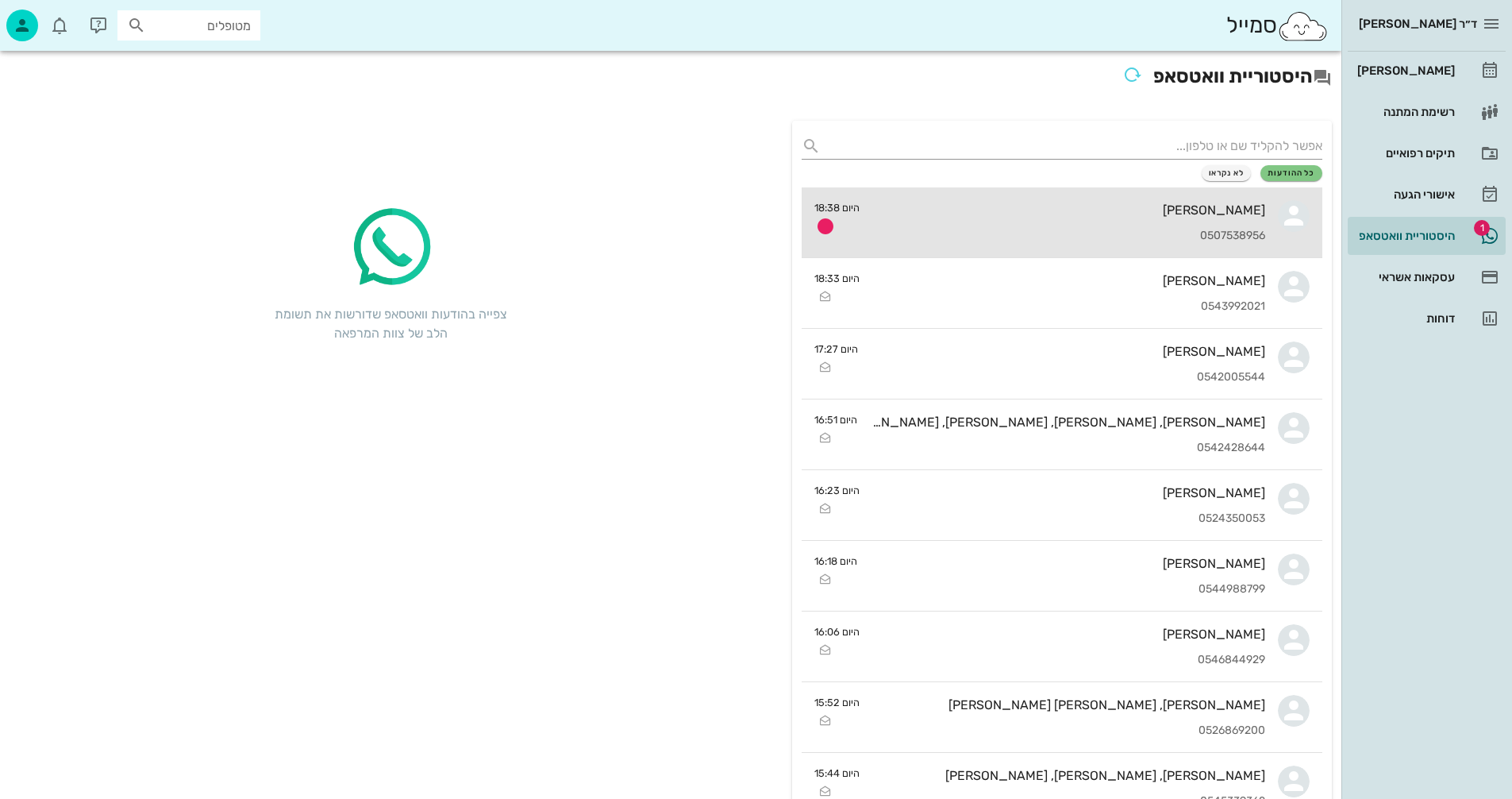
click at [996, 220] on div "נועה מור 0507538956" at bounding box center [1068, 222] width 393 height 70
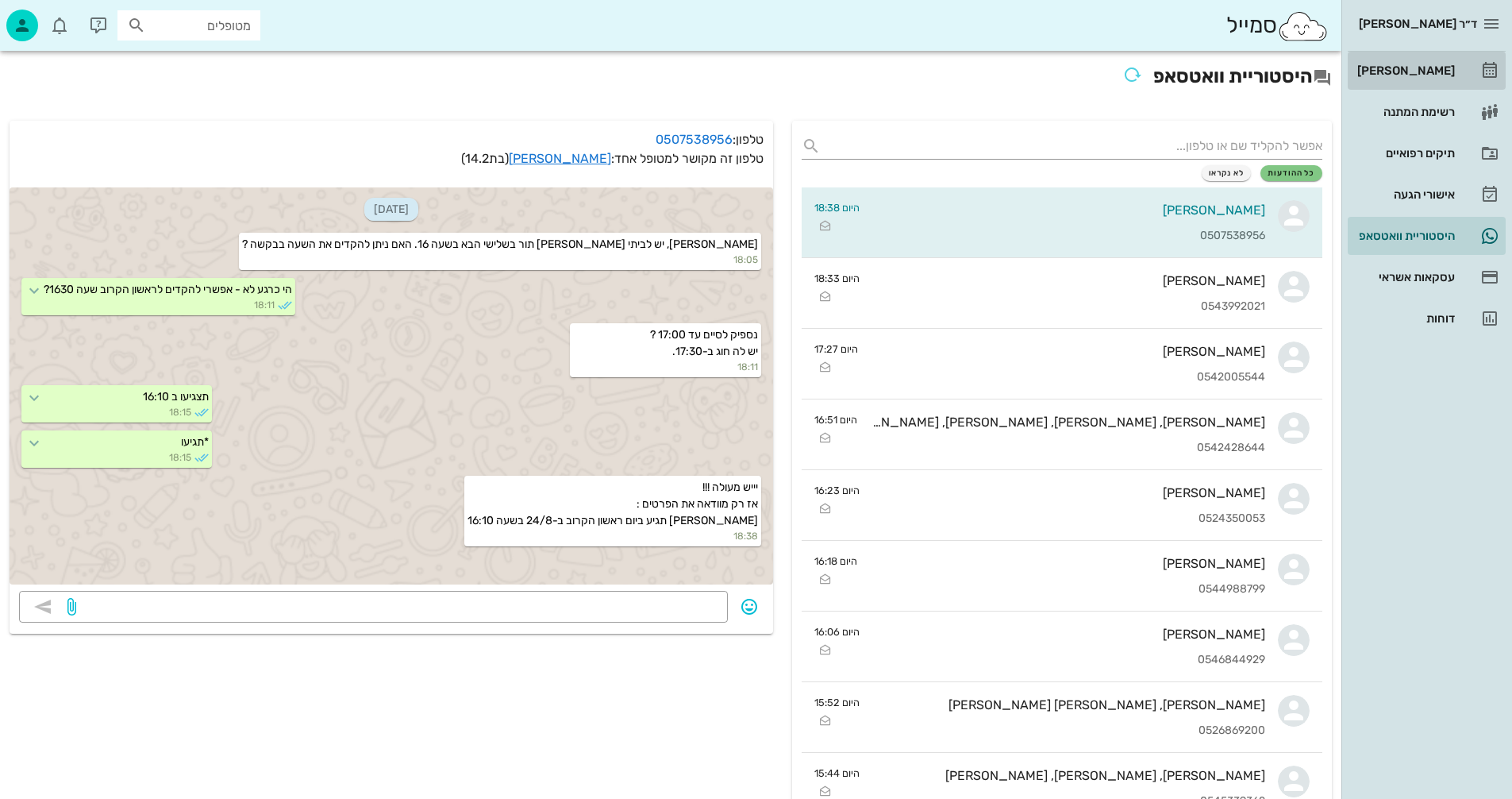
click at [1409, 73] on div "[PERSON_NAME]" at bounding box center [1404, 71] width 101 height 13
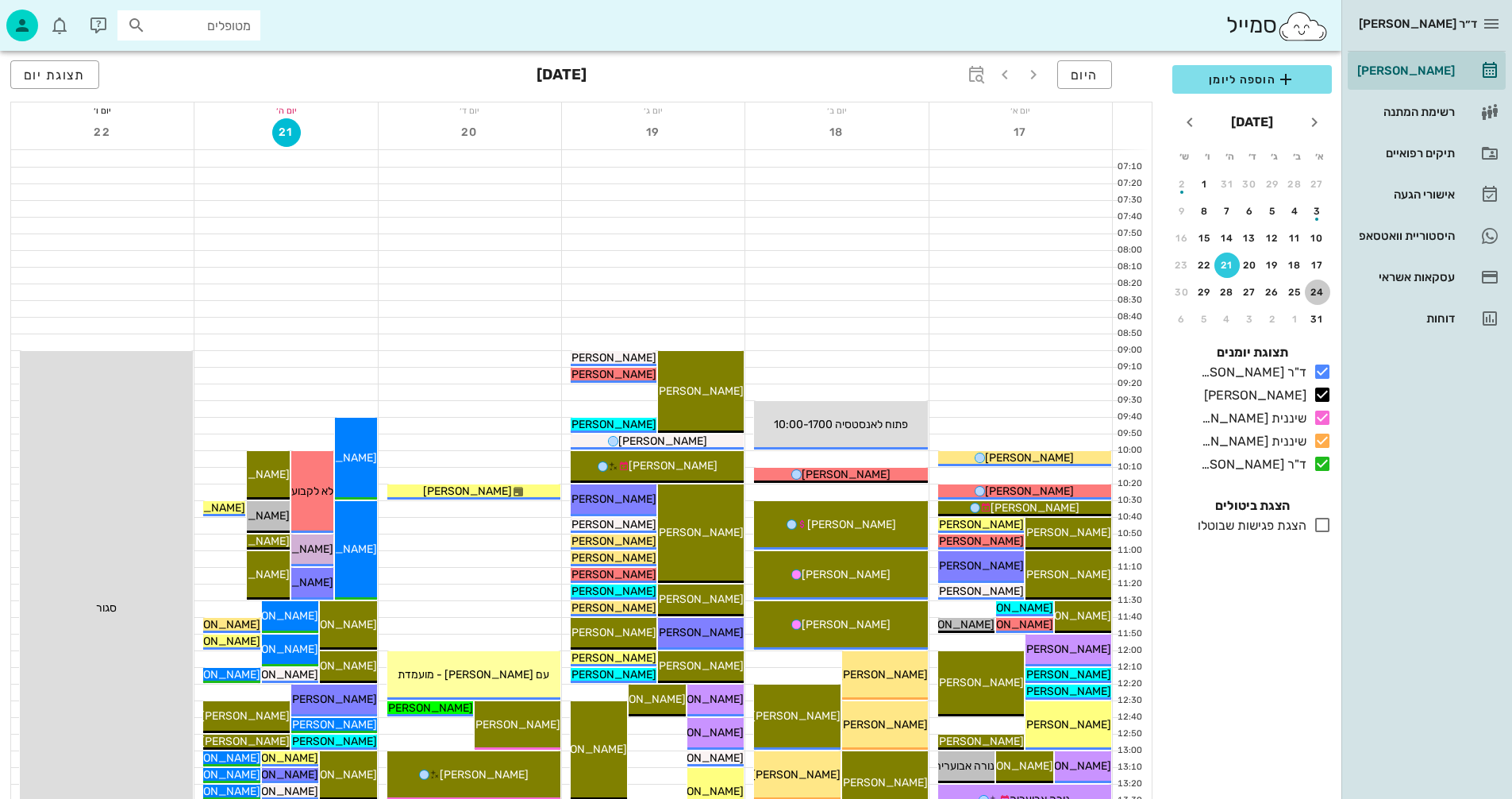
click at [1320, 289] on div "24" at bounding box center [1317, 293] width 25 height 11
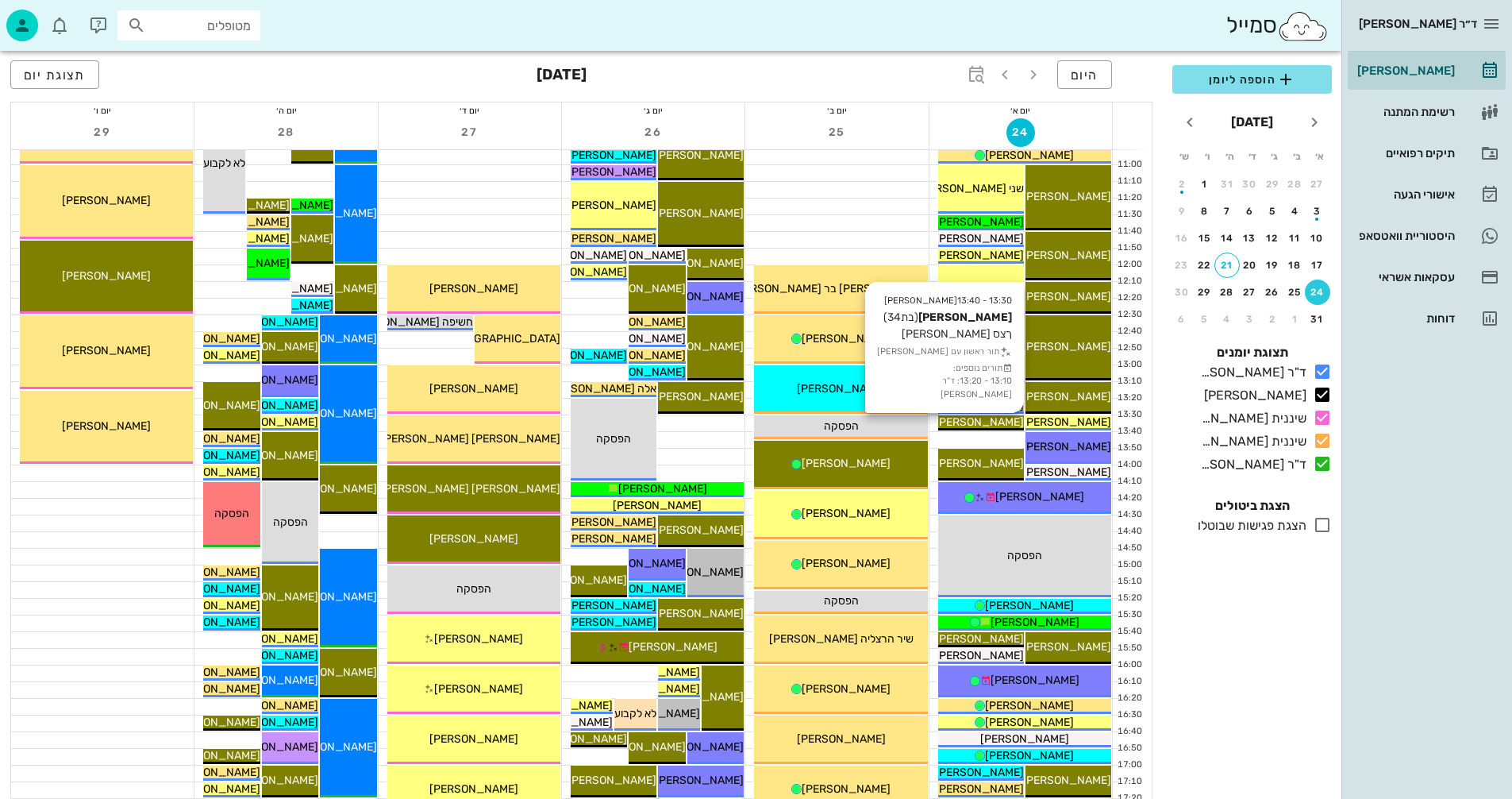
scroll to position [635, 0]
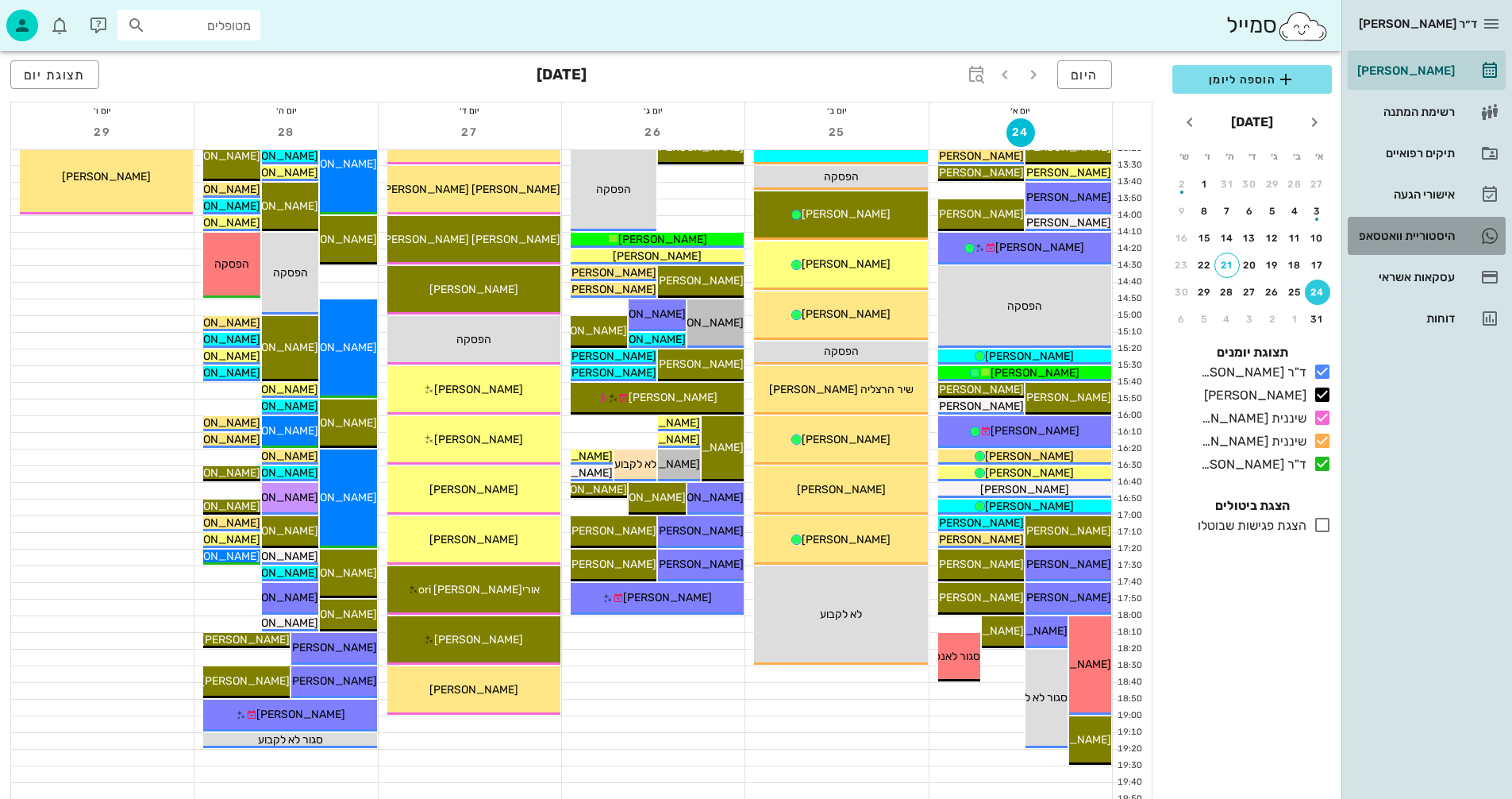
click at [1389, 232] on div "היסטוריית וואטסאפ" at bounding box center [1404, 236] width 101 height 13
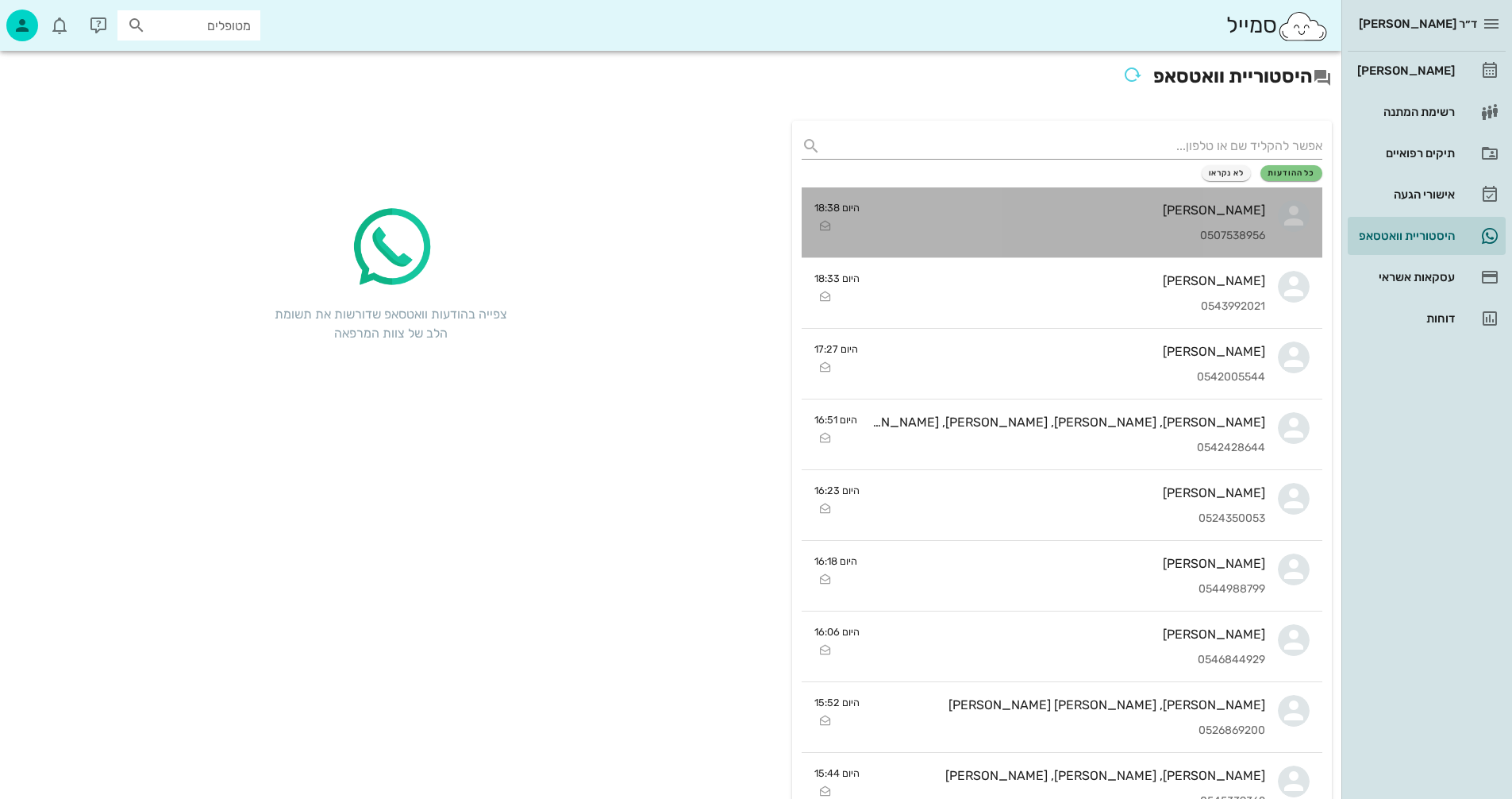
click at [1037, 195] on div "נועה מור 0507538956" at bounding box center [1068, 222] width 393 height 70
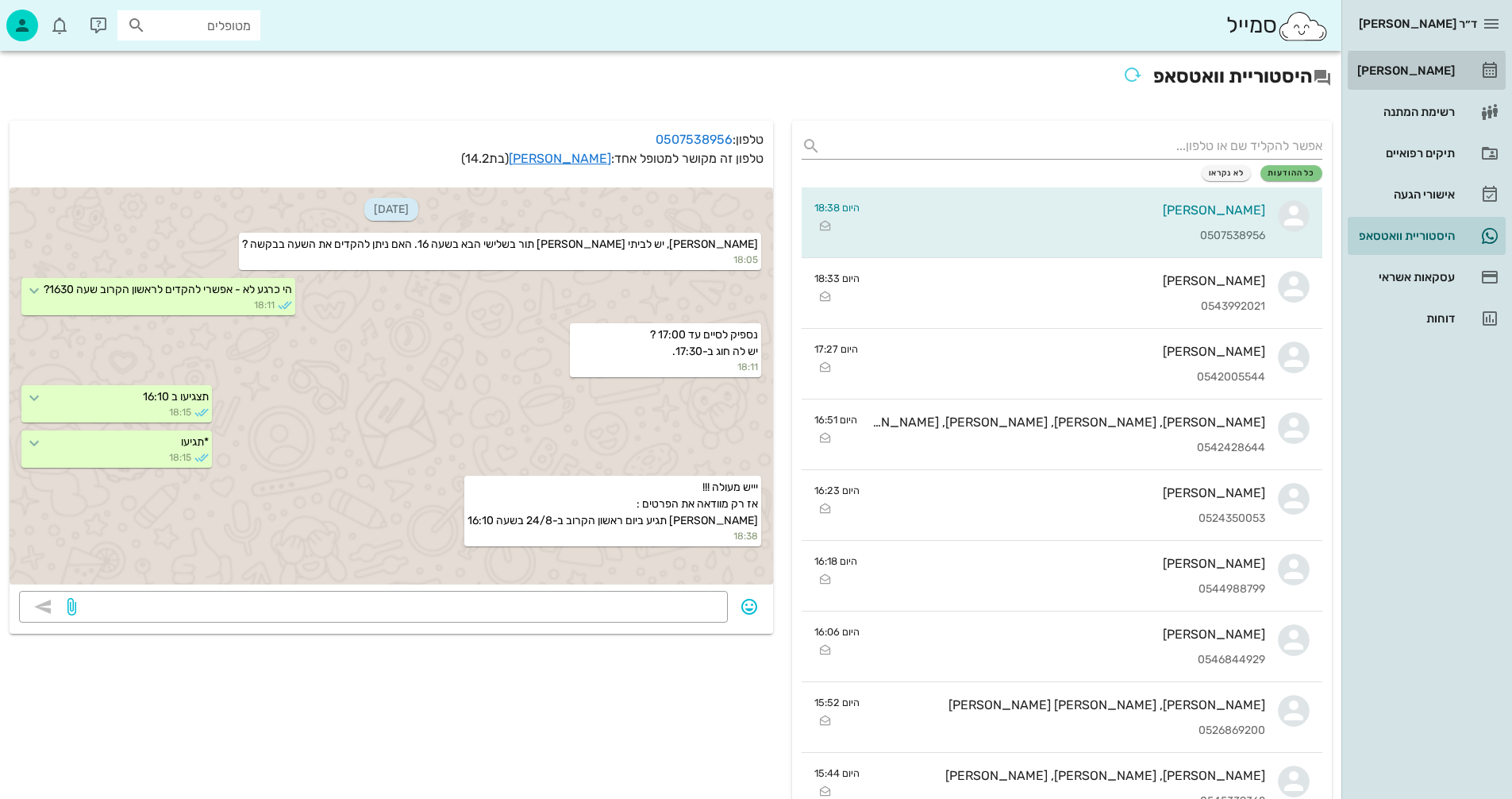
click at [1408, 70] on div "[PERSON_NAME]" at bounding box center [1404, 71] width 101 height 13
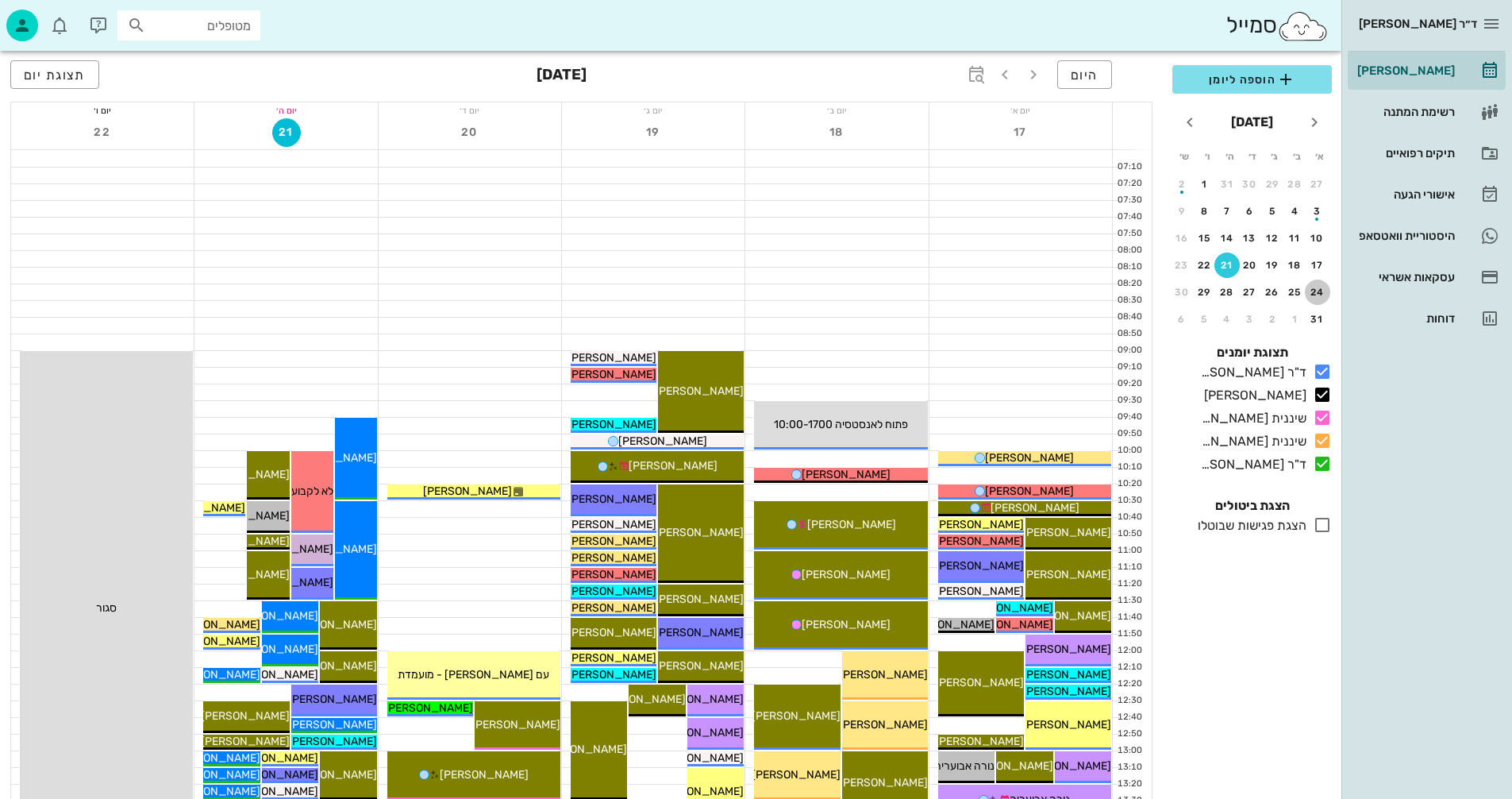
click at [1319, 292] on div "24" at bounding box center [1317, 293] width 25 height 11
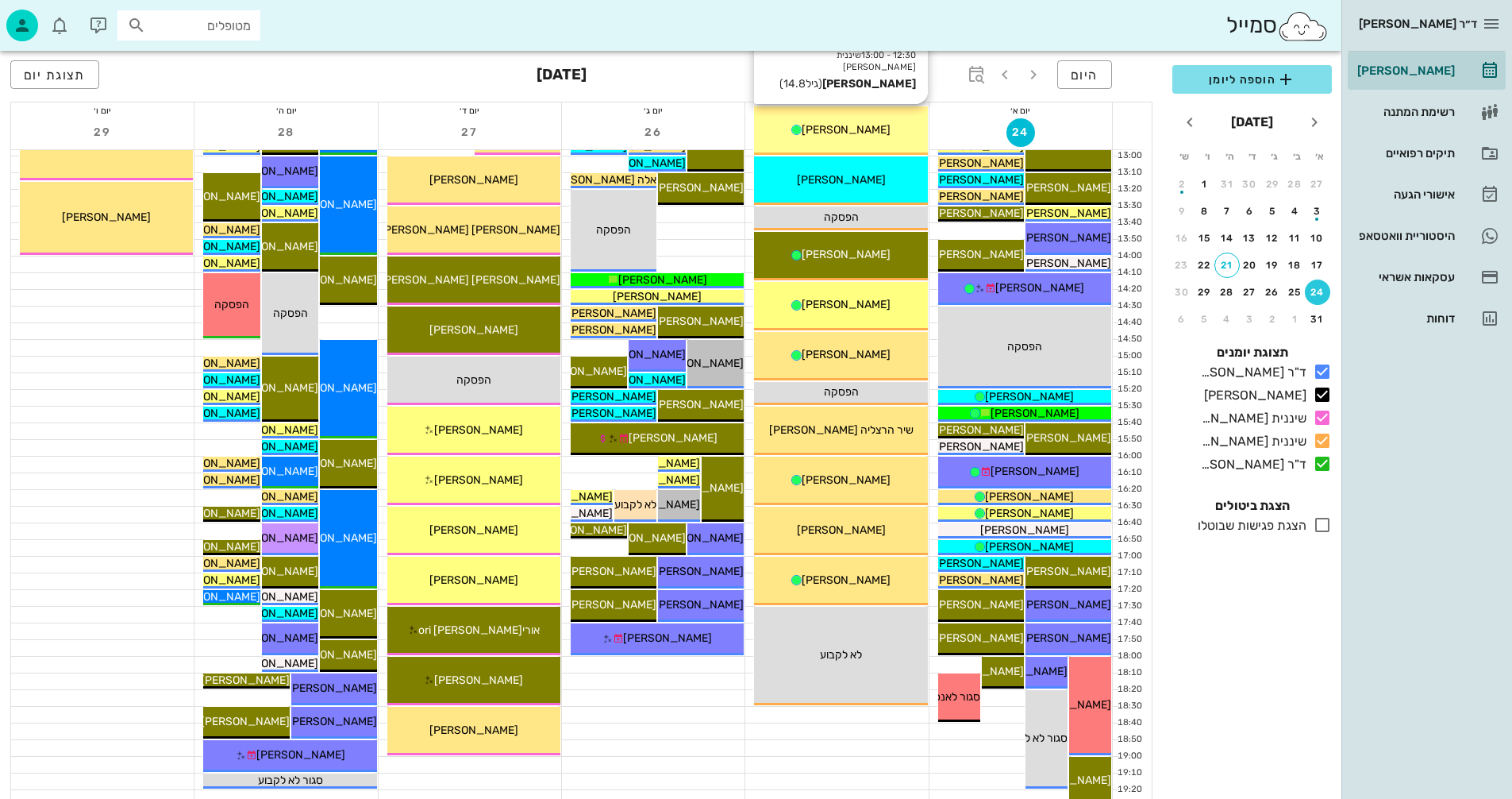
scroll to position [673, 0]
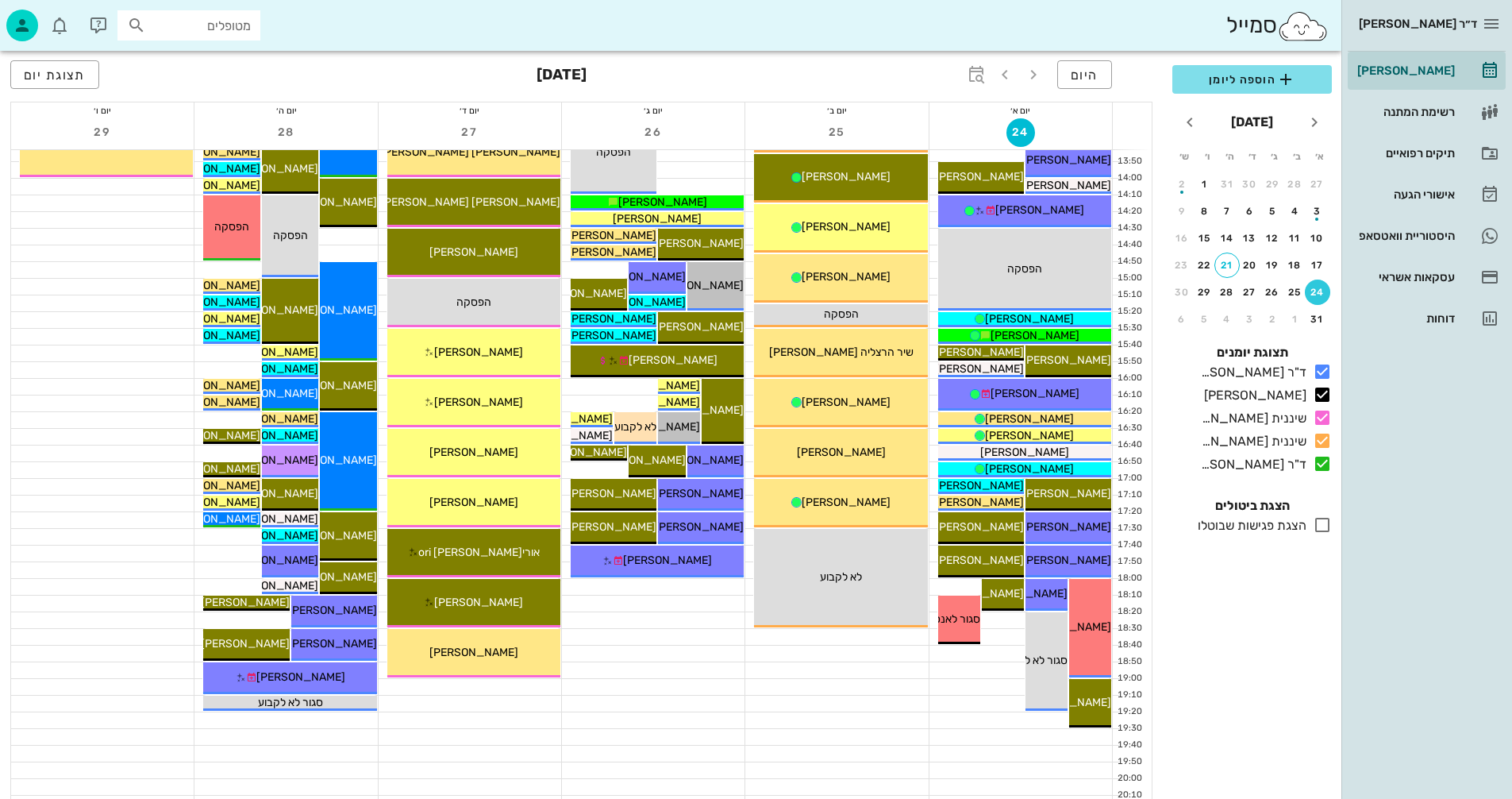
click at [1323, 525] on icon at bounding box center [1323, 525] width 20 height 20
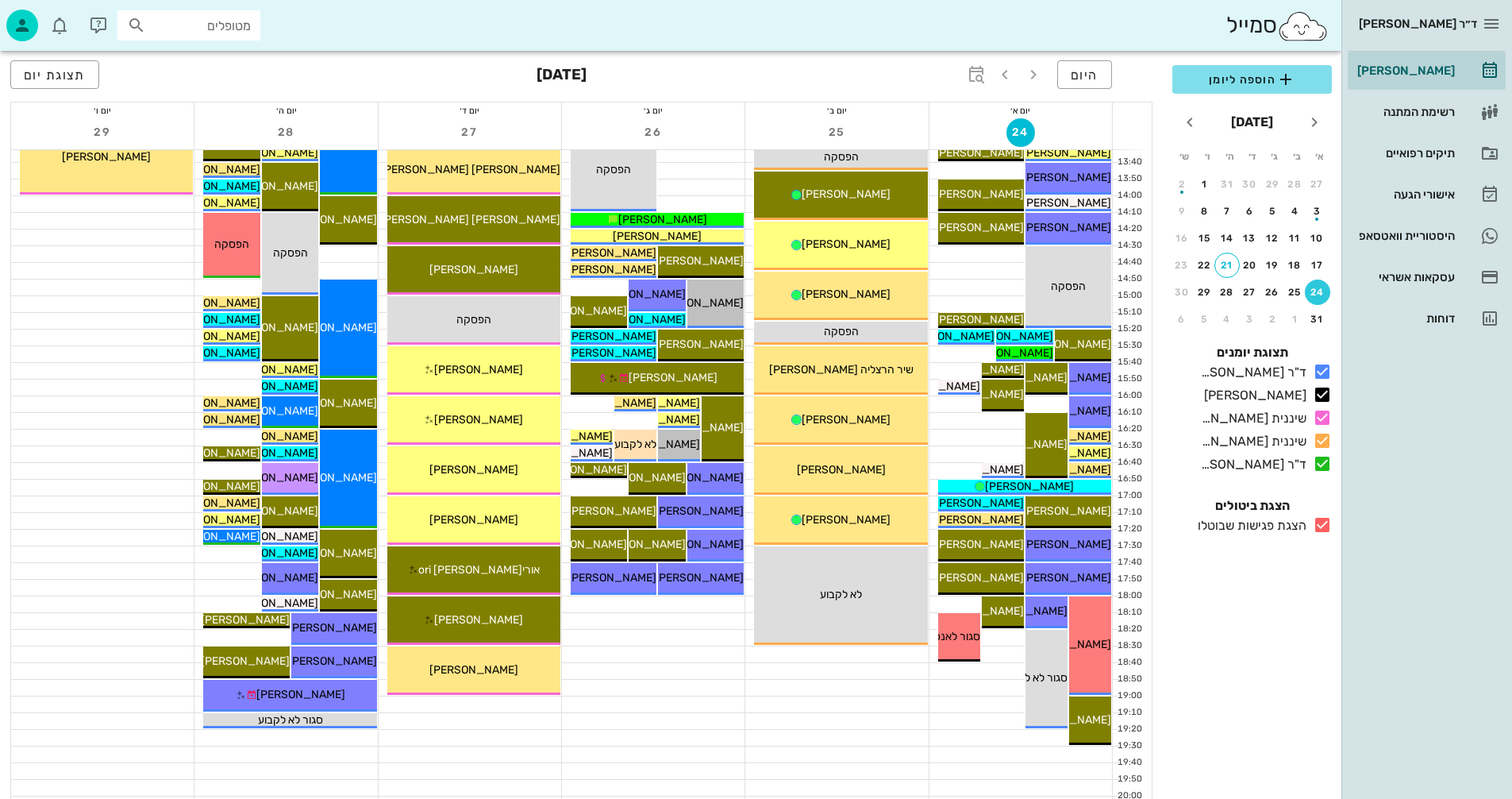
scroll to position [673, 0]
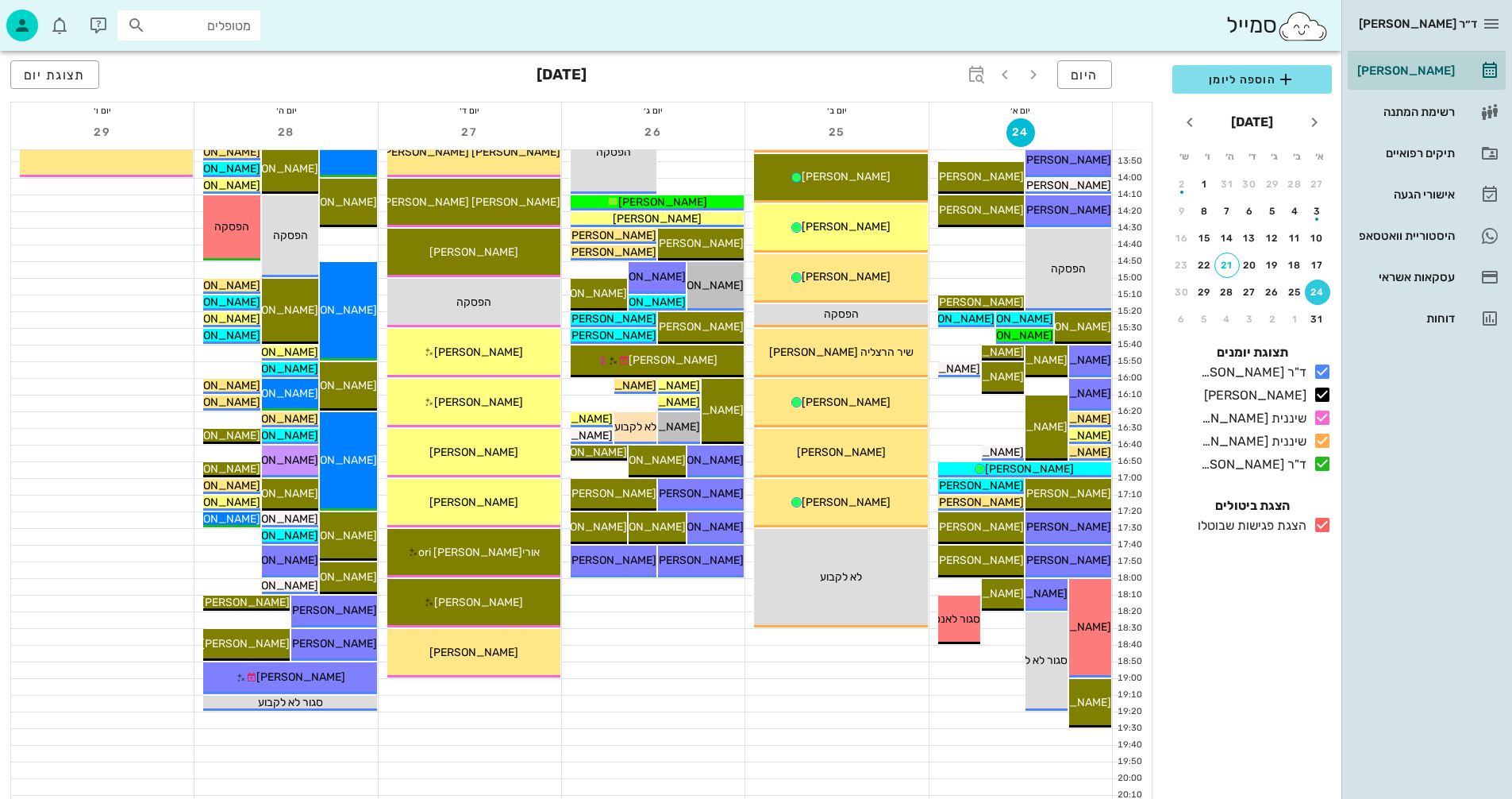
click at [1325, 520] on icon at bounding box center [1323, 525] width 20 height 20
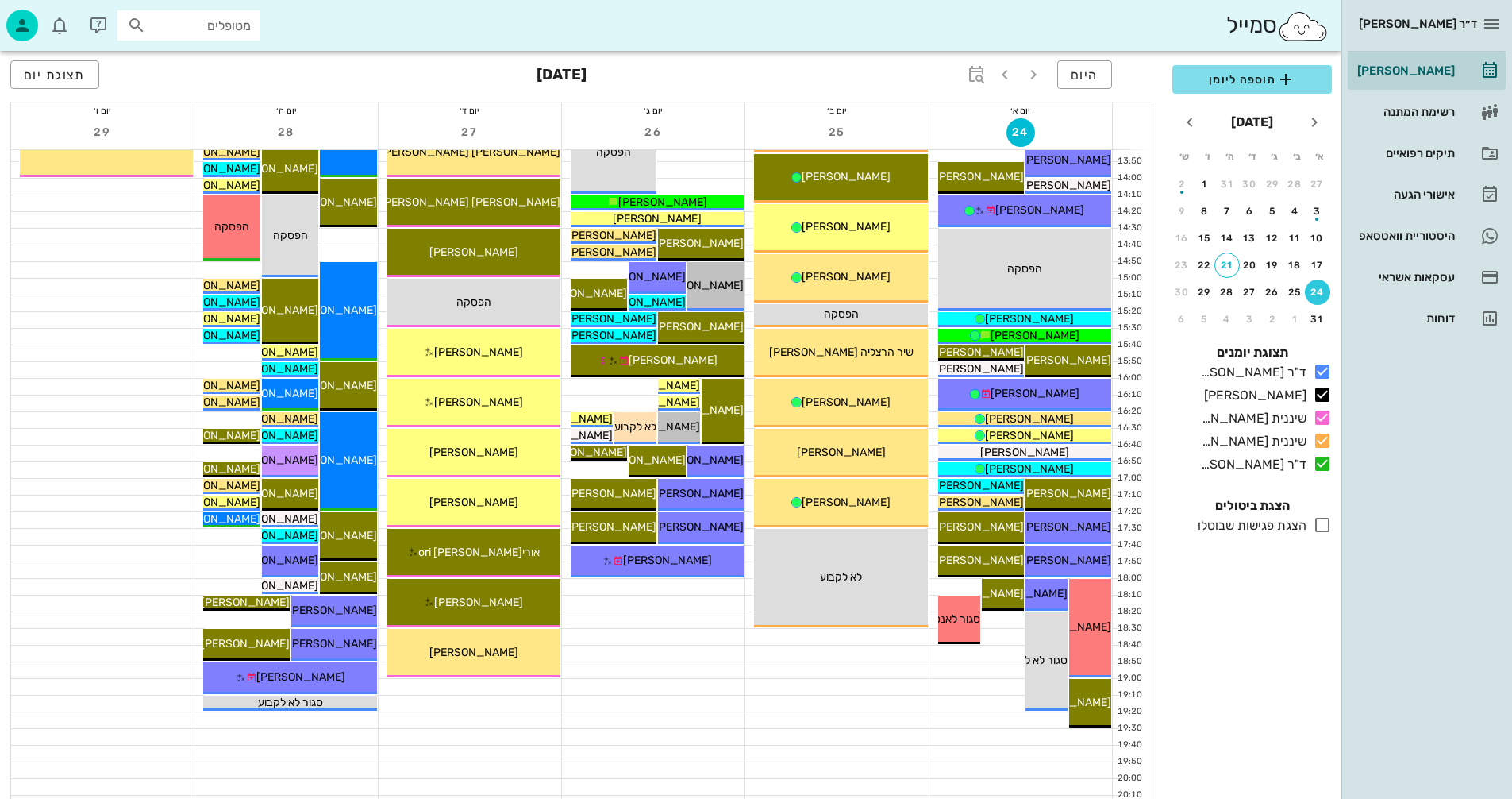
click at [197, 25] on input "מטופלים" at bounding box center [200, 25] width 101 height 20
type input "נועה"
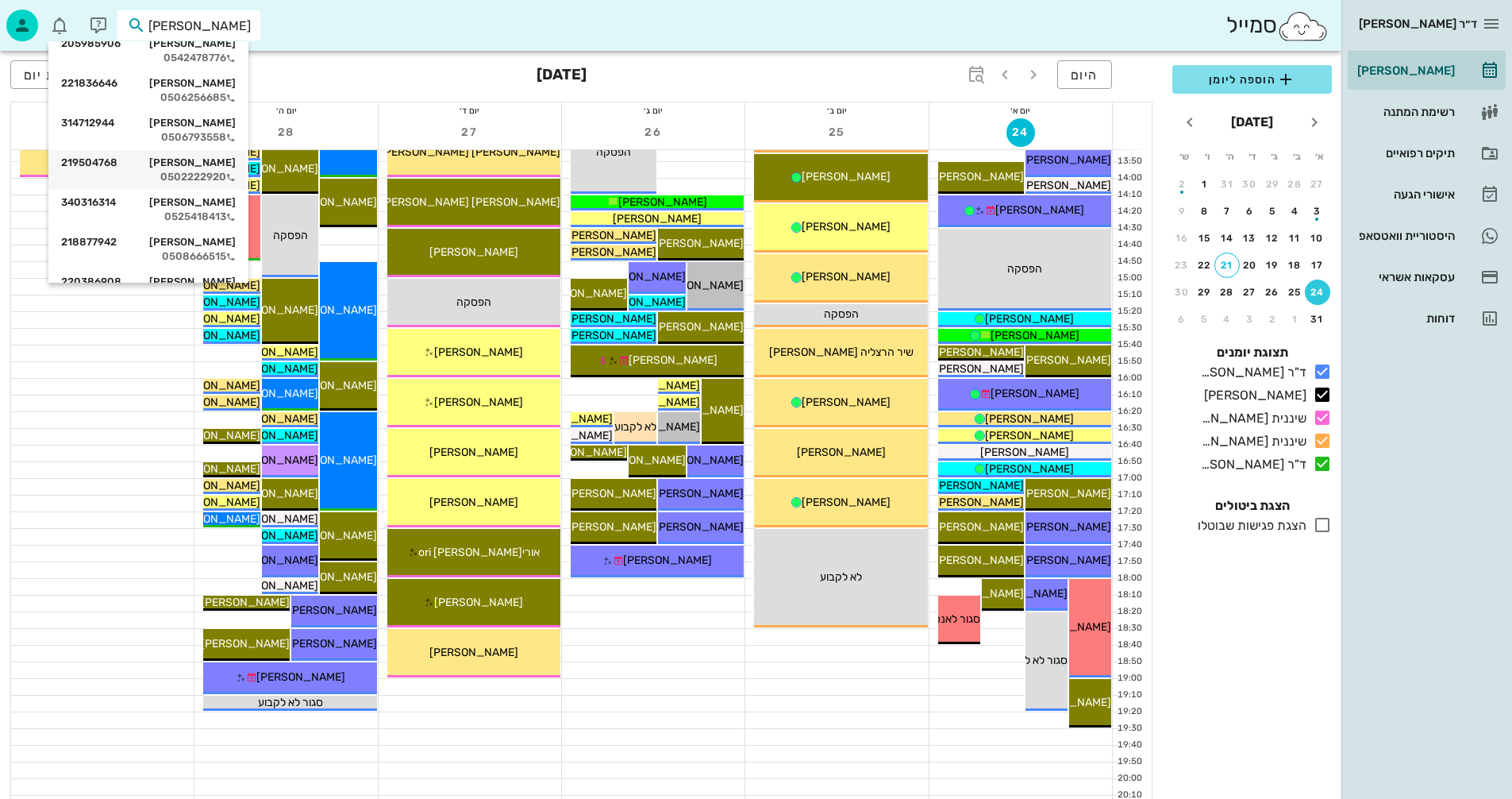
scroll to position [477, 0]
click at [187, 238] on div "נועה מור 220386908" at bounding box center [149, 244] width 175 height 13
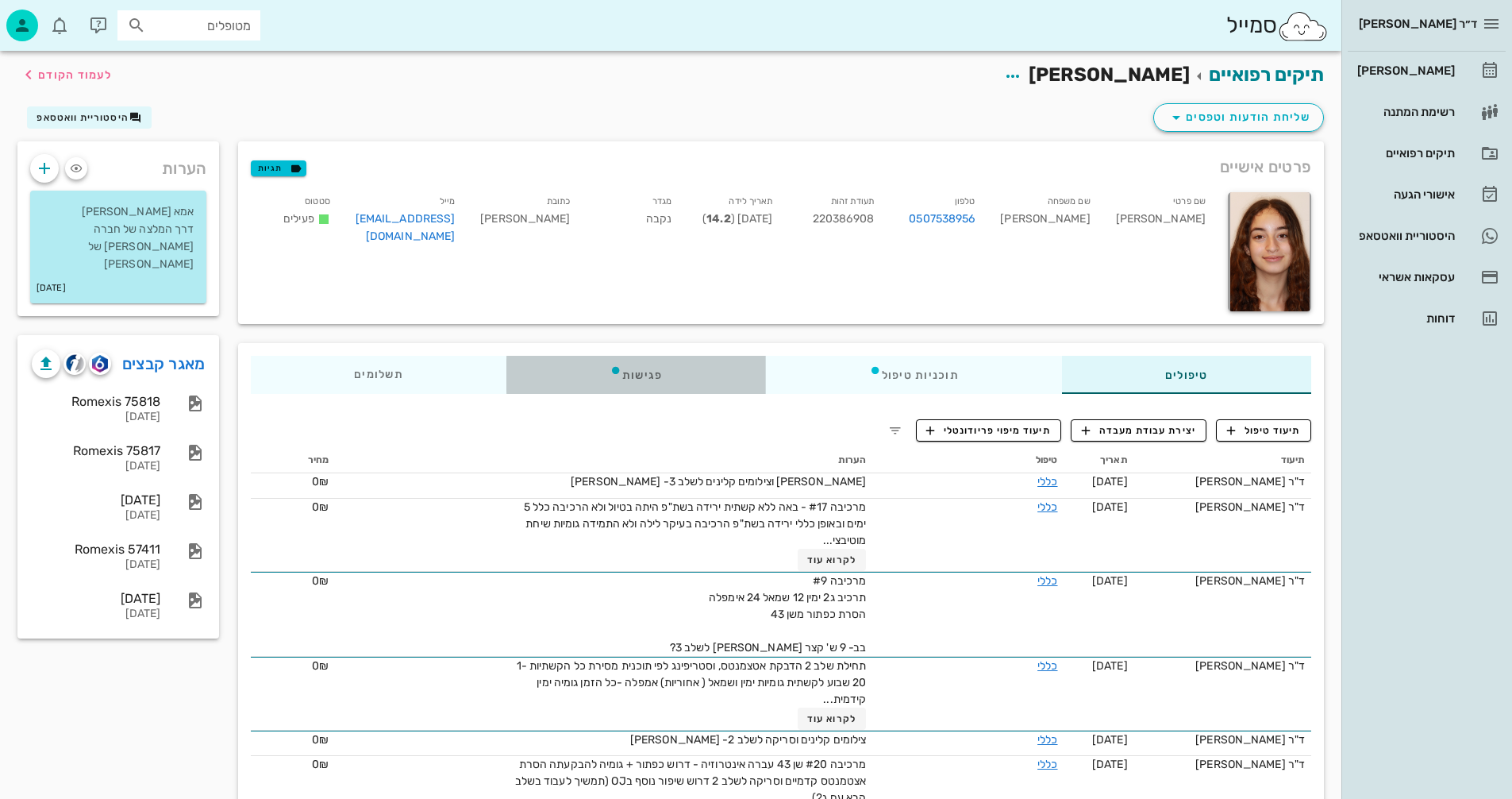
click at [640, 371] on div "פגישות" at bounding box center [636, 374] width 260 height 38
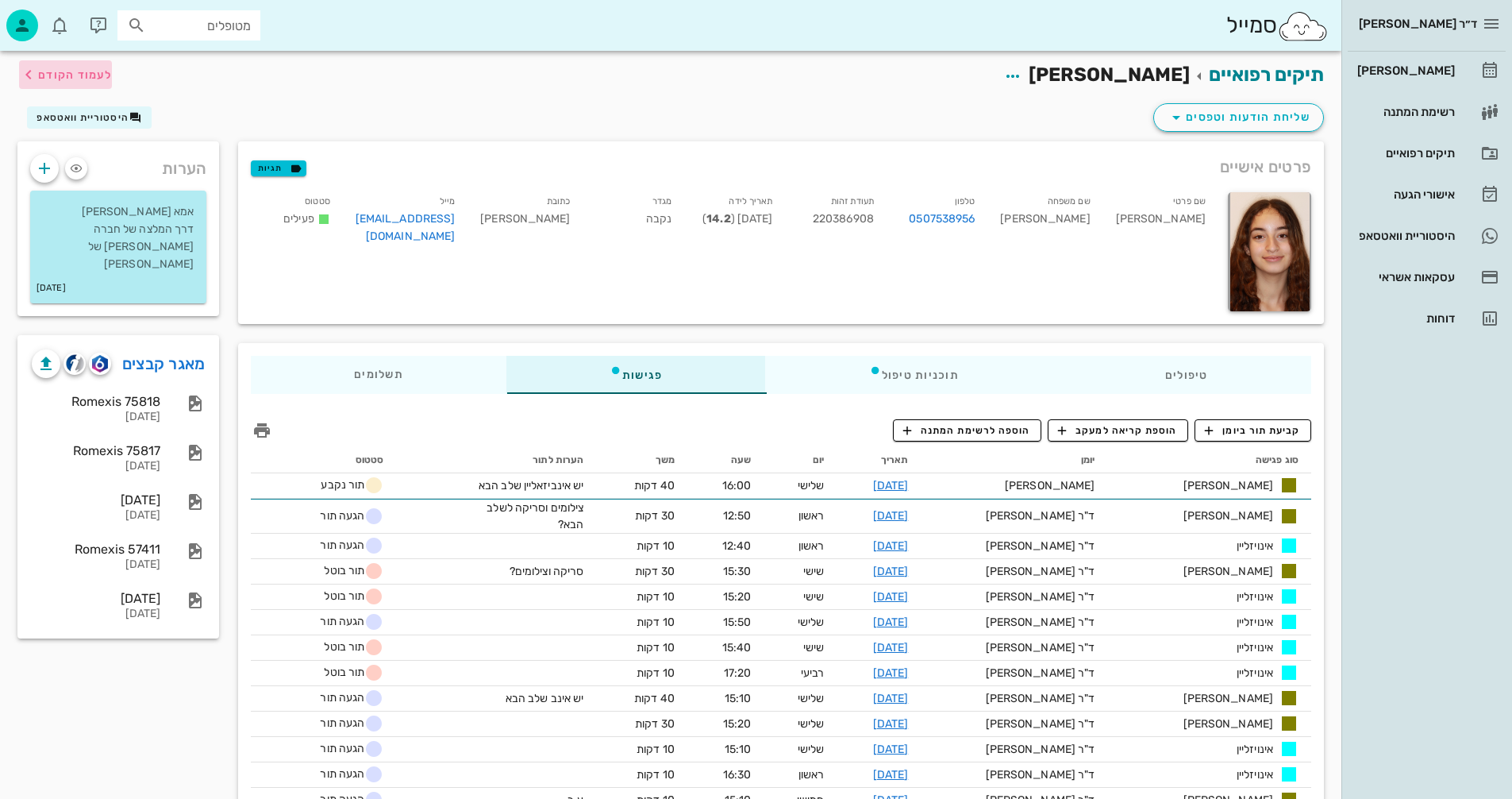
click at [73, 71] on span "לעמוד הקודם" at bounding box center [74, 75] width 73 height 14
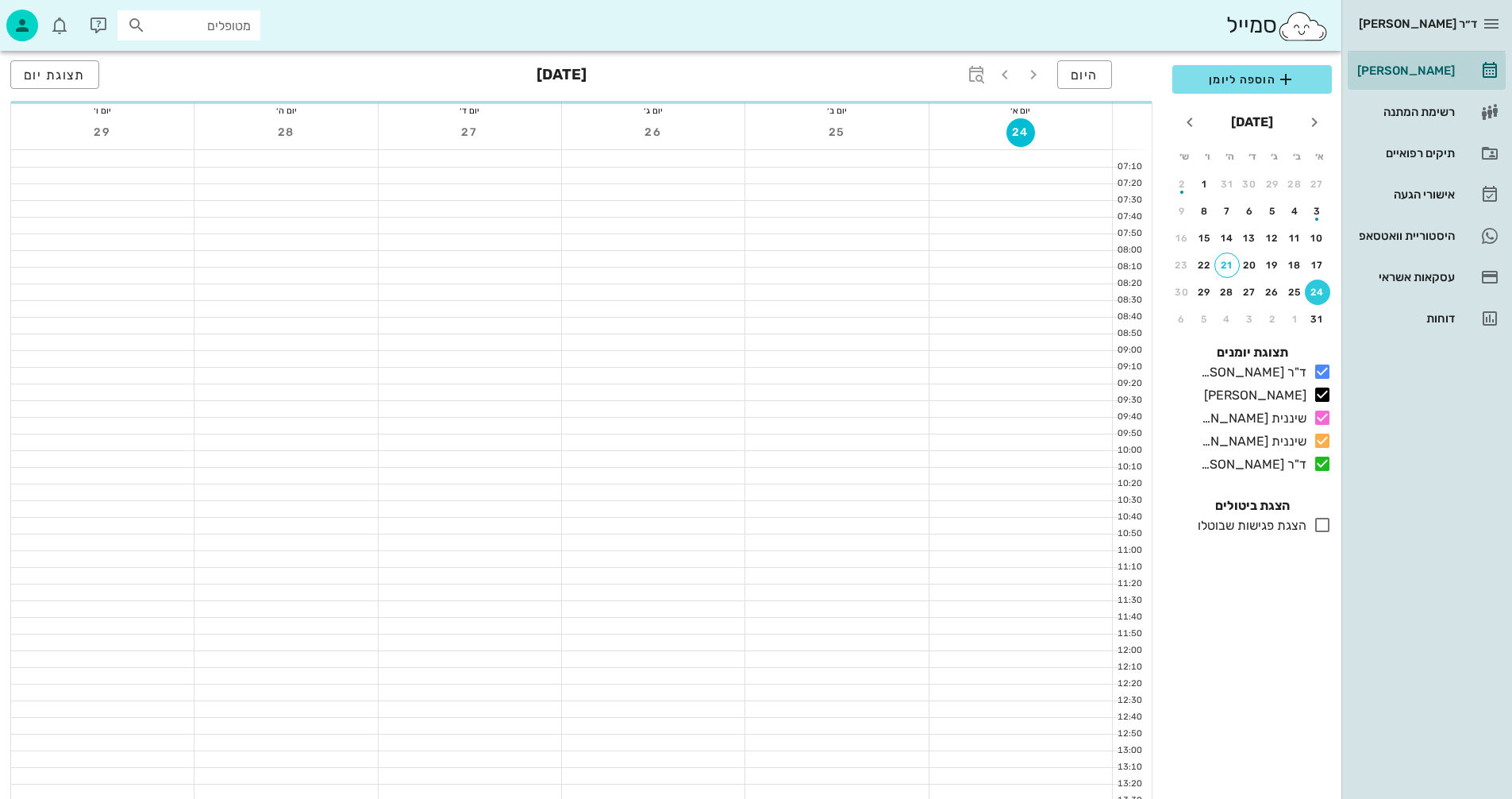
scroll to position [673, 0]
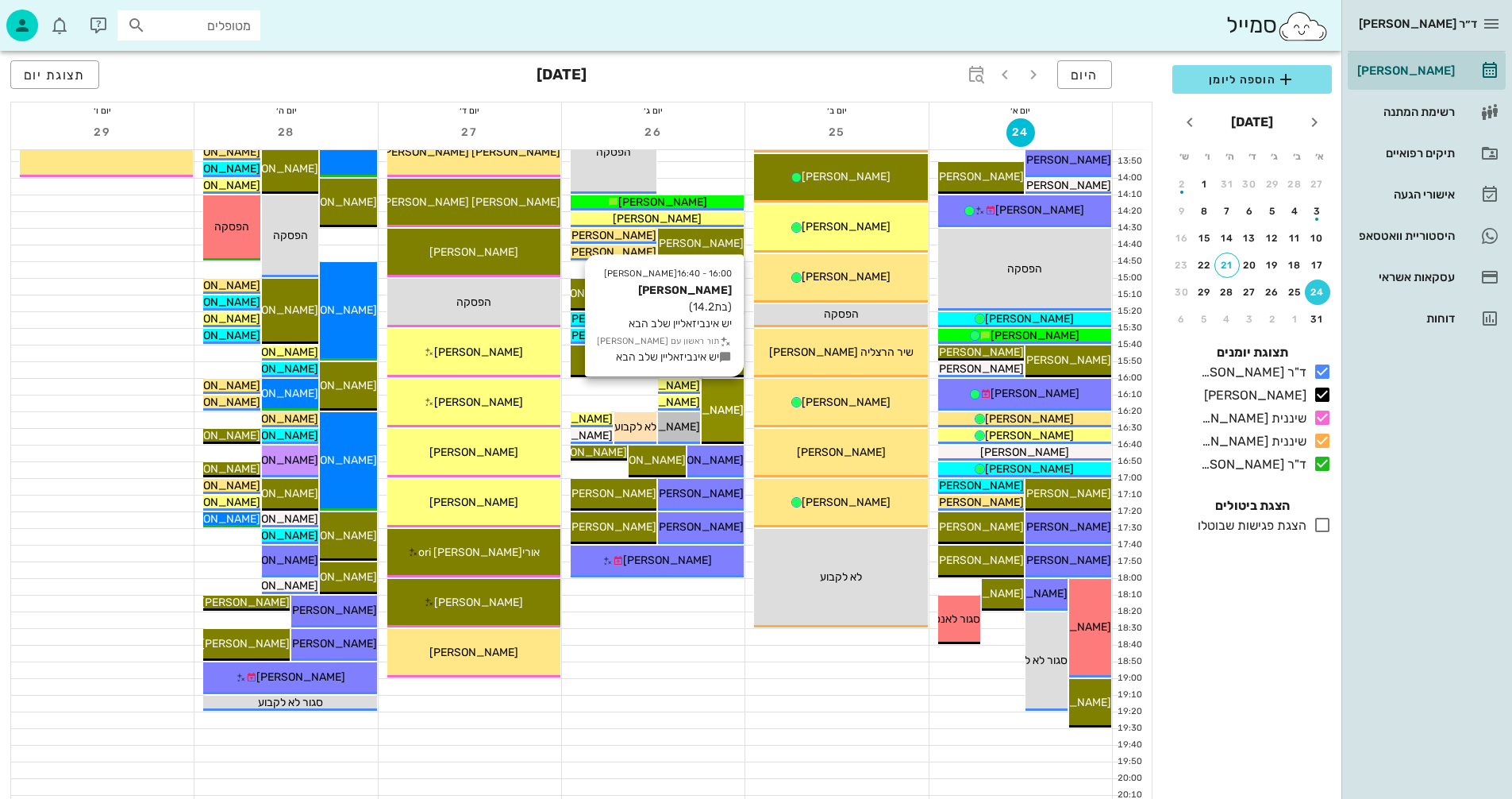
click at [732, 408] on span "[PERSON_NAME]" at bounding box center [699, 410] width 89 height 14
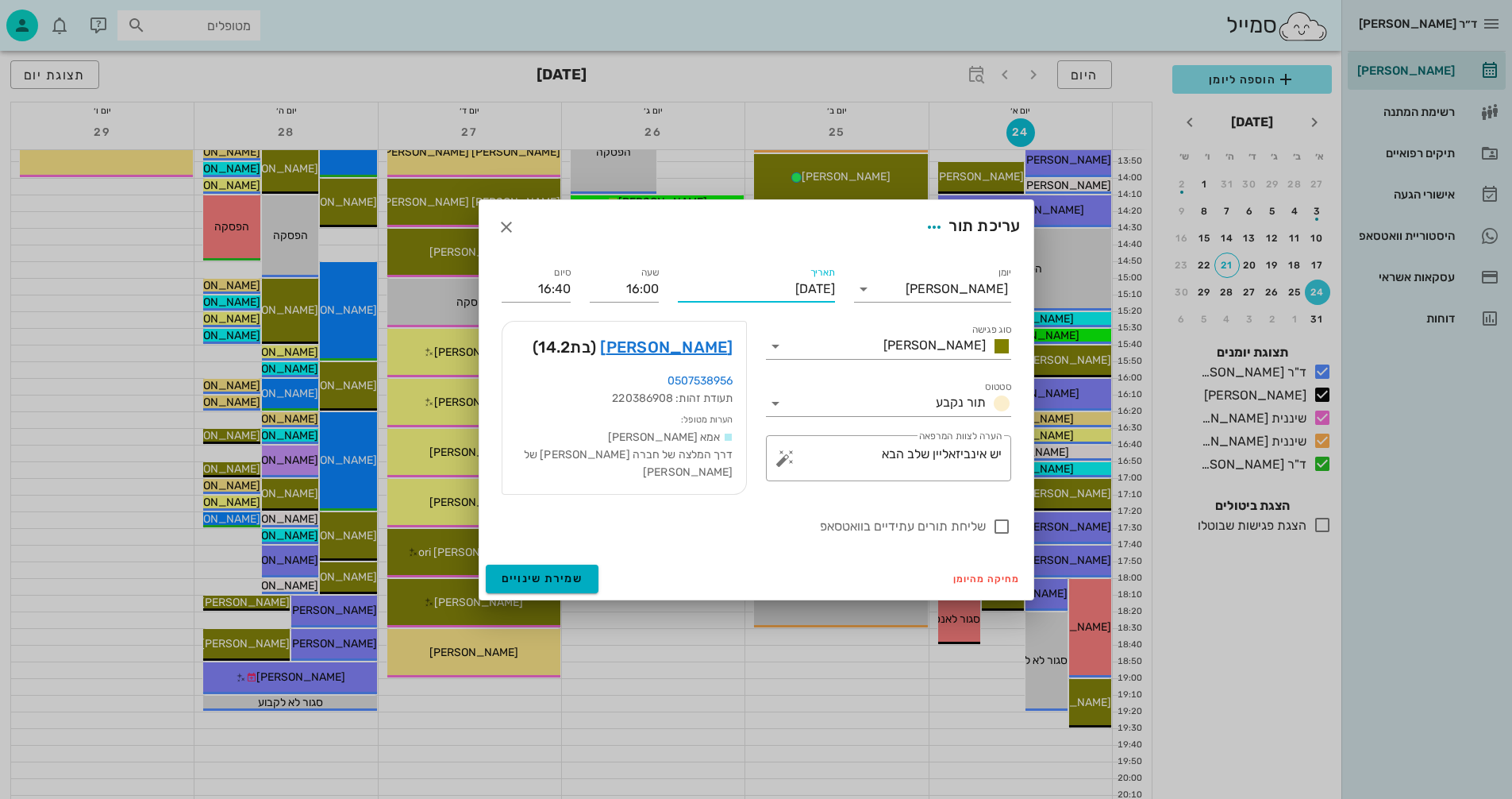
click at [723, 292] on input "יום שלישי, 26 באוגוסט 2025" at bounding box center [756, 288] width 157 height 25
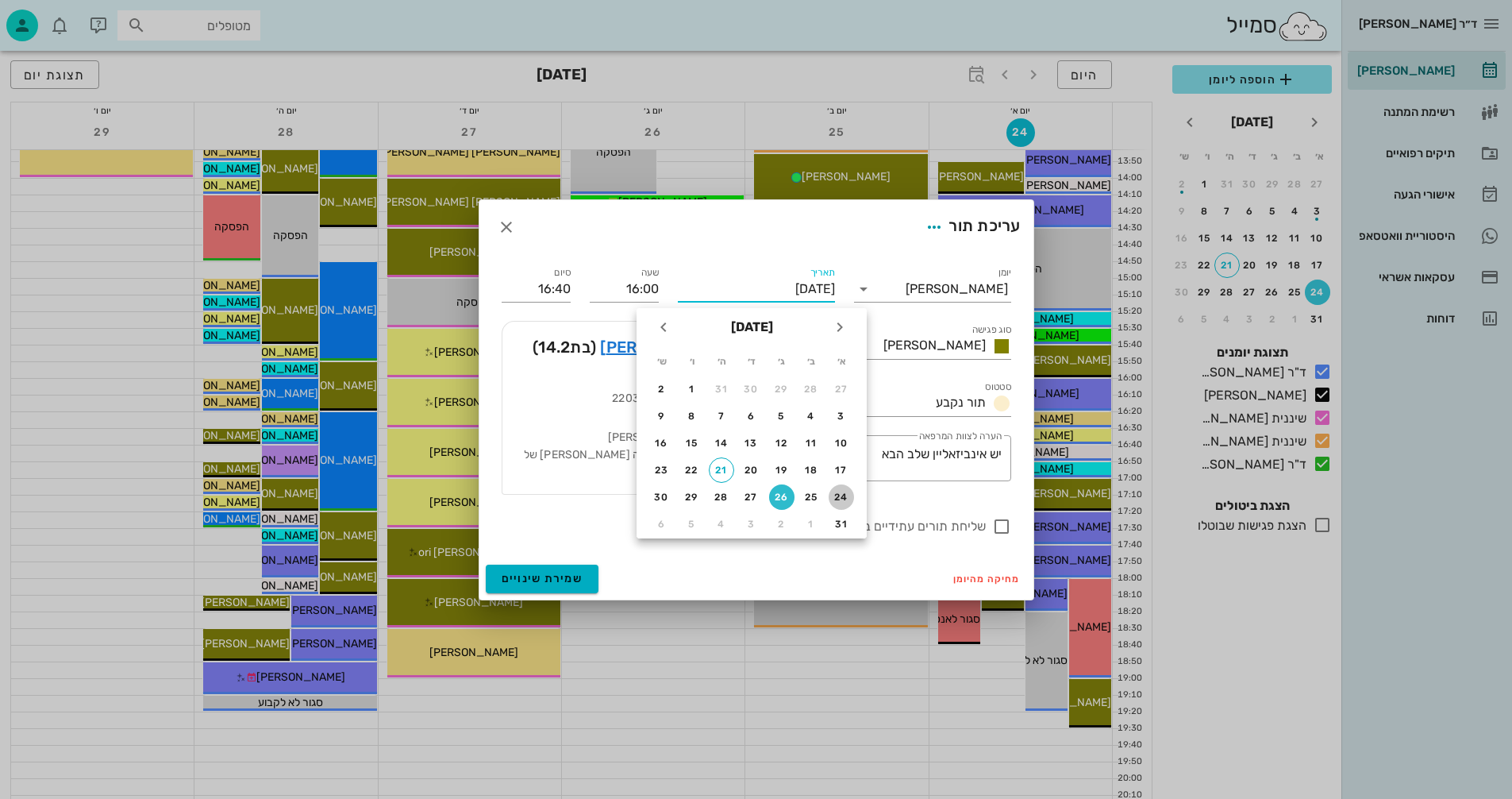
click at [841, 492] on div "24" at bounding box center [841, 497] width 25 height 11
type input "יום ראשון, 24 באוגוסט 2025"
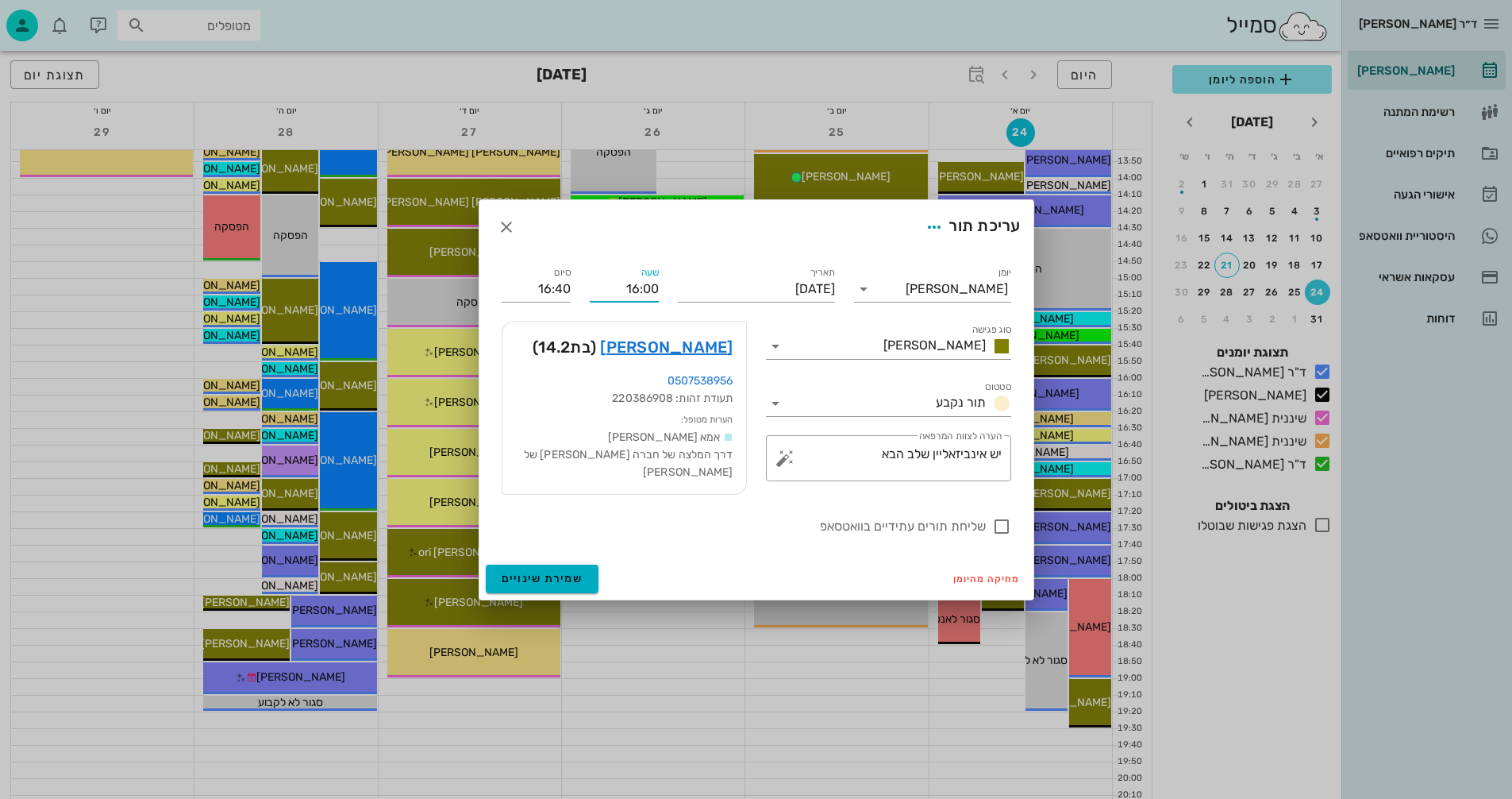
click at [647, 294] on input "16:00" at bounding box center [624, 288] width 69 height 25
type input "16:10"
type input "16:50"
click at [624, 413] on div "16:10" at bounding box center [624, 414] width 44 height 13
type input "16:20"
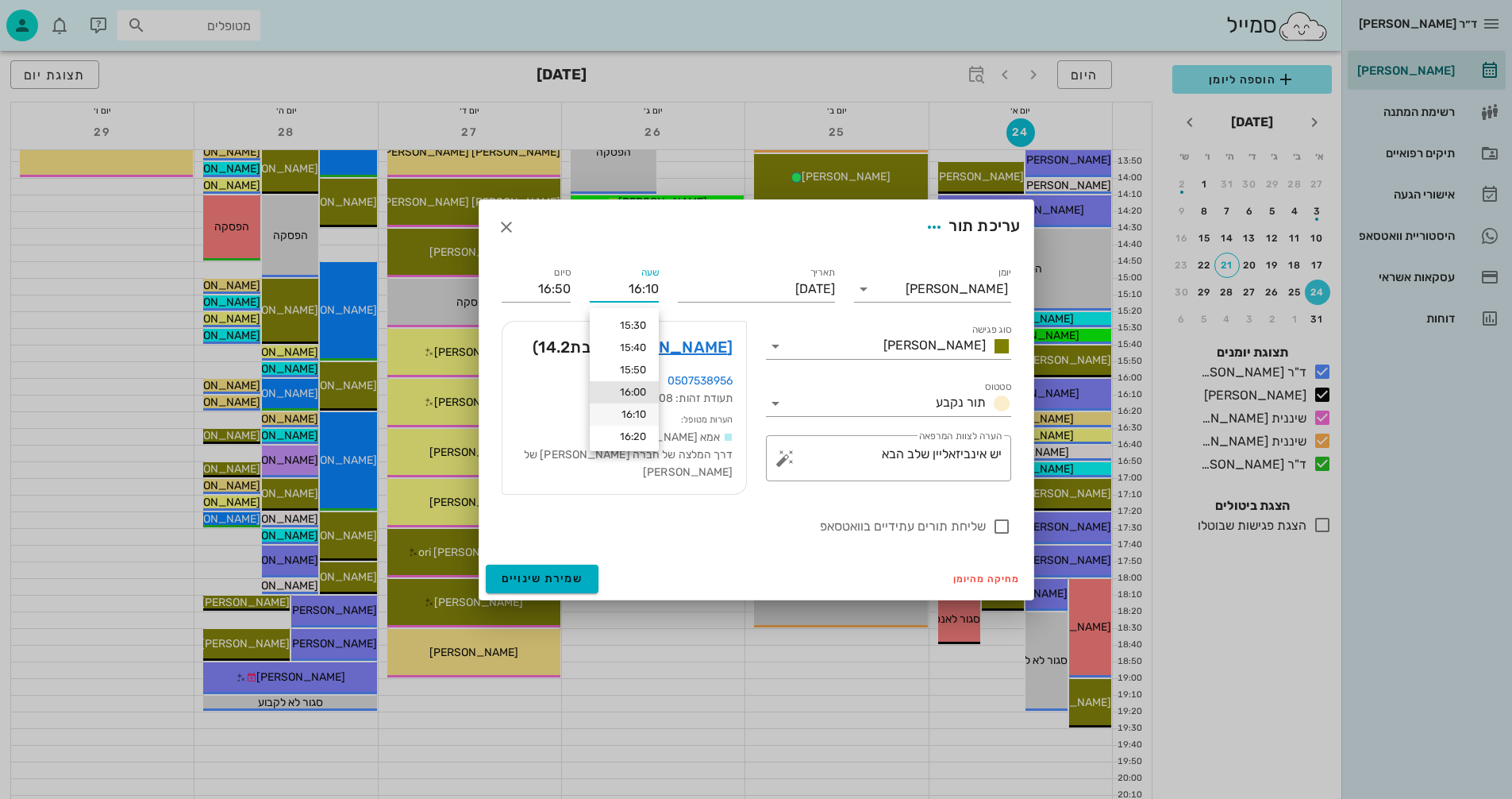
type input "17:00"
click at [651, 295] on input "16:20" at bounding box center [624, 288] width 69 height 25
type input "16:10"
type input "16:50"
click at [634, 364] on div "16:00" at bounding box center [624, 371] width 44 height 13
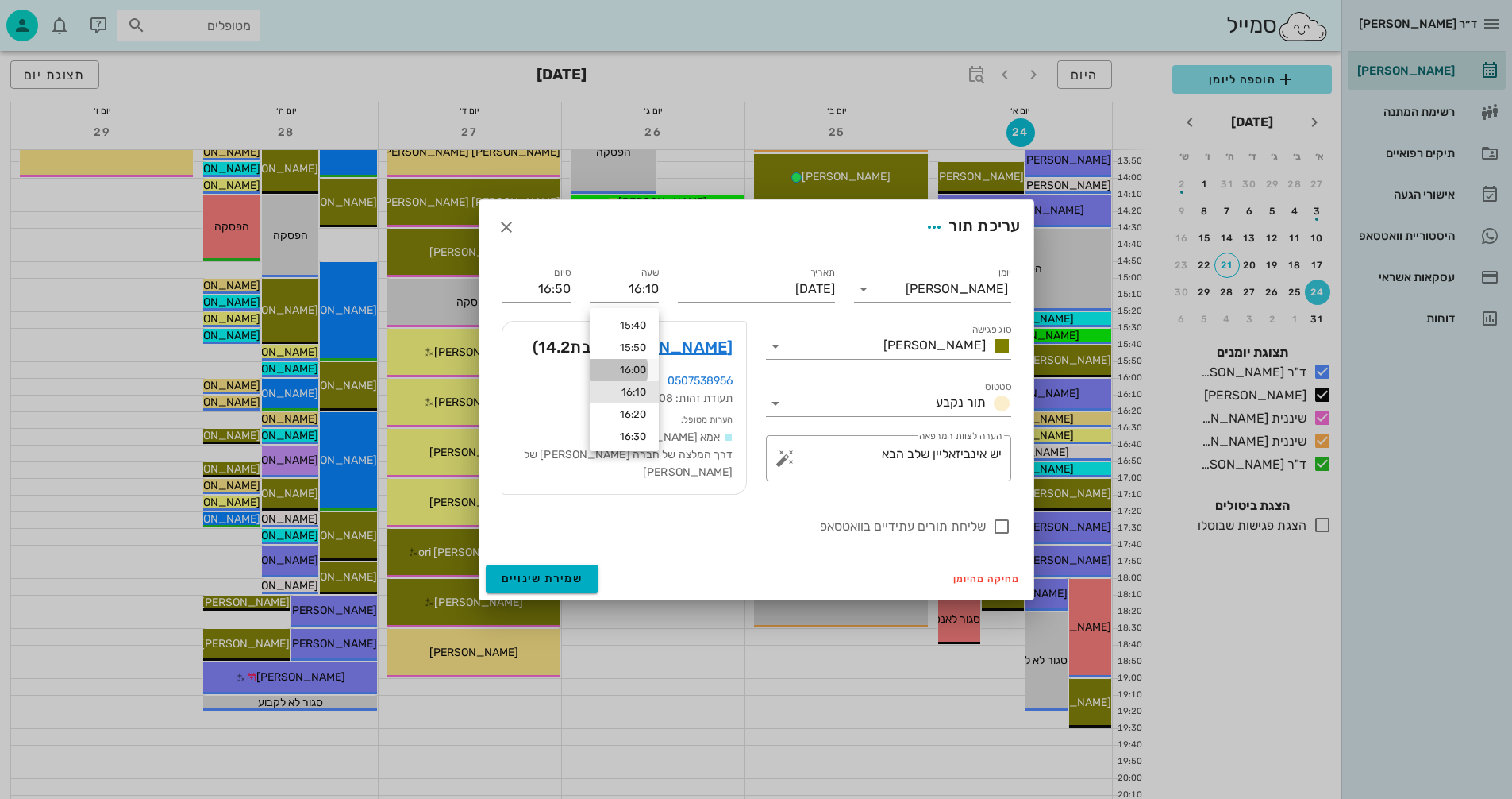
type input "16:00"
type input "16:40"
click at [648, 295] on input "16:00" at bounding box center [624, 288] width 69 height 25
type input "16:10"
type input "16:50"
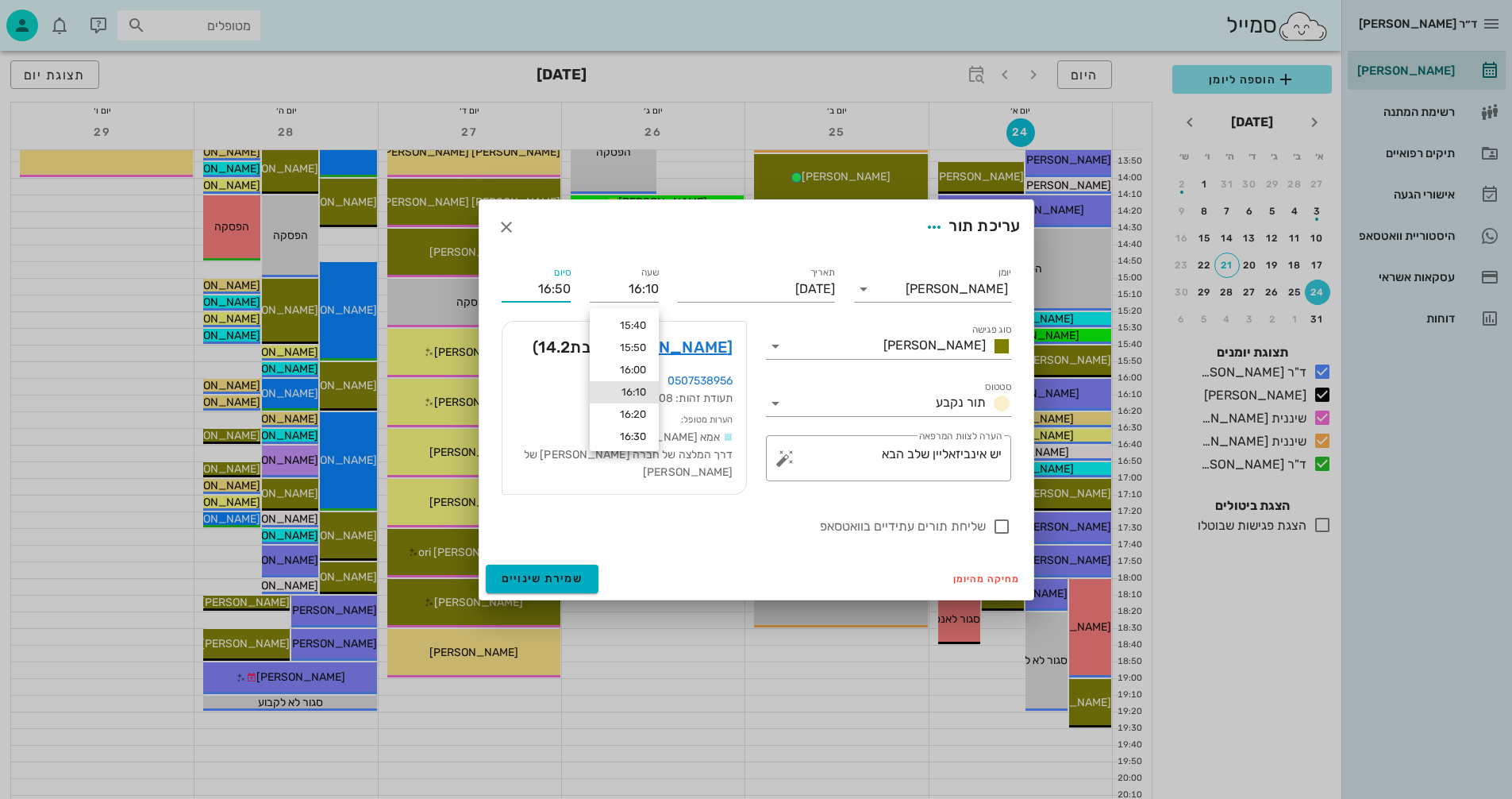
click at [539, 299] on input "16:50" at bounding box center [536, 288] width 69 height 25
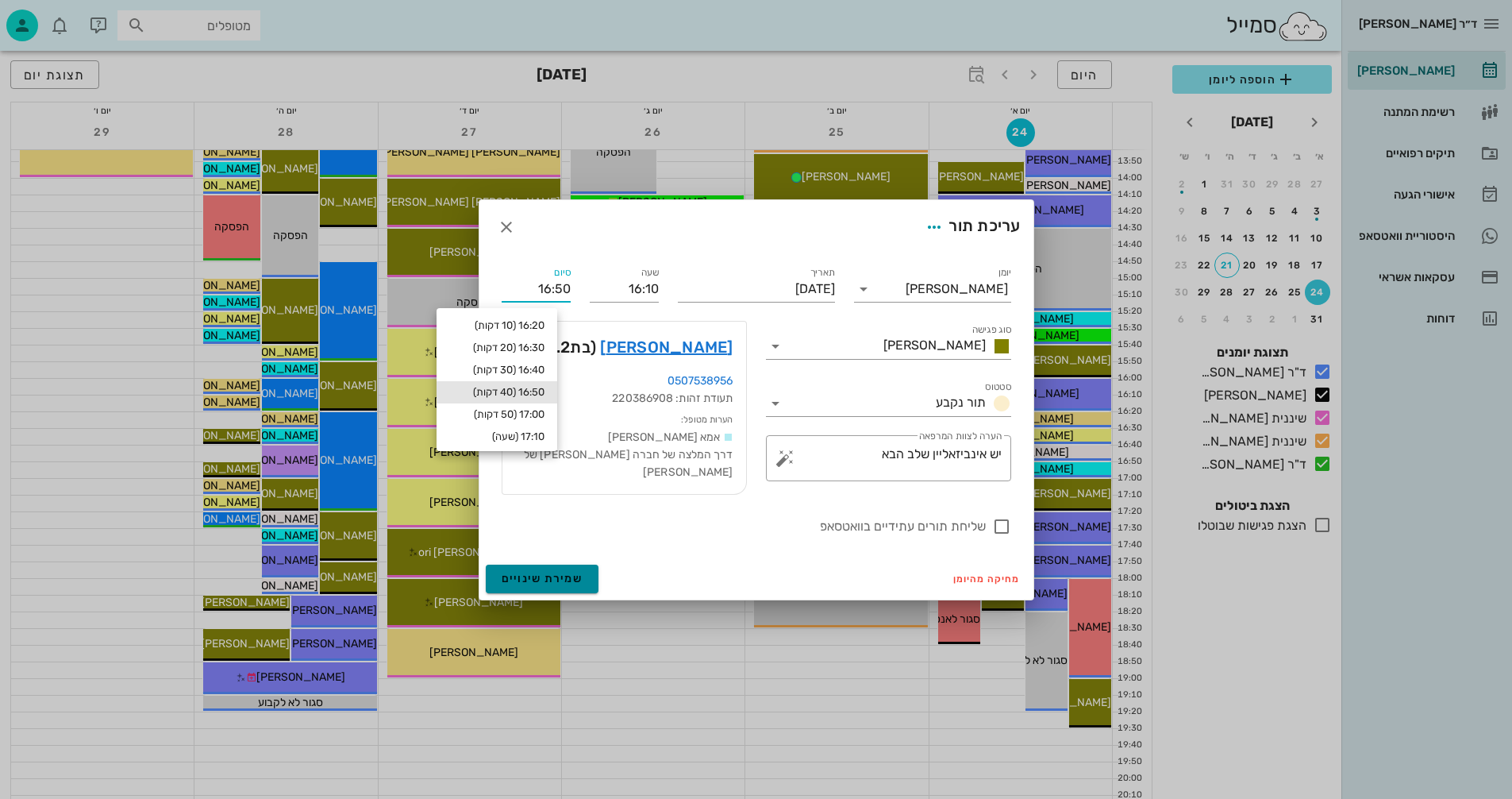
click at [550, 571] on span "שמירת שינויים" at bounding box center [542, 578] width 82 height 14
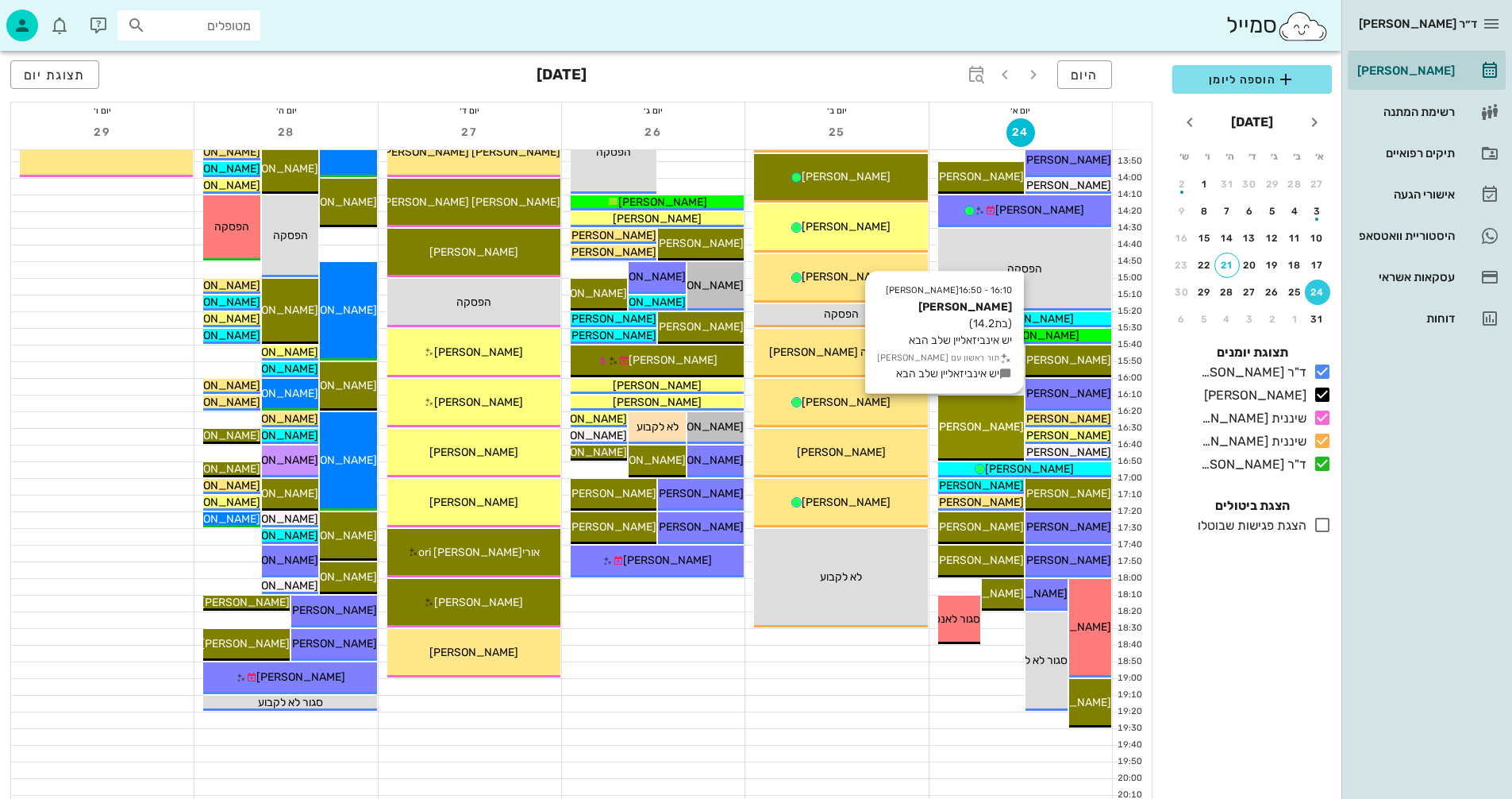
click at [985, 408] on div "16:10 - 16:50 יומן מרפאה נועה מור (בת 14.2 ) יש אינביזאליין שלב הבא תור ראשון ע…" at bounding box center [981, 428] width 85 height 65
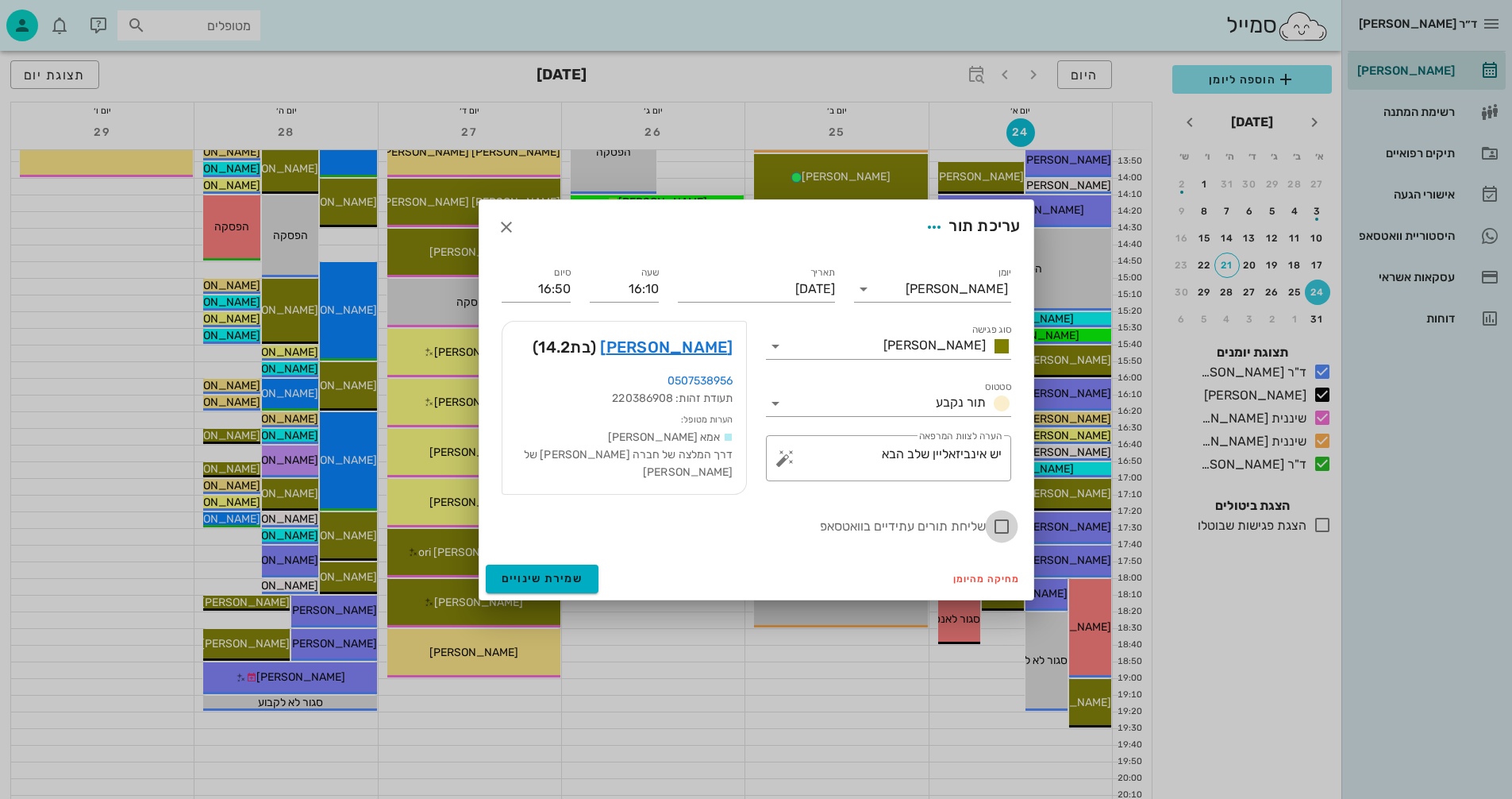
click at [997, 518] on div at bounding box center [1001, 526] width 27 height 27
checkbox input "true"
click at [528, 571] on span "שמירת שינויים" at bounding box center [542, 578] width 82 height 14
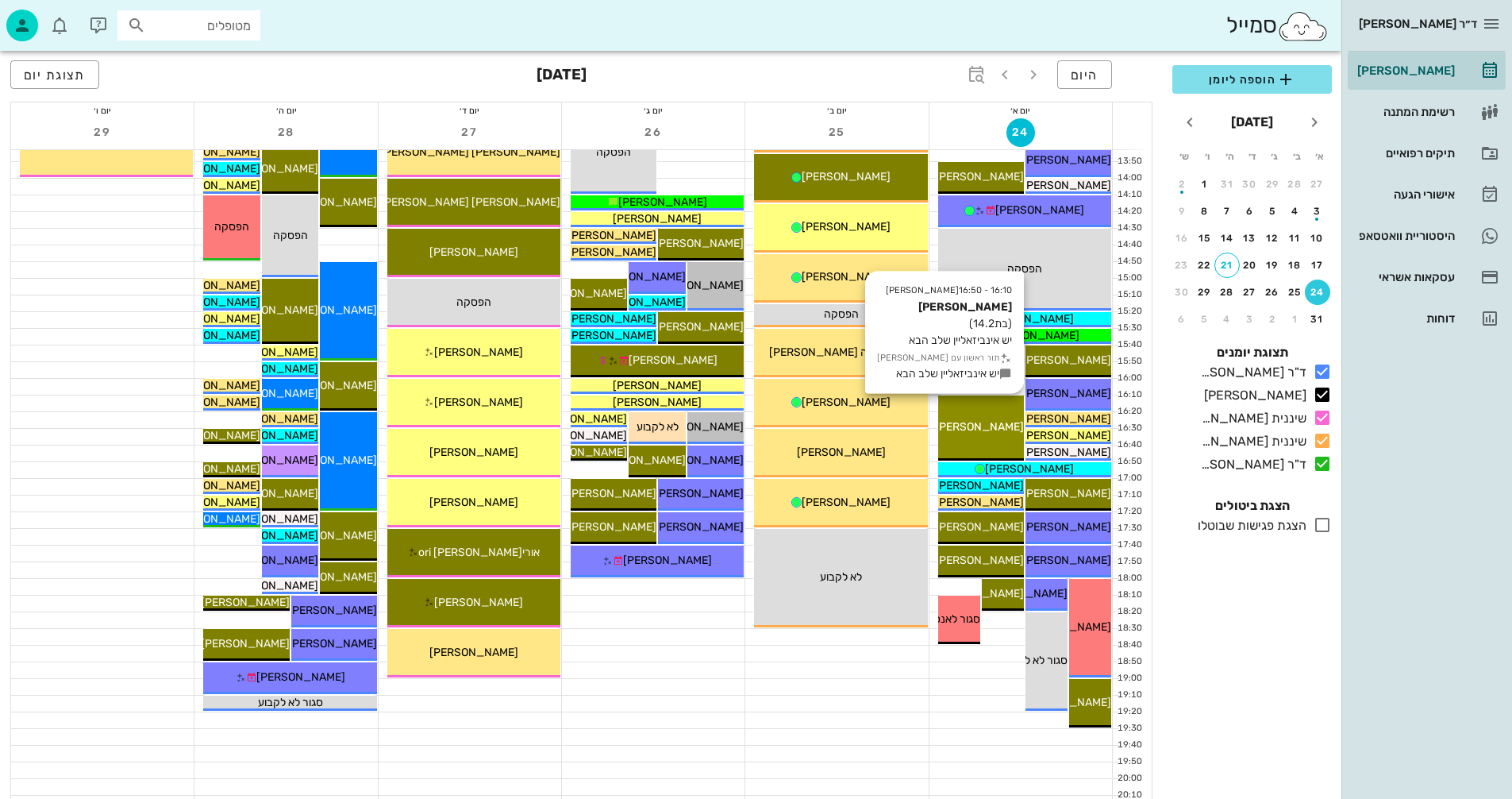
click at [974, 430] on span "[PERSON_NAME]" at bounding box center [980, 426] width 89 height 14
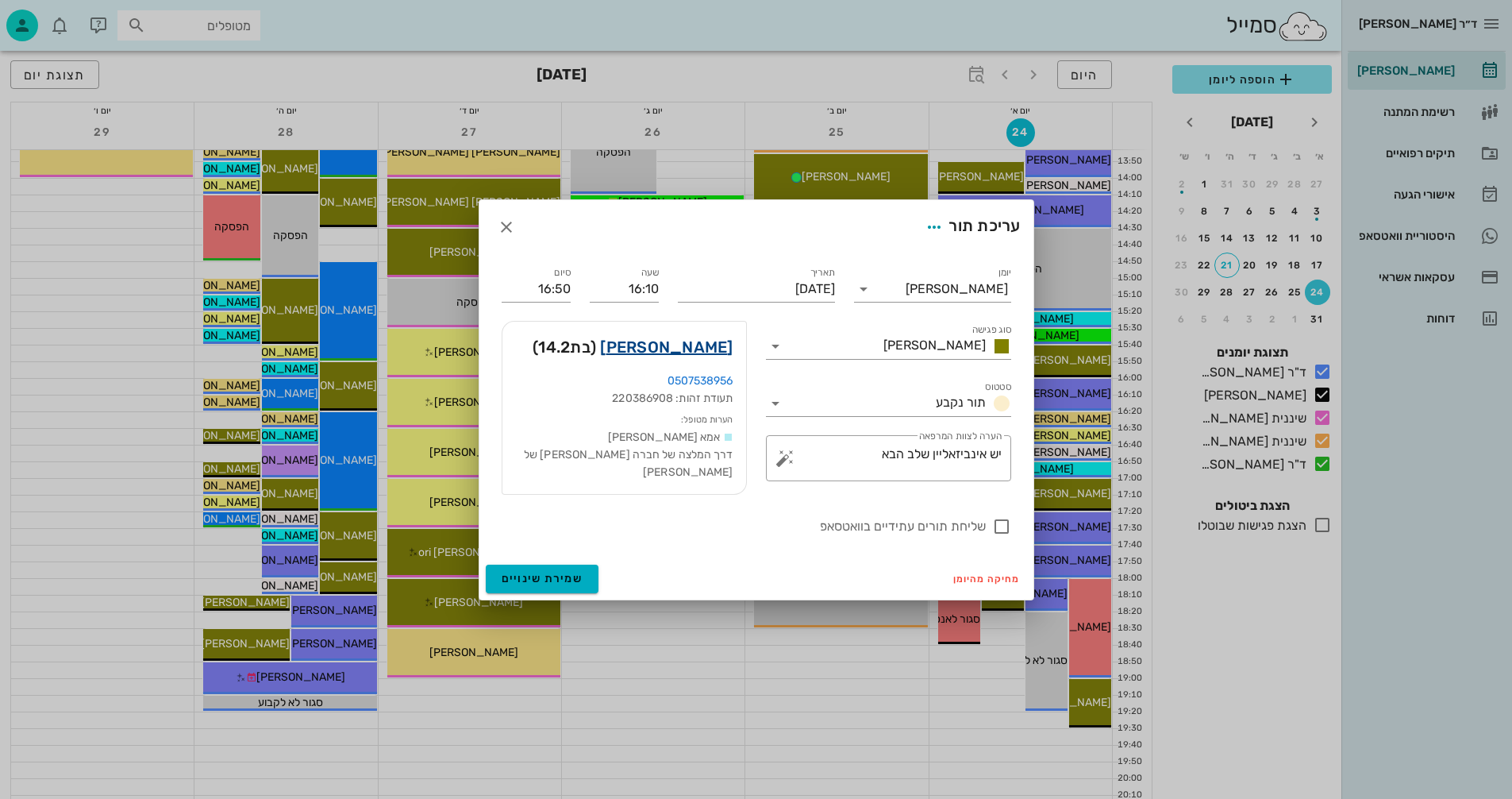
click at [706, 350] on link "נועה מור" at bounding box center [666, 347] width 133 height 25
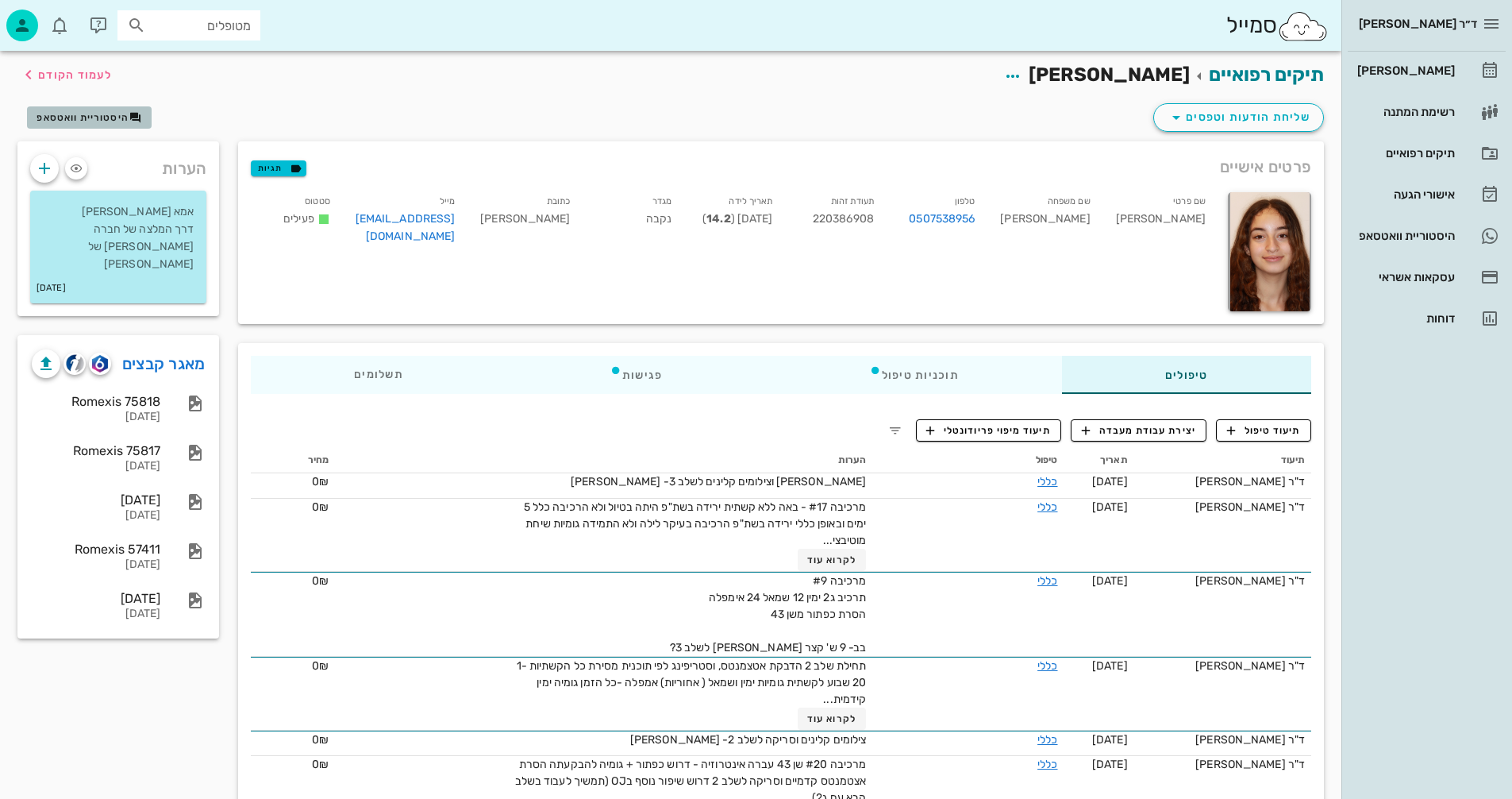
click at [97, 118] on span "היסטוריית וואטסאפ" at bounding box center [82, 118] width 92 height 11
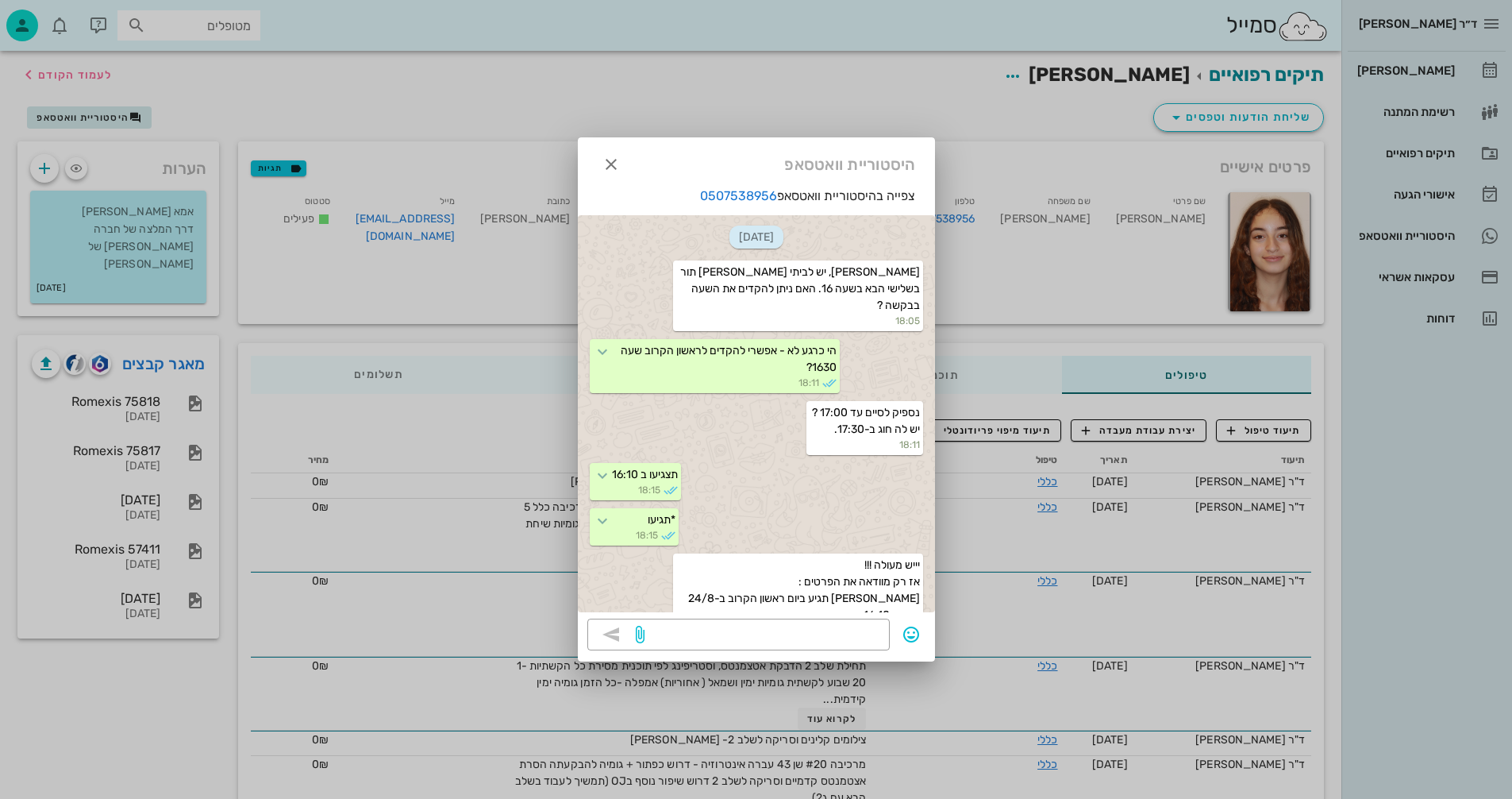
scroll to position [163, 0]
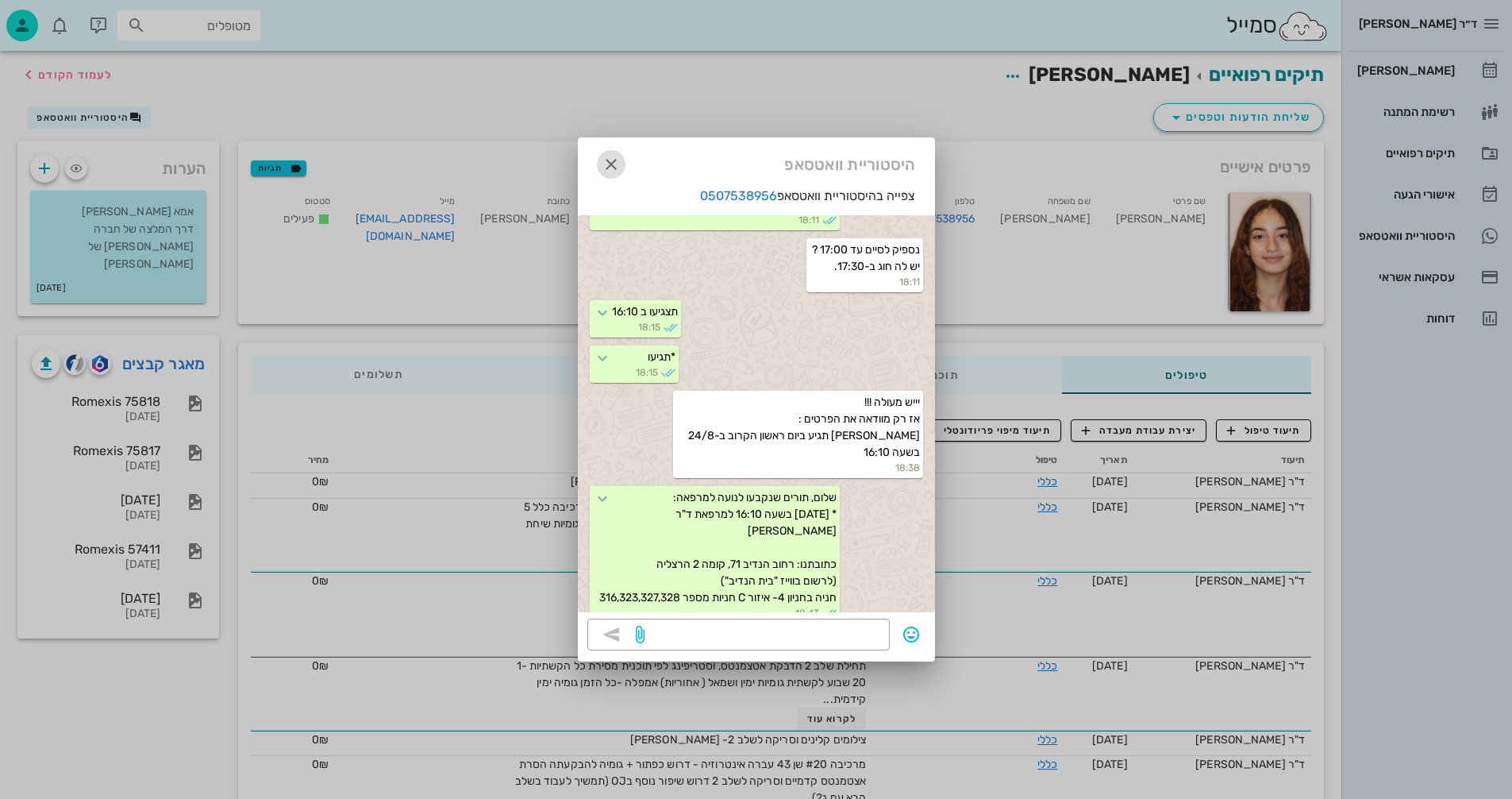
click at [611, 164] on icon "button" at bounding box center [611, 164] width 20 height 20
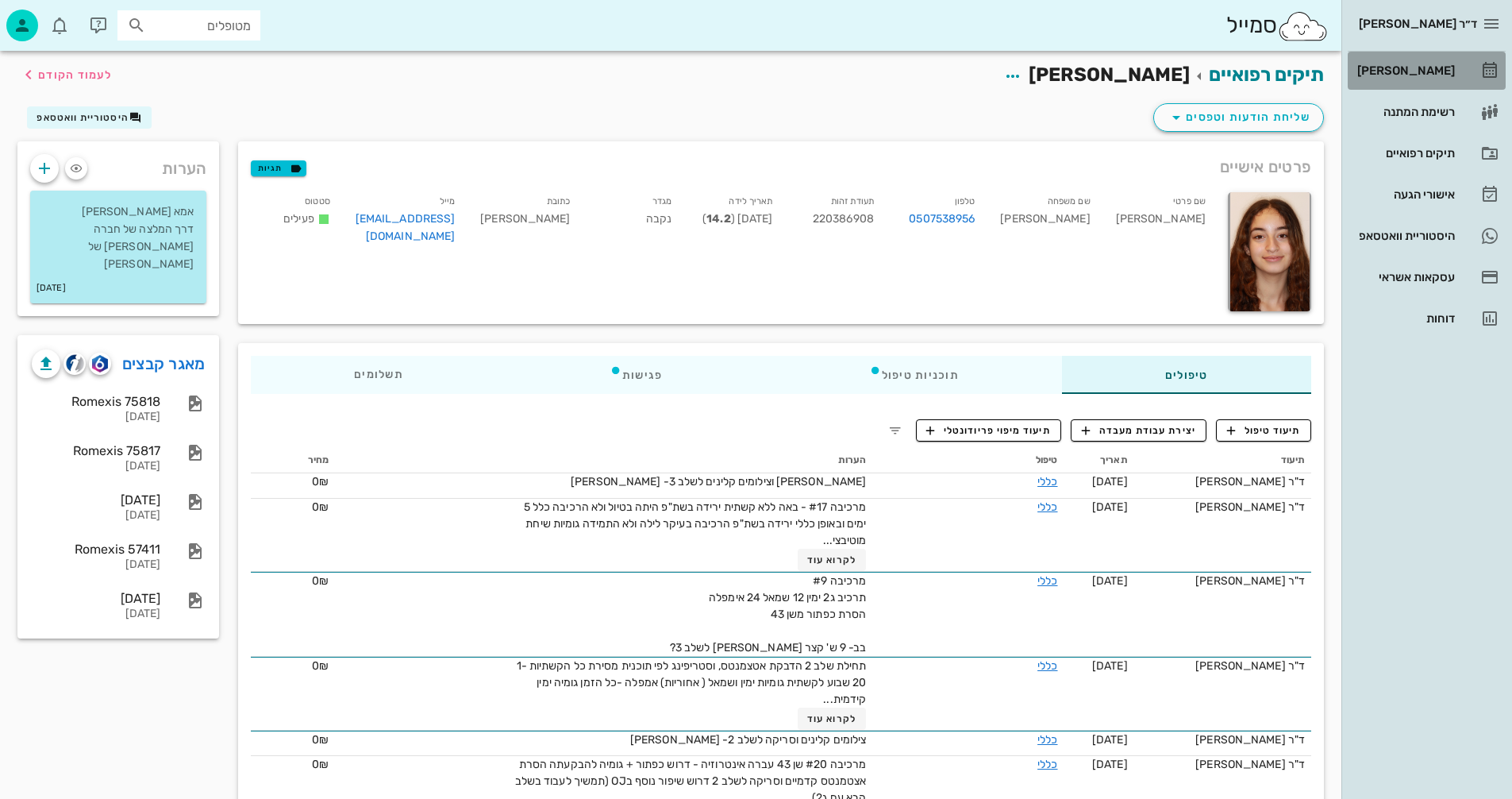
click at [1407, 67] on div "[PERSON_NAME]" at bounding box center [1404, 71] width 101 height 13
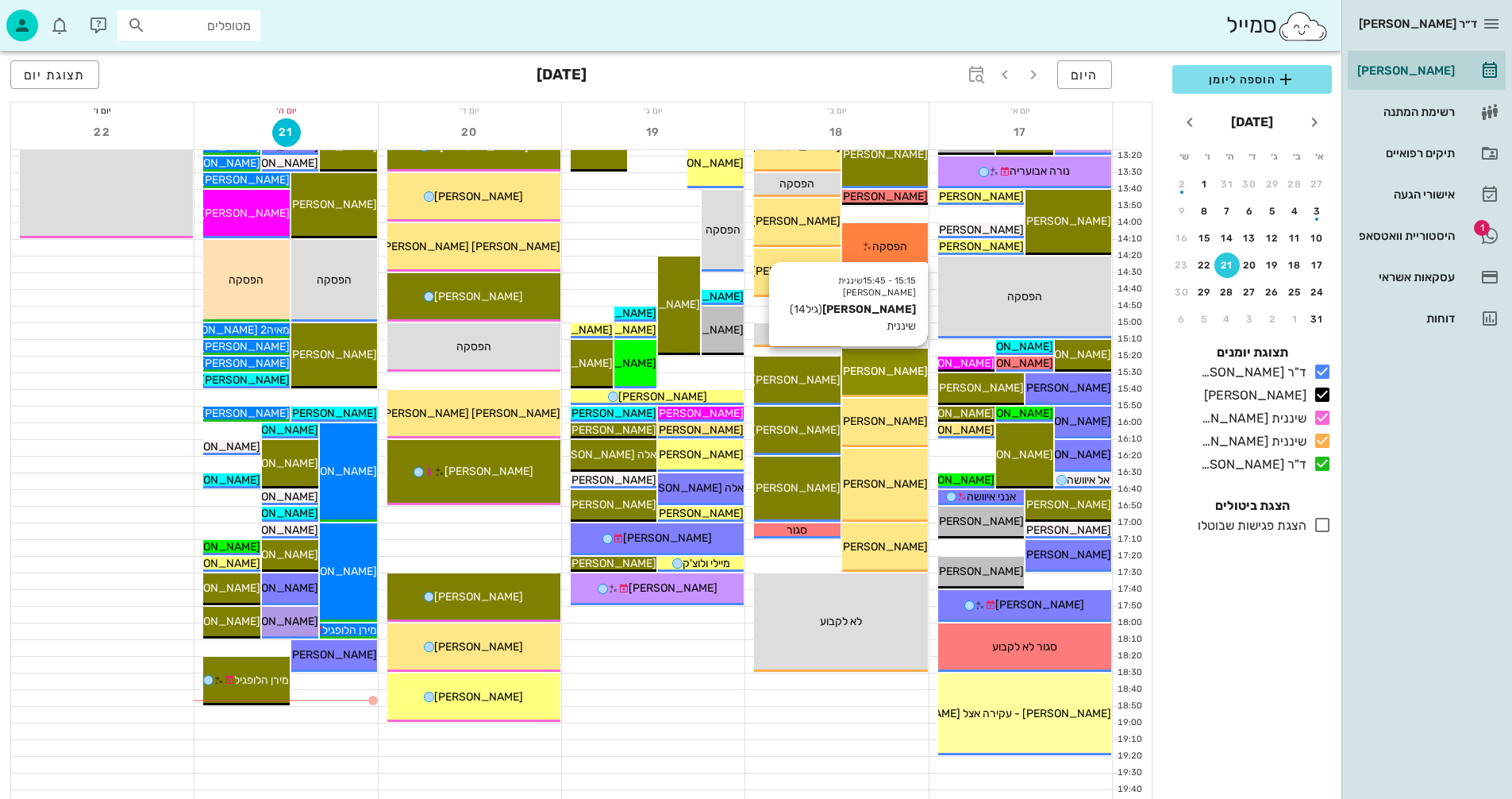
scroll to position [753, 0]
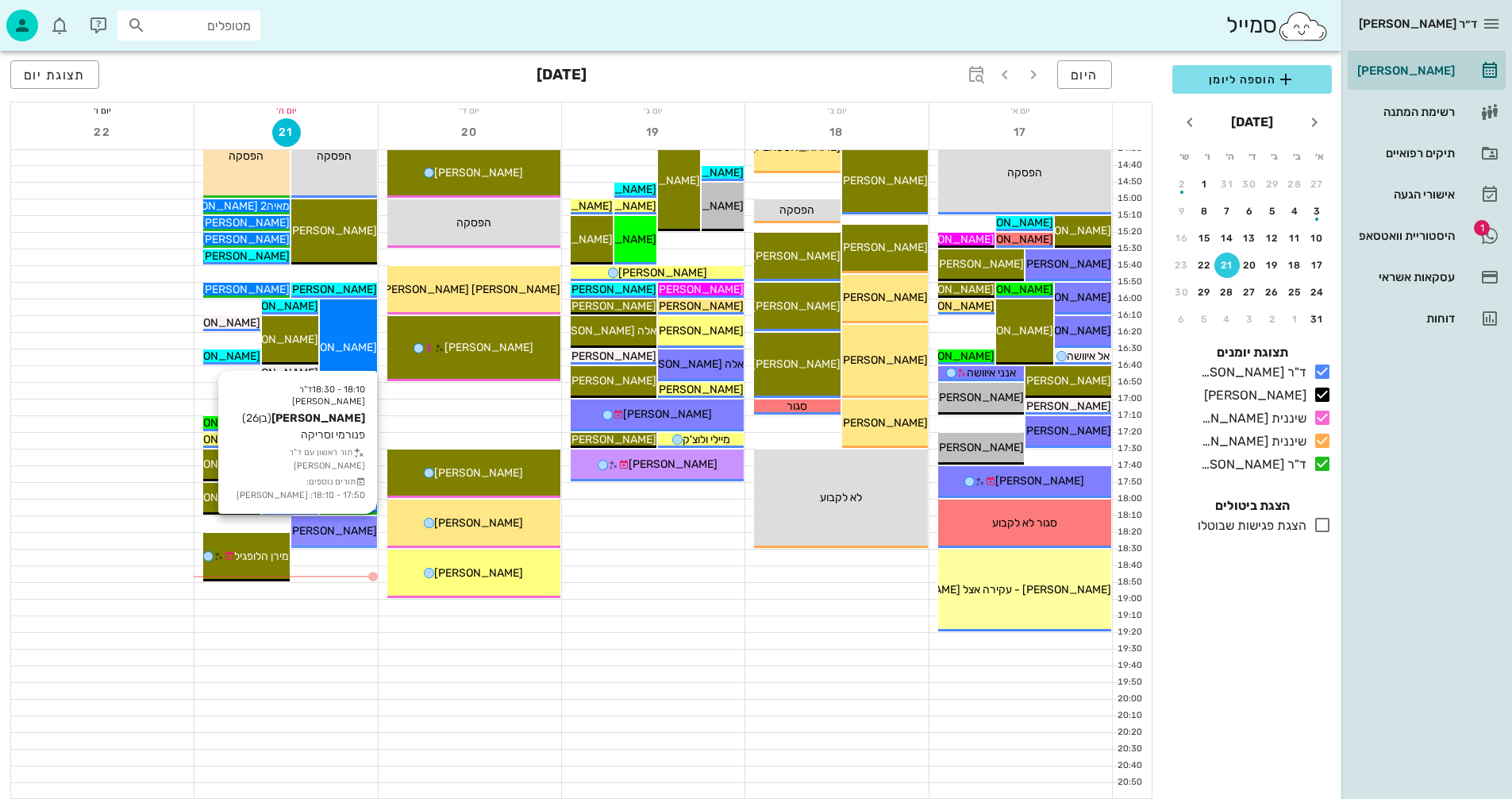
click at [343, 526] on span "[PERSON_NAME]" at bounding box center [332, 530] width 89 height 14
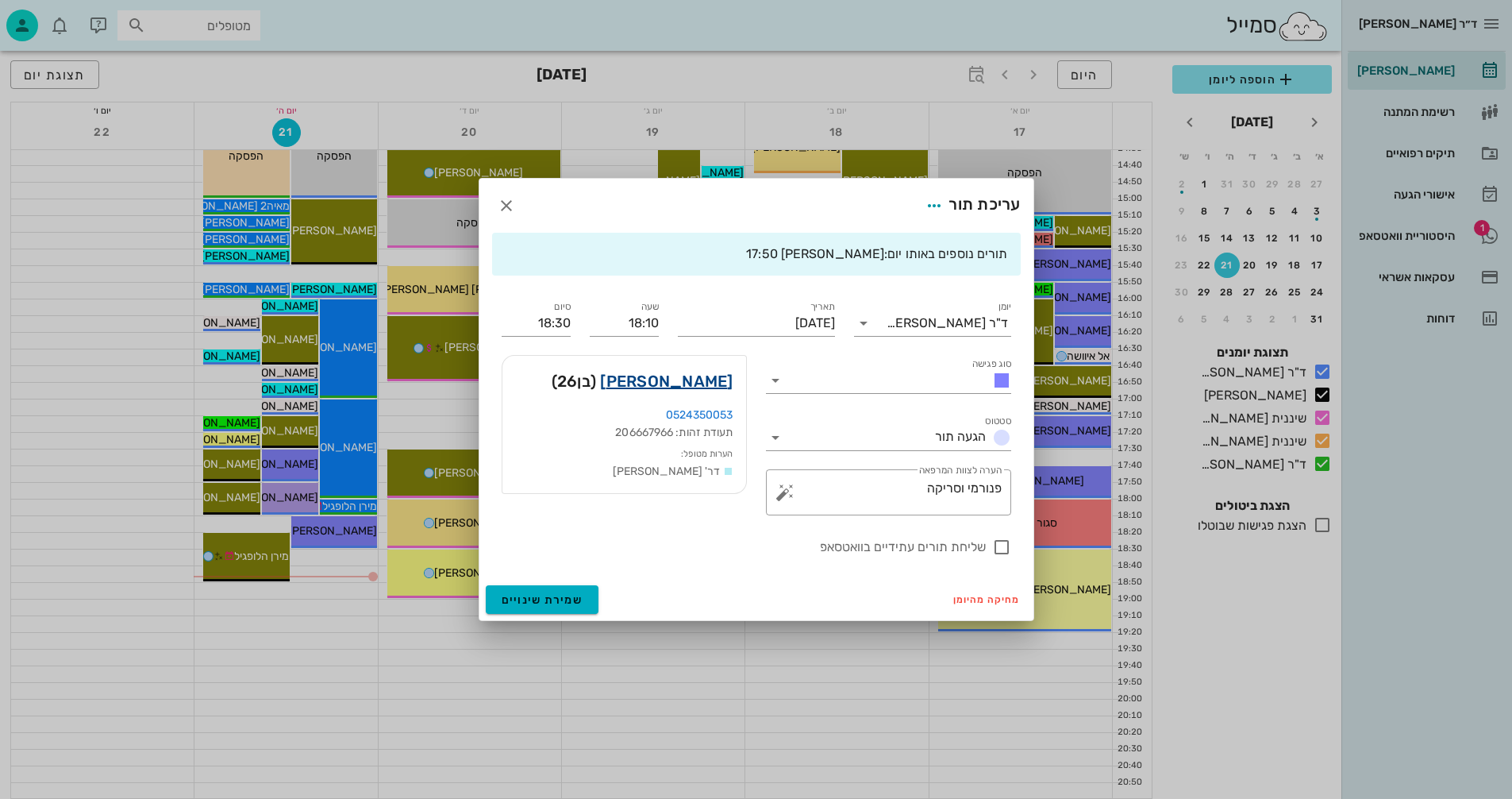
click at [693, 379] on link "[PERSON_NAME]" at bounding box center [666, 381] width 133 height 25
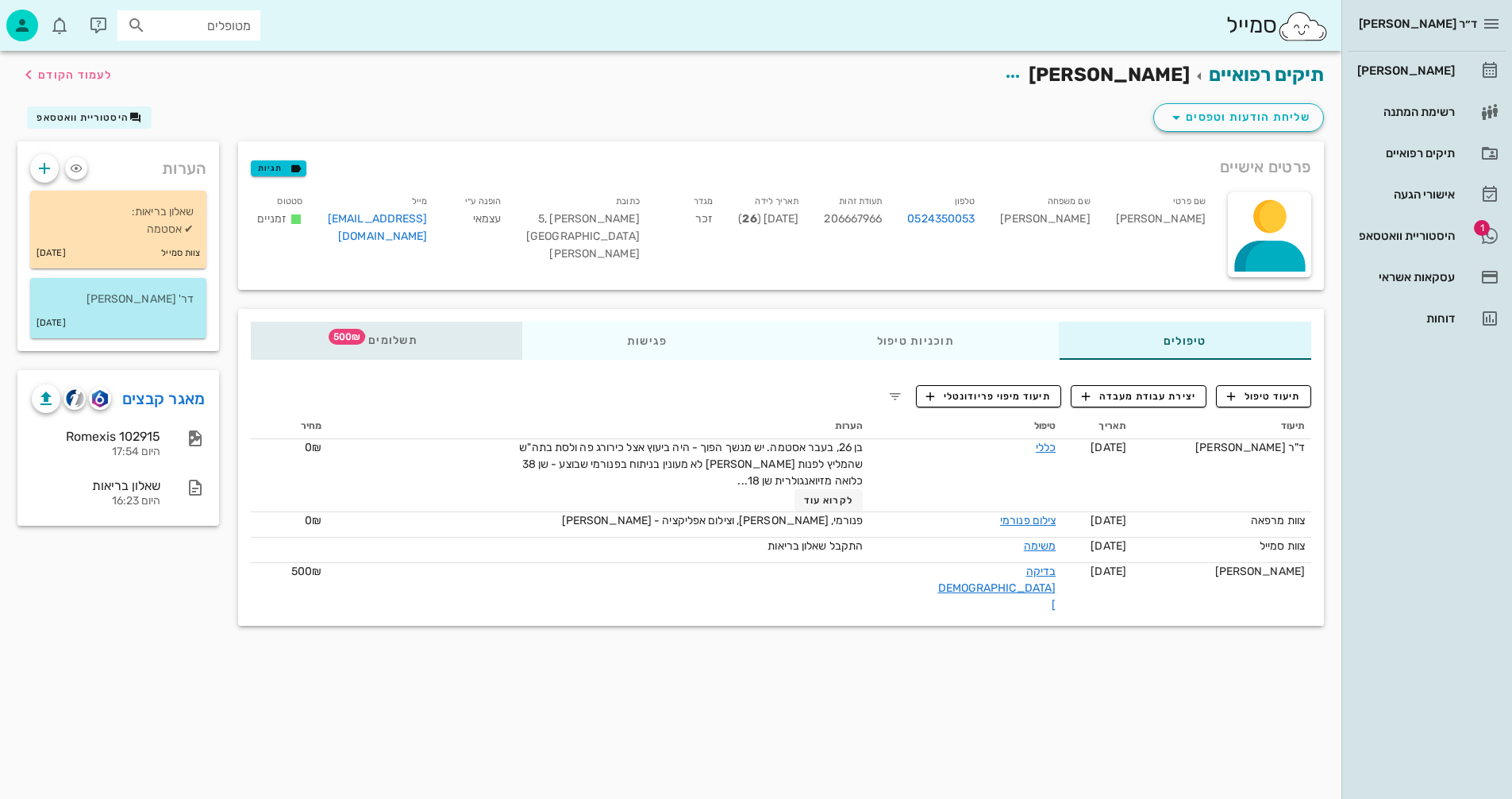
click at [394, 338] on span "תשלומים 500₪" at bounding box center [386, 341] width 62 height 11
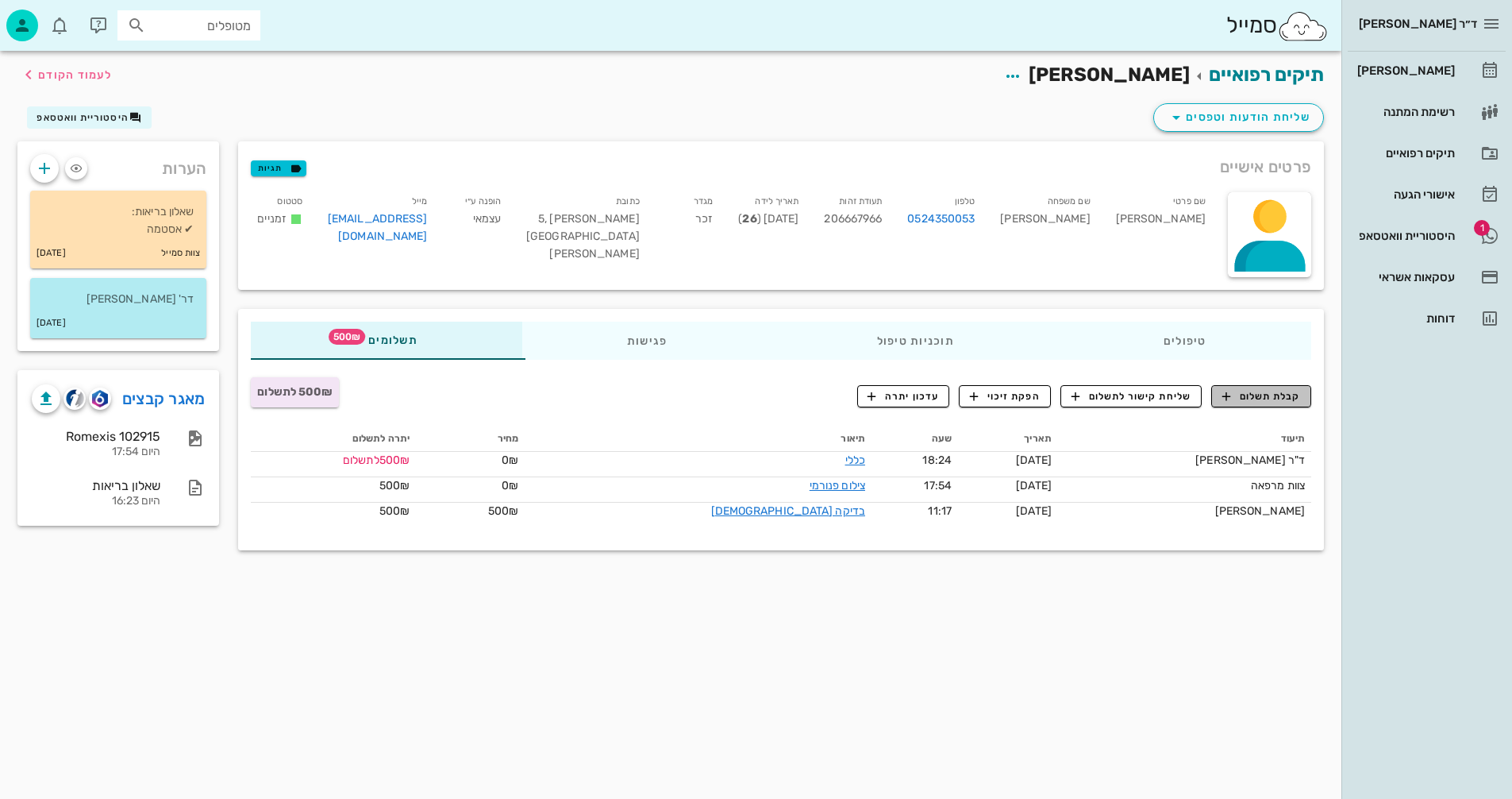
click at [1258, 397] on span "קבלת תשלום" at bounding box center [1261, 396] width 79 height 14
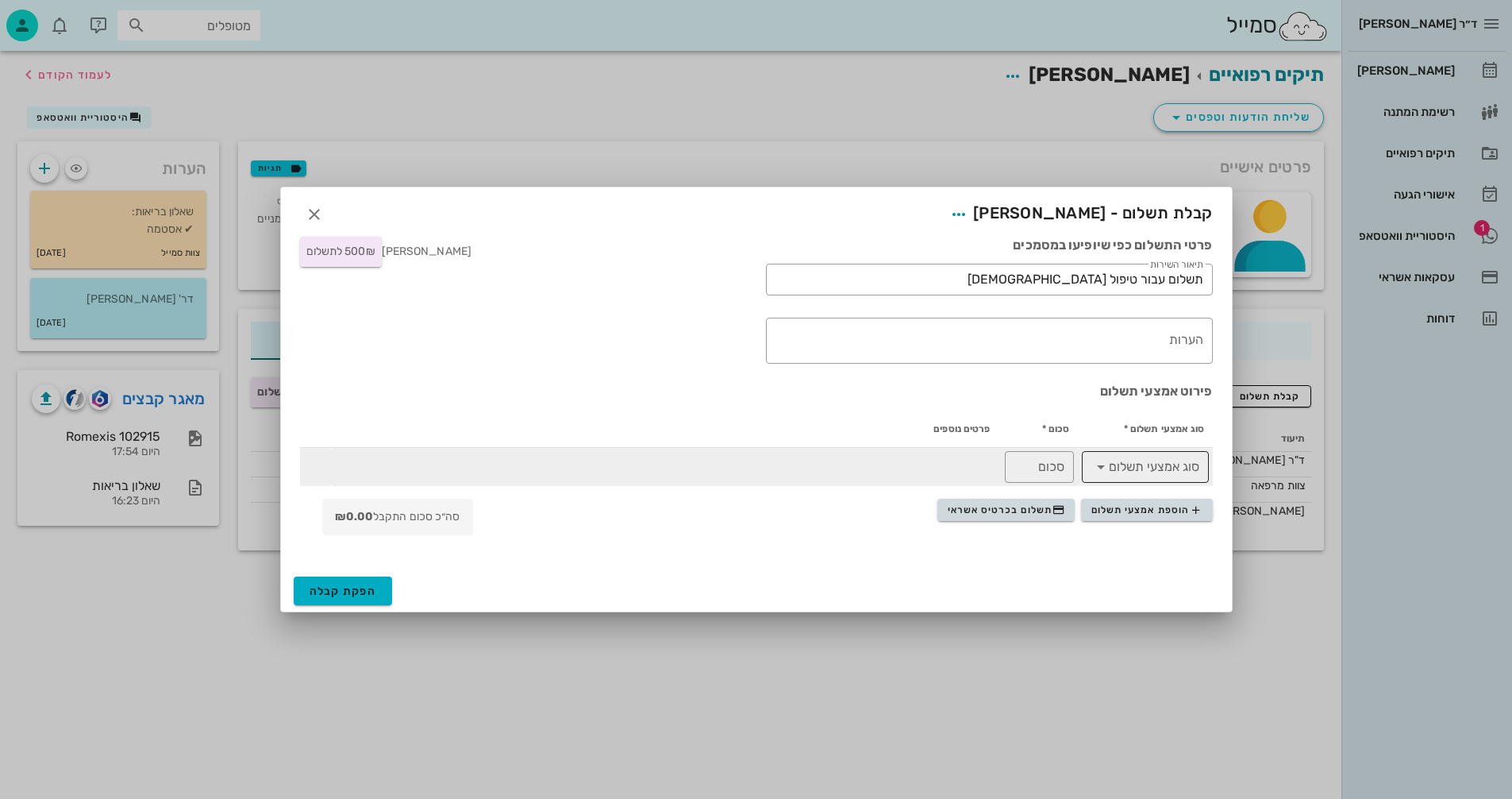
click at [1147, 465] on input "סוג אמצעי תשלום" at bounding box center [1156, 466] width 85 height 25
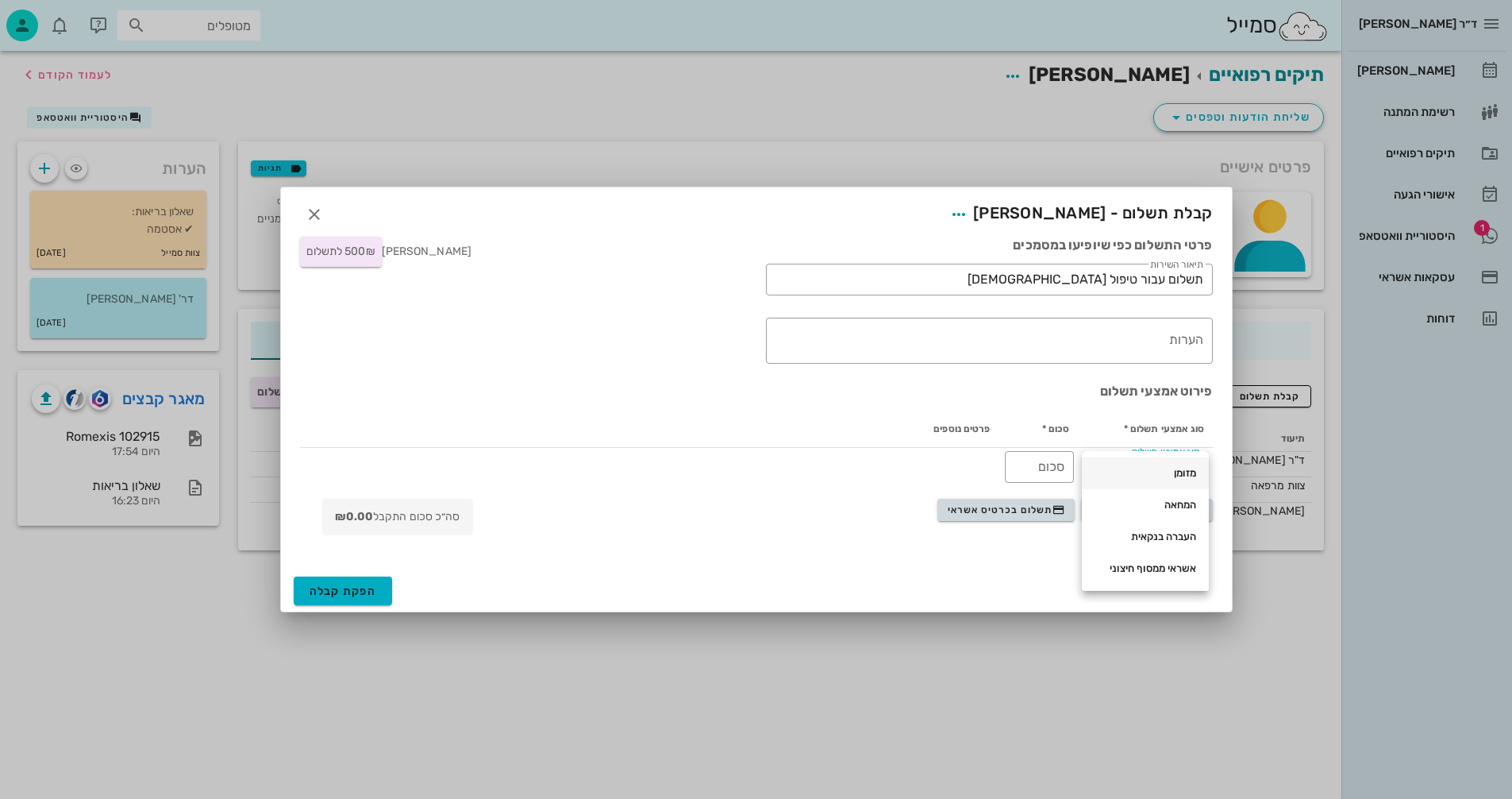
click at [1180, 470] on div "מזומן" at bounding box center [1145, 474] width 101 height 13
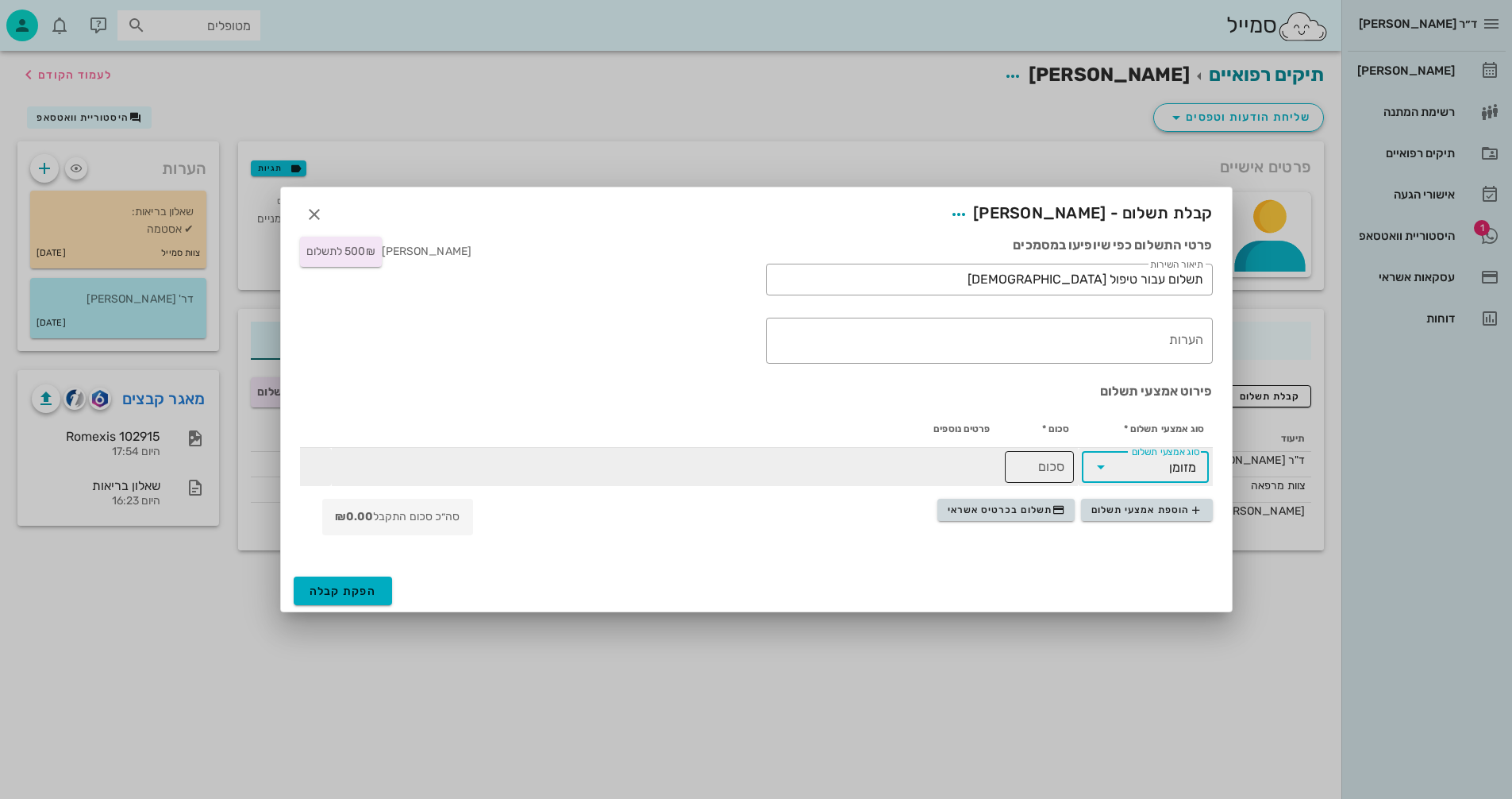
click at [1036, 462] on input "סכום" at bounding box center [1039, 466] width 50 height 25
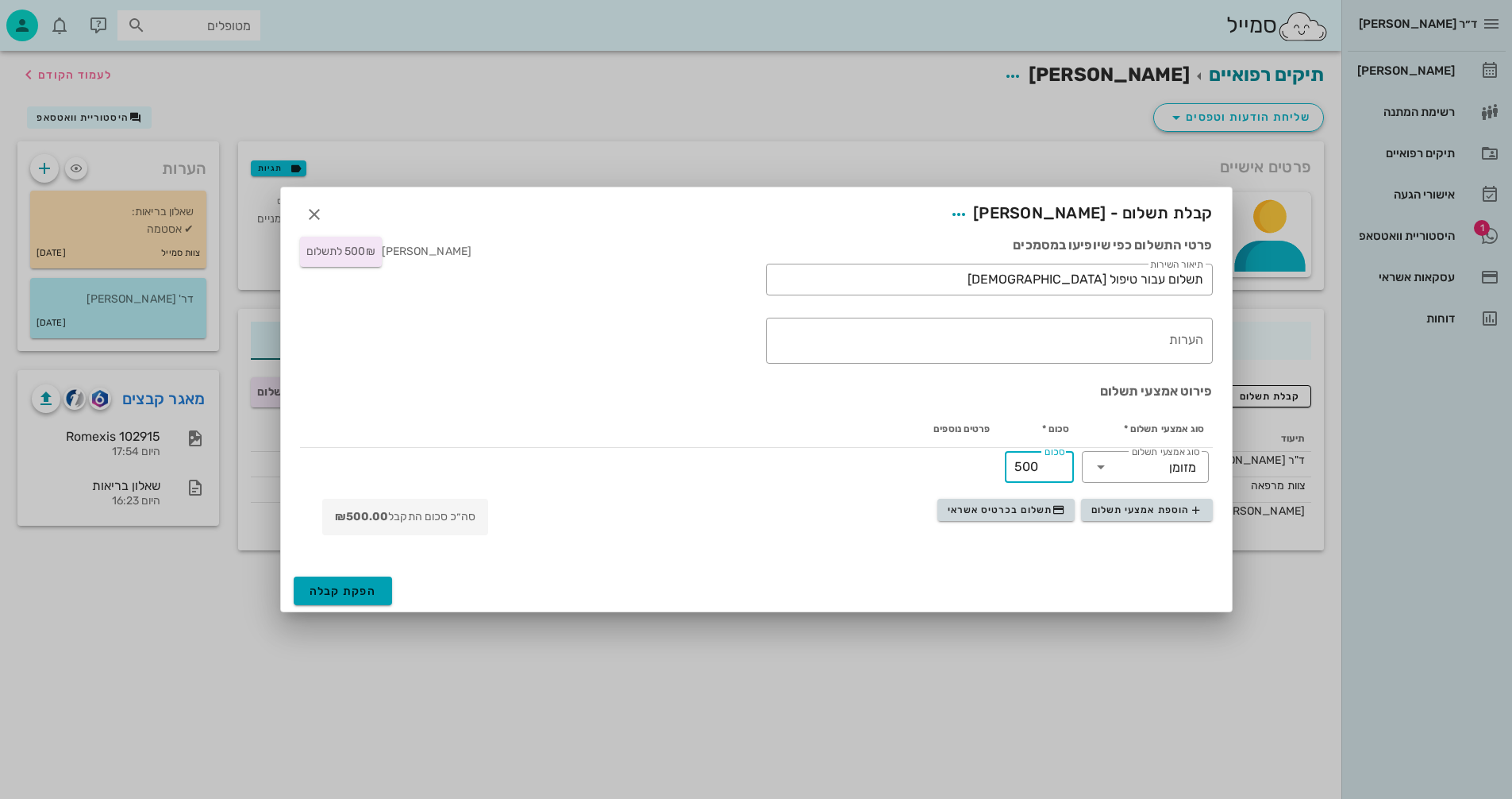
type input "500"
click at [342, 588] on span "הפקת קבלה" at bounding box center [343, 591] width 68 height 14
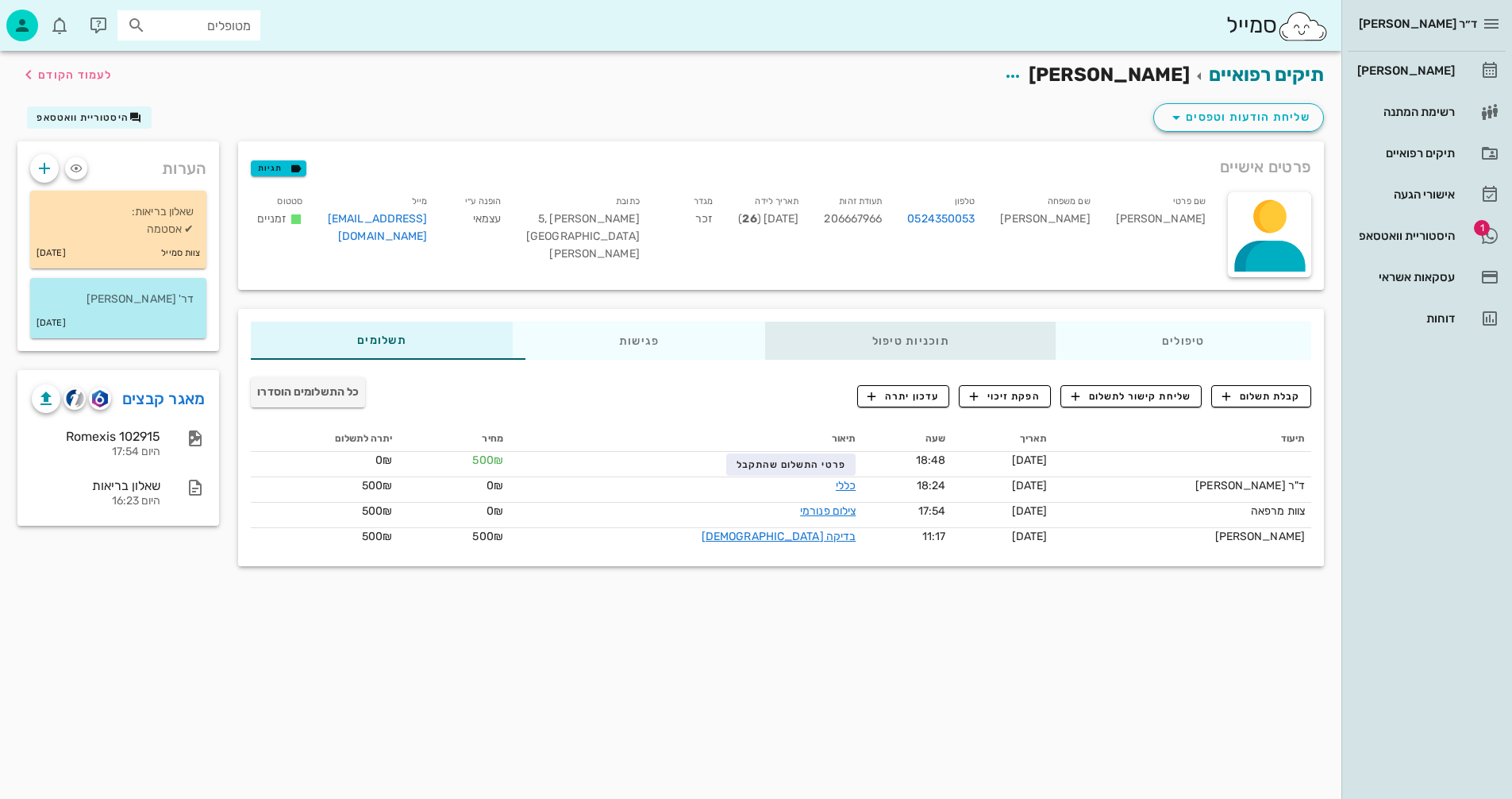
click at [891, 337] on div "תוכניות טיפול" at bounding box center [911, 340] width 290 height 38
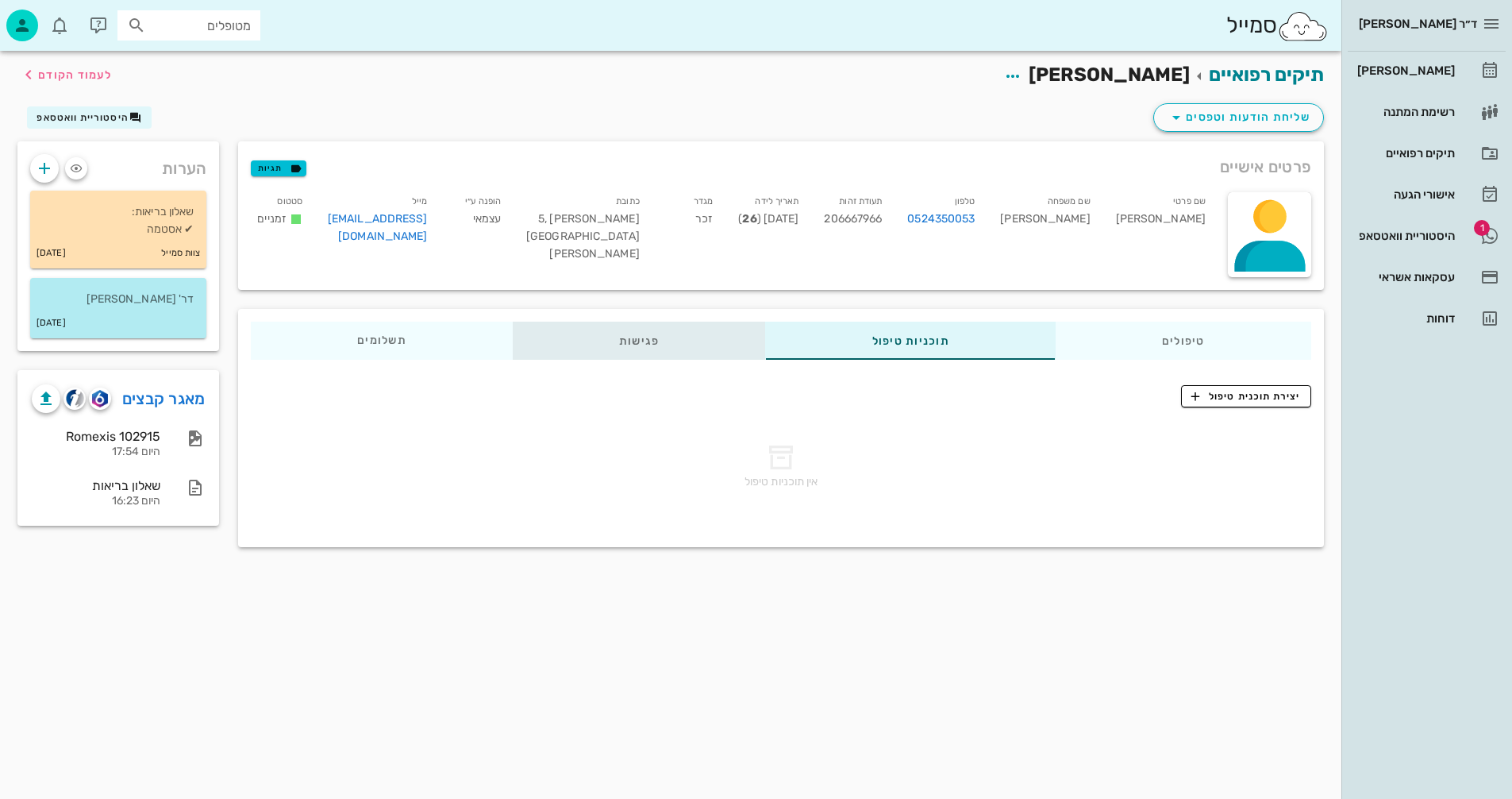
click at [637, 342] on div "פגישות" at bounding box center [639, 340] width 254 height 38
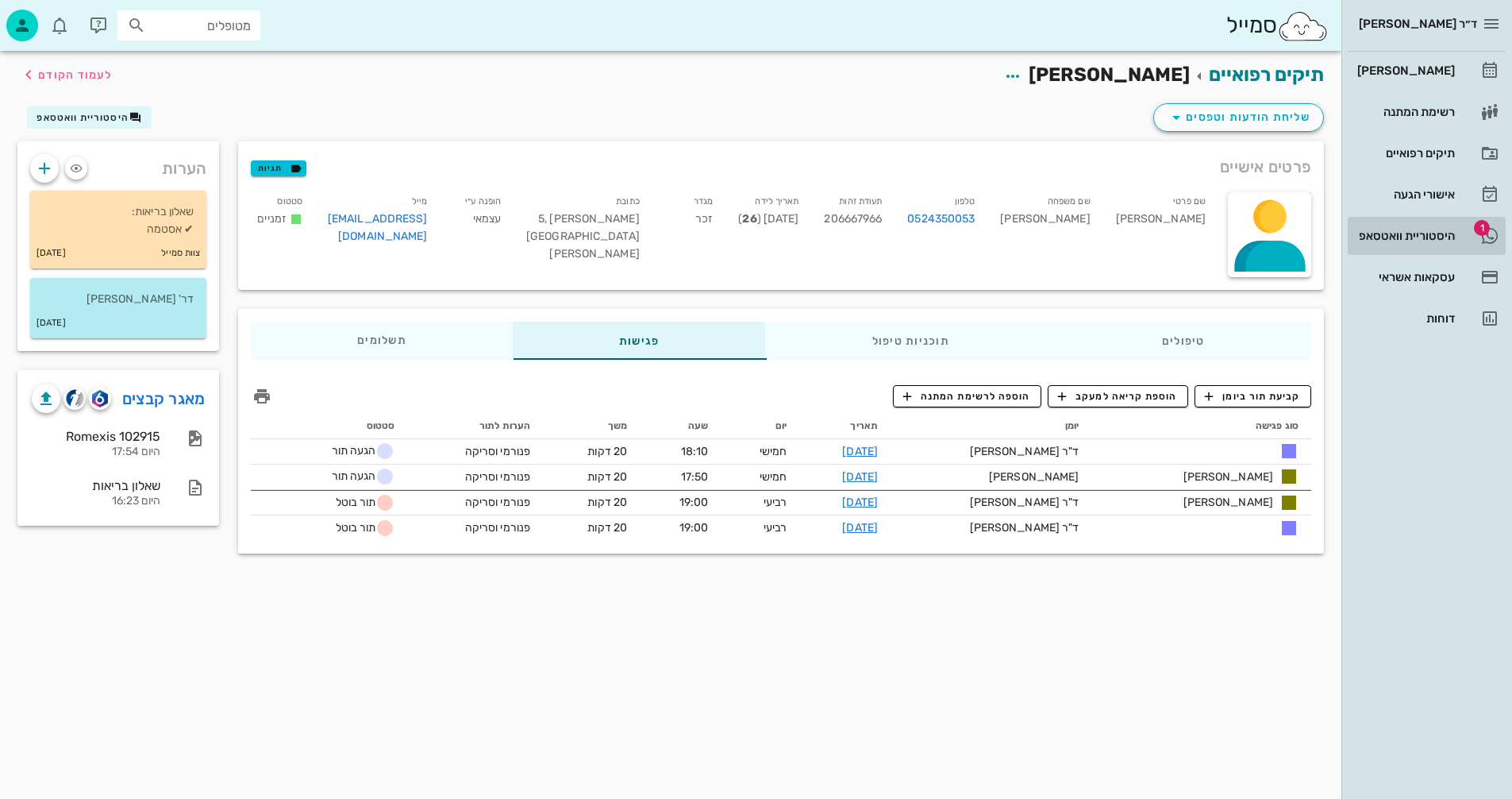
click at [1402, 227] on div "היסטוריית וואטסאפ" at bounding box center [1404, 235] width 101 height 25
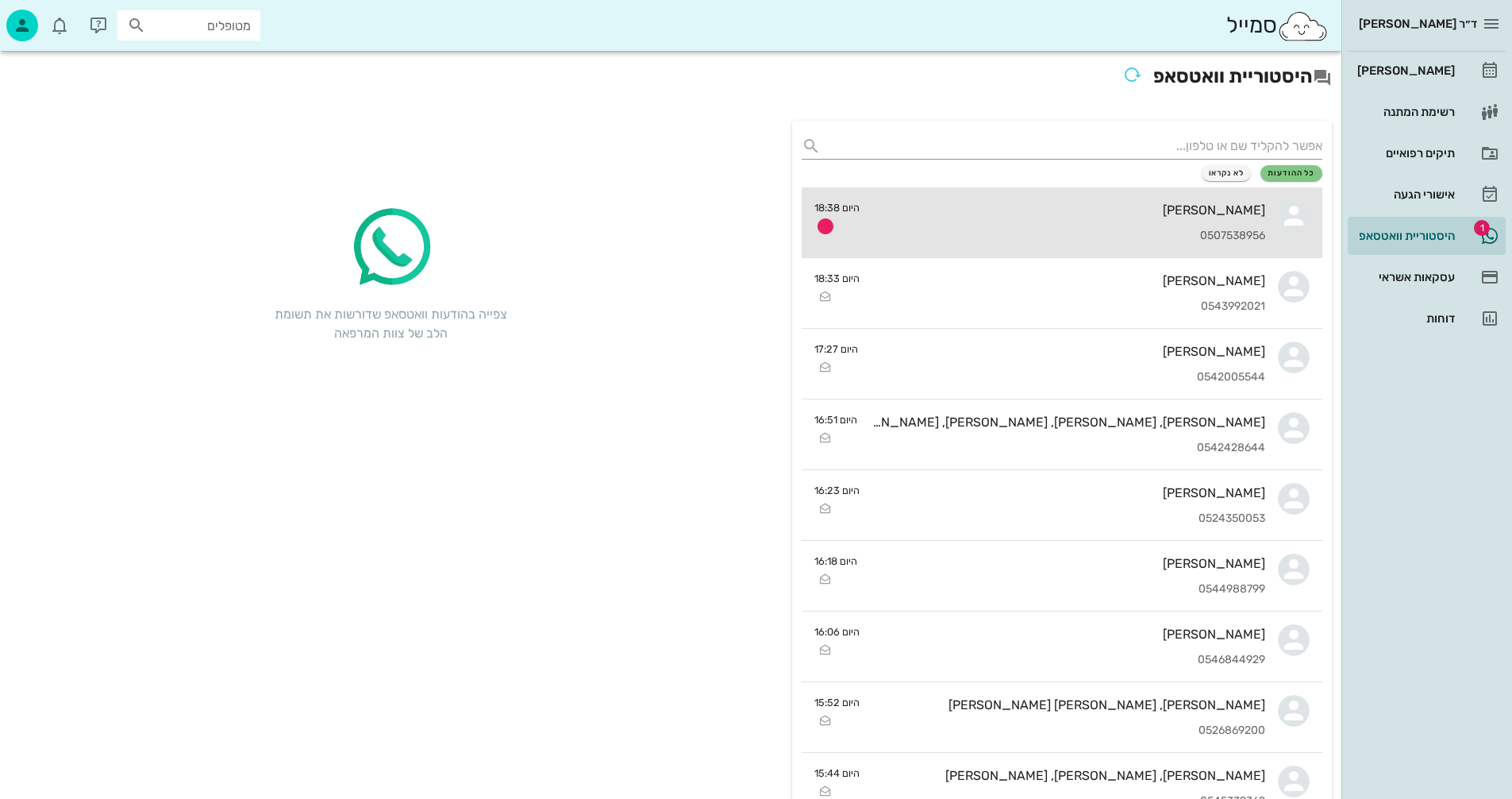
click at [981, 215] on div "[PERSON_NAME]" at bounding box center [1068, 210] width 393 height 15
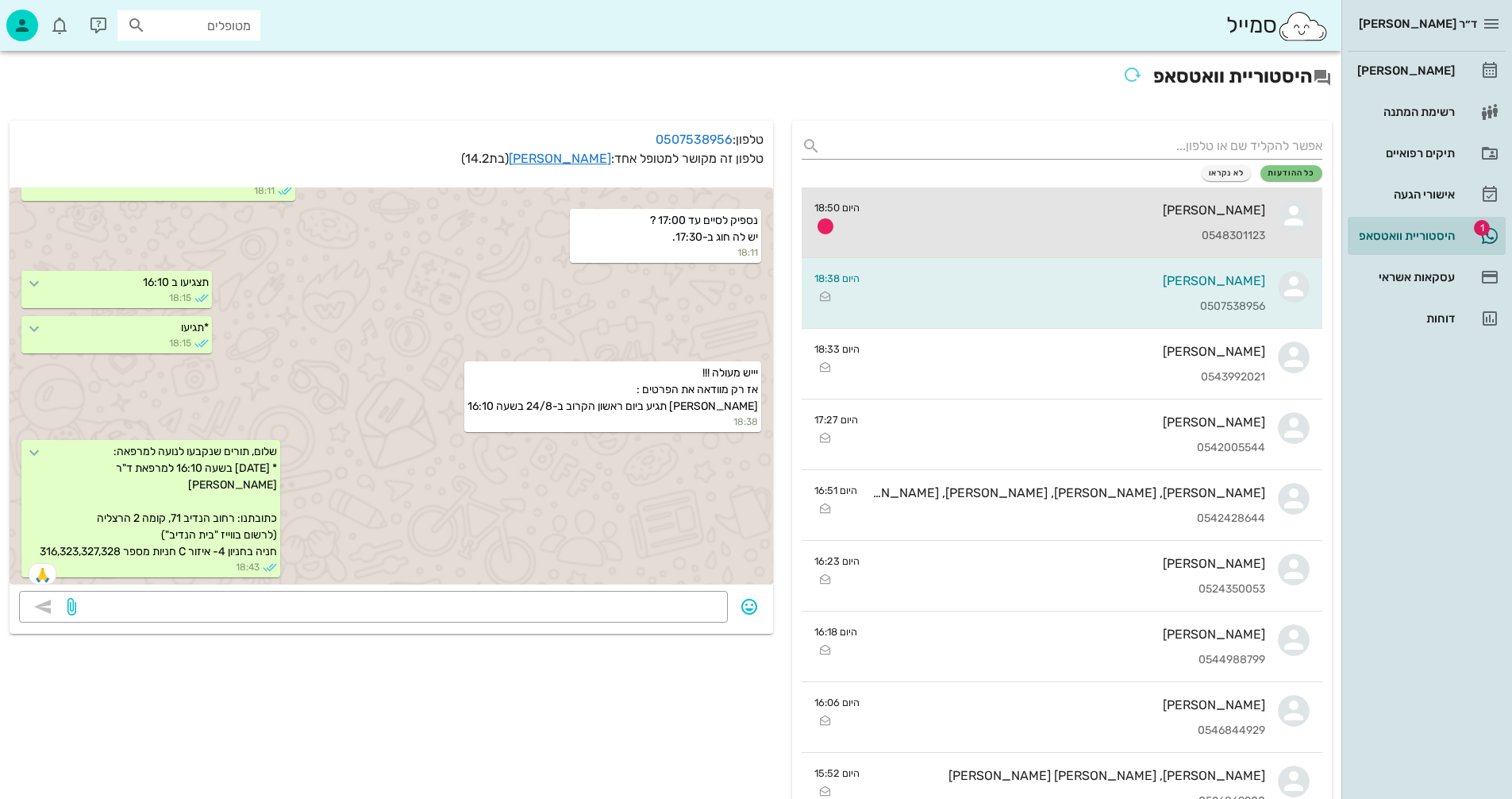
click at [1020, 224] on div "תמר קוארטלר 0548301123" at bounding box center [1068, 222] width 393 height 70
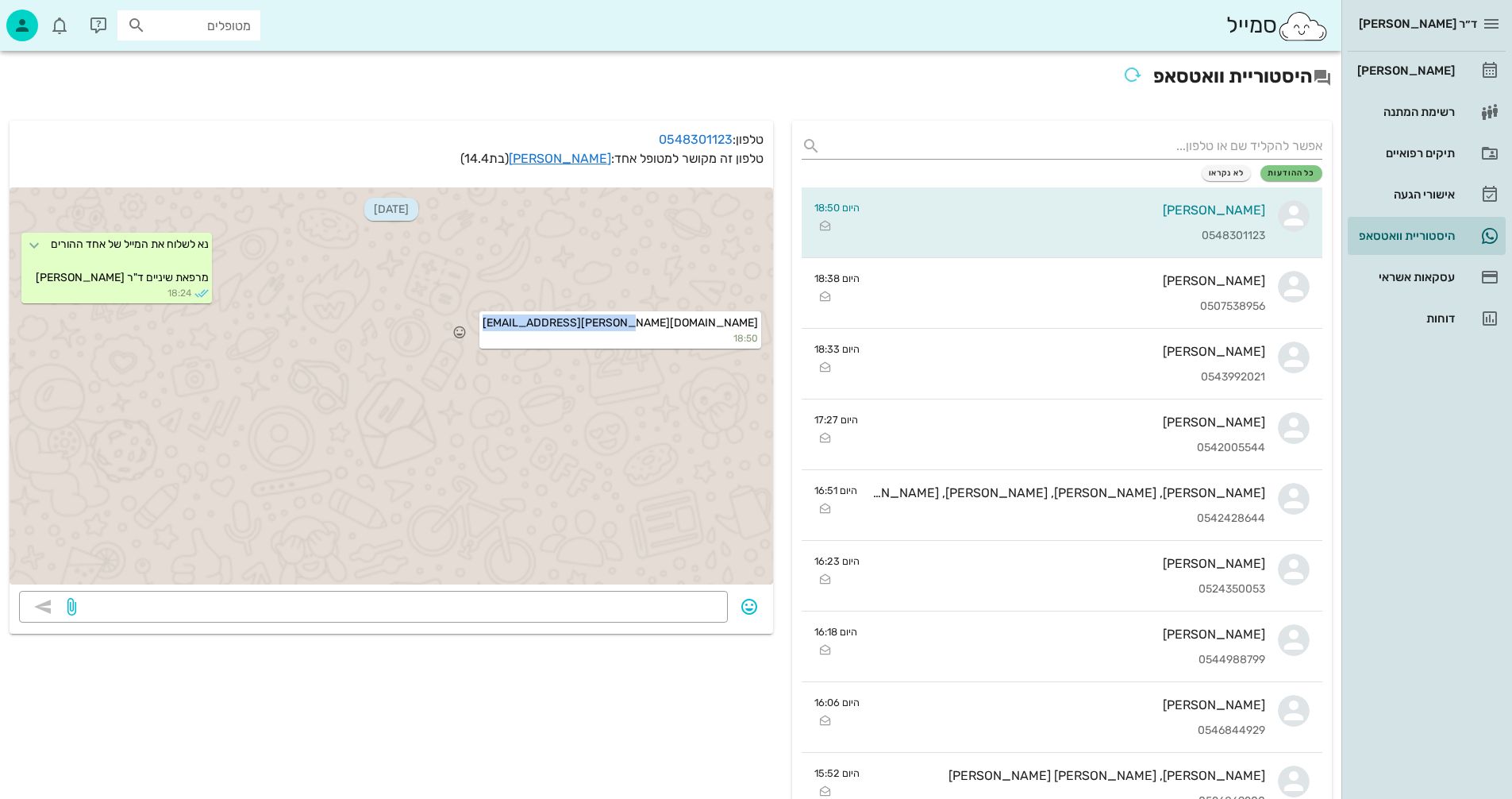
drag, startPoint x: 626, startPoint y: 322, endPoint x: 760, endPoint y: 315, distance: 134.2
click at [760, 315] on div "Quartler.nava@gmail.com 18:50" at bounding box center [619, 330] width 281 height 37
copy span "Quartler.nava@gmail.com"
click at [578, 153] on link "תמר קוארטלר" at bounding box center [560, 158] width 102 height 15
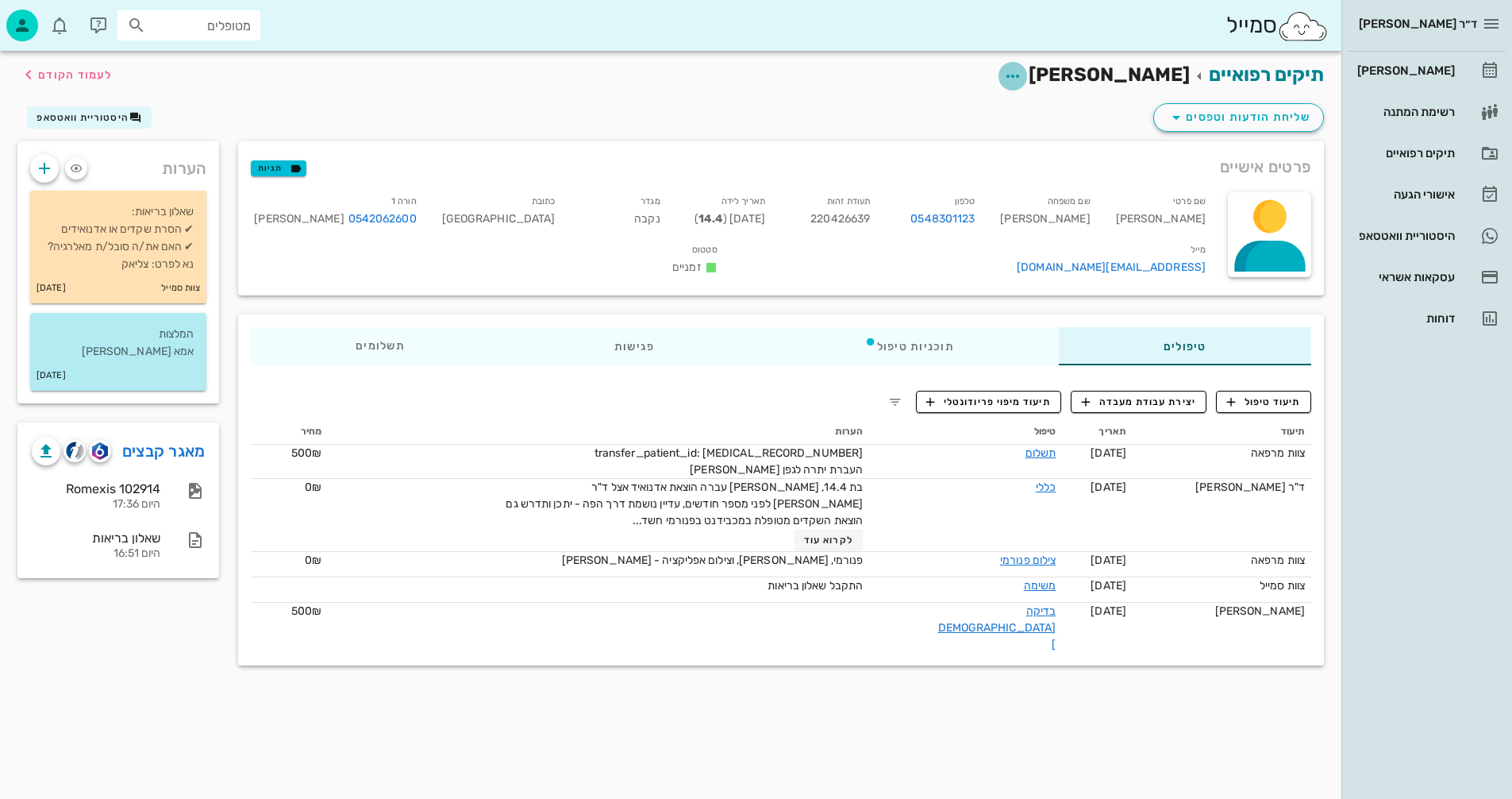
click at [1023, 75] on icon "button" at bounding box center [1013, 76] width 20 height 20
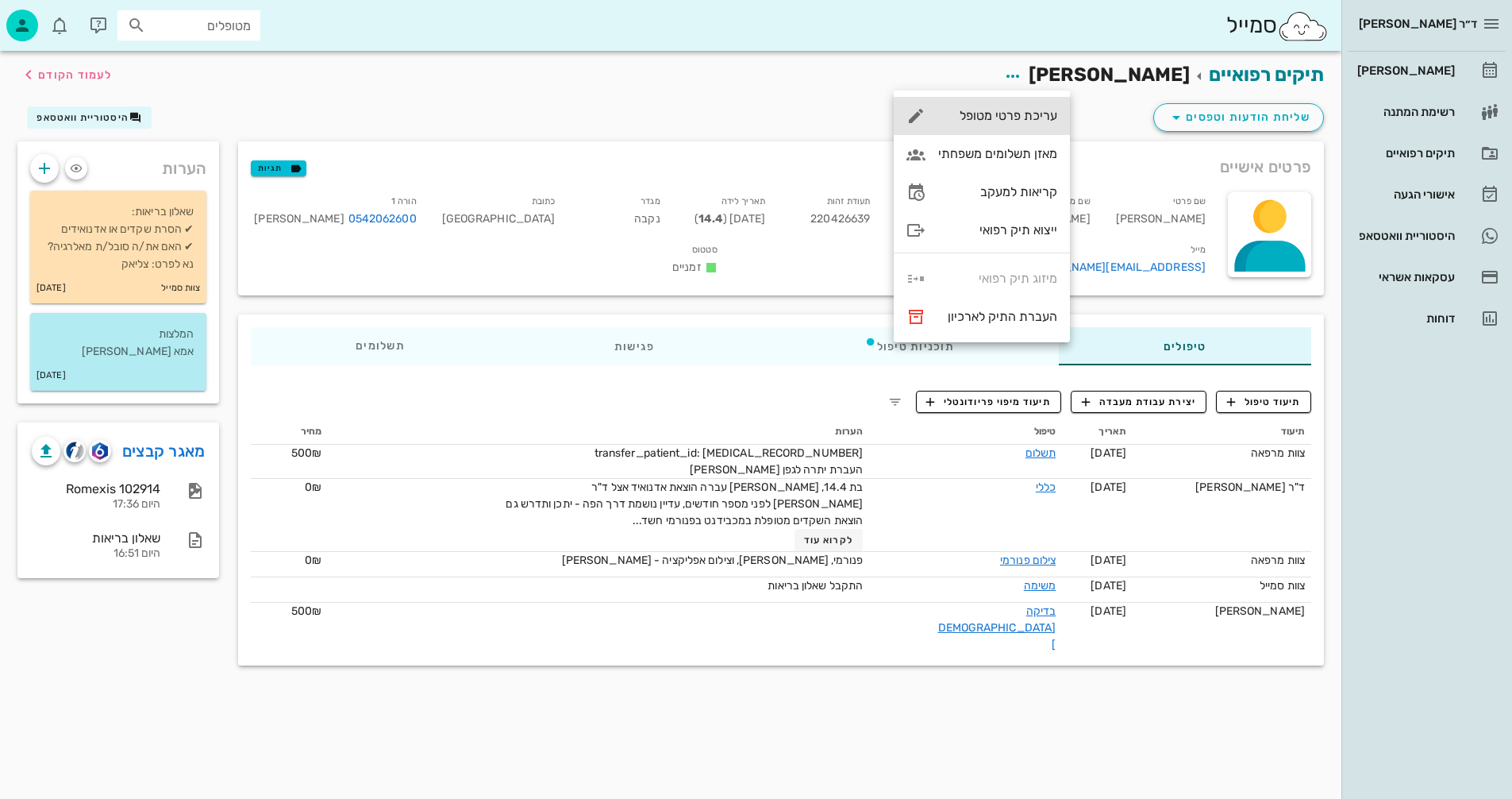
click at [976, 111] on div "עריכת פרטי מטופל" at bounding box center [997, 115] width 119 height 15
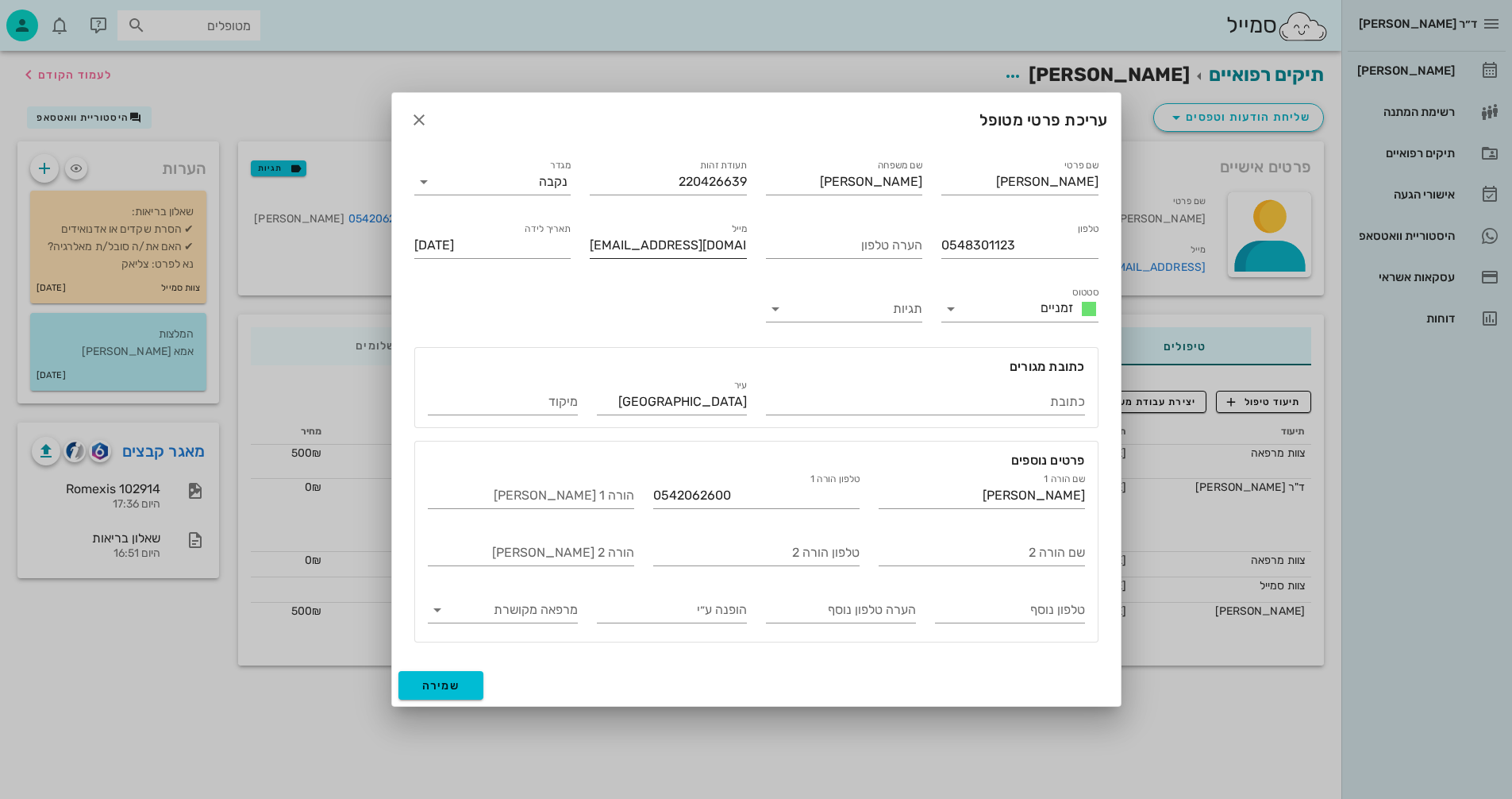
drag, startPoint x: 588, startPoint y: 243, endPoint x: 596, endPoint y: 231, distance: 14.4
click at [664, 248] on div "מייל tamar.quartler@gmail.com" at bounding box center [669, 242] width 176 height 63
paste input "Quartler.nava@gmail.com"
type input "Quartler.nava@gmail.com"
drag, startPoint x: 747, startPoint y: 245, endPoint x: 671, endPoint y: 242, distance: 76.1
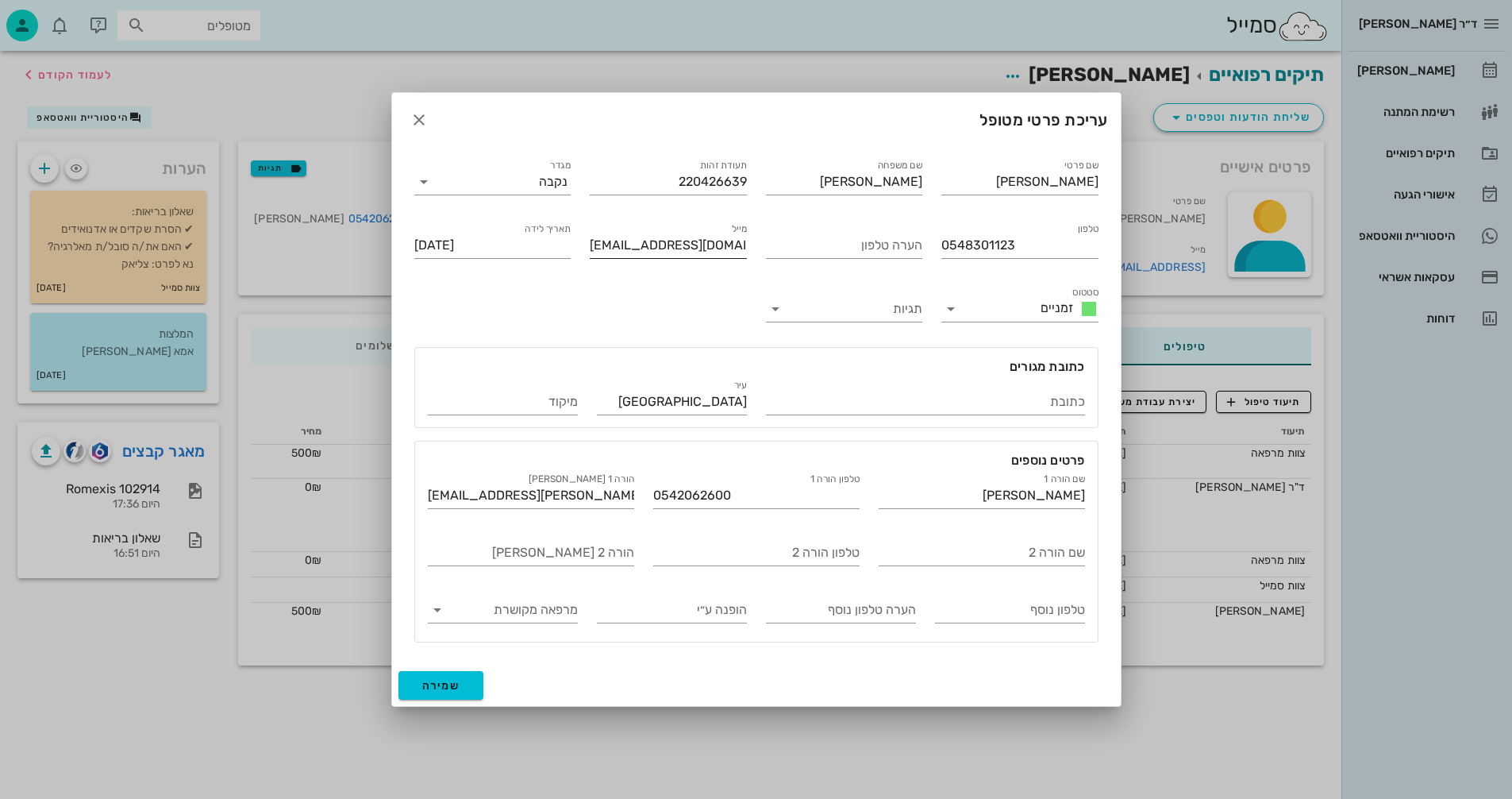
click at [672, 242] on div "מייל tamar.quartler@gmail.com" at bounding box center [669, 242] width 176 height 63
drag, startPoint x: 745, startPoint y: 243, endPoint x: 568, endPoint y: 237, distance: 177.1
click at [568, 237] on div "שם פרטי תמר שם משפחה קוארטלר תעודת זהות 220426639 מגדר נקבה טלפון 0548301123 הע…" at bounding box center [756, 400] width 703 height 505
click at [504, 556] on input "מייל הורה 2" at bounding box center [531, 552] width 206 height 25
paste input "tamar.quartler@gmail.com"
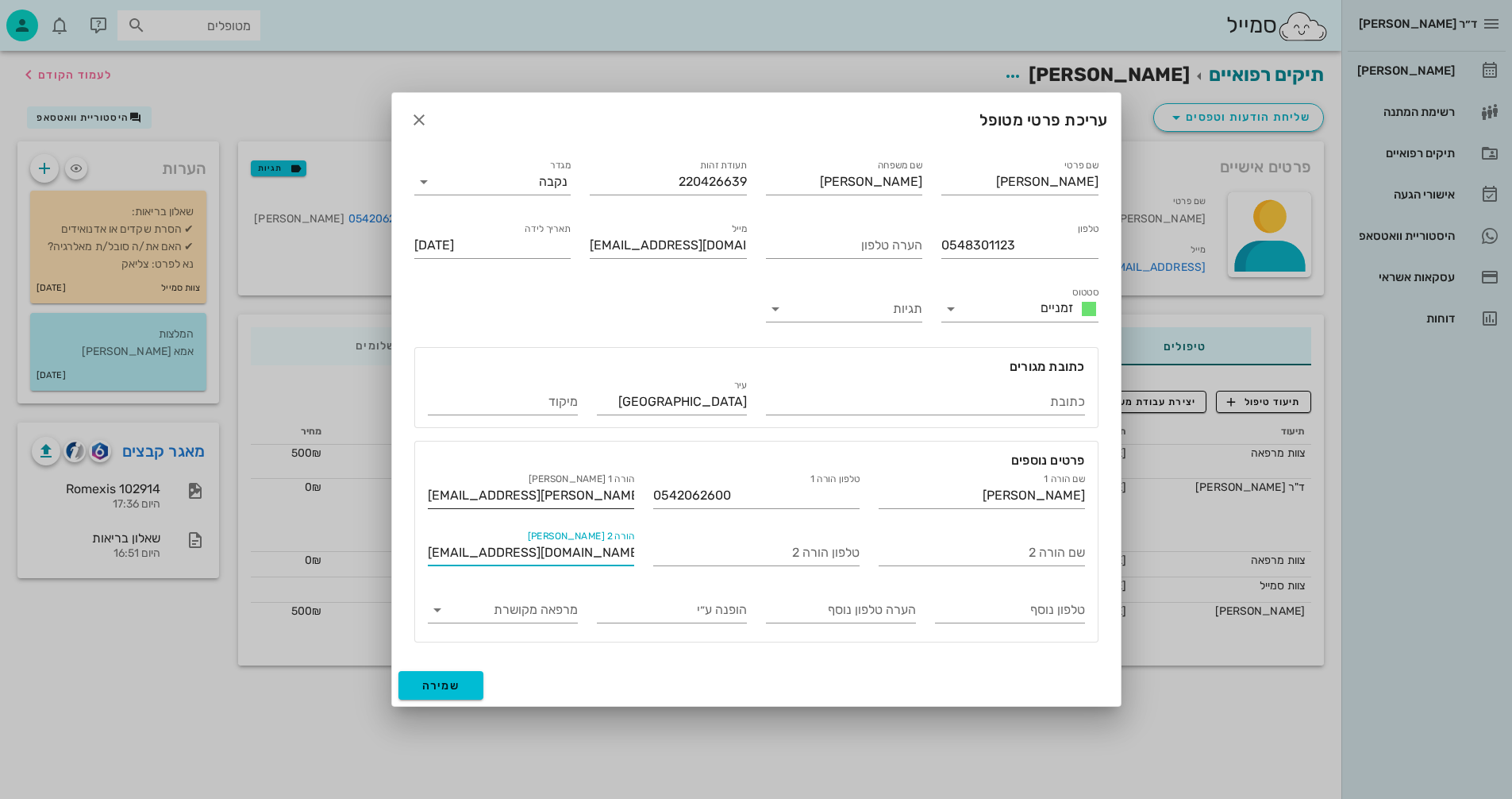
type input "tamar.quartler@gmail.com"
drag, startPoint x: 581, startPoint y: 495, endPoint x: 434, endPoint y: 495, distance: 147.0
click at [408, 495] on div "פרטים נוספים שם הורה 1 נאוה טלפון הורה 1 0542062600 מייל הורה 1 Quartler.nava@g…" at bounding box center [756, 544] width 703 height 215
drag, startPoint x: 588, startPoint y: 245, endPoint x: 650, endPoint y: 243, distance: 62.0
click at [653, 242] on div "מייל tamar.quartler@gmail.com" at bounding box center [669, 242] width 176 height 63
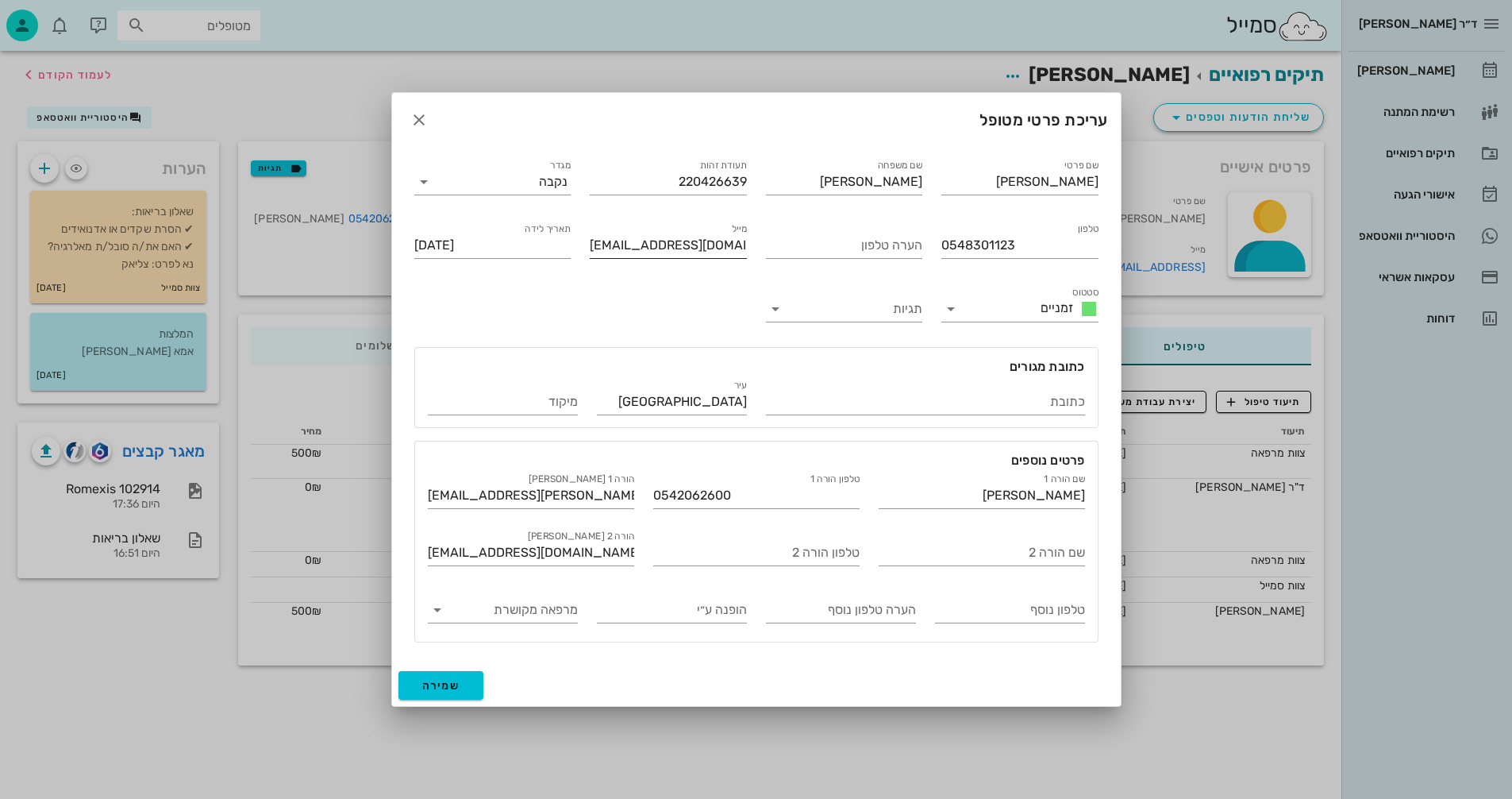
drag, startPoint x: 589, startPoint y: 243, endPoint x: 724, endPoint y: 246, distance: 135.0
click at [664, 243] on div "מייל tamar.quartler@gmail.com" at bounding box center [669, 242] width 176 height 63
drag, startPoint x: 747, startPoint y: 246, endPoint x: 516, endPoint y: 253, distance: 231.1
click at [518, 253] on div "שם פרטי תמר שם משפחה קוארטלר תעודת זהות 220426639 מגדר נקבה טלפון 0548301123 הע…" at bounding box center [756, 400] width 703 height 505
paste input "Quartler.nava@gmail.com"
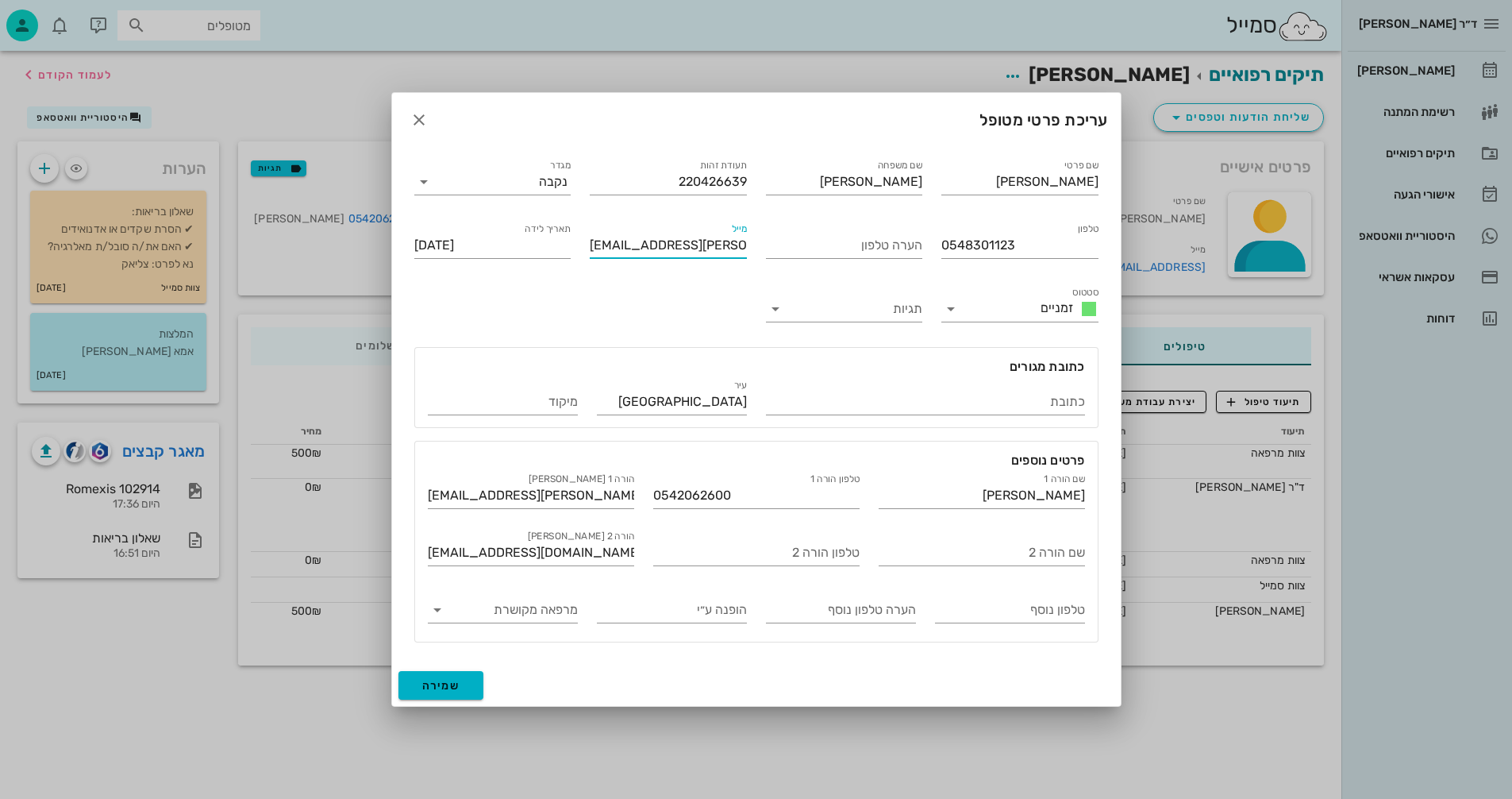
type input "Quartler.nava@gmail.com"
click at [446, 683] on span "שמירה" at bounding box center [441, 686] width 38 height 14
type input "2011-03-27"
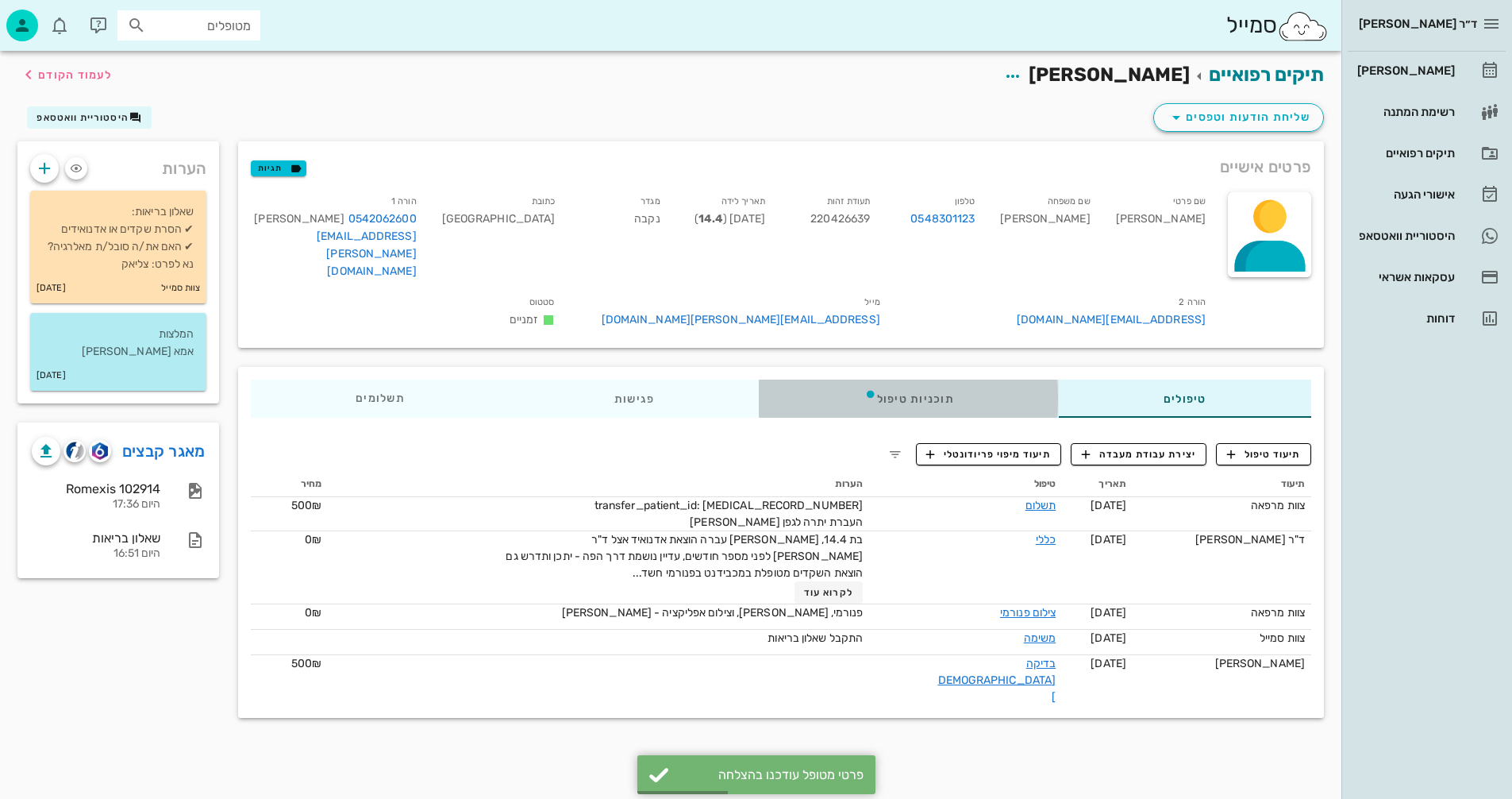
click at [885, 380] on div "תוכניות טיפול" at bounding box center [909, 399] width 299 height 38
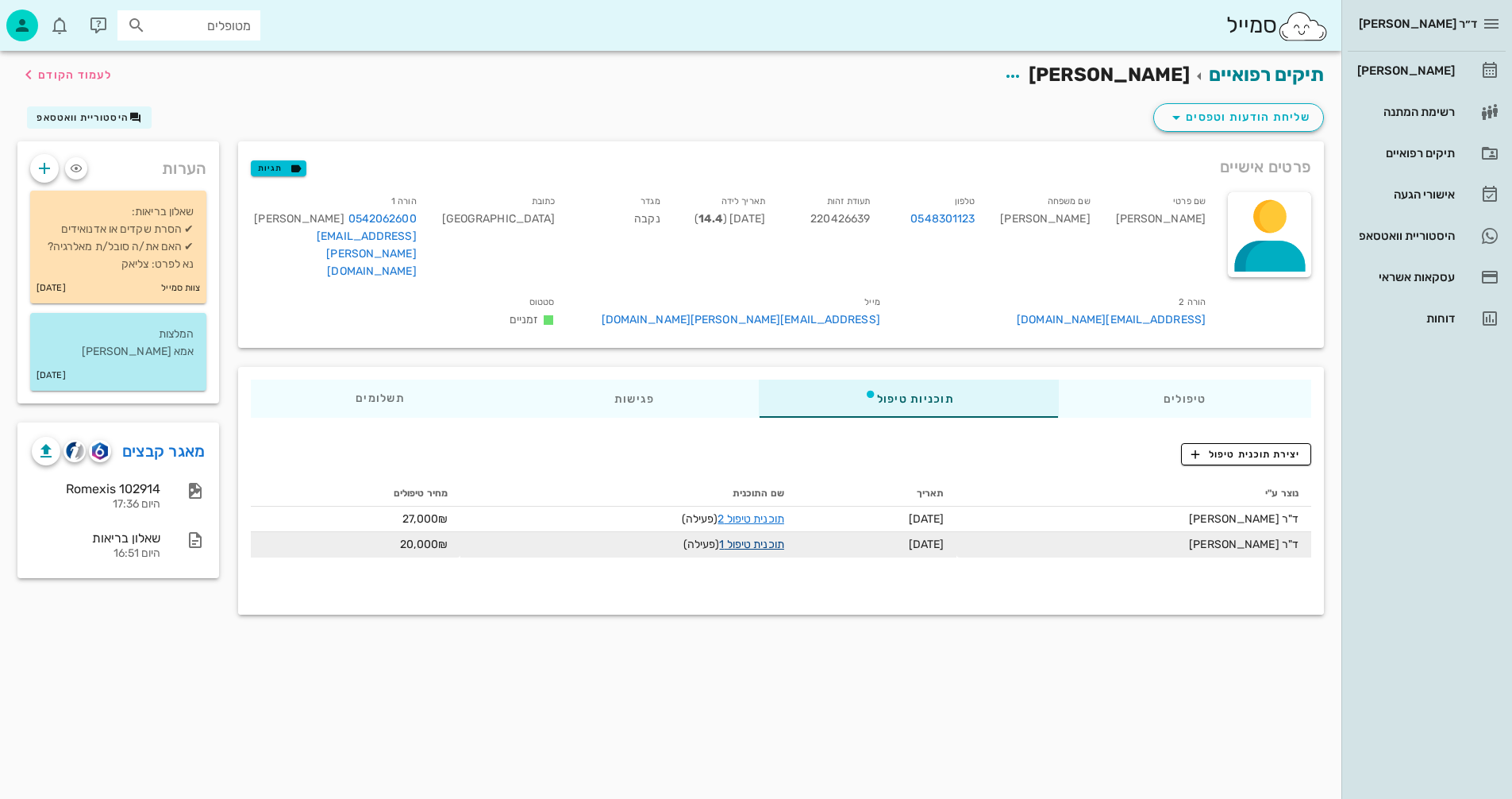
click at [735, 538] on link "תוכנית טיפול 1" at bounding box center [750, 544] width 64 height 14
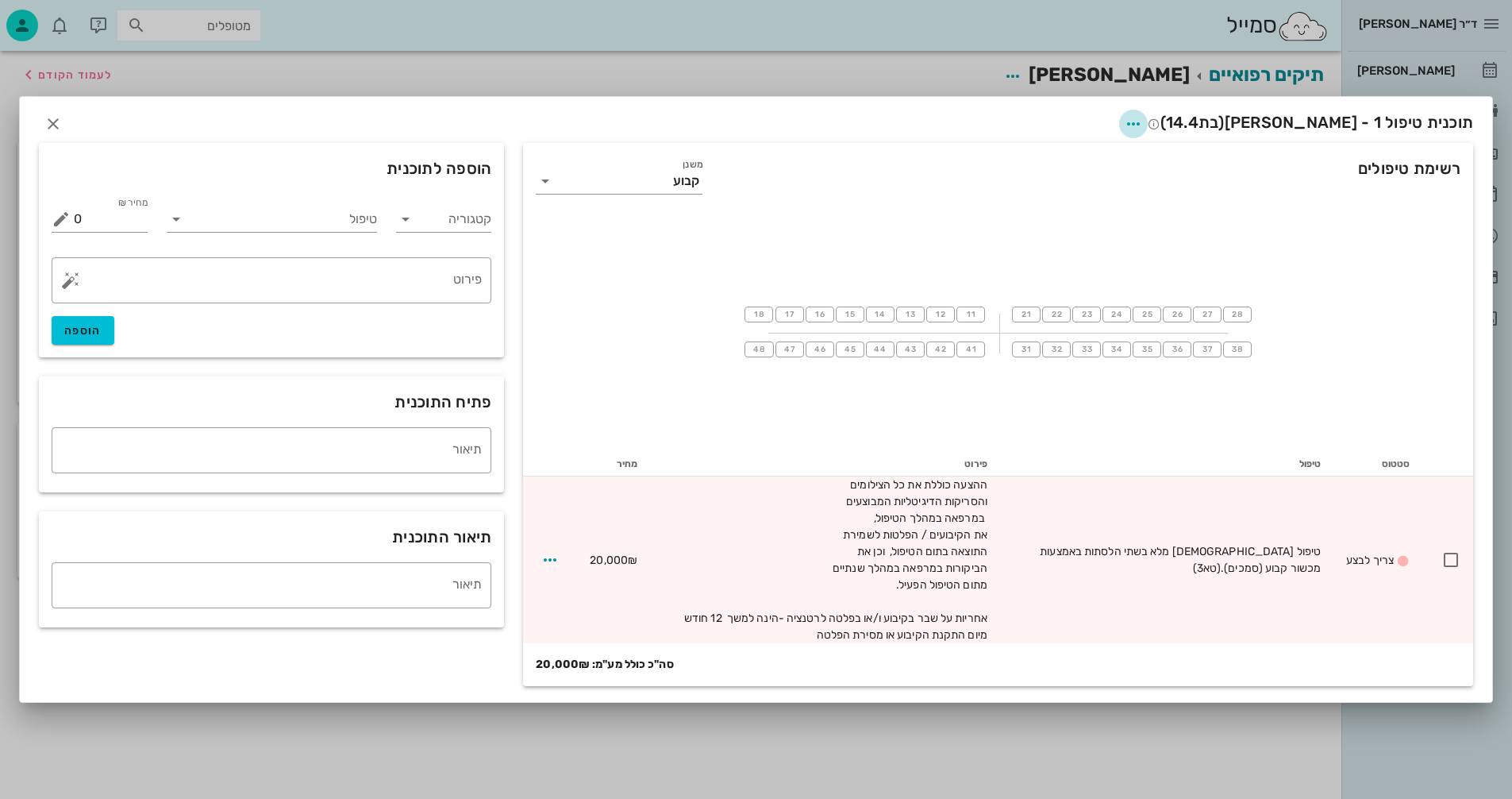
click at [1143, 126] on icon "button" at bounding box center [1133, 124] width 20 height 20
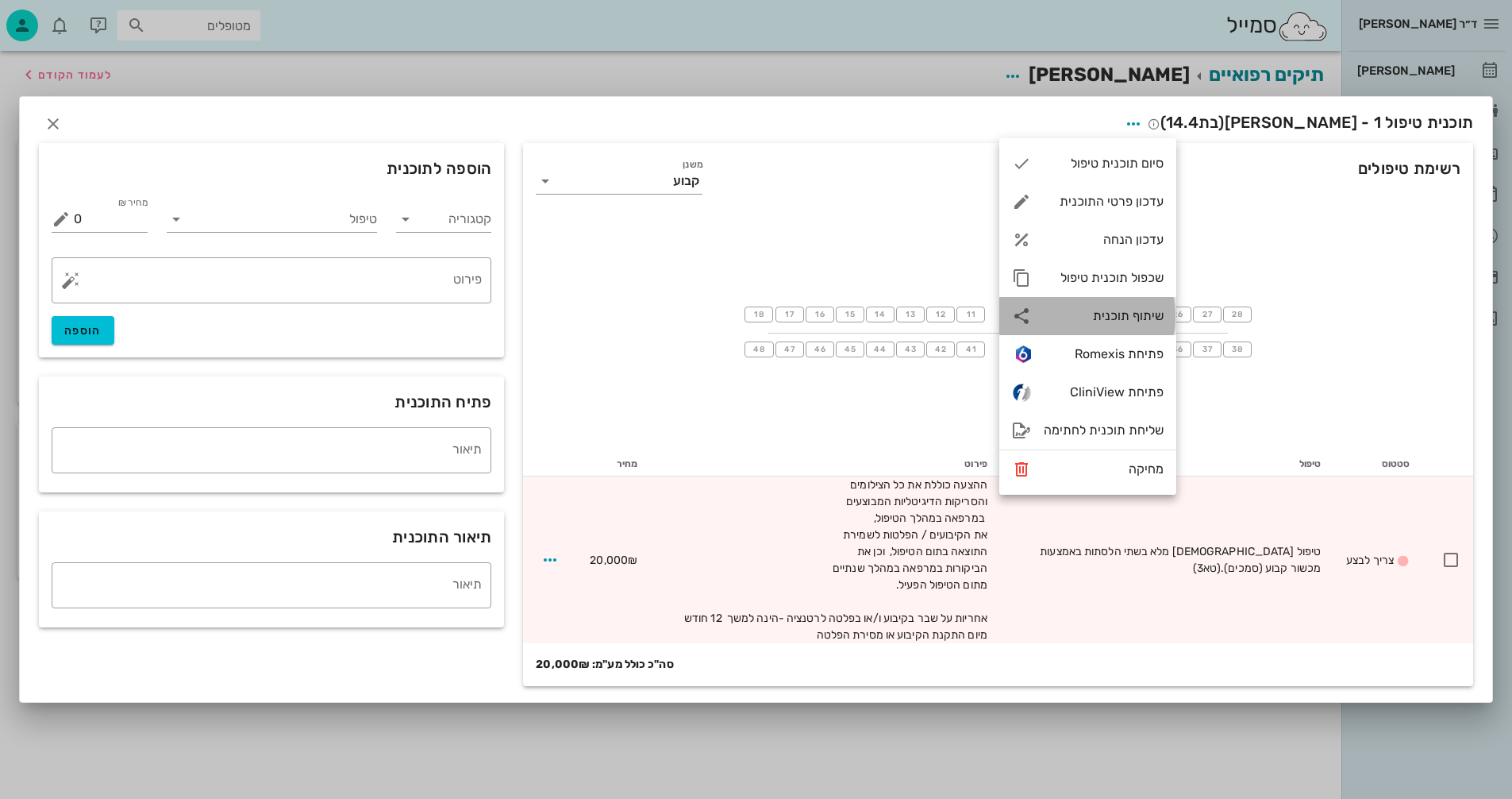
click at [1110, 316] on div "שיתוף תוכנית" at bounding box center [1103, 316] width 120 height 15
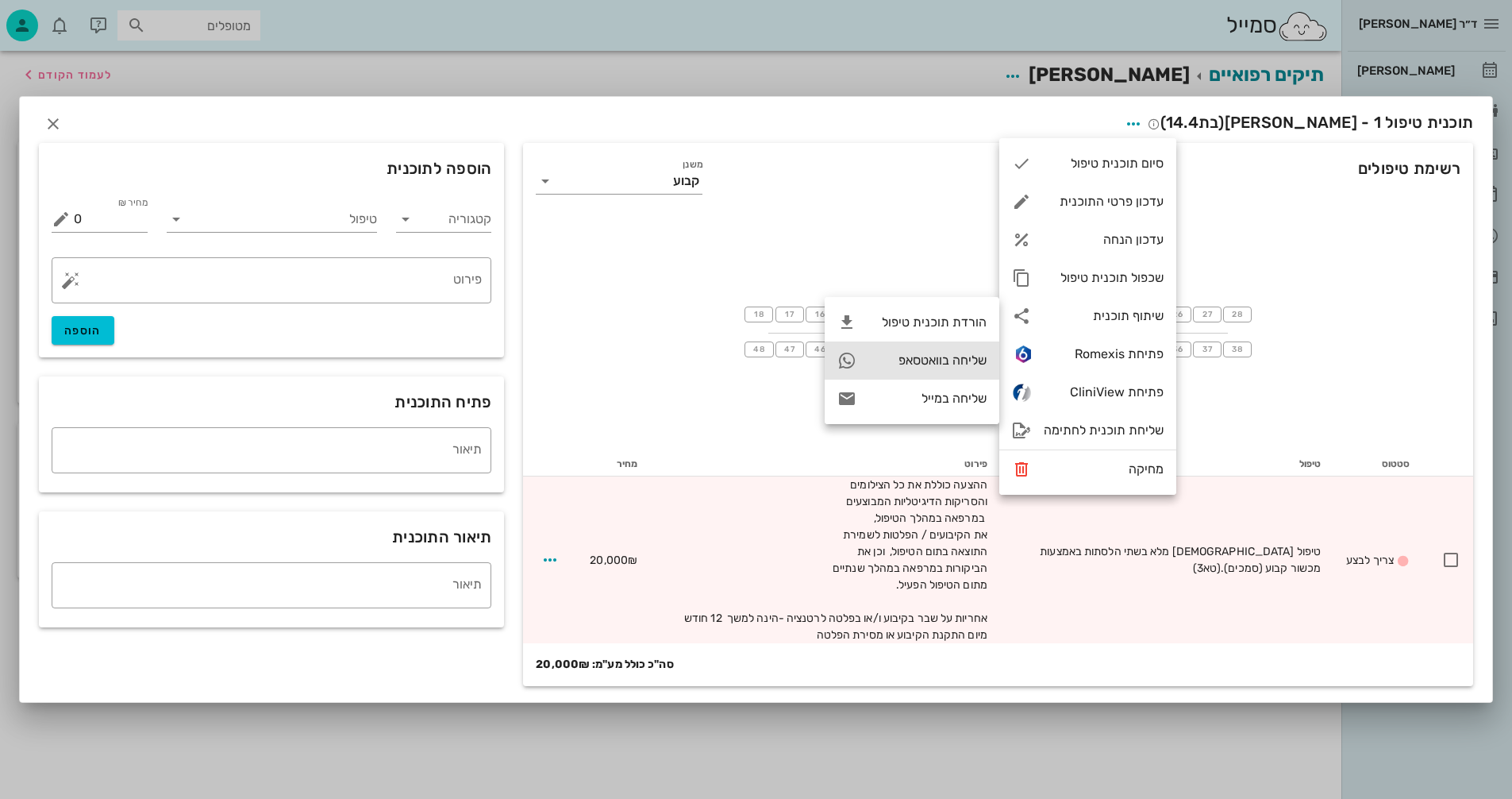
click at [905, 360] on div "שליחה בוואטסאפ" at bounding box center [928, 360] width 118 height 15
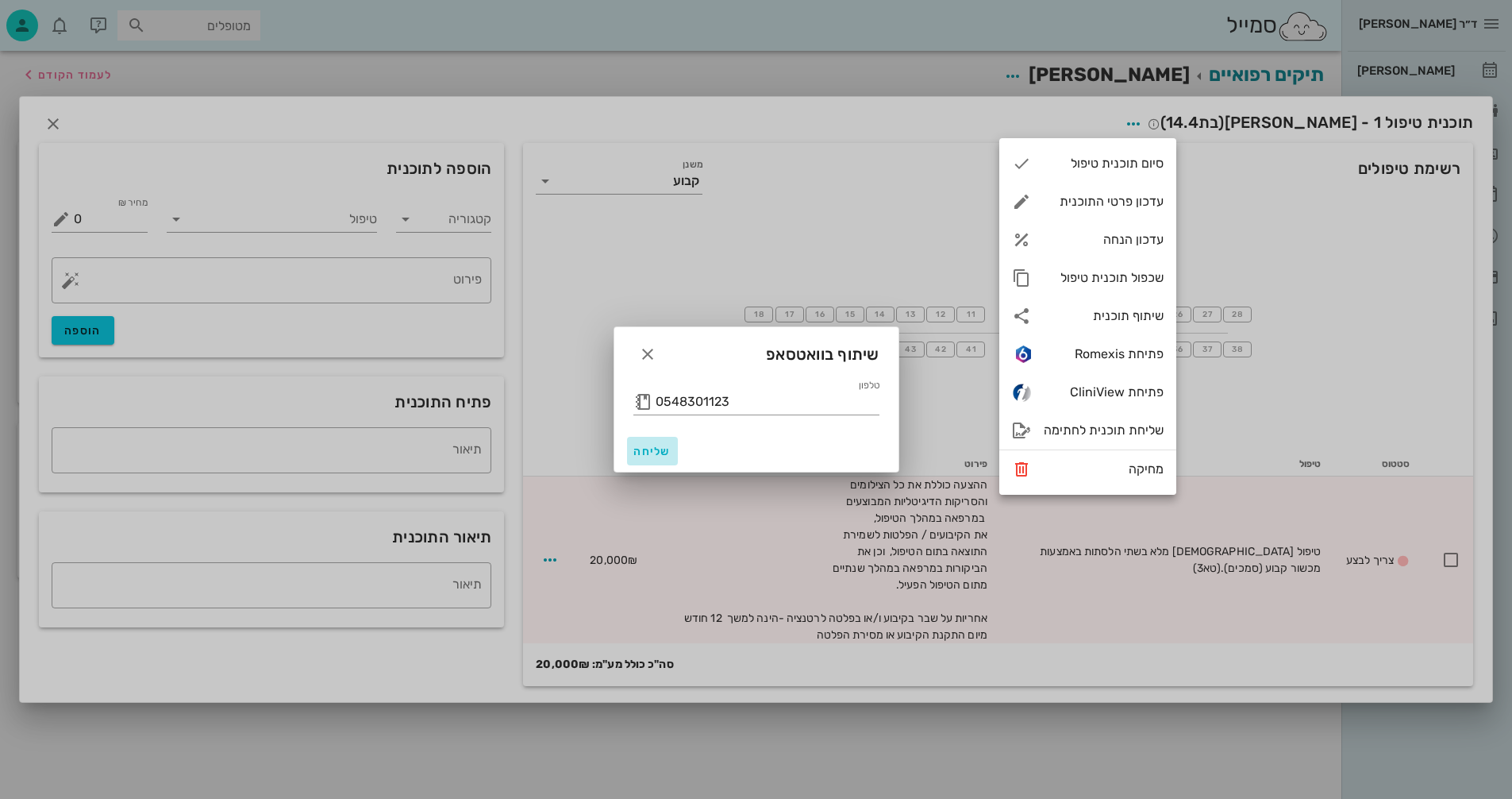
click at [641, 451] on span "שליחה" at bounding box center [652, 452] width 38 height 14
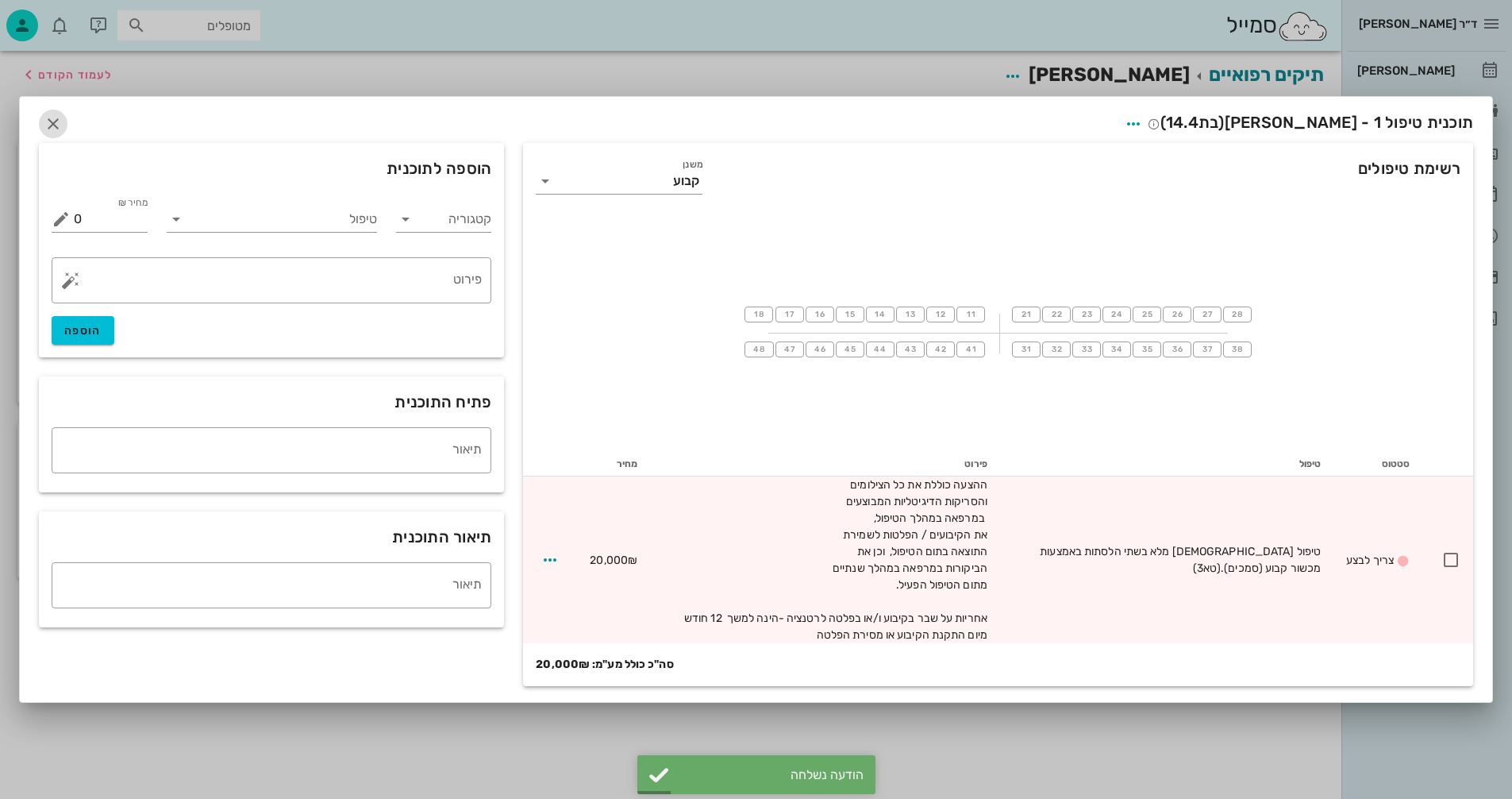
click at [48, 118] on icon "button" at bounding box center [53, 124] width 20 height 20
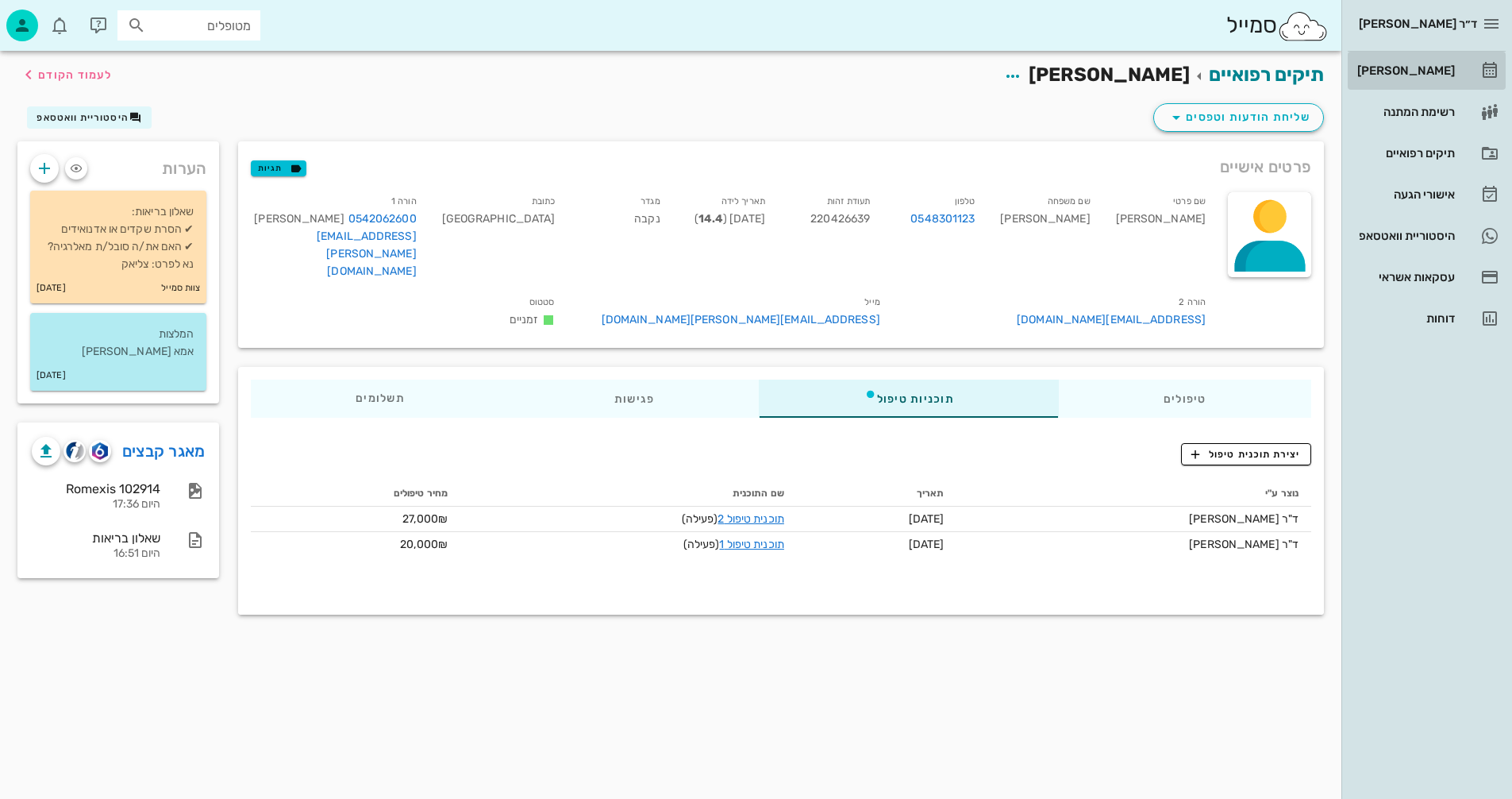
click at [1416, 72] on div "[PERSON_NAME]" at bounding box center [1404, 71] width 101 height 13
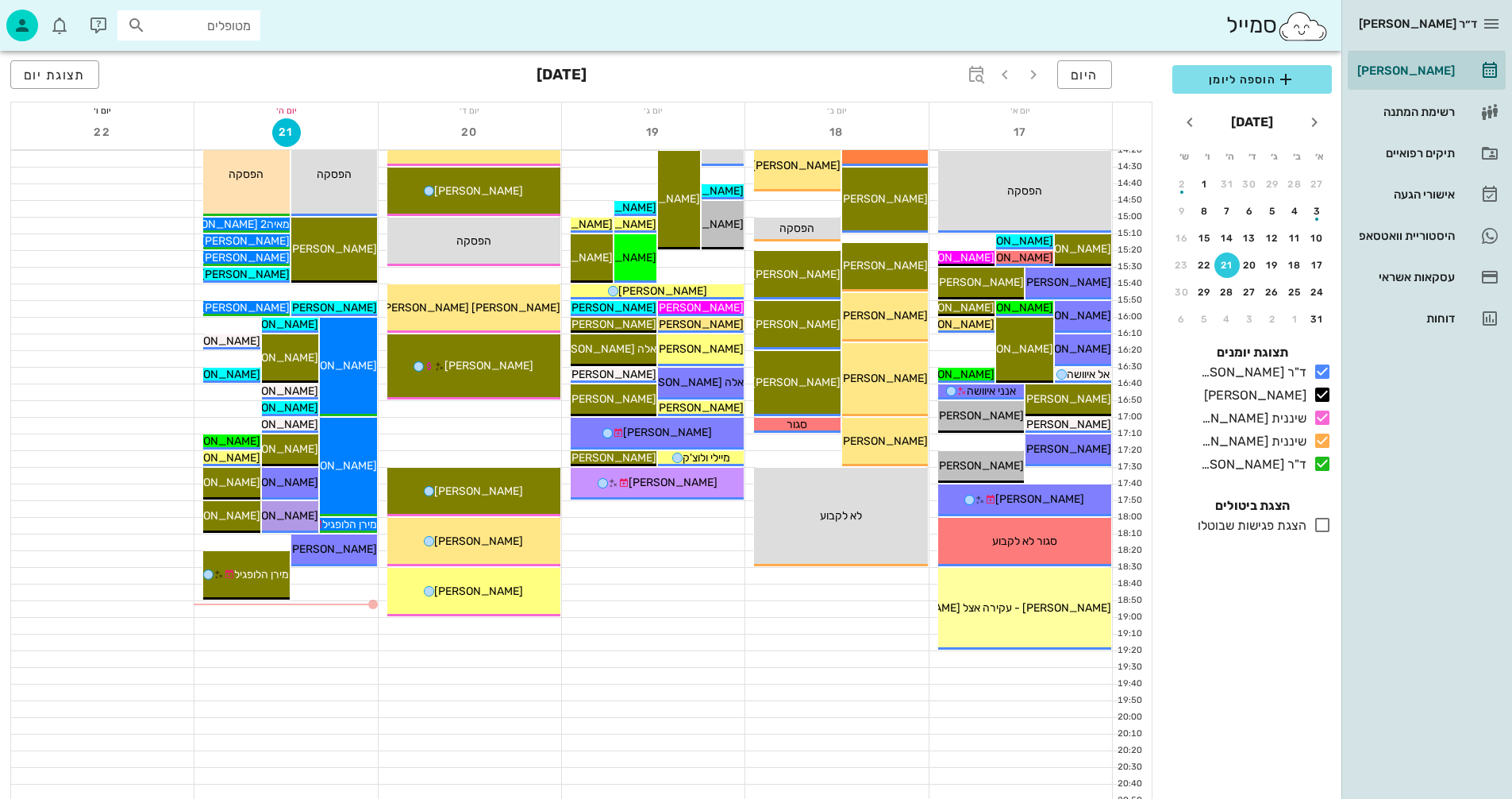
scroll to position [753, 0]
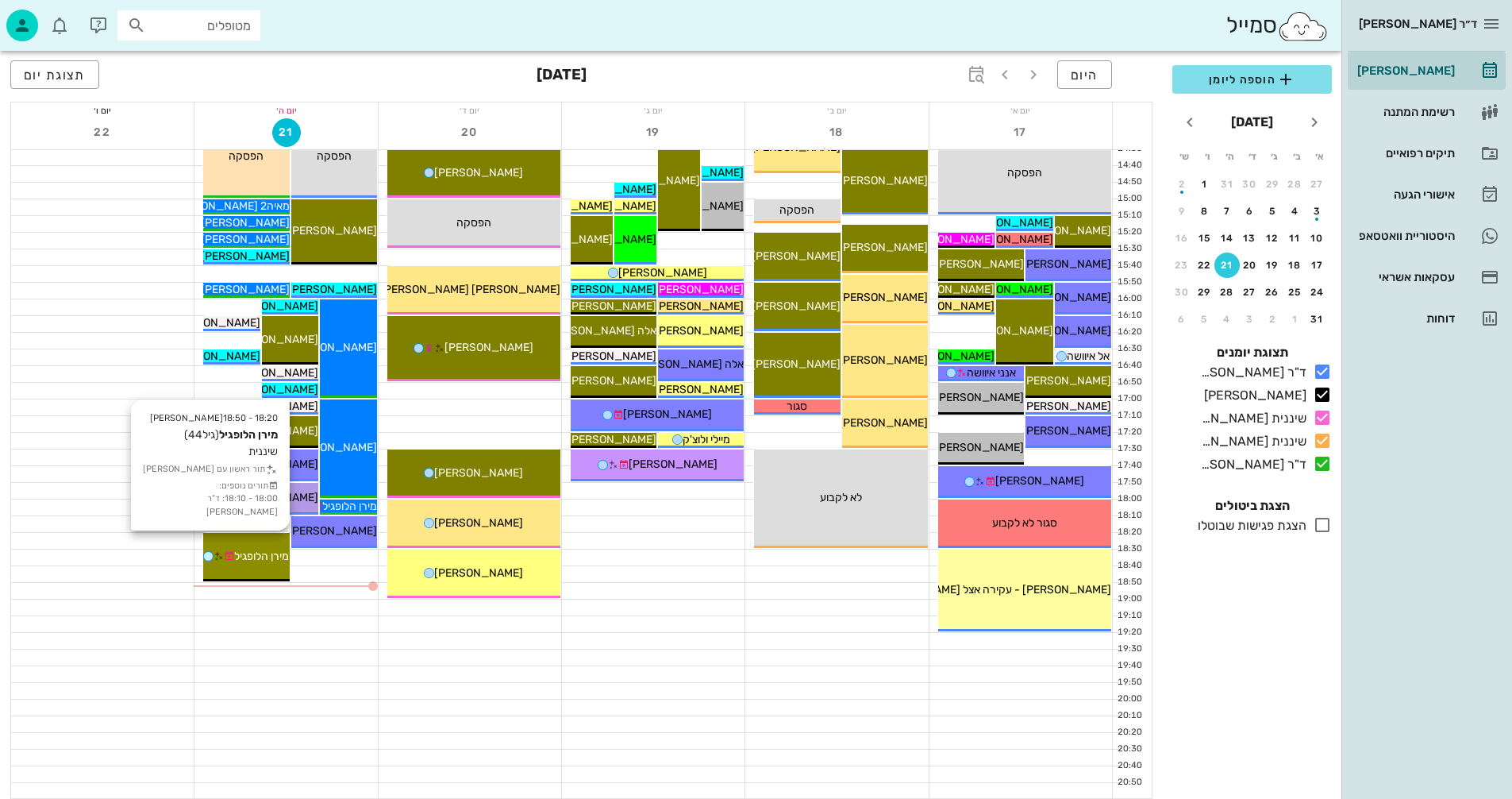
click at [264, 549] on div "מירן הלופגיל" at bounding box center [246, 557] width 85 height 17
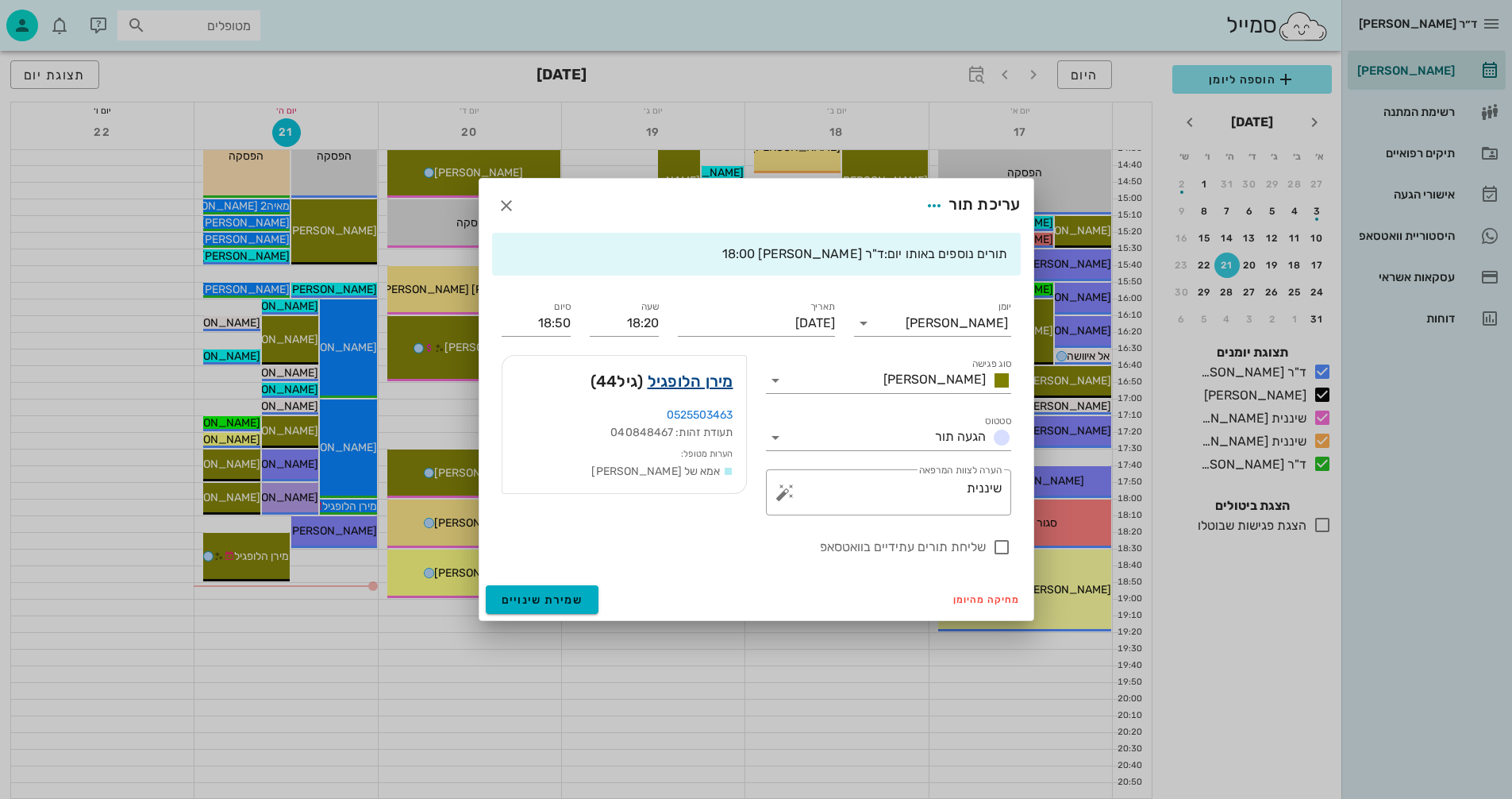
click at [712, 380] on link "מירן הלופגיל" at bounding box center [691, 381] width 85 height 25
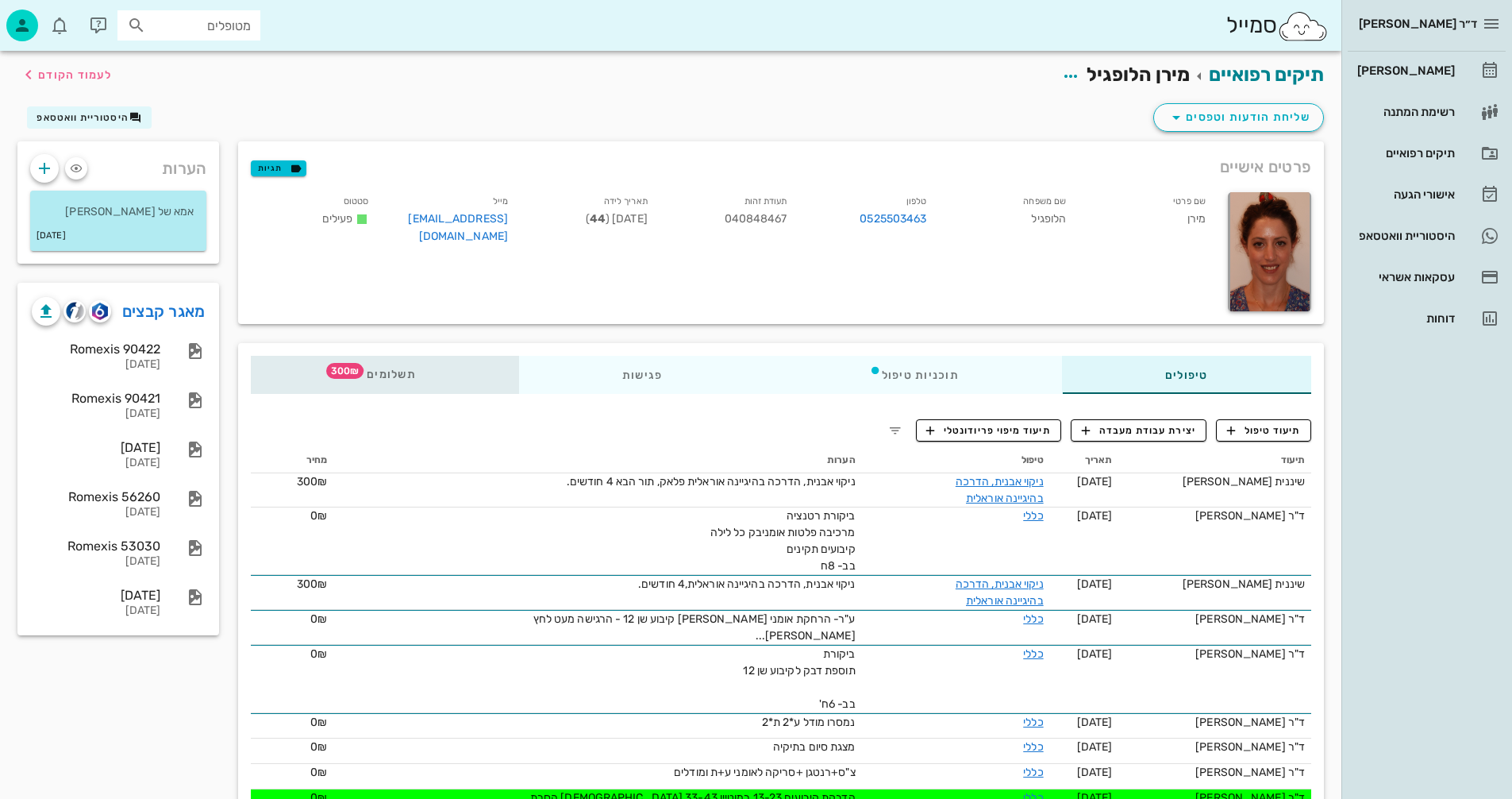
click at [376, 377] on span "תשלומים 300₪" at bounding box center [385, 374] width 62 height 11
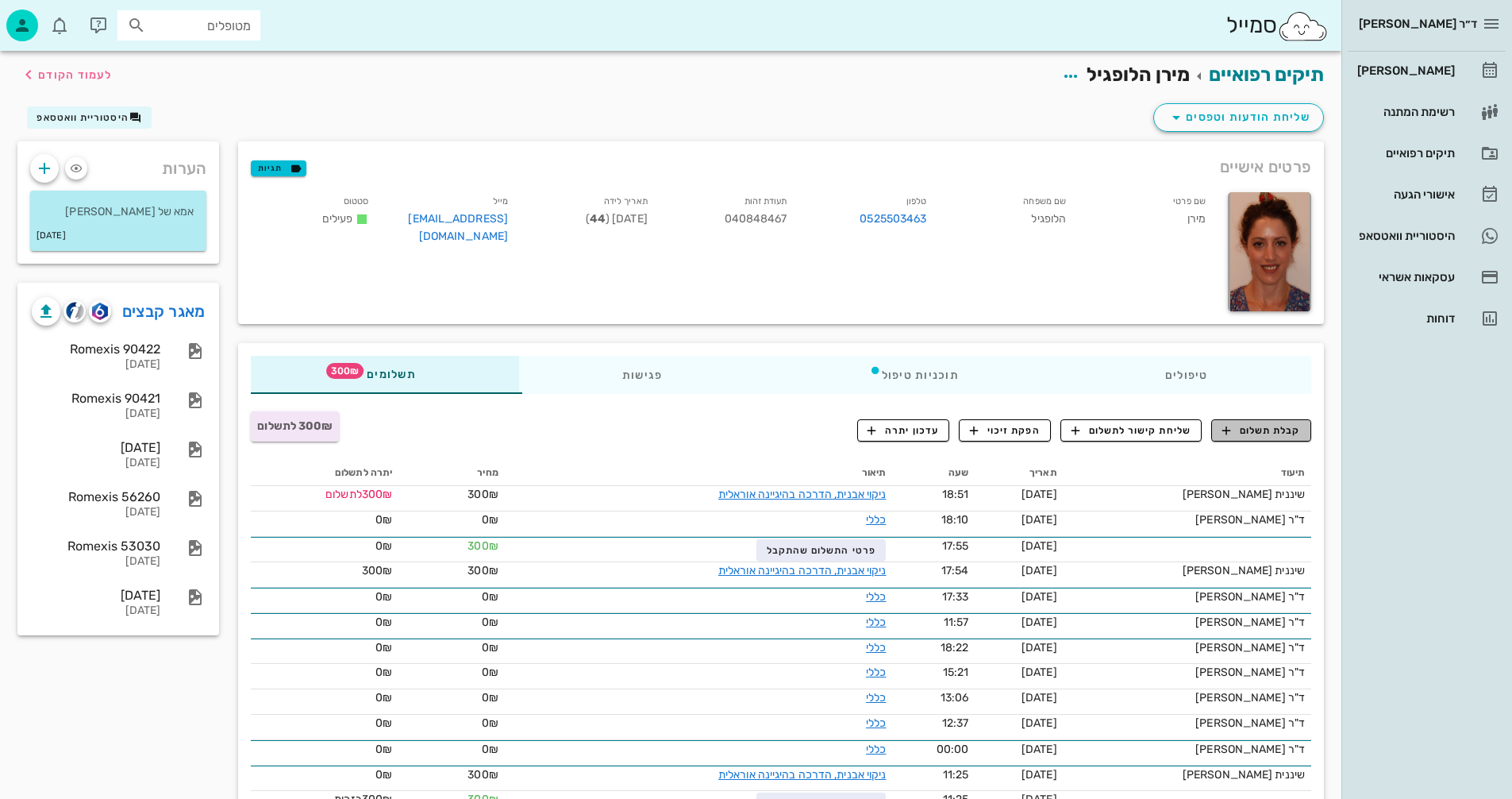
click at [1224, 427] on icon "button" at bounding box center [1226, 430] width 14 height 14
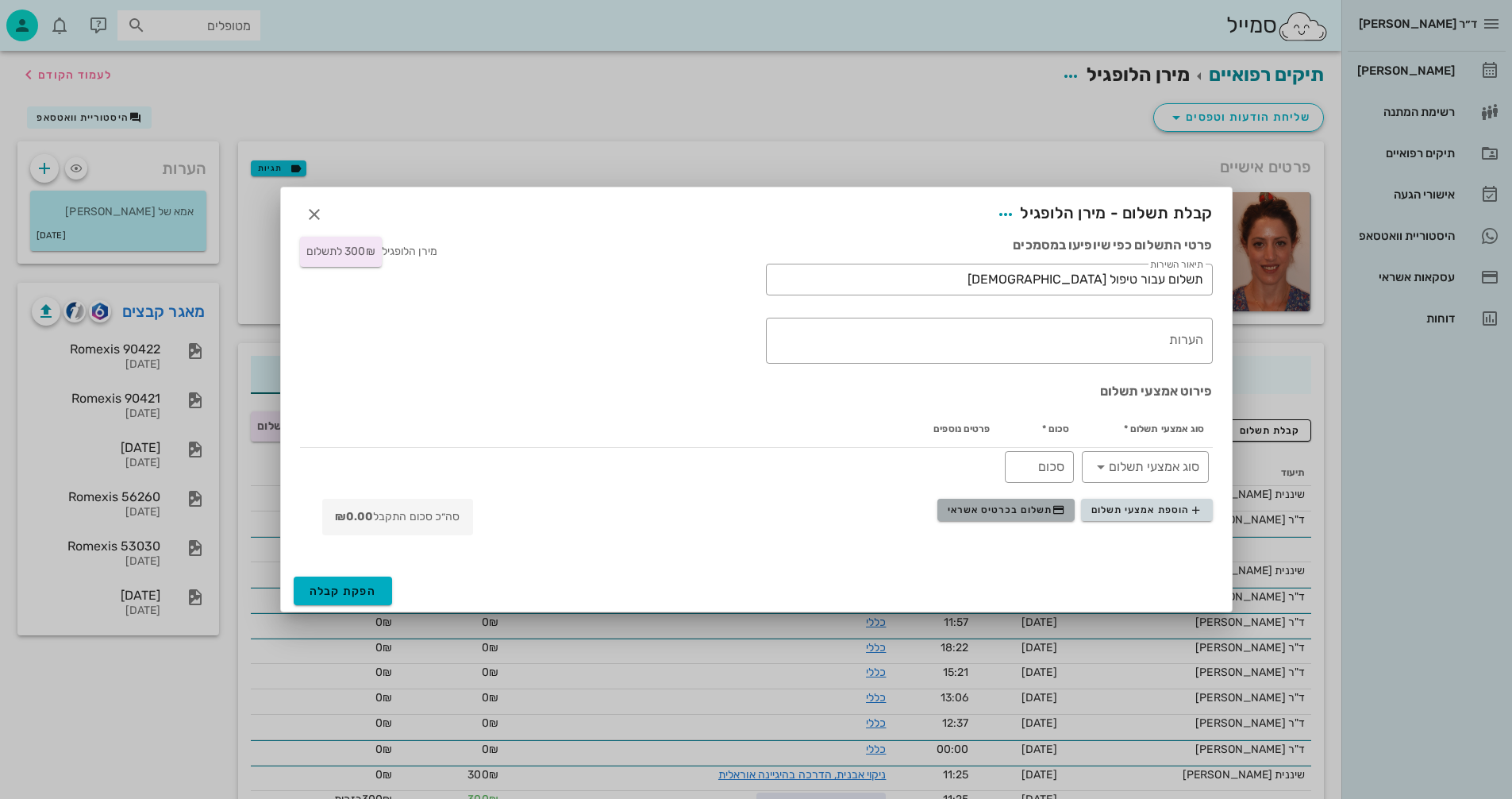
click at [1004, 514] on span "תשלום בכרטיס אשראי" at bounding box center [1007, 510] width 118 height 13
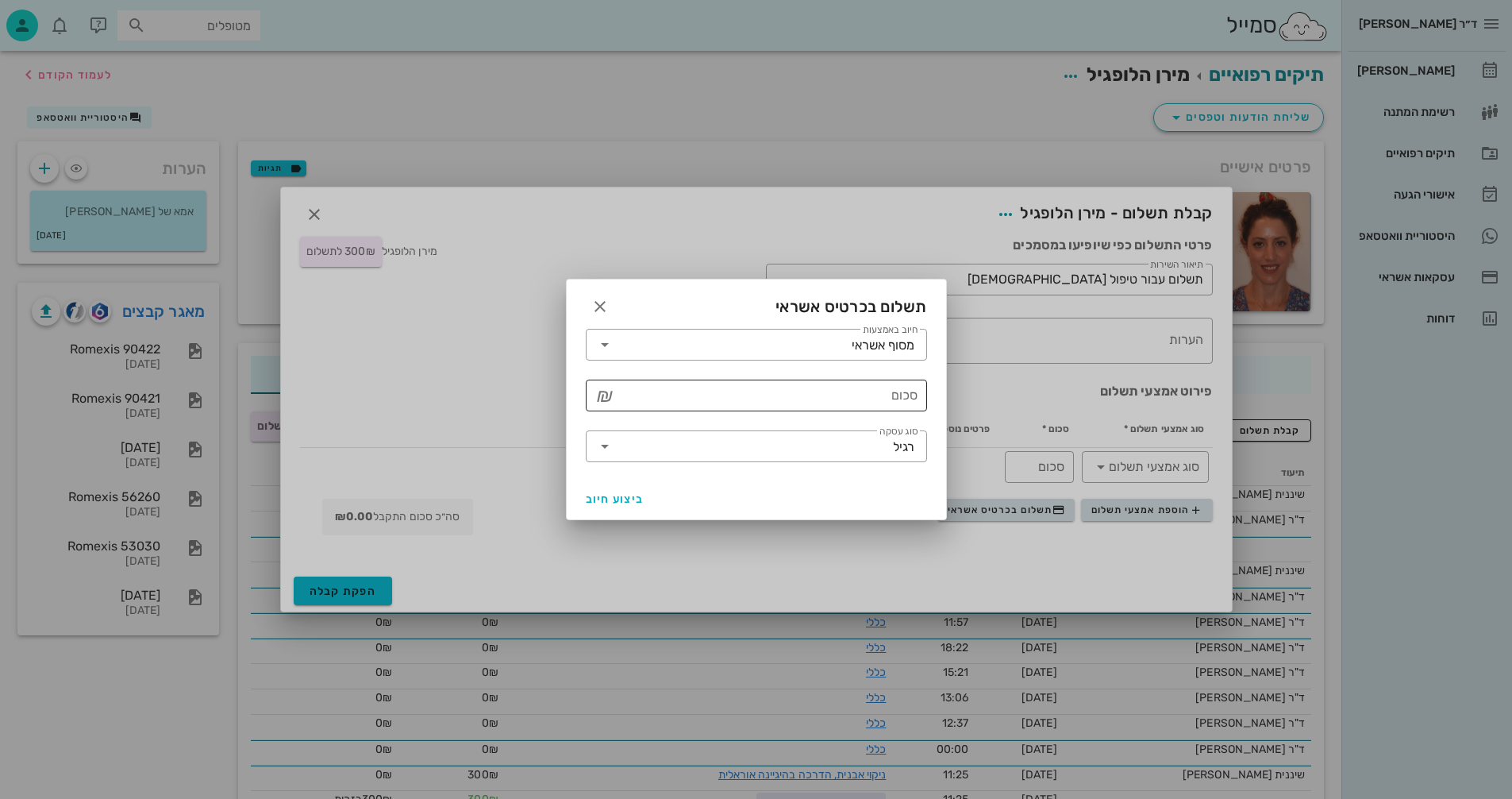
click at [906, 393] on div "סכום" at bounding box center [767, 396] width 300 height 32
type input "300"
click at [610, 498] on span "ביצוע חיוב" at bounding box center [615, 499] width 59 height 14
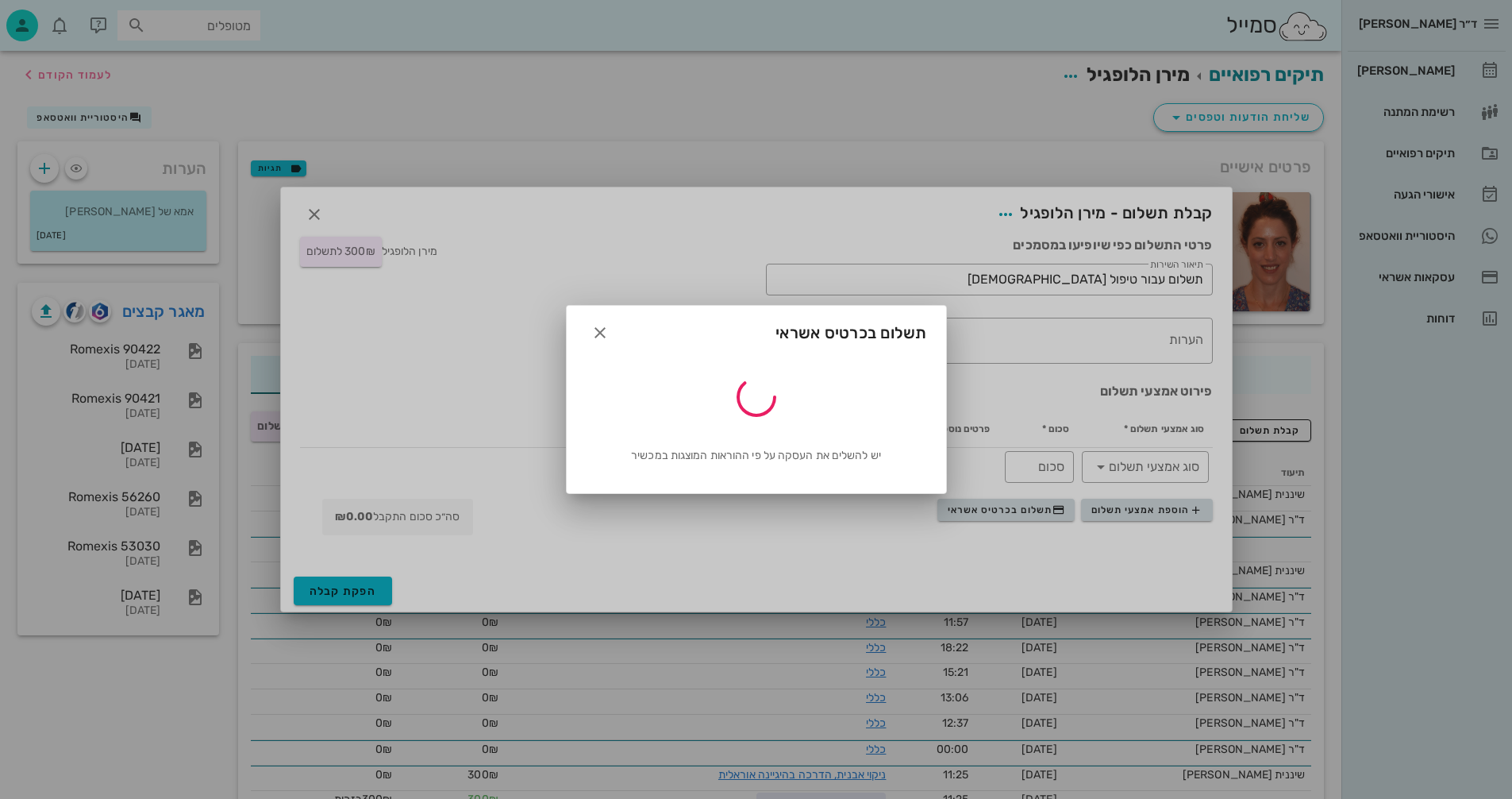
type input "300"
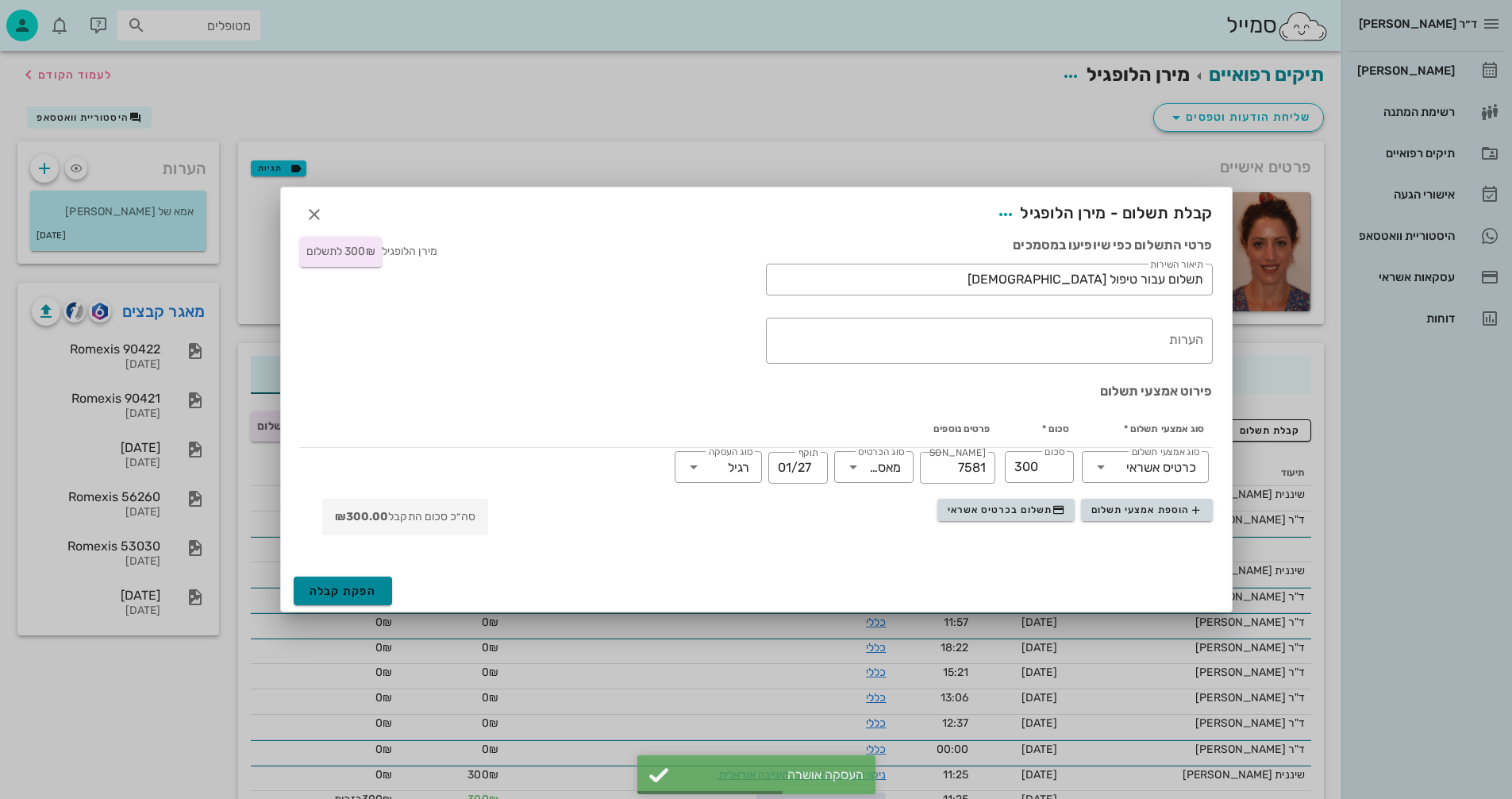
click at [353, 588] on span "הפקת קבלה" at bounding box center [343, 591] width 68 height 14
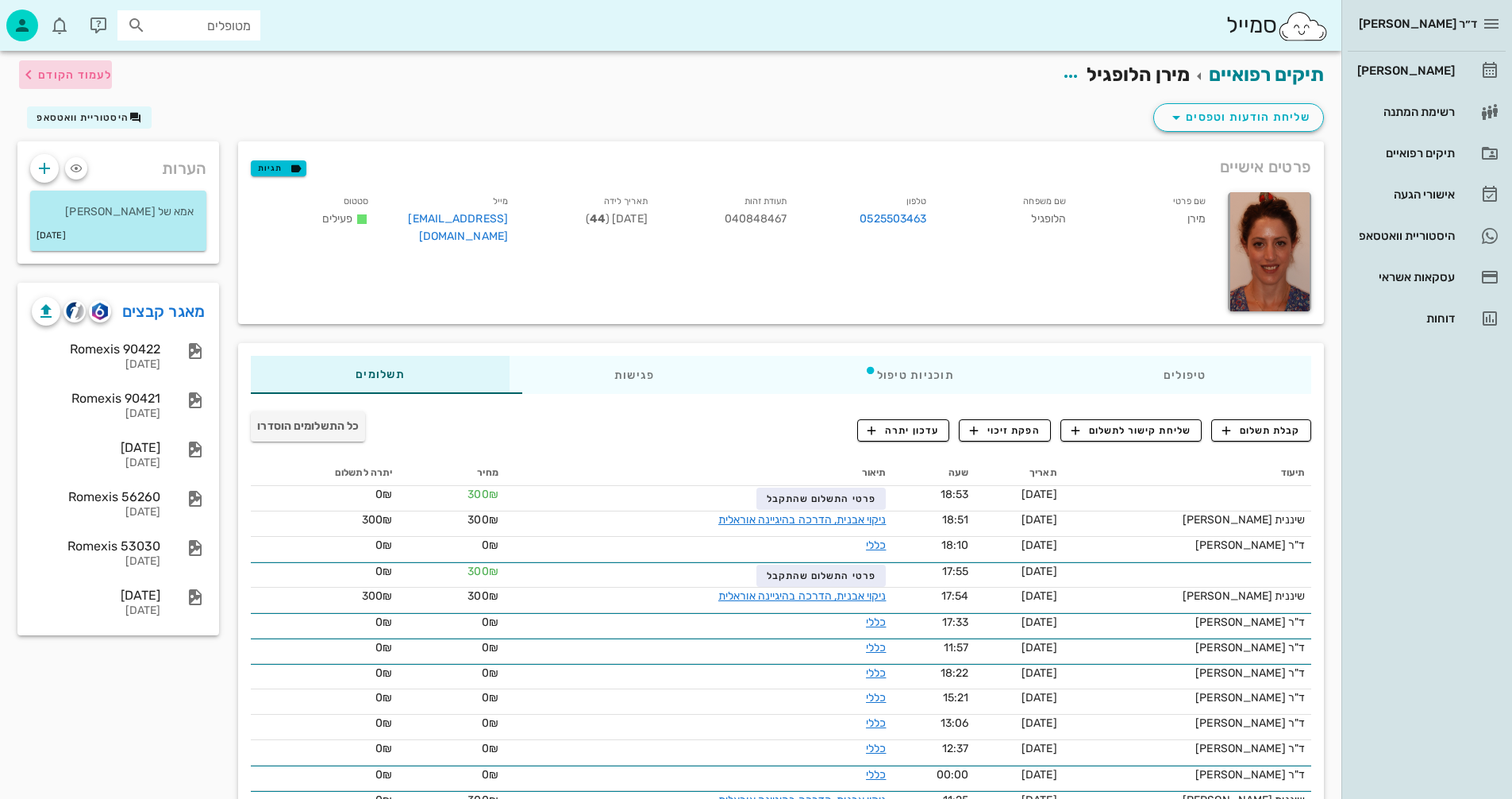
click at [77, 73] on span "לעמוד הקודם" at bounding box center [74, 75] width 73 height 14
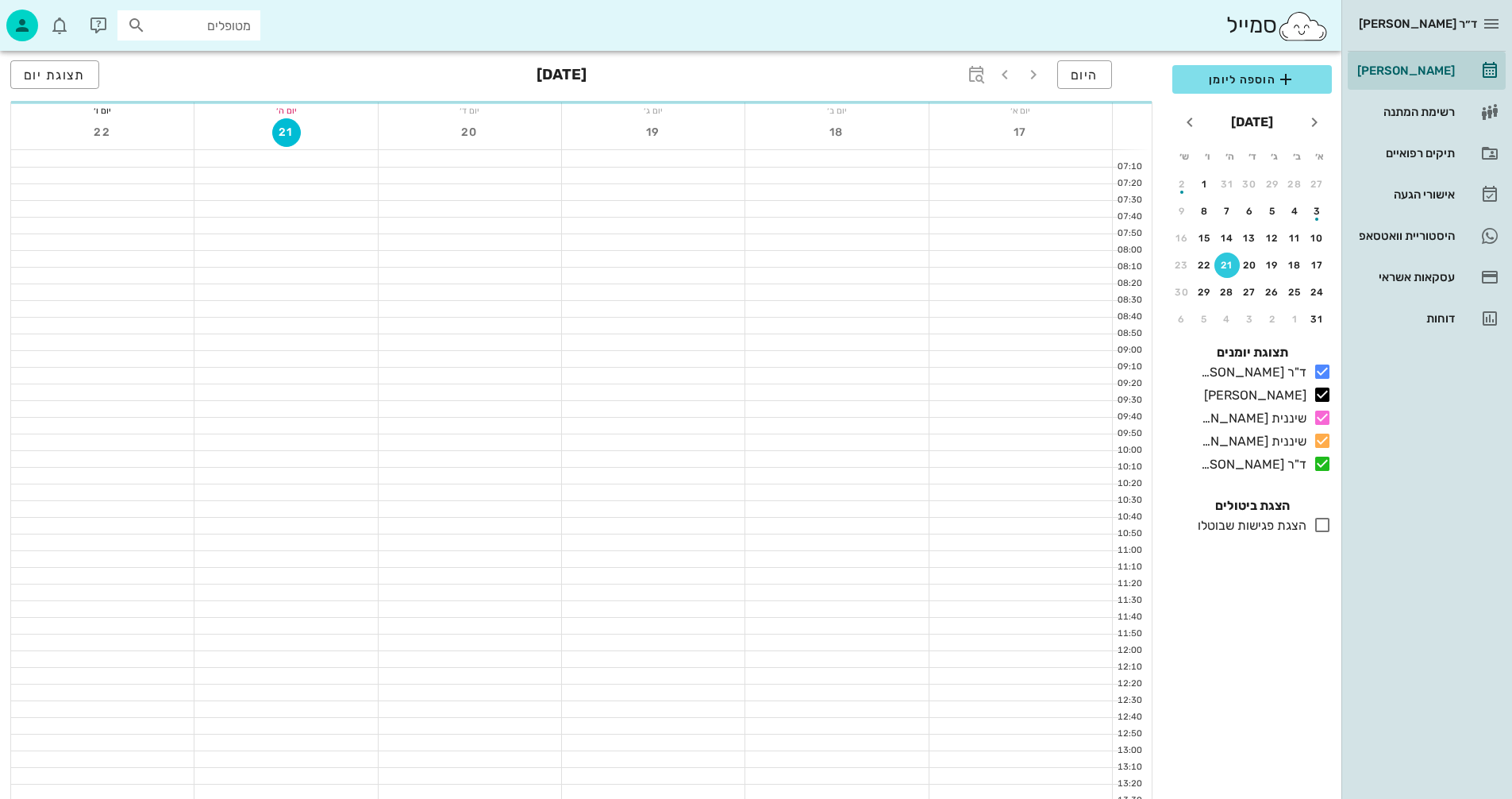
scroll to position [753, 0]
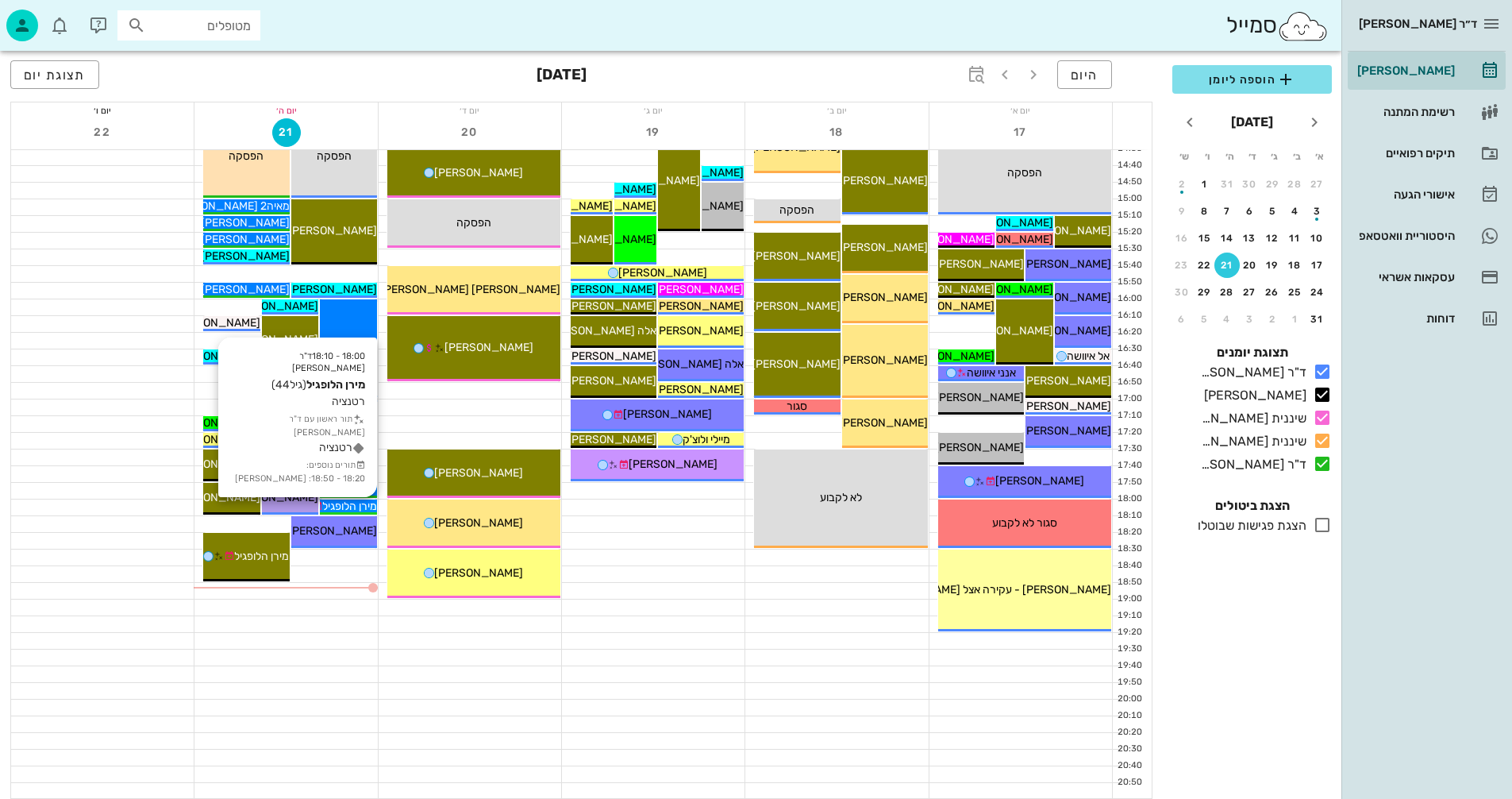
click at [351, 501] on span "מירן הלופגיל" at bounding box center [349, 506] width 55 height 14
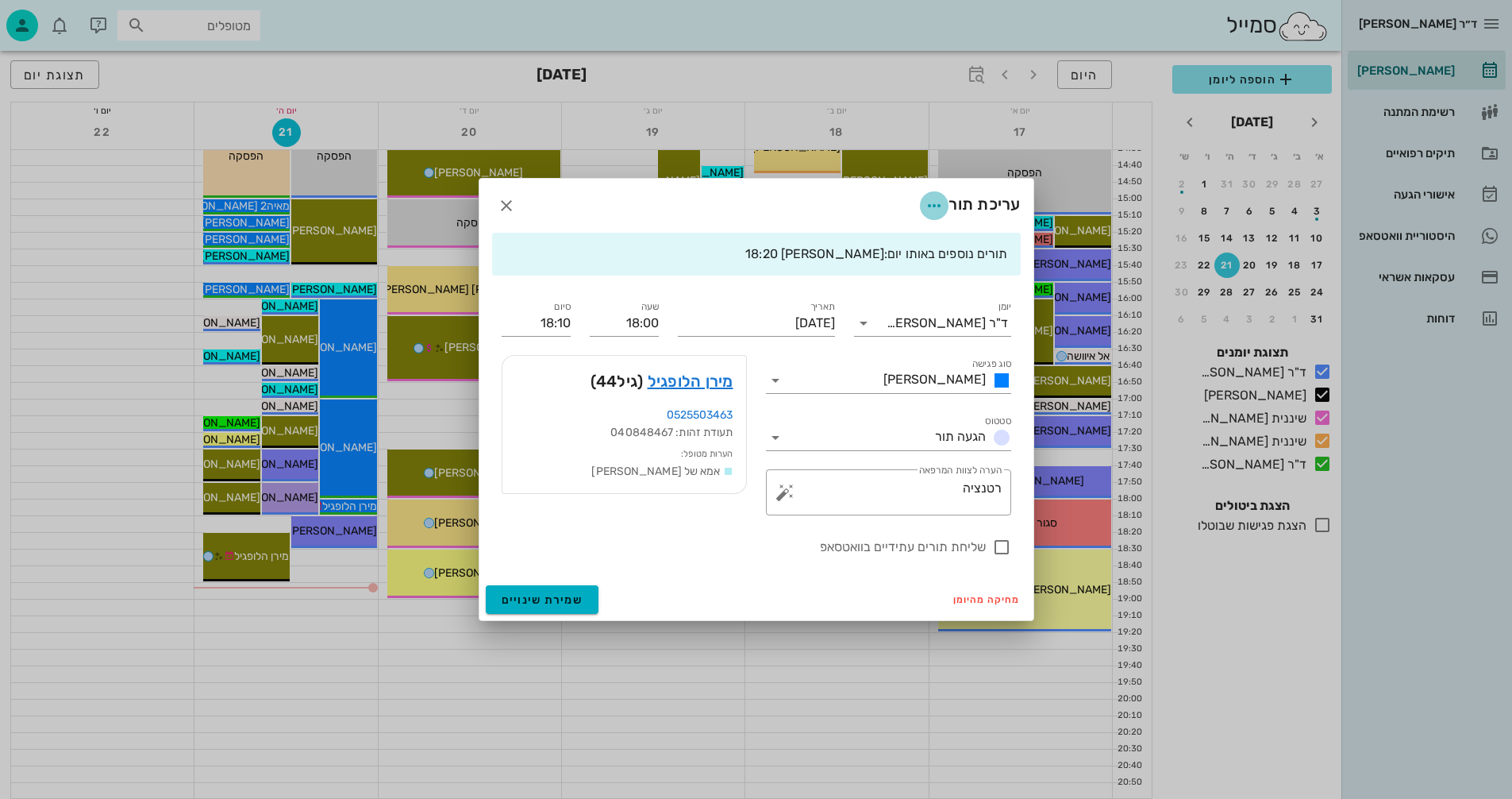
click at [932, 203] on icon "button" at bounding box center [934, 205] width 20 height 20
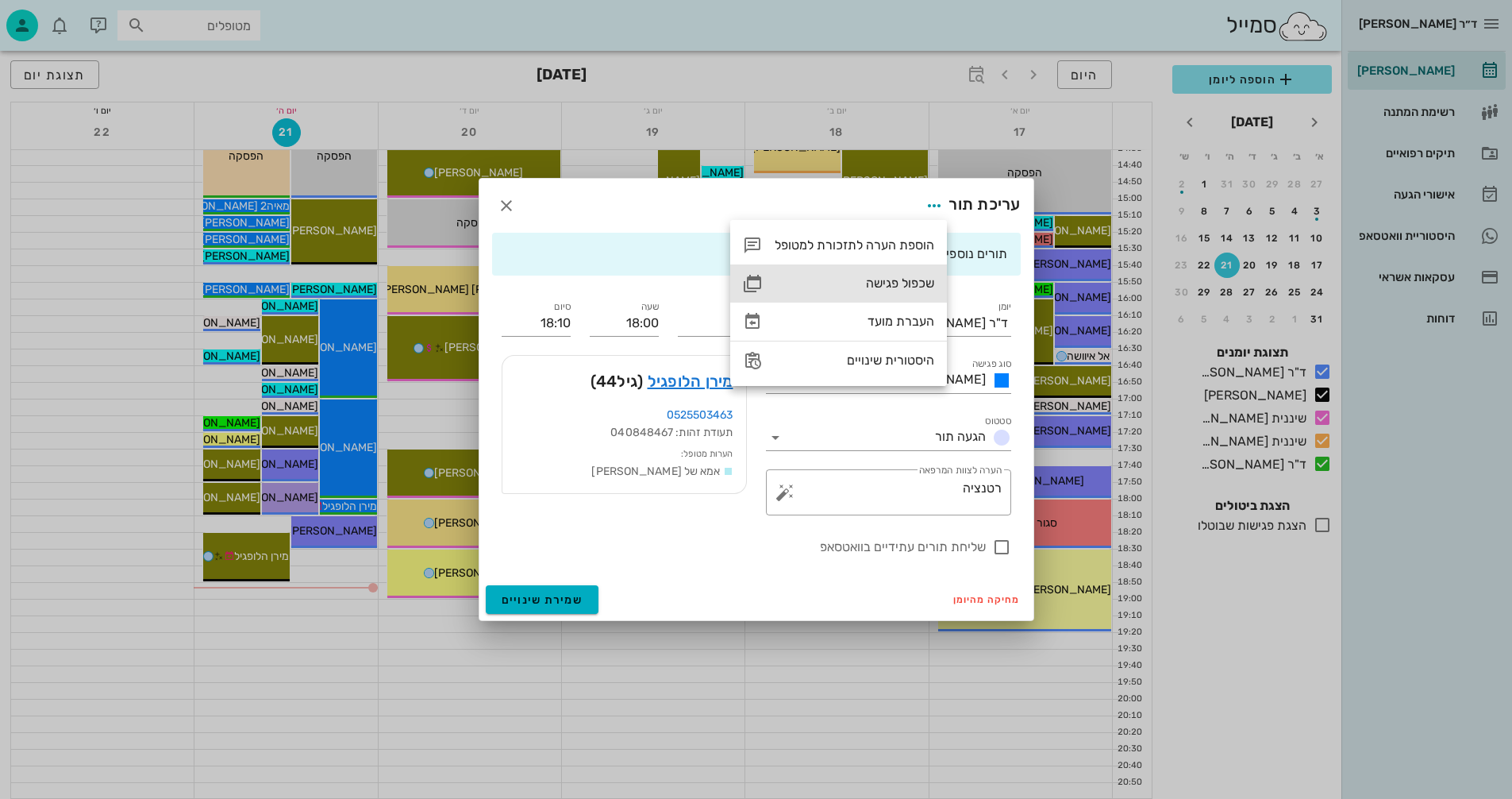
click at [877, 282] on div "שכפול פגישה" at bounding box center [854, 283] width 160 height 15
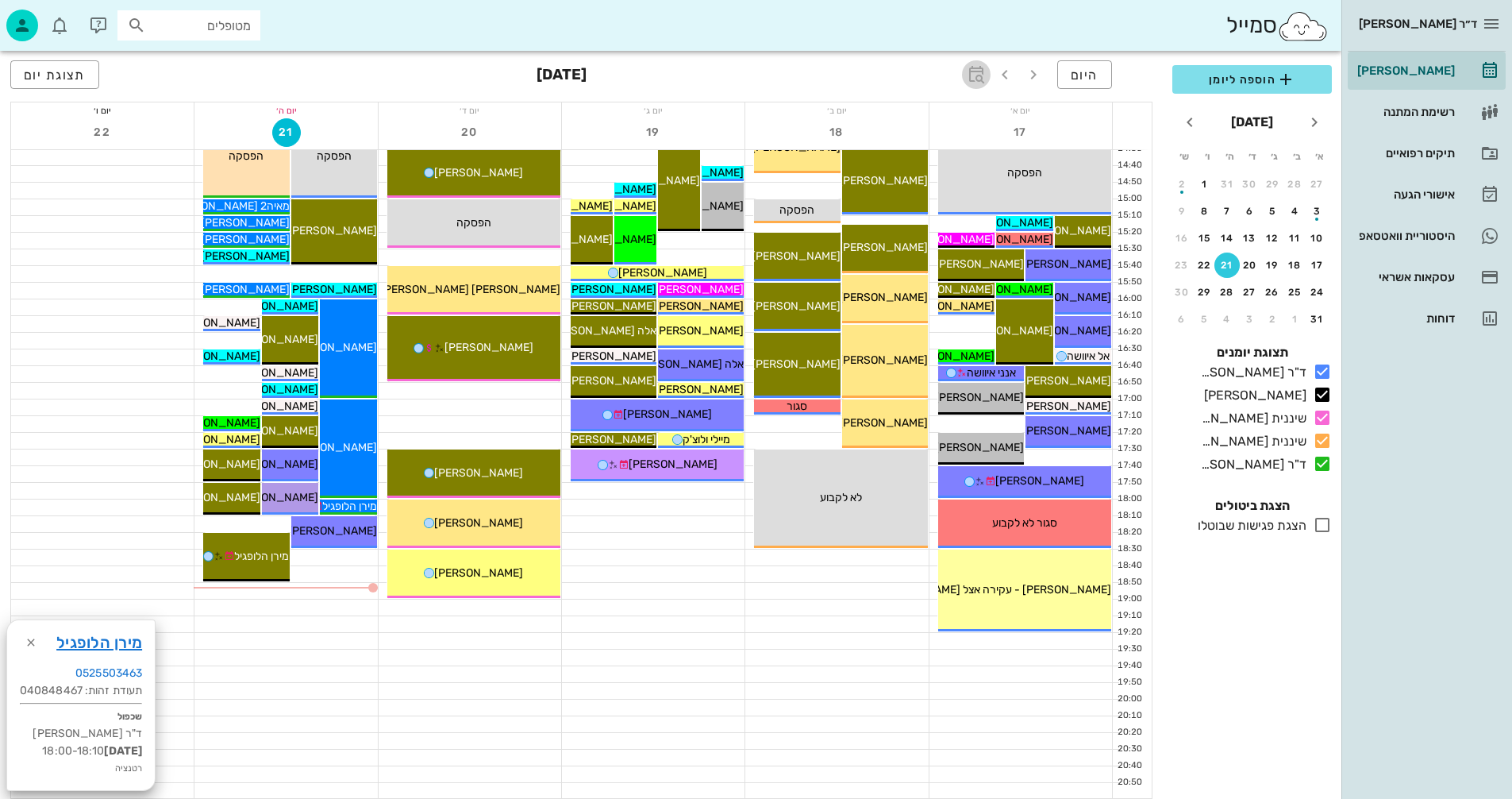
click at [975, 73] on icon "button" at bounding box center [976, 74] width 20 height 20
click at [957, 110] on input "text" at bounding box center [958, 118] width 20 height 25
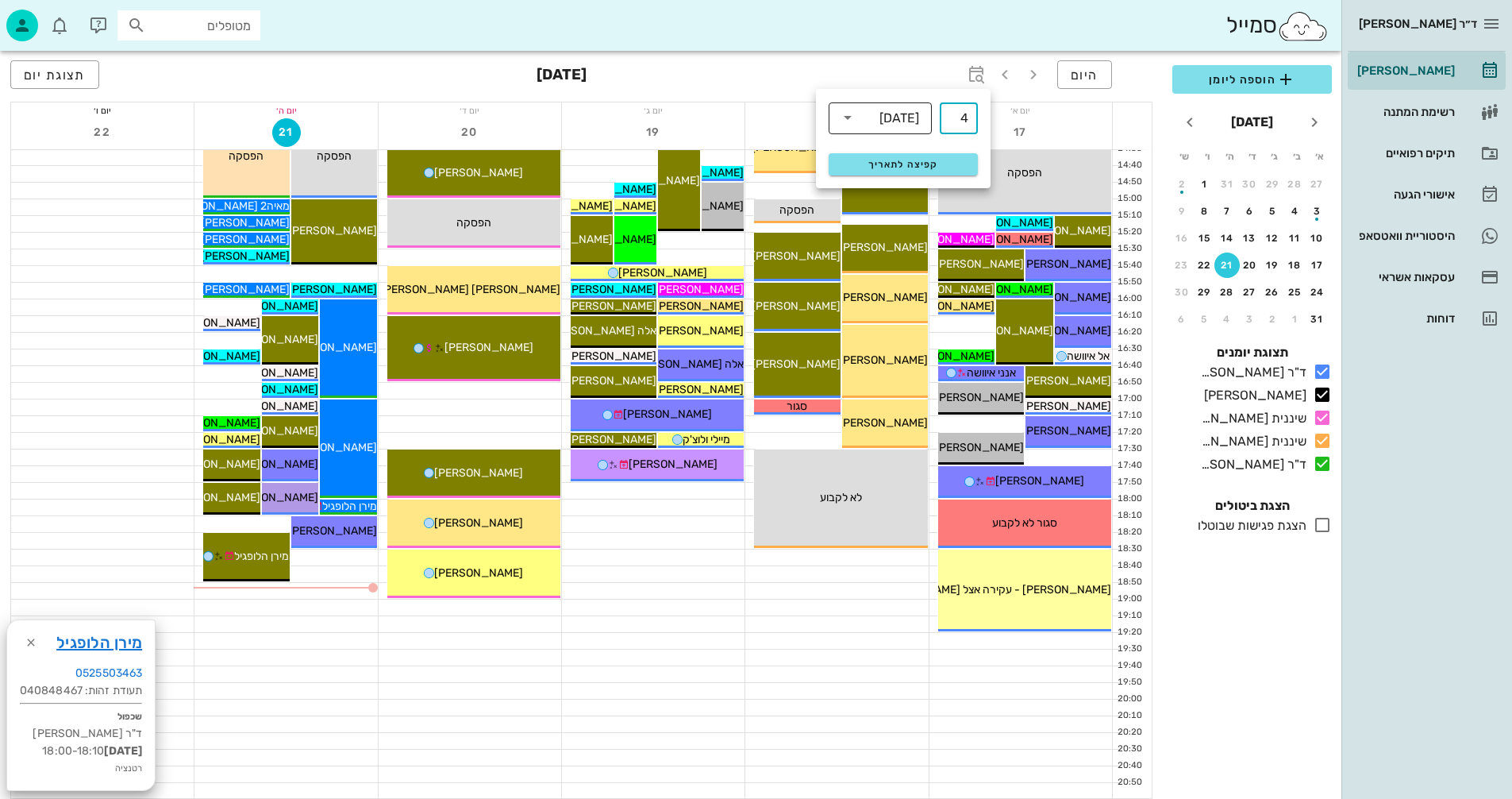
type input "4"
click at [853, 120] on icon at bounding box center [848, 117] width 20 height 20
click at [901, 184] on div "חודשים" at bounding box center [880, 188] width 78 height 13
click at [893, 159] on span "קפיצה לתאריך" at bounding box center [903, 164] width 129 height 11
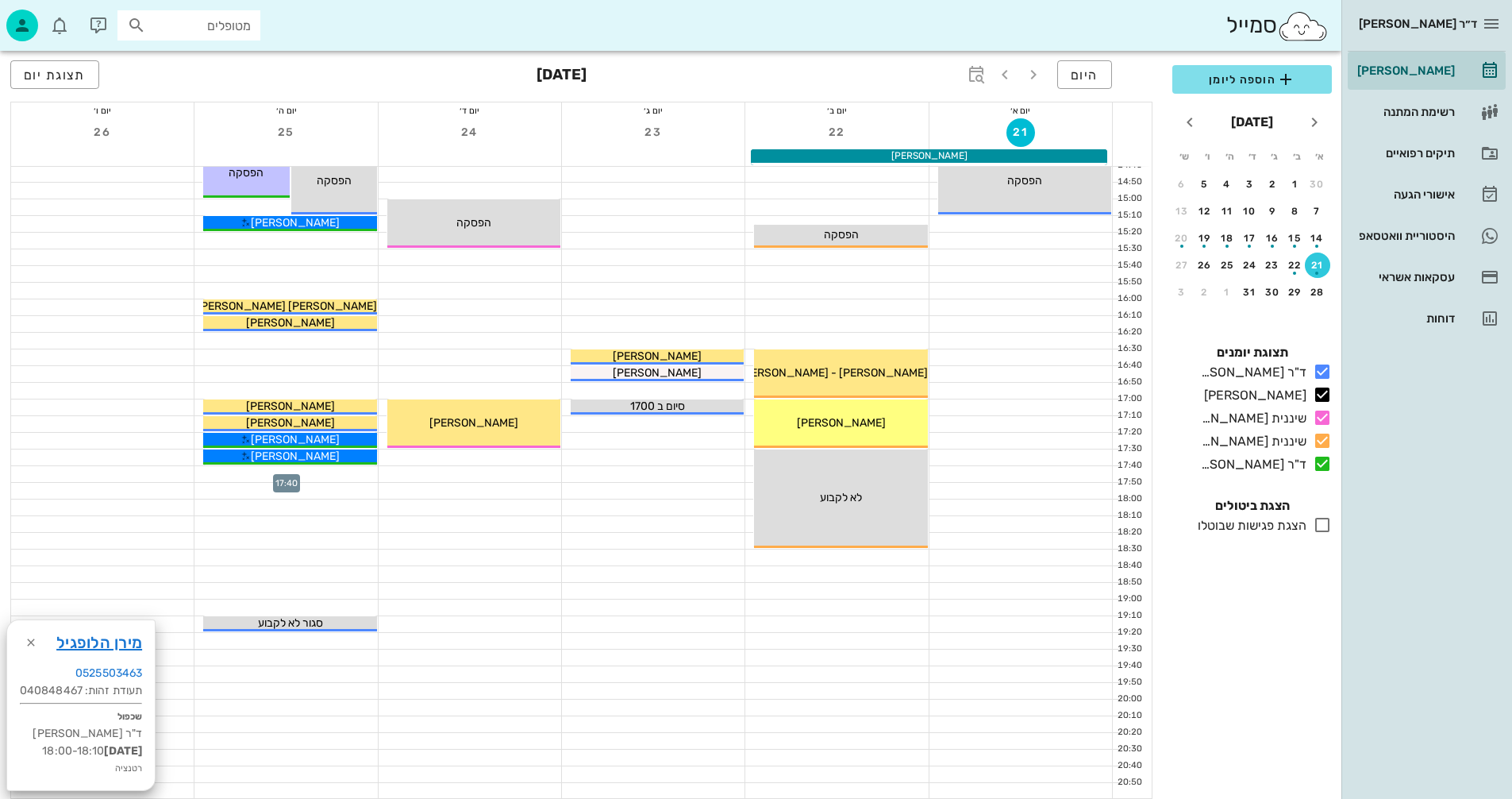
click at [260, 471] on div at bounding box center [285, 474] width 183 height 16
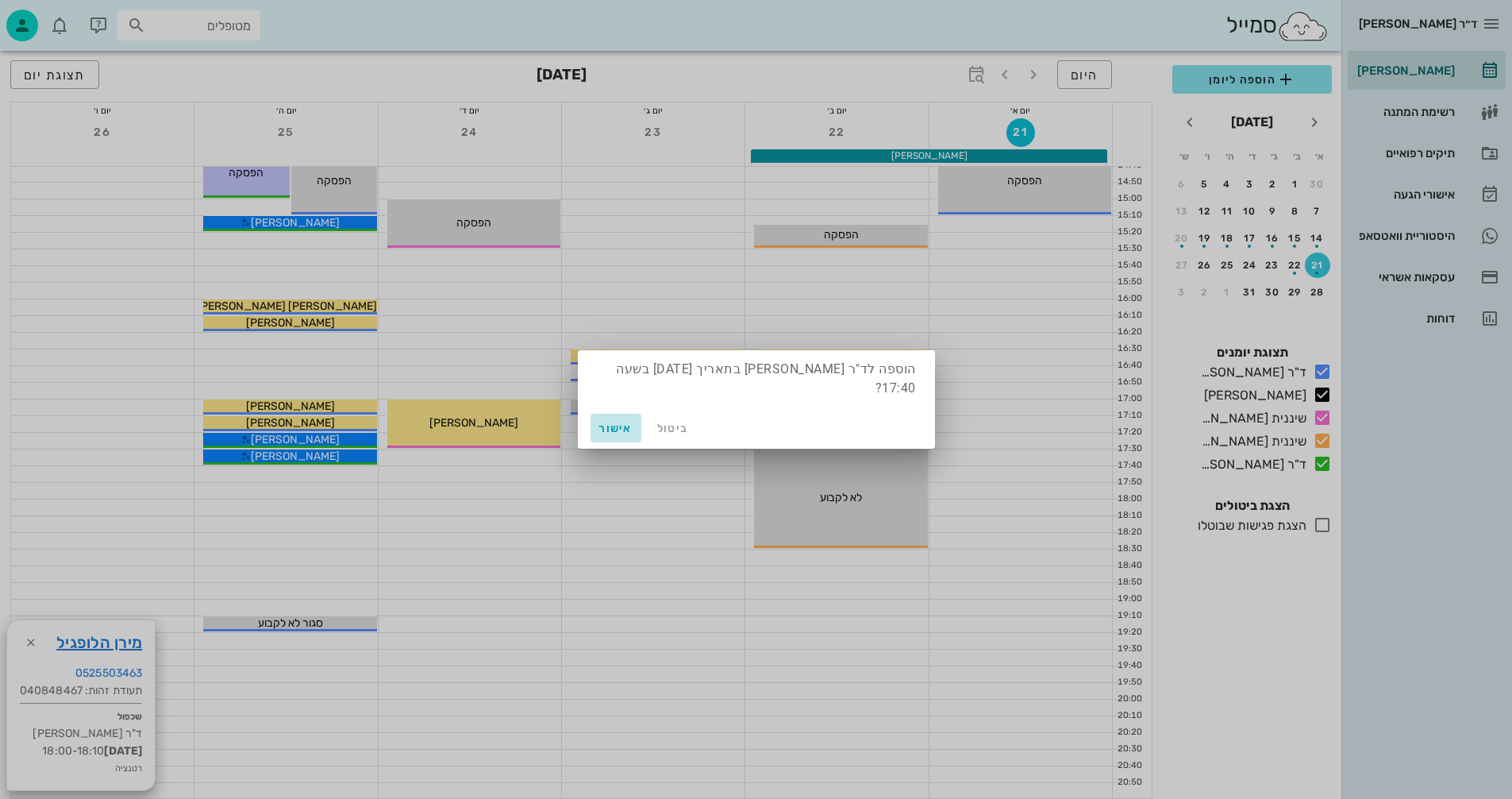
click at [620, 422] on span "אישור" at bounding box center [616, 428] width 38 height 14
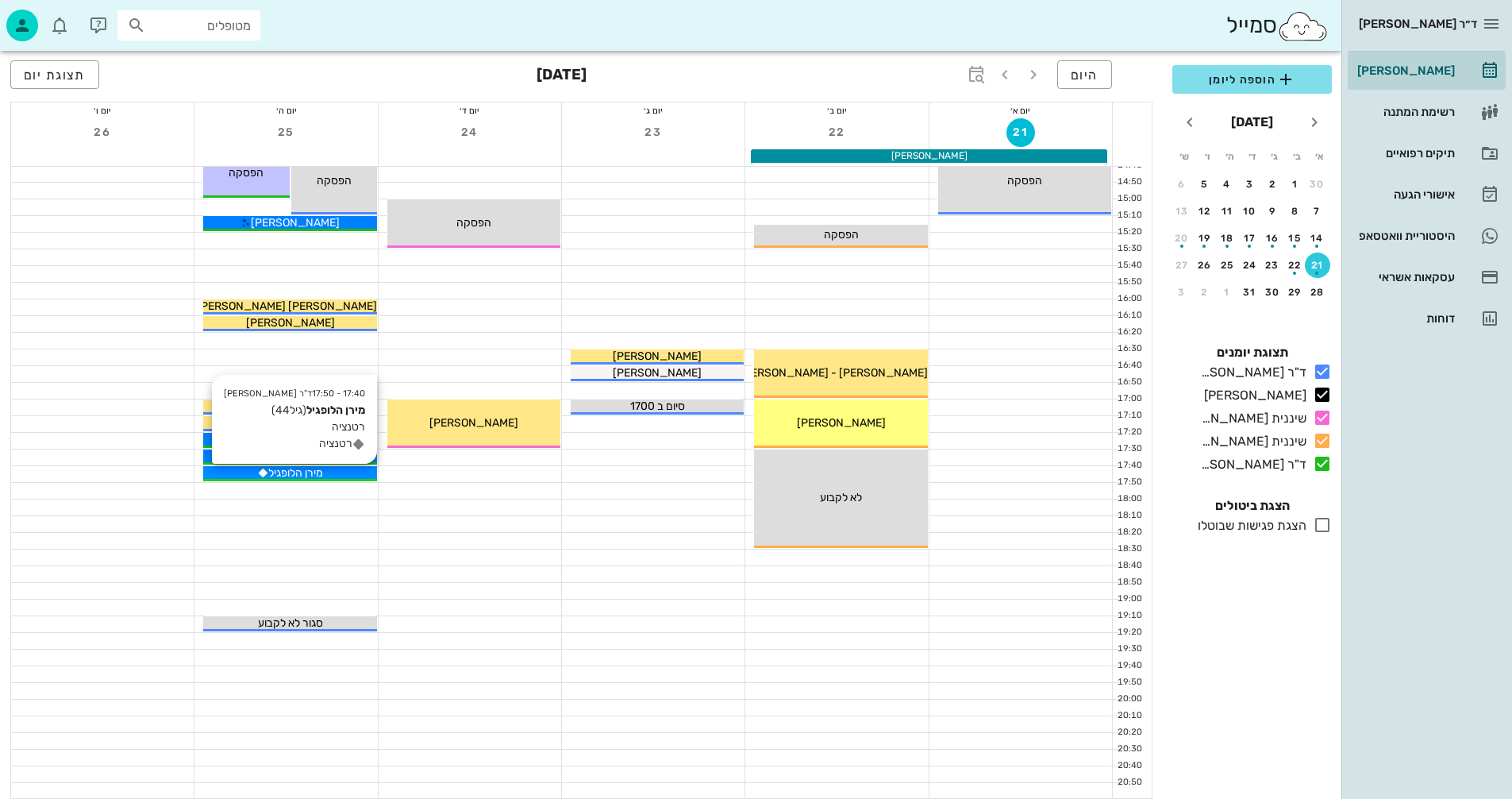
click at [325, 471] on div "מירן הלופגיל" at bounding box center [290, 473] width 173 height 17
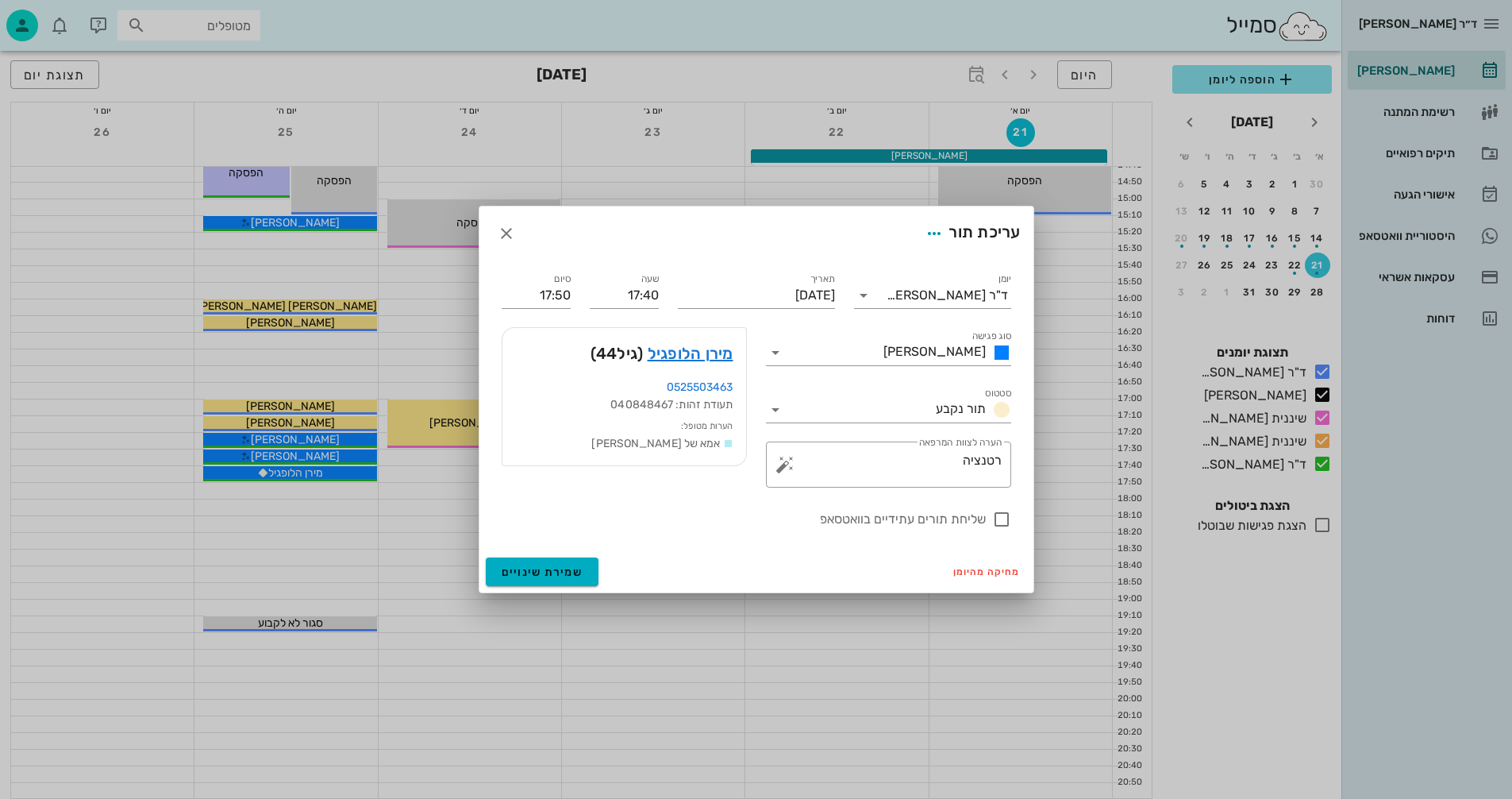
drag, startPoint x: 999, startPoint y: 521, endPoint x: 971, endPoint y: 556, distance: 44.8
click at [998, 520] on div at bounding box center [1001, 519] width 27 height 27
checkbox input "true"
click at [533, 570] on span "שמירת שינויים" at bounding box center [542, 572] width 82 height 14
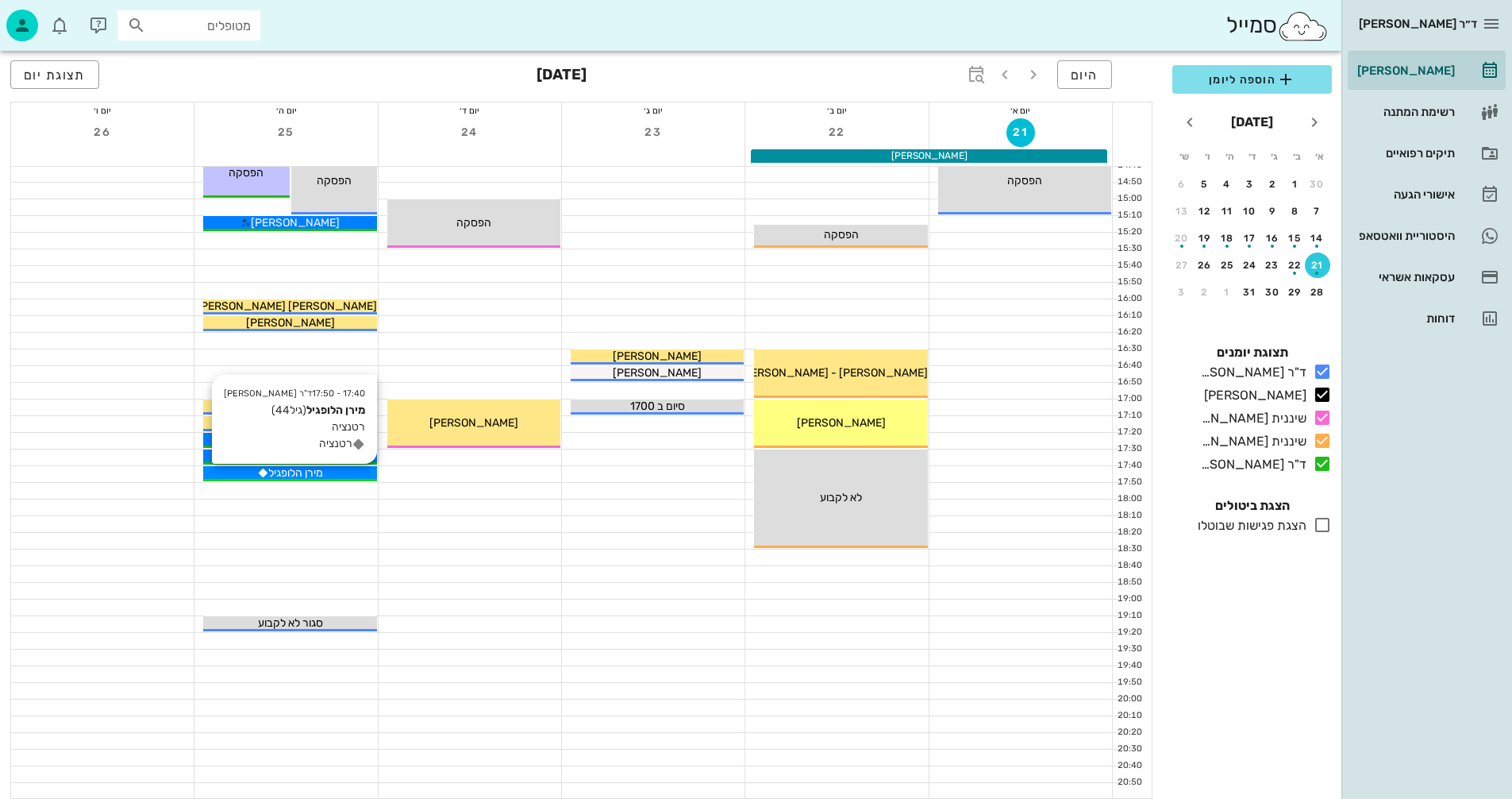
click at [325, 473] on div "מירן הלופגיל" at bounding box center [290, 473] width 173 height 17
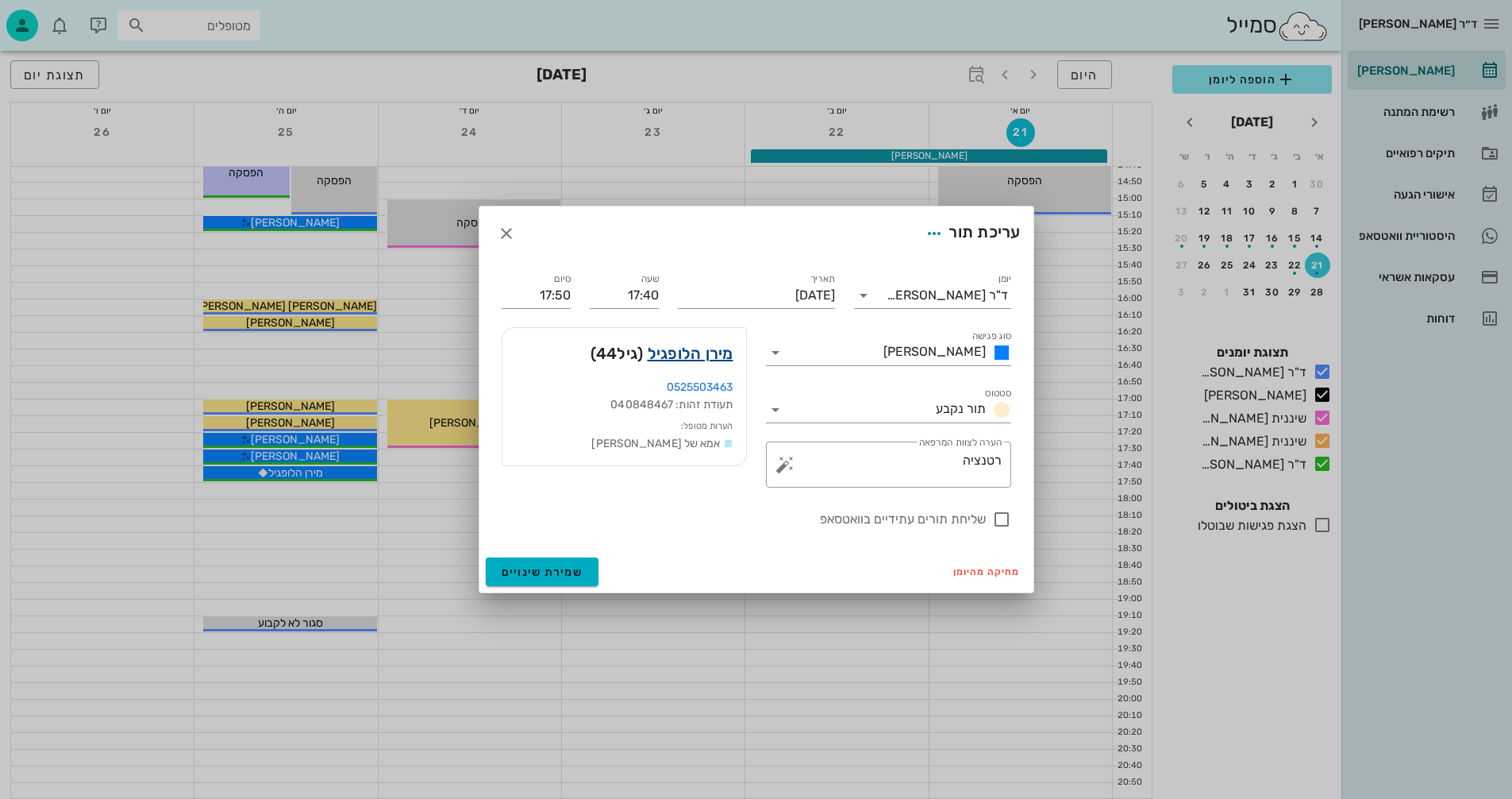
click at [676, 349] on link "מירן הלופגיל" at bounding box center [691, 353] width 85 height 25
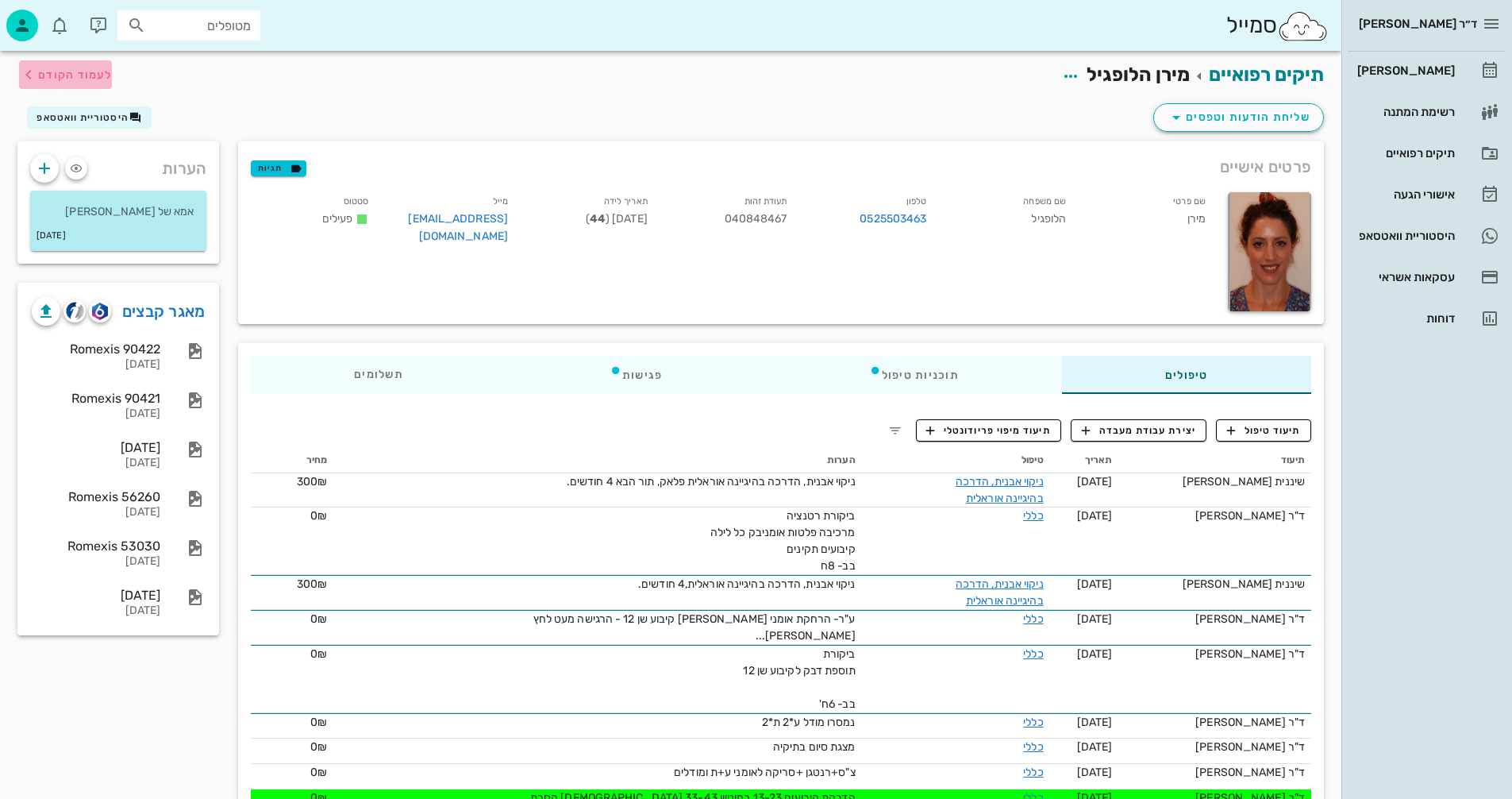
click at [63, 72] on span "לעמוד הקודם" at bounding box center [74, 75] width 73 height 14
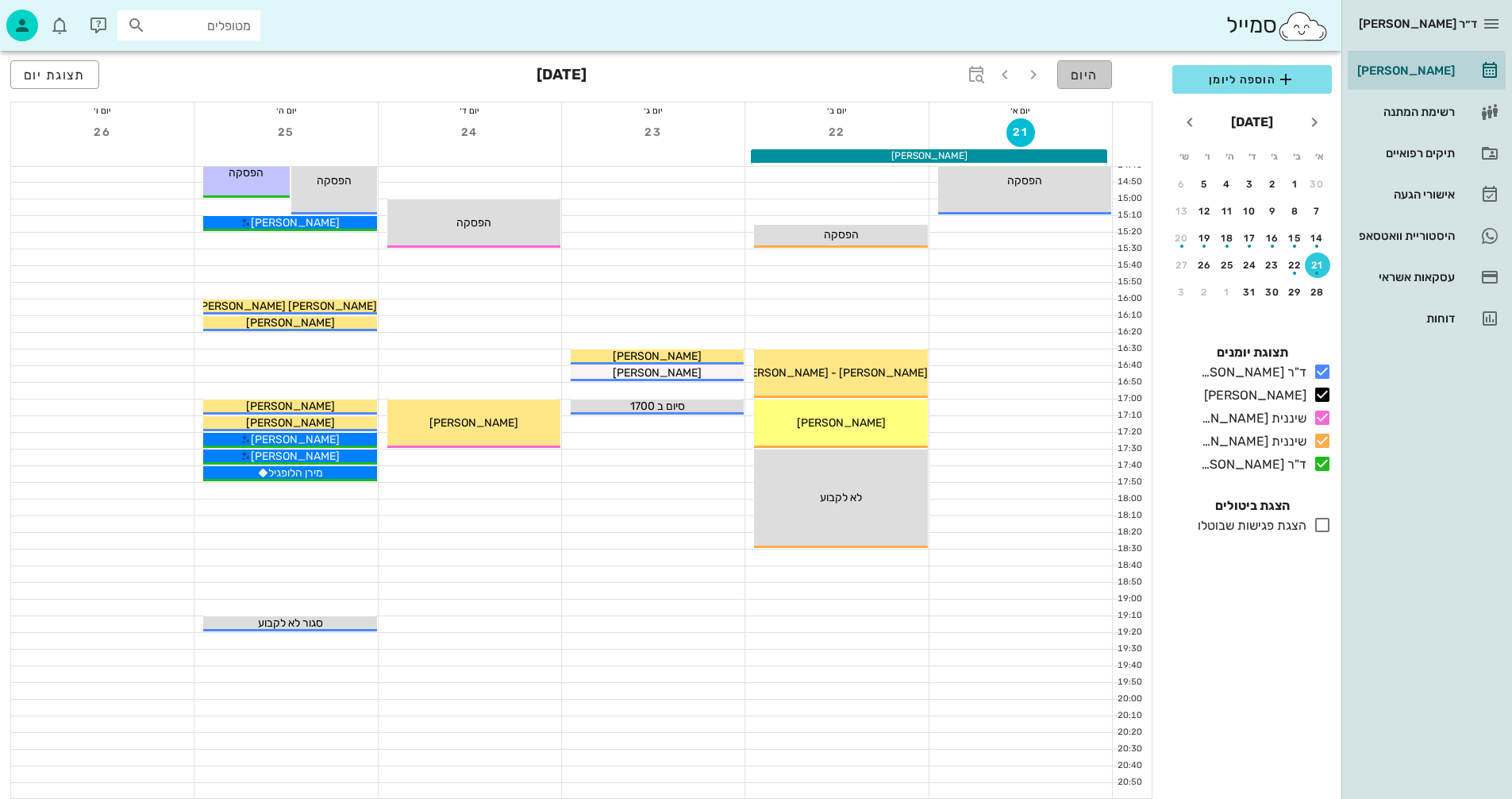
click at [1082, 73] on span "היום" at bounding box center [1085, 75] width 28 height 15
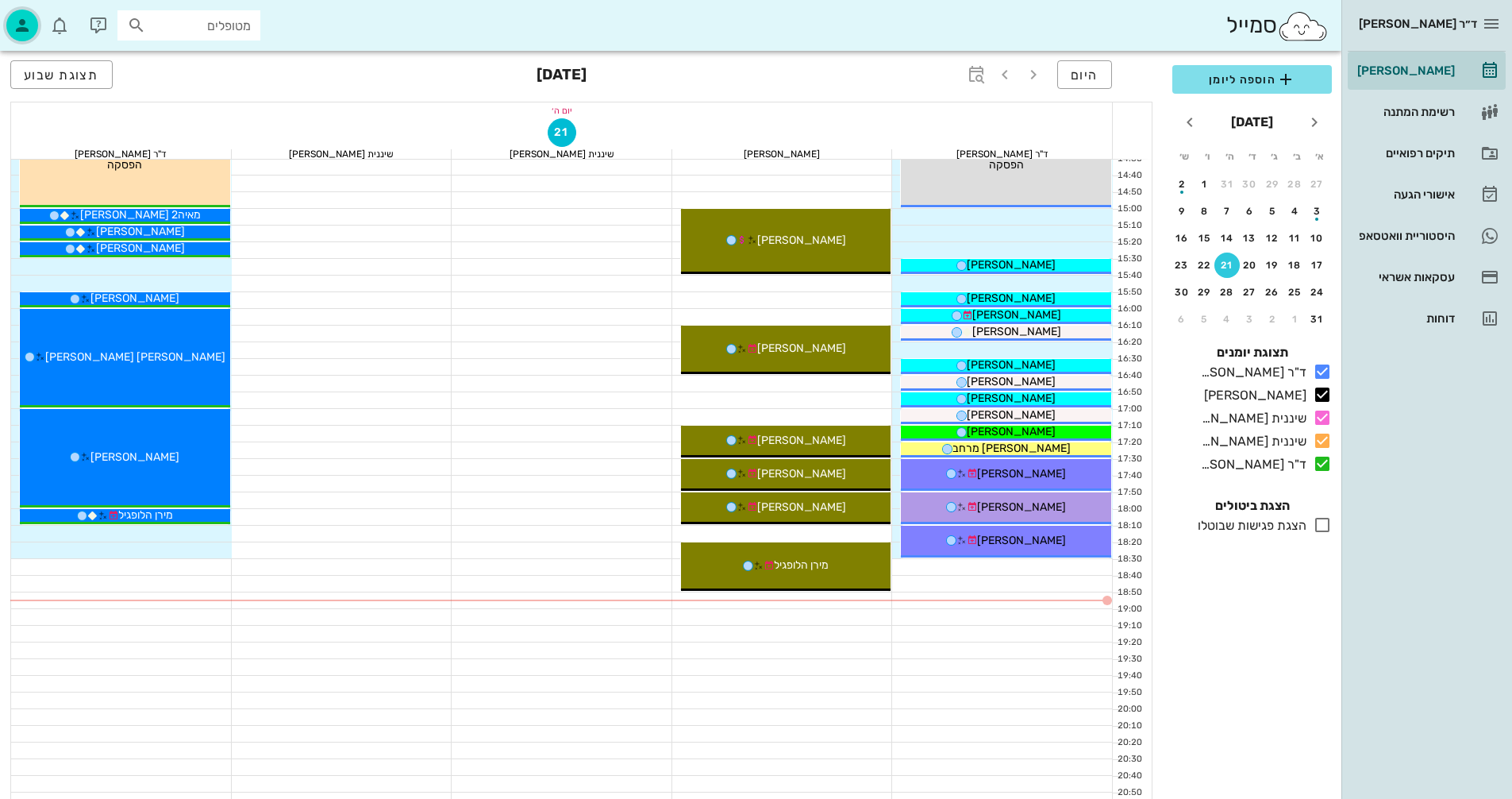
click at [21, 30] on icon "button" at bounding box center [22, 25] width 20 height 20
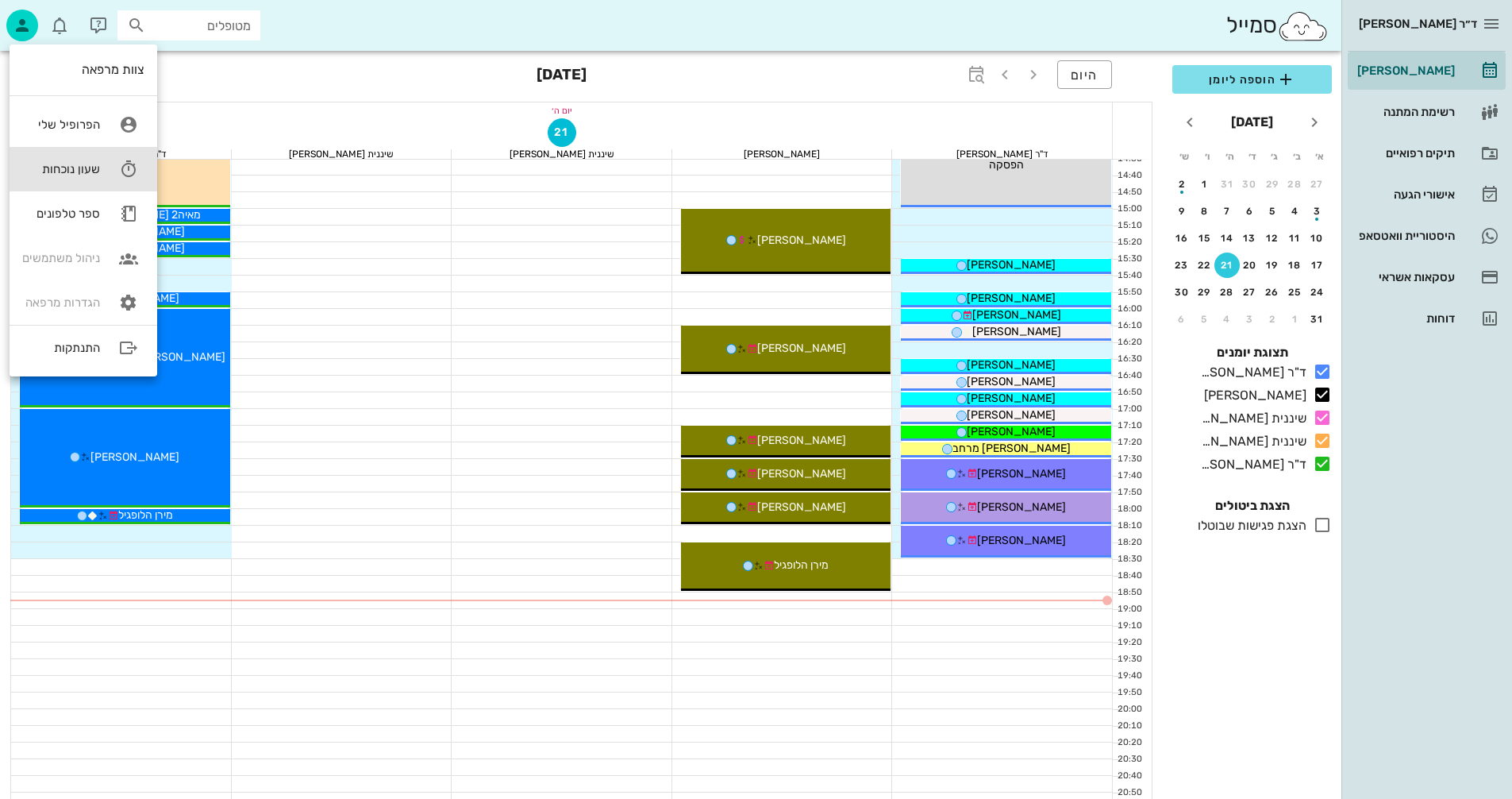
click at [85, 169] on div "שעון נוכחות" at bounding box center [61, 168] width 78 height 14
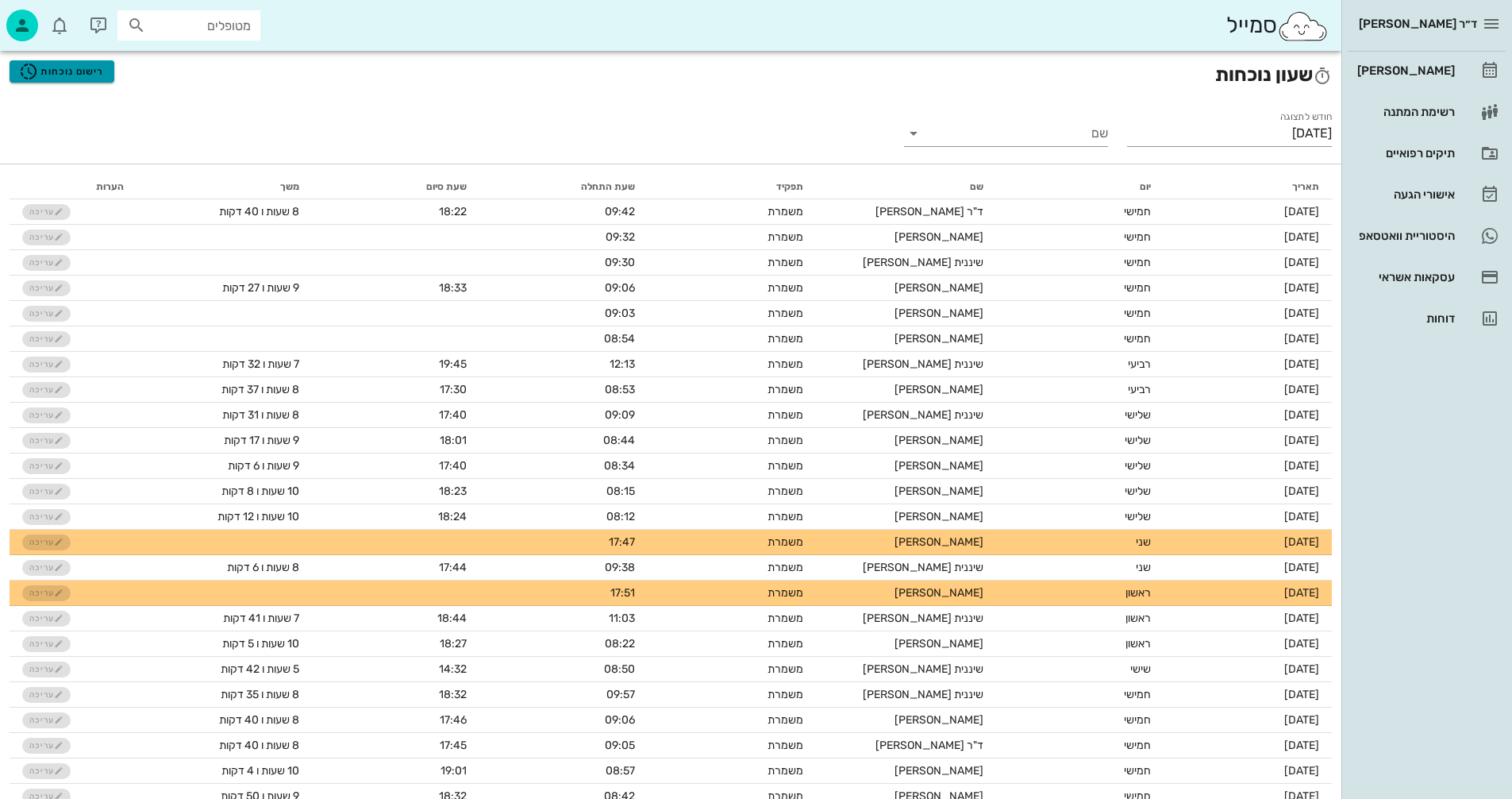
click at [72, 69] on span "רישום נוכחות" at bounding box center [61, 72] width 85 height 20
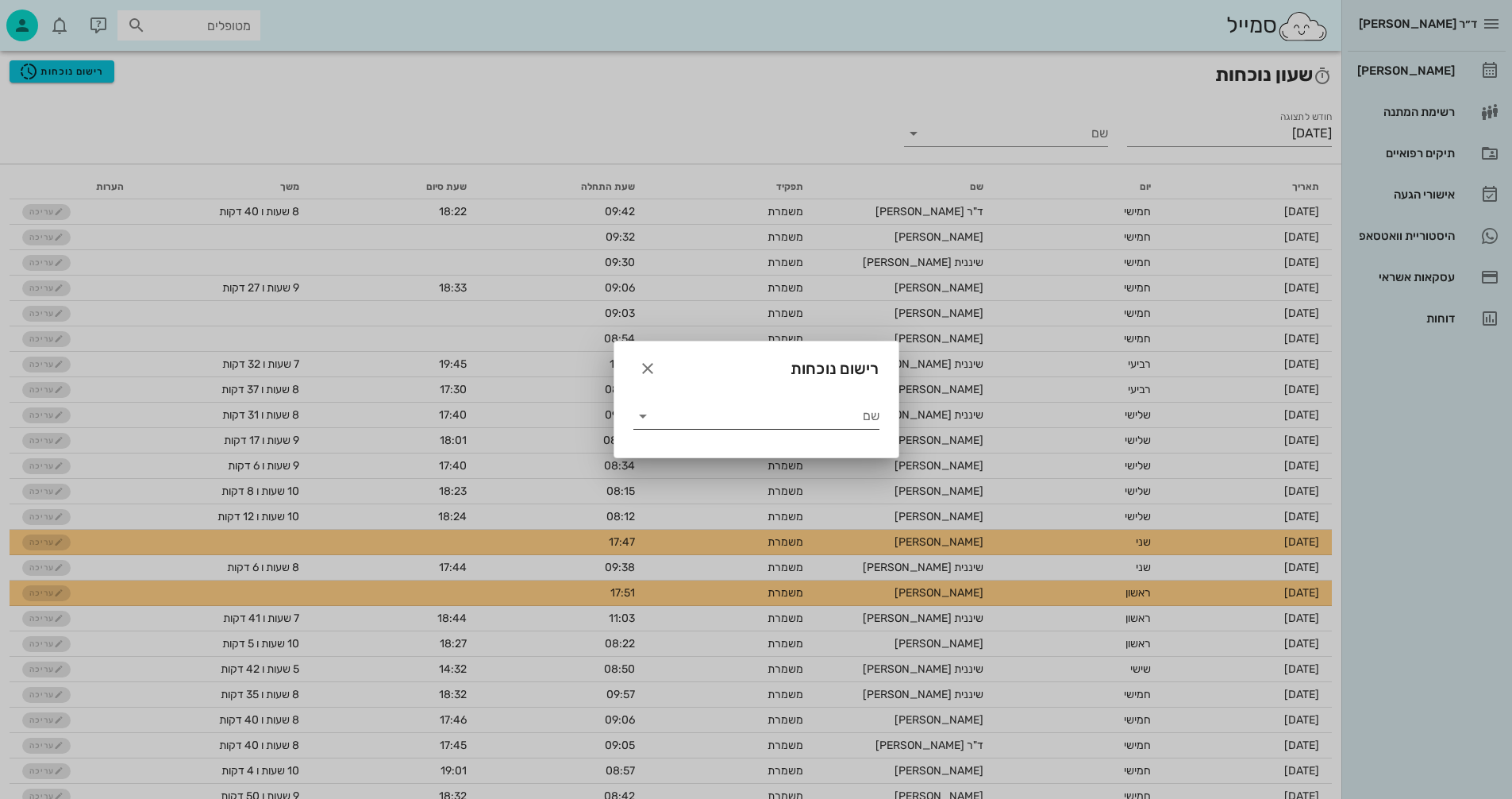
click at [643, 415] on icon at bounding box center [643, 416] width 20 height 20
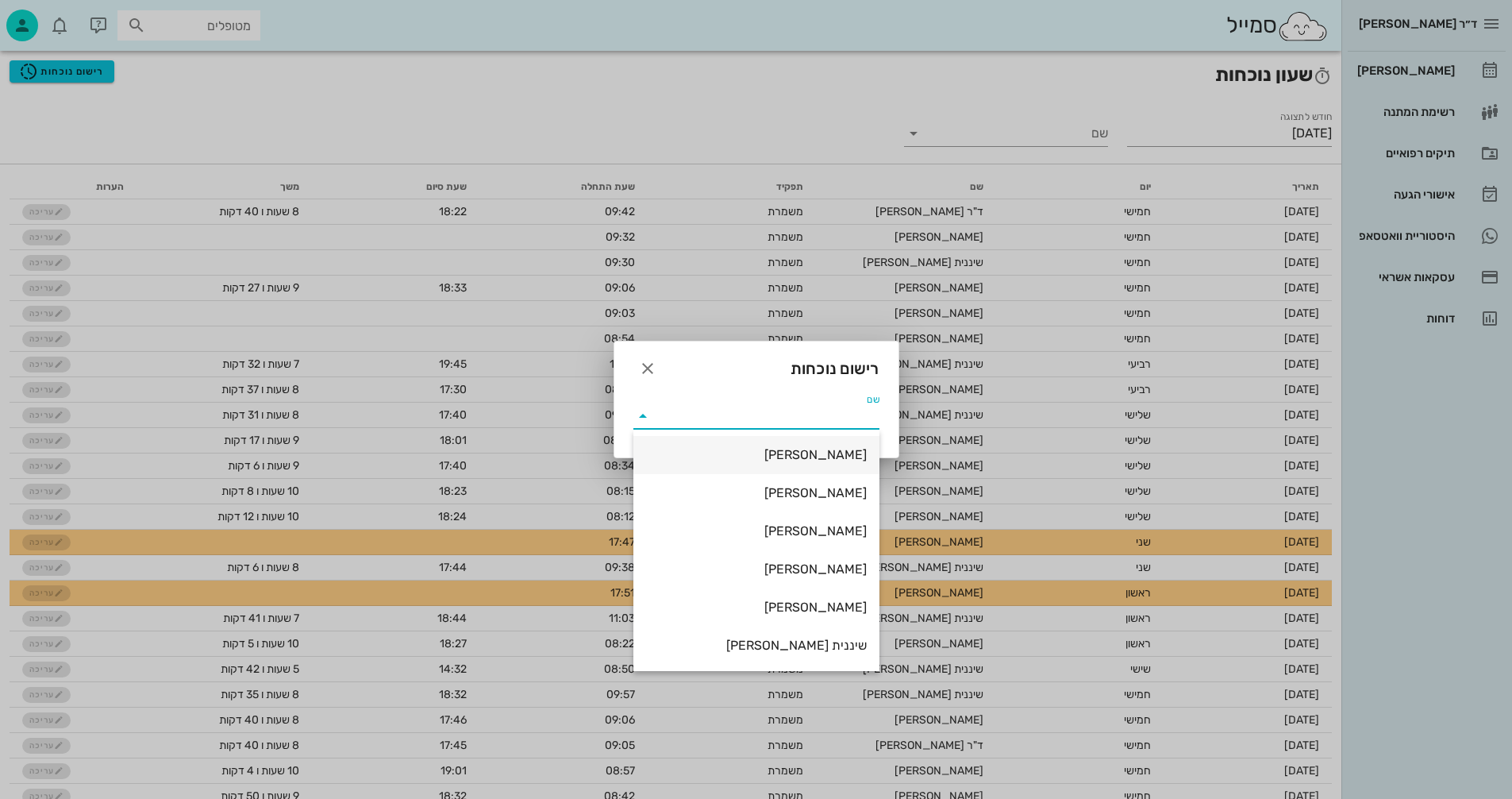
click at [796, 452] on div "ולנטינה ינקלביץ" at bounding box center [757, 454] width 221 height 15
type input "ולנטינה ינקלביץ"
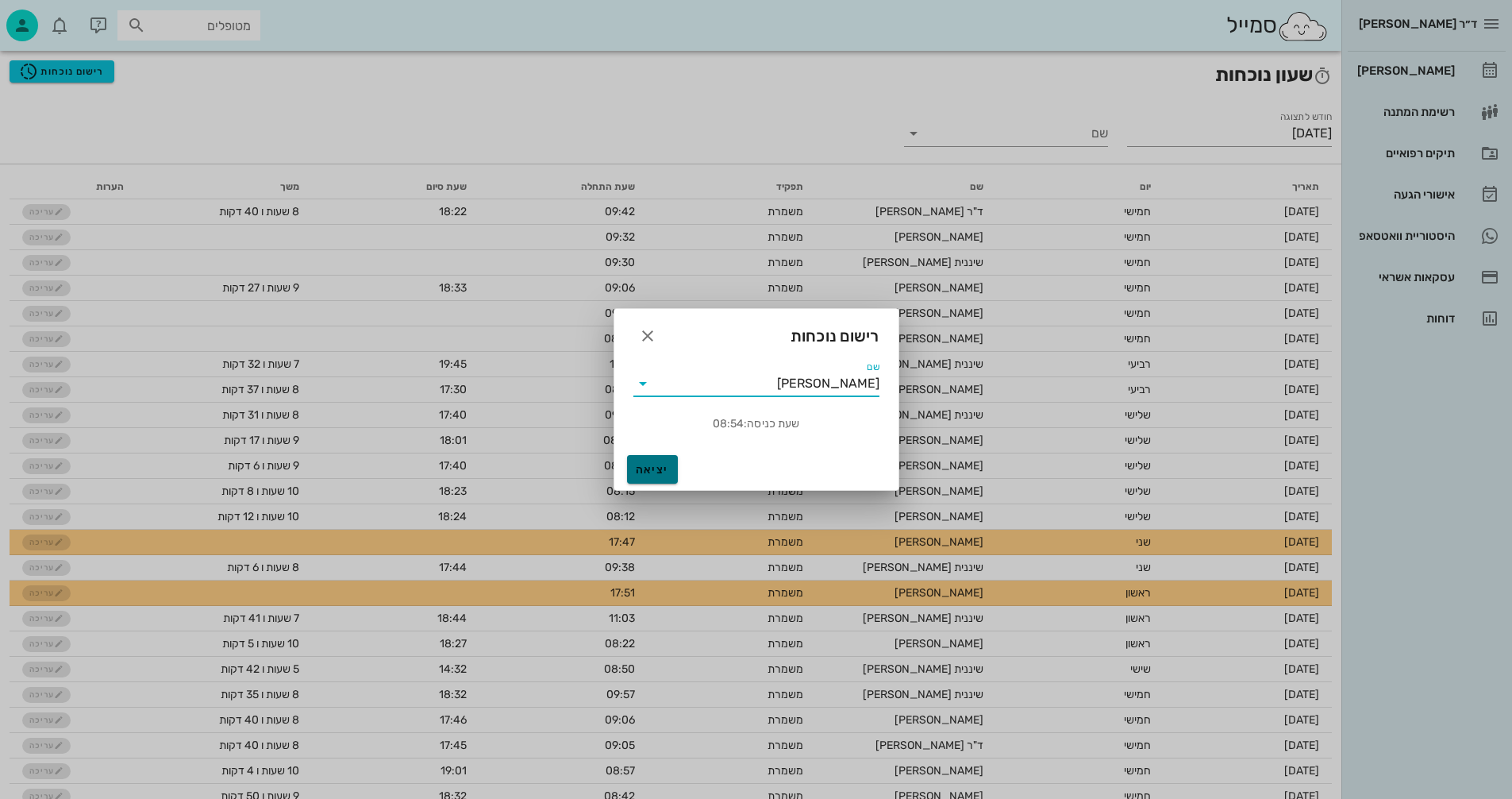
click at [645, 467] on span "יציאה" at bounding box center [652, 469] width 38 height 14
